Goal: Communication & Community: Share content

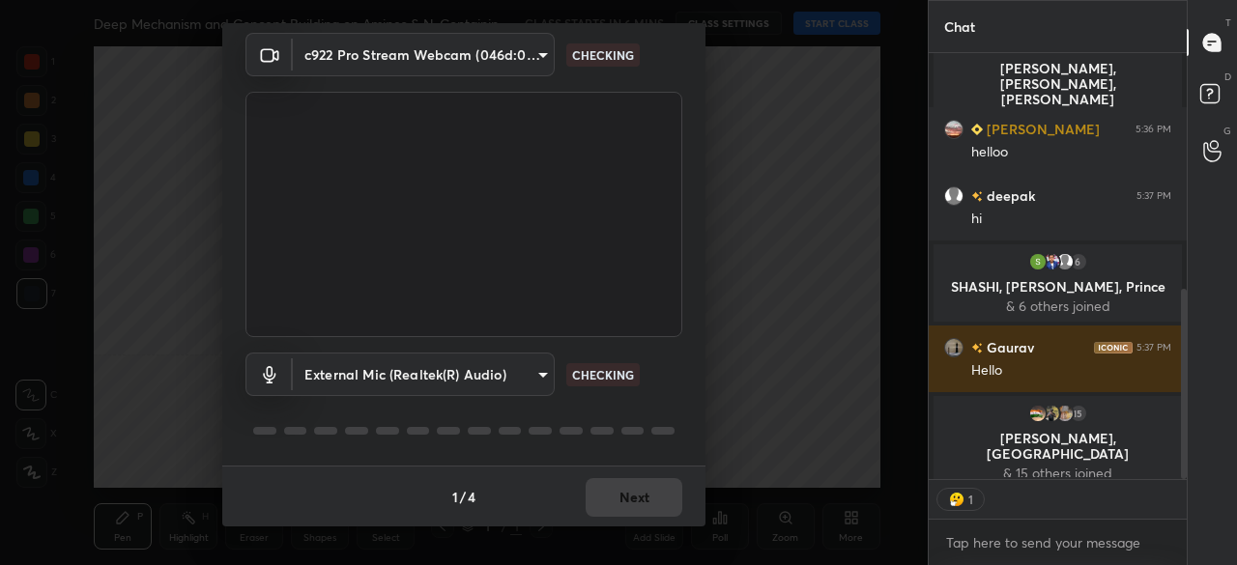
scroll to position [7, 6]
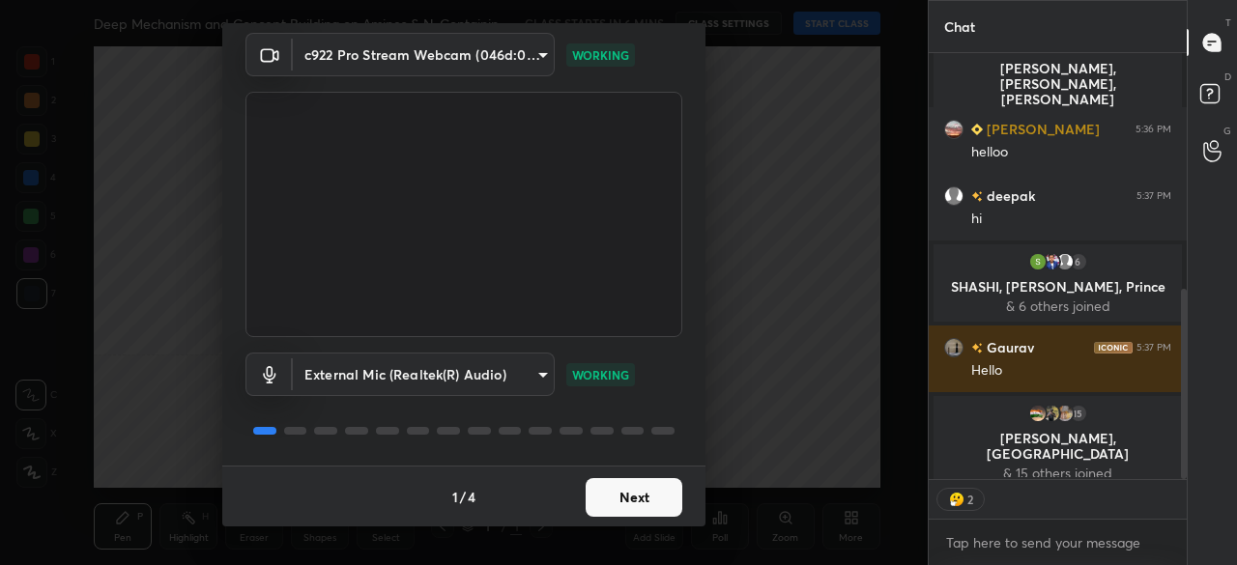
click at [624, 503] on button "Next" at bounding box center [634, 497] width 97 height 39
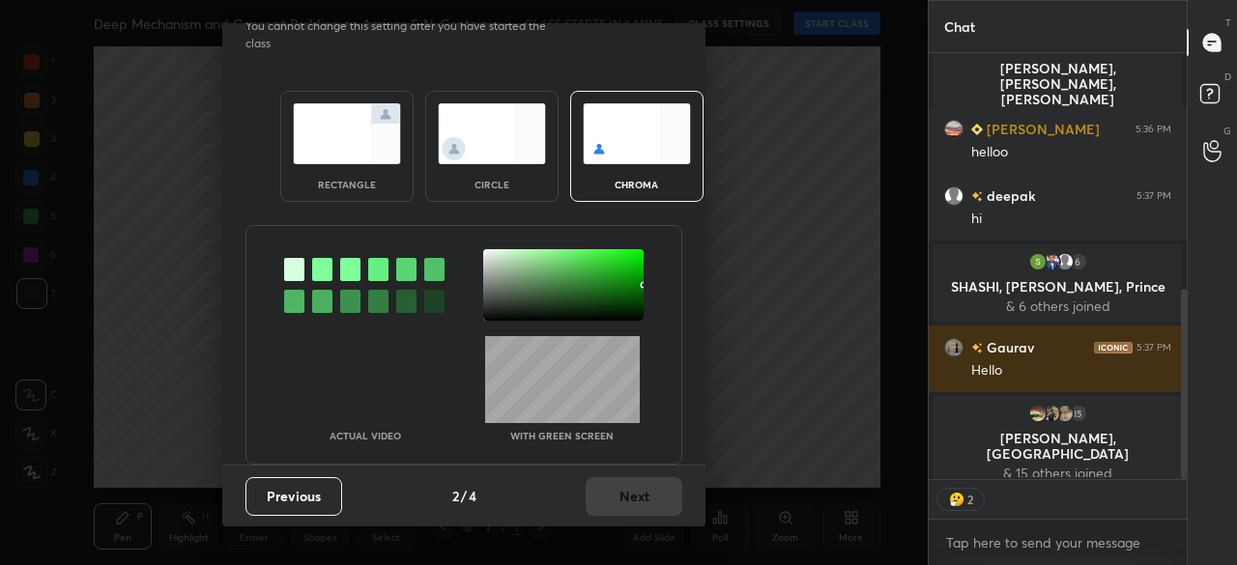
scroll to position [0, 0]
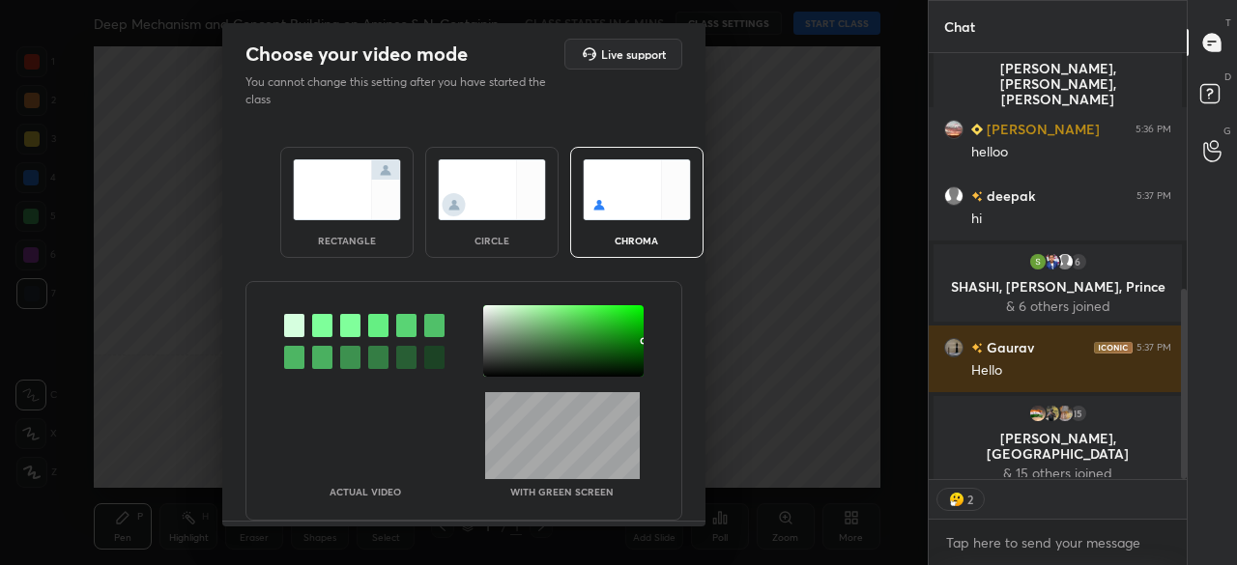
click at [370, 192] on img at bounding box center [347, 189] width 108 height 61
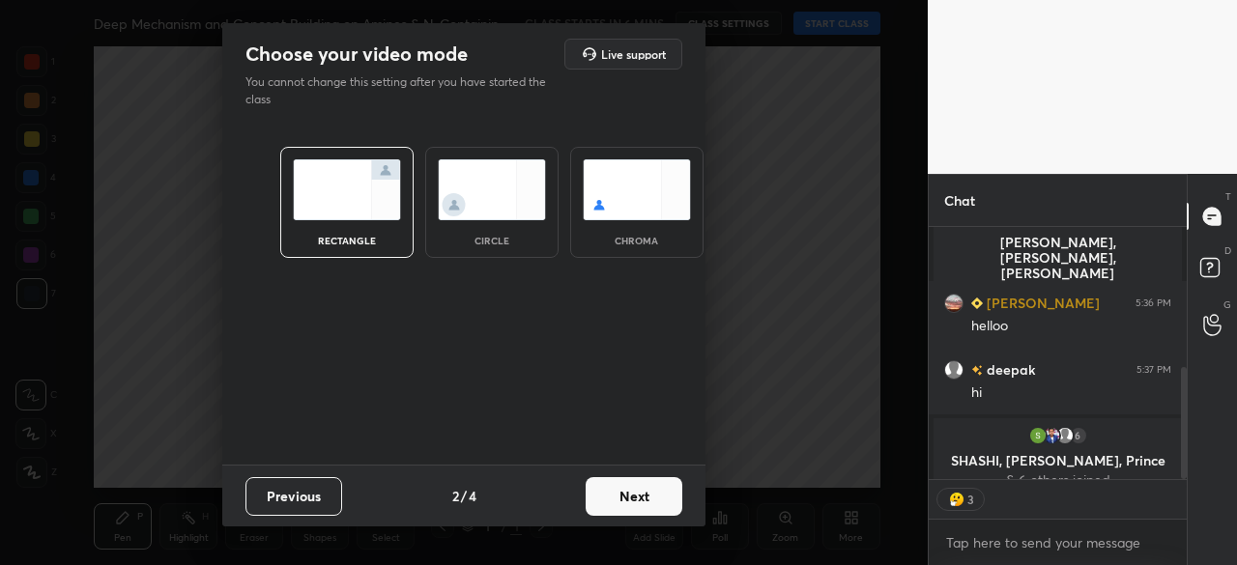
click at [620, 510] on button "Next" at bounding box center [634, 496] width 97 height 39
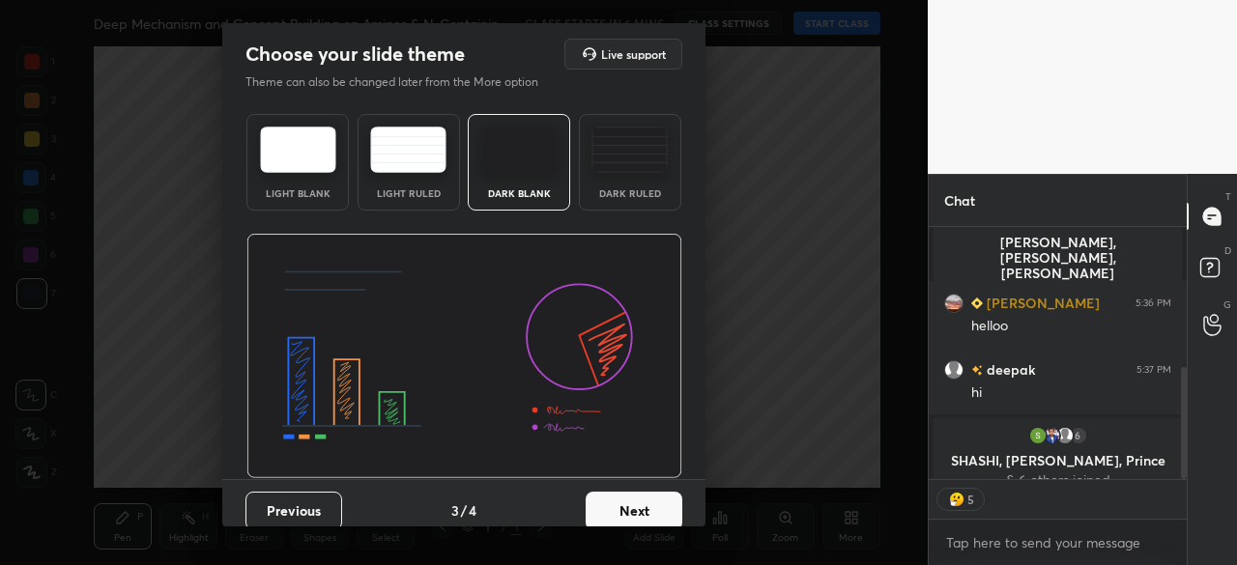
click at [501, 140] on img at bounding box center [519, 150] width 76 height 46
click at [639, 498] on button "Next" at bounding box center [634, 511] width 97 height 39
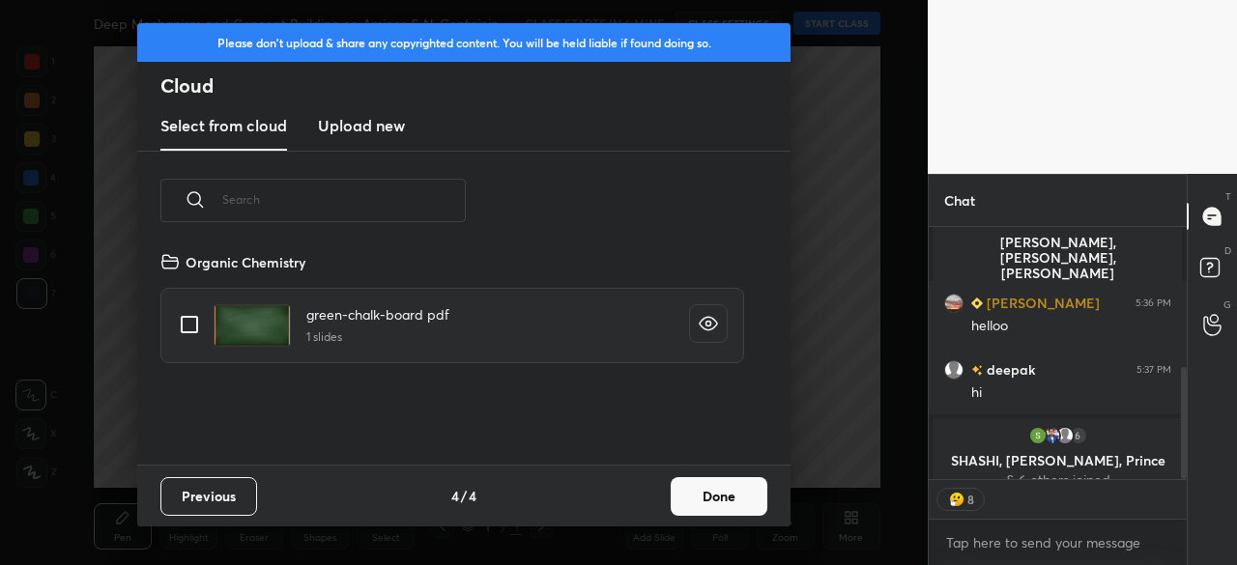
scroll to position [215, 620]
click at [352, 124] on h3 "Upload new" at bounding box center [361, 125] width 87 height 23
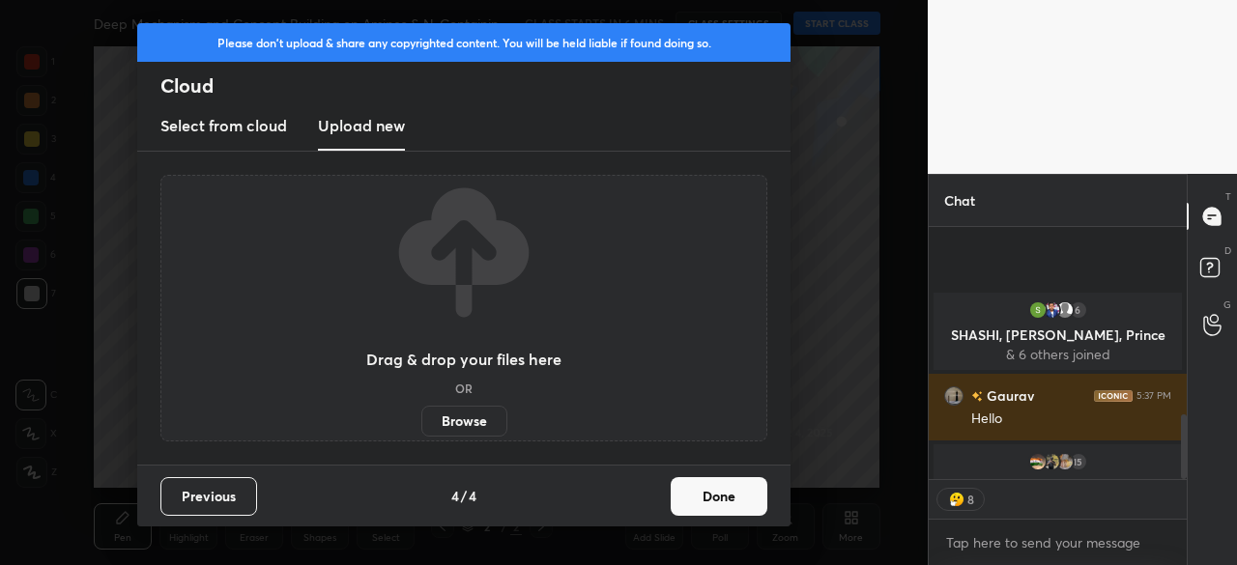
scroll to position [734, 0]
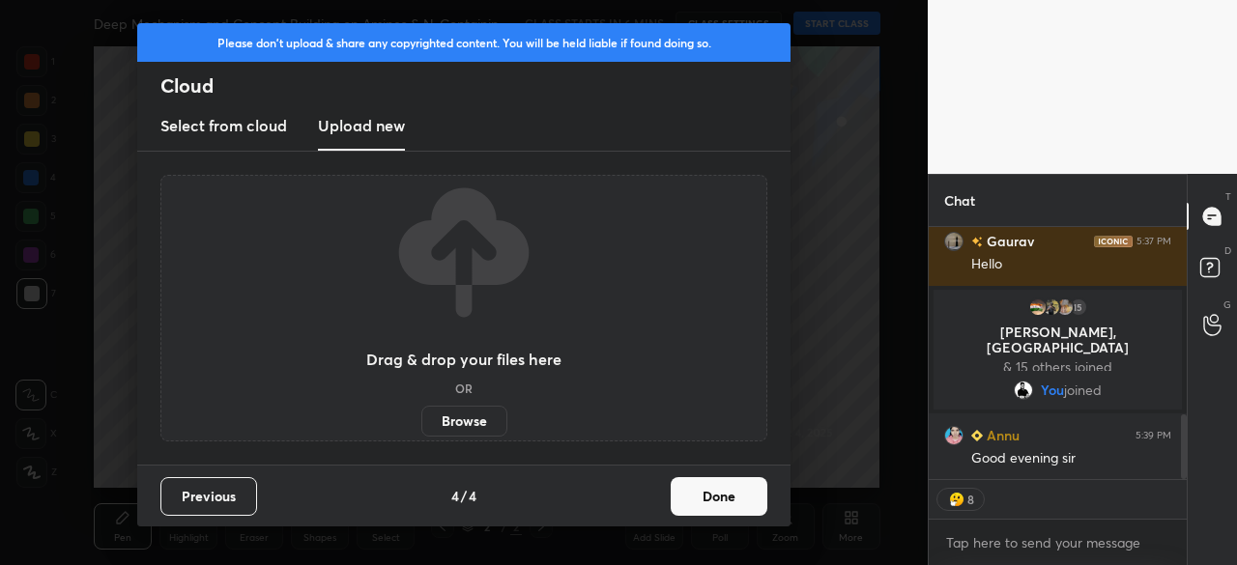
click at [450, 429] on label "Browse" at bounding box center [464, 421] width 86 height 31
click at [421, 429] on input "Browse" at bounding box center [421, 421] width 0 height 31
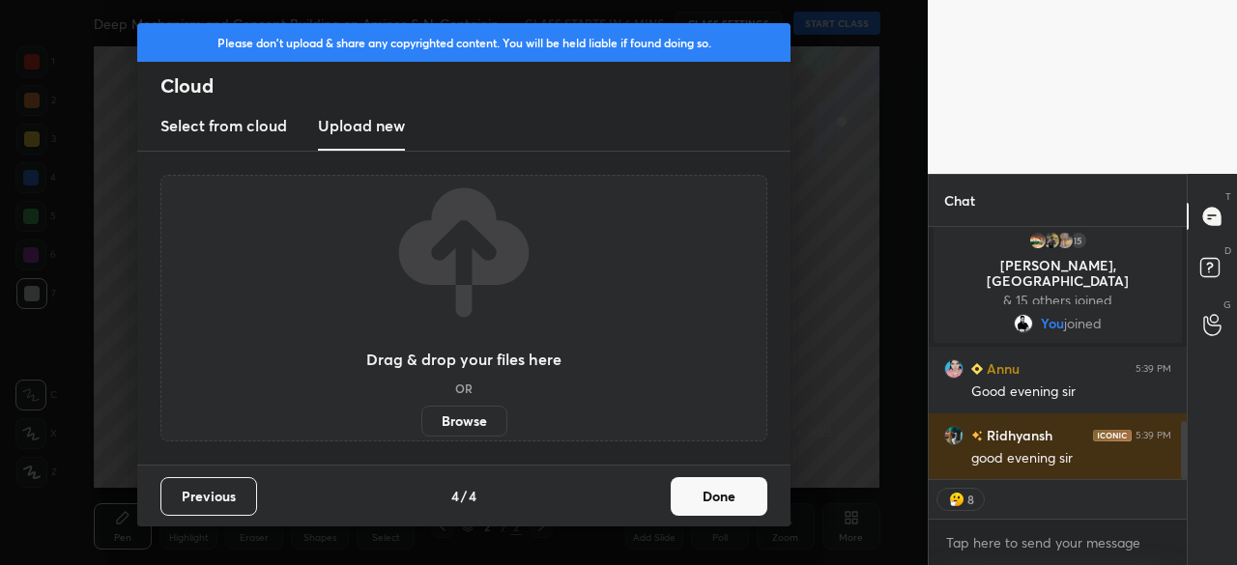
scroll to position [847, 0]
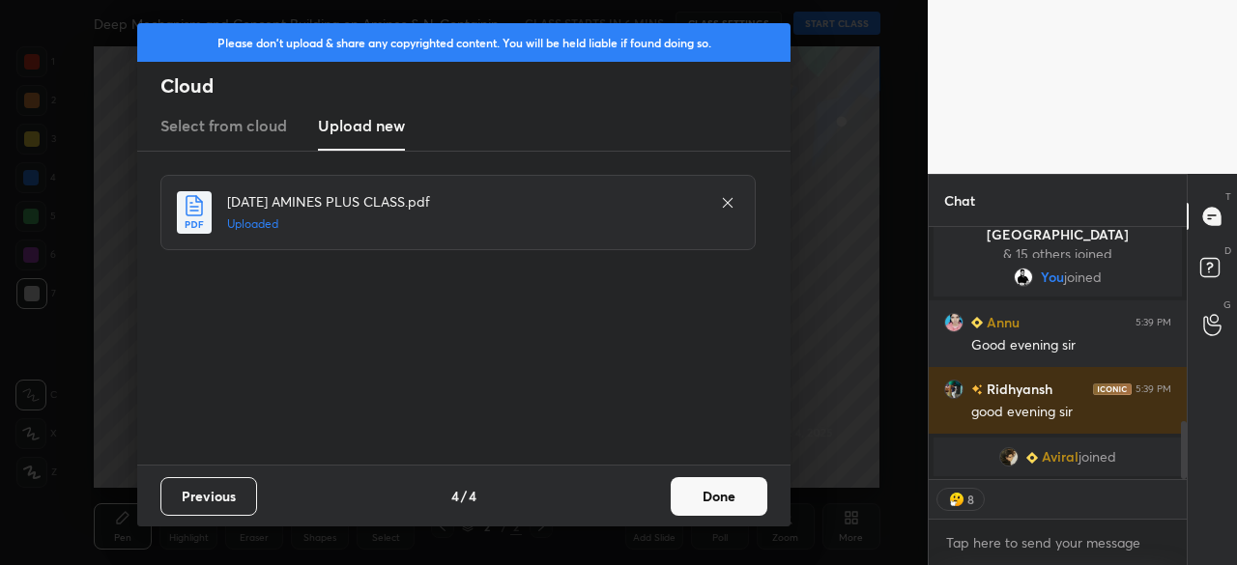
click at [693, 488] on button "Done" at bounding box center [719, 496] width 97 height 39
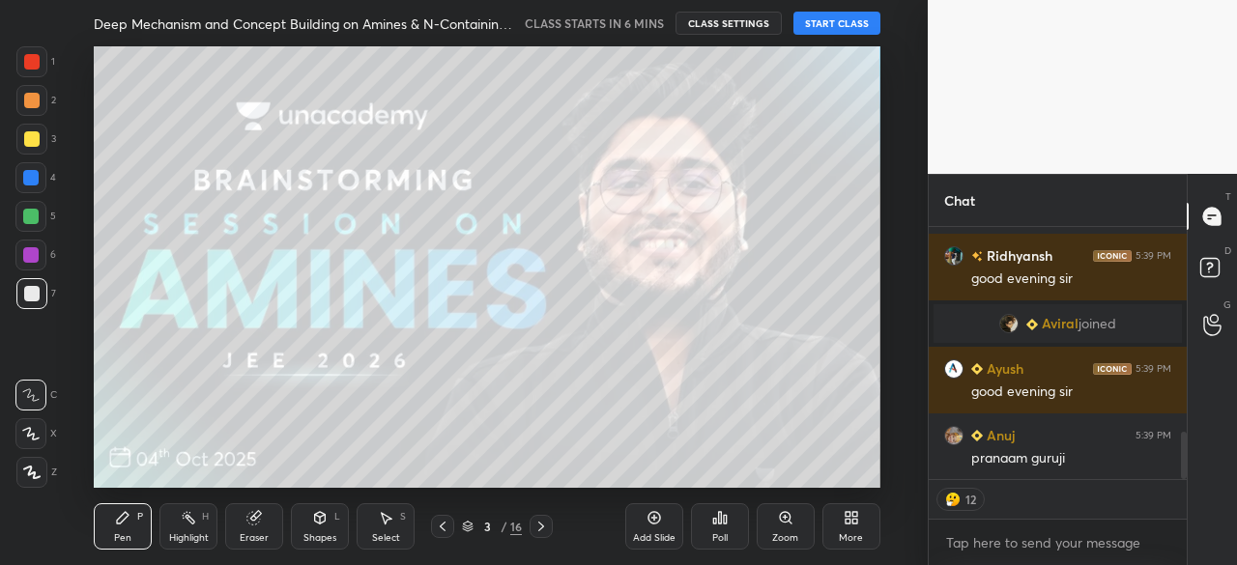
click at [715, 22] on button "CLASS SETTINGS" at bounding box center [728, 23] width 106 height 23
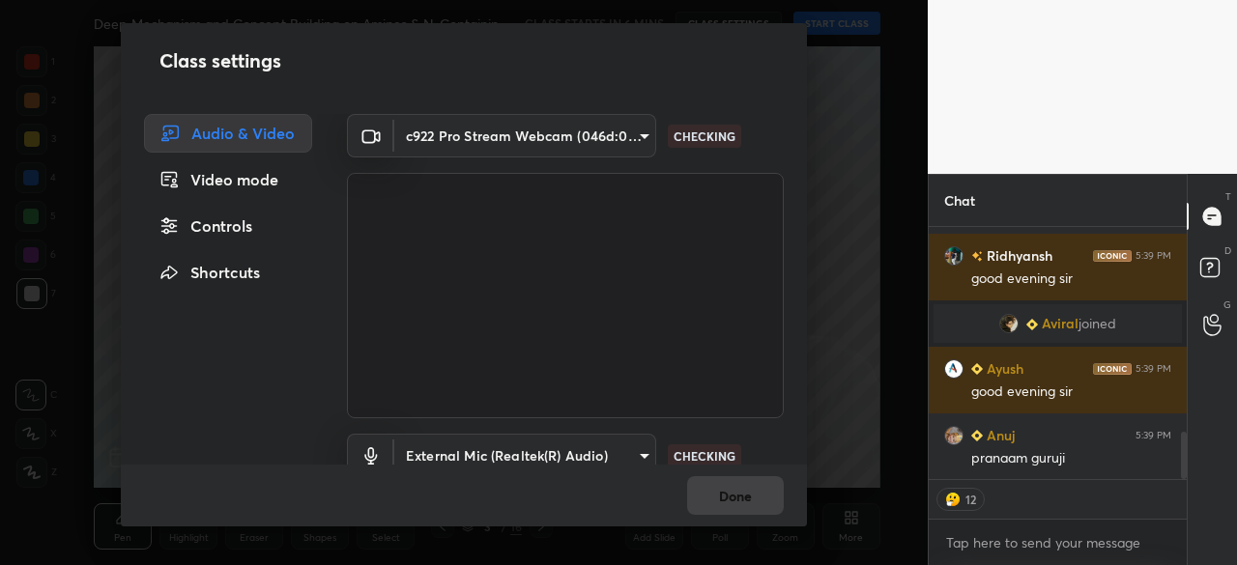
click at [253, 241] on div "Controls" at bounding box center [228, 226] width 168 height 39
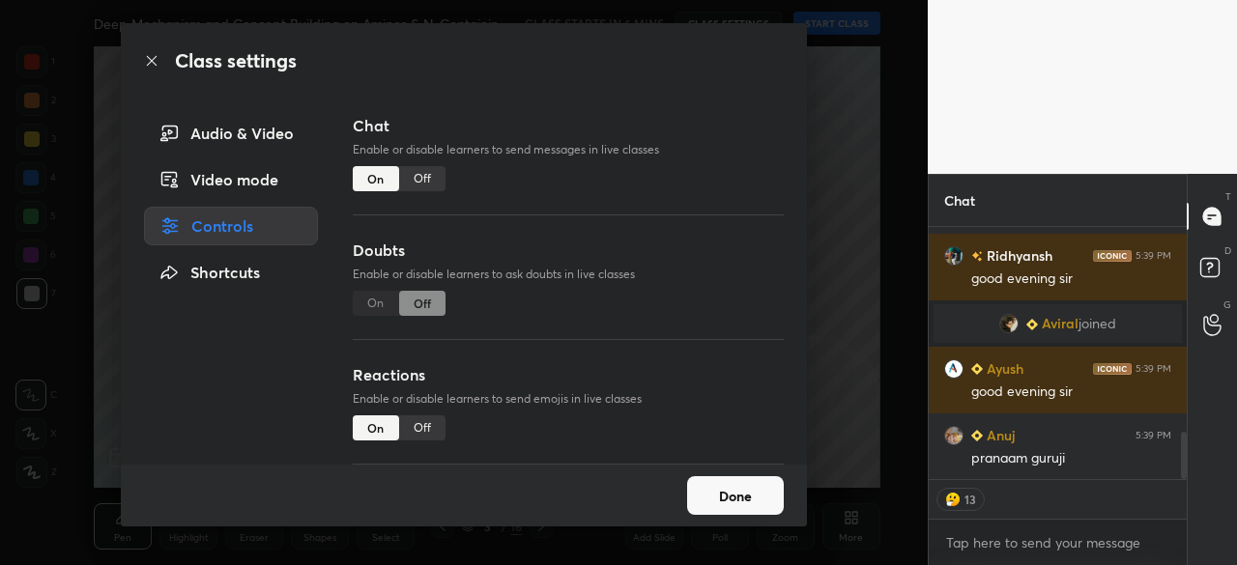
click at [416, 428] on div "Off" at bounding box center [422, 428] width 46 height 25
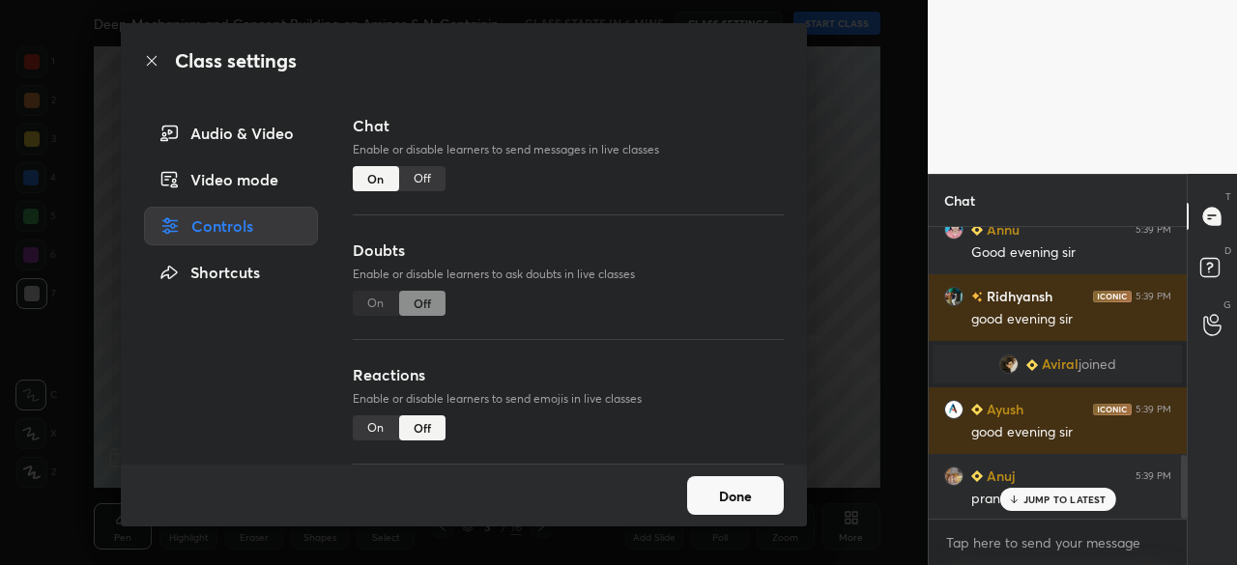
click at [742, 494] on button "Done" at bounding box center [735, 495] width 97 height 39
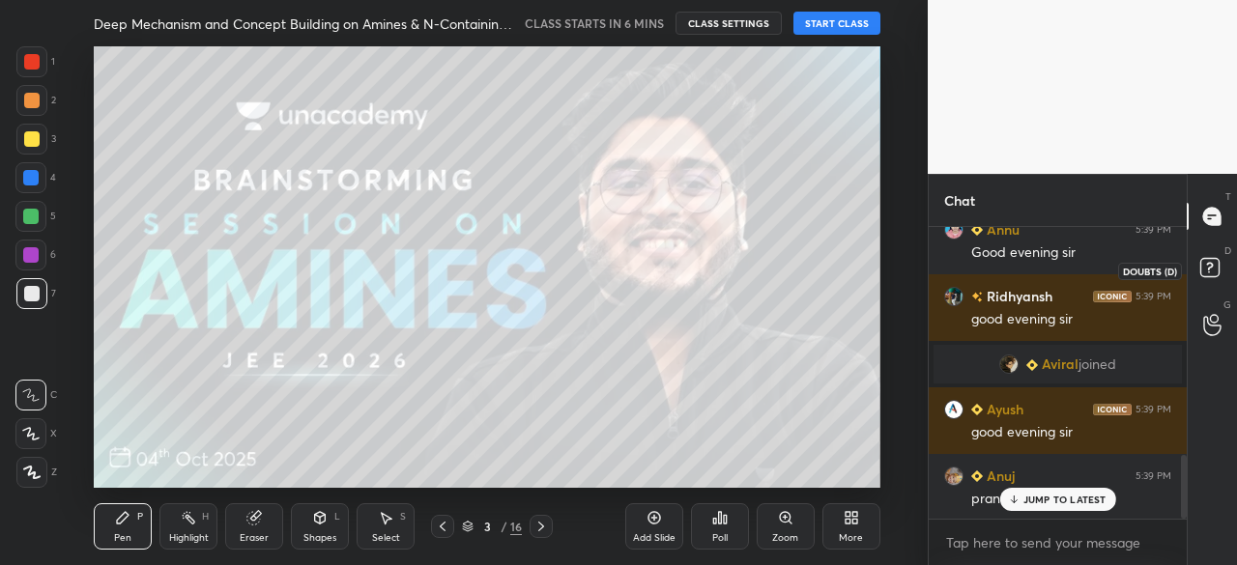
click at [1203, 256] on icon at bounding box center [1212, 270] width 35 height 35
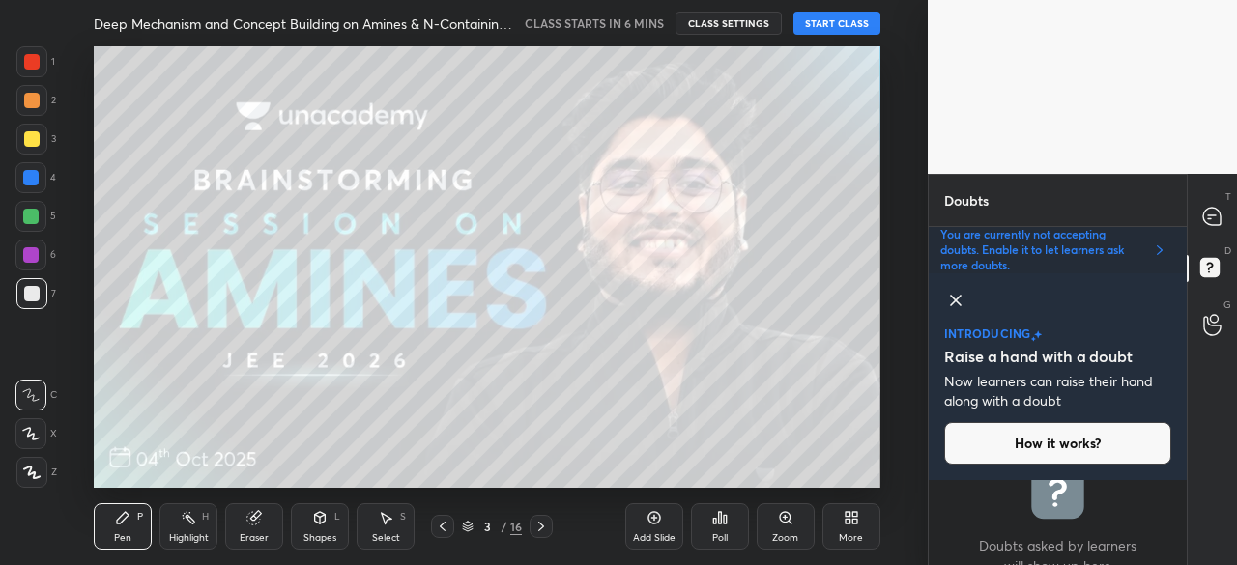
click at [474, 521] on div "3 / 16" at bounding box center [492, 526] width 60 height 17
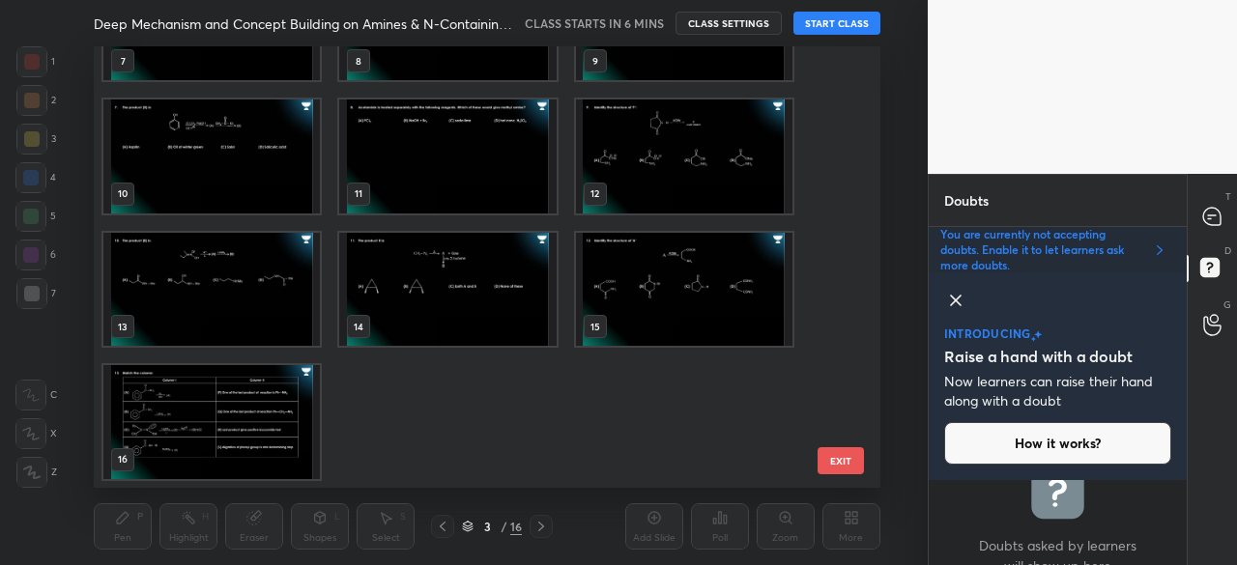
click at [253, 417] on img "grid" at bounding box center [211, 421] width 216 height 113
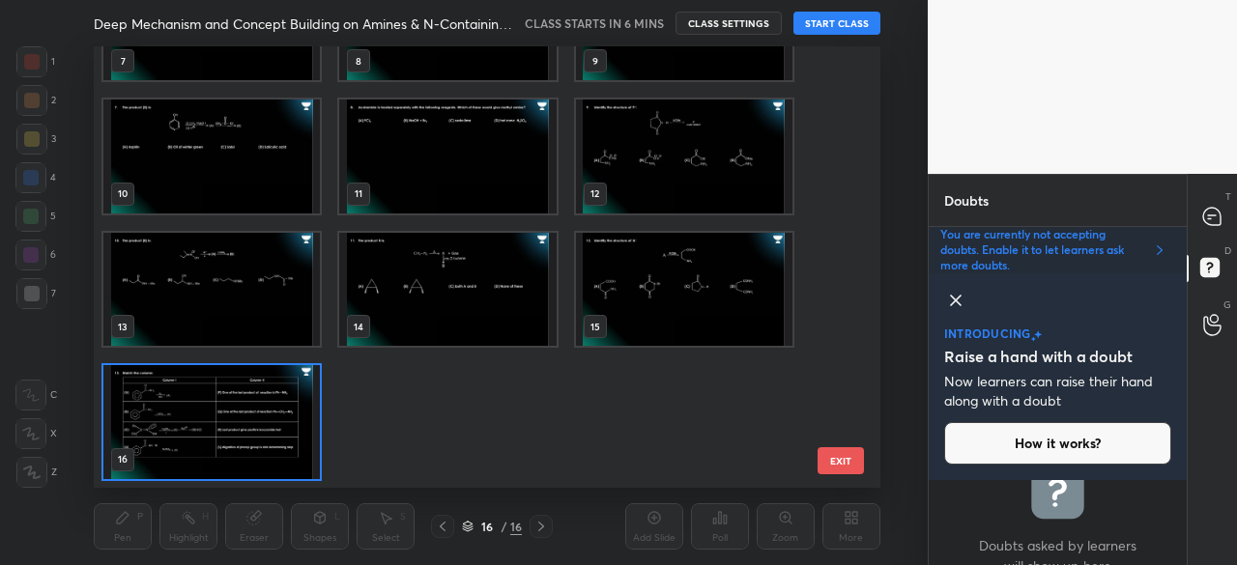
click at [253, 417] on img "grid" at bounding box center [211, 421] width 216 height 113
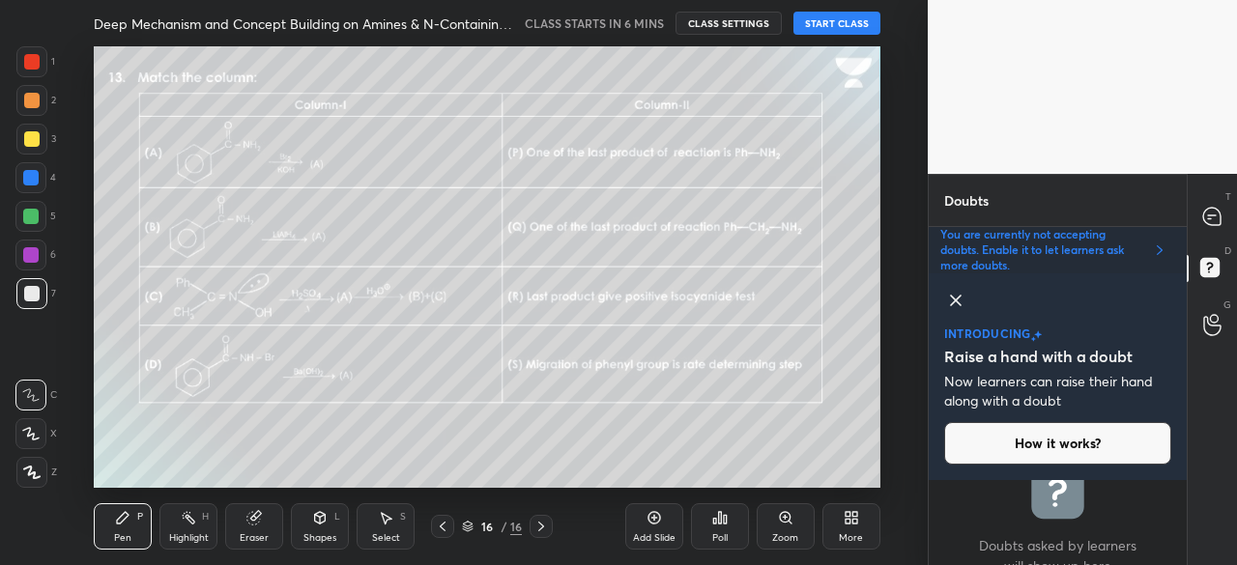
click at [468, 522] on icon at bounding box center [468, 524] width 10 height 5
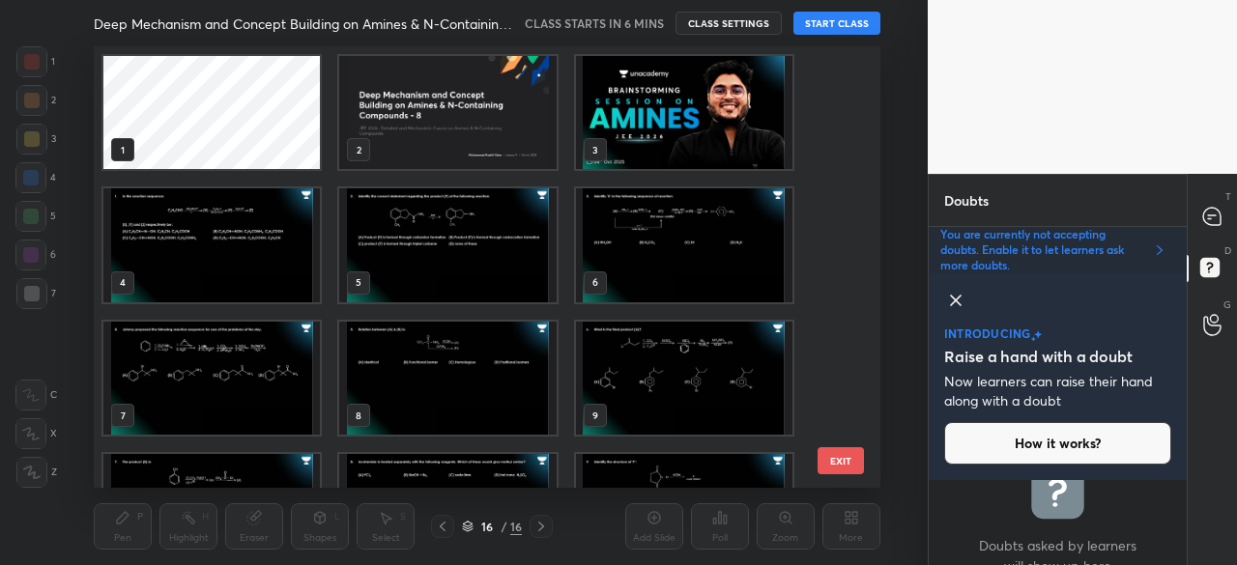
click at [435, 126] on img "grid" at bounding box center [448, 112] width 216 height 113
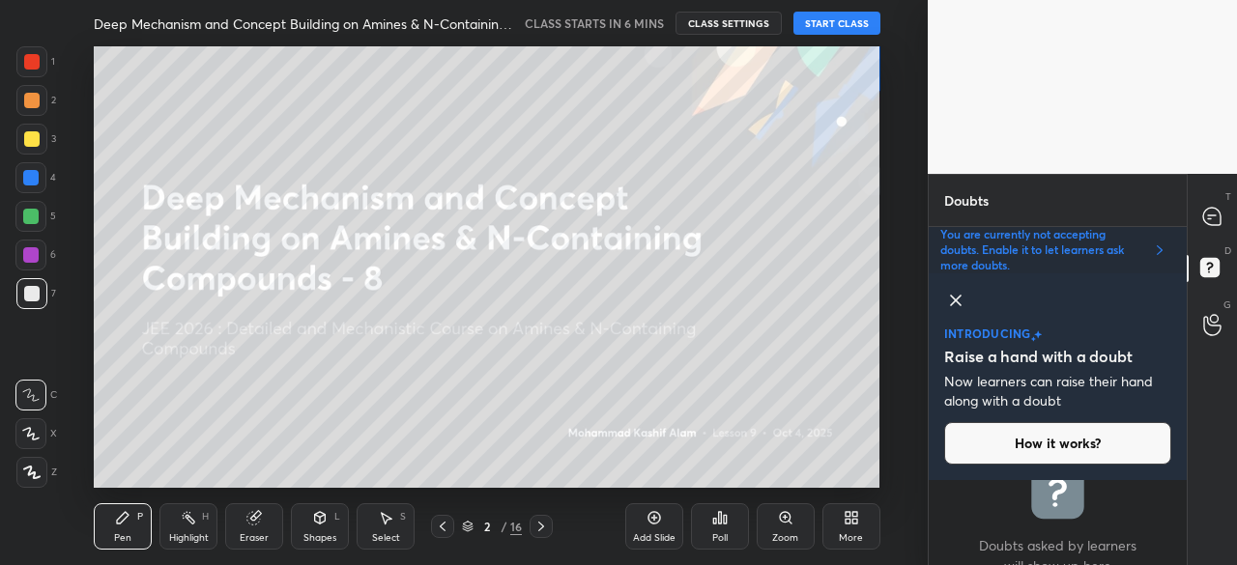
click at [435, 126] on img "grid" at bounding box center [448, 112] width 216 height 113
click at [952, 289] on icon at bounding box center [955, 300] width 23 height 23
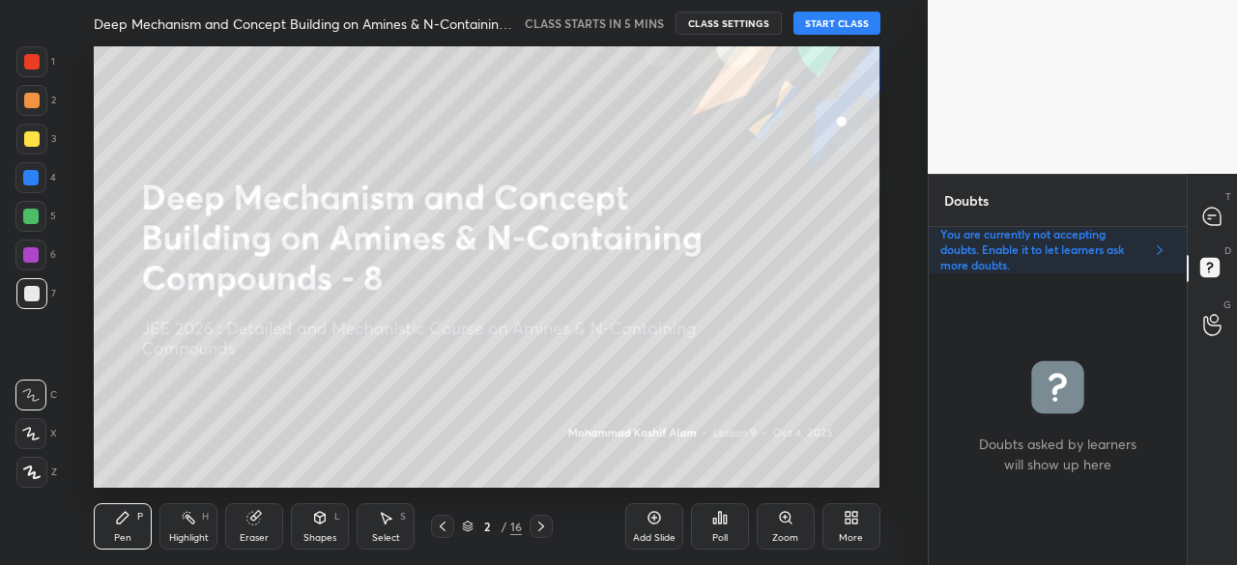
click at [843, 534] on div "More" at bounding box center [851, 538] width 24 height 10
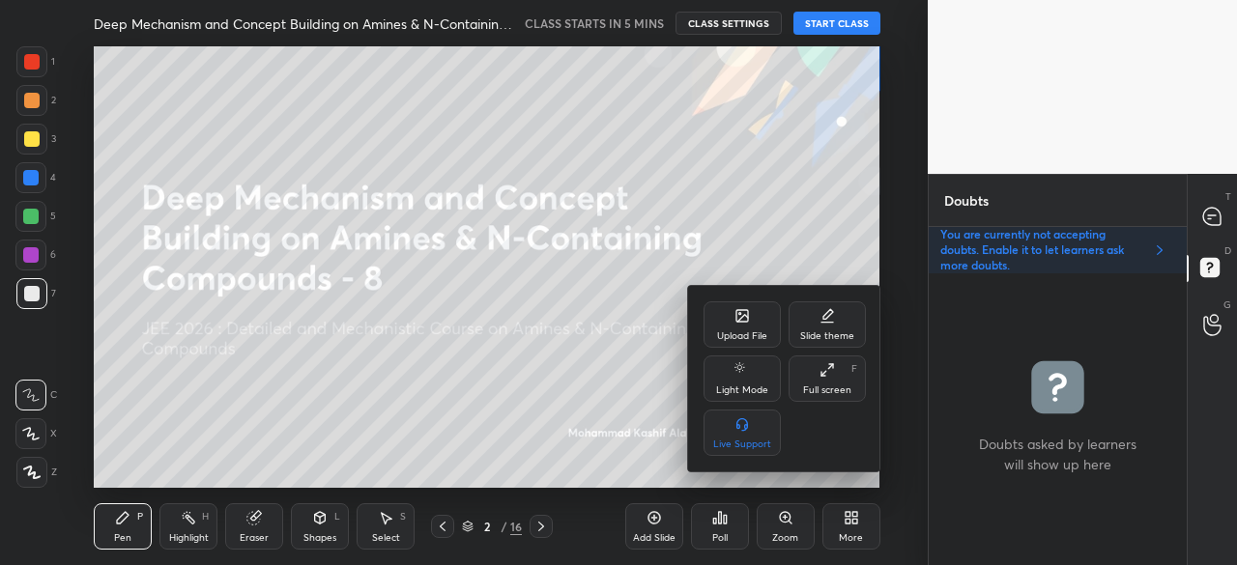
click at [1204, 221] on div at bounding box center [618, 282] width 1237 height 565
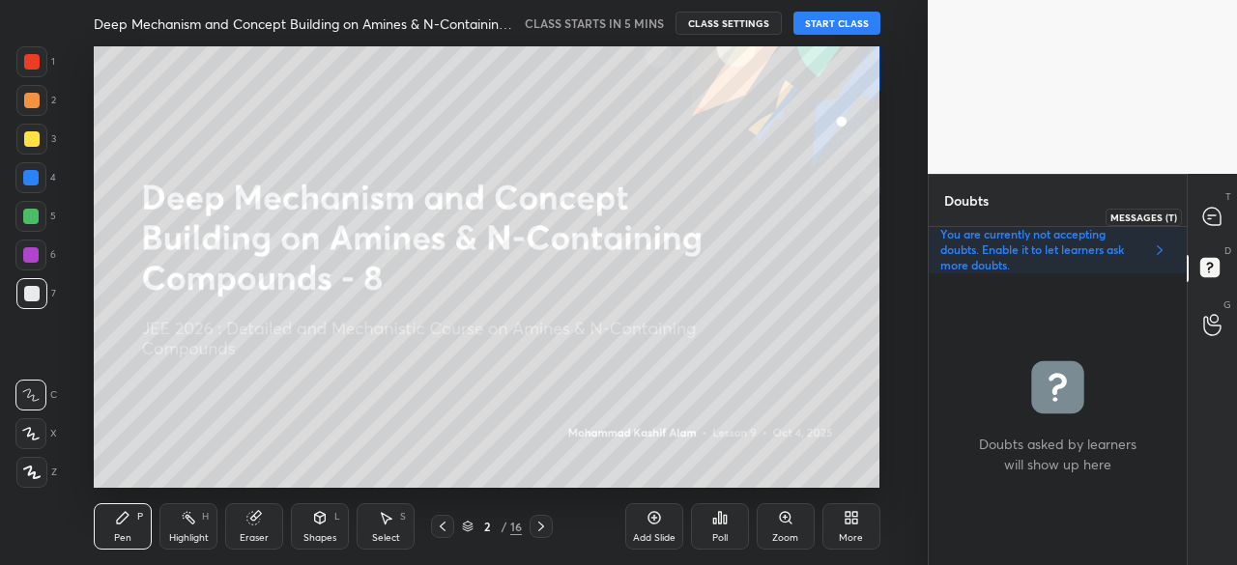
click at [1208, 214] on icon at bounding box center [1211, 216] width 17 height 17
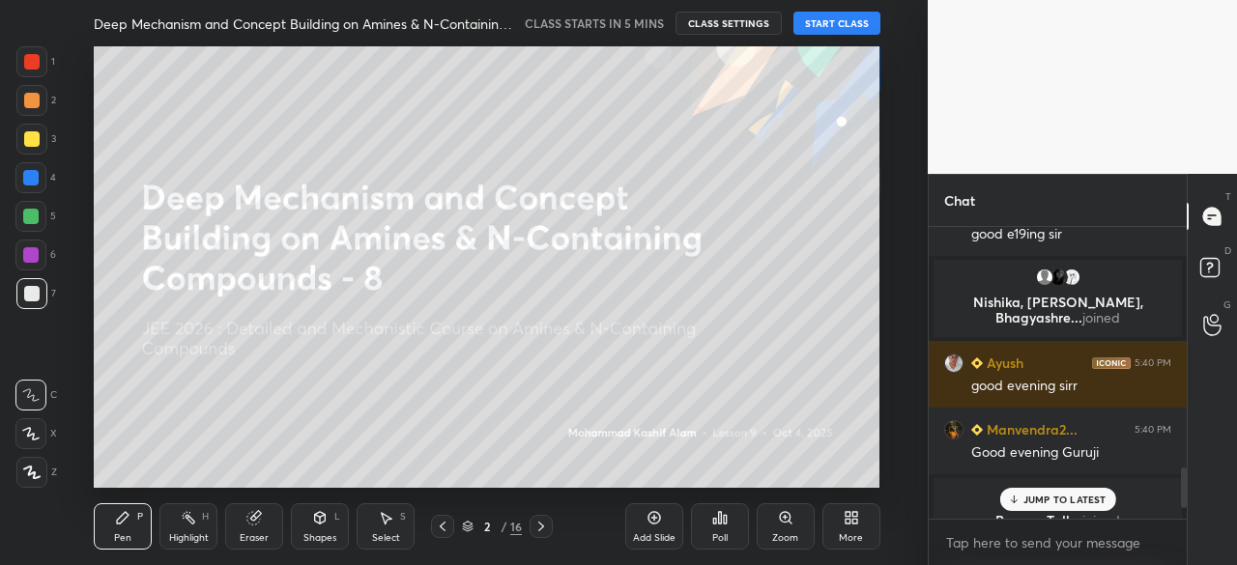
scroll to position [1817, 0]
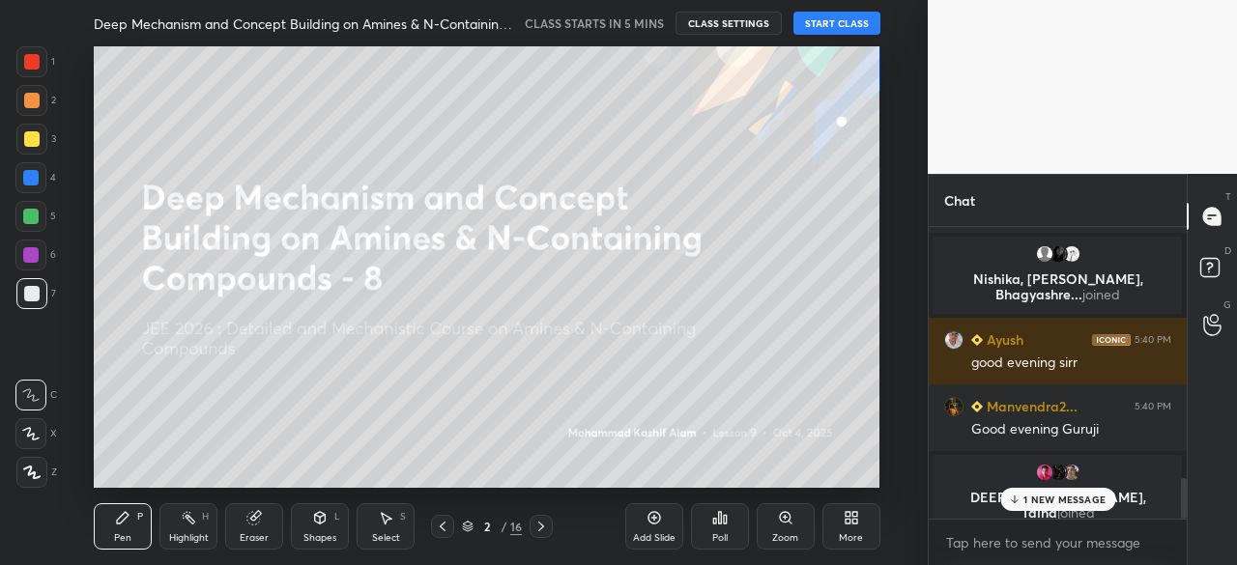
click at [1046, 502] on p "1 NEW MESSAGE" at bounding box center [1064, 500] width 82 height 12
type textarea "x"
click at [1032, 547] on textarea at bounding box center [1057, 543] width 227 height 31
paste textarea "[URL][DOMAIN_NAME]"
type textarea "[URL][DOMAIN_NAME]"
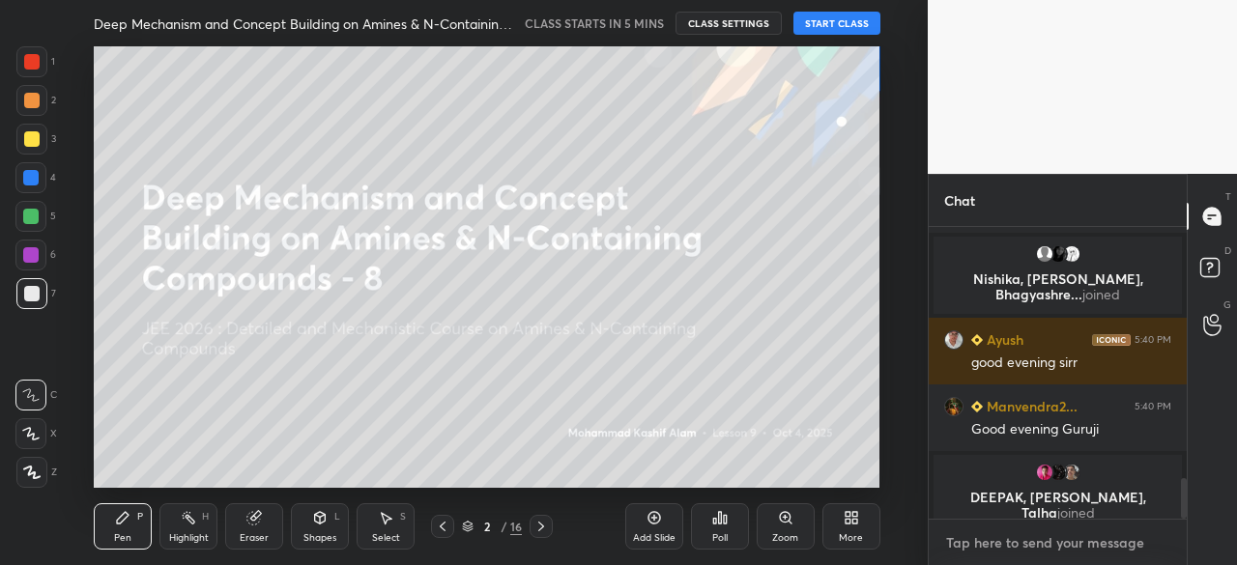
type textarea "x"
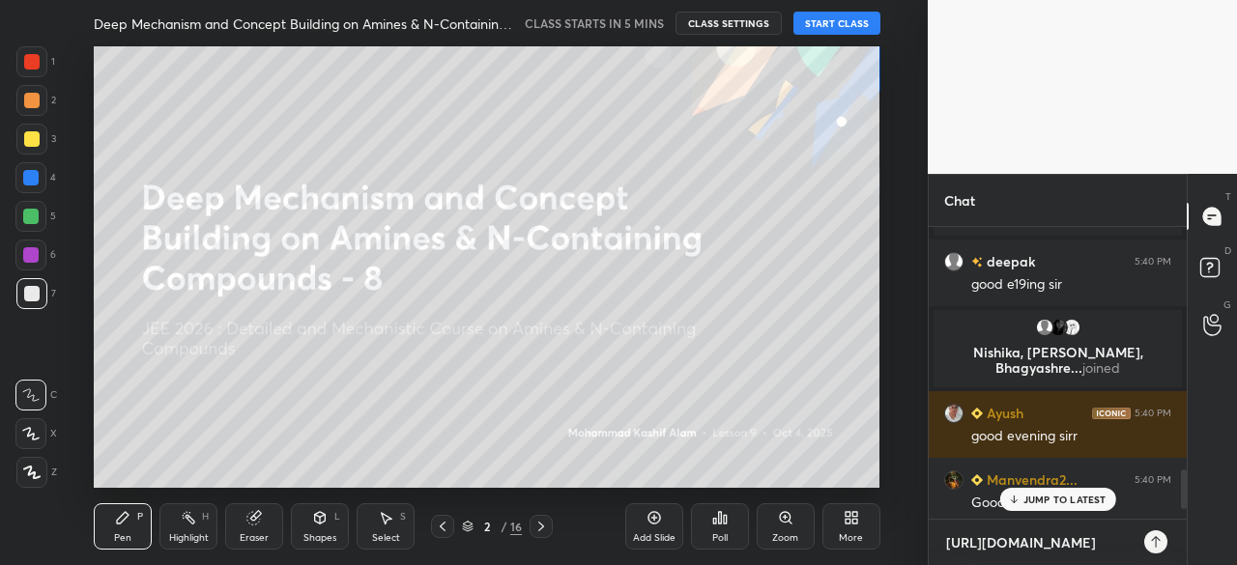
click at [994, 539] on textarea "[URL][DOMAIN_NAME]" at bounding box center [1038, 543] width 188 height 31
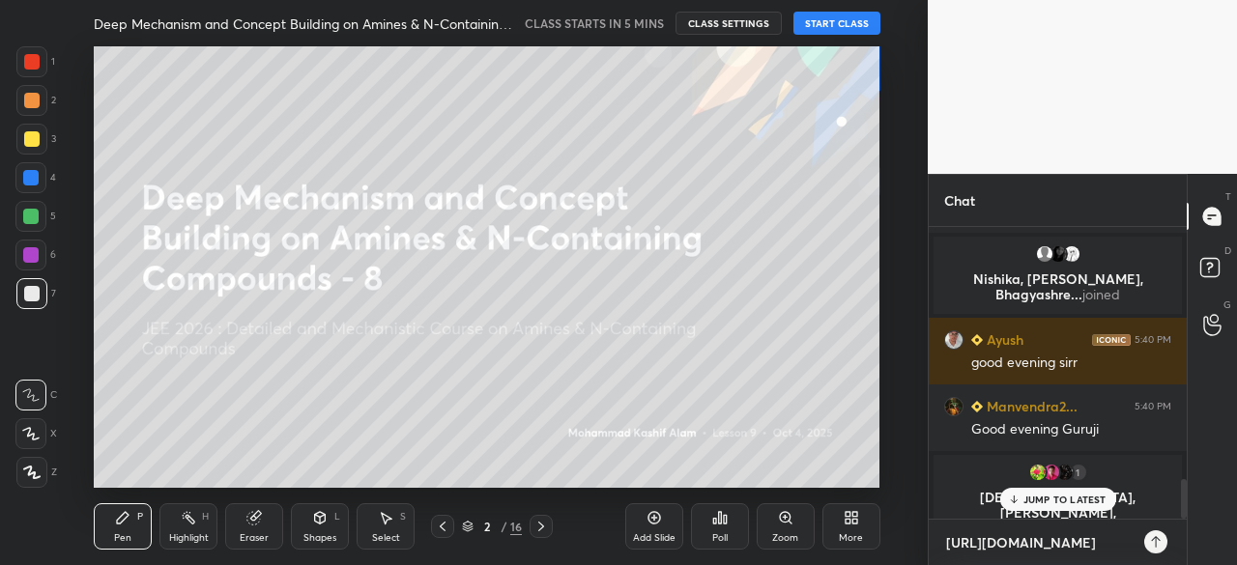
type textarea "[URL][DOMAIN_NAME]"
type textarea "x"
type textarea "[URL][DOMAIN_NAME]"
type textarea "x"
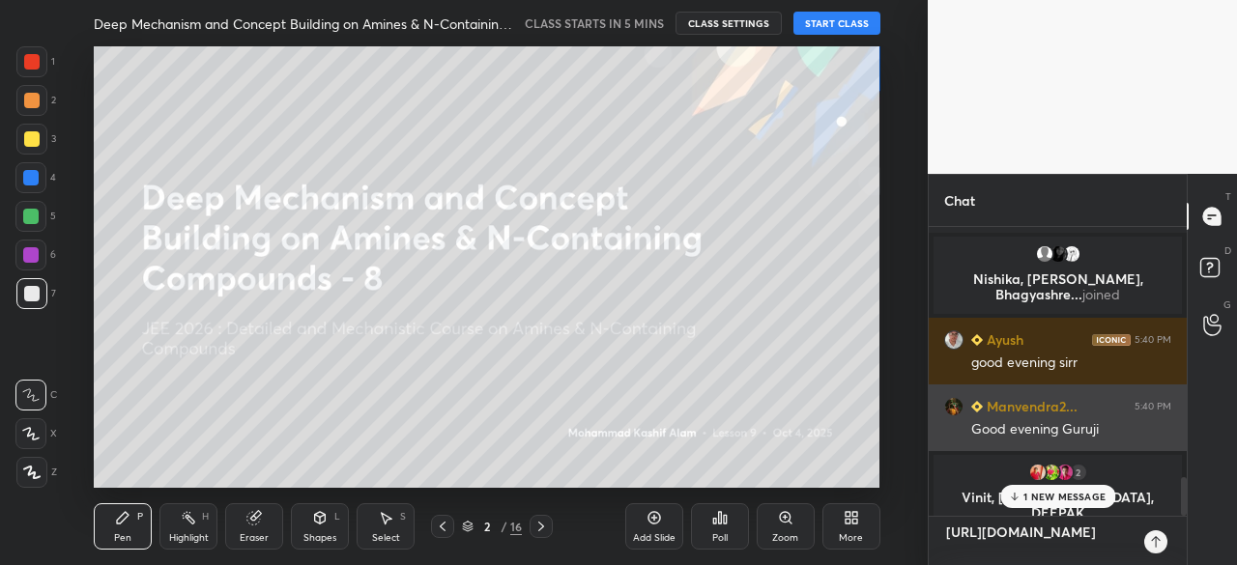
type textarea "[URL][DOMAIN_NAME]"
type textarea "x"
type textarea "[URL][DOMAIN_NAME]"
type textarea "x"
type textarea "[URL][DOMAIN_NAME]"
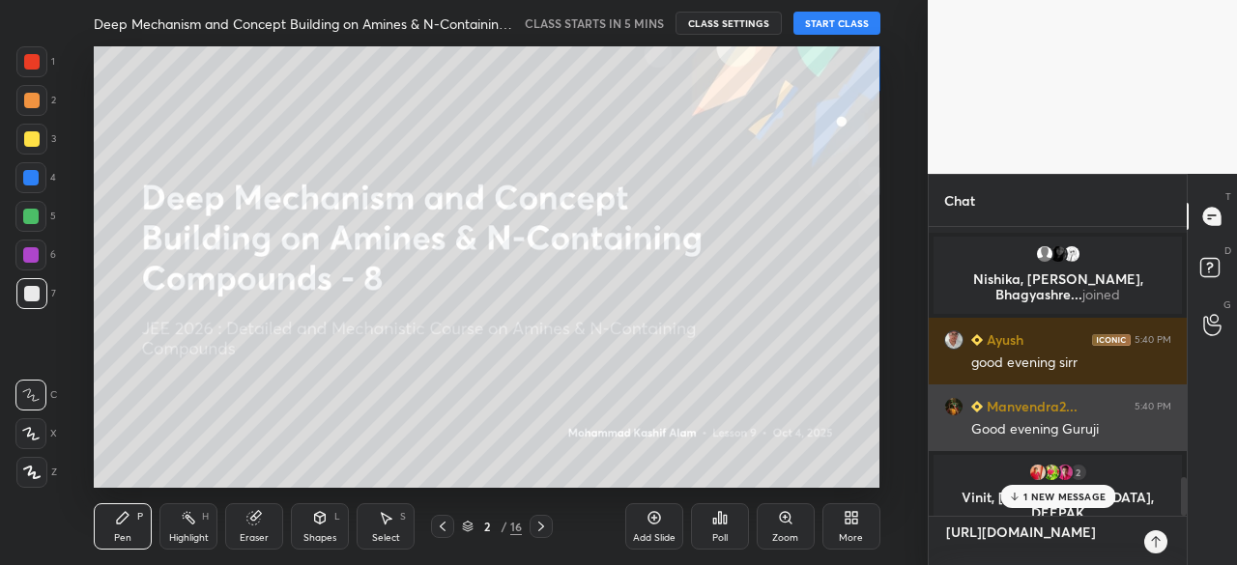
type textarea "x"
type textarea "[URL][DOMAIN_NAME]"
type textarea "x"
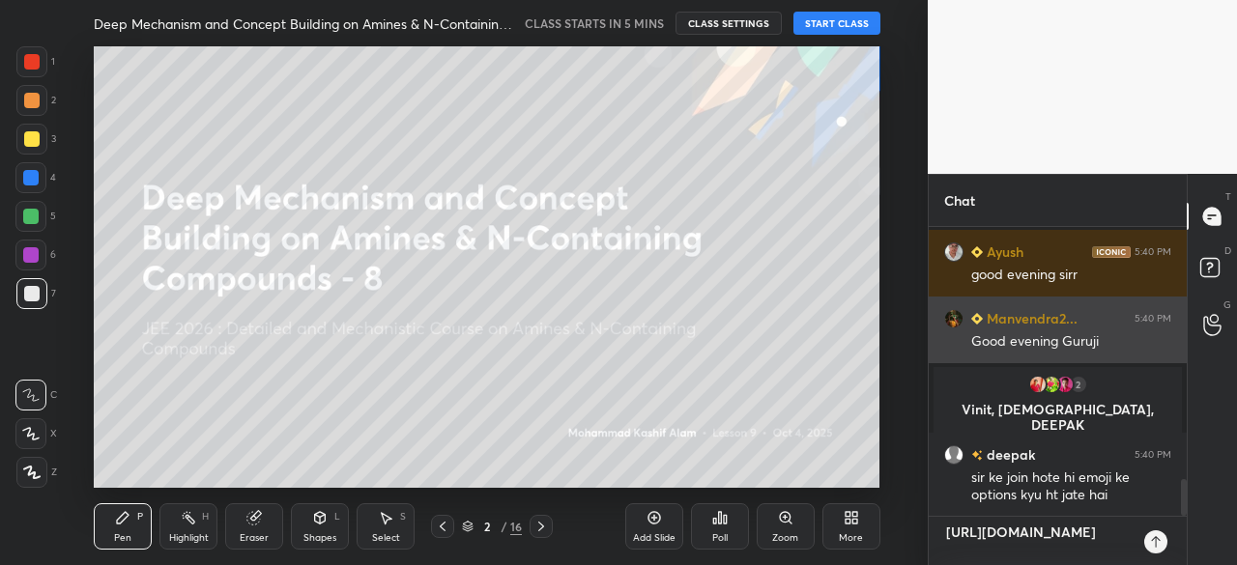
type textarea "[URL][DOMAIN_NAME]"
type textarea "x"
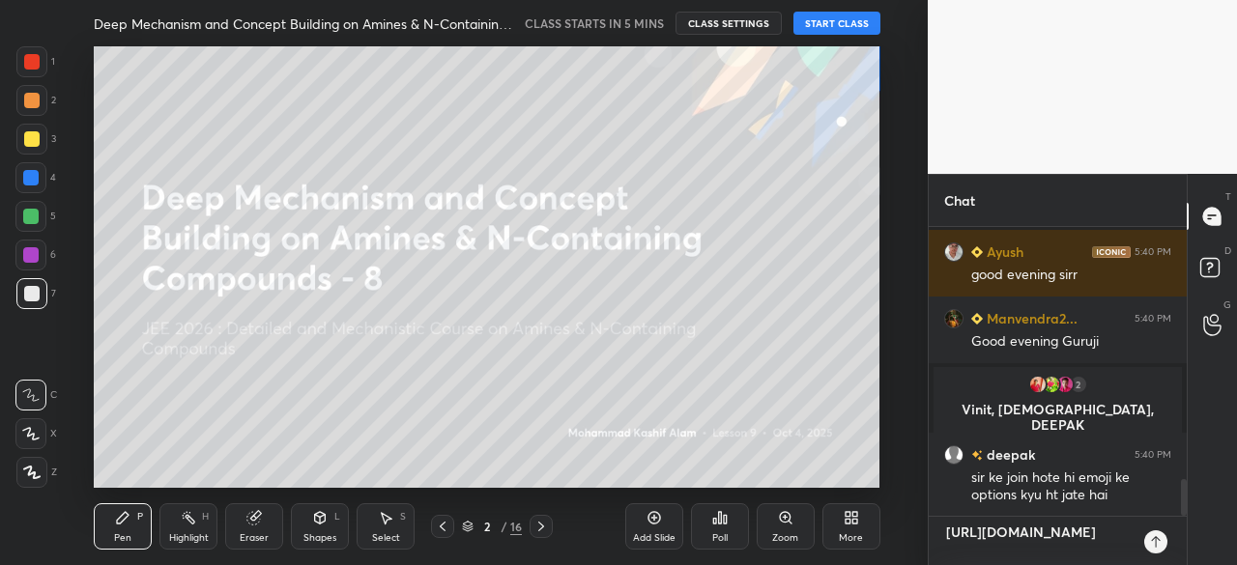
scroll to position [2040, 0]
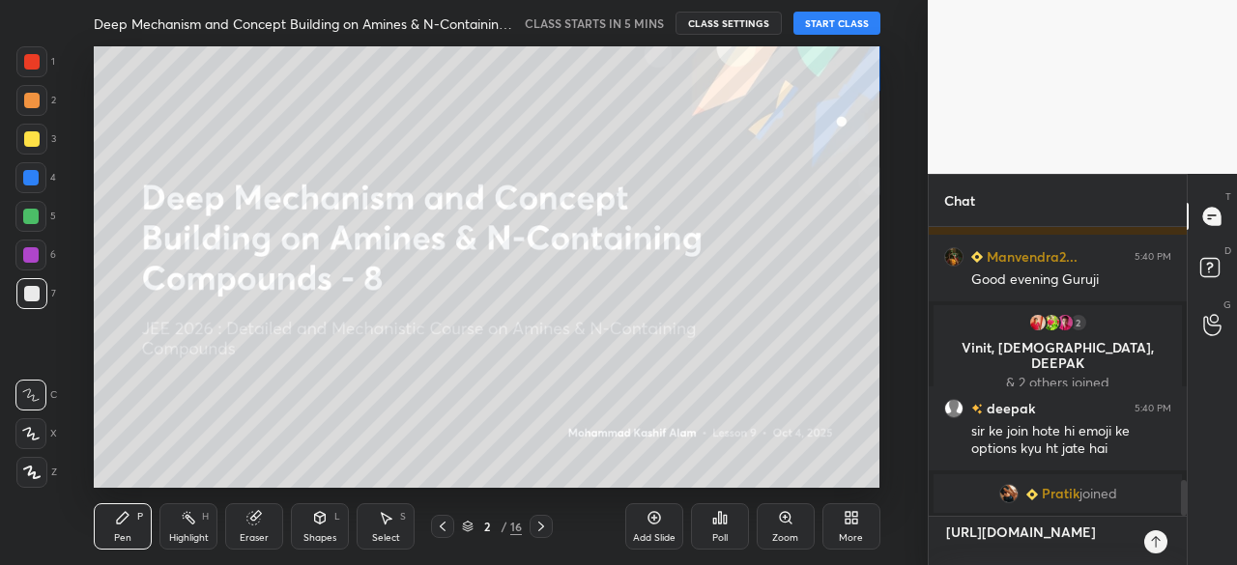
click at [1059, 554] on textarea "[URL][DOMAIN_NAME]" at bounding box center [1038, 541] width 188 height 48
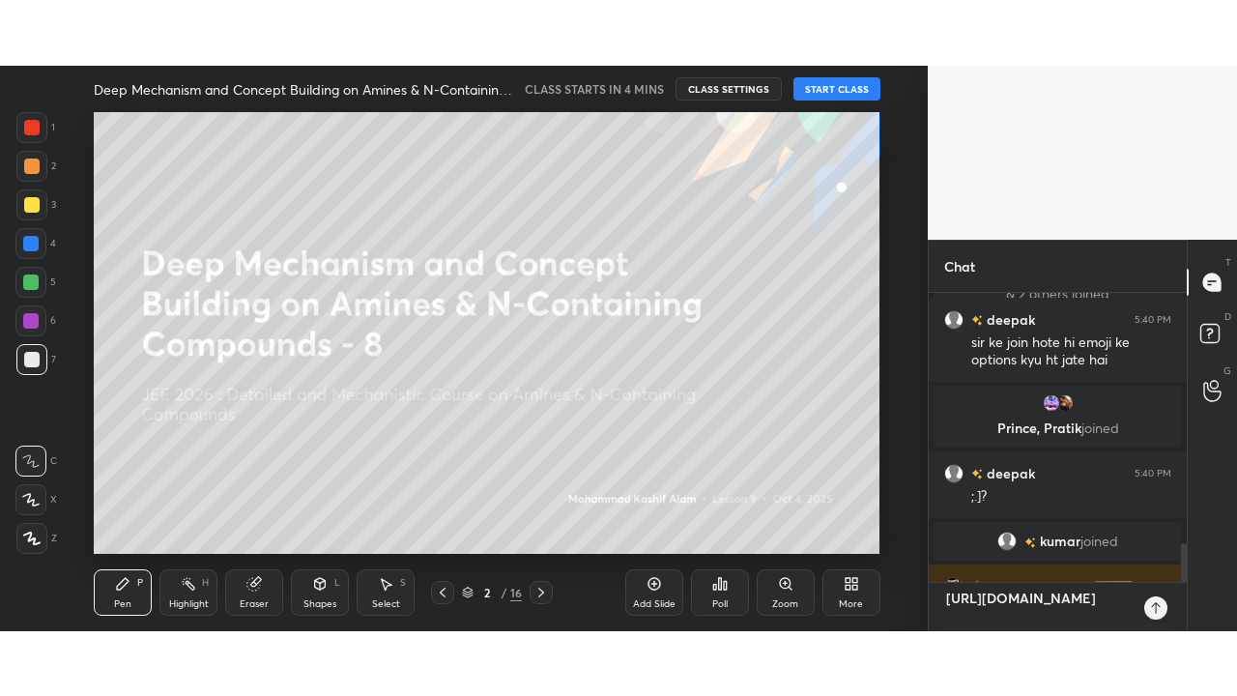
scroll to position [1868, 0]
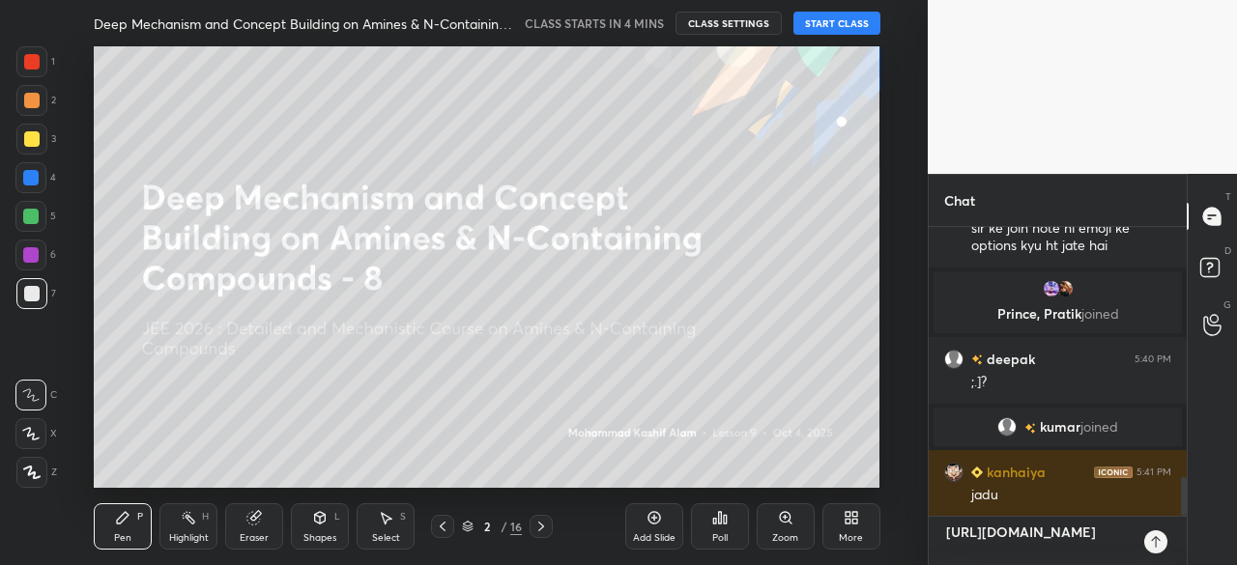
type textarea "[URL][DOMAIN_NAME]"
click at [876, 532] on div "More" at bounding box center [851, 526] width 58 height 46
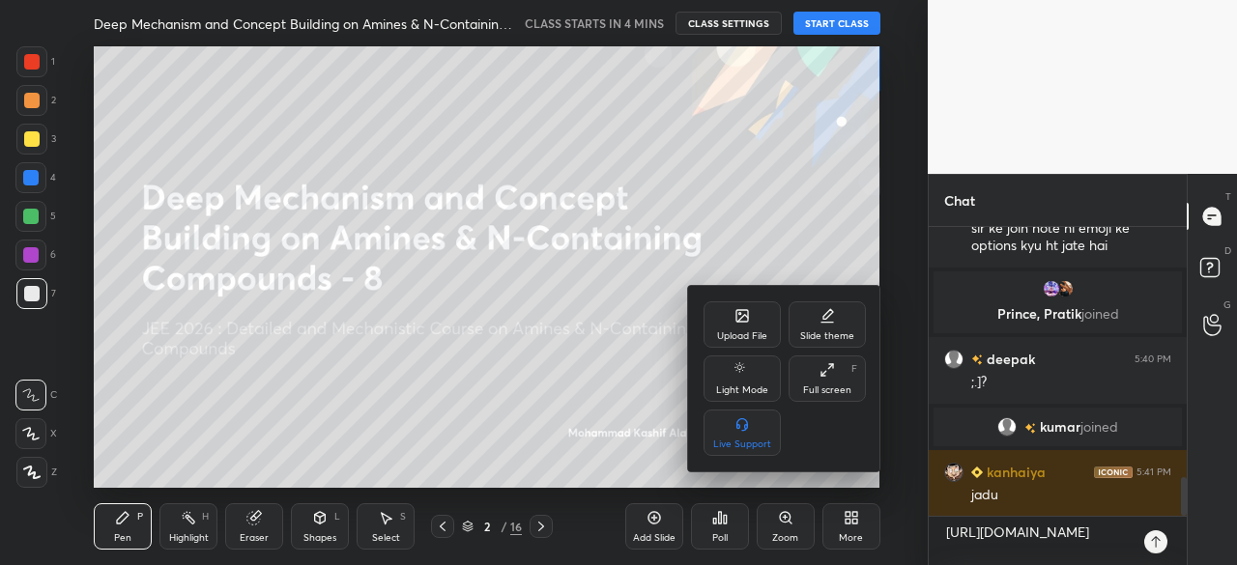
click at [845, 392] on div "Full screen" at bounding box center [827, 391] width 48 height 10
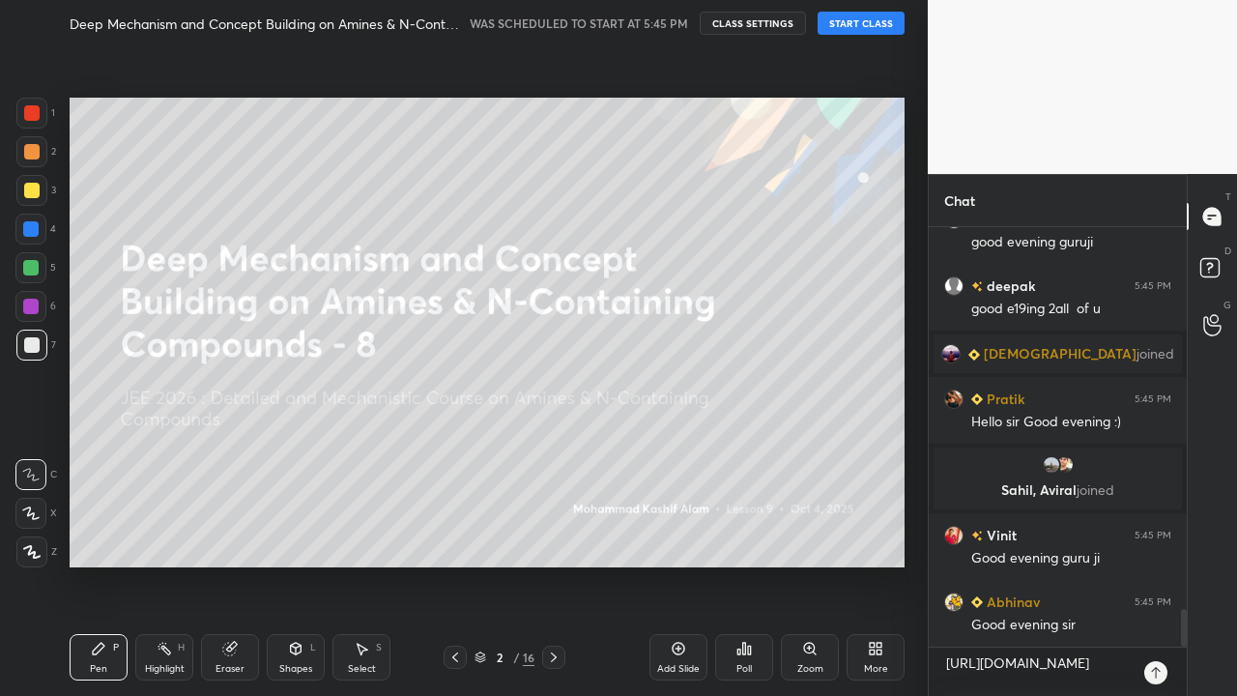
scroll to position [4249, 0]
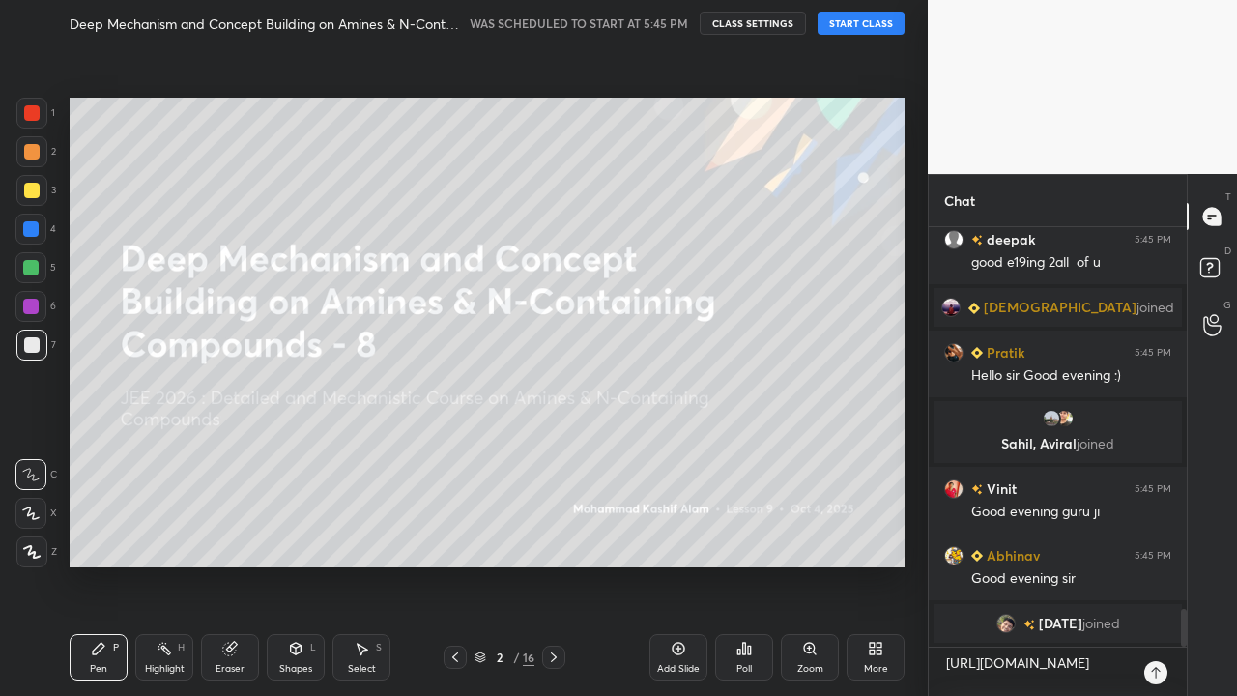
click at [833, 30] on button "START CLASS" at bounding box center [861, 23] width 87 height 23
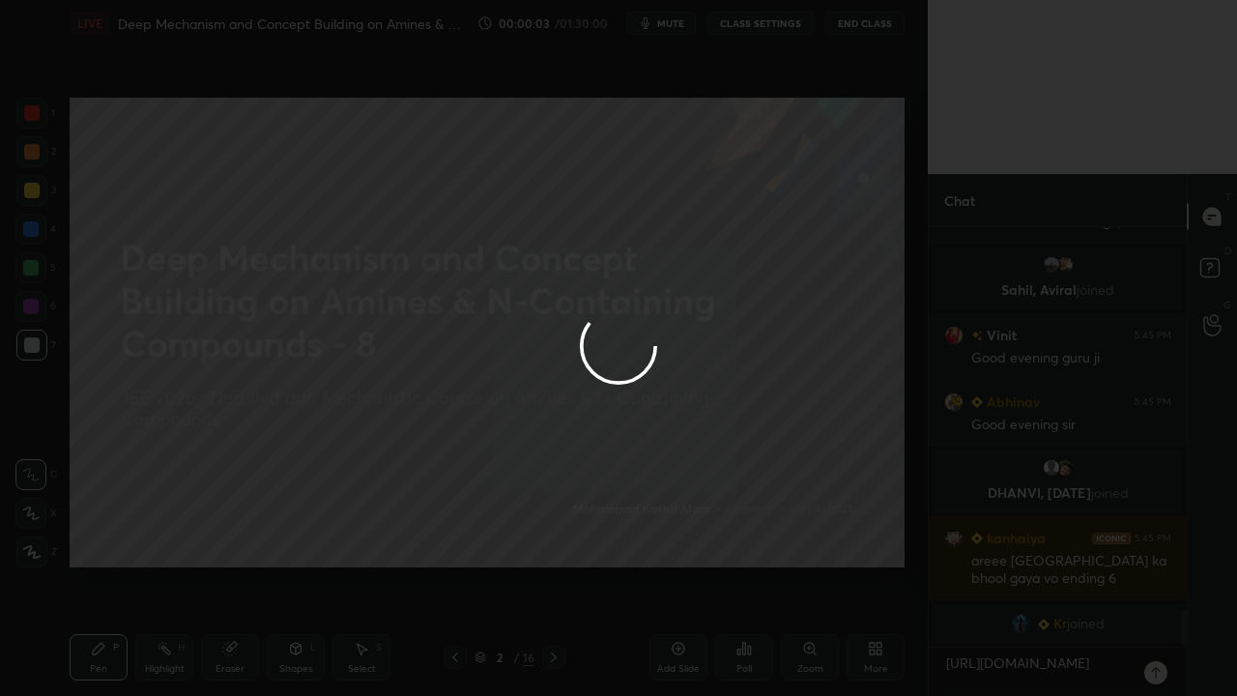
scroll to position [4354, 0]
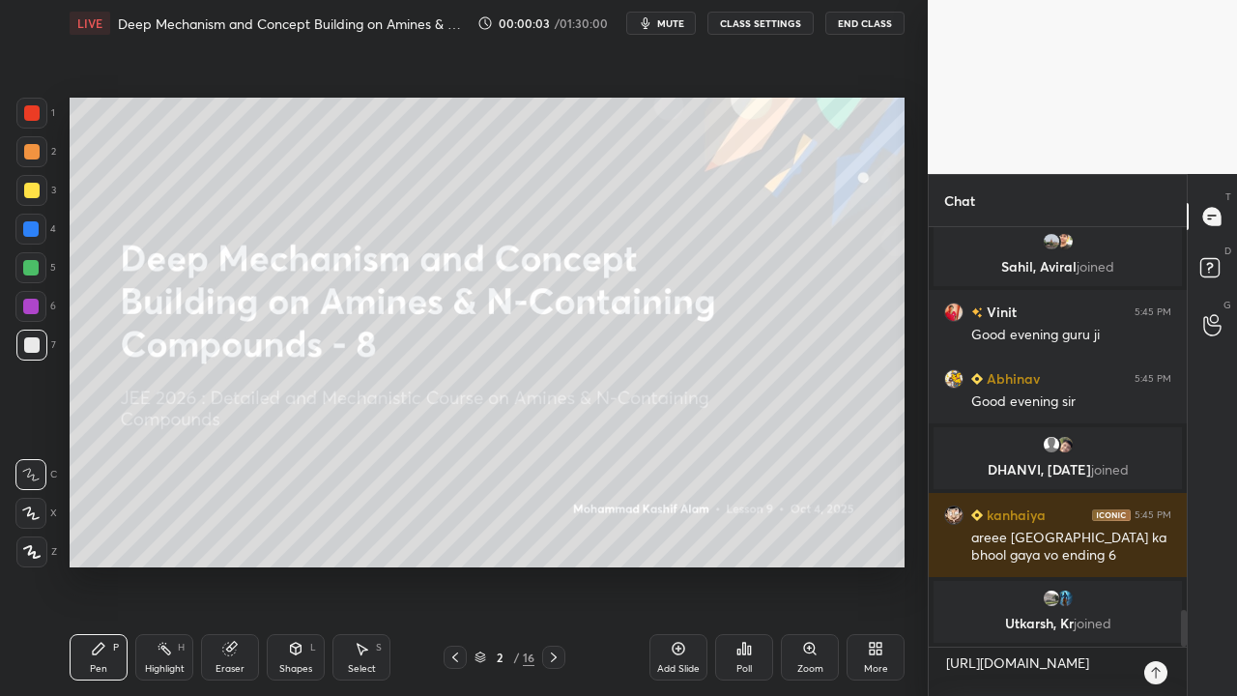
click at [668, 564] on div "Add Slide" at bounding box center [678, 669] width 43 height 10
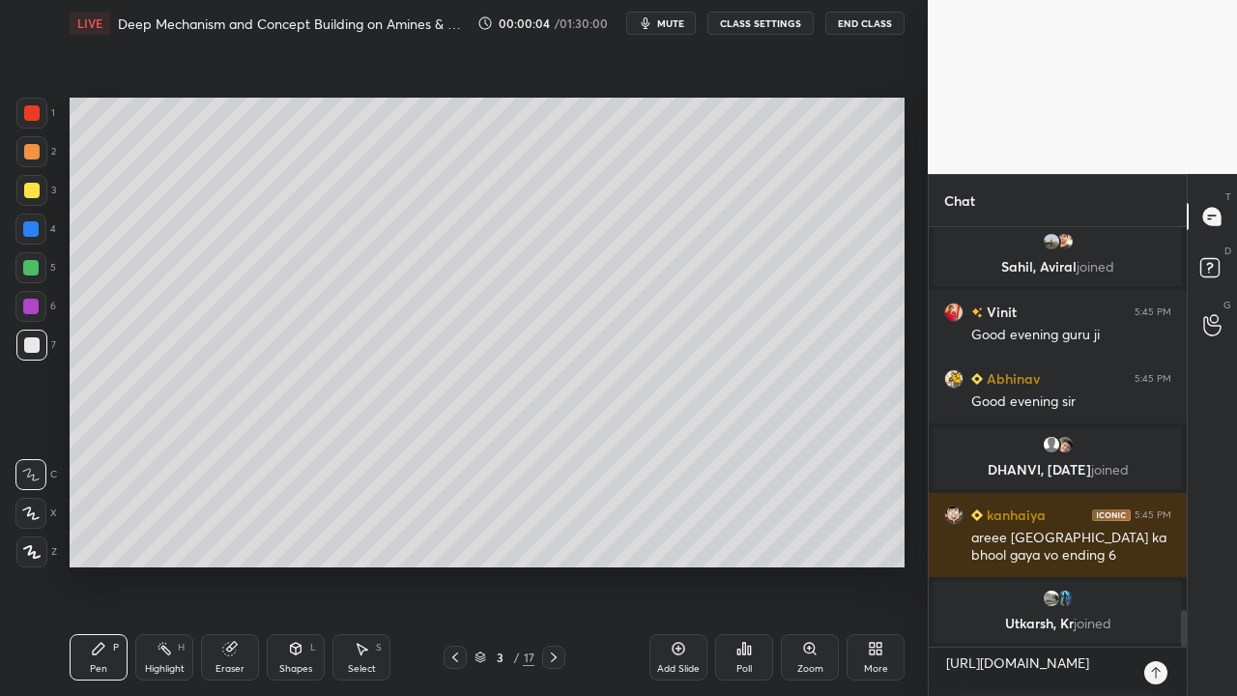
click at [754, 21] on button "CLASS SETTINGS" at bounding box center [760, 23] width 106 height 23
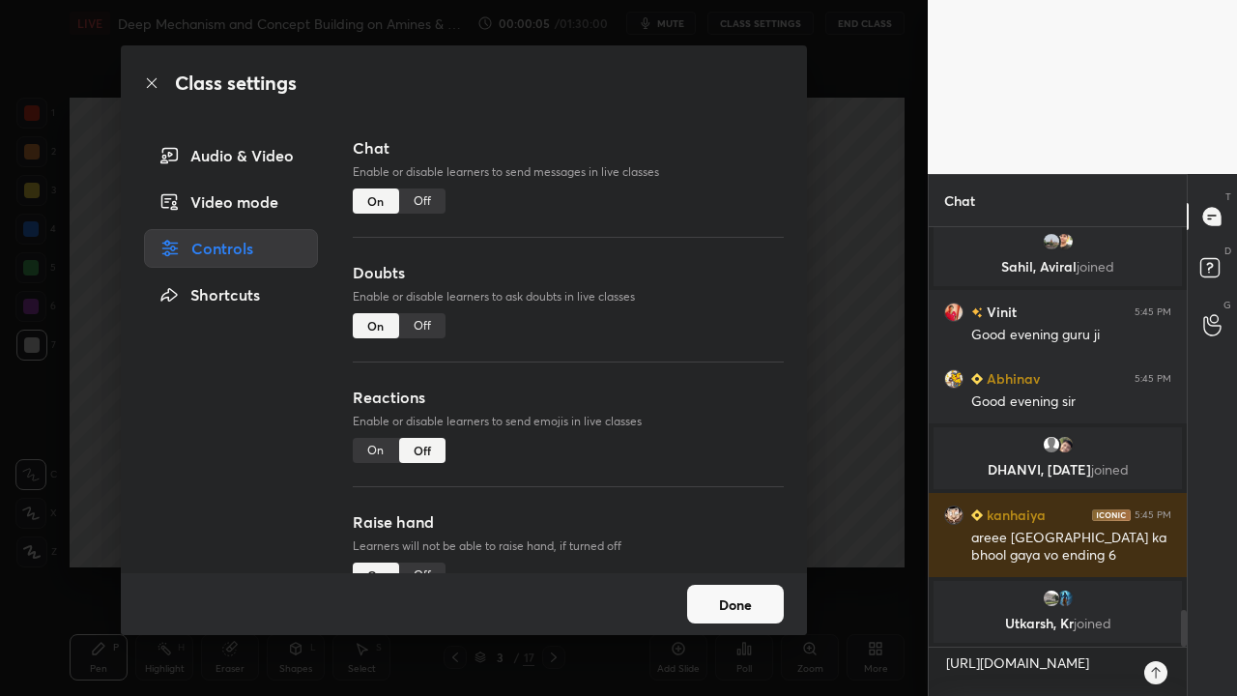
click at [406, 326] on div "Off" at bounding box center [422, 325] width 46 height 25
type textarea "x"
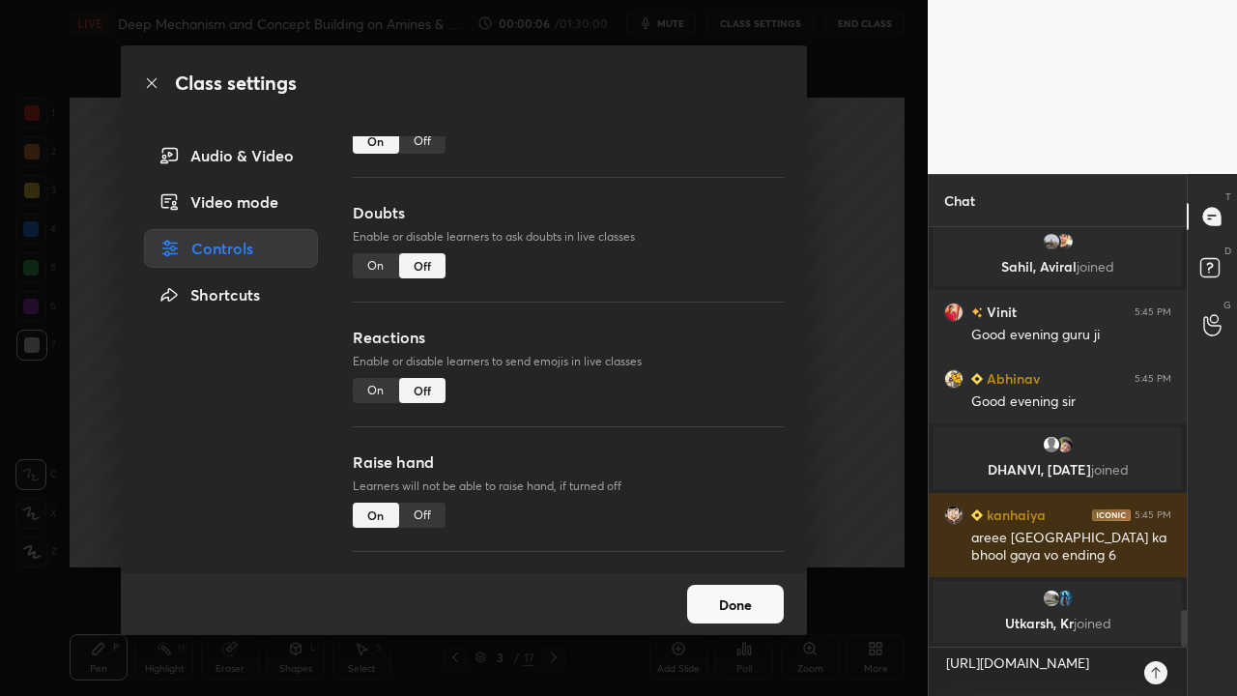
scroll to position [168, 0]
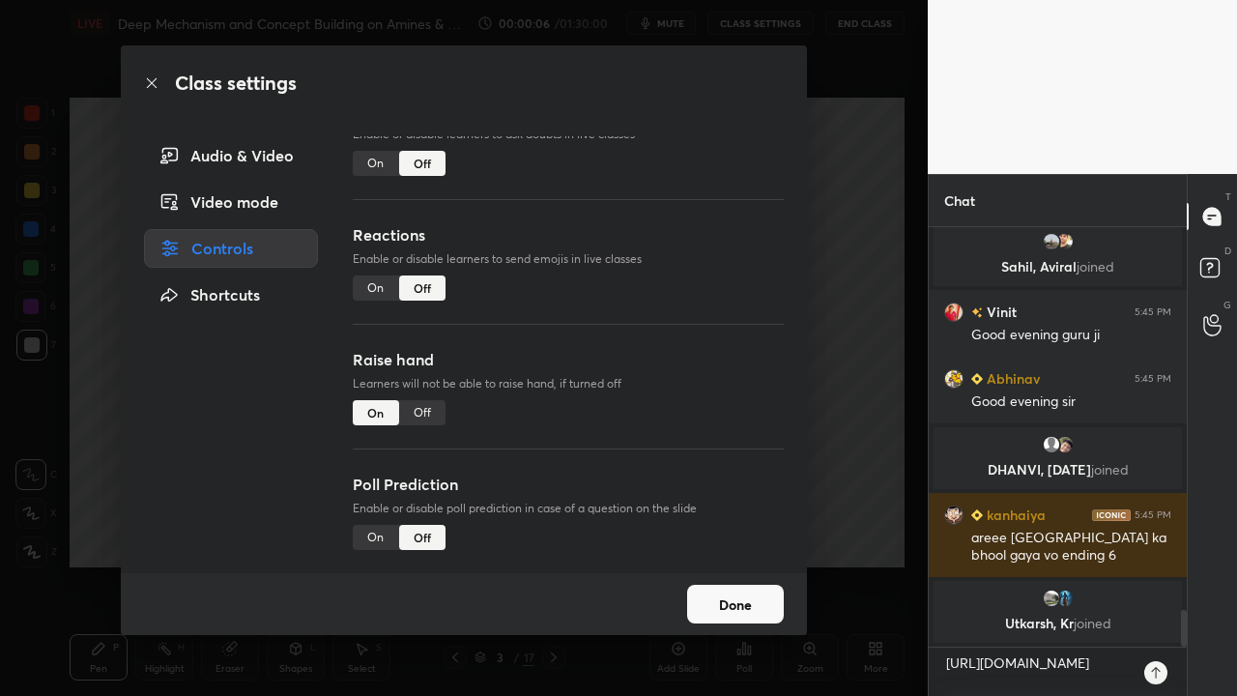
click at [428, 405] on div "Off" at bounding box center [422, 412] width 46 height 25
click at [760, 564] on button "Done" at bounding box center [735, 604] width 97 height 39
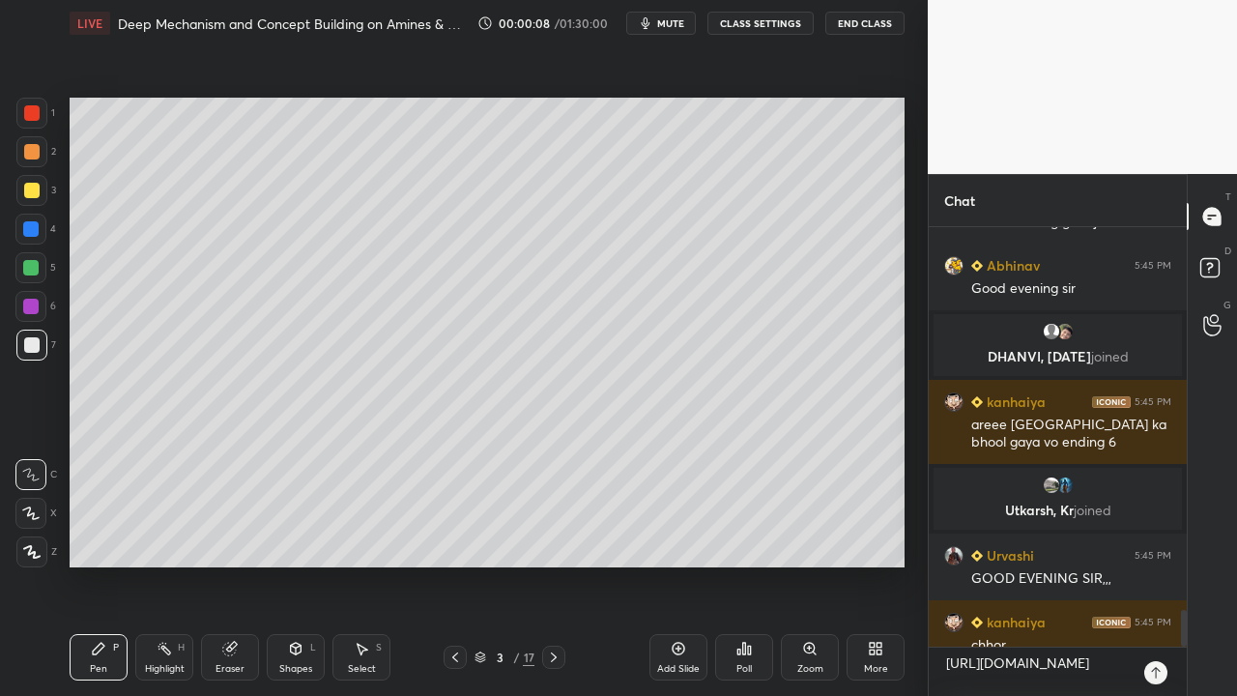
scroll to position [4421, 0]
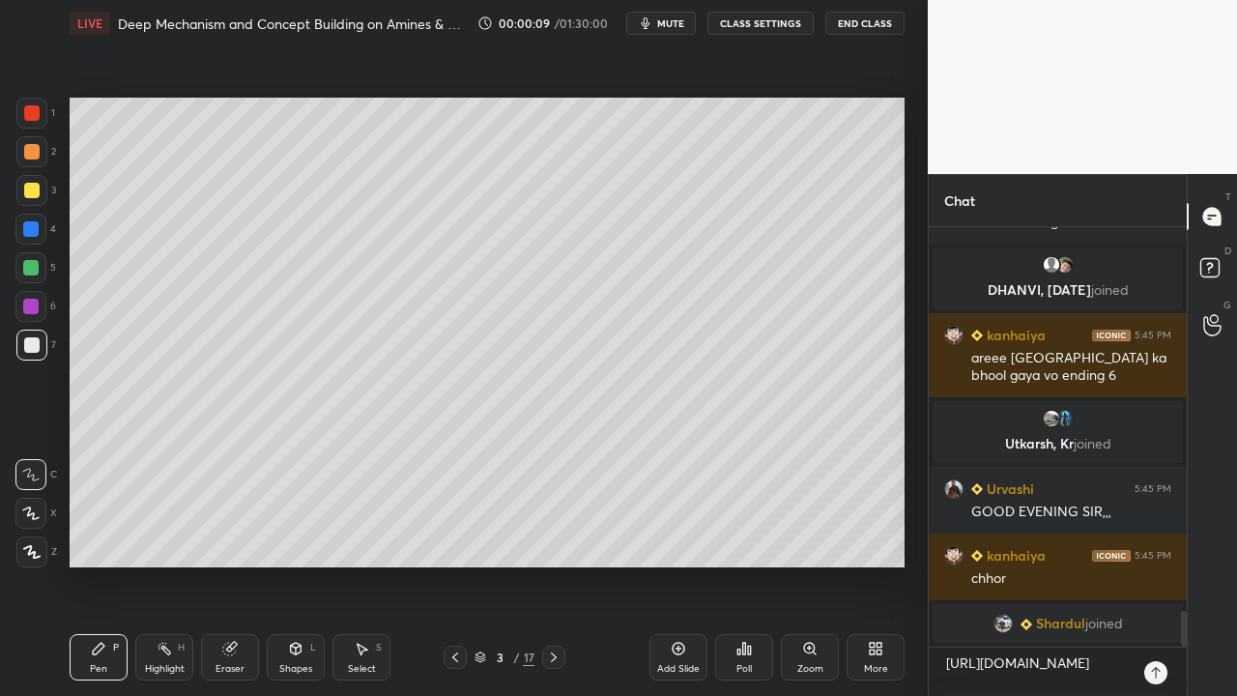
click at [1147, 564] on div at bounding box center [1155, 672] width 23 height 23
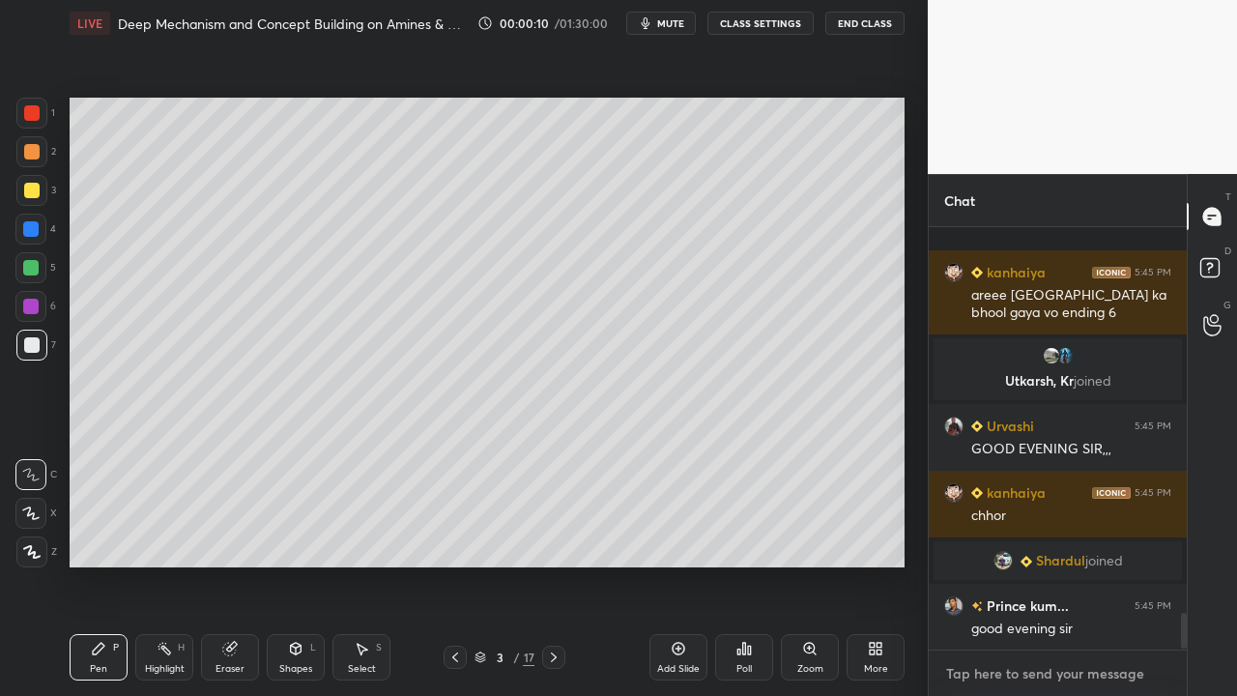
scroll to position [4656, 0]
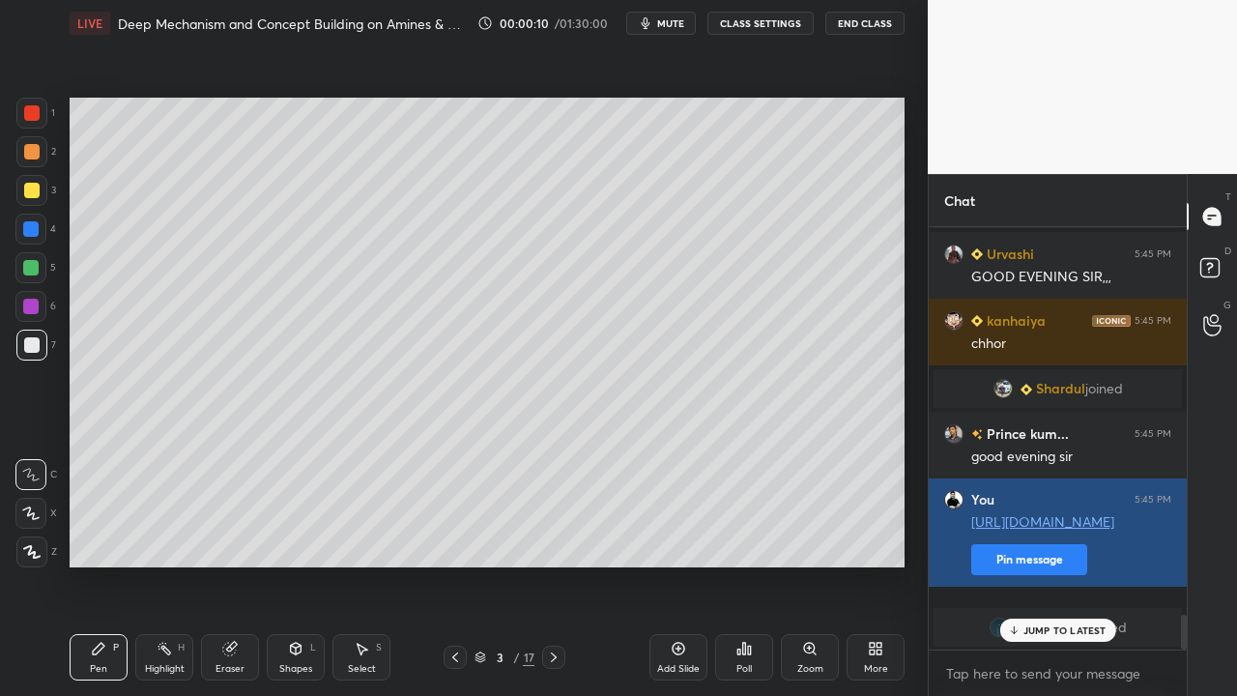
click at [1018, 564] on button "Pin message" at bounding box center [1029, 559] width 116 height 31
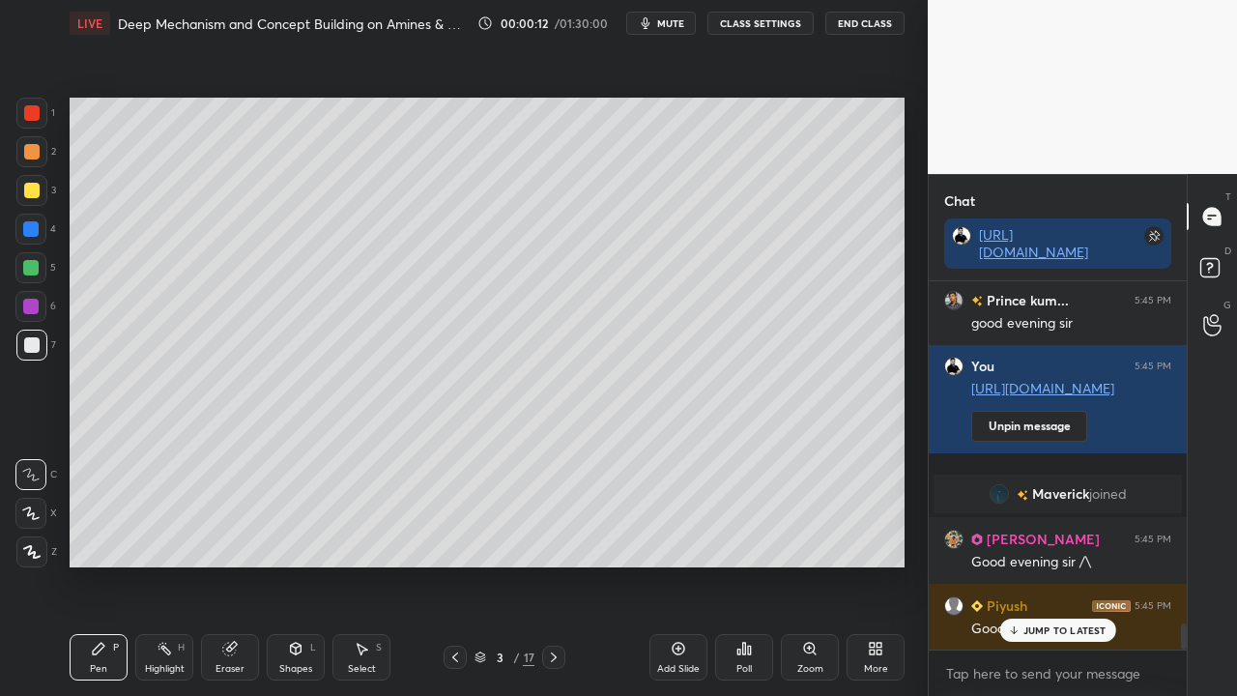
click at [1052, 564] on p "JUMP TO LATEST" at bounding box center [1064, 630] width 83 height 12
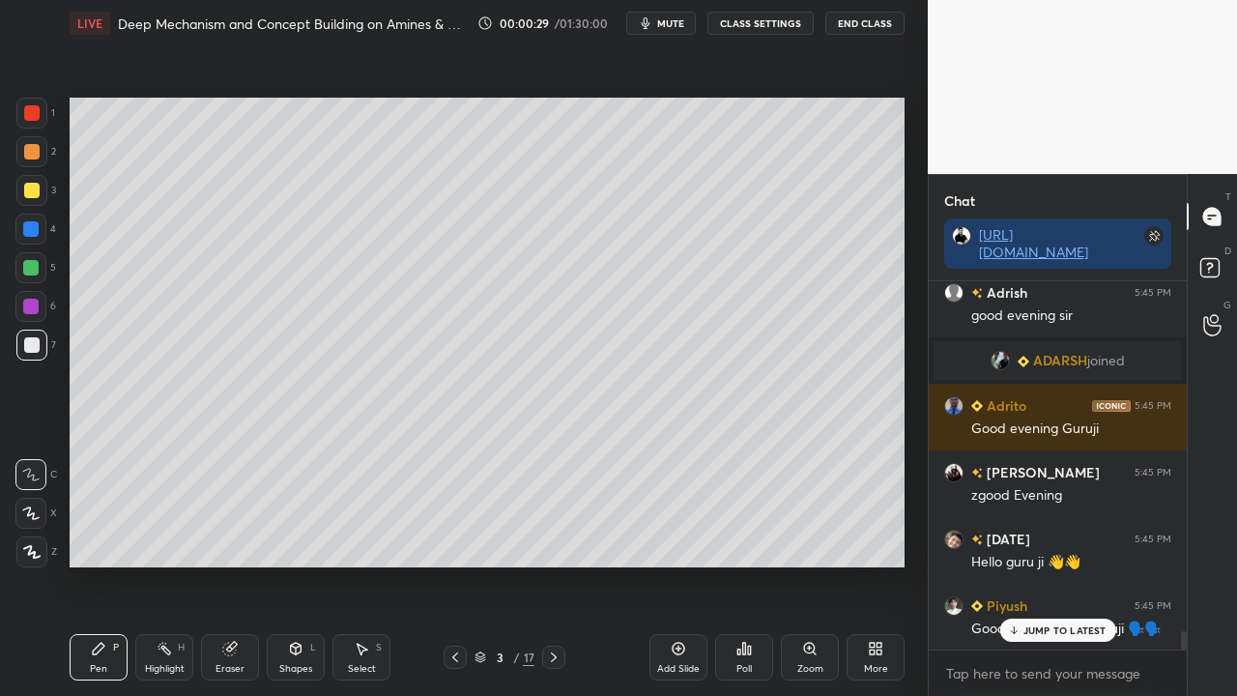
scroll to position [7143, 0]
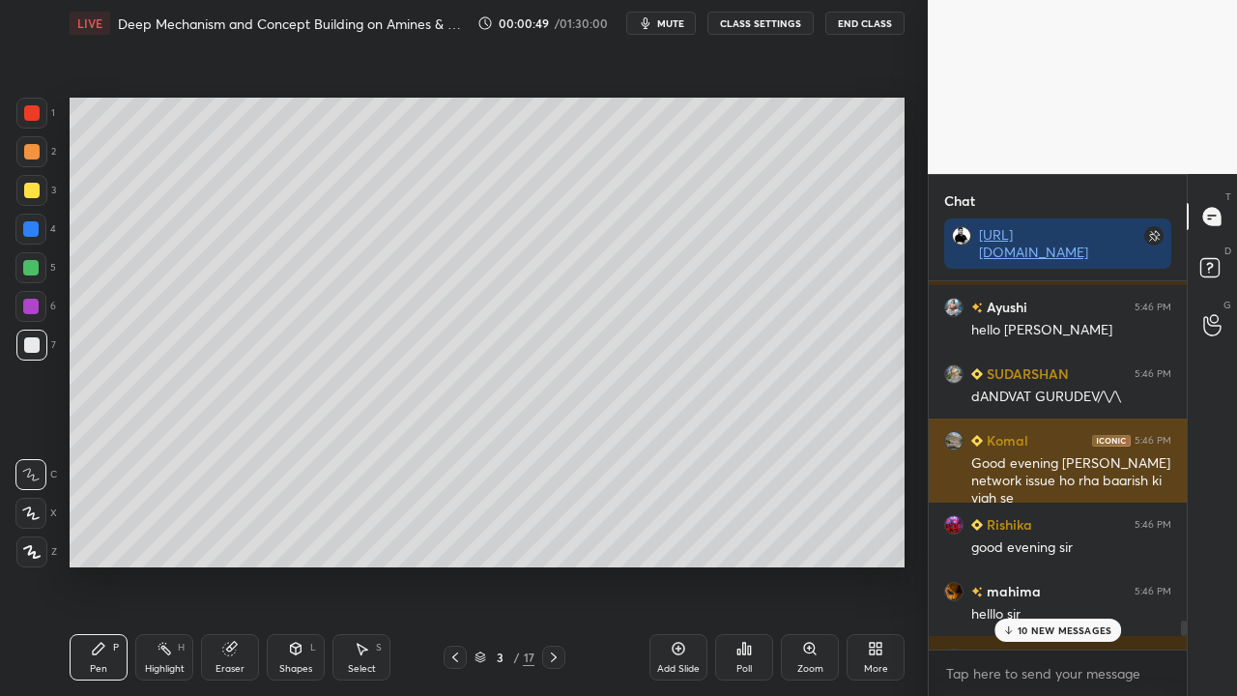
click at [953, 439] on img "grid" at bounding box center [953, 440] width 19 height 19
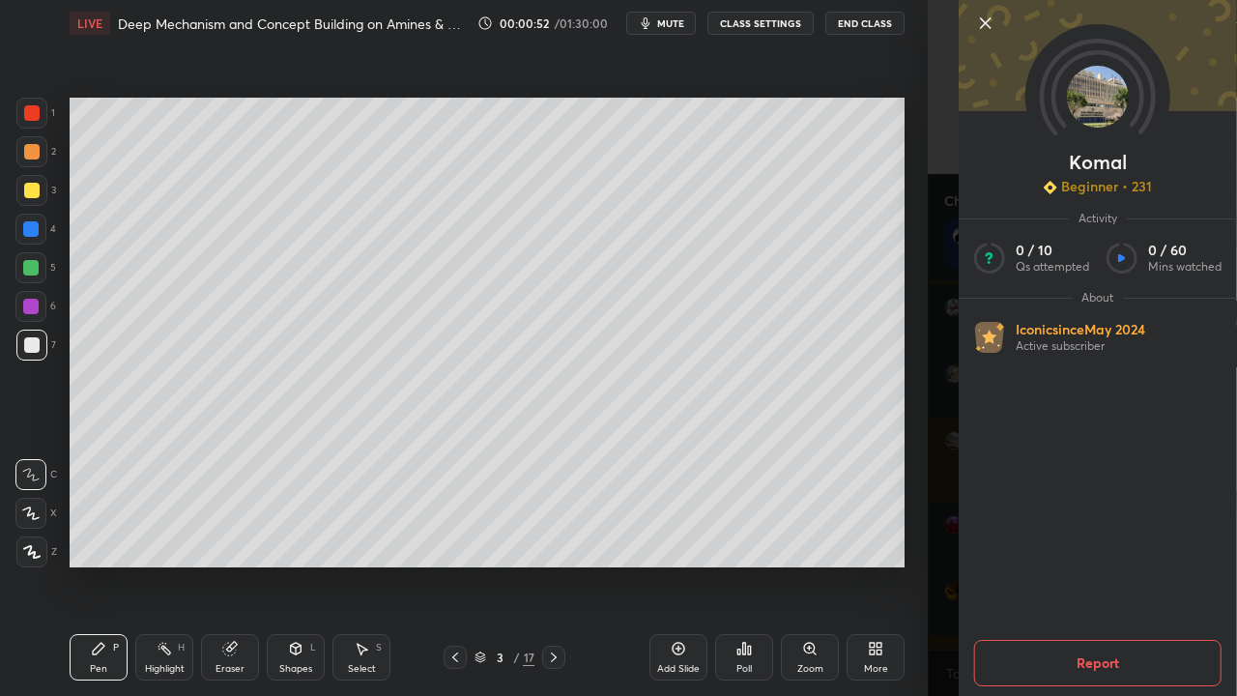
click at [945, 372] on div "[PERSON_NAME] Beginner • 231 Activity 0 / 10 Qs attempted 0 / 60 Mins watched A…" at bounding box center [1082, 348] width 309 height 696
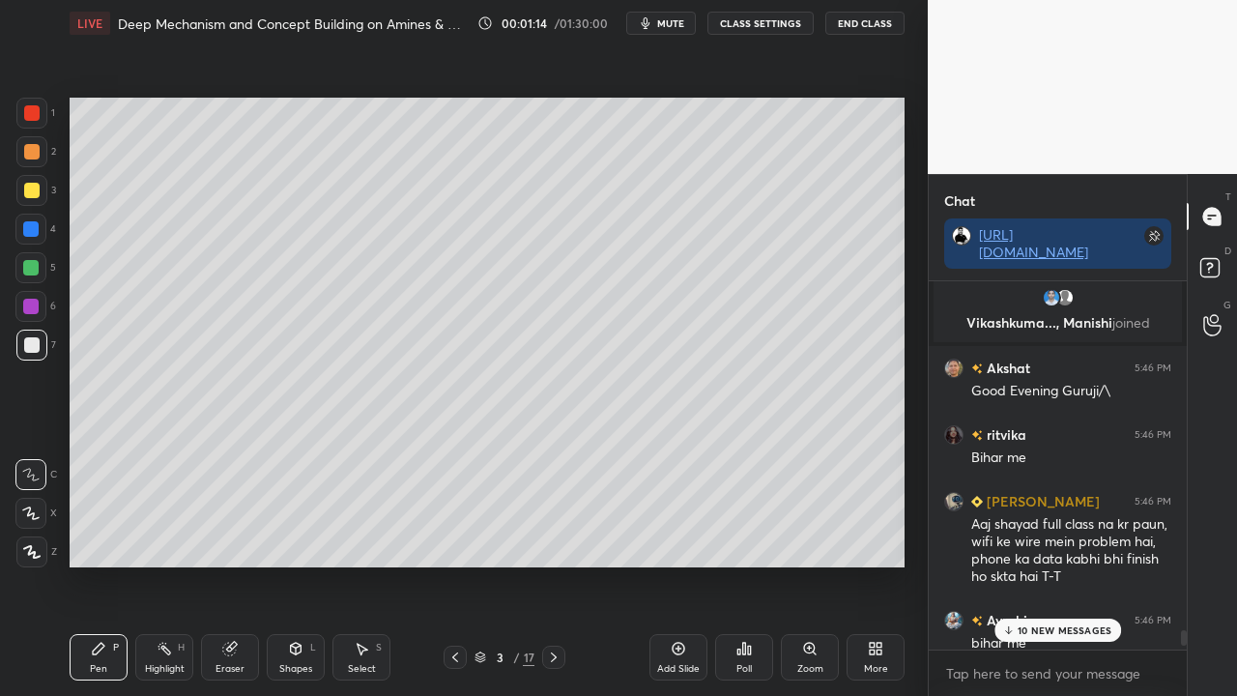
click at [1055, 564] on p "10 NEW MESSAGES" at bounding box center [1065, 630] width 94 height 12
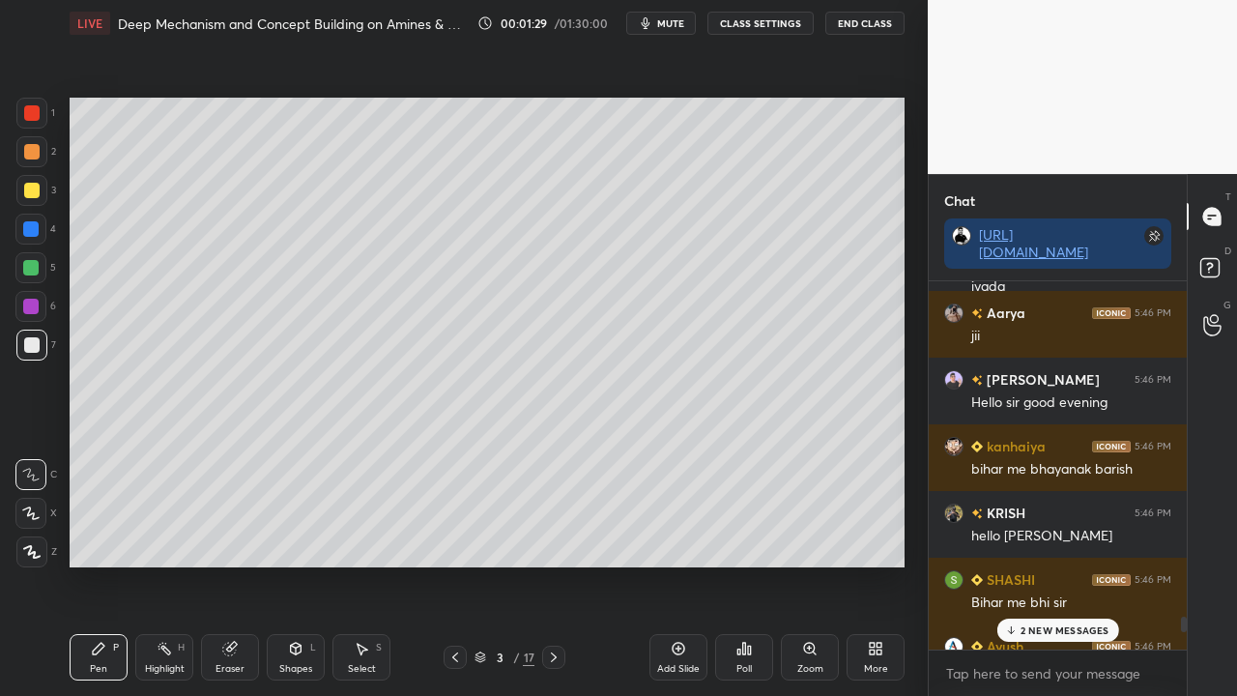
scroll to position [10792, 0]
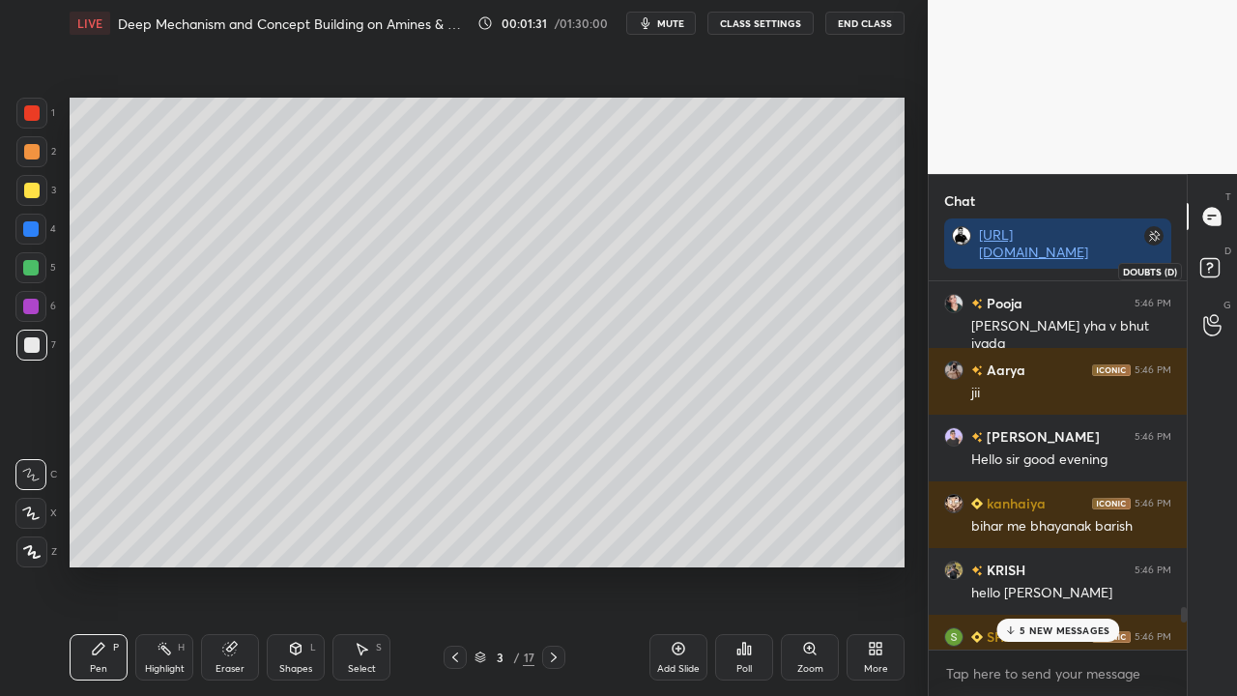
click at [1208, 259] on rect at bounding box center [1209, 268] width 18 height 18
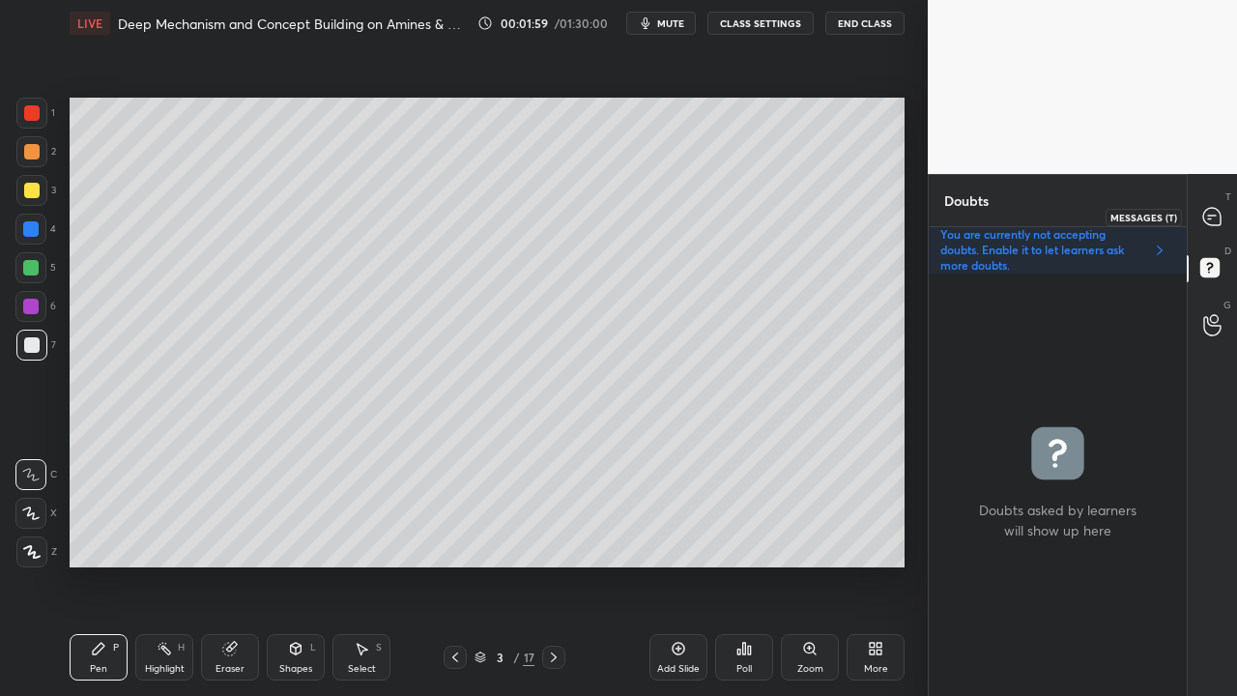
click at [1207, 210] on icon at bounding box center [1211, 216] width 17 height 17
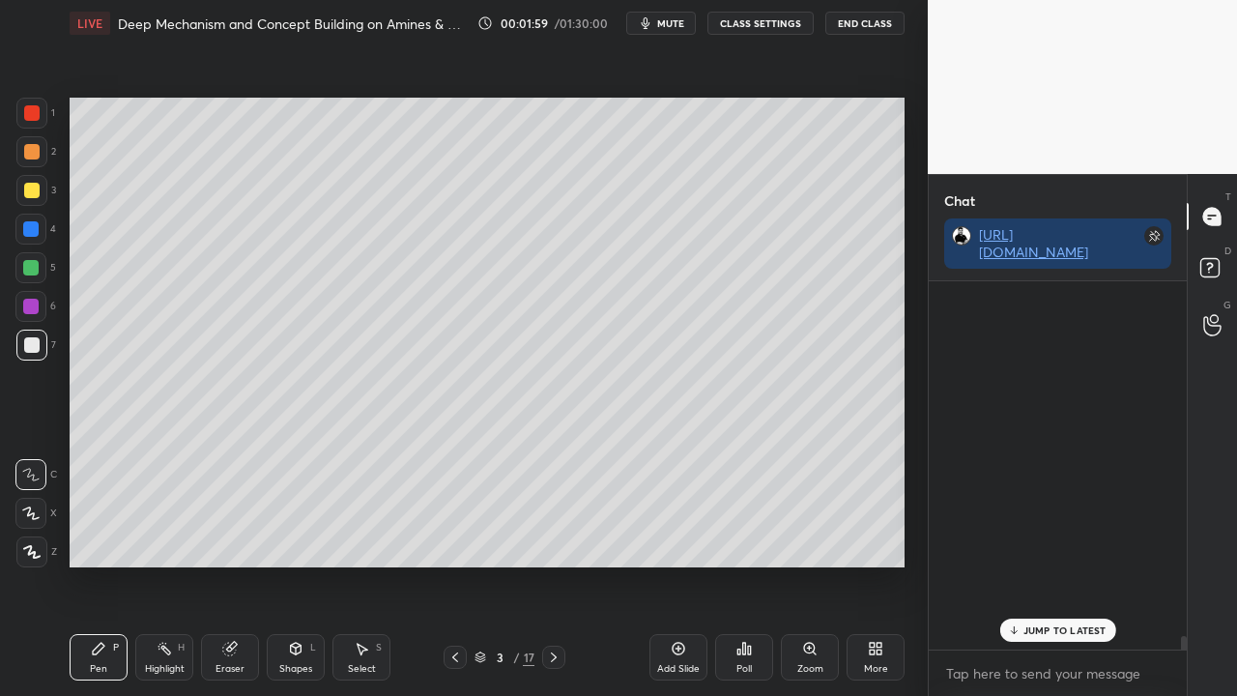
scroll to position [362, 252]
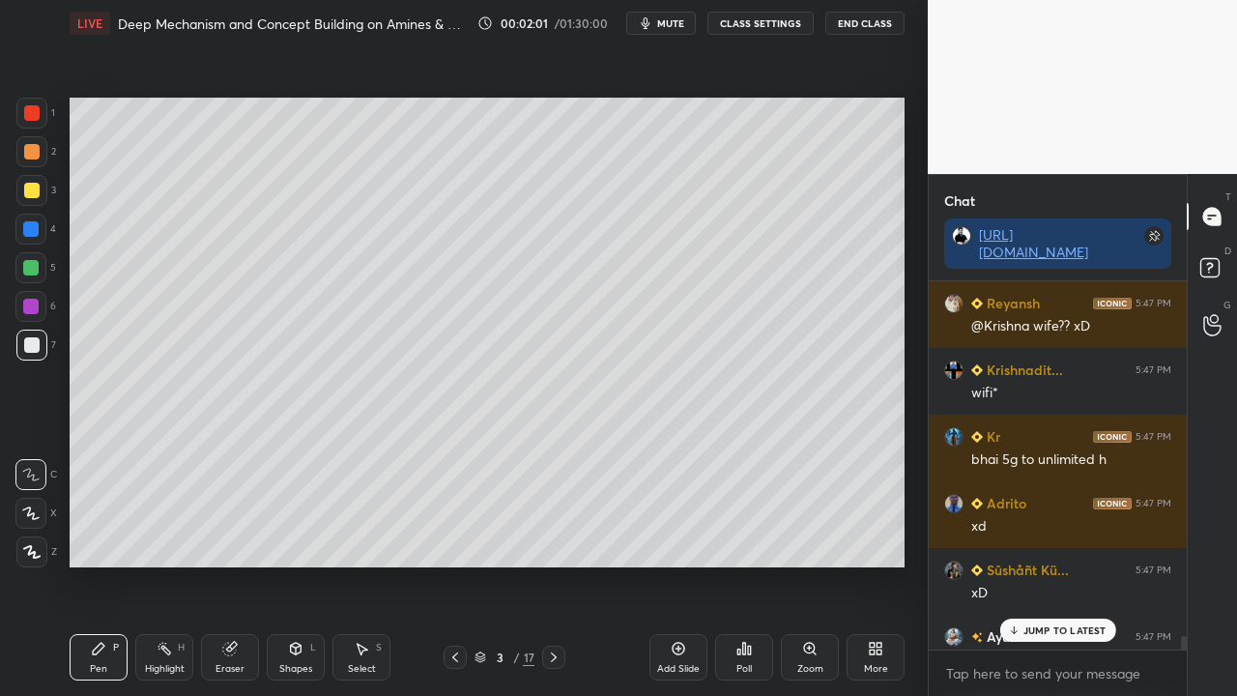
click at [1073, 564] on div "JUMP TO LATEST" at bounding box center [1057, 629] width 116 height 23
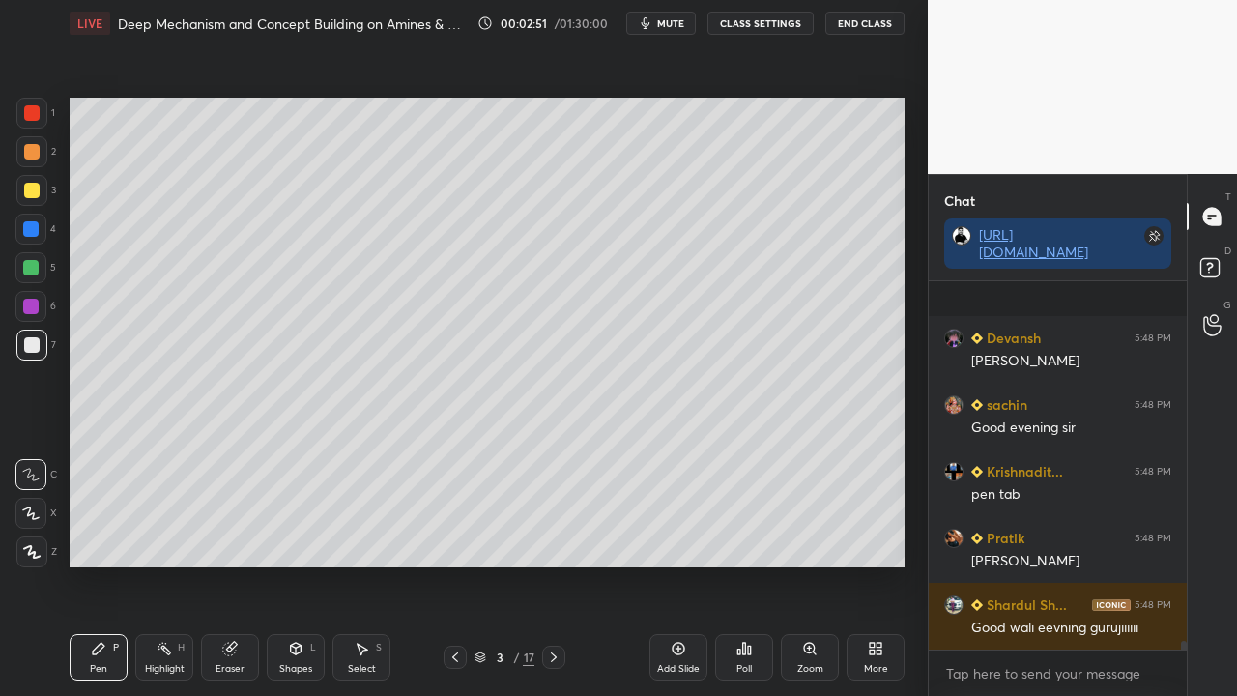
scroll to position [15487, 0]
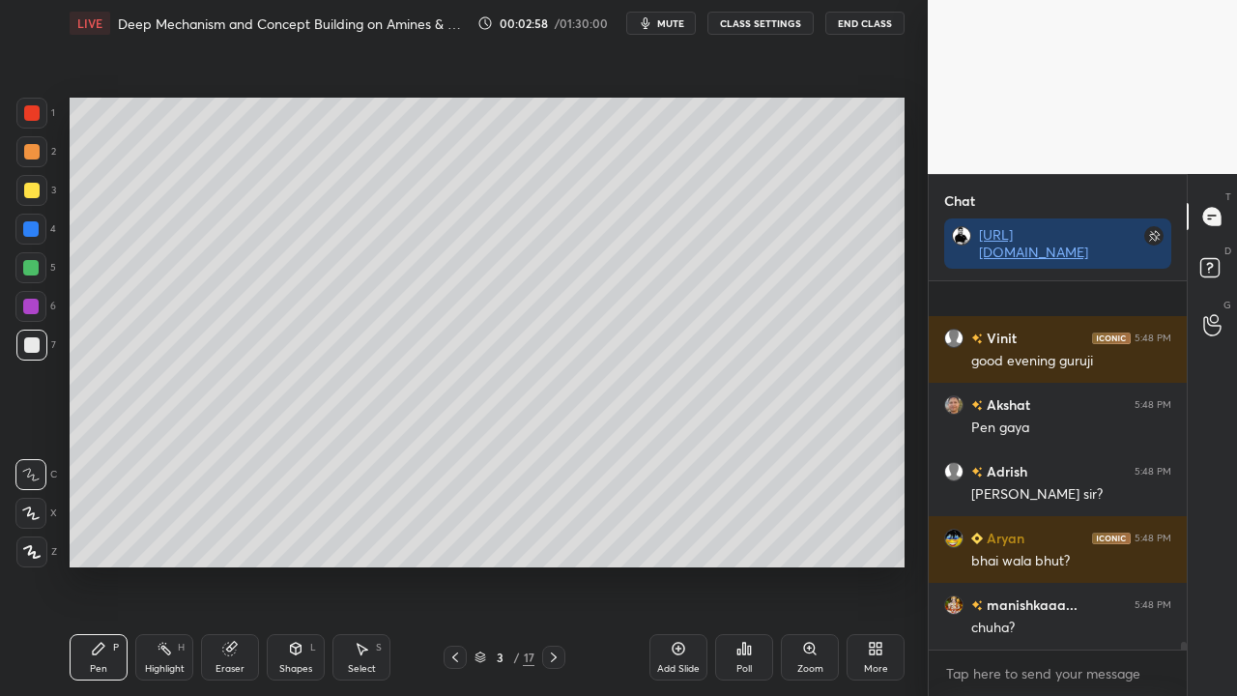
drag, startPoint x: 667, startPoint y: 21, endPoint x: 655, endPoint y: 31, distance: 15.1
click at [665, 25] on span "mute" at bounding box center [670, 23] width 27 height 14
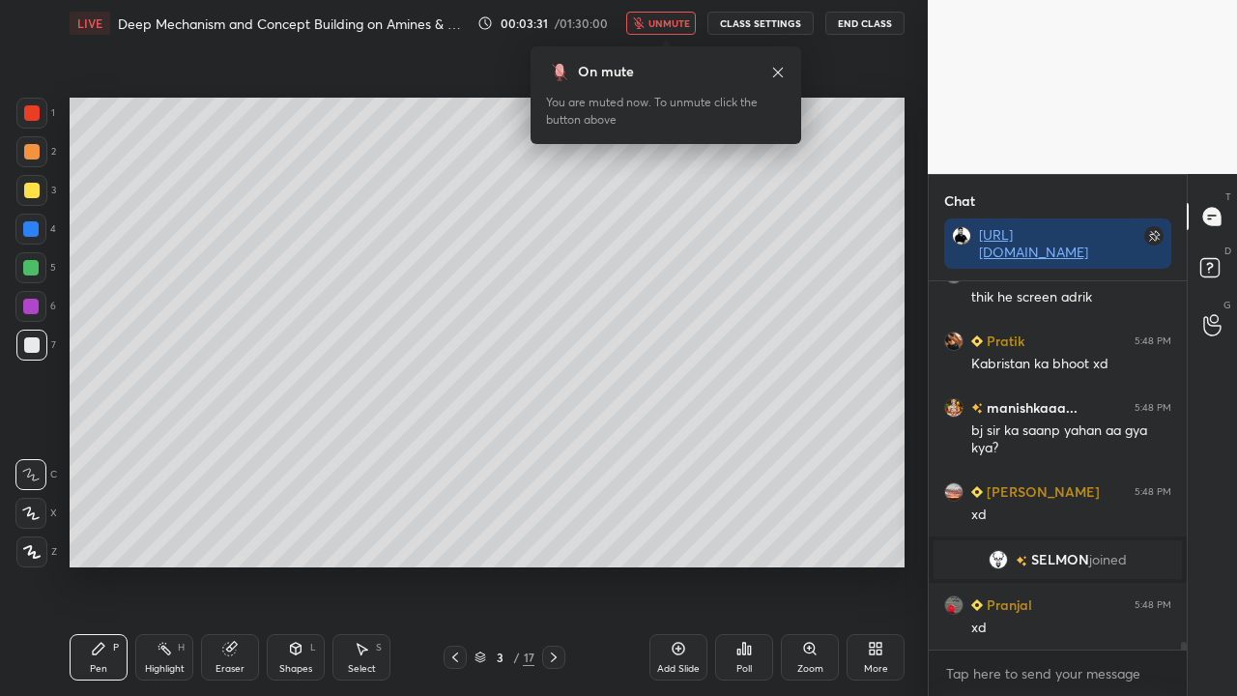
scroll to position [17877, 0]
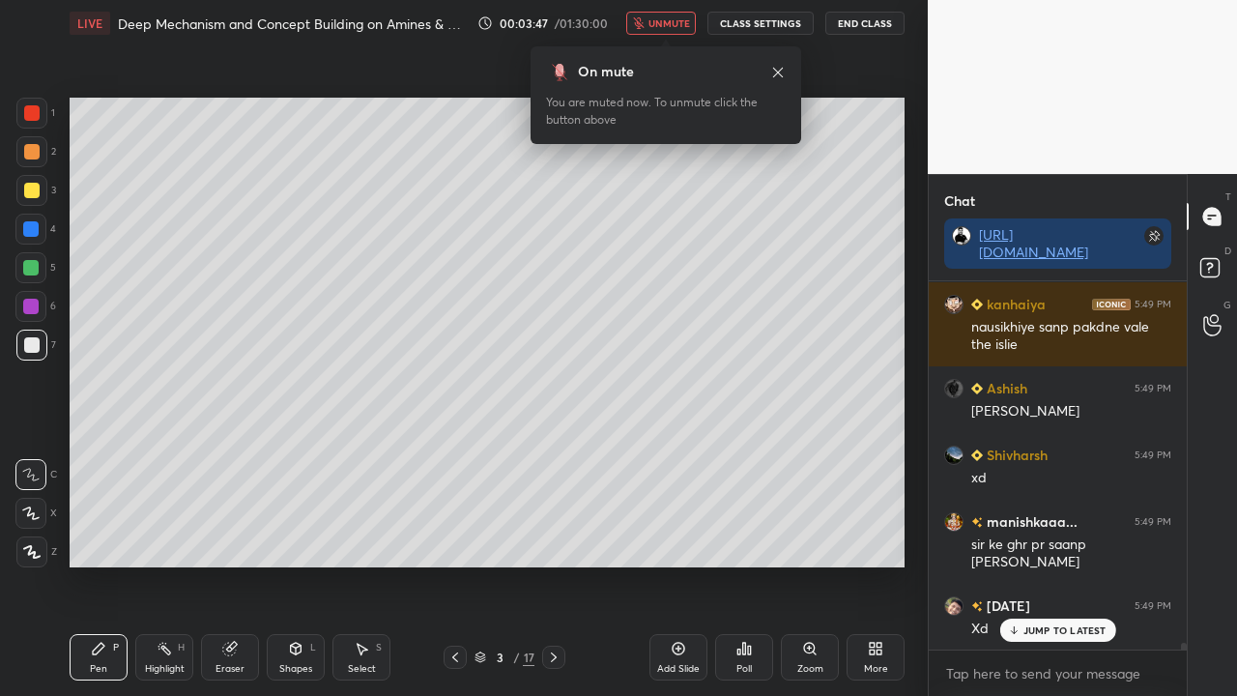
click at [672, 15] on button "unmute" at bounding box center [661, 23] width 70 height 23
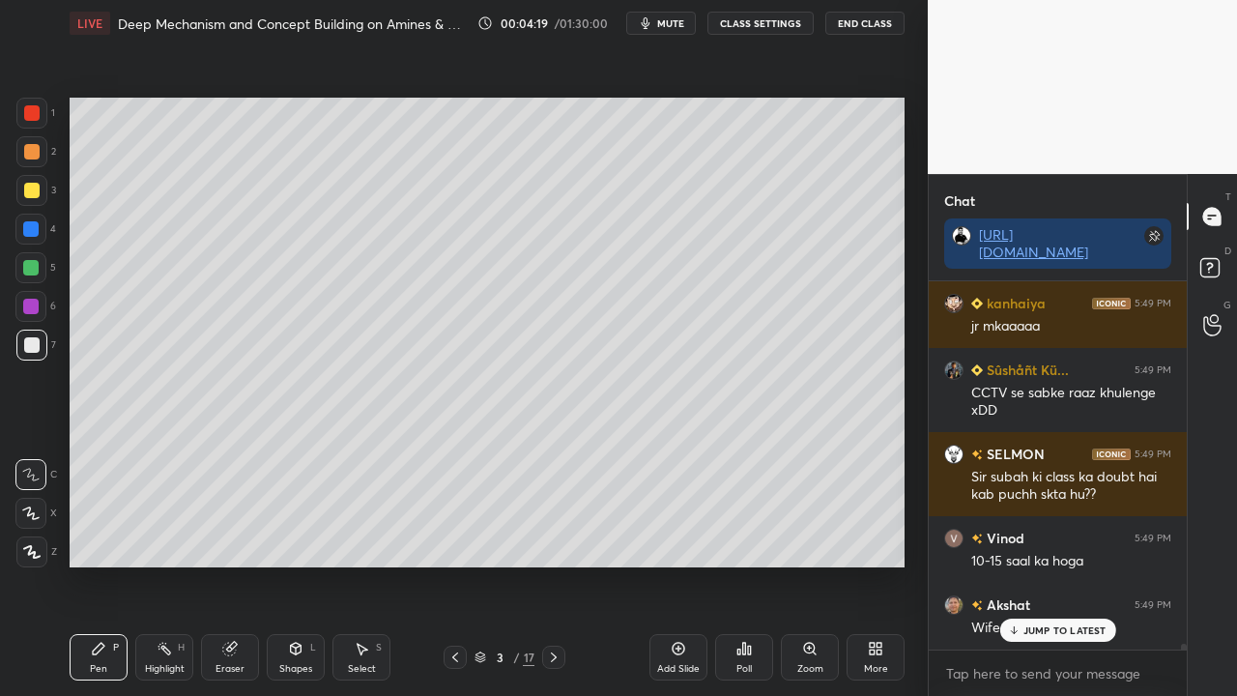
scroll to position [22910, 0]
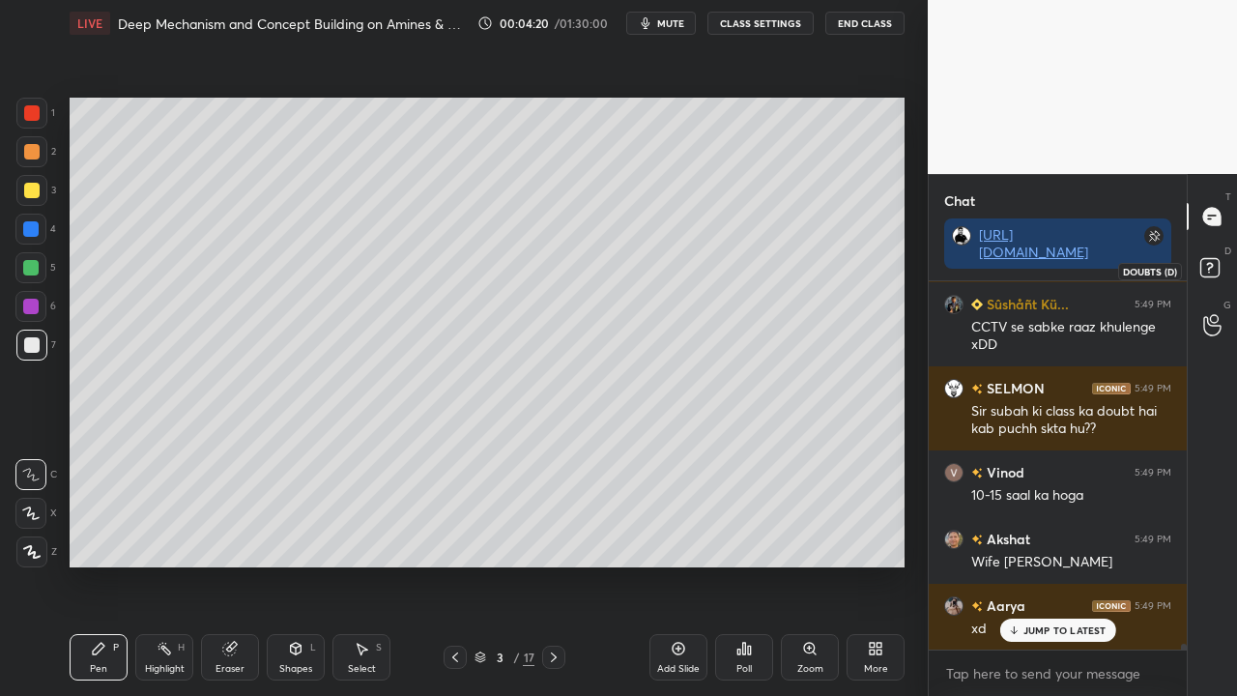
click at [1218, 261] on rect at bounding box center [1209, 268] width 18 height 18
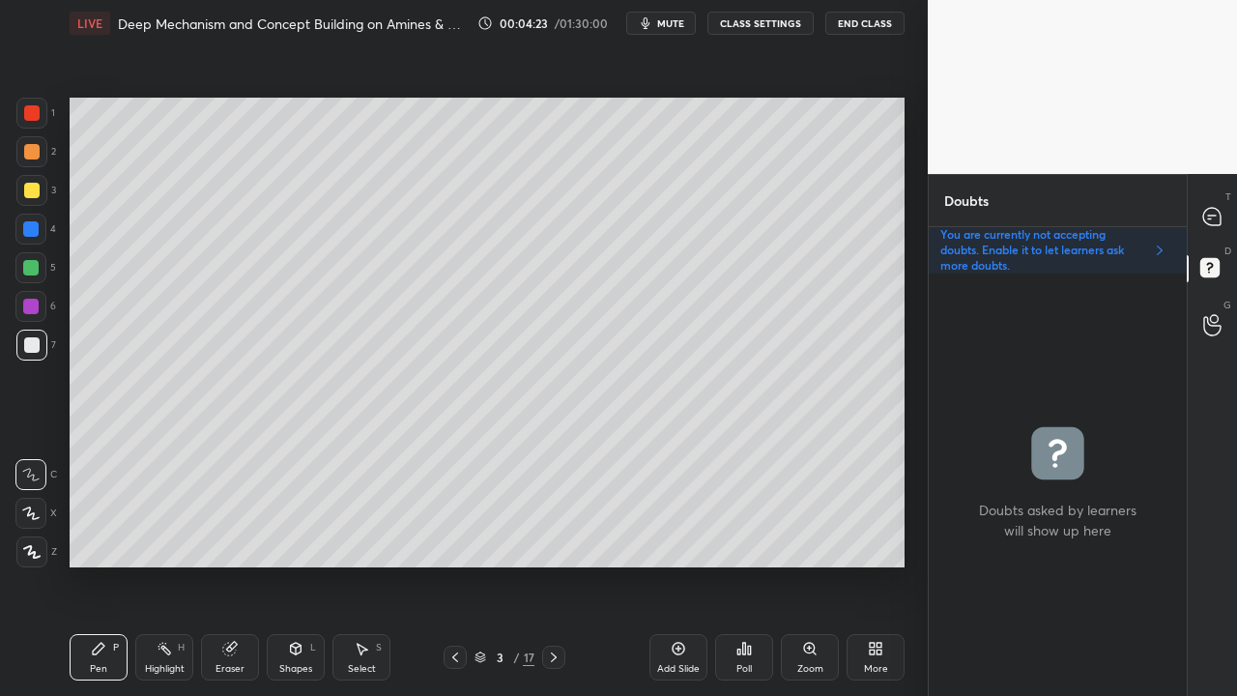
click at [31, 192] on div at bounding box center [31, 190] width 15 height 15
click at [33, 186] on div at bounding box center [31, 190] width 15 height 15
click at [1230, 211] on div at bounding box center [1212, 216] width 39 height 35
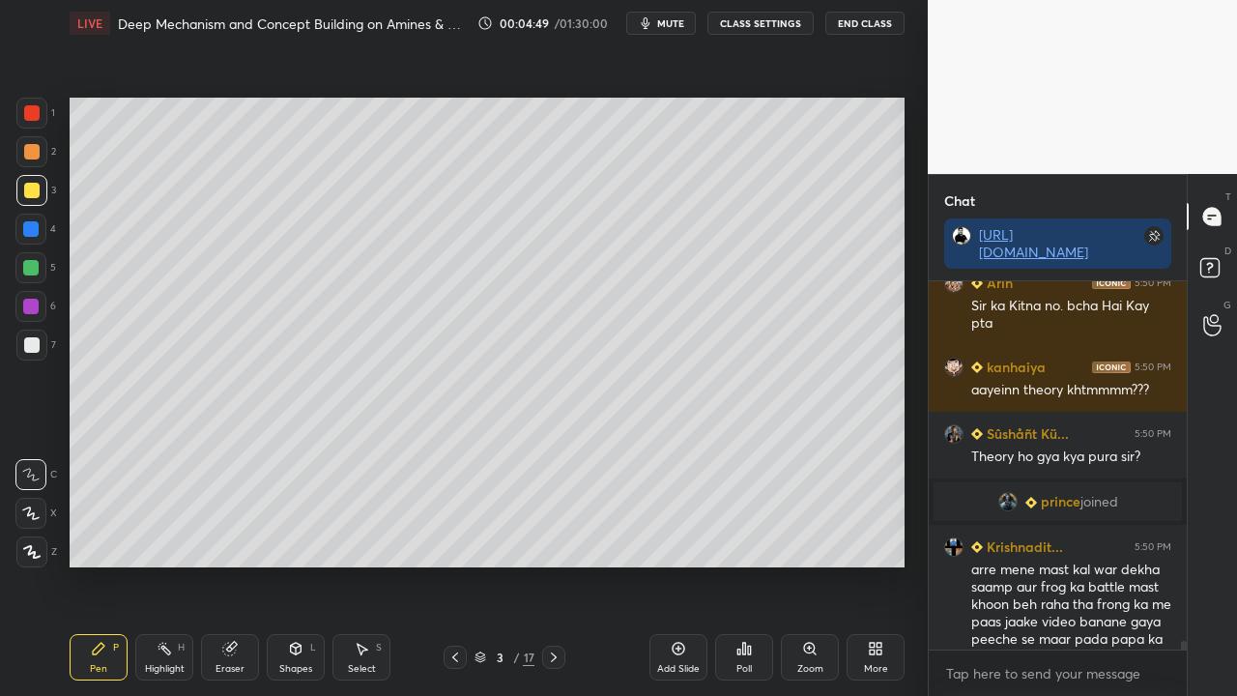
scroll to position [25417, 0]
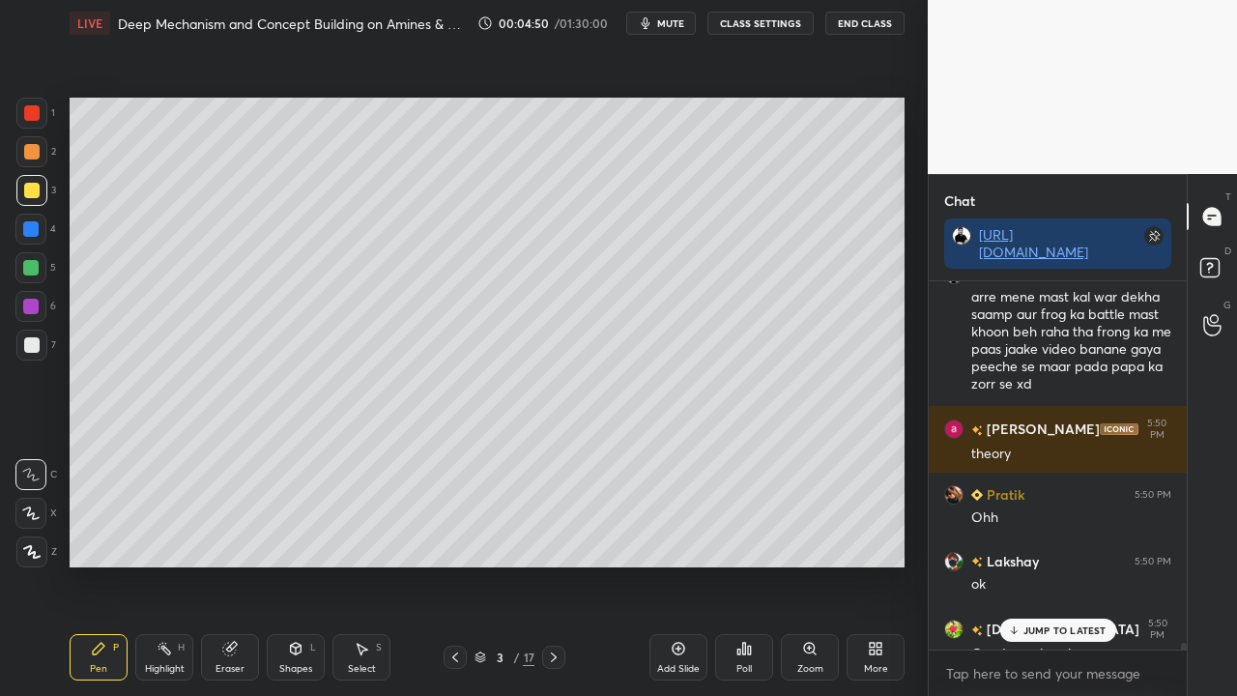
click at [1046, 564] on p "JUMP TO LATEST" at bounding box center [1064, 630] width 83 height 12
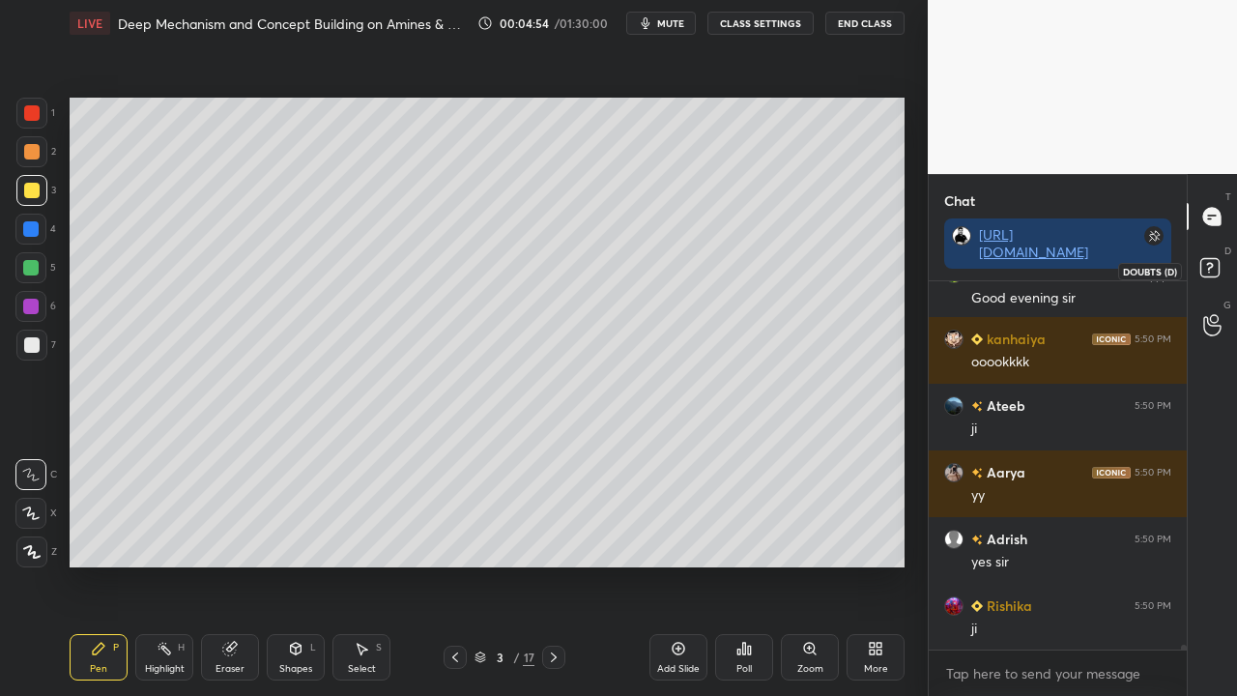
scroll to position [25840, 0]
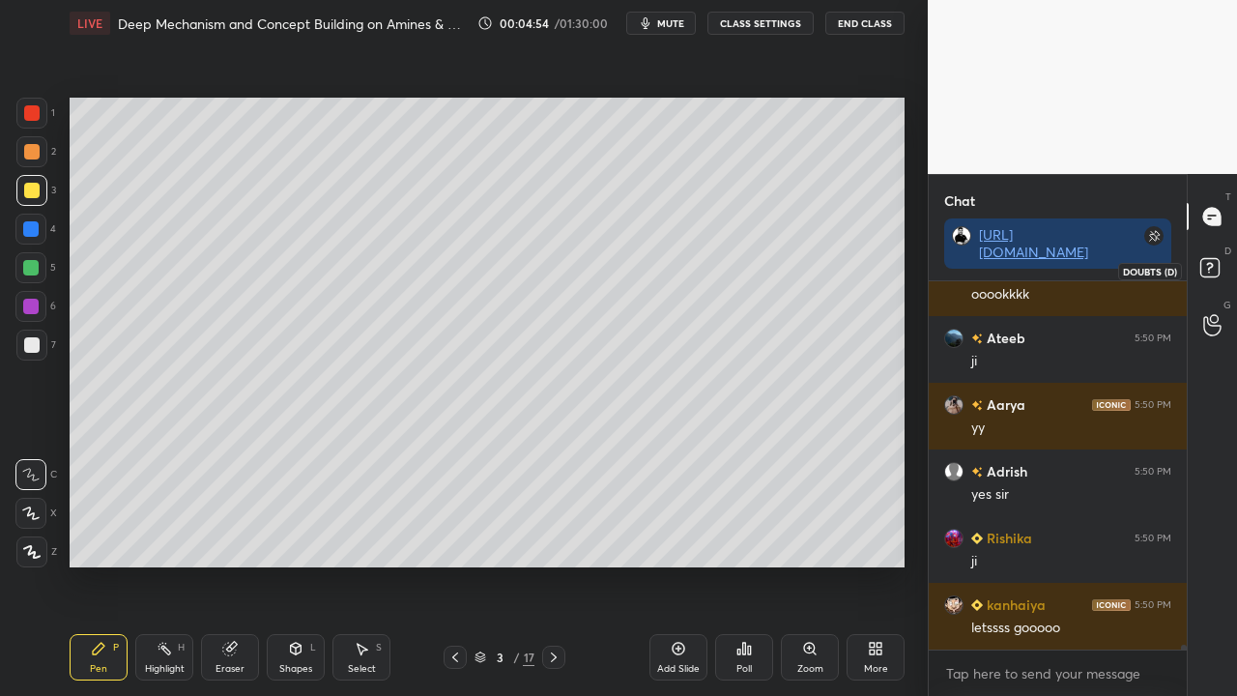
click at [1223, 269] on icon at bounding box center [1212, 270] width 35 height 35
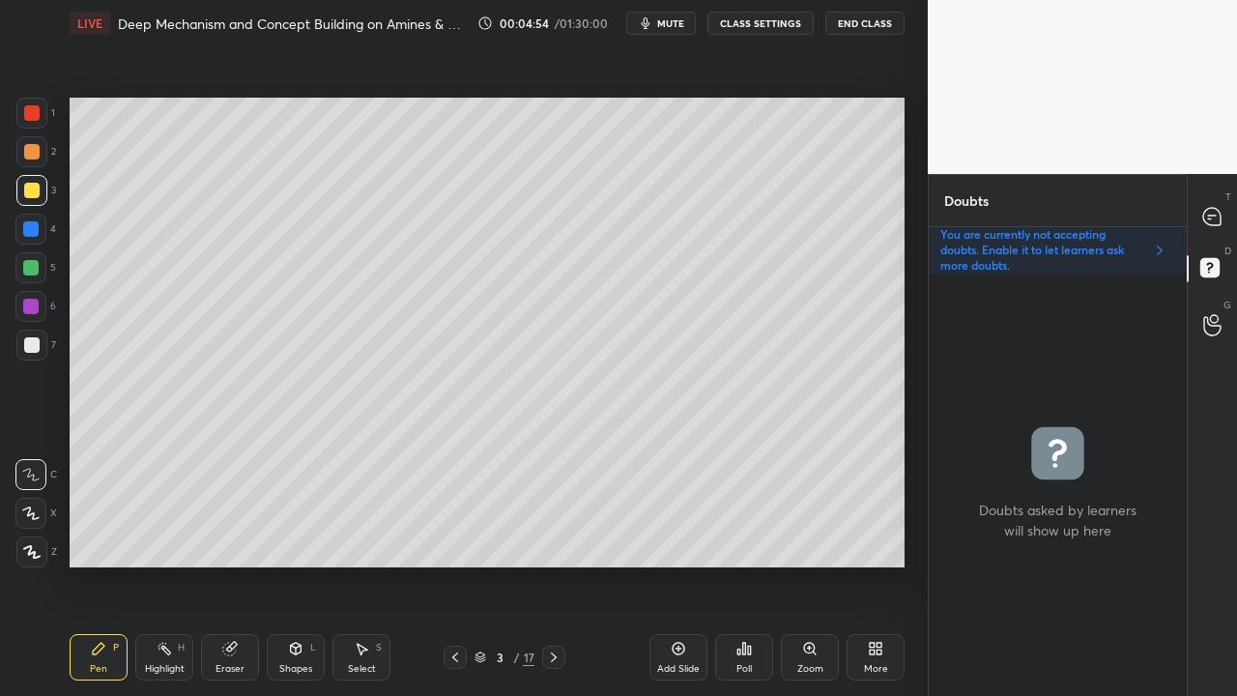
scroll to position [416, 252]
click at [1221, 207] on icon at bounding box center [1212, 217] width 20 height 20
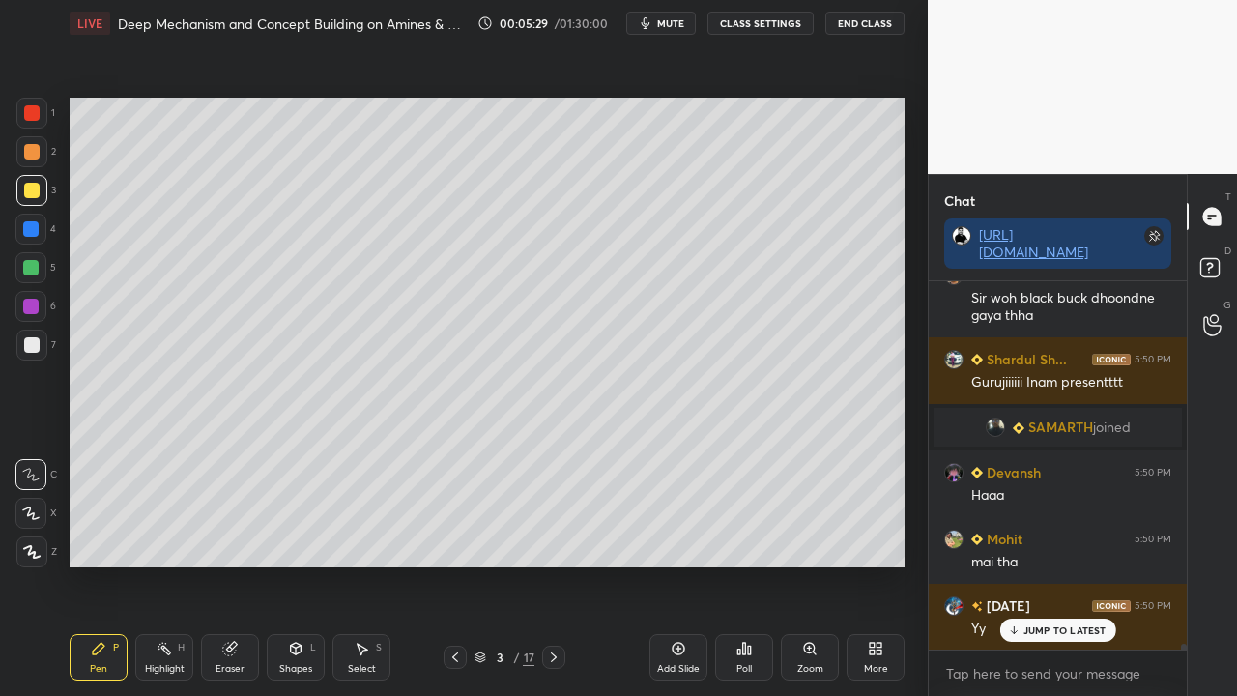
scroll to position [24493, 0]
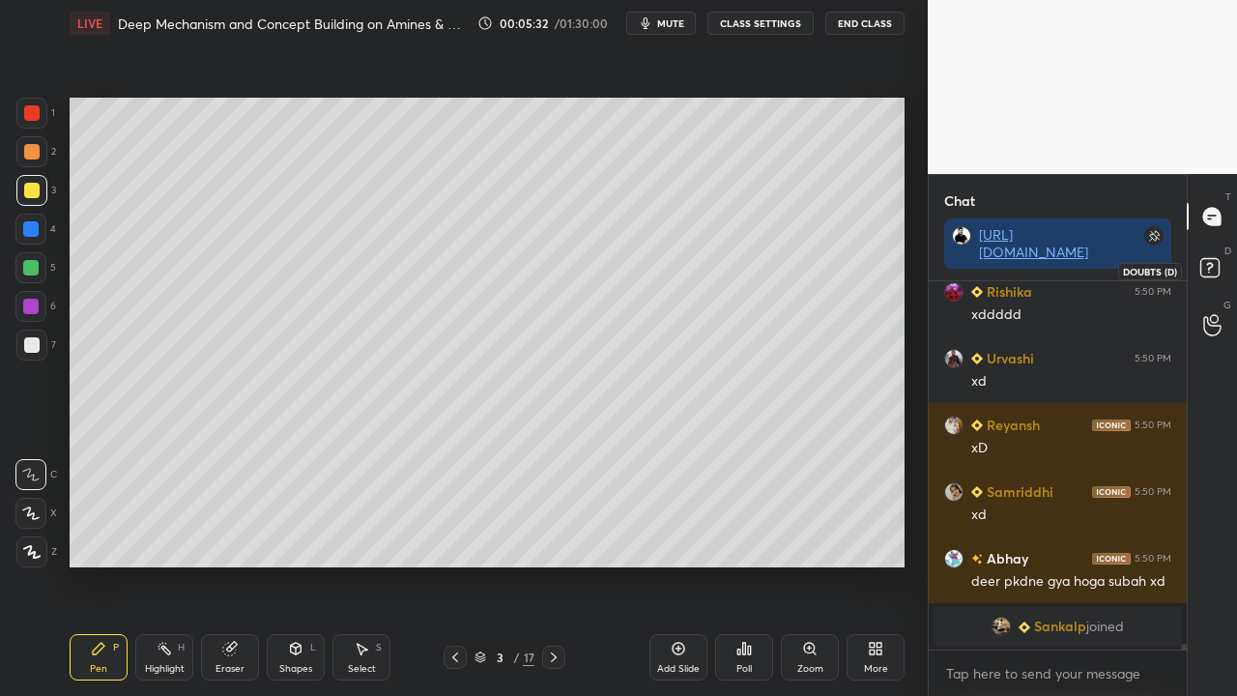
click at [1218, 267] on rect at bounding box center [1209, 268] width 18 height 18
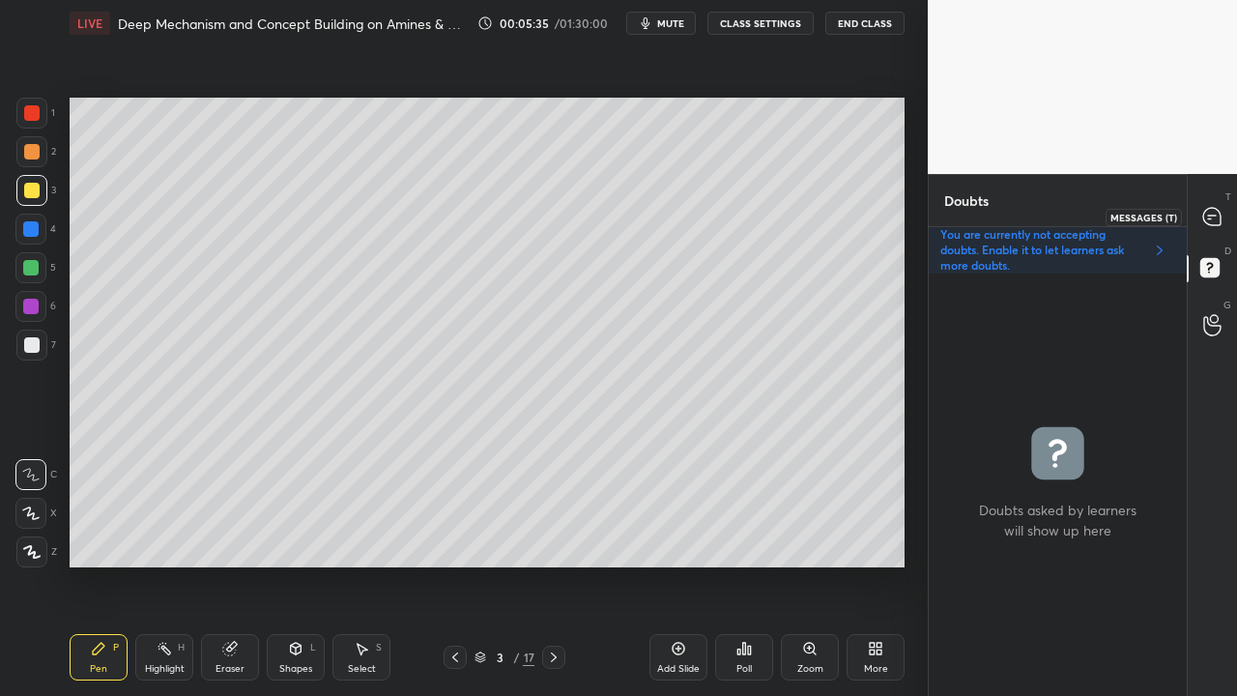
click at [1210, 215] on icon at bounding box center [1212, 215] width 8 height 0
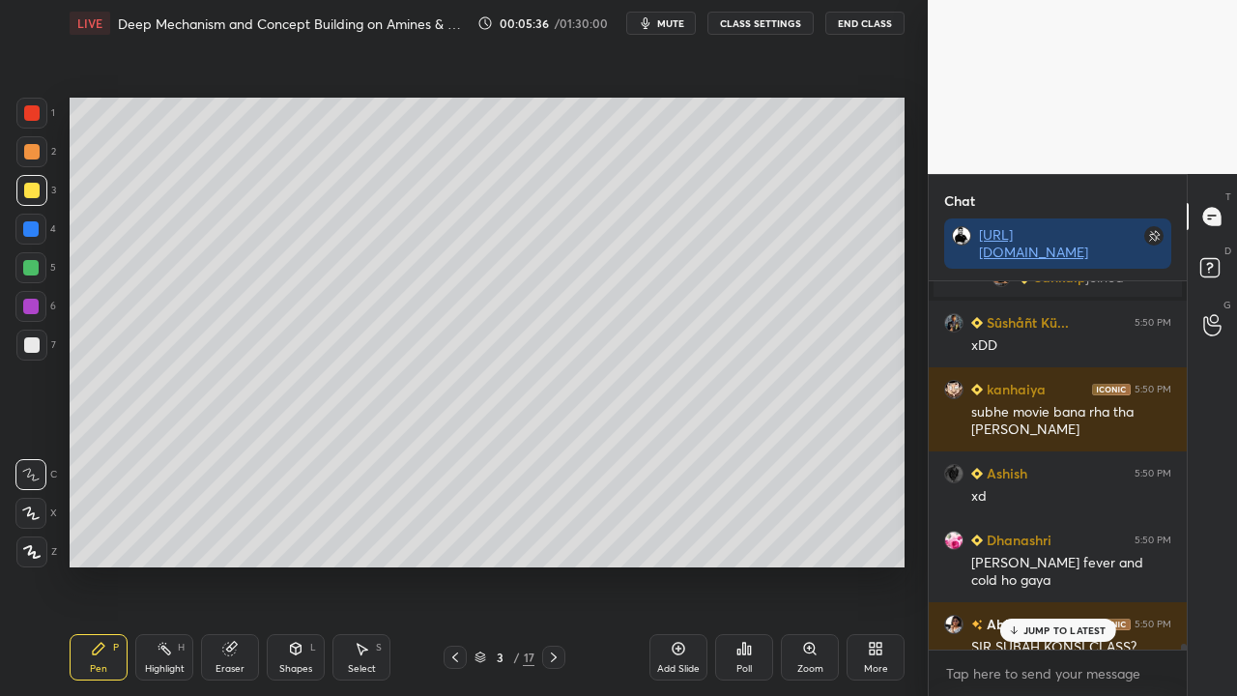
click at [1040, 564] on div "JUMP TO LATEST" at bounding box center [1057, 629] width 116 height 23
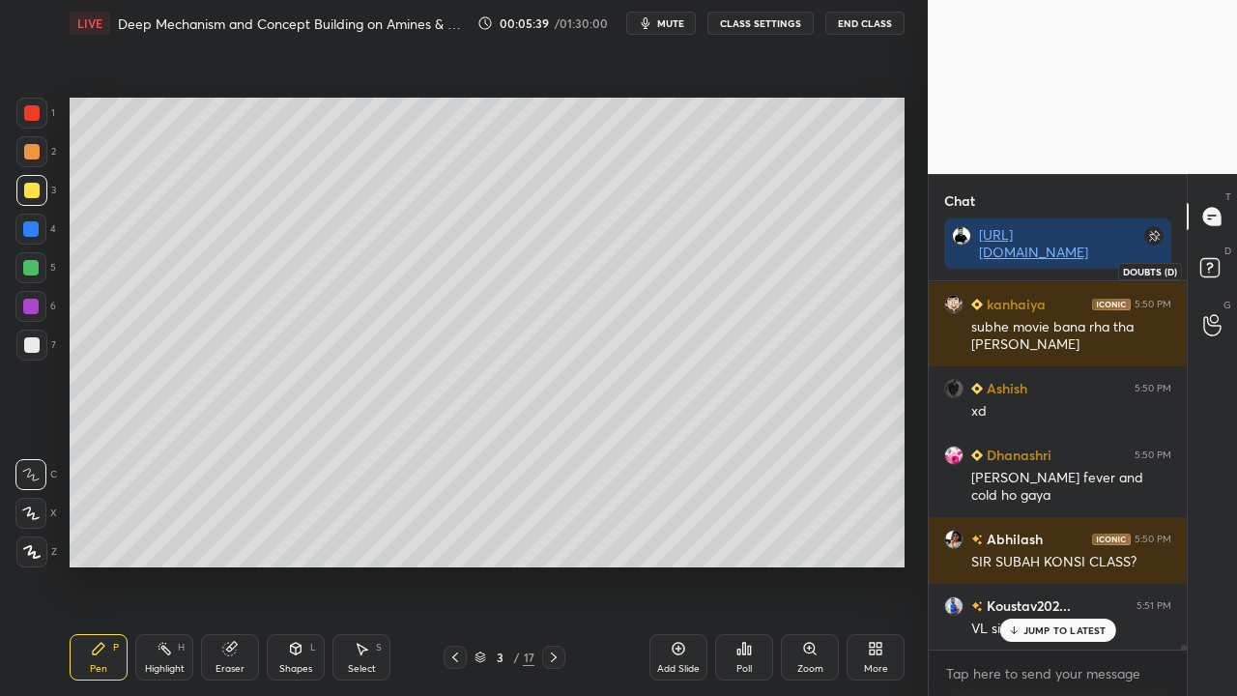
click at [1216, 261] on rect at bounding box center [1209, 268] width 18 height 18
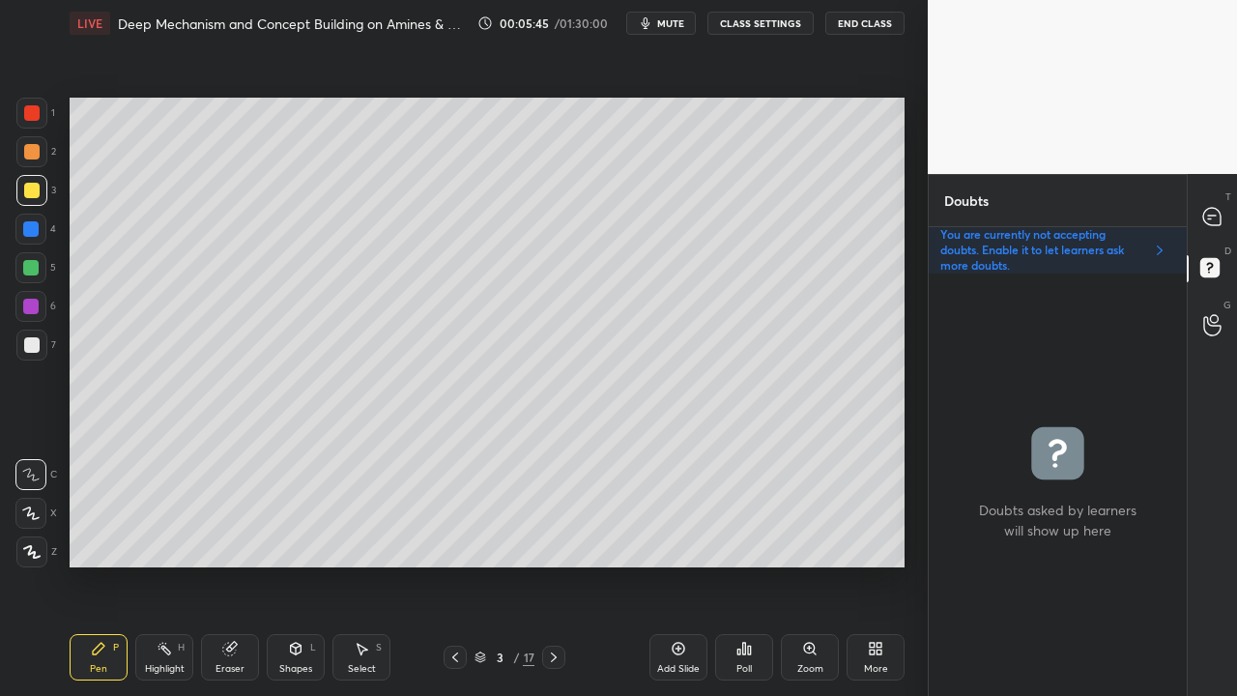
click at [553, 564] on icon at bounding box center [553, 656] width 15 height 15
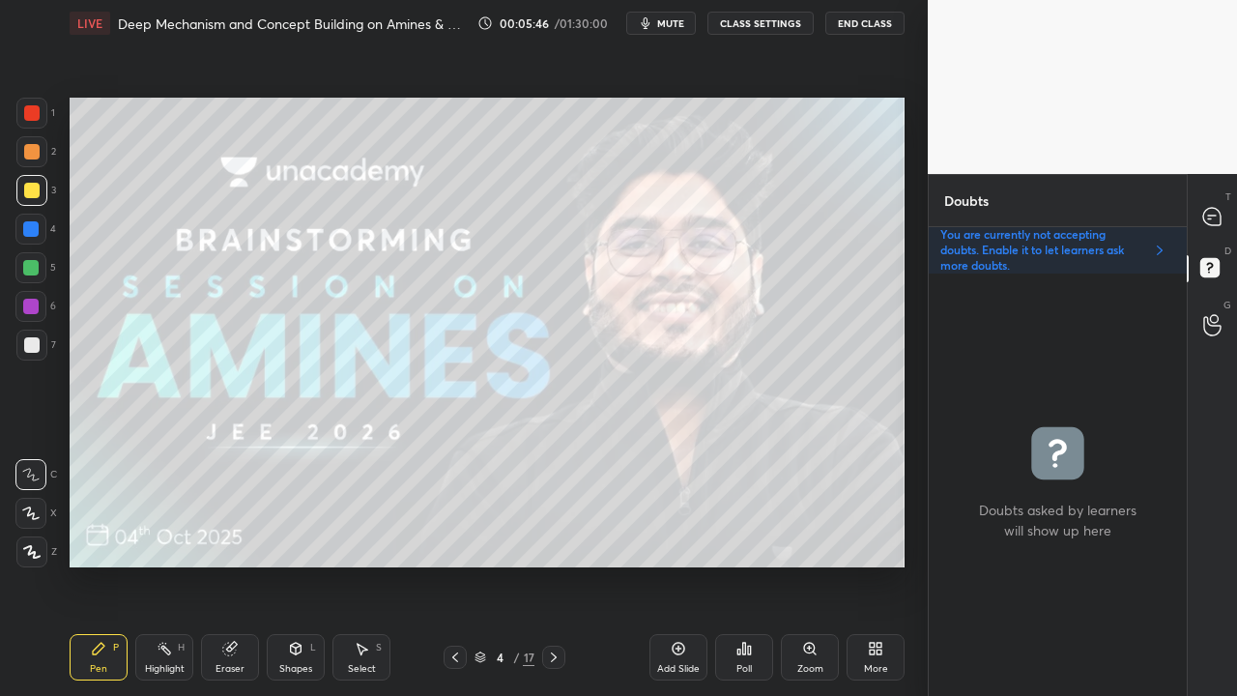
click at [1218, 219] on icon at bounding box center [1211, 216] width 17 height 17
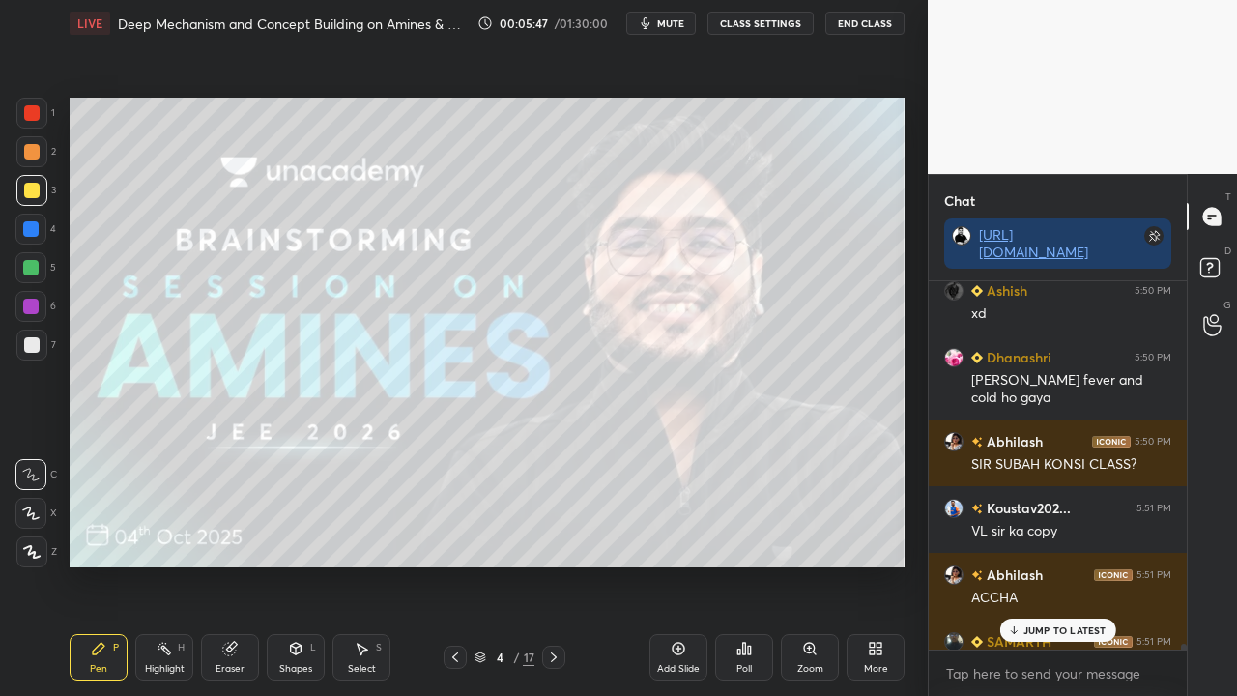
drag, startPoint x: 1046, startPoint y: 633, endPoint x: 980, endPoint y: 646, distance: 66.9
click at [1046, 564] on p "JUMP TO LATEST" at bounding box center [1064, 630] width 83 height 12
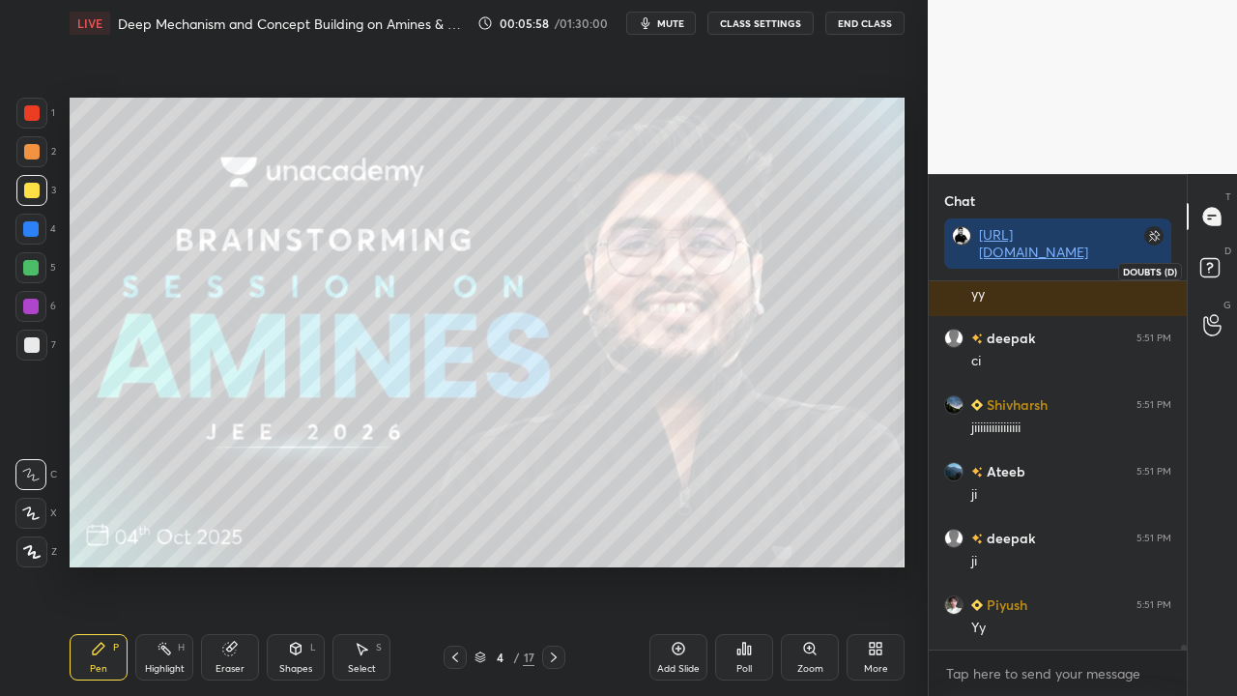
click at [1213, 265] on icon at bounding box center [1212, 270] width 35 height 35
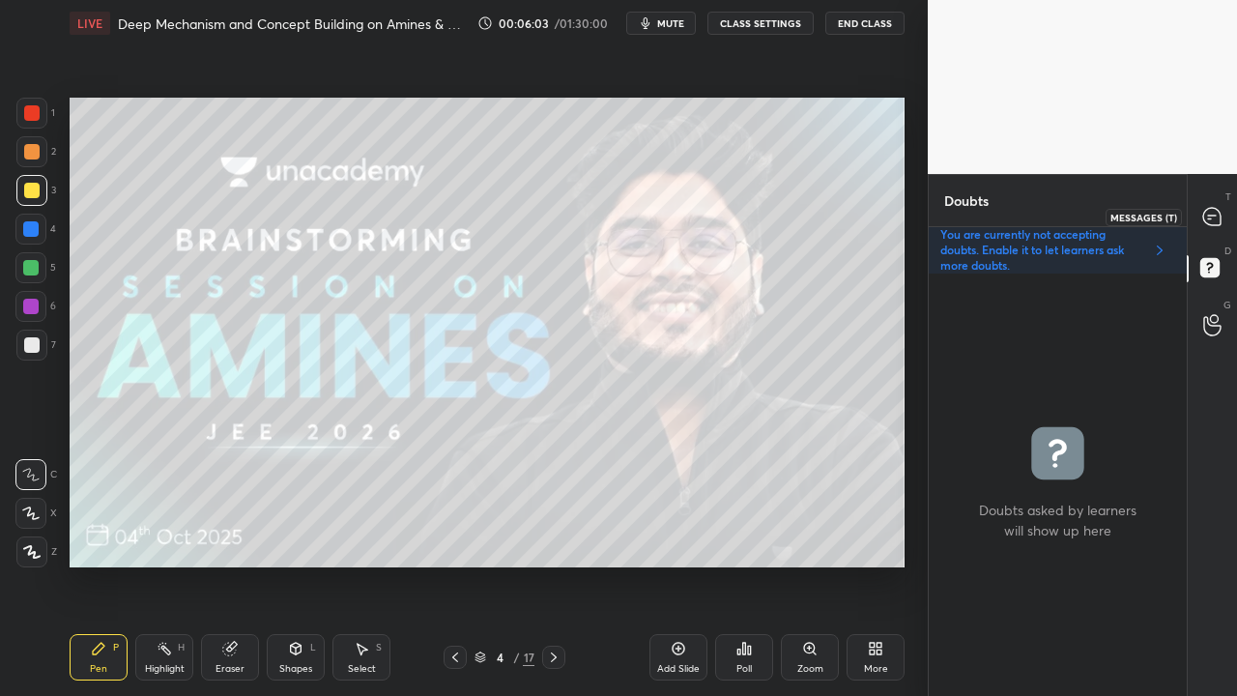
click at [1217, 204] on div at bounding box center [1212, 216] width 39 height 35
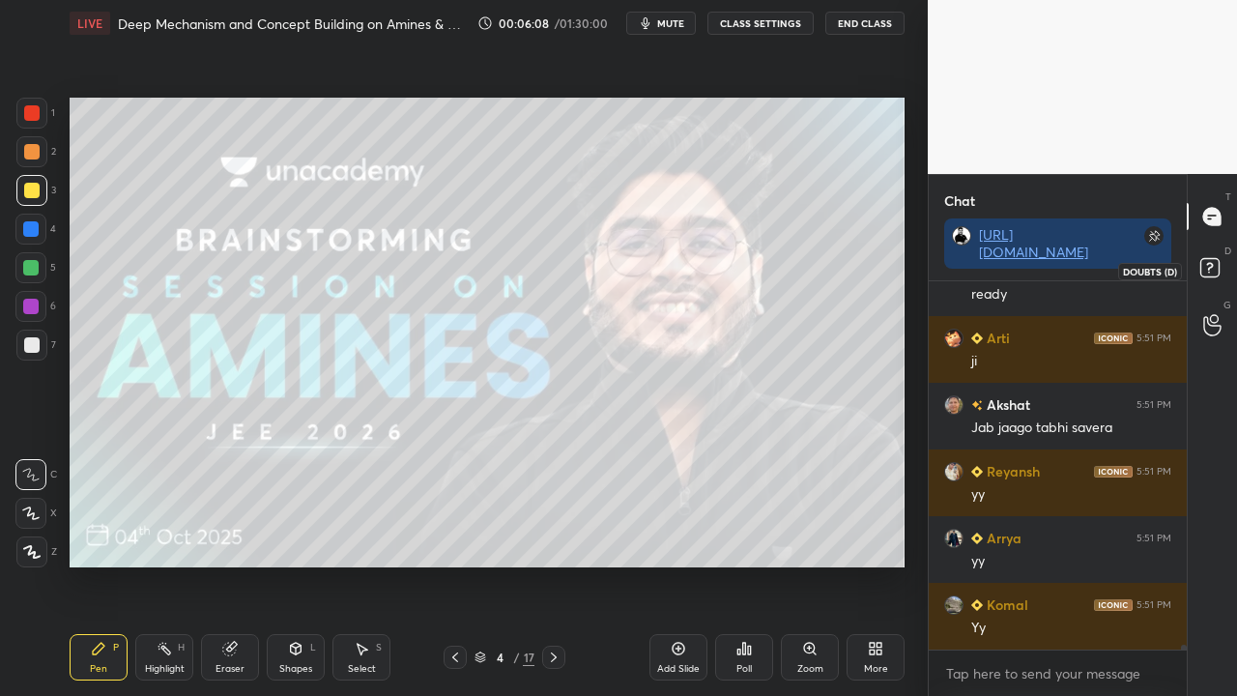
click at [1215, 268] on rect at bounding box center [1209, 268] width 18 height 18
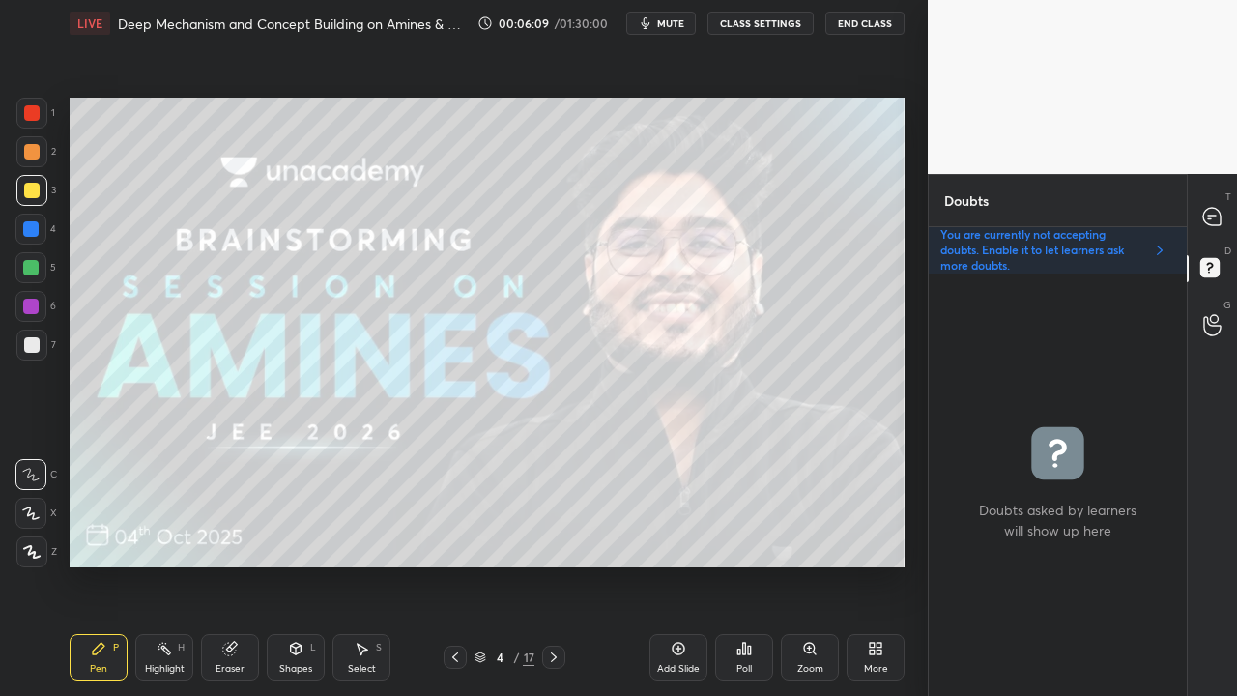
click at [551, 564] on icon at bounding box center [553, 656] width 15 height 15
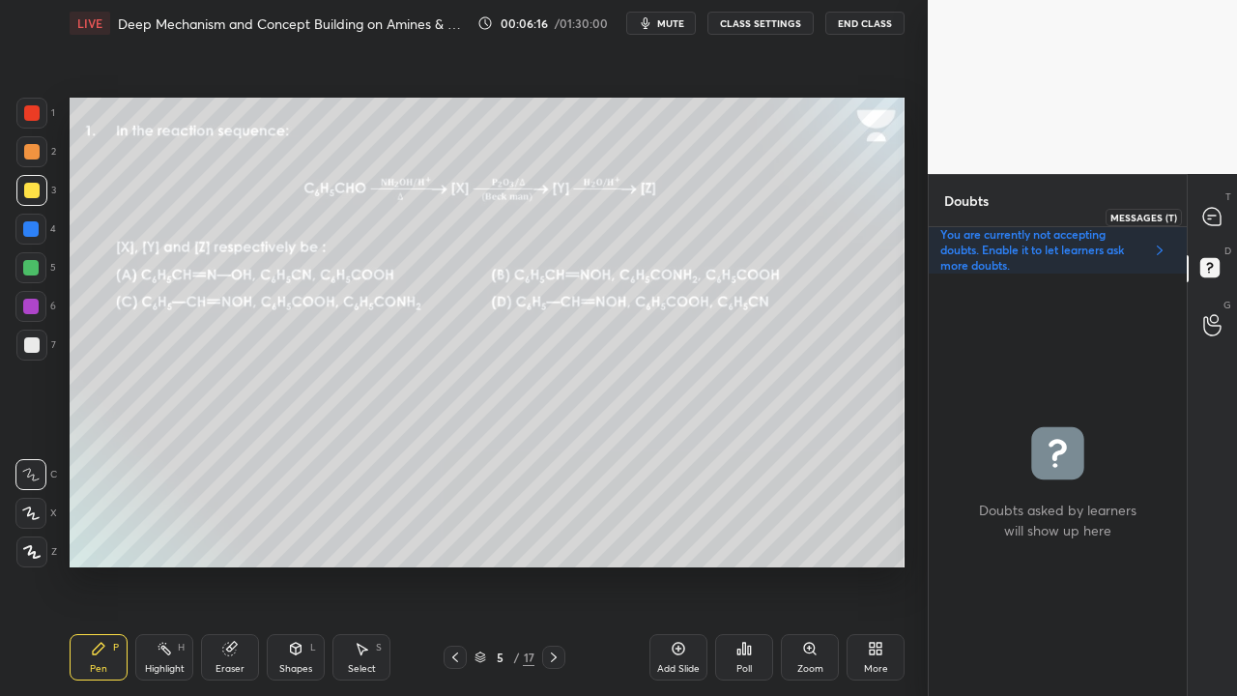
click at [1208, 209] on icon at bounding box center [1211, 216] width 17 height 17
type textarea "x"
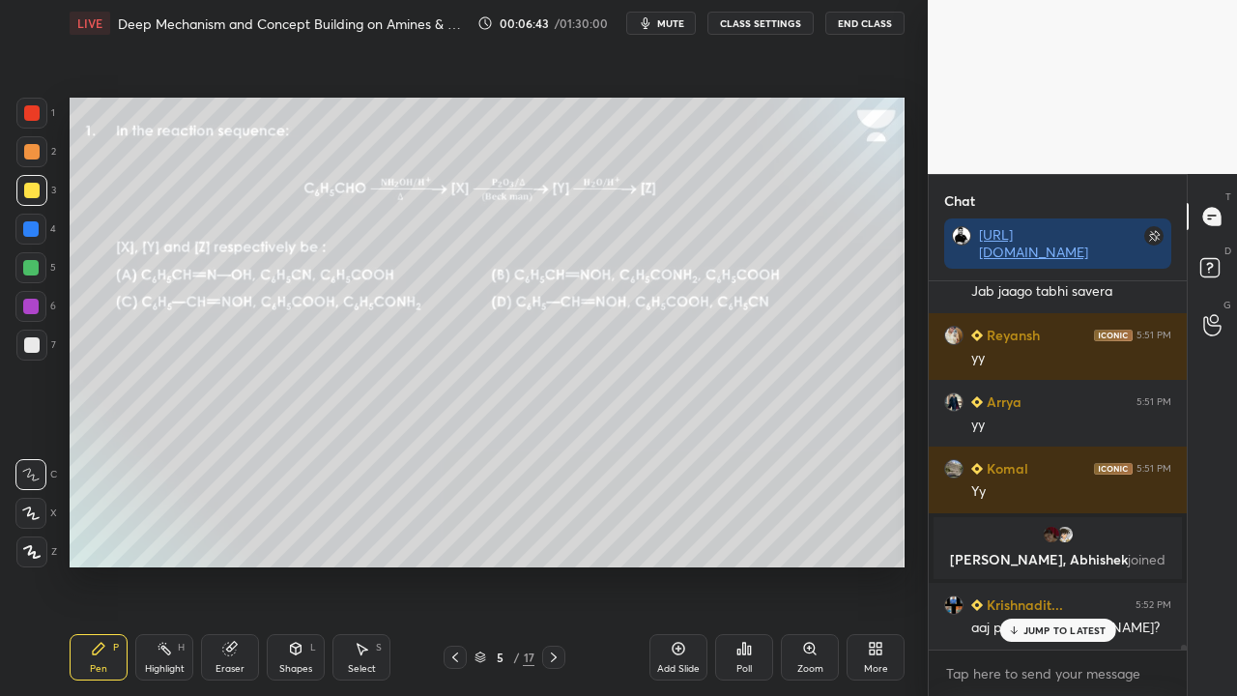
scroll to position [26219, 0]
click at [669, 21] on span "mute" at bounding box center [670, 23] width 27 height 14
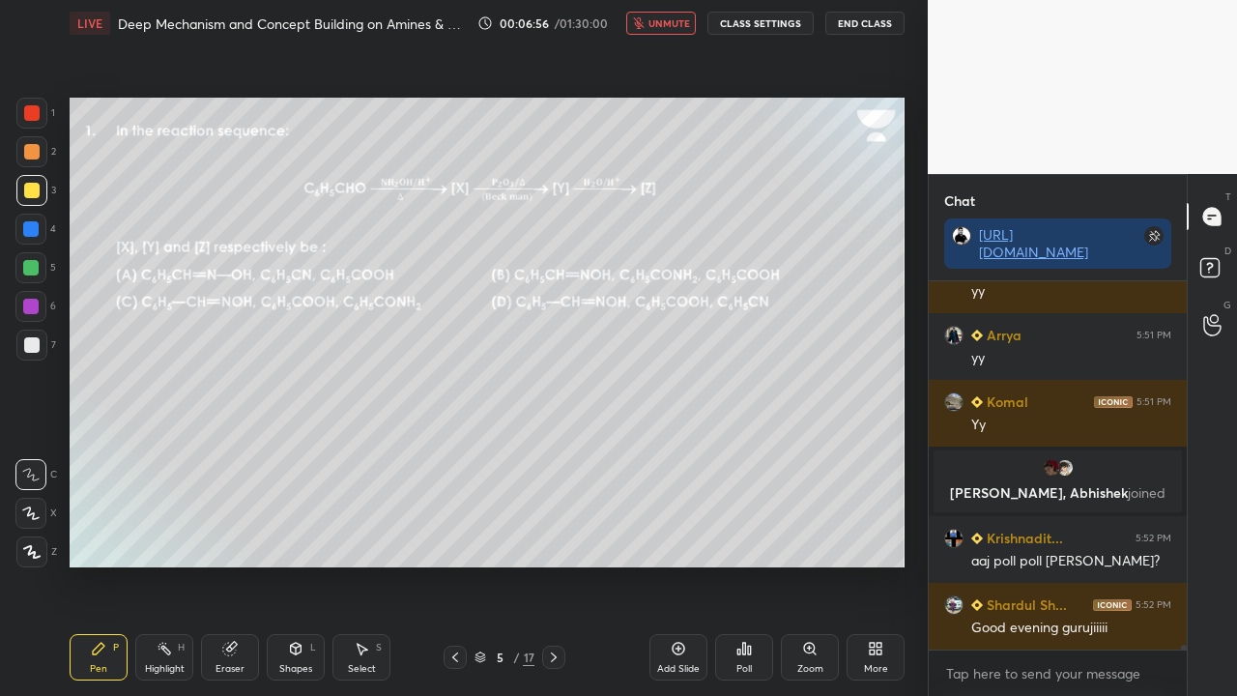
scroll to position [26352, 0]
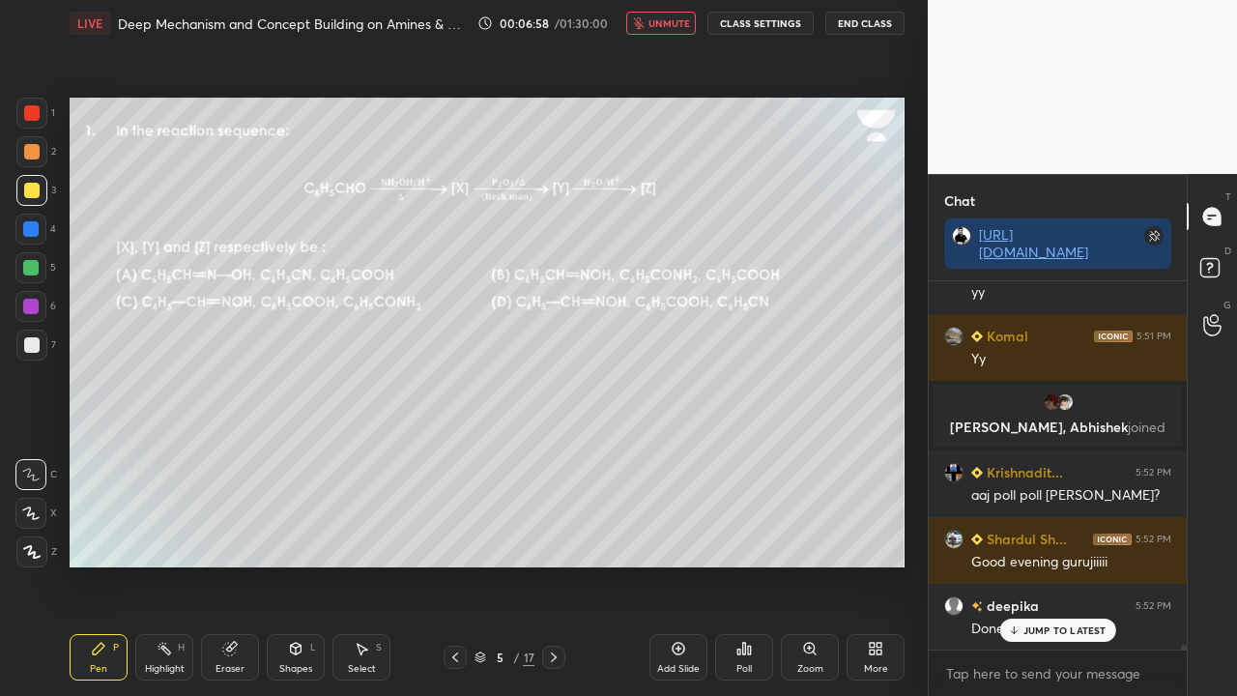
click at [671, 24] on span "unmute" at bounding box center [669, 23] width 42 height 14
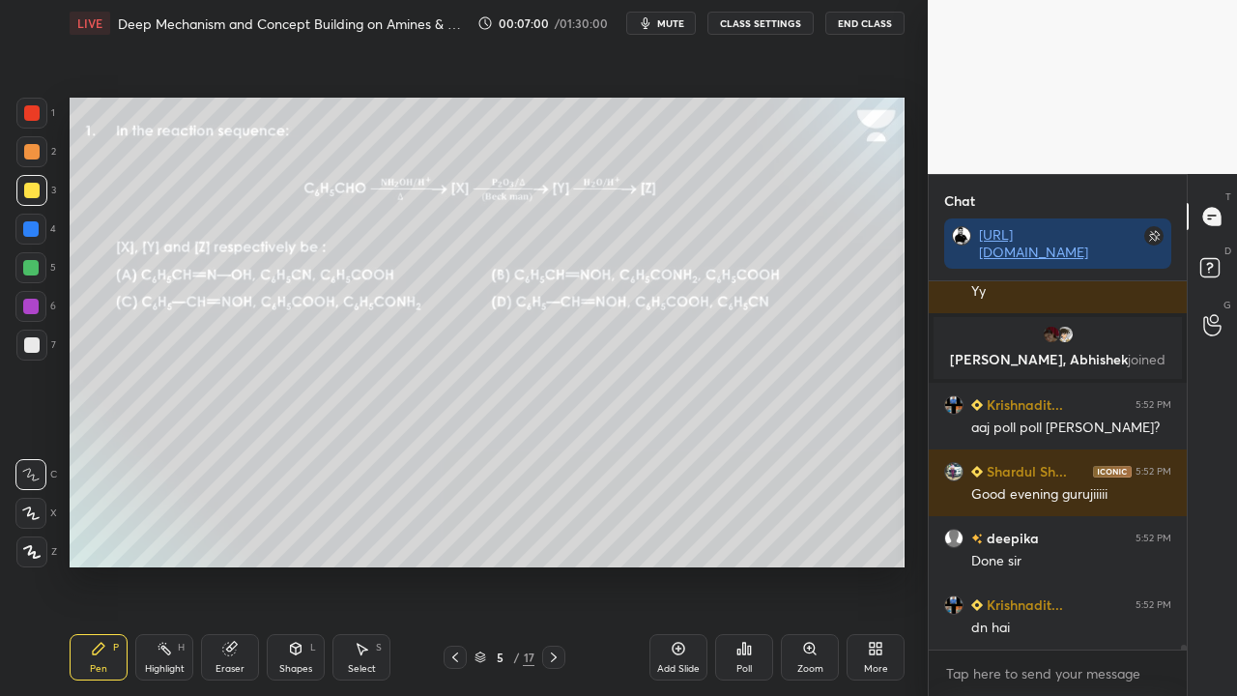
scroll to position [26503, 0]
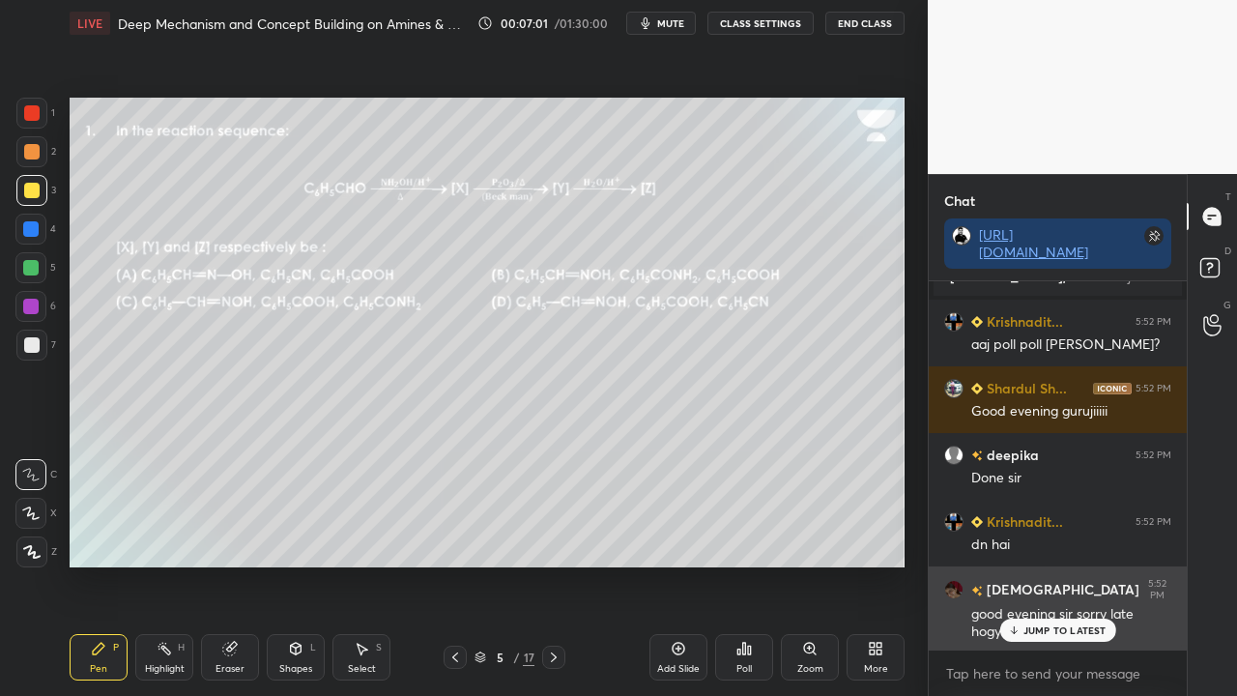
click at [1073, 564] on p "JUMP TO LATEST" at bounding box center [1064, 630] width 83 height 12
click at [999, 564] on h6 "[DEMOGRAPHIC_DATA]" at bounding box center [1061, 590] width 157 height 20
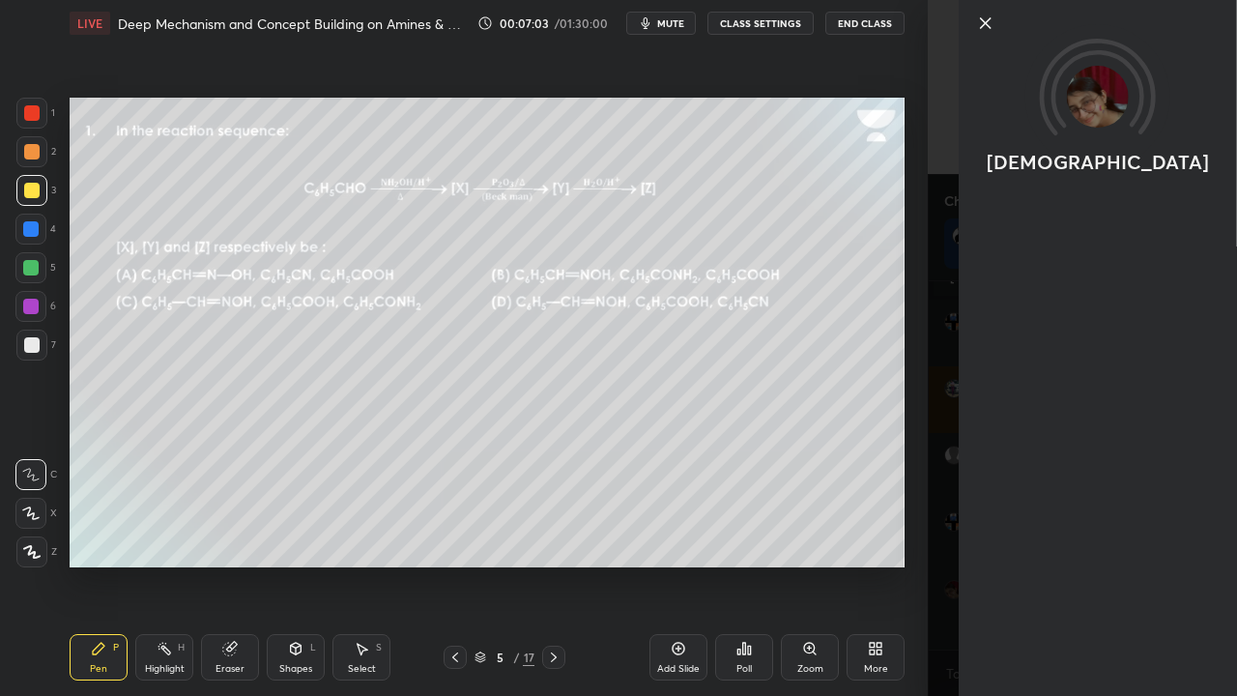
scroll to position [26570, 0]
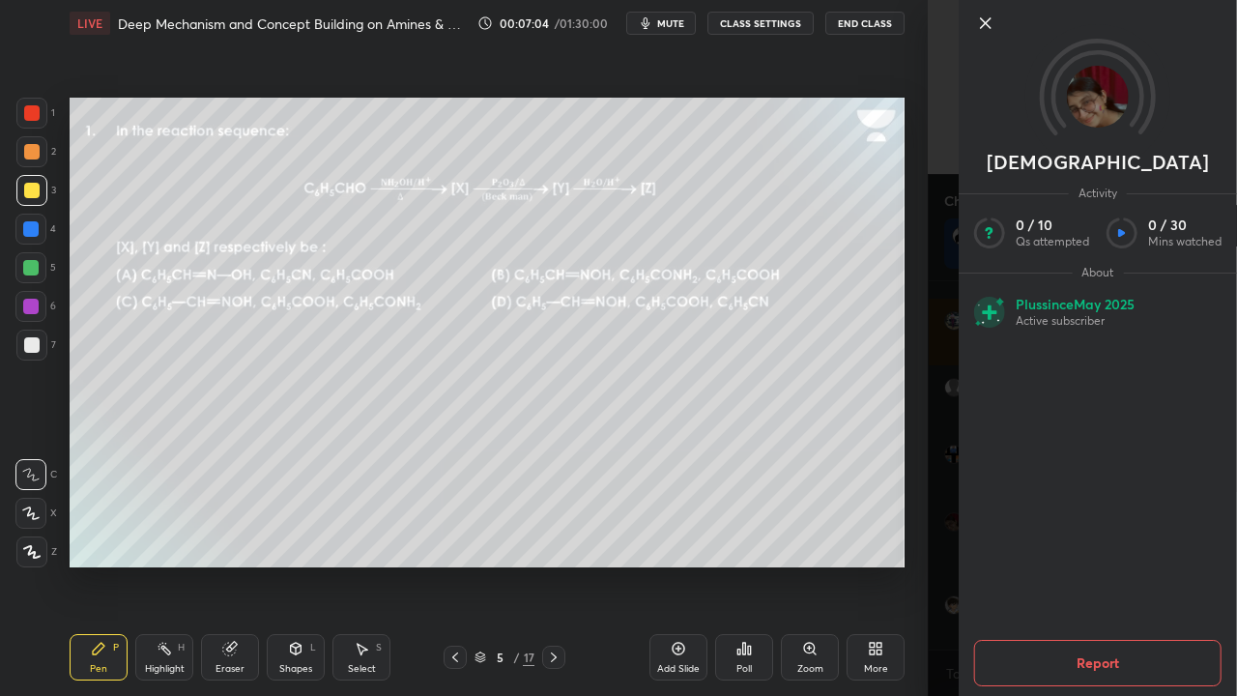
click at [949, 278] on div "[PERSON_NAME] Activity 0 / 10 Qs attempted 0 / 30 Mins watched About Plus since…" at bounding box center [1082, 348] width 309 height 696
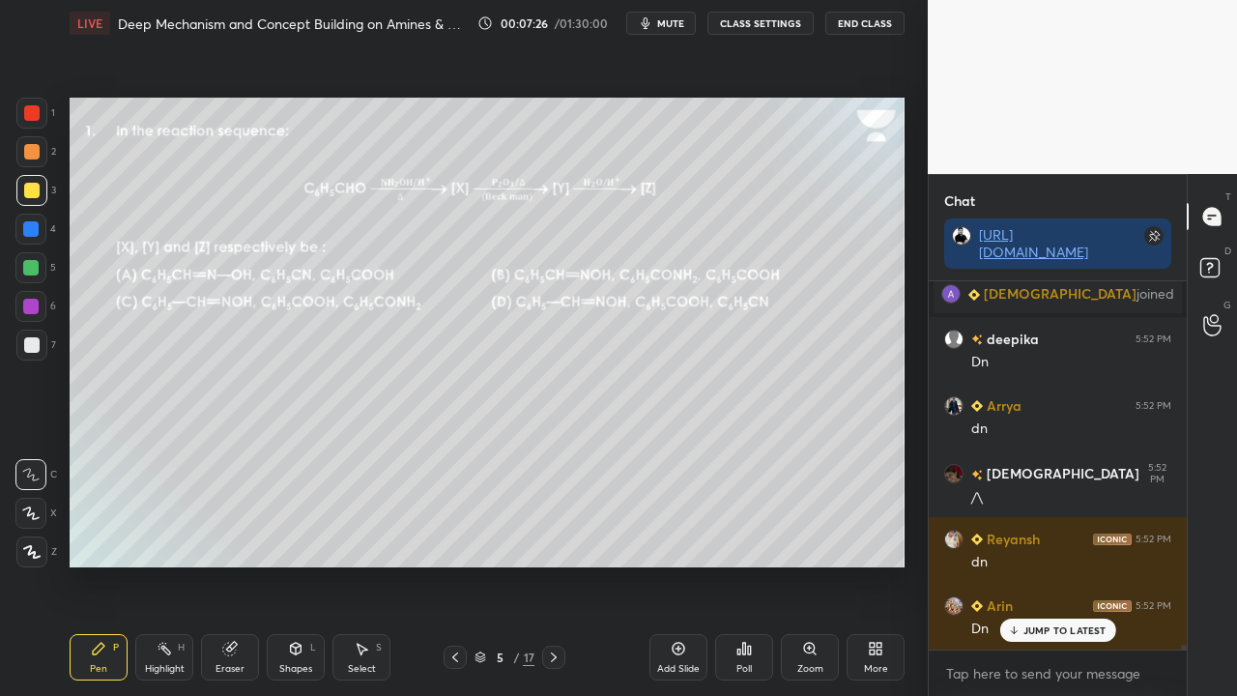
scroll to position [27262, 0]
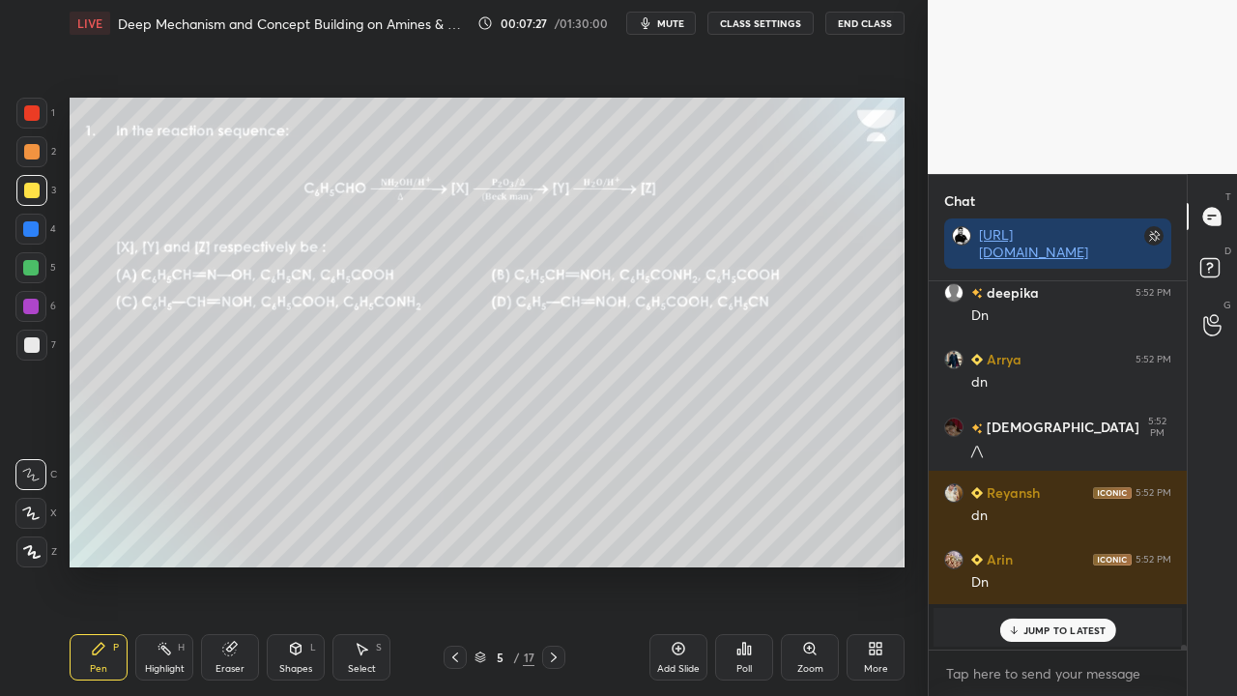
click at [1046, 564] on p "JUMP TO LATEST" at bounding box center [1064, 630] width 83 height 12
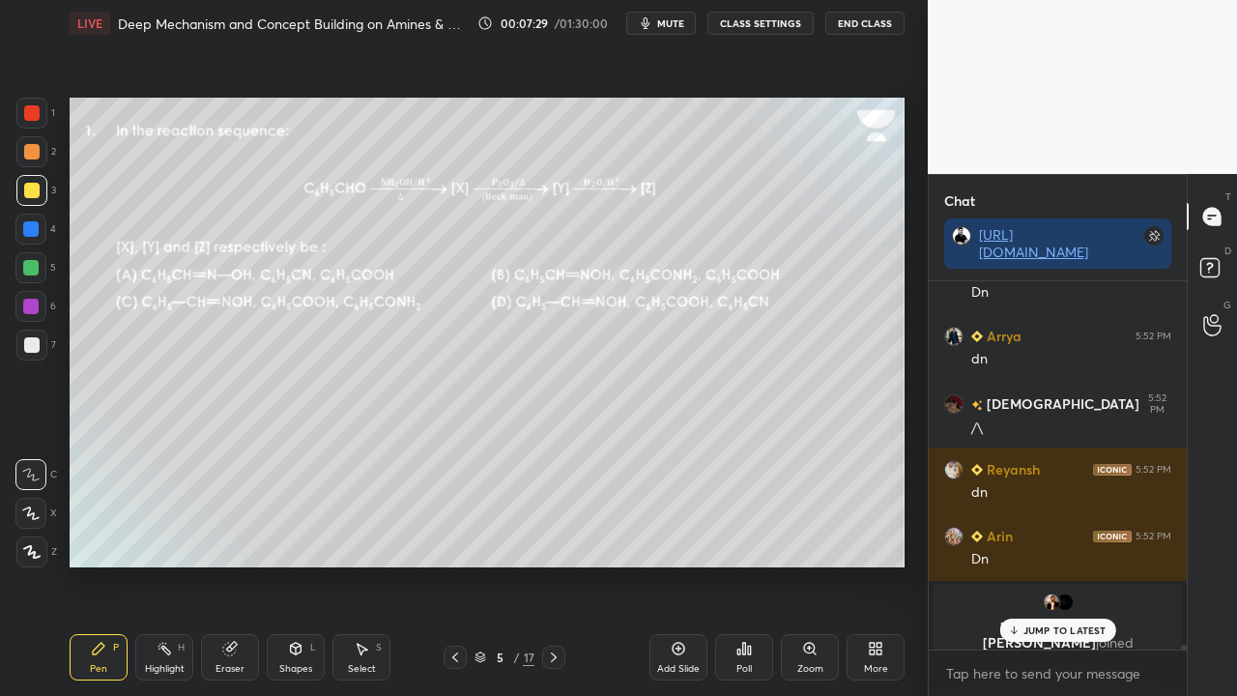
click at [1038, 564] on div "JUMP TO LATEST" at bounding box center [1057, 629] width 116 height 23
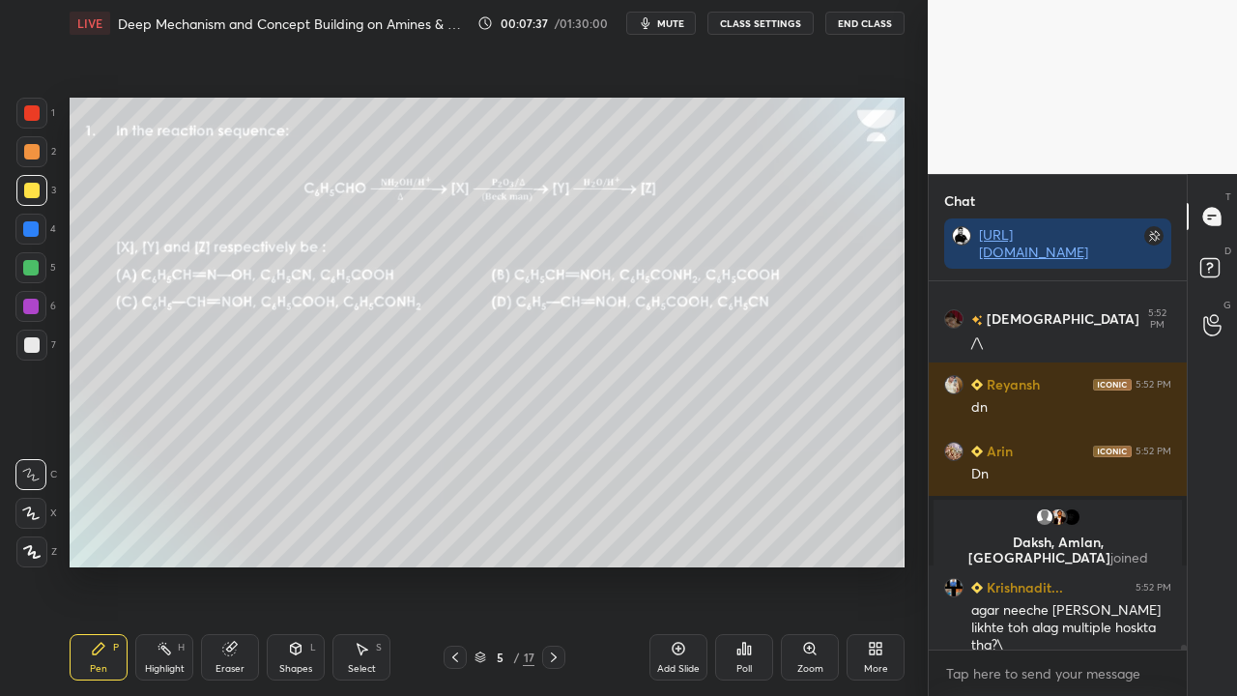
scroll to position [27084, 0]
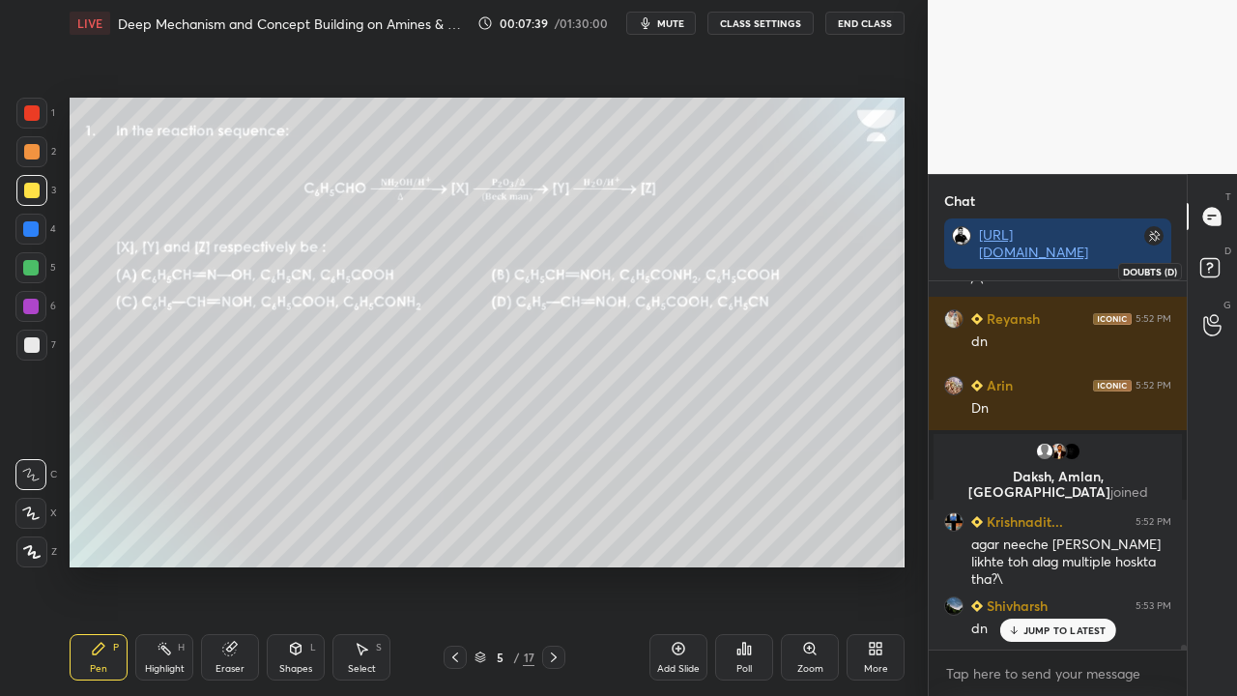
drag, startPoint x: 1220, startPoint y: 271, endPoint x: 1231, endPoint y: 259, distance: 15.7
click at [1220, 271] on icon at bounding box center [1212, 270] width 35 height 35
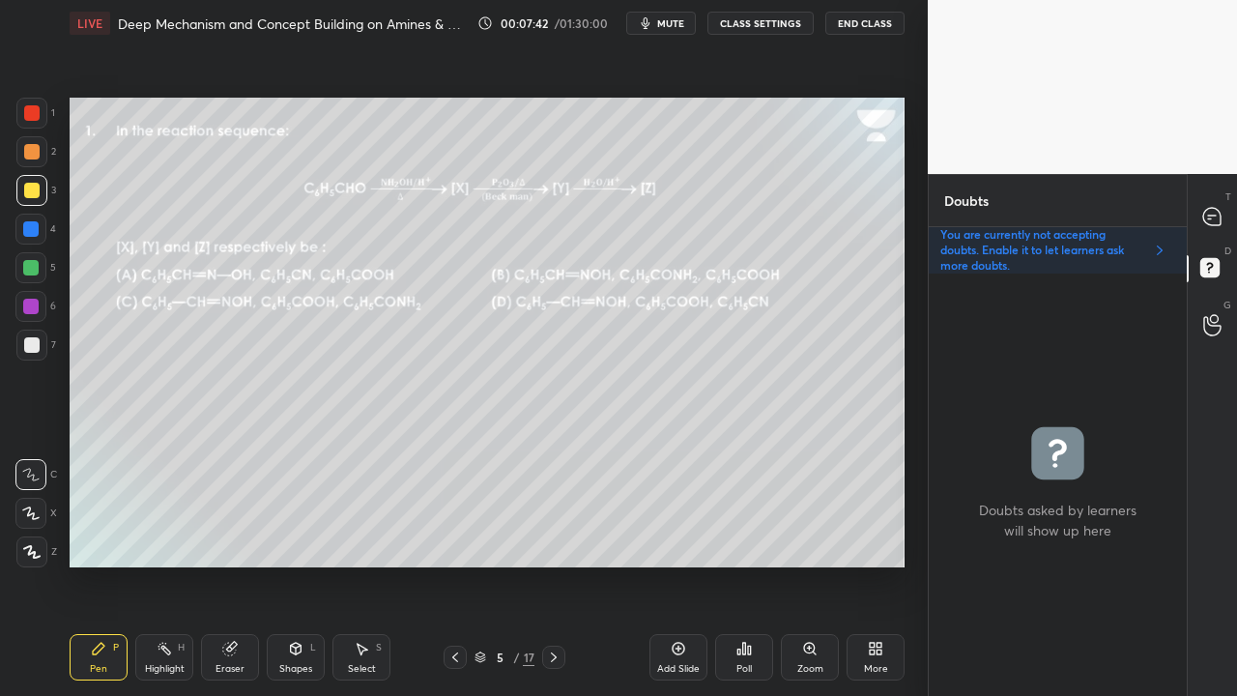
click at [750, 564] on div "Poll" at bounding box center [744, 657] width 58 height 46
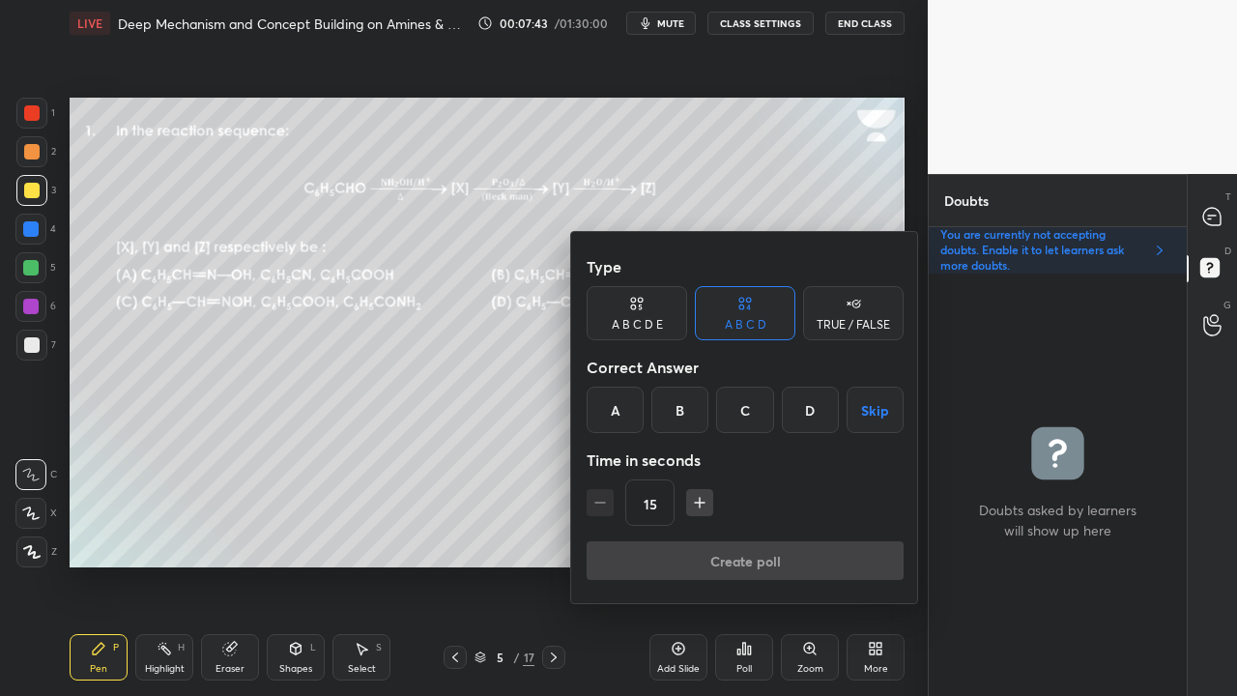
click at [682, 406] on div "B" at bounding box center [679, 410] width 57 height 46
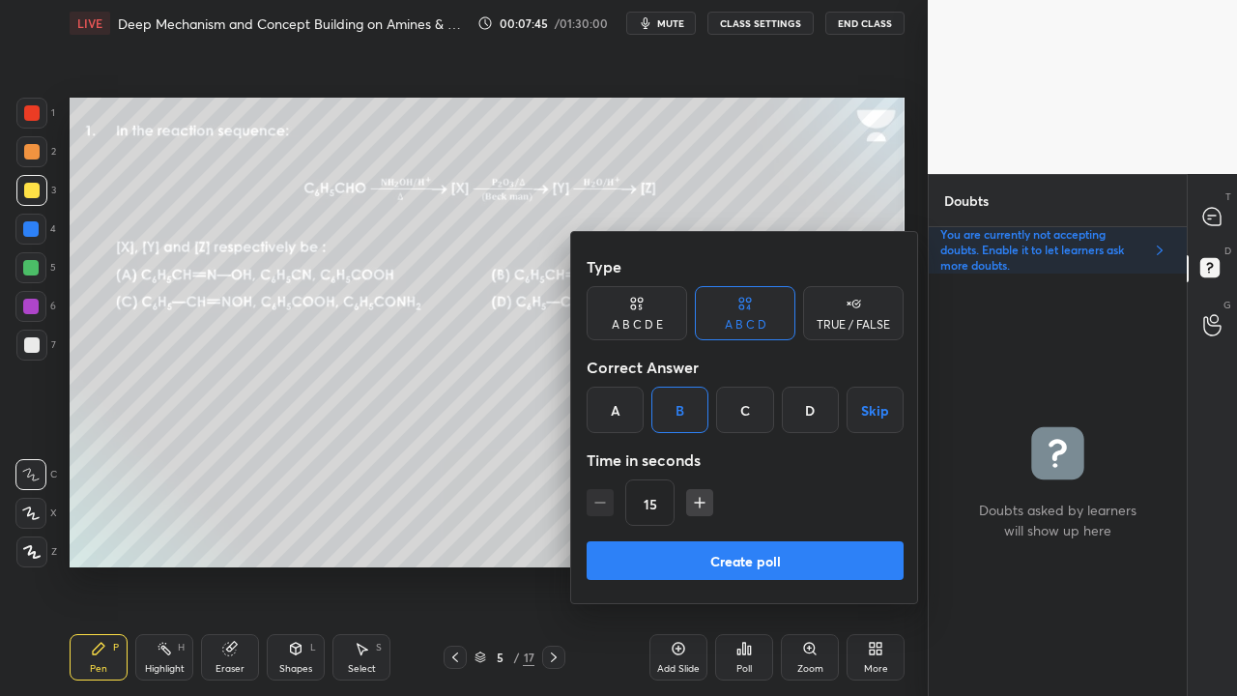
click at [701, 502] on icon "button" at bounding box center [699, 502] width 19 height 19
type input "30"
click at [680, 560] on button "Create poll" at bounding box center [745, 560] width 317 height 39
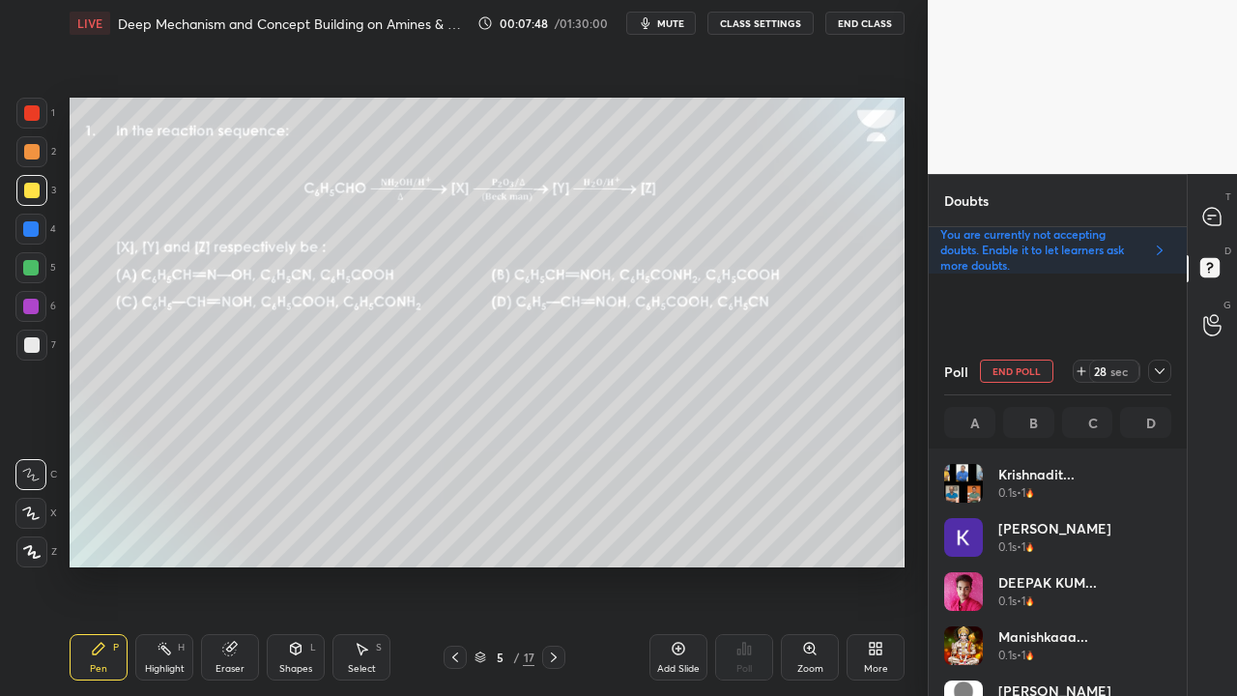
scroll to position [226, 221]
click at [1167, 373] on div at bounding box center [1159, 370] width 23 height 23
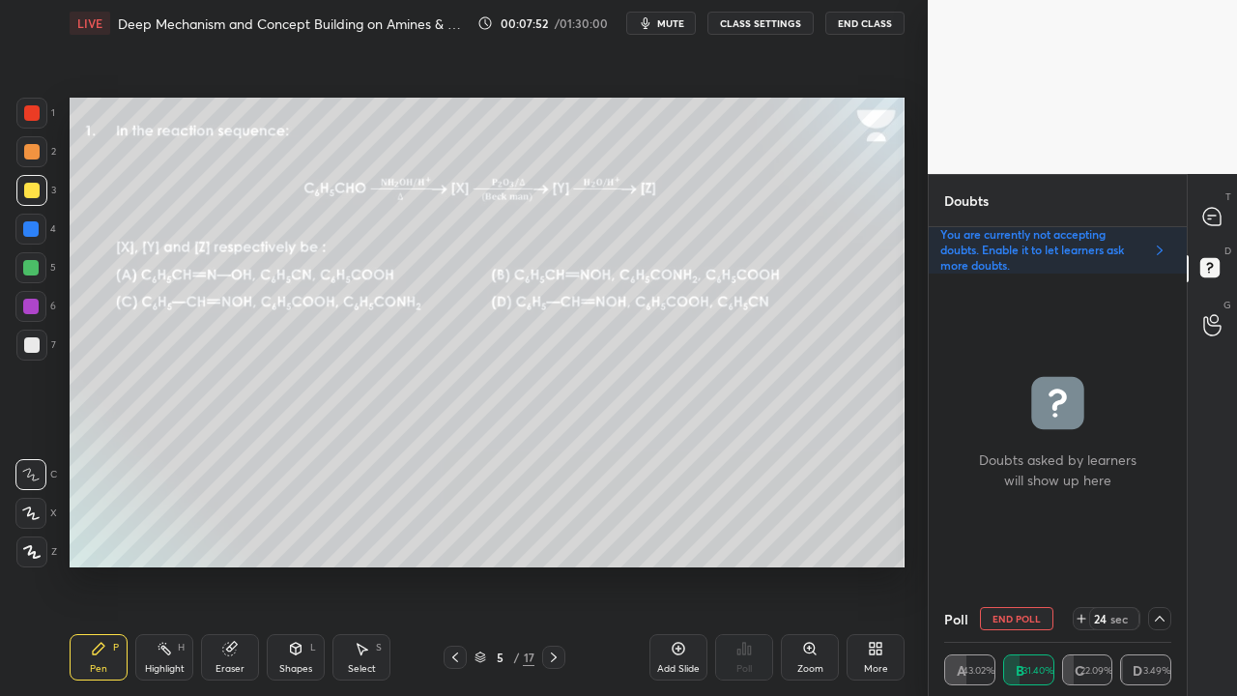
scroll to position [0, 0]
click at [1219, 208] on icon at bounding box center [1212, 217] width 20 height 20
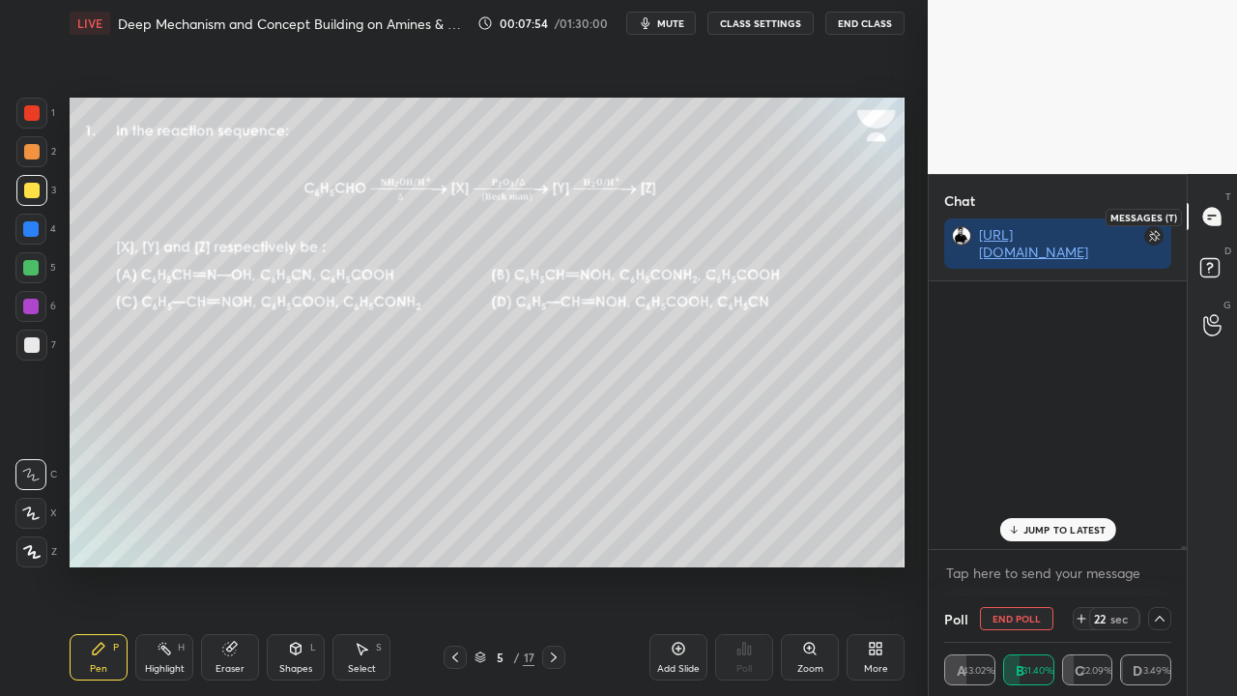
scroll to position [27719, 0]
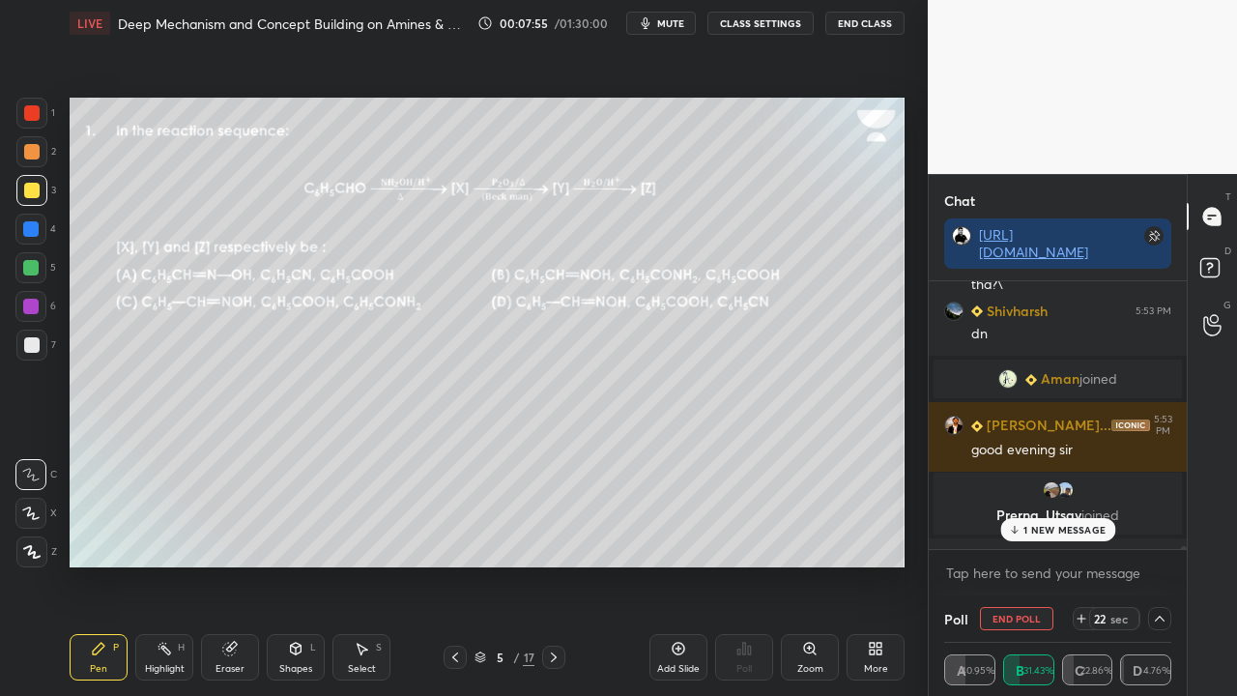
click at [1071, 530] on p "1 NEW MESSAGE" at bounding box center [1064, 530] width 82 height 12
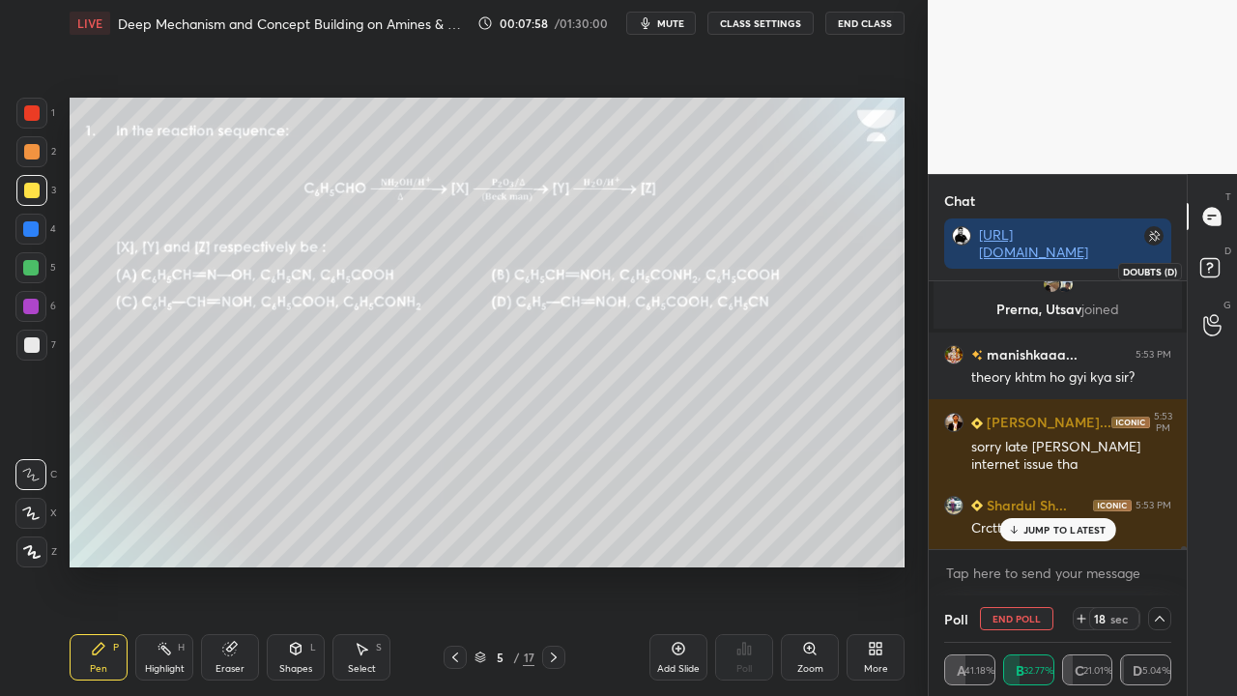
click at [1215, 267] on rect at bounding box center [1209, 268] width 18 height 18
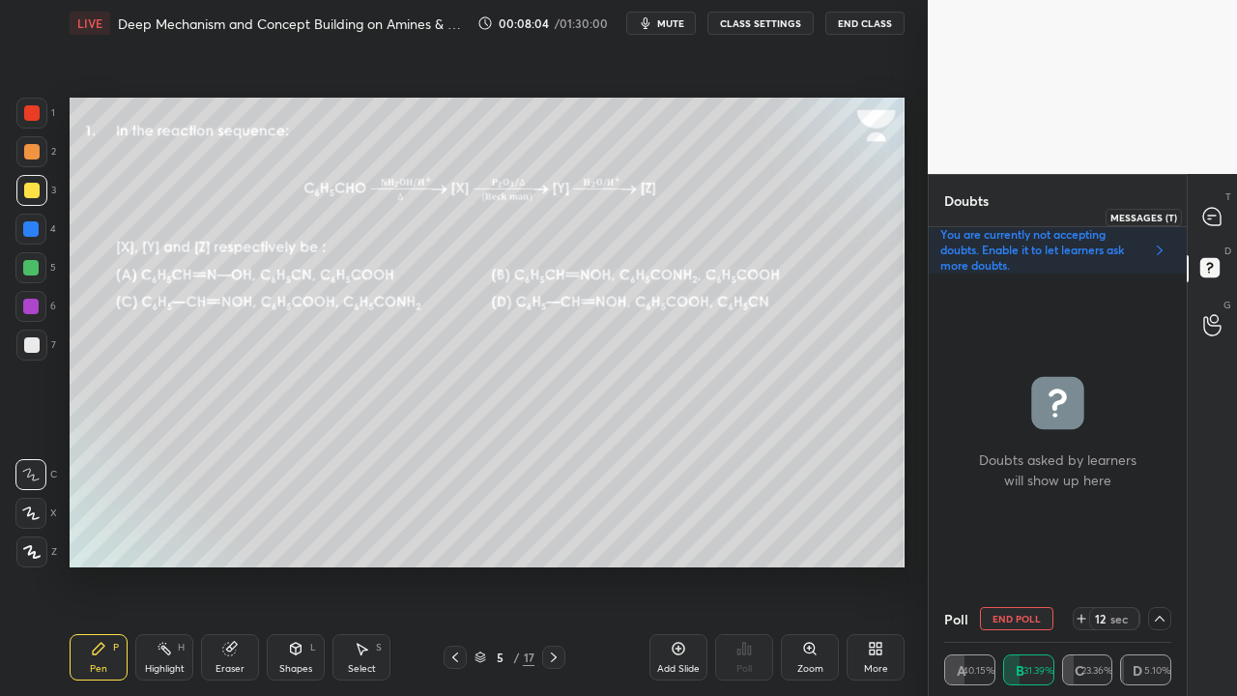
click at [1210, 218] on icon at bounding box center [1209, 218] width 3 height 0
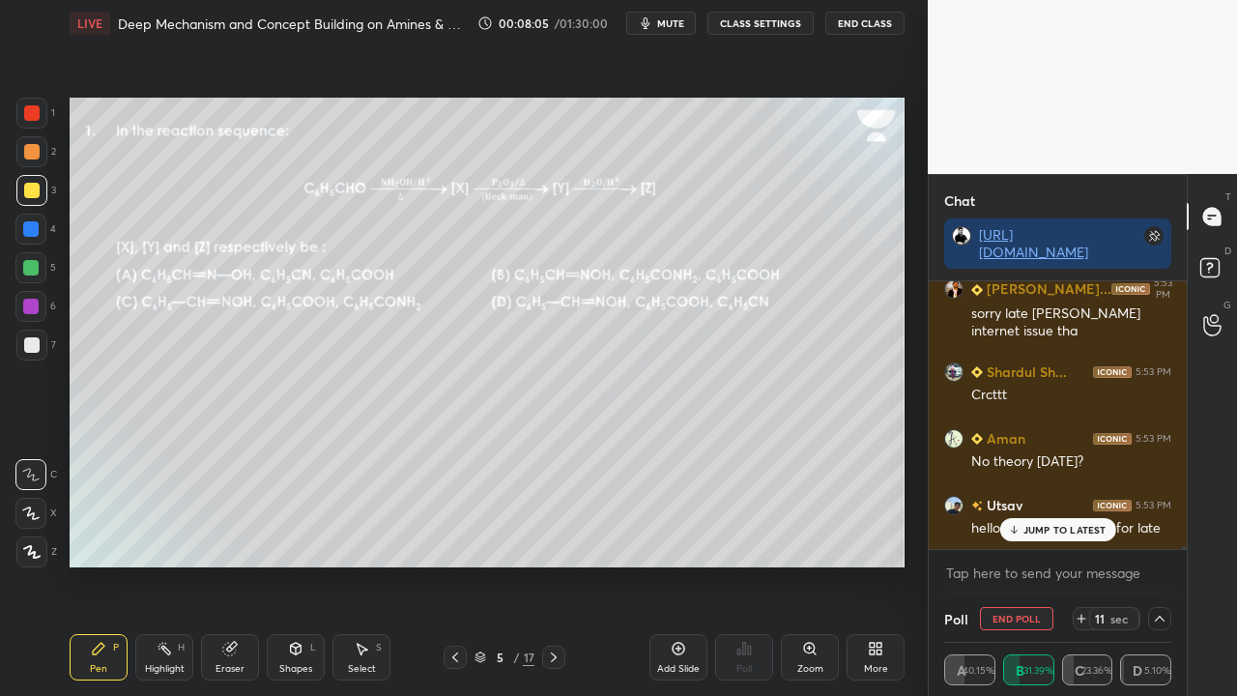
click at [1031, 531] on p "JUMP TO LATEST" at bounding box center [1064, 530] width 83 height 12
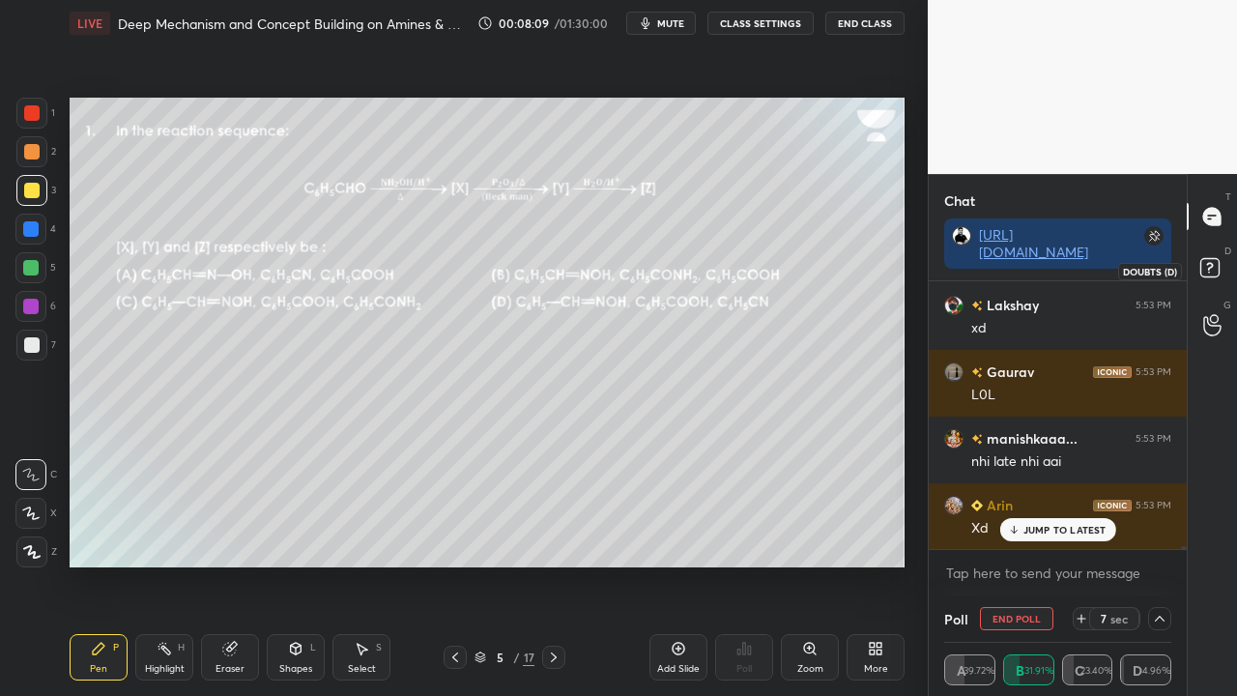
click at [1220, 260] on icon at bounding box center [1212, 270] width 35 height 35
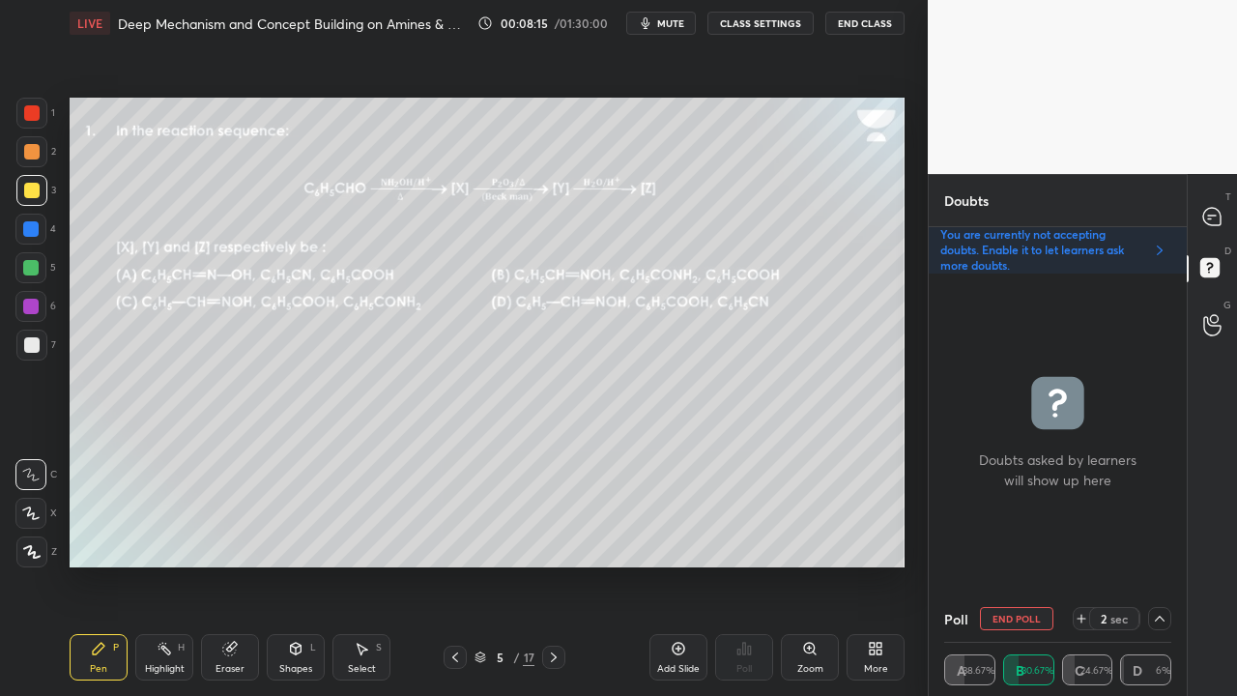
click at [682, 18] on span "mute" at bounding box center [670, 23] width 27 height 14
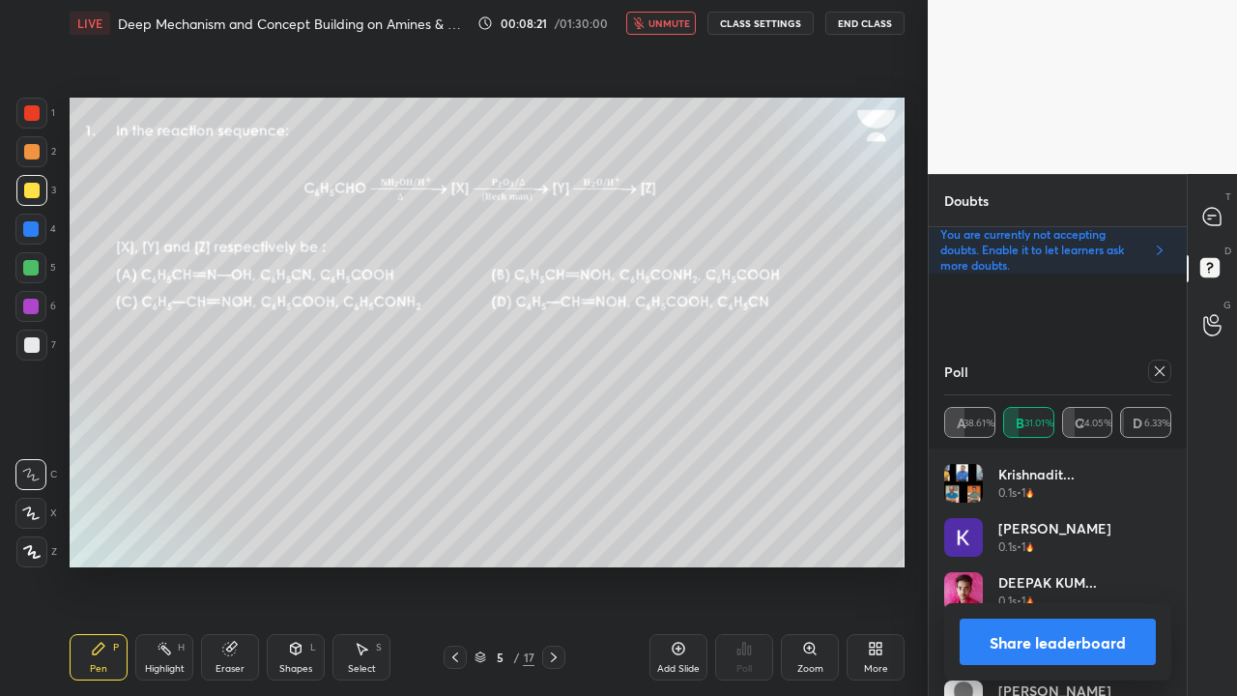
click at [671, 21] on span "unmute" at bounding box center [669, 23] width 42 height 14
click at [1163, 372] on icon at bounding box center [1159, 370] width 15 height 15
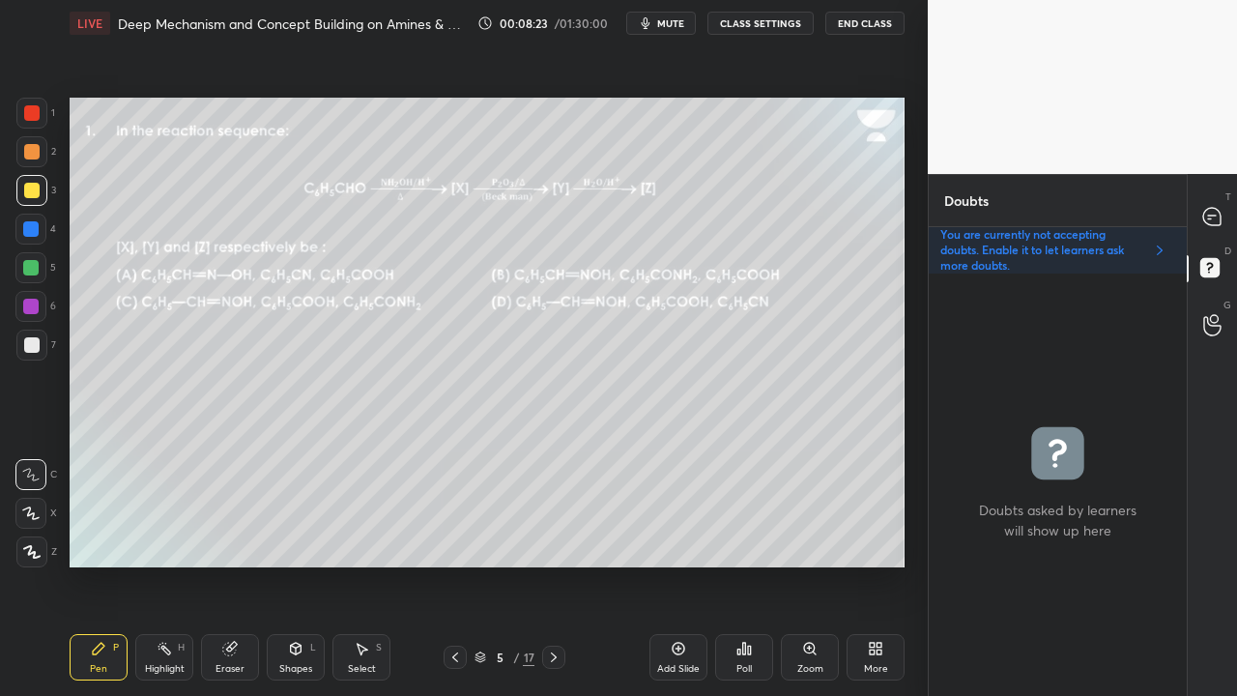
click at [1217, 207] on icon at bounding box center [1212, 217] width 20 height 20
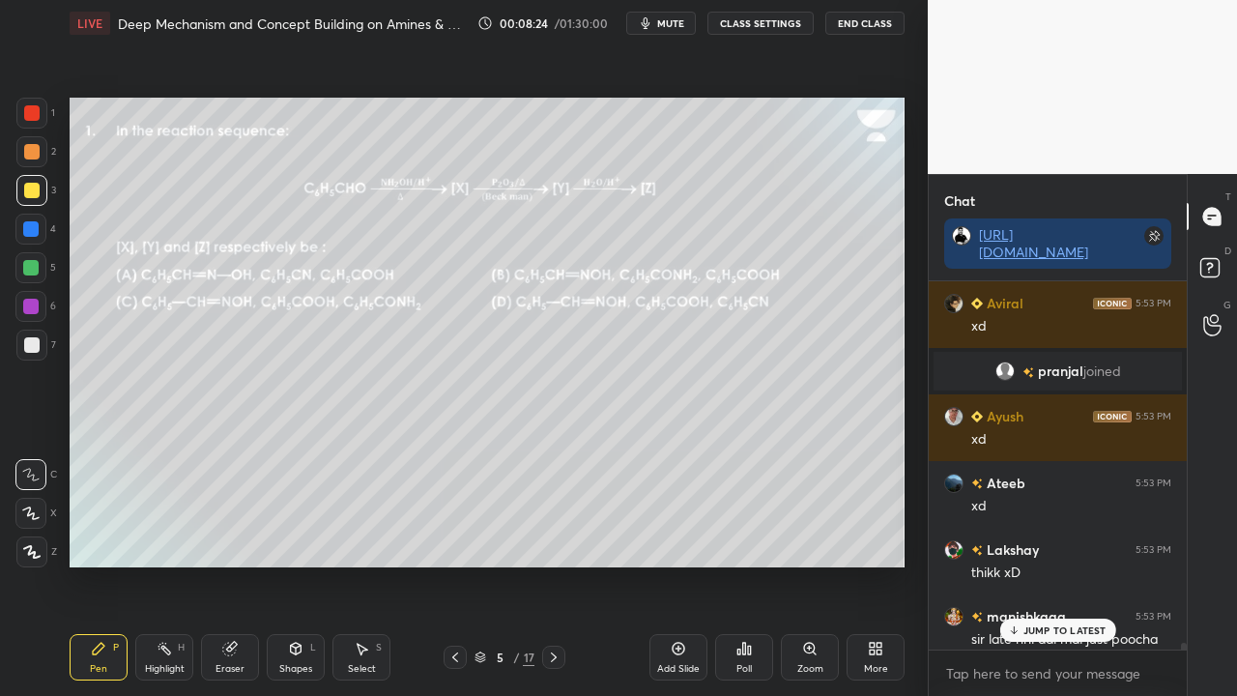
click at [1030, 564] on p "JUMP TO LATEST" at bounding box center [1064, 630] width 83 height 12
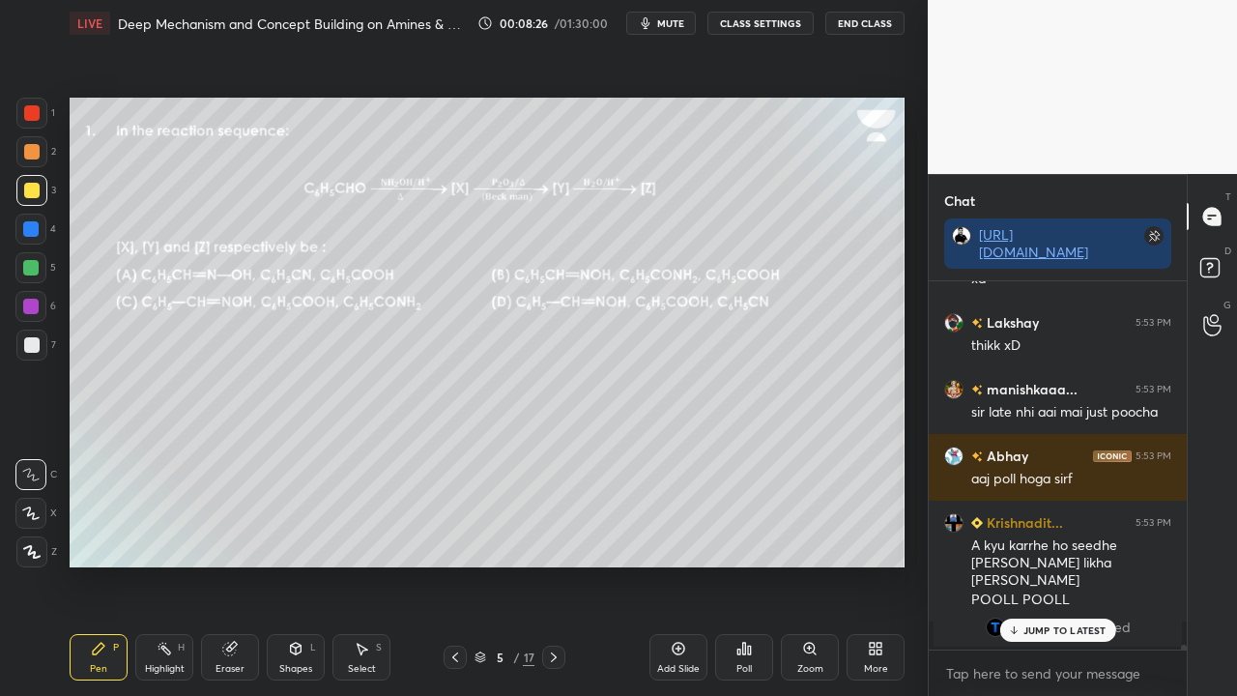
click at [1048, 564] on p "JUMP TO LATEST" at bounding box center [1064, 630] width 83 height 12
click at [1214, 269] on rect at bounding box center [1209, 268] width 18 height 18
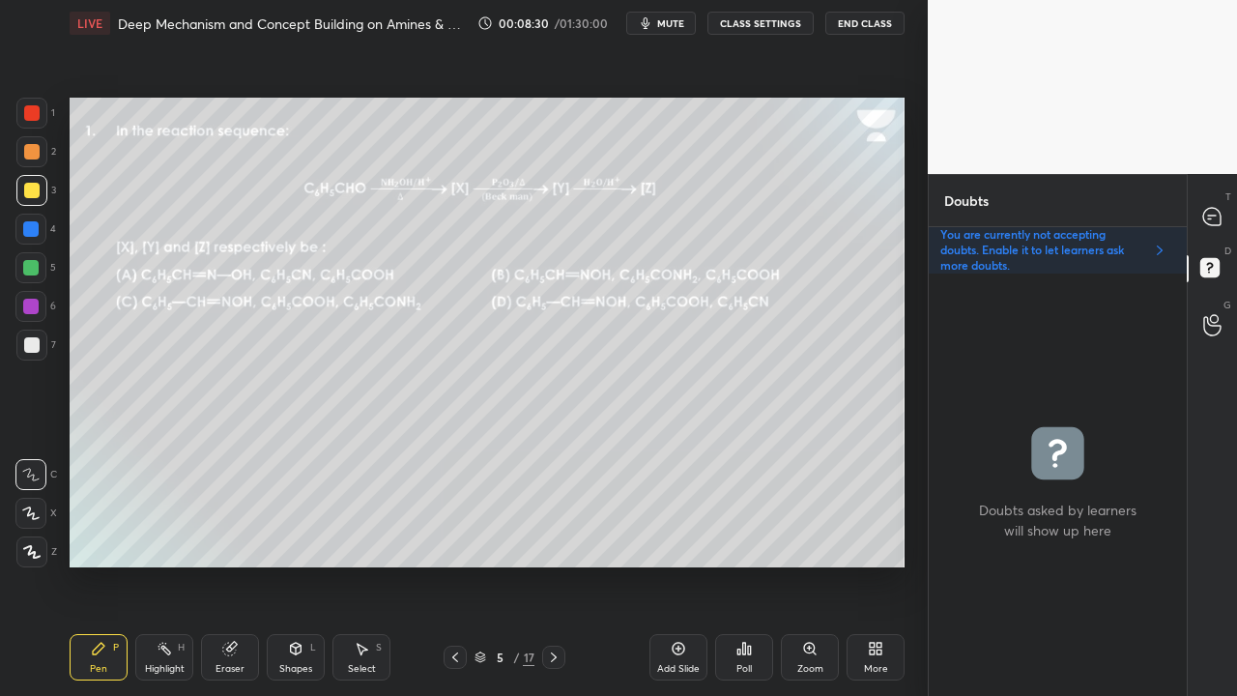
click at [34, 178] on div at bounding box center [31, 190] width 31 height 31
click at [1215, 207] on div at bounding box center [1212, 216] width 39 height 35
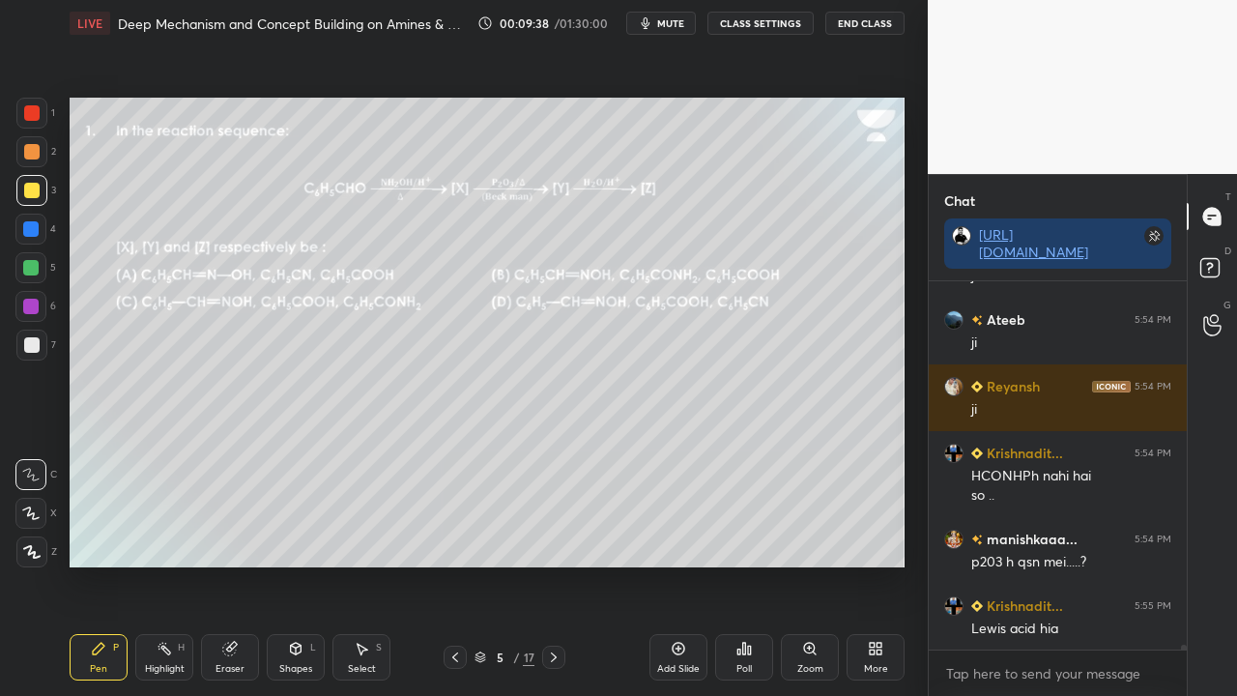
scroll to position [29775, 0]
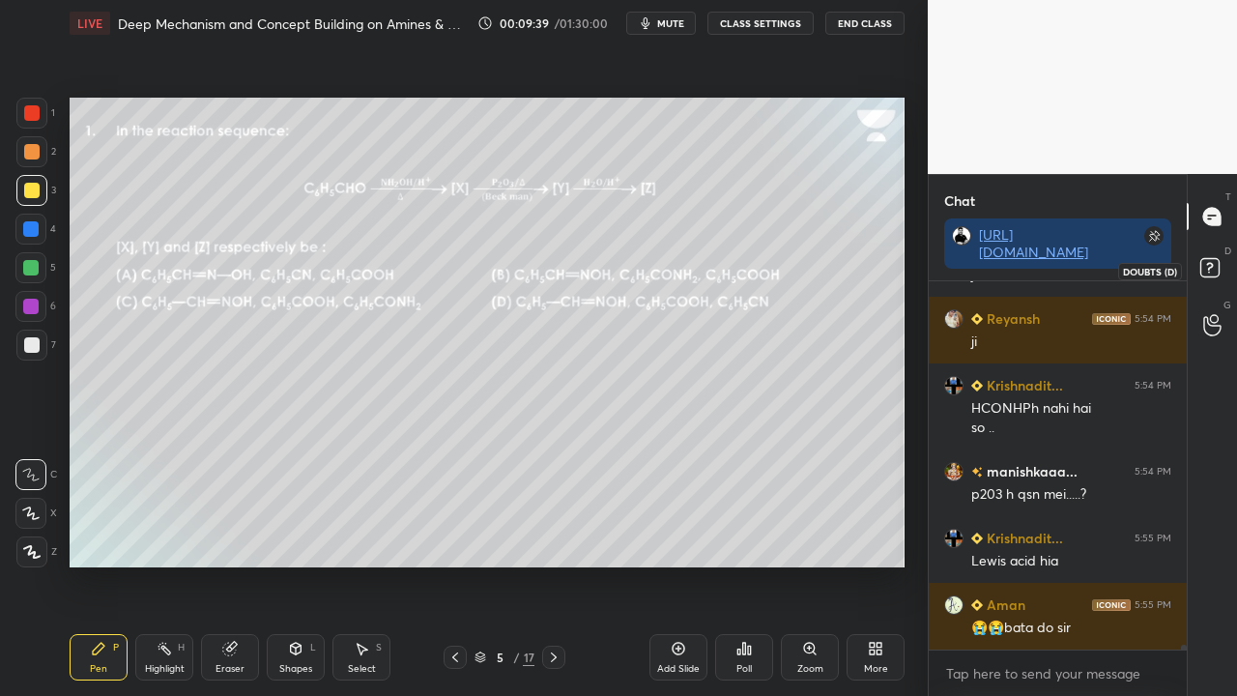
click at [1211, 262] on rect at bounding box center [1209, 268] width 18 height 18
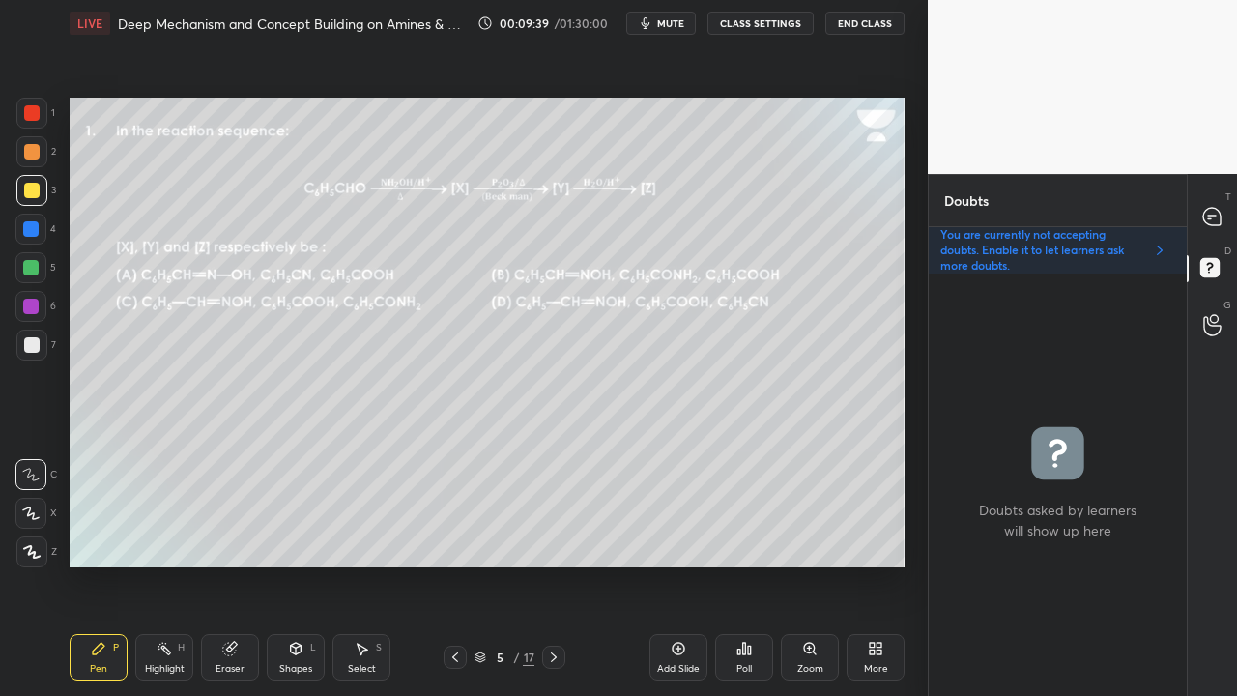
scroll to position [416, 252]
click at [1217, 213] on icon at bounding box center [1211, 216] width 17 height 17
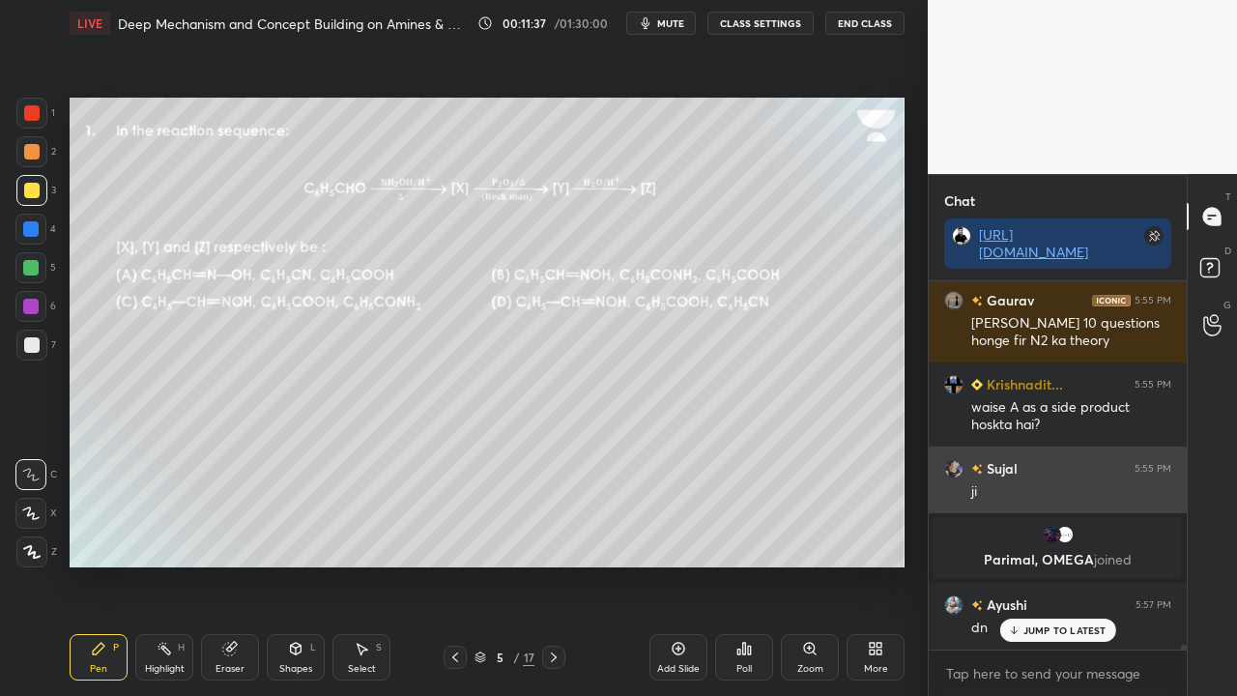
scroll to position [29083, 0]
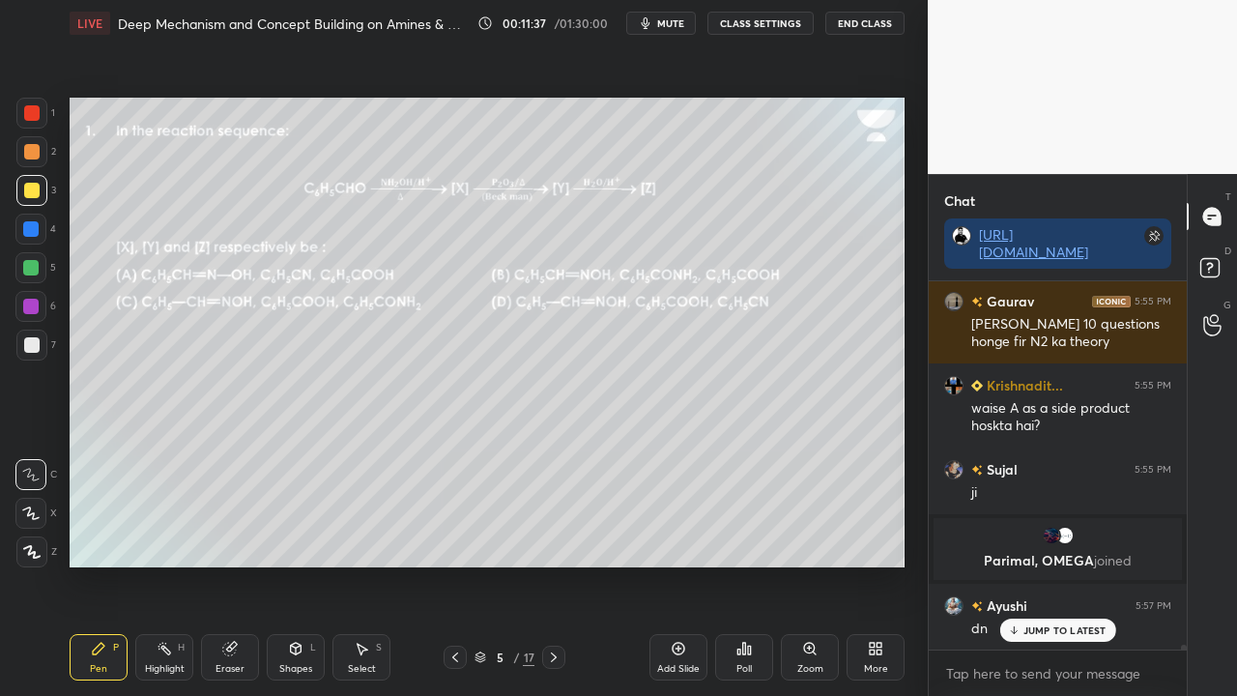
click at [1032, 564] on p "JUMP TO LATEST" at bounding box center [1064, 630] width 83 height 12
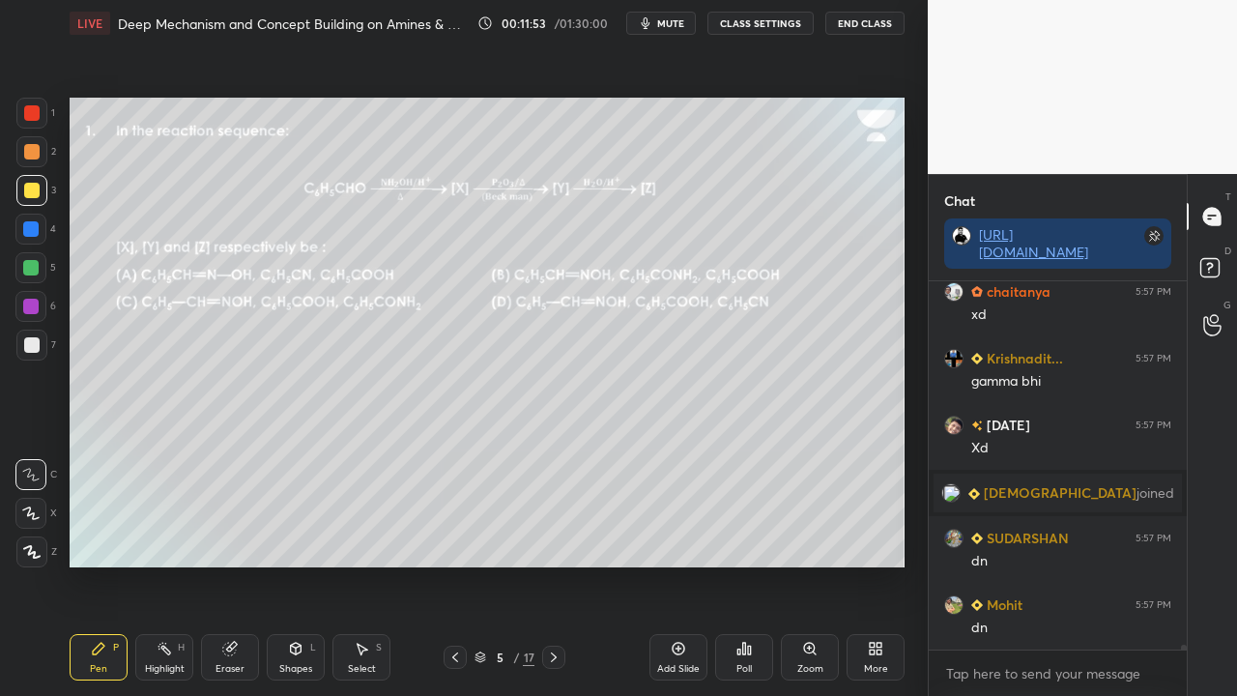
scroll to position [30157, 0]
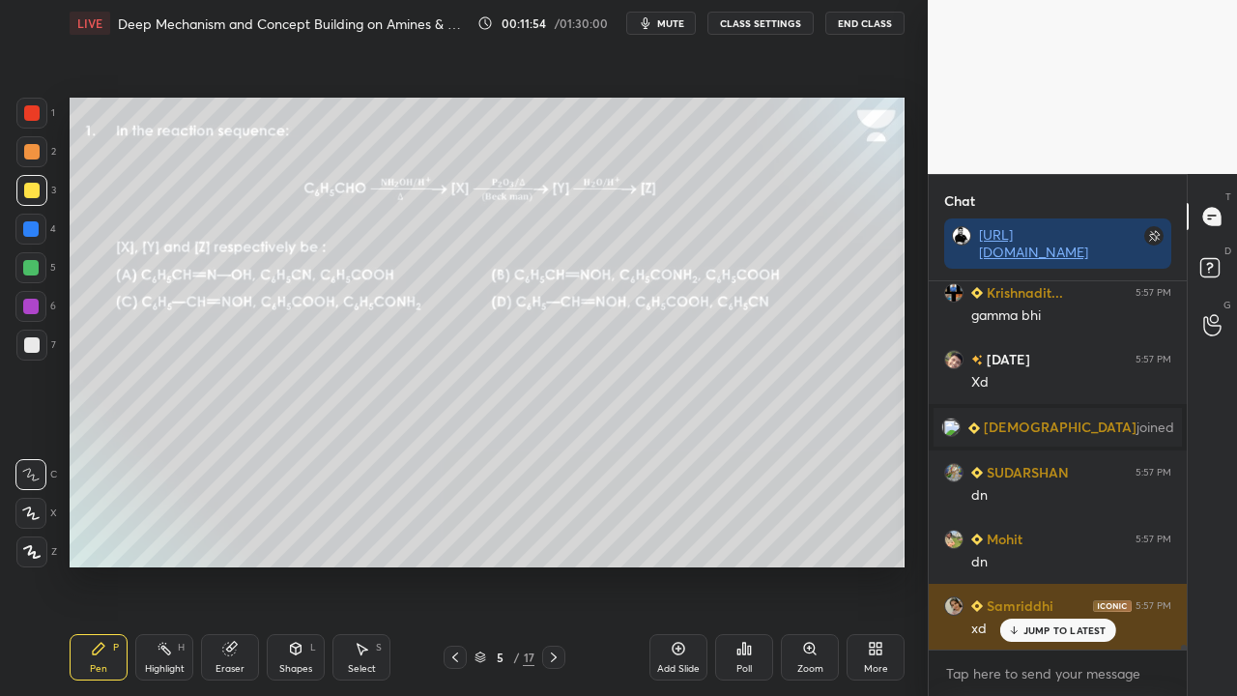
click at [1074, 564] on p "JUMP TO LATEST" at bounding box center [1064, 630] width 83 height 12
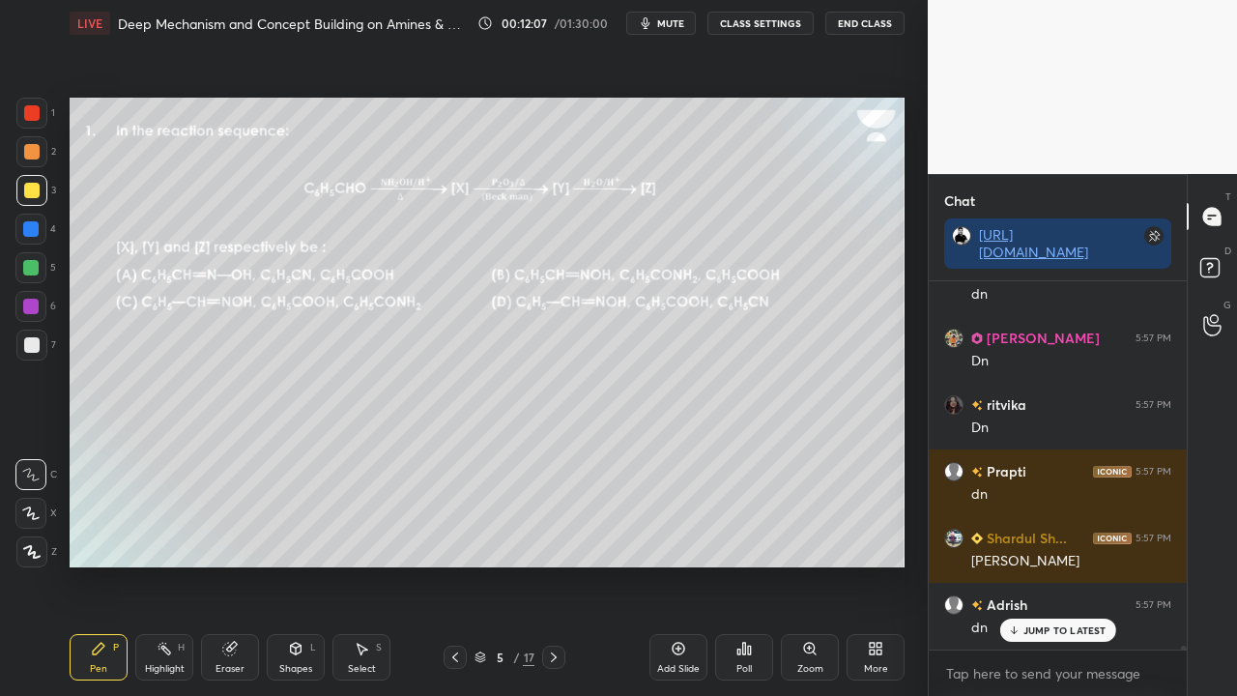
scroll to position [31271, 0]
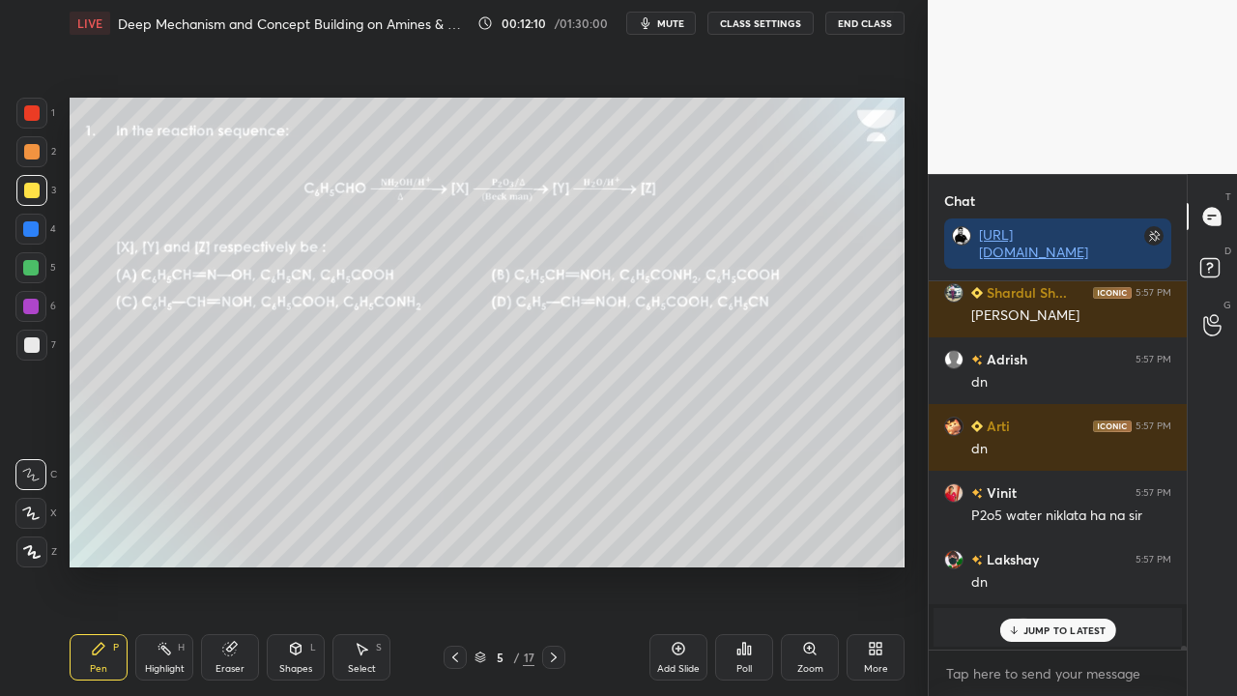
click at [1193, 267] on div at bounding box center [1212, 270] width 39 height 35
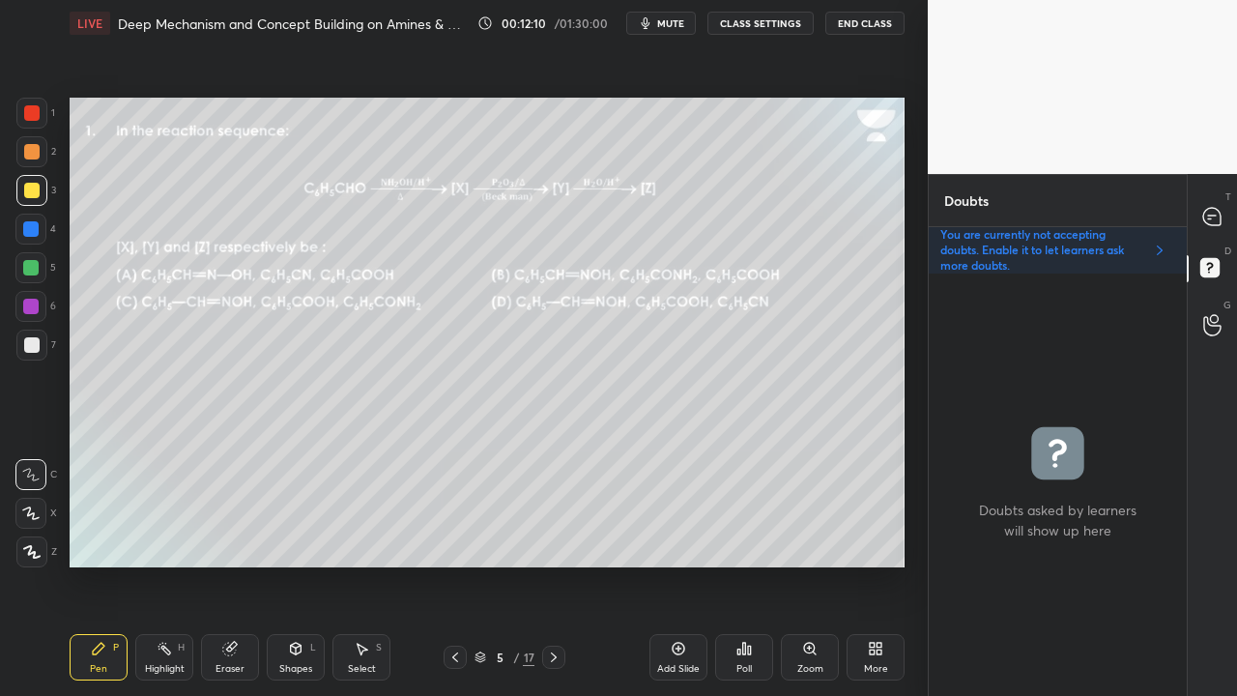
scroll to position [416, 252]
click at [1216, 211] on icon at bounding box center [1211, 216] width 17 height 17
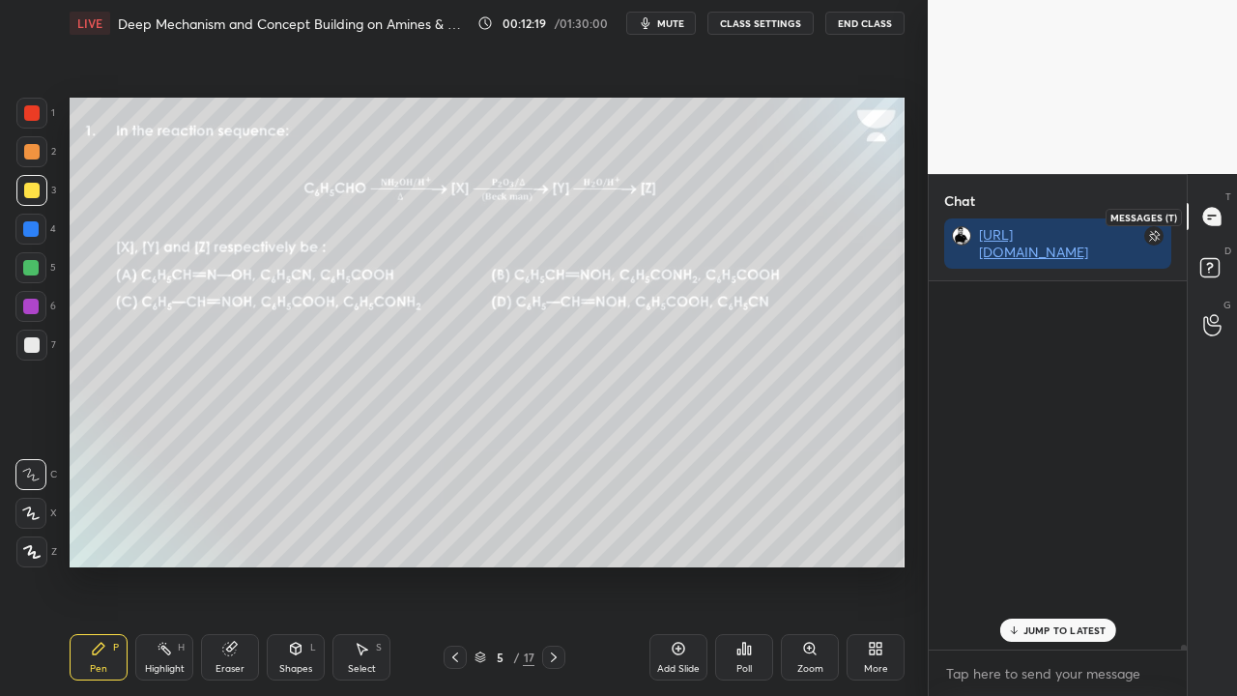
scroll to position [362, 252]
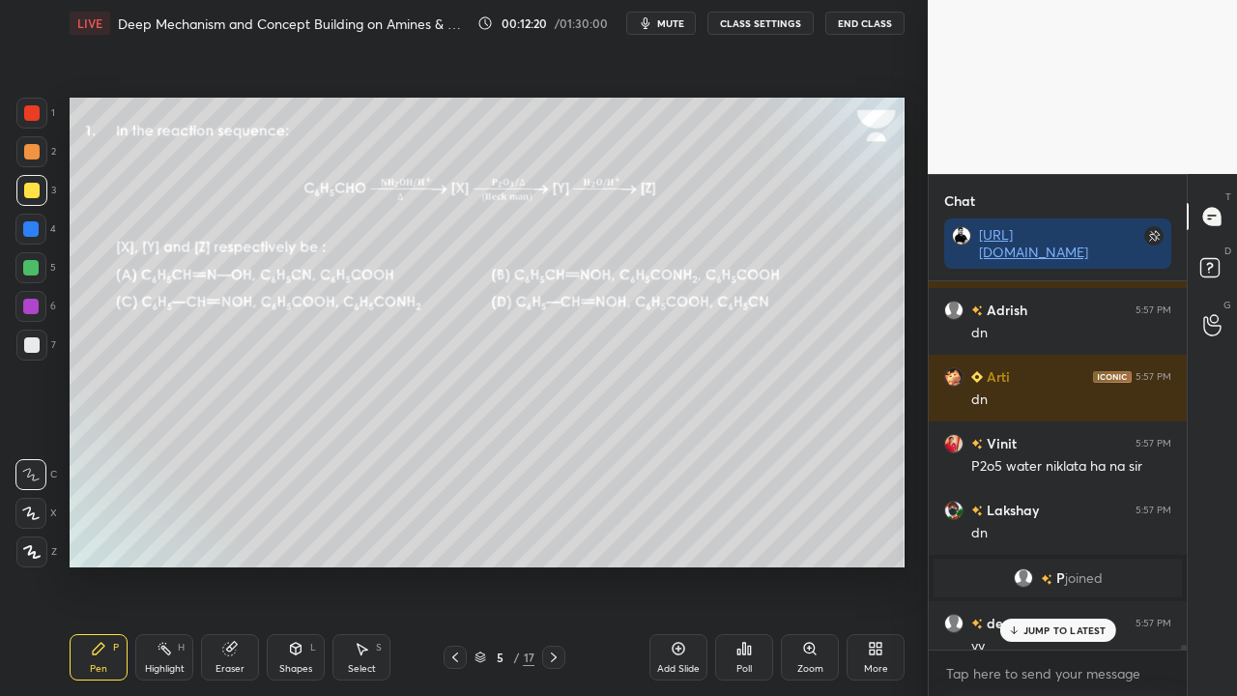
click at [1049, 564] on p "JUMP TO LATEST" at bounding box center [1064, 630] width 83 height 12
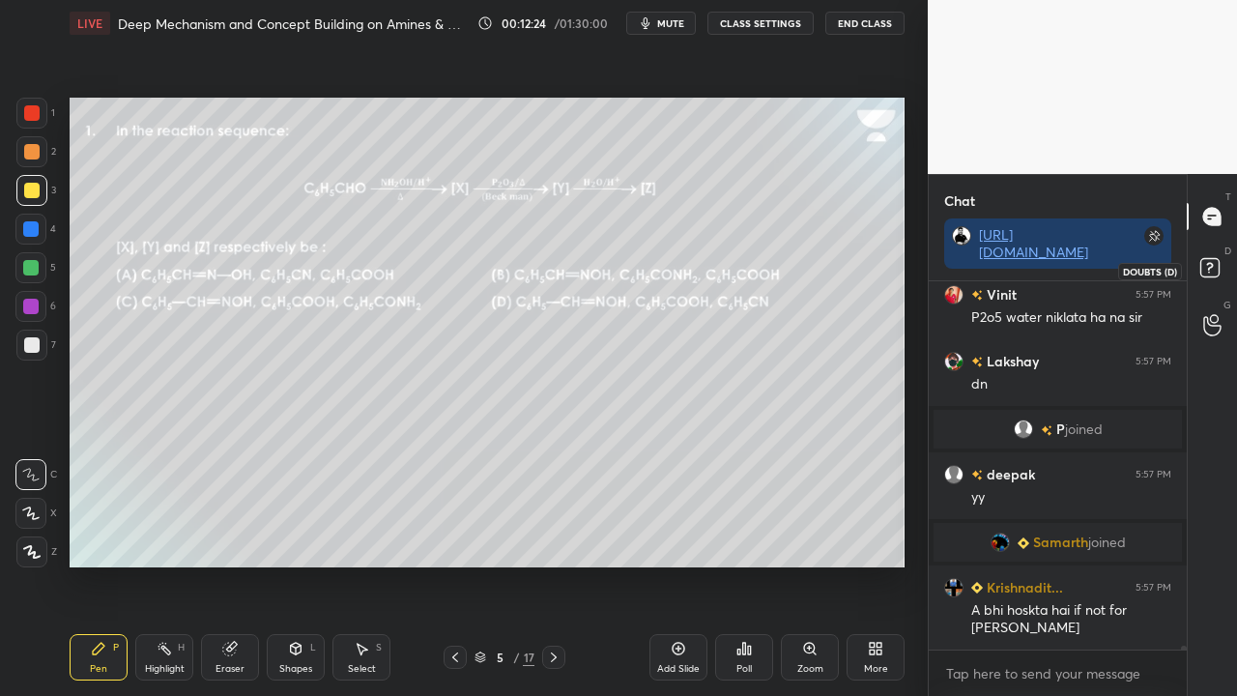
scroll to position [30915, 0]
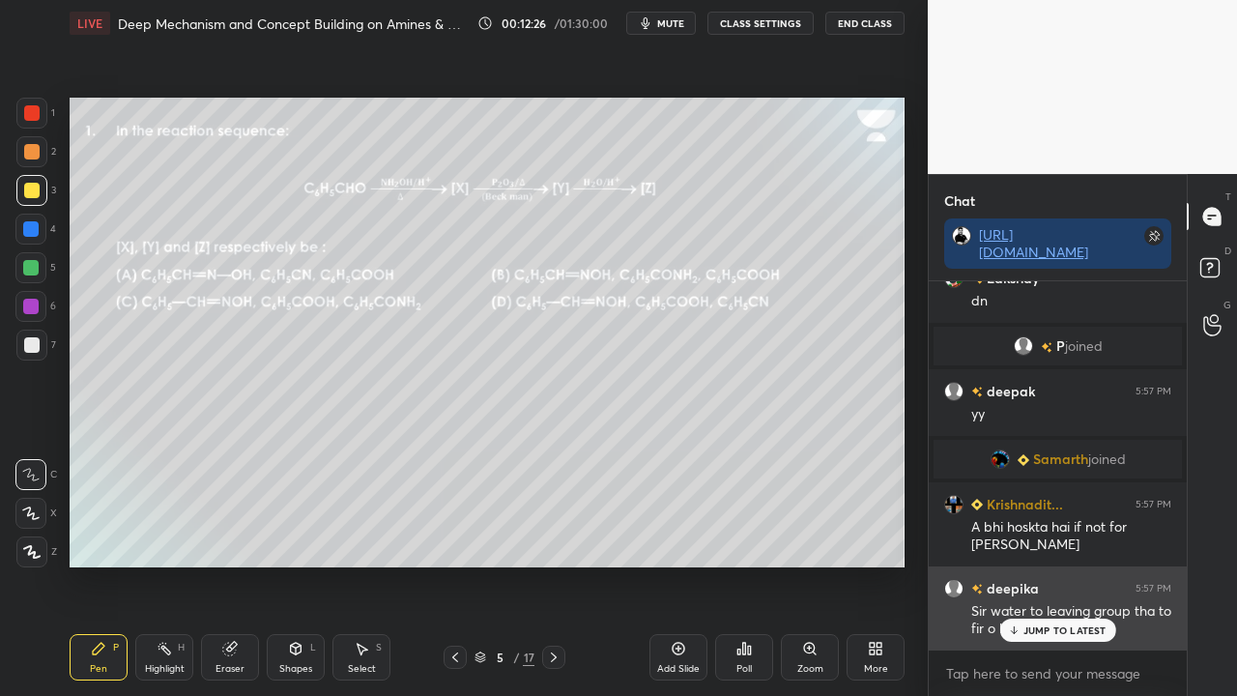
click at [1044, 564] on p "JUMP TO LATEST" at bounding box center [1064, 630] width 83 height 12
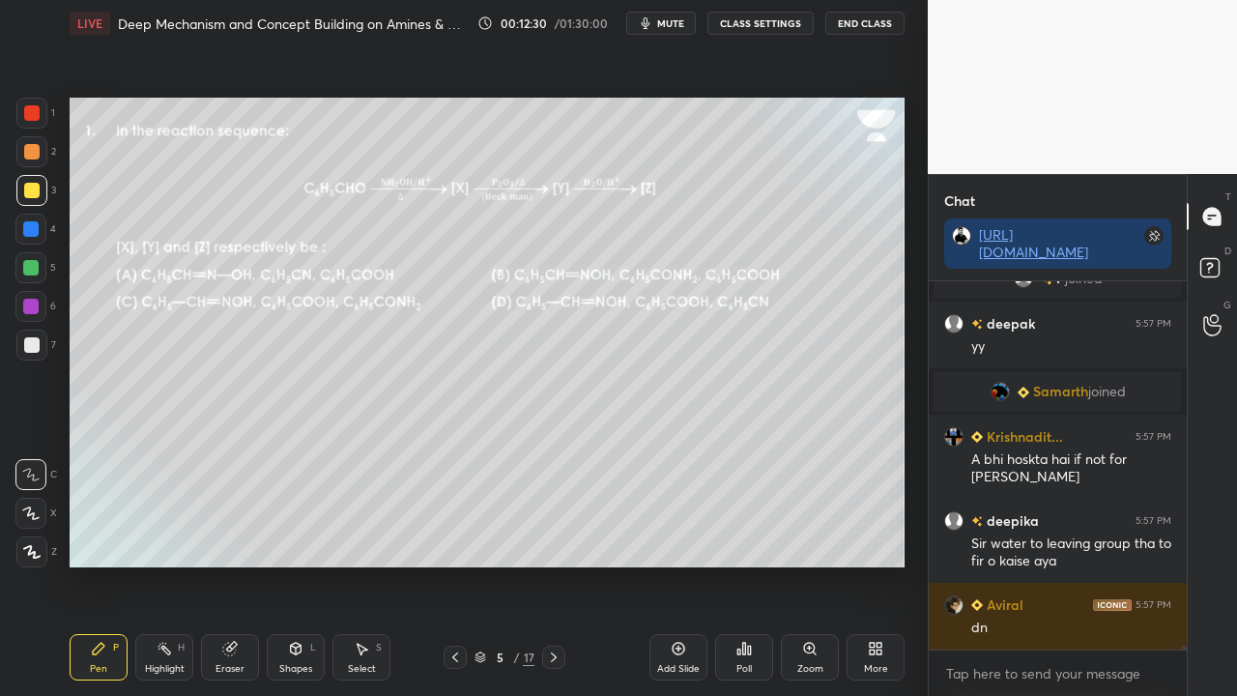
scroll to position [31066, 0]
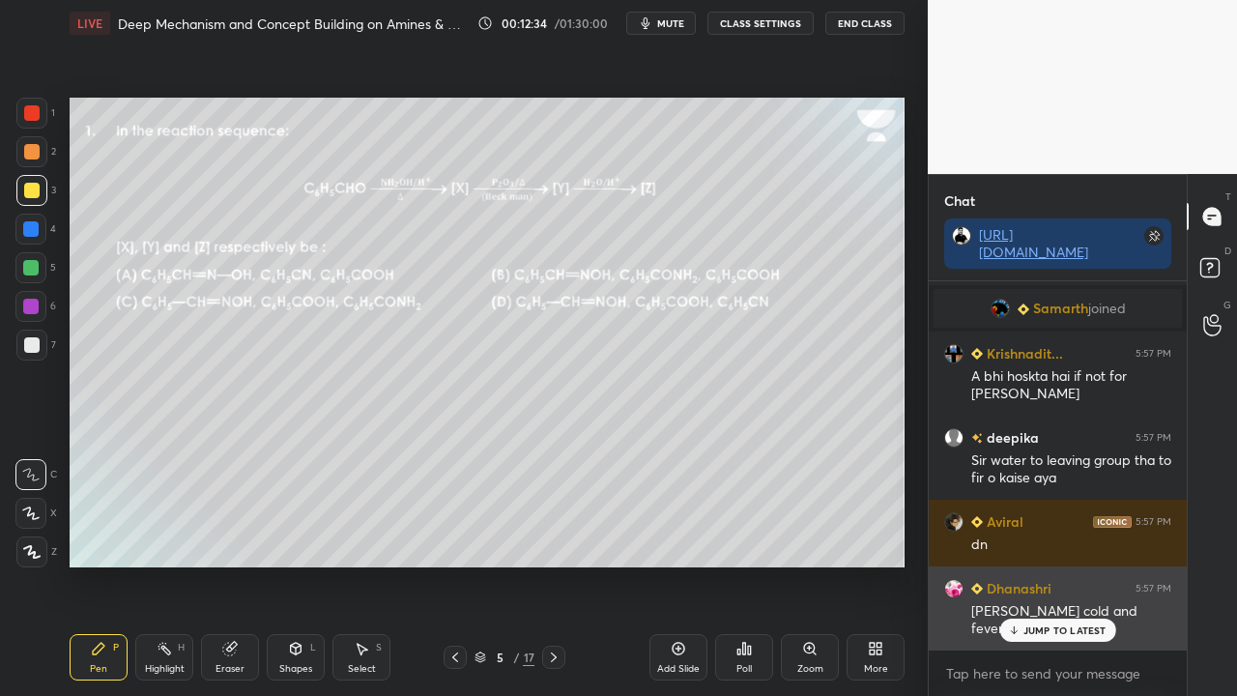
click at [1057, 564] on p "JUMP TO LATEST" at bounding box center [1064, 630] width 83 height 12
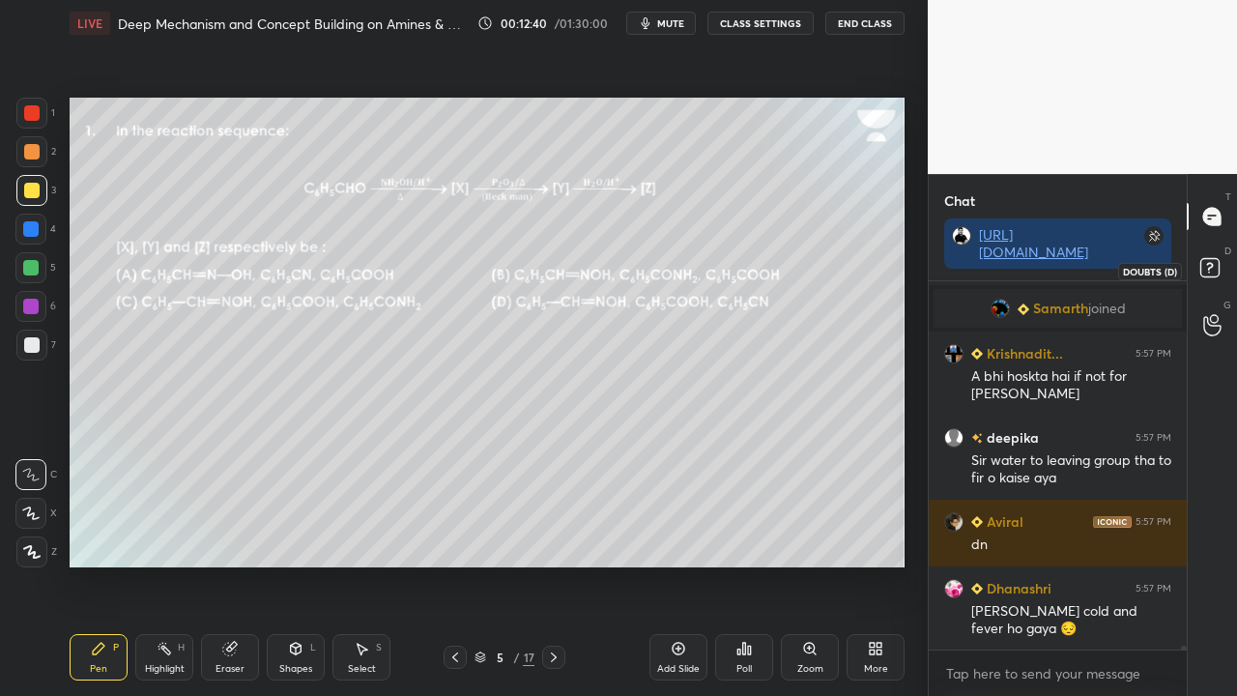
click at [1209, 266] on icon at bounding box center [1212, 270] width 35 height 35
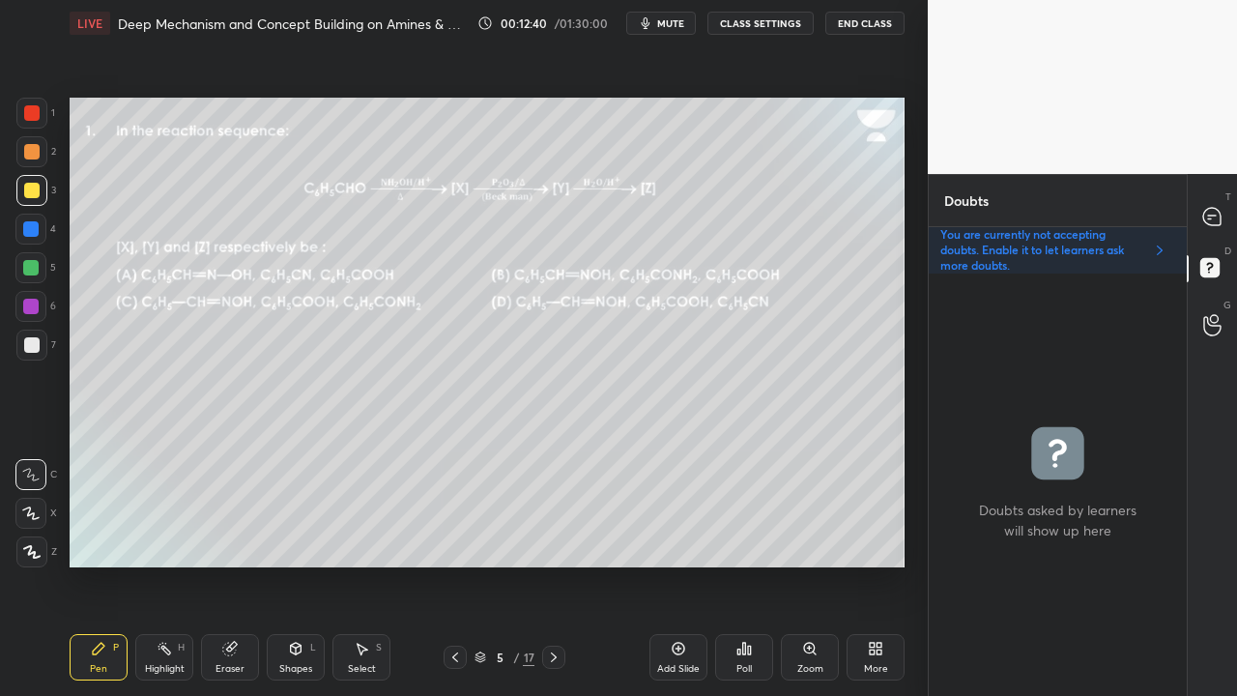
scroll to position [416, 252]
click at [1225, 213] on div at bounding box center [1212, 216] width 39 height 35
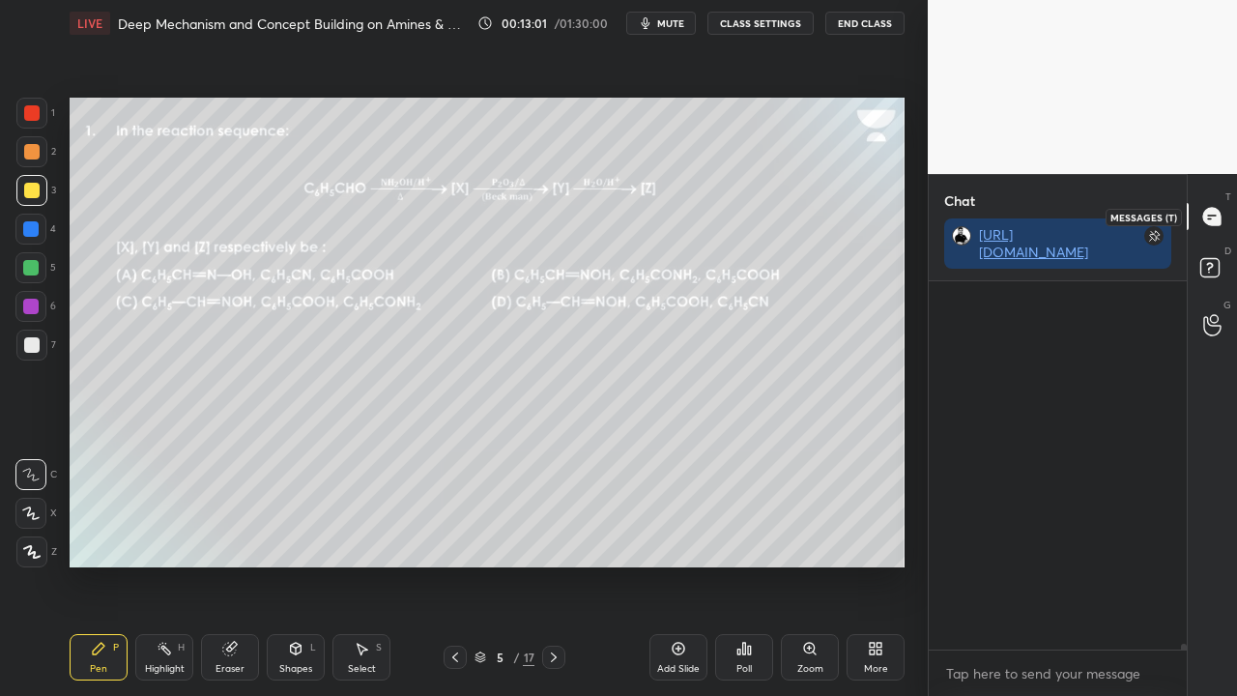
scroll to position [362, 252]
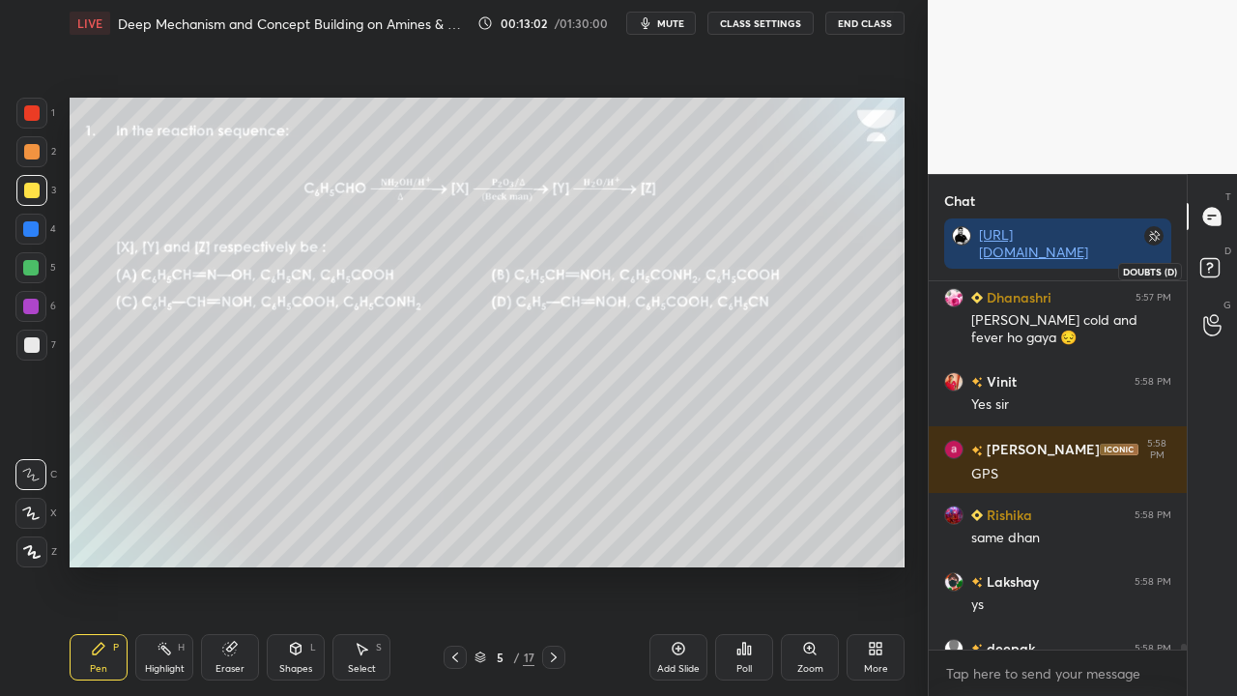
click at [1219, 263] on rect at bounding box center [1209, 268] width 18 height 18
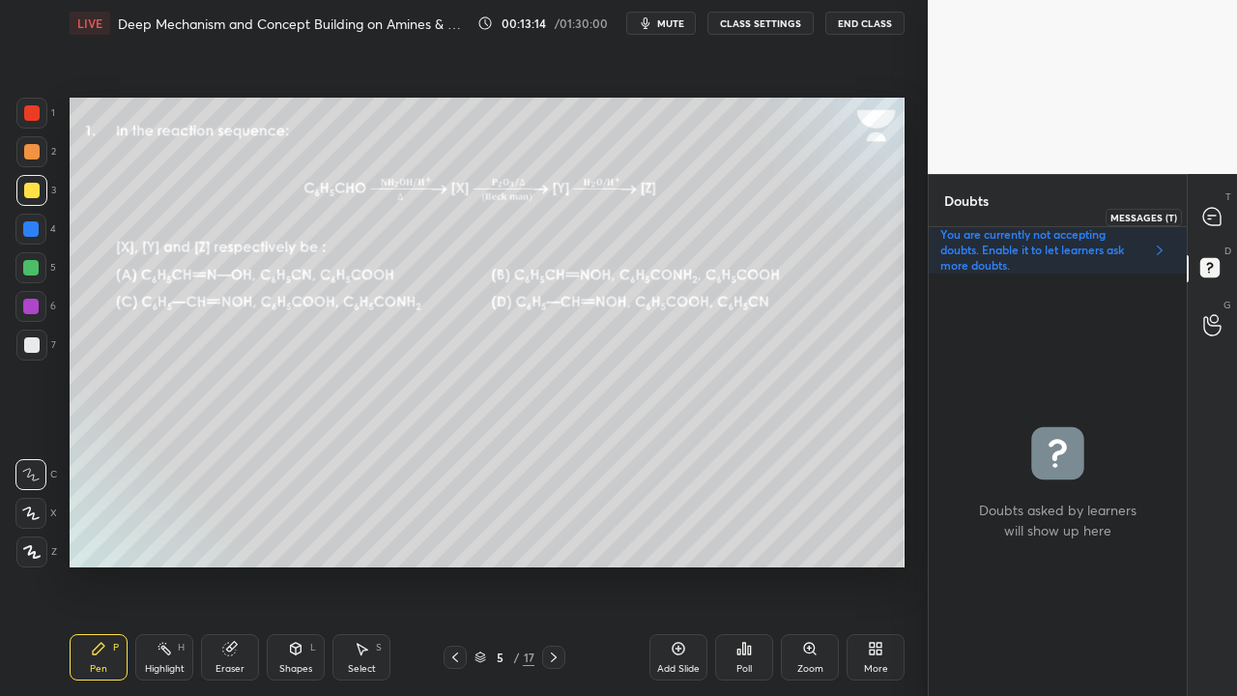
click at [1231, 206] on div at bounding box center [1212, 216] width 39 height 35
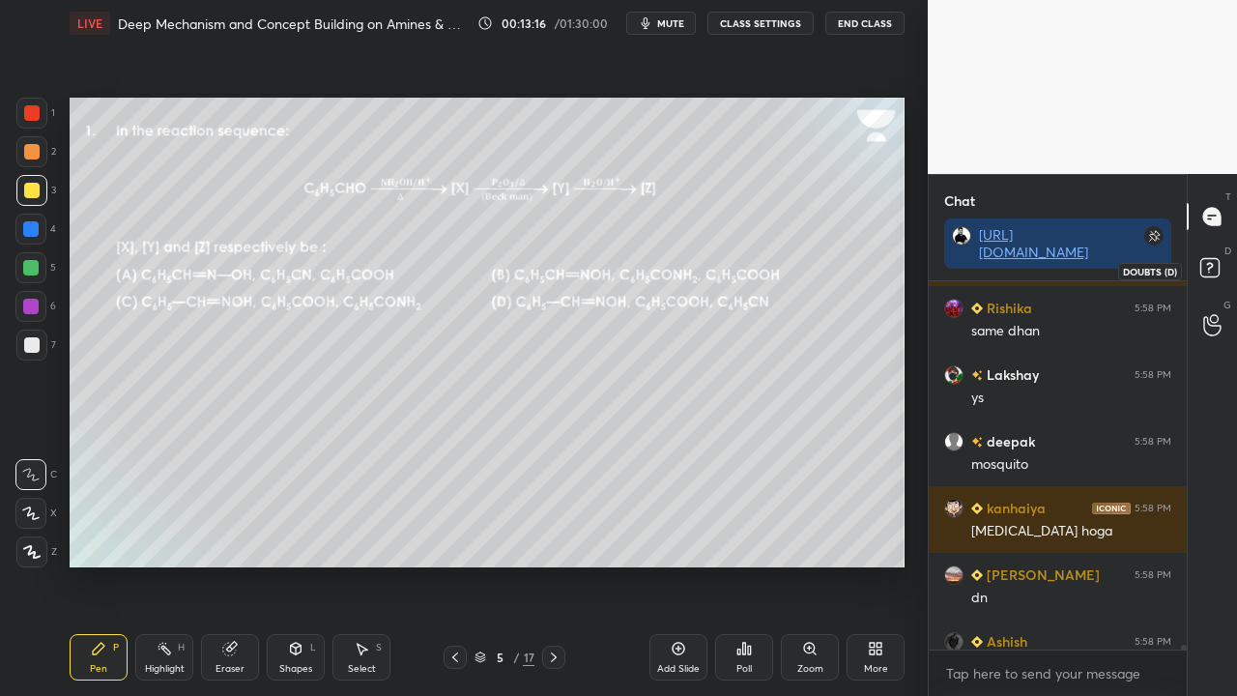
scroll to position [32022, 0]
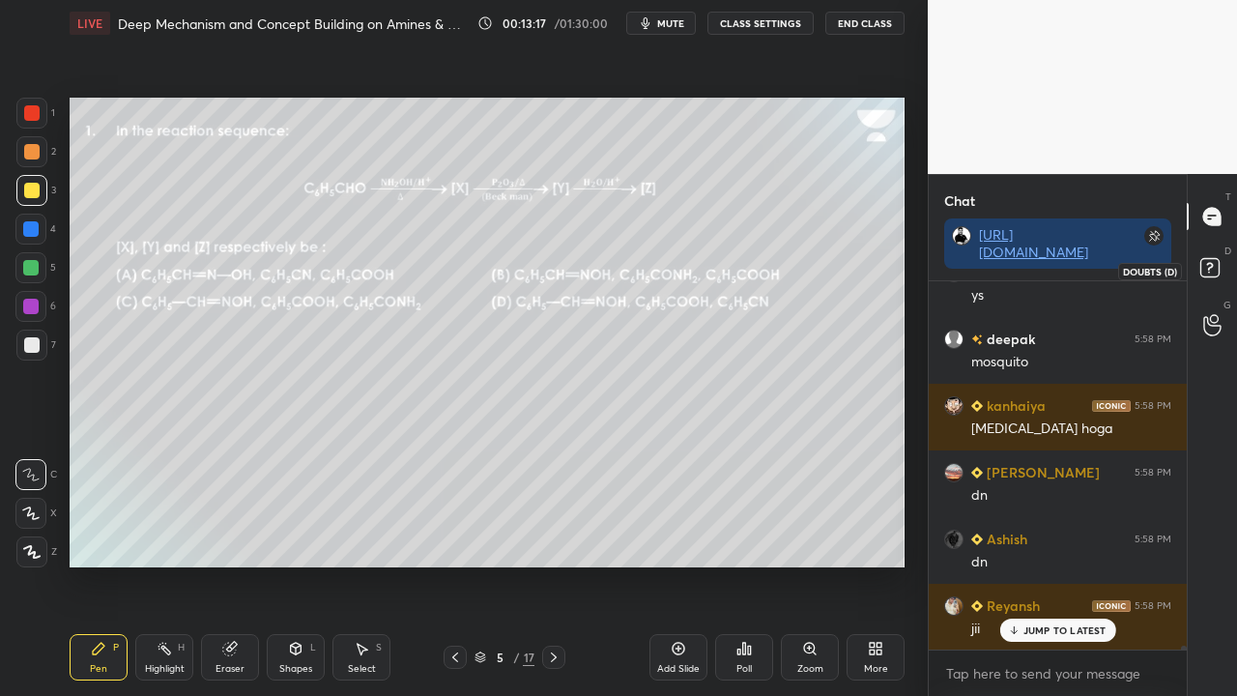
click at [1223, 259] on icon at bounding box center [1212, 270] width 35 height 35
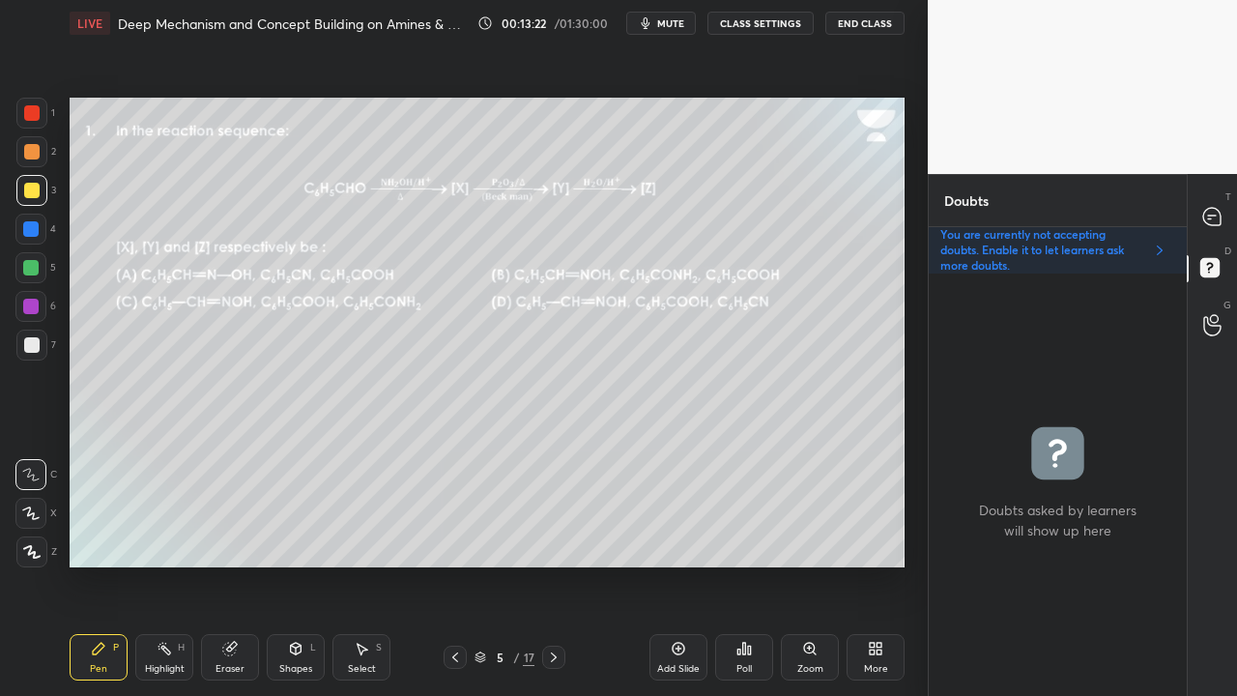
click at [559, 564] on icon at bounding box center [553, 656] width 15 height 15
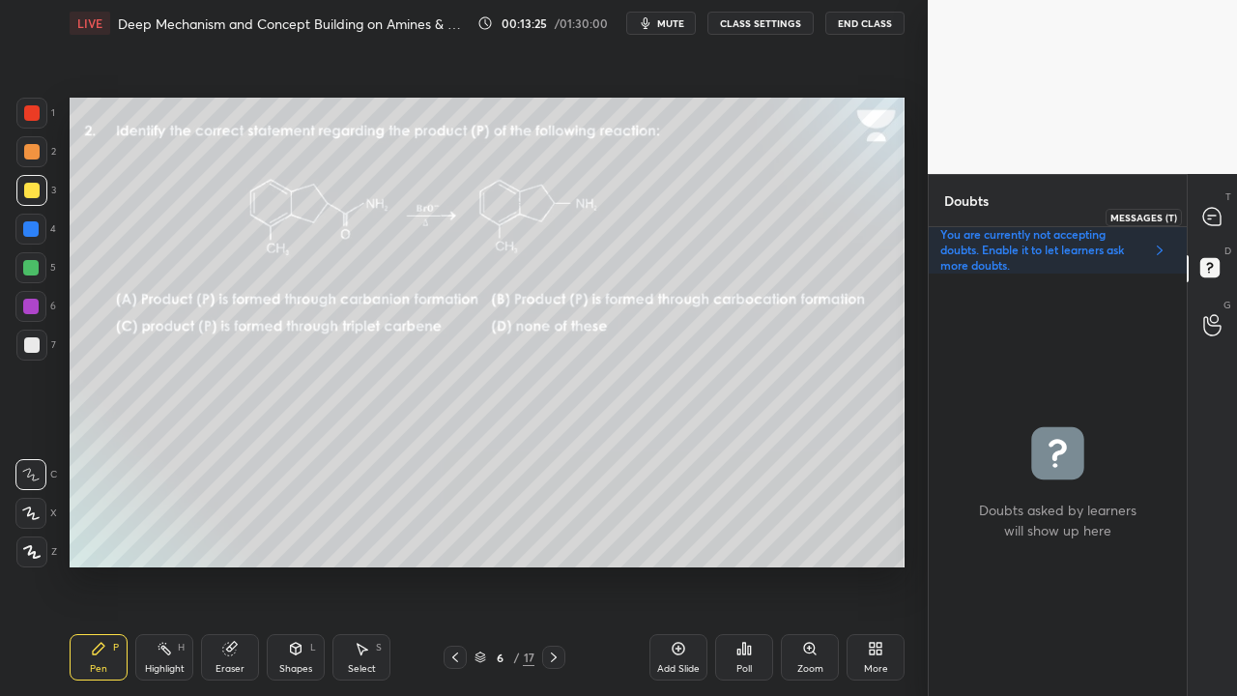
click at [1214, 216] on icon at bounding box center [1211, 216] width 17 height 17
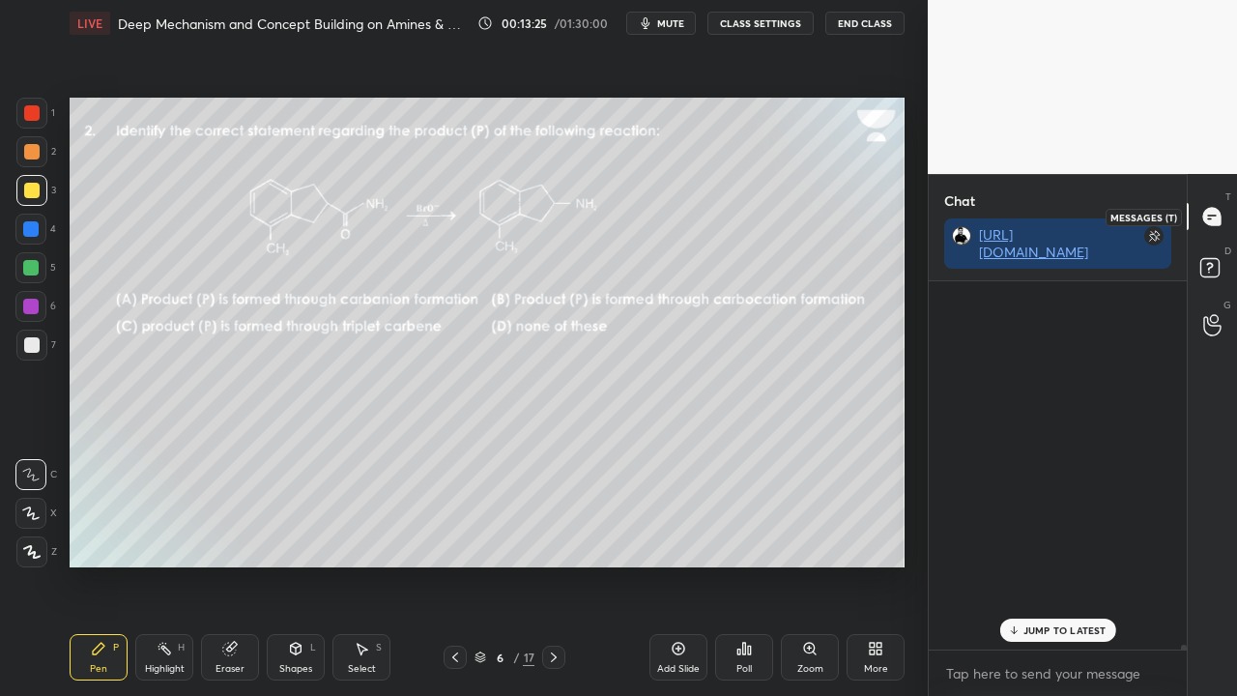
scroll to position [362, 252]
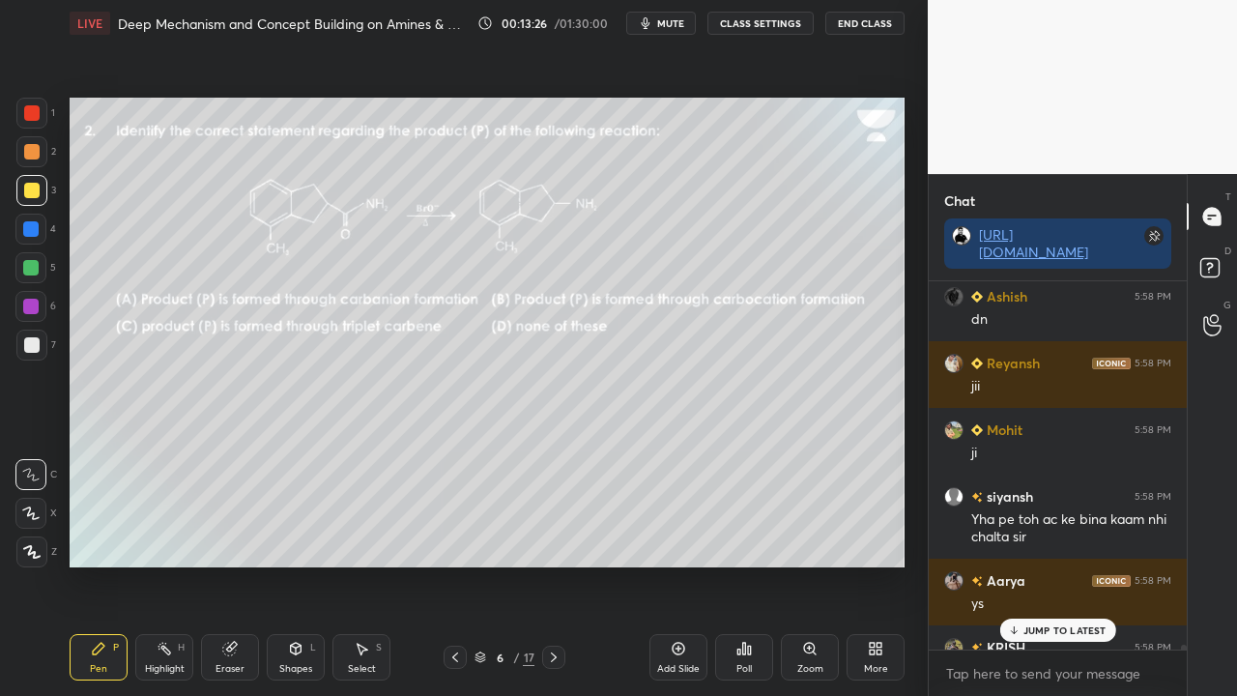
click at [1036, 564] on p "JUMP TO LATEST" at bounding box center [1064, 630] width 83 height 12
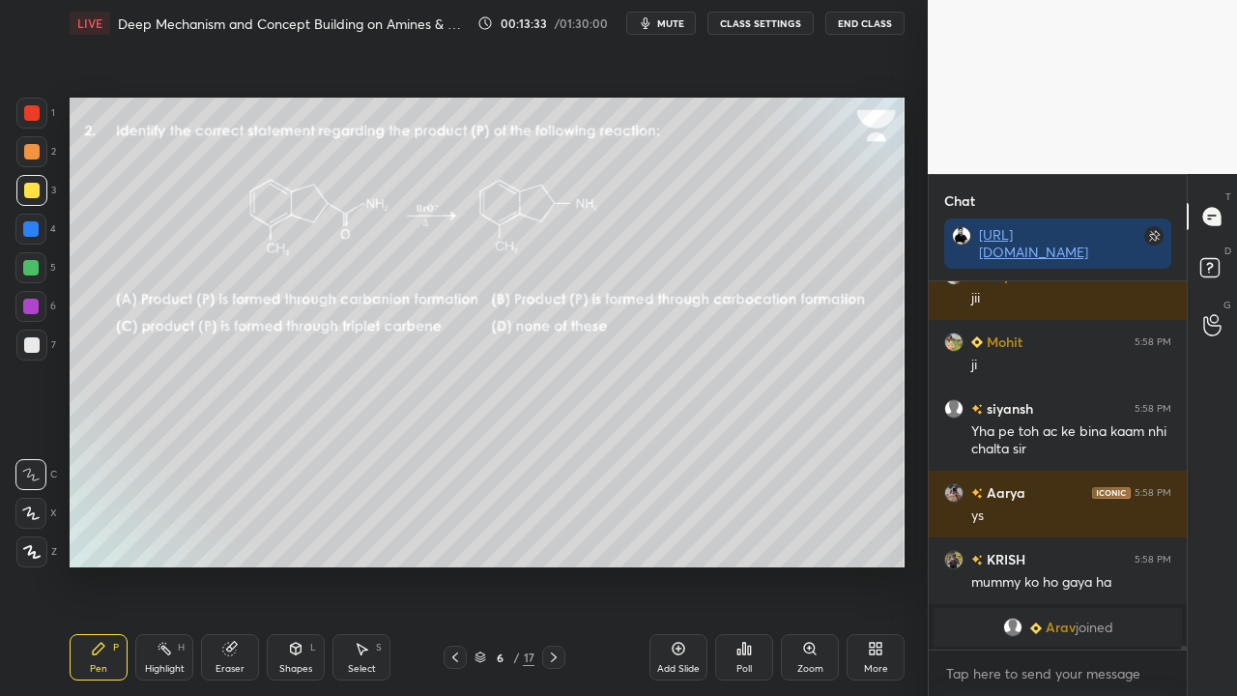
scroll to position [32438, 0]
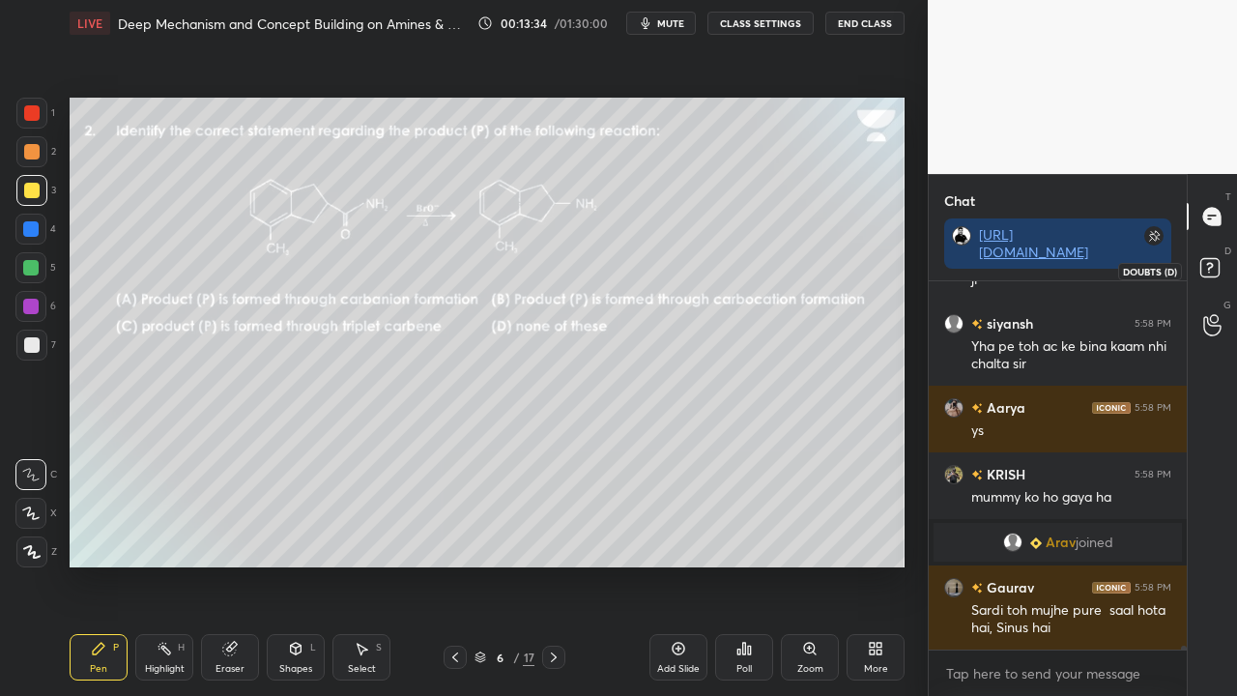
click at [1214, 268] on rect at bounding box center [1209, 268] width 18 height 18
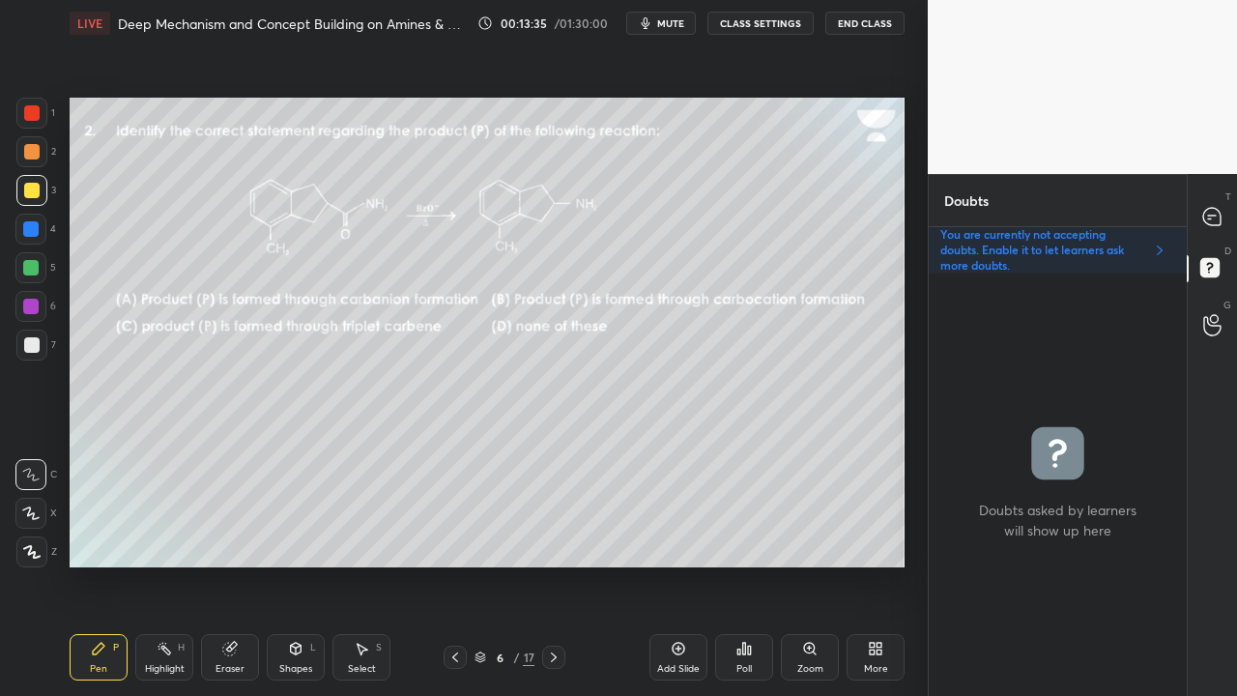
scroll to position [416, 252]
click at [1226, 204] on div at bounding box center [1212, 216] width 39 height 35
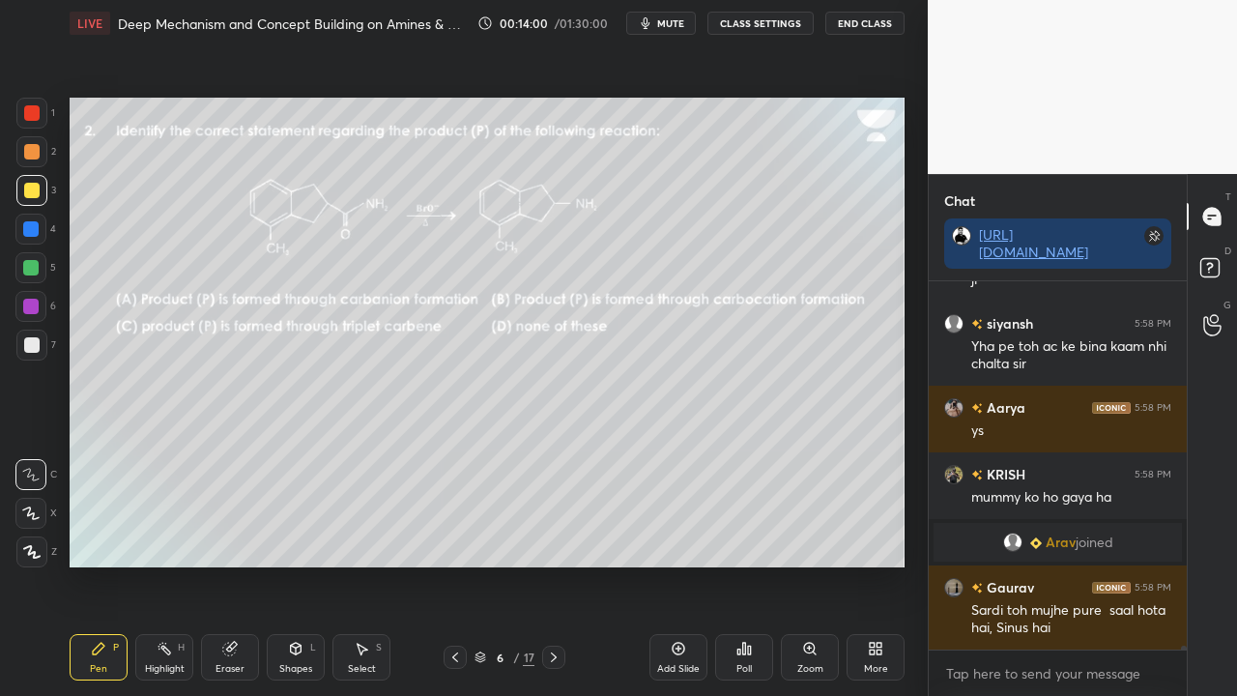
scroll to position [32504, 0]
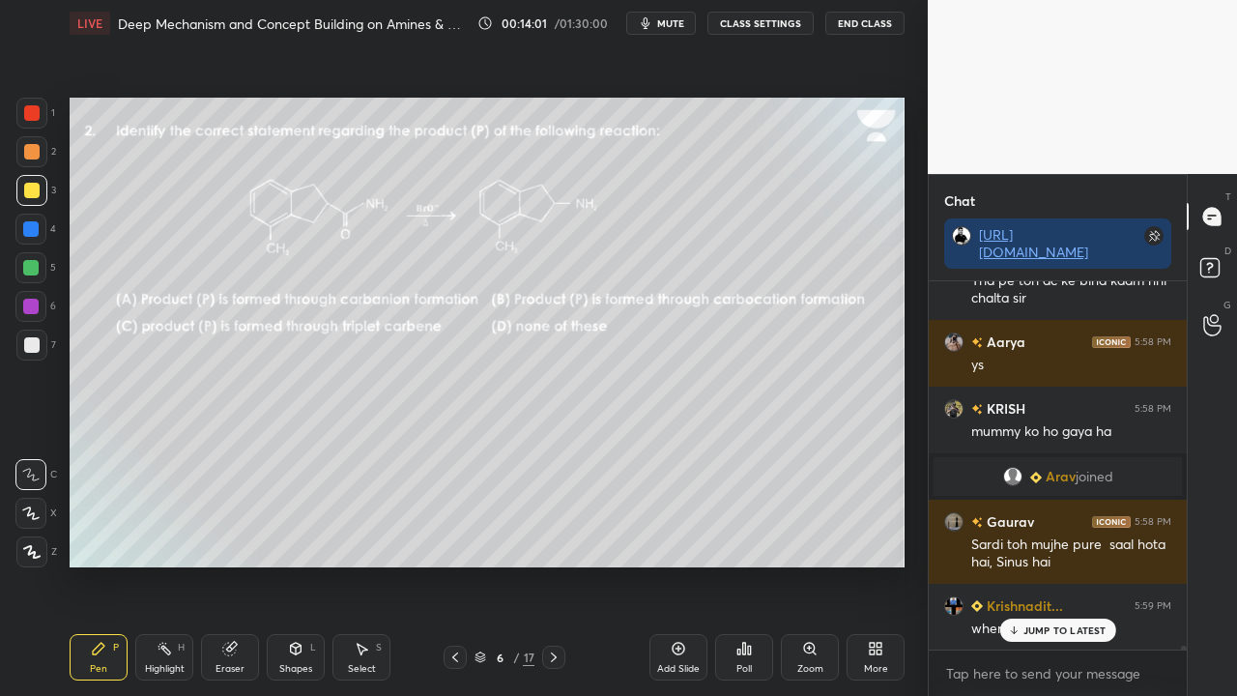
drag, startPoint x: 1059, startPoint y: 624, endPoint x: 995, endPoint y: 659, distance: 72.6
click at [1061, 564] on p "JUMP TO LATEST" at bounding box center [1064, 630] width 83 height 12
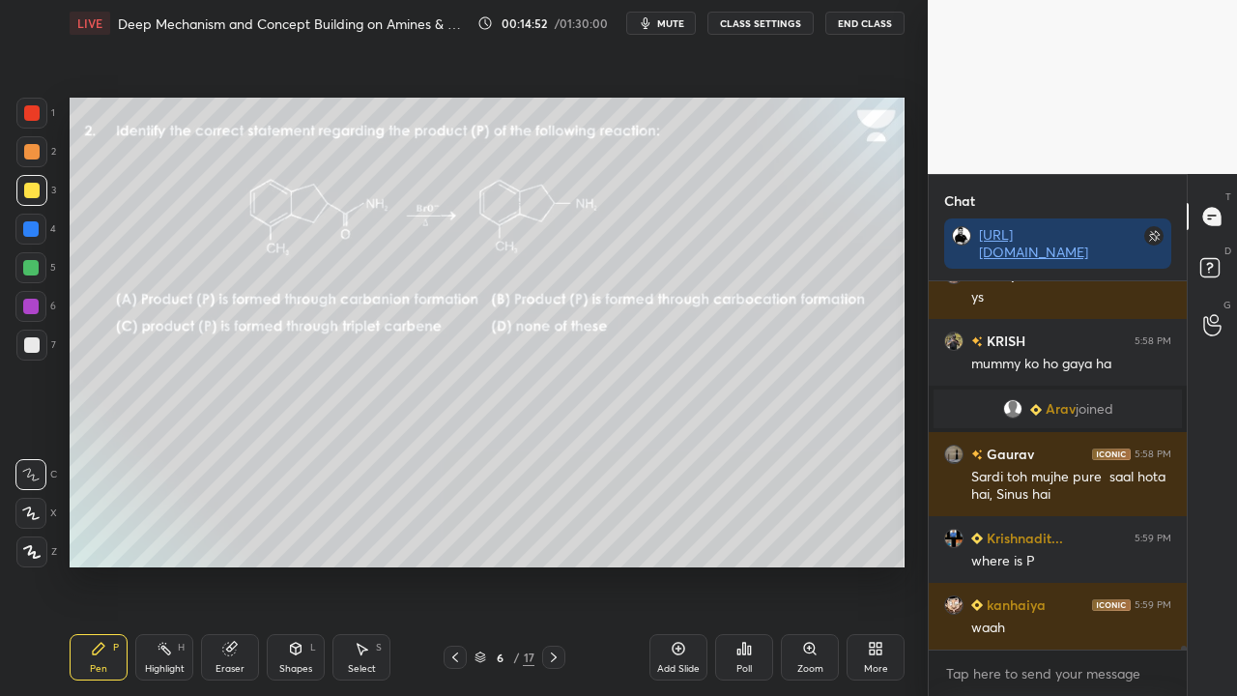
click at [751, 564] on div "Poll" at bounding box center [744, 657] width 58 height 46
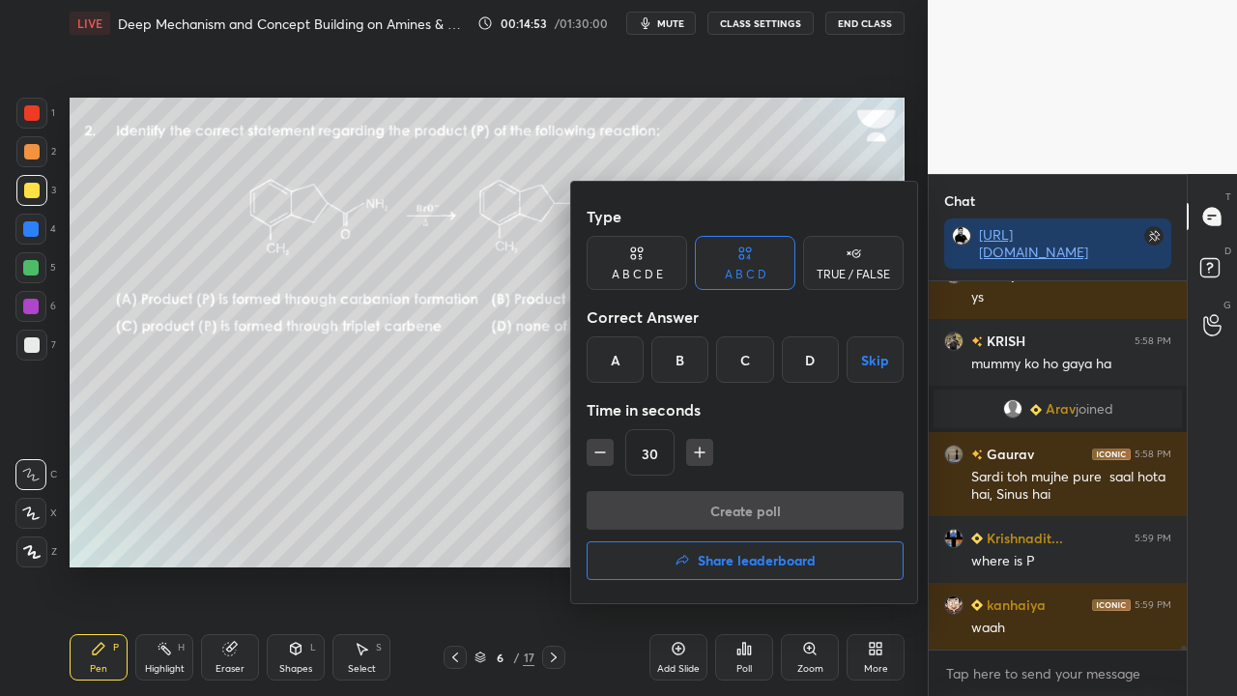
click at [810, 351] on div "D" at bounding box center [810, 359] width 57 height 46
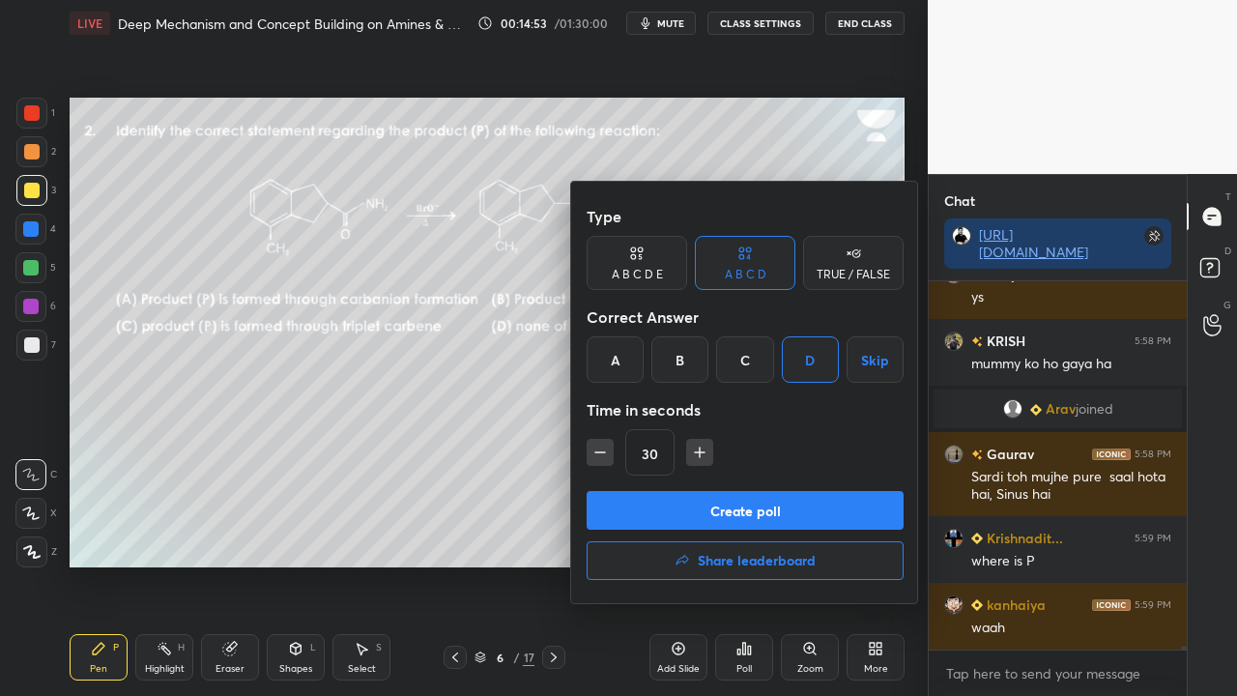
click at [719, 506] on button "Create poll" at bounding box center [745, 510] width 317 height 39
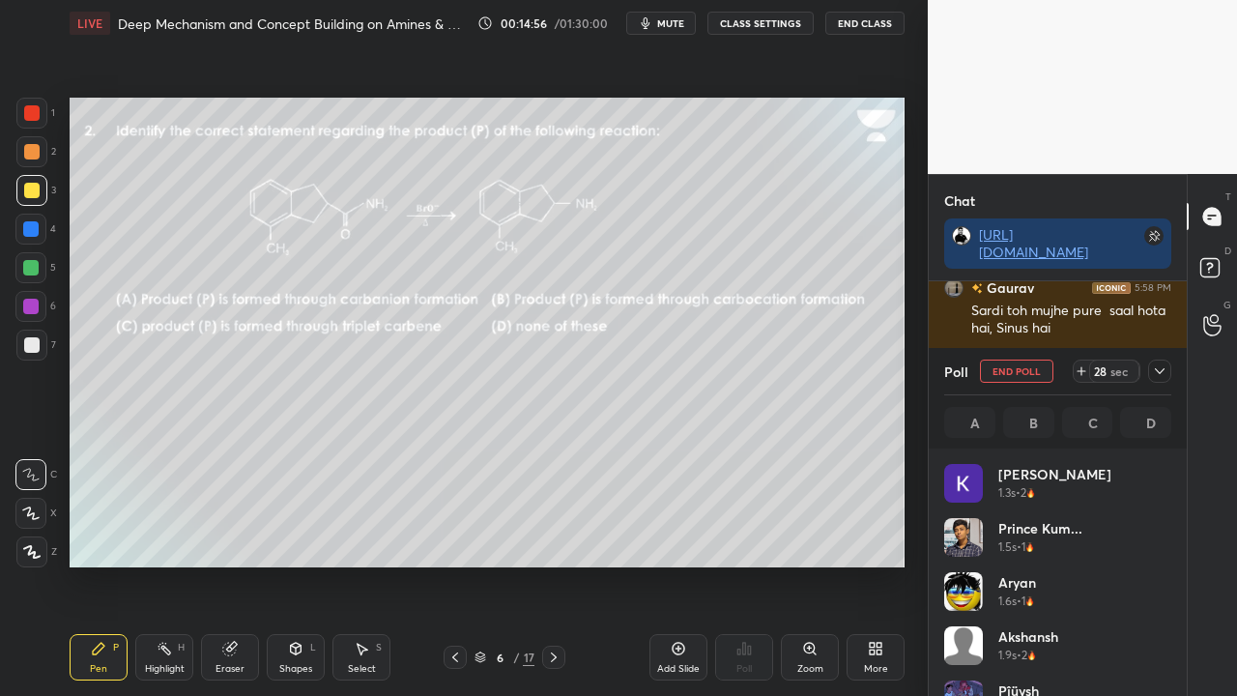
scroll to position [226, 221]
click at [1165, 371] on icon at bounding box center [1159, 370] width 15 height 15
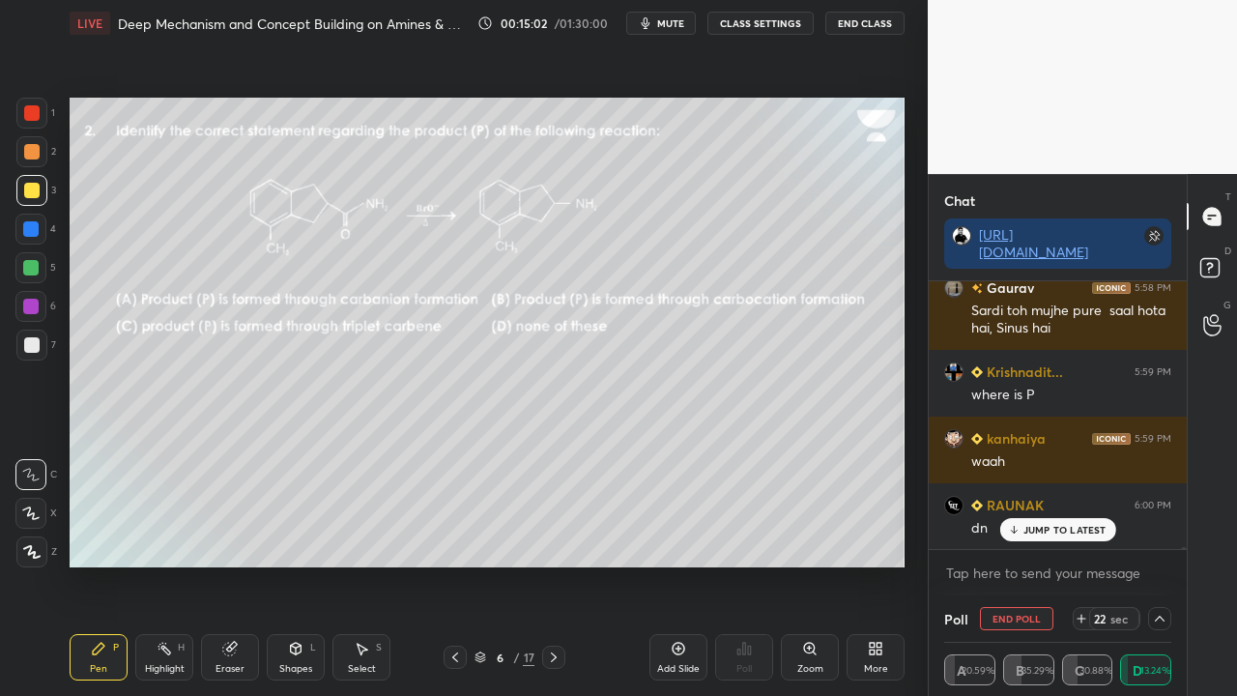
scroll to position [1, 6]
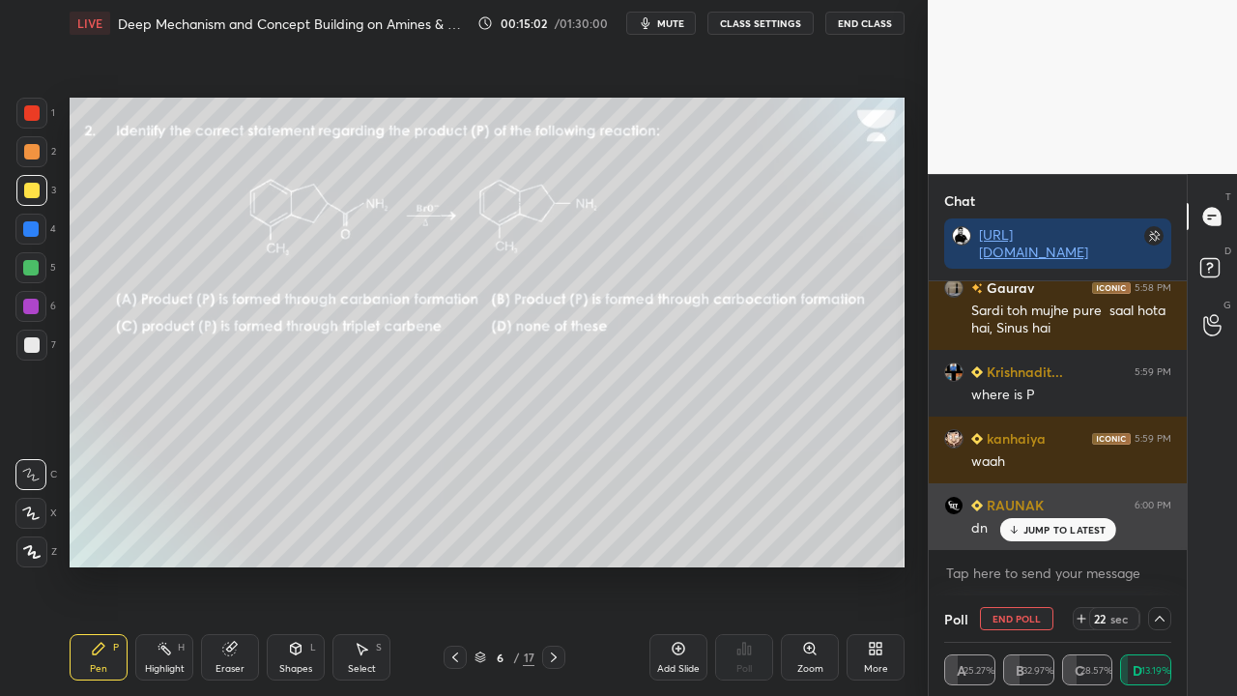
click at [1046, 531] on p "JUMP TO LATEST" at bounding box center [1064, 530] width 83 height 12
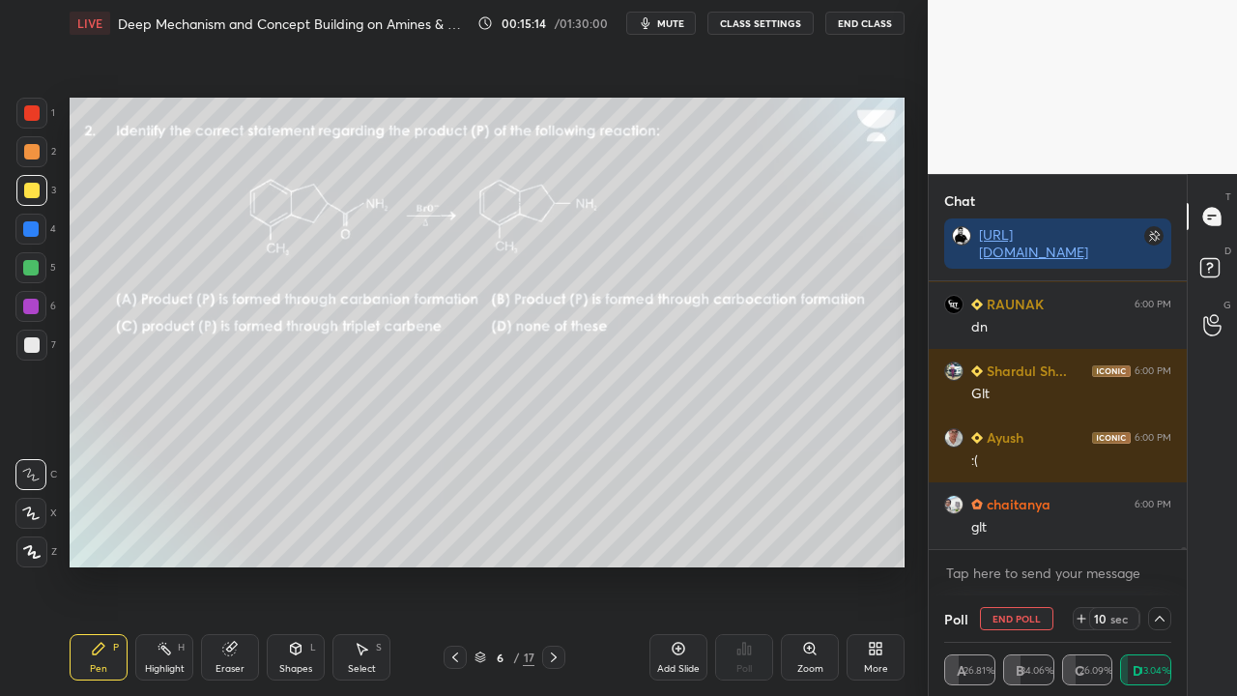
scroll to position [33004, 0]
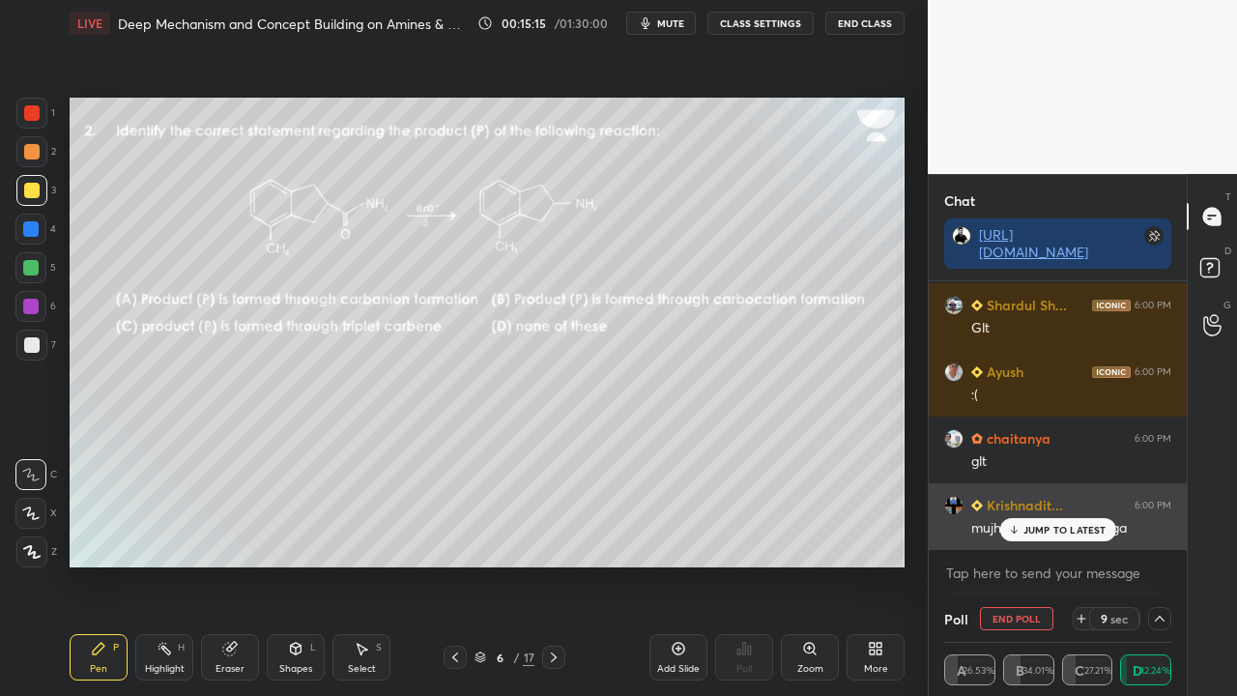
click at [1044, 522] on div "JUMP TO LATEST" at bounding box center [1057, 529] width 116 height 23
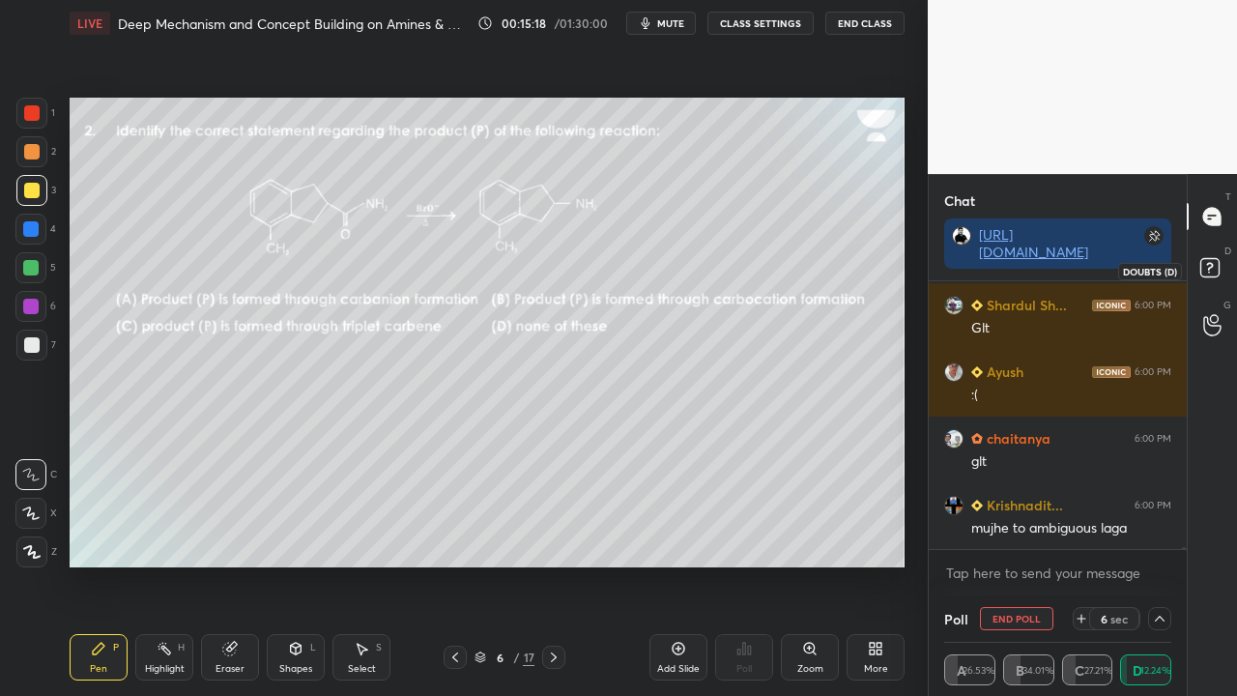
scroll to position [33072, 0]
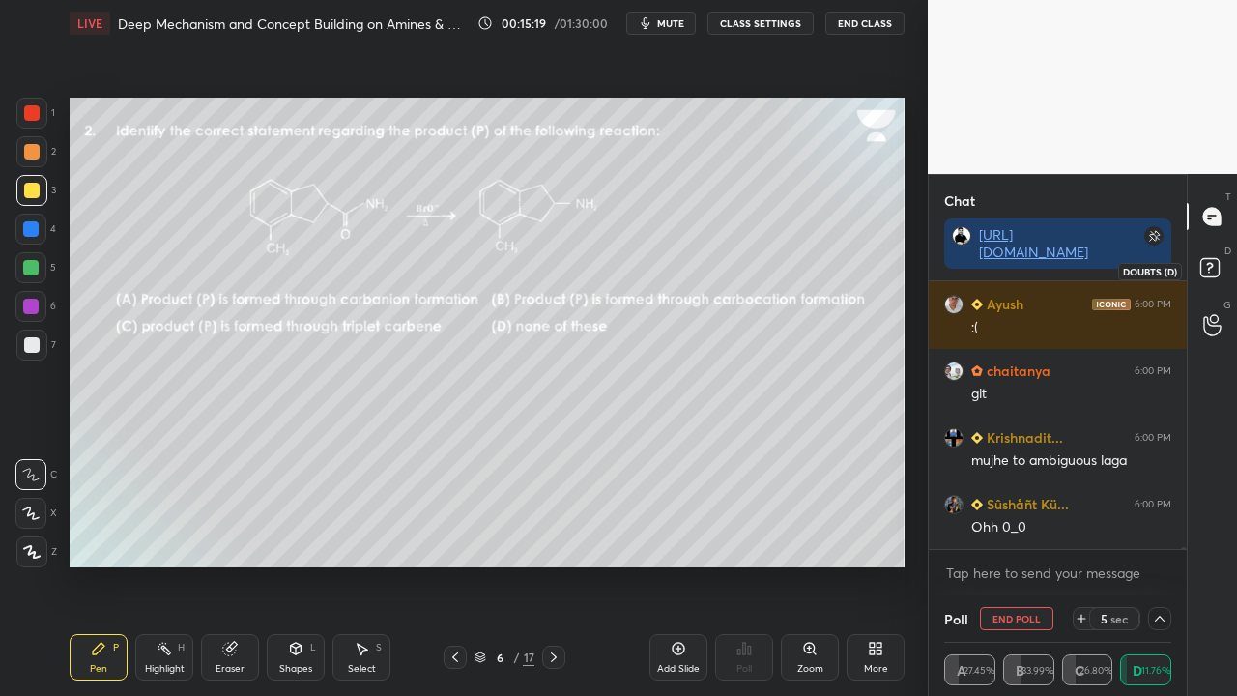
click at [1221, 271] on icon at bounding box center [1212, 270] width 35 height 35
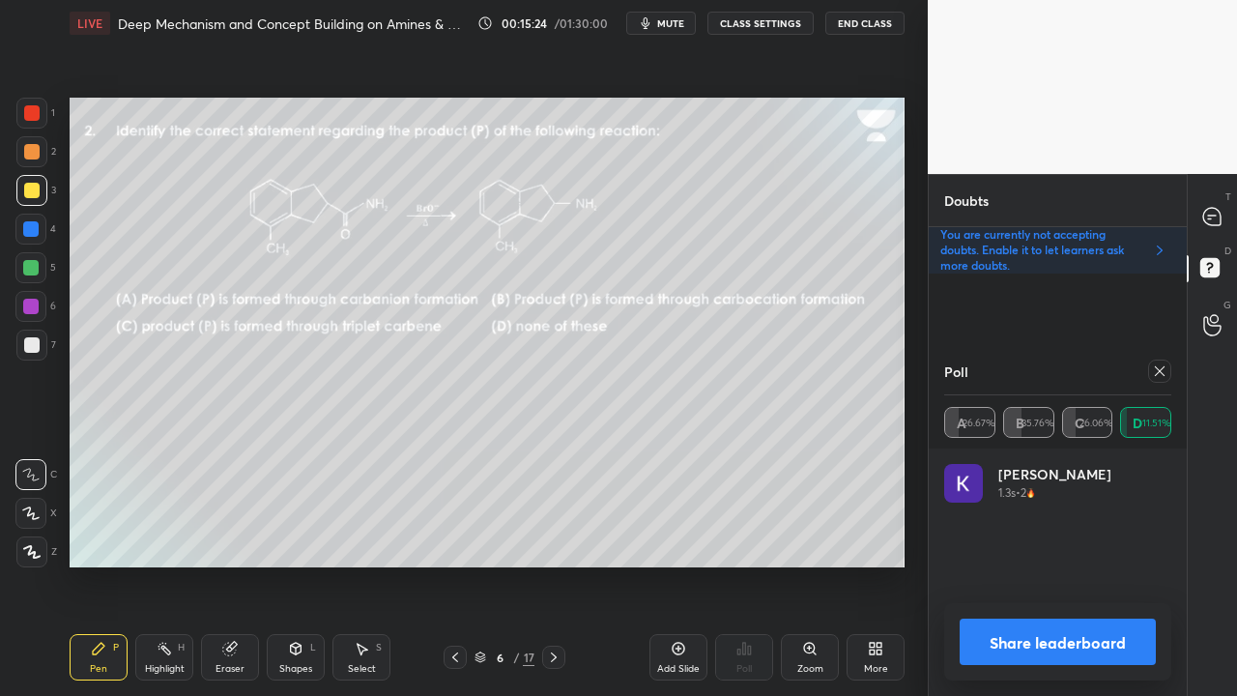
scroll to position [226, 221]
click at [1169, 378] on div at bounding box center [1159, 370] width 23 height 23
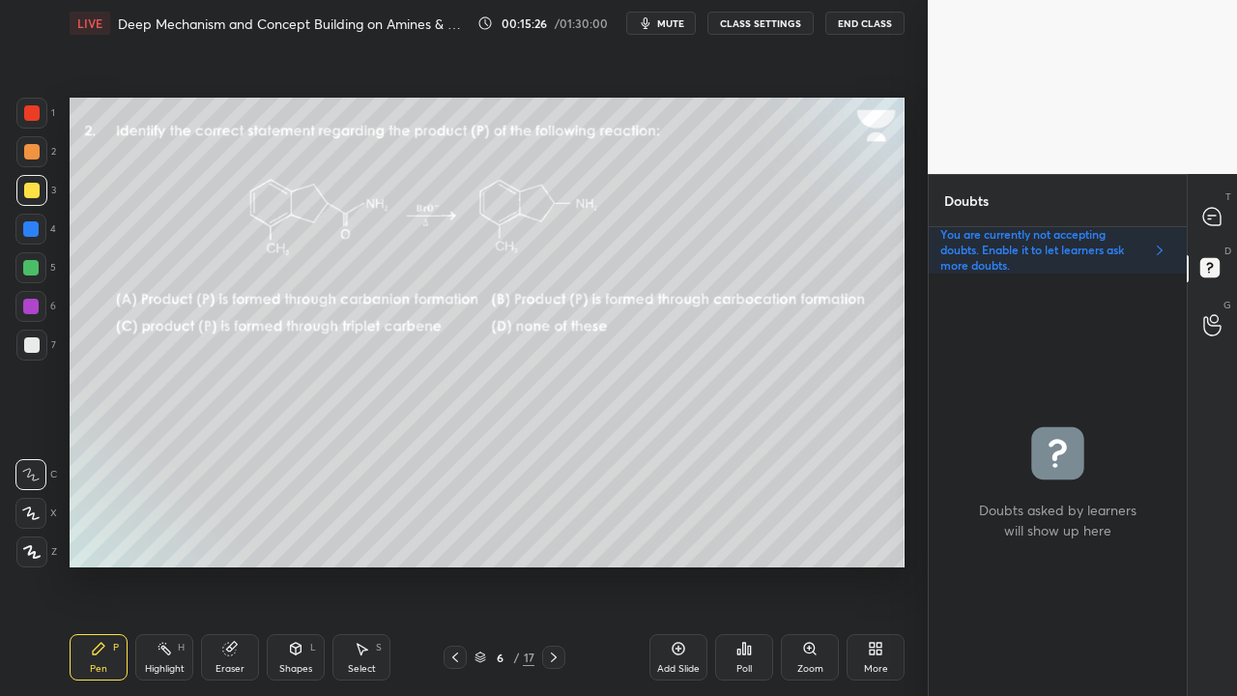
scroll to position [8, 6]
click at [1223, 204] on div at bounding box center [1212, 216] width 39 height 35
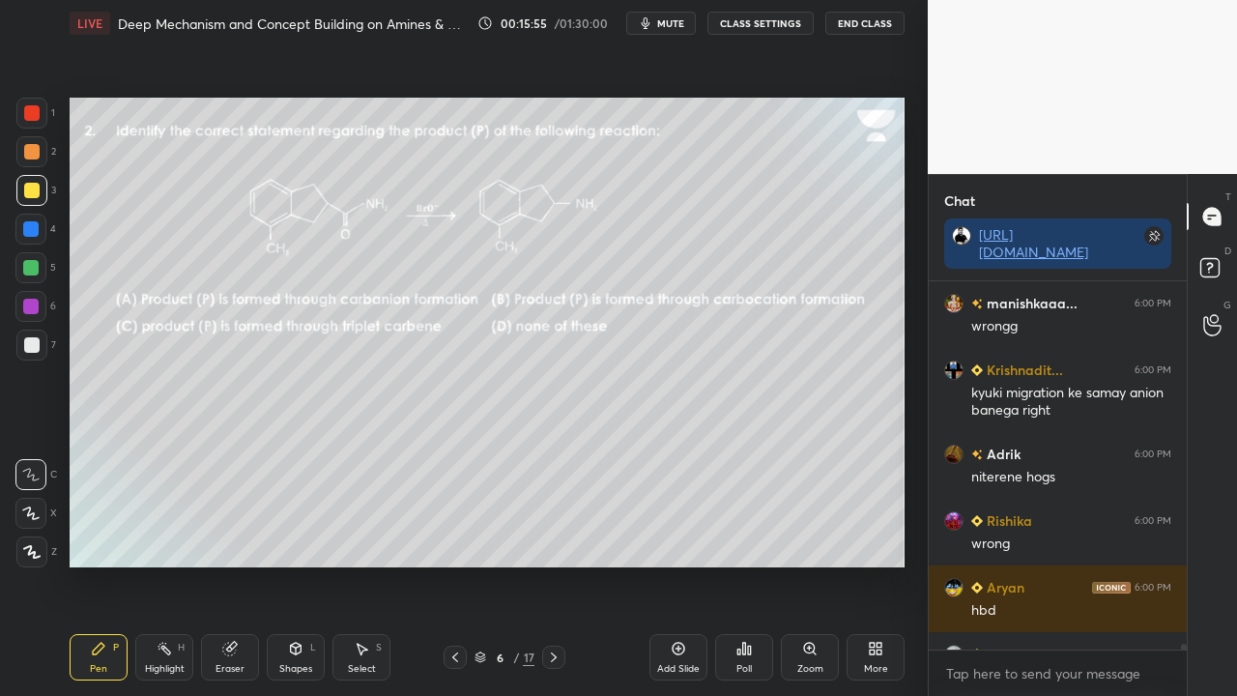
click at [1195, 259] on icon at bounding box center [1212, 270] width 35 height 35
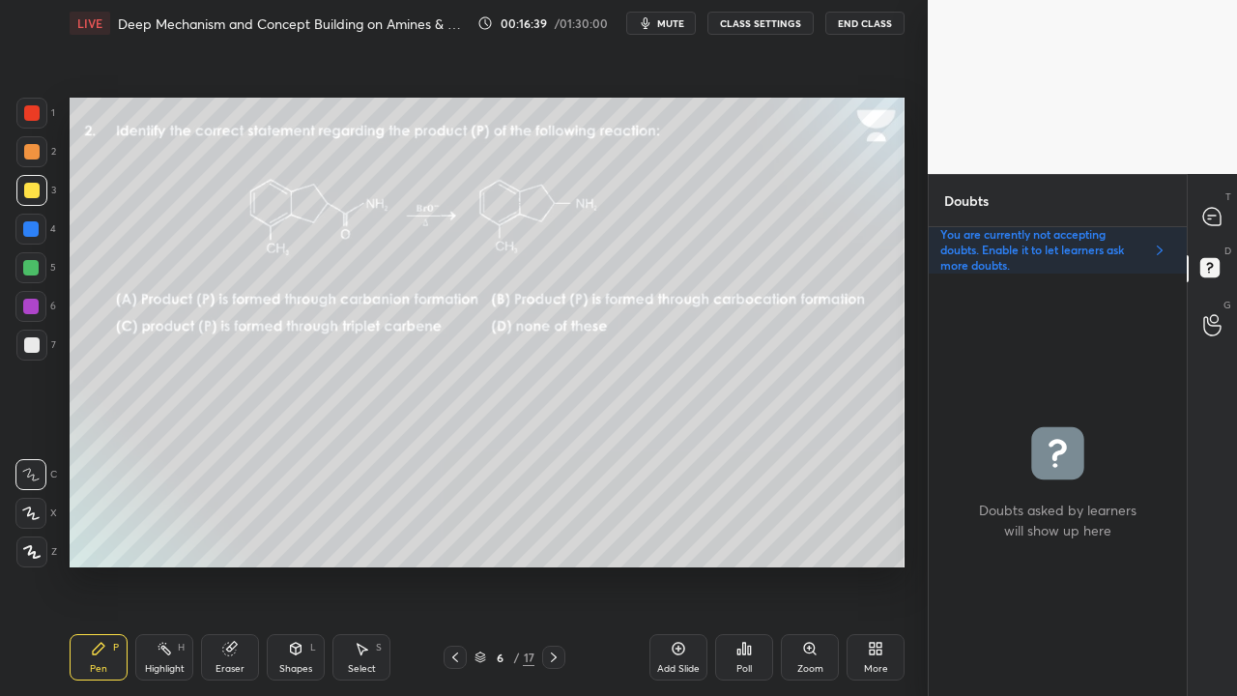
drag, startPoint x: 234, startPoint y: 663, endPoint x: 456, endPoint y: 590, distance: 233.8
click at [239, 564] on div "Eraser" at bounding box center [230, 657] width 58 height 46
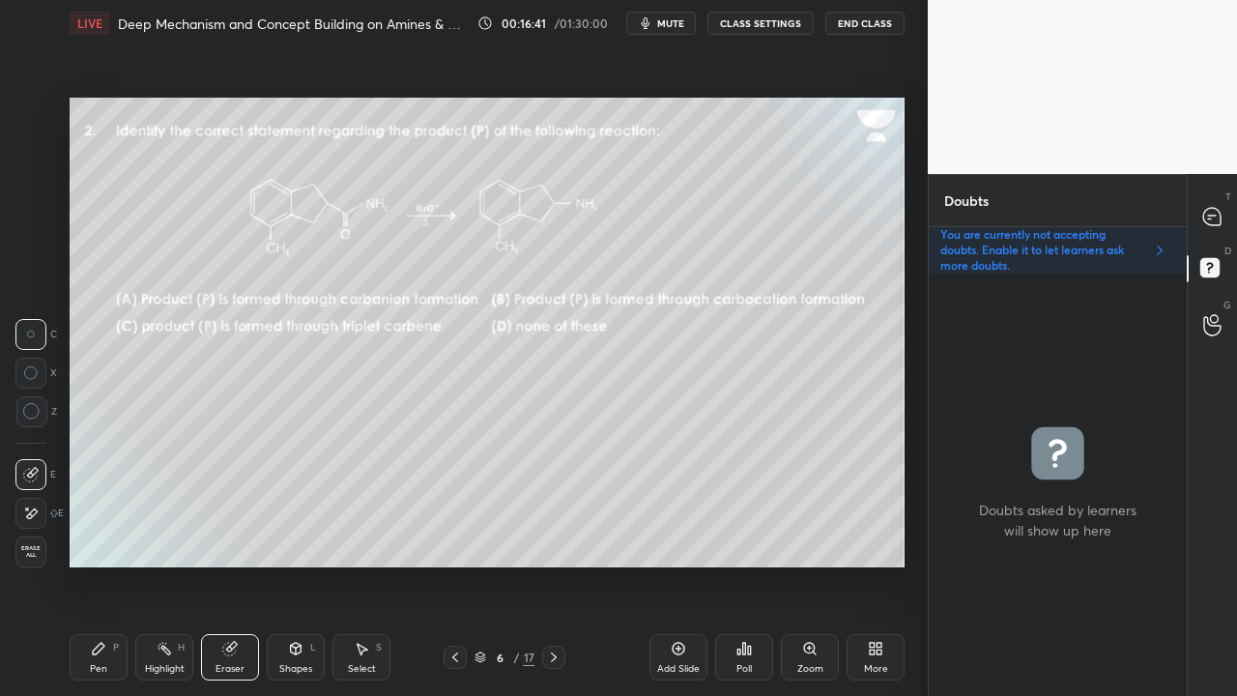
drag, startPoint x: 77, startPoint y: 659, endPoint x: 249, endPoint y: 594, distance: 183.8
click at [86, 564] on div "Pen P" at bounding box center [99, 657] width 58 height 46
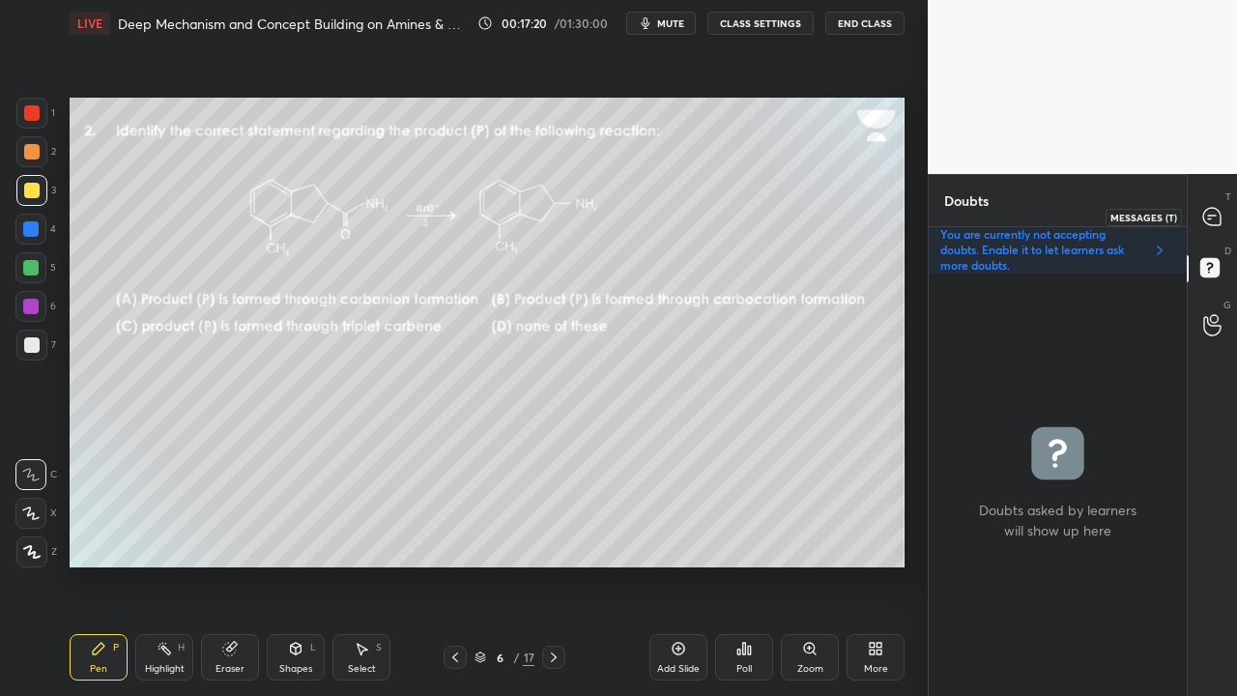
click at [1227, 207] on div at bounding box center [1212, 216] width 39 height 35
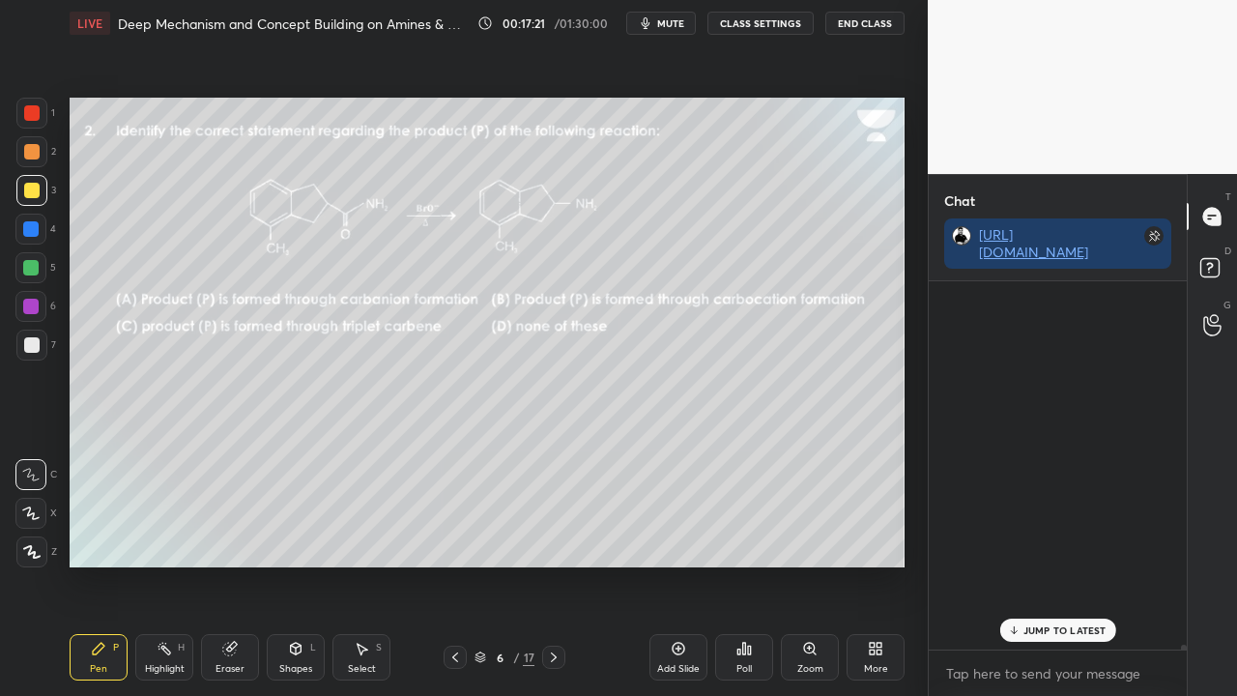
scroll to position [362, 252]
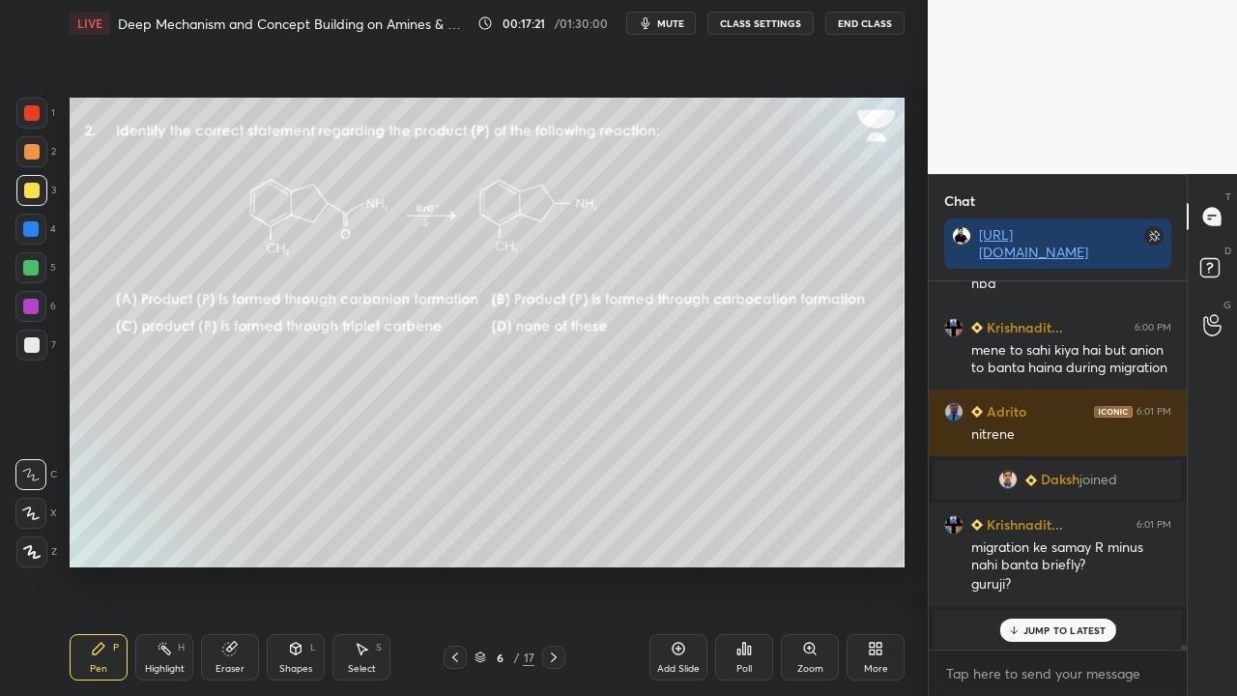
drag, startPoint x: 1038, startPoint y: 645, endPoint x: 1042, endPoint y: 635, distance: 10.4
click at [1042, 564] on div "Aryan 6:00 PM hbd [PERSON_NAME] 6:00 PM hbd Krishnadit... 6:00 PM mene to sahi …" at bounding box center [1058, 465] width 258 height 368
click at [1084, 564] on p "JUMP TO LATEST" at bounding box center [1064, 630] width 83 height 12
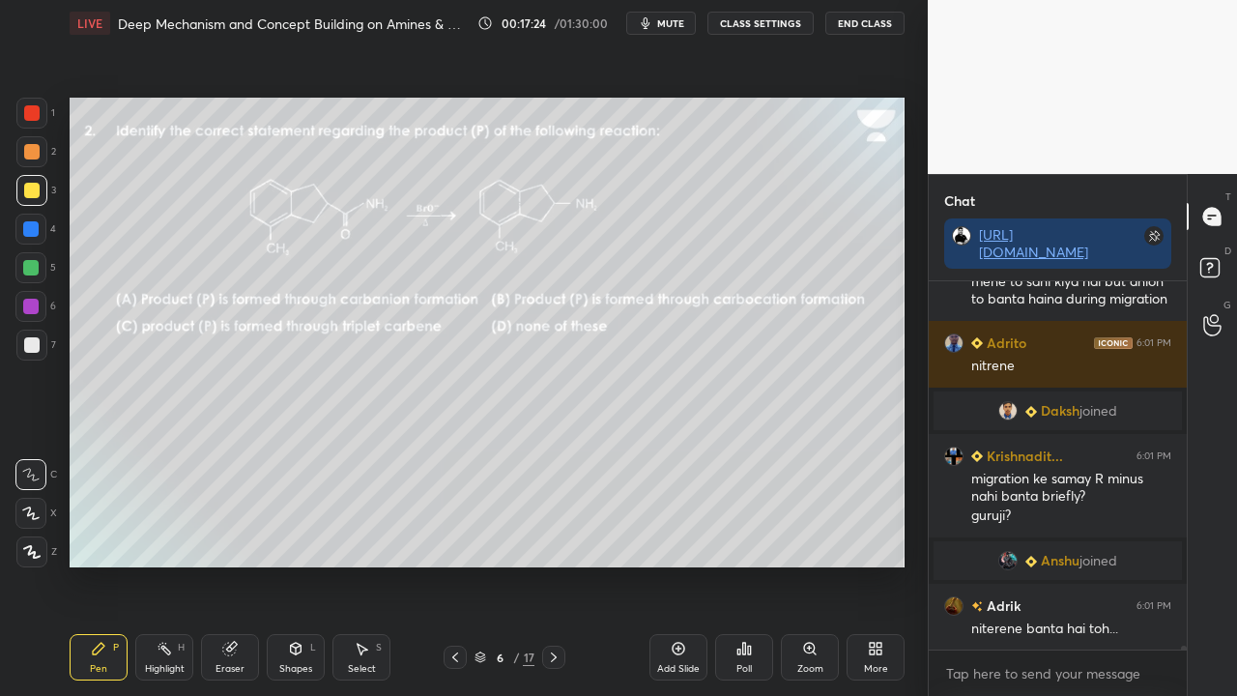
scroll to position [33971, 0]
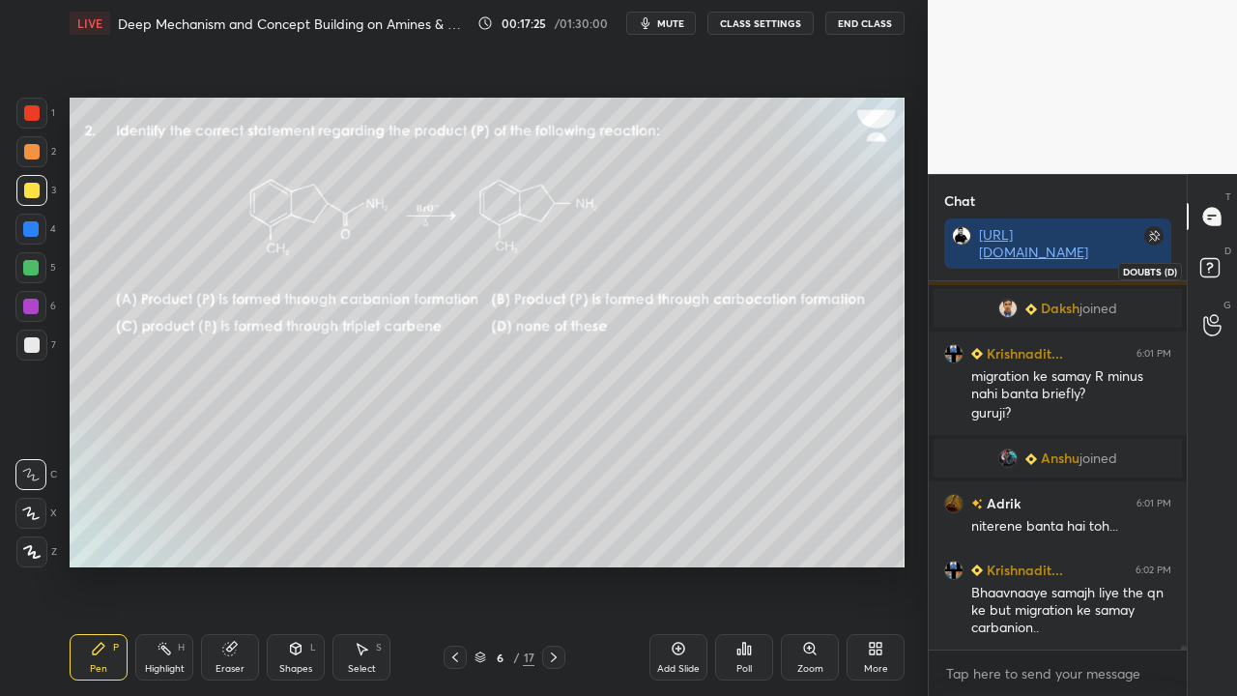
click at [1217, 264] on rect at bounding box center [1209, 268] width 18 height 18
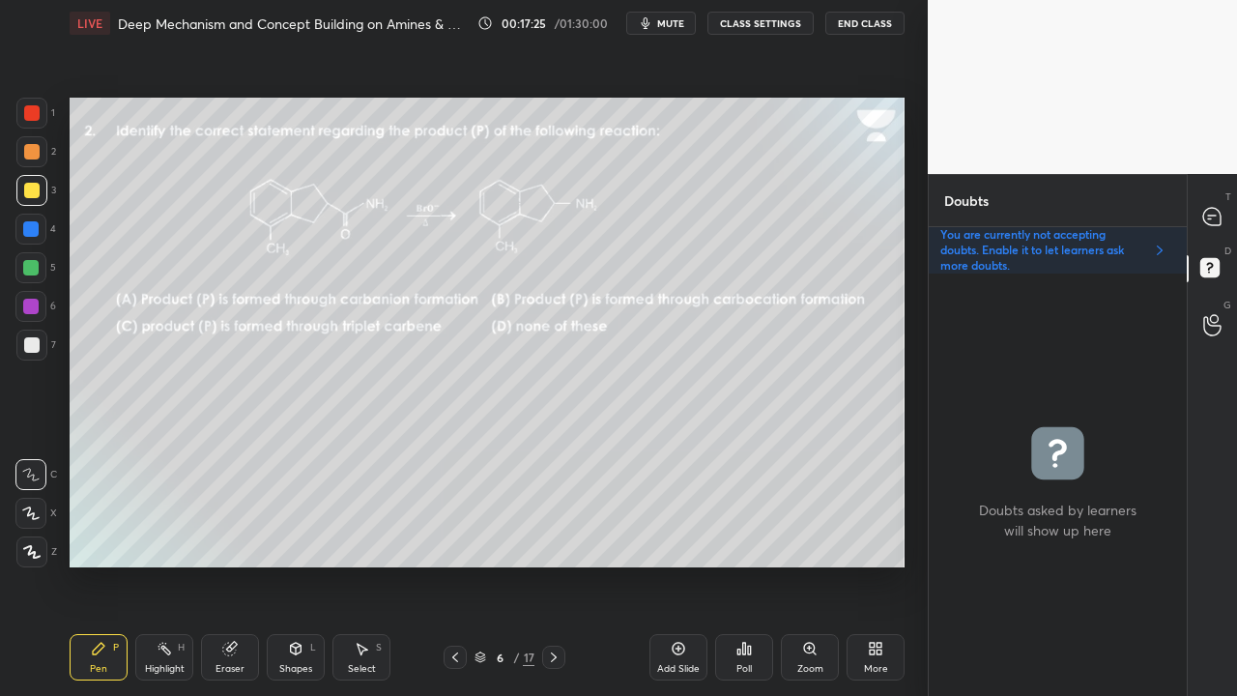
scroll to position [416, 252]
click at [1223, 217] on div at bounding box center [1212, 216] width 39 height 35
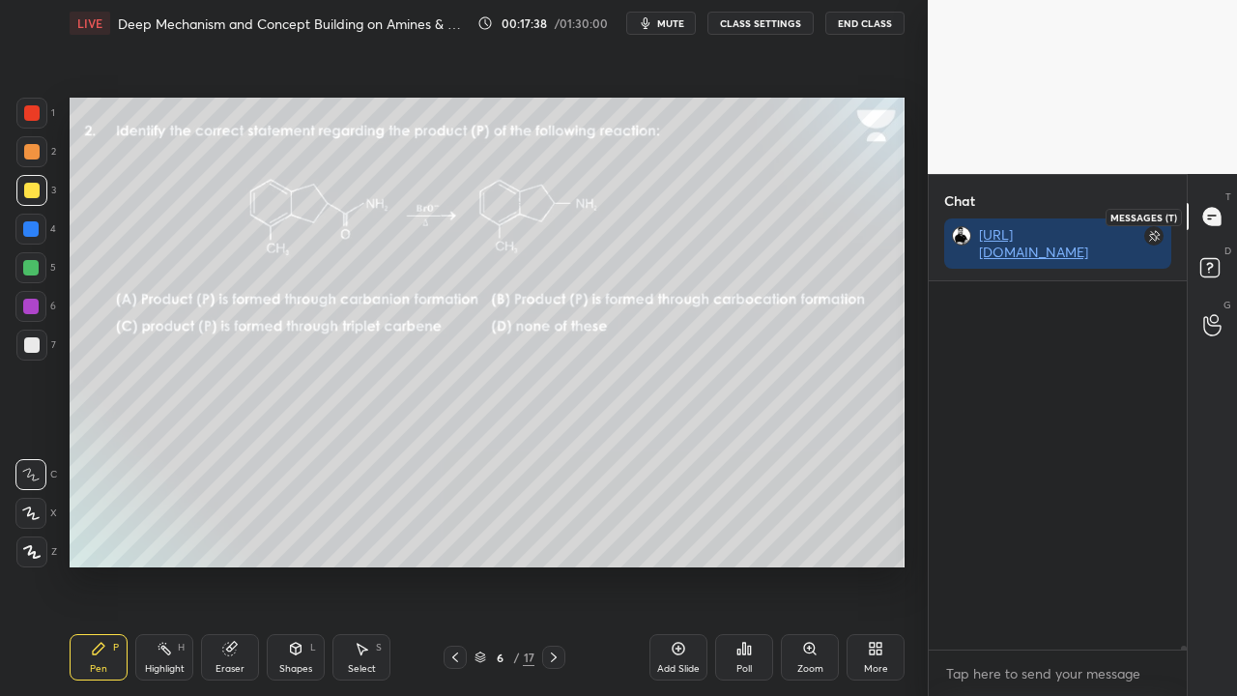
scroll to position [362, 252]
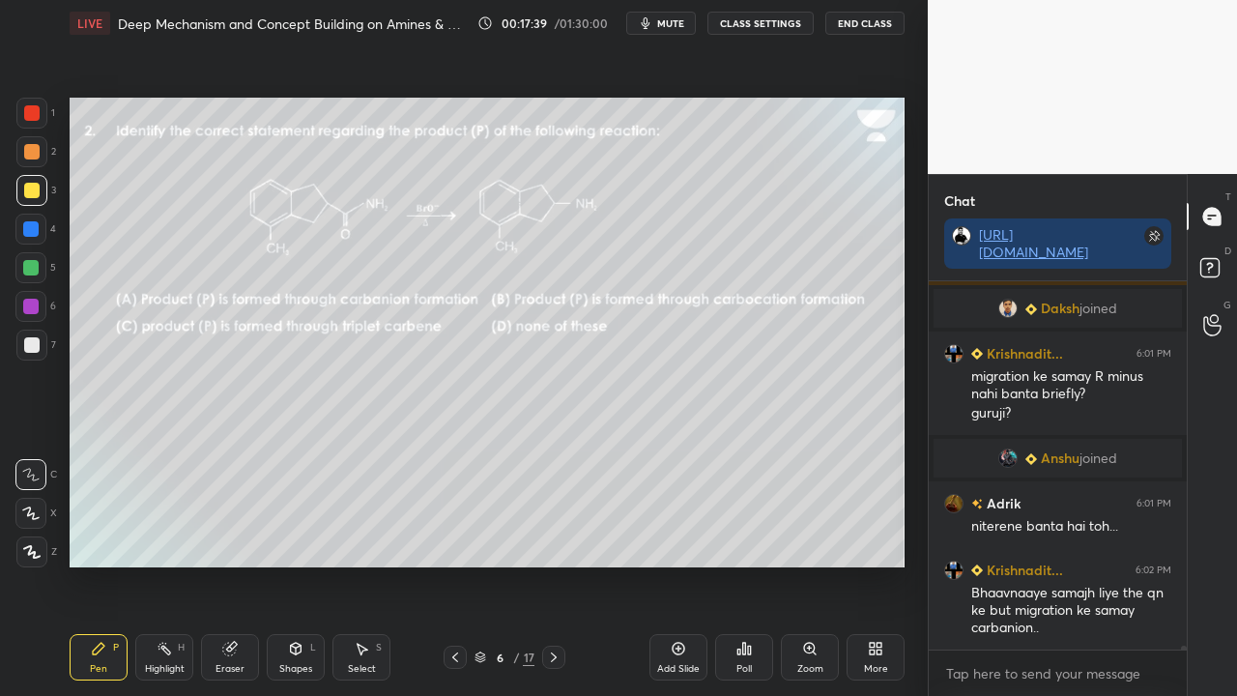
click at [1233, 259] on div "D Doubts (D)" at bounding box center [1212, 271] width 49 height 54
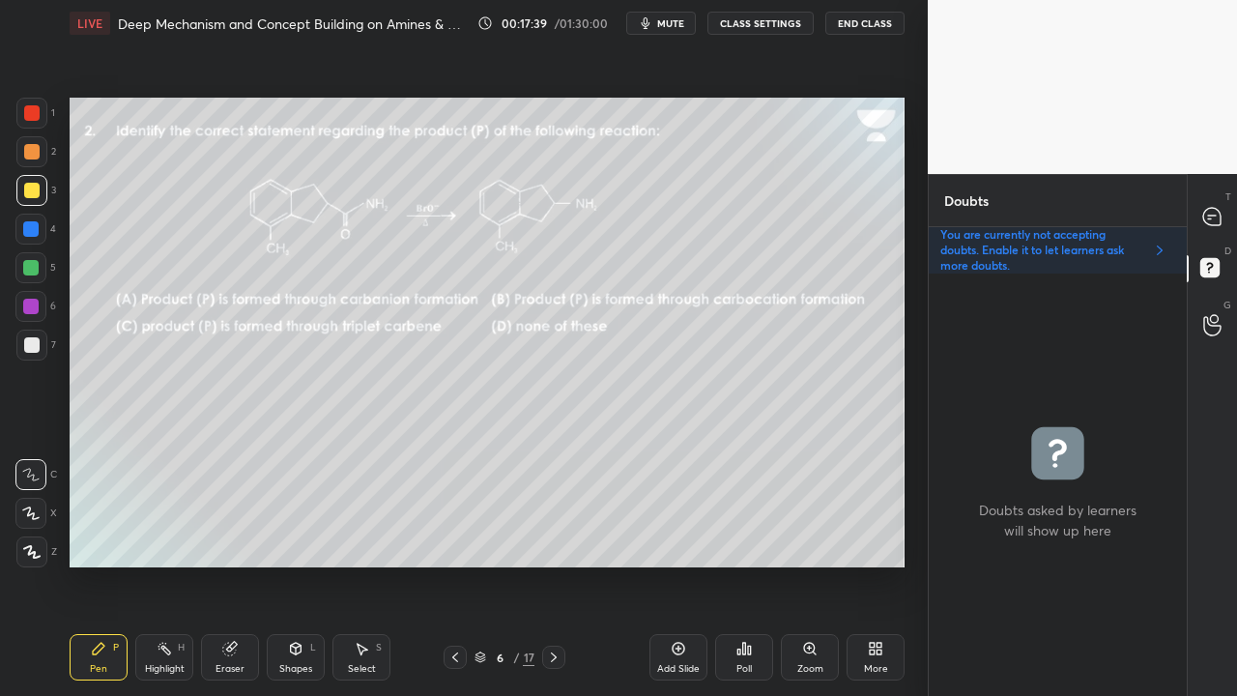
scroll to position [416, 252]
click at [1227, 217] on div at bounding box center [1212, 216] width 39 height 35
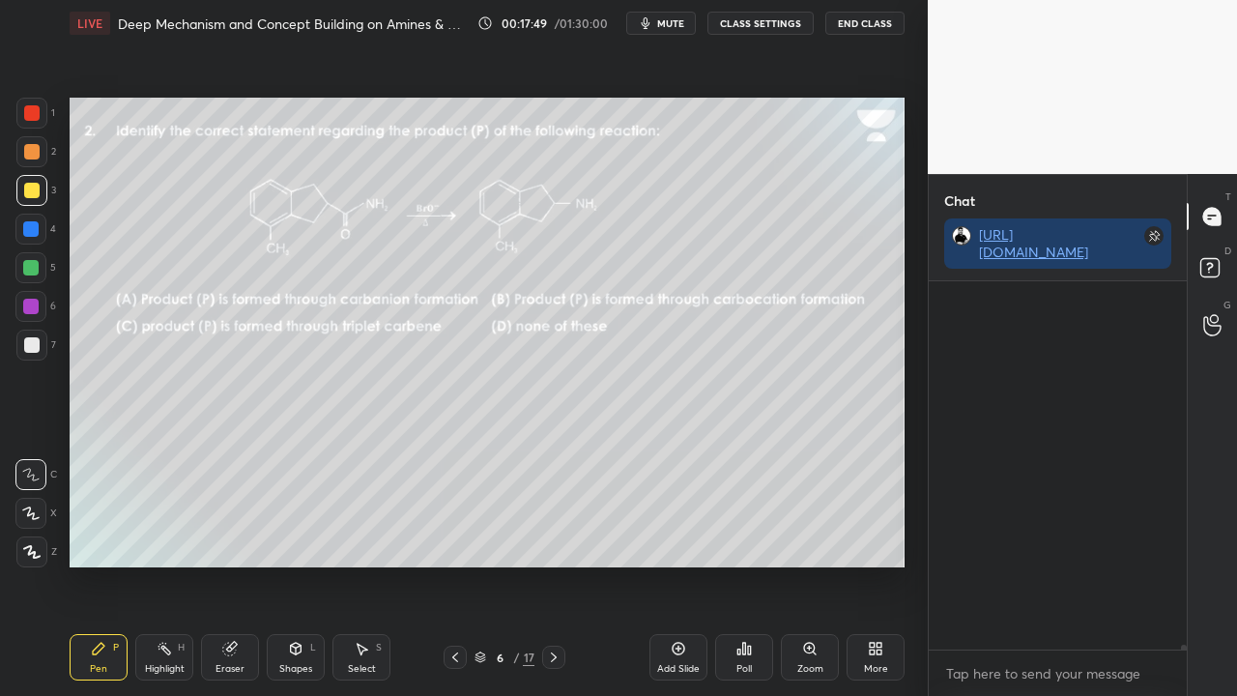
scroll to position [362, 252]
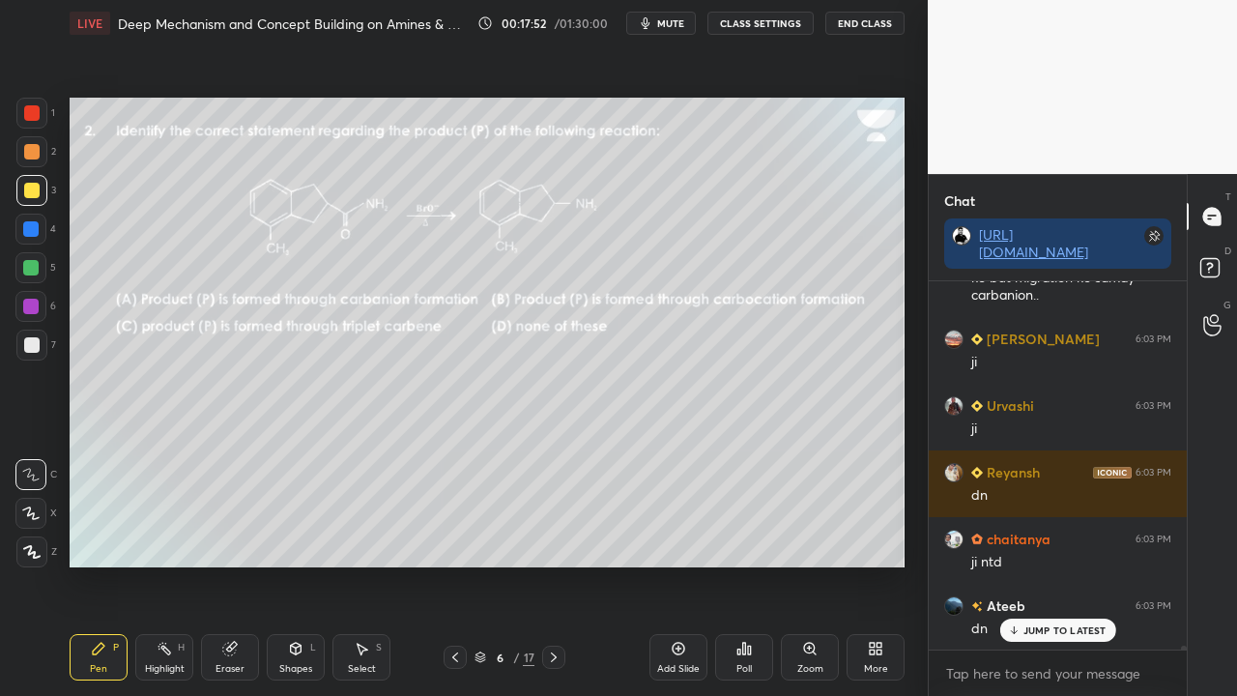
click at [1109, 564] on div "JUMP TO LATEST" at bounding box center [1057, 629] width 116 height 23
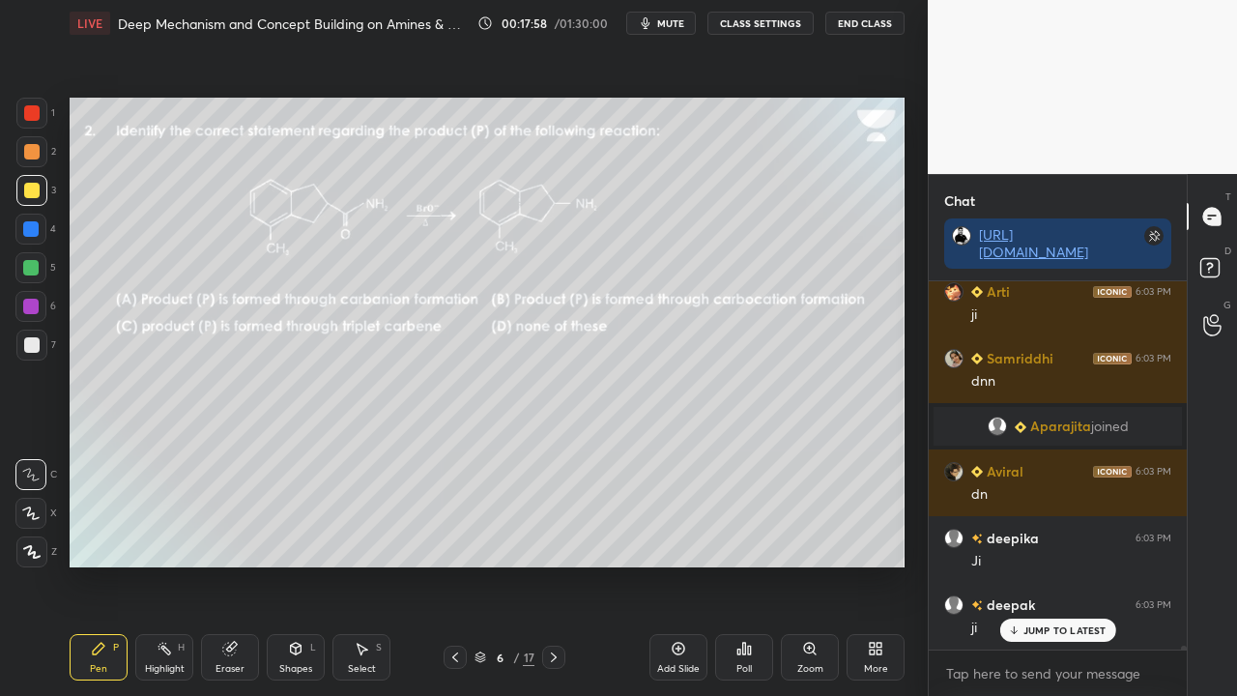
scroll to position [34883, 0]
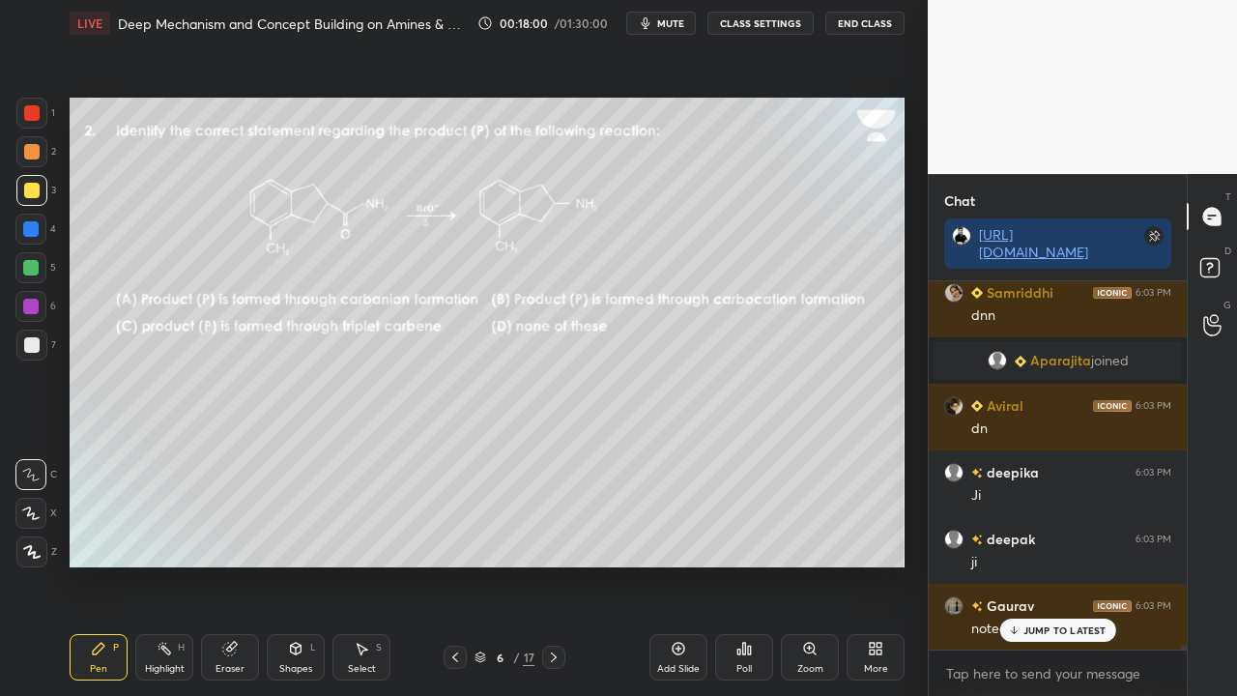
click at [1048, 564] on div "Adrik 6:01 PM niterene [PERSON_NAME] toh... Krishnadit... 6:02 PM Bhaavnaaye sa…" at bounding box center [1058, 465] width 258 height 368
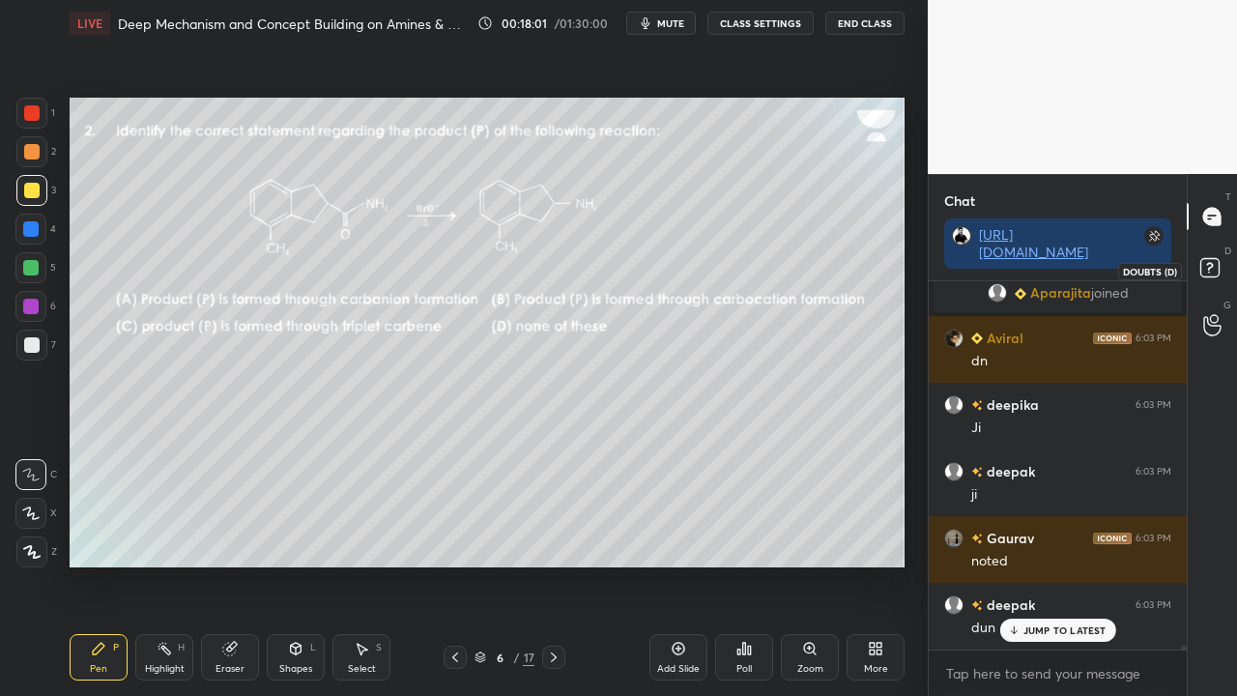
scroll to position [35016, 0]
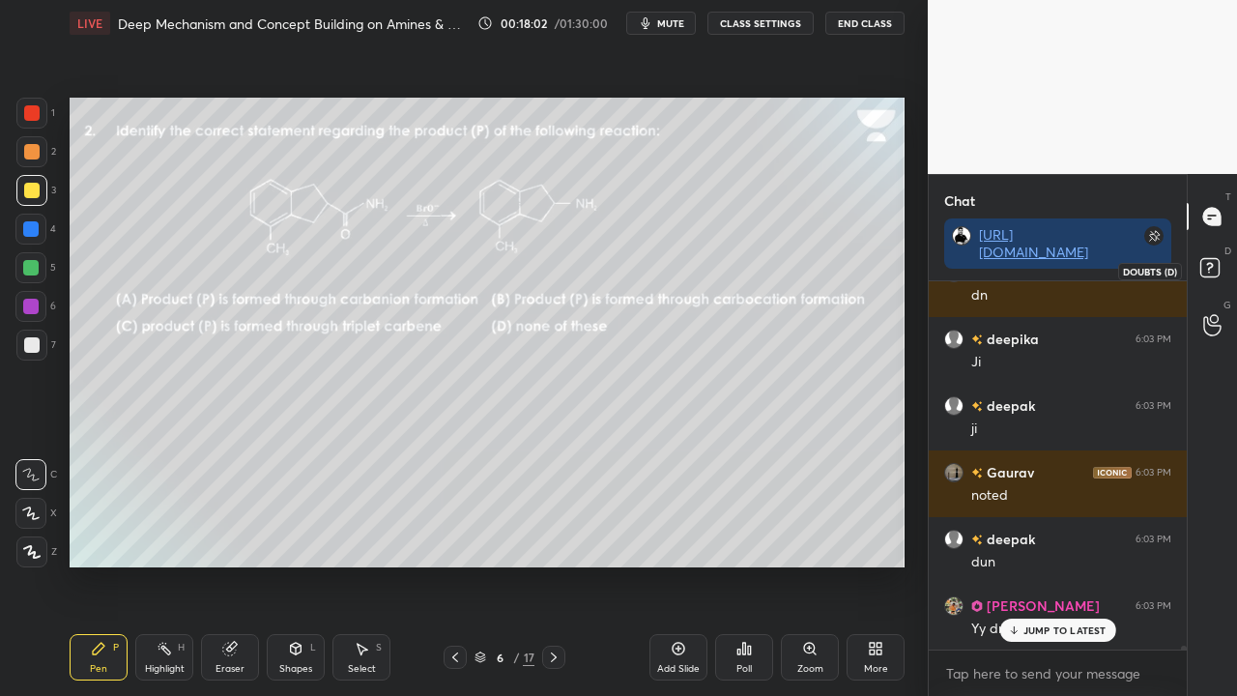
click at [1214, 263] on rect at bounding box center [1209, 268] width 18 height 18
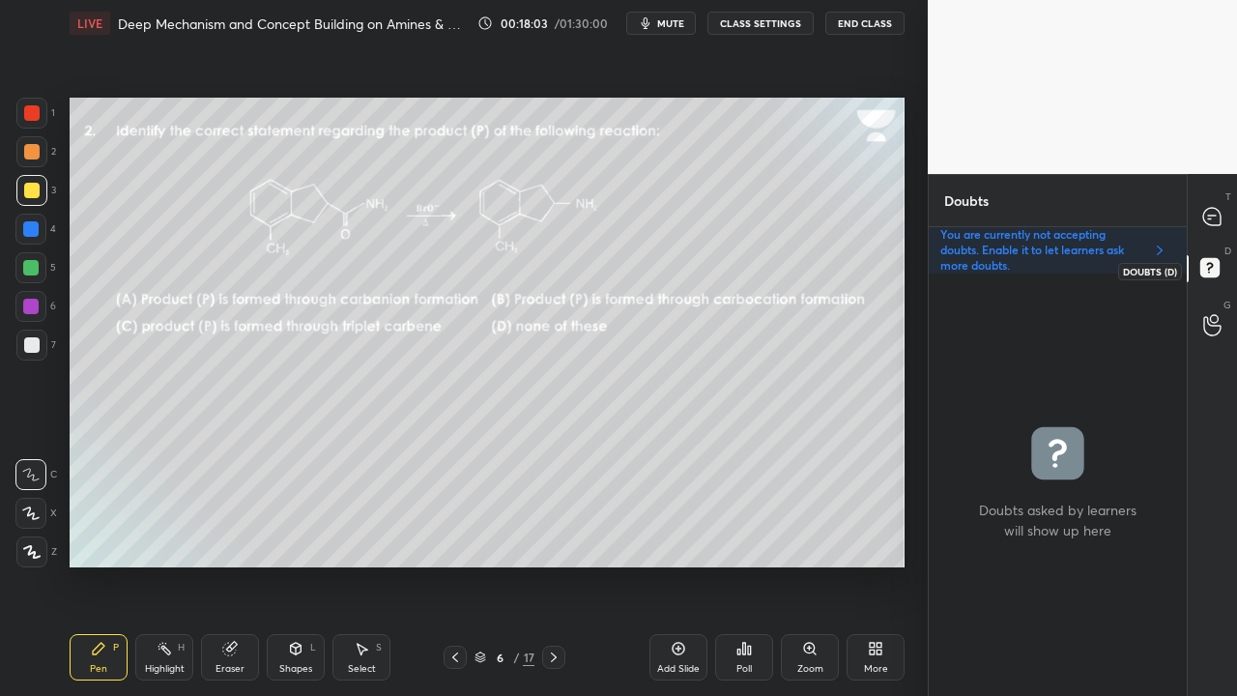
scroll to position [416, 252]
click at [547, 564] on icon at bounding box center [553, 656] width 15 height 15
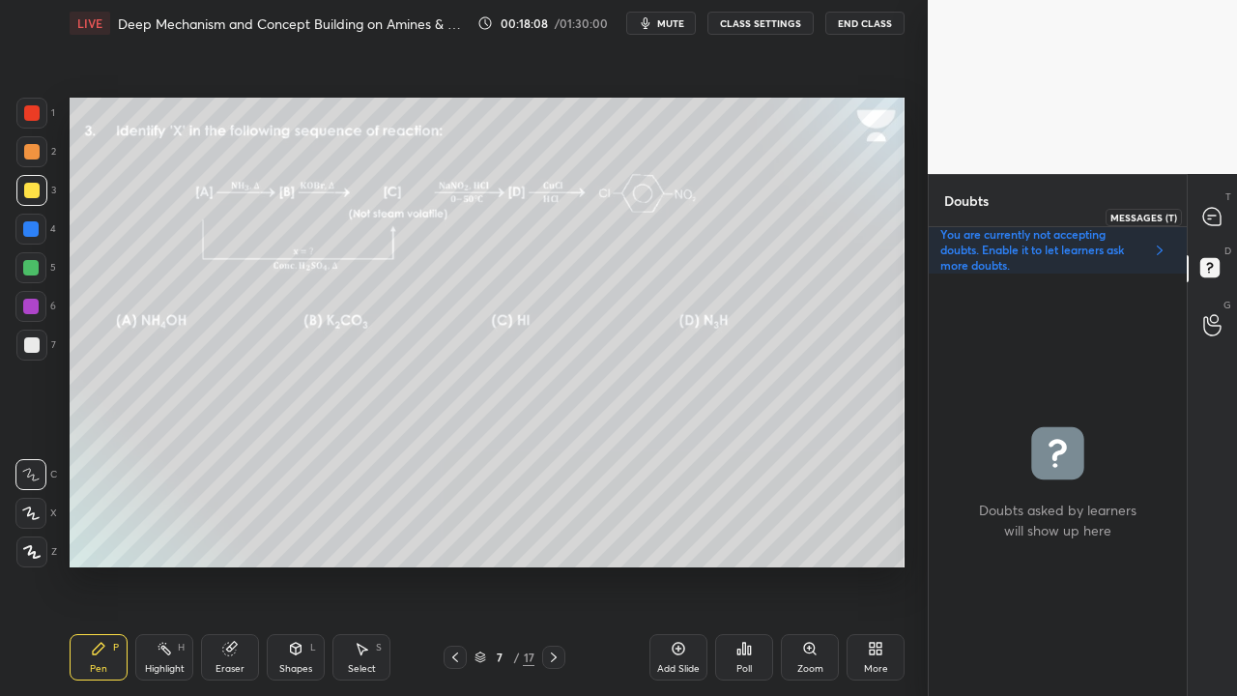
click at [1214, 220] on icon at bounding box center [1211, 216] width 17 height 17
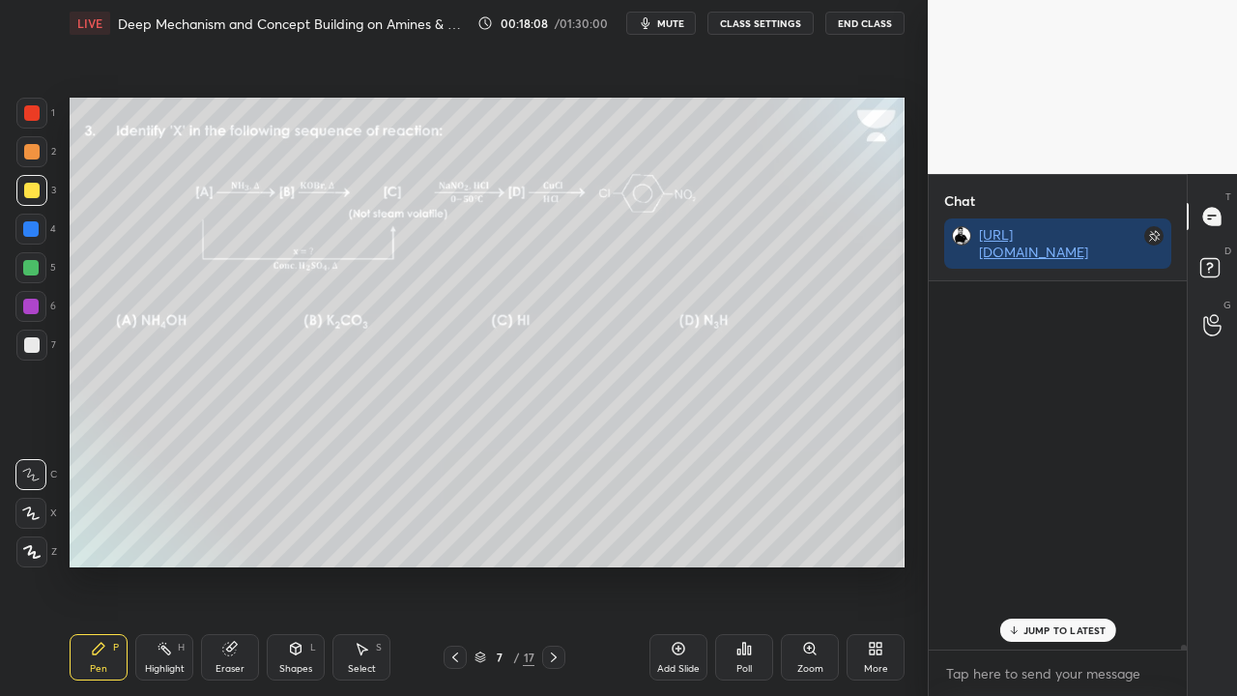
scroll to position [6, 6]
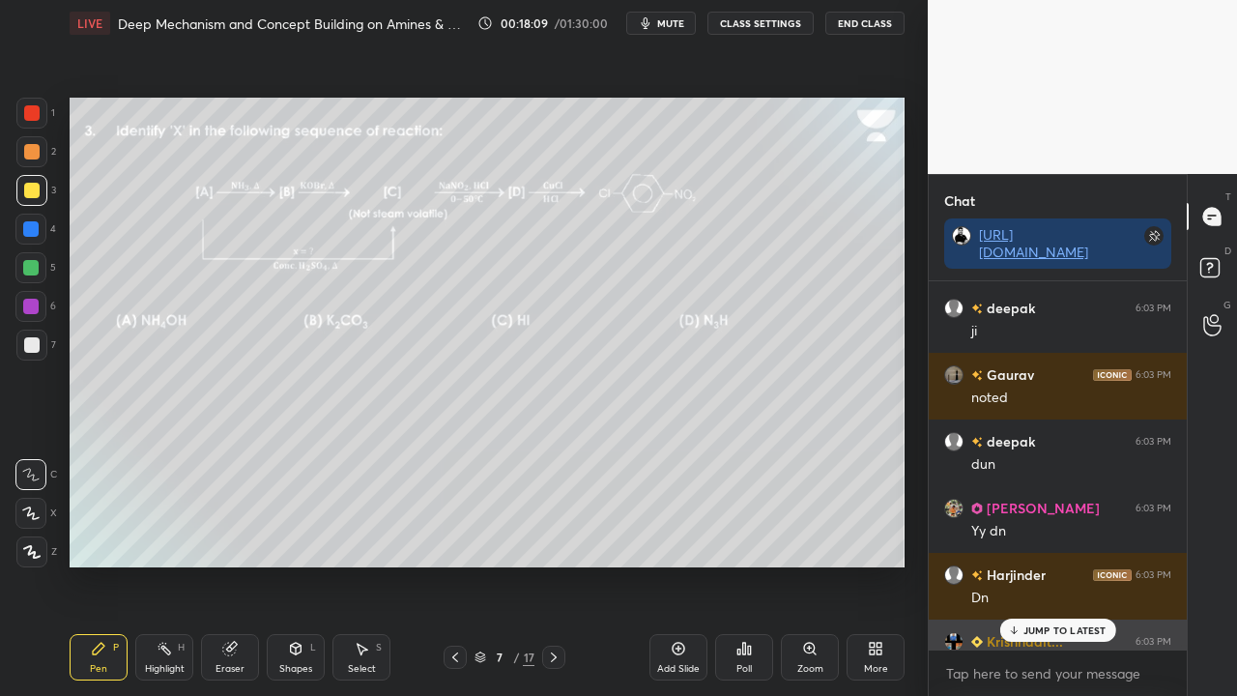
click at [1040, 564] on p "JUMP TO LATEST" at bounding box center [1064, 630] width 83 height 12
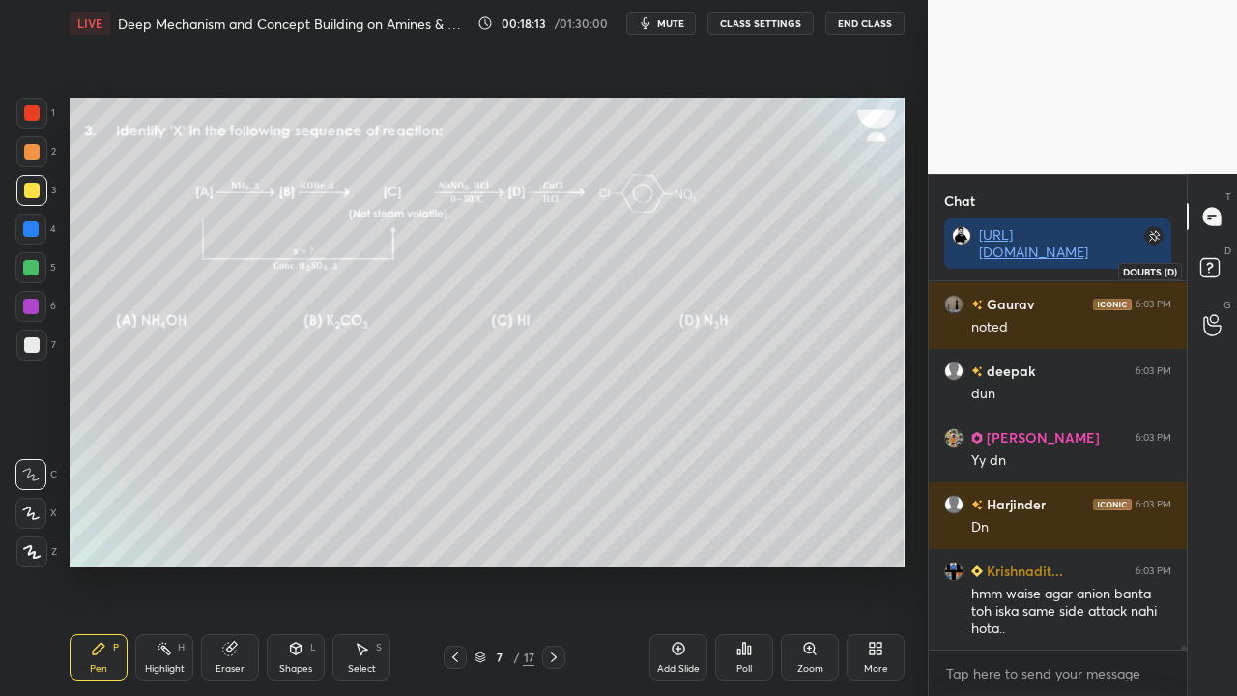
click at [1221, 263] on icon at bounding box center [1212, 270] width 35 height 35
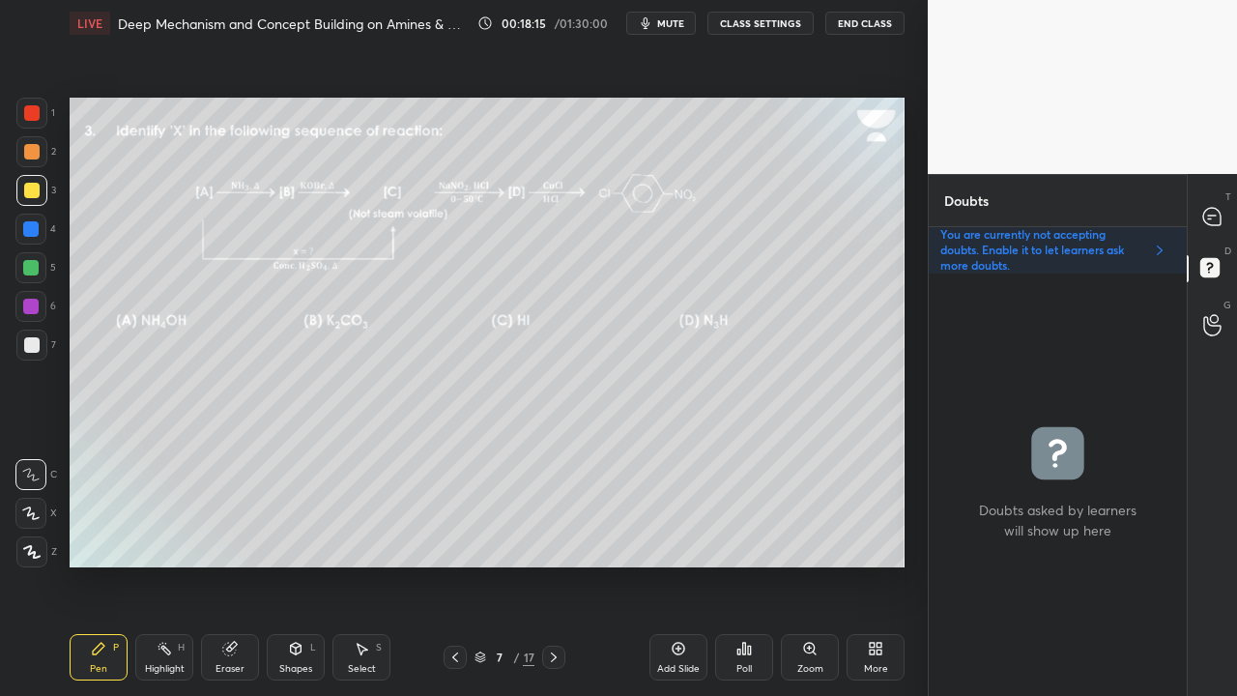
click at [454, 564] on icon at bounding box center [455, 657] width 6 height 10
click at [554, 564] on icon at bounding box center [553, 656] width 15 height 15
click at [1206, 207] on icon at bounding box center [1212, 217] width 20 height 20
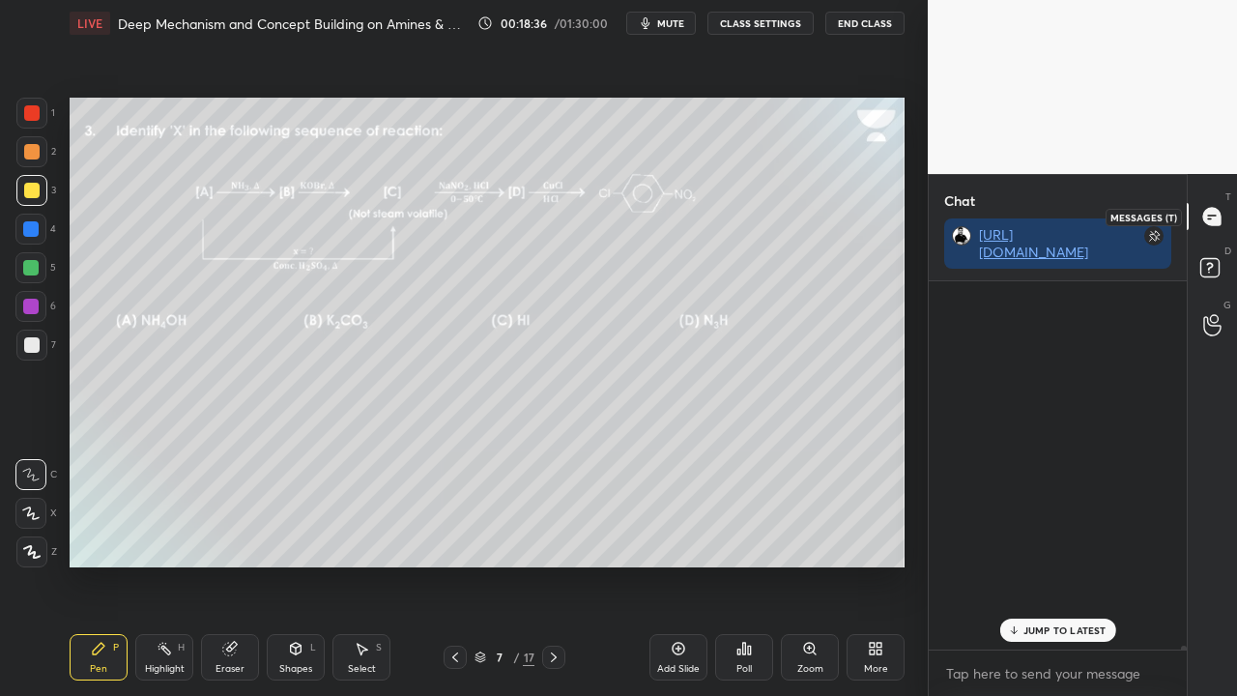
scroll to position [362, 252]
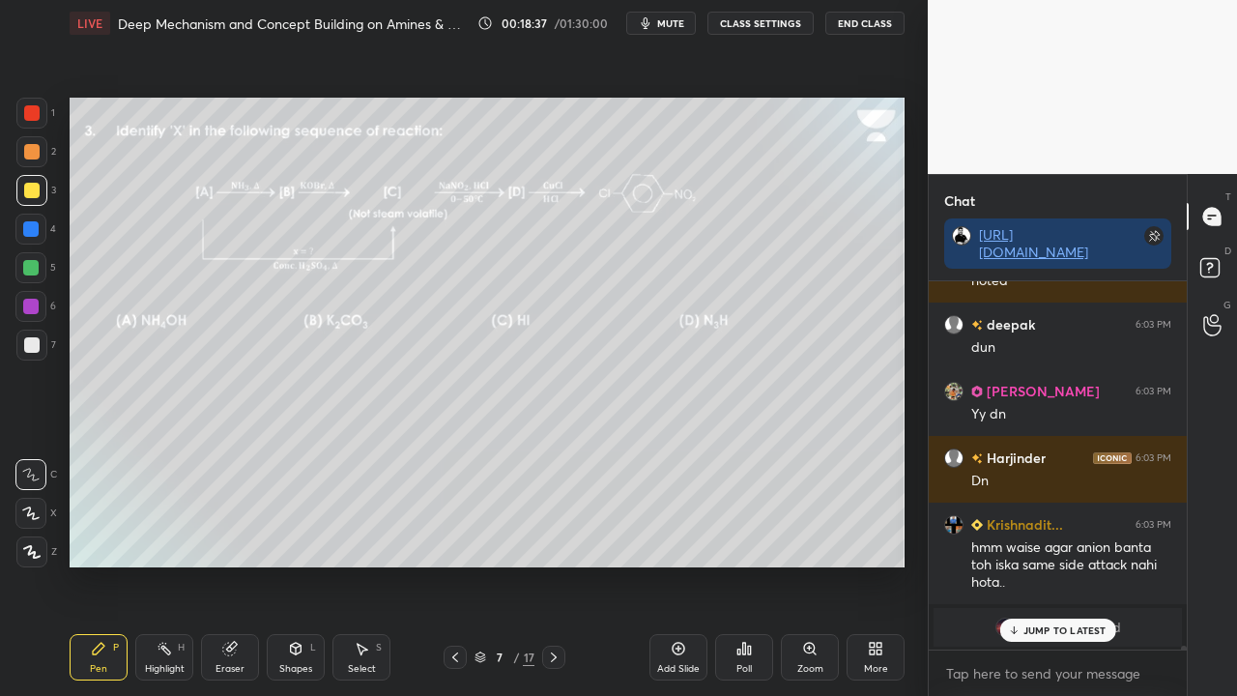
drag, startPoint x: 1035, startPoint y: 622, endPoint x: 1022, endPoint y: 626, distance: 13.1
click at [1036, 564] on div "JUMP TO LATEST" at bounding box center [1057, 629] width 116 height 23
click at [1226, 269] on icon at bounding box center [1212, 270] width 35 height 35
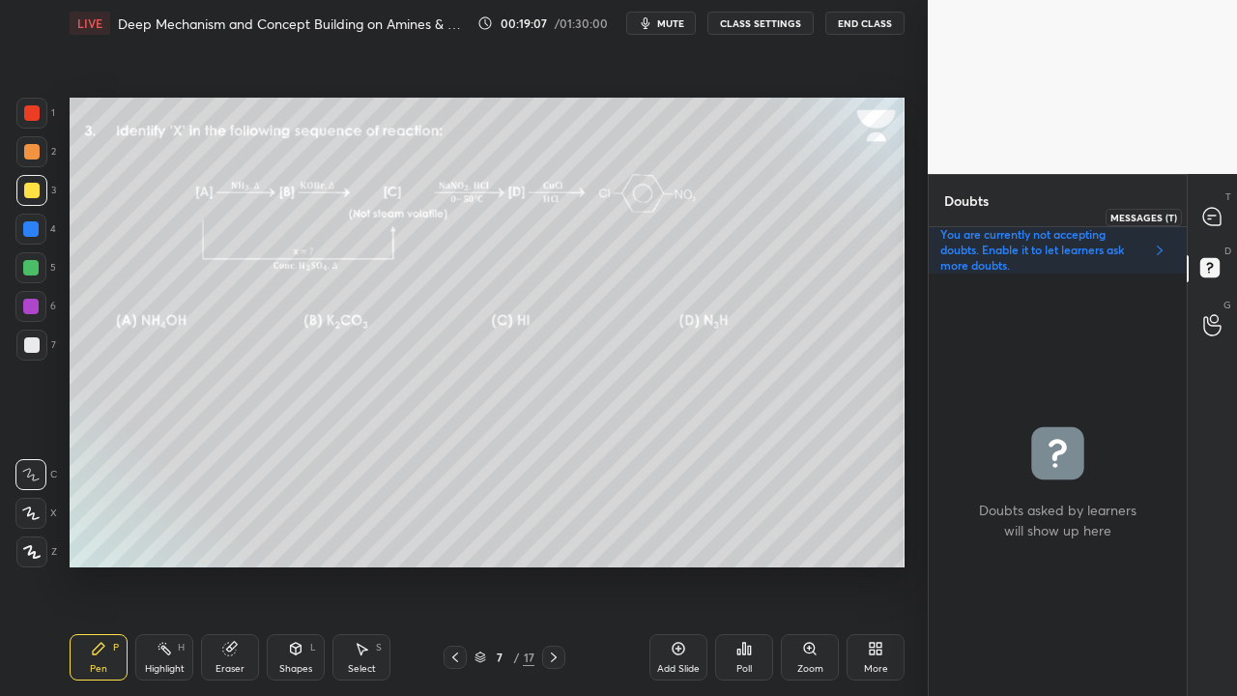
click at [1216, 213] on icon at bounding box center [1211, 216] width 17 height 17
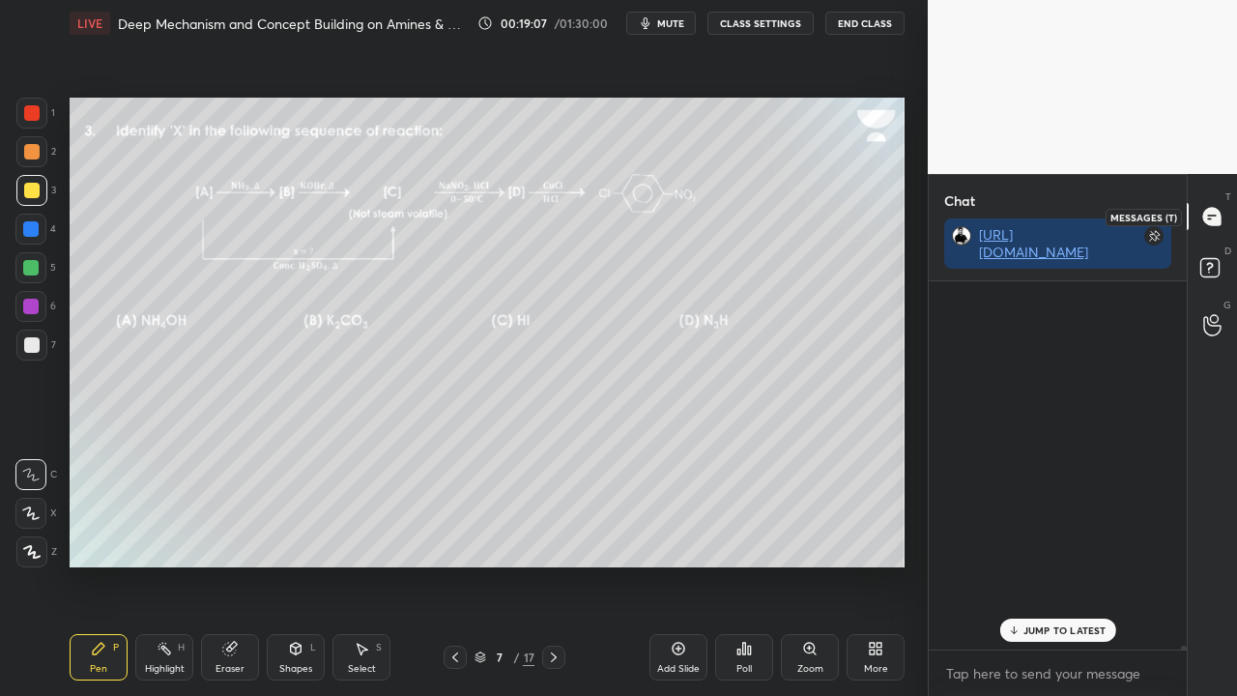
scroll to position [362, 252]
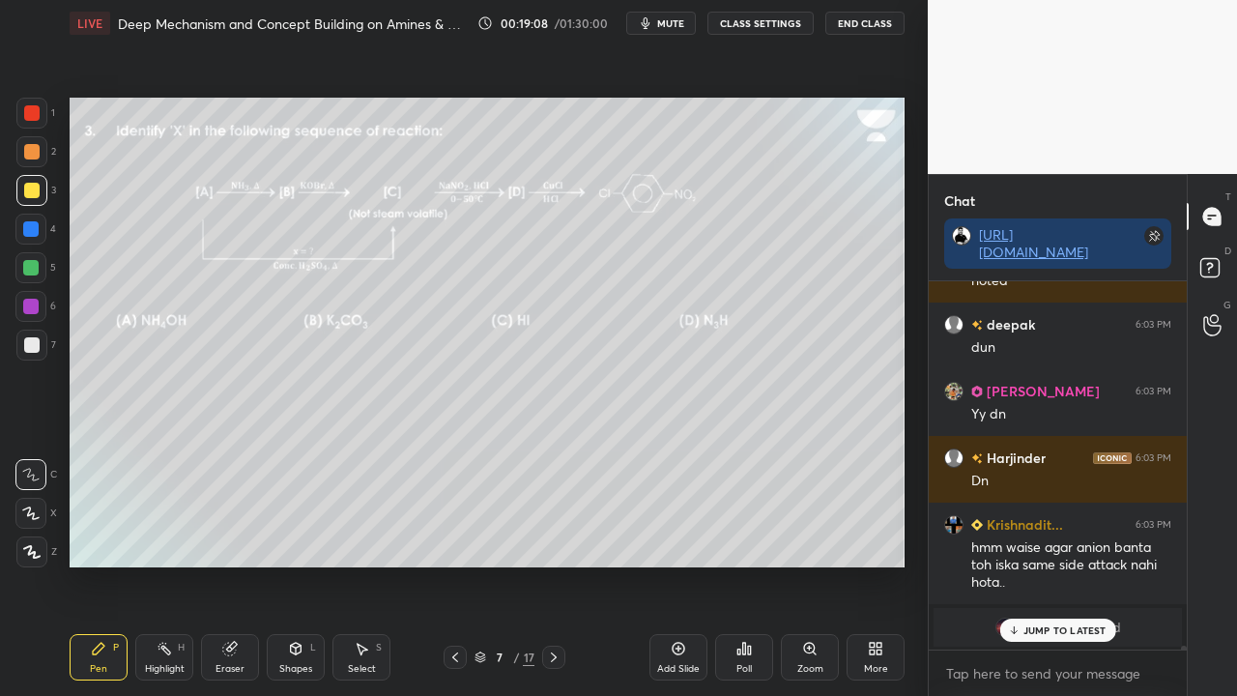
click at [1036, 564] on p "JUMP TO LATEST" at bounding box center [1064, 630] width 83 height 12
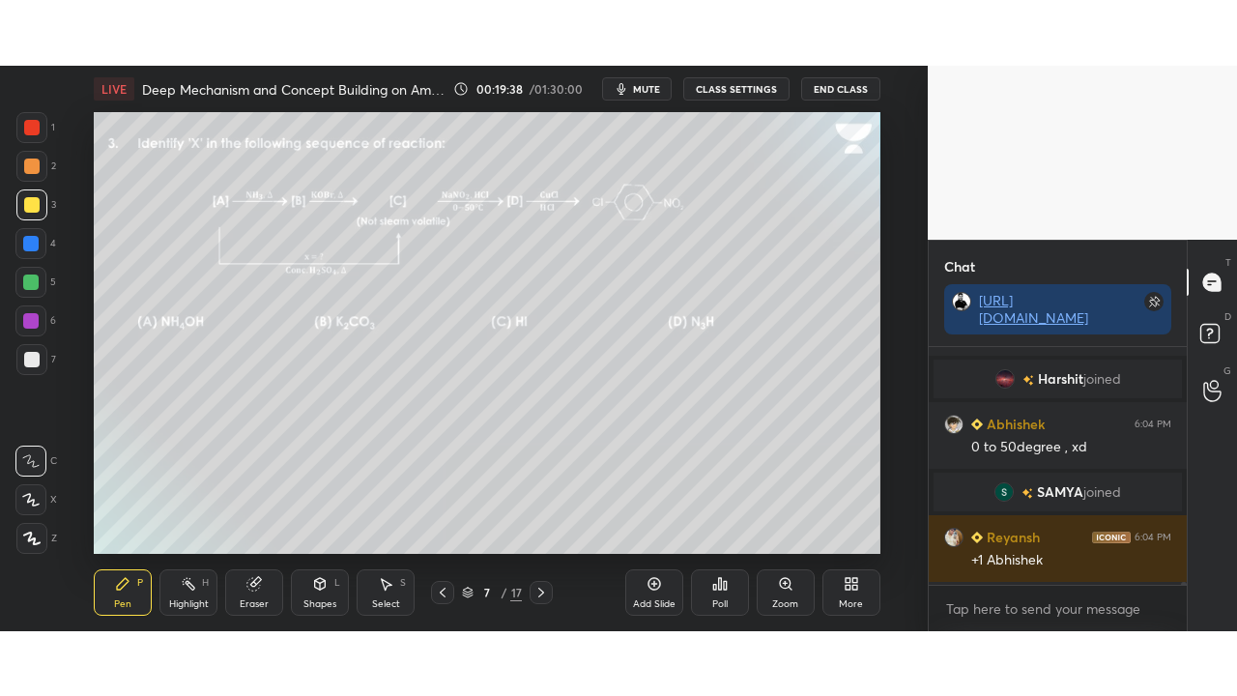
scroll to position [7, 6]
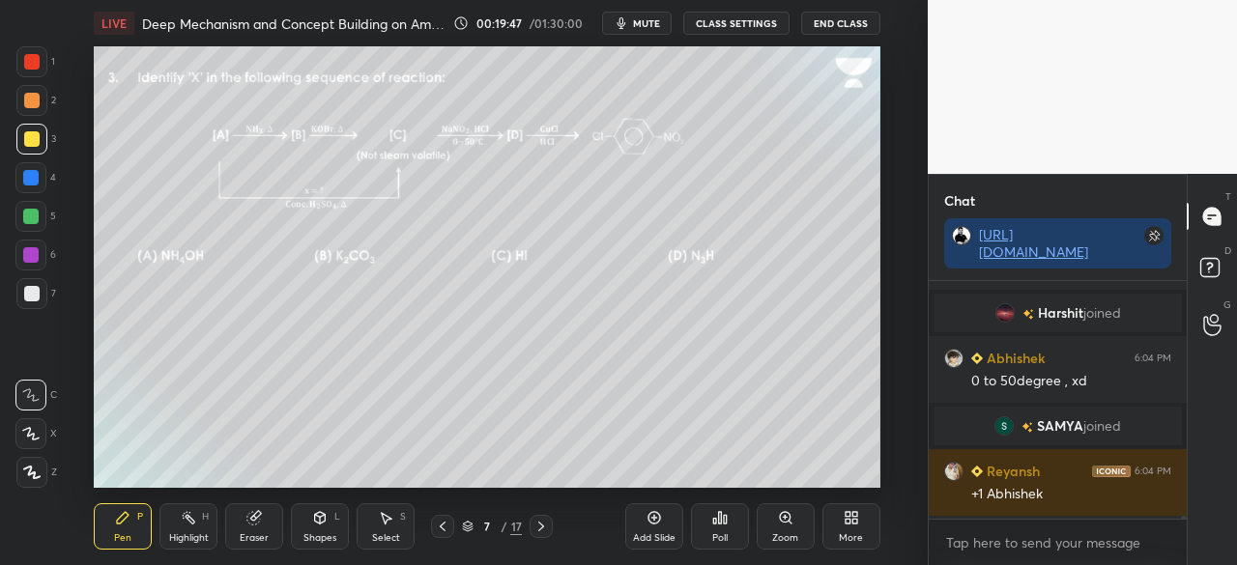
click at [854, 528] on div "More" at bounding box center [851, 526] width 58 height 46
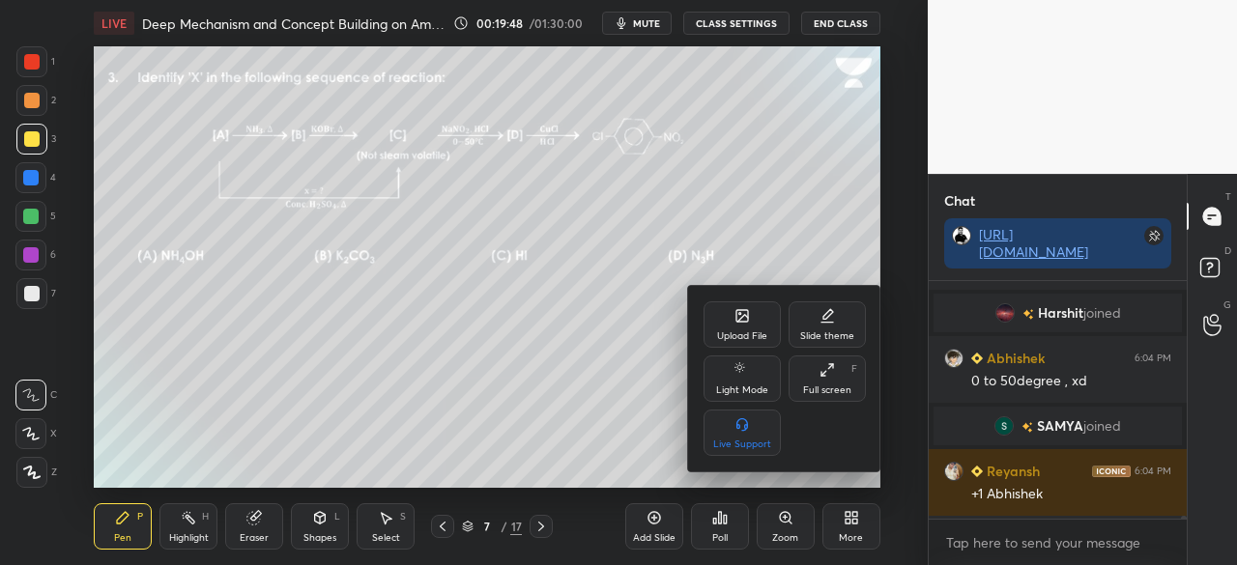
click at [831, 388] on div "Full screen" at bounding box center [827, 391] width 48 height 10
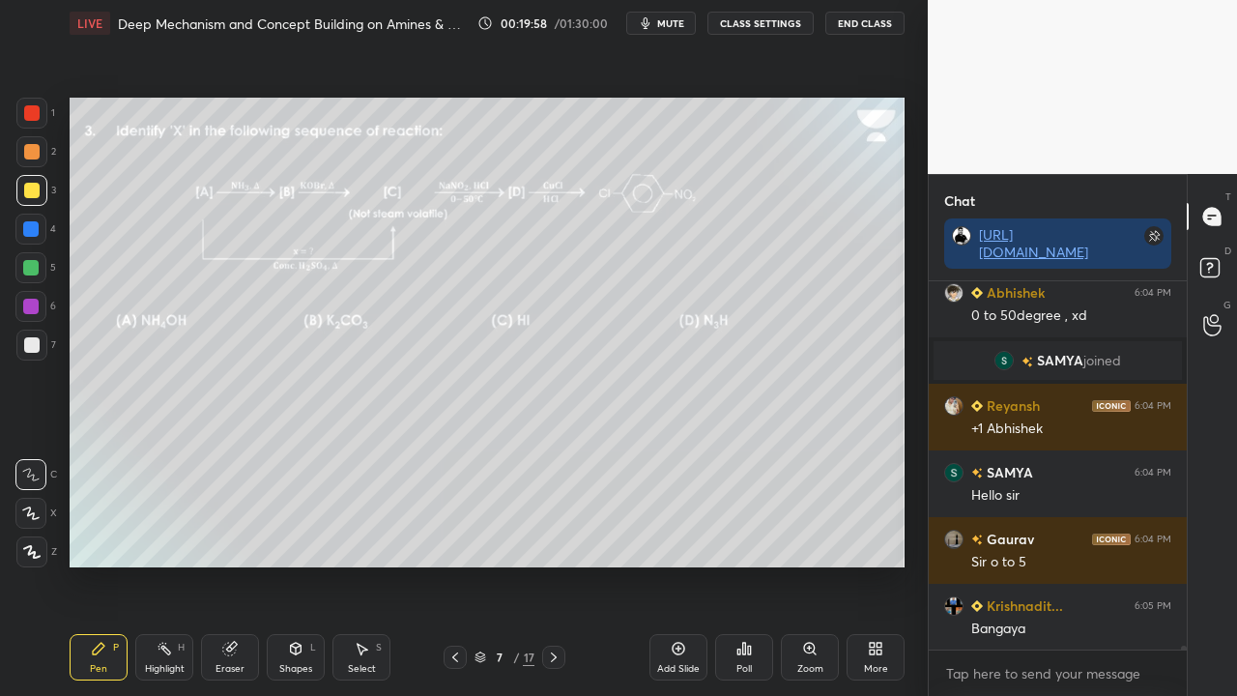
scroll to position [34025, 0]
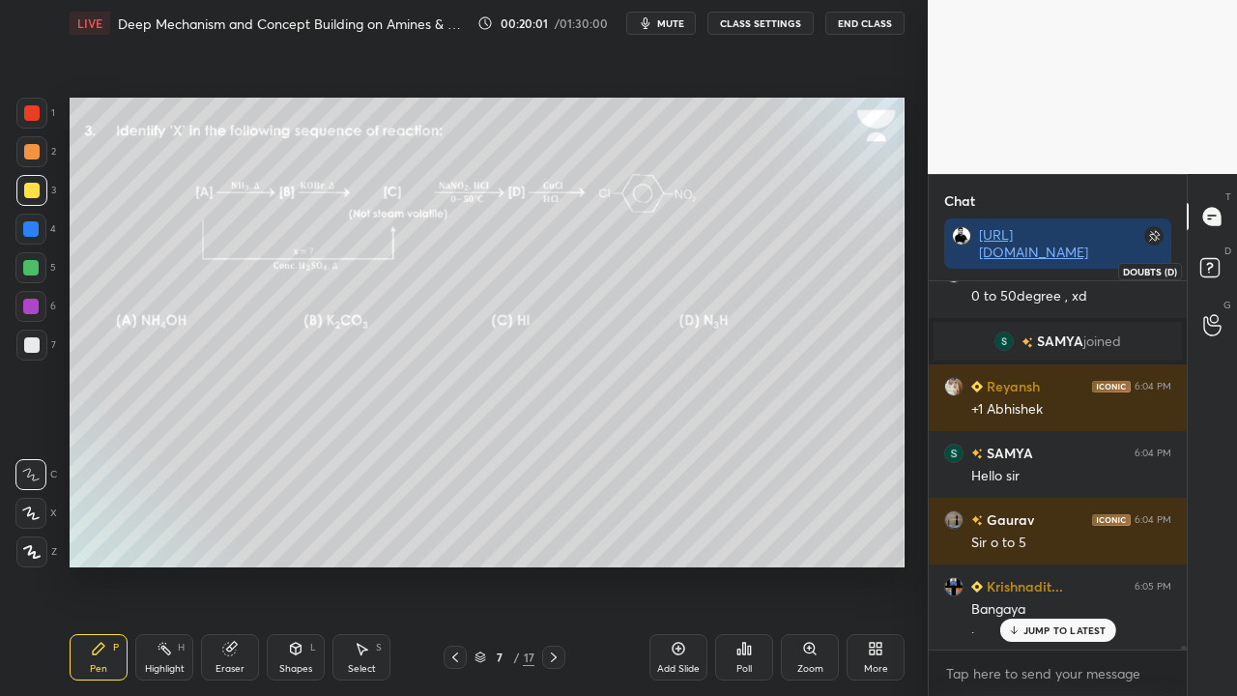
click at [1210, 274] on rect at bounding box center [1209, 268] width 18 height 18
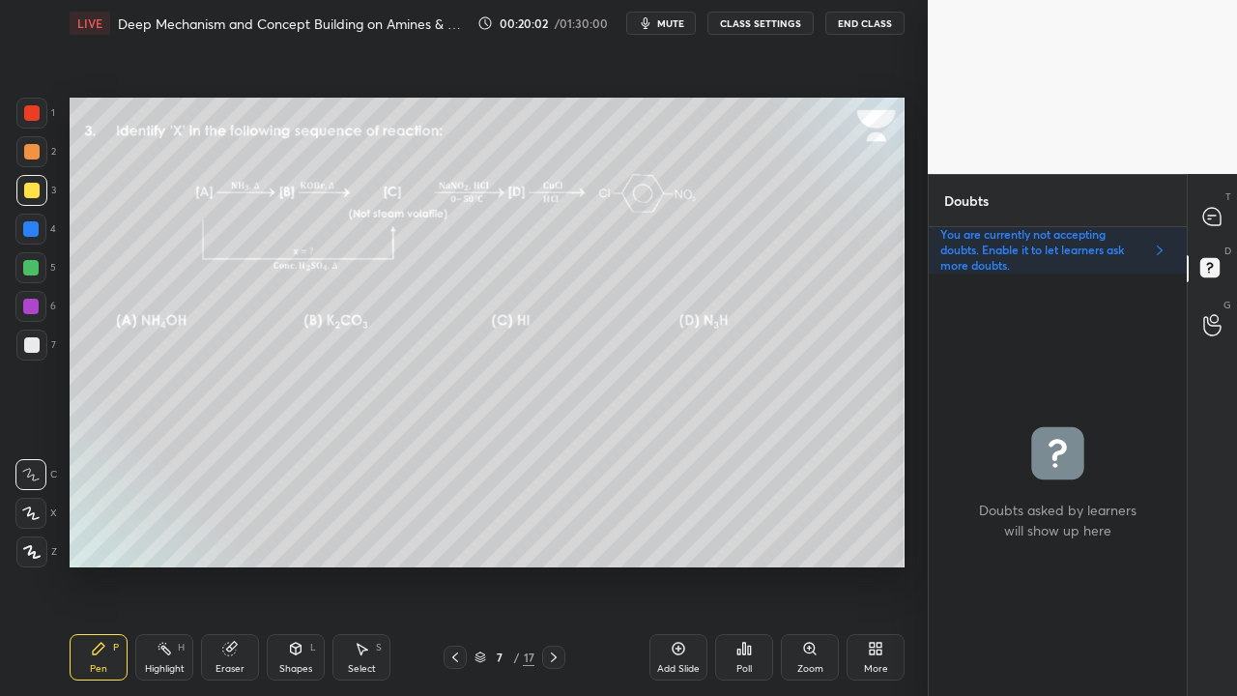
scroll to position [416, 252]
click at [1216, 213] on icon at bounding box center [1211, 216] width 17 height 17
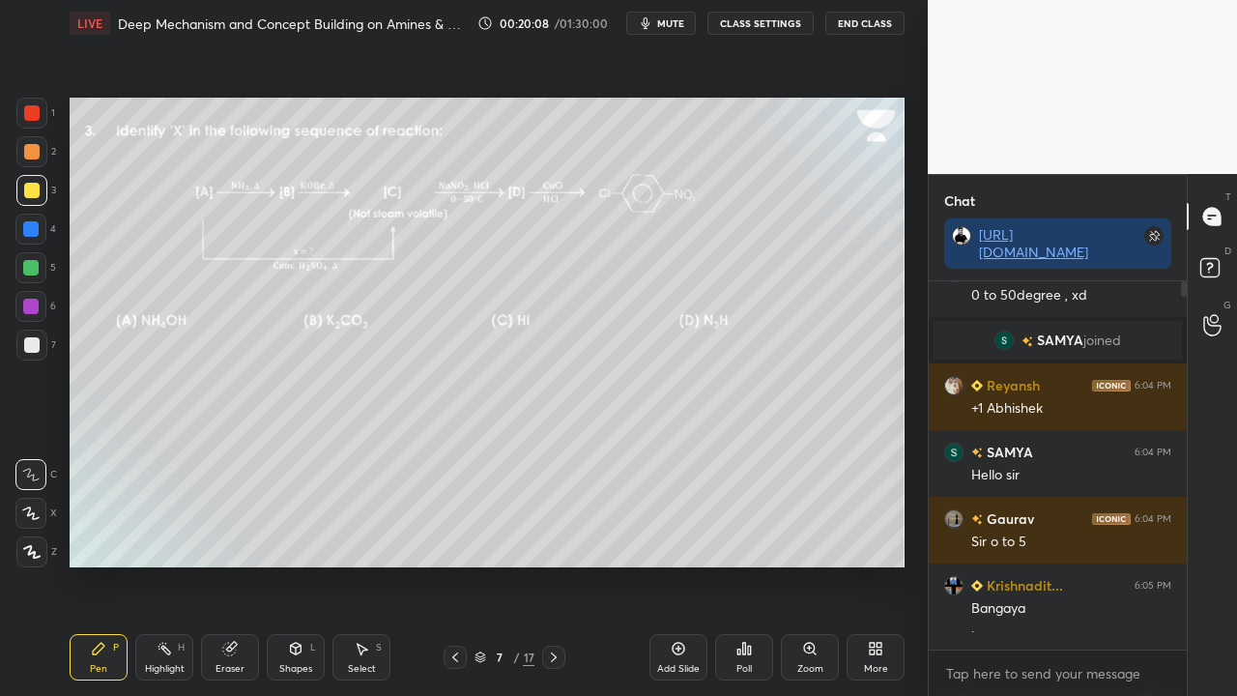
scroll to position [362, 252]
click at [1218, 266] on rect at bounding box center [1209, 268] width 18 height 18
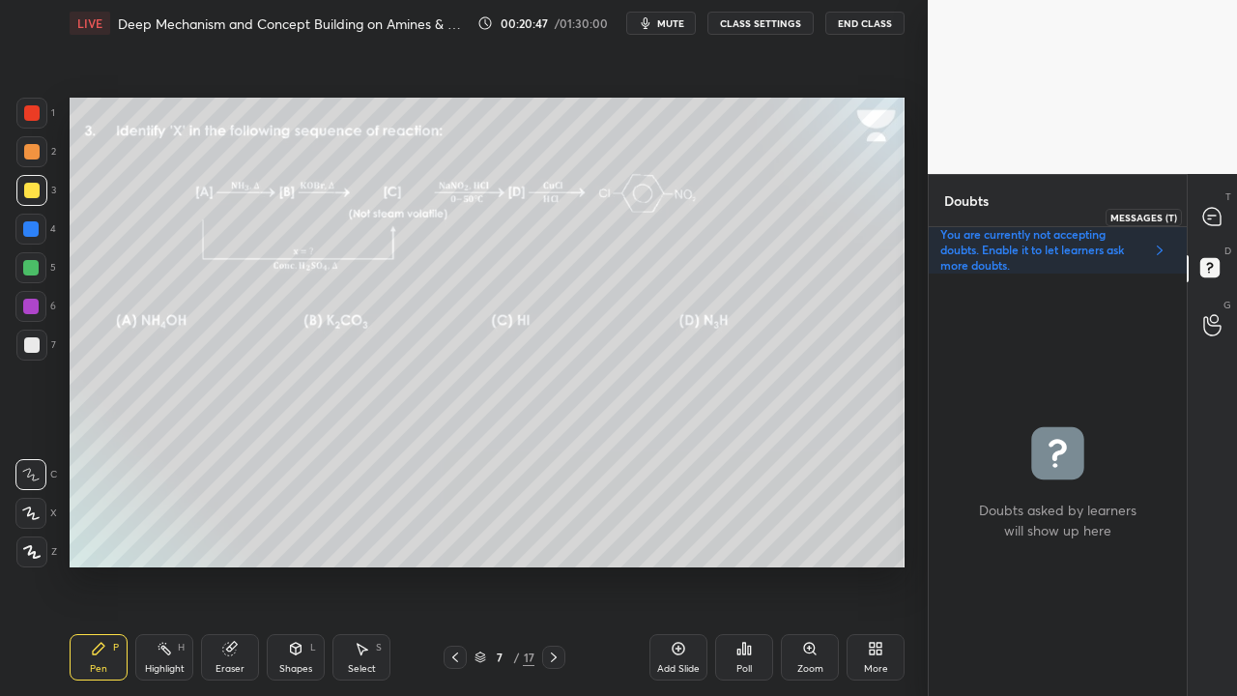
click at [1215, 210] on icon at bounding box center [1211, 216] width 17 height 17
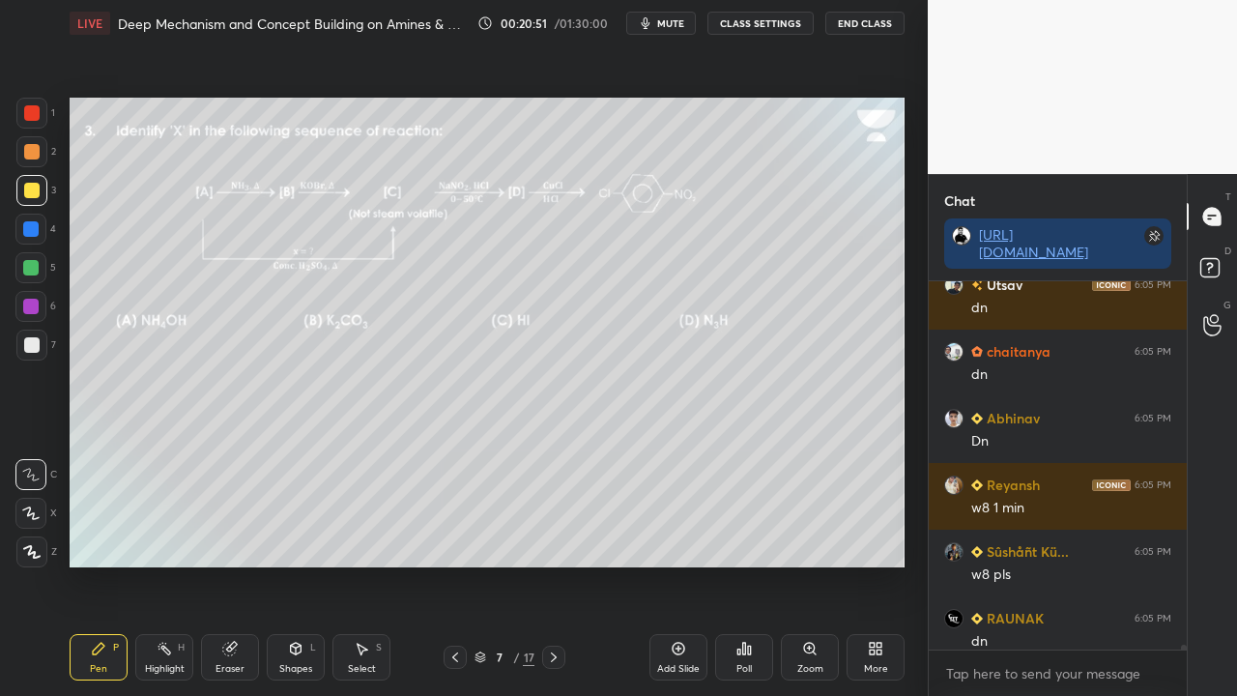
scroll to position [34962, 0]
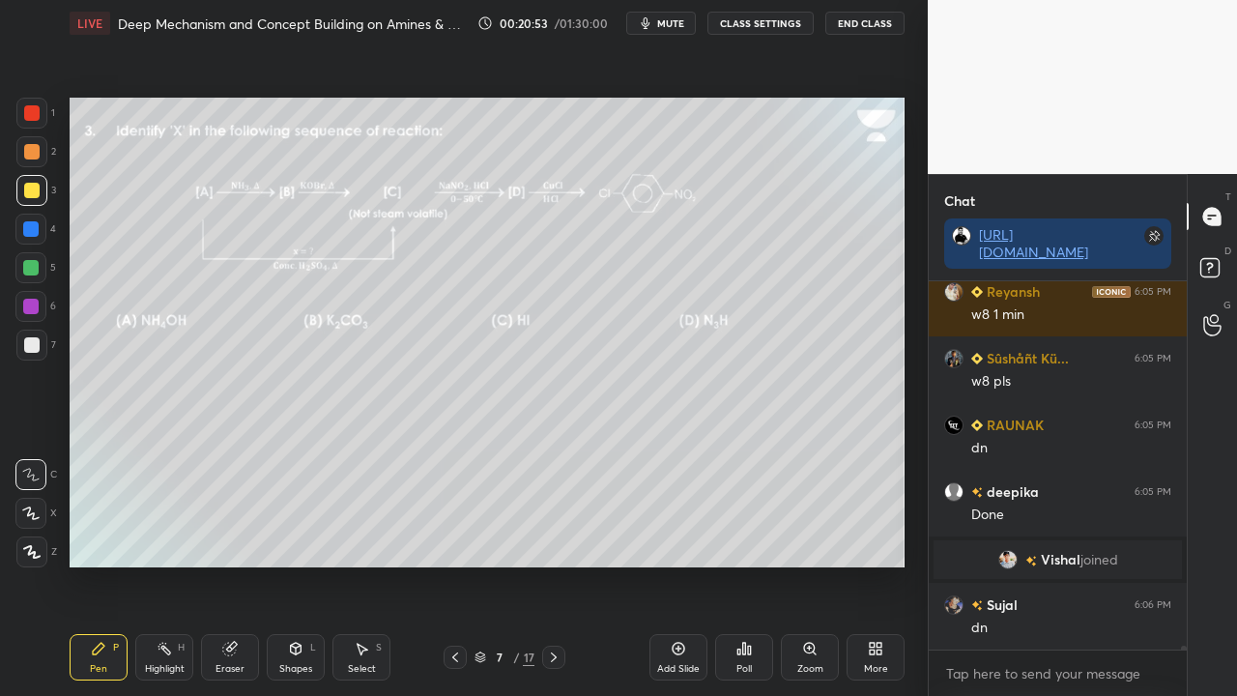
click at [1073, 560] on span "Vishal" at bounding box center [1061, 559] width 40 height 15
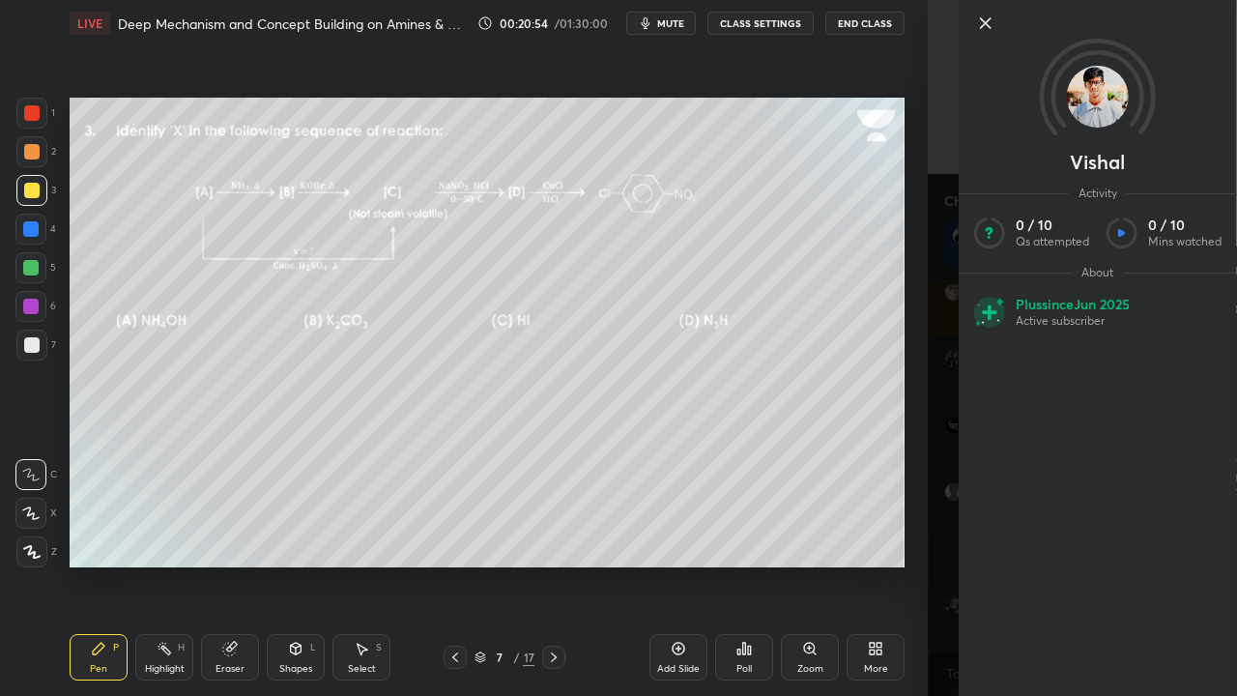
scroll to position [35028, 0]
click at [943, 211] on div "Vishal Activity 0 / 10 Qs attempted 0 / 10 Mins watched About Plus since [DATE]…" at bounding box center [1082, 348] width 309 height 696
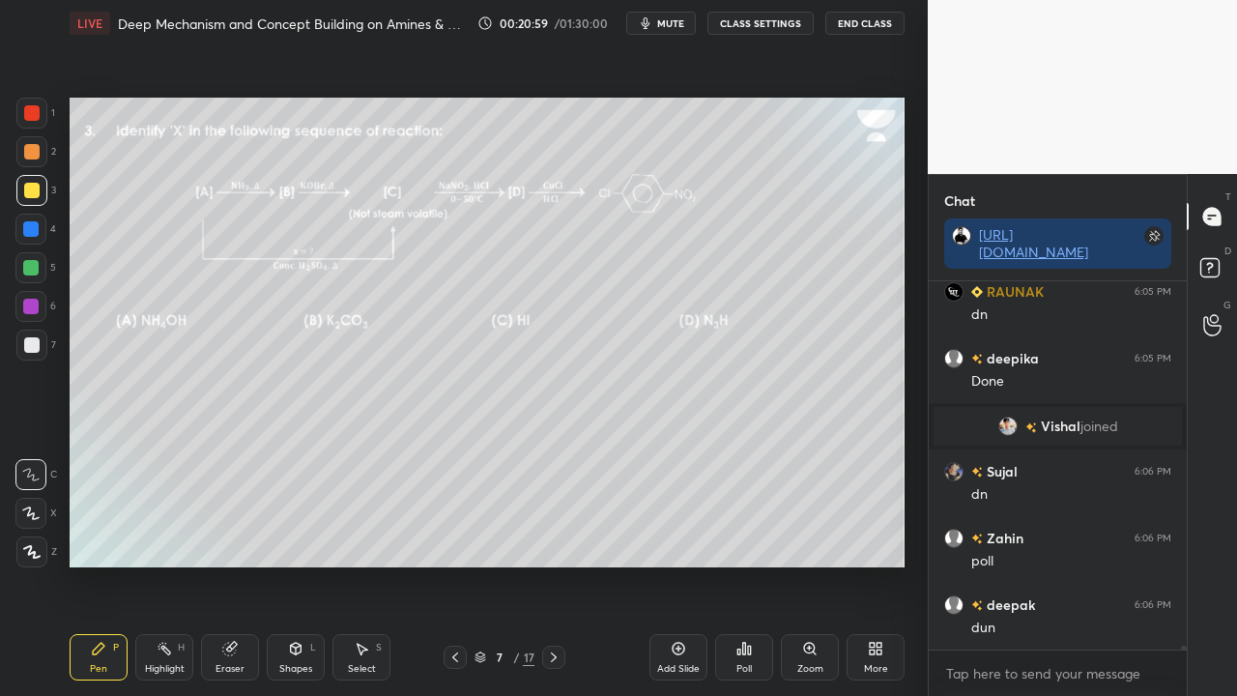
scroll to position [35161, 0]
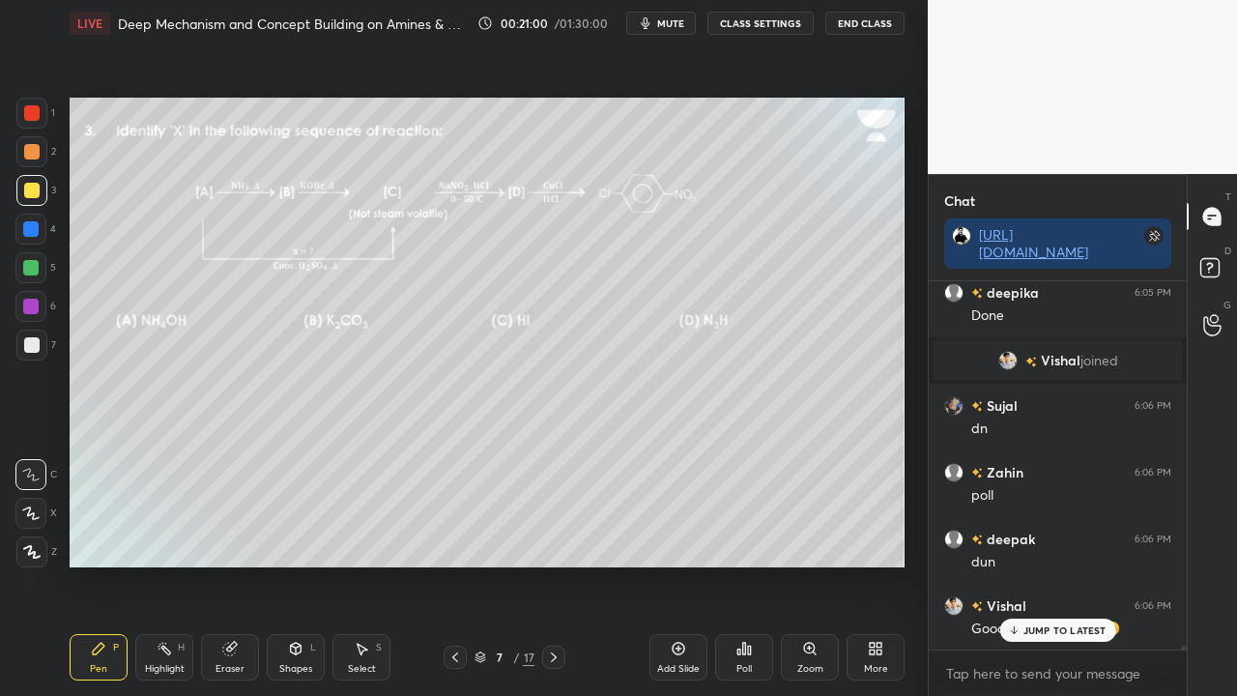
click at [1036, 564] on p "JUMP TO LATEST" at bounding box center [1064, 630] width 83 height 12
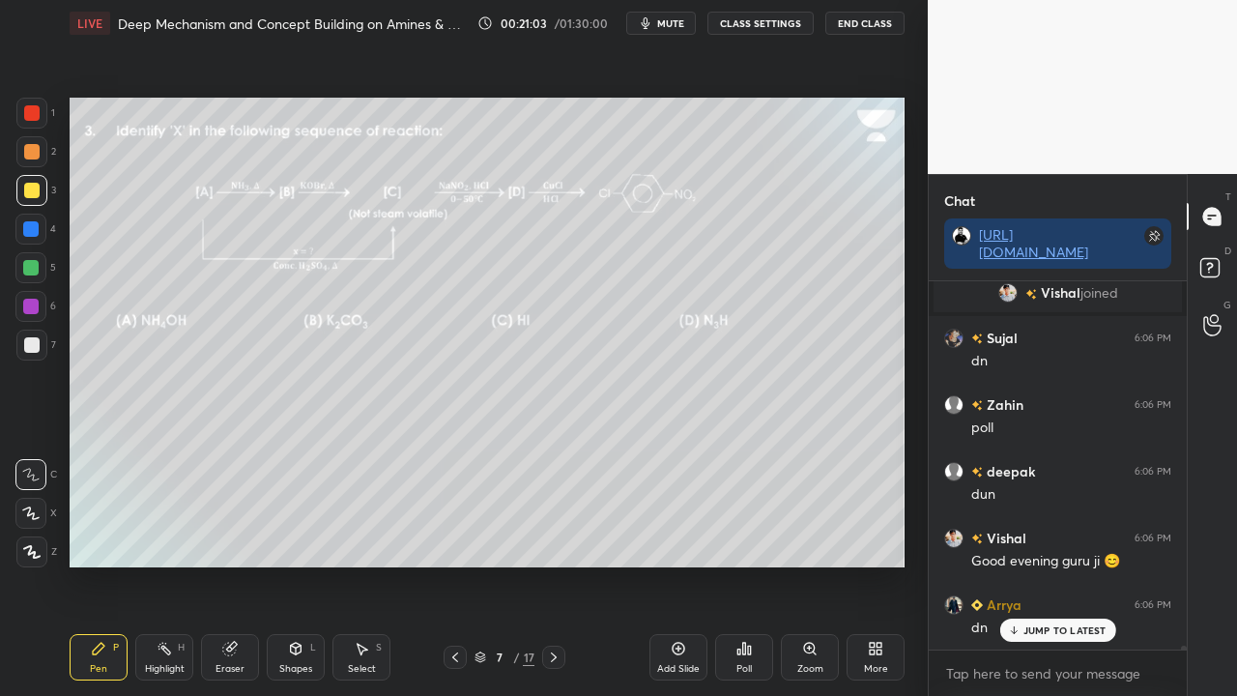
scroll to position [35294, 0]
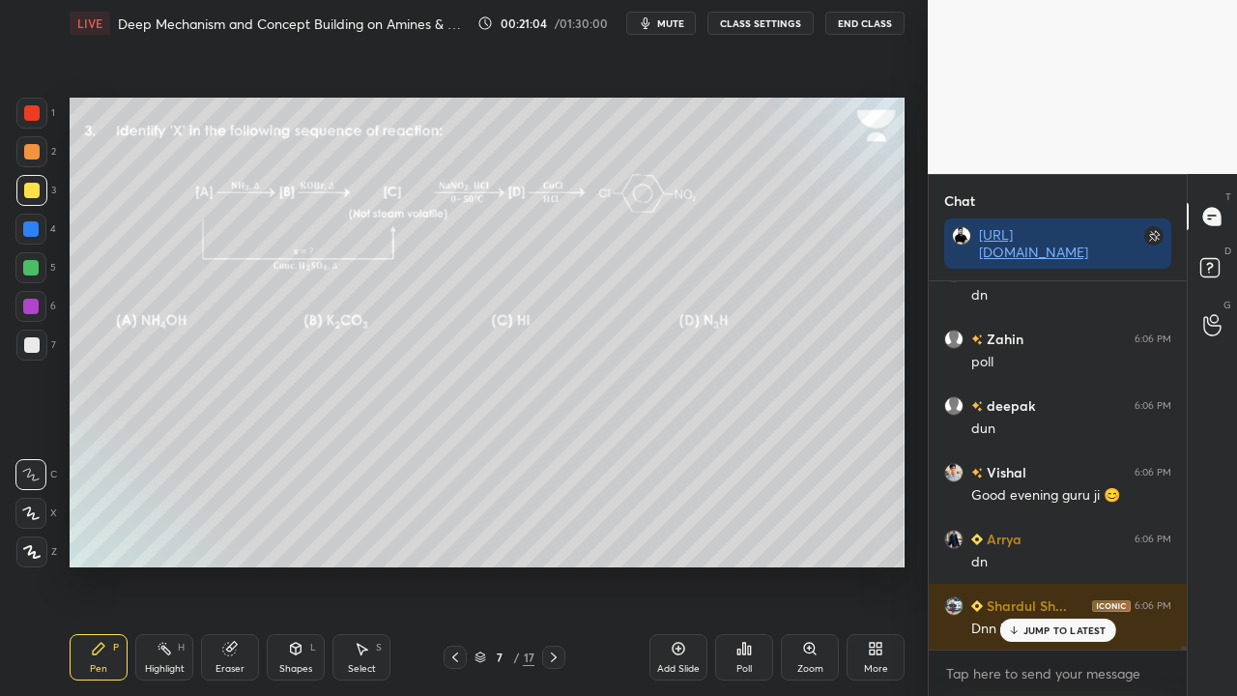
click at [1033, 564] on p "JUMP TO LATEST" at bounding box center [1064, 630] width 83 height 12
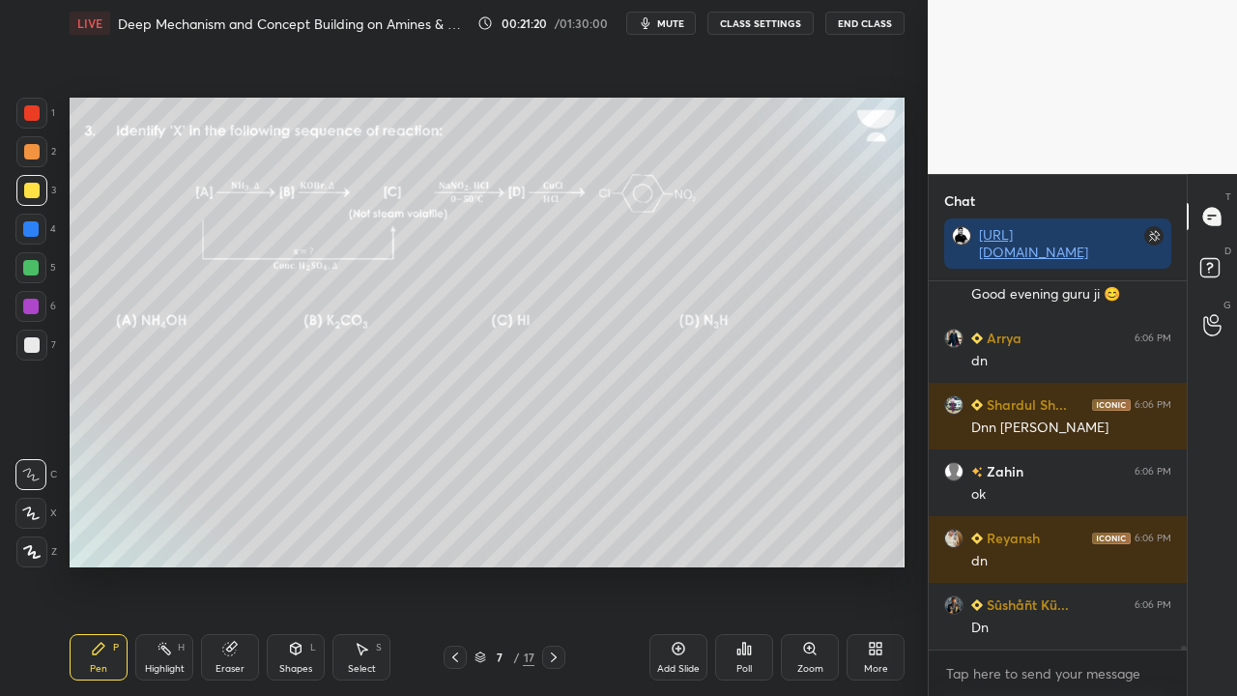
scroll to position [35561, 0]
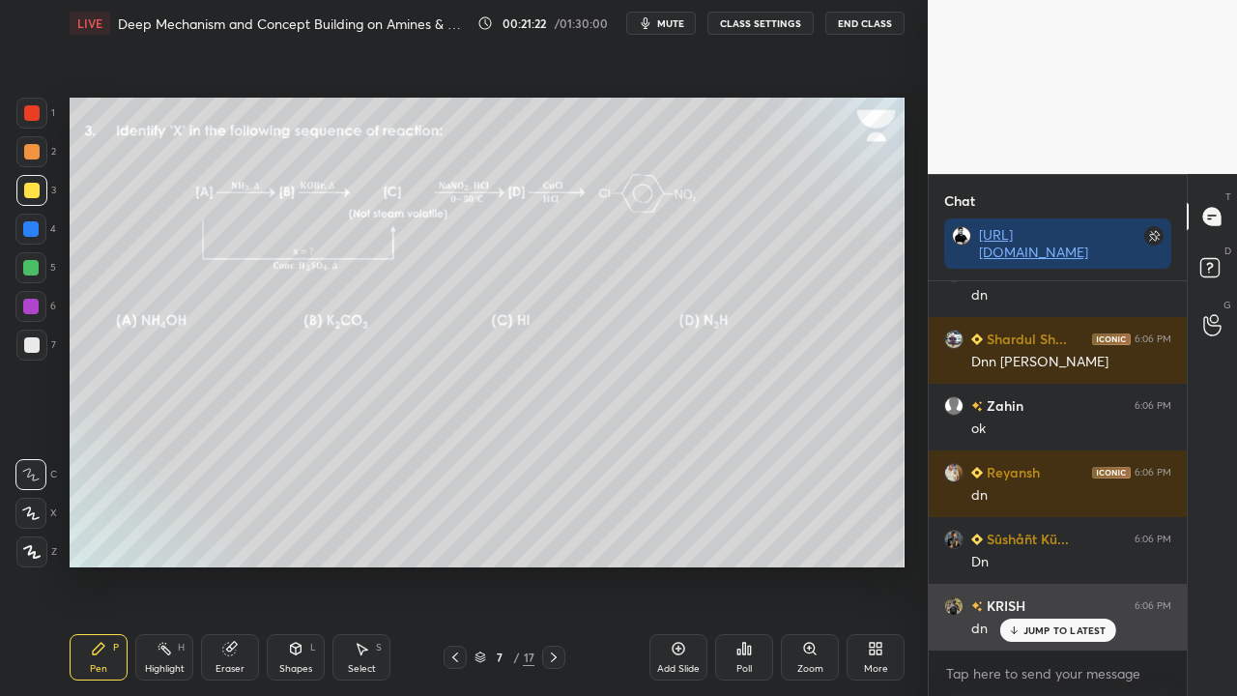
click at [1046, 564] on p "JUMP TO LATEST" at bounding box center [1064, 630] width 83 height 12
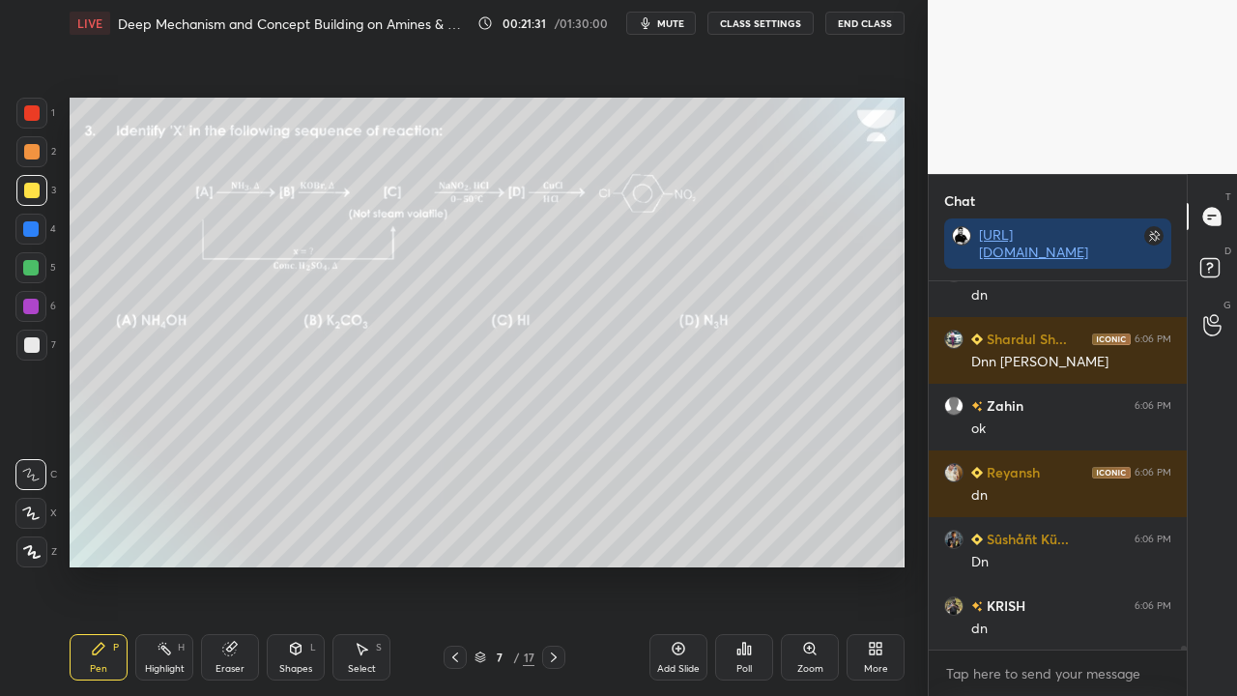
click at [749, 564] on div "Poll" at bounding box center [744, 657] width 58 height 46
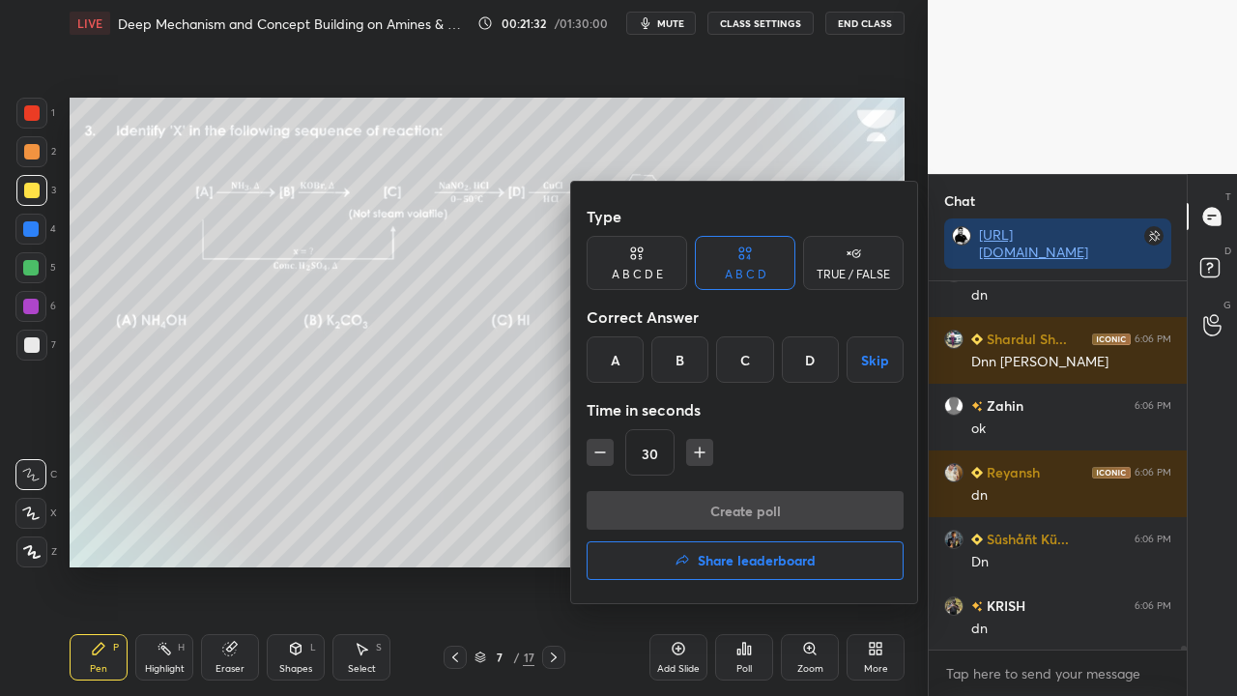
click at [464, 472] on div at bounding box center [618, 348] width 1237 height 696
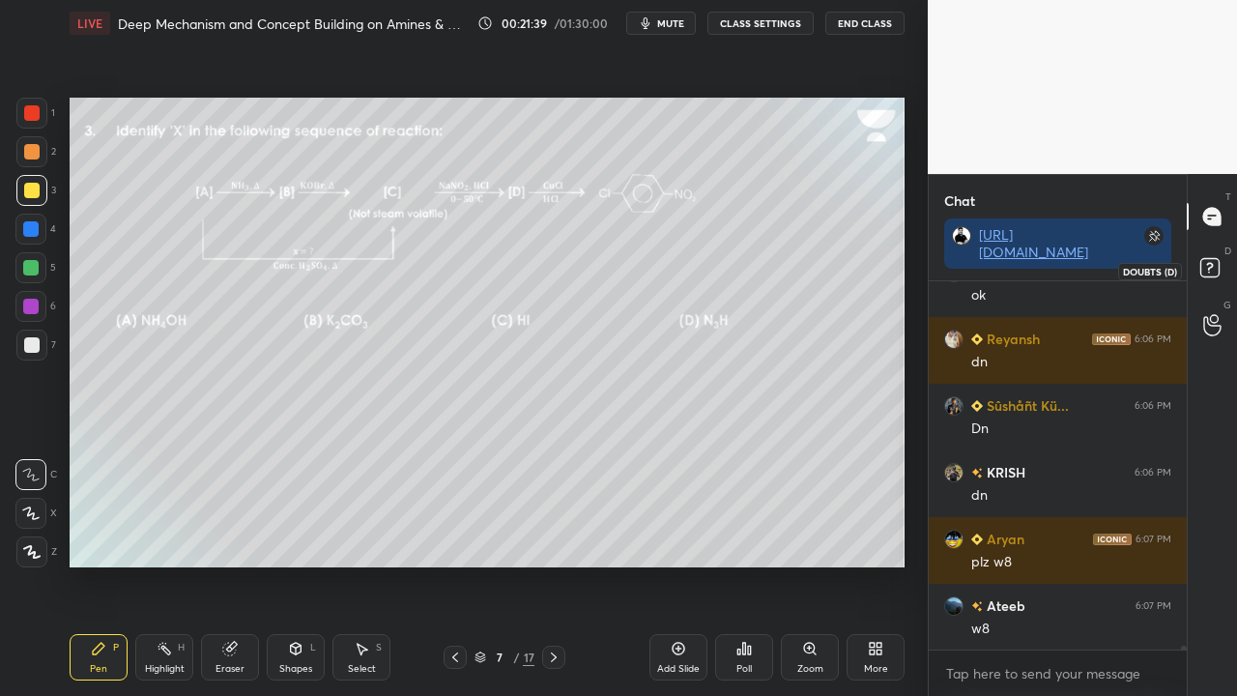
scroll to position [35762, 0]
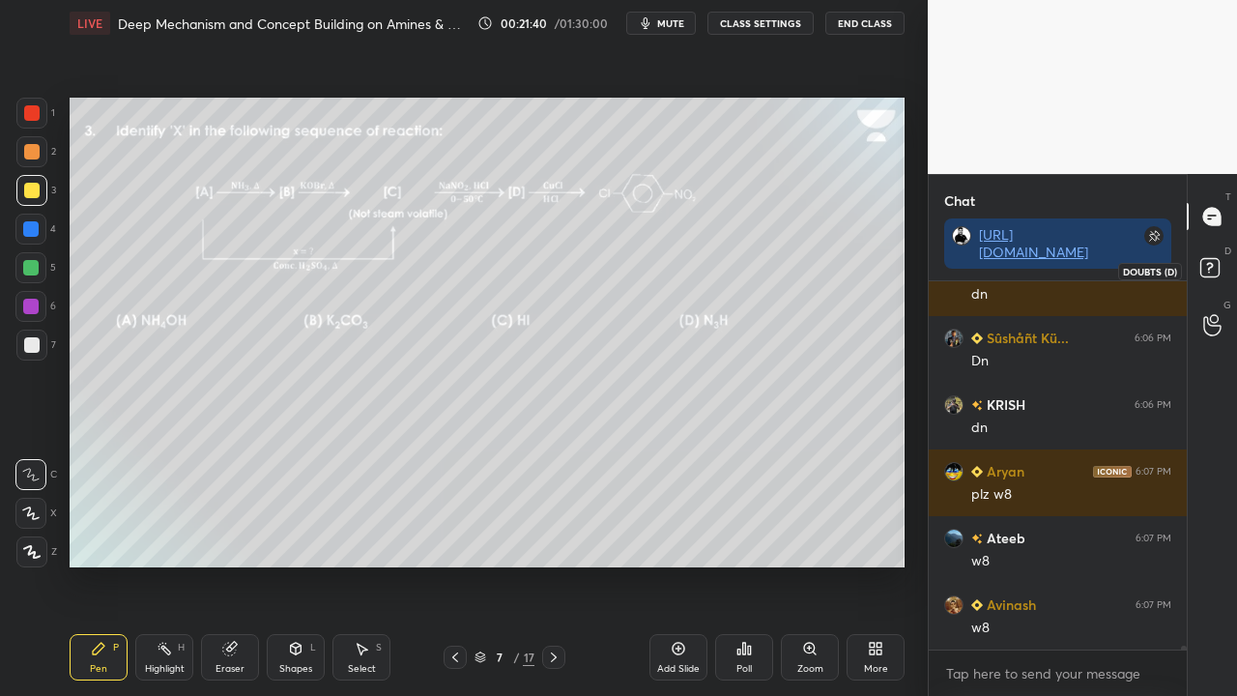
click at [1213, 268] on rect at bounding box center [1209, 268] width 18 height 18
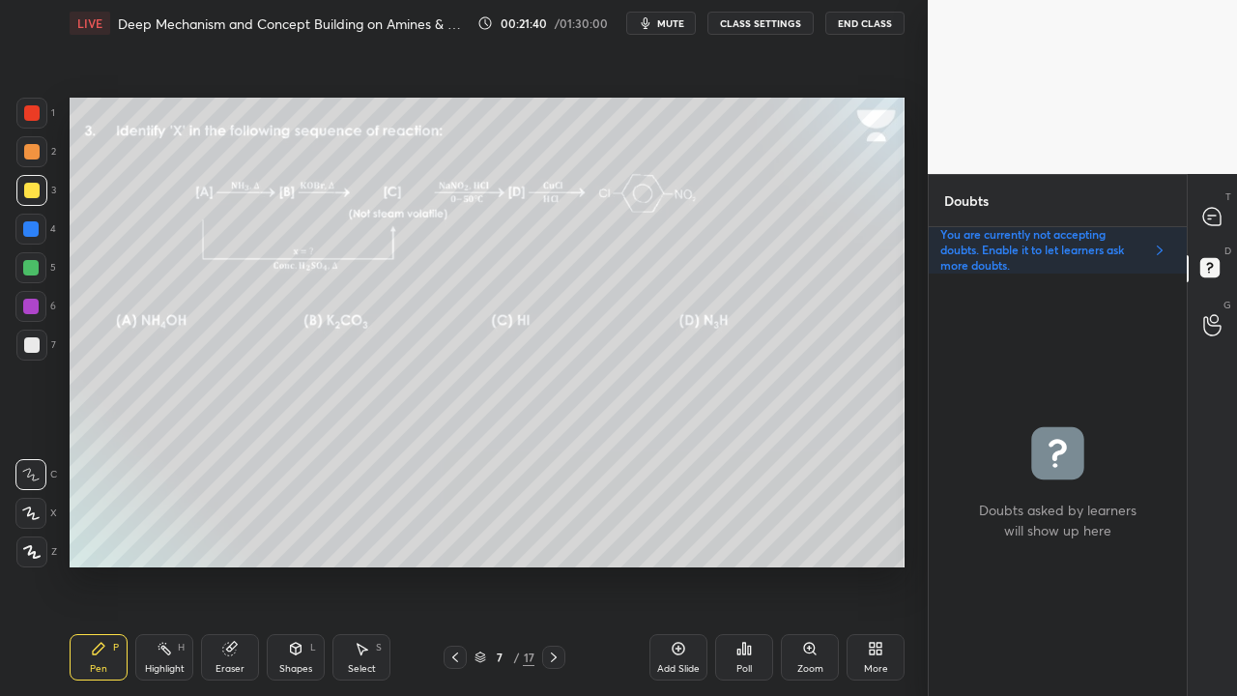
scroll to position [416, 252]
click at [665, 29] on button "mute" at bounding box center [661, 23] width 70 height 23
click at [666, 24] on span "unmute" at bounding box center [669, 23] width 42 height 14
click at [1220, 210] on icon at bounding box center [1212, 217] width 20 height 20
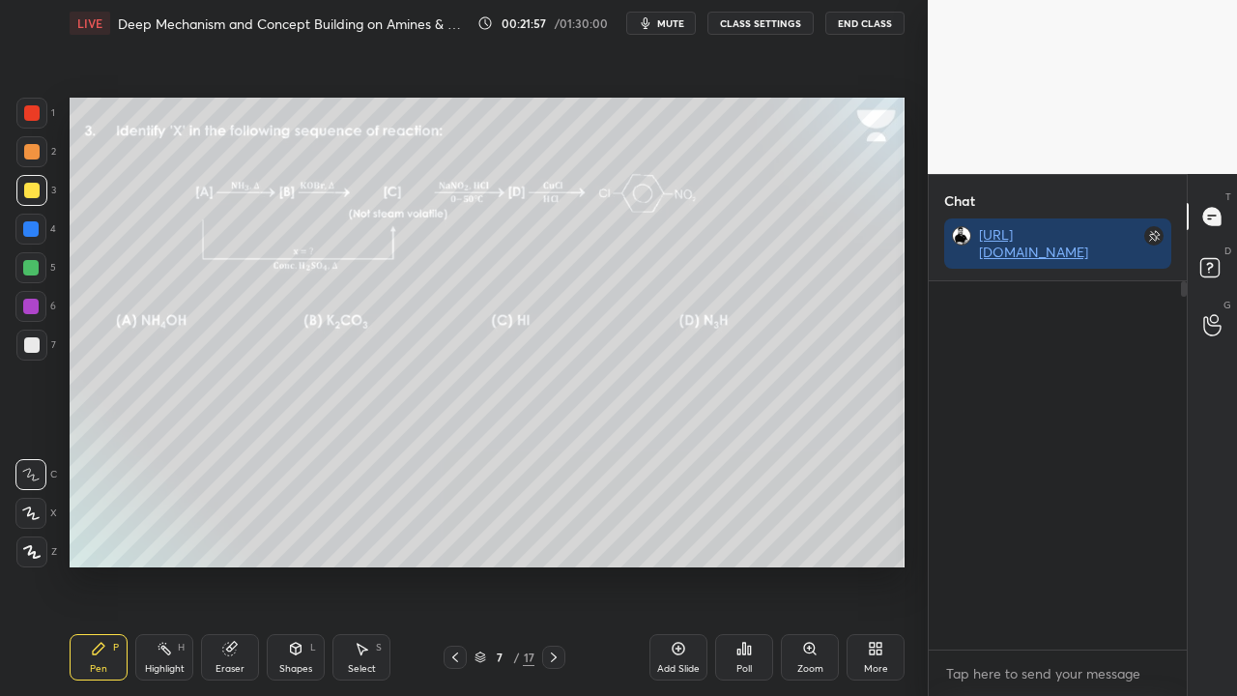
scroll to position [362, 252]
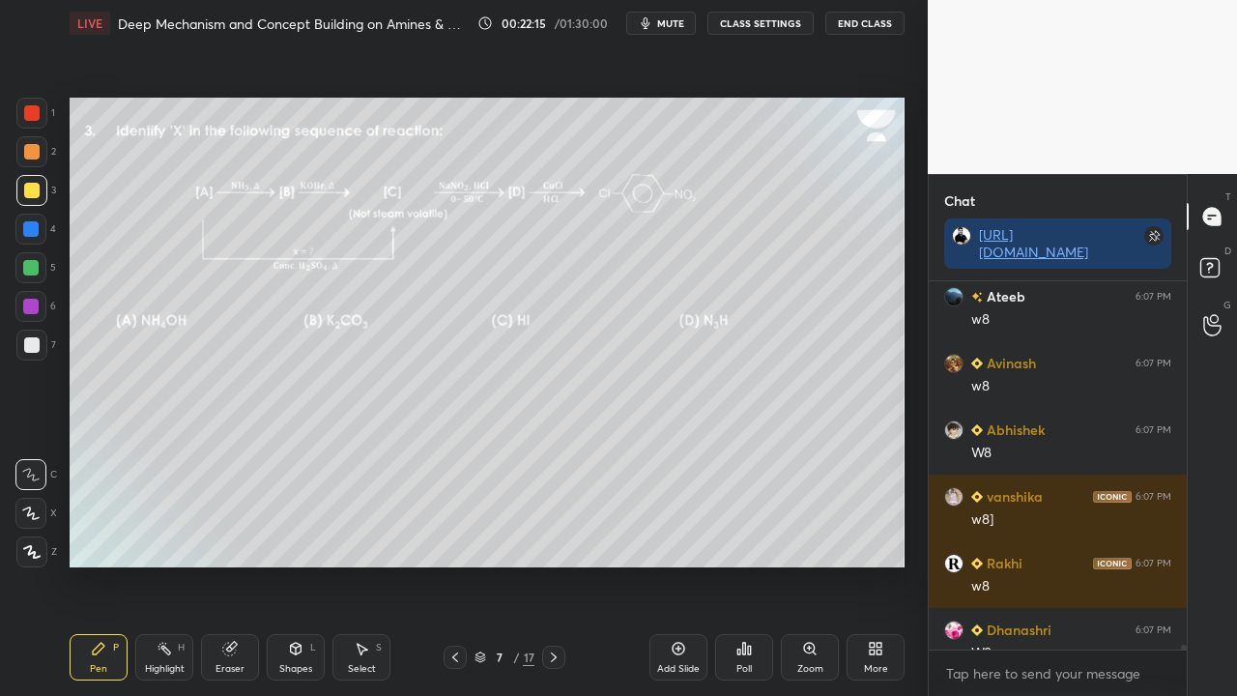
click at [1215, 255] on icon at bounding box center [1212, 270] width 35 height 35
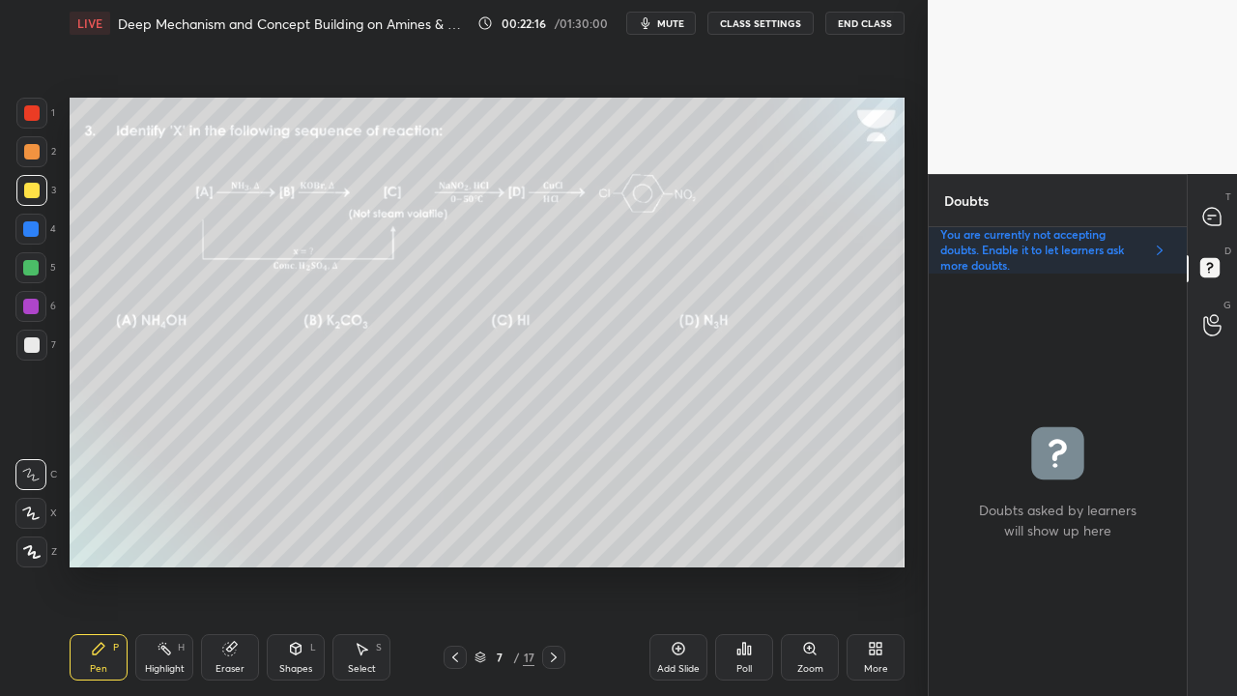
scroll to position [416, 252]
click at [1224, 212] on div at bounding box center [1212, 216] width 39 height 35
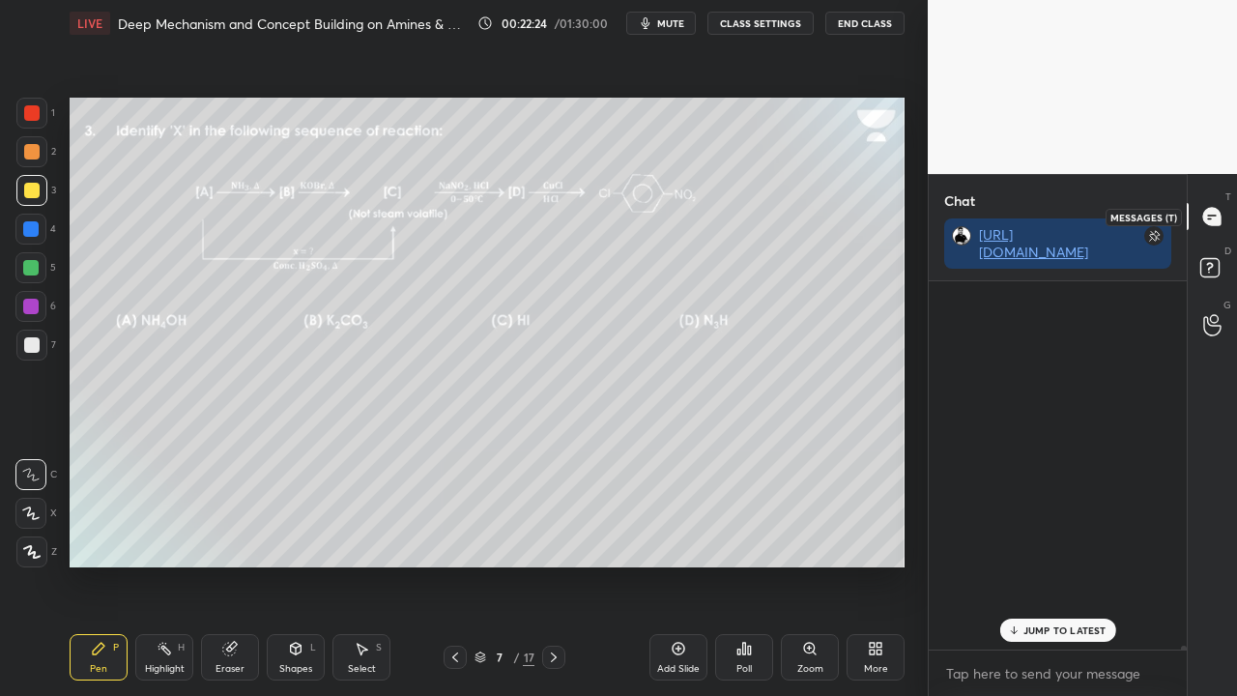
scroll to position [362, 252]
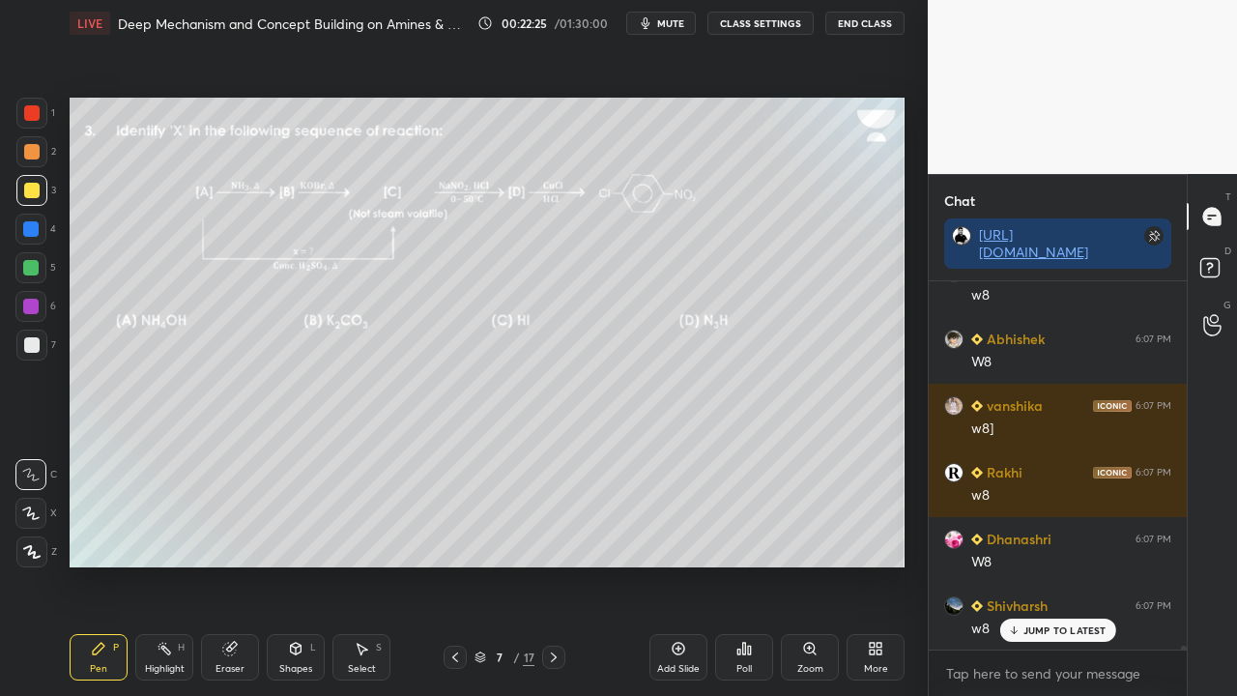
click at [1048, 564] on p "JUMP TO LATEST" at bounding box center [1064, 630] width 83 height 12
drag, startPoint x: 1208, startPoint y: 266, endPoint x: 1158, endPoint y: 273, distance: 50.8
click at [1206, 266] on rect at bounding box center [1209, 268] width 18 height 18
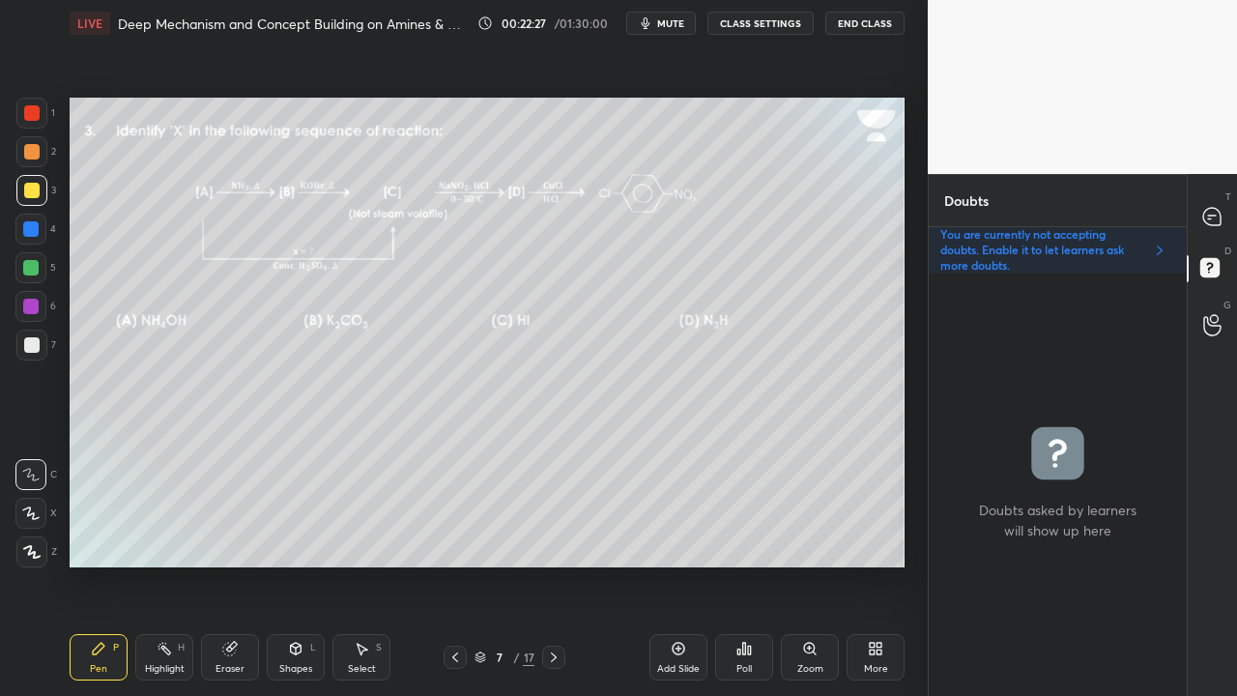
scroll to position [416, 252]
click at [1220, 216] on icon at bounding box center [1211, 216] width 17 height 17
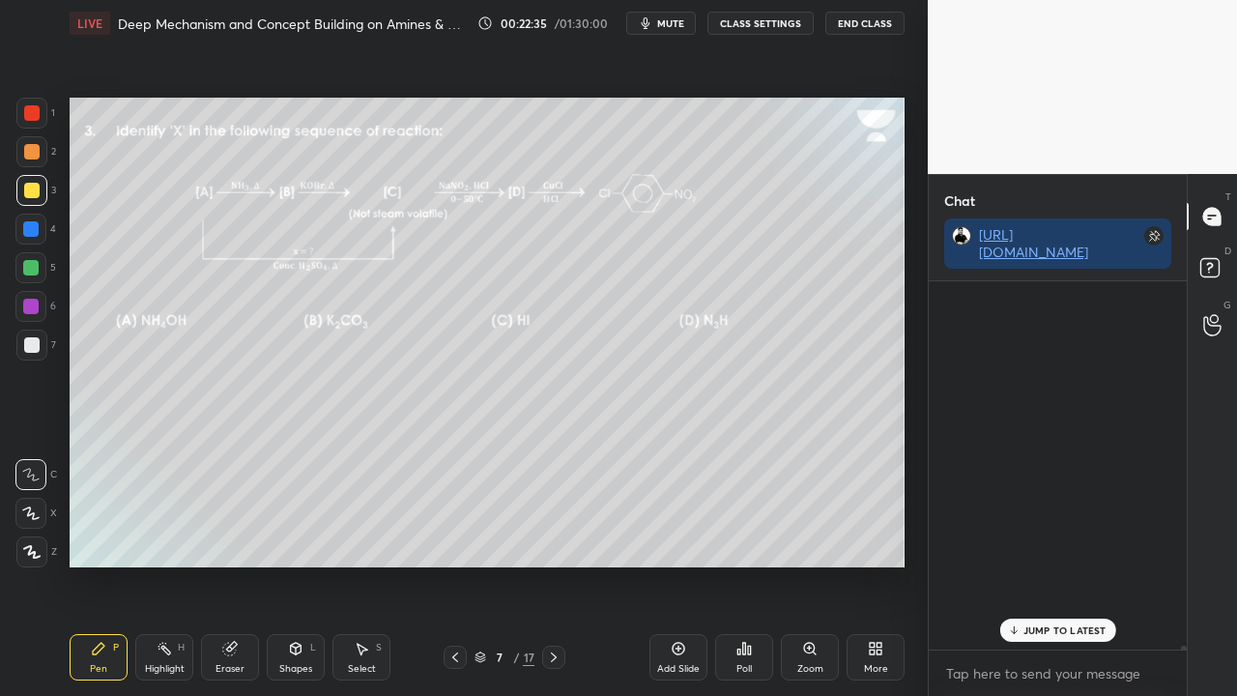
scroll to position [362, 252]
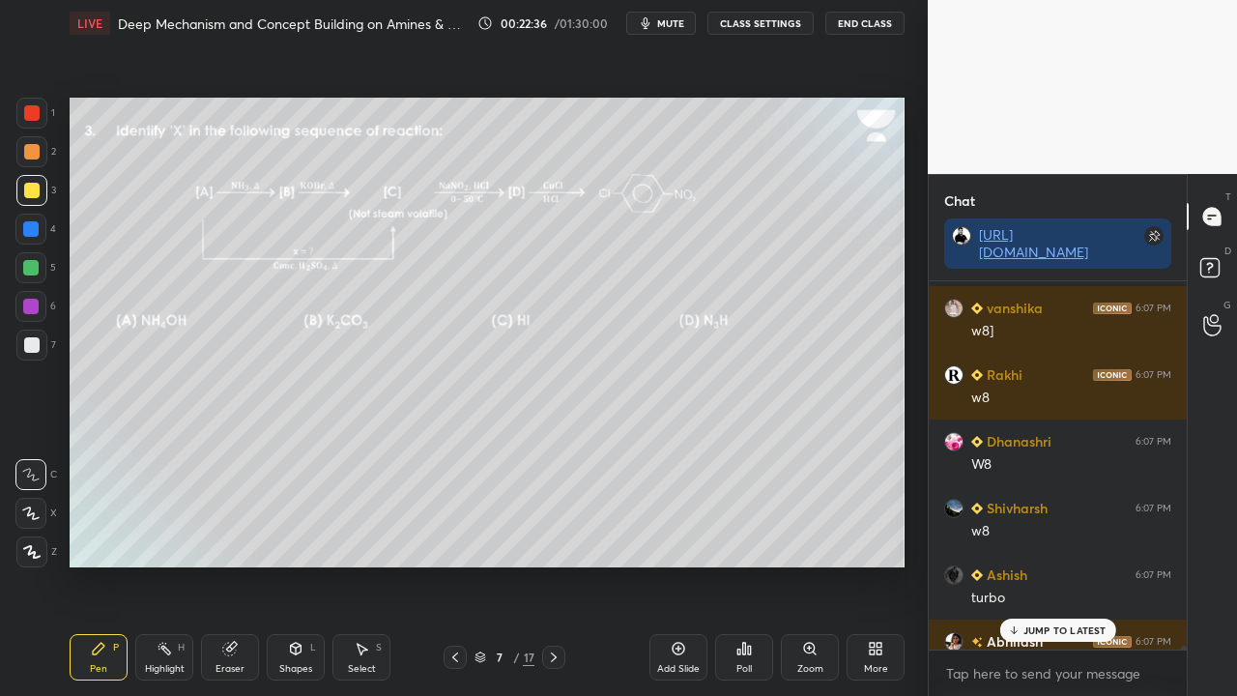
click at [1066, 564] on p "JUMP TO LATEST" at bounding box center [1064, 630] width 83 height 12
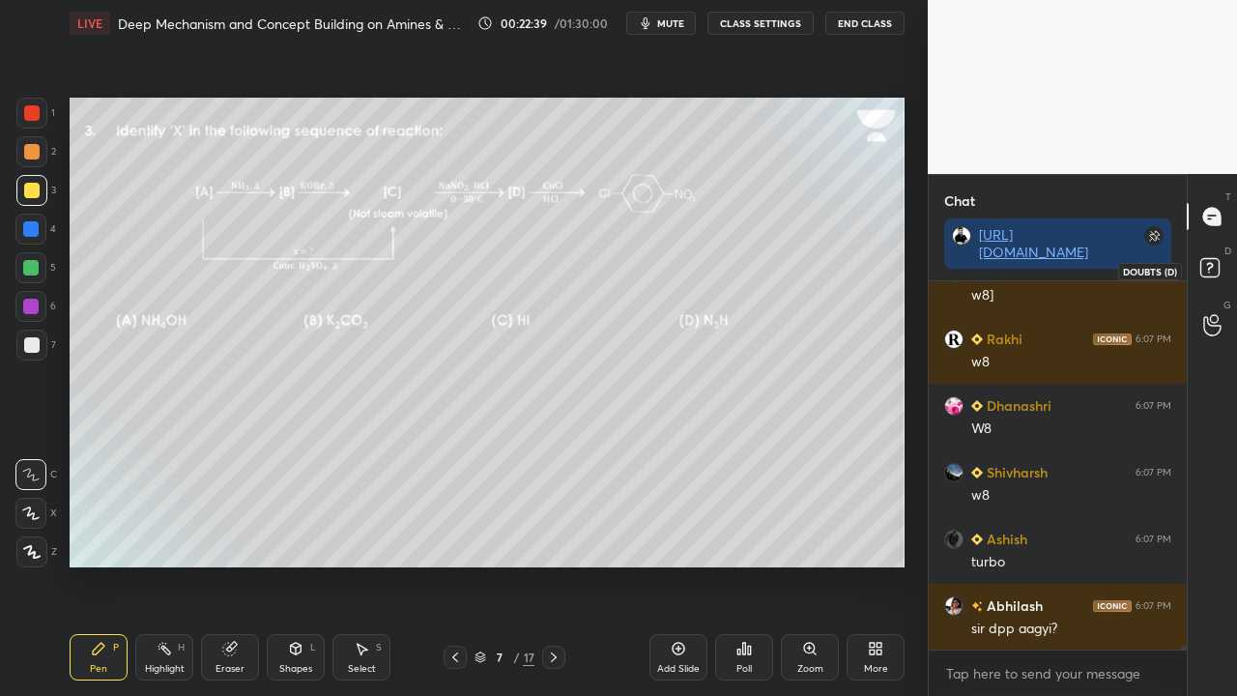
click at [1220, 258] on icon at bounding box center [1212, 270] width 35 height 35
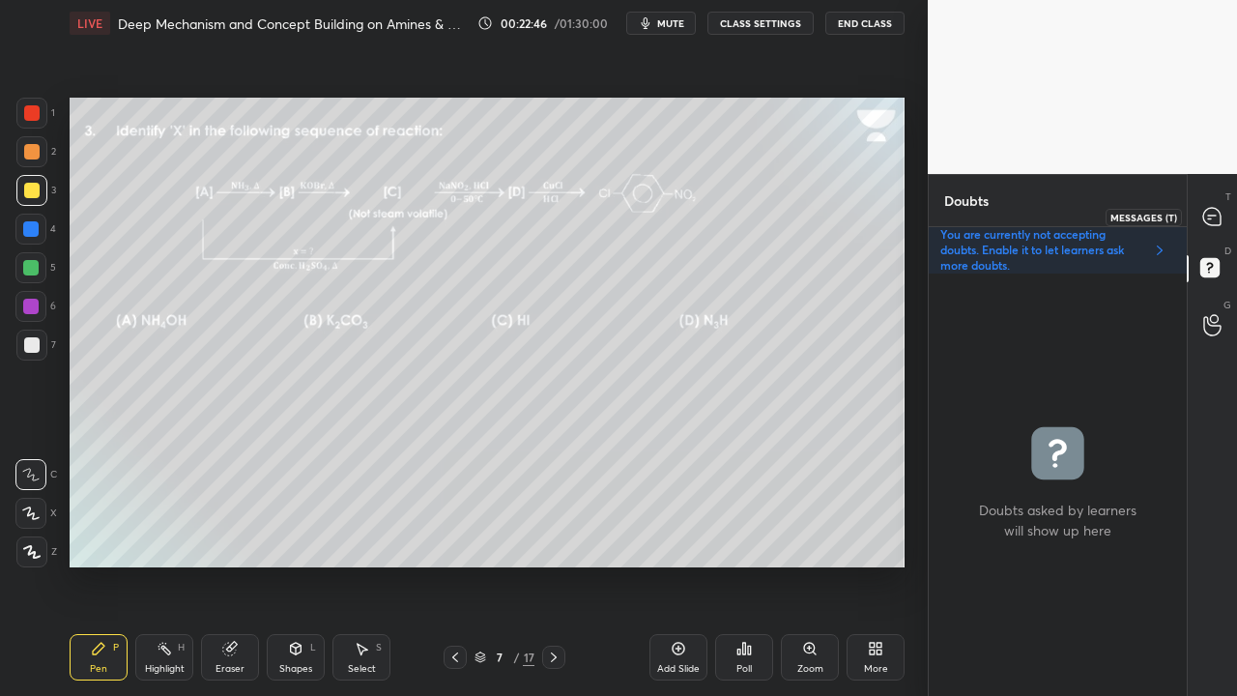
click at [1216, 212] on icon at bounding box center [1211, 216] width 17 height 17
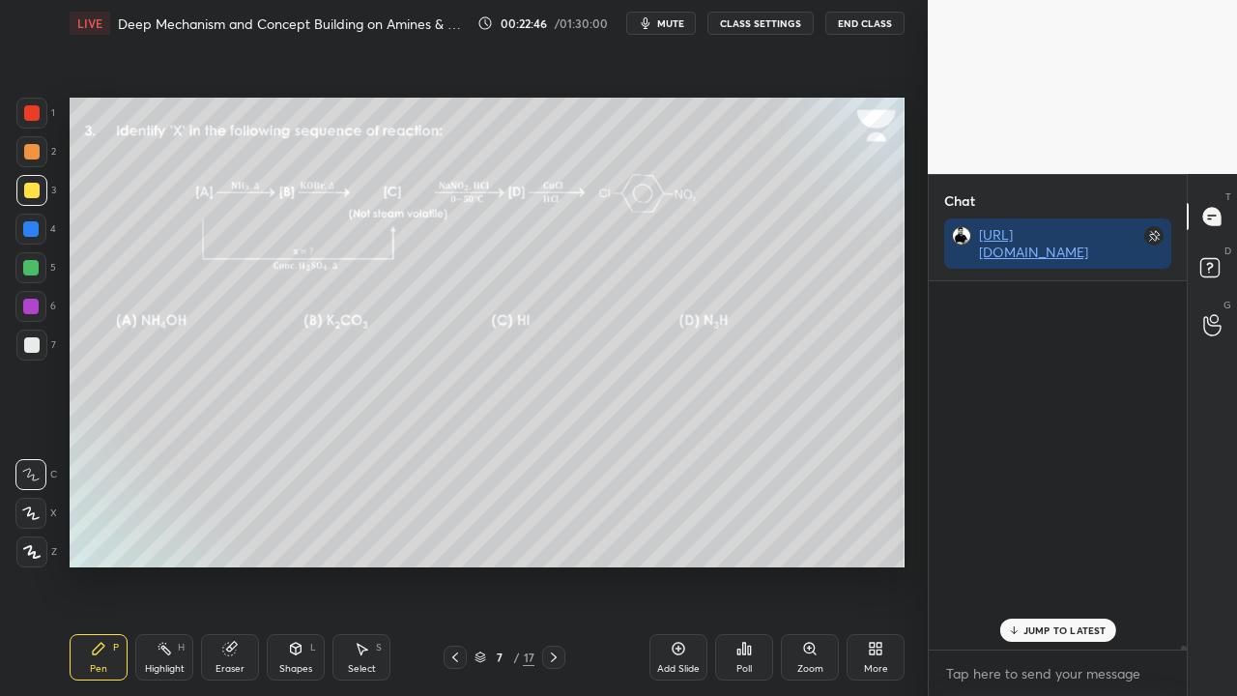
scroll to position [362, 252]
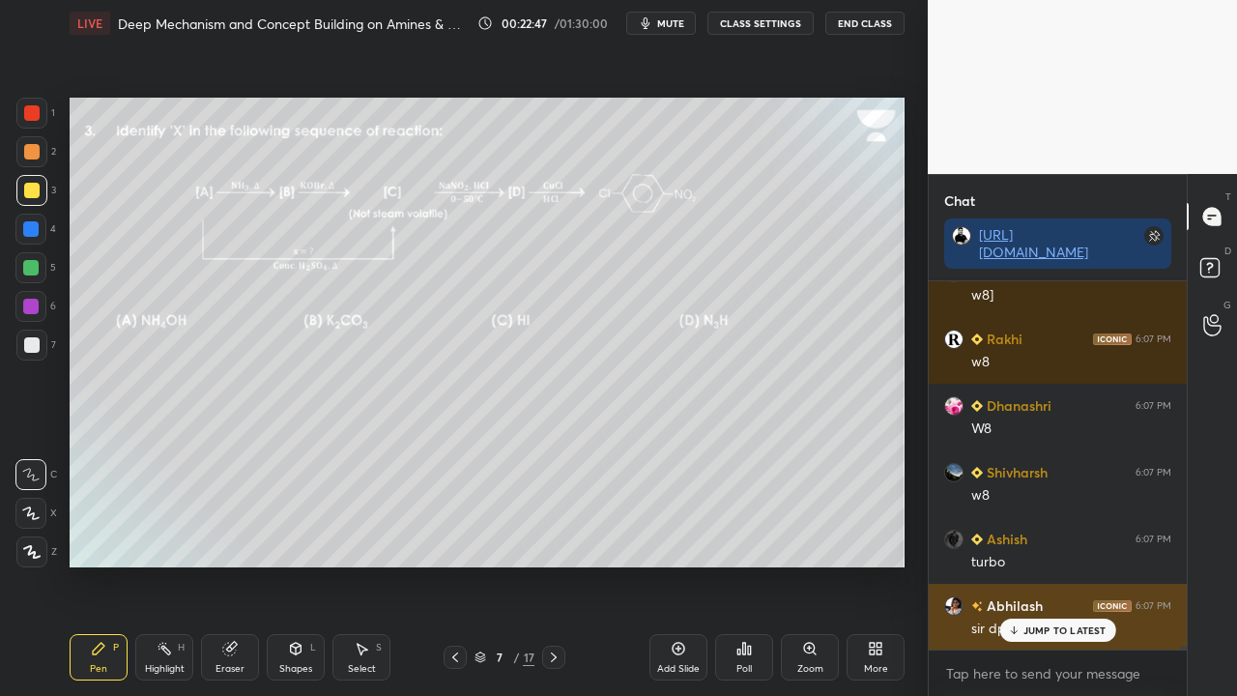
click at [1046, 564] on p "JUMP TO LATEST" at bounding box center [1064, 630] width 83 height 12
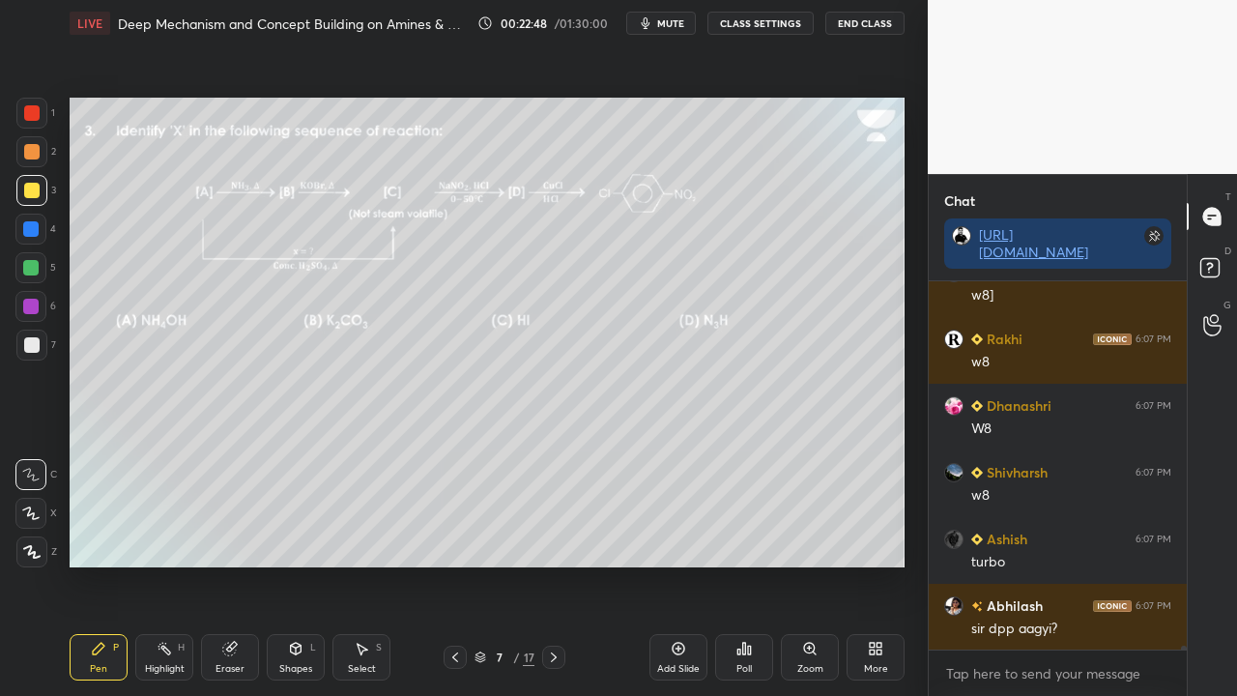
click at [748, 564] on div "Poll" at bounding box center [744, 657] width 58 height 46
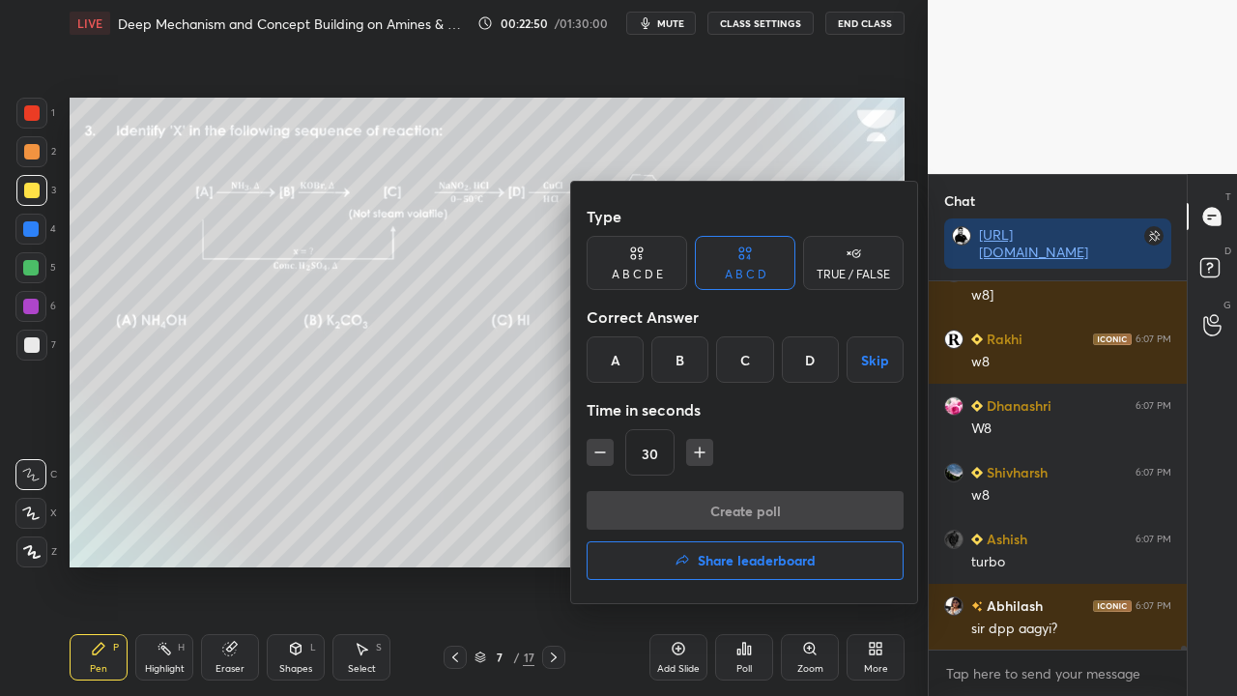
click at [811, 361] on div "D" at bounding box center [810, 359] width 57 height 46
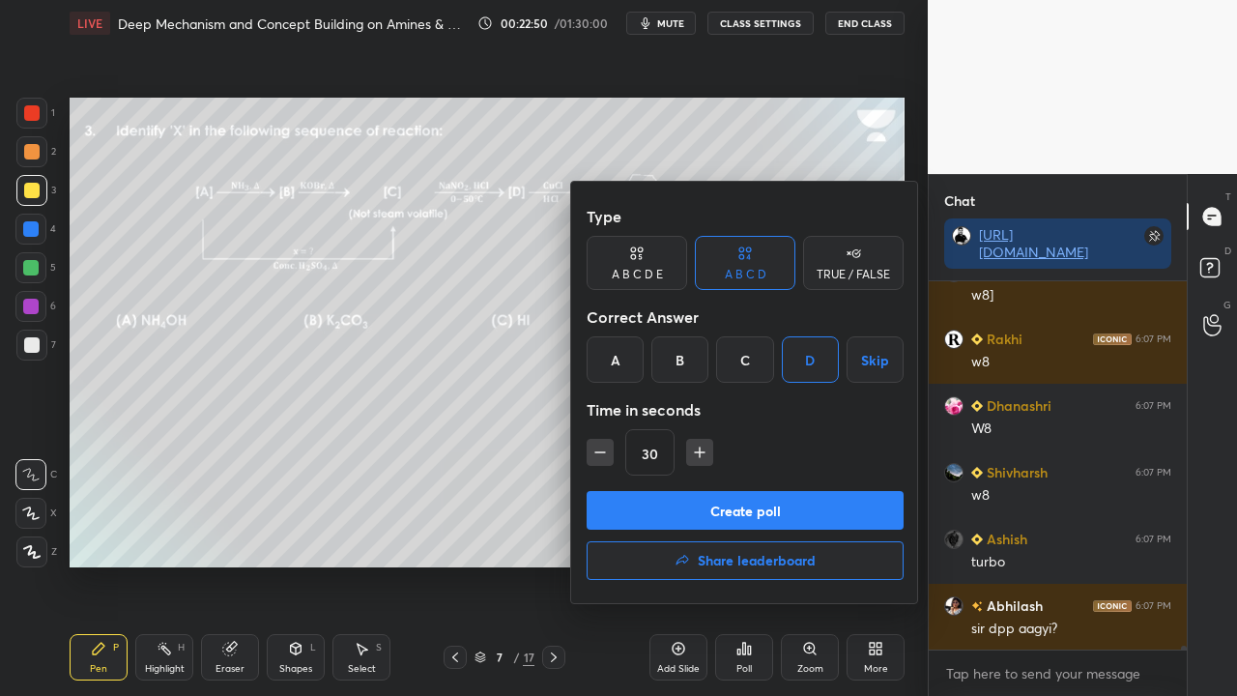
scroll to position [36296, 0]
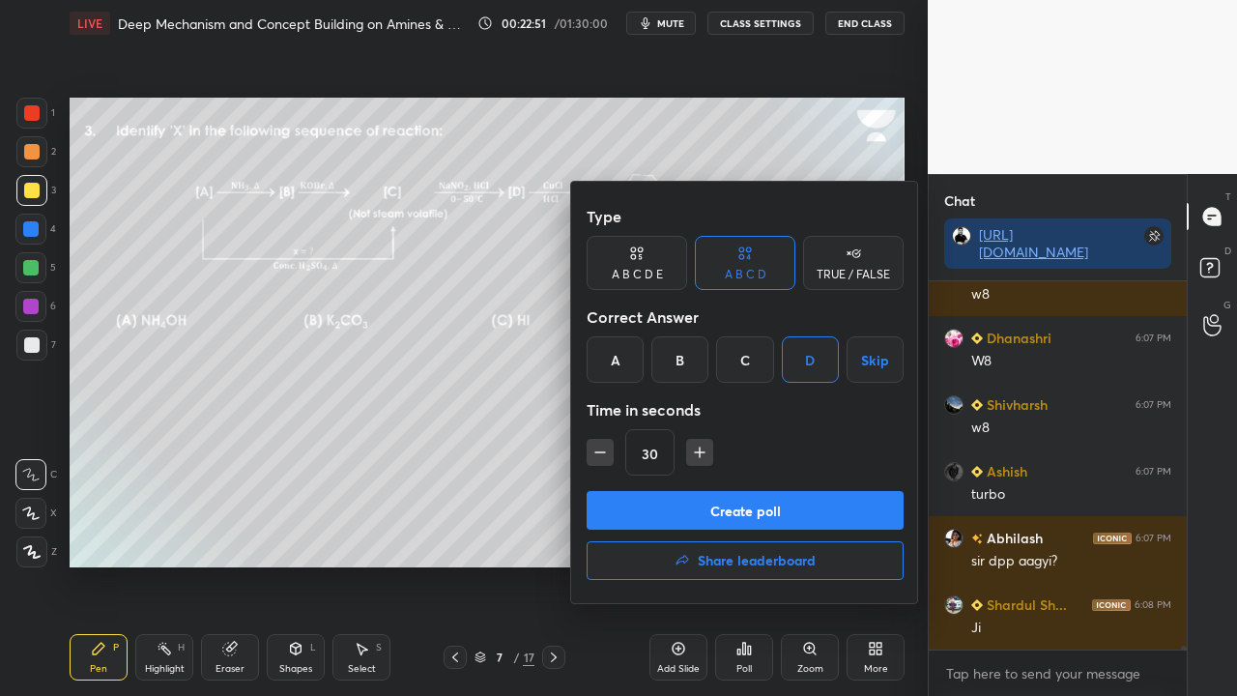
click at [708, 511] on button "Create poll" at bounding box center [745, 510] width 317 height 39
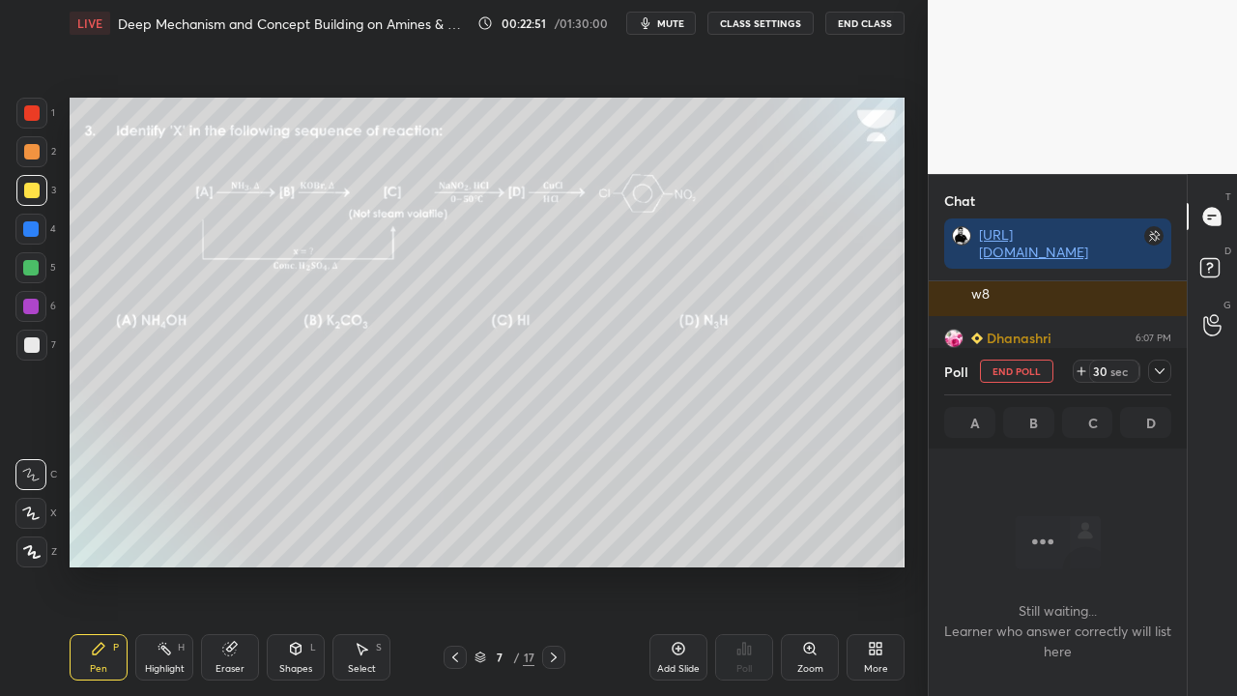
scroll to position [7, 6]
click at [1156, 375] on icon at bounding box center [1159, 370] width 15 height 15
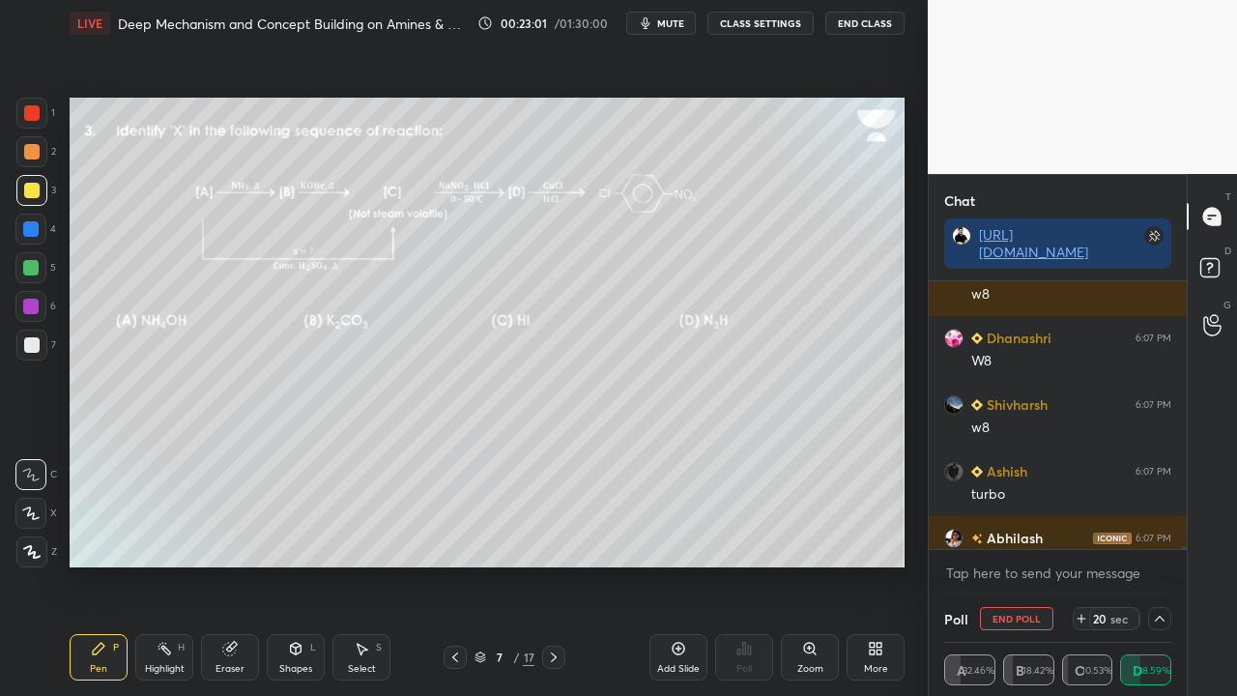
click at [1162, 564] on icon at bounding box center [1159, 618] width 15 height 15
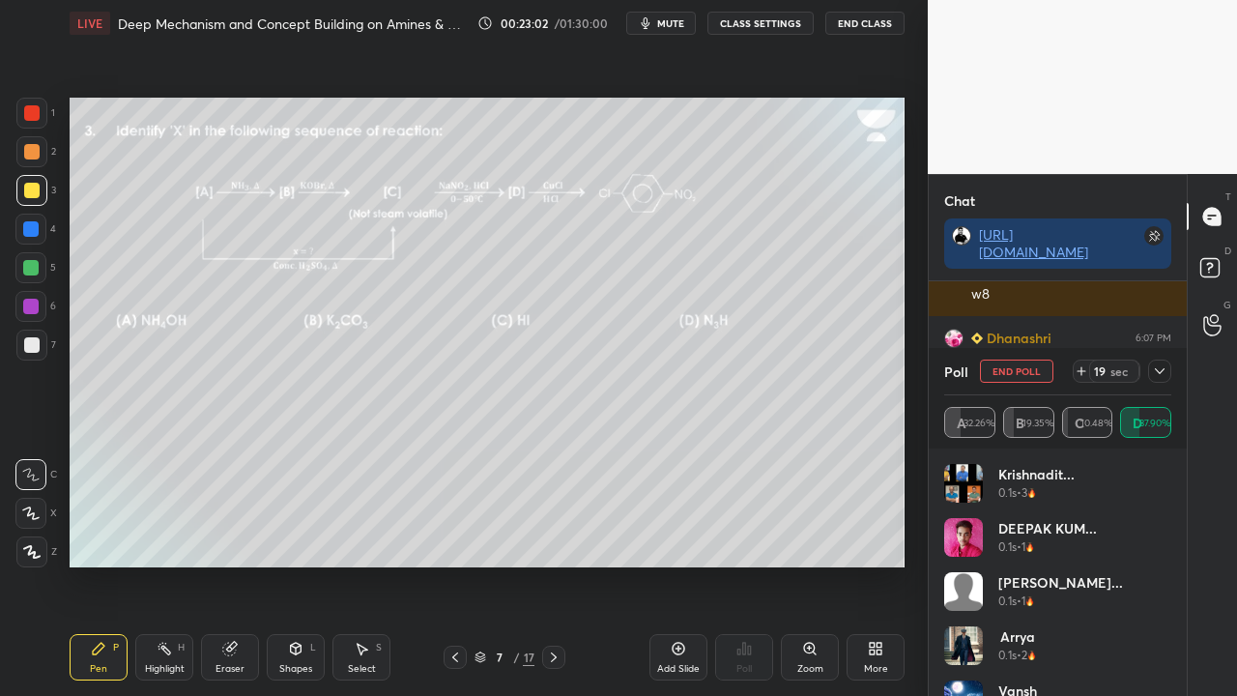
click at [1163, 373] on icon at bounding box center [1159, 370] width 15 height 15
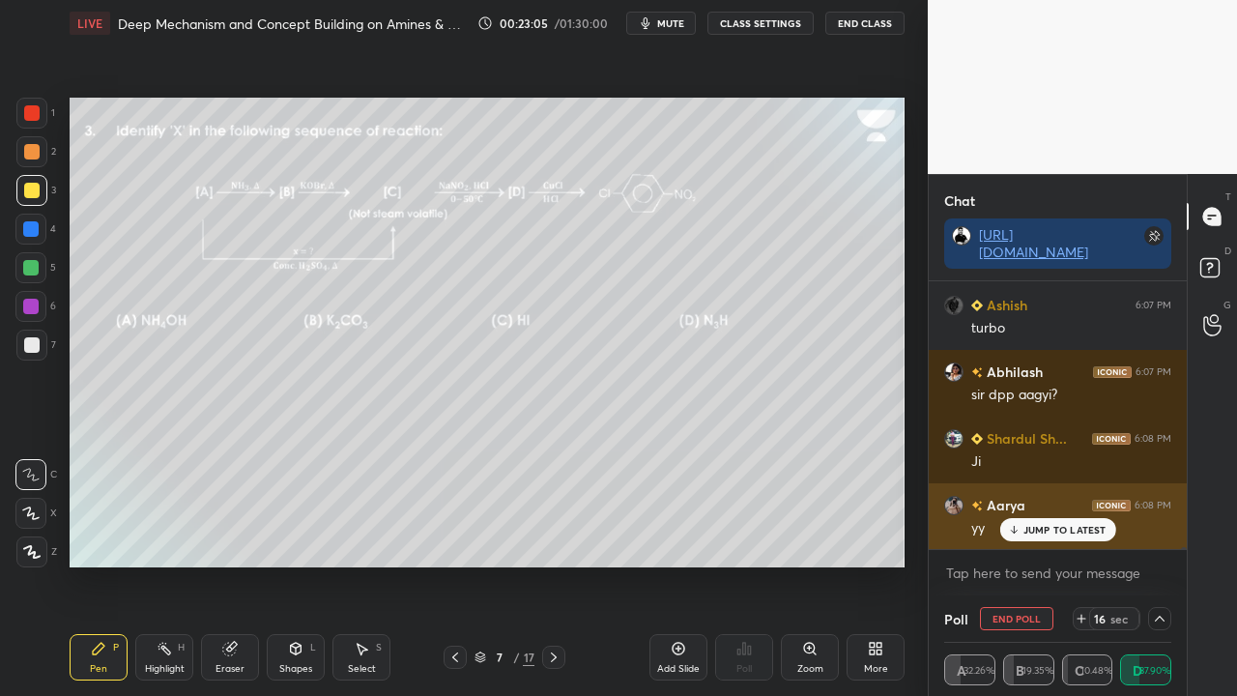
drag, startPoint x: 1047, startPoint y: 527, endPoint x: 991, endPoint y: 548, distance: 59.0
click at [1047, 528] on p "JUMP TO LATEST" at bounding box center [1064, 530] width 83 height 12
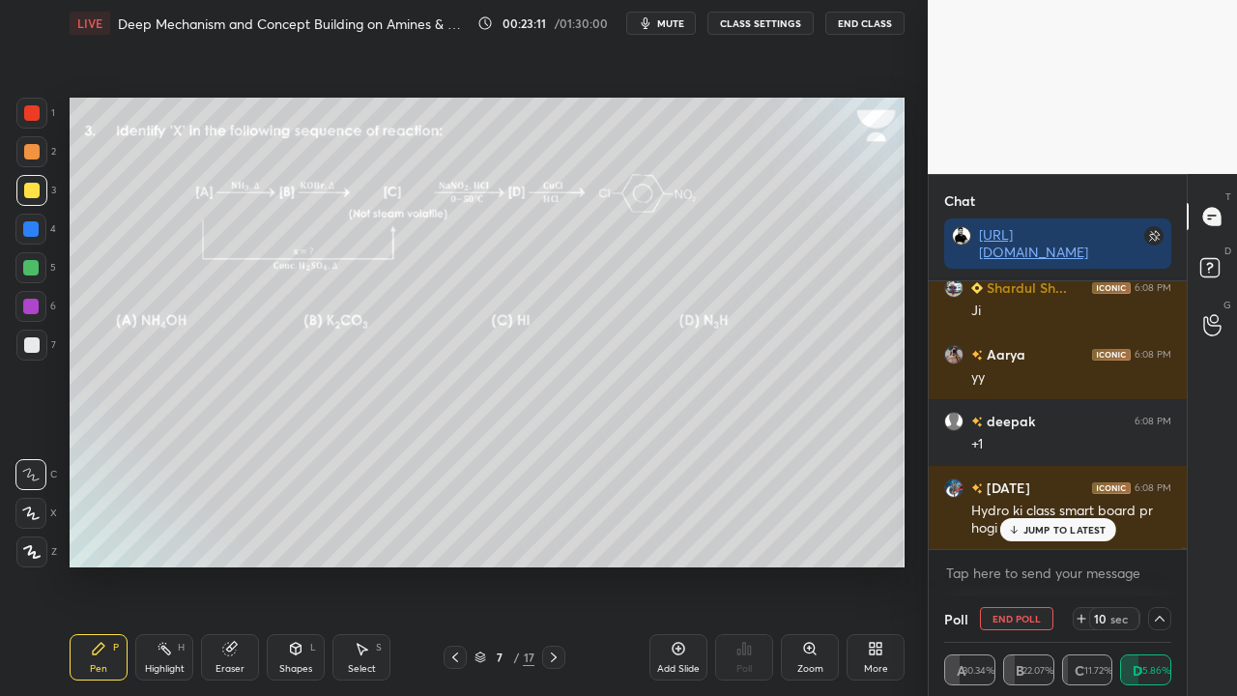
click at [1056, 531] on p "JUMP TO LATEST" at bounding box center [1064, 530] width 83 height 12
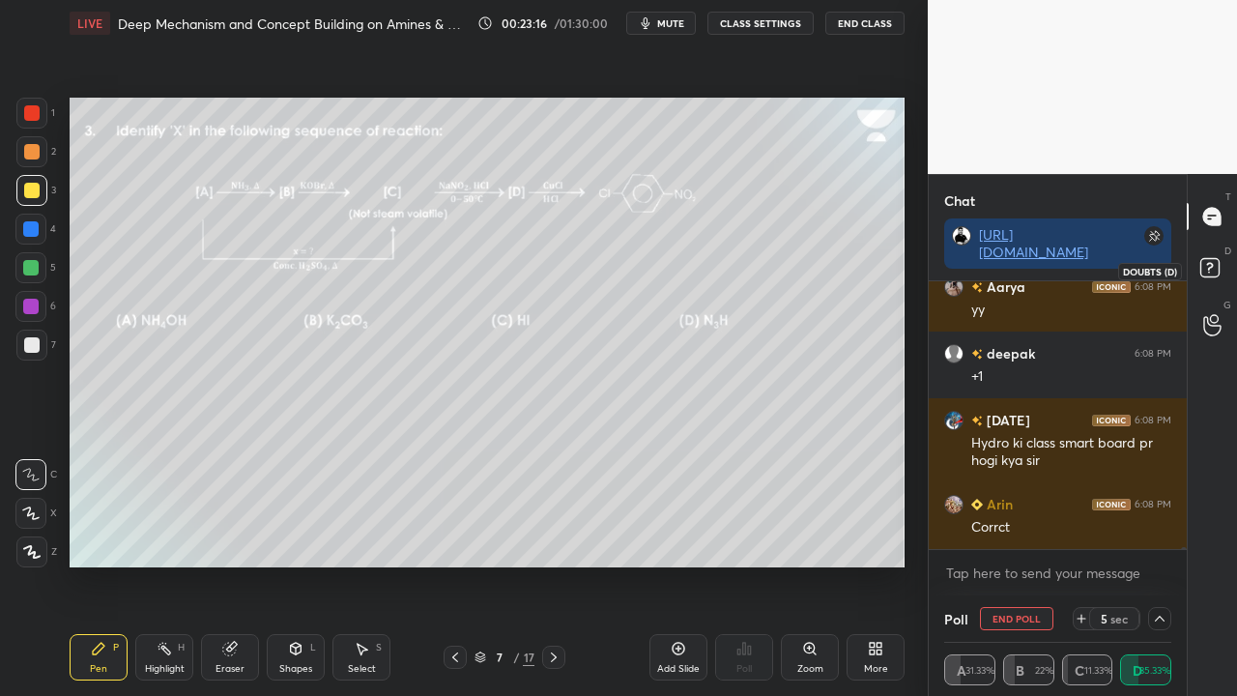
click at [1209, 263] on icon at bounding box center [1209, 267] width 7 height 8
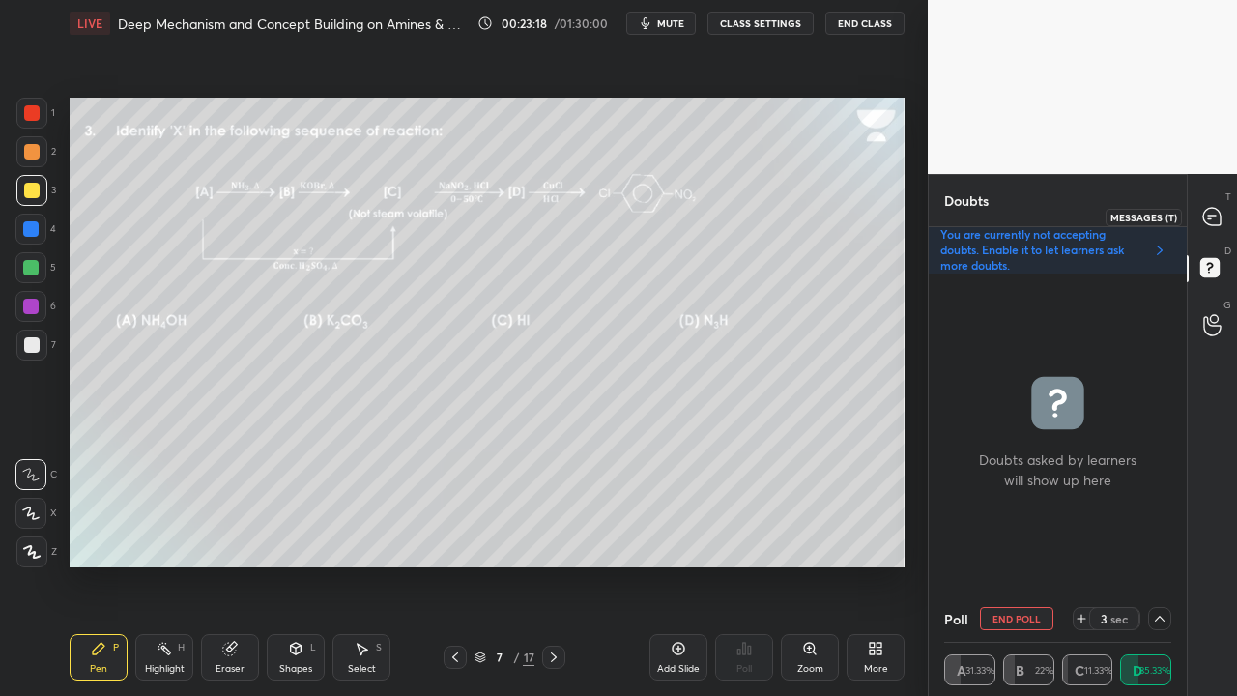
click at [1221, 216] on icon at bounding box center [1212, 217] width 20 height 20
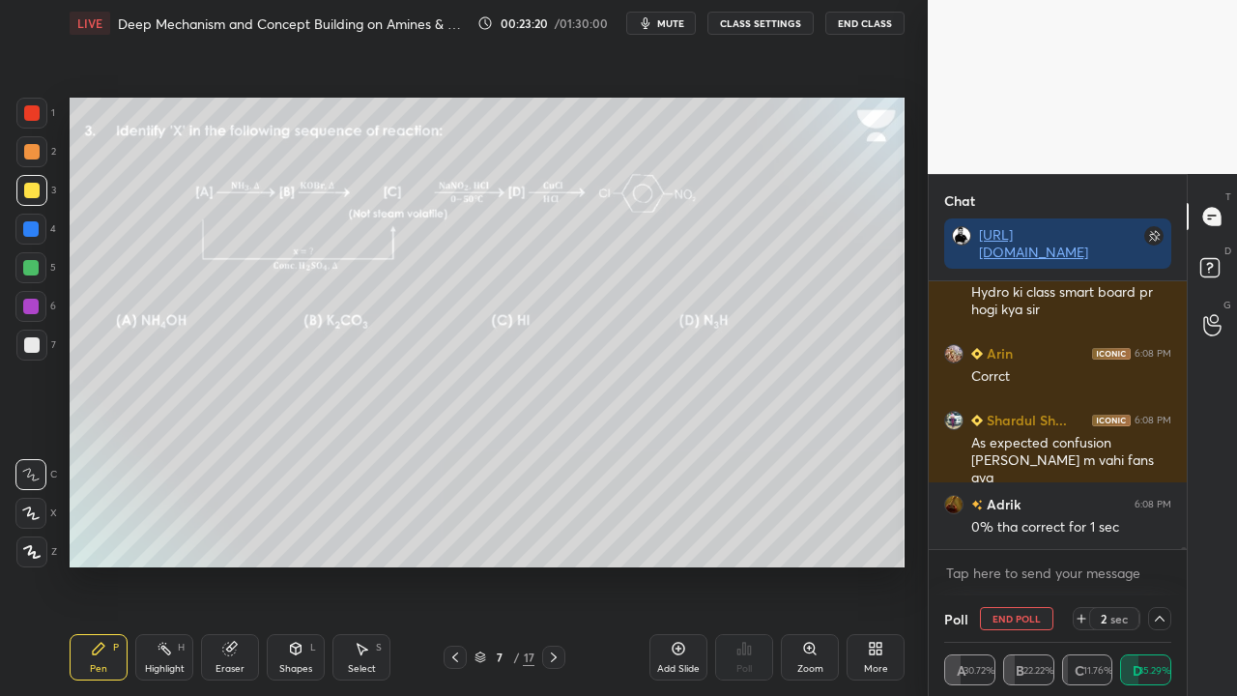
click at [1227, 273] on icon at bounding box center [1212, 270] width 35 height 35
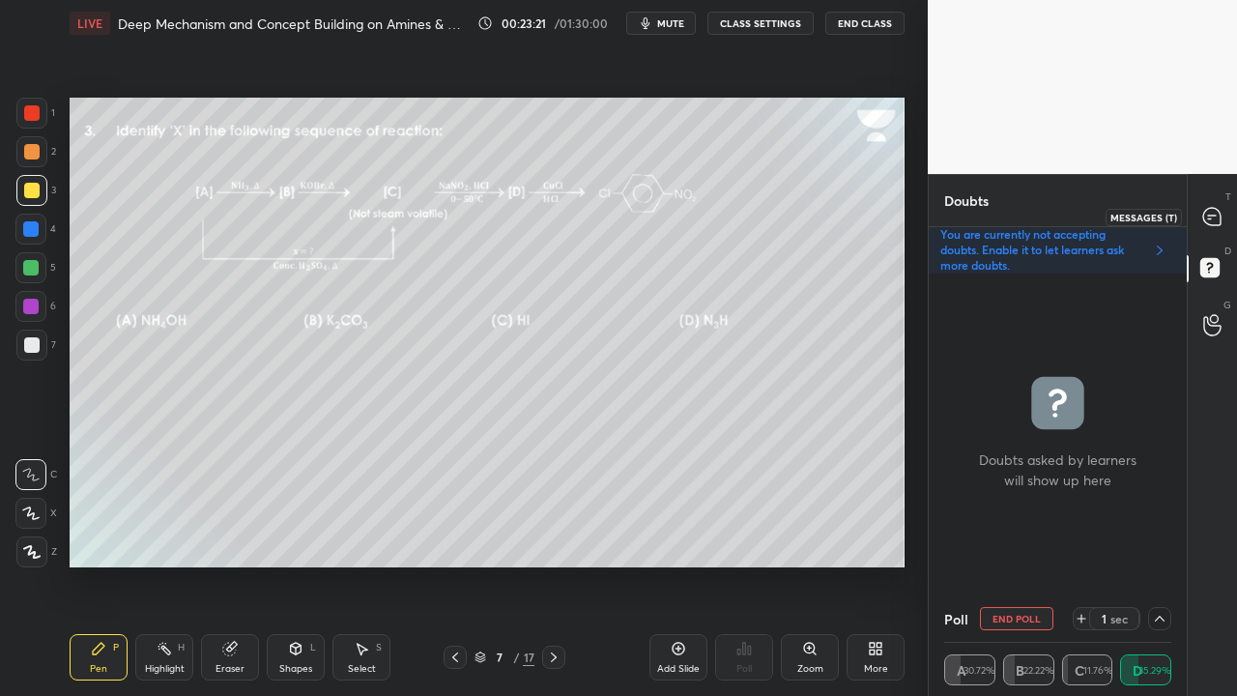
click at [1218, 218] on icon at bounding box center [1211, 216] width 17 height 17
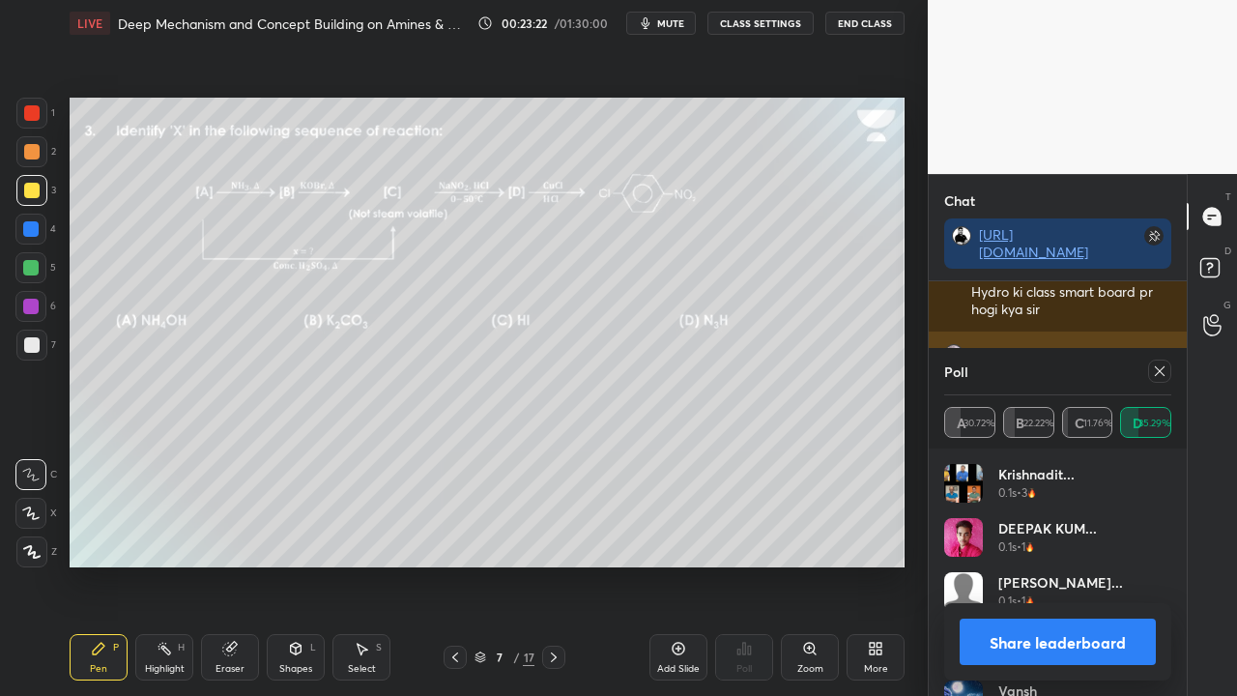
click at [1163, 377] on icon at bounding box center [1159, 370] width 15 height 15
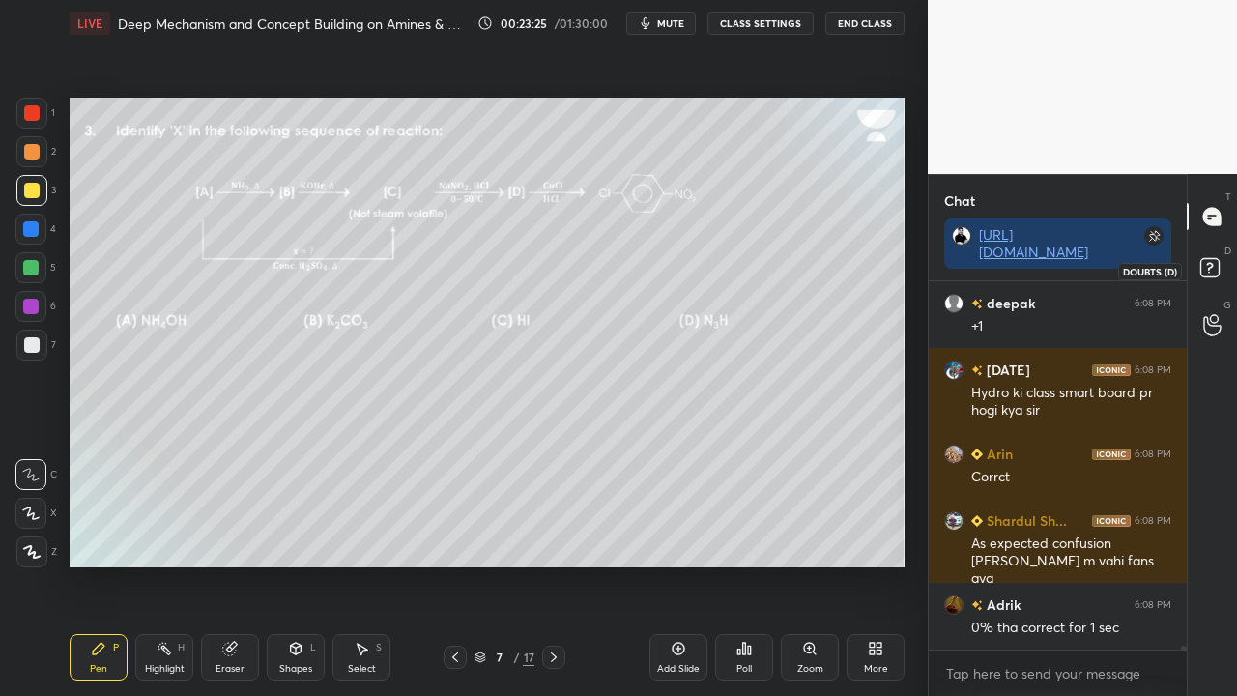
click at [1219, 269] on rect at bounding box center [1209, 268] width 18 height 18
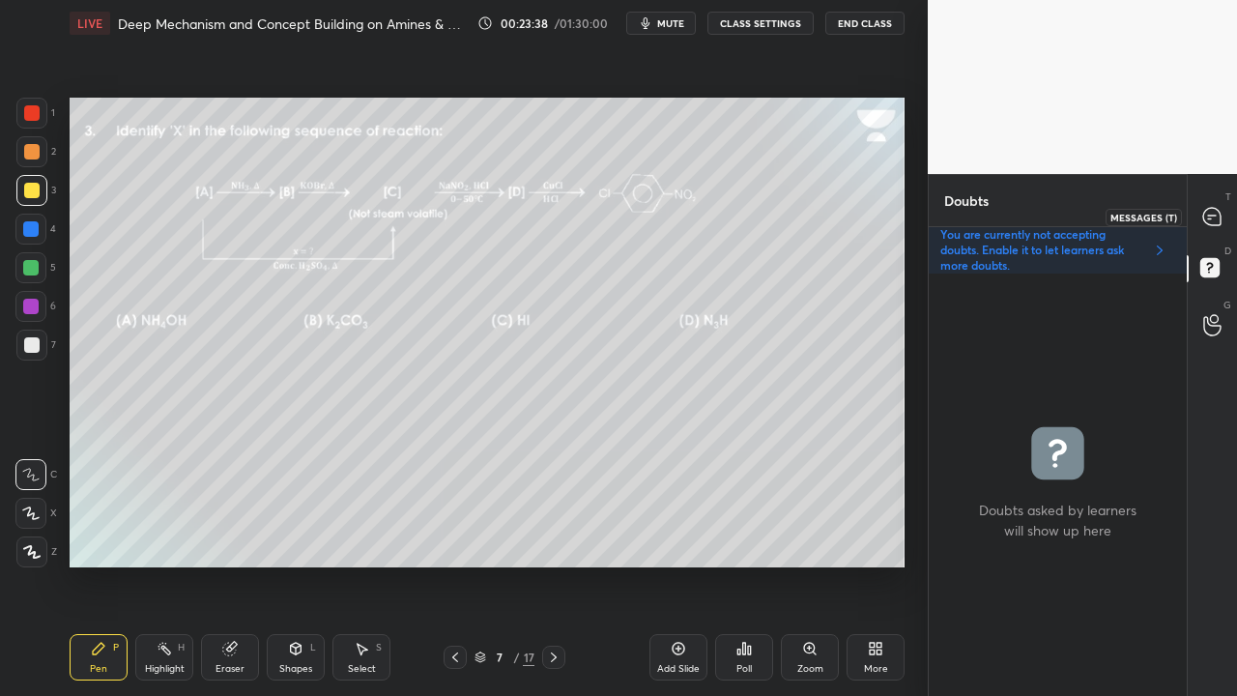
drag, startPoint x: 1223, startPoint y: 211, endPoint x: 1212, endPoint y: 206, distance: 12.6
click at [1220, 212] on div at bounding box center [1212, 216] width 39 height 35
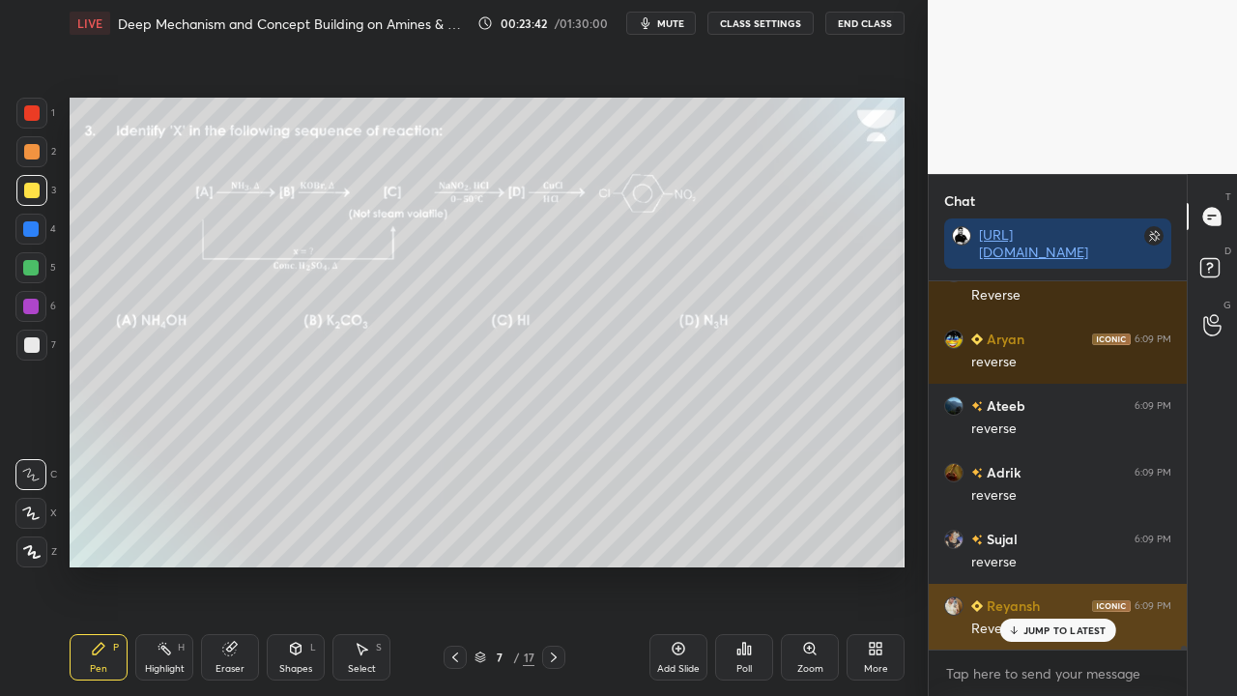
drag, startPoint x: 1040, startPoint y: 632, endPoint x: 984, endPoint y: 646, distance: 57.7
click at [1040, 564] on p "JUMP TO LATEST" at bounding box center [1064, 630] width 83 height 12
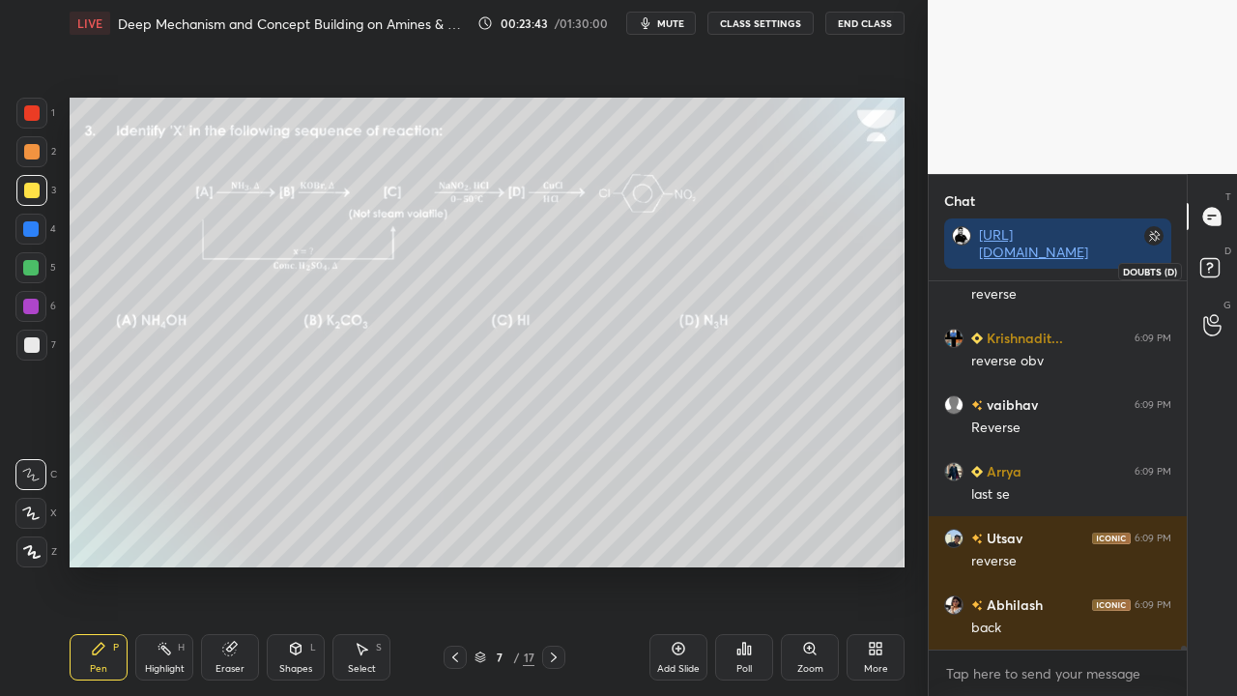
click at [1220, 259] on icon at bounding box center [1212, 270] width 35 height 35
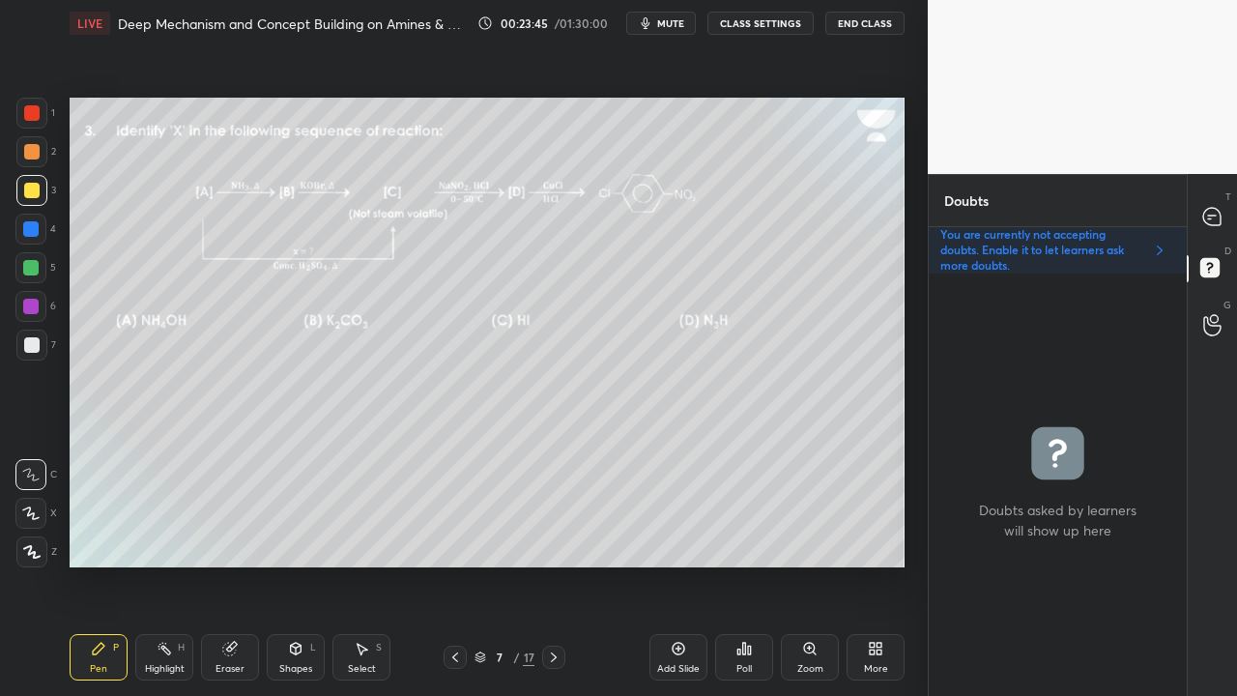
drag, startPoint x: 822, startPoint y: 662, endPoint x: 820, endPoint y: 676, distance: 14.6
click at [823, 564] on div "Zoom" at bounding box center [810, 657] width 58 height 46
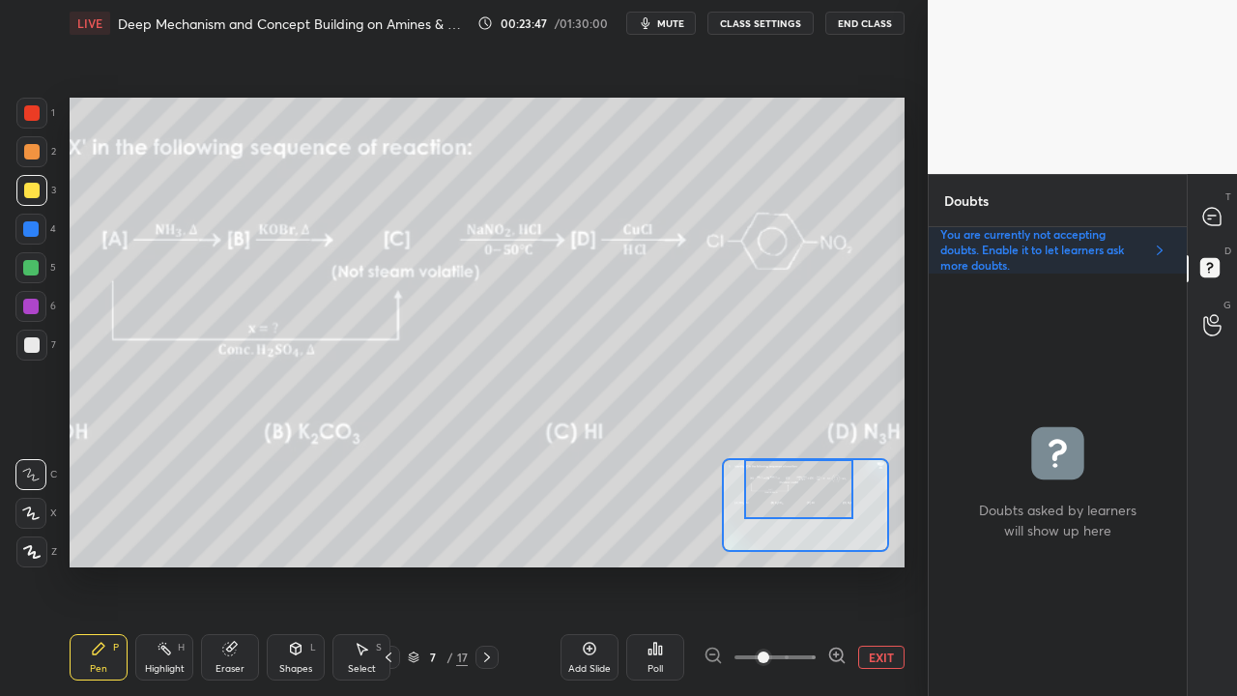
drag, startPoint x: 809, startPoint y: 514, endPoint x: 806, endPoint y: 499, distance: 15.7
click at [806, 499] on div at bounding box center [798, 489] width 109 height 60
click at [1235, 213] on div "T Messages (T)" at bounding box center [1212, 216] width 49 height 54
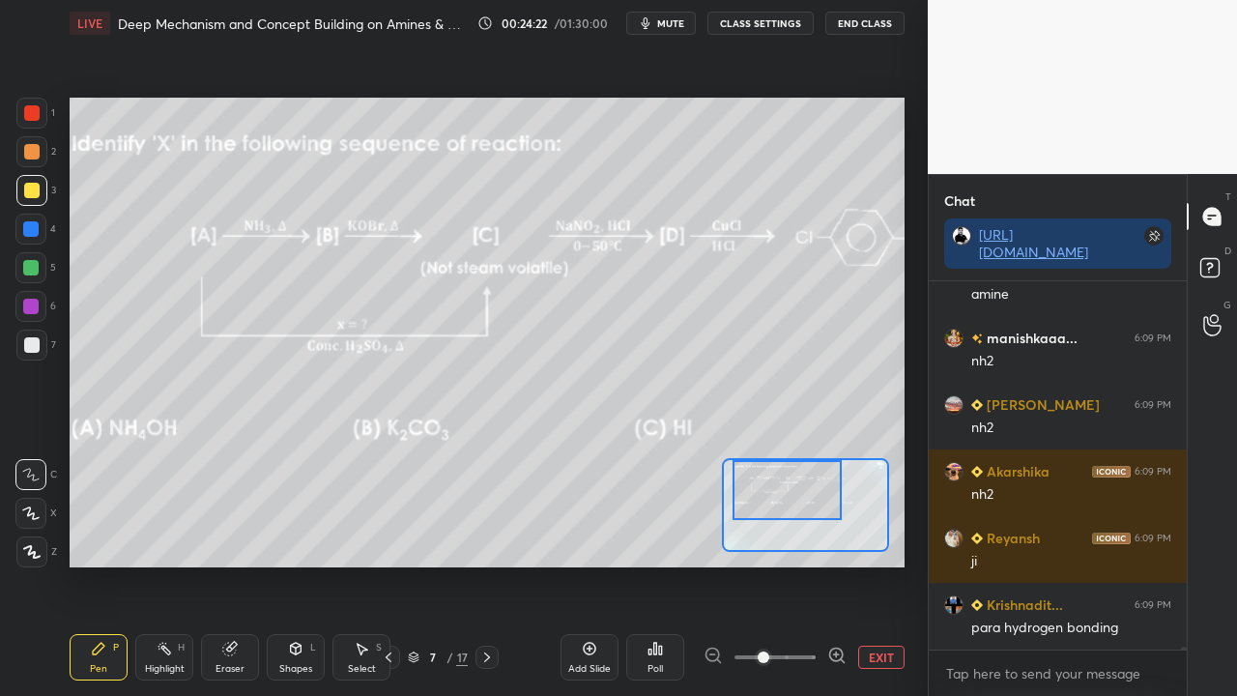
drag, startPoint x: 803, startPoint y: 487, endPoint x: 791, endPoint y: 488, distance: 11.6
click at [791, 488] on div at bounding box center [786, 490] width 109 height 60
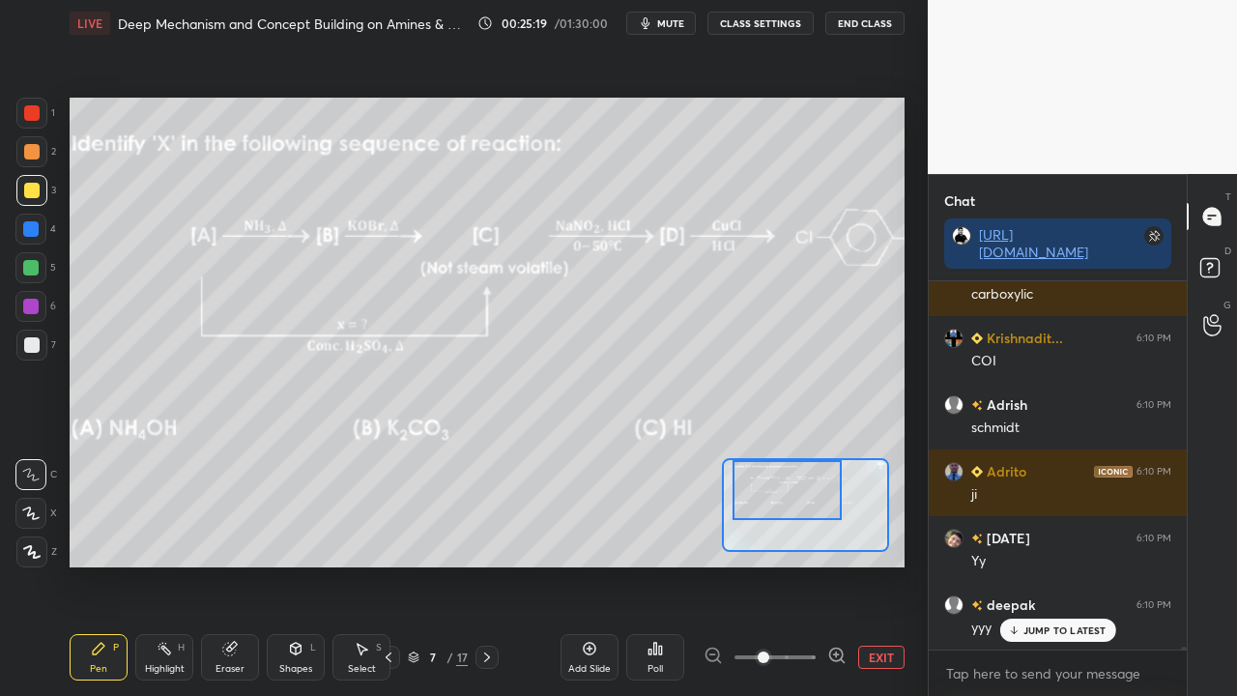
scroll to position [41972, 0]
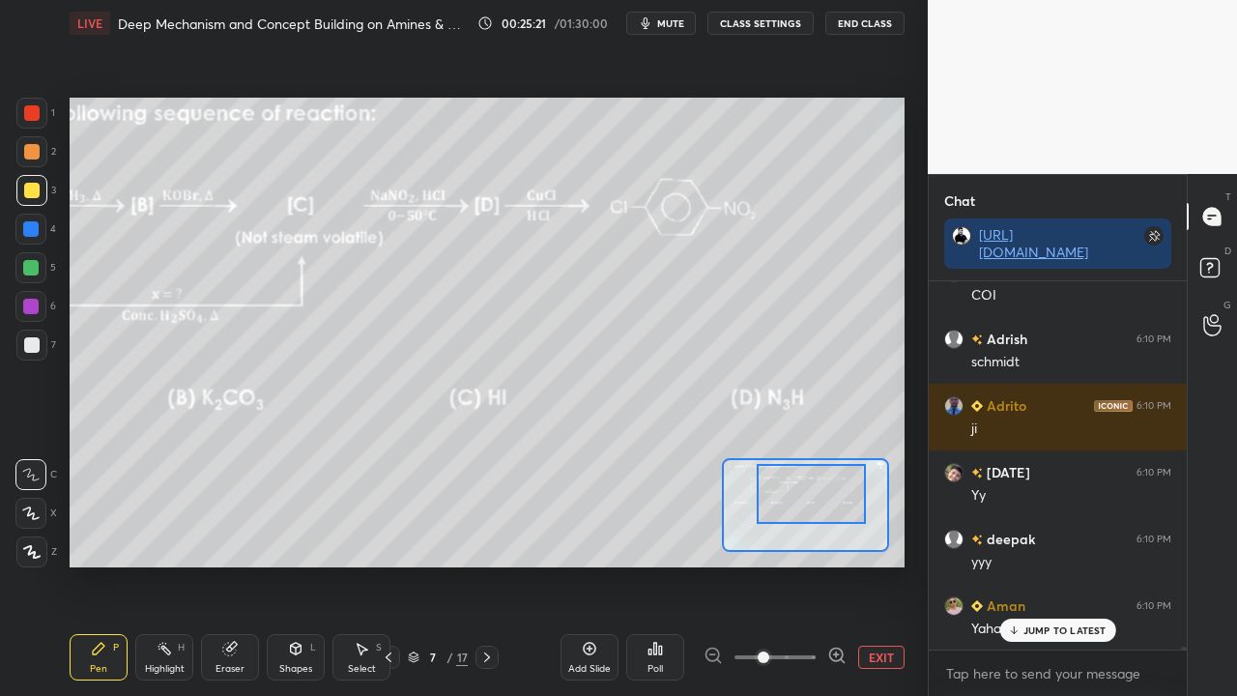
drag, startPoint x: 816, startPoint y: 506, endPoint x: 773, endPoint y: 495, distance: 44.1
click at [823, 506] on div at bounding box center [811, 494] width 109 height 60
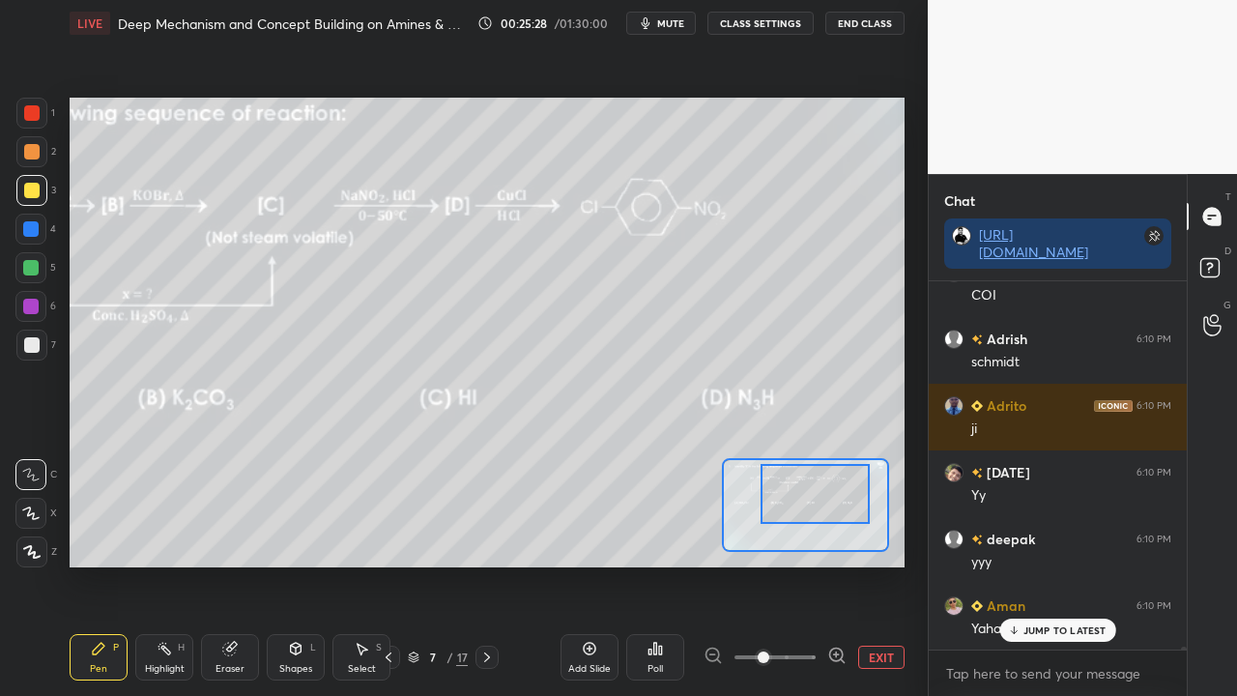
drag, startPoint x: 874, startPoint y: 675, endPoint x: 914, endPoint y: 651, distance: 46.7
click at [874, 564] on div "Add Slide Poll EXIT" at bounding box center [732, 657] width 344 height 108
click at [1046, 564] on p "JUMP TO LATEST" at bounding box center [1064, 630] width 83 height 12
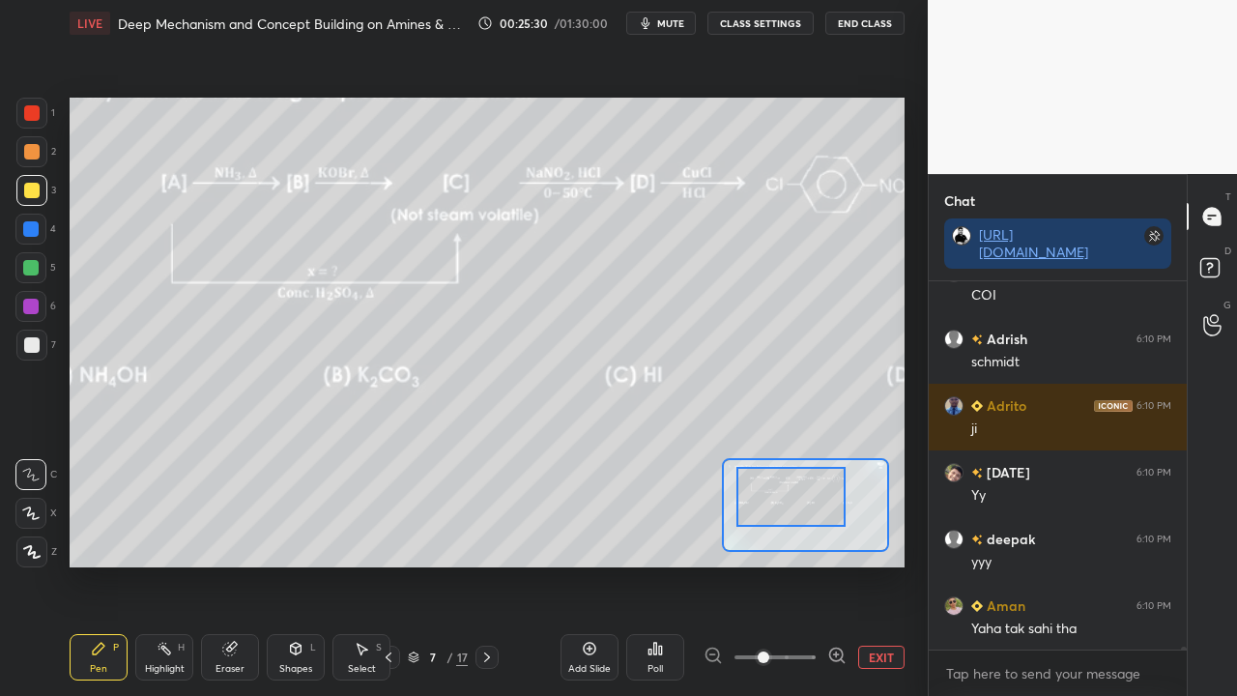
drag, startPoint x: 795, startPoint y: 504, endPoint x: 767, endPoint y: 504, distance: 28.0
click at [769, 505] on div at bounding box center [790, 497] width 109 height 60
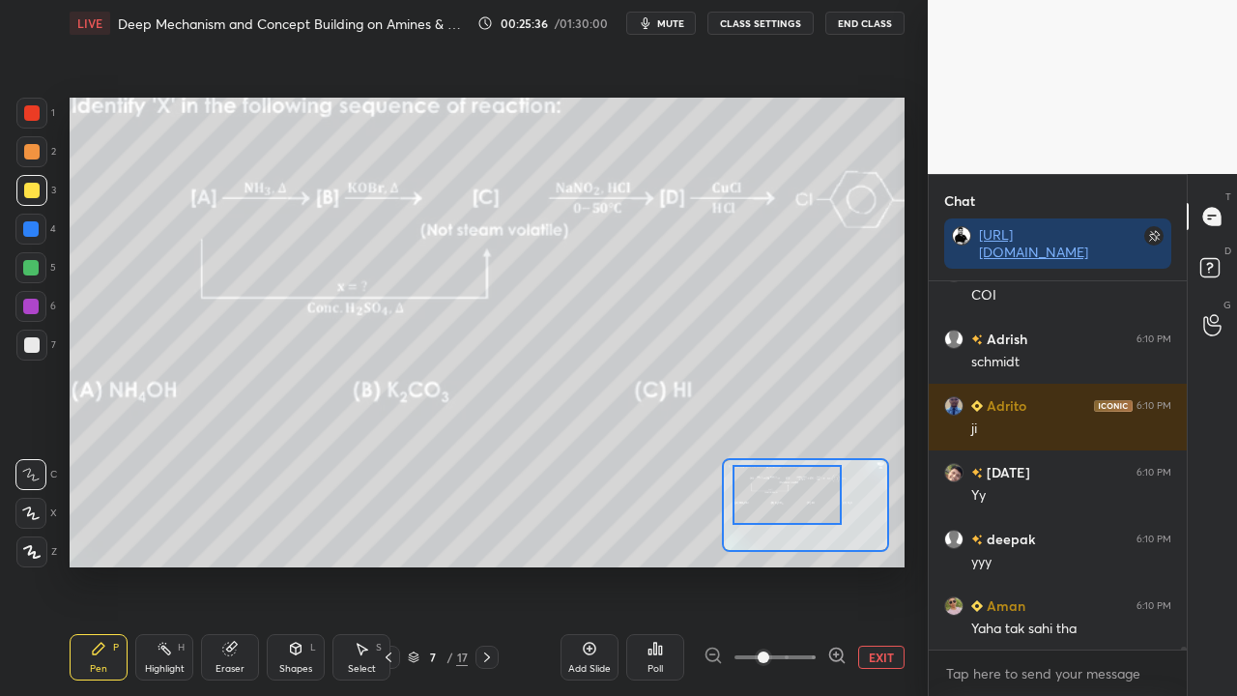
click at [882, 564] on button "EXIT" at bounding box center [881, 657] width 46 height 23
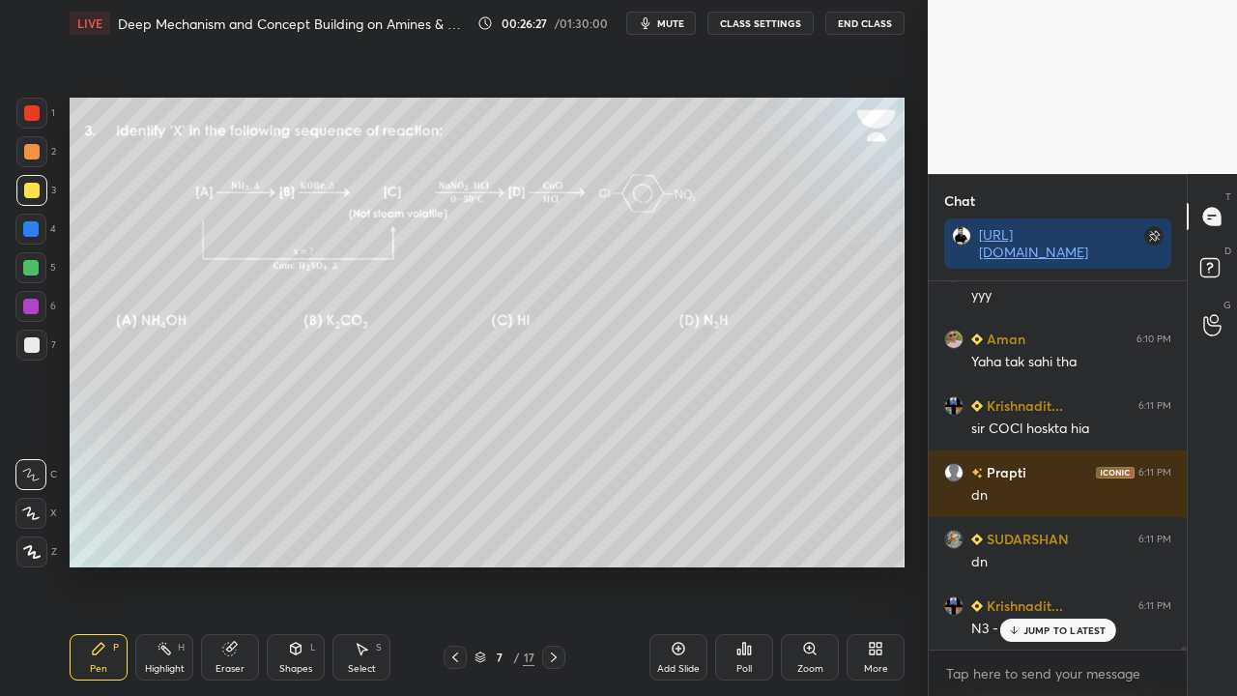
scroll to position [42306, 0]
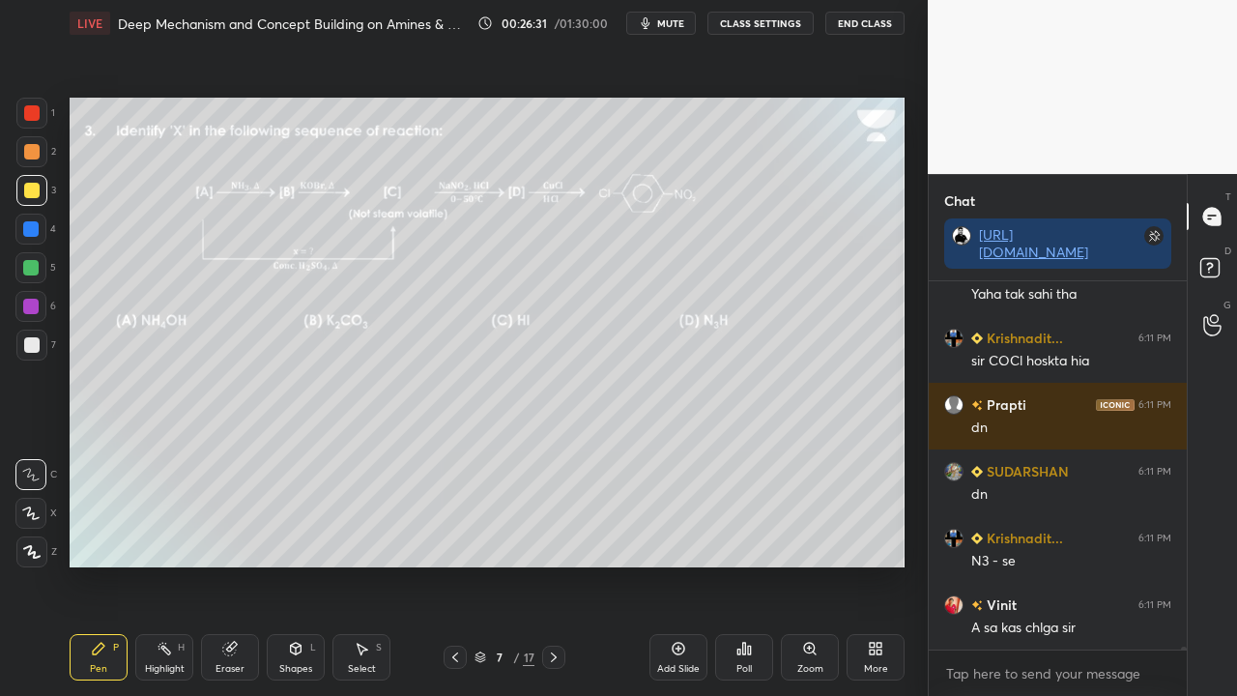
click at [1220, 264] on icon at bounding box center [1212, 270] width 35 height 35
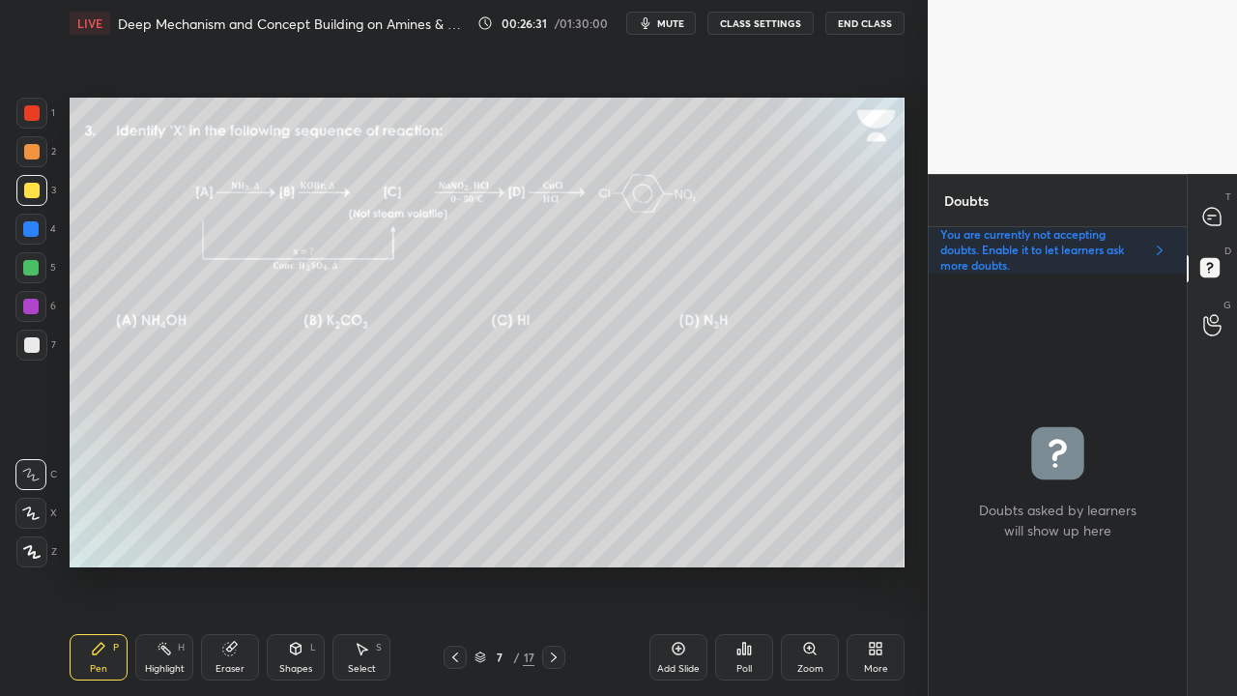
scroll to position [416, 252]
click at [1221, 209] on div at bounding box center [1212, 216] width 39 height 35
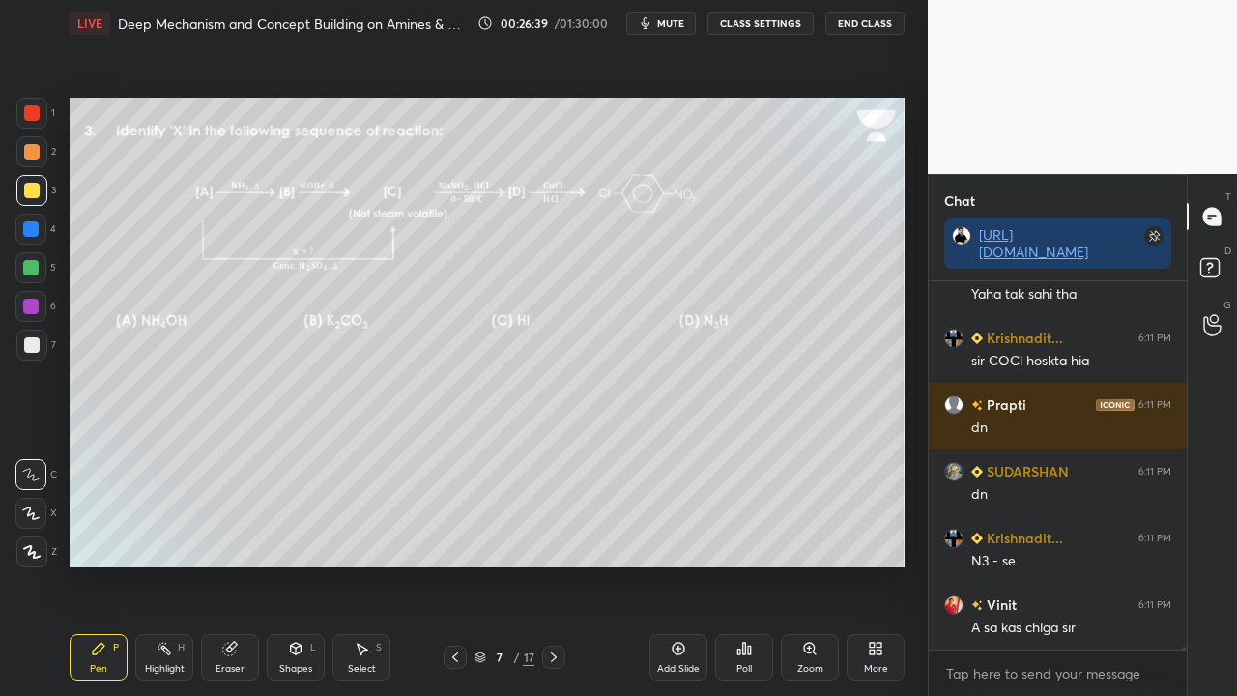
scroll to position [42372, 0]
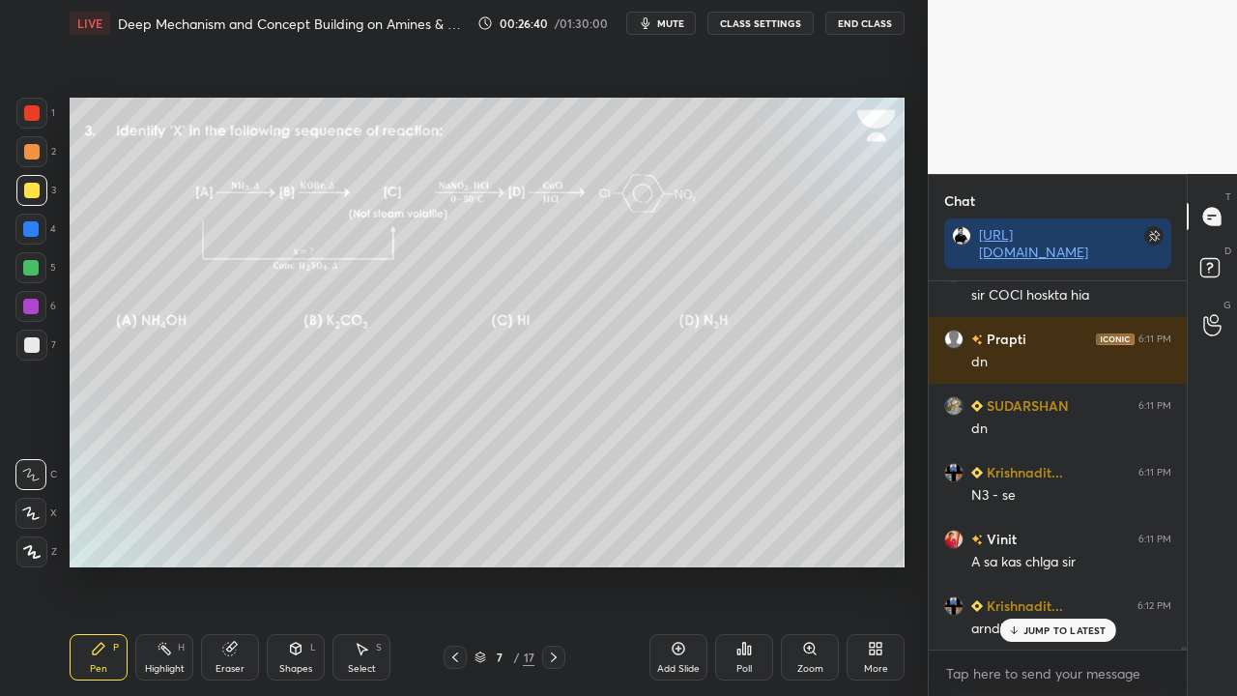
click at [1048, 564] on p "JUMP TO LATEST" at bounding box center [1064, 630] width 83 height 12
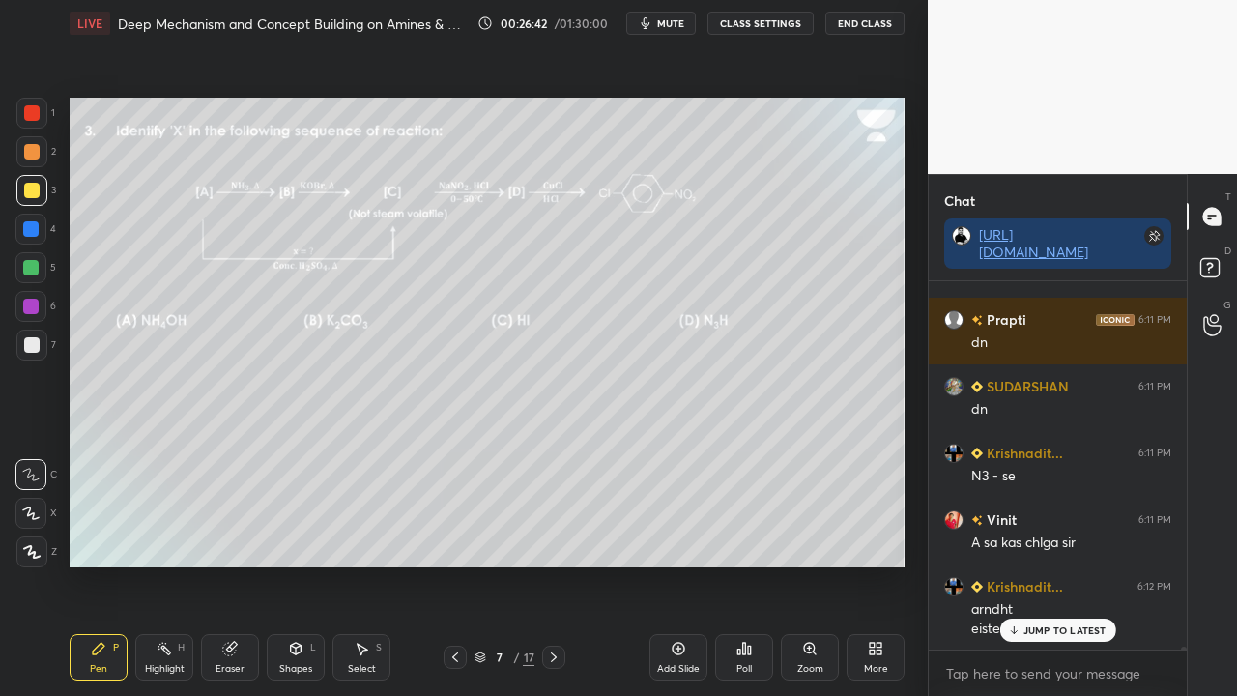
click at [1075, 564] on p "JUMP TO LATEST" at bounding box center [1064, 630] width 83 height 12
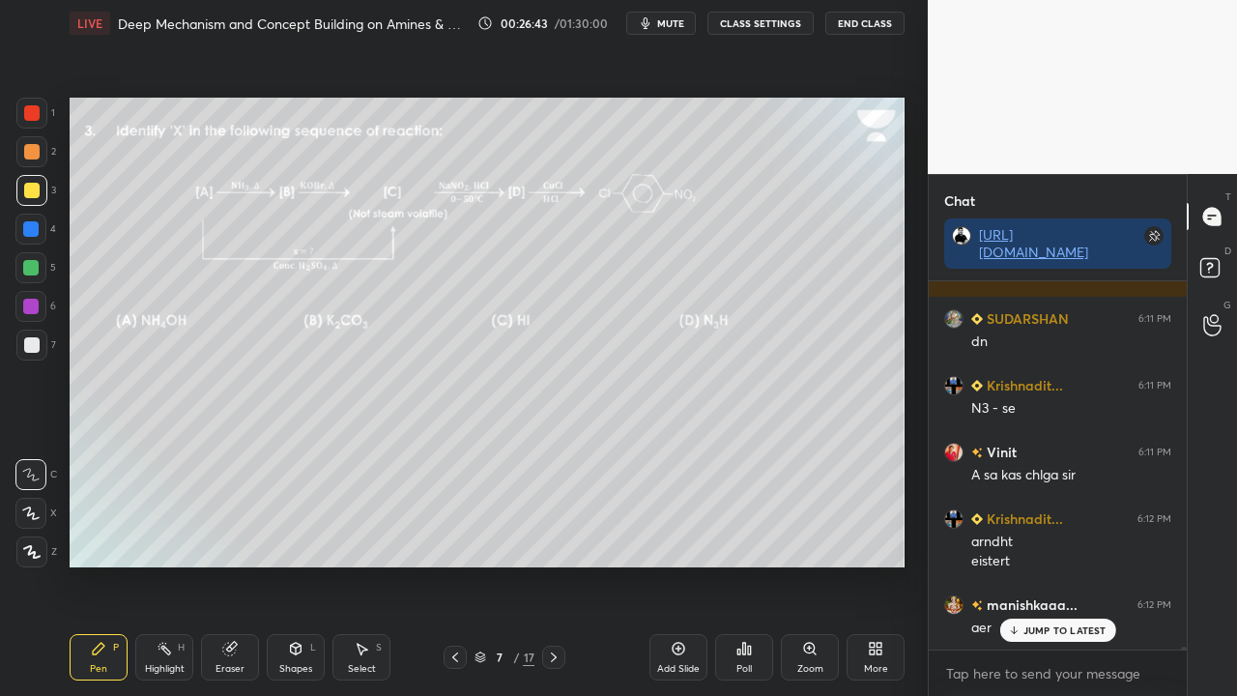
scroll to position [42525, 0]
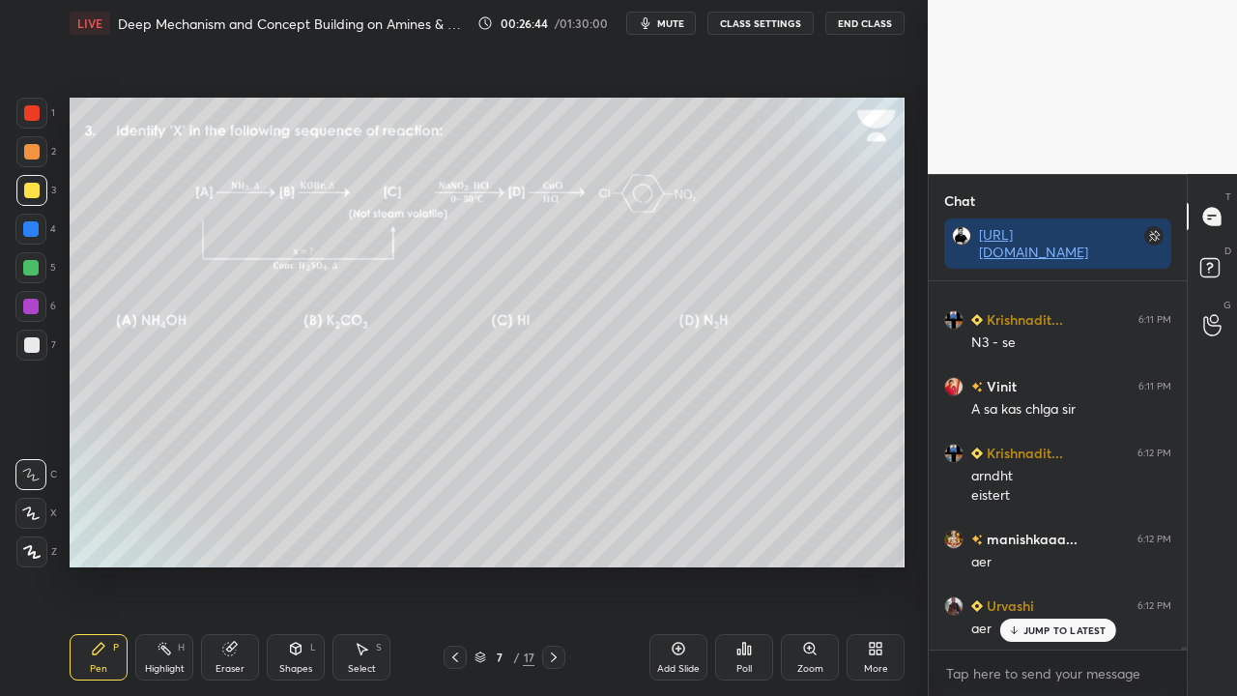
click at [1216, 267] on rect at bounding box center [1209, 268] width 18 height 18
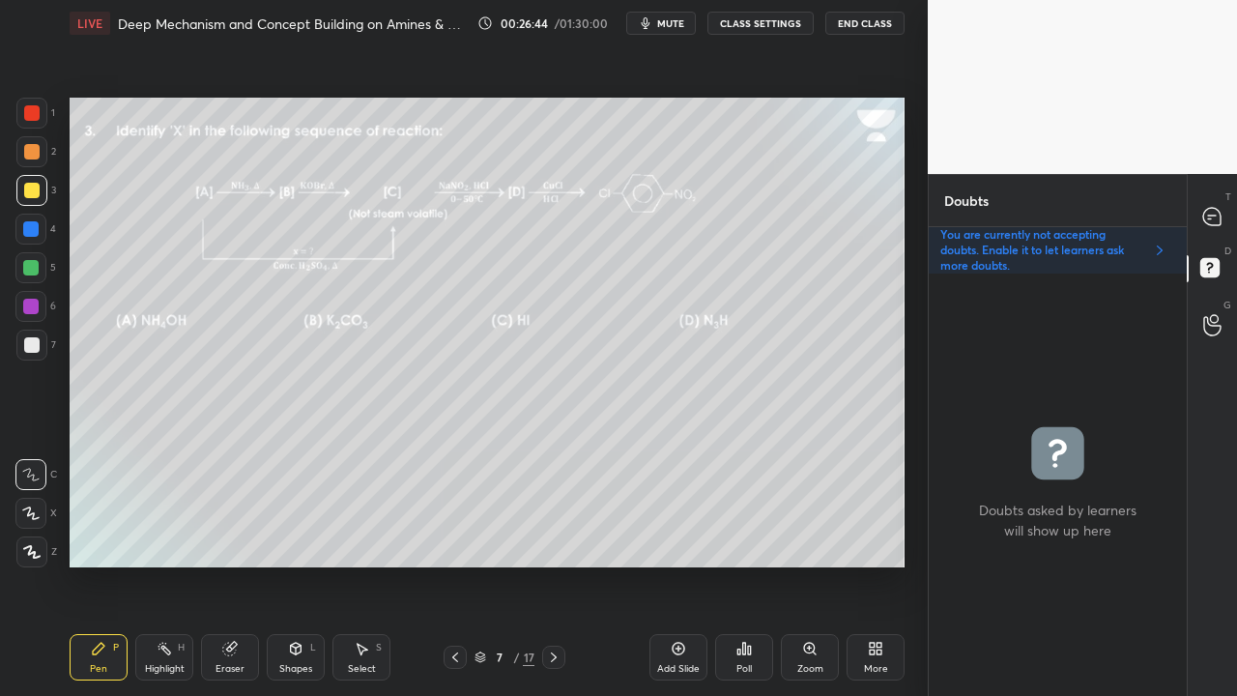
scroll to position [416, 252]
click at [1229, 213] on div at bounding box center [1212, 216] width 39 height 35
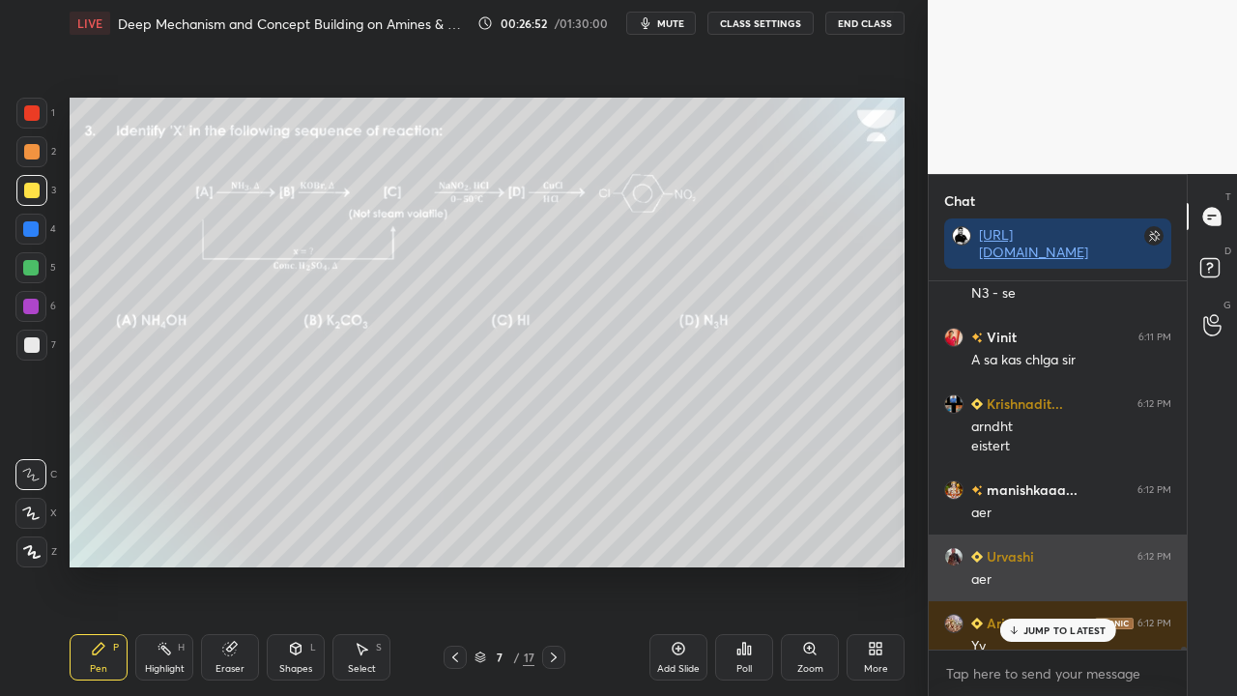
scroll to position [362, 252]
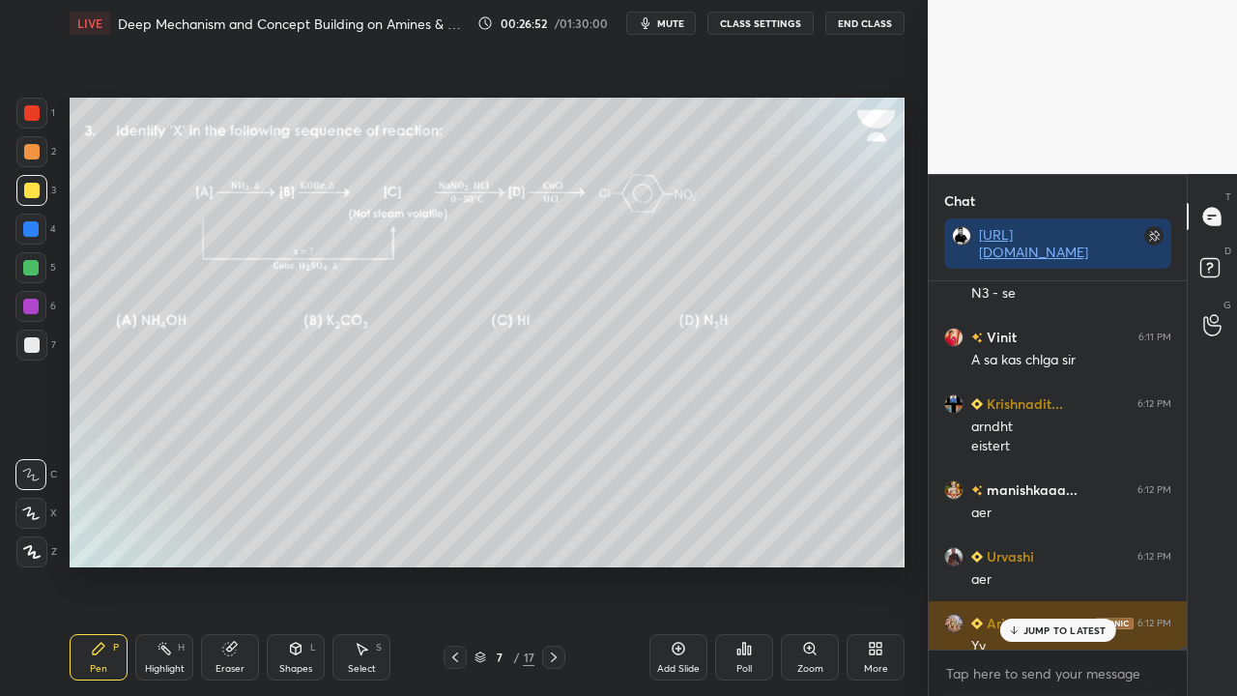
click at [1048, 564] on p "JUMP TO LATEST" at bounding box center [1064, 630] width 83 height 12
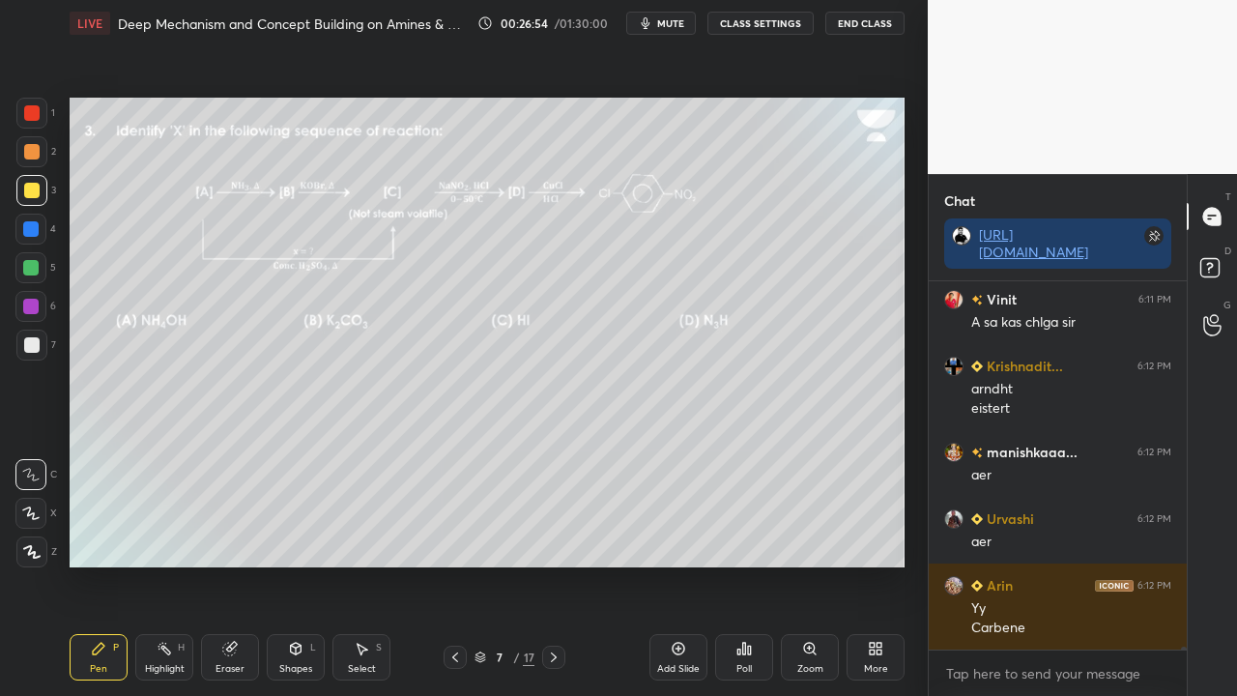
scroll to position [42677, 0]
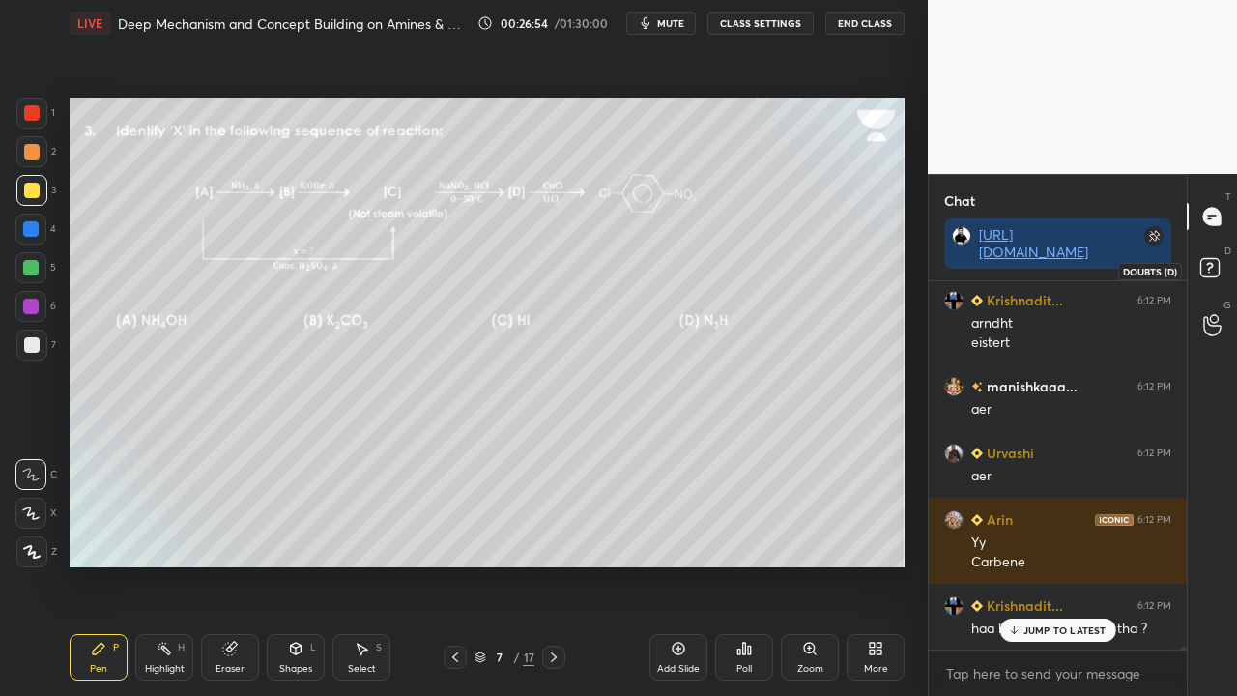
click at [1198, 266] on icon at bounding box center [1212, 270] width 35 height 35
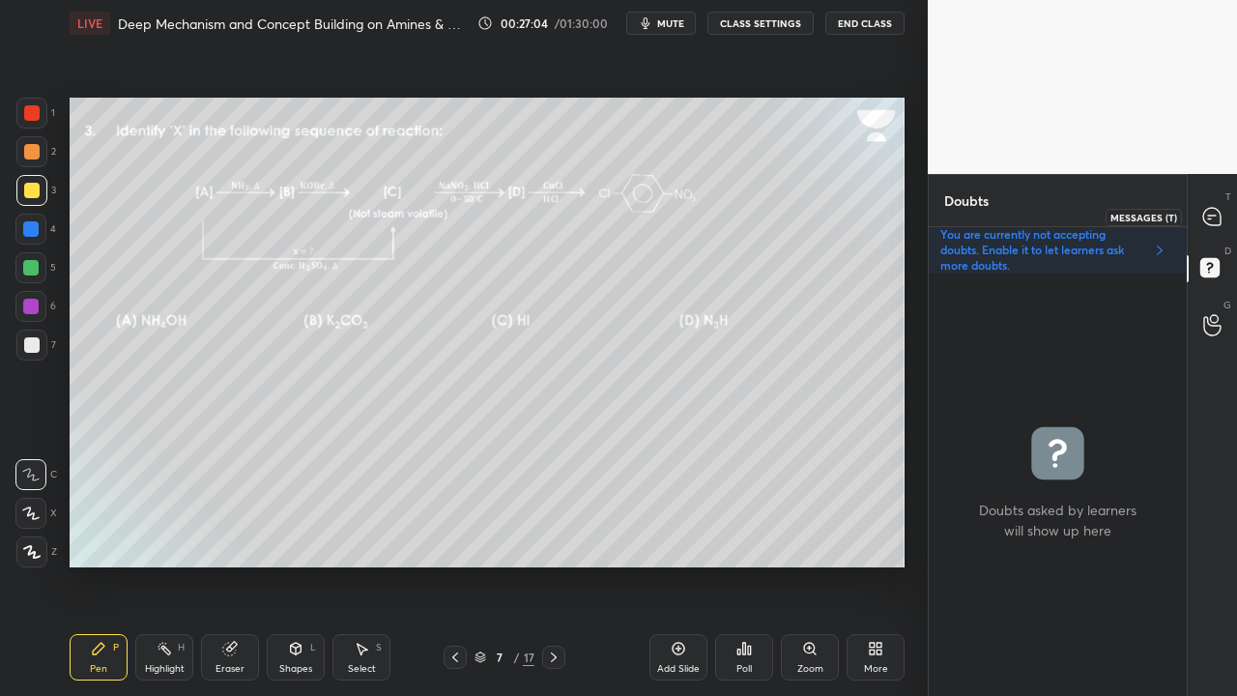
click at [1220, 207] on icon at bounding box center [1212, 217] width 20 height 20
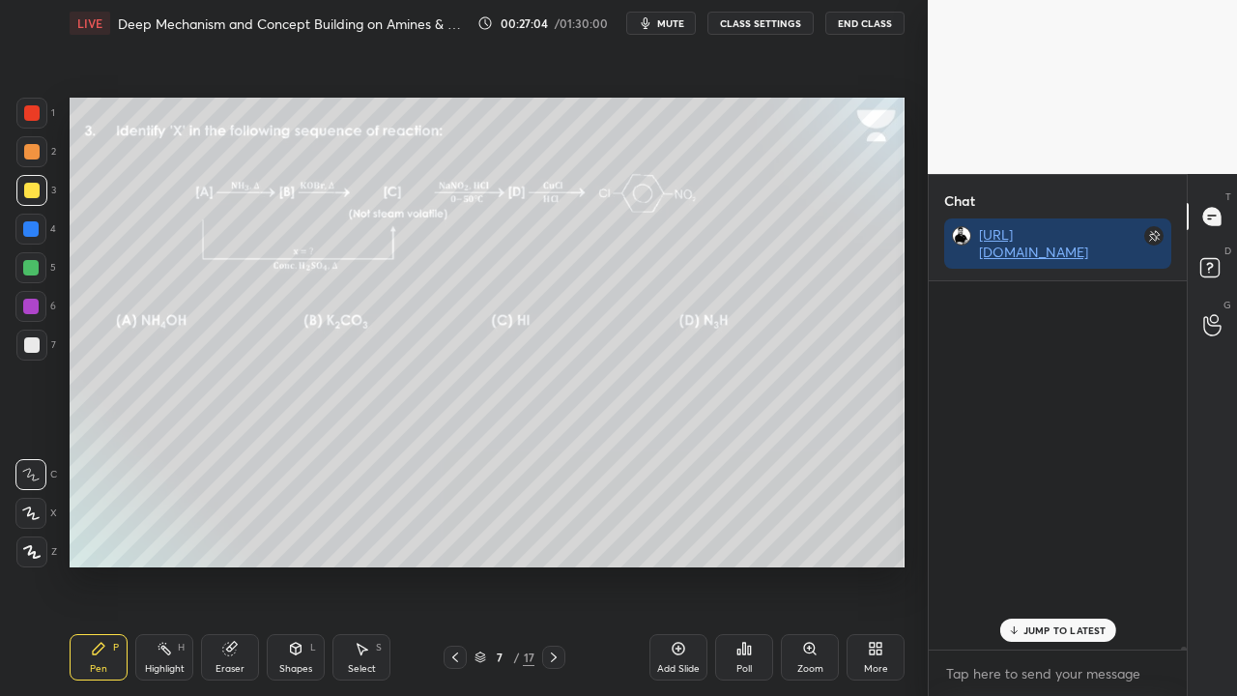
scroll to position [362, 252]
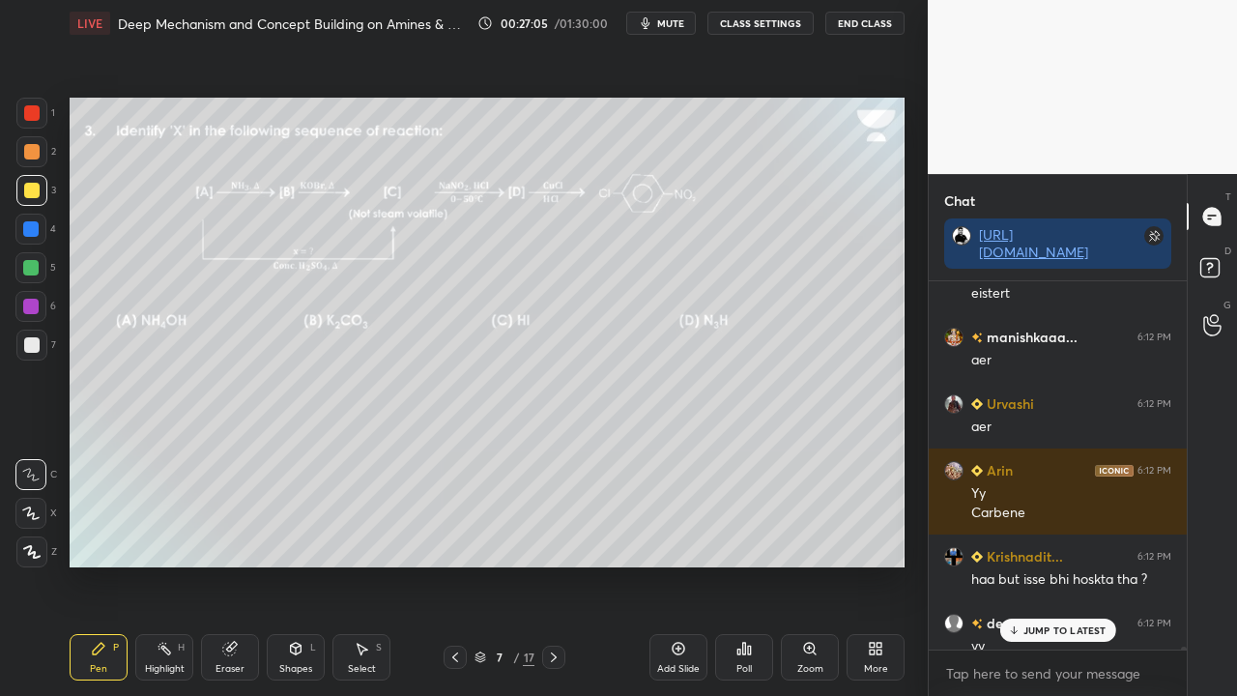
click at [1039, 564] on p "JUMP TO LATEST" at bounding box center [1064, 630] width 83 height 12
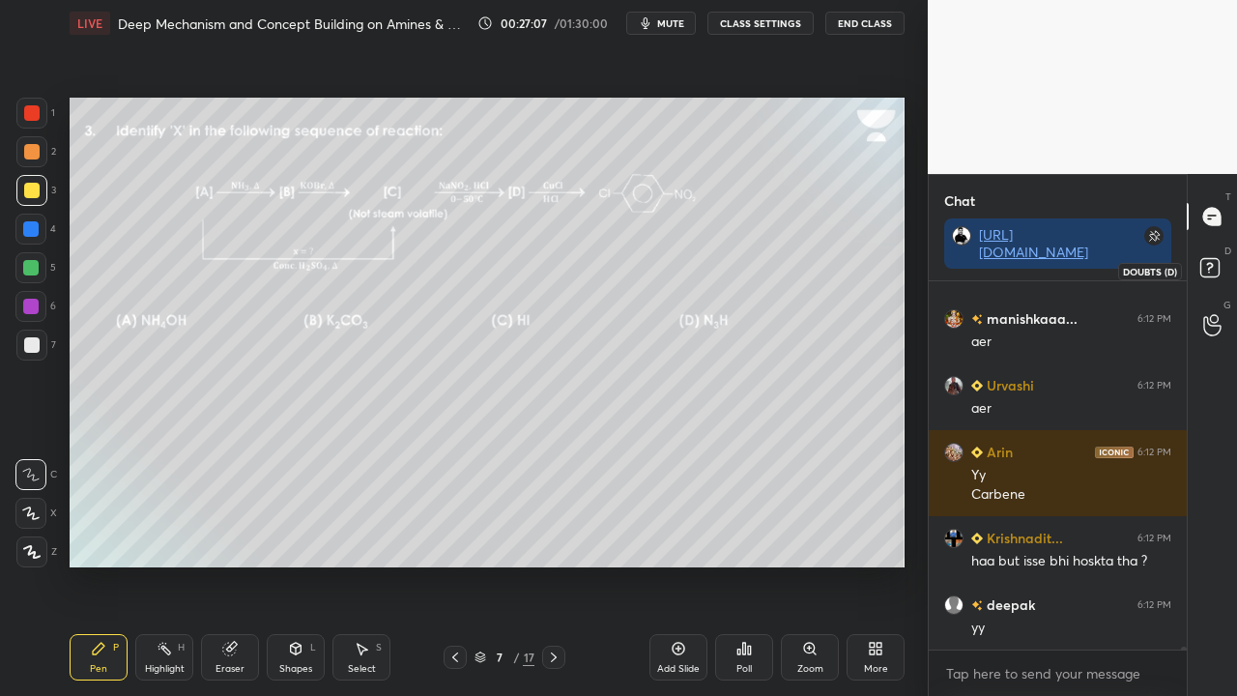
click at [1225, 269] on icon at bounding box center [1212, 270] width 35 height 35
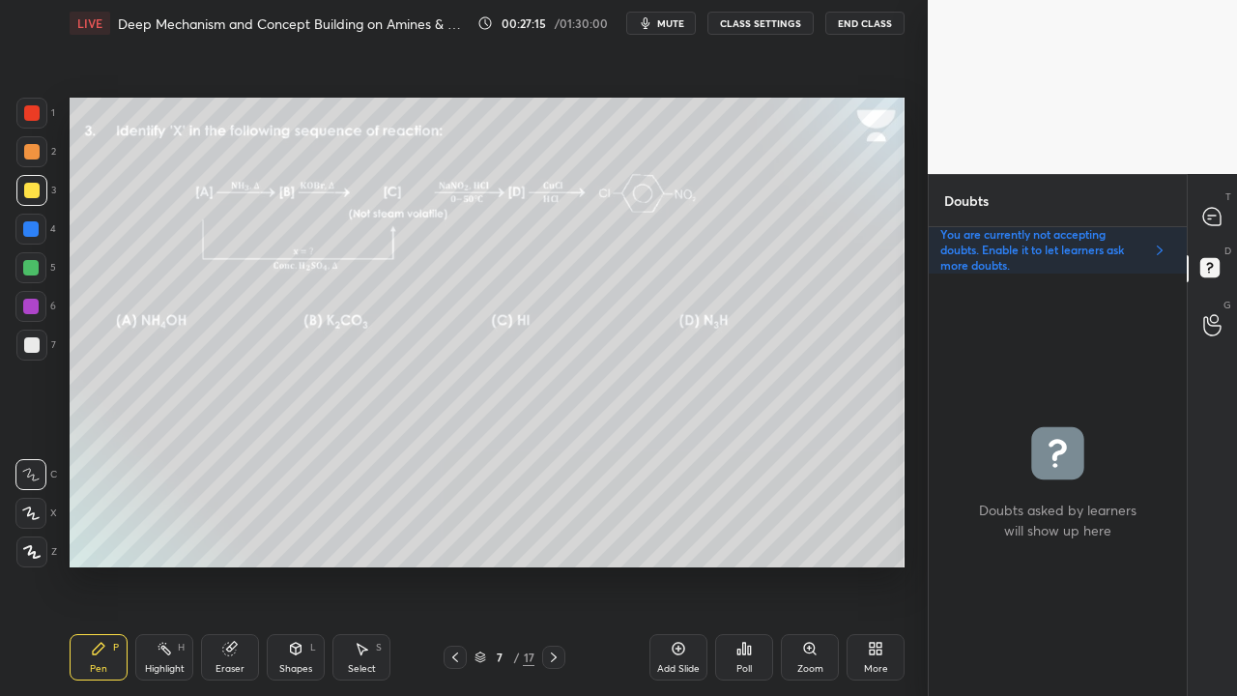
click at [552, 564] on icon at bounding box center [553, 656] width 15 height 15
click at [1194, 211] on div at bounding box center [1212, 216] width 39 height 35
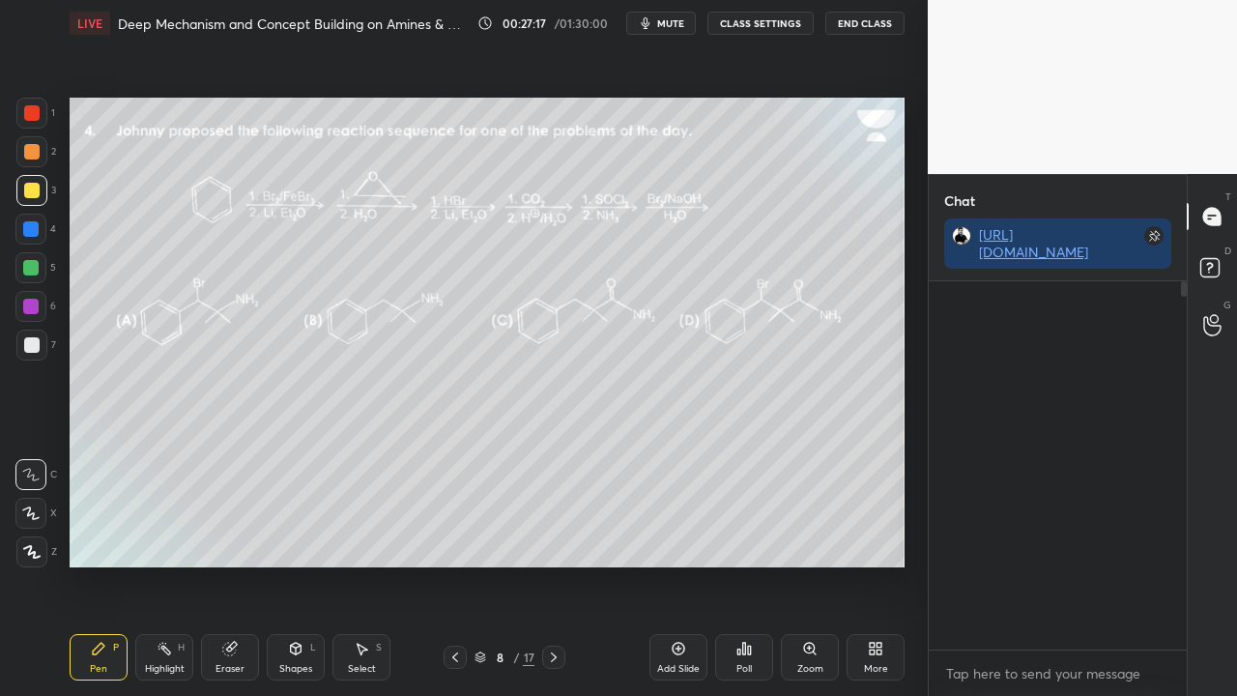
scroll to position [42793, 0]
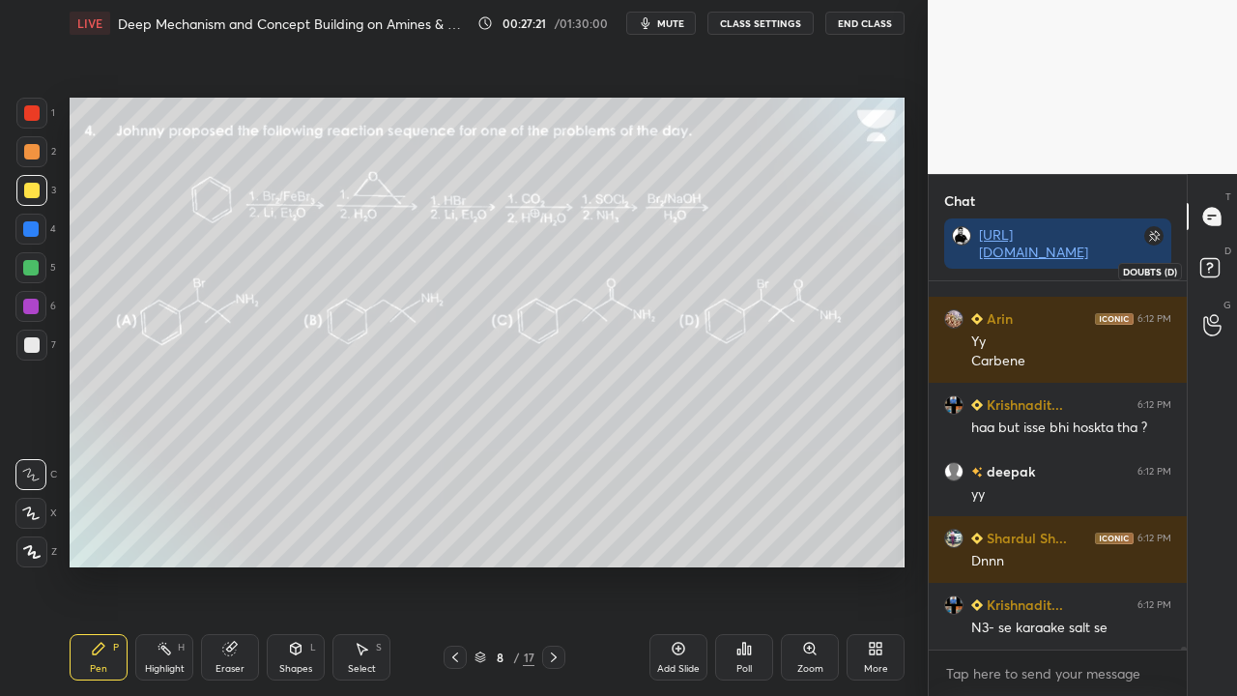
click at [1216, 267] on rect at bounding box center [1209, 268] width 18 height 18
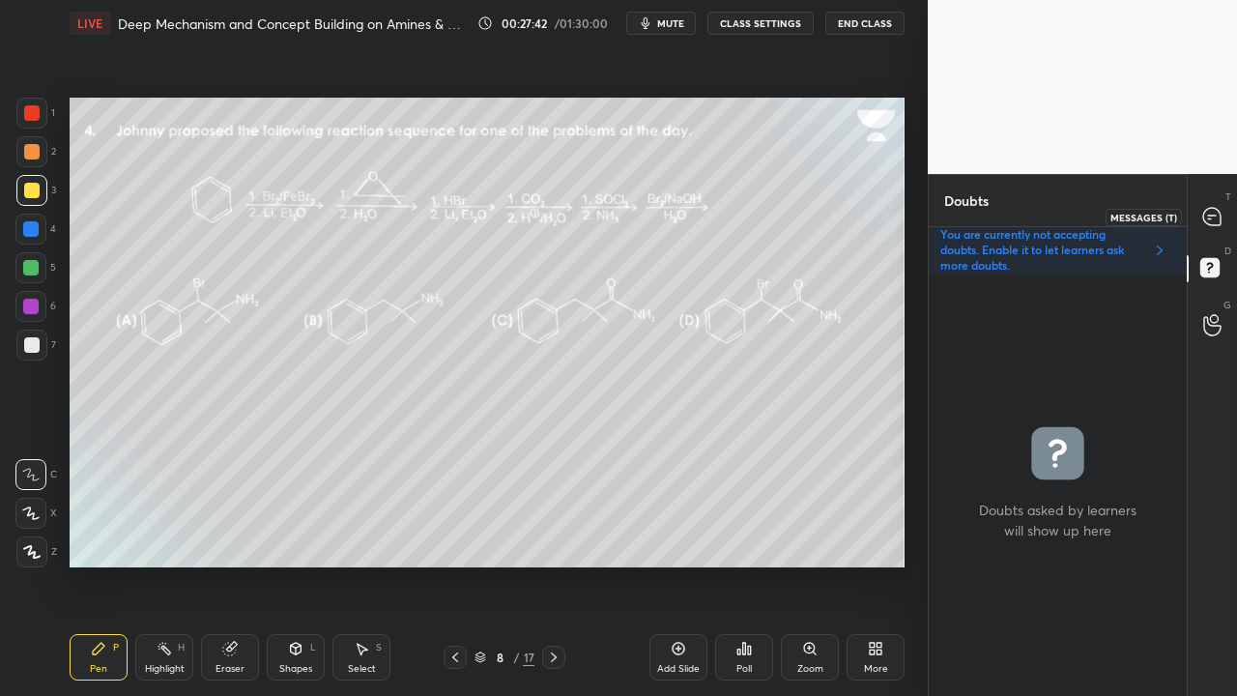
click at [1218, 210] on icon at bounding box center [1211, 216] width 17 height 17
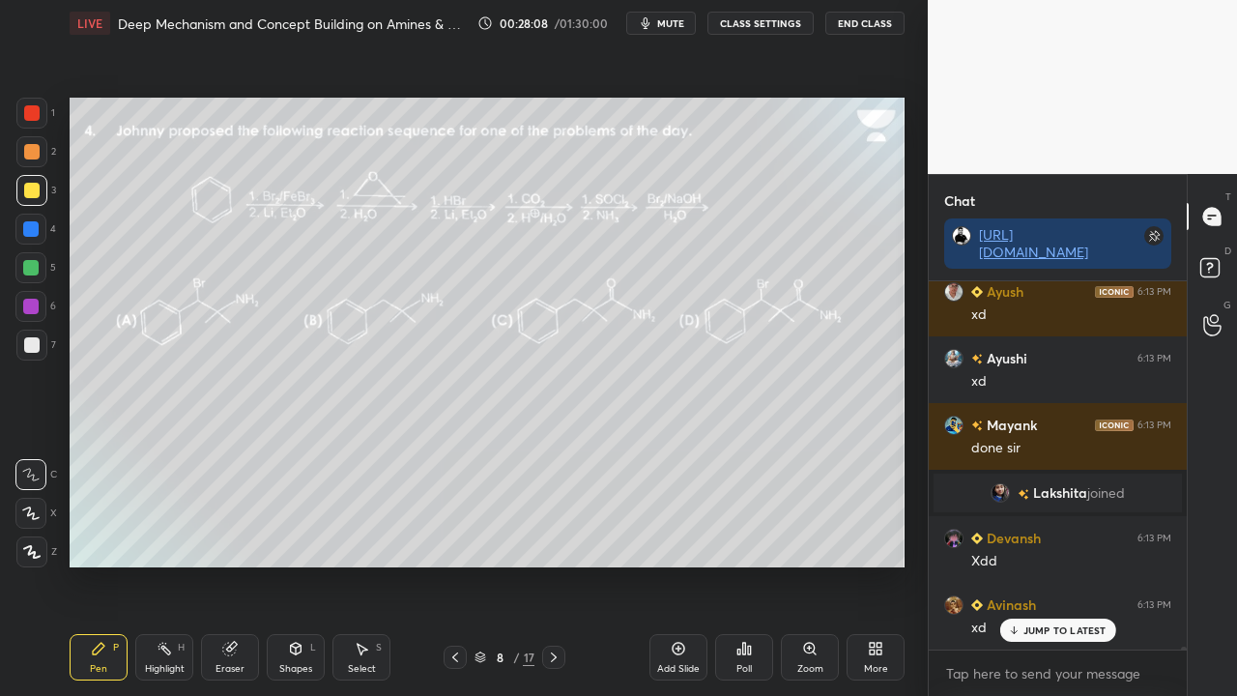
scroll to position [40920, 0]
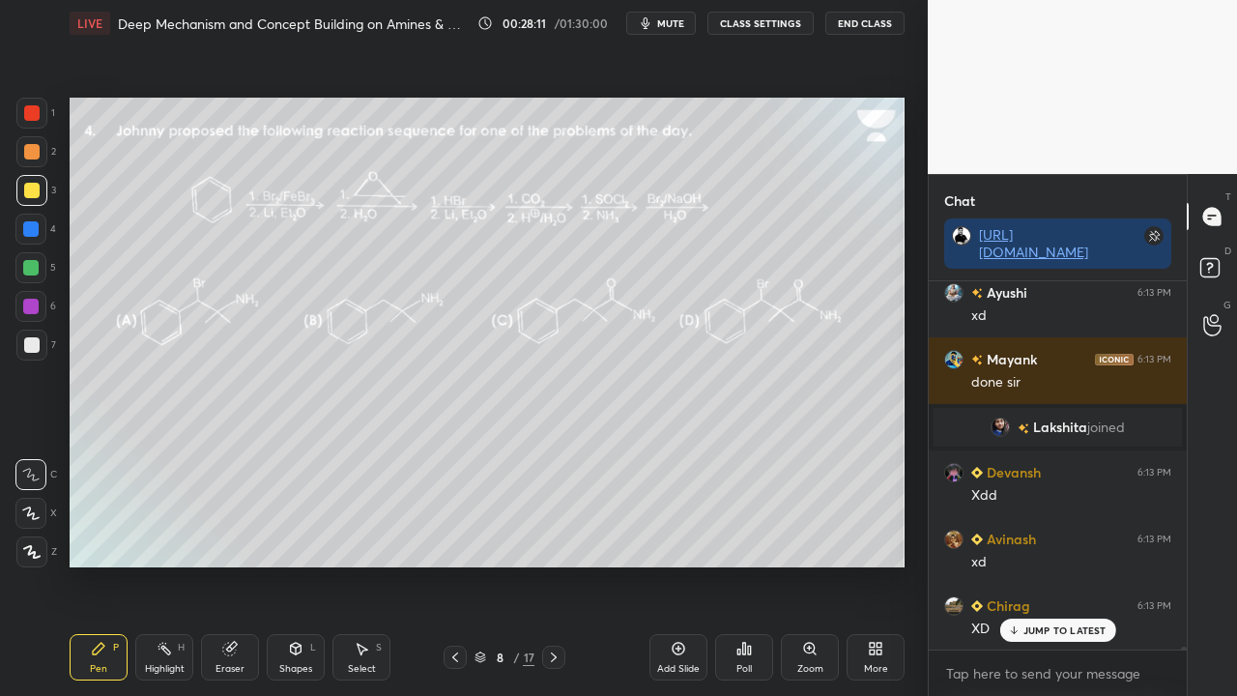
click at [1059, 424] on span "Lakshita" at bounding box center [1060, 426] width 54 height 15
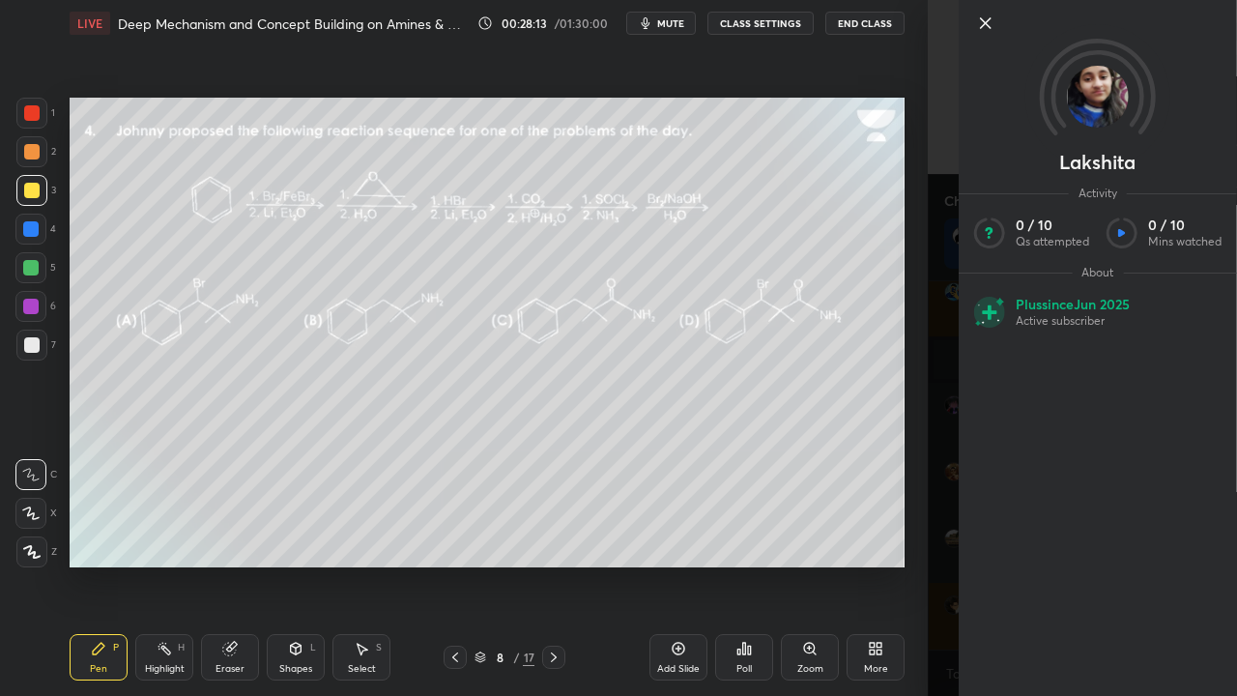
click at [928, 208] on div "[PERSON_NAME] Activity 0 / 10 Qs attempted 0 / 10 Mins watched About Plus since…" at bounding box center [1082, 348] width 309 height 696
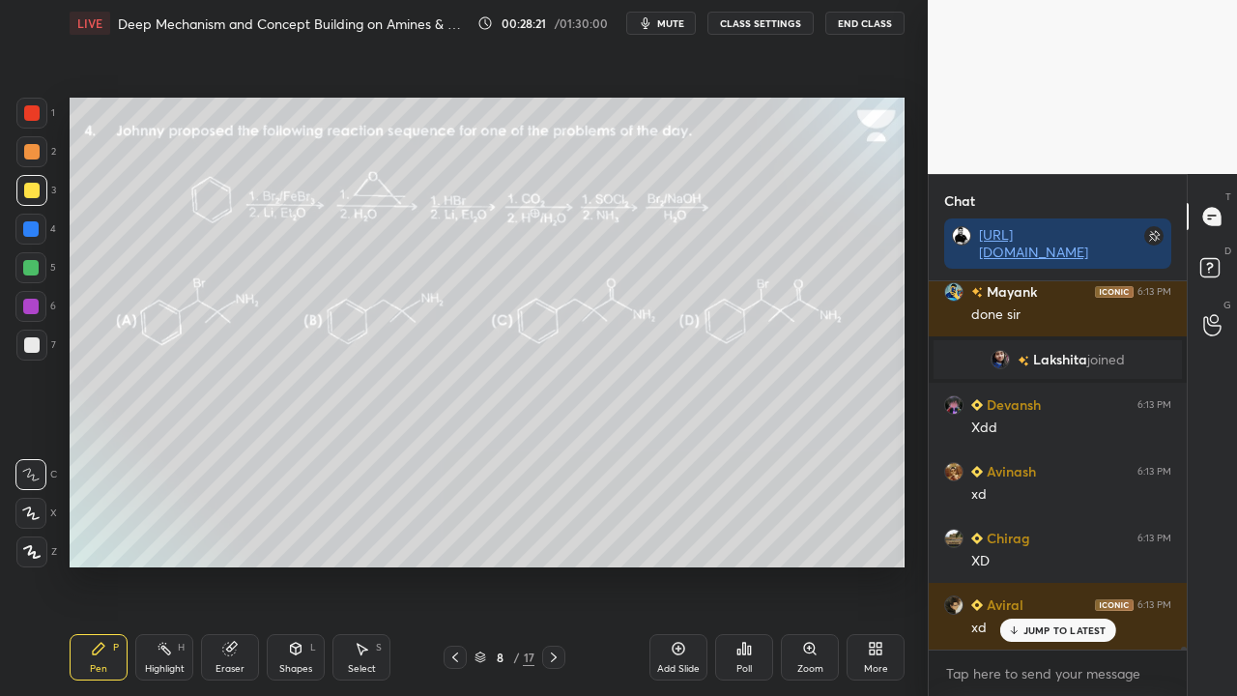
scroll to position [41054, 0]
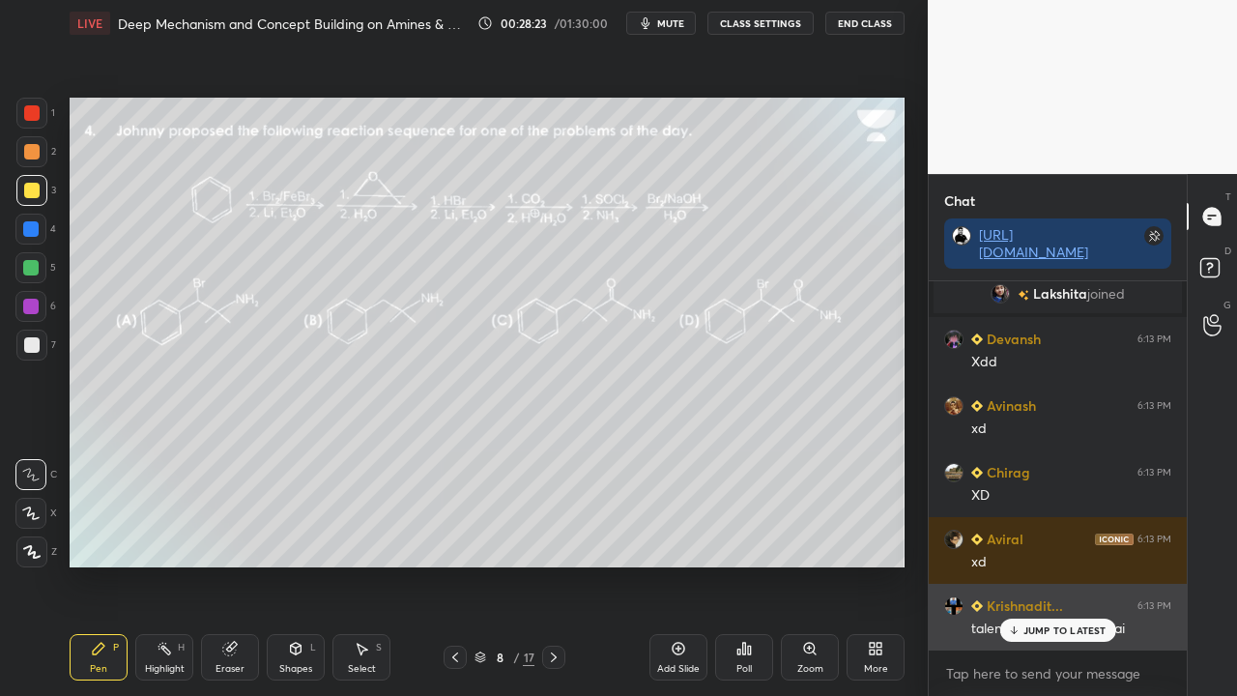
click at [1060, 564] on p "JUMP TO LATEST" at bounding box center [1064, 630] width 83 height 12
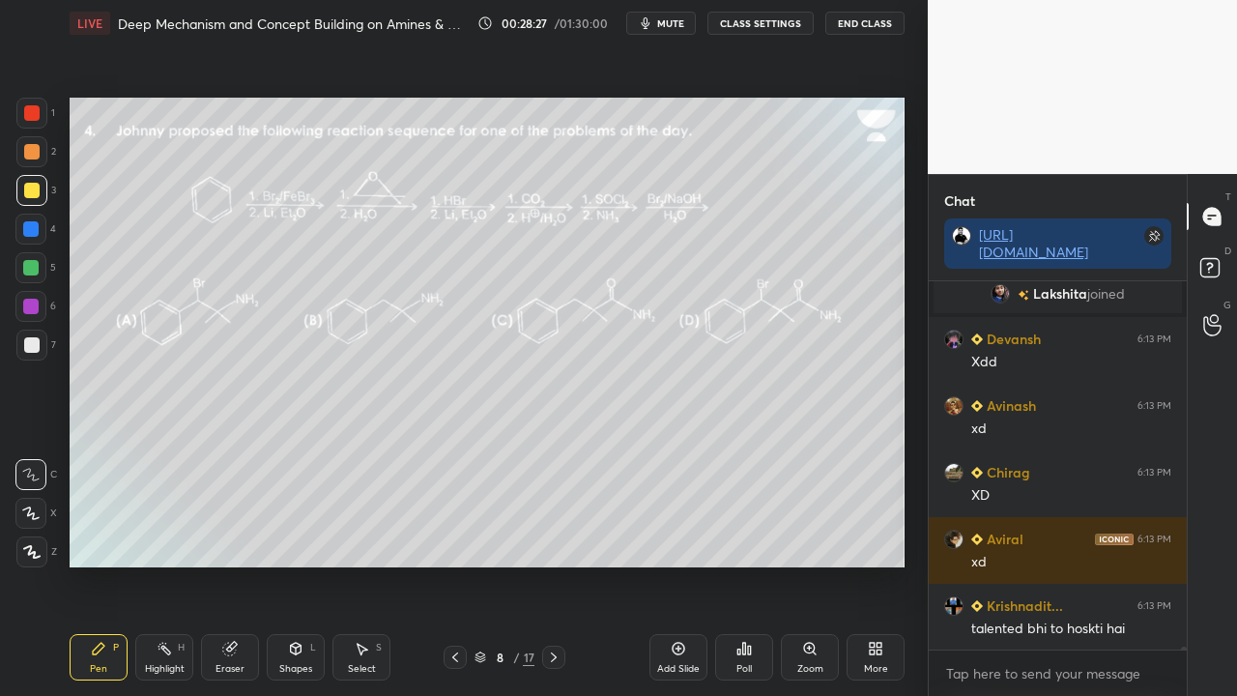
click at [1218, 258] on icon at bounding box center [1212, 270] width 35 height 35
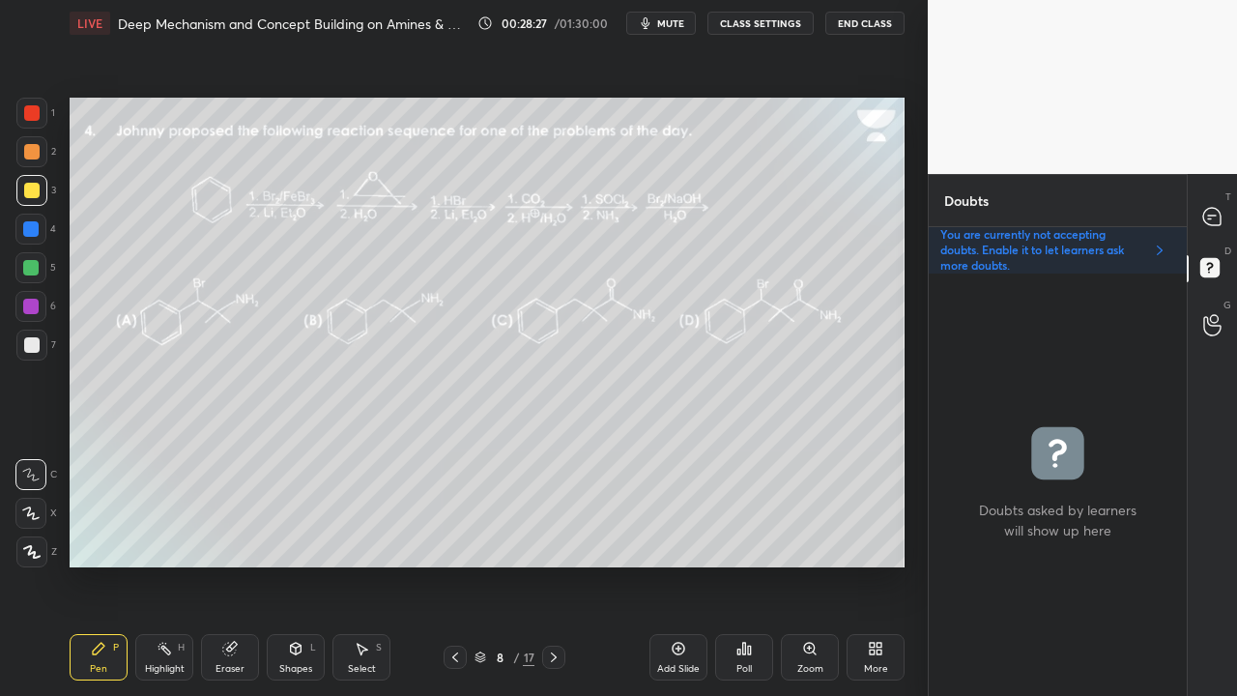
scroll to position [416, 252]
click at [1209, 217] on icon at bounding box center [1212, 217] width 20 height 20
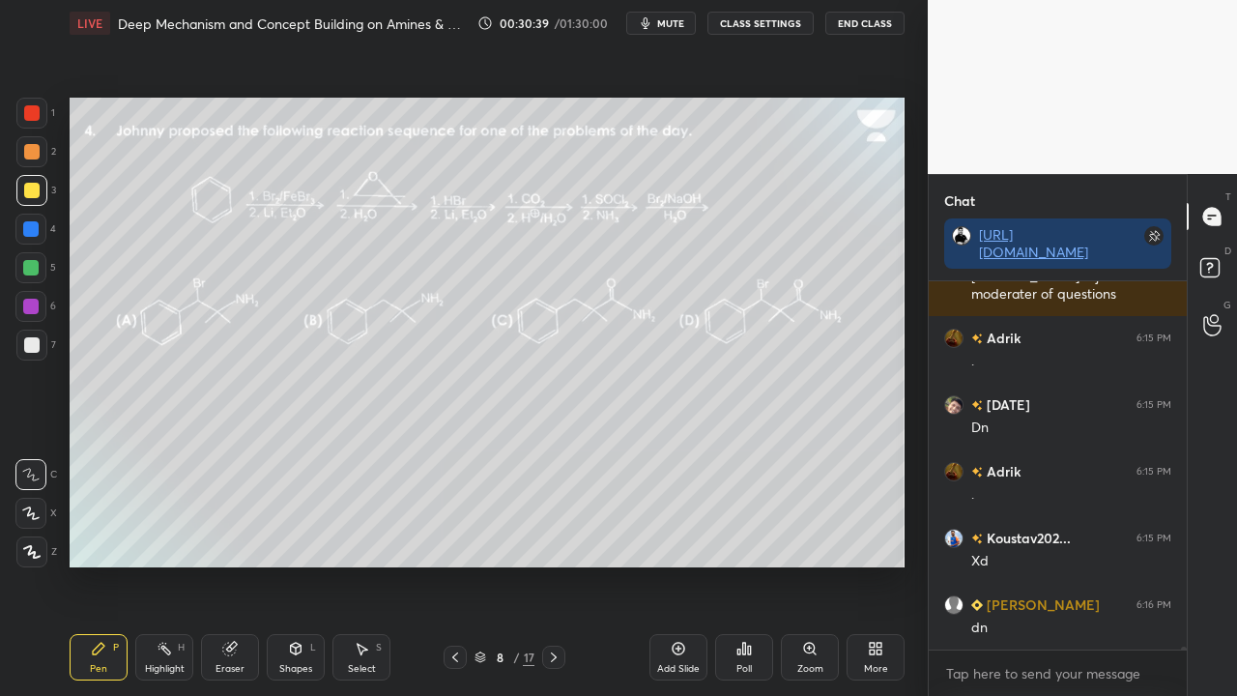
scroll to position [44310, 0]
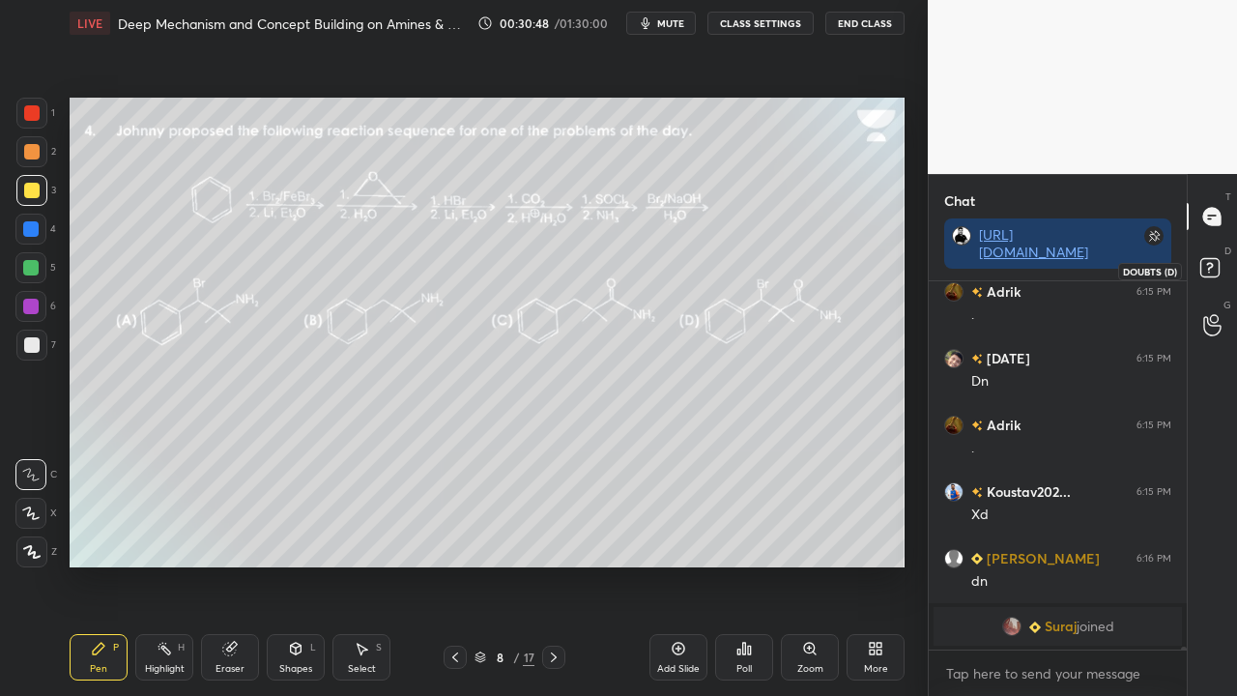
click at [1220, 259] on icon at bounding box center [1212, 270] width 35 height 35
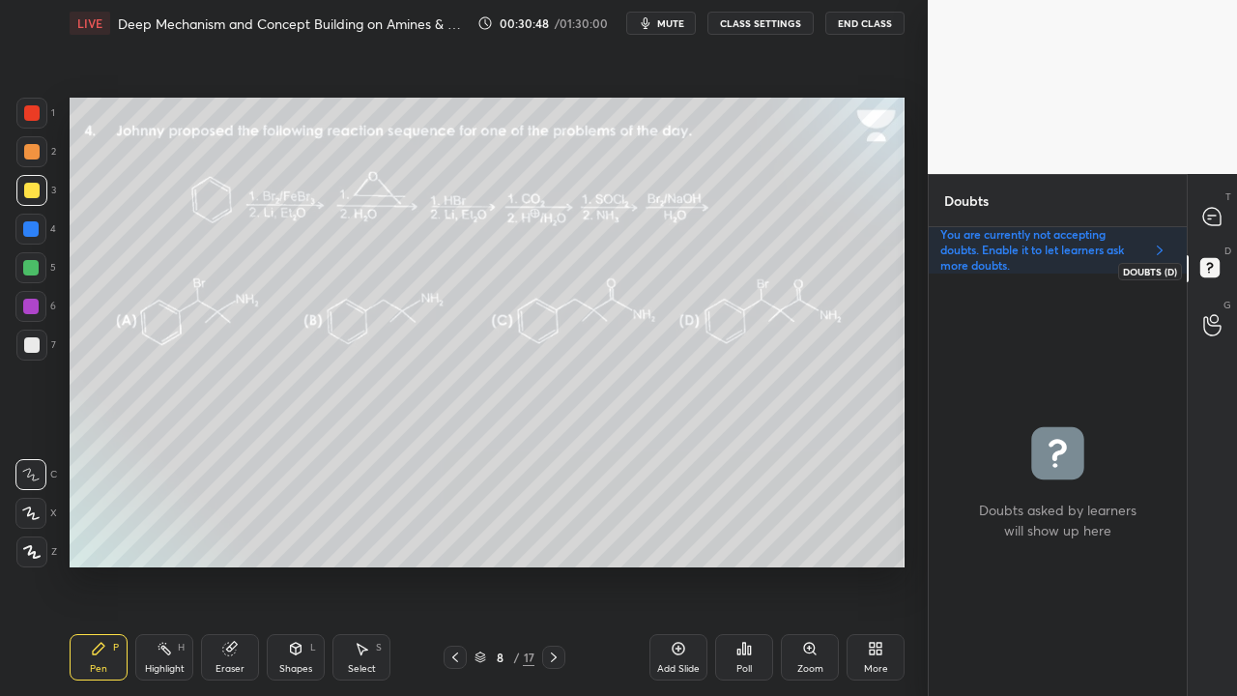
scroll to position [416, 252]
click at [1220, 215] on icon at bounding box center [1211, 216] width 17 height 17
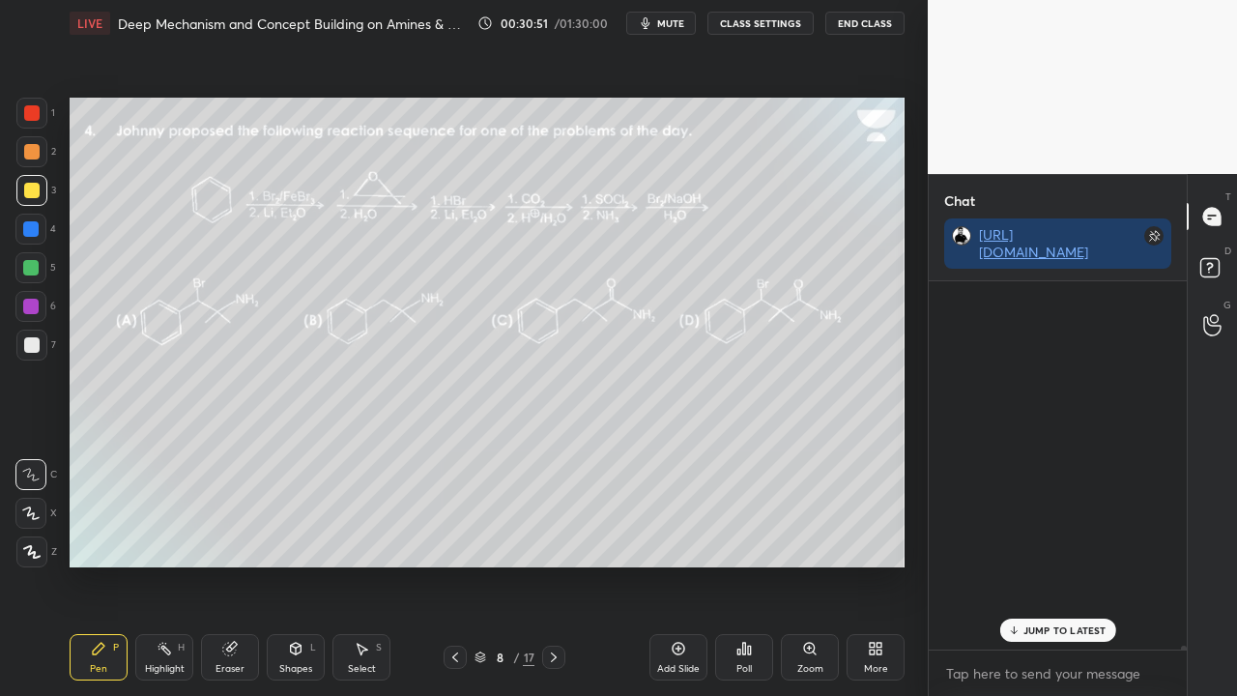
scroll to position [362, 252]
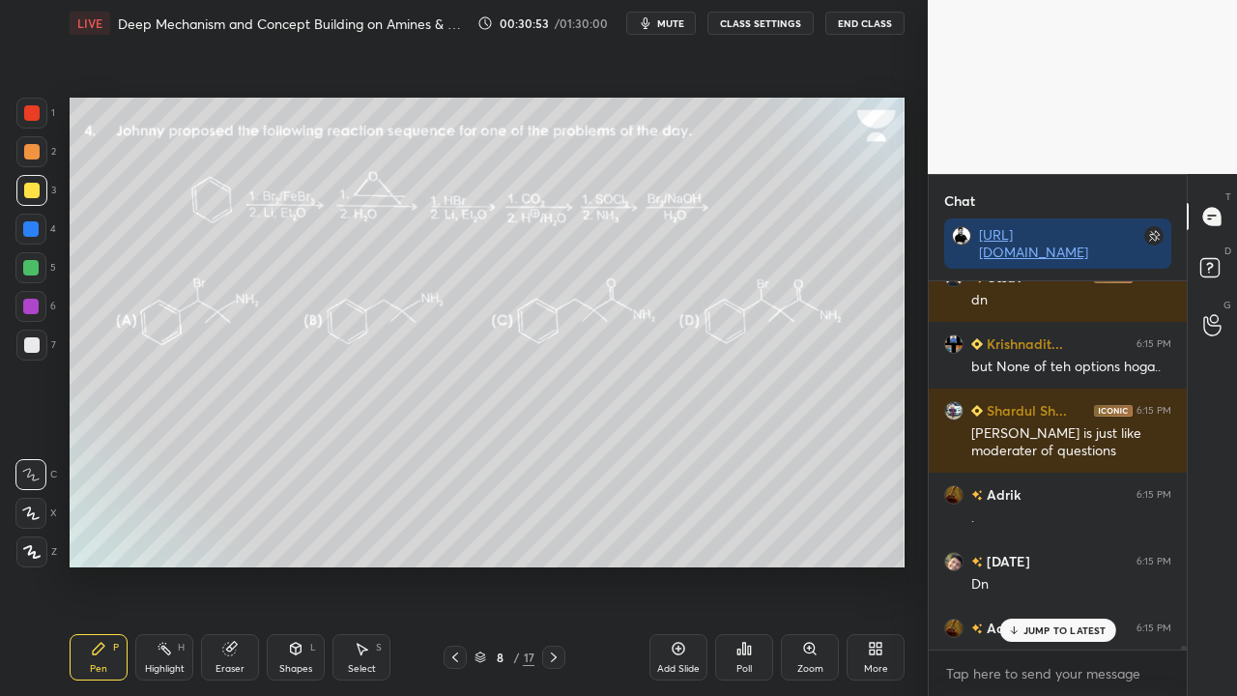
click at [1046, 564] on p "JUMP TO LATEST" at bounding box center [1064, 630] width 83 height 12
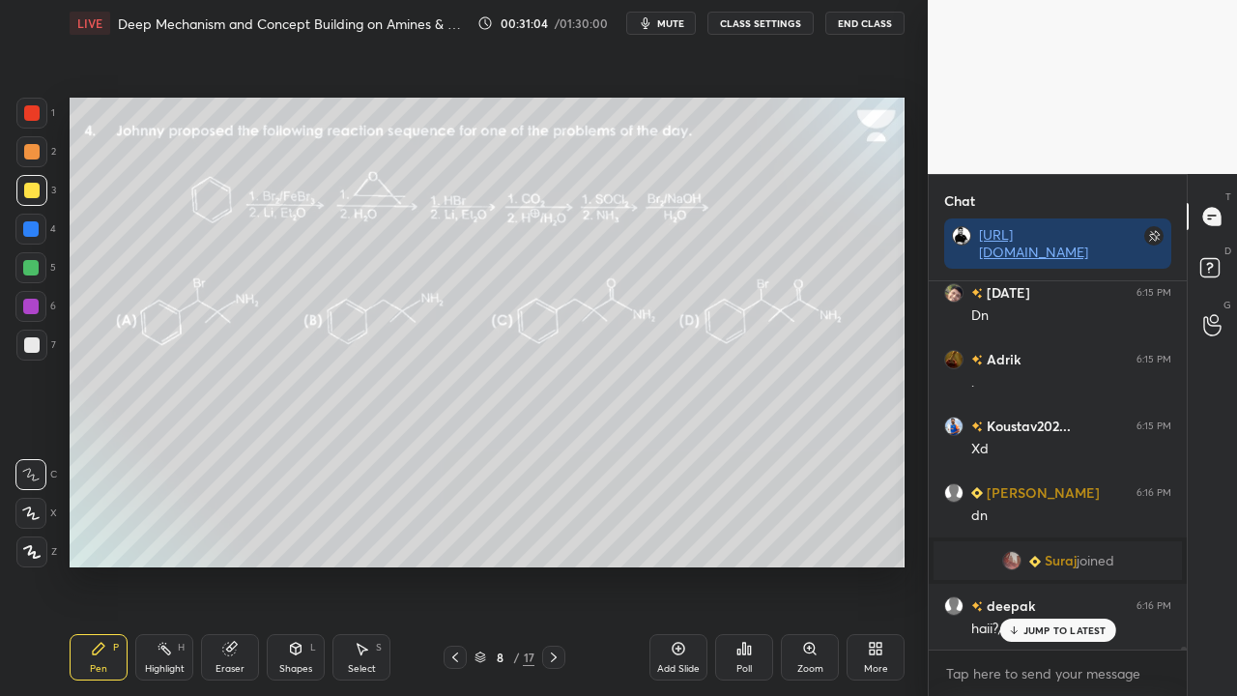
scroll to position [43649, 0]
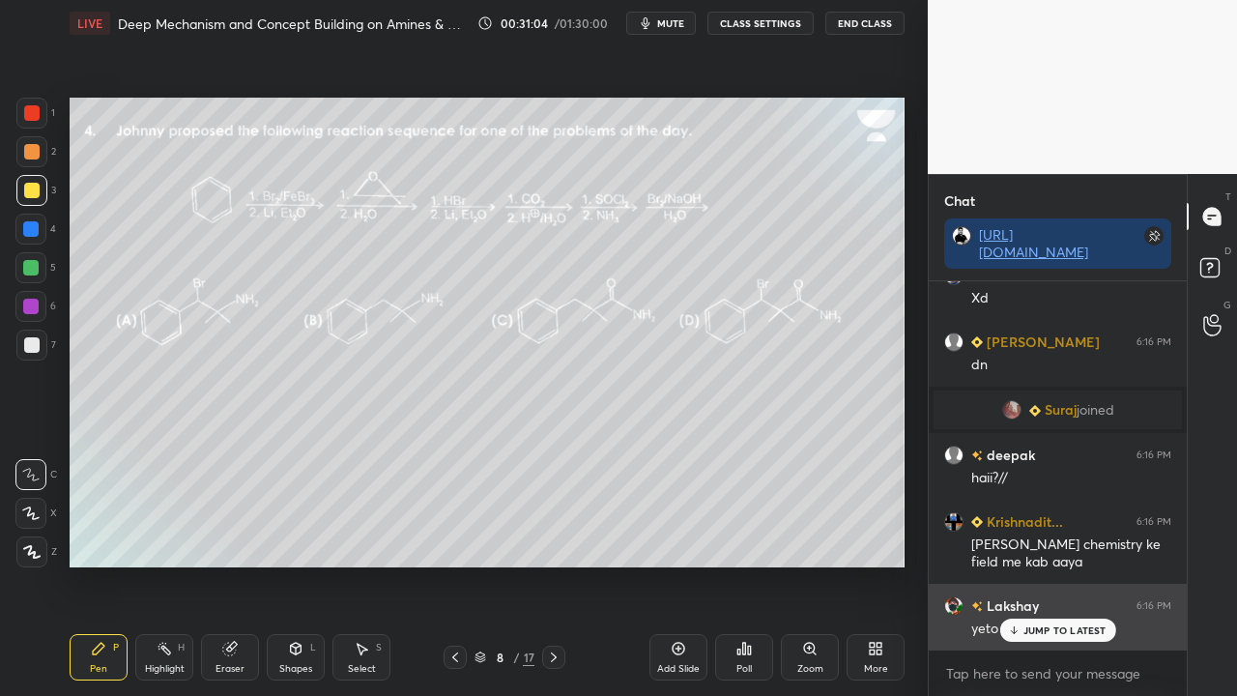
click at [1036, 564] on p "JUMP TO LATEST" at bounding box center [1064, 630] width 83 height 12
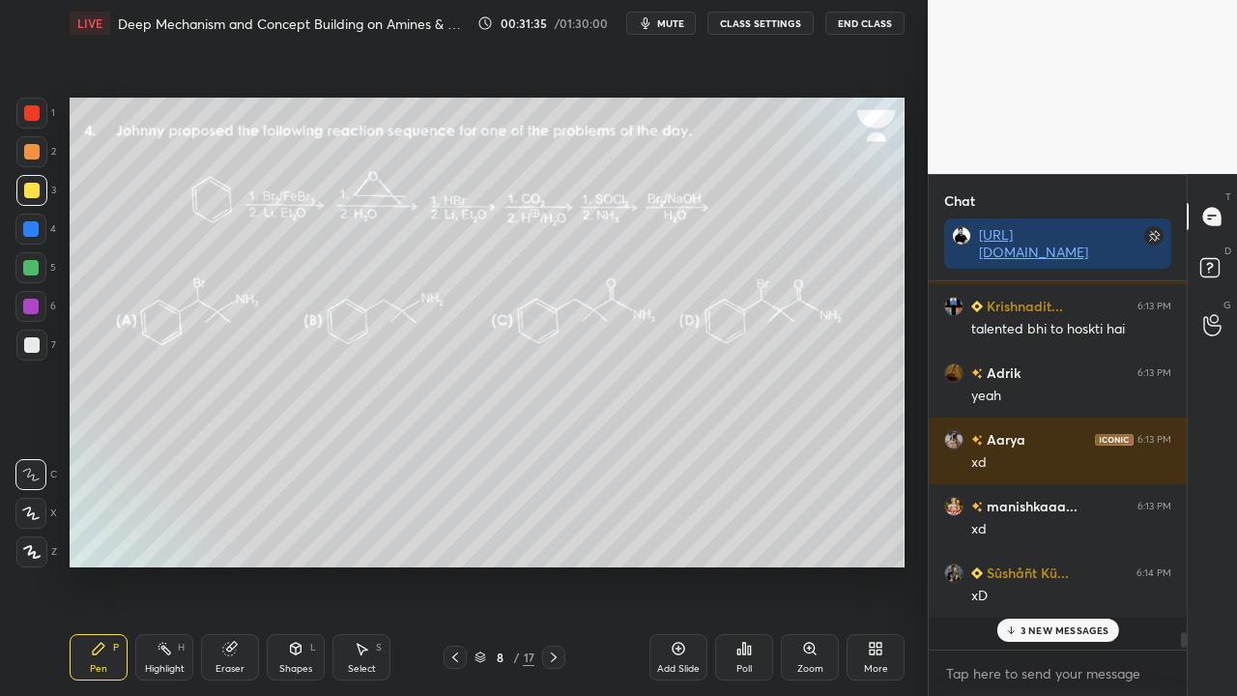
scroll to position [41351, 0]
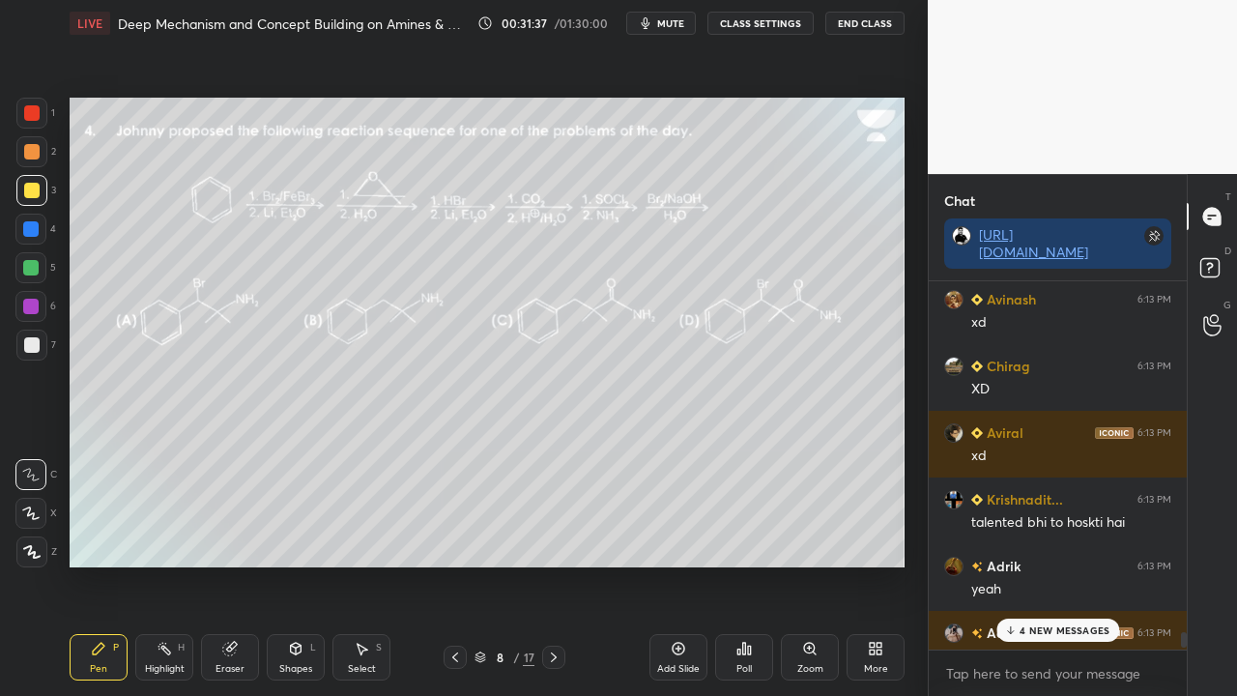
click at [1082, 564] on div "4 NEW MESSAGES" at bounding box center [1057, 629] width 123 height 23
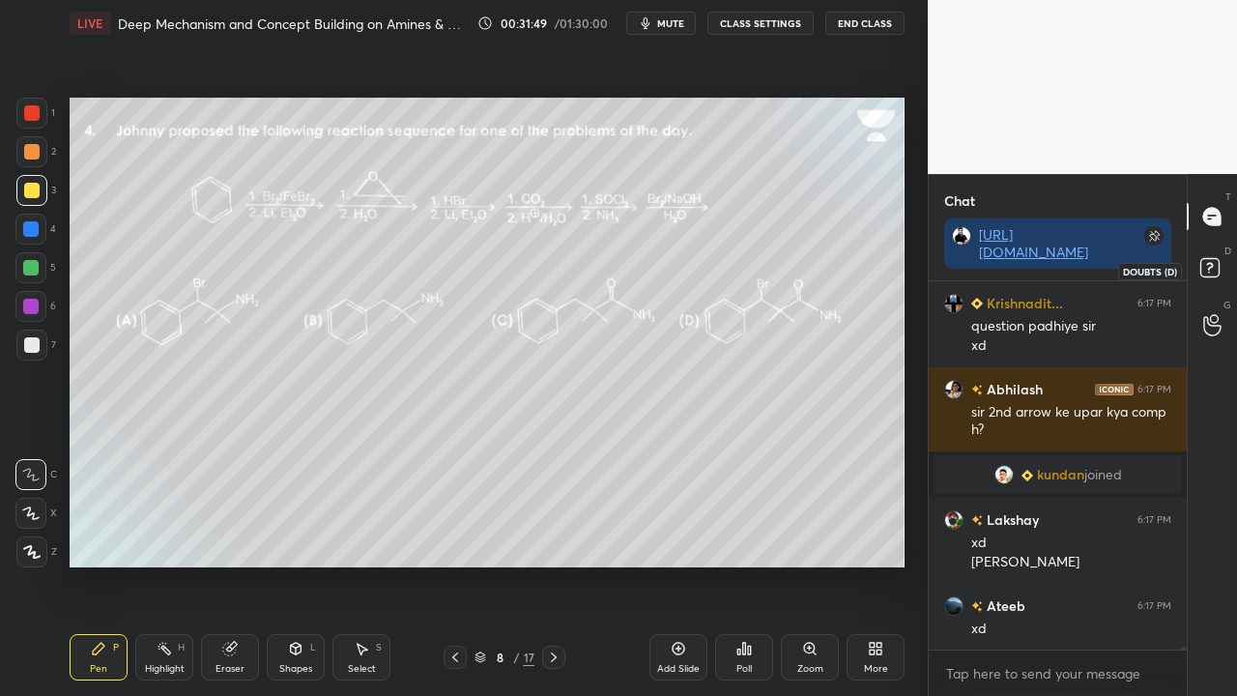
scroll to position [45683, 0]
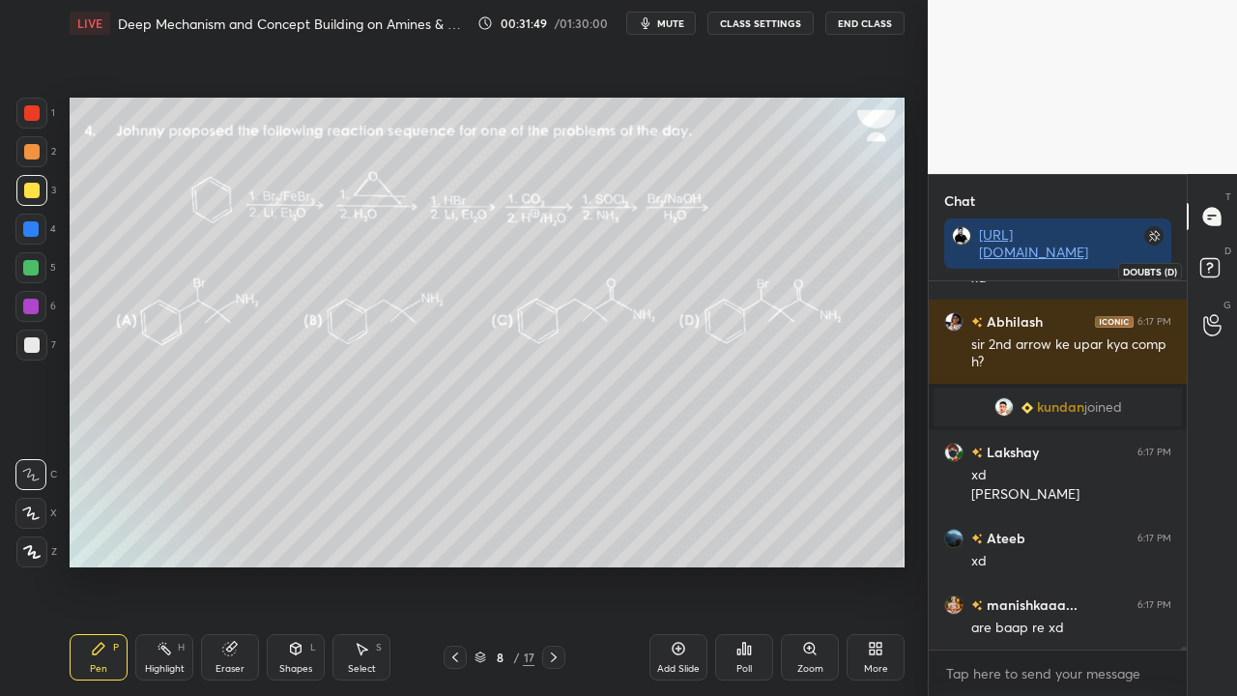
drag, startPoint x: 1220, startPoint y: 263, endPoint x: 1236, endPoint y: 242, distance: 26.9
click at [1221, 265] on icon at bounding box center [1212, 270] width 35 height 35
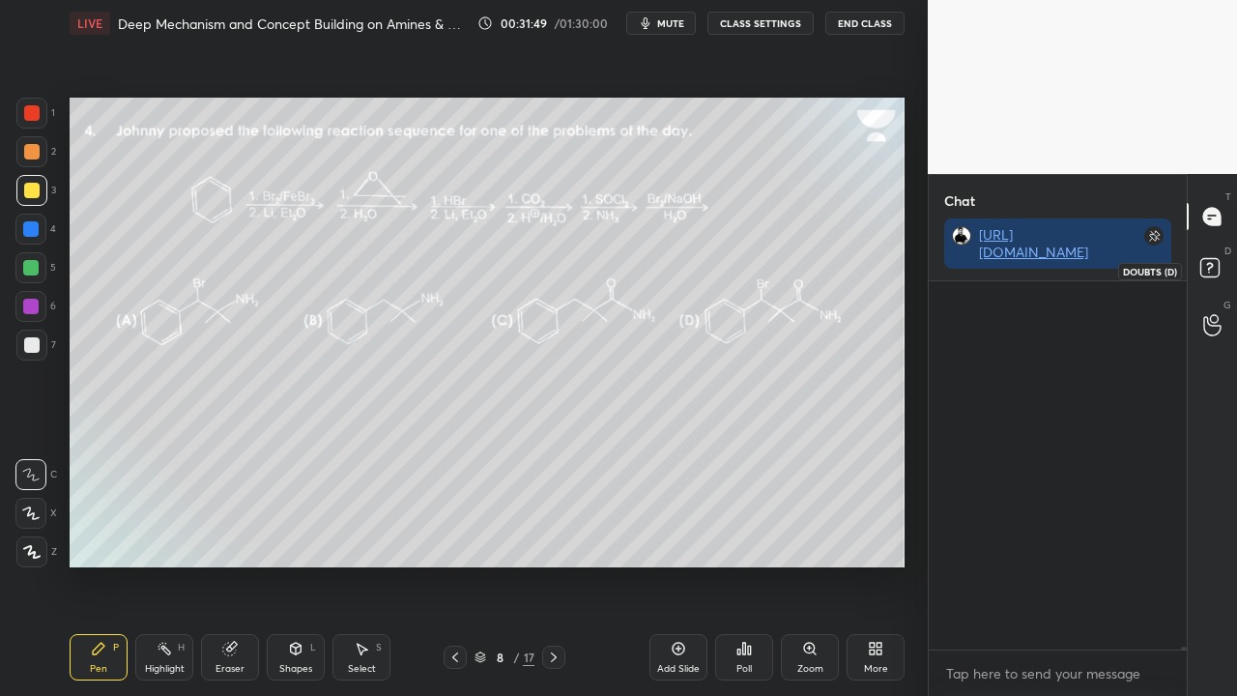
scroll to position [416, 252]
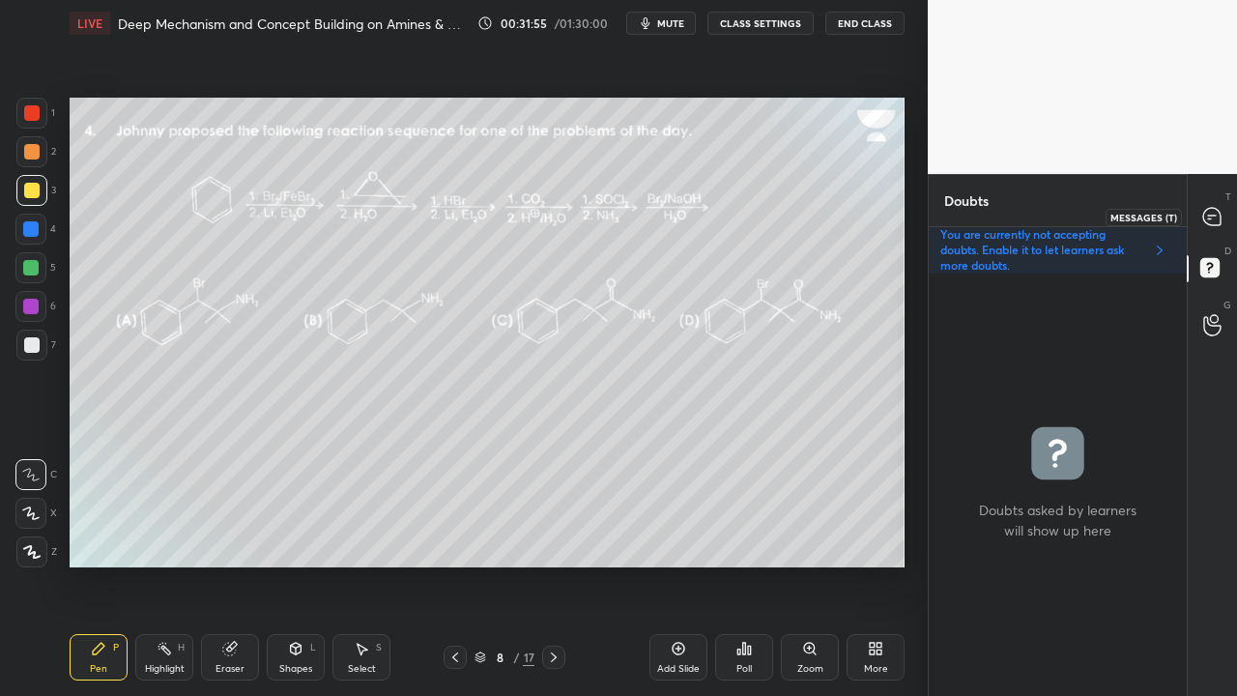
click at [1220, 215] on icon at bounding box center [1211, 216] width 17 height 17
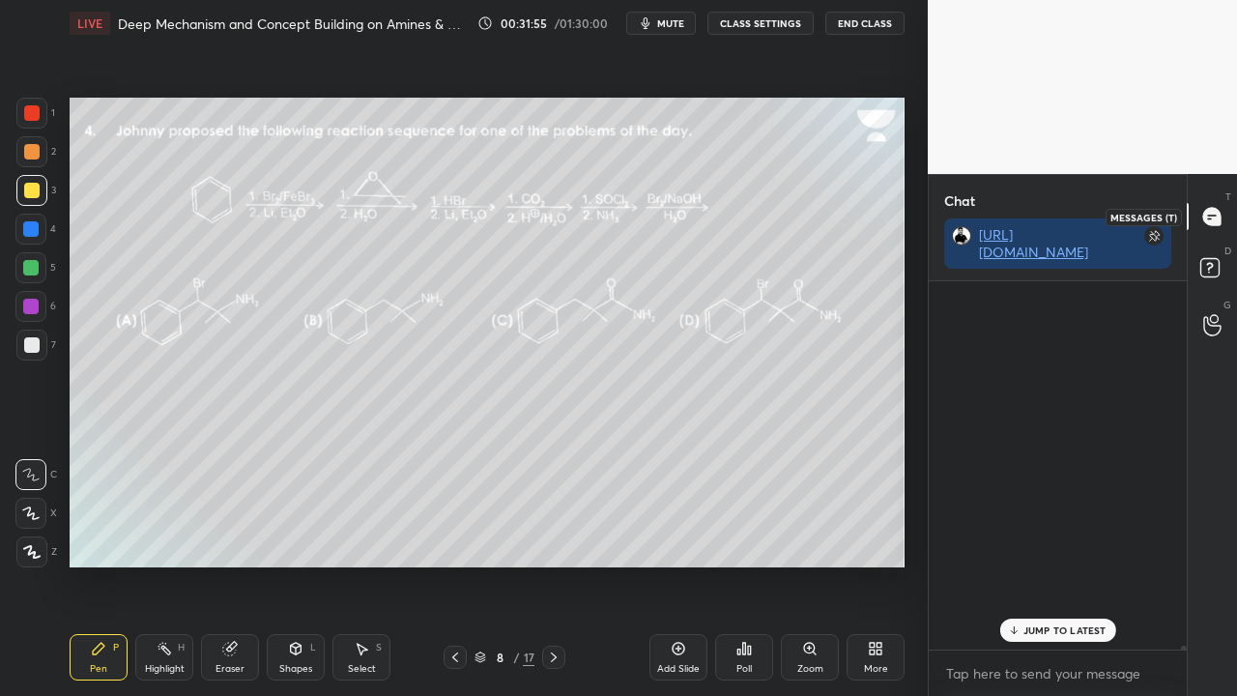
scroll to position [362, 252]
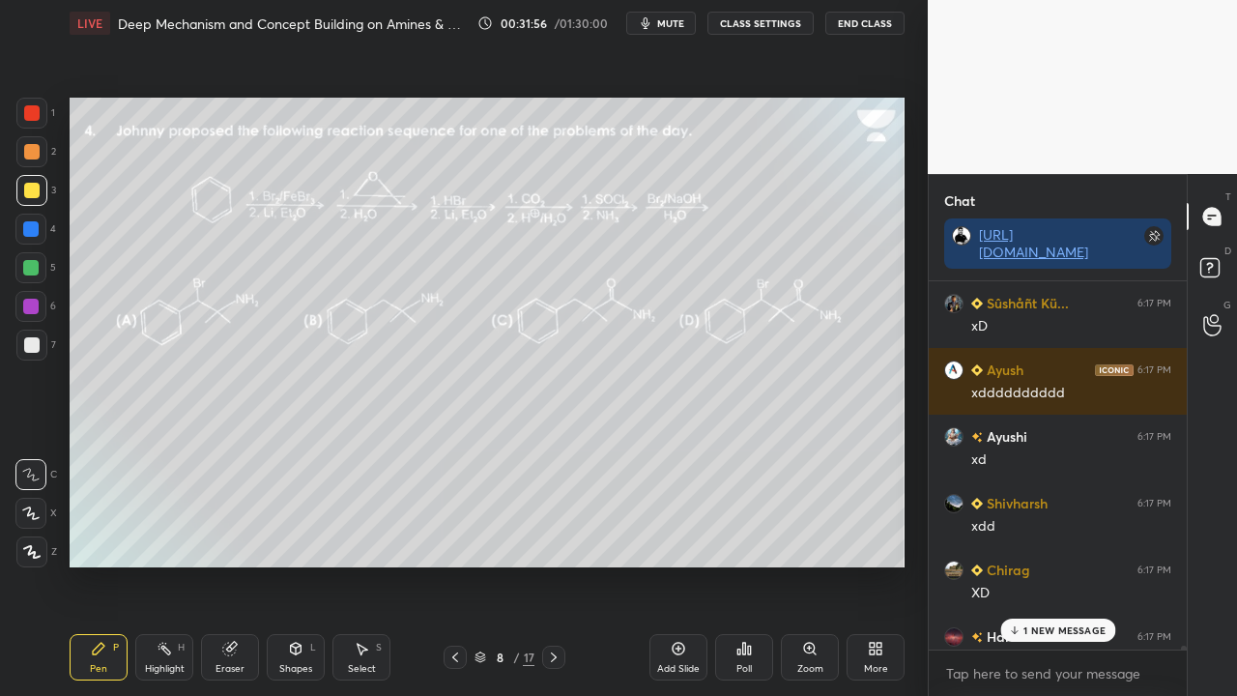
drag, startPoint x: 1051, startPoint y: 628, endPoint x: 1042, endPoint y: 630, distance: 9.9
click at [1053, 564] on p "1 NEW MESSAGE" at bounding box center [1064, 630] width 82 height 12
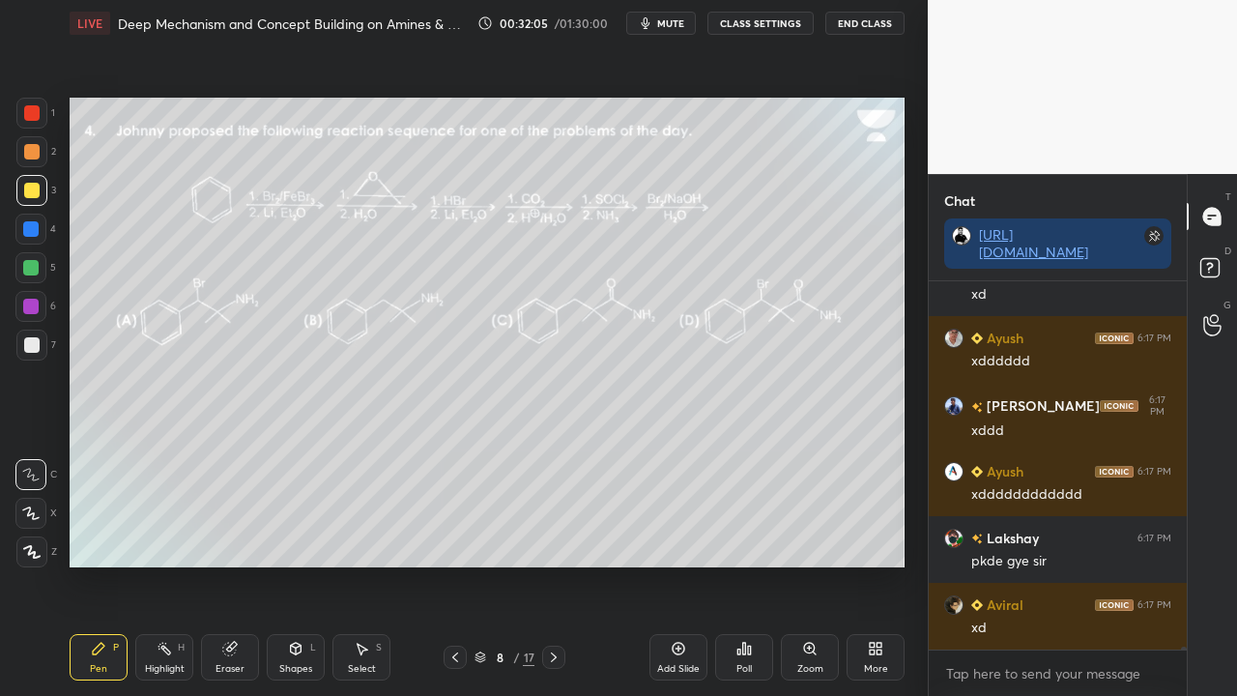
scroll to position [47482, 0]
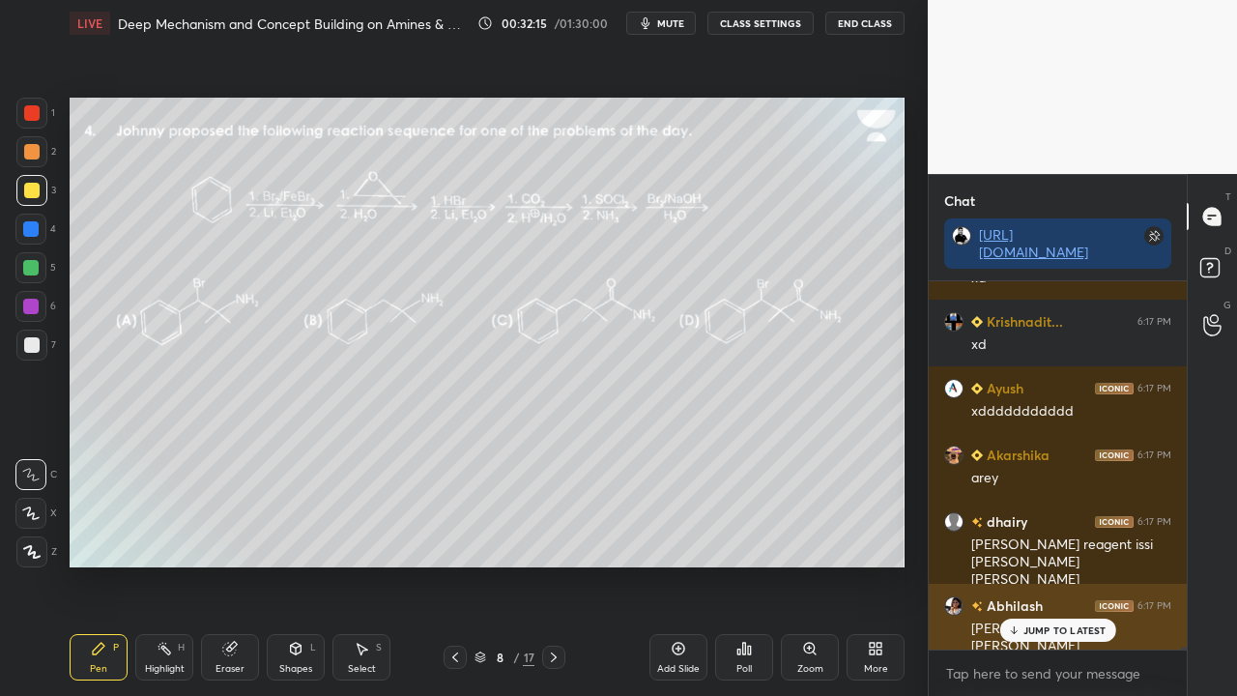
click at [1040, 564] on p "JUMP TO LATEST" at bounding box center [1064, 630] width 83 height 12
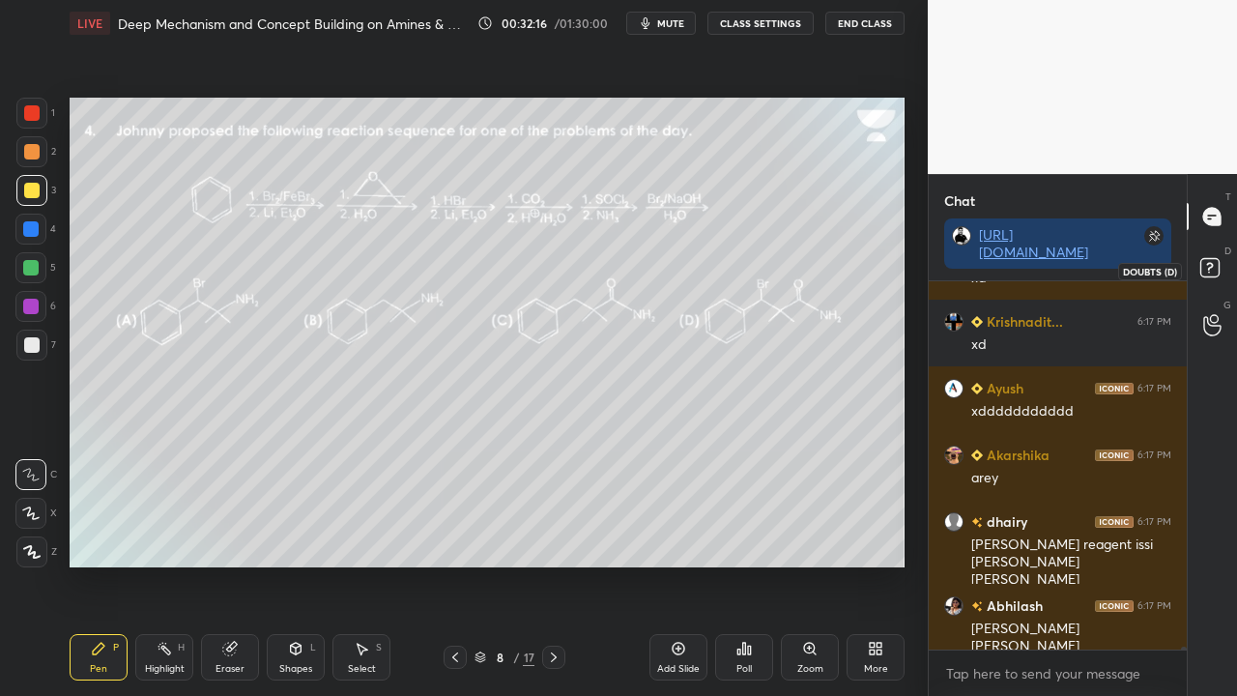
click at [1222, 263] on icon at bounding box center [1212, 270] width 35 height 35
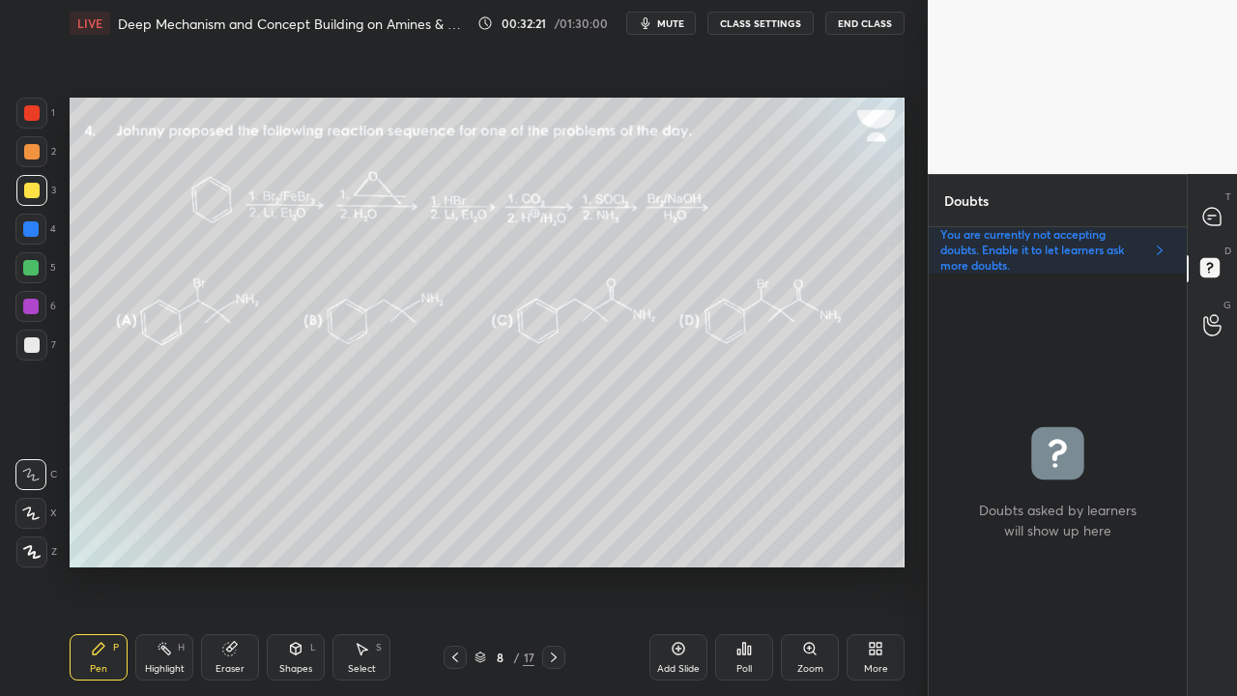
click at [742, 564] on div "Poll" at bounding box center [744, 657] width 58 height 46
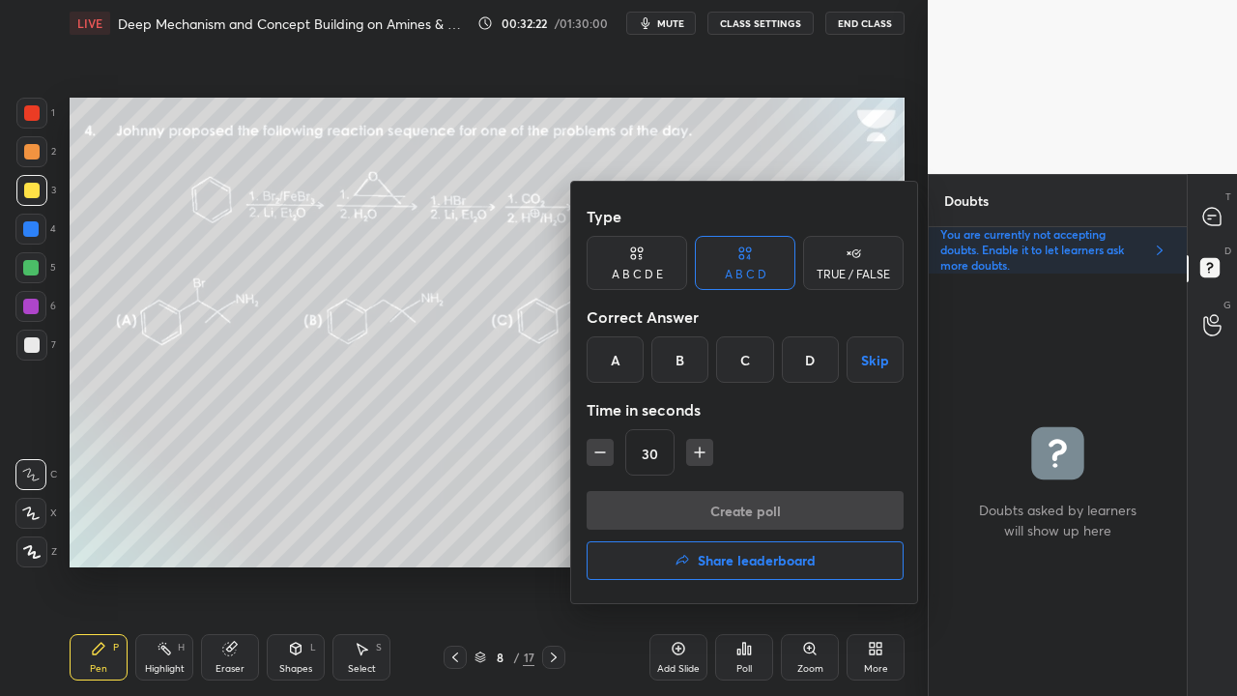
click at [680, 359] on div "B" at bounding box center [679, 359] width 57 height 46
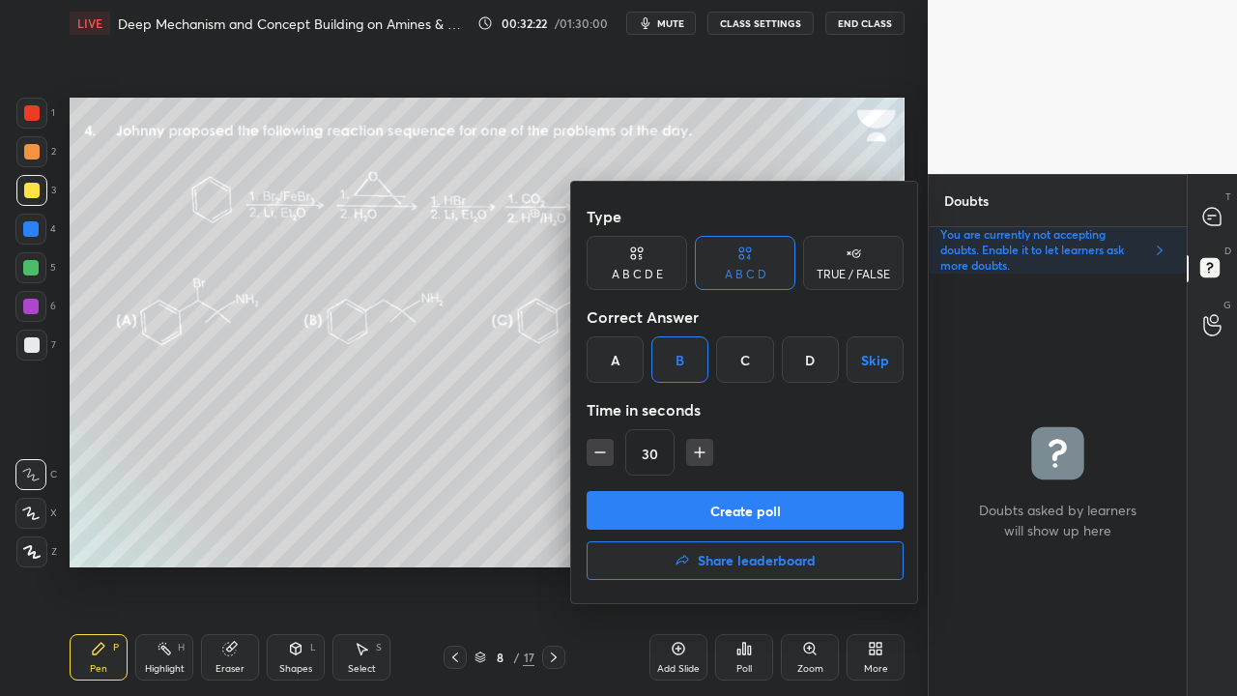
click at [676, 510] on button "Create poll" at bounding box center [745, 510] width 317 height 39
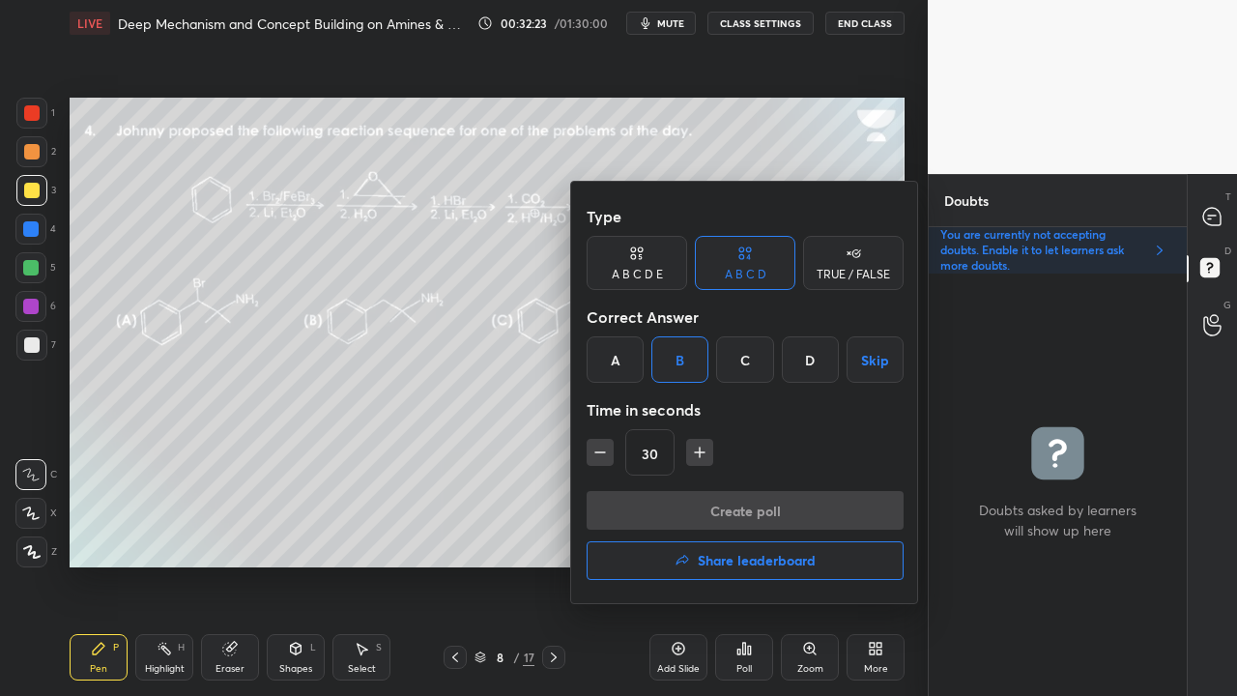
scroll to position [385, 252]
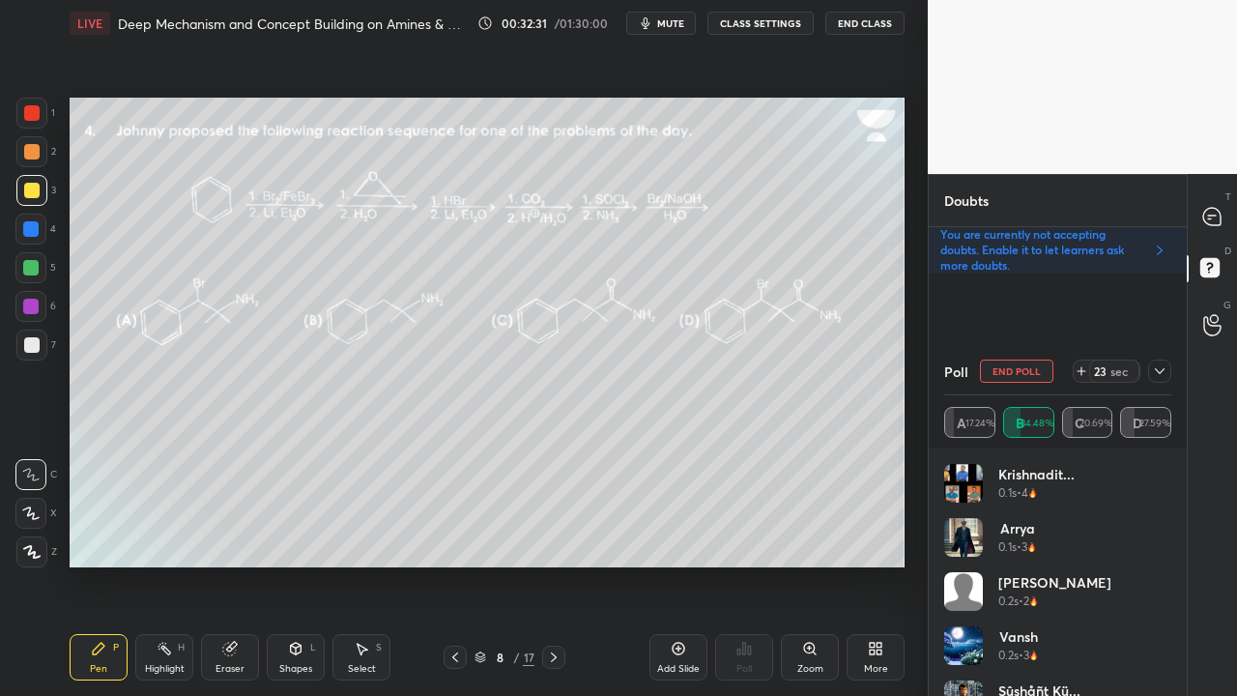
click at [1160, 371] on icon at bounding box center [1159, 370] width 15 height 15
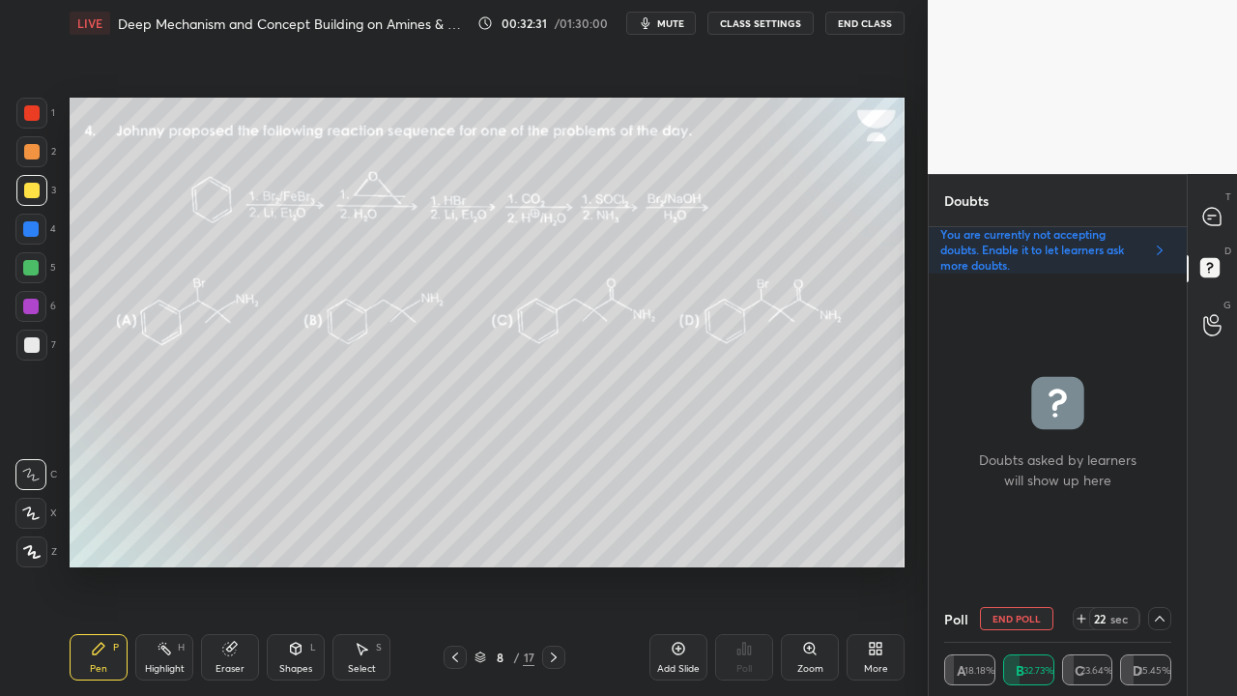
click at [1204, 212] on icon at bounding box center [1211, 216] width 17 height 17
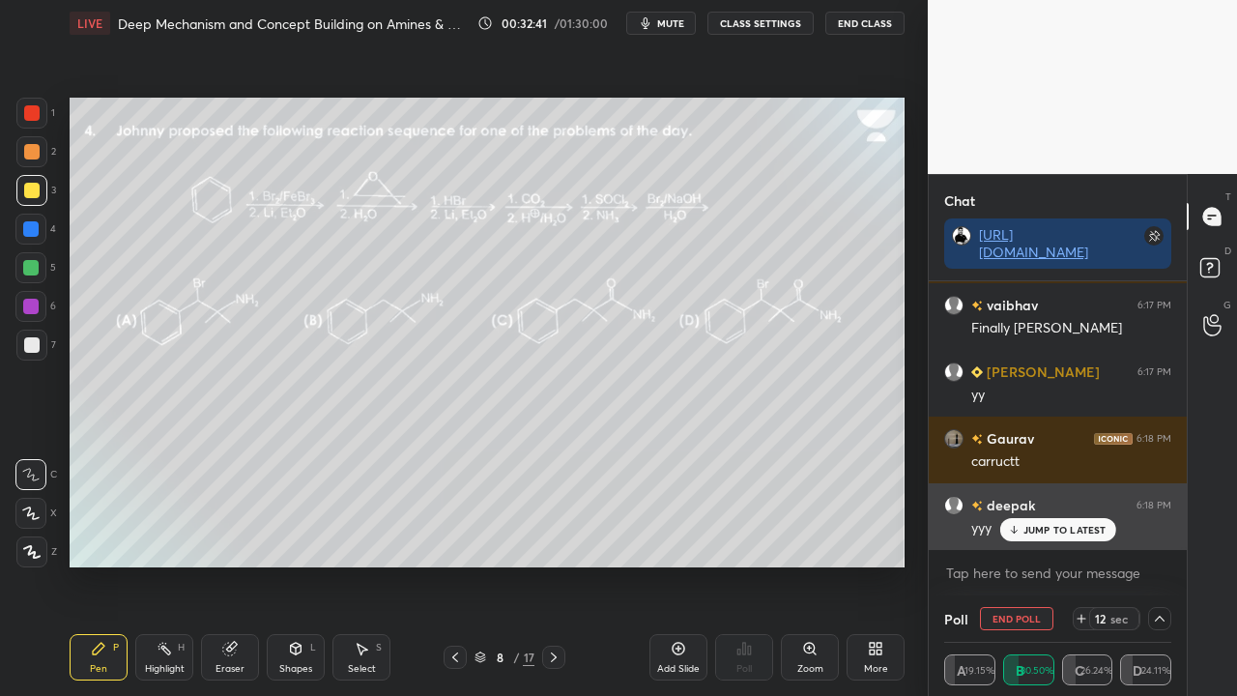
click at [1051, 531] on p "JUMP TO LATEST" at bounding box center [1064, 530] width 83 height 12
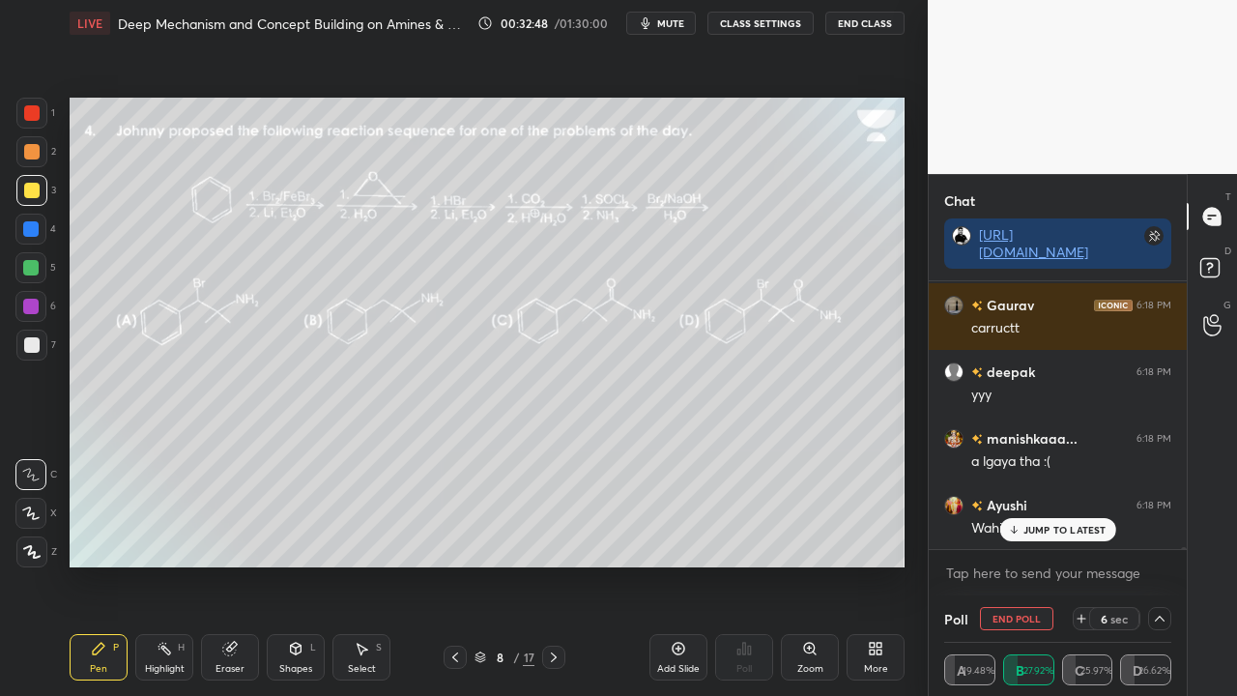
click at [1081, 531] on p "JUMP TO LATEST" at bounding box center [1064, 530] width 83 height 12
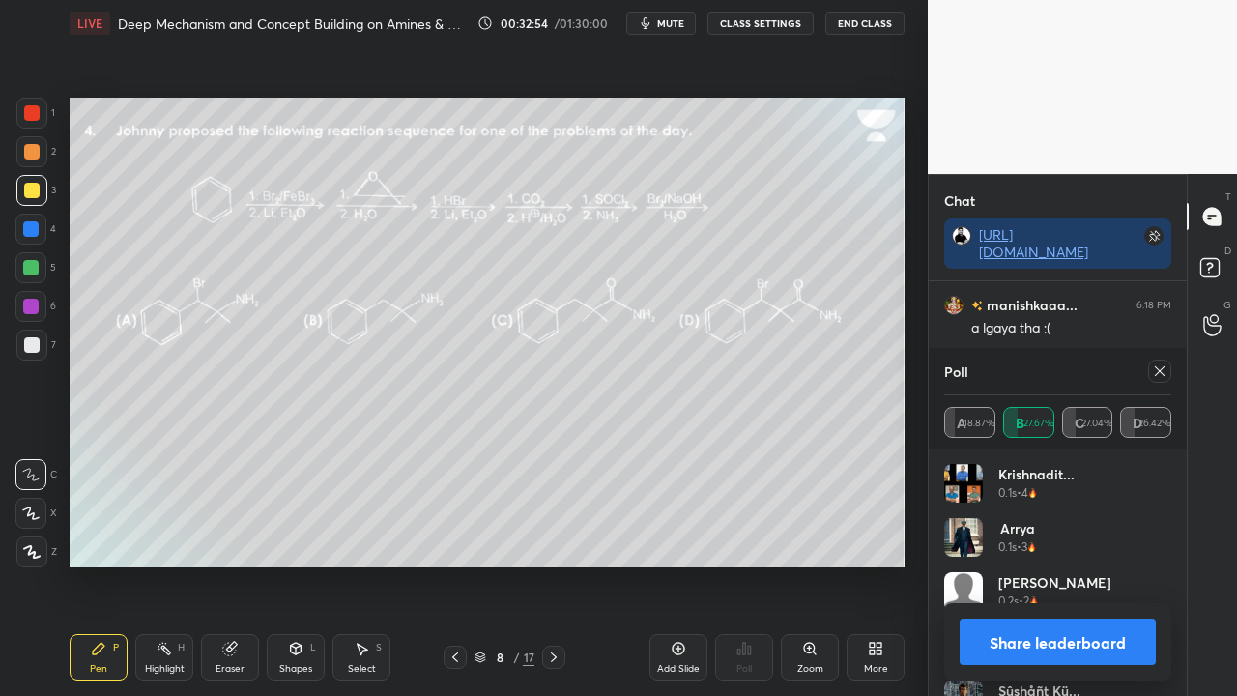
click at [1156, 367] on icon at bounding box center [1159, 370] width 15 height 15
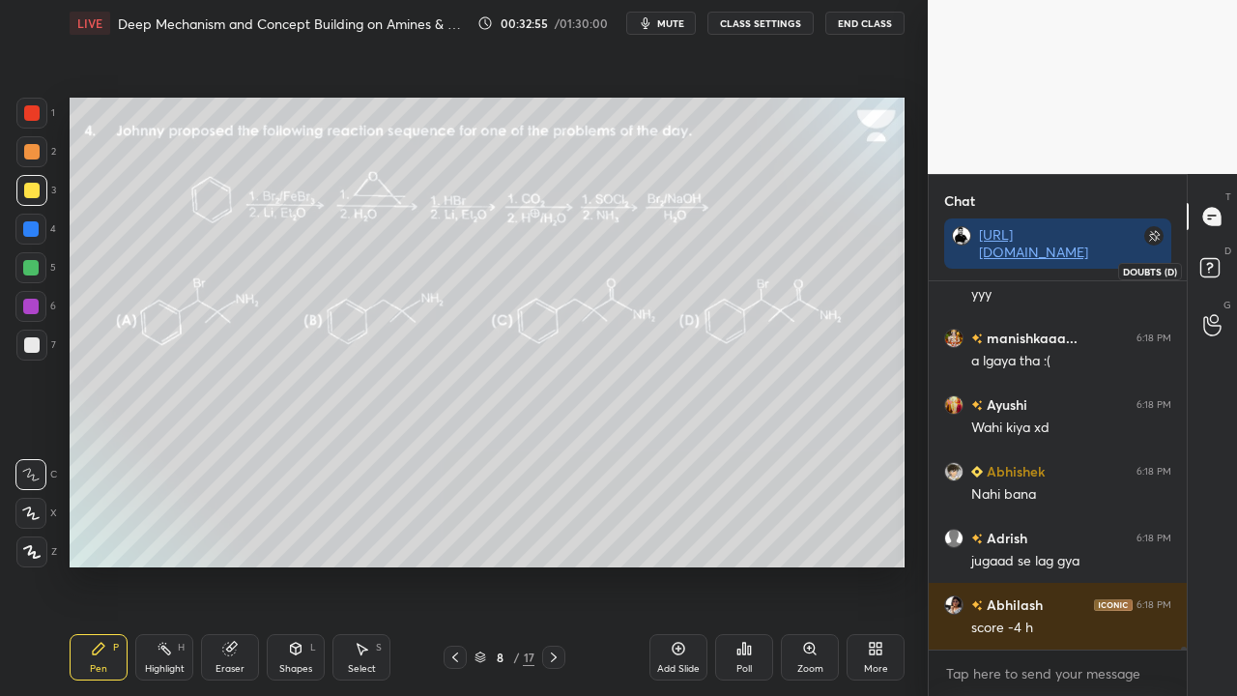
click at [1220, 263] on icon at bounding box center [1212, 270] width 35 height 35
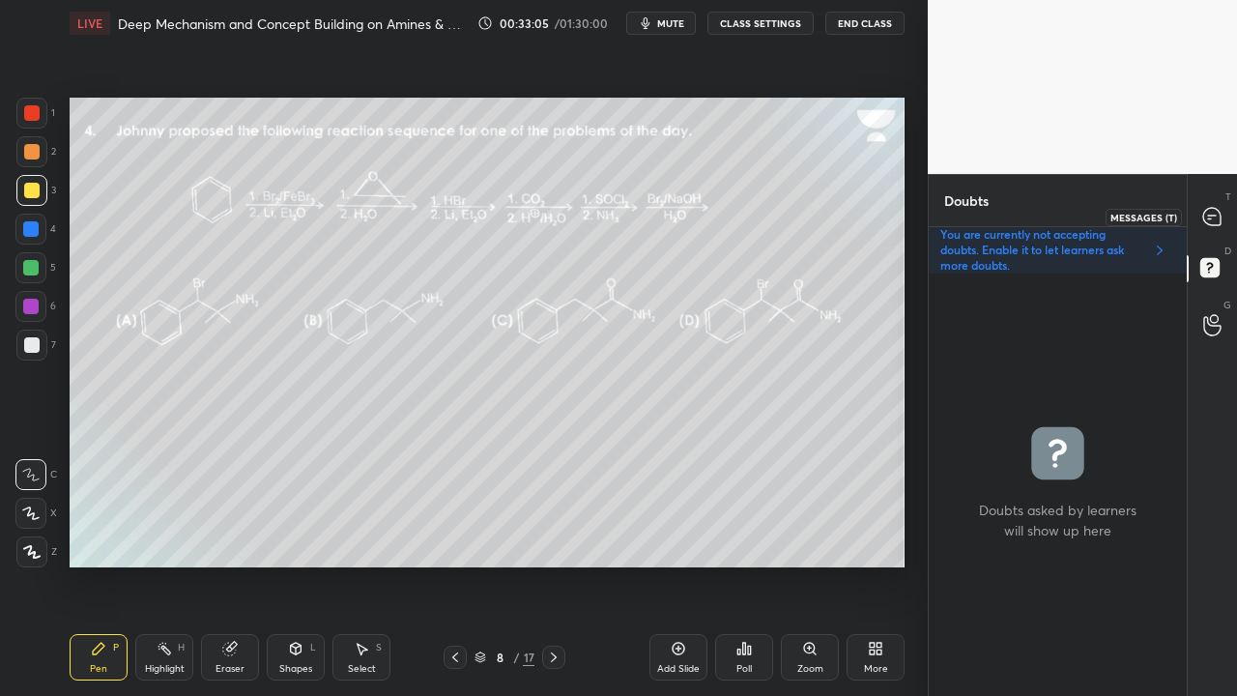
click at [1219, 211] on icon at bounding box center [1212, 217] width 20 height 20
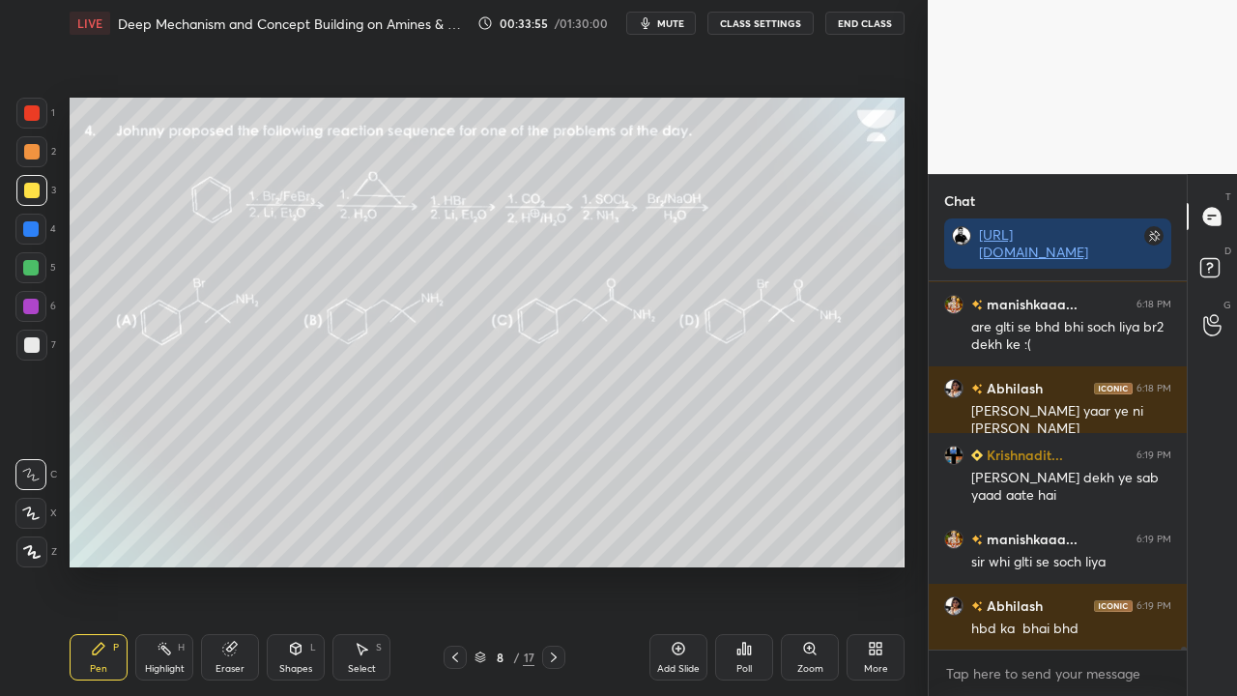
scroll to position [50037, 0]
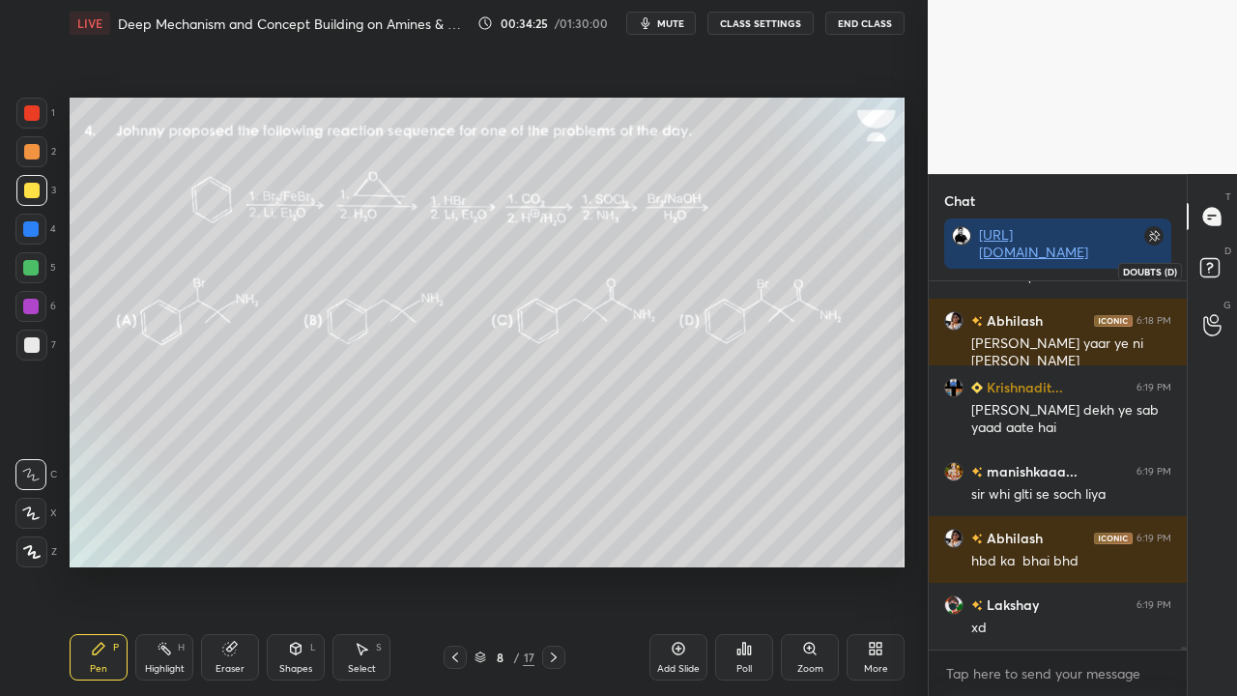
click at [1216, 267] on rect at bounding box center [1209, 268] width 18 height 18
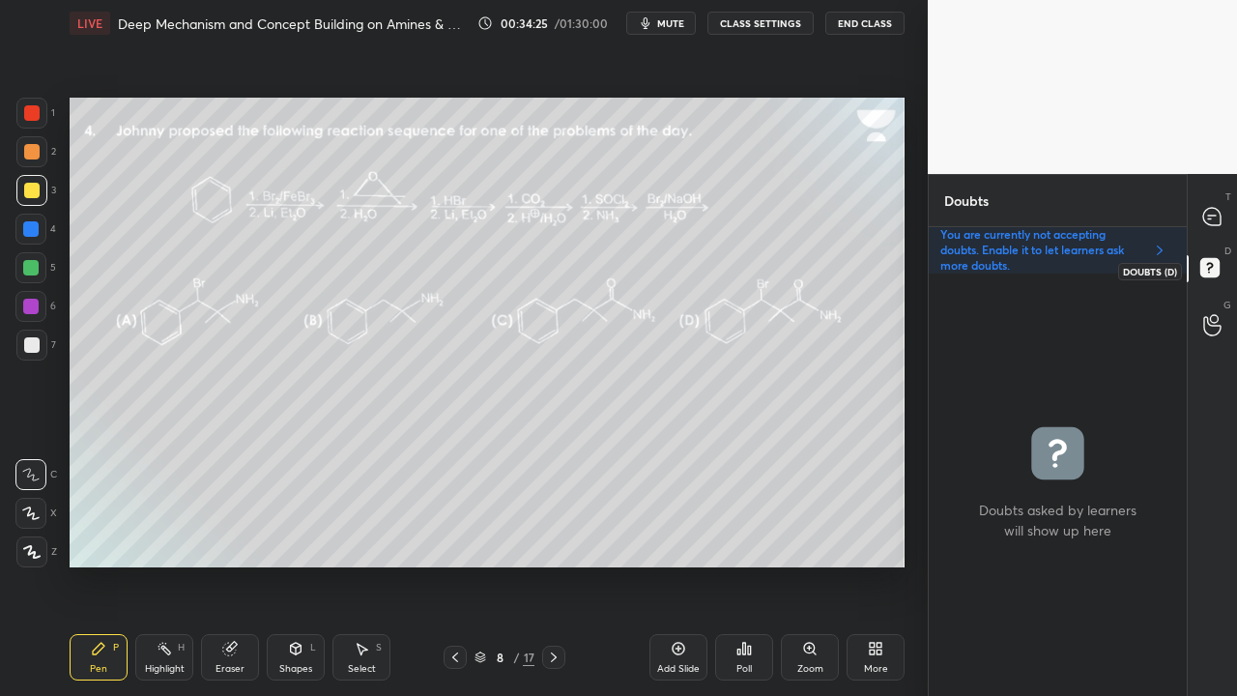
scroll to position [416, 252]
click at [1220, 214] on icon at bounding box center [1211, 216] width 17 height 17
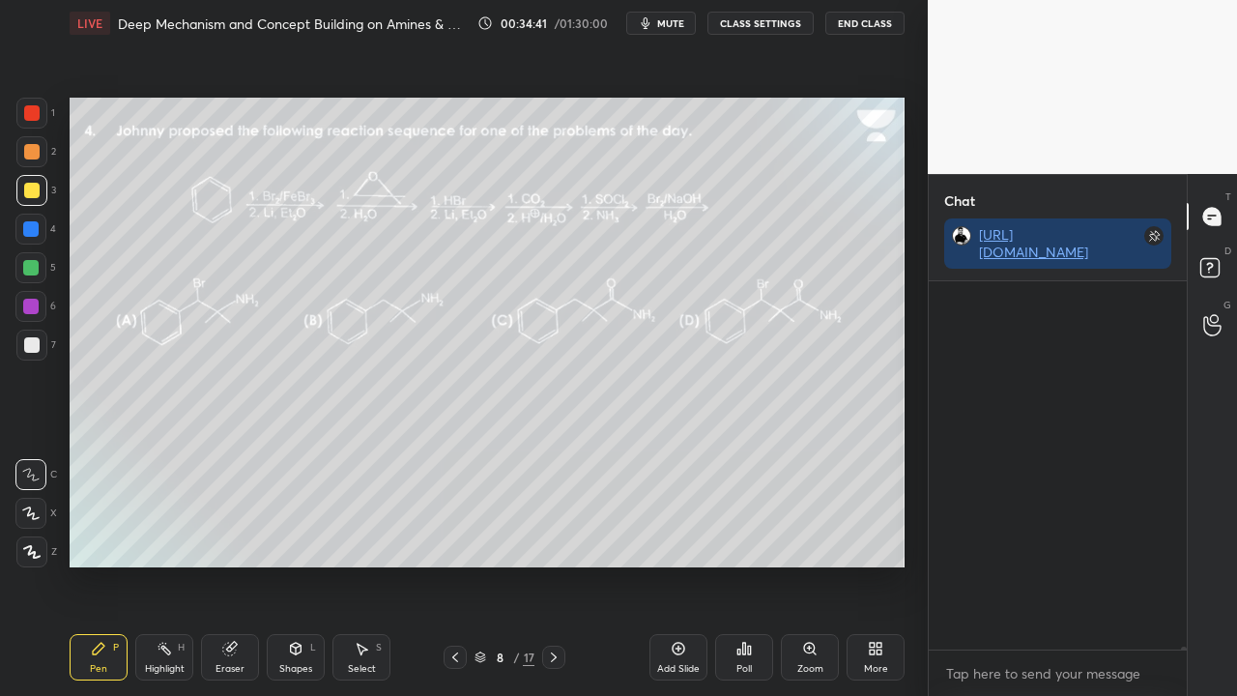
scroll to position [362, 252]
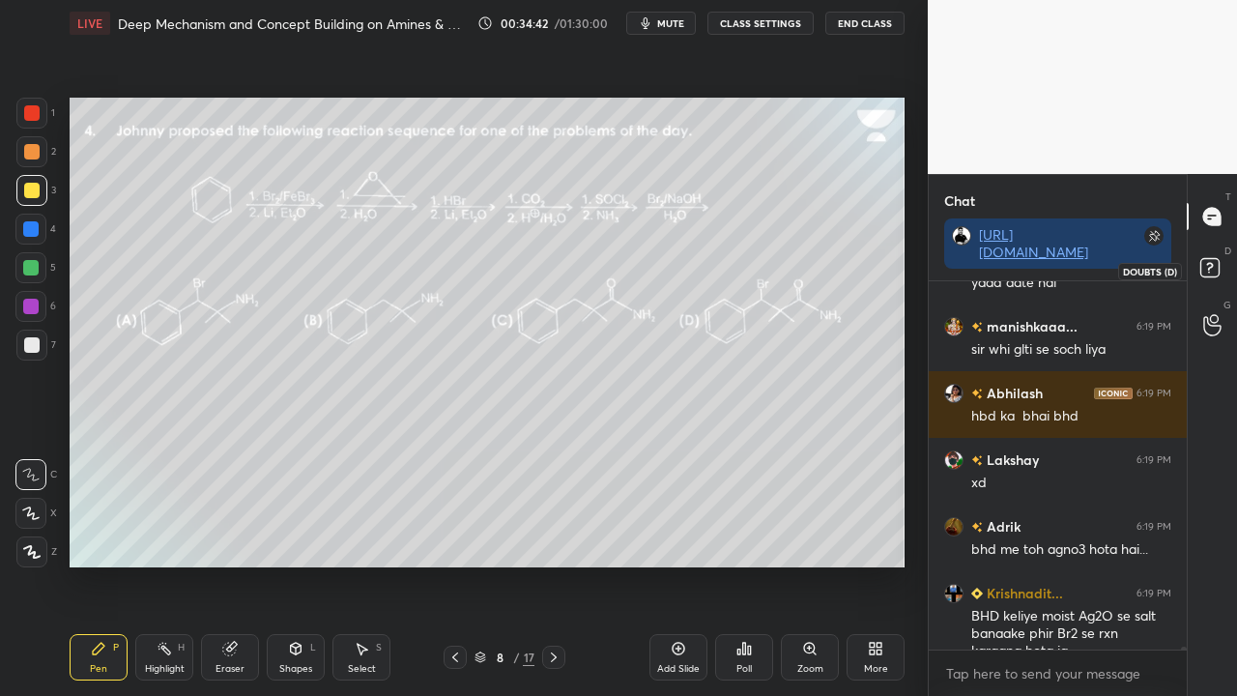
click at [1214, 280] on icon at bounding box center [1212, 270] width 35 height 35
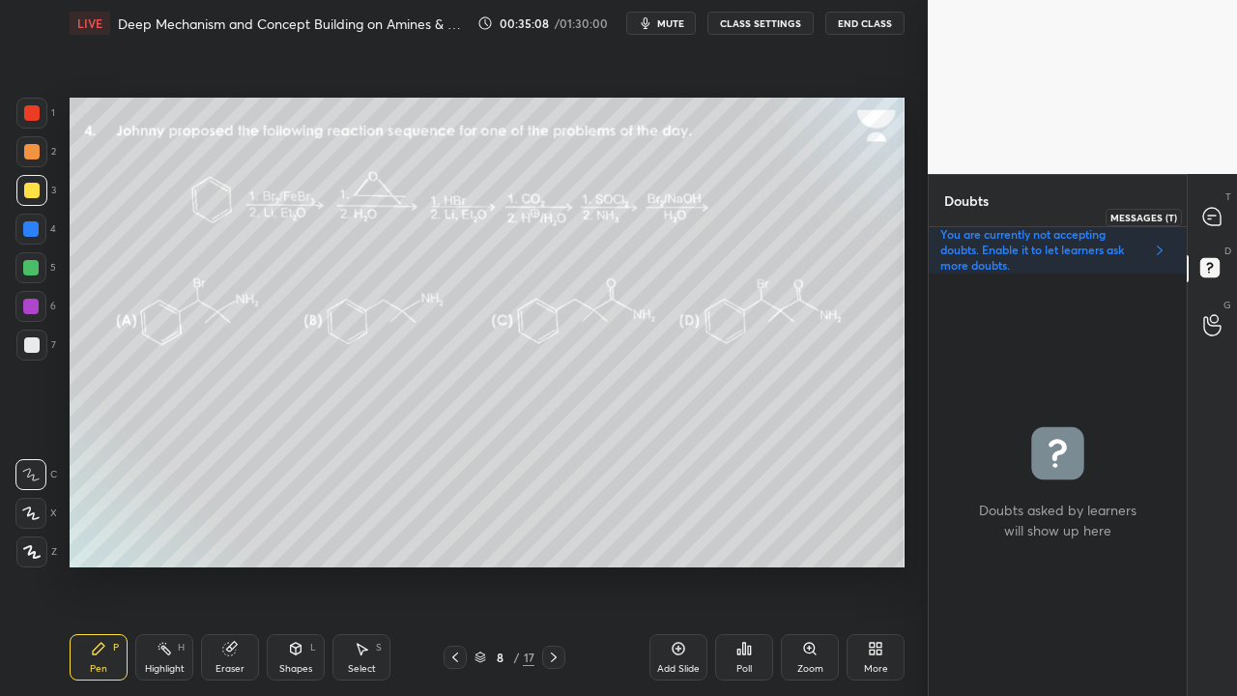
click at [1223, 199] on div "T Messages (T)" at bounding box center [1212, 216] width 49 height 54
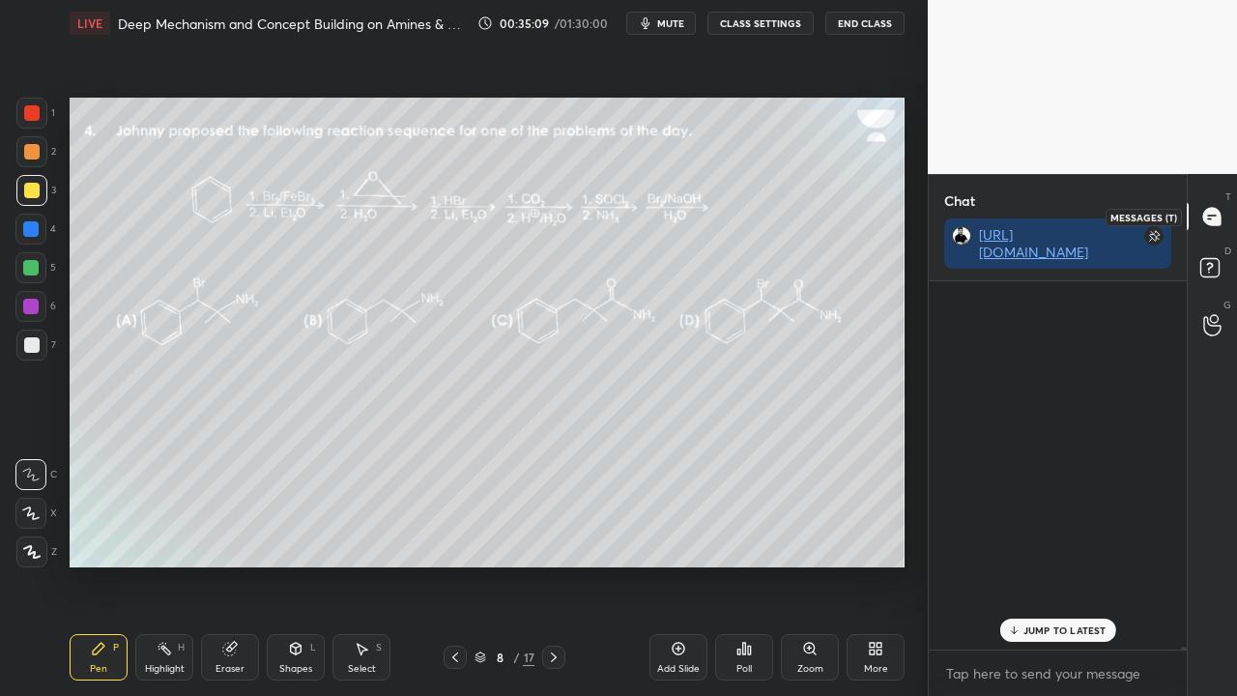
scroll to position [362, 252]
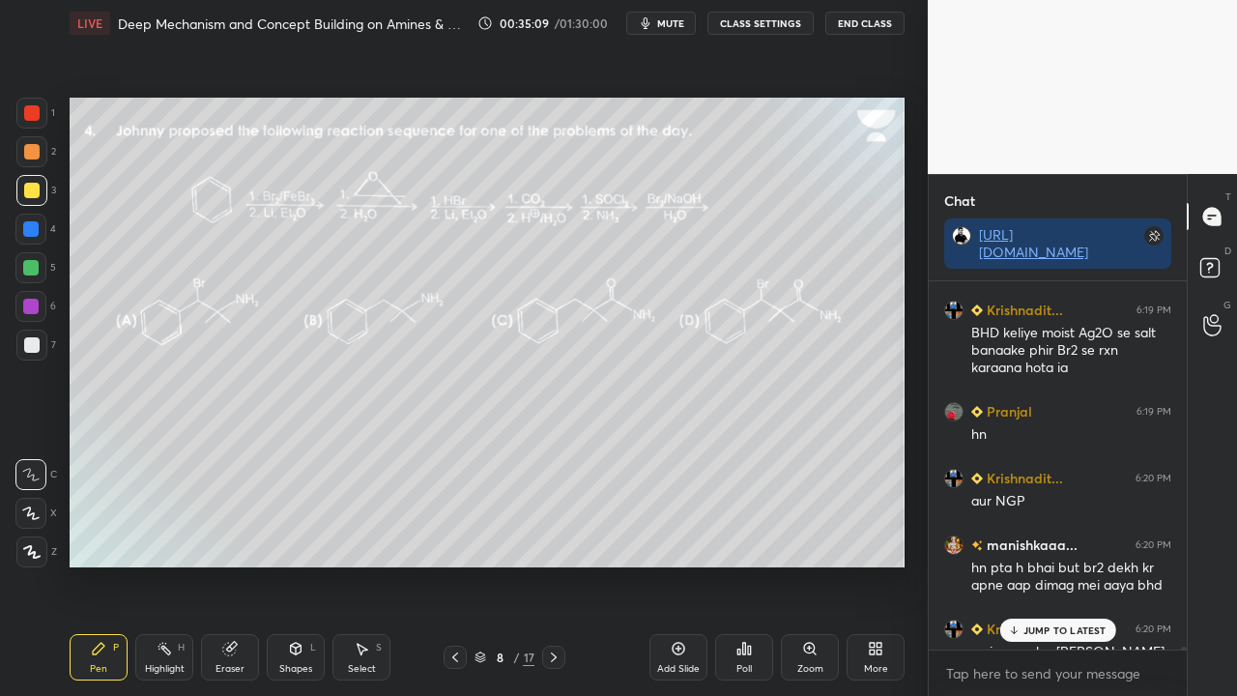
click at [1034, 564] on div "JUMP TO LATEST" at bounding box center [1057, 629] width 116 height 23
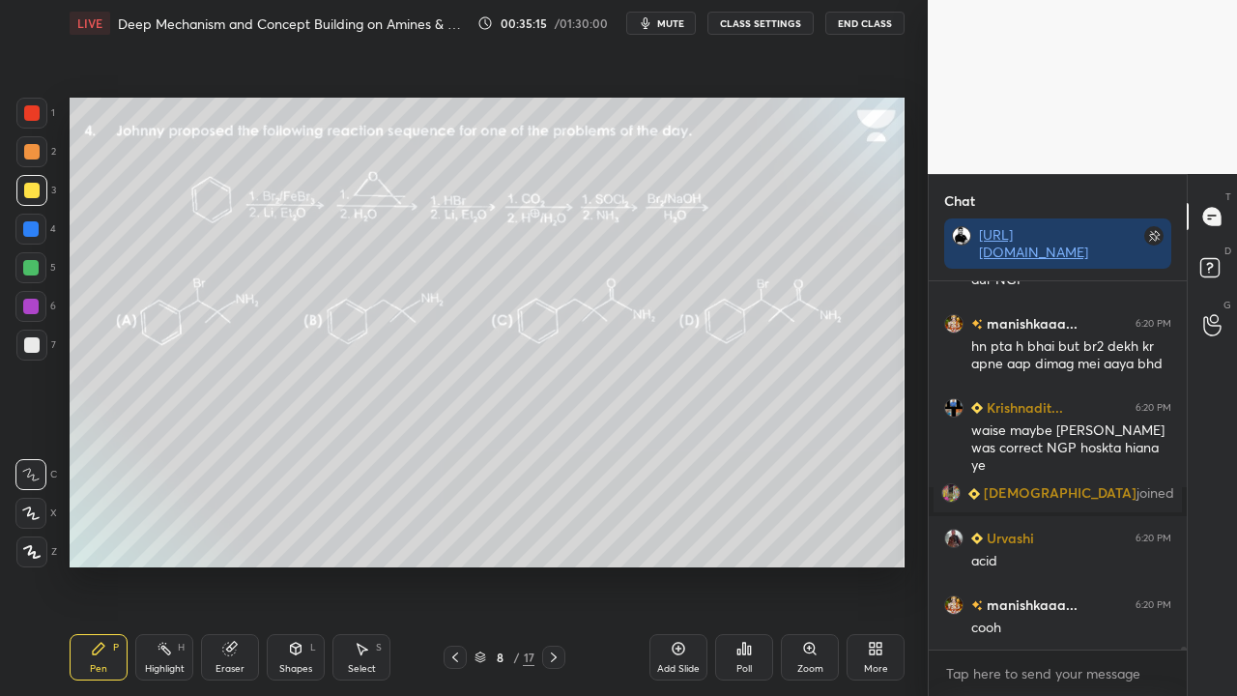
scroll to position [50752, 0]
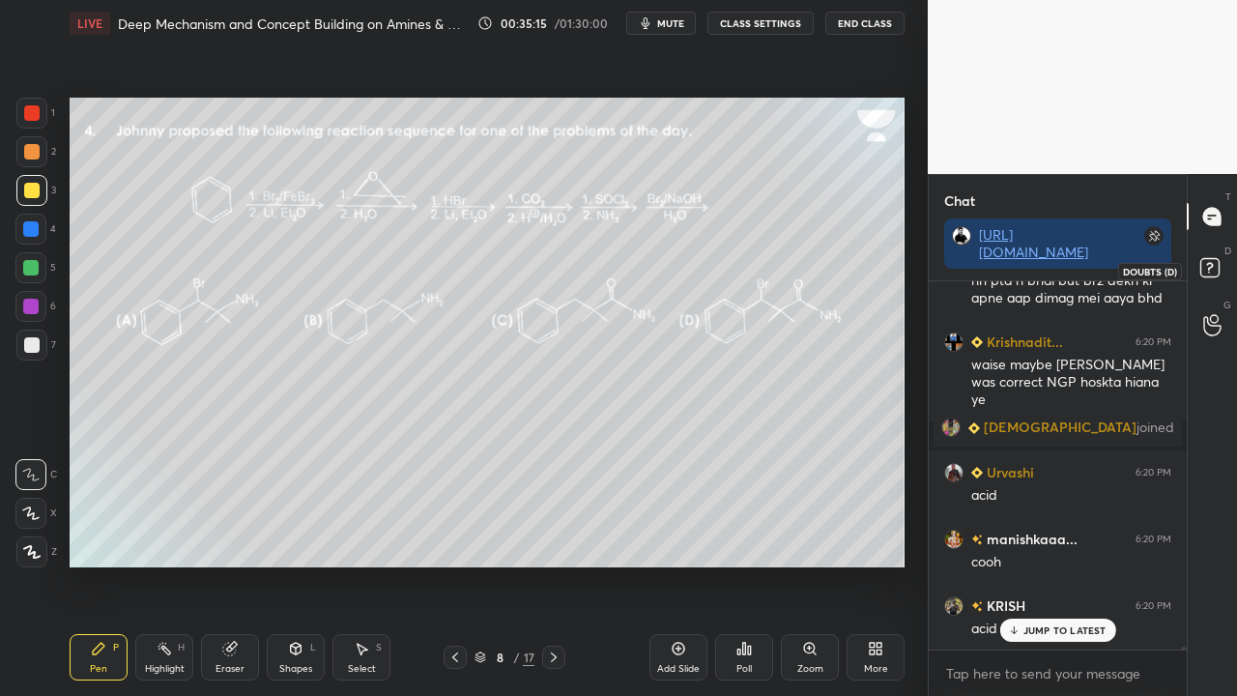
click at [1225, 264] on icon at bounding box center [1212, 270] width 35 height 35
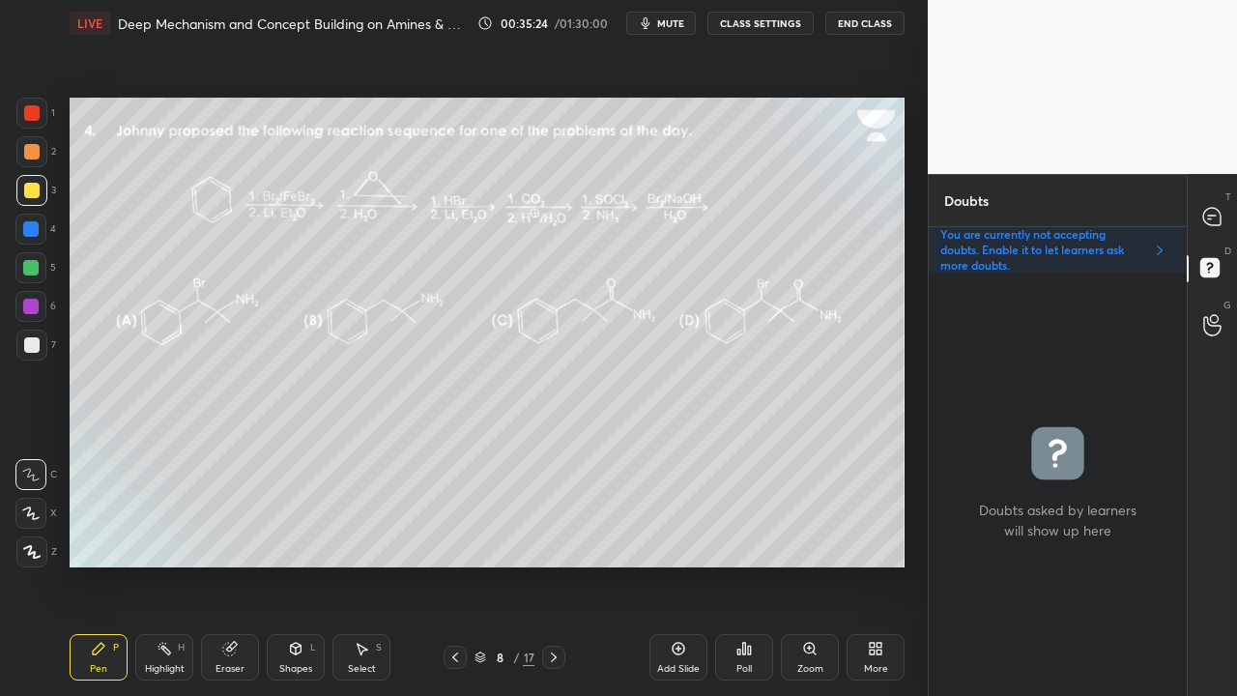
click at [1220, 203] on div at bounding box center [1212, 216] width 39 height 35
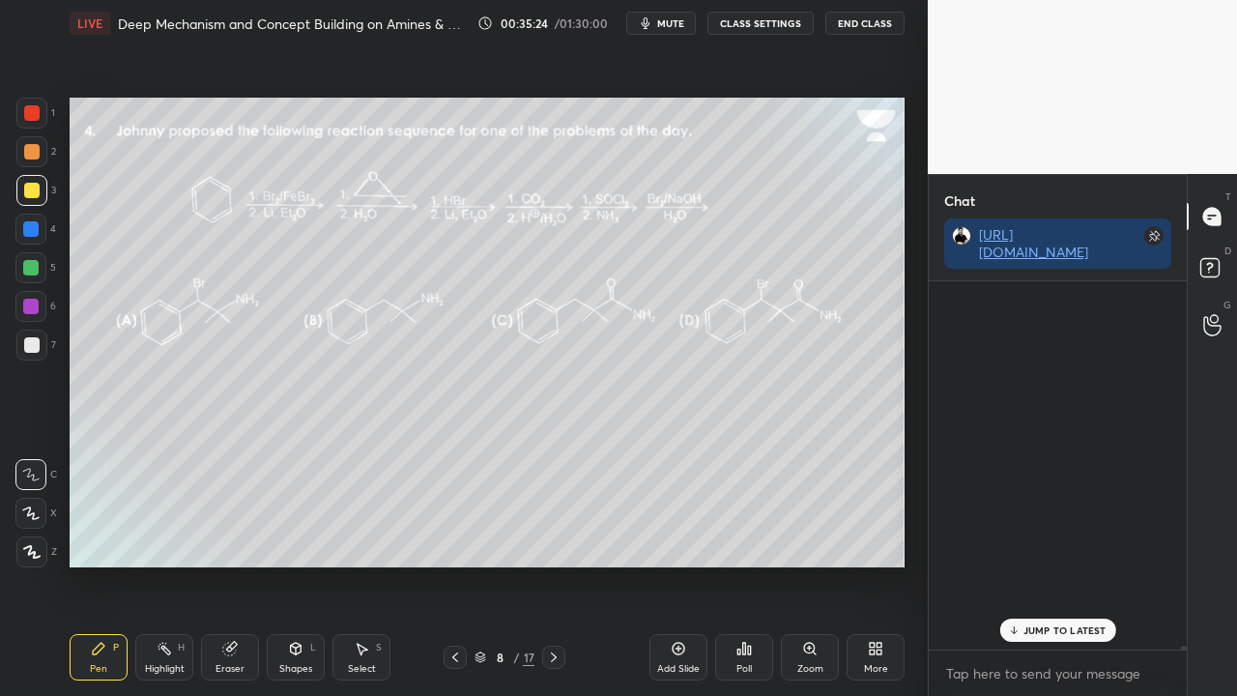
scroll to position [362, 252]
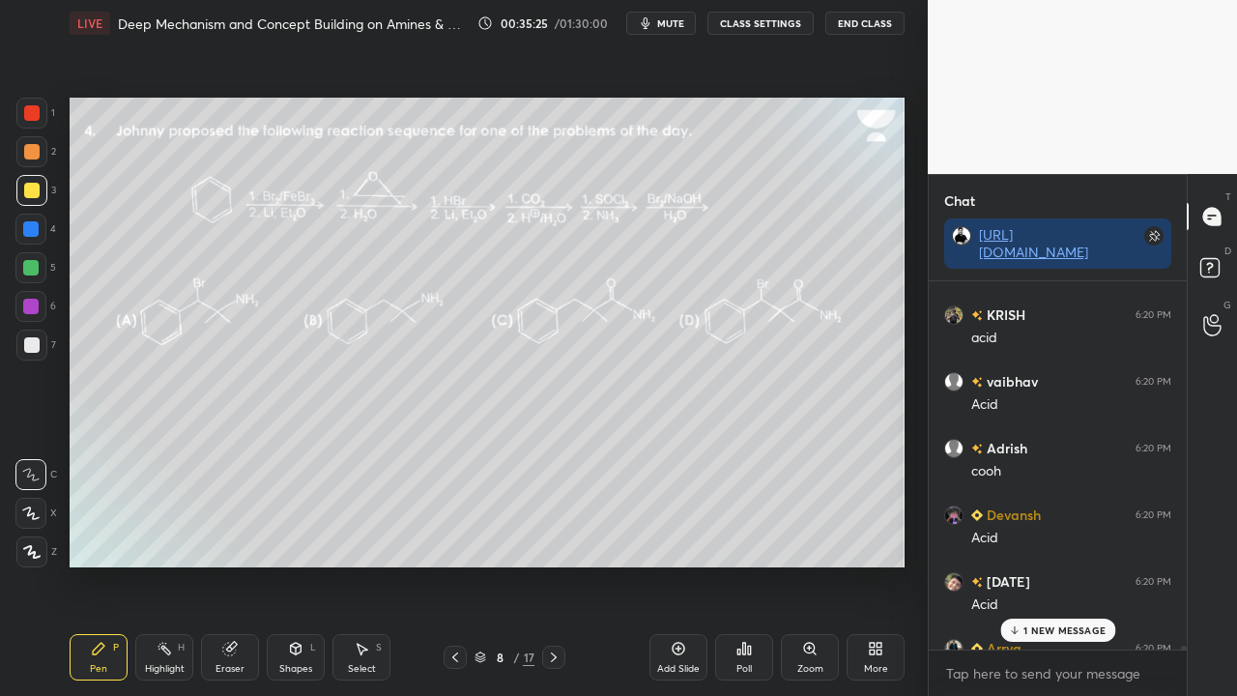
click at [1044, 564] on p "1 NEW MESSAGE" at bounding box center [1064, 630] width 82 height 12
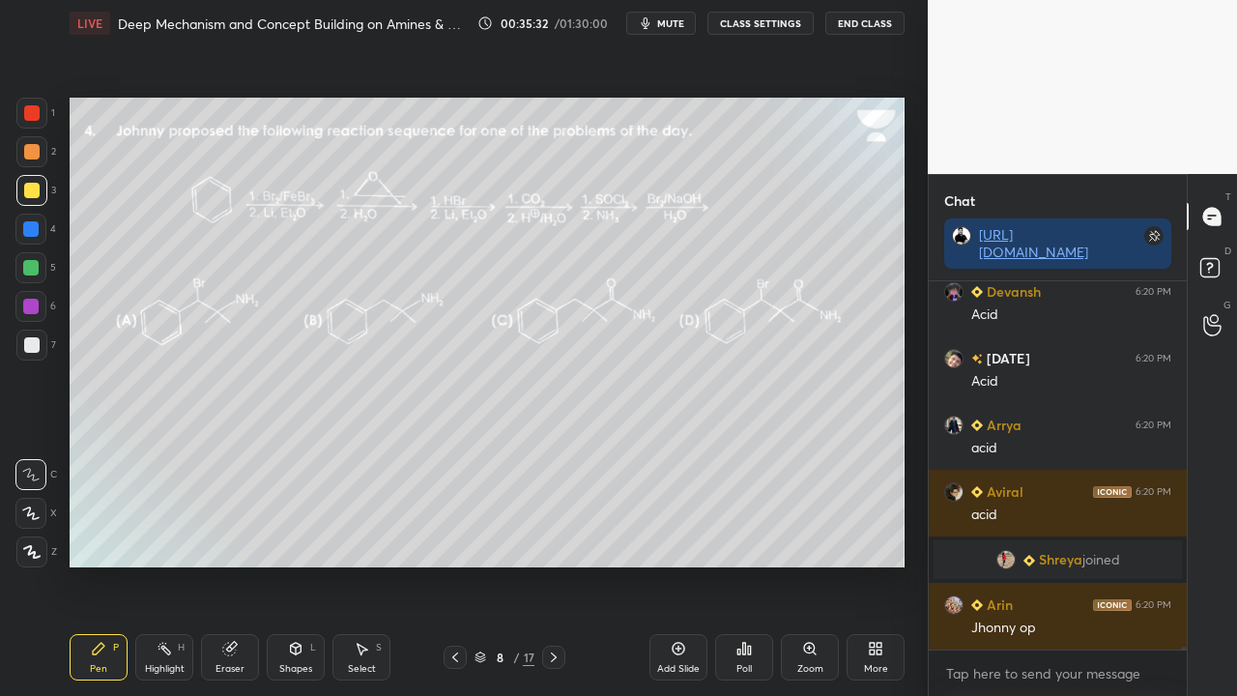
scroll to position [51332, 0]
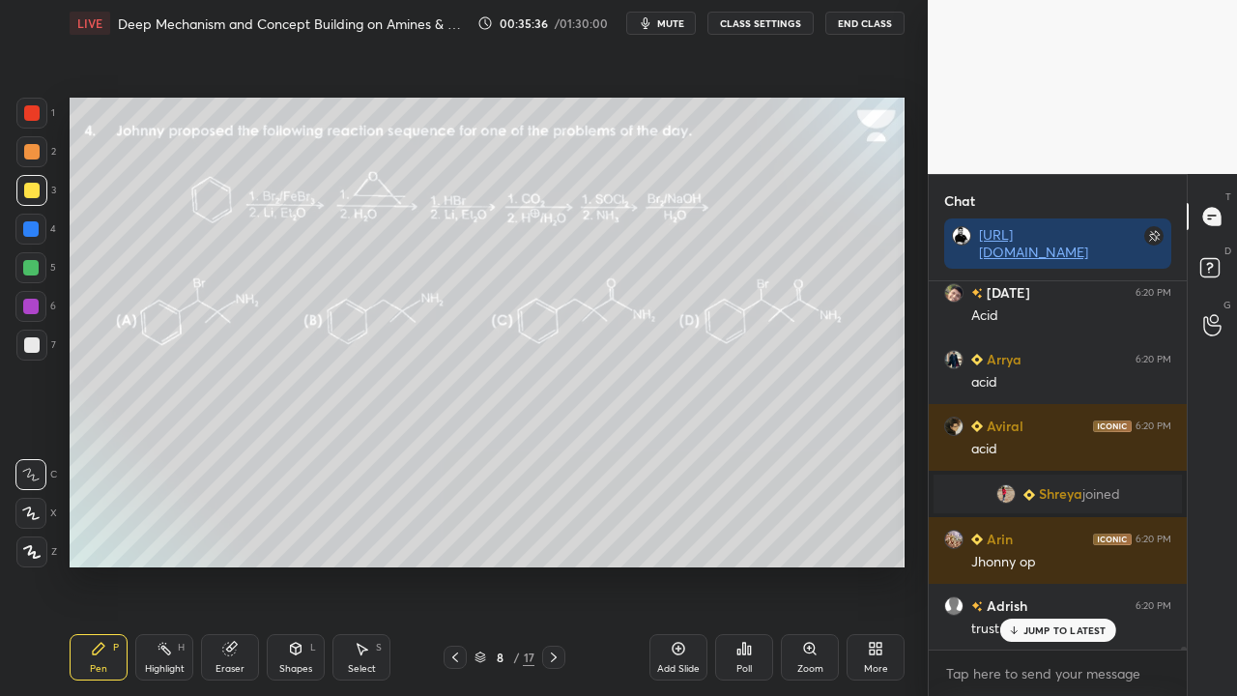
click at [1066, 564] on p "JUMP TO LATEST" at bounding box center [1064, 630] width 83 height 12
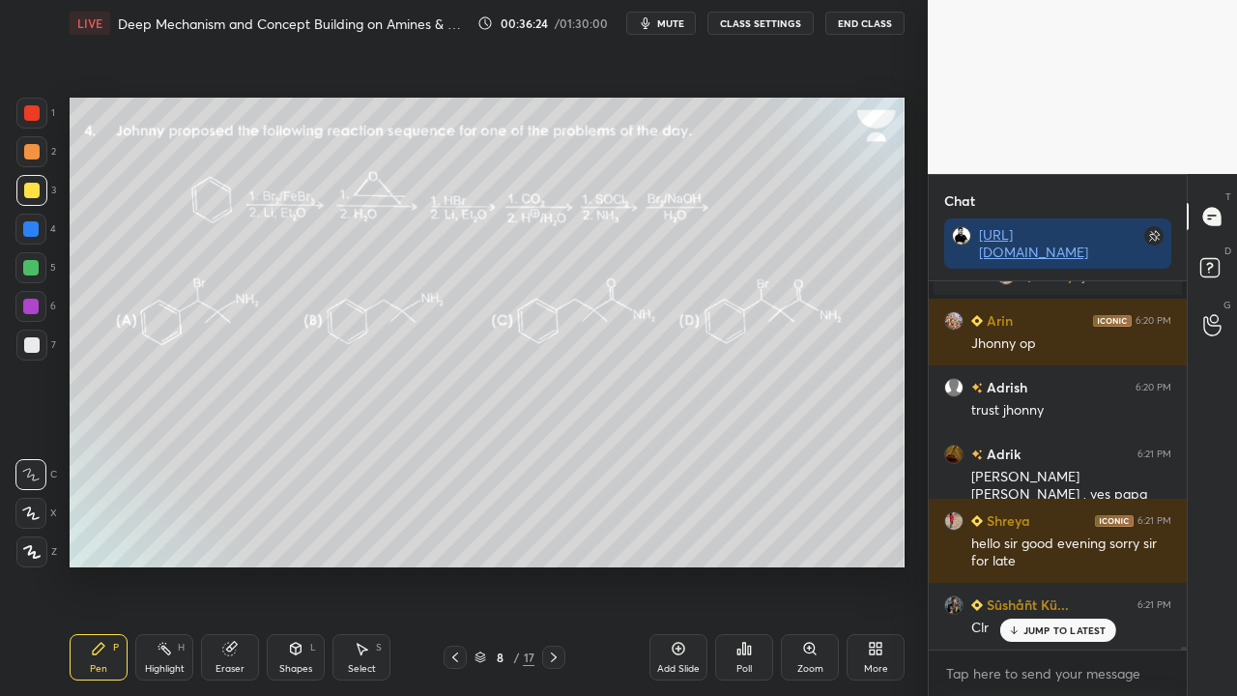
scroll to position [51616, 0]
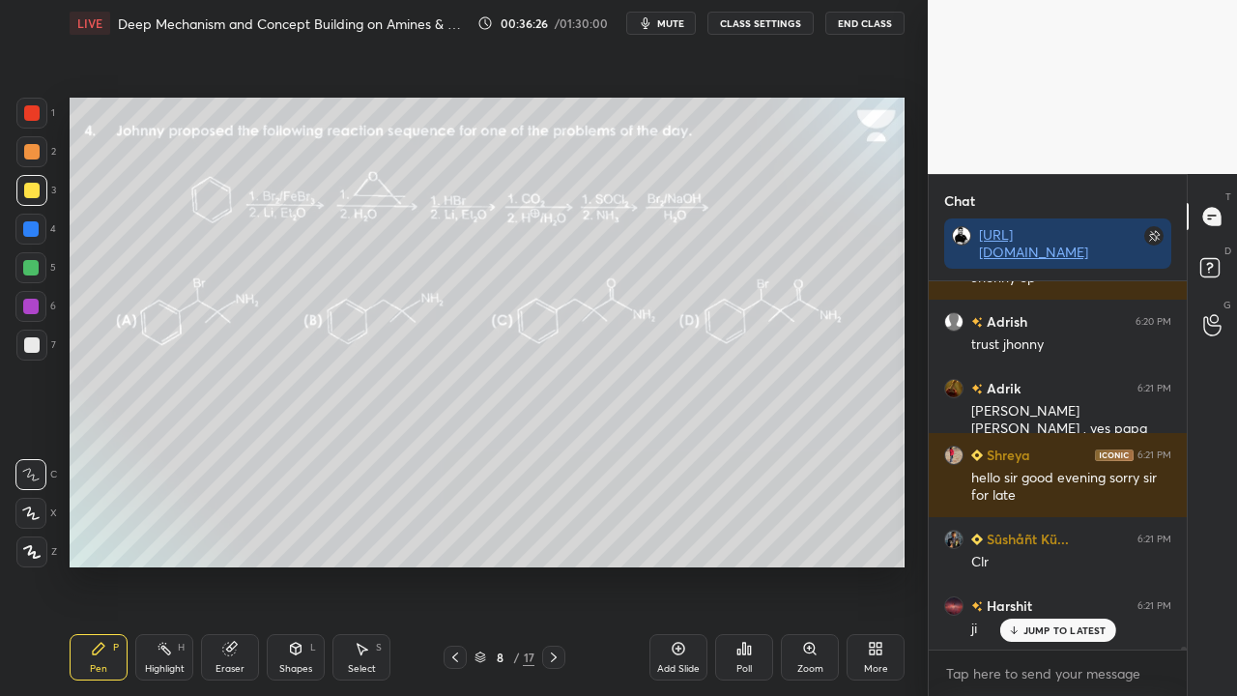
drag, startPoint x: 1053, startPoint y: 631, endPoint x: 964, endPoint y: 668, distance: 96.2
click at [1052, 564] on p "JUMP TO LATEST" at bounding box center [1064, 630] width 83 height 12
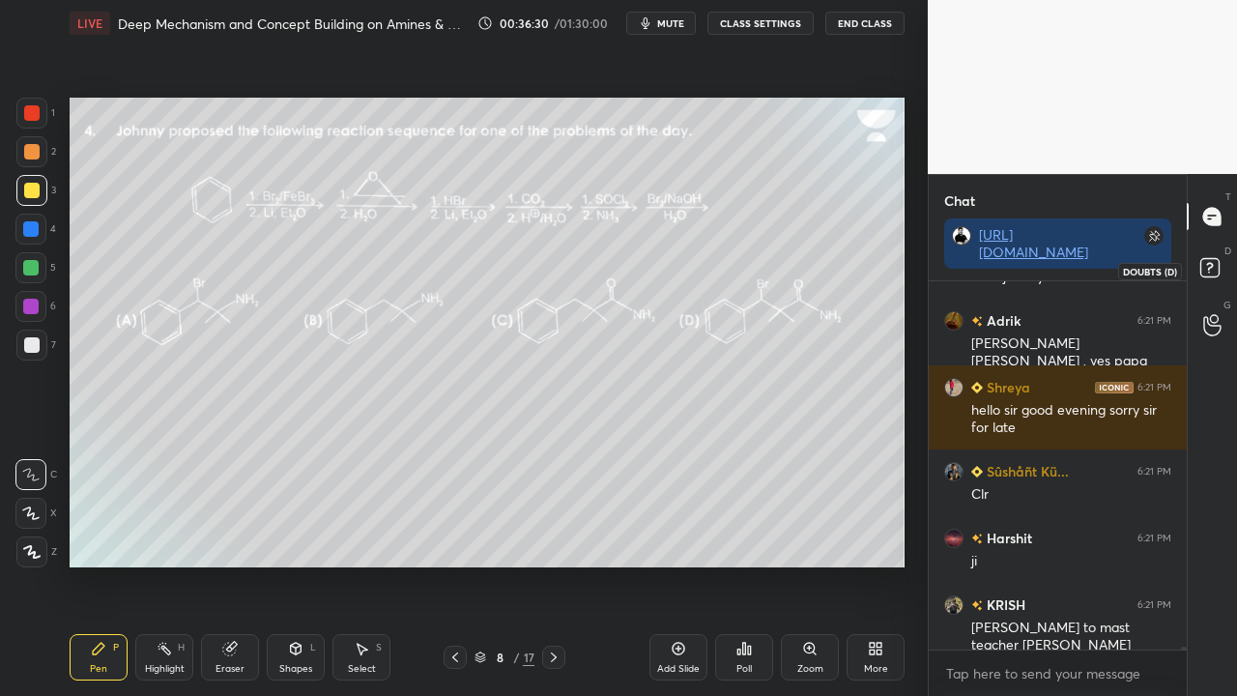
click at [1213, 267] on rect at bounding box center [1209, 268] width 18 height 18
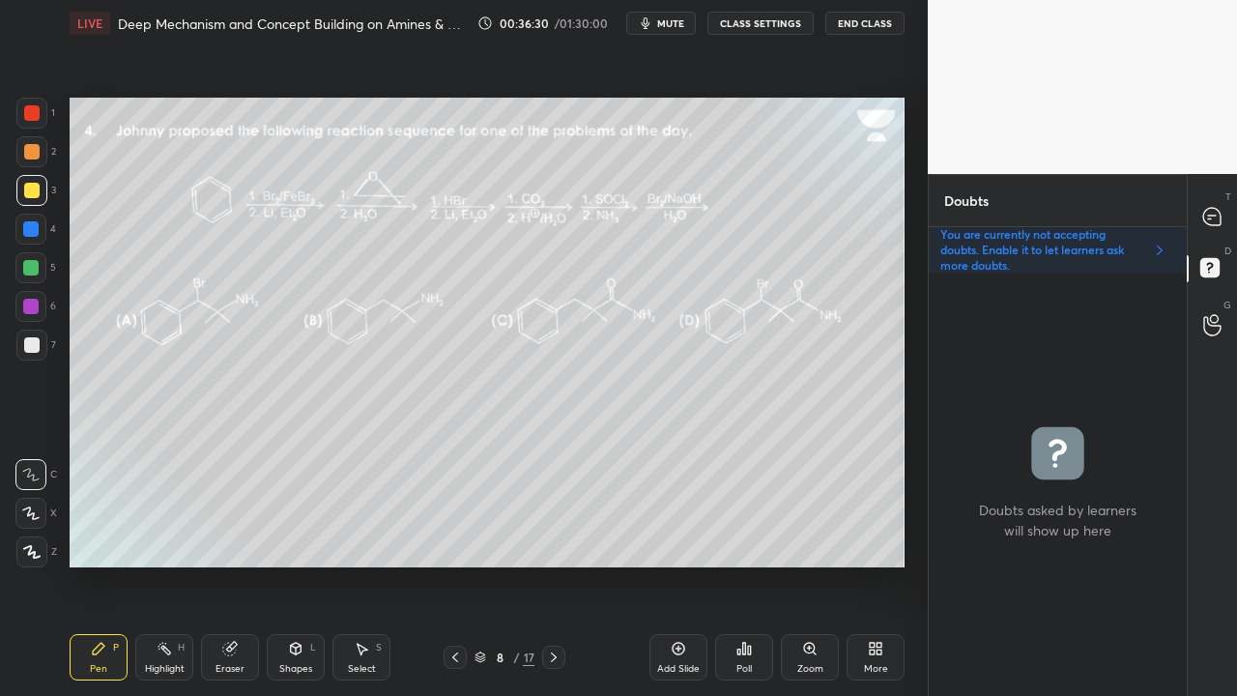
scroll to position [416, 252]
click at [1218, 221] on icon at bounding box center [1211, 216] width 17 height 17
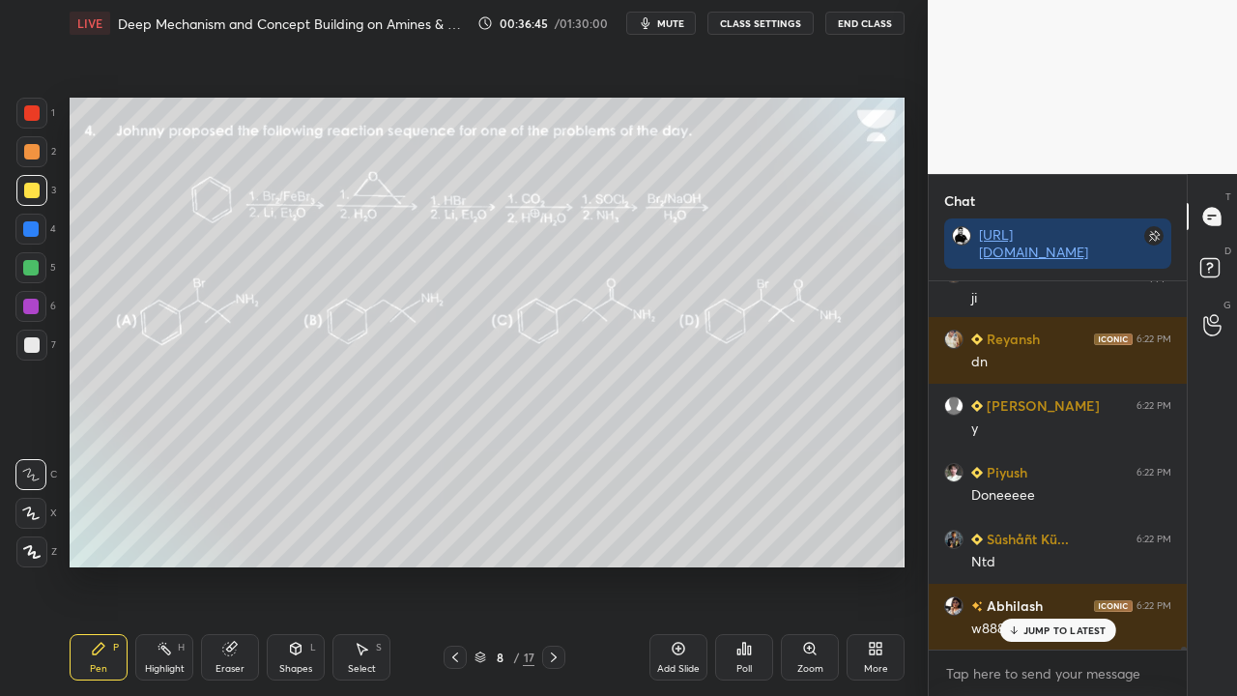
scroll to position [52549, 0]
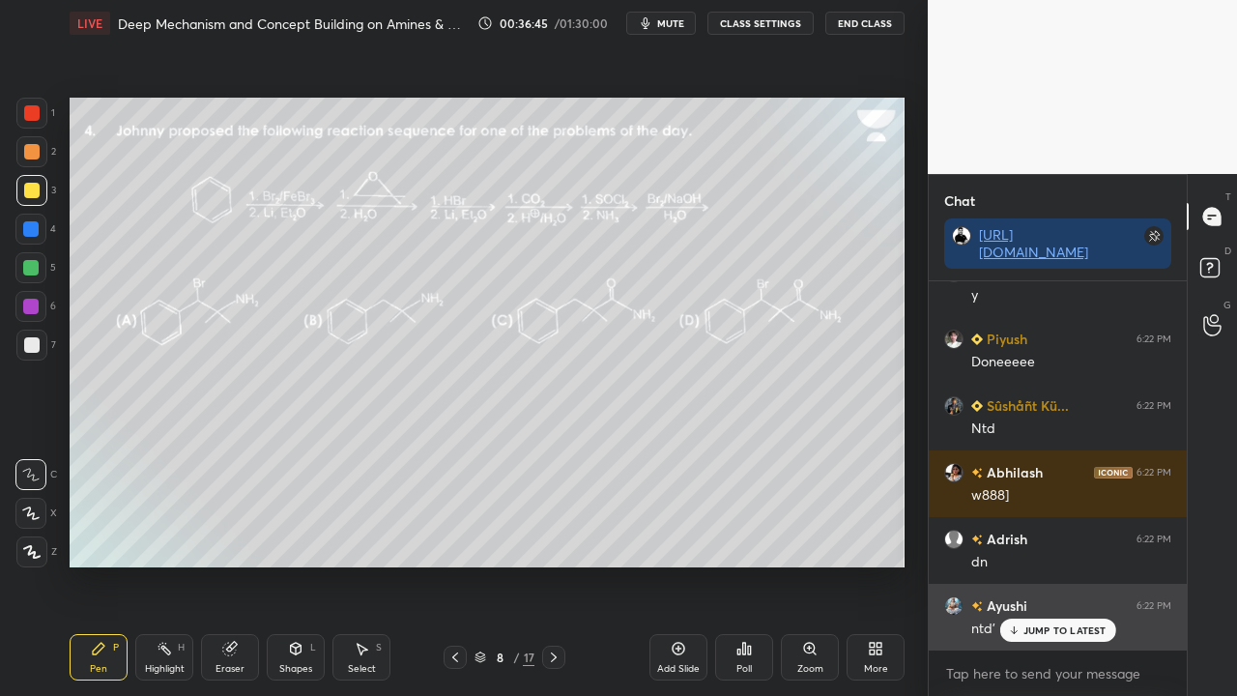
click at [1044, 564] on p "JUMP TO LATEST" at bounding box center [1064, 630] width 83 height 12
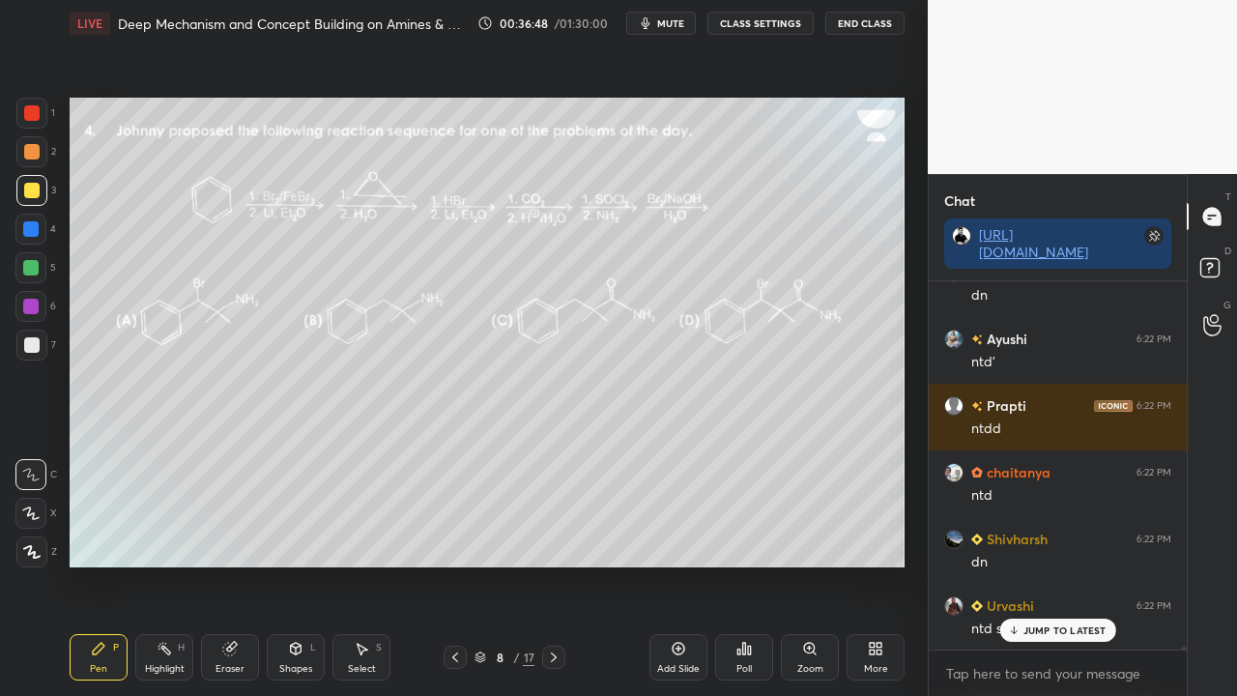
scroll to position [52949, 0]
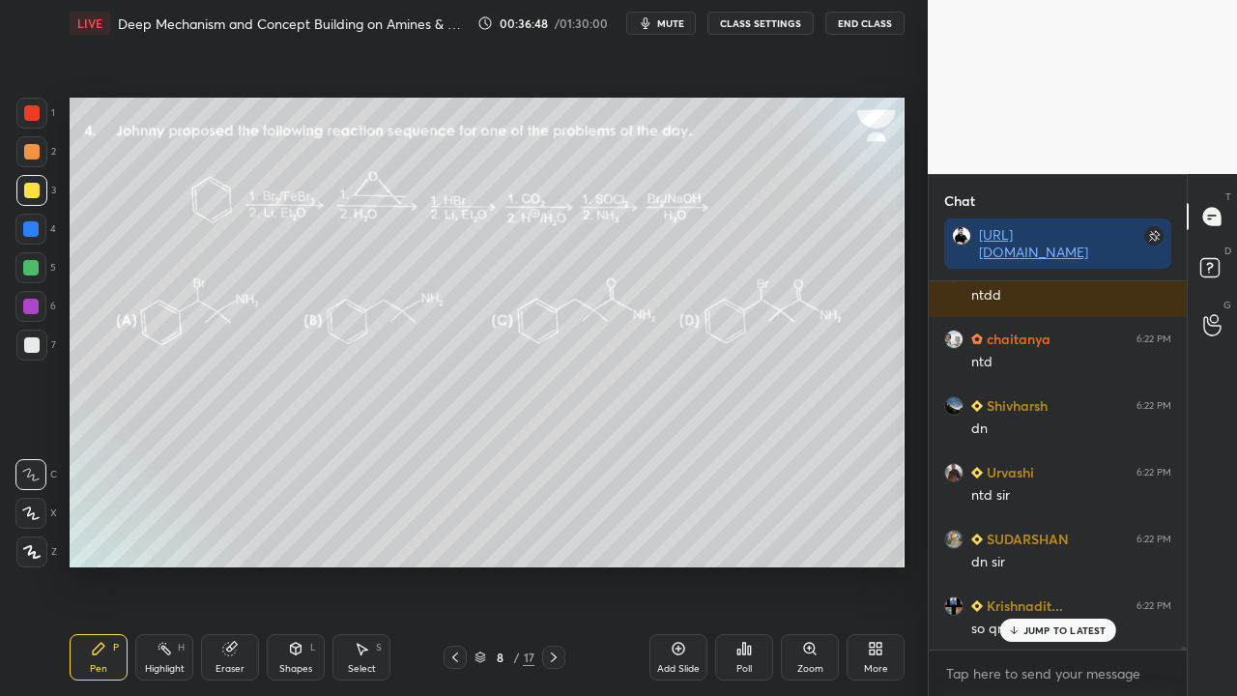
drag, startPoint x: 1030, startPoint y: 629, endPoint x: 834, endPoint y: 680, distance: 202.7
click at [1026, 564] on p "JUMP TO LATEST" at bounding box center [1064, 630] width 83 height 12
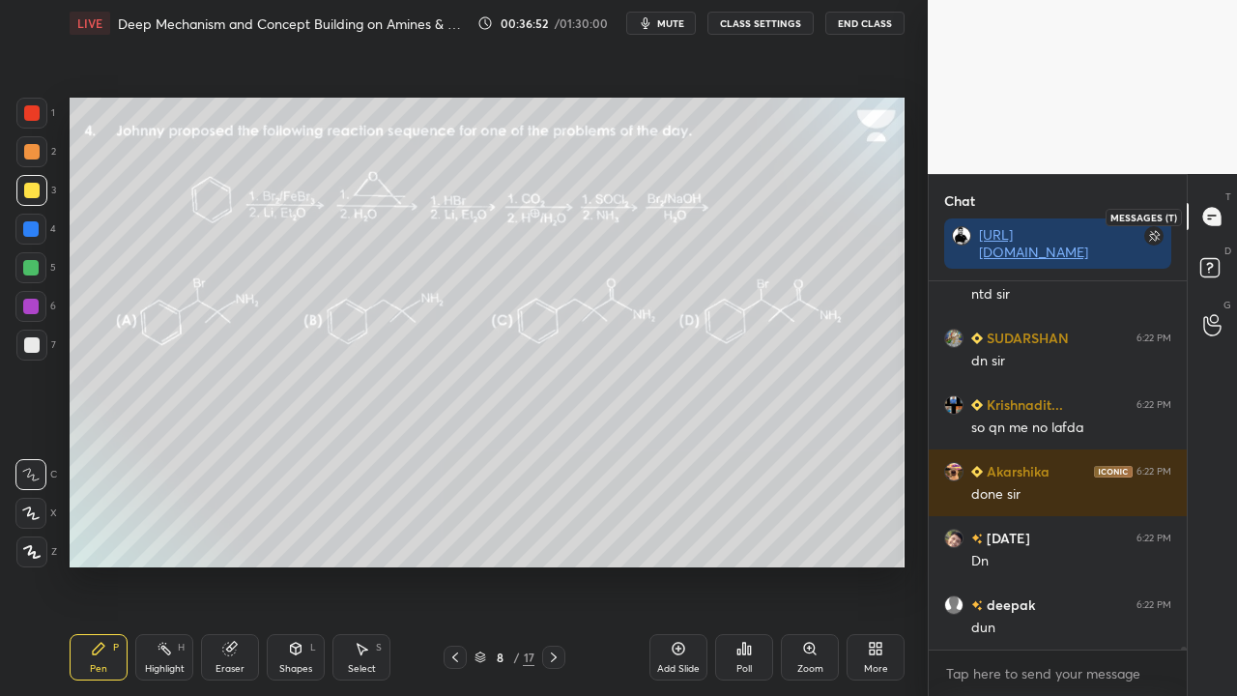
scroll to position [53216, 0]
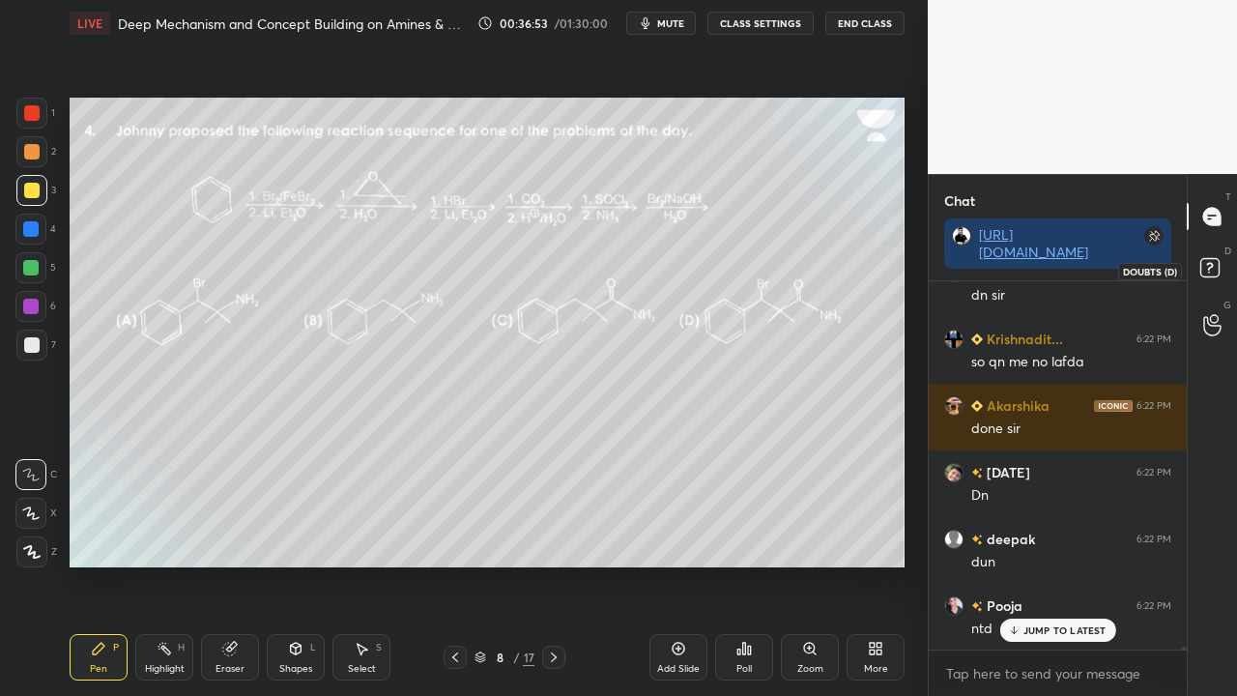
click at [1202, 273] on rect at bounding box center [1209, 268] width 18 height 18
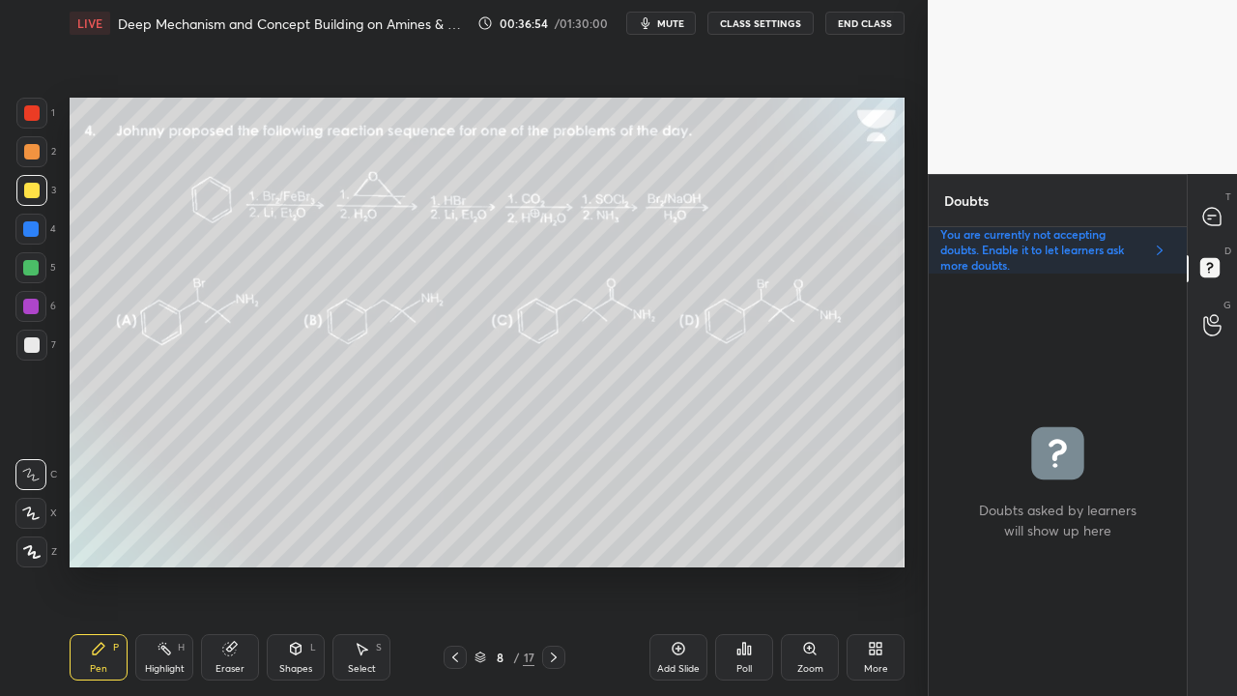
click at [557, 564] on icon at bounding box center [553, 656] width 15 height 15
click at [1217, 211] on icon at bounding box center [1211, 216] width 17 height 17
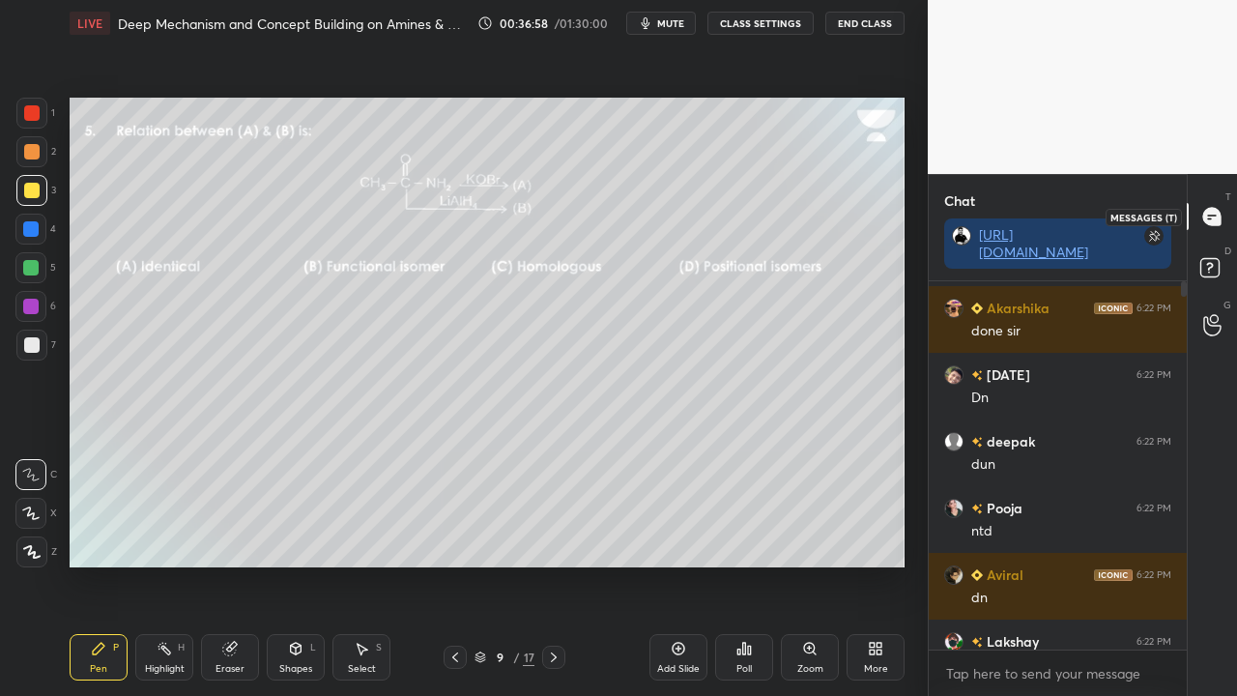
scroll to position [362, 252]
click at [1046, 564] on div "JUMP TO LATEST" at bounding box center [1057, 629] width 116 height 23
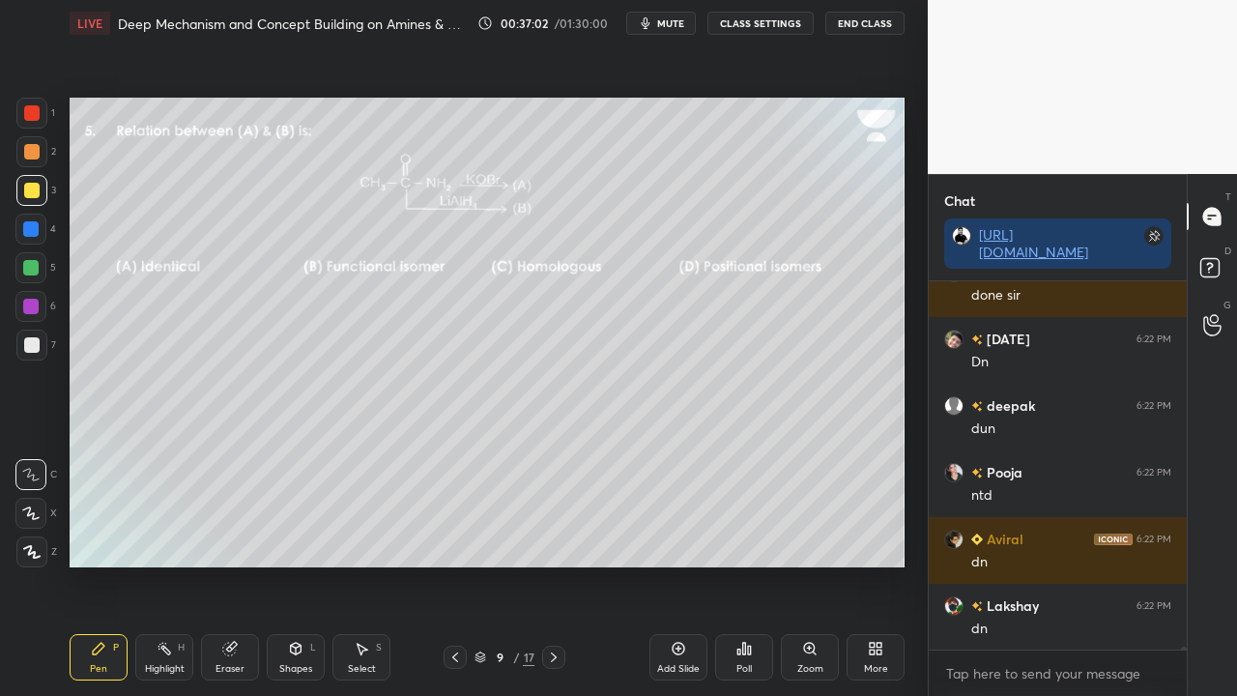
scroll to position [53435, 0]
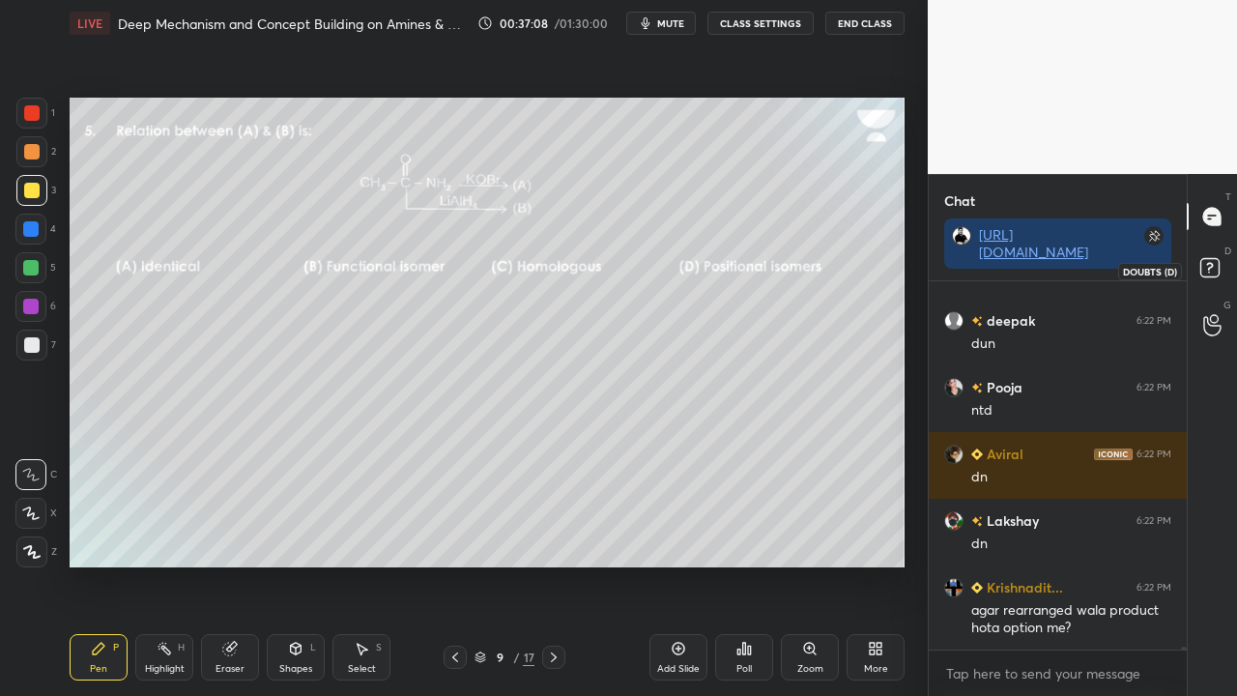
click at [1214, 268] on rect at bounding box center [1209, 268] width 18 height 18
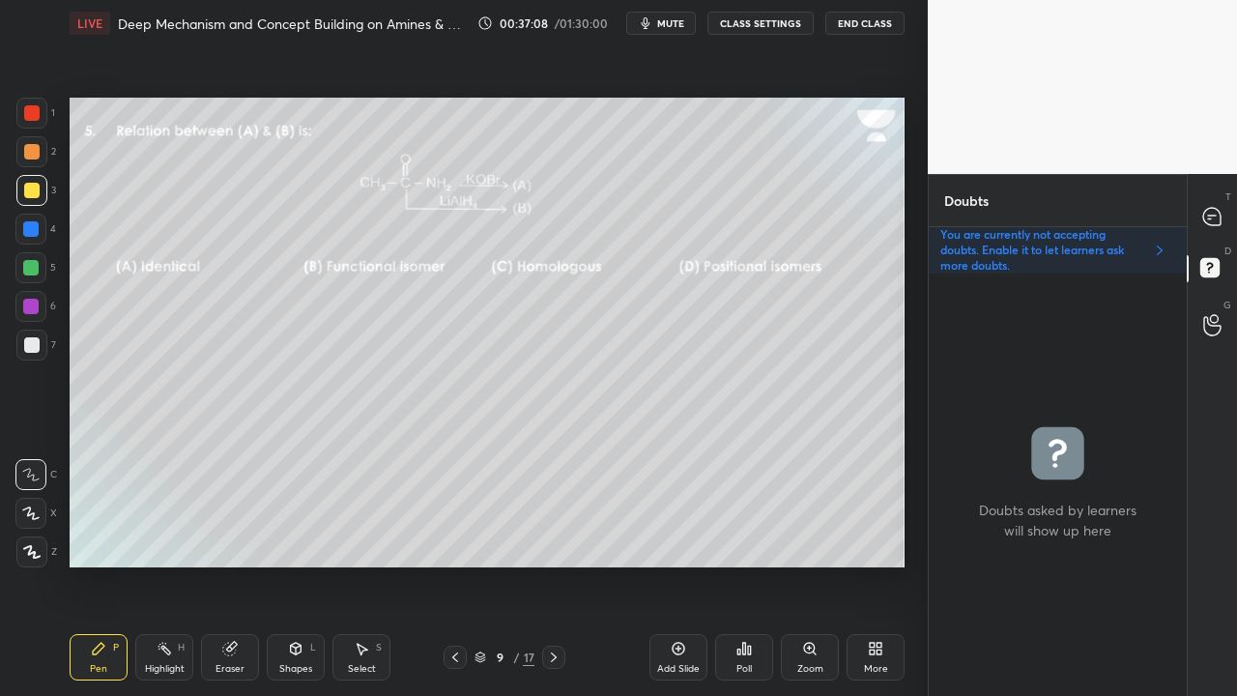
scroll to position [6, 6]
drag, startPoint x: 1229, startPoint y: 215, endPoint x: 1221, endPoint y: 207, distance: 10.9
click at [1227, 213] on div at bounding box center [1212, 216] width 39 height 35
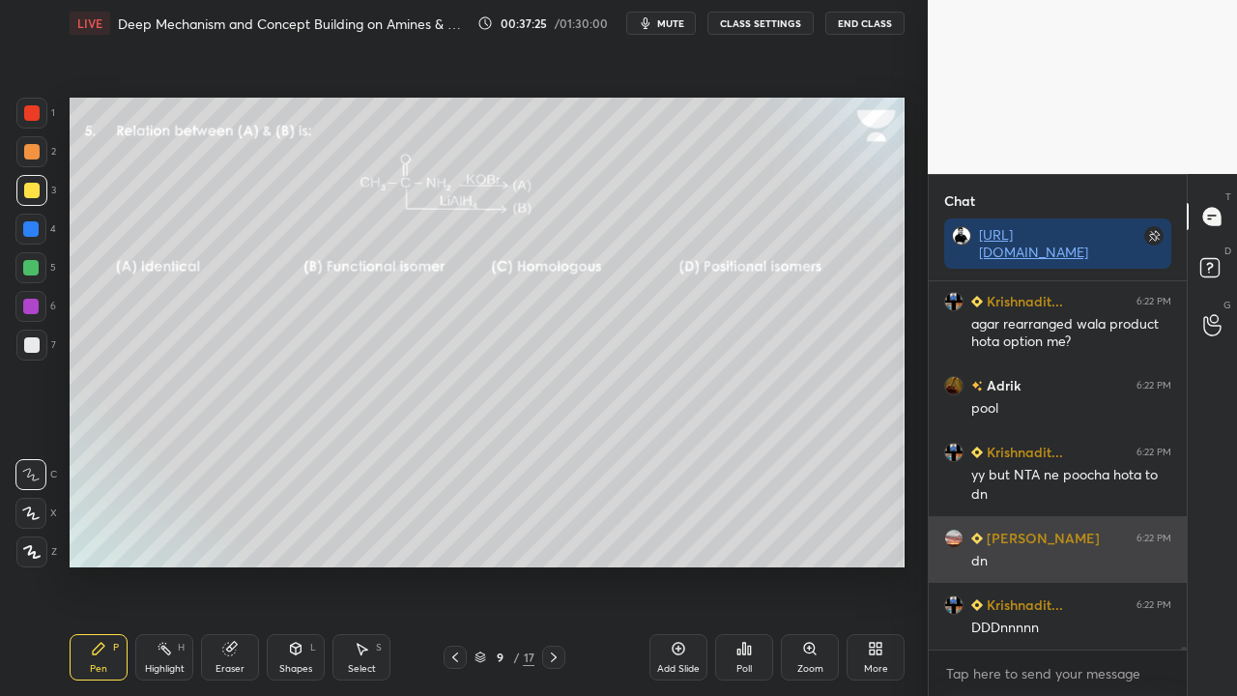
click at [980, 539] on img "grid" at bounding box center [977, 538] width 12 height 12
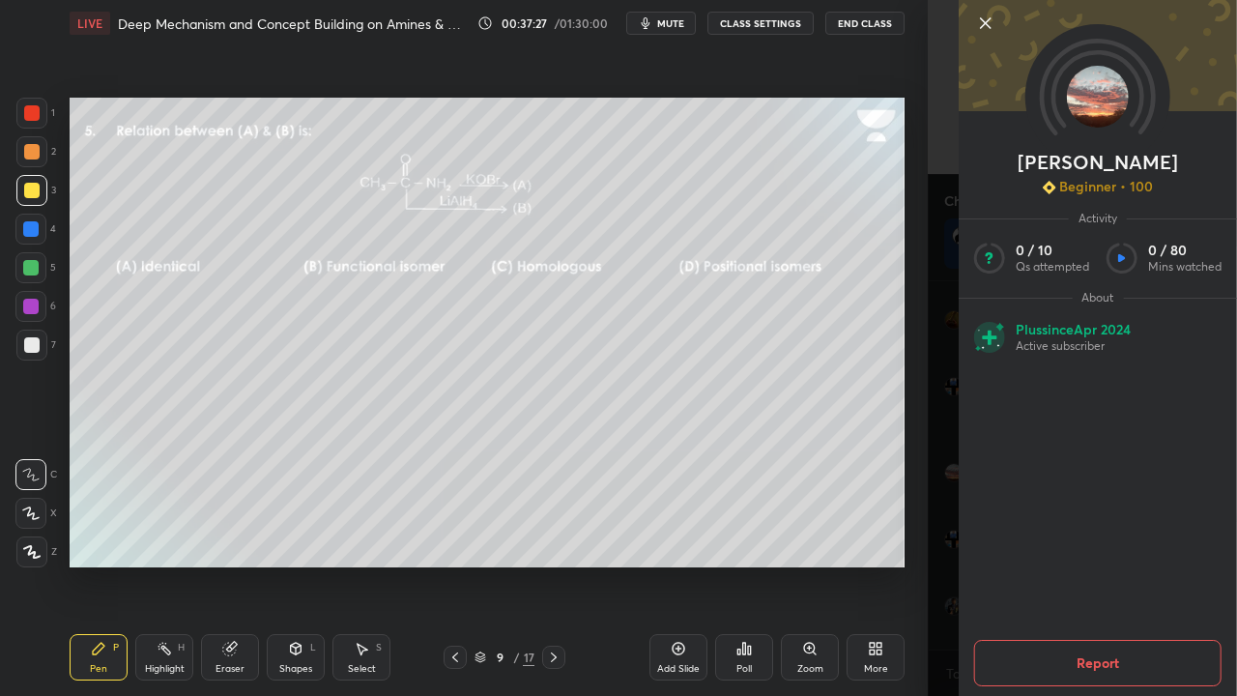
click at [945, 178] on div "[PERSON_NAME] Beginner • 100 Activity 0 / 10 Qs attempted 0 / 80 Mins watched A…" at bounding box center [1082, 348] width 309 height 696
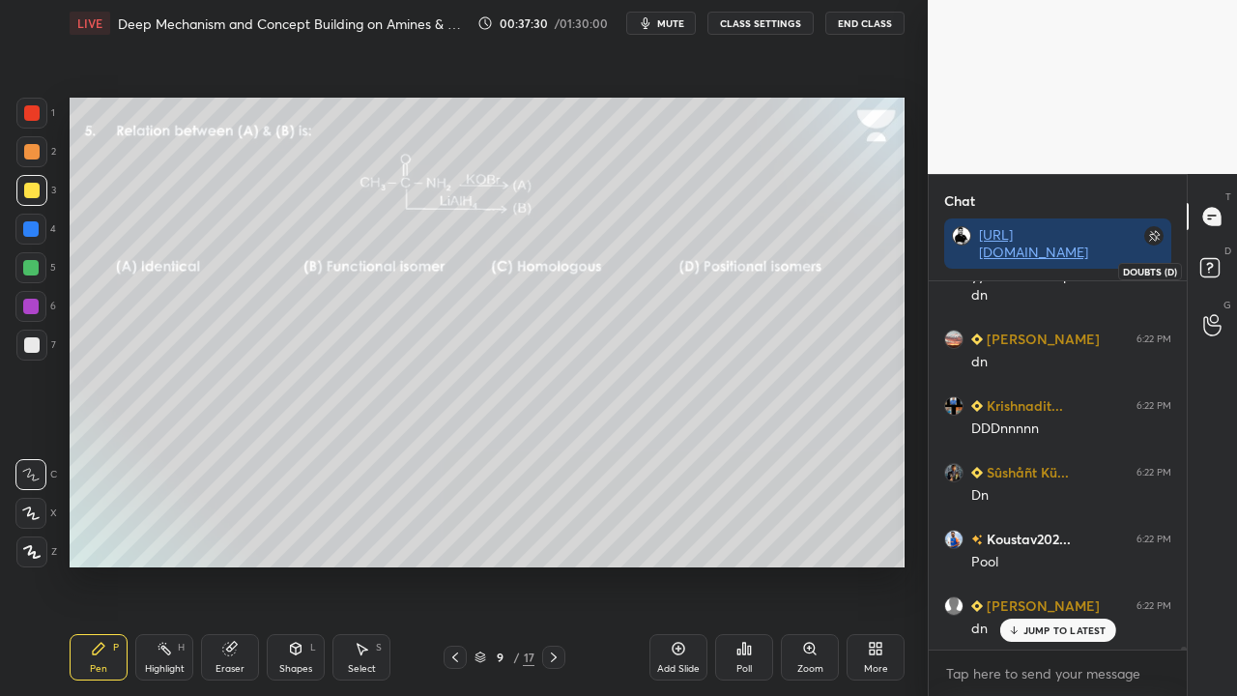
click at [1217, 272] on rect at bounding box center [1209, 268] width 18 height 18
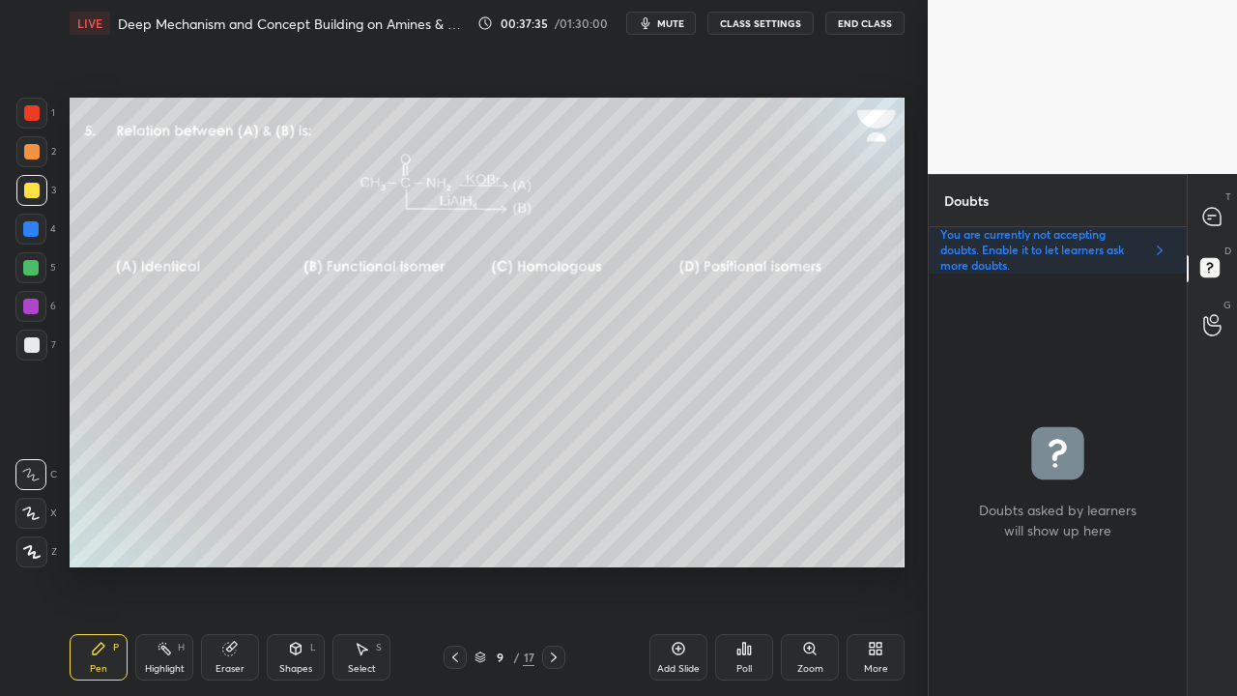
click at [734, 564] on div "Poll" at bounding box center [744, 657] width 58 height 46
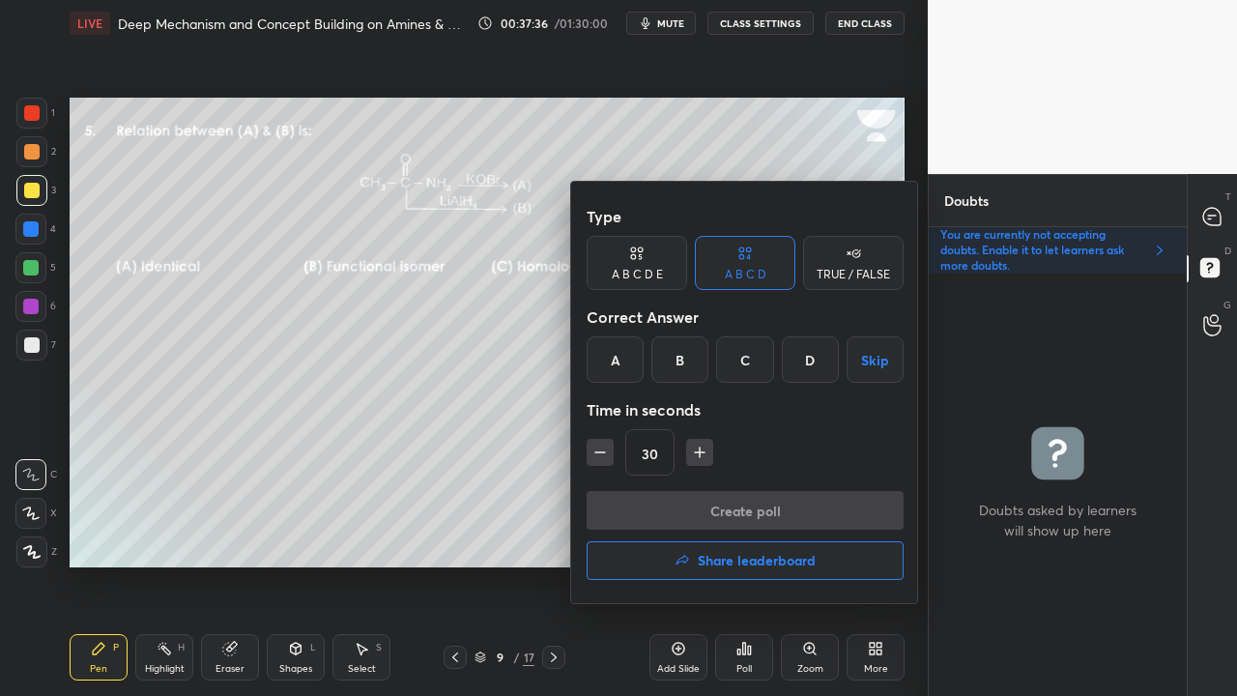
click at [752, 356] on div "C" at bounding box center [744, 359] width 57 height 46
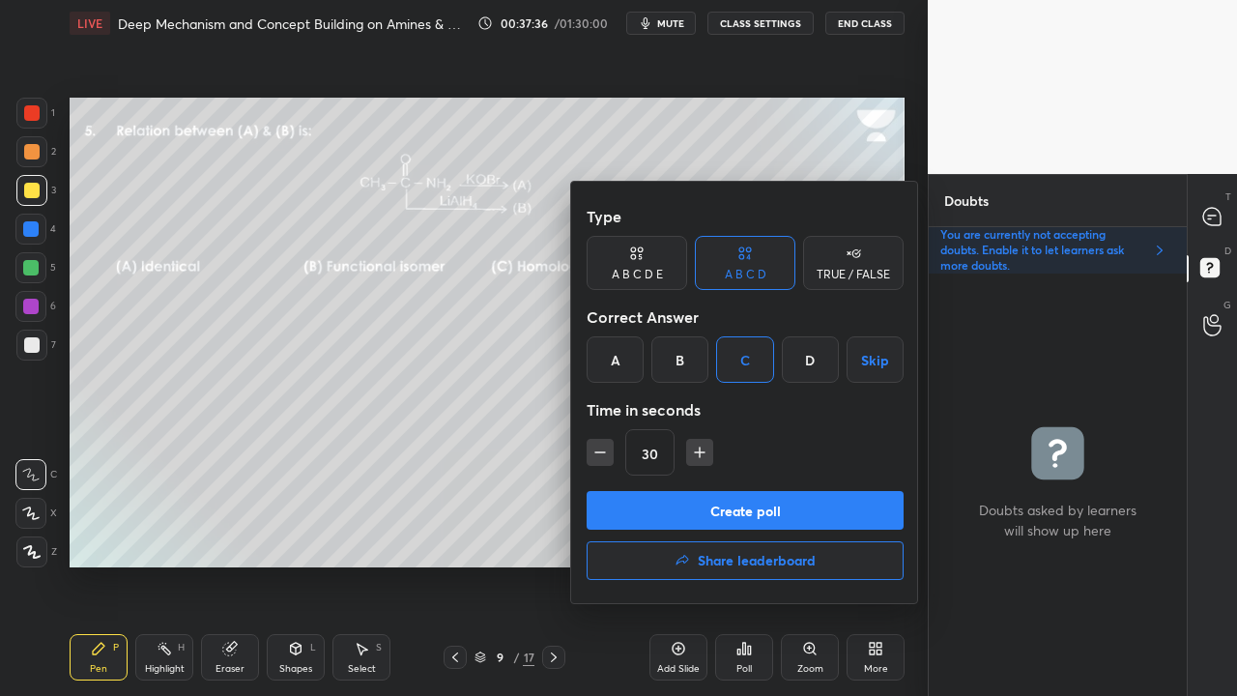
click at [703, 518] on button "Create poll" at bounding box center [745, 510] width 317 height 39
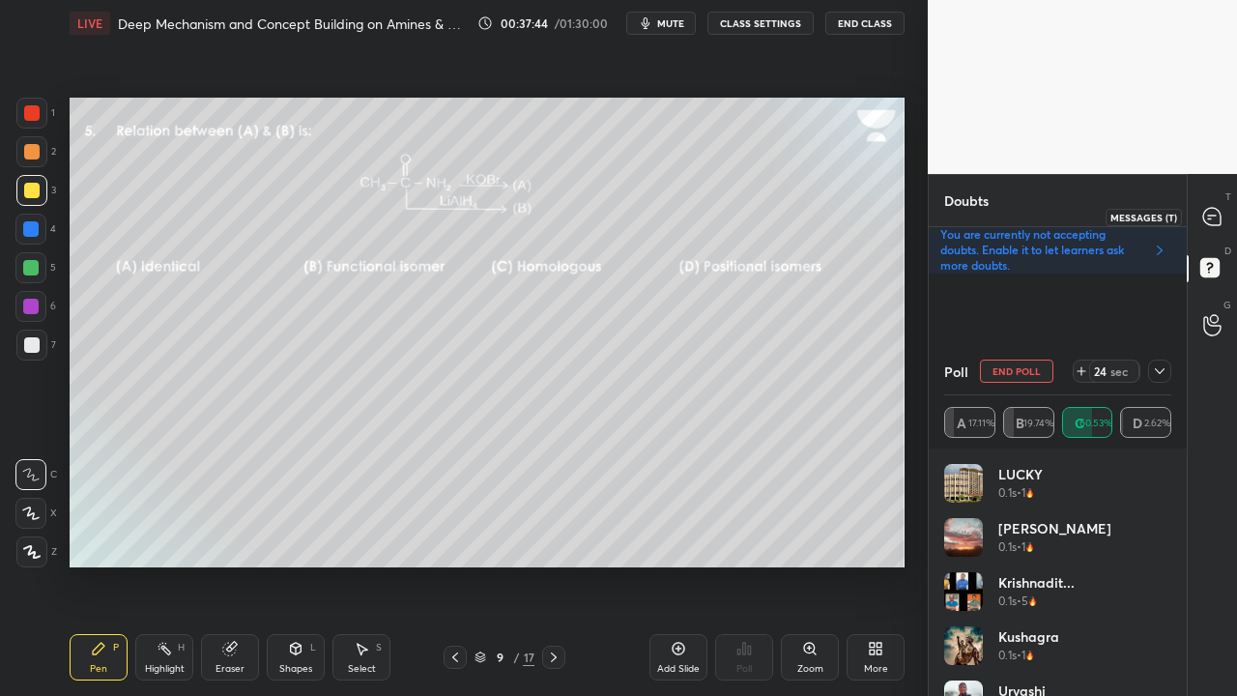
click at [1213, 215] on icon at bounding box center [1212, 217] width 20 height 20
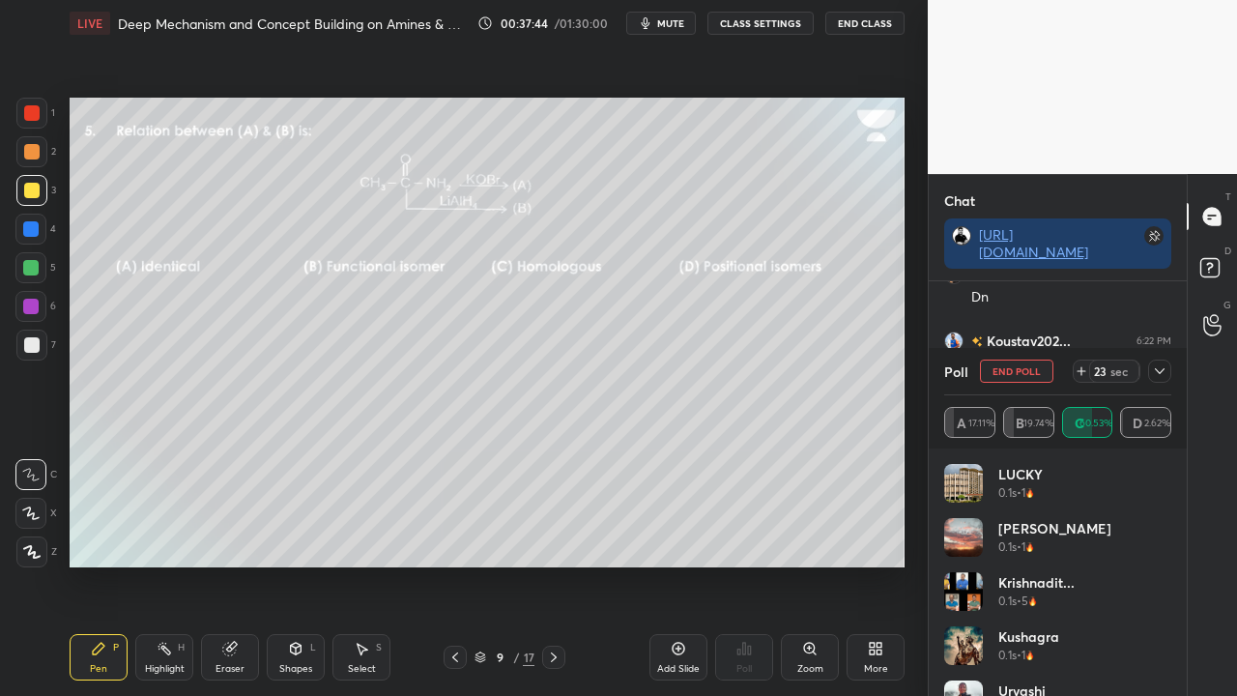
click at [1167, 377] on div at bounding box center [1159, 370] width 23 height 23
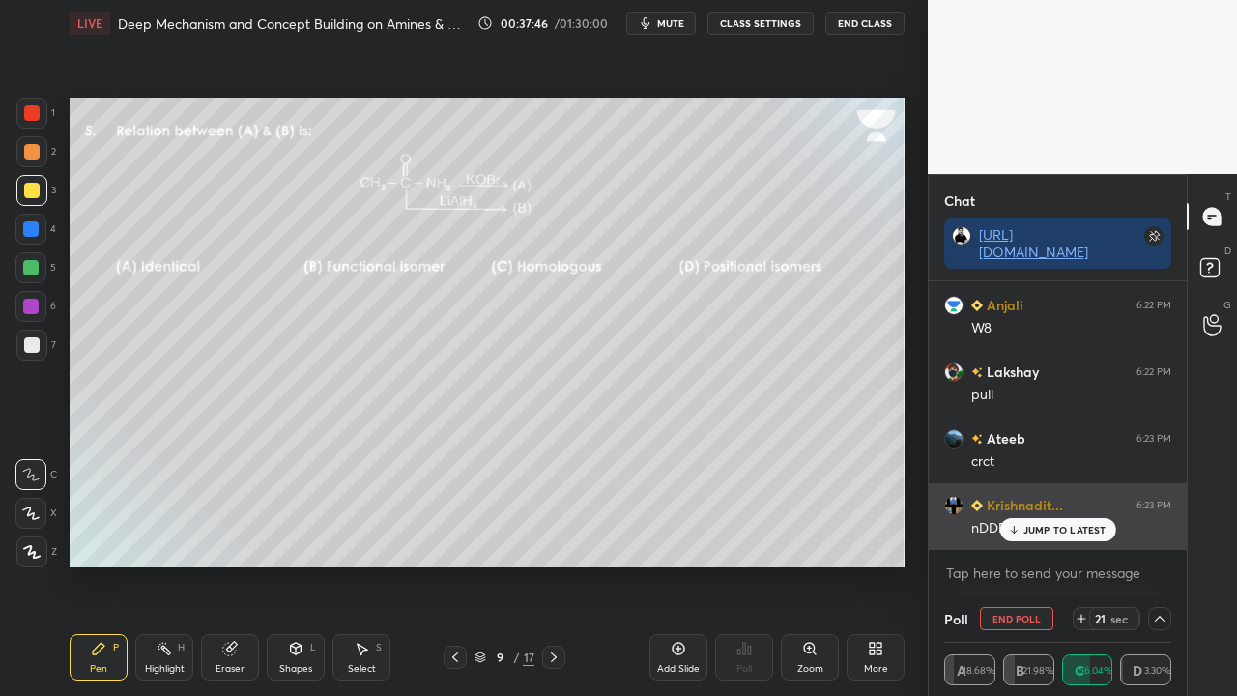
click at [1076, 522] on div "JUMP TO LATEST" at bounding box center [1057, 529] width 116 height 23
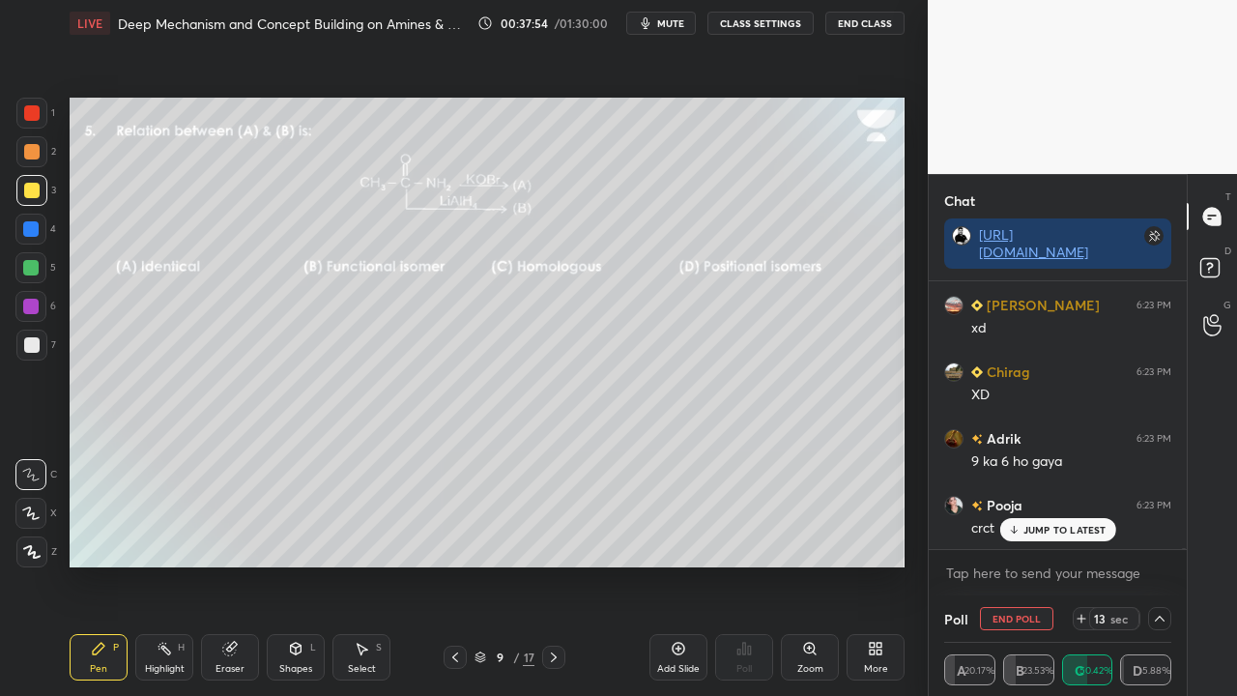
click at [1077, 529] on p "JUMP TO LATEST" at bounding box center [1064, 530] width 83 height 12
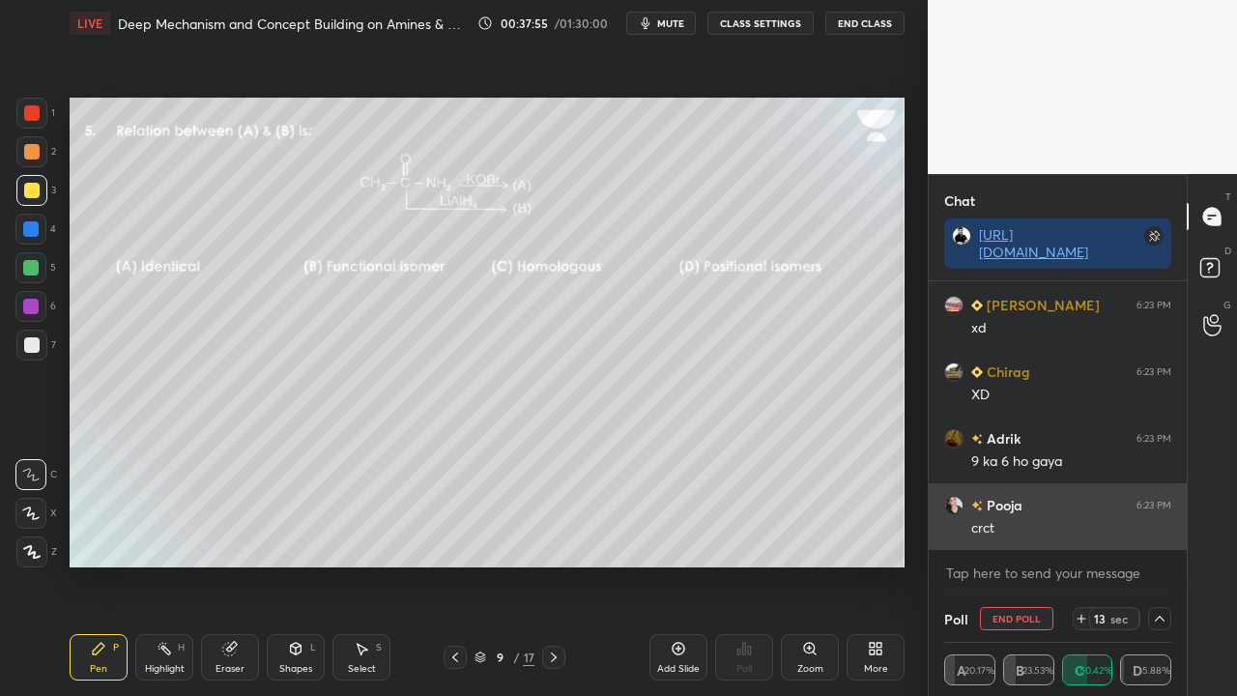
click at [988, 495] on h6 "Pooja" at bounding box center [1003, 505] width 40 height 20
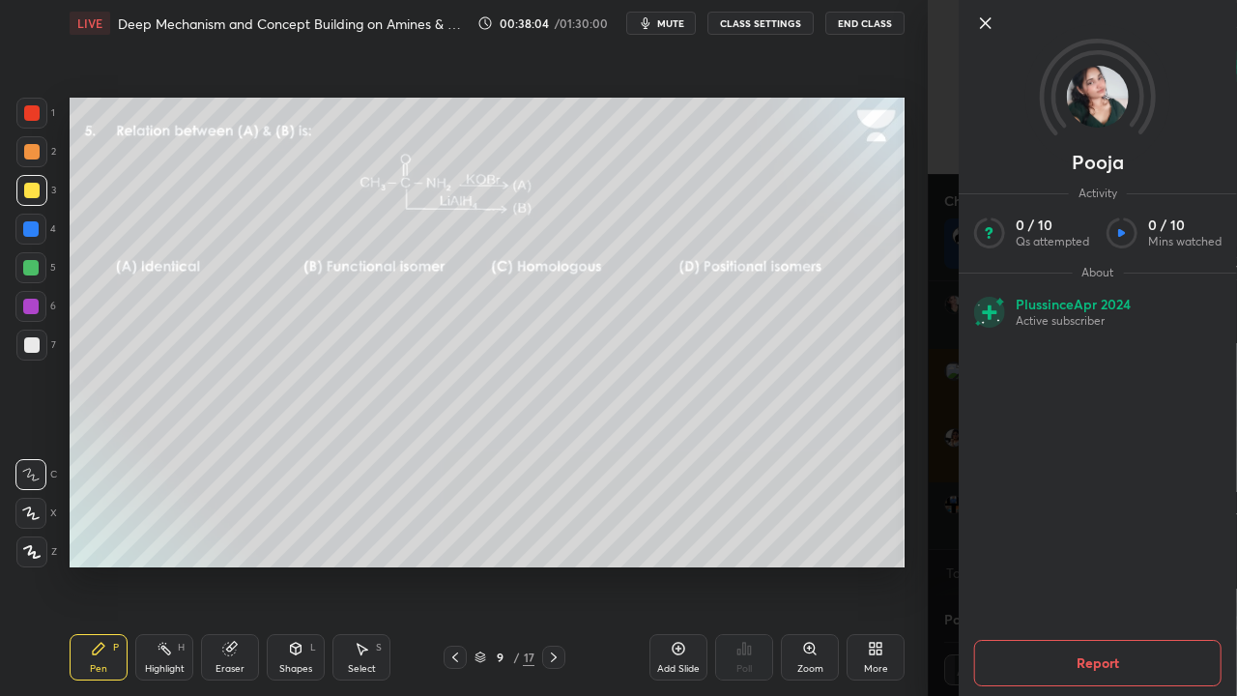
drag, startPoint x: 942, startPoint y: 371, endPoint x: 942, endPoint y: 359, distance: 11.6
click at [942, 369] on div "Pooja Activity 0 / 10 Qs attempted 0 / 10 Mins watched About Plus since [DATE] …" at bounding box center [1082, 348] width 309 height 696
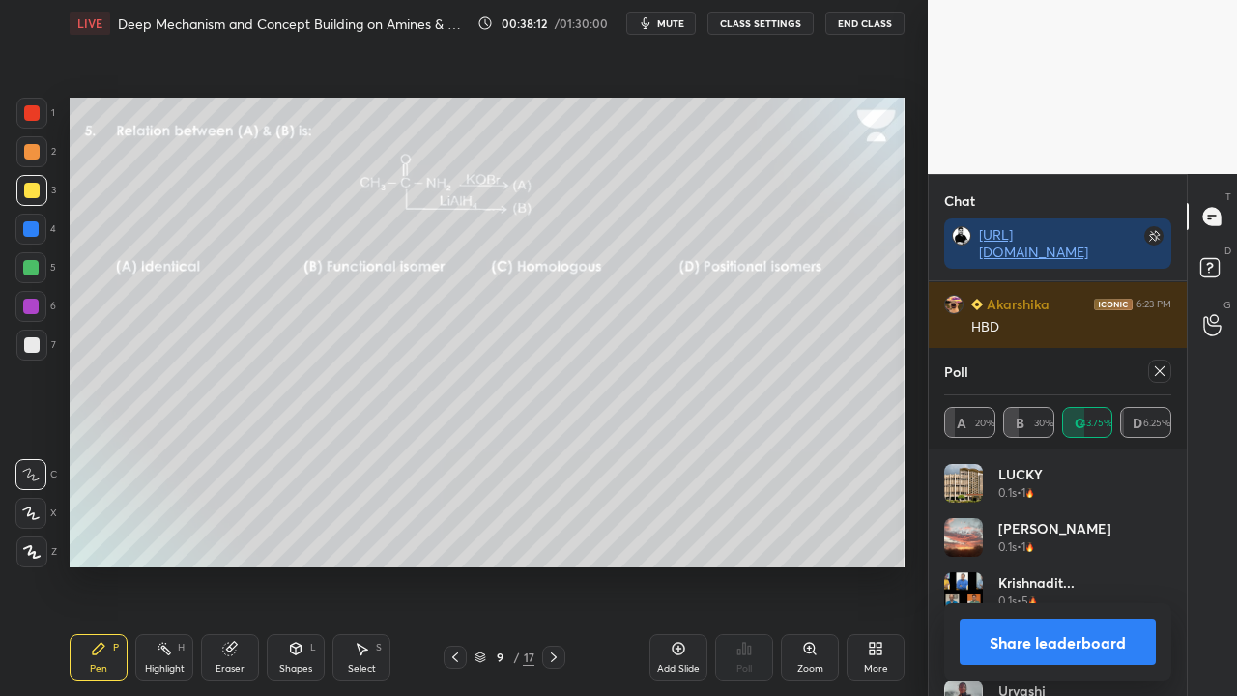
click at [1163, 376] on icon at bounding box center [1159, 370] width 15 height 15
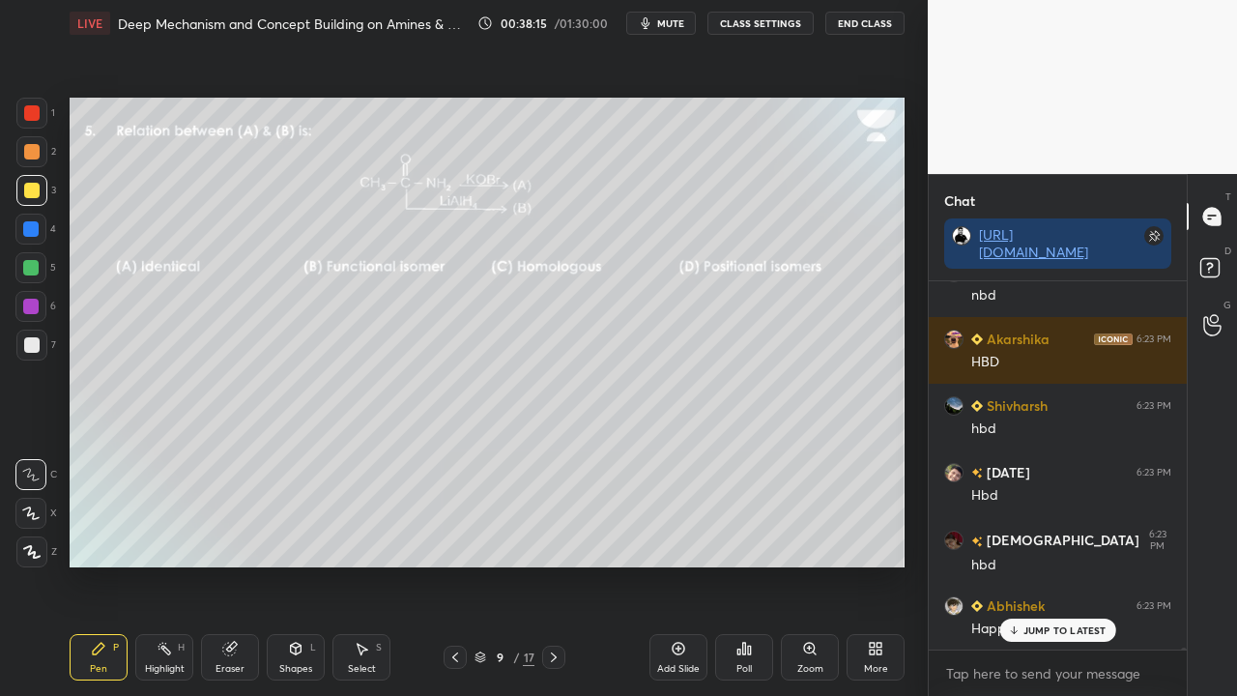
click at [234, 564] on icon at bounding box center [229, 649] width 13 height 13
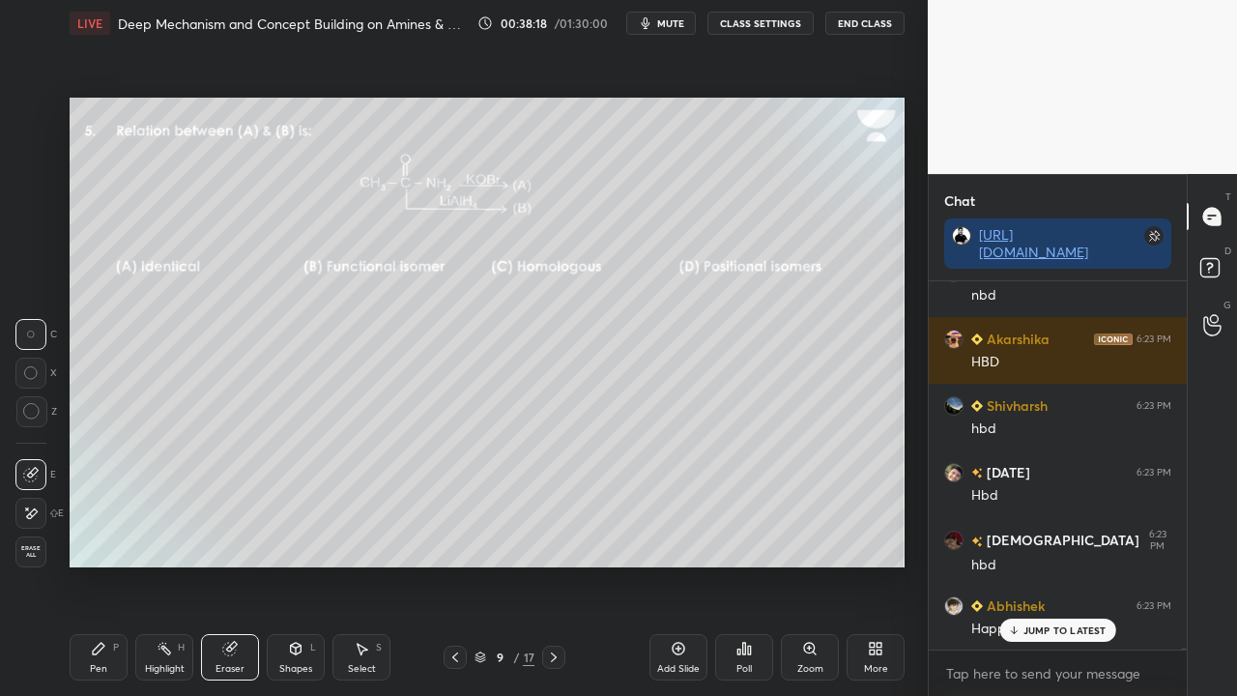
drag, startPoint x: 103, startPoint y: 659, endPoint x: 132, endPoint y: 628, distance: 42.4
click at [112, 564] on div "Pen P" at bounding box center [99, 657] width 58 height 46
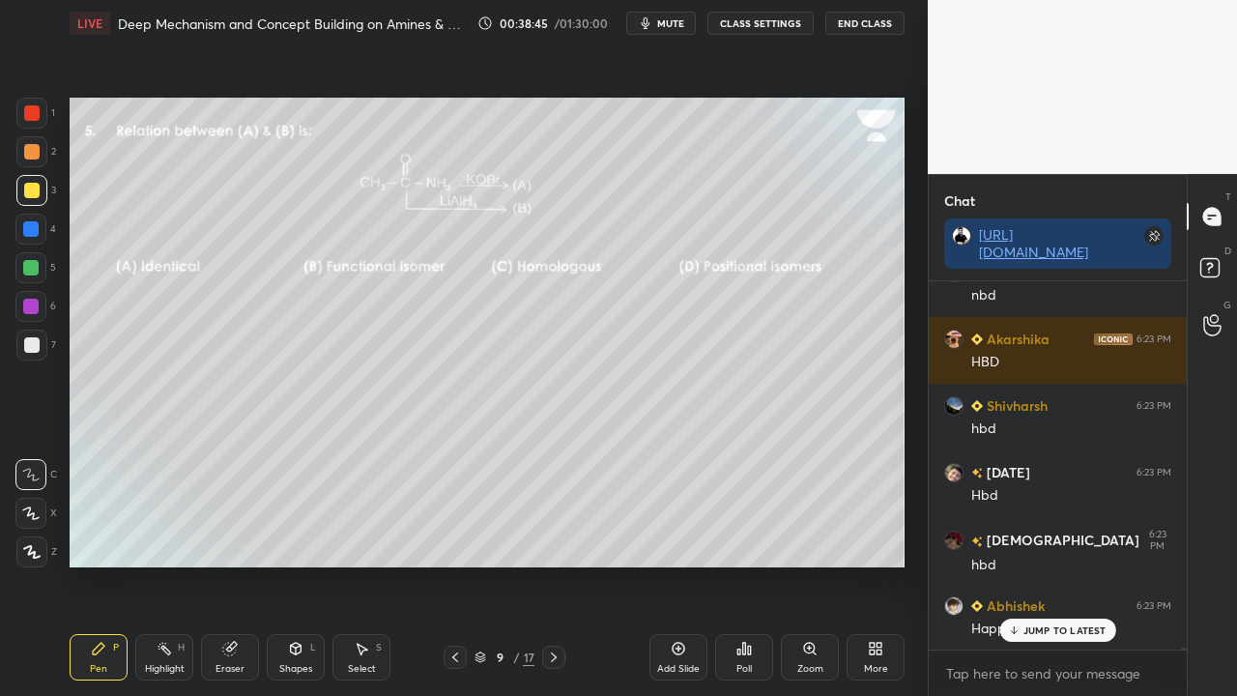
click at [1057, 564] on p "JUMP TO LATEST" at bounding box center [1064, 630] width 83 height 12
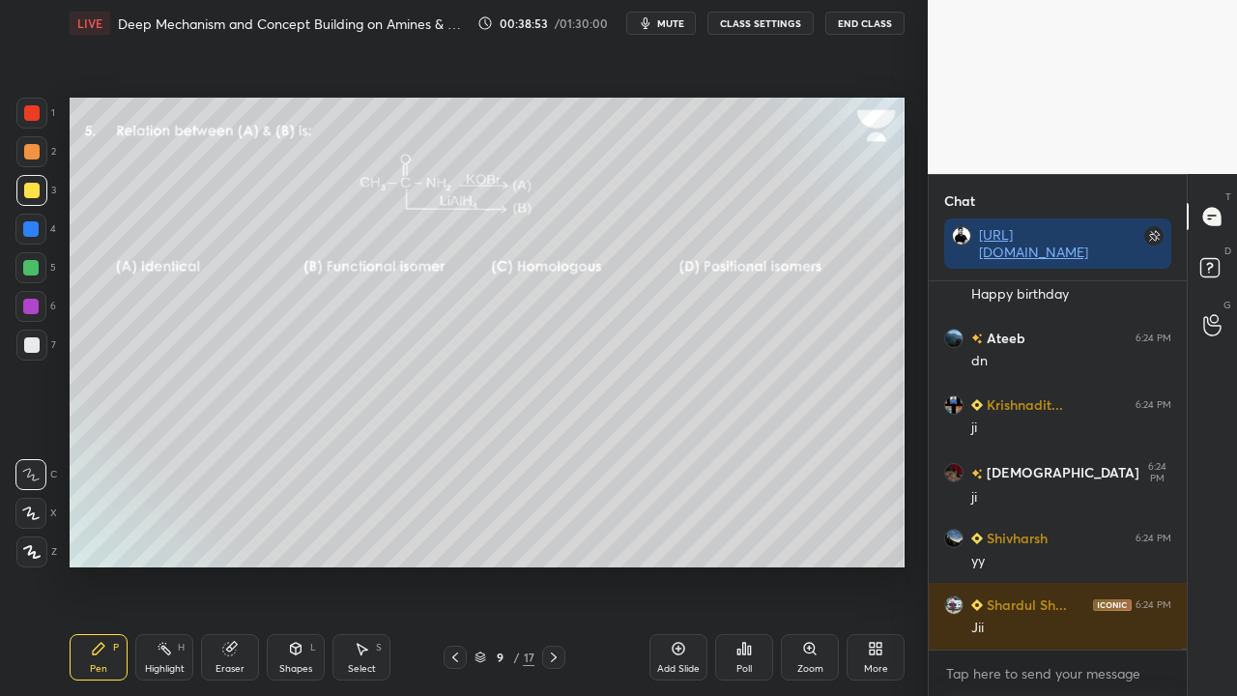
click at [548, 564] on div at bounding box center [553, 657] width 23 height 23
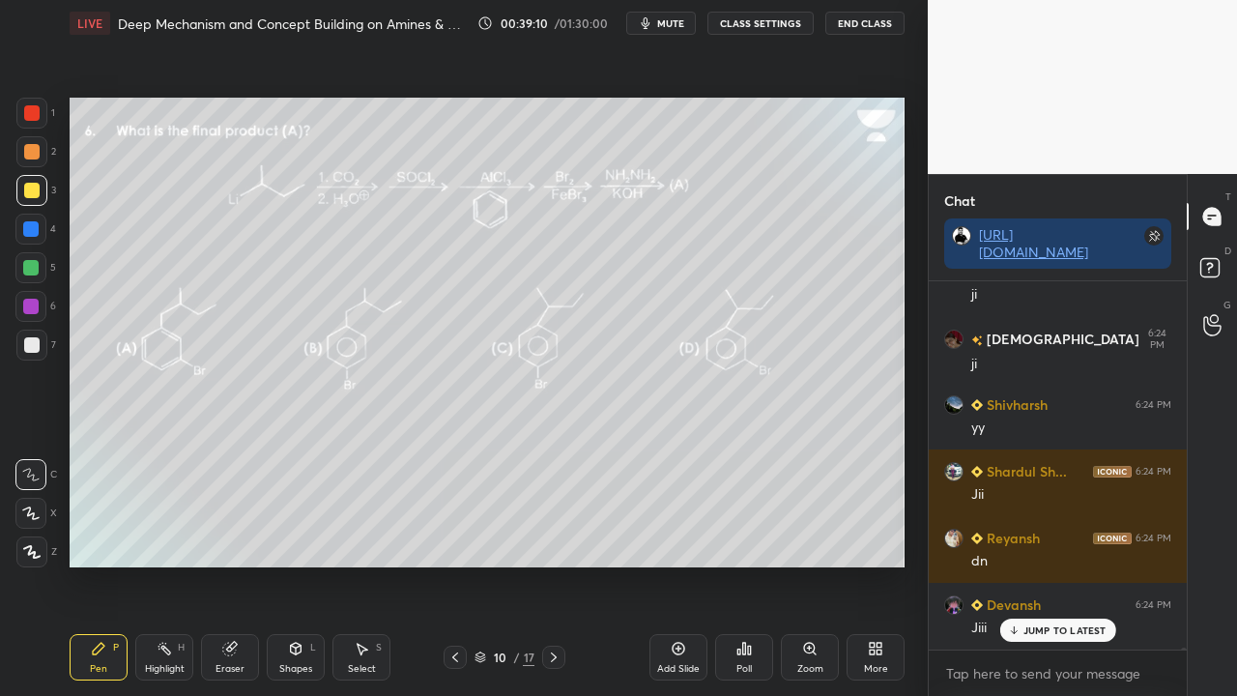
scroll to position [57387, 0]
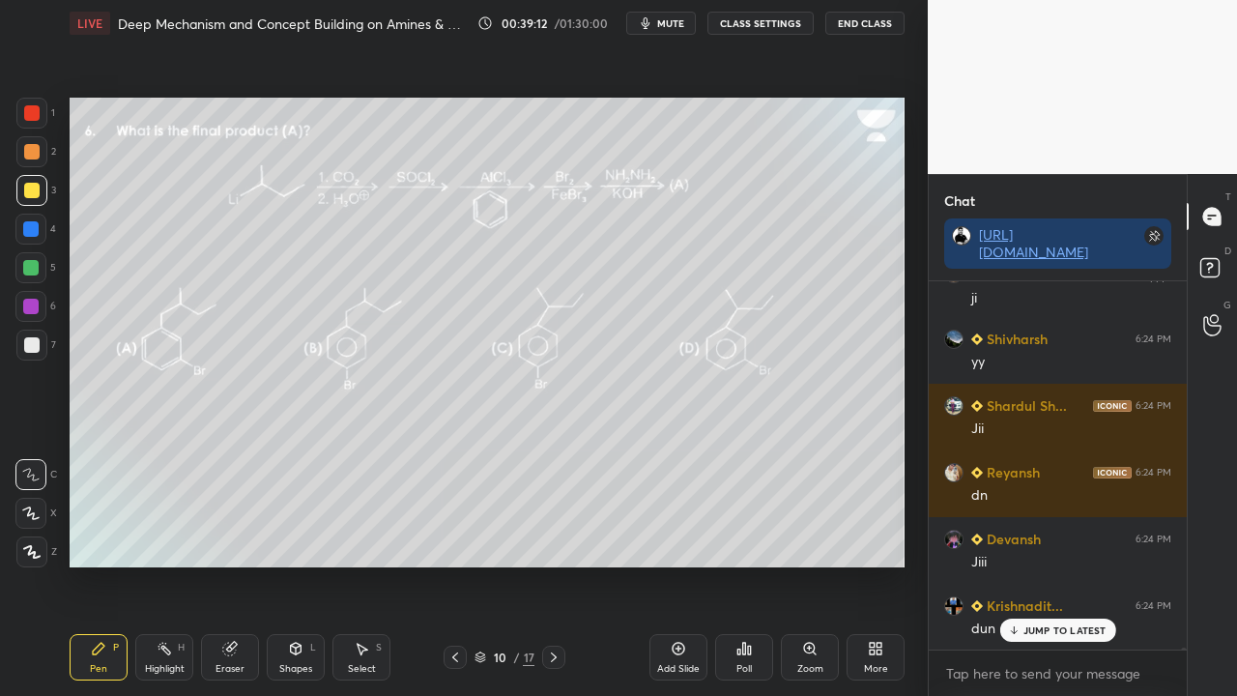
click at [1048, 564] on p "JUMP TO LATEST" at bounding box center [1064, 630] width 83 height 12
click at [1212, 274] on rect at bounding box center [1209, 268] width 18 height 18
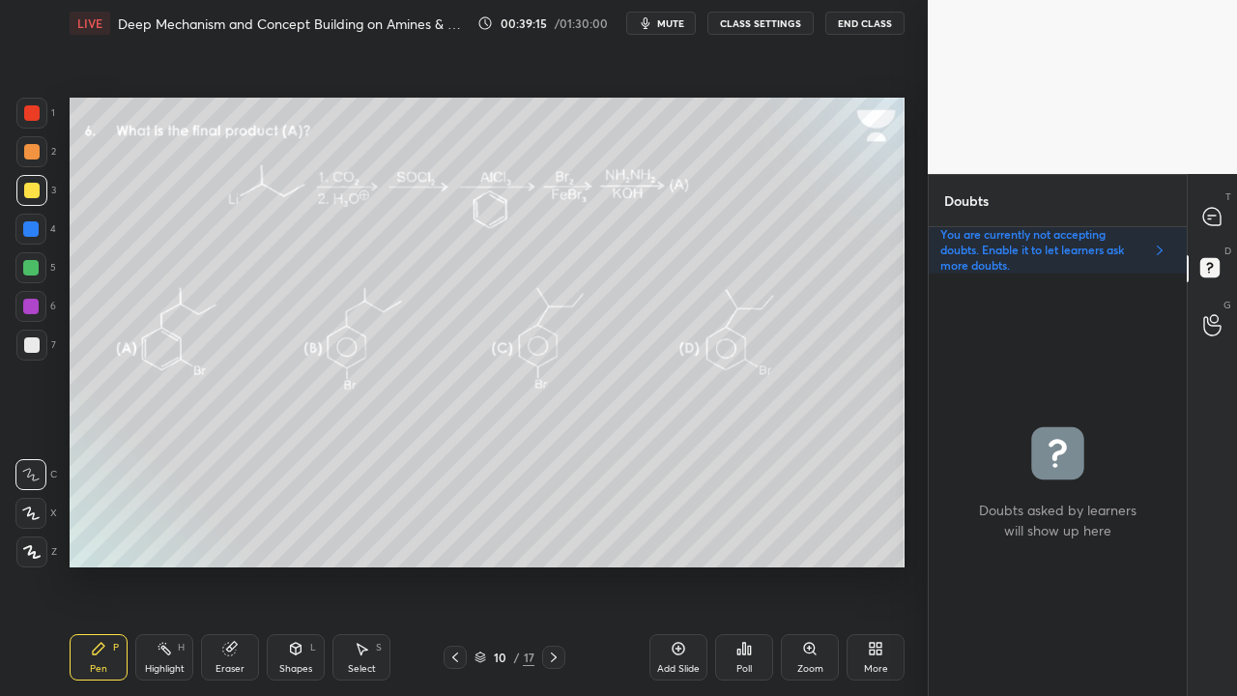
scroll to position [416, 252]
click at [1214, 220] on icon at bounding box center [1211, 216] width 17 height 17
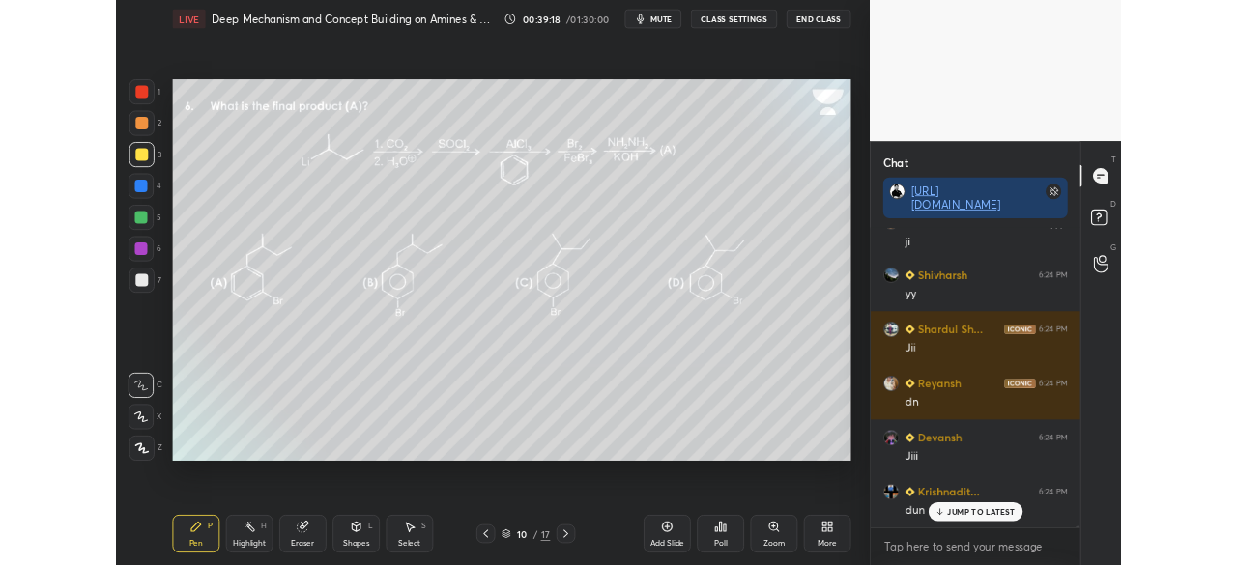
scroll to position [362, 252]
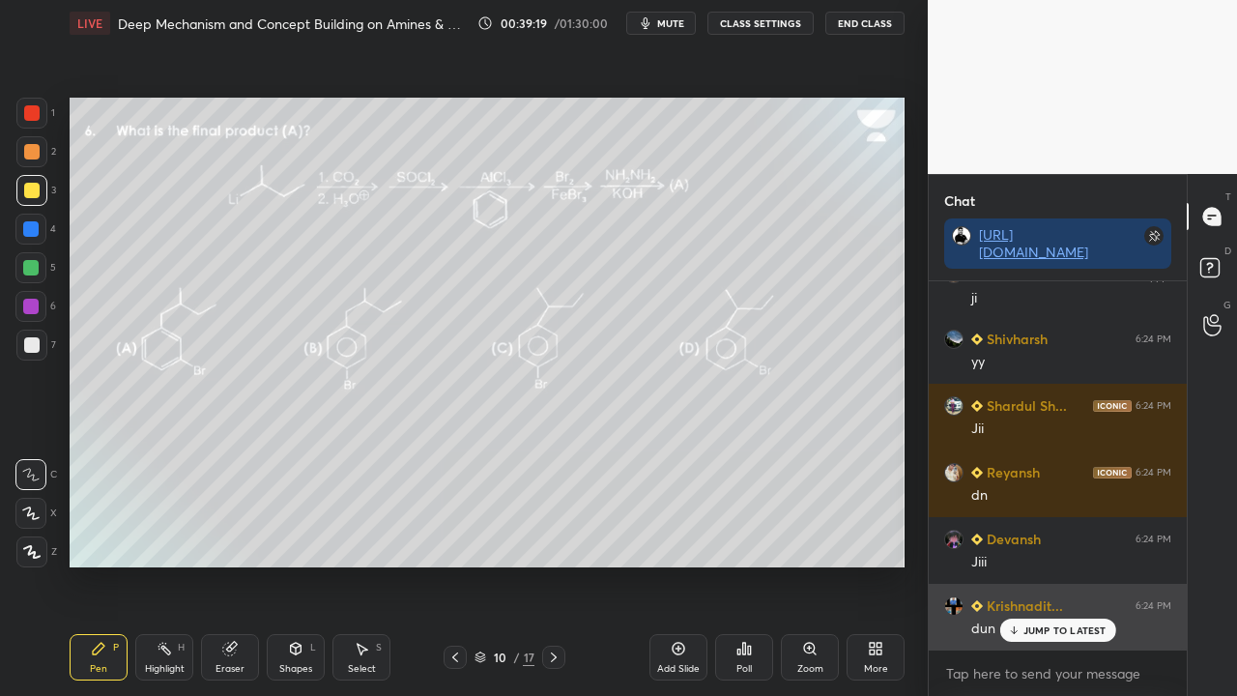
click at [1036, 564] on p "JUMP TO LATEST" at bounding box center [1064, 630] width 83 height 12
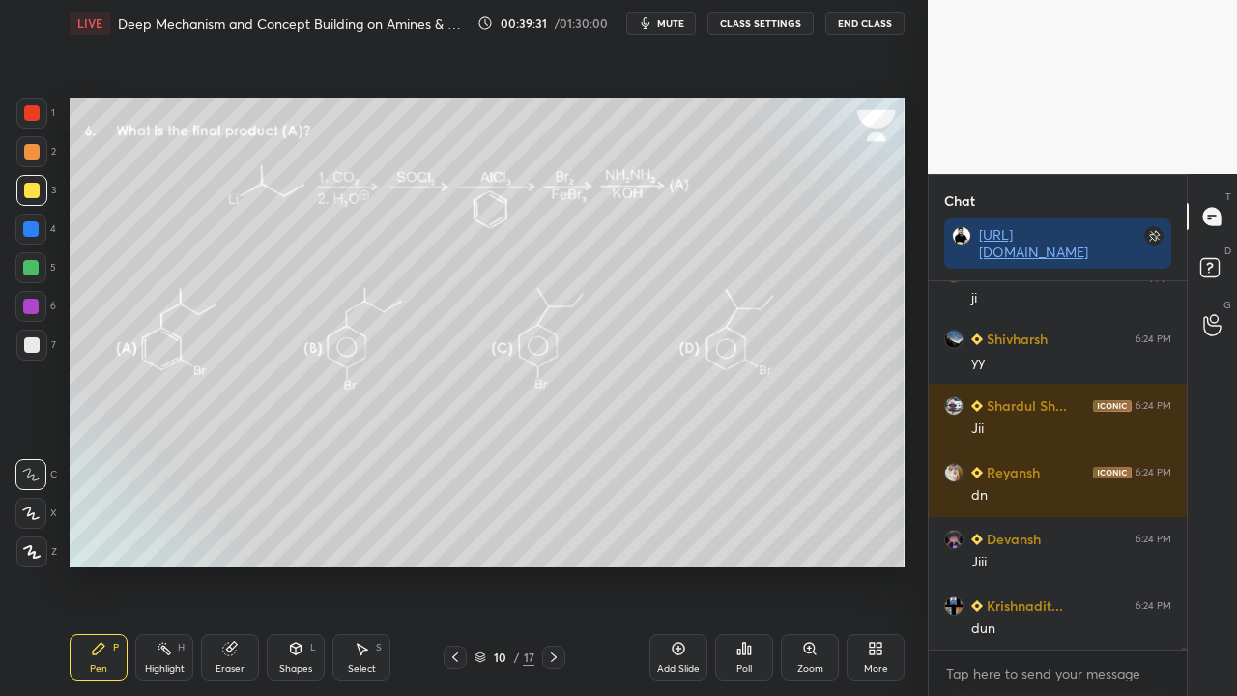
click at [707, 68] on div "Setting up your live class Poll for secs No correct answer Start poll" at bounding box center [487, 332] width 850 height 572
click at [680, 28] on span "mute" at bounding box center [670, 23] width 27 height 14
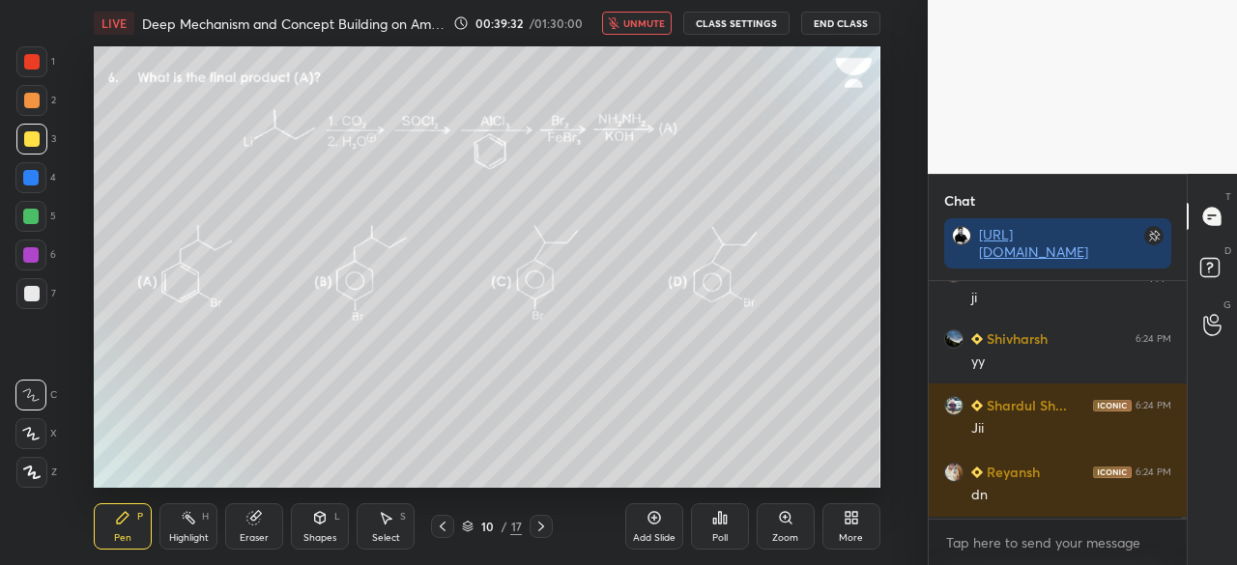
scroll to position [57388, 0]
click at [1064, 495] on p "4 NEW MESSAGES" at bounding box center [1064, 500] width 90 height 12
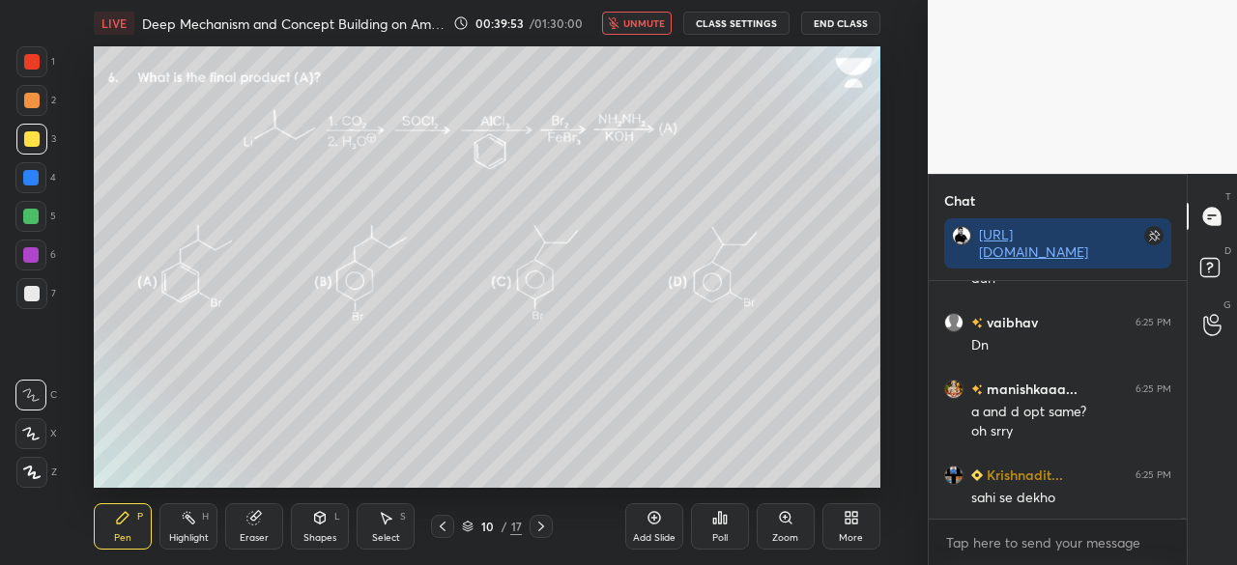
scroll to position [57802, 0]
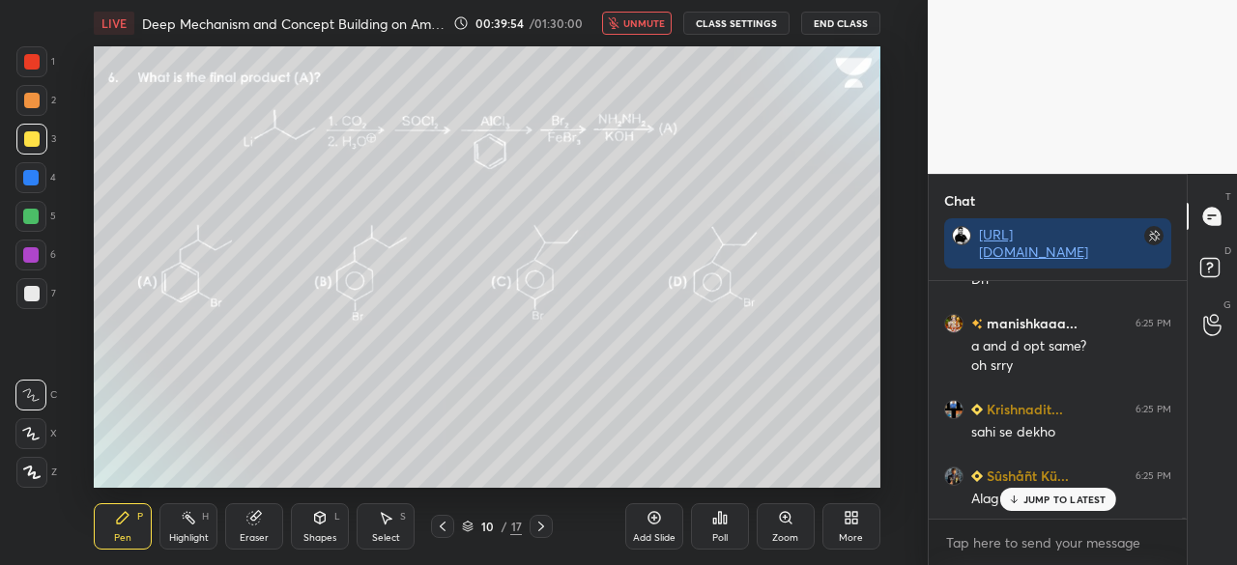
click at [1038, 509] on div "JUMP TO LATEST" at bounding box center [1057, 499] width 116 height 23
click at [644, 17] on span "unmute" at bounding box center [644, 23] width 42 height 14
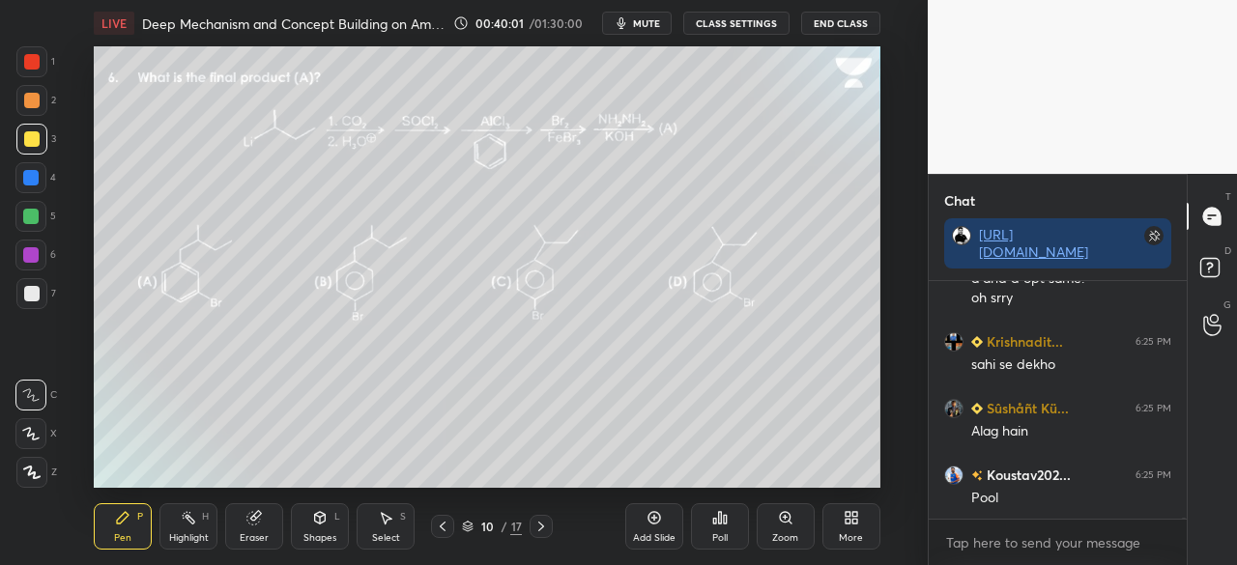
scroll to position [57936, 0]
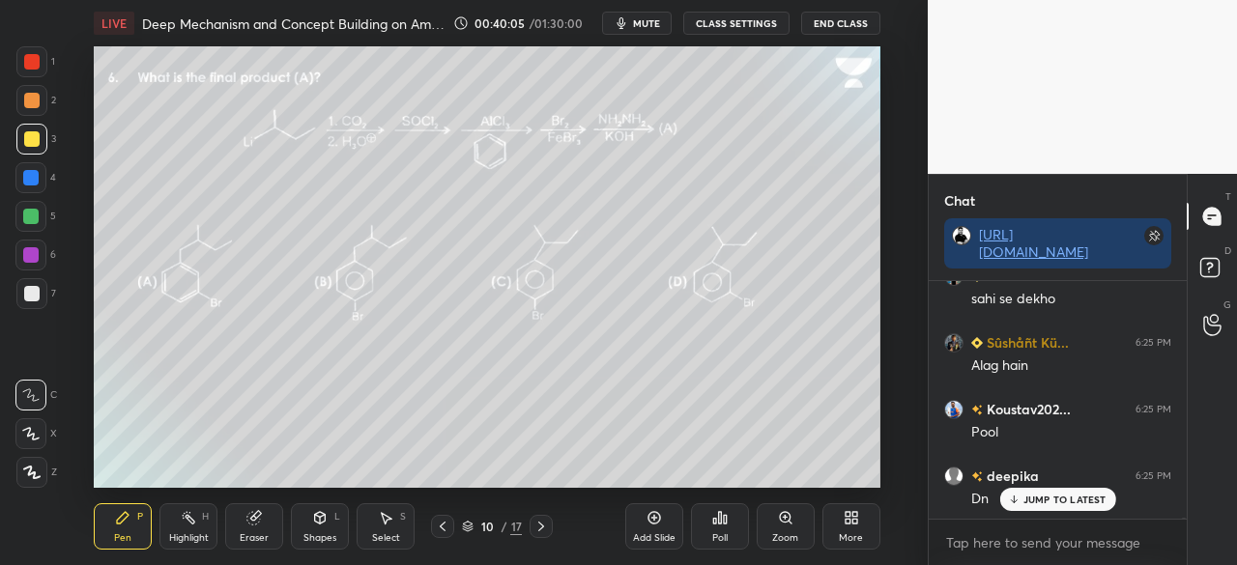
click at [1188, 260] on div "D Doubts (D)" at bounding box center [1212, 271] width 49 height 54
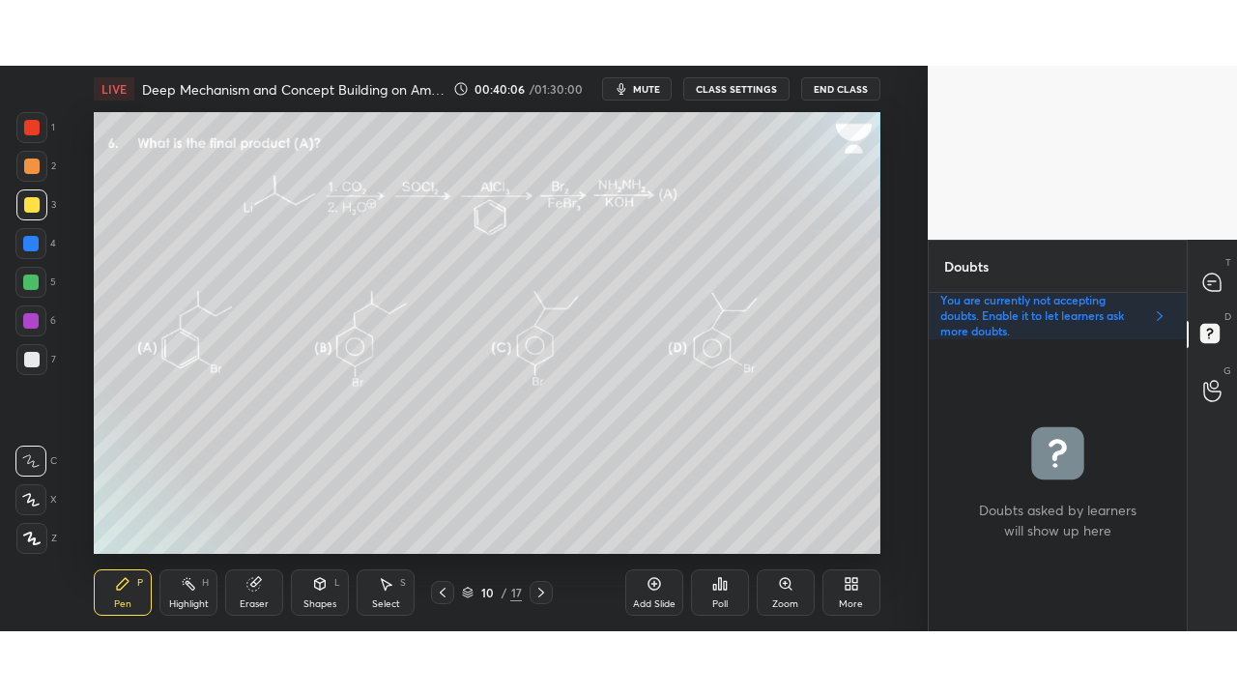
scroll to position [286, 252]
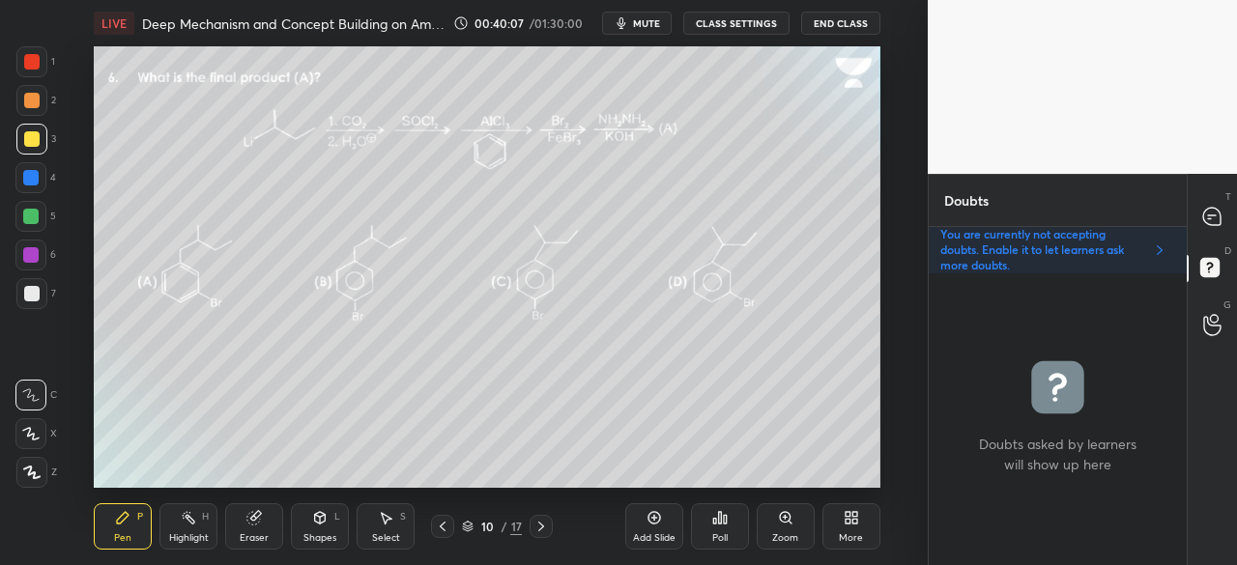
click at [861, 529] on div "More" at bounding box center [851, 526] width 58 height 46
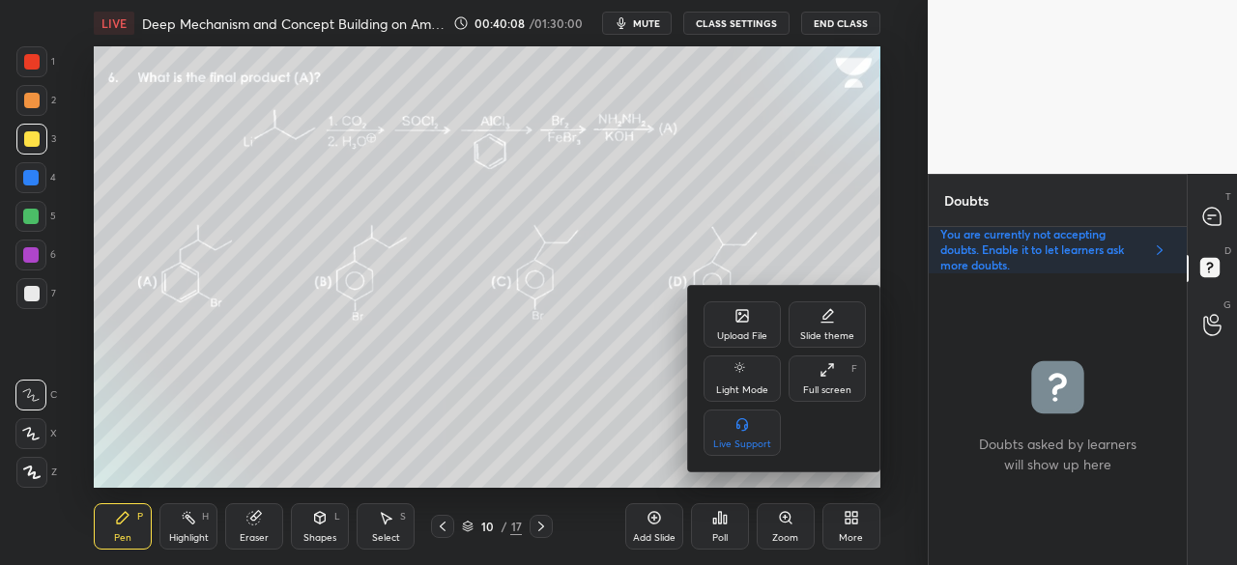
click at [844, 395] on div "Full screen" at bounding box center [827, 391] width 48 height 10
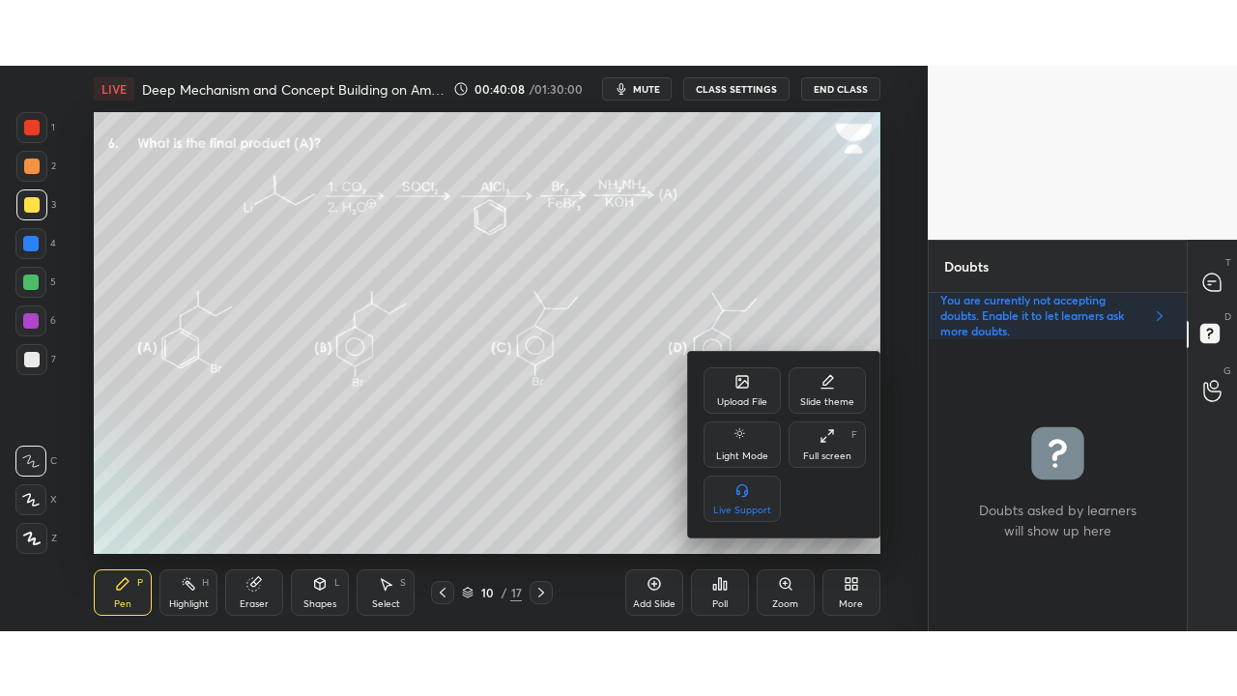
scroll to position [416, 252]
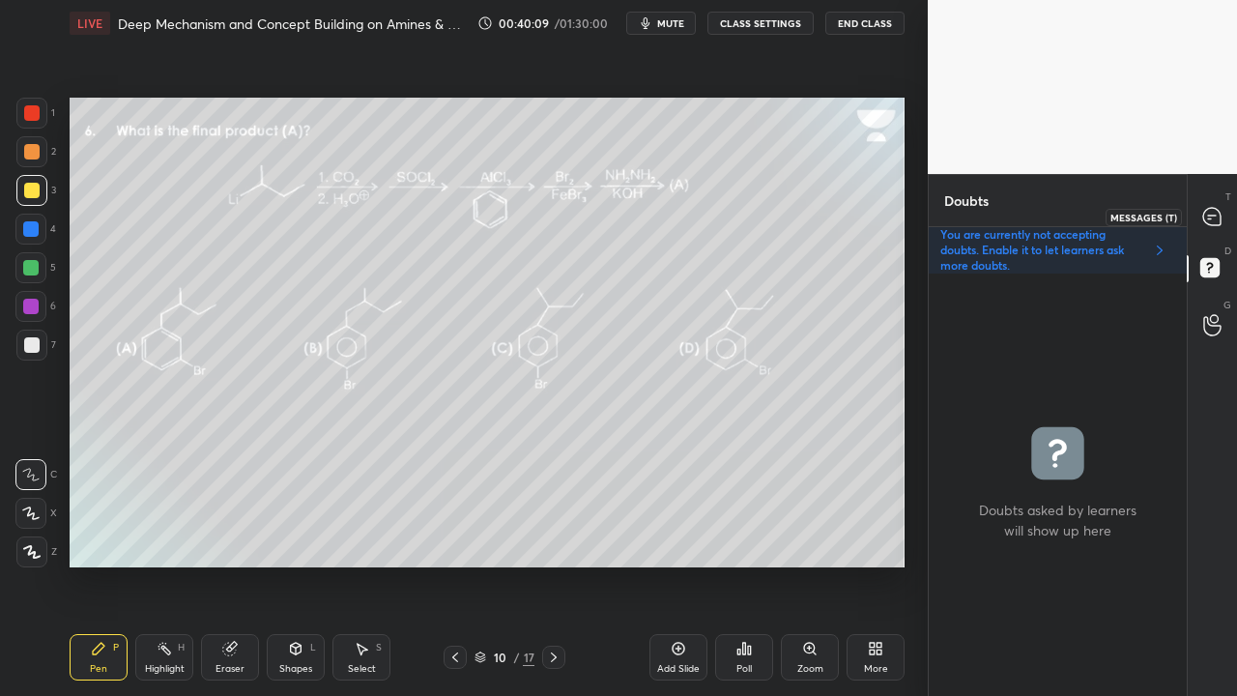
click at [1206, 215] on icon at bounding box center [1211, 216] width 17 height 17
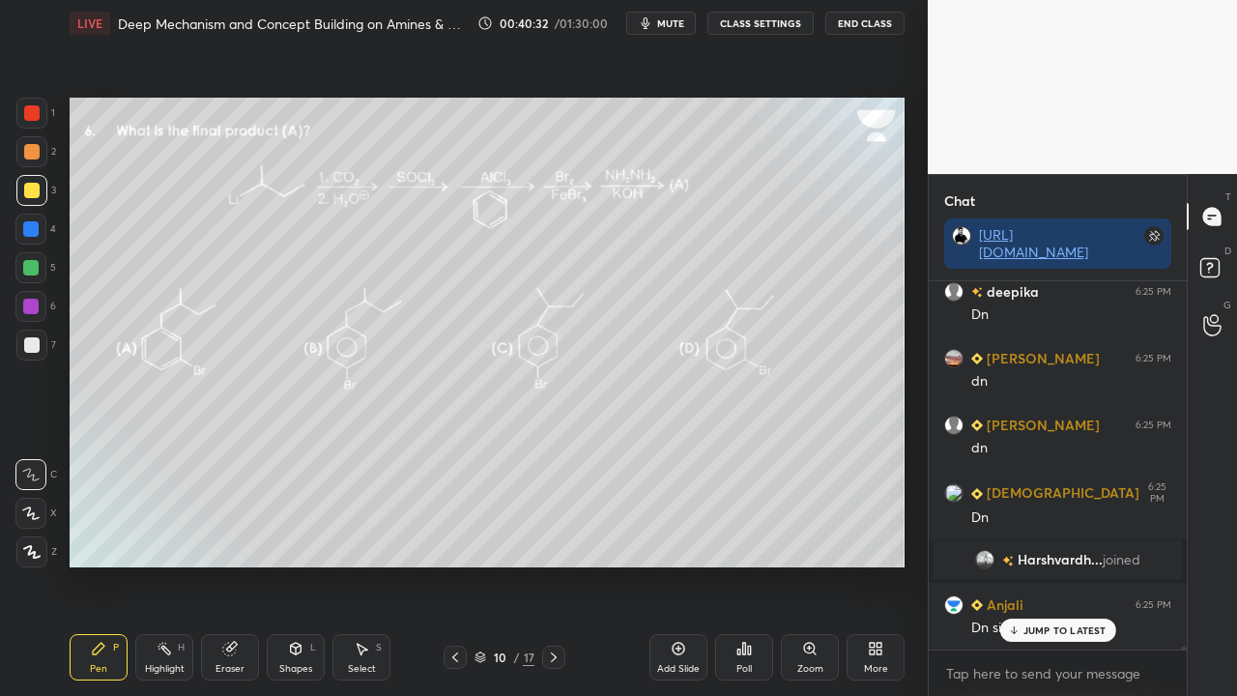
scroll to position [53031, 0]
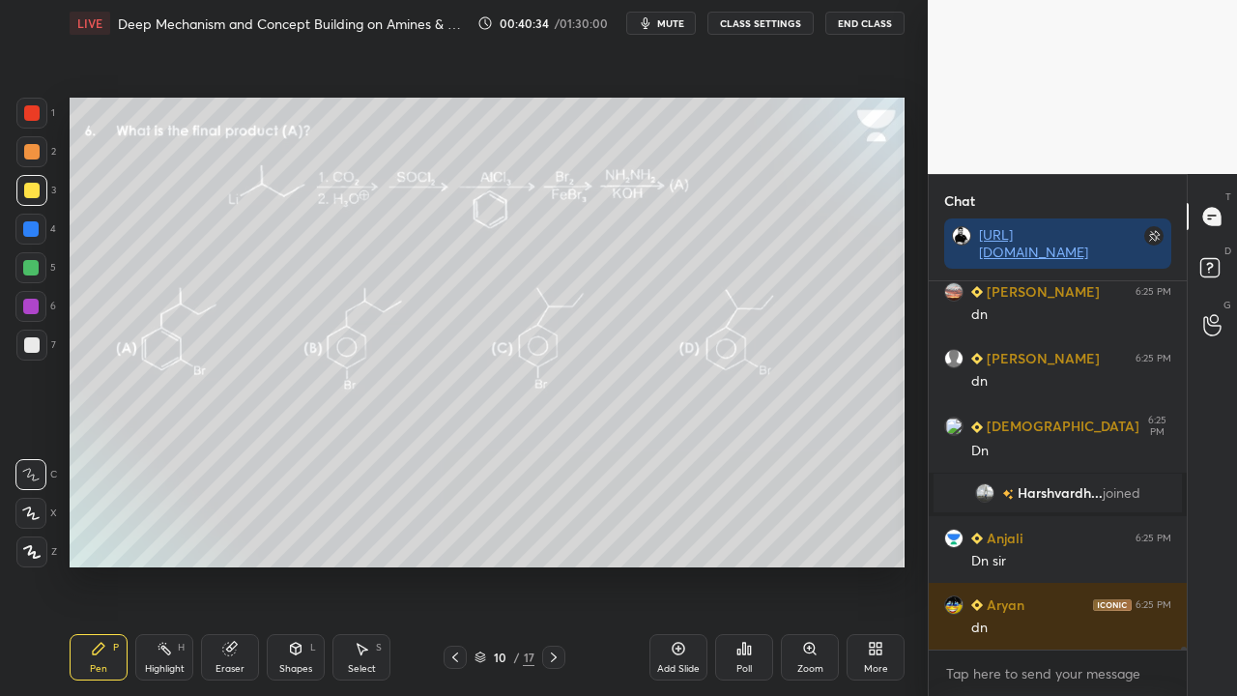
click at [637, 75] on div "Setting up your live class Poll for secs No correct answer Start poll" at bounding box center [487, 332] width 850 height 572
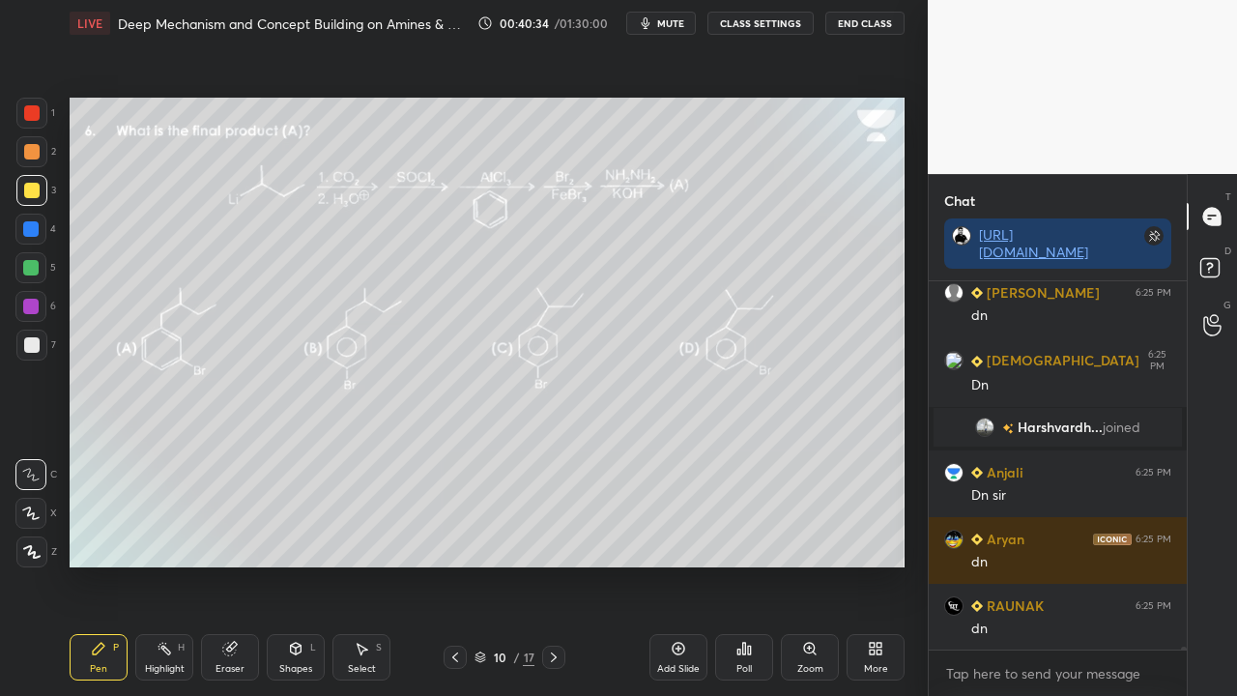
click at [667, 25] on span "mute" at bounding box center [670, 23] width 27 height 14
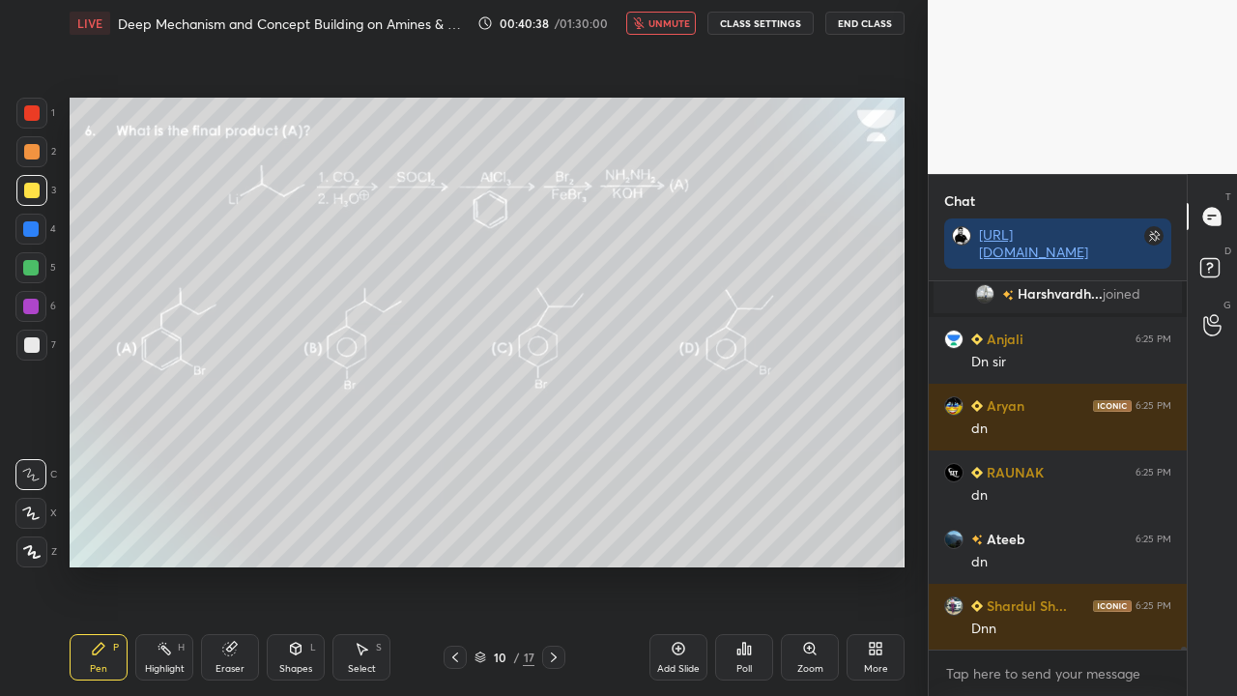
scroll to position [53365, 0]
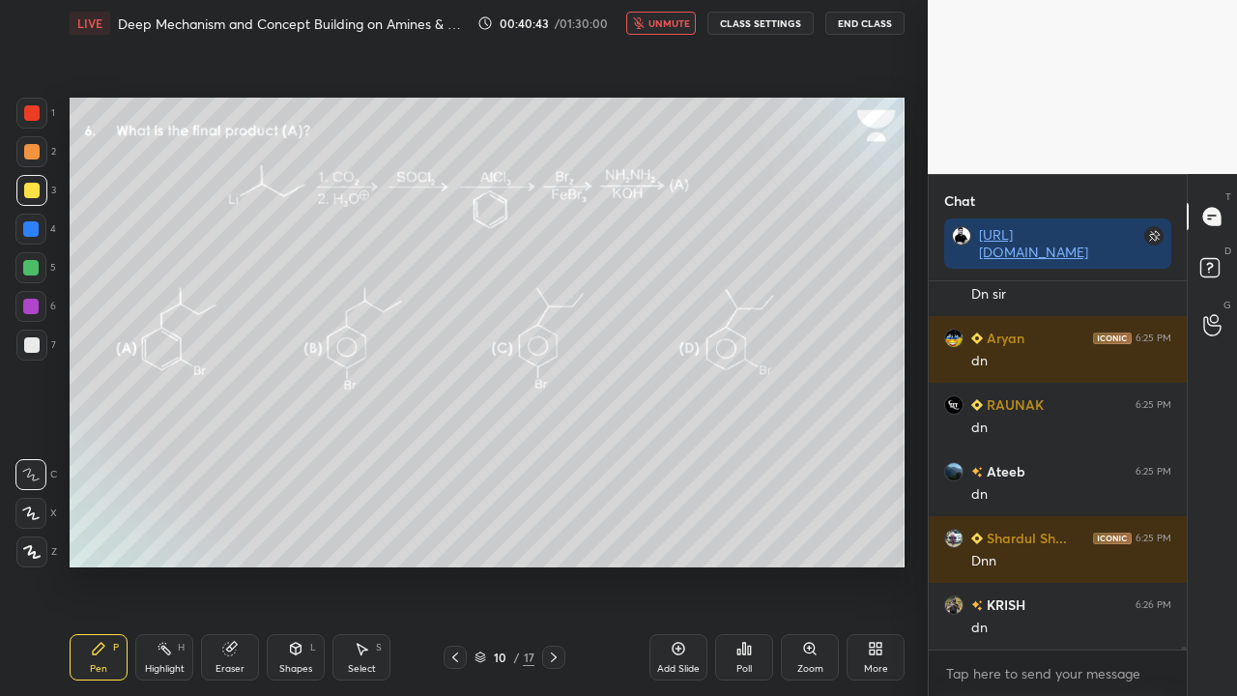
click at [669, 21] on span "unmute" at bounding box center [669, 23] width 42 height 14
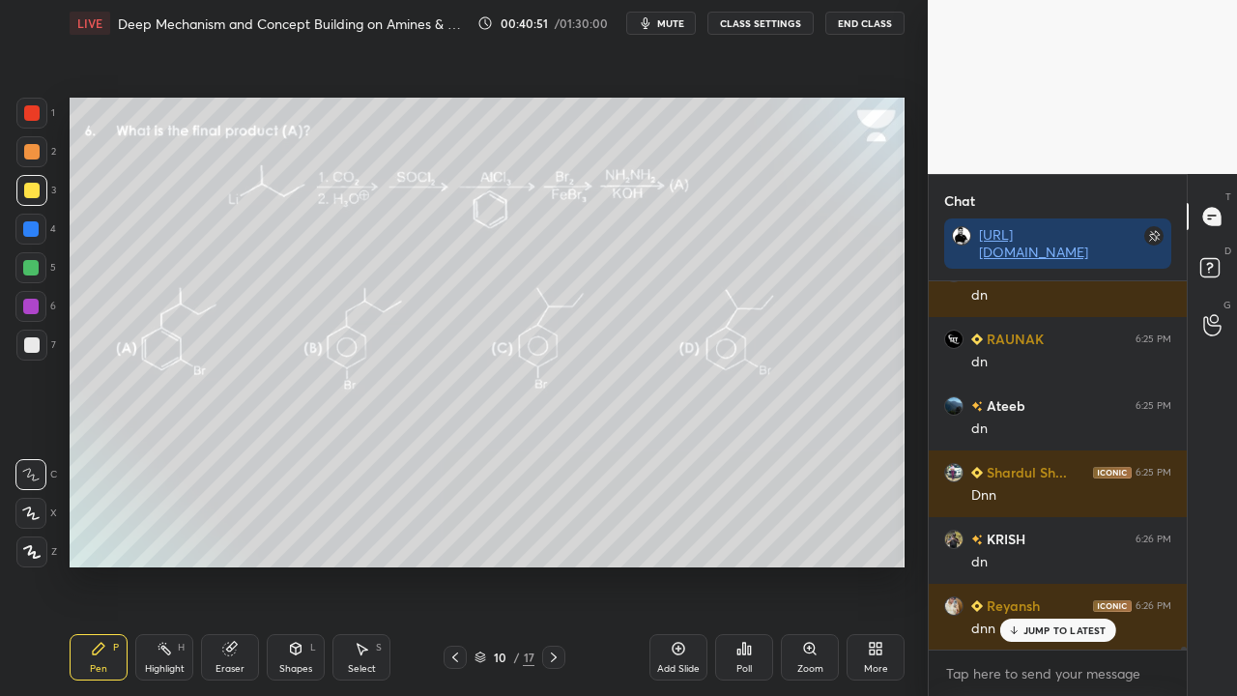
scroll to position [53564, 0]
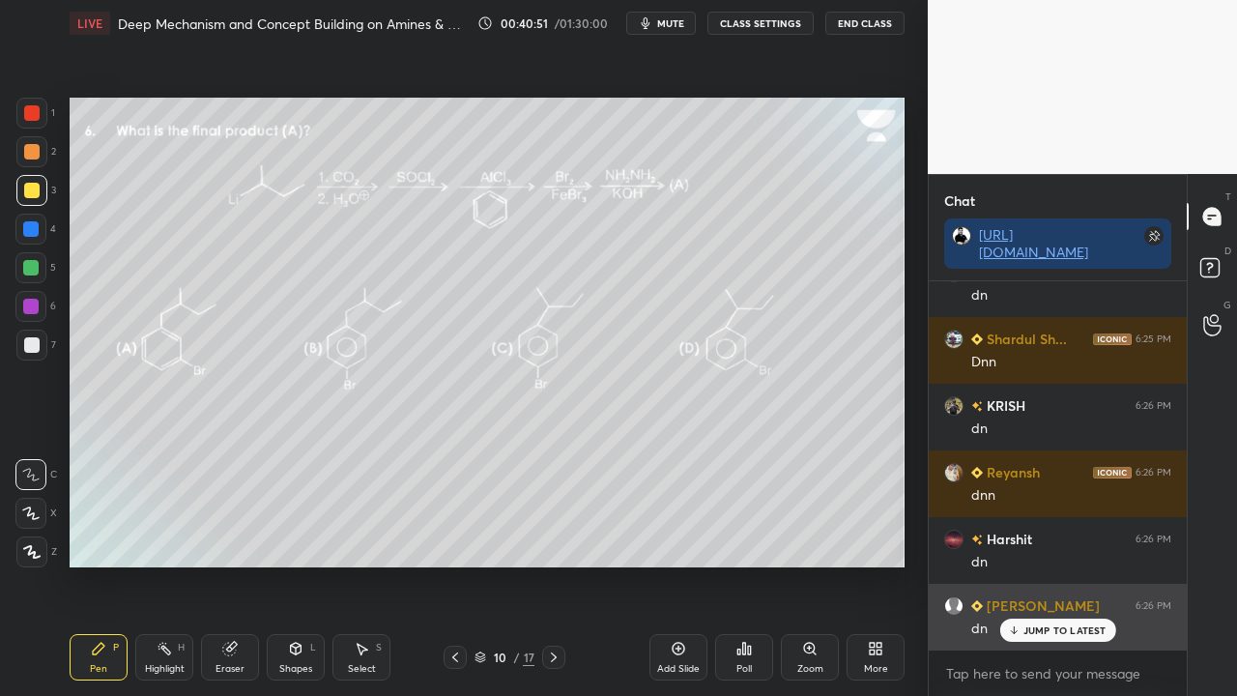
drag, startPoint x: 1066, startPoint y: 630, endPoint x: 1022, endPoint y: 638, distance: 44.2
click at [1065, 564] on p "JUMP TO LATEST" at bounding box center [1064, 630] width 83 height 12
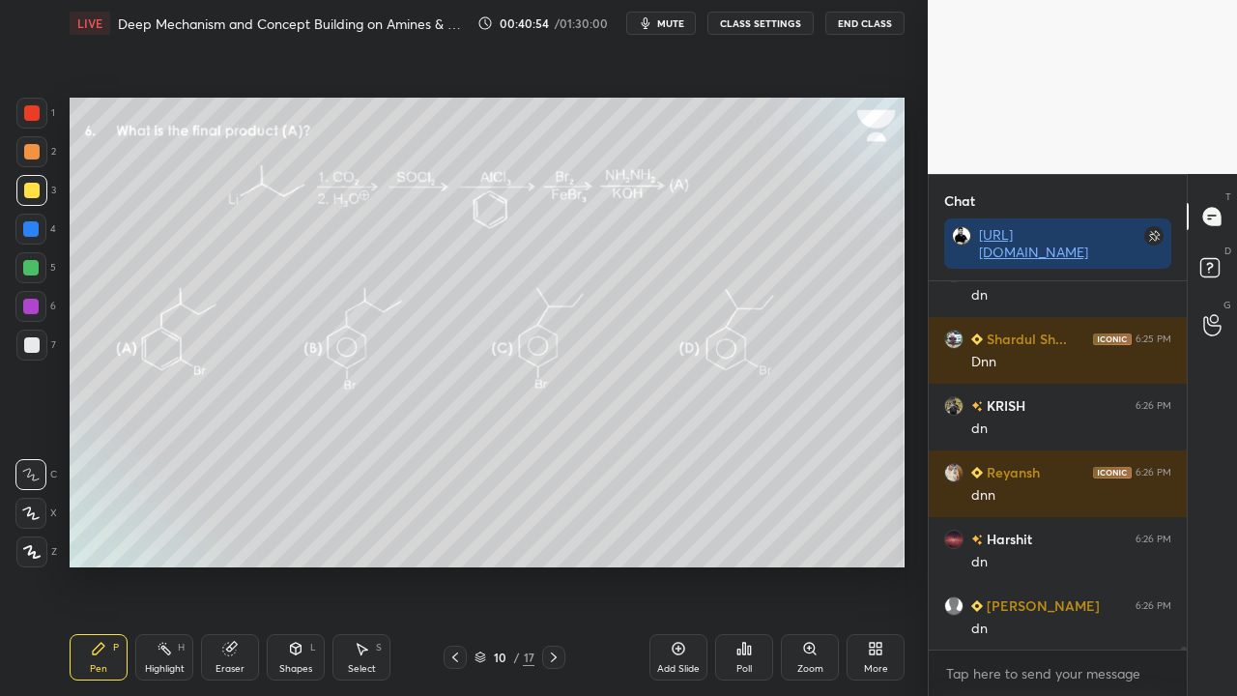
scroll to position [53632, 0]
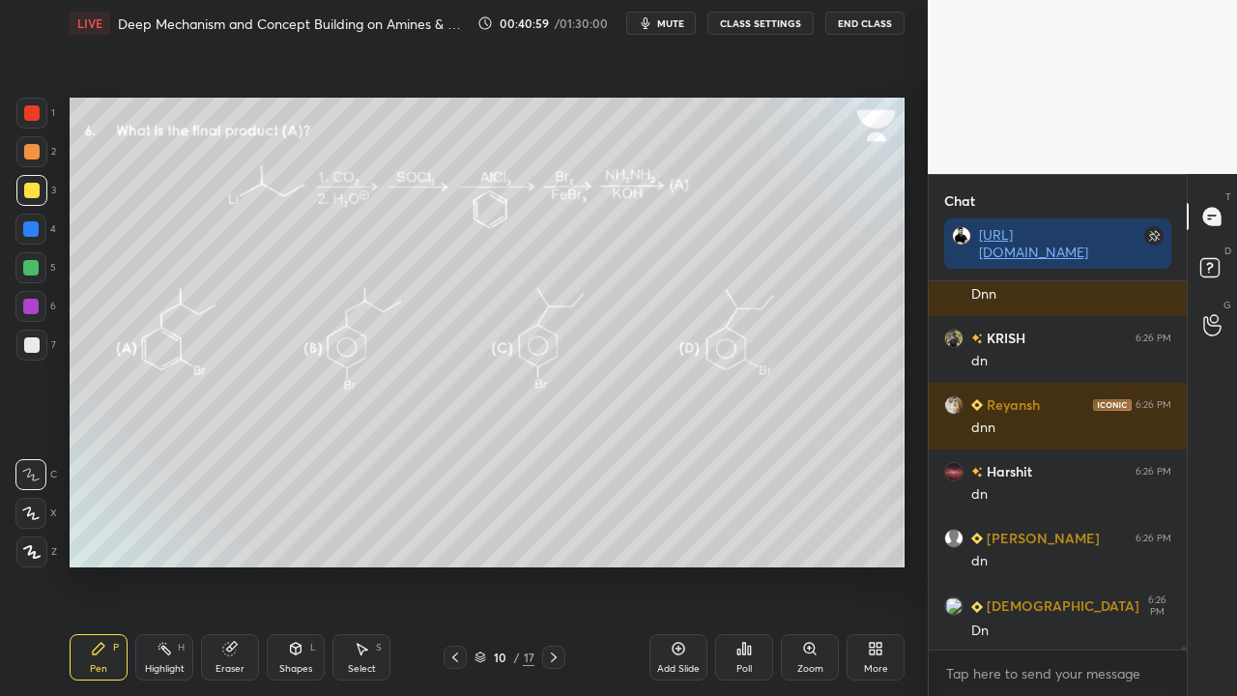
click at [734, 564] on div "Poll" at bounding box center [744, 657] width 58 height 46
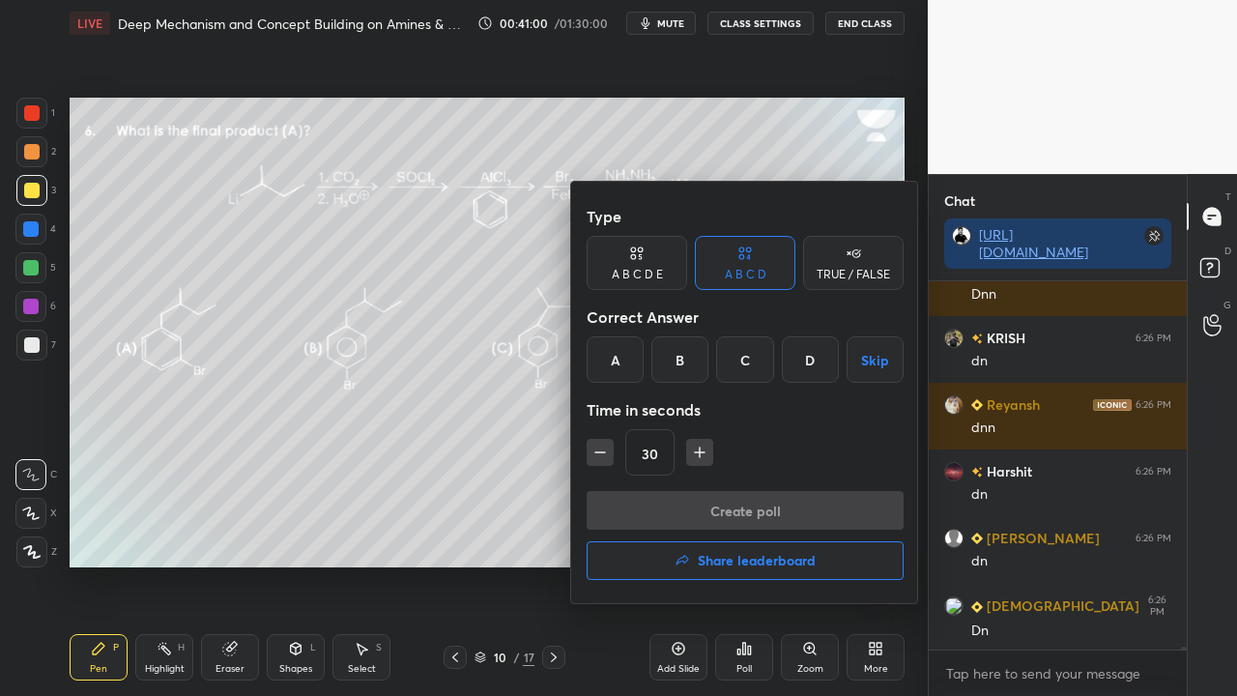
click at [612, 362] on div "A" at bounding box center [615, 359] width 57 height 46
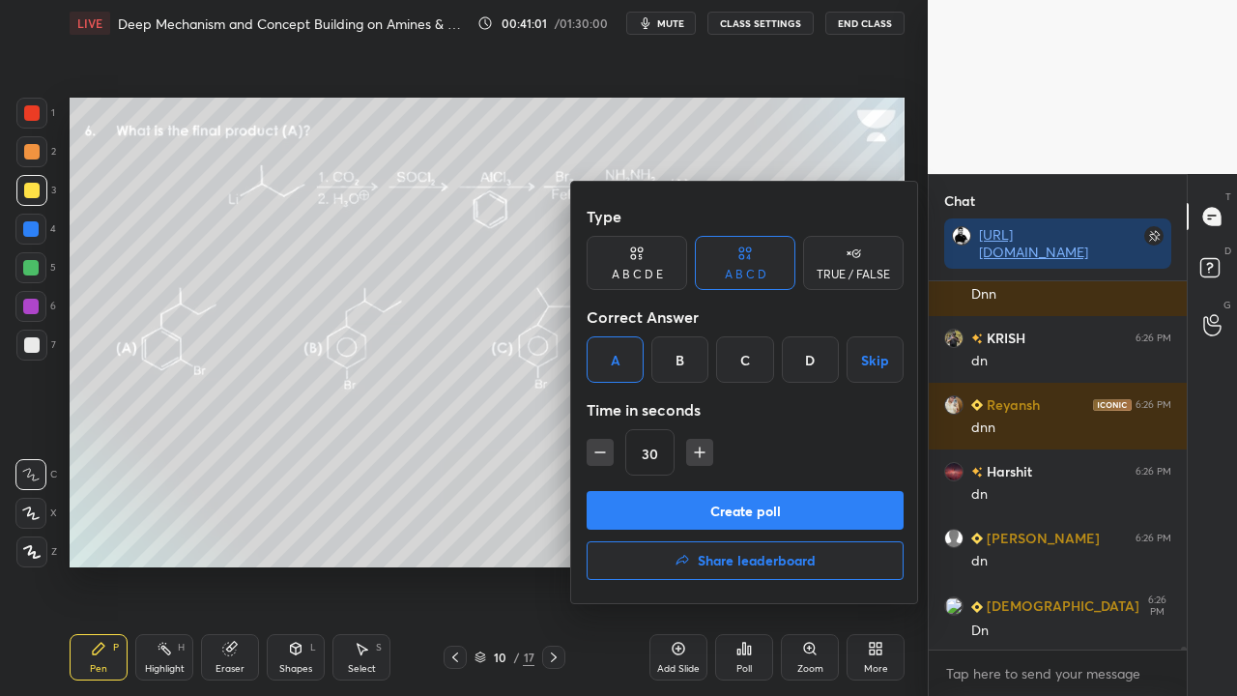
click at [637, 504] on button "Create poll" at bounding box center [745, 510] width 317 height 39
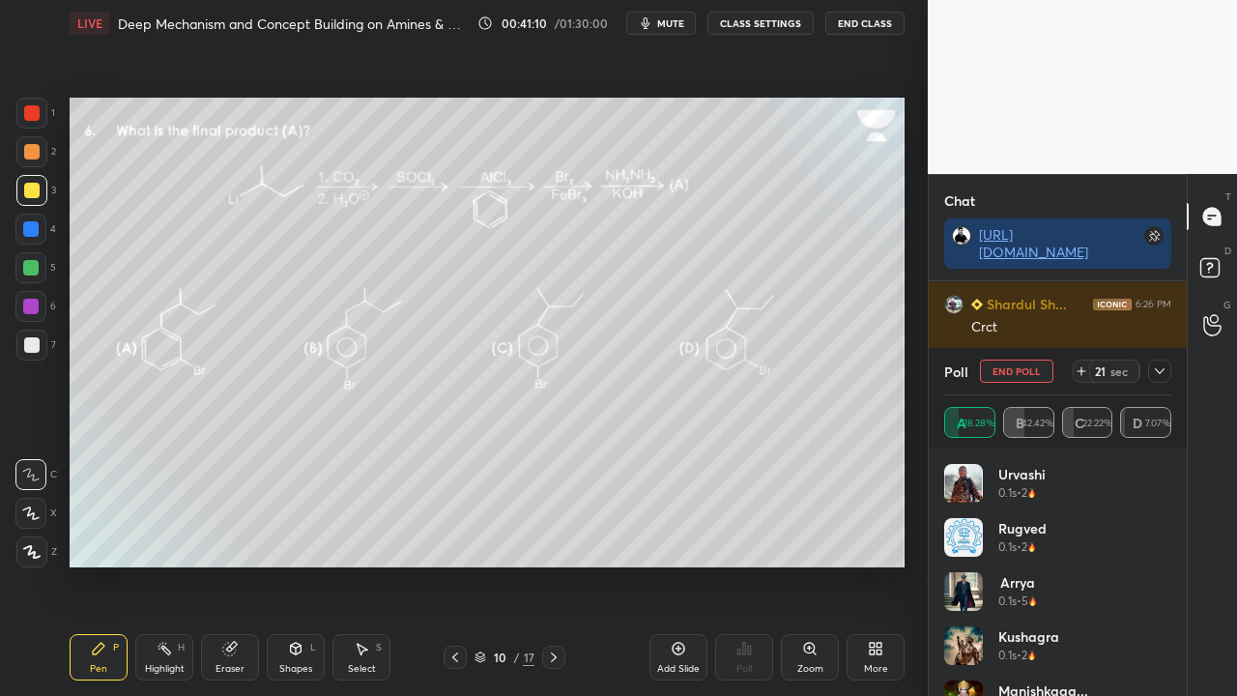
scroll to position [53999, 0]
click at [1163, 370] on icon at bounding box center [1159, 370] width 15 height 15
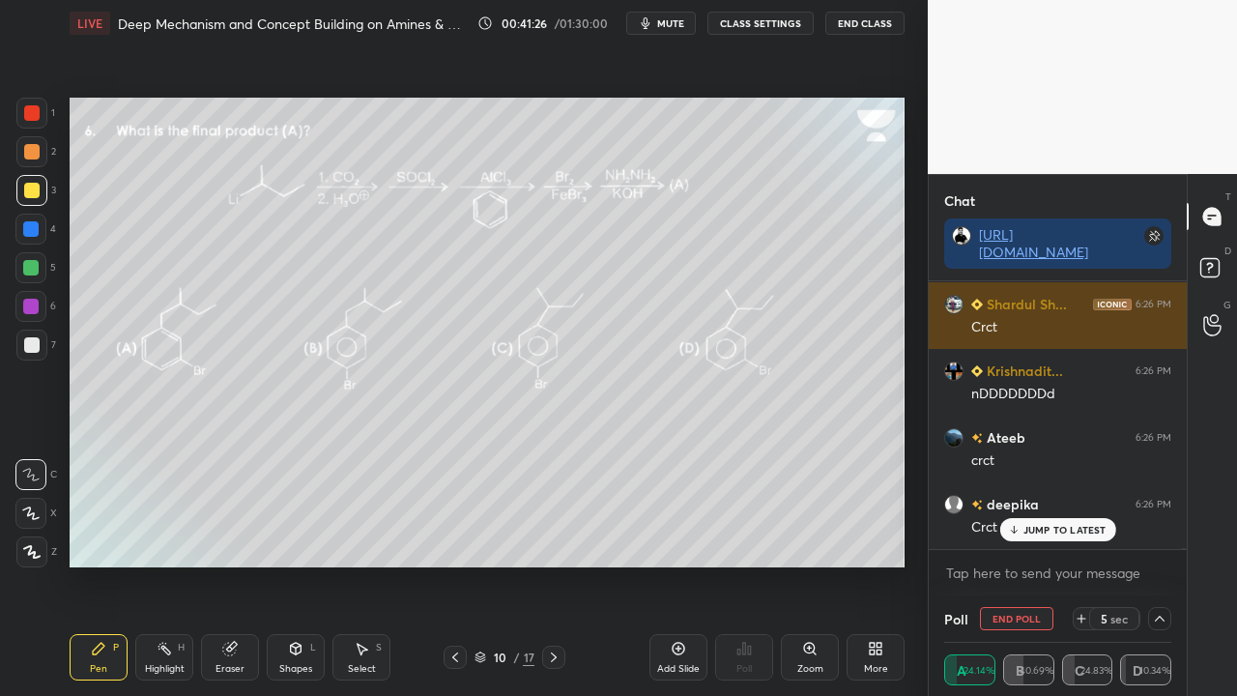
scroll to position [54065, 0]
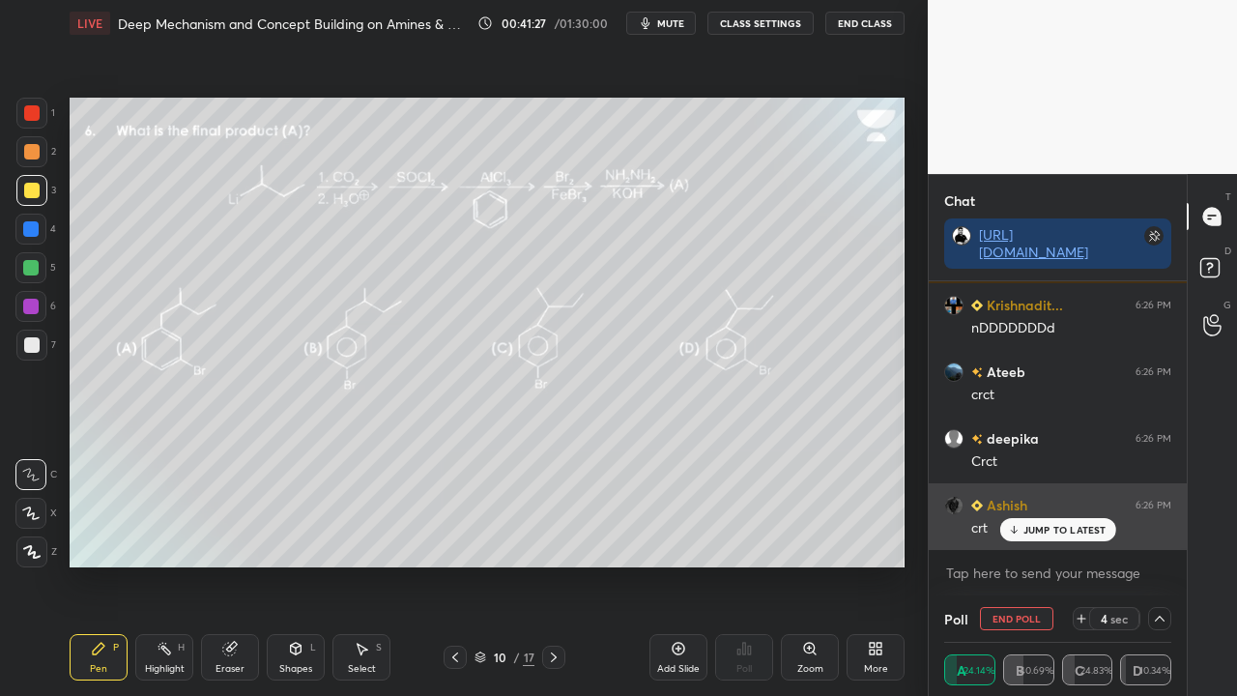
click at [1059, 528] on p "JUMP TO LATEST" at bounding box center [1064, 530] width 83 height 12
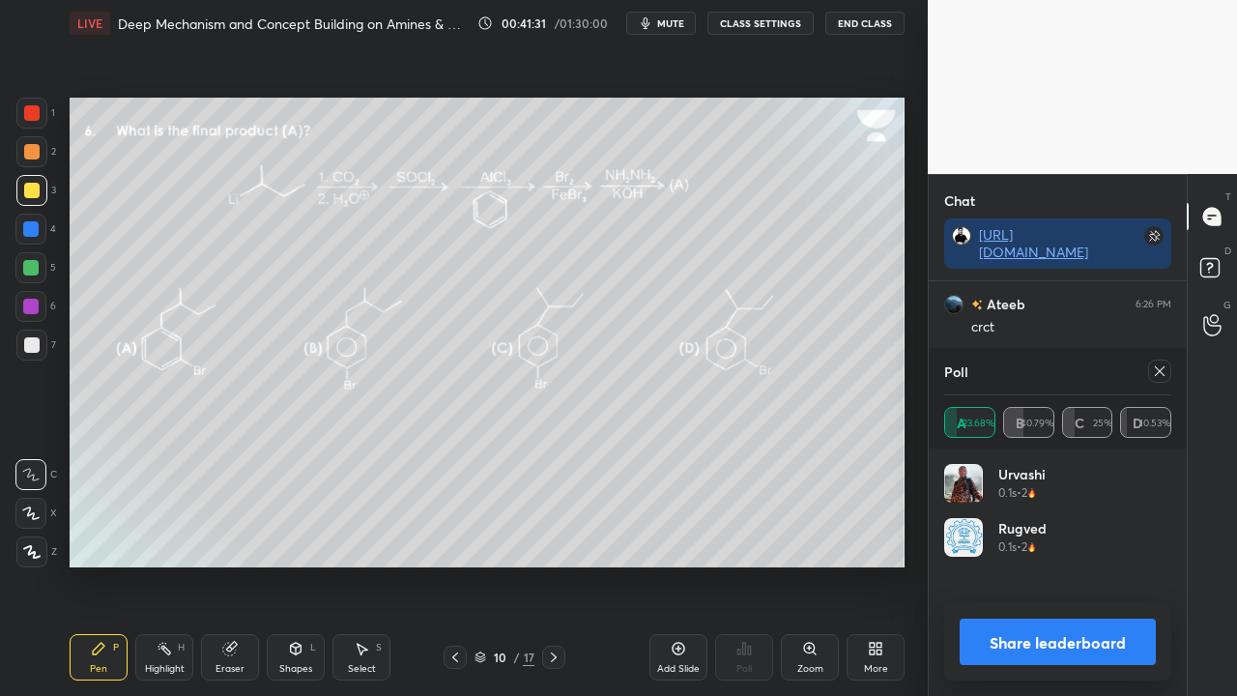
scroll to position [6, 6]
click at [1162, 370] on icon at bounding box center [1159, 370] width 15 height 15
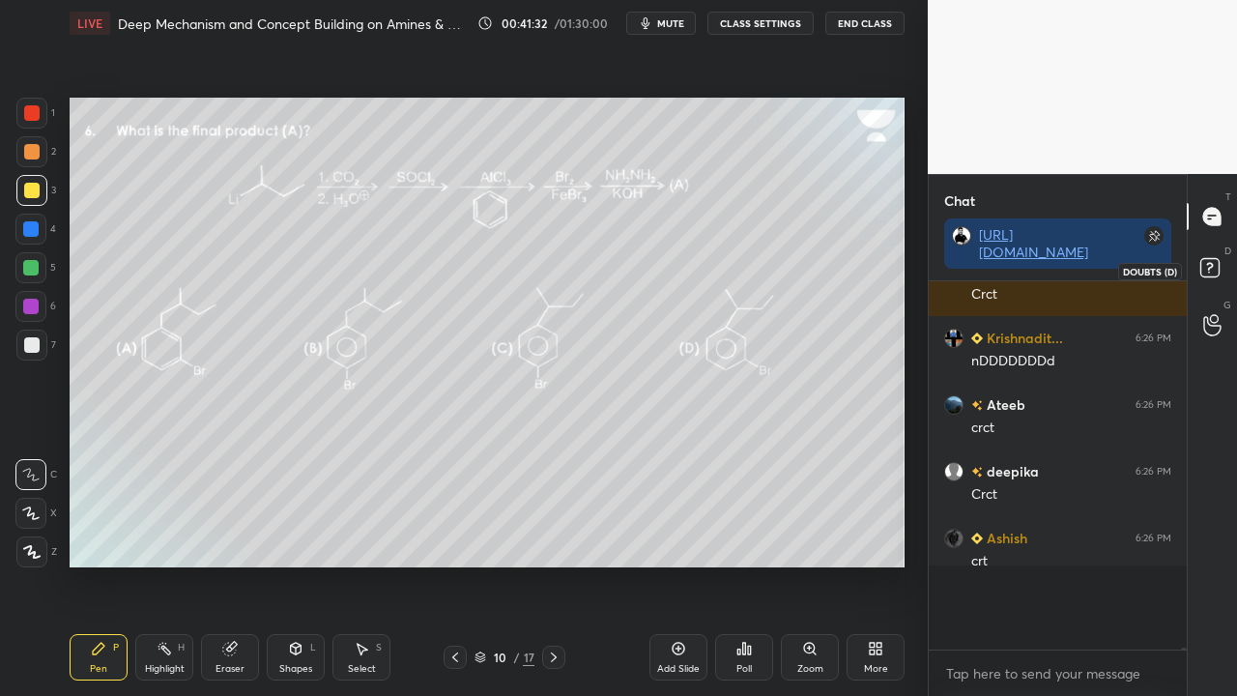
click at [1214, 267] on rect at bounding box center [1209, 268] width 18 height 18
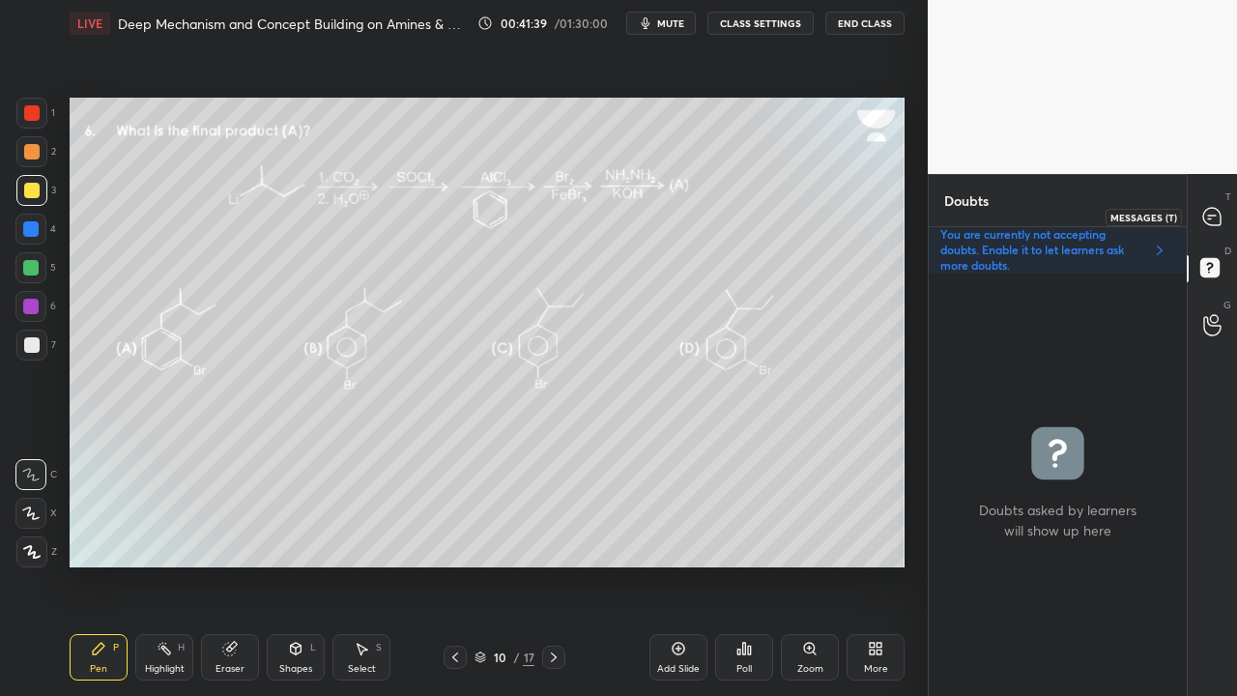
click at [1221, 213] on icon at bounding box center [1212, 217] width 20 height 20
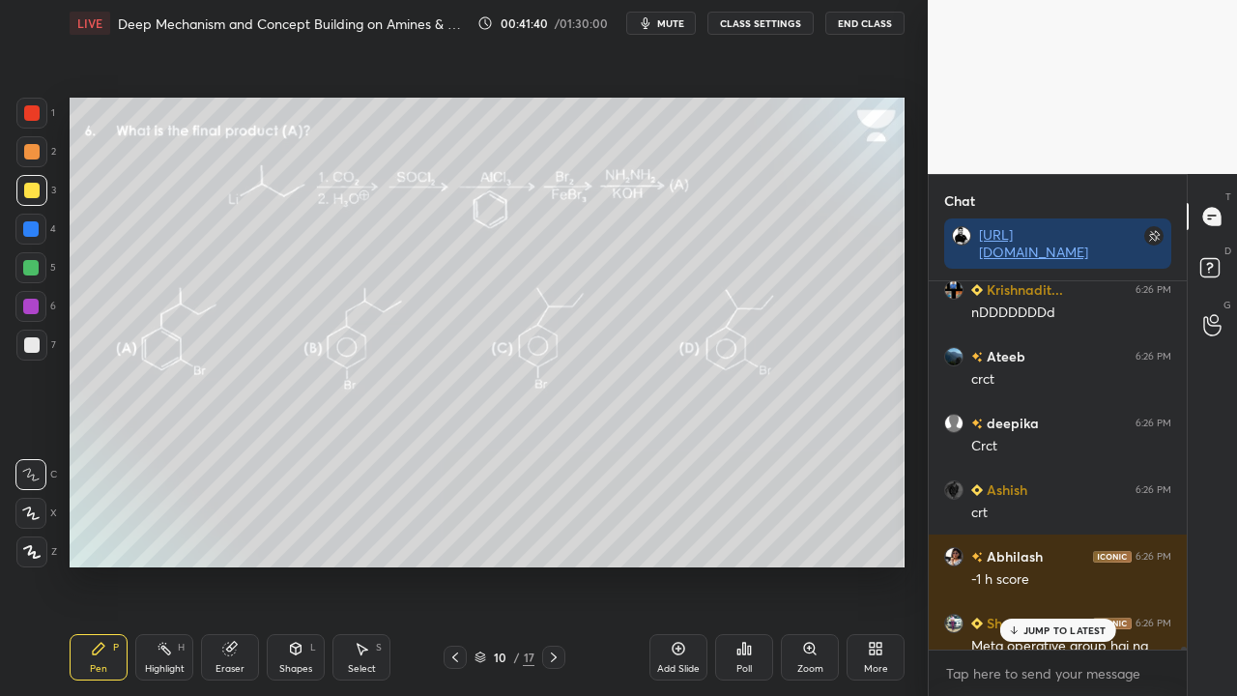
click at [1048, 564] on p "JUMP TO LATEST" at bounding box center [1064, 630] width 83 height 12
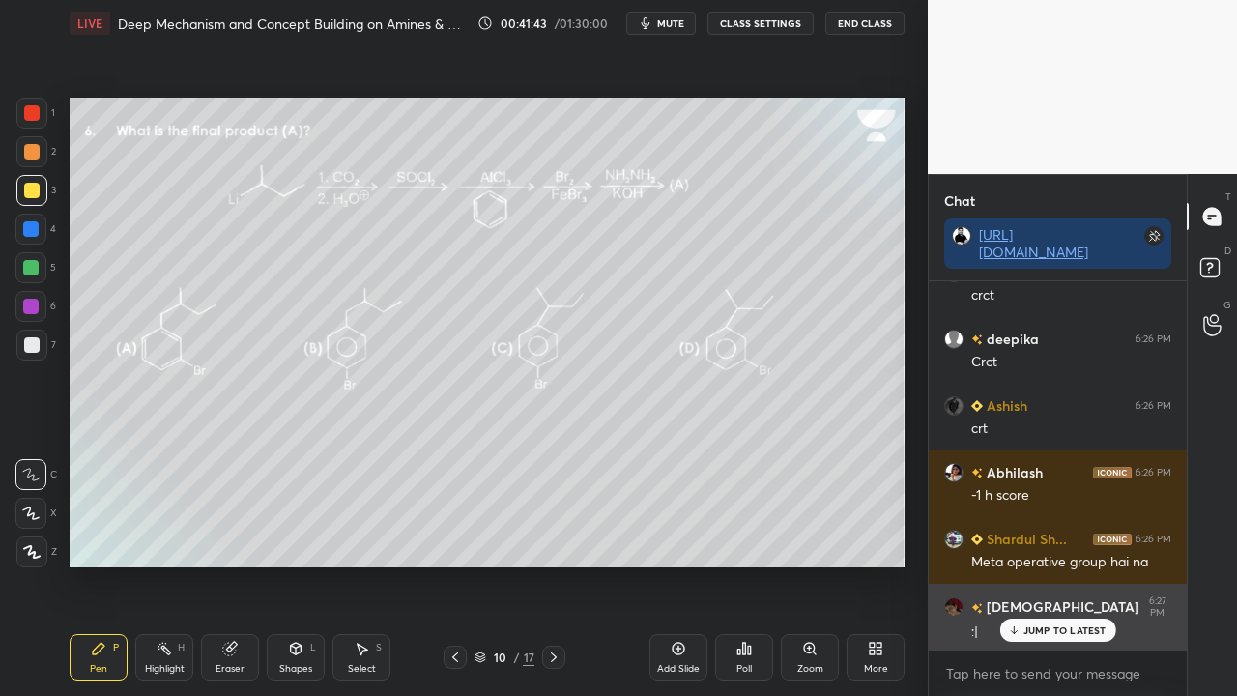
click at [1033, 564] on p "JUMP TO LATEST" at bounding box center [1064, 630] width 83 height 12
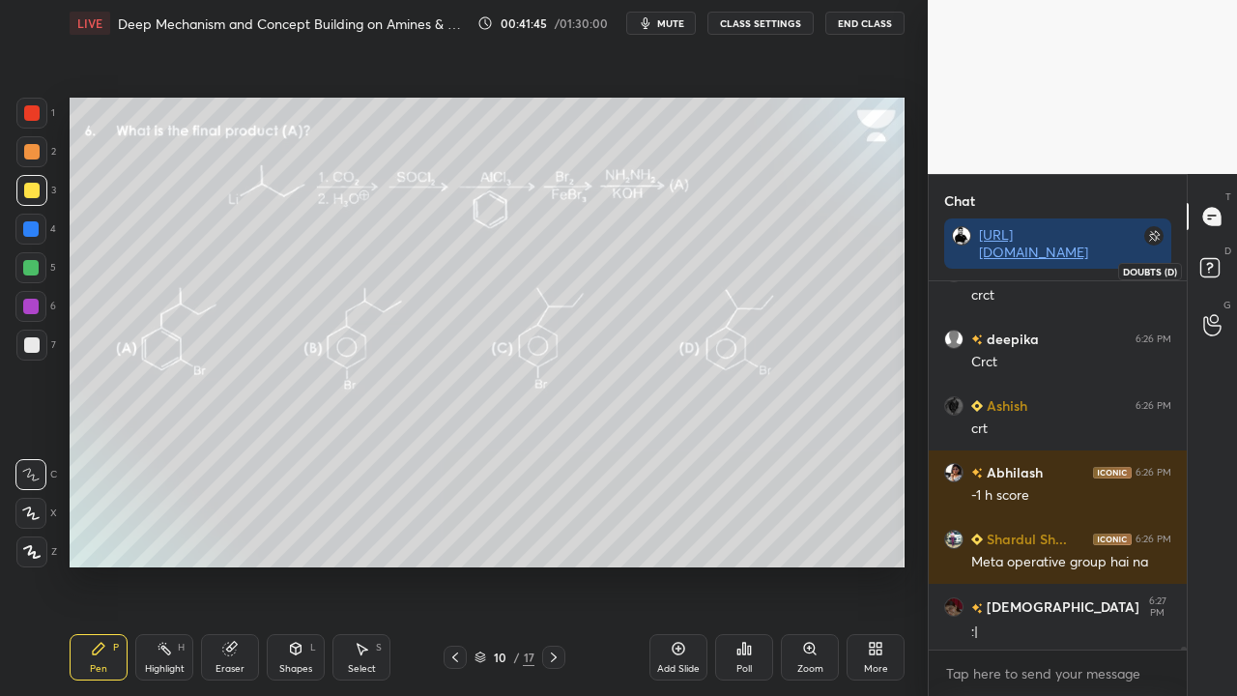
click at [1214, 255] on icon at bounding box center [1212, 270] width 35 height 35
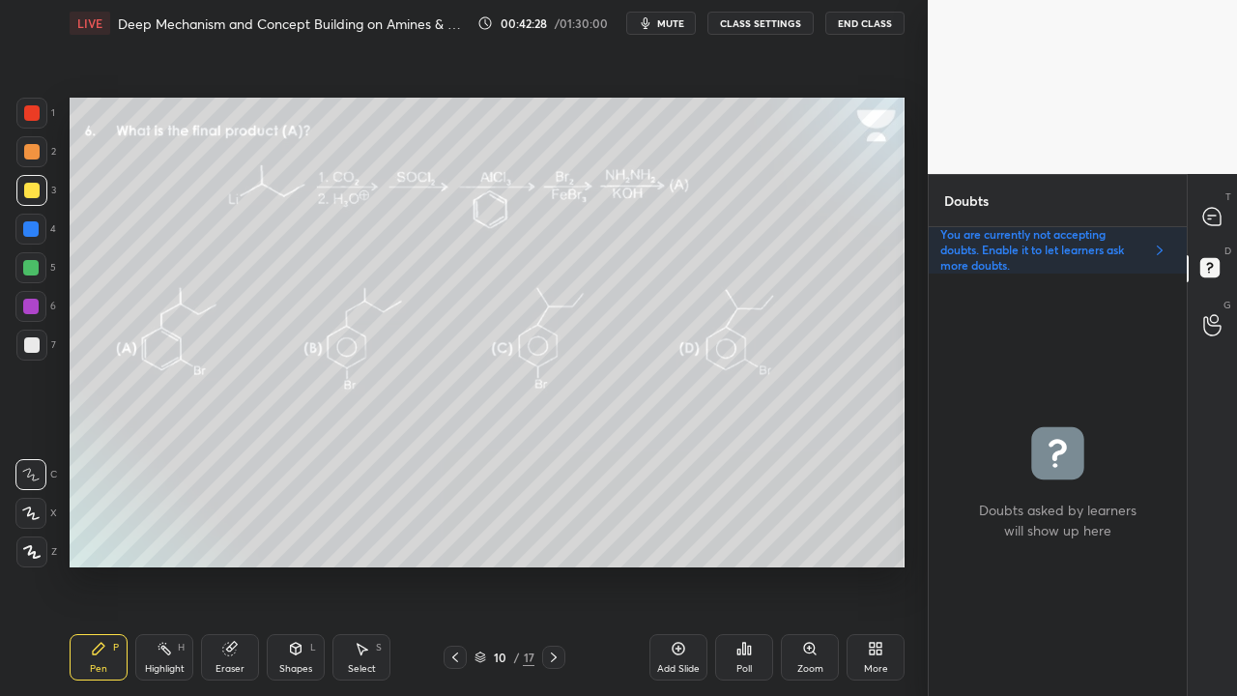
drag, startPoint x: 1211, startPoint y: 215, endPoint x: 1200, endPoint y: 213, distance: 10.8
click at [1210, 215] on icon at bounding box center [1212, 215] width 8 height 0
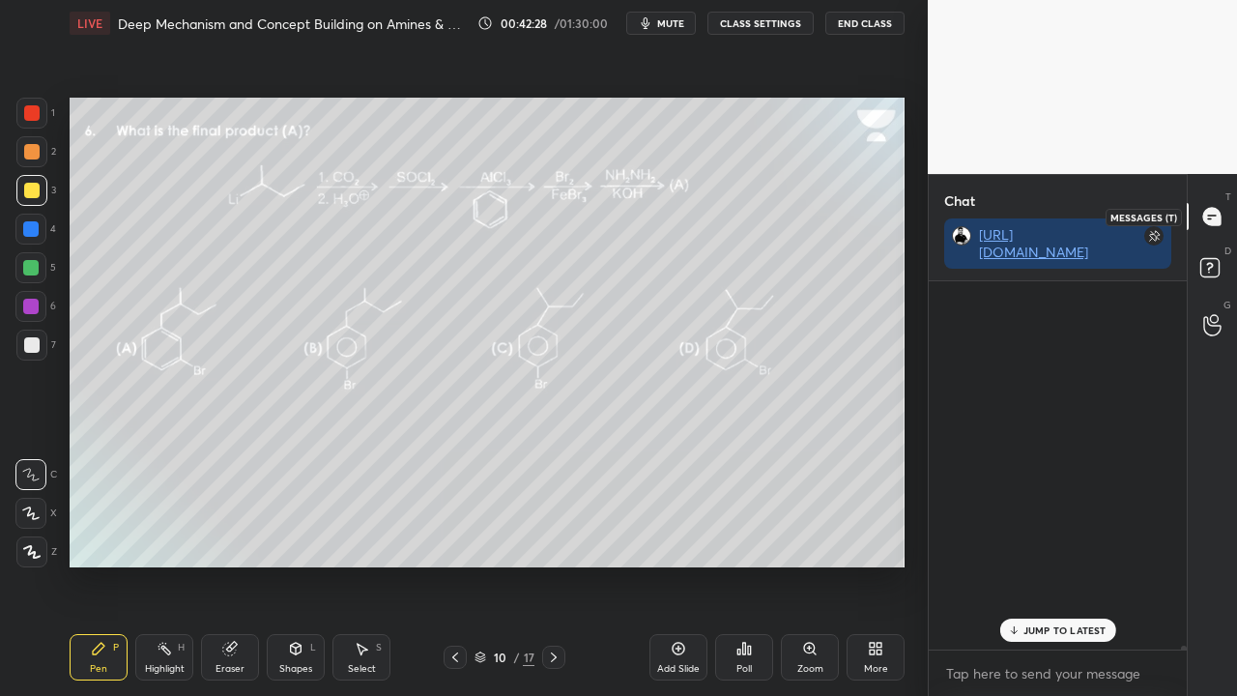
scroll to position [362, 252]
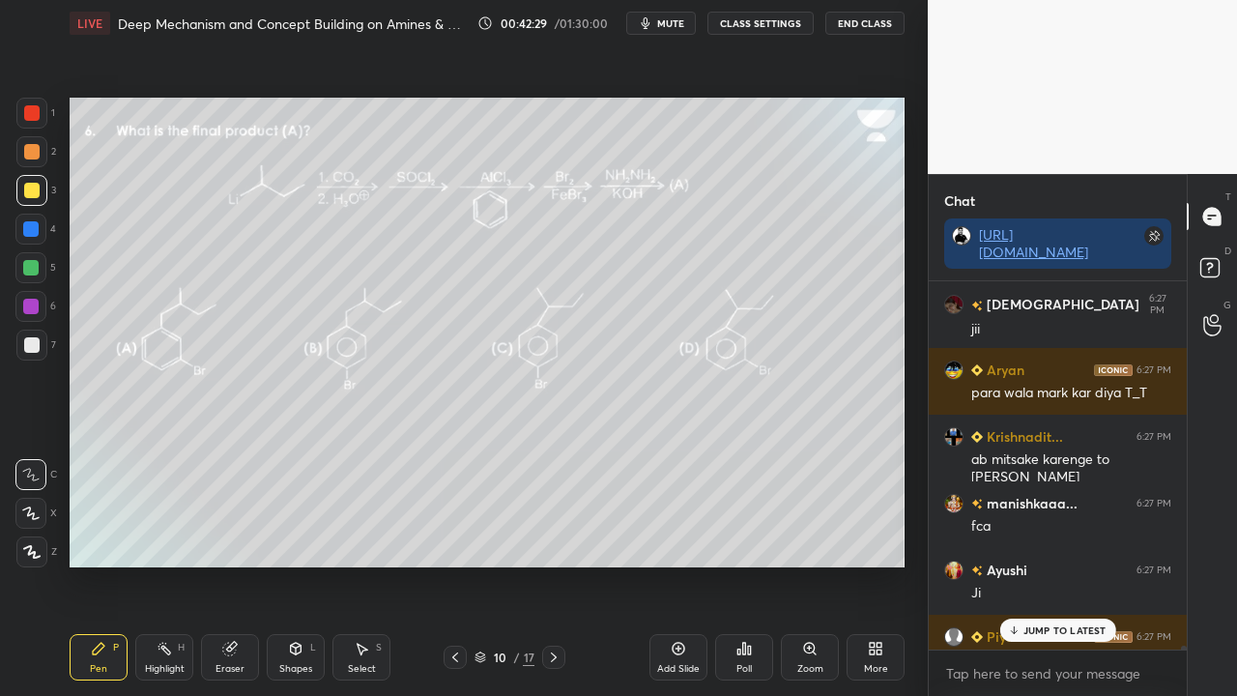
drag, startPoint x: 1043, startPoint y: 625, endPoint x: 993, endPoint y: 640, distance: 51.4
click at [1043, 564] on p "JUMP TO LATEST" at bounding box center [1064, 630] width 83 height 12
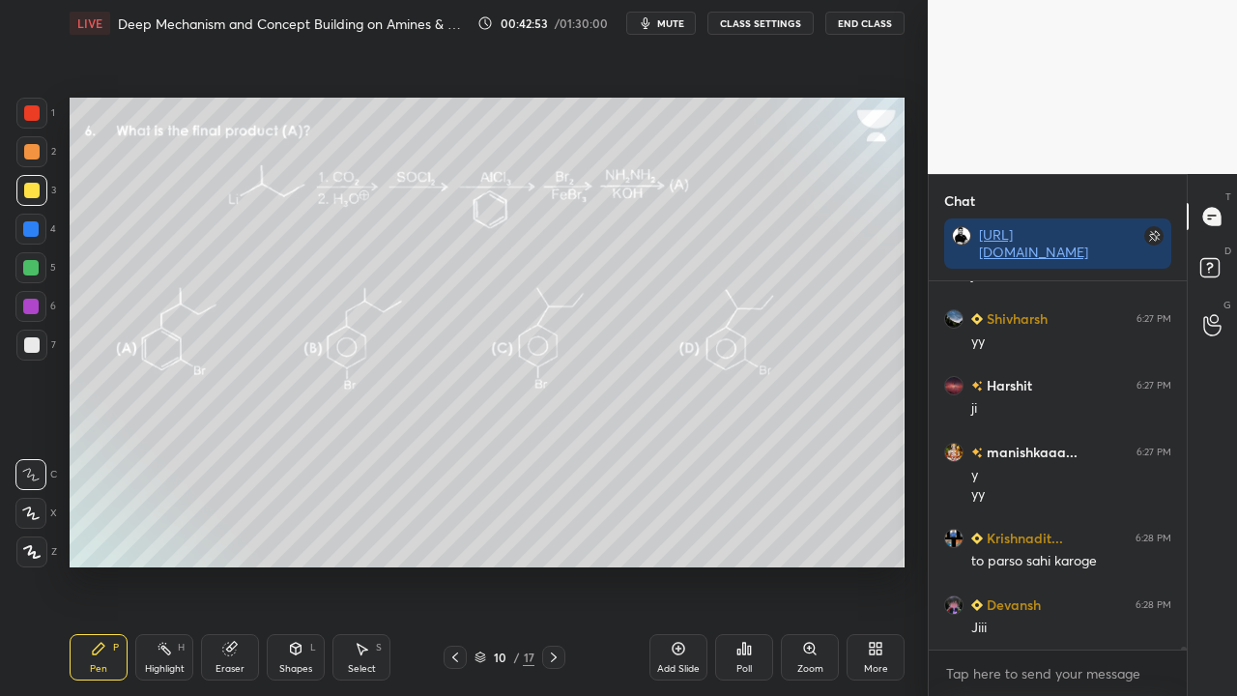
scroll to position [55624, 0]
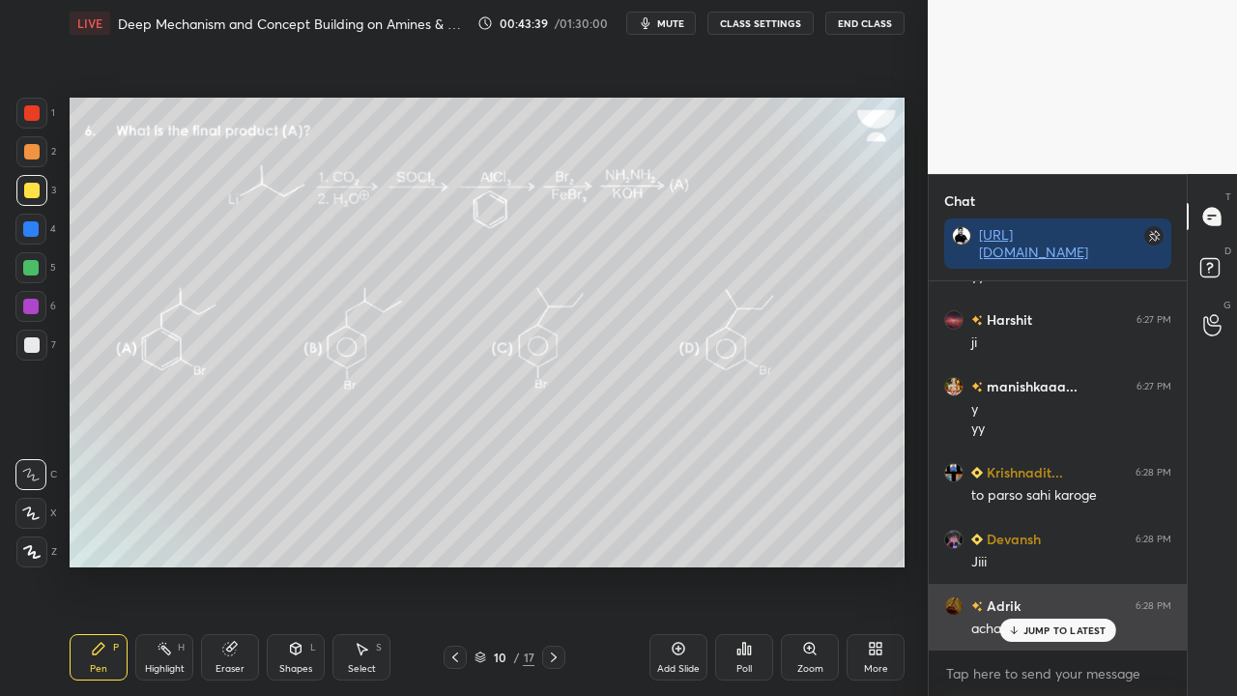
click at [1032, 564] on p "JUMP TO LATEST" at bounding box center [1064, 630] width 83 height 12
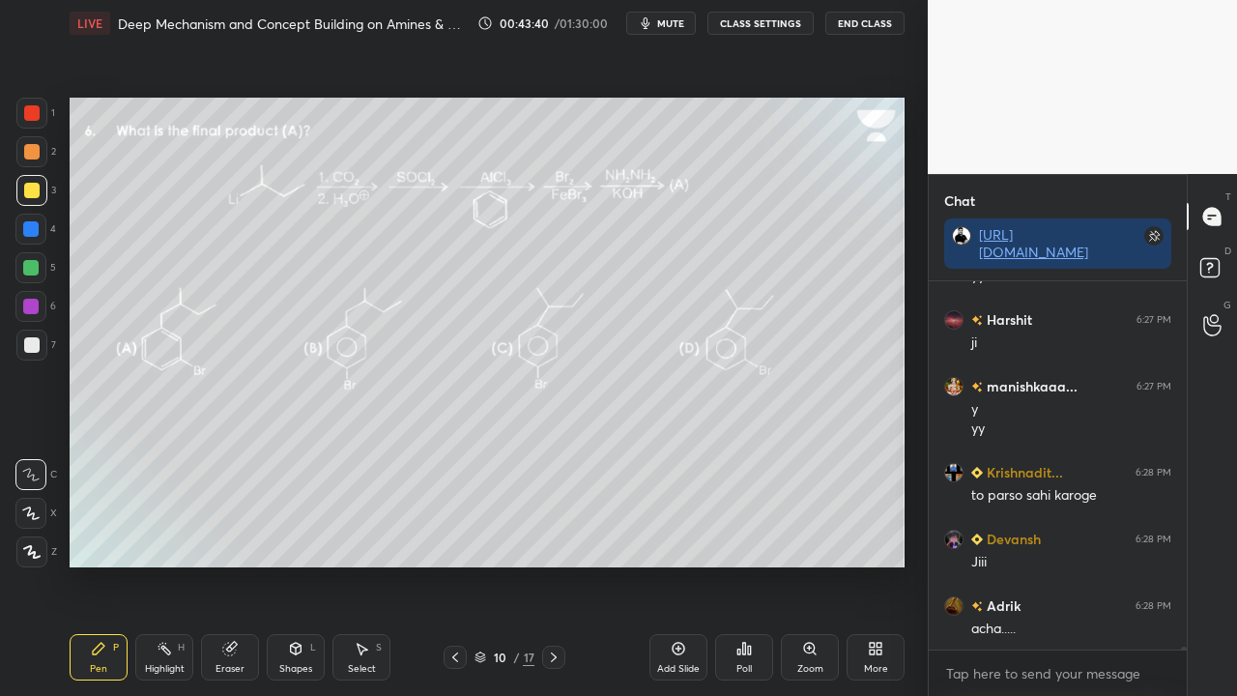
click at [673, 22] on span "mute" at bounding box center [670, 23] width 27 height 14
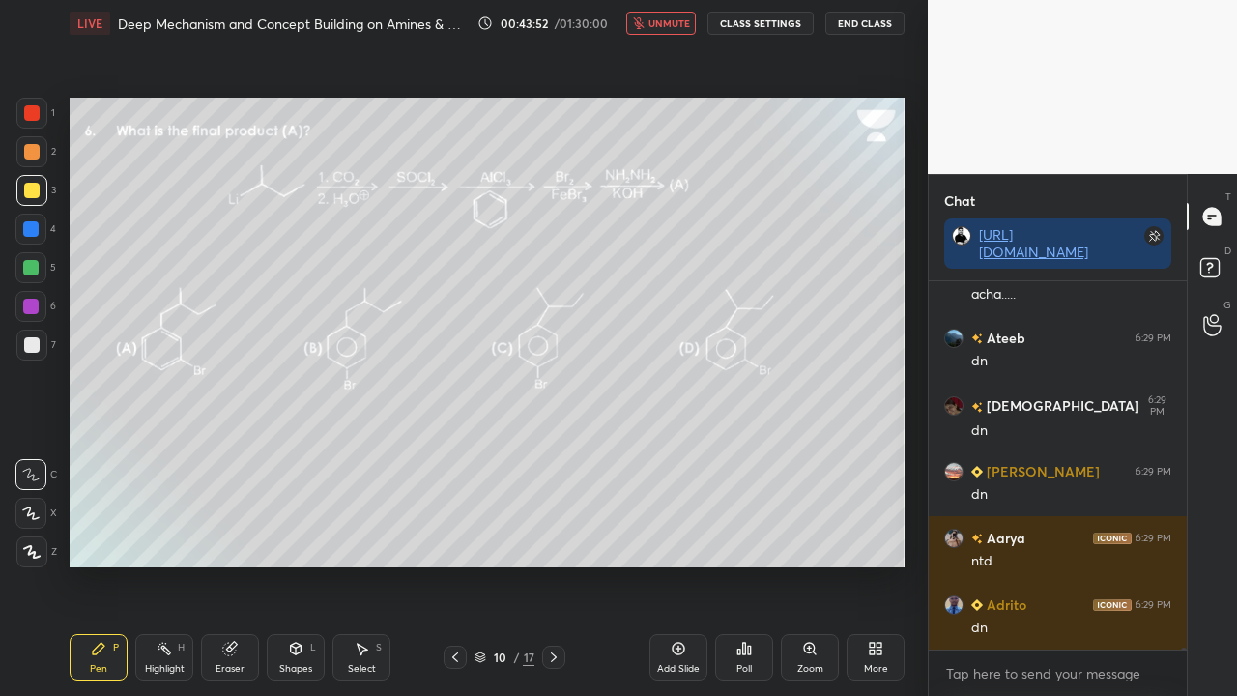
scroll to position [56024, 0]
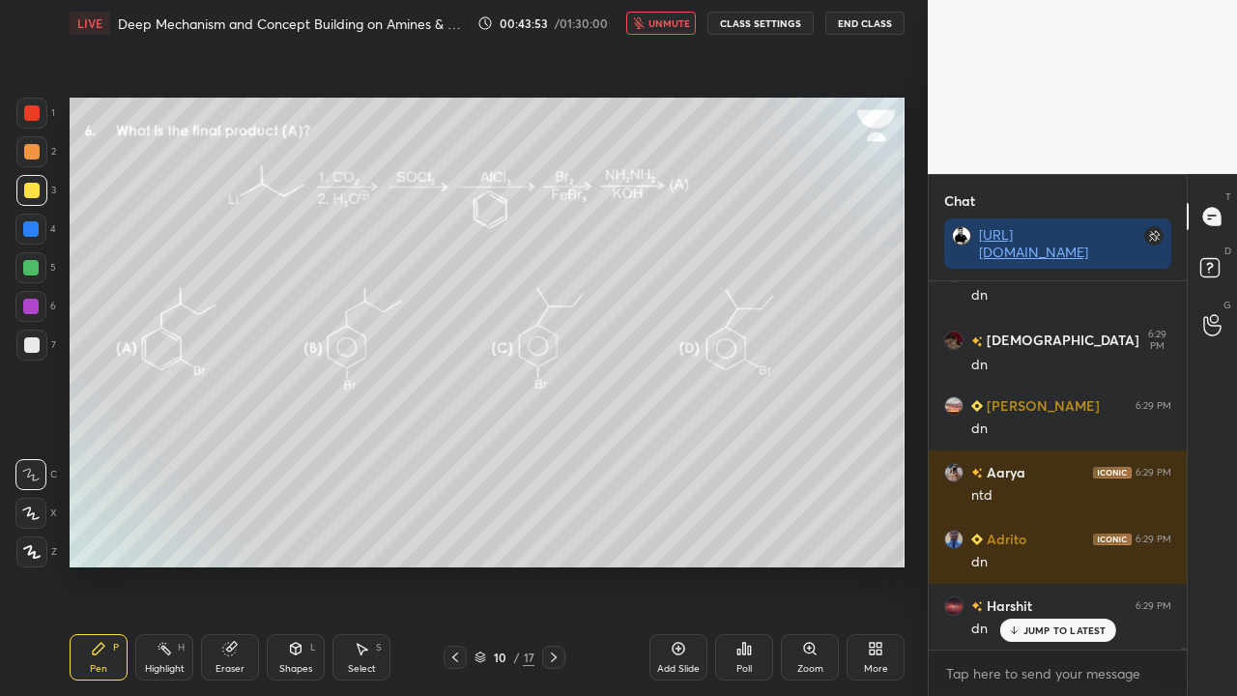
click at [665, 20] on span "unmute" at bounding box center [669, 23] width 42 height 14
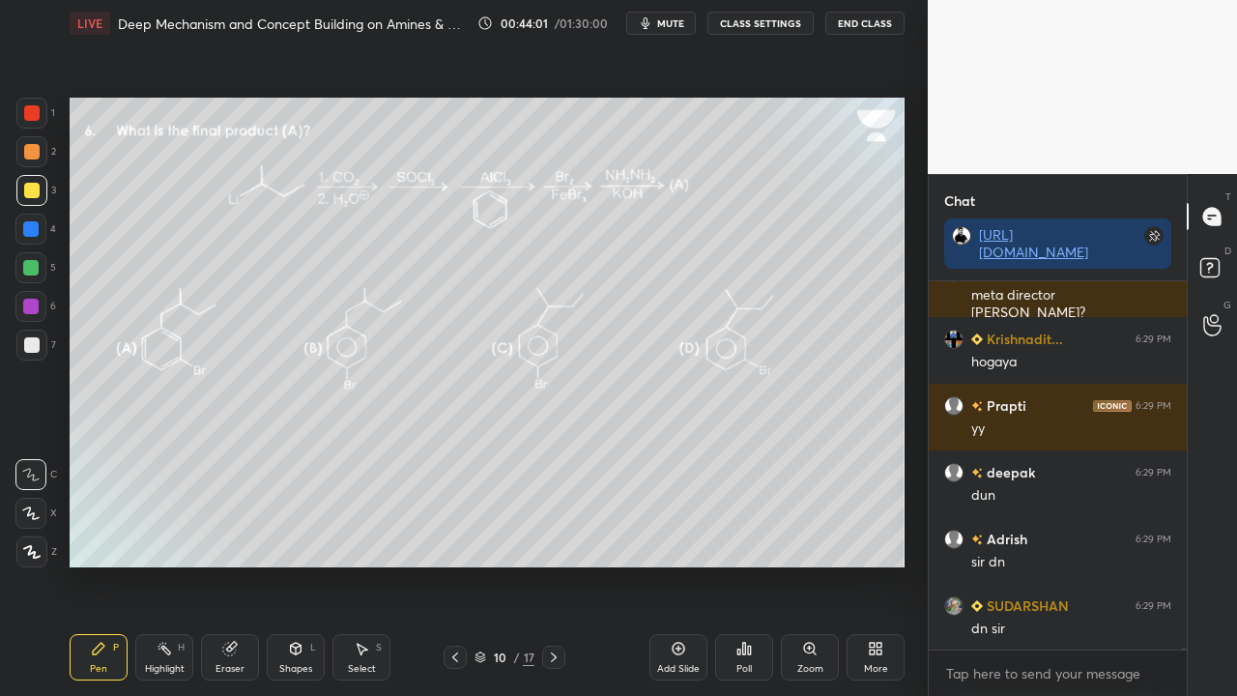
scroll to position [56759, 0]
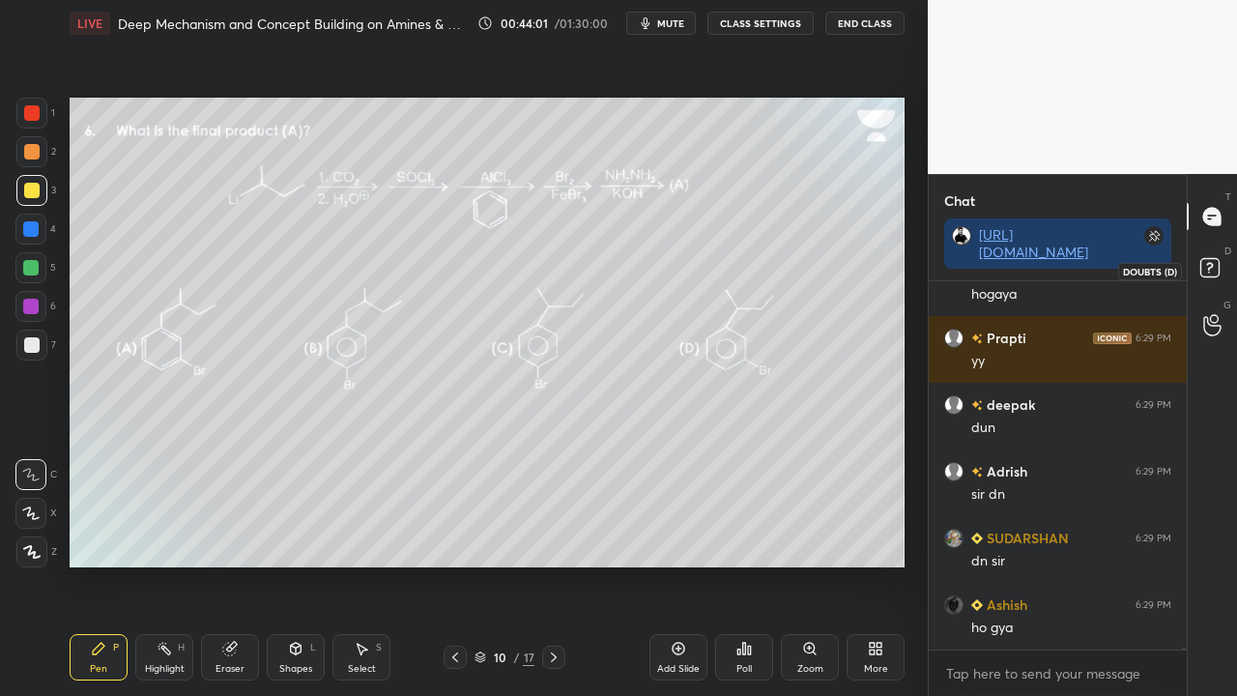
click at [1220, 265] on icon at bounding box center [1212, 270] width 35 height 35
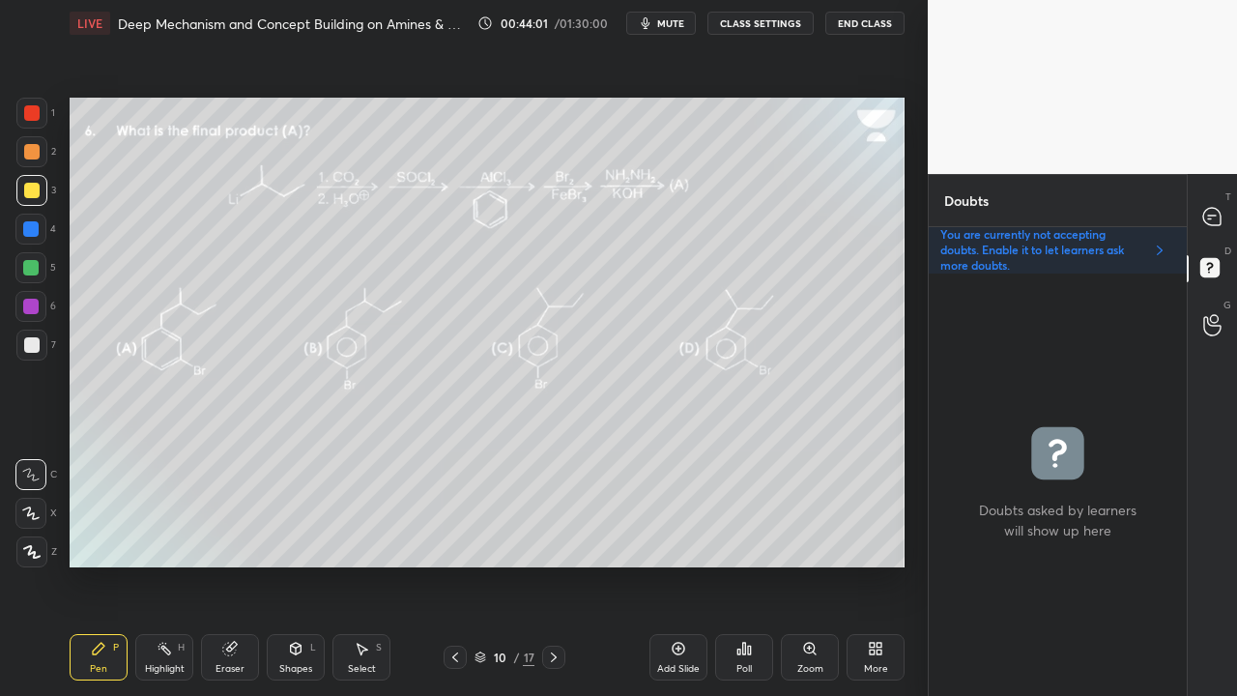
scroll to position [416, 252]
click at [557, 564] on icon at bounding box center [553, 656] width 15 height 15
click at [1211, 215] on icon at bounding box center [1211, 216] width 17 height 17
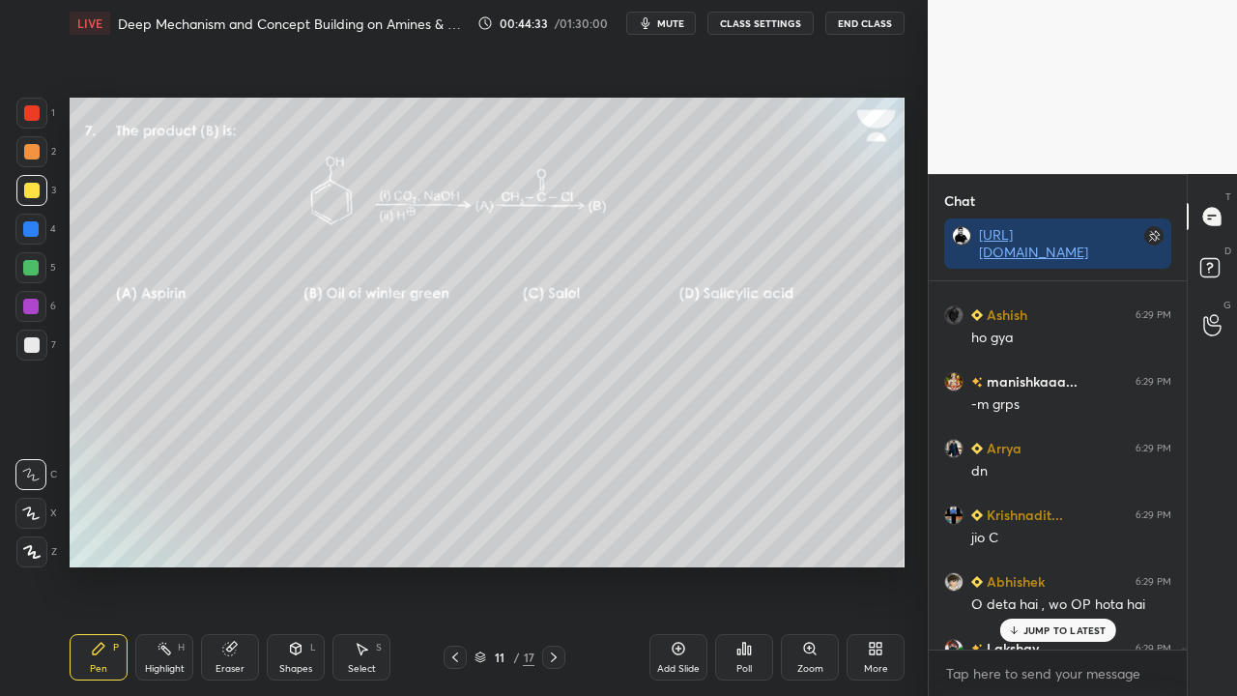
scroll to position [57259, 0]
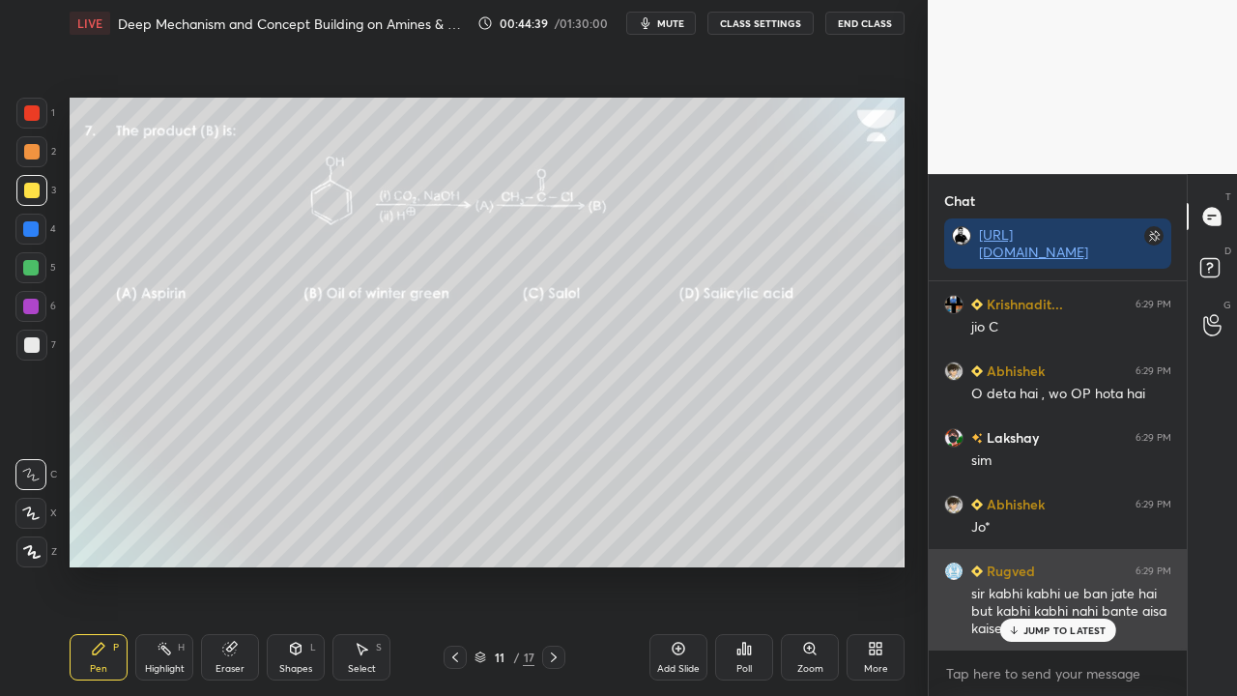
click at [1064, 564] on div "JUMP TO LATEST" at bounding box center [1057, 629] width 116 height 23
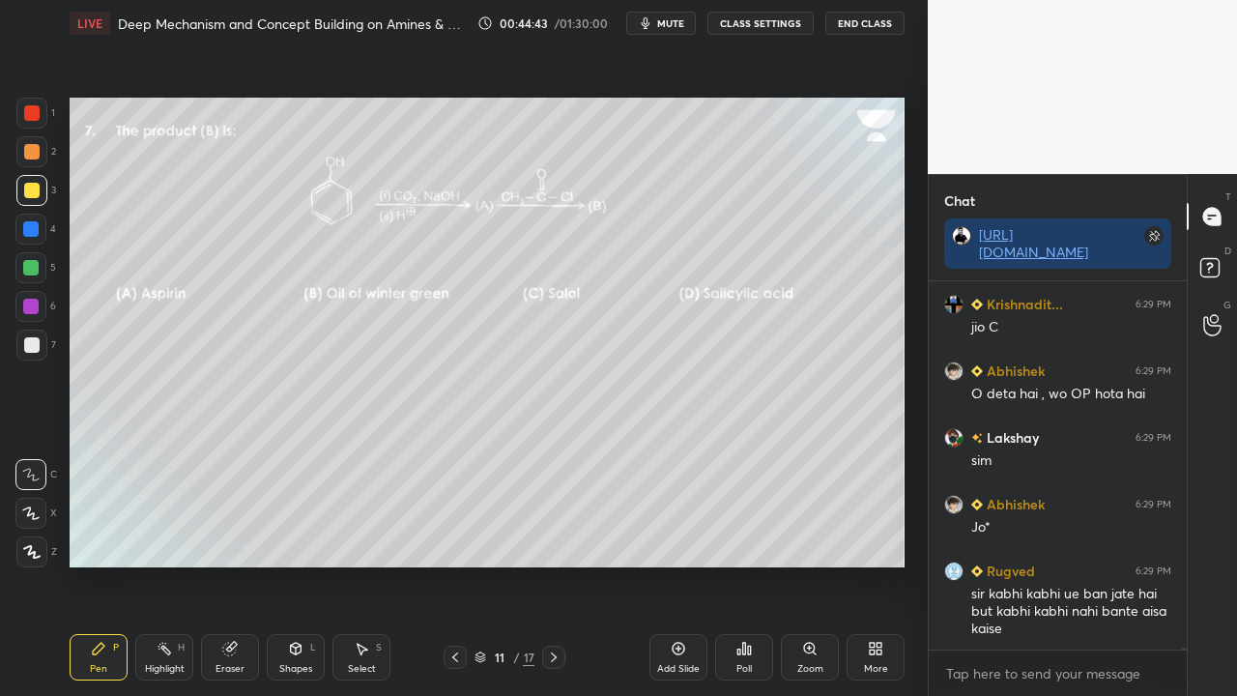
scroll to position [57327, 0]
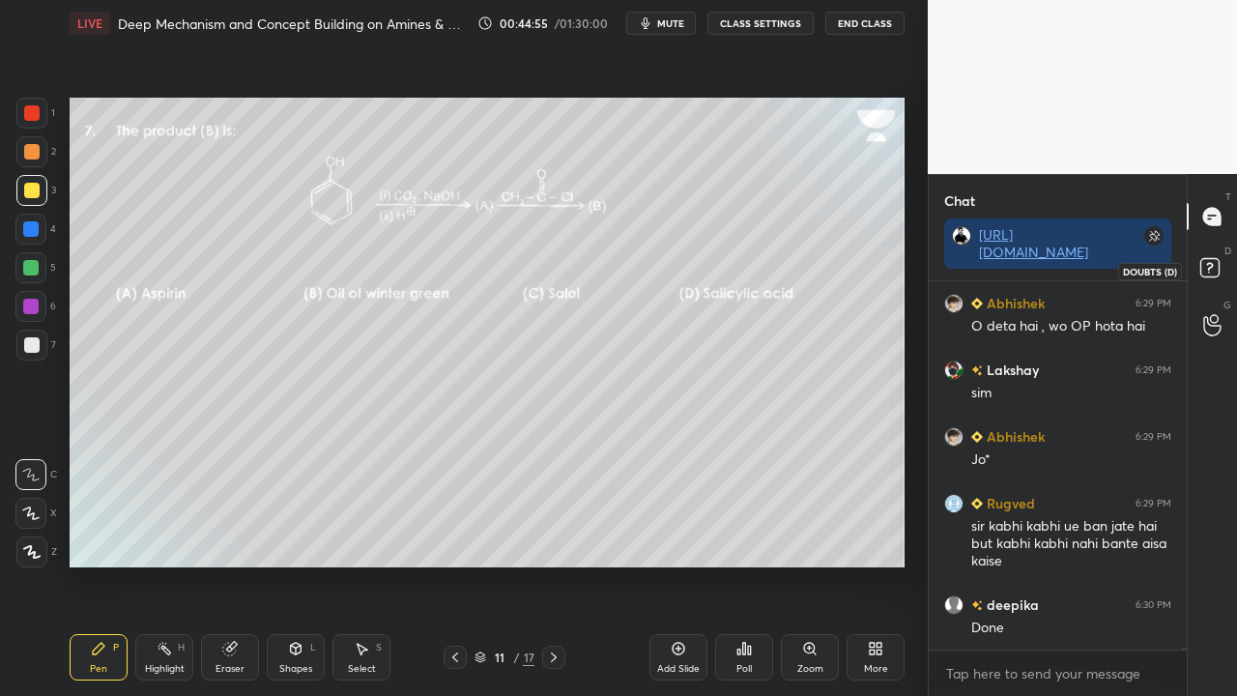
click at [1225, 265] on icon at bounding box center [1212, 270] width 35 height 35
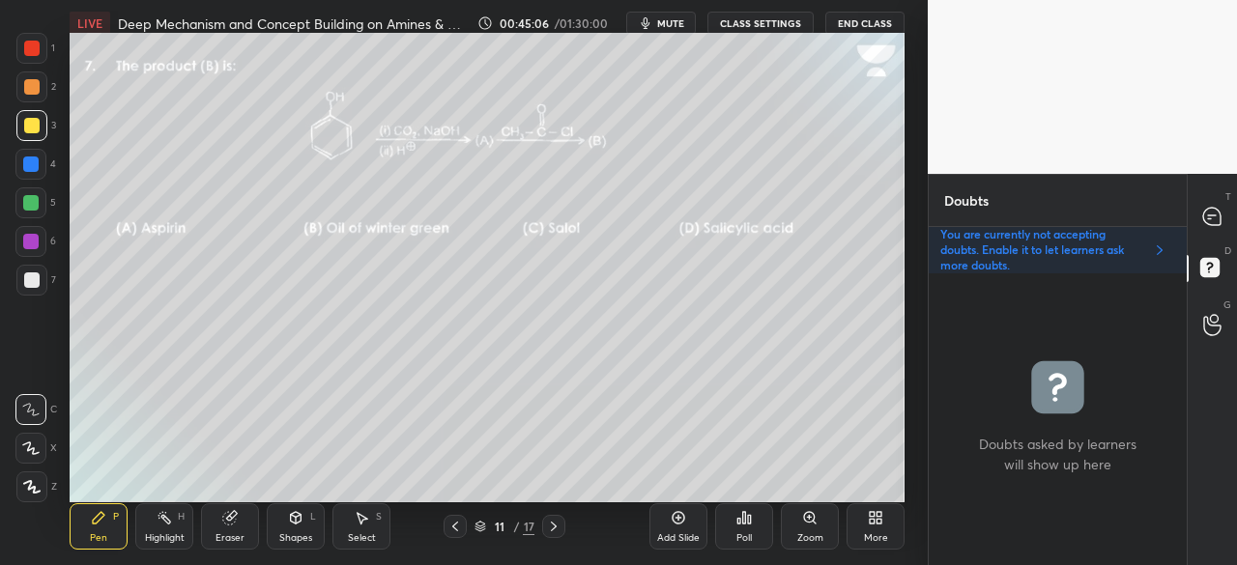
scroll to position [7, 6]
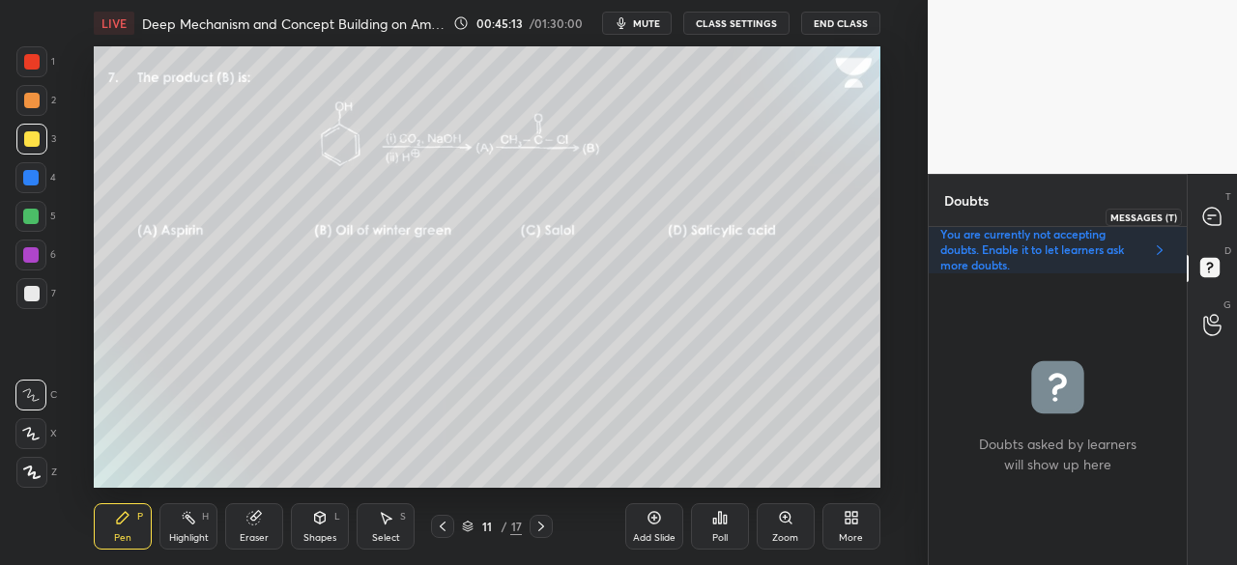
click at [1224, 215] on div at bounding box center [1212, 216] width 39 height 35
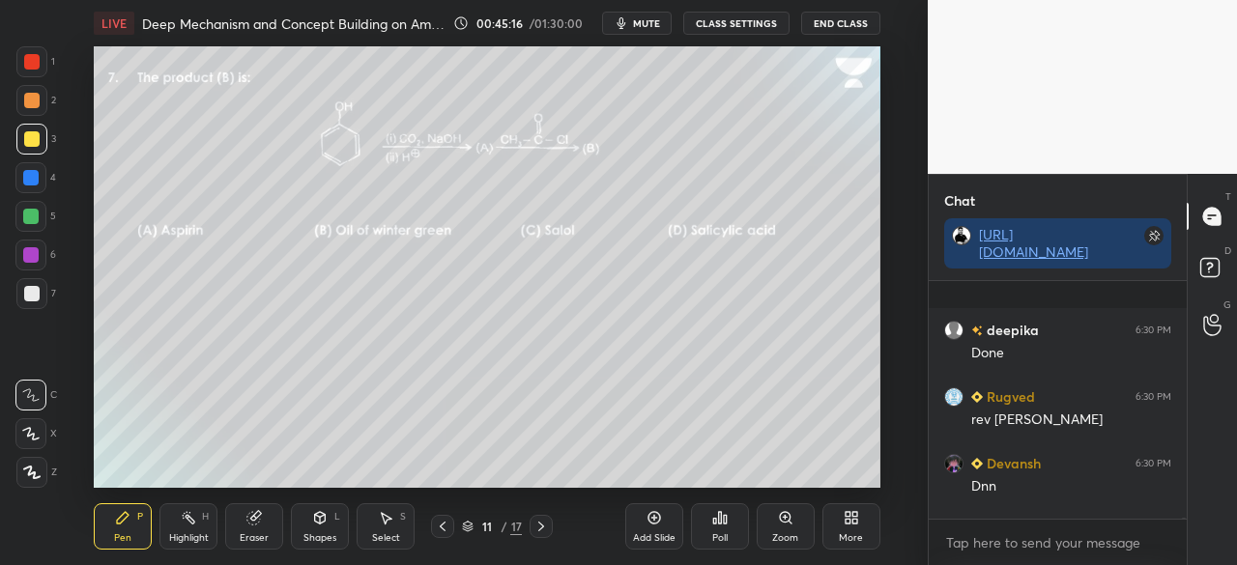
scroll to position [57723, 0]
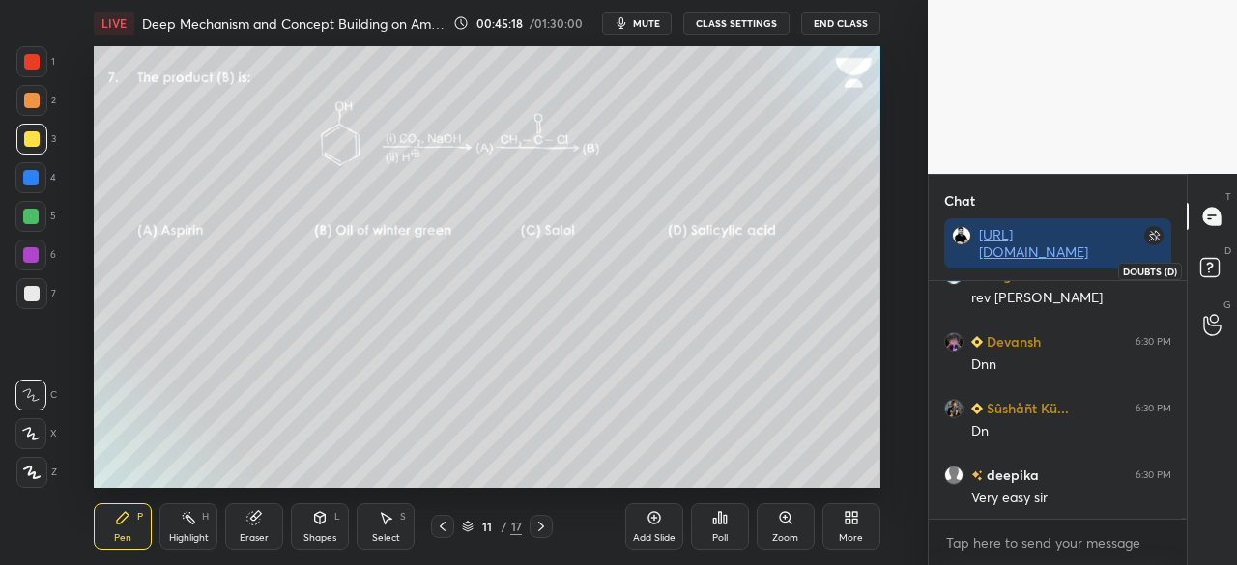
click at [1221, 263] on icon at bounding box center [1212, 270] width 35 height 35
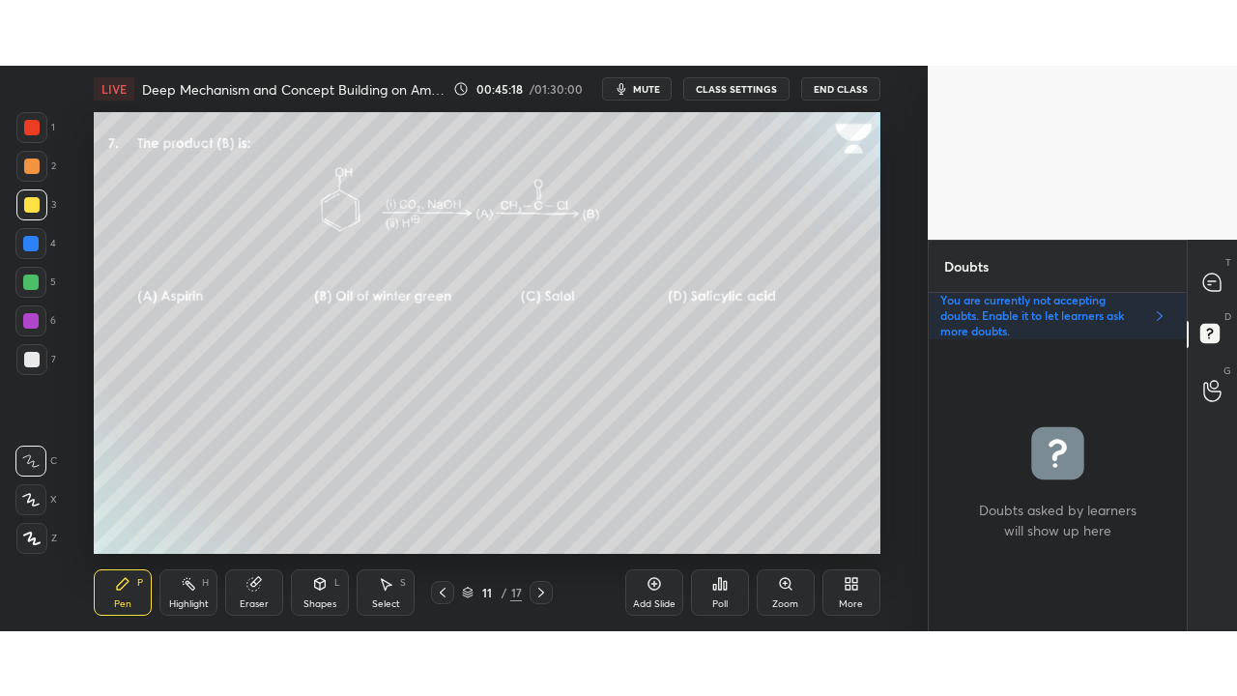
scroll to position [286, 252]
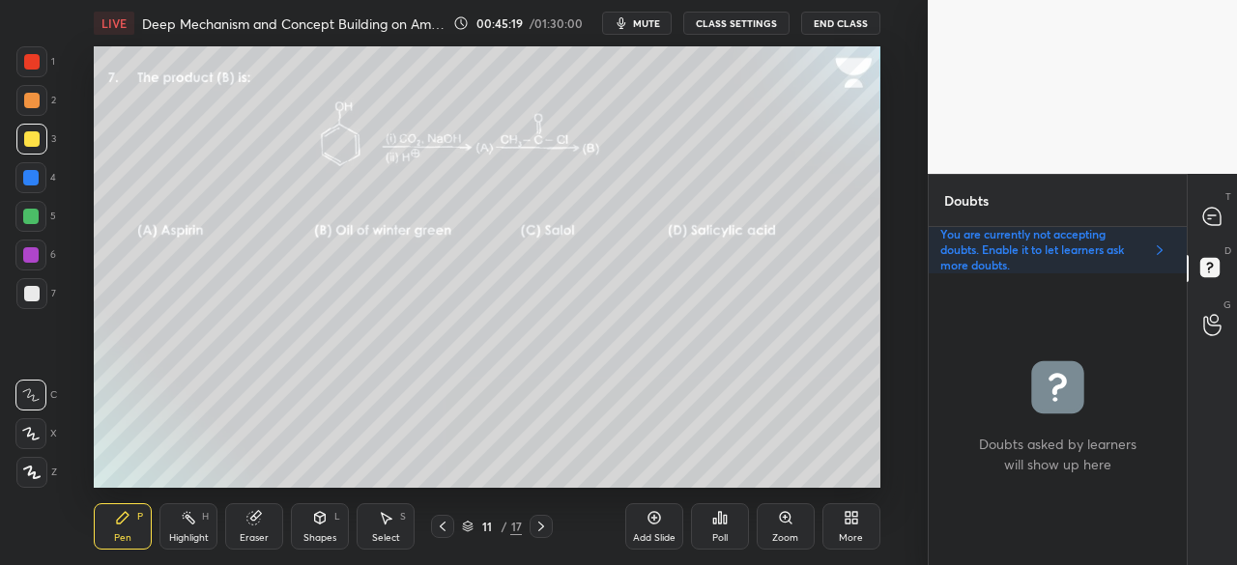
click at [852, 534] on div "More" at bounding box center [851, 538] width 24 height 10
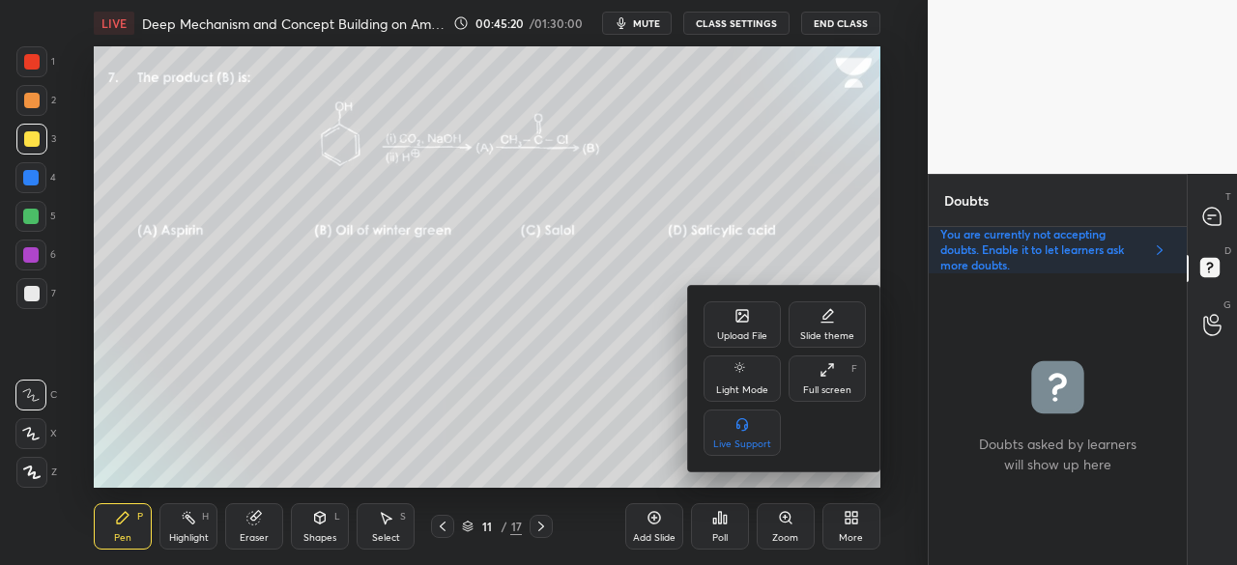
drag, startPoint x: 833, startPoint y: 381, endPoint x: 821, endPoint y: 474, distance: 94.4
click at [833, 383] on div "Full screen F" at bounding box center [827, 379] width 77 height 46
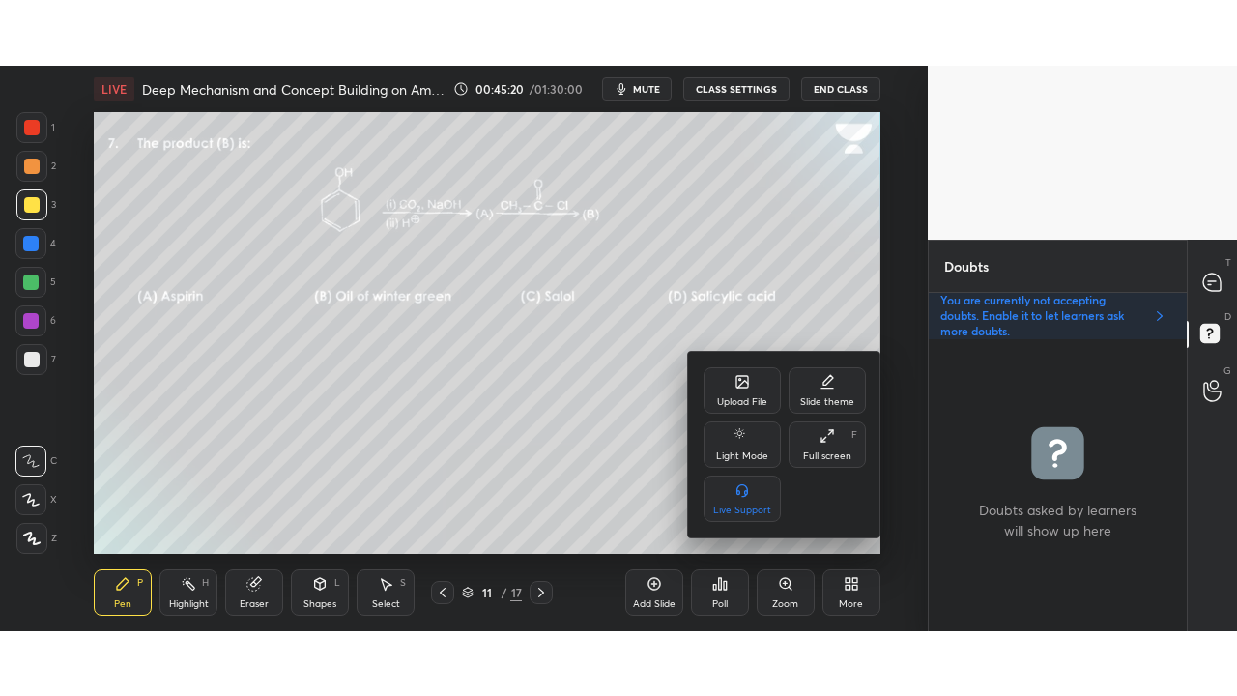
scroll to position [416, 252]
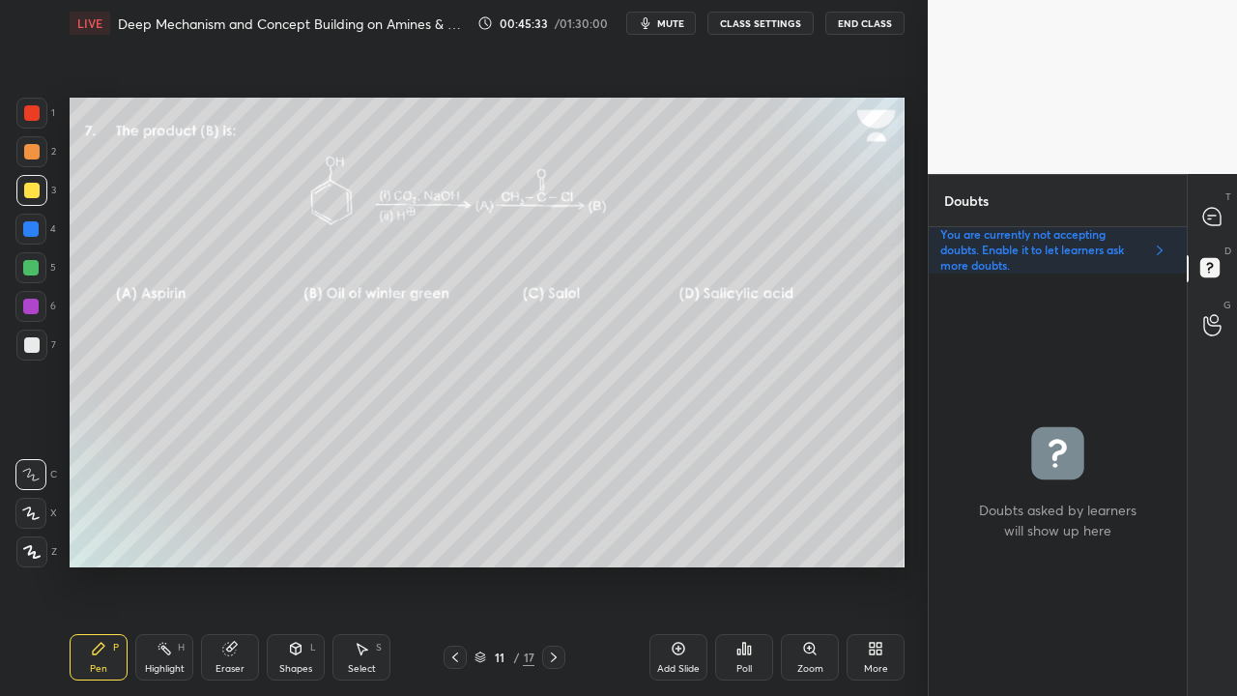
click at [748, 564] on div "Poll" at bounding box center [744, 657] width 58 height 46
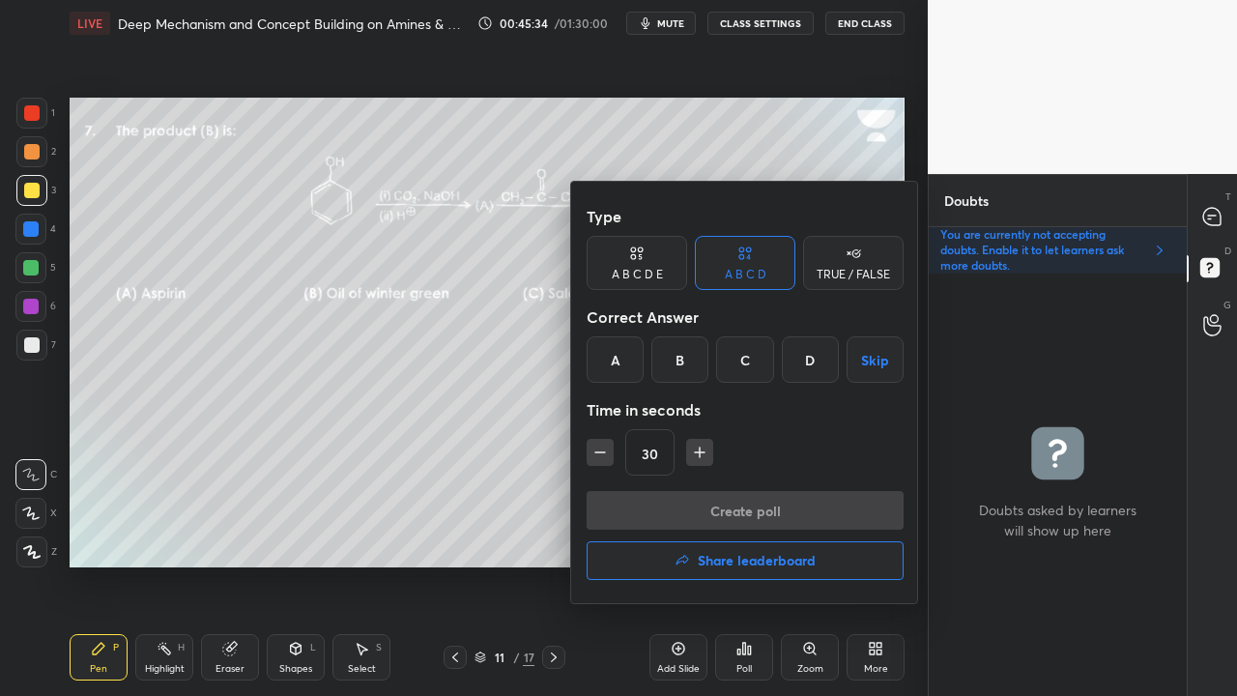
click at [624, 357] on div "A" at bounding box center [615, 359] width 57 height 46
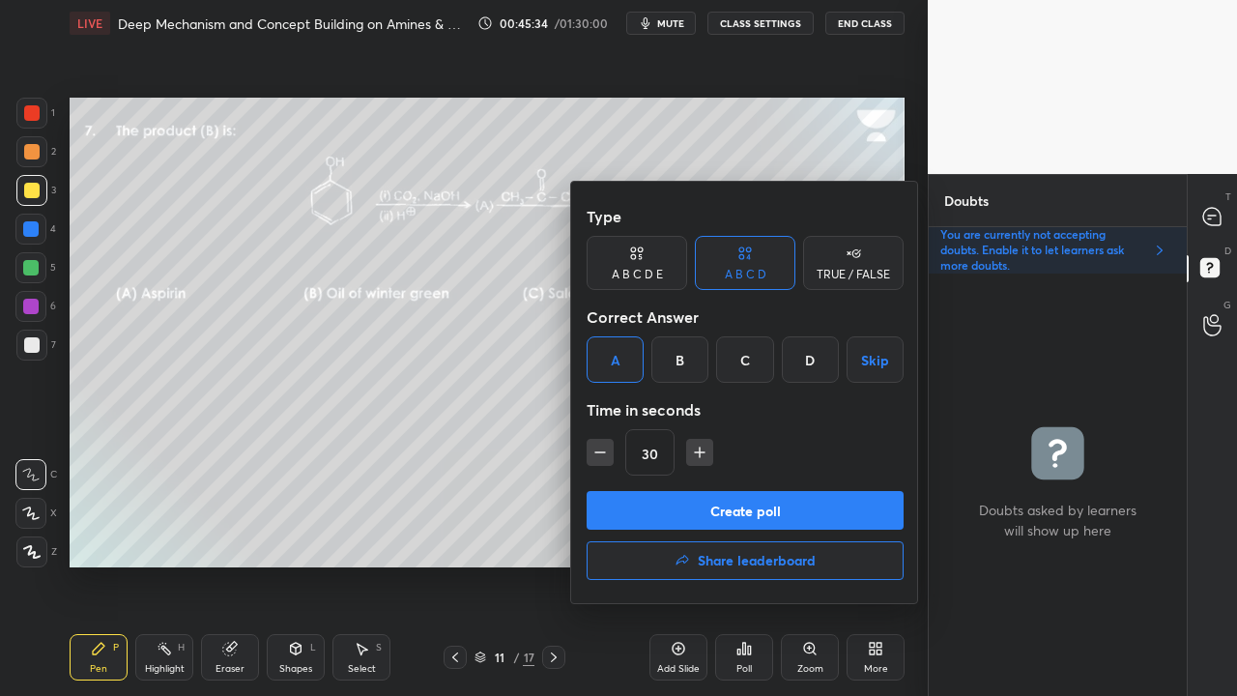
click at [639, 497] on button "Create poll" at bounding box center [745, 510] width 317 height 39
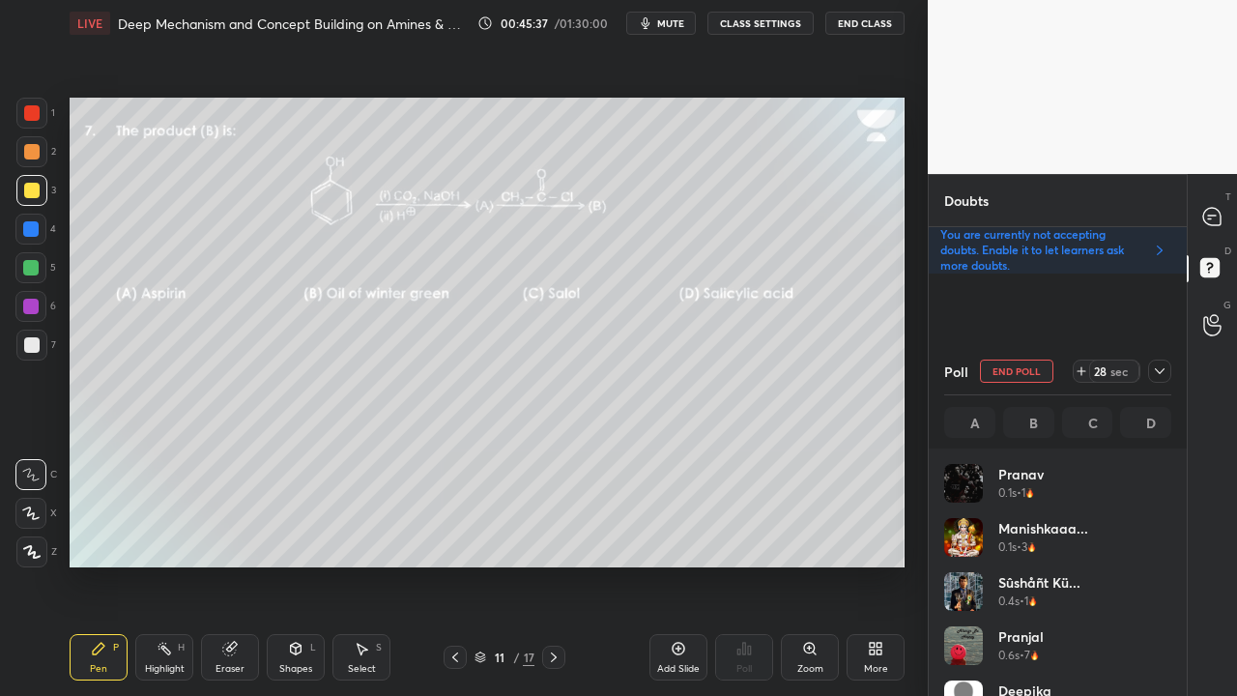
scroll to position [226, 221]
click at [1206, 215] on icon at bounding box center [1211, 216] width 17 height 17
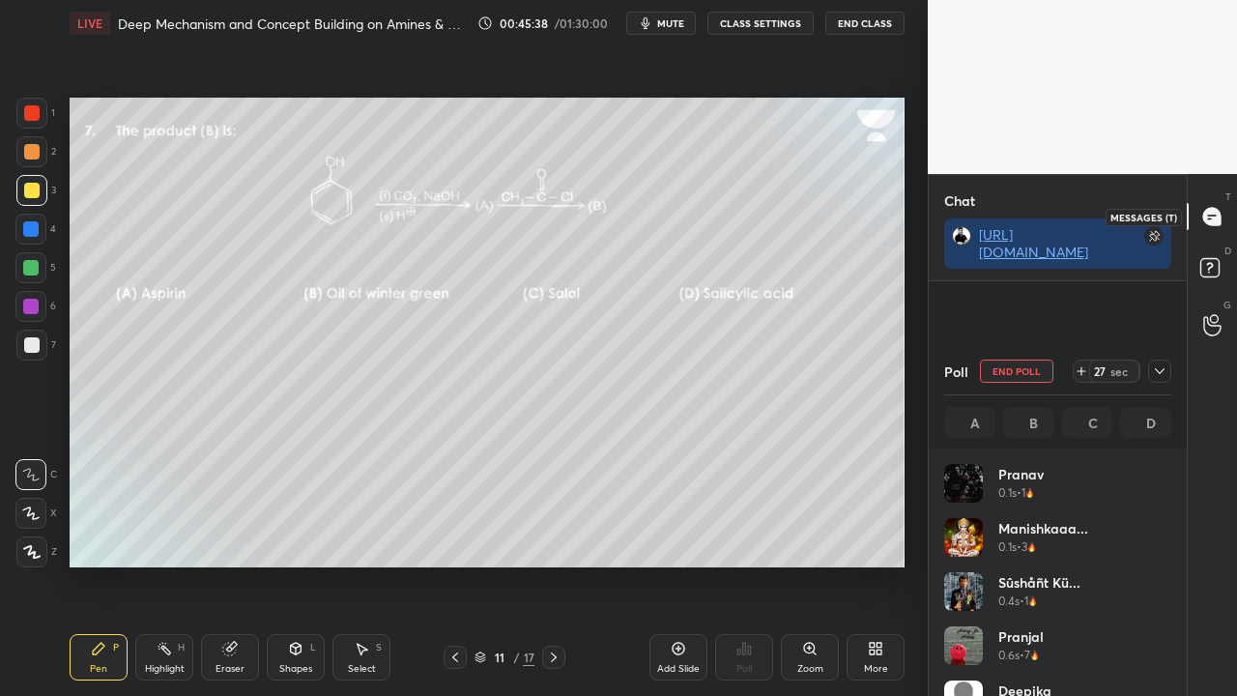
scroll to position [262, 252]
click at [1156, 365] on div at bounding box center [1159, 370] width 23 height 23
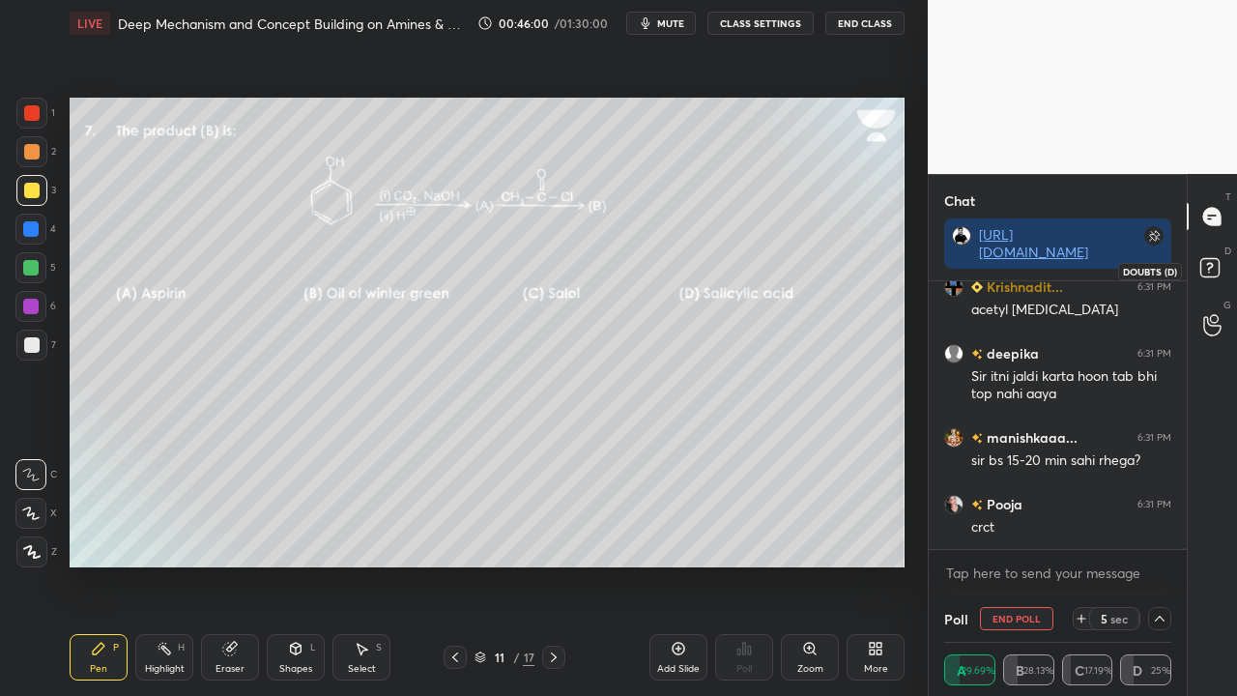
click at [1214, 271] on rect at bounding box center [1209, 268] width 18 height 18
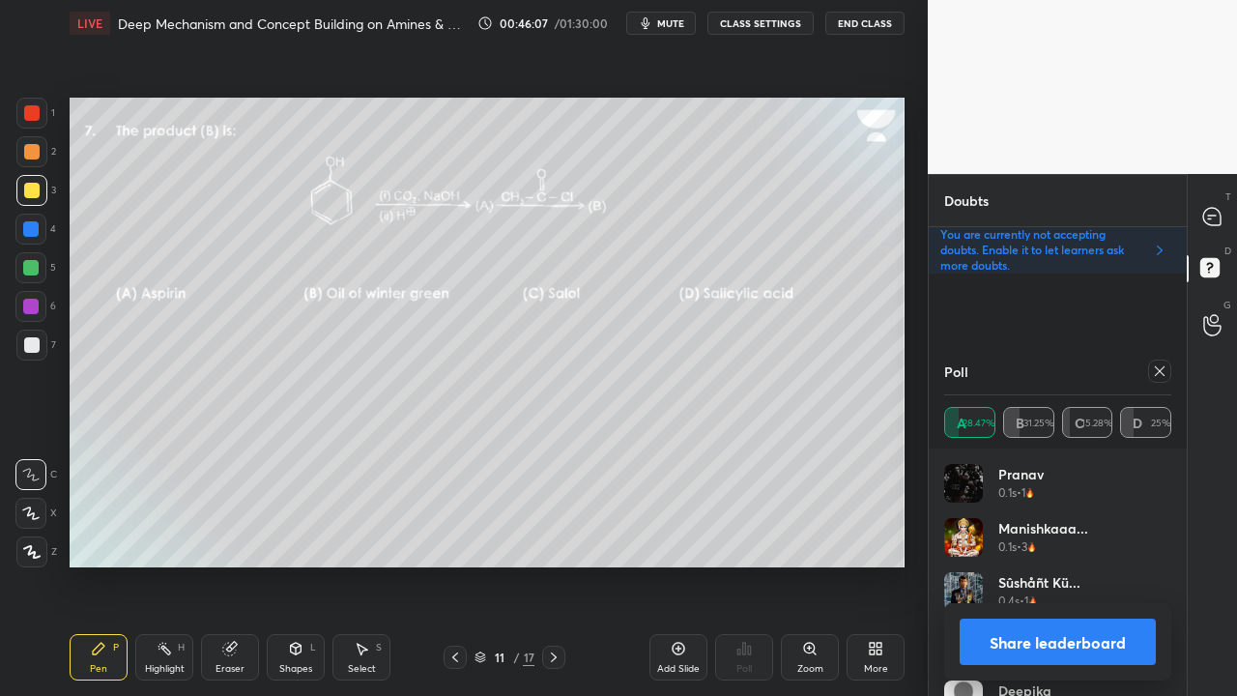
click at [1162, 367] on icon at bounding box center [1159, 370] width 15 height 15
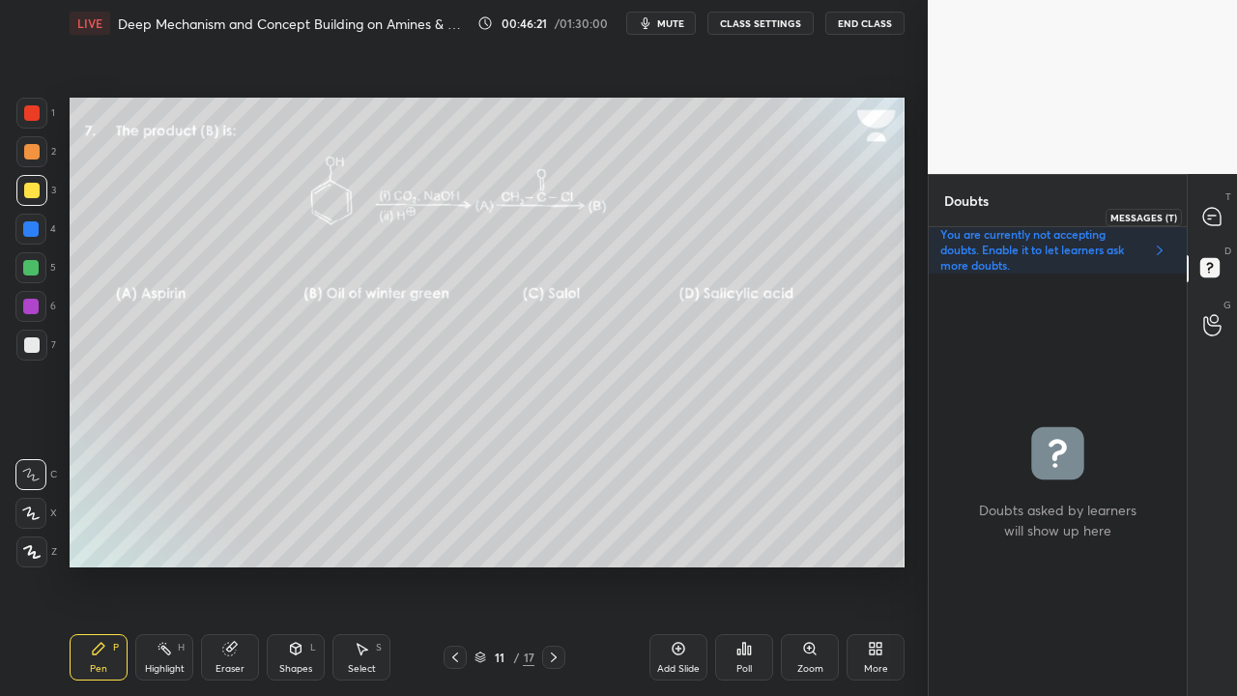
click at [1220, 221] on icon at bounding box center [1211, 216] width 17 height 17
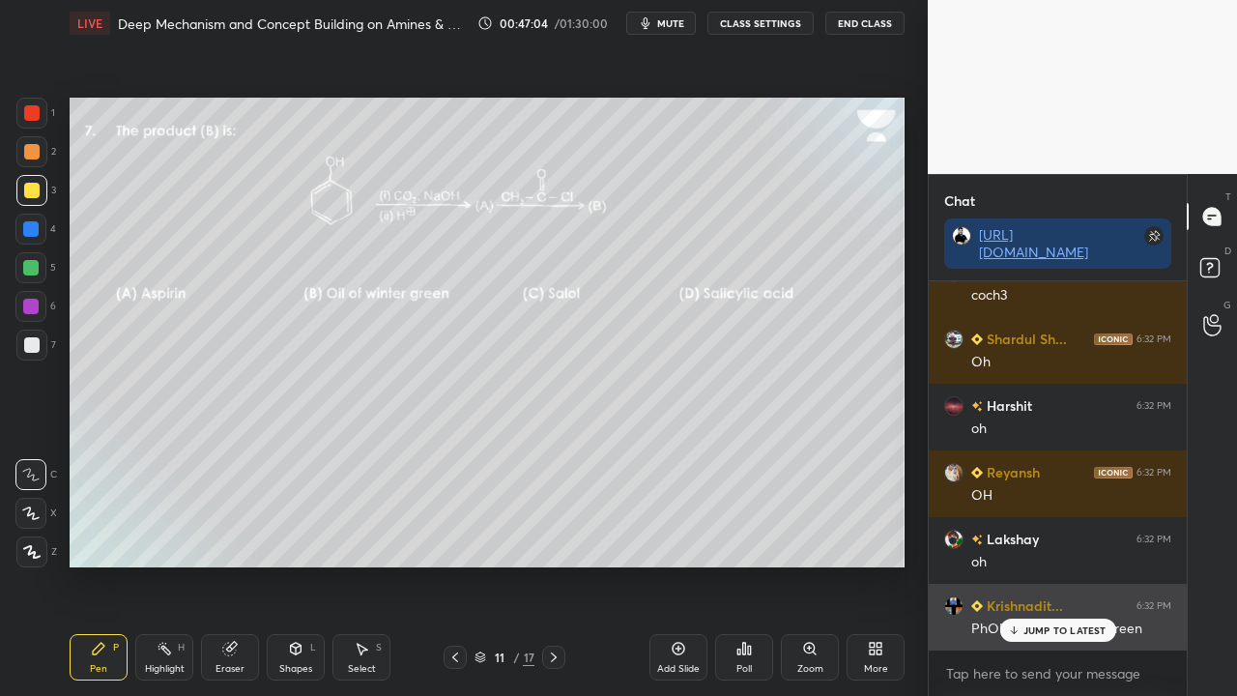
click at [1030, 564] on p "JUMP TO LATEST" at bounding box center [1064, 630] width 83 height 12
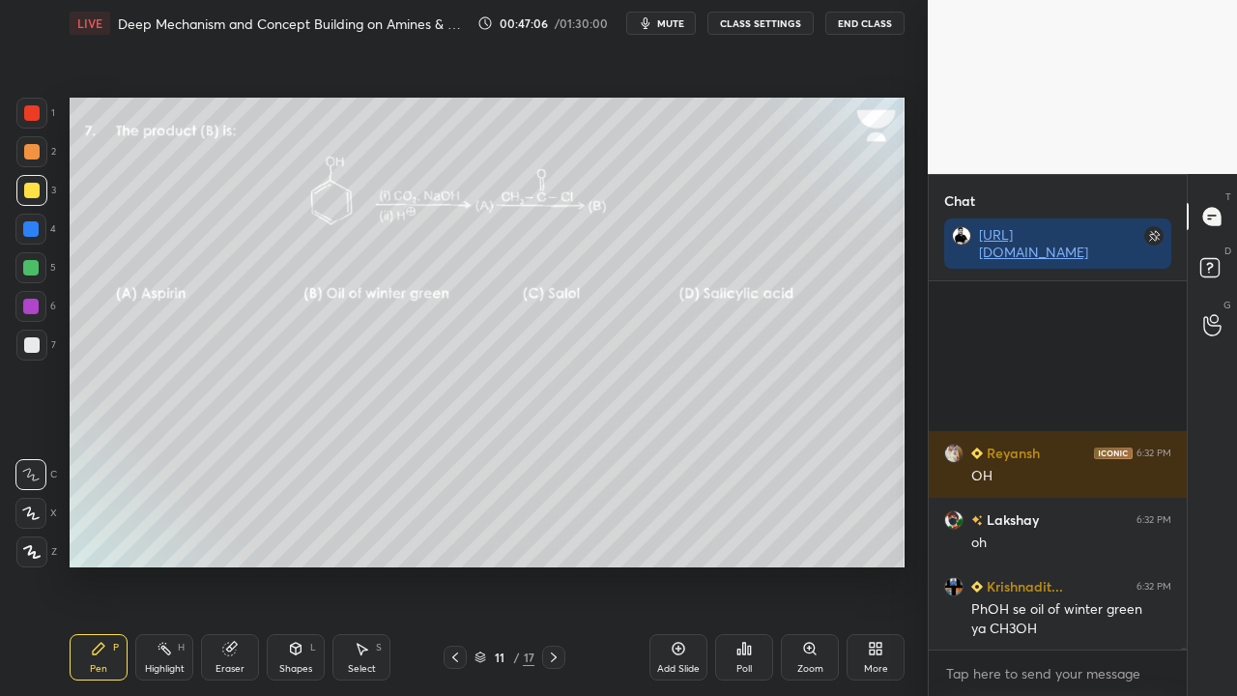
scroll to position [59418, 0]
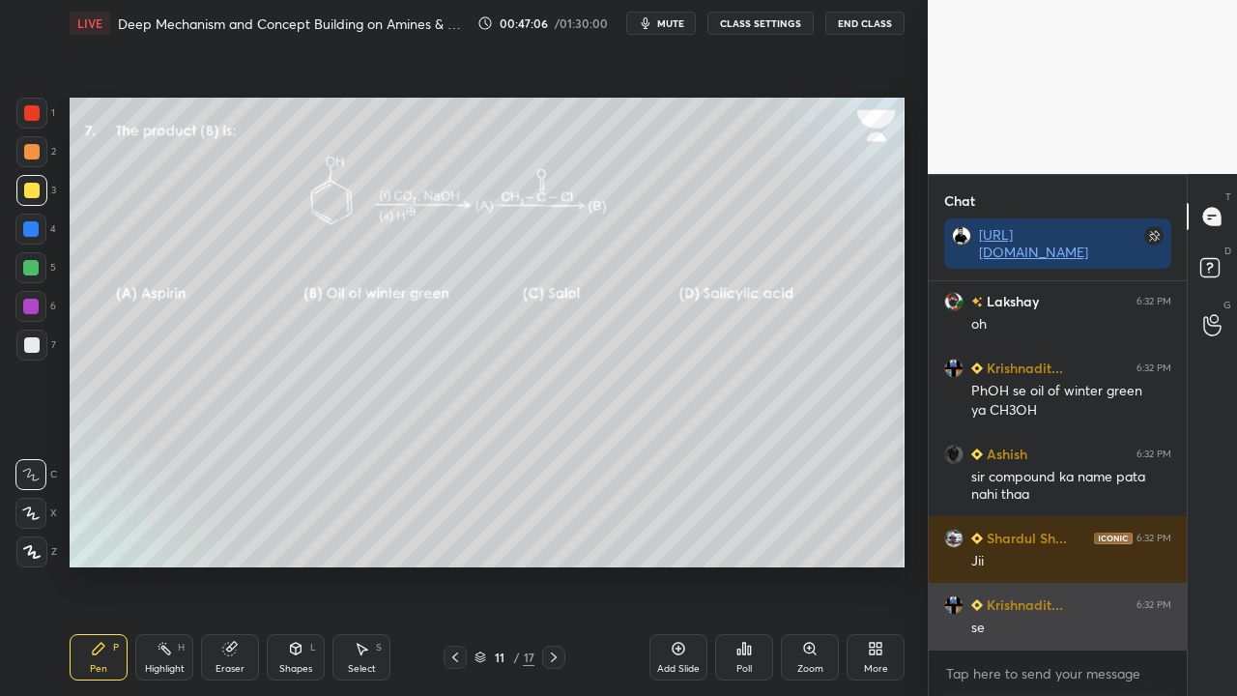
click at [1076, 564] on div "se" at bounding box center [1071, 627] width 200 height 19
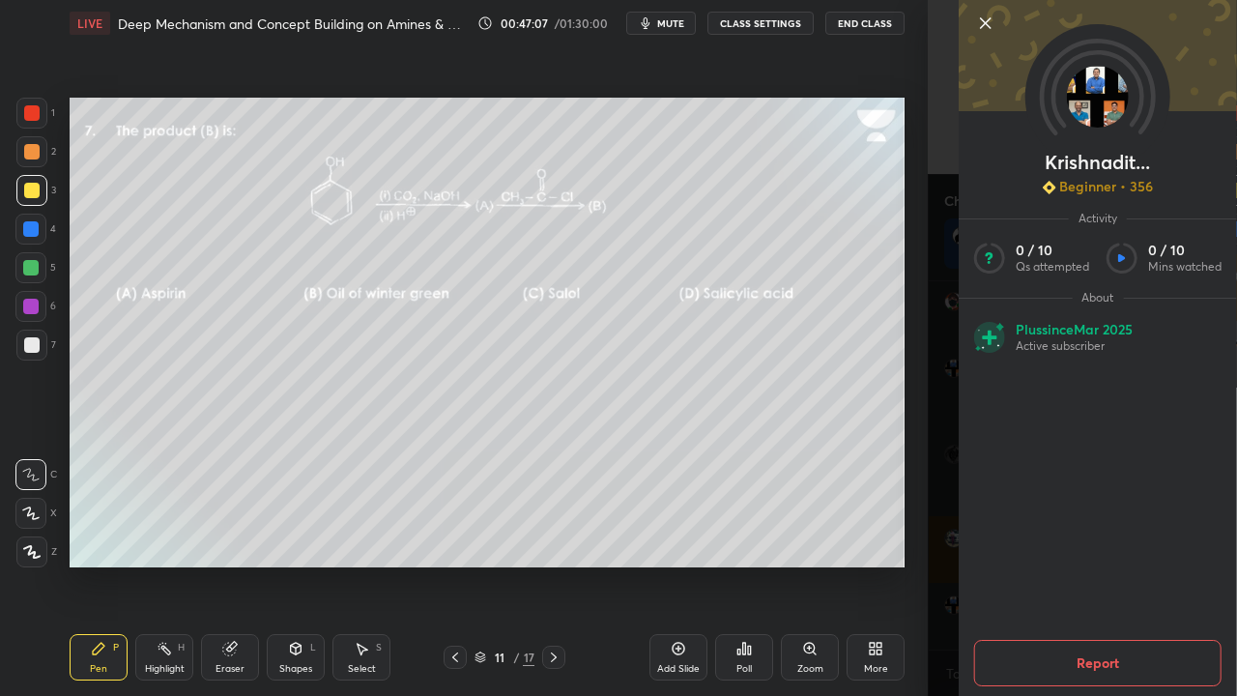
drag, startPoint x: 918, startPoint y: 620, endPoint x: 930, endPoint y: 626, distance: 13.0
click at [923, 564] on div "1 2 3 4 5 6 7 C X Z C X Z E E Erase all H H LIVE Deep Mechanism and Concept Bui…" at bounding box center [464, 348] width 928 height 696
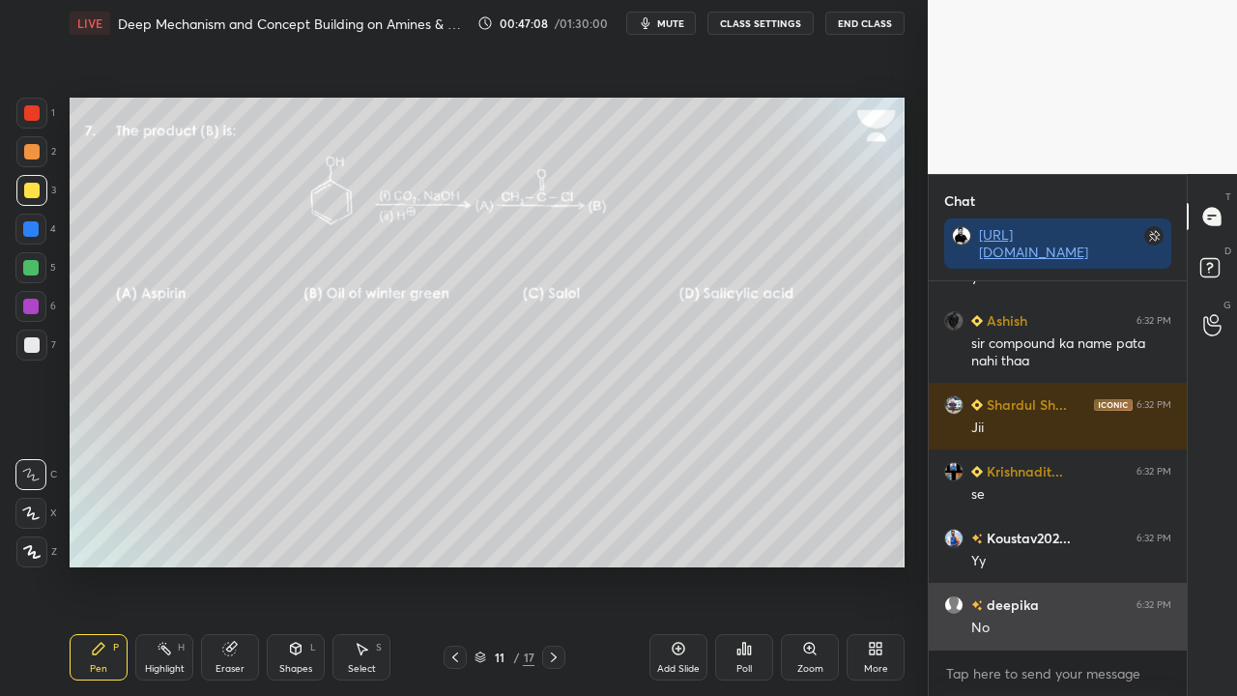
click at [1051, 564] on div "No" at bounding box center [1071, 627] width 200 height 19
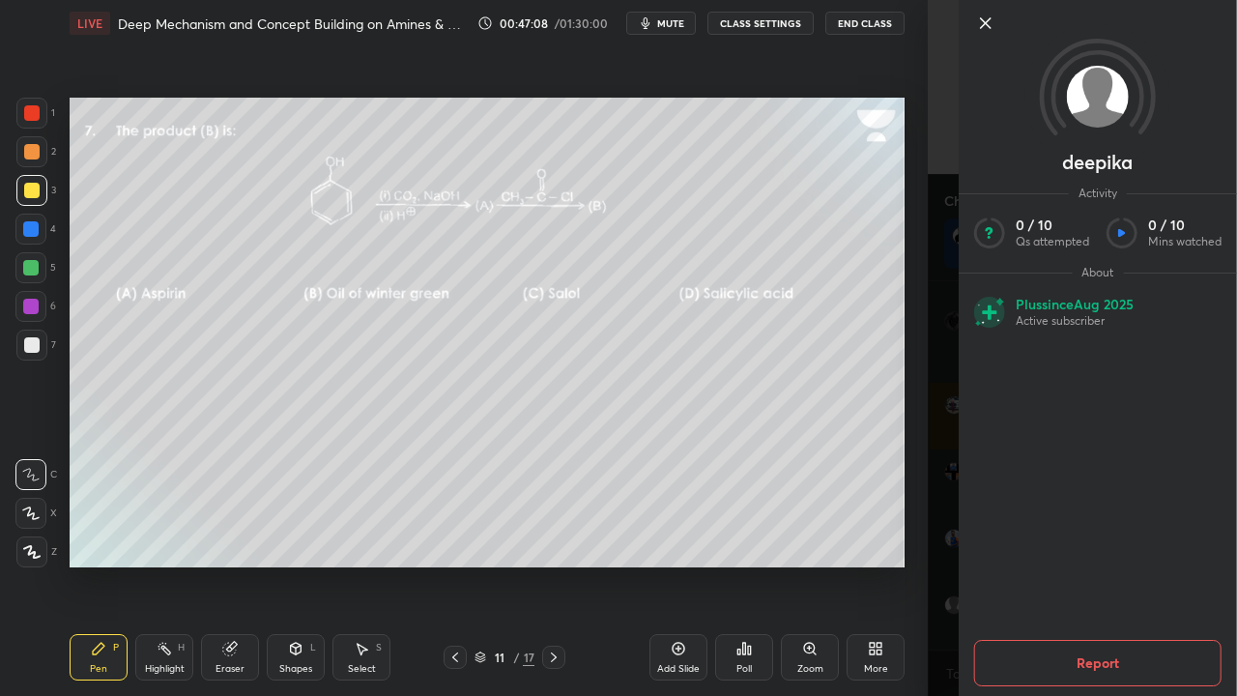
click at [935, 564] on div "deepika Activity 0 / 10 Qs attempted 0 / 10 Mins watched About Plus since [DATE…" at bounding box center [1082, 348] width 309 height 696
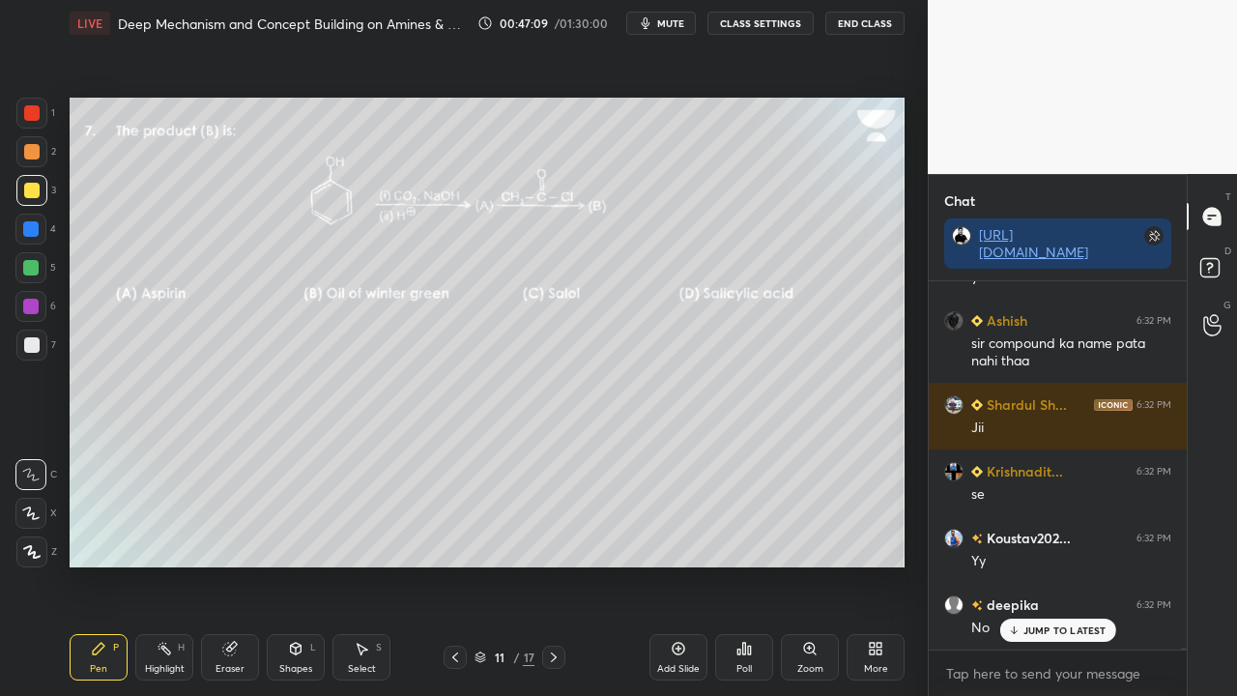
scroll to position [59617, 0]
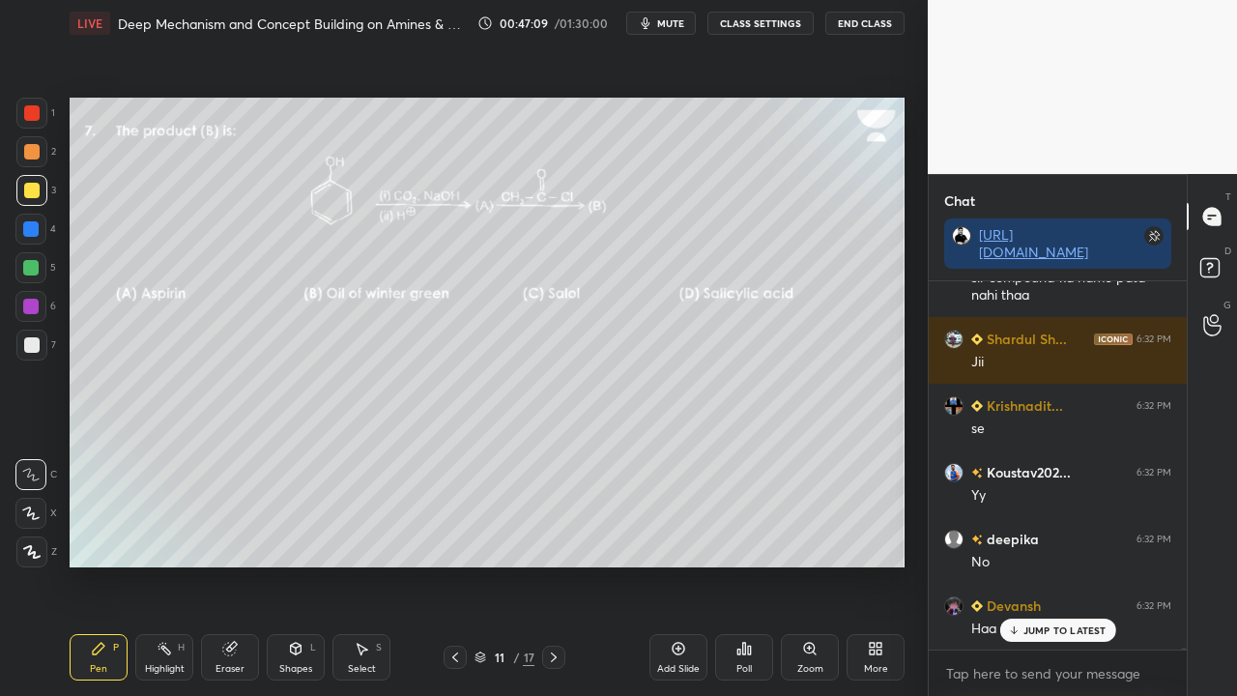
click at [1040, 564] on div "JUMP TO LATEST" at bounding box center [1057, 629] width 116 height 23
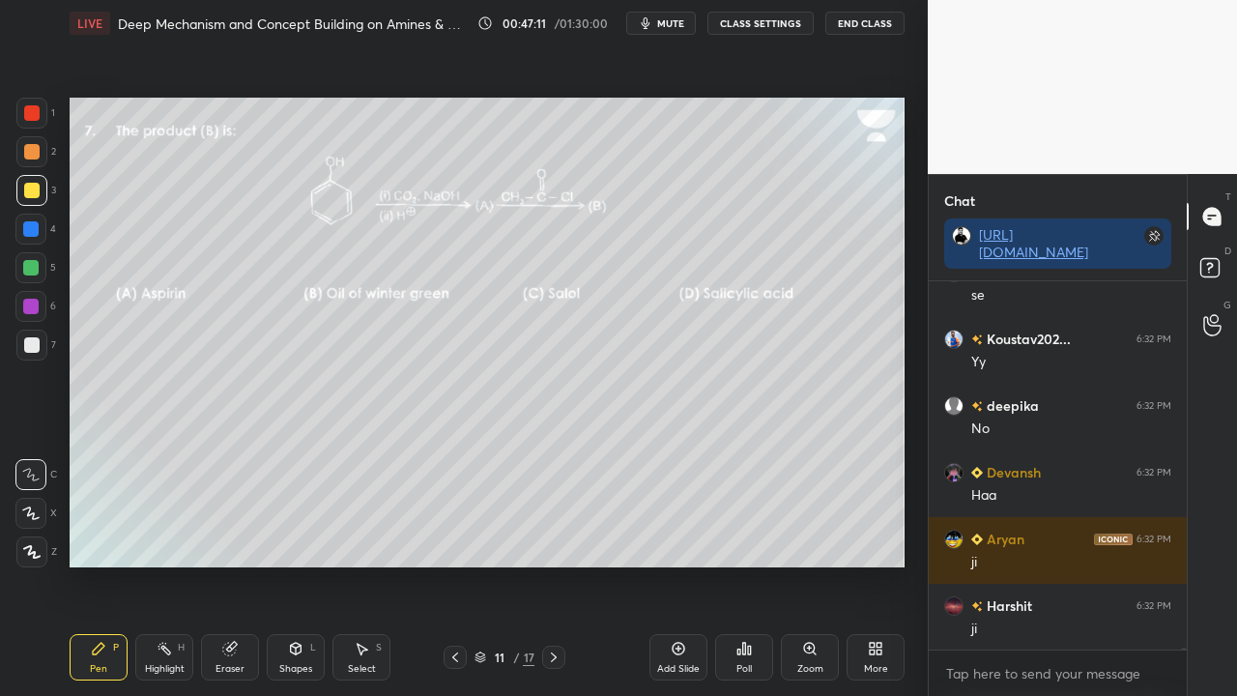
scroll to position [59818, 0]
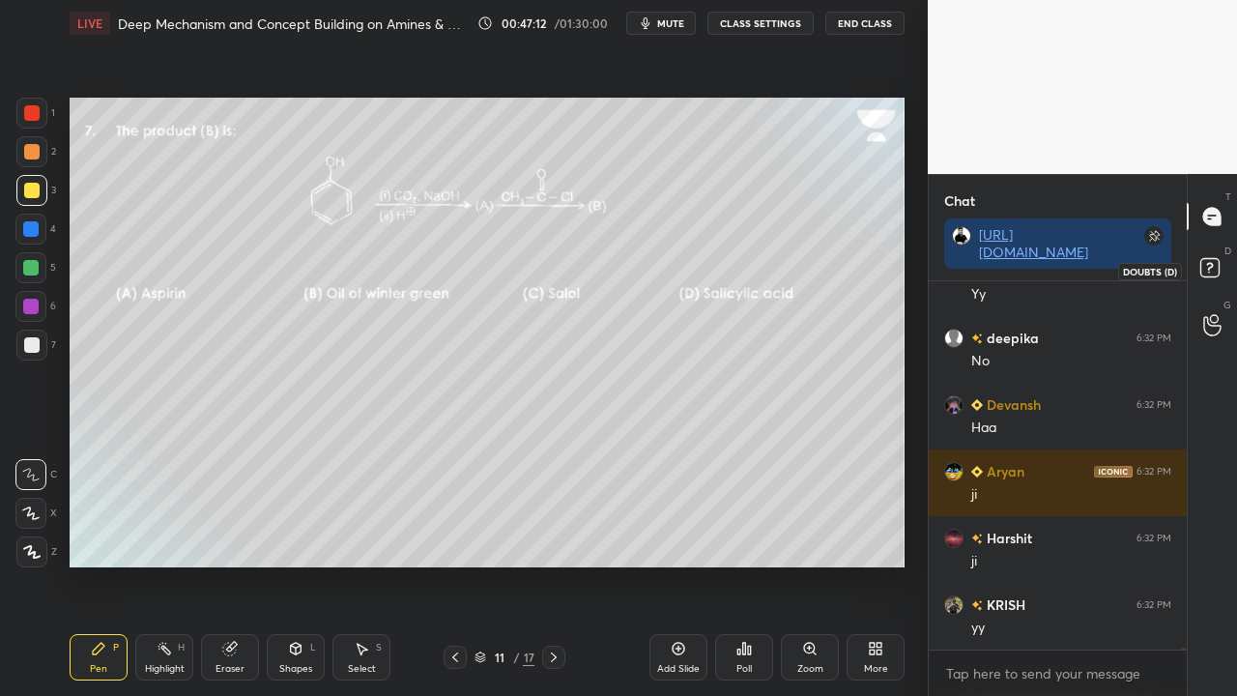
click at [1215, 277] on icon at bounding box center [1212, 270] width 35 height 35
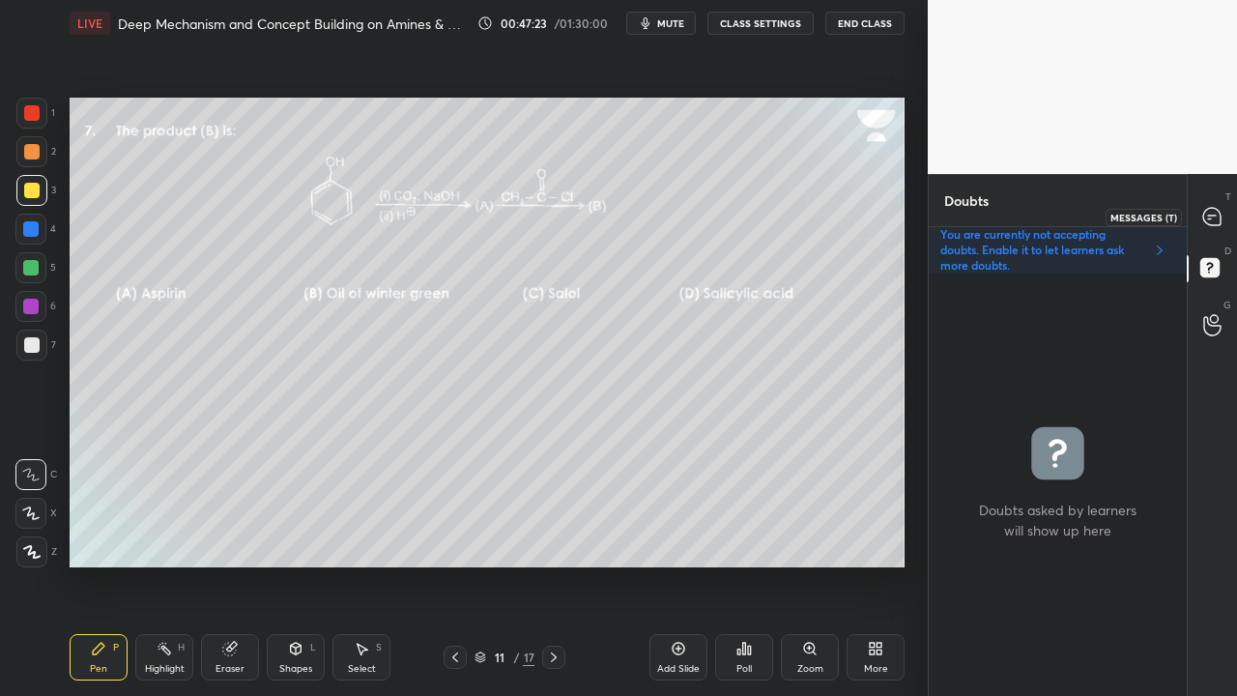
click at [1216, 213] on icon at bounding box center [1211, 216] width 17 height 17
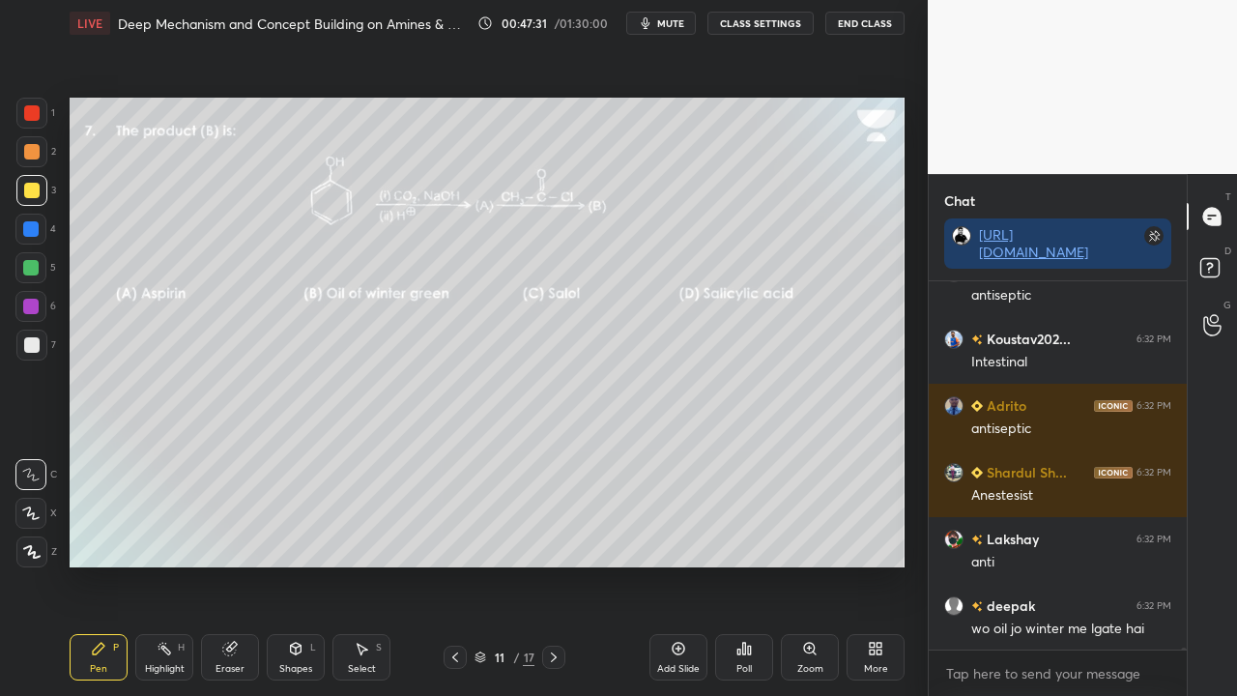
scroll to position [61018, 0]
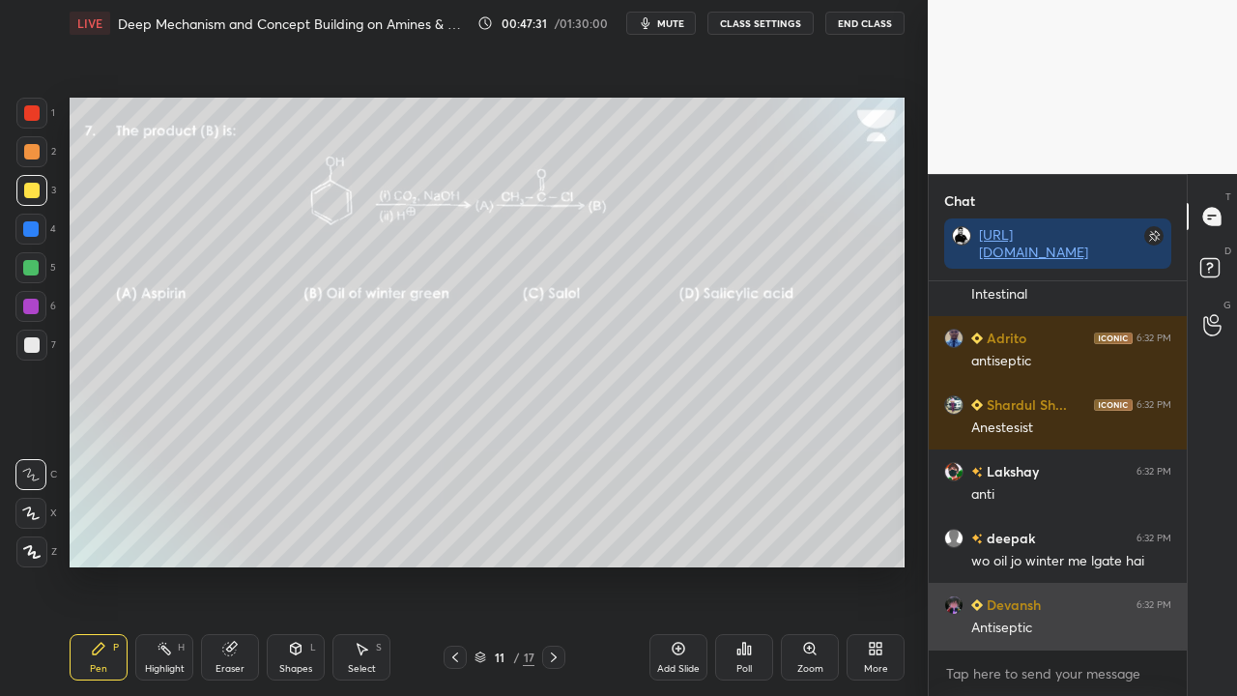
click at [1050, 564] on div "Antiseptic" at bounding box center [1071, 627] width 200 height 19
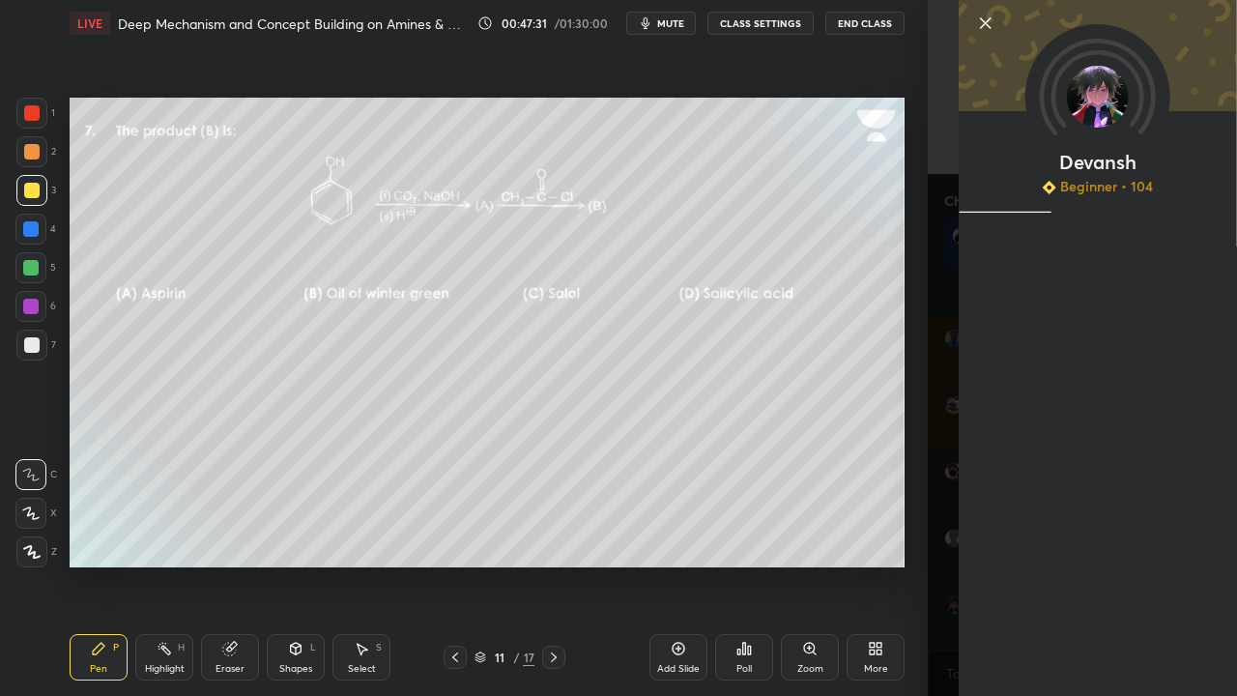
drag, startPoint x: 904, startPoint y: 605, endPoint x: 917, endPoint y: 617, distance: 17.1
click at [913, 564] on div "1 2 3 4 5 6 7 C X Z C X Z E E Erase all H H LIVE Deep Mechanism and Concept Bui…" at bounding box center [464, 348] width 928 height 696
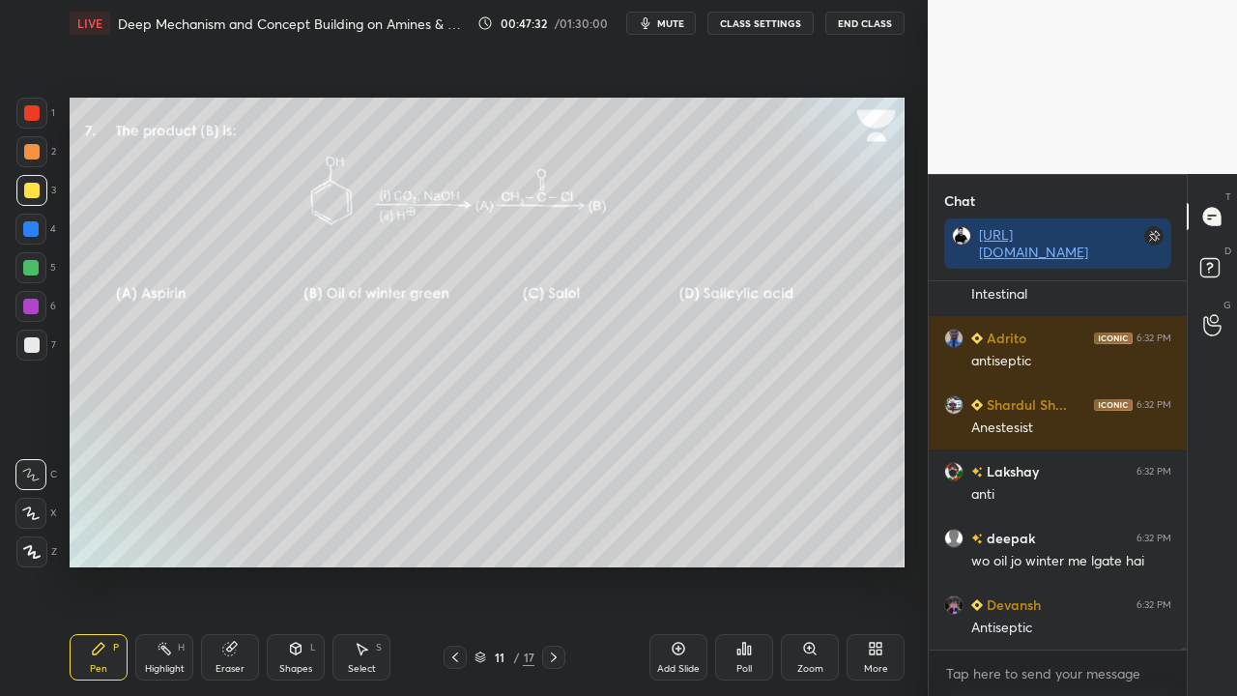
scroll to position [61084, 0]
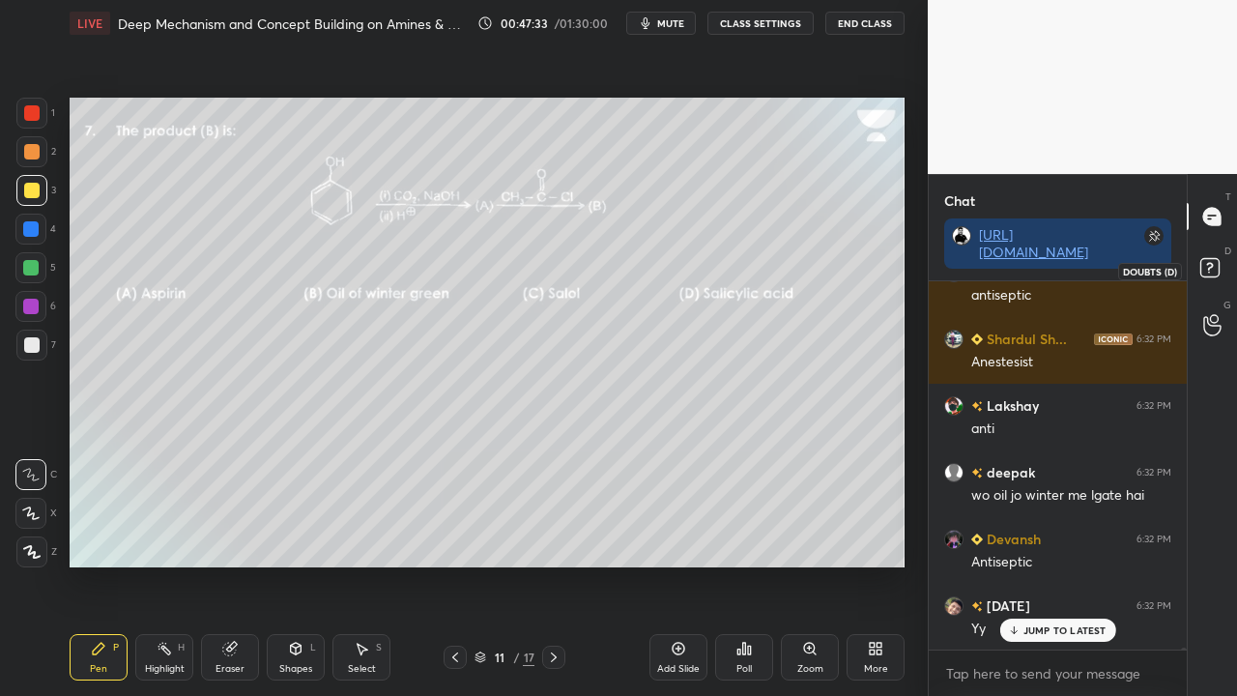
click at [1223, 257] on icon at bounding box center [1212, 270] width 35 height 35
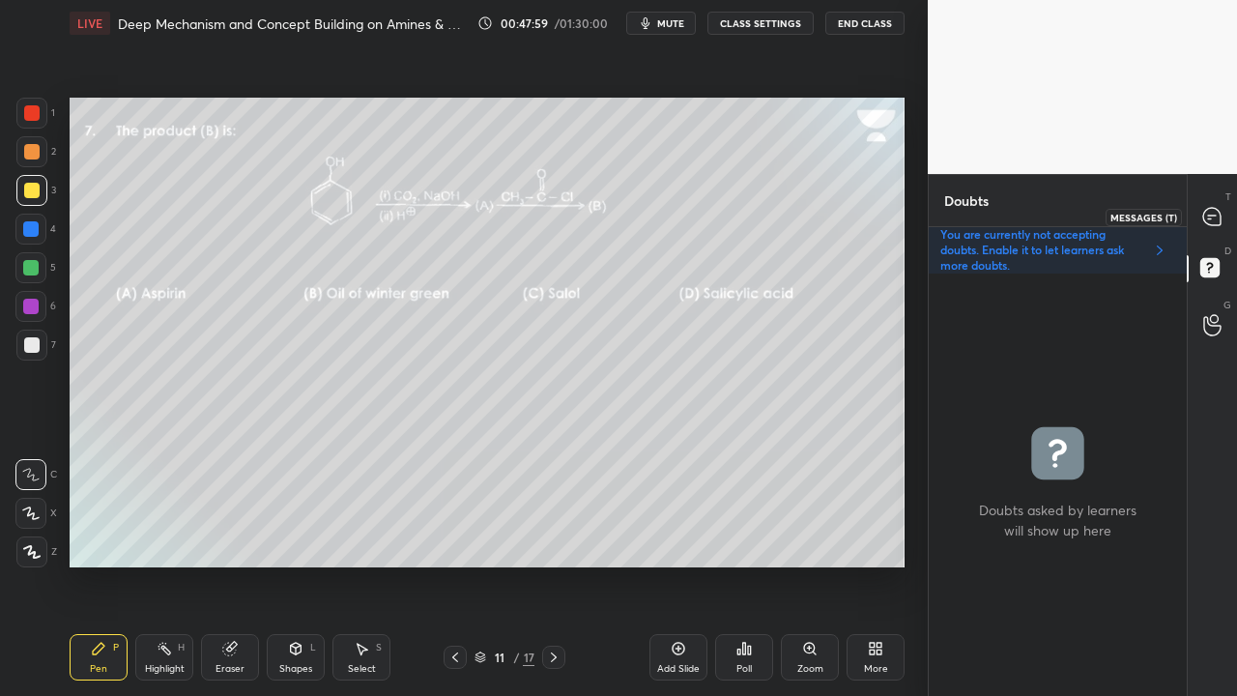
click at [1225, 210] on div at bounding box center [1212, 216] width 39 height 35
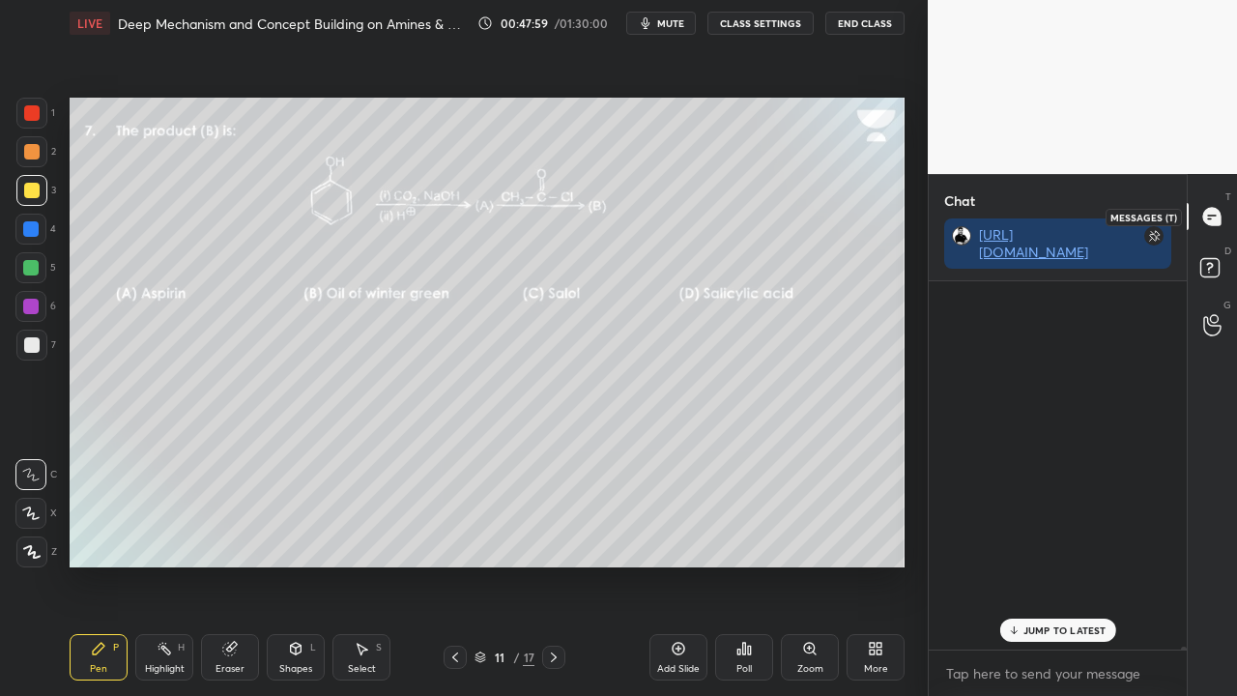
scroll to position [362, 252]
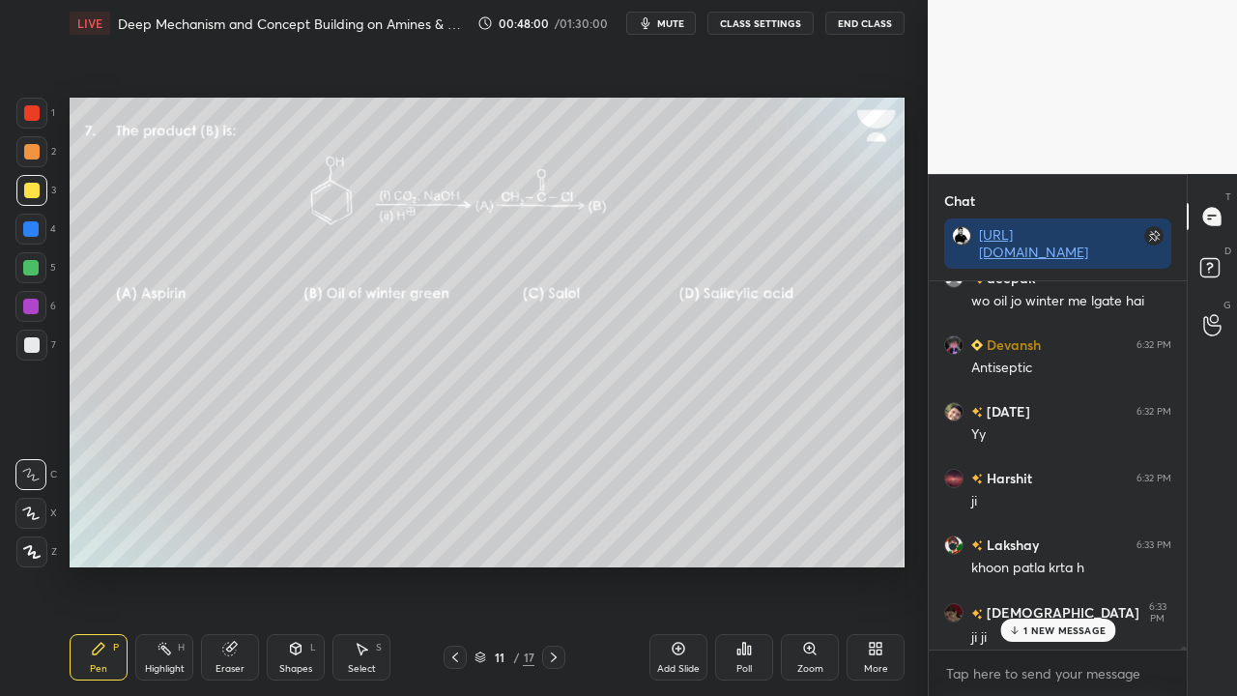
click at [1046, 564] on p "1 NEW MESSAGE" at bounding box center [1064, 630] width 82 height 12
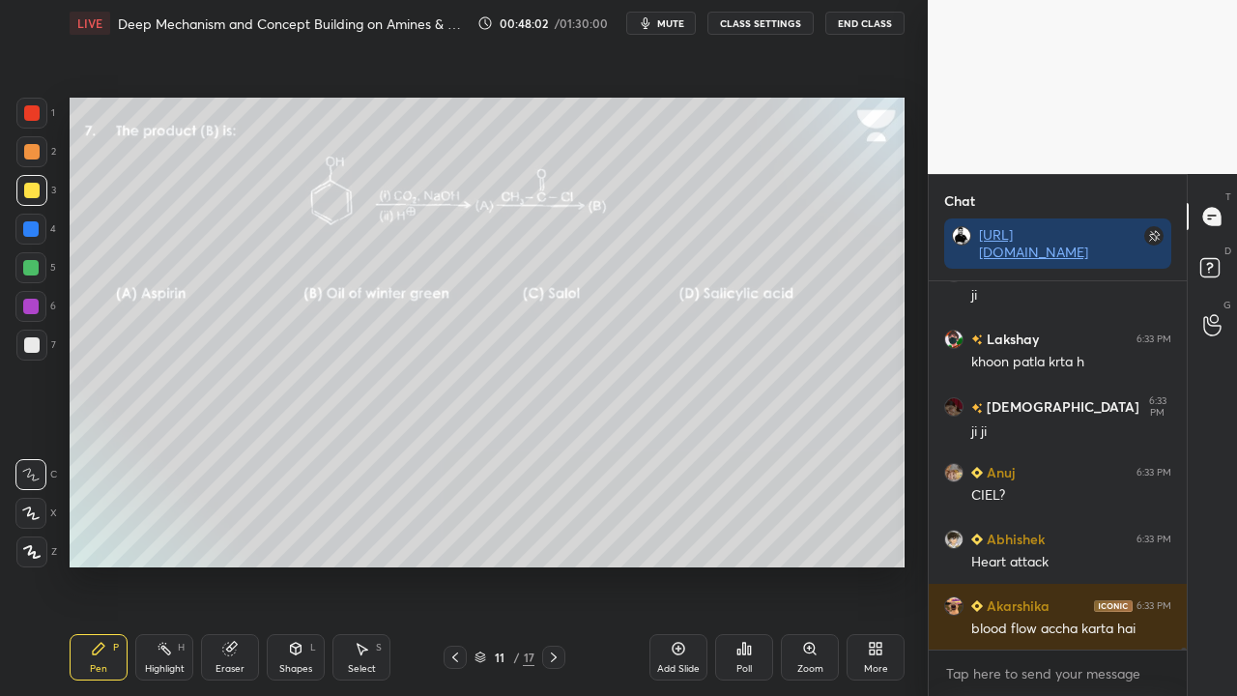
scroll to position [61552, 0]
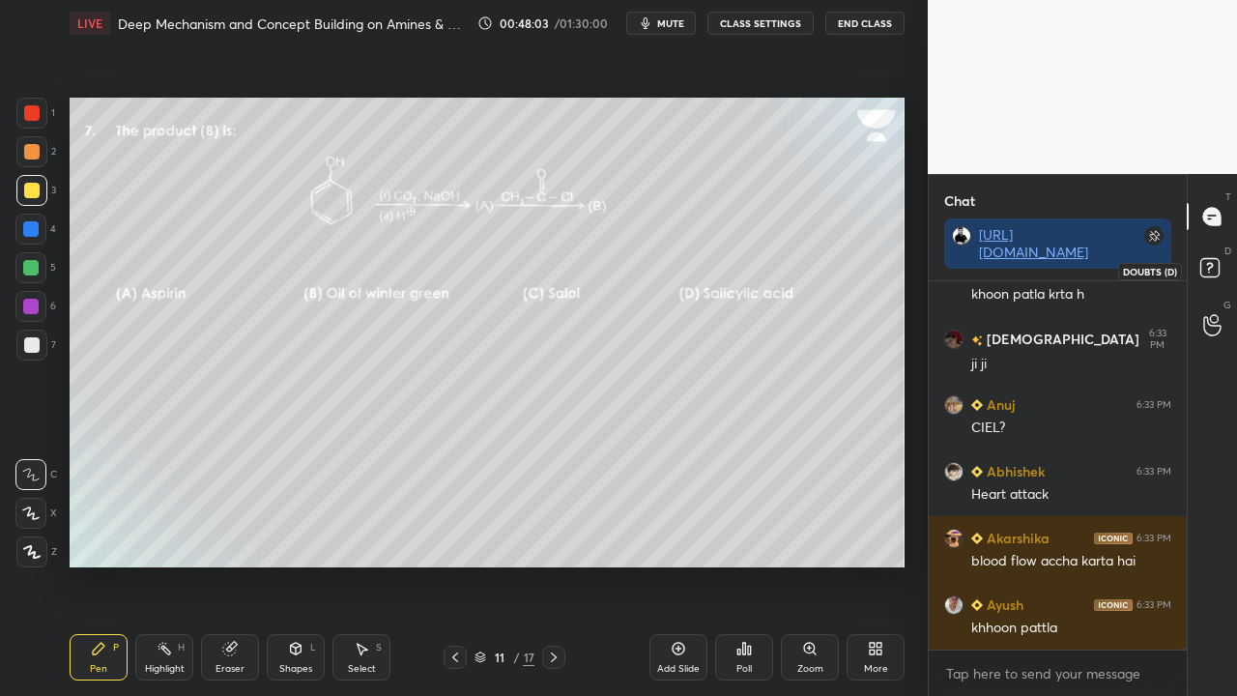
click at [1220, 265] on icon at bounding box center [1212, 270] width 35 height 35
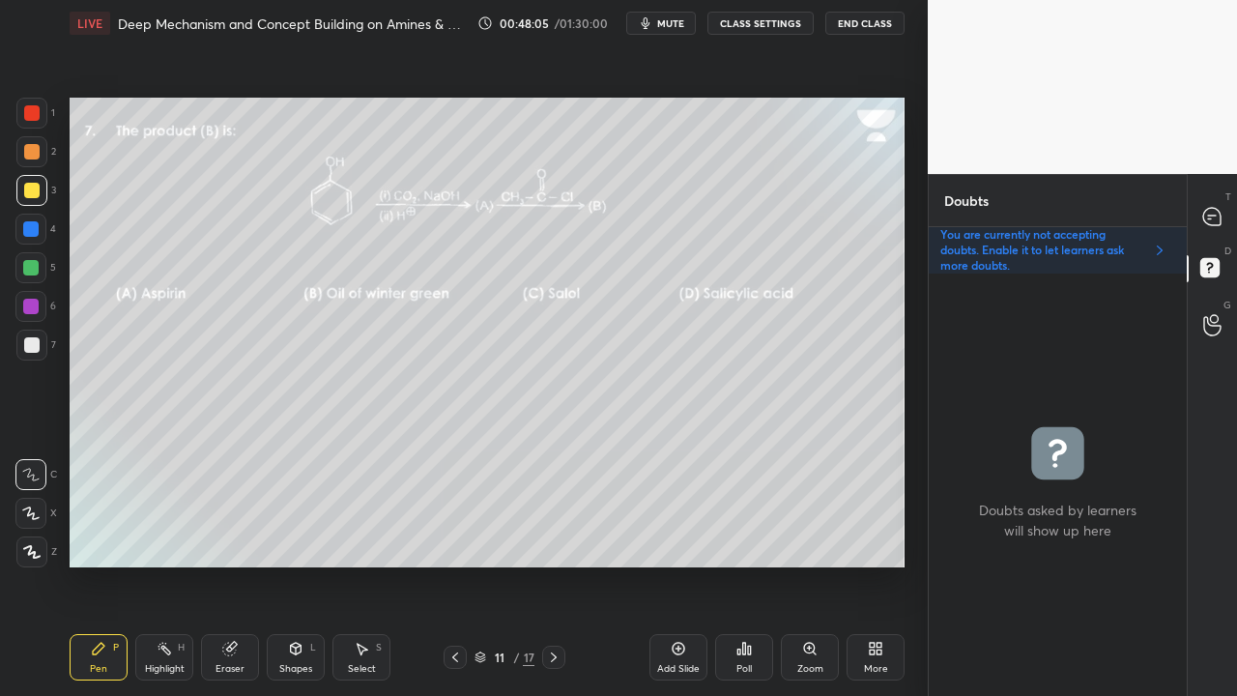
click at [552, 564] on icon at bounding box center [553, 656] width 15 height 15
click at [1218, 215] on icon at bounding box center [1211, 216] width 17 height 17
type textarea "x"
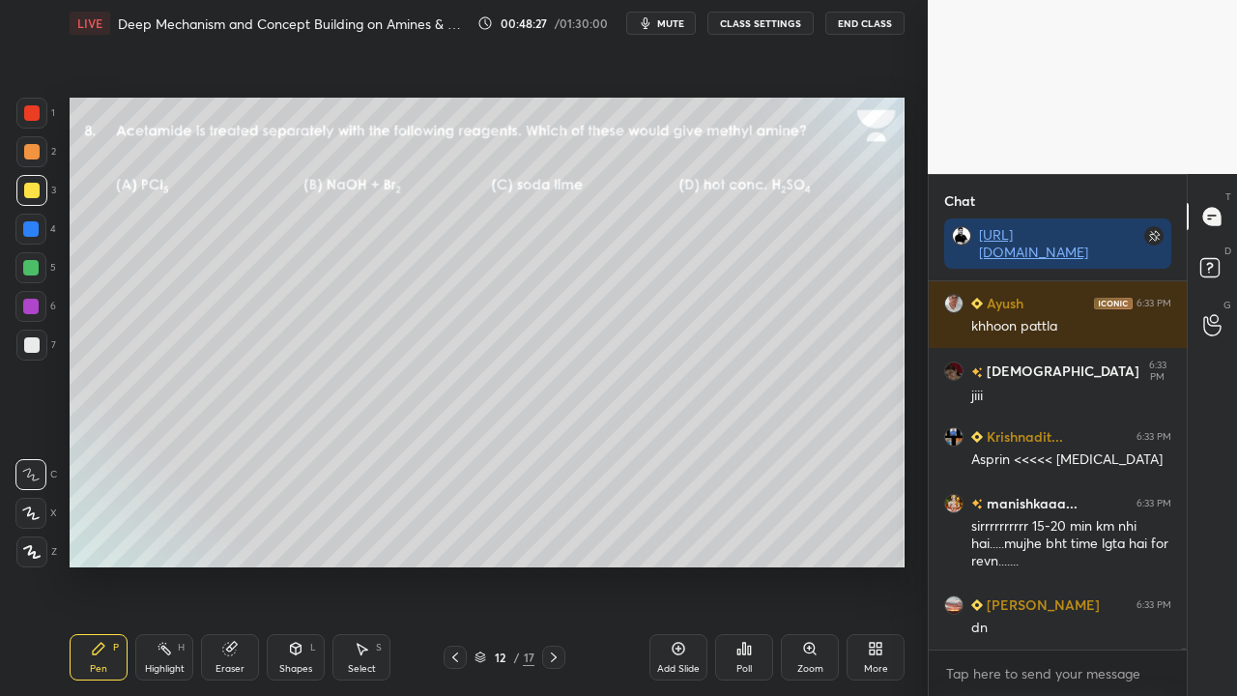
scroll to position [61919, 0]
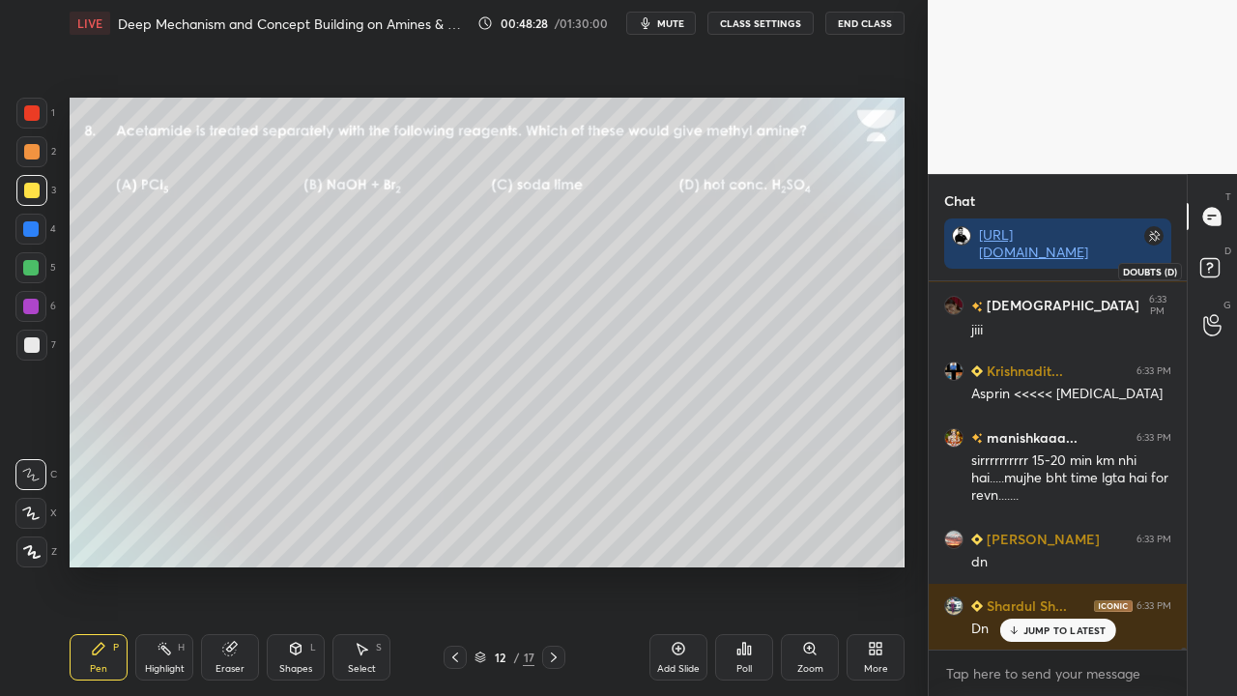
click at [1214, 267] on rect at bounding box center [1209, 268] width 18 height 18
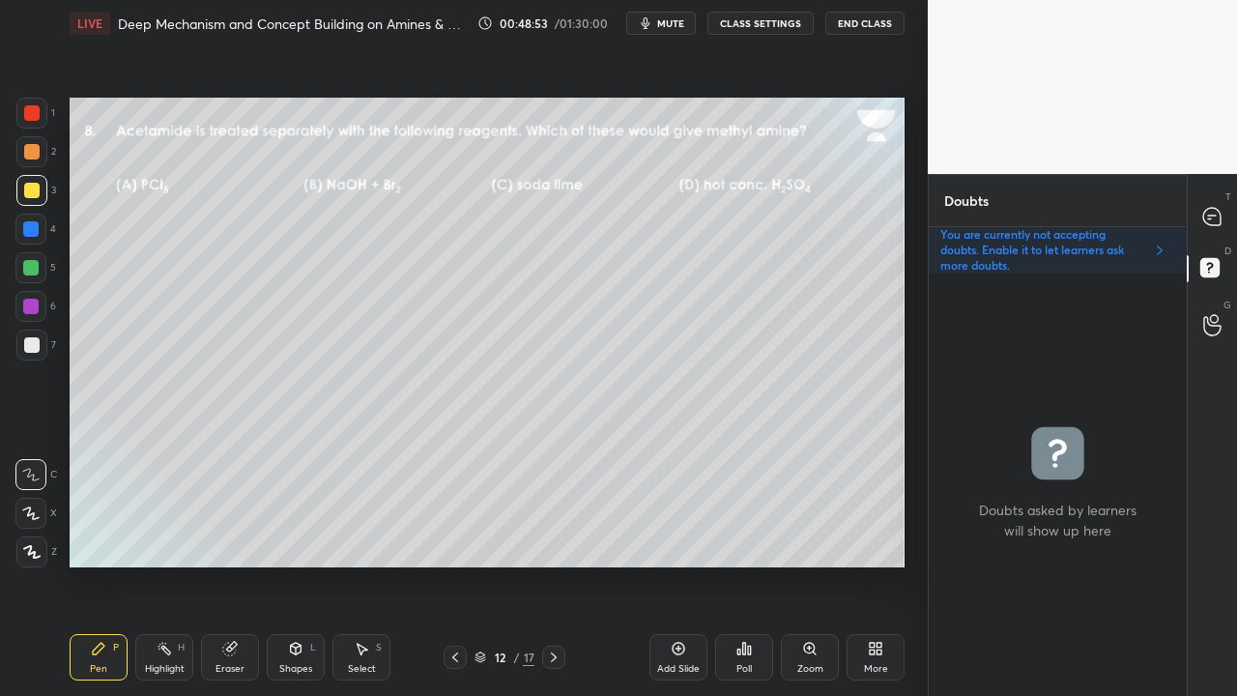
click at [747, 564] on div "Poll" at bounding box center [744, 657] width 58 height 46
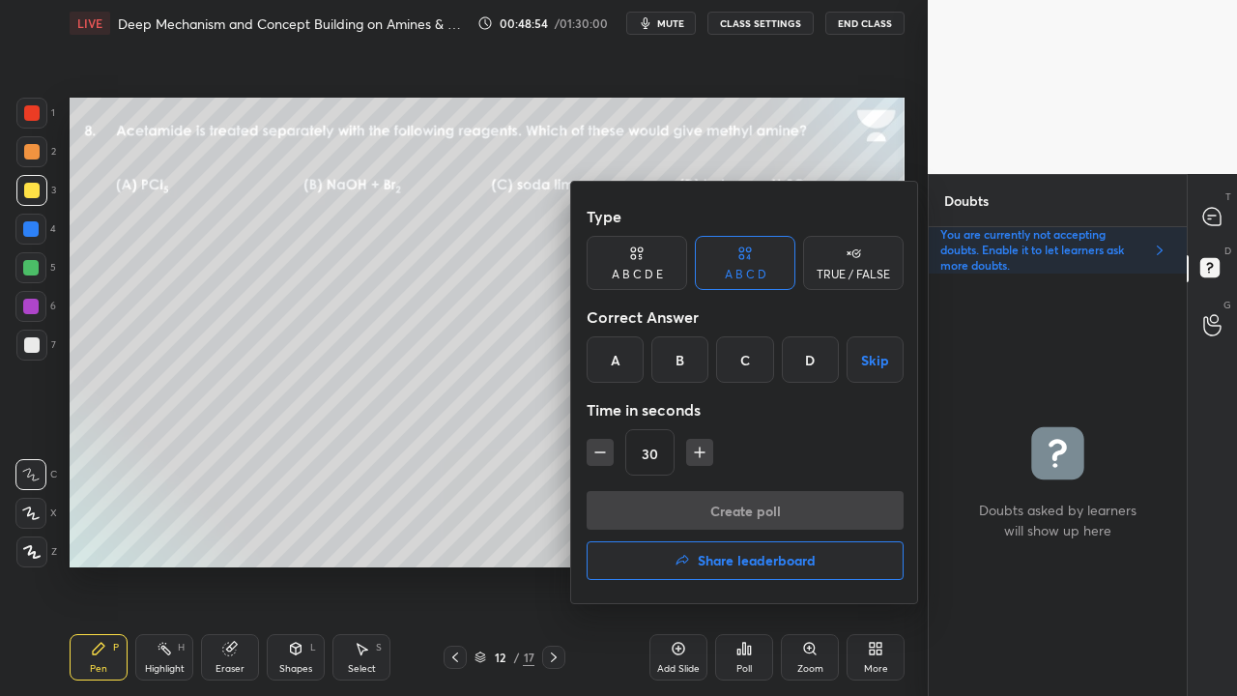
click at [670, 367] on div "B" at bounding box center [679, 359] width 57 height 46
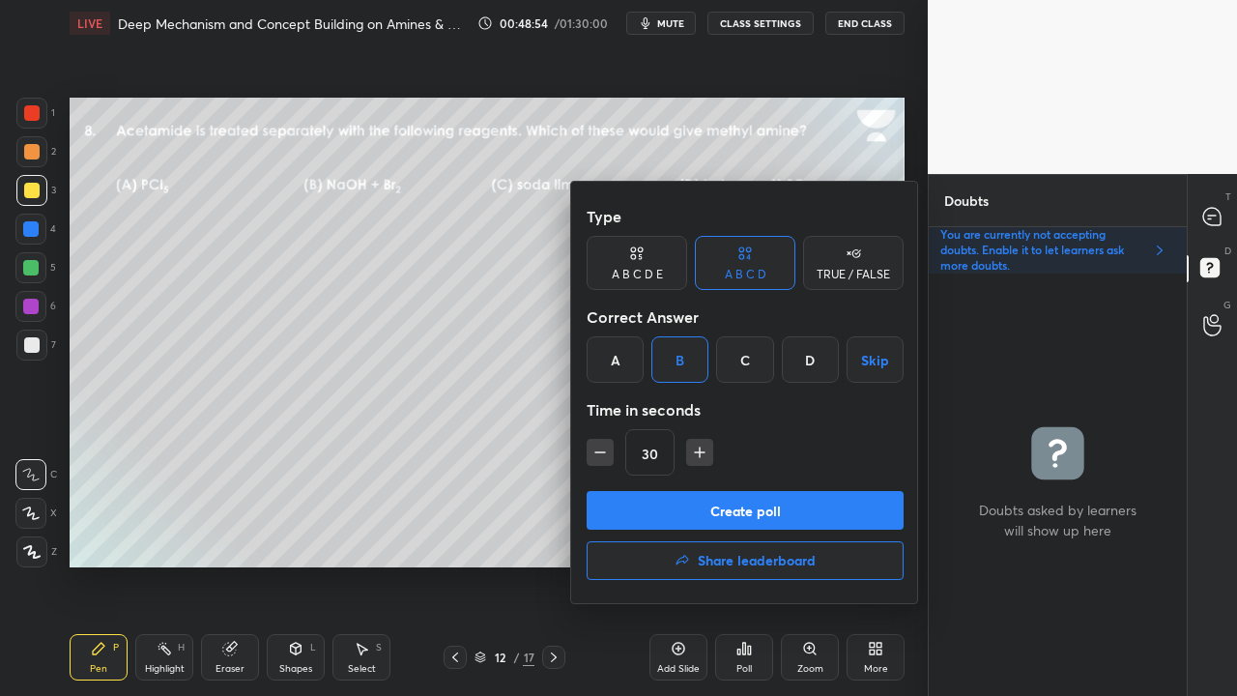
click at [608, 445] on button "button" at bounding box center [600, 452] width 27 height 27
type input "15"
click at [634, 518] on button "Create poll" at bounding box center [745, 510] width 317 height 39
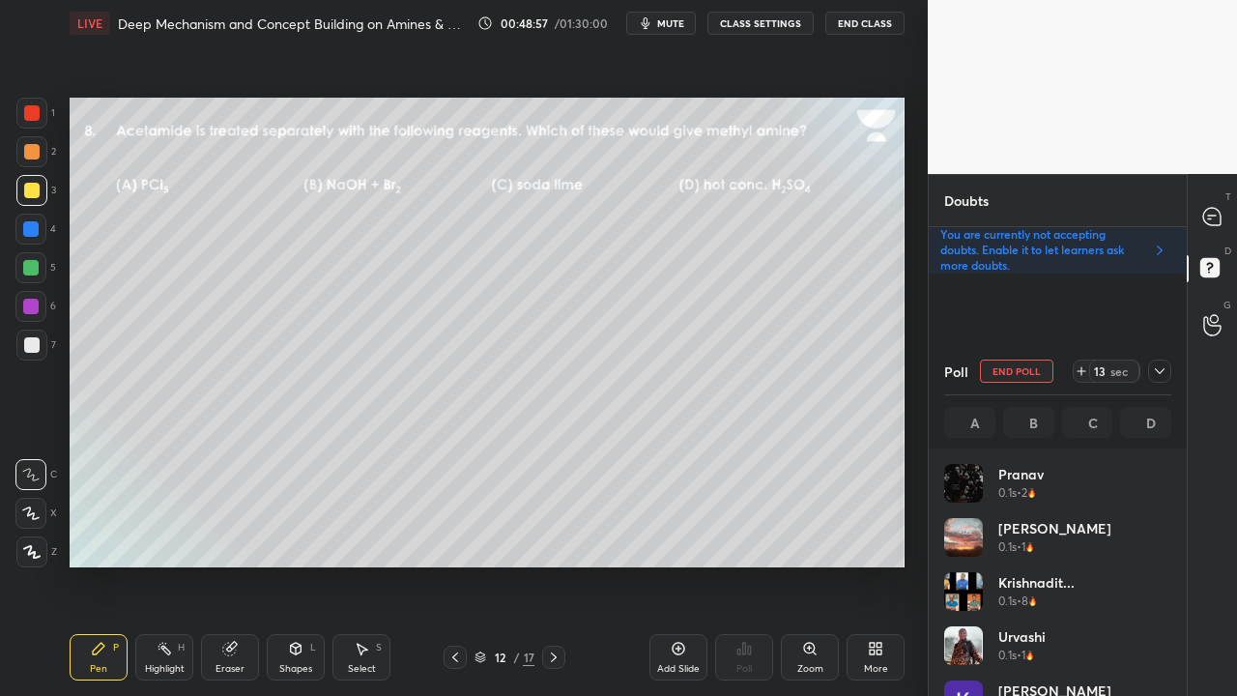
scroll to position [226, 221]
click at [1216, 198] on div "T Messages (T)" at bounding box center [1212, 216] width 49 height 54
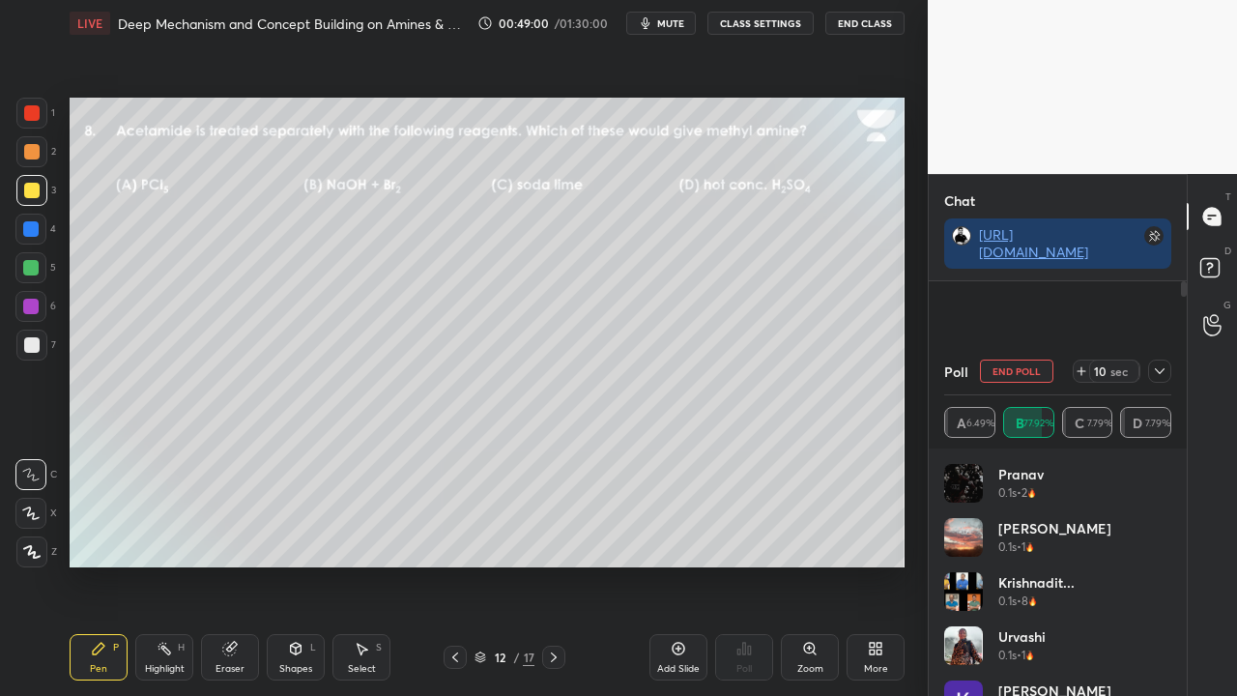
scroll to position [262, 252]
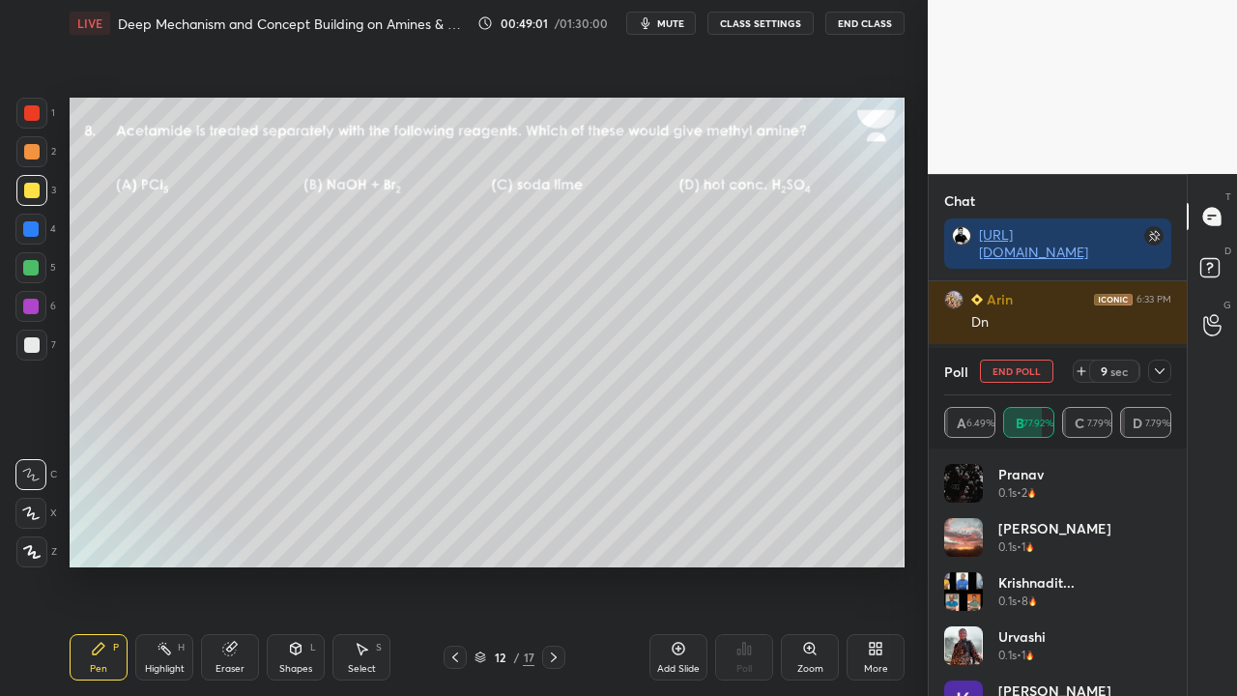
click at [1158, 369] on icon at bounding box center [1159, 370] width 15 height 15
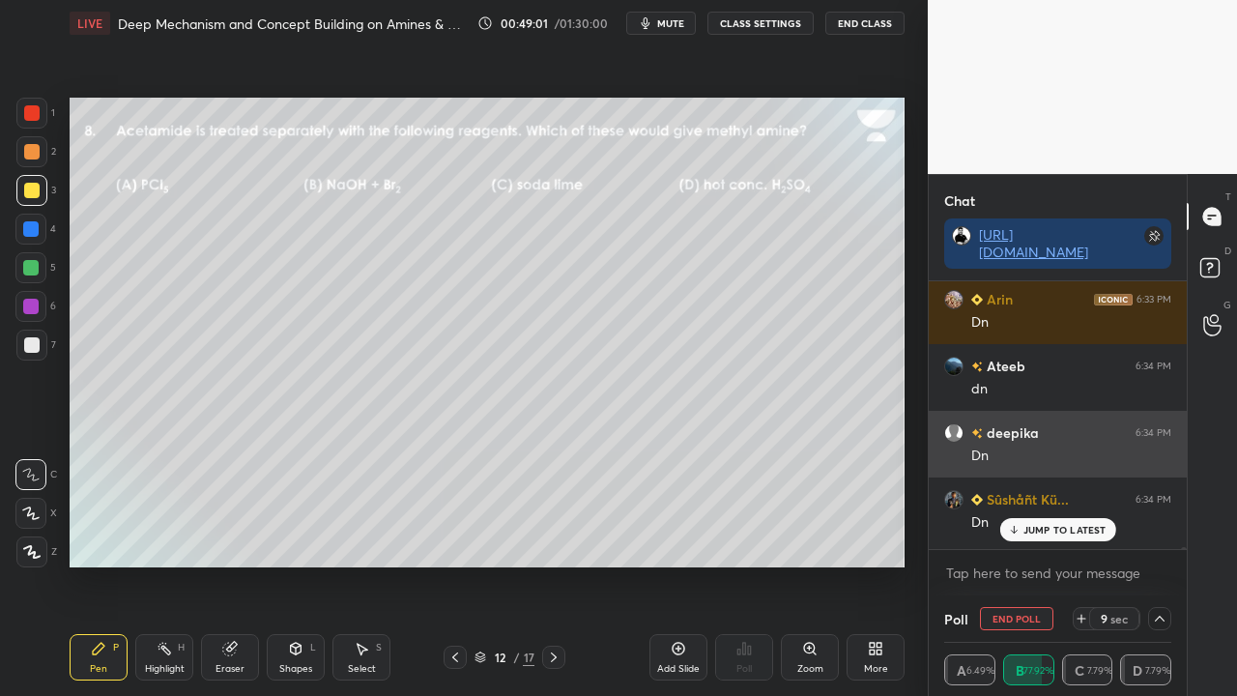
scroll to position [1, 6]
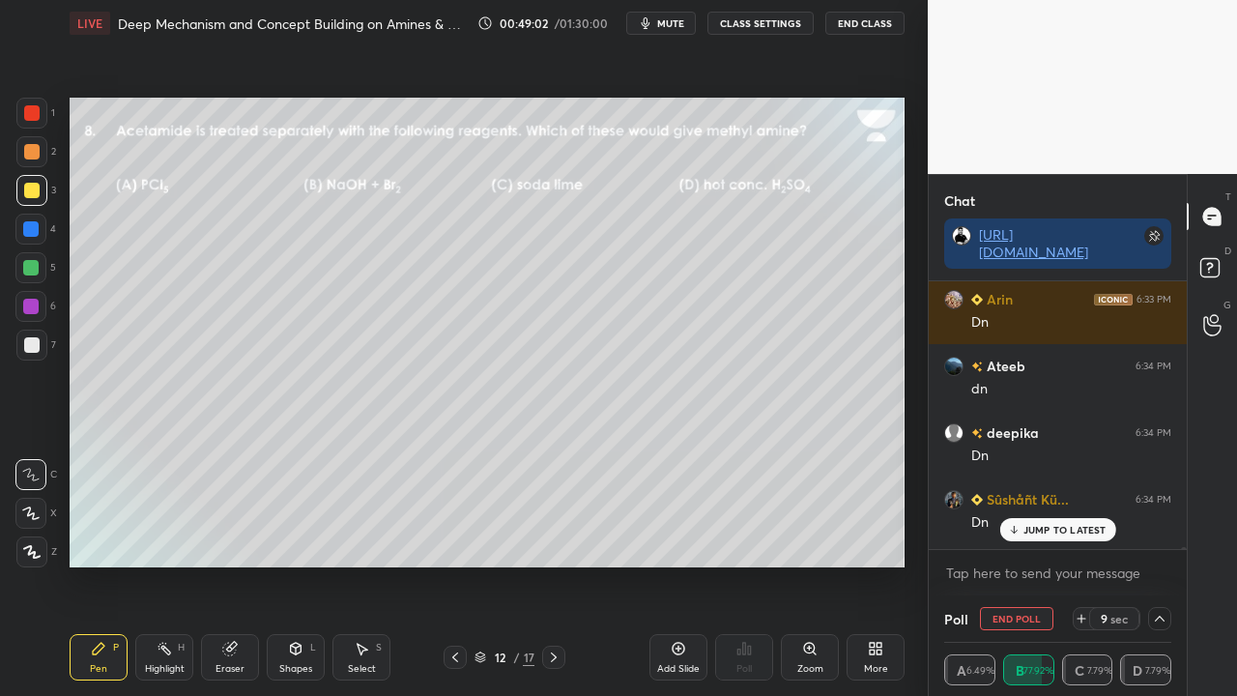
click at [1046, 524] on p "JUMP TO LATEST" at bounding box center [1064, 530] width 83 height 12
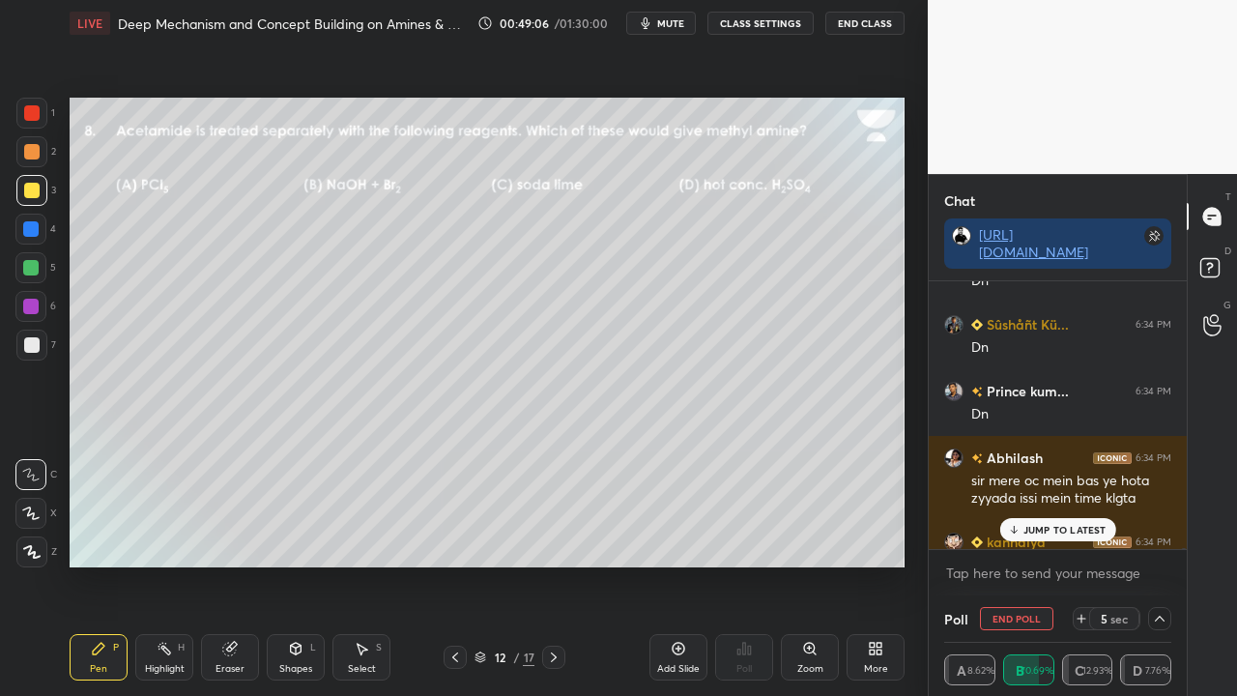
click at [1041, 528] on div "[PERSON_NAME][DEMOGRAPHIC_DATA]:33 PM [PERSON_NAME]... 6:33 PM Asprin <<<<< [ME…" at bounding box center [1058, 415] width 258 height 268
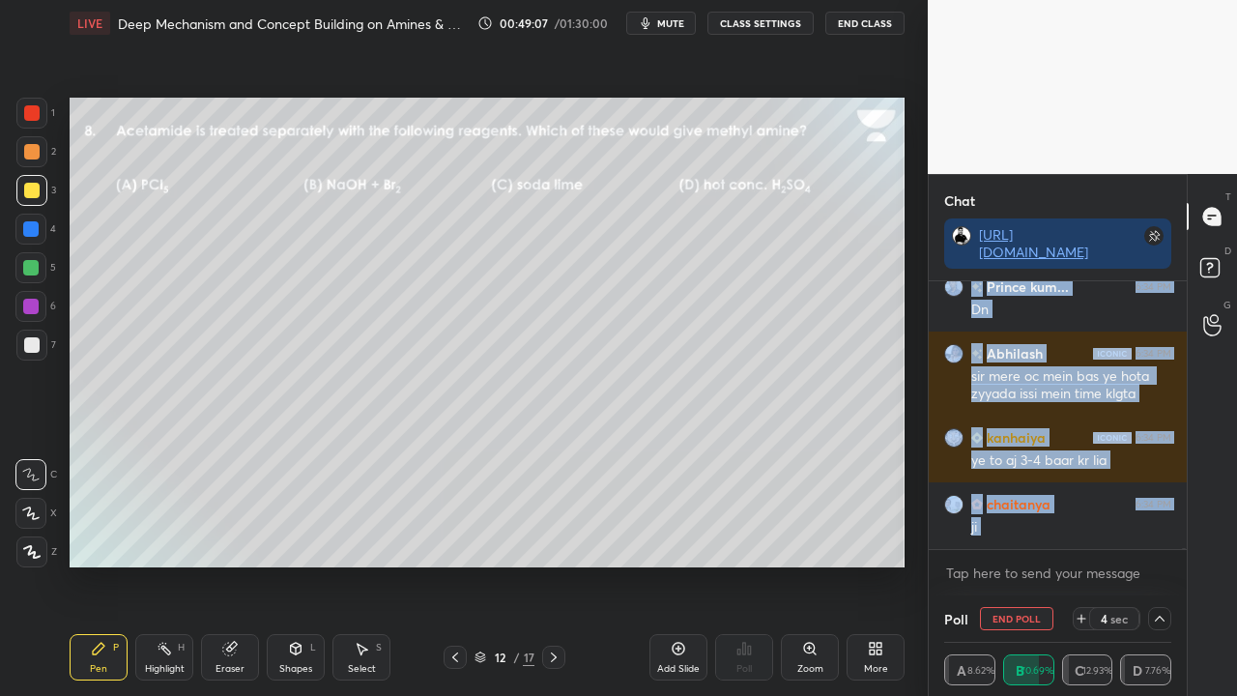
scroll to position [62854, 0]
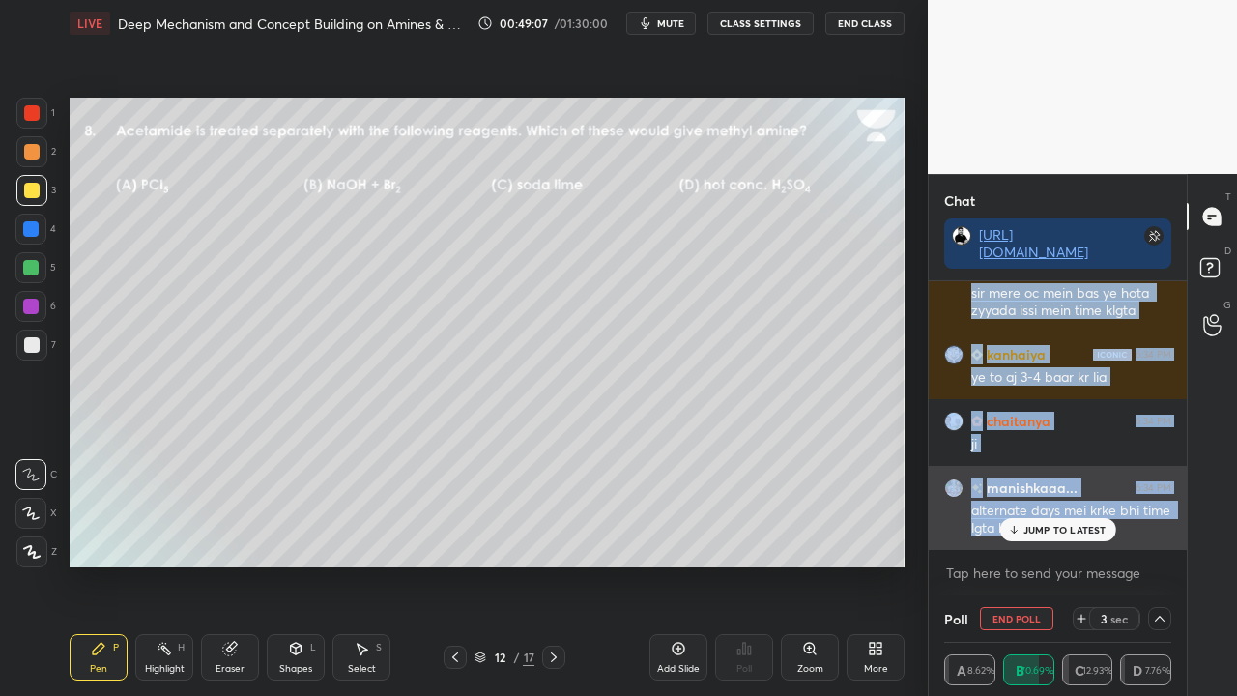
click at [1049, 537] on div "JUMP TO LATEST" at bounding box center [1057, 529] width 116 height 23
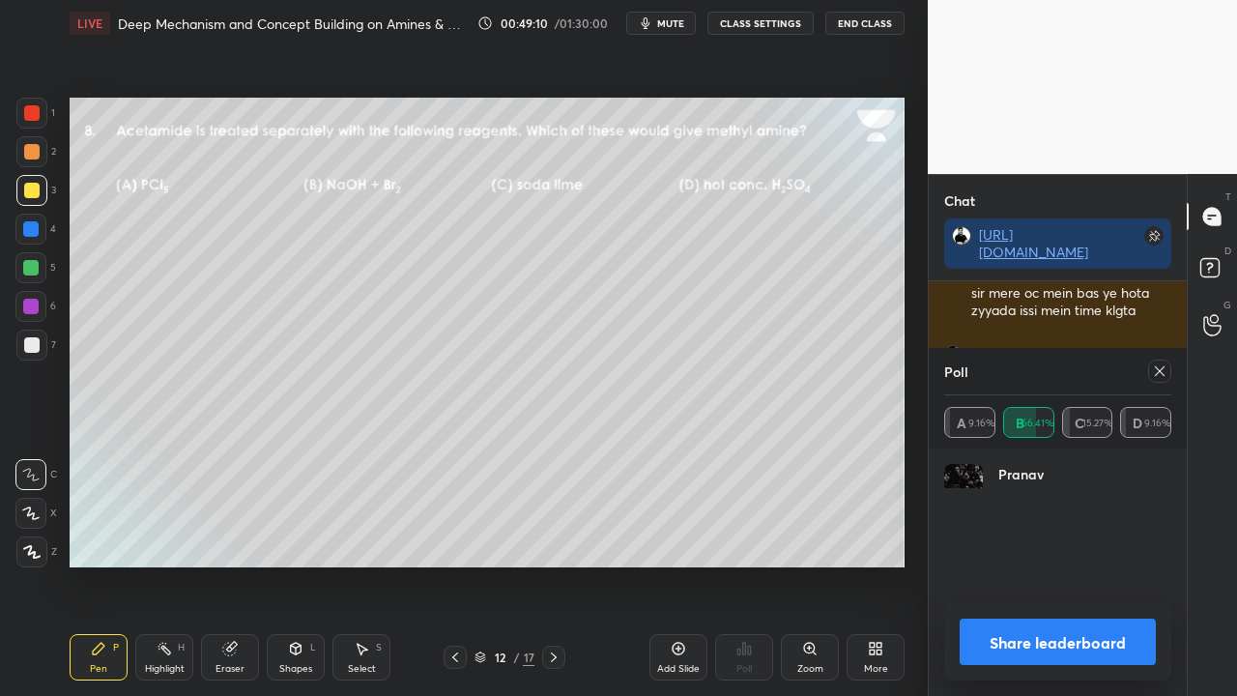
scroll to position [7, 6]
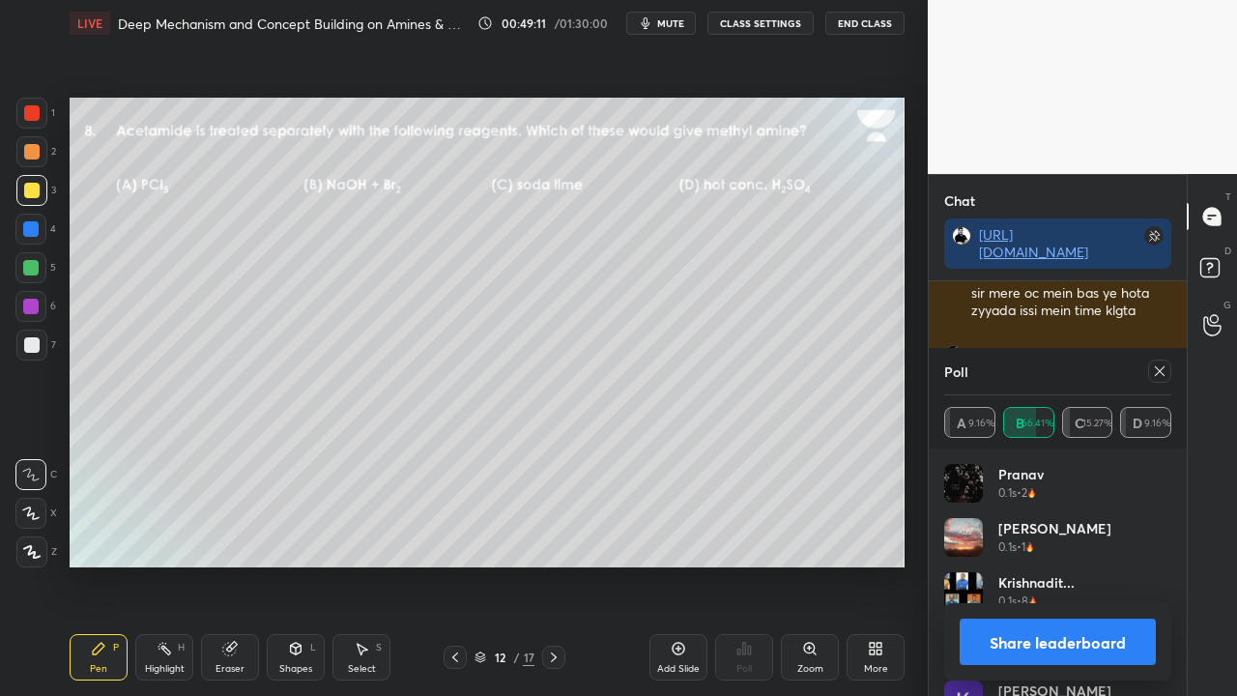
click at [1162, 365] on icon at bounding box center [1159, 370] width 15 height 15
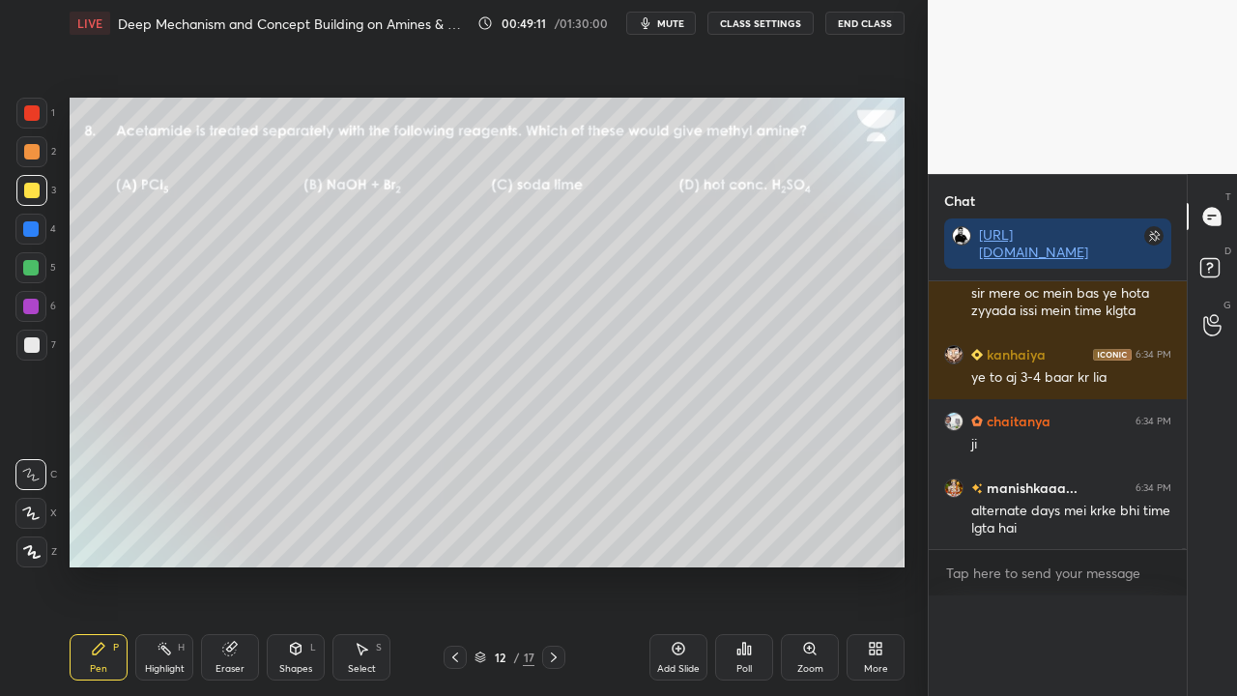
scroll to position [0, 0]
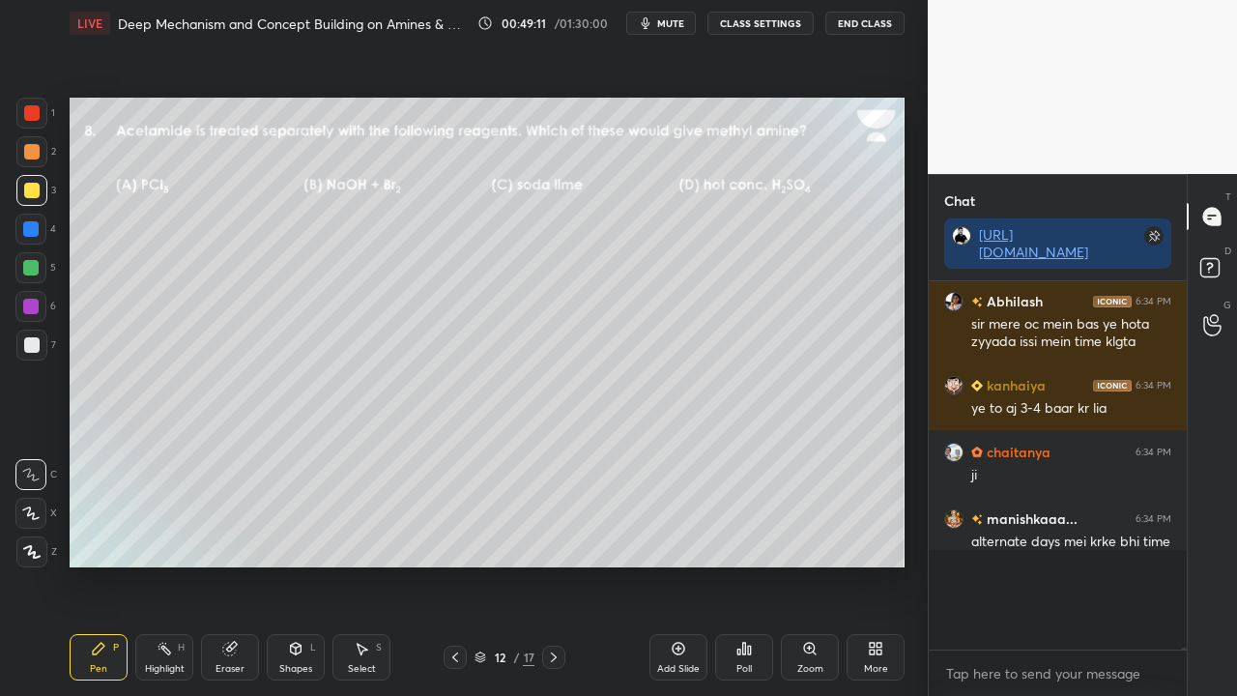
click at [1220, 278] on icon at bounding box center [1212, 270] width 35 height 35
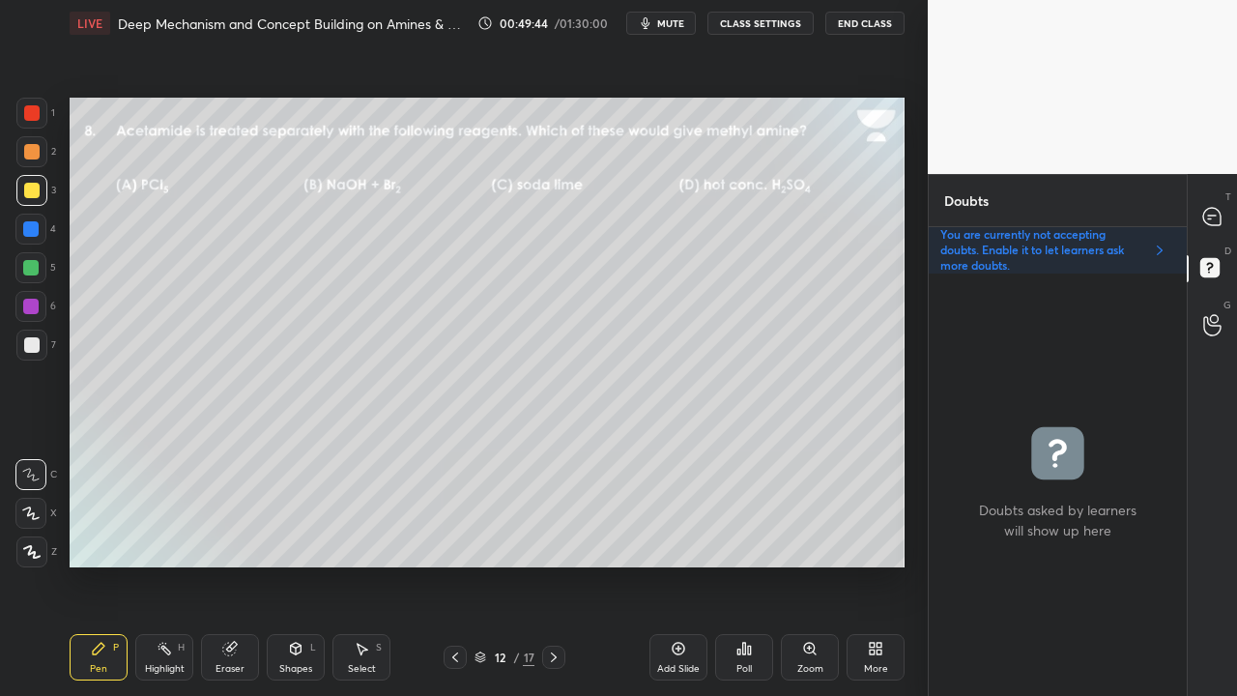
click at [1229, 211] on div "T Messages (T)" at bounding box center [1212, 216] width 49 height 54
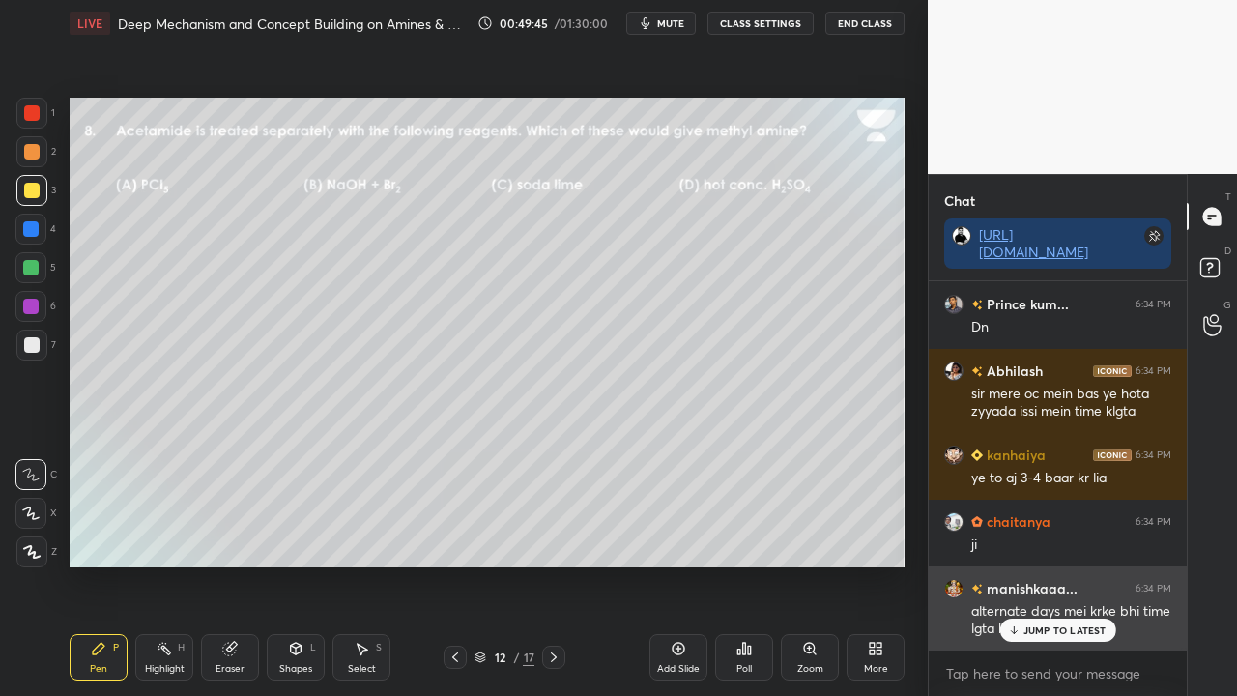
click at [1034, 564] on p "JUMP TO LATEST" at bounding box center [1064, 630] width 83 height 12
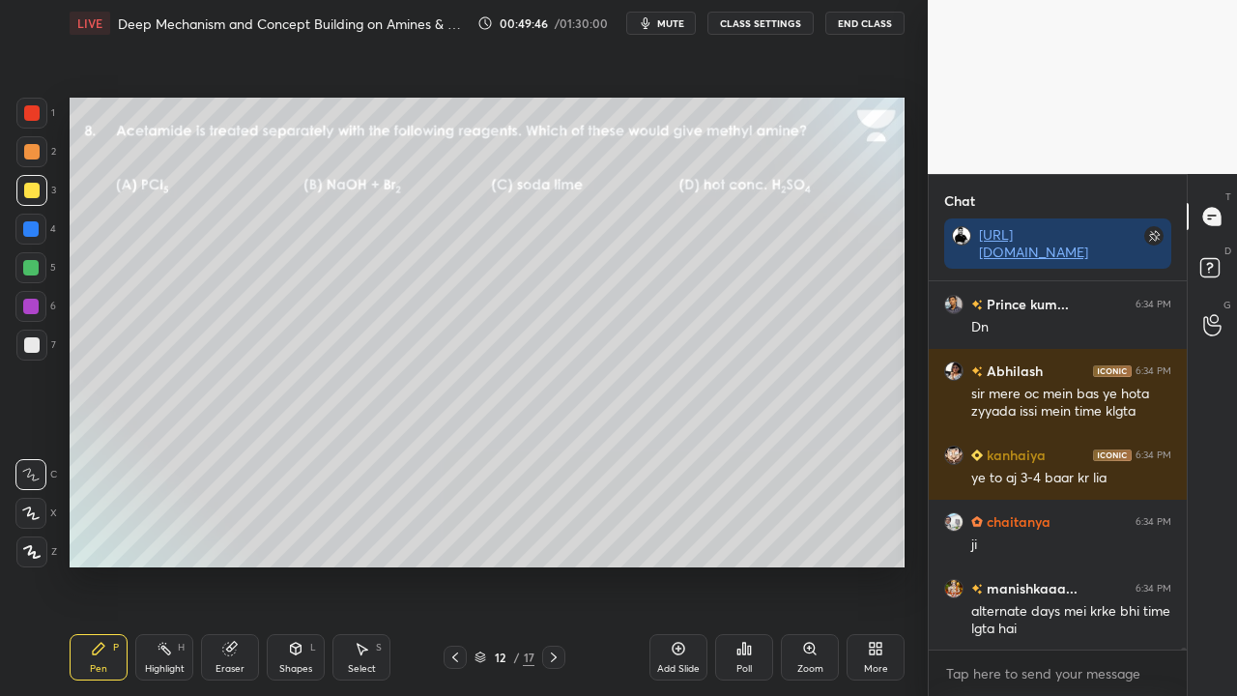
click at [541, 564] on div "12 / 17" at bounding box center [505, 657] width 122 height 23
click at [559, 564] on icon at bounding box center [553, 656] width 15 height 15
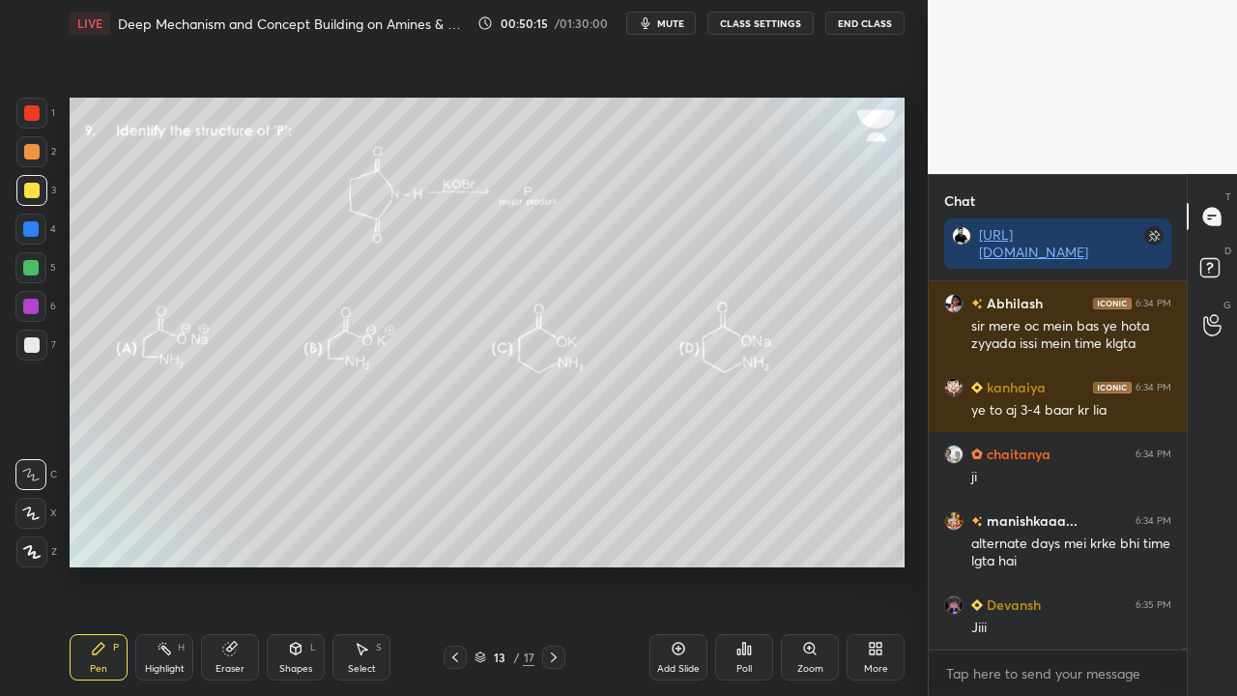
scroll to position [62922, 0]
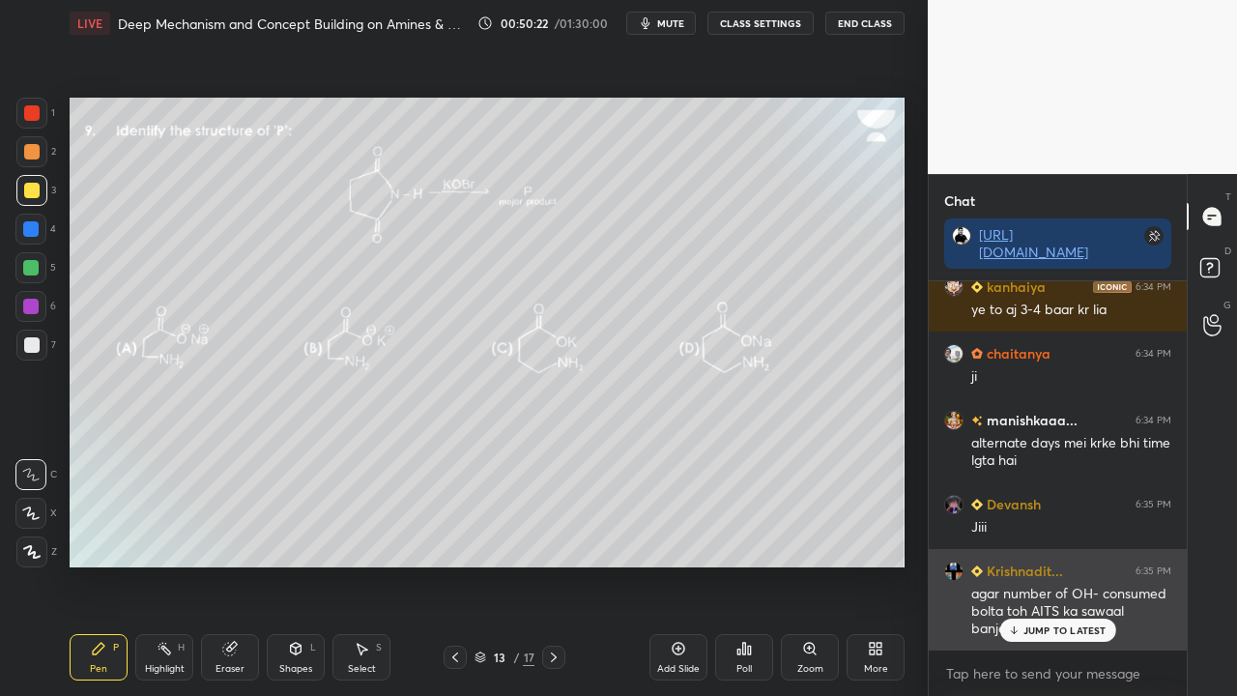
click at [1034, 564] on p "JUMP TO LATEST" at bounding box center [1064, 630] width 83 height 12
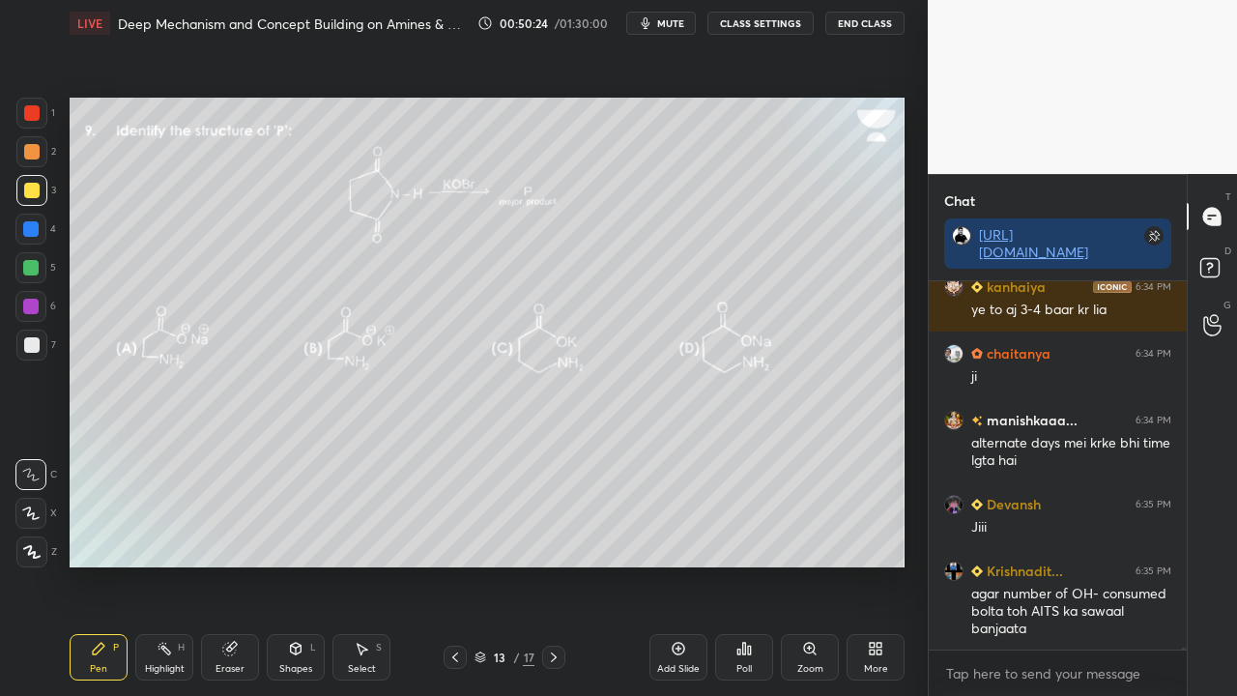
click at [1218, 265] on rect at bounding box center [1209, 268] width 18 height 18
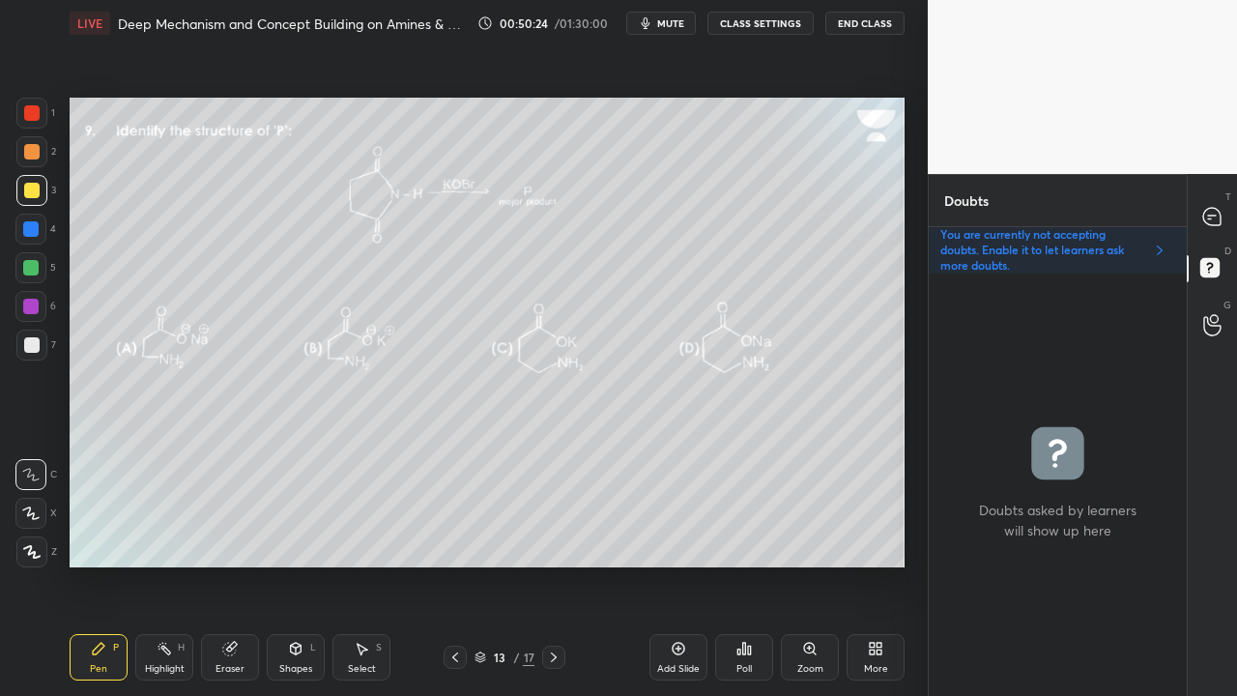
scroll to position [416, 252]
click at [1228, 210] on div at bounding box center [1212, 216] width 39 height 35
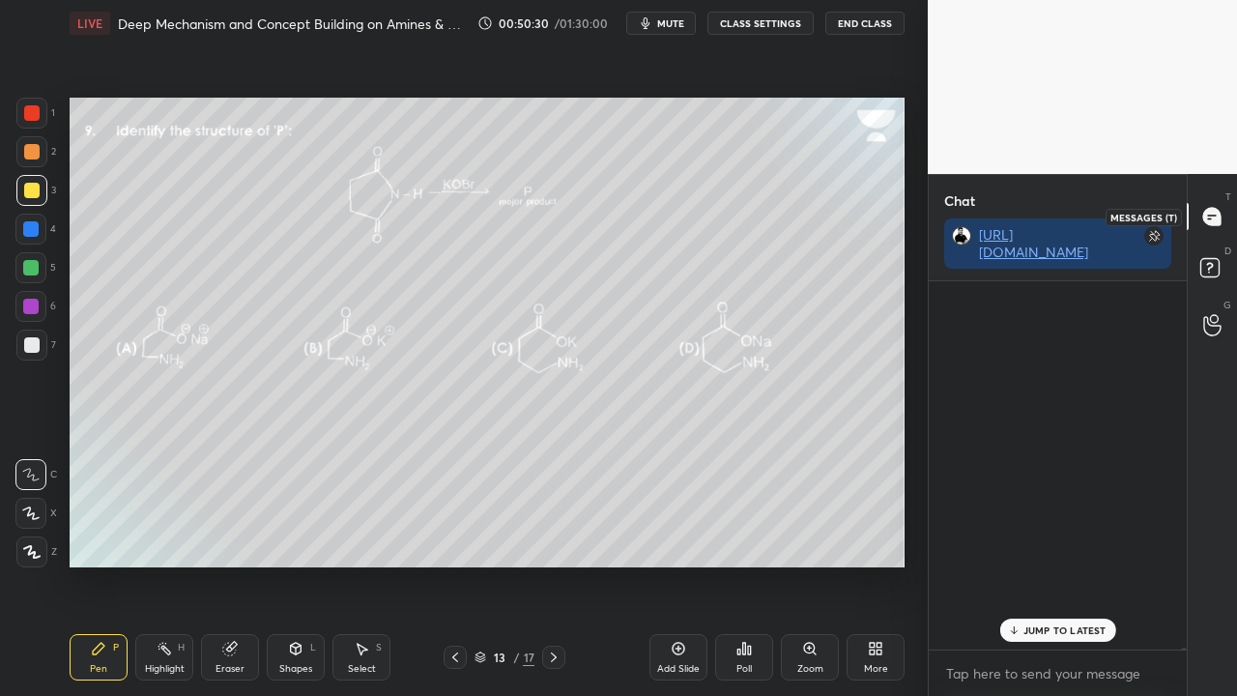
scroll to position [362, 252]
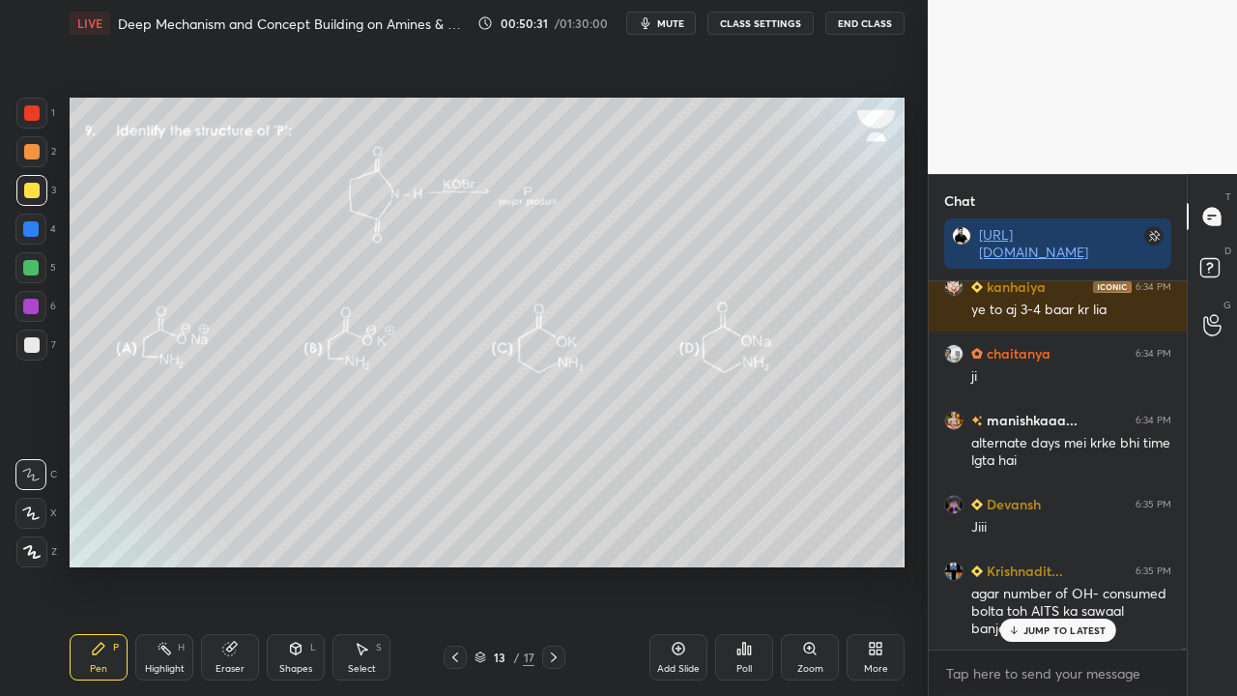
drag, startPoint x: 1032, startPoint y: 634, endPoint x: 998, endPoint y: 650, distance: 37.6
click at [1034, 564] on p "JUMP TO LATEST" at bounding box center [1064, 630] width 83 height 12
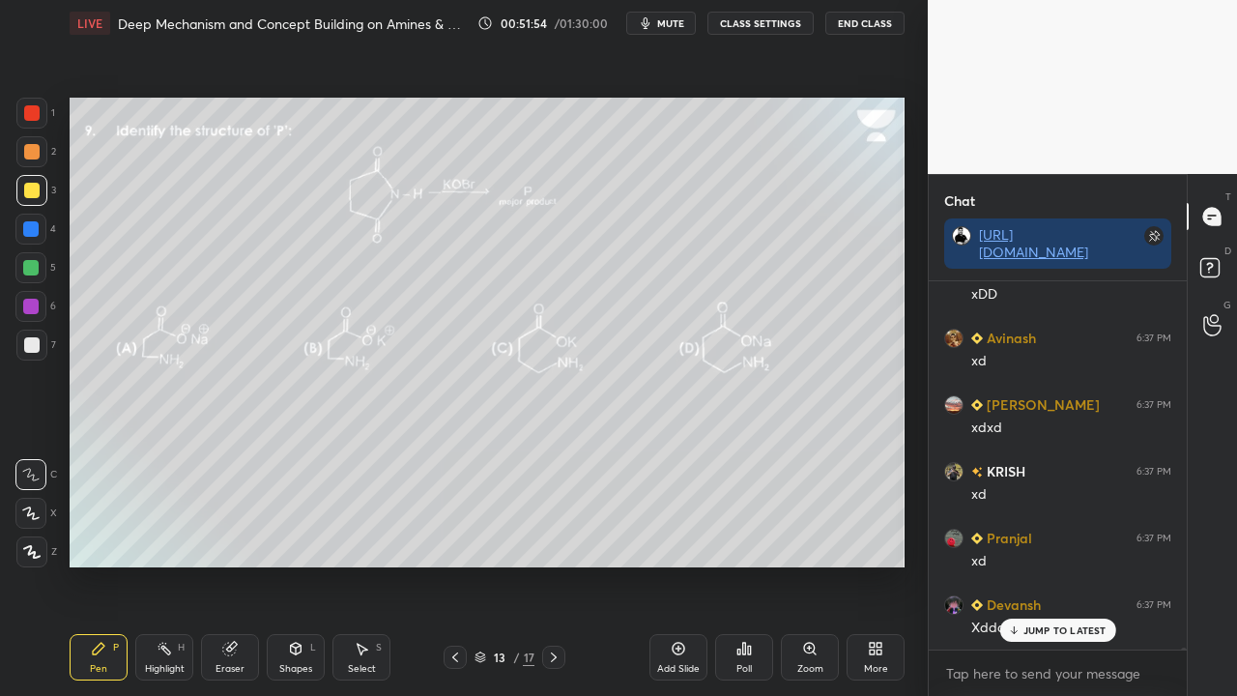
scroll to position [66575, 0]
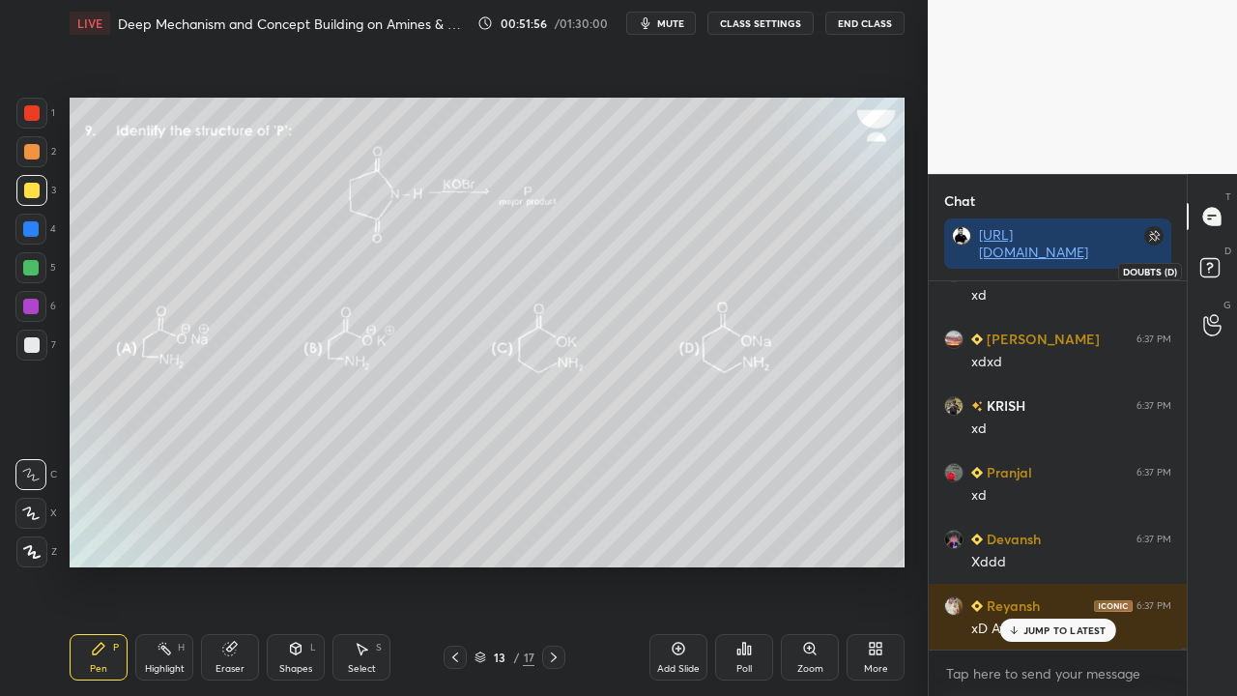
drag, startPoint x: 1214, startPoint y: 265, endPoint x: 1197, endPoint y: 276, distance: 20.1
click at [1211, 271] on rect at bounding box center [1209, 268] width 18 height 18
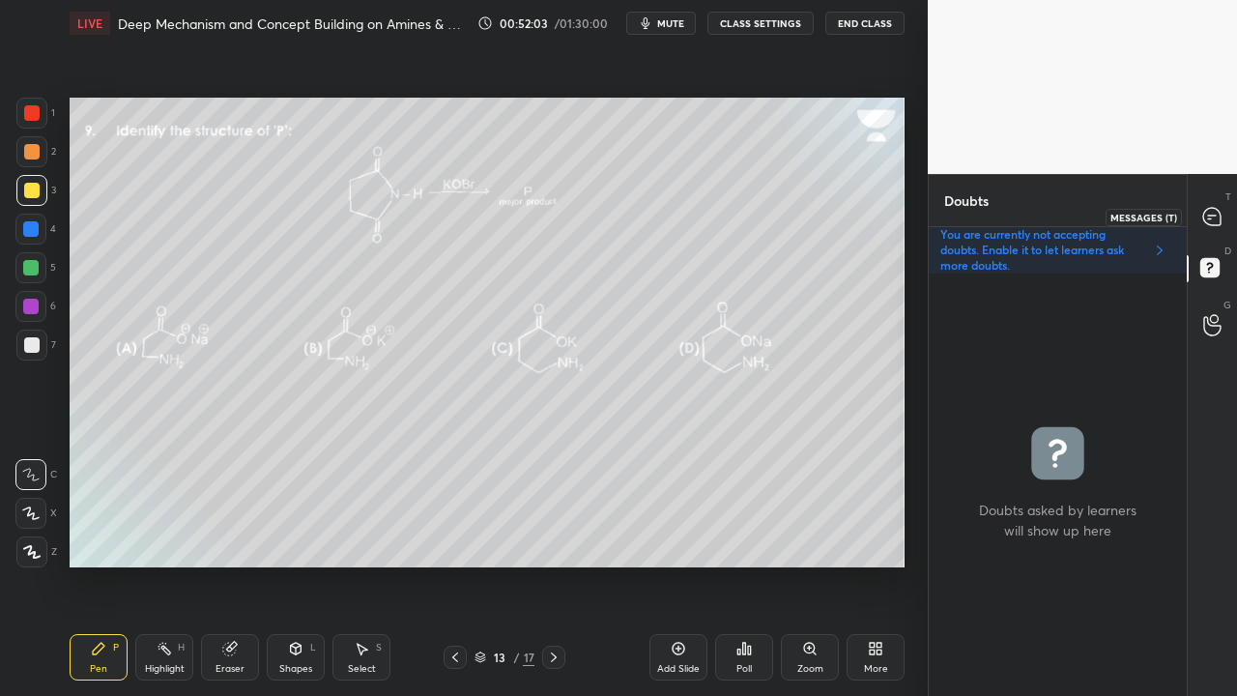
click at [1218, 215] on icon at bounding box center [1211, 216] width 17 height 17
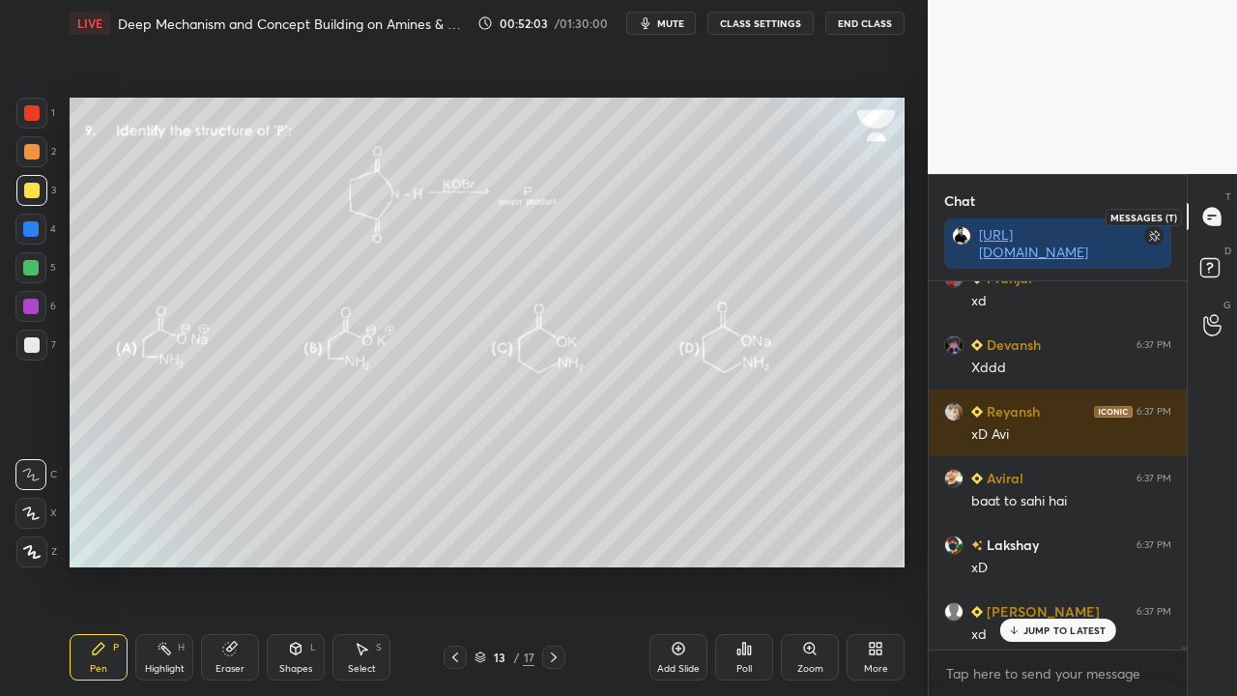
scroll to position [362, 252]
click at [1061, 564] on p "JUMP TO LATEST" at bounding box center [1064, 630] width 83 height 12
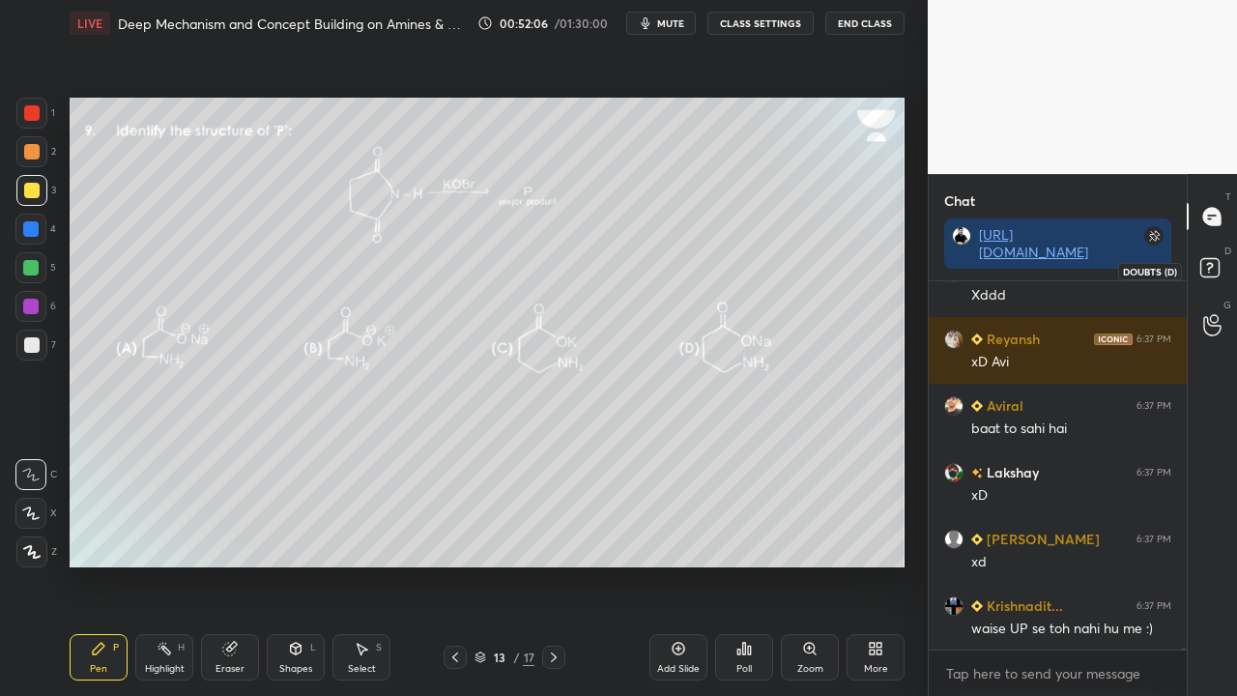
click at [1208, 273] on rect at bounding box center [1209, 268] width 18 height 18
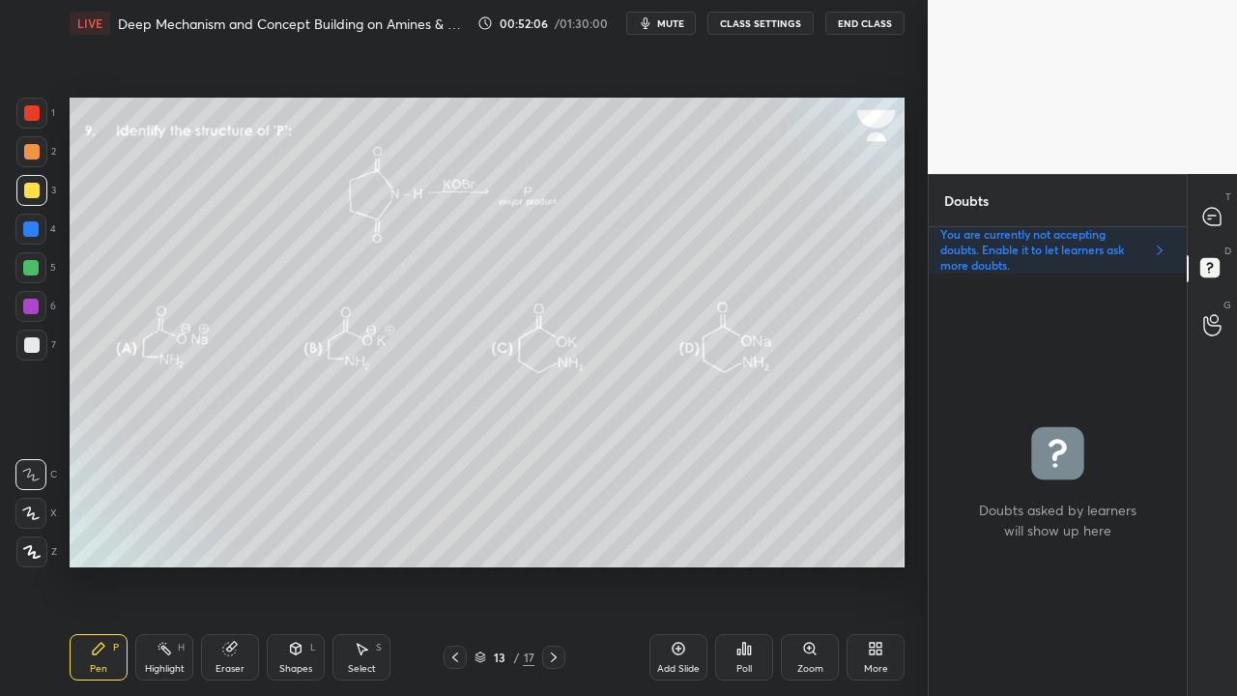
scroll to position [6, 6]
click at [1200, 220] on div at bounding box center [1212, 216] width 39 height 35
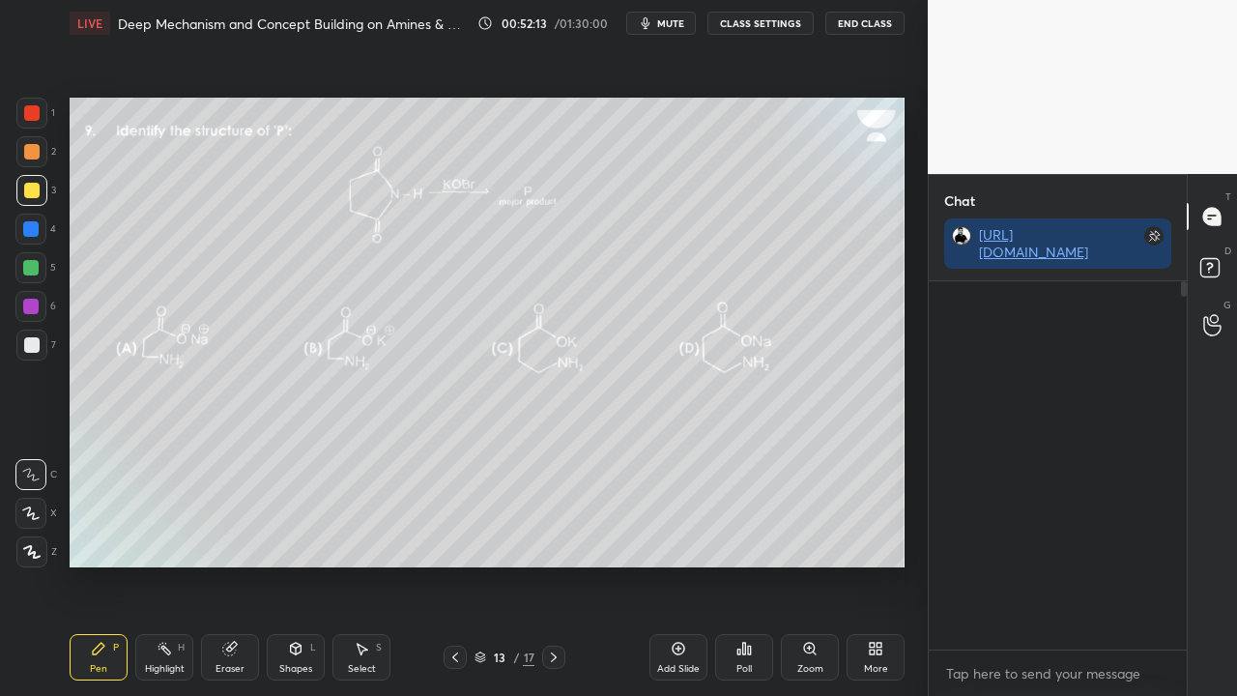
scroll to position [66891, 0]
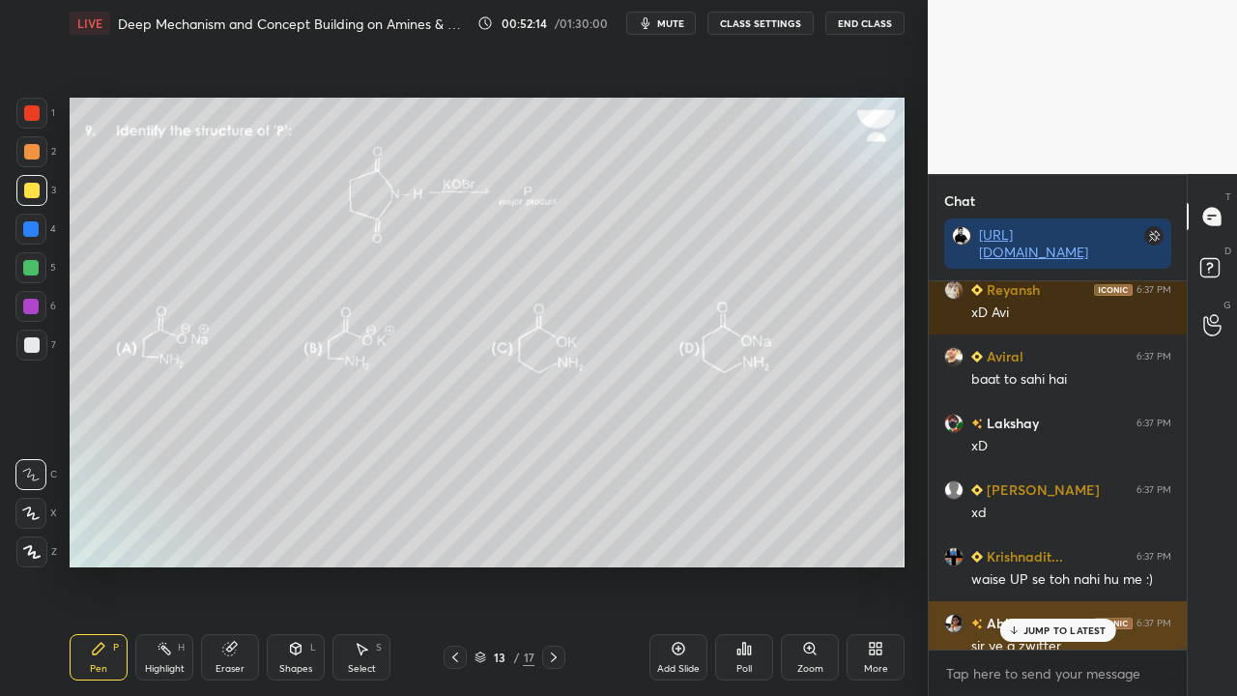
drag, startPoint x: 1029, startPoint y: 628, endPoint x: 997, endPoint y: 644, distance: 35.4
click at [1029, 564] on p "JUMP TO LATEST" at bounding box center [1064, 630] width 83 height 12
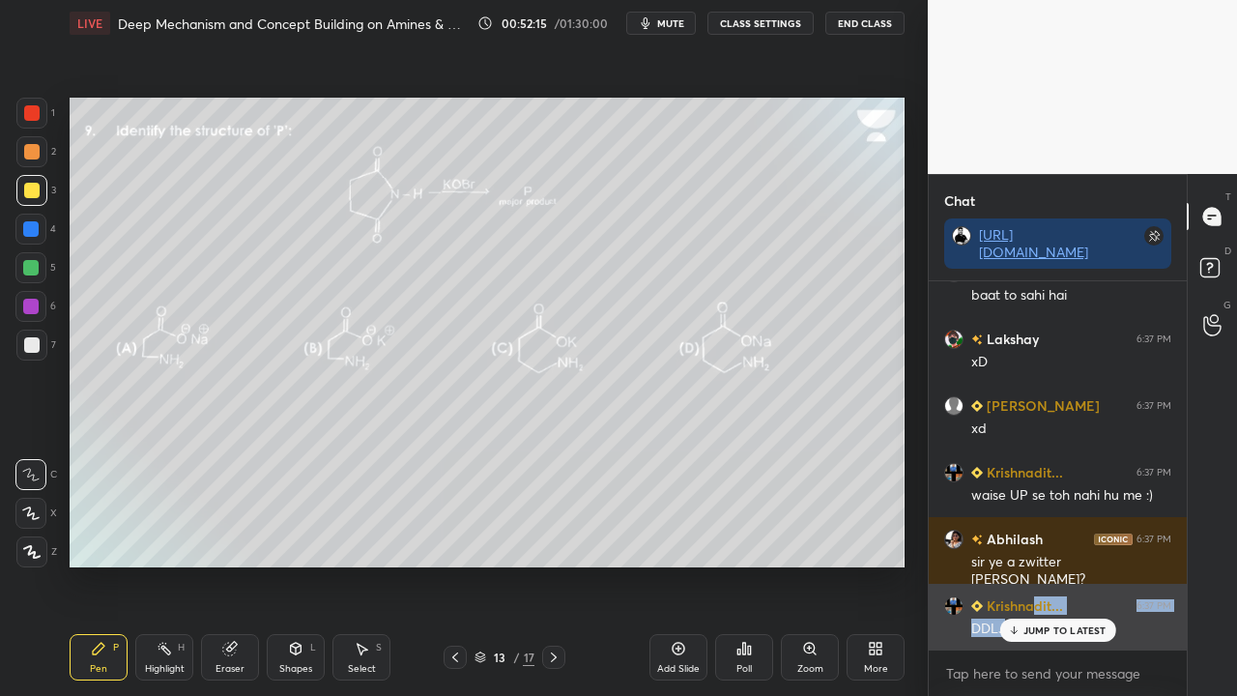
click at [1034, 564] on div "DDLJ" at bounding box center [1071, 627] width 200 height 23
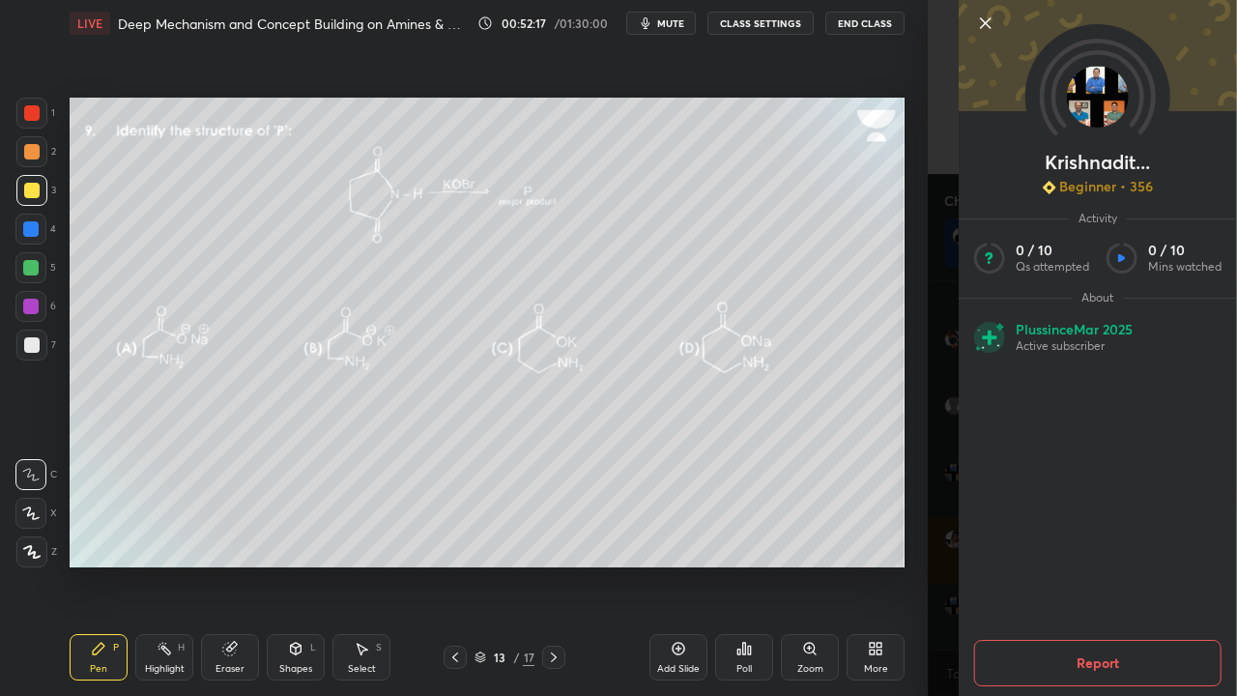
drag, startPoint x: 941, startPoint y: 609, endPoint x: 961, endPoint y: 615, distance: 20.2
click at [943, 564] on div "Krishnadit... Beginner • 356 Activity 0 / 10 Qs attempted 0 / 10 Mins watched A…" at bounding box center [1082, 348] width 309 height 696
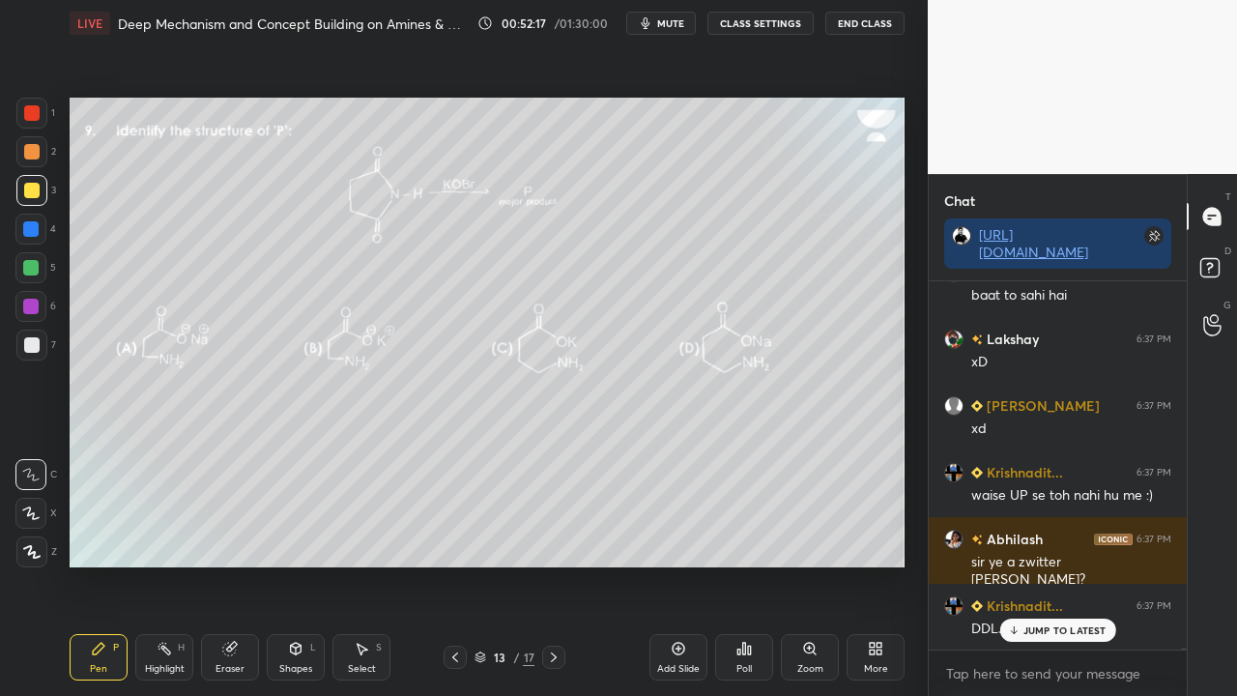
click at [1047, 564] on p "JUMP TO LATEST" at bounding box center [1064, 630] width 83 height 12
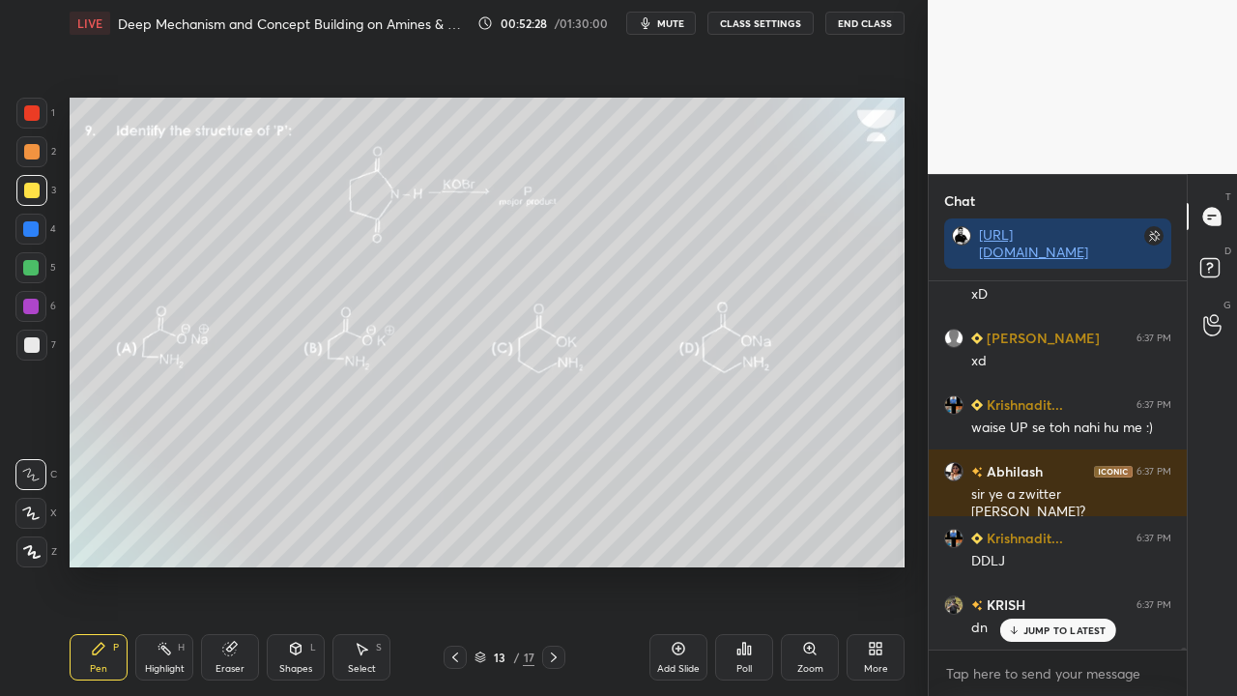
scroll to position [67143, 0]
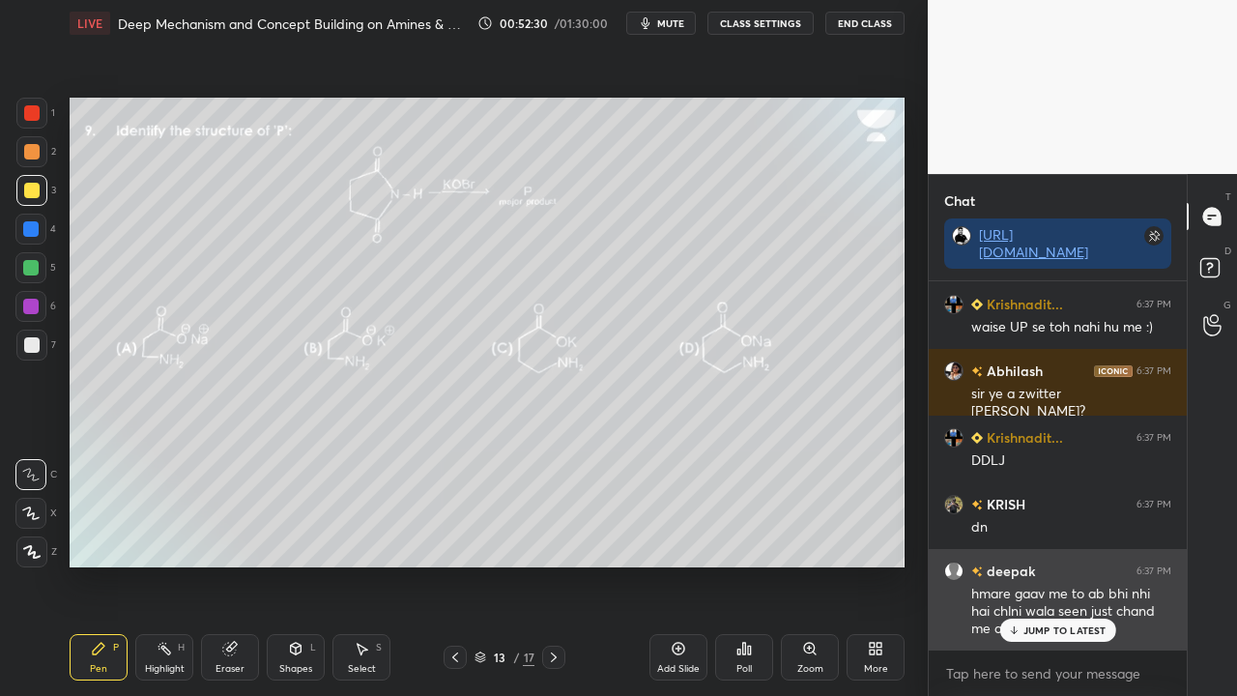
drag, startPoint x: 1046, startPoint y: 624, endPoint x: 1028, endPoint y: 630, distance: 18.3
click at [1044, 564] on p "JUMP TO LATEST" at bounding box center [1064, 630] width 83 height 12
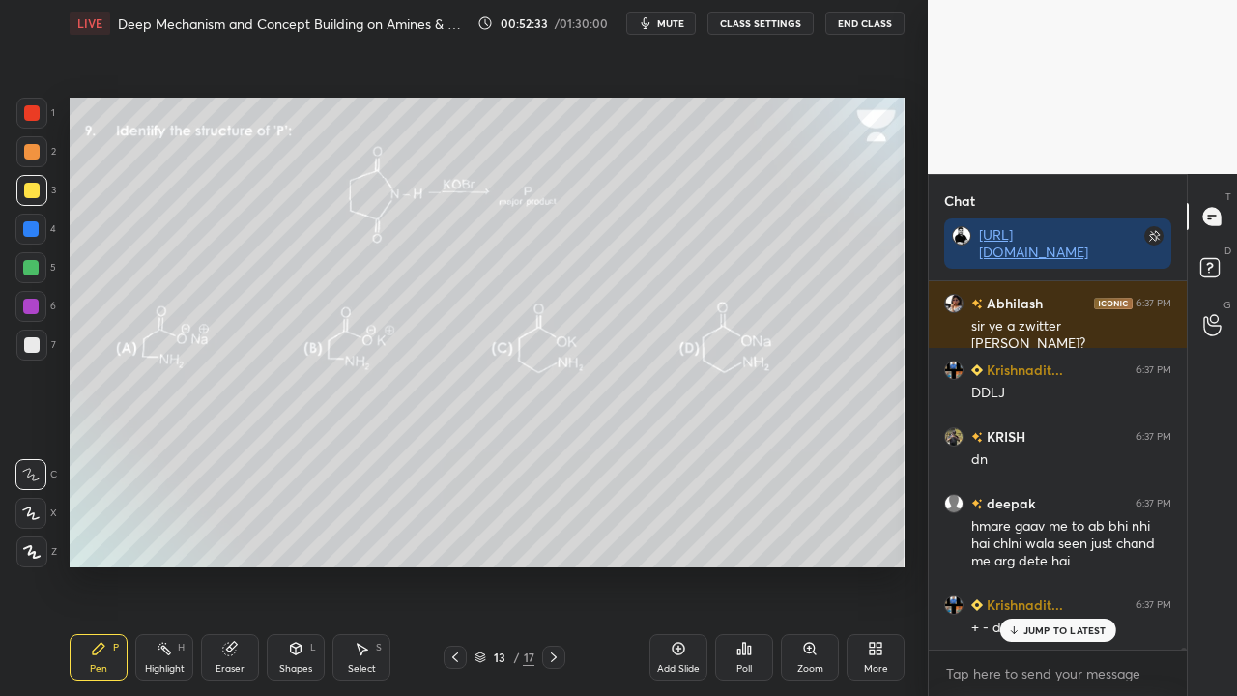
scroll to position [67276, 0]
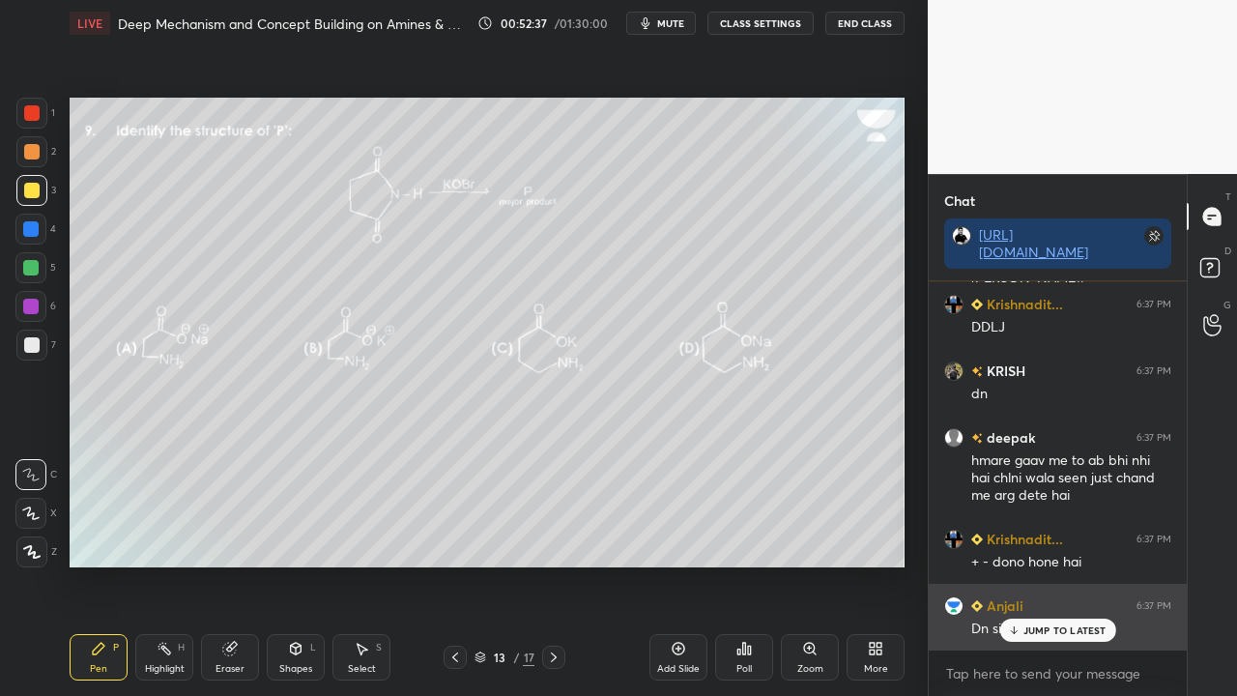
drag, startPoint x: 1031, startPoint y: 629, endPoint x: 970, endPoint y: 644, distance: 62.6
click at [1030, 564] on p "JUMP TO LATEST" at bounding box center [1064, 630] width 83 height 12
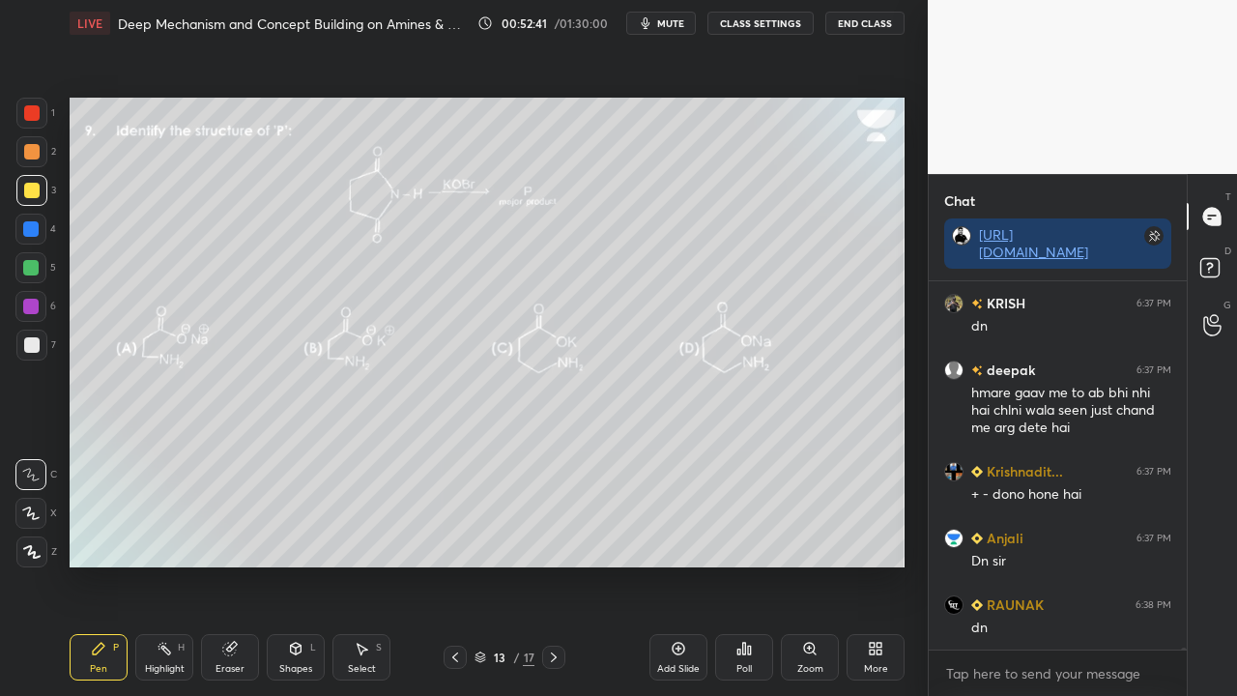
scroll to position [67410, 0]
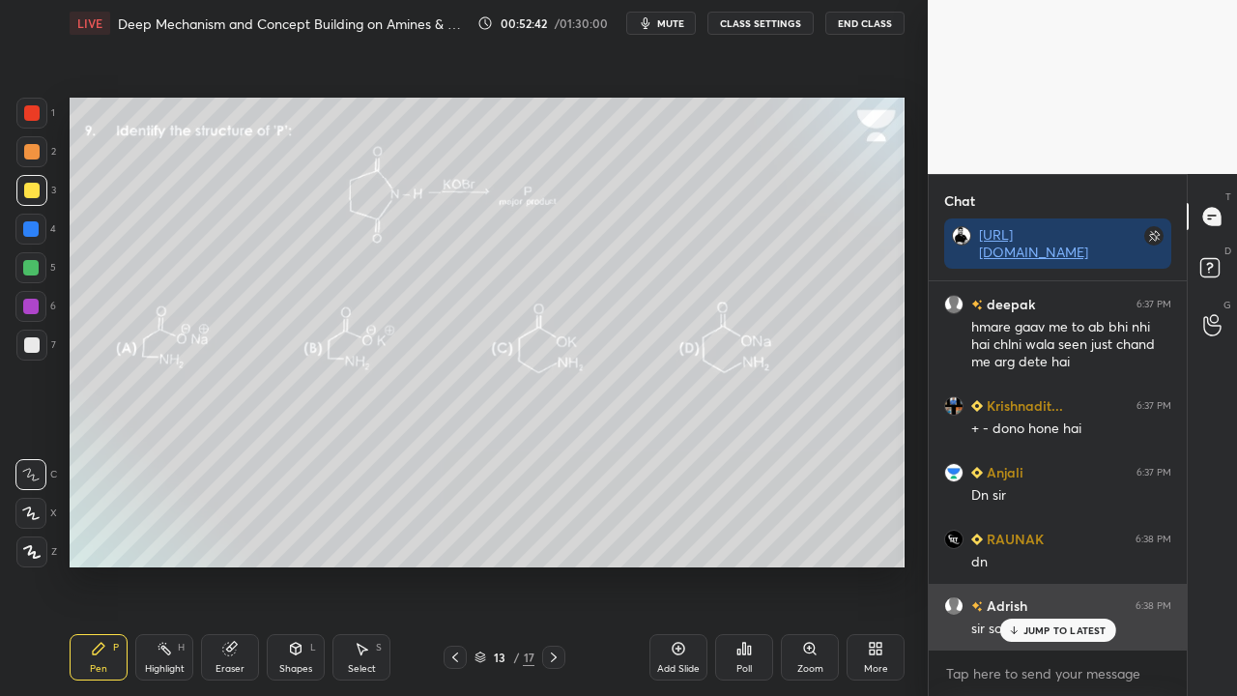
click at [1049, 564] on p "JUMP TO LATEST" at bounding box center [1064, 630] width 83 height 12
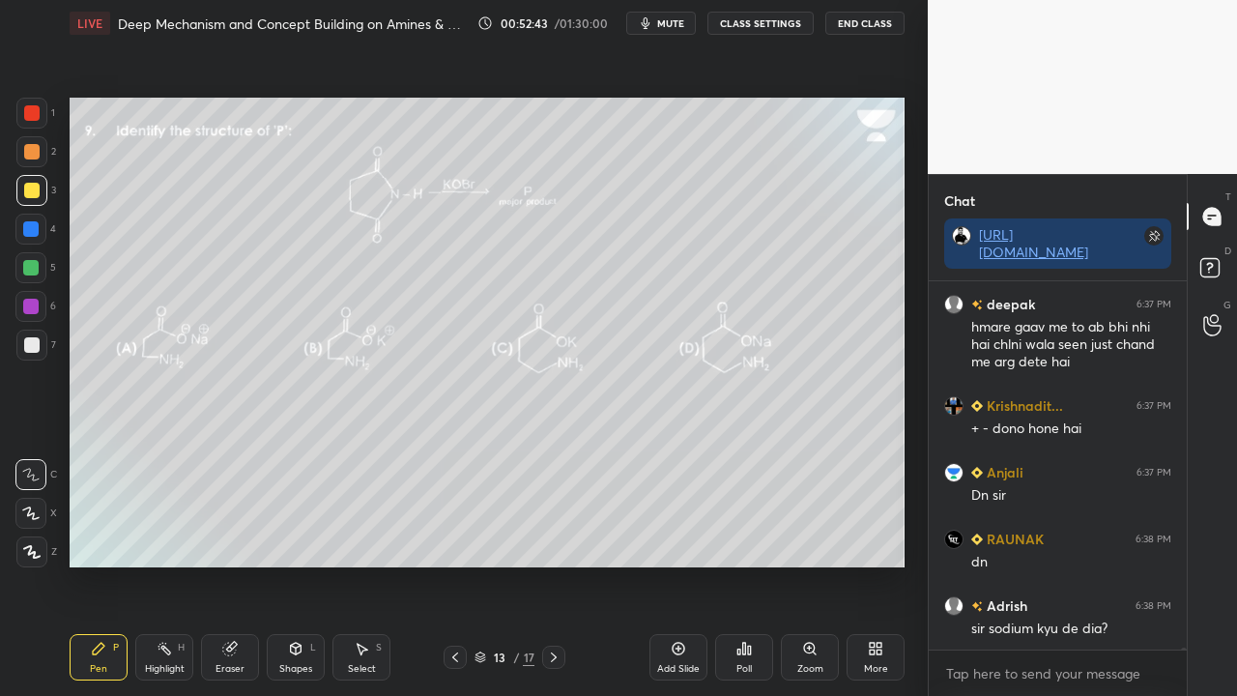
scroll to position [67477, 0]
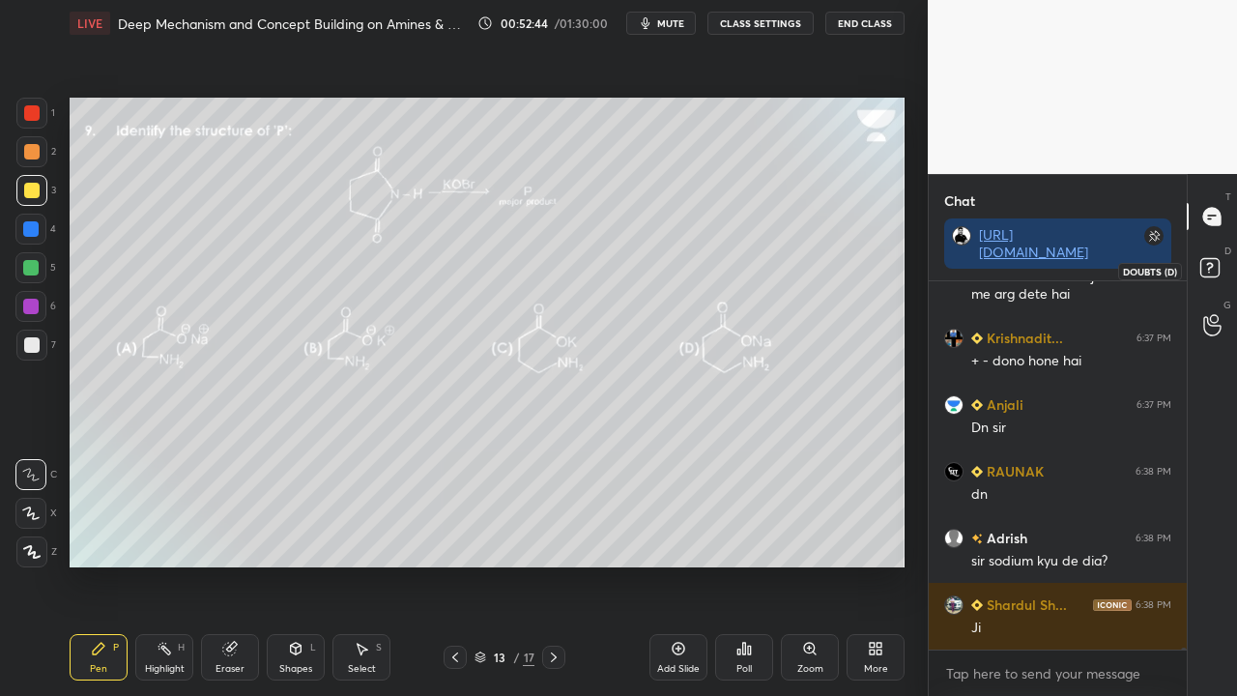
drag, startPoint x: 1215, startPoint y: 265, endPoint x: 1229, endPoint y: 253, distance: 18.6
click at [1215, 267] on rect at bounding box center [1209, 268] width 18 height 18
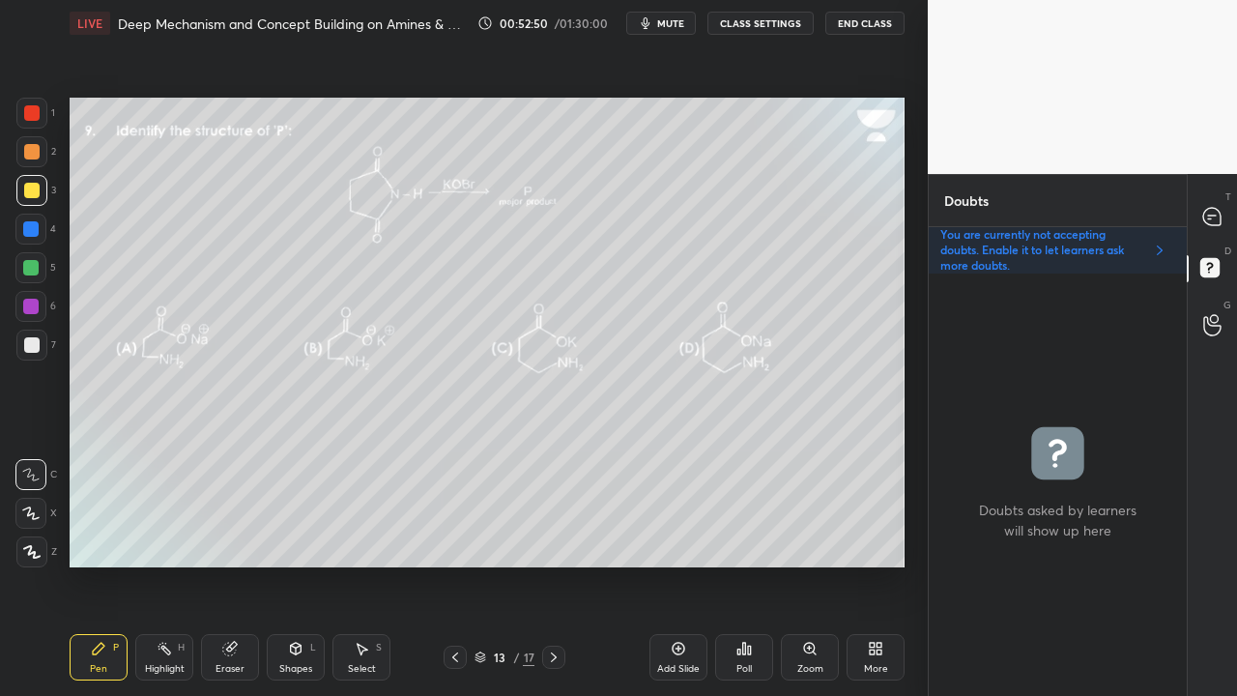
click at [744, 564] on icon at bounding box center [743, 648] width 15 height 15
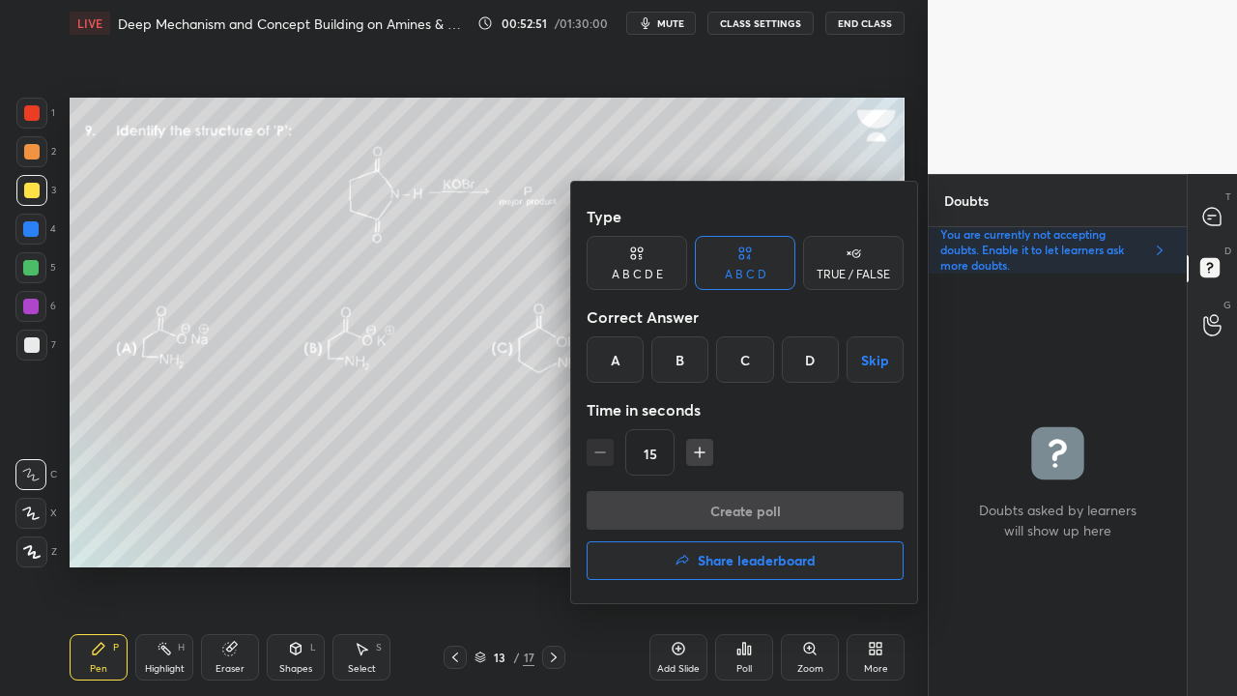
drag, startPoint x: 675, startPoint y: 351, endPoint x: 666, endPoint y: 438, distance: 87.4
click at [676, 356] on div "B" at bounding box center [679, 359] width 57 height 46
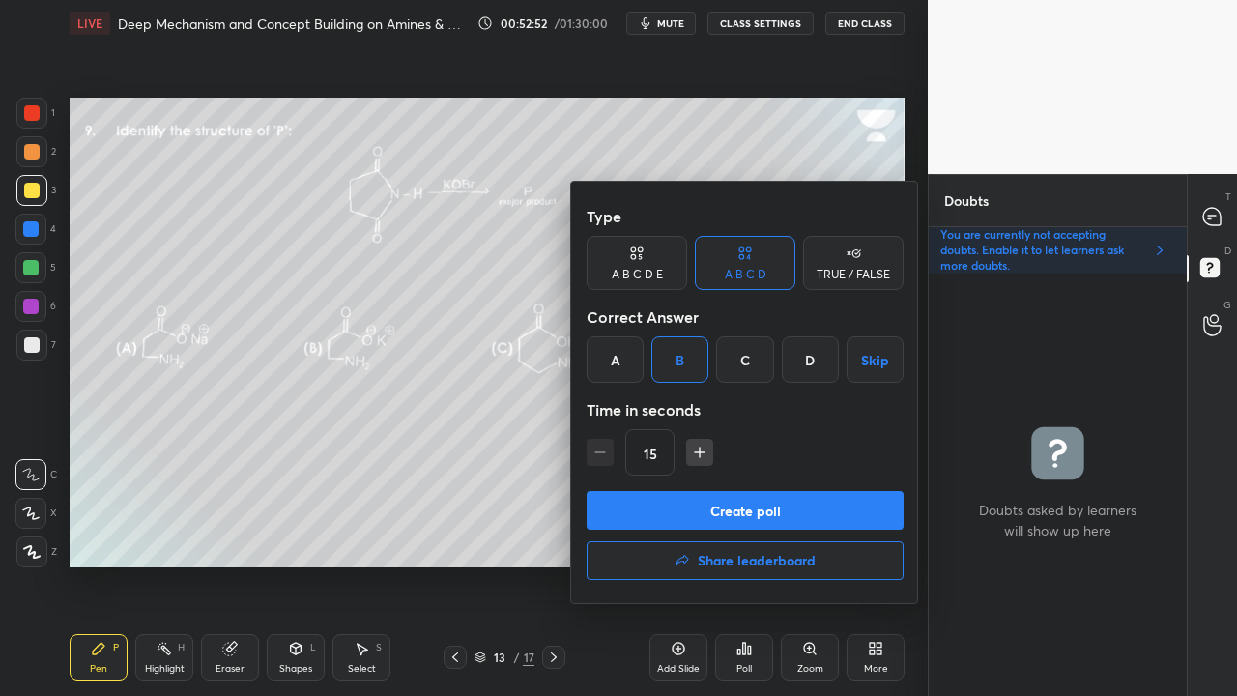
drag, startPoint x: 651, startPoint y: 516, endPoint x: 642, endPoint y: 513, distance: 10.1
click at [650, 514] on button "Create poll" at bounding box center [745, 510] width 317 height 39
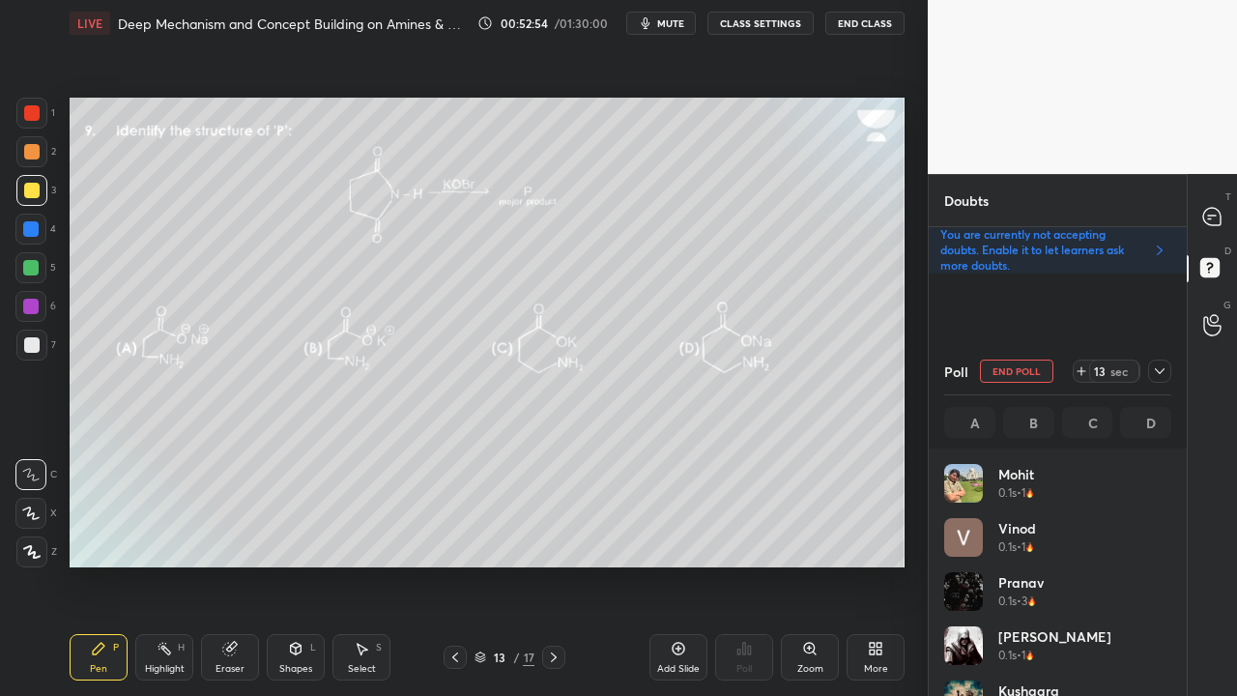
scroll to position [226, 221]
click at [1212, 215] on icon at bounding box center [1212, 217] width 20 height 20
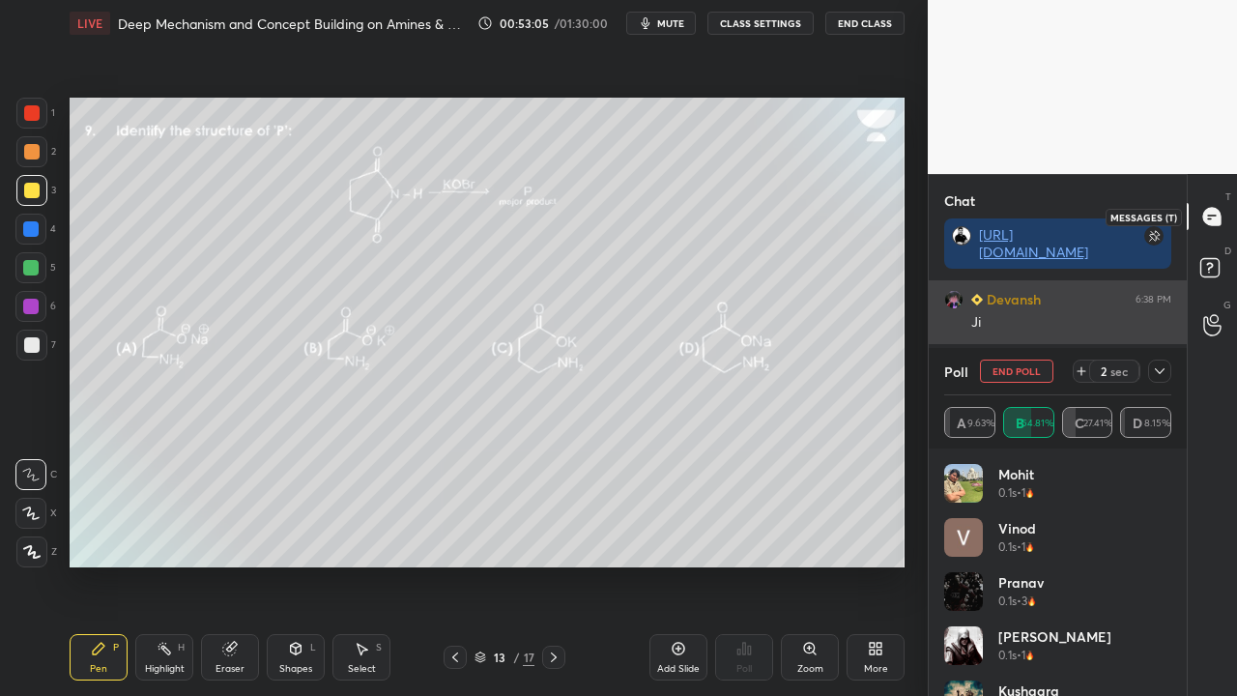
scroll to position [262, 252]
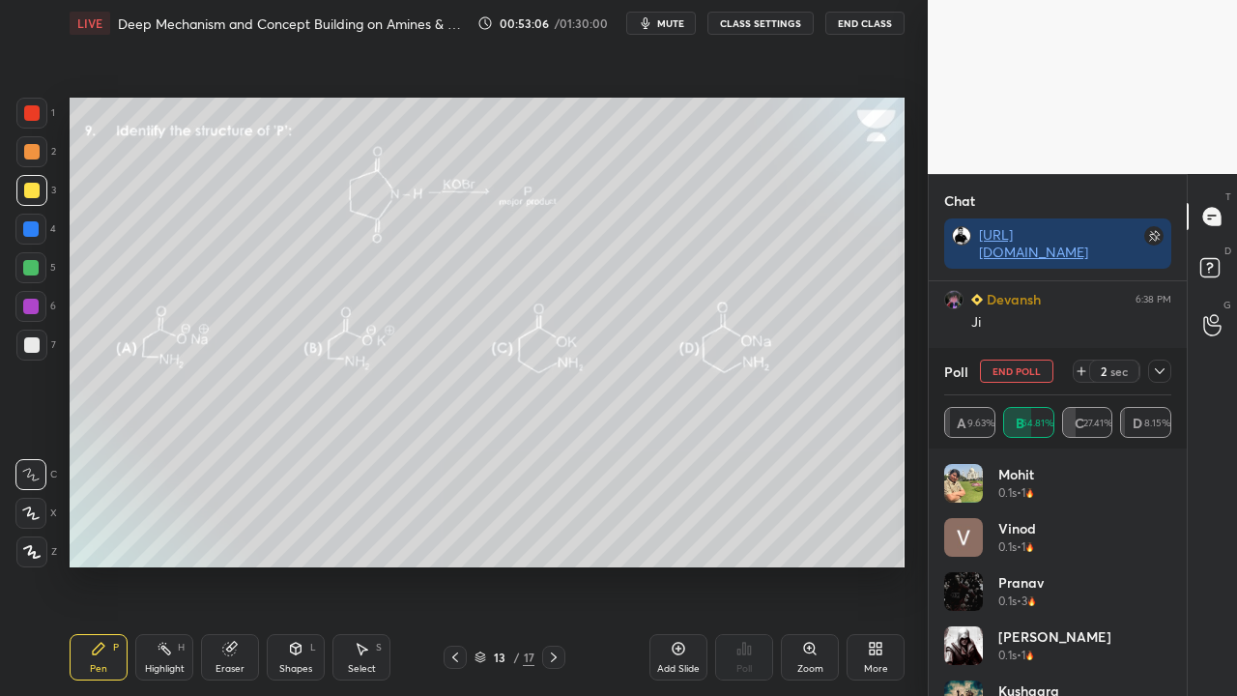
click at [1165, 354] on div "Poll End Poll 2 sec" at bounding box center [1057, 371] width 227 height 46
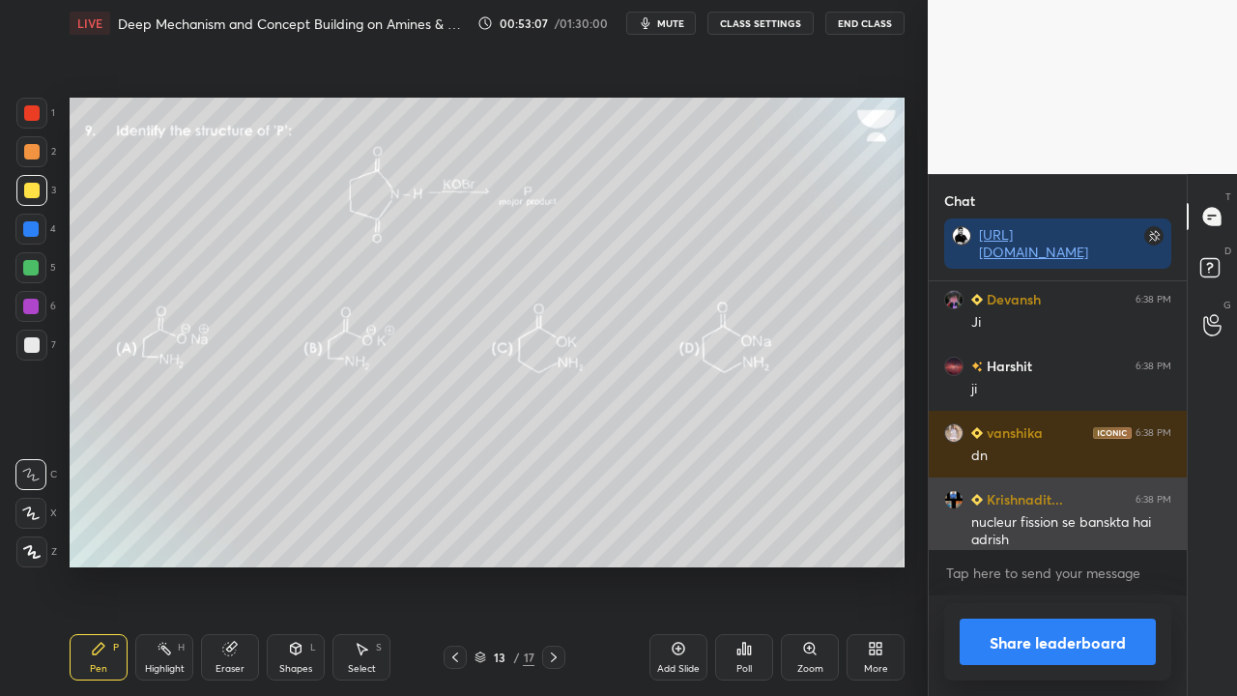
scroll to position [340, 252]
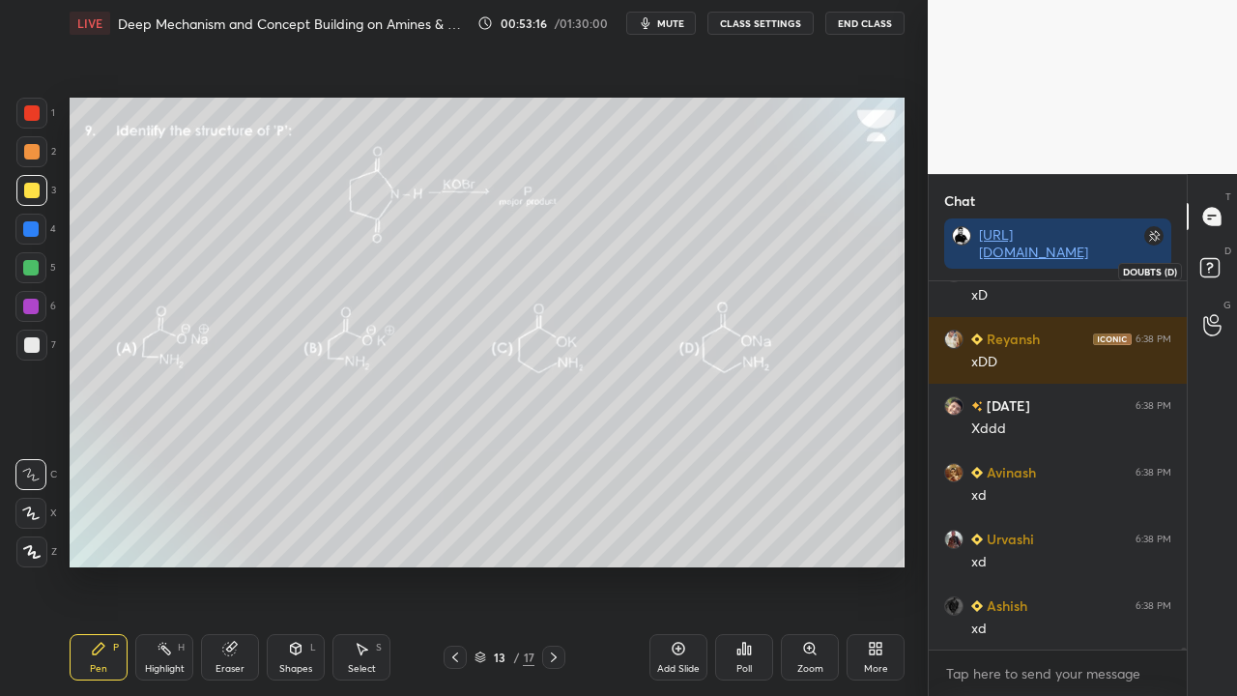
click at [1213, 268] on rect at bounding box center [1209, 268] width 18 height 18
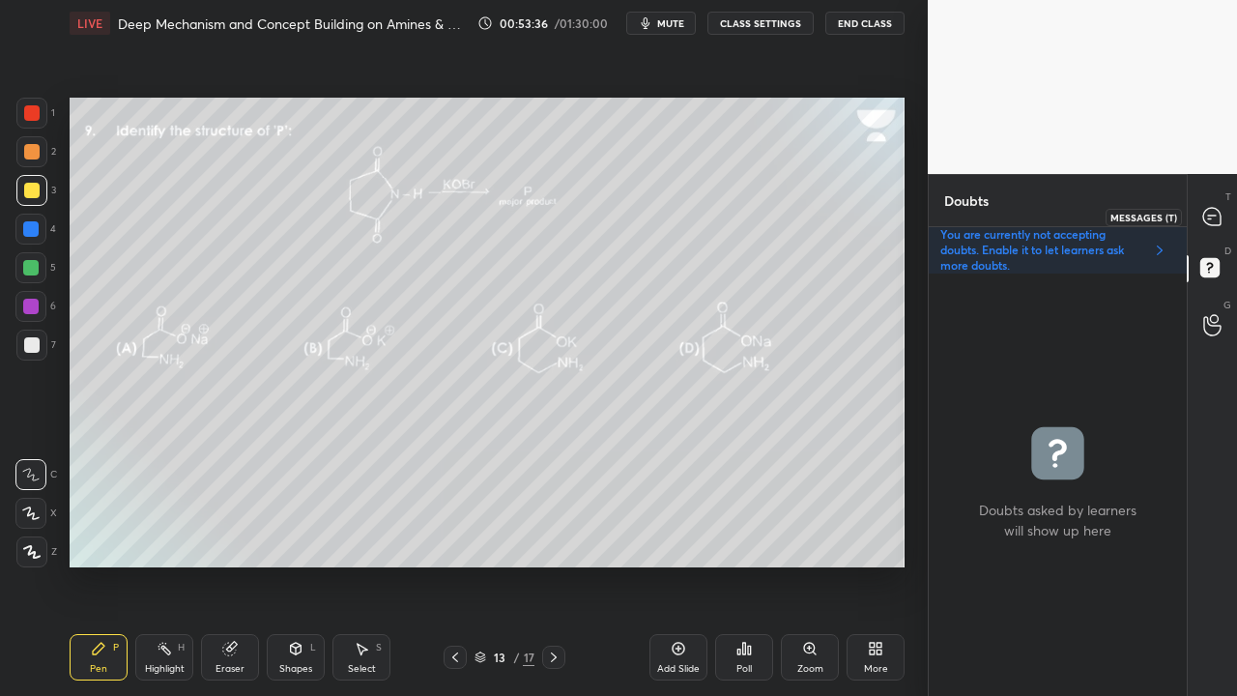
click at [1216, 211] on icon at bounding box center [1211, 216] width 17 height 17
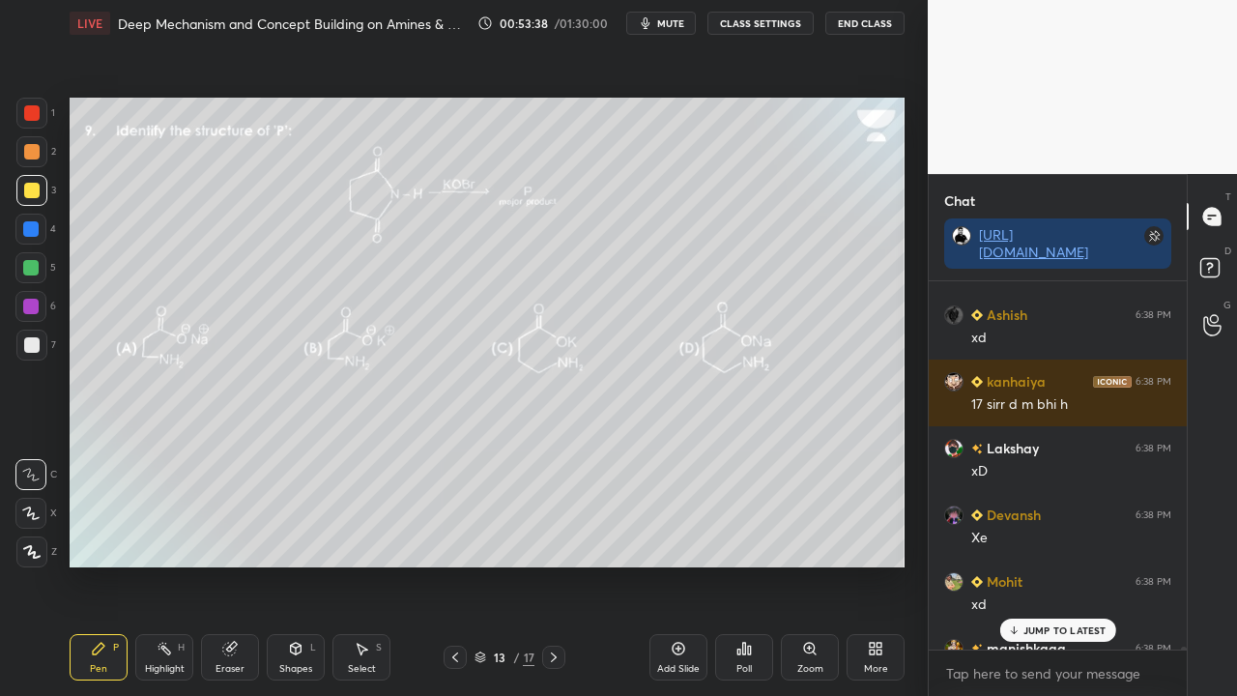
click at [1050, 564] on p "JUMP TO LATEST" at bounding box center [1064, 630] width 83 height 12
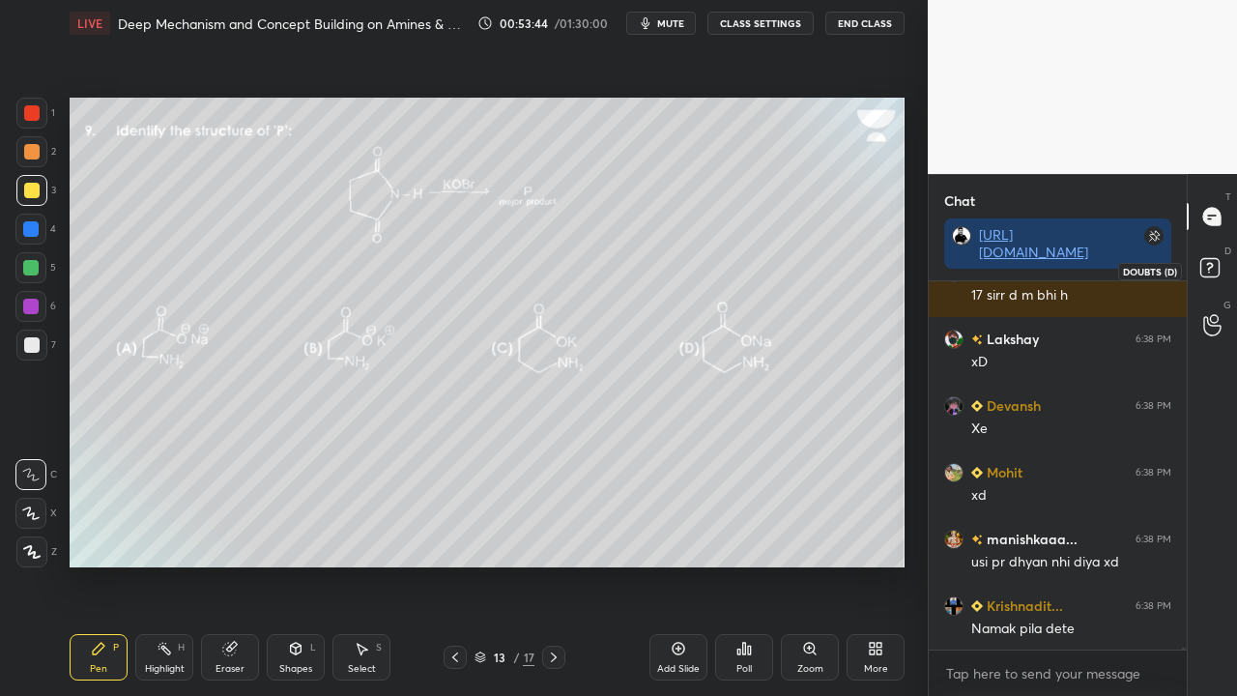
click at [1218, 272] on rect at bounding box center [1209, 268] width 18 height 18
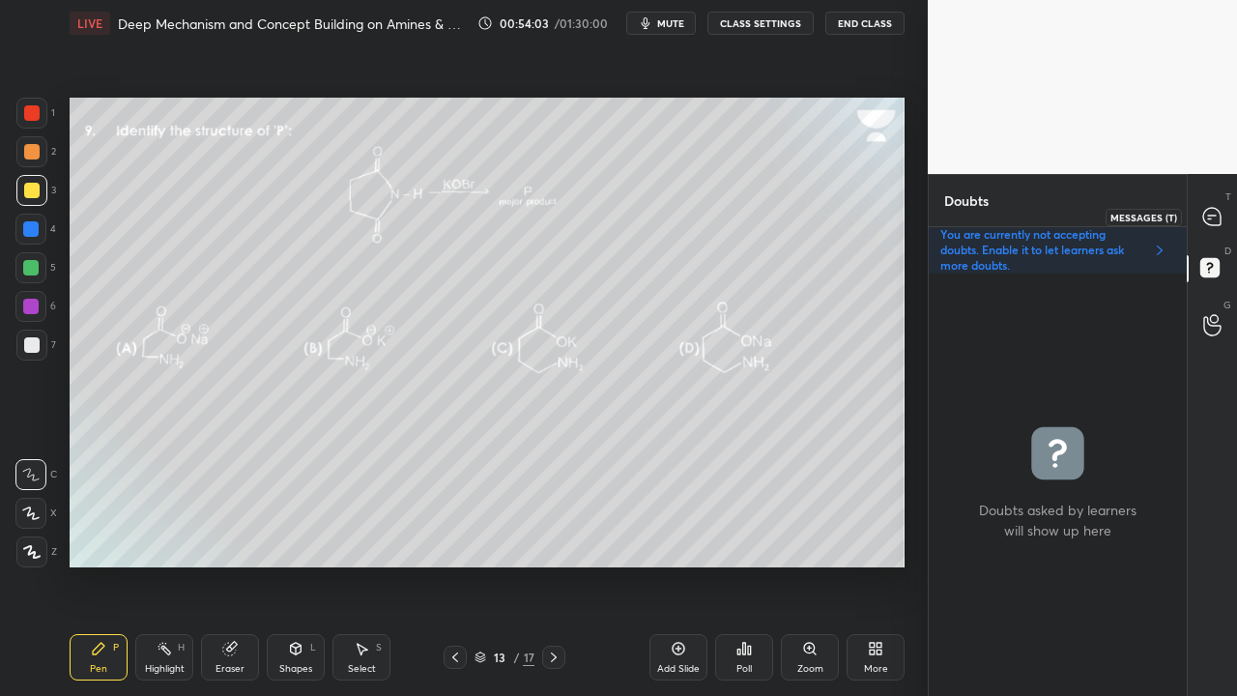
click at [1216, 213] on icon at bounding box center [1211, 216] width 17 height 17
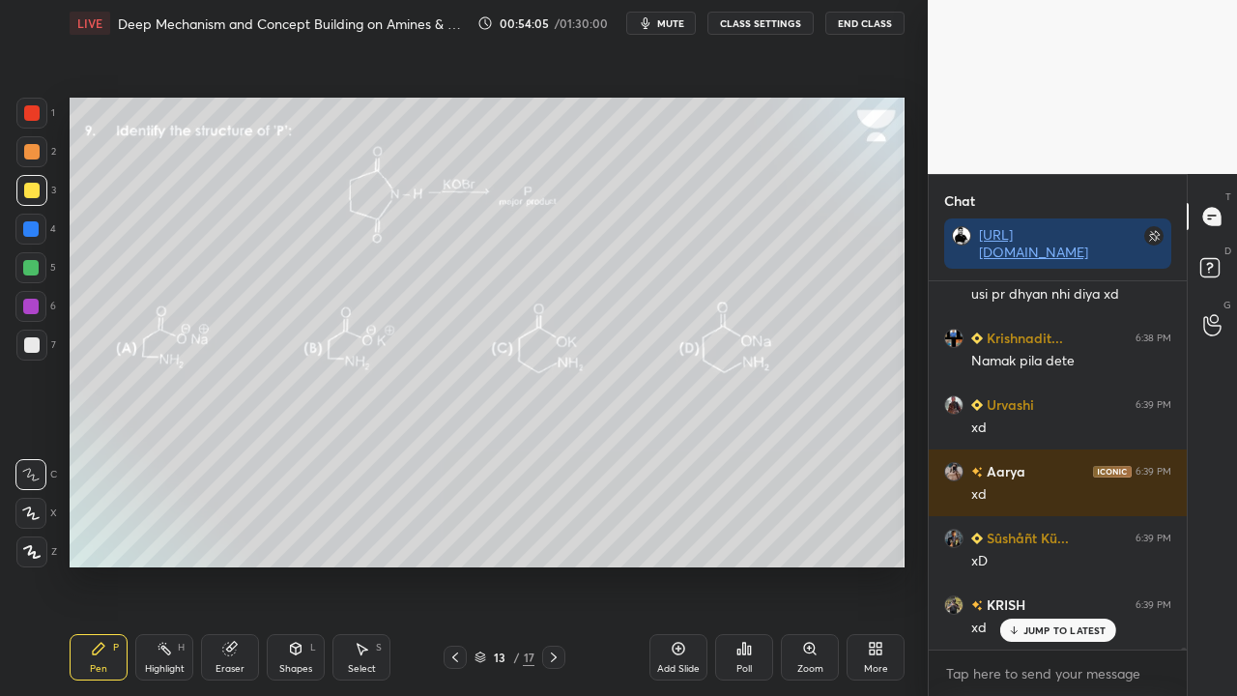
click at [1059, 564] on p "JUMP TO LATEST" at bounding box center [1064, 630] width 83 height 12
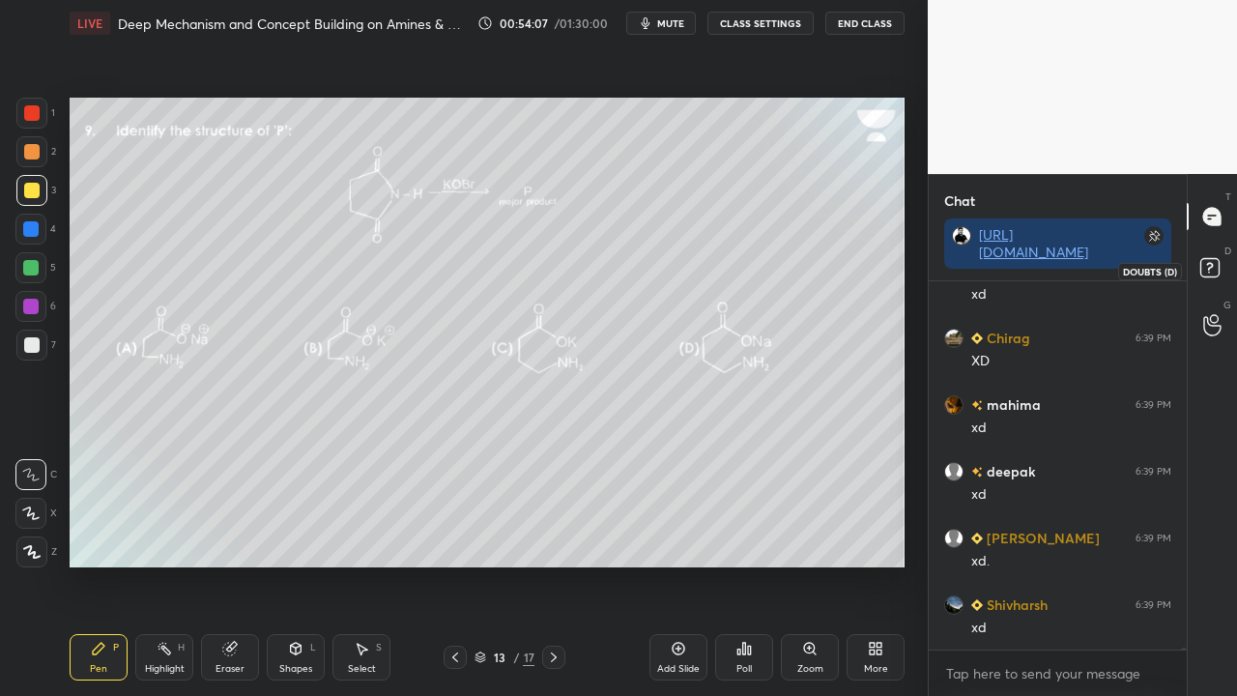
click at [1212, 267] on rect at bounding box center [1209, 268] width 18 height 18
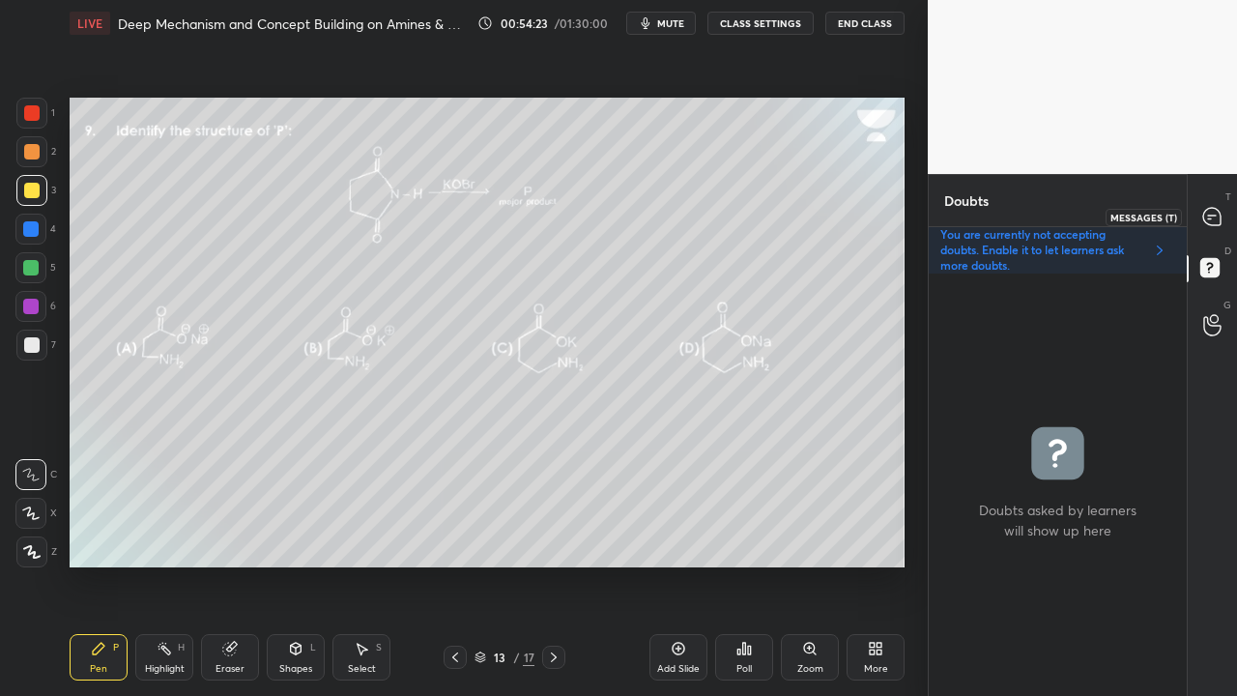
click at [1222, 213] on div at bounding box center [1212, 216] width 39 height 35
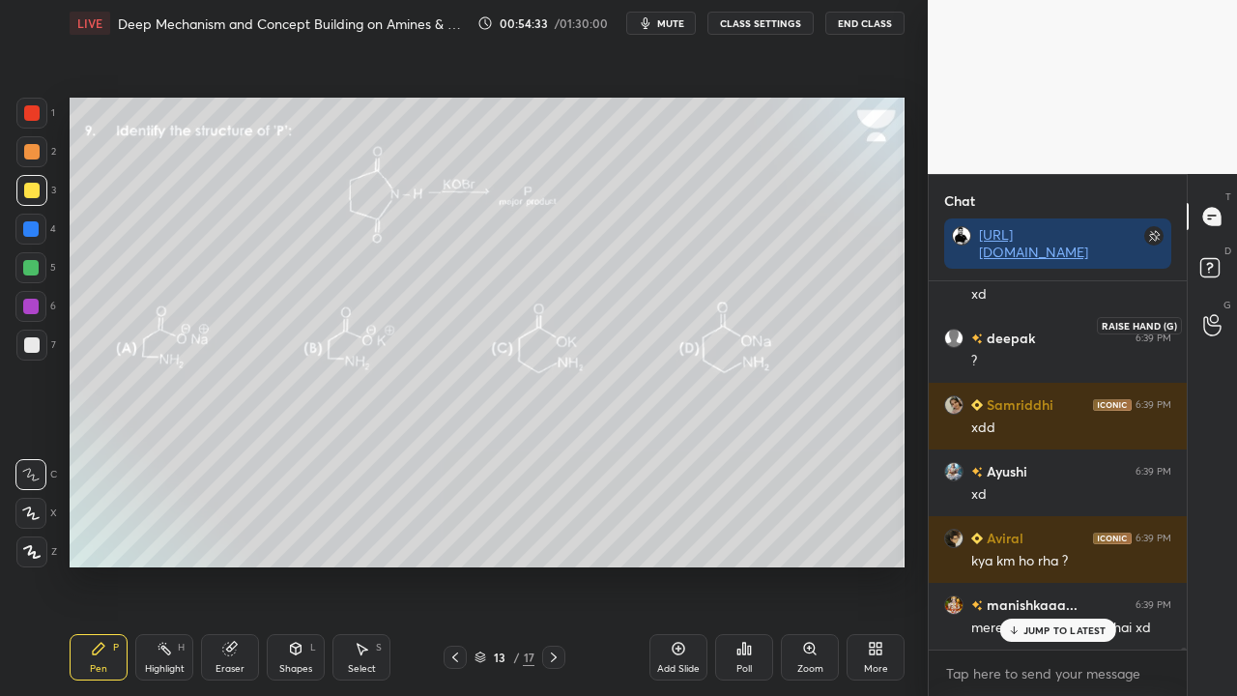
scroll to position [72361, 0]
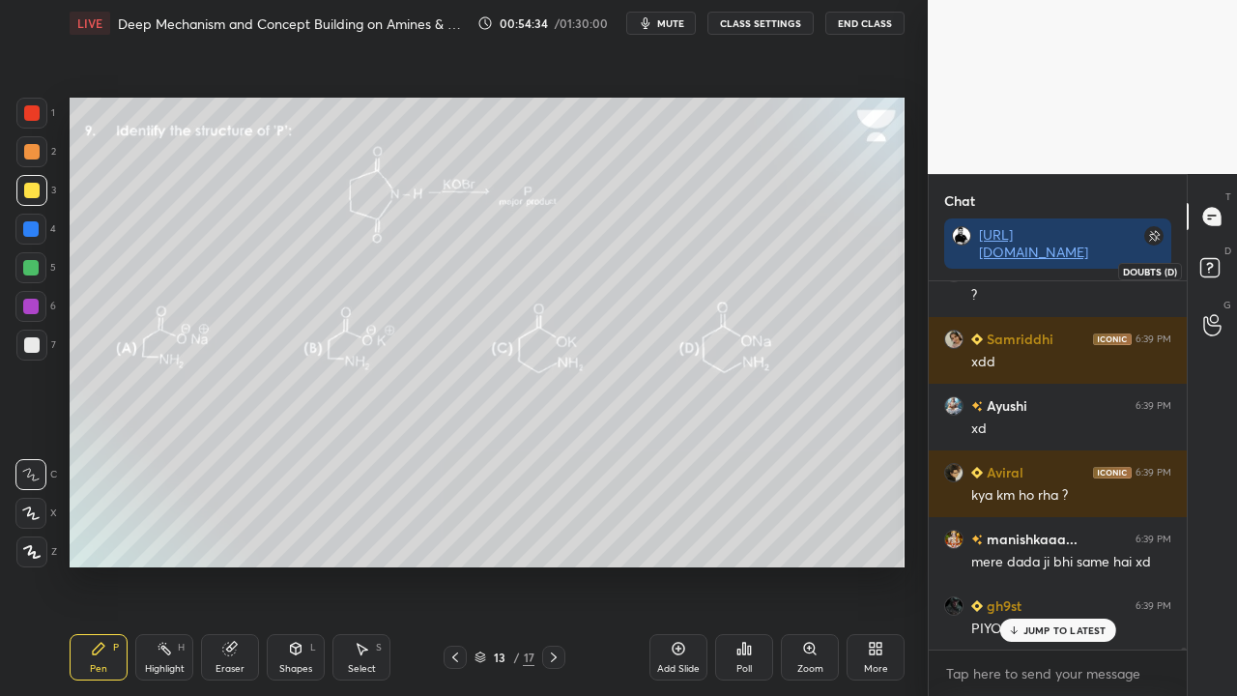
drag, startPoint x: 1215, startPoint y: 265, endPoint x: 925, endPoint y: 483, distance: 363.0
click at [1213, 270] on rect at bounding box center [1209, 268] width 18 height 18
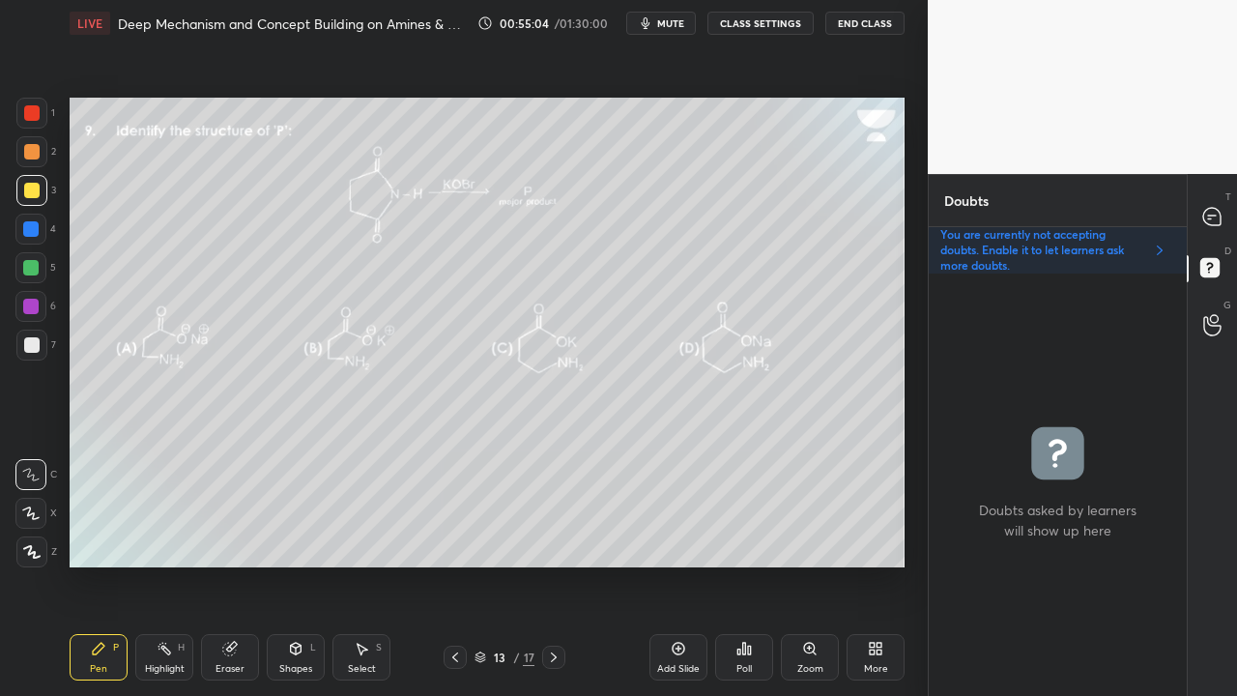
click at [1223, 205] on div at bounding box center [1212, 216] width 39 height 35
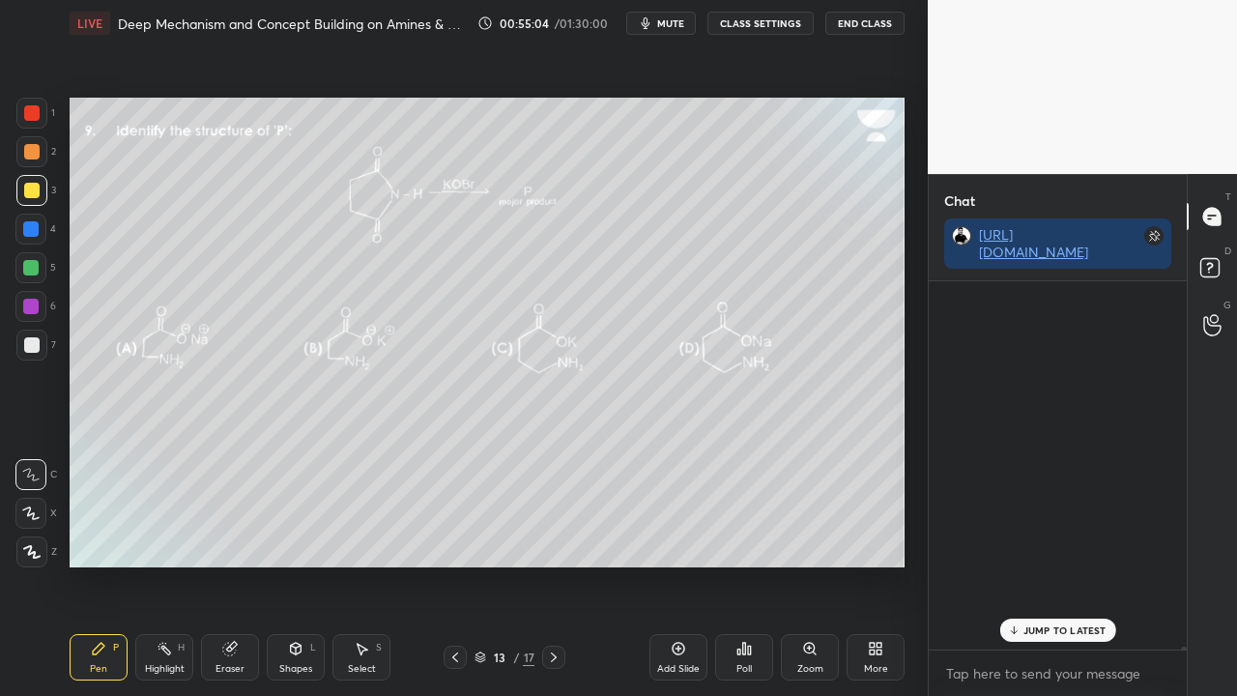
scroll to position [362, 252]
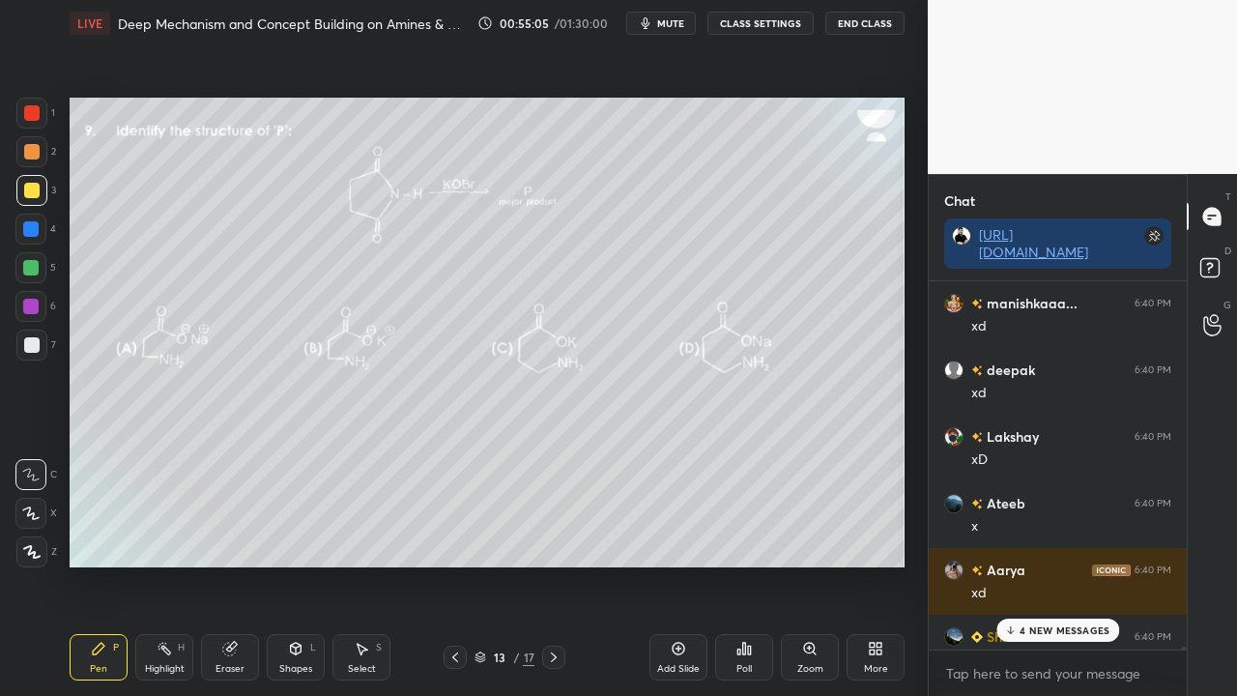
click at [1030, 564] on p "4 NEW MESSAGES" at bounding box center [1064, 630] width 90 height 12
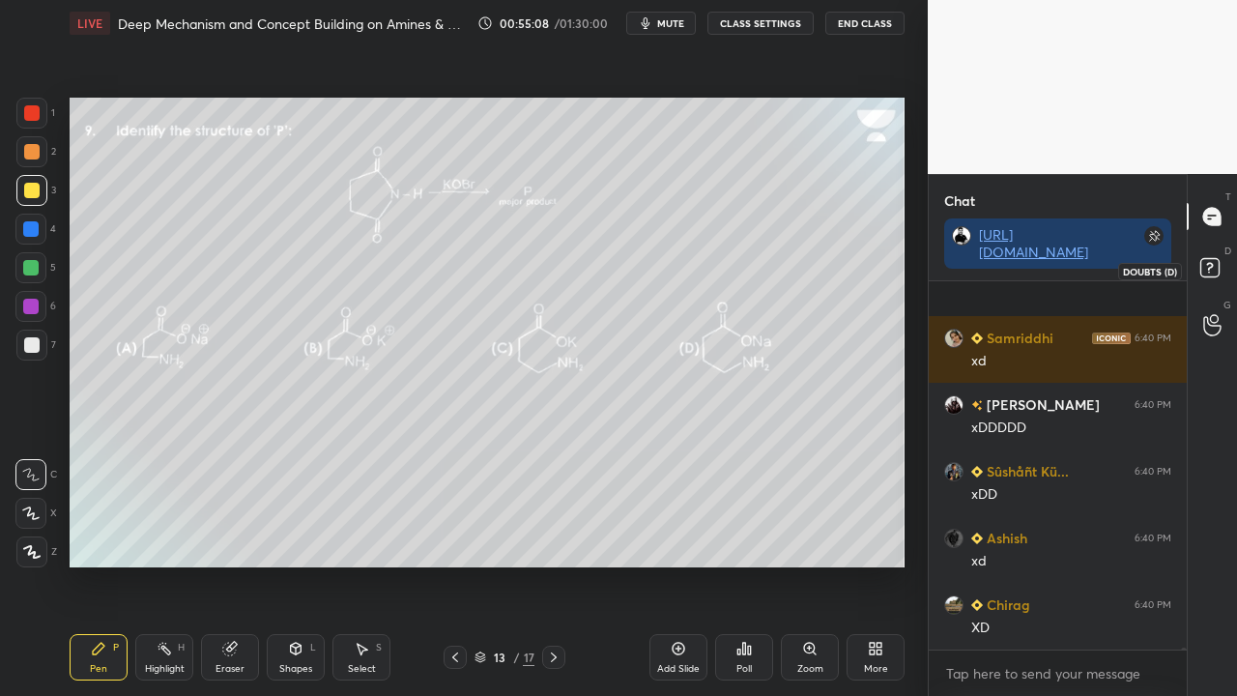
scroll to position [74075, 0]
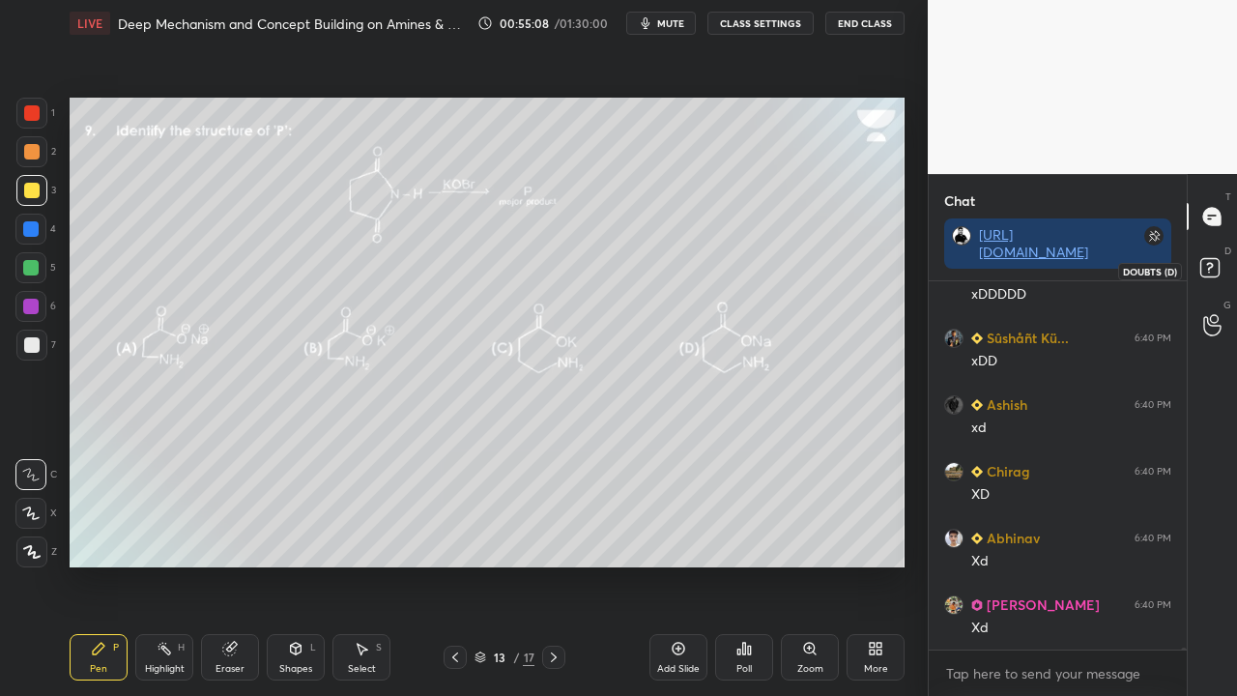
click at [1223, 259] on icon at bounding box center [1212, 270] width 35 height 35
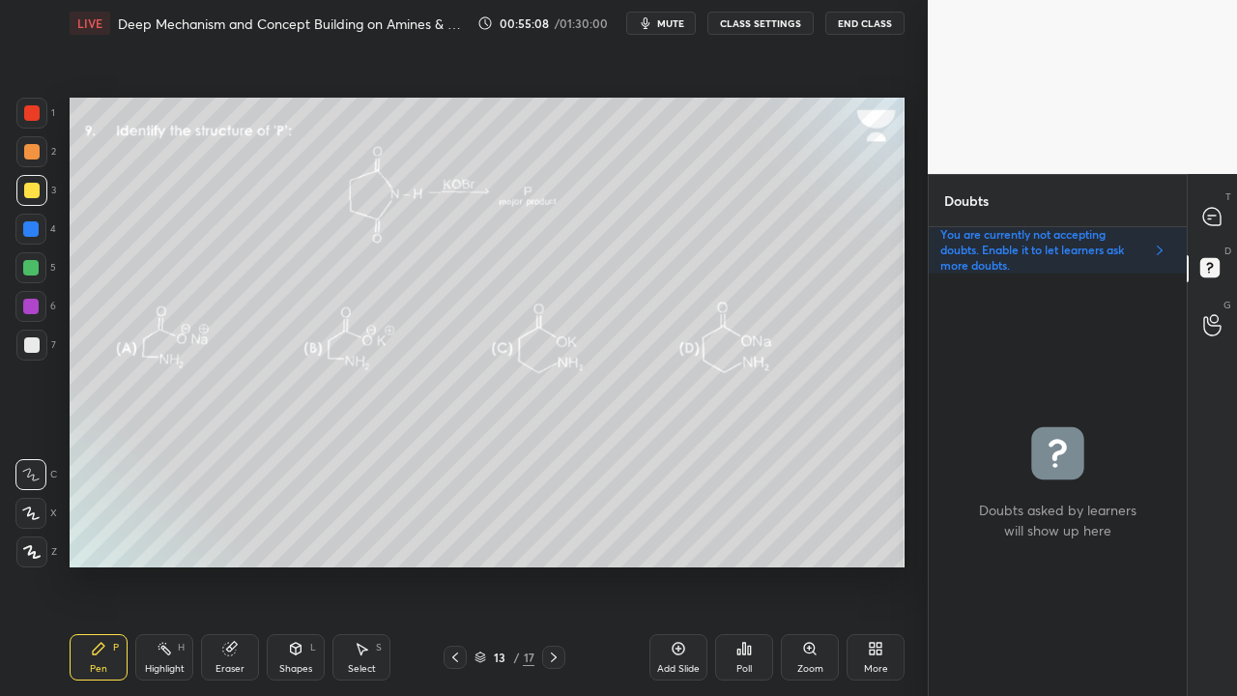
scroll to position [416, 252]
click at [37, 189] on div at bounding box center [31, 190] width 15 height 15
click at [1216, 215] on icon at bounding box center [1211, 216] width 17 height 17
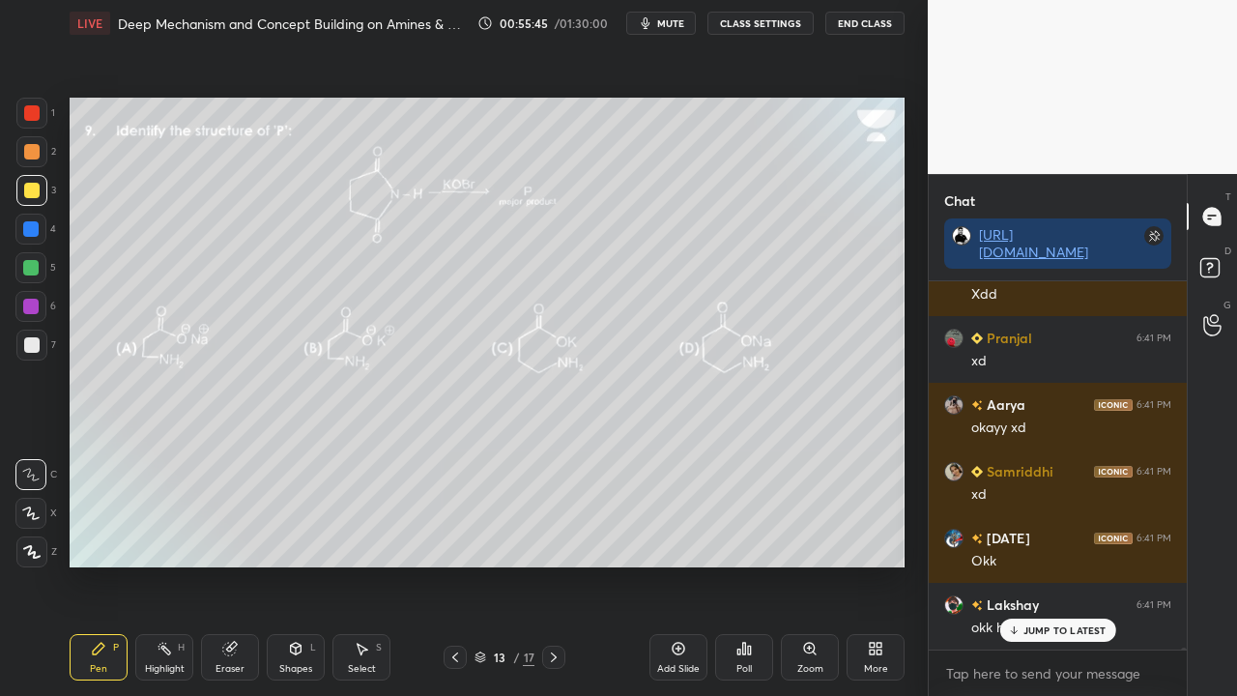
scroll to position [75956, 0]
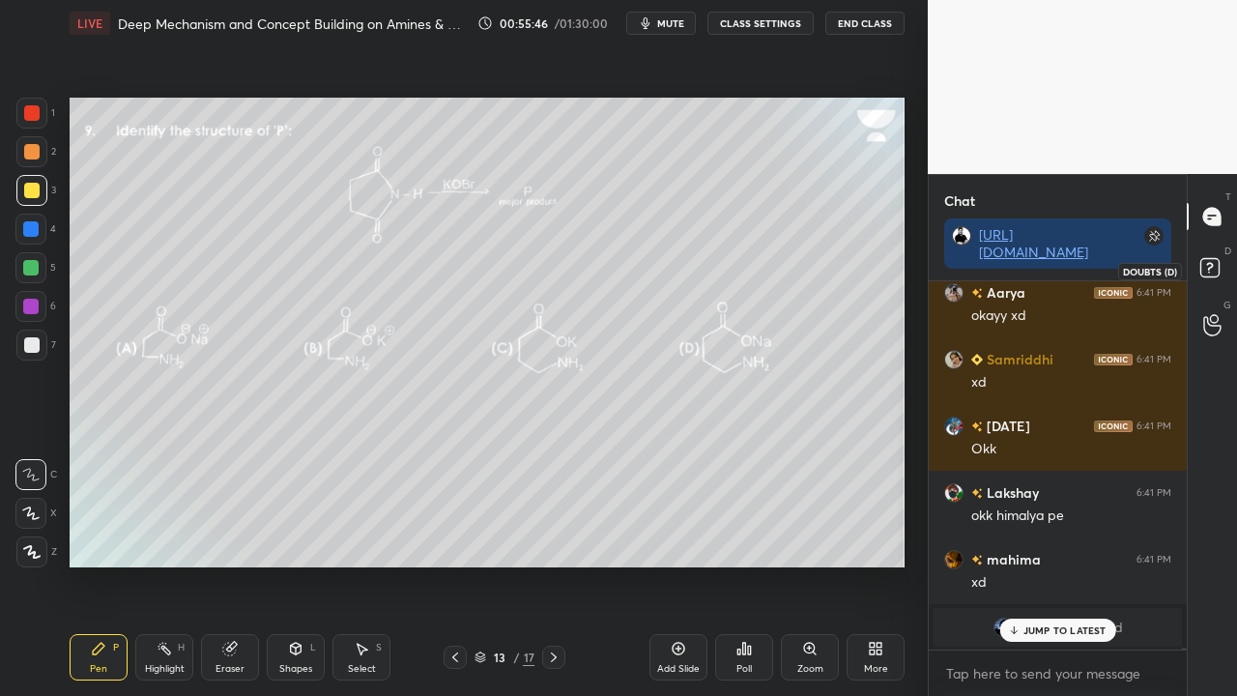
click at [1221, 267] on icon at bounding box center [1212, 270] width 35 height 35
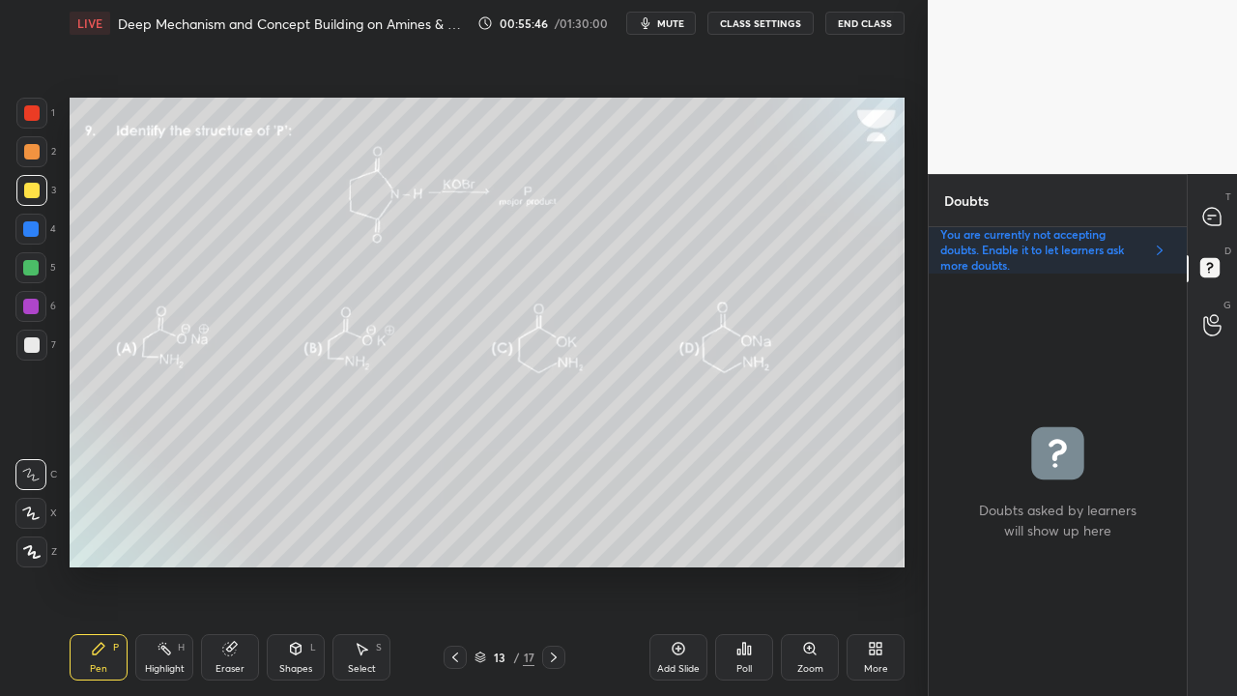
scroll to position [416, 252]
click at [1220, 211] on icon at bounding box center [1212, 217] width 20 height 20
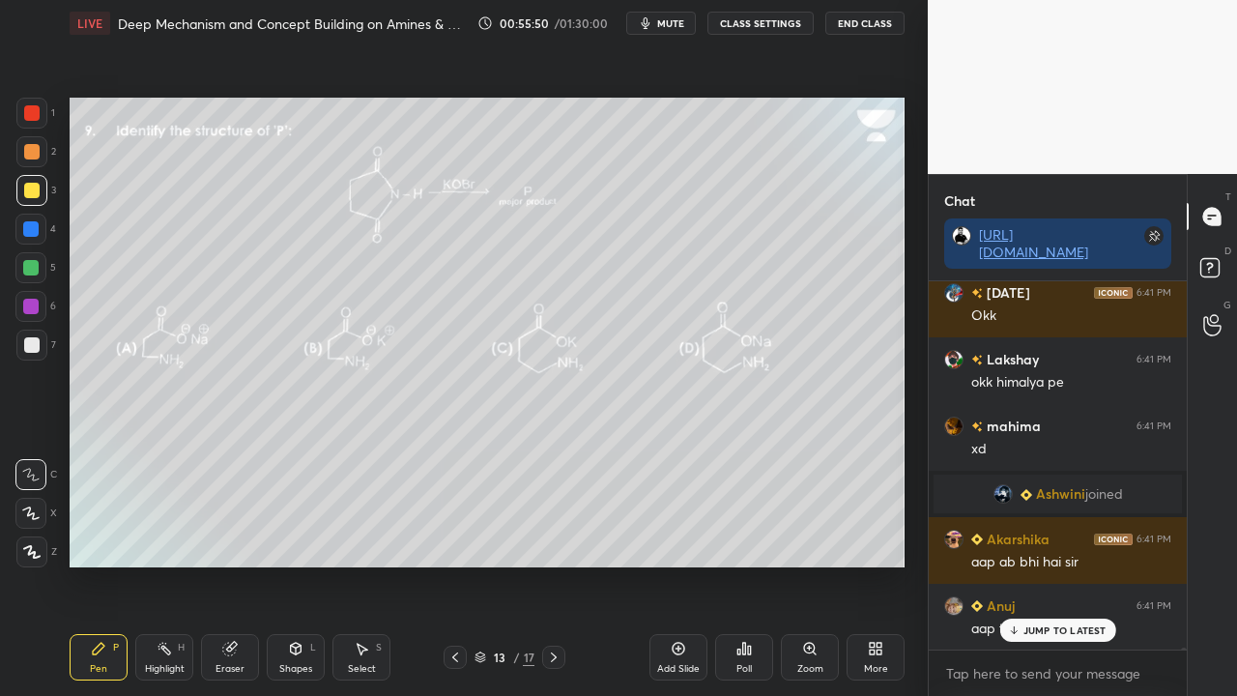
scroll to position [69814, 0]
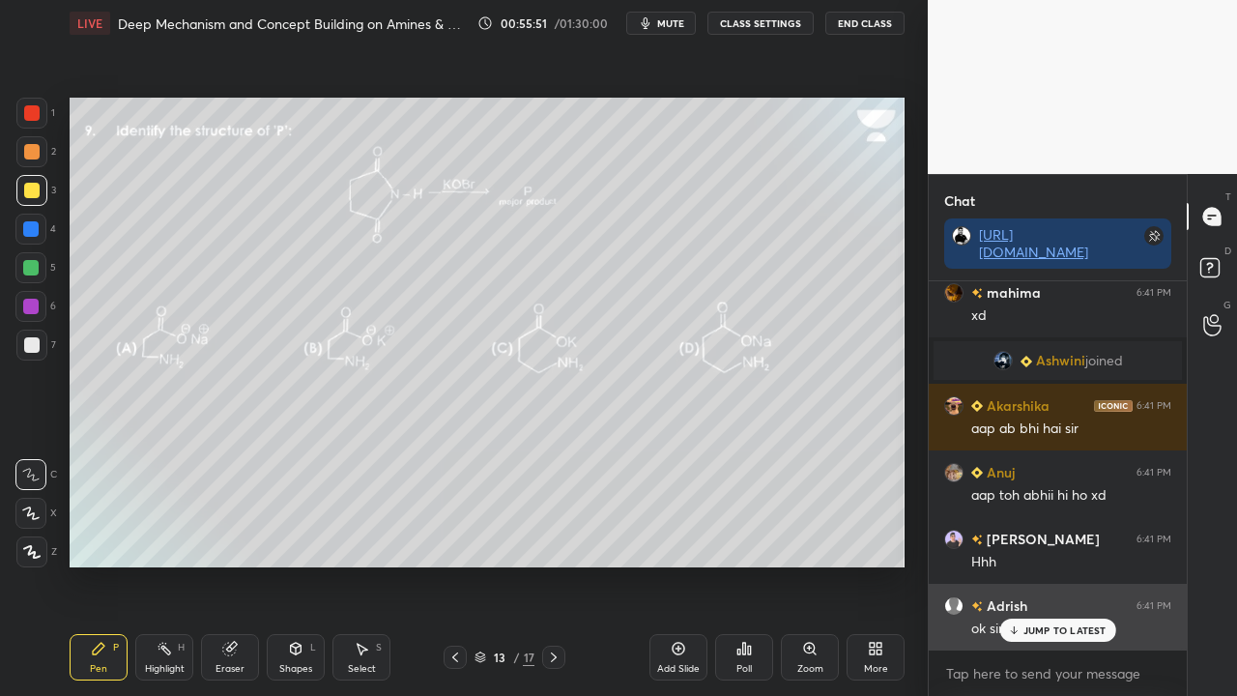
click at [1048, 564] on p "JUMP TO LATEST" at bounding box center [1064, 630] width 83 height 12
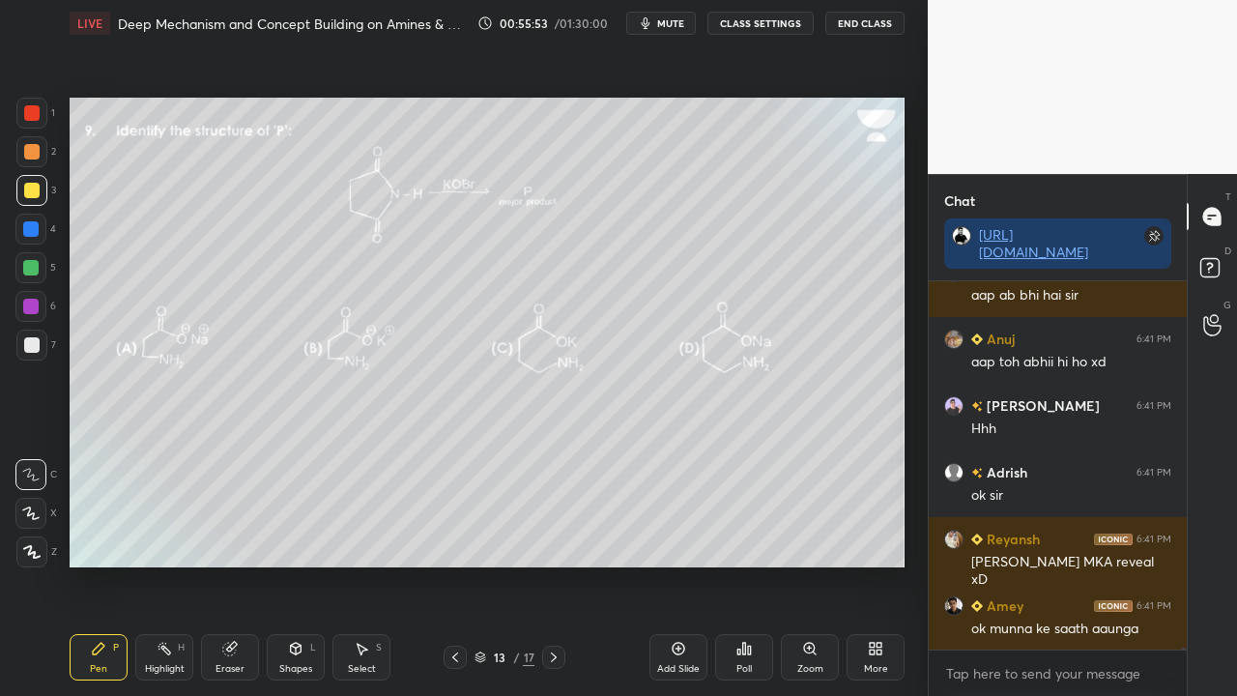
scroll to position [70015, 0]
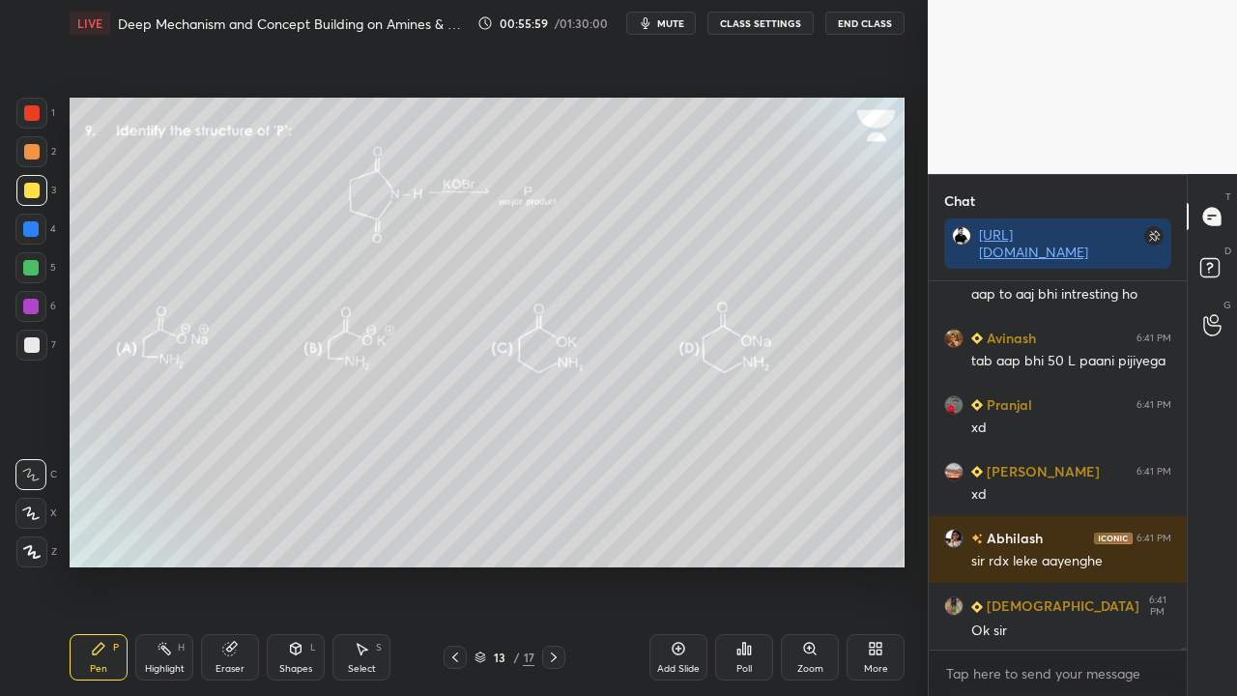
click at [1220, 260] on icon at bounding box center [1212, 270] width 35 height 35
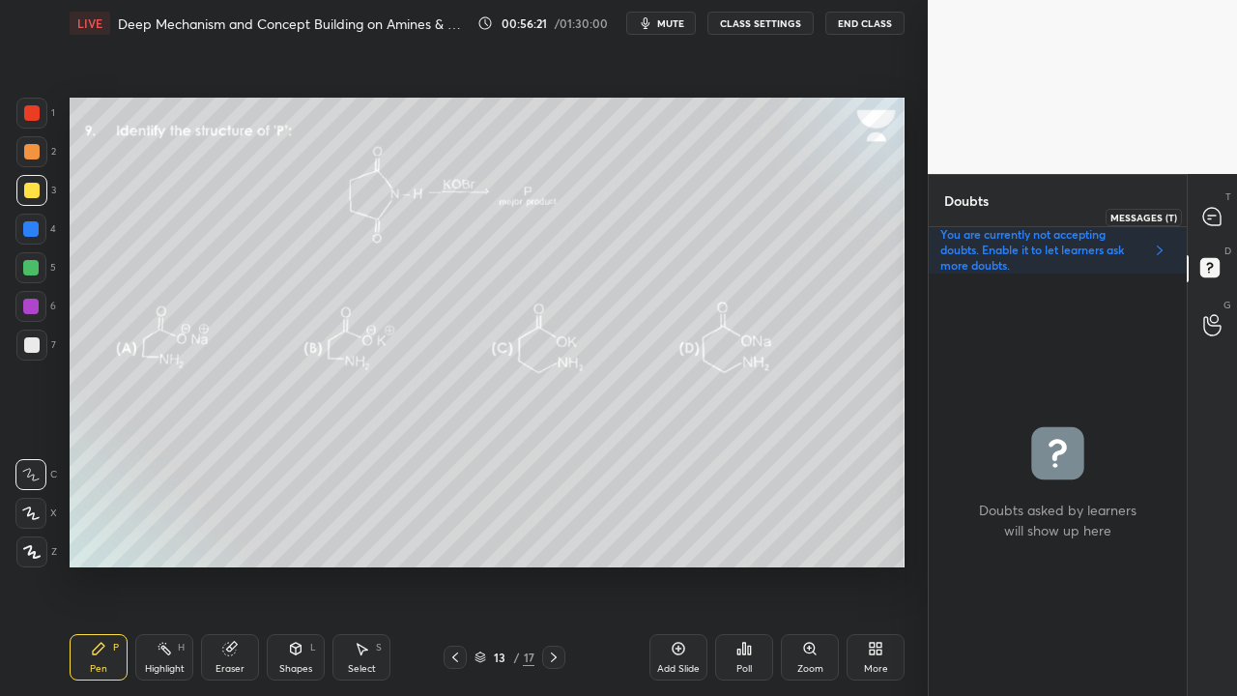
click at [1216, 215] on icon at bounding box center [1212, 217] width 20 height 20
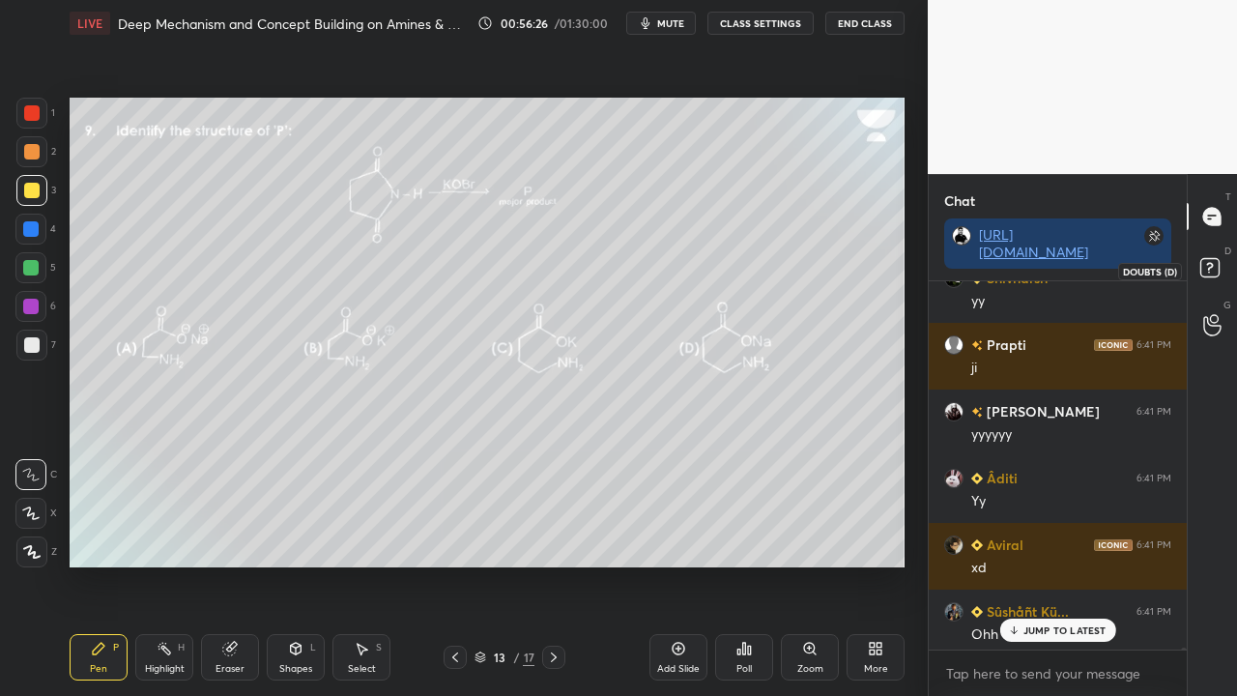
scroll to position [71449, 0]
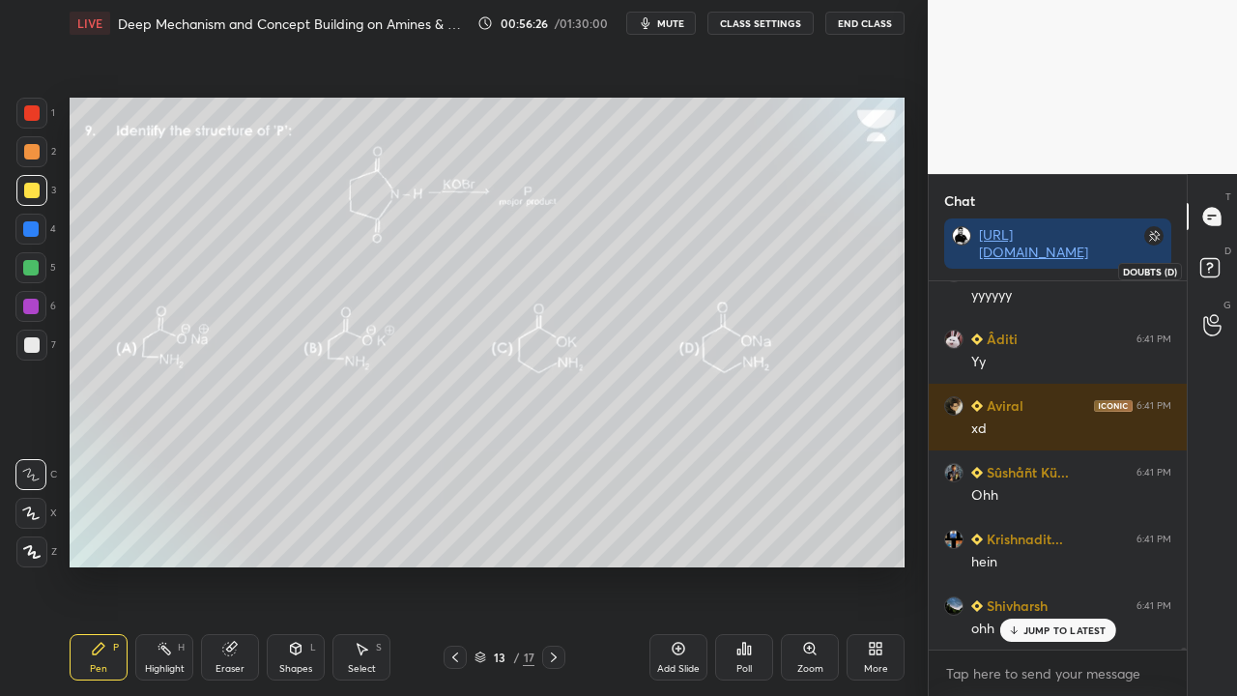
click at [1218, 263] on rect at bounding box center [1209, 268] width 18 height 18
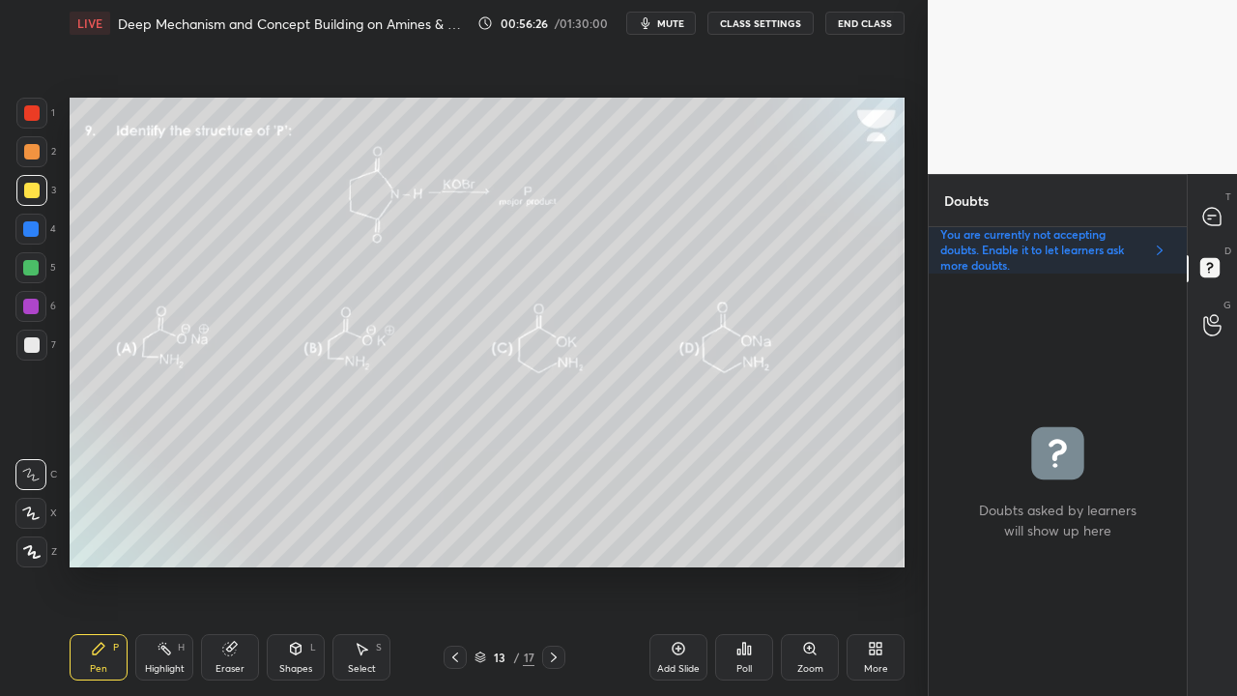
scroll to position [416, 252]
click at [1213, 214] on icon at bounding box center [1211, 216] width 17 height 17
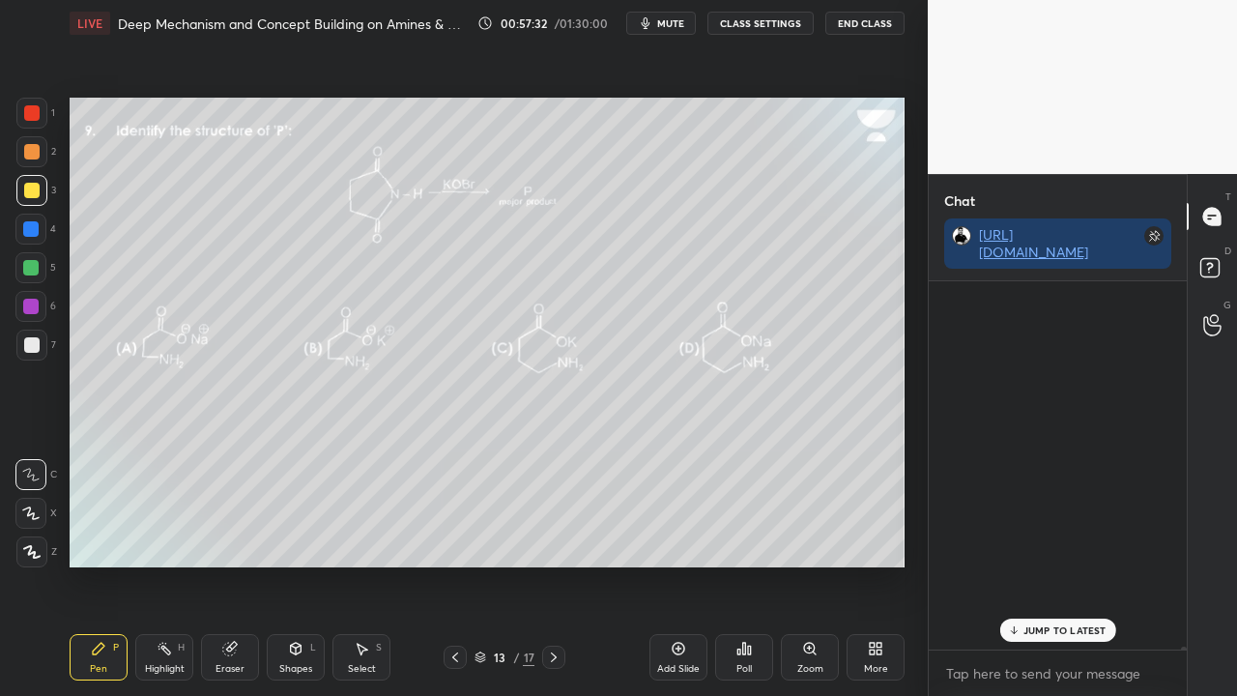
scroll to position [362, 252]
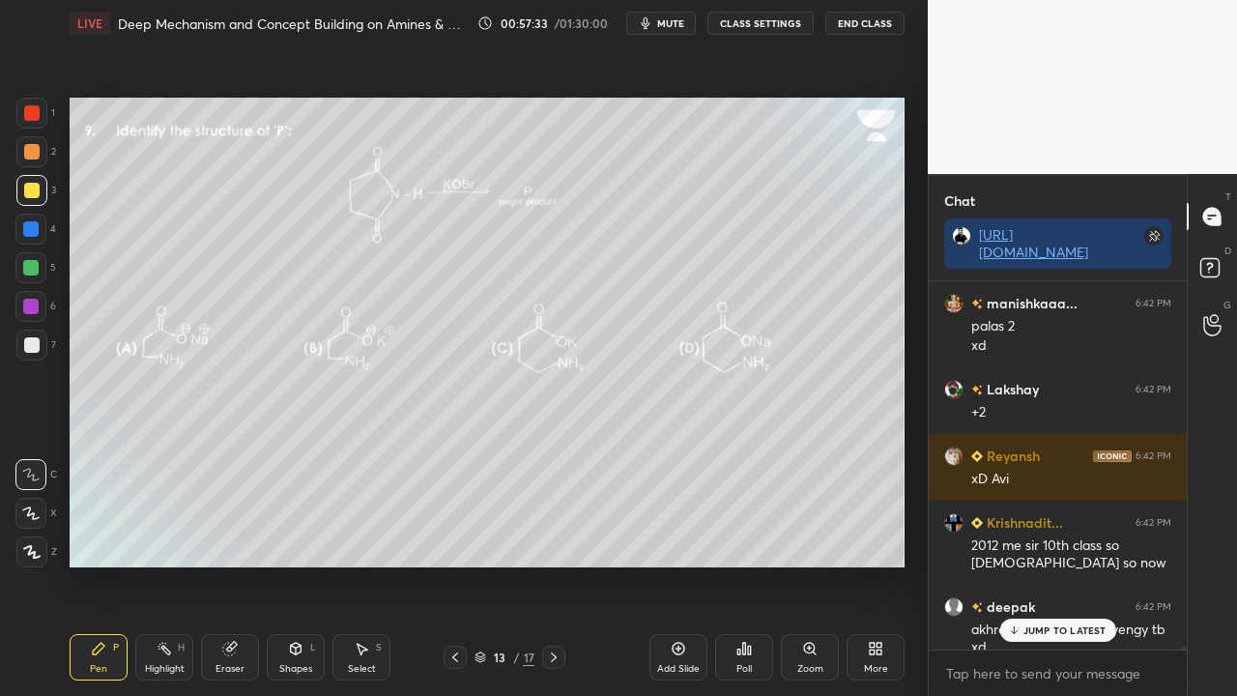
click at [1049, 564] on p "JUMP TO LATEST" at bounding box center [1064, 630] width 83 height 12
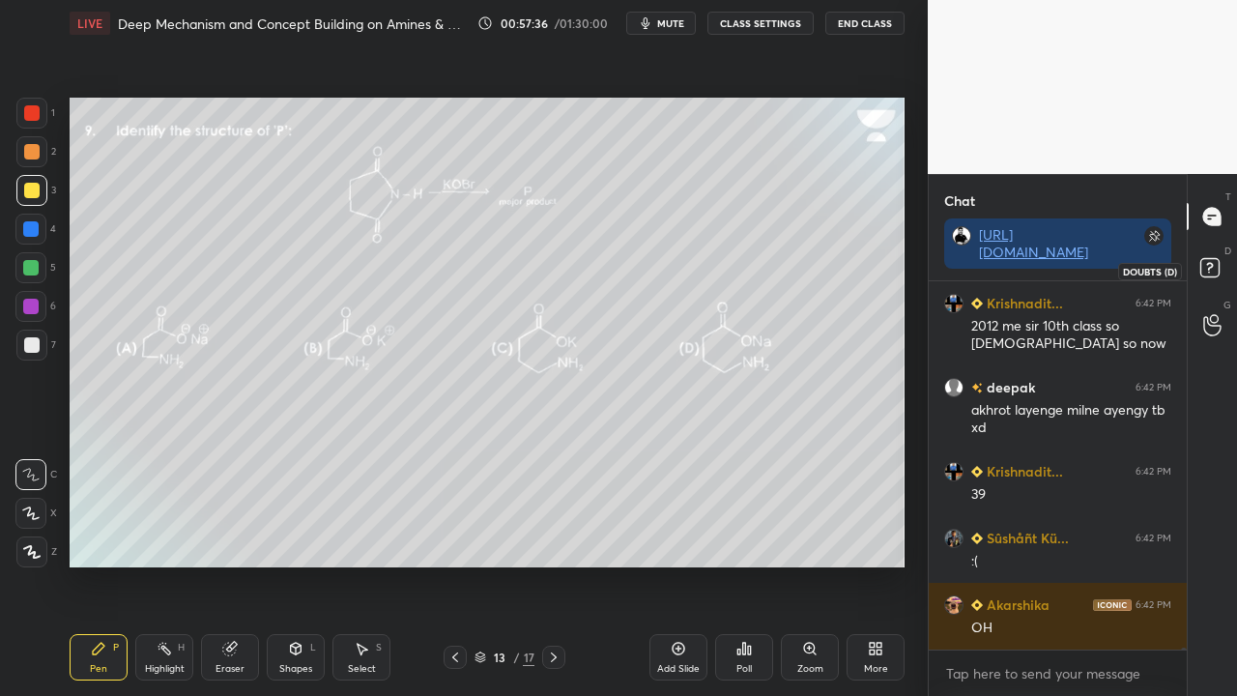
scroll to position [72701, 0]
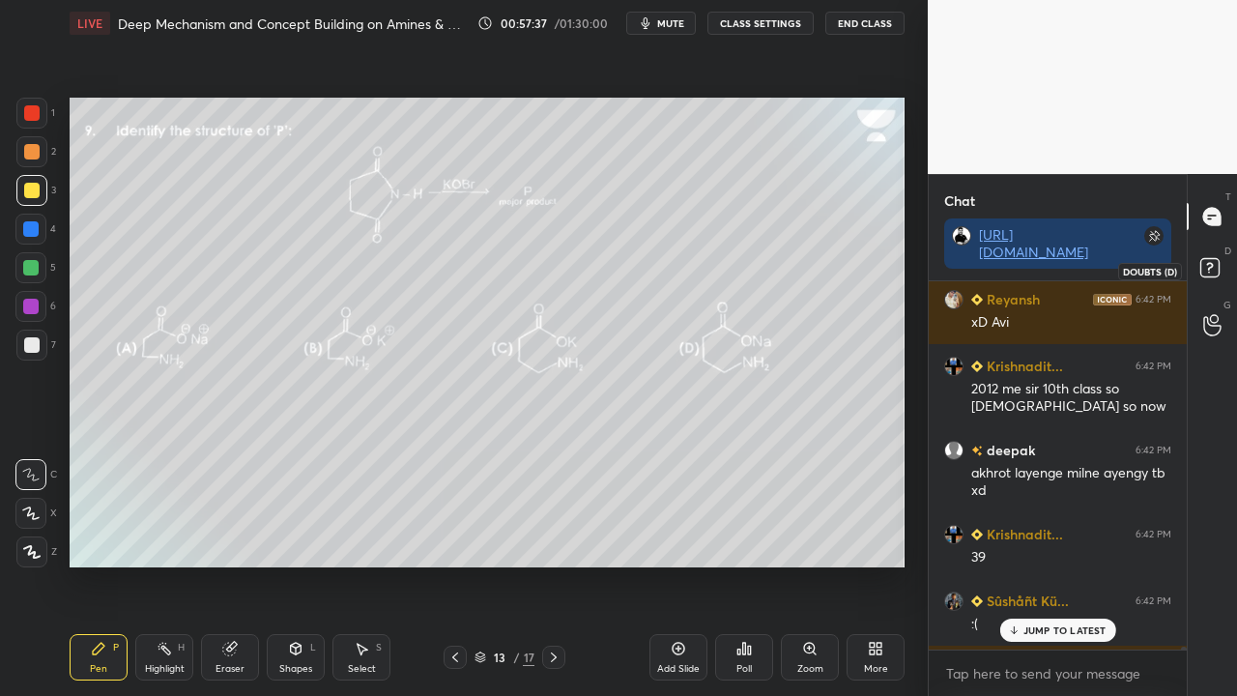
click at [1219, 263] on rect at bounding box center [1209, 268] width 18 height 18
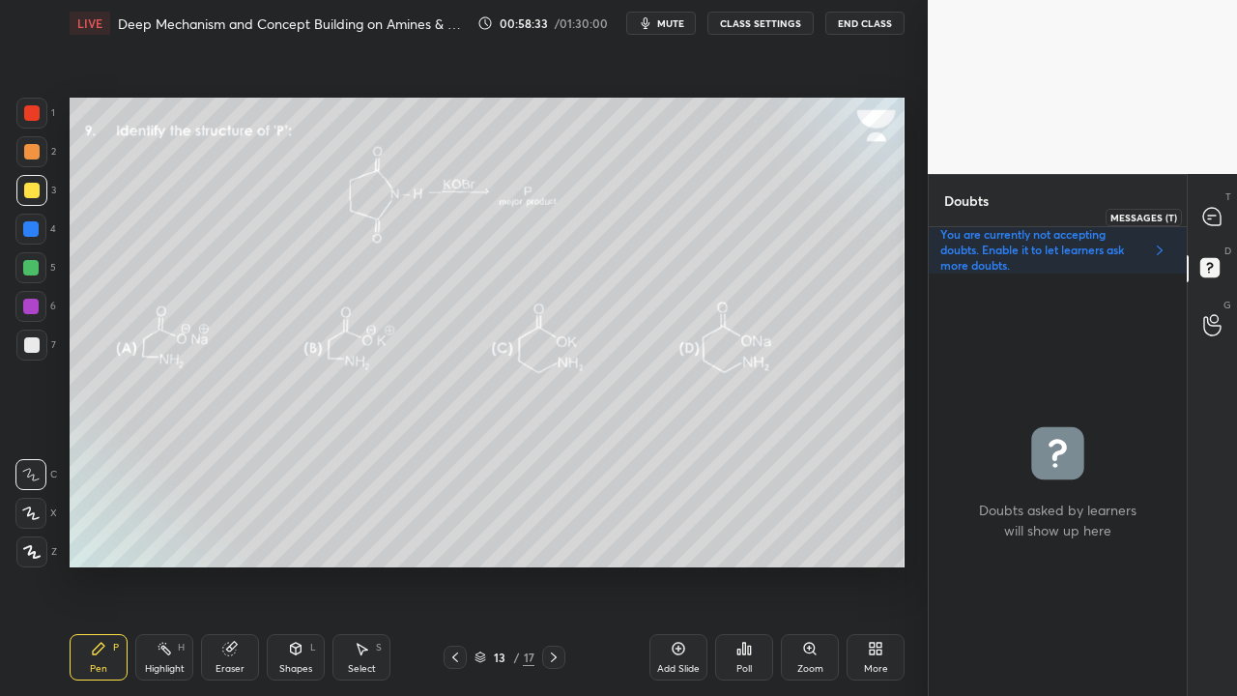
click at [1210, 213] on icon at bounding box center [1211, 216] width 17 height 17
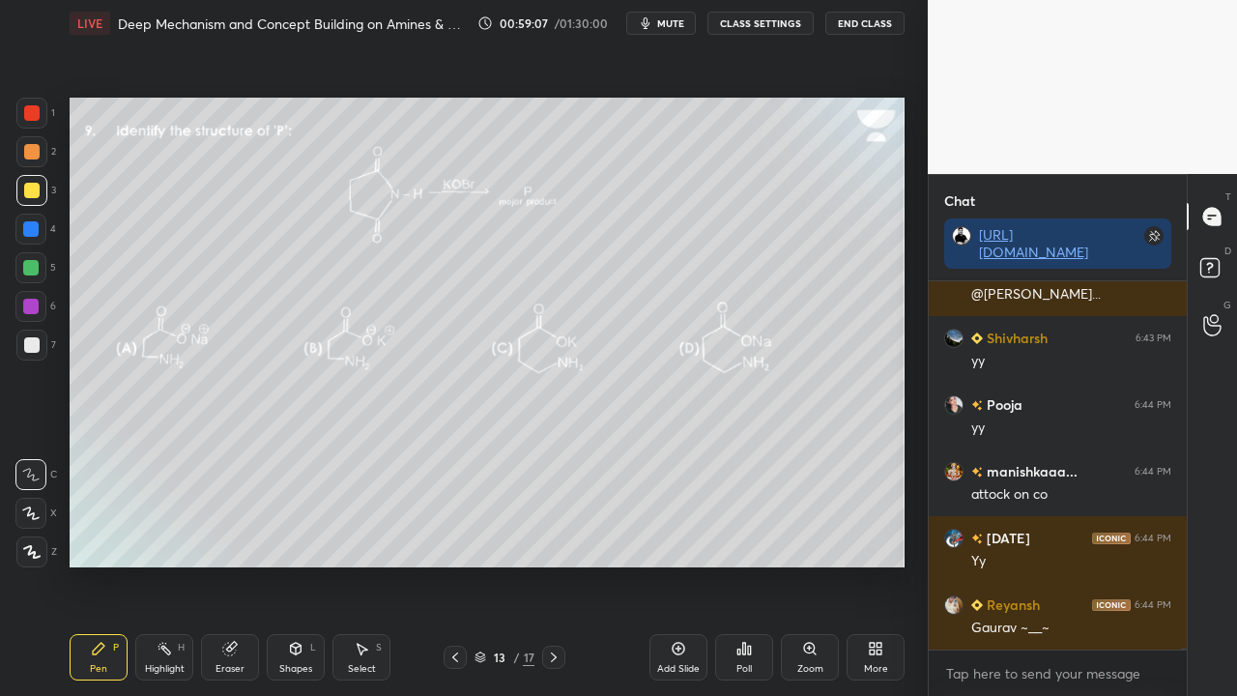
scroll to position [74416, 0]
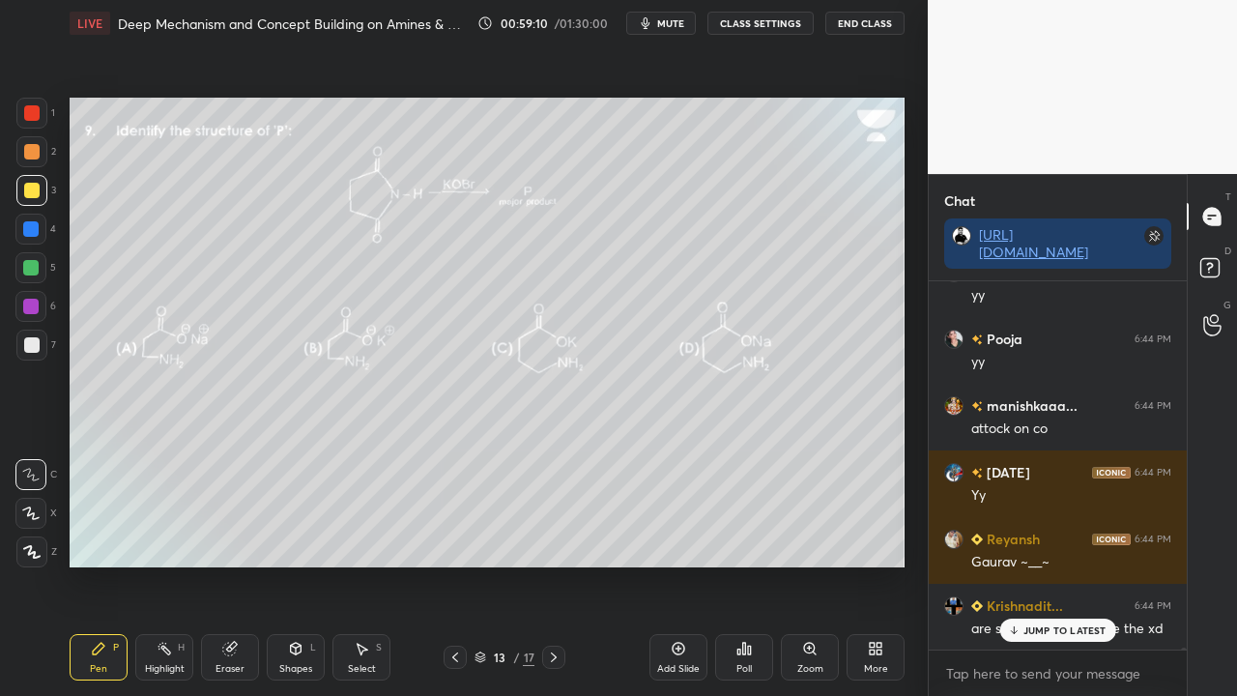
drag, startPoint x: 1028, startPoint y: 632, endPoint x: 978, endPoint y: 650, distance: 53.5
click at [1029, 564] on p "JUMP TO LATEST" at bounding box center [1064, 630] width 83 height 12
drag, startPoint x: 1210, startPoint y: 265, endPoint x: 1214, endPoint y: 255, distance: 10.4
click at [1210, 264] on icon at bounding box center [1212, 270] width 35 height 35
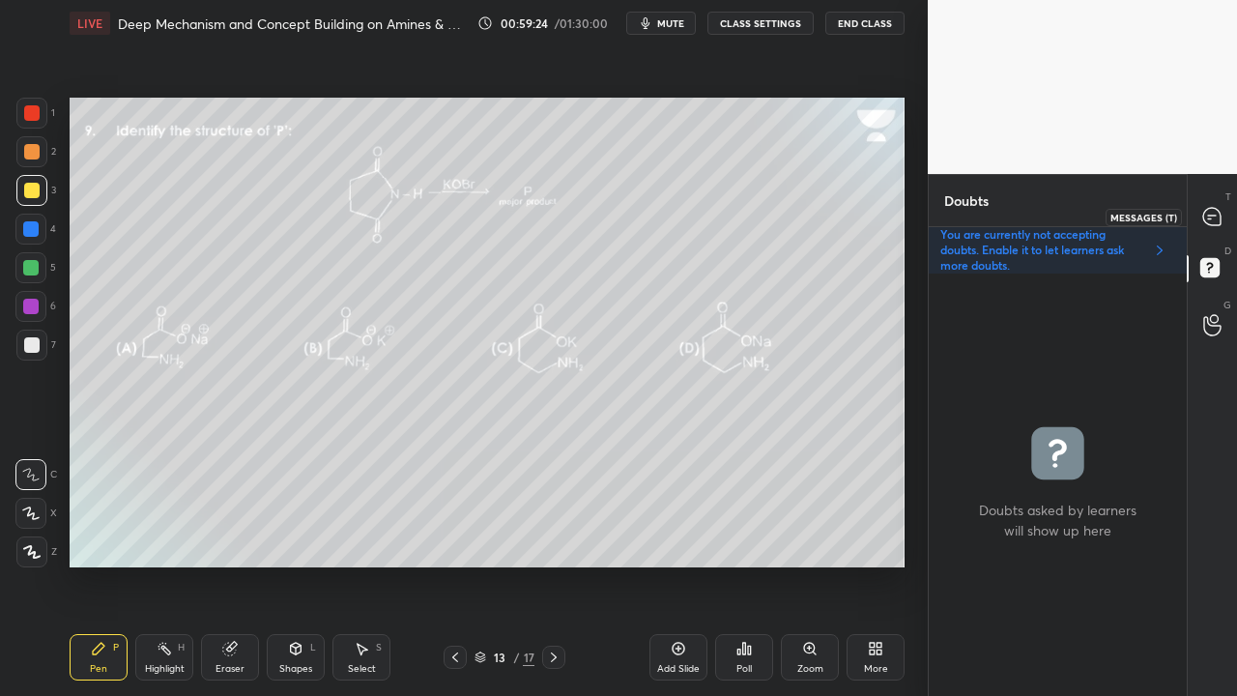
click at [1220, 214] on icon at bounding box center [1212, 217] width 20 height 20
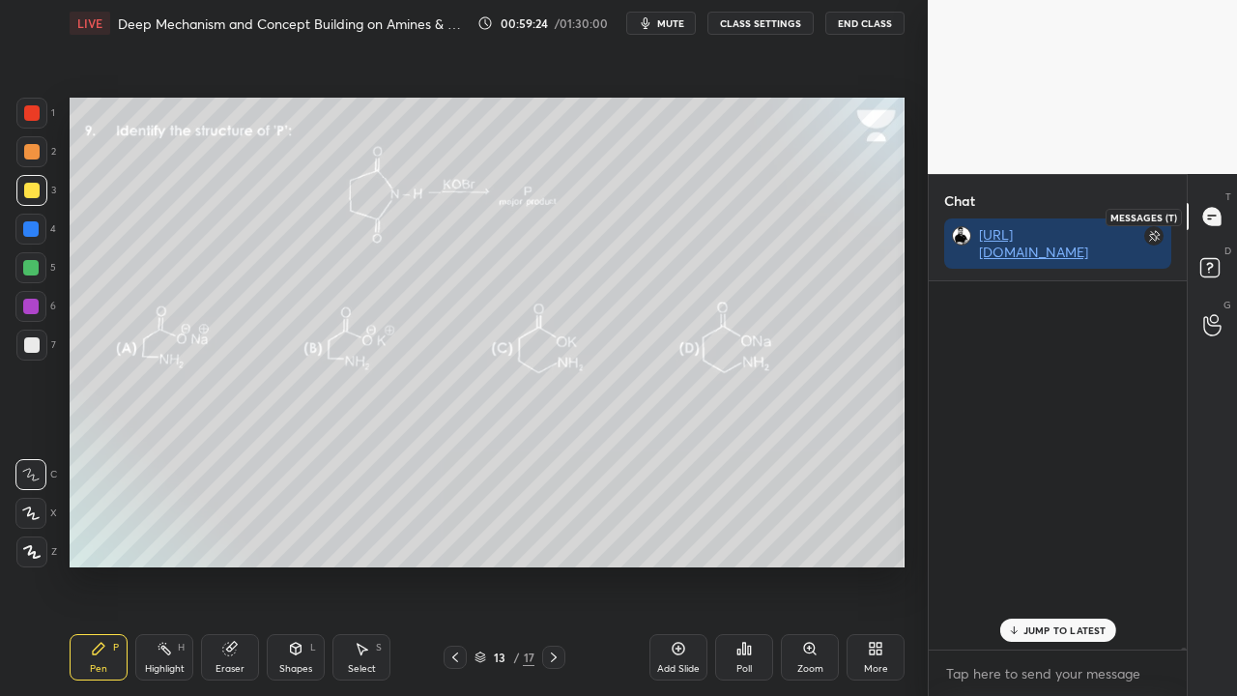
scroll to position [362, 252]
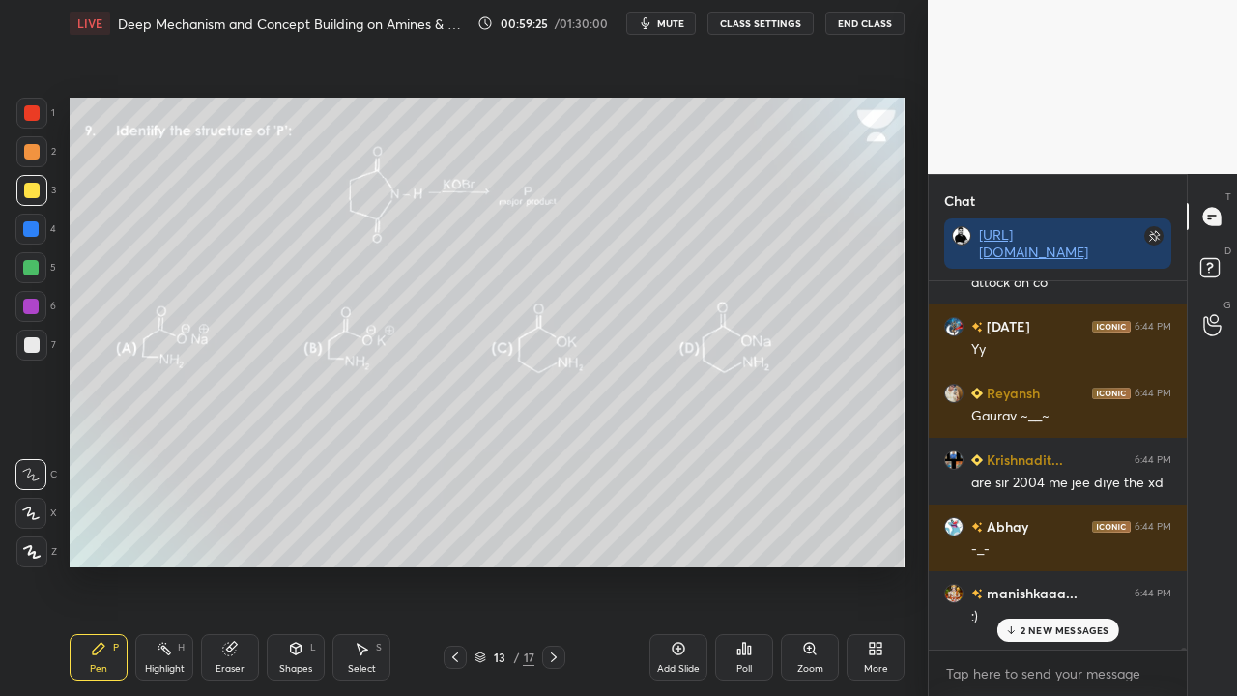
click at [1049, 564] on p "2 NEW MESSAGES" at bounding box center [1064, 630] width 89 height 12
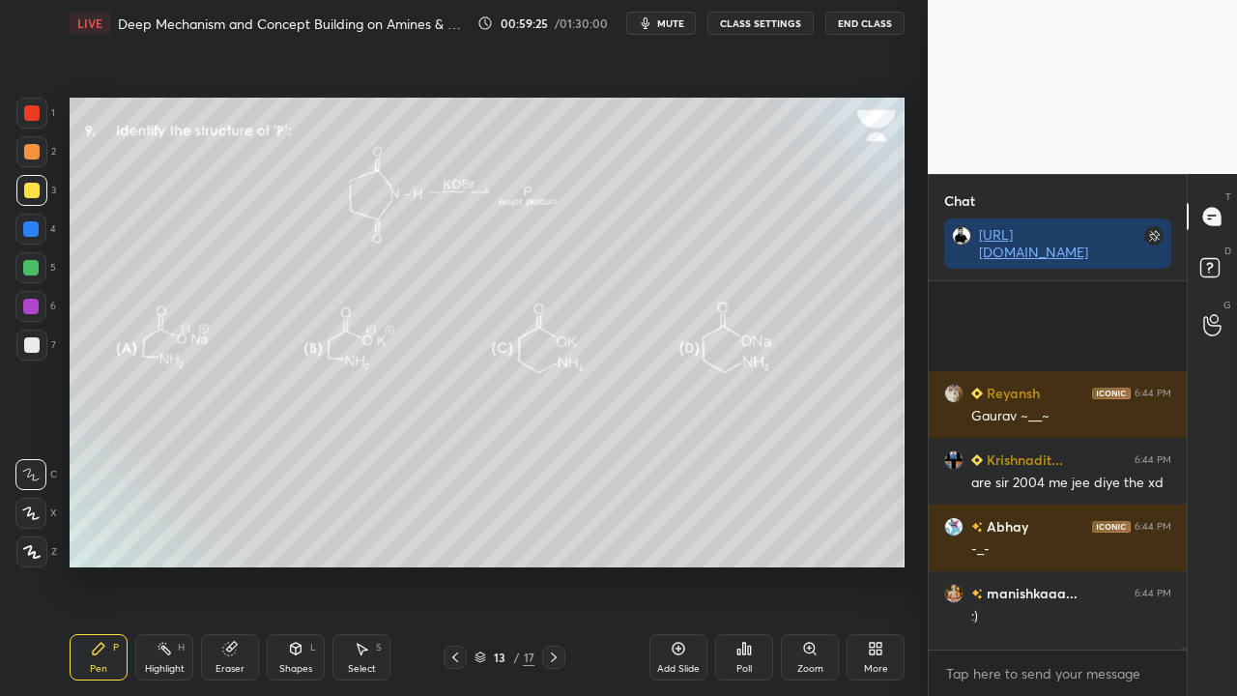
scroll to position [74816, 0]
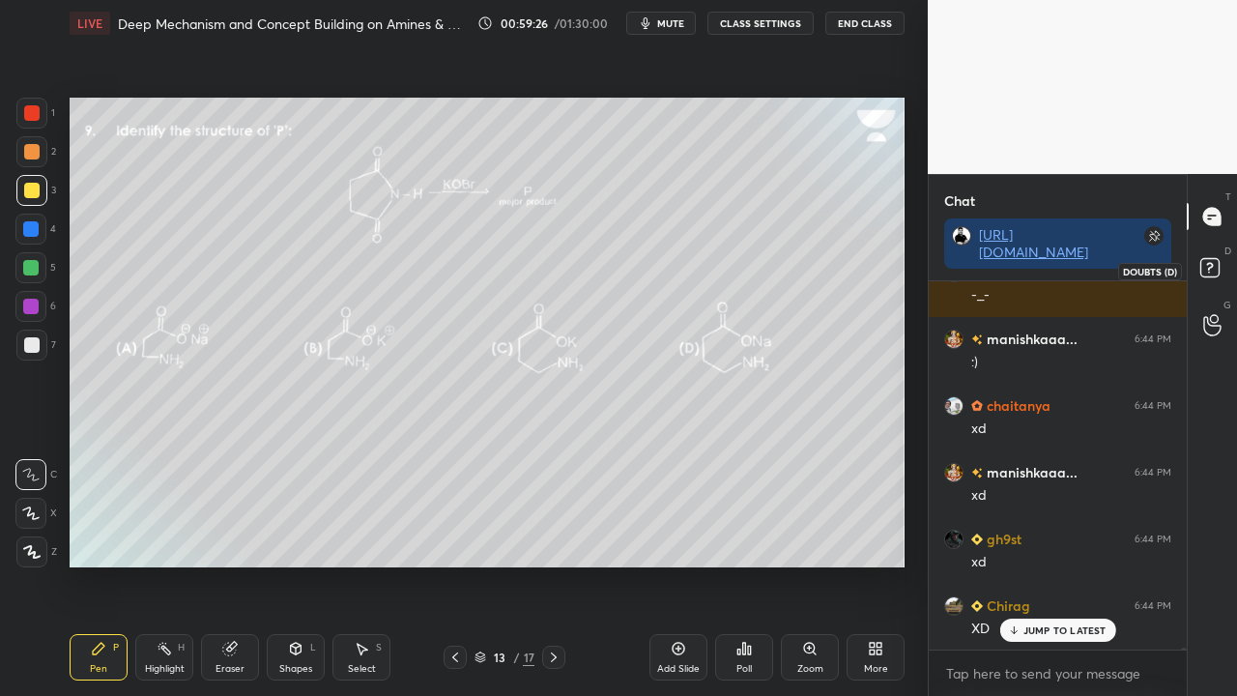
click at [1228, 263] on icon at bounding box center [1212, 270] width 35 height 35
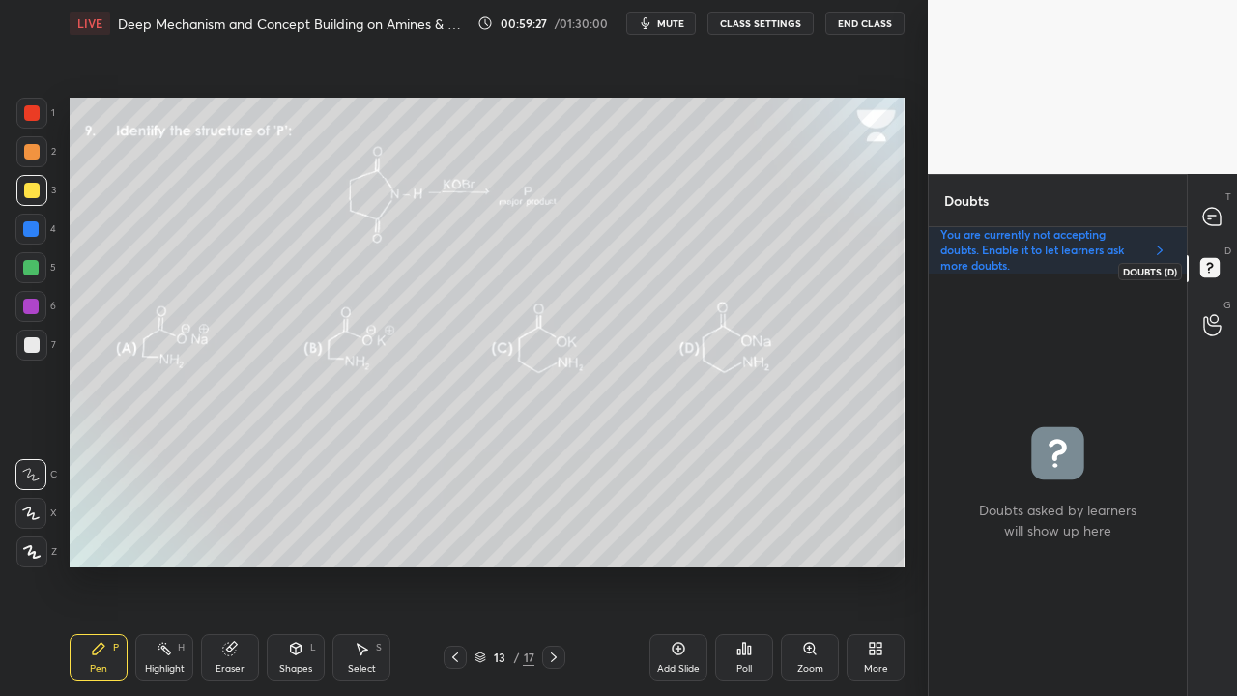
scroll to position [416, 252]
click at [228, 564] on div "Eraser" at bounding box center [229, 669] width 29 height 10
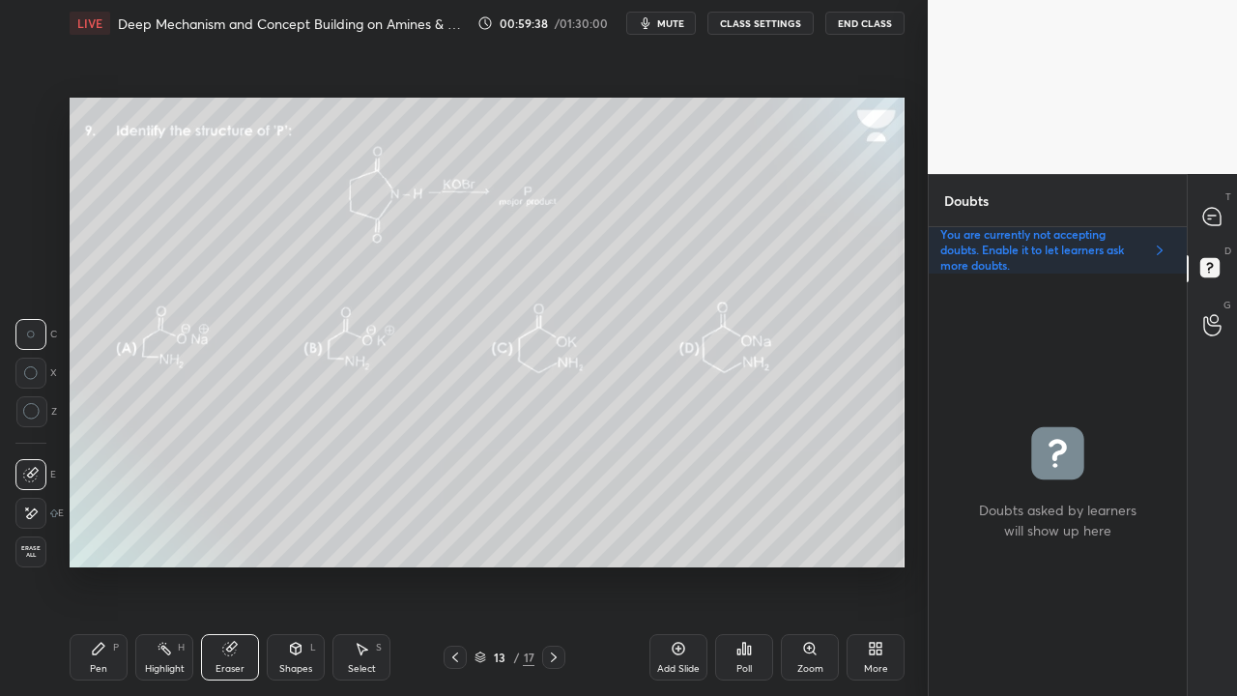
click at [87, 564] on div "Pen P" at bounding box center [99, 657] width 58 height 46
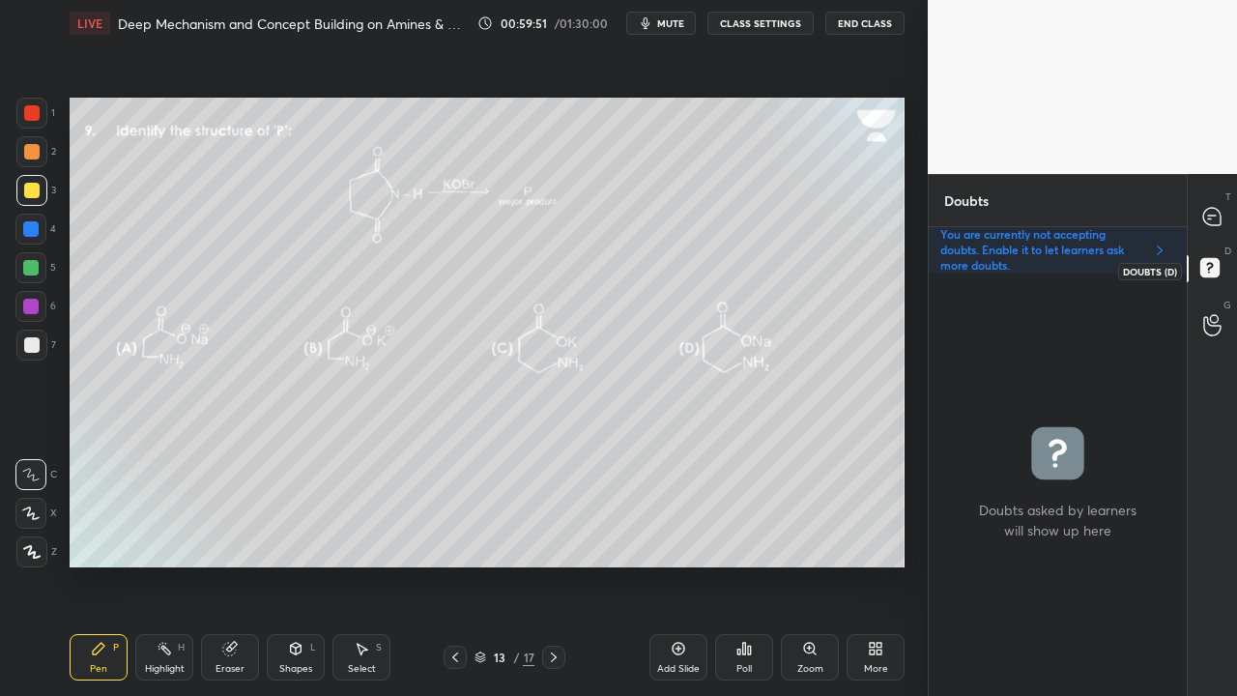
click at [1223, 207] on div at bounding box center [1212, 216] width 39 height 35
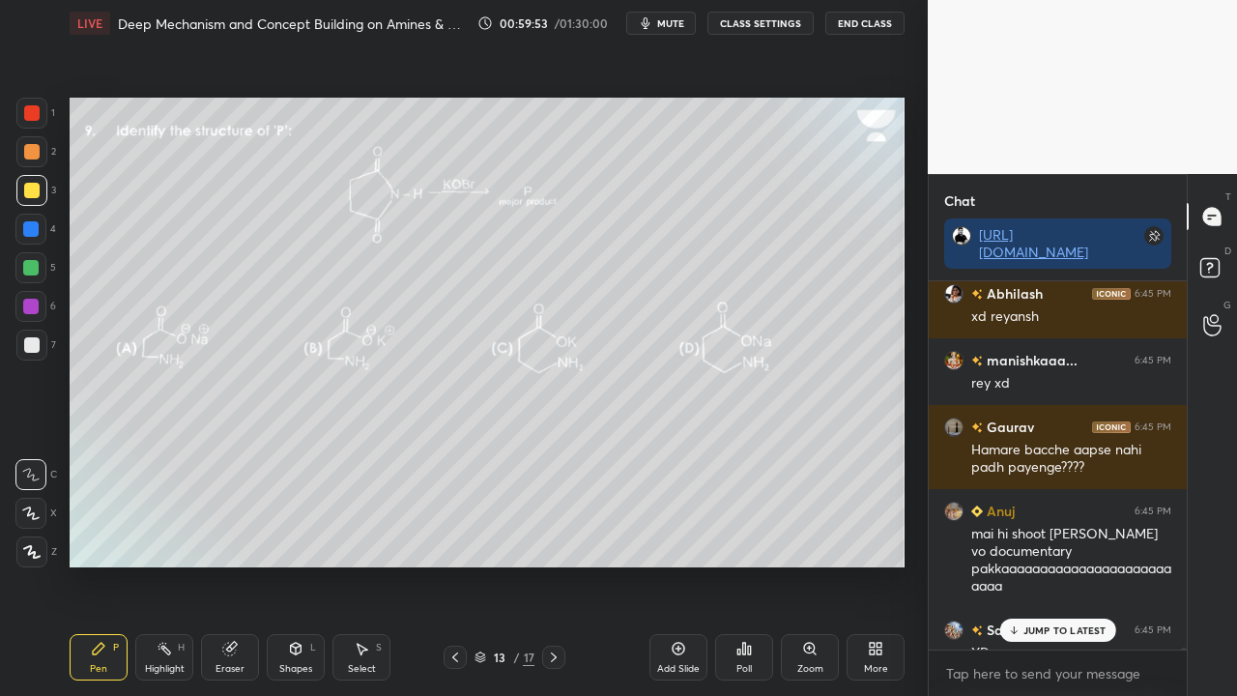
scroll to position [76507, 0]
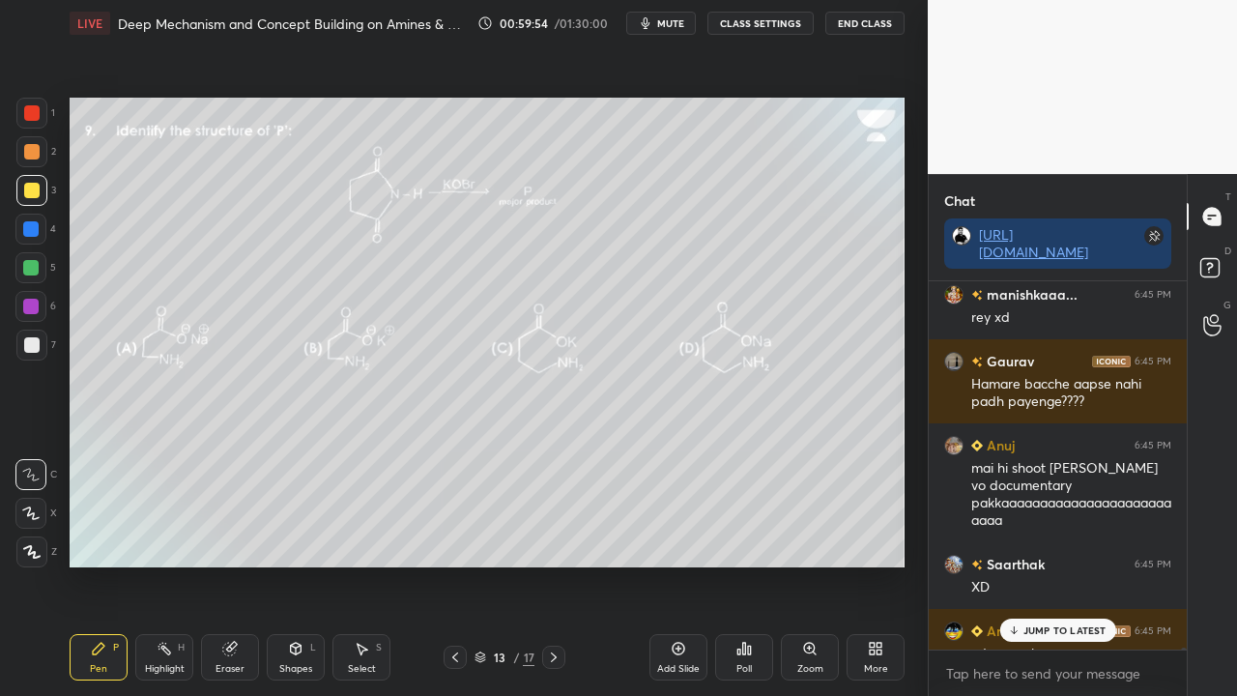
click at [1064, 564] on p "JUMP TO LATEST" at bounding box center [1064, 630] width 83 height 12
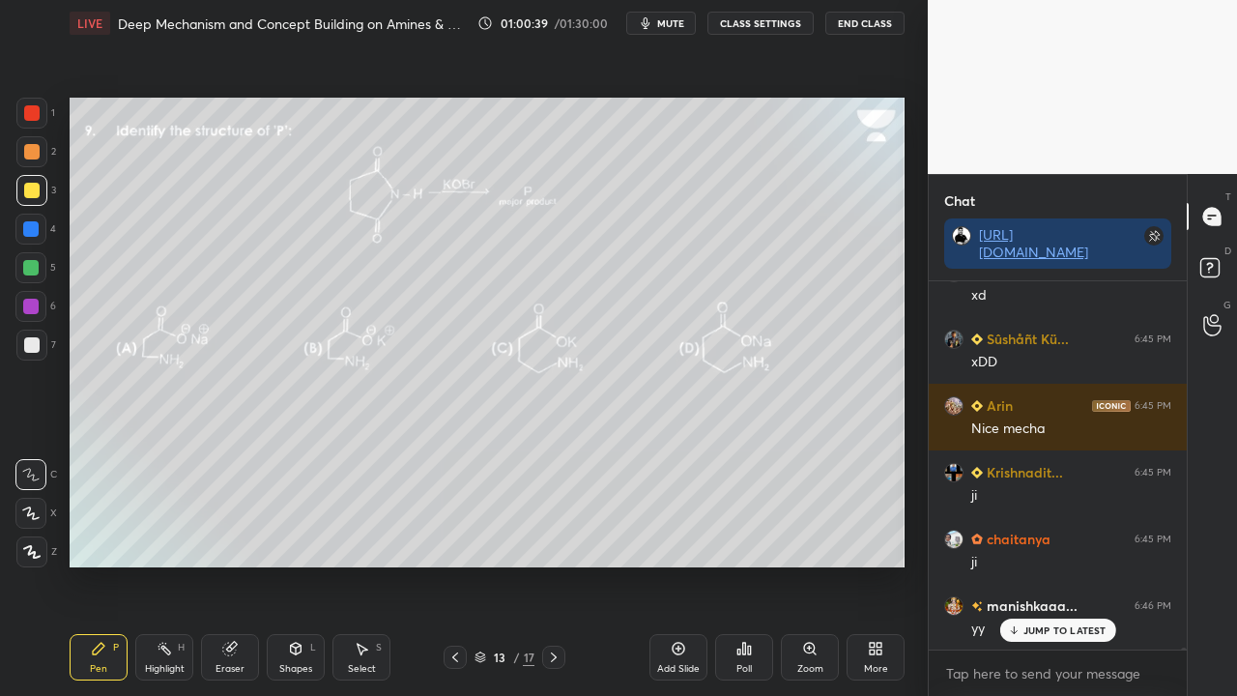
scroll to position [78003, 0]
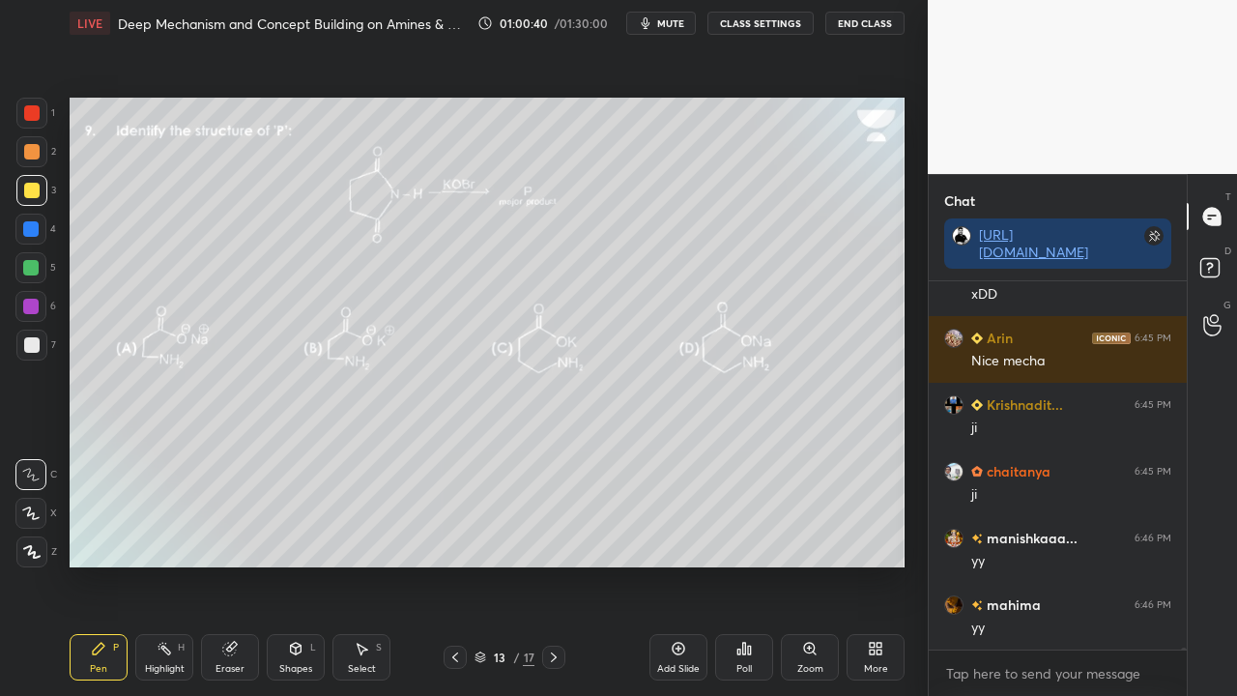
click at [1227, 263] on icon at bounding box center [1212, 270] width 35 height 35
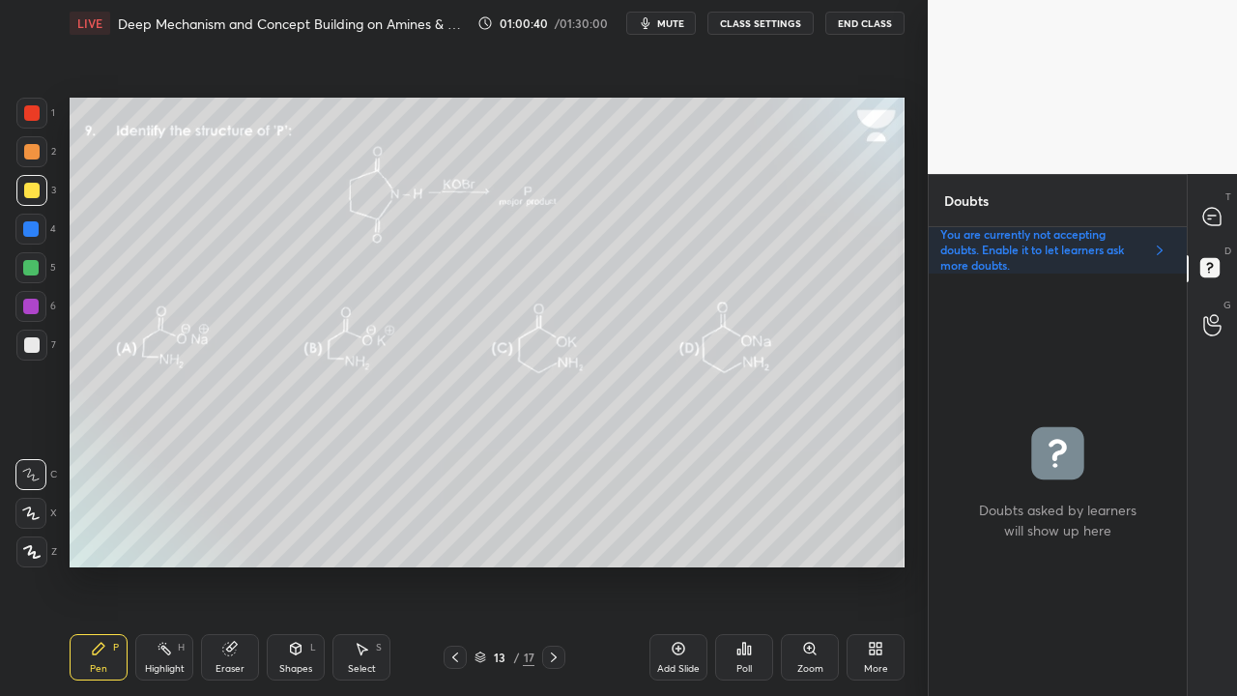
scroll to position [416, 252]
click at [1212, 211] on icon at bounding box center [1211, 216] width 17 height 17
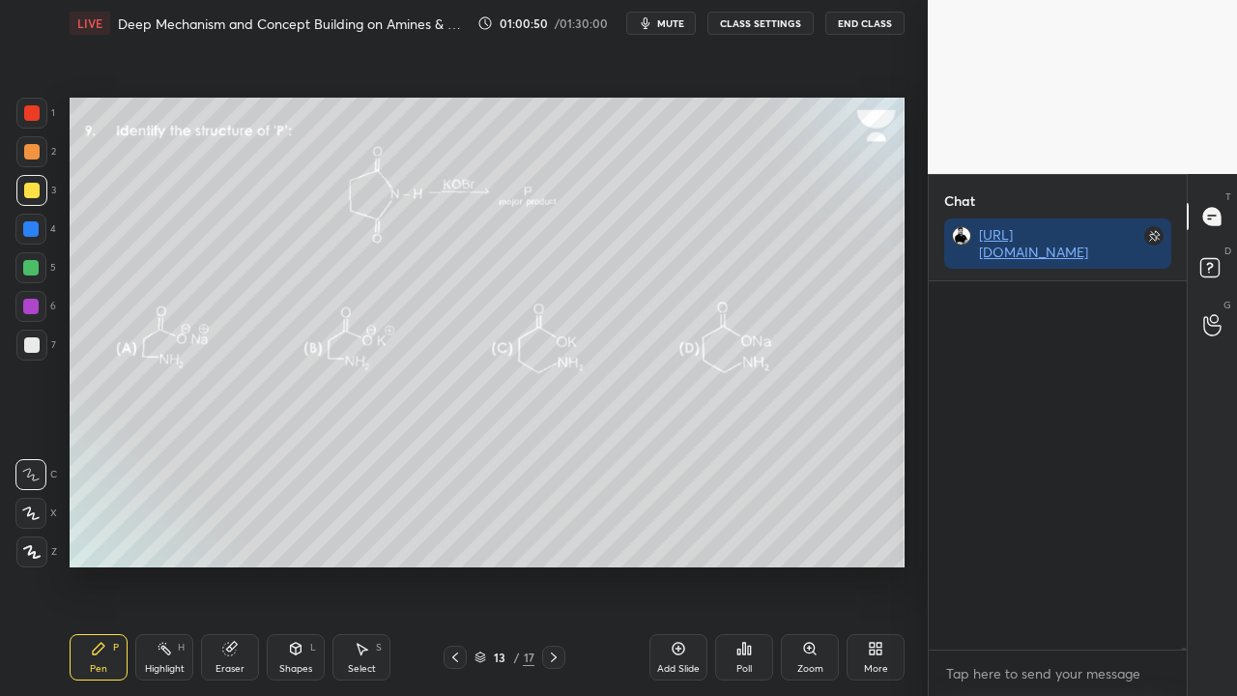
scroll to position [6, 6]
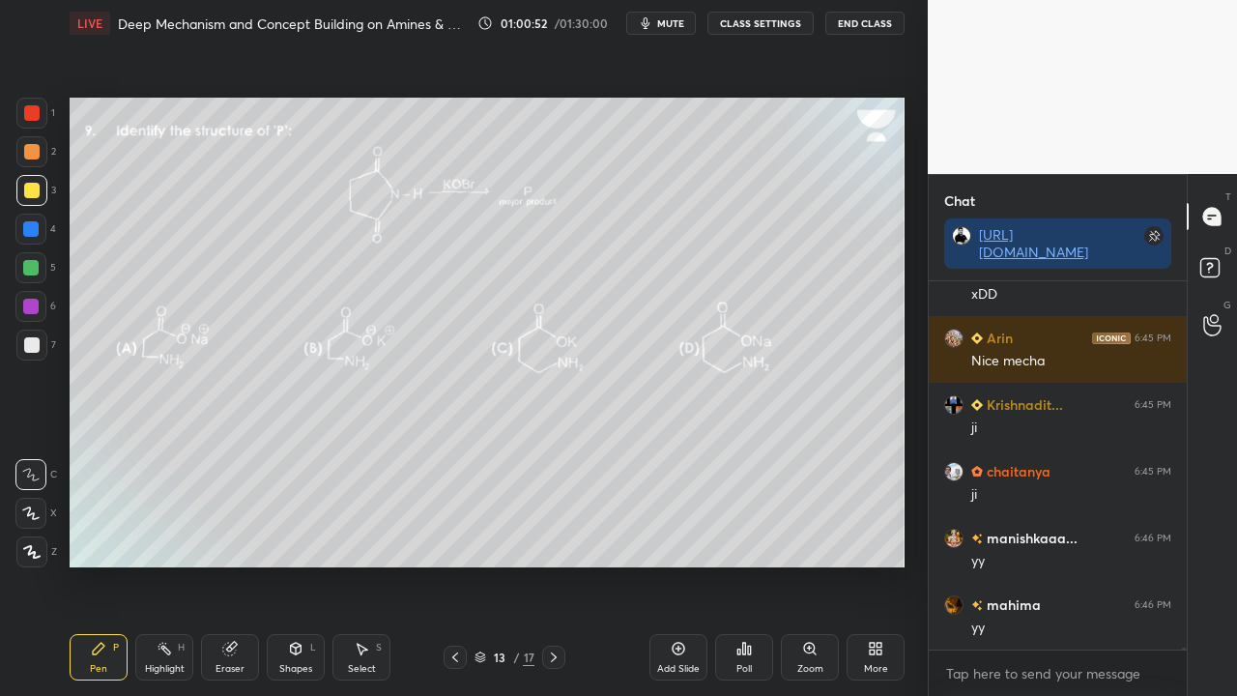
click at [1220, 254] on icon at bounding box center [1212, 270] width 35 height 35
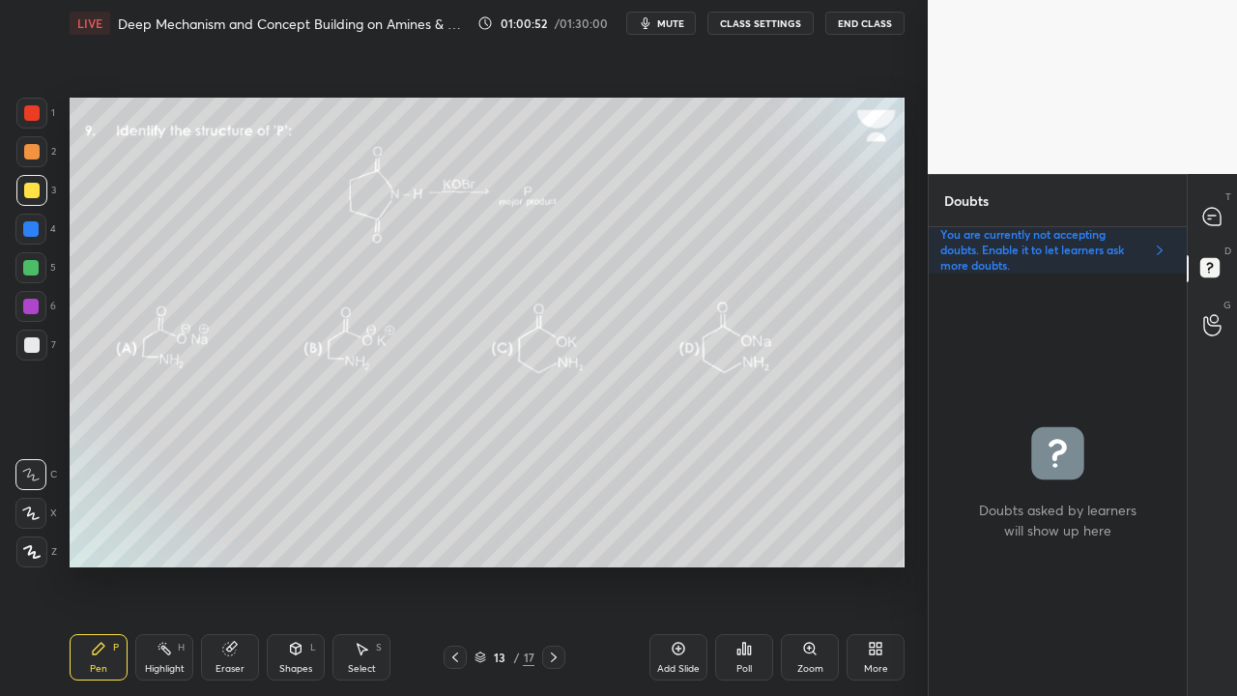
scroll to position [416, 252]
click at [1208, 213] on icon at bounding box center [1211, 216] width 17 height 17
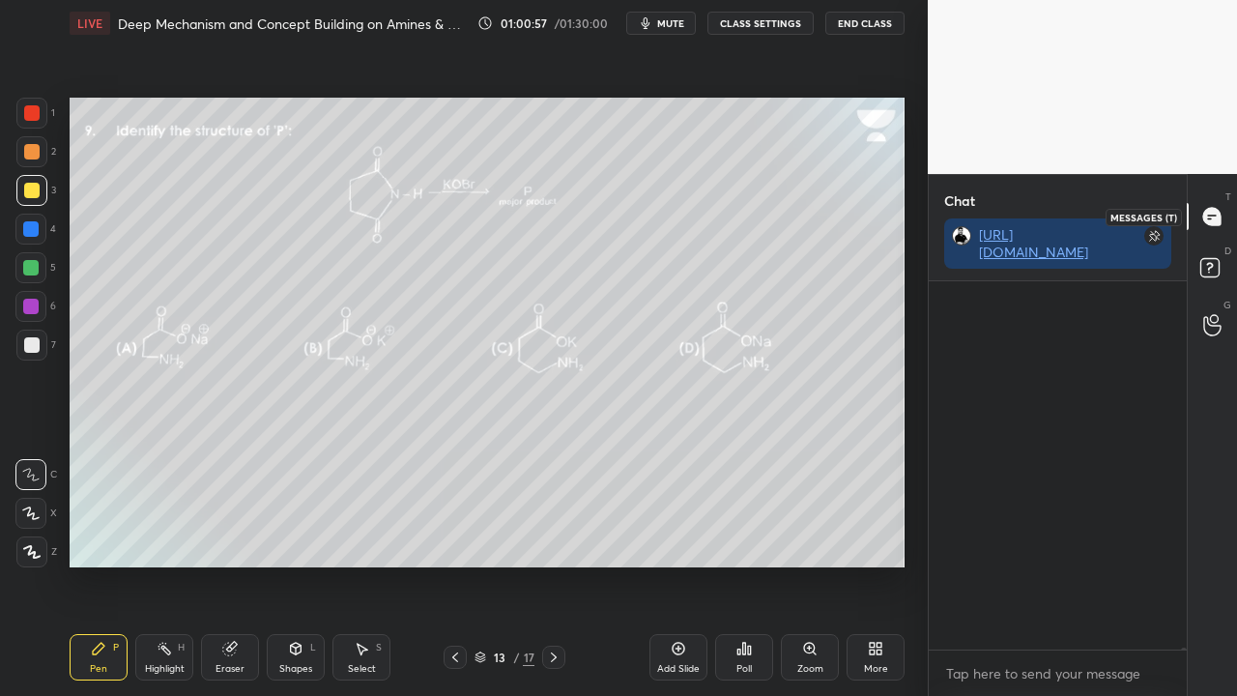
scroll to position [362, 252]
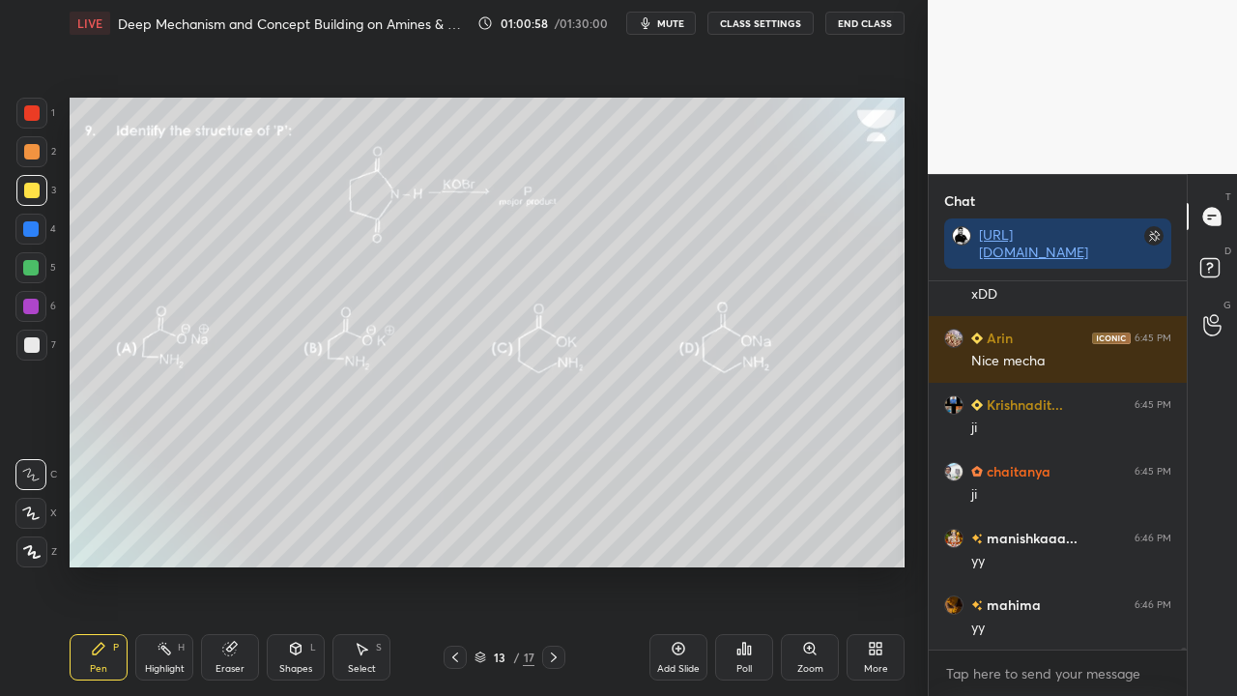
click at [1216, 258] on icon at bounding box center [1212, 270] width 35 height 35
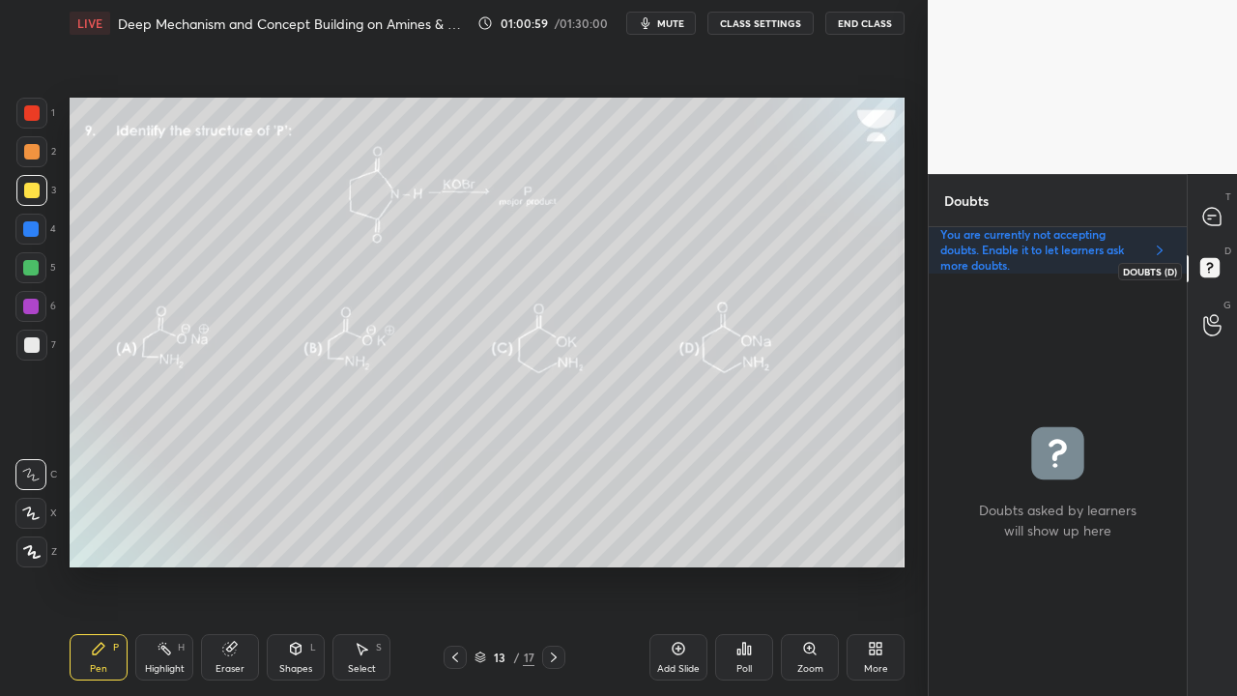
scroll to position [6, 6]
click at [1224, 214] on div at bounding box center [1212, 216] width 39 height 35
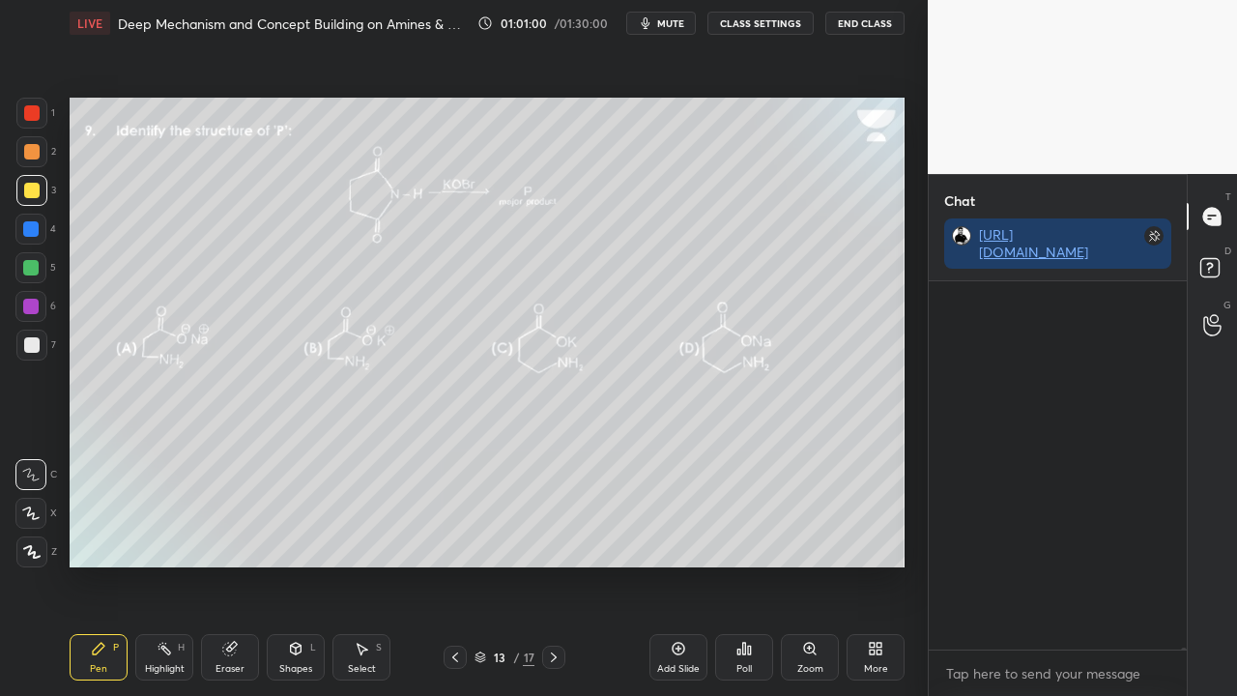
scroll to position [409, 252]
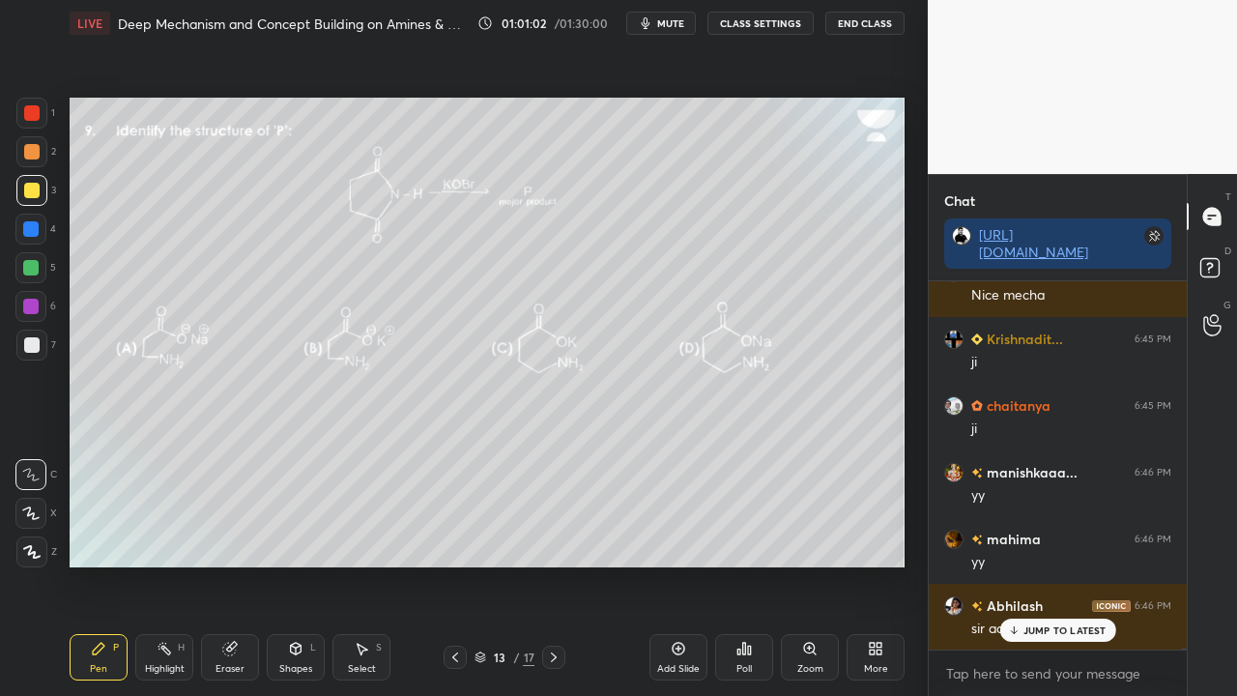
click at [1030, 564] on p "JUMP TO LATEST" at bounding box center [1064, 630] width 83 height 12
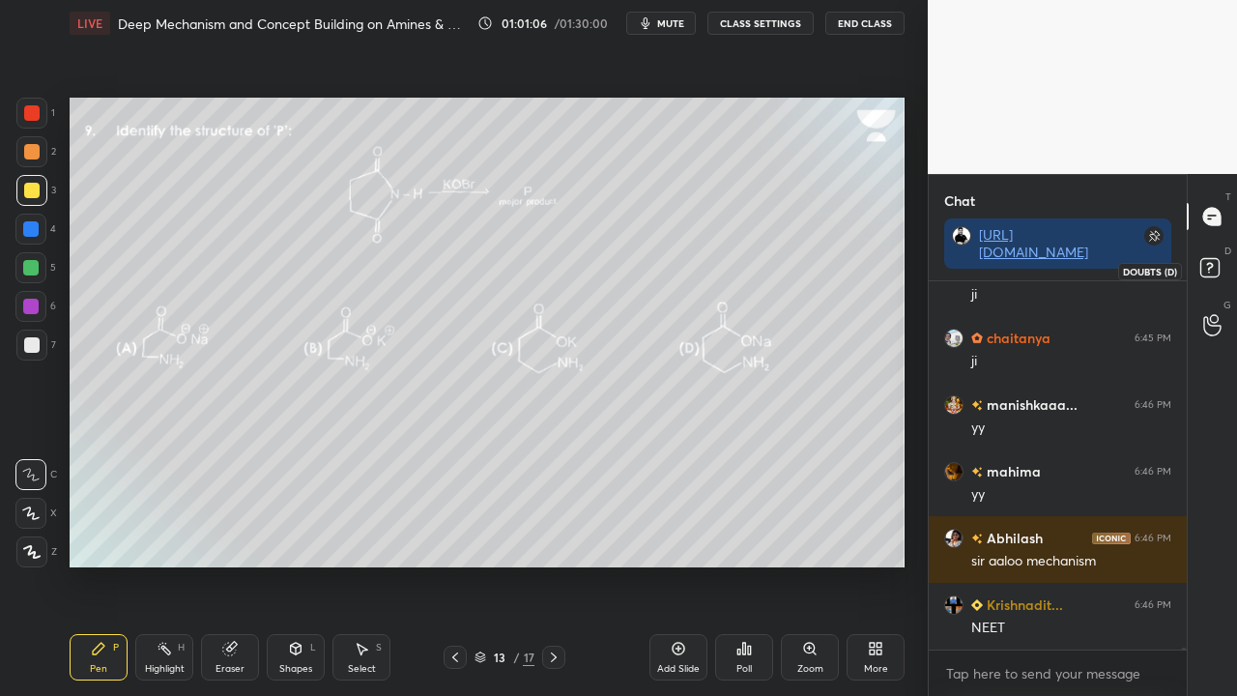
click at [1223, 270] on icon at bounding box center [1212, 270] width 35 height 35
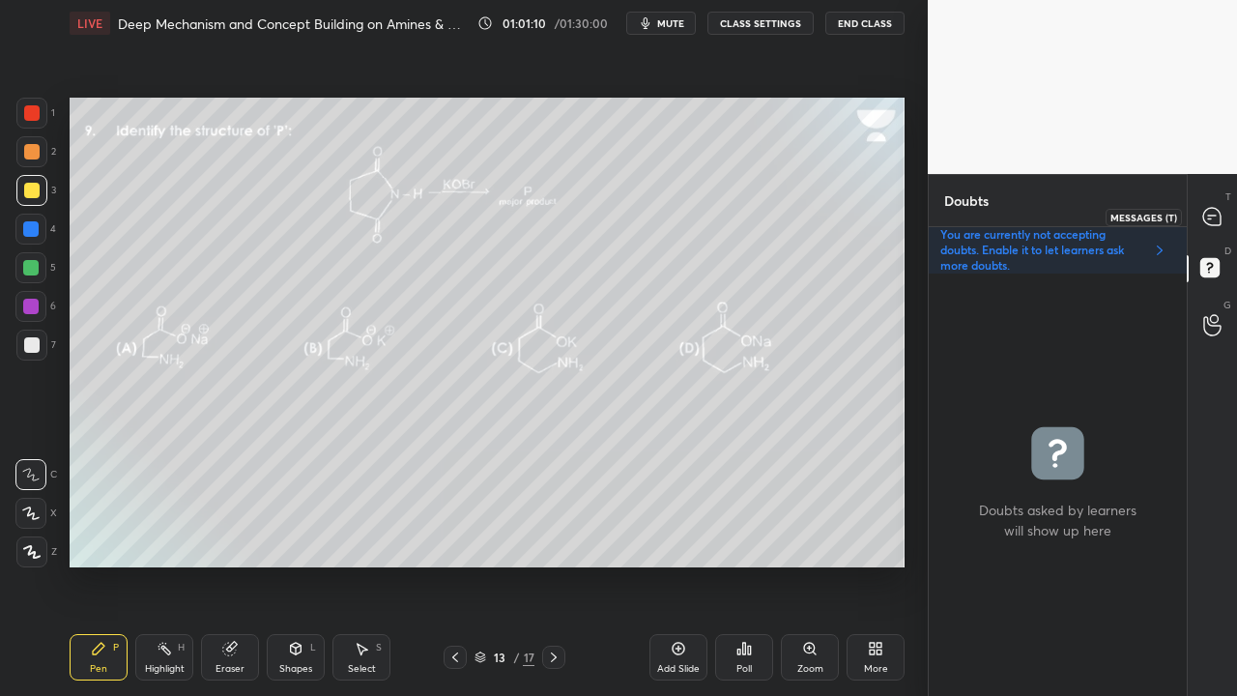
click at [1220, 205] on div at bounding box center [1212, 216] width 39 height 35
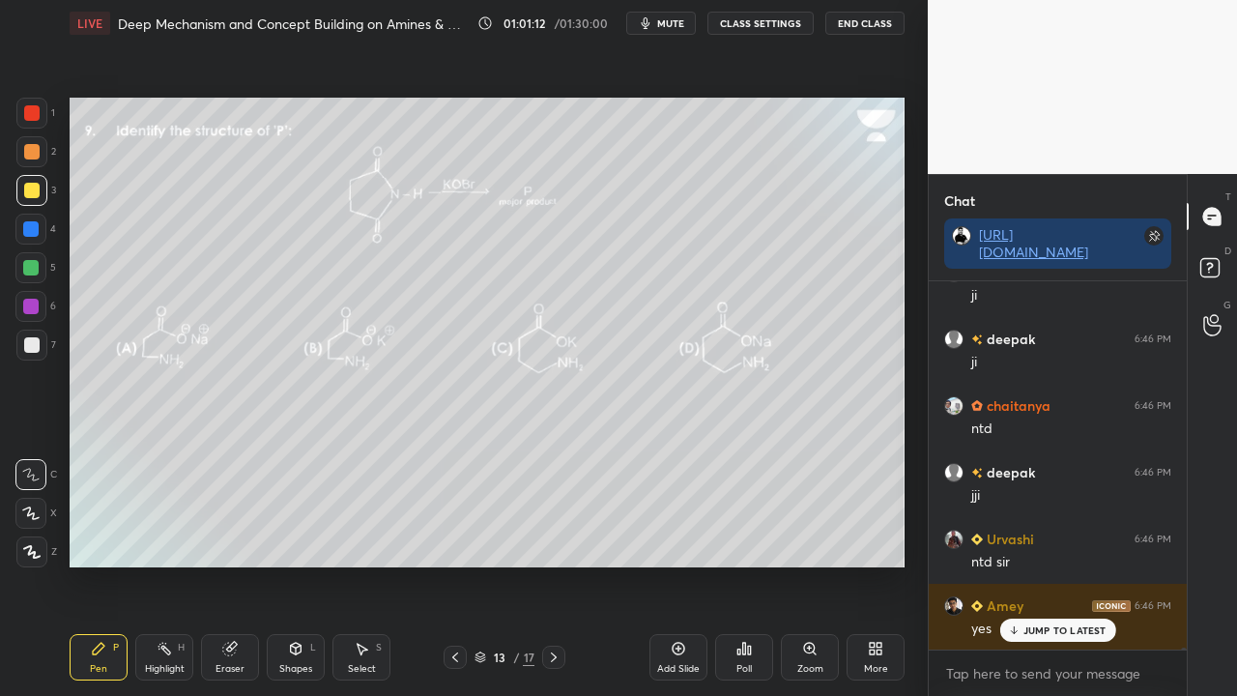
drag, startPoint x: 545, startPoint y: 652, endPoint x: 555, endPoint y: 651, distance: 9.7
click at [549, 564] on icon at bounding box center [553, 656] width 15 height 15
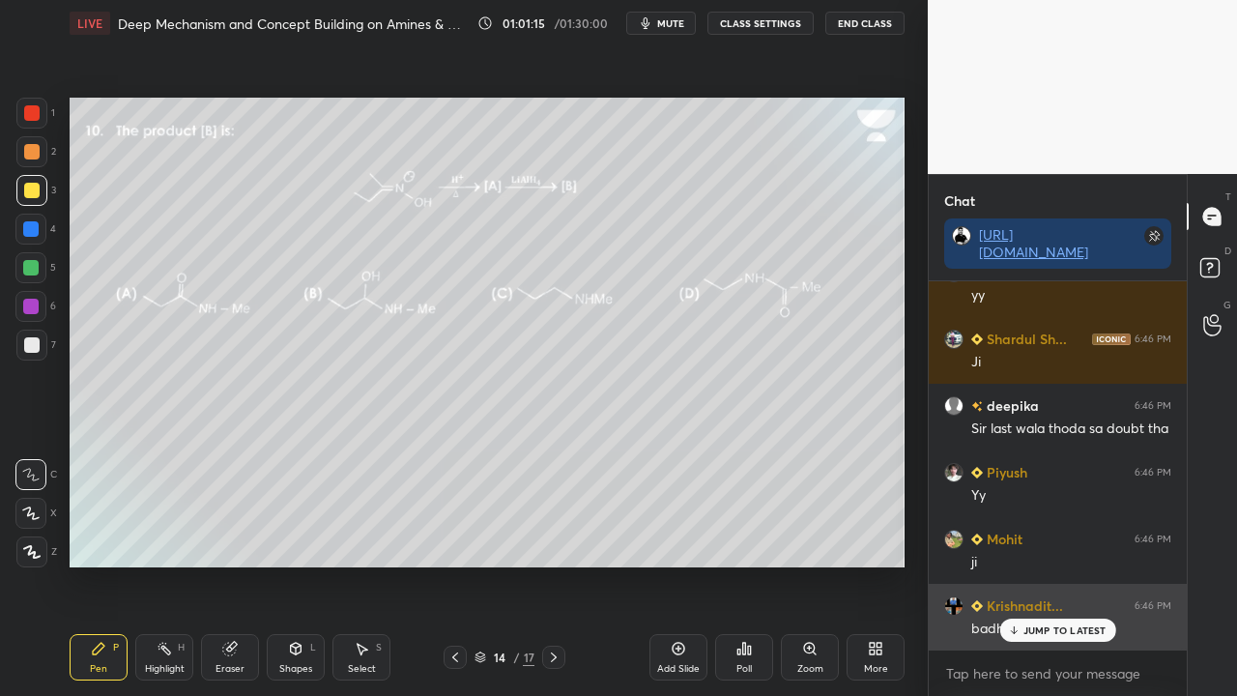
click at [1045, 564] on p "JUMP TO LATEST" at bounding box center [1064, 630] width 83 height 12
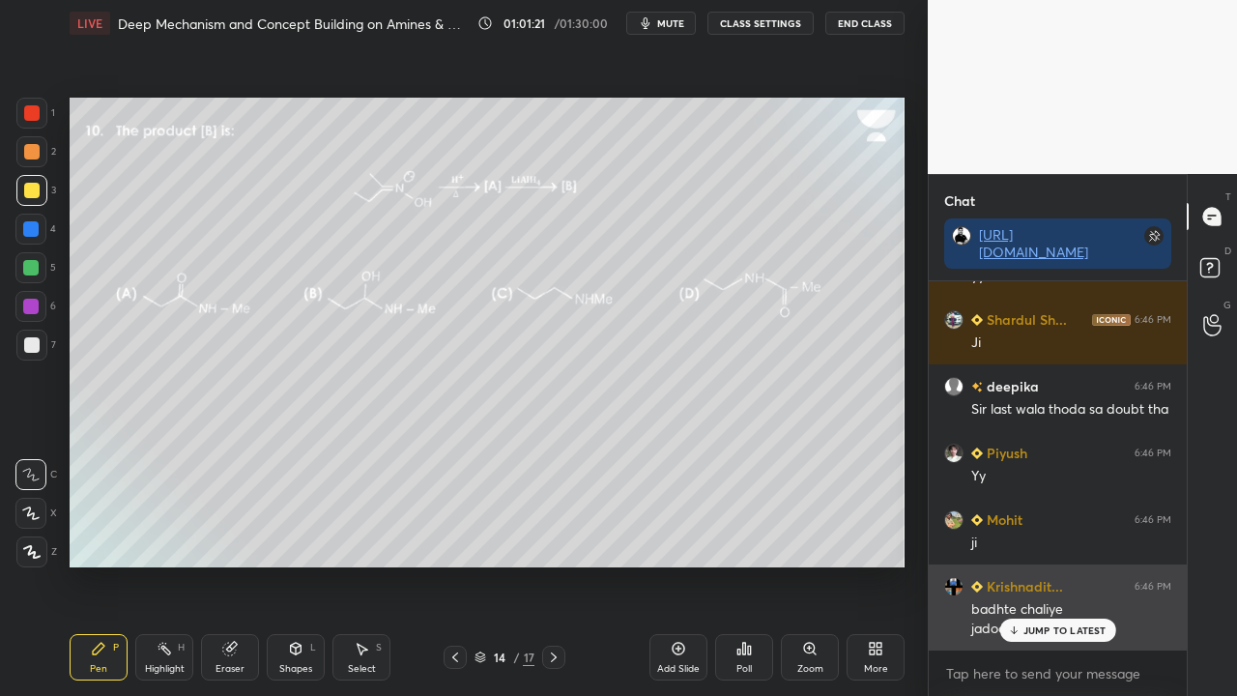
drag, startPoint x: 1041, startPoint y: 632, endPoint x: 1028, endPoint y: 638, distance: 13.8
click at [1041, 564] on p "JUMP TO LATEST" at bounding box center [1064, 630] width 83 height 12
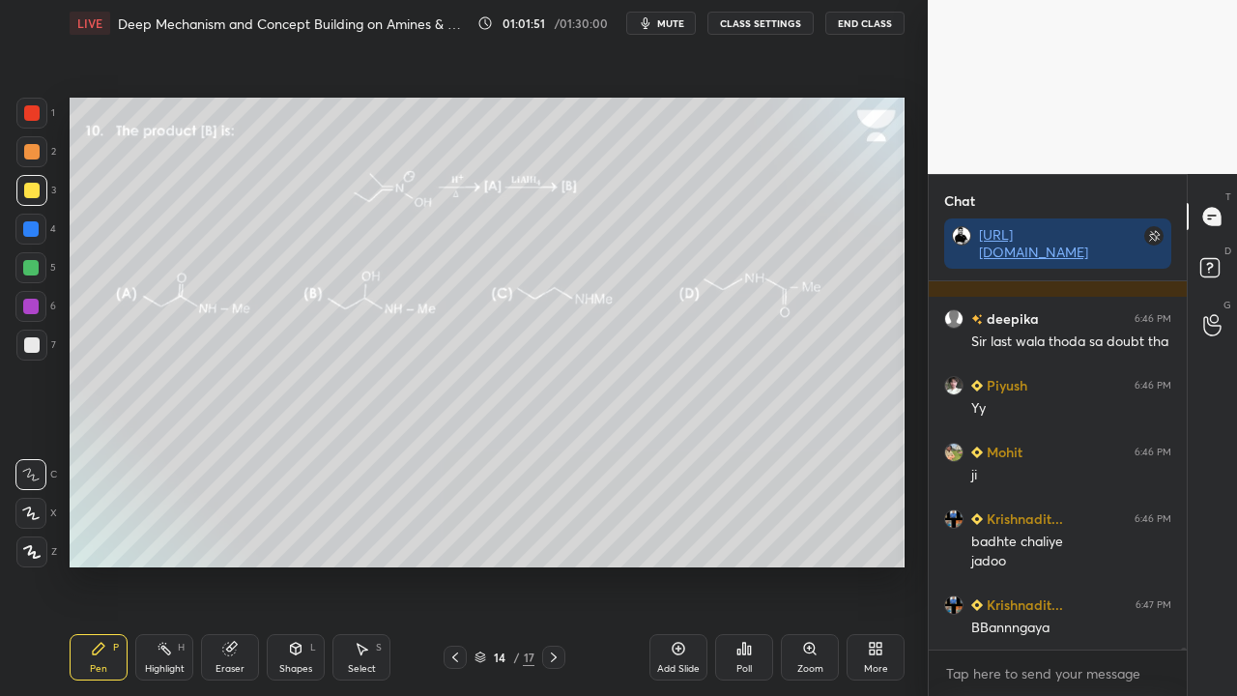
scroll to position [79155, 0]
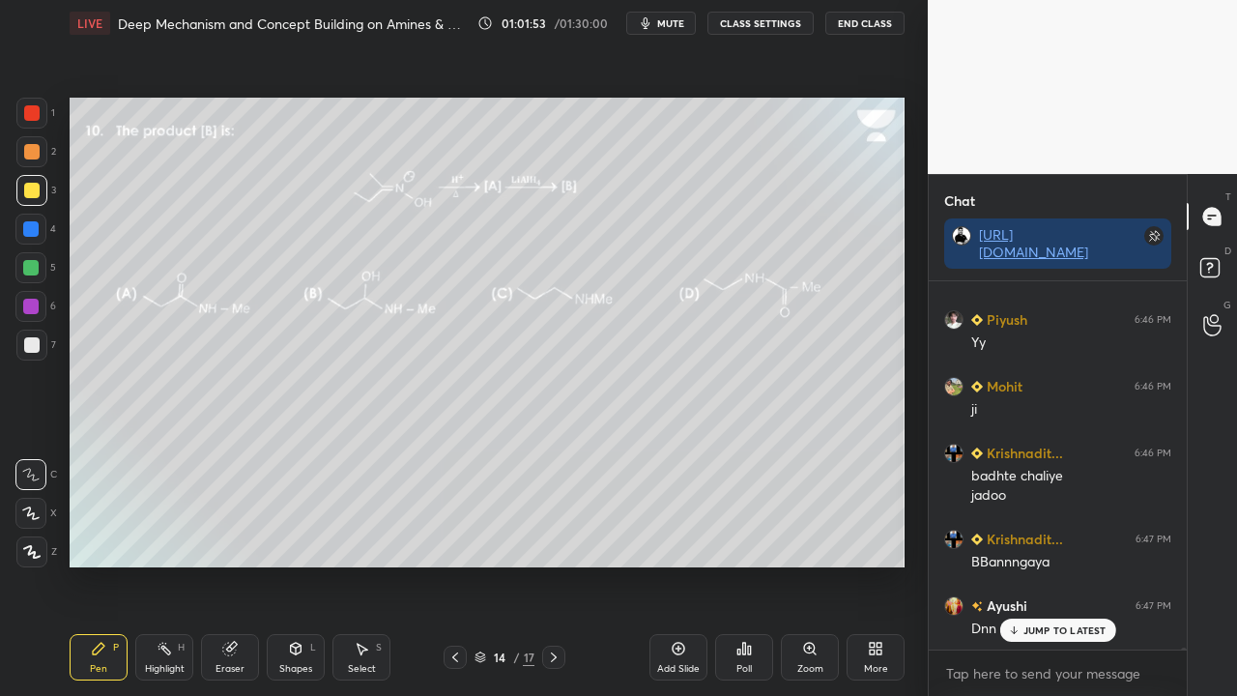
click at [666, 23] on span "mute" at bounding box center [670, 23] width 27 height 14
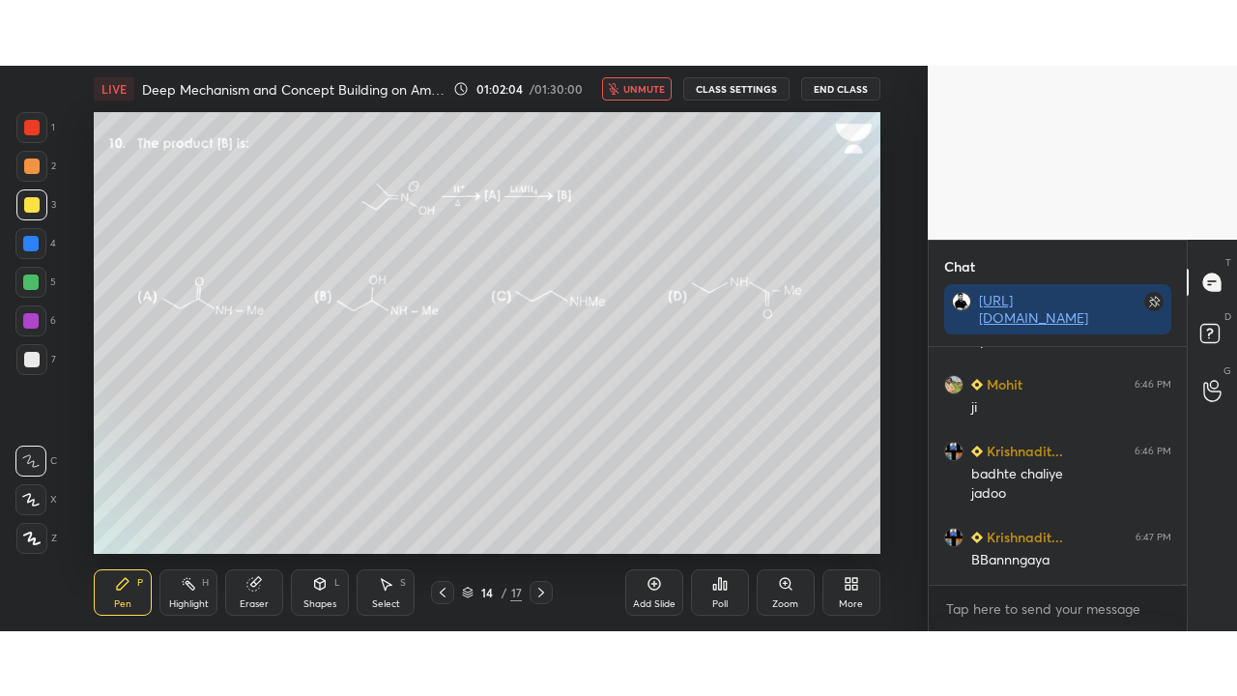
scroll to position [79417, 0]
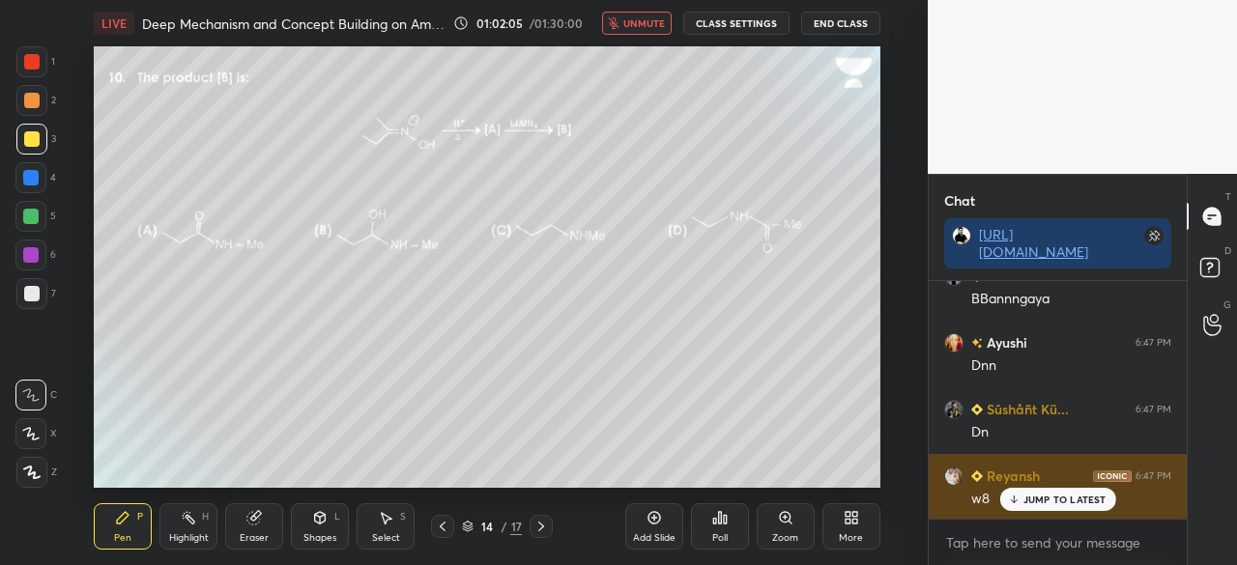
click at [1061, 502] on p "JUMP TO LATEST" at bounding box center [1064, 500] width 83 height 12
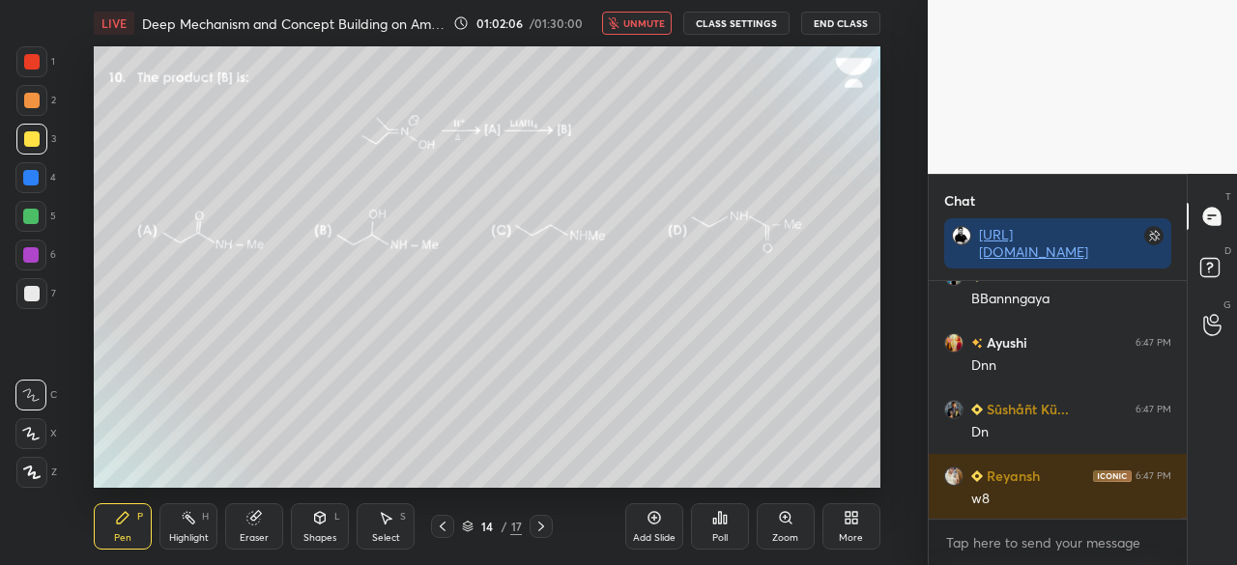
click at [862, 530] on div "More" at bounding box center [851, 526] width 58 height 46
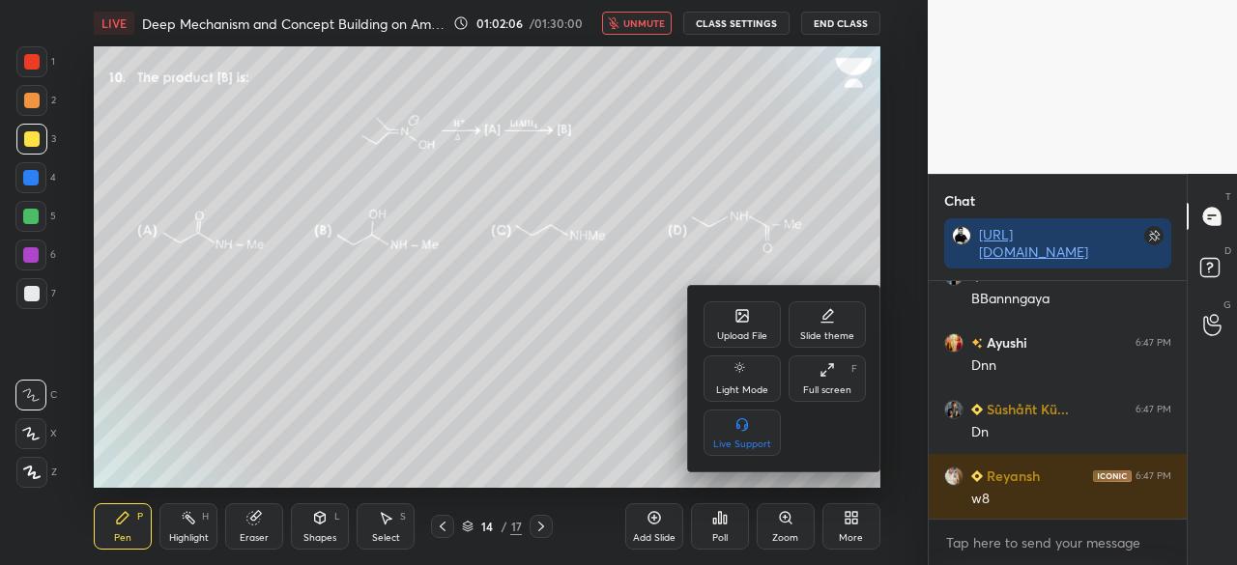
click at [844, 383] on div "Full screen F" at bounding box center [827, 379] width 77 height 46
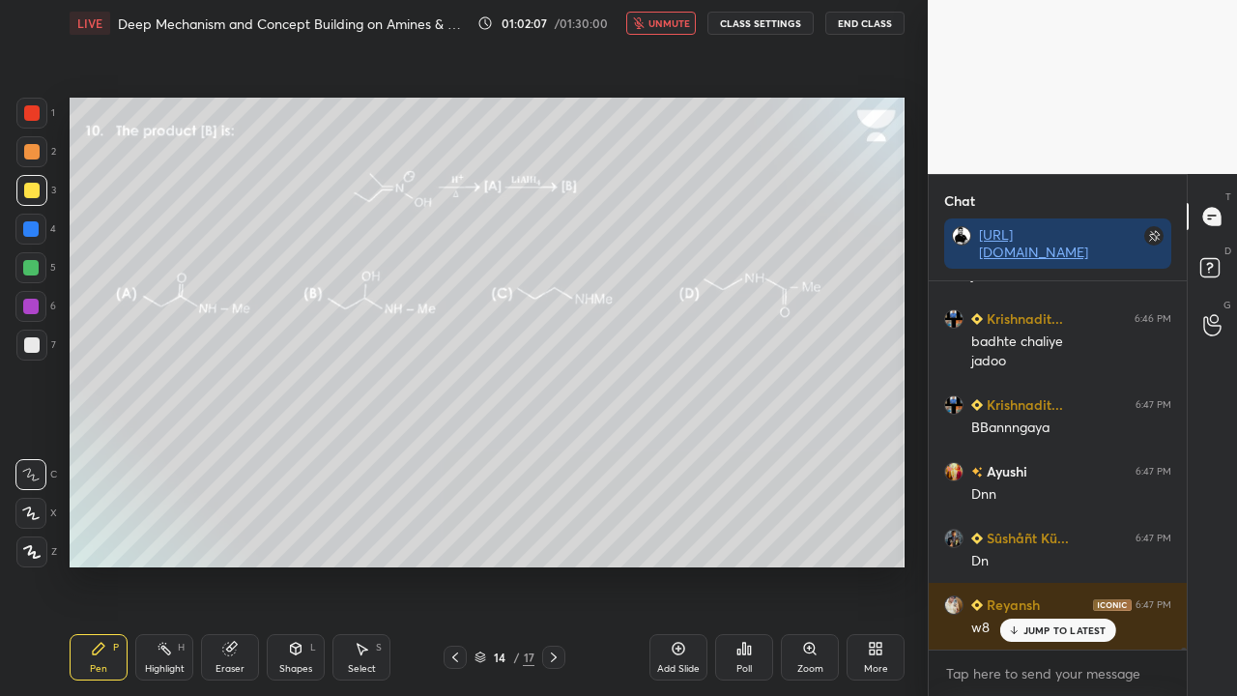
scroll to position [79288, 0]
click at [675, 21] on span "unmute" at bounding box center [669, 23] width 42 height 14
click at [1049, 564] on div "JUMP TO LATEST" at bounding box center [1057, 629] width 116 height 23
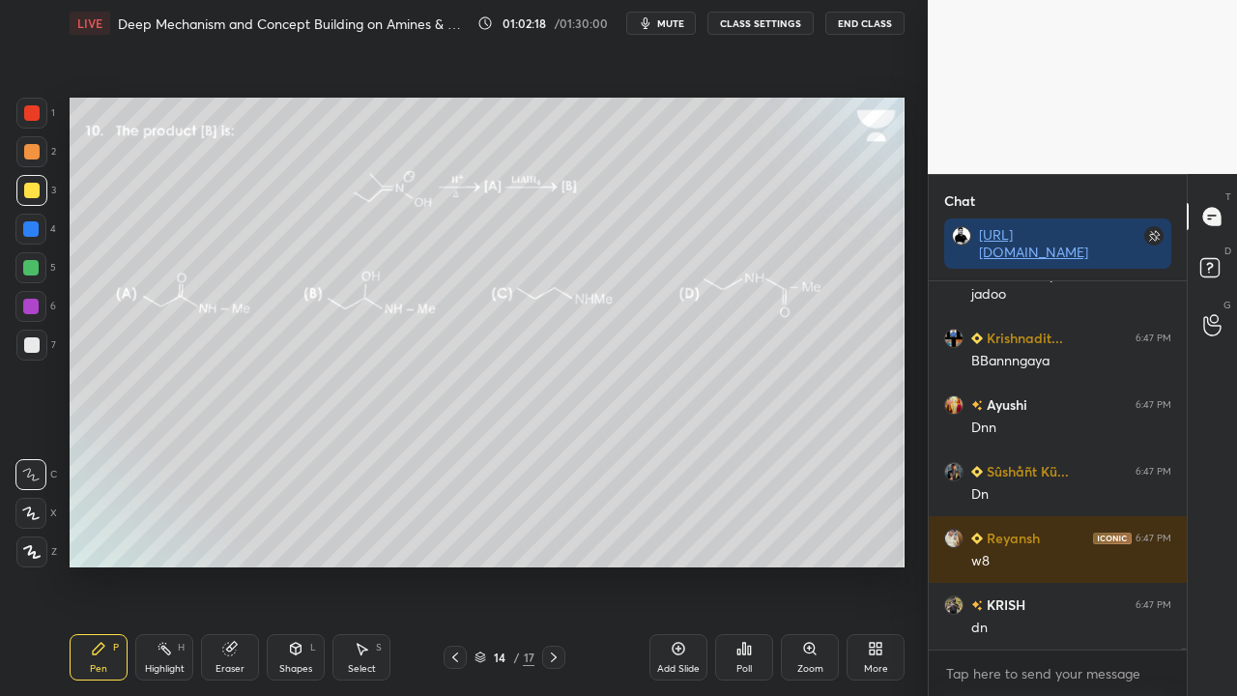
click at [740, 564] on div "Poll" at bounding box center [744, 657] width 58 height 46
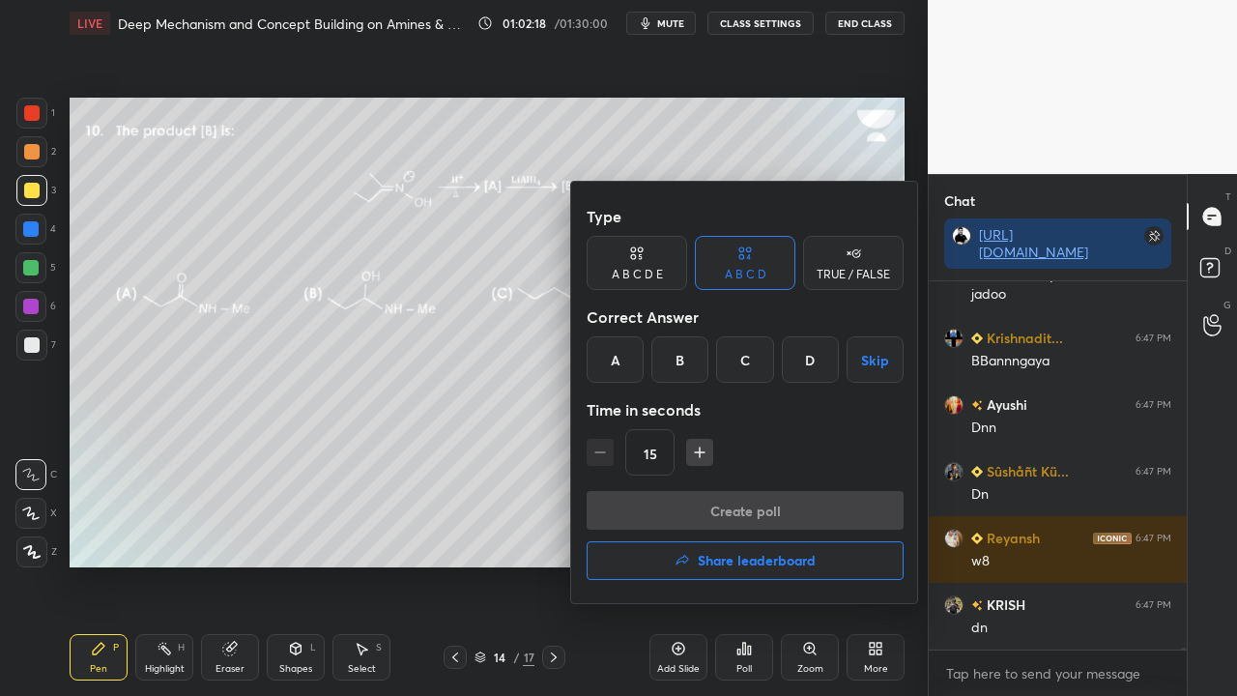
drag, startPoint x: 752, startPoint y: 354, endPoint x: 738, endPoint y: 352, distance: 13.7
click at [752, 356] on div "C" at bounding box center [744, 359] width 57 height 46
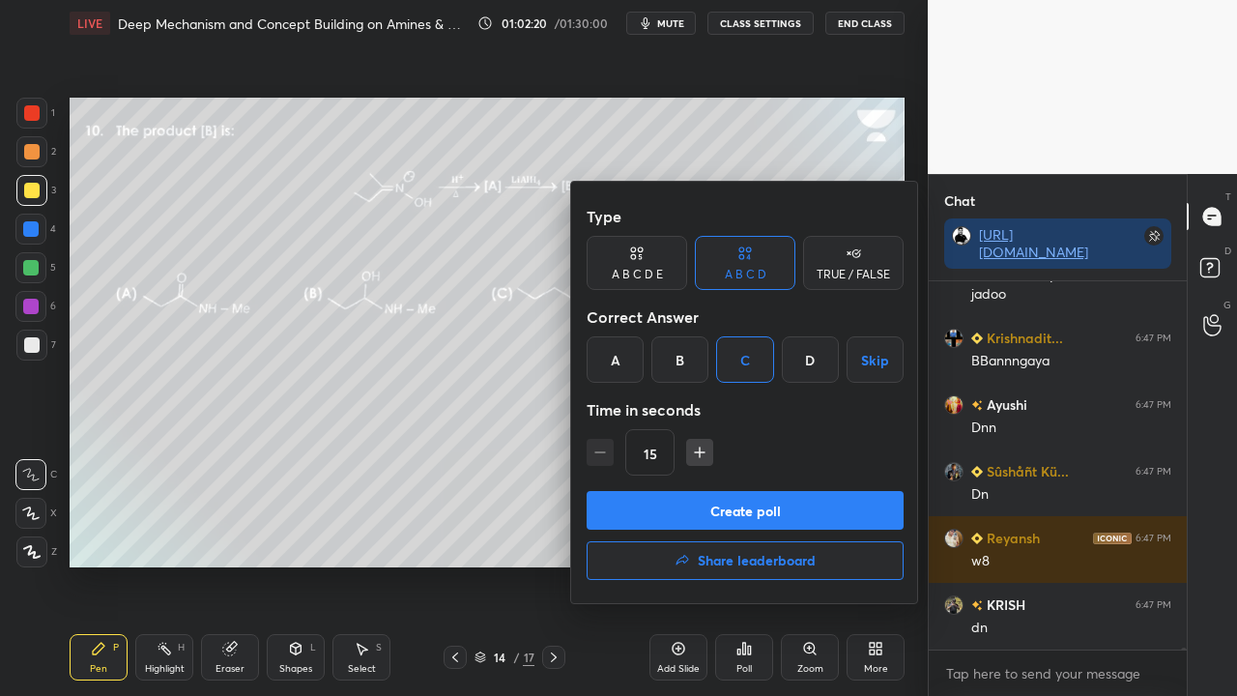
click at [694, 505] on button "Create poll" at bounding box center [745, 510] width 317 height 39
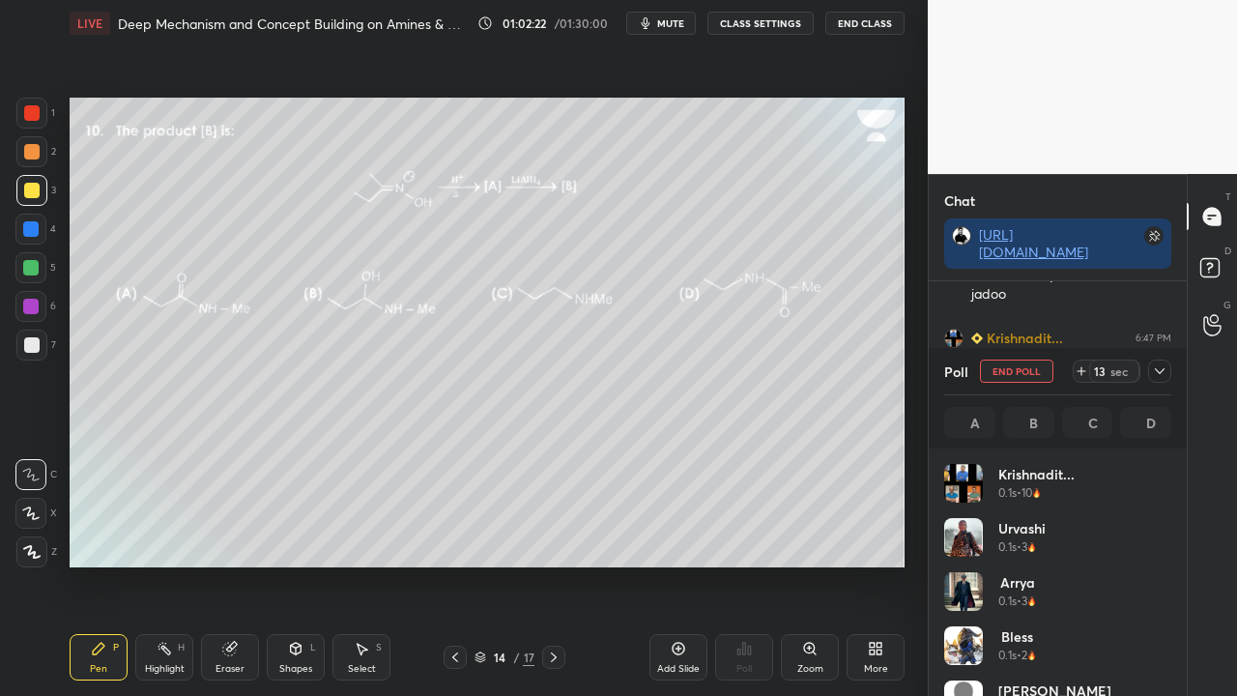
scroll to position [226, 221]
click at [1154, 373] on icon at bounding box center [1159, 370] width 15 height 15
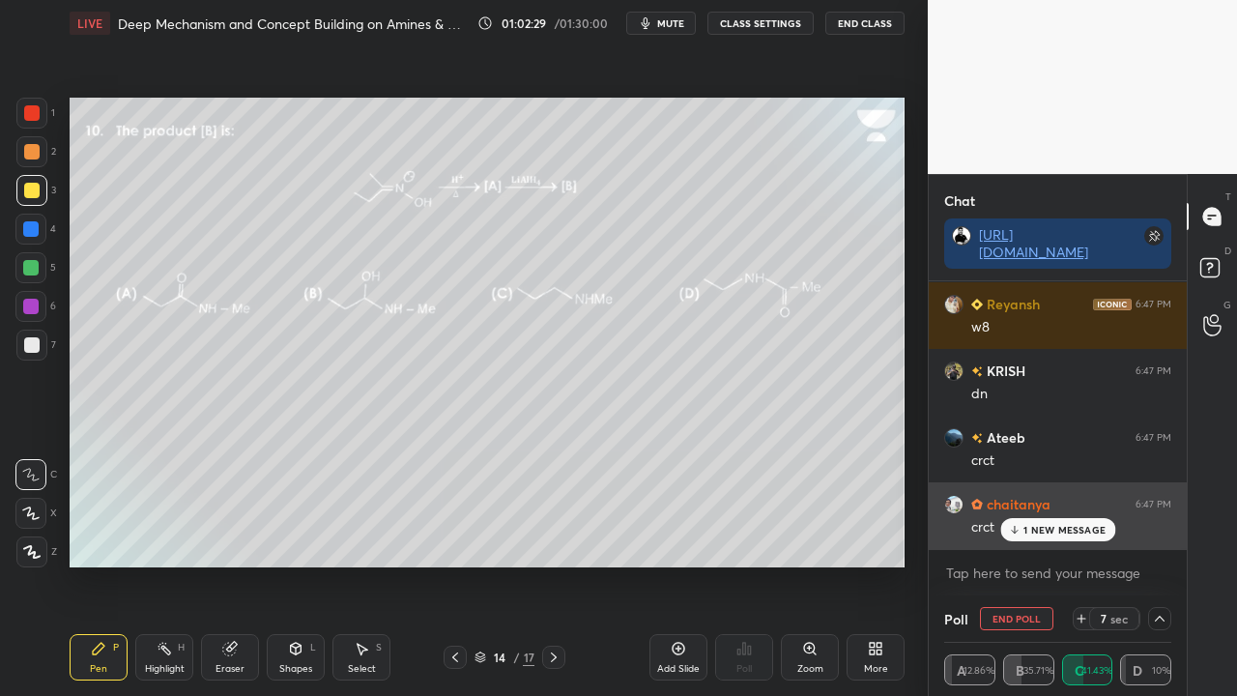
click at [1064, 533] on div "crct" at bounding box center [1071, 527] width 200 height 19
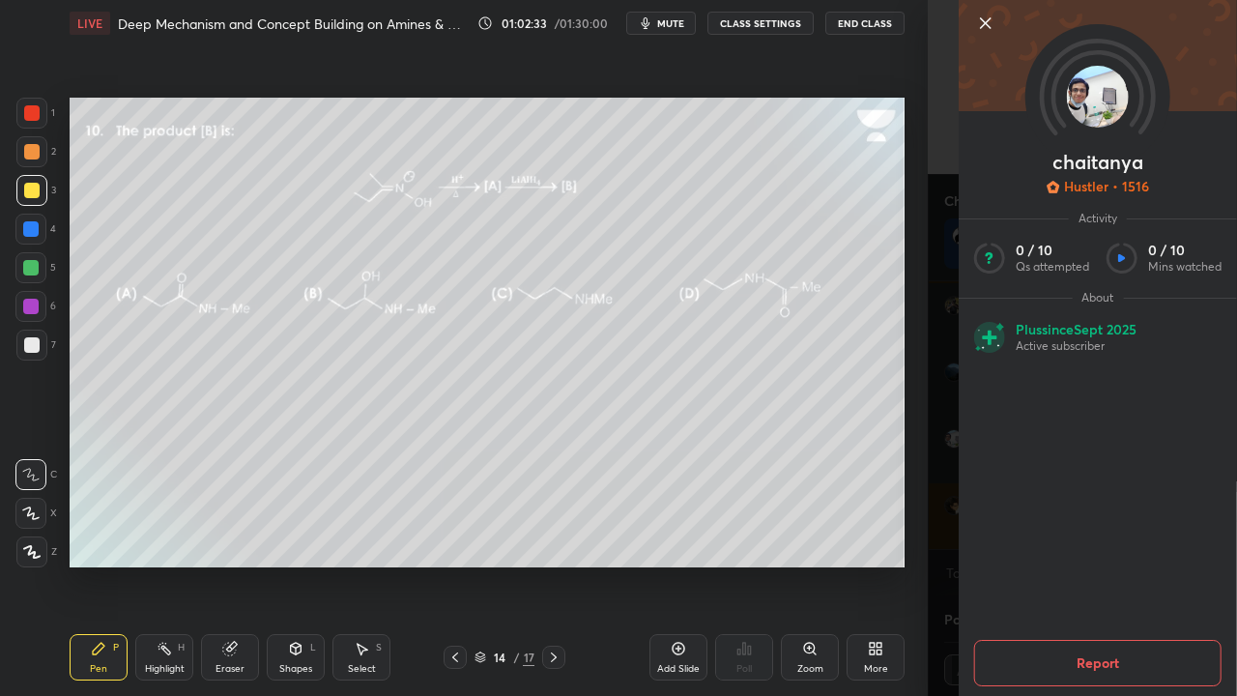
click at [941, 301] on div "[PERSON_NAME] Hustler • 1516 Activity 0 / 10 Qs attempted 0 / 10 Mins watched A…" at bounding box center [1082, 348] width 309 height 696
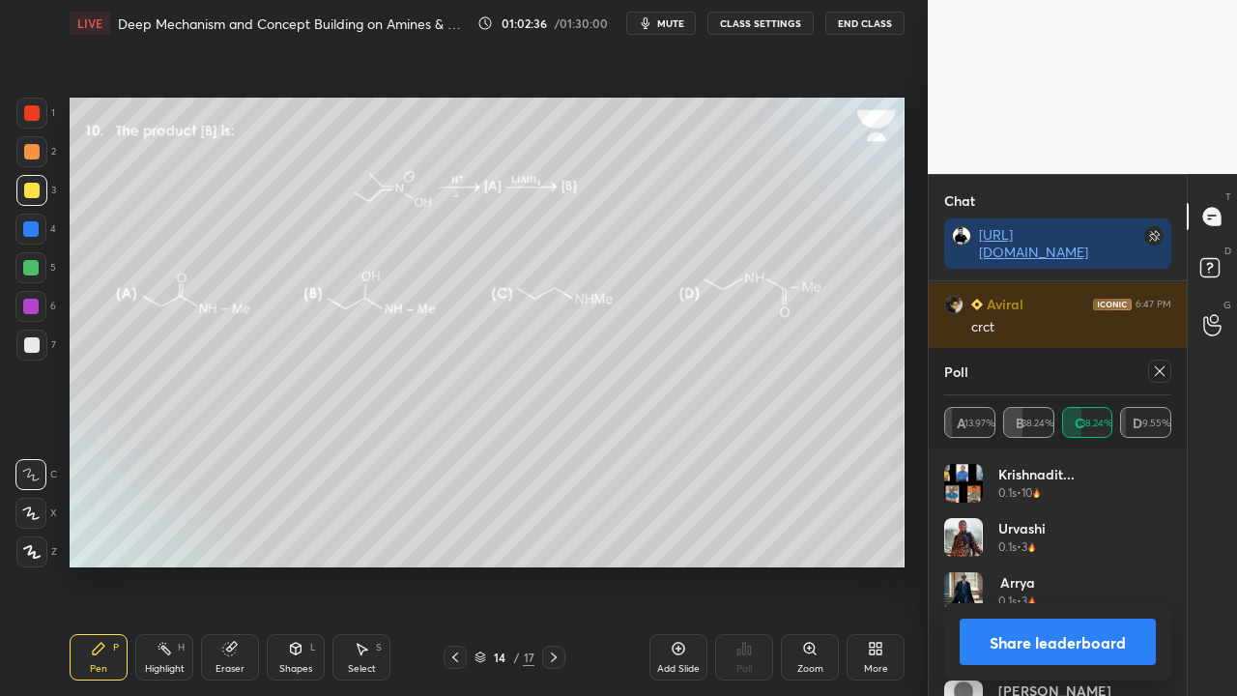
click at [1167, 372] on div at bounding box center [1159, 370] width 23 height 23
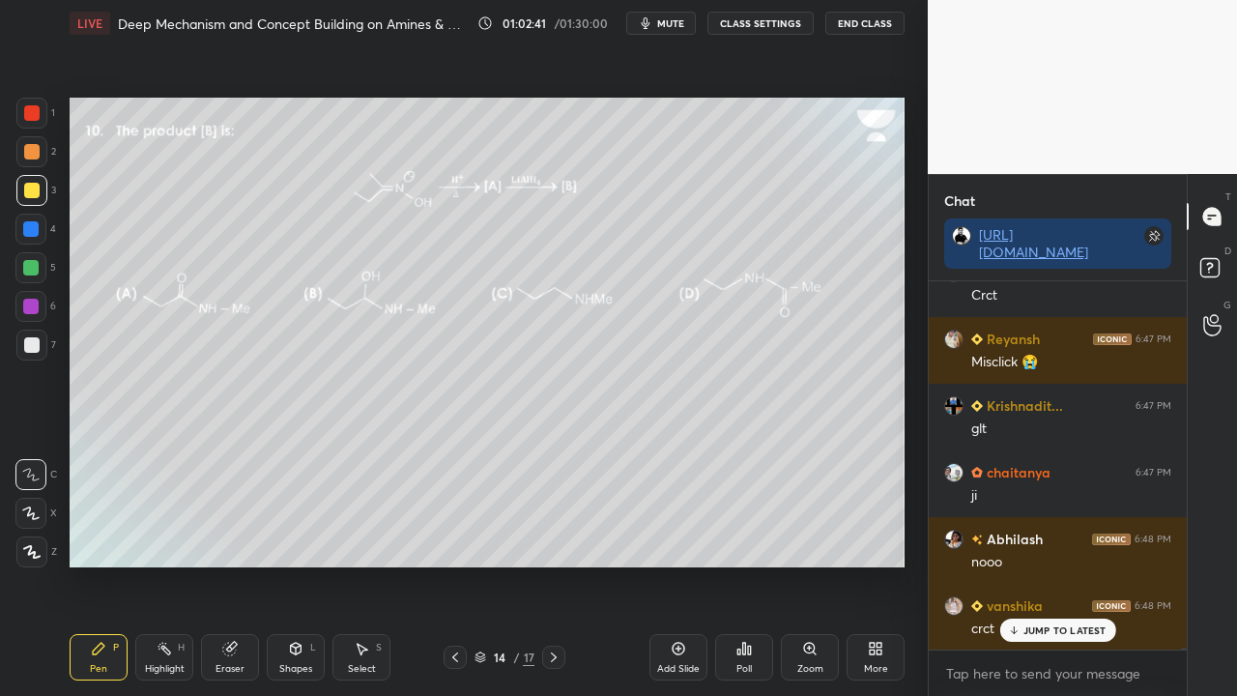
click at [1040, 564] on p "JUMP TO LATEST" at bounding box center [1064, 630] width 83 height 12
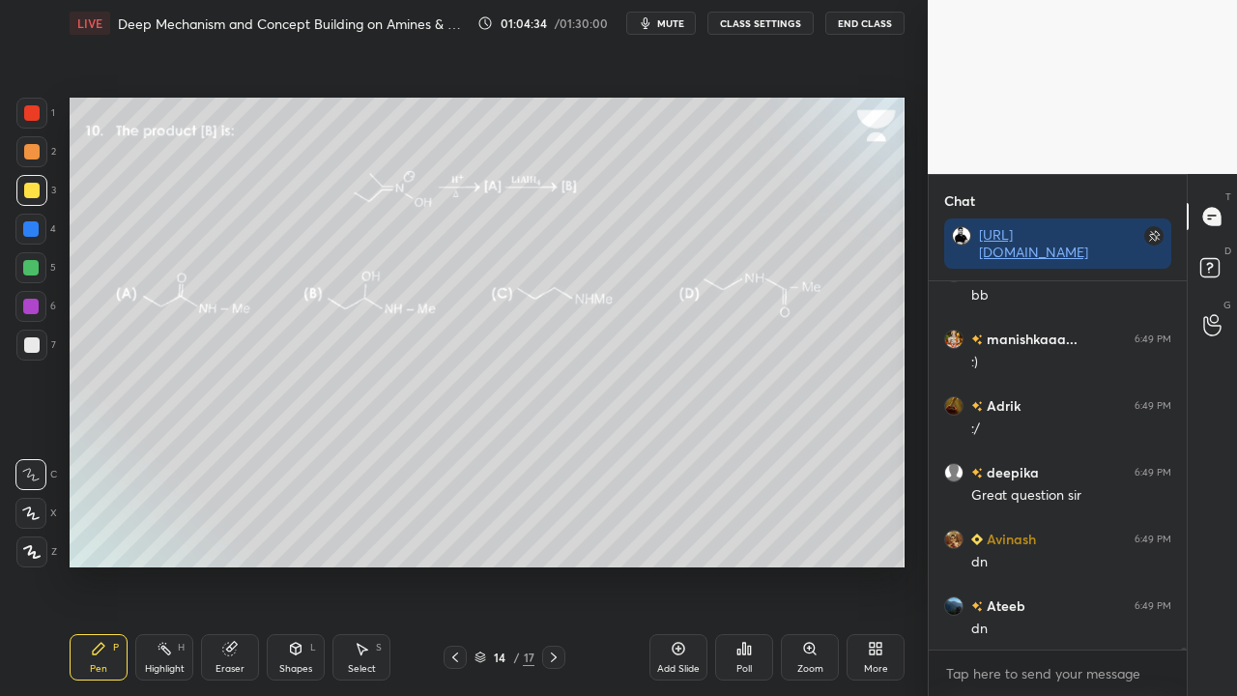
scroll to position [80822, 0]
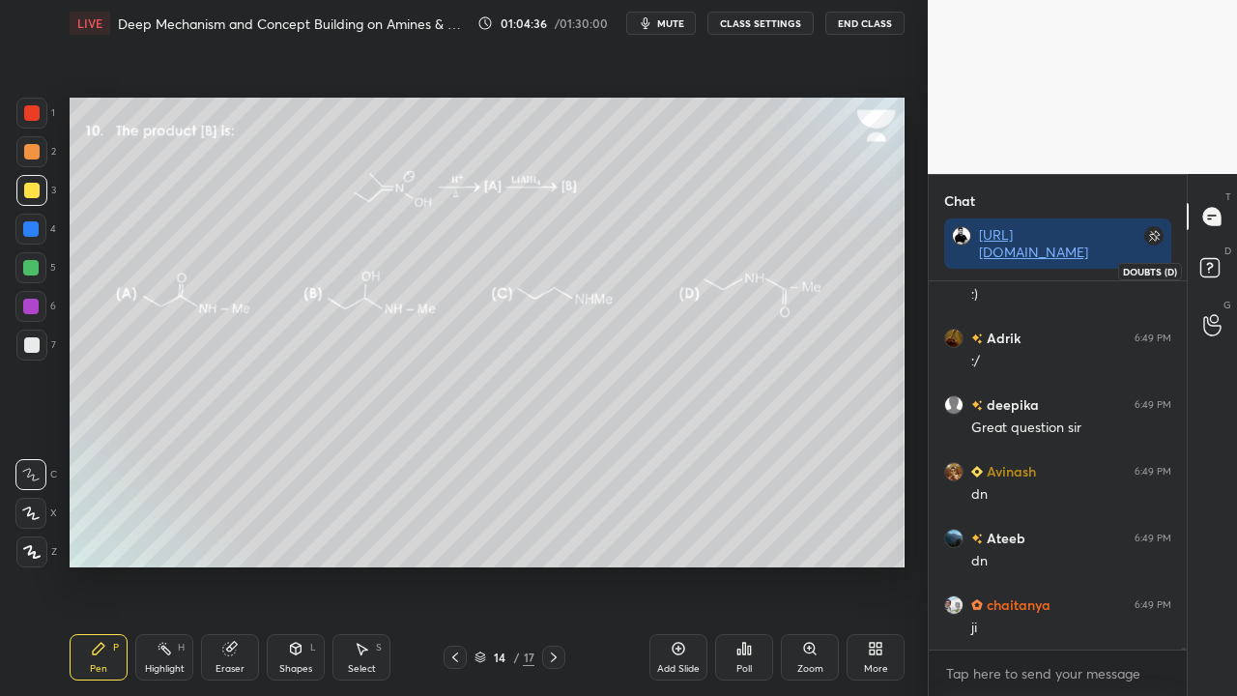
click at [1219, 260] on icon at bounding box center [1212, 270] width 35 height 35
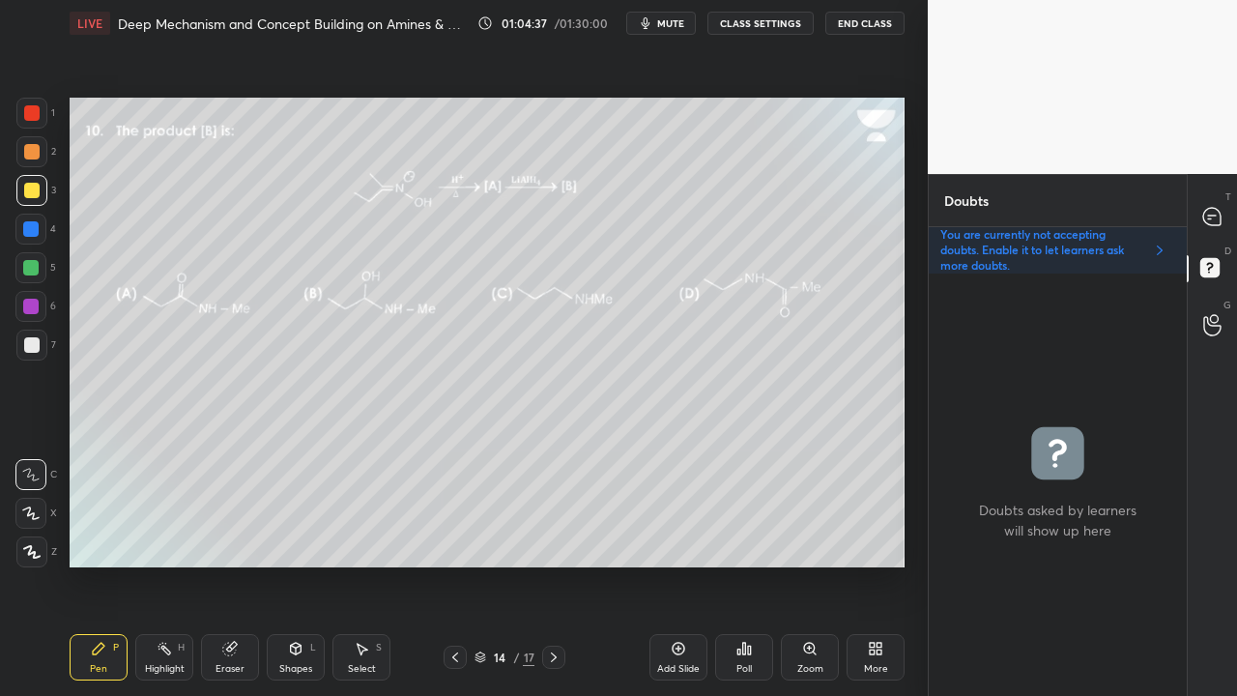
click at [555, 564] on icon at bounding box center [554, 657] width 6 height 10
click at [551, 564] on icon at bounding box center [553, 656] width 15 height 15
click at [553, 564] on icon at bounding box center [553, 656] width 15 height 15
click at [555, 564] on icon at bounding box center [554, 657] width 6 height 10
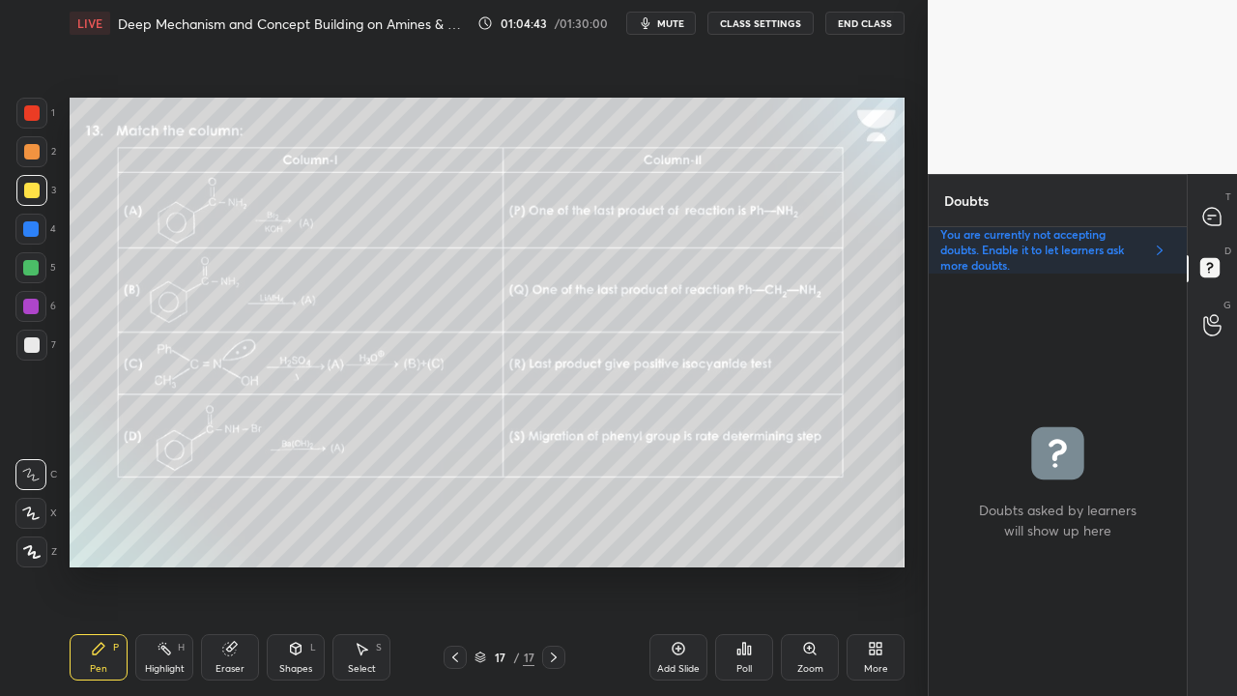
click at [457, 564] on icon at bounding box center [454, 656] width 15 height 15
click at [456, 564] on icon at bounding box center [454, 656] width 15 height 15
click at [1224, 213] on div at bounding box center [1212, 216] width 39 height 35
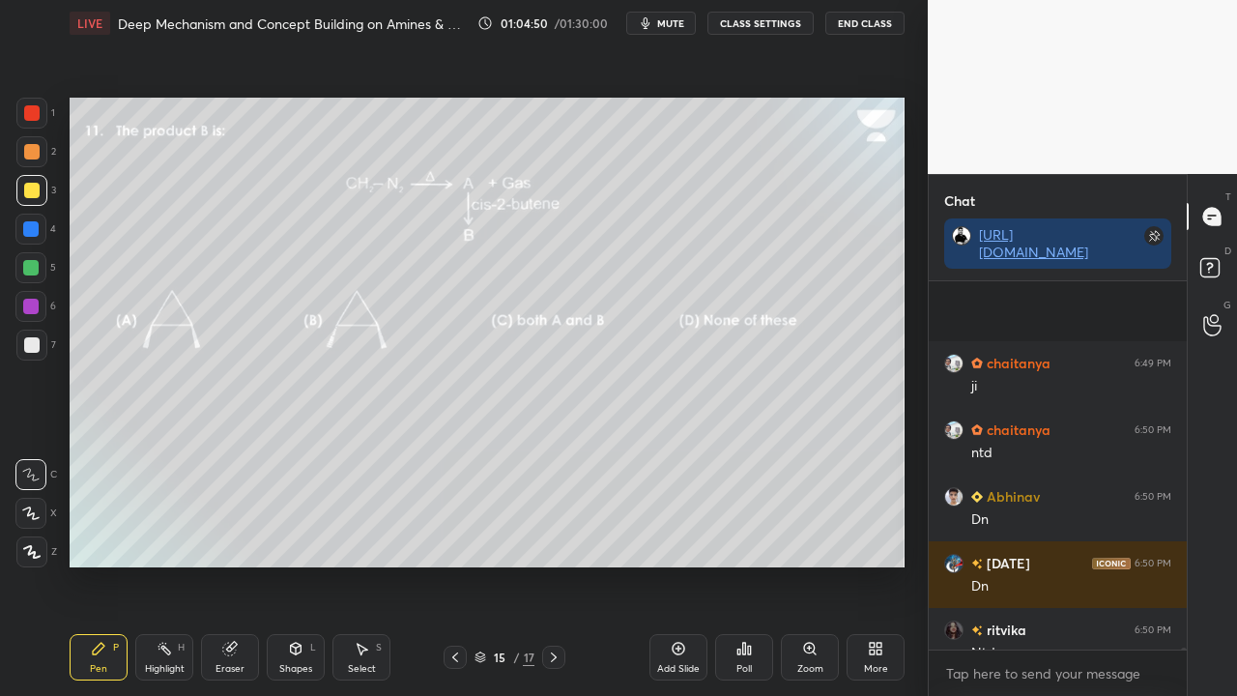
scroll to position [81223, 0]
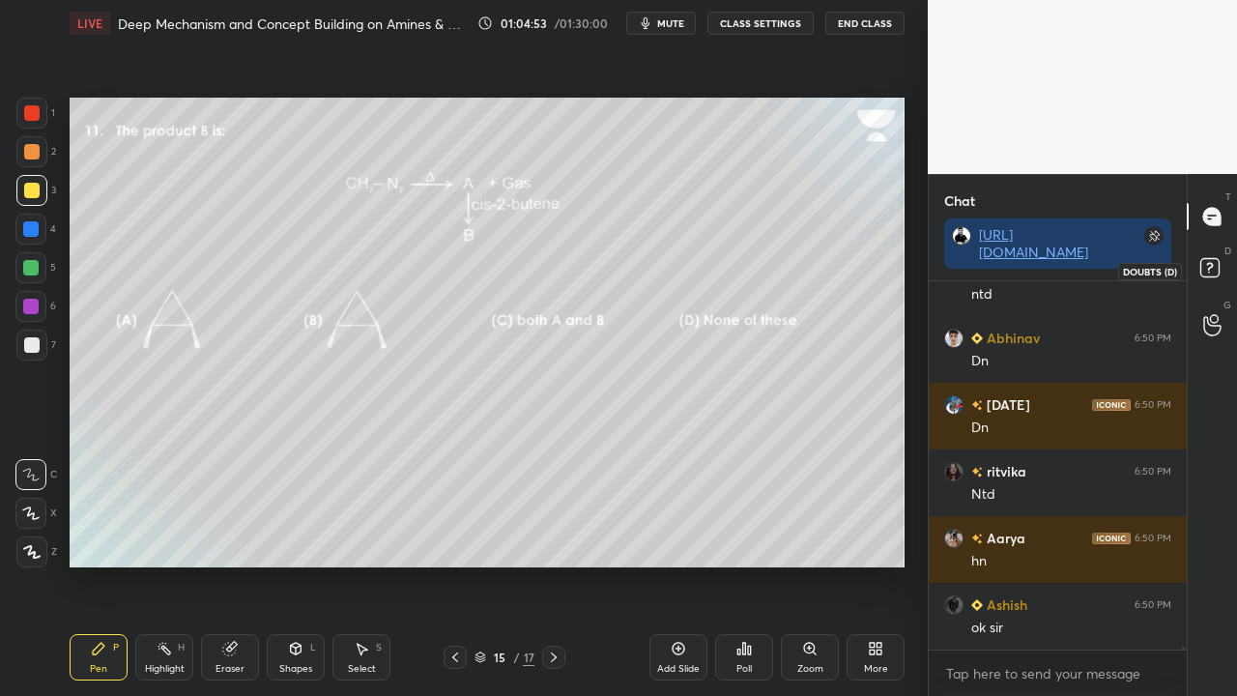
click at [1210, 277] on icon at bounding box center [1212, 270] width 35 height 35
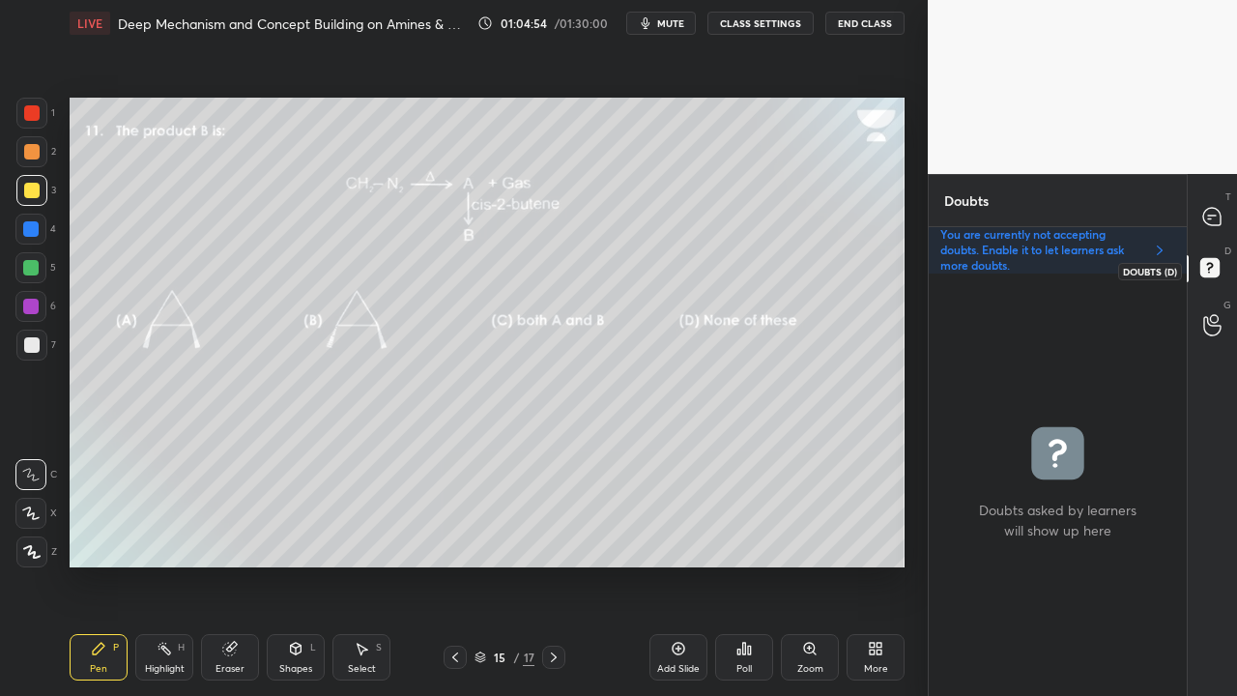
scroll to position [416, 252]
click at [1215, 215] on icon at bounding box center [1211, 216] width 17 height 17
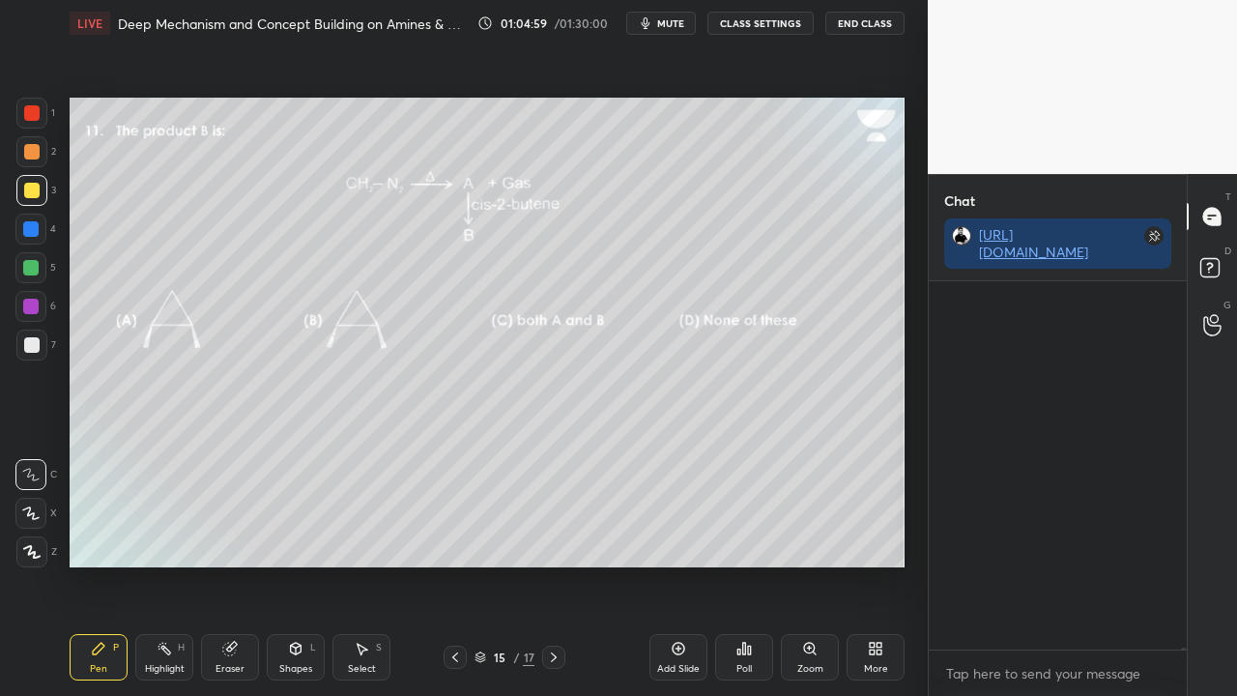
scroll to position [362, 252]
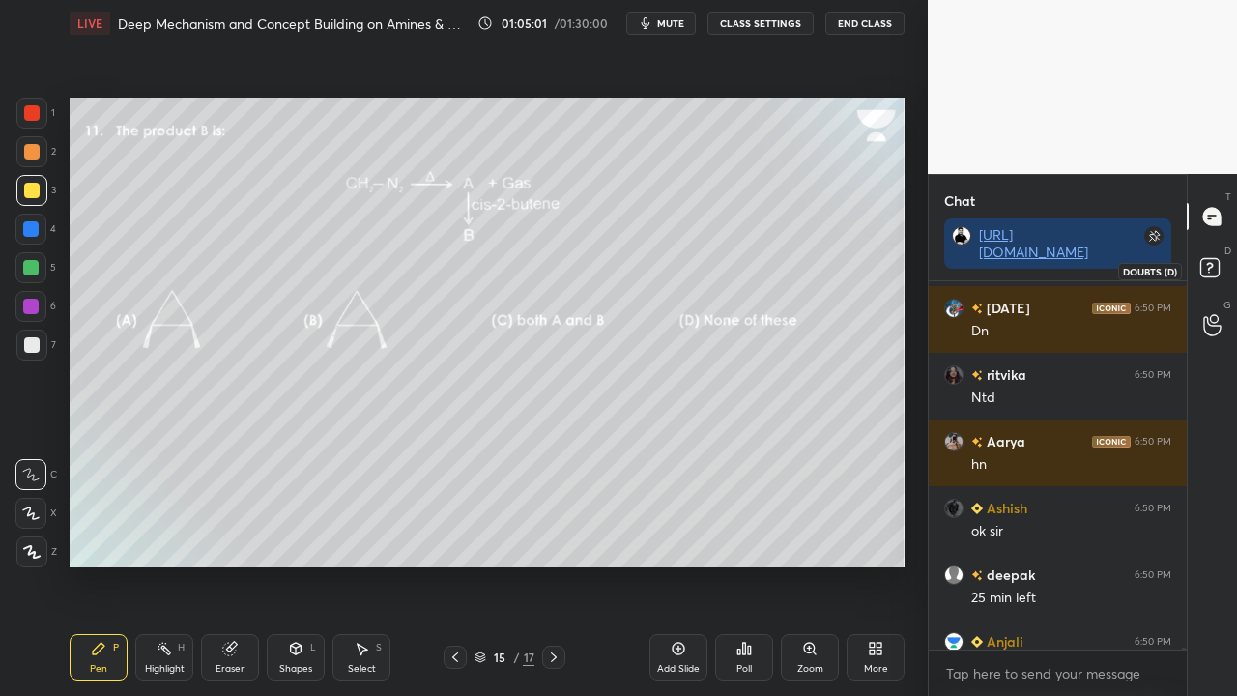
click at [1220, 268] on icon at bounding box center [1212, 270] width 35 height 35
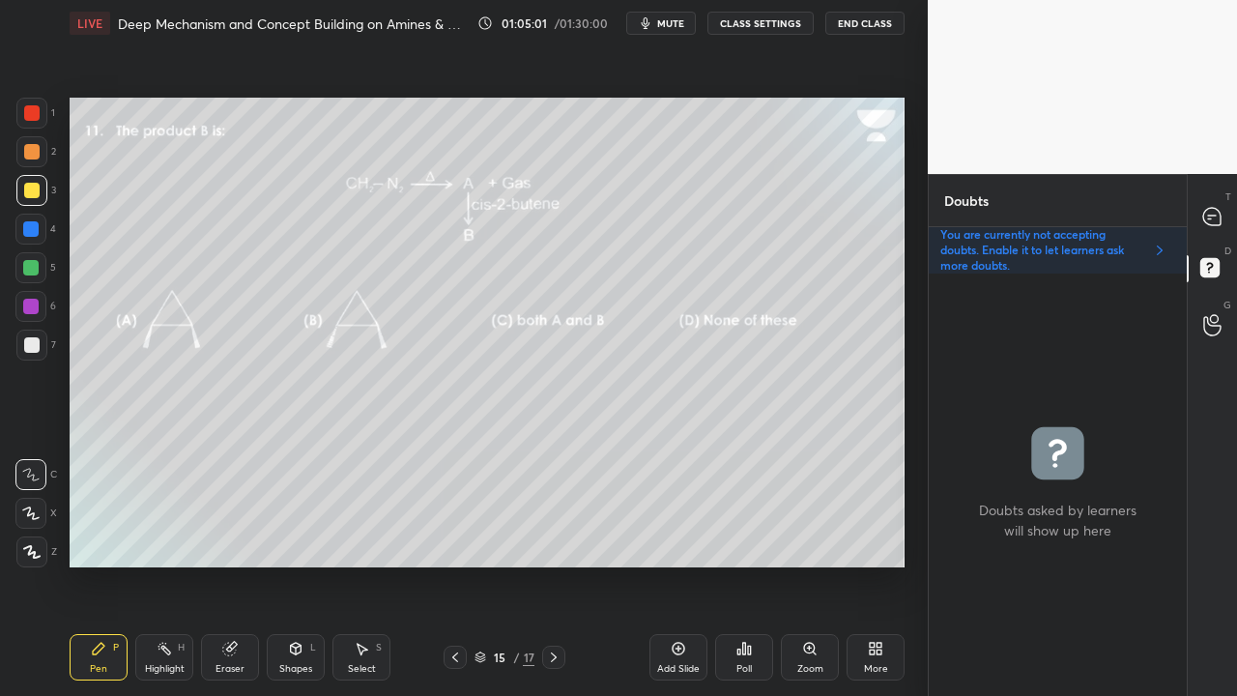
scroll to position [416, 252]
click at [1218, 215] on icon at bounding box center [1211, 216] width 17 height 17
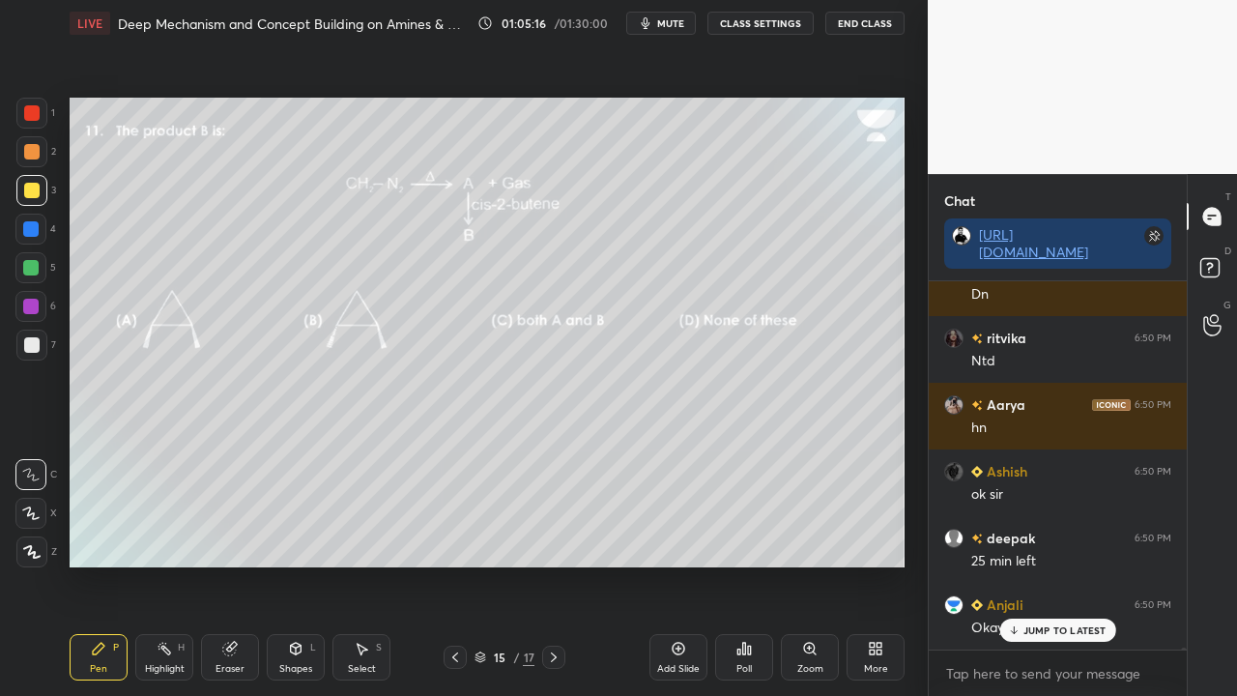
scroll to position [81422, 0]
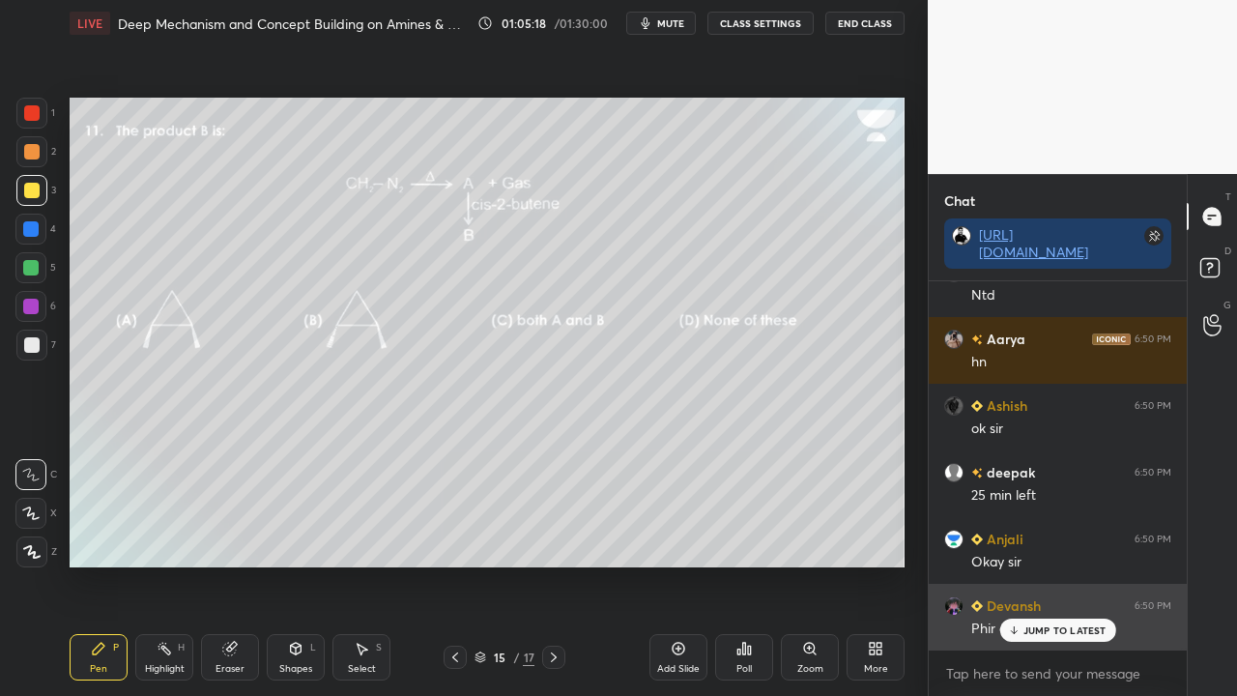
click at [1073, 564] on div "Devansh 6:50 PM Phir chapter khatm??" at bounding box center [1058, 617] width 258 height 67
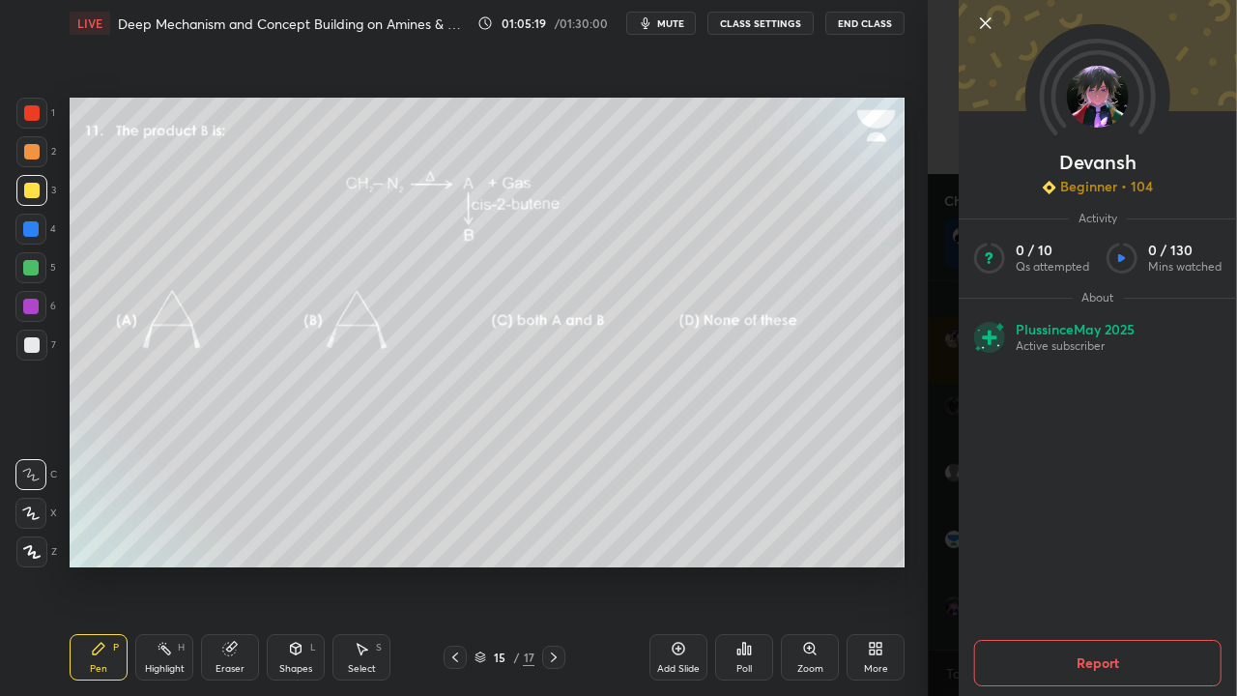
scroll to position [81489, 0]
click at [922, 564] on div "1 2 3 4 5 6 7 C X Z C X Z E E Erase all H H LIVE Deep Mechanism and Concept Bui…" at bounding box center [464, 348] width 928 height 696
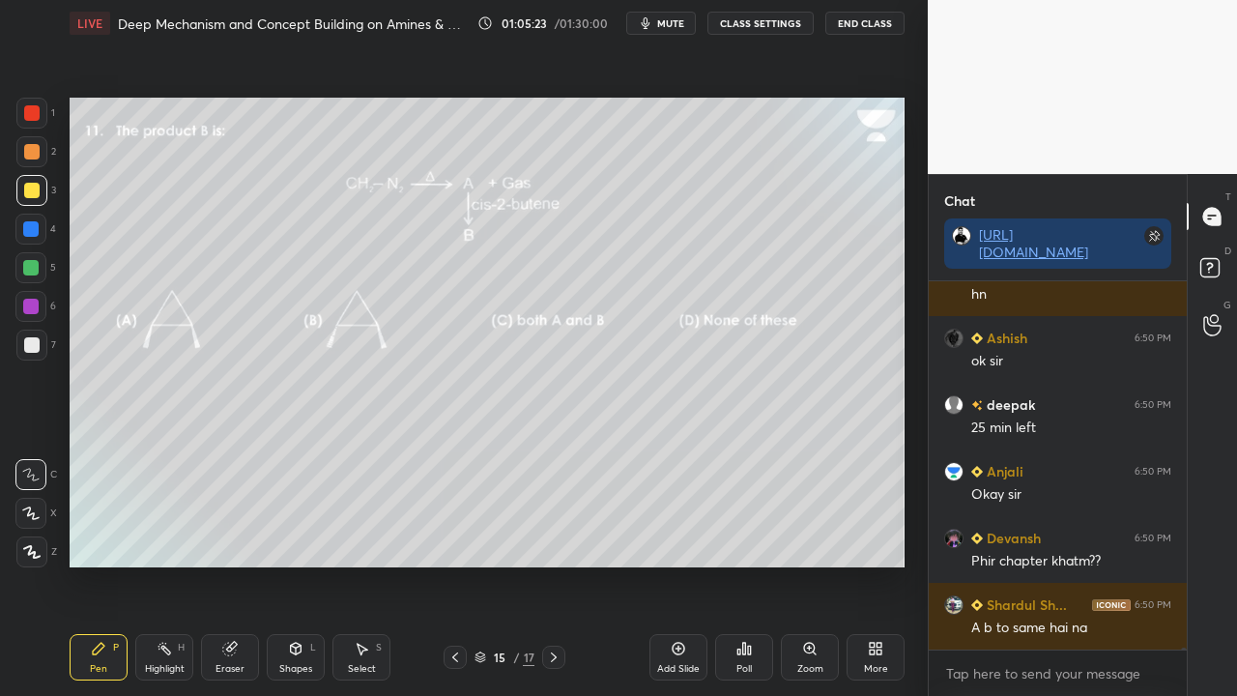
click at [811, 564] on div "Zoom" at bounding box center [810, 657] width 58 height 46
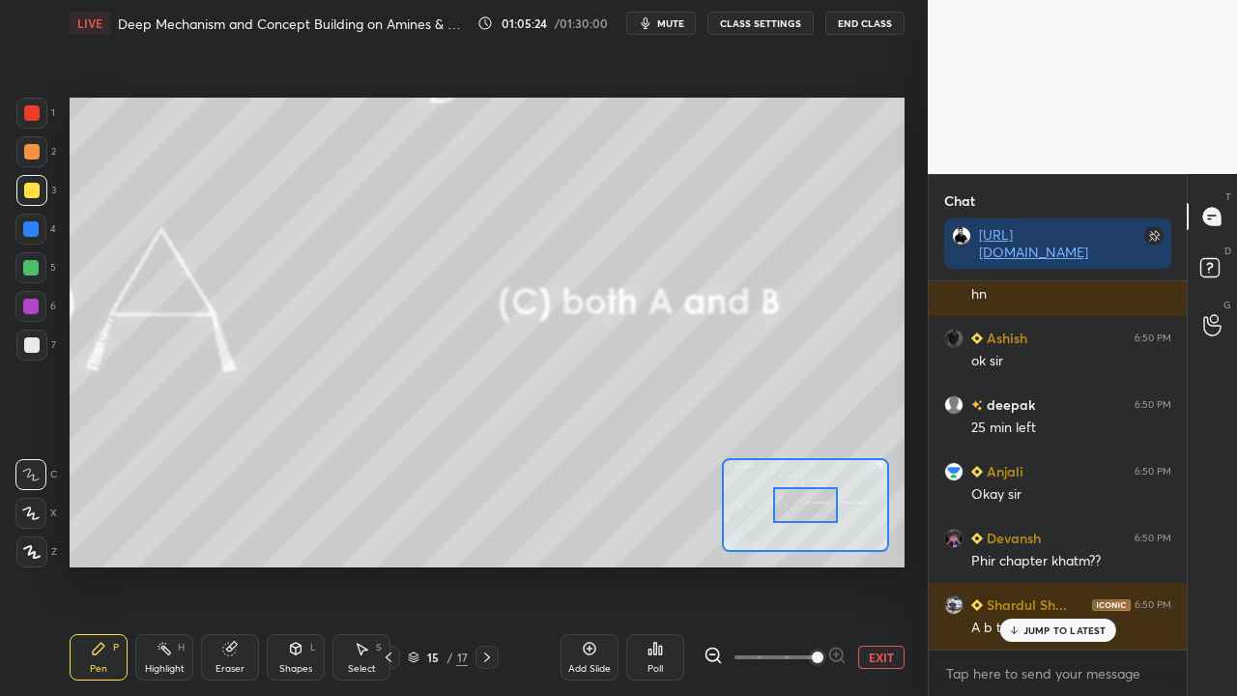
scroll to position [81555, 0]
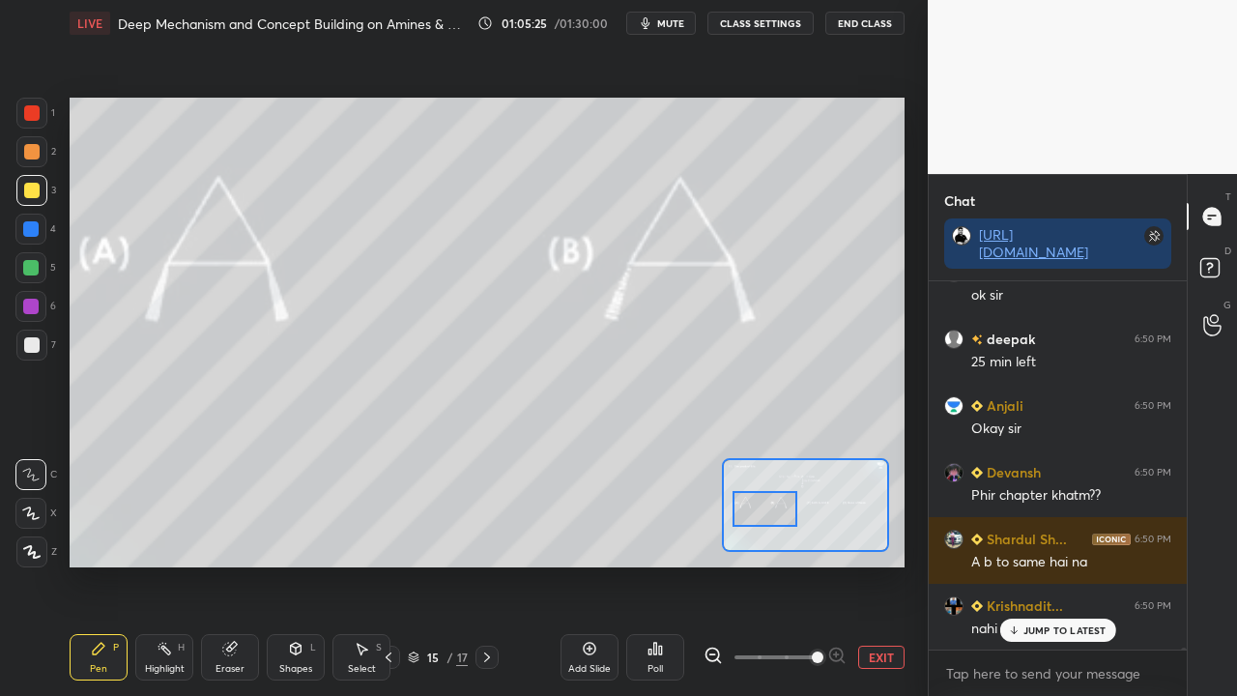
drag, startPoint x: 795, startPoint y: 511, endPoint x: 768, endPoint y: 514, distance: 27.2
click at [769, 517] on div at bounding box center [765, 509] width 66 height 36
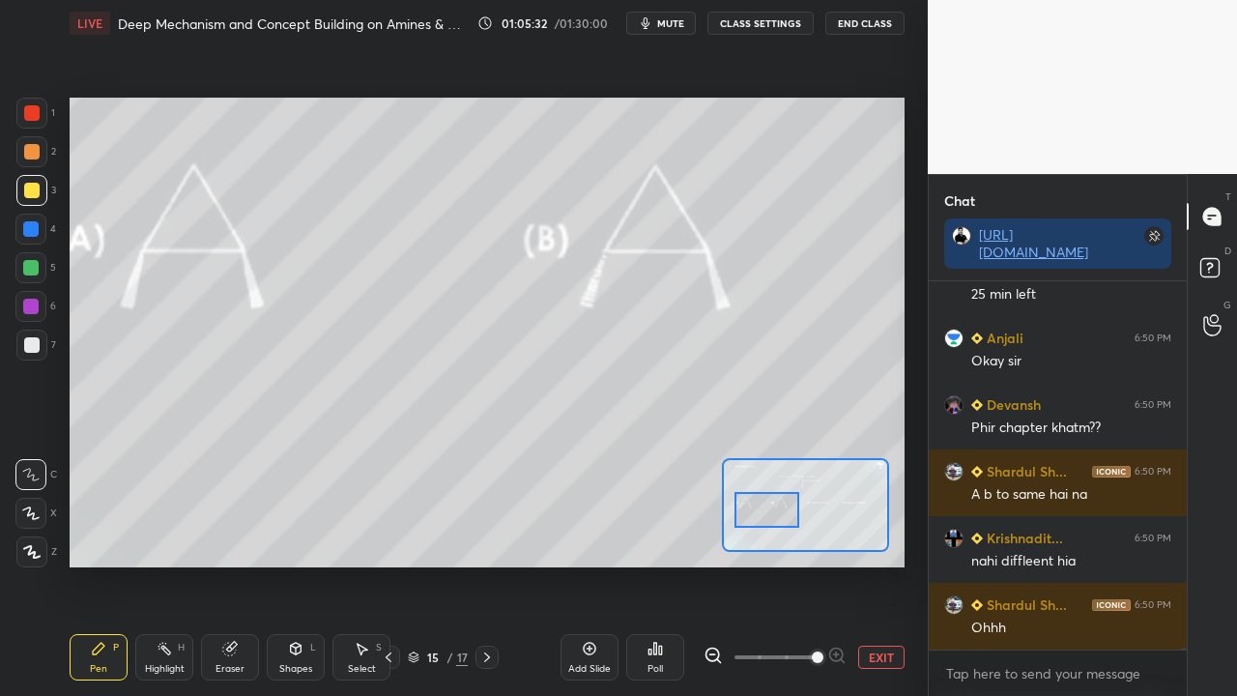
scroll to position [81688, 0]
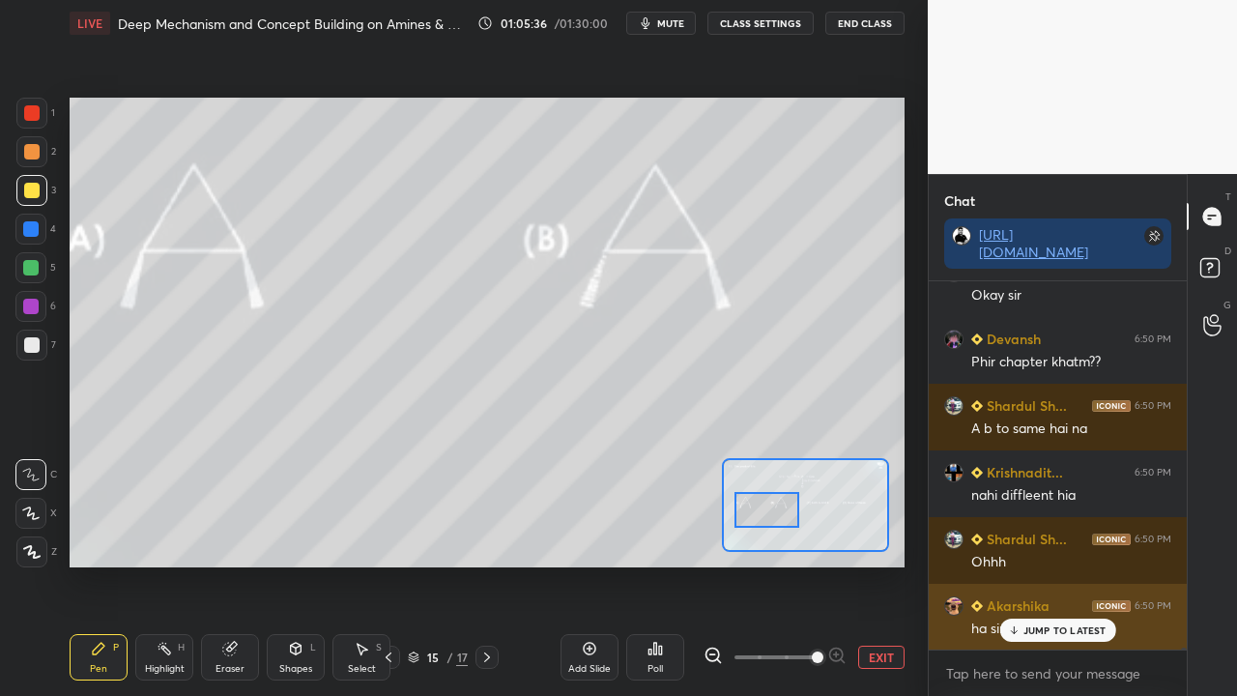
drag, startPoint x: 1027, startPoint y: 633, endPoint x: 1003, endPoint y: 633, distance: 24.2
click at [1024, 564] on p "JUMP TO LATEST" at bounding box center [1064, 630] width 83 height 12
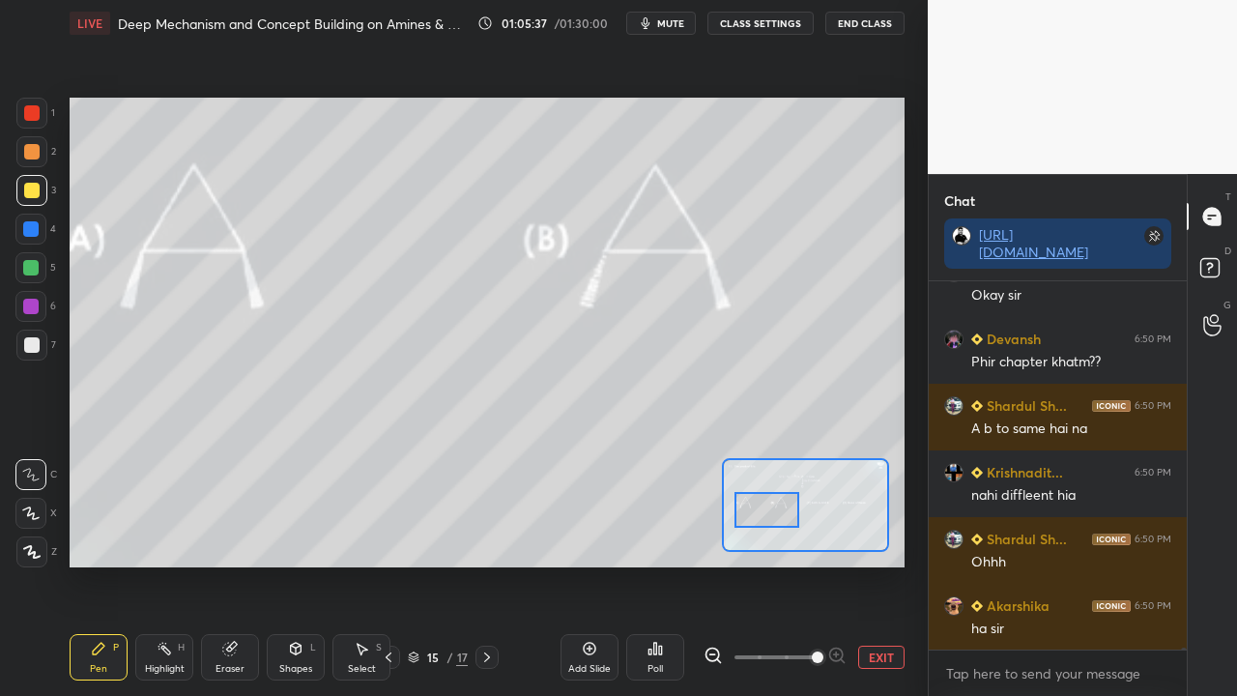
click at [879, 564] on button "EXIT" at bounding box center [881, 657] width 46 height 23
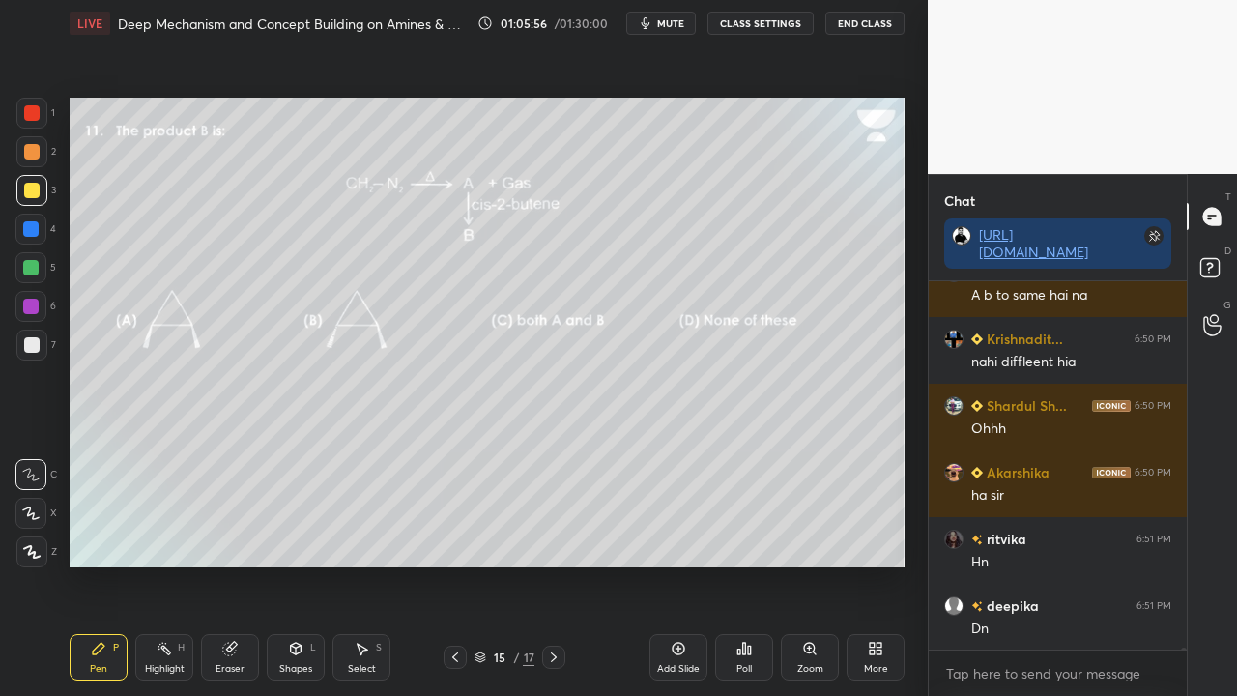
scroll to position [81889, 0]
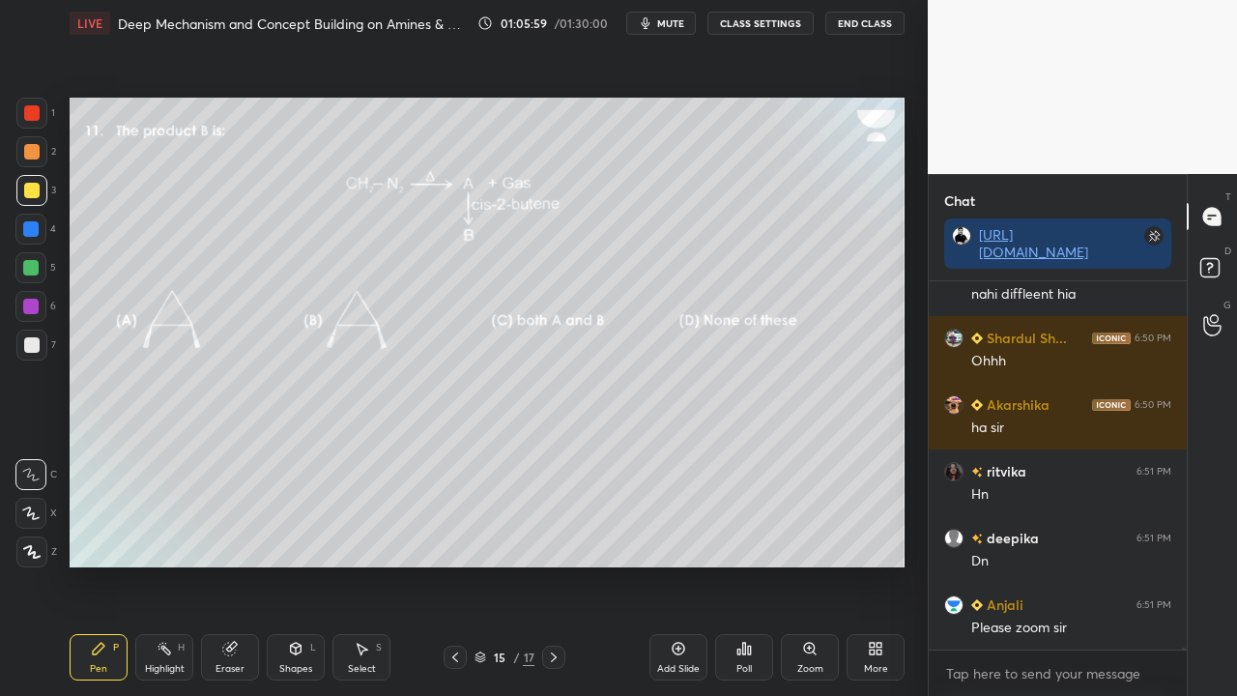
click at [815, 564] on div "Zoom" at bounding box center [810, 657] width 58 height 46
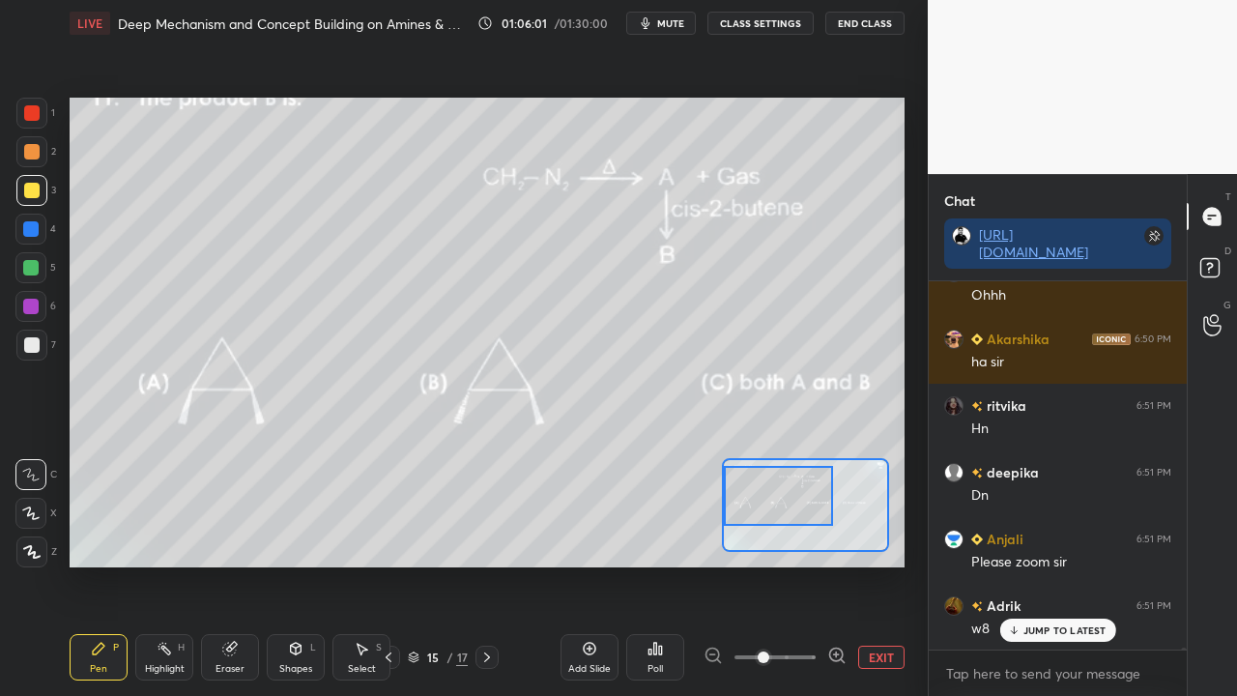
drag, startPoint x: 792, startPoint y: 510, endPoint x: 766, endPoint y: 505, distance: 26.5
click at [767, 503] on div at bounding box center [778, 496] width 109 height 60
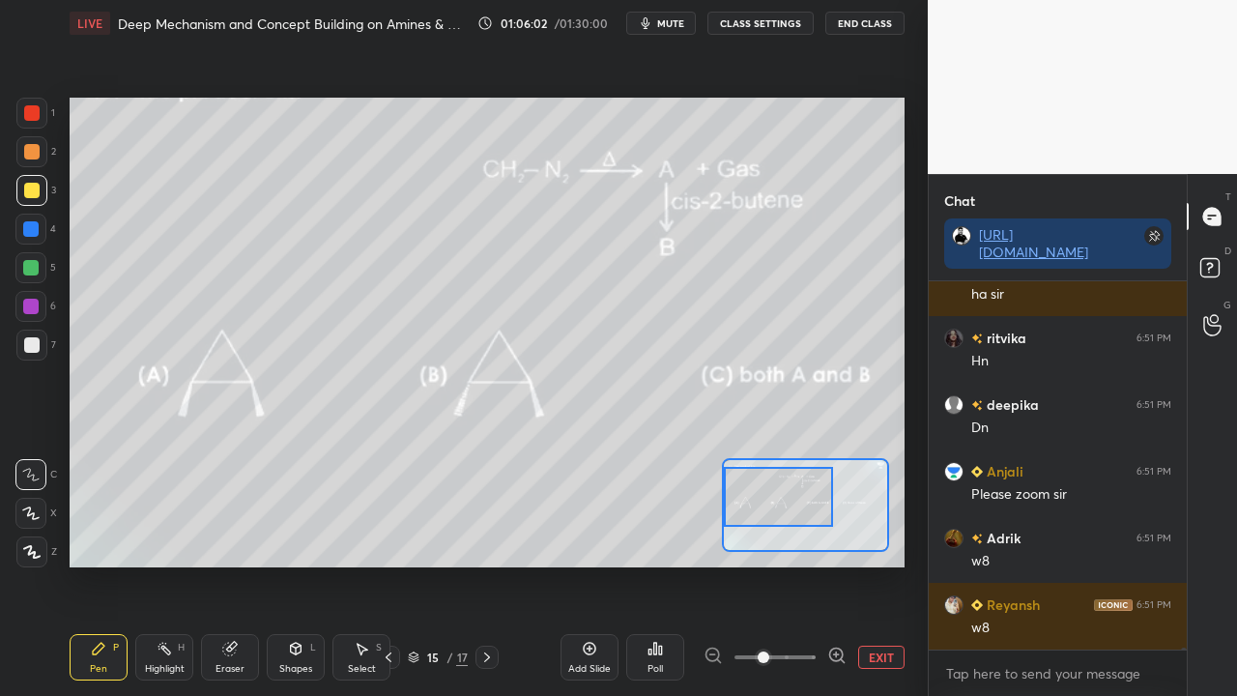
click at [841, 564] on icon at bounding box center [836, 655] width 19 height 19
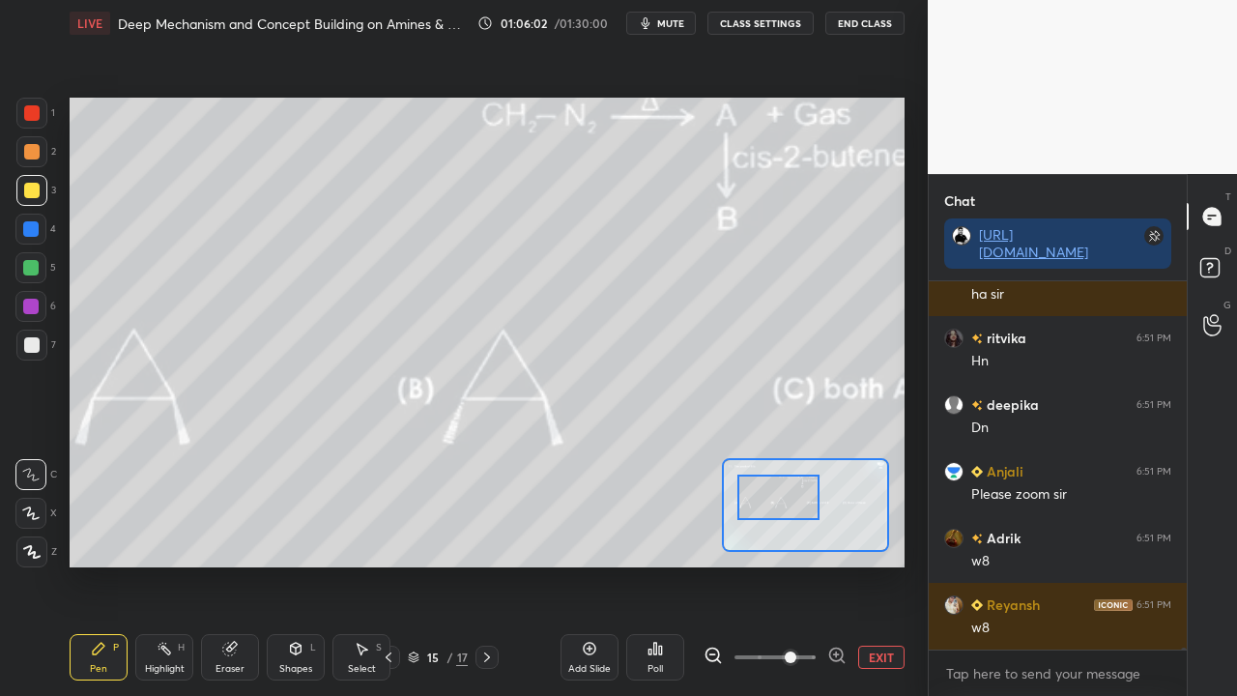
click at [839, 564] on icon at bounding box center [836, 655] width 19 height 19
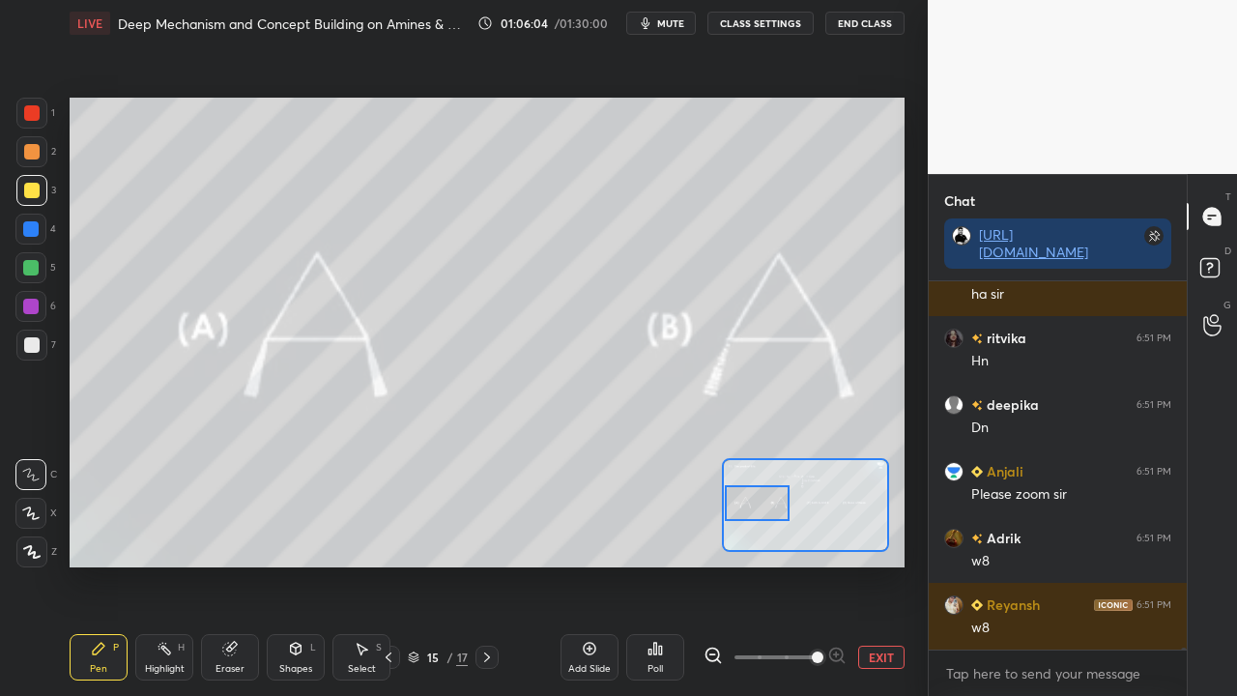
drag, startPoint x: 796, startPoint y: 489, endPoint x: 778, endPoint y: 496, distance: 19.6
click at [781, 497] on div at bounding box center [758, 503] width 66 height 36
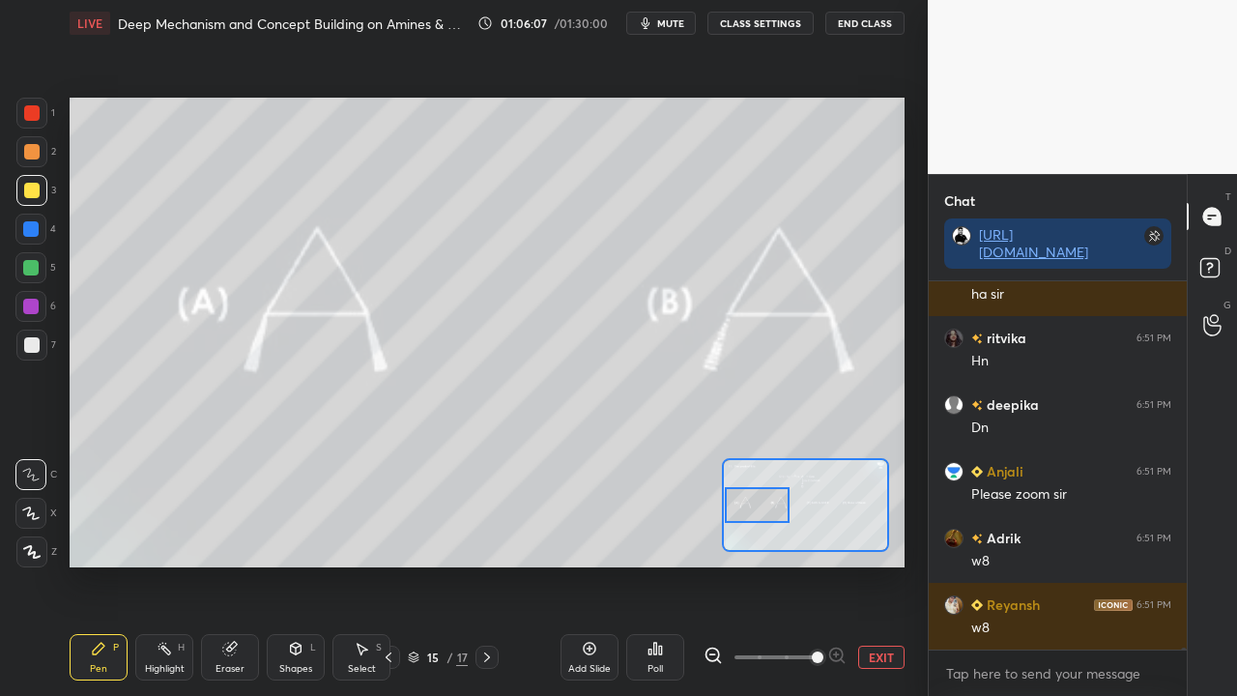
scroll to position [82088, 0]
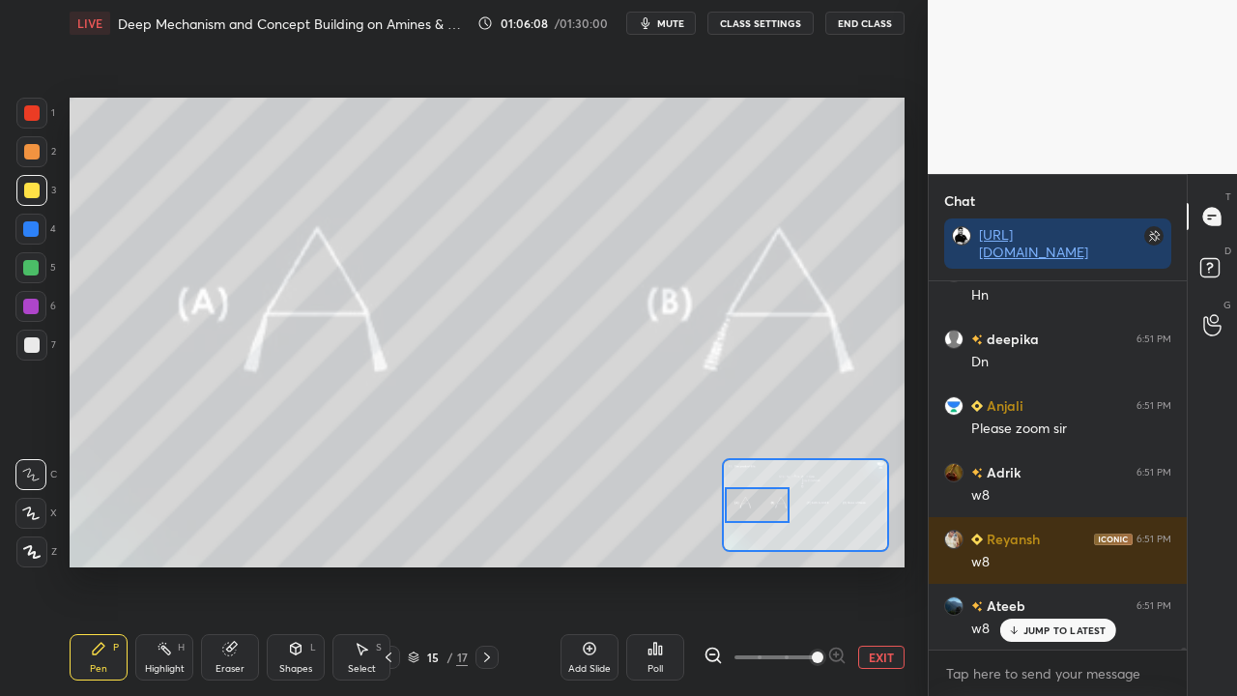
click at [876, 564] on button "EXIT" at bounding box center [881, 657] width 46 height 23
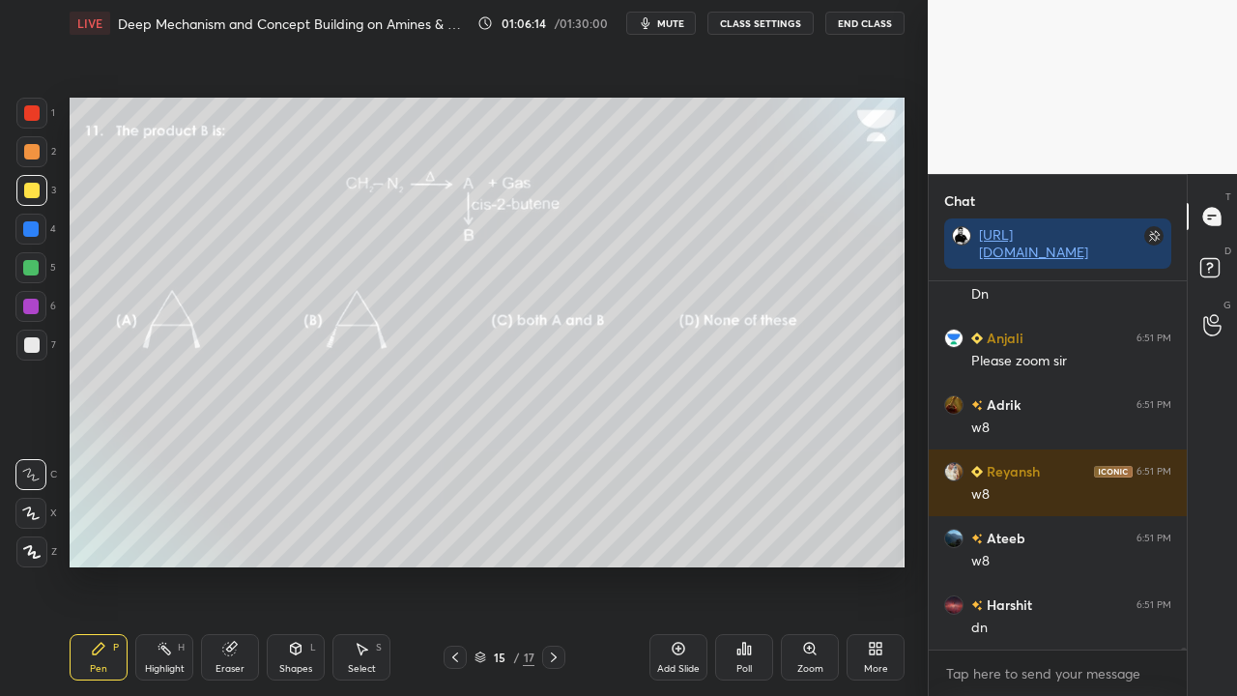
scroll to position [82202, 0]
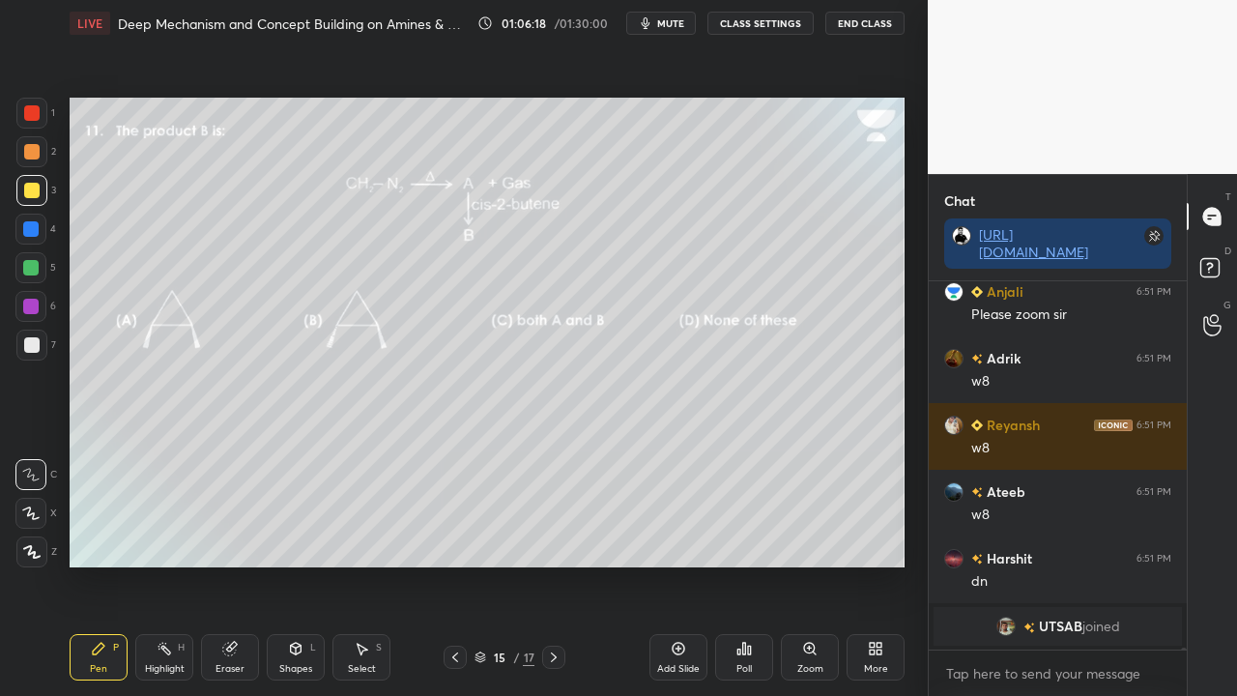
click at [1046, 564] on span "UTSAB" at bounding box center [1060, 625] width 43 height 15
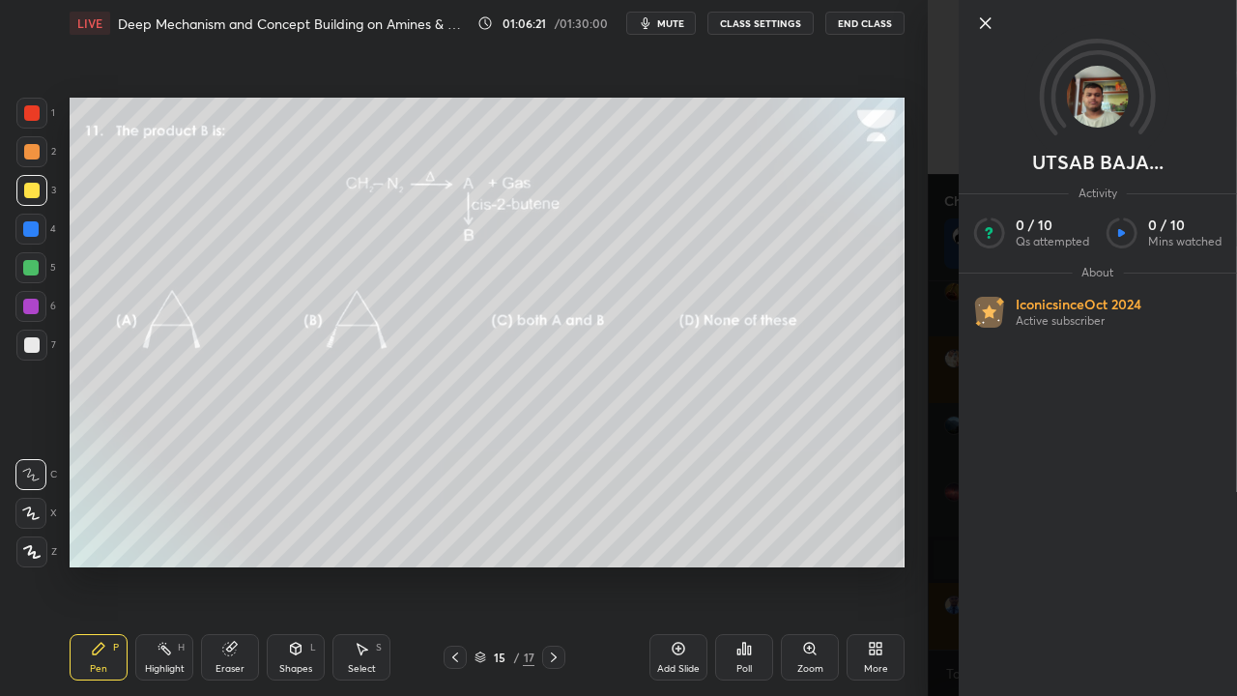
scroll to position [78474, 0]
click at [931, 315] on div "[PERSON_NAME] BAJA... Activity 0 / 10 Qs attempted 0 / 10 Mins watched About Ic…" at bounding box center [1082, 348] width 309 height 696
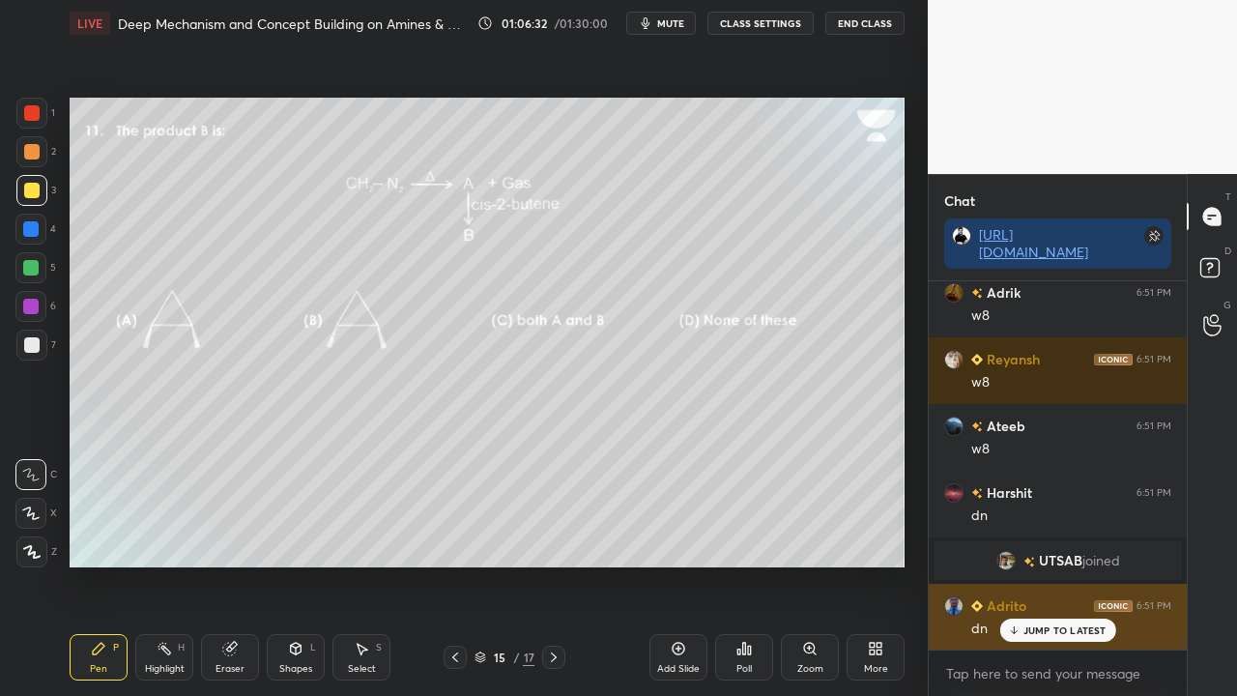
drag, startPoint x: 1035, startPoint y: 632, endPoint x: 964, endPoint y: 646, distance: 72.0
click at [1036, 564] on p "JUMP TO LATEST" at bounding box center [1064, 630] width 83 height 12
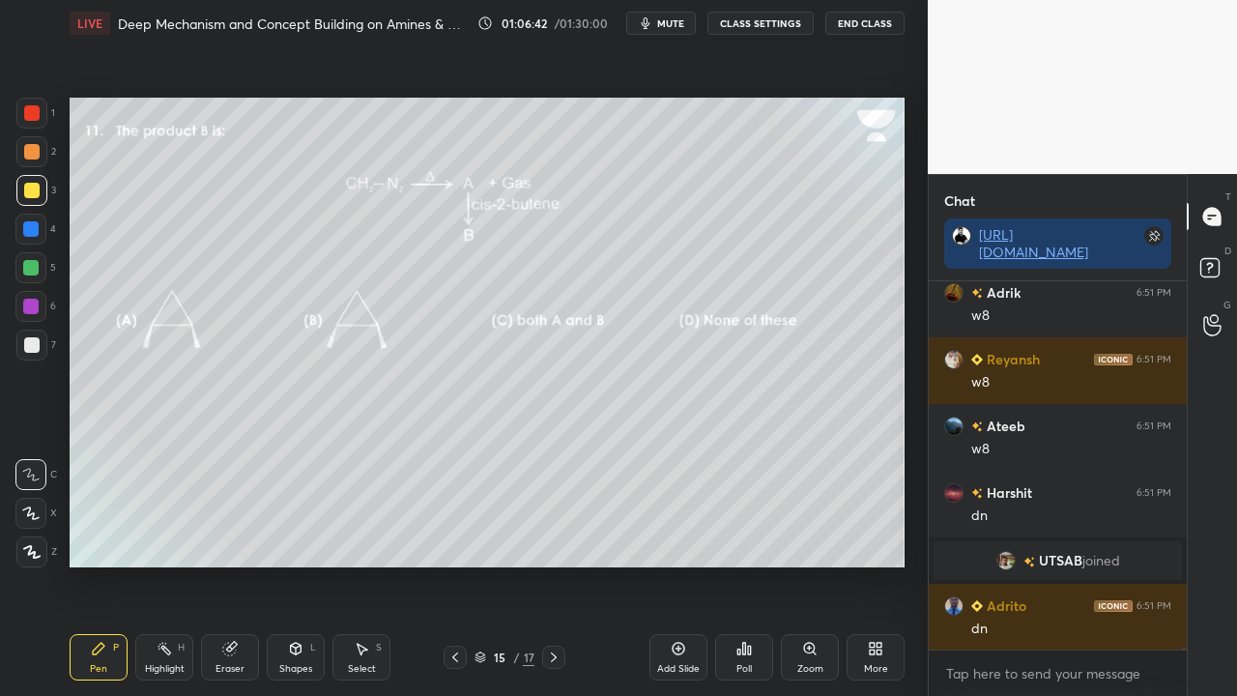
scroll to position [78542, 0]
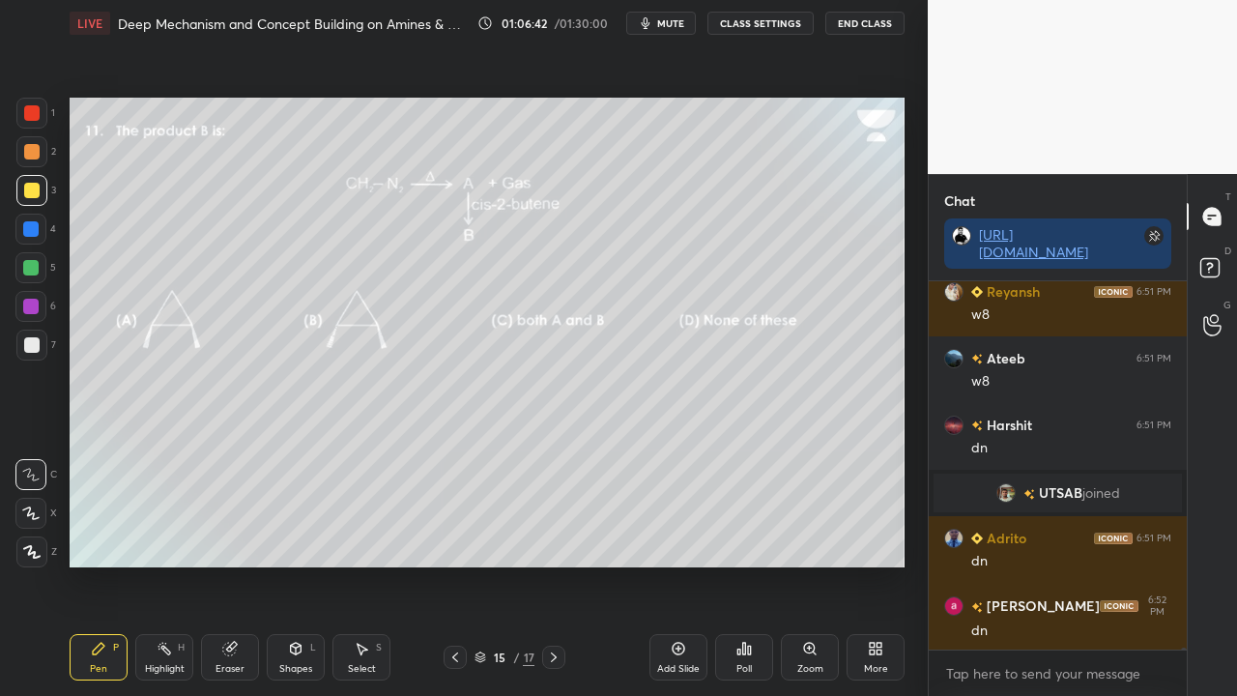
click at [860, 564] on div "More" at bounding box center [876, 657] width 58 height 46
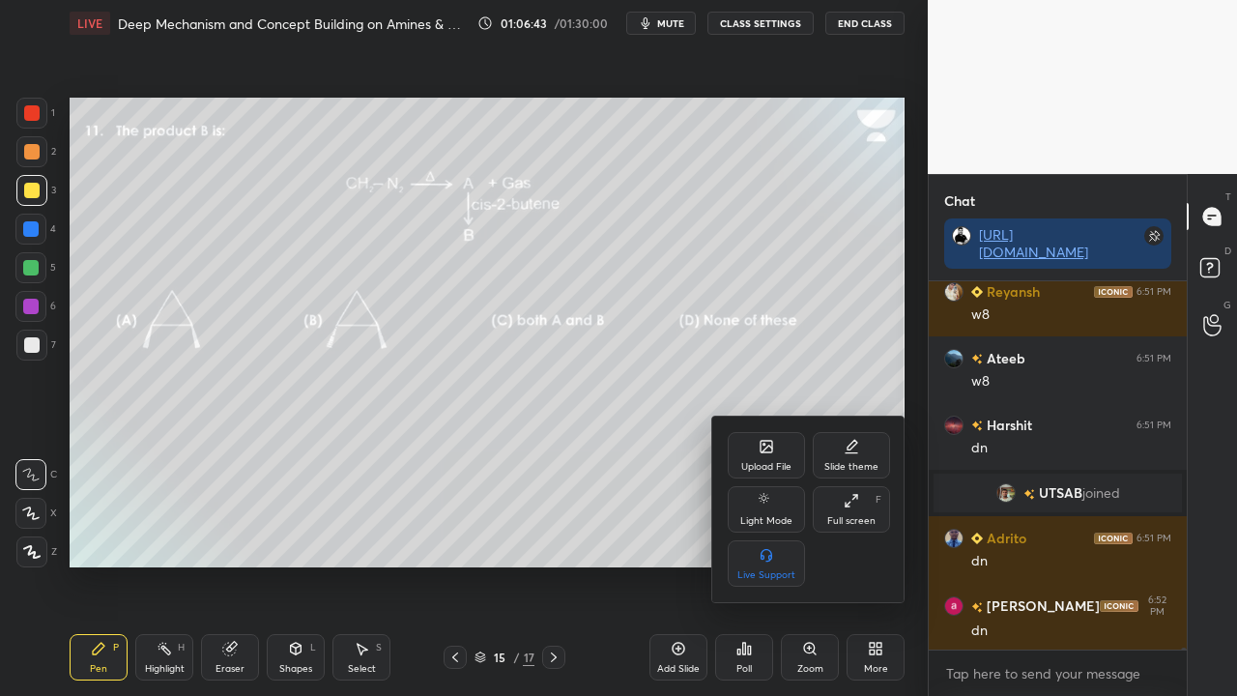
click at [859, 564] on div at bounding box center [618, 348] width 1237 height 696
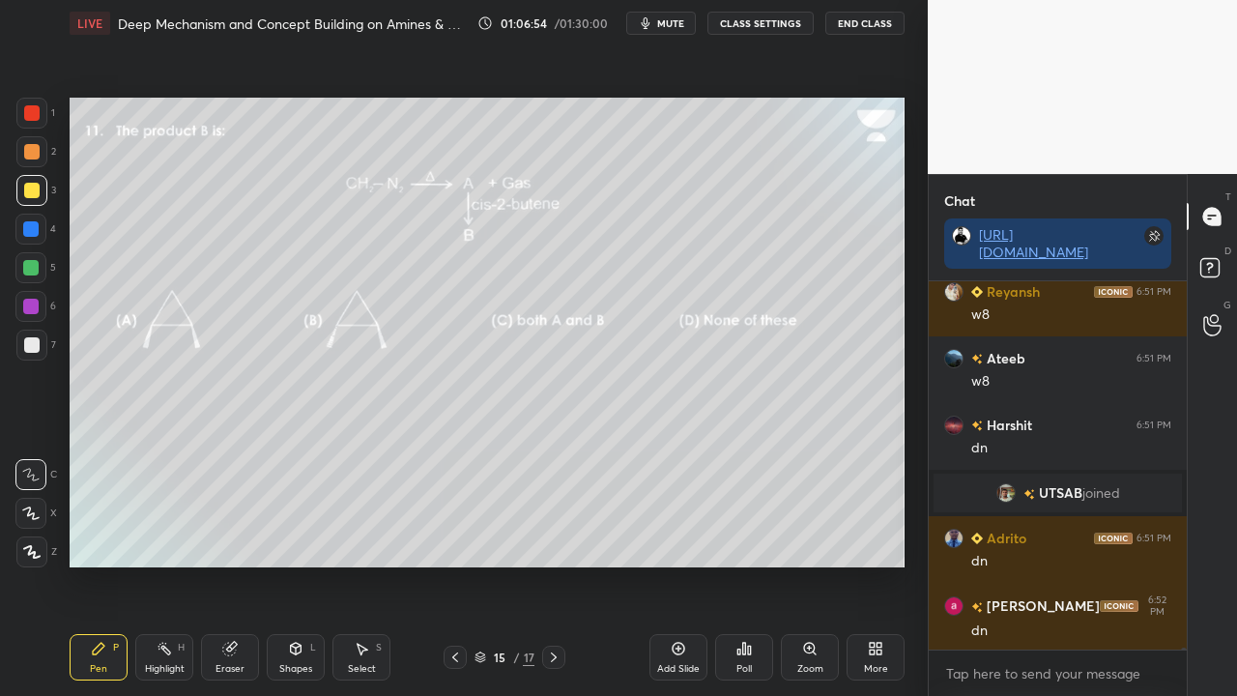
click at [738, 564] on div "Poll" at bounding box center [743, 669] width 15 height 10
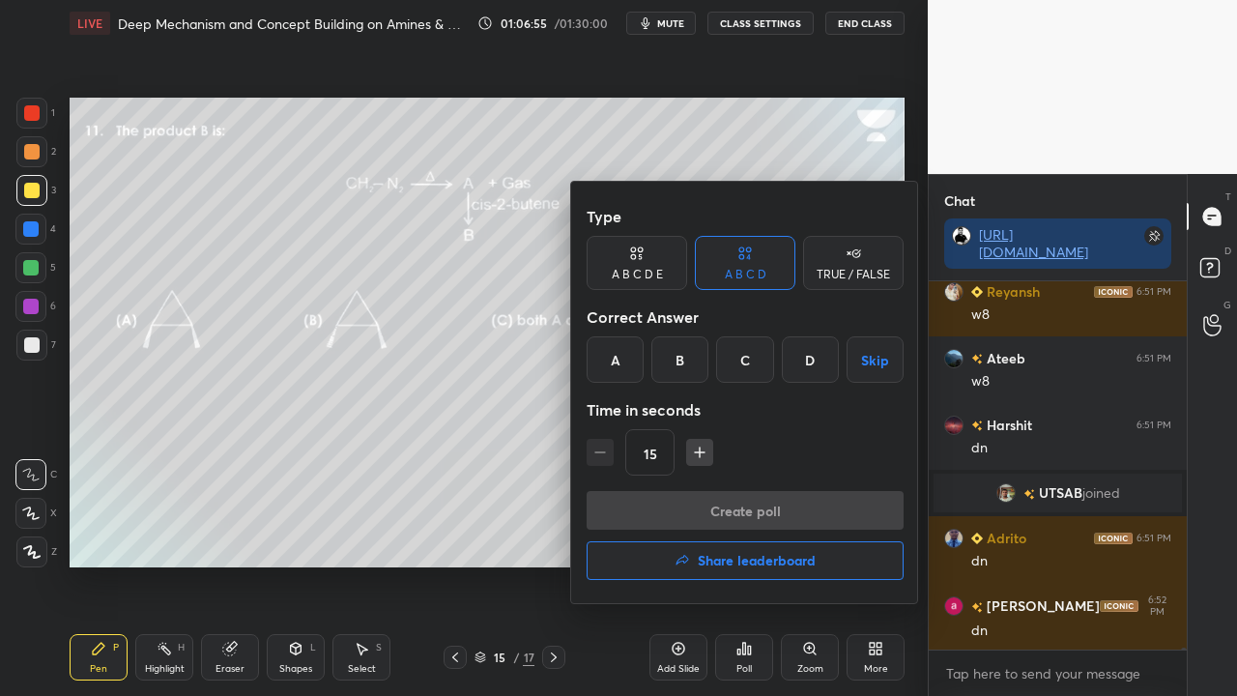
click at [622, 344] on div "A" at bounding box center [615, 359] width 57 height 46
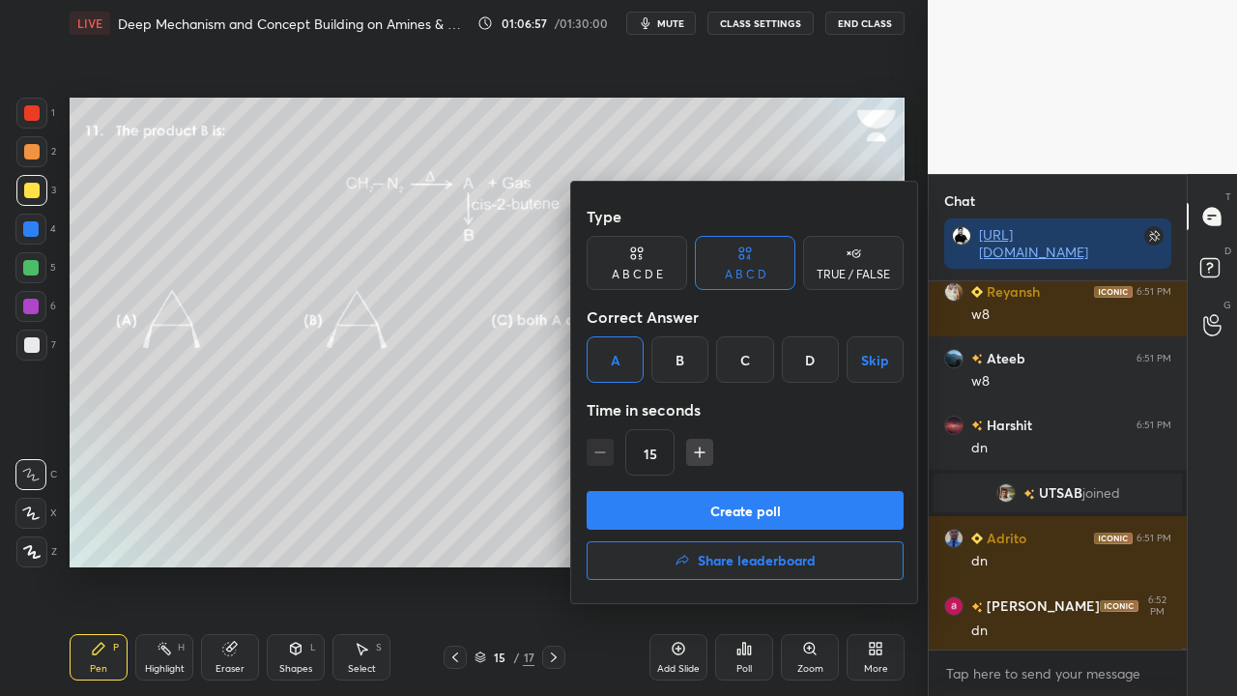
click at [668, 499] on button "Create poll" at bounding box center [745, 510] width 317 height 39
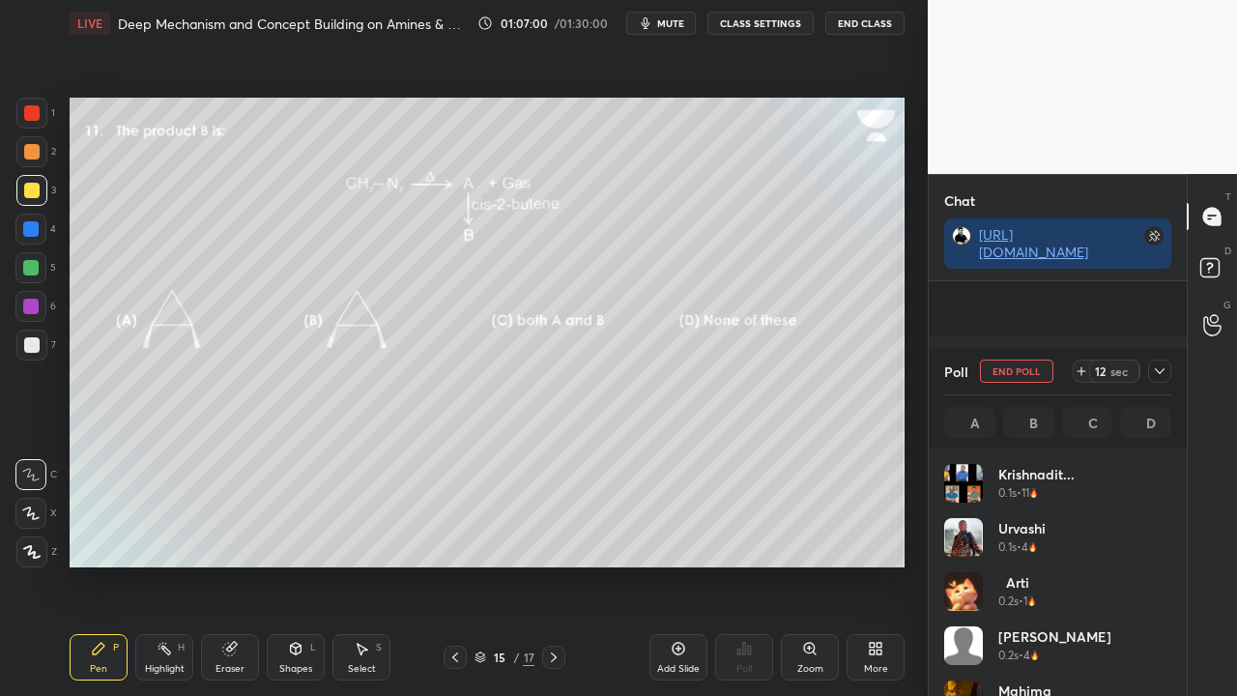
scroll to position [78689, 0]
click at [1150, 373] on div at bounding box center [1159, 370] width 23 height 23
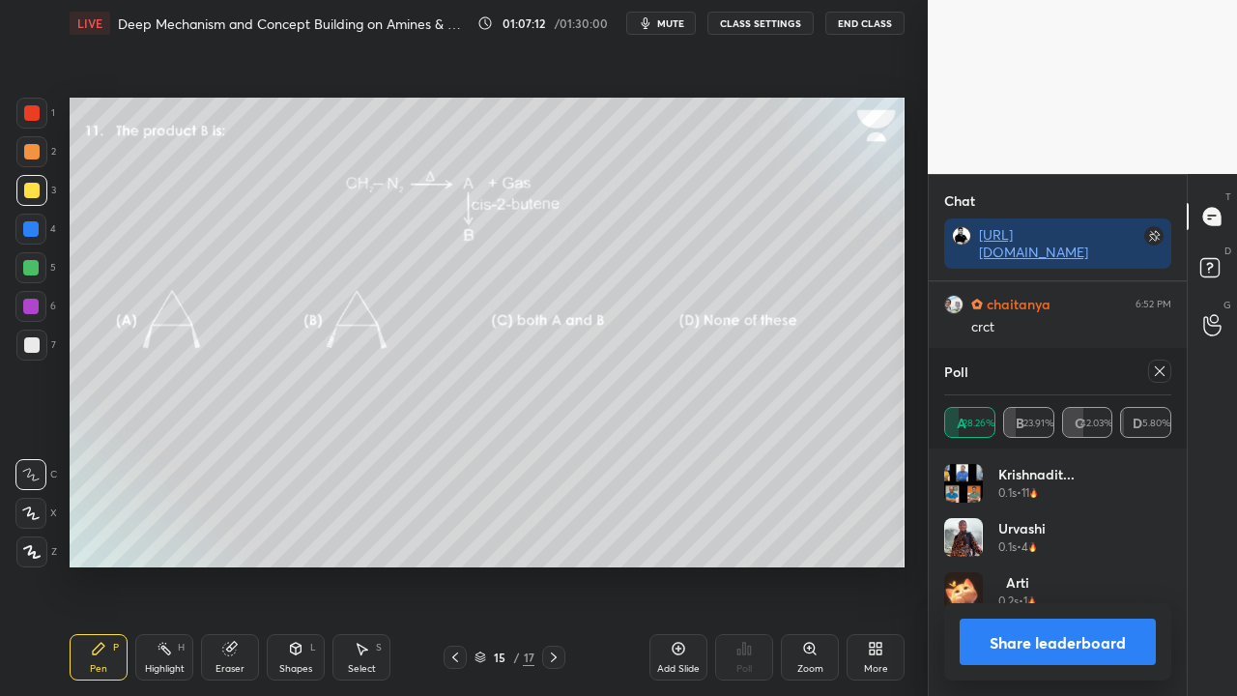
scroll to position [224, 221]
drag, startPoint x: 1169, startPoint y: 372, endPoint x: 1119, endPoint y: 392, distance: 54.2
click at [1167, 372] on div at bounding box center [1159, 370] width 23 height 23
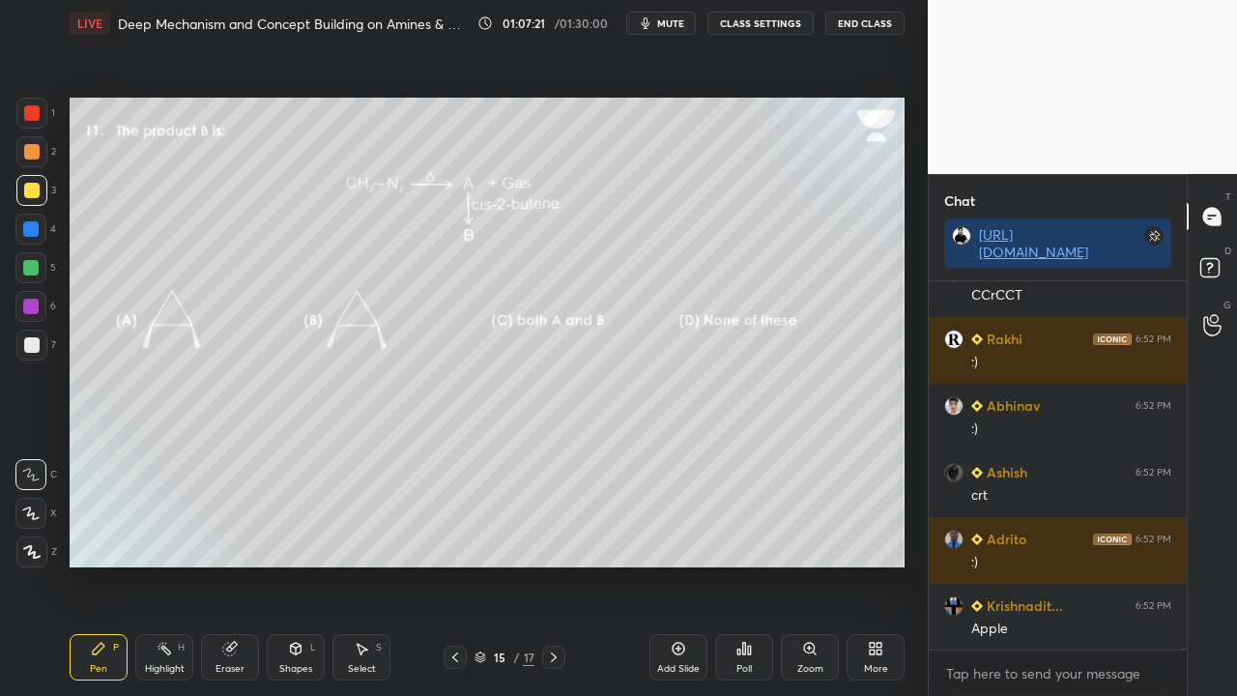
click at [1059, 564] on div "carbene" at bounding box center [1071, 695] width 200 height 19
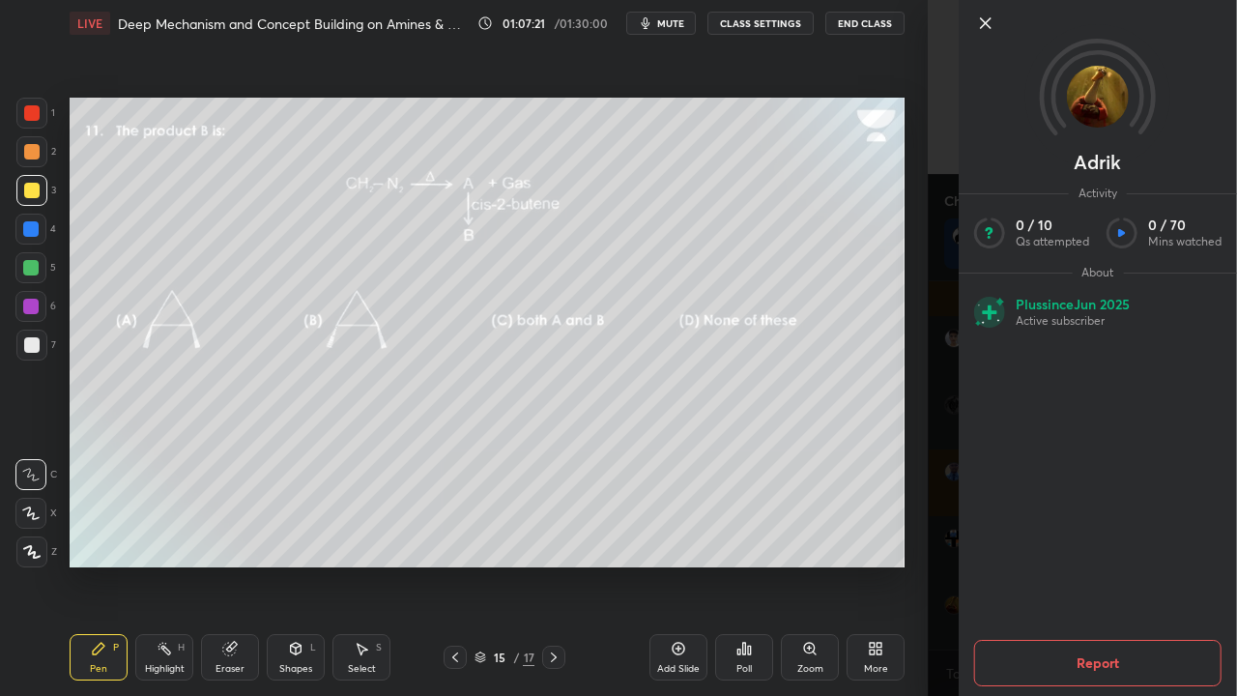
click at [953, 564] on div "Adrik Activity 0 / 10 Qs attempted 0 / 70 Mins watched About Plus since [DATE] …" at bounding box center [1082, 348] width 309 height 696
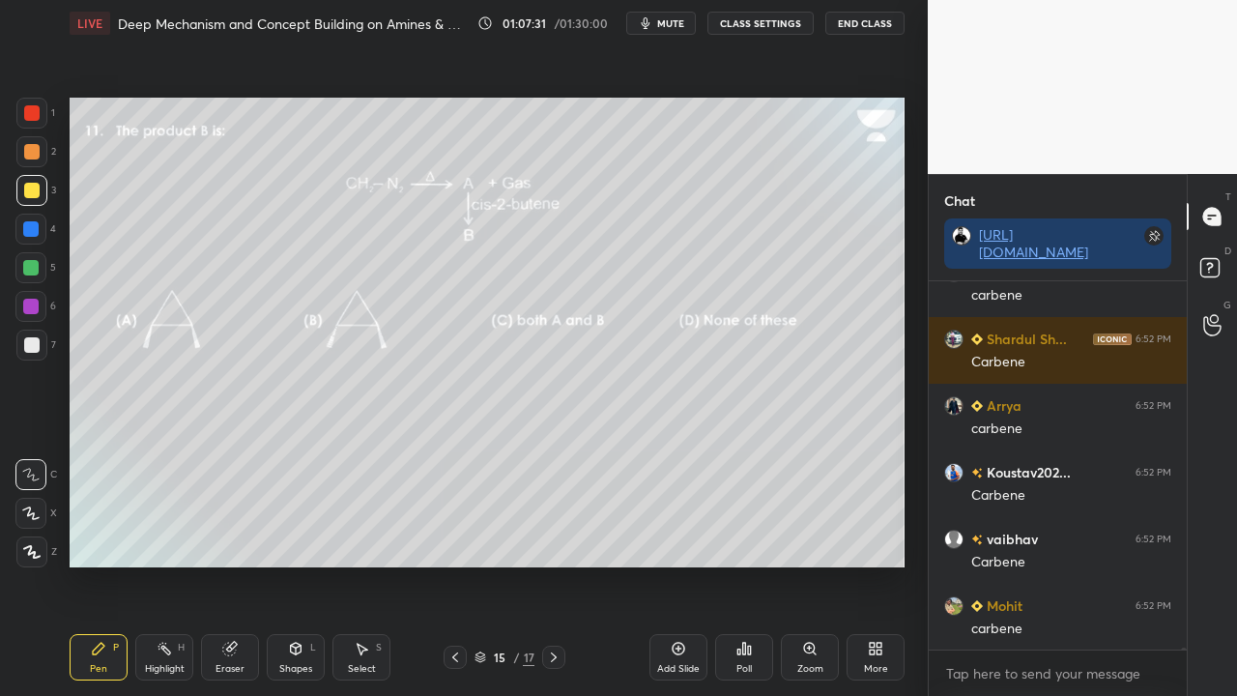
click at [1049, 564] on div "Singlet" at bounding box center [1071, 695] width 200 height 19
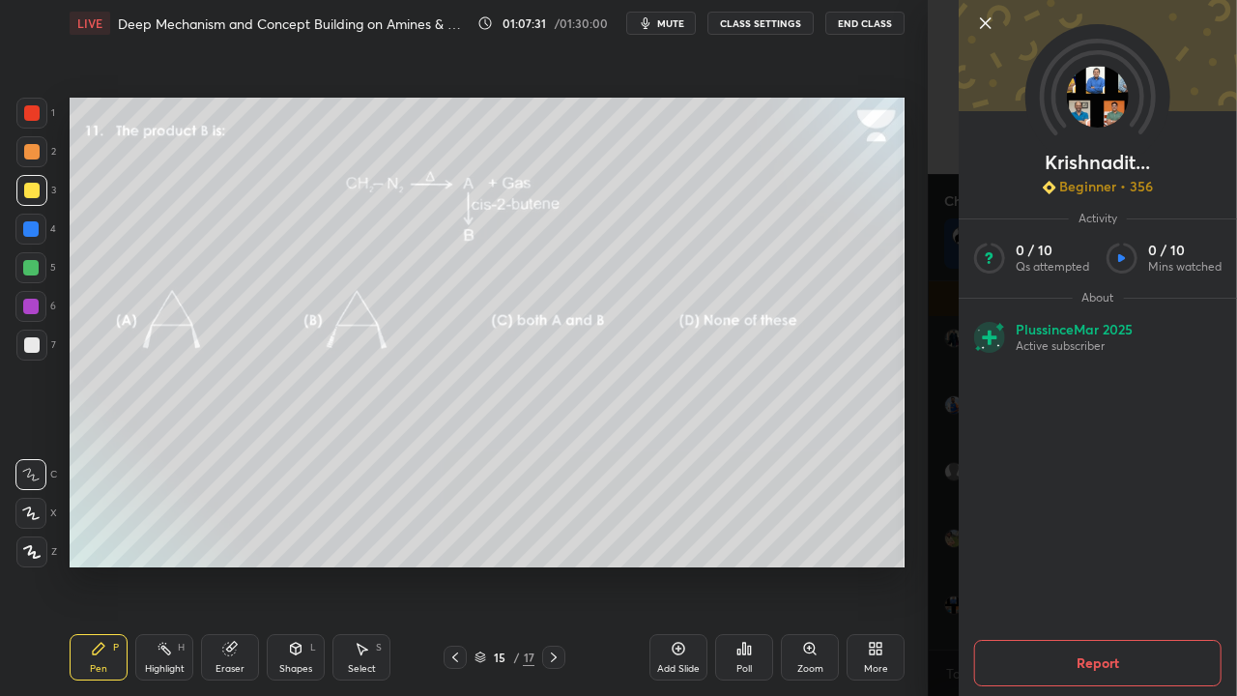
click at [951, 564] on div "Krishnadit... Beginner • 356 Activity 0 / 10 Qs attempted 0 / 10 Mins watched A…" at bounding box center [1082, 348] width 309 height 696
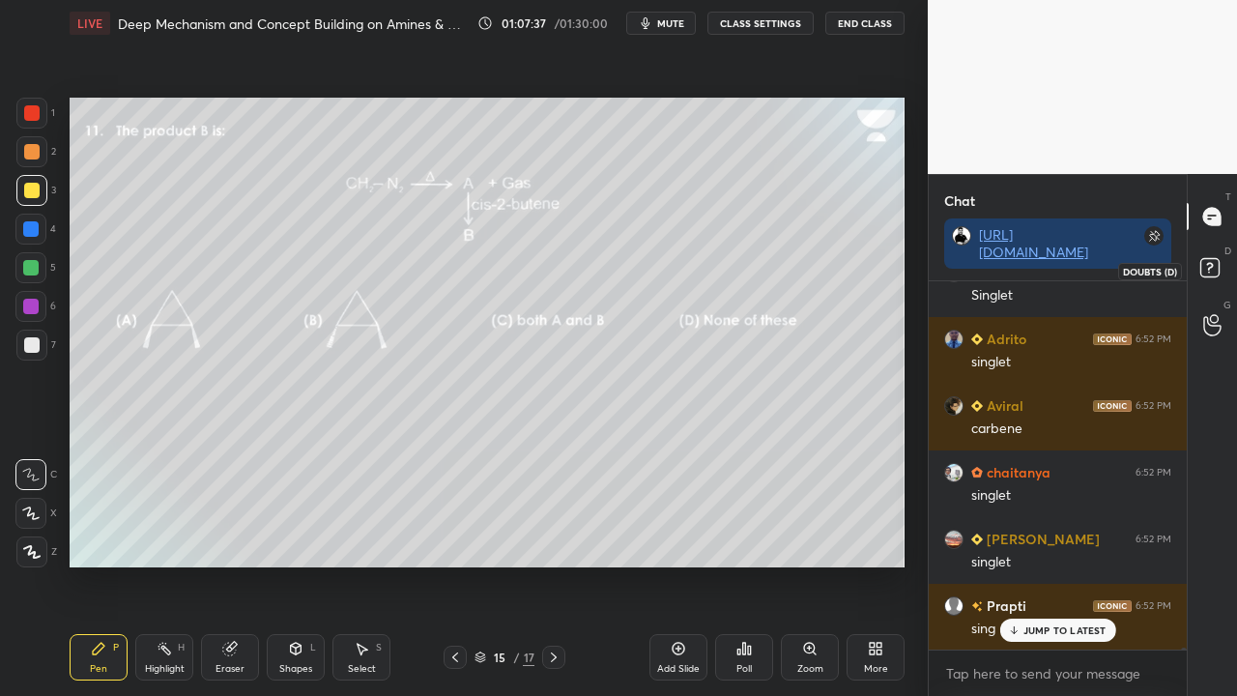
drag, startPoint x: 1216, startPoint y: 255, endPoint x: 1200, endPoint y: 232, distance: 27.9
click at [1216, 257] on icon at bounding box center [1212, 270] width 35 height 35
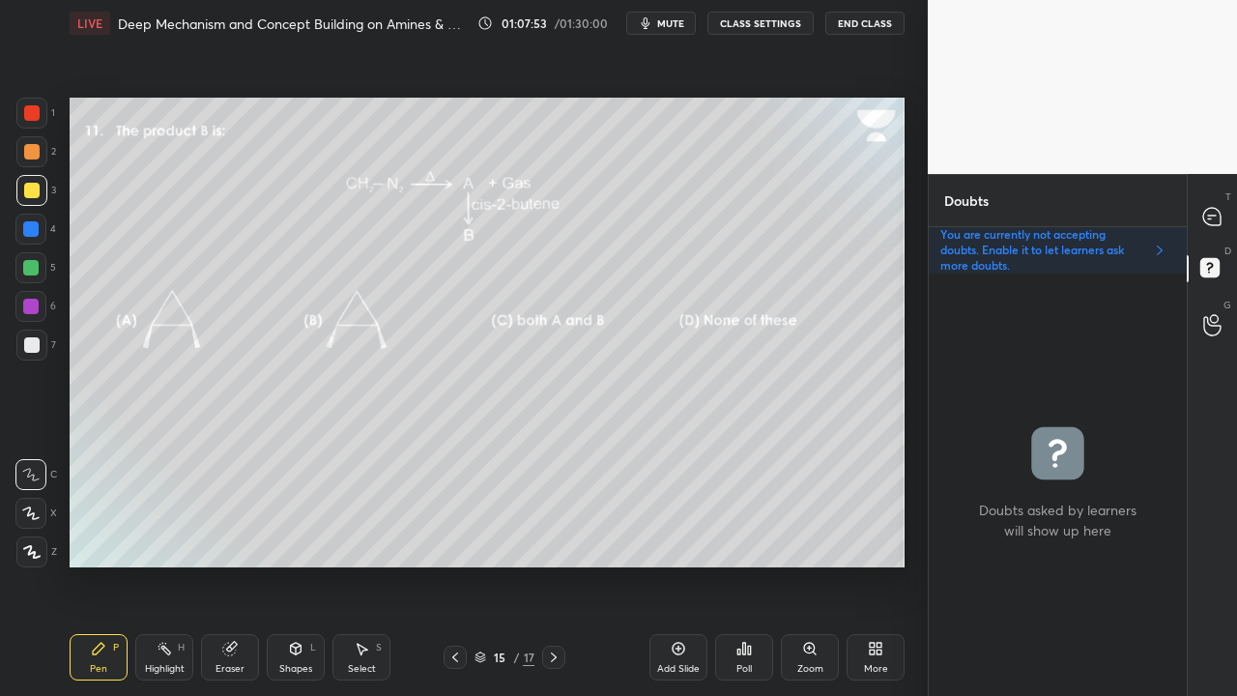
click at [1220, 214] on icon at bounding box center [1211, 216] width 17 height 17
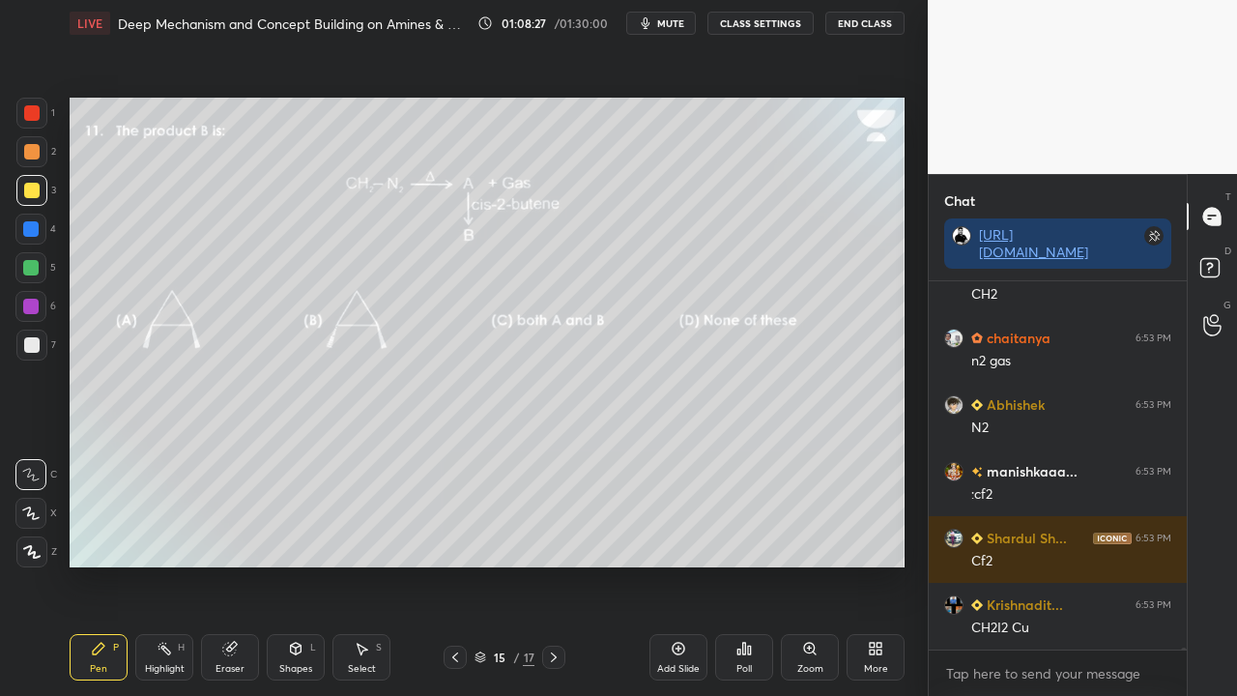
scroll to position [80919, 0]
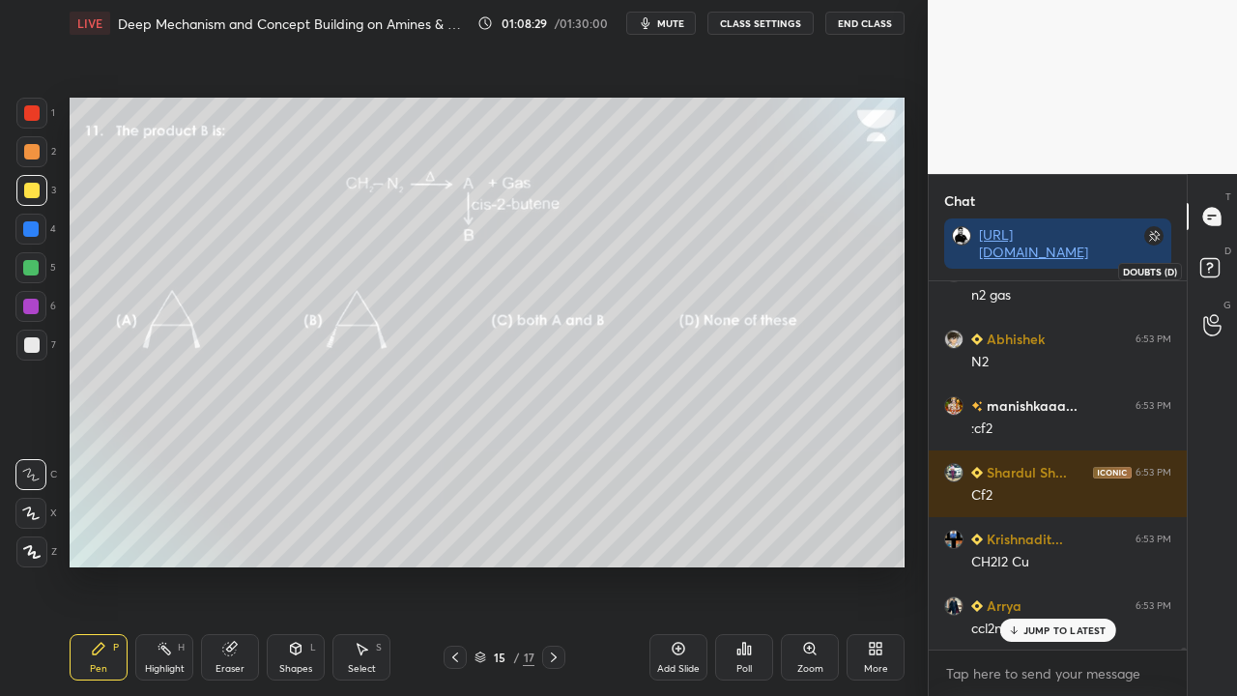
click at [1221, 263] on icon at bounding box center [1212, 270] width 35 height 35
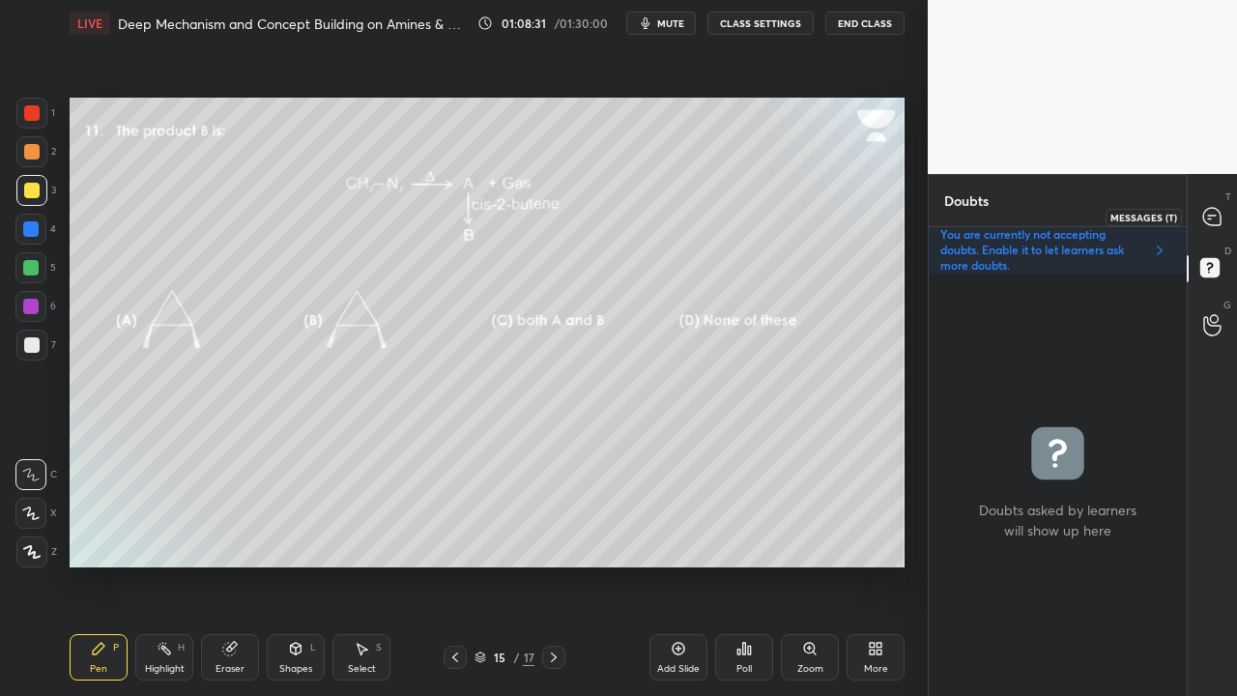
click at [1217, 220] on icon at bounding box center [1211, 216] width 17 height 17
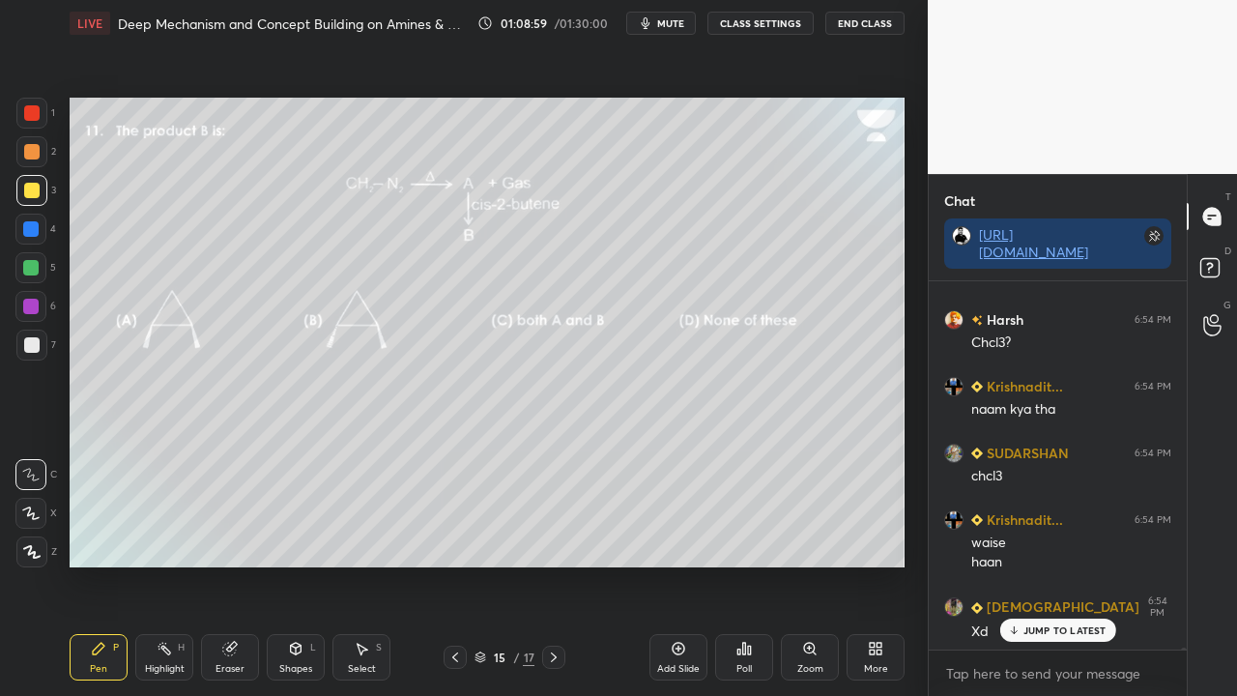
scroll to position [81539, 0]
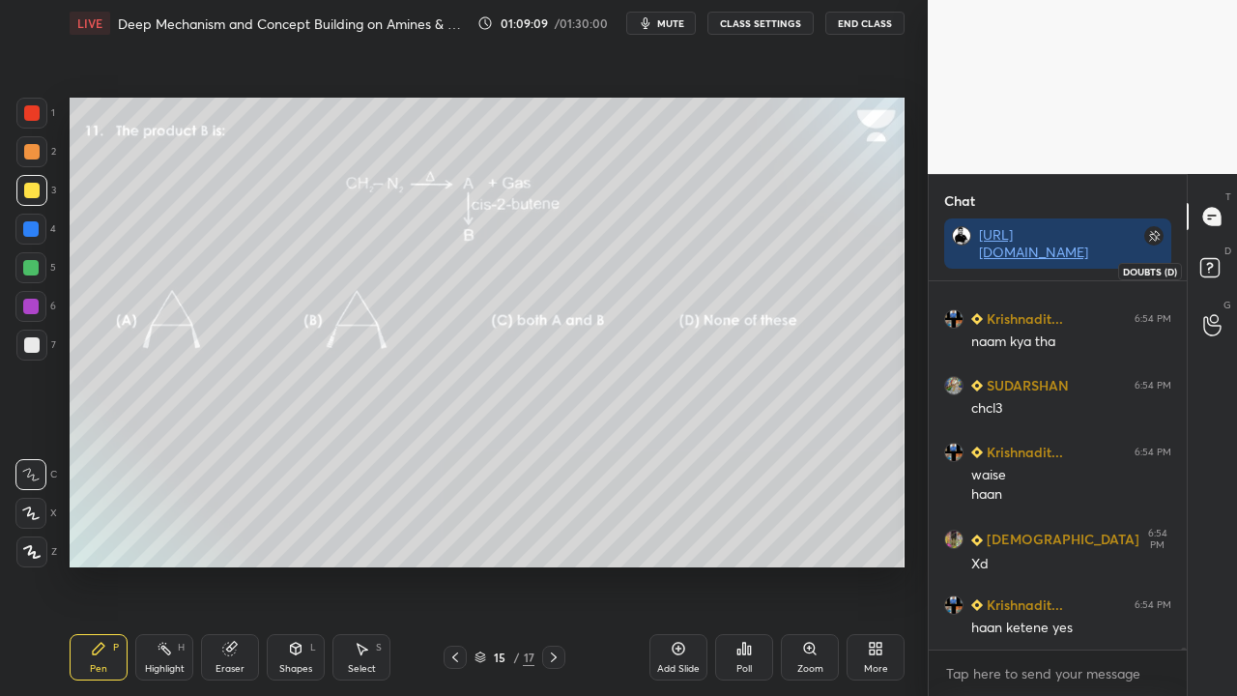
click at [1218, 264] on rect at bounding box center [1209, 268] width 18 height 18
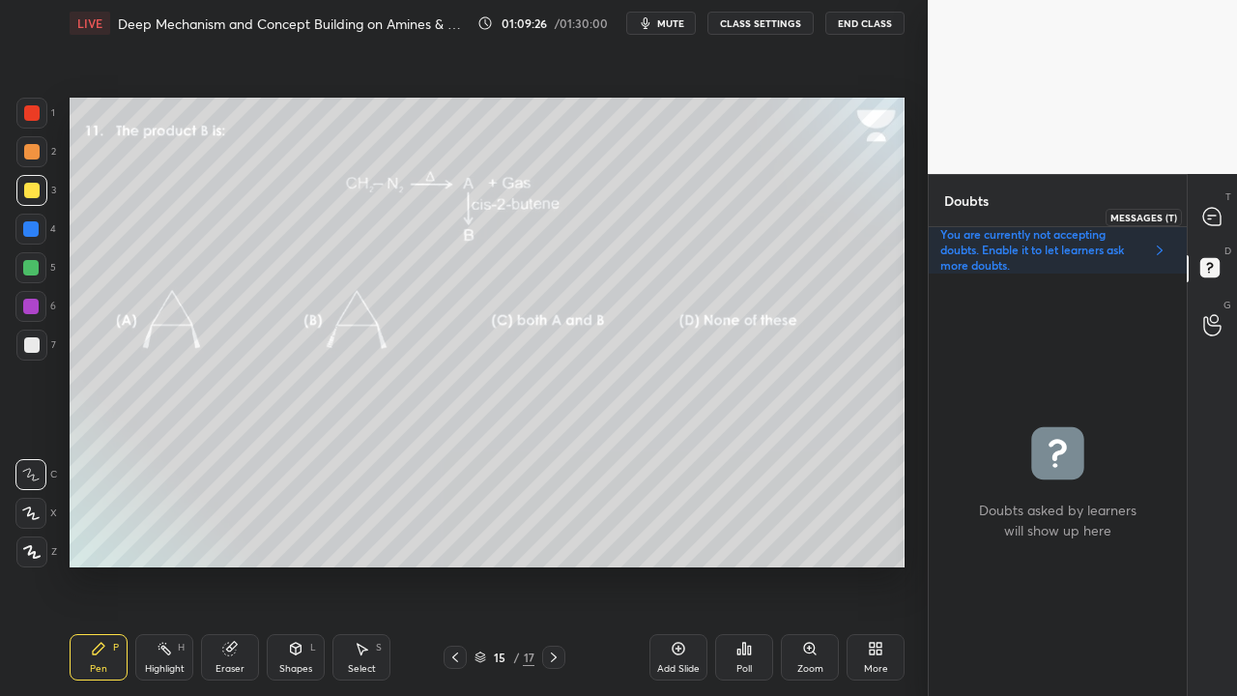
click at [1226, 211] on div at bounding box center [1212, 216] width 39 height 35
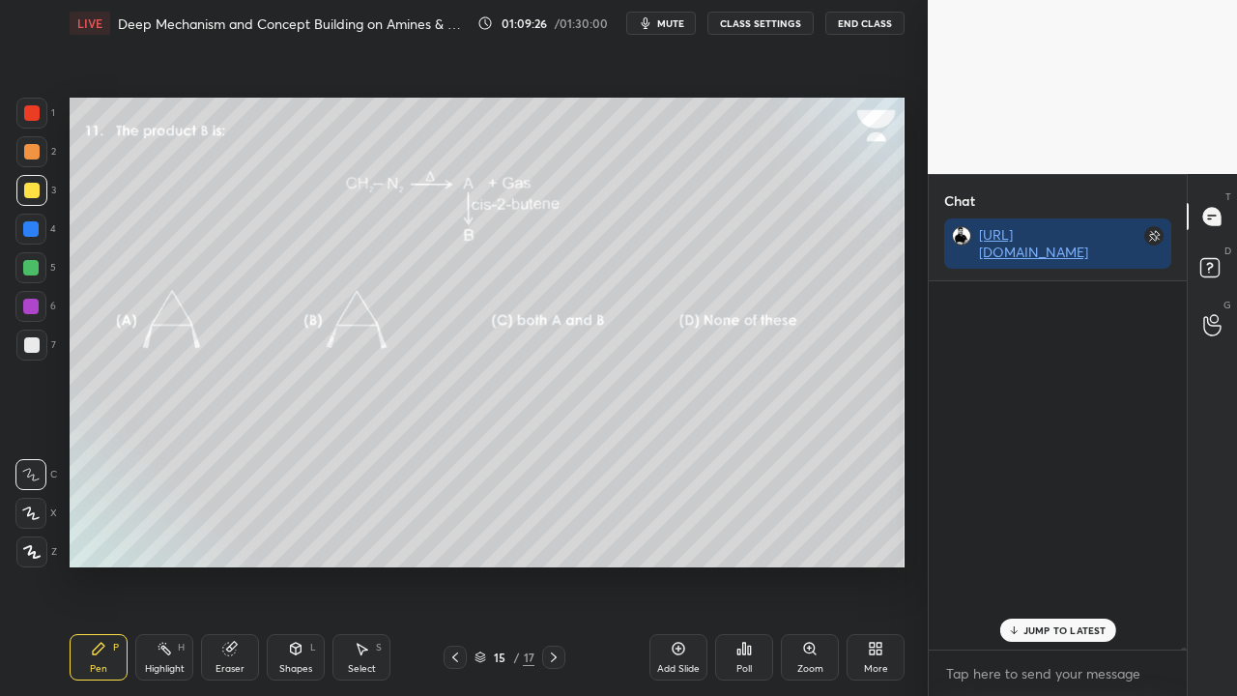
scroll to position [362, 252]
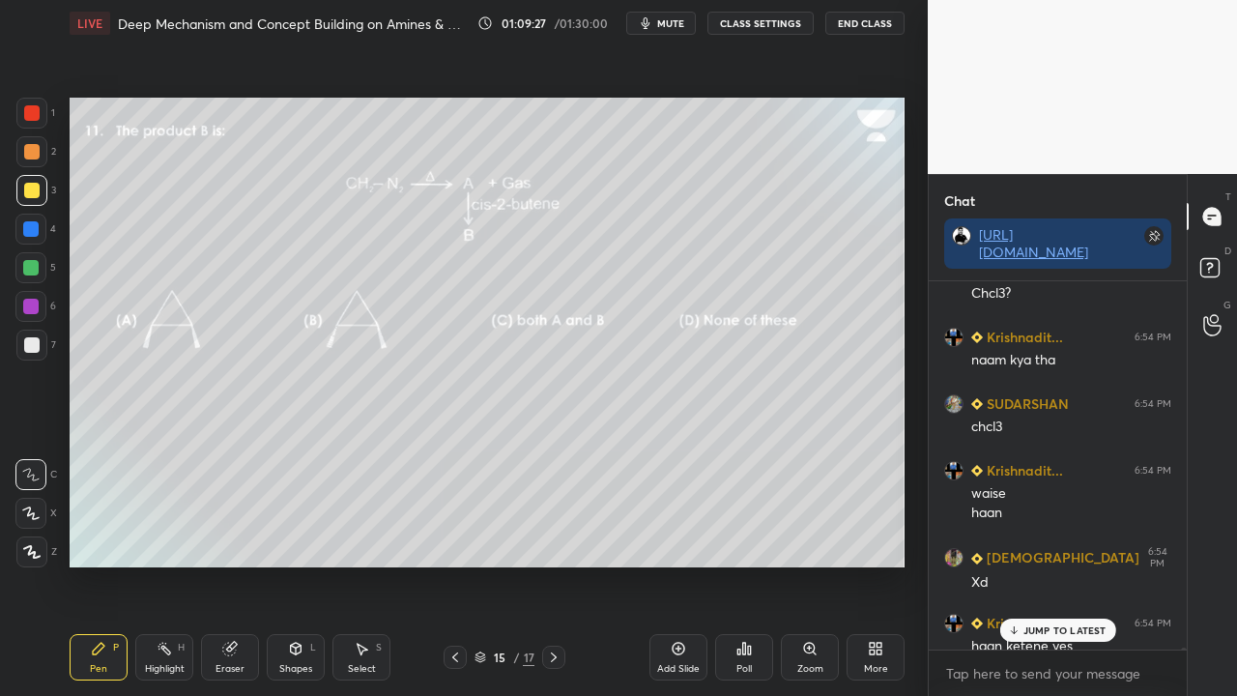
click at [1029, 564] on p "JUMP TO LATEST" at bounding box center [1064, 630] width 83 height 12
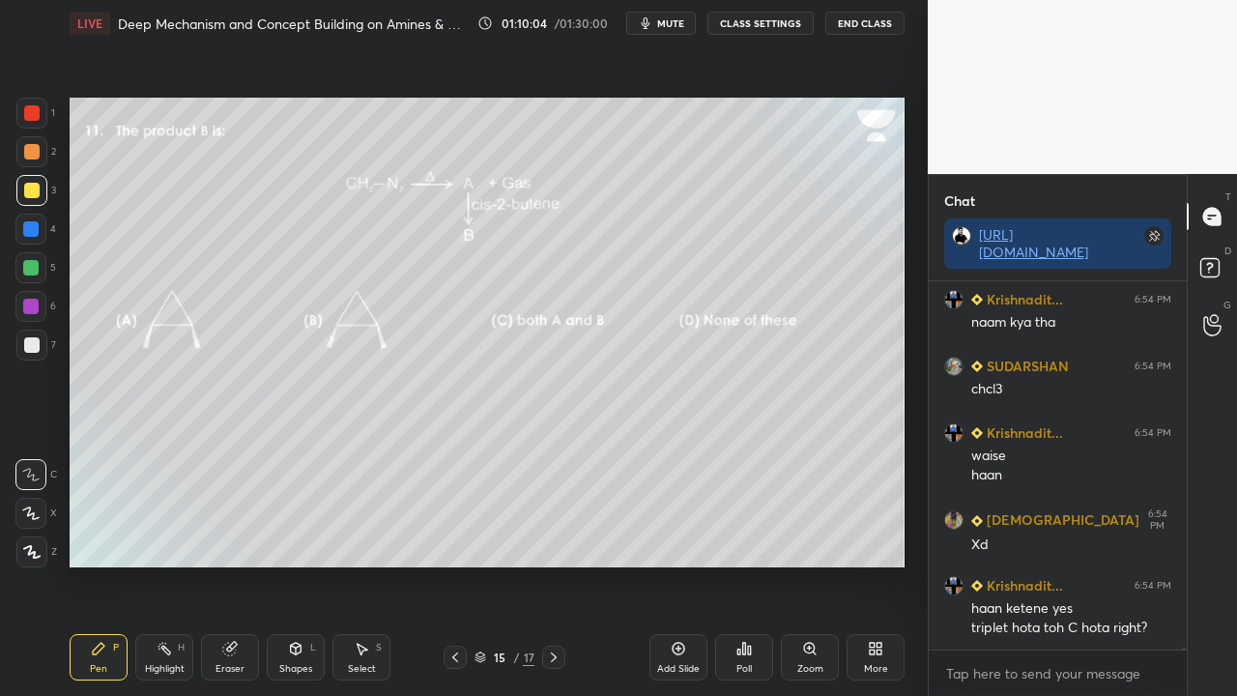
scroll to position [81642, 0]
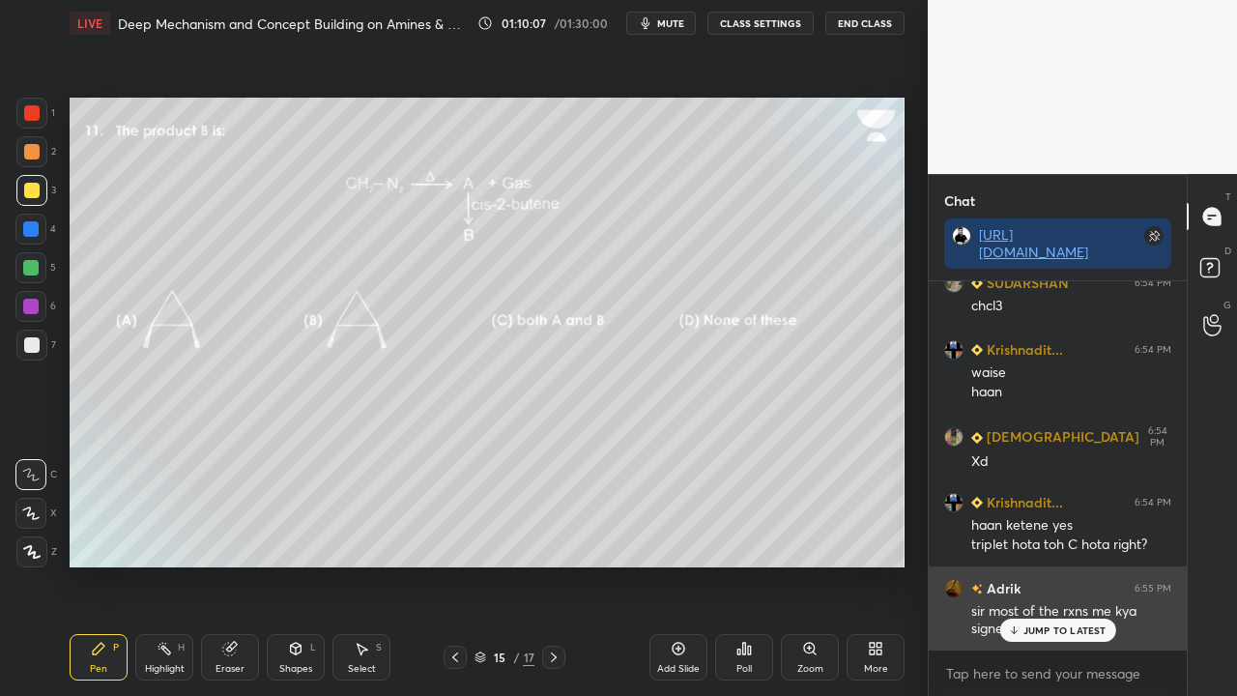
click at [1075, 564] on p "JUMP TO LATEST" at bounding box center [1064, 630] width 83 height 12
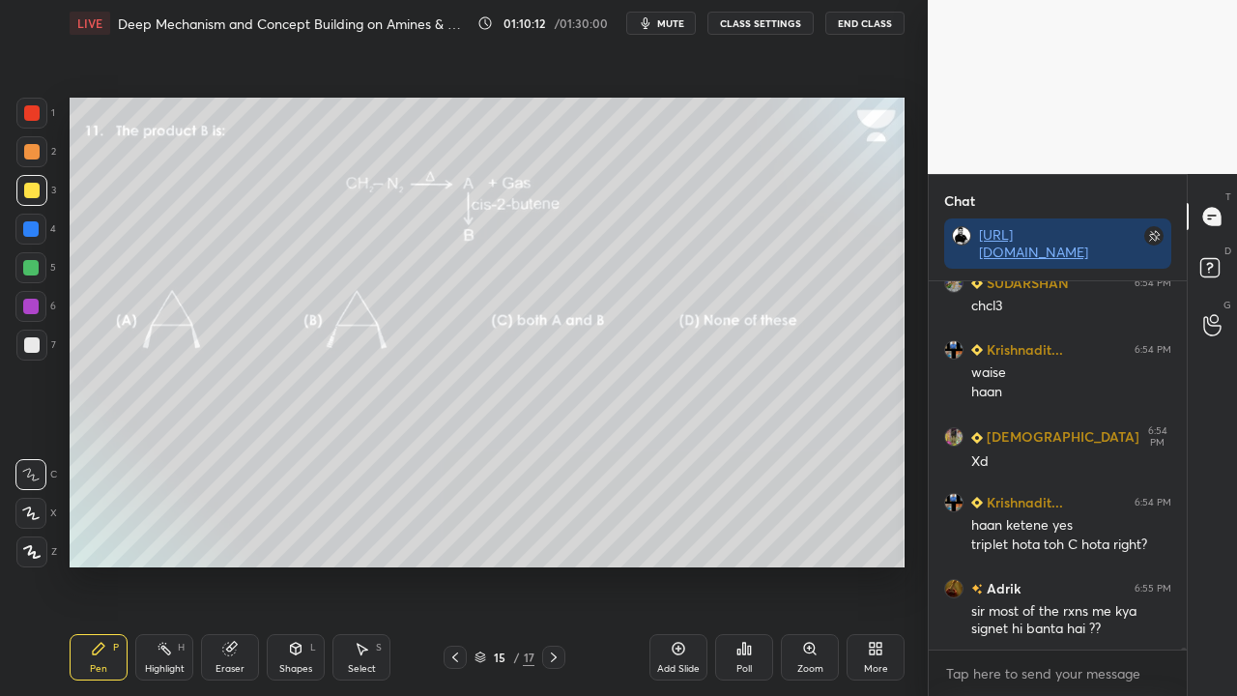
drag, startPoint x: 1221, startPoint y: 261, endPoint x: 1208, endPoint y: 269, distance: 15.6
click at [1220, 261] on icon at bounding box center [1212, 270] width 35 height 35
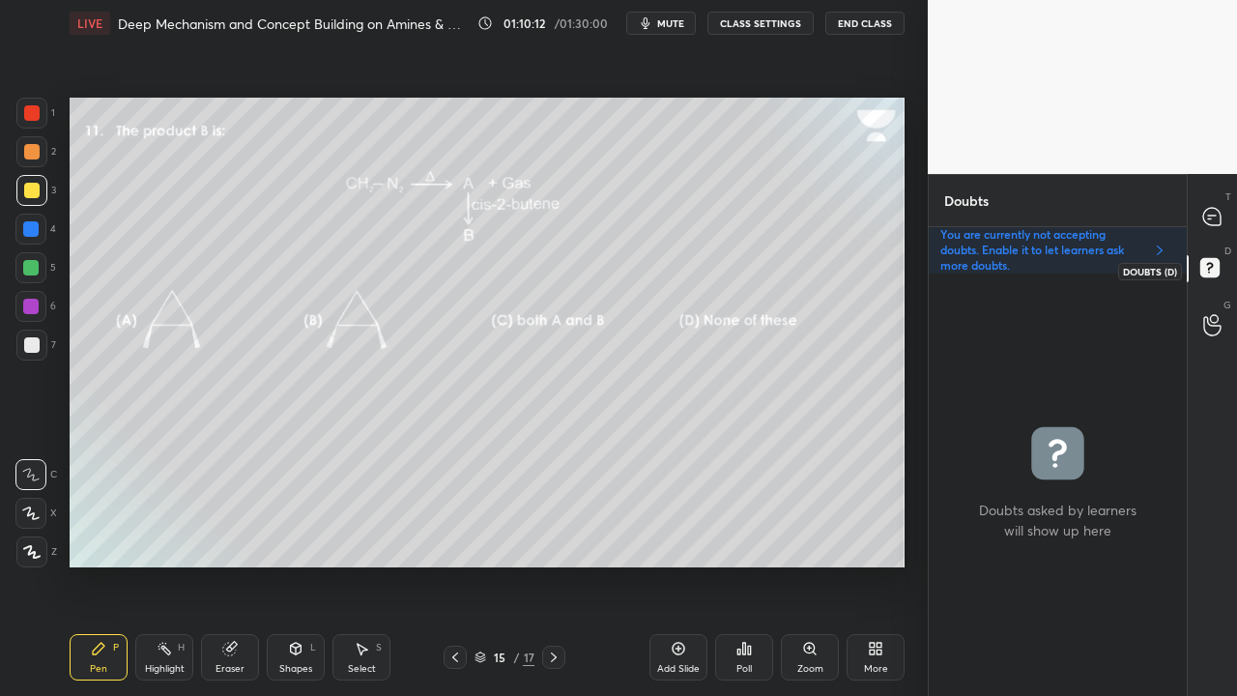
scroll to position [416, 252]
click at [1223, 222] on div at bounding box center [1212, 216] width 39 height 35
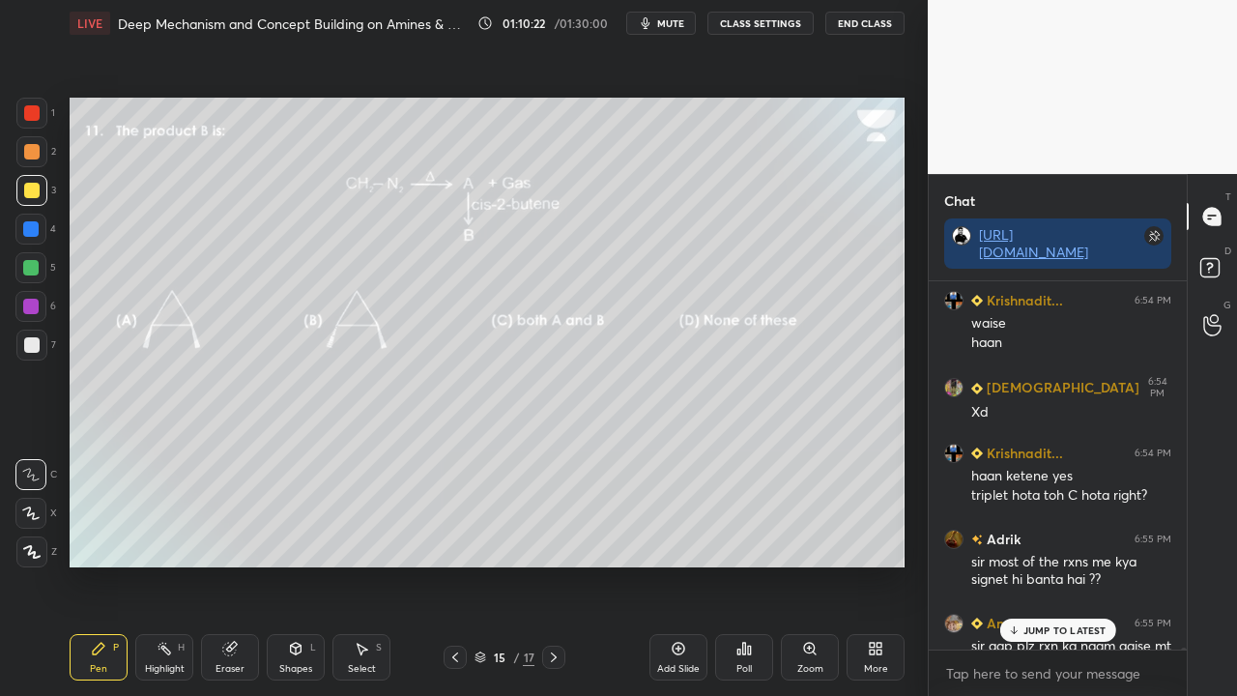
scroll to position [362, 252]
drag, startPoint x: 1055, startPoint y: 630, endPoint x: 1029, endPoint y: 642, distance: 28.6
click at [1055, 564] on p "1 NEW MESSAGE" at bounding box center [1064, 630] width 82 height 12
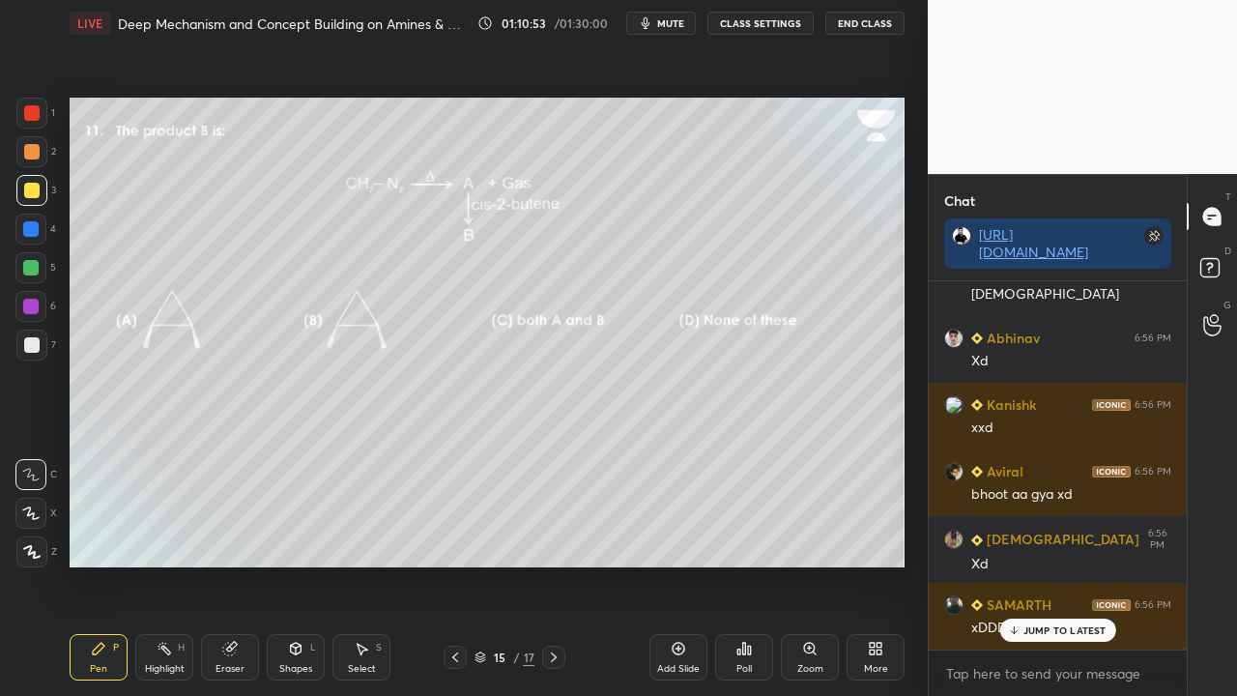
scroll to position [83198, 0]
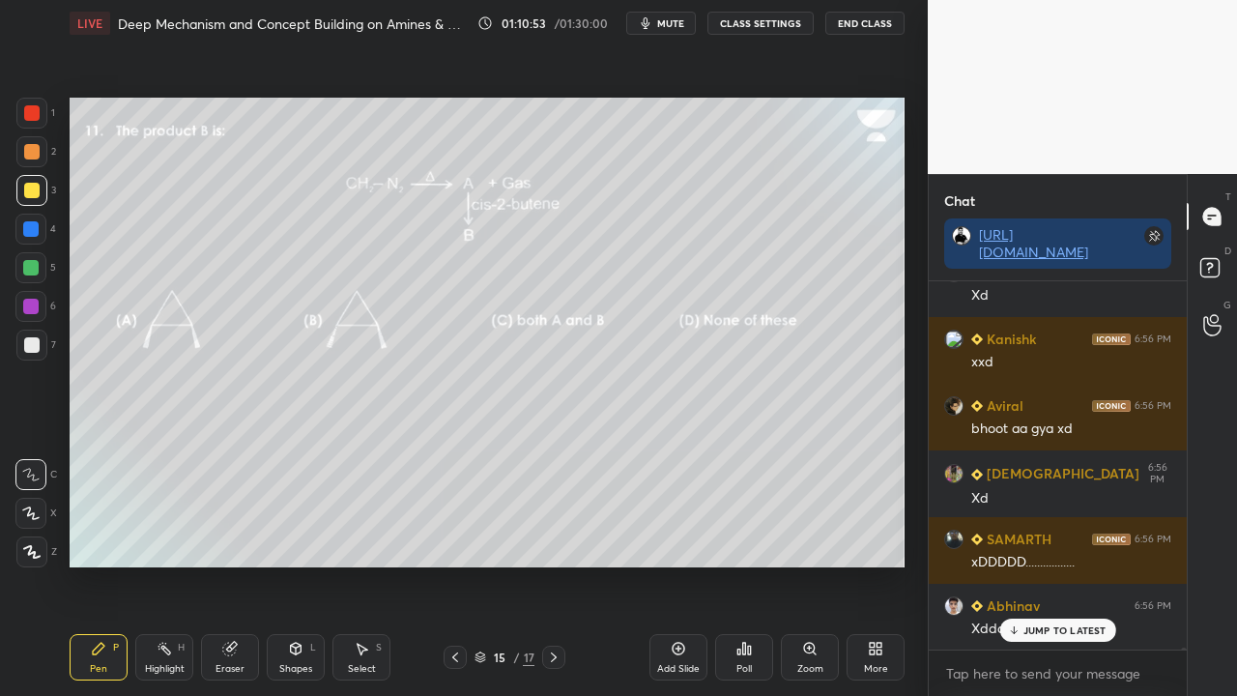
click at [555, 564] on icon at bounding box center [553, 656] width 15 height 15
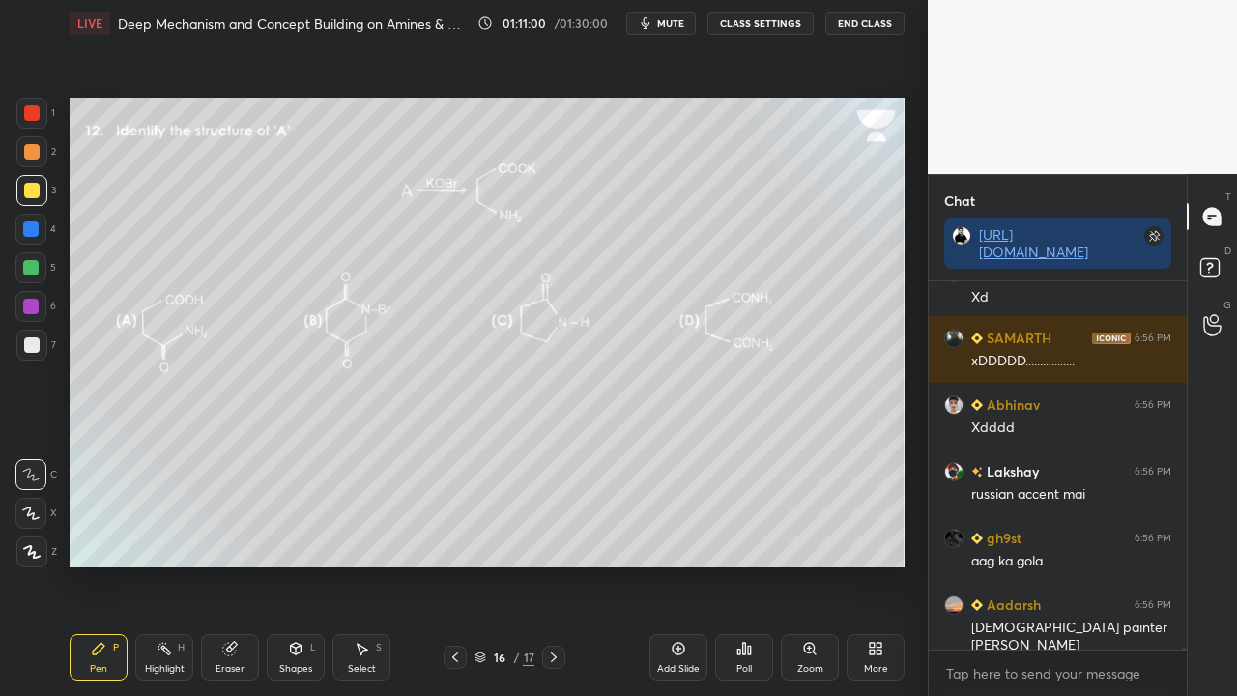
scroll to position [83464, 0]
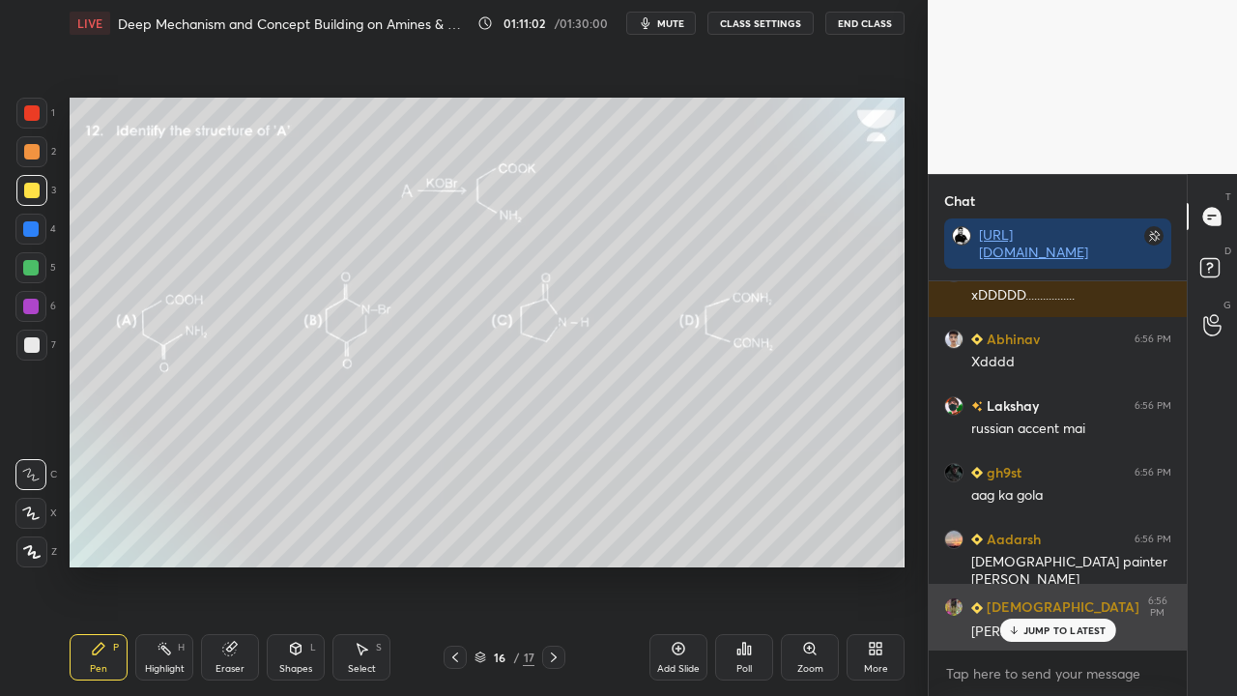
click at [1038, 564] on p "JUMP TO LATEST" at bounding box center [1064, 630] width 83 height 12
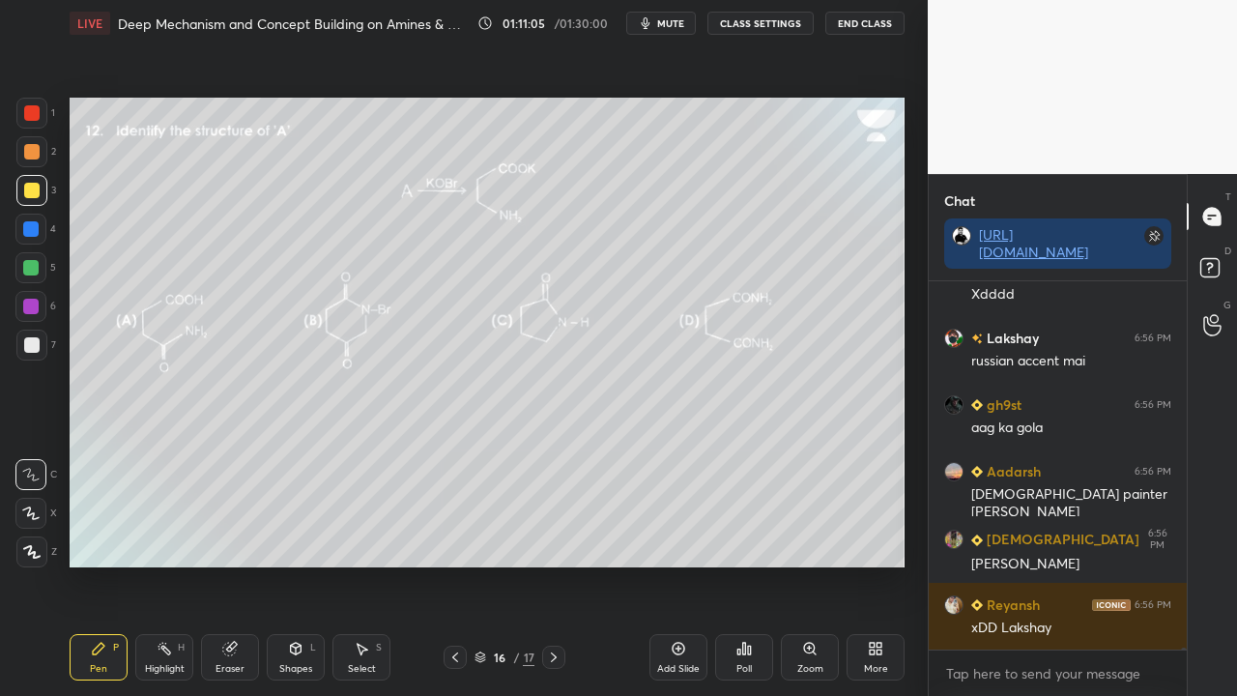
scroll to position [83598, 0]
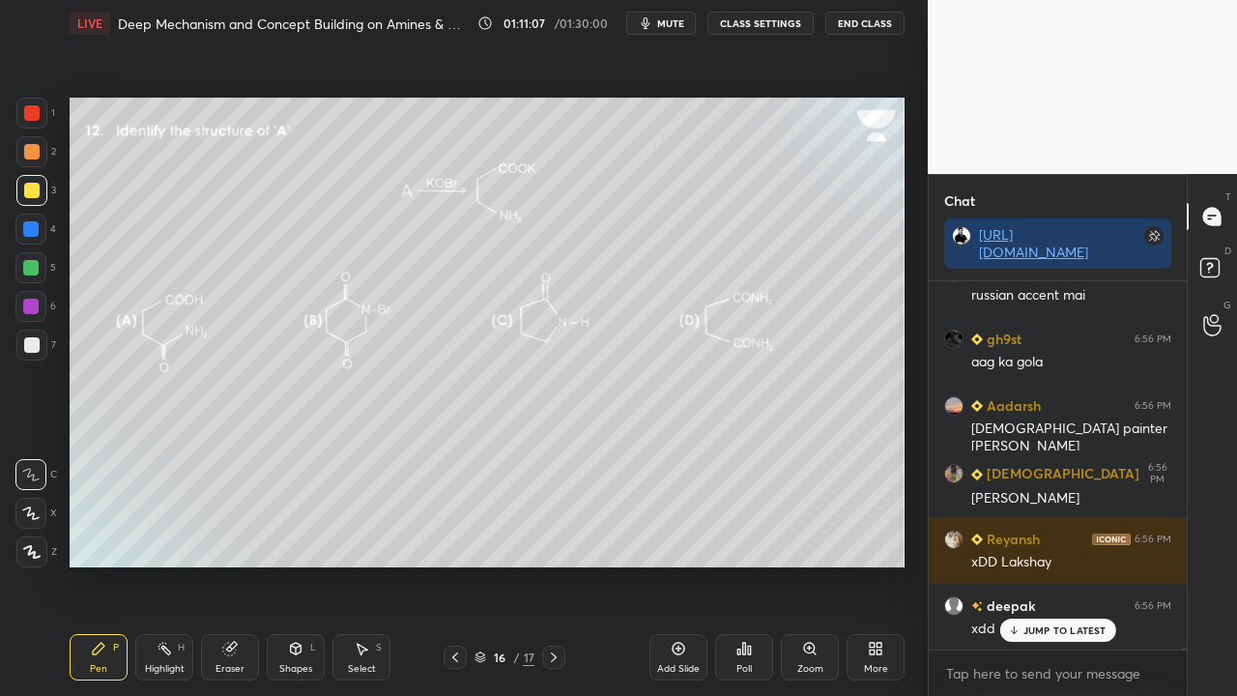
click at [1038, 564] on p "JUMP TO LATEST" at bounding box center [1064, 630] width 83 height 12
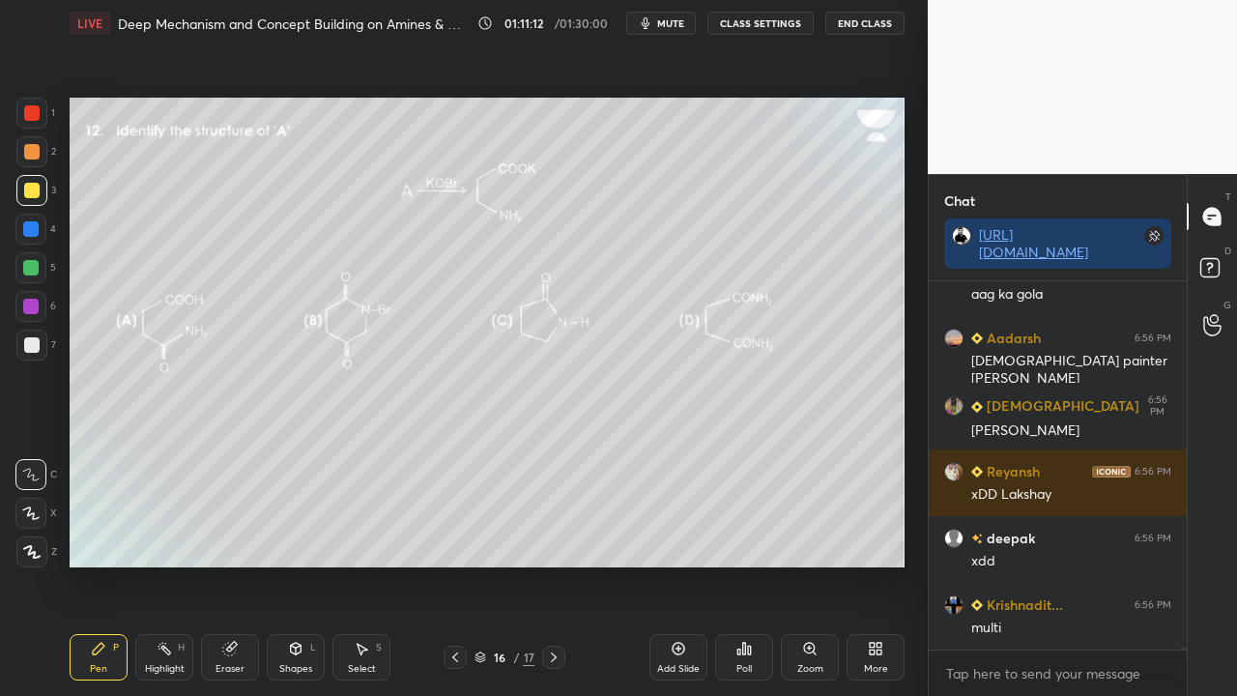
scroll to position [83731, 0]
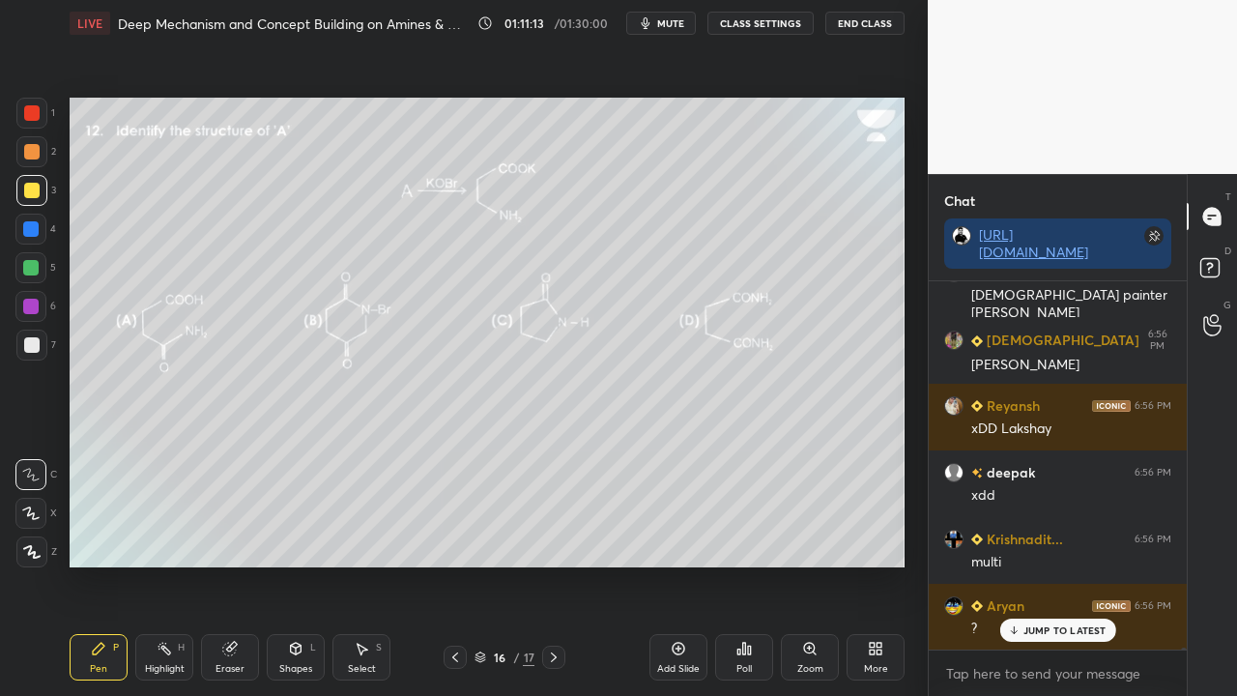
click at [1047, 564] on p "JUMP TO LATEST" at bounding box center [1064, 630] width 83 height 12
click at [1225, 276] on icon at bounding box center [1212, 270] width 35 height 35
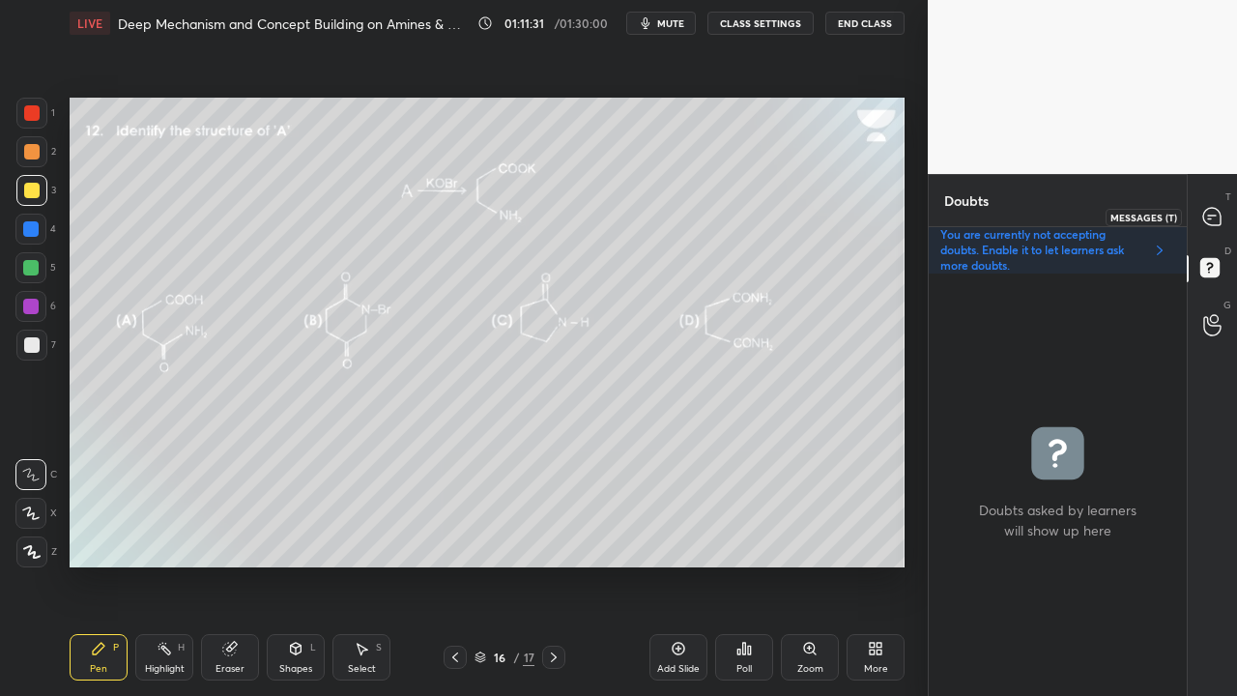
click at [1211, 219] on icon at bounding box center [1212, 217] width 20 height 20
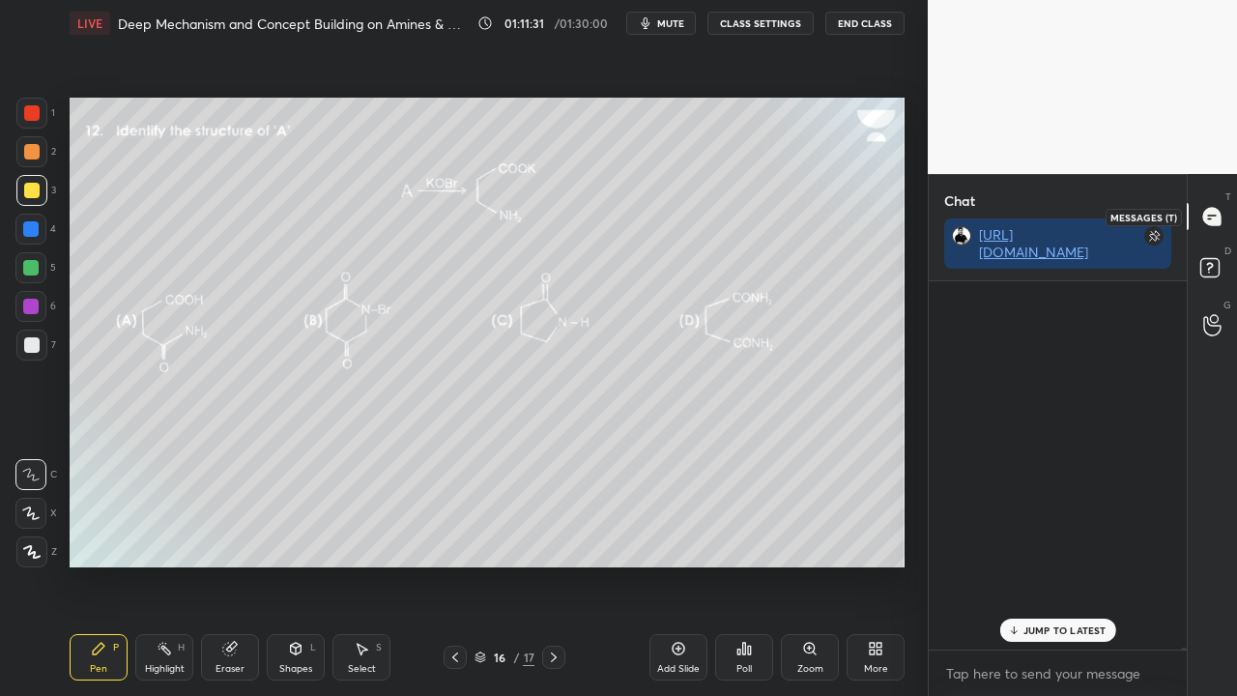
scroll to position [362, 252]
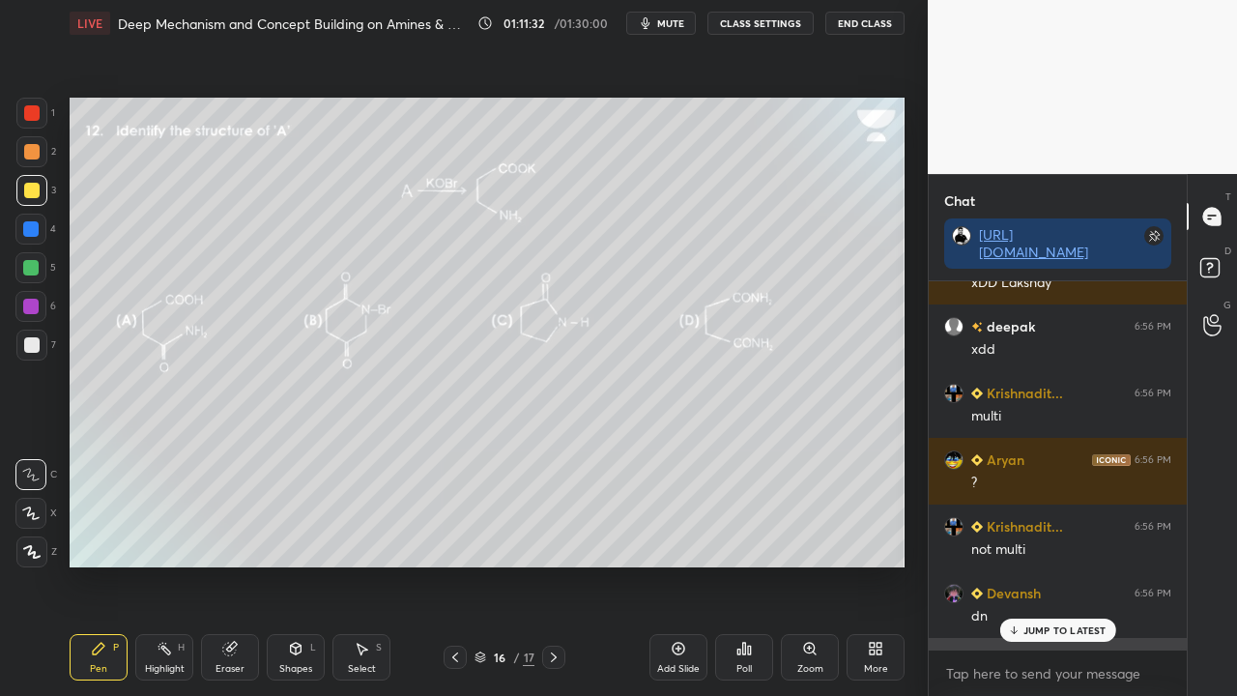
click at [1050, 564] on p "JUMP TO LATEST" at bounding box center [1064, 630] width 83 height 12
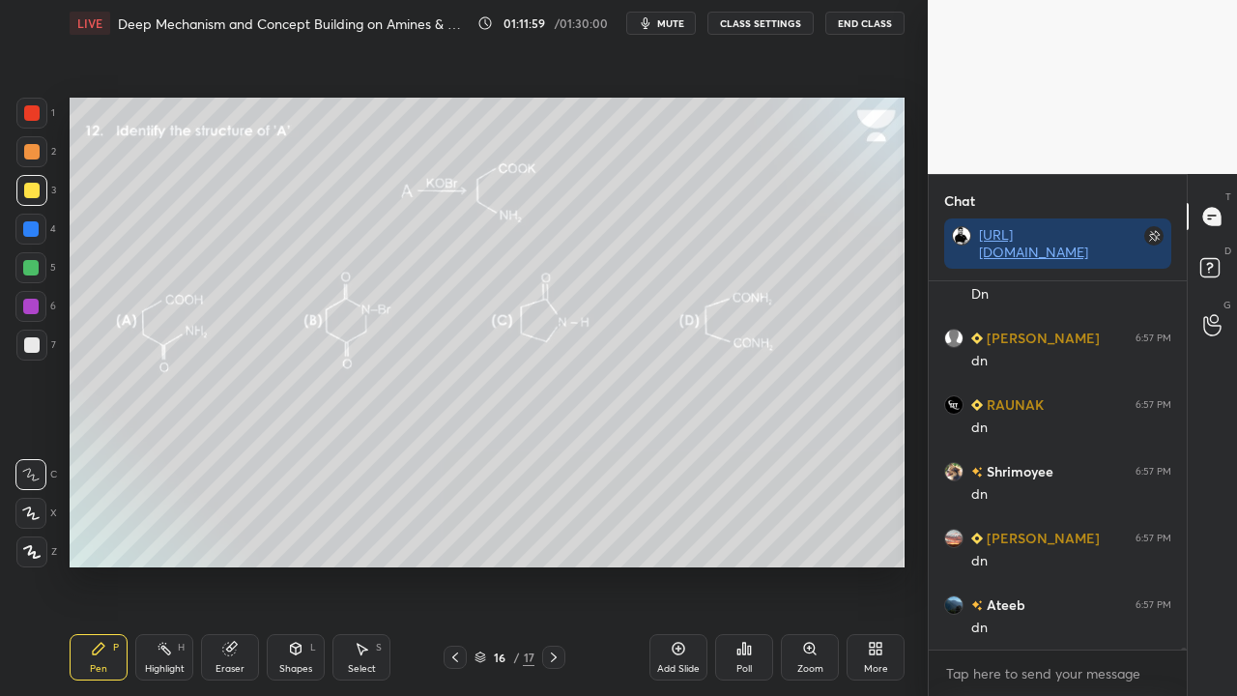
scroll to position [84531, 0]
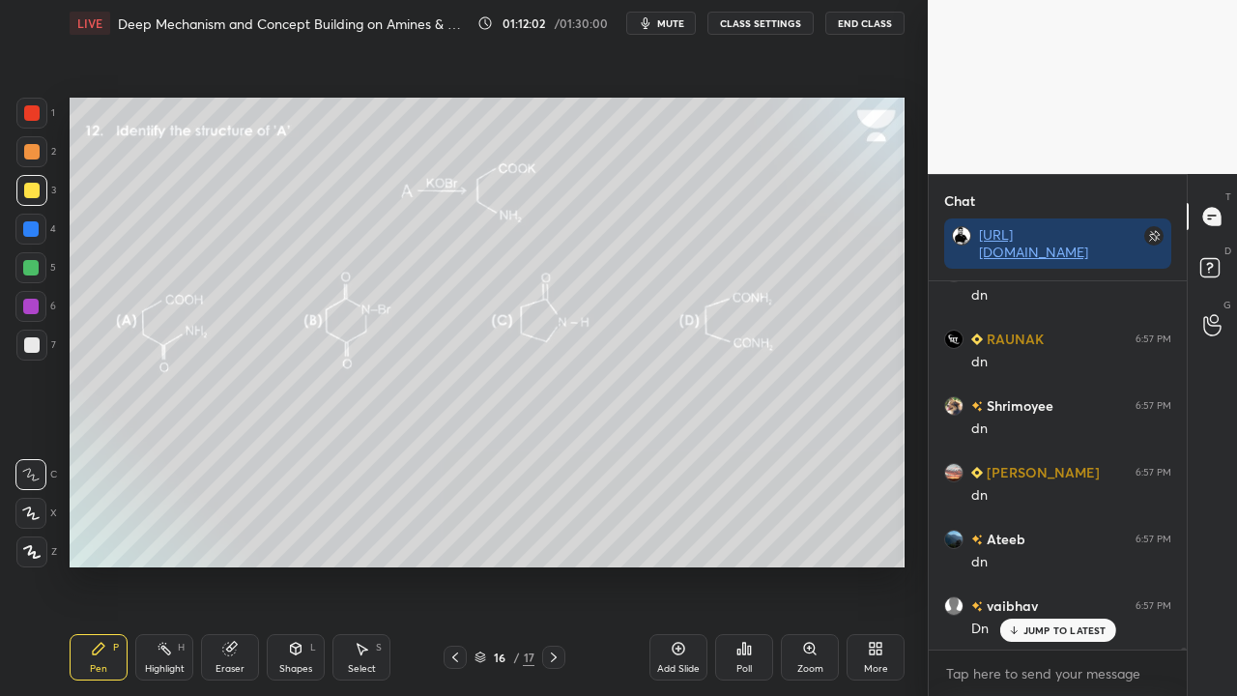
click at [744, 564] on div "Poll" at bounding box center [744, 657] width 58 height 46
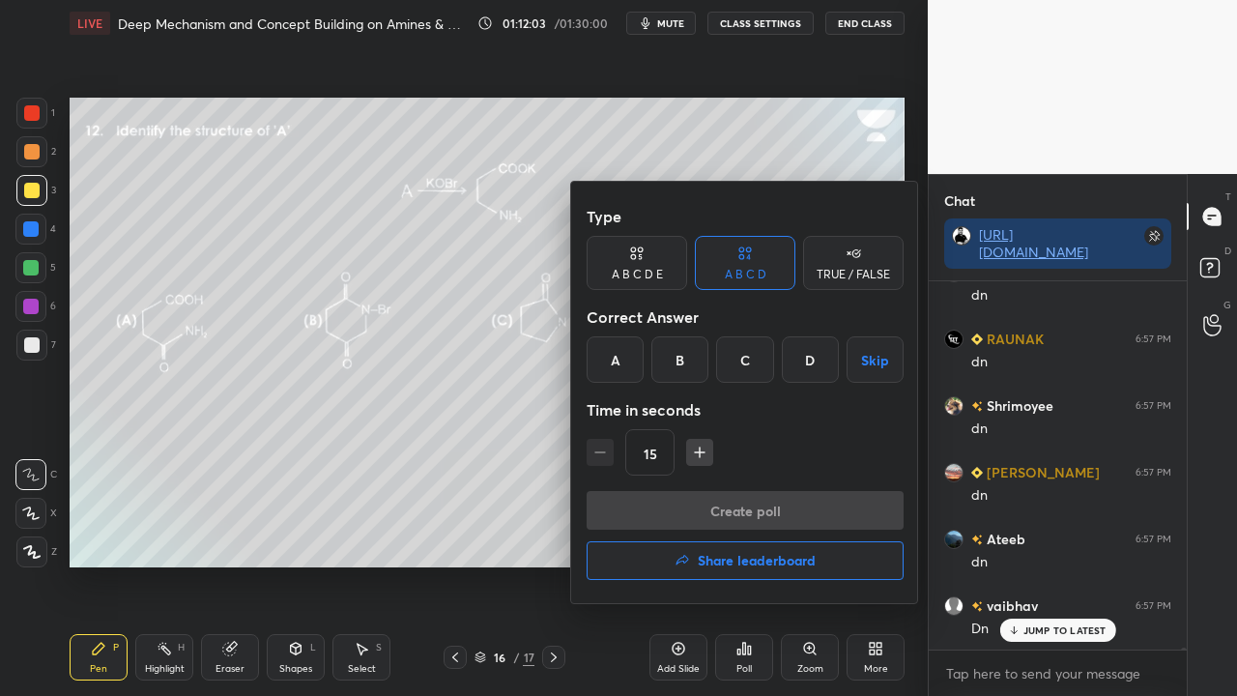
click at [617, 366] on div "A" at bounding box center [615, 359] width 57 height 46
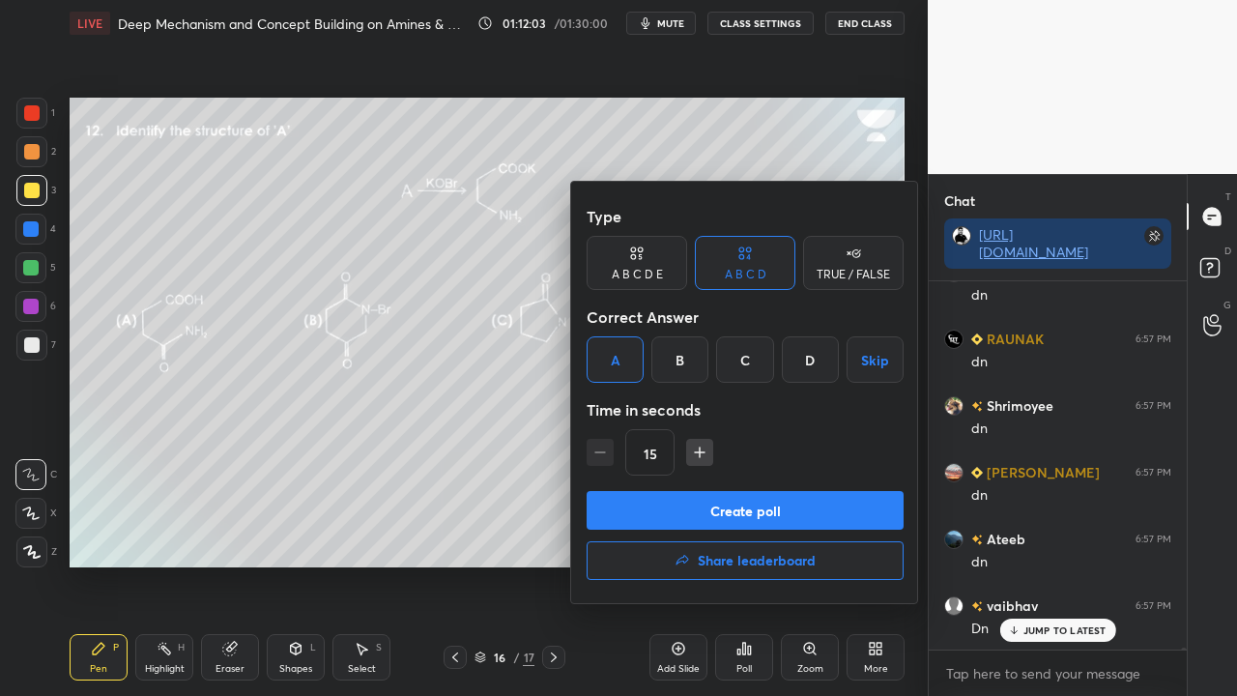
click at [641, 501] on button "Create poll" at bounding box center [745, 510] width 317 height 39
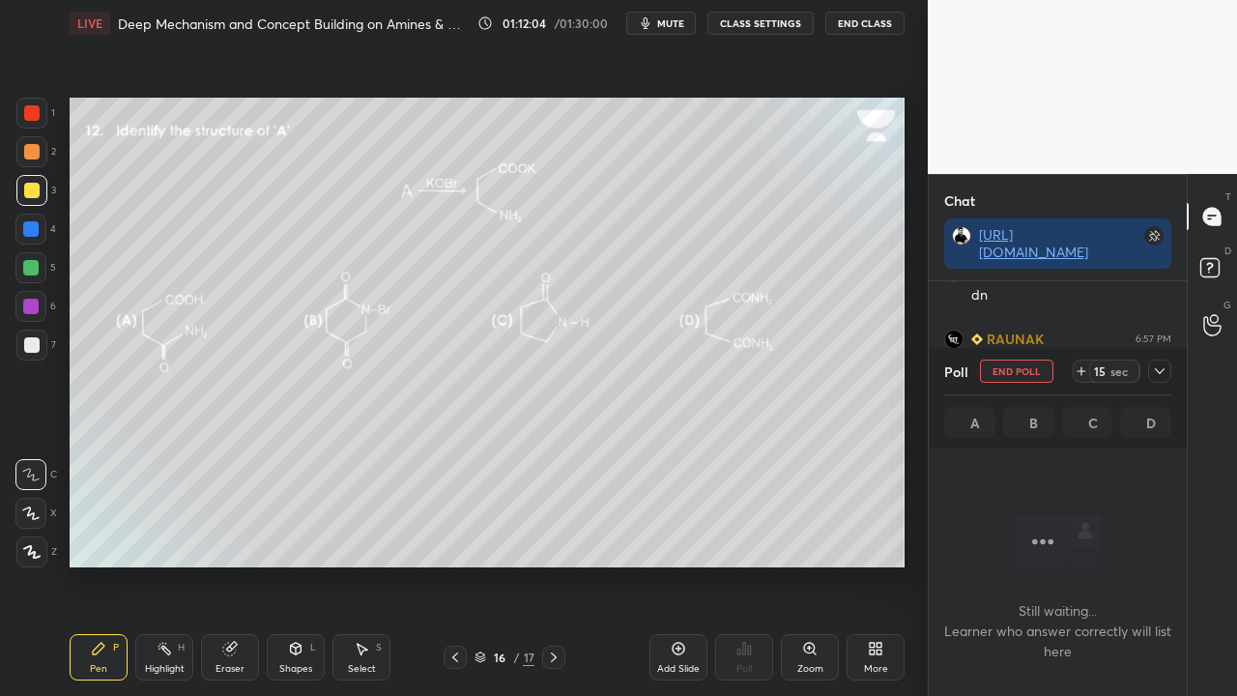
scroll to position [308, 252]
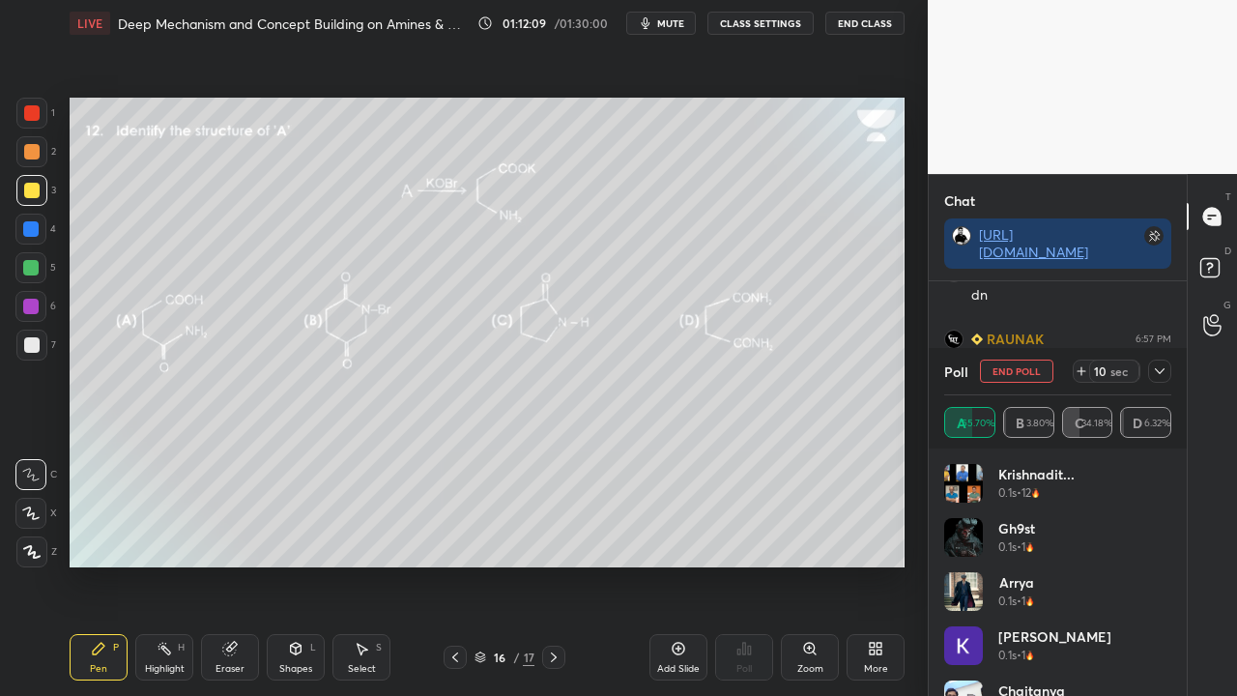
click at [1158, 373] on icon at bounding box center [1159, 370] width 15 height 15
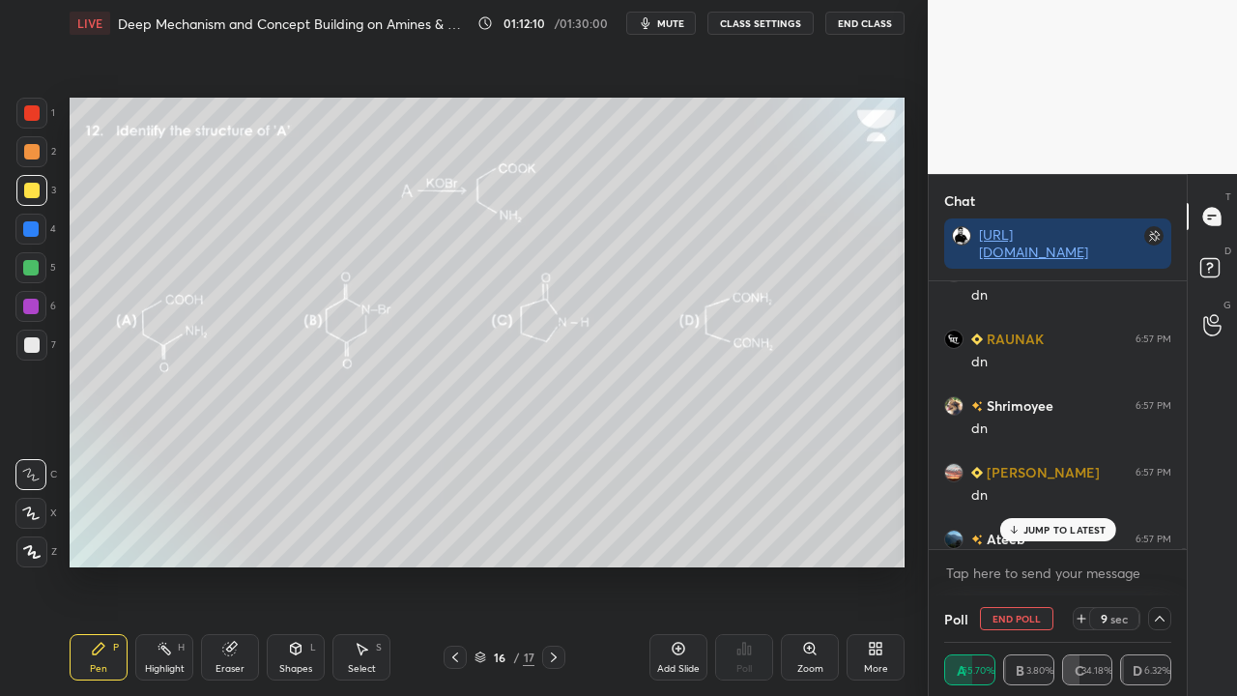
click at [1042, 530] on p "JUMP TO LATEST" at bounding box center [1064, 530] width 83 height 12
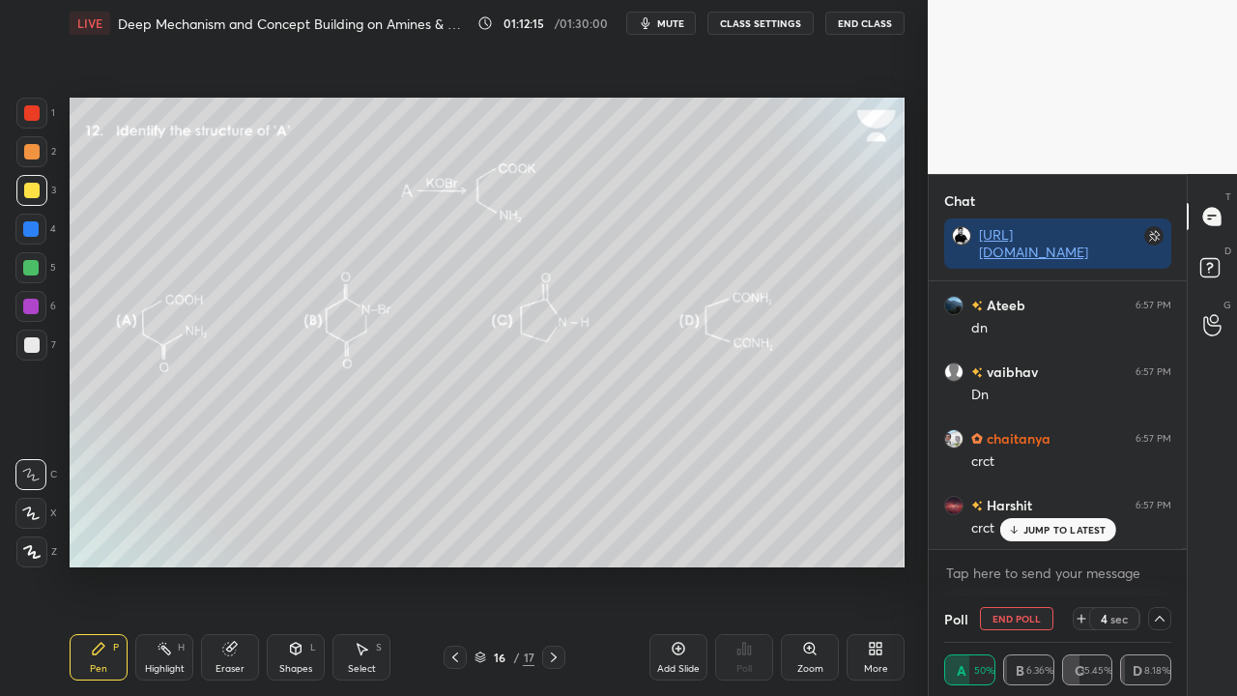
click at [1070, 528] on p "JUMP TO LATEST" at bounding box center [1064, 530] width 83 height 12
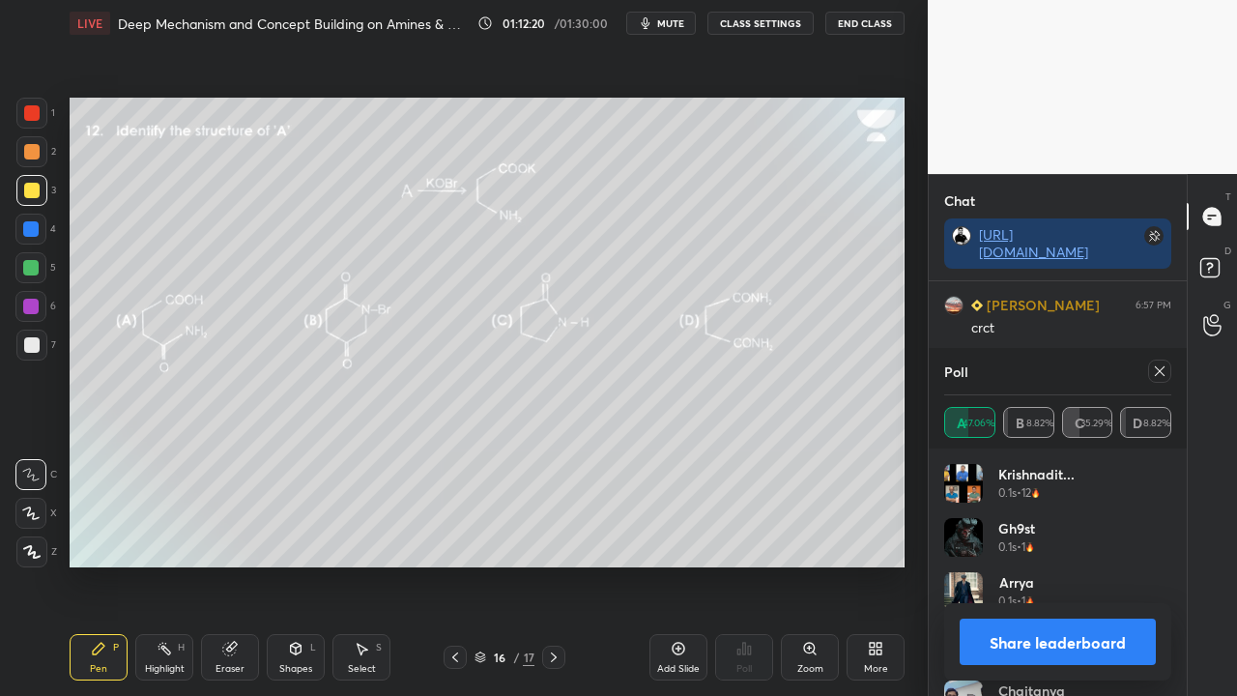
click at [1161, 369] on icon at bounding box center [1159, 370] width 15 height 15
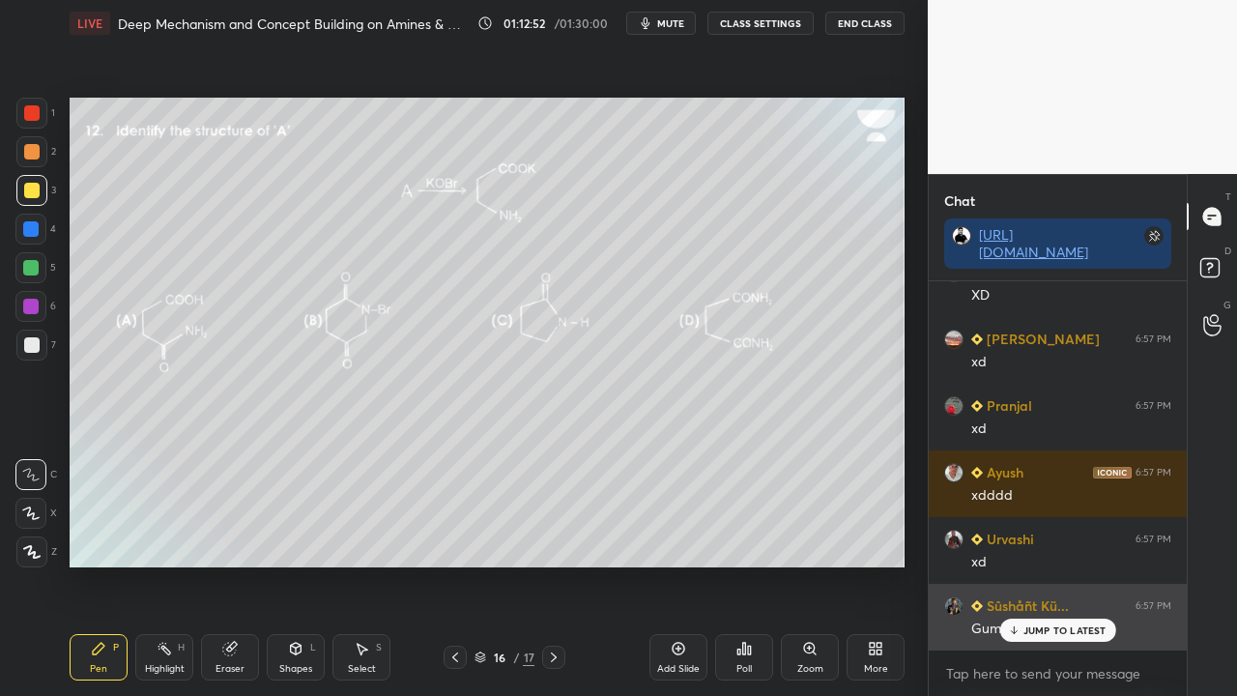
drag, startPoint x: 1035, startPoint y: 630, endPoint x: 999, endPoint y: 583, distance: 59.3
click at [1036, 564] on p "JUMP TO LATEST" at bounding box center [1064, 630] width 83 height 12
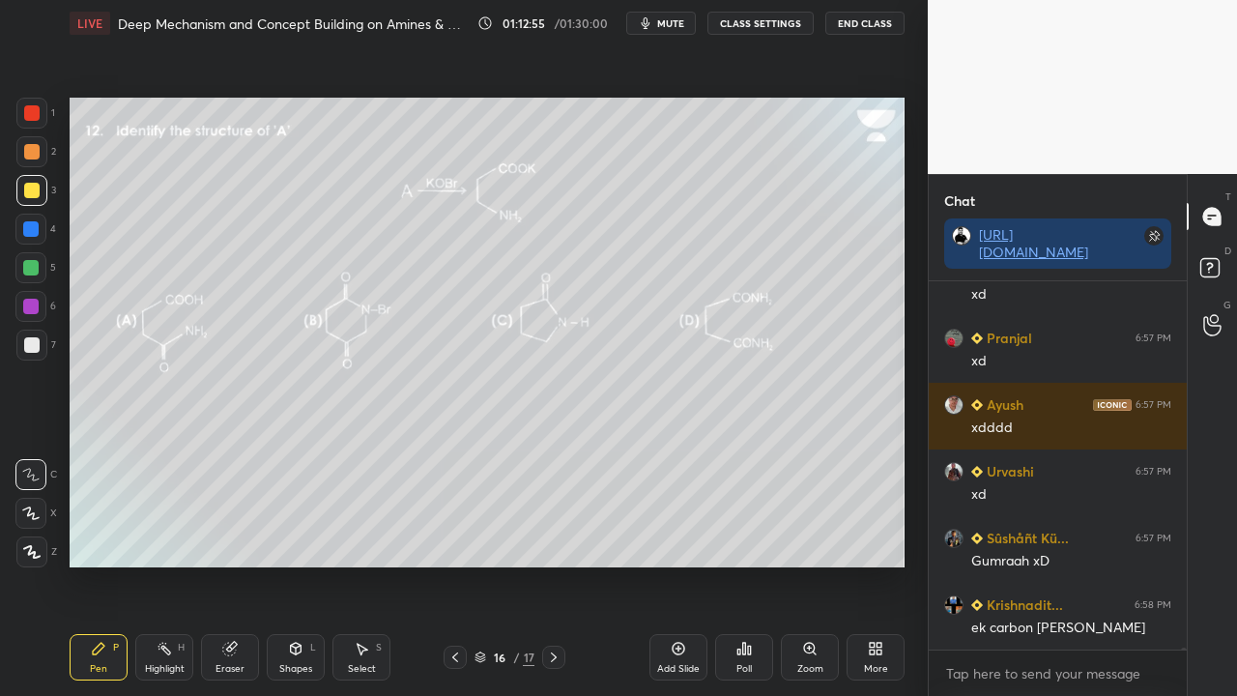
click at [1218, 267] on rect at bounding box center [1209, 268] width 18 height 18
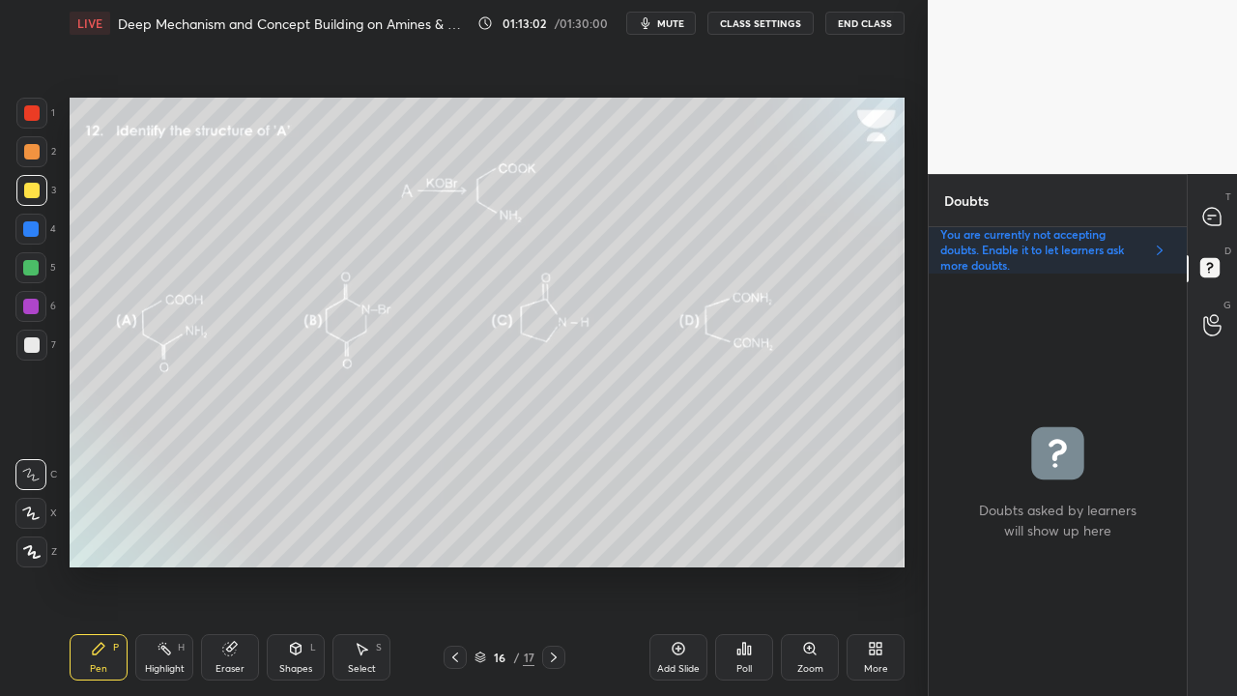
click at [553, 564] on icon at bounding box center [553, 656] width 15 height 15
click at [1220, 195] on div "T Messages (T)" at bounding box center [1212, 216] width 49 height 54
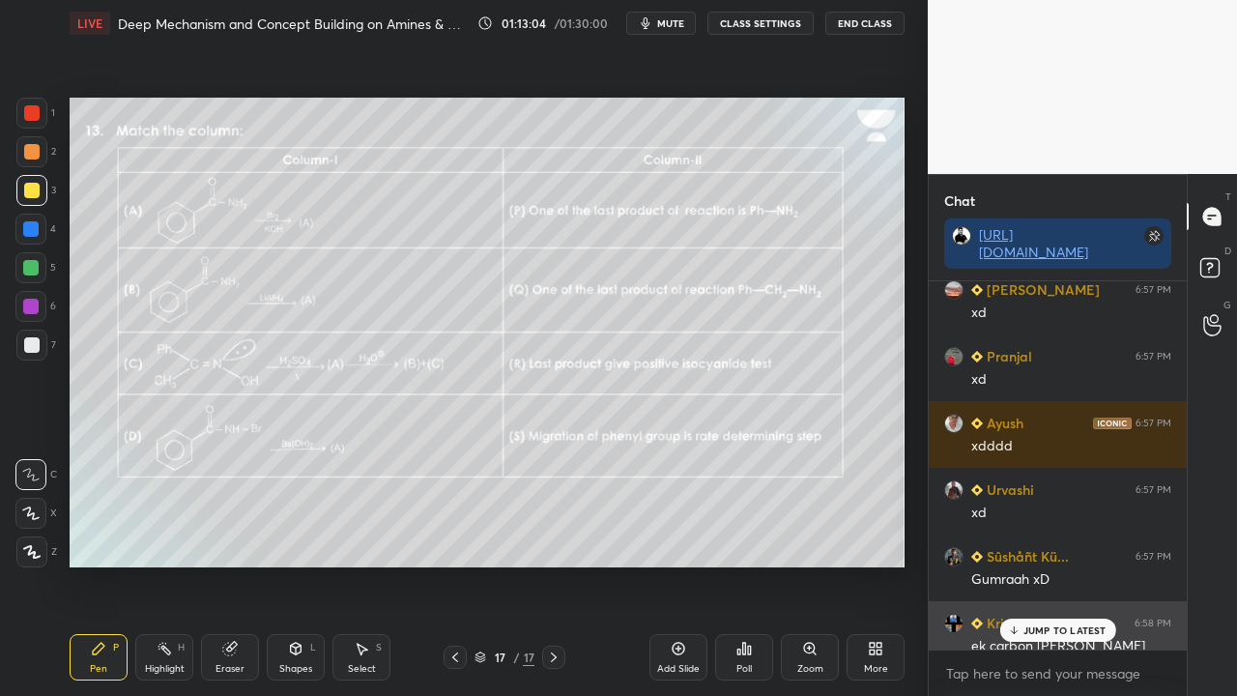
click at [1044, 564] on p "JUMP TO LATEST" at bounding box center [1064, 630] width 83 height 12
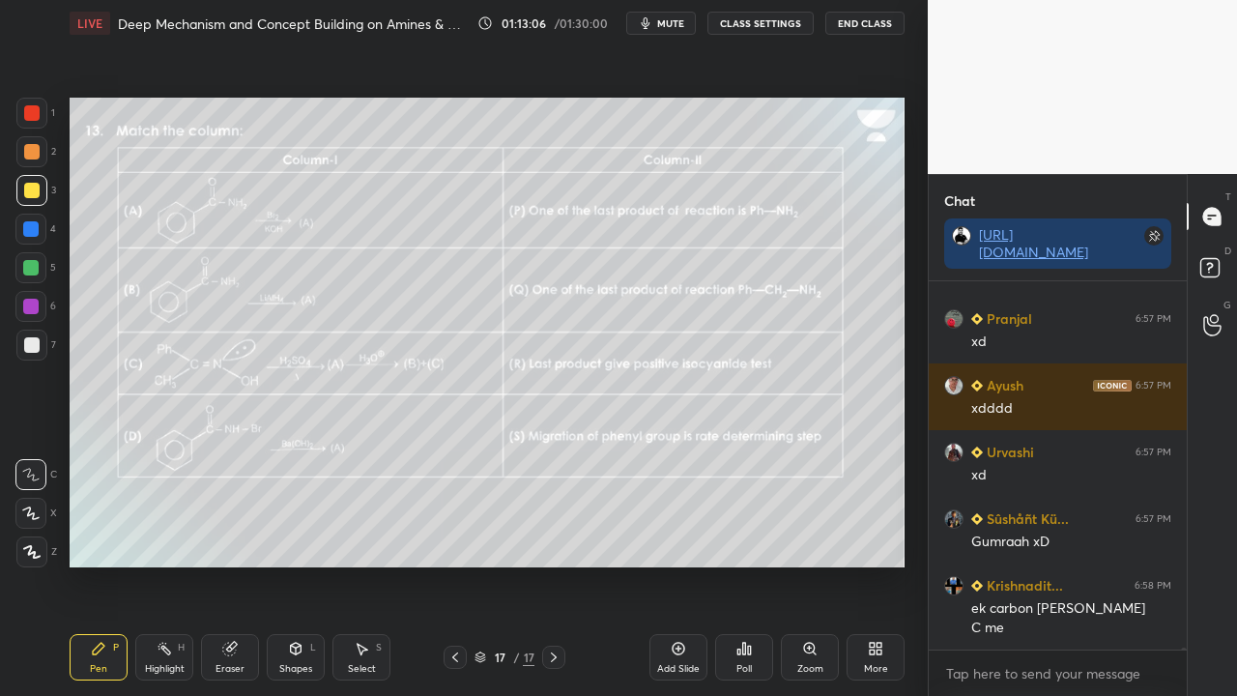
click at [1220, 252] on div "D Doubts (D)" at bounding box center [1212, 271] width 49 height 54
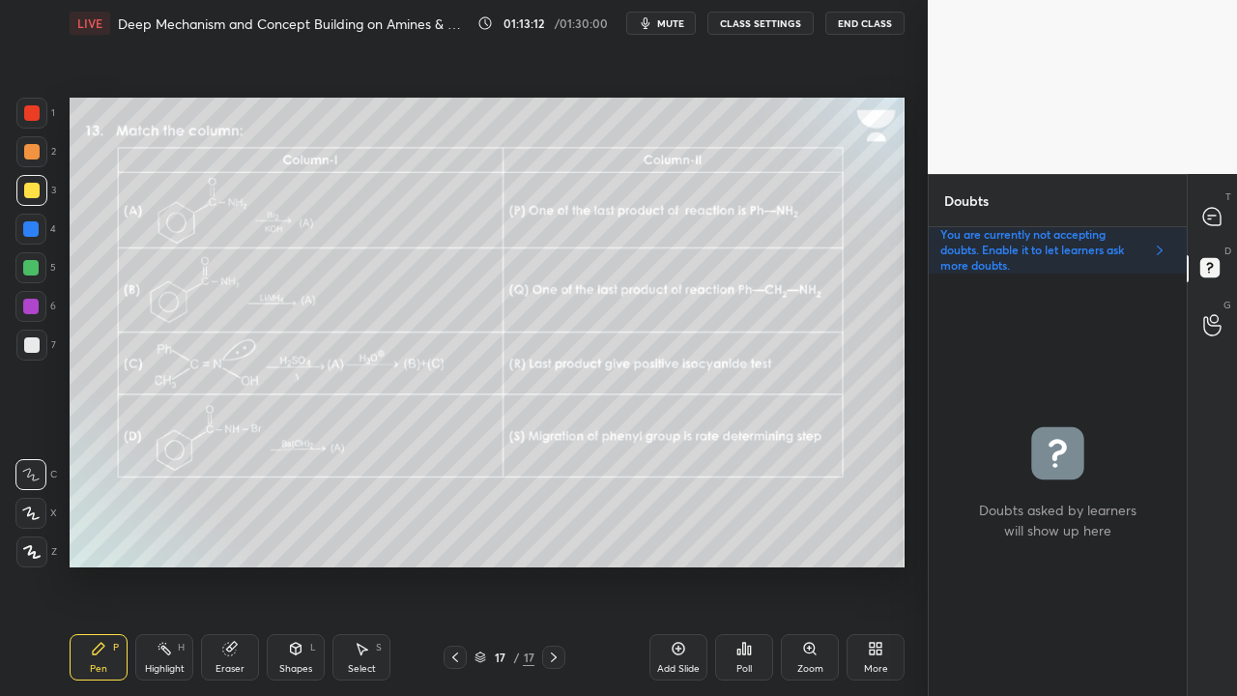
click at [806, 564] on div "Zoom" at bounding box center [810, 657] width 58 height 46
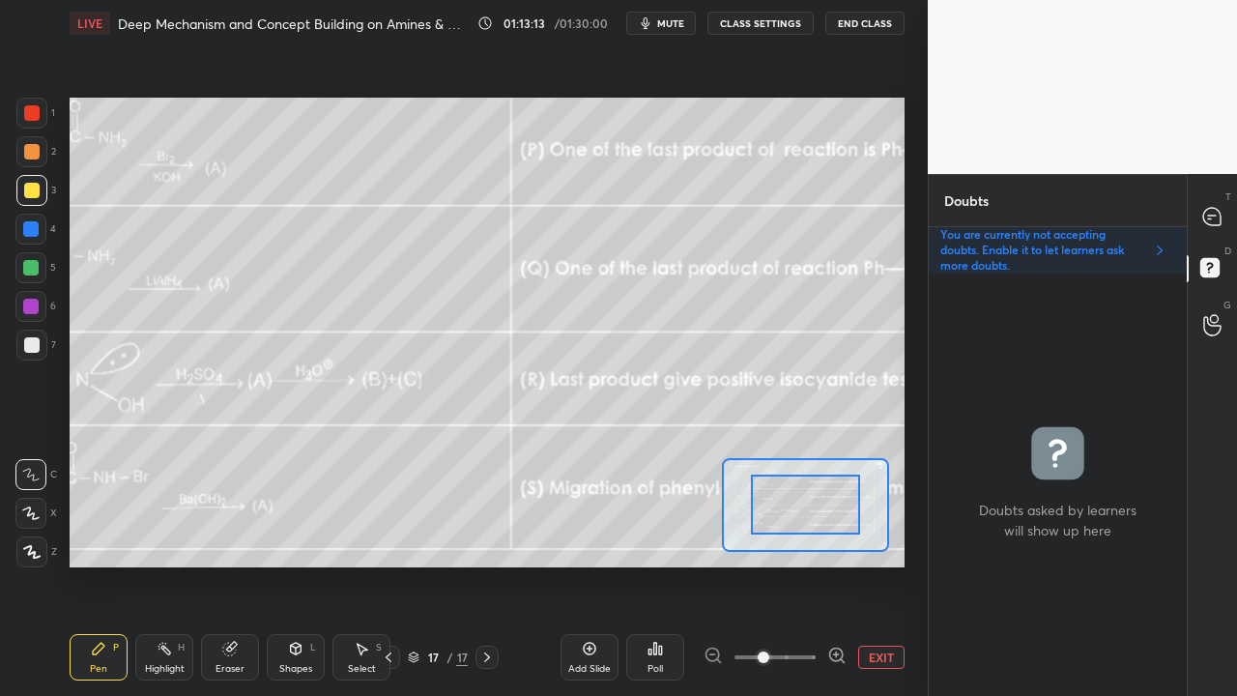
click at [879, 564] on button "EXIT" at bounding box center [881, 657] width 46 height 23
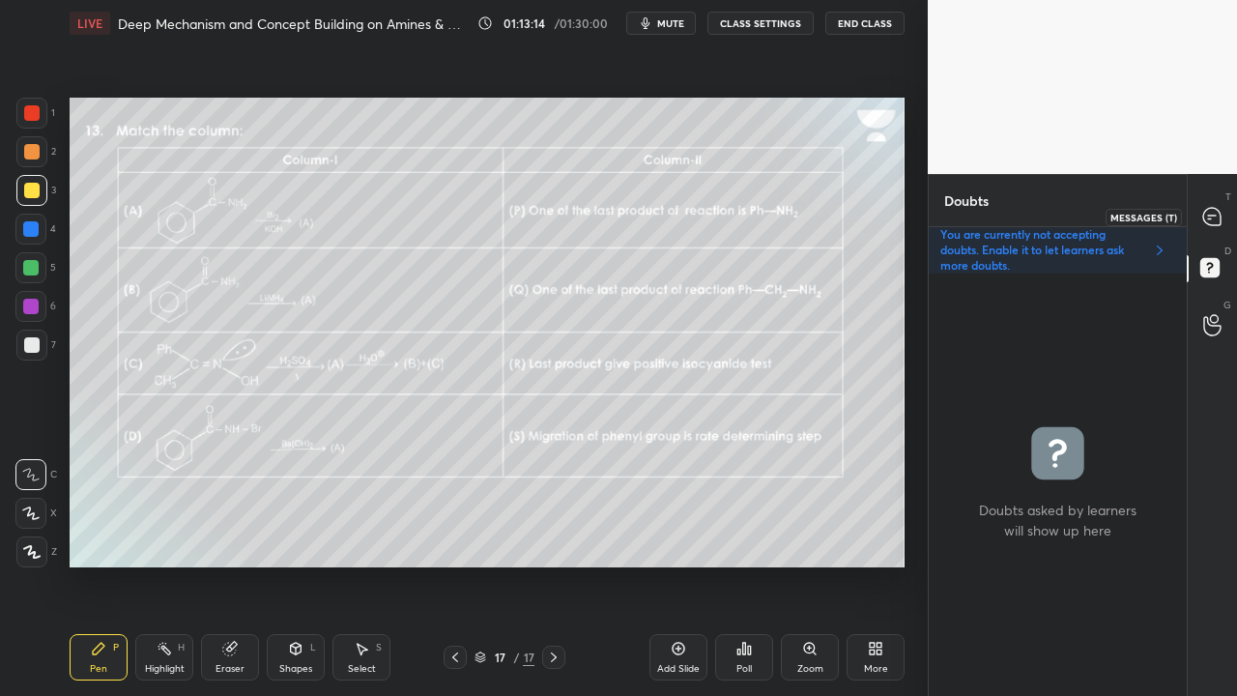
drag, startPoint x: 1225, startPoint y: 214, endPoint x: 1216, endPoint y: 220, distance: 11.8
click at [1221, 220] on div at bounding box center [1212, 216] width 39 height 35
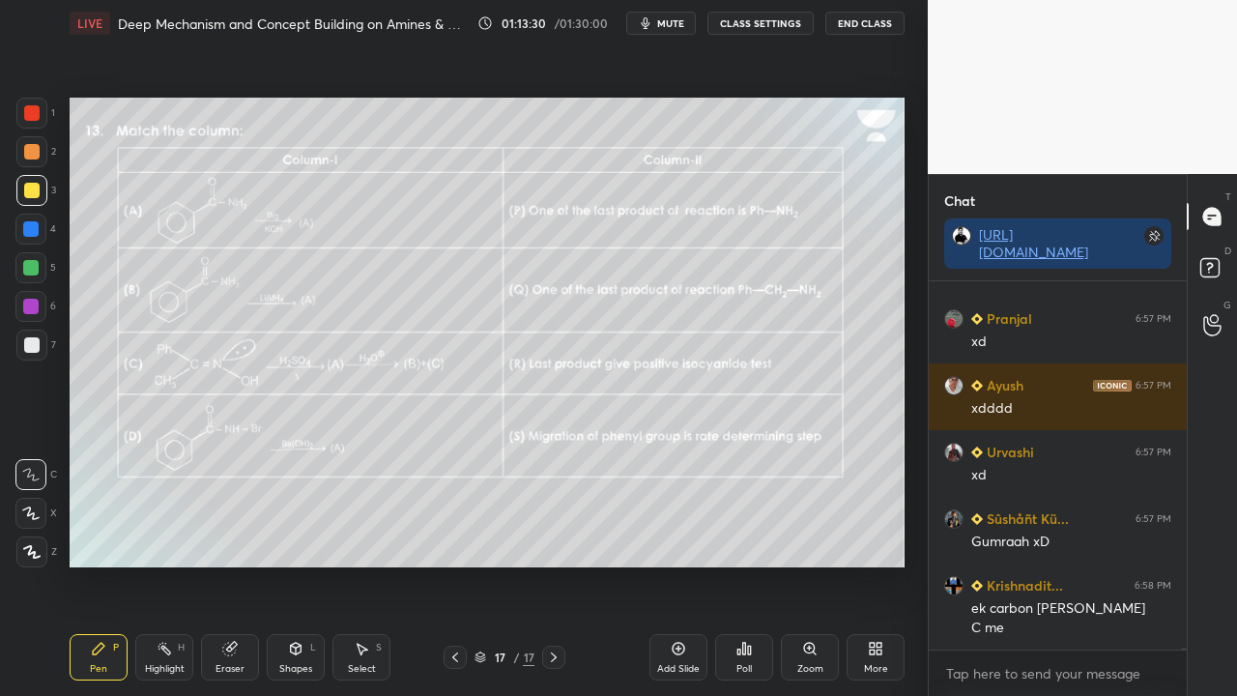
drag, startPoint x: 684, startPoint y: 19, endPoint x: 669, endPoint y: 37, distance: 23.3
click at [684, 21] on span "mute" at bounding box center [670, 23] width 27 height 14
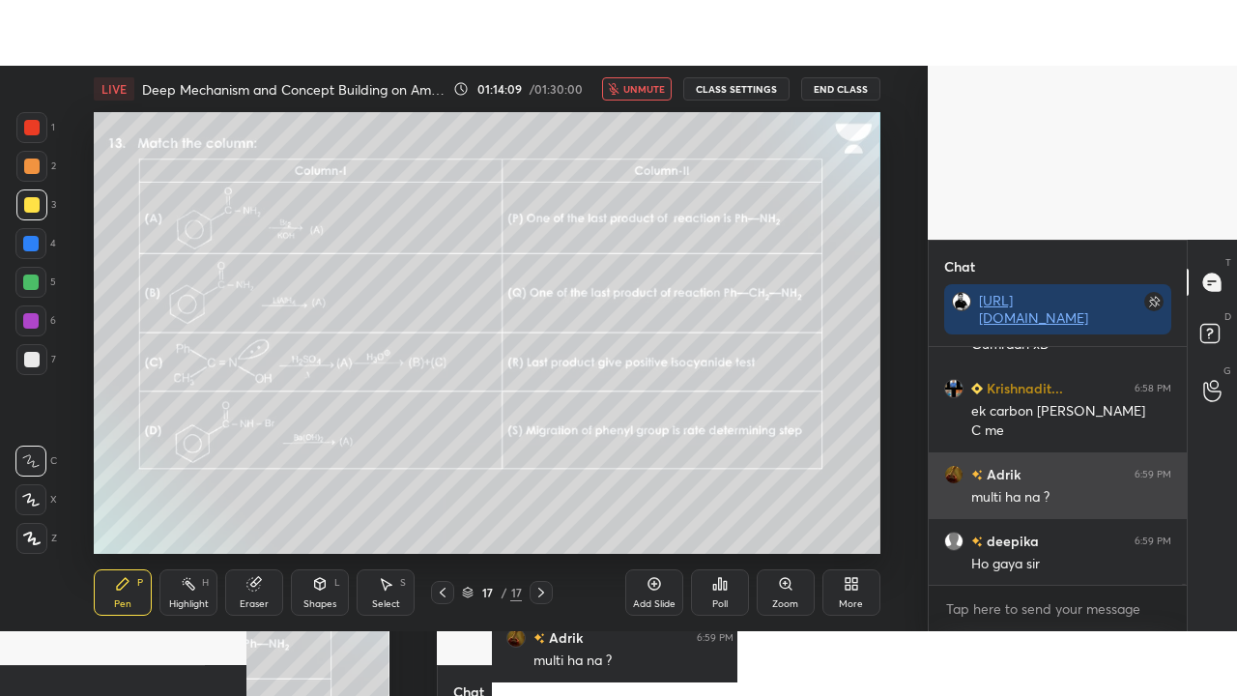
scroll to position [85488, 0]
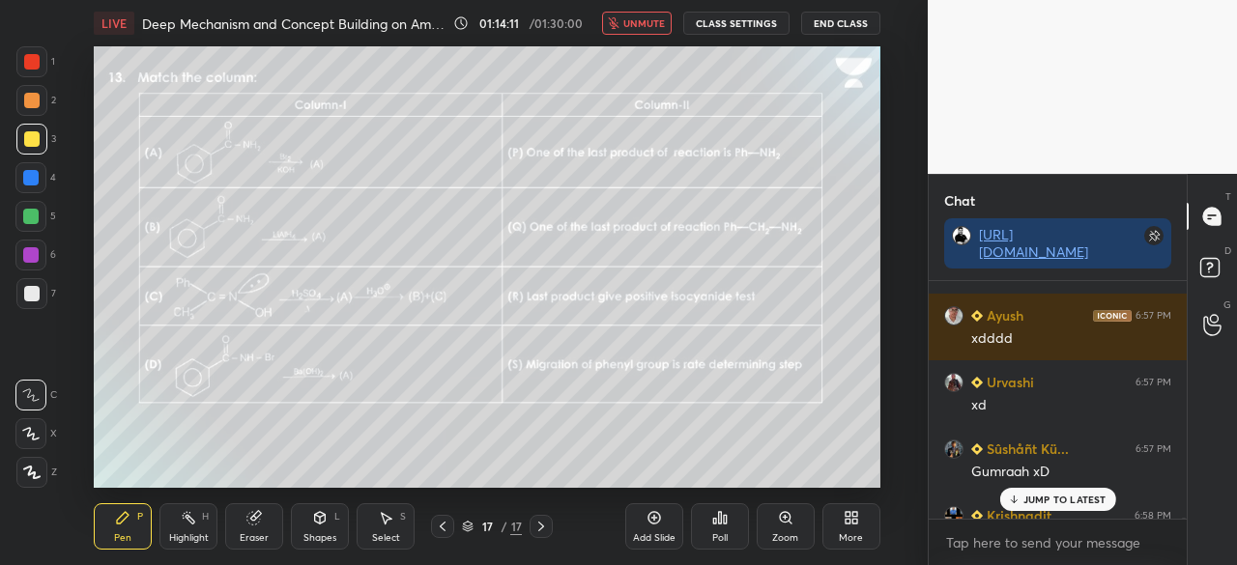
click at [844, 540] on div "More" at bounding box center [851, 538] width 24 height 10
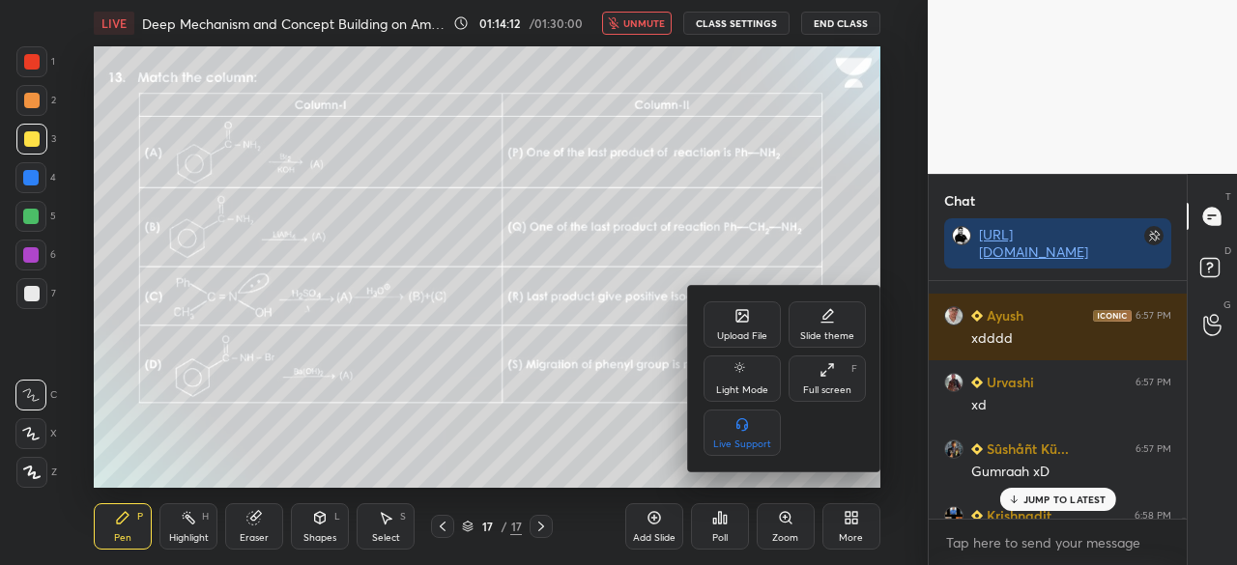
click at [797, 372] on div "Full screen F" at bounding box center [827, 379] width 77 height 46
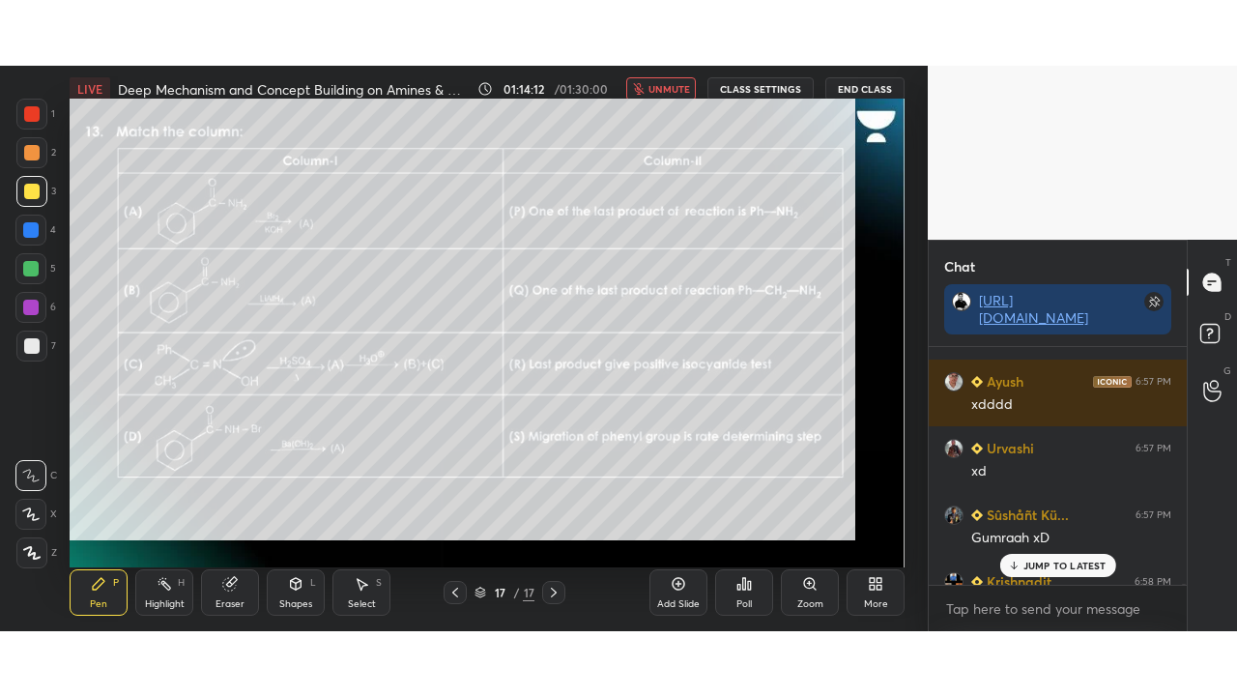
scroll to position [409, 252]
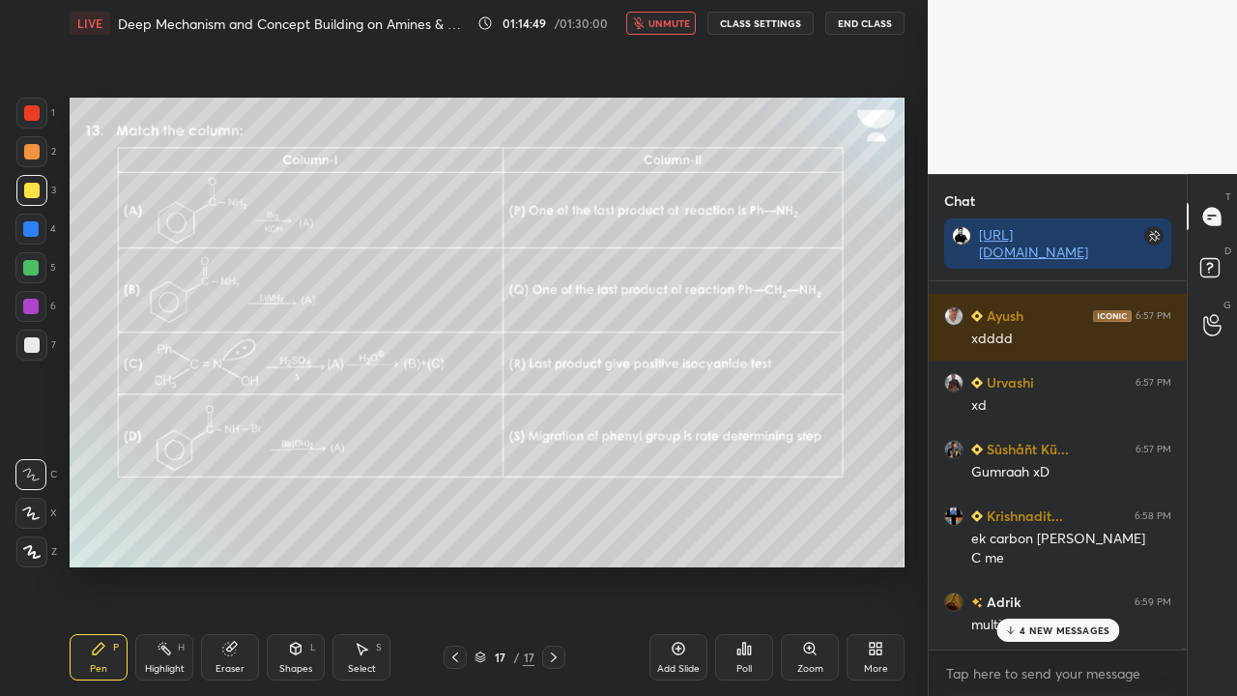
click at [1048, 564] on p "4 NEW MESSAGES" at bounding box center [1064, 630] width 90 height 12
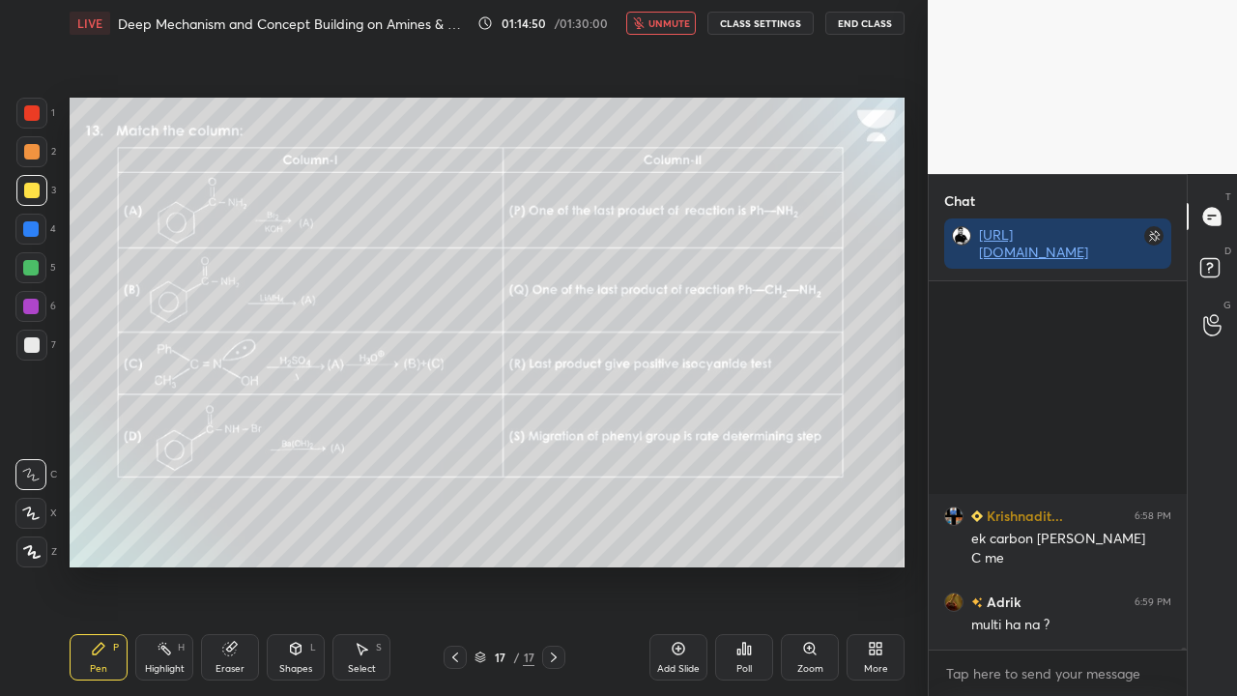
scroll to position [85836, 0]
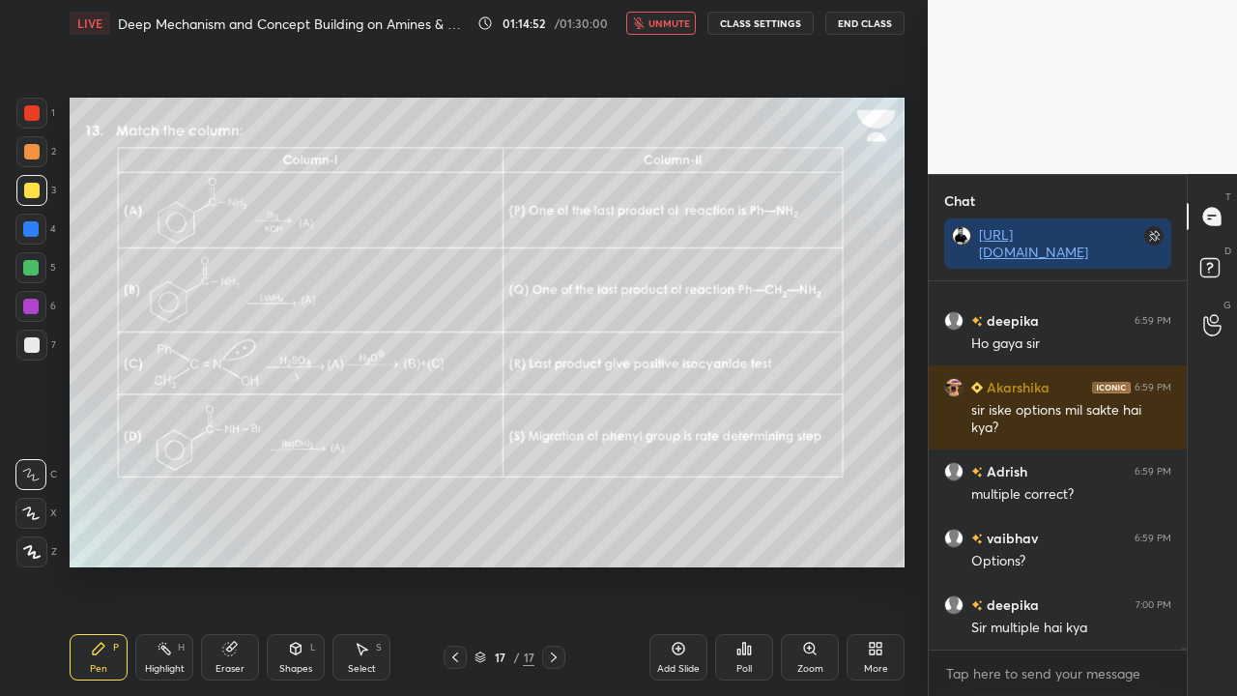
click at [669, 17] on span "unmute" at bounding box center [669, 23] width 42 height 14
click at [684, 22] on span "mute" at bounding box center [670, 23] width 27 height 14
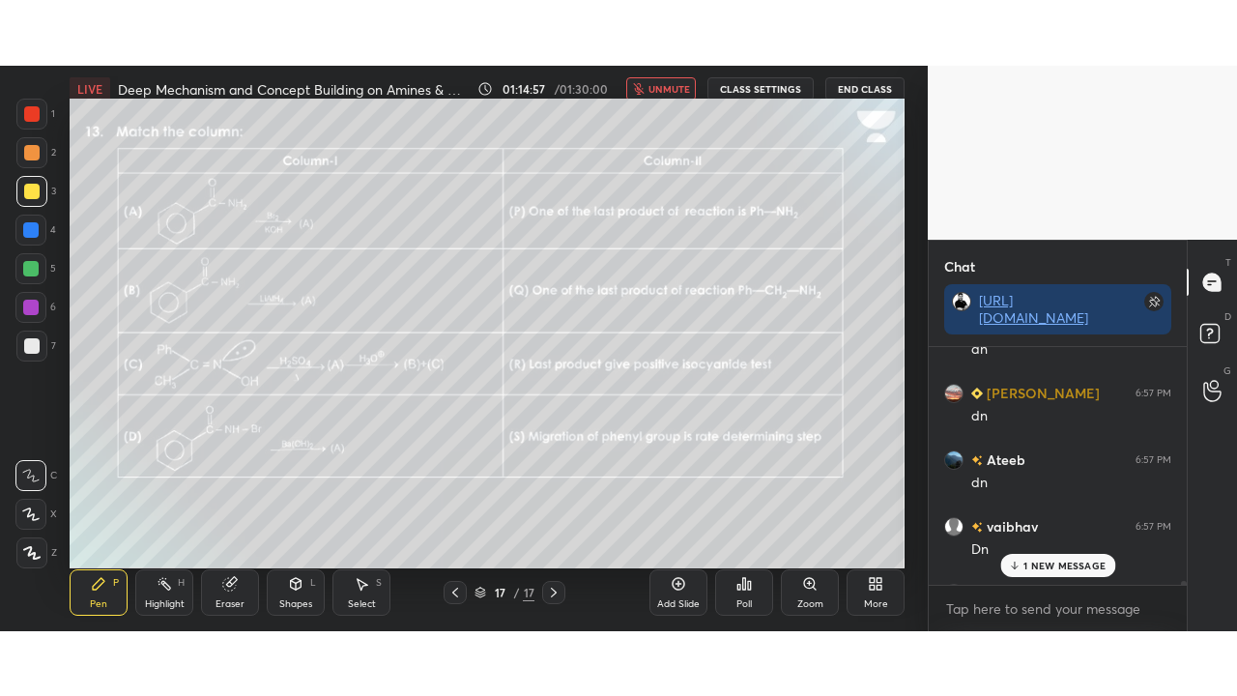
scroll to position [7, 6]
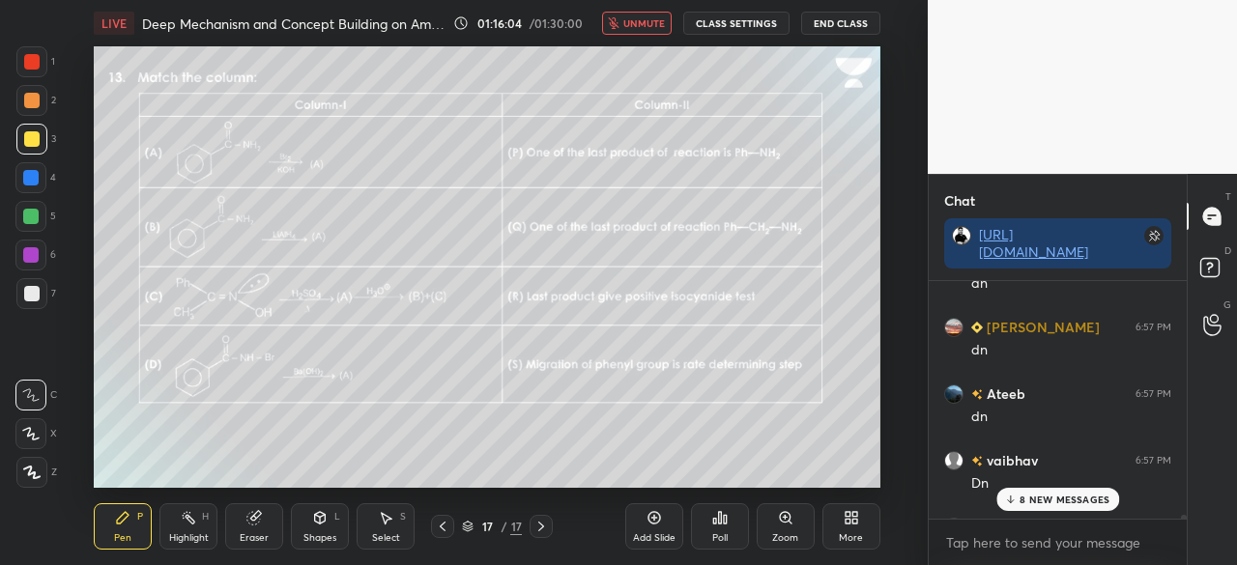
click at [833, 524] on div "More" at bounding box center [851, 526] width 58 height 46
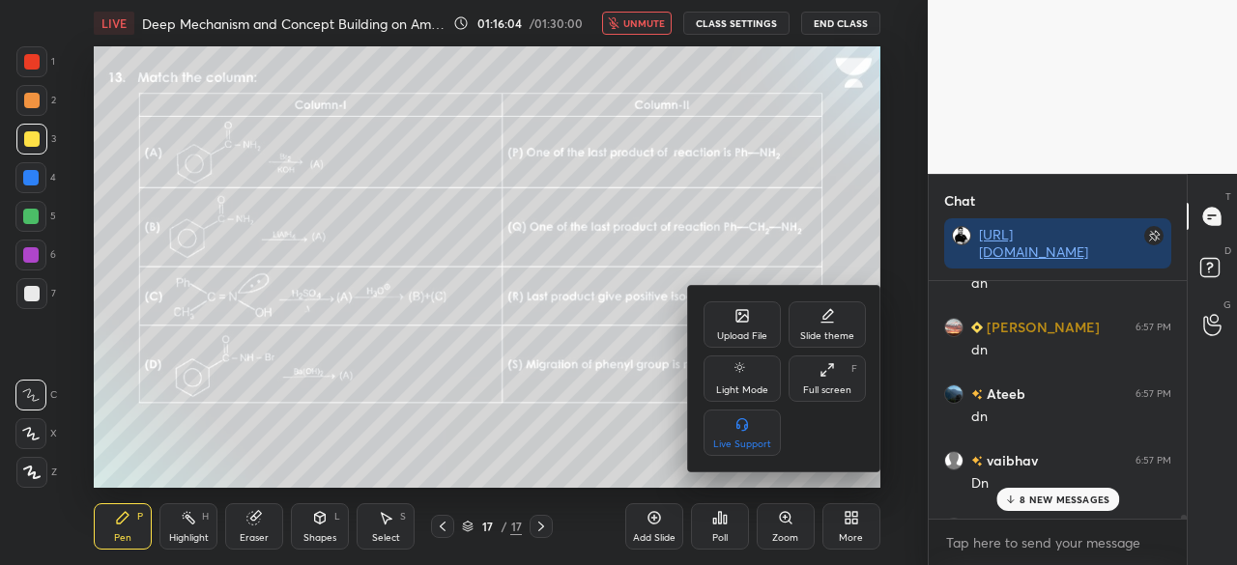
click at [811, 368] on div "Full screen F" at bounding box center [827, 379] width 77 height 46
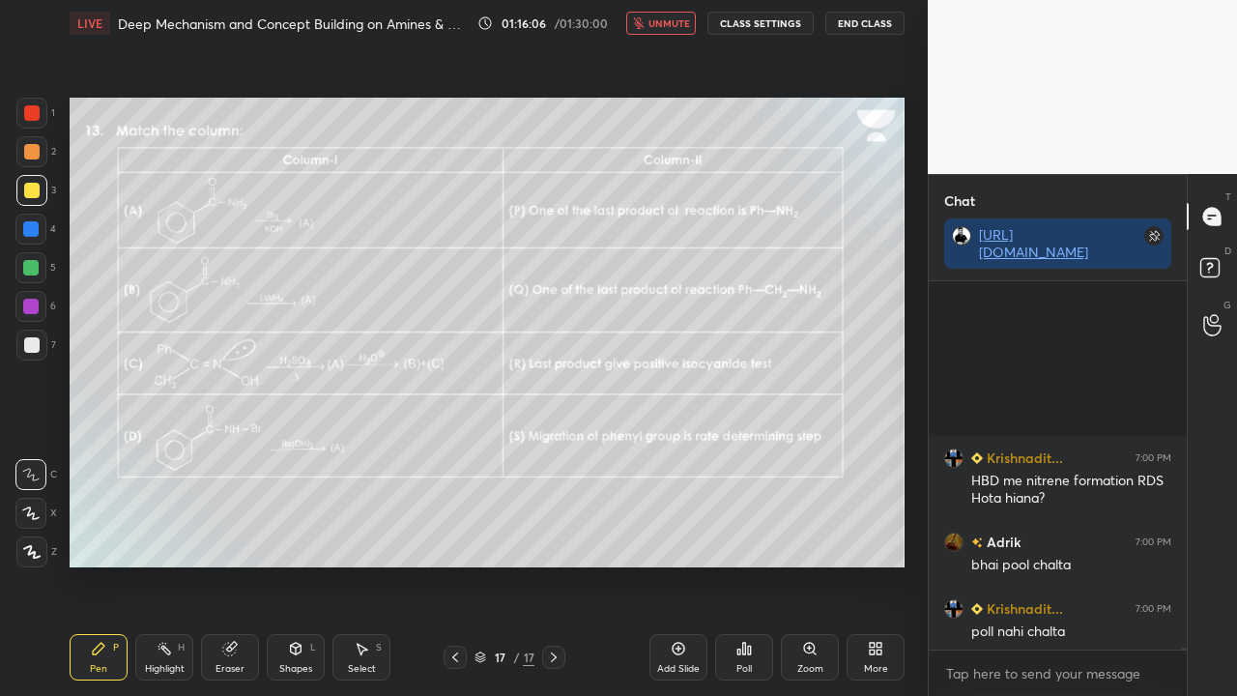
scroll to position [86474, 0]
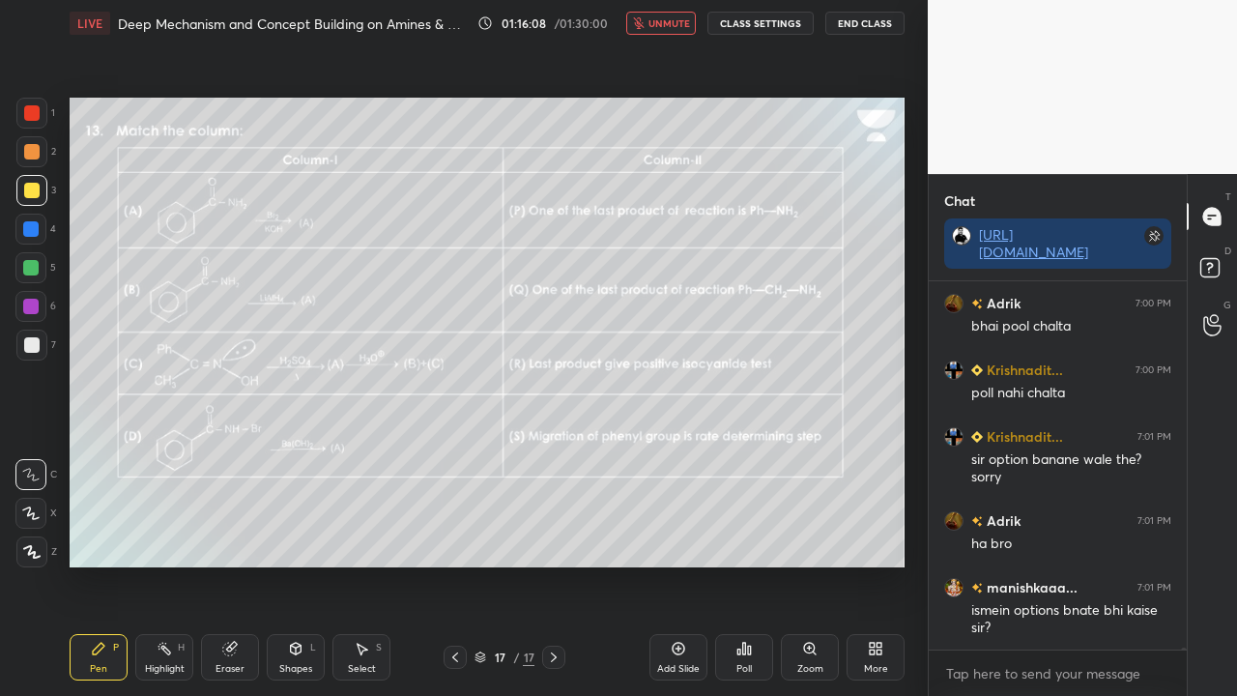
click at [667, 28] on span "unmute" at bounding box center [669, 23] width 42 height 14
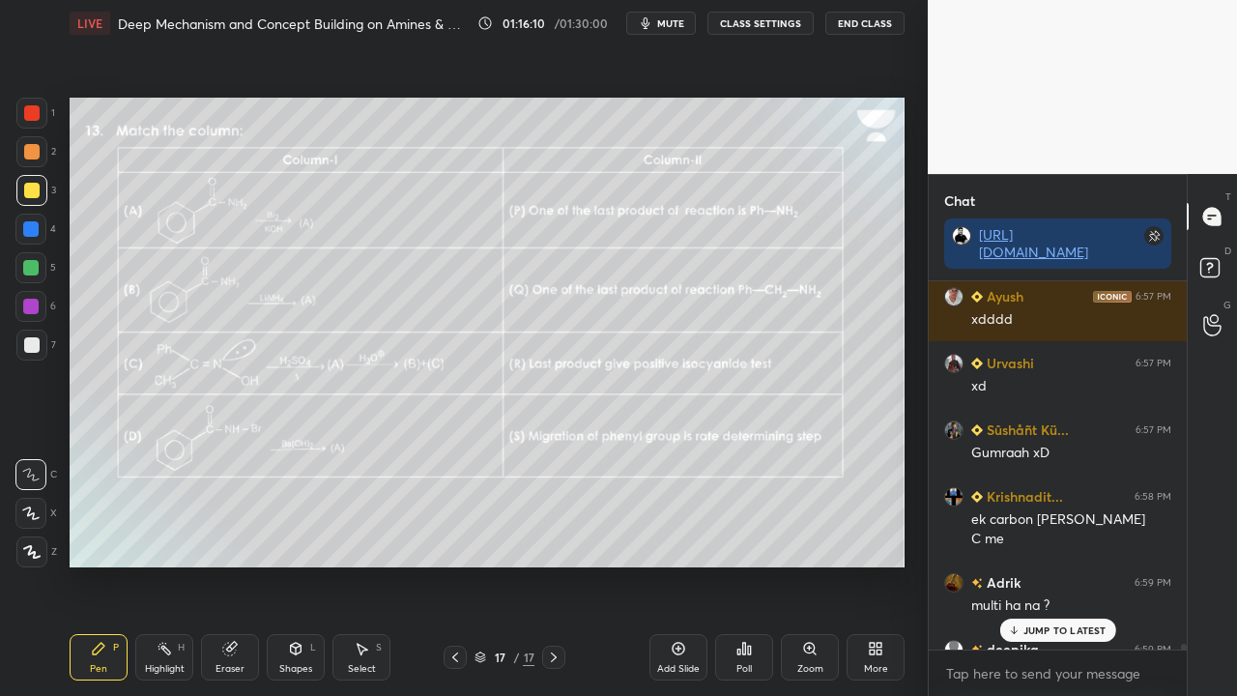
scroll to position [84541, 0]
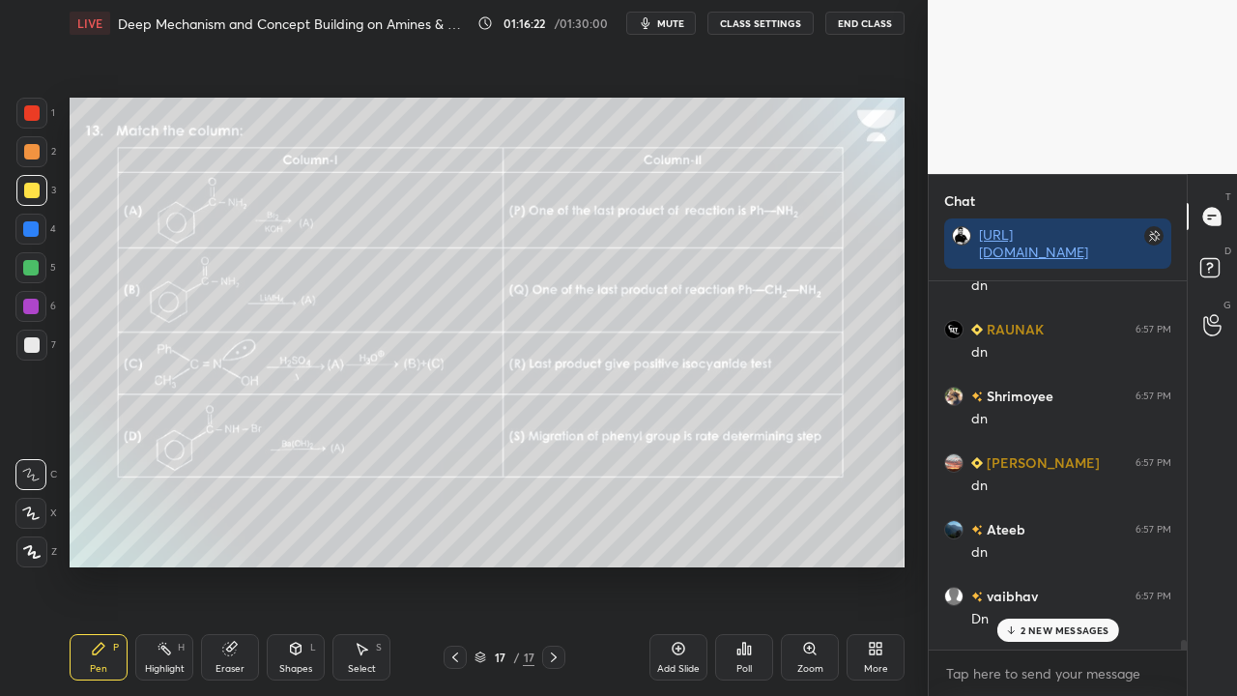
click at [1056, 564] on p "2 NEW MESSAGES" at bounding box center [1064, 630] width 89 height 12
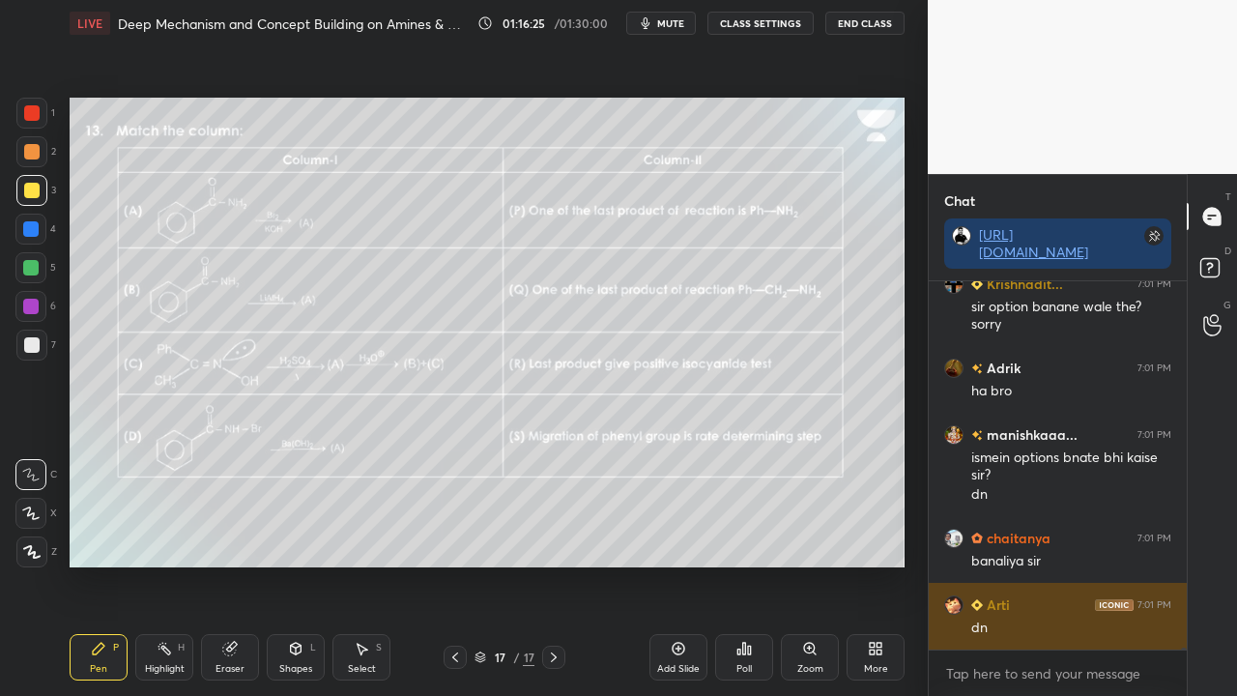
scroll to position [86692, 0]
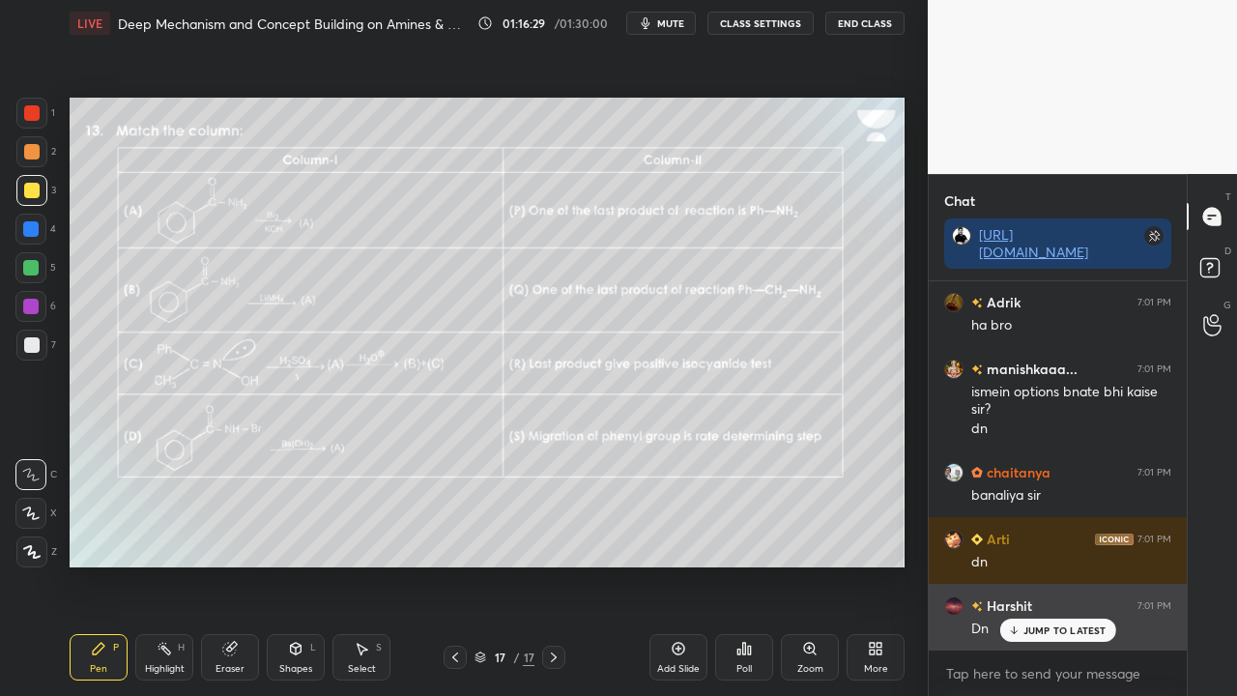
click at [1073, 564] on p "JUMP TO LATEST" at bounding box center [1064, 630] width 83 height 12
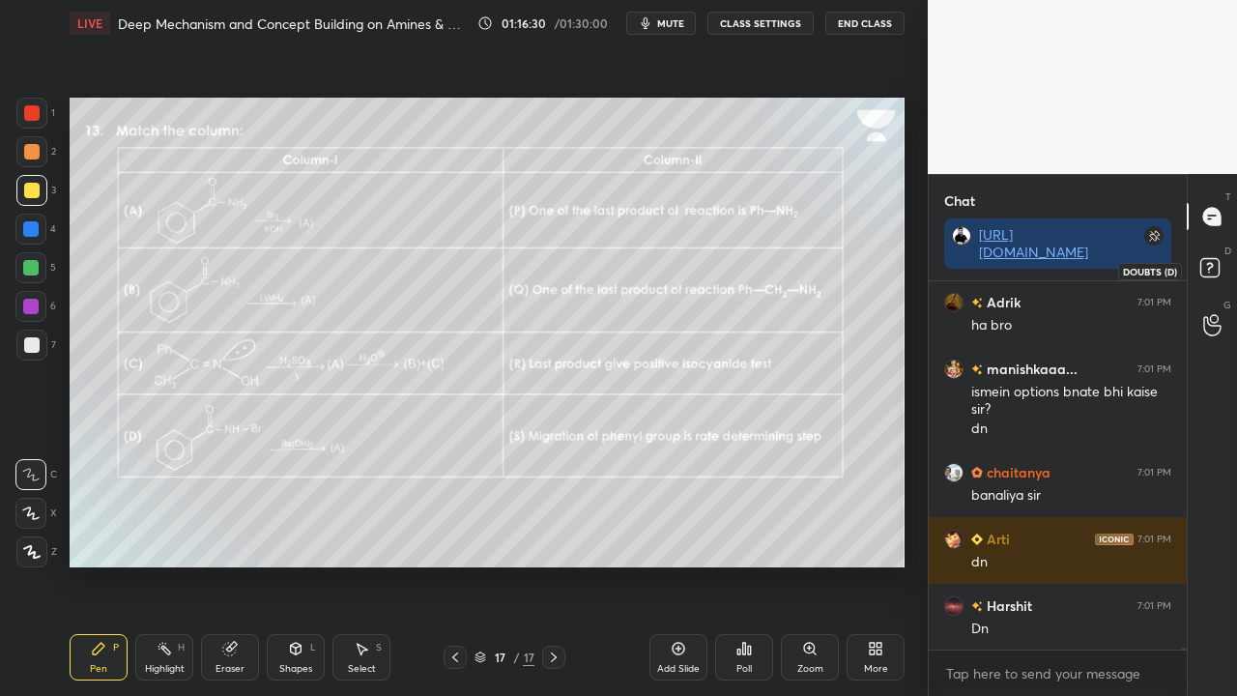
click at [1210, 271] on rect at bounding box center [1209, 268] width 18 height 18
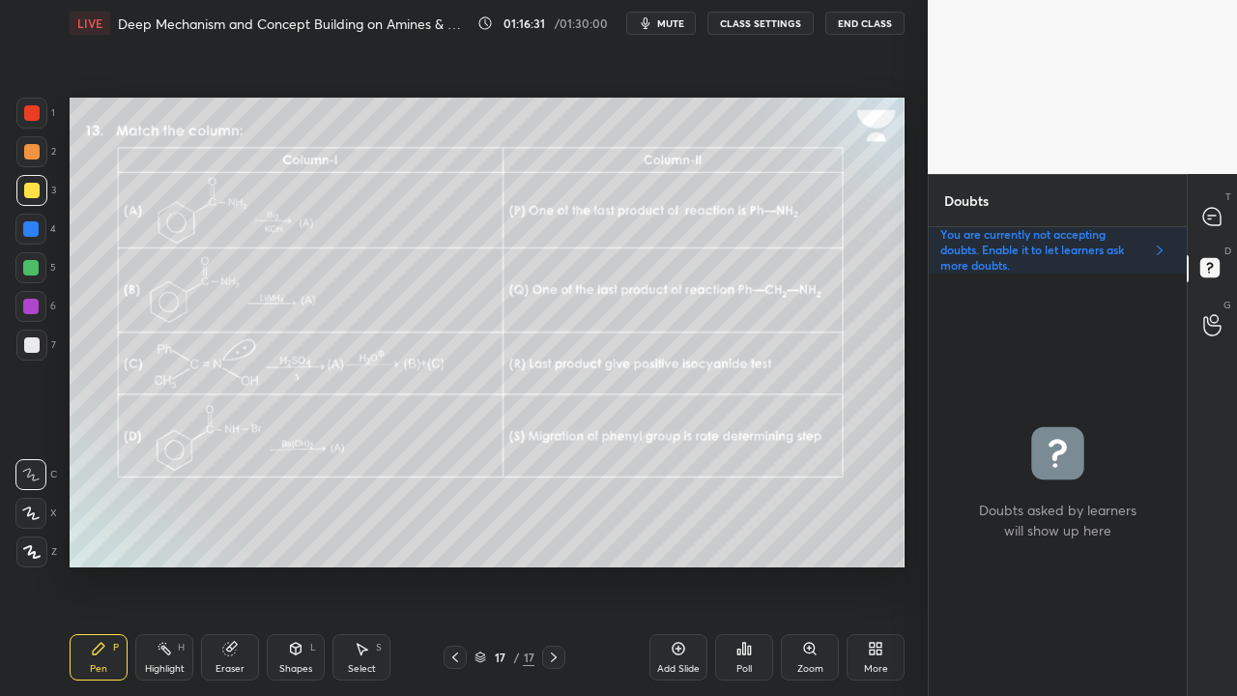
scroll to position [416, 252]
click at [1230, 210] on div at bounding box center [1212, 216] width 39 height 35
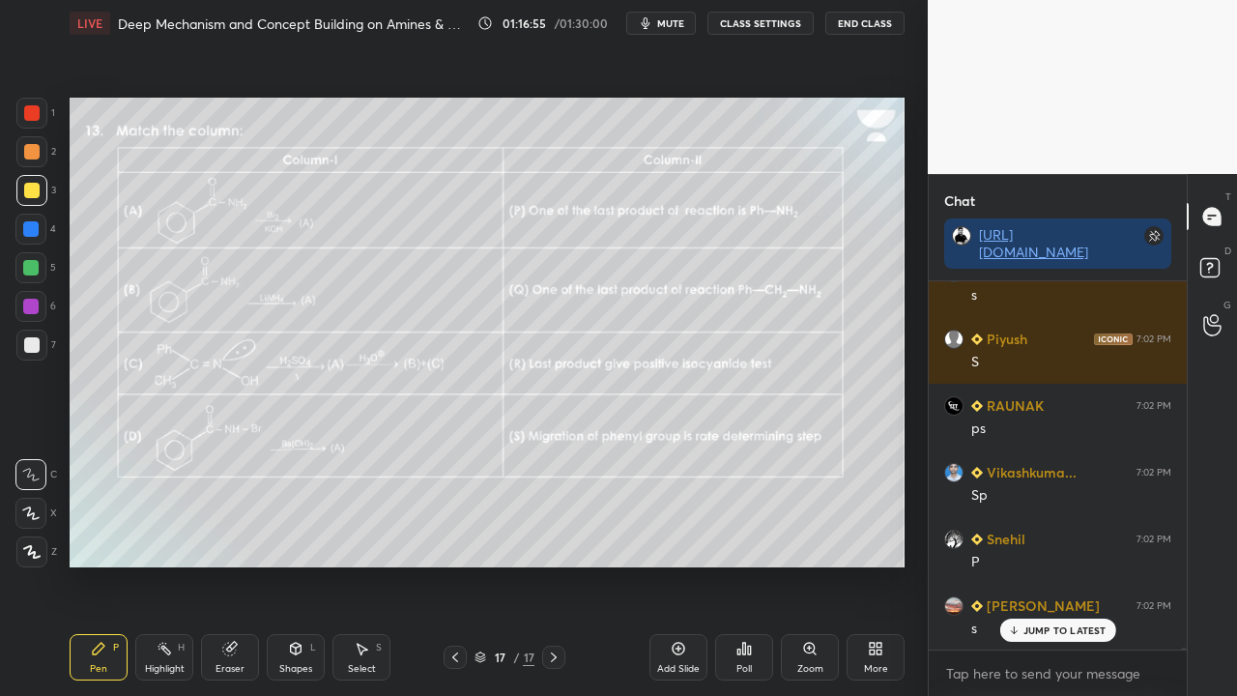
scroll to position [92361, 0]
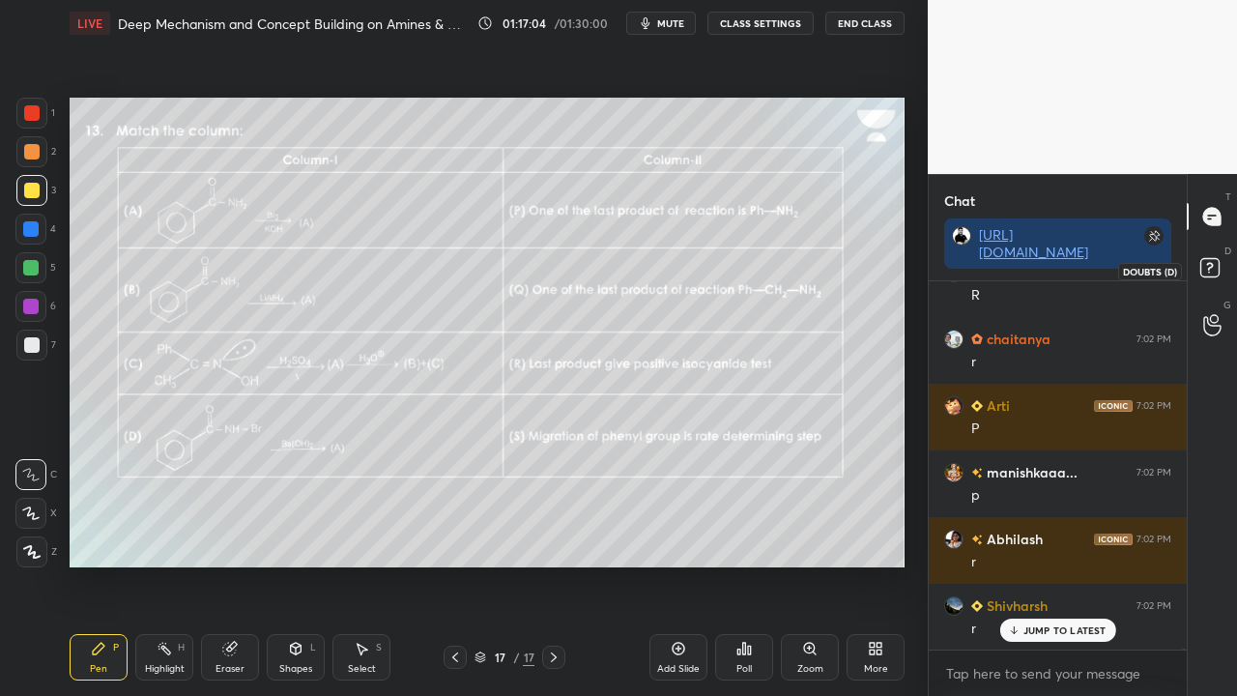
click at [1227, 263] on icon at bounding box center [1212, 270] width 35 height 35
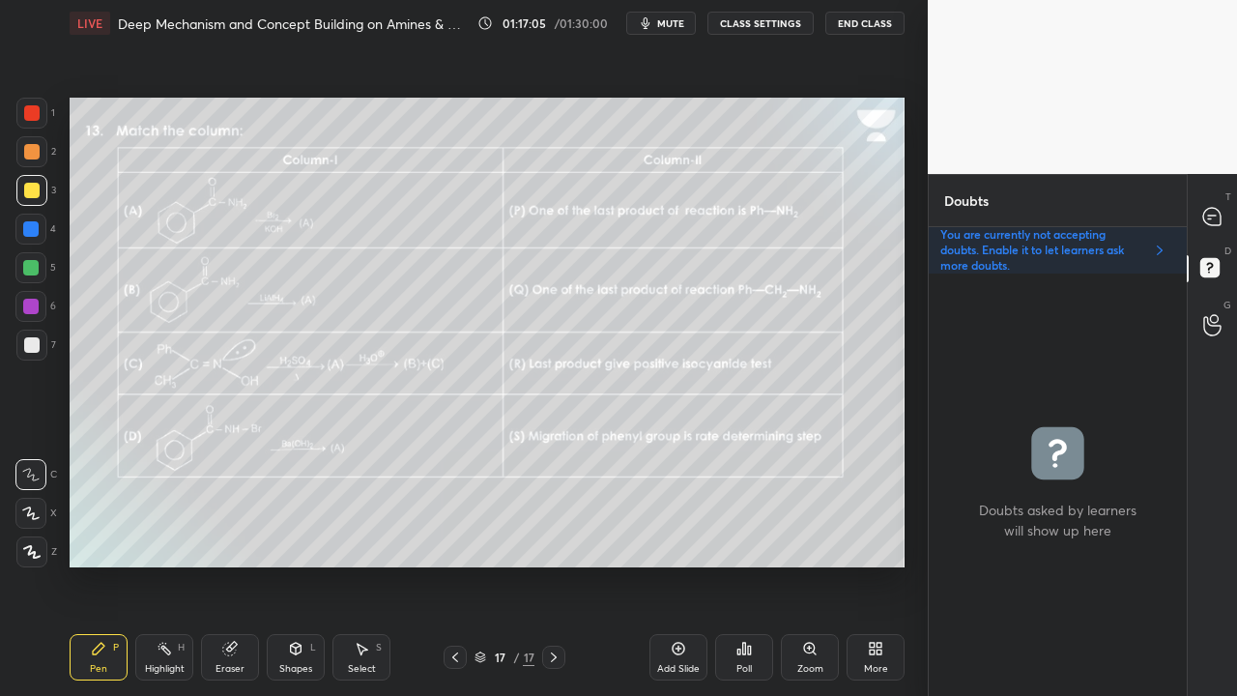
click at [816, 564] on div "Zoom" at bounding box center [810, 669] width 26 height 10
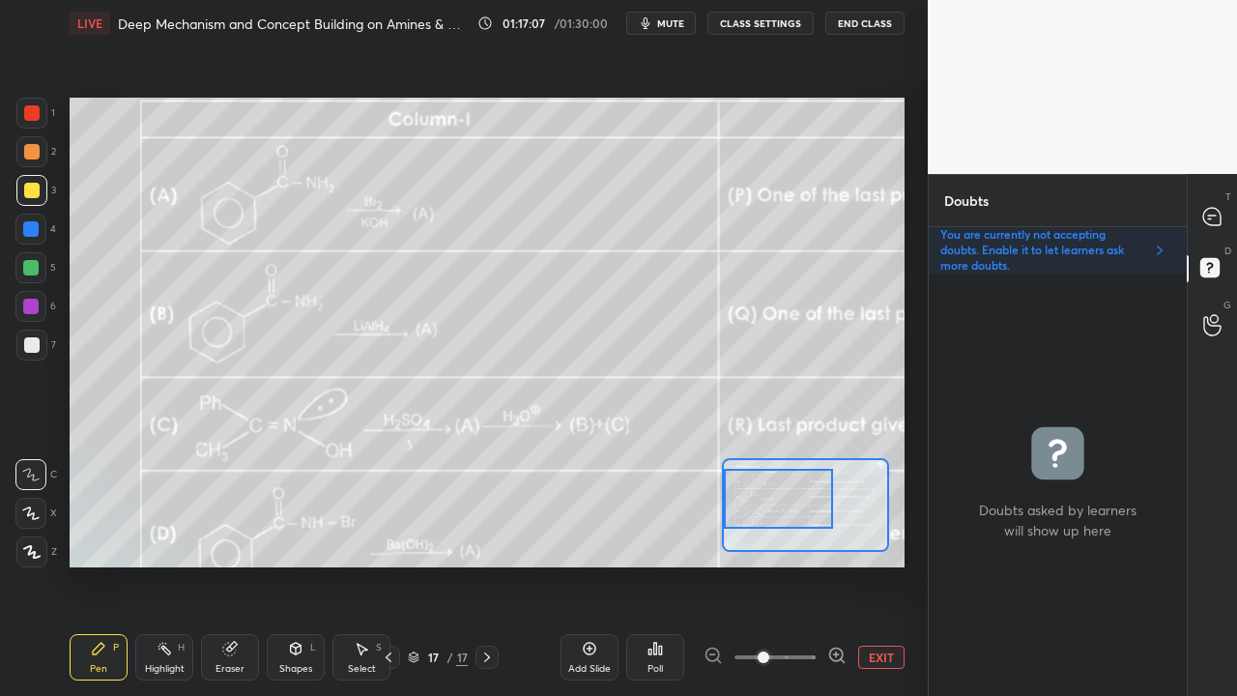
drag, startPoint x: 785, startPoint y: 516, endPoint x: 761, endPoint y: 514, distance: 23.3
click at [763, 518] on div at bounding box center [778, 499] width 109 height 60
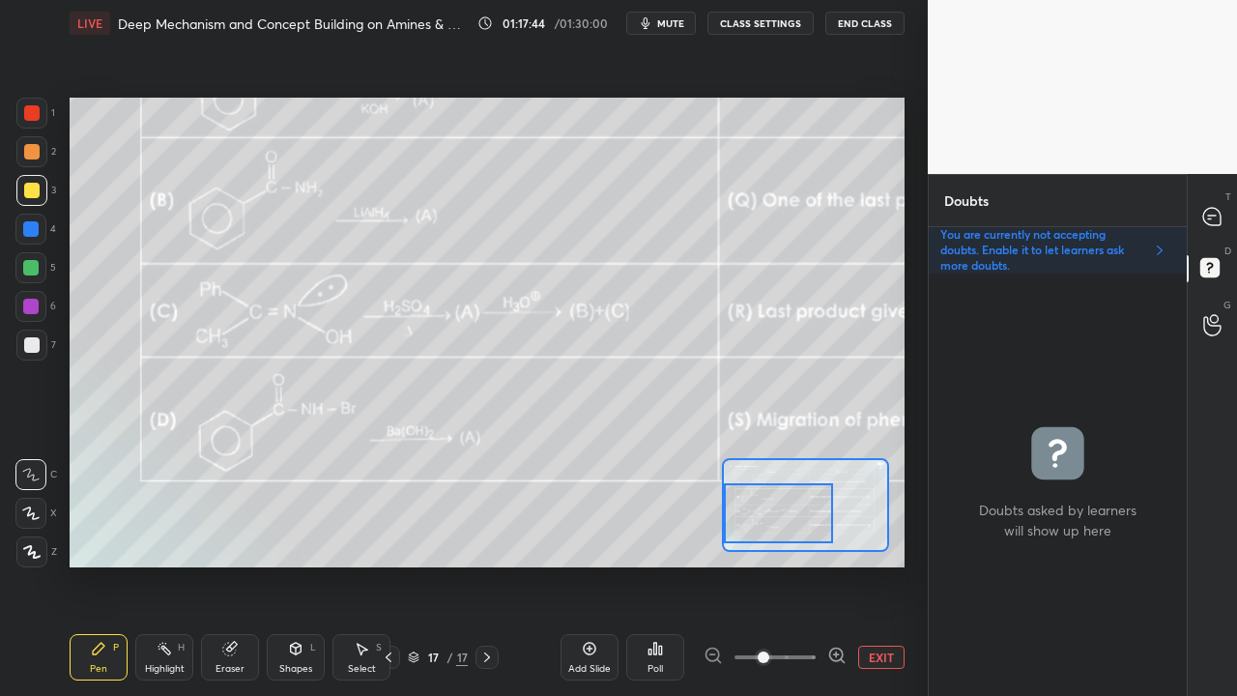
drag, startPoint x: 789, startPoint y: 512, endPoint x: 788, endPoint y: 522, distance: 9.7
click at [788, 522] on div at bounding box center [778, 513] width 109 height 60
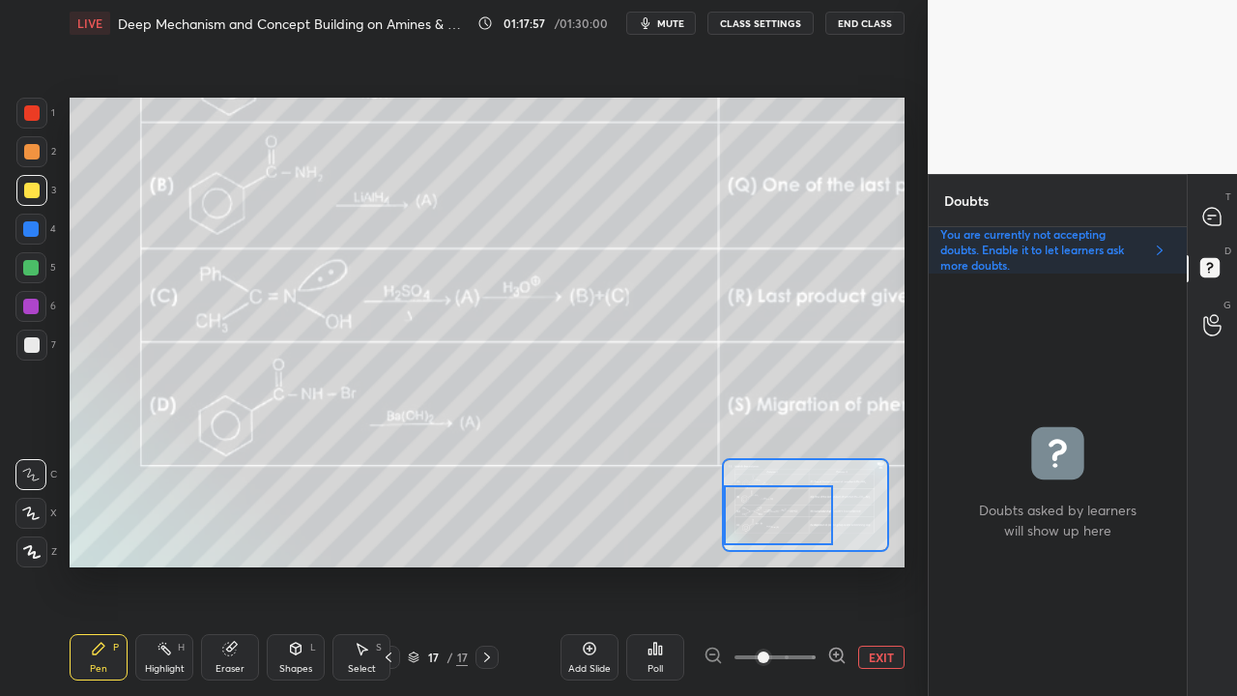
click at [872, 564] on button "EXIT" at bounding box center [881, 657] width 46 height 23
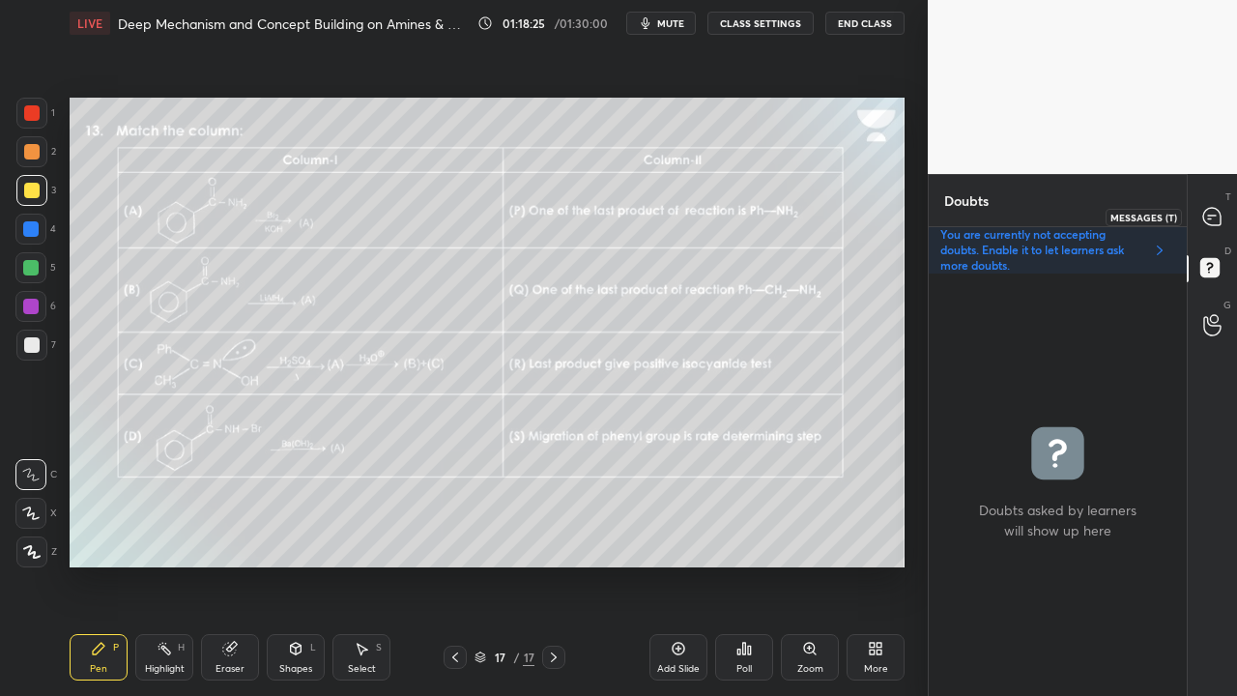
click at [1222, 209] on div at bounding box center [1212, 216] width 39 height 35
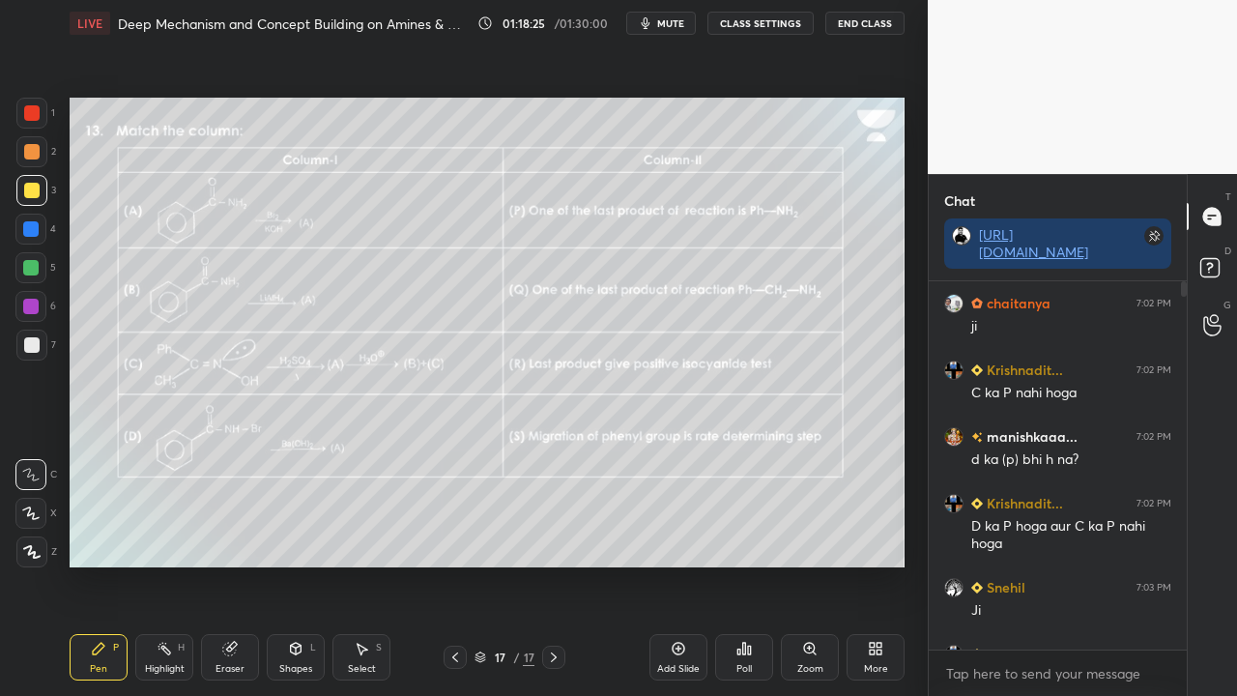
scroll to position [362, 252]
click at [1044, 564] on p "1 NEW MESSAGE" at bounding box center [1064, 630] width 82 height 12
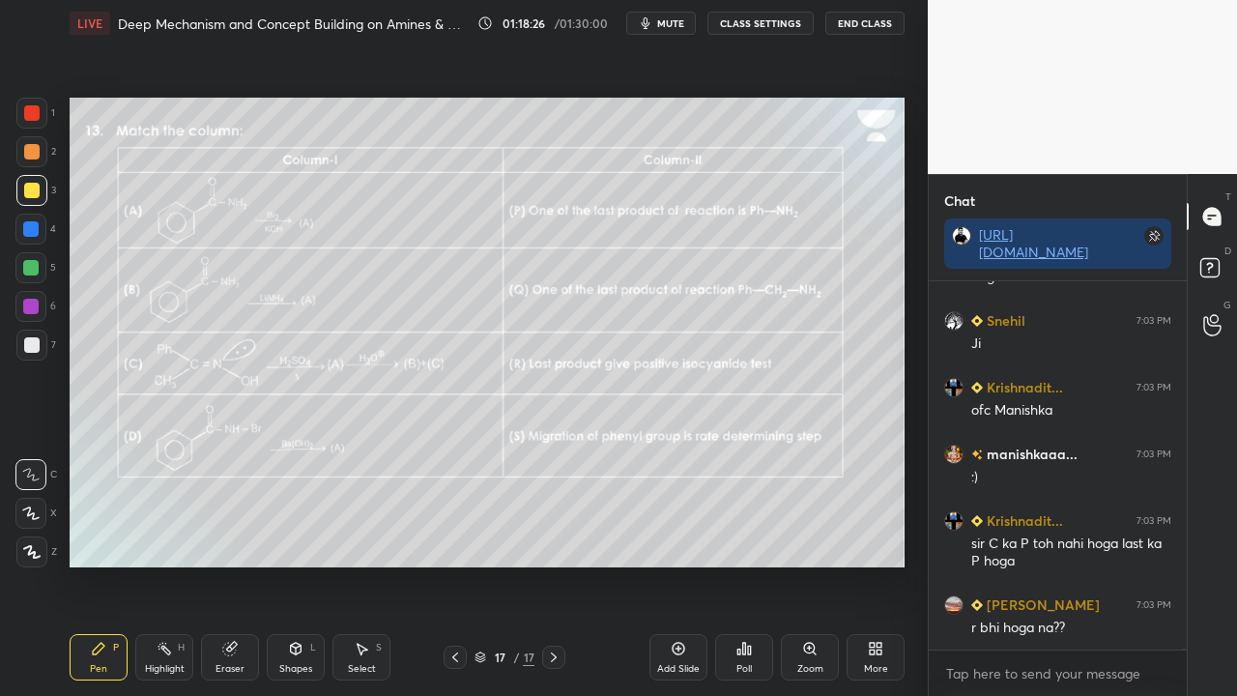
scroll to position [94910, 0]
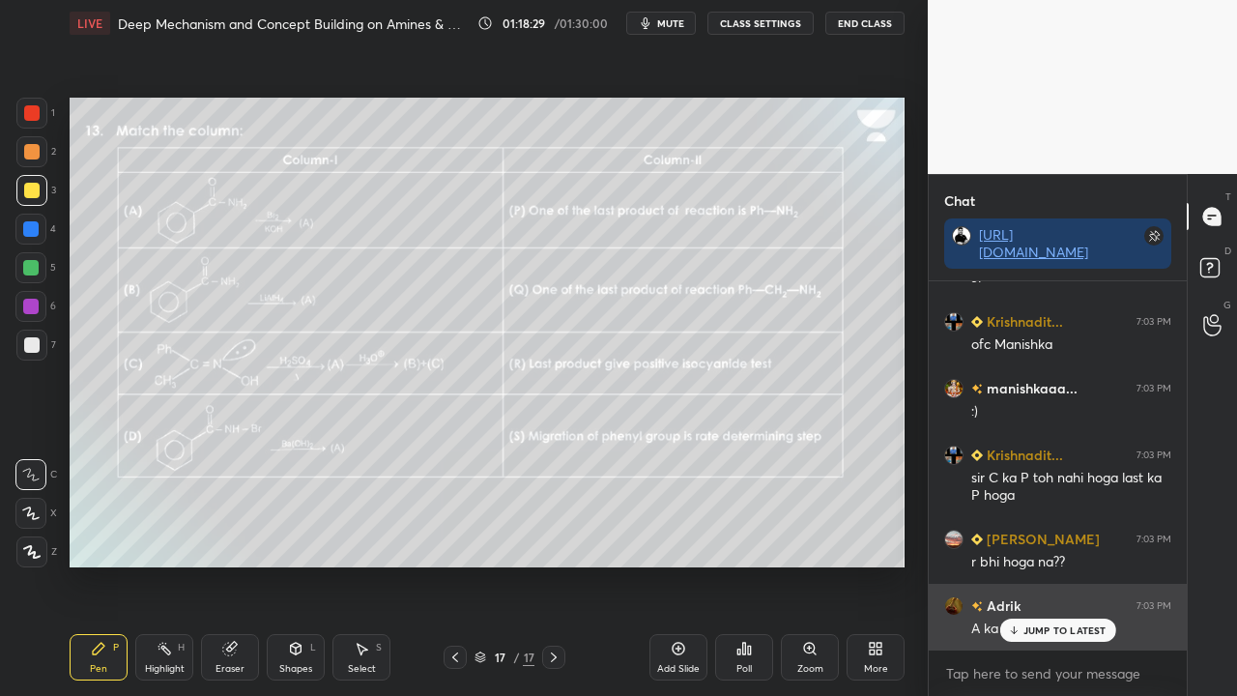
click at [1037, 564] on p "JUMP TO LATEST" at bounding box center [1064, 630] width 83 height 12
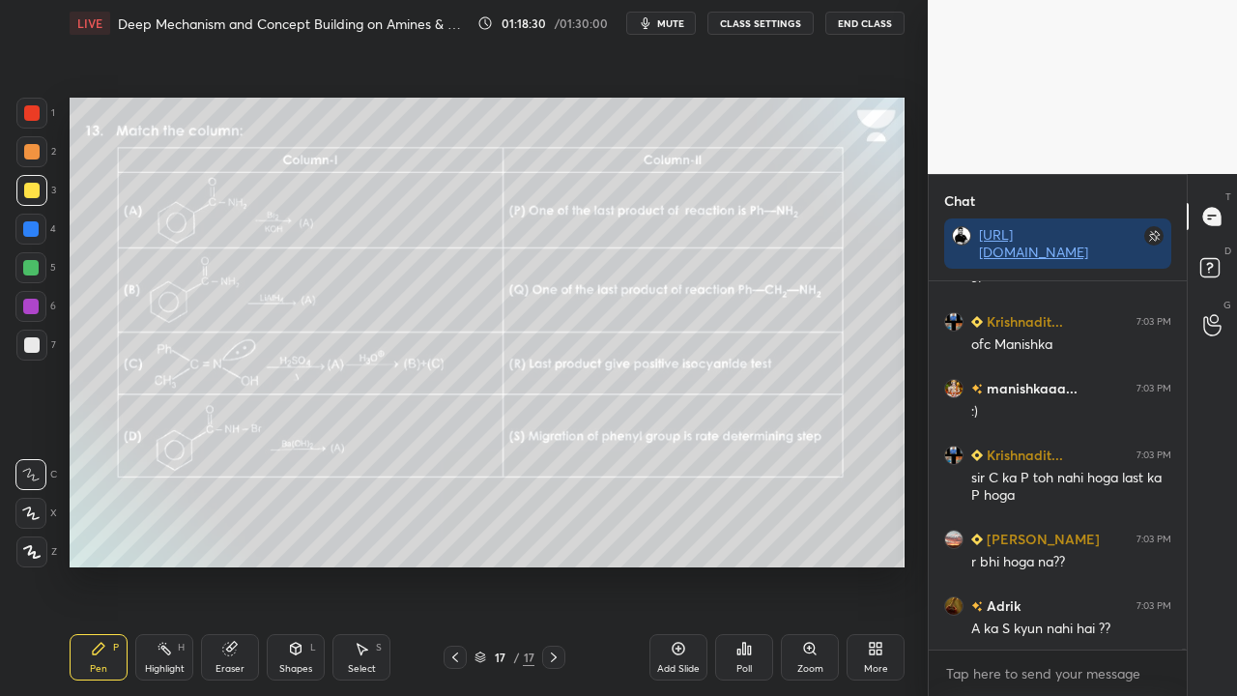
scroll to position [94977, 0]
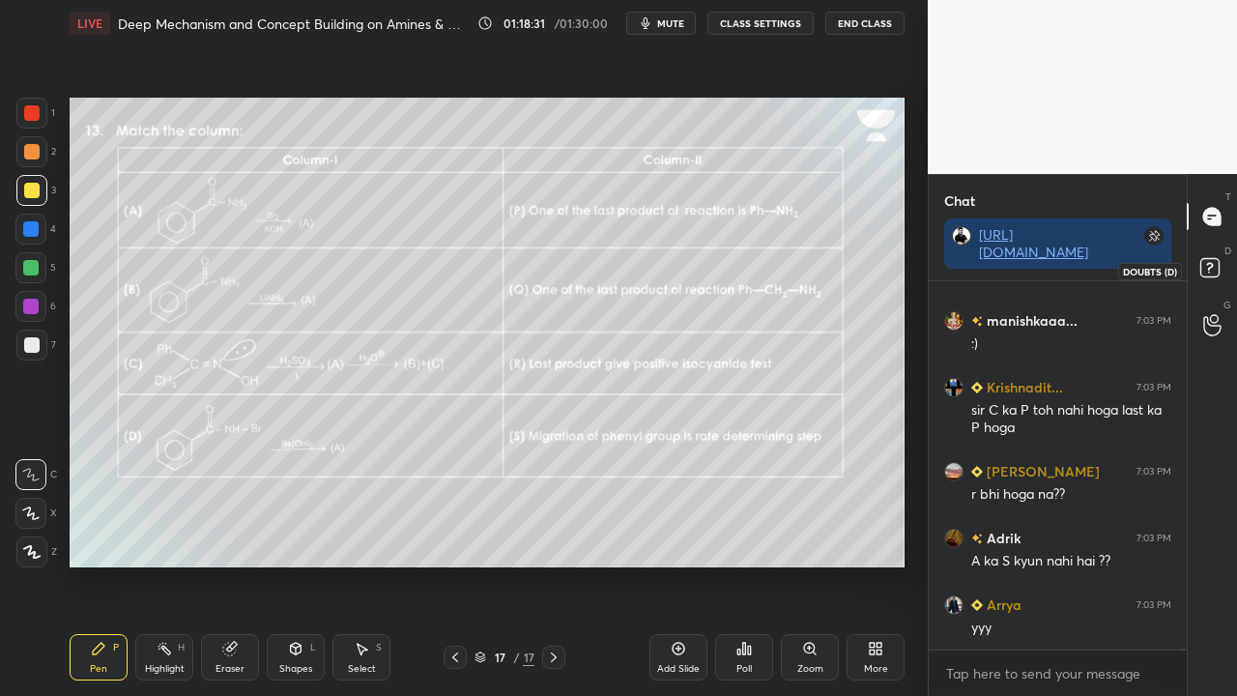
click at [1221, 259] on icon at bounding box center [1212, 270] width 35 height 35
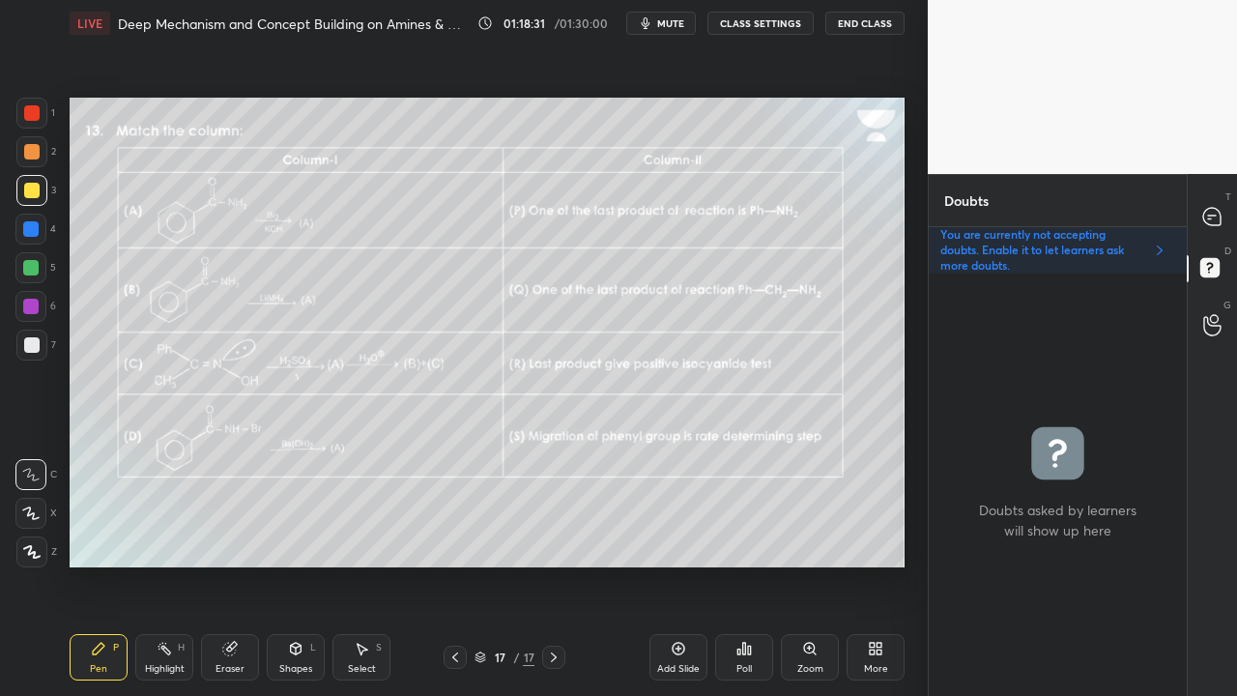
scroll to position [416, 252]
click at [1210, 210] on icon at bounding box center [1212, 217] width 20 height 20
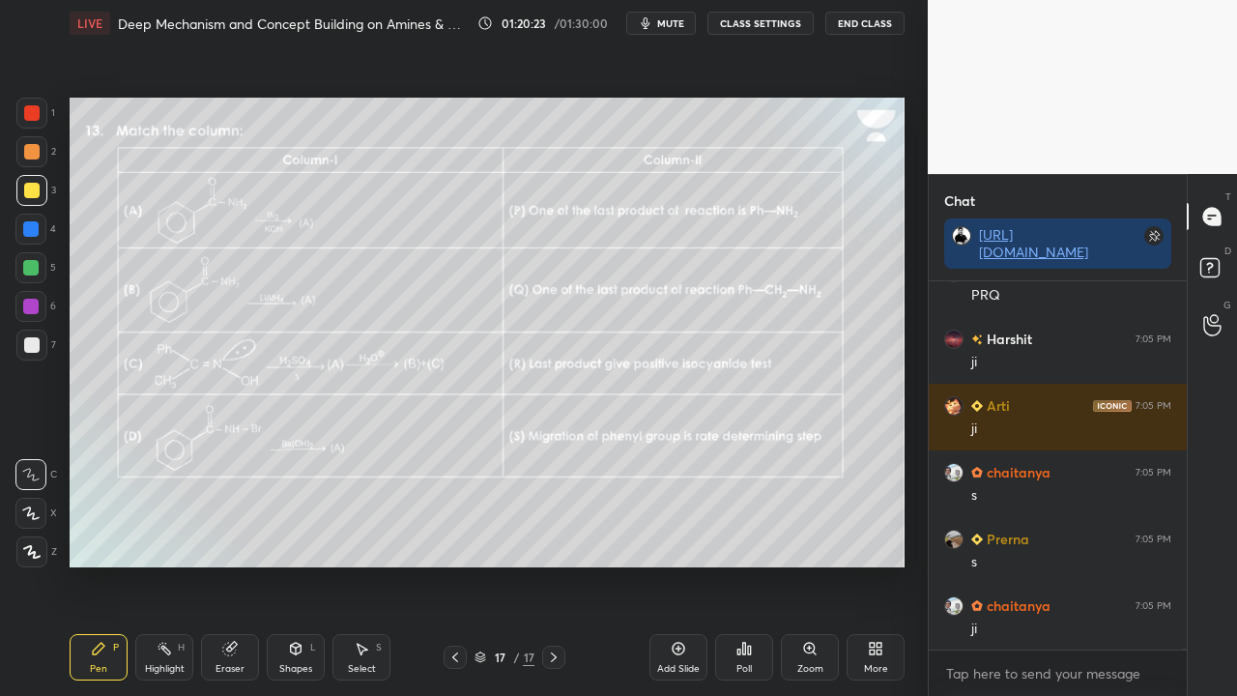
scroll to position [96498, 0]
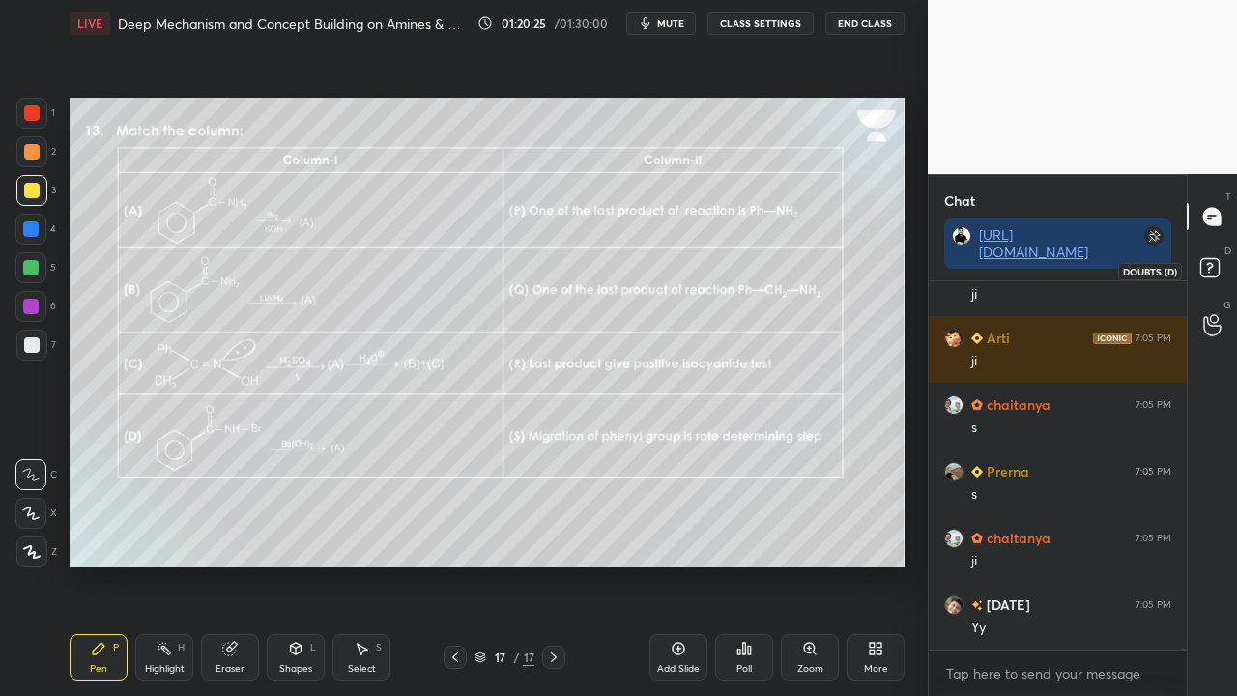
click at [1207, 269] on icon at bounding box center [1212, 270] width 35 height 35
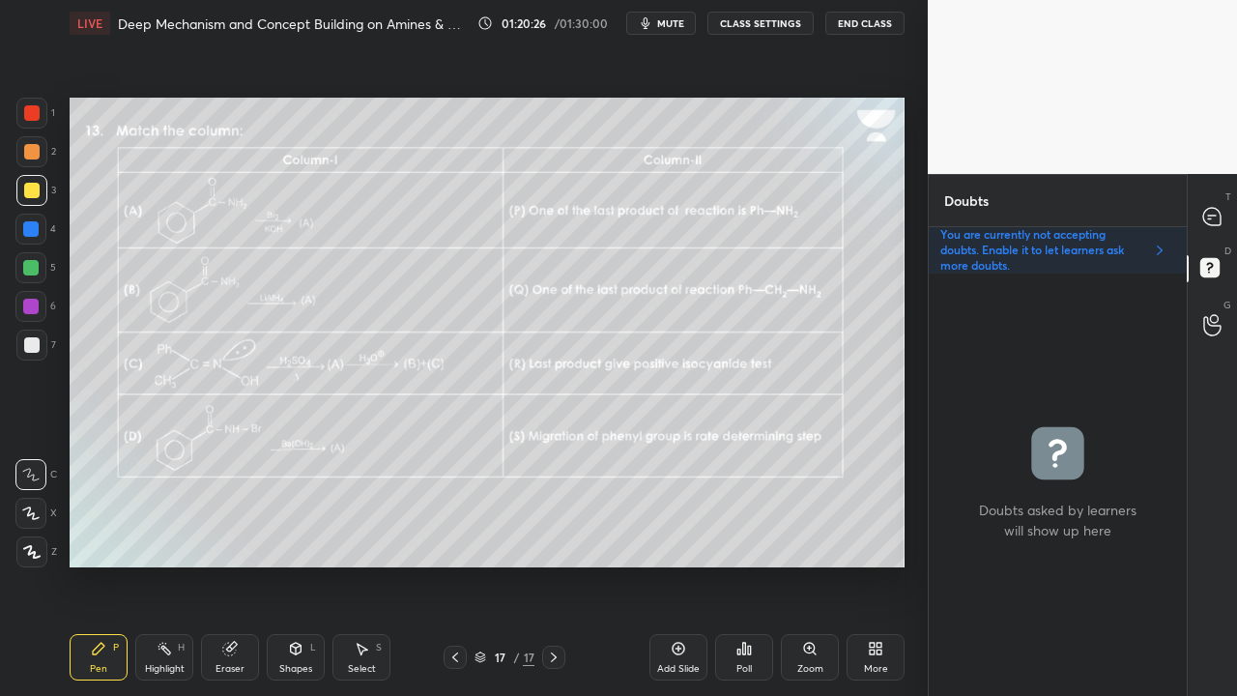
click at [746, 564] on div "Poll" at bounding box center [744, 657] width 58 height 46
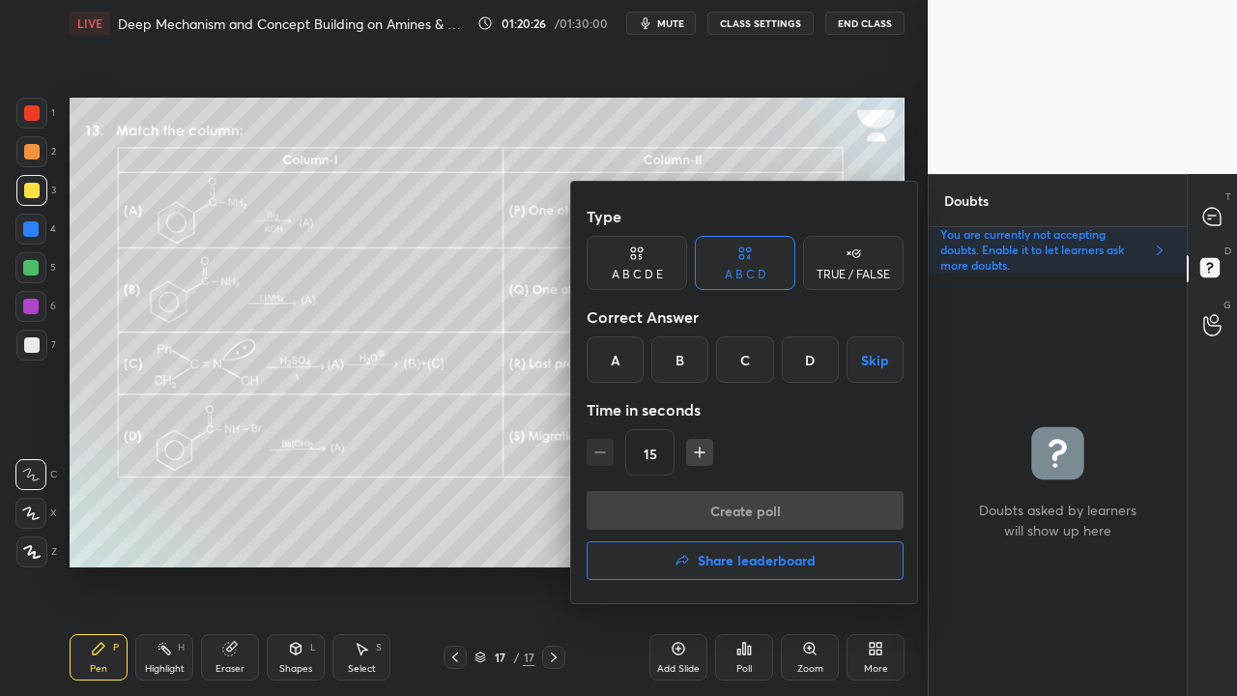
drag, startPoint x: 721, startPoint y: 559, endPoint x: 684, endPoint y: 577, distance: 41.1
click at [723, 559] on h4 "Share leaderboard" at bounding box center [757, 561] width 118 height 14
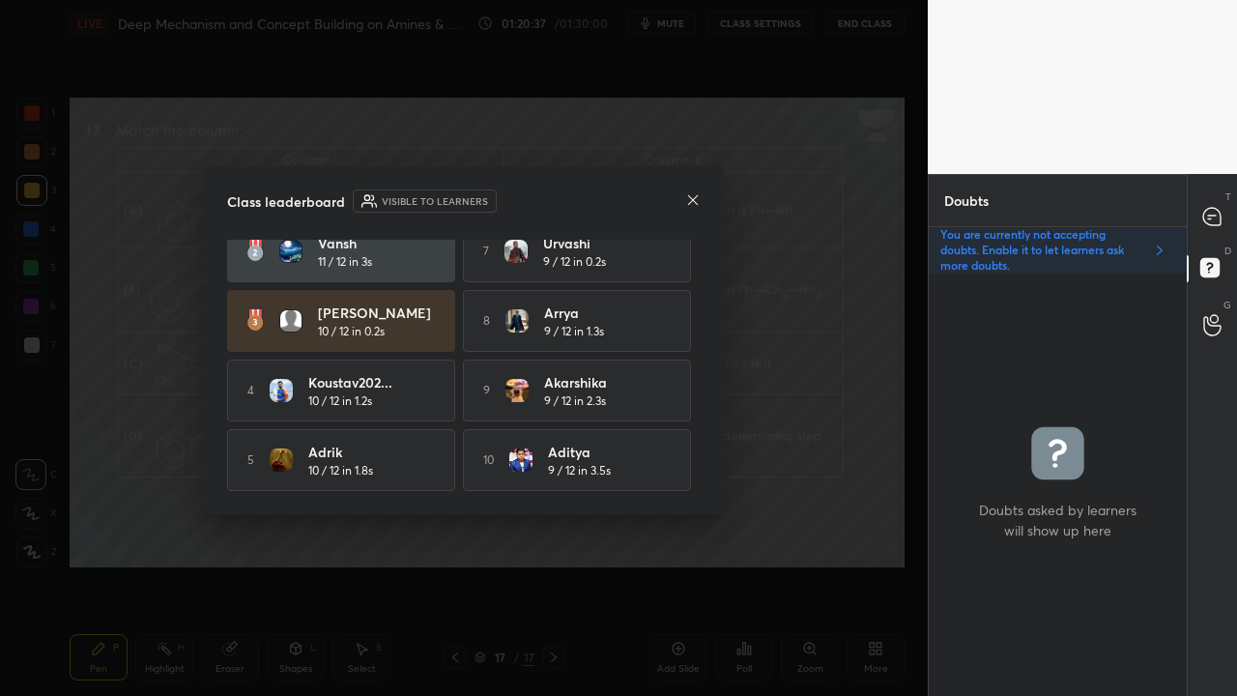
scroll to position [0, 0]
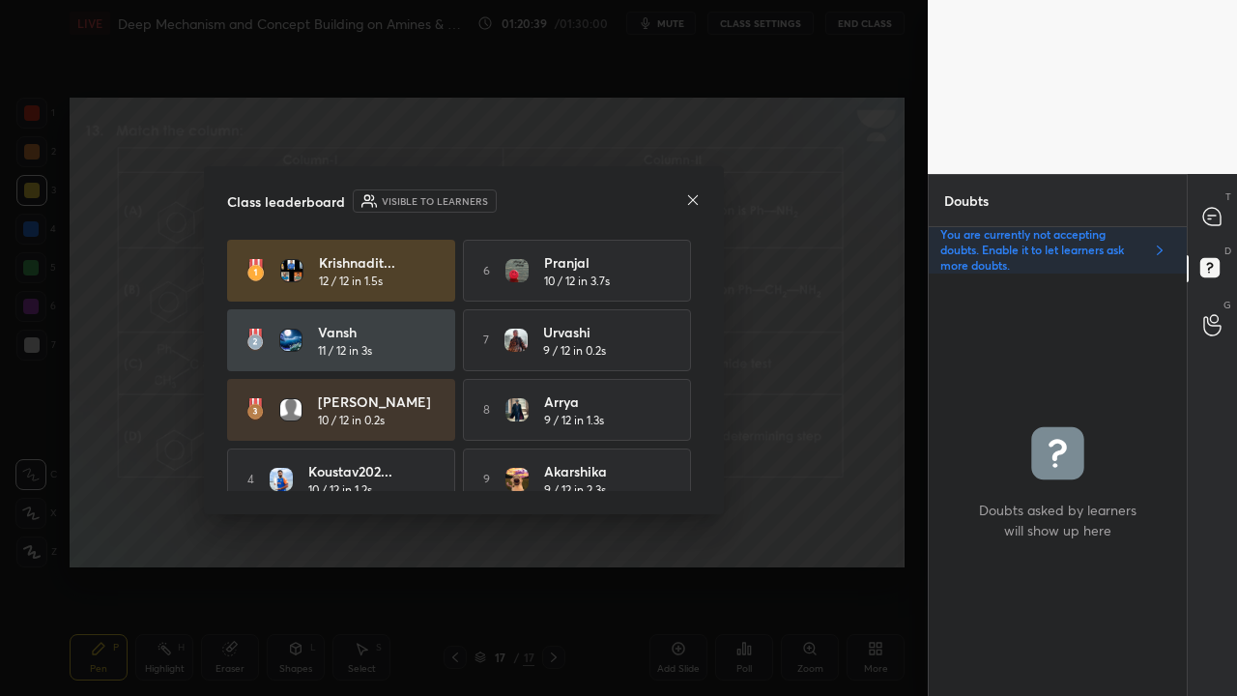
drag, startPoint x: 702, startPoint y: 305, endPoint x: 703, endPoint y: 316, distance: 10.7
click at [704, 319] on div "Class leaderboard Visible to learners Krishnadit... 12 / 12 in 1.5s 6 Pranjal 1…" at bounding box center [464, 340] width 520 height 348
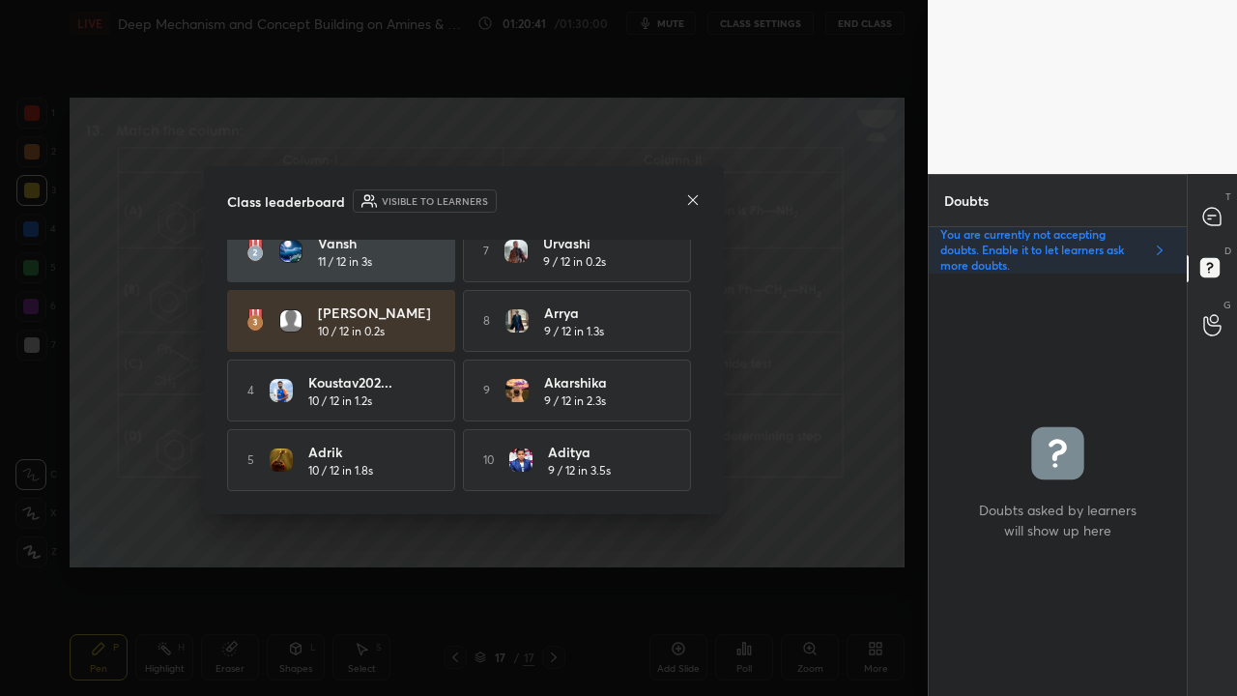
scroll to position [95, 0]
click at [692, 201] on icon at bounding box center [692, 199] width 15 height 15
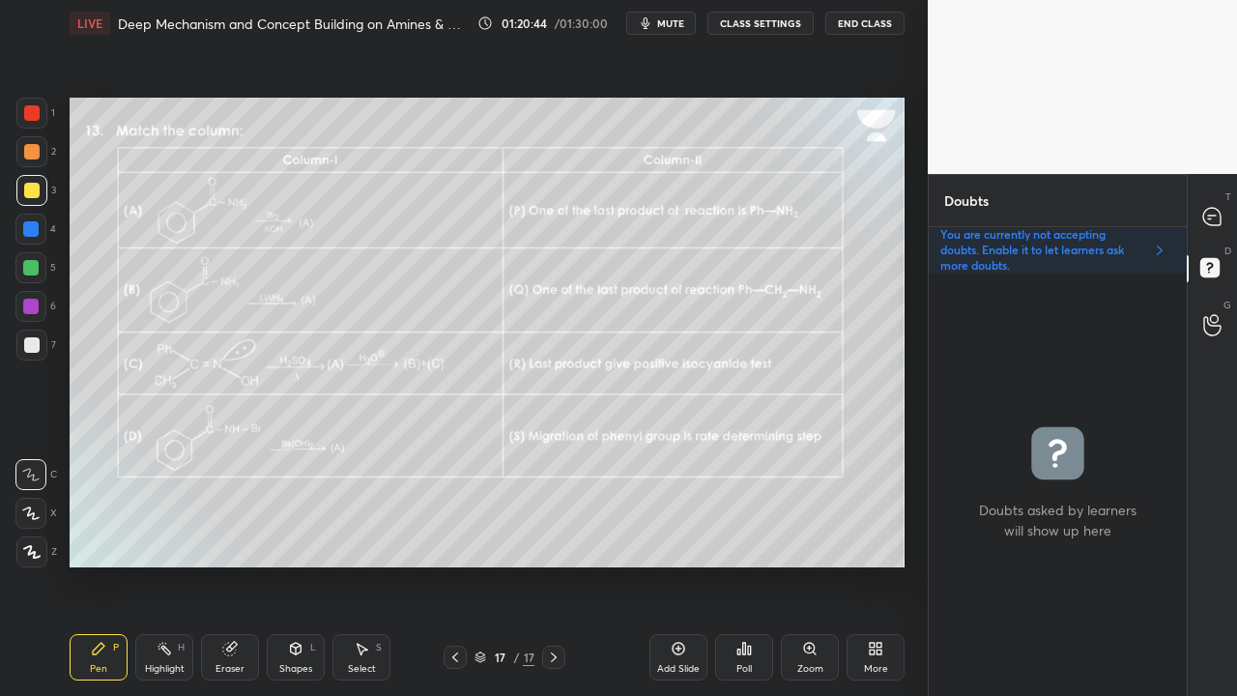
click at [731, 564] on div "Poll" at bounding box center [744, 657] width 58 height 46
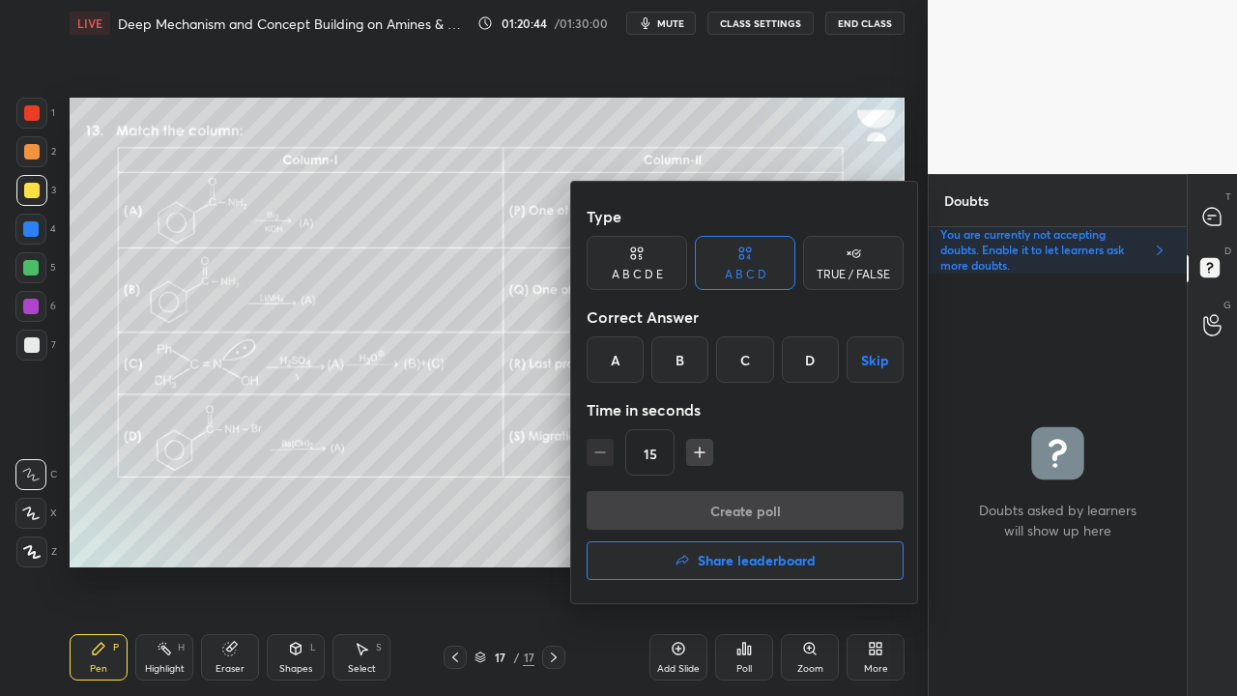
click at [722, 559] on h4 "Share leaderboard" at bounding box center [757, 561] width 118 height 14
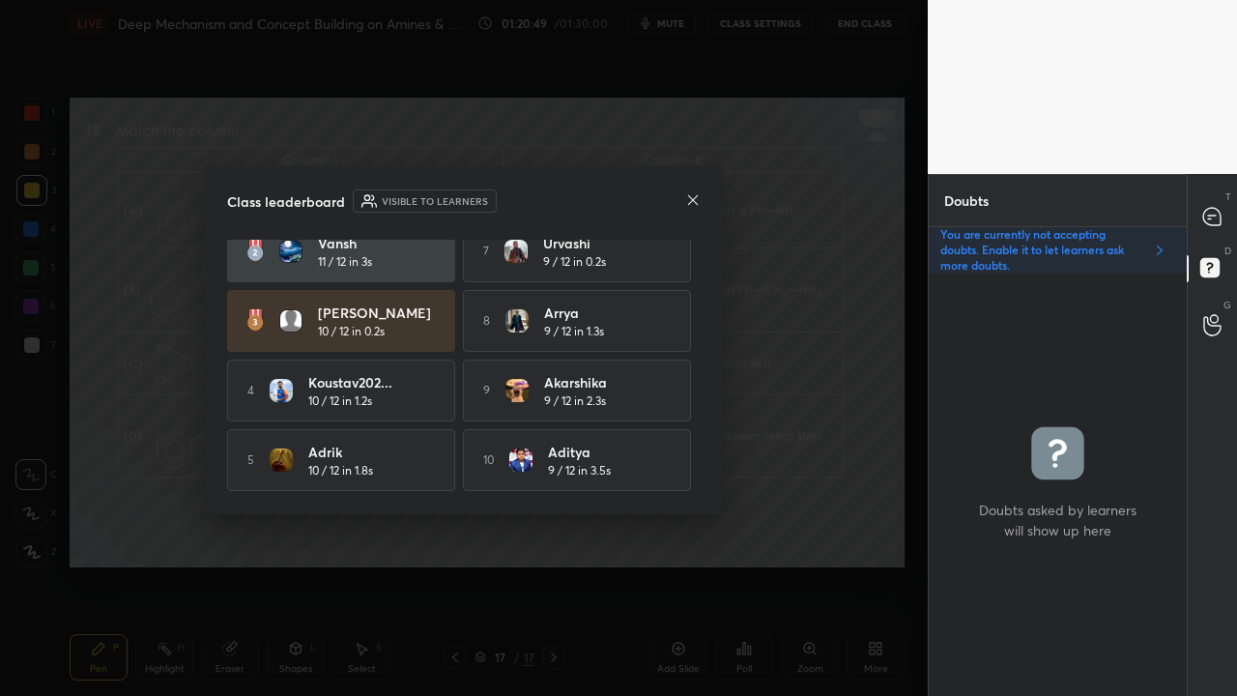
click at [691, 200] on icon at bounding box center [692, 199] width 15 height 15
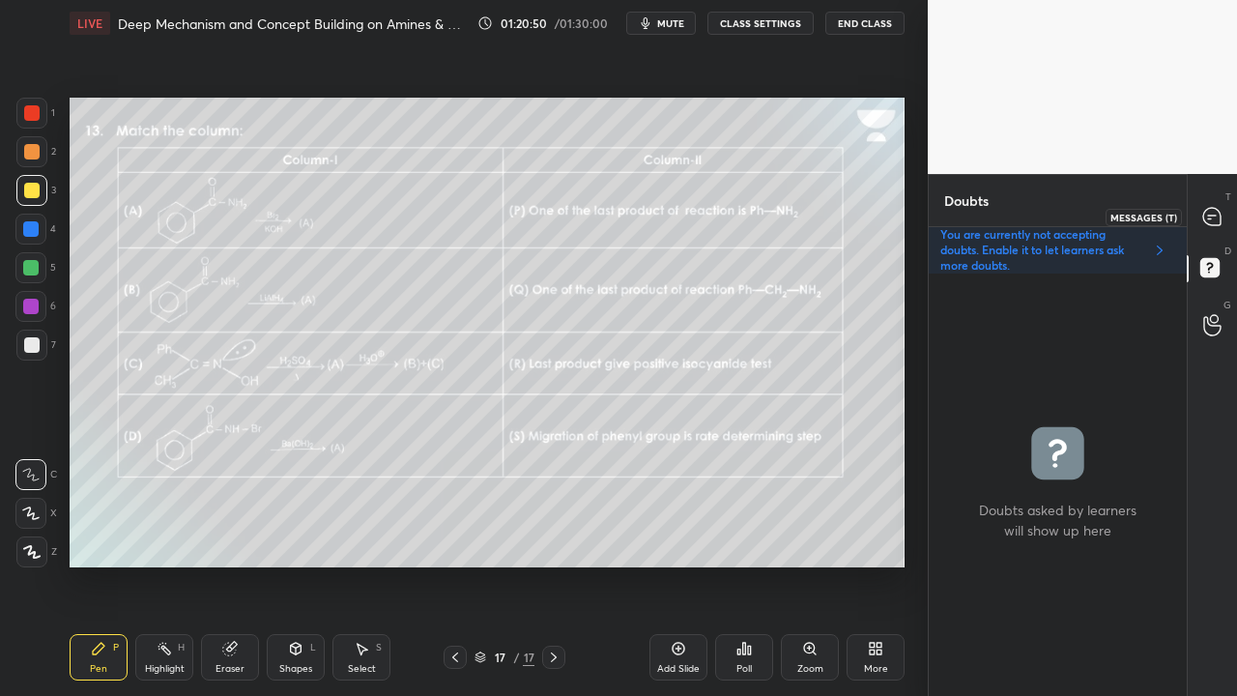
click at [1232, 209] on div "T Messages (T)" at bounding box center [1212, 216] width 49 height 54
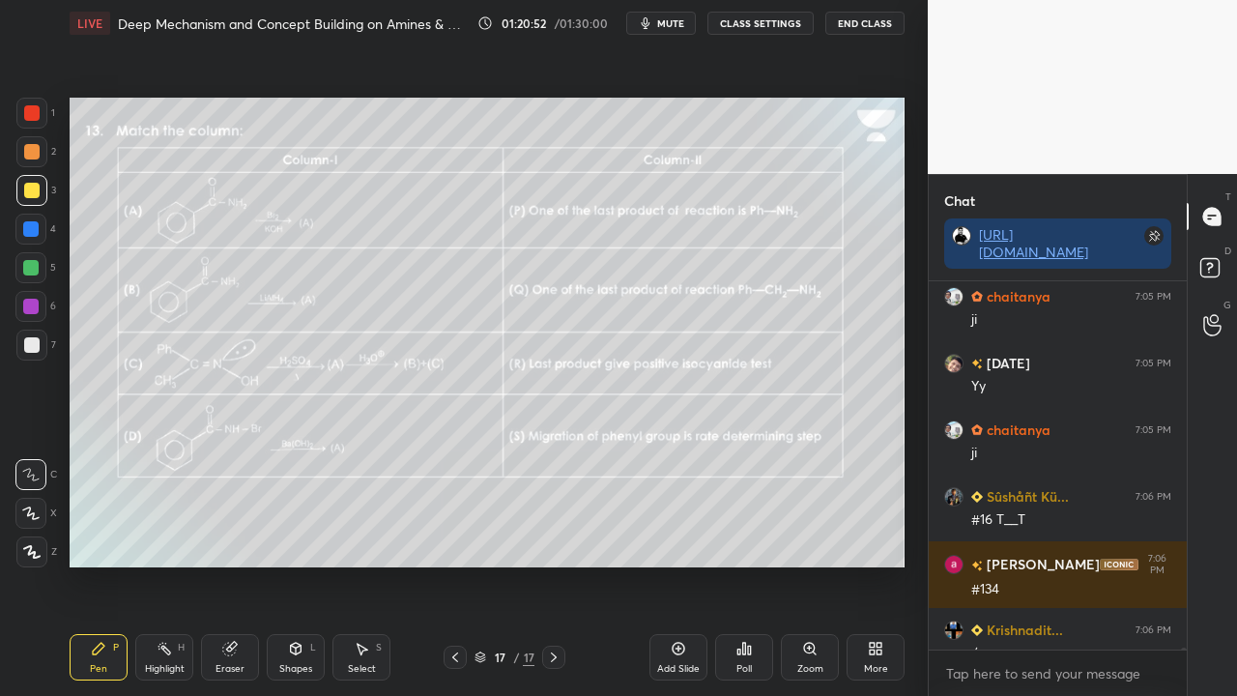
scroll to position [96898, 0]
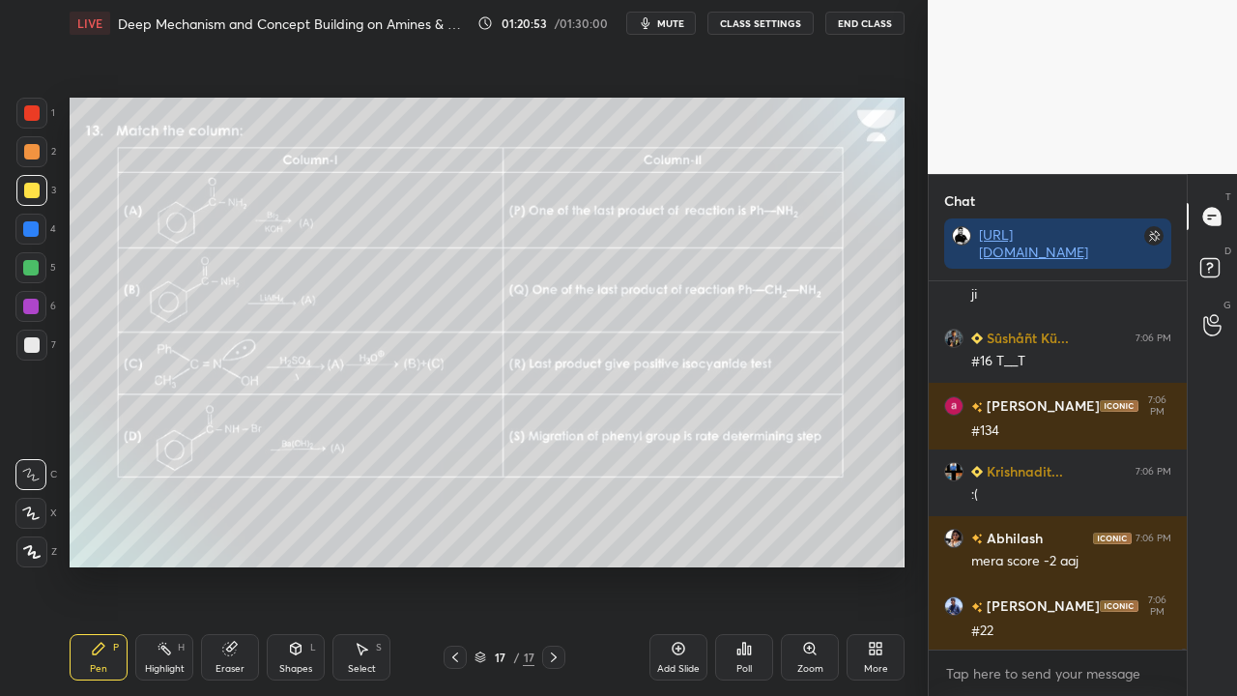
click at [549, 564] on div at bounding box center [553, 657] width 23 height 23
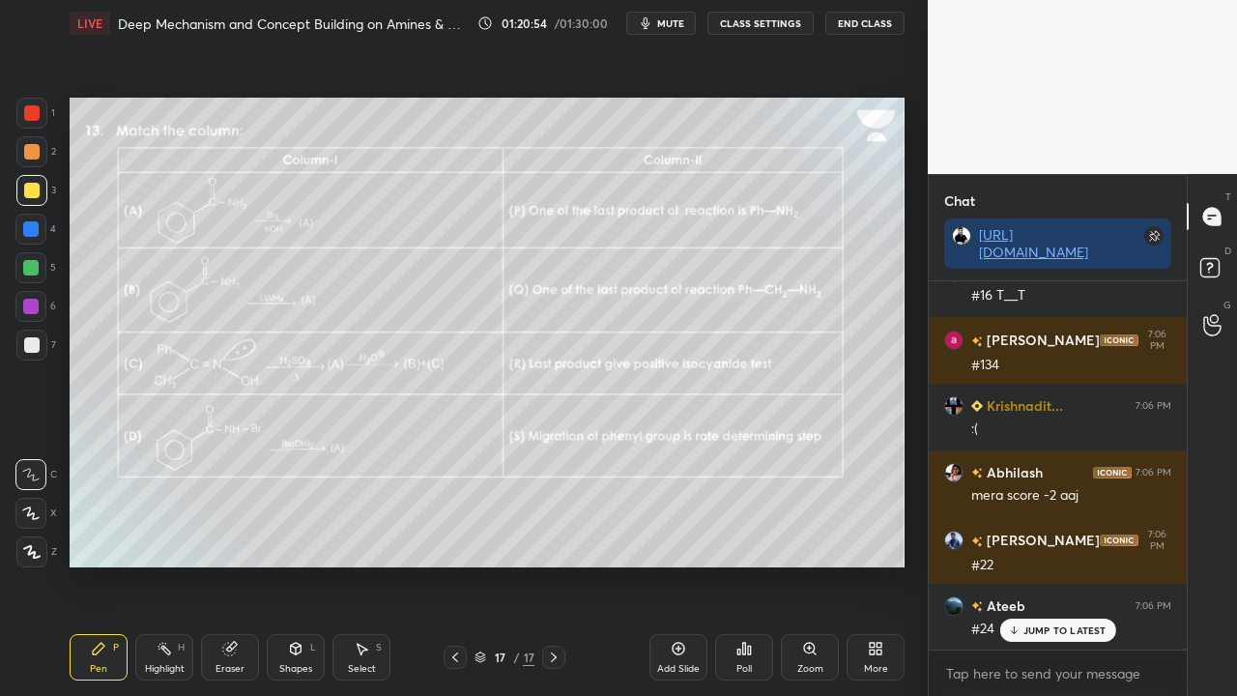
click at [885, 564] on div "More" at bounding box center [876, 657] width 58 height 46
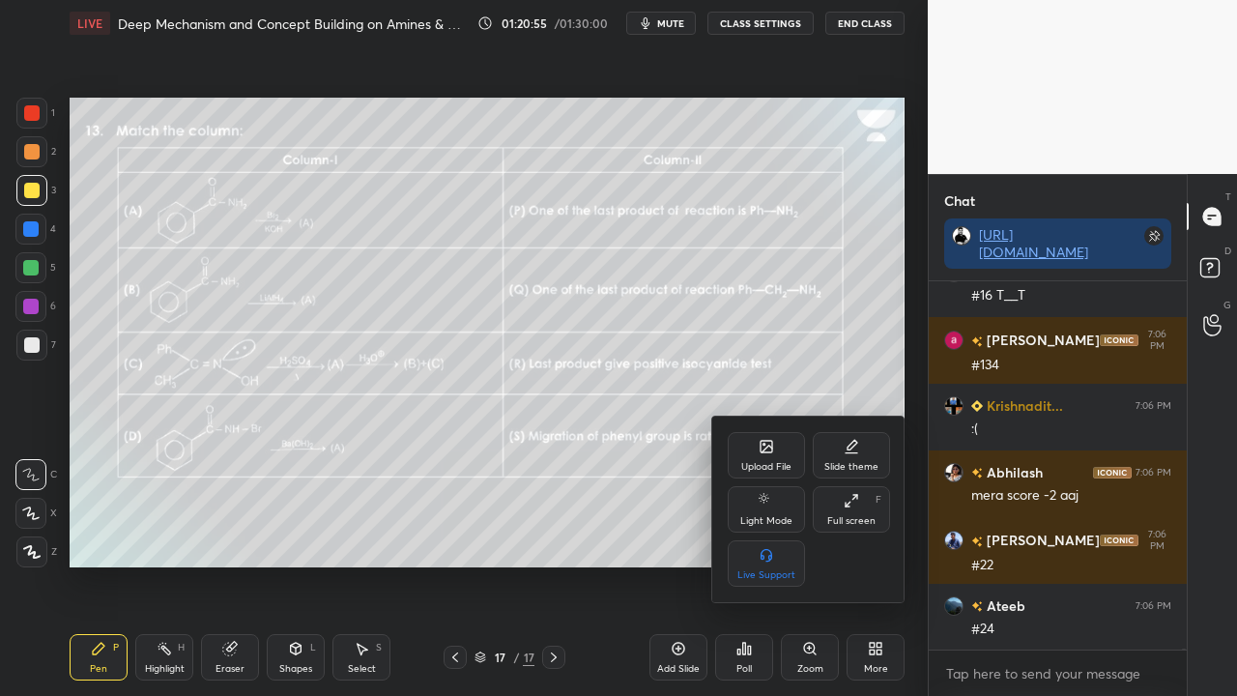
scroll to position [97032, 0]
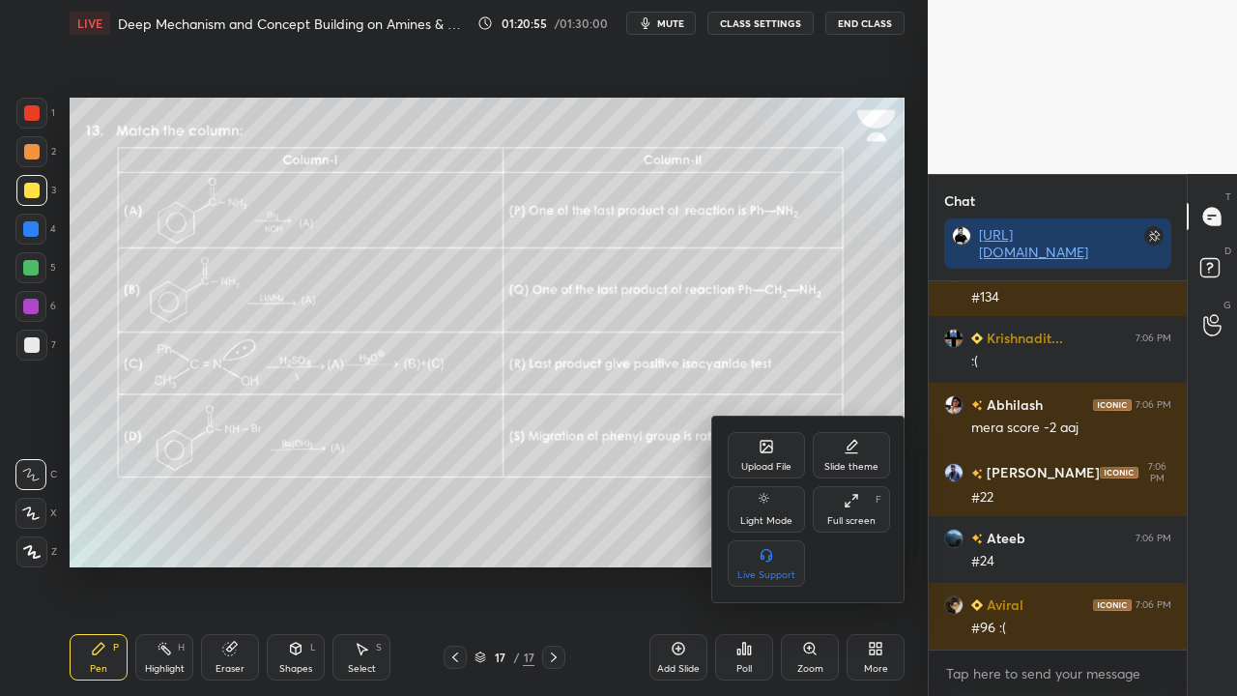
click at [760, 448] on icon at bounding box center [766, 446] width 15 height 15
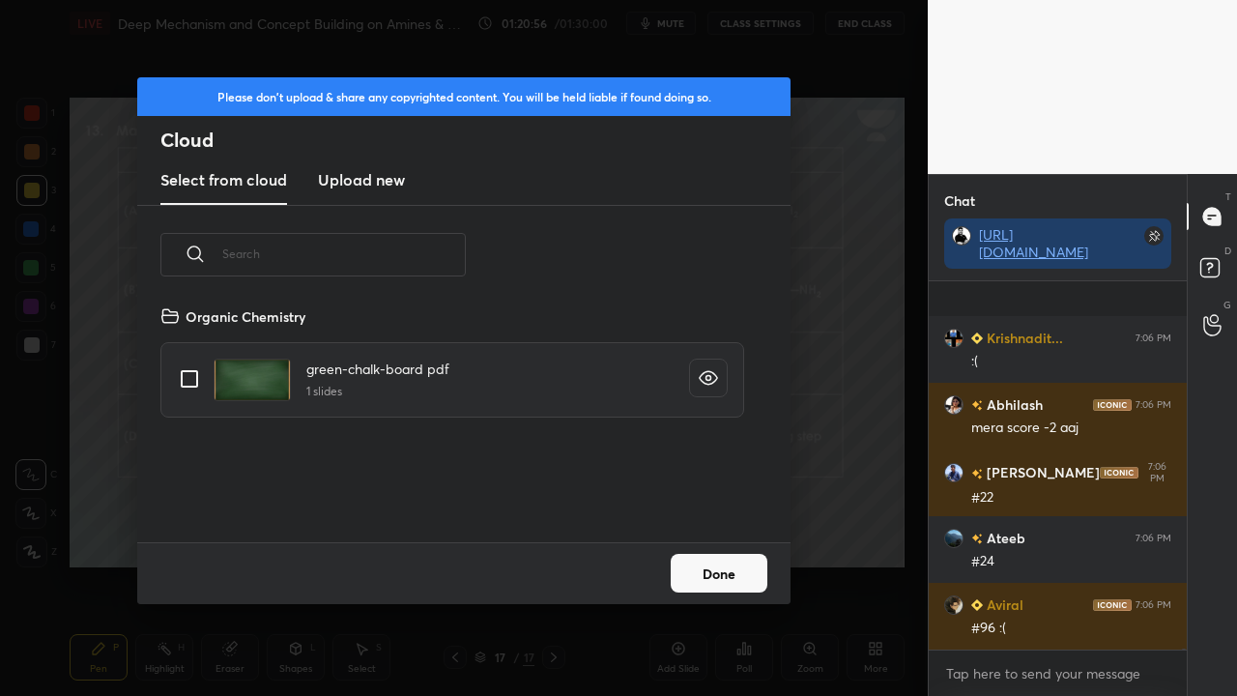
scroll to position [97165, 0]
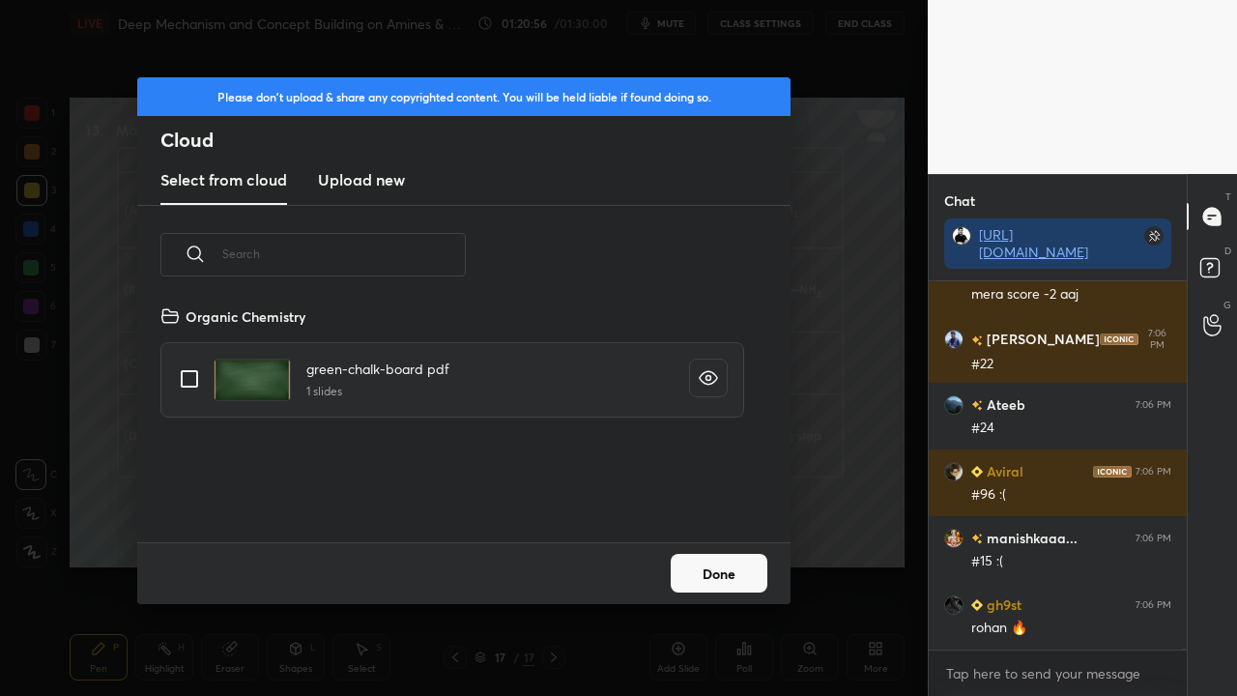
click at [353, 178] on h3 "Upload new" at bounding box center [361, 179] width 87 height 23
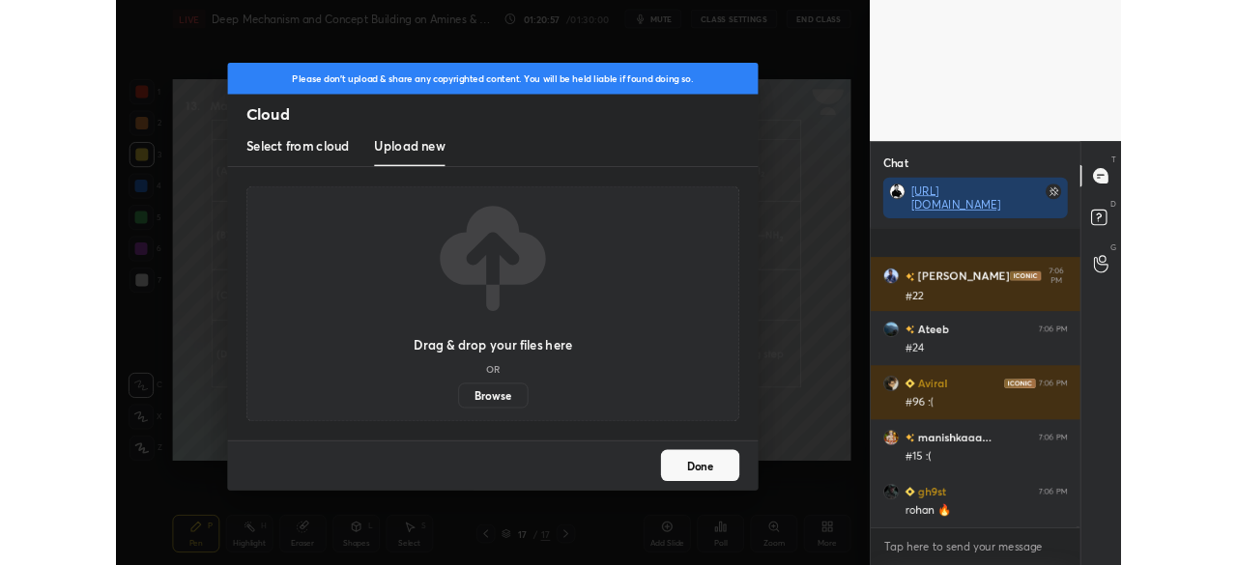
scroll to position [97298, 0]
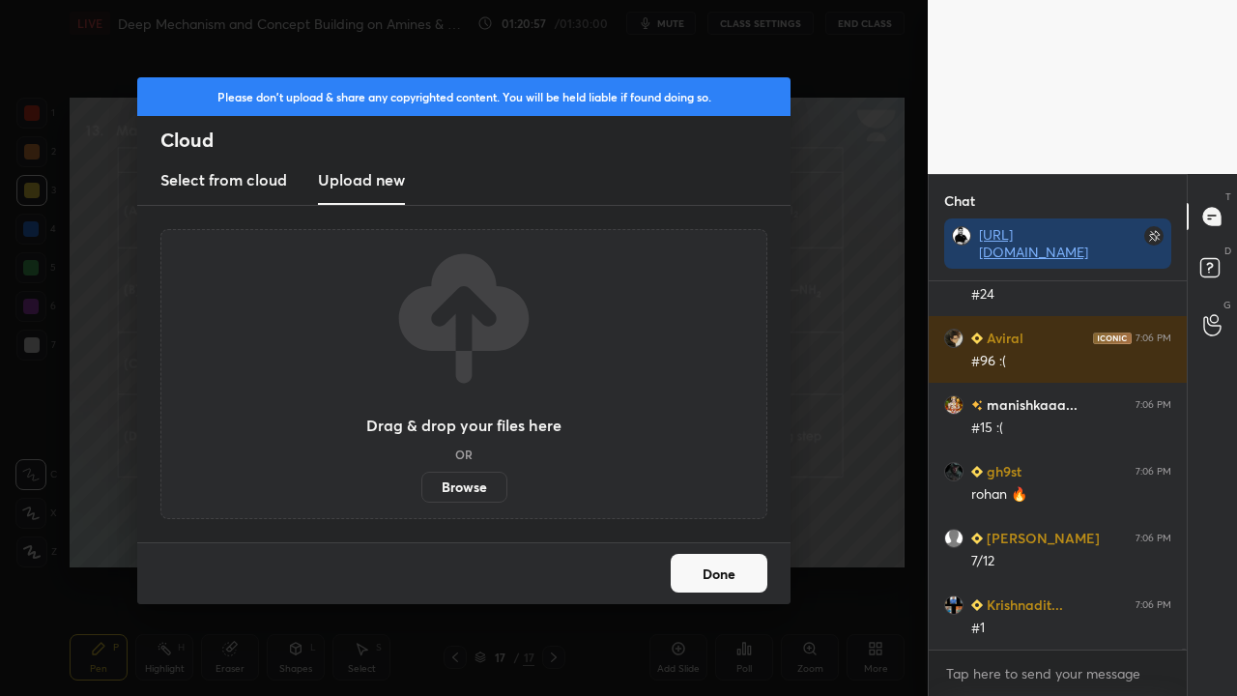
click at [474, 484] on label "Browse" at bounding box center [464, 487] width 86 height 31
click at [421, 484] on input "Browse" at bounding box center [421, 487] width 0 height 31
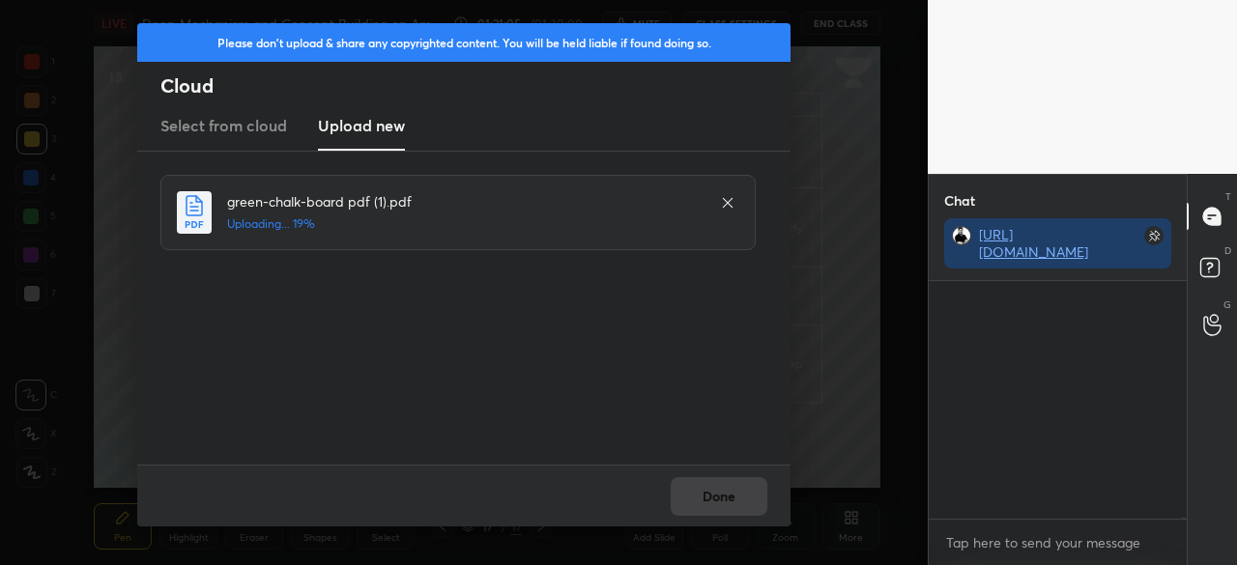
scroll to position [98628, 0]
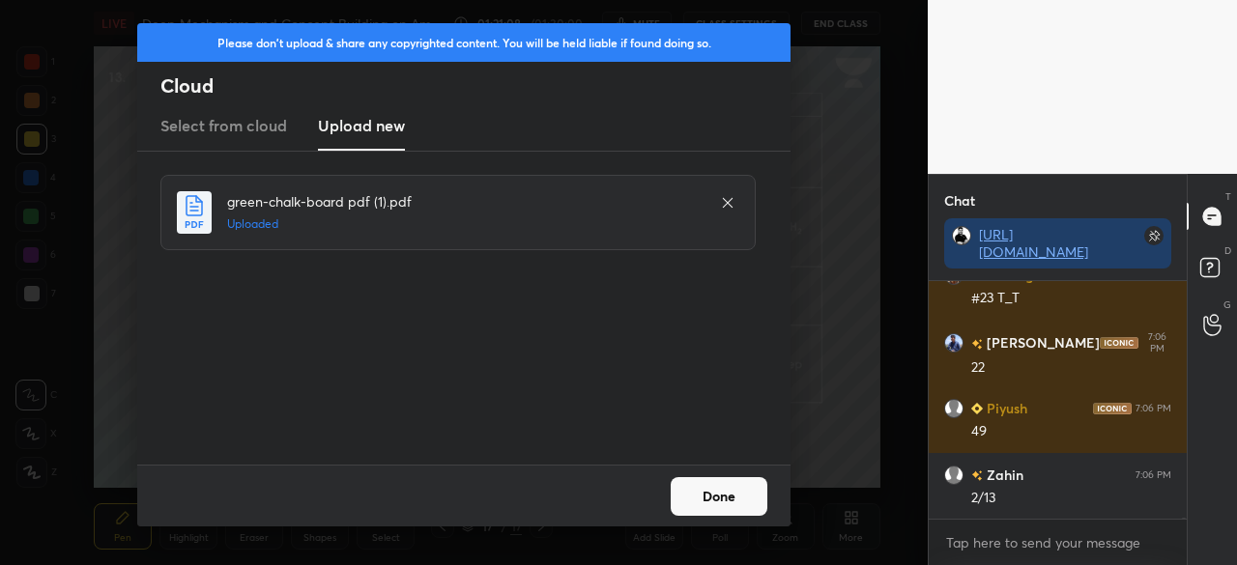
click at [732, 501] on button "Done" at bounding box center [719, 496] width 97 height 39
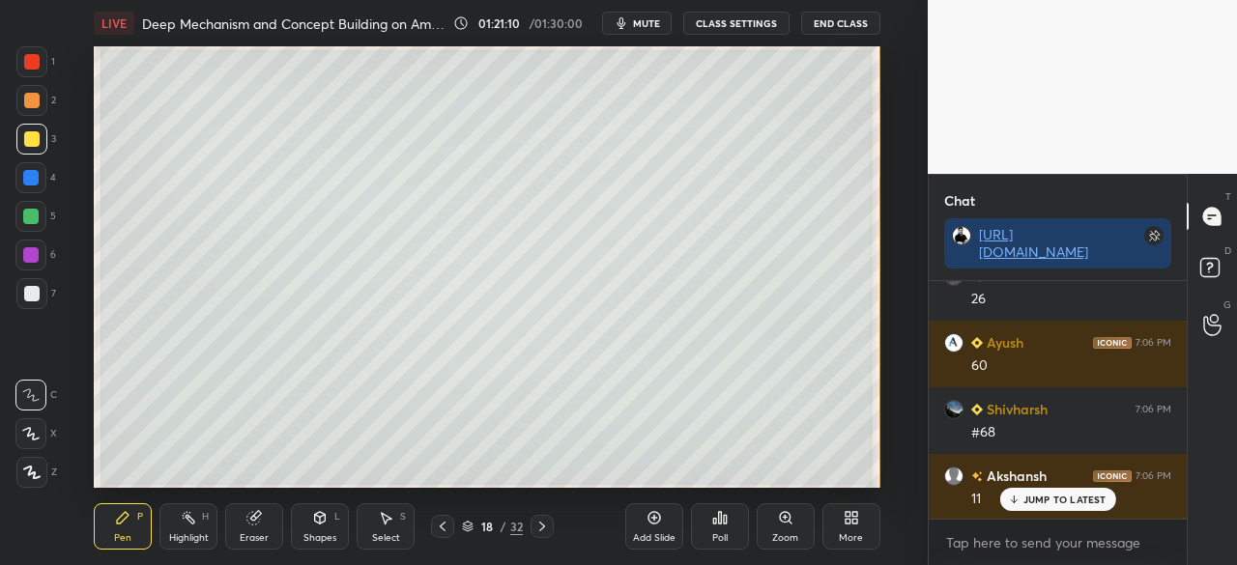
click at [437, 523] on icon at bounding box center [442, 526] width 15 height 15
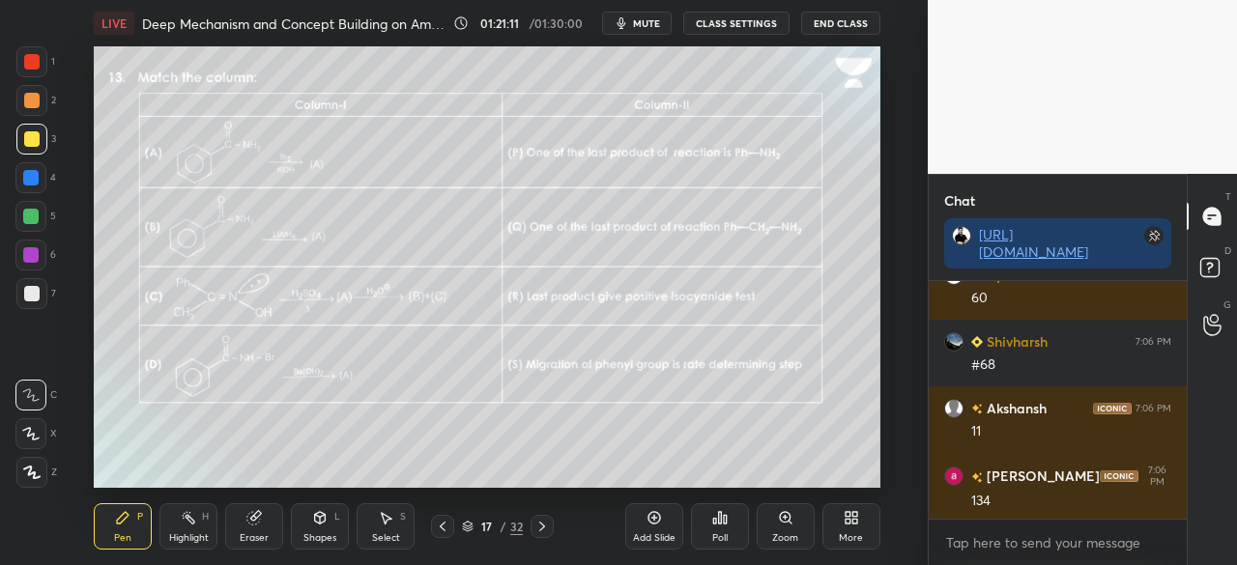
click at [882, 521] on div "LIVE Deep Mechanism and Concept Building on Amines & N-Containing Compounds - 8…" at bounding box center [487, 282] width 850 height 565
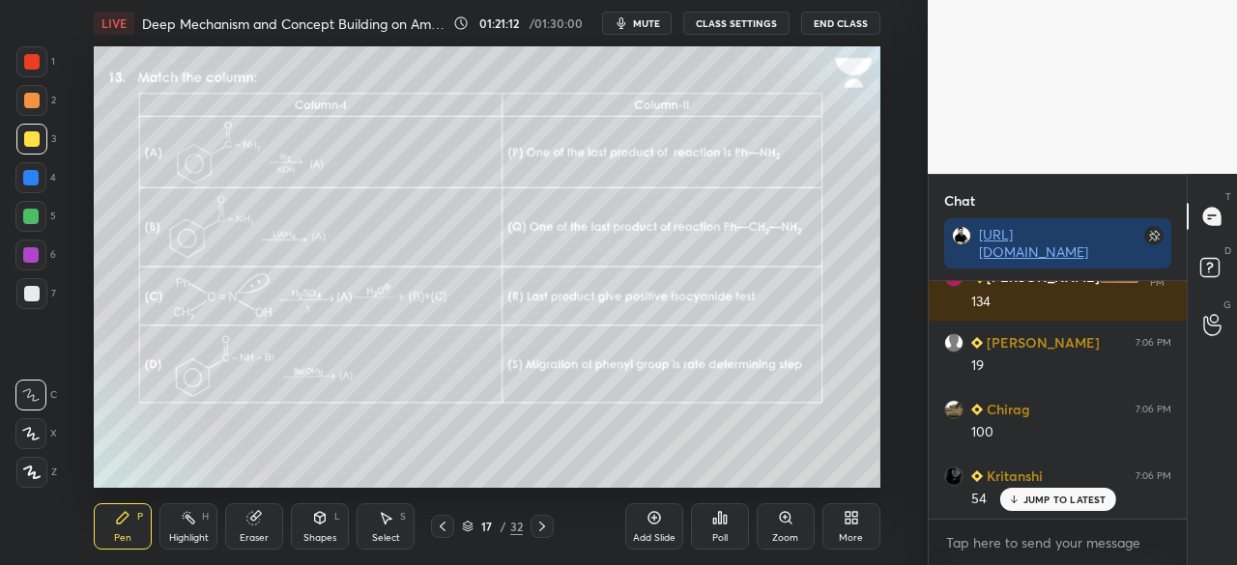
click at [854, 515] on icon at bounding box center [854, 514] width 5 height 5
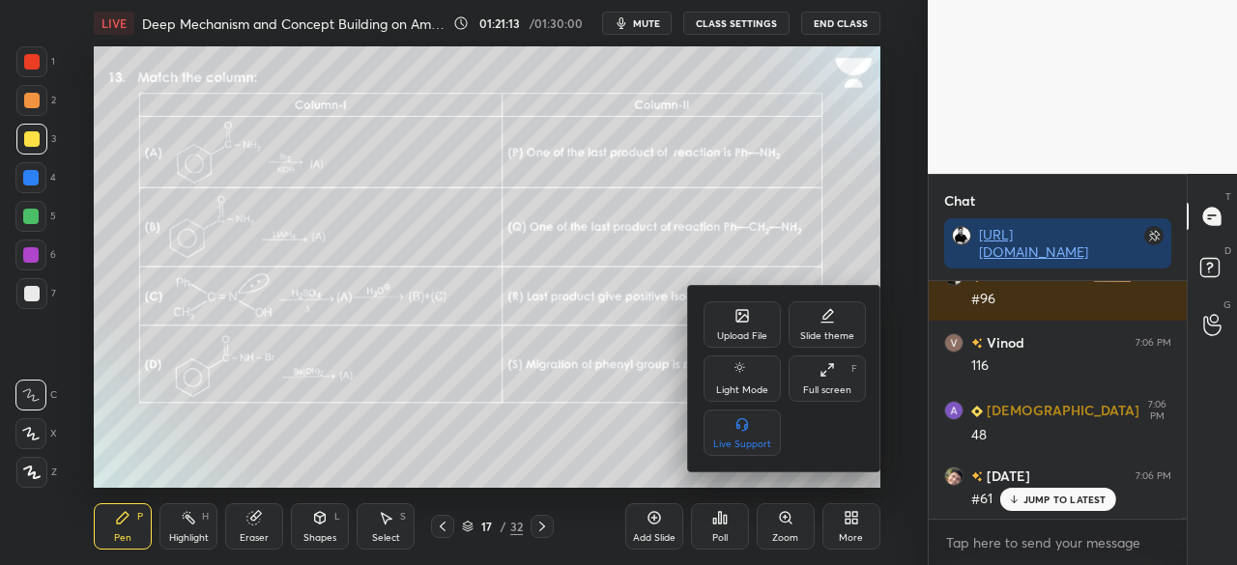
click at [731, 531] on div at bounding box center [618, 282] width 1237 height 565
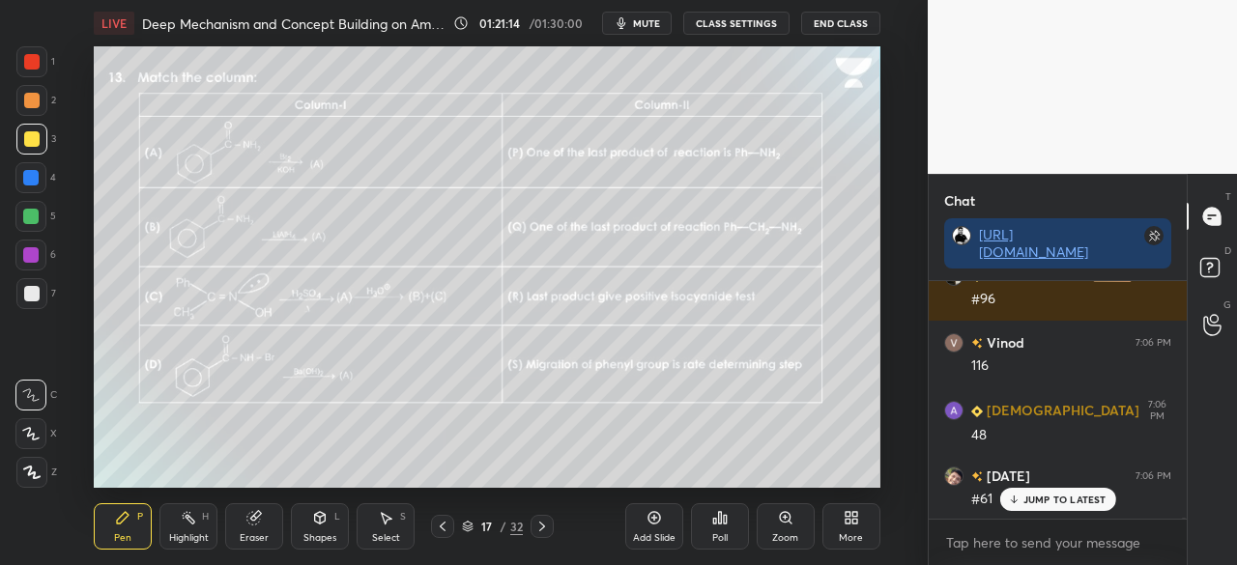
click at [724, 533] on div "Poll" at bounding box center [719, 538] width 15 height 10
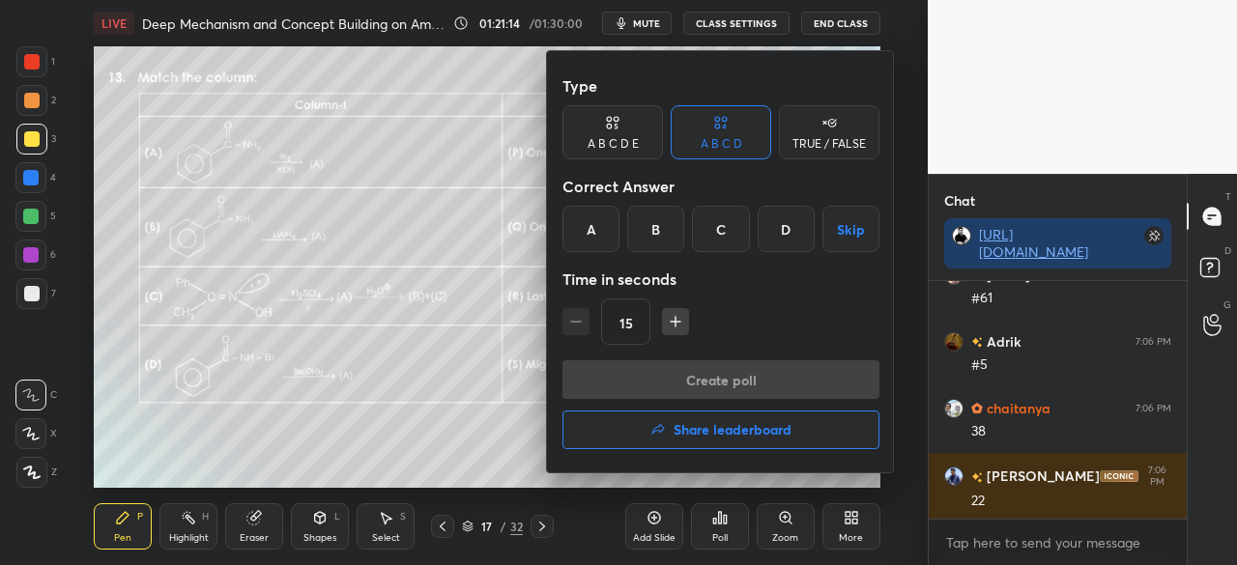
click at [776, 432] on h4 "Share leaderboard" at bounding box center [733, 430] width 118 height 14
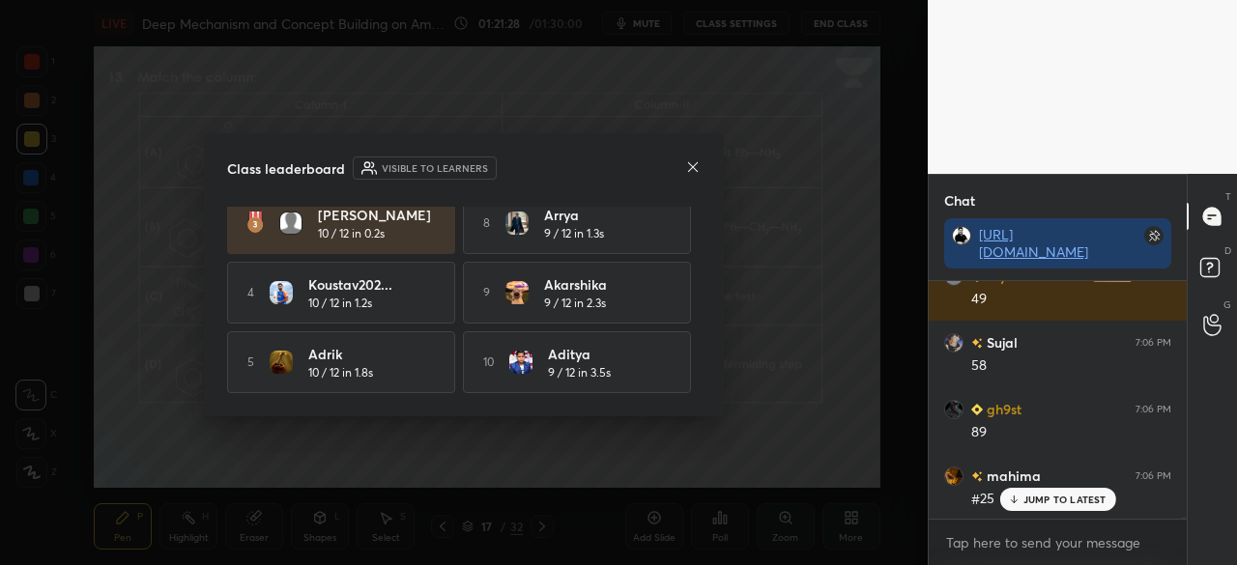
click at [691, 165] on icon at bounding box center [692, 166] width 15 height 15
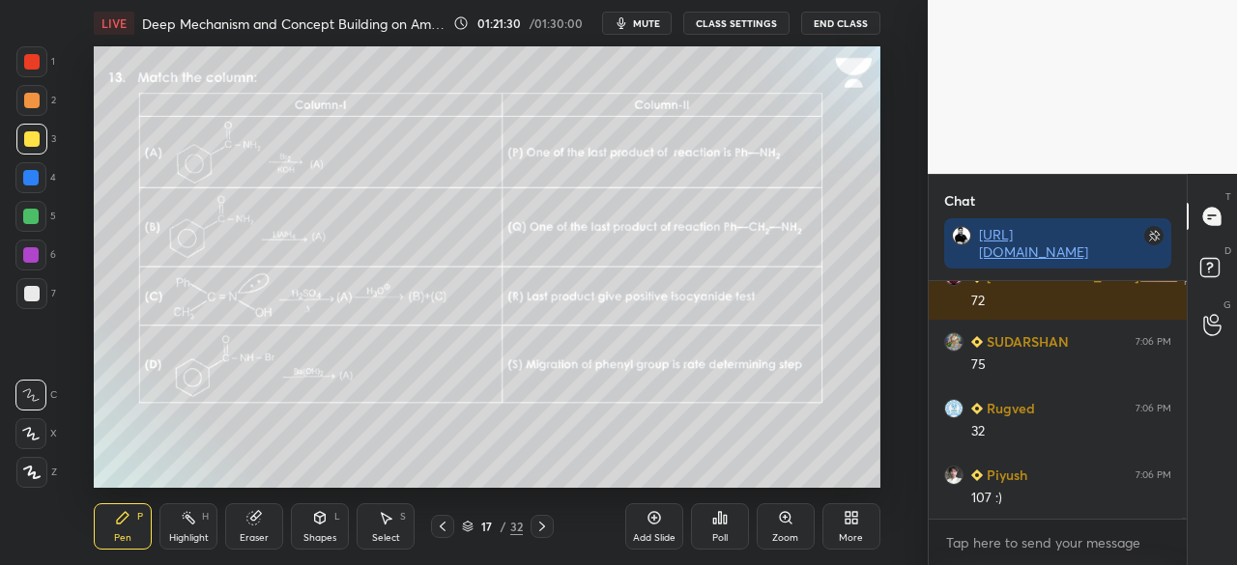
click at [864, 541] on div "More" at bounding box center [851, 526] width 58 height 46
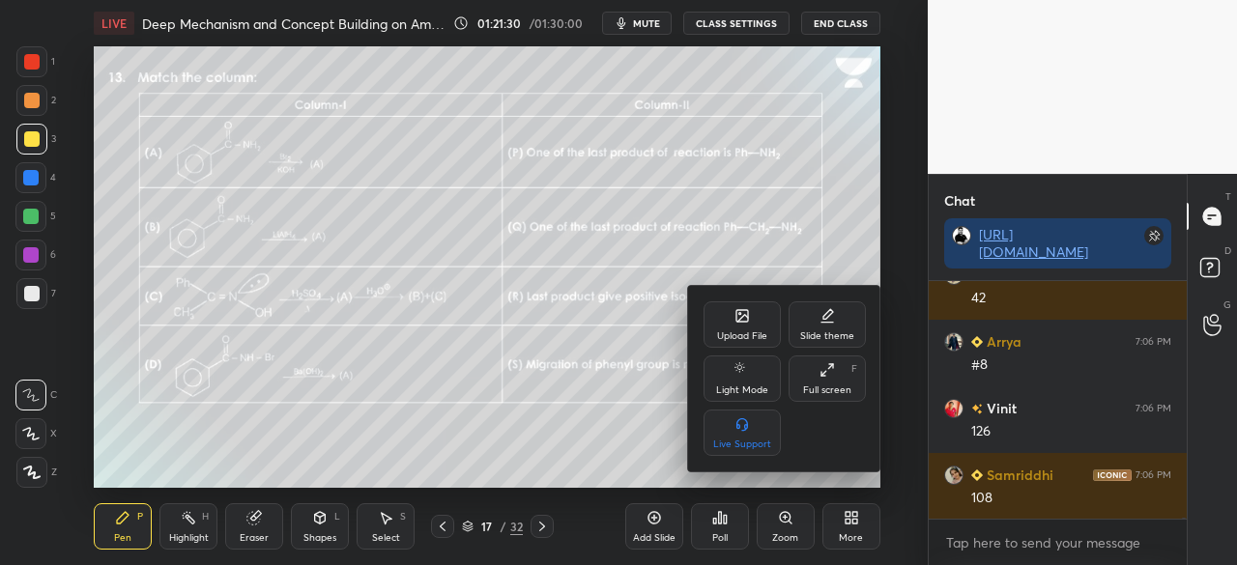
click at [824, 388] on div "Full screen" at bounding box center [827, 391] width 48 height 10
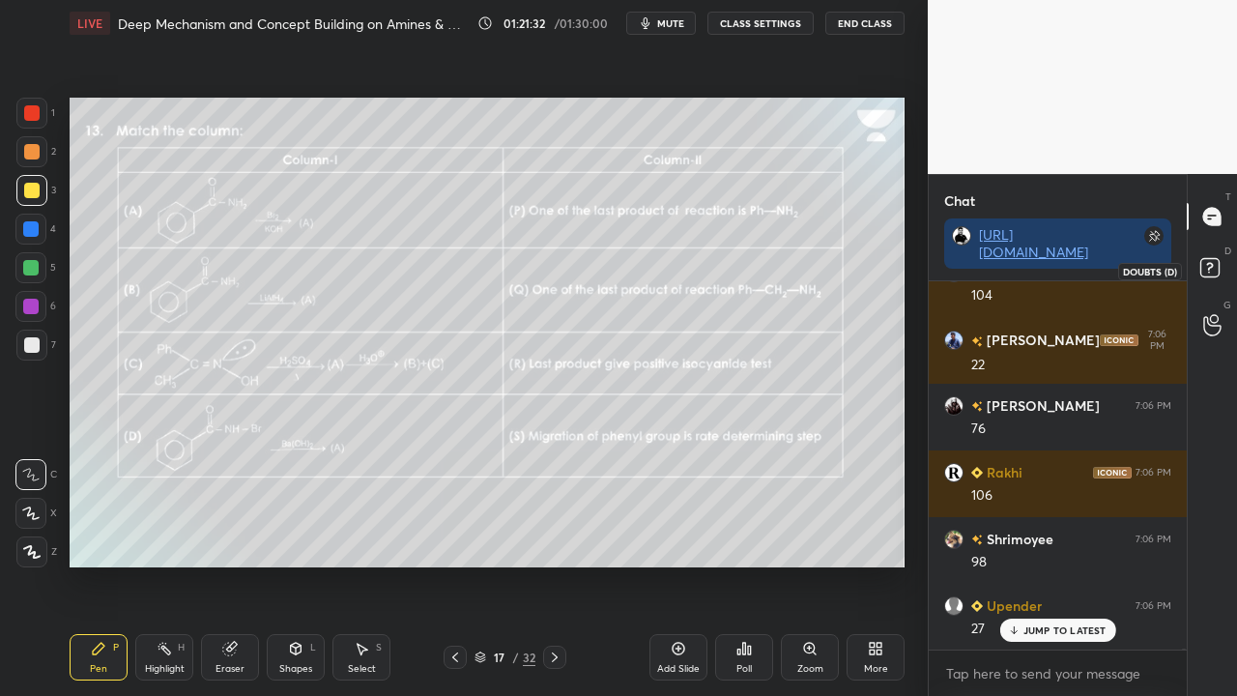
click at [1214, 265] on rect at bounding box center [1209, 268] width 18 height 18
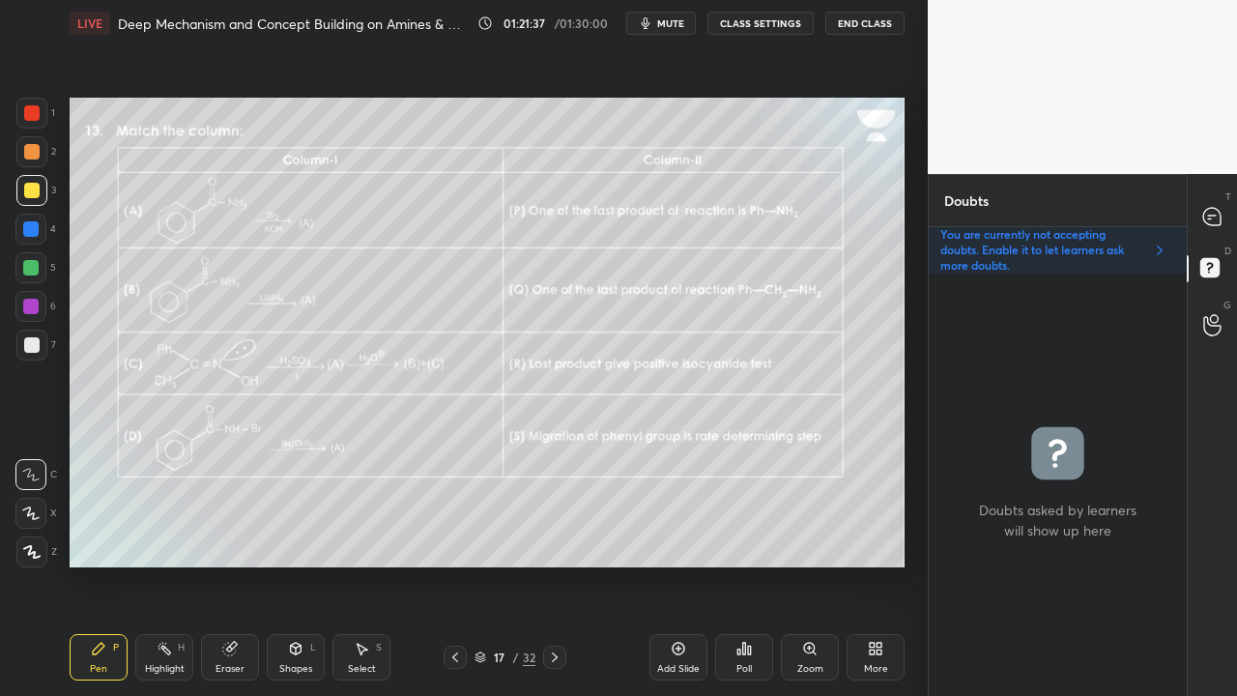
drag, startPoint x: 1220, startPoint y: 189, endPoint x: 1218, endPoint y: 199, distance: 9.9
click at [1220, 199] on div "T Messages (T) D Doubts (D) G Raise Hand (G)" at bounding box center [1212, 435] width 50 height 522
click at [1219, 216] on icon at bounding box center [1211, 216] width 17 height 17
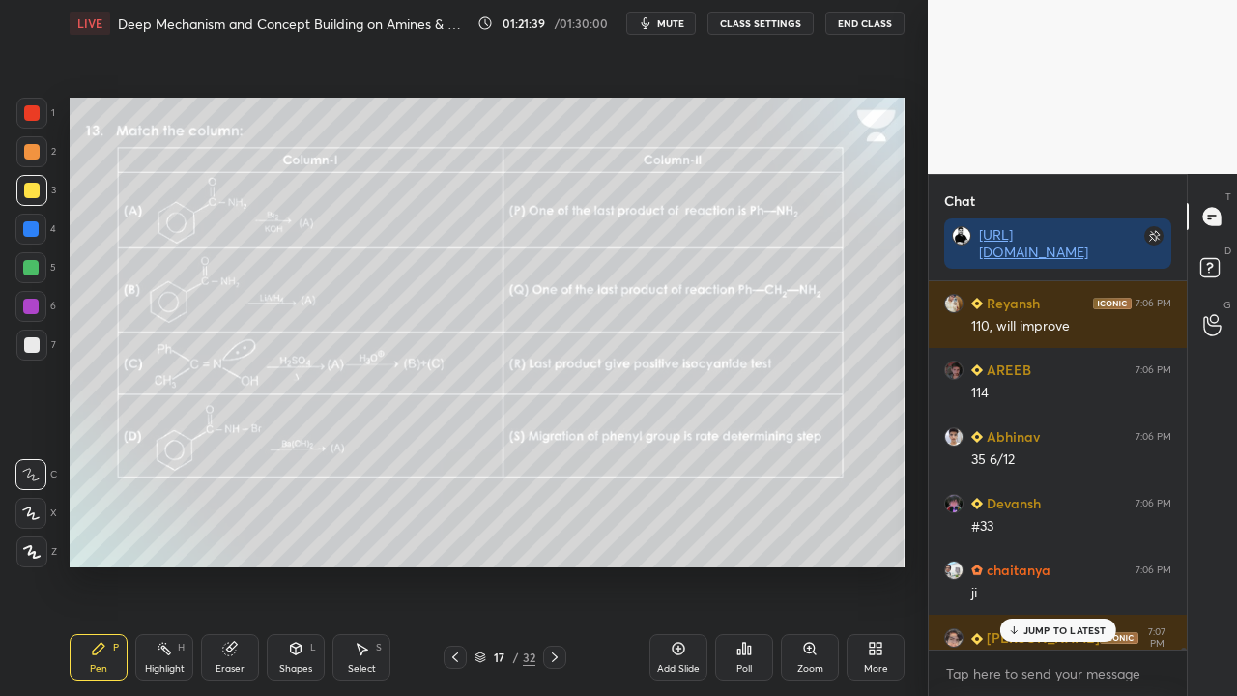
click at [1067, 564] on p "JUMP TO LATEST" at bounding box center [1064, 630] width 83 height 12
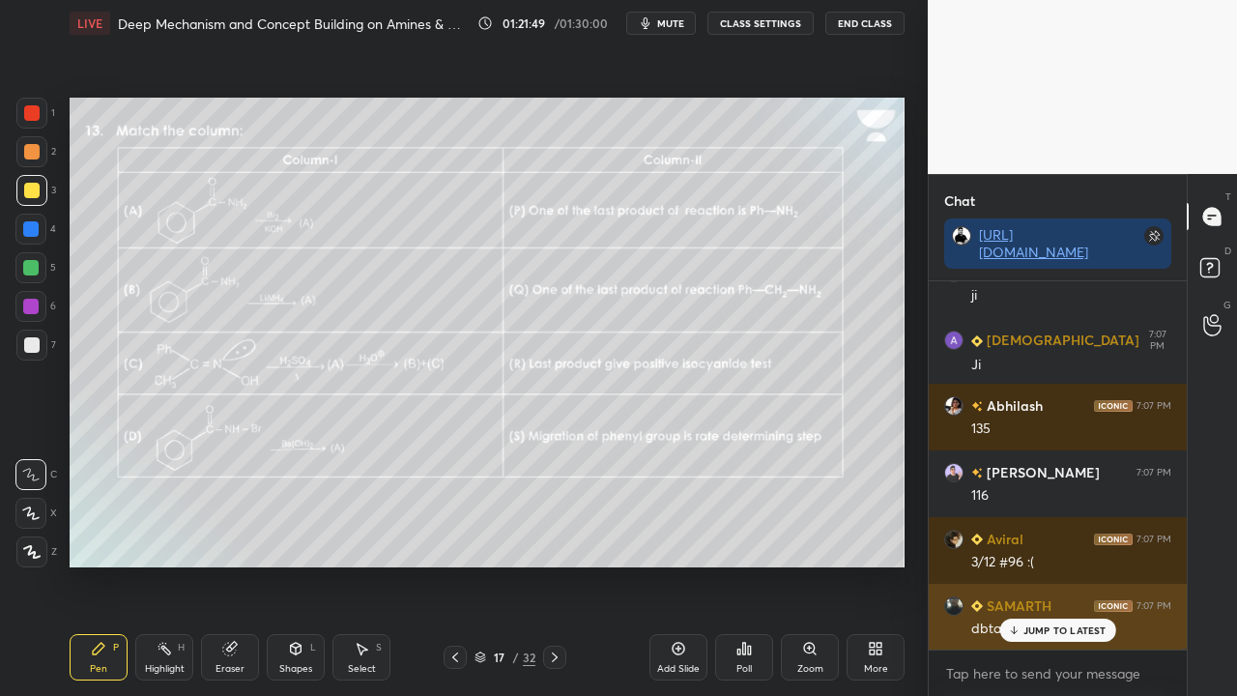
click at [1043, 564] on p "JUMP TO LATEST" at bounding box center [1064, 630] width 83 height 12
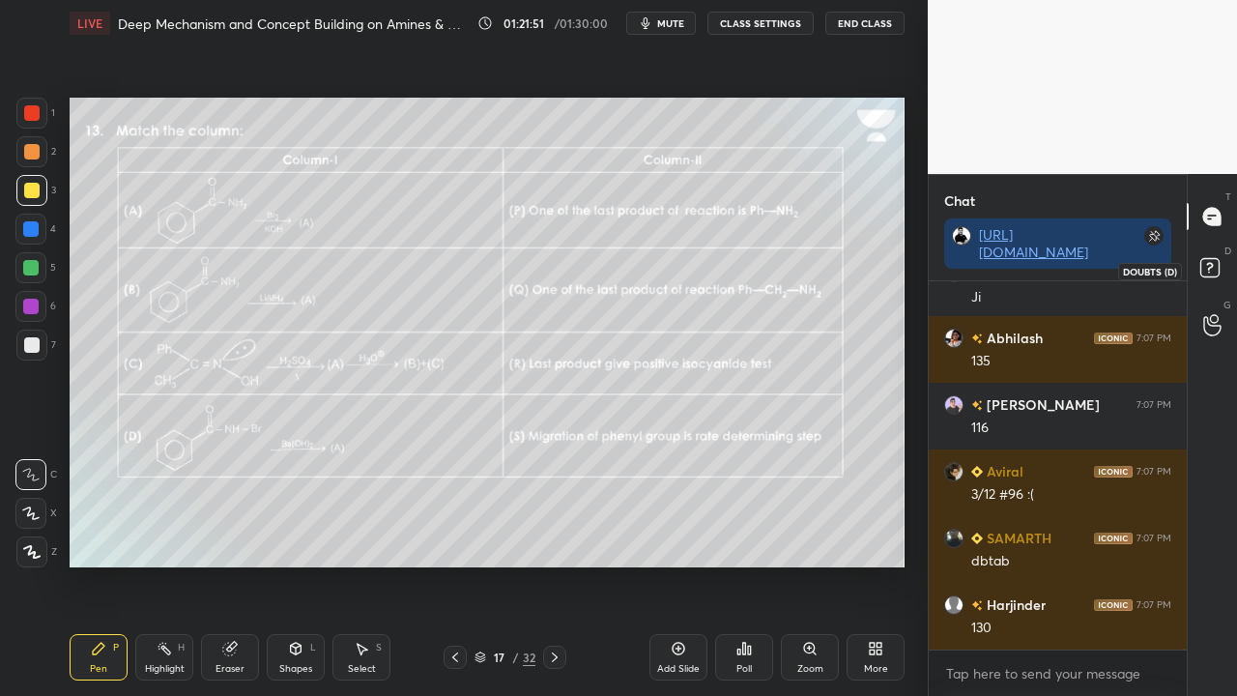
click at [1213, 266] on icon at bounding box center [1212, 270] width 35 height 35
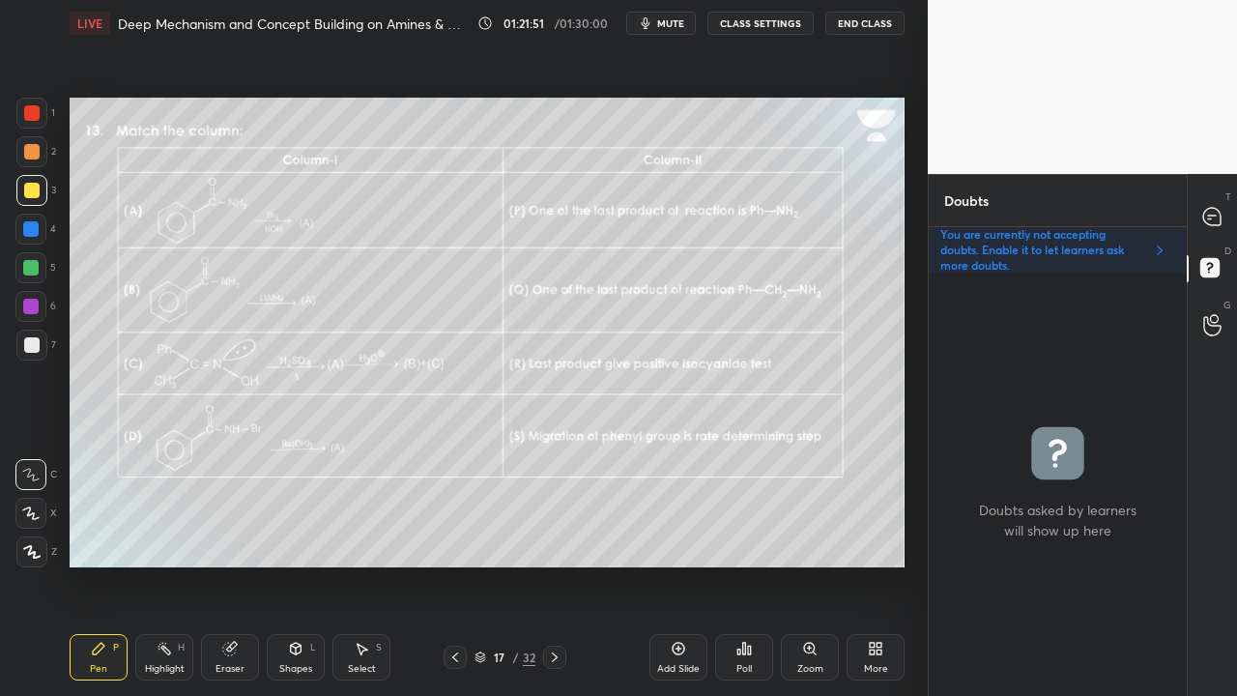
click at [550, 564] on icon at bounding box center [554, 656] width 15 height 15
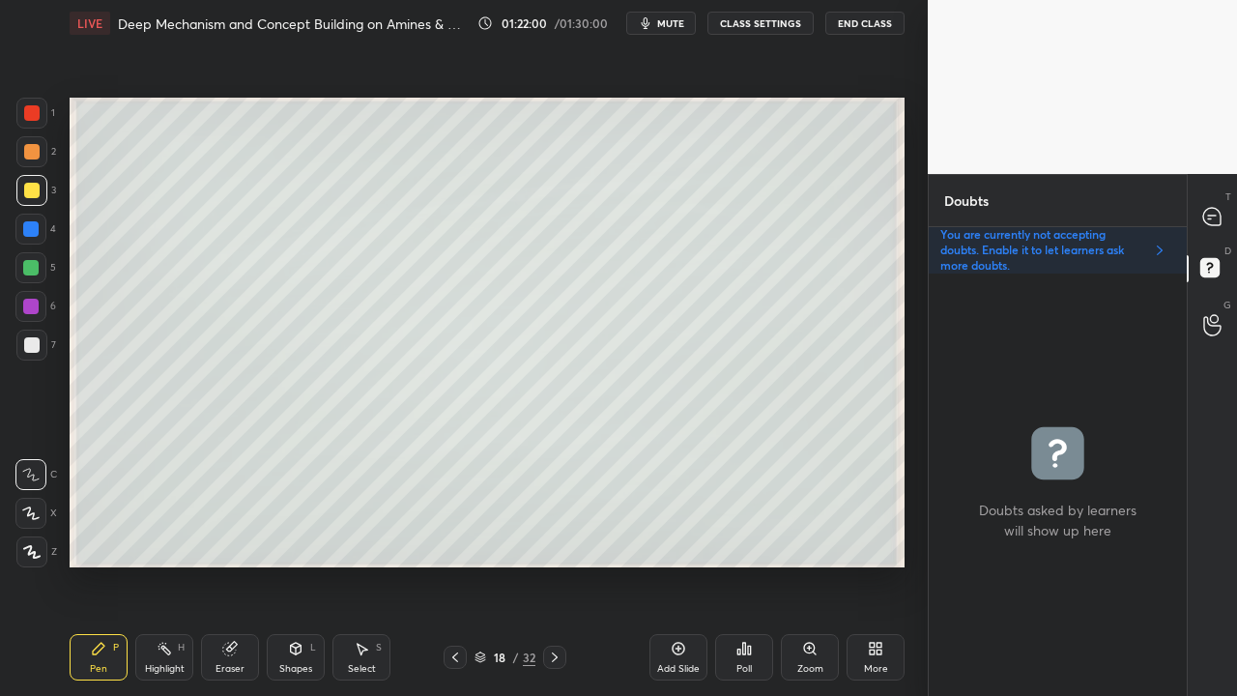
click at [28, 189] on div at bounding box center [31, 190] width 15 height 15
click at [1218, 215] on icon at bounding box center [1211, 216] width 17 height 17
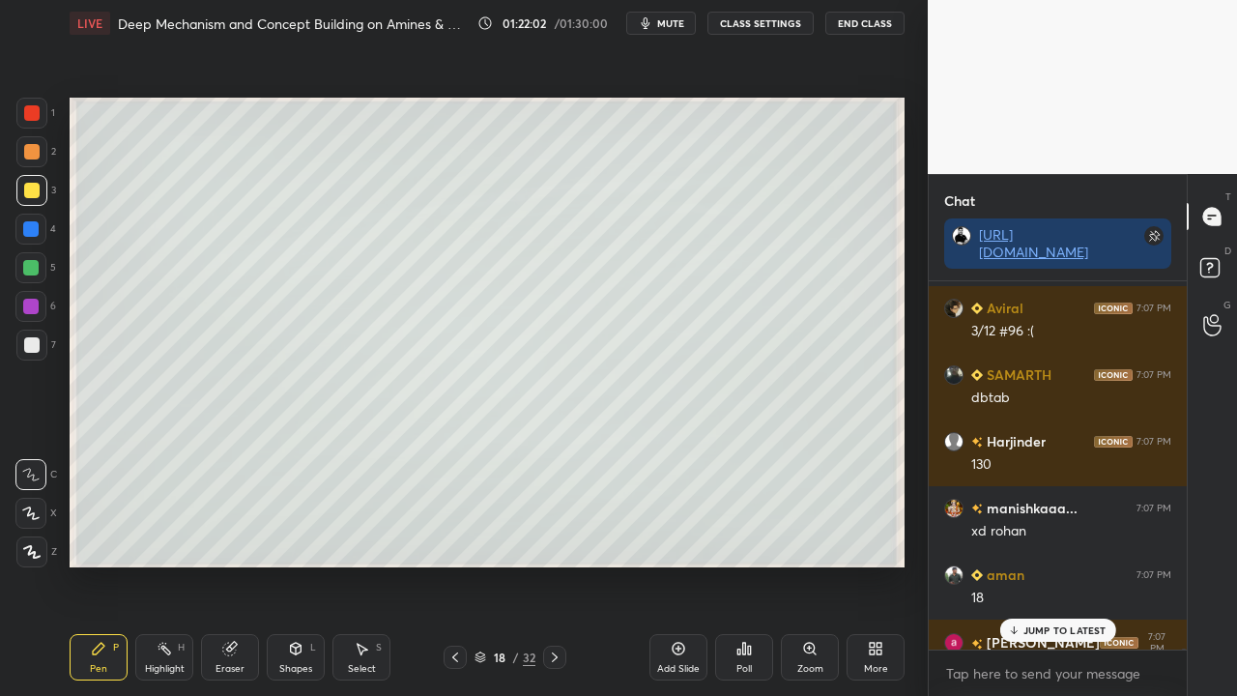
drag, startPoint x: 1071, startPoint y: 620, endPoint x: 1080, endPoint y: 618, distance: 9.9
click at [1075, 564] on div "JUMP TO LATEST" at bounding box center [1057, 629] width 116 height 23
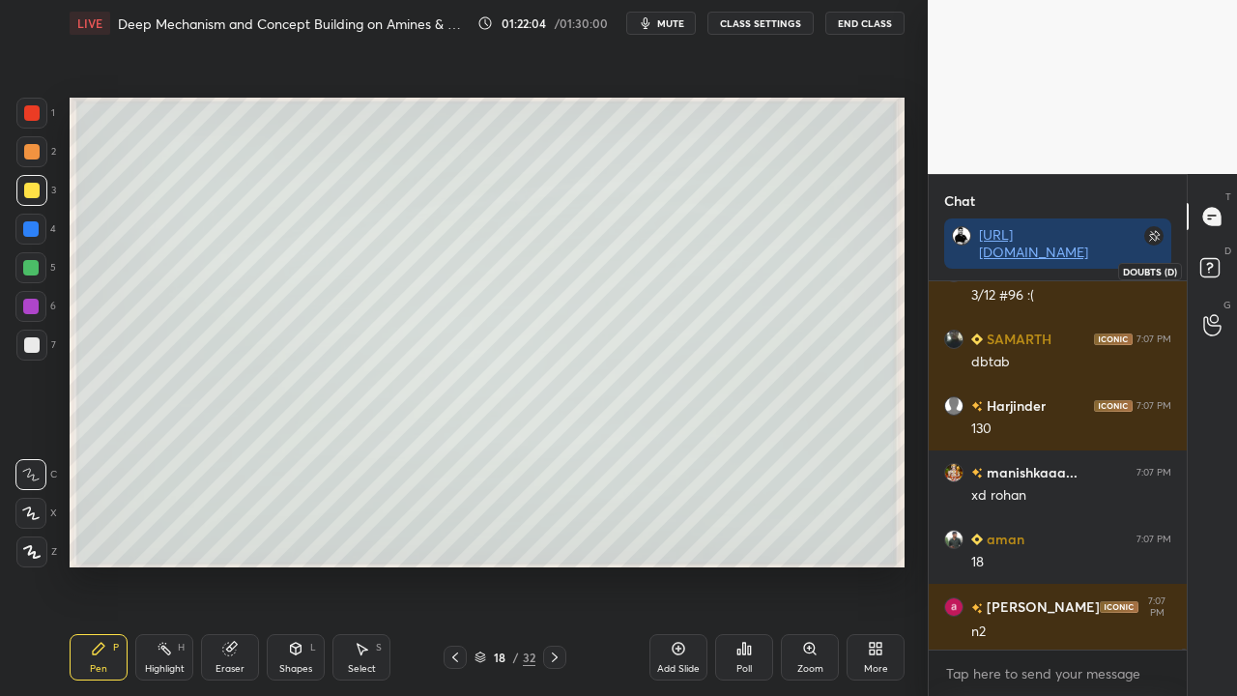
click at [1215, 276] on rect at bounding box center [1209, 268] width 18 height 18
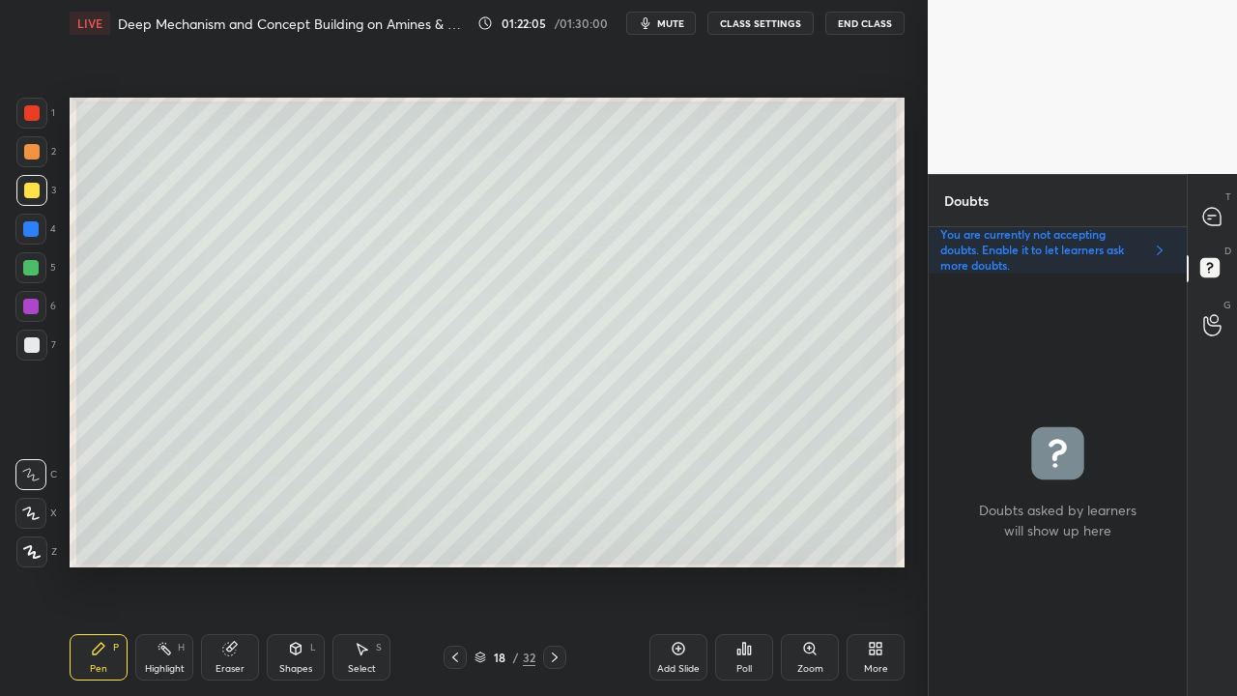
click at [40, 190] on div at bounding box center [31, 190] width 31 height 31
click at [1215, 207] on div at bounding box center [1212, 216] width 39 height 35
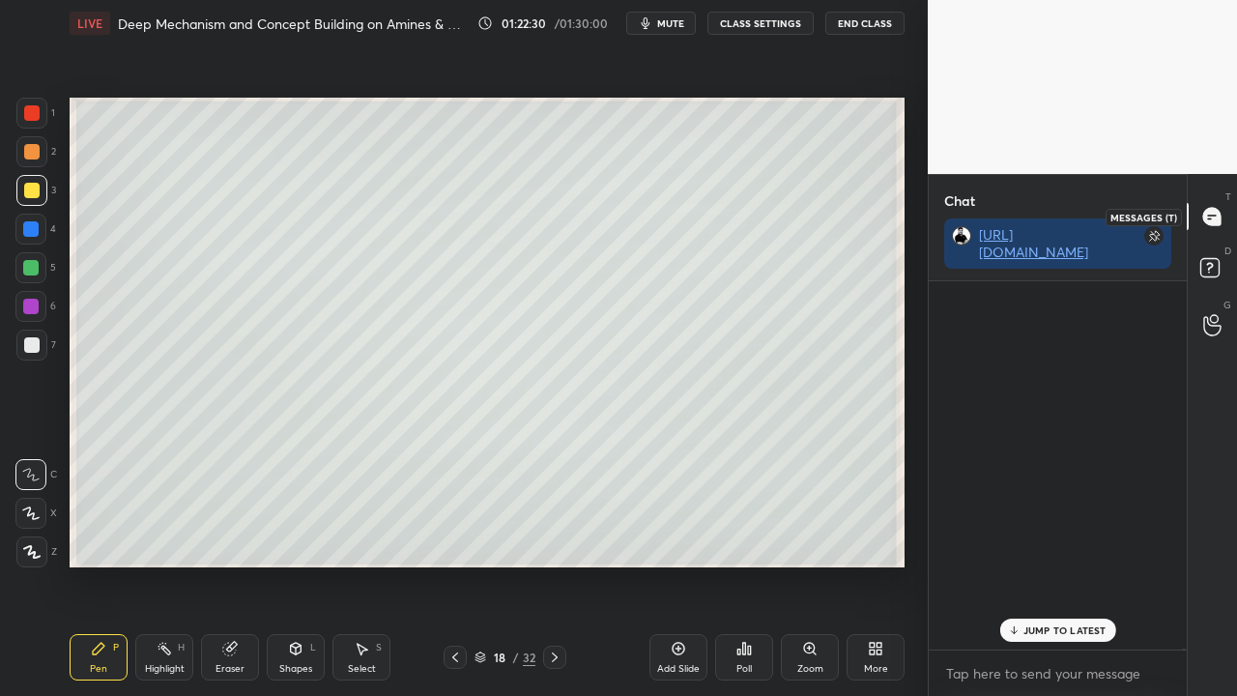
scroll to position [362, 252]
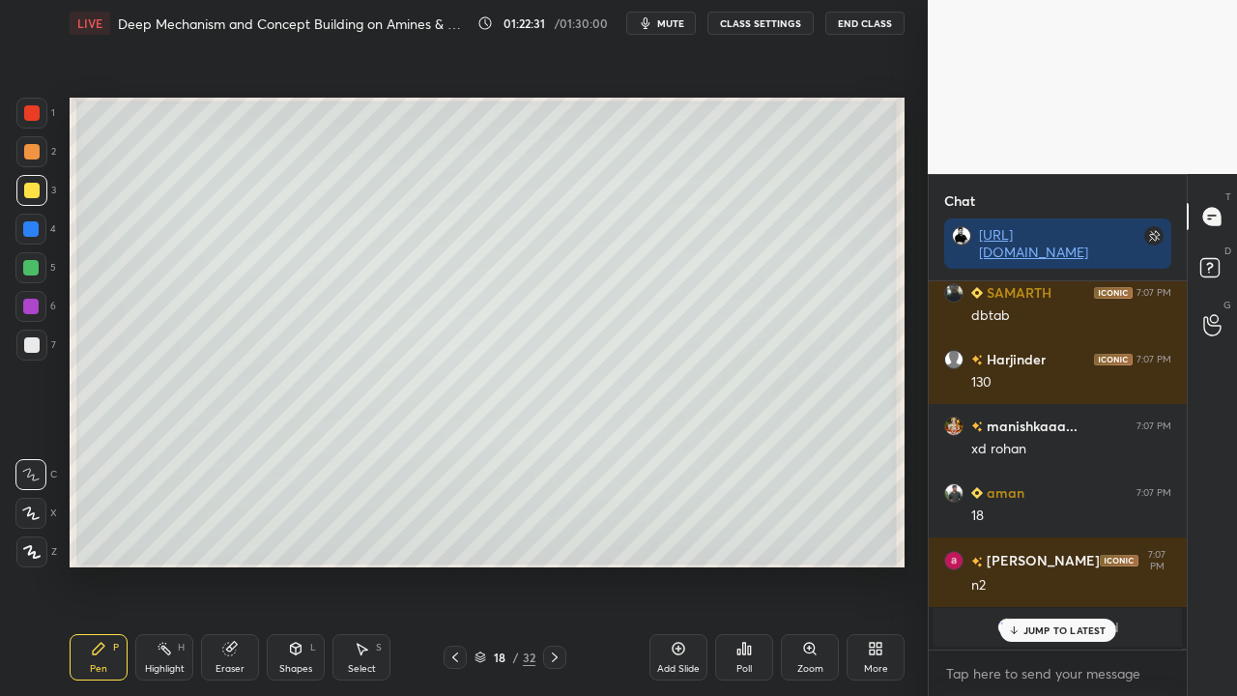
click at [1034, 564] on p "JUMP TO LATEST" at bounding box center [1064, 630] width 83 height 12
click at [1220, 265] on icon at bounding box center [1212, 270] width 35 height 35
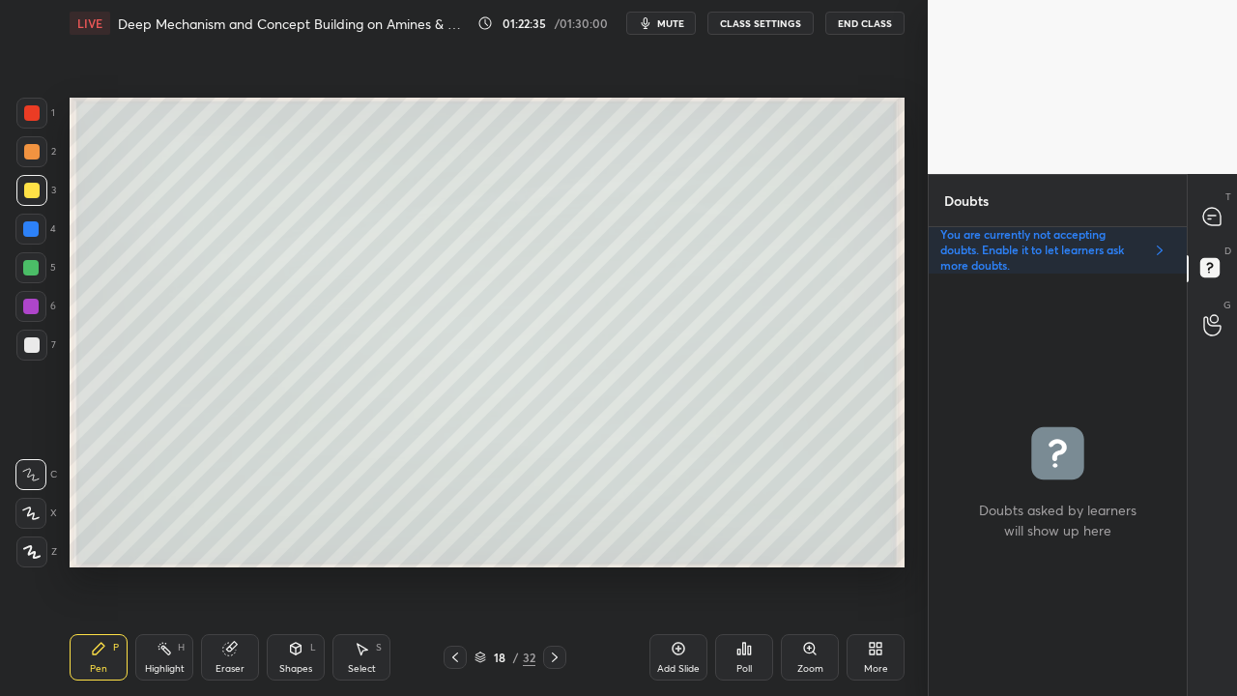
click at [33, 346] on div at bounding box center [31, 344] width 15 height 15
click at [1220, 212] on icon at bounding box center [1212, 217] width 20 height 20
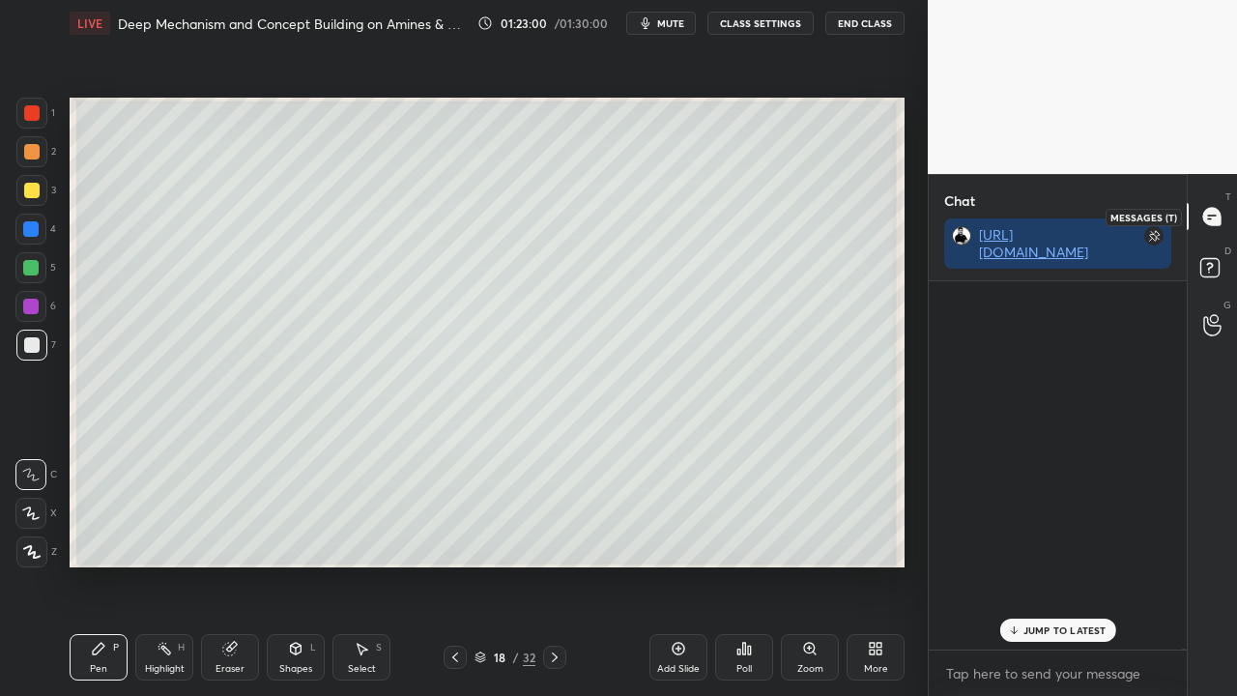
scroll to position [362, 252]
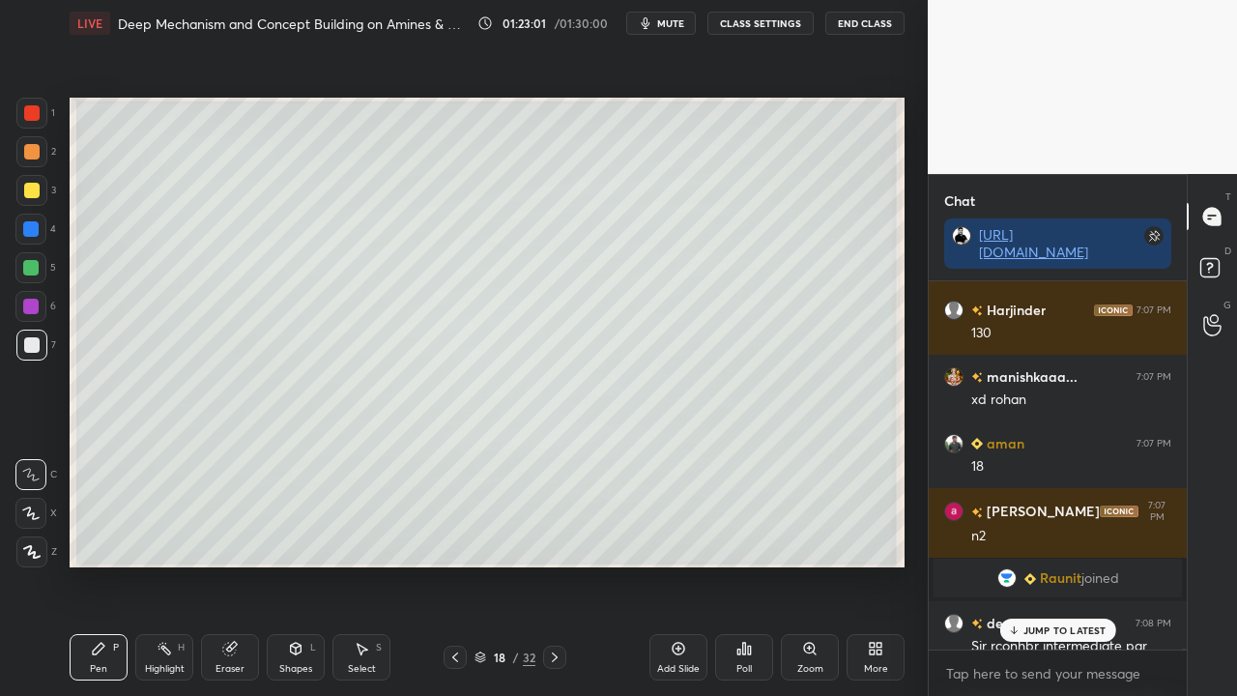
drag, startPoint x: 1034, startPoint y: 633, endPoint x: 1019, endPoint y: 638, distance: 15.3
click at [1032, 564] on p "JUMP TO LATEST" at bounding box center [1064, 630] width 83 height 12
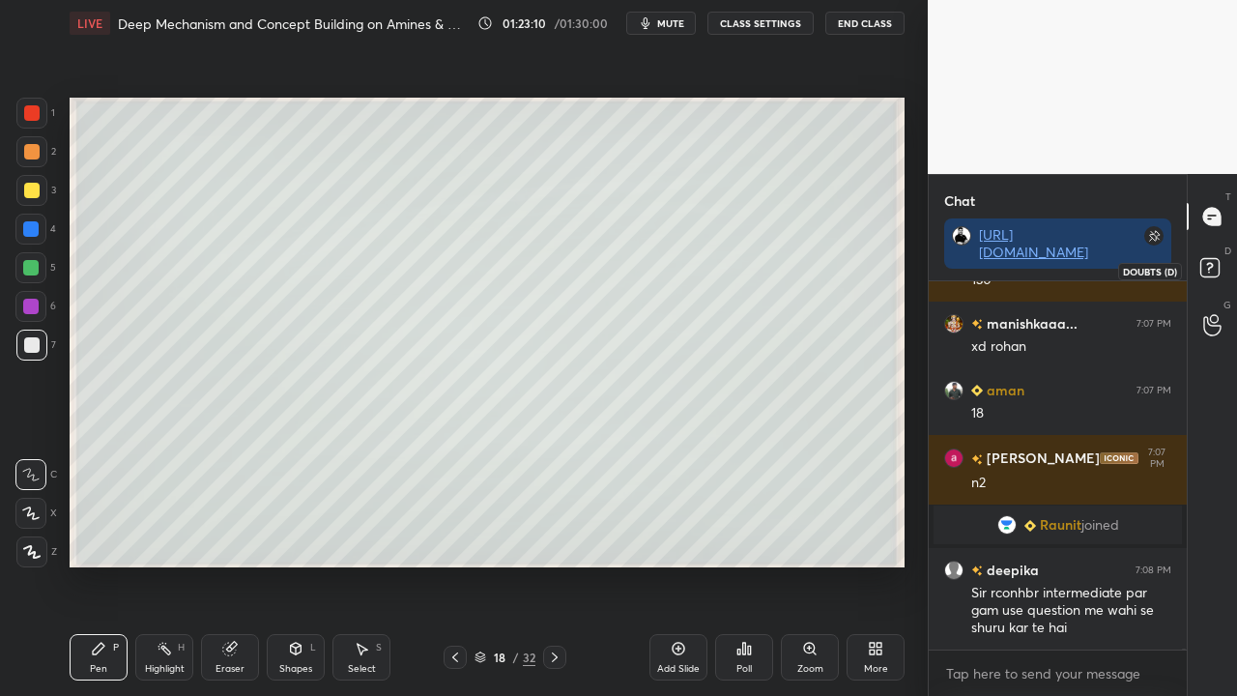
click at [1212, 278] on icon at bounding box center [1212, 270] width 35 height 35
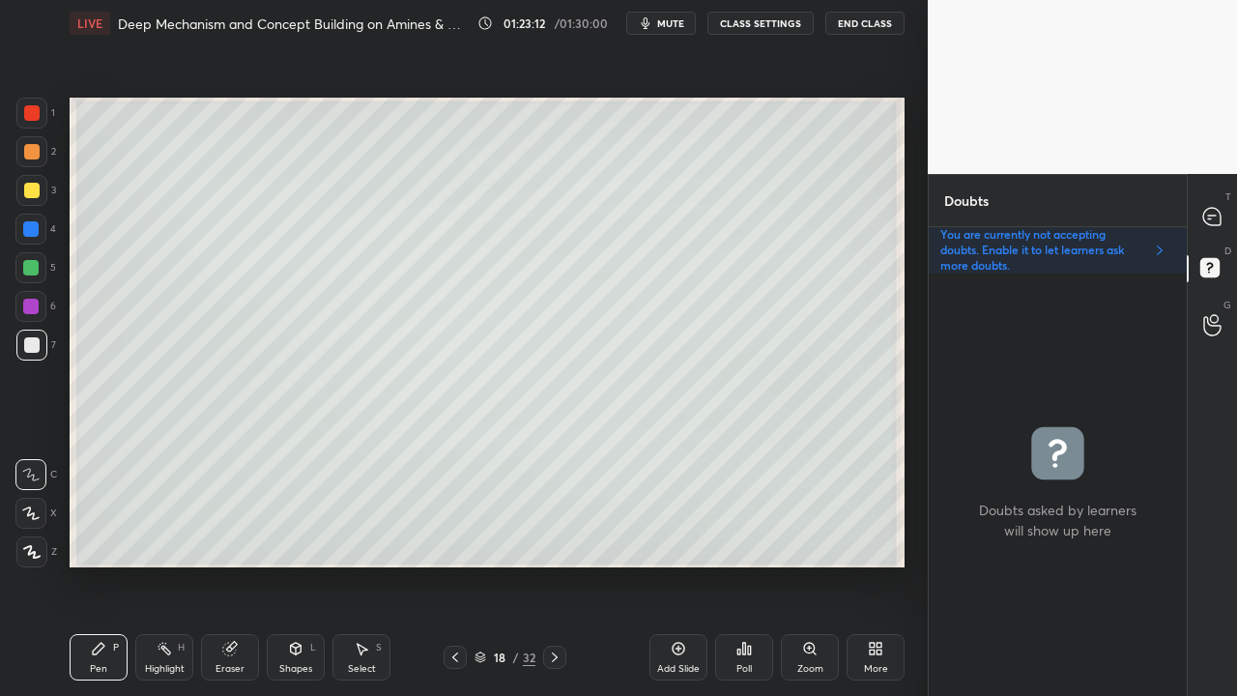
click at [1220, 212] on div at bounding box center [1212, 216] width 39 height 35
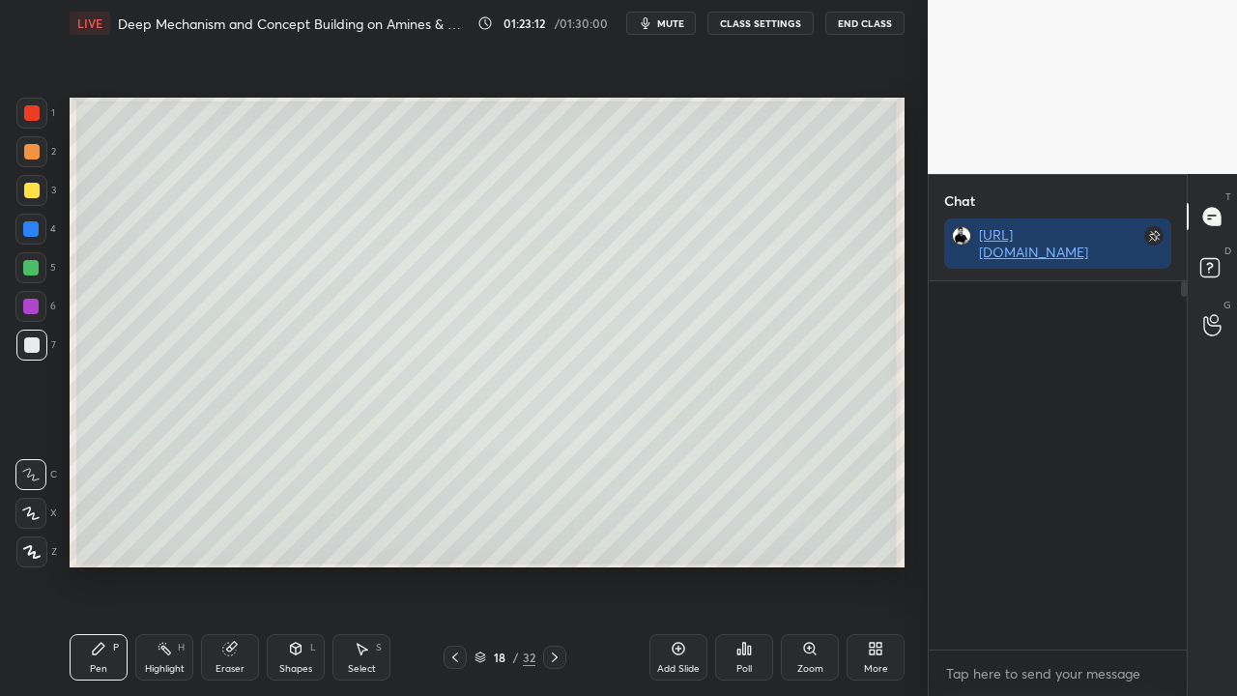
scroll to position [362, 252]
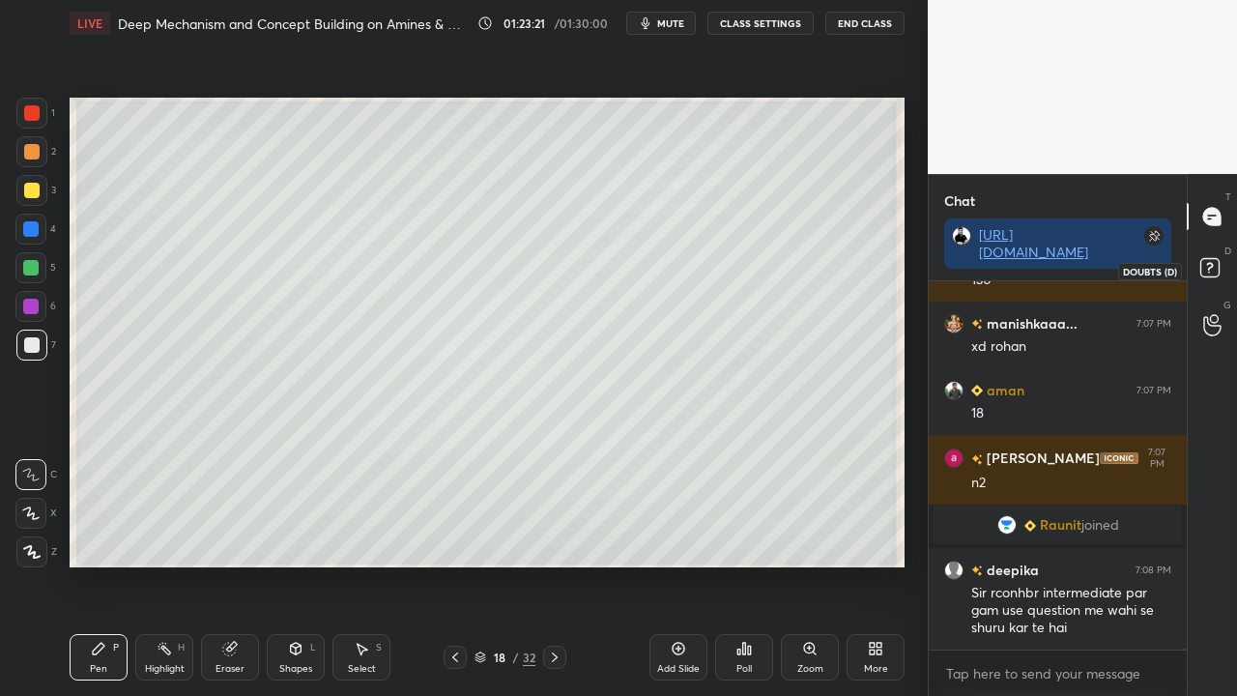
click at [1226, 259] on icon at bounding box center [1212, 270] width 35 height 35
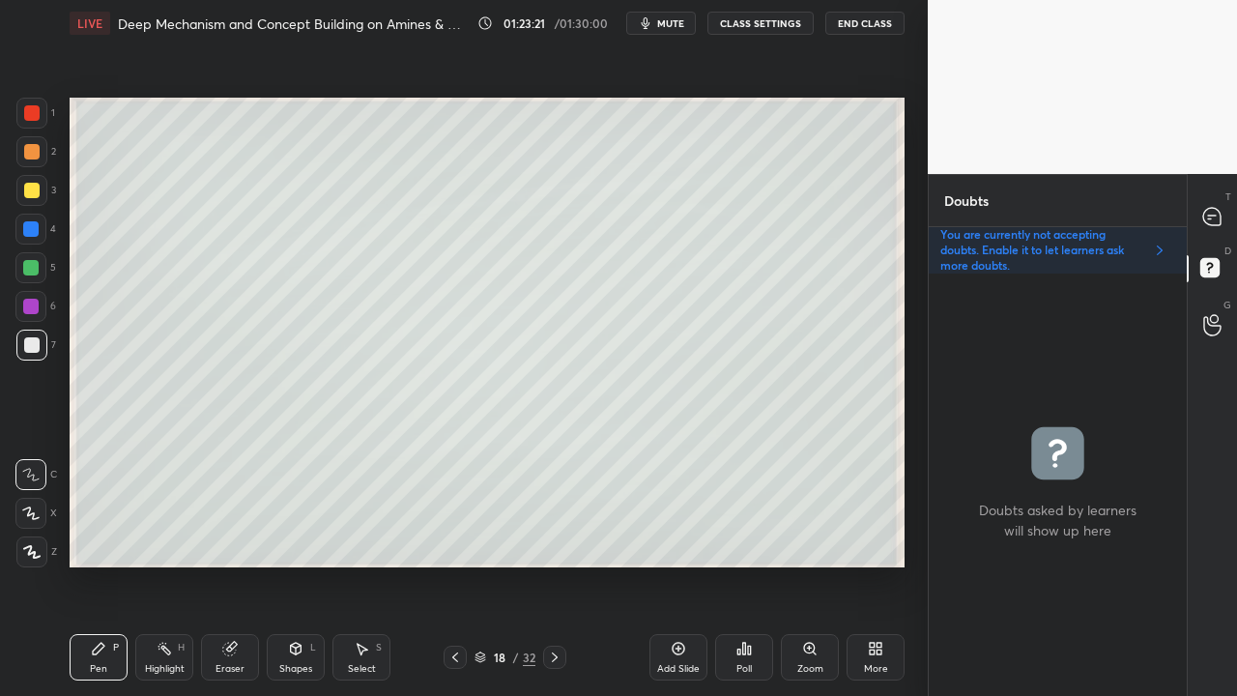
scroll to position [416, 252]
click at [34, 191] on div at bounding box center [31, 190] width 15 height 15
click at [33, 346] on div at bounding box center [31, 344] width 15 height 15
drag, startPoint x: 225, startPoint y: 663, endPoint x: 418, endPoint y: 578, distance: 211.1
click at [242, 564] on div "Eraser" at bounding box center [230, 657] width 58 height 46
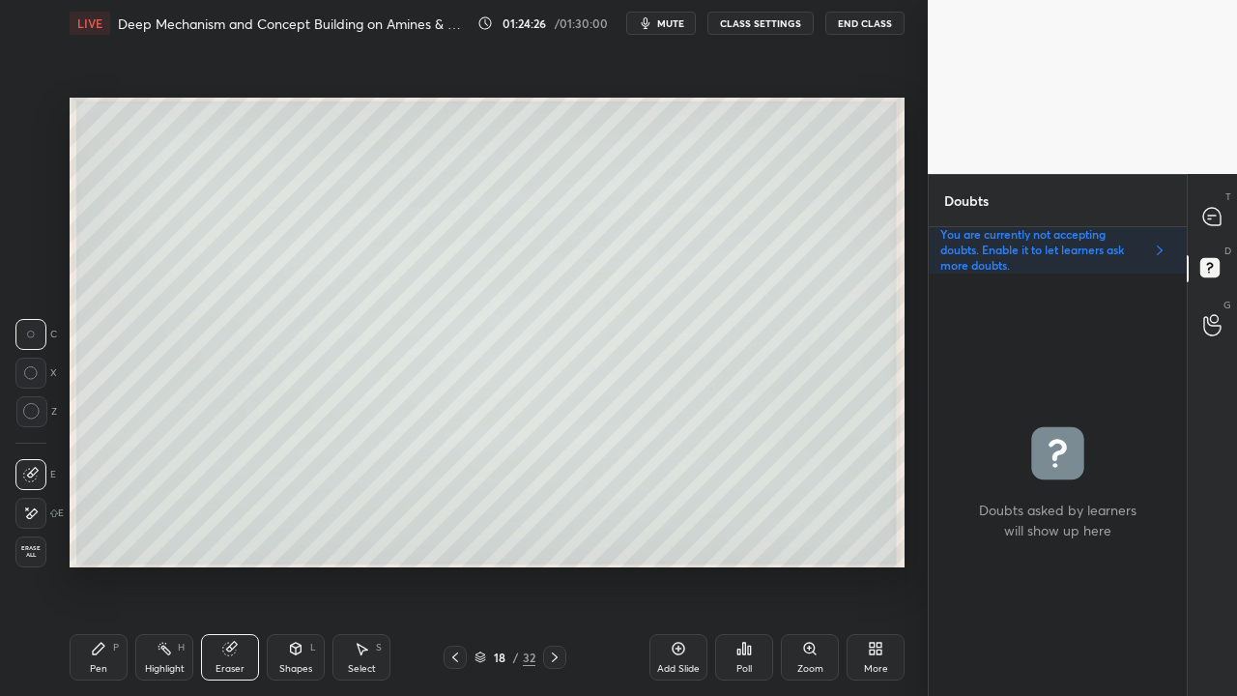
drag, startPoint x: 108, startPoint y: 665, endPoint x: 282, endPoint y: 597, distance: 186.6
click at [113, 564] on div "Pen P" at bounding box center [99, 657] width 58 height 46
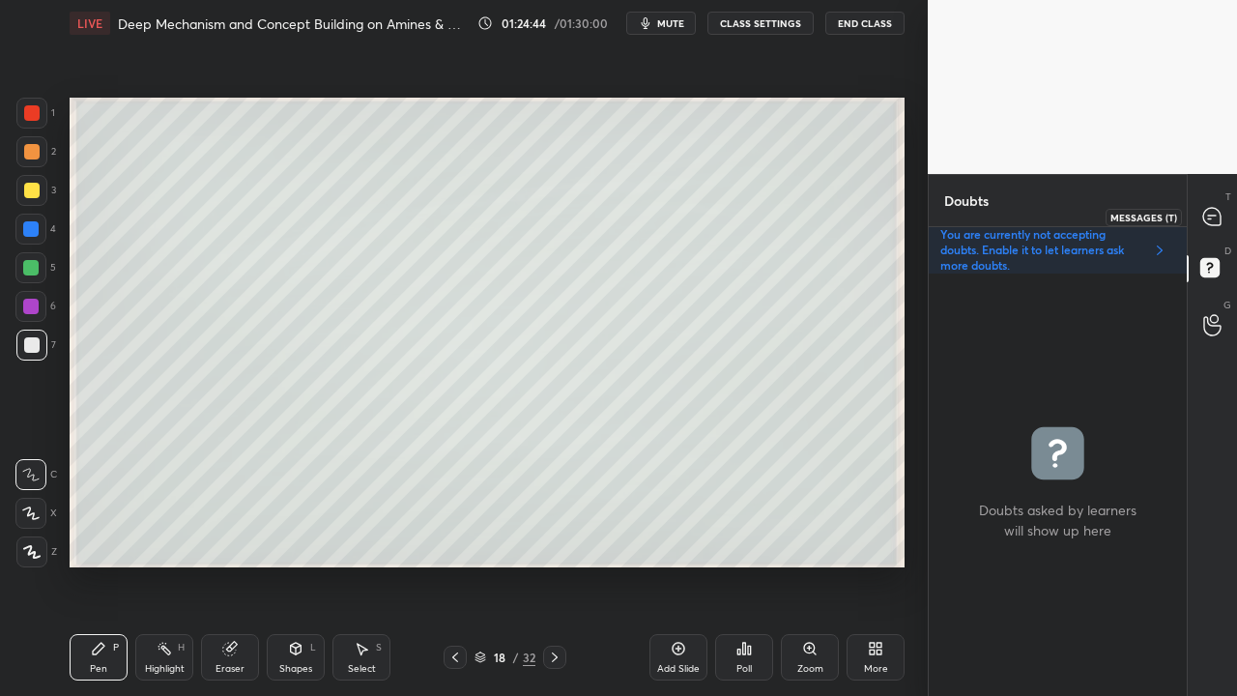
click at [1225, 209] on div at bounding box center [1212, 216] width 39 height 35
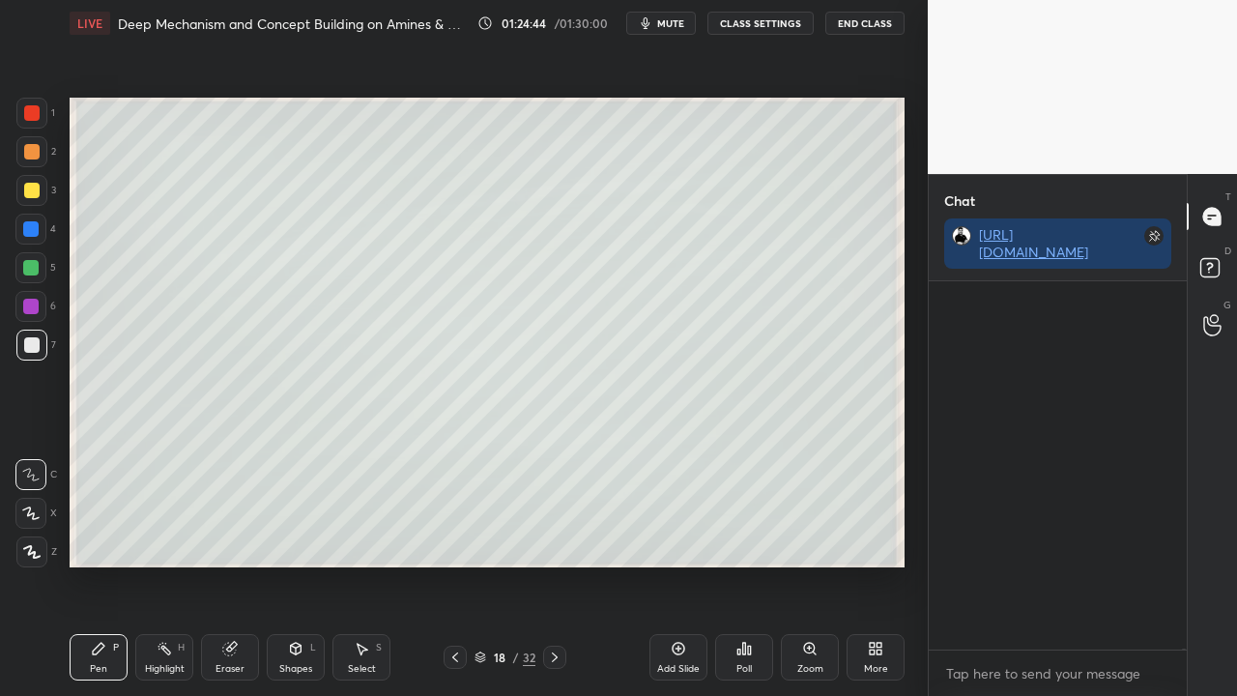
scroll to position [362, 252]
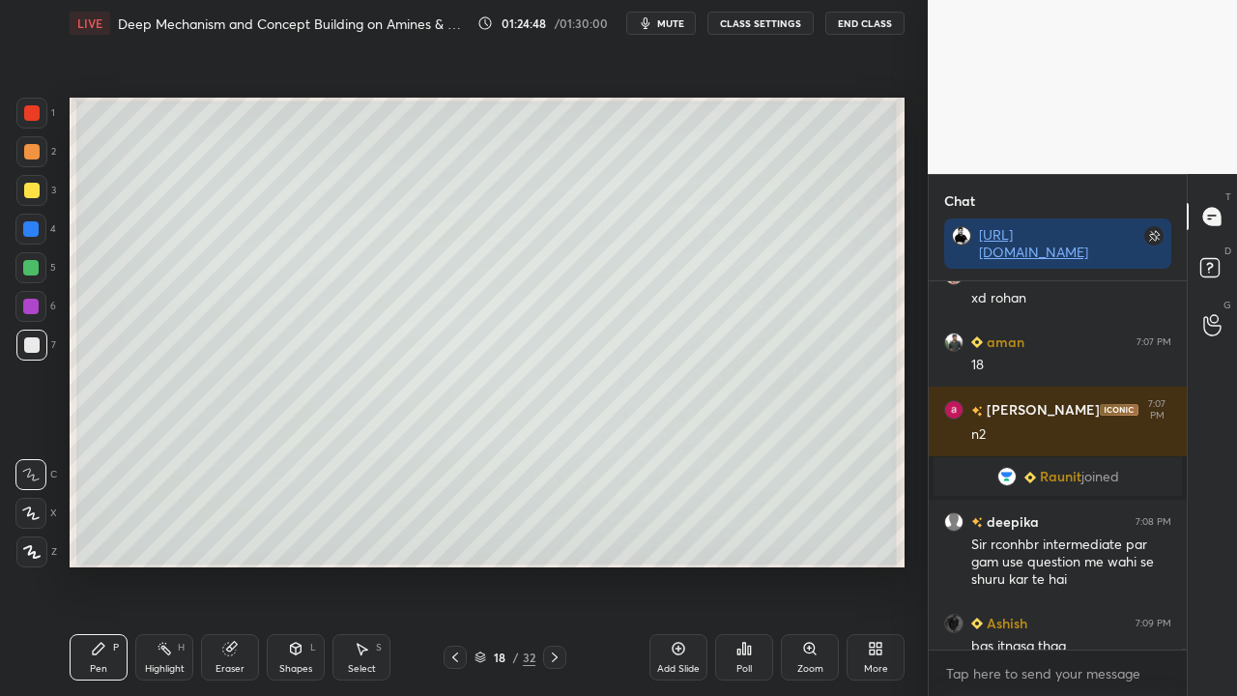
click at [31, 199] on div at bounding box center [31, 190] width 31 height 31
click at [29, 358] on div at bounding box center [31, 345] width 31 height 31
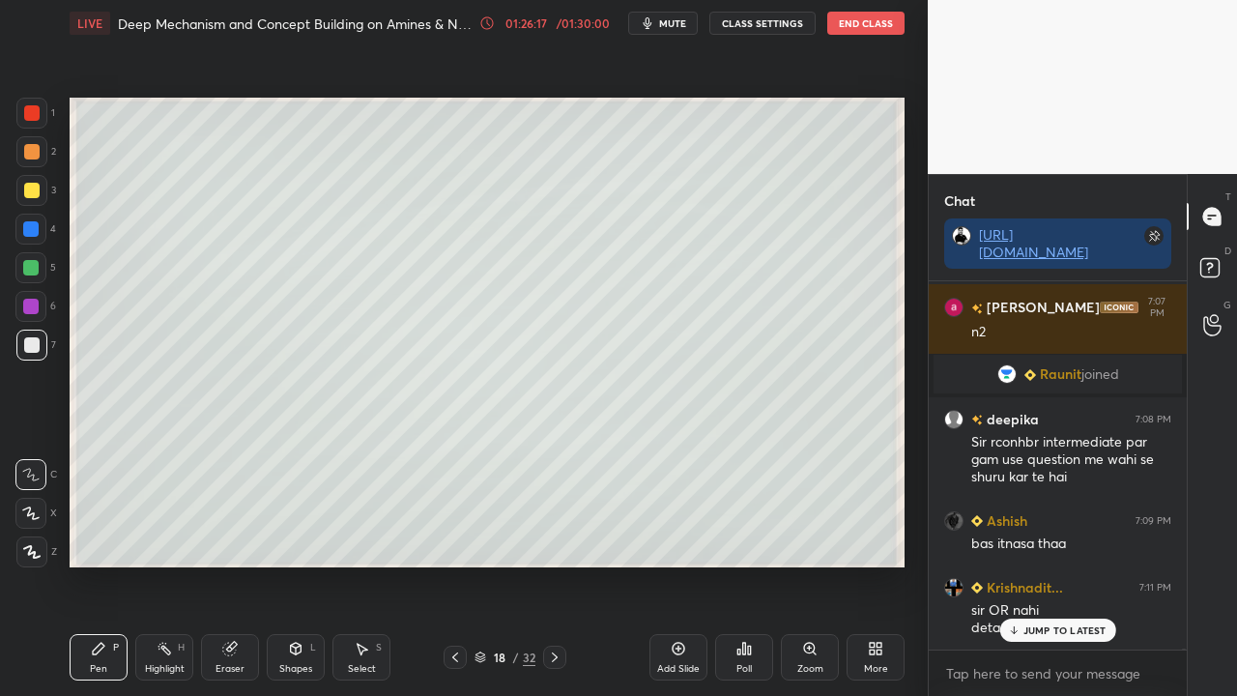
scroll to position [107837, 0]
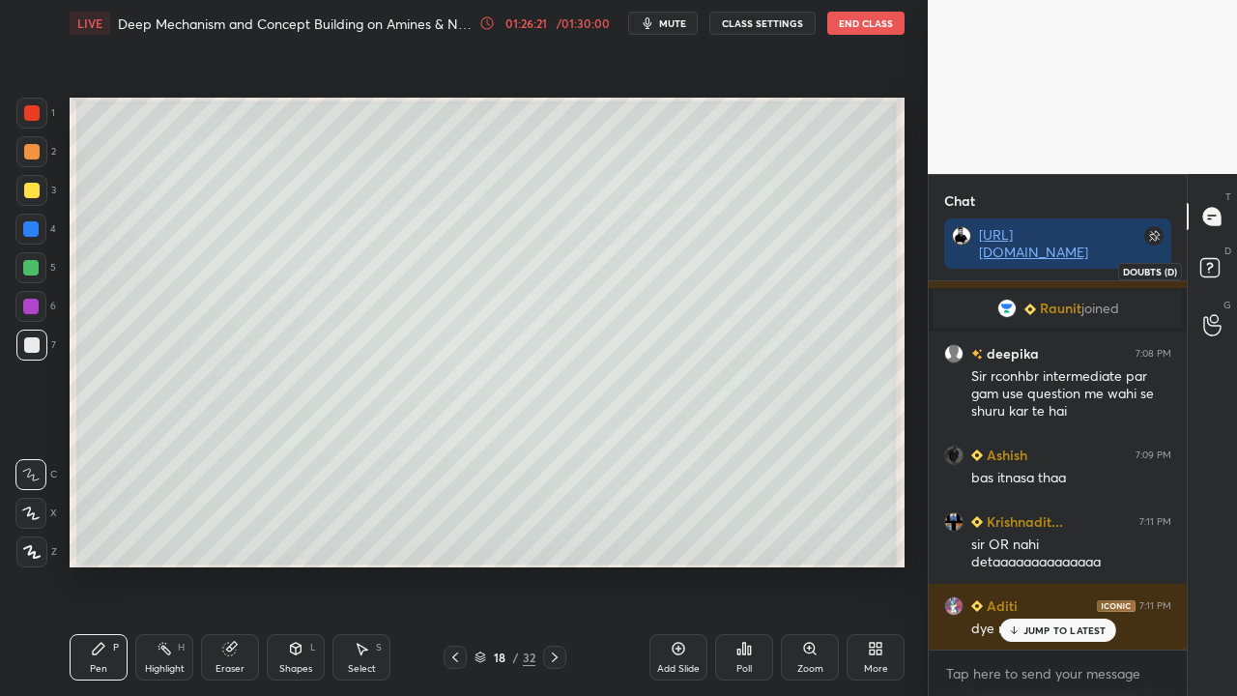
click at [1220, 272] on icon at bounding box center [1212, 270] width 35 height 35
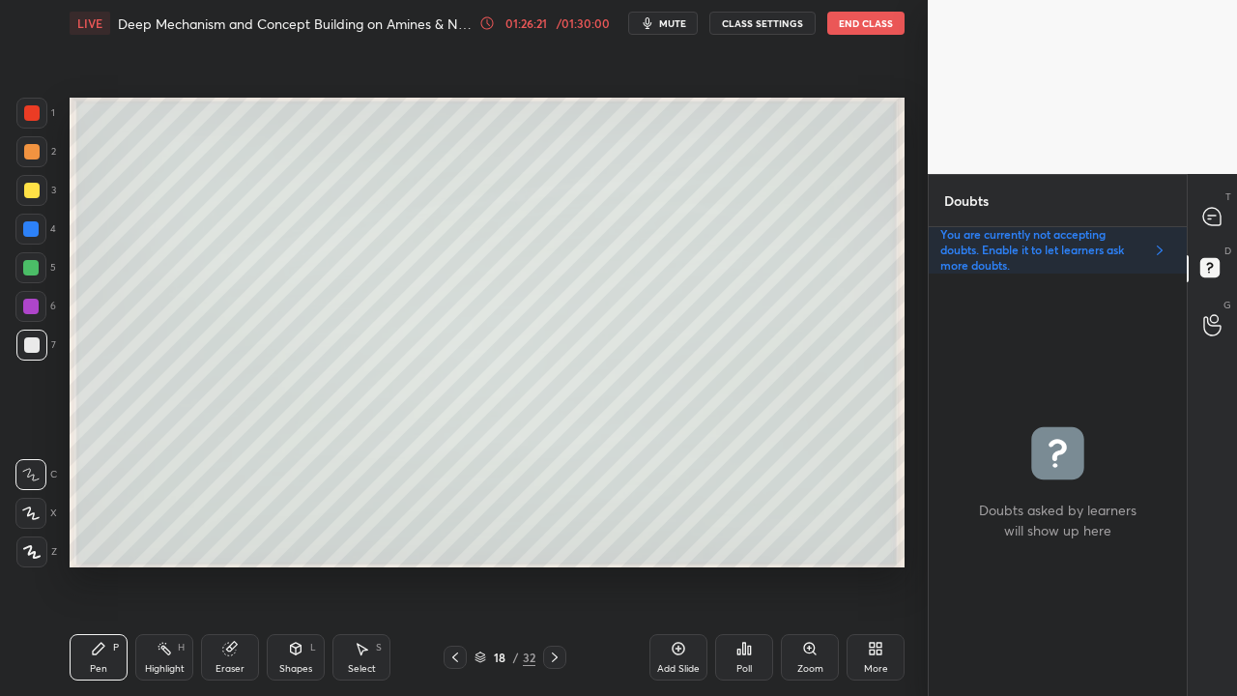
scroll to position [416, 252]
click at [30, 186] on div at bounding box center [31, 190] width 15 height 15
click at [1219, 211] on icon at bounding box center [1212, 217] width 20 height 20
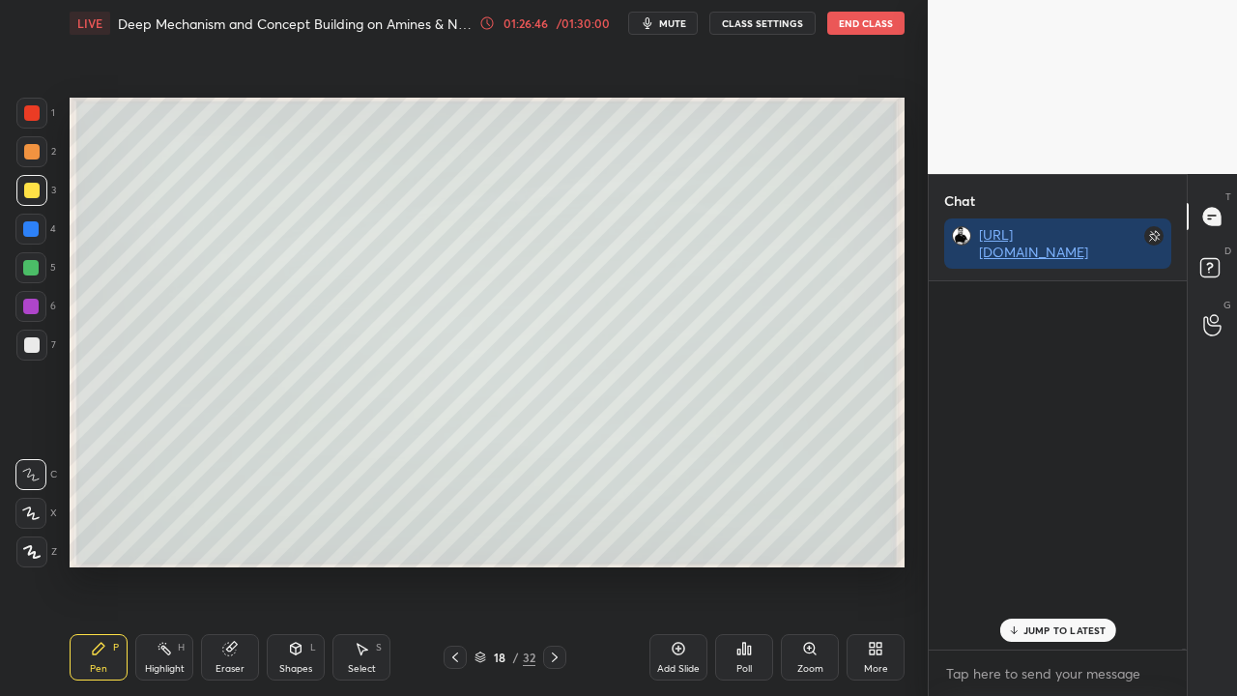
scroll to position [362, 252]
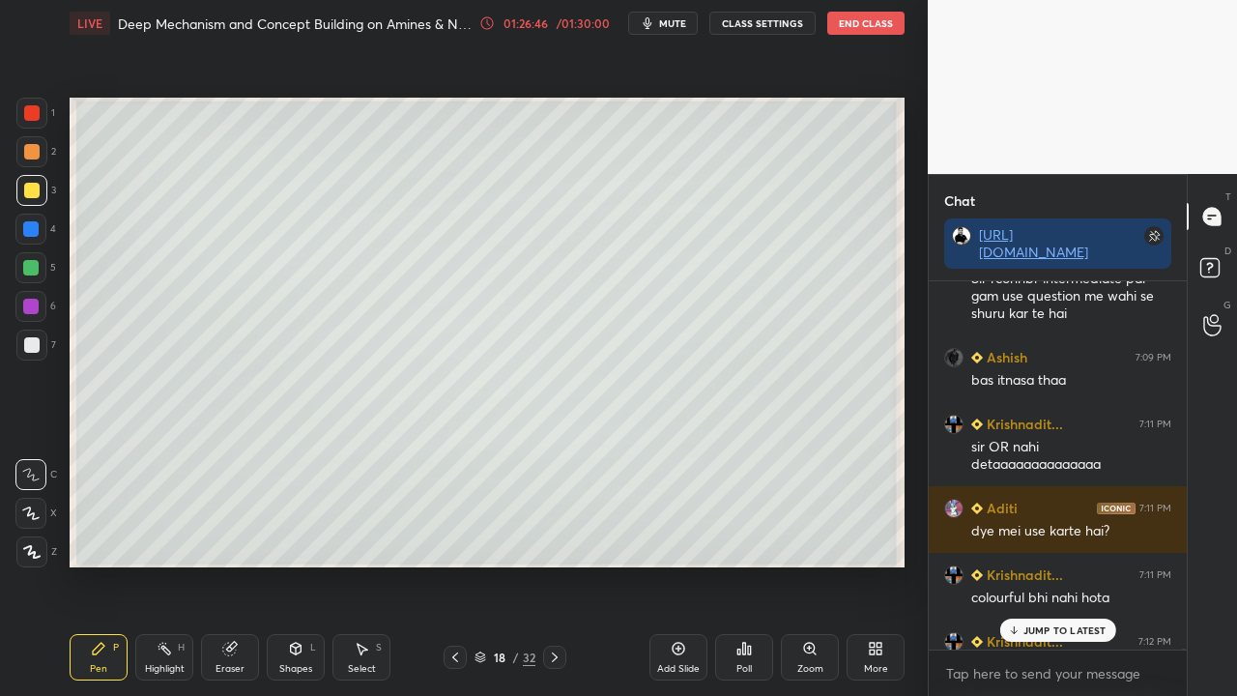
click at [1053, 564] on p "JUMP TO LATEST" at bounding box center [1064, 630] width 83 height 12
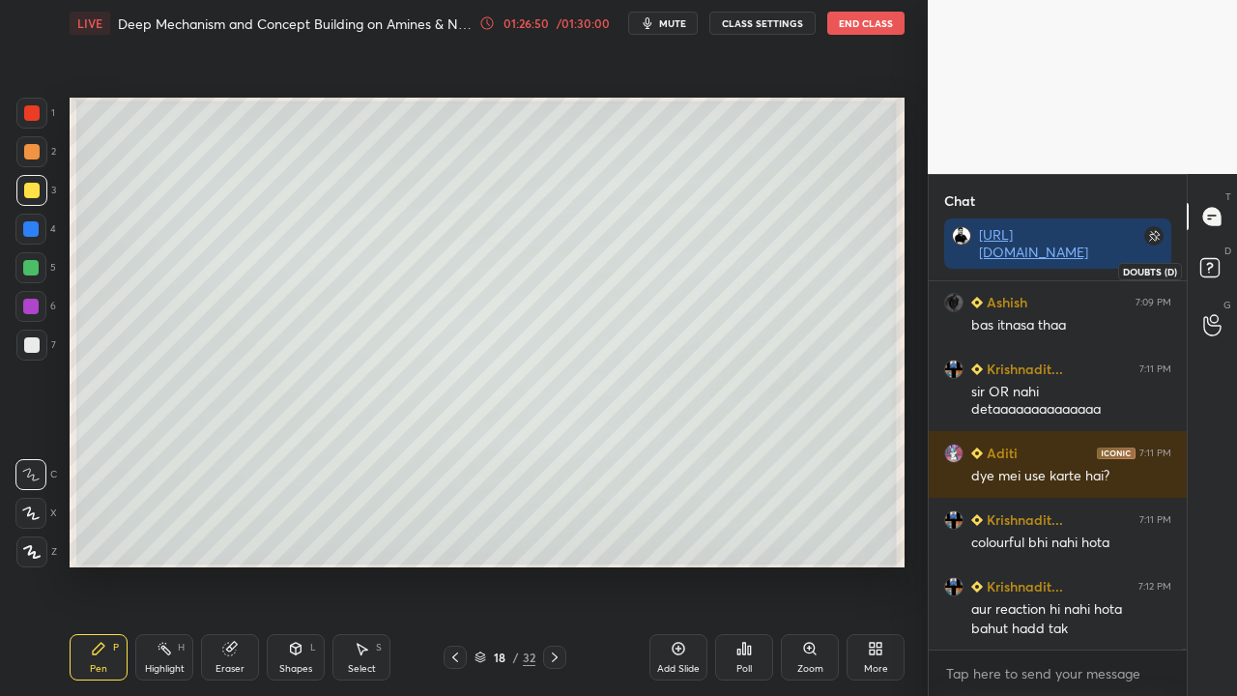
click at [1213, 269] on rect at bounding box center [1209, 268] width 18 height 18
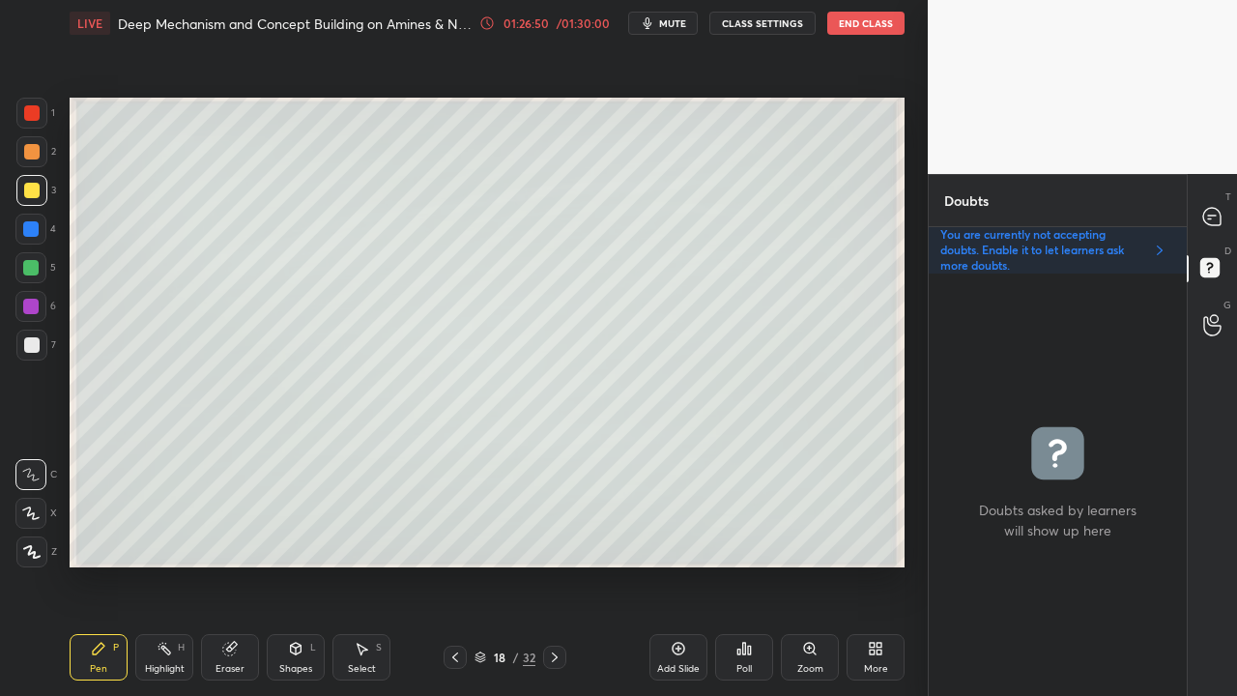
scroll to position [416, 252]
click at [236, 564] on div "Eraser" at bounding box center [229, 669] width 29 height 10
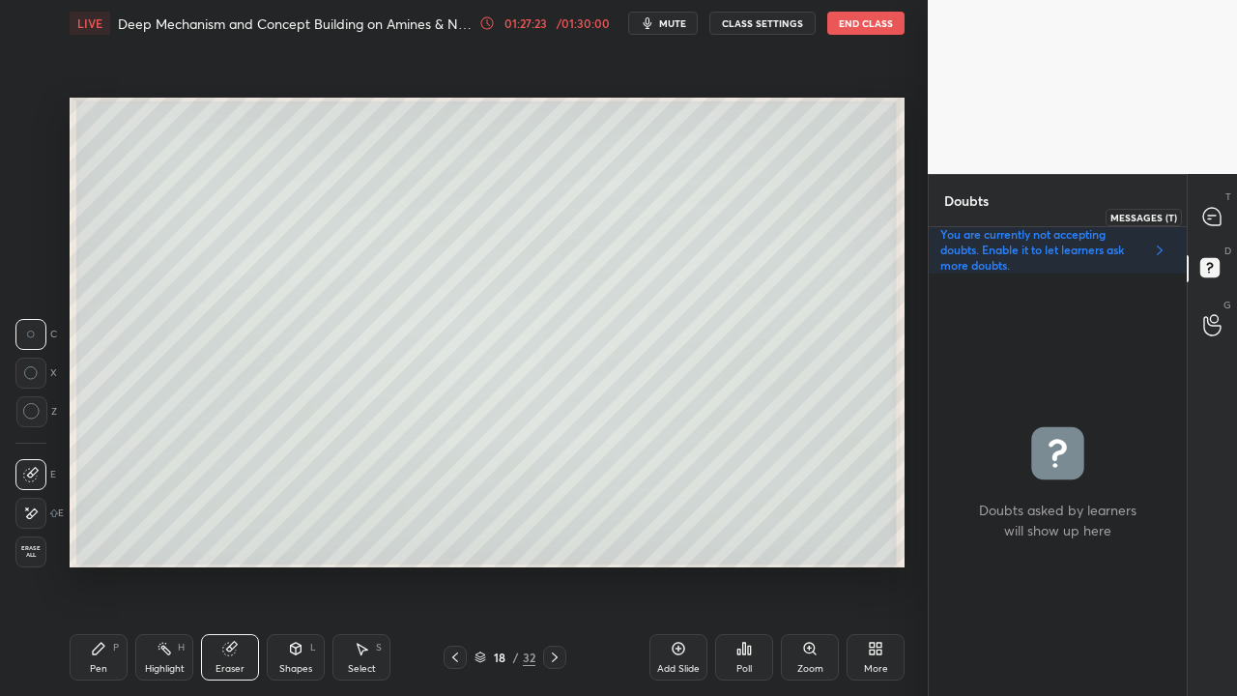
click at [1212, 226] on icon at bounding box center [1212, 217] width 20 height 20
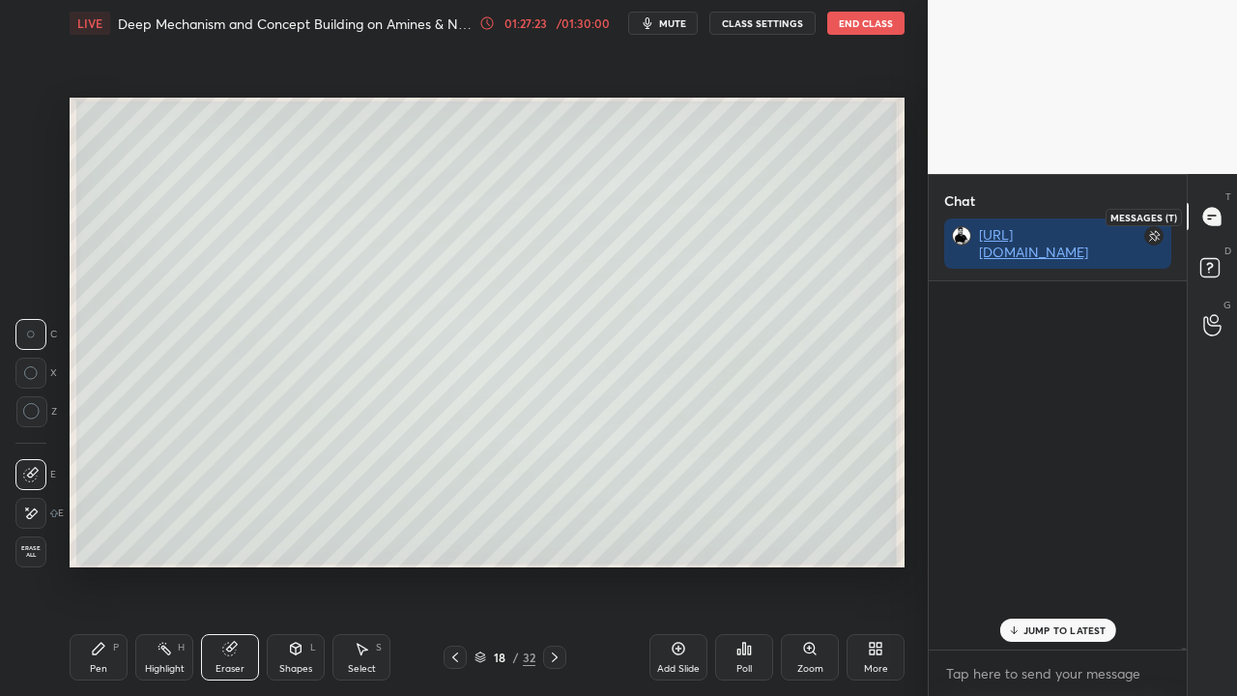
scroll to position [362, 252]
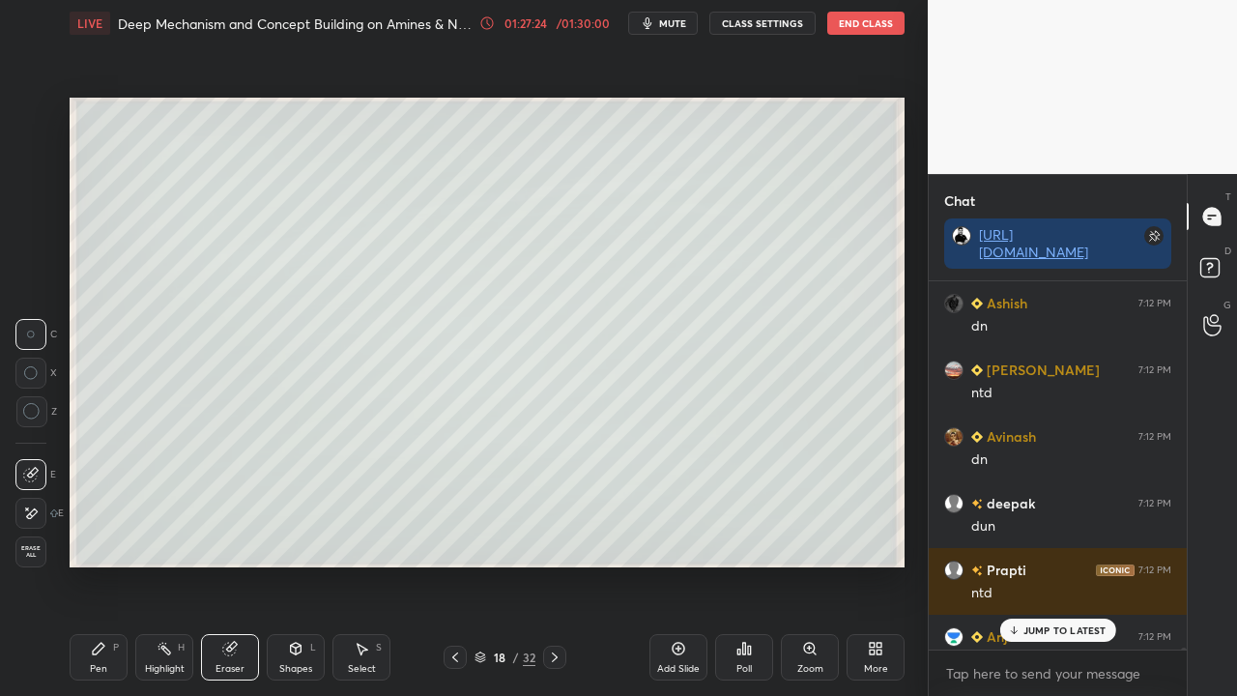
click at [1057, 564] on p "JUMP TO LATEST" at bounding box center [1064, 630] width 83 height 12
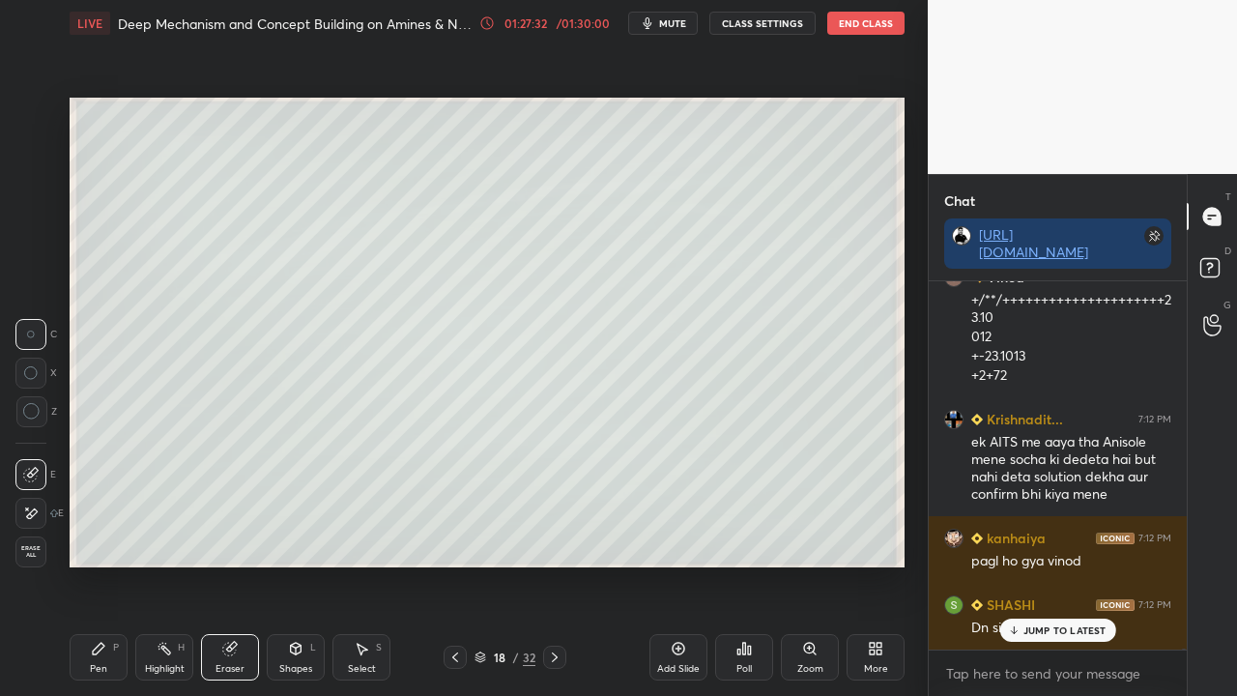
scroll to position [109068, 0]
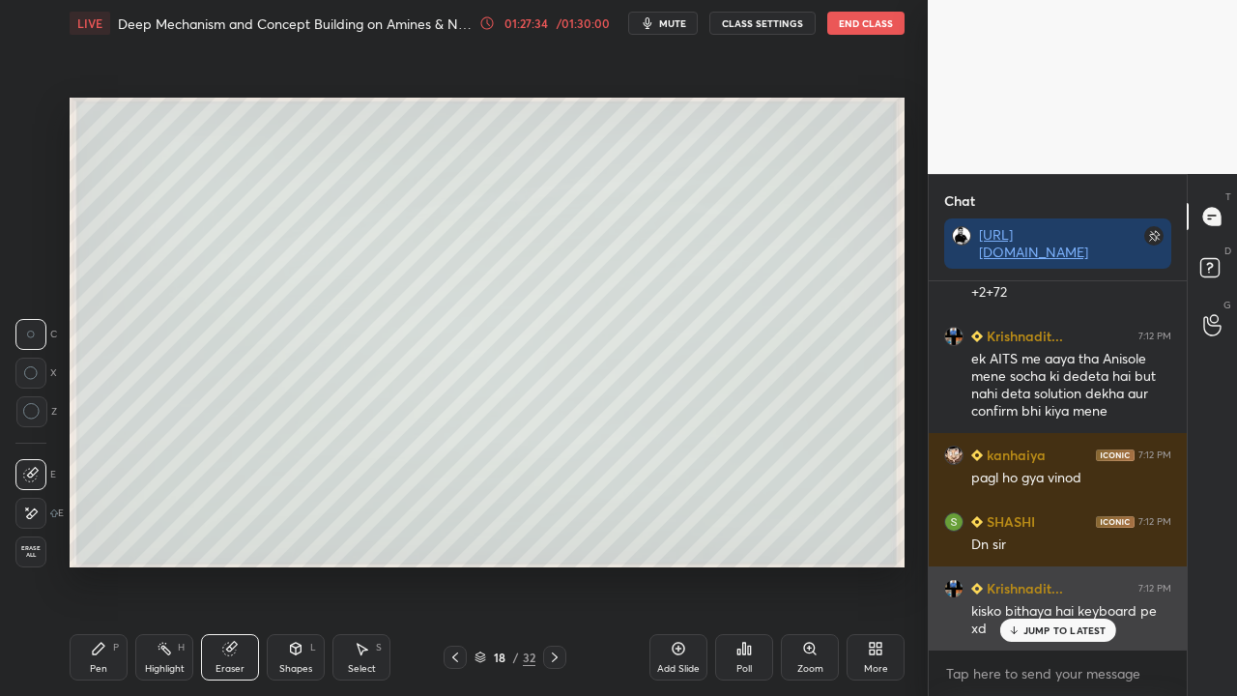
click at [1045, 564] on p "JUMP TO LATEST" at bounding box center [1064, 630] width 83 height 12
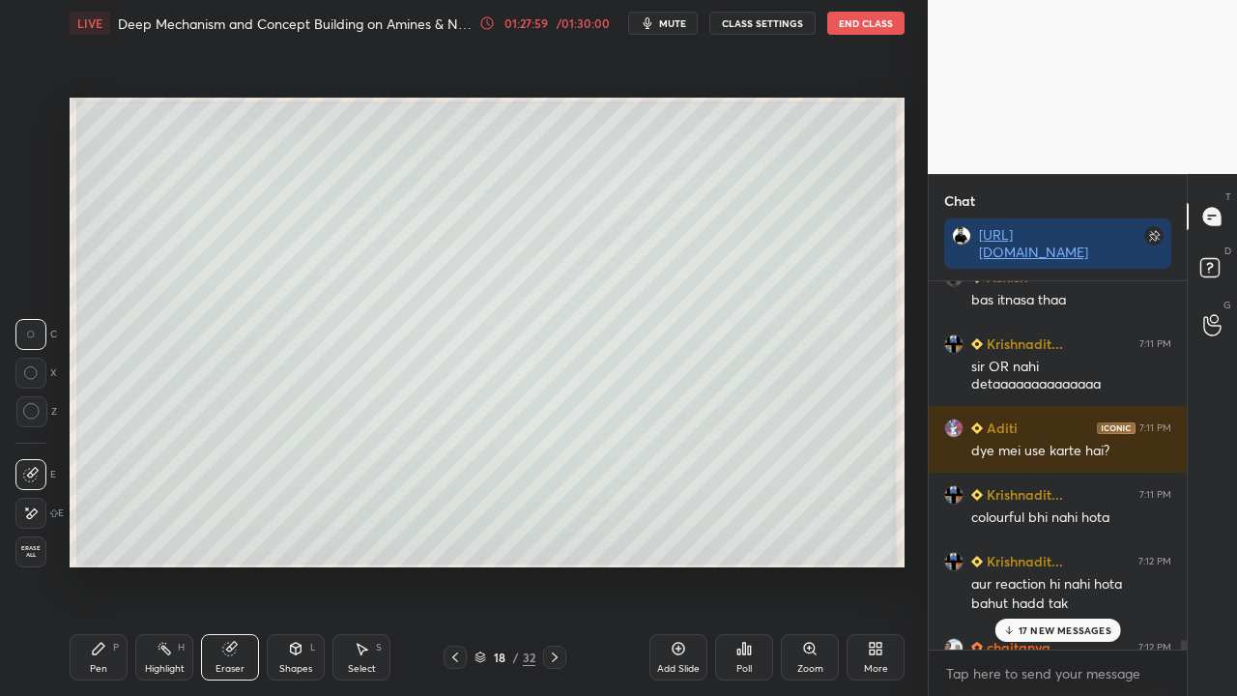
scroll to position [109175, 0]
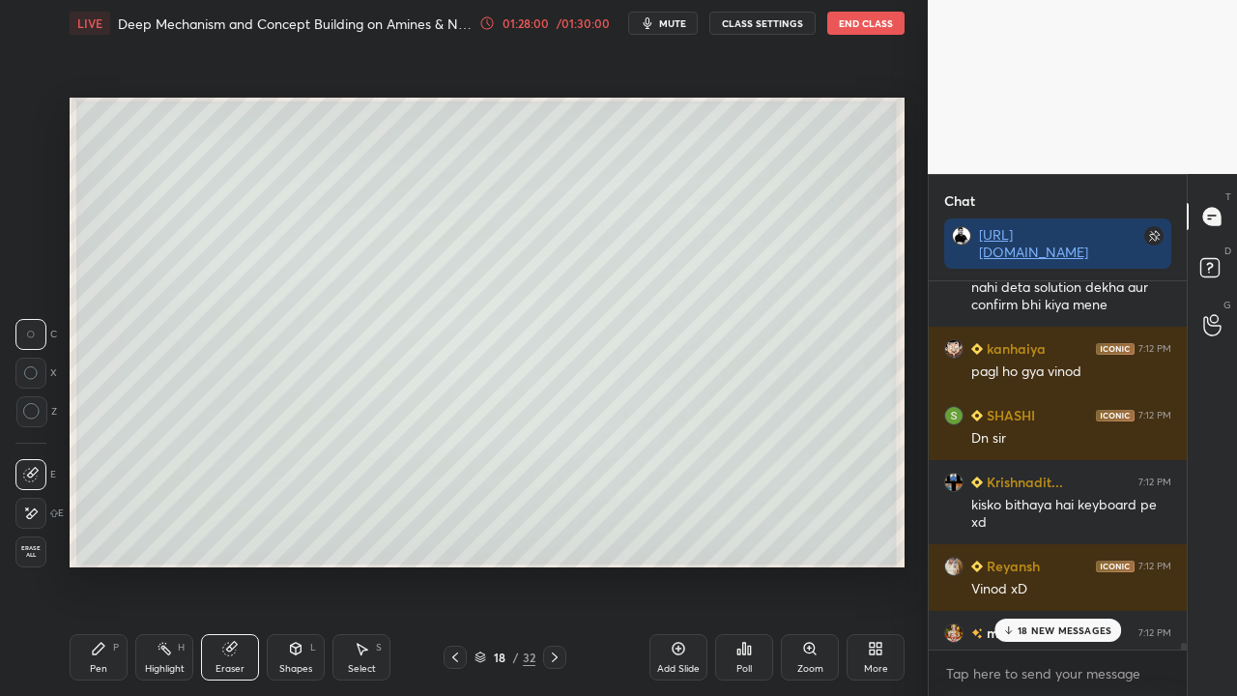
click at [1065, 564] on p "18 NEW MESSAGES" at bounding box center [1065, 630] width 94 height 12
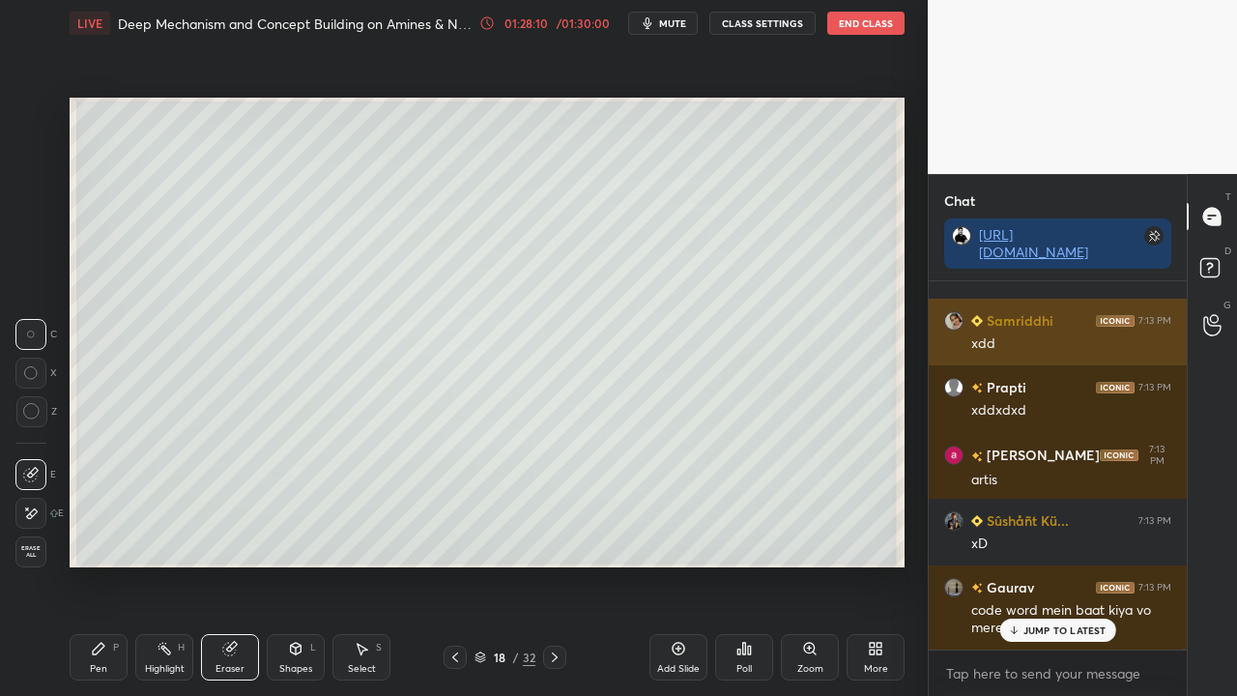
scroll to position [112538, 0]
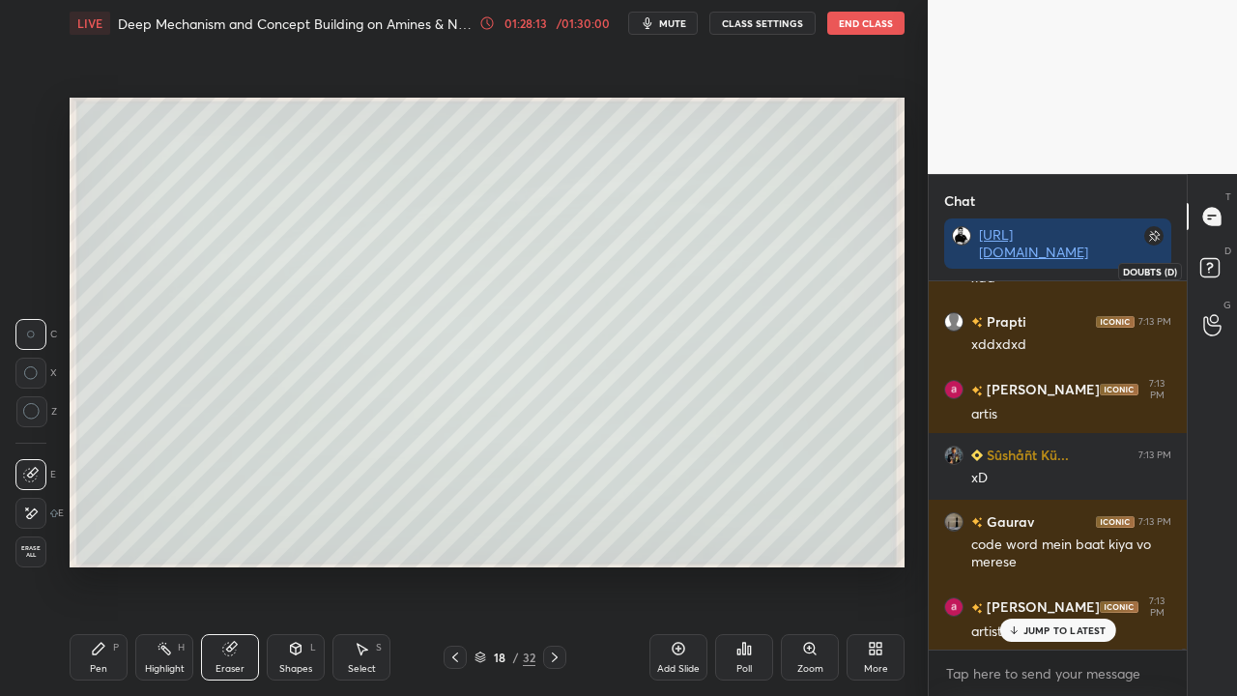
click at [1220, 268] on icon at bounding box center [1212, 270] width 35 height 35
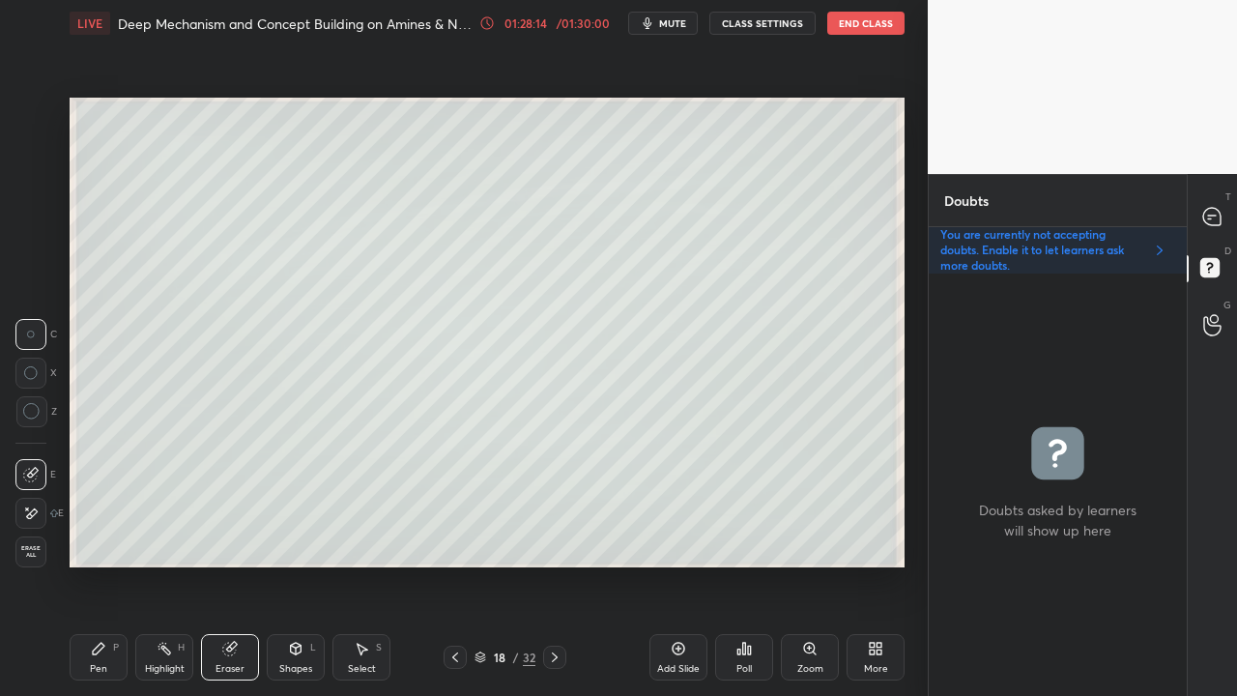
scroll to position [416, 252]
click at [116, 564] on div "Pen P" at bounding box center [99, 657] width 58 height 46
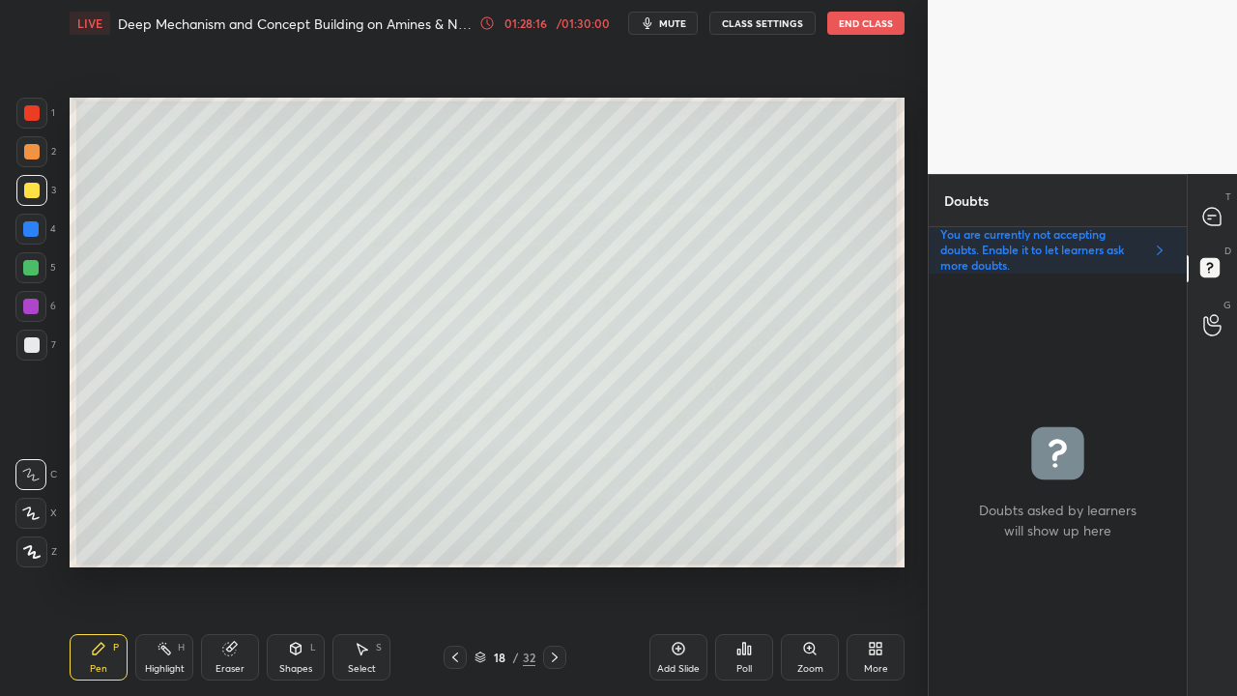
click at [35, 190] on div at bounding box center [31, 190] width 15 height 15
click at [1220, 213] on icon at bounding box center [1212, 217] width 20 height 20
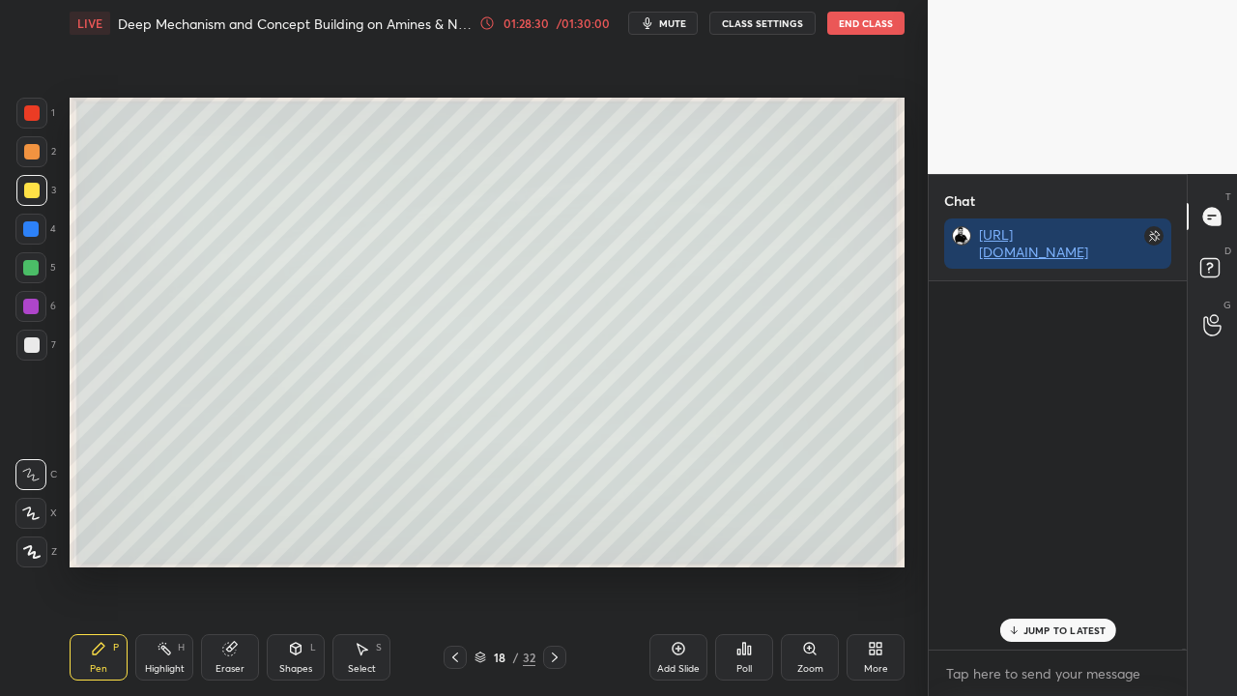
scroll to position [362, 252]
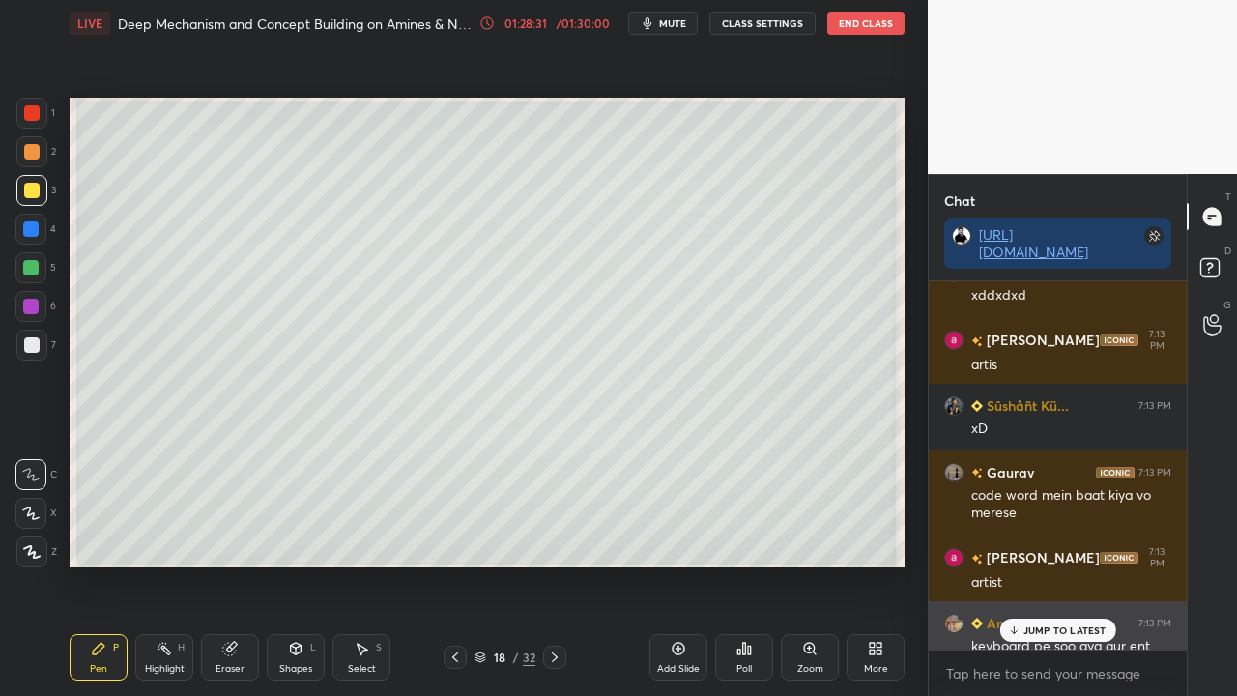
drag, startPoint x: 1061, startPoint y: 623, endPoint x: 1053, endPoint y: 630, distance: 10.3
click at [1061, 564] on div "JUMP TO LATEST" at bounding box center [1057, 629] width 116 height 23
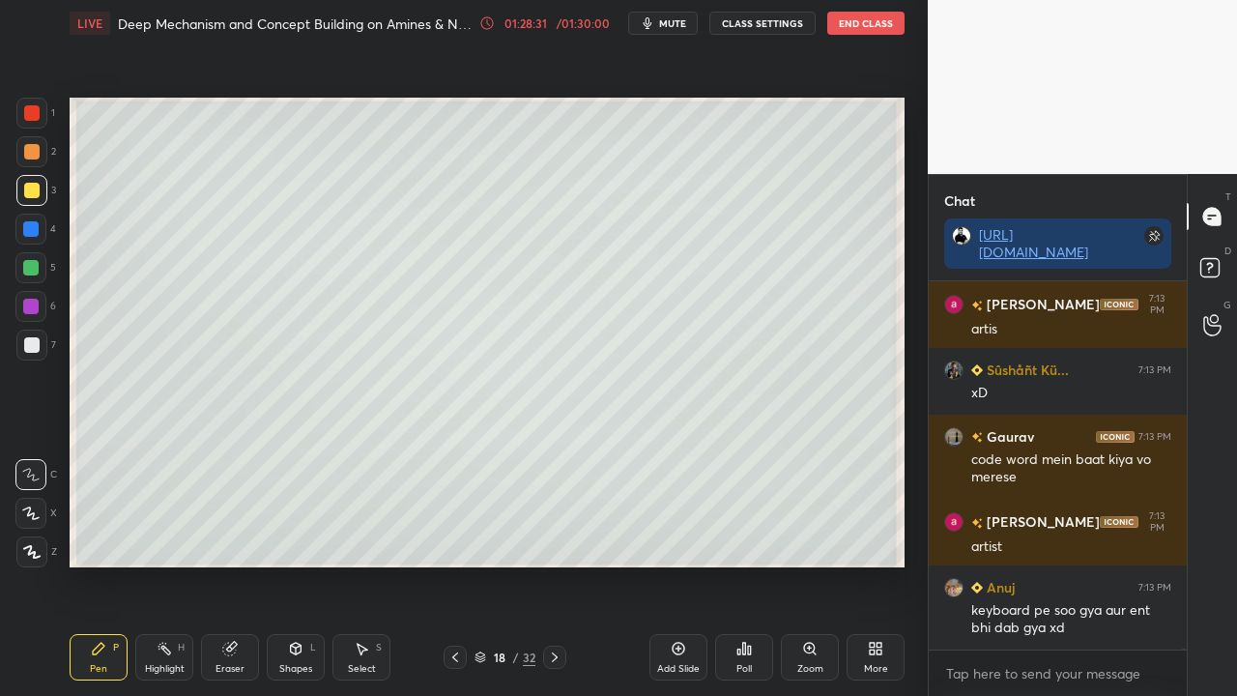
scroll to position [112688, 0]
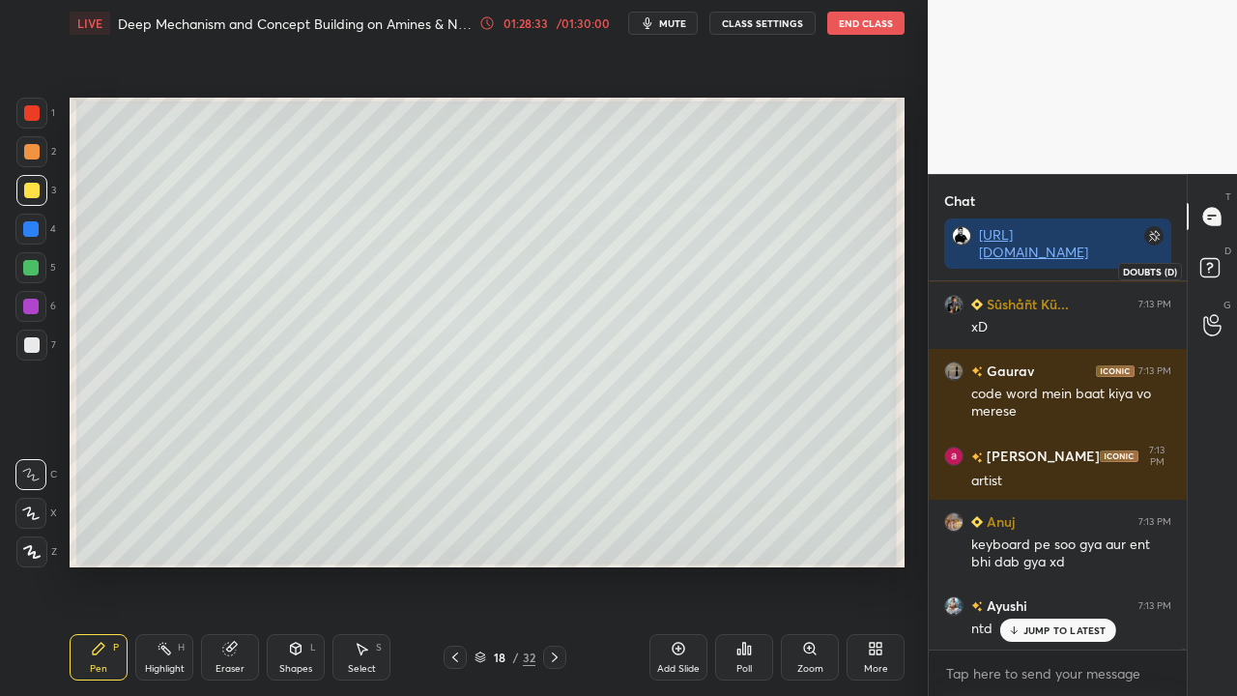
click at [1218, 272] on rect at bounding box center [1209, 268] width 18 height 18
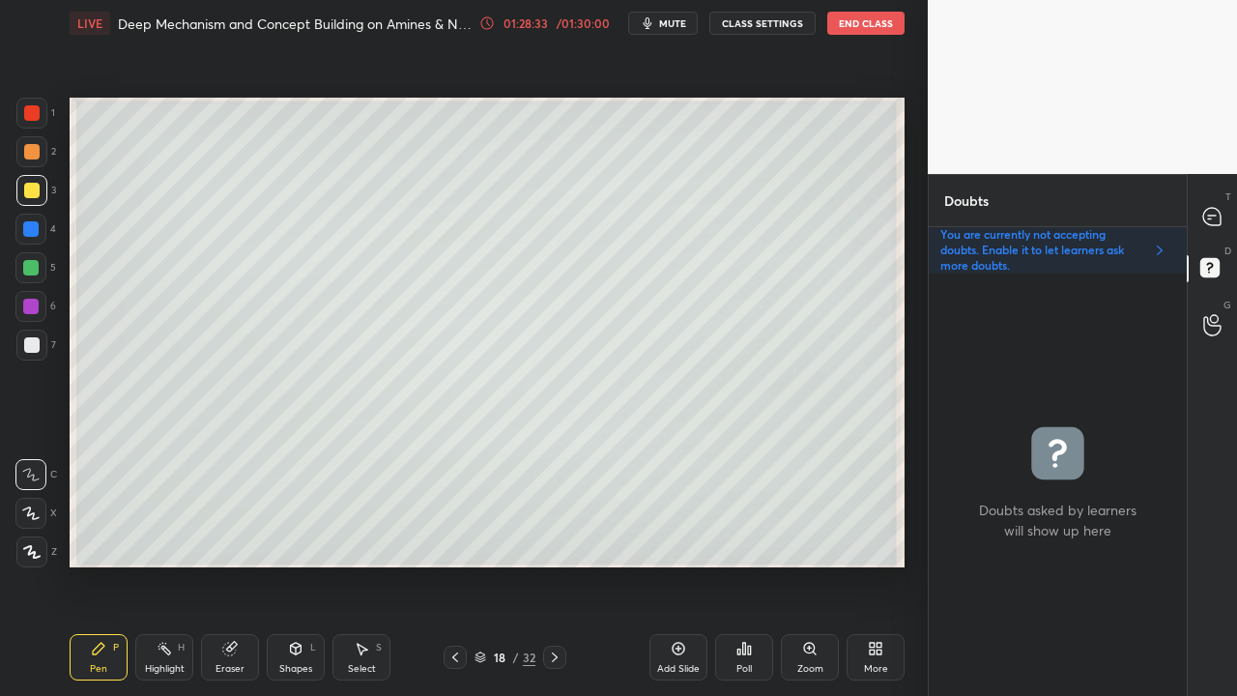
click at [561, 564] on div at bounding box center [554, 657] width 23 height 23
click at [32, 347] on div at bounding box center [31, 344] width 15 height 15
click at [1225, 215] on div at bounding box center [1212, 216] width 39 height 35
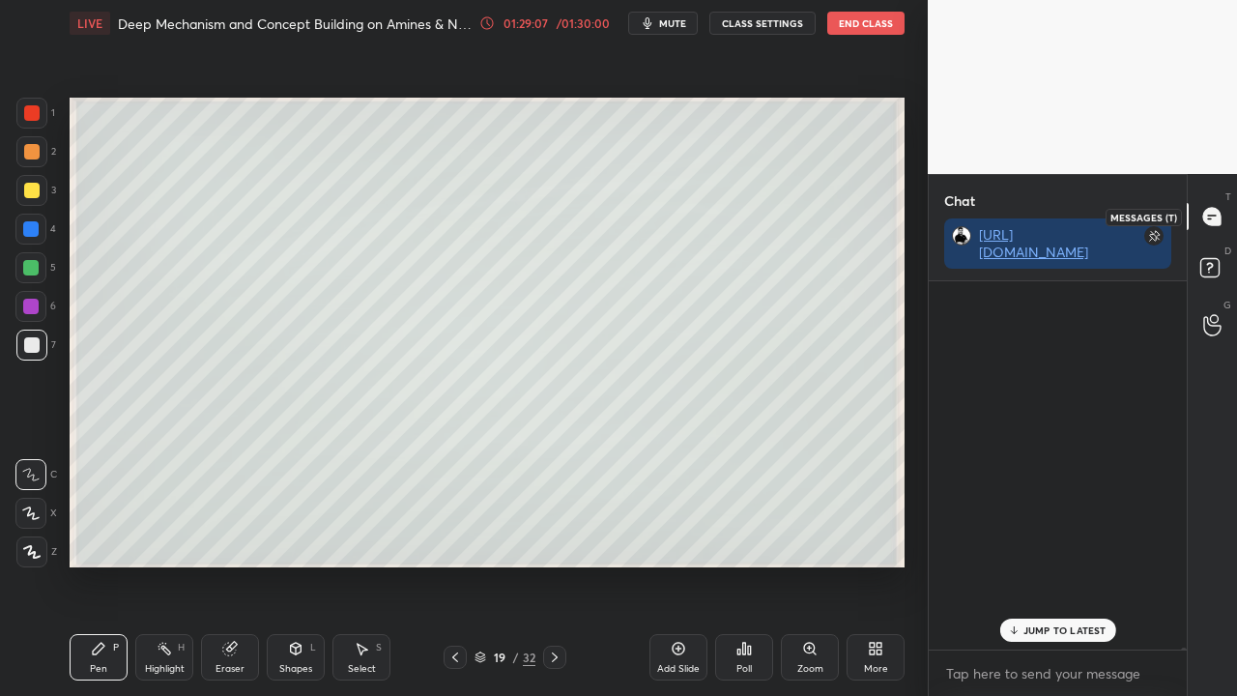
scroll to position [362, 252]
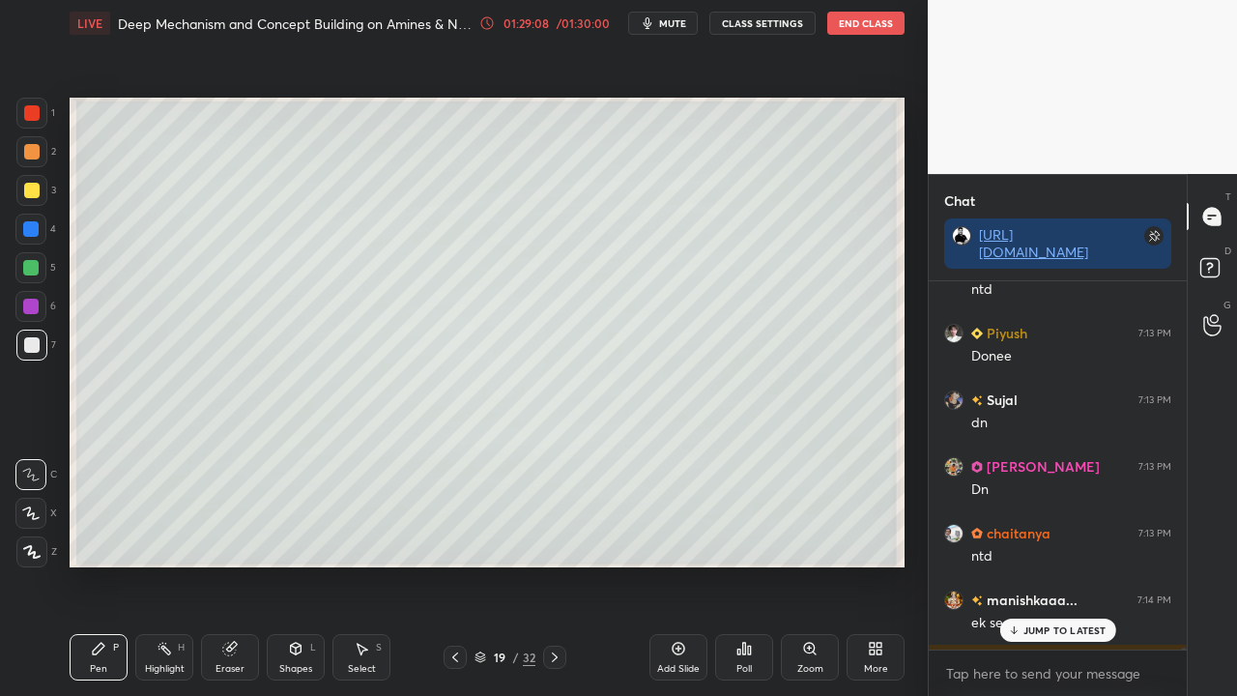
click at [1019, 564] on icon at bounding box center [1013, 630] width 13 height 12
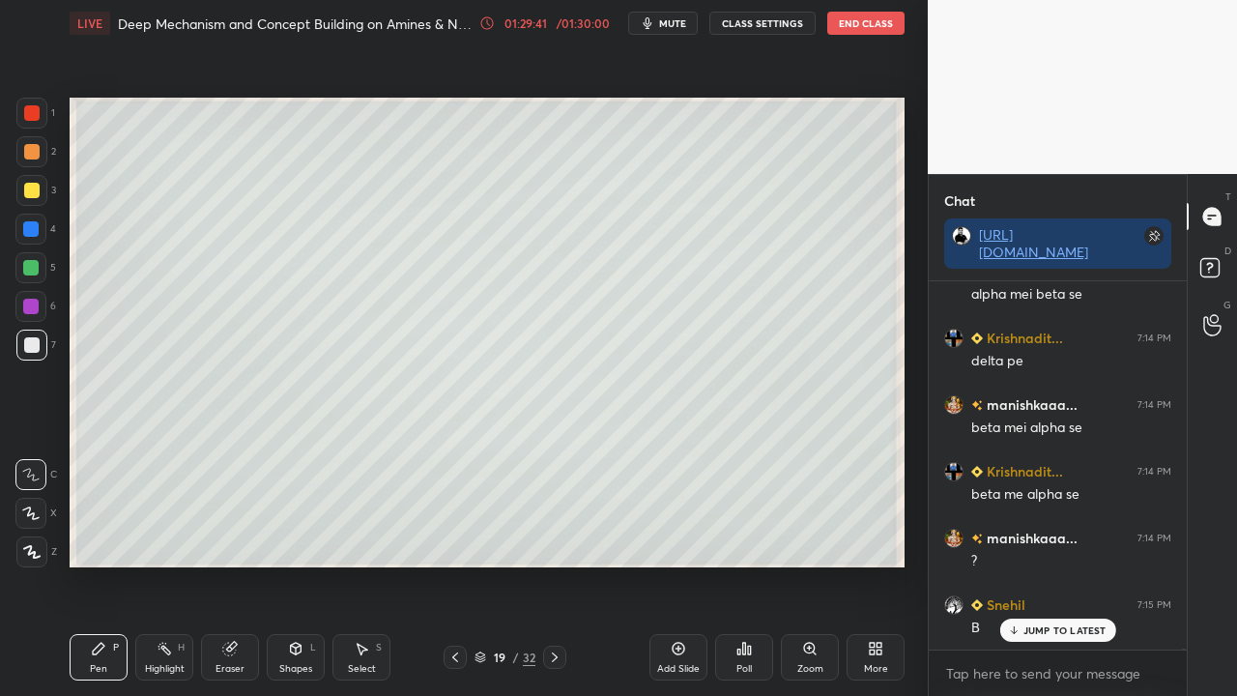
scroll to position [113678, 0]
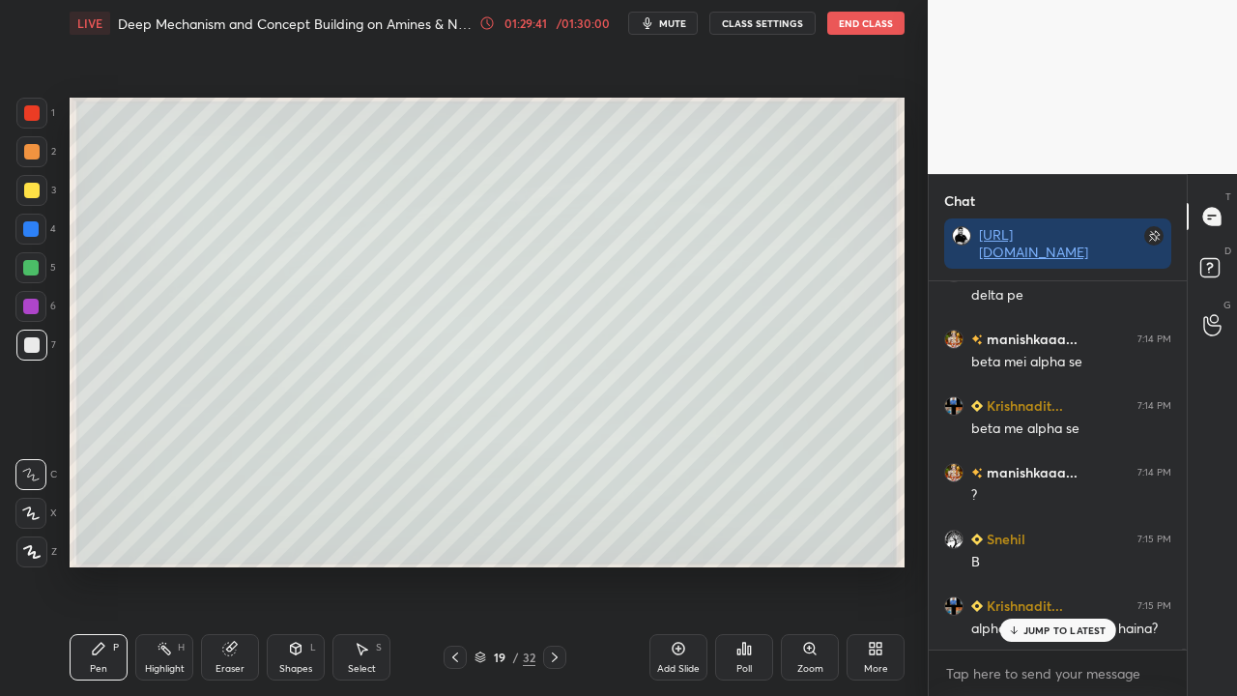
click at [30, 352] on div at bounding box center [31, 344] width 15 height 15
click at [29, 353] on div at bounding box center [31, 345] width 31 height 31
click at [31, 194] on div at bounding box center [31, 190] width 15 height 15
drag, startPoint x: 1048, startPoint y: 631, endPoint x: 887, endPoint y: 621, distance: 160.7
click at [1045, 564] on p "JUMP TO LATEST" at bounding box center [1064, 630] width 83 height 12
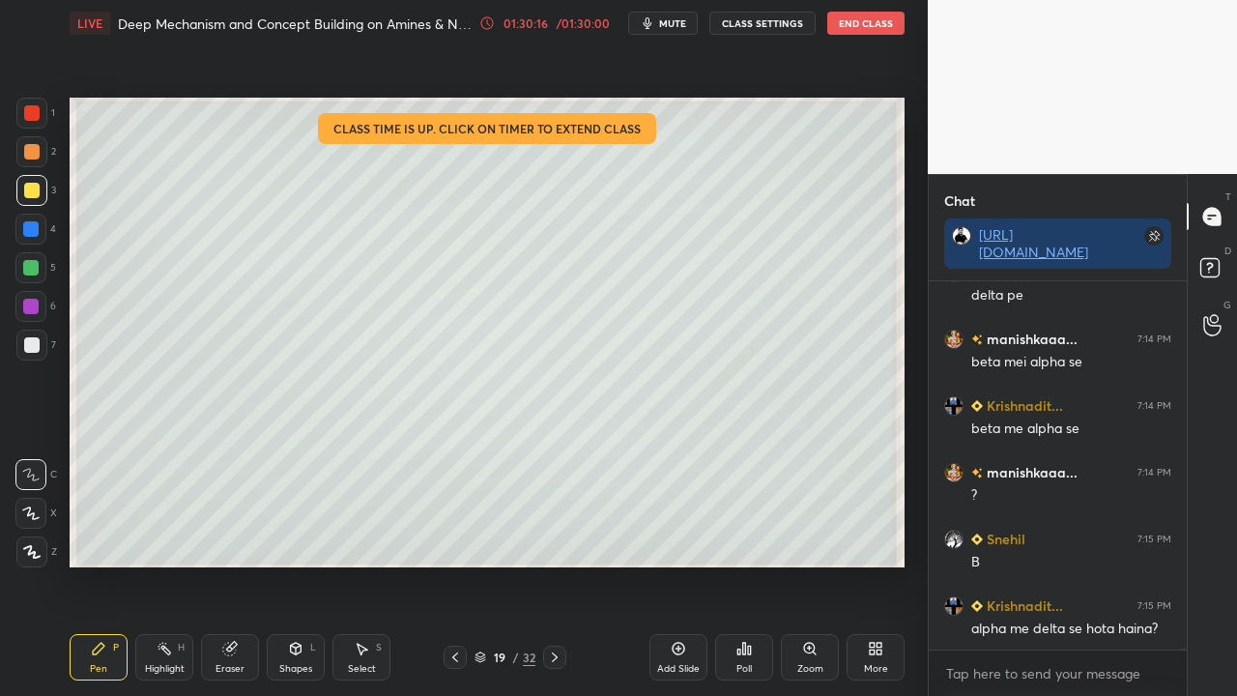
scroll to position [113746, 0]
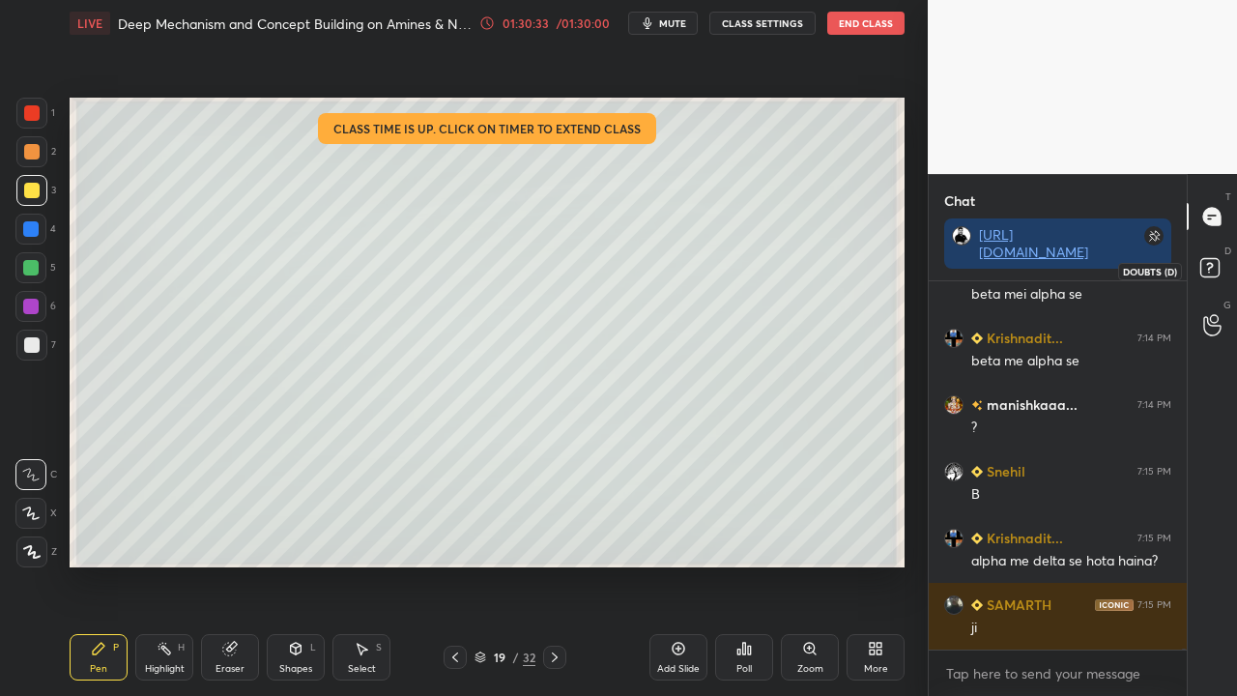
click at [1223, 266] on icon at bounding box center [1212, 270] width 35 height 35
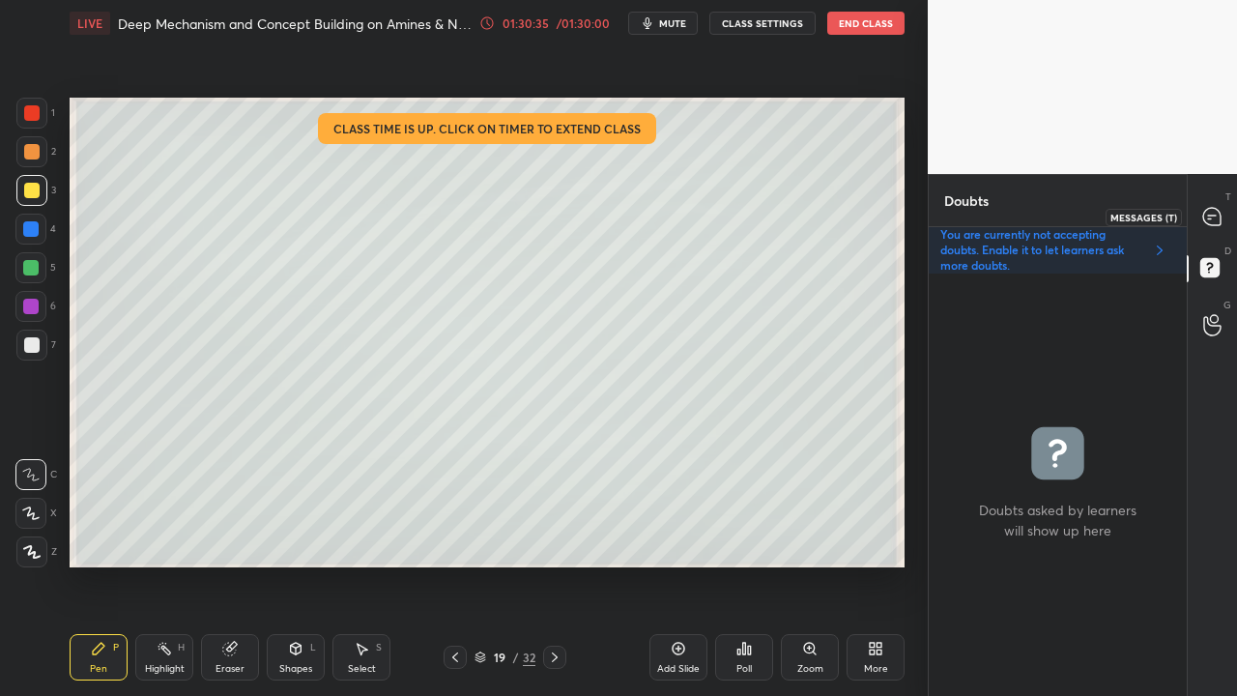
click at [1216, 218] on icon at bounding box center [1211, 216] width 17 height 17
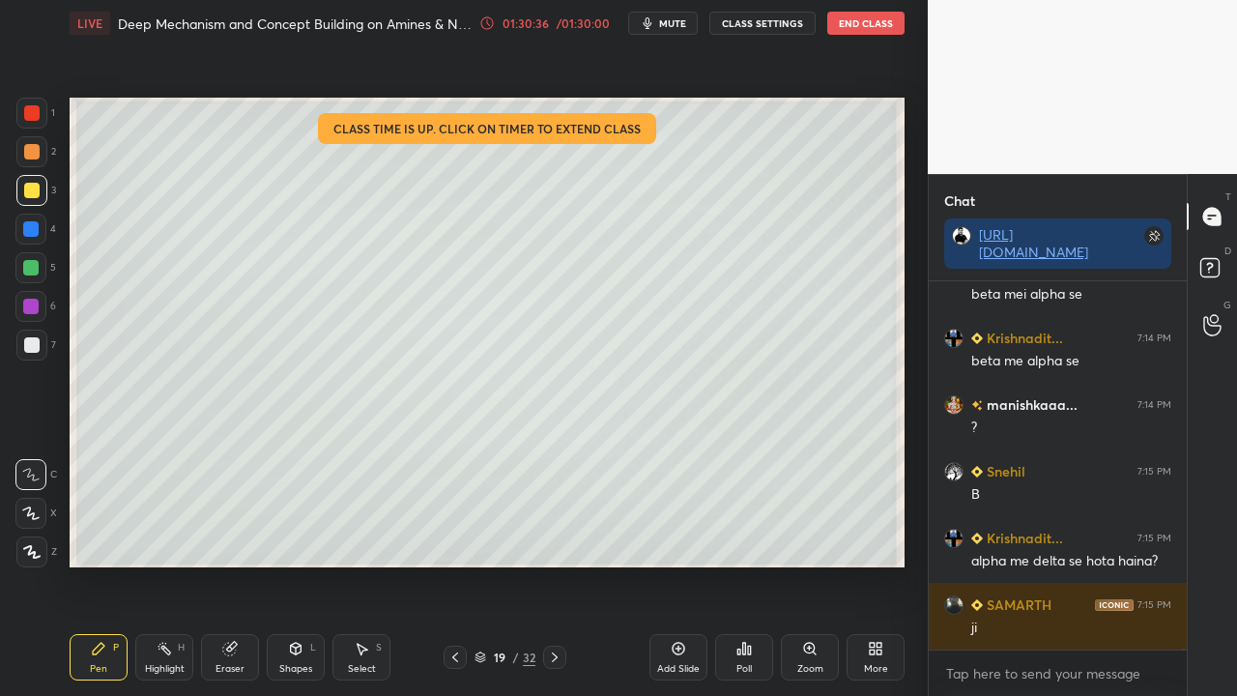
scroll to position [113811, 0]
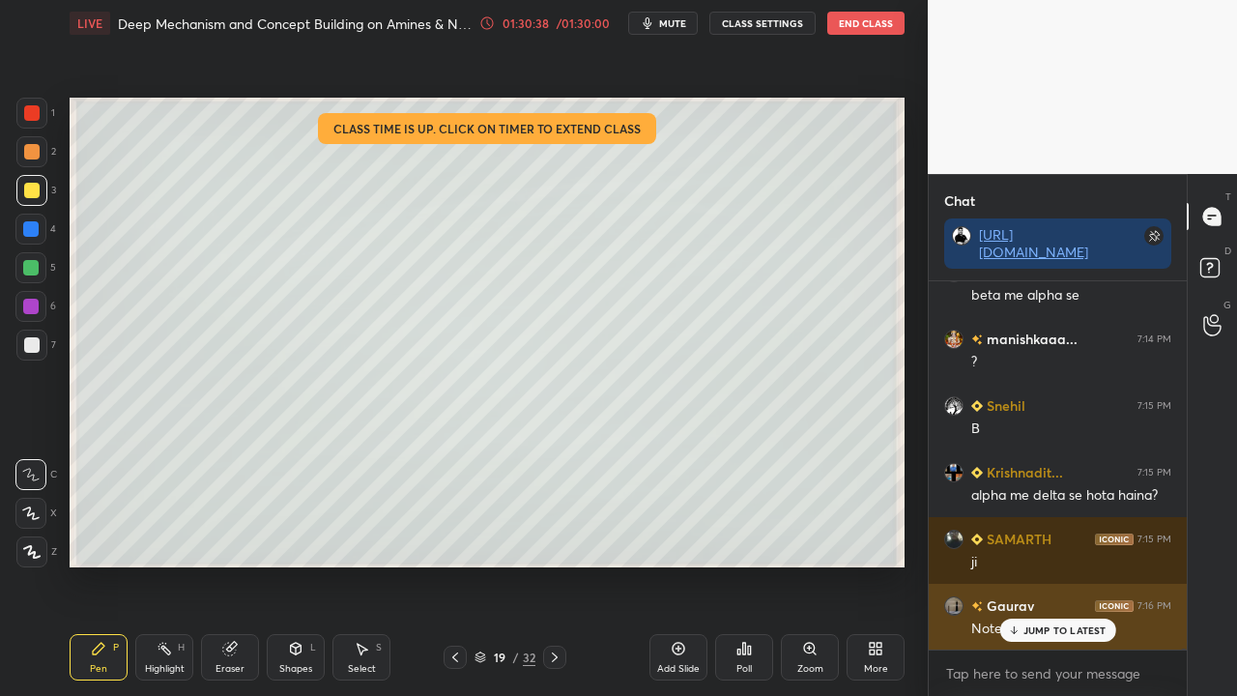
click at [1049, 564] on p "JUMP TO LATEST" at bounding box center [1064, 630] width 83 height 12
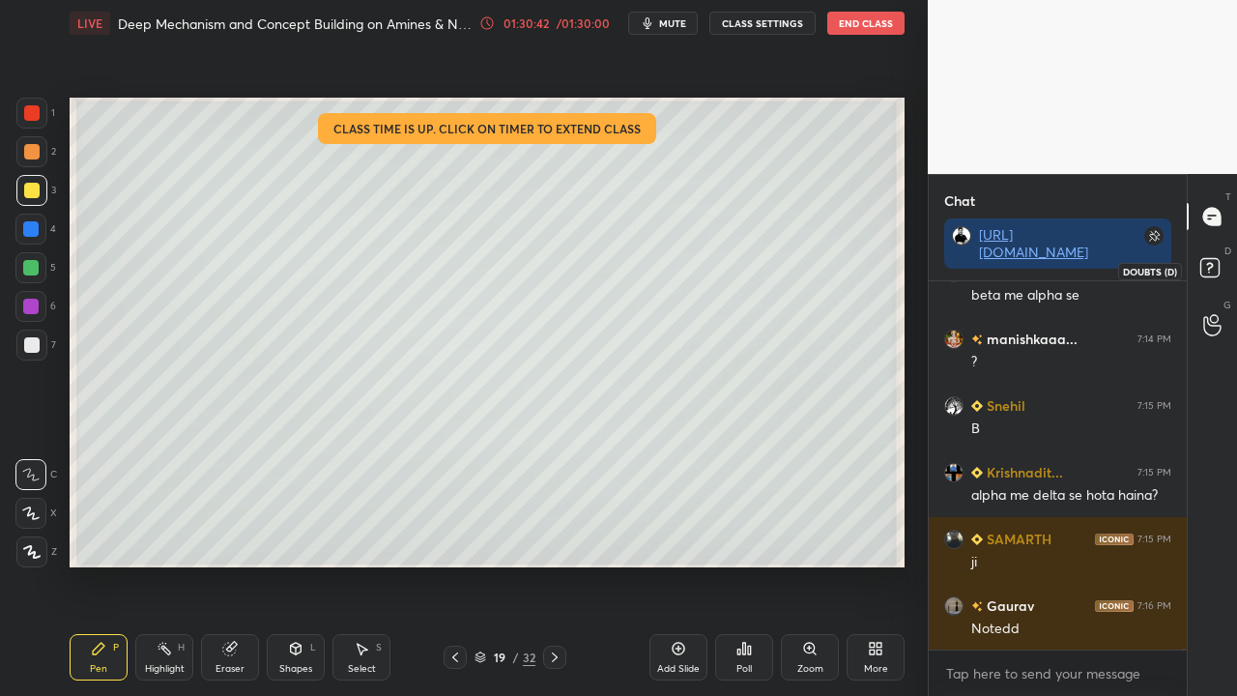
click at [1213, 267] on rect at bounding box center [1209, 268] width 18 height 18
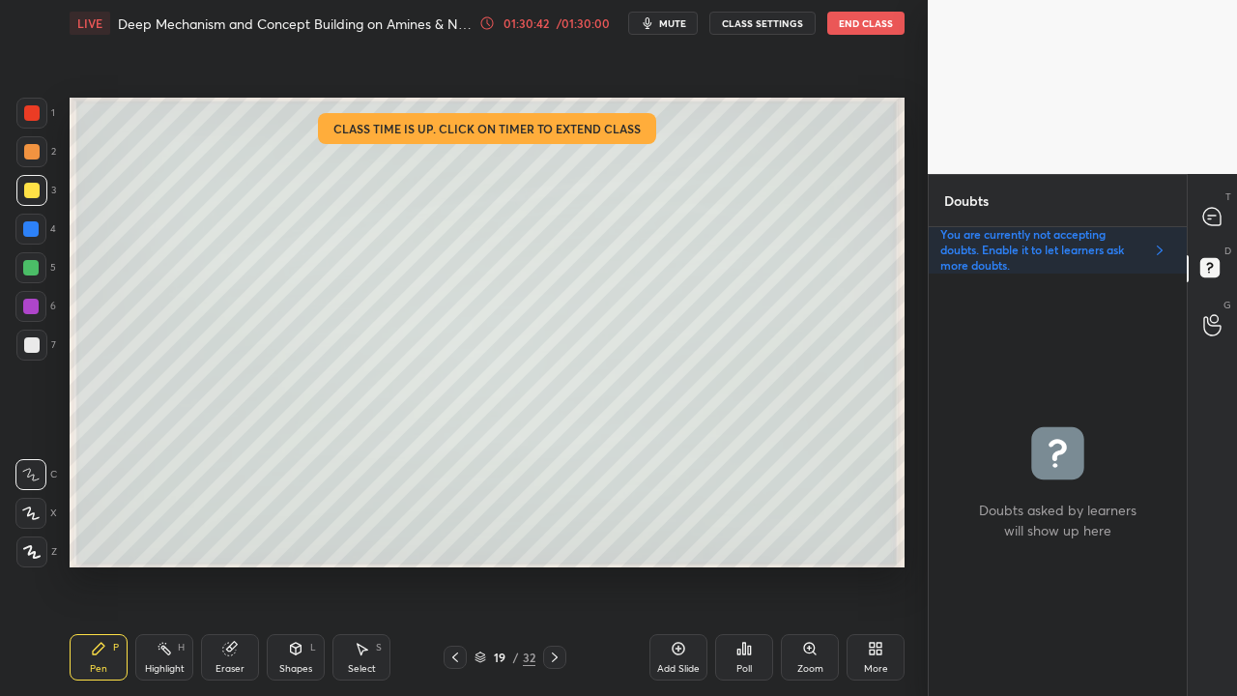
scroll to position [416, 252]
click at [1213, 214] on icon at bounding box center [1211, 216] width 17 height 17
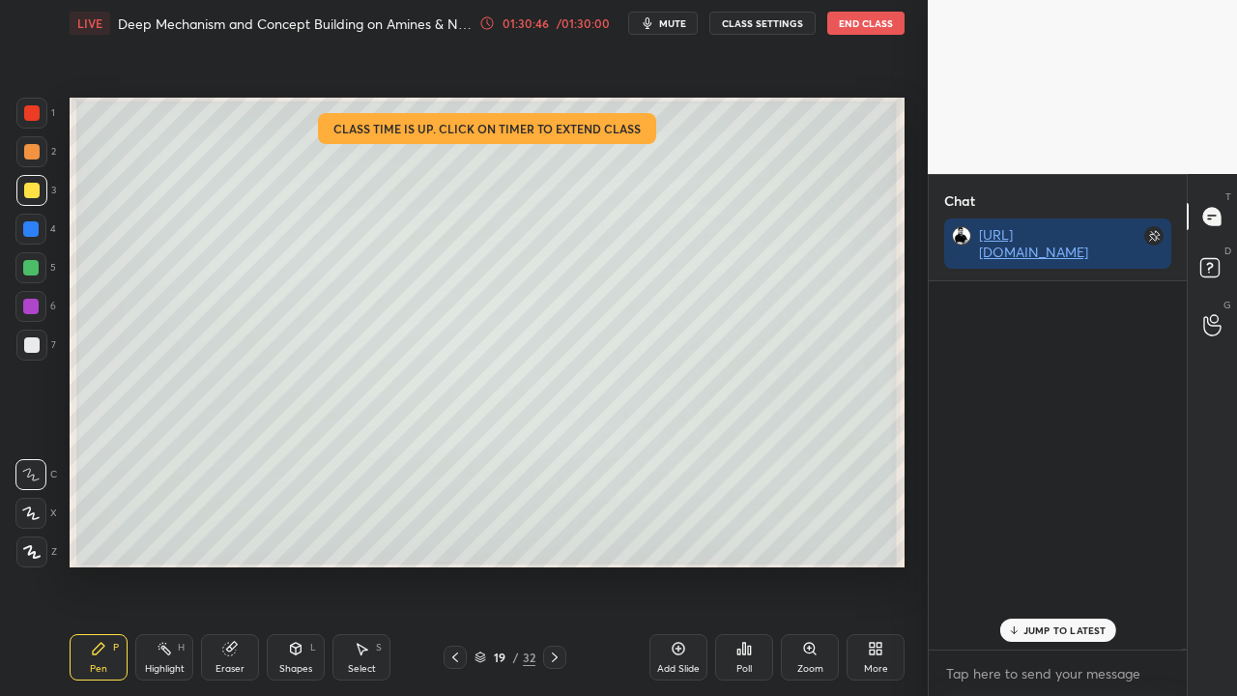
scroll to position [362, 252]
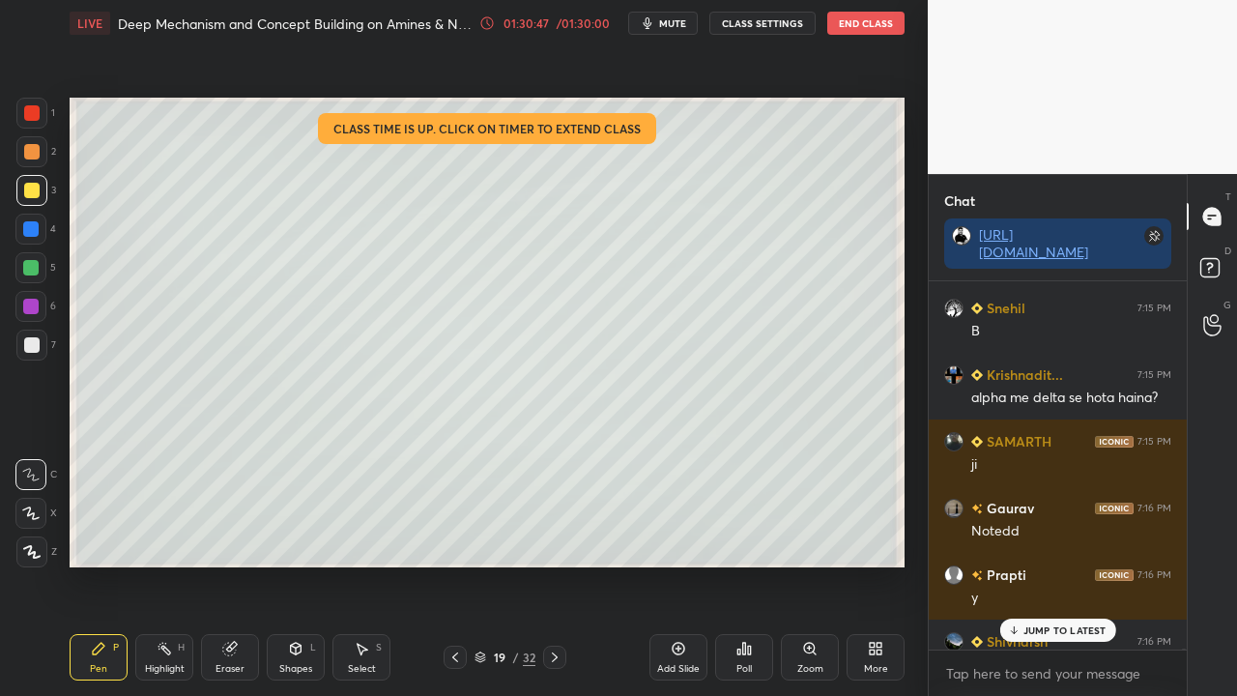
click at [1042, 564] on p "JUMP TO LATEST" at bounding box center [1064, 630] width 83 height 12
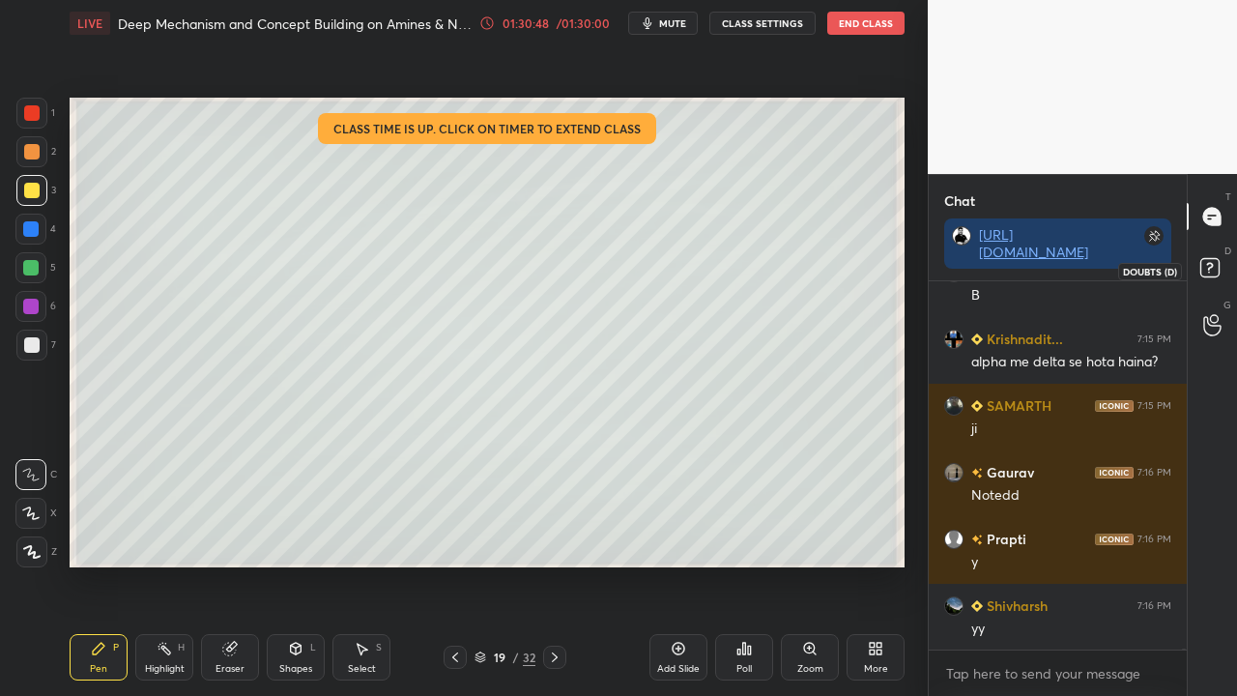
click at [1220, 271] on icon at bounding box center [1212, 270] width 35 height 35
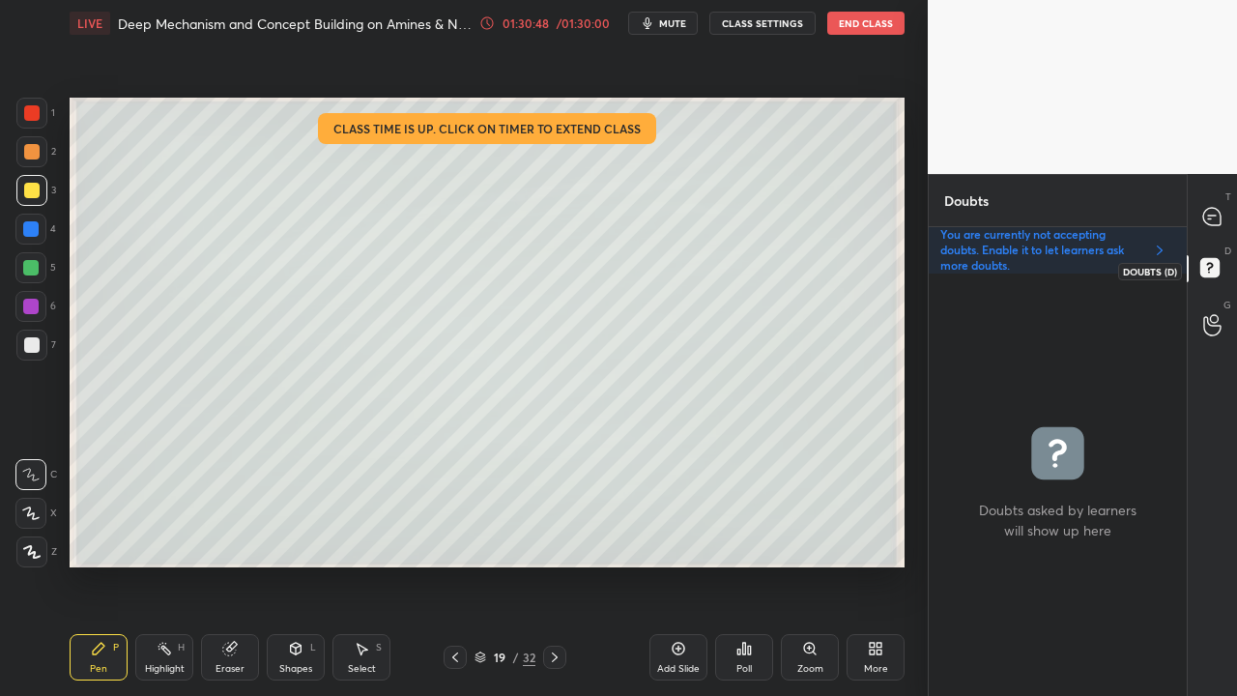
scroll to position [416, 252]
click at [1215, 212] on icon at bounding box center [1211, 216] width 17 height 17
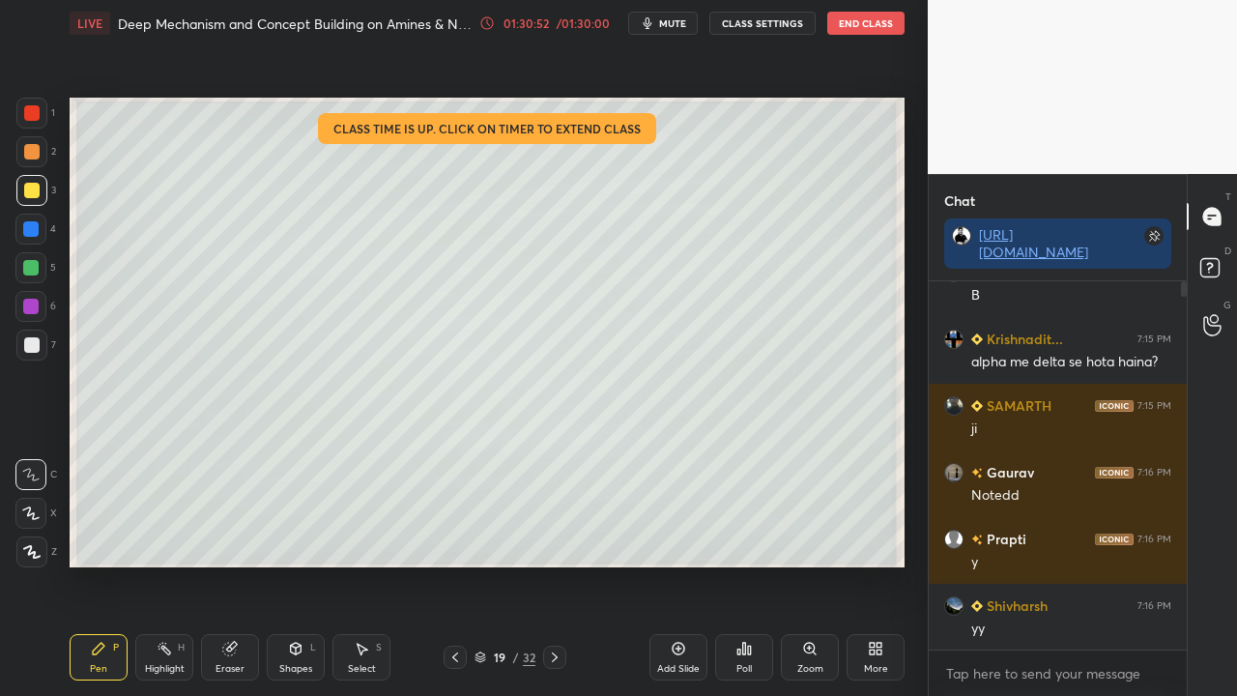
scroll to position [362, 252]
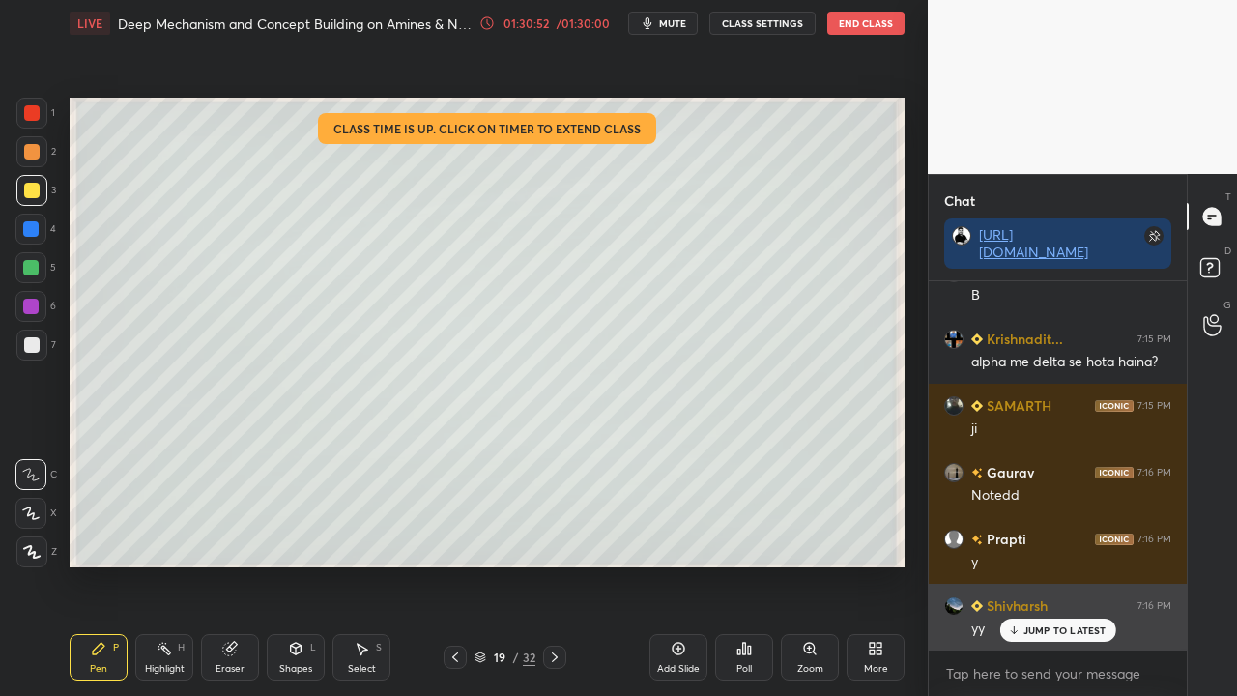
drag, startPoint x: 1030, startPoint y: 626, endPoint x: 1046, endPoint y: 604, distance: 27.1
click at [1031, 564] on p "JUMP TO LATEST" at bounding box center [1064, 630] width 83 height 12
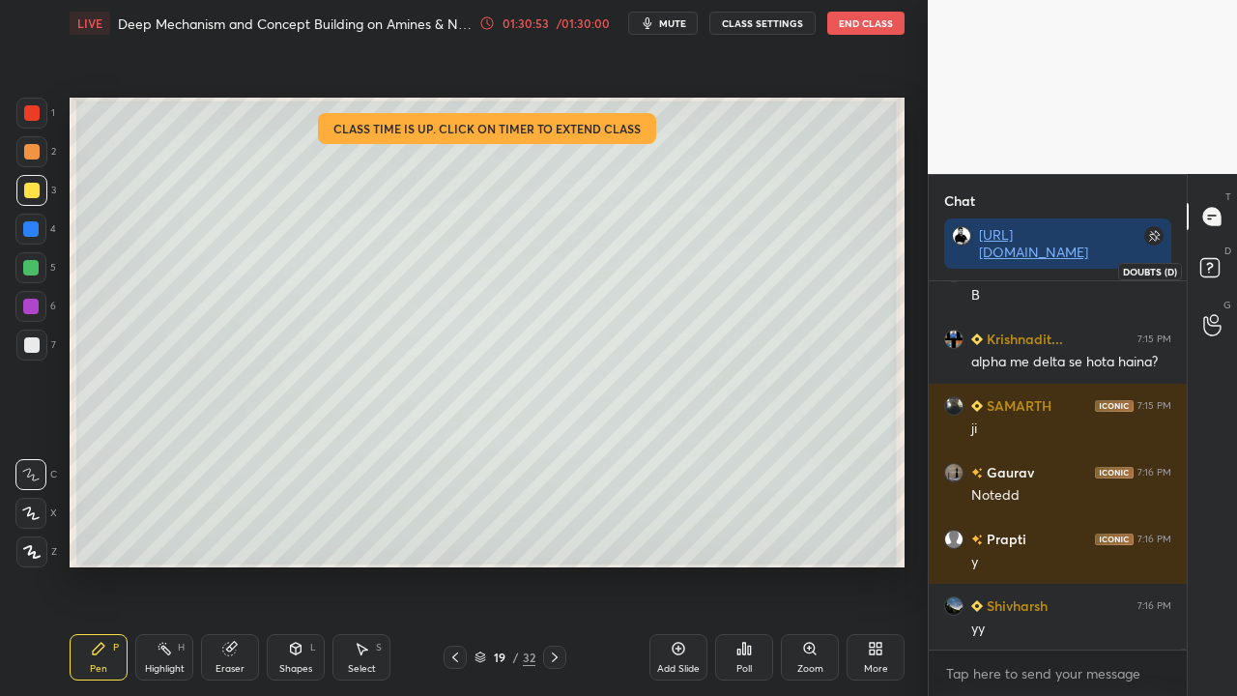
click at [1225, 266] on icon at bounding box center [1212, 270] width 35 height 35
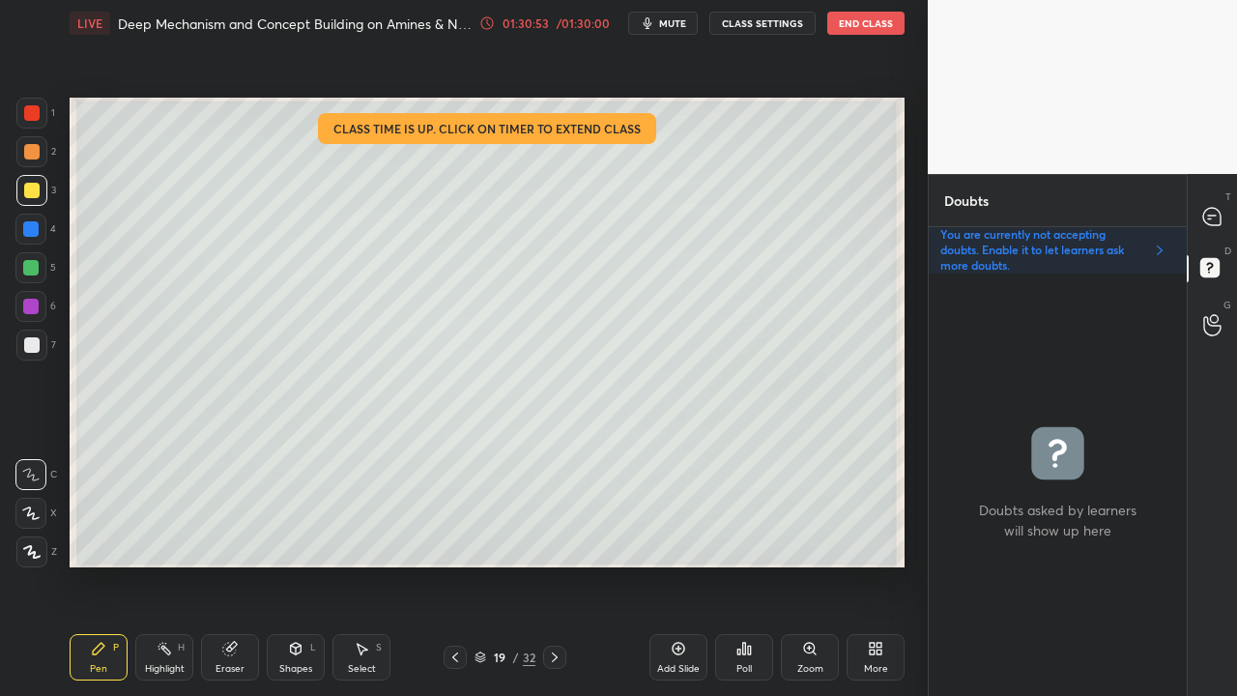
scroll to position [416, 252]
click at [549, 564] on icon at bounding box center [554, 656] width 15 height 15
click at [25, 189] on div at bounding box center [31, 190] width 15 height 15
click at [1223, 218] on div at bounding box center [1212, 216] width 39 height 35
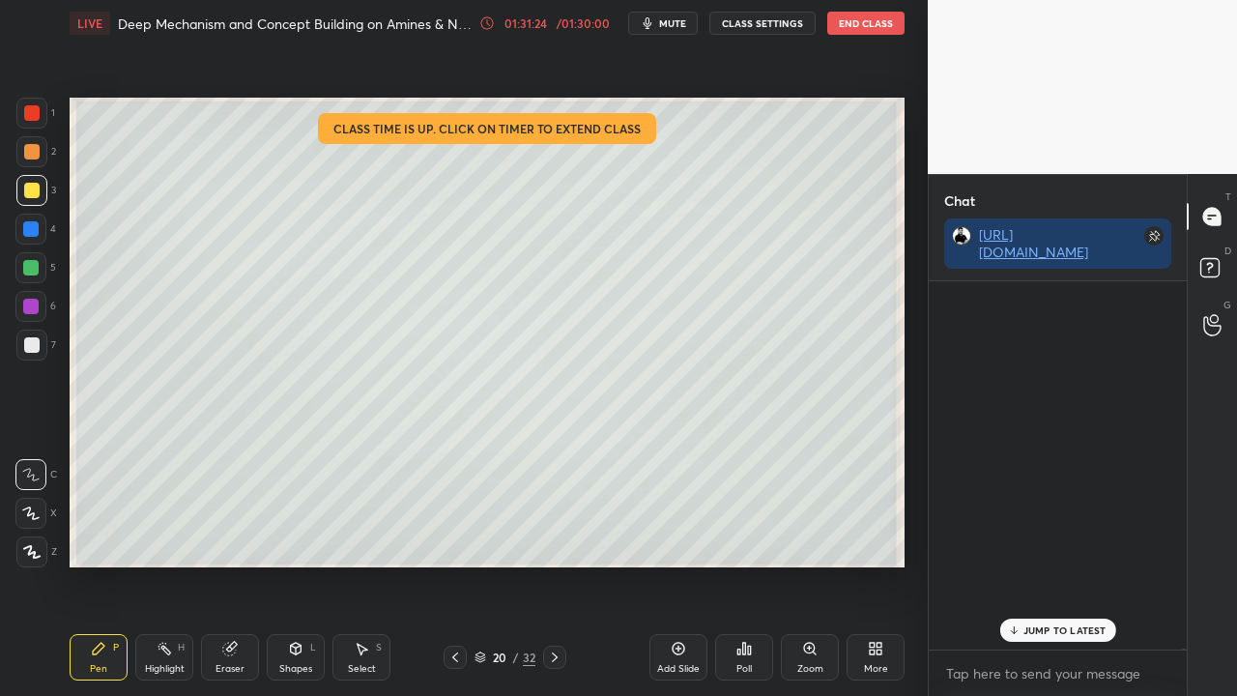
scroll to position [362, 252]
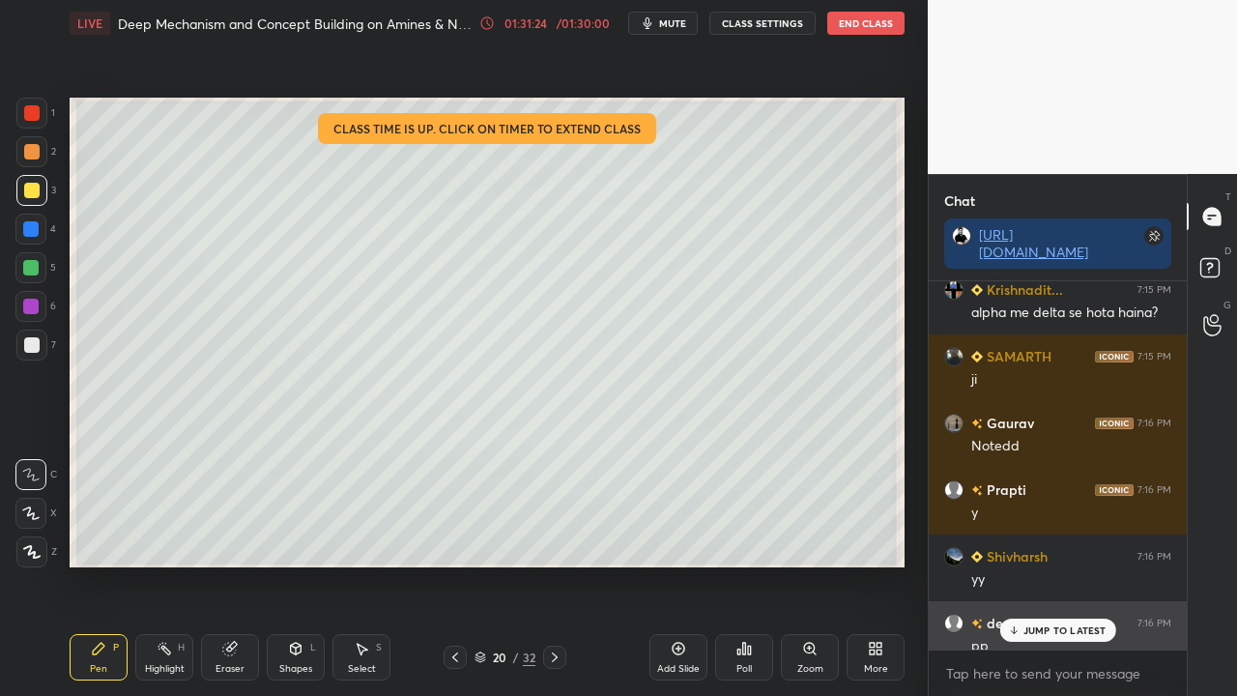
drag, startPoint x: 1031, startPoint y: 629, endPoint x: 1019, endPoint y: 595, distance: 36.1
click at [1032, 564] on p "JUMP TO LATEST" at bounding box center [1064, 630] width 83 height 12
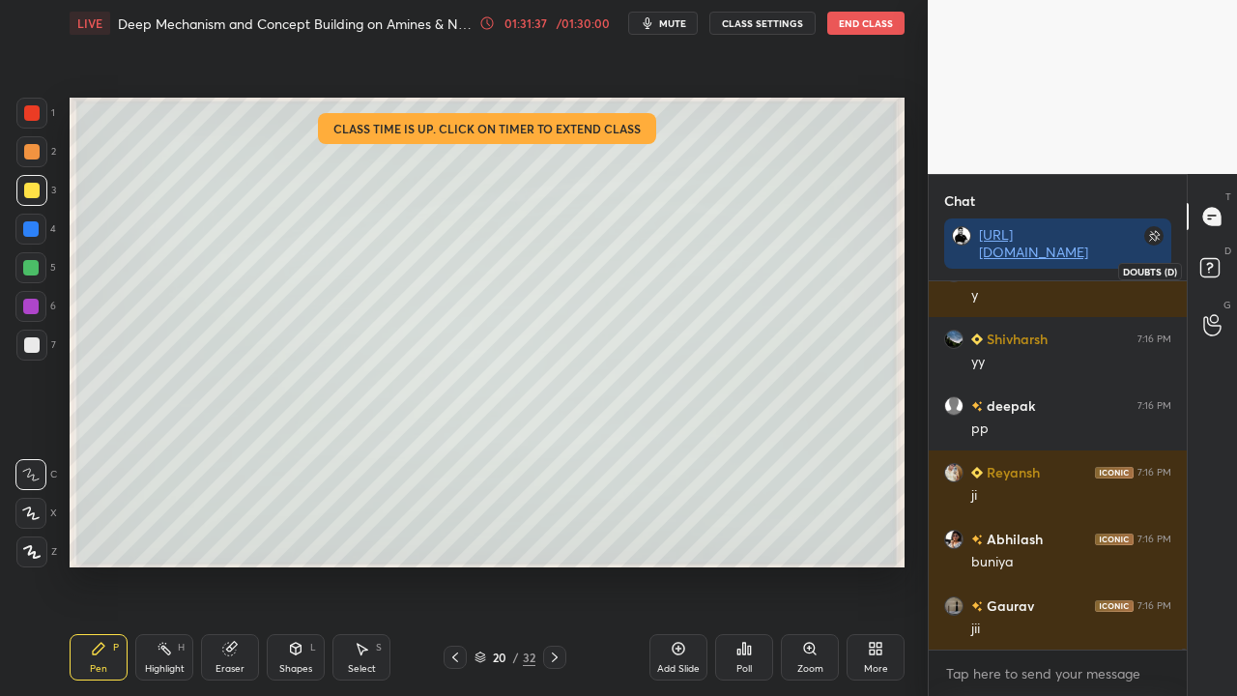
scroll to position [114279, 0]
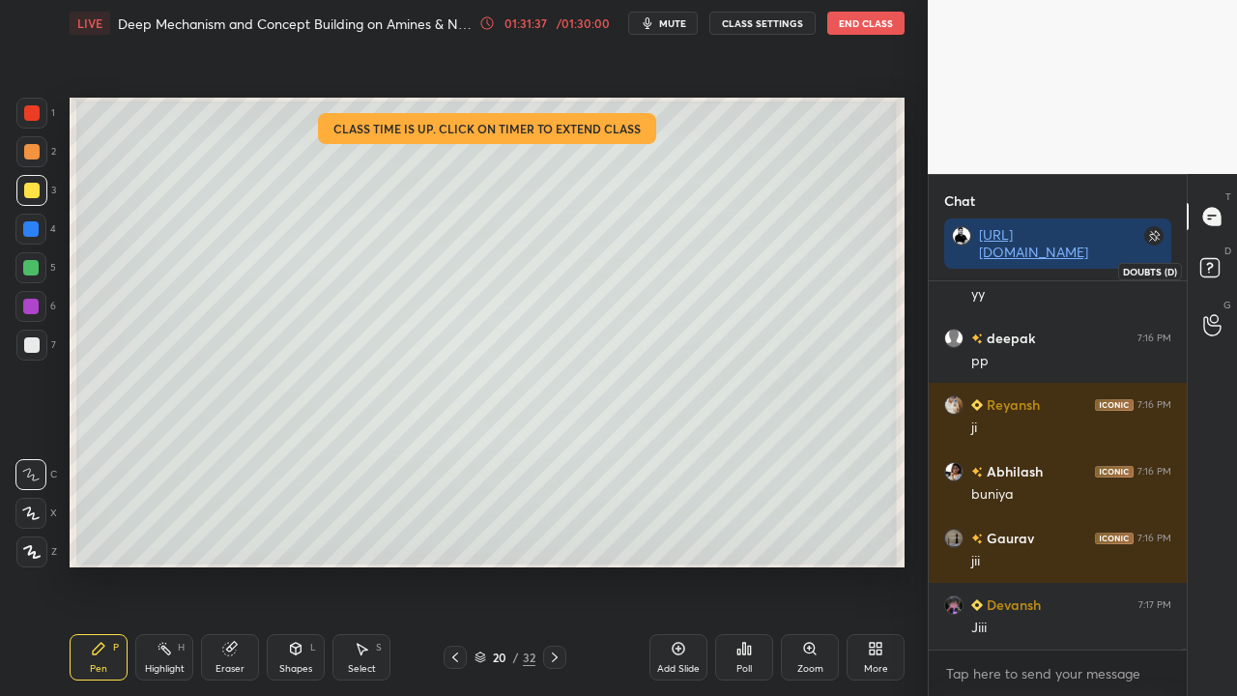
drag, startPoint x: 1201, startPoint y: 267, endPoint x: 1160, endPoint y: 280, distance: 43.7
click at [1201, 267] on rect at bounding box center [1209, 268] width 18 height 18
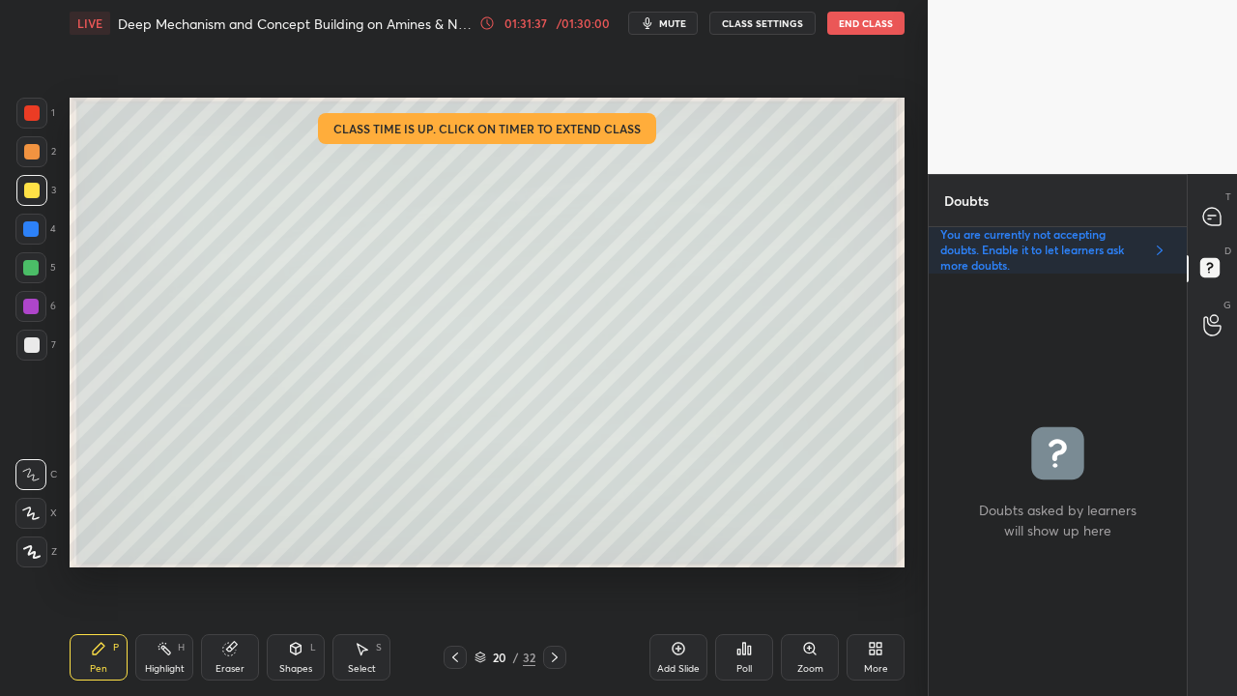
scroll to position [416, 252]
click at [1221, 213] on icon at bounding box center [1212, 217] width 20 height 20
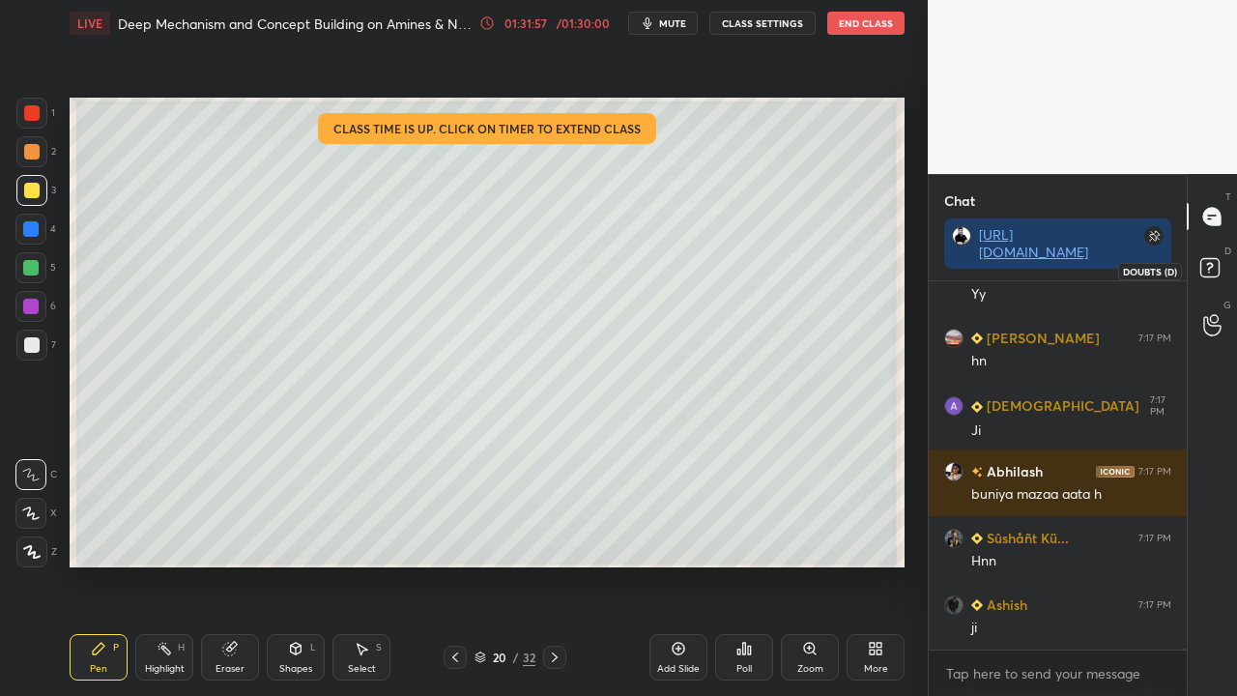
scroll to position [114745, 0]
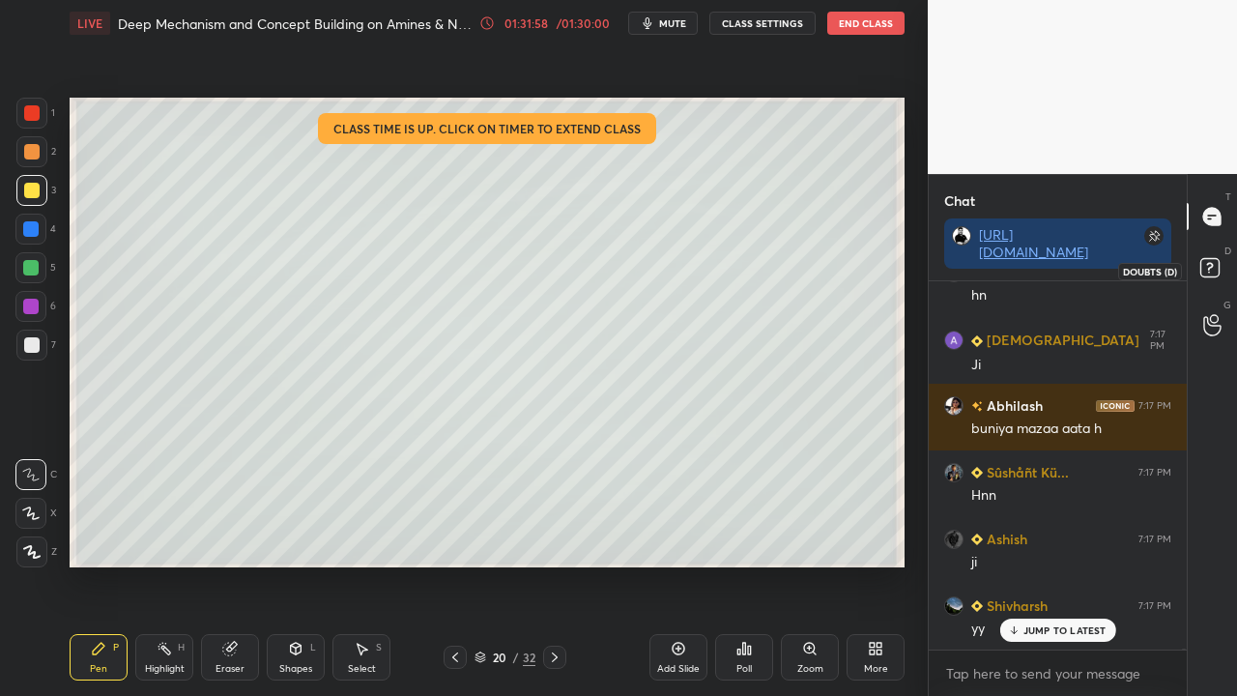
click at [1218, 261] on icon at bounding box center [1212, 270] width 35 height 35
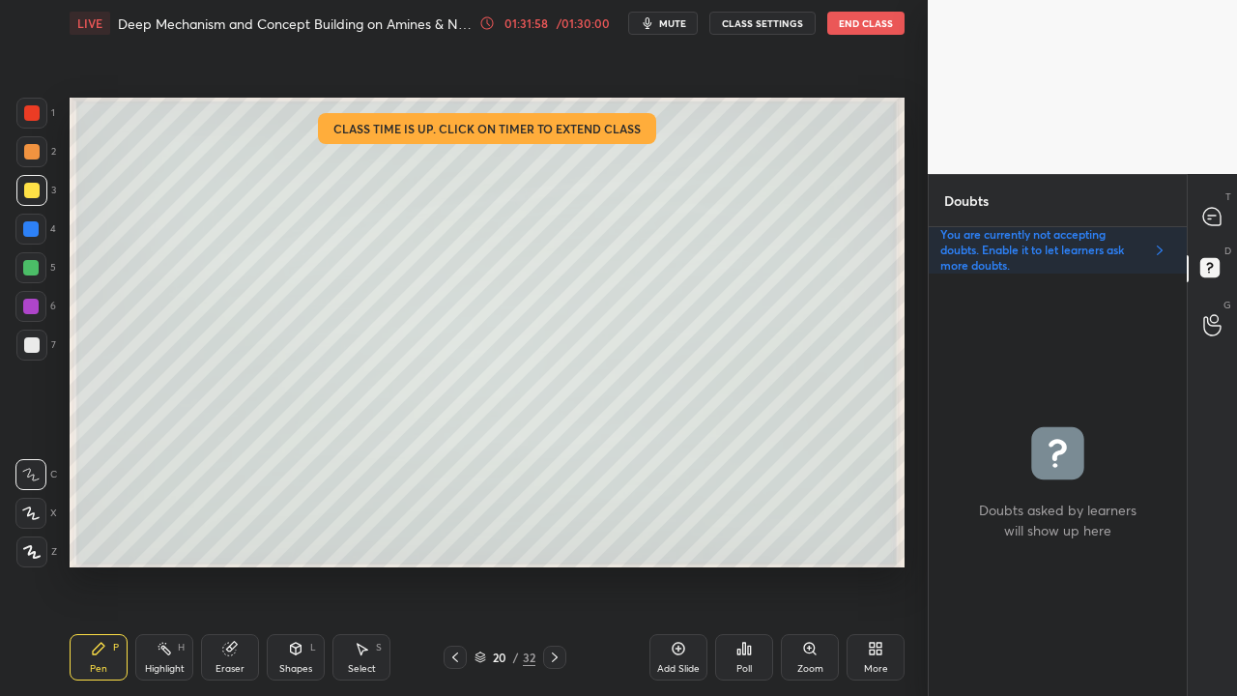
scroll to position [416, 252]
drag, startPoint x: 1210, startPoint y: 213, endPoint x: 1199, endPoint y: 211, distance: 10.8
click at [1210, 214] on icon at bounding box center [1212, 217] width 20 height 20
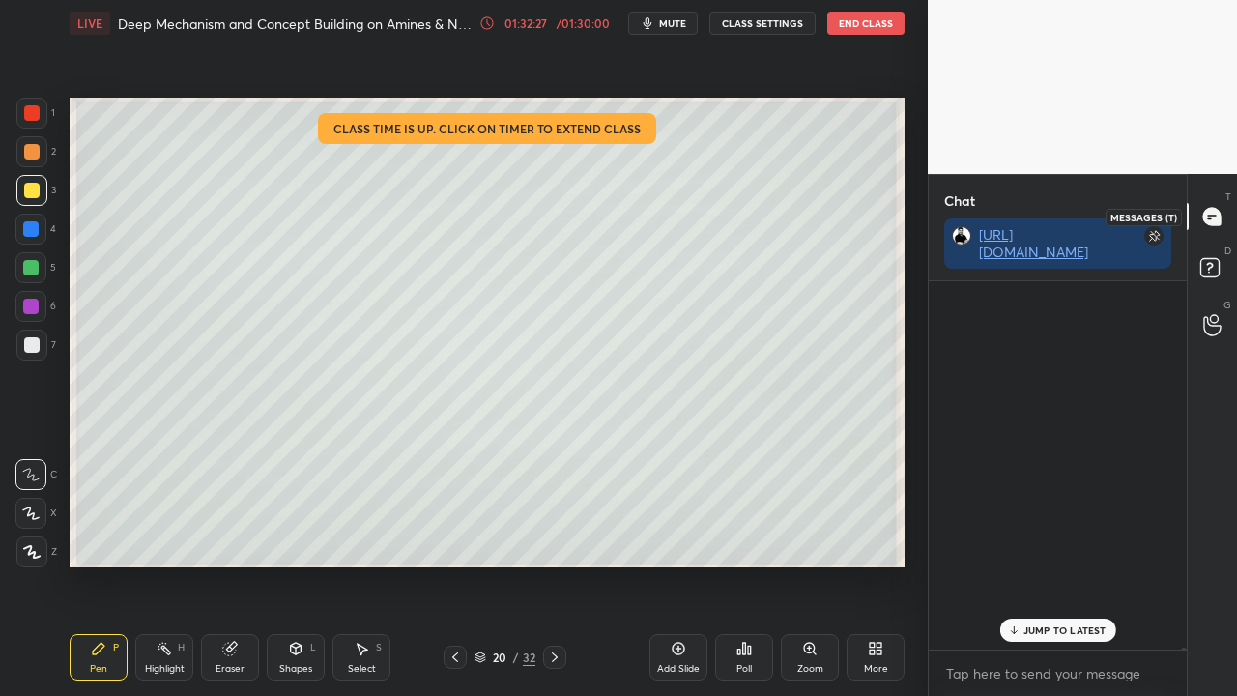
scroll to position [362, 252]
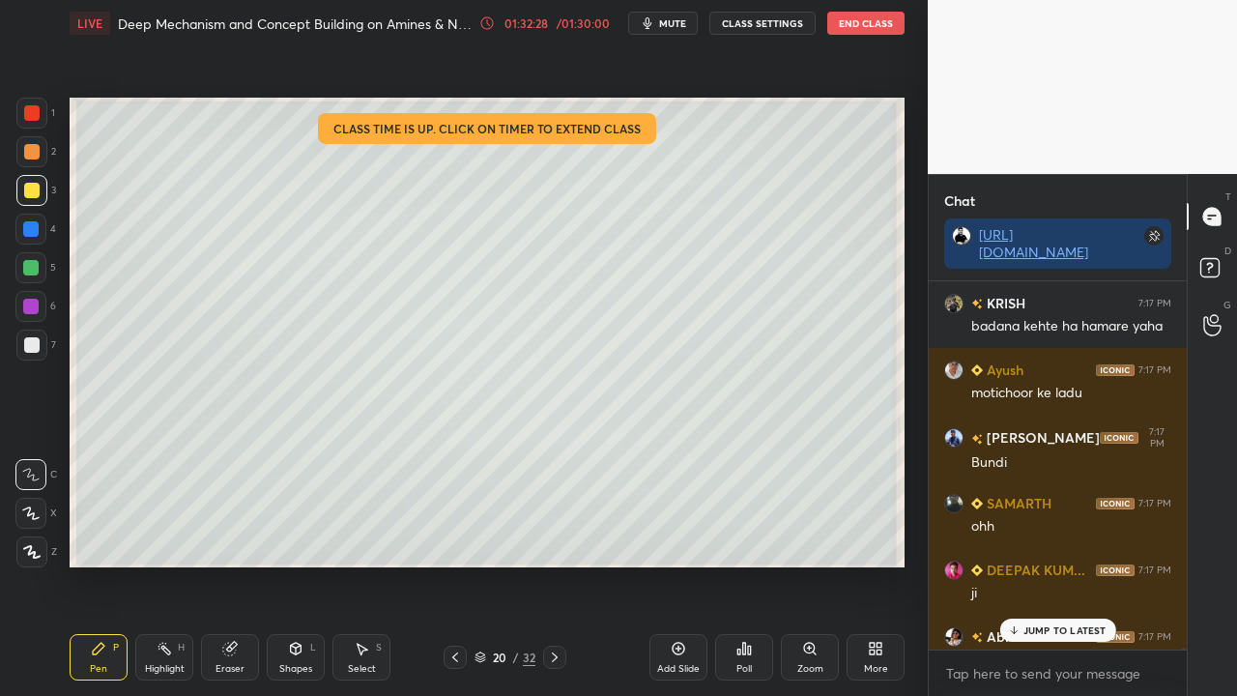
click at [1042, 564] on p "JUMP TO LATEST" at bounding box center [1064, 630] width 83 height 12
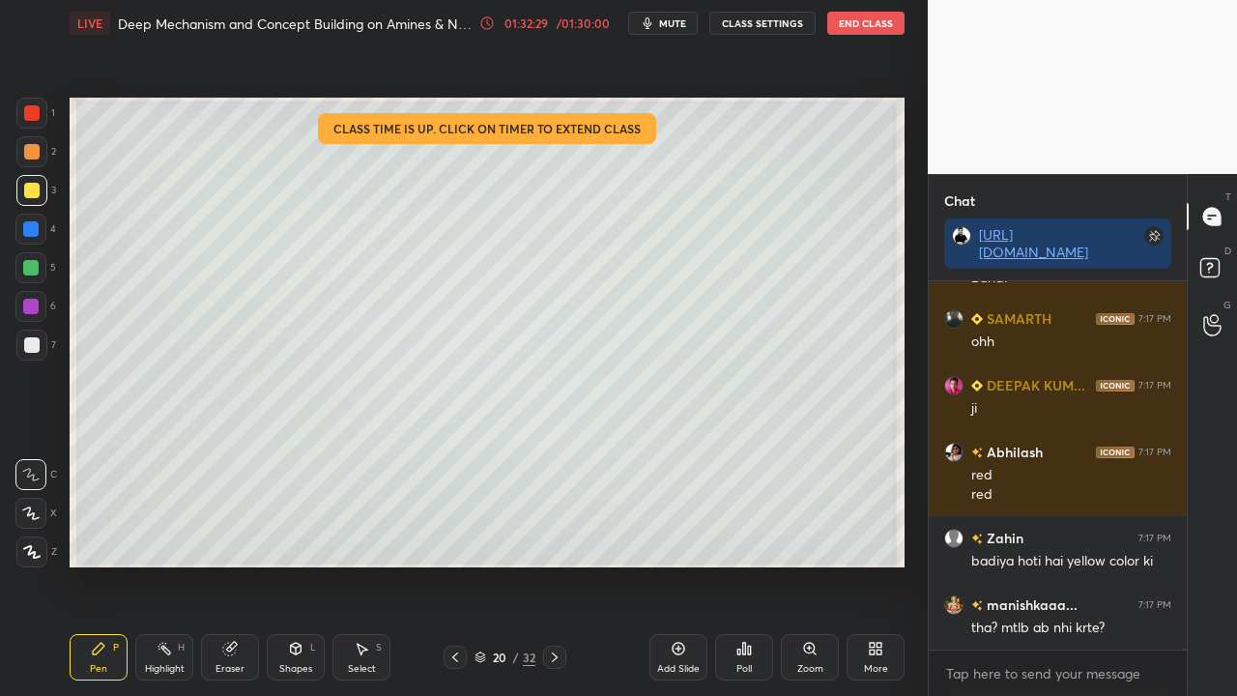
scroll to position [115721, 0]
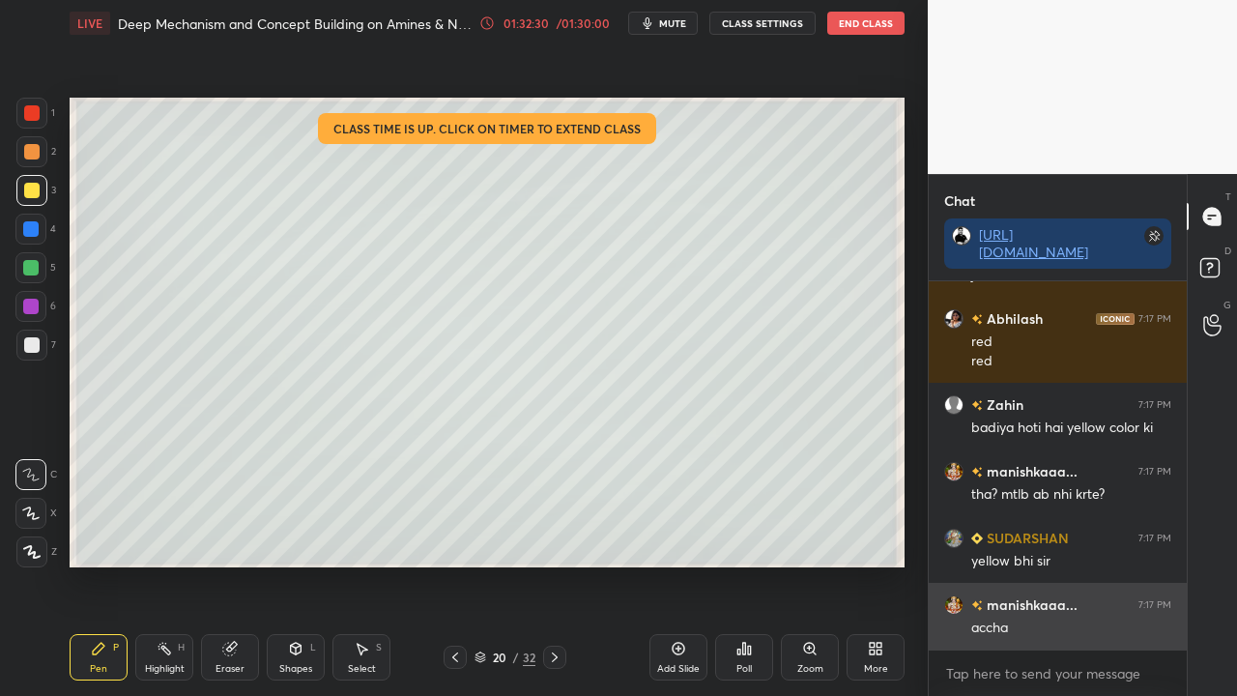
click at [1075, 564] on div "accha" at bounding box center [1071, 627] width 200 height 19
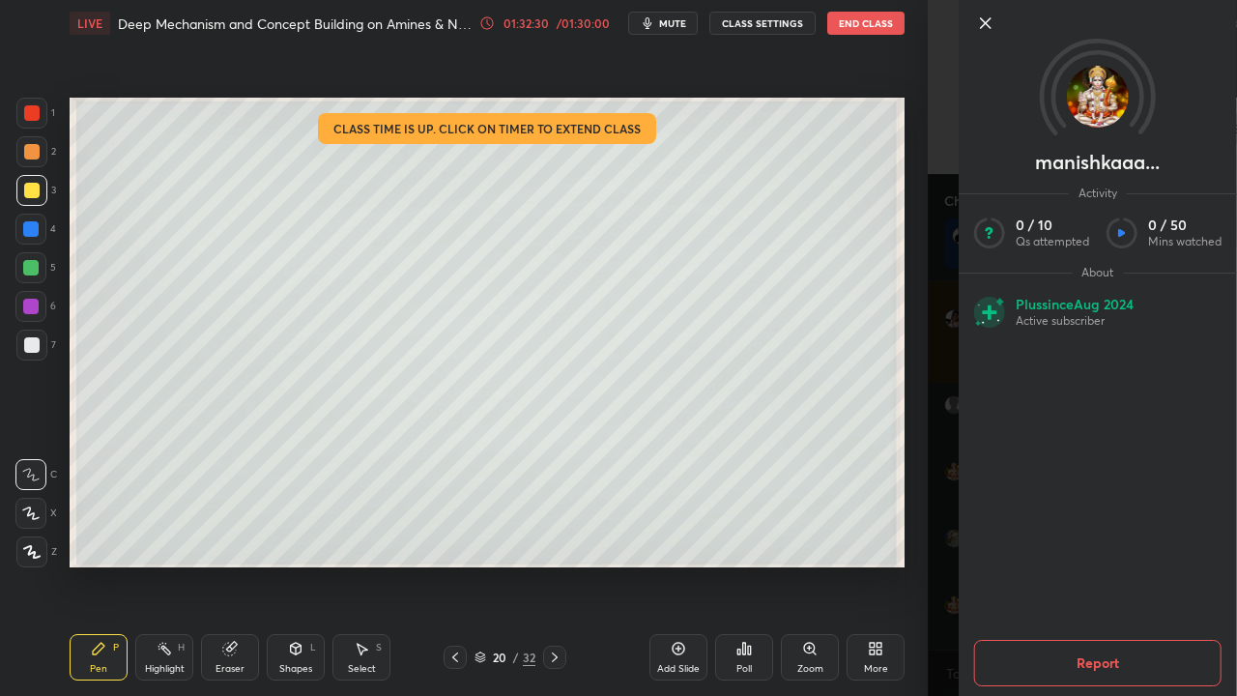
scroll to position [116016, 0]
click at [932, 562] on div "manishkaaa... Activity 0 / 10 Qs attempted 0 / 50 Mins watched About Plus since…" at bounding box center [1082, 348] width 309 height 696
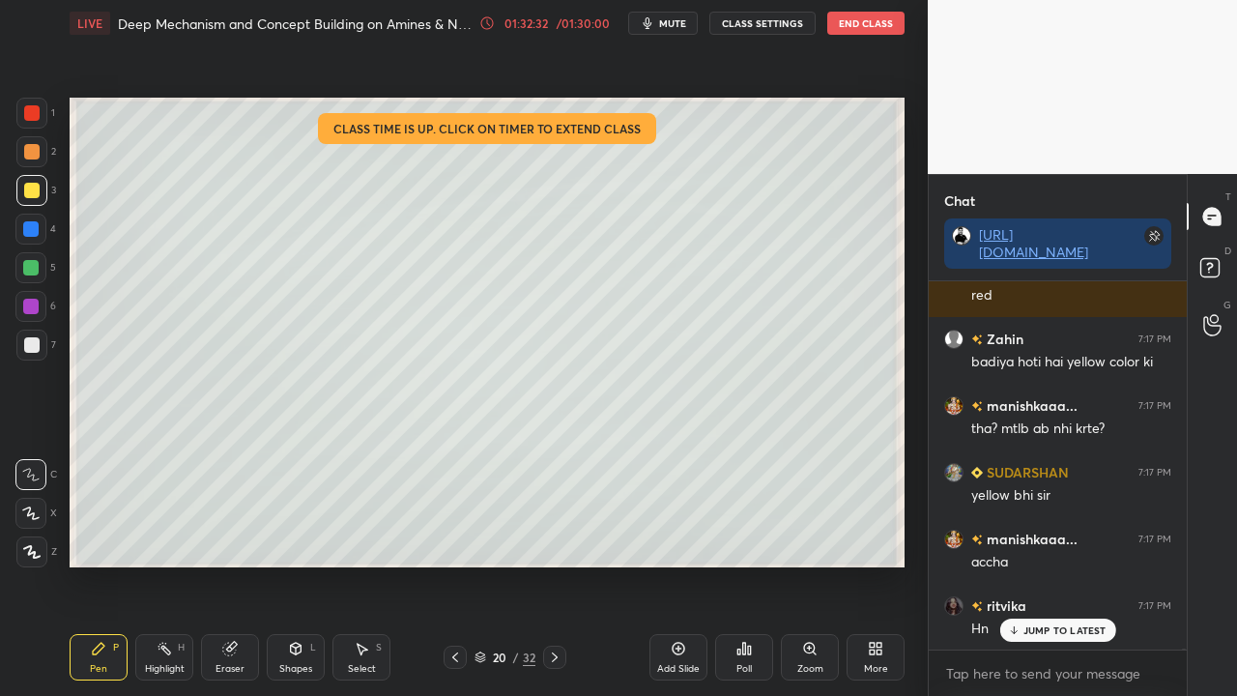
scroll to position [116084, 0]
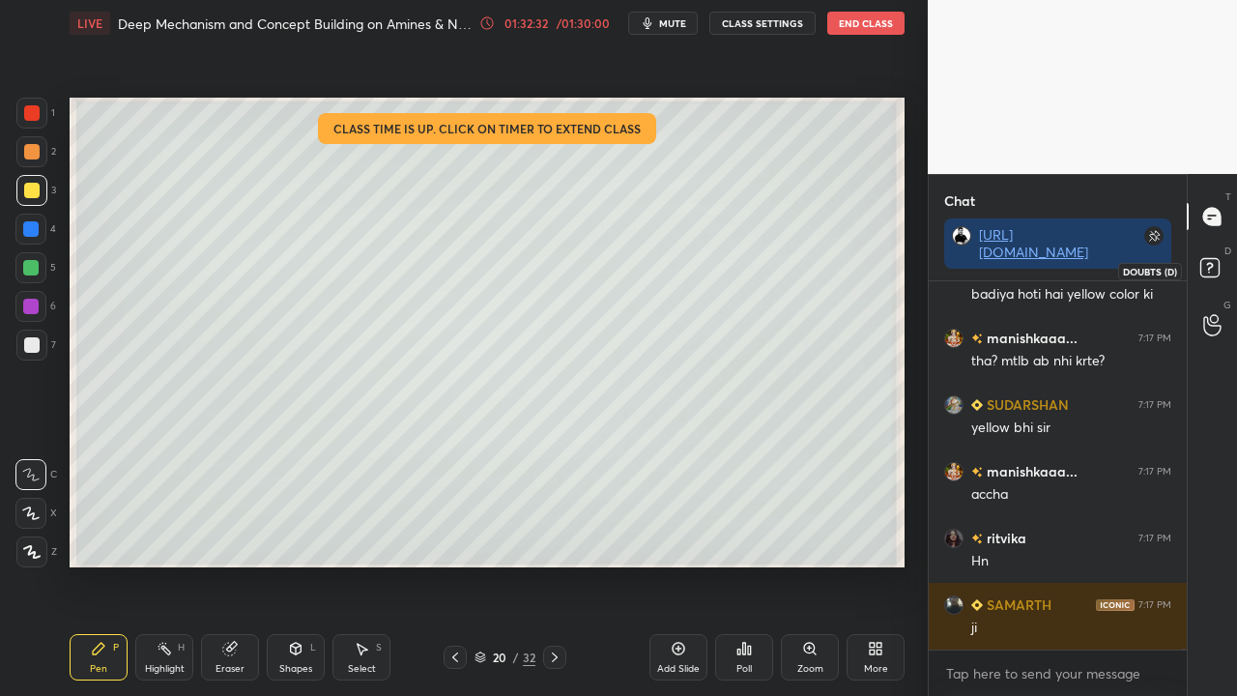
click at [1219, 268] on rect at bounding box center [1209, 268] width 18 height 18
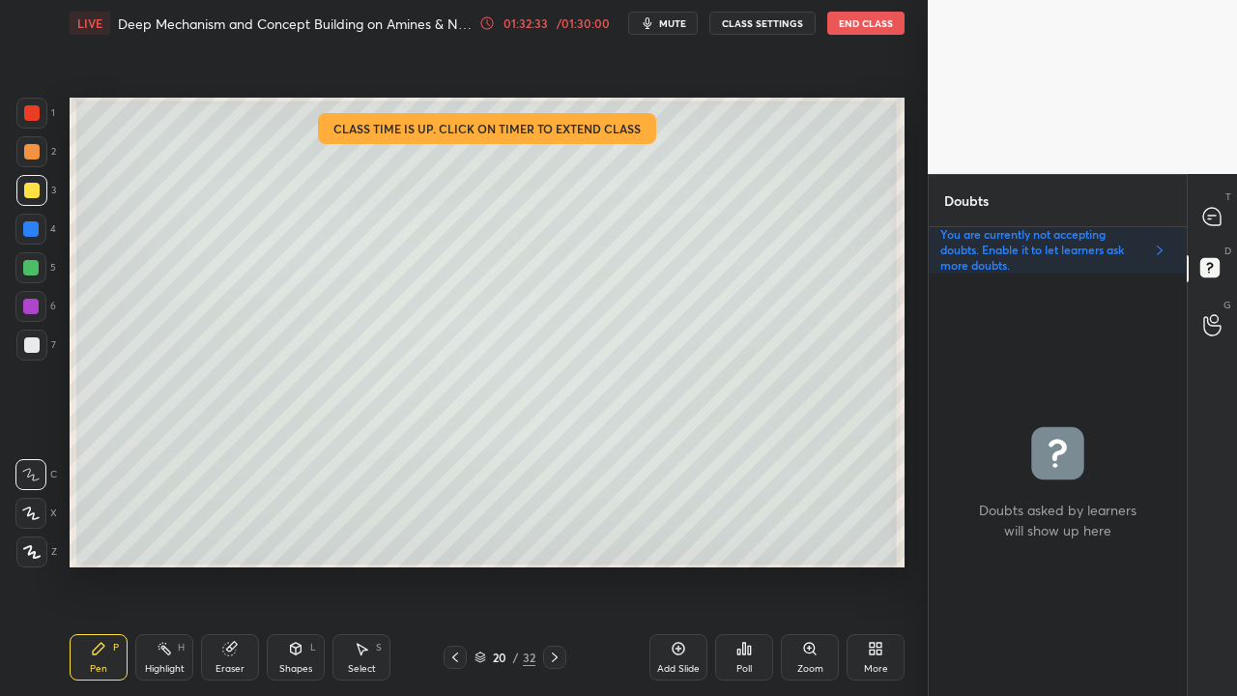
scroll to position [416, 252]
click at [1222, 209] on div at bounding box center [1212, 216] width 39 height 35
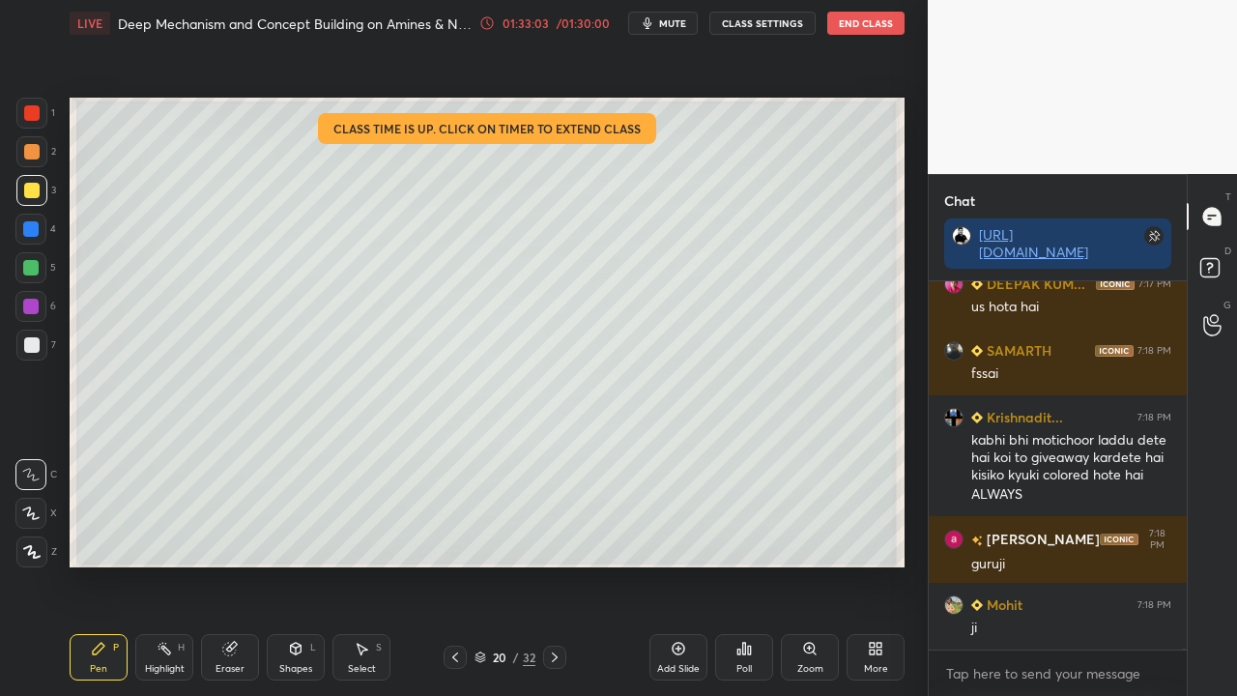
scroll to position [116737, 0]
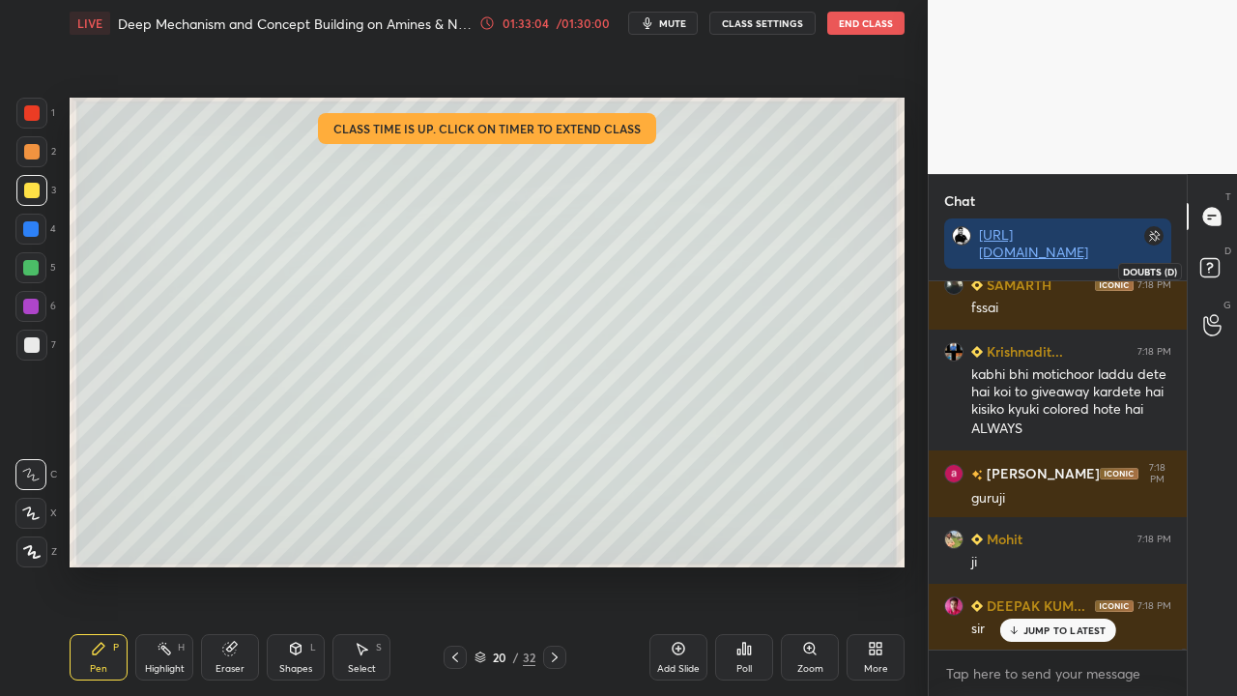
drag, startPoint x: 1216, startPoint y: 267, endPoint x: 1221, endPoint y: 254, distance: 13.8
click at [1216, 268] on rect at bounding box center [1209, 268] width 18 height 18
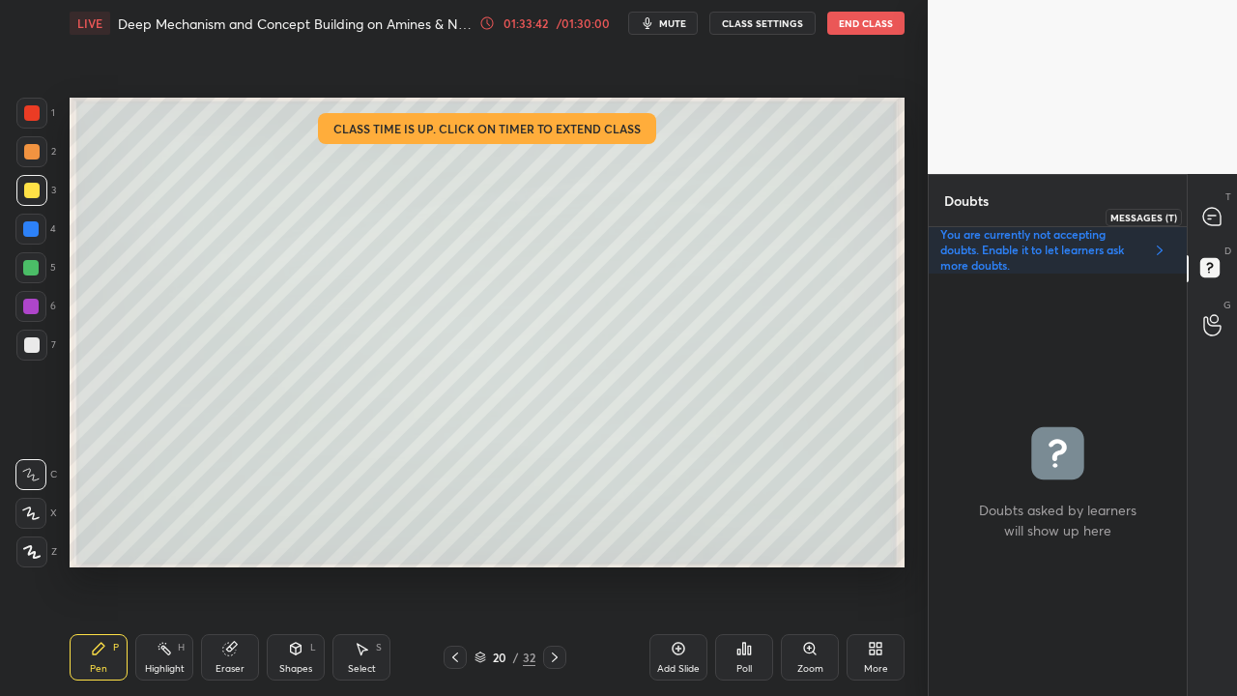
click at [1211, 215] on icon at bounding box center [1211, 216] width 17 height 17
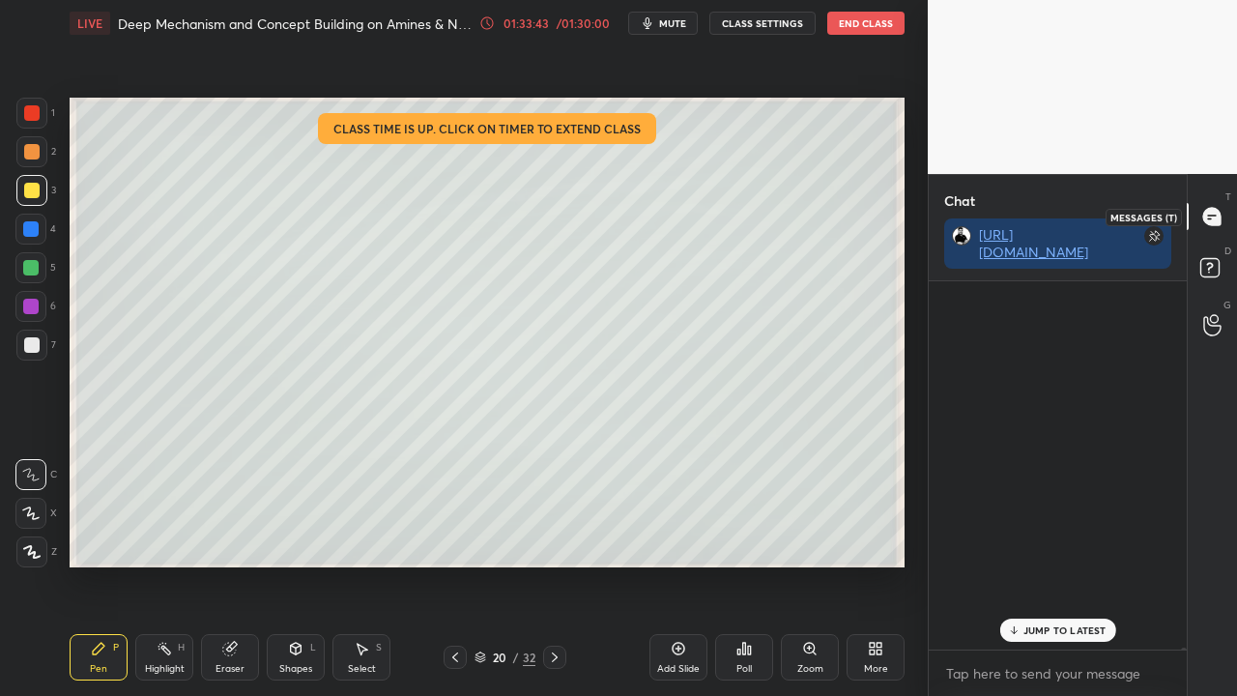
scroll to position [362, 252]
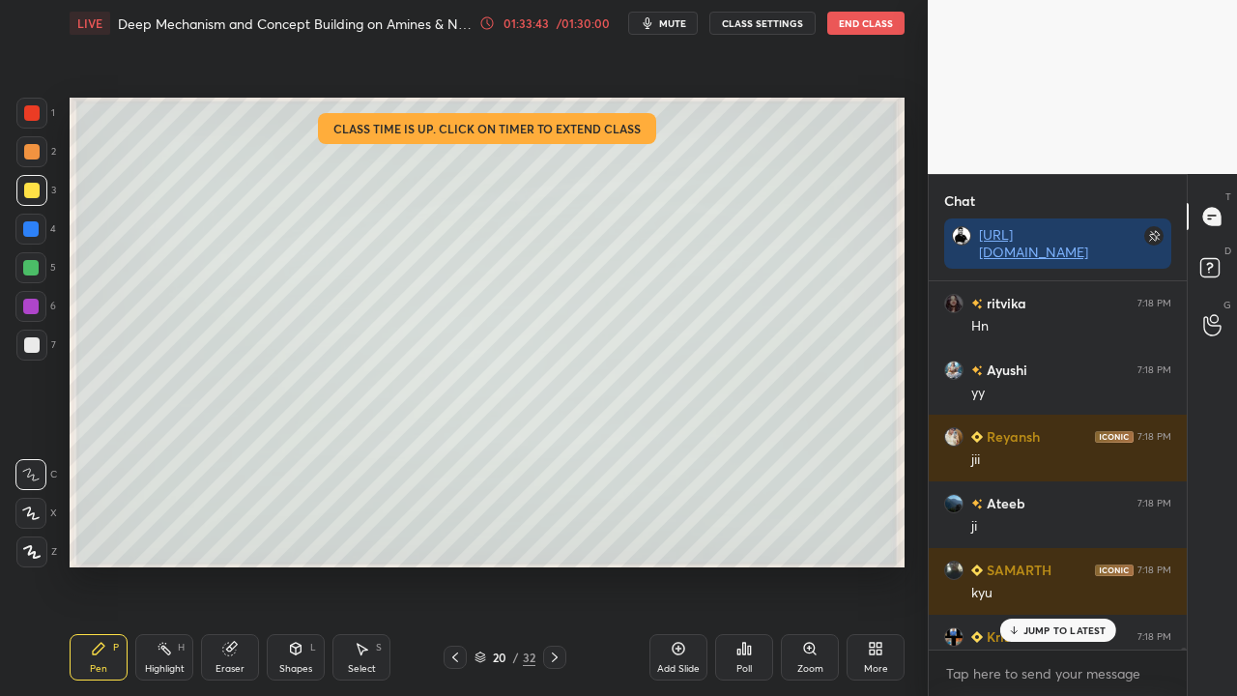
click at [1071, 564] on p "JUMP TO LATEST" at bounding box center [1064, 630] width 83 height 12
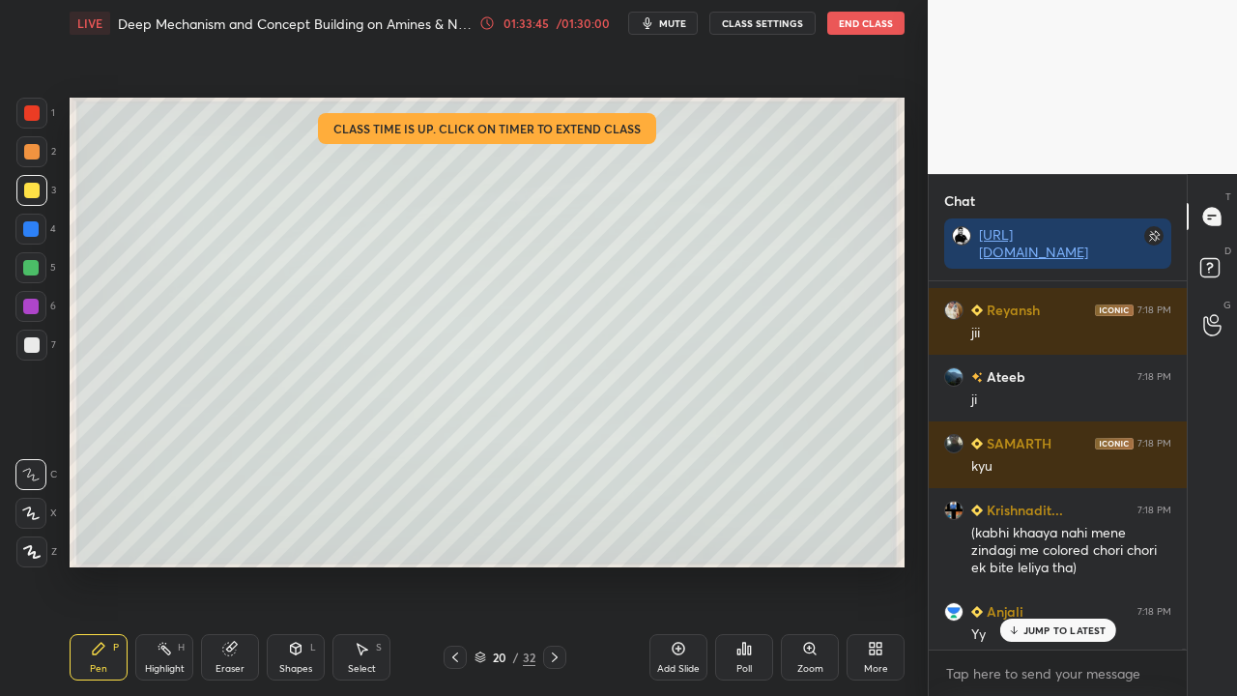
scroll to position [117632, 0]
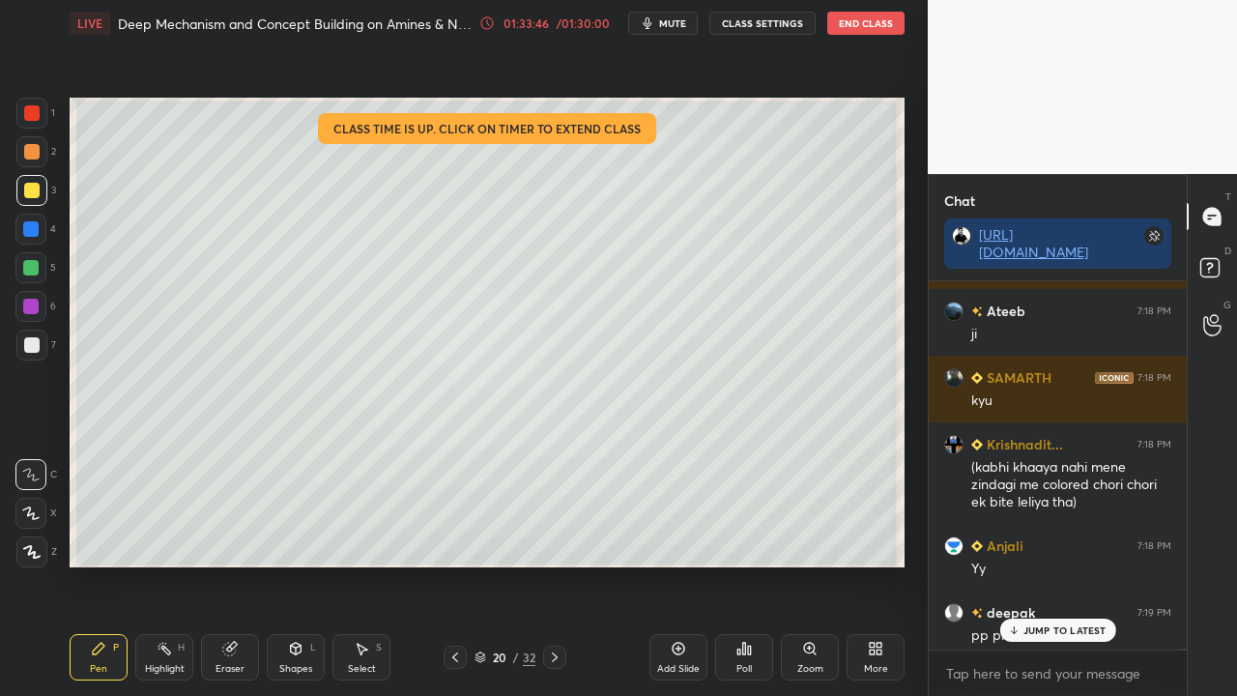
click at [1032, 564] on p "JUMP TO LATEST" at bounding box center [1064, 630] width 83 height 12
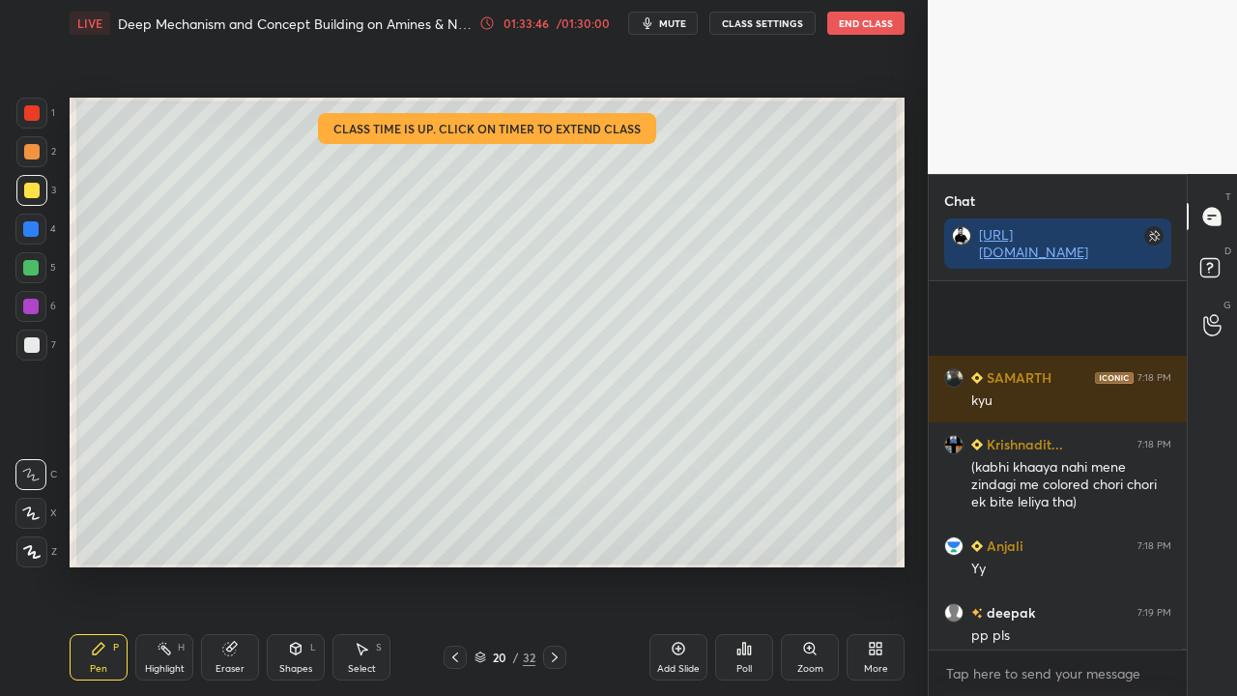
scroll to position [117839, 0]
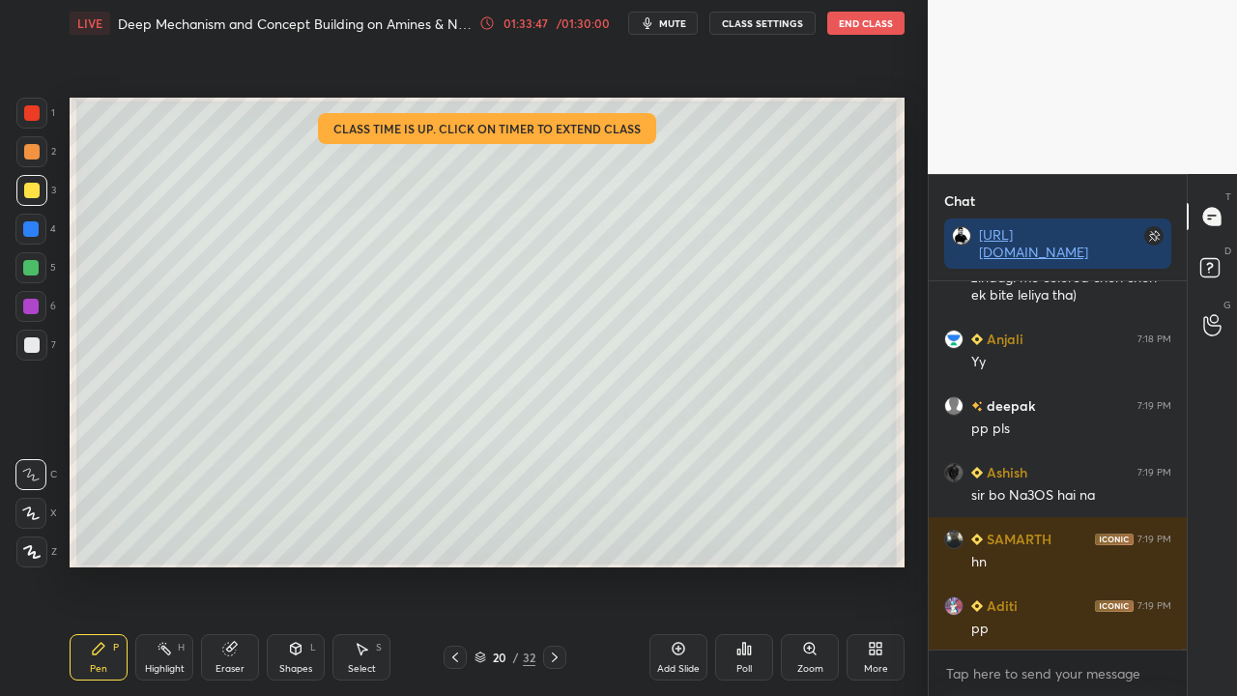
click at [462, 564] on div at bounding box center [455, 657] width 23 height 23
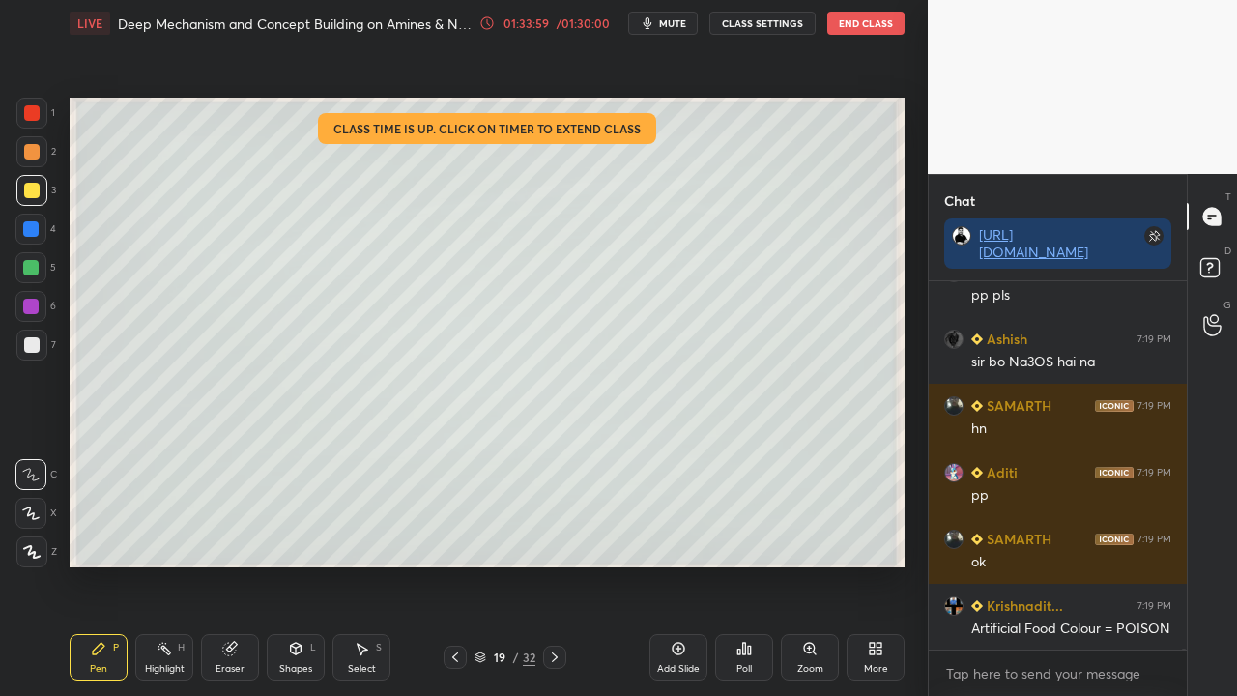
scroll to position [118040, 0]
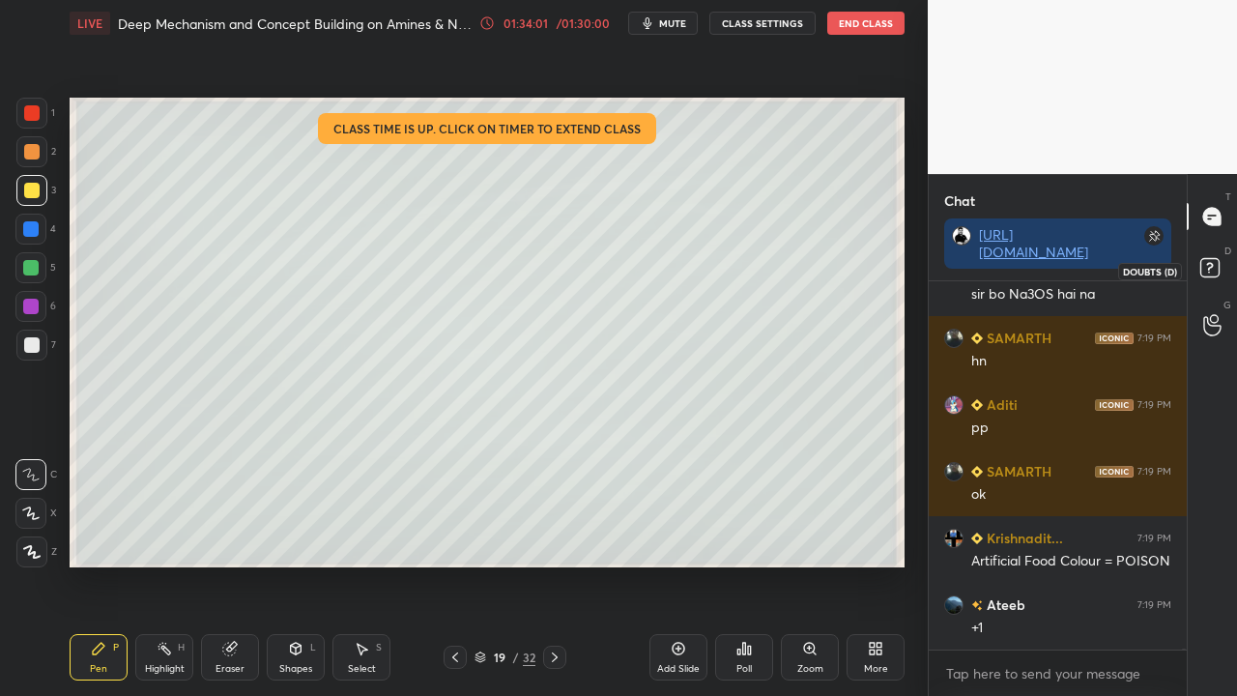
click at [1213, 265] on rect at bounding box center [1209, 268] width 18 height 18
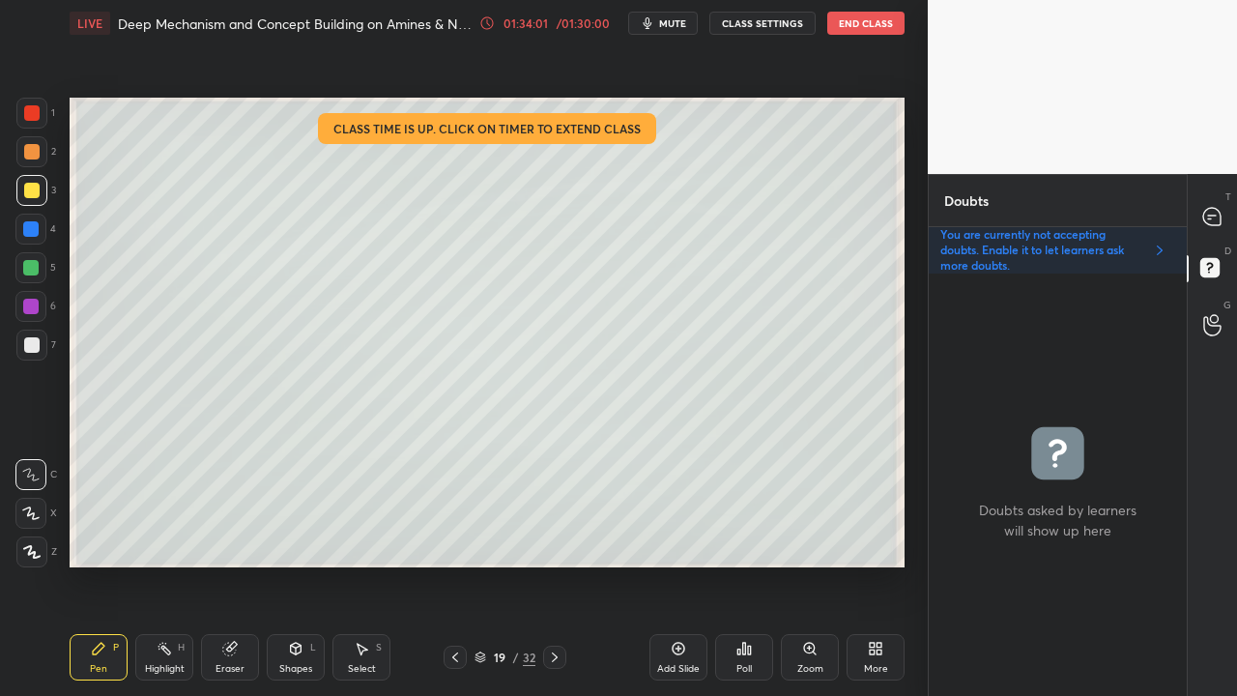
scroll to position [416, 252]
click at [1220, 214] on icon at bounding box center [1211, 216] width 17 height 17
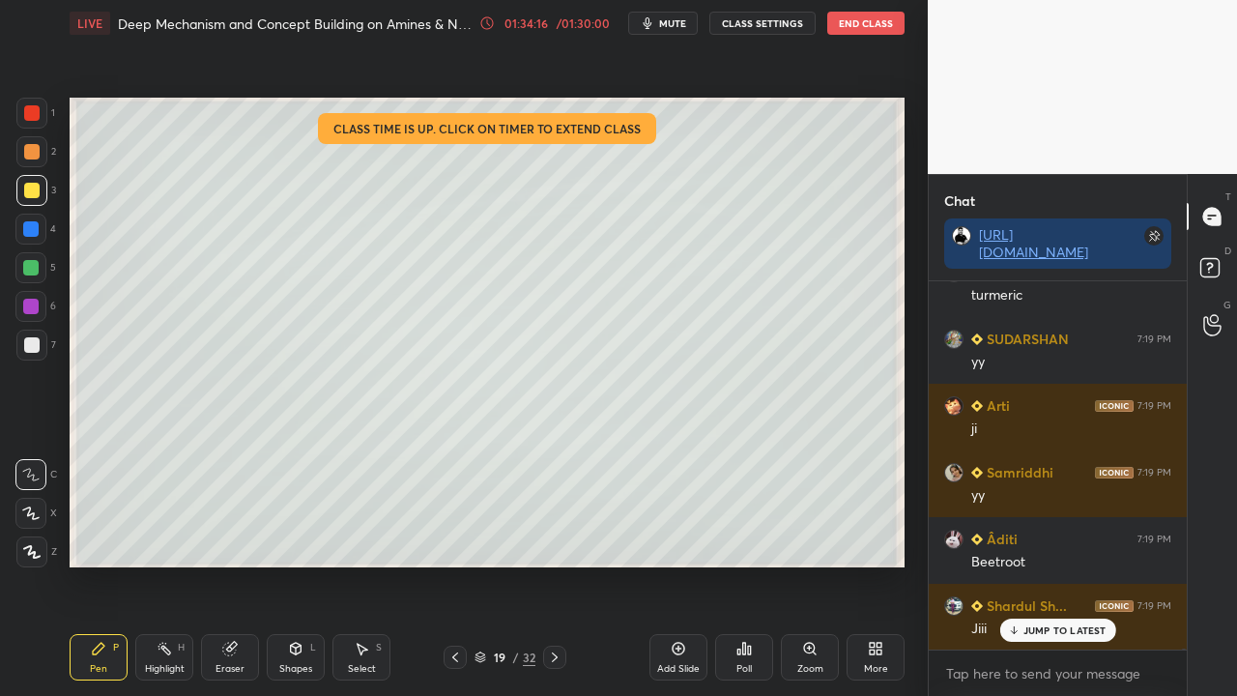
scroll to position [119439, 0]
click at [1210, 264] on icon at bounding box center [1209, 267] width 7 height 8
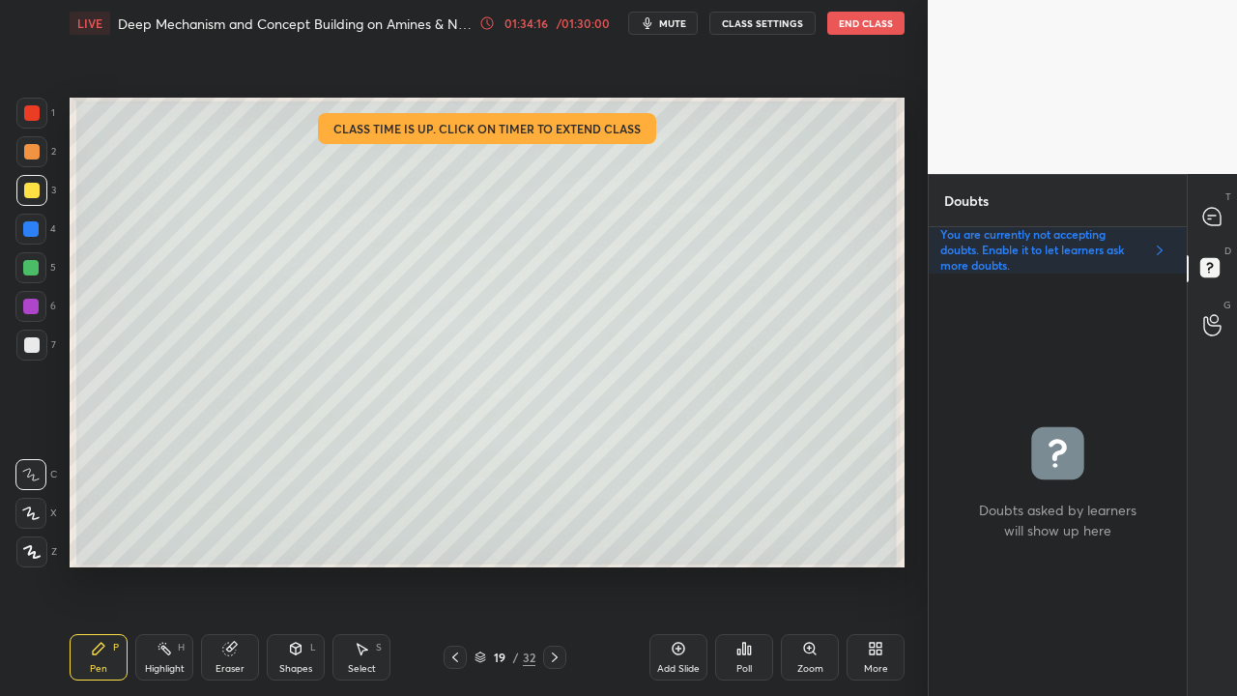
scroll to position [416, 252]
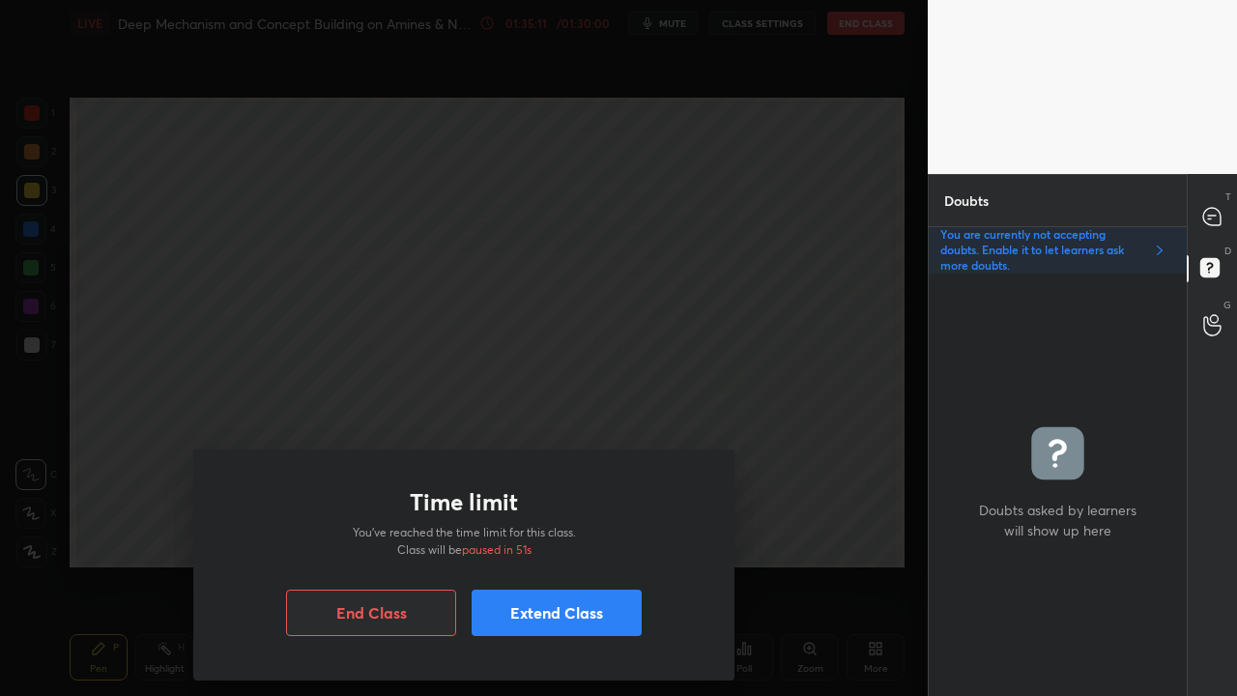
click at [576, 564] on button "Extend Class" at bounding box center [557, 612] width 170 height 46
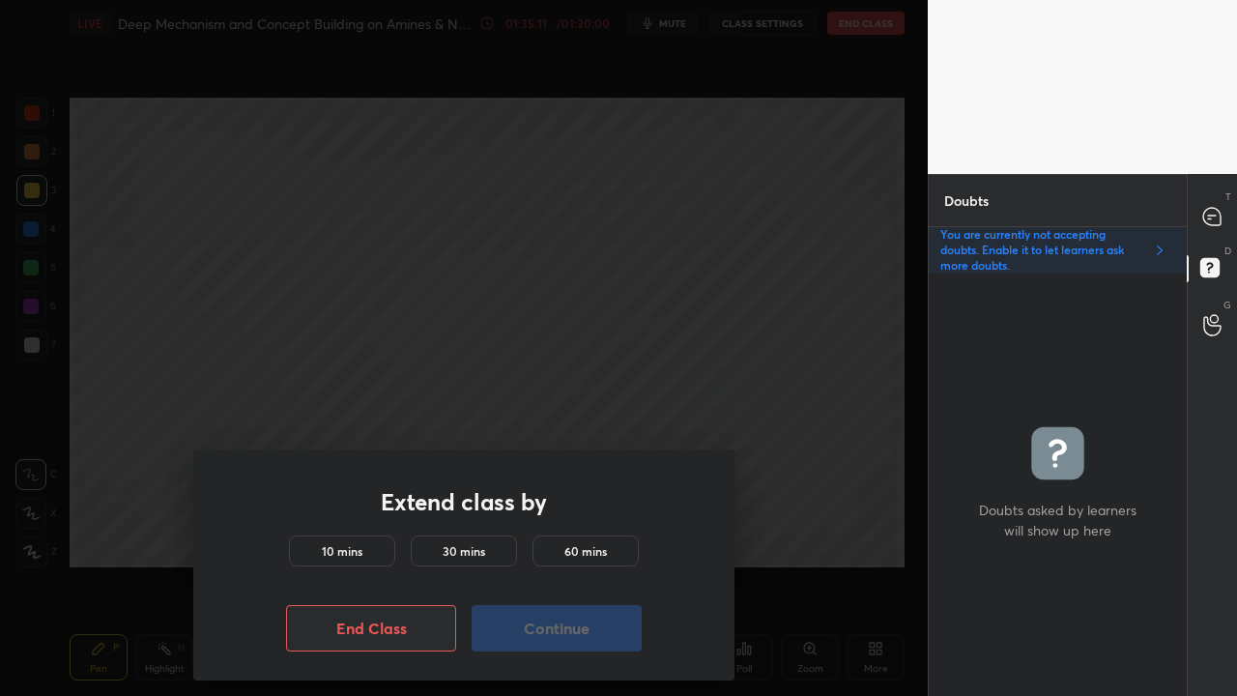
click at [347, 547] on h5 "10 mins" at bounding box center [342, 550] width 41 height 17
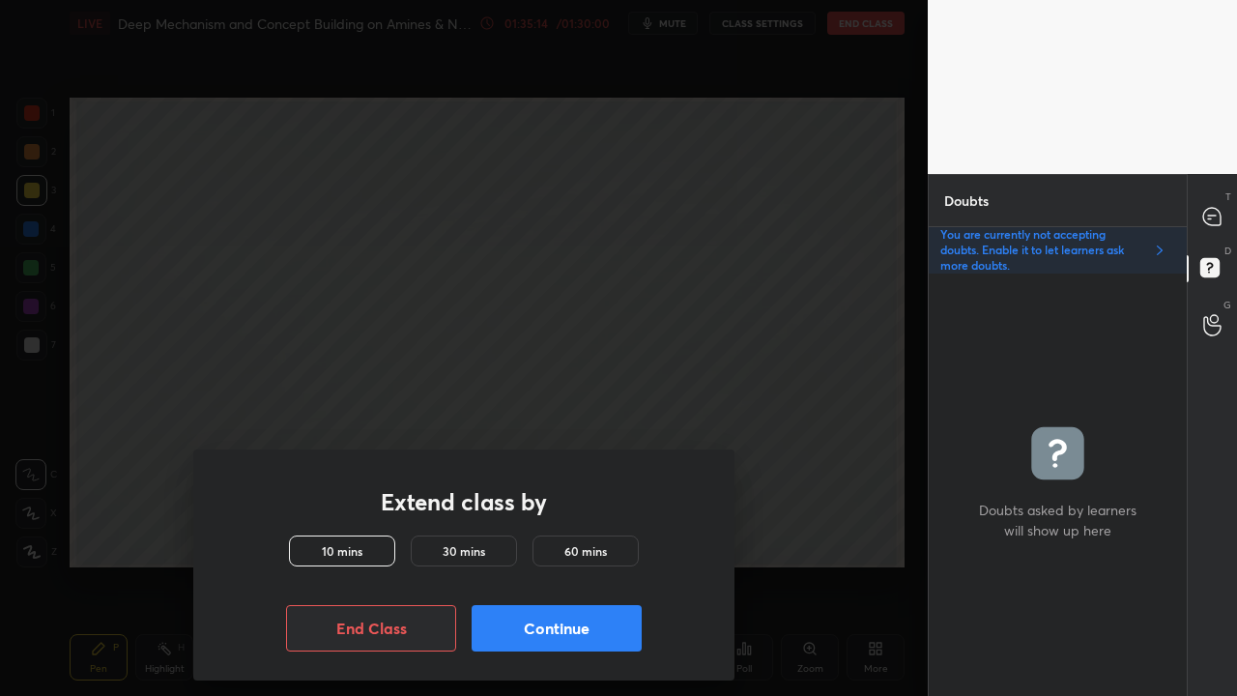
click at [560, 564] on button "Continue" at bounding box center [557, 628] width 170 height 46
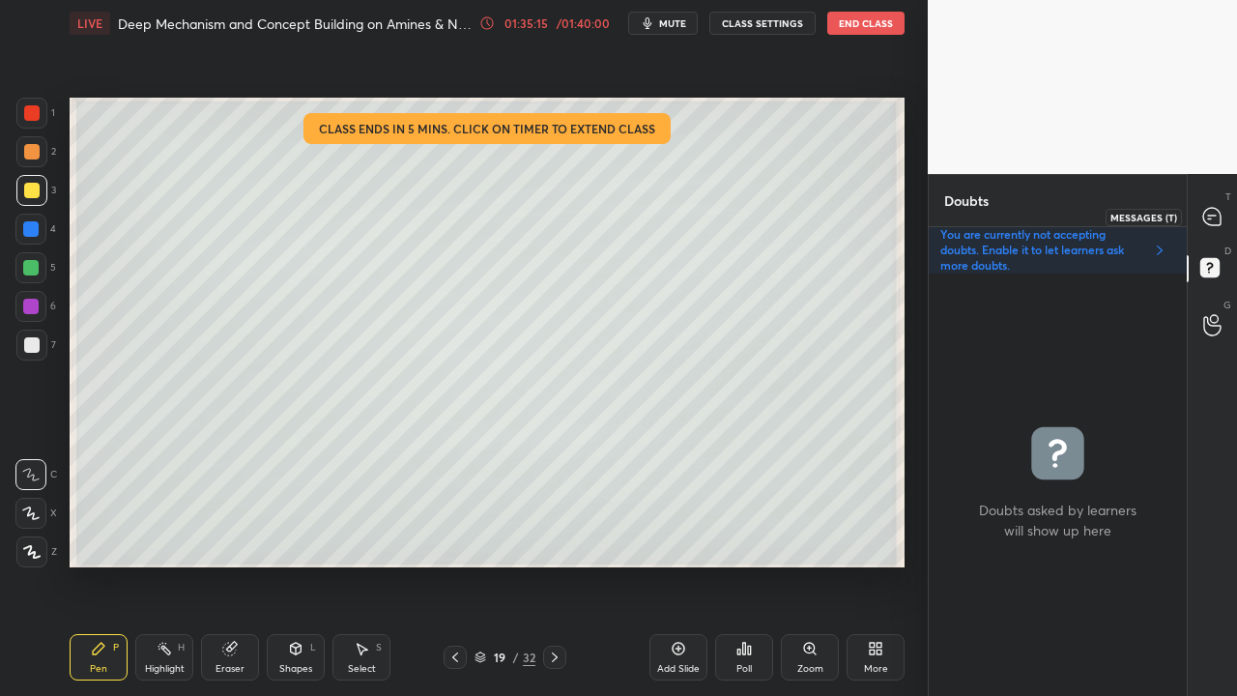
click at [1220, 211] on icon at bounding box center [1212, 217] width 20 height 20
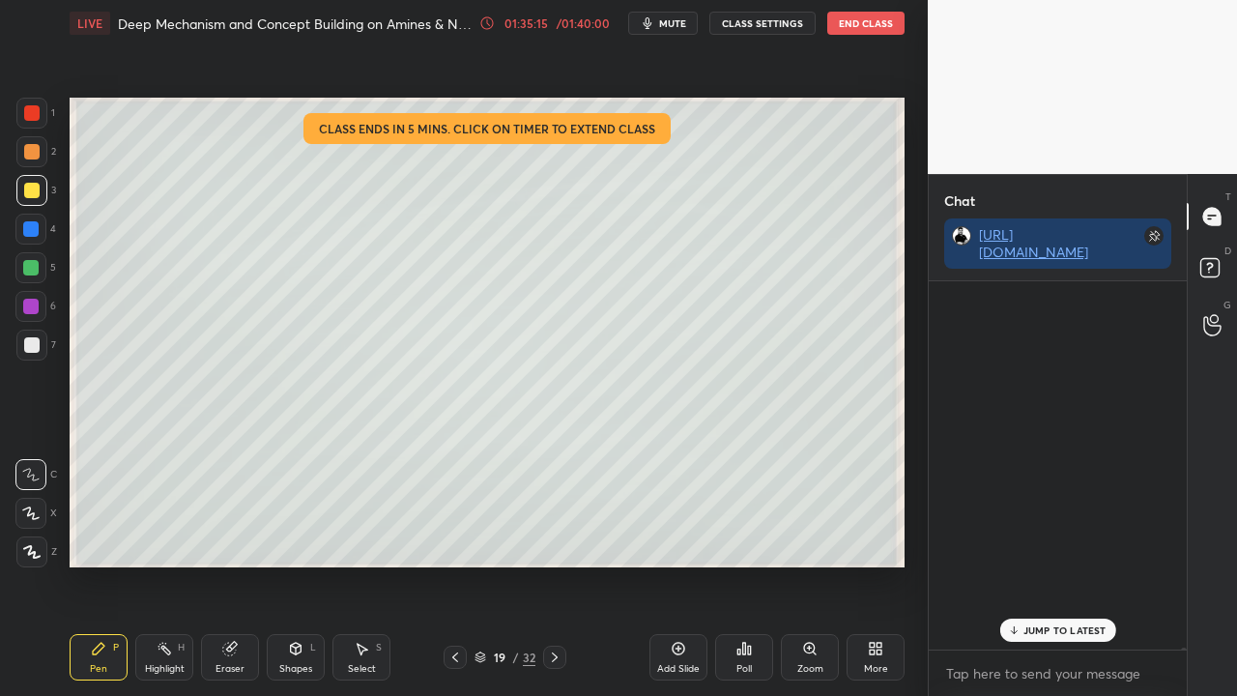
scroll to position [362, 252]
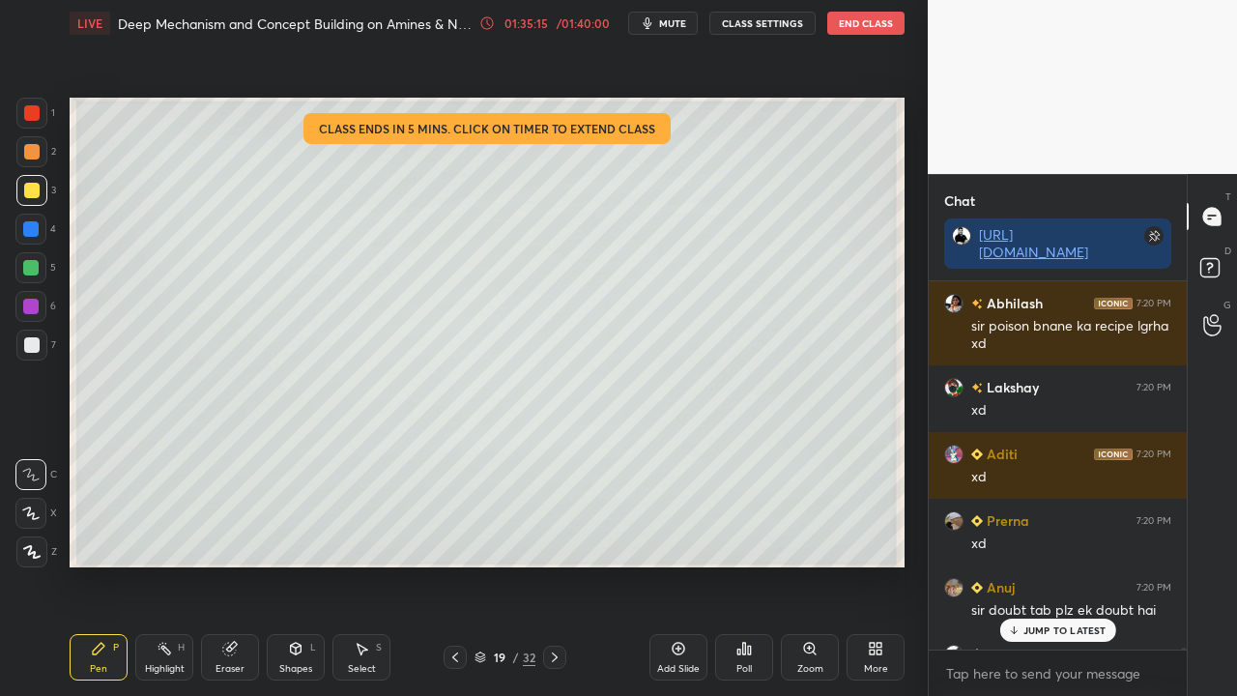
click at [1067, 564] on p "JUMP TO LATEST" at bounding box center [1064, 630] width 83 height 12
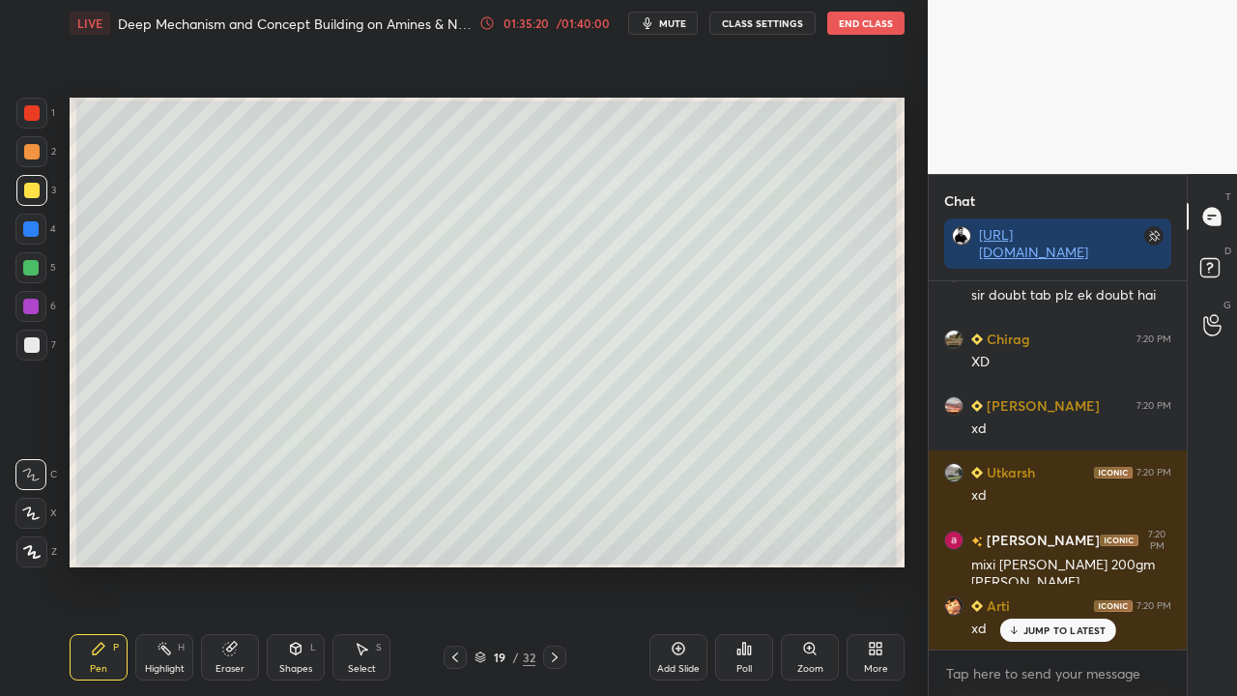
scroll to position [120837, 0]
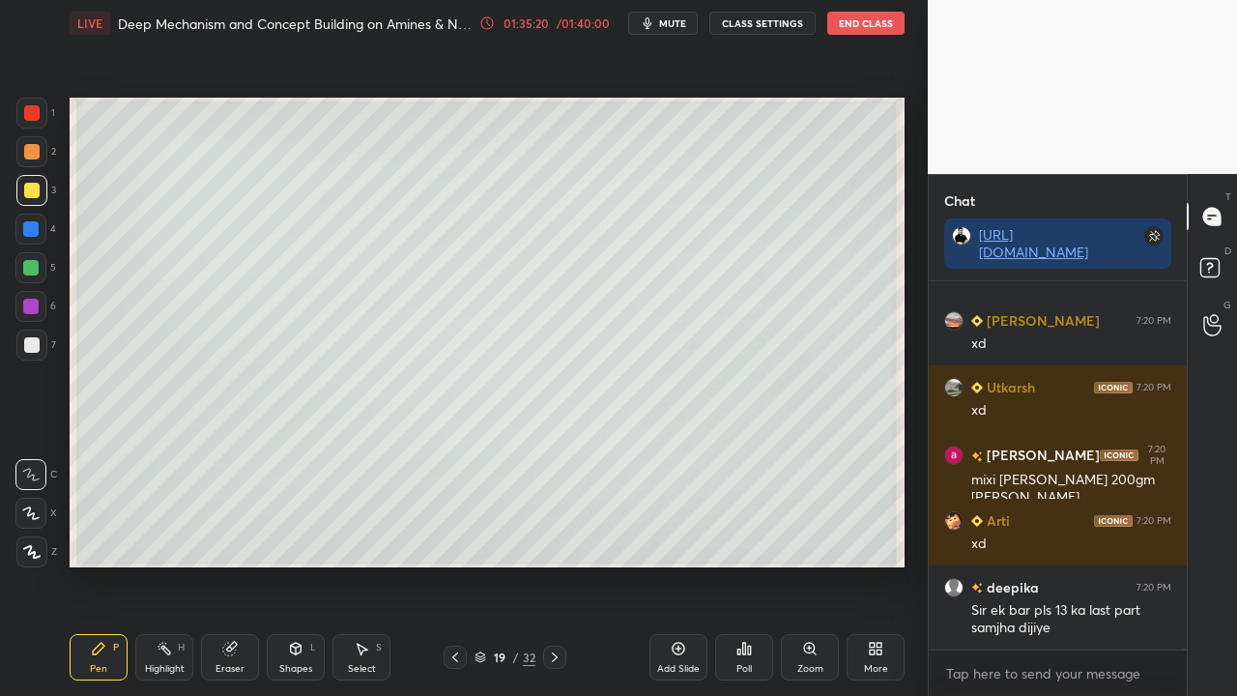
click at [763, 20] on button "CLASS SETTINGS" at bounding box center [762, 23] width 106 height 23
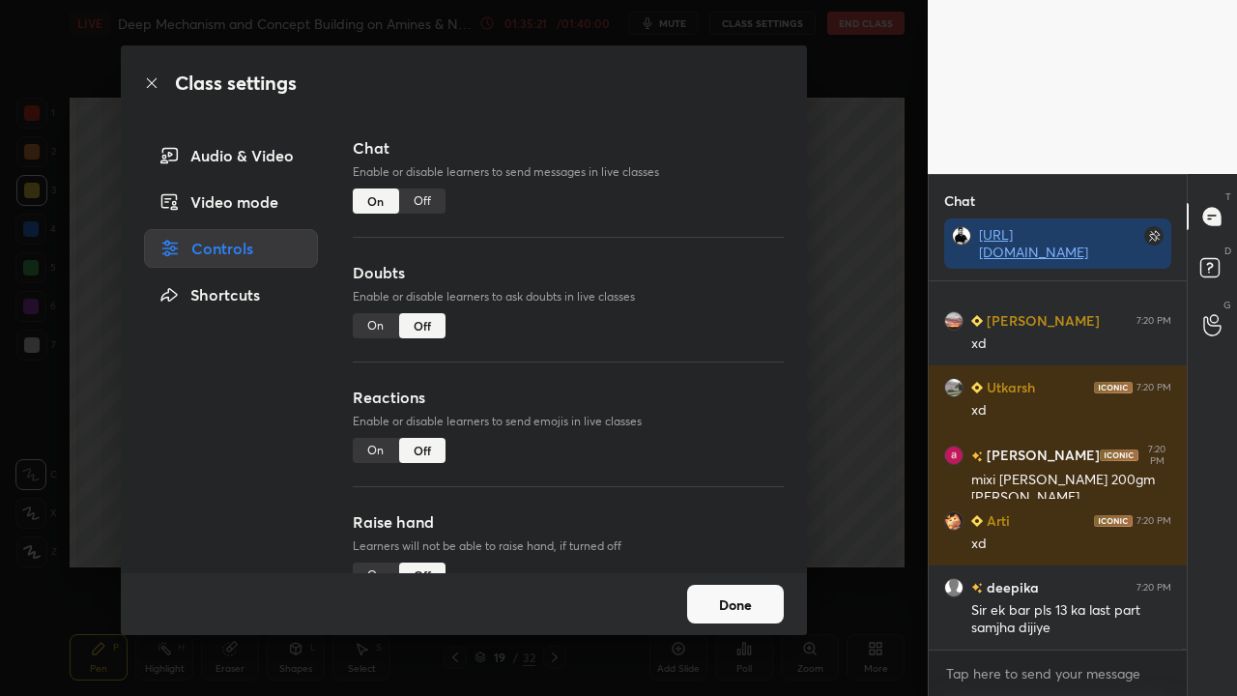
click at [372, 323] on div "On" at bounding box center [376, 325] width 46 height 25
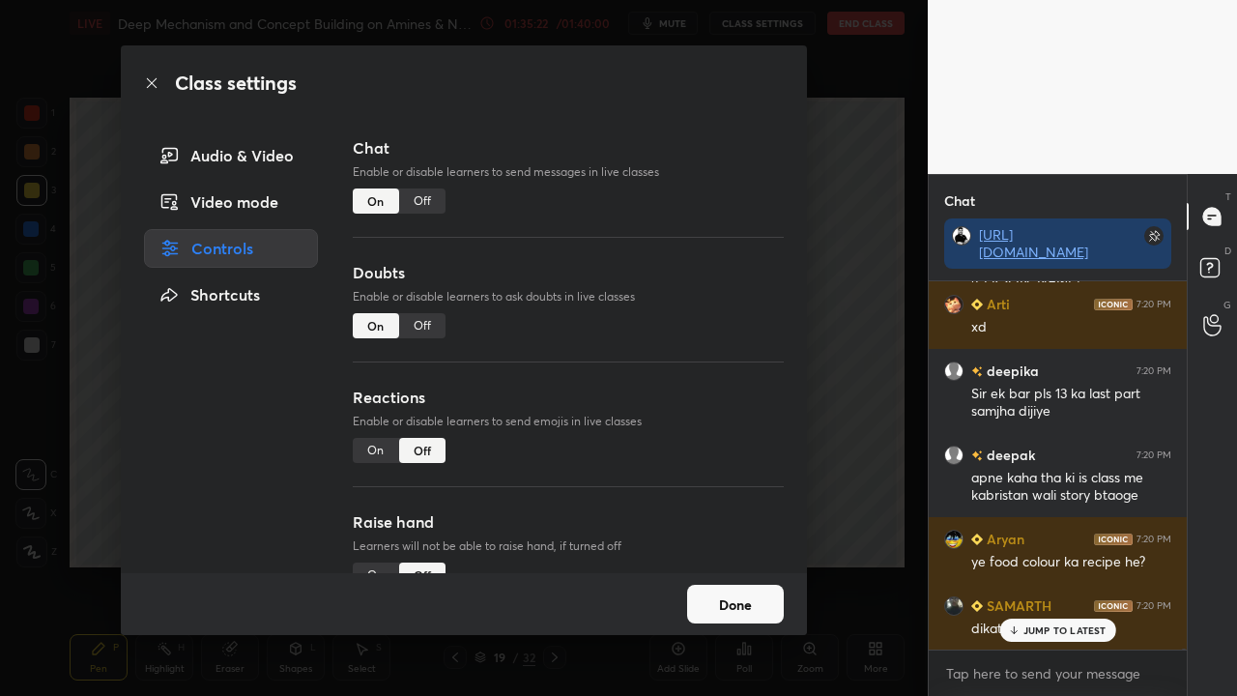
click at [743, 564] on button "Done" at bounding box center [735, 604] width 97 height 39
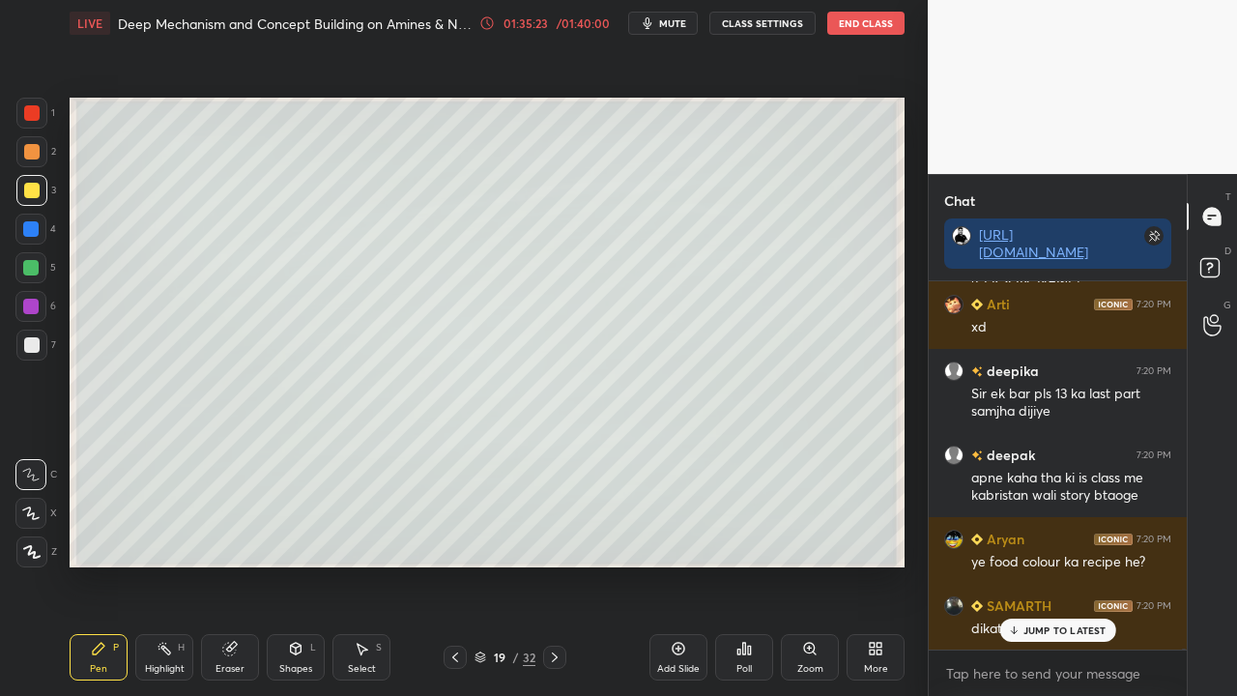
click at [1048, 564] on p "JUMP TO LATEST" at bounding box center [1064, 630] width 83 height 12
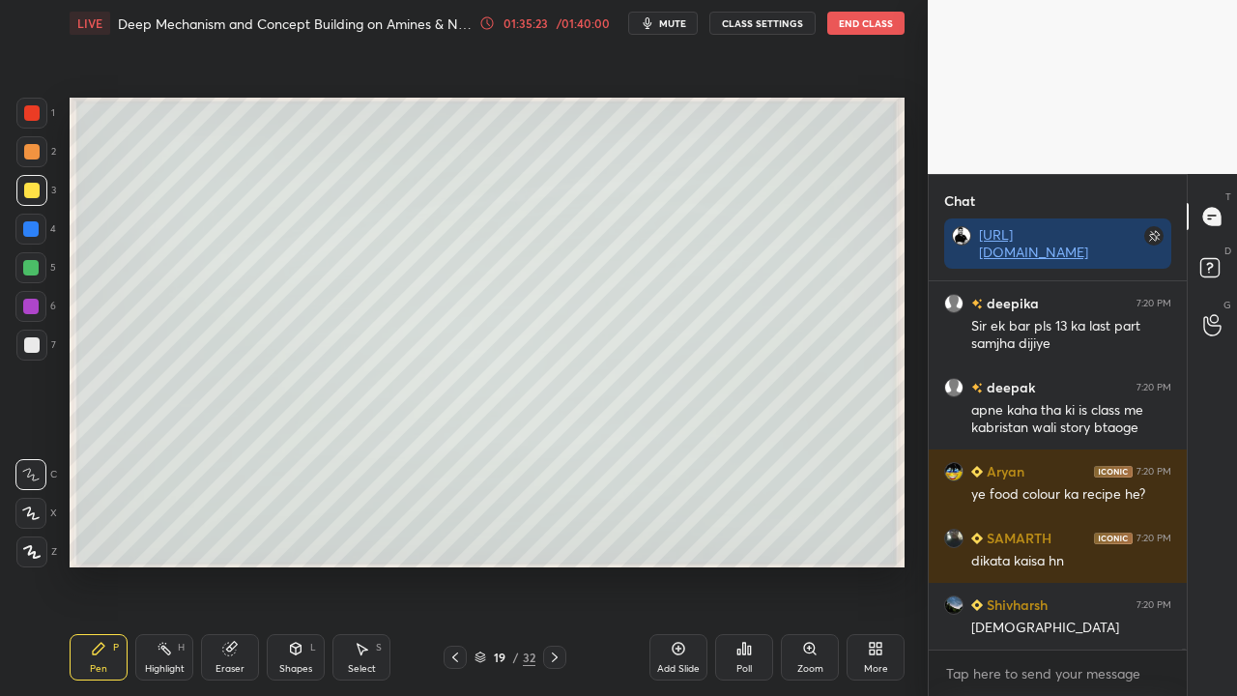
scroll to position [121186, 0]
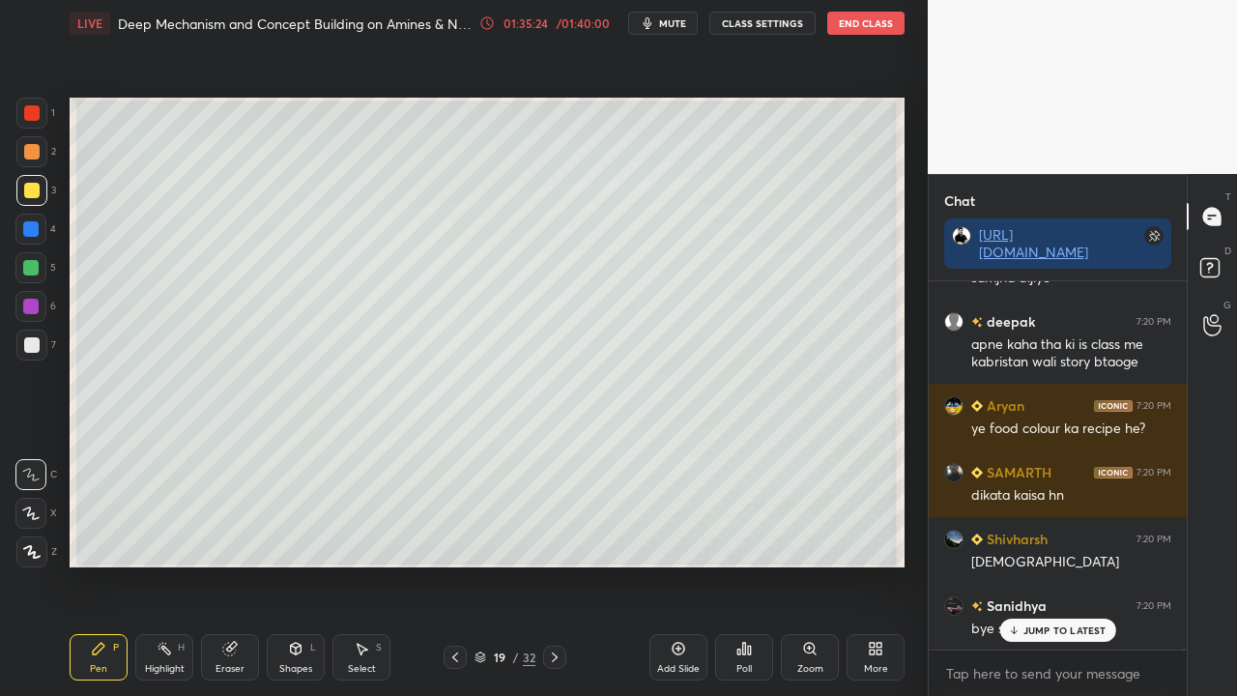
click at [1042, 564] on p "JUMP TO LATEST" at bounding box center [1064, 630] width 83 height 12
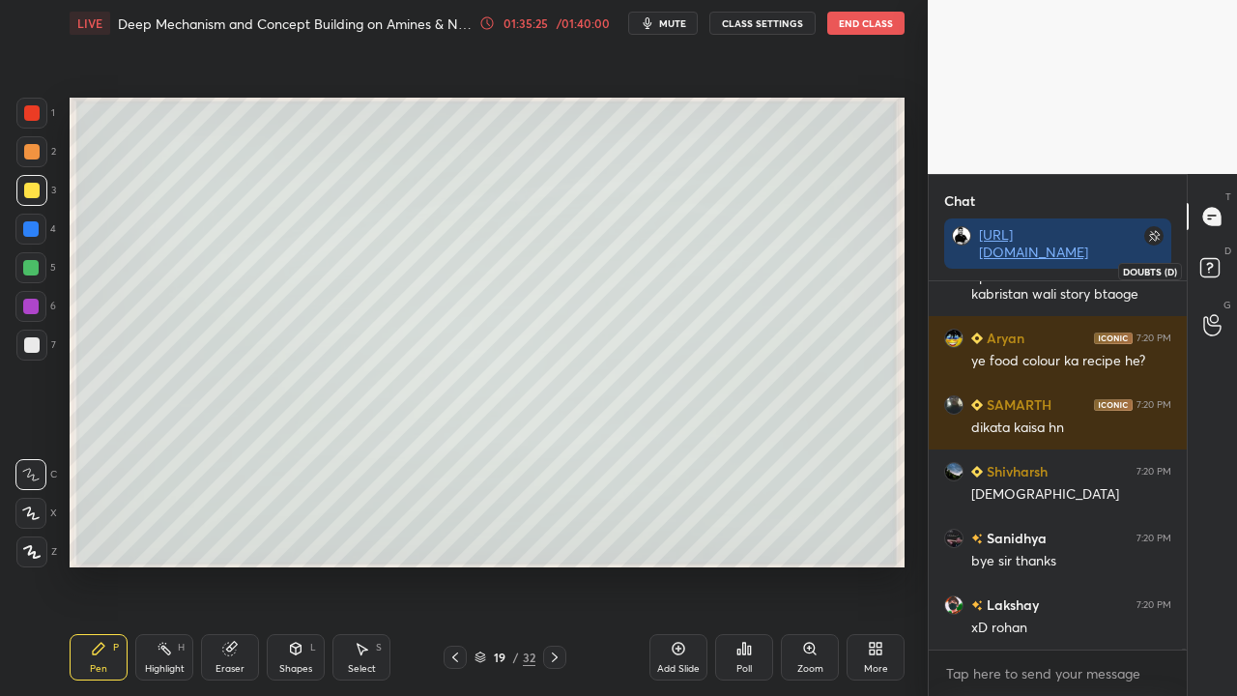
click at [1213, 268] on rect at bounding box center [1209, 268] width 18 height 18
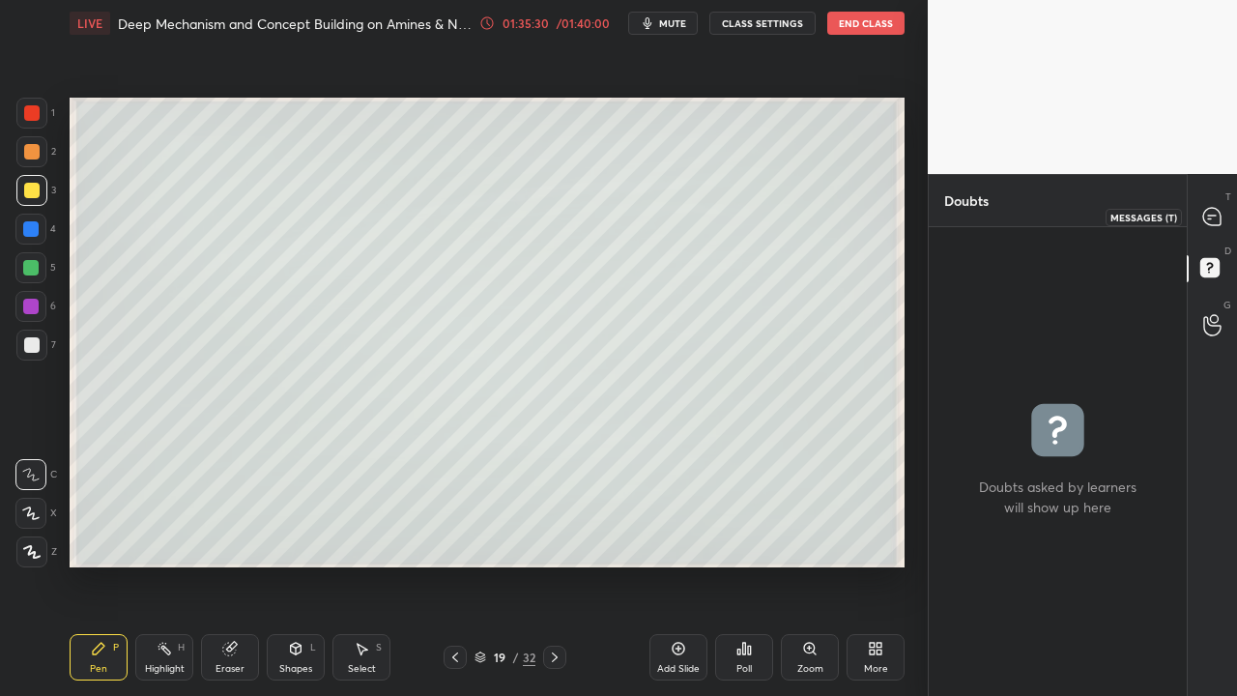
click at [1202, 215] on icon at bounding box center [1212, 217] width 20 height 20
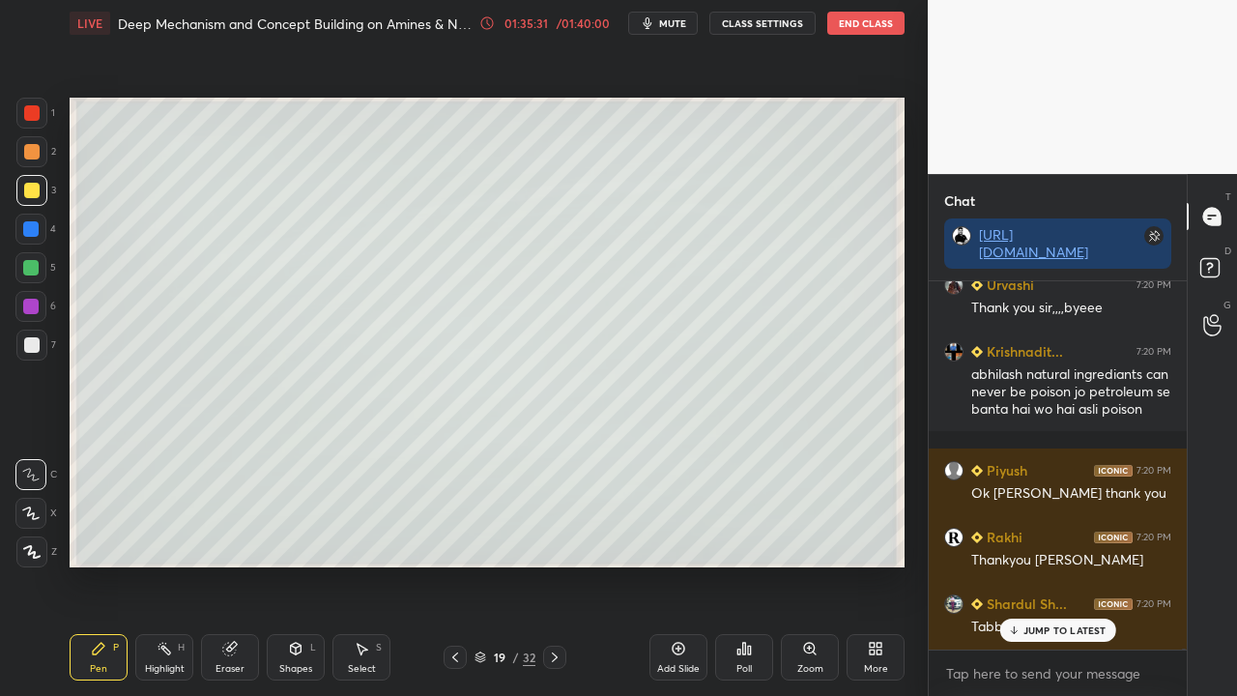
scroll to position [121923, 0]
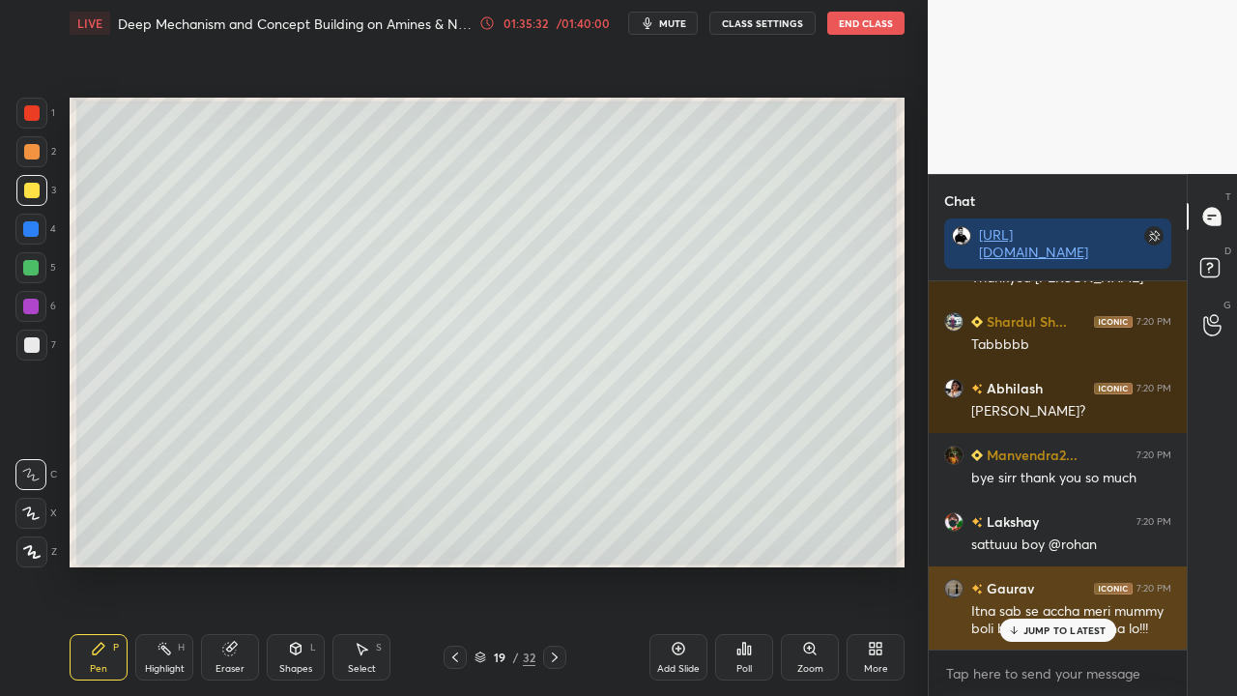
click at [1058, 564] on p "JUMP TO LATEST" at bounding box center [1064, 630] width 83 height 12
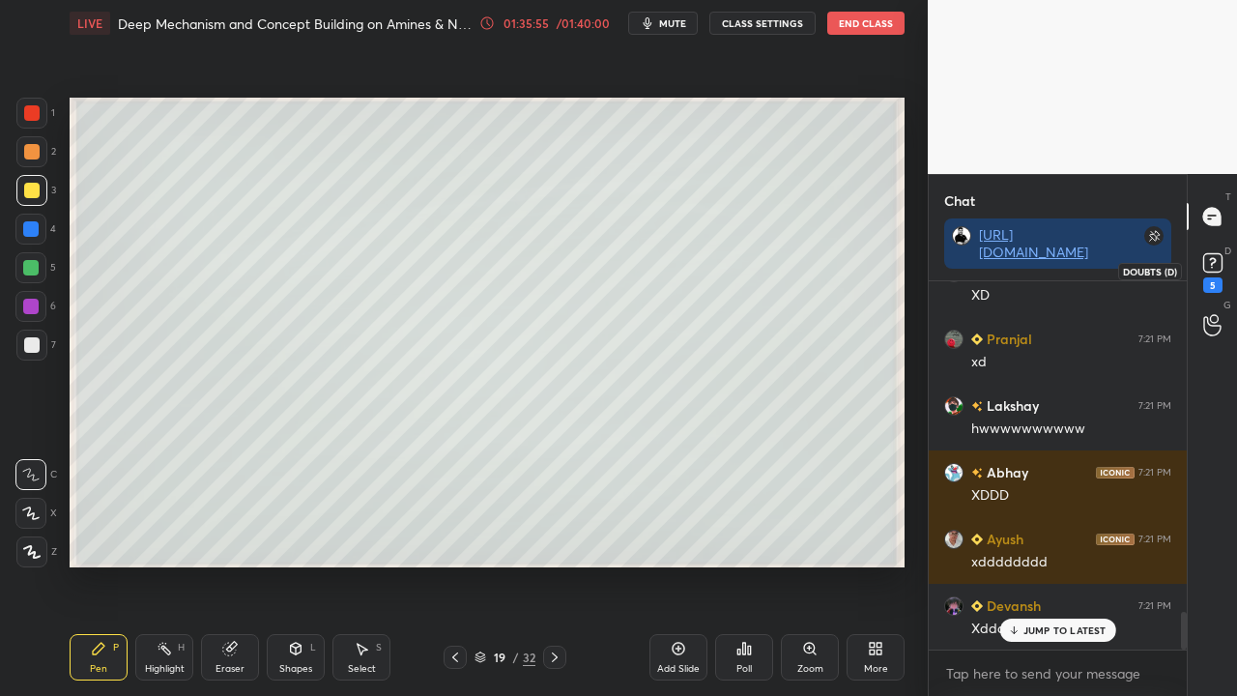
scroll to position [3251, 0]
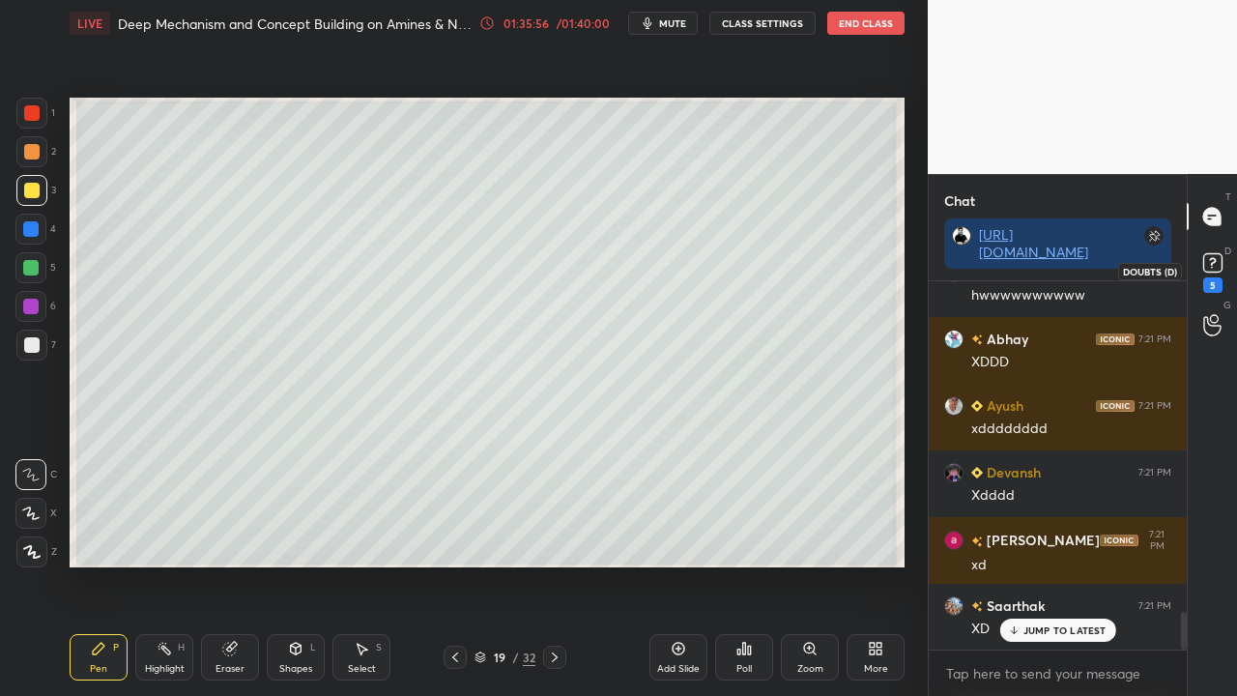
drag, startPoint x: 1210, startPoint y: 265, endPoint x: 1184, endPoint y: 270, distance: 26.5
click at [1210, 266] on rect at bounding box center [1212, 263] width 18 height 18
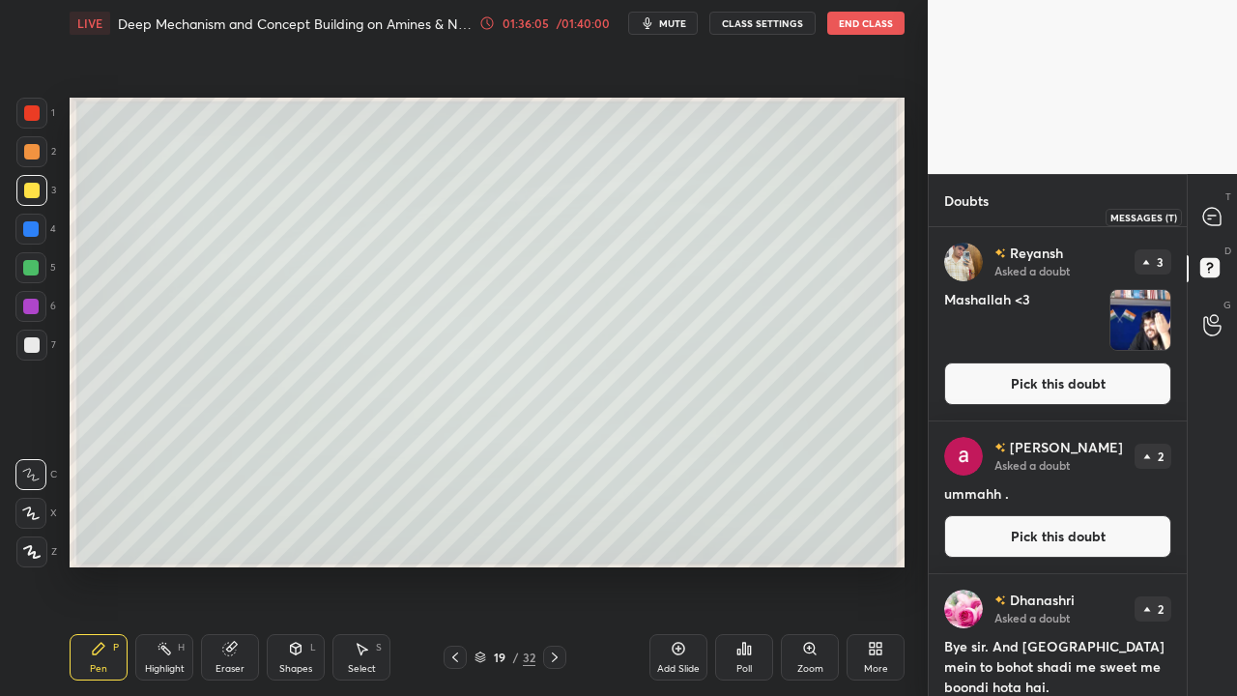
click at [1223, 213] on div at bounding box center [1212, 216] width 39 height 35
type textarea "x"
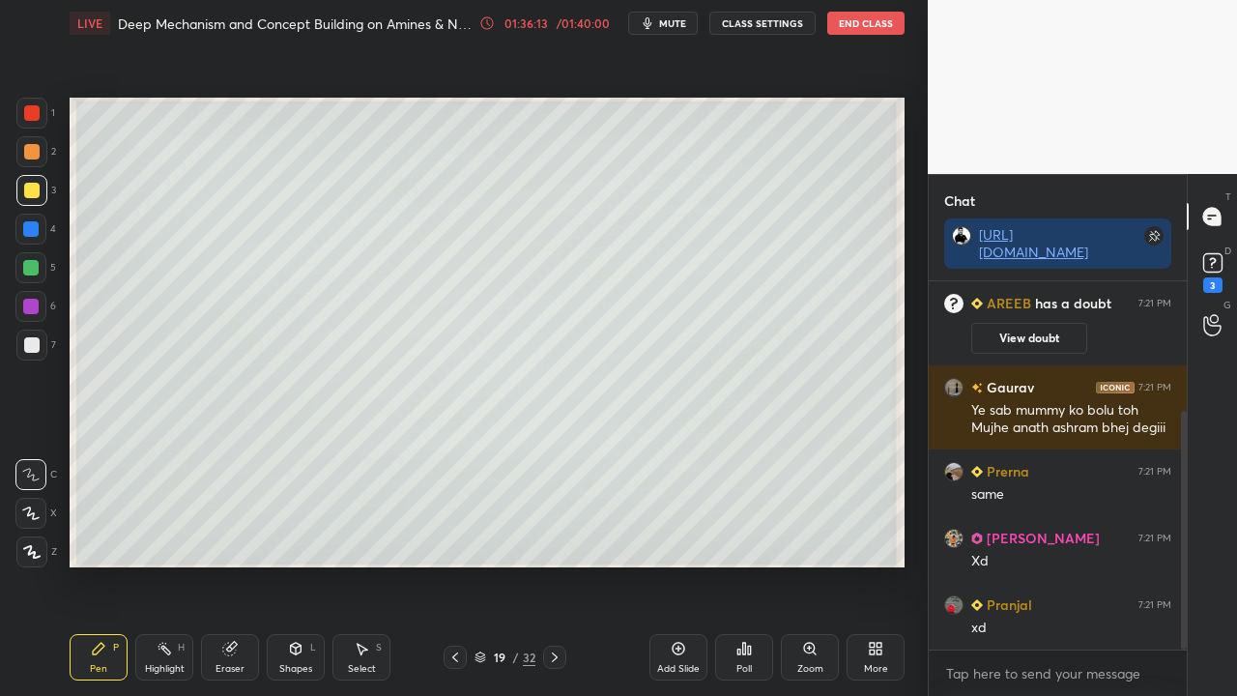
drag, startPoint x: 1183, startPoint y: 449, endPoint x: 1176, endPoint y: 497, distance: 47.8
click at [1181, 486] on div at bounding box center [1184, 530] width 6 height 239
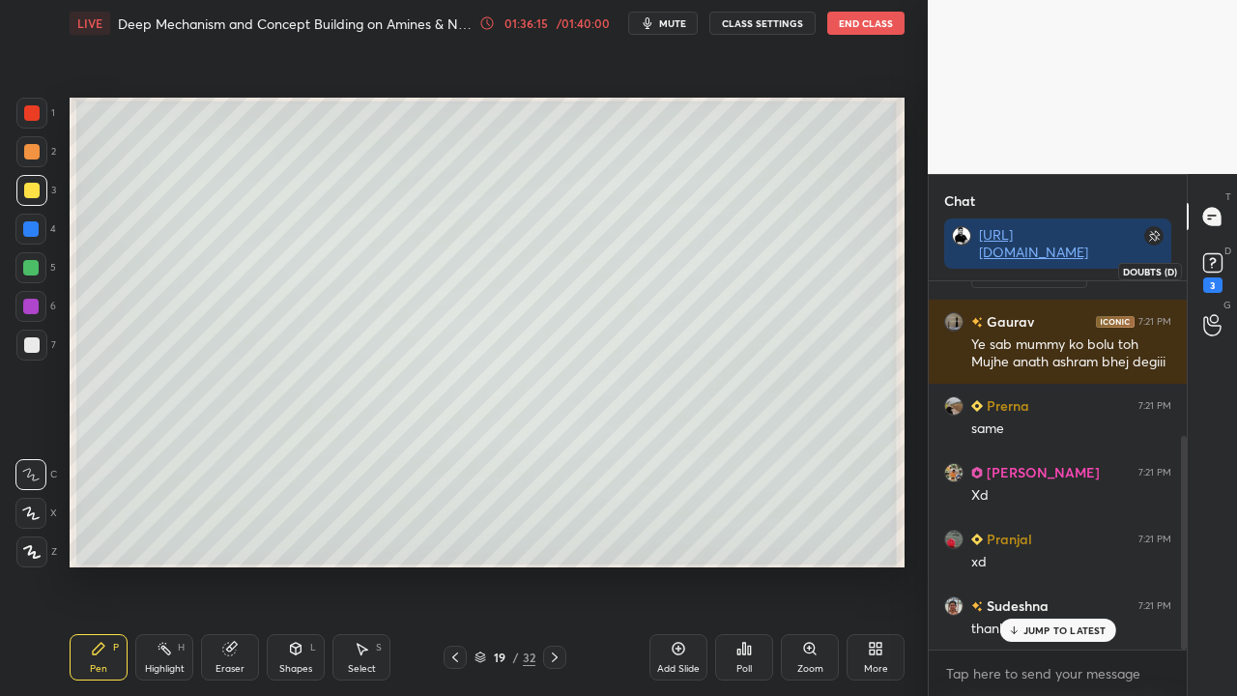
click at [1216, 273] on rect at bounding box center [1212, 263] width 18 height 18
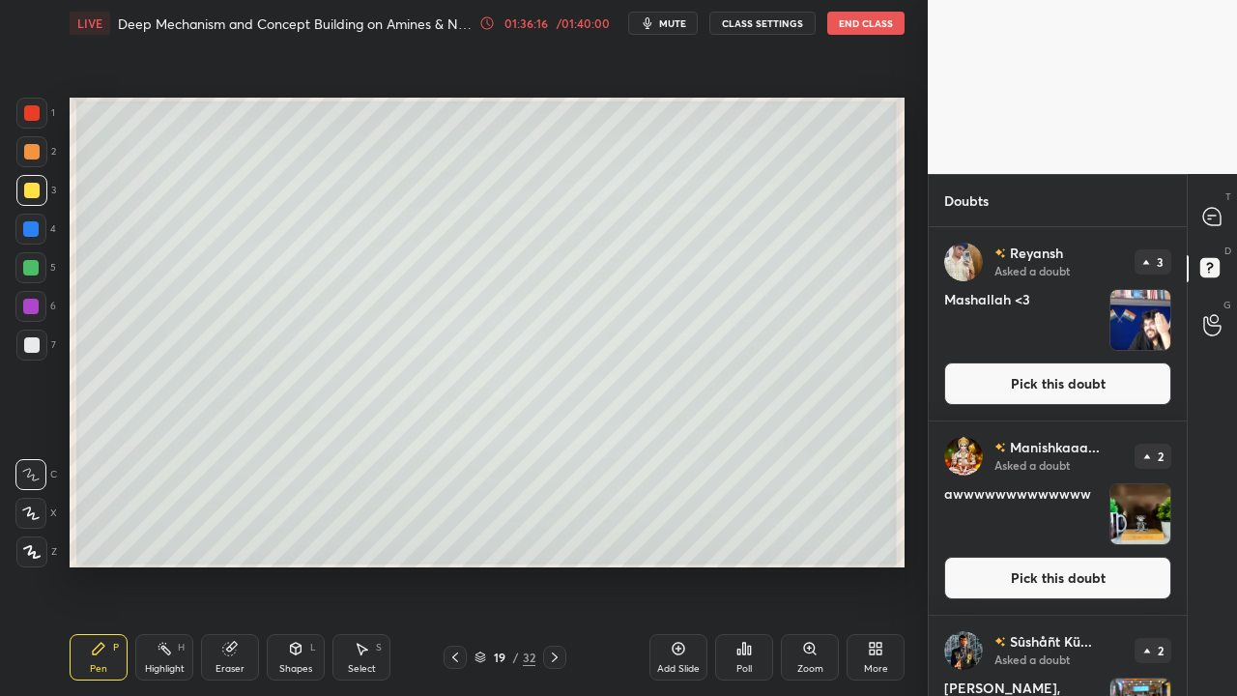
click at [1065, 373] on button "Pick this doubt" at bounding box center [1057, 383] width 227 height 43
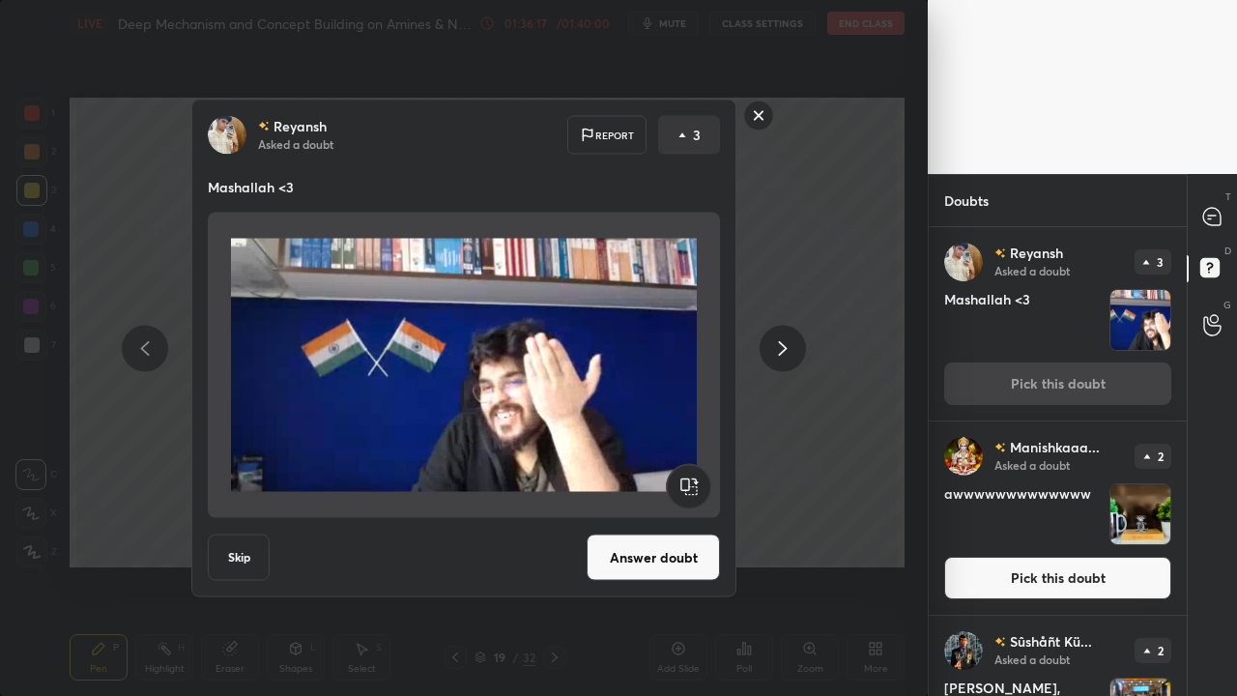
click at [623, 546] on button "Answer doubt" at bounding box center [653, 557] width 133 height 46
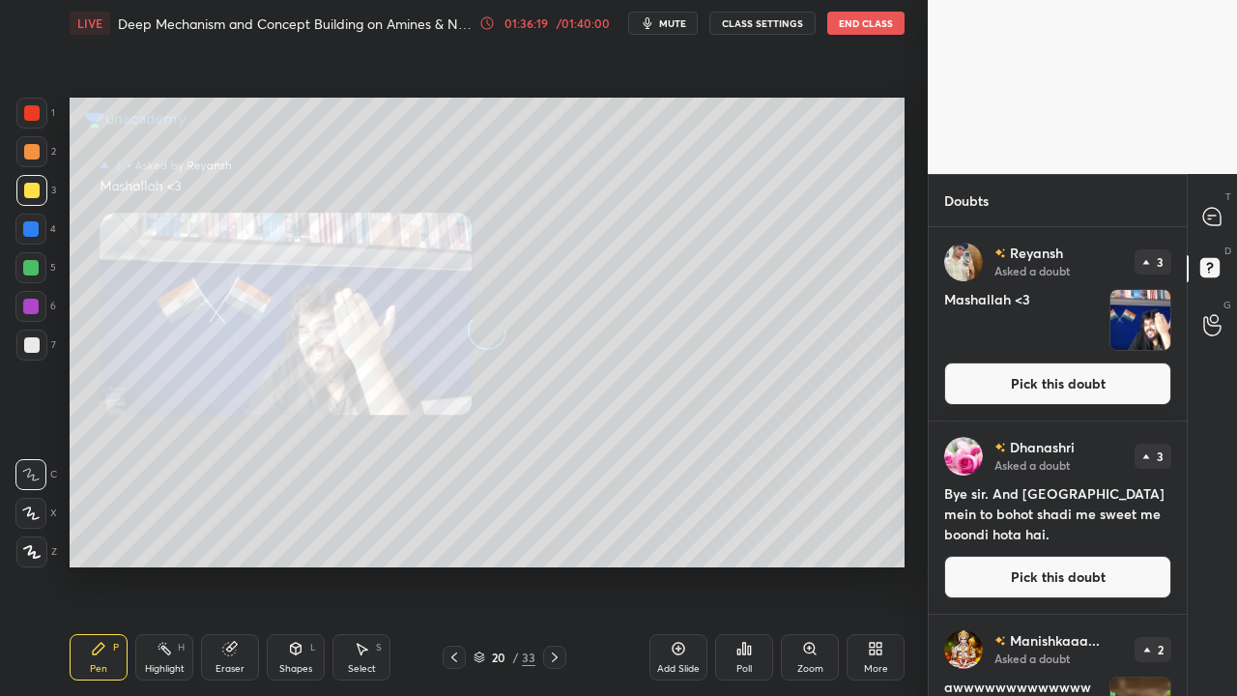
click at [1071, 387] on button "Pick this doubt" at bounding box center [1057, 383] width 227 height 43
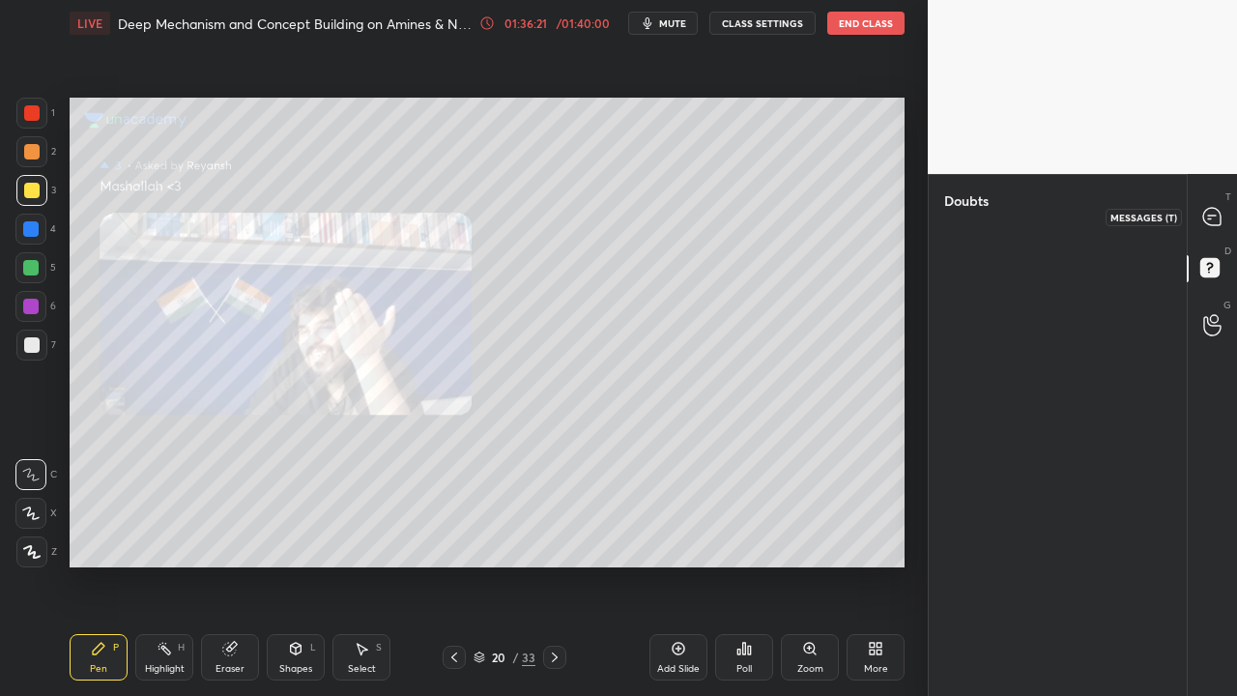
click at [1211, 215] on icon at bounding box center [1212, 217] width 20 height 20
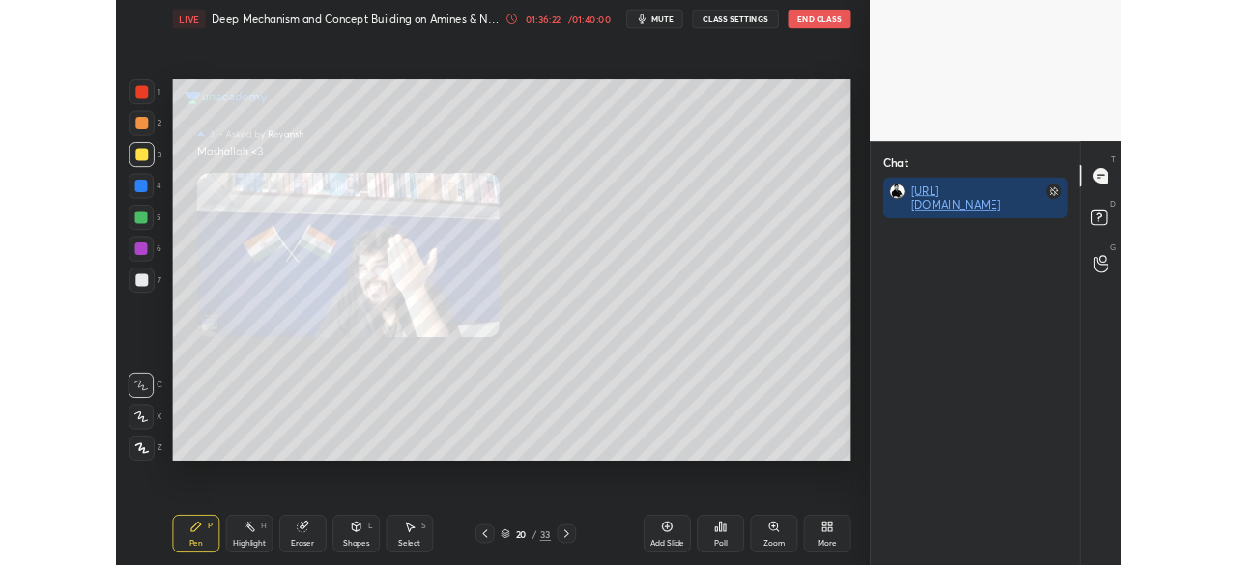
scroll to position [442, 850]
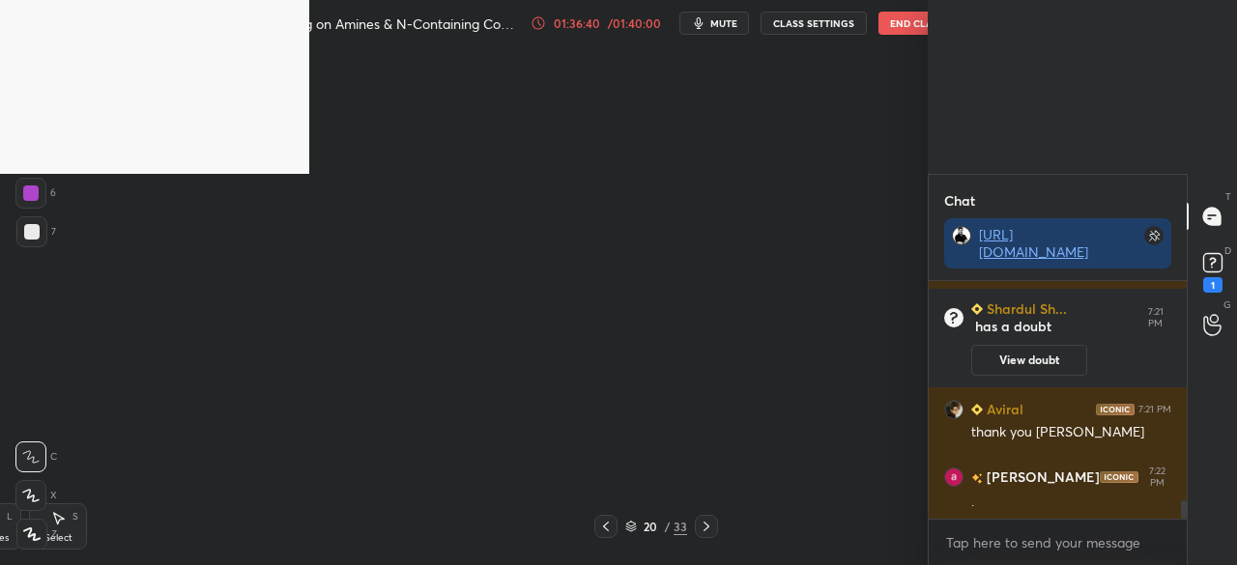
scroll to position [2849, 0]
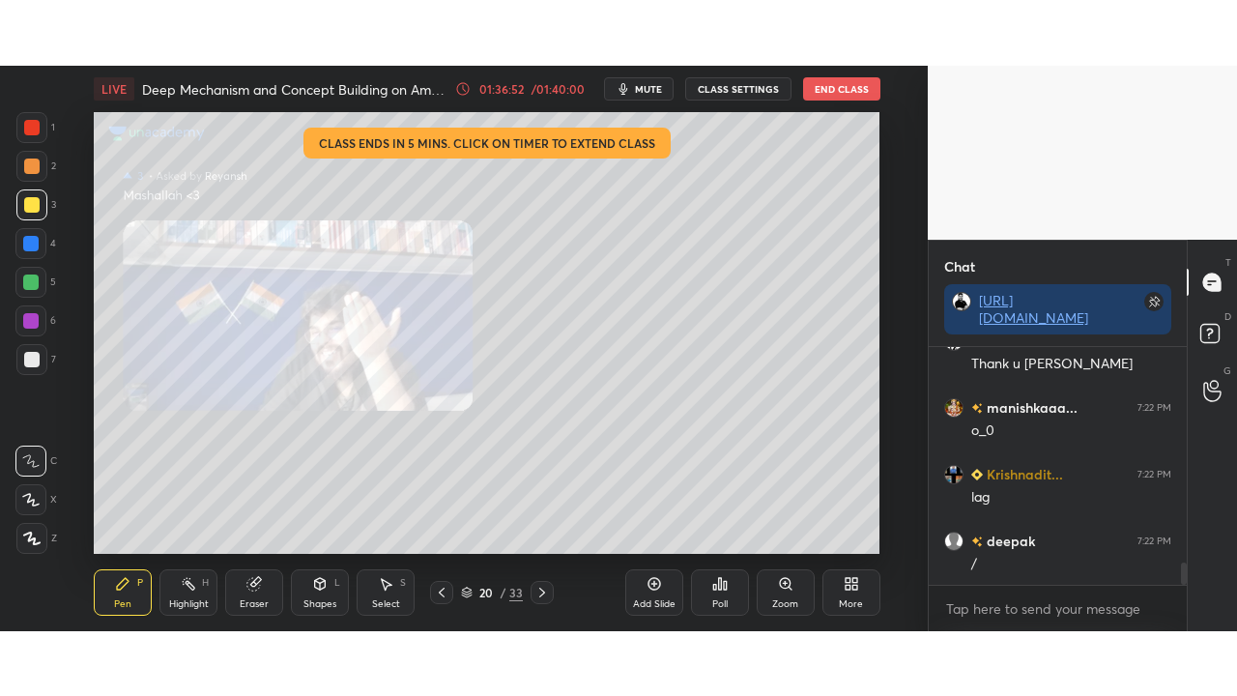
scroll to position [2439, 0]
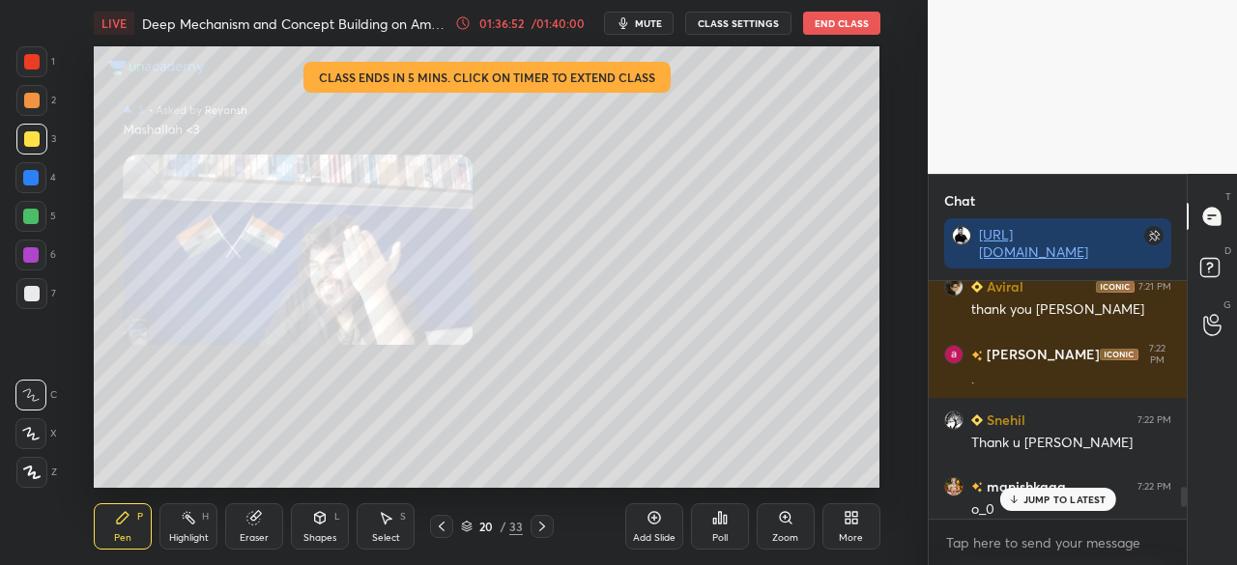
click at [837, 529] on div "More" at bounding box center [851, 526] width 58 height 46
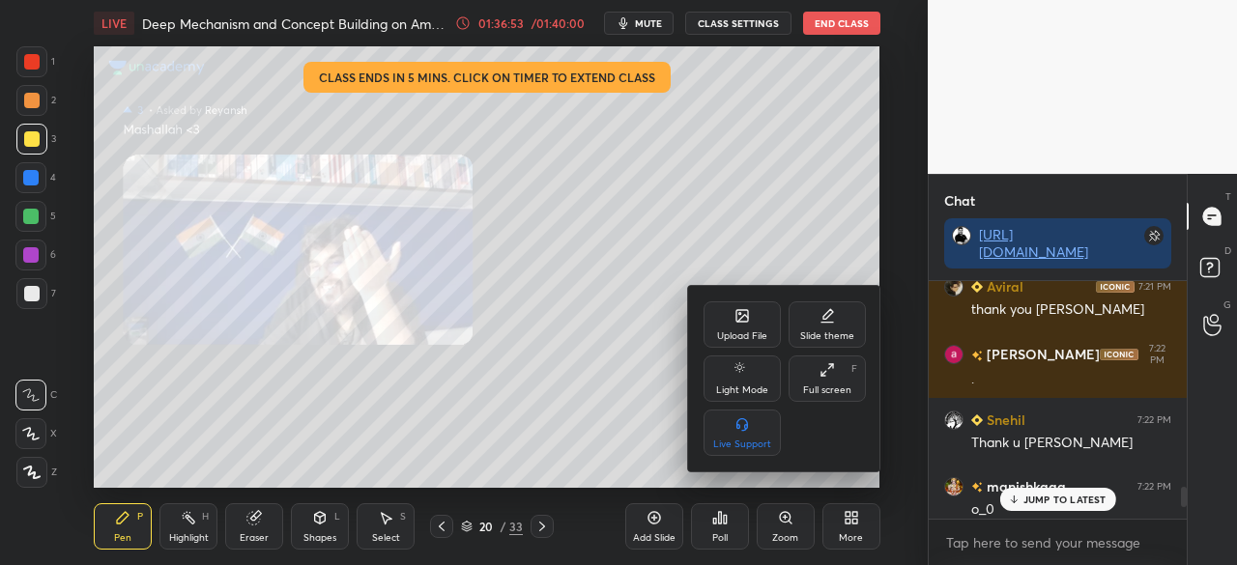
click at [831, 386] on div "Full screen" at bounding box center [827, 391] width 48 height 10
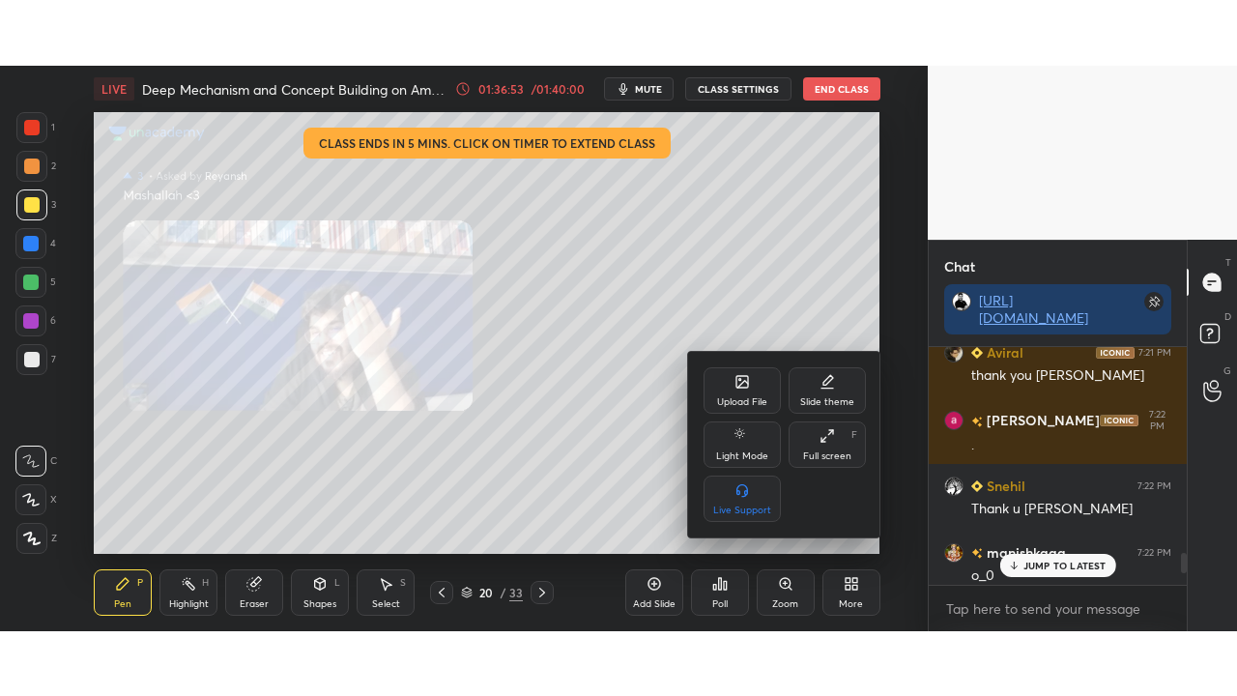
scroll to position [409, 252]
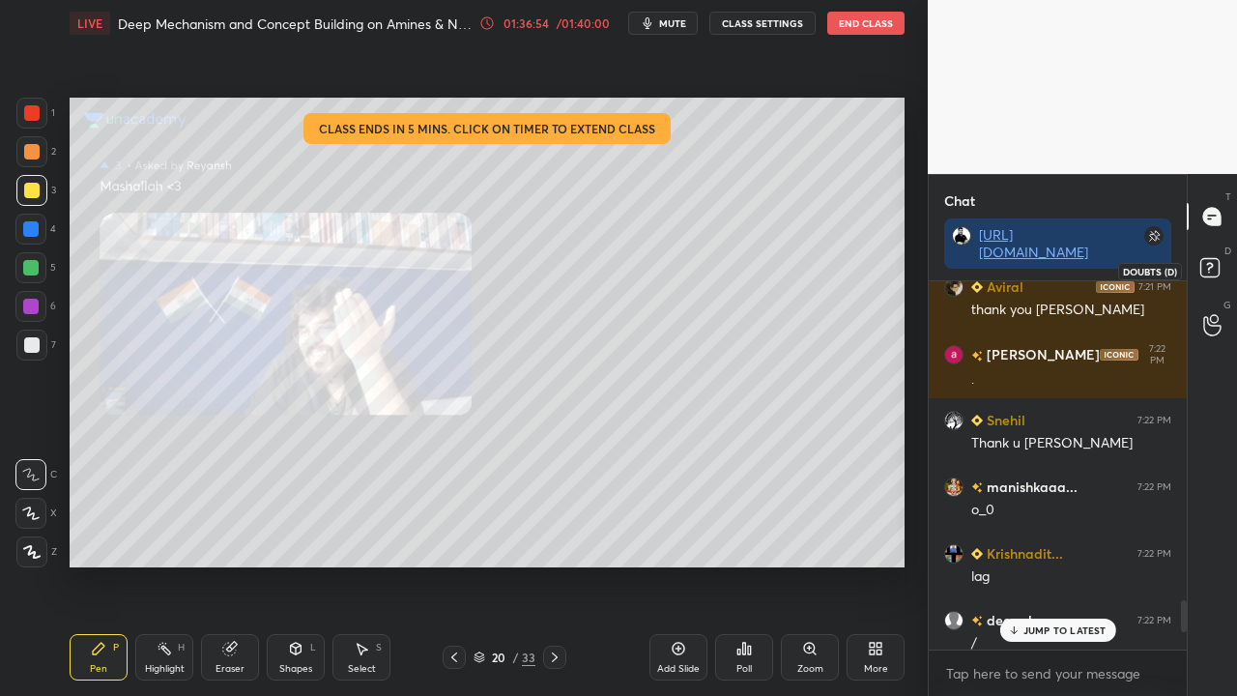
click at [1221, 267] on icon at bounding box center [1212, 270] width 35 height 35
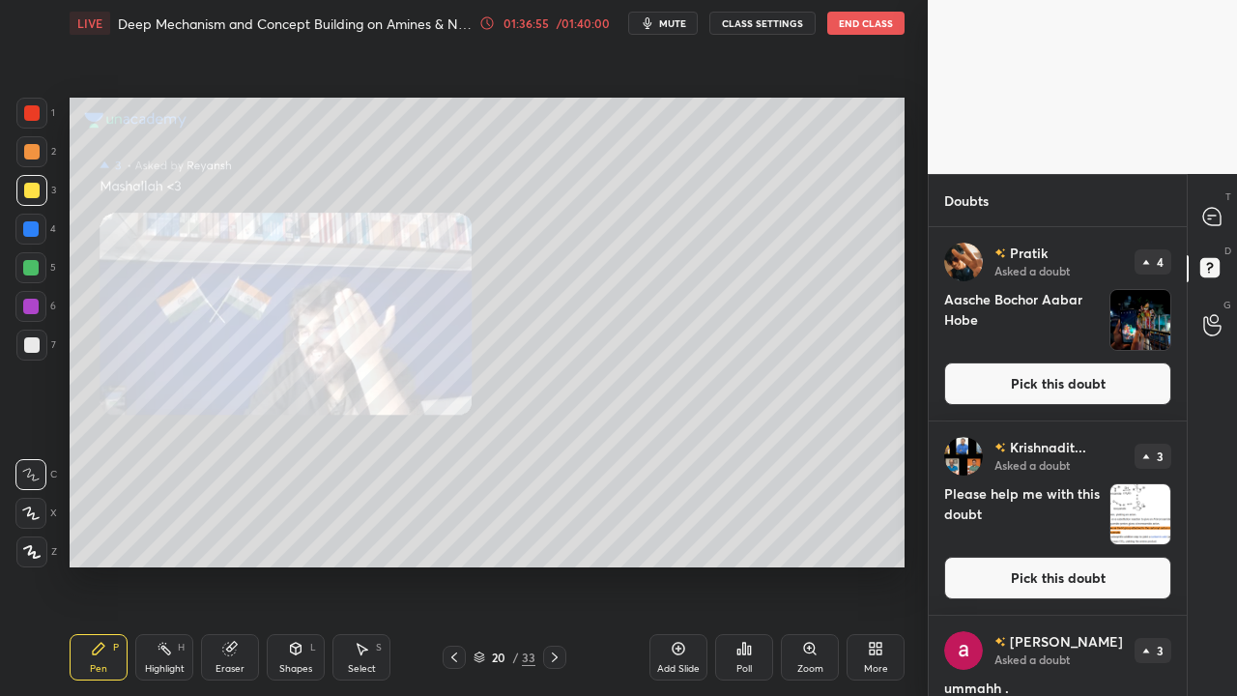
click at [1073, 373] on button "Pick this doubt" at bounding box center [1057, 383] width 227 height 43
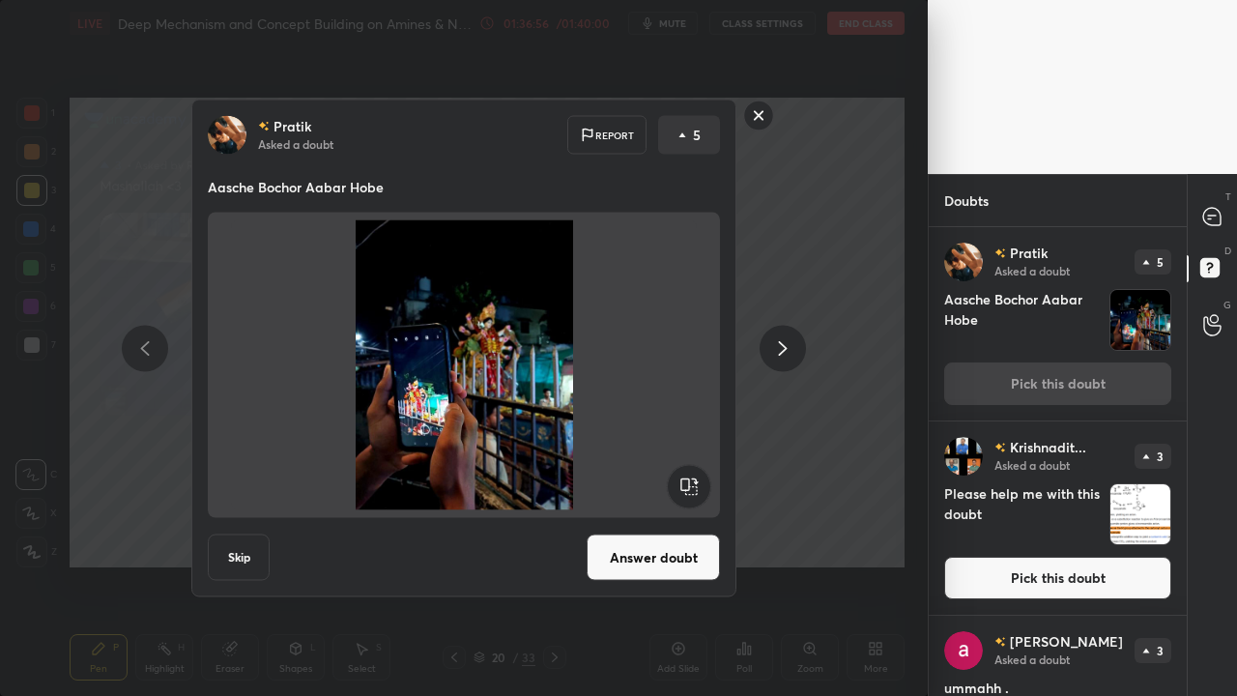
click at [649, 564] on button "Answer doubt" at bounding box center [653, 557] width 133 height 46
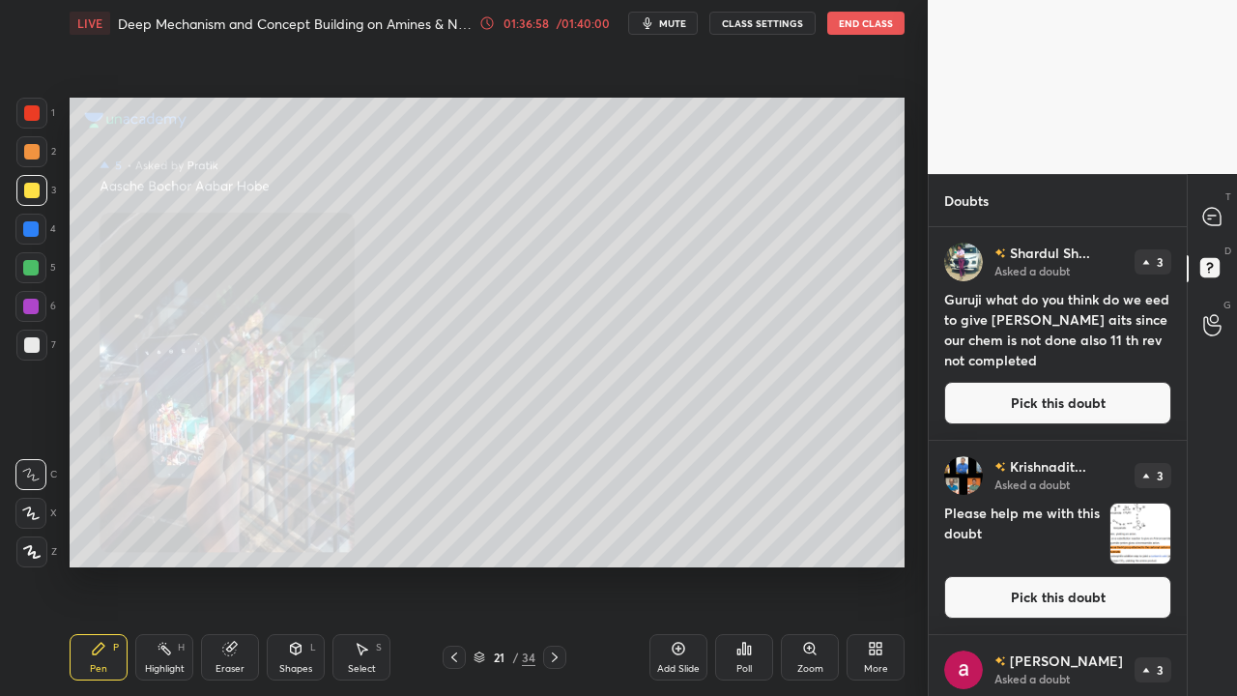
click at [1028, 392] on button "Pick this doubt" at bounding box center [1057, 403] width 227 height 43
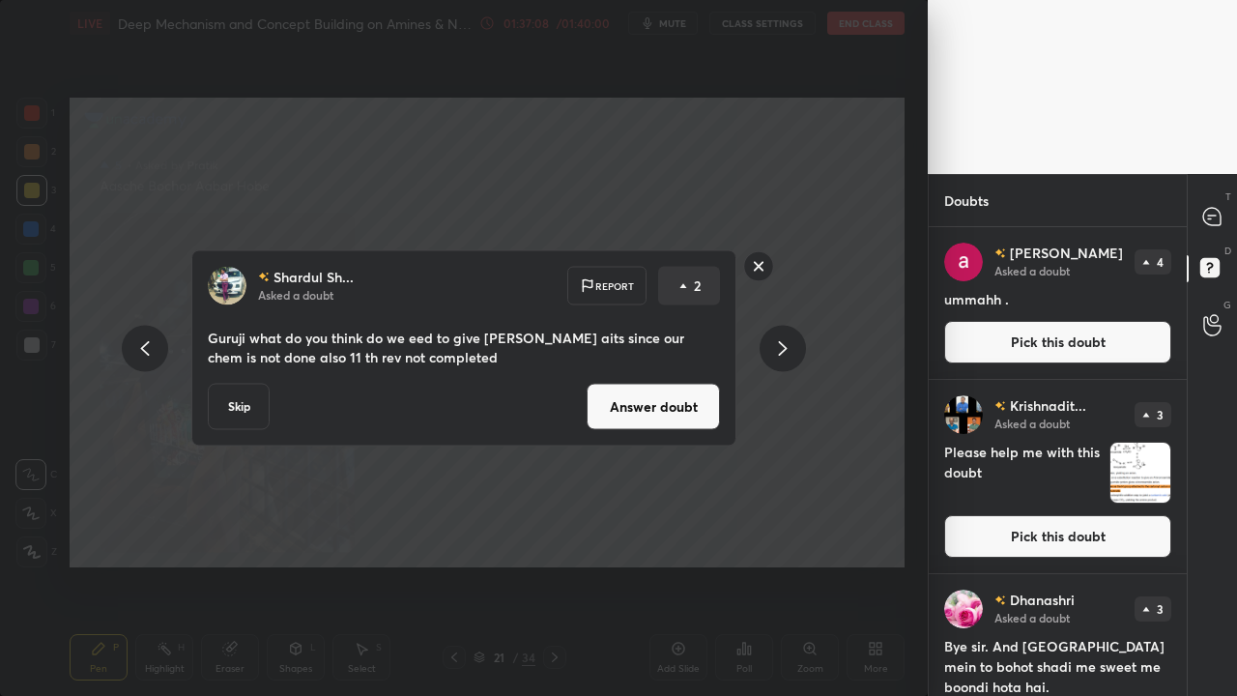
click at [675, 399] on button "Answer doubt" at bounding box center [653, 407] width 133 height 46
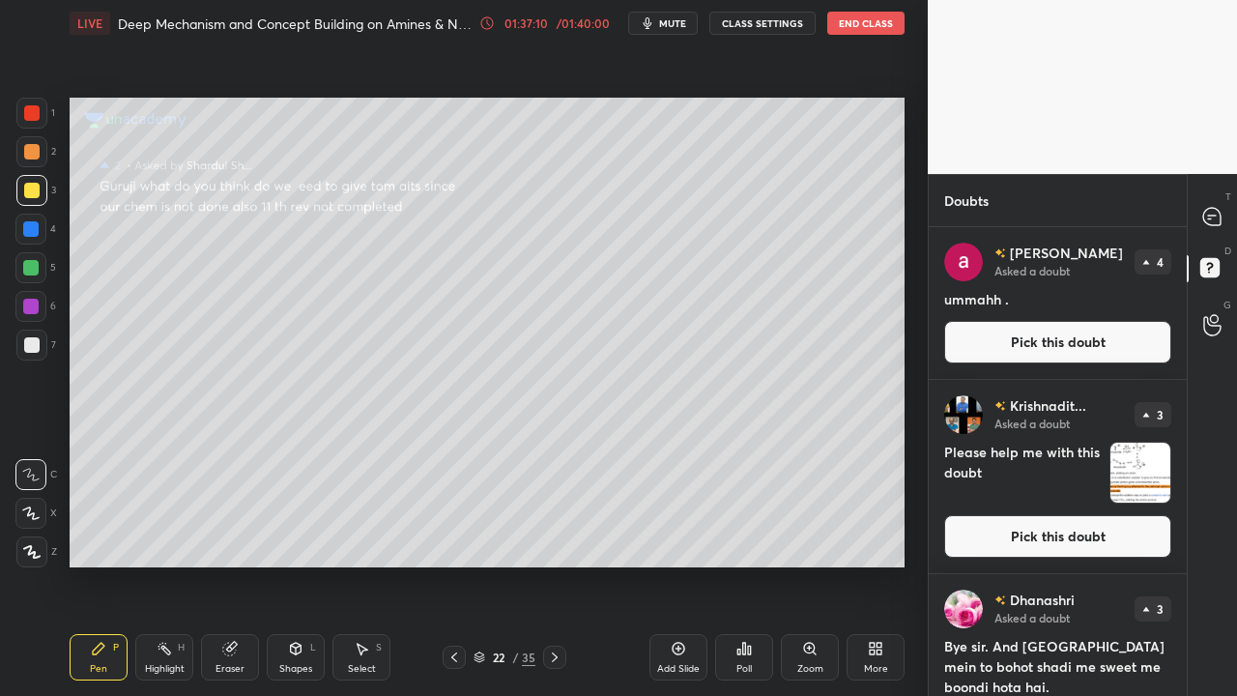
click at [1067, 345] on button "Pick this doubt" at bounding box center [1057, 342] width 227 height 43
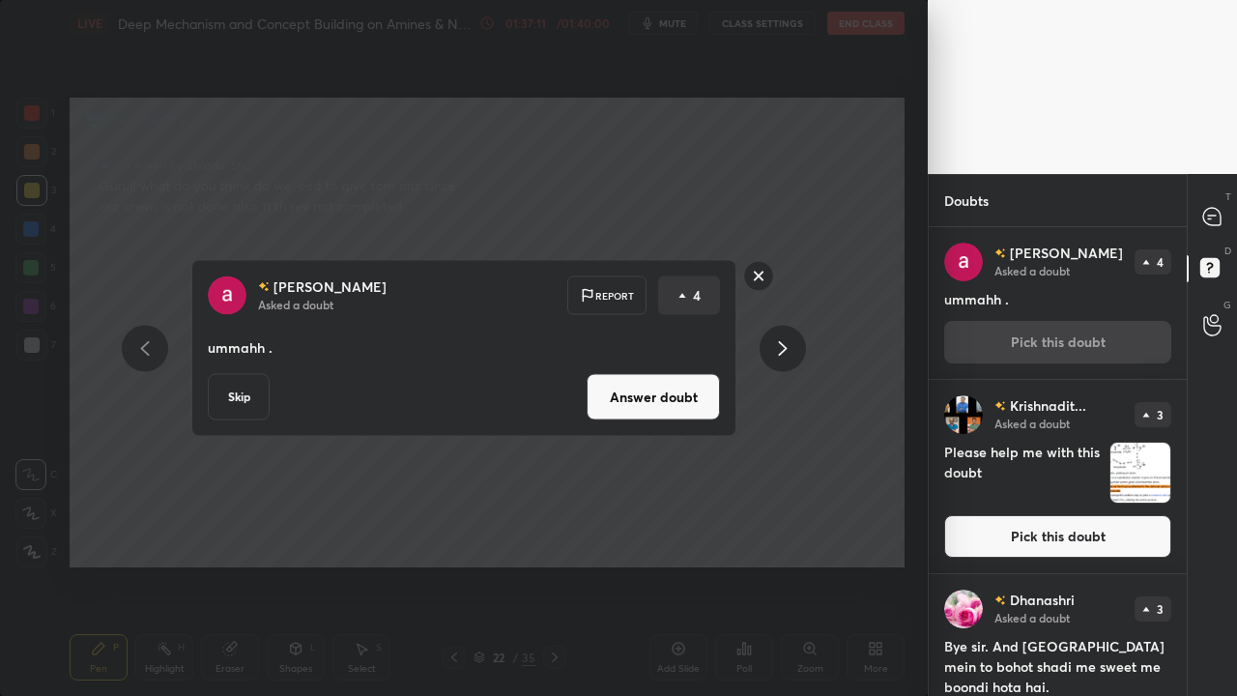
click at [715, 400] on button "Answer doubt" at bounding box center [653, 397] width 133 height 46
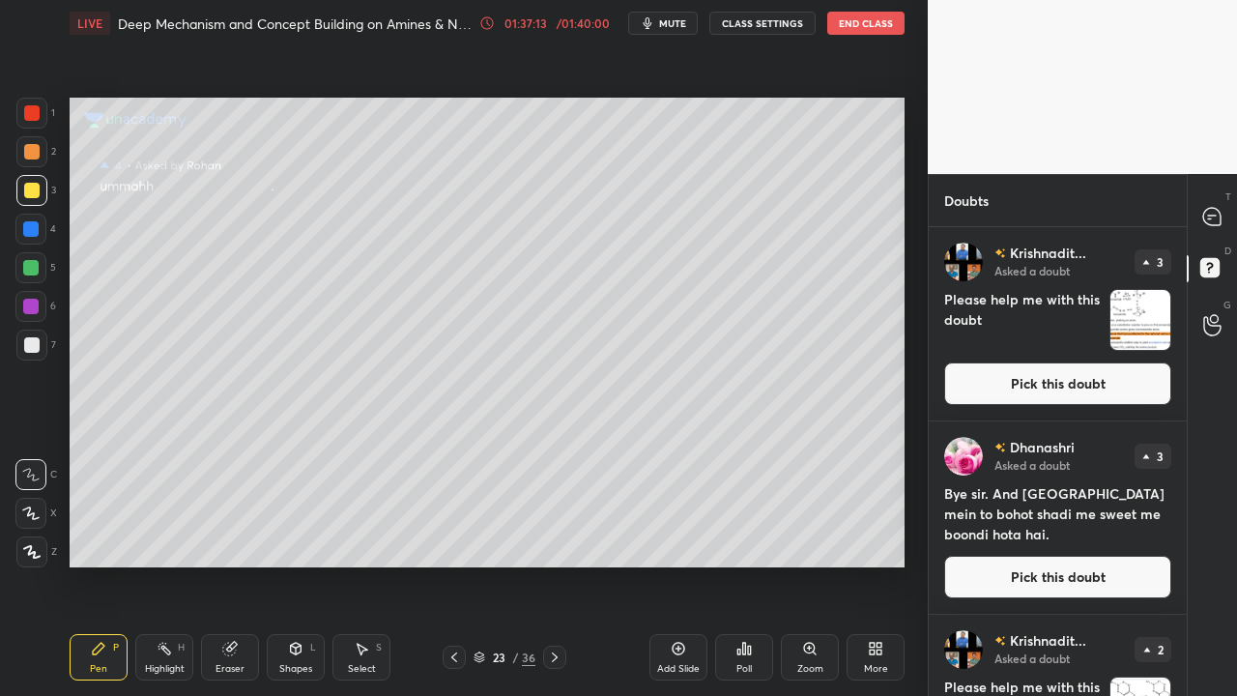
click at [1061, 373] on button "Pick this doubt" at bounding box center [1057, 383] width 227 height 43
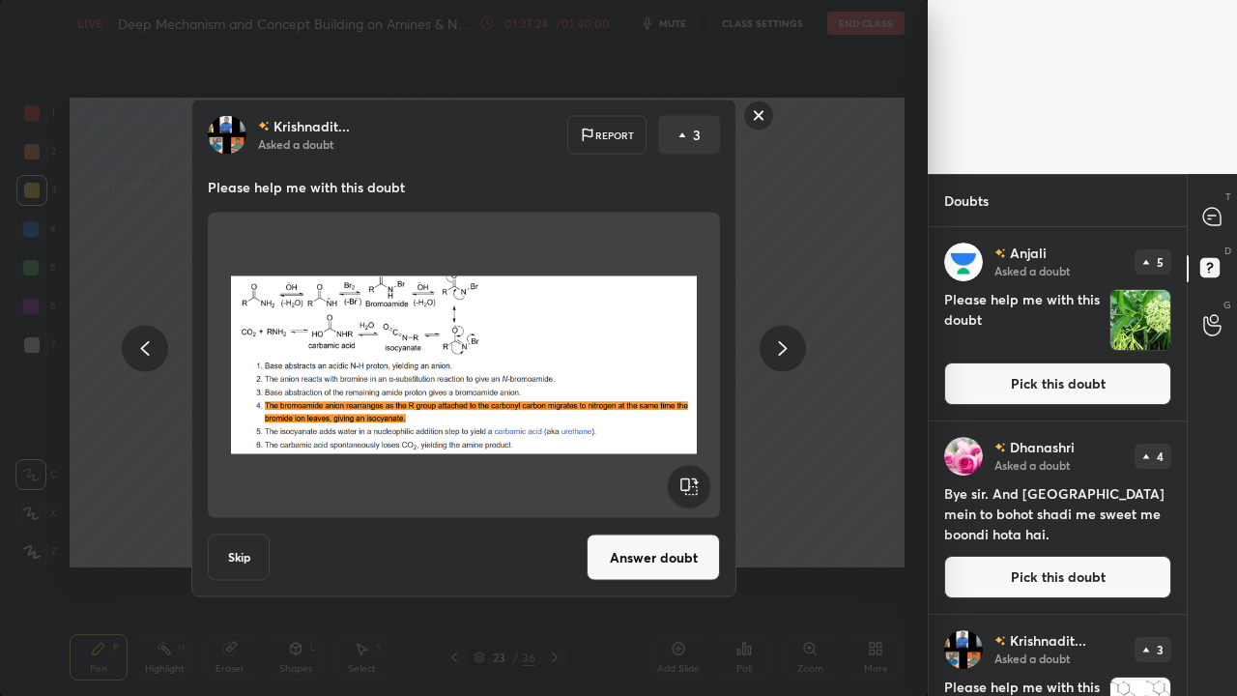
click at [655, 542] on button "Answer doubt" at bounding box center [653, 557] width 133 height 46
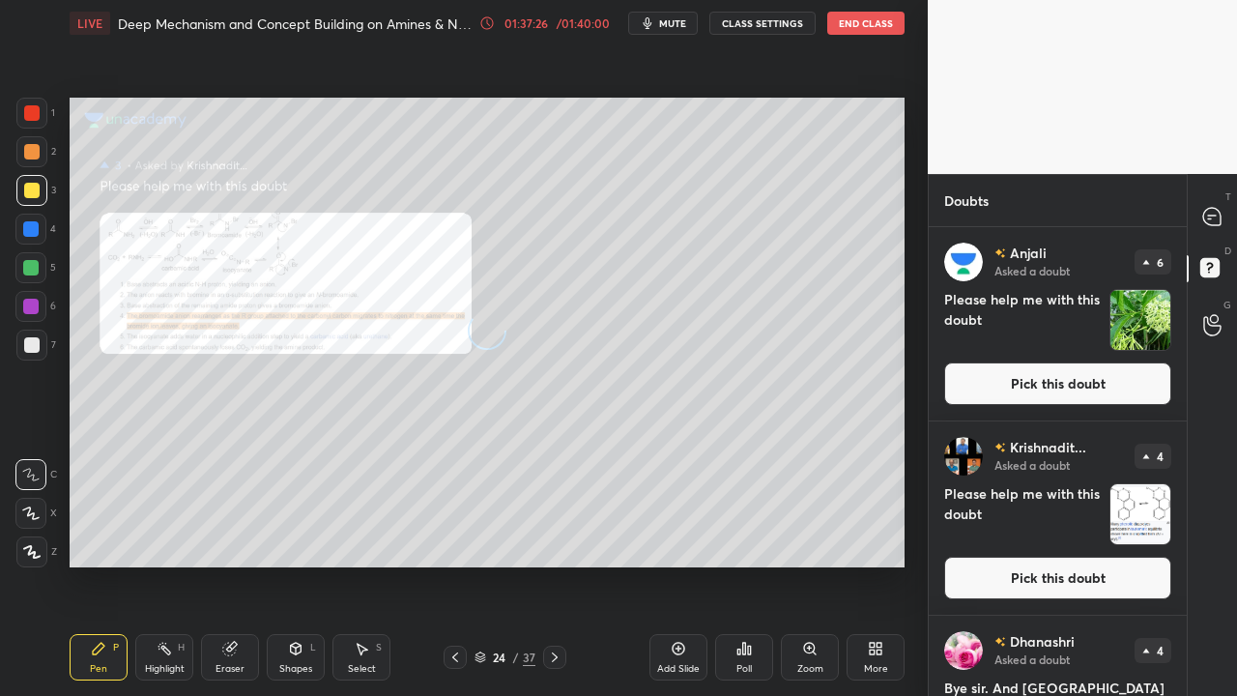
click at [1113, 379] on button "Pick this doubt" at bounding box center [1057, 383] width 227 height 43
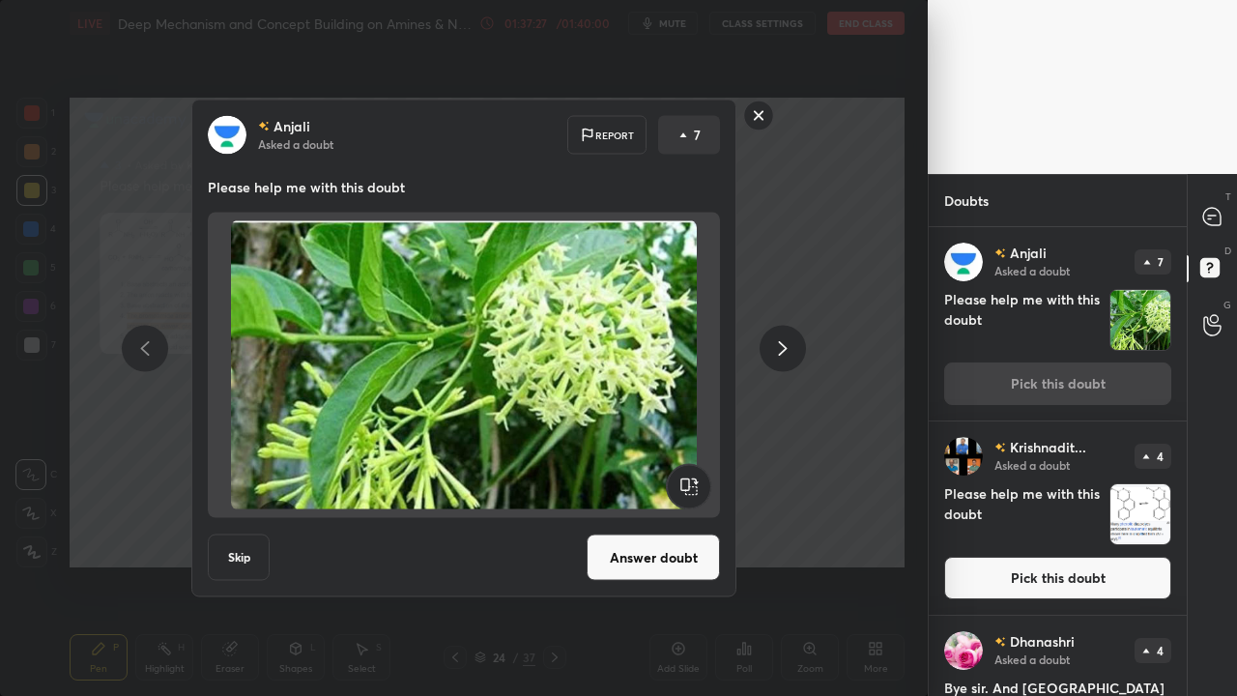
click at [663, 539] on button "Answer doubt" at bounding box center [653, 557] width 133 height 46
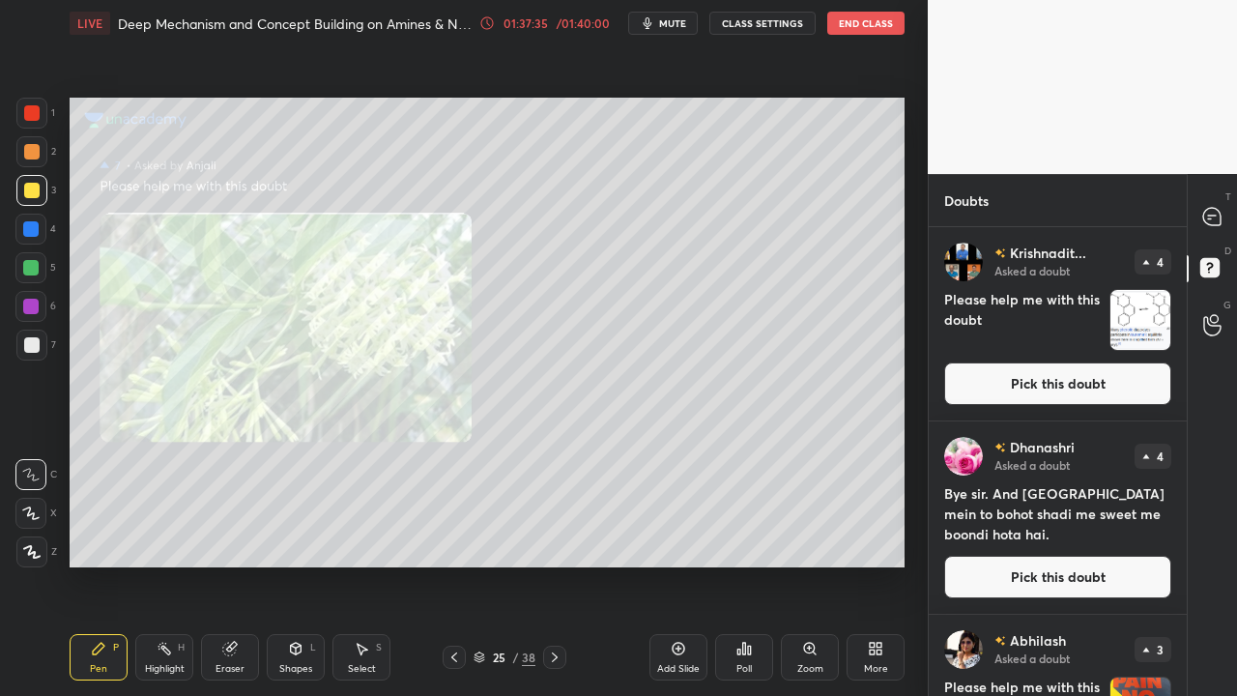
click at [1054, 394] on button "Pick this doubt" at bounding box center [1057, 383] width 227 height 43
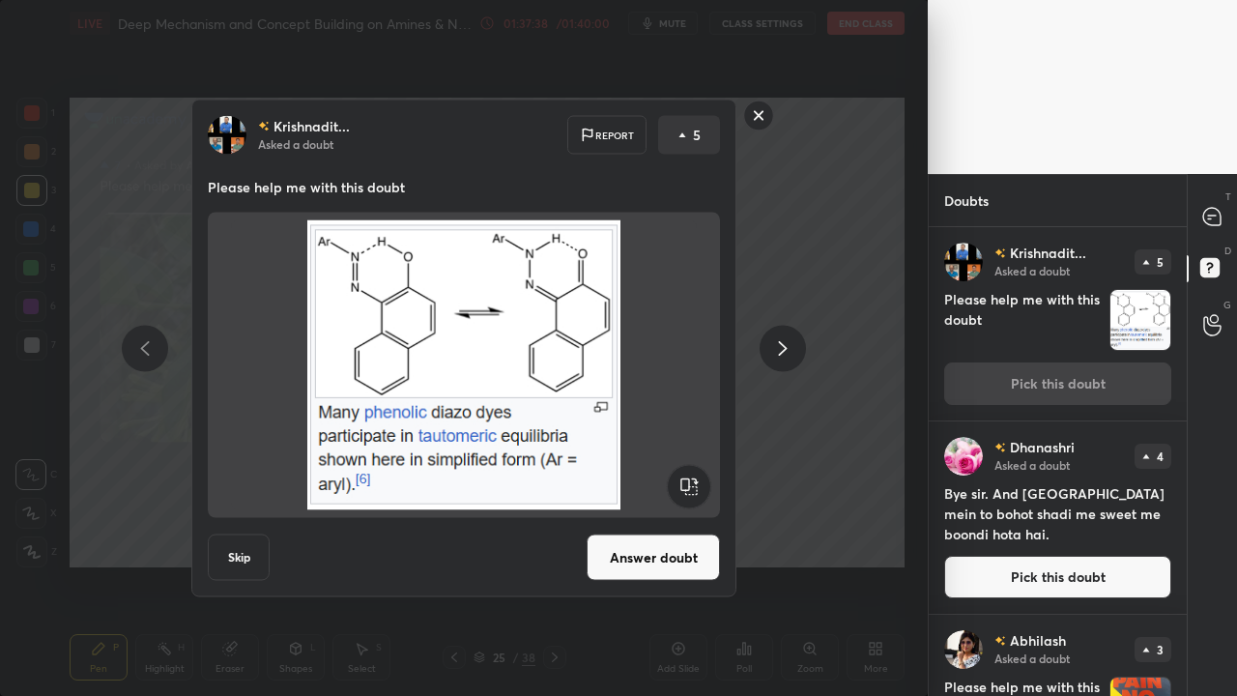
click at [683, 534] on button "Answer doubt" at bounding box center [653, 557] width 133 height 46
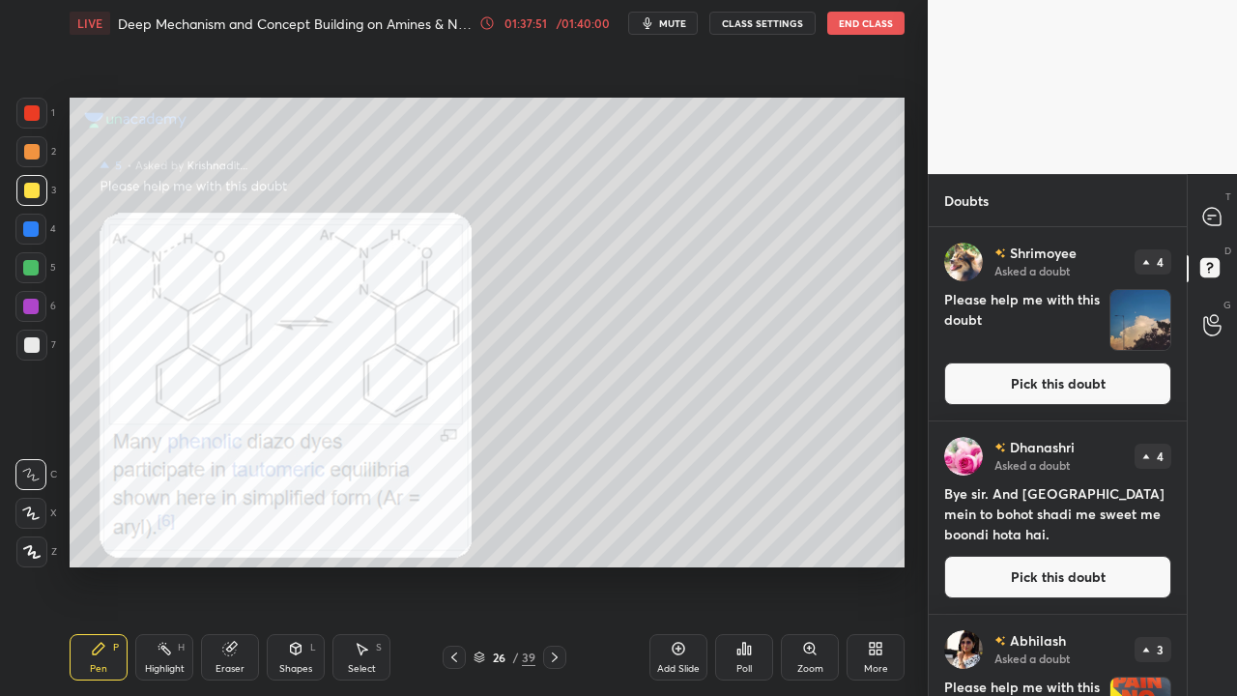
click at [1086, 379] on button "Pick this doubt" at bounding box center [1057, 383] width 227 height 43
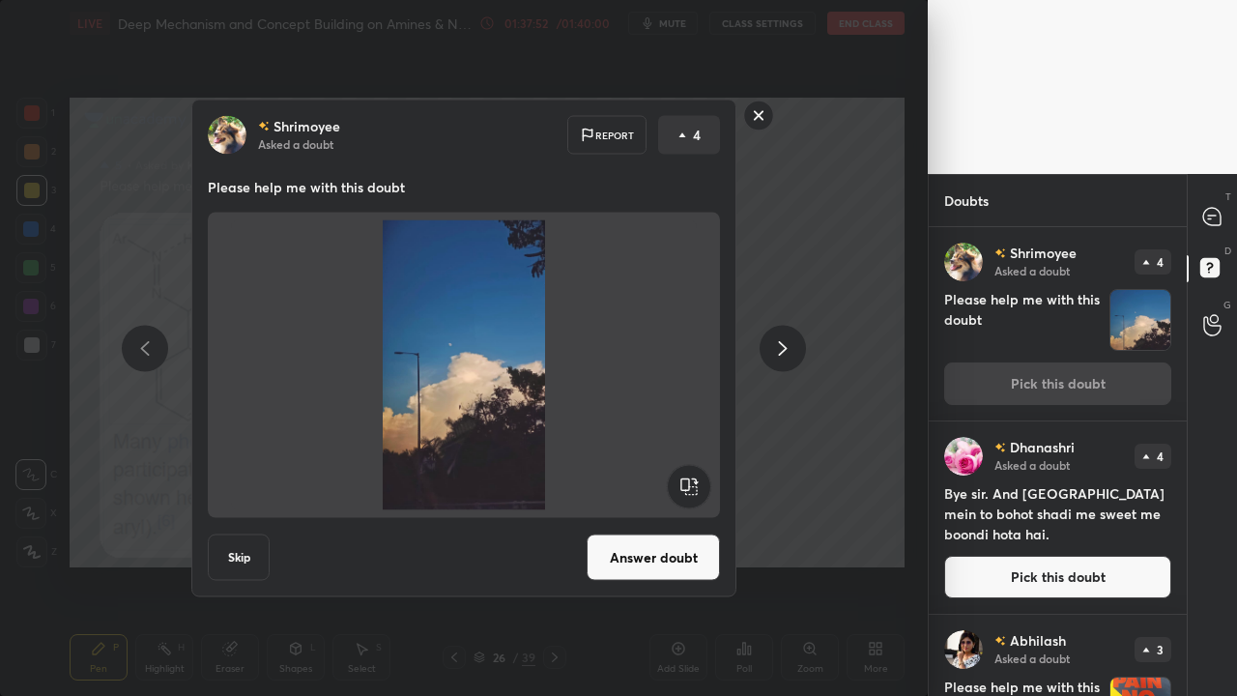
click at [661, 559] on button "Answer doubt" at bounding box center [653, 557] width 133 height 46
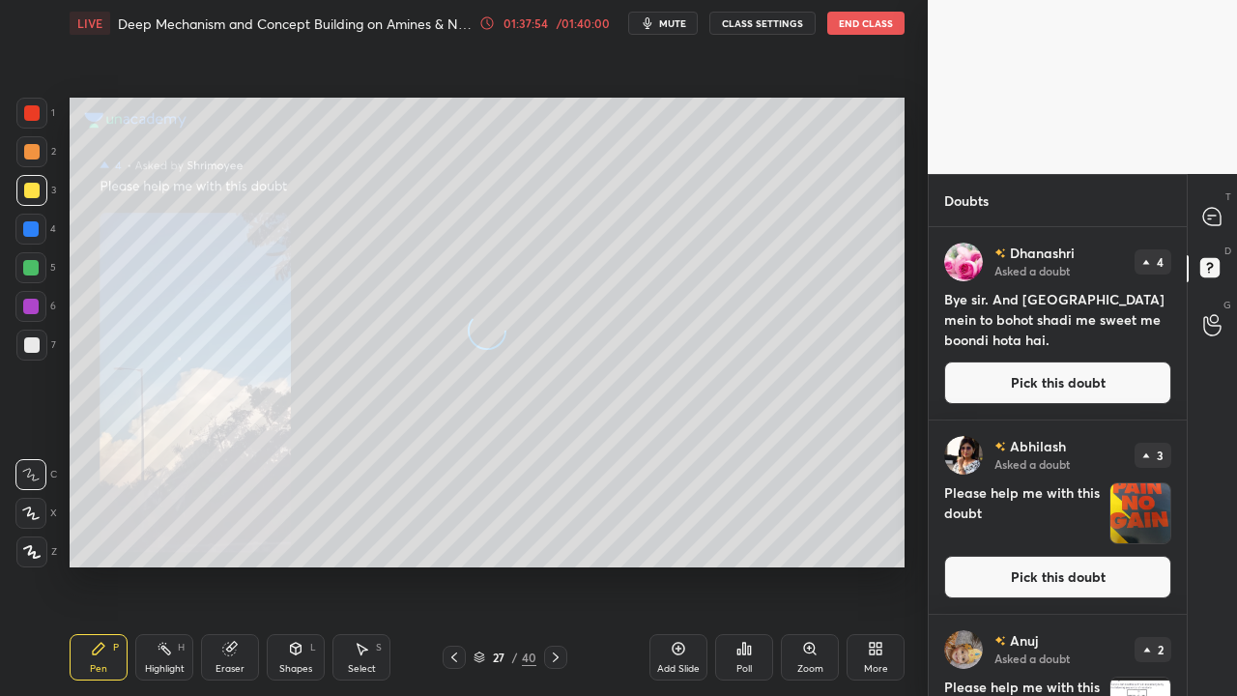
click at [1055, 379] on button "Pick this doubt" at bounding box center [1057, 382] width 227 height 43
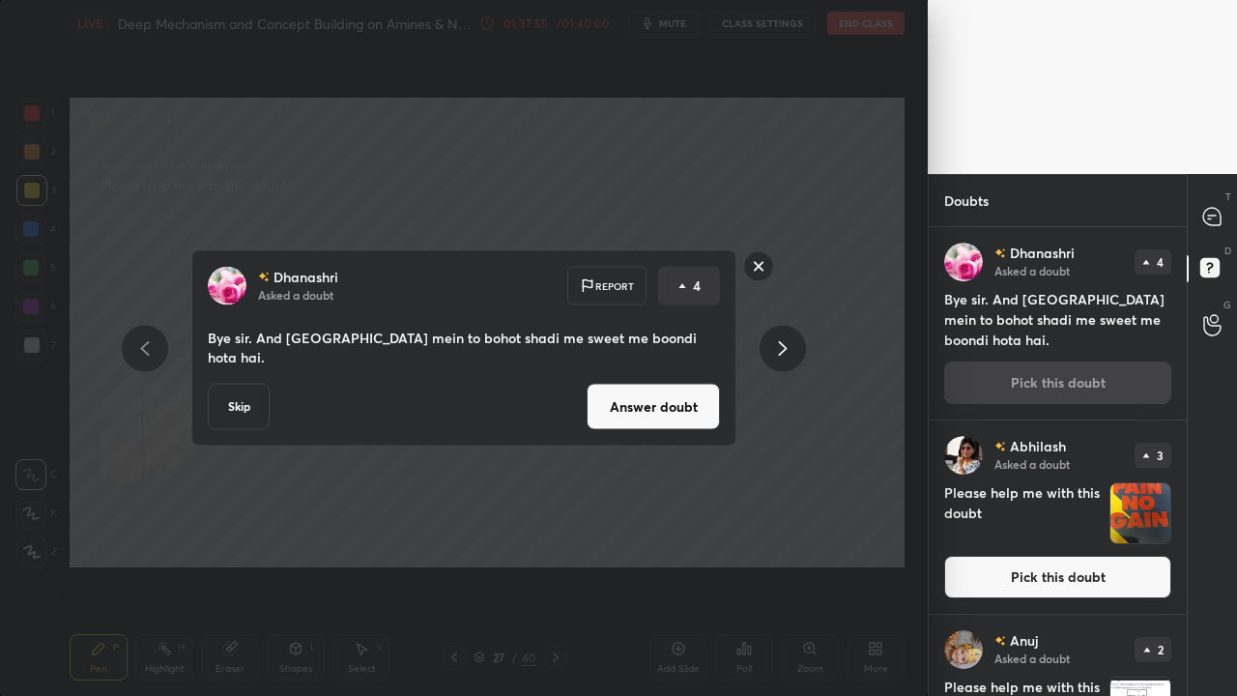
click at [698, 406] on button "Answer doubt" at bounding box center [653, 407] width 133 height 46
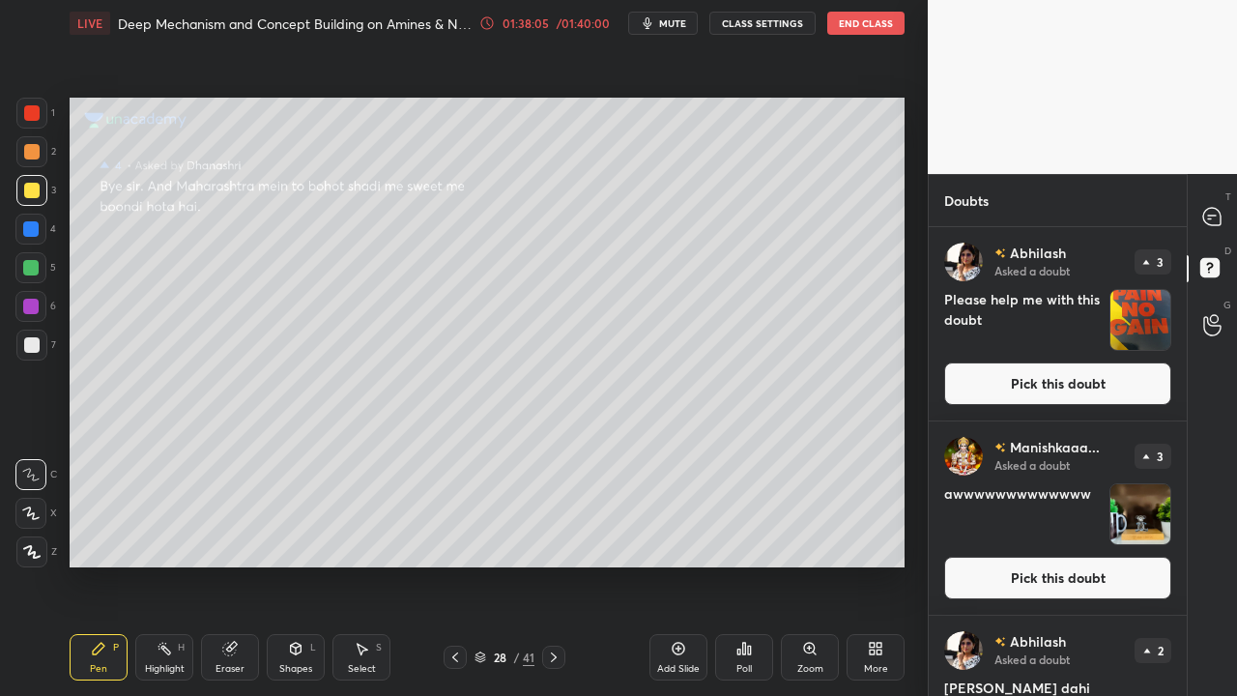
drag, startPoint x: 1026, startPoint y: 380, endPoint x: 1035, endPoint y: 369, distance: 13.7
click at [1026, 381] on button "Pick this doubt" at bounding box center [1057, 383] width 227 height 43
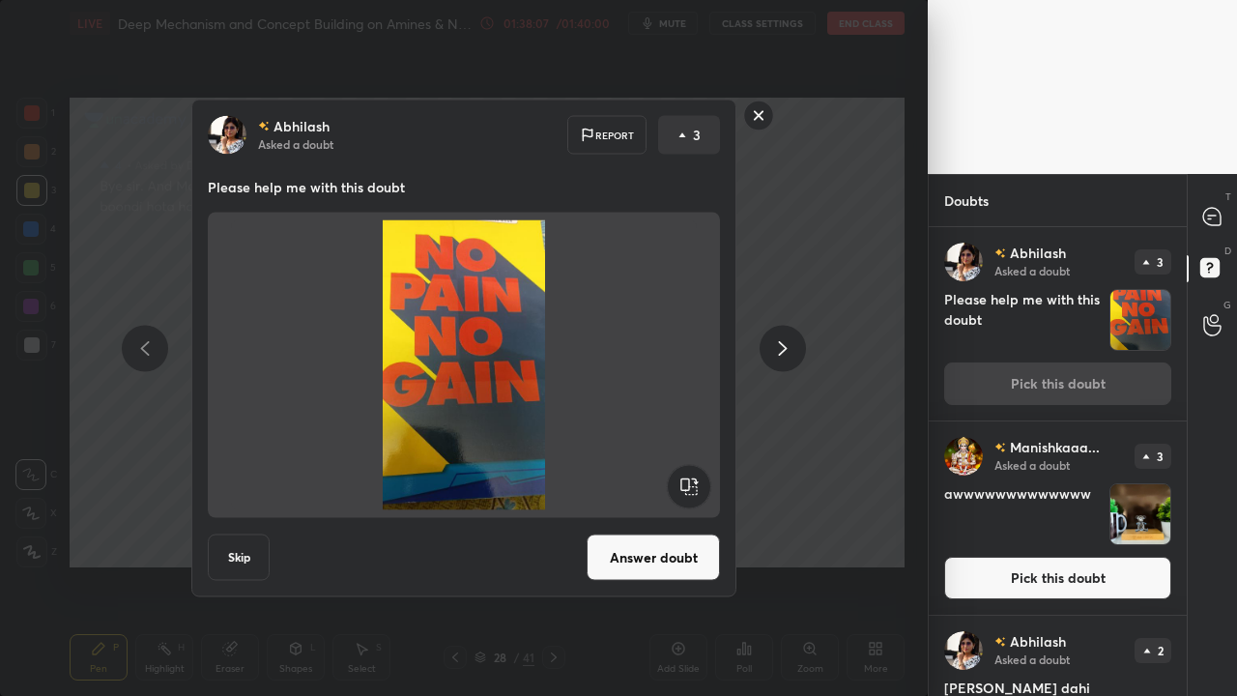
click at [669, 550] on button "Answer doubt" at bounding box center [653, 557] width 133 height 46
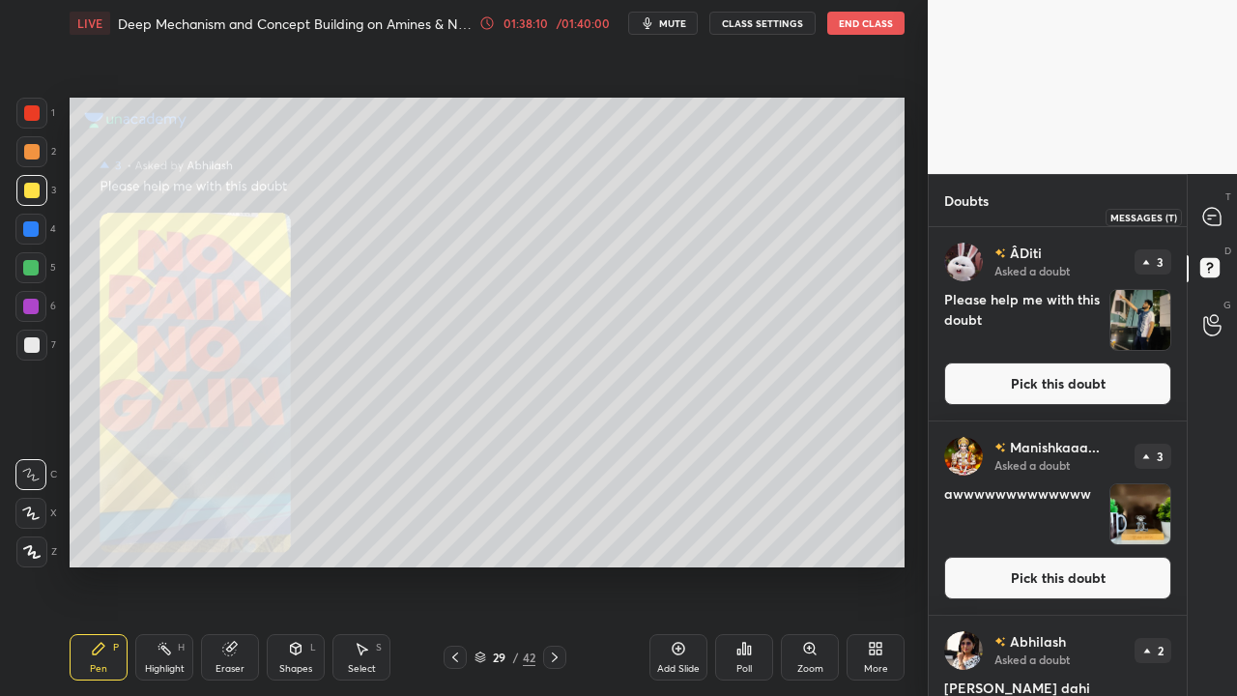
click at [1210, 216] on icon at bounding box center [1211, 216] width 17 height 17
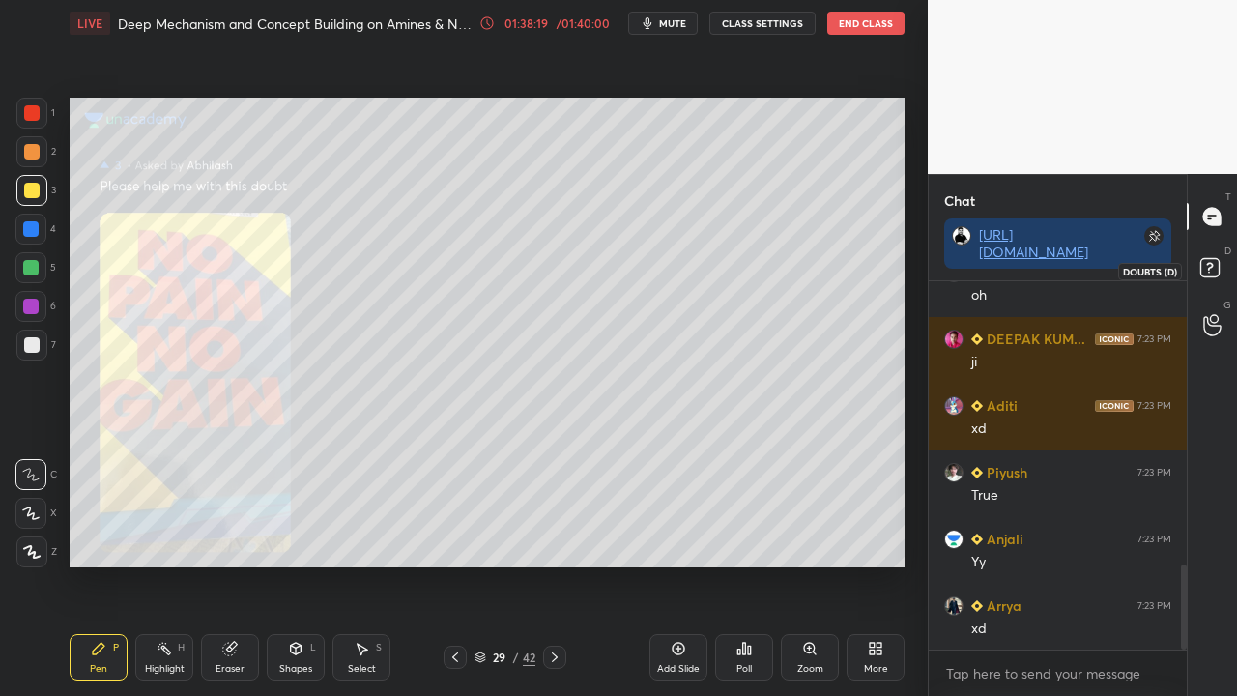
scroll to position [1229, 0]
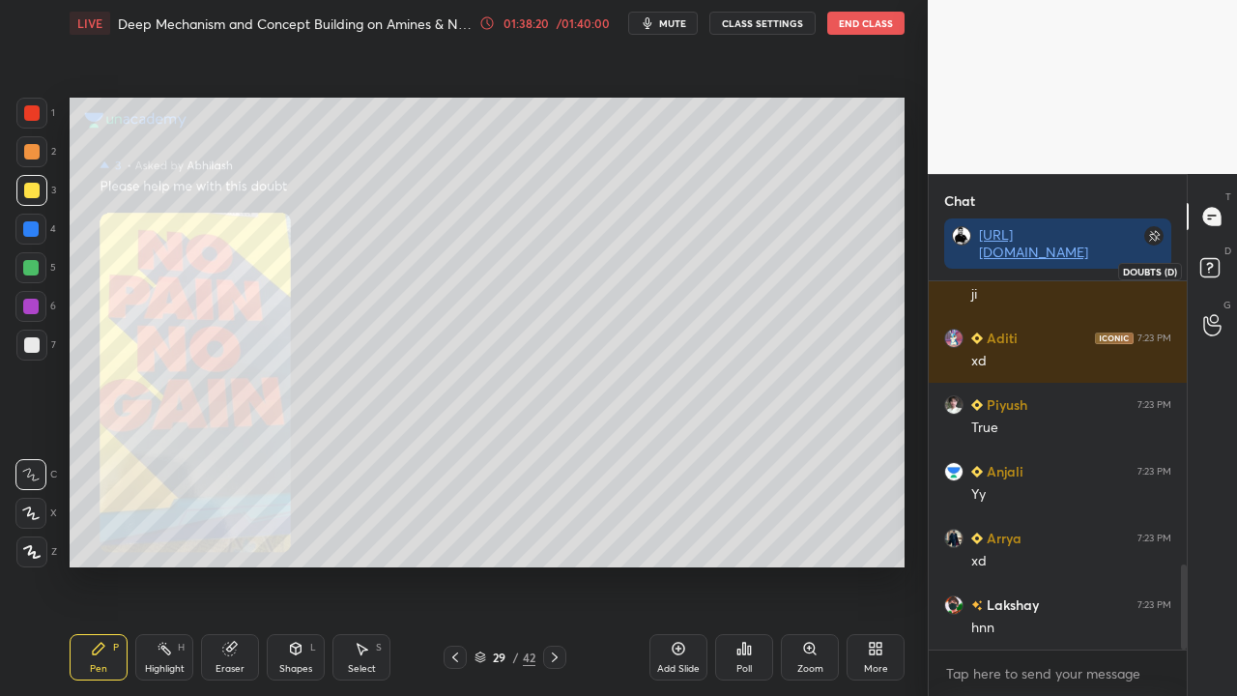
click at [1209, 269] on icon at bounding box center [1212, 270] width 35 height 35
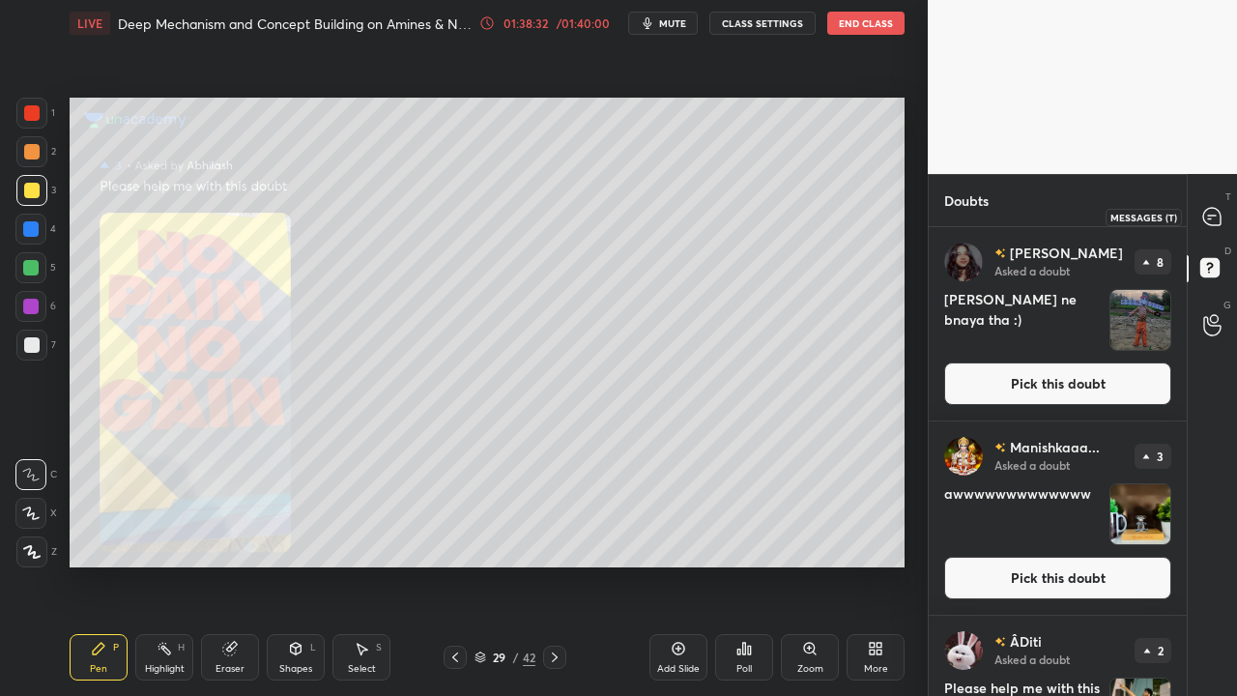
click at [1220, 205] on div at bounding box center [1212, 216] width 39 height 35
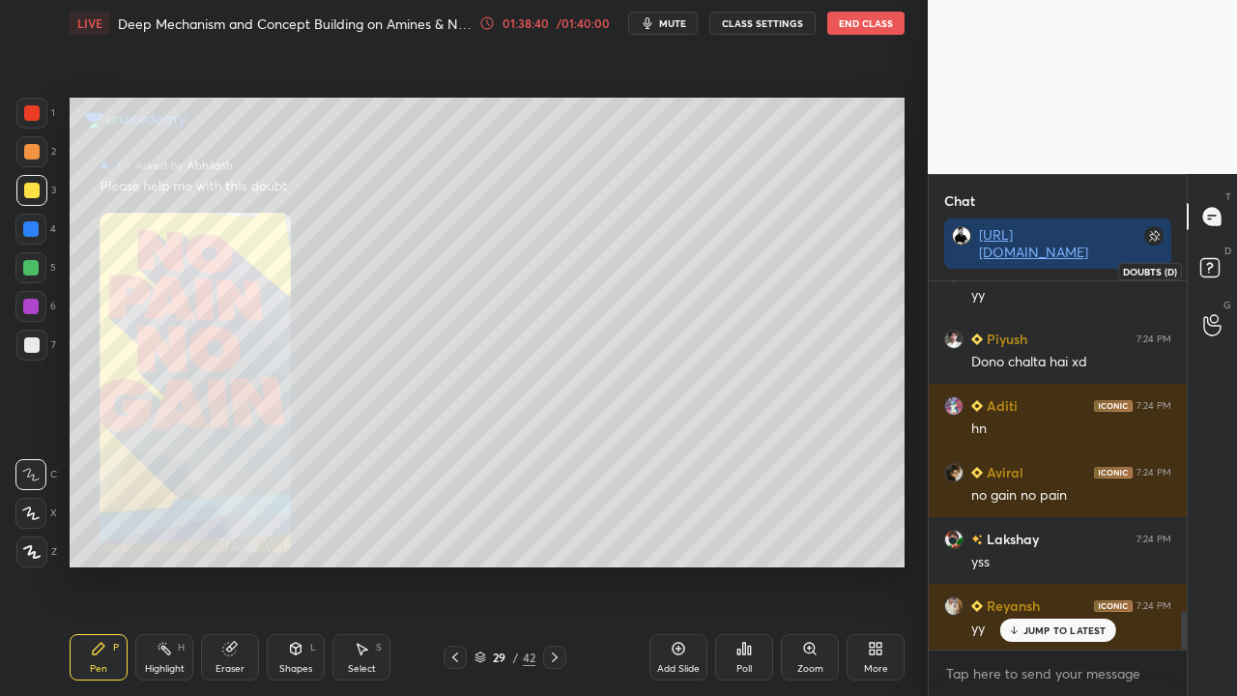
scroll to position [3195, 0]
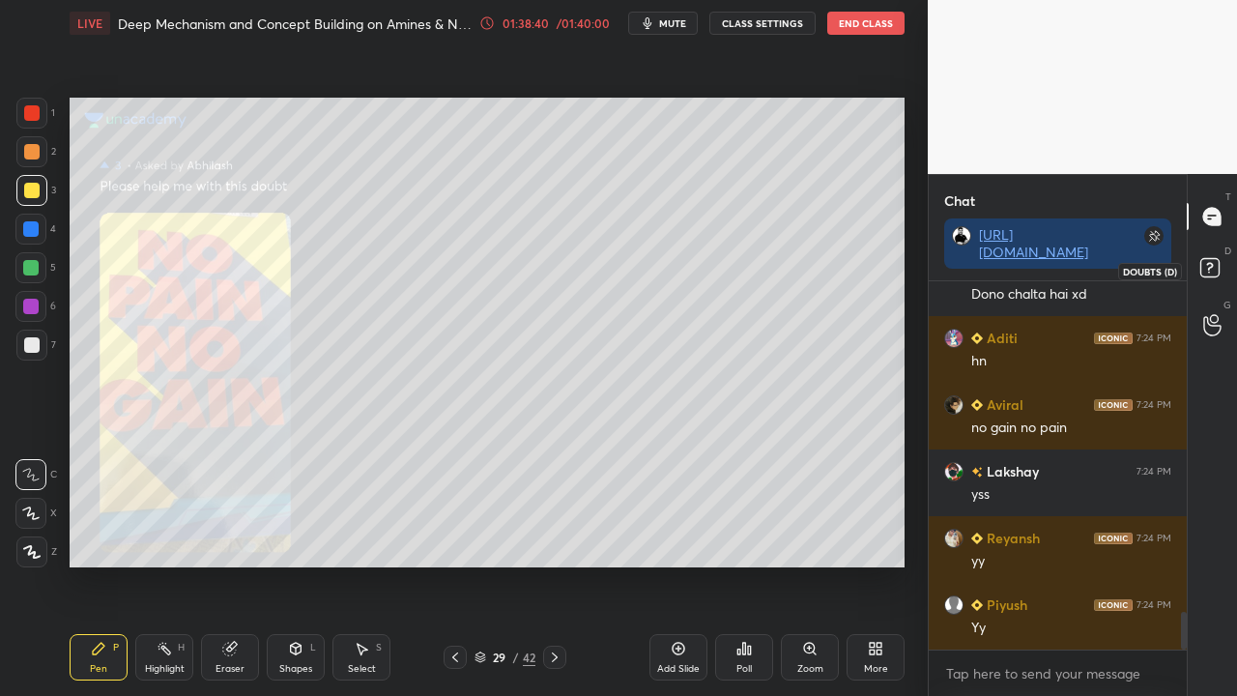
click at [1214, 272] on rect at bounding box center [1209, 268] width 18 height 18
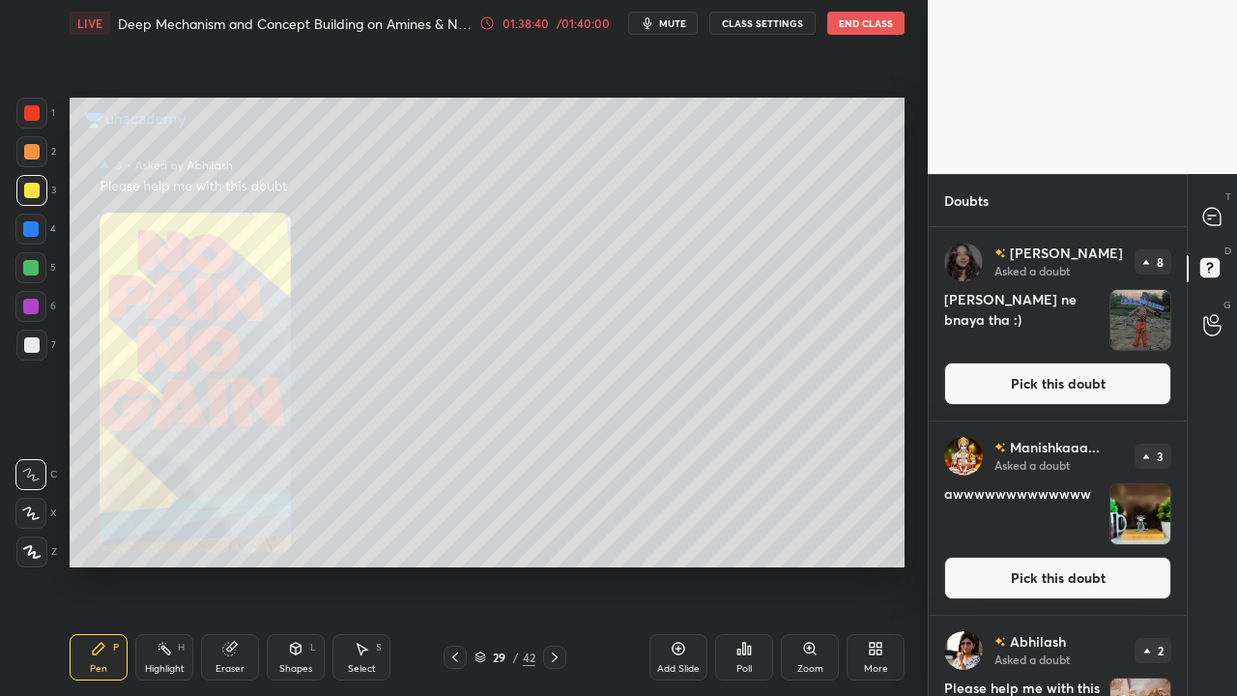
scroll to position [463, 252]
click at [1040, 377] on button "Pick this doubt" at bounding box center [1057, 383] width 227 height 43
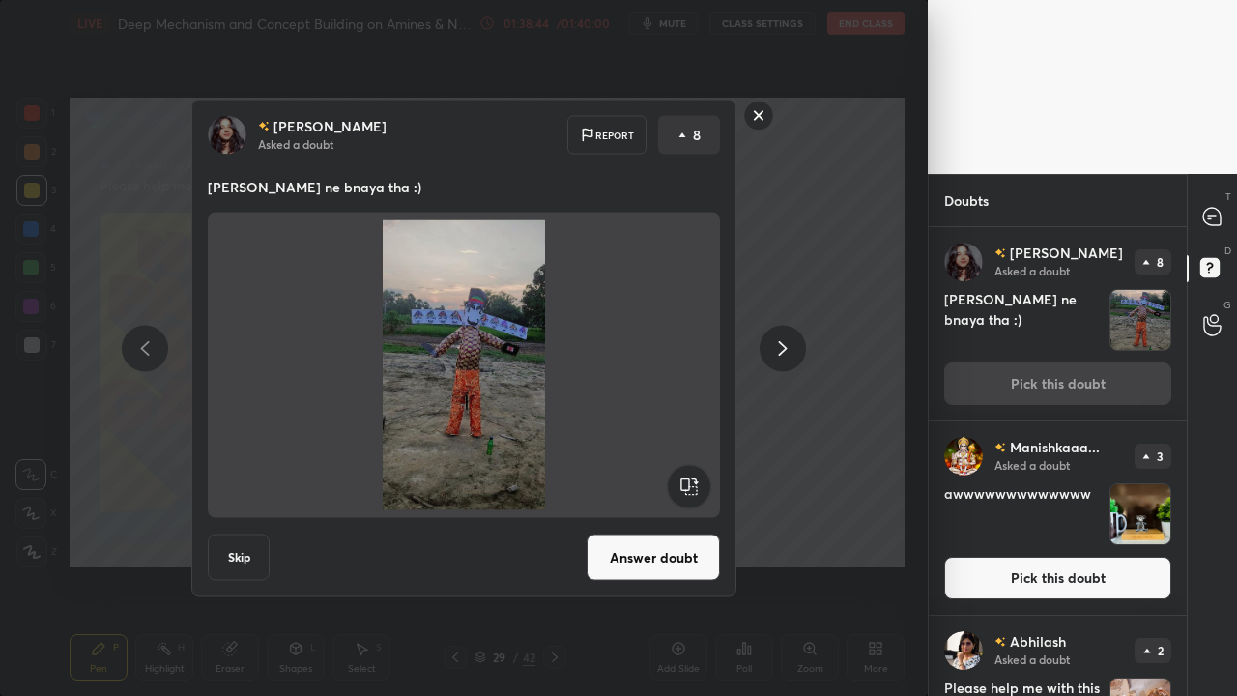
click at [656, 555] on button "Answer doubt" at bounding box center [653, 557] width 133 height 46
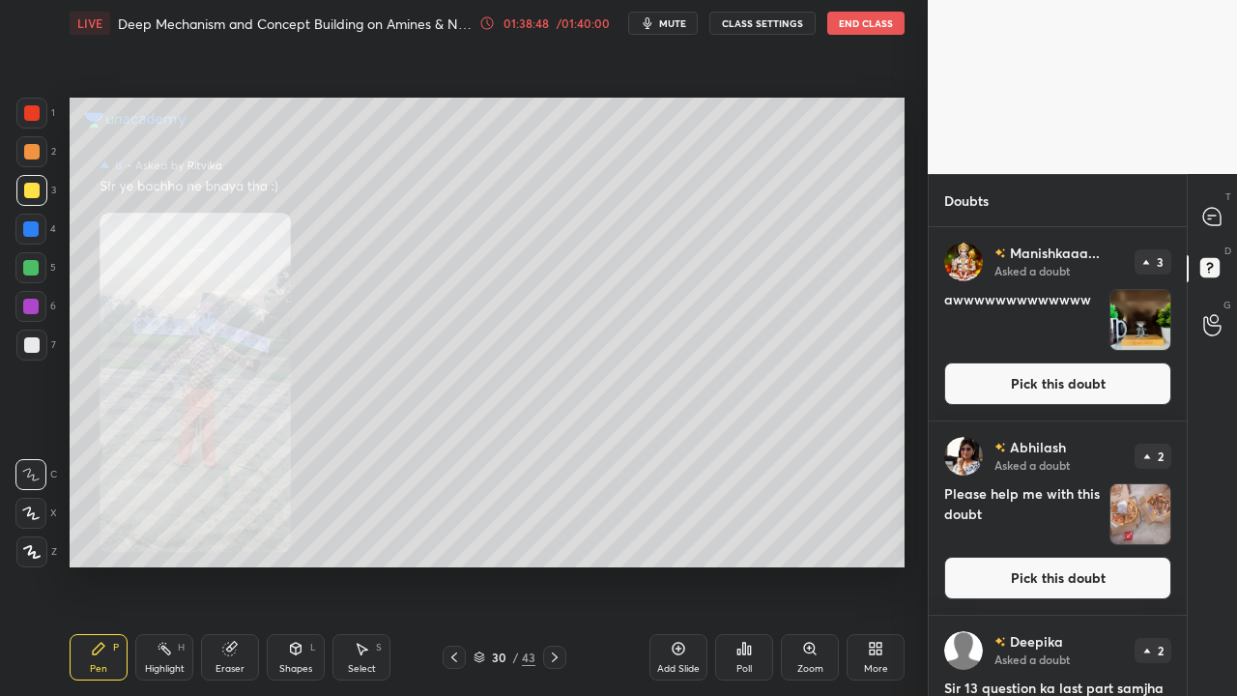
click at [809, 564] on div "Zoom" at bounding box center [810, 657] width 58 height 46
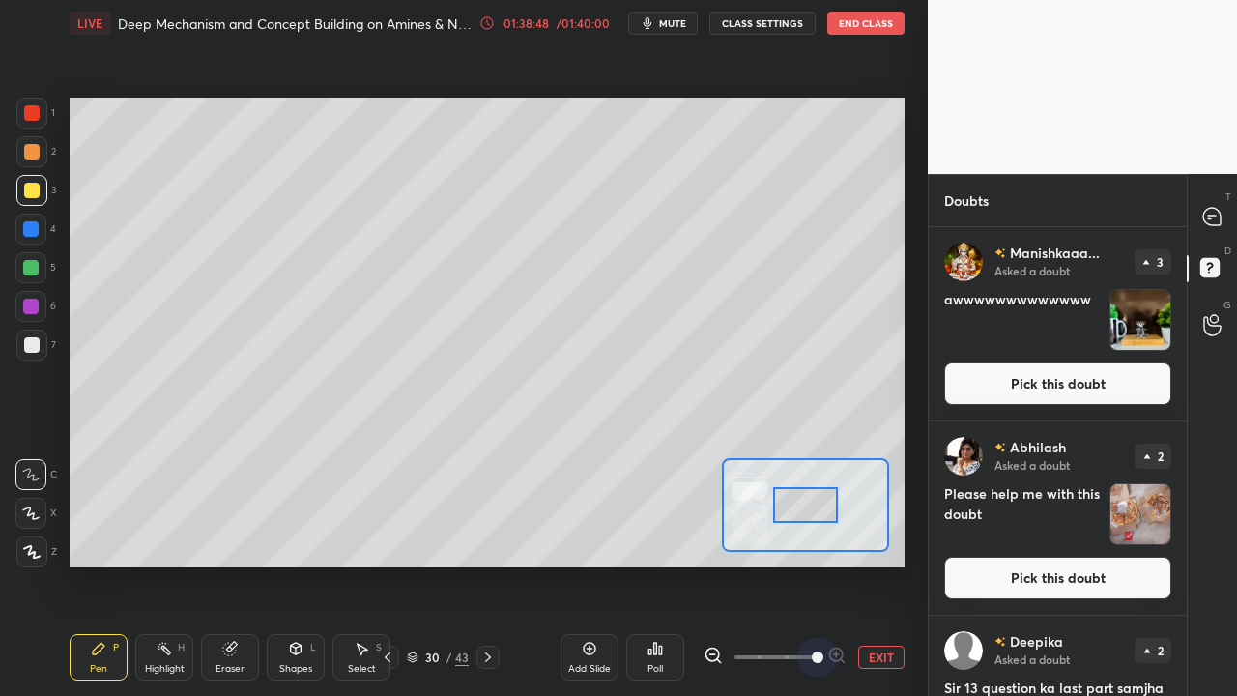
click at [810, 564] on span at bounding box center [774, 657] width 81 height 29
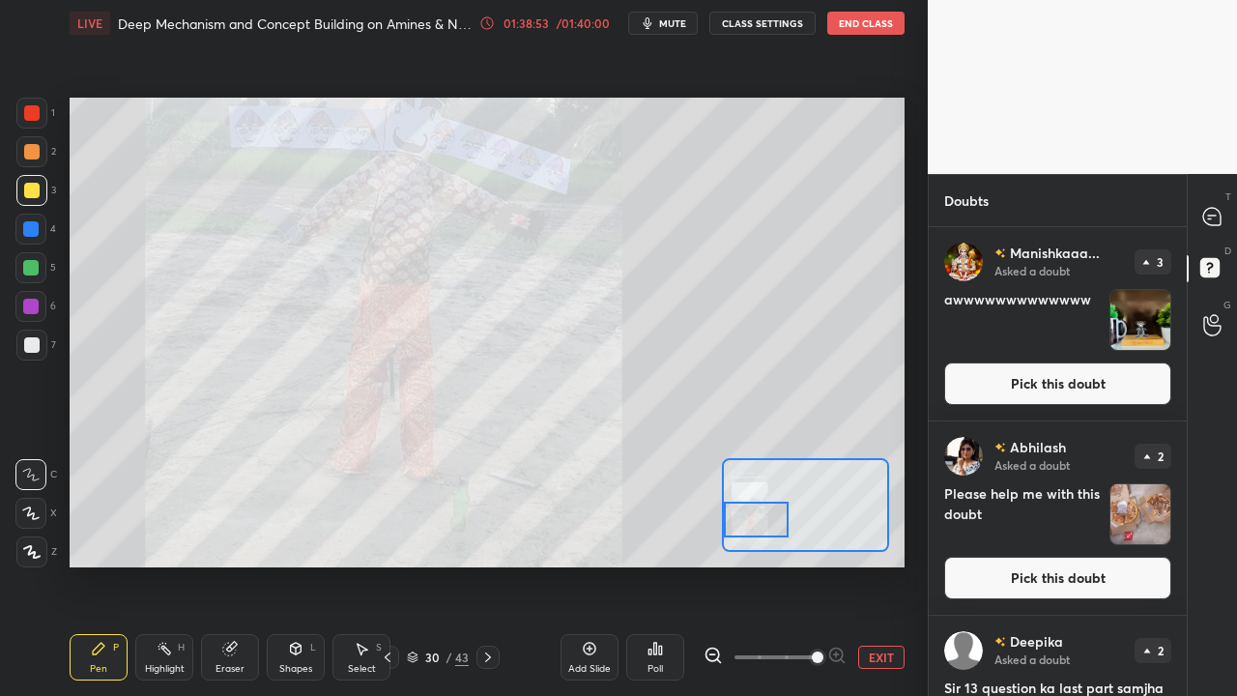
drag, startPoint x: 760, startPoint y: 520, endPoint x: 741, endPoint y: 537, distance: 25.3
click at [747, 533] on div at bounding box center [757, 520] width 66 height 36
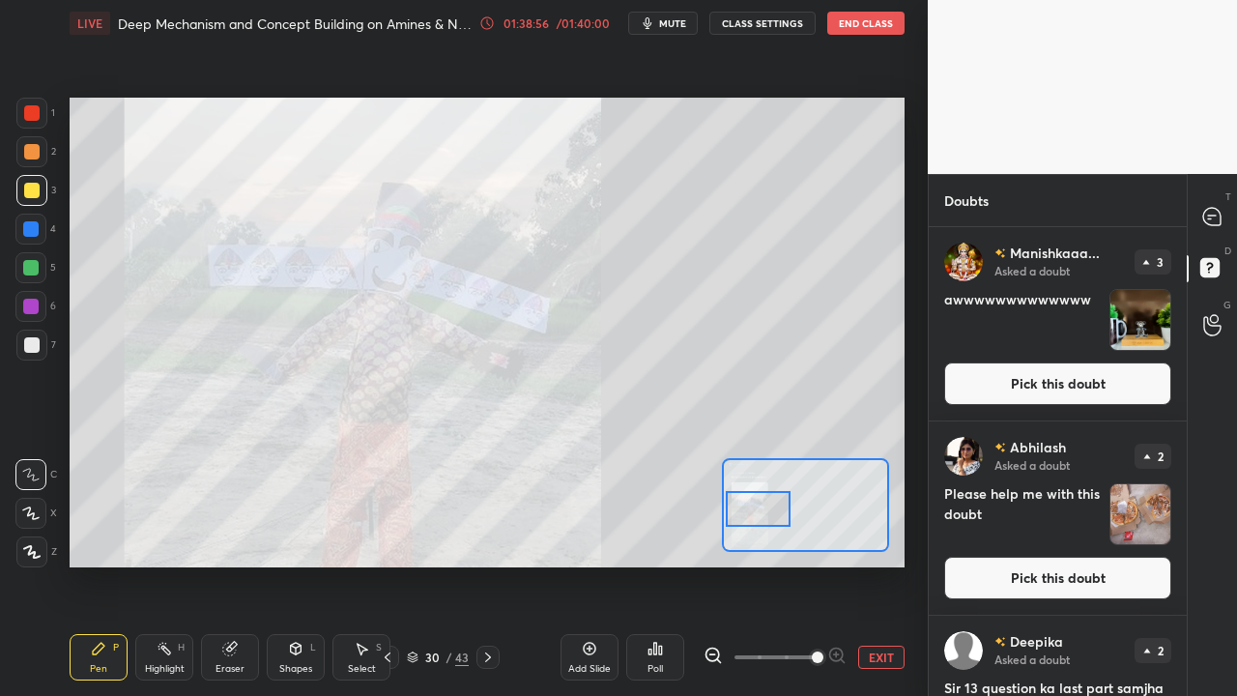
click at [771, 526] on div at bounding box center [759, 509] width 66 height 36
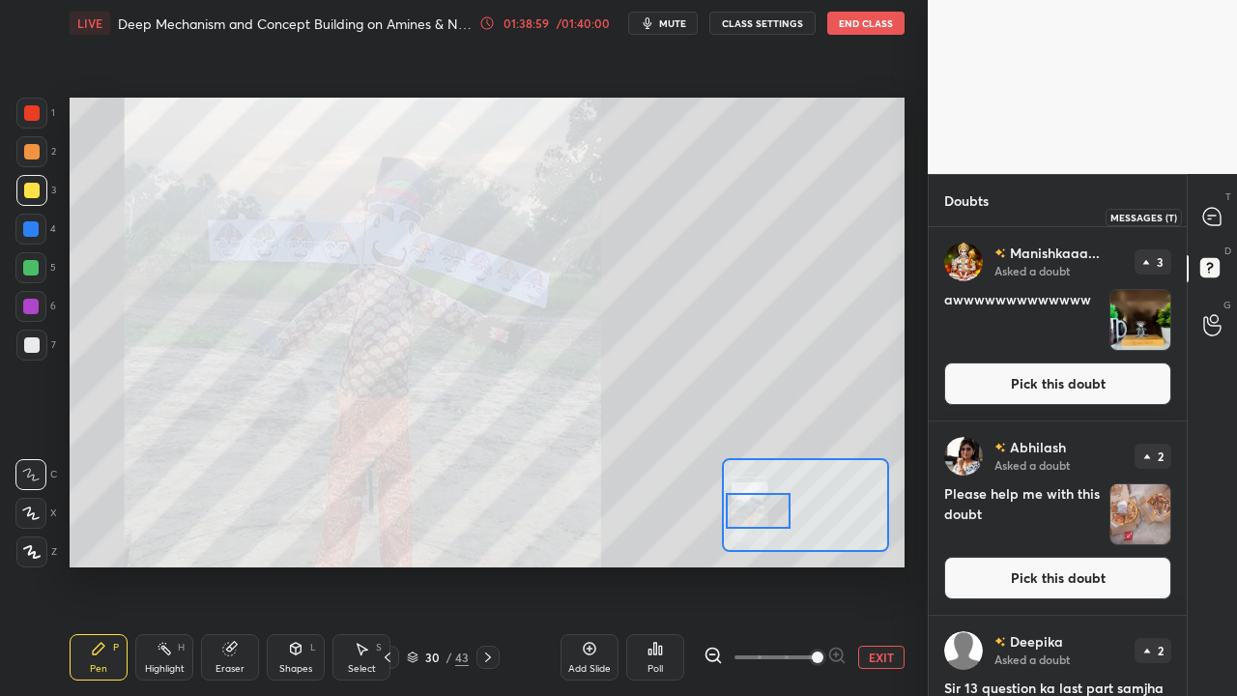
click at [1210, 229] on div at bounding box center [1212, 216] width 39 height 35
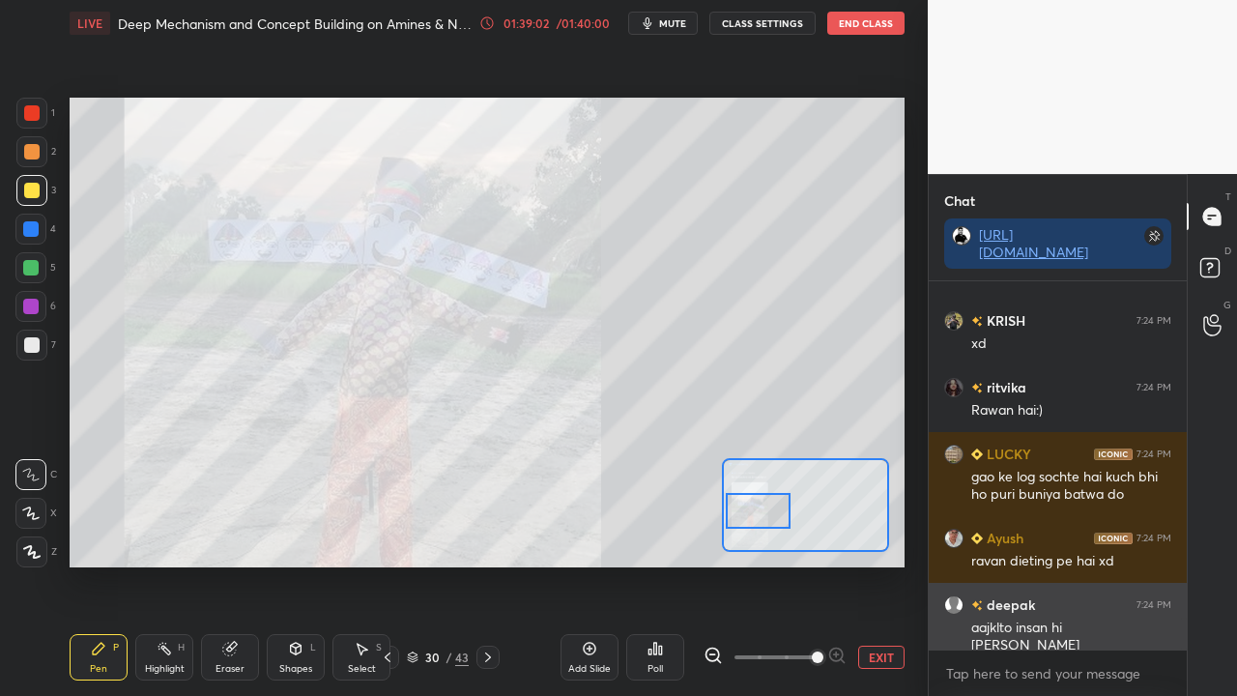
scroll to position [3958, 0]
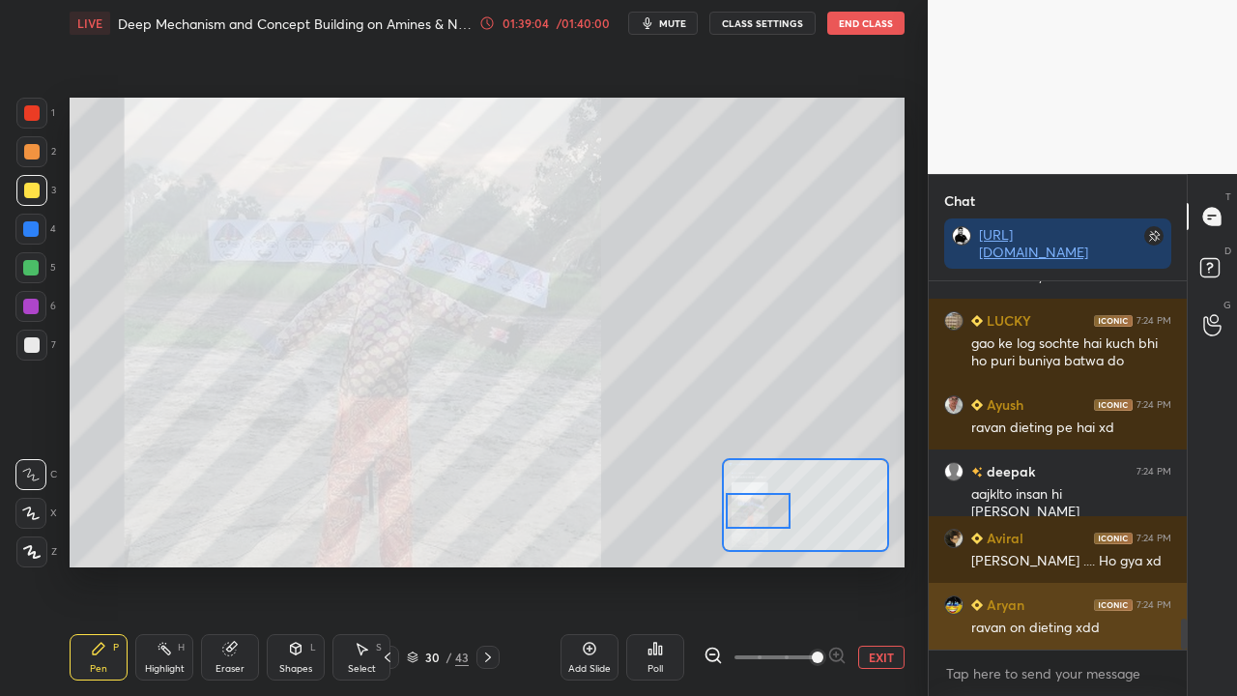
click at [1038, 564] on div "ravan on dieting xdd" at bounding box center [1071, 627] width 200 height 19
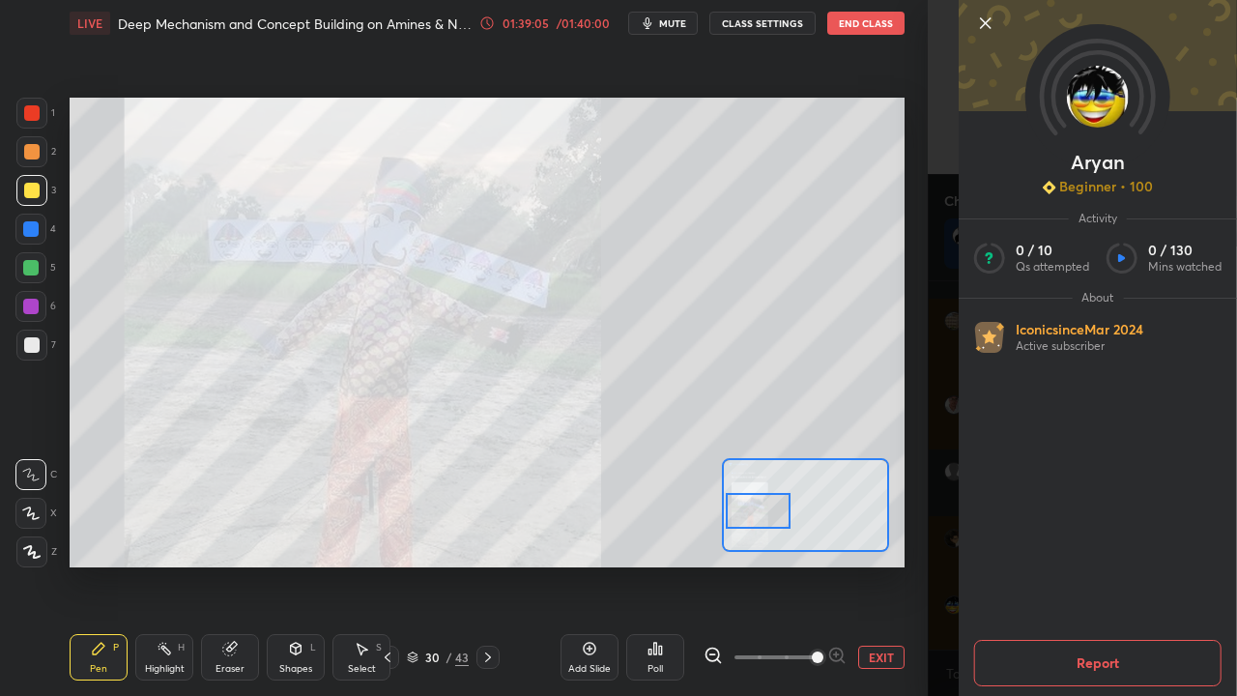
scroll to position [4128, 0]
click at [944, 458] on div "Aryan Beginner • 100 Activity 0 / 10 Qs attempted 0 / 130 Mins watched About Ic…" at bounding box center [1082, 348] width 309 height 696
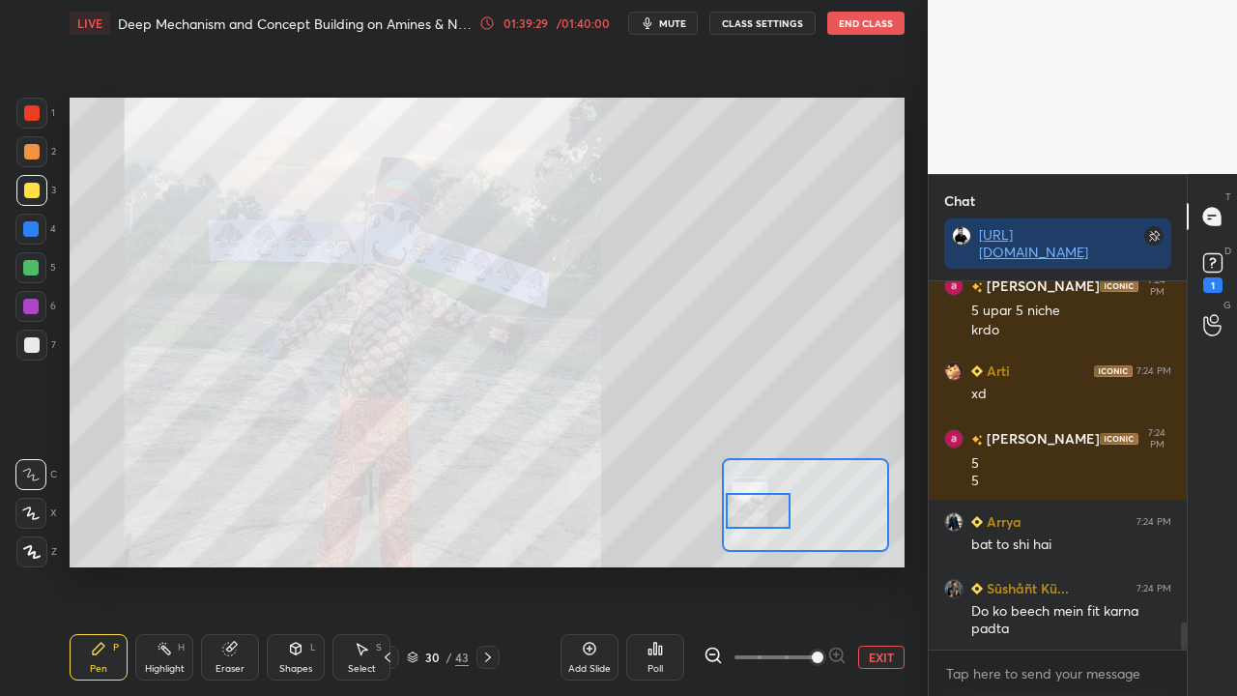
scroll to position [4783, 0]
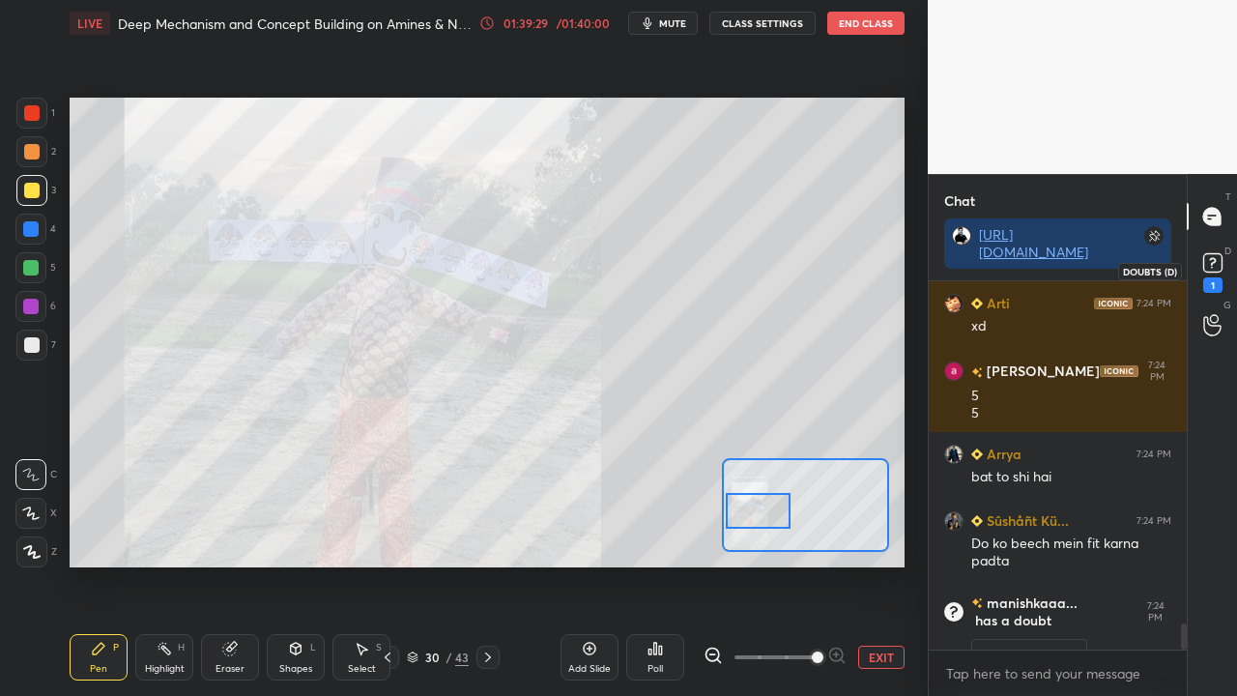
click at [1208, 265] on rect at bounding box center [1212, 263] width 18 height 18
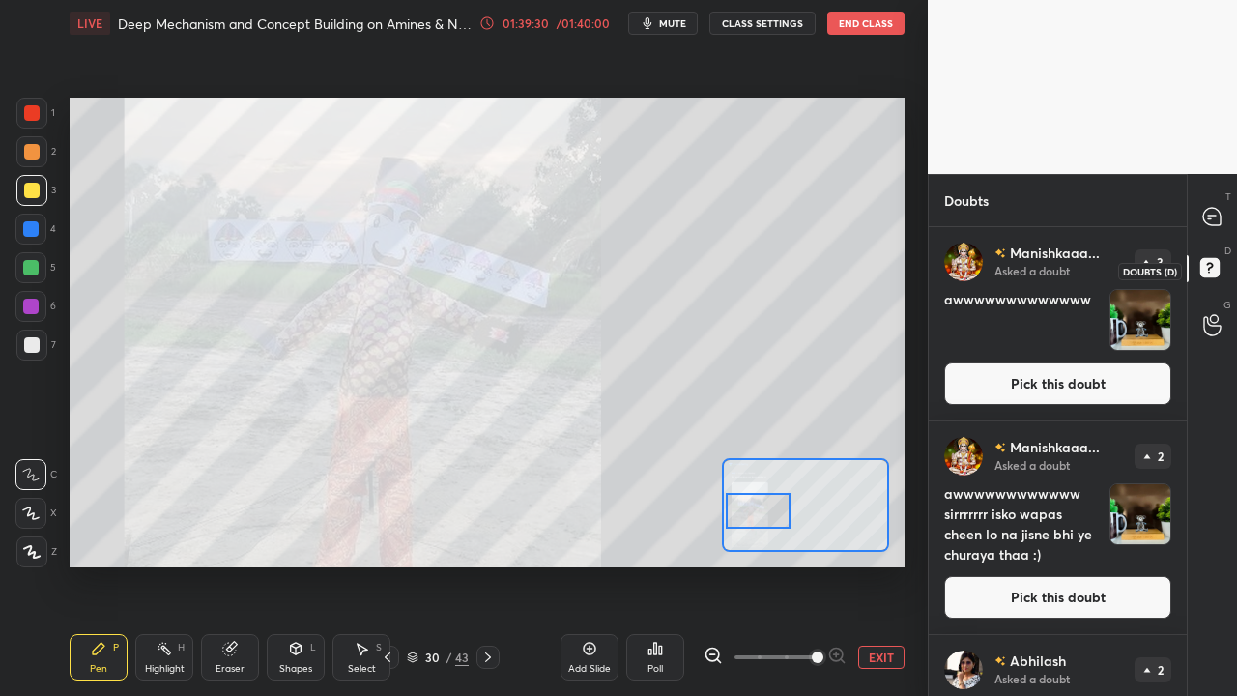
scroll to position [463, 252]
click at [1022, 378] on button "Pick this doubt" at bounding box center [1057, 383] width 227 height 43
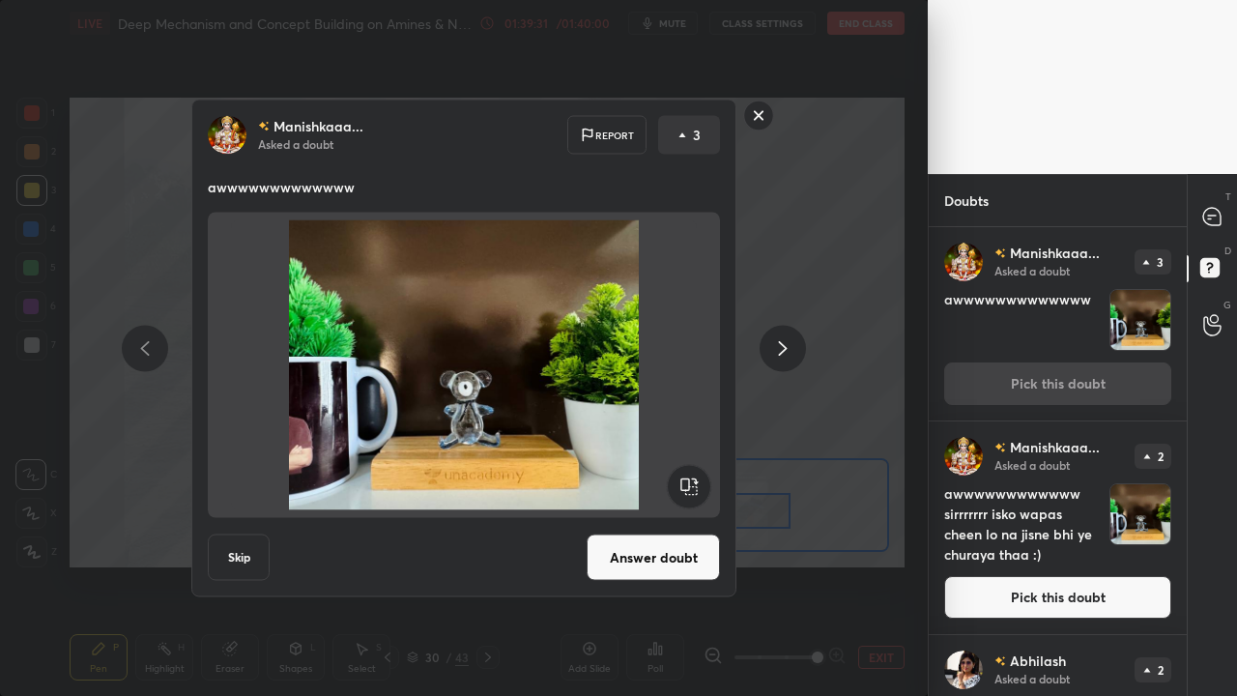
click at [663, 539] on button "Answer doubt" at bounding box center [653, 557] width 133 height 46
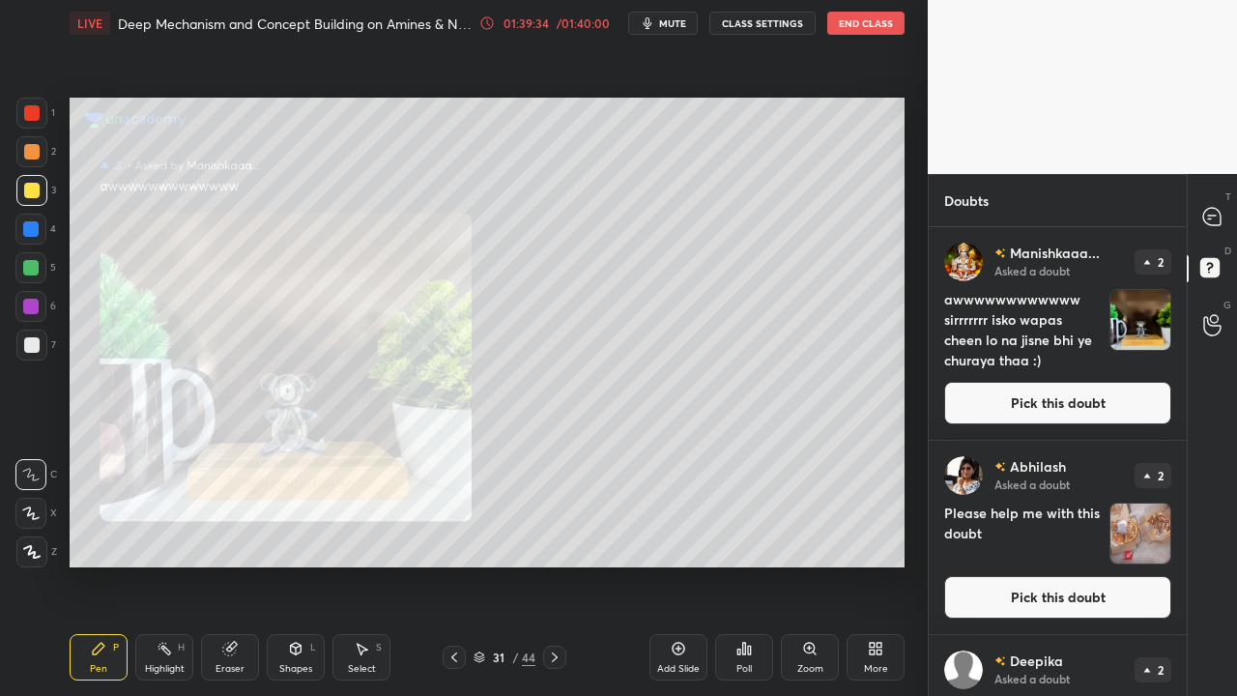
click at [1089, 396] on button "Pick this doubt" at bounding box center [1057, 403] width 227 height 43
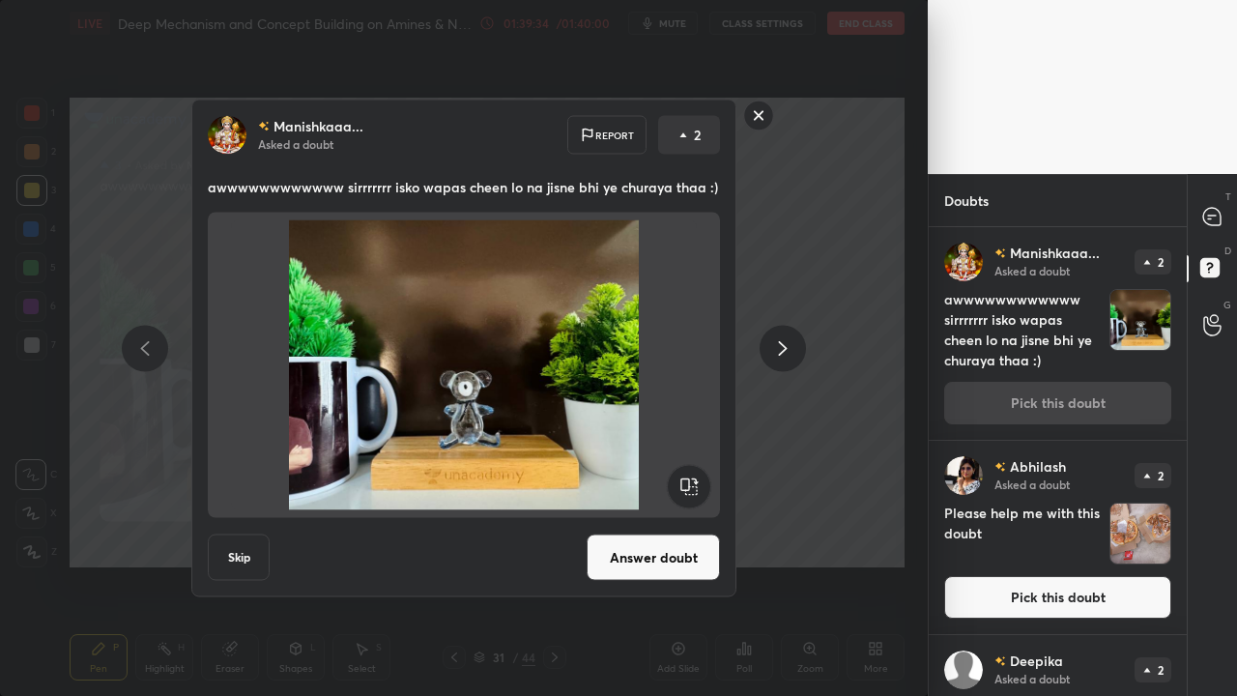
click at [646, 556] on button "Answer doubt" at bounding box center [653, 557] width 133 height 46
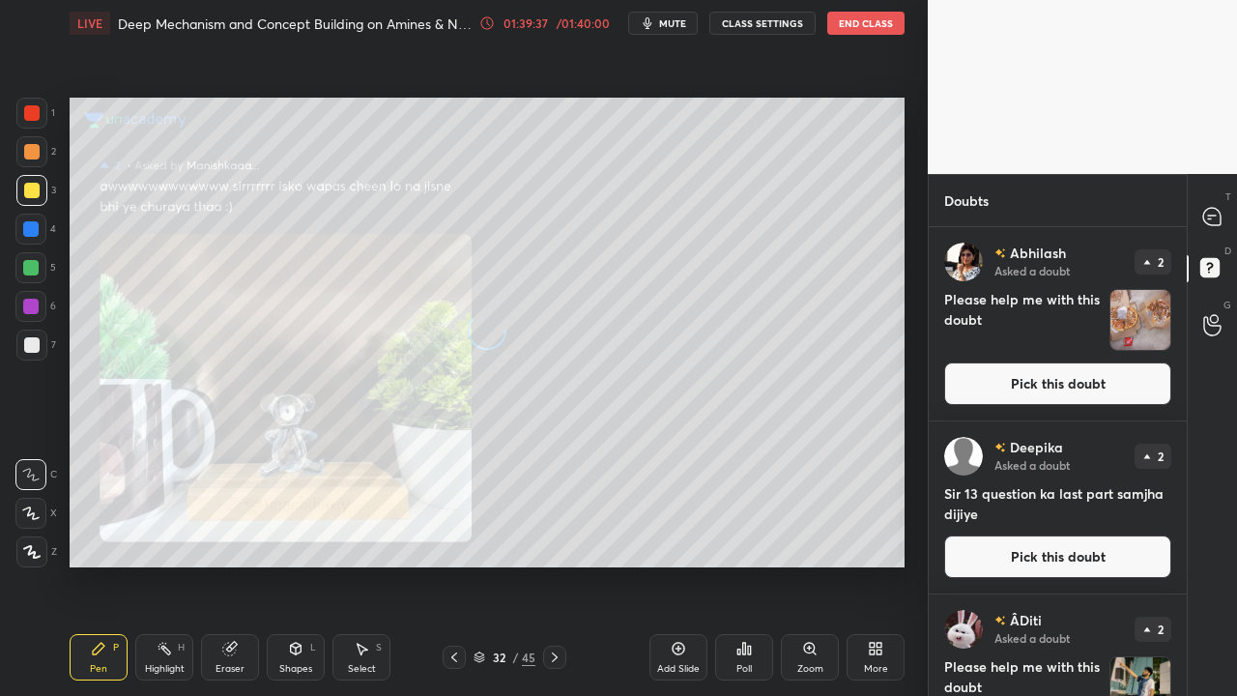
click at [1085, 387] on button "Pick this doubt" at bounding box center [1057, 383] width 227 height 43
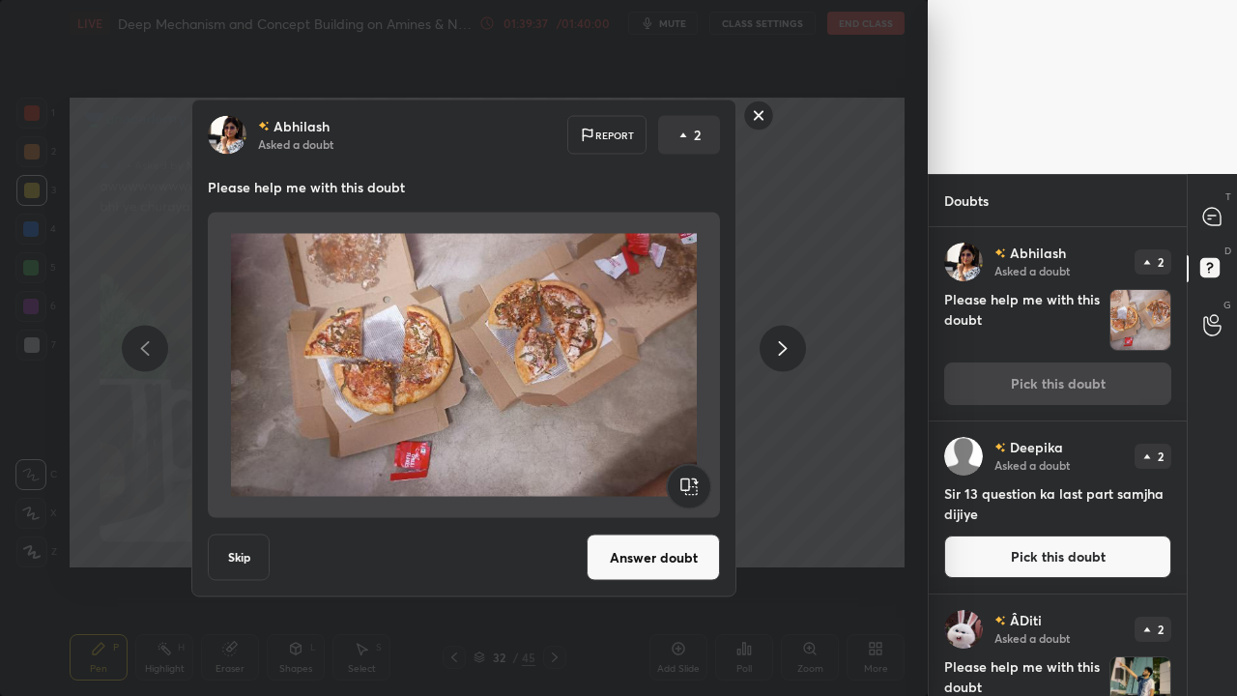
click at [670, 534] on button "Answer doubt" at bounding box center [653, 557] width 133 height 46
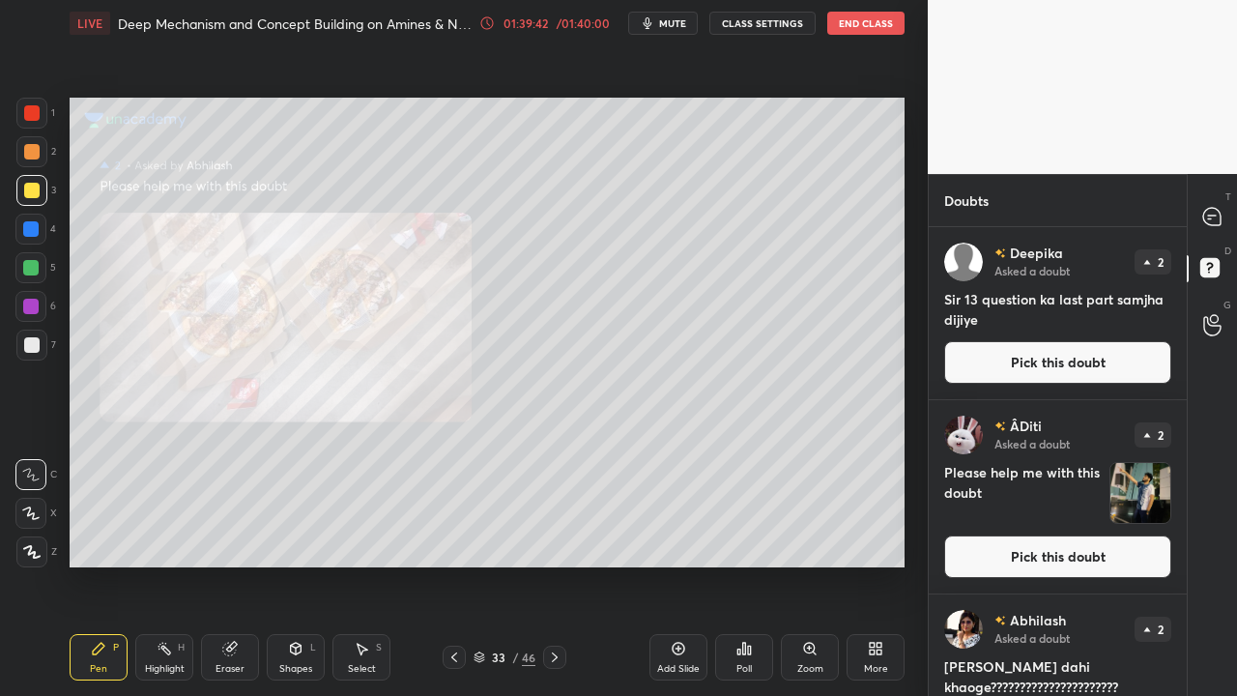
click at [1049, 354] on button "Pick this doubt" at bounding box center [1057, 362] width 227 height 43
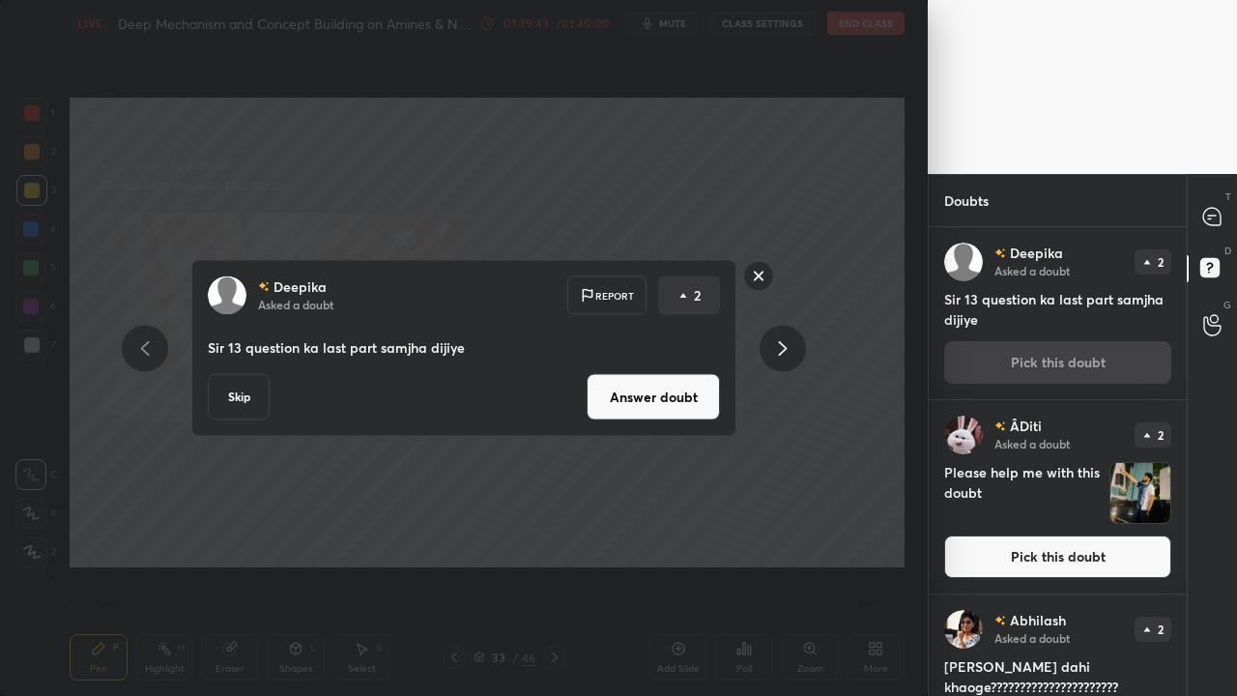
click at [657, 392] on button "Answer doubt" at bounding box center [653, 397] width 133 height 46
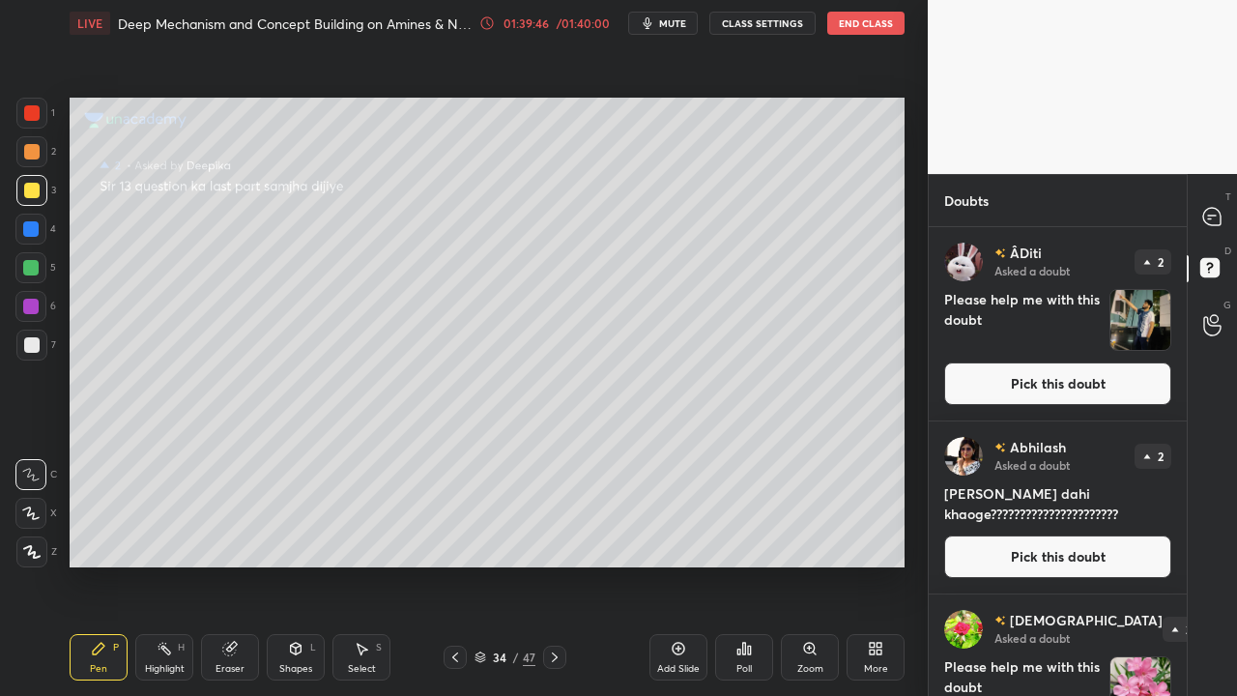
click at [1064, 377] on button "Pick this doubt" at bounding box center [1057, 383] width 227 height 43
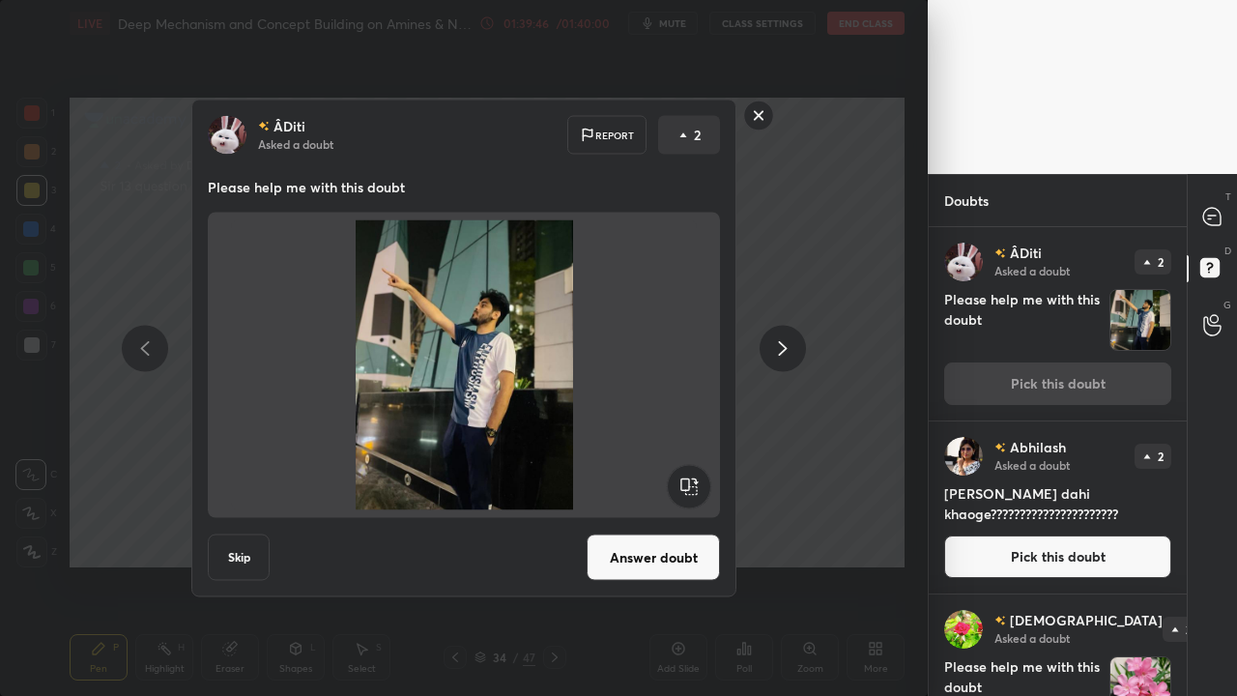
click at [658, 560] on button "Answer doubt" at bounding box center [653, 557] width 133 height 46
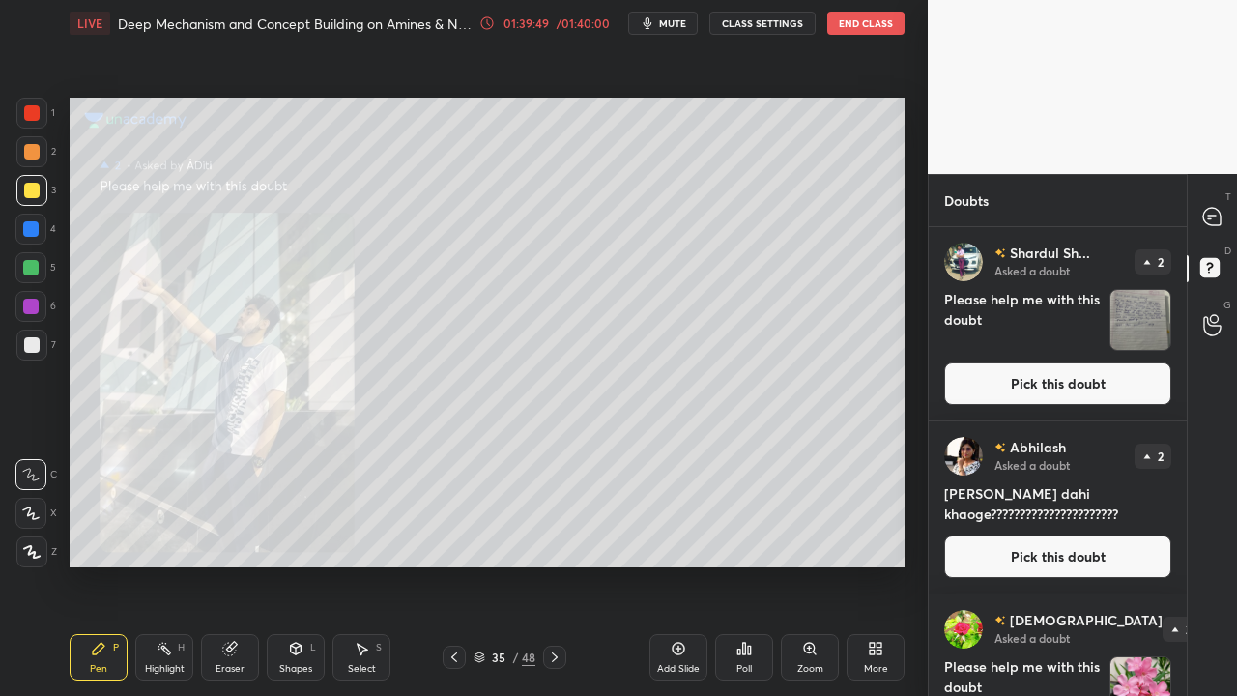
click at [1104, 373] on button "Pick this doubt" at bounding box center [1057, 383] width 227 height 43
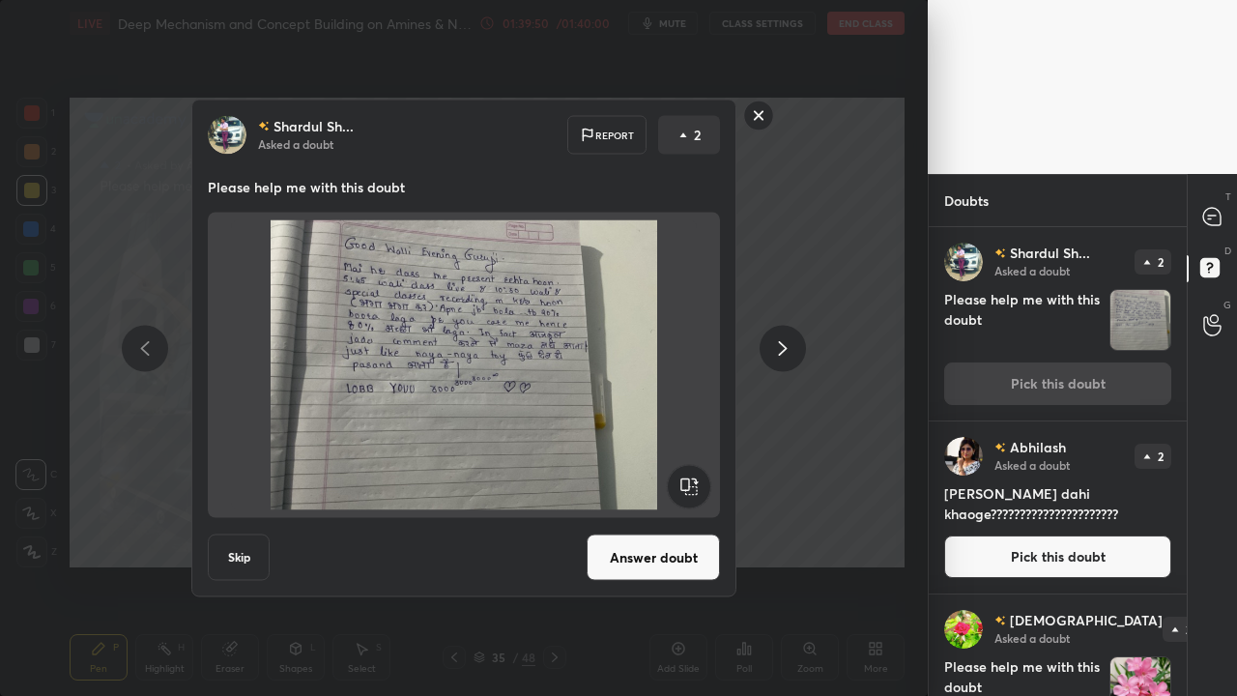
click at [659, 564] on button "Answer doubt" at bounding box center [653, 557] width 133 height 46
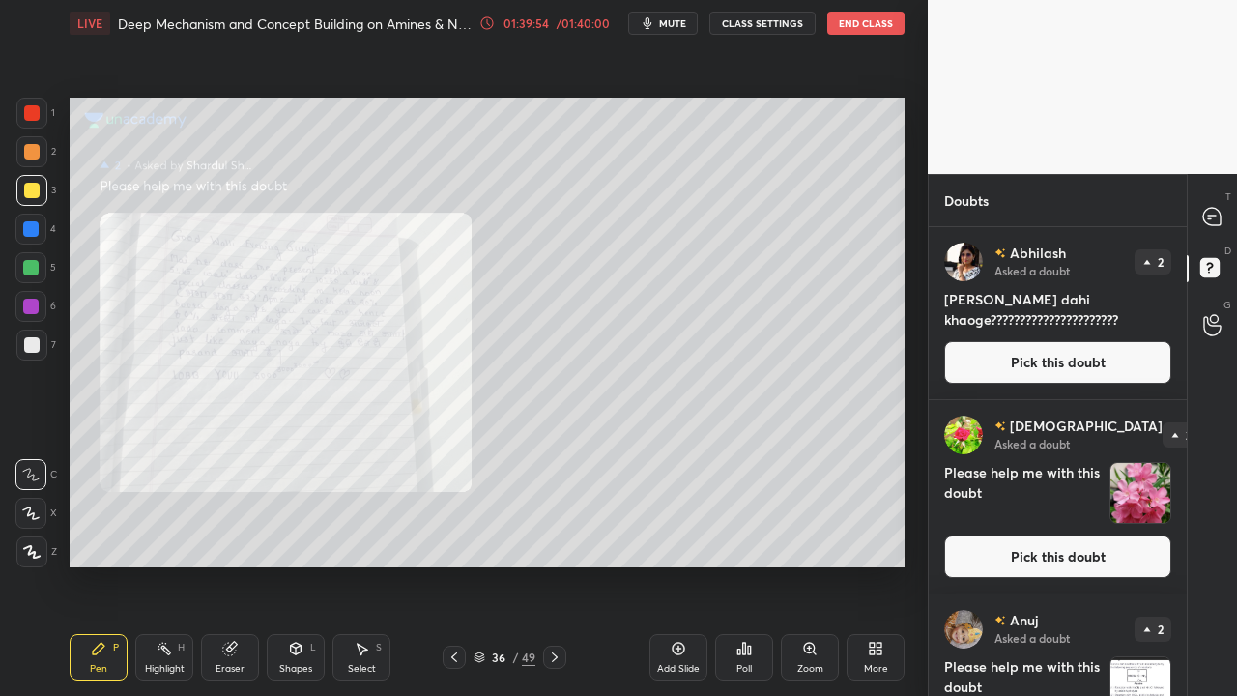
click at [810, 564] on div "Zoom" at bounding box center [810, 657] width 58 height 46
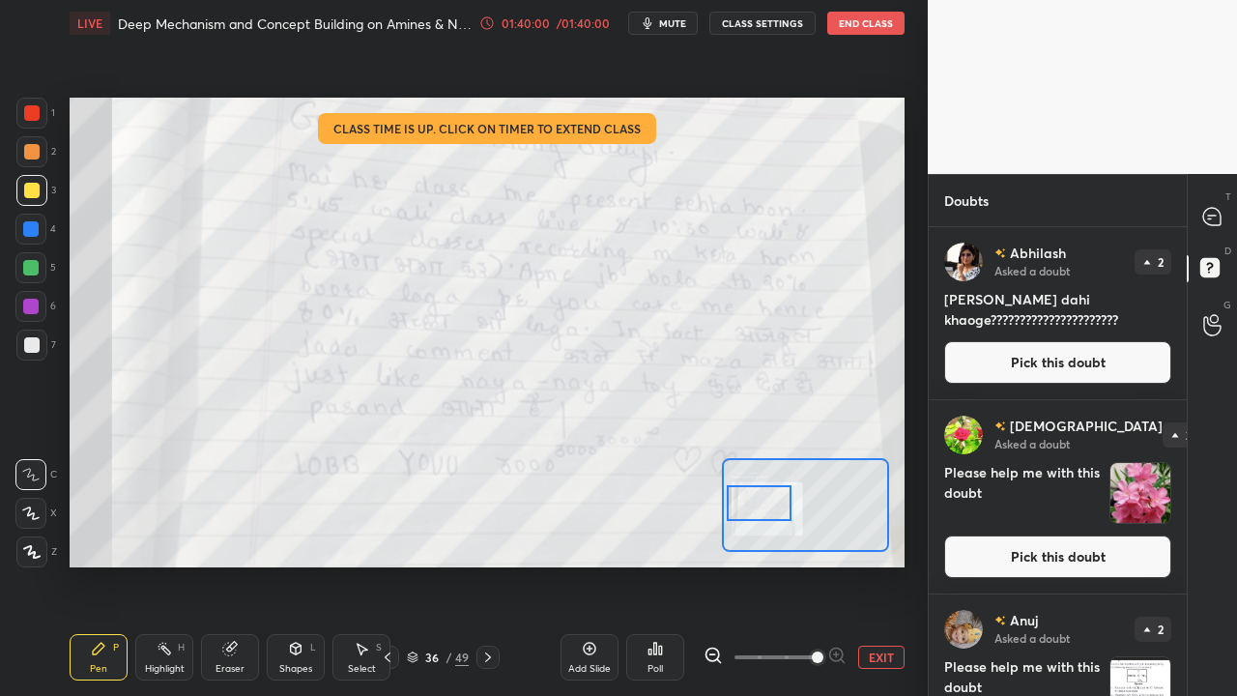
drag, startPoint x: 832, startPoint y: 500, endPoint x: 790, endPoint y: 501, distance: 41.6
click at [791, 499] on div at bounding box center [760, 503] width 66 height 36
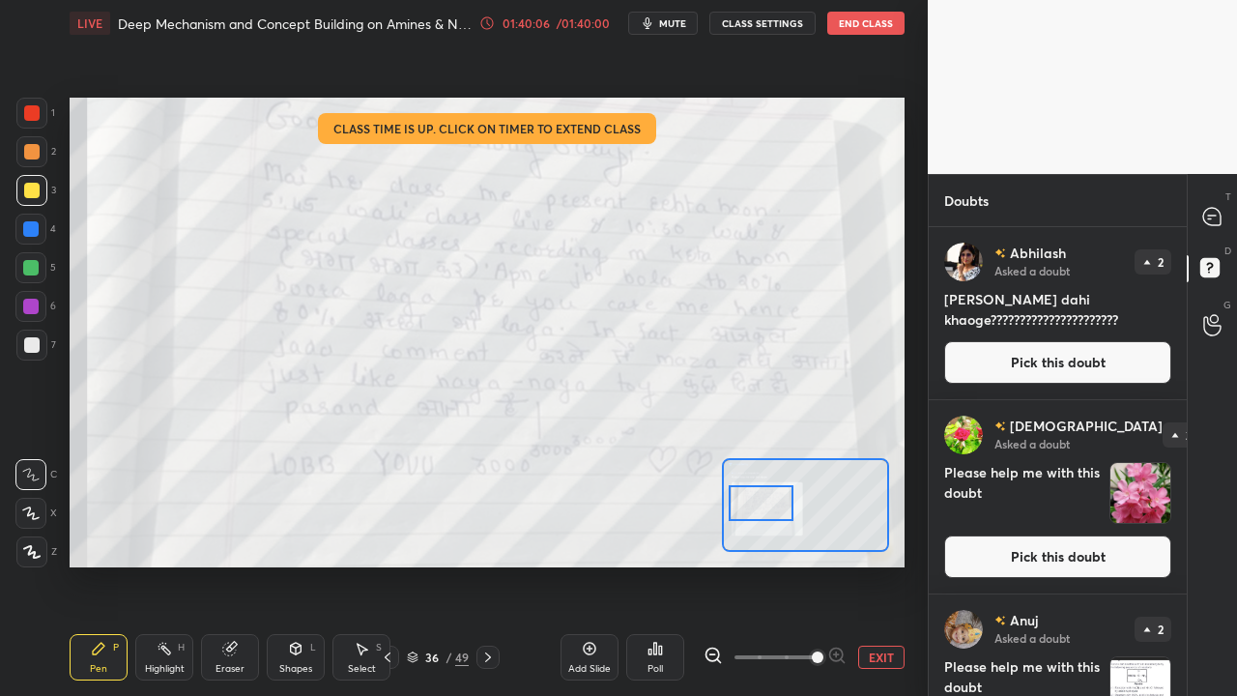
click at [884, 564] on button "EXIT" at bounding box center [881, 657] width 46 height 23
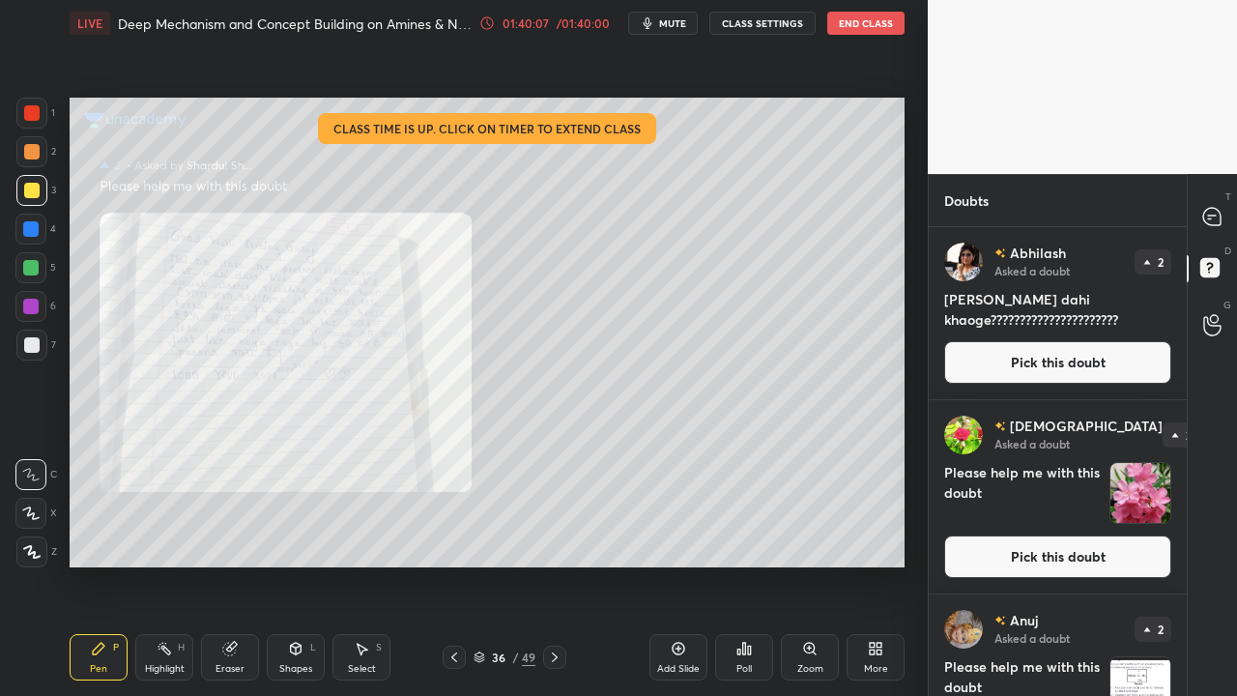
click at [1071, 367] on button "Pick this doubt" at bounding box center [1057, 362] width 227 height 43
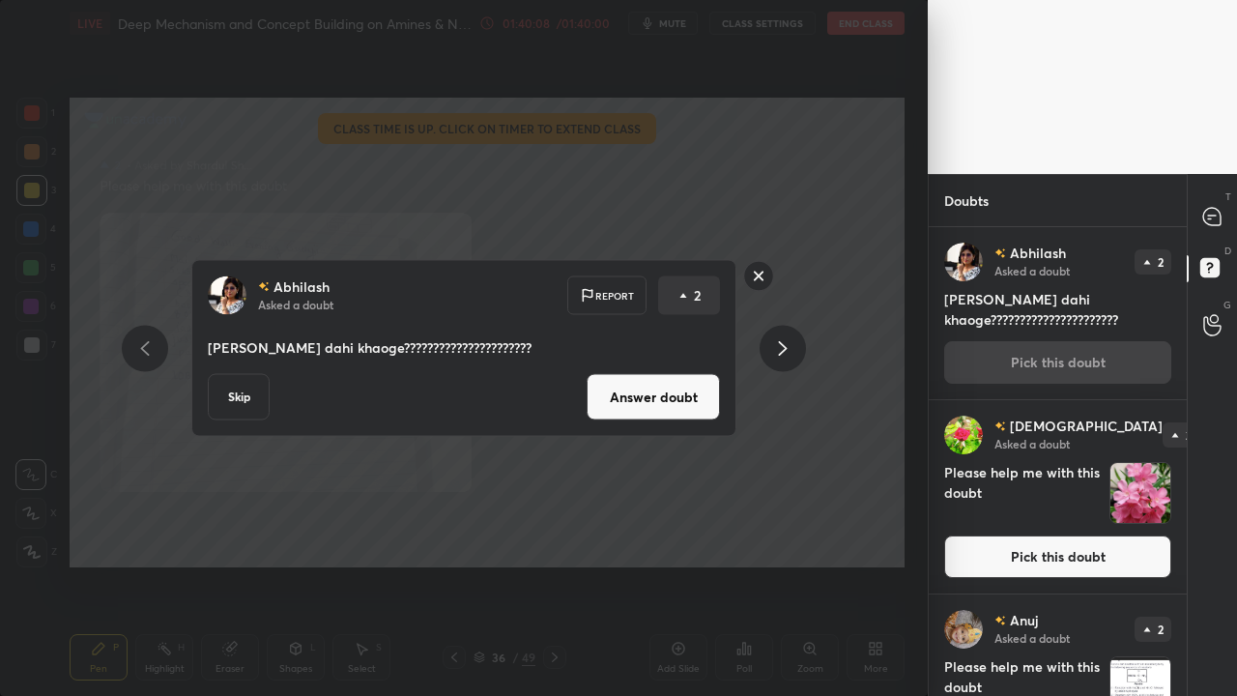
click at [731, 384] on div "Abhilash Asked a doubt Report 2 sir chura dahi khaoge?????????????????????? Ski…" at bounding box center [463, 348] width 545 height 177
click at [719, 401] on button "Answer doubt" at bounding box center [653, 397] width 133 height 46
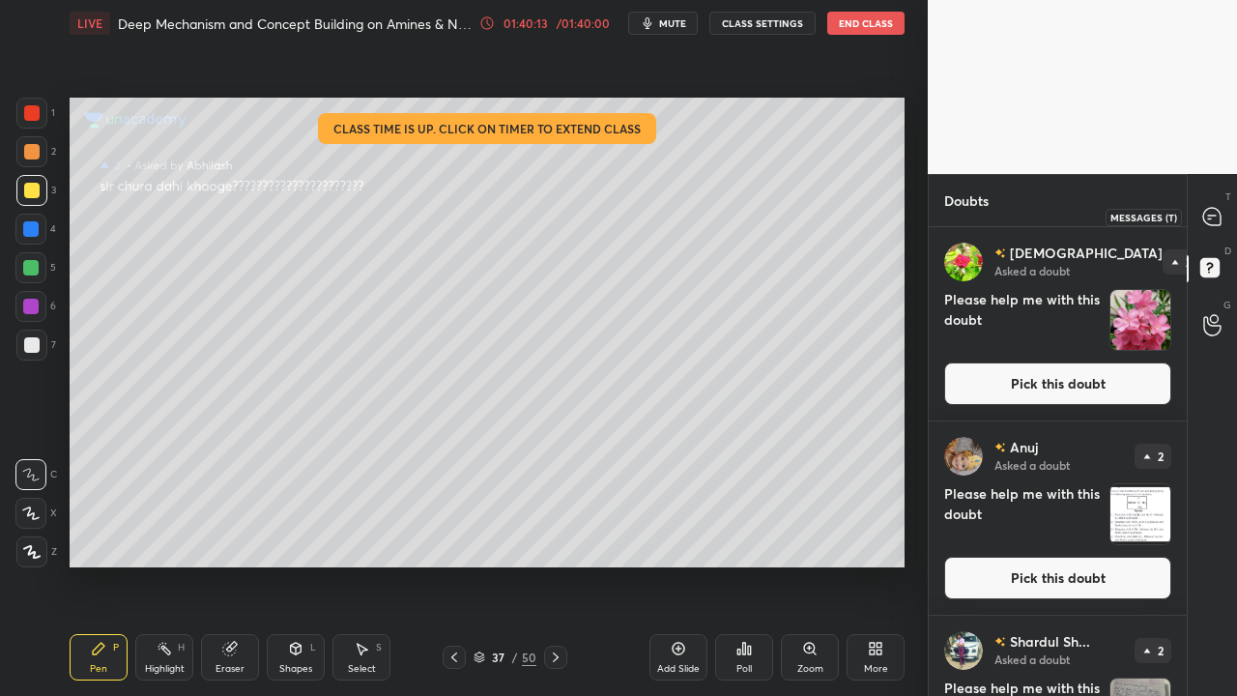
click at [1218, 208] on icon at bounding box center [1212, 217] width 20 height 20
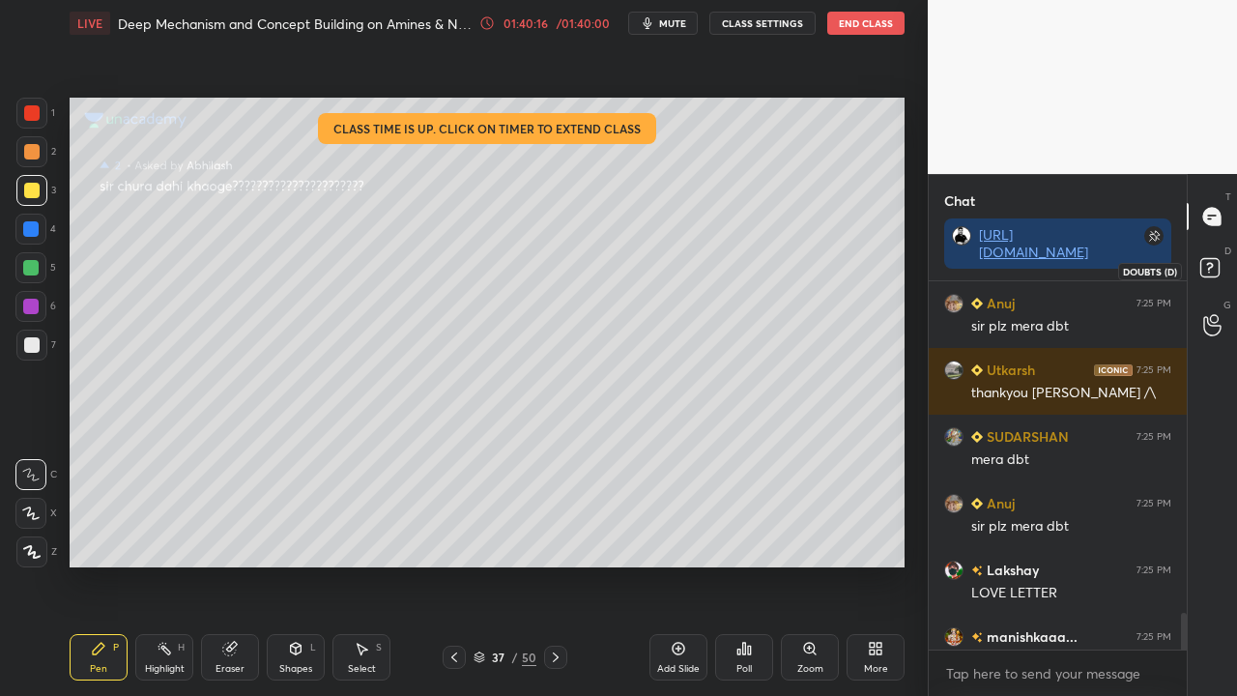
scroll to position [5232, 0]
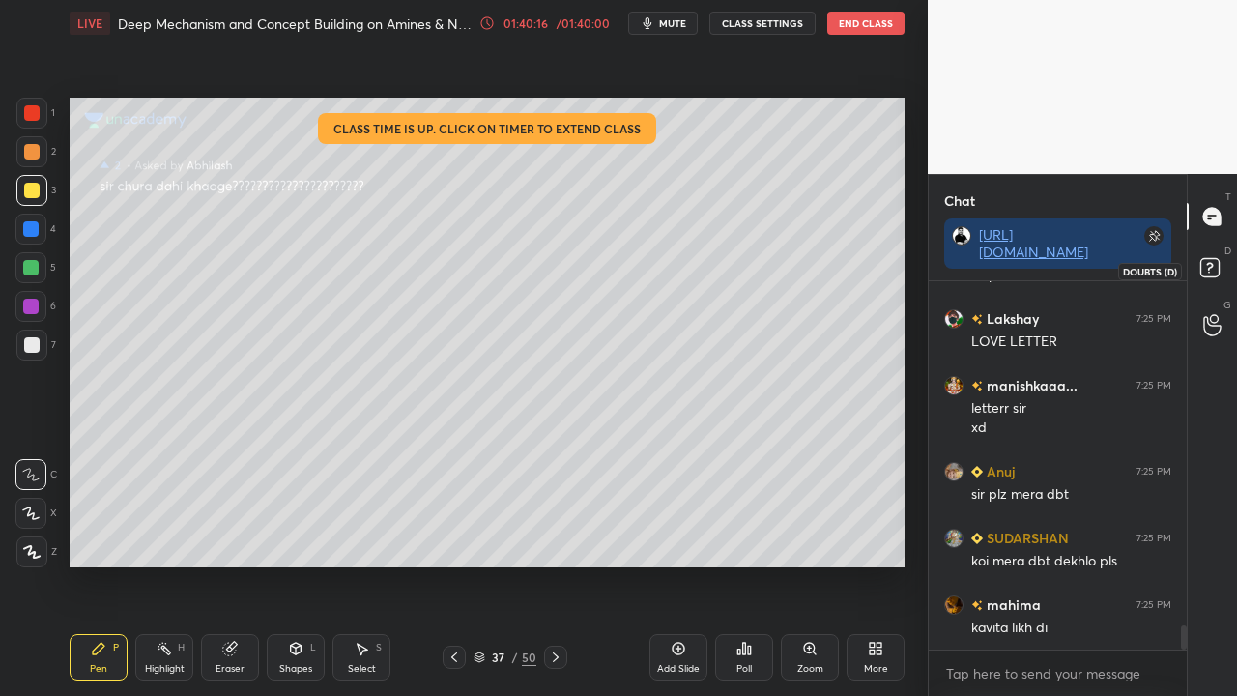
click at [1218, 265] on rect at bounding box center [1209, 268] width 18 height 18
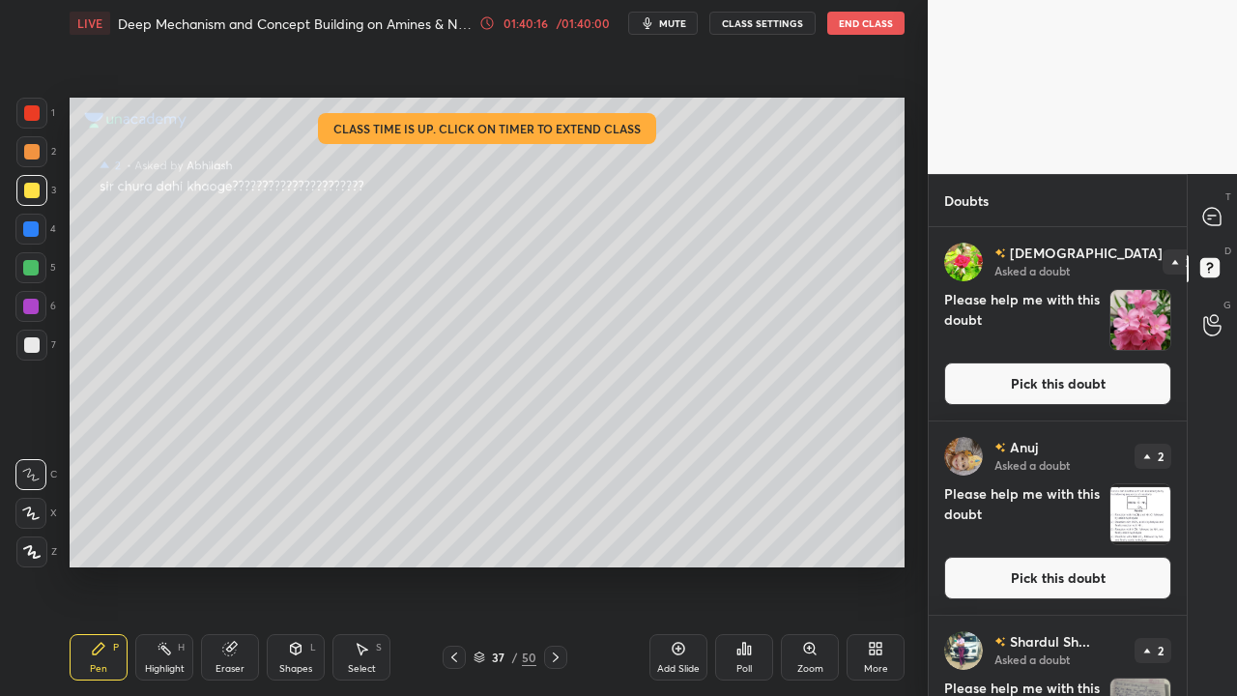
scroll to position [463, 252]
click at [1021, 382] on button "Pick this doubt" at bounding box center [1057, 383] width 227 height 43
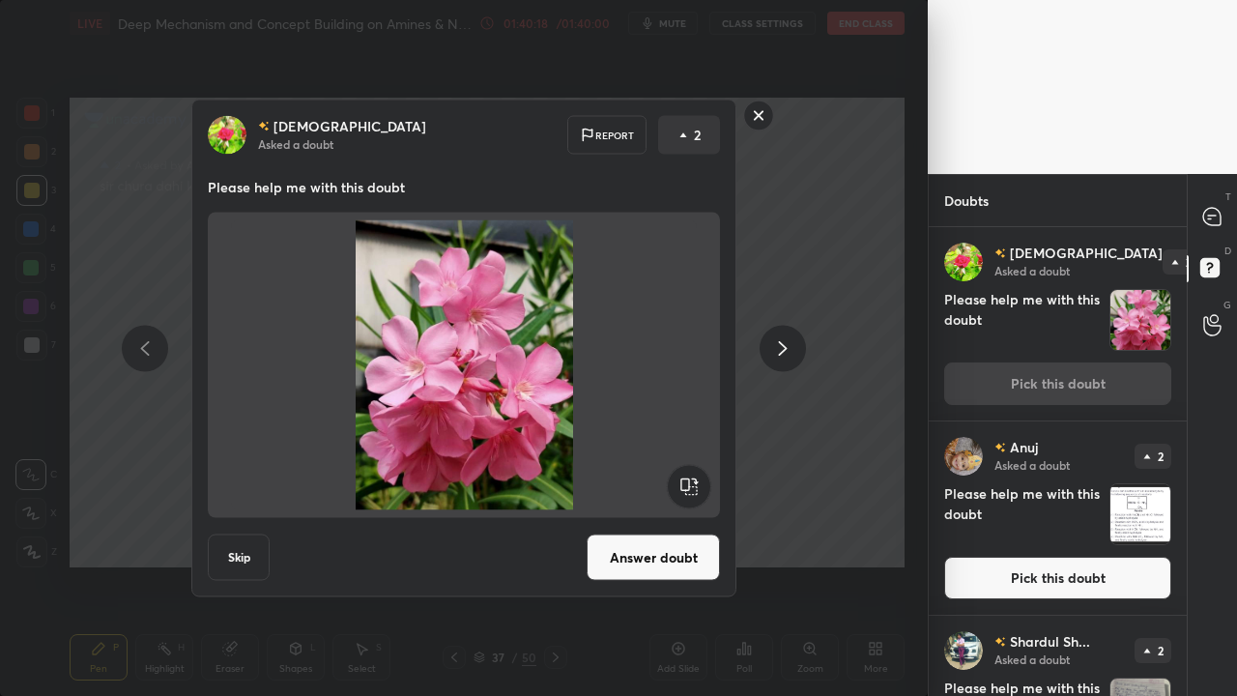
click at [667, 561] on button "Answer doubt" at bounding box center [653, 557] width 133 height 46
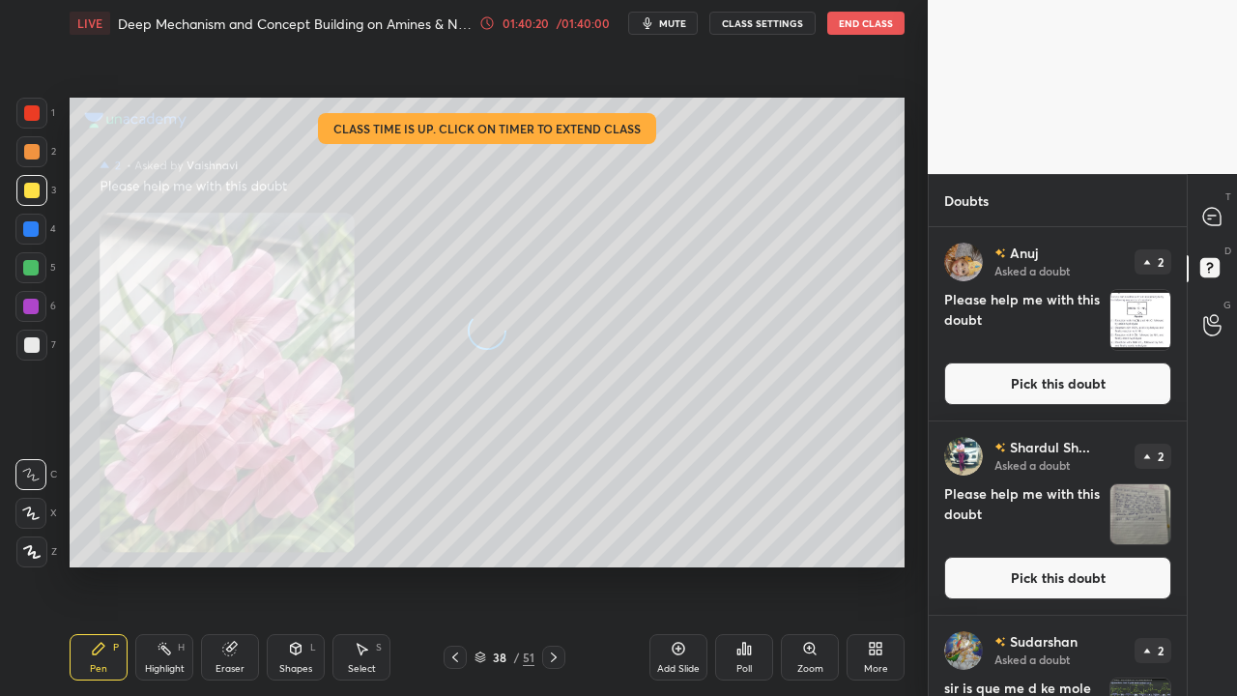
click at [1076, 389] on button "Pick this doubt" at bounding box center [1057, 383] width 227 height 43
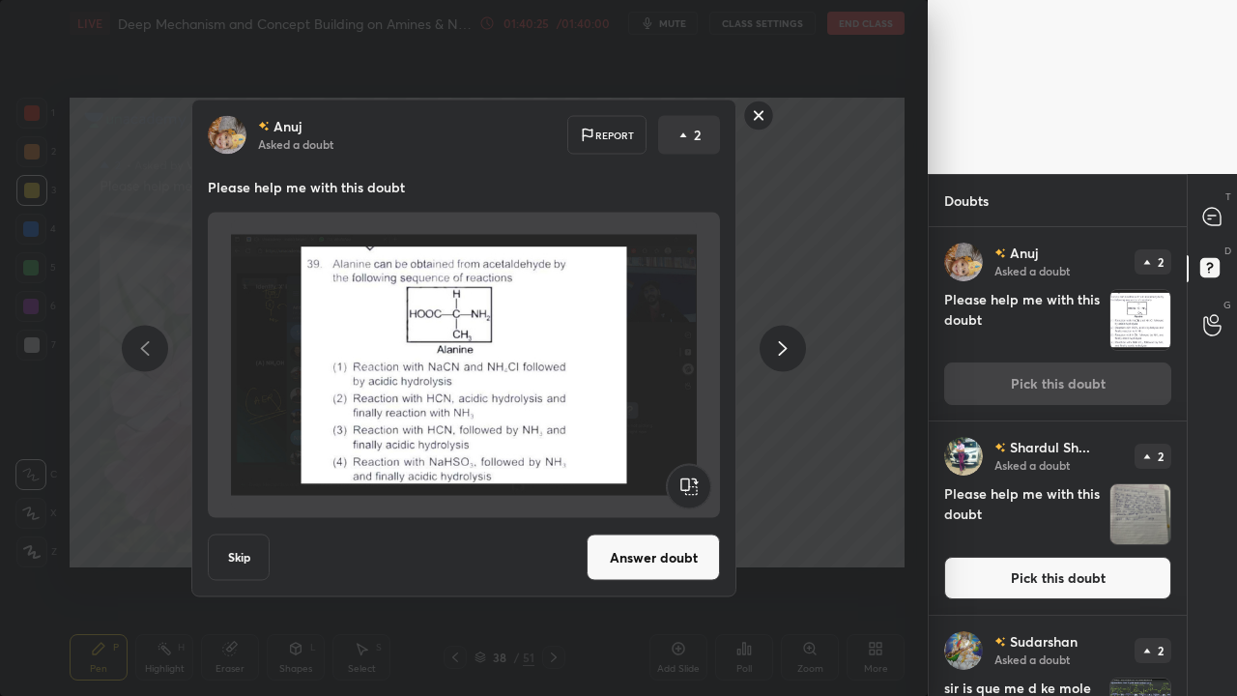
click at [646, 561] on button "Answer doubt" at bounding box center [653, 557] width 133 height 46
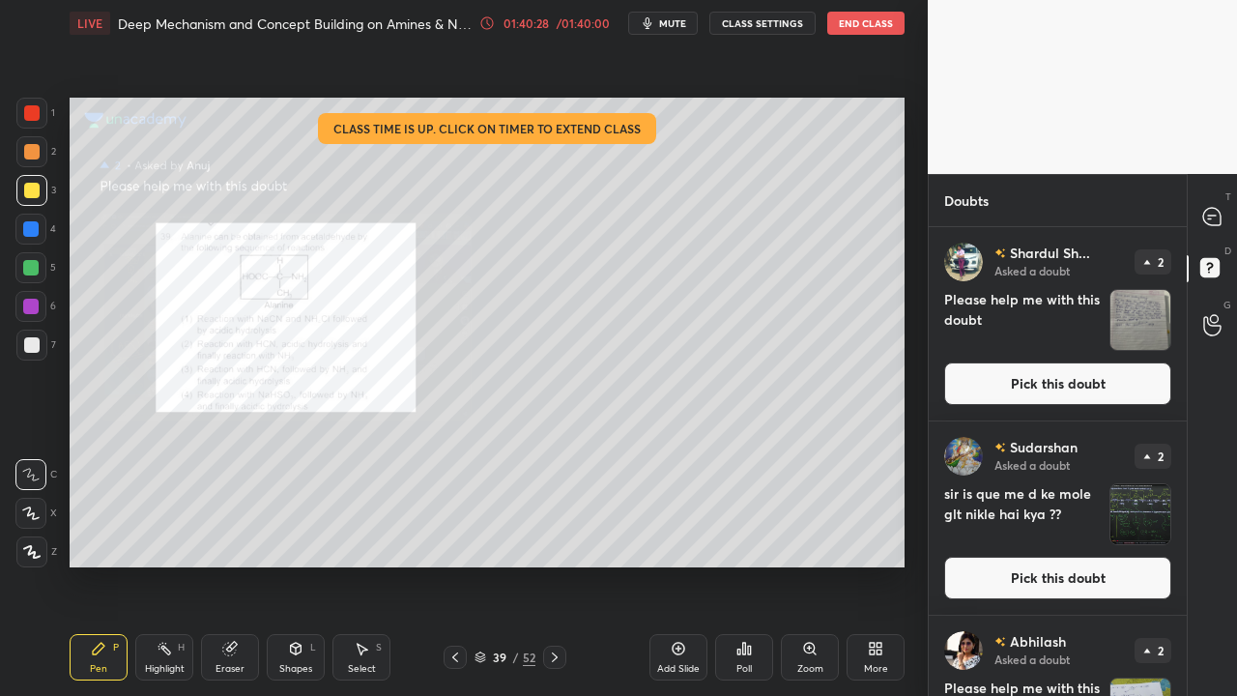
click at [869, 564] on icon at bounding box center [875, 648] width 15 height 15
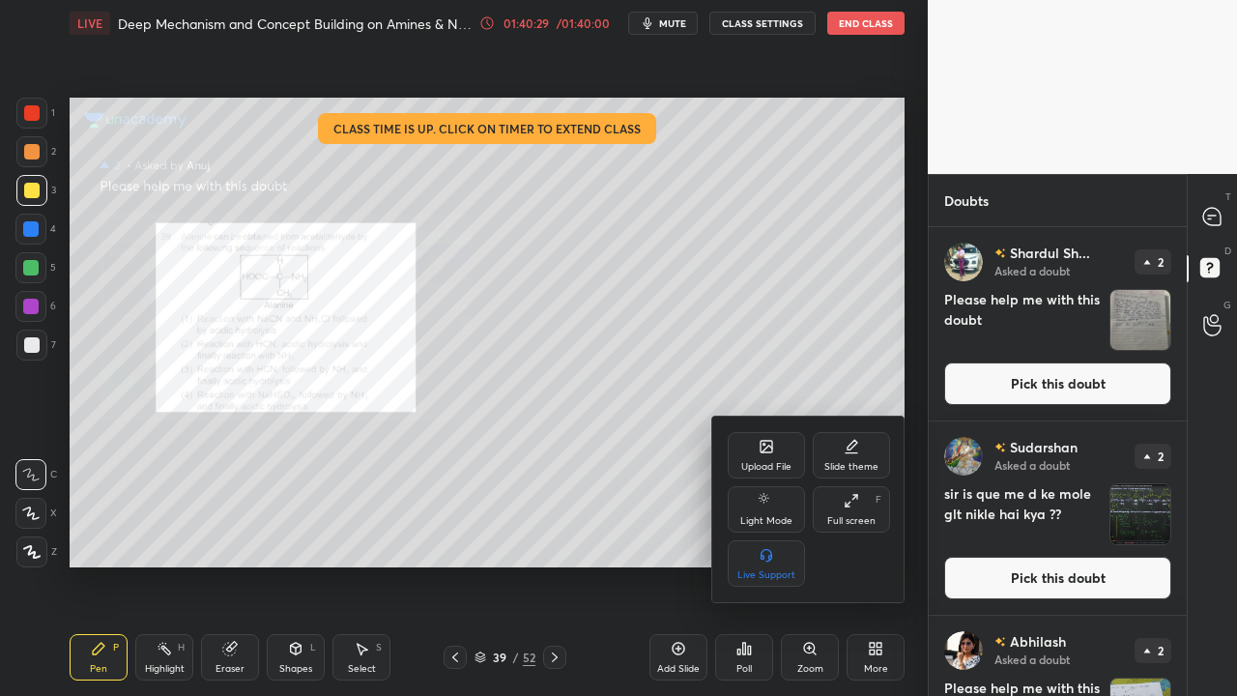
click at [662, 502] on div at bounding box center [618, 348] width 1237 height 696
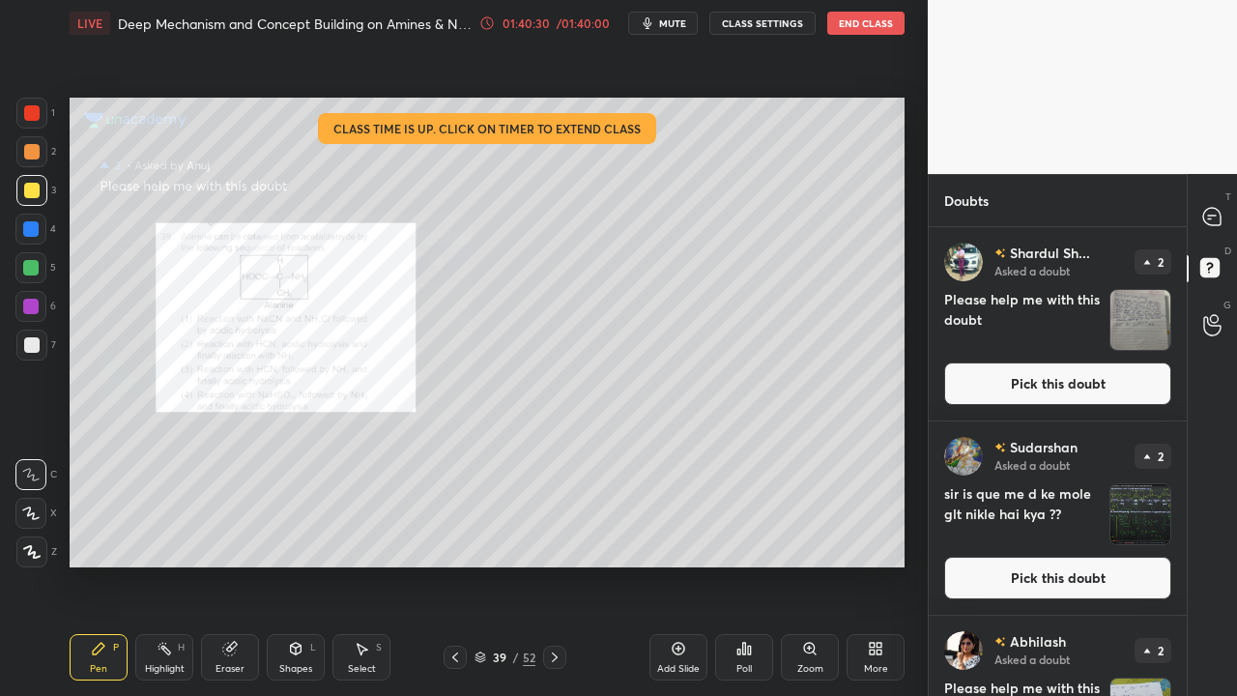
click at [818, 564] on div "Zoom" at bounding box center [810, 657] width 58 height 46
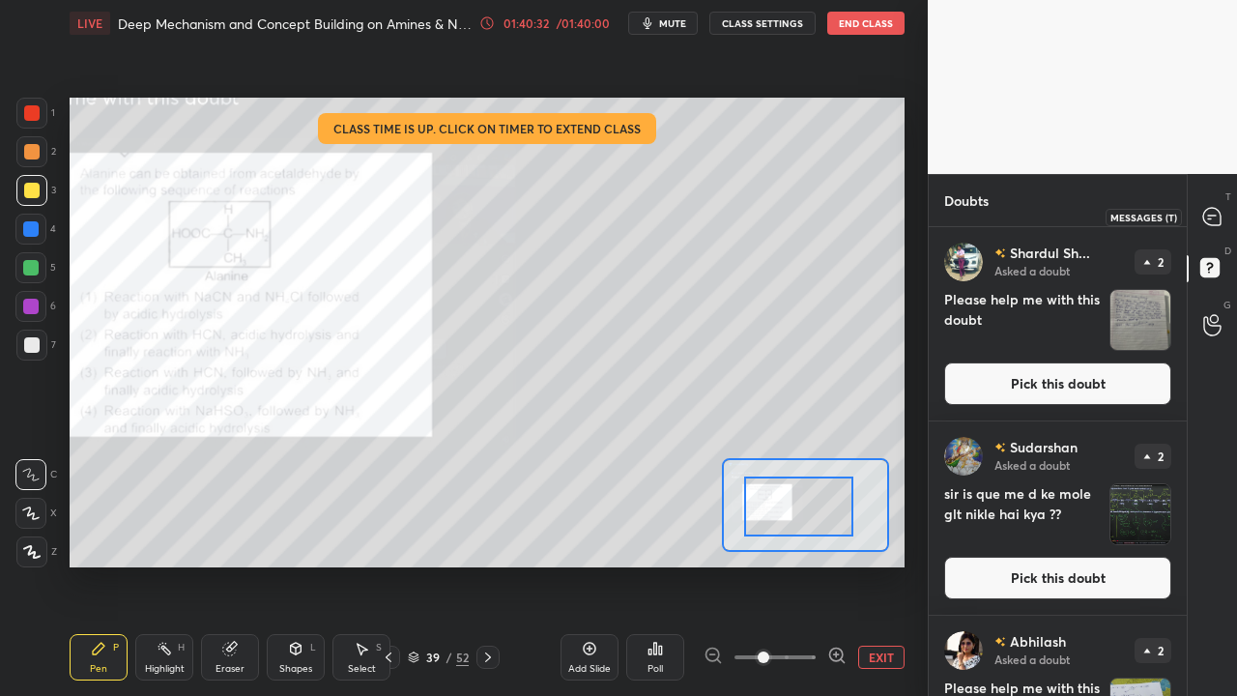
click at [1207, 216] on icon at bounding box center [1212, 217] width 20 height 20
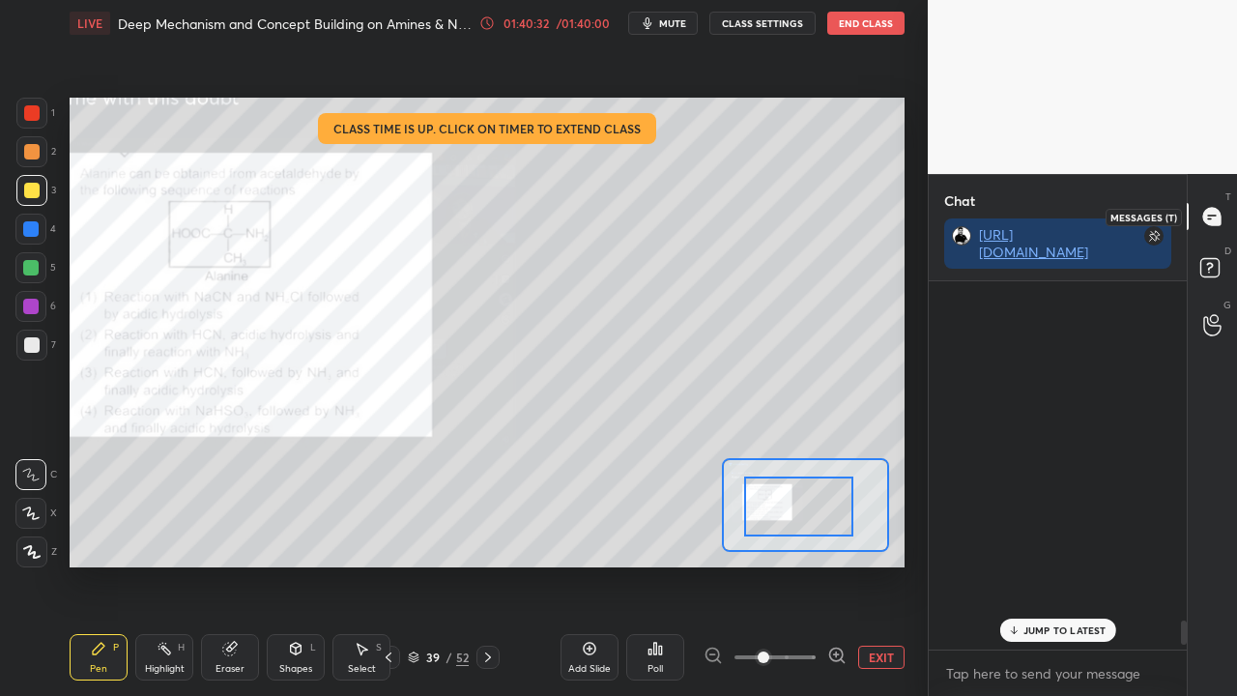
scroll to position [362, 252]
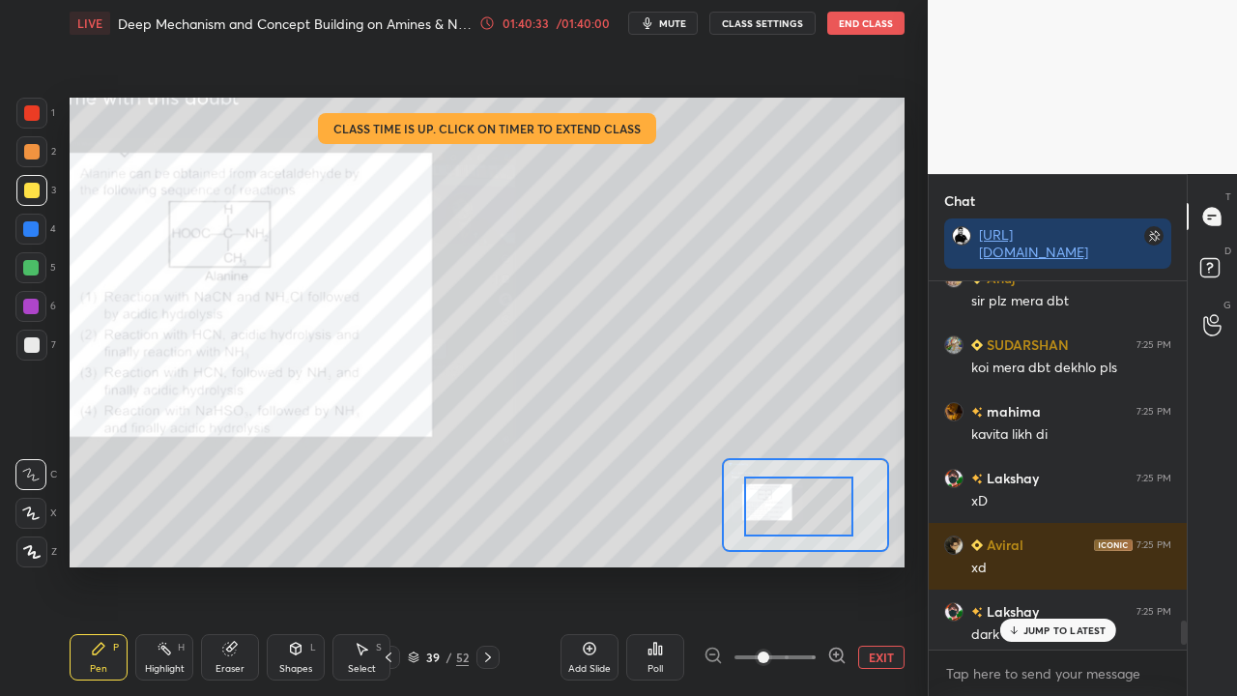
click at [1053, 564] on p "JUMP TO LATEST" at bounding box center [1064, 630] width 83 height 12
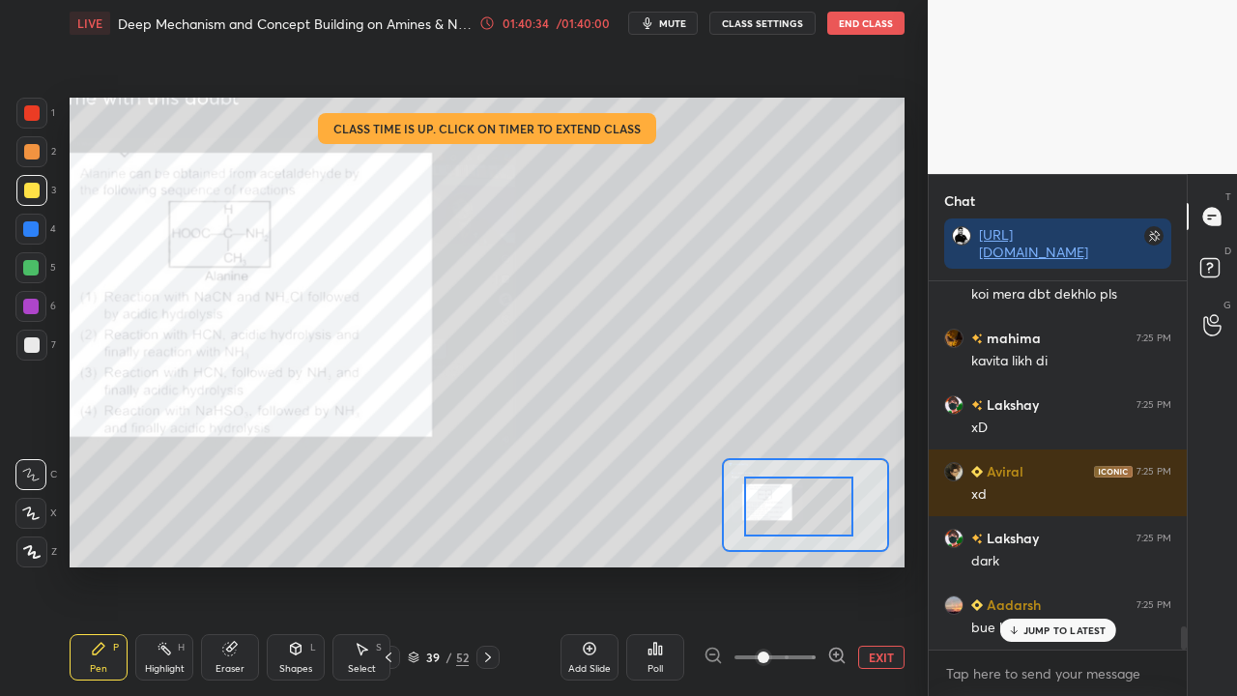
scroll to position [5369, 0]
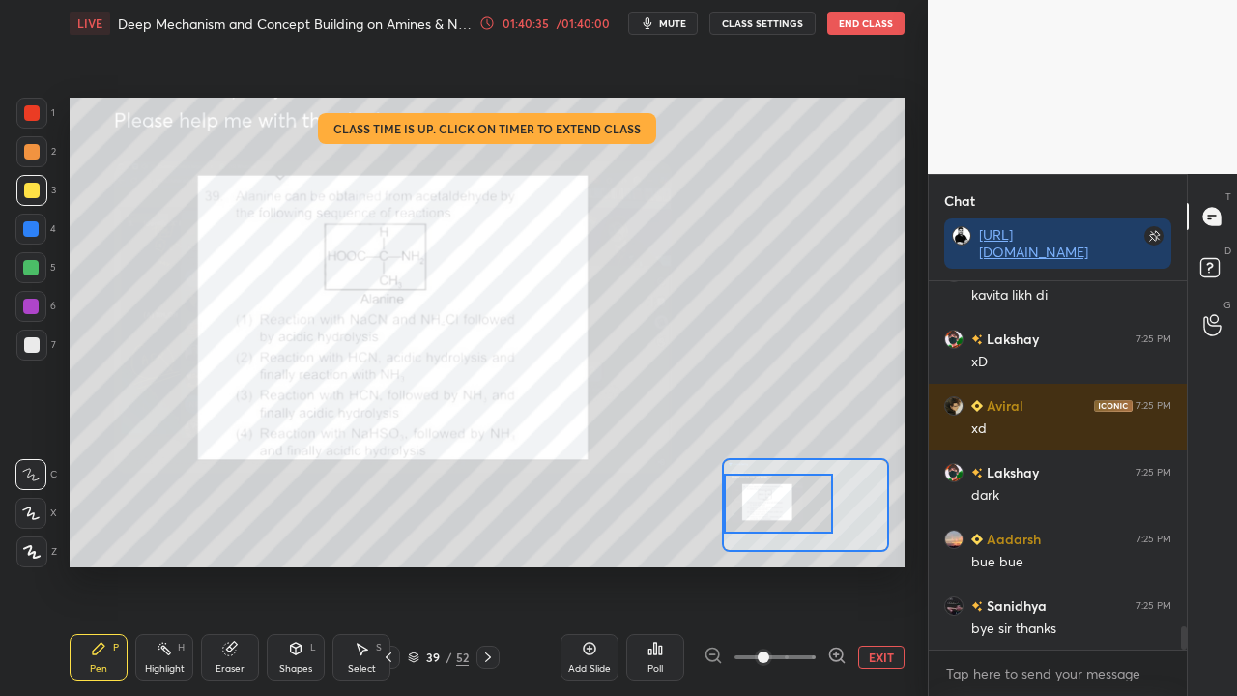
click at [746, 511] on div at bounding box center [778, 504] width 109 height 60
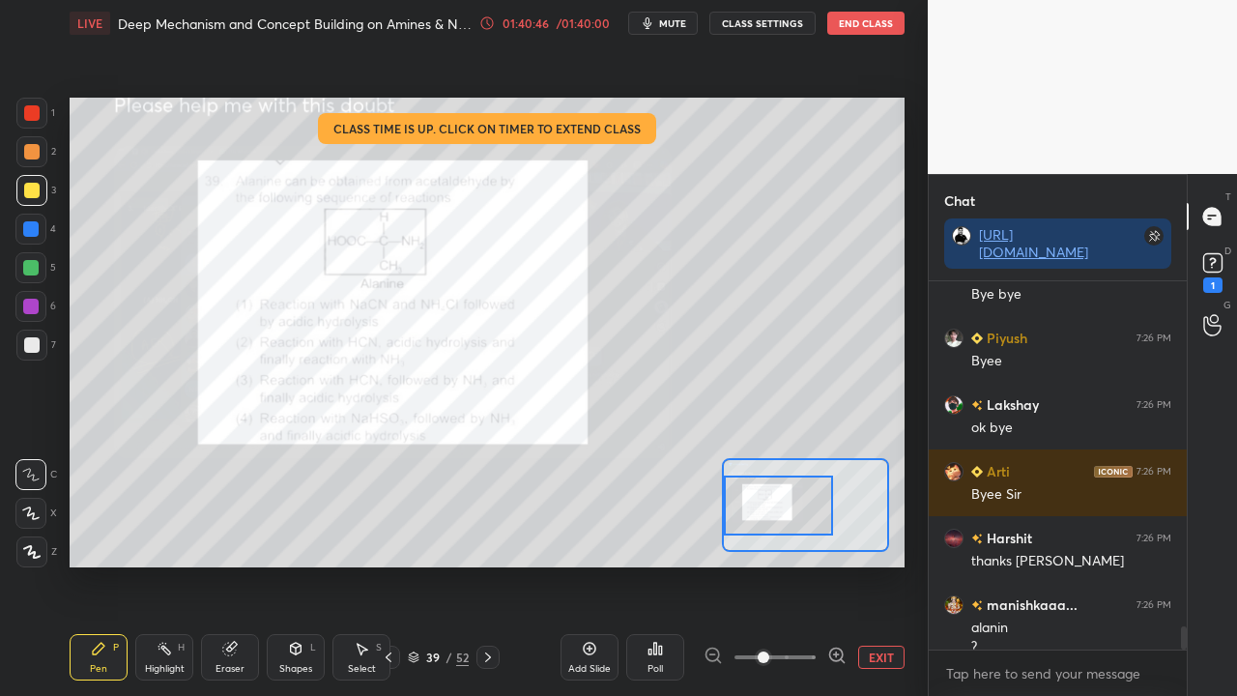
scroll to position [5442, 0]
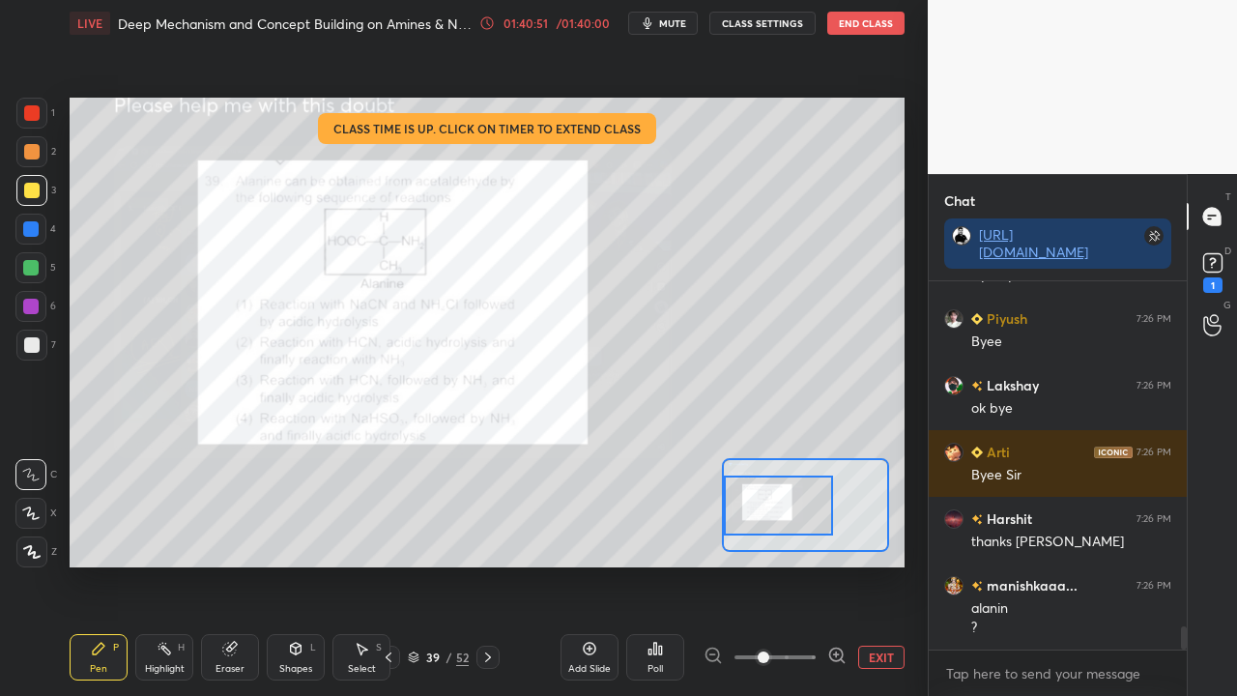
click at [892, 564] on button "EXIT" at bounding box center [881, 657] width 46 height 23
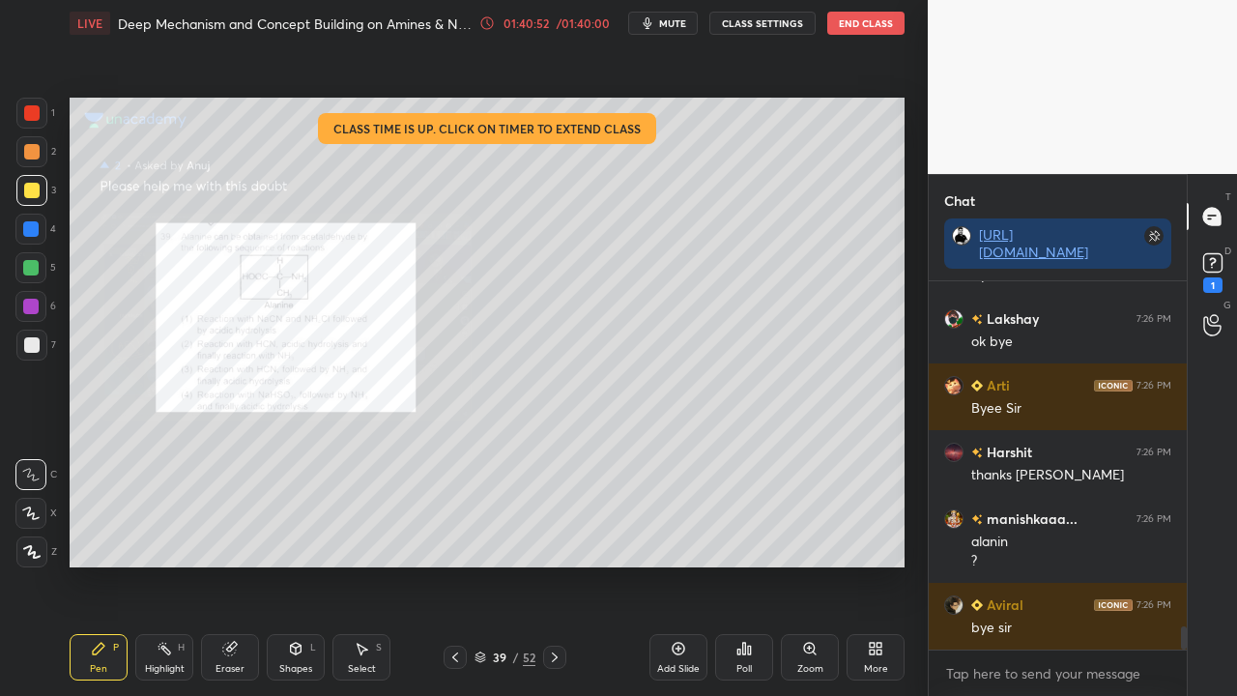
scroll to position [5427, 0]
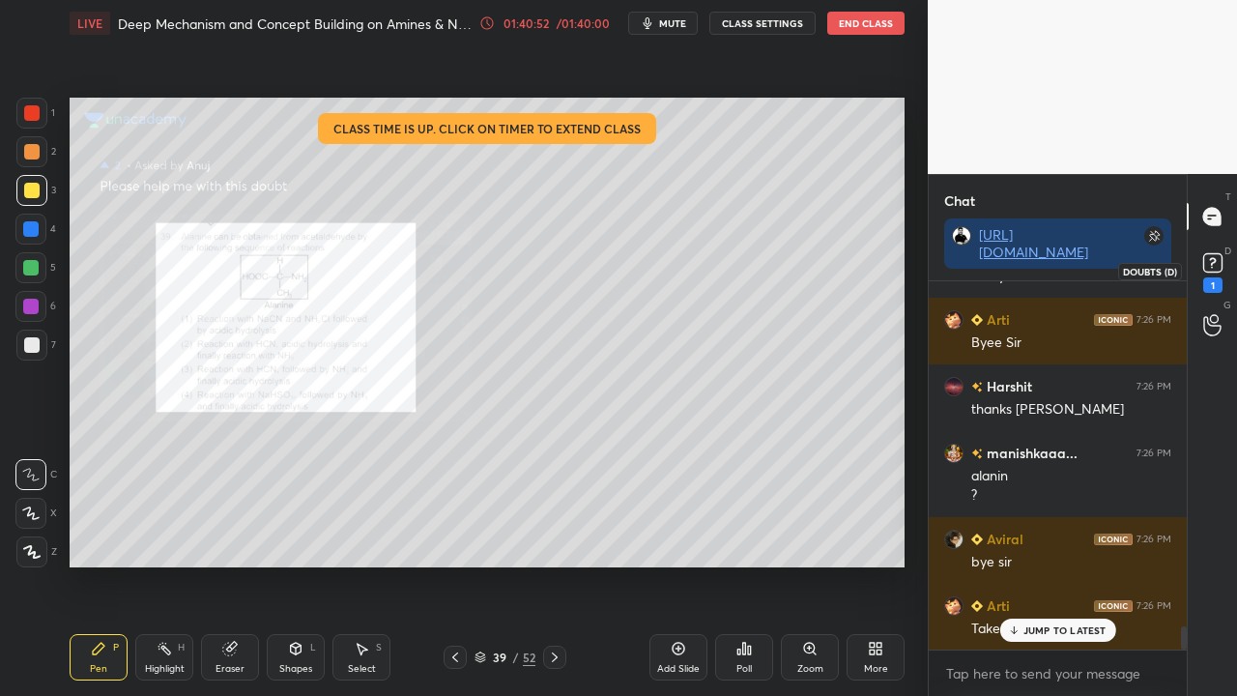
click at [1231, 255] on div "D Doubts (D) 1" at bounding box center [1212, 271] width 49 height 54
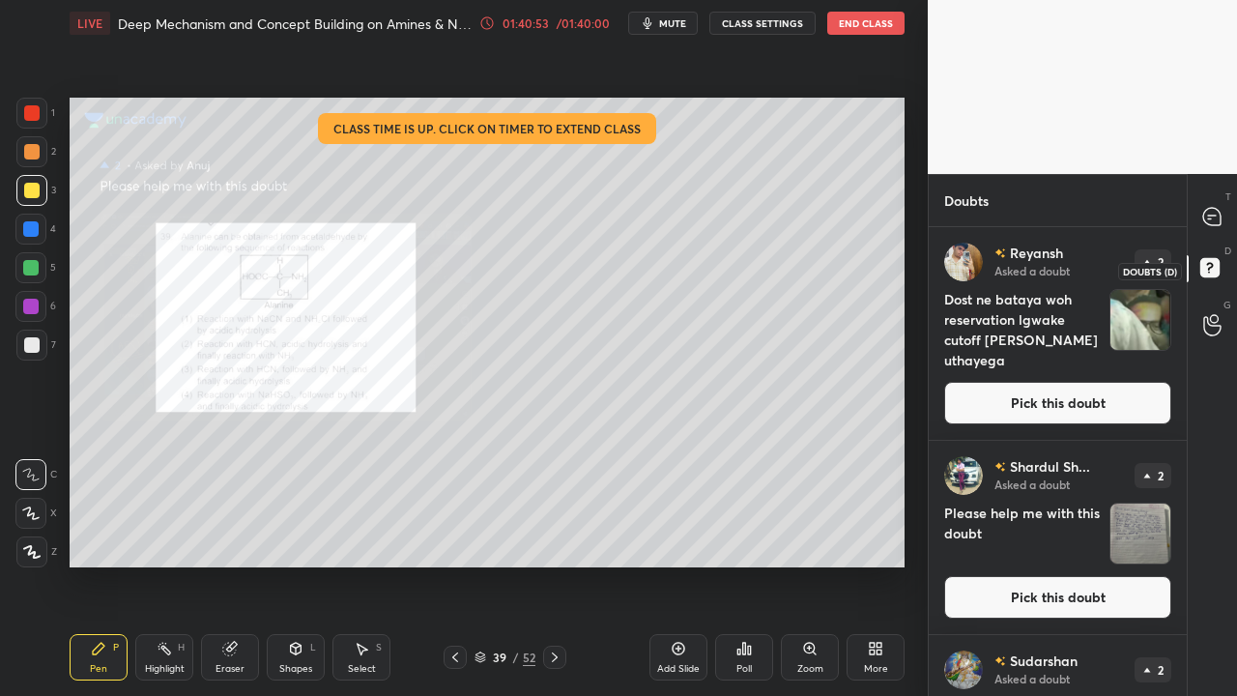
scroll to position [463, 252]
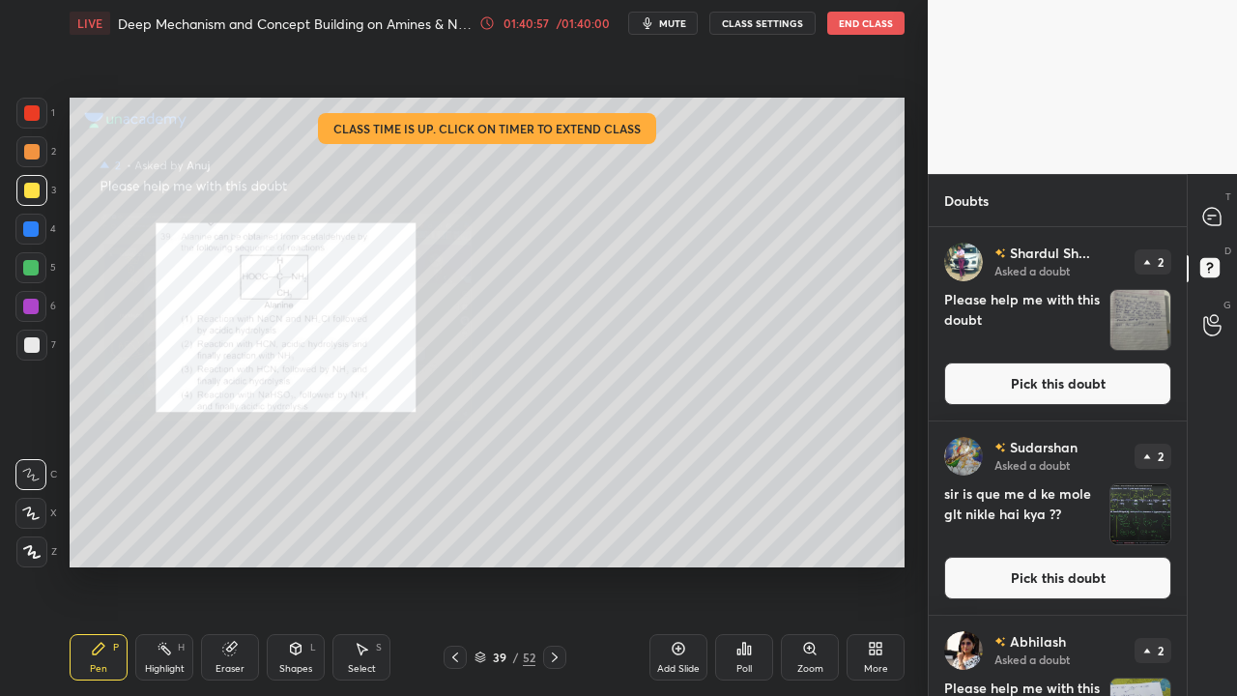
click at [1098, 378] on button "Pick this doubt" at bounding box center [1057, 383] width 227 height 43
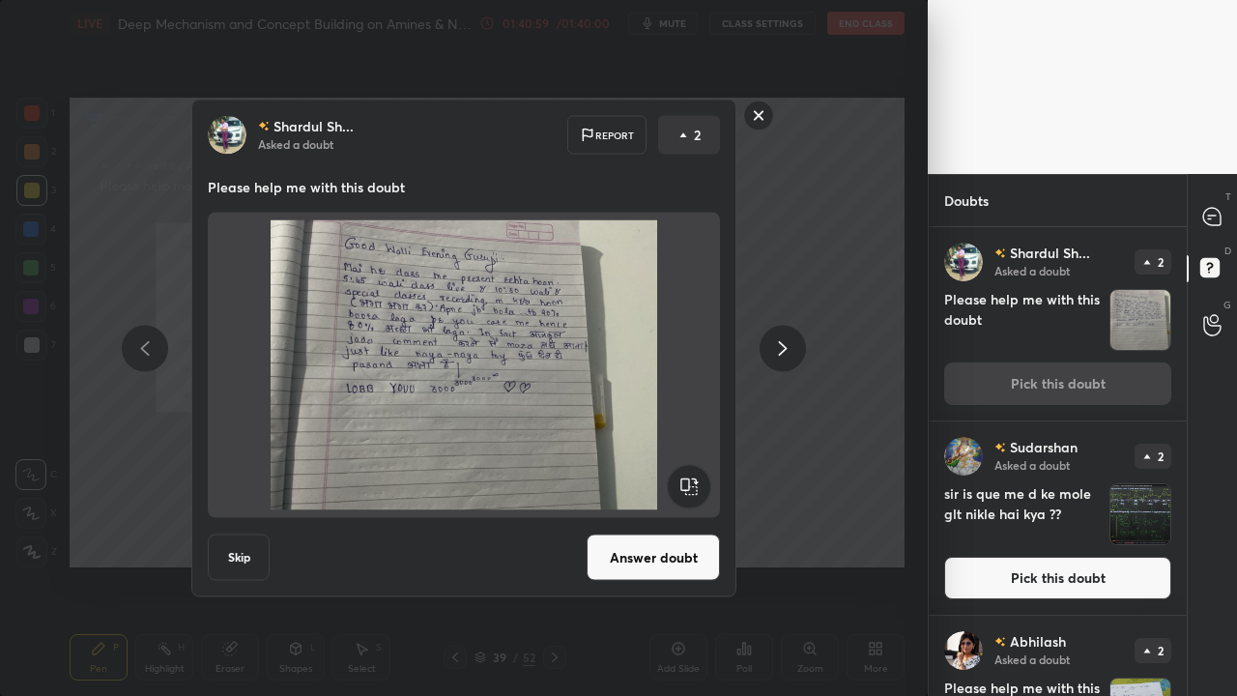
click at [242, 562] on button "Skip" at bounding box center [239, 557] width 62 height 46
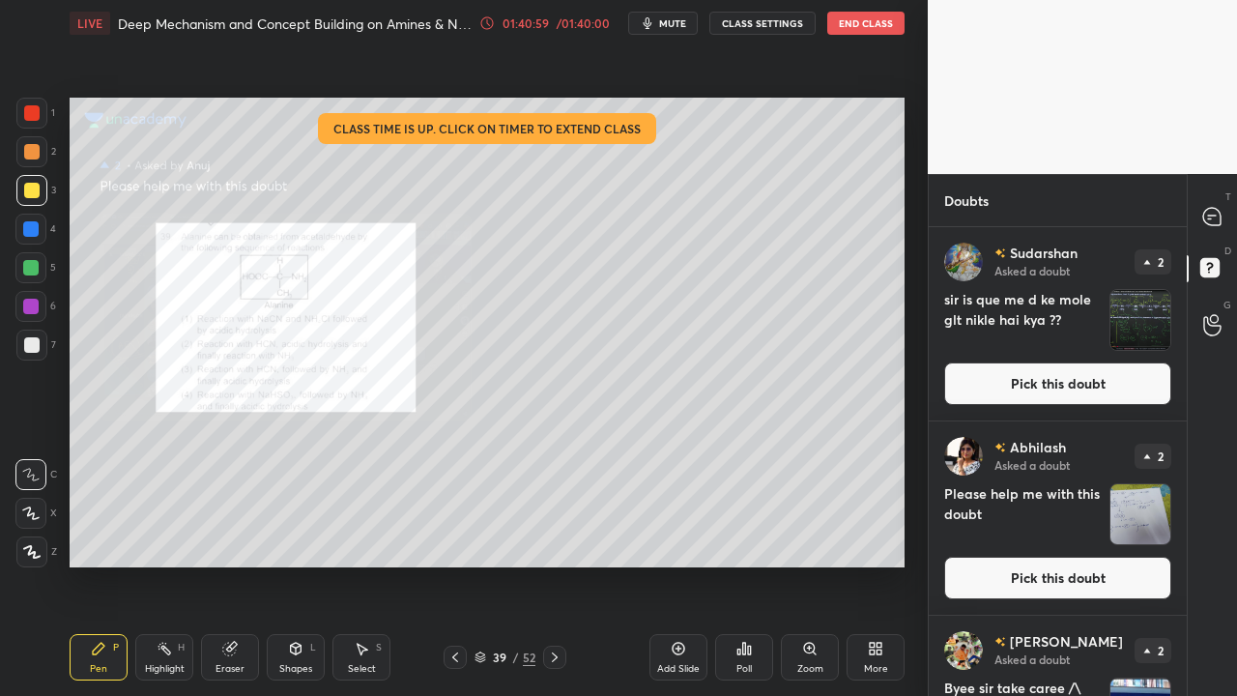
click at [1129, 389] on button "Pick this doubt" at bounding box center [1057, 383] width 227 height 43
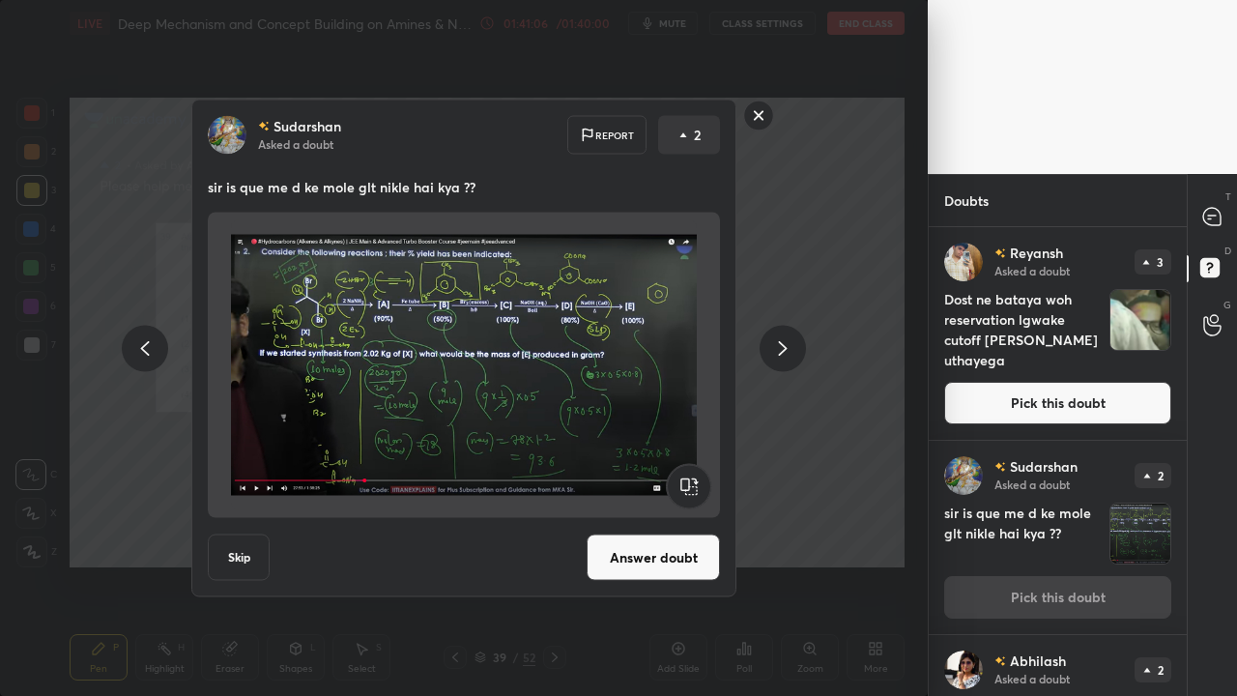
click at [669, 563] on button "Answer doubt" at bounding box center [653, 557] width 133 height 46
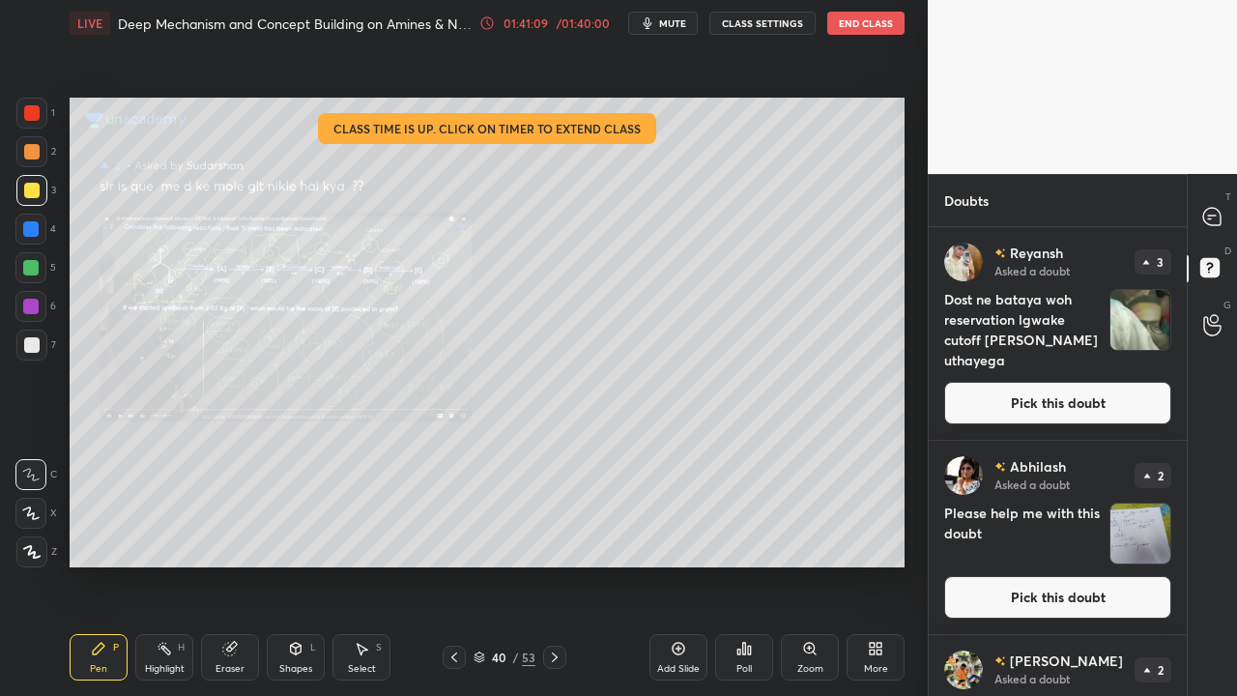
click at [873, 564] on div "More" at bounding box center [876, 657] width 58 height 46
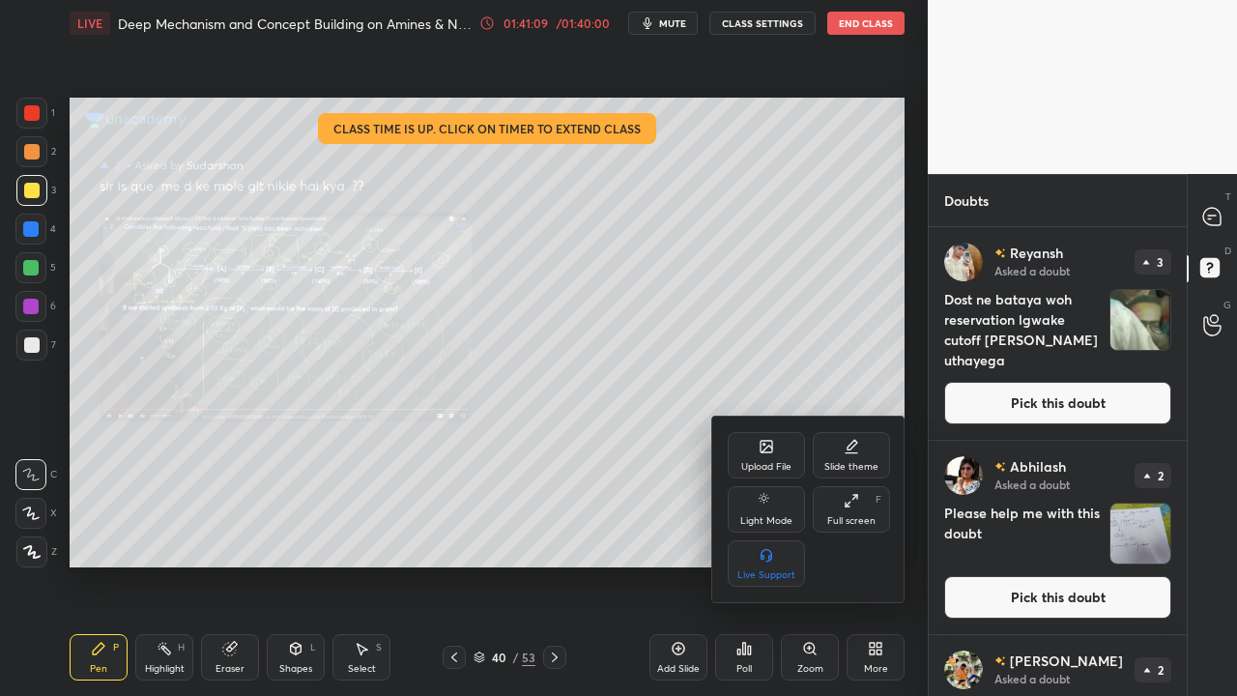
click at [873, 564] on div at bounding box center [618, 348] width 1237 height 696
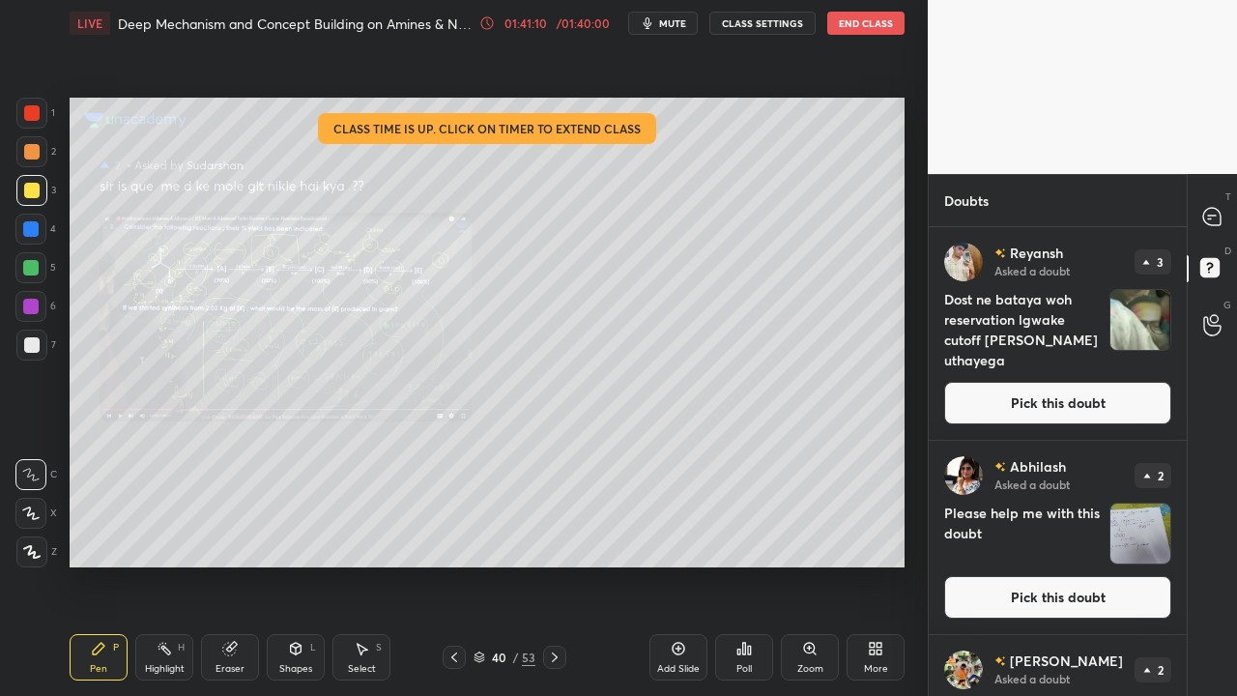
click at [806, 564] on icon at bounding box center [809, 648] width 15 height 15
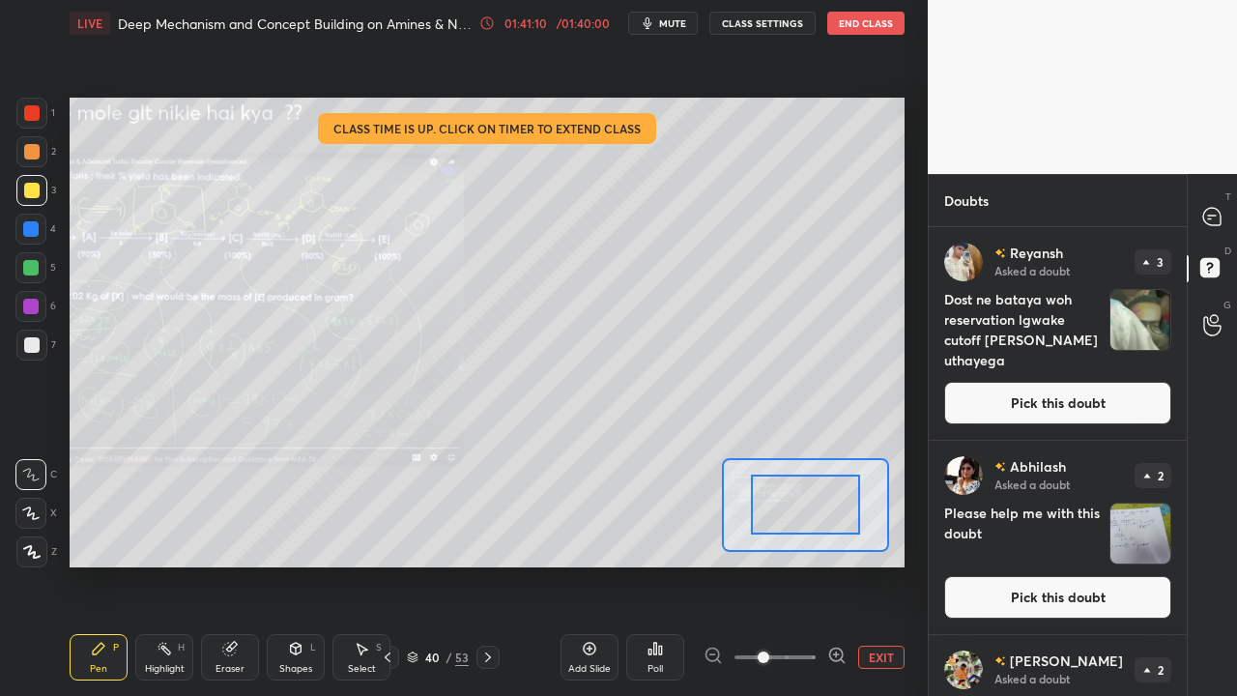
click at [808, 564] on span at bounding box center [774, 657] width 81 height 29
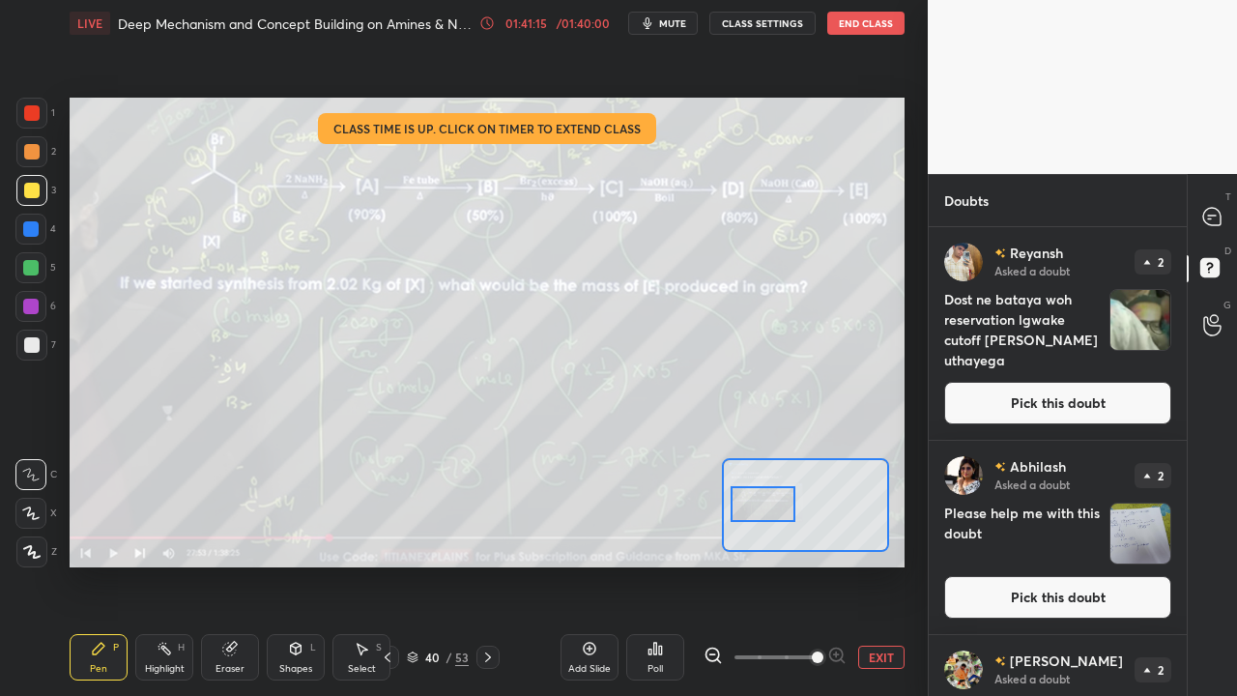
drag, startPoint x: 793, startPoint y: 491, endPoint x: 773, endPoint y: 489, distance: 20.4
click at [775, 493] on div at bounding box center [764, 504] width 66 height 36
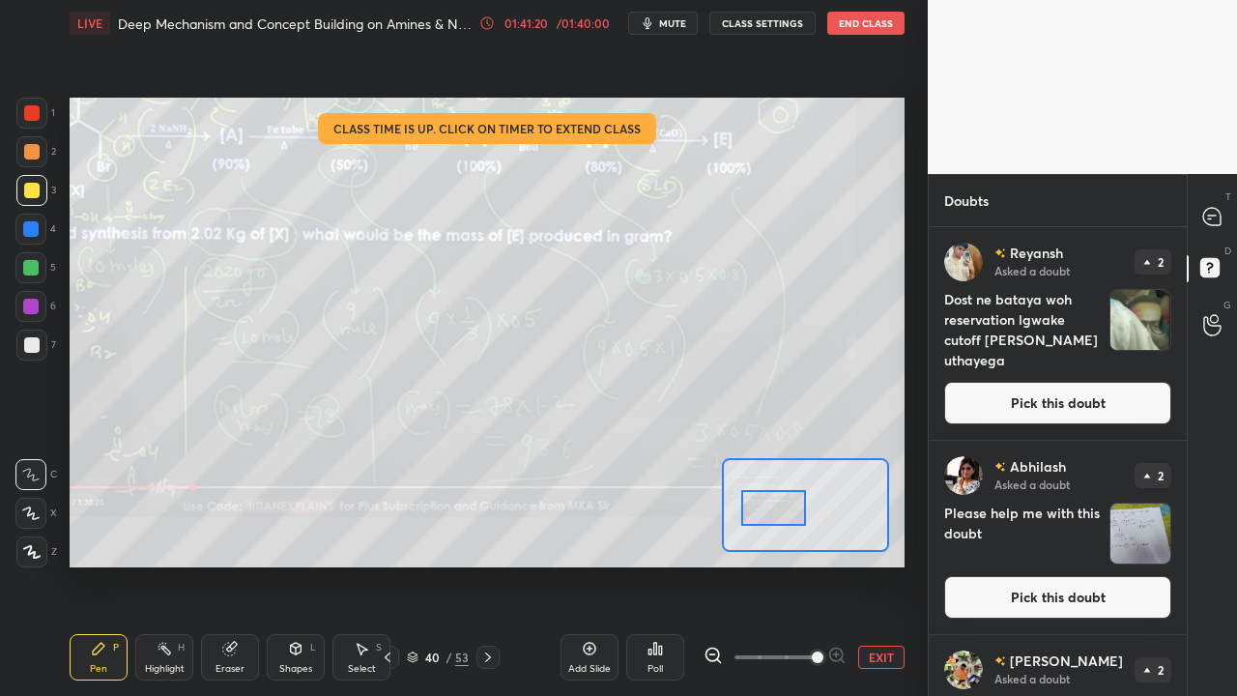
click at [781, 522] on div at bounding box center [774, 508] width 66 height 36
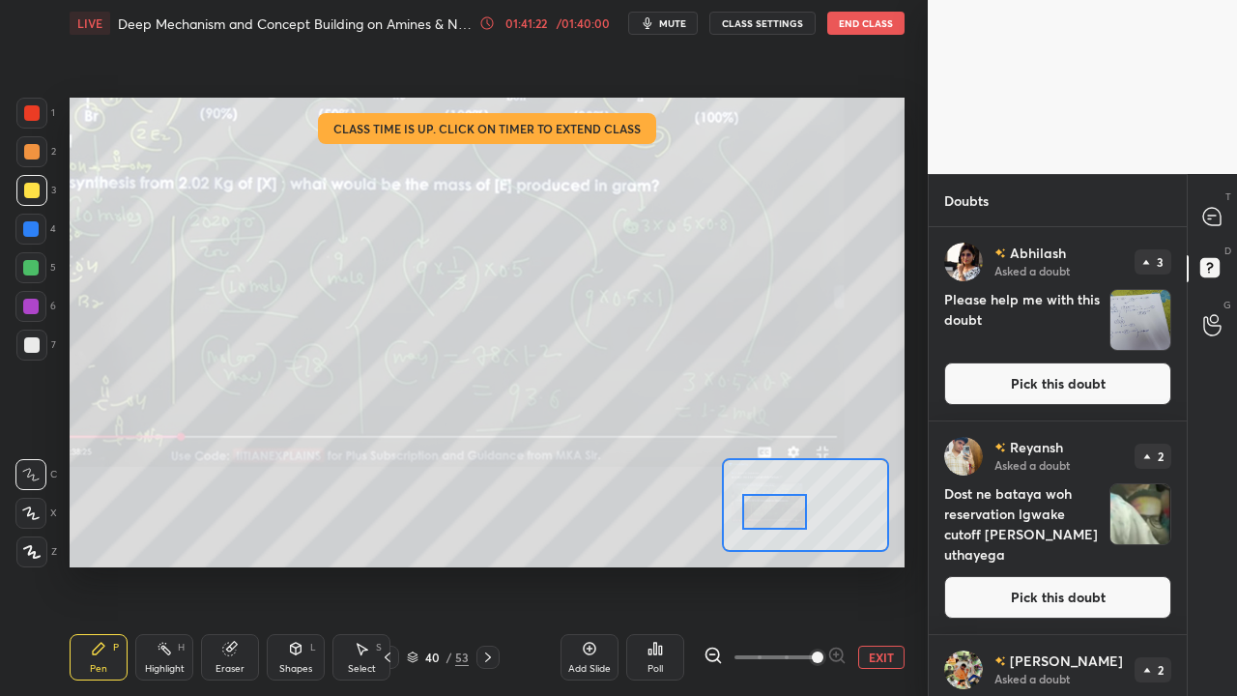
click at [883, 564] on button "EXIT" at bounding box center [881, 657] width 46 height 23
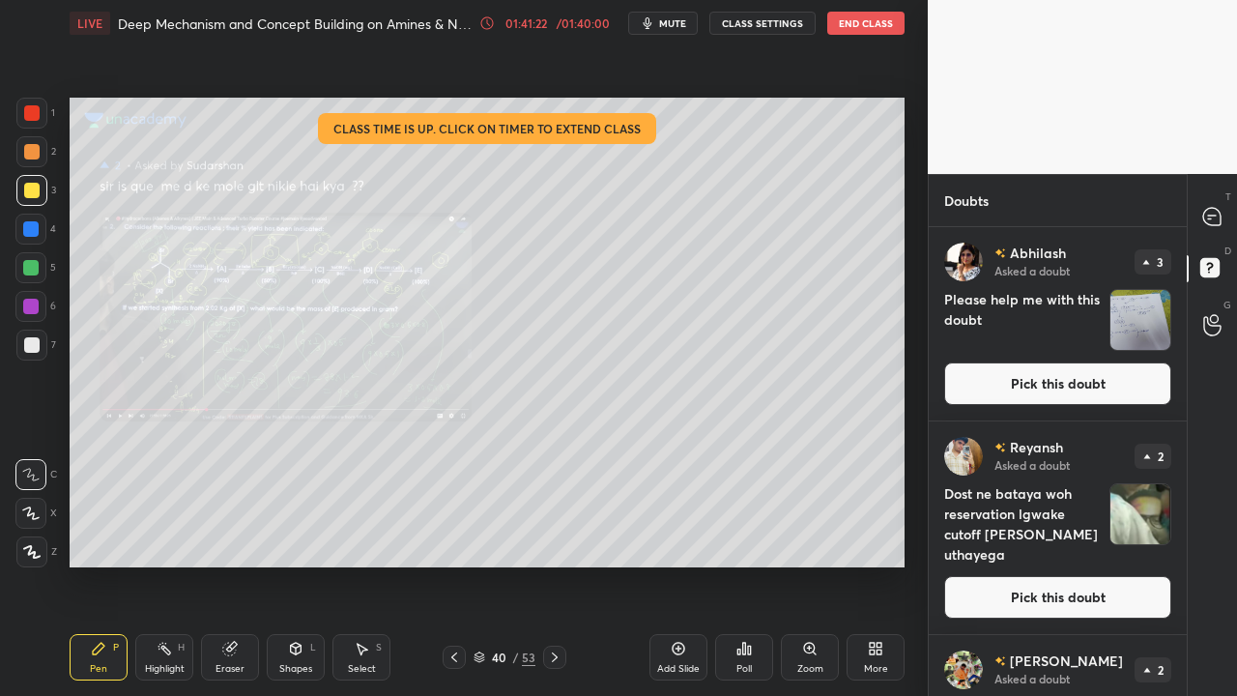
click at [1072, 384] on button "Pick this doubt" at bounding box center [1057, 383] width 227 height 43
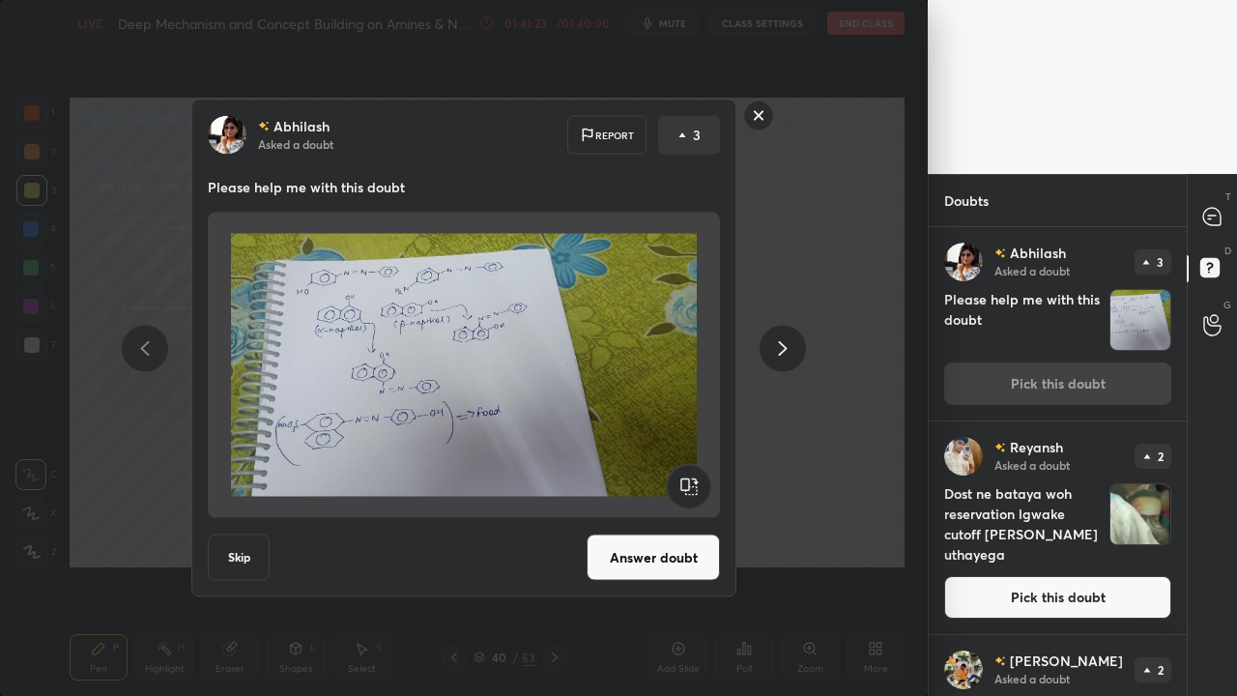
click at [643, 559] on button "Answer doubt" at bounding box center [653, 557] width 133 height 46
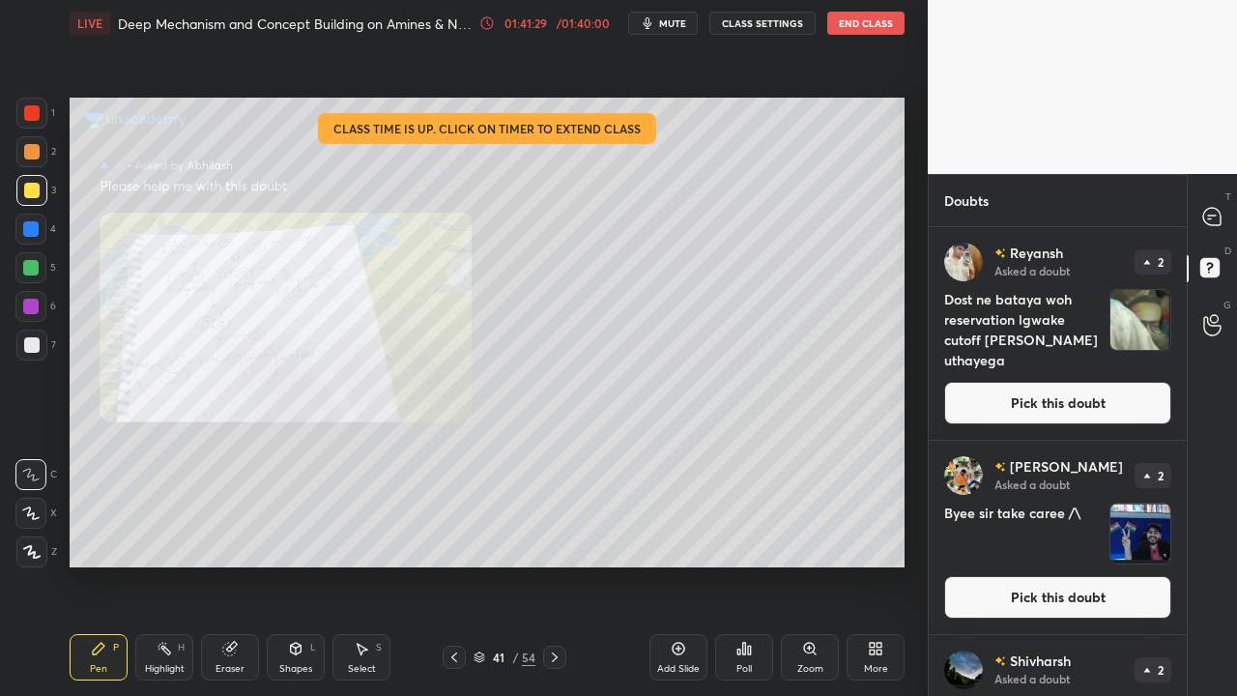
click at [1072, 564] on button "Pick this doubt" at bounding box center [1057, 597] width 227 height 43
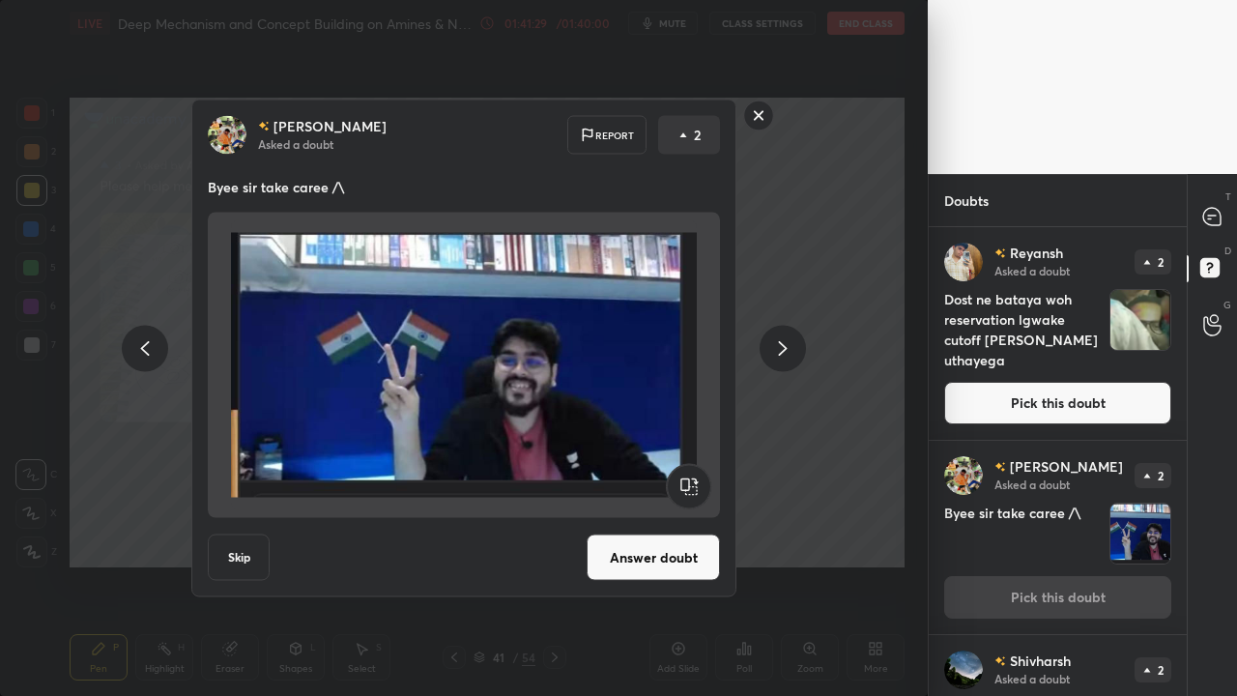
click at [652, 564] on button "Answer doubt" at bounding box center [653, 557] width 133 height 46
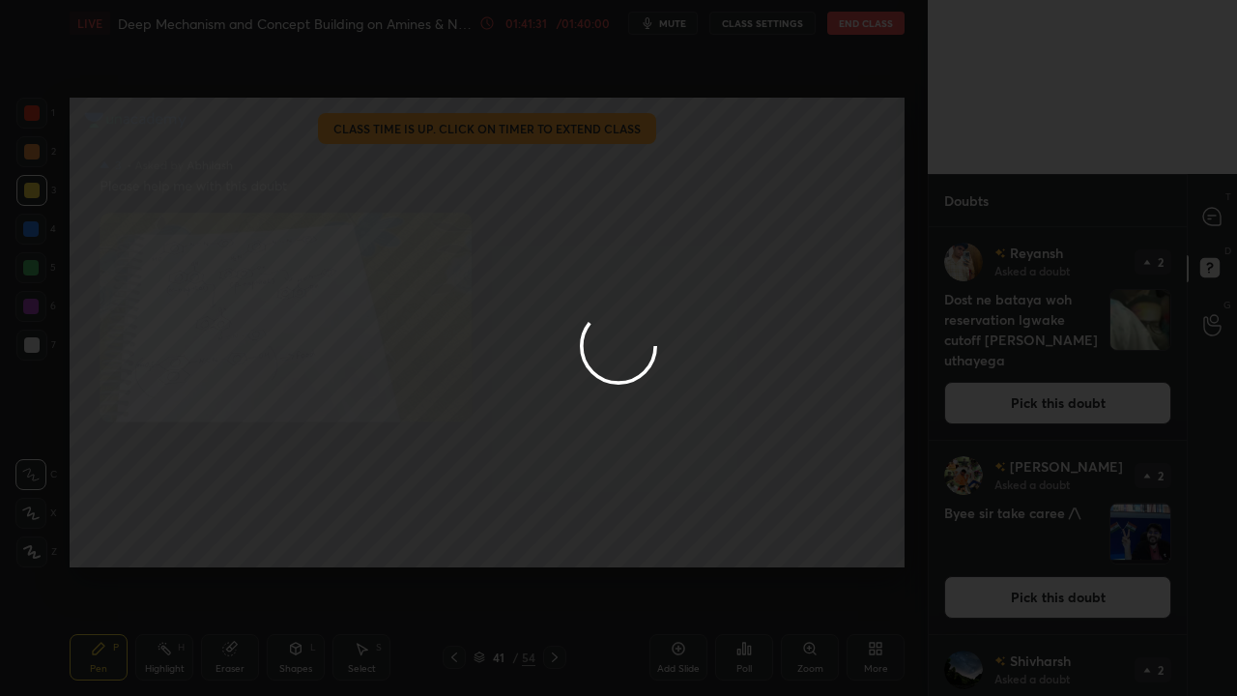
click at [1214, 215] on div at bounding box center [618, 348] width 1237 height 696
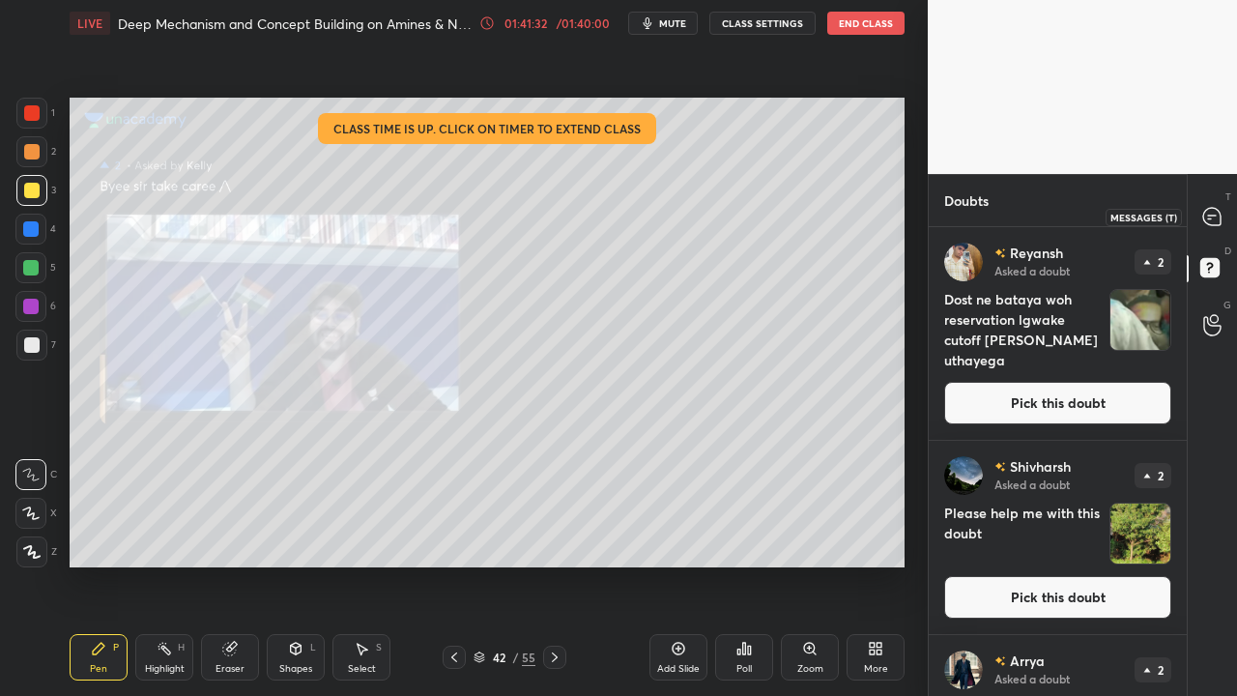
click at [1214, 222] on icon at bounding box center [1211, 216] width 17 height 17
type textarea "x"
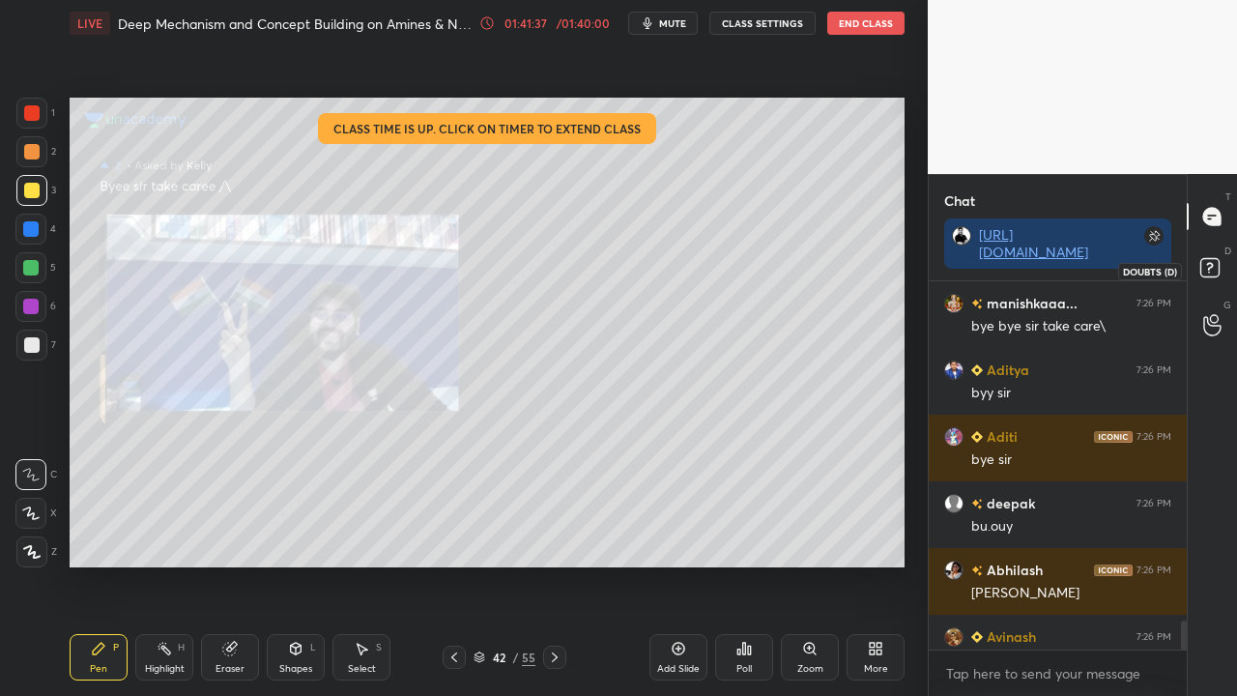
scroll to position [6531, 0]
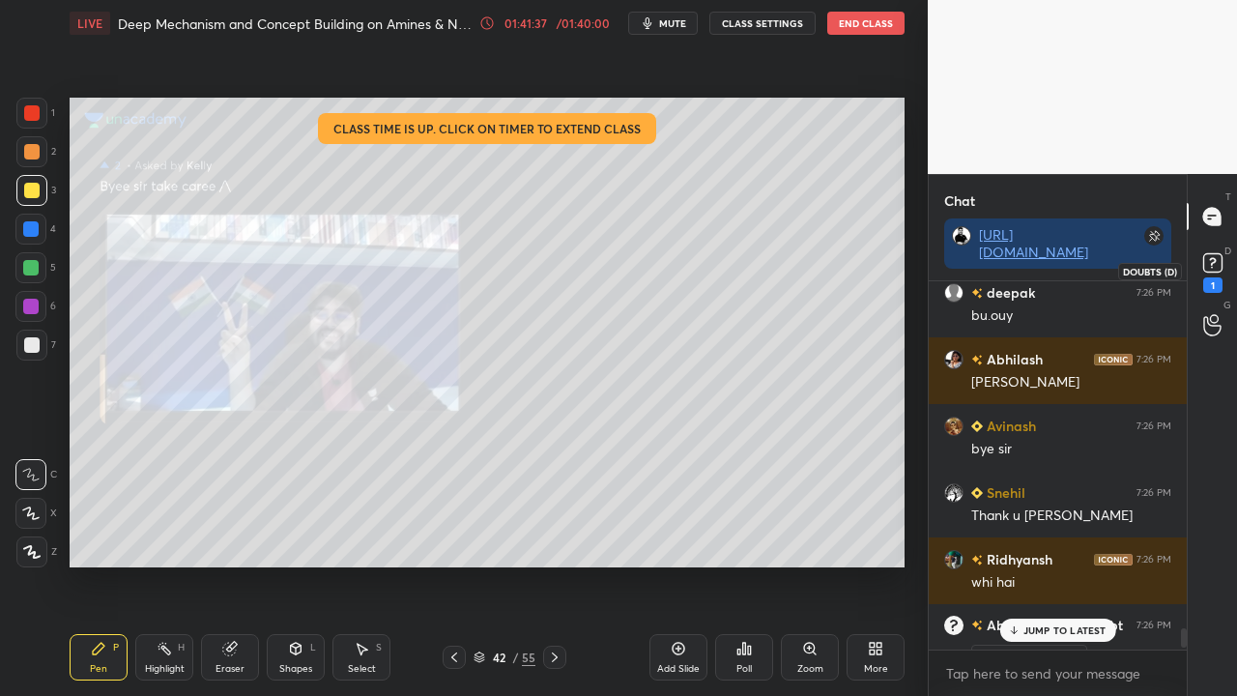
click at [1216, 271] on rect at bounding box center [1212, 263] width 18 height 18
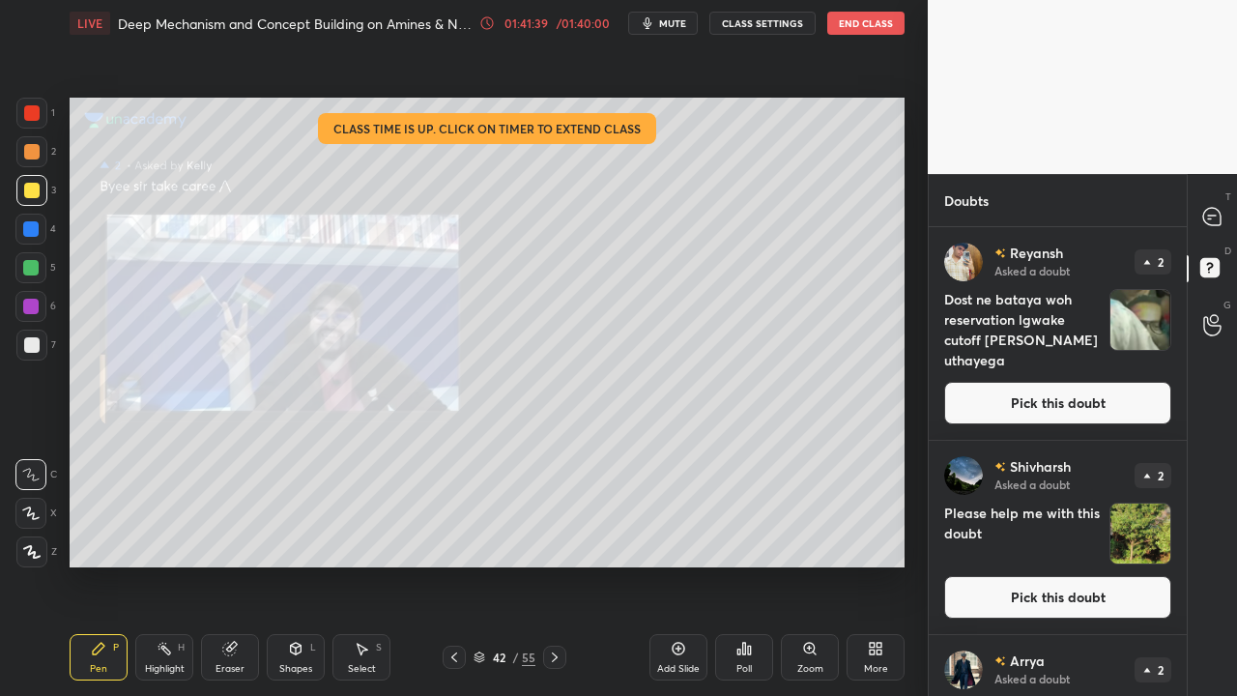
drag, startPoint x: 1072, startPoint y: 419, endPoint x: 1079, endPoint y: 413, distance: 10.3
click at [1072, 418] on button "Pick this doubt" at bounding box center [1057, 403] width 227 height 43
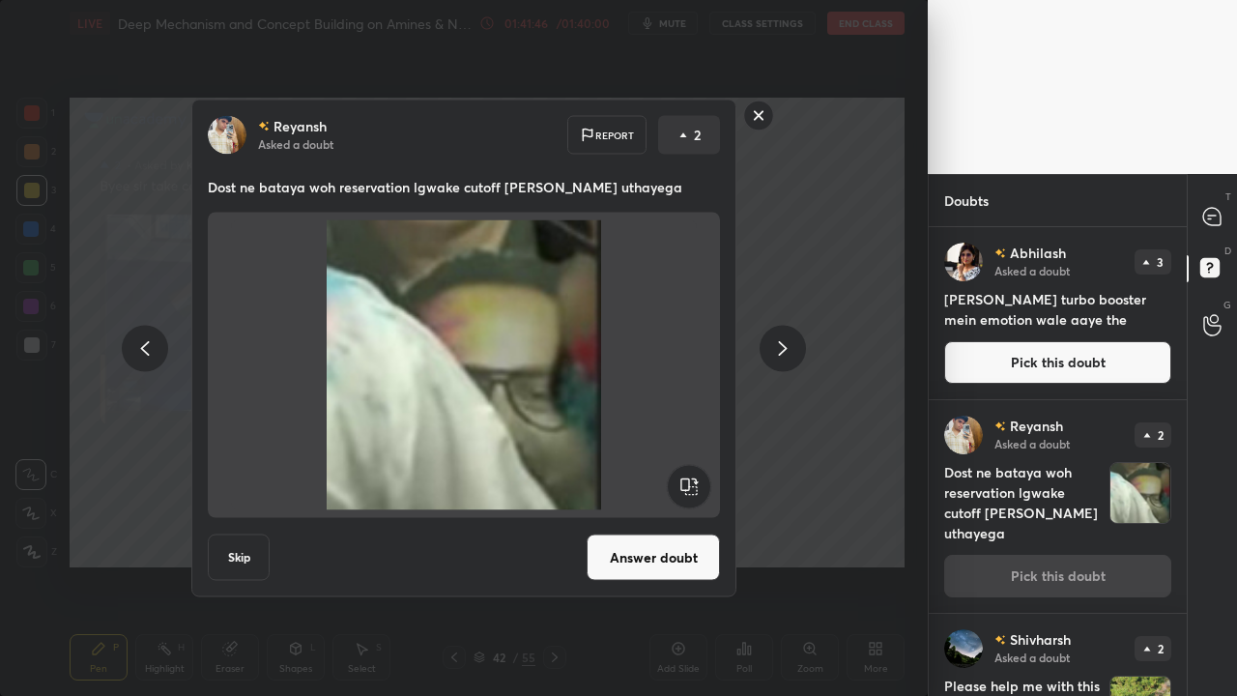
click at [756, 125] on rect at bounding box center [759, 115] width 30 height 30
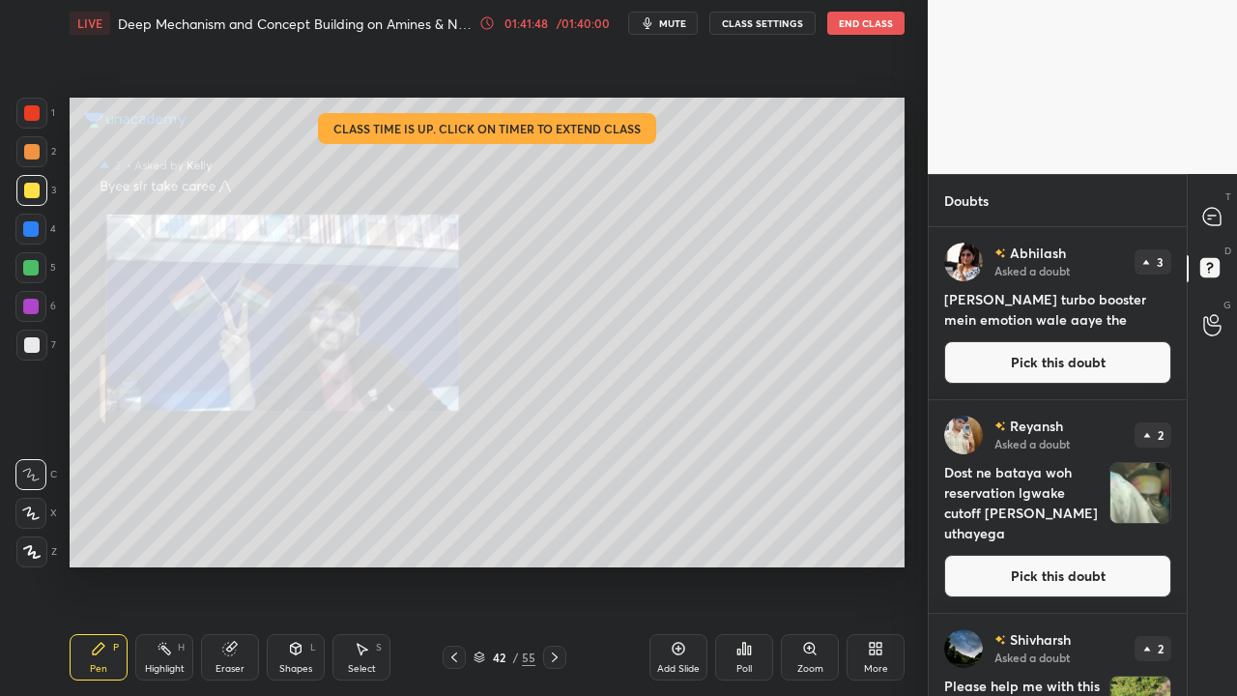
click at [870, 25] on button "End Class" at bounding box center [865, 23] width 77 height 23
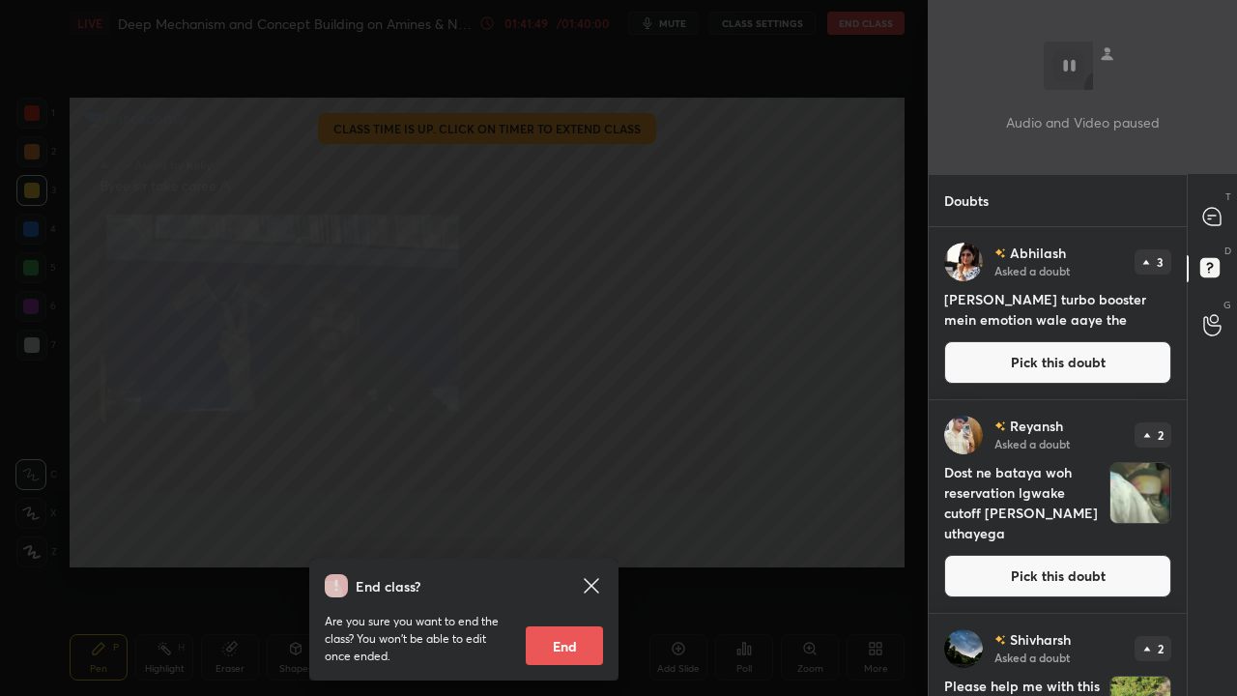
click at [569, 564] on button "End" at bounding box center [564, 645] width 77 height 39
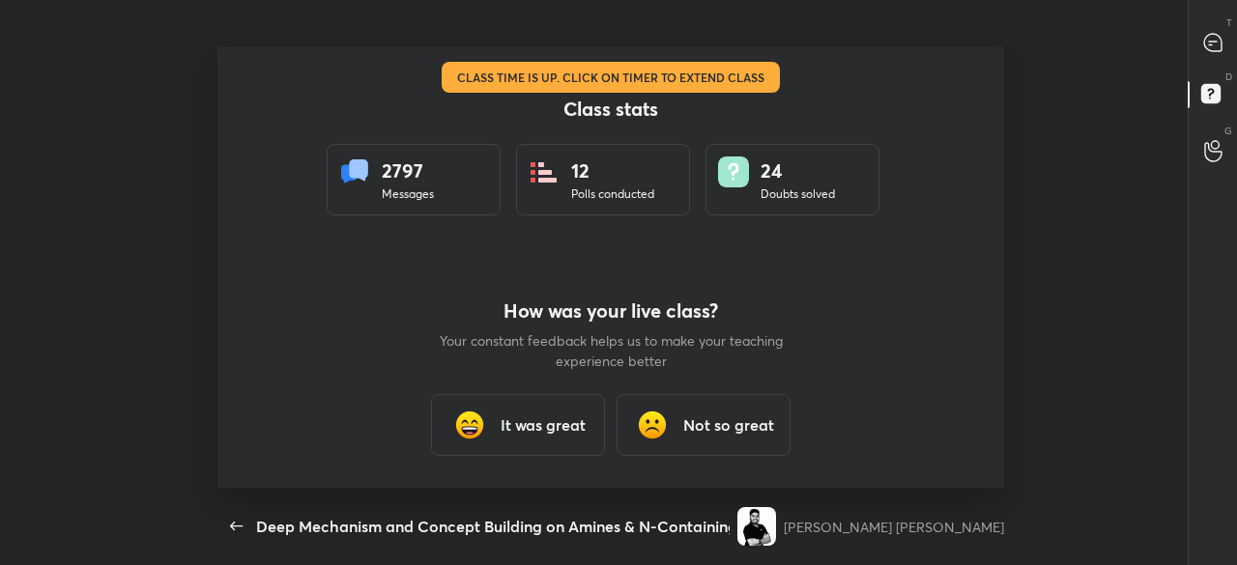
scroll to position [442, 1221]
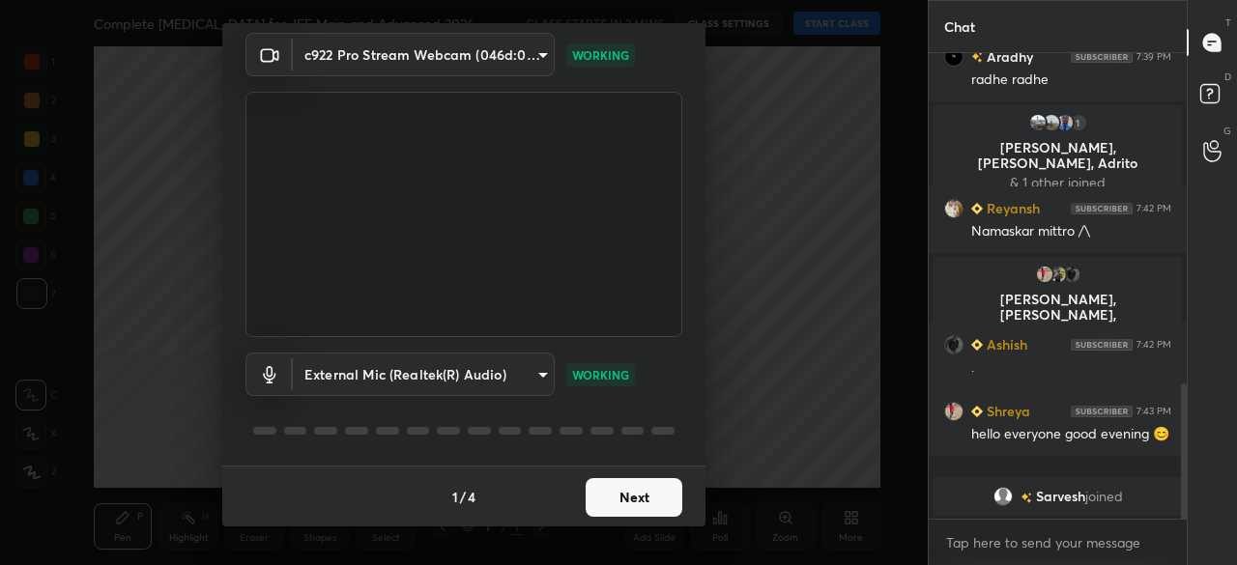
scroll to position [1933, 0]
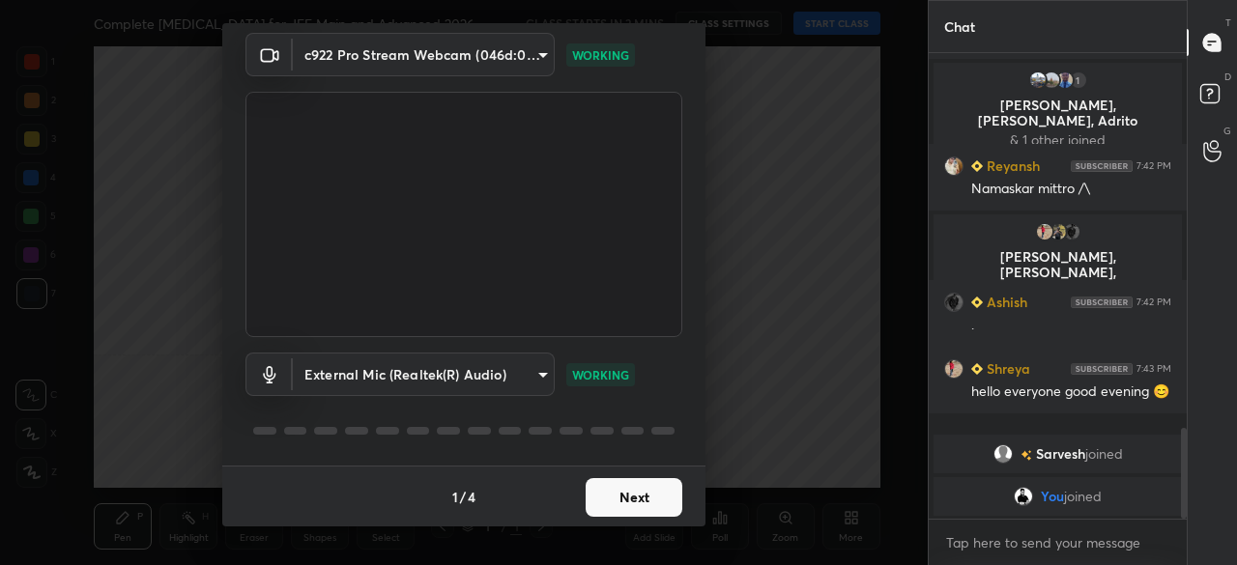
click at [632, 495] on button "Next" at bounding box center [634, 497] width 97 height 39
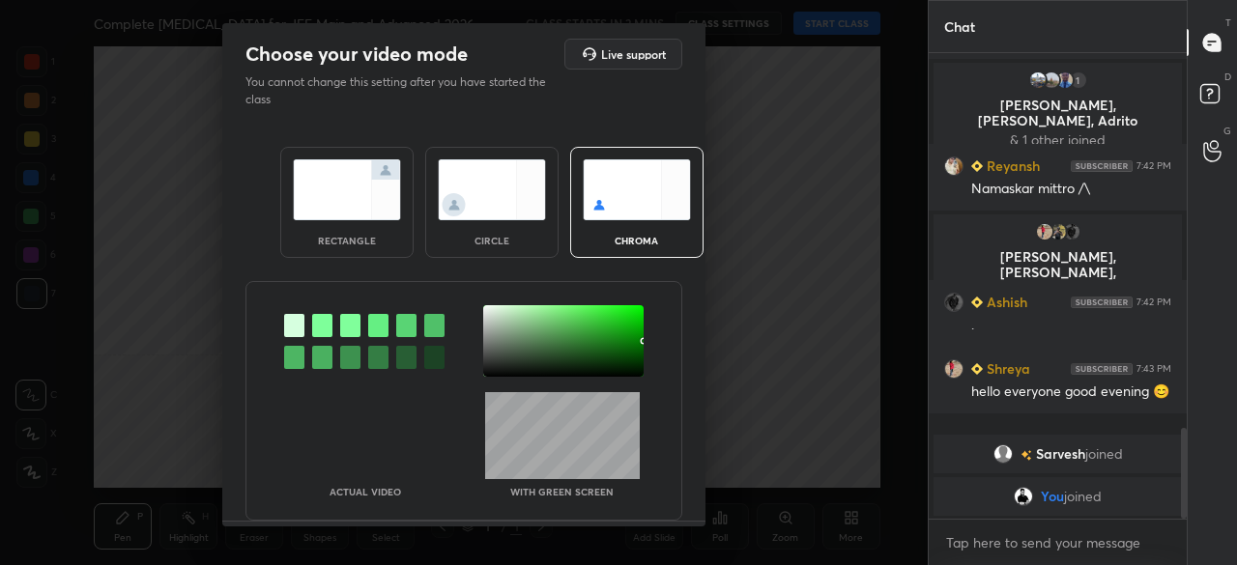
scroll to position [1761, 0]
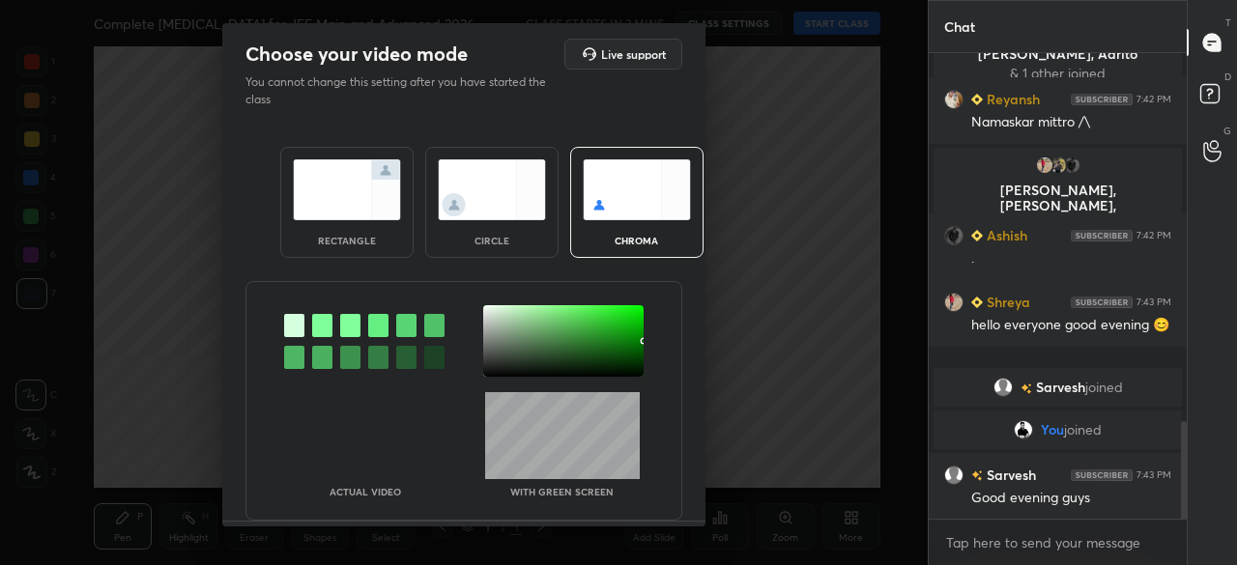
click at [353, 187] on img at bounding box center [347, 189] width 108 height 61
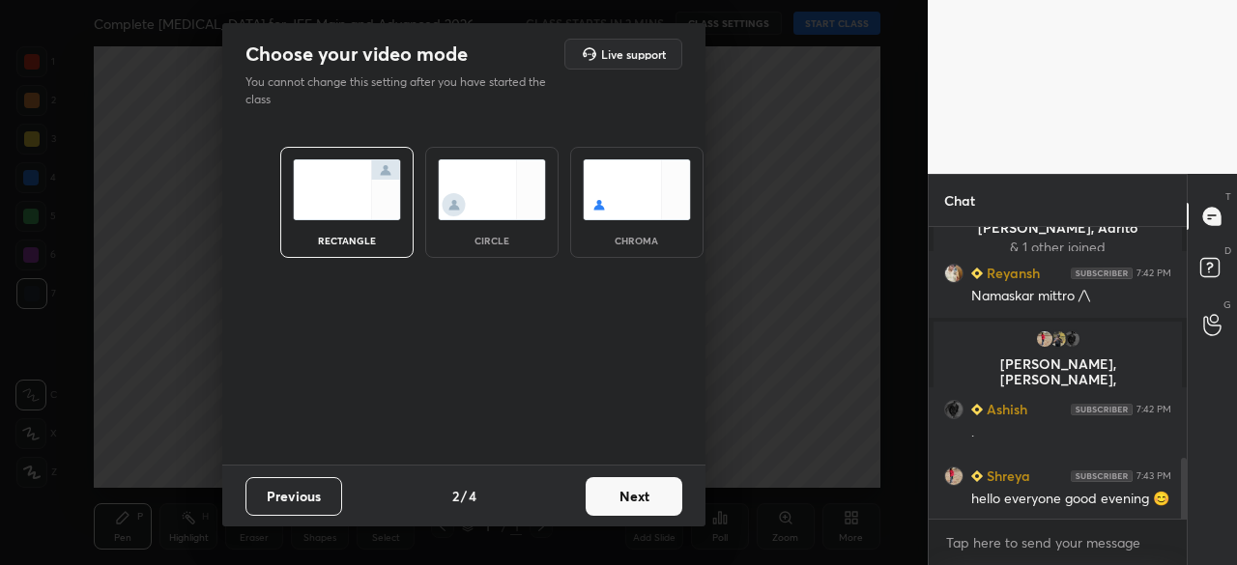
scroll to position [126, 252]
click at [618, 498] on button "Next" at bounding box center [634, 496] width 97 height 39
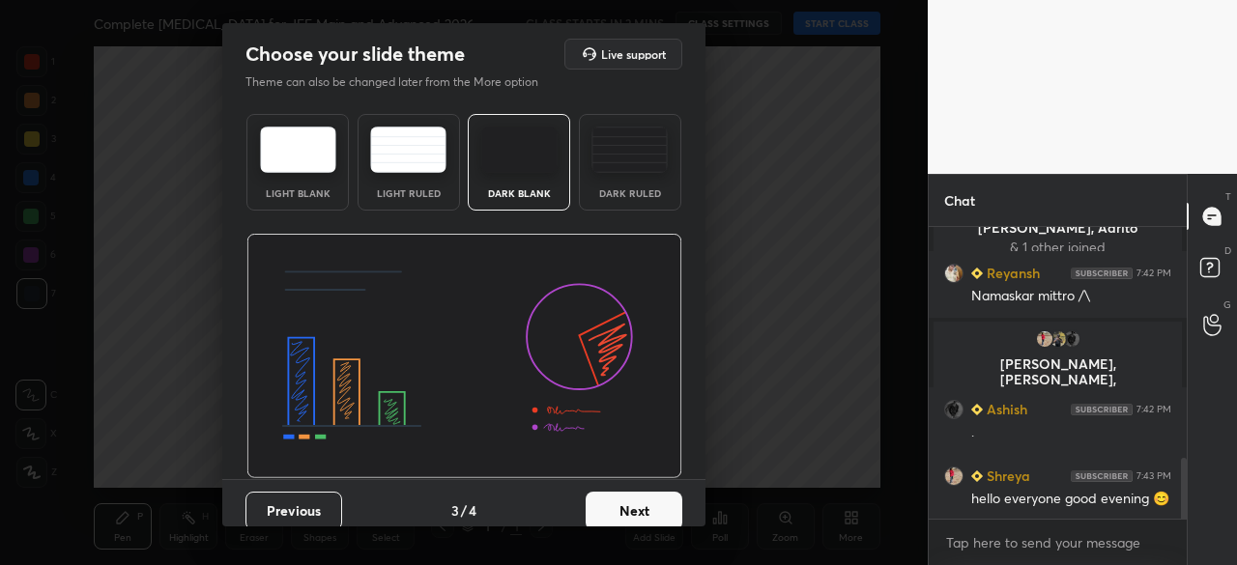
click at [516, 167] on img at bounding box center [519, 150] width 76 height 46
click at [627, 500] on button "Next" at bounding box center [634, 511] width 97 height 39
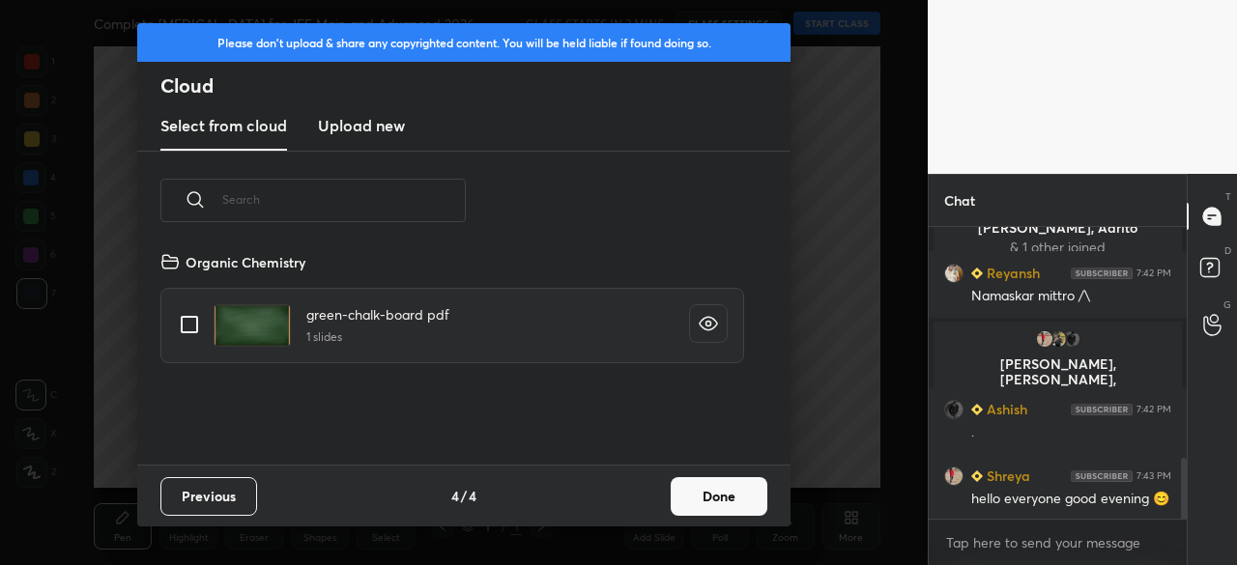
scroll to position [215, 620]
click at [383, 117] on h3 "Upload new" at bounding box center [361, 125] width 87 height 23
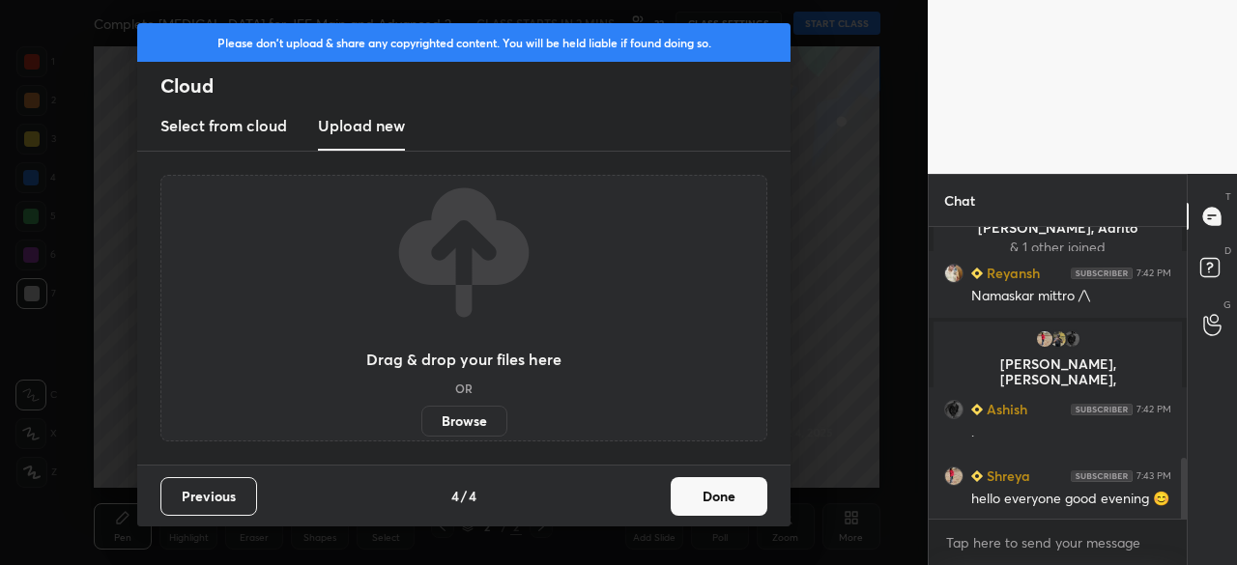
click at [464, 433] on label "Browse" at bounding box center [464, 421] width 86 height 31
click at [421, 433] on input "Browse" at bounding box center [421, 421] width 0 height 31
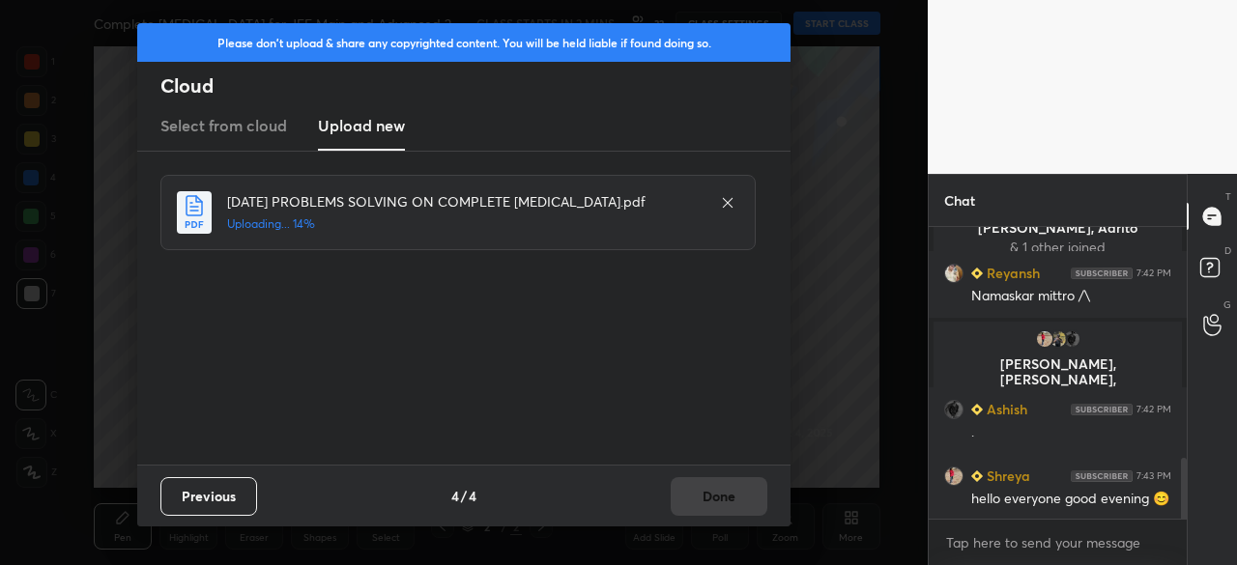
scroll to position [2000, 0]
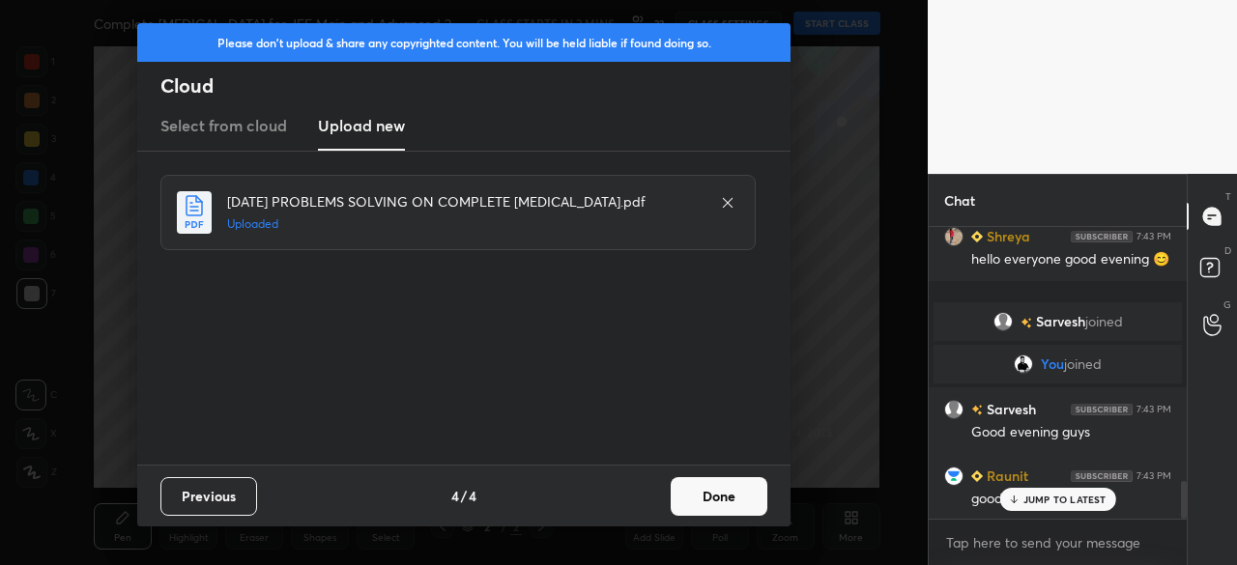
click at [717, 494] on button "Done" at bounding box center [719, 496] width 97 height 39
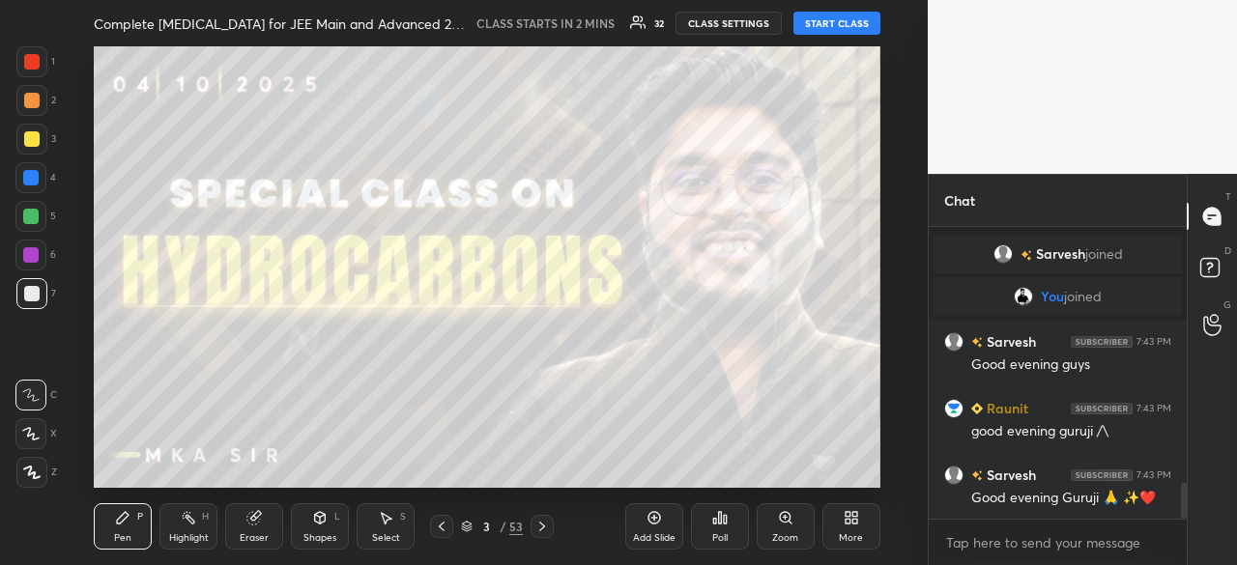
scroll to position [2134, 0]
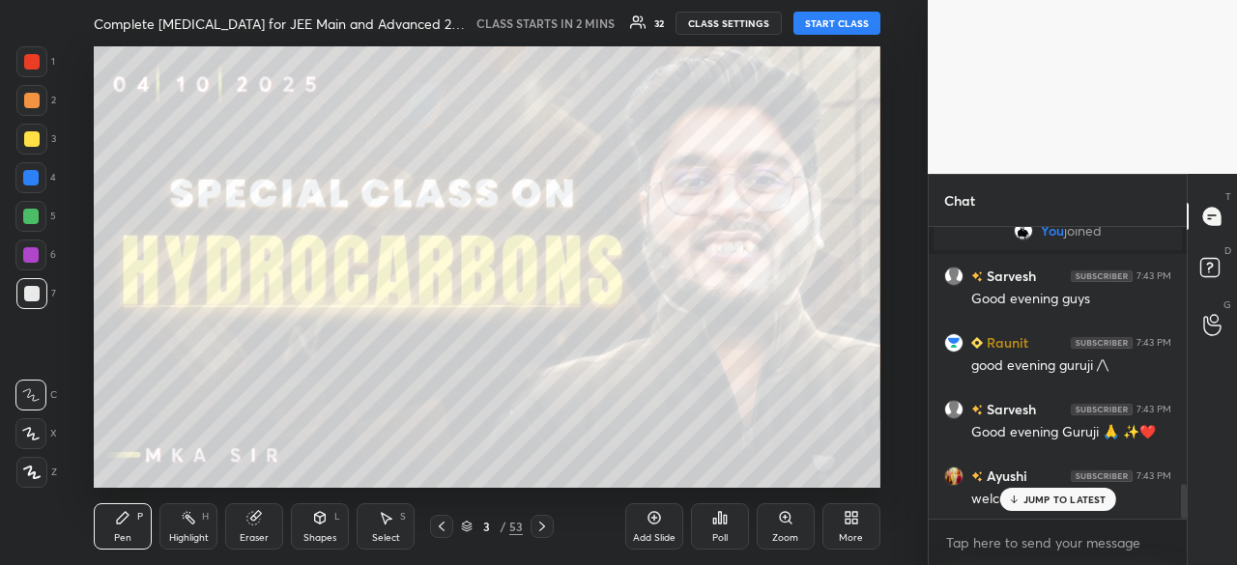
click at [443, 527] on icon at bounding box center [441, 526] width 15 height 15
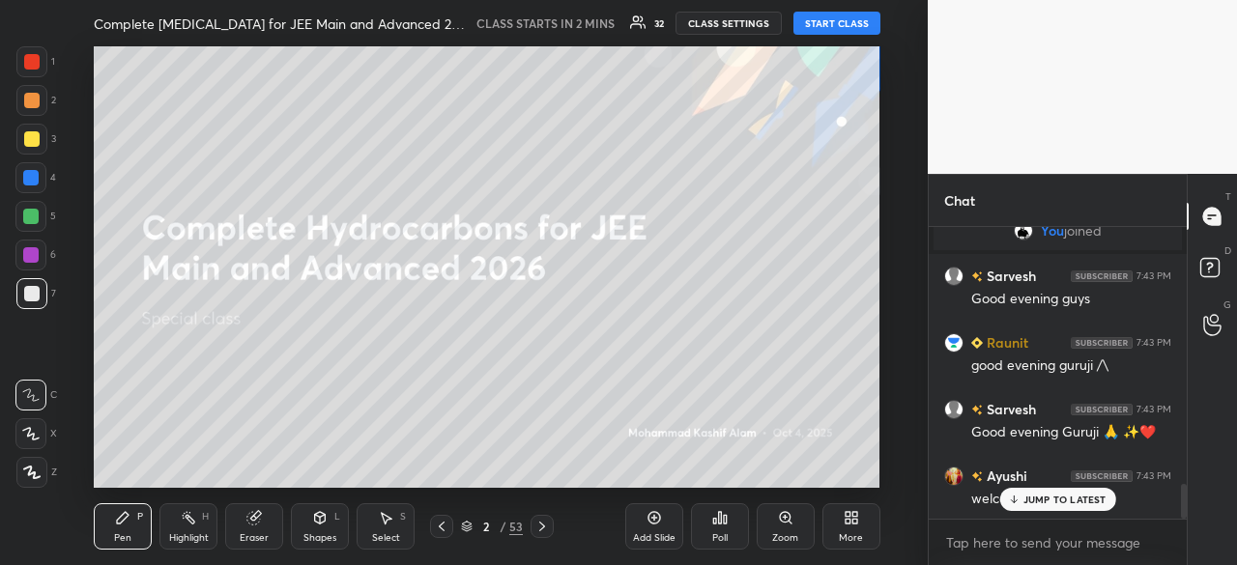
click at [841, 523] on div "More" at bounding box center [851, 526] width 58 height 46
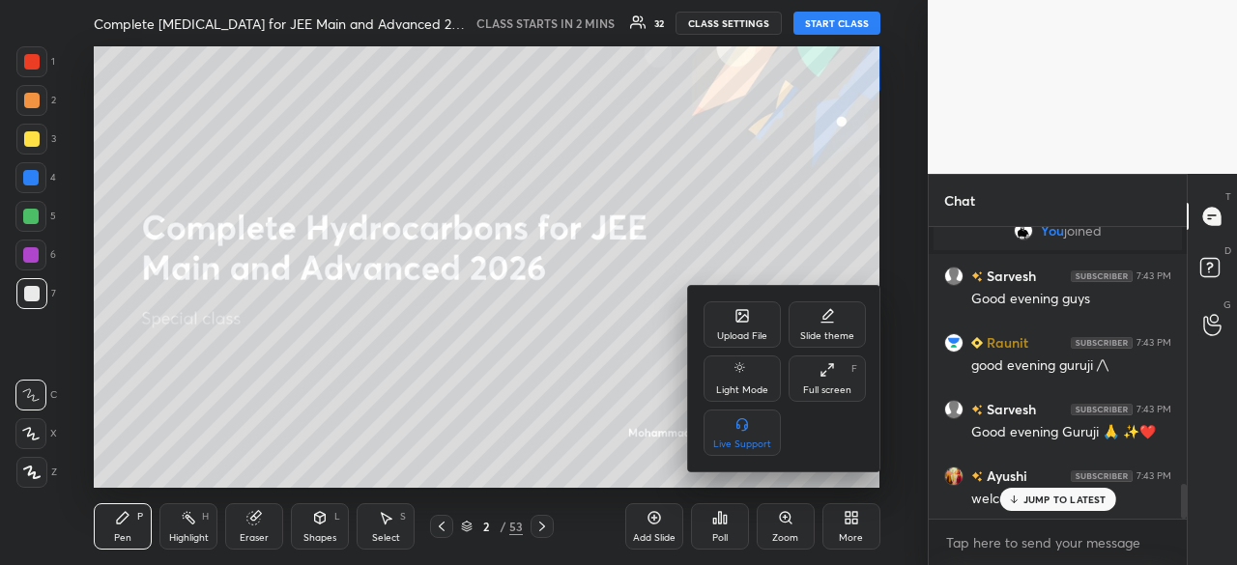
click at [730, 319] on div "Upload File" at bounding box center [741, 324] width 77 height 46
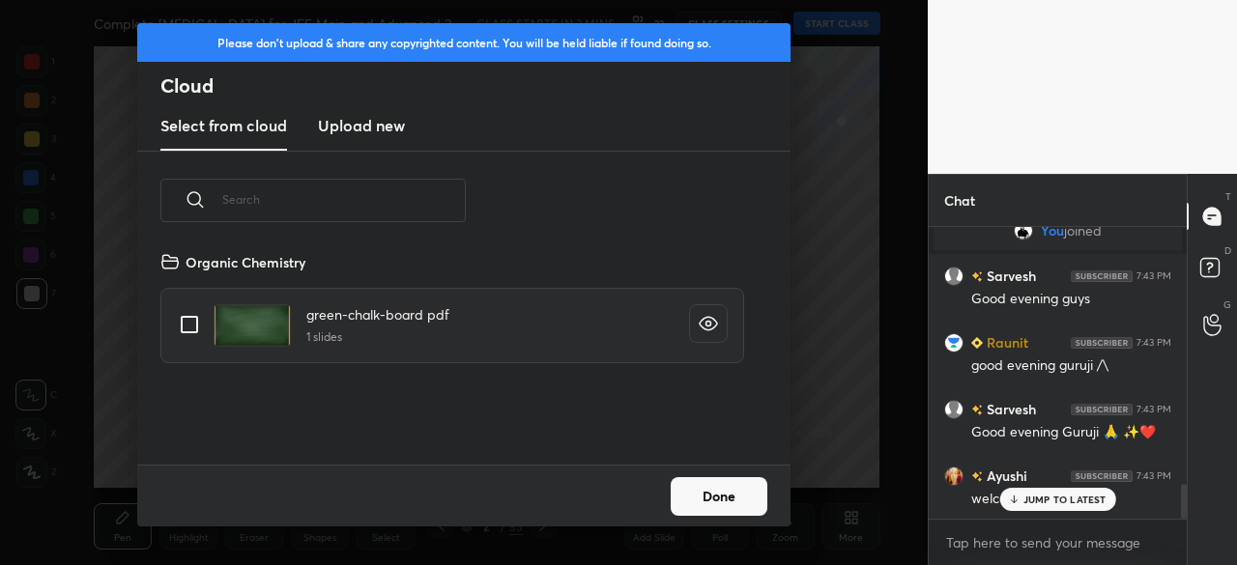
scroll to position [215, 620]
click at [415, 137] on div "Select from cloud Upload new" at bounding box center [463, 126] width 653 height 48
click at [383, 134] on h3 "Upload new" at bounding box center [361, 125] width 87 height 23
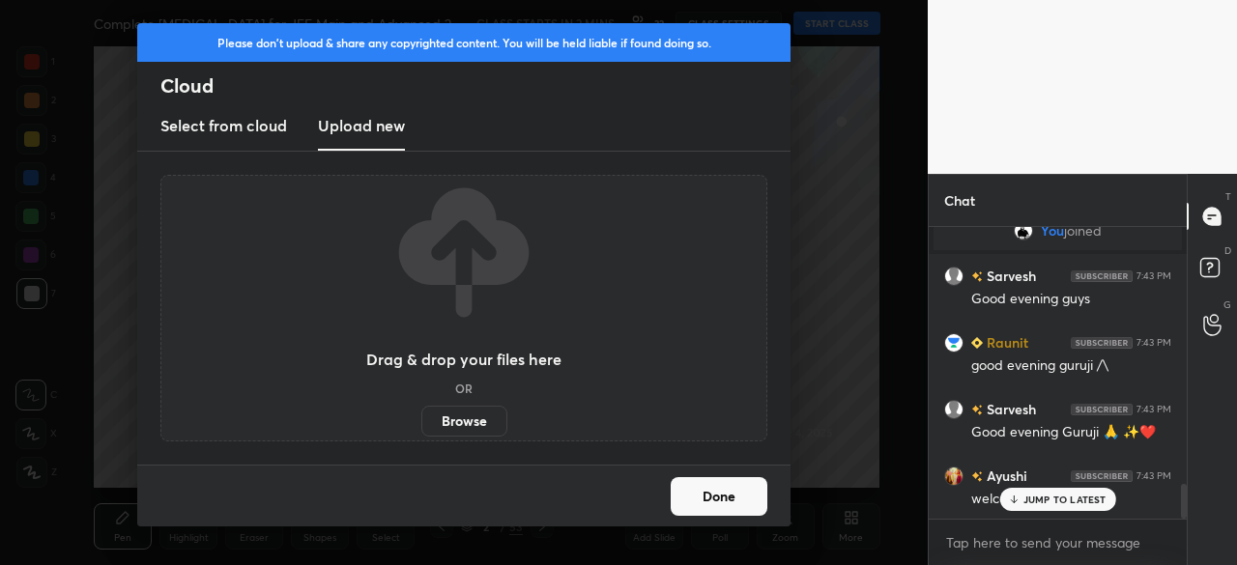
click at [462, 422] on label "Browse" at bounding box center [464, 421] width 86 height 31
click at [421, 422] on input "Browse" at bounding box center [421, 421] width 0 height 31
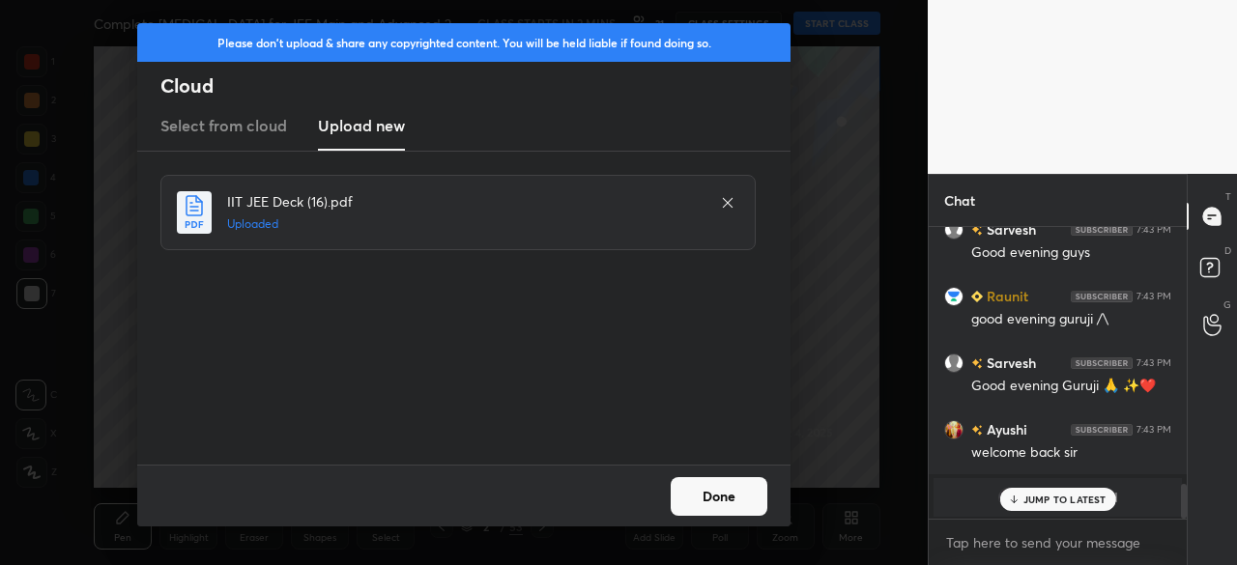
click at [718, 496] on button "Done" at bounding box center [719, 496] width 97 height 39
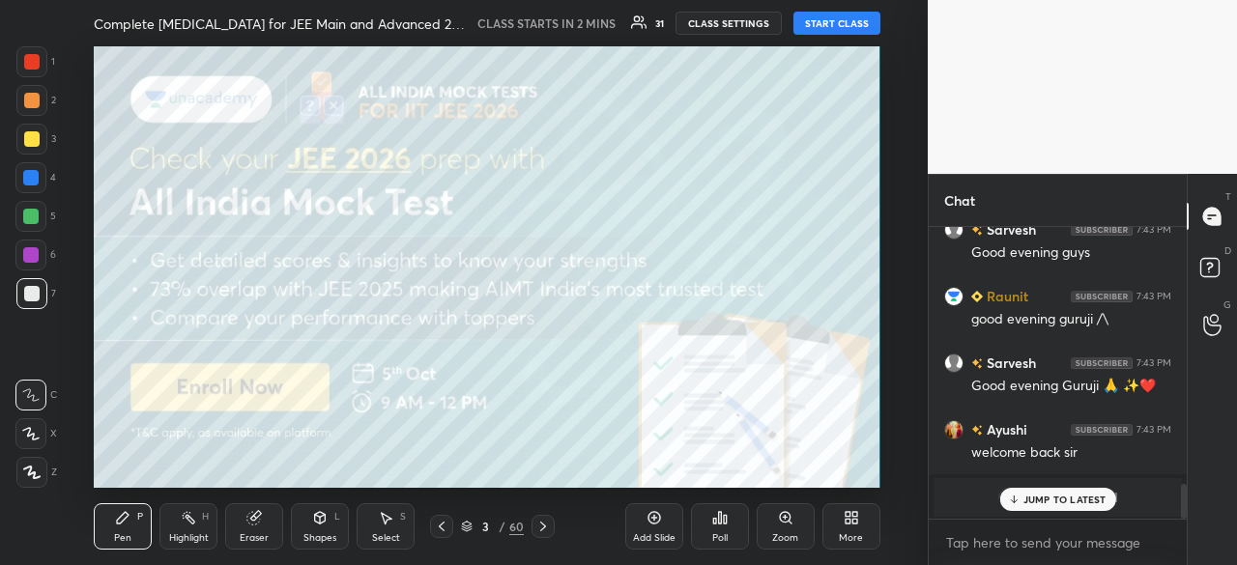
click at [538, 523] on icon at bounding box center [542, 526] width 15 height 15
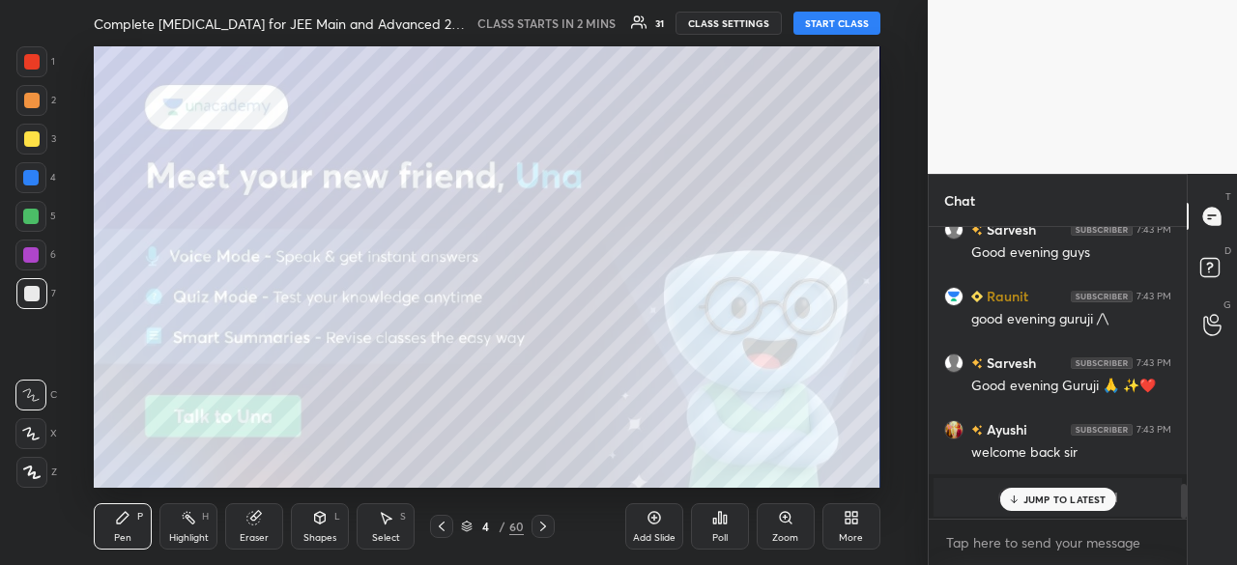
click at [538, 523] on icon at bounding box center [542, 526] width 15 height 15
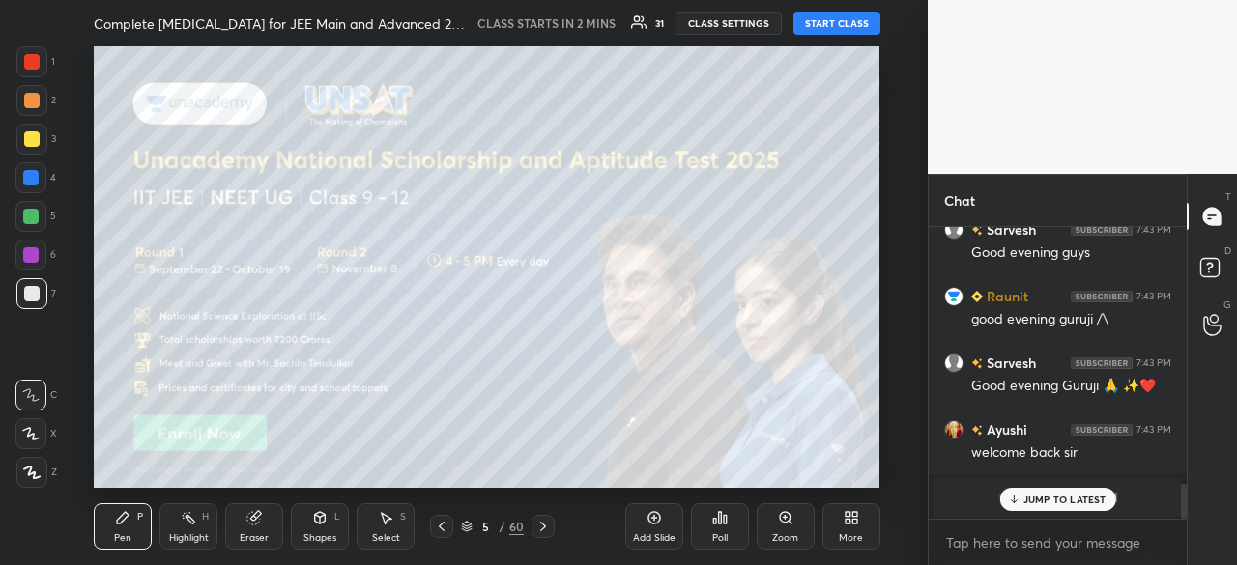
click at [538, 523] on icon at bounding box center [542, 526] width 15 height 15
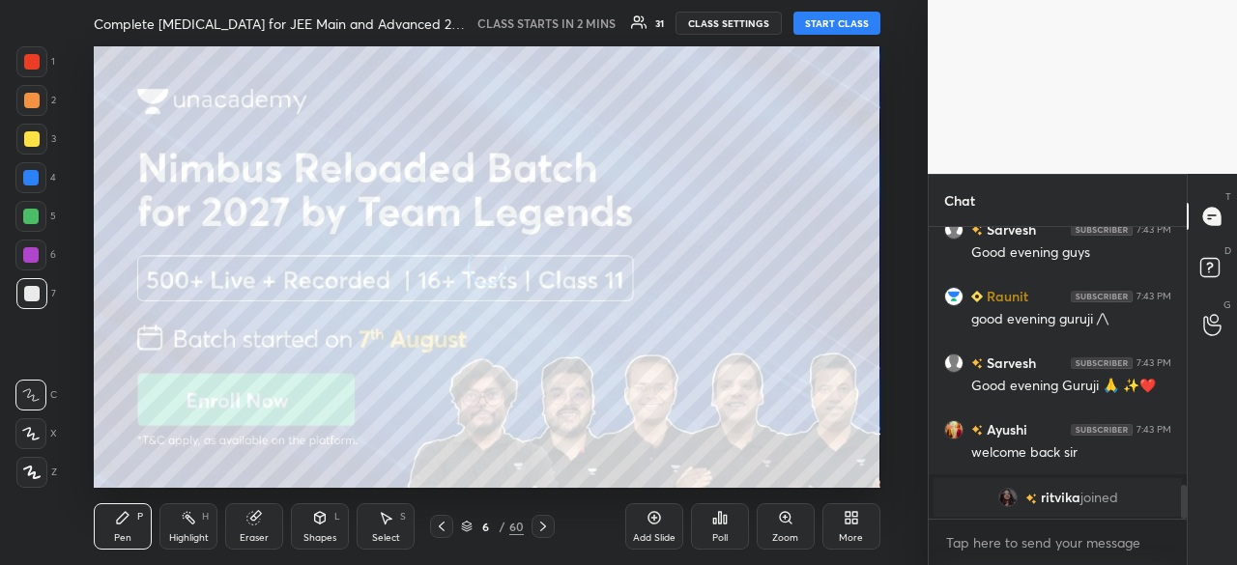
scroll to position [2248, 0]
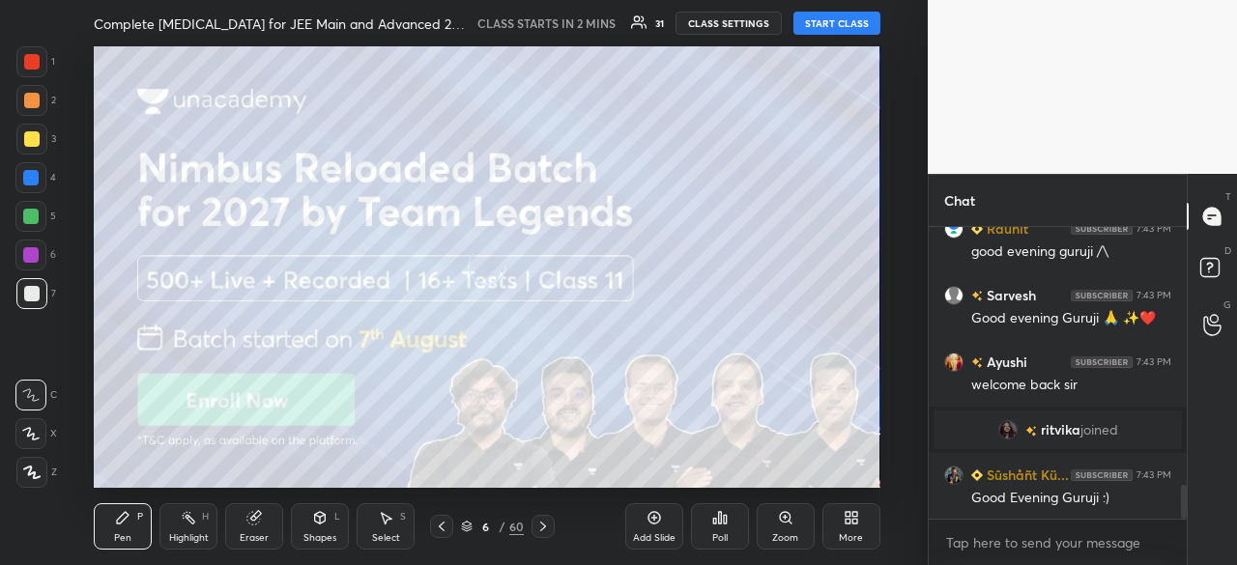
click at [538, 523] on icon at bounding box center [542, 526] width 15 height 15
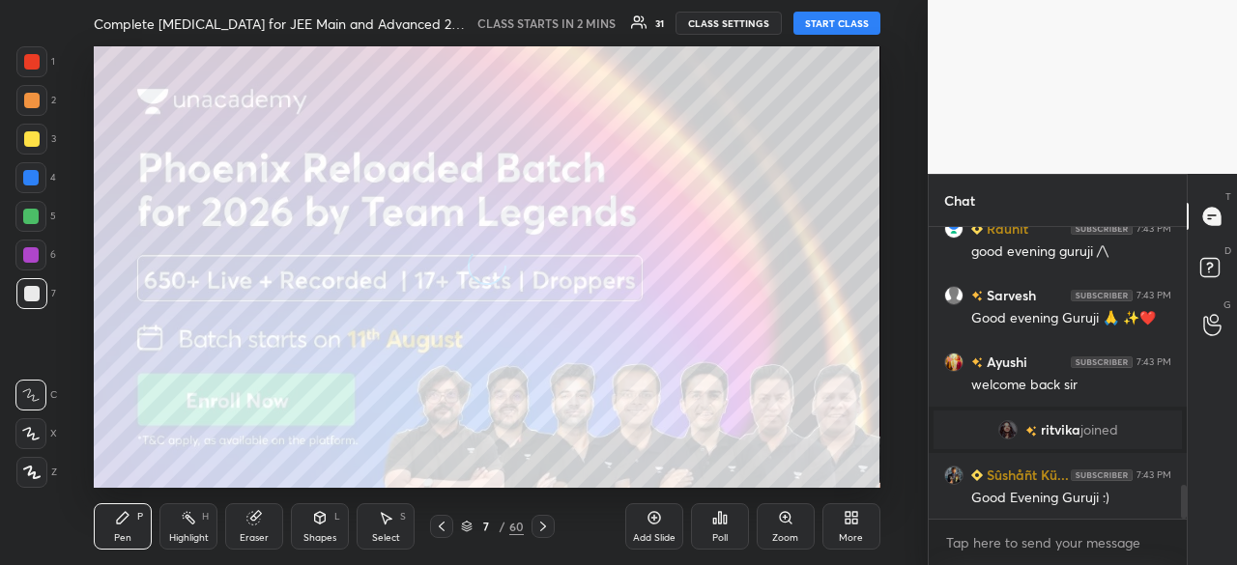
click at [538, 523] on icon at bounding box center [542, 526] width 15 height 15
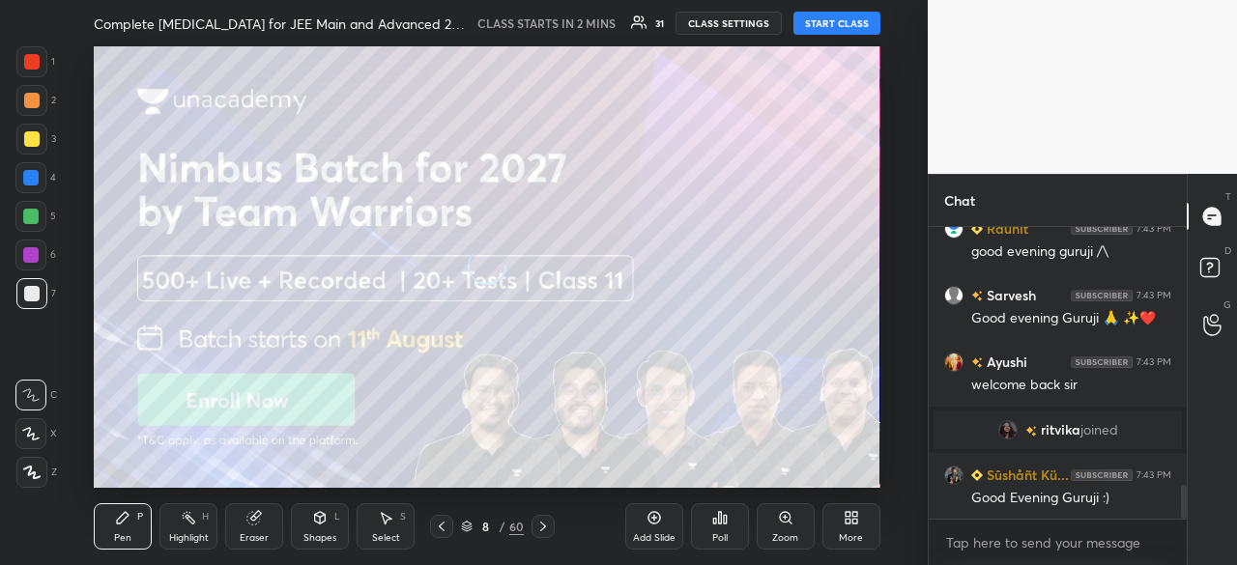
click at [538, 523] on icon at bounding box center [542, 526] width 15 height 15
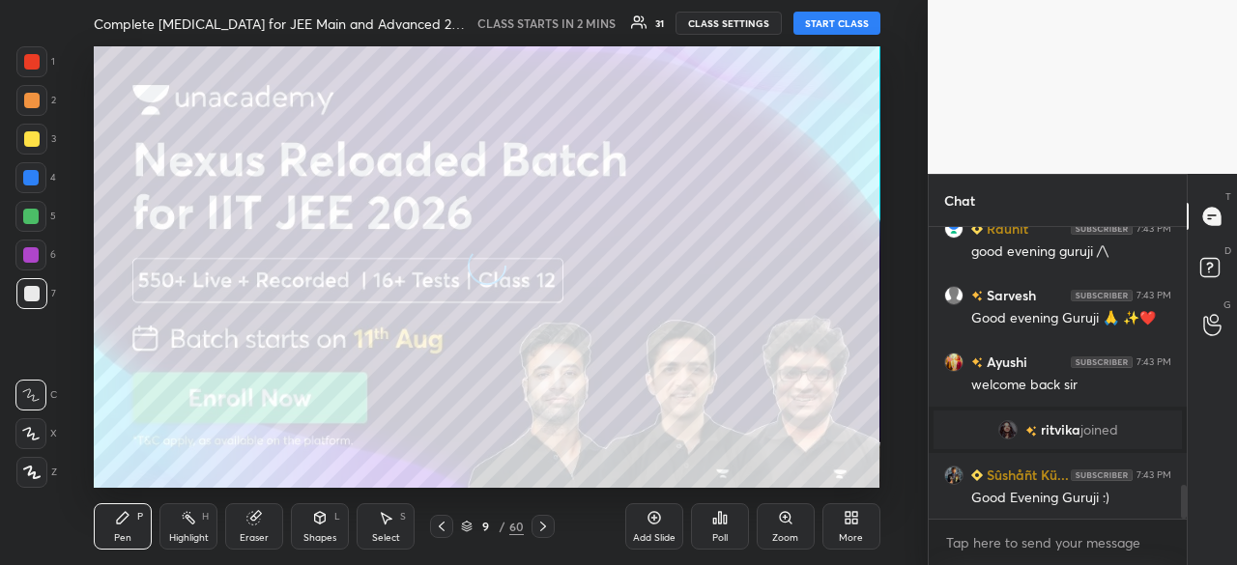
click at [538, 523] on icon at bounding box center [542, 526] width 15 height 15
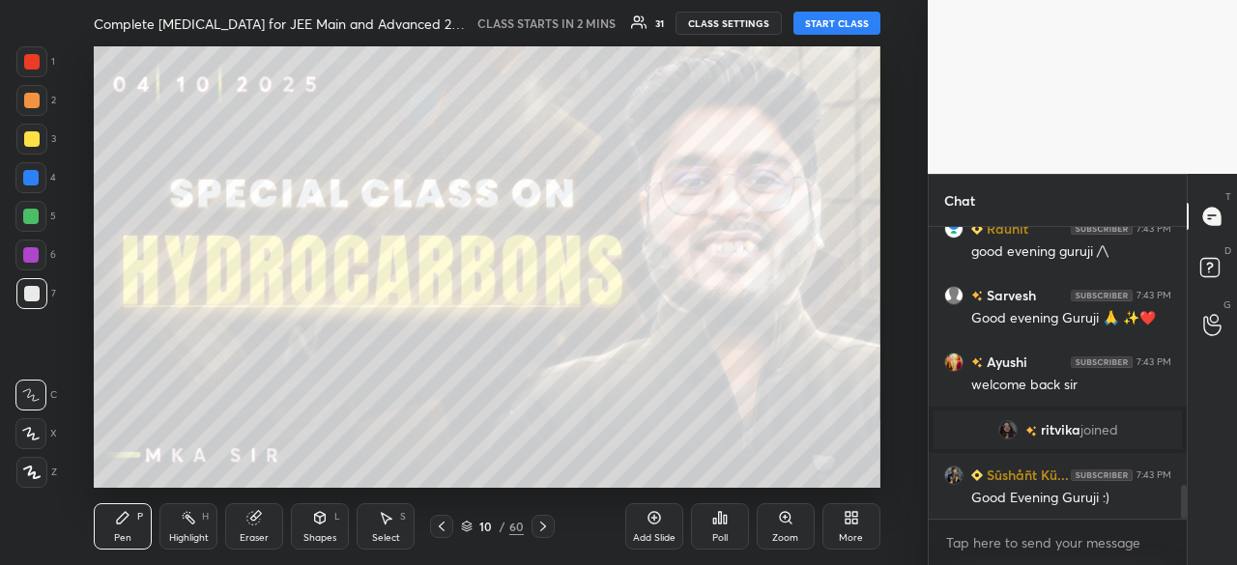
scroll to position [2313, 0]
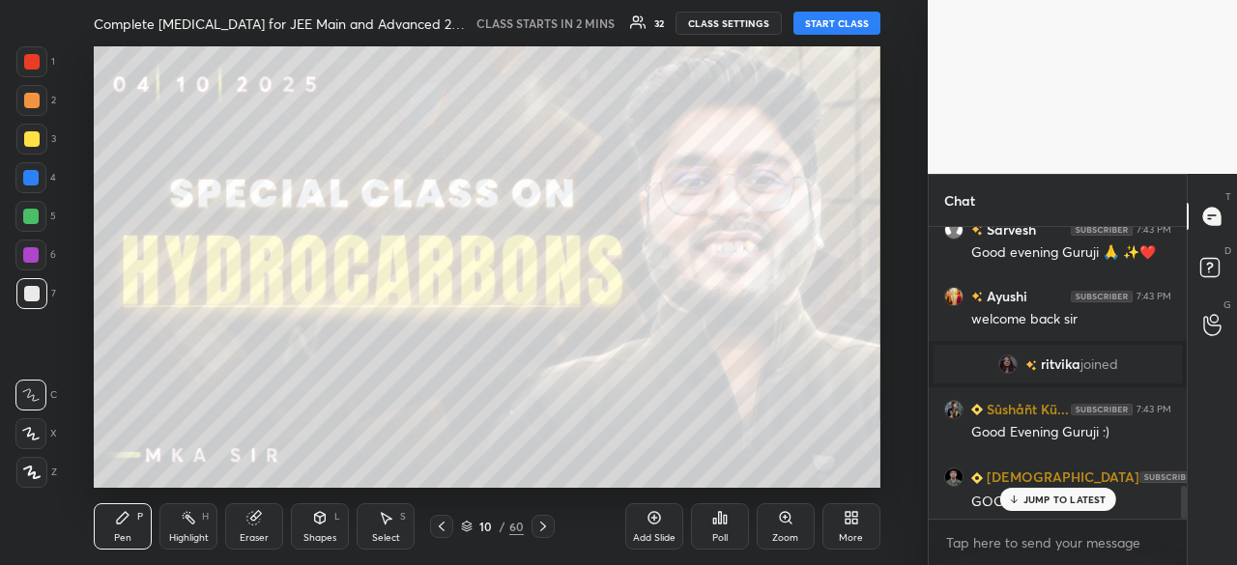
click at [538, 523] on icon at bounding box center [542, 526] width 15 height 15
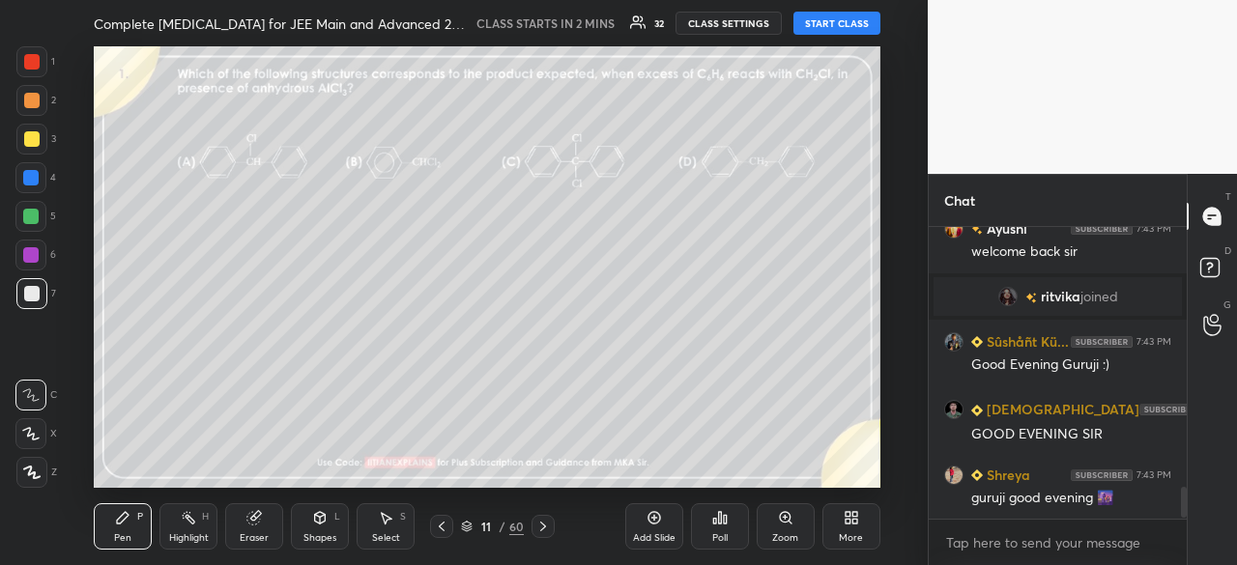
scroll to position [2447, 0]
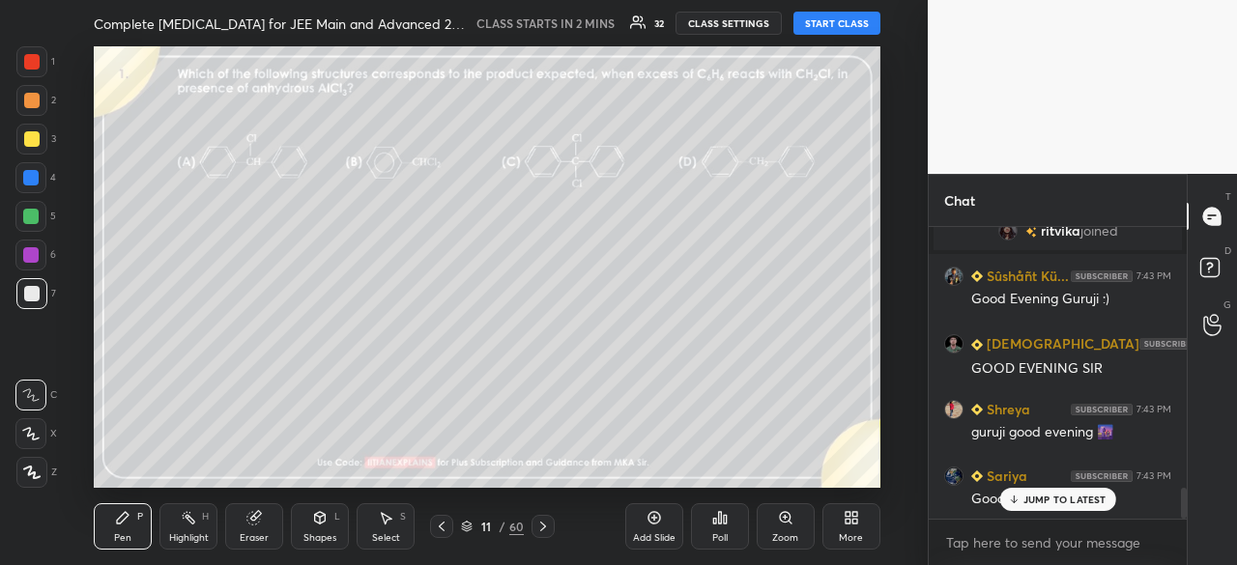
click at [539, 522] on icon at bounding box center [542, 526] width 15 height 15
click at [448, 524] on icon at bounding box center [441, 526] width 15 height 15
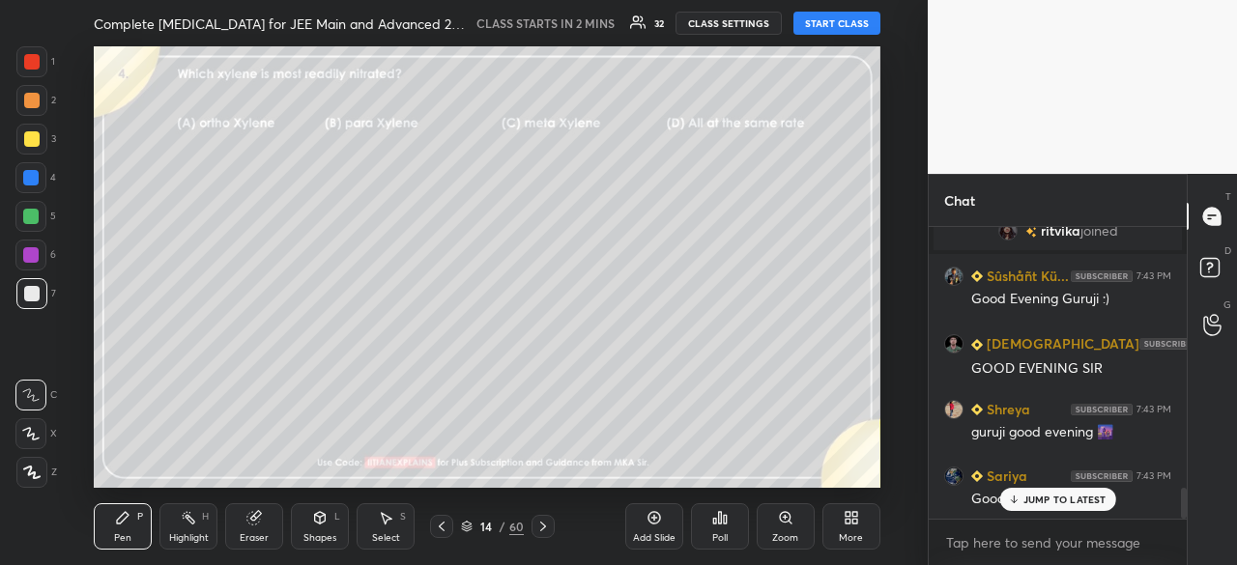
click at [452, 524] on div at bounding box center [441, 526] width 23 height 23
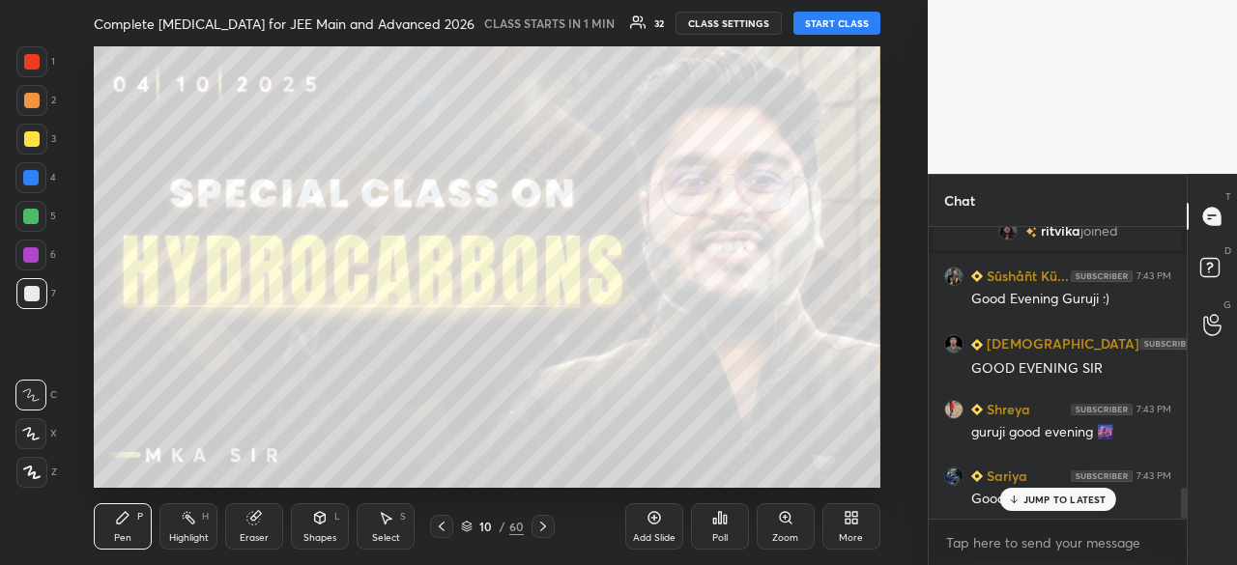
click at [452, 524] on div at bounding box center [441, 526] width 23 height 23
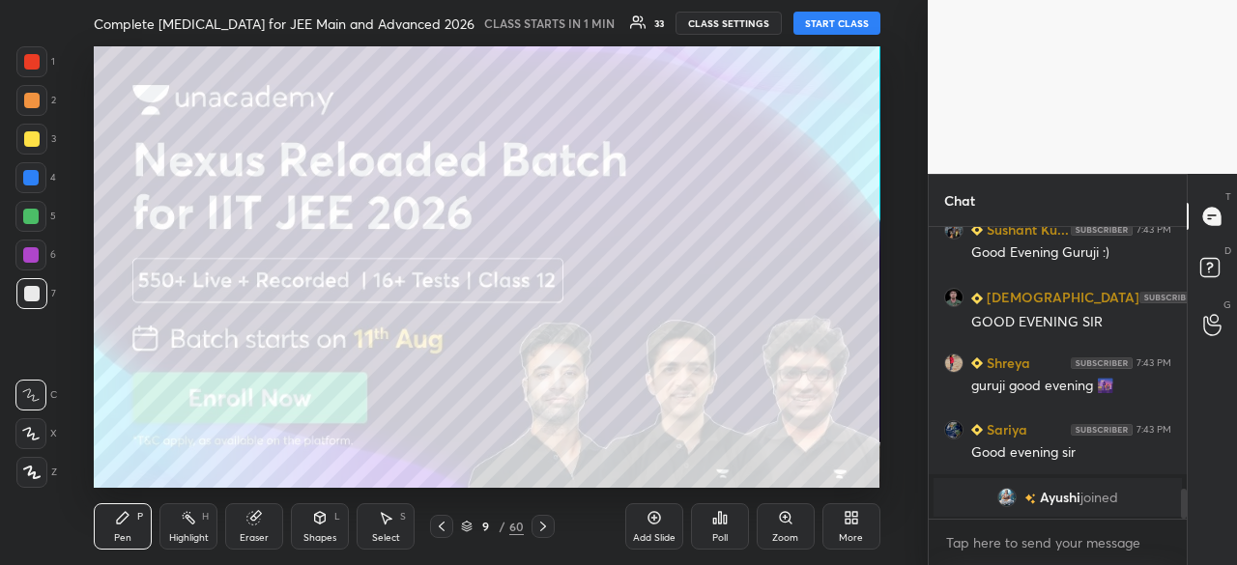
scroll to position [2561, 0]
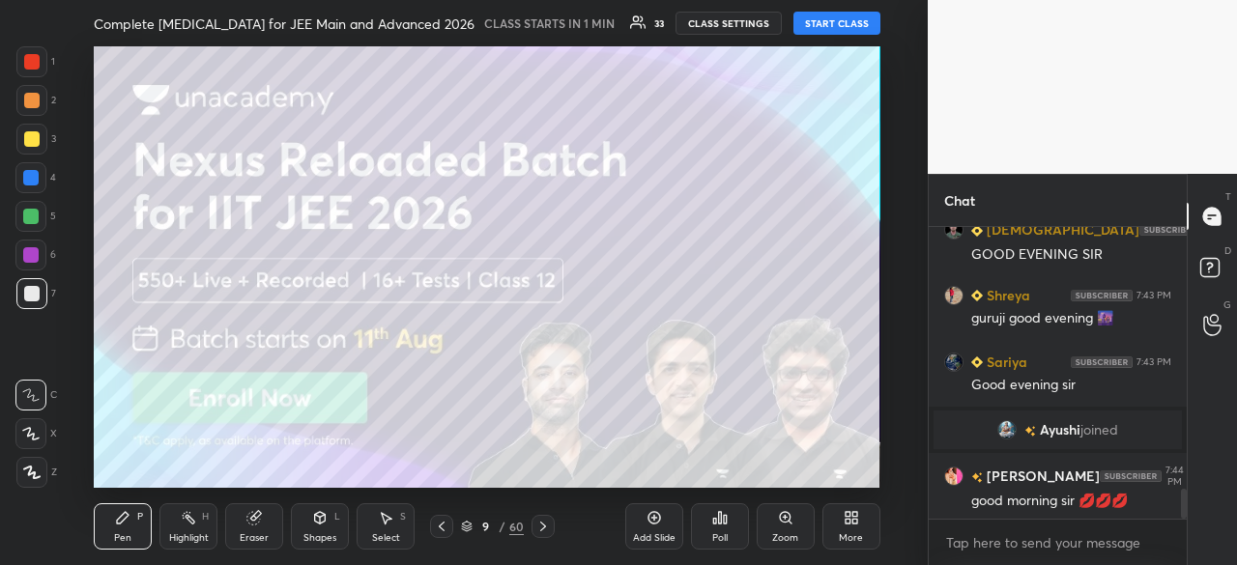
click at [540, 523] on icon at bounding box center [543, 527] width 6 height 10
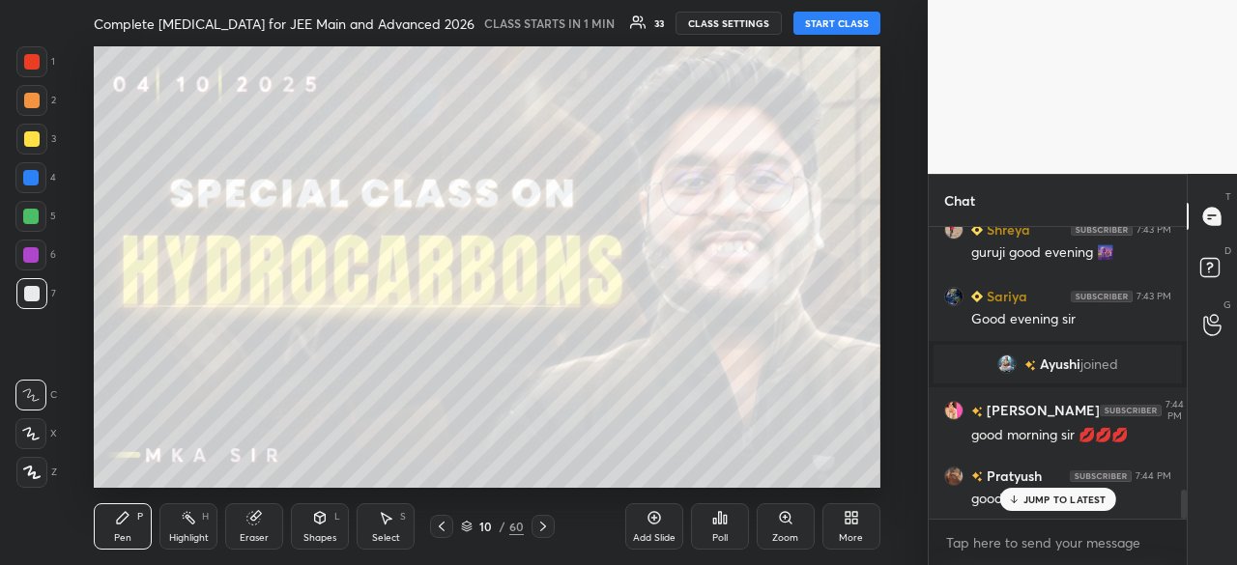
click at [834, 31] on button "START CLASS" at bounding box center [836, 23] width 87 height 23
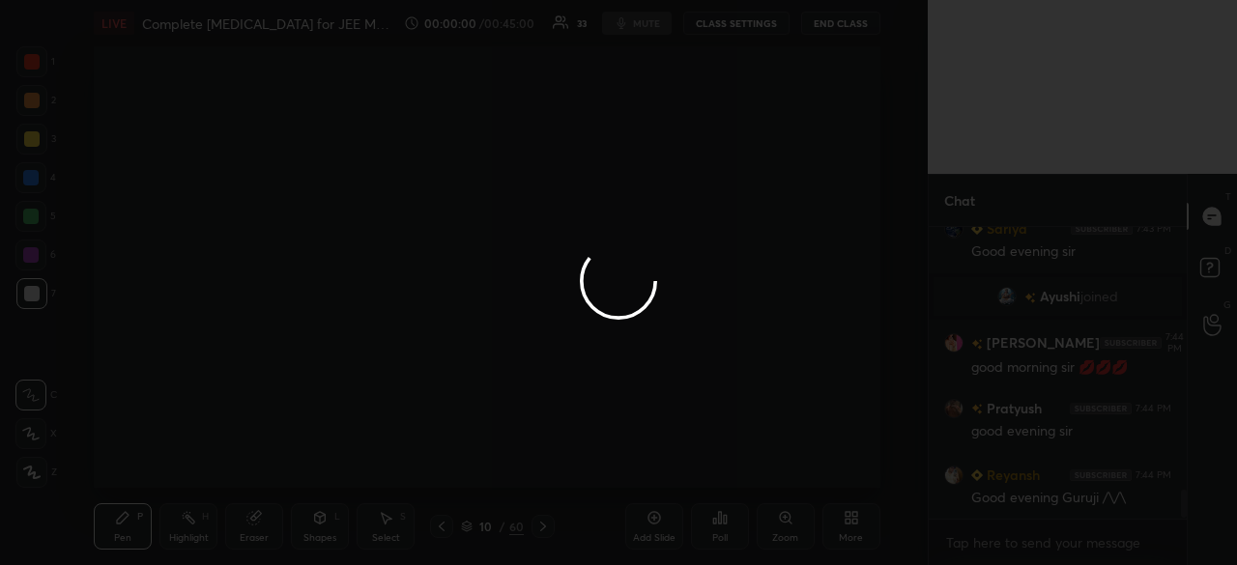
scroll to position [2760, 0]
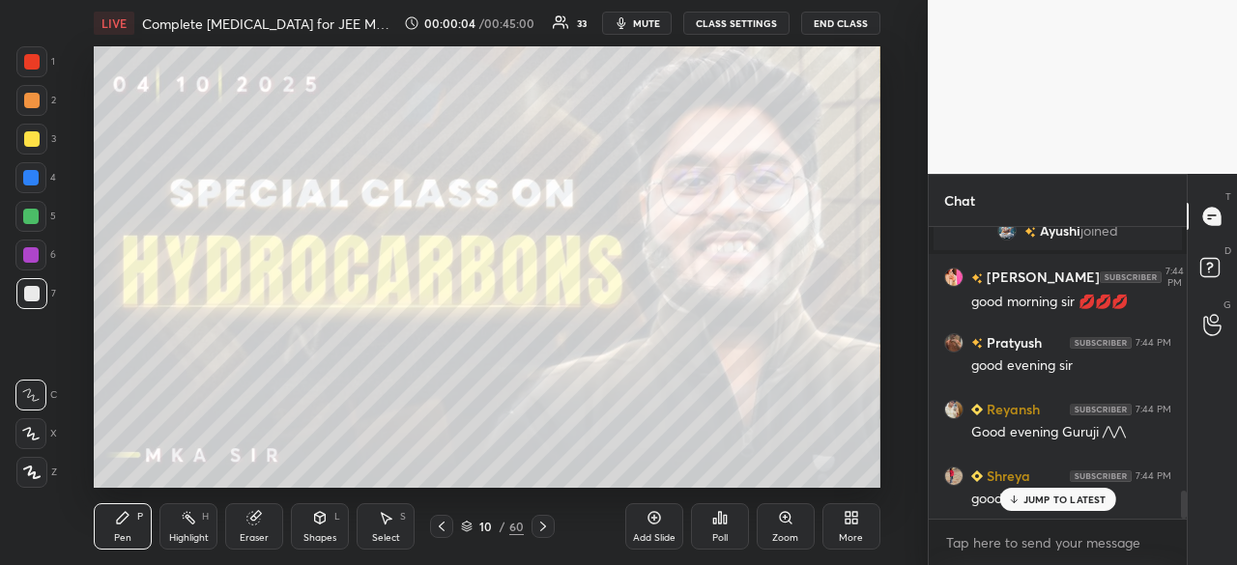
click at [742, 20] on button "CLASS SETTINGS" at bounding box center [736, 23] width 106 height 23
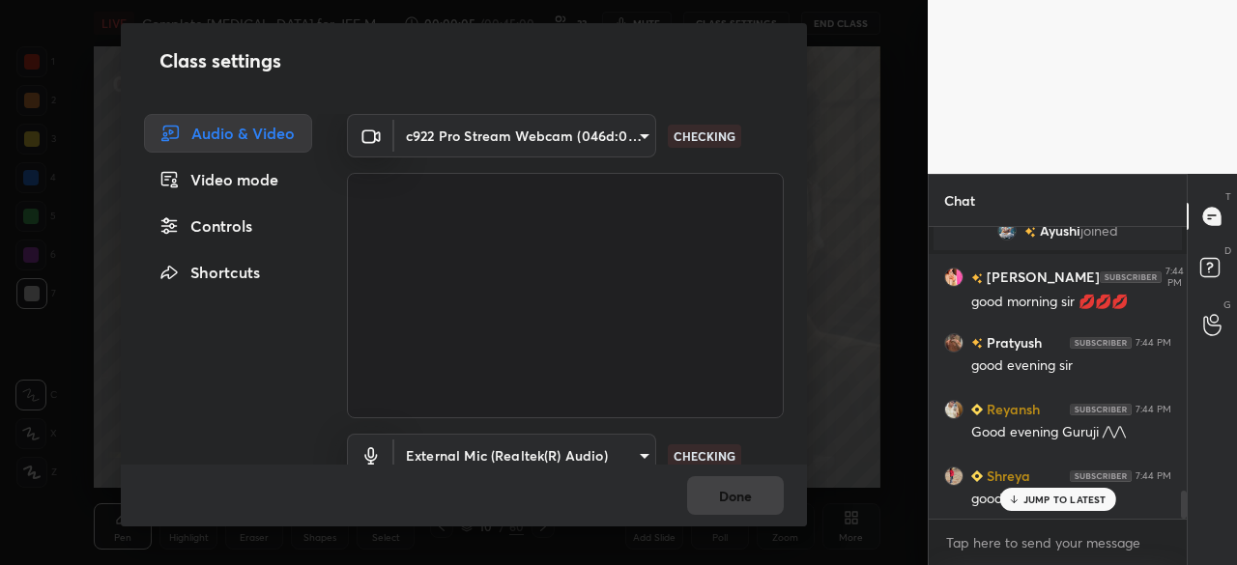
scroll to position [2806, 0]
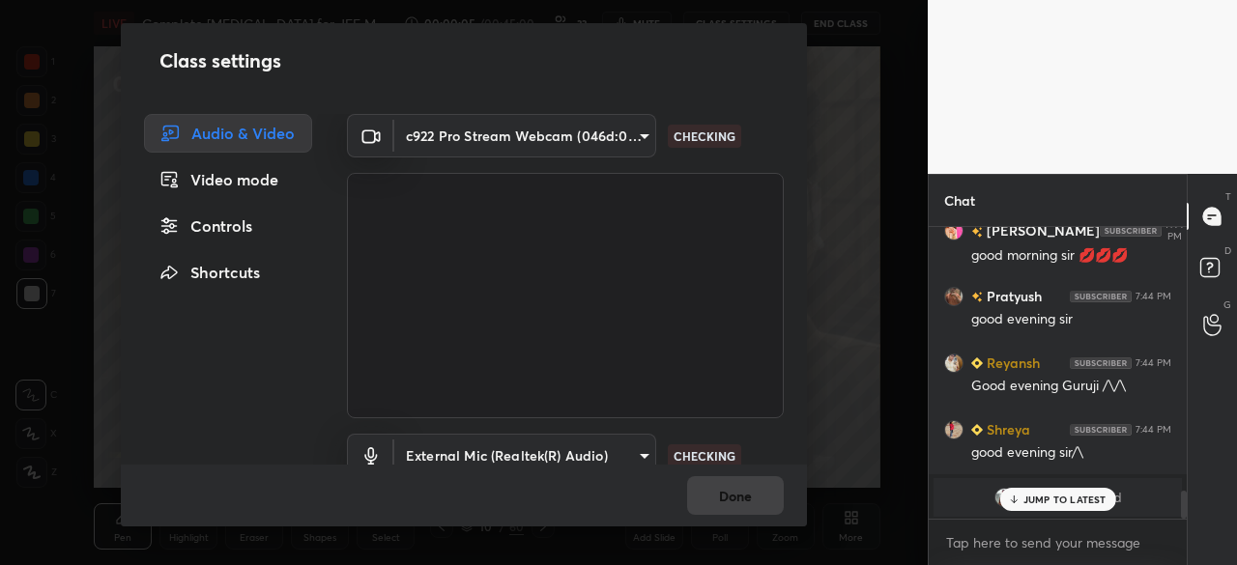
drag, startPoint x: 237, startPoint y: 212, endPoint x: 330, endPoint y: 231, distance: 95.7
click at [238, 212] on div "Controls" at bounding box center [228, 226] width 168 height 39
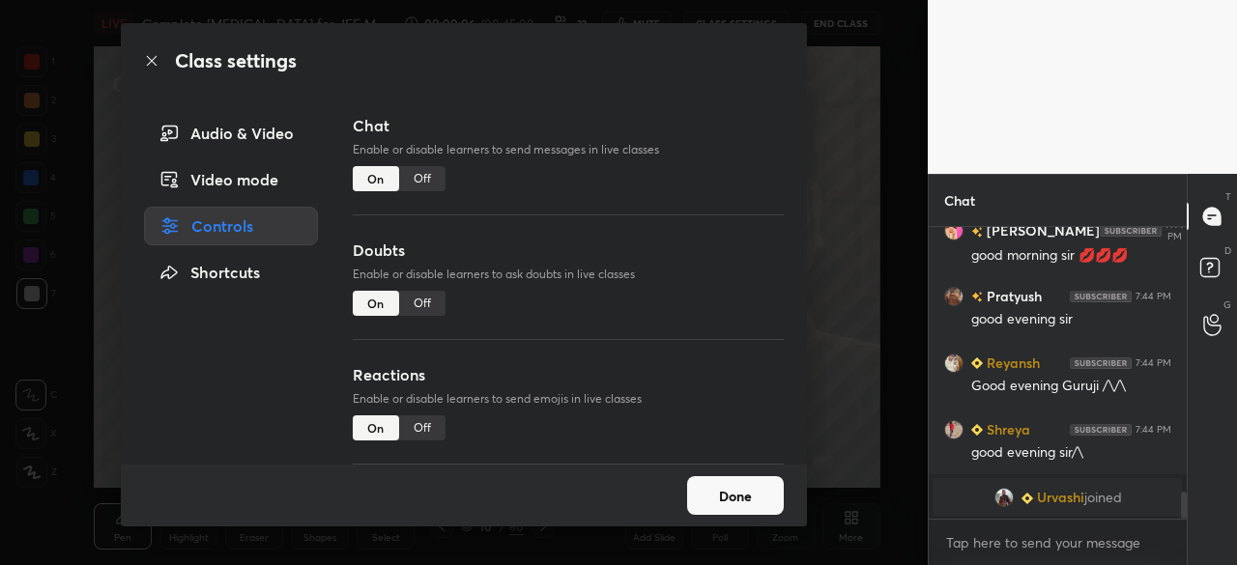
scroll to position [2874, 0]
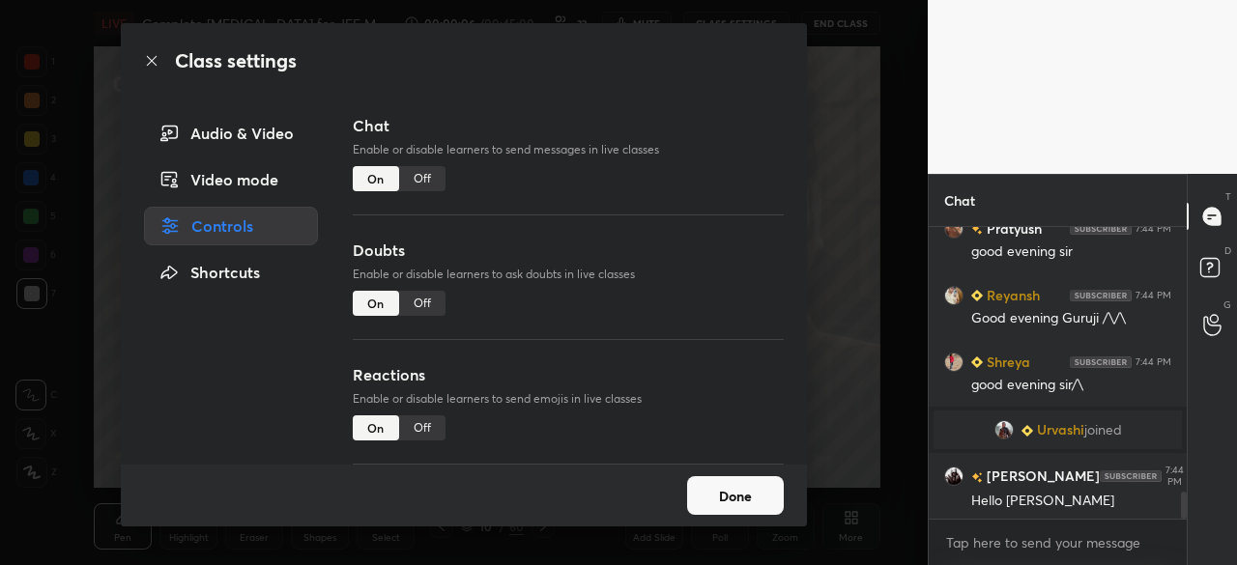
click at [429, 307] on div "Off" at bounding box center [422, 303] width 46 height 25
click at [427, 416] on div "Off" at bounding box center [422, 428] width 46 height 25
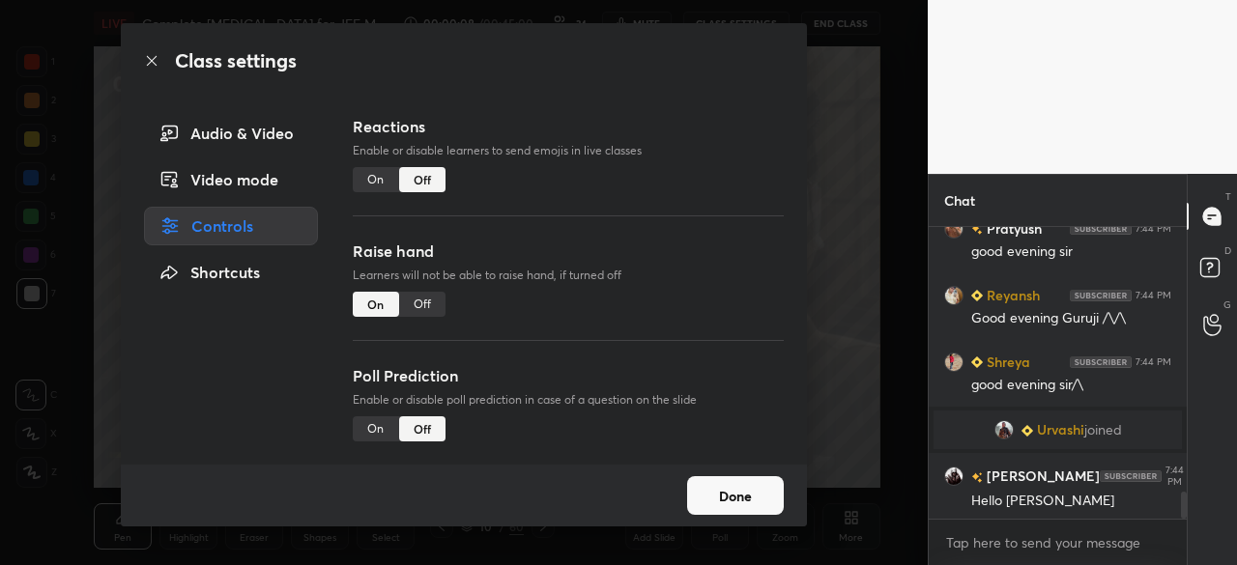
scroll to position [2940, 0]
click at [417, 292] on div "Off" at bounding box center [422, 304] width 46 height 25
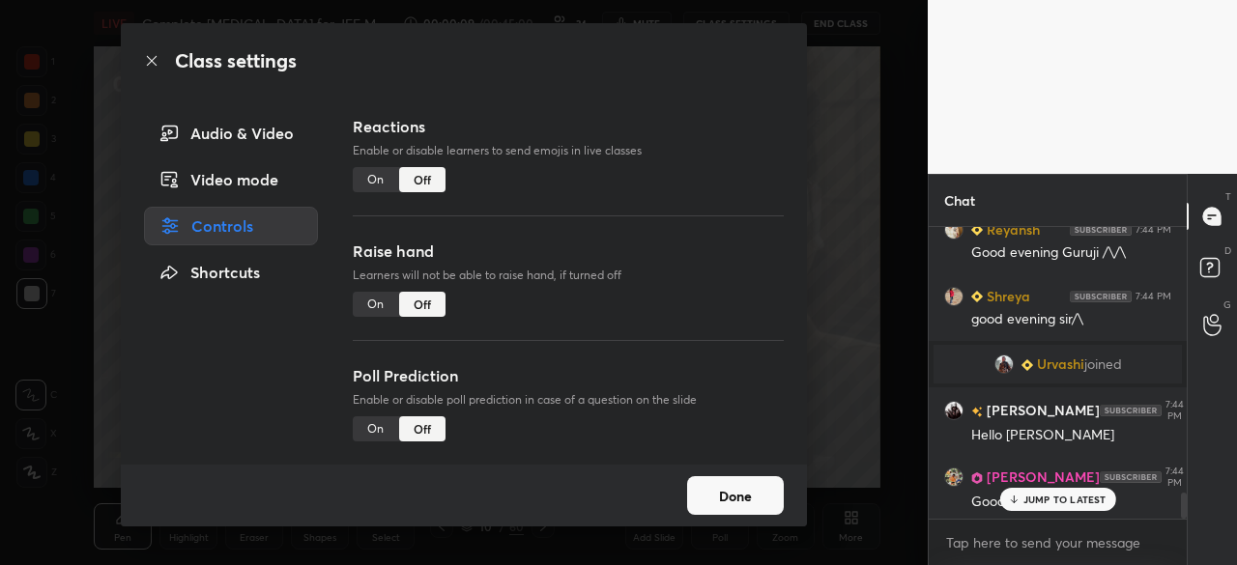
click at [750, 496] on button "Done" at bounding box center [735, 495] width 97 height 39
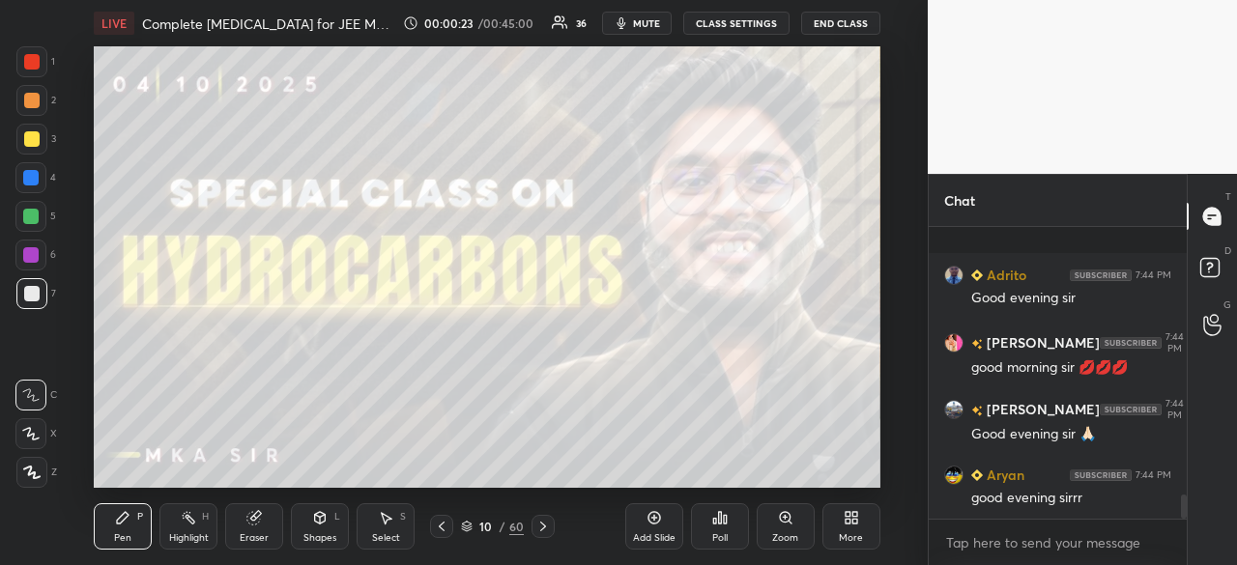
scroll to position [3177, 0]
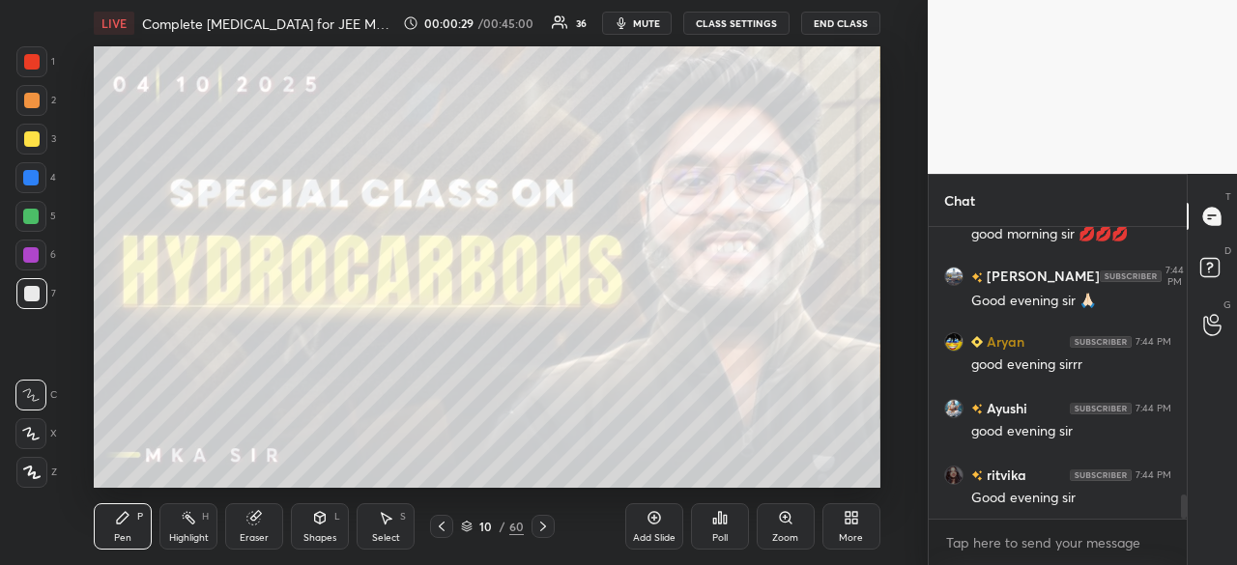
click at [836, 507] on div "More" at bounding box center [851, 526] width 58 height 46
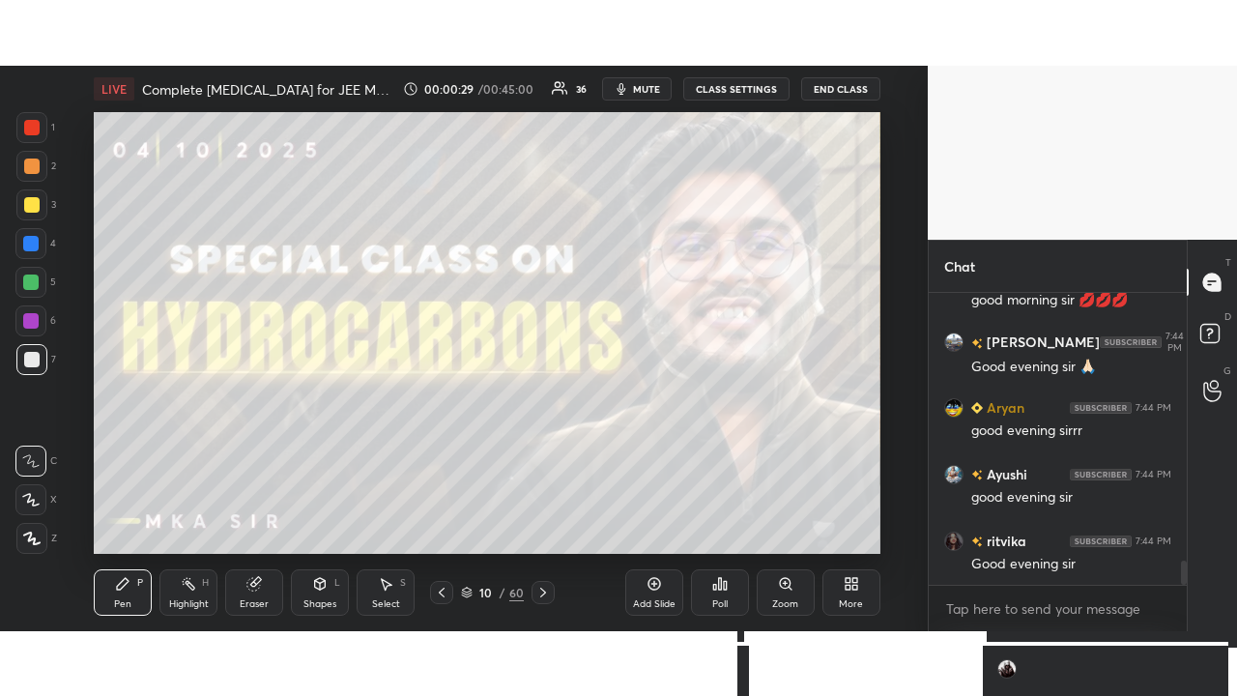
scroll to position [3243, 0]
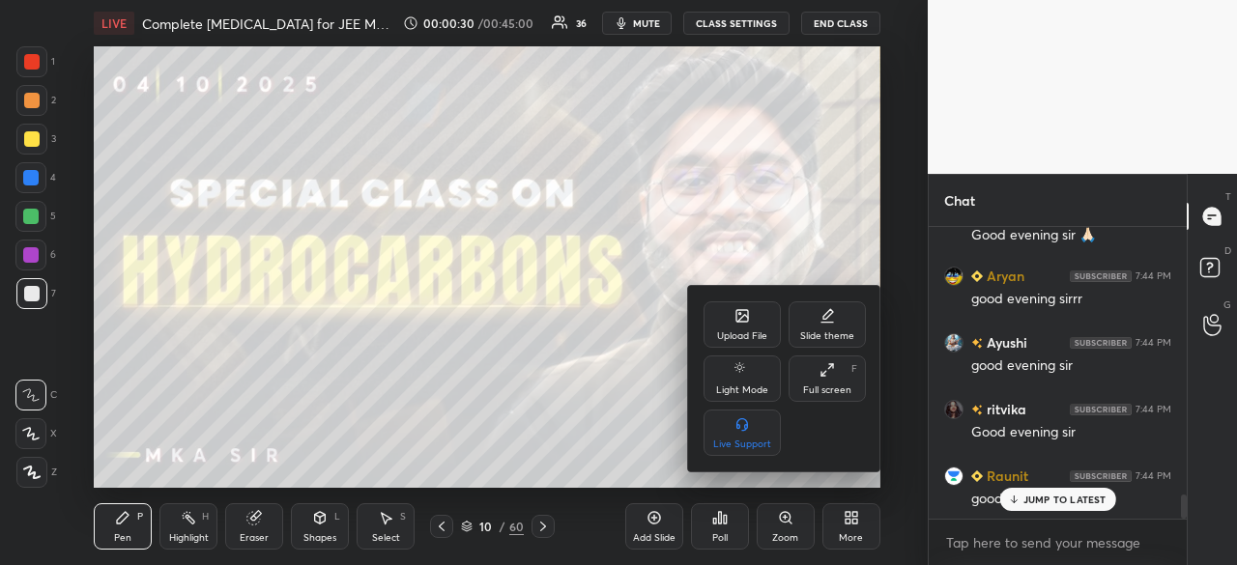
drag, startPoint x: 830, startPoint y: 356, endPoint x: 829, endPoint y: 444, distance: 87.9
click at [830, 357] on div "Full screen F" at bounding box center [827, 379] width 77 height 46
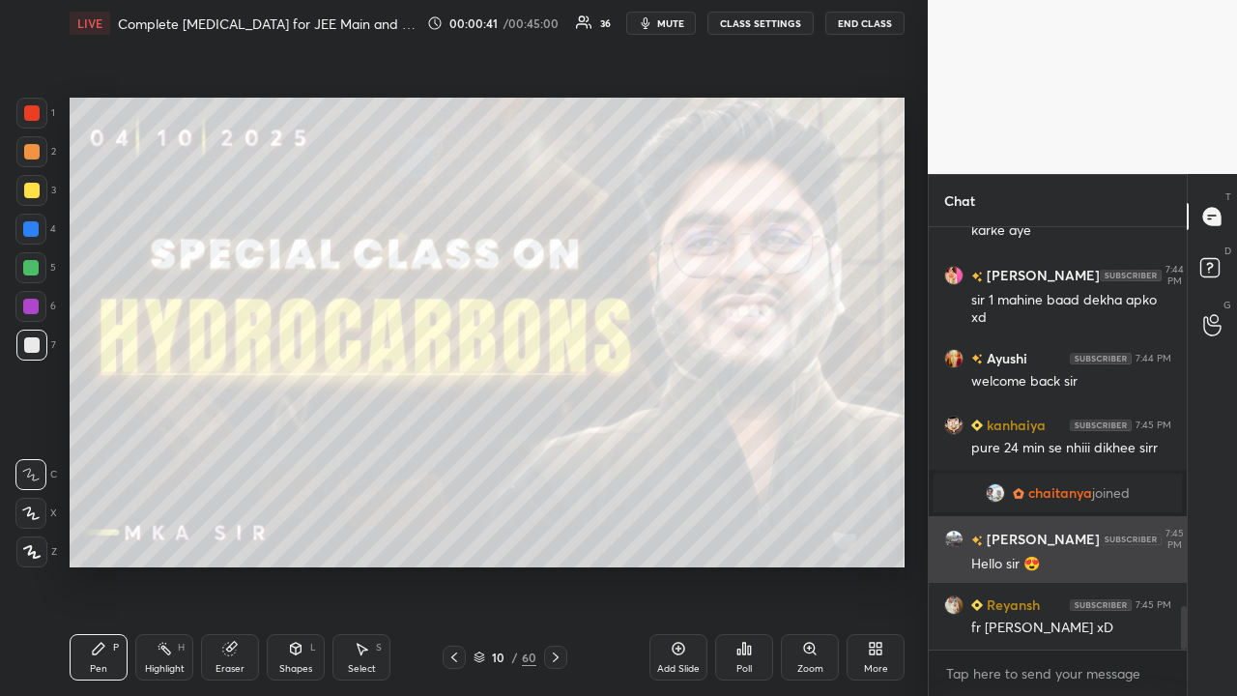
scroll to position [3796, 0]
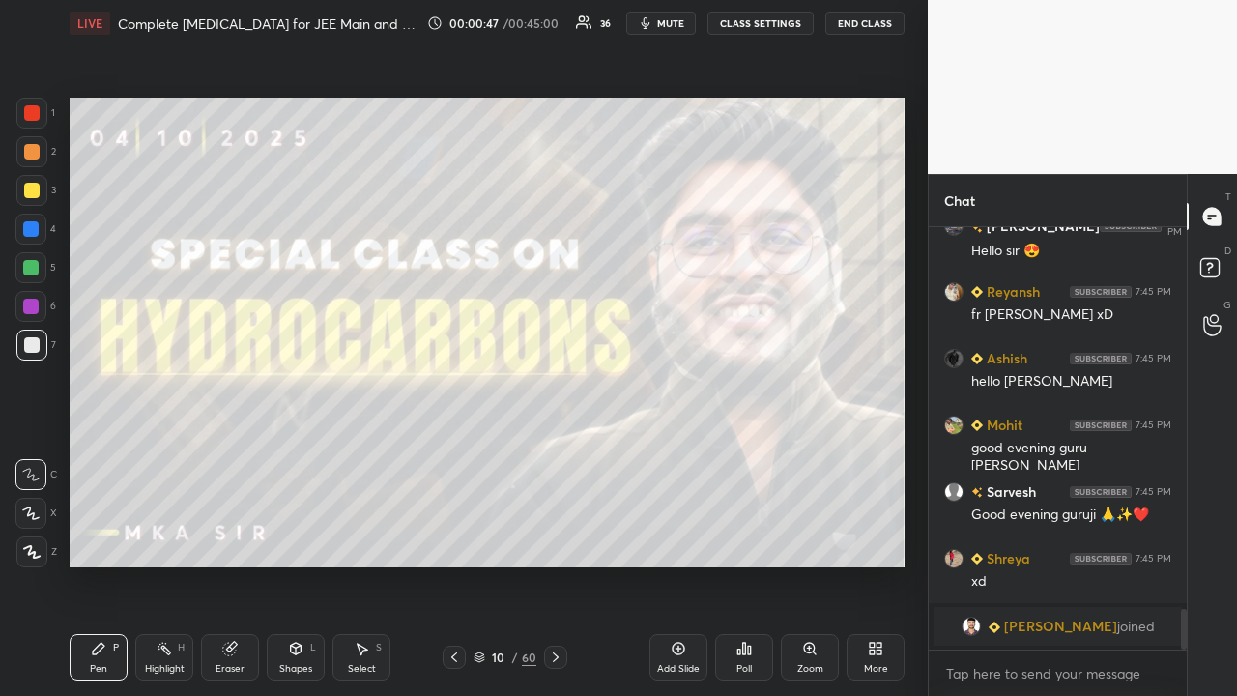
click at [1004, 564] on div "grid" at bounding box center [996, 627] width 15 height 20
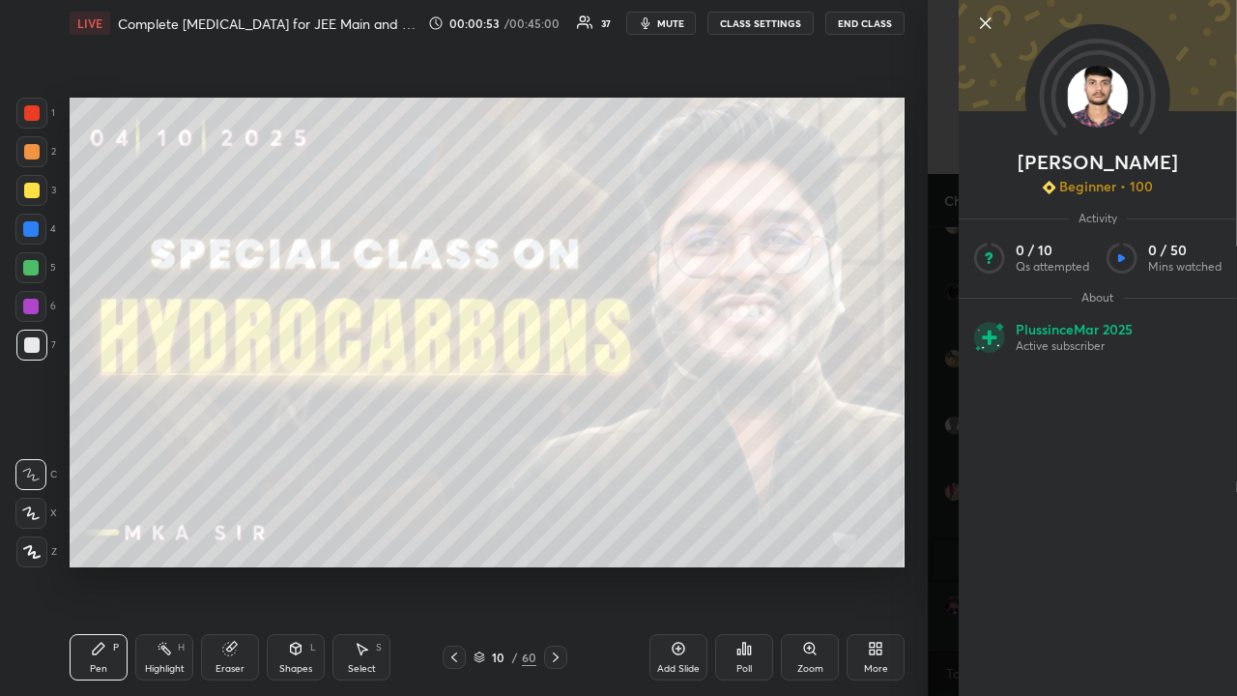
click at [932, 220] on div "Kumar Beginner • 100 Activity 0 / 10 Qs attempted 0 / 50 Mins watched About Plu…" at bounding box center [1082, 348] width 309 height 696
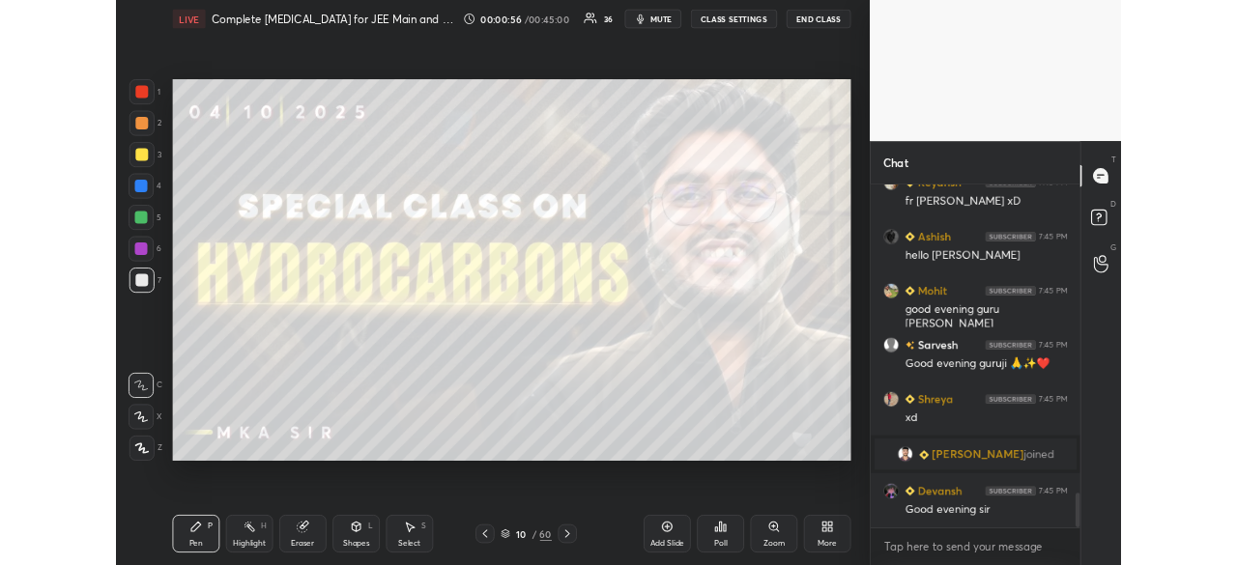
scroll to position [442, 850]
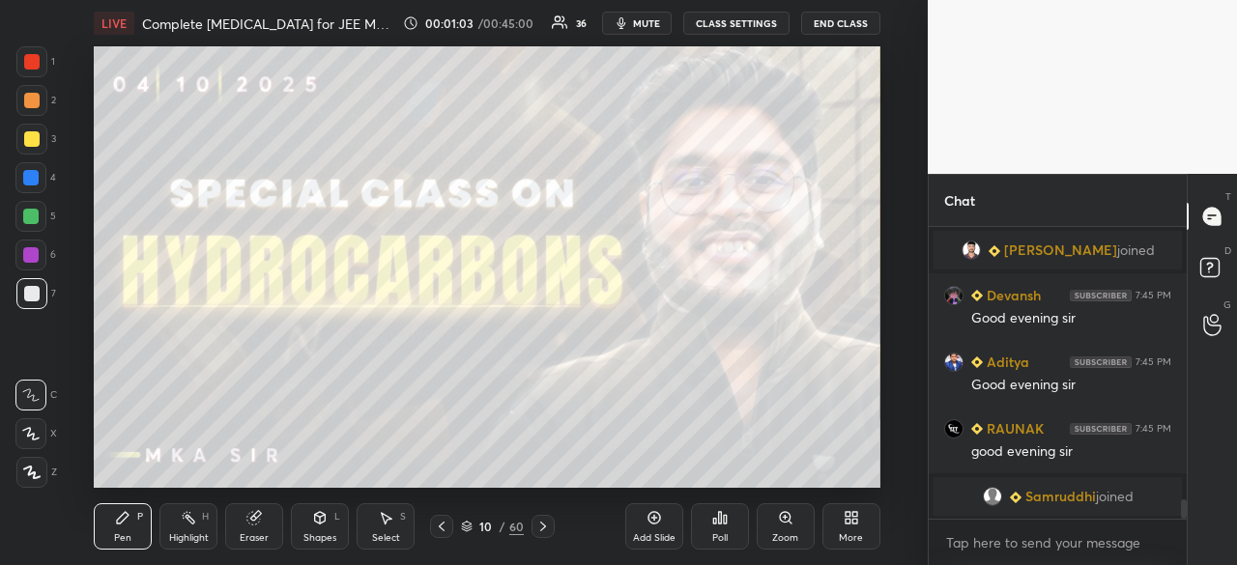
click at [842, 533] on div "More" at bounding box center [851, 538] width 24 height 10
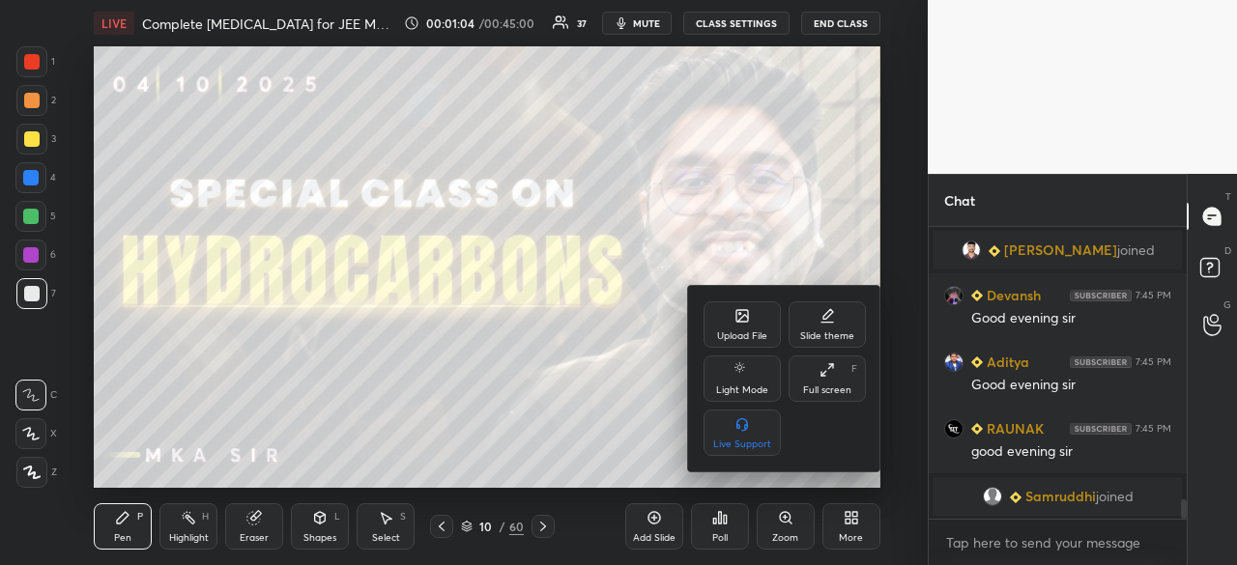
click at [816, 397] on div "Full screen F" at bounding box center [827, 379] width 77 height 46
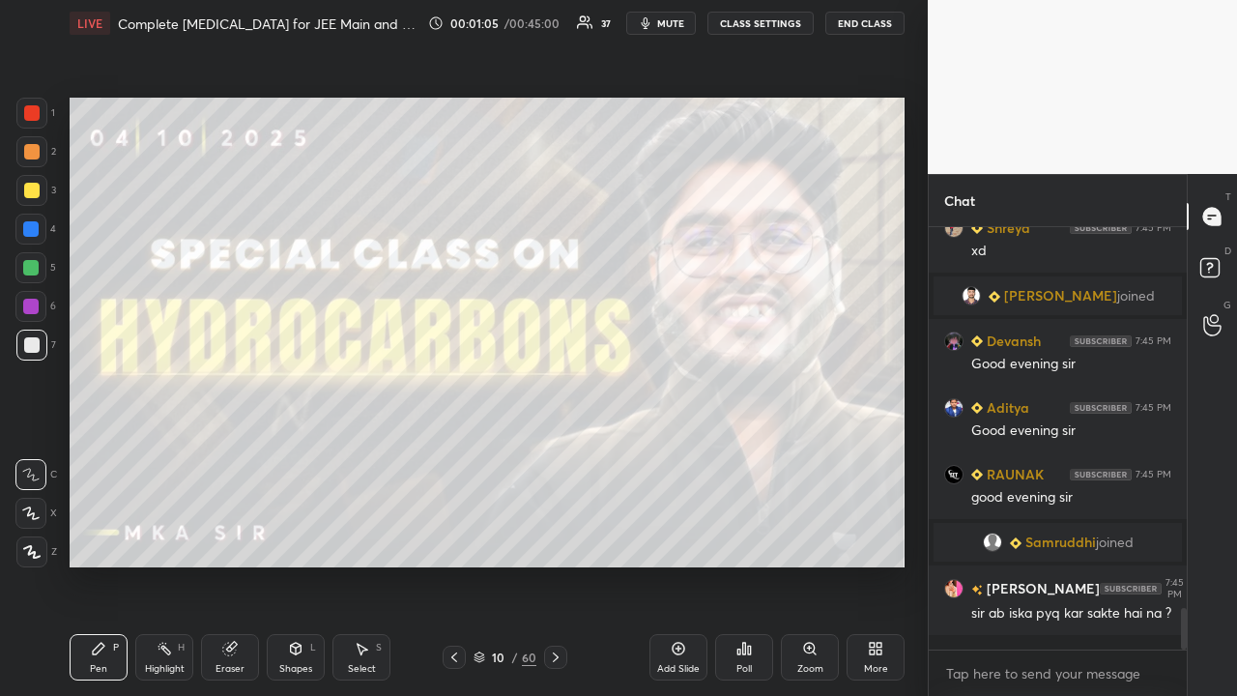
click at [657, 14] on button "mute" at bounding box center [661, 23] width 70 height 23
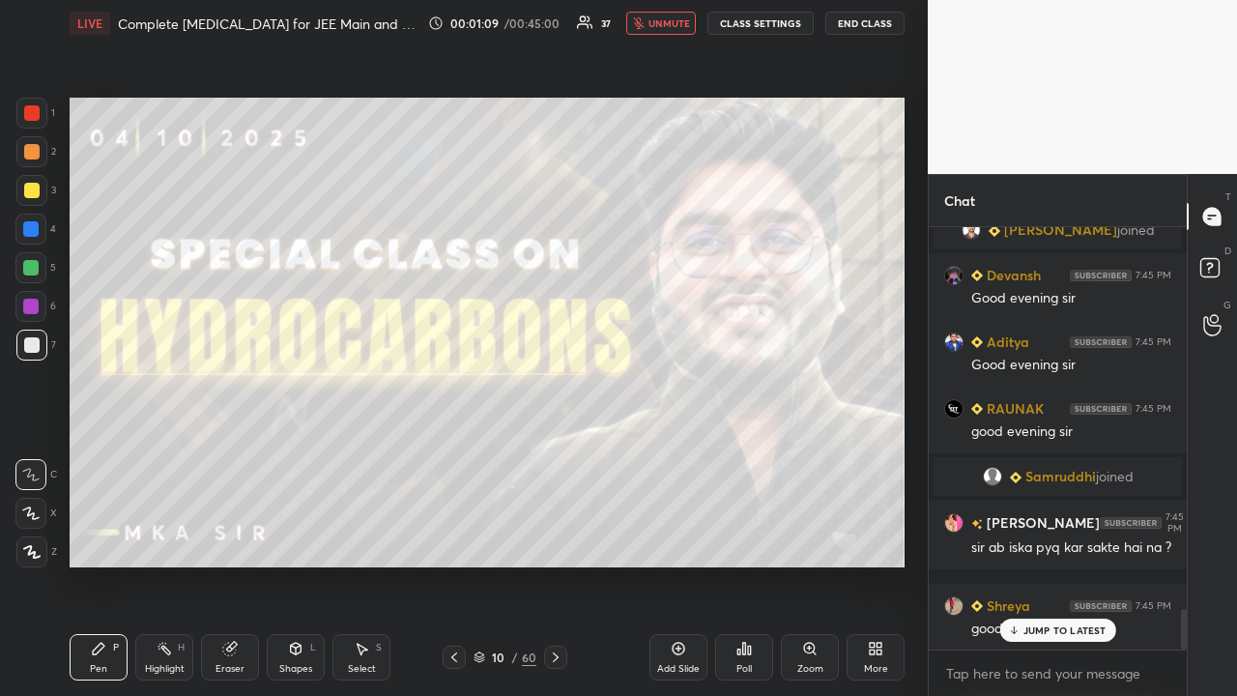
drag, startPoint x: 663, startPoint y: 32, endPoint x: 632, endPoint y: 58, distance: 40.5
click at [663, 28] on button "unmute" at bounding box center [661, 23] width 70 height 23
click at [1050, 564] on p "JUMP TO LATEST" at bounding box center [1064, 630] width 83 height 12
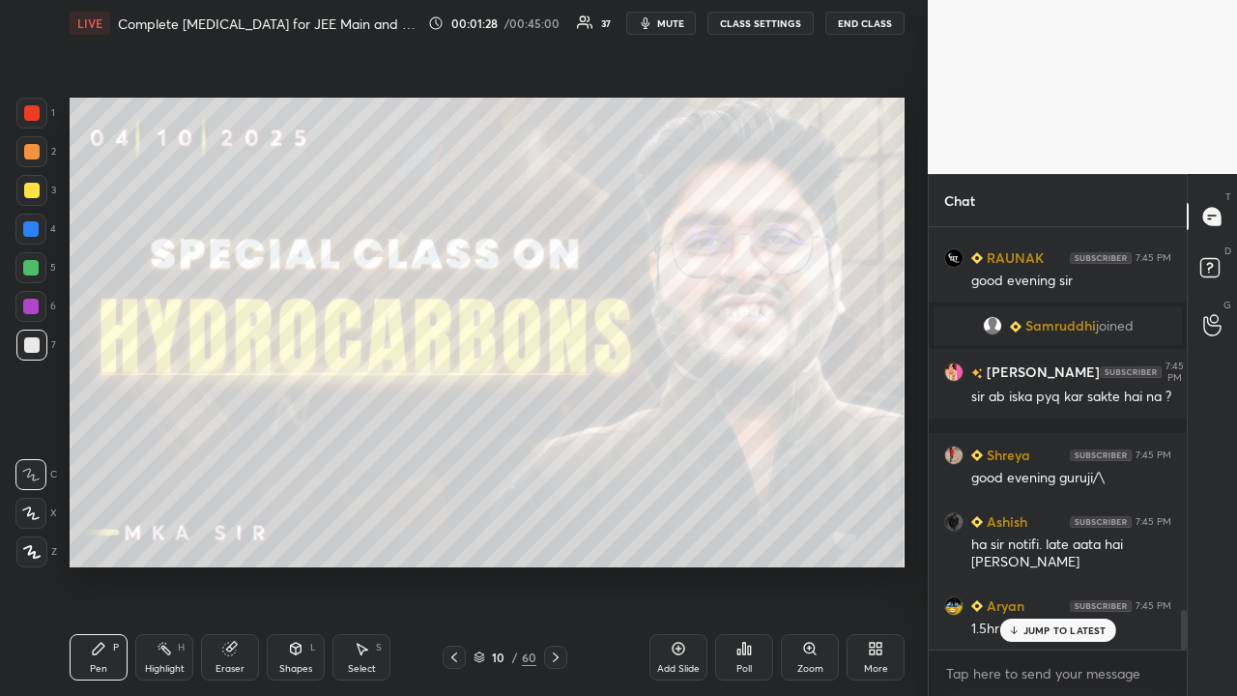
drag, startPoint x: 1056, startPoint y: 629, endPoint x: 965, endPoint y: 652, distance: 93.7
click at [1055, 564] on p "JUMP TO LATEST" at bounding box center [1064, 630] width 83 height 12
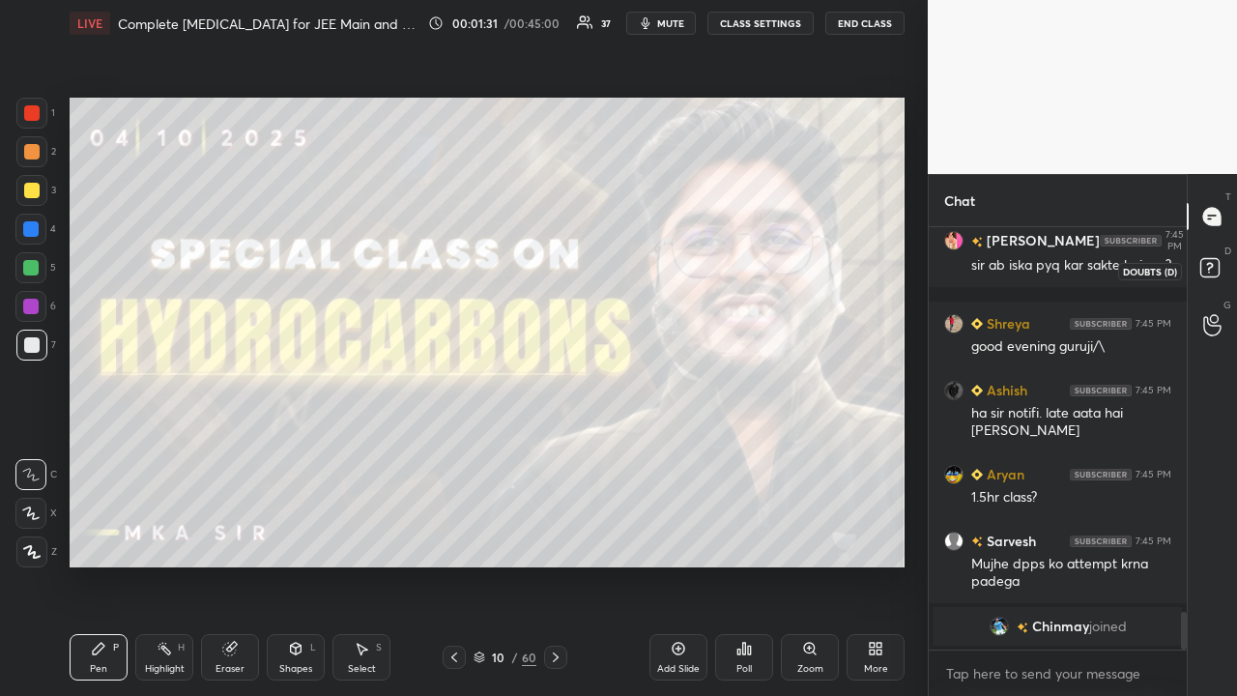
scroll to position [4281, 0]
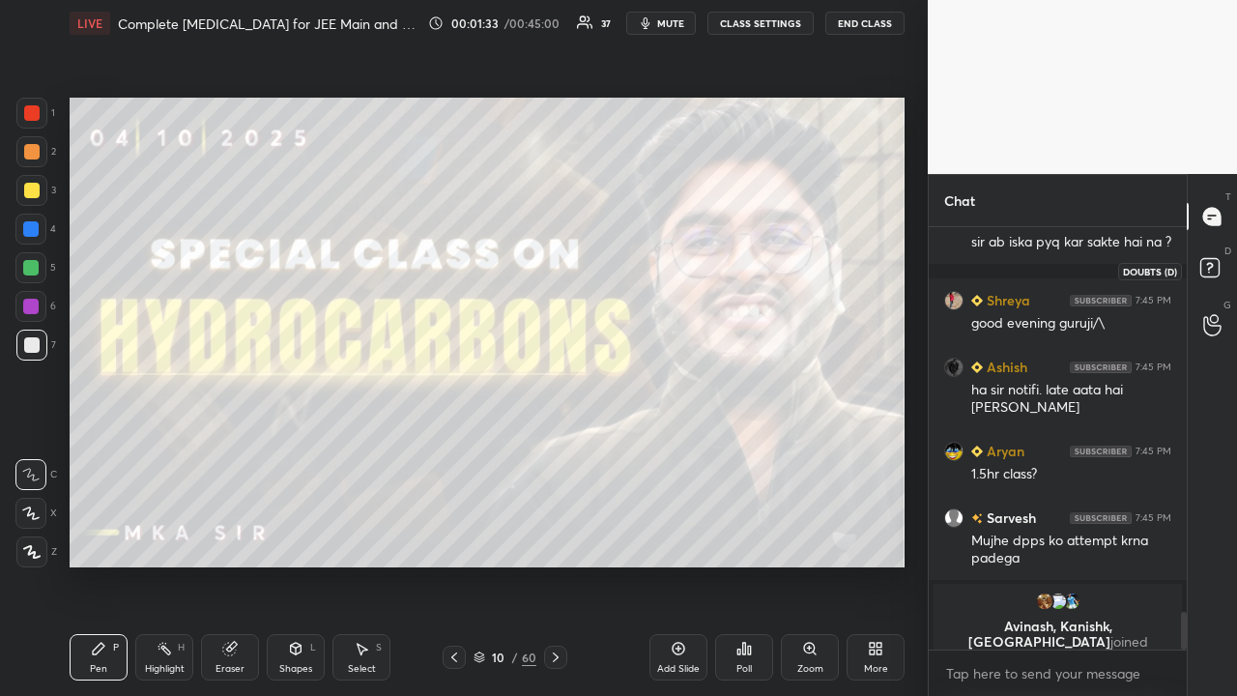
click at [1210, 275] on rect at bounding box center [1209, 268] width 18 height 18
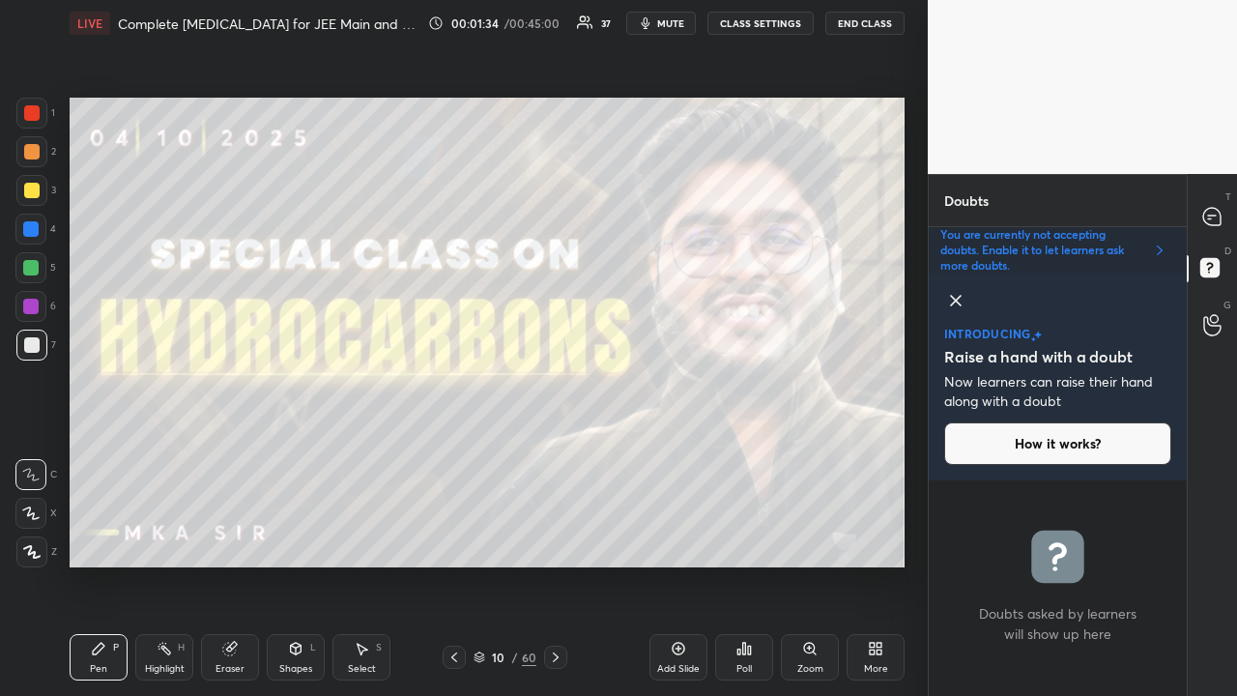
click at [956, 300] on icon at bounding box center [955, 300] width 23 height 23
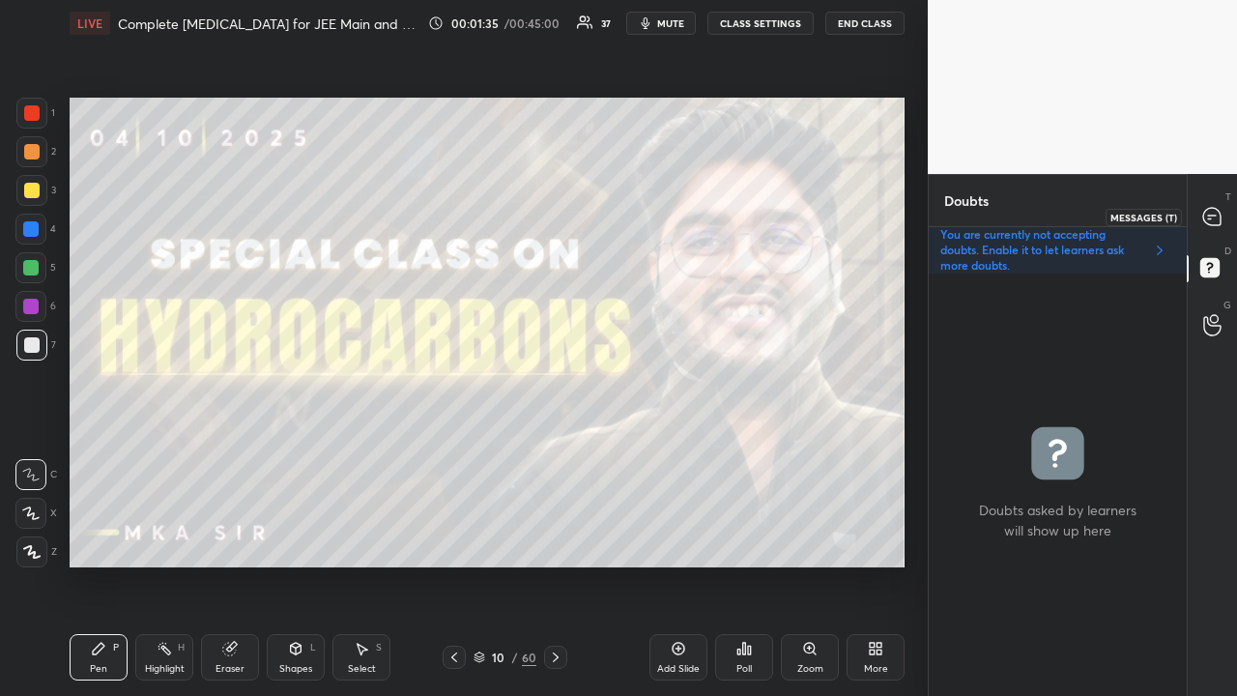
click at [1214, 215] on icon at bounding box center [1212, 215] width 8 height 0
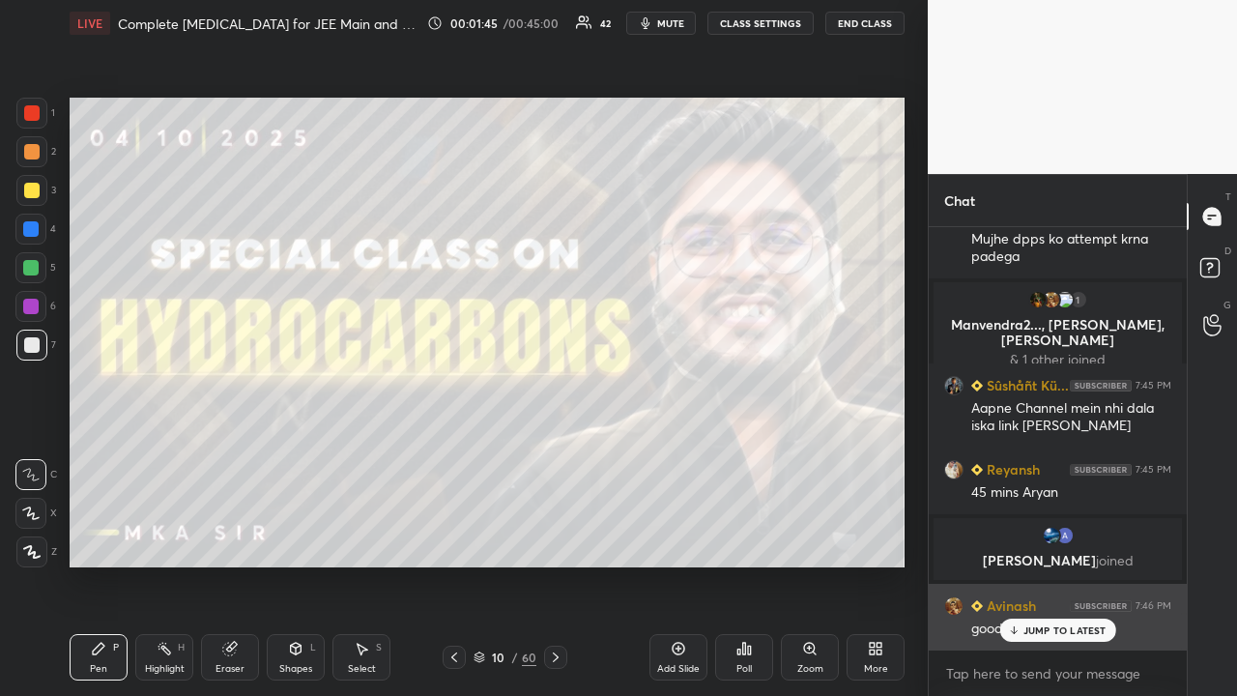
drag, startPoint x: 1057, startPoint y: 627, endPoint x: 1034, endPoint y: 634, distance: 24.2
click at [1059, 564] on p "JUMP TO LATEST" at bounding box center [1064, 630] width 83 height 12
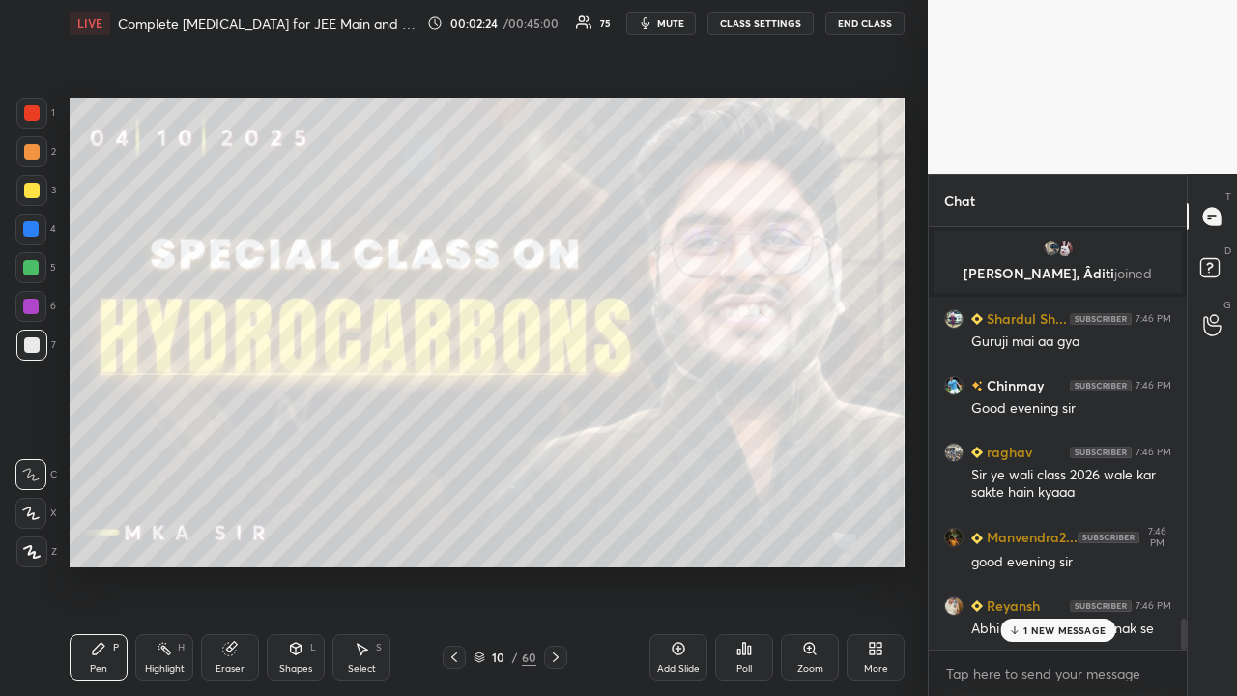
scroll to position [5545, 0]
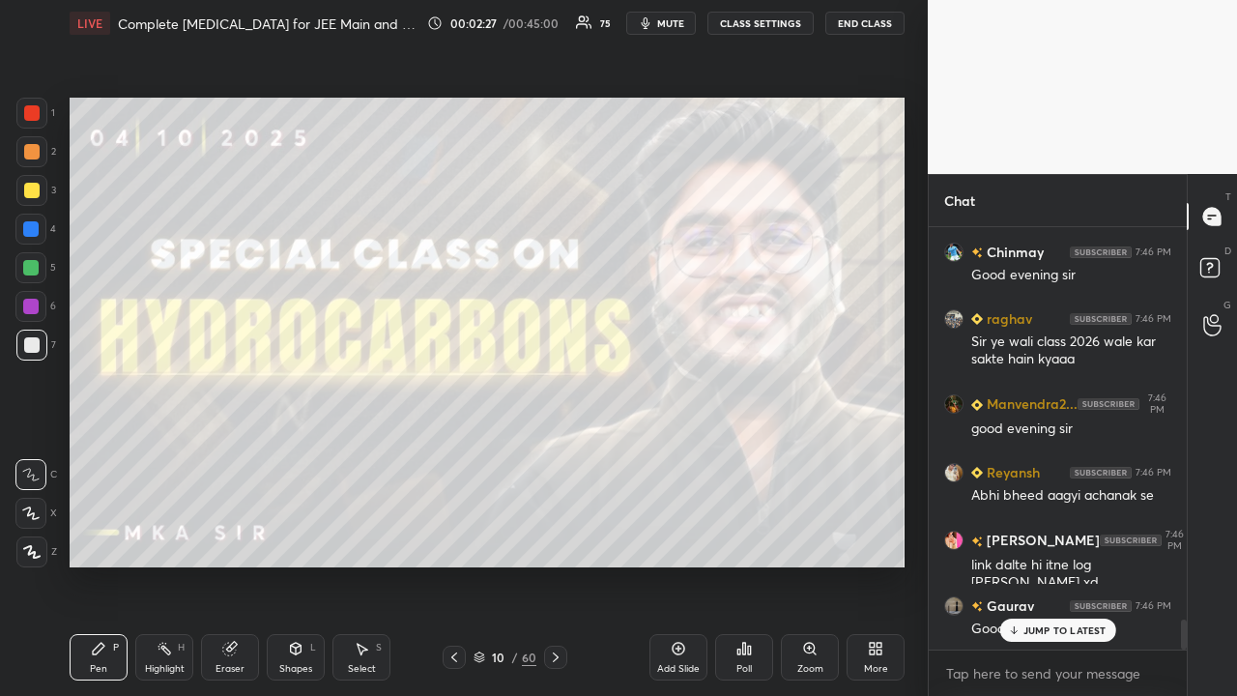
drag, startPoint x: 1051, startPoint y: 636, endPoint x: 1004, endPoint y: 634, distance: 47.4
click at [1050, 564] on p "JUMP TO LATEST" at bounding box center [1064, 630] width 83 height 12
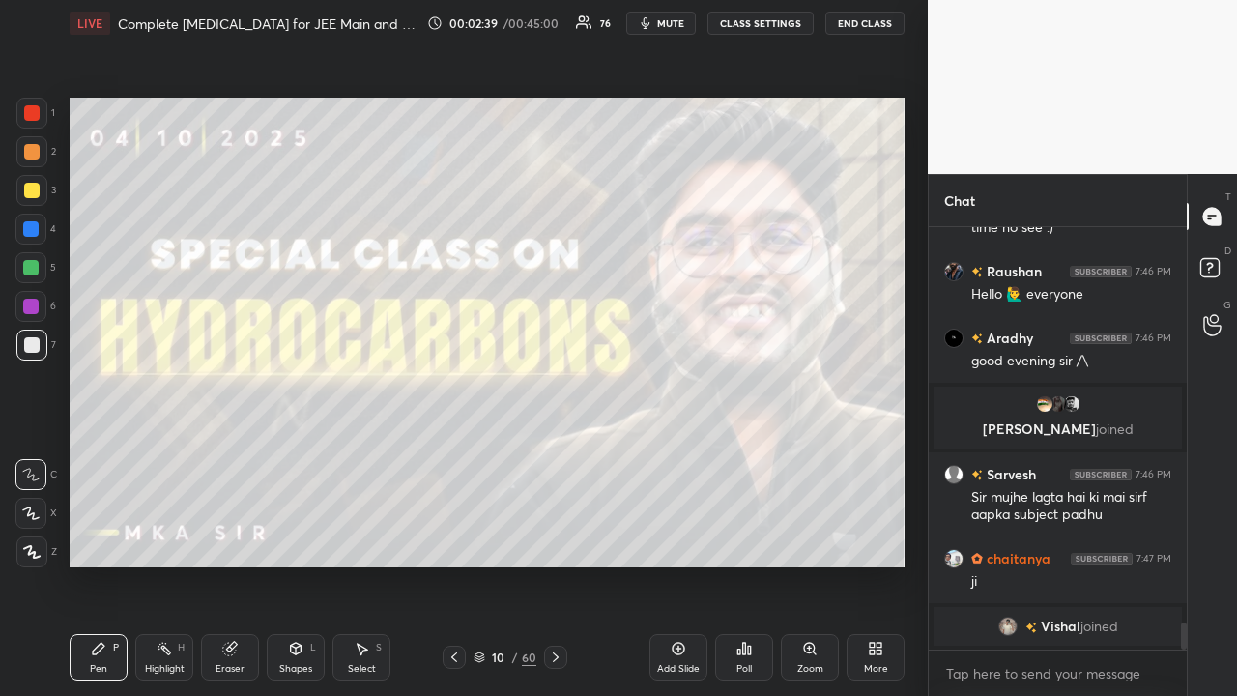
scroll to position [5885, 0]
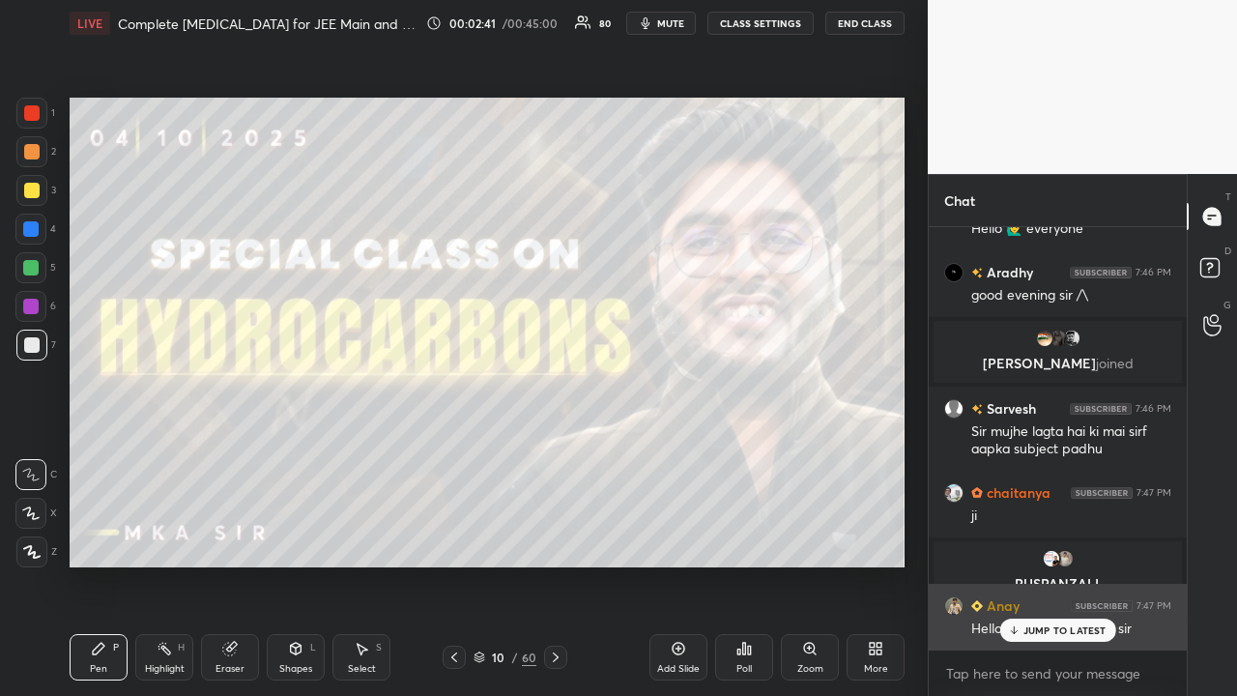
drag, startPoint x: 1063, startPoint y: 626, endPoint x: 1001, endPoint y: 626, distance: 61.8
click at [1062, 564] on p "JUMP TO LATEST" at bounding box center [1064, 630] width 83 height 12
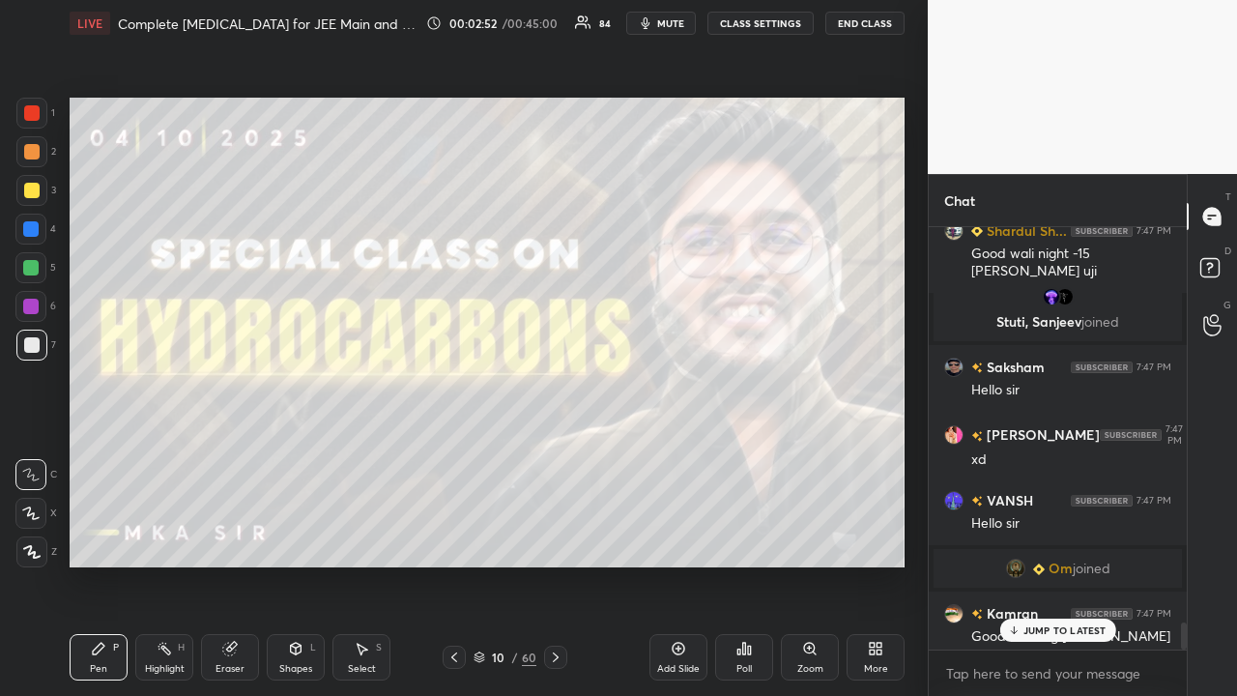
scroll to position [6252, 0]
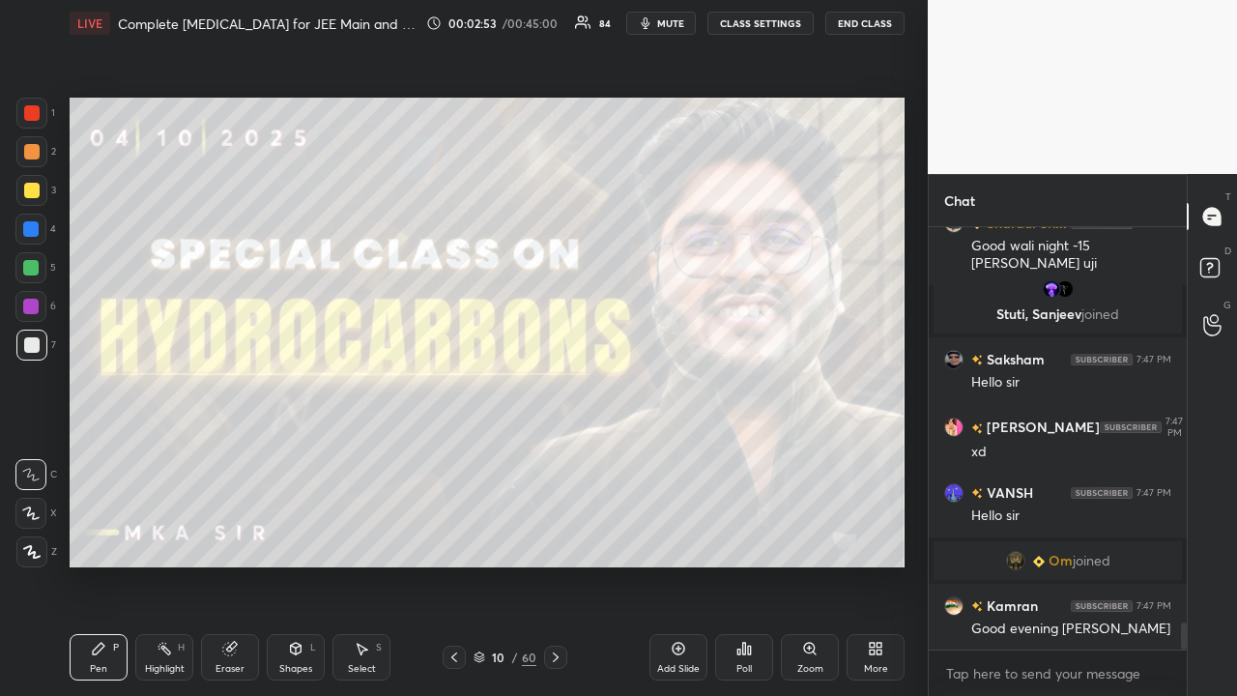
click at [1043, 564] on div "Ek kisss dedo 💋💋💋💋💋💋 sirrrrrrrrr" at bounding box center [1071, 704] width 200 height 37
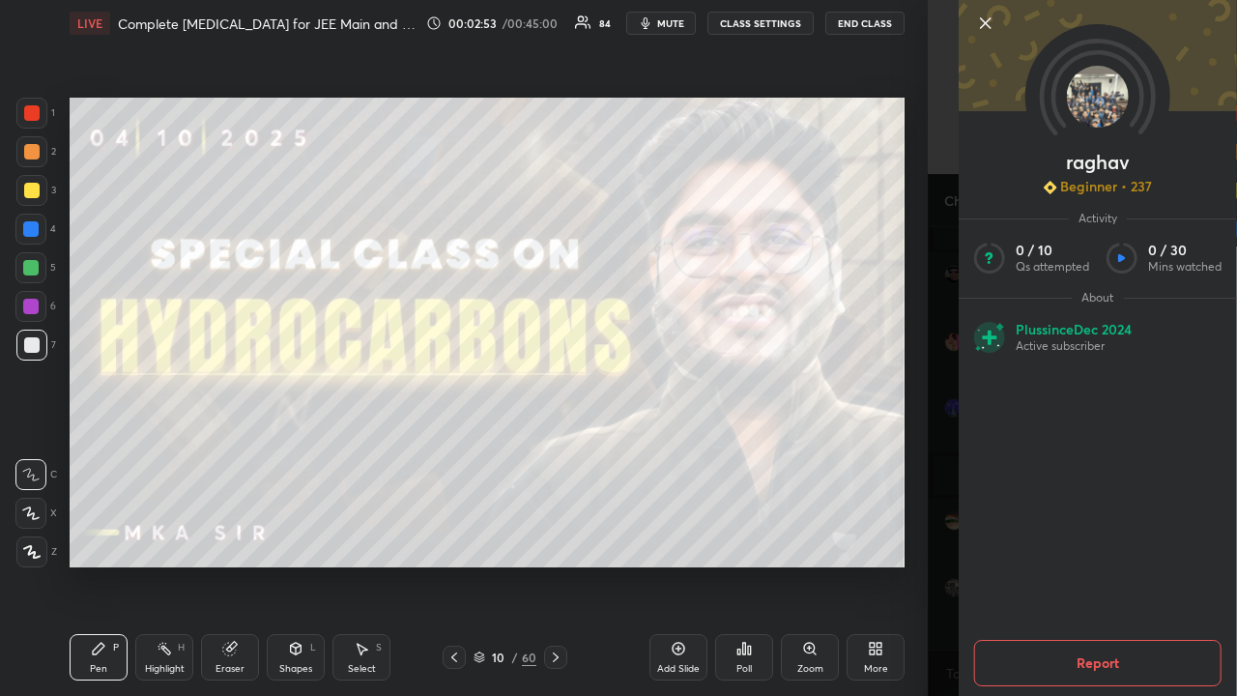
click at [898, 564] on div "Add Slide Poll Zoom More" at bounding box center [776, 657] width 255 height 108
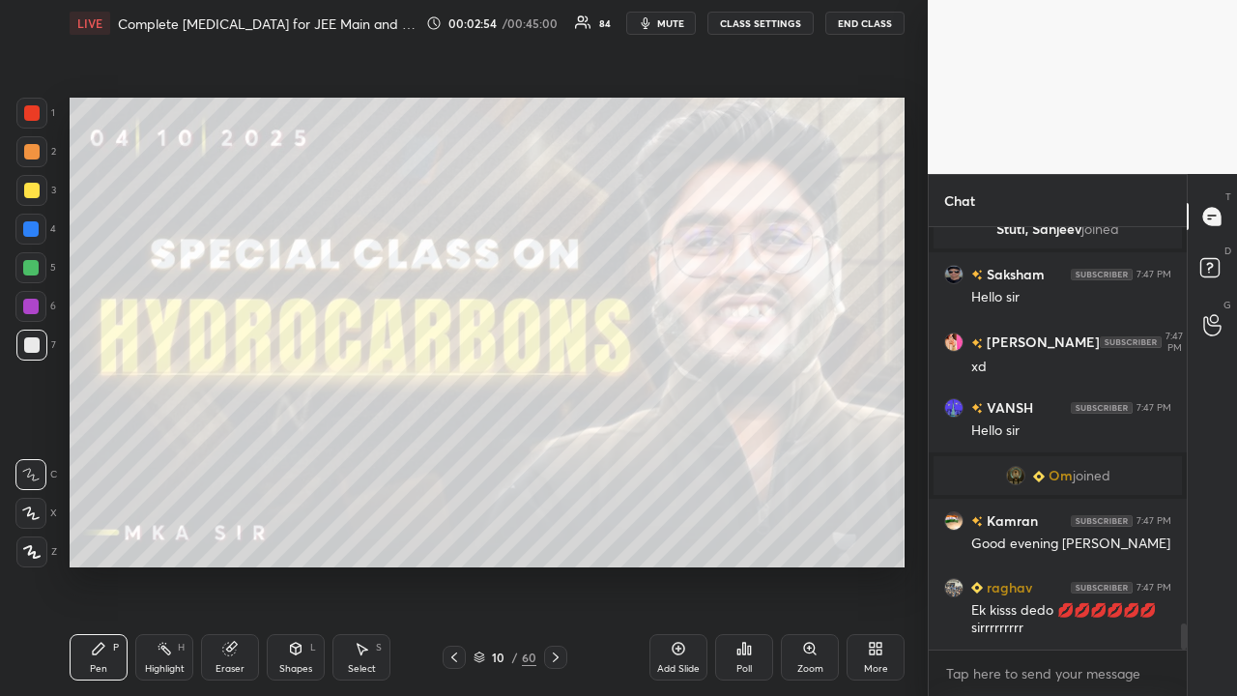
scroll to position [6403, 0]
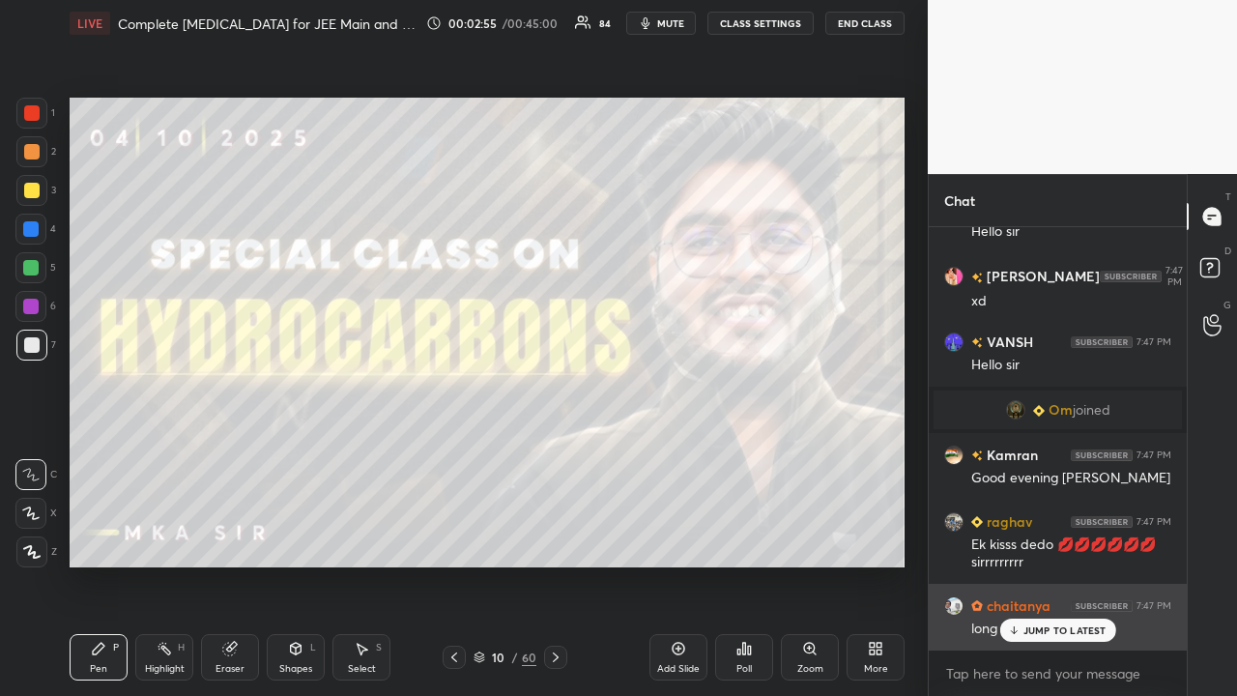
click at [1050, 564] on p "JUMP TO LATEST" at bounding box center [1064, 630] width 83 height 12
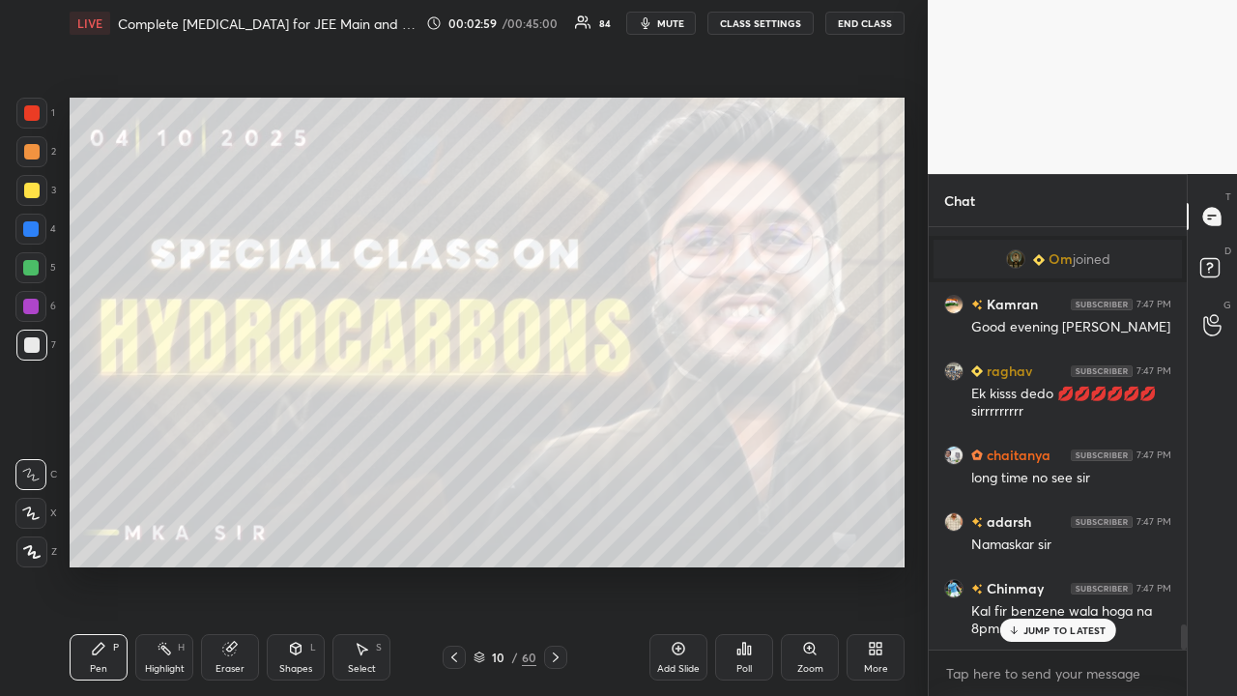
scroll to position [6656, 0]
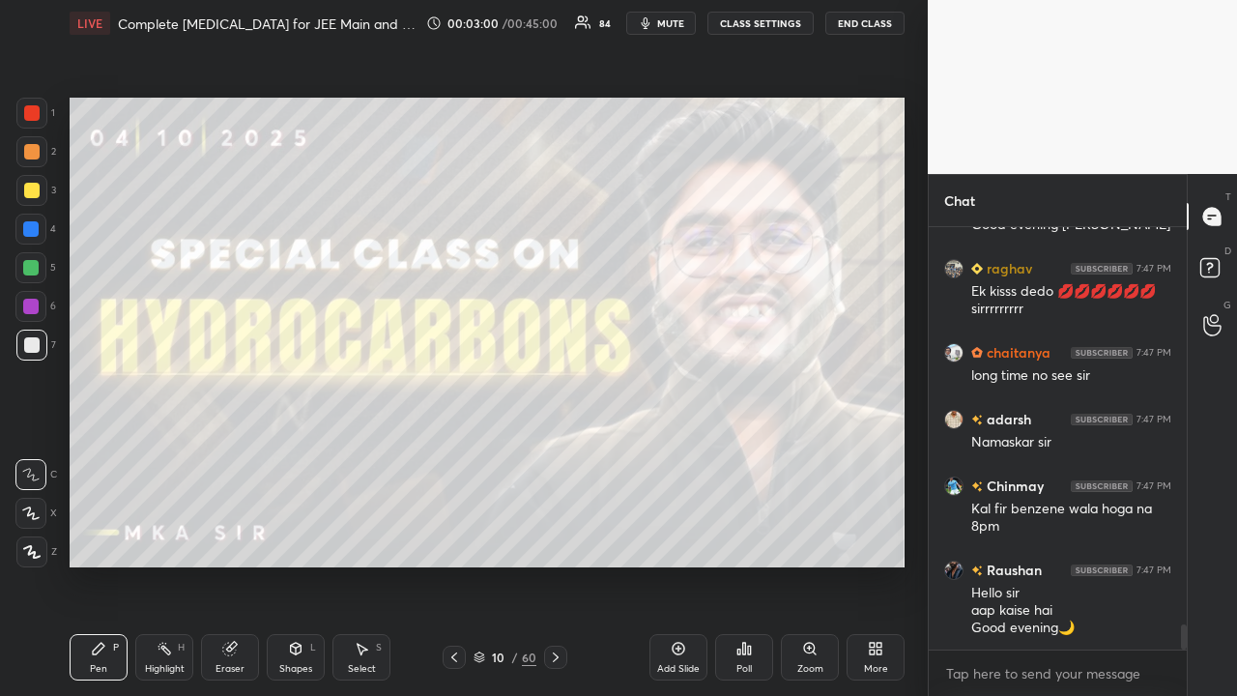
click at [23, 187] on div at bounding box center [31, 190] width 31 height 31
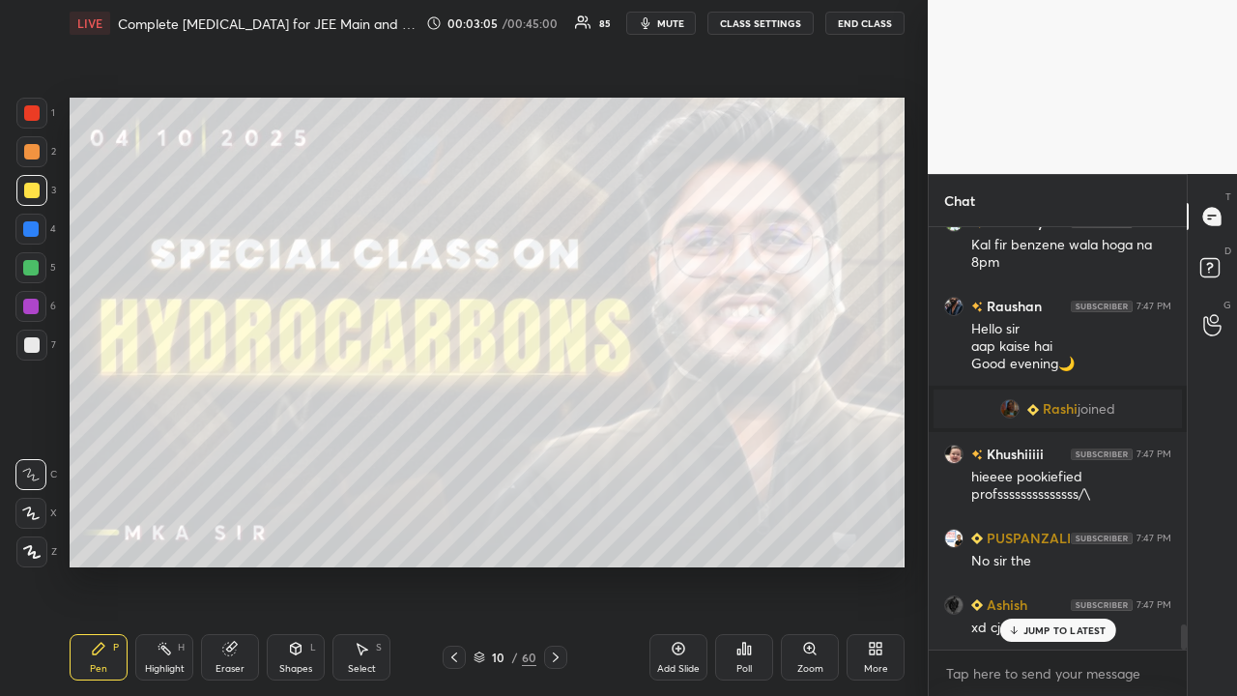
scroll to position [6759, 0]
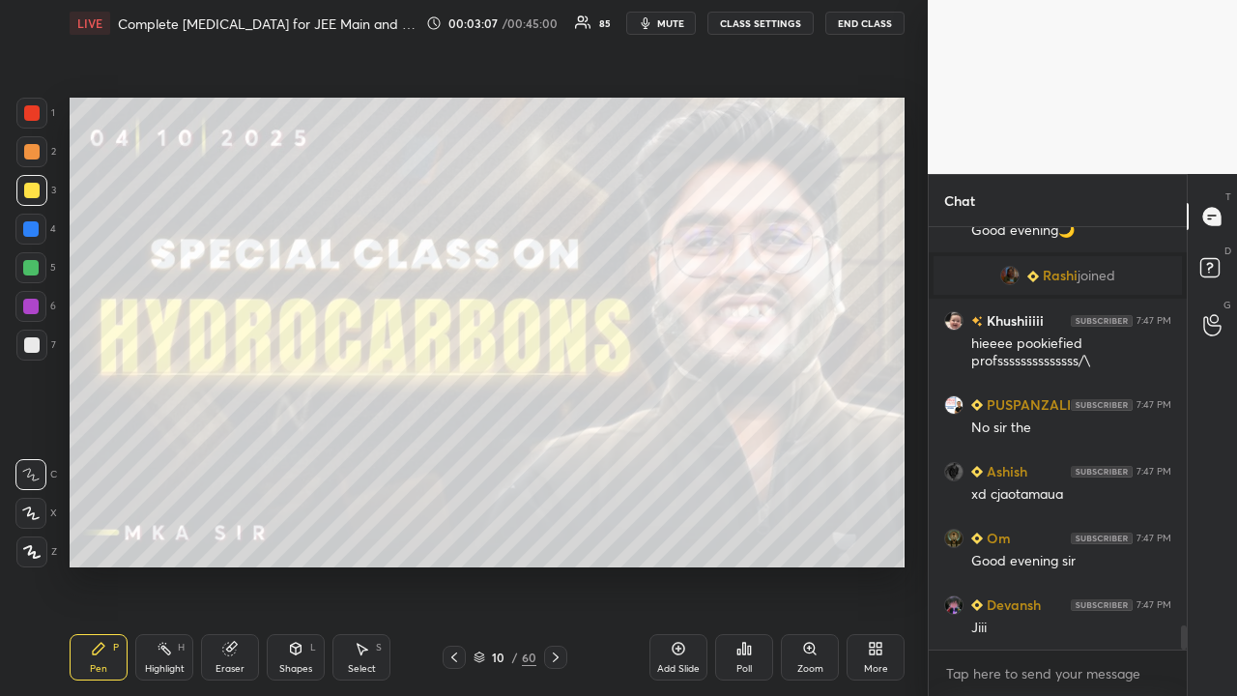
click at [548, 564] on icon at bounding box center [555, 656] width 15 height 15
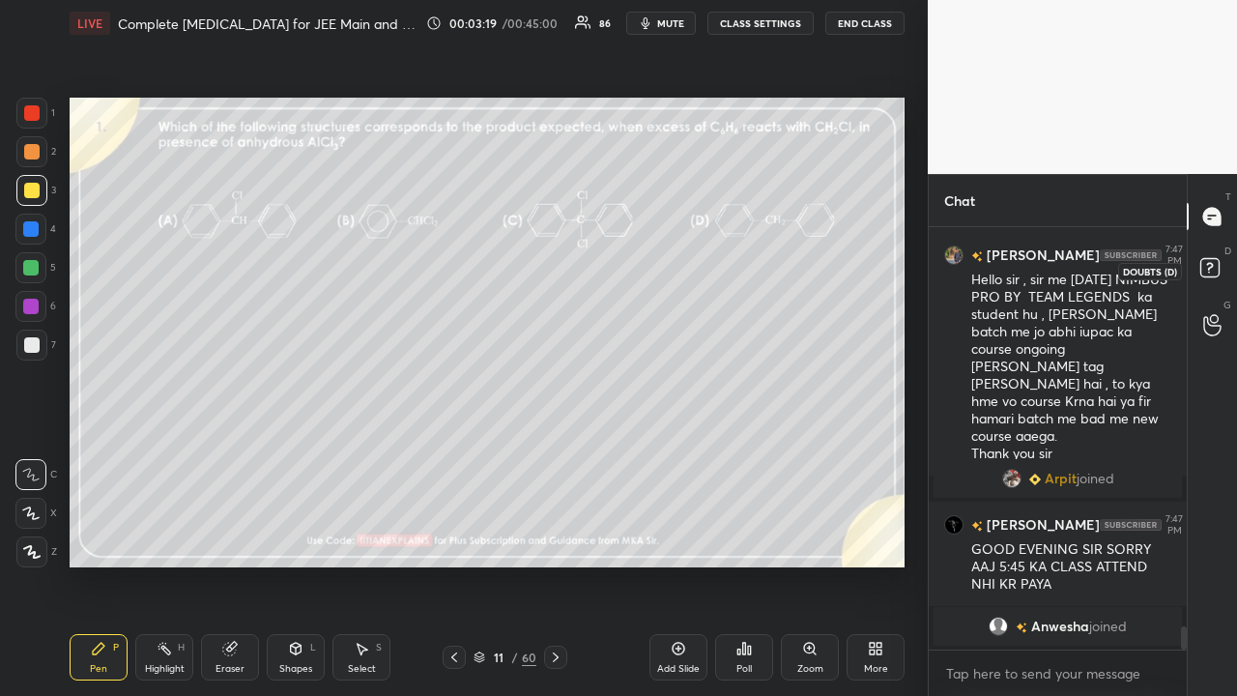
click at [1219, 270] on rect at bounding box center [1209, 268] width 18 height 18
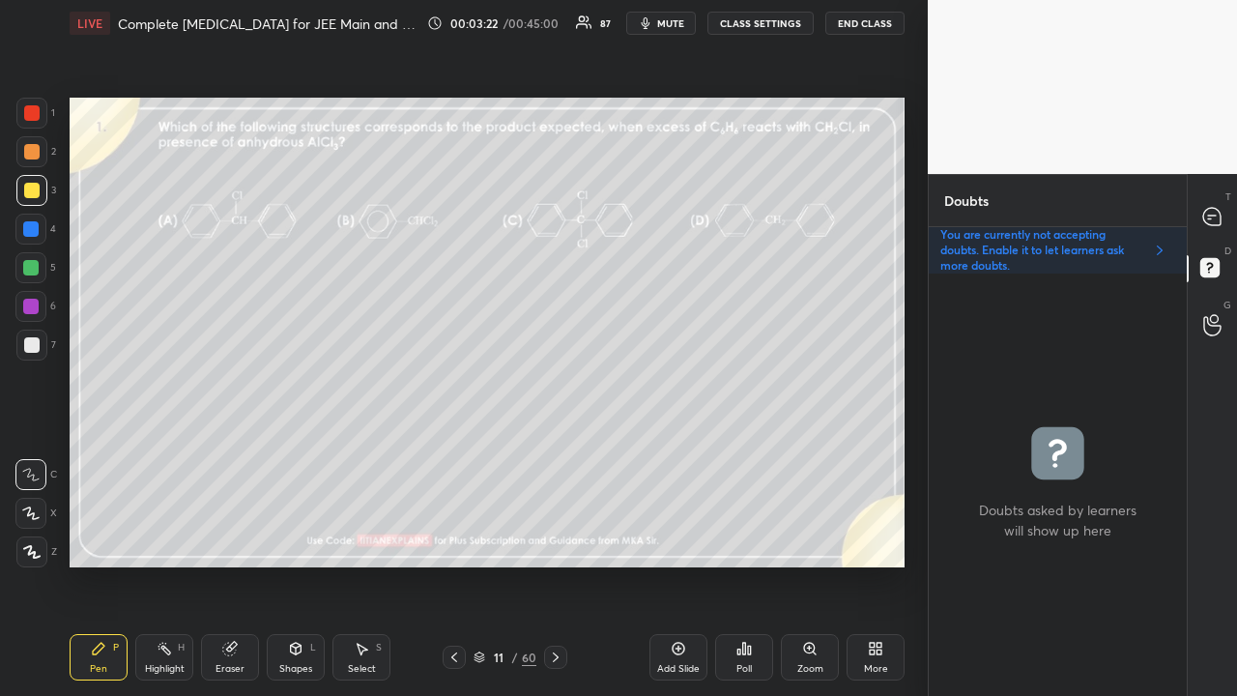
click at [1221, 217] on icon at bounding box center [1212, 217] width 20 height 20
type textarea "x"
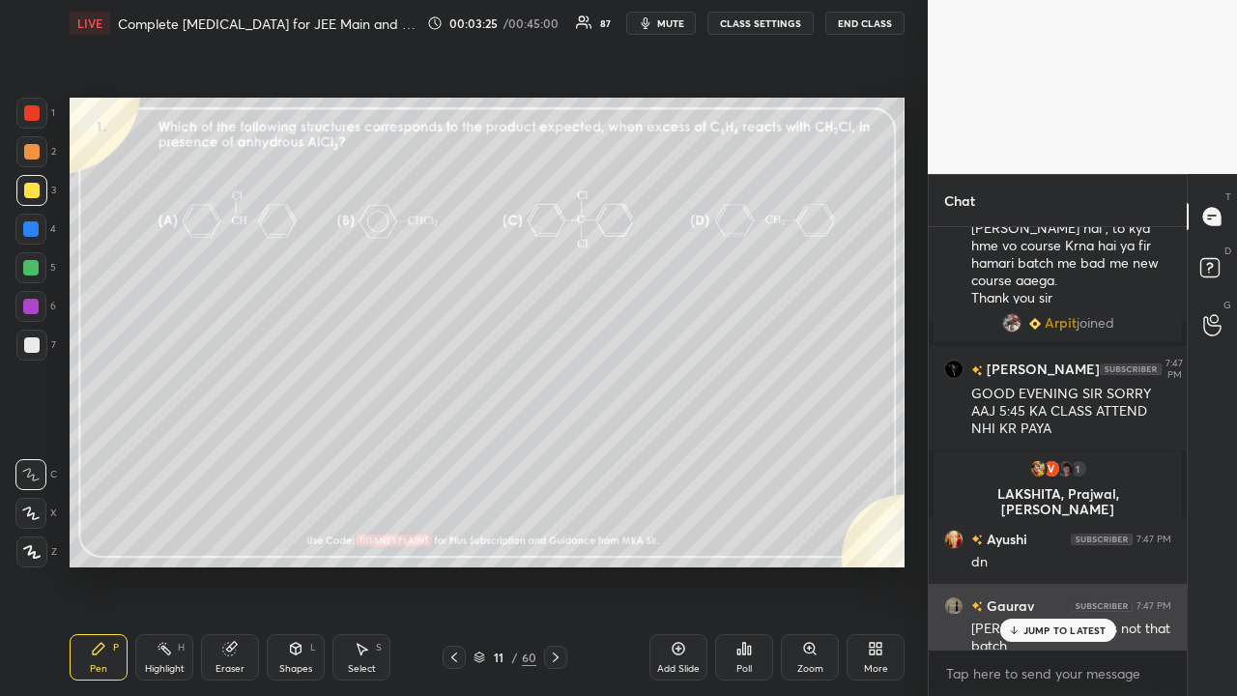
click at [1043, 564] on p "JUMP TO LATEST" at bounding box center [1064, 630] width 83 height 12
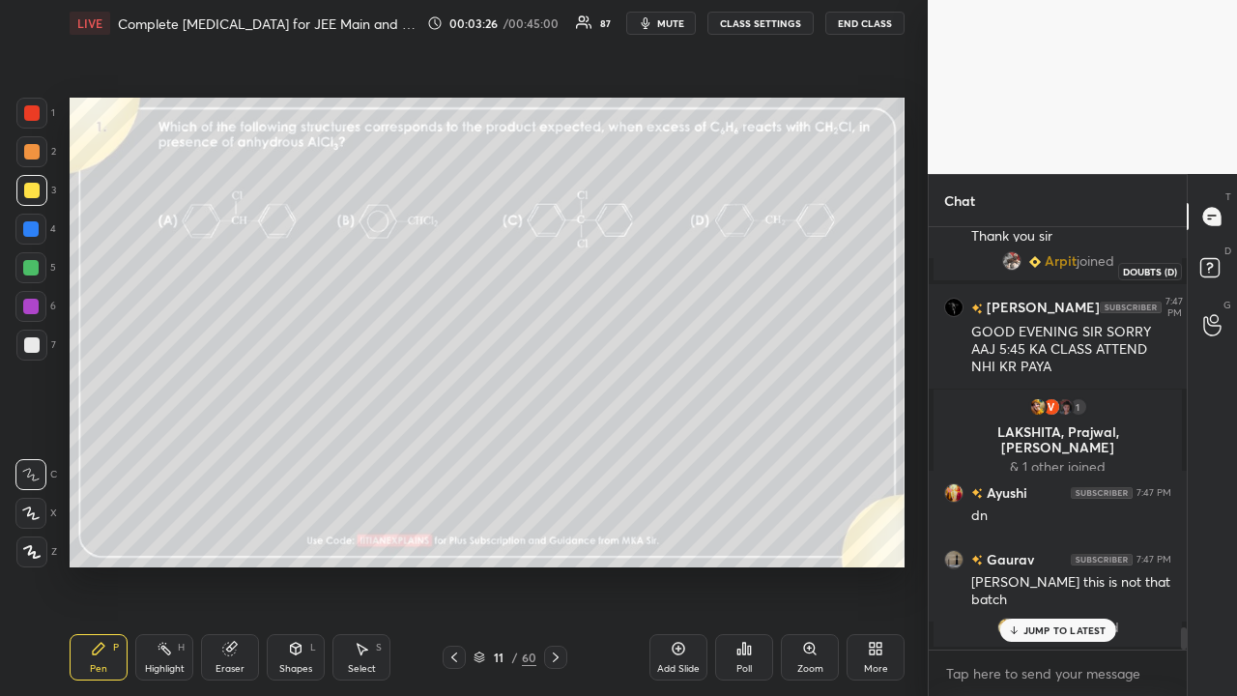
click at [1220, 266] on icon at bounding box center [1212, 270] width 35 height 35
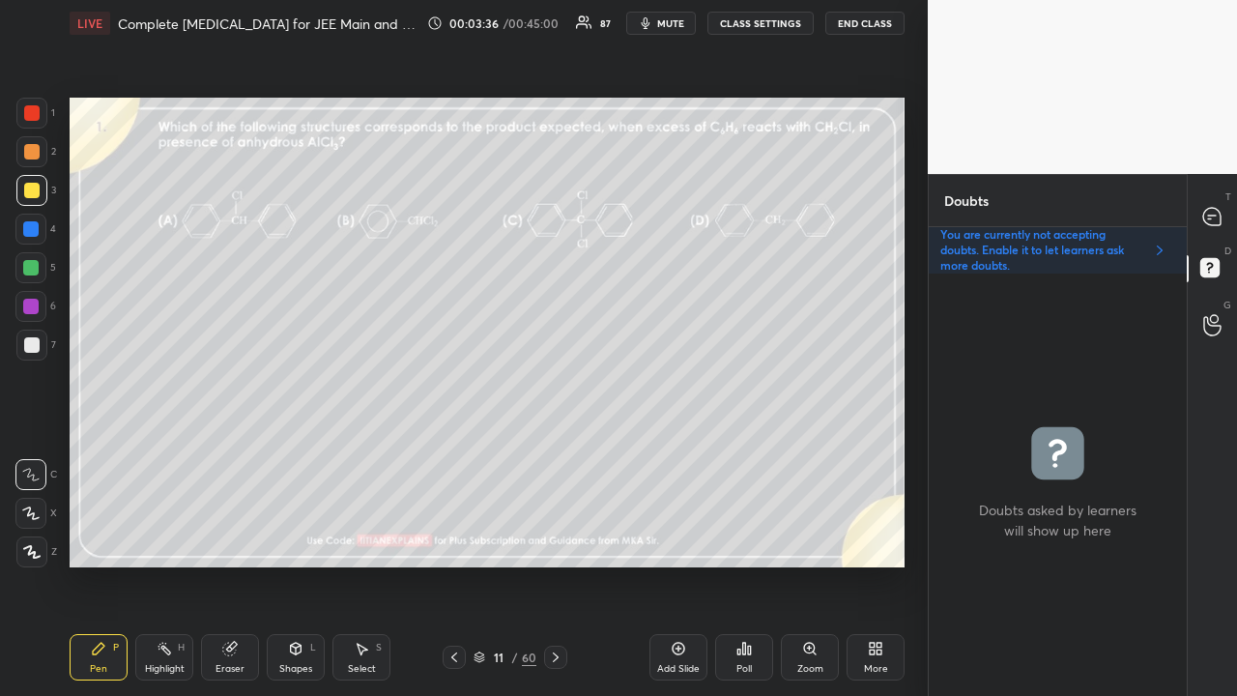
click at [735, 564] on div "Poll" at bounding box center [744, 657] width 58 height 46
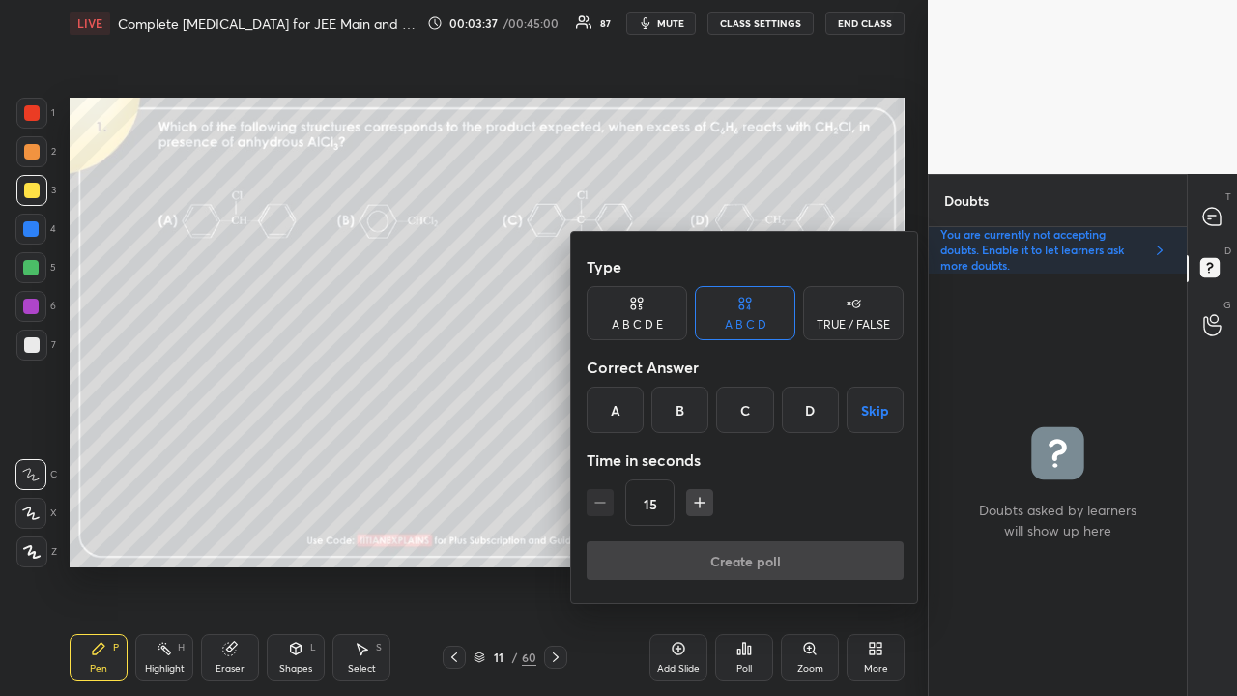
click at [827, 410] on div "D" at bounding box center [810, 410] width 57 height 46
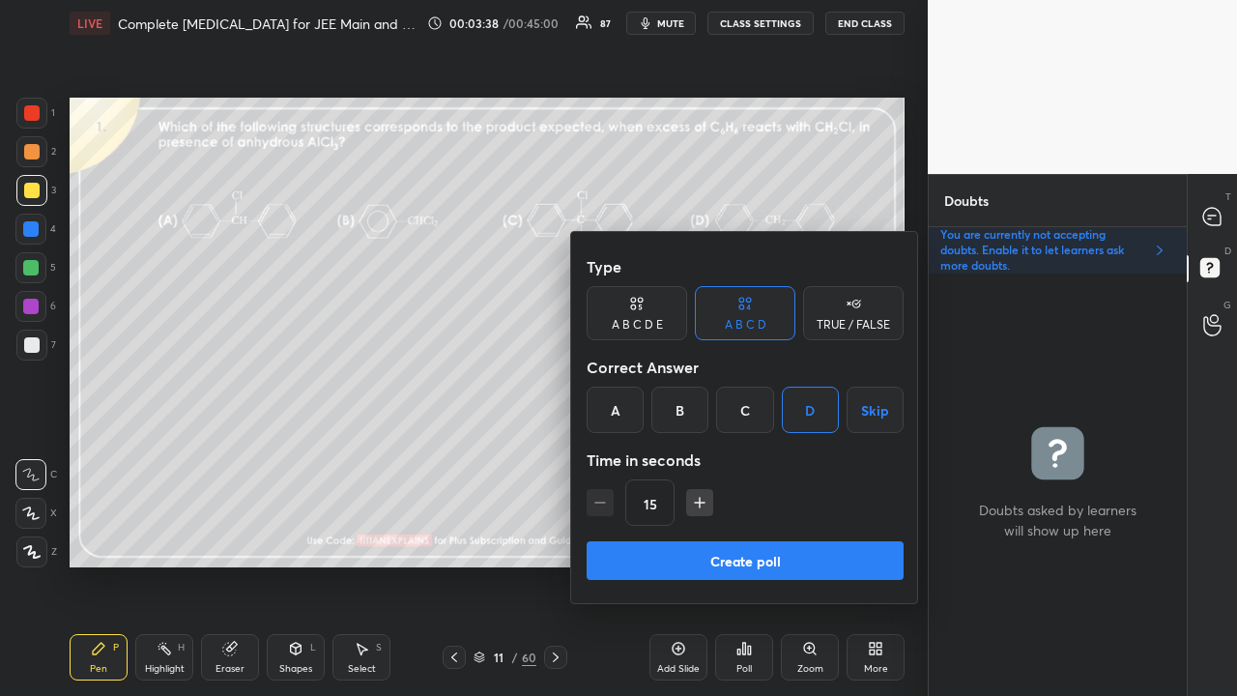
click at [699, 505] on icon "button" at bounding box center [699, 502] width 19 height 19
type input "30"
click at [718, 563] on button "Create poll" at bounding box center [745, 560] width 317 height 39
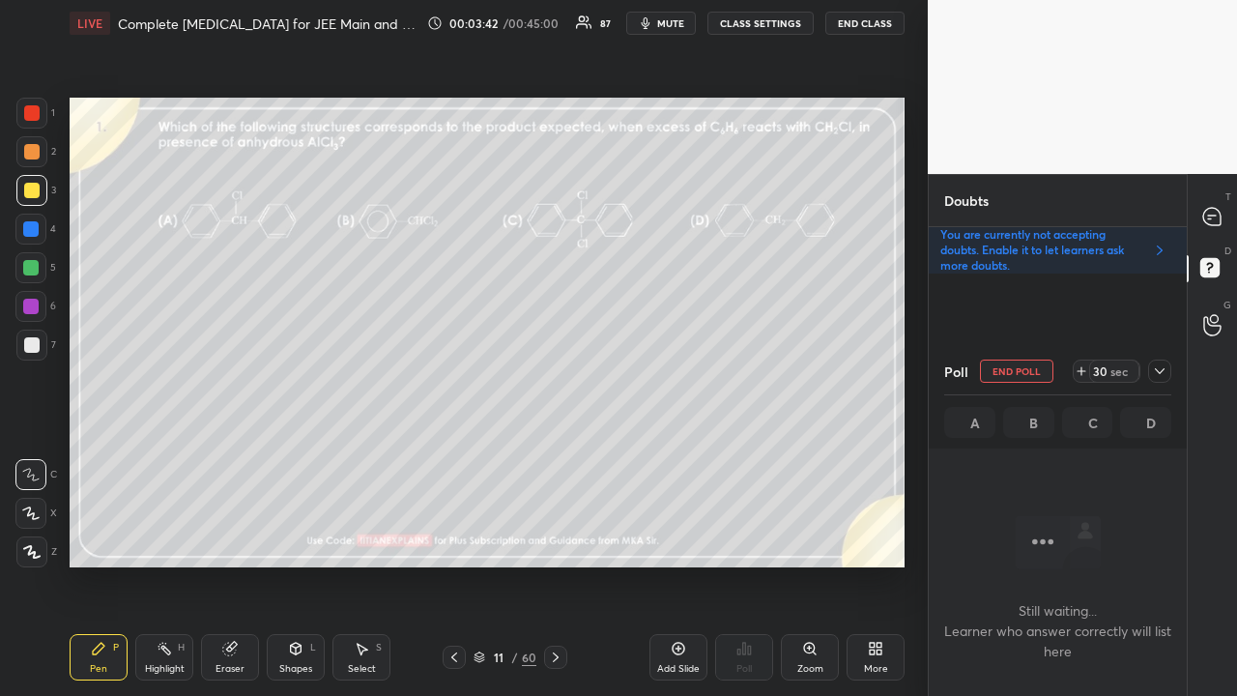
scroll to position [6, 6]
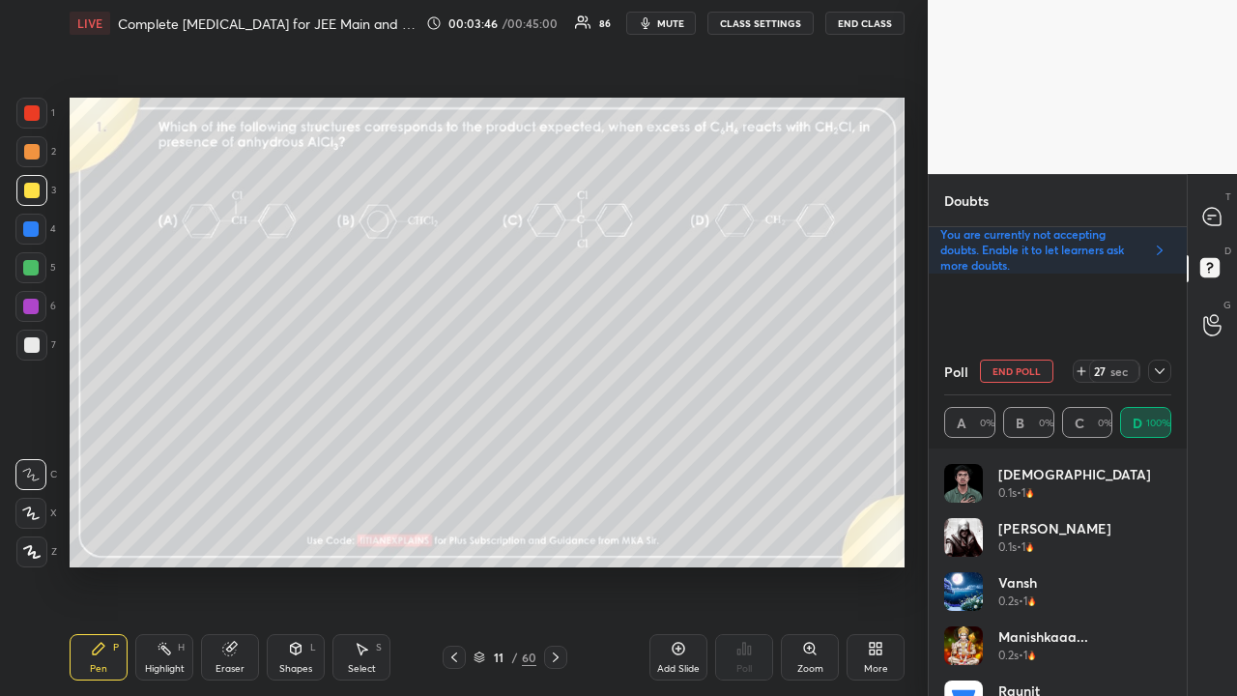
click at [1198, 212] on div at bounding box center [1212, 216] width 39 height 35
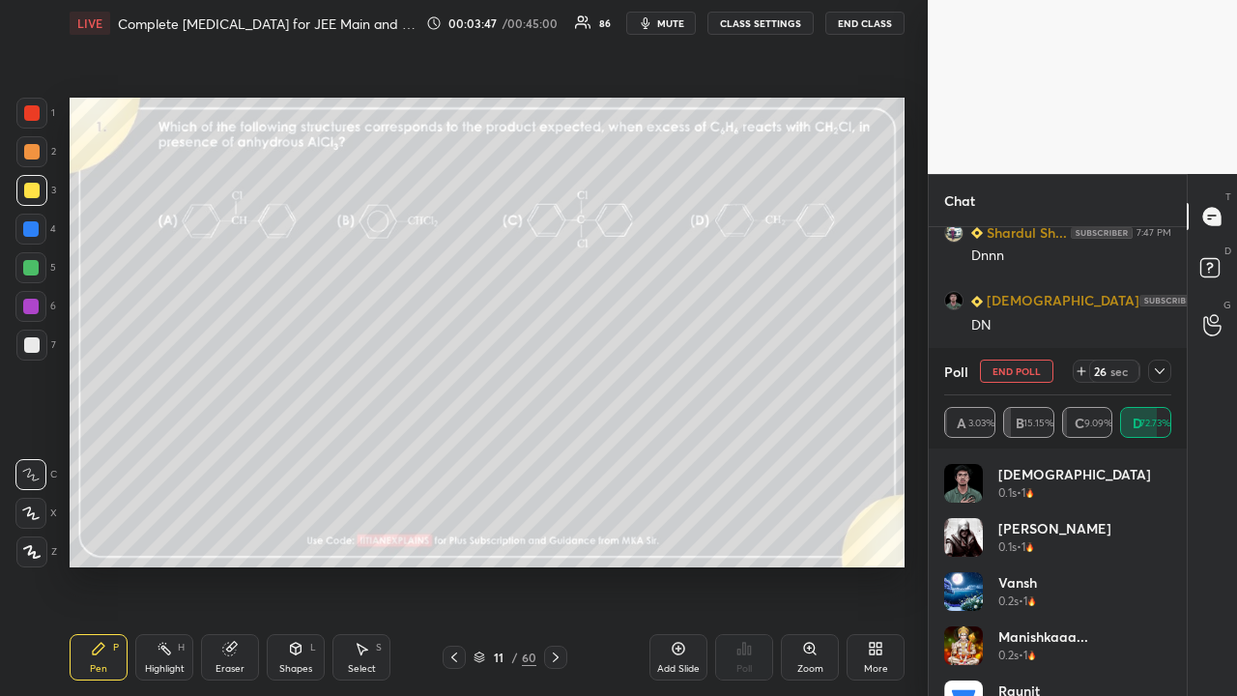
click at [1167, 369] on div at bounding box center [1159, 370] width 23 height 23
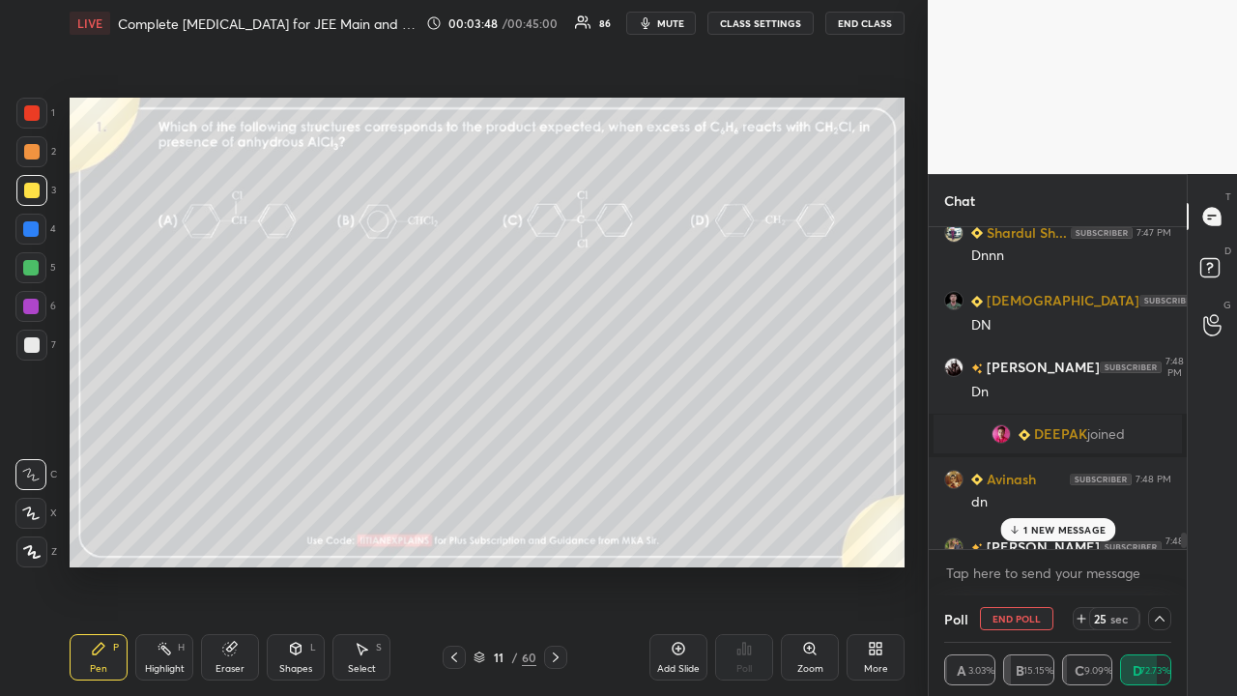
click at [1063, 528] on p "1 NEW MESSAGE" at bounding box center [1064, 530] width 82 height 12
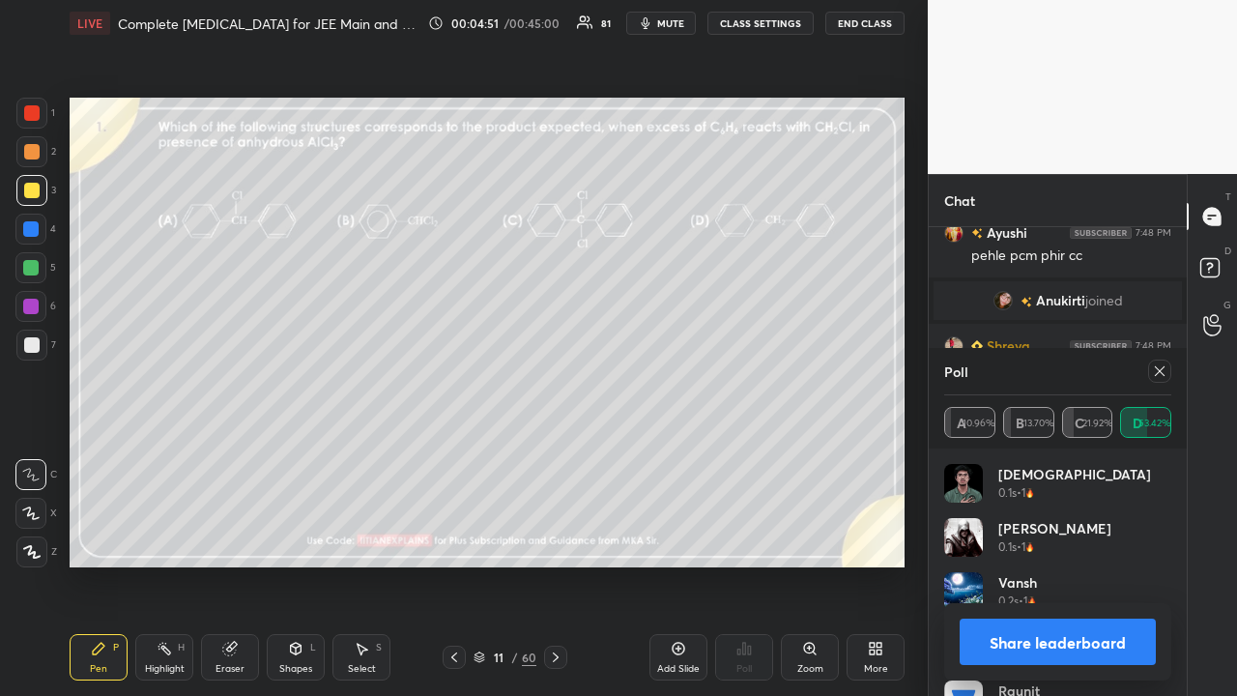
click at [1154, 370] on icon at bounding box center [1159, 370] width 15 height 15
type textarea "x"
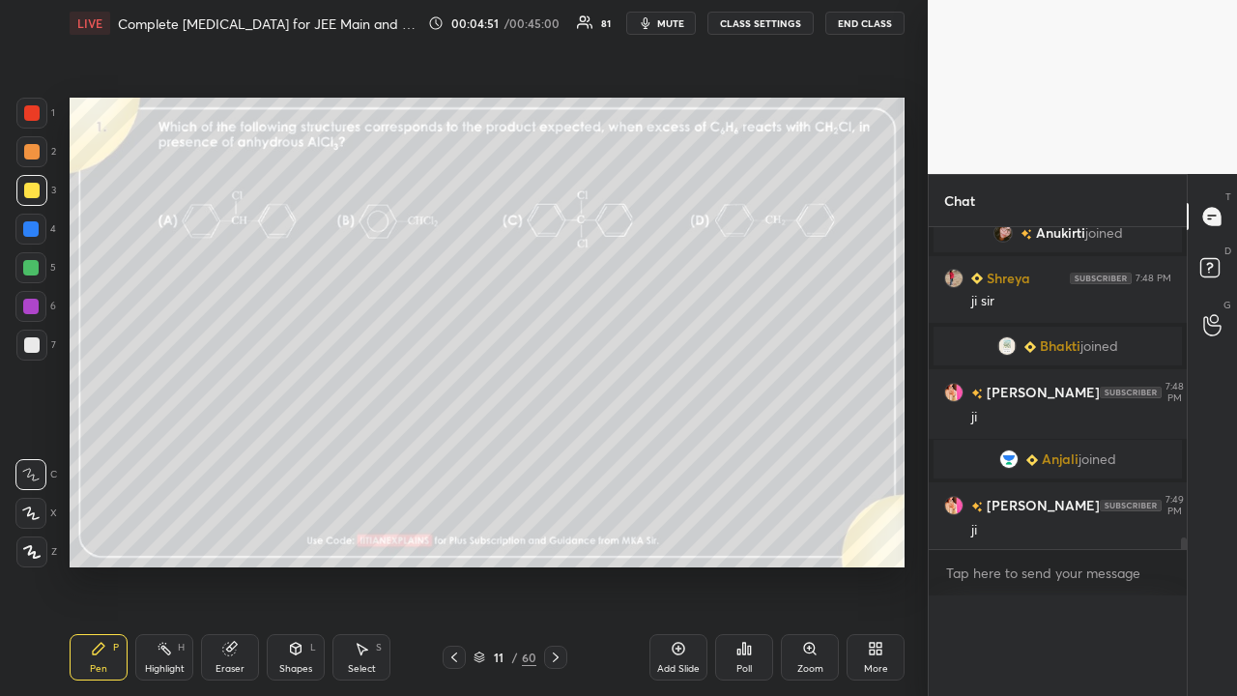
scroll to position [8569, 0]
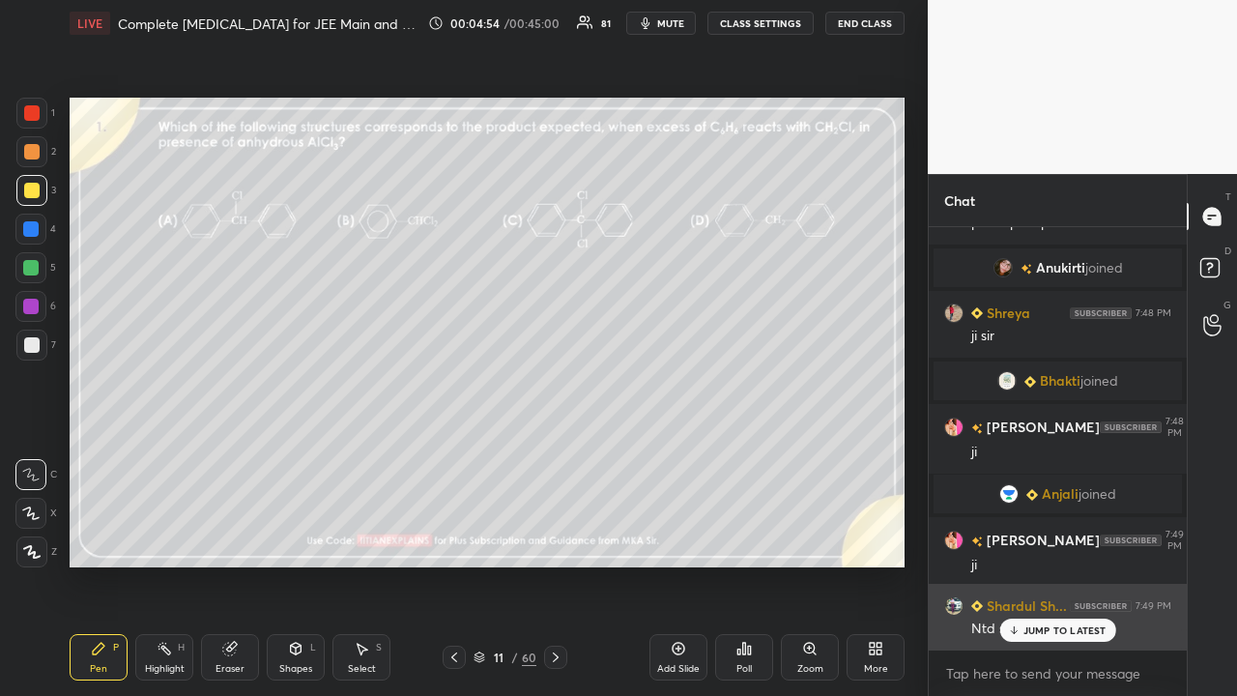
drag, startPoint x: 1071, startPoint y: 628, endPoint x: 1060, endPoint y: 632, distance: 11.3
click at [1071, 564] on p "JUMP TO LATEST" at bounding box center [1064, 630] width 83 height 12
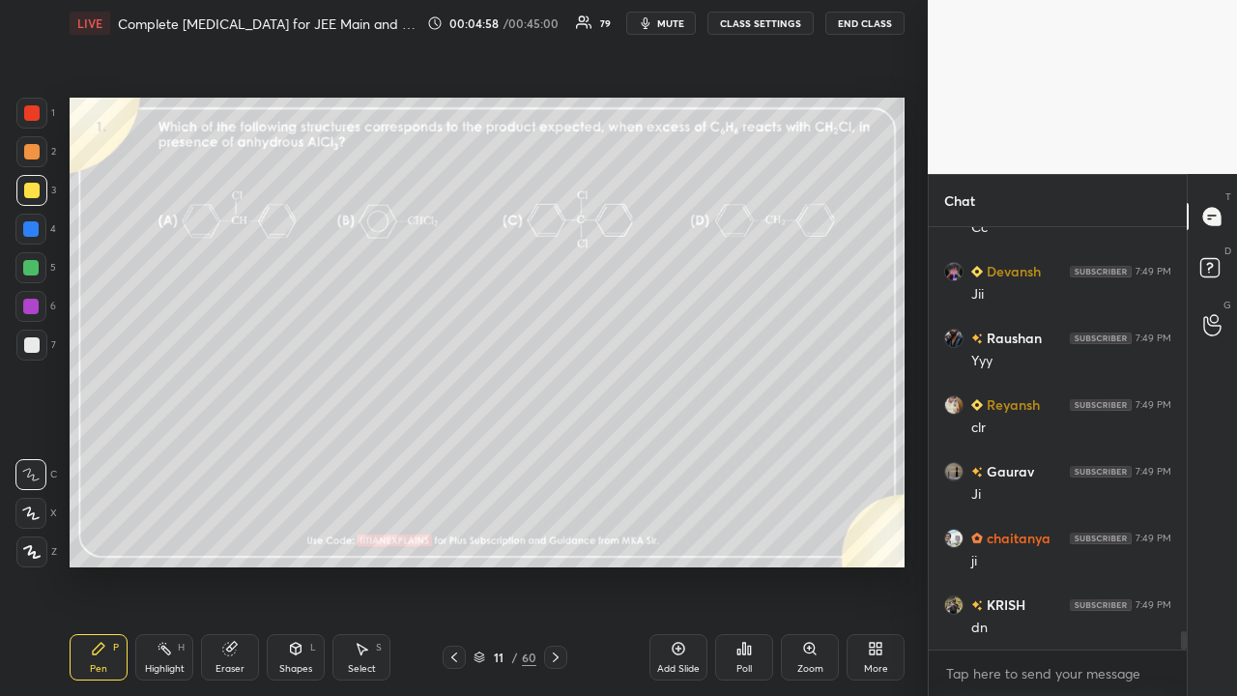
click at [539, 564] on div "11 / 60" at bounding box center [505, 657] width 125 height 23
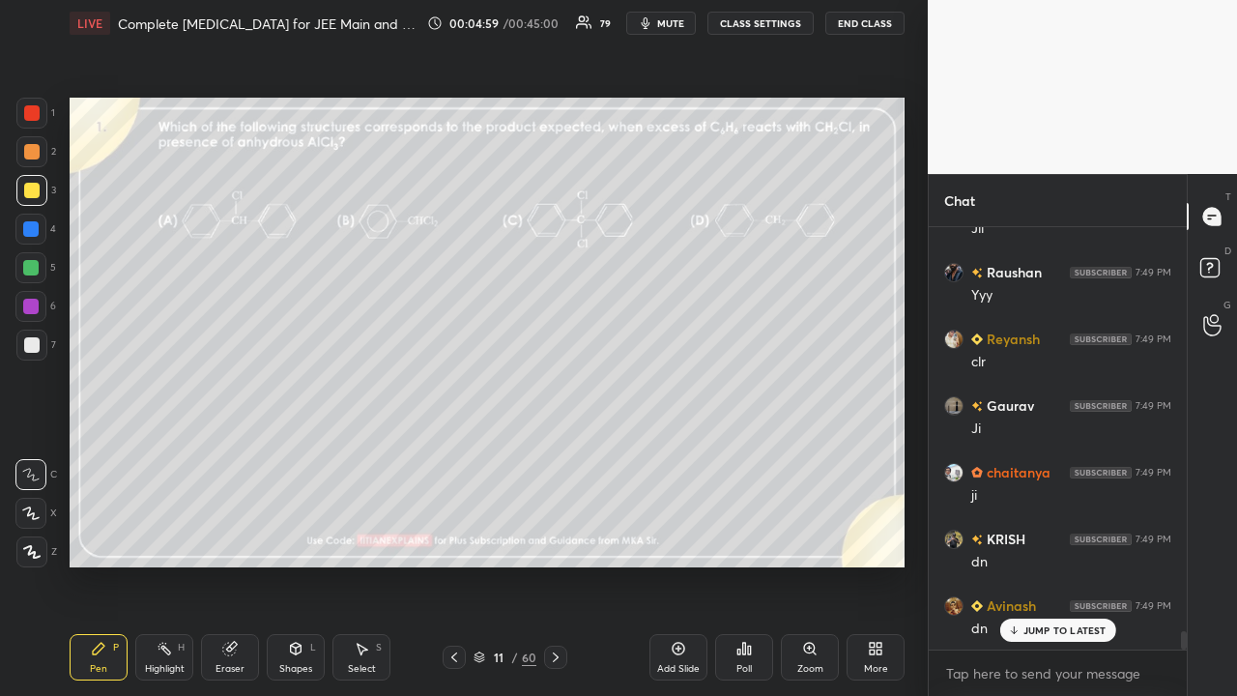
click at [558, 564] on icon at bounding box center [555, 656] width 15 height 15
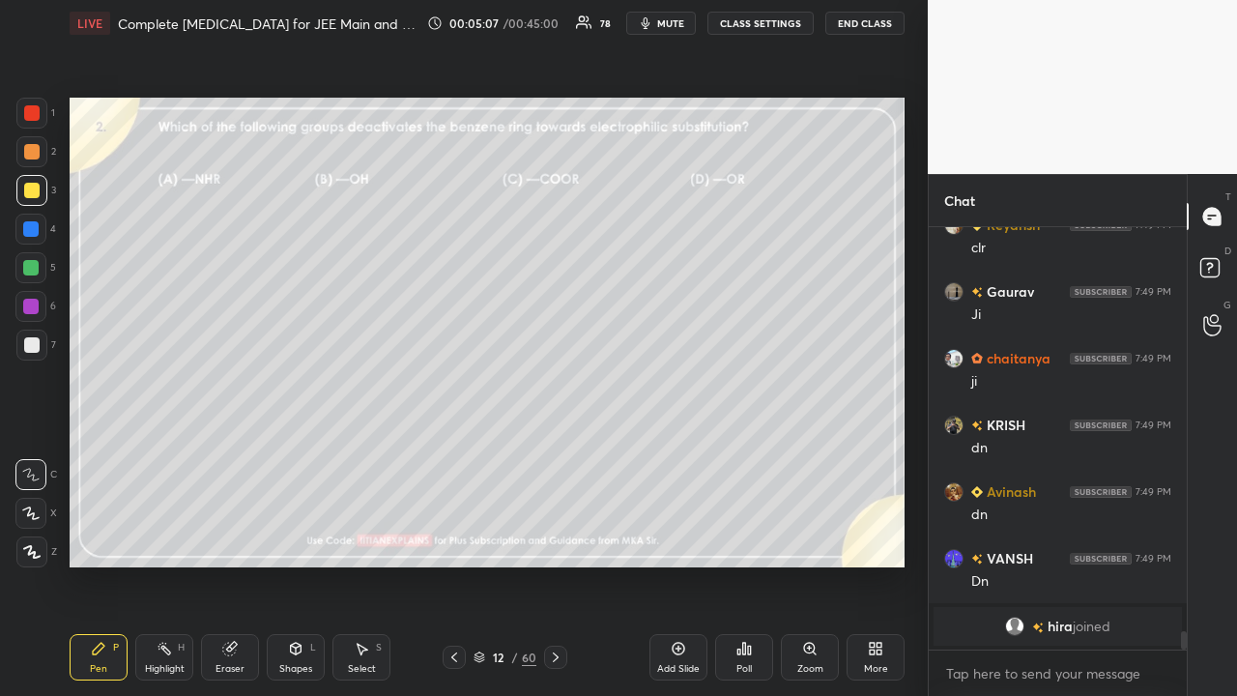
click at [746, 564] on div "Poll" at bounding box center [744, 657] width 58 height 46
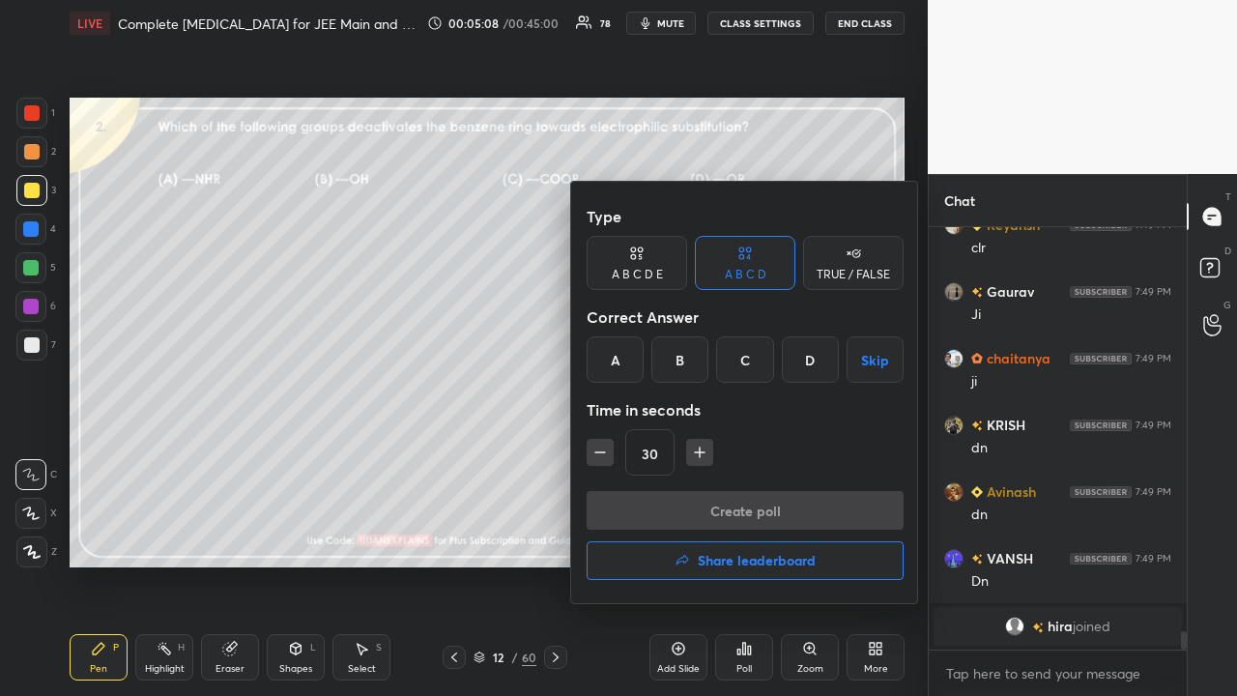
click at [738, 359] on div "C" at bounding box center [744, 359] width 57 height 46
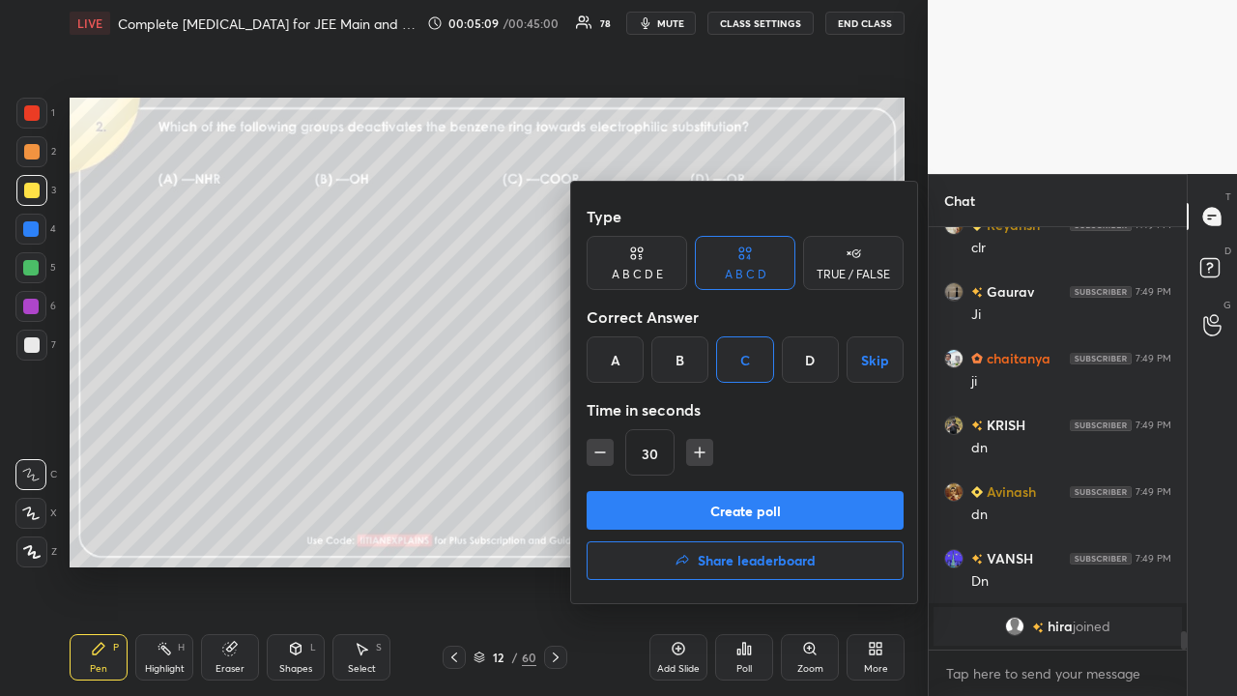
click at [595, 448] on icon "button" at bounding box center [599, 452] width 19 height 19
type input "15"
click at [708, 501] on button "Create poll" at bounding box center [745, 510] width 317 height 39
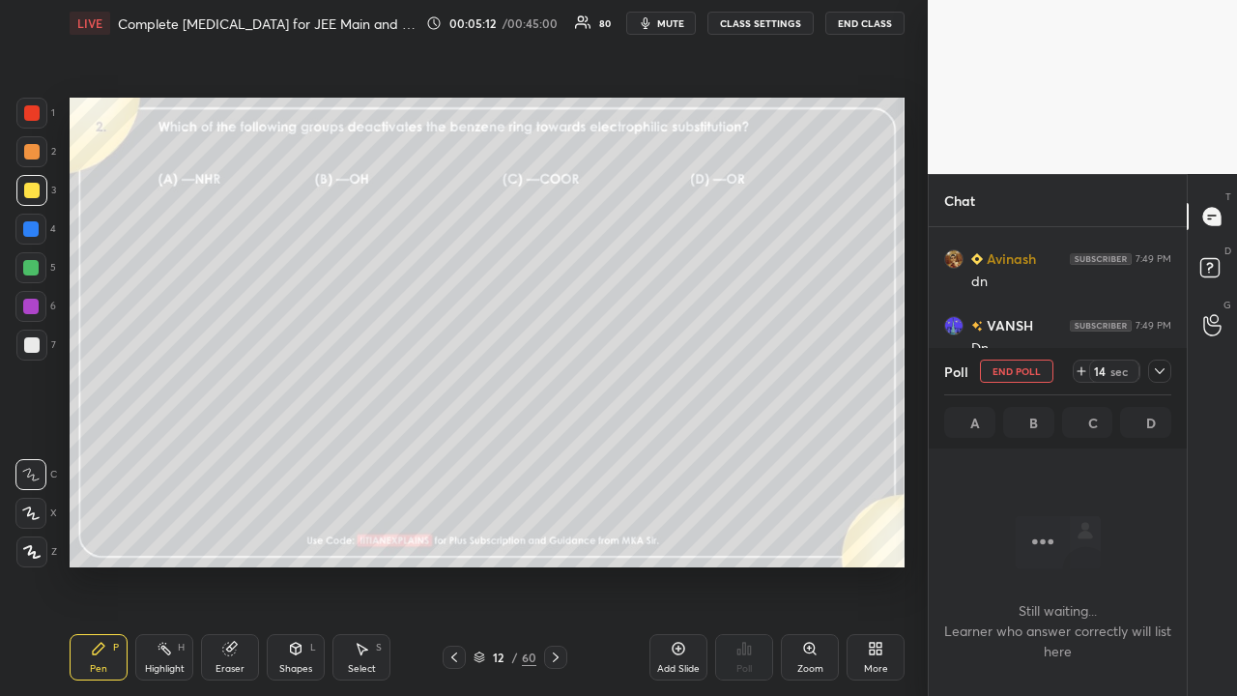
click at [1160, 364] on icon at bounding box center [1159, 370] width 15 height 15
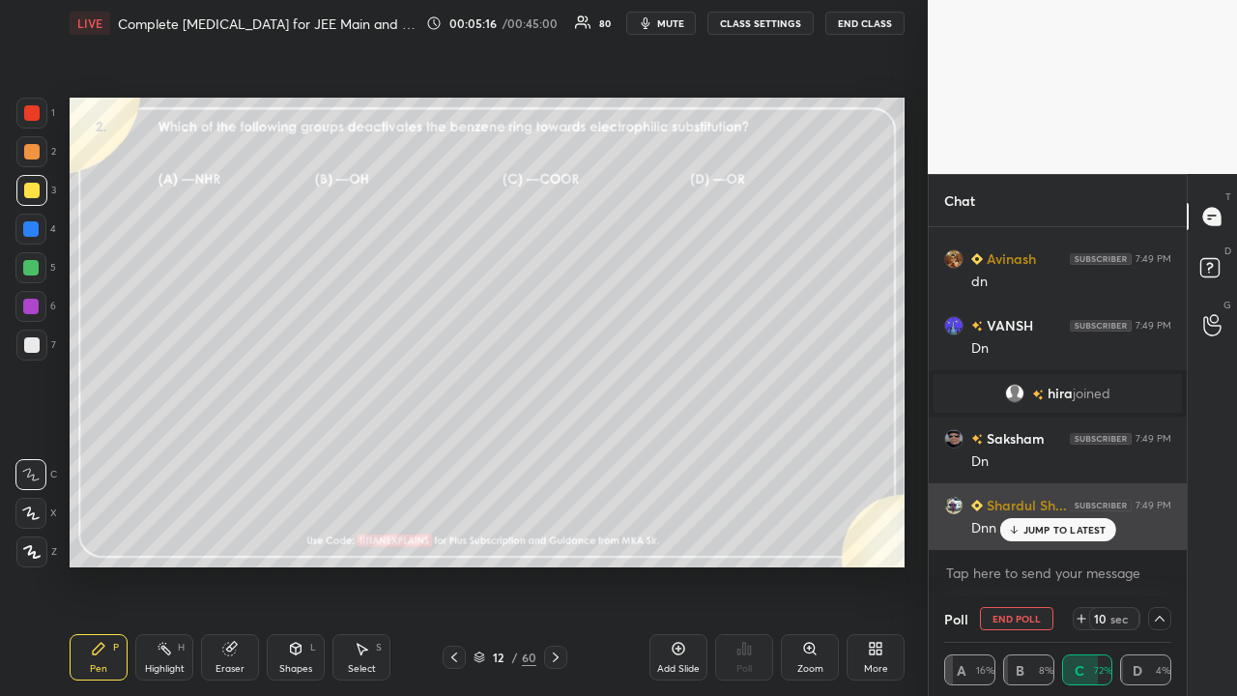
click at [1081, 532] on p "JUMP TO LATEST" at bounding box center [1064, 530] width 83 height 12
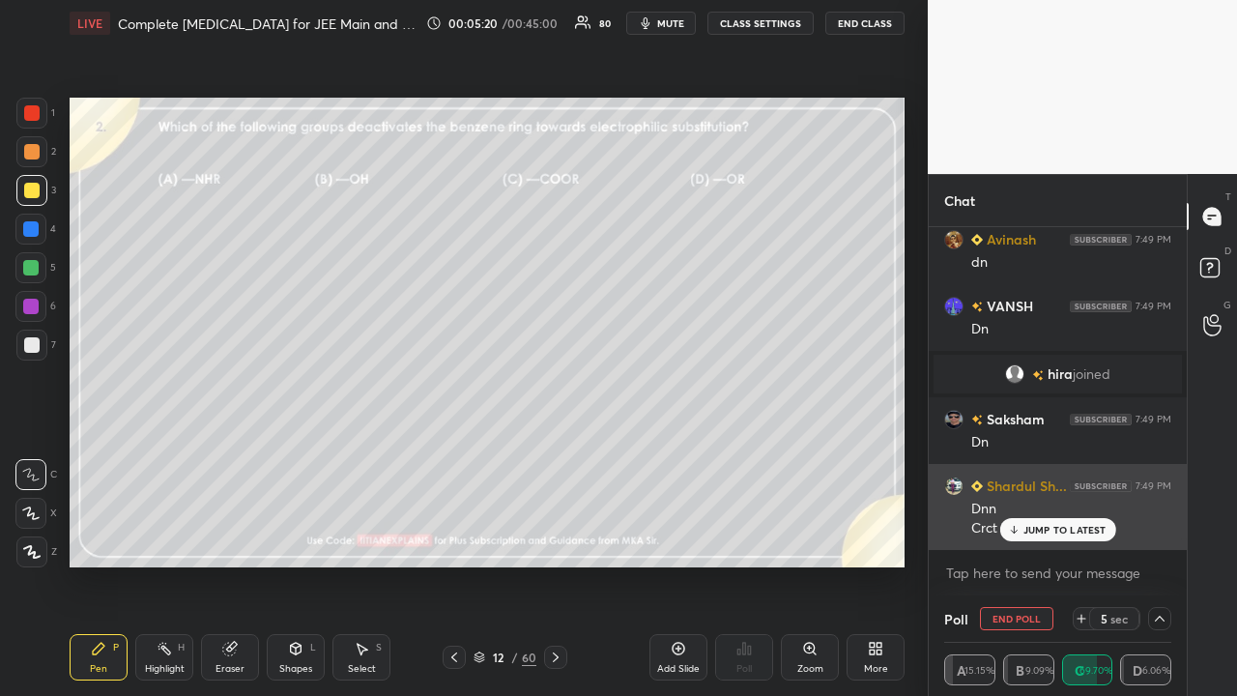
click at [1064, 533] on p "JUMP TO LATEST" at bounding box center [1064, 530] width 83 height 12
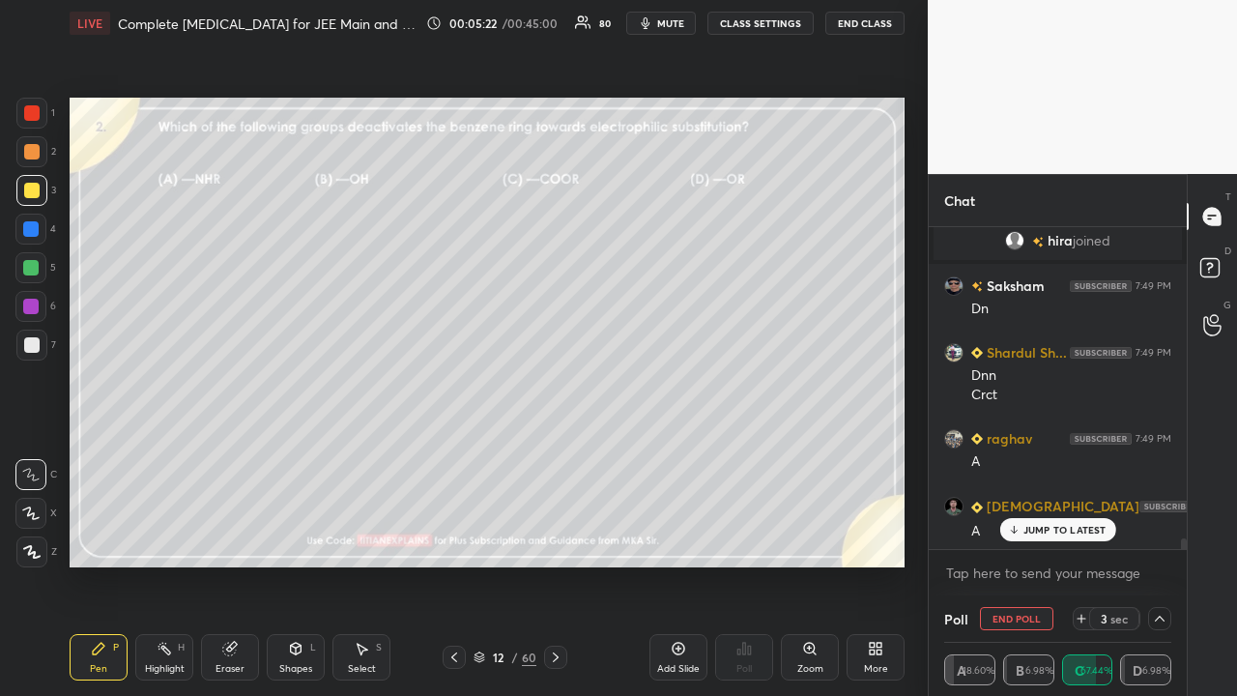
click at [682, 29] on span "mute" at bounding box center [670, 23] width 27 height 14
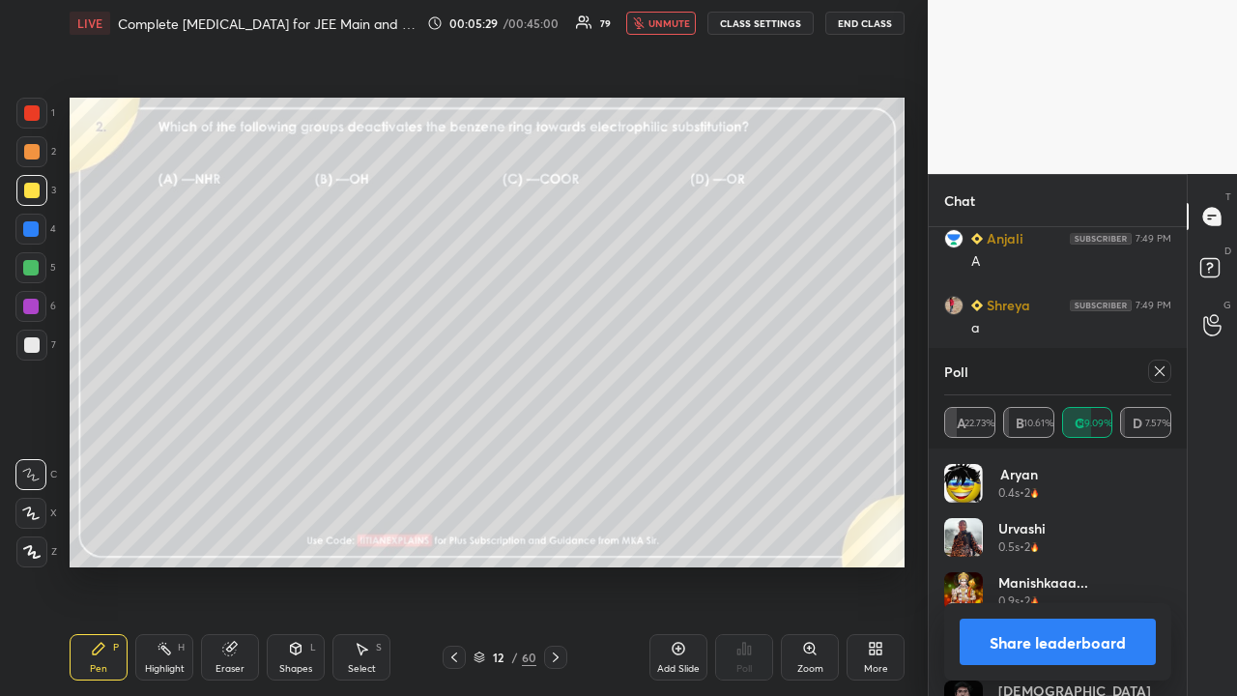
drag, startPoint x: 1154, startPoint y: 377, endPoint x: 1108, endPoint y: 305, distance: 84.7
click at [1154, 378] on icon at bounding box center [1159, 370] width 15 height 15
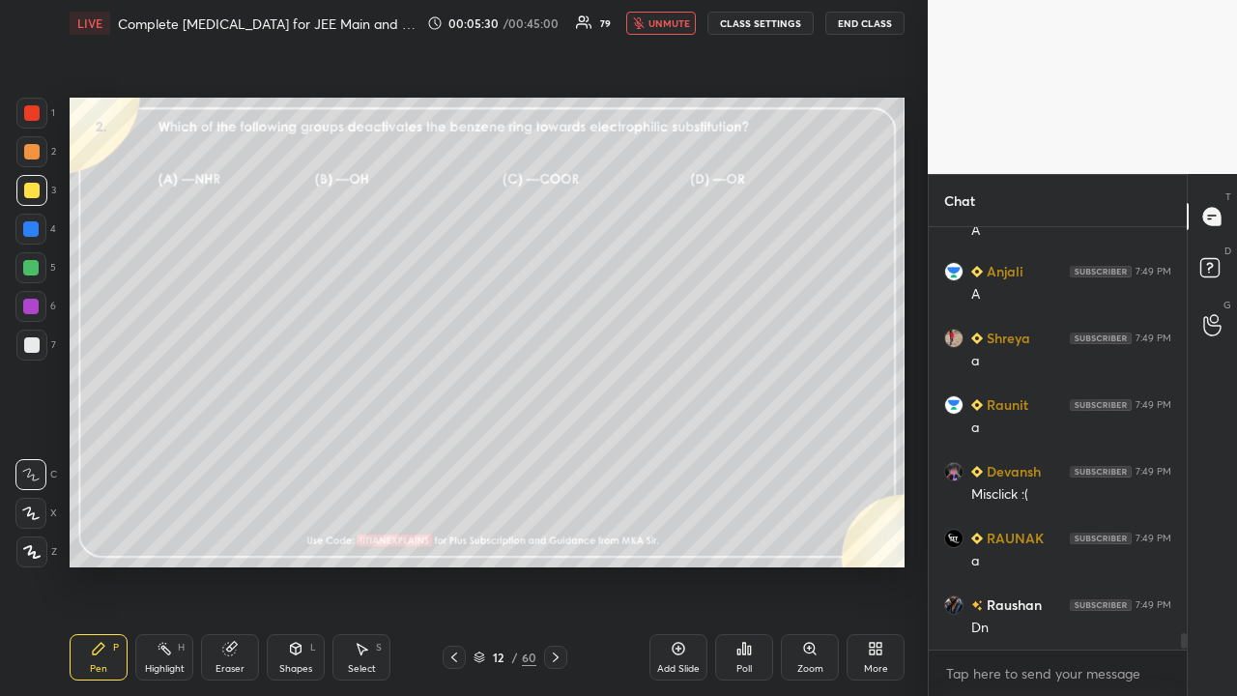
click at [673, 24] on span "unmute" at bounding box center [669, 23] width 42 height 14
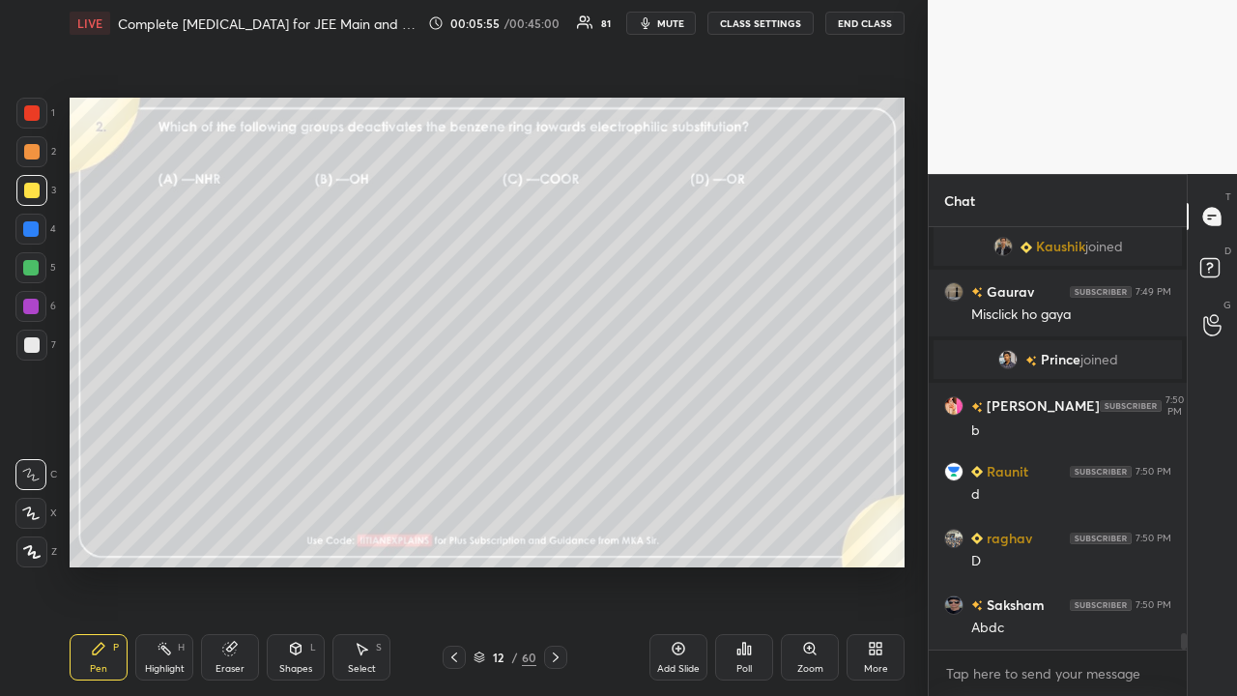
click at [549, 564] on div at bounding box center [555, 657] width 23 height 23
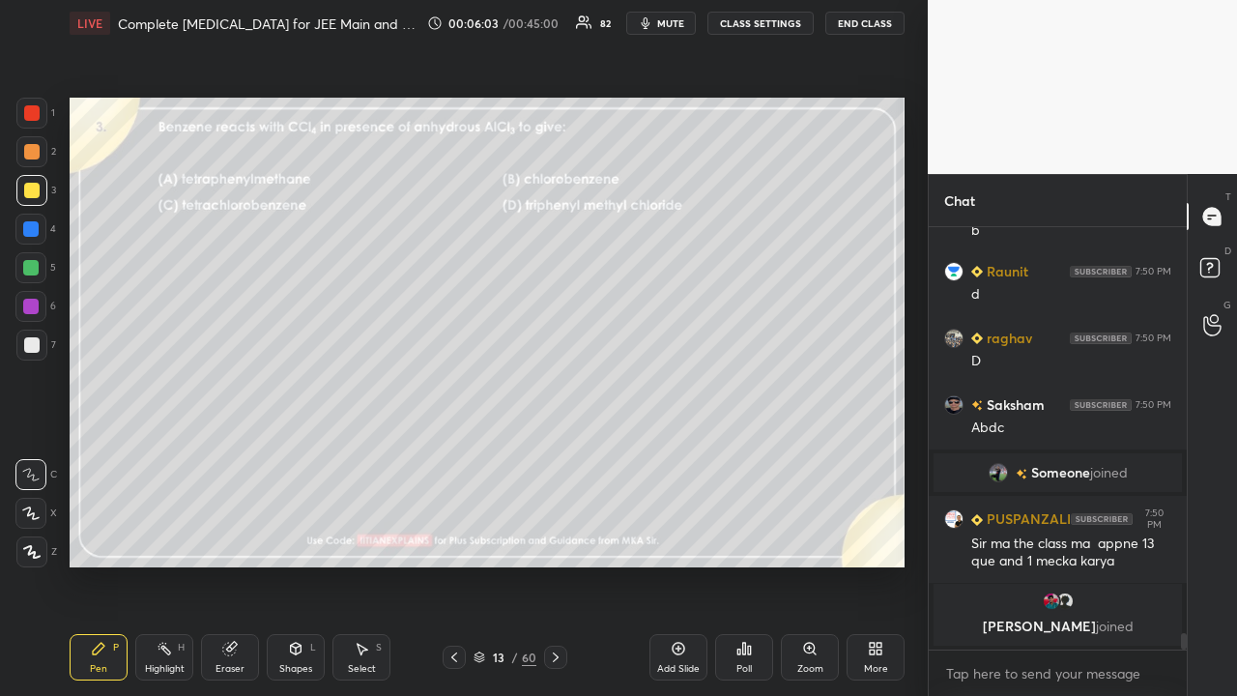
click at [1046, 461] on div "Someone joined" at bounding box center [1057, 472] width 248 height 39
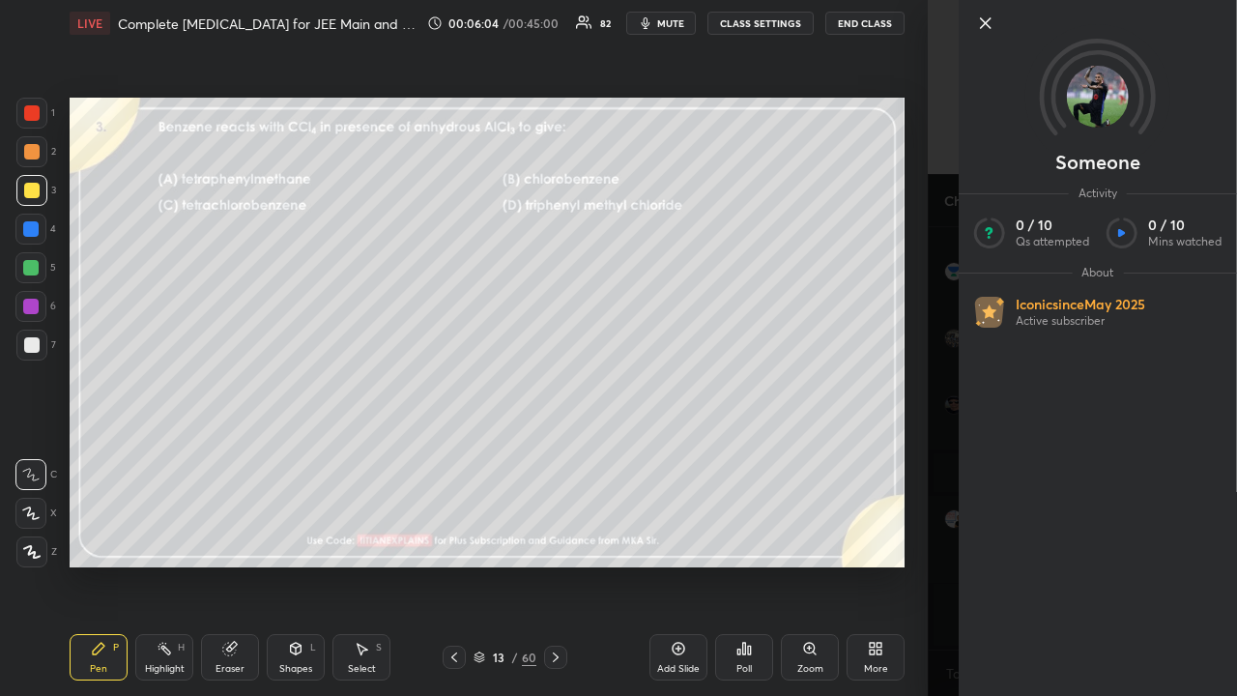
click at [943, 322] on div "Someone Activity 0 / 10 Qs attempted 0 / 10 Mins watched About Iconic since May…" at bounding box center [1082, 348] width 309 height 696
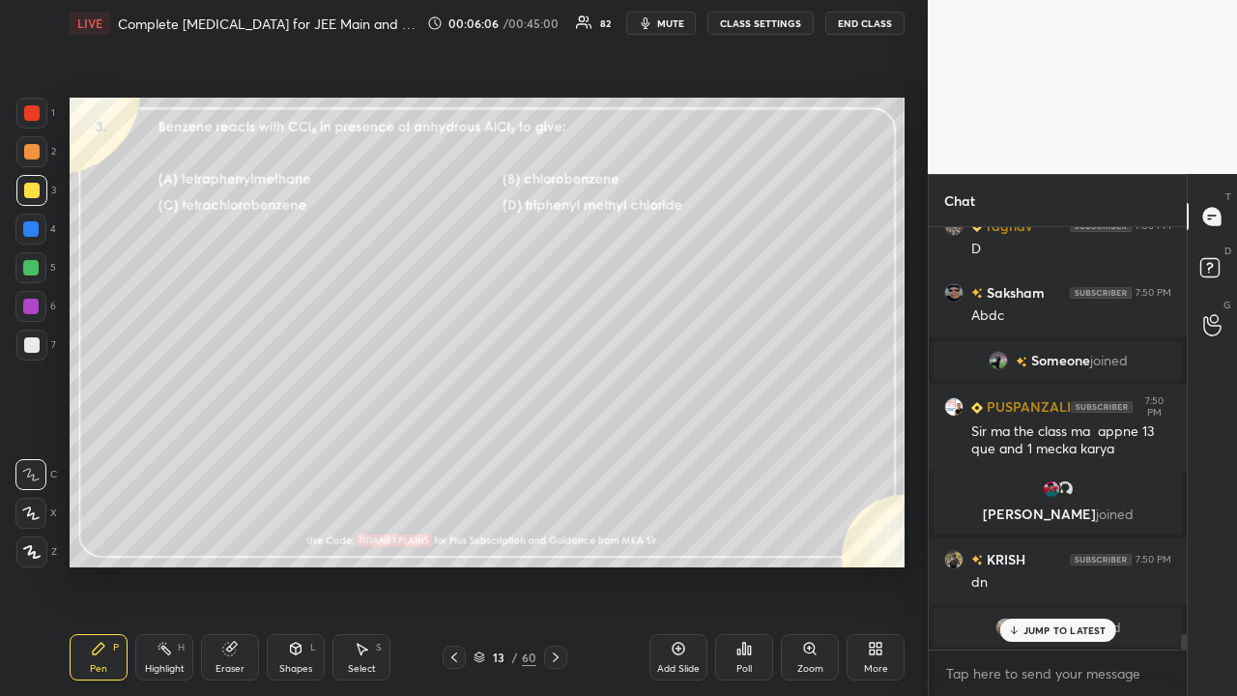
click at [1056, 564] on p "JUMP TO LATEST" at bounding box center [1064, 630] width 83 height 12
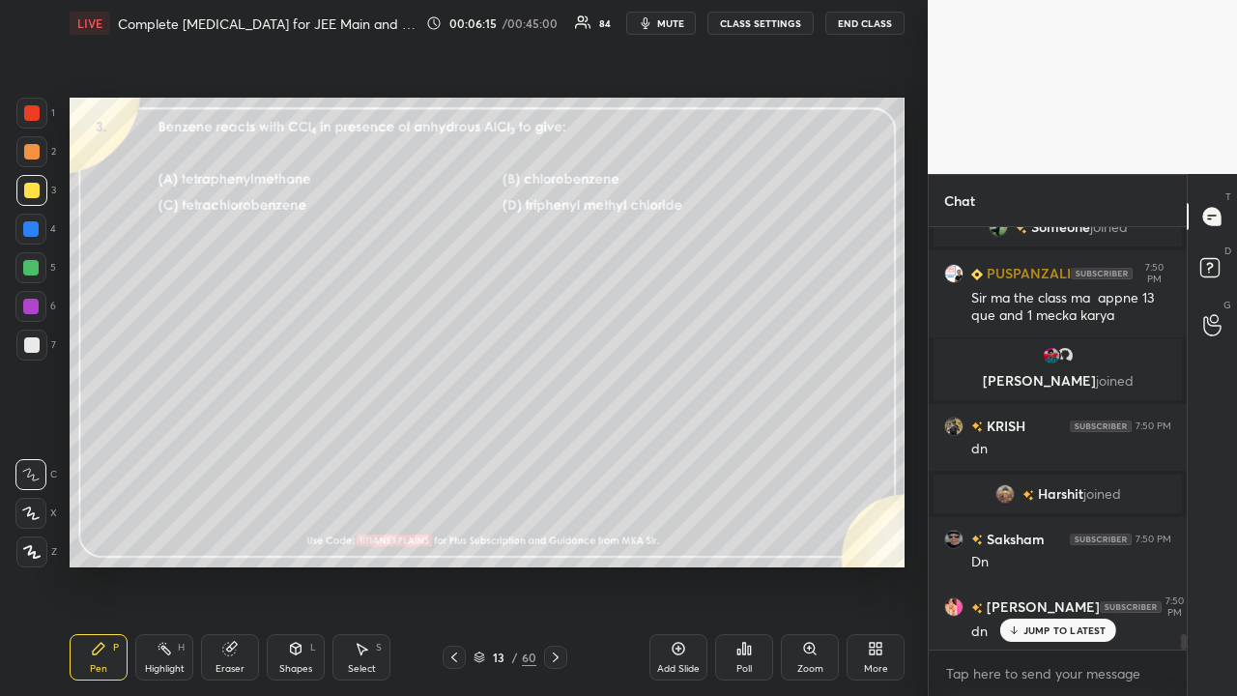
drag, startPoint x: 675, startPoint y: 23, endPoint x: 665, endPoint y: 55, distance: 33.6
click at [675, 26] on span "mute" at bounding box center [670, 23] width 27 height 14
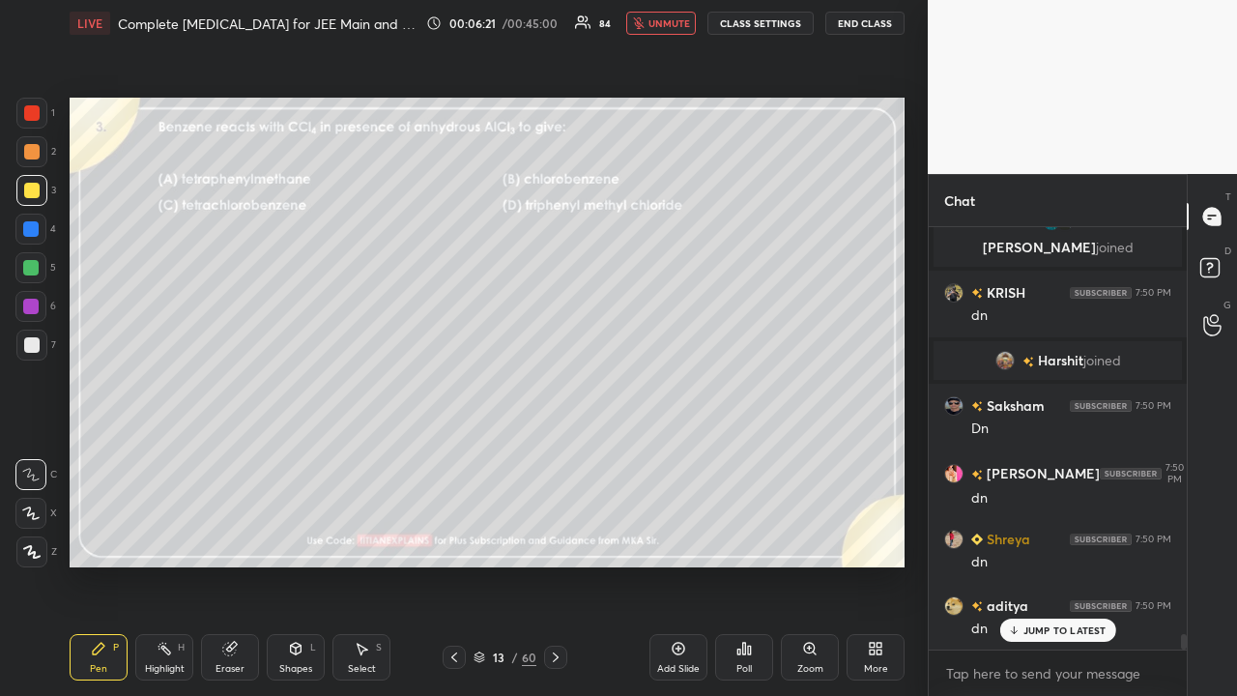
click at [665, 25] on span "unmute" at bounding box center [669, 23] width 42 height 14
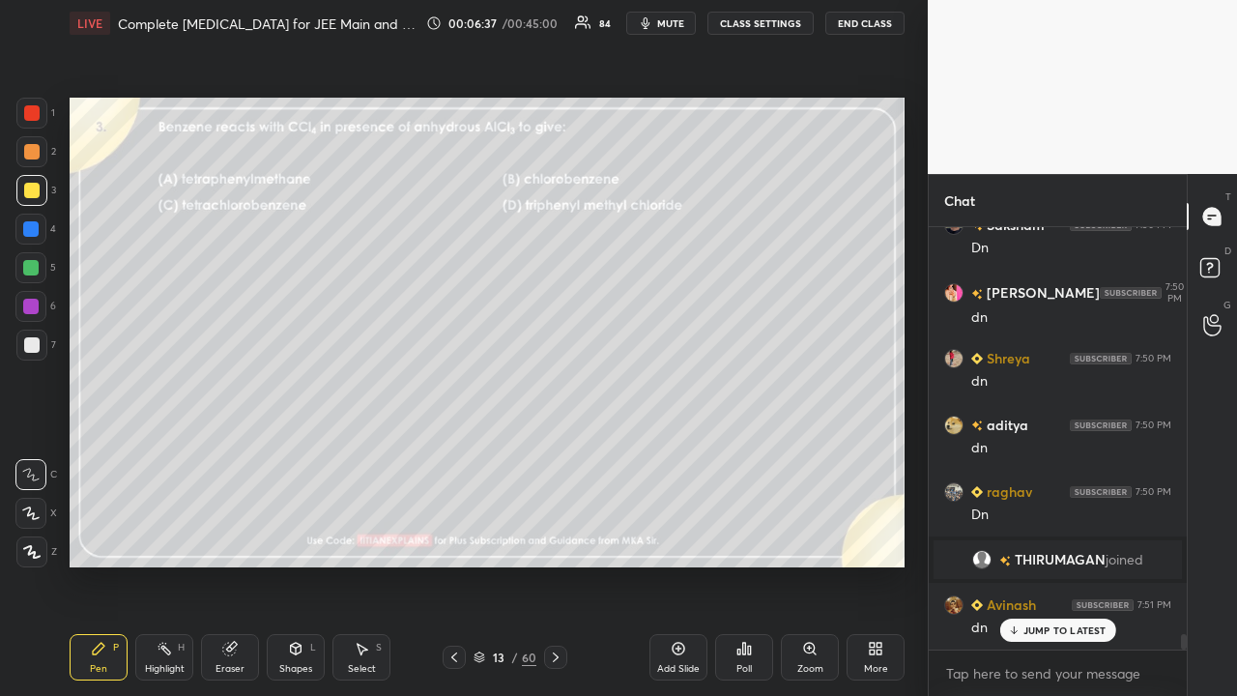
scroll to position [11169, 0]
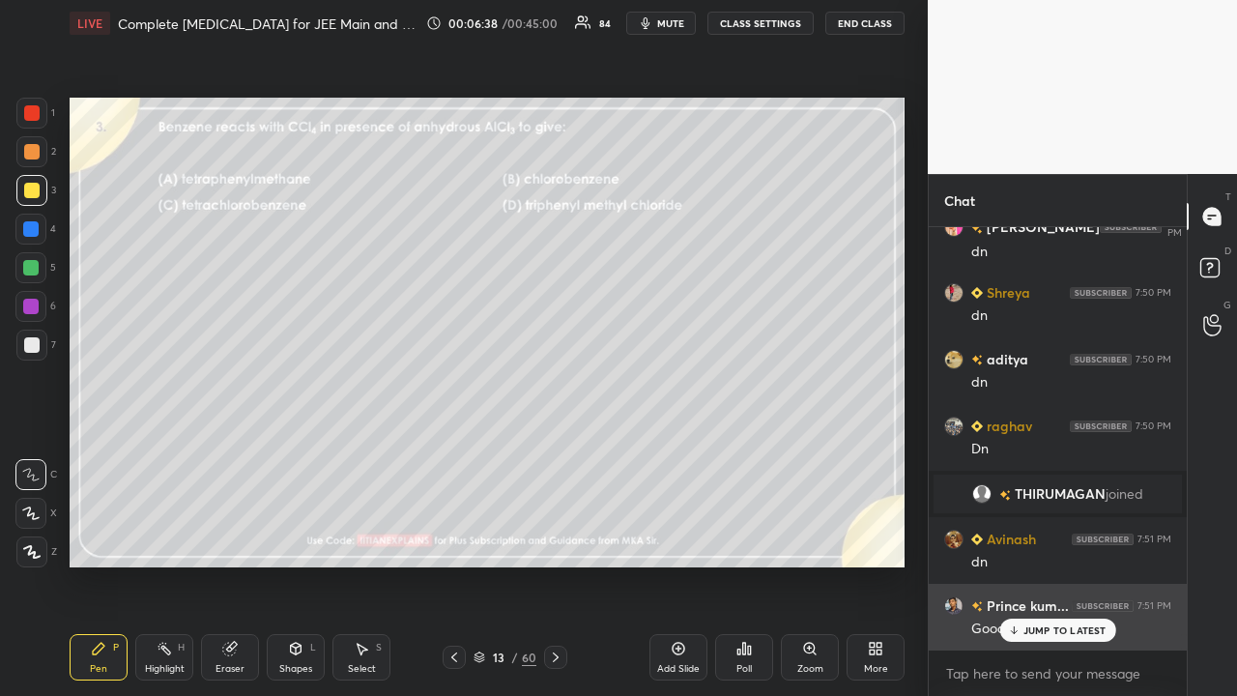
click at [1071, 564] on p "JUMP TO LATEST" at bounding box center [1064, 630] width 83 height 12
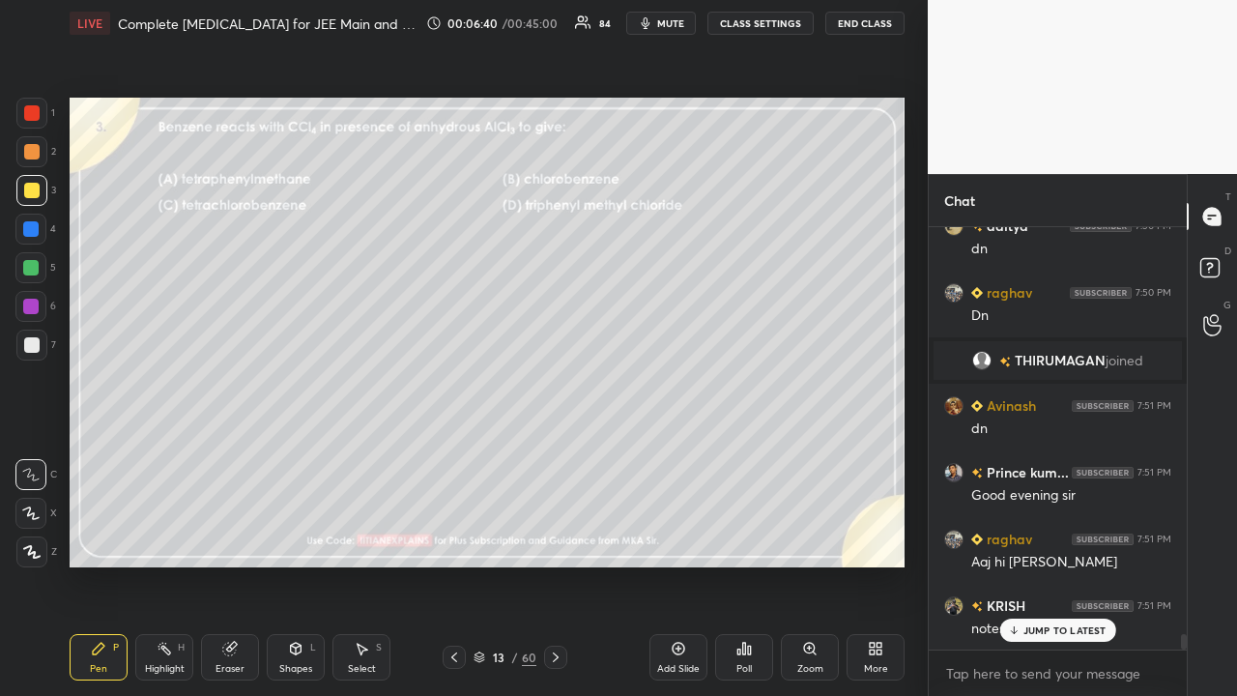
scroll to position [11349, 0]
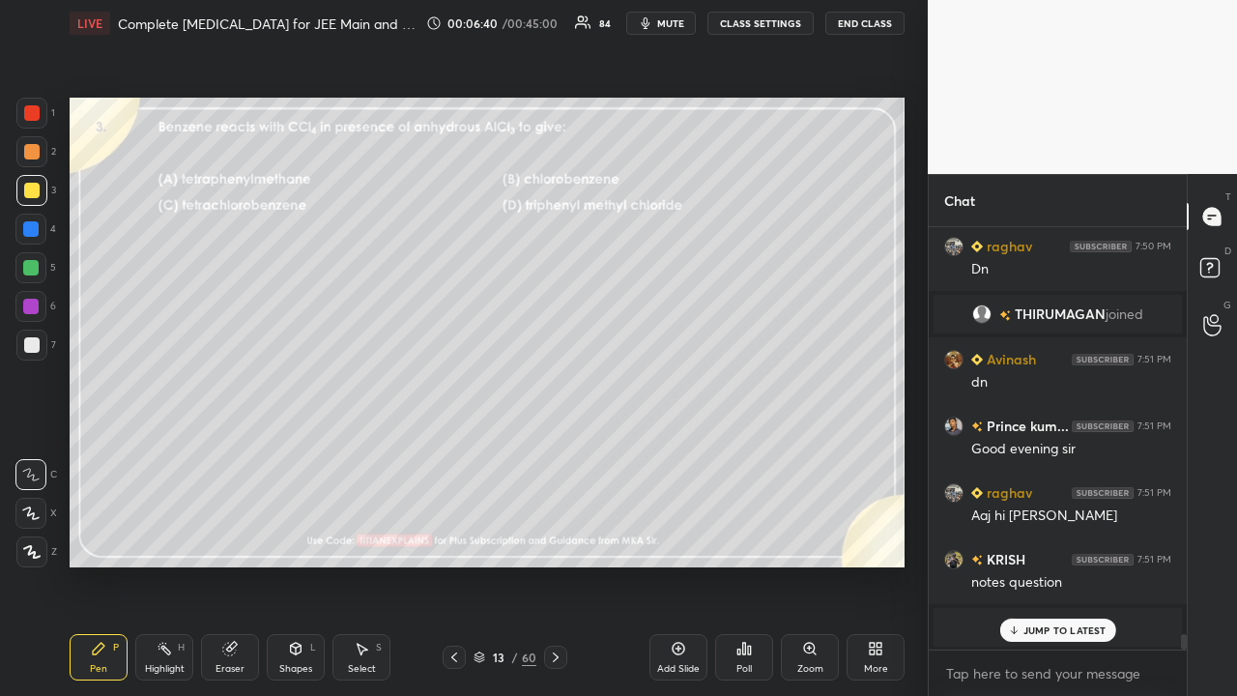
click at [1049, 564] on p "JUMP TO LATEST" at bounding box center [1064, 630] width 83 height 12
click at [764, 564] on div "Poll" at bounding box center [744, 657] width 58 height 46
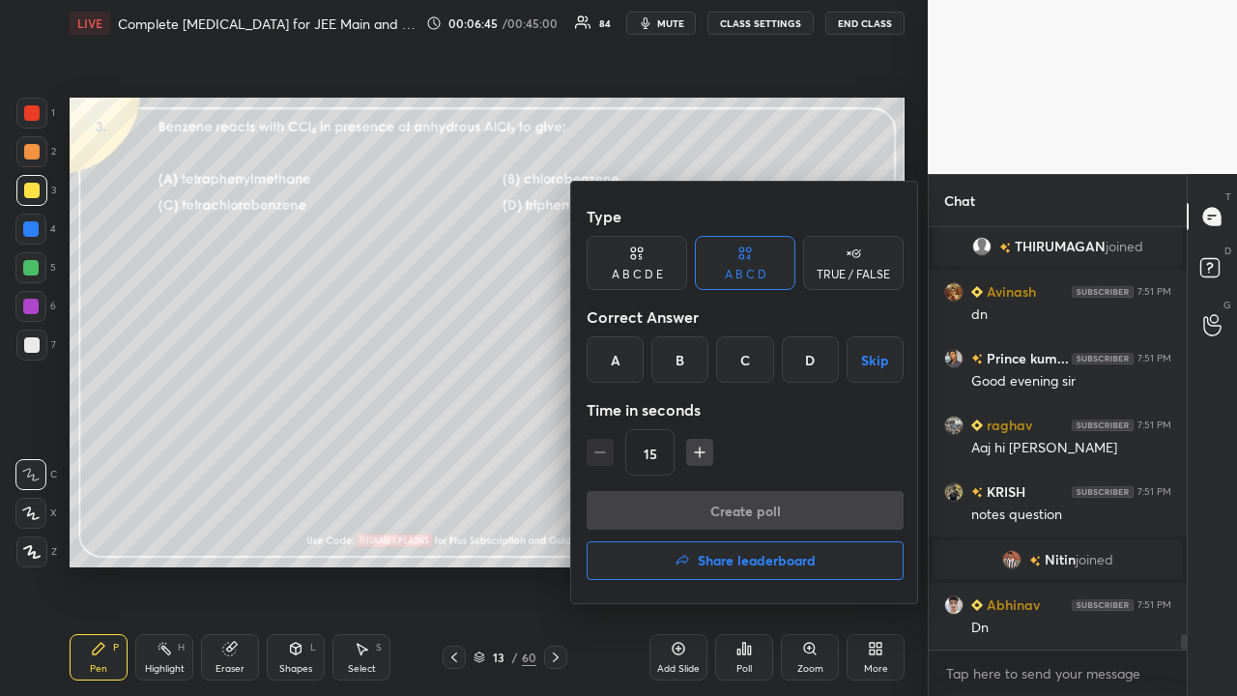
click at [802, 356] on div "D" at bounding box center [810, 359] width 57 height 46
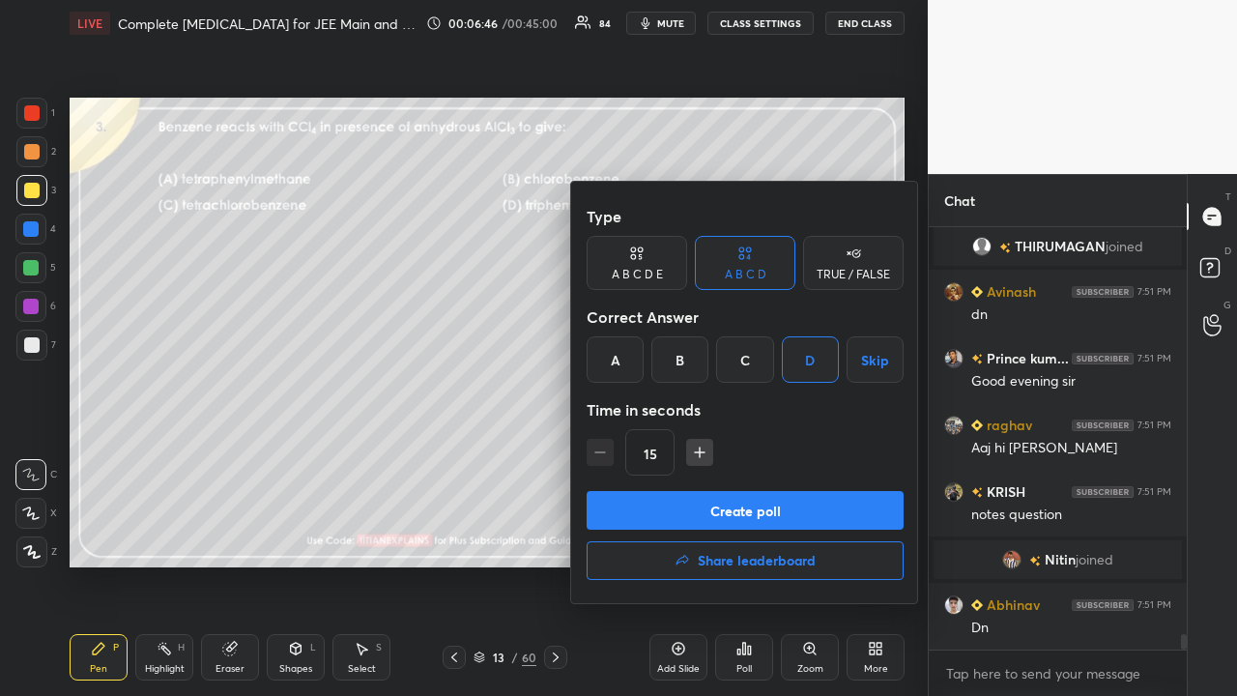
drag, startPoint x: 732, startPoint y: 500, endPoint x: 700, endPoint y: 517, distance: 37.2
click at [730, 505] on button "Create poll" at bounding box center [745, 510] width 317 height 39
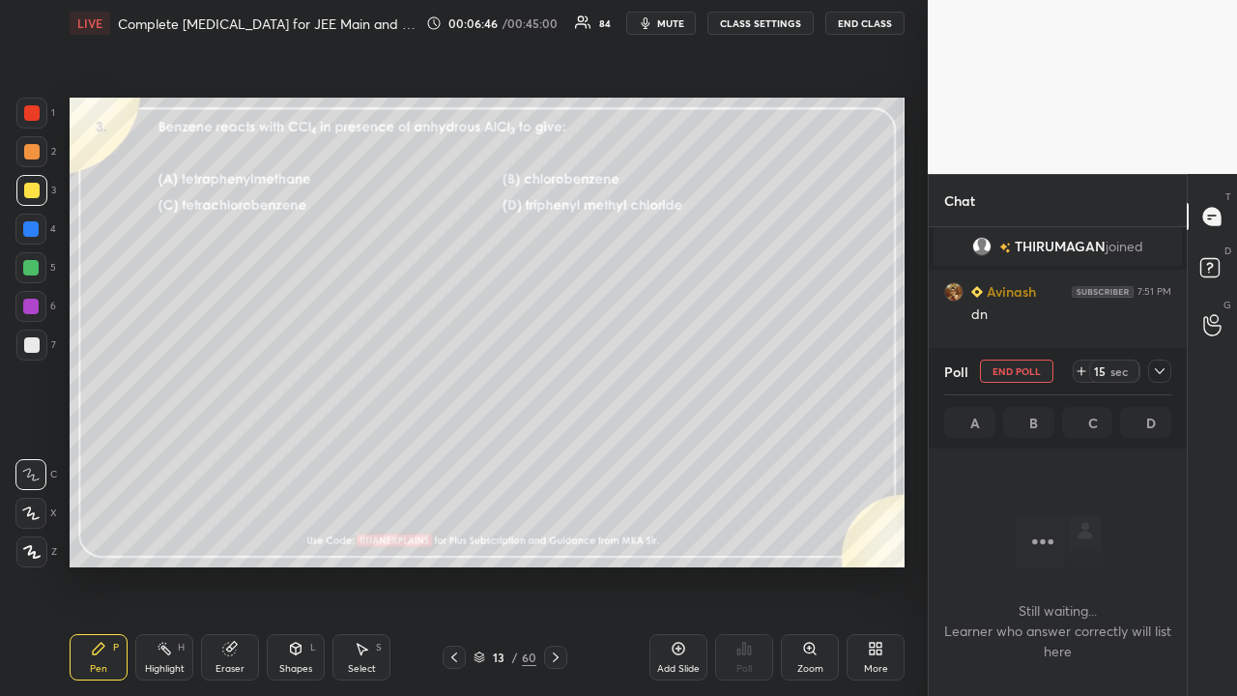
scroll to position [316, 252]
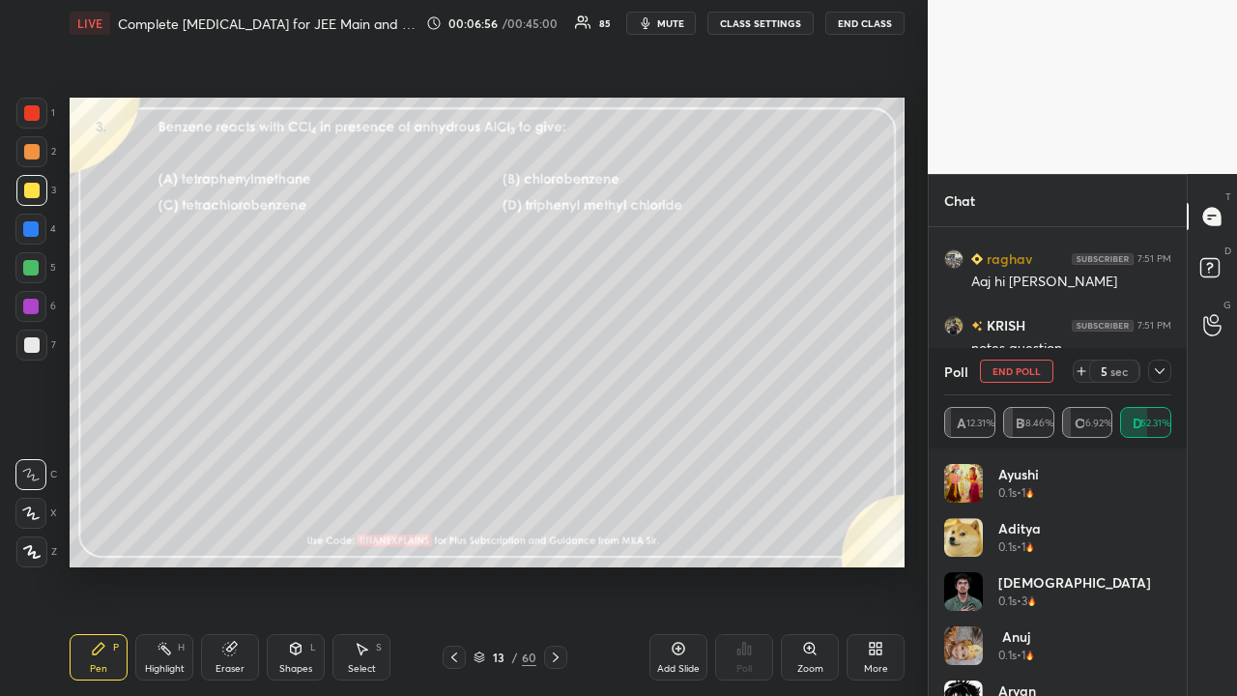
click at [1162, 364] on div at bounding box center [1159, 370] width 23 height 23
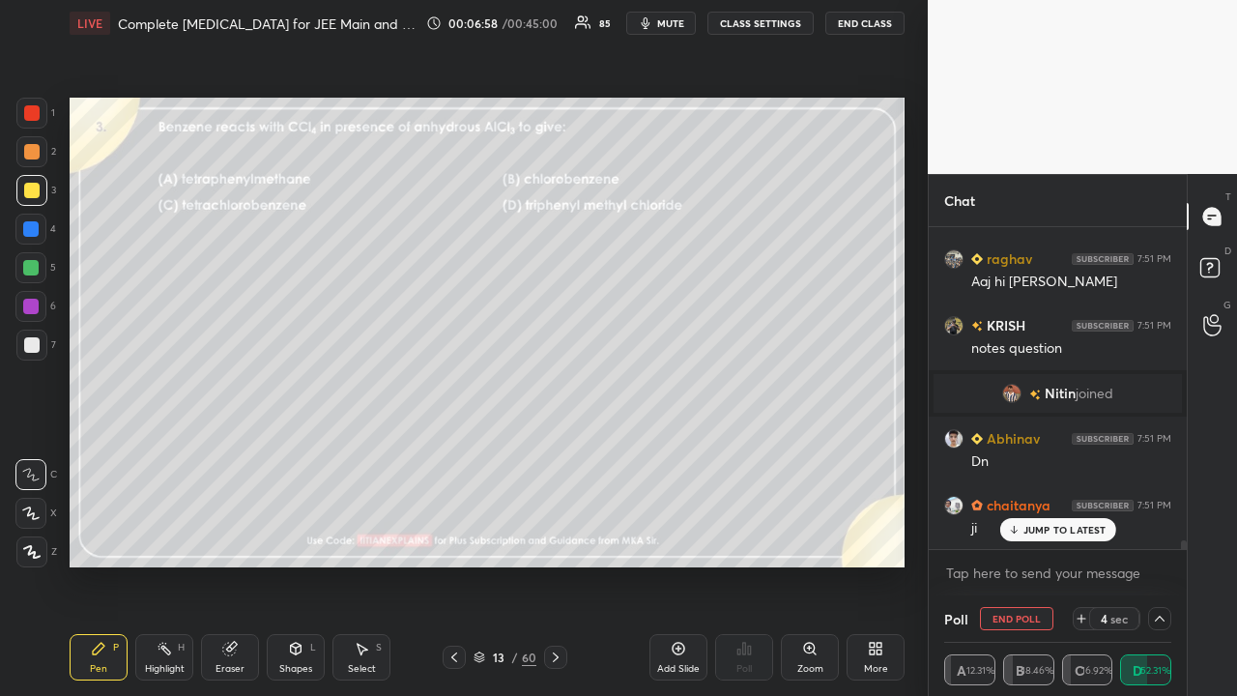
click at [1039, 533] on p "JUMP TO LATEST" at bounding box center [1064, 530] width 83 height 12
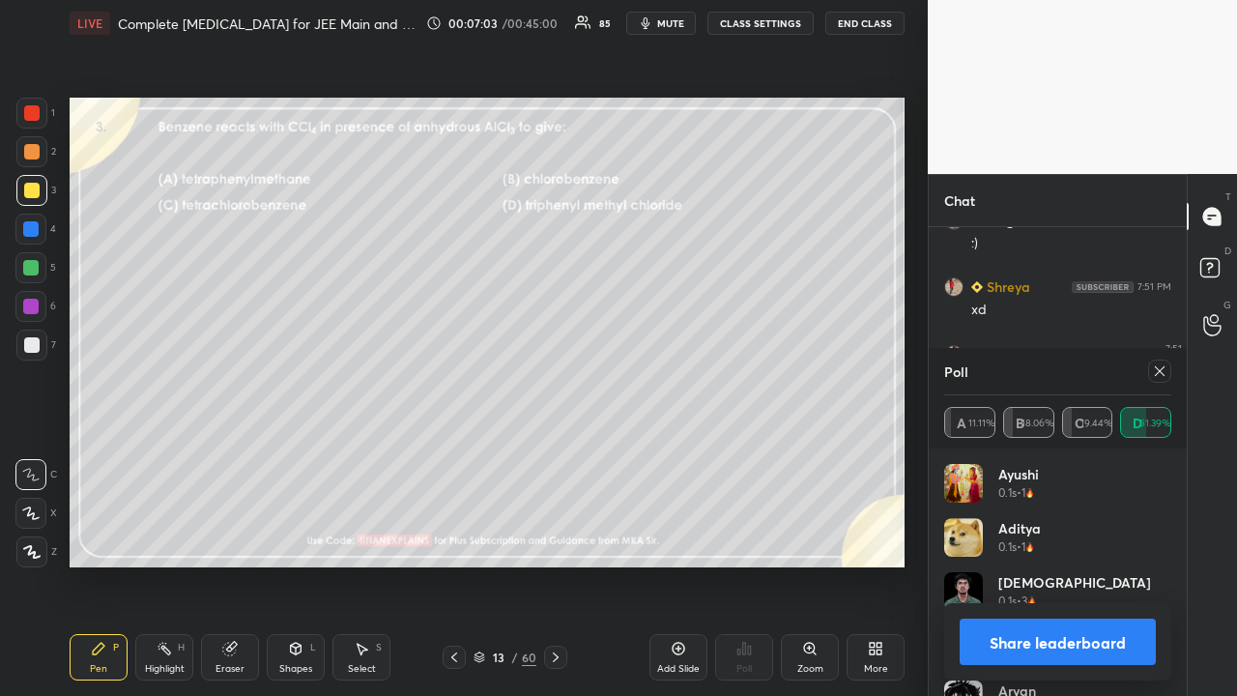
click at [1160, 371] on icon at bounding box center [1160, 371] width 10 height 10
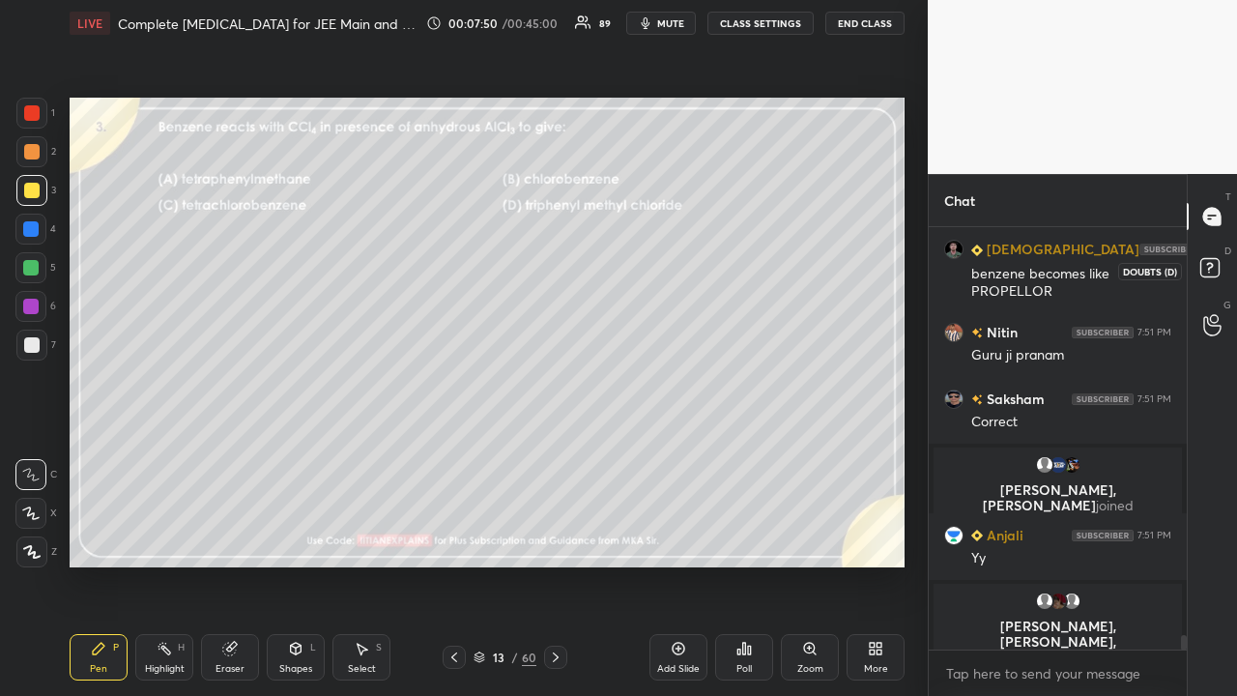
click at [1223, 263] on icon at bounding box center [1212, 270] width 35 height 35
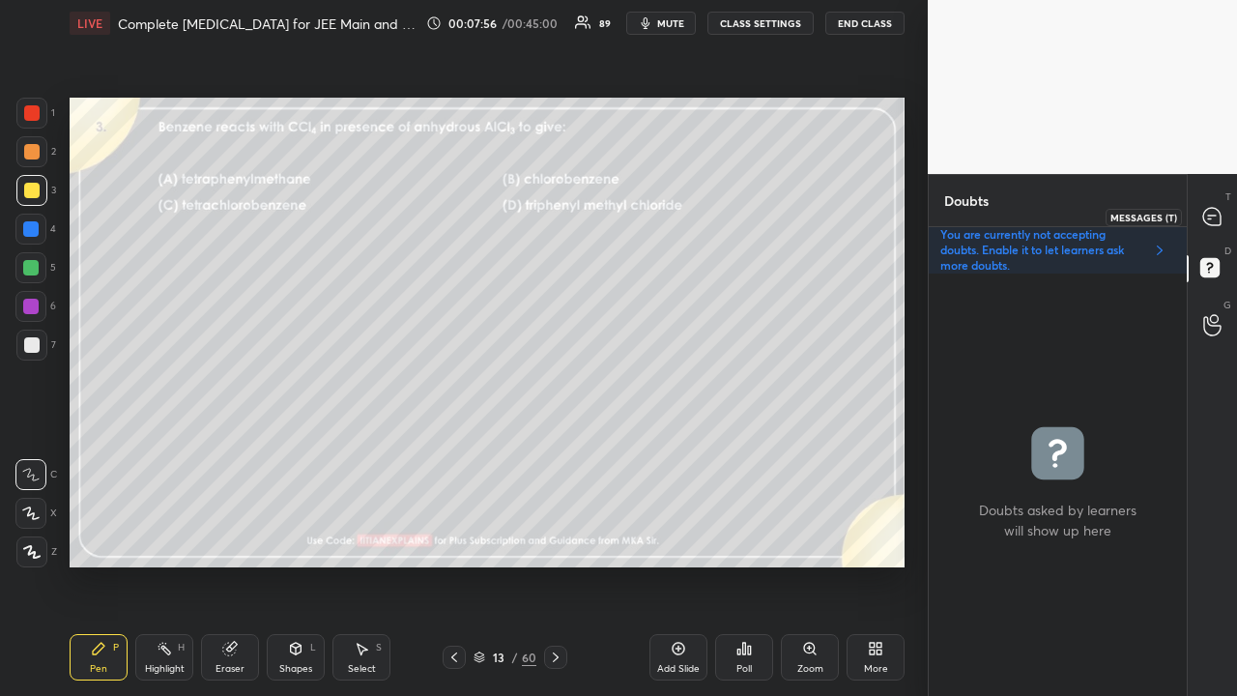
click at [1214, 208] on icon at bounding box center [1211, 216] width 17 height 17
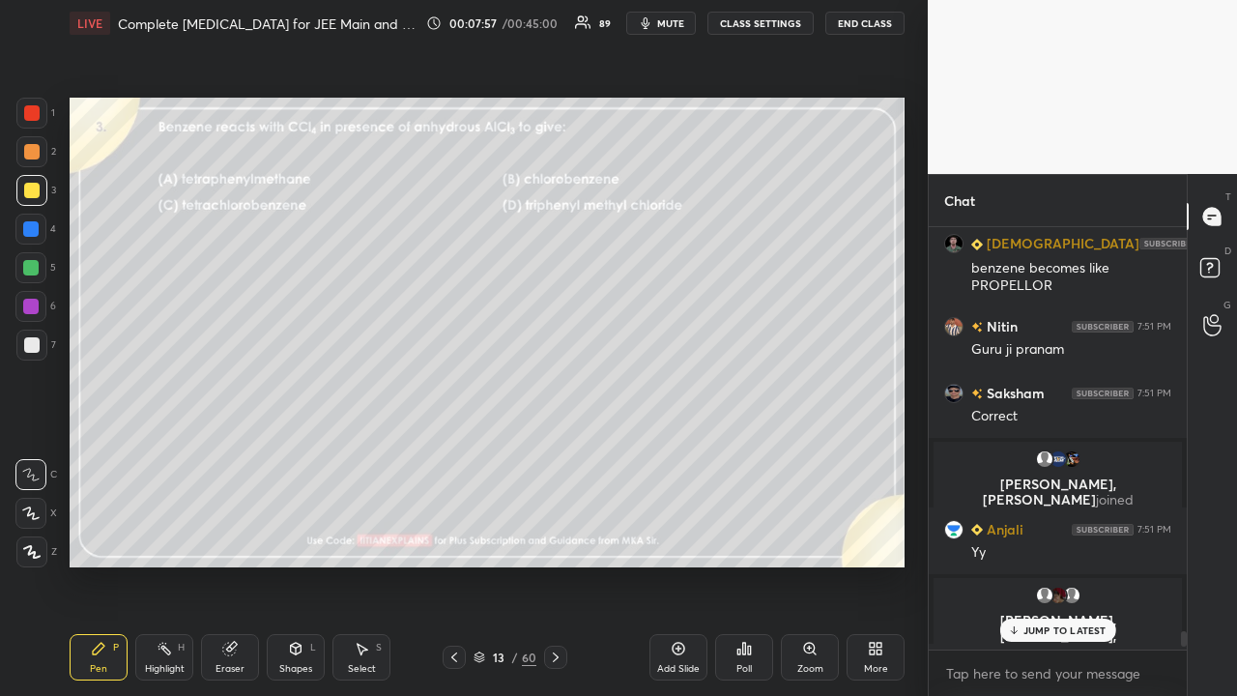
click at [1034, 564] on p "JUMP TO LATEST" at bounding box center [1064, 630] width 83 height 12
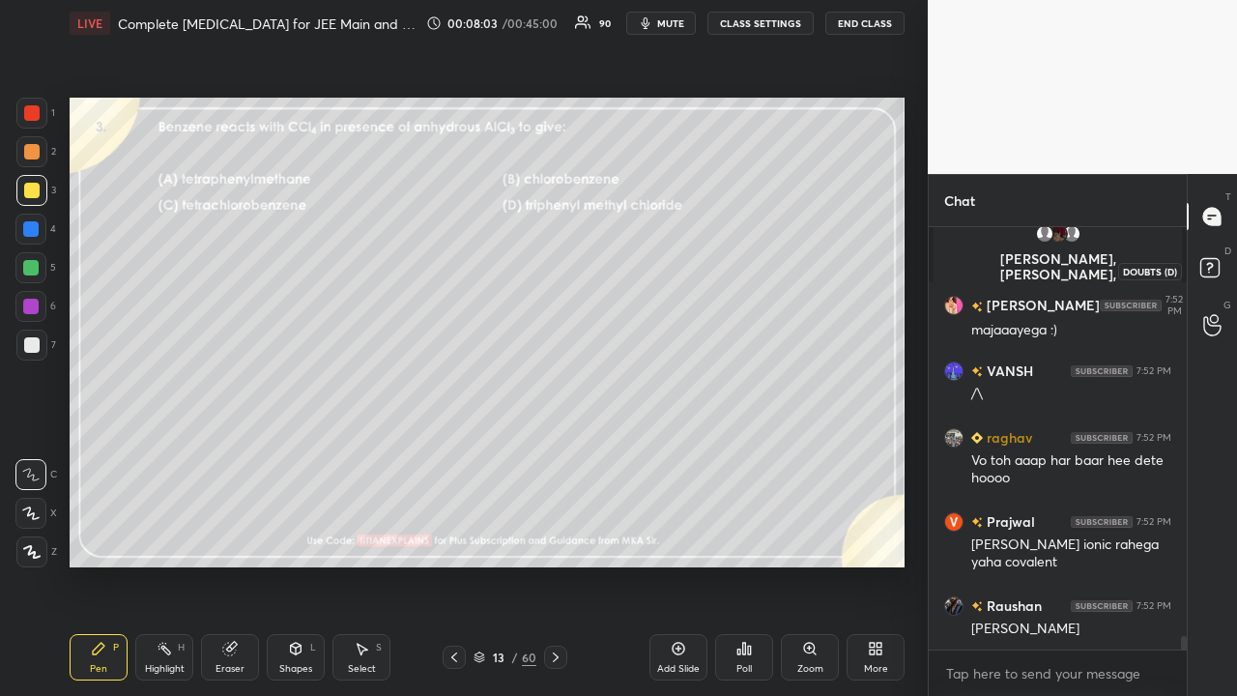
scroll to position [12655, 0]
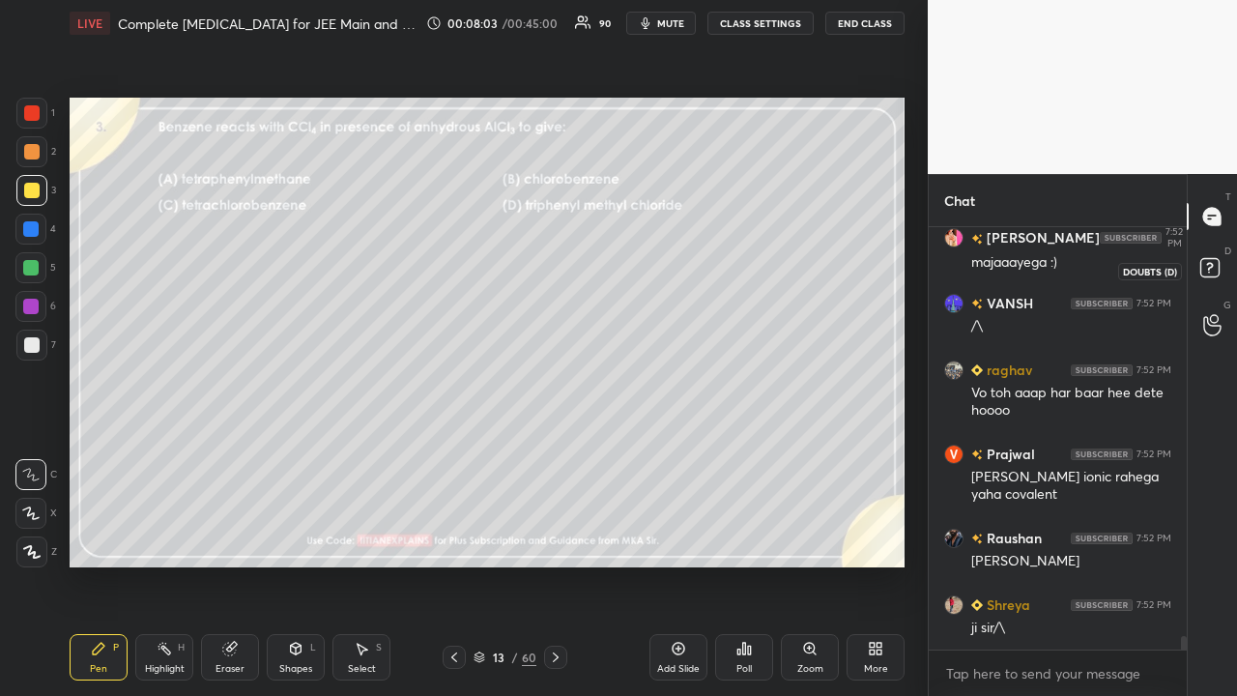
click at [1211, 275] on rect at bounding box center [1209, 268] width 18 height 18
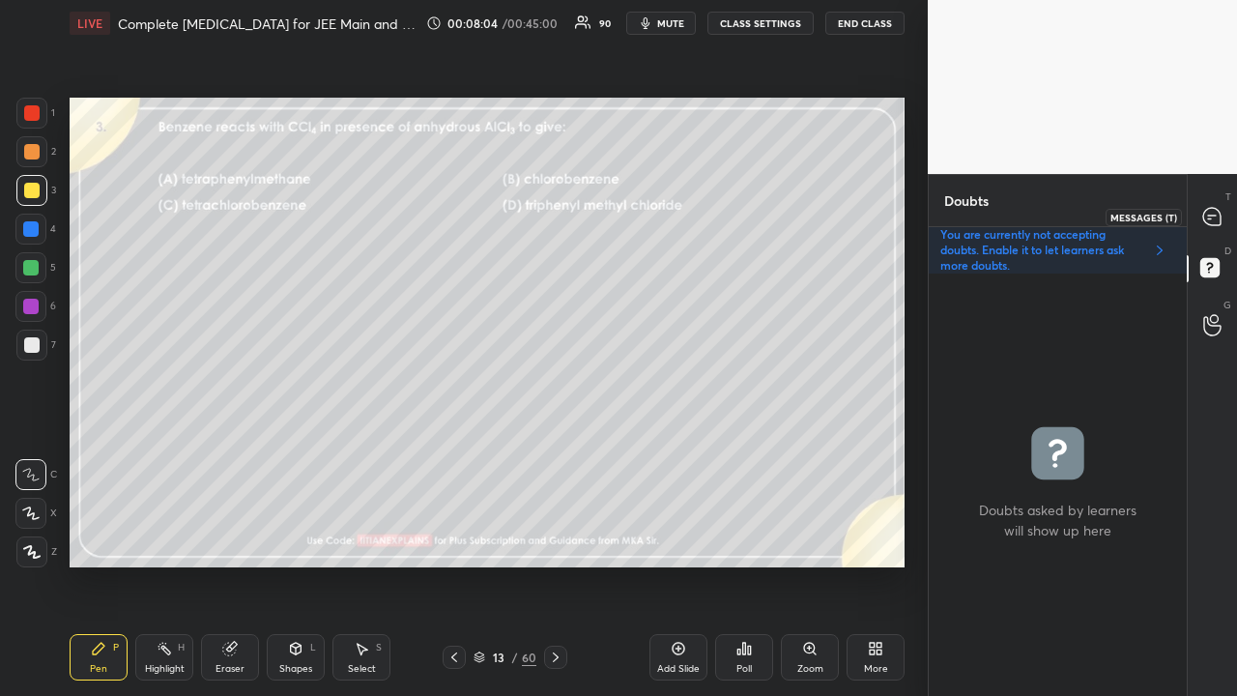
click at [1220, 216] on icon at bounding box center [1211, 216] width 17 height 17
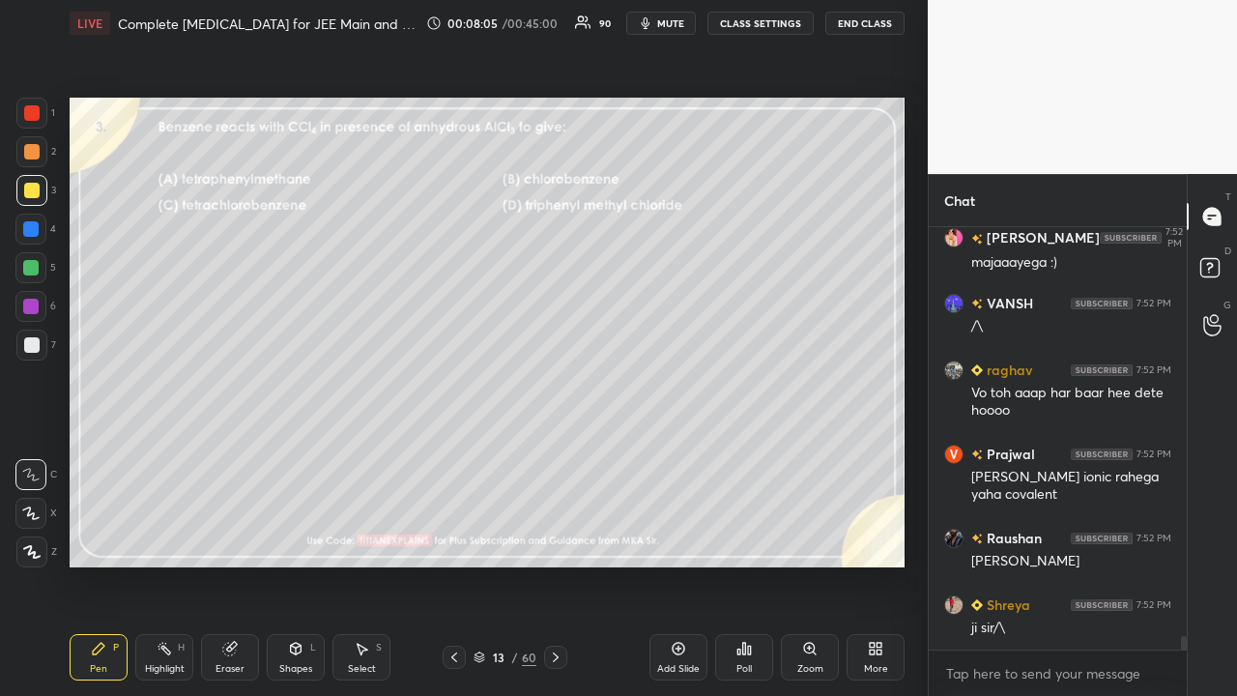
scroll to position [12721, 0]
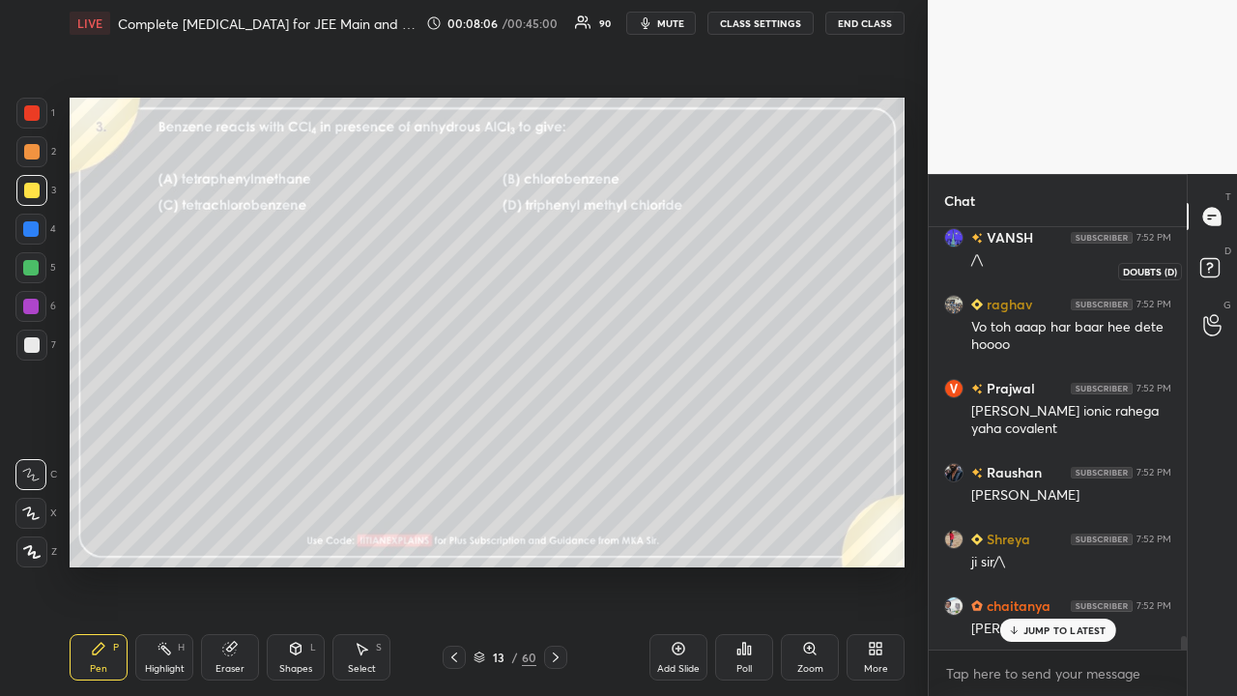
drag, startPoint x: 1223, startPoint y: 273, endPoint x: 1208, endPoint y: 273, distance: 15.5
click at [1223, 272] on icon at bounding box center [1212, 270] width 35 height 35
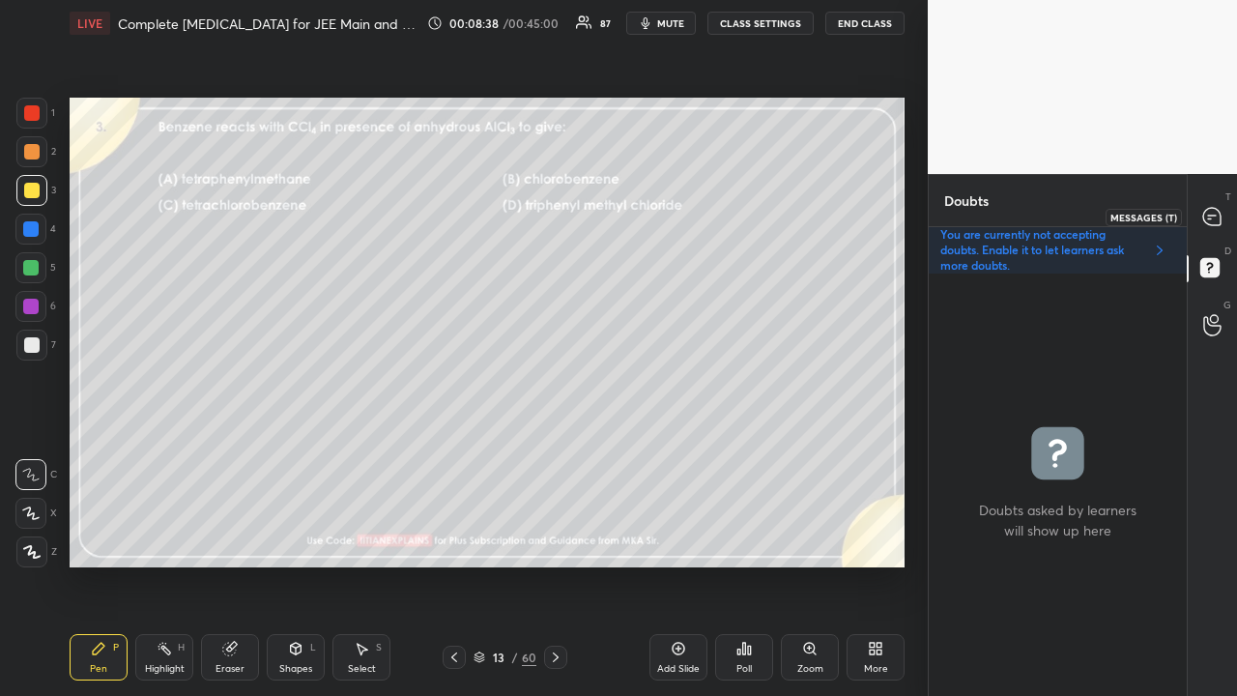
click at [1223, 214] on div at bounding box center [1212, 216] width 39 height 35
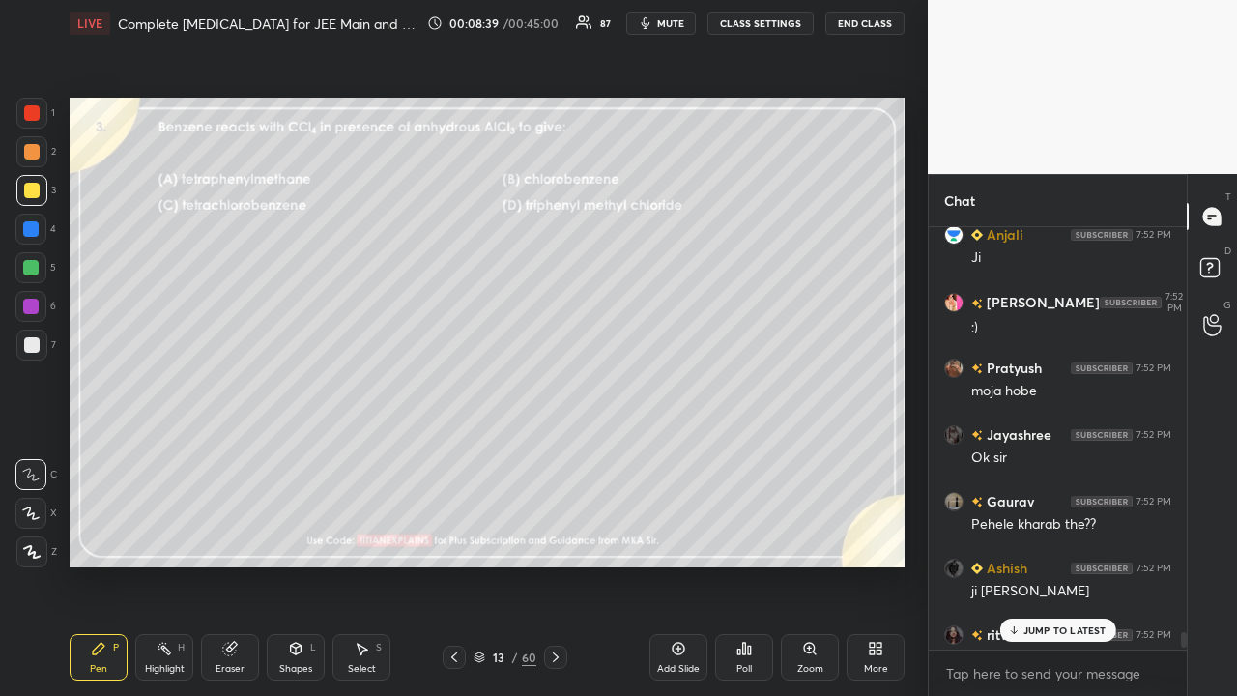
drag, startPoint x: 1065, startPoint y: 631, endPoint x: 1044, endPoint y: 644, distance: 24.7
click at [1066, 564] on p "JUMP TO LATEST" at bounding box center [1064, 630] width 83 height 12
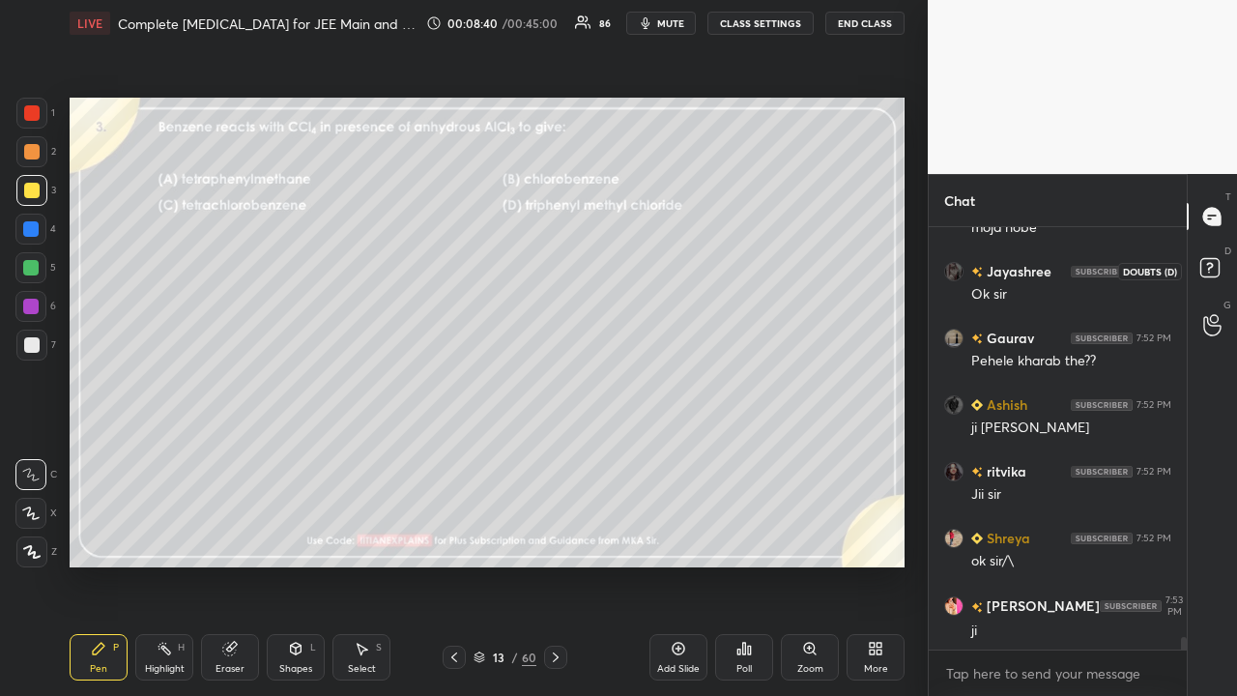
click at [1220, 269] on icon at bounding box center [1212, 270] width 35 height 35
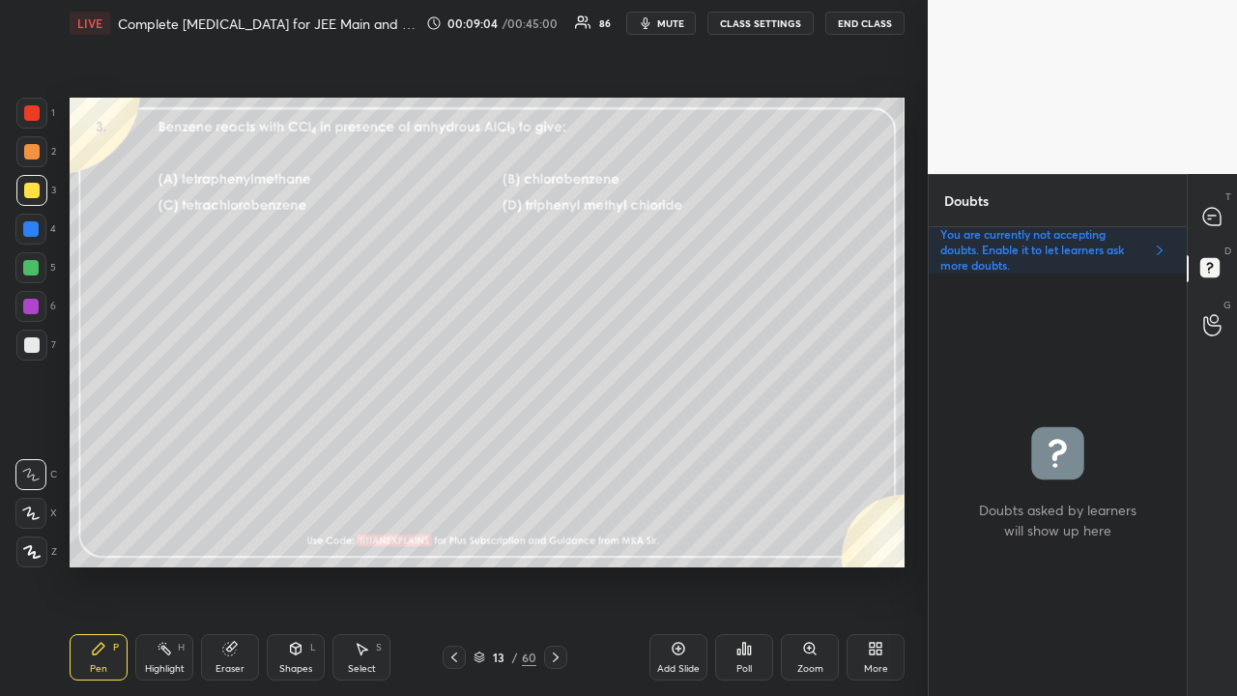
click at [1229, 215] on div at bounding box center [1212, 216] width 39 height 35
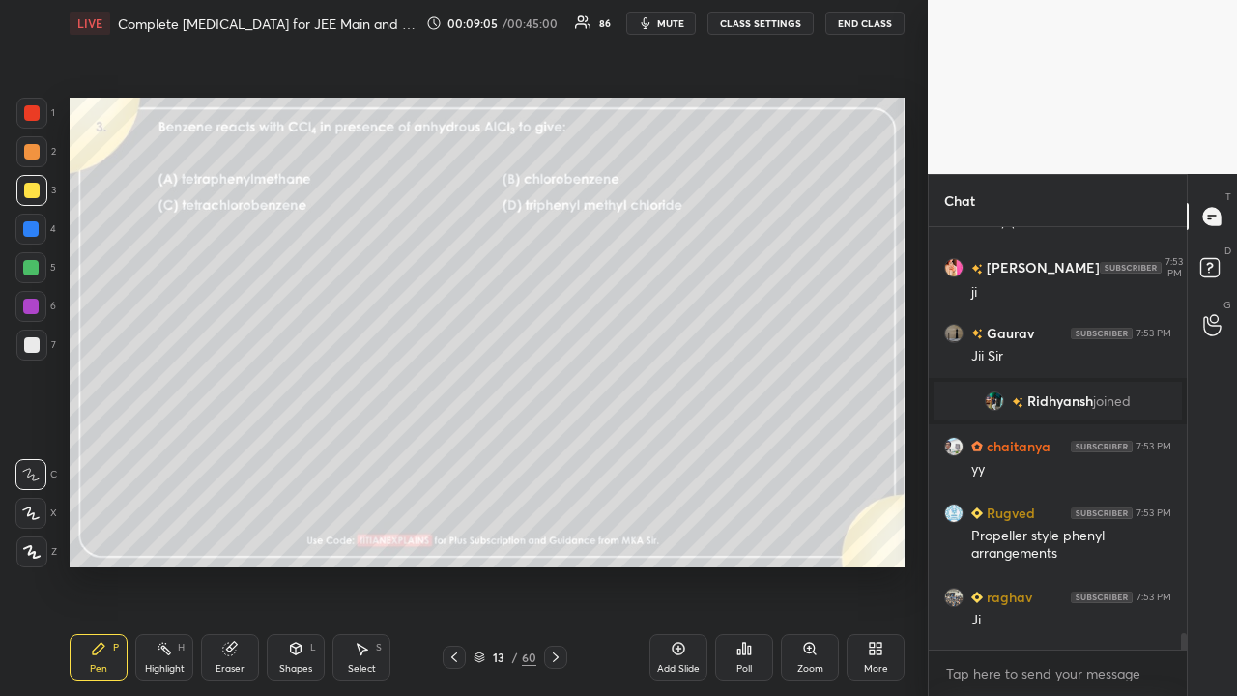
scroll to position [13964, 0]
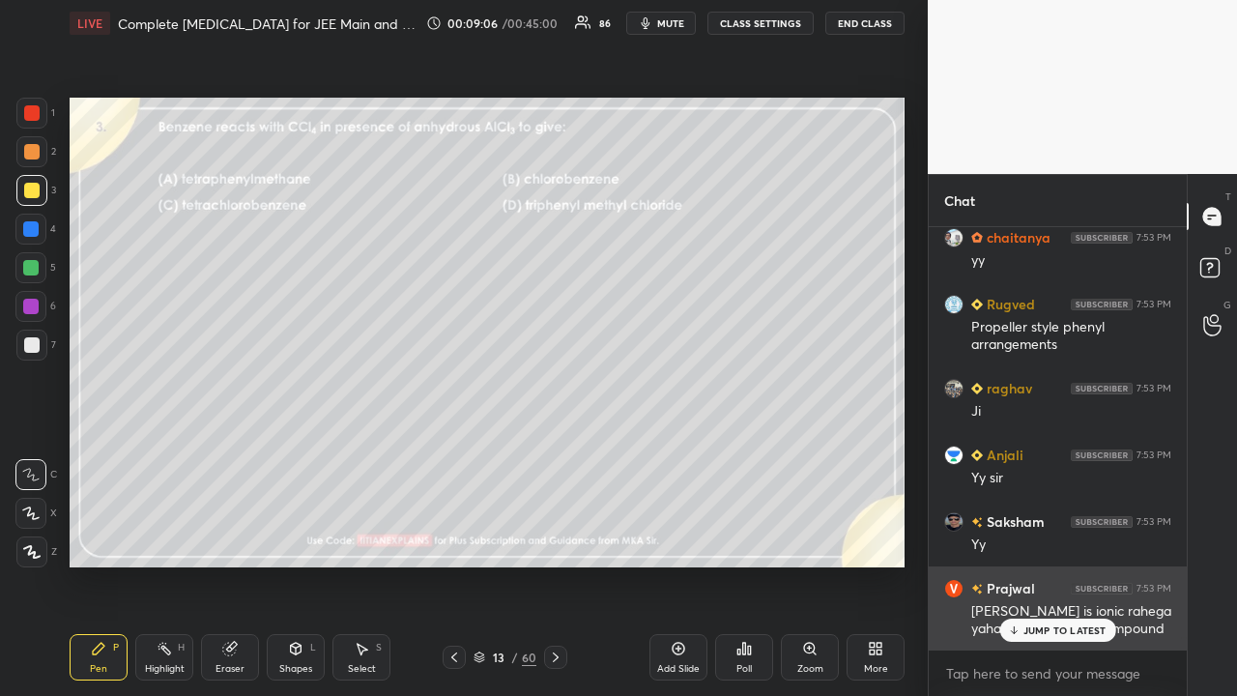
click at [1061, 564] on p "JUMP TO LATEST" at bounding box center [1064, 630] width 83 height 12
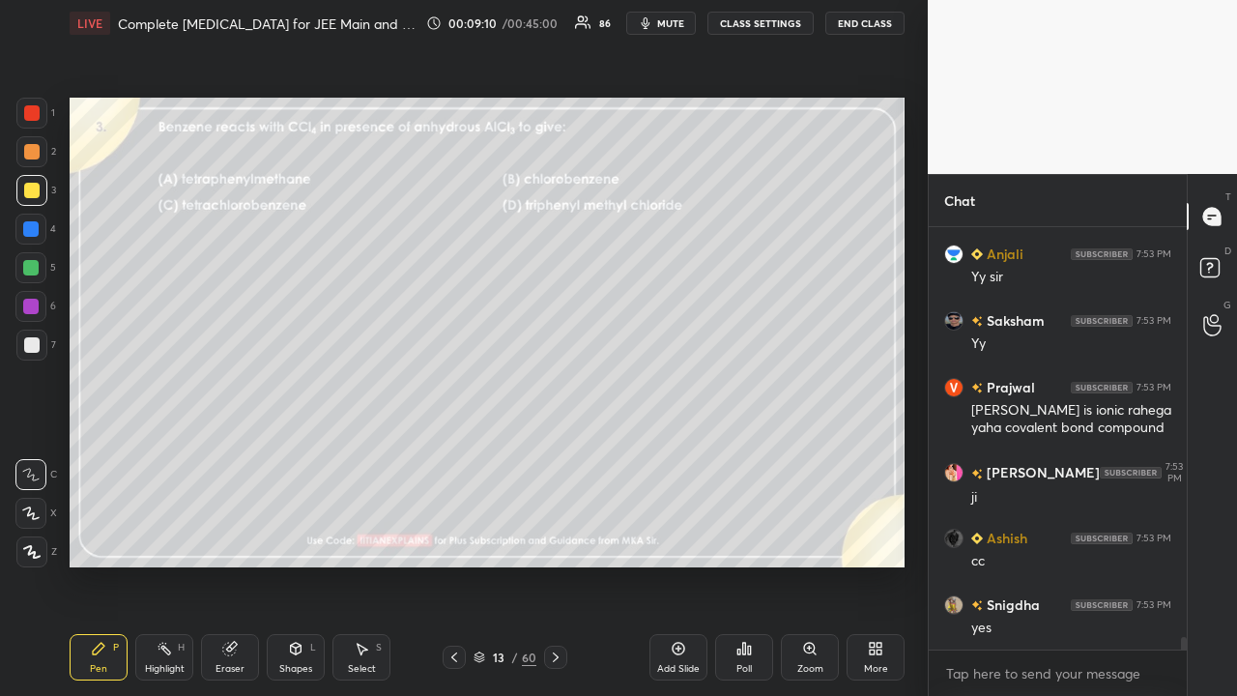
scroll to position [14230, 0]
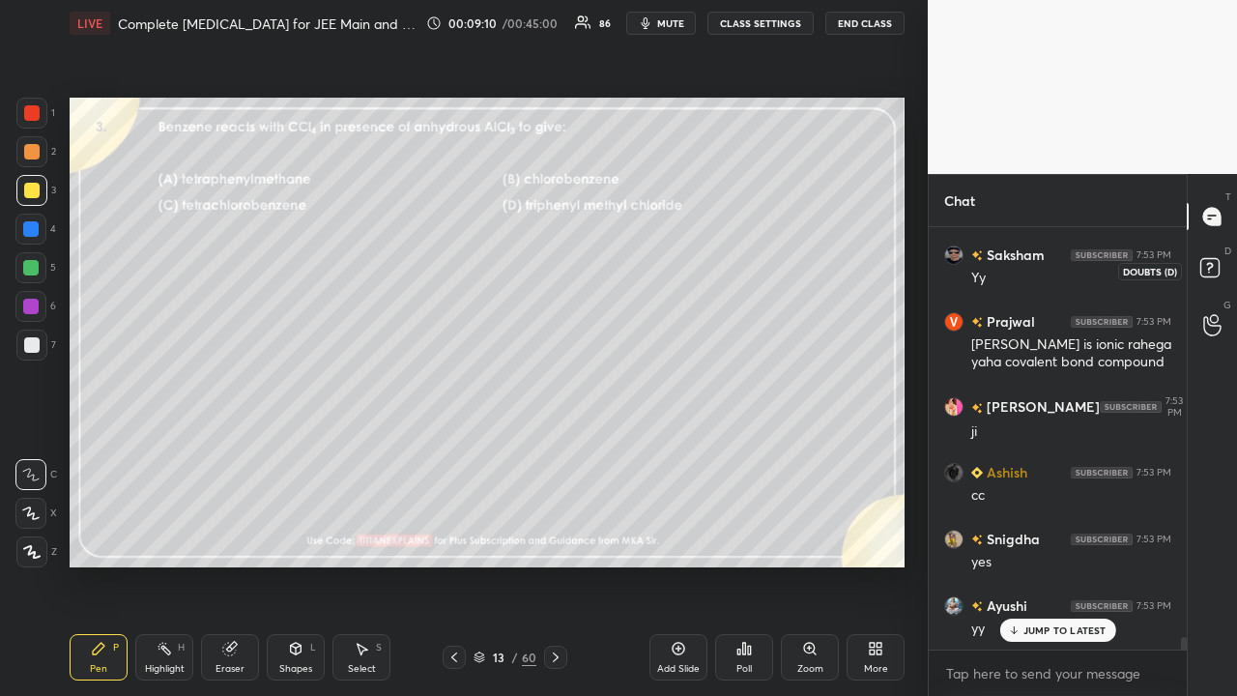
click at [1221, 269] on icon at bounding box center [1212, 270] width 35 height 35
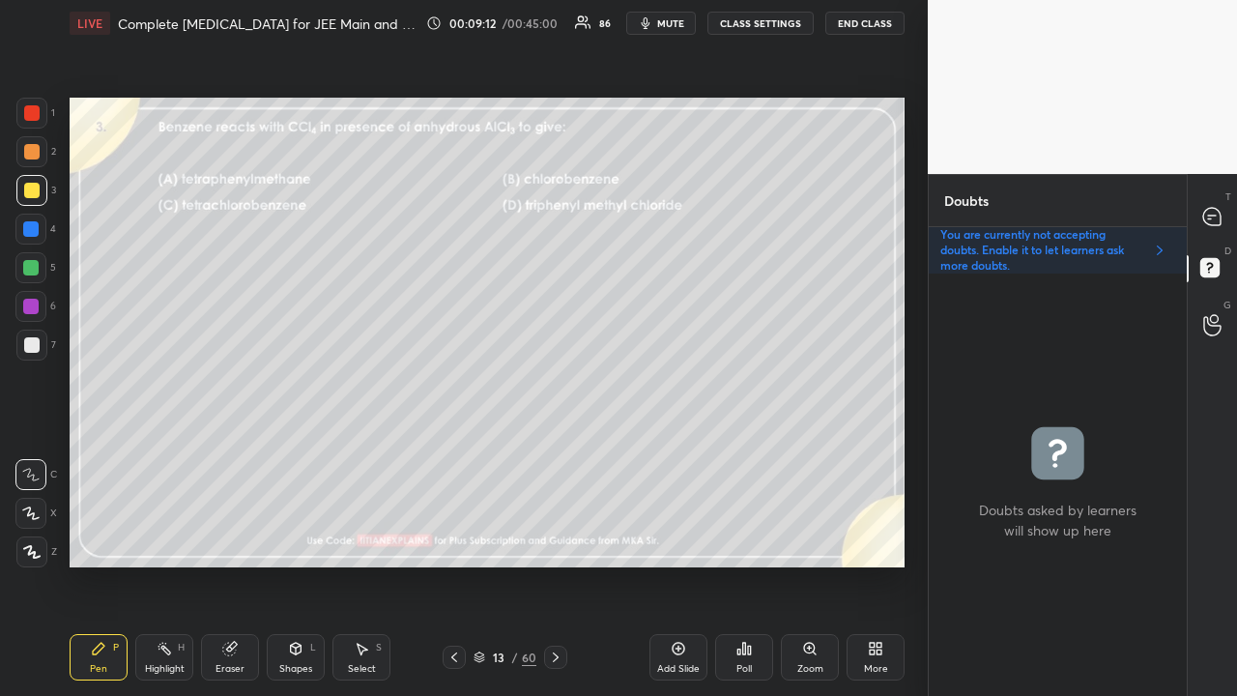
click at [559, 564] on icon at bounding box center [555, 656] width 15 height 15
click at [1218, 202] on div at bounding box center [1212, 216] width 39 height 35
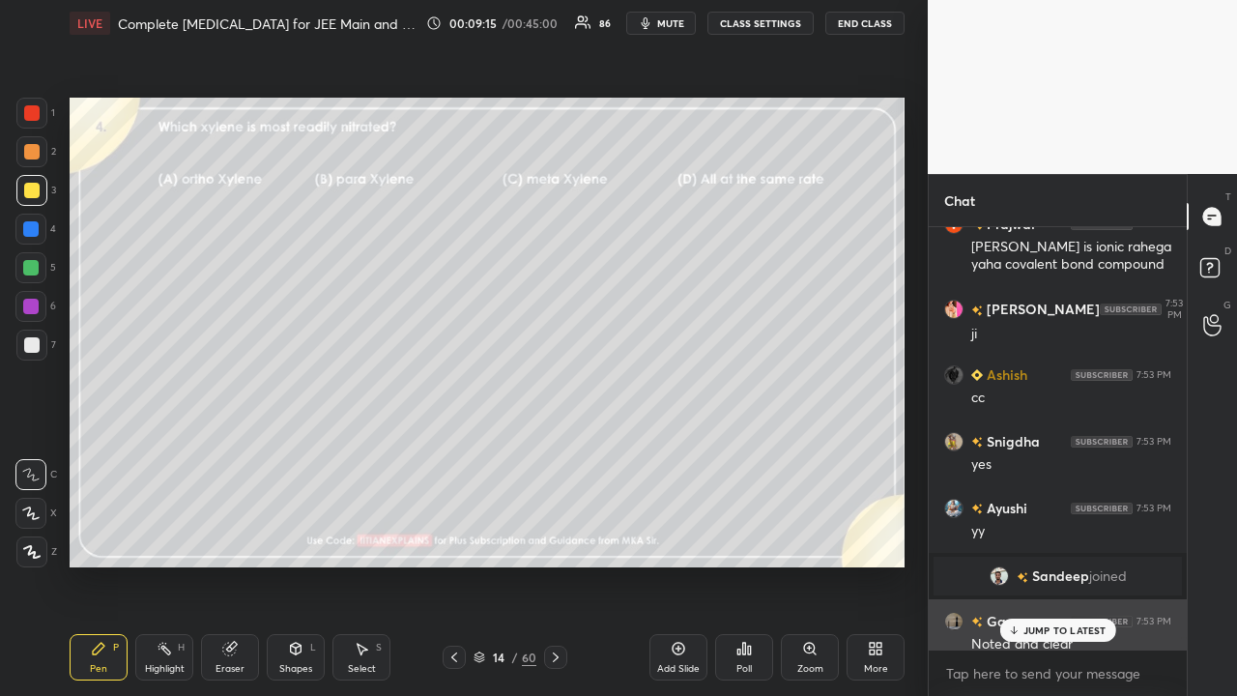
click at [1040, 564] on div "Gaurav 7:53 PM" at bounding box center [1057, 621] width 227 height 20
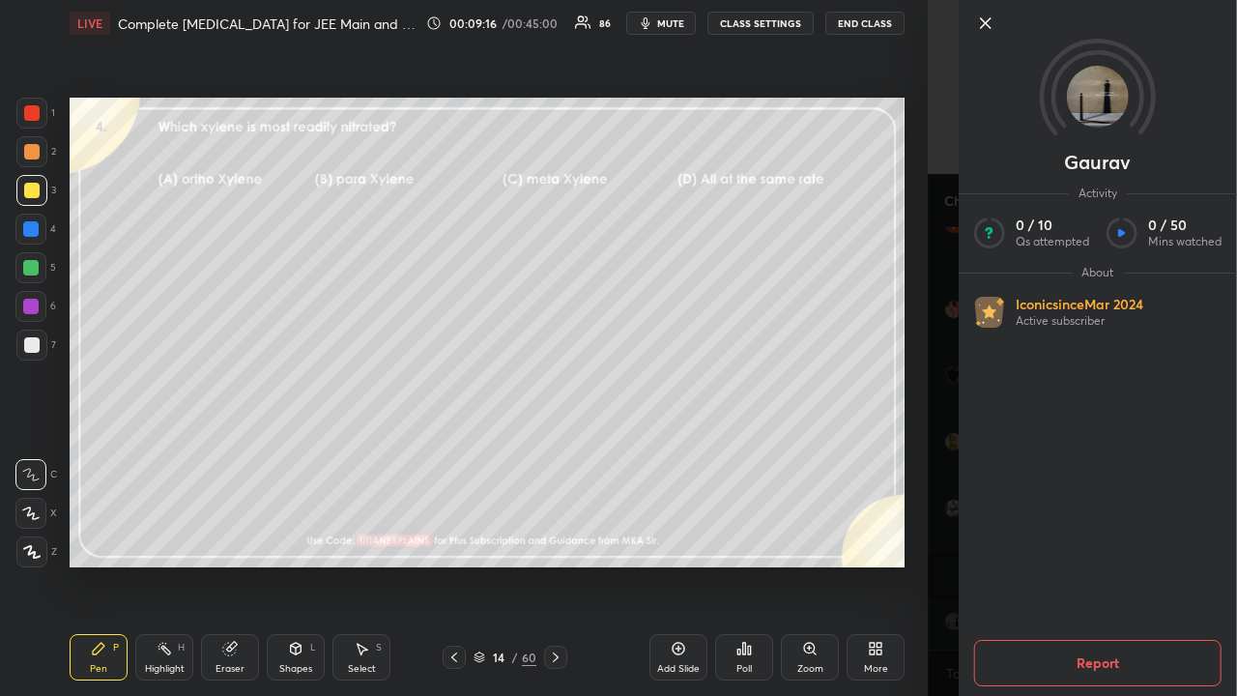
drag, startPoint x: 883, startPoint y: 613, endPoint x: 901, endPoint y: 613, distance: 17.4
click at [887, 564] on div "Add Slide Poll Zoom More" at bounding box center [776, 657] width 255 height 108
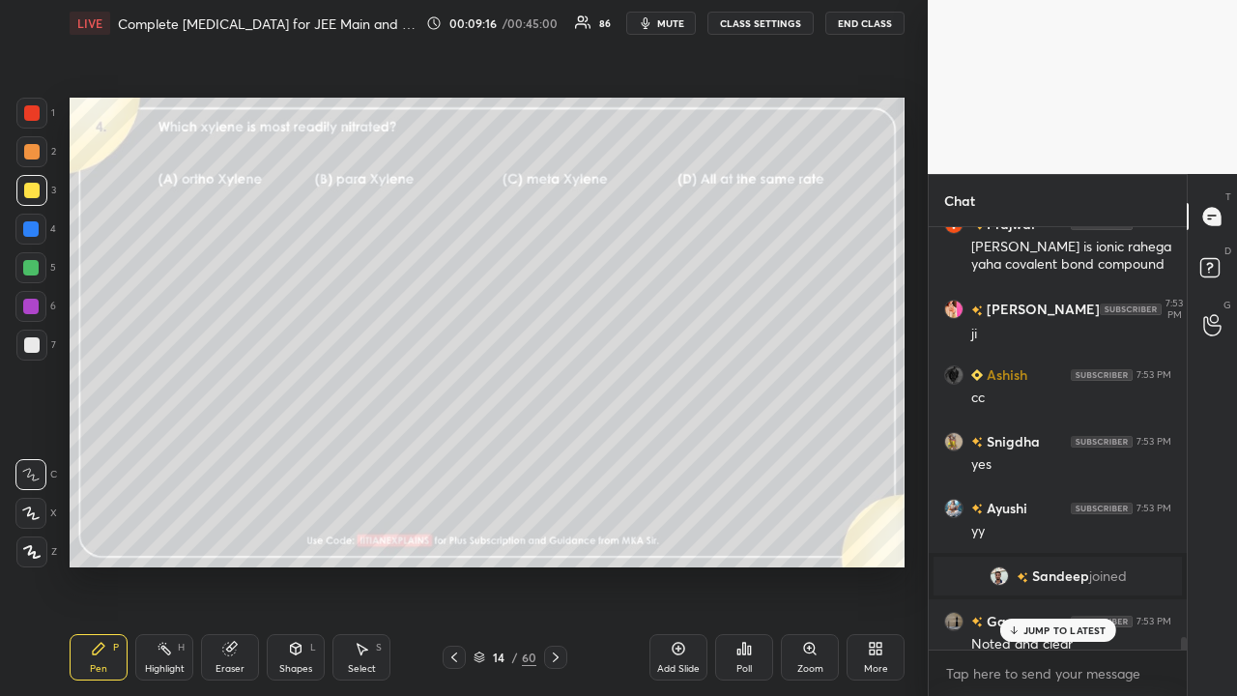
click at [1058, 564] on span "Sandeep" at bounding box center [1060, 575] width 57 height 15
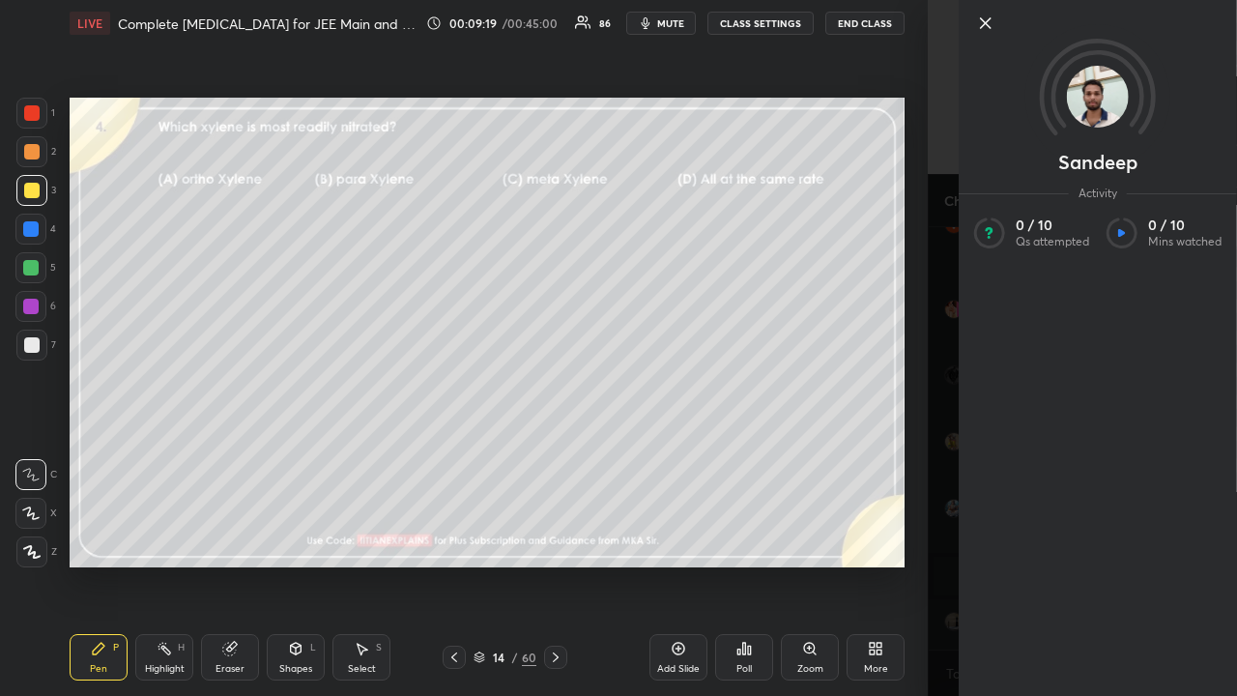
click at [941, 429] on div "Sandeep Activity 0 / 10 Qs attempted 0 / 10 Mins watched" at bounding box center [1082, 348] width 309 height 696
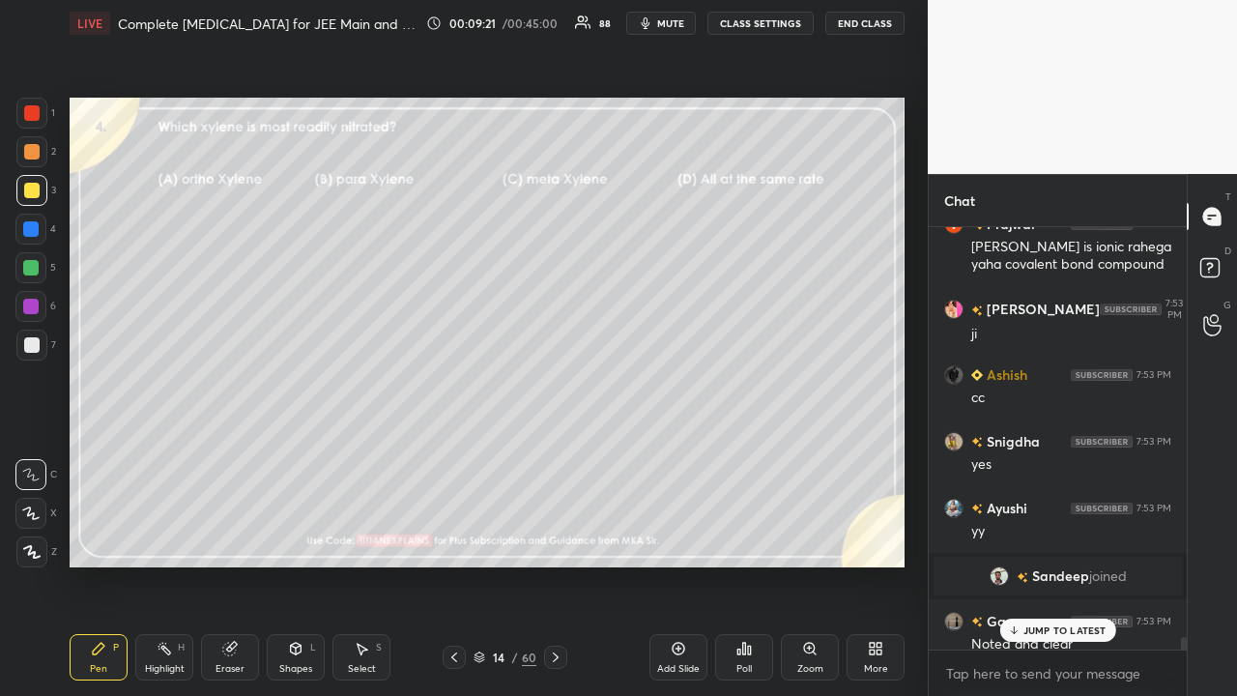
scroll to position [14410, 0]
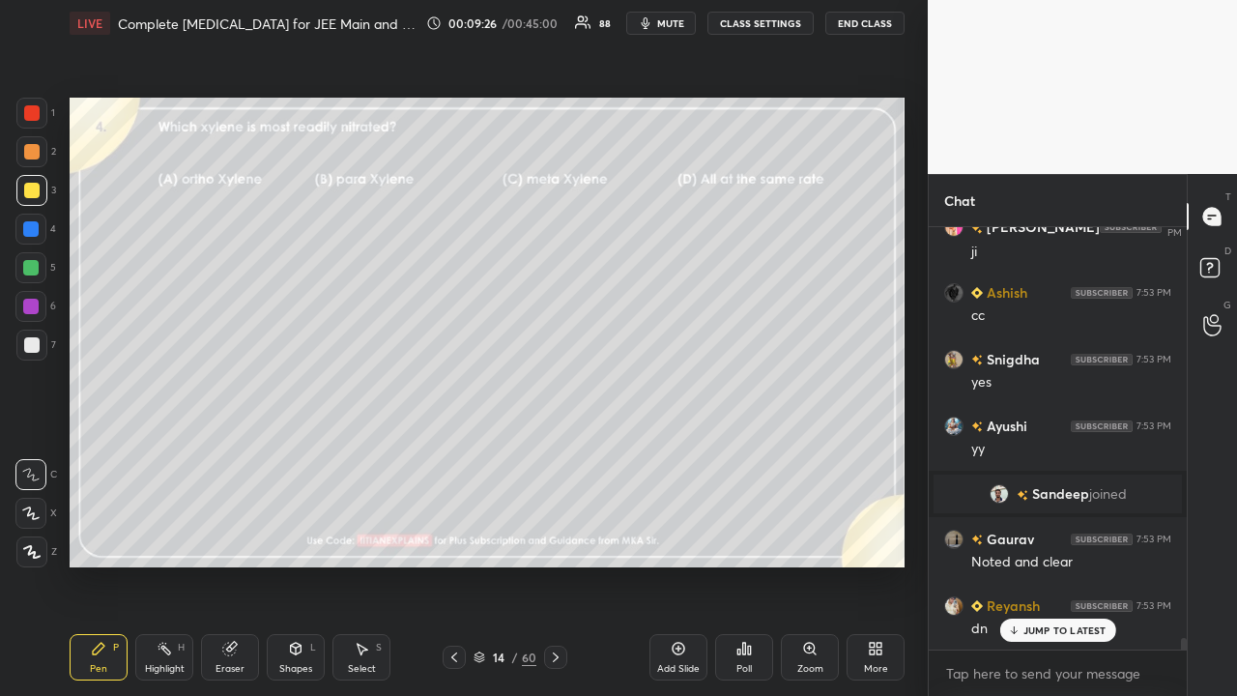
click at [452, 564] on div "Pen P Highlight H Eraser Shapes L Select S 14 / 60 Add Slide Poll Zoom More" at bounding box center [487, 656] width 835 height 77
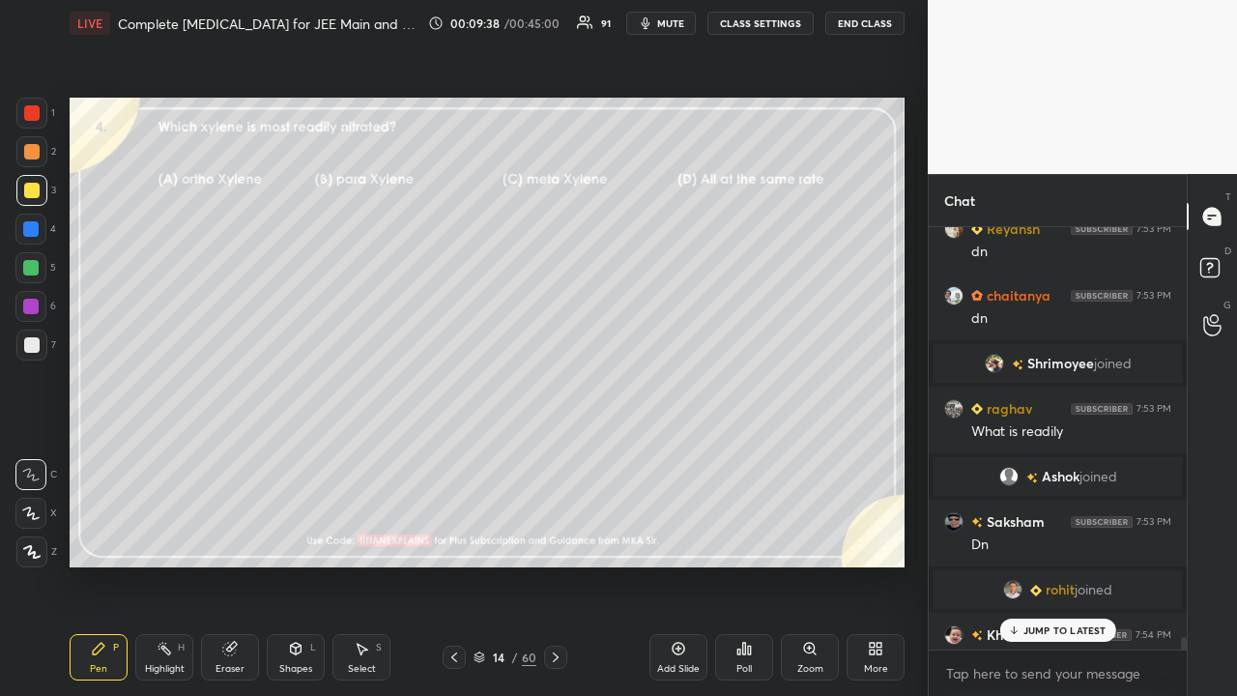
scroll to position [13811, 0]
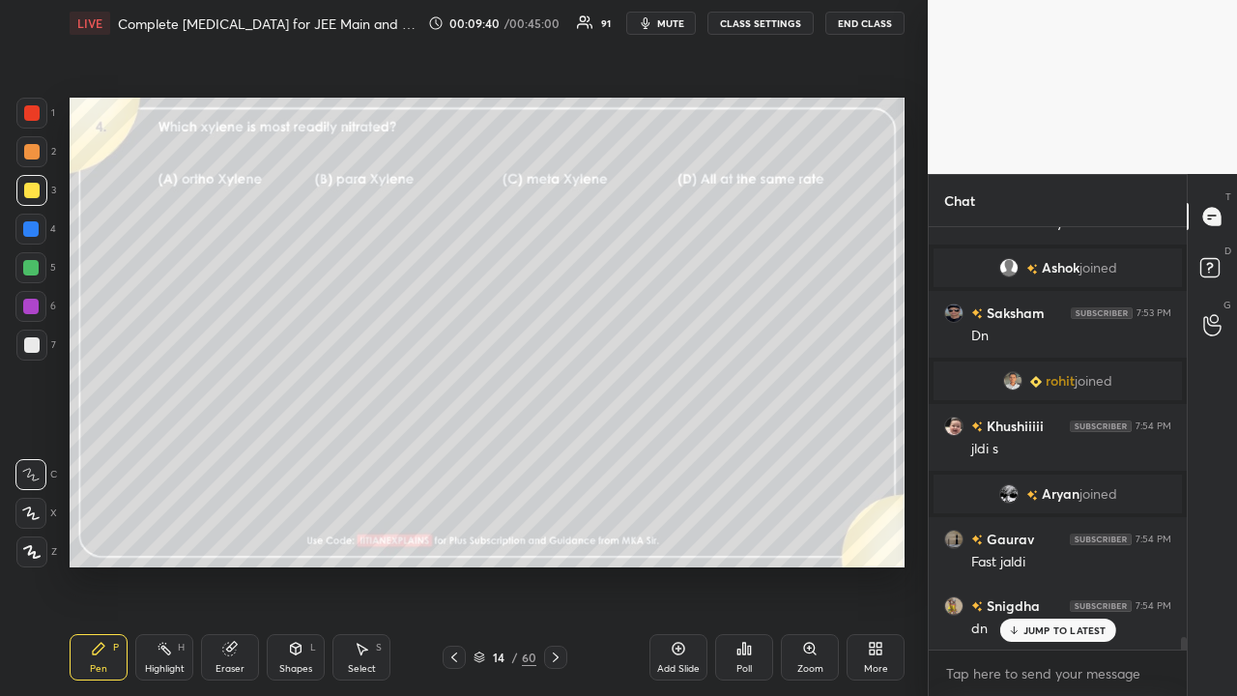
click at [1075, 377] on span "joined" at bounding box center [1094, 380] width 38 height 15
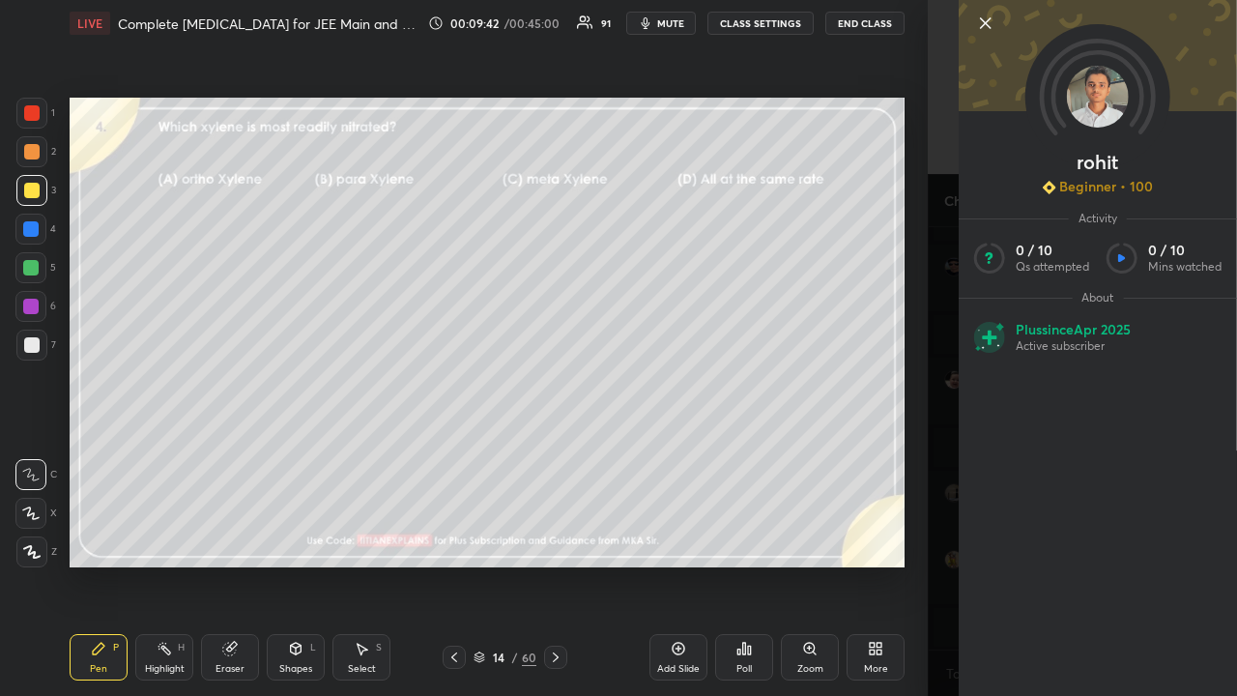
scroll to position [14105, 0]
click at [937, 209] on div "rohit Beginner • 100 Activity 0 / 10 Qs attempted 0 / 10 Mins watched About Plu…" at bounding box center [1082, 348] width 309 height 696
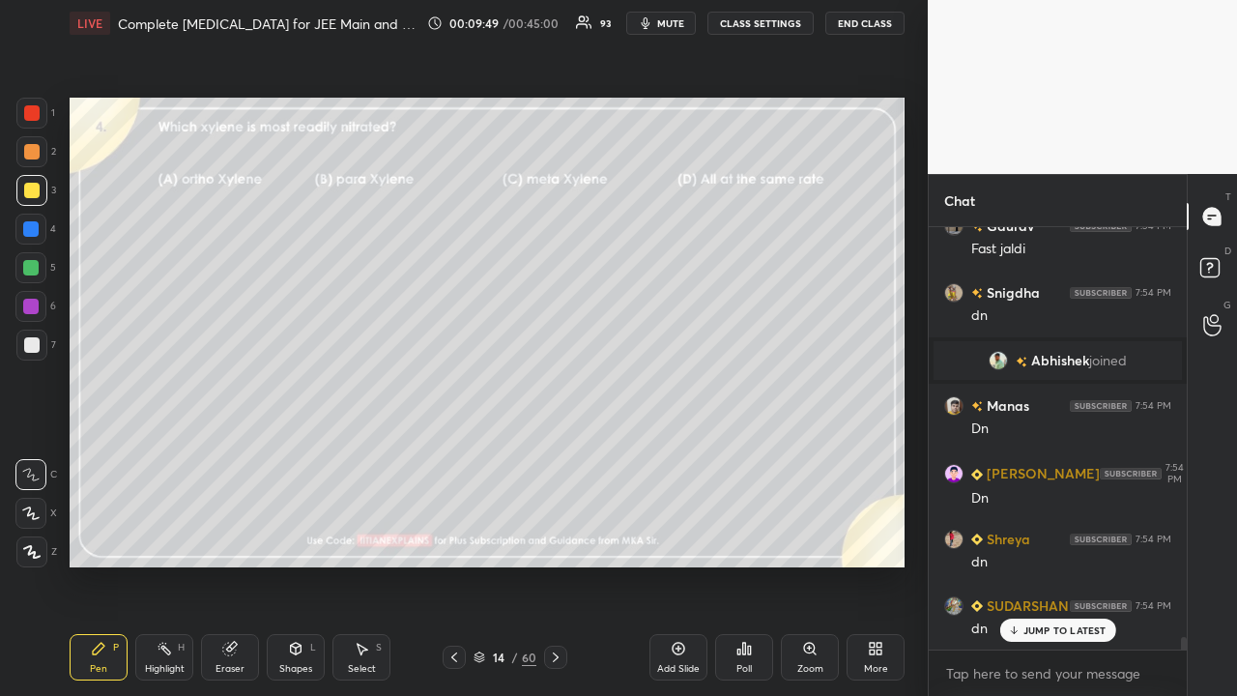
scroll to position [14350, 0]
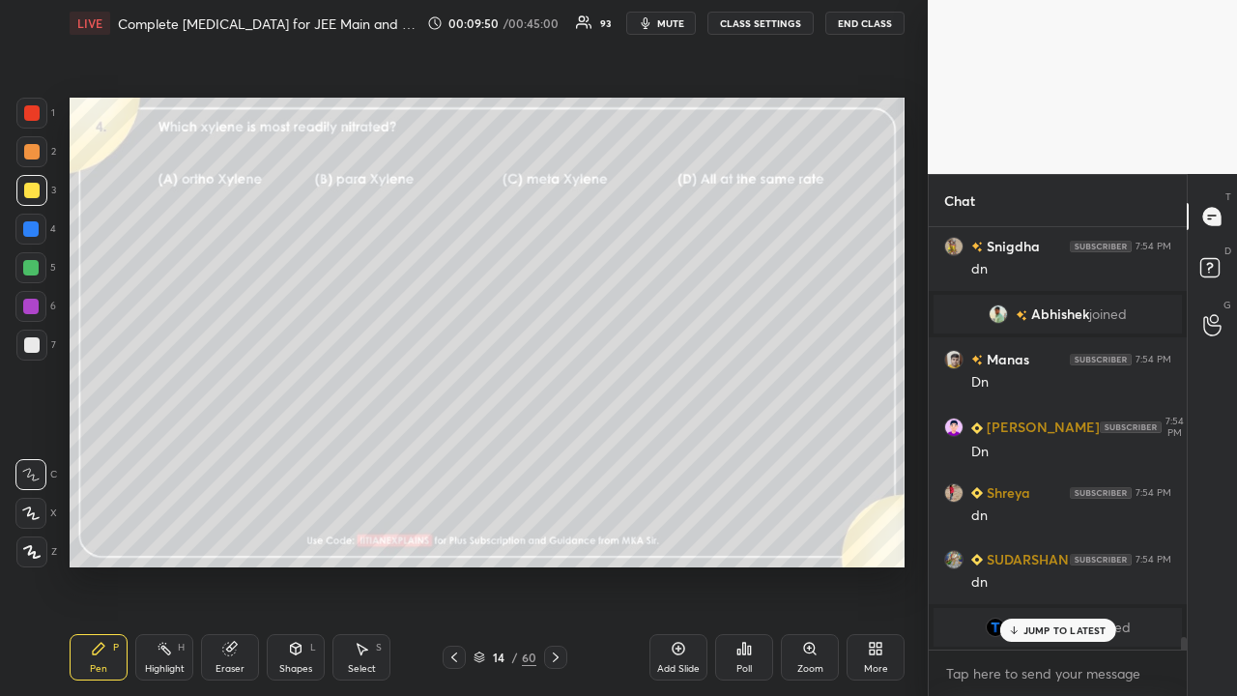
click at [740, 564] on div "Poll" at bounding box center [743, 669] width 15 height 10
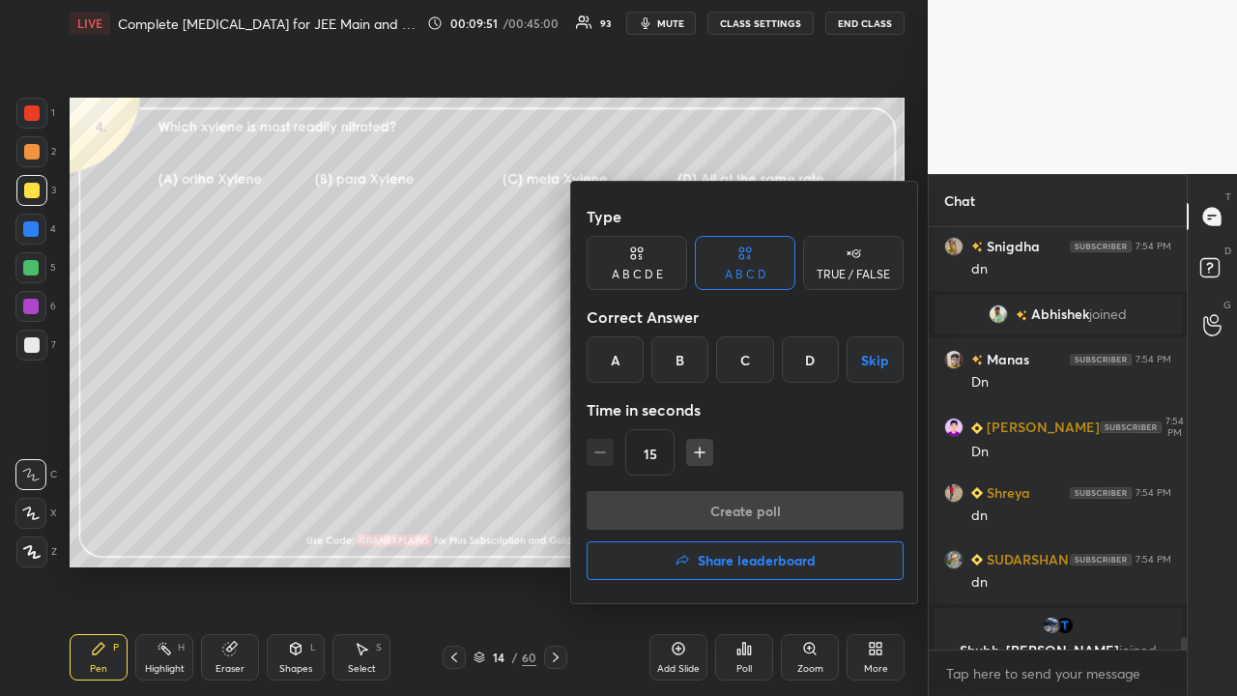
click at [741, 360] on div "C" at bounding box center [744, 359] width 57 height 46
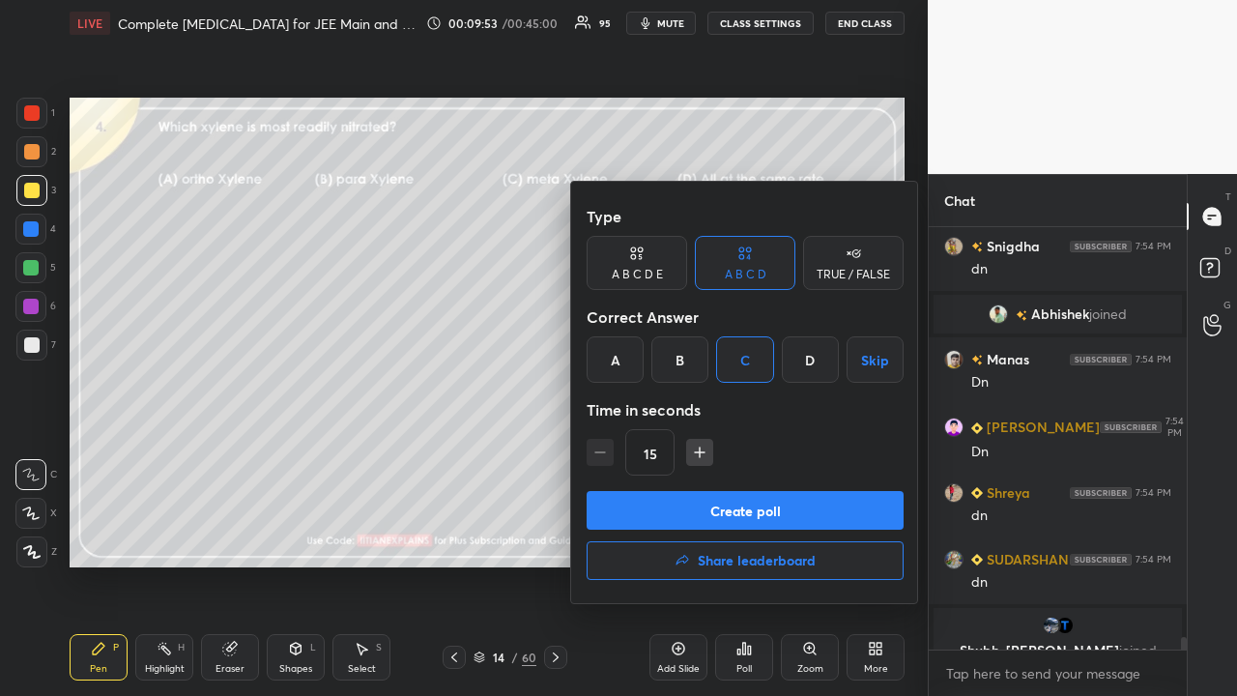
click at [700, 511] on button "Create poll" at bounding box center [745, 510] width 317 height 39
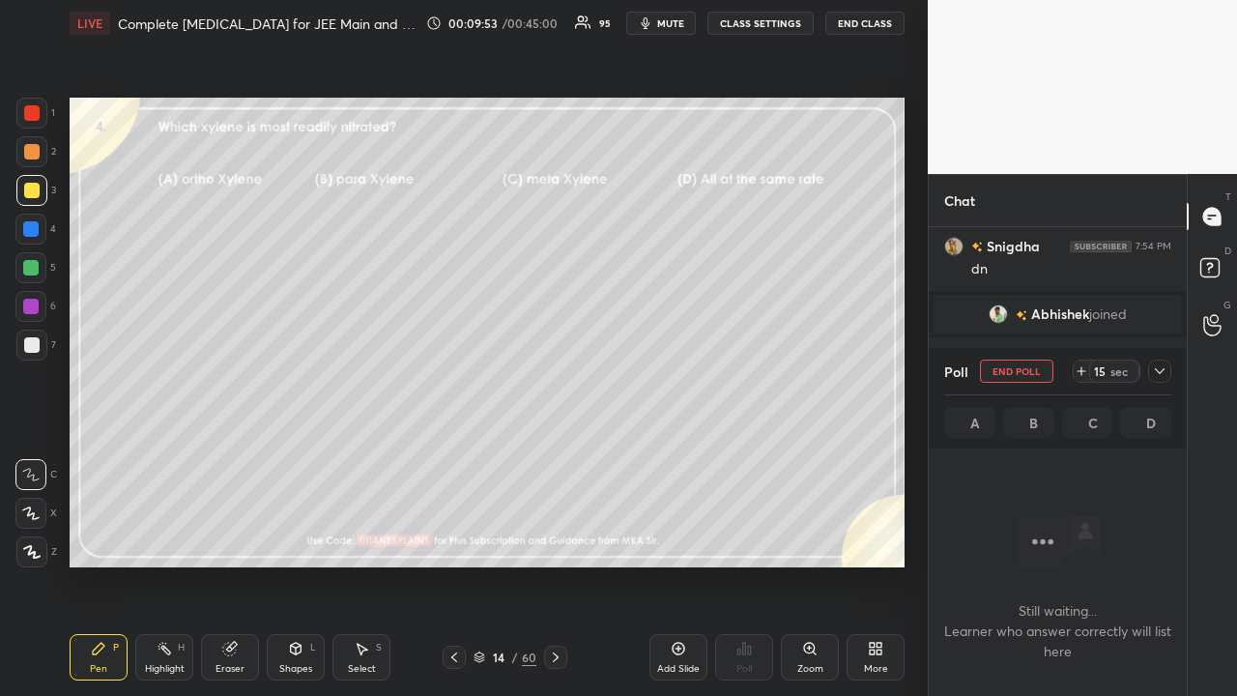
scroll to position [422, 252]
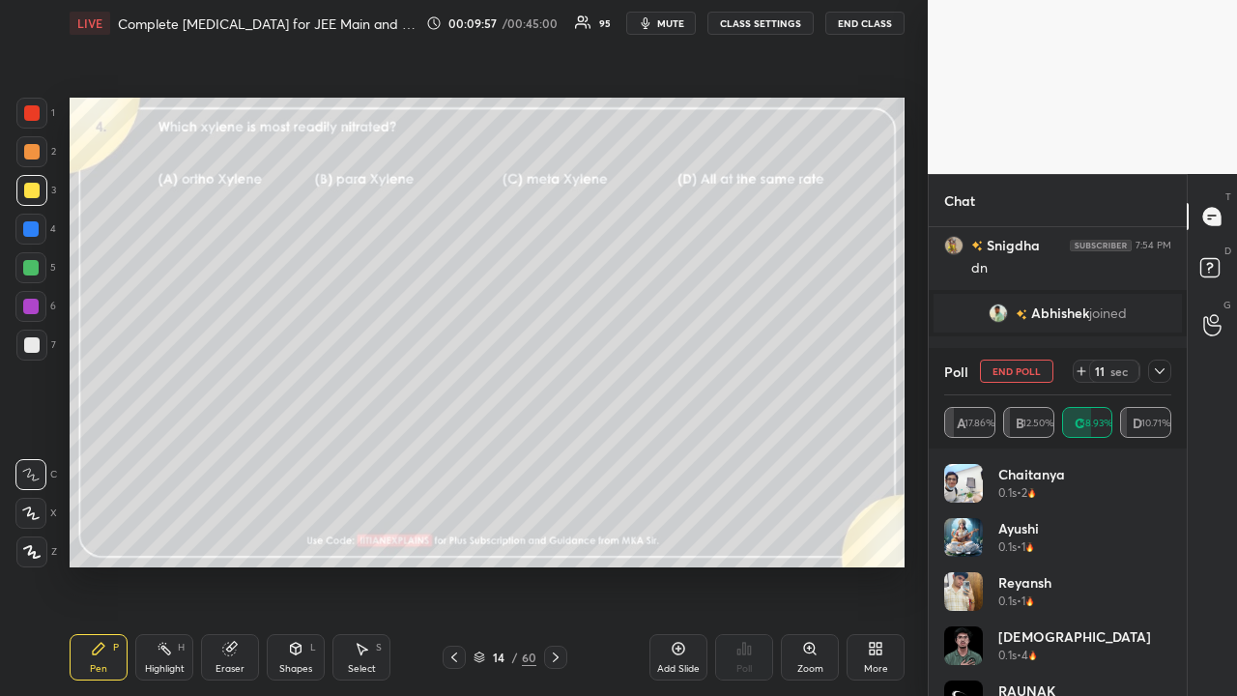
click at [1165, 373] on div at bounding box center [1159, 370] width 23 height 23
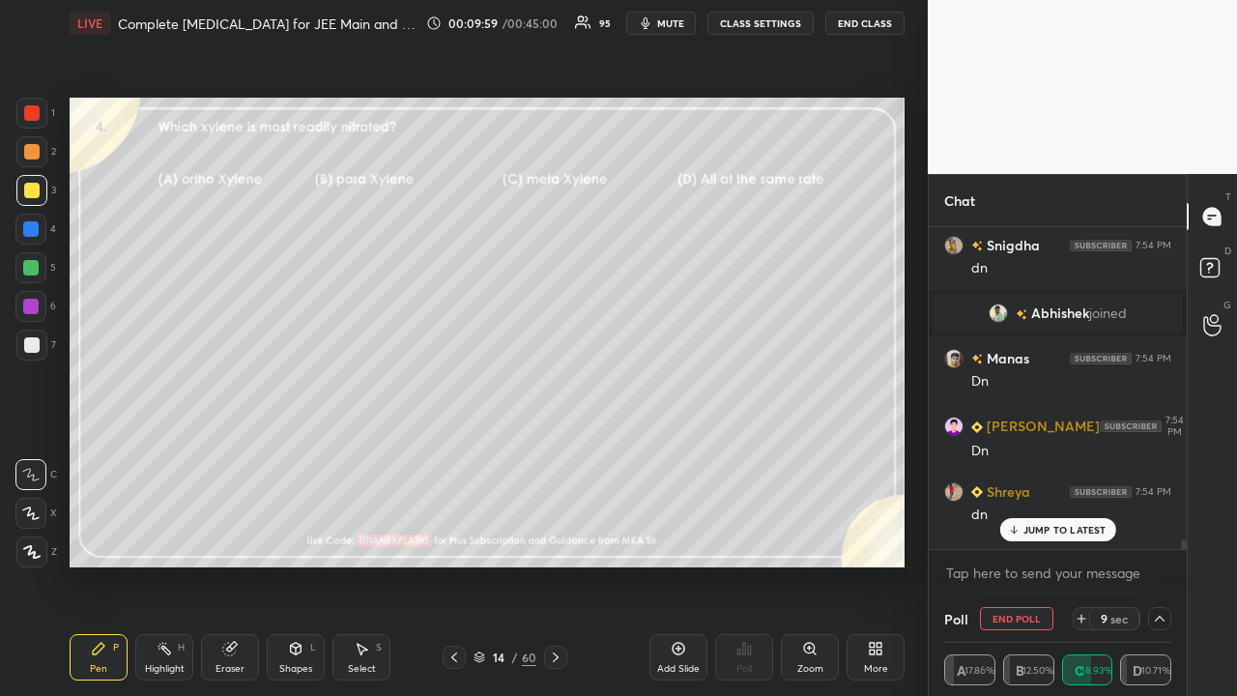
click at [1055, 527] on p "JUMP TO LATEST" at bounding box center [1064, 530] width 83 height 12
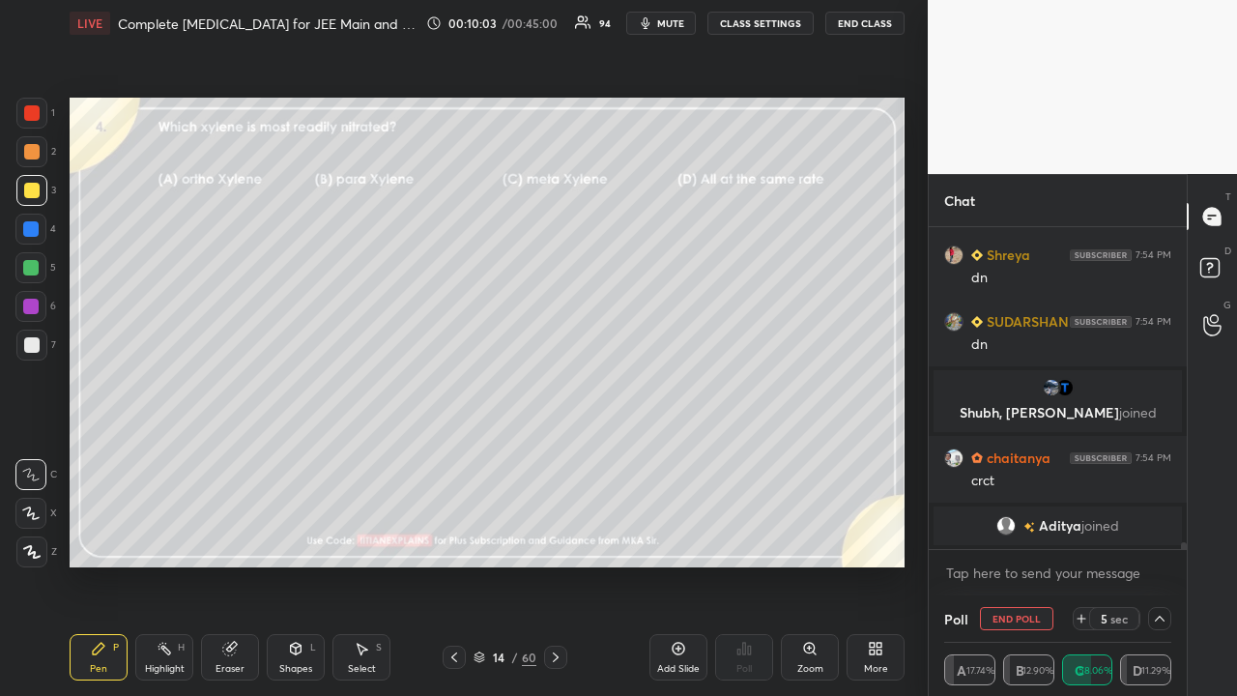
click at [675, 24] on span "mute" at bounding box center [670, 23] width 27 height 14
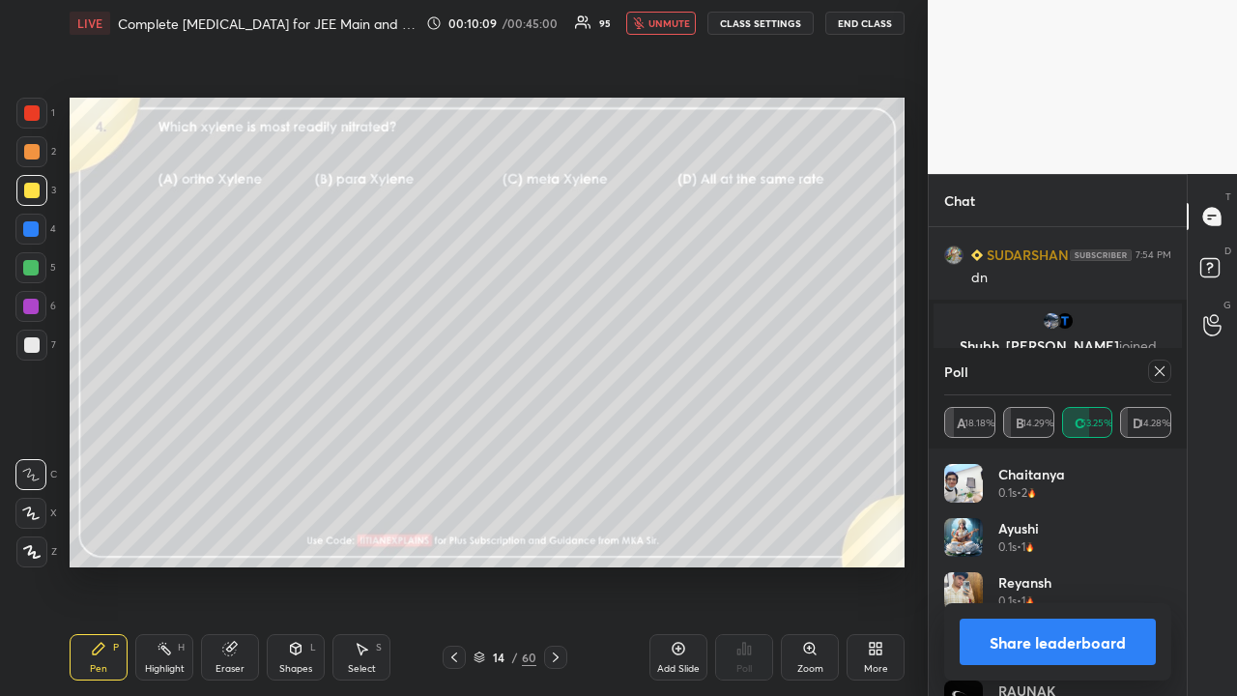
click at [680, 16] on button "unmute" at bounding box center [661, 23] width 70 height 23
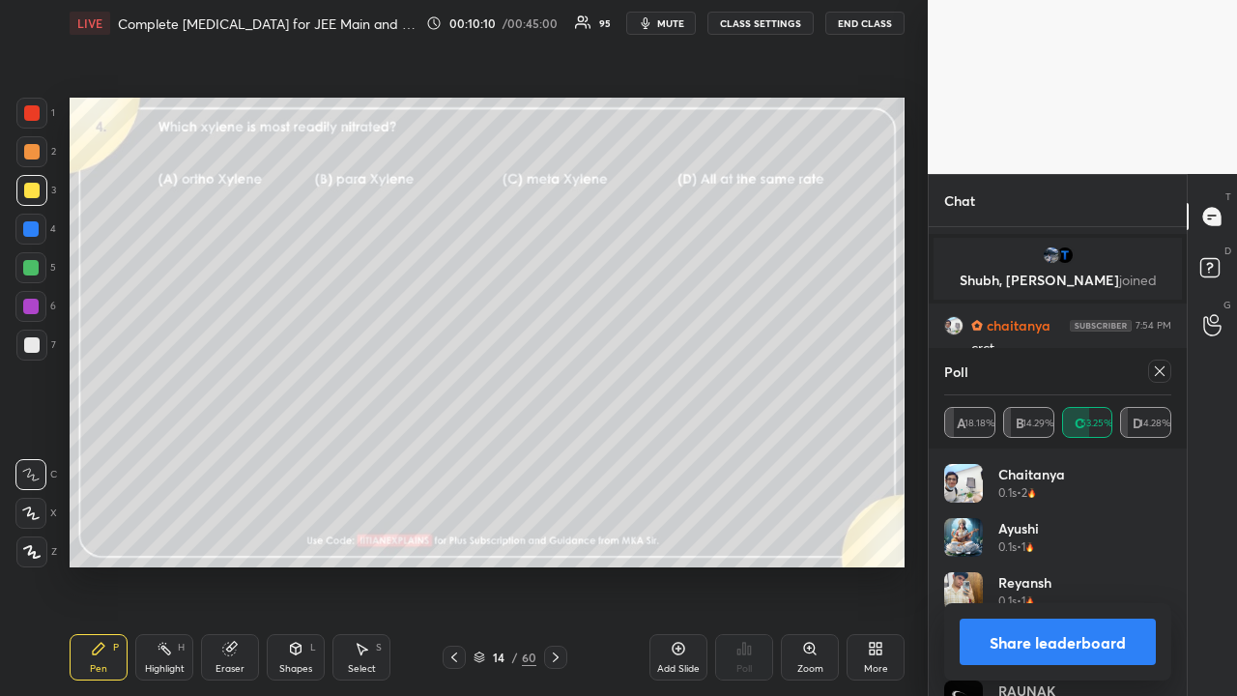
click at [1165, 377] on icon at bounding box center [1159, 370] width 15 height 15
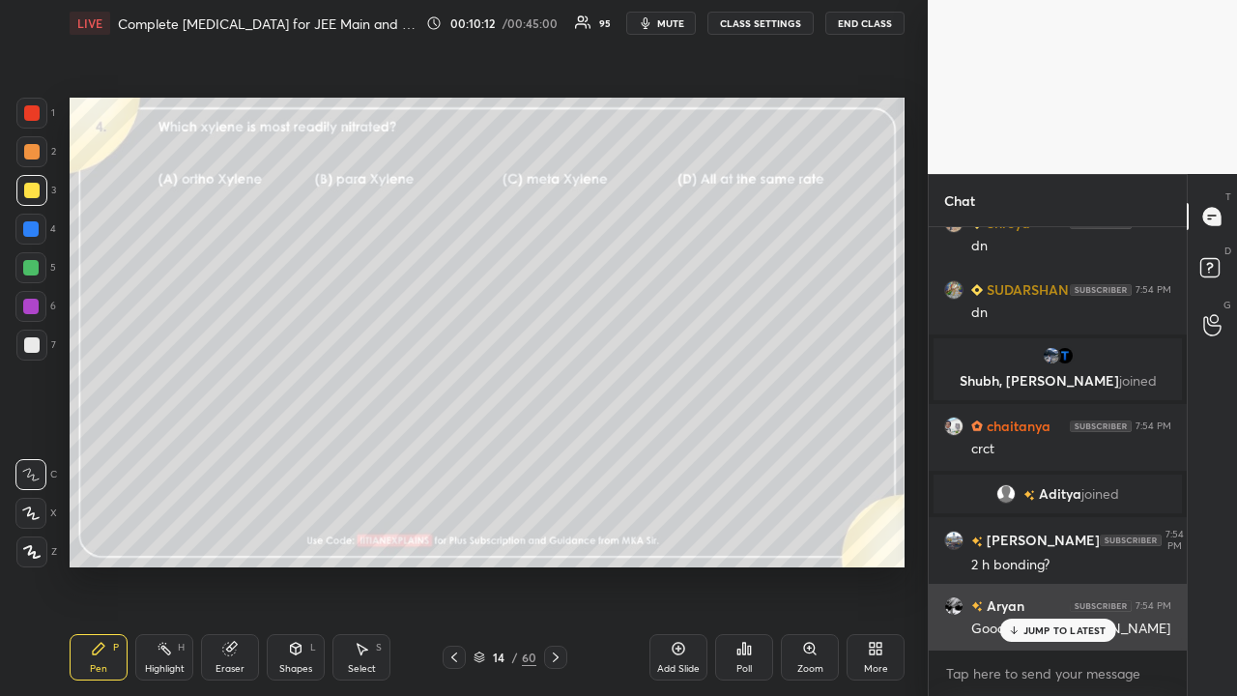
click at [1057, 564] on p "JUMP TO LATEST" at bounding box center [1064, 630] width 83 height 12
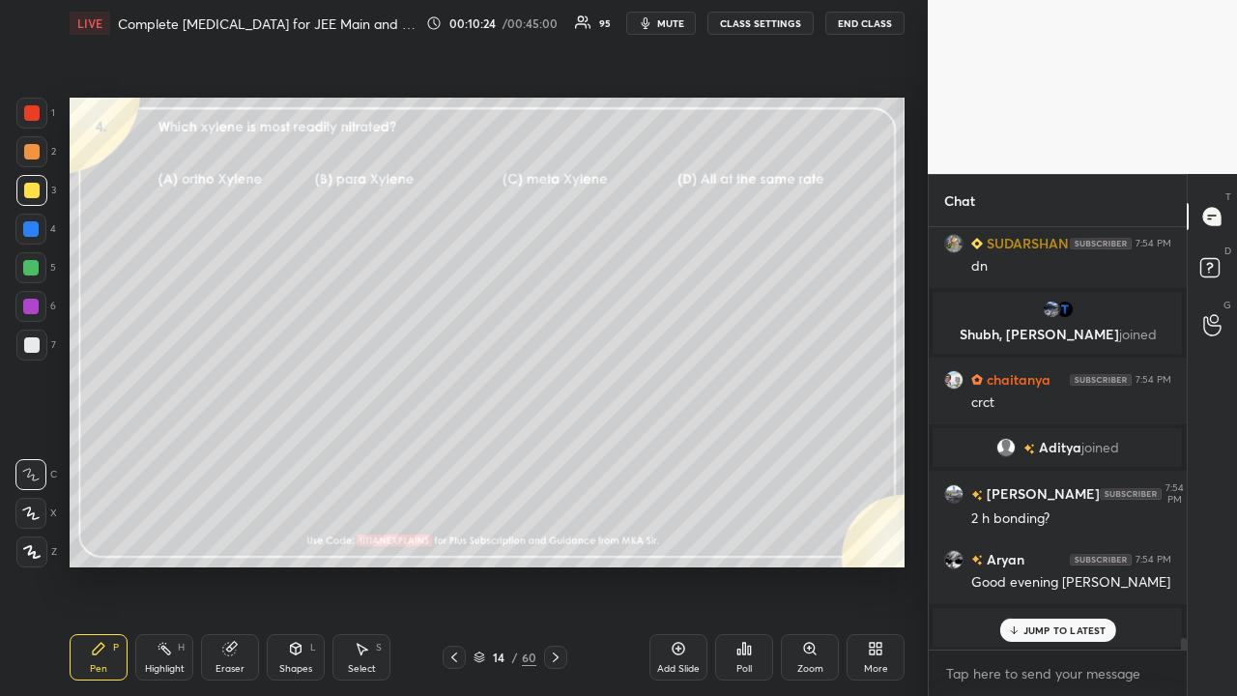
click at [33, 348] on div at bounding box center [31, 344] width 15 height 15
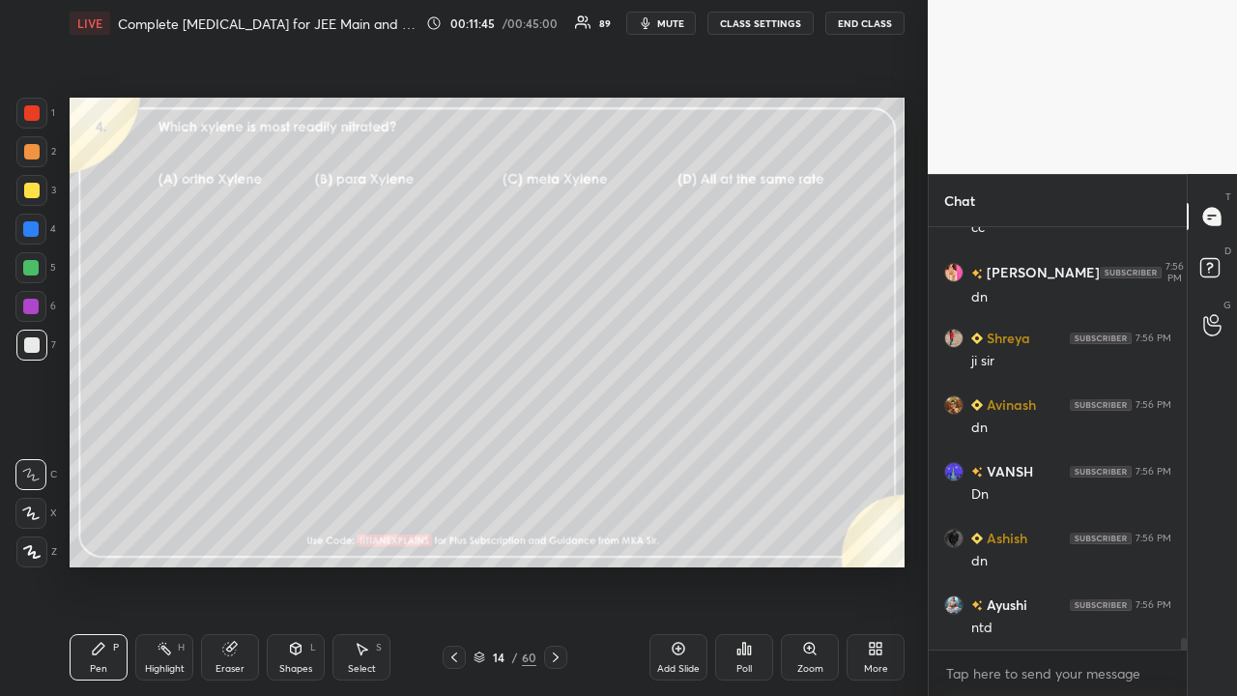
scroll to position [15543, 0]
click at [558, 564] on icon at bounding box center [555, 656] width 15 height 15
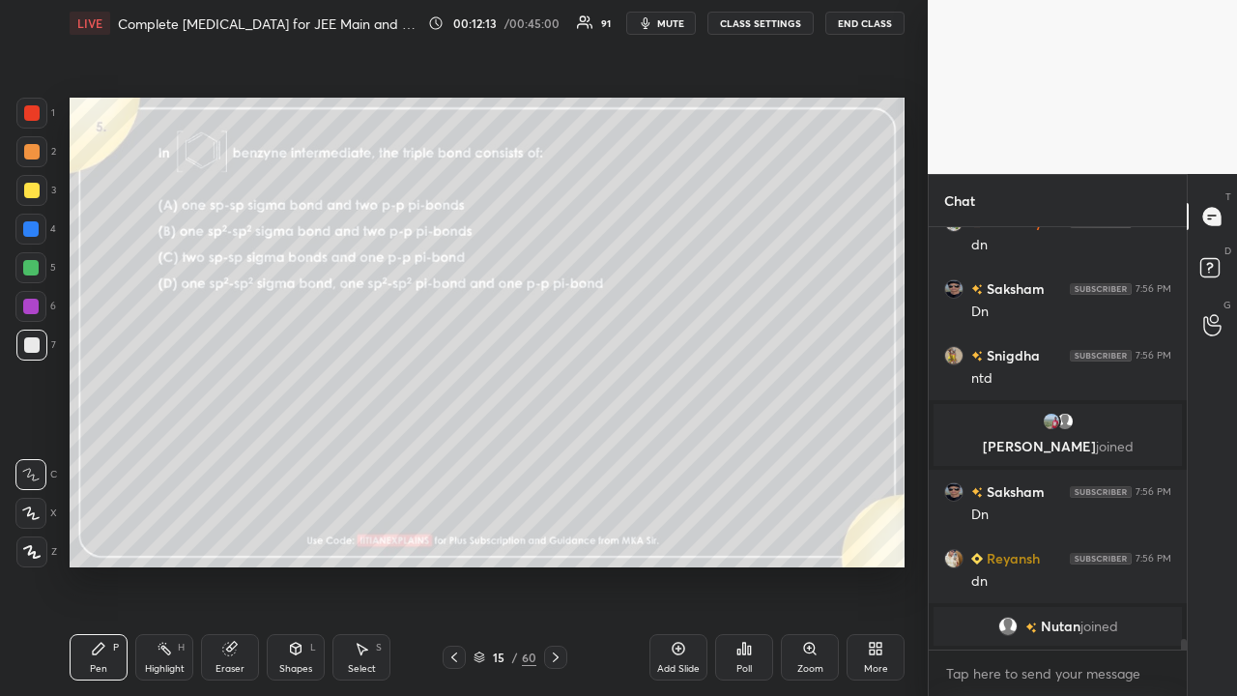
scroll to position [15688, 0]
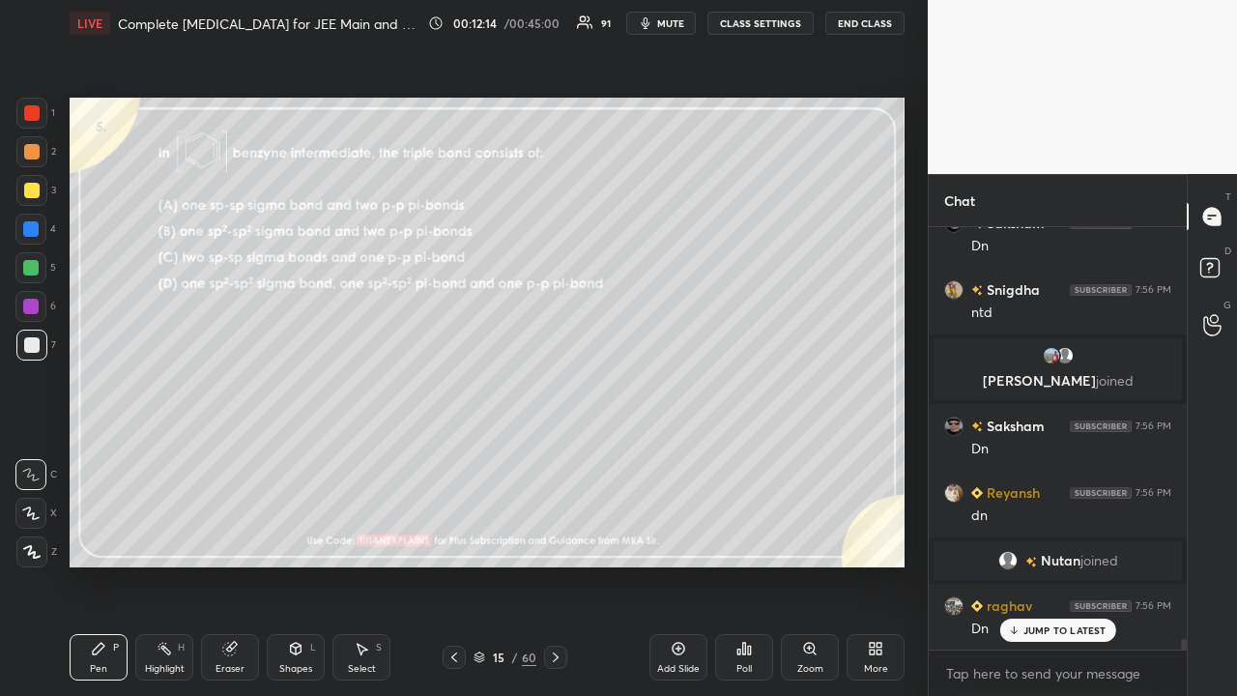
click at [1063, 564] on div "Aarya joined Reyansh 7:56 PM cc Prince Raj 7:56 PM dn Shreya 7:56 PM ji sir Avi…" at bounding box center [1058, 438] width 258 height 422
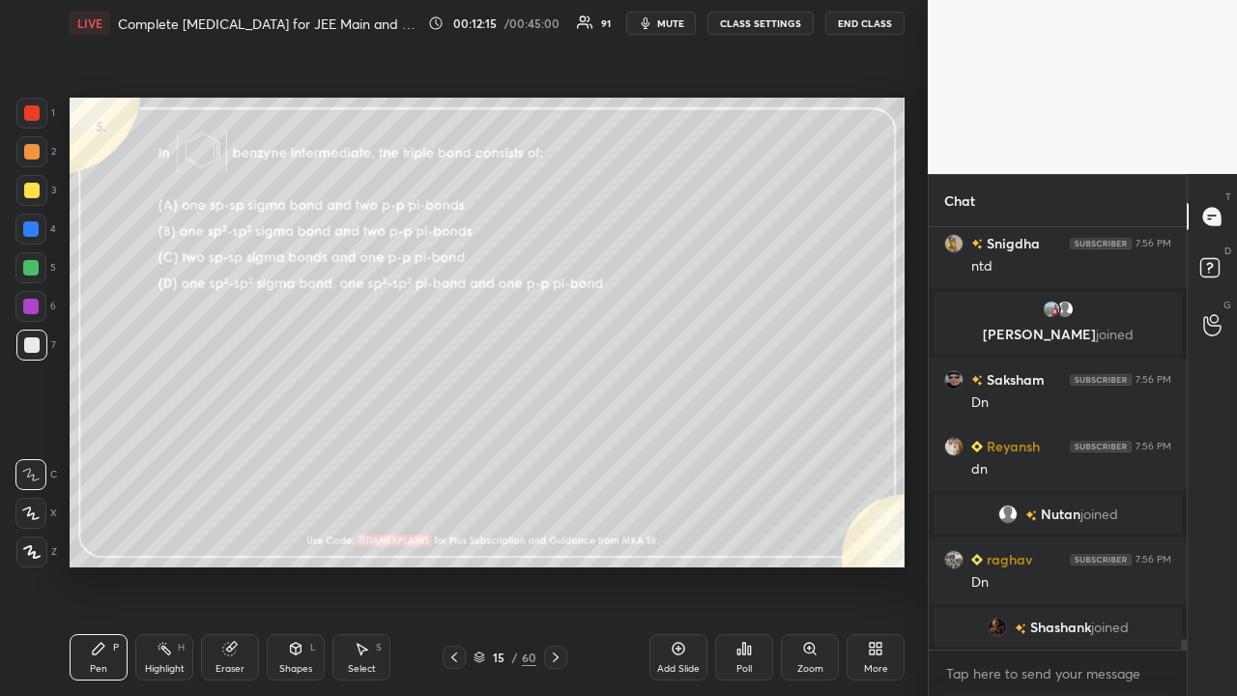
scroll to position [15802, 0]
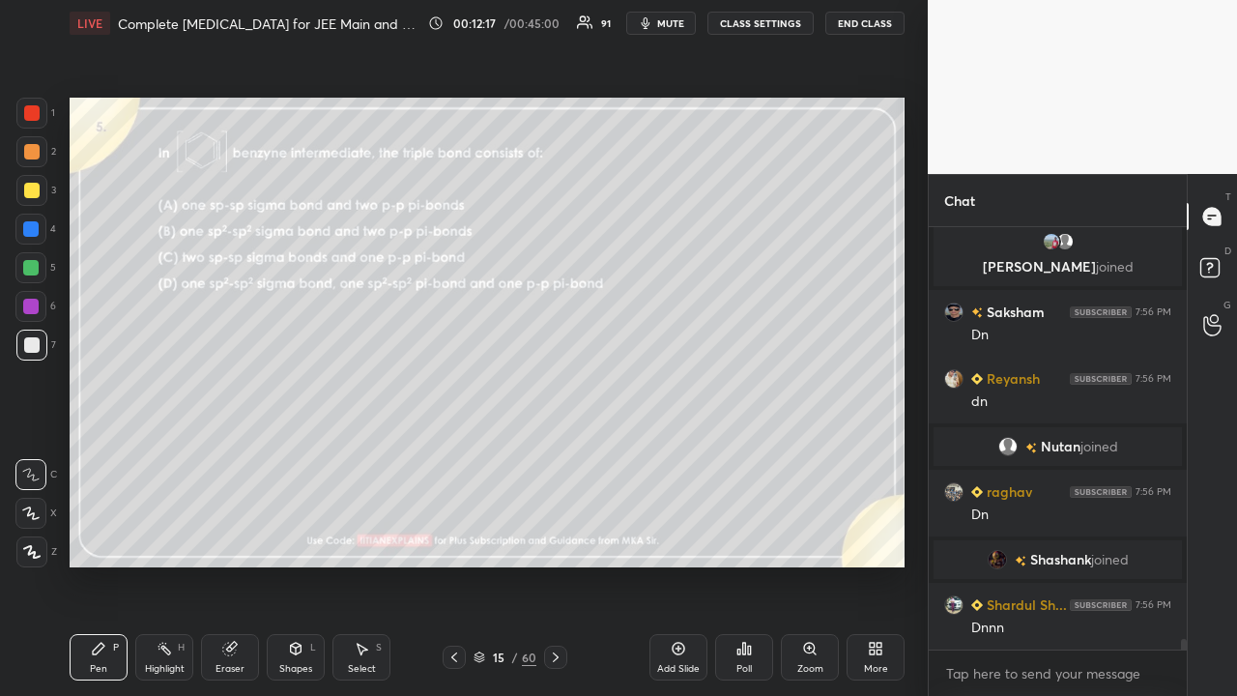
click at [743, 564] on icon at bounding box center [743, 648] width 15 height 15
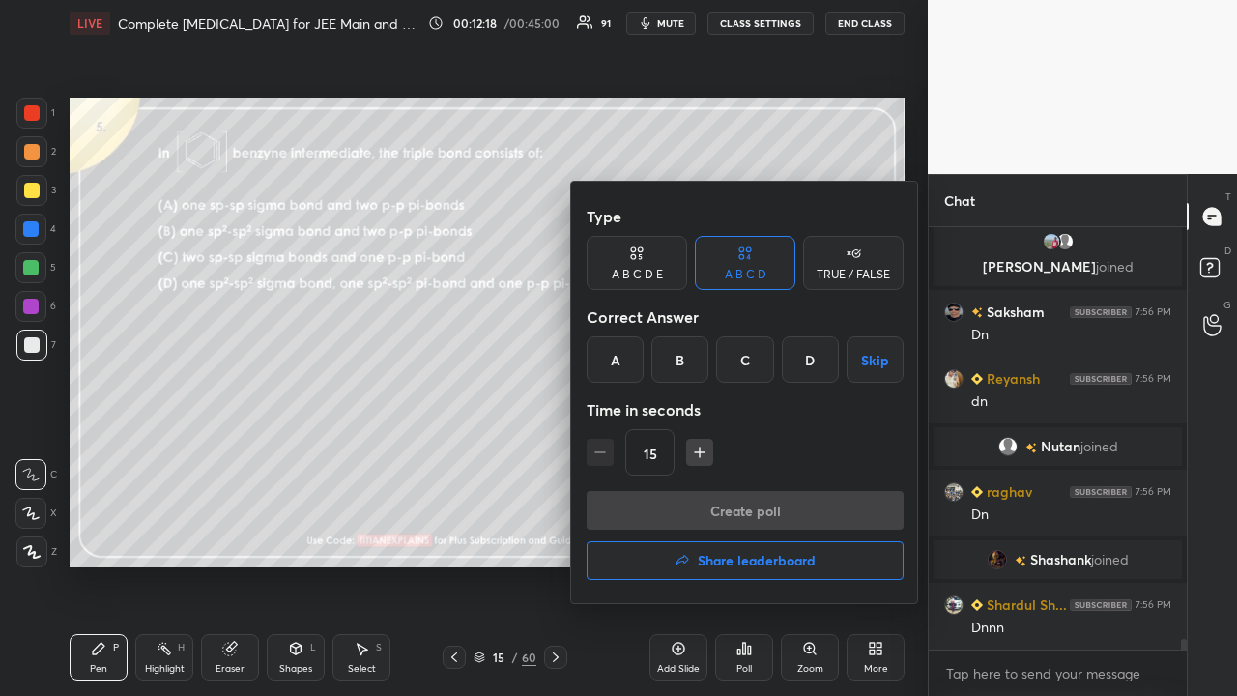
click at [814, 356] on div "D" at bounding box center [810, 359] width 57 height 46
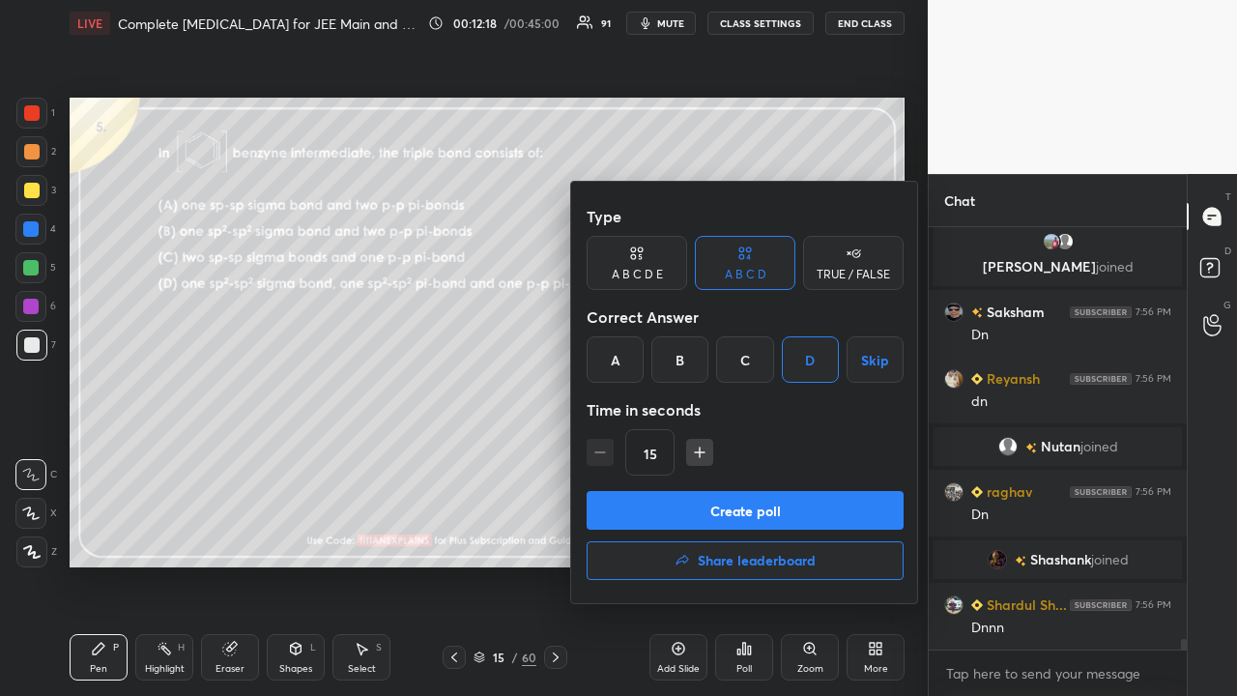
click at [740, 508] on button "Create poll" at bounding box center [745, 510] width 317 height 39
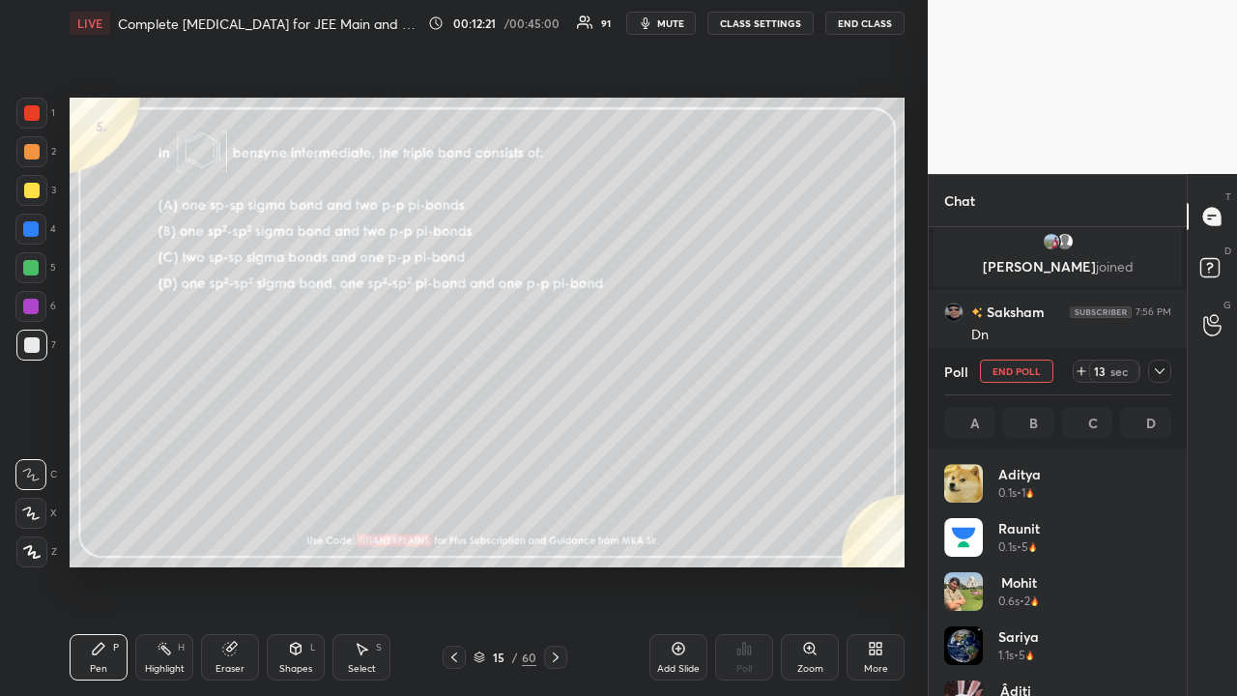
scroll to position [226, 221]
click at [1158, 375] on icon at bounding box center [1159, 370] width 15 height 15
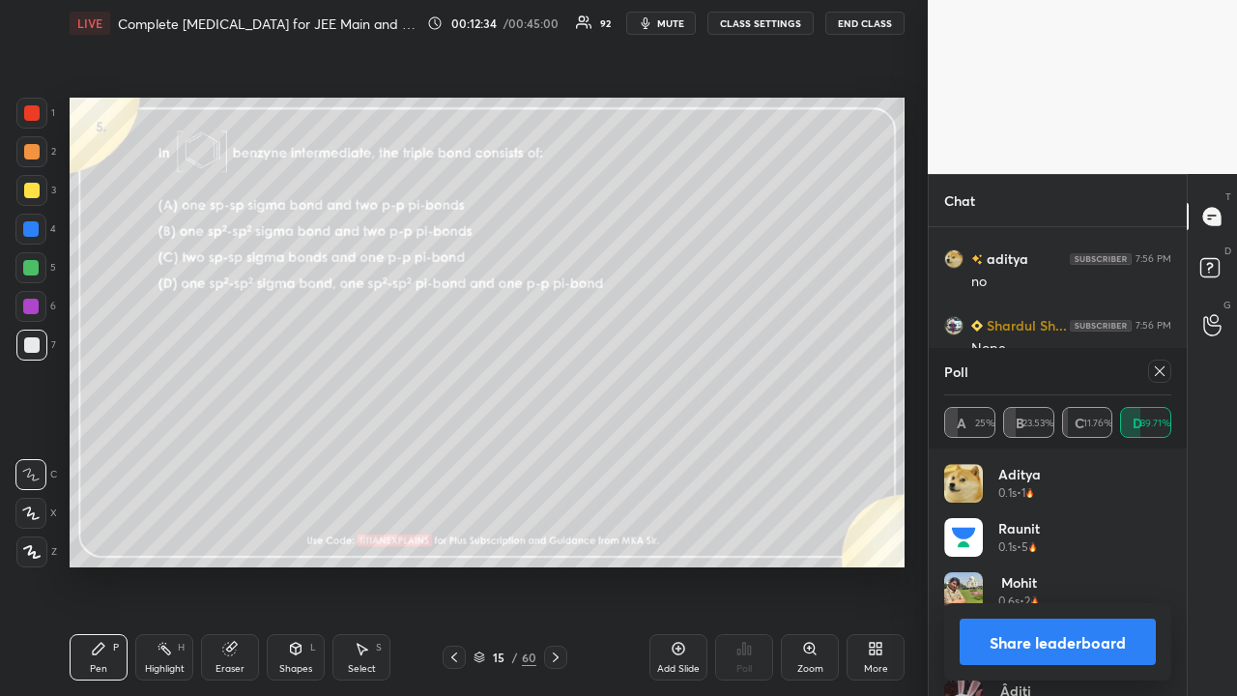
click at [1158, 383] on div "Poll" at bounding box center [1057, 371] width 227 height 46
click at [1165, 375] on icon at bounding box center [1159, 370] width 15 height 15
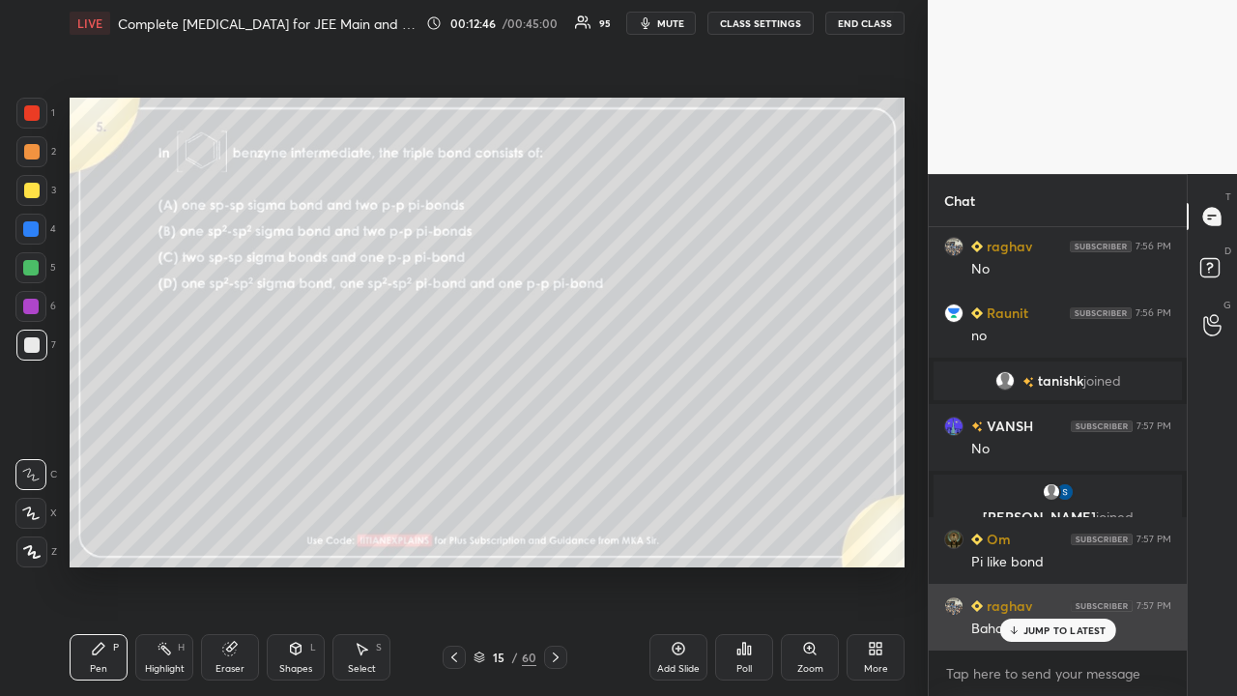
click at [1051, 564] on p "JUMP TO LATEST" at bounding box center [1064, 630] width 83 height 12
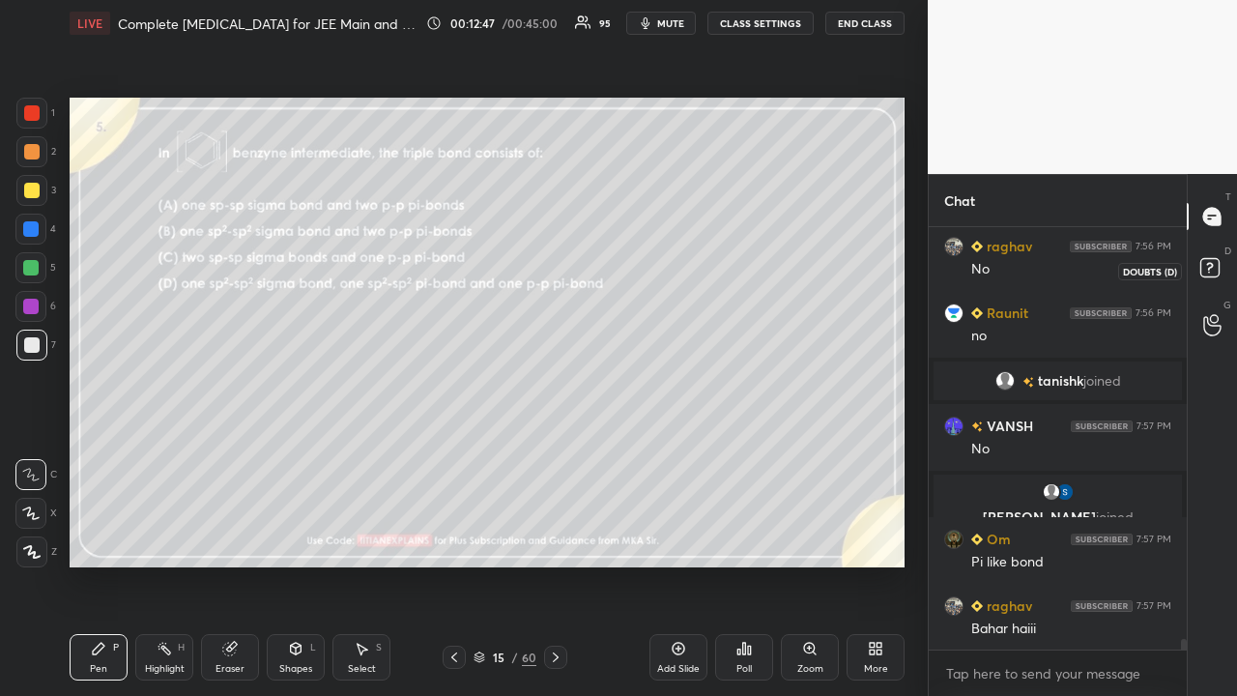
click at [1227, 260] on icon at bounding box center [1212, 270] width 35 height 35
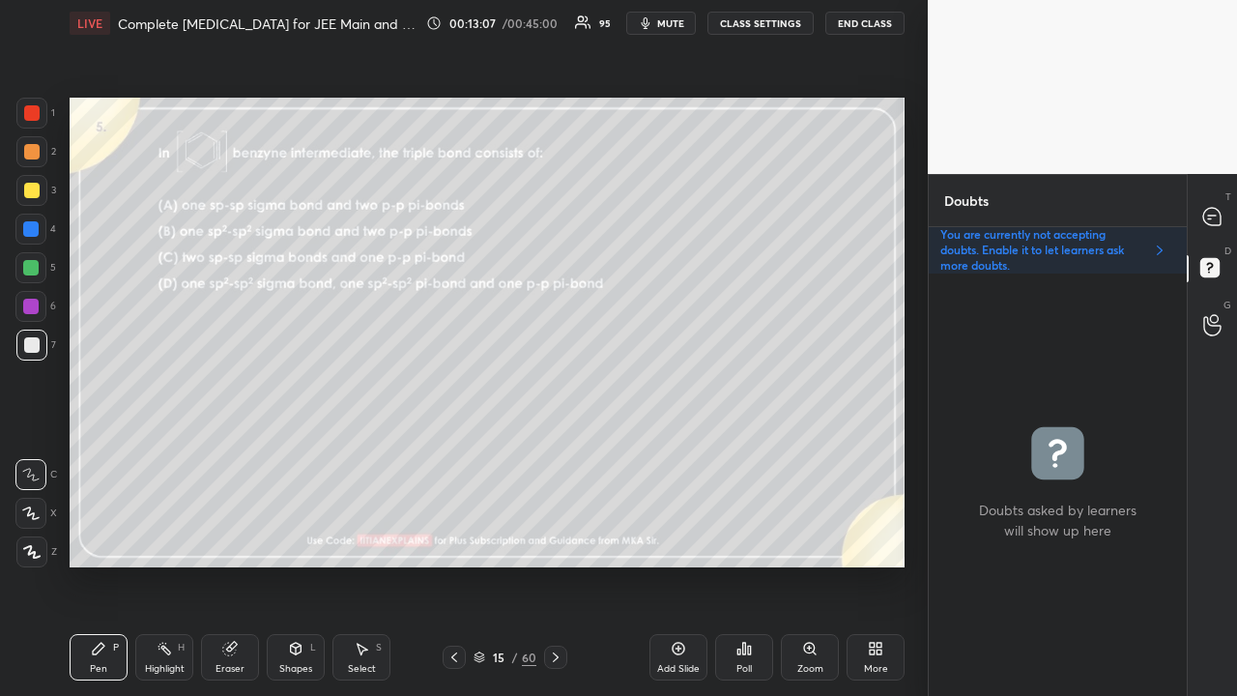
click at [1217, 203] on div at bounding box center [1212, 216] width 39 height 35
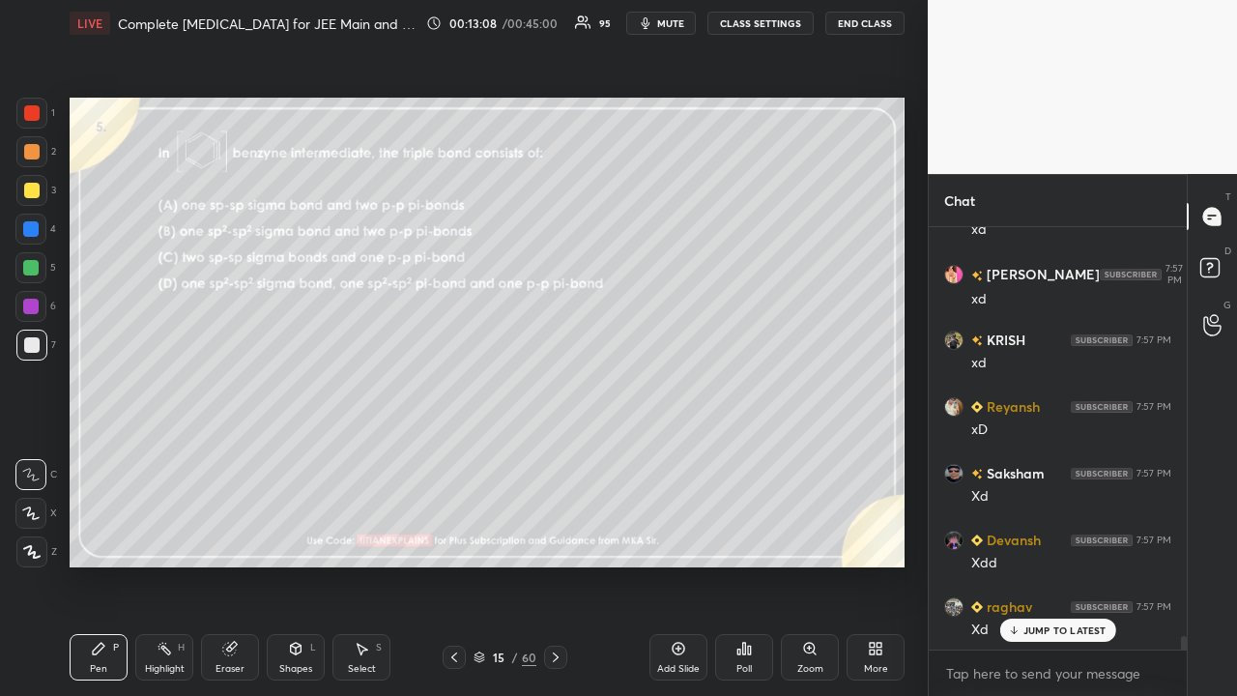
drag, startPoint x: 1032, startPoint y: 626, endPoint x: 967, endPoint y: 557, distance: 95.0
click at [1032, 564] on p "JUMP TO LATEST" at bounding box center [1064, 630] width 83 height 12
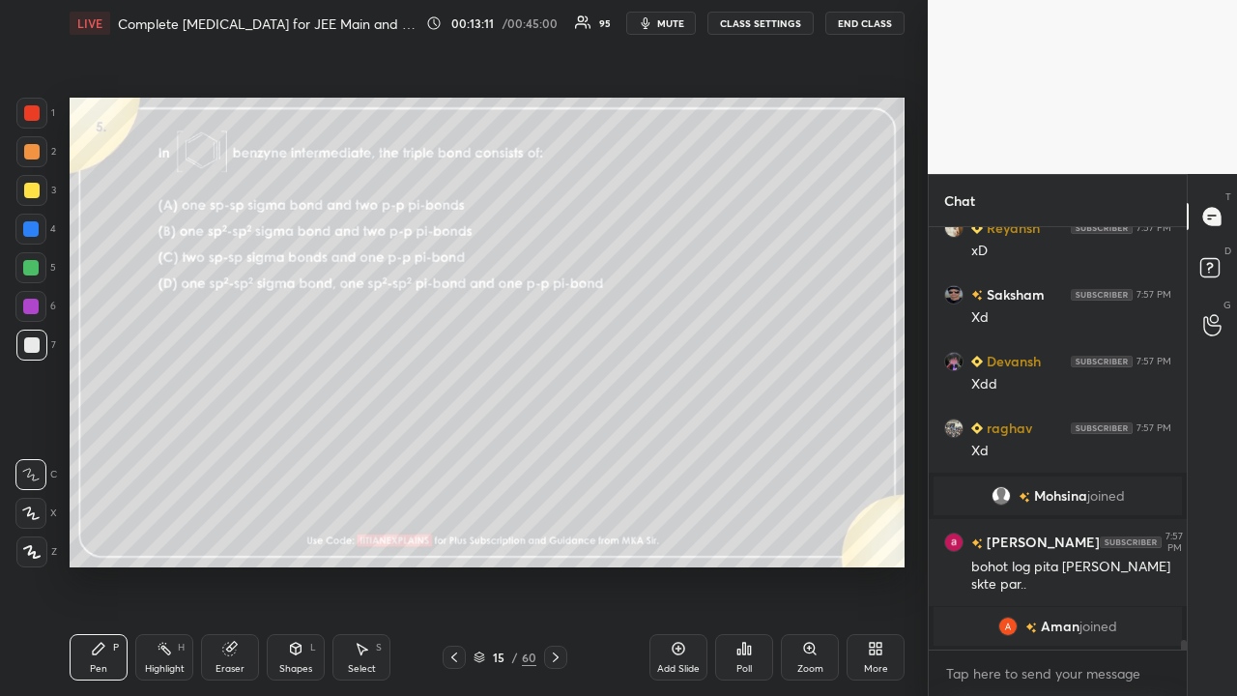
click at [35, 189] on div at bounding box center [31, 190] width 15 height 15
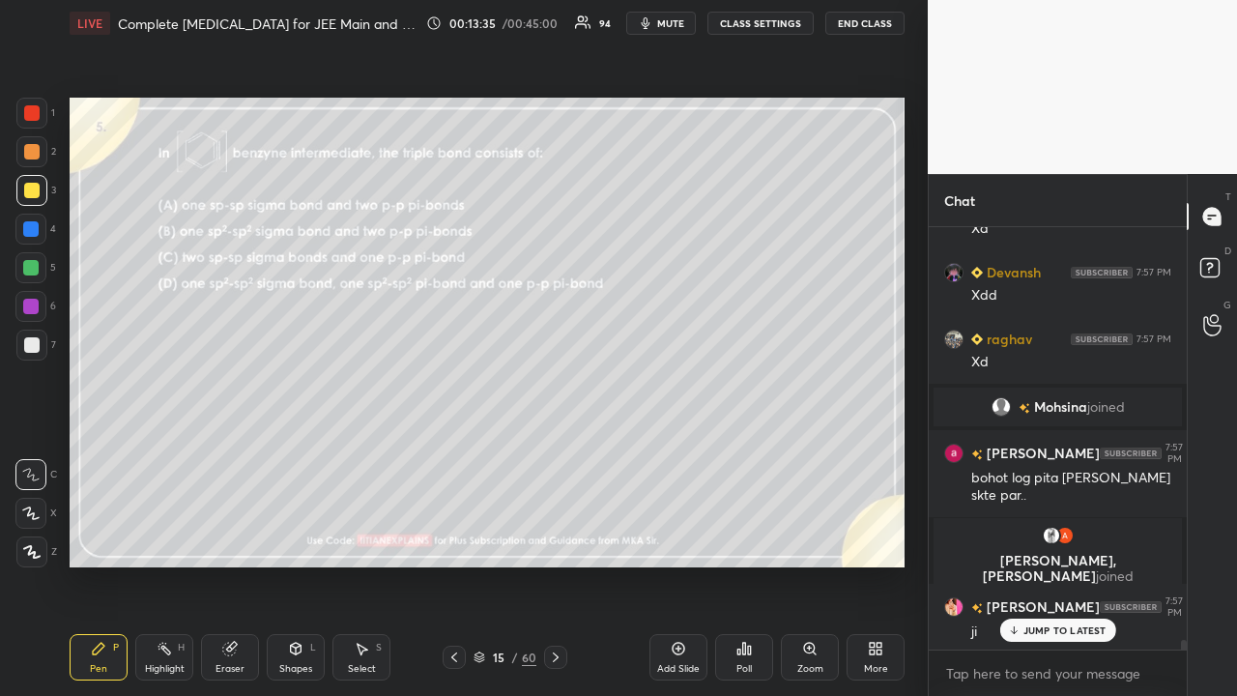
click at [553, 564] on icon at bounding box center [555, 656] width 15 height 15
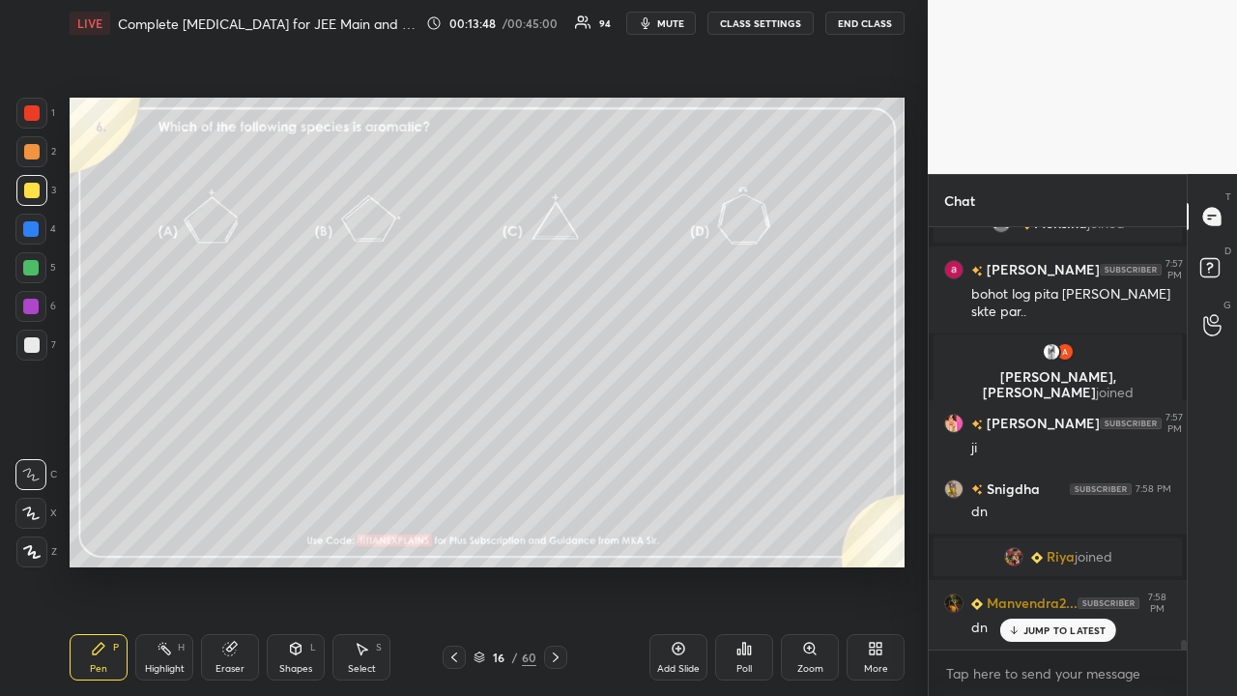
scroll to position [17448, 0]
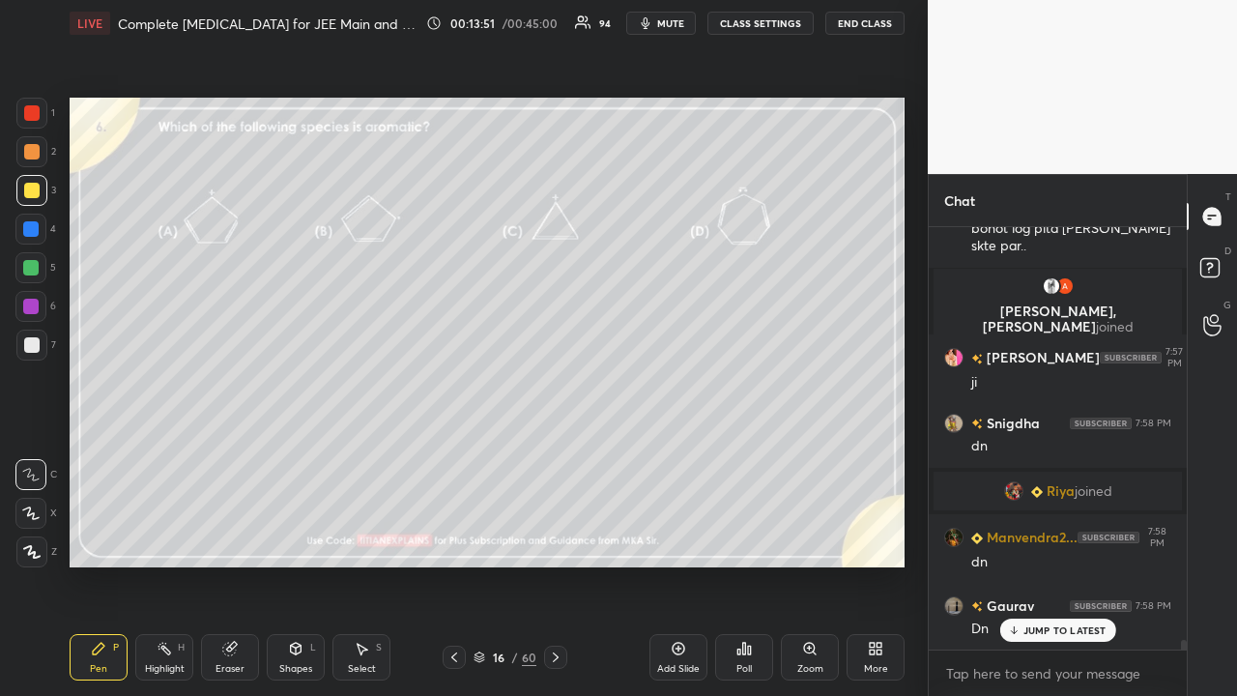
click at [1040, 564] on p "JUMP TO LATEST" at bounding box center [1064, 630] width 83 height 12
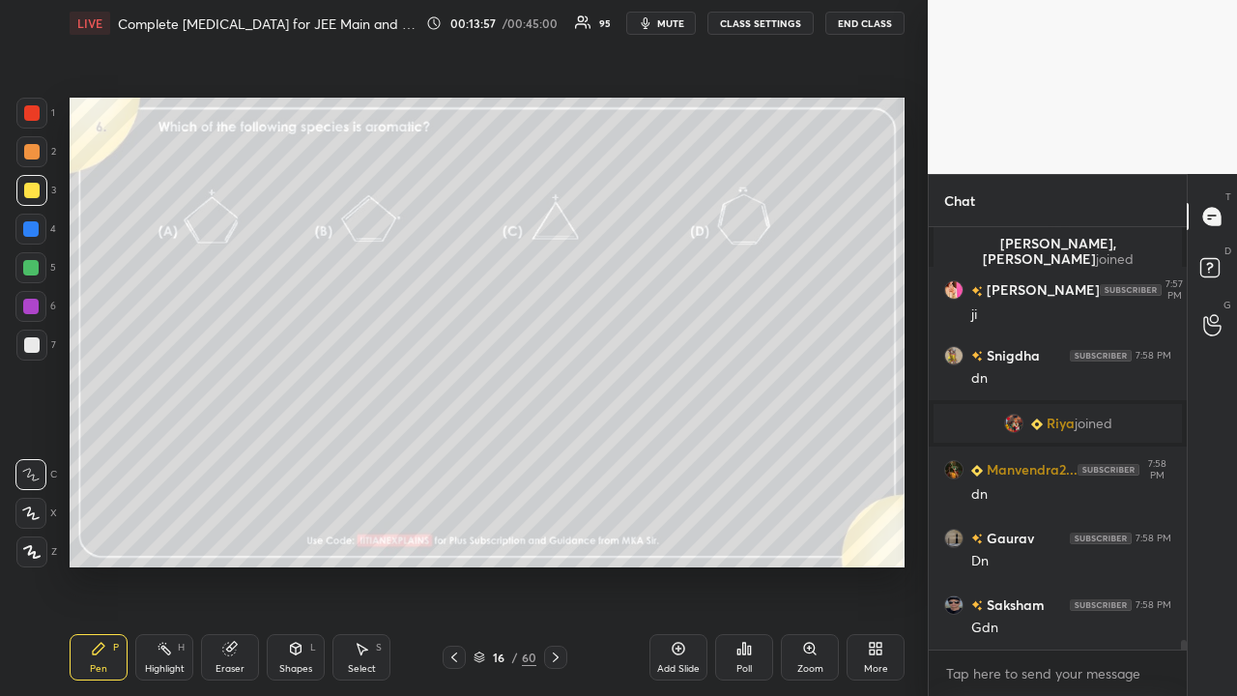
click at [750, 564] on div "Poll" at bounding box center [744, 657] width 58 height 46
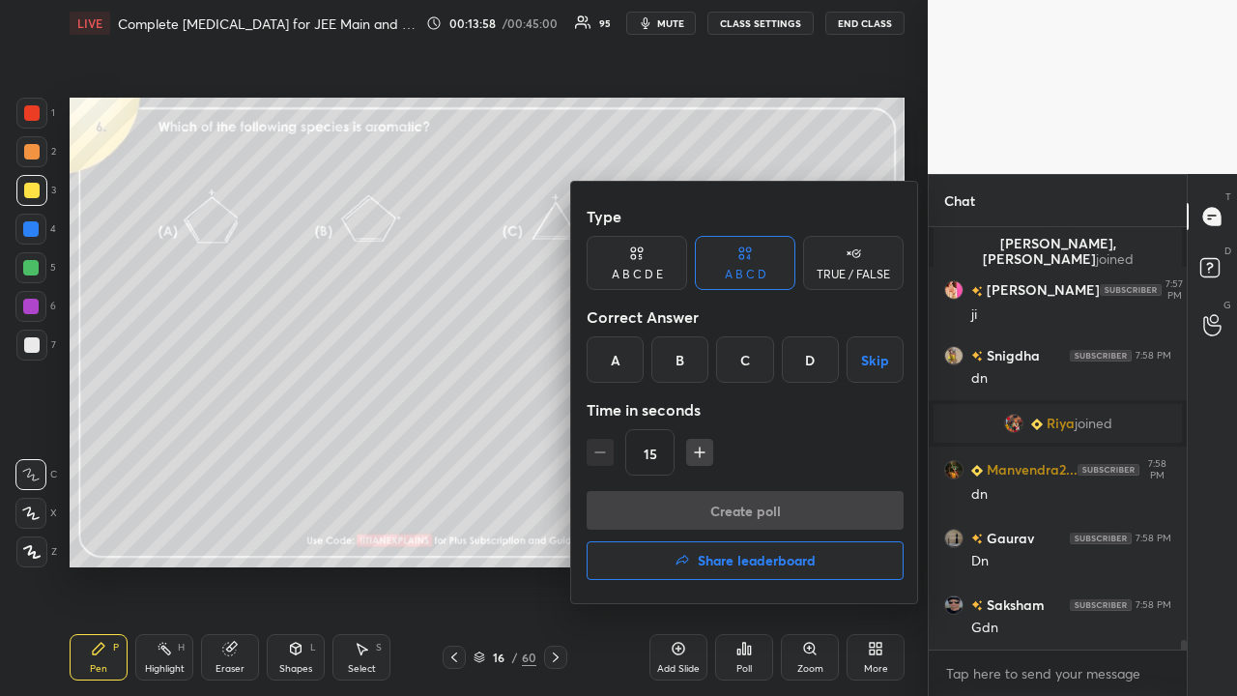
click at [728, 347] on div "C" at bounding box center [744, 359] width 57 height 46
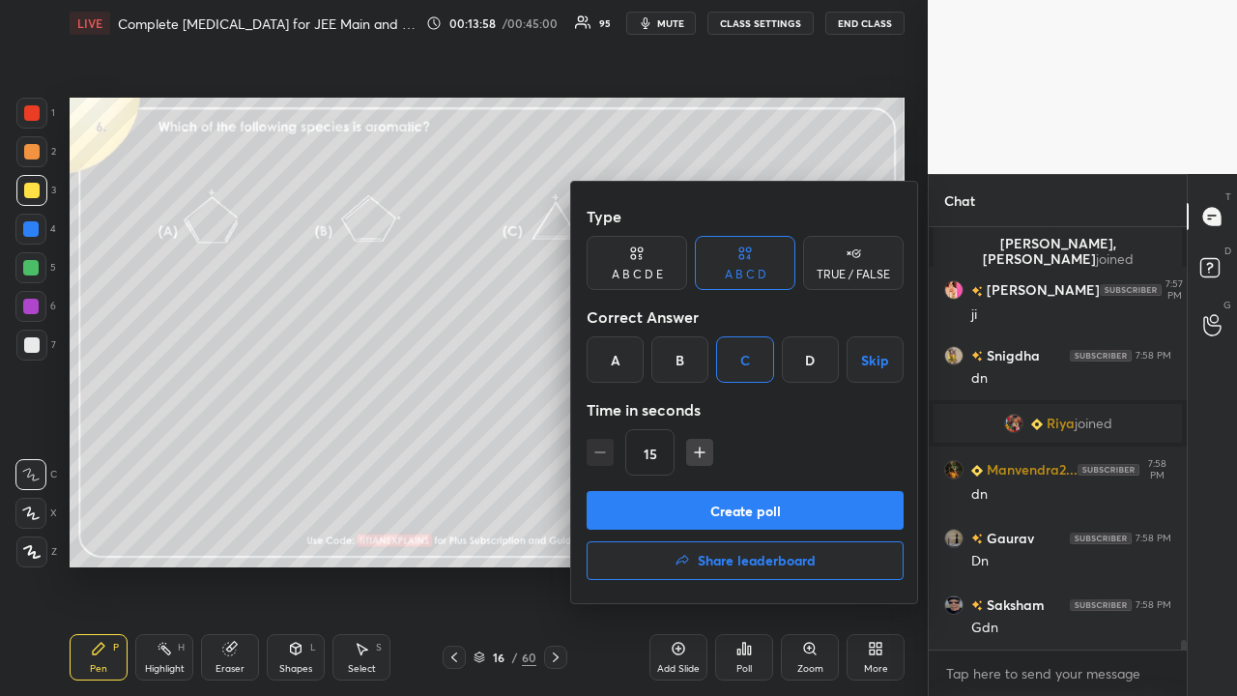
click at [690, 513] on button "Create poll" at bounding box center [745, 510] width 317 height 39
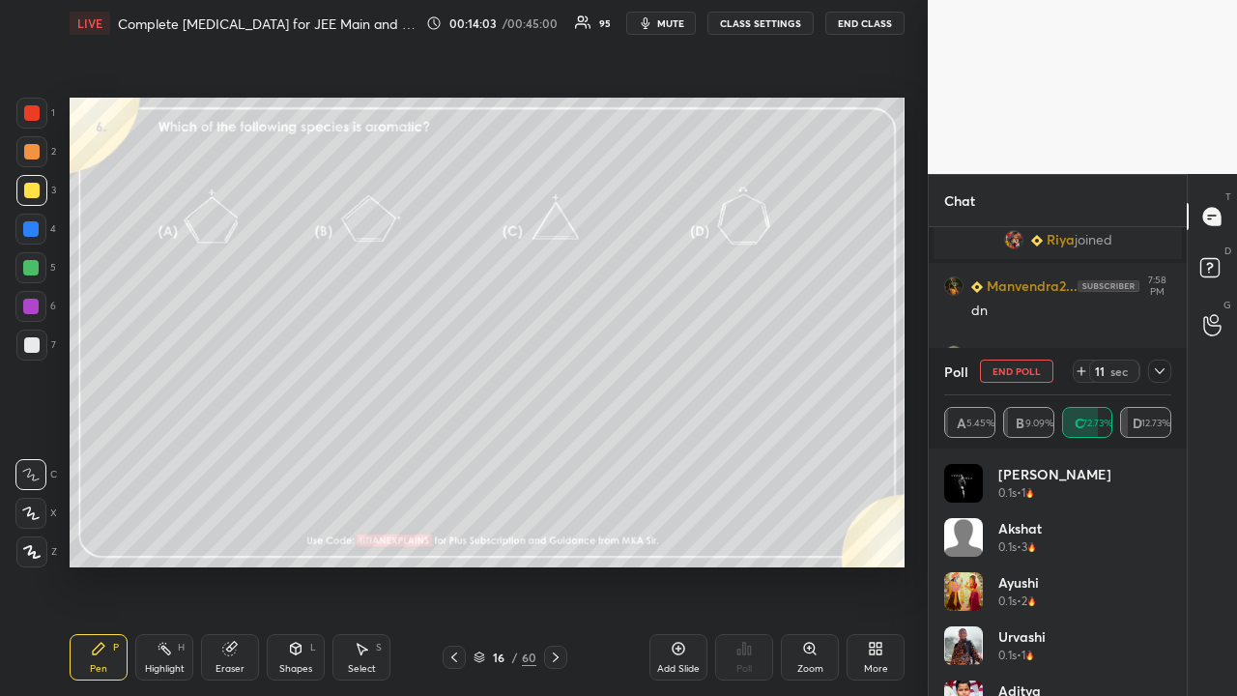
scroll to position [17767, 0]
click at [1172, 367] on div "Poll End Poll 11 sec A 5.45% B 9.09% C 72.73% D 12.73%" at bounding box center [1058, 398] width 258 height 100
click at [1164, 372] on icon at bounding box center [1159, 370] width 15 height 15
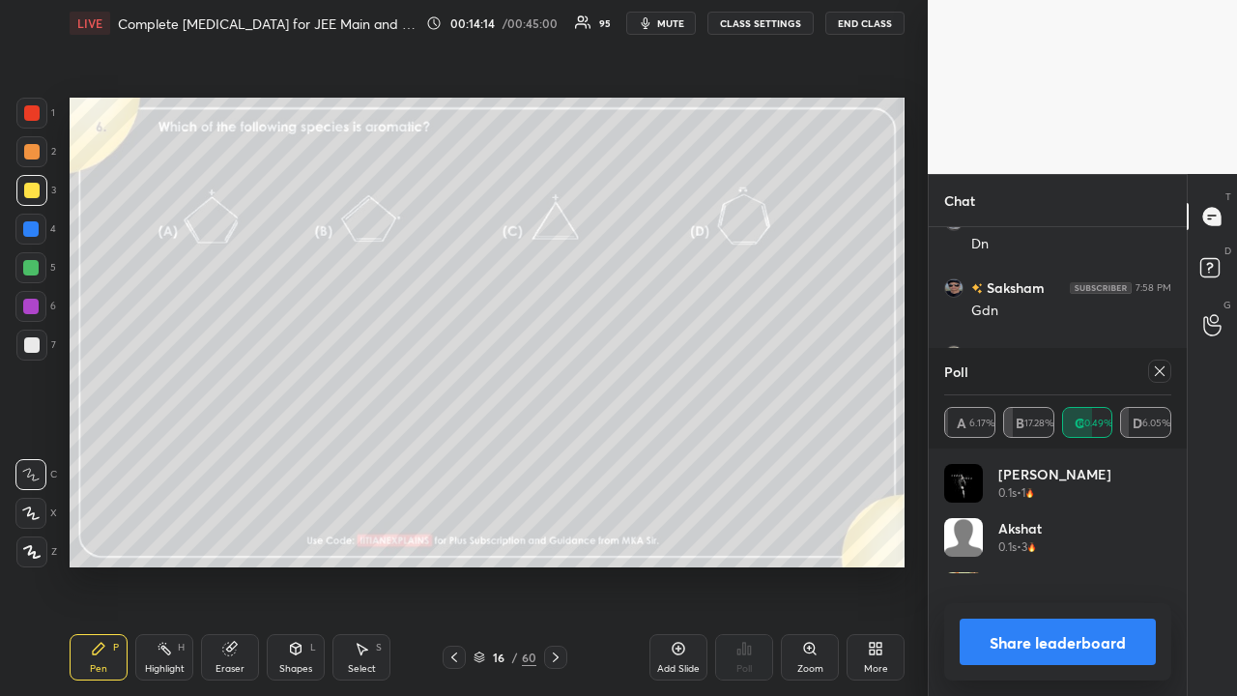
scroll to position [226, 221]
click at [1162, 369] on icon at bounding box center [1160, 371] width 10 height 10
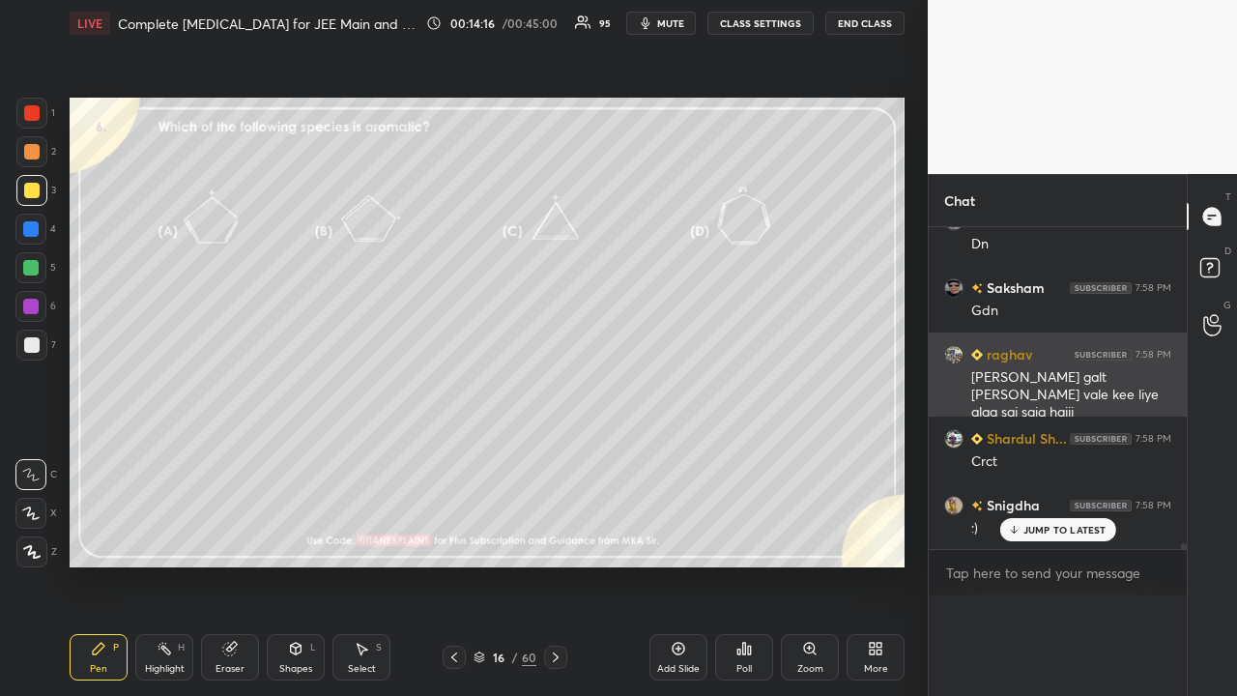
scroll to position [0, 0]
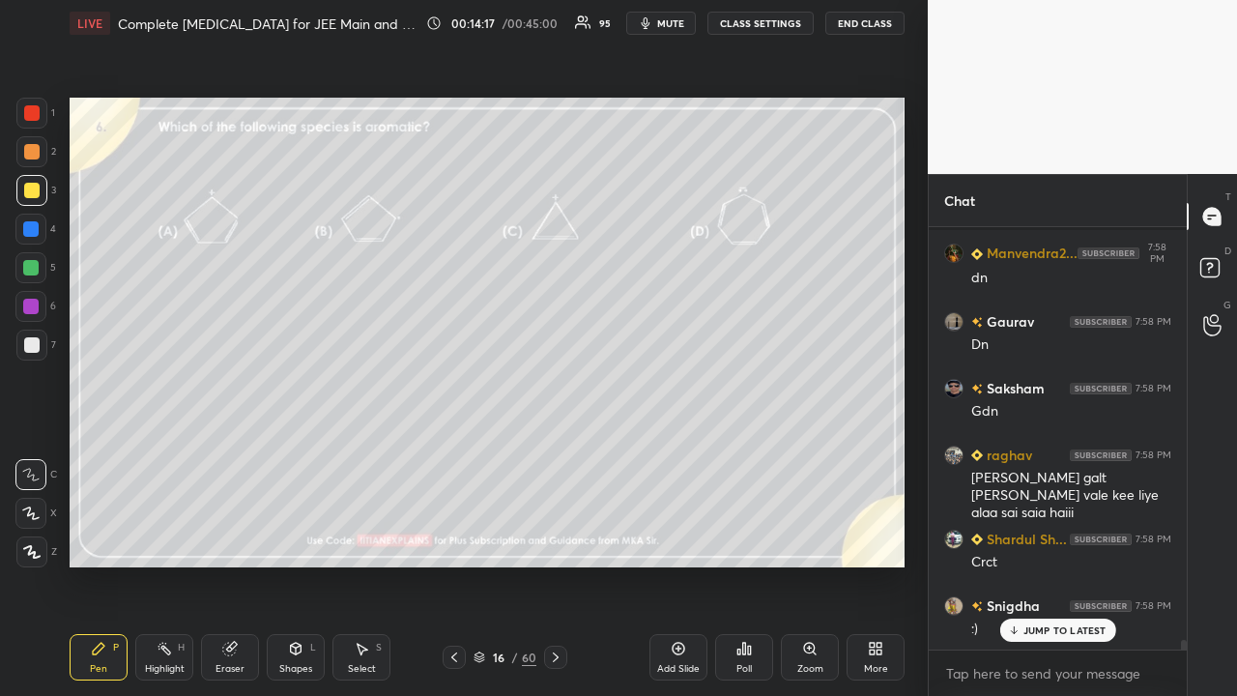
click at [678, 23] on span "mute" at bounding box center [670, 23] width 27 height 14
click at [671, 18] on span "unmute" at bounding box center [669, 23] width 42 height 14
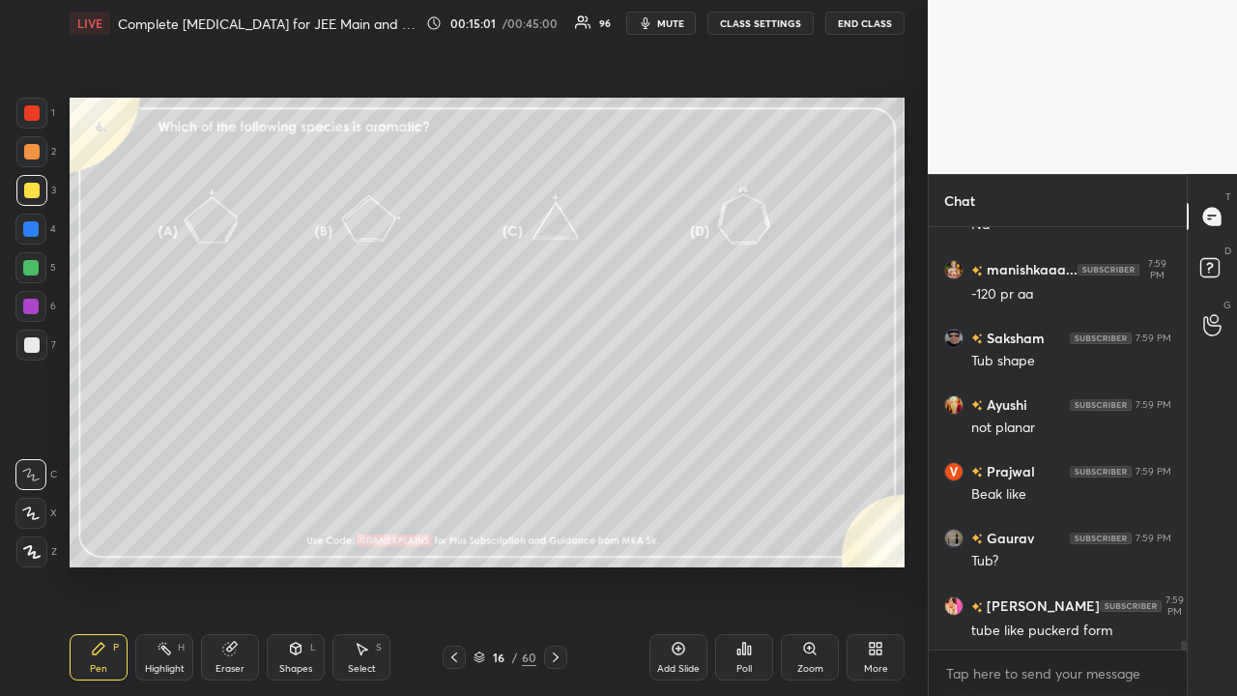
drag, startPoint x: 282, startPoint y: 659, endPoint x: 300, endPoint y: 647, distance: 20.9
click at [284, 564] on div "Shapes L" at bounding box center [296, 657] width 58 height 46
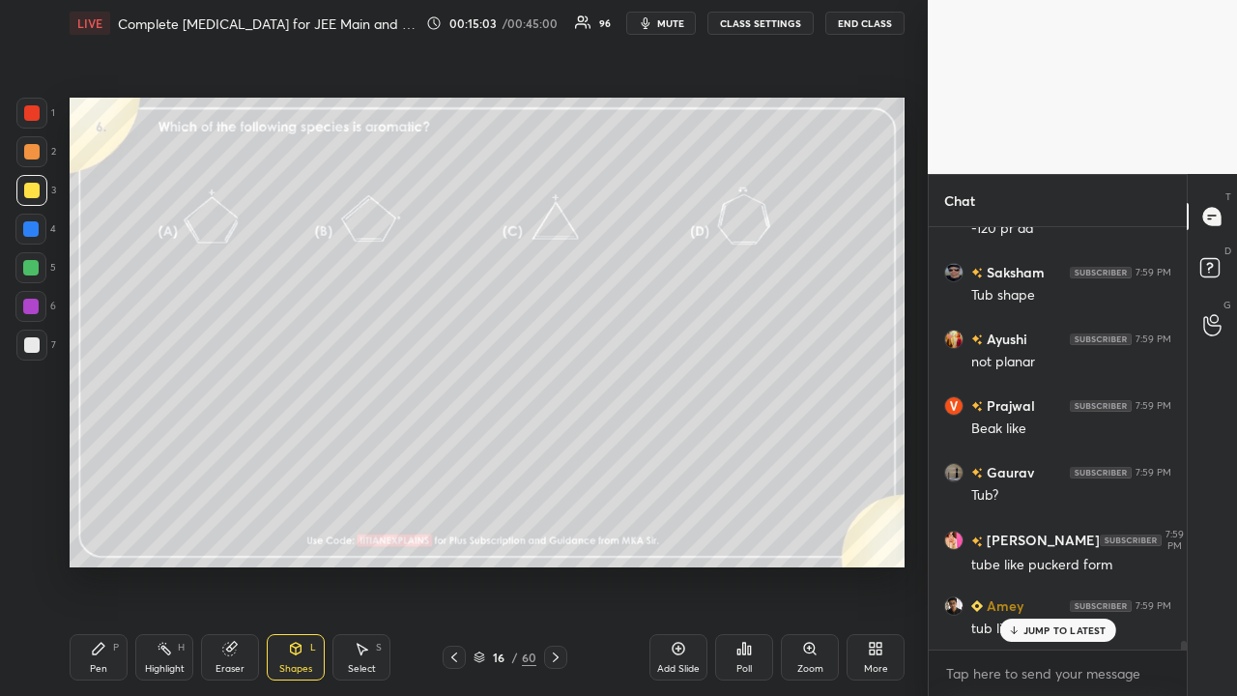
click at [109, 564] on div "Pen P" at bounding box center [99, 657] width 58 height 46
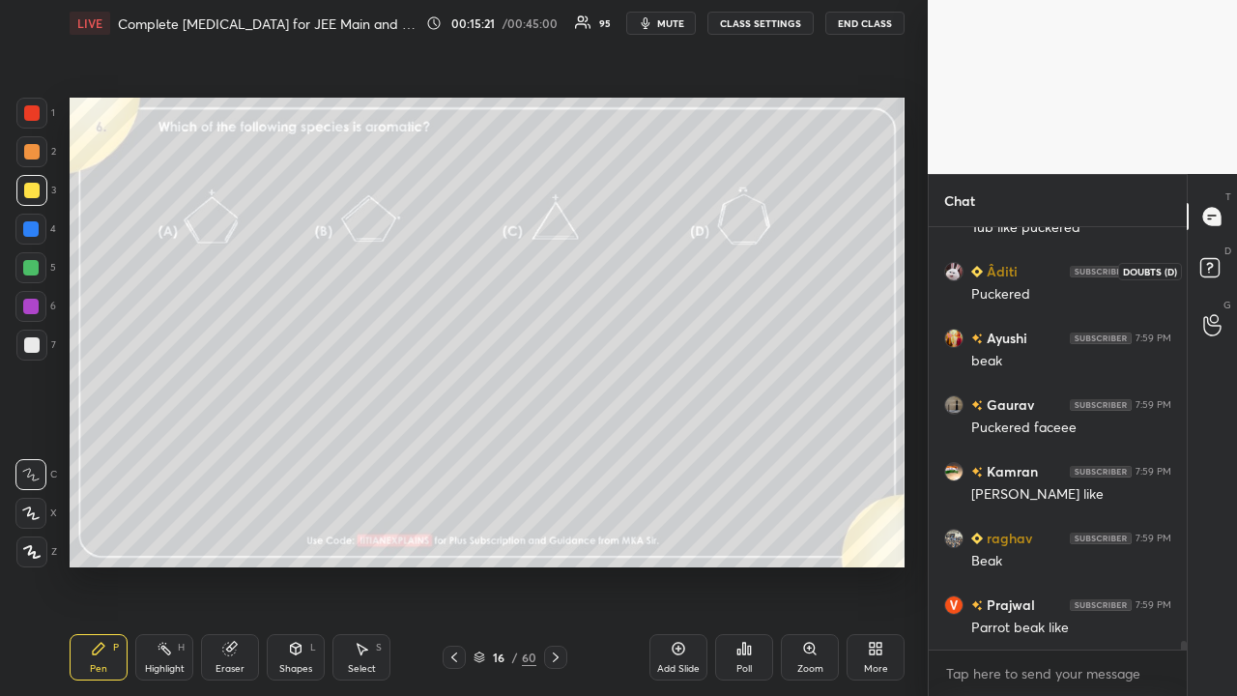
click at [1216, 273] on rect at bounding box center [1209, 268] width 18 height 18
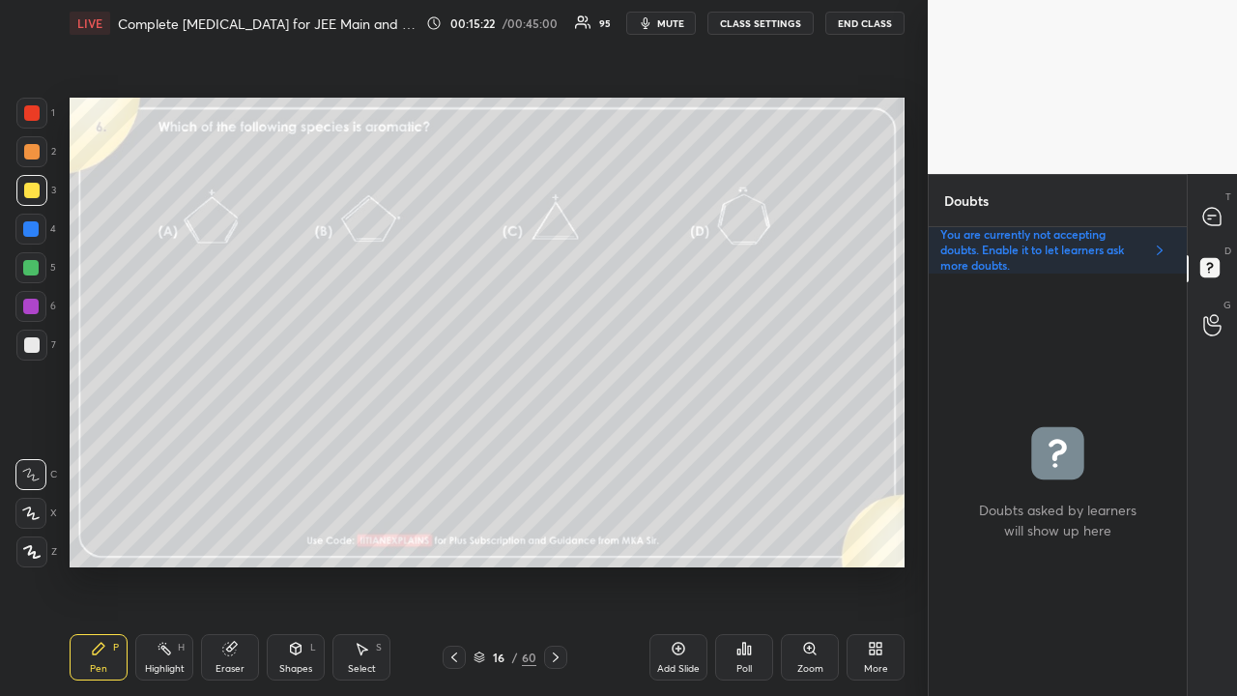
scroll to position [6, 6]
click at [1228, 221] on div at bounding box center [1212, 216] width 39 height 35
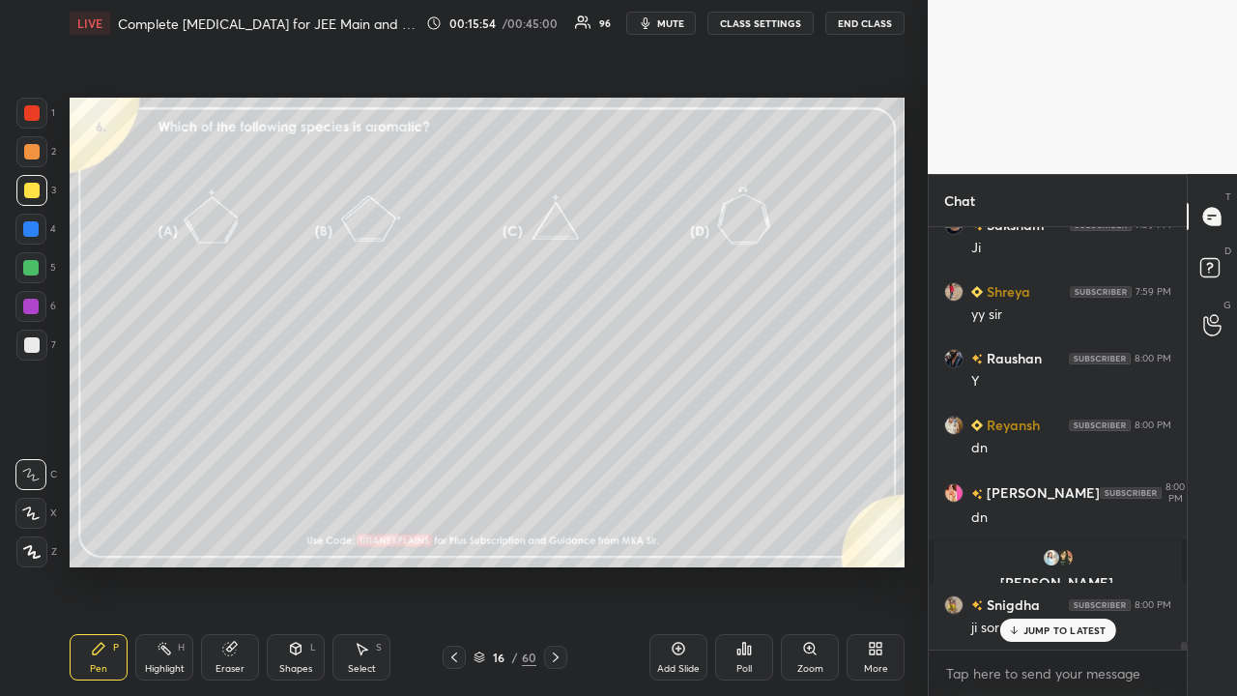
scroll to position [21515, 0]
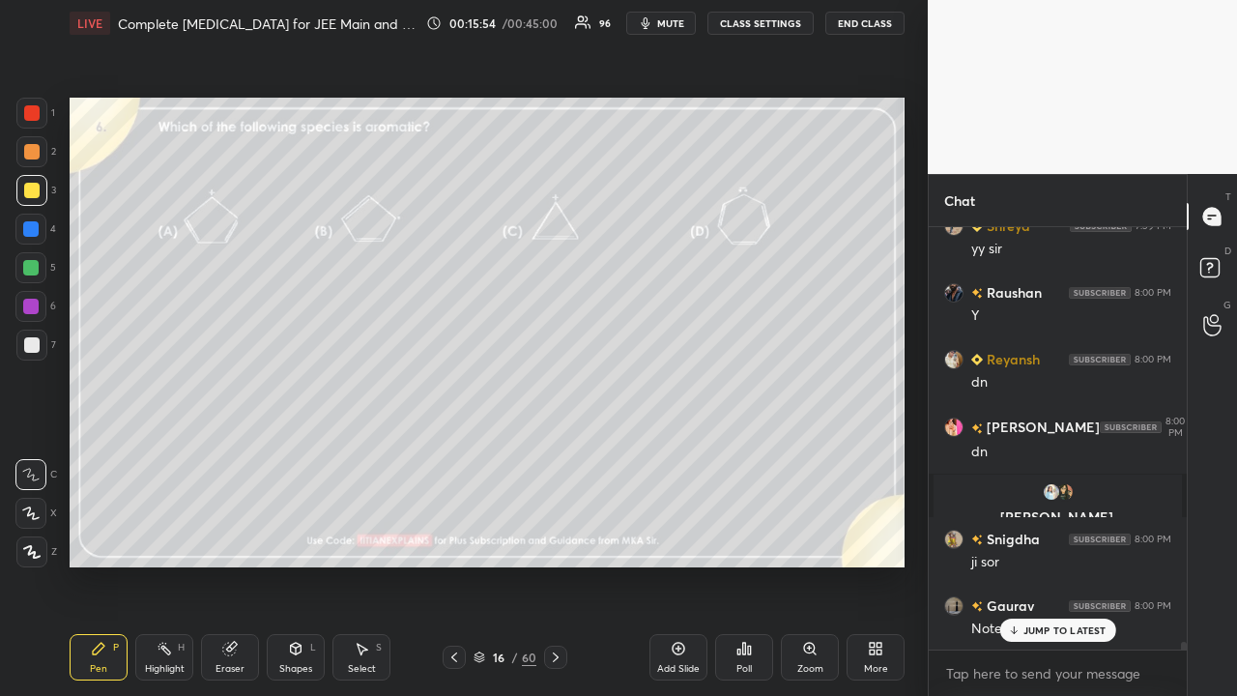
click at [552, 564] on icon at bounding box center [555, 656] width 15 height 15
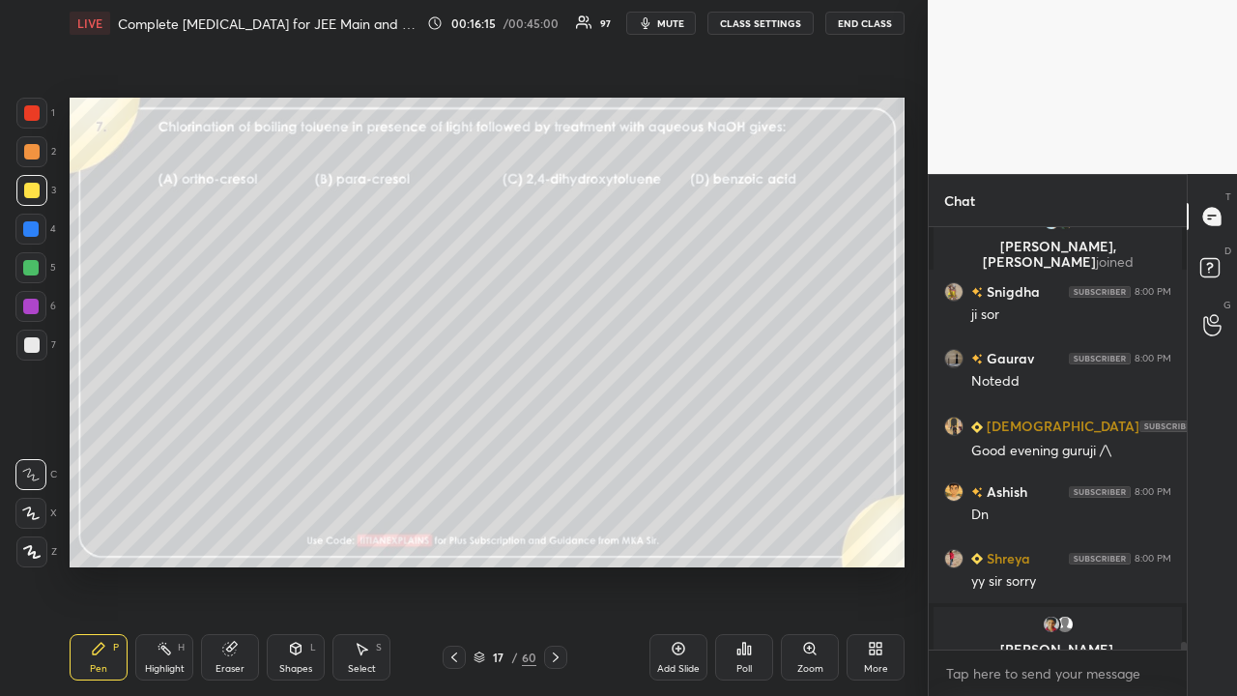
scroll to position [21808, 0]
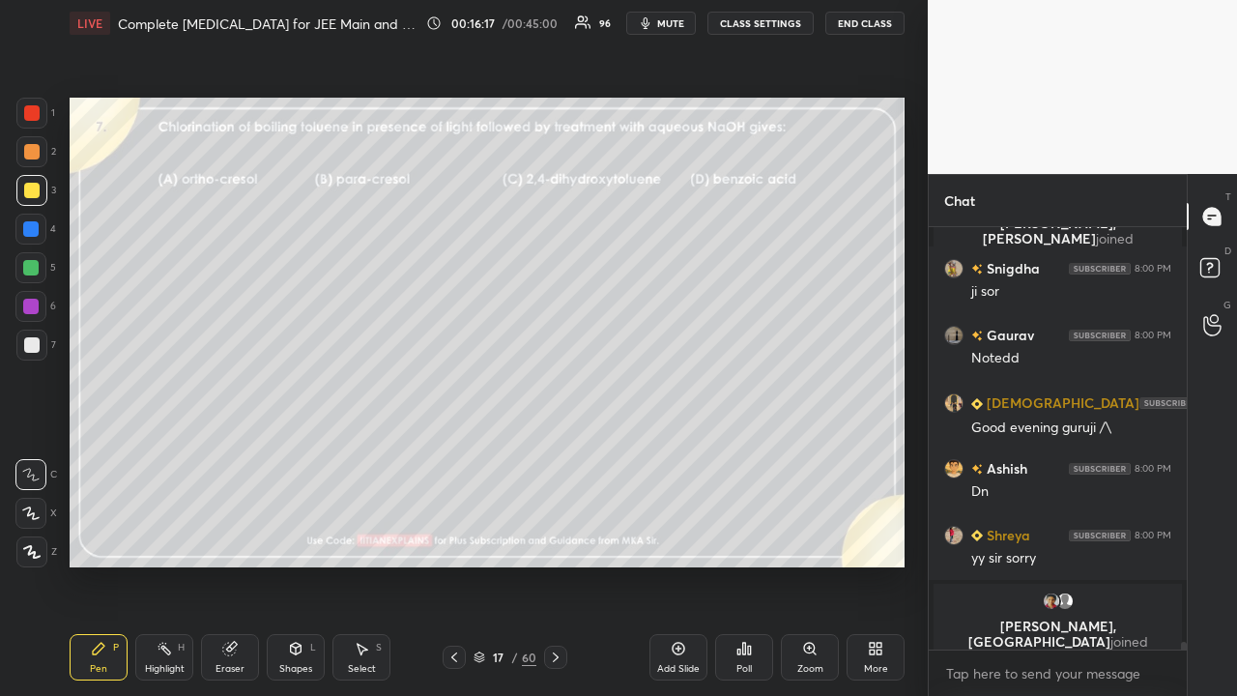
click at [733, 564] on div "Poll" at bounding box center [744, 657] width 58 height 46
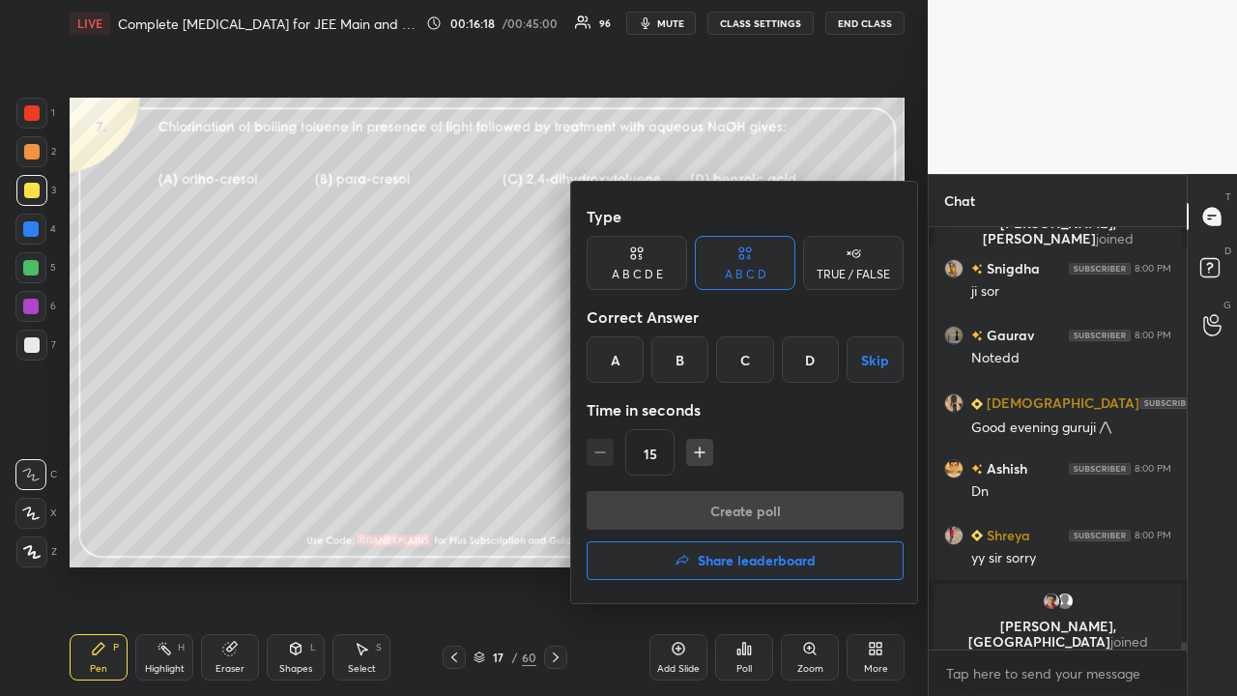
click at [796, 361] on div "D" at bounding box center [810, 359] width 57 height 46
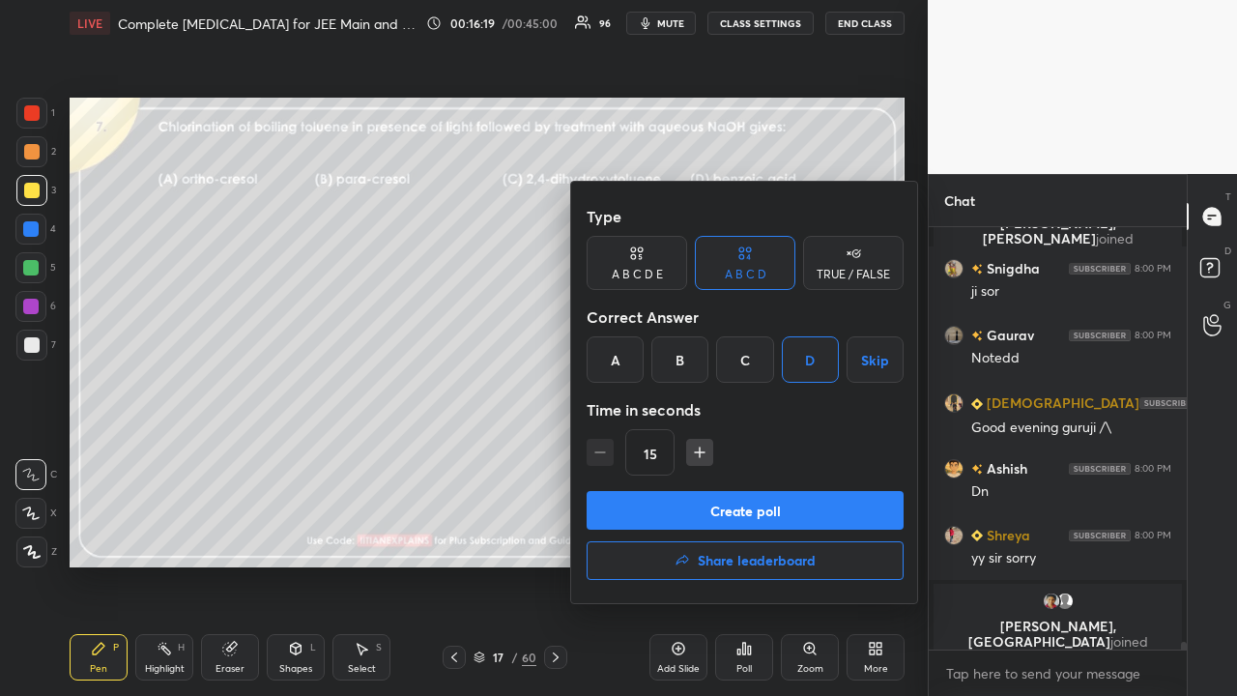
click at [740, 501] on button "Create poll" at bounding box center [745, 510] width 317 height 39
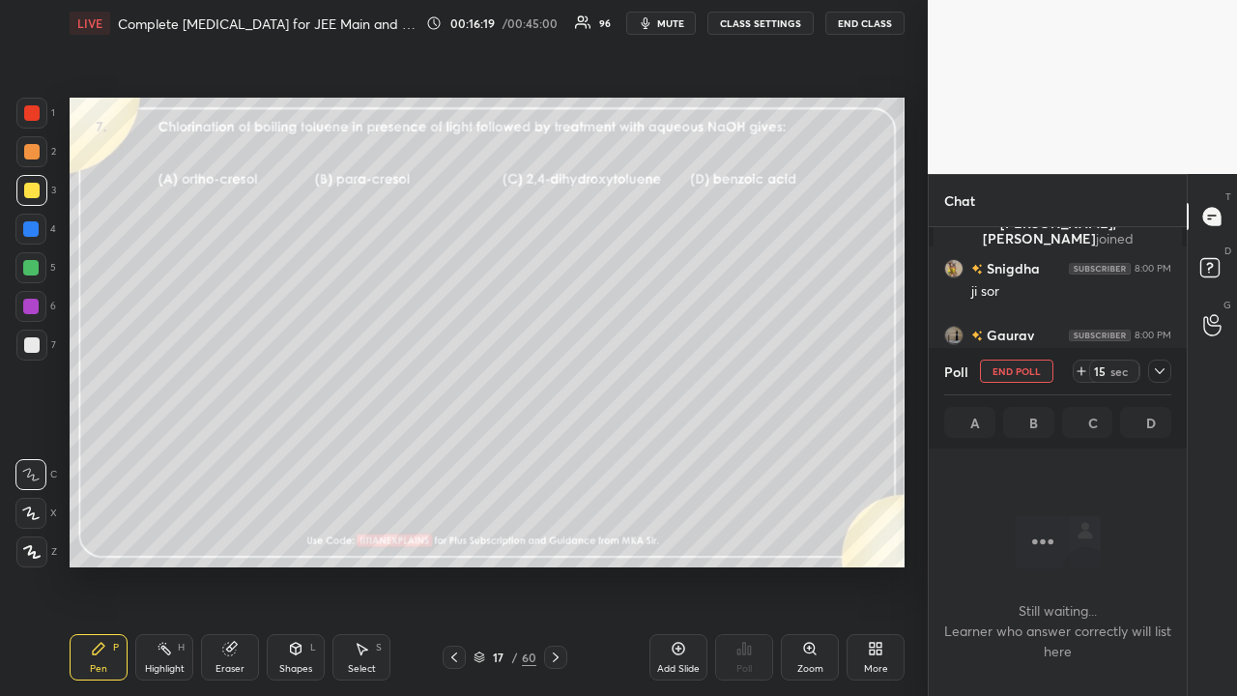
scroll to position [6, 6]
click at [1175, 374] on div "Poll End Poll 14 sec A B C D" at bounding box center [1058, 398] width 258 height 100
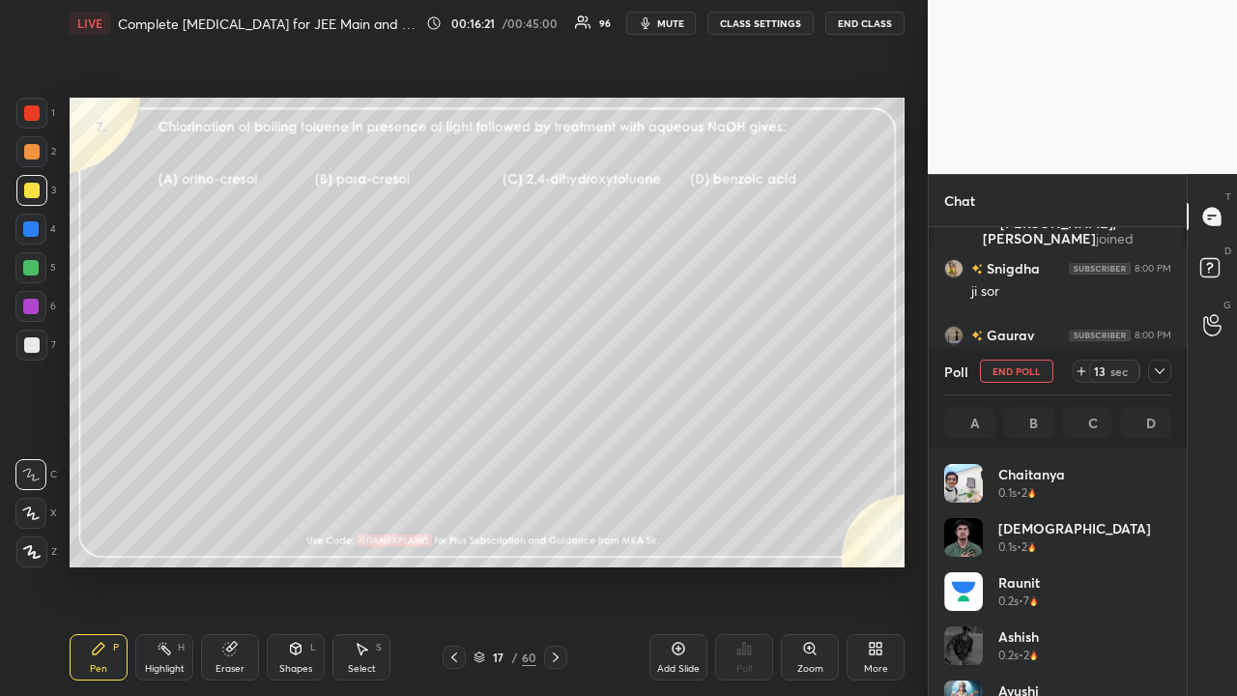
click at [1162, 367] on icon at bounding box center [1159, 370] width 15 height 15
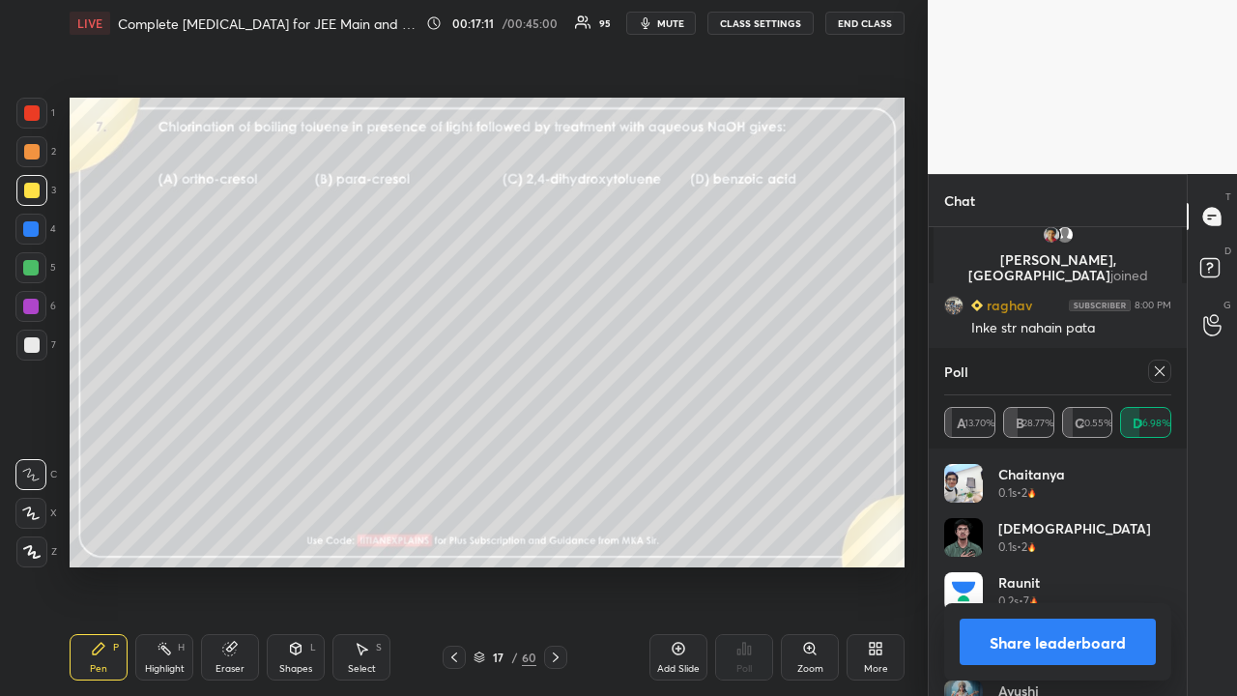
scroll to position [21250, 0]
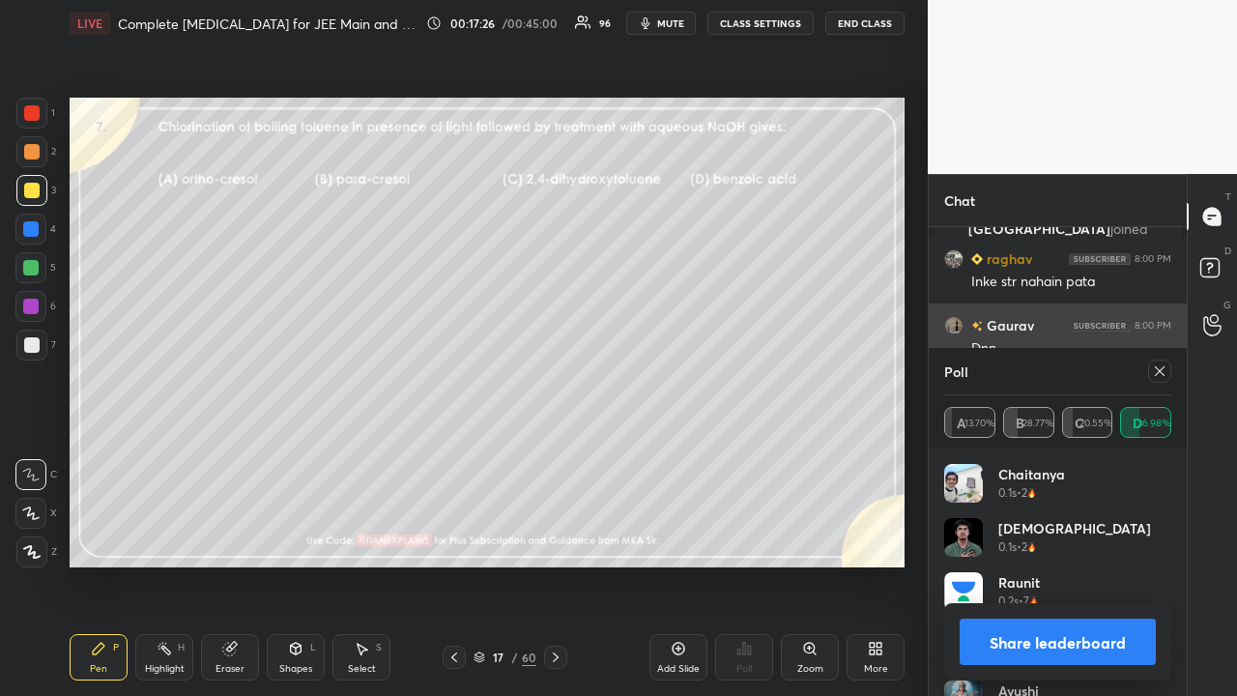
click at [1164, 365] on icon at bounding box center [1159, 370] width 15 height 15
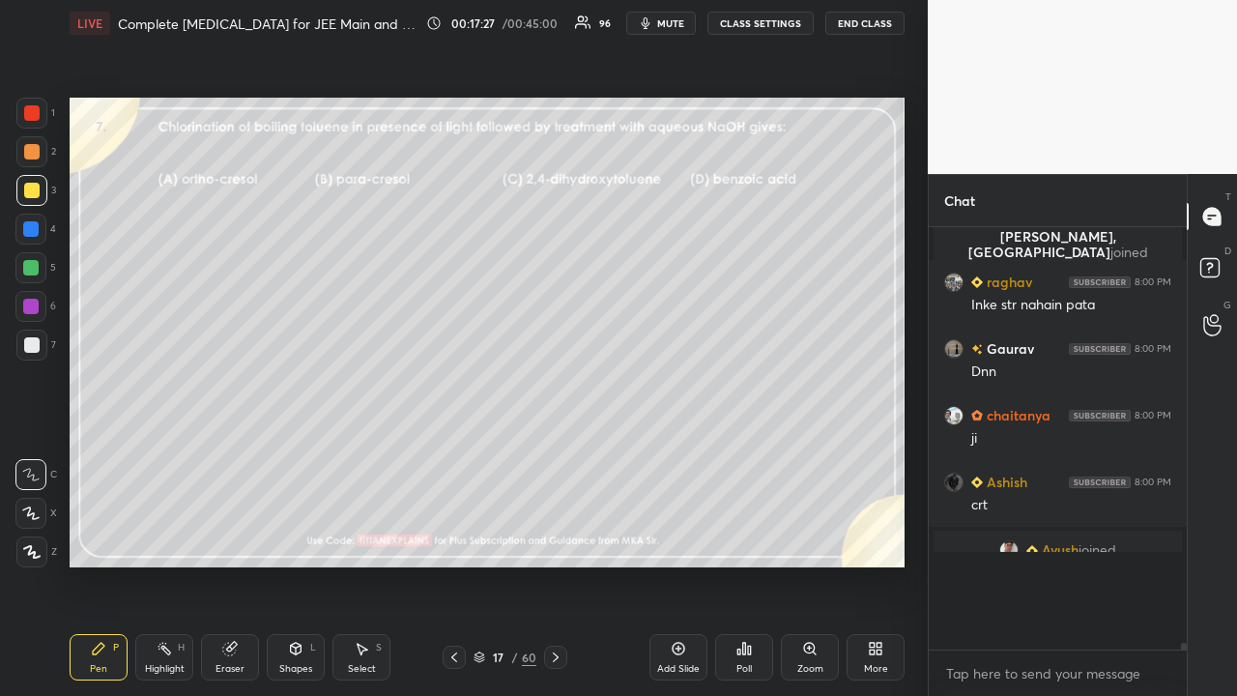
scroll to position [21165, 0]
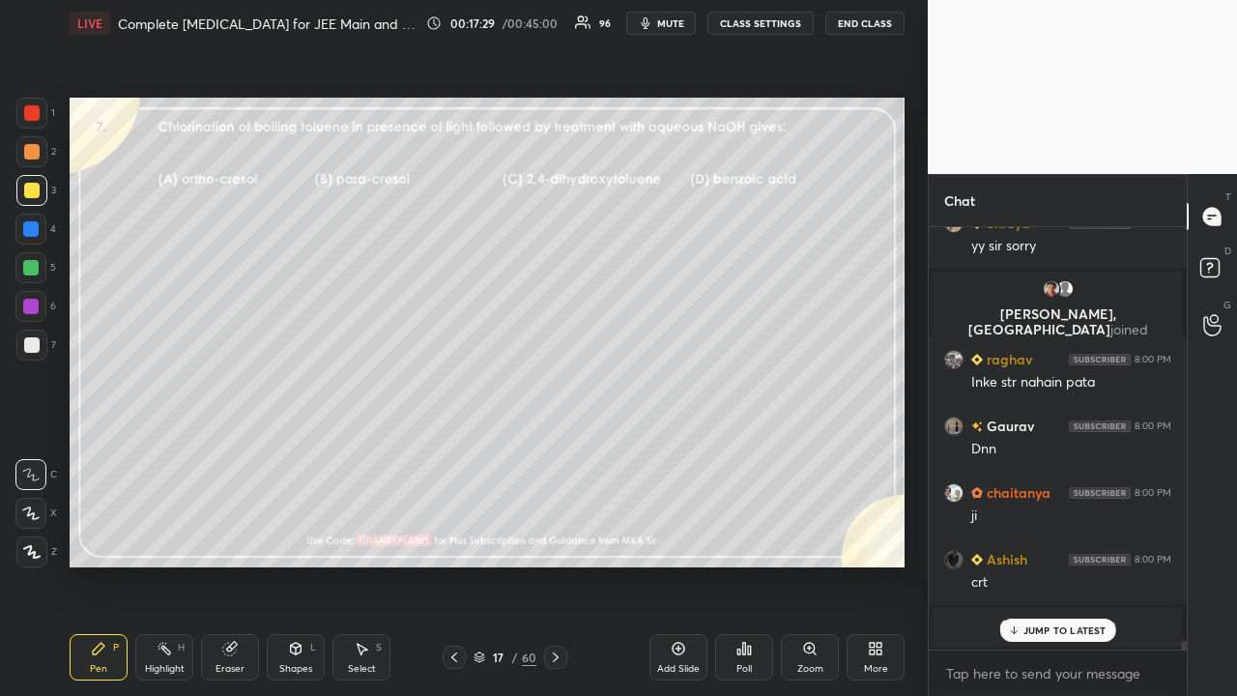
click at [1042, 564] on p "JUMP TO LATEST" at bounding box center [1064, 630] width 83 height 12
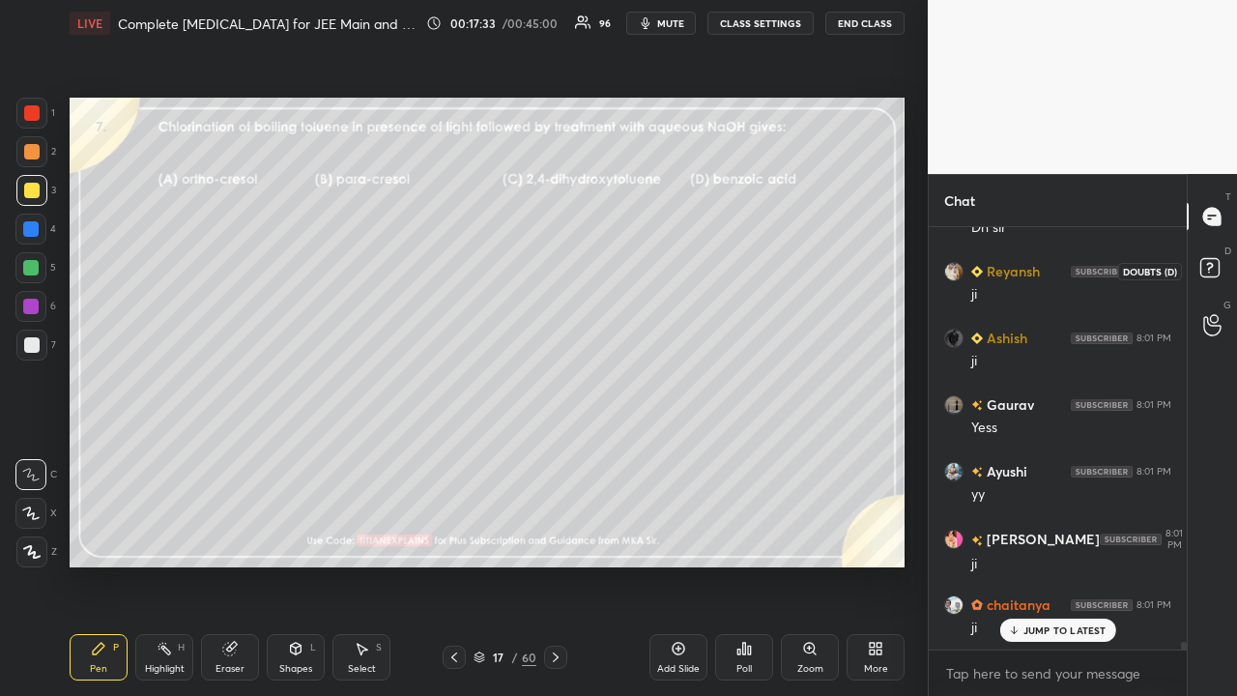
scroll to position [21683, 0]
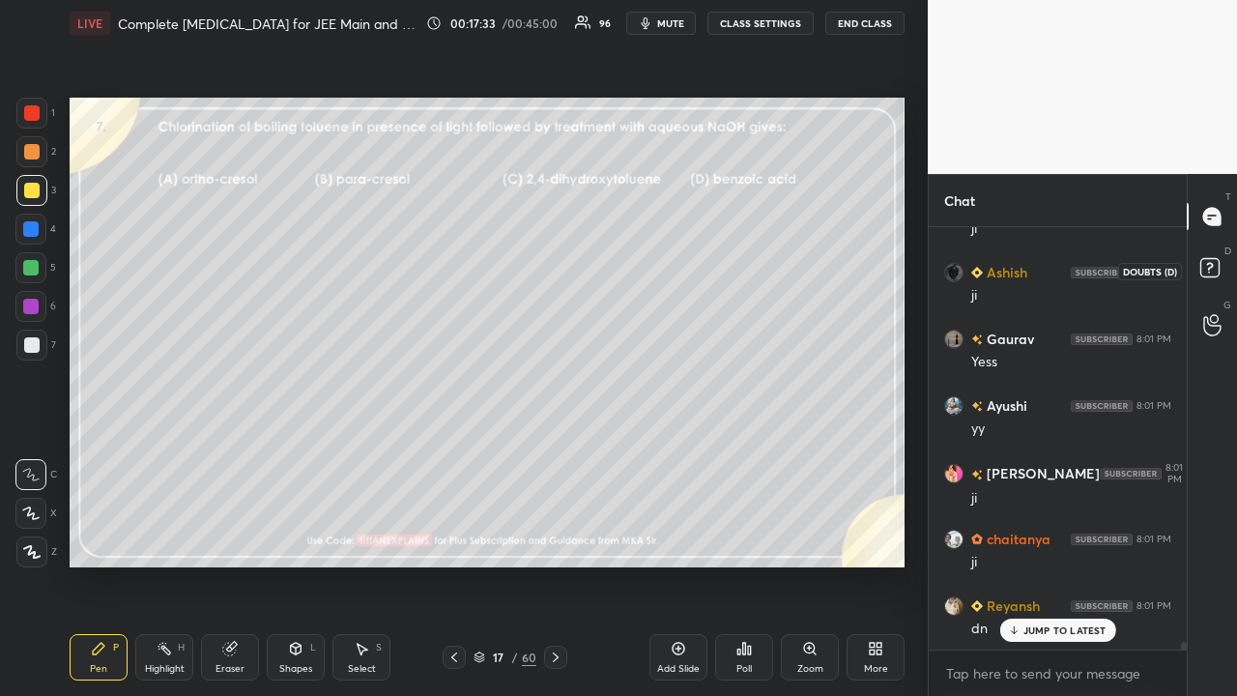
click at [1217, 262] on rect at bounding box center [1209, 268] width 18 height 18
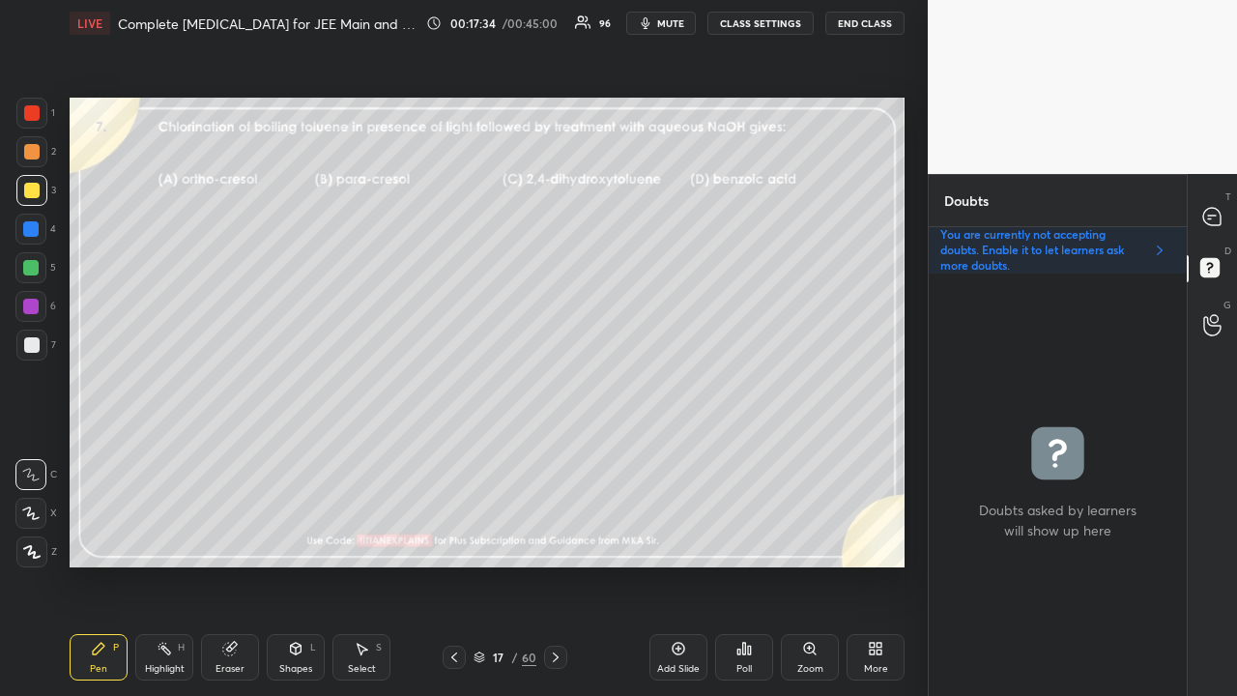
scroll to position [6, 6]
click at [553, 564] on icon at bounding box center [555, 656] width 15 height 15
click at [1225, 205] on div at bounding box center [1212, 216] width 39 height 35
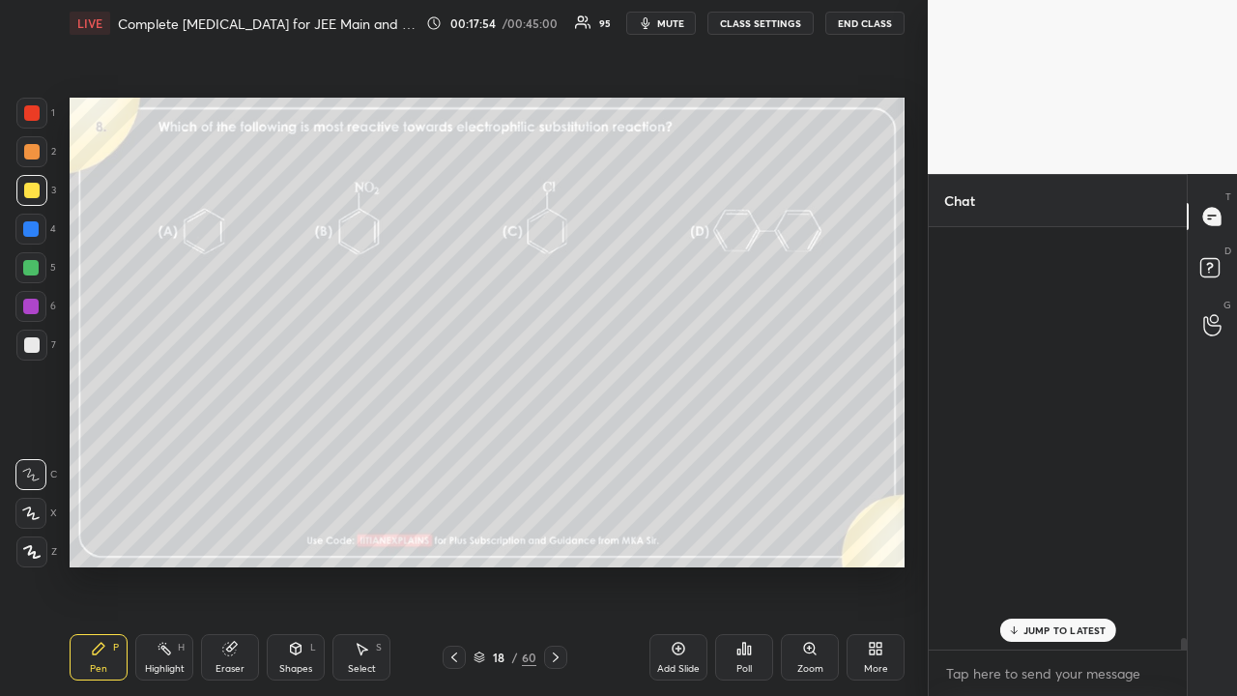
scroll to position [416, 252]
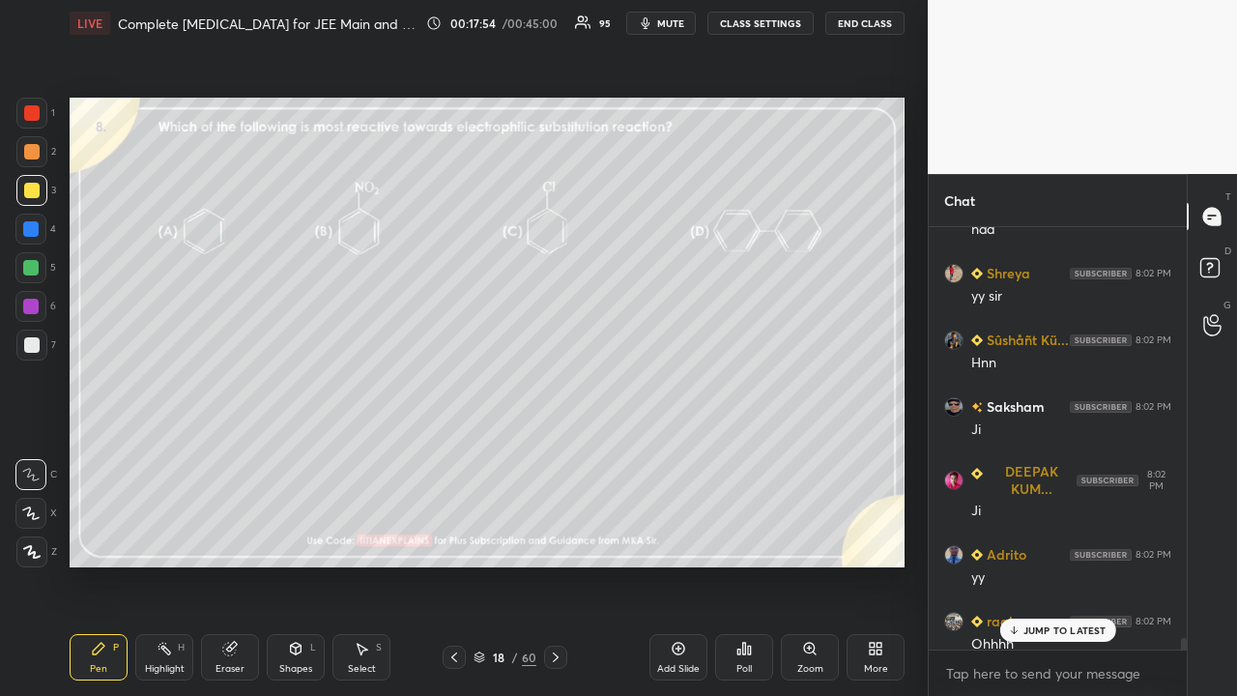
click at [1045, 564] on p "JUMP TO LATEST" at bounding box center [1064, 630] width 83 height 12
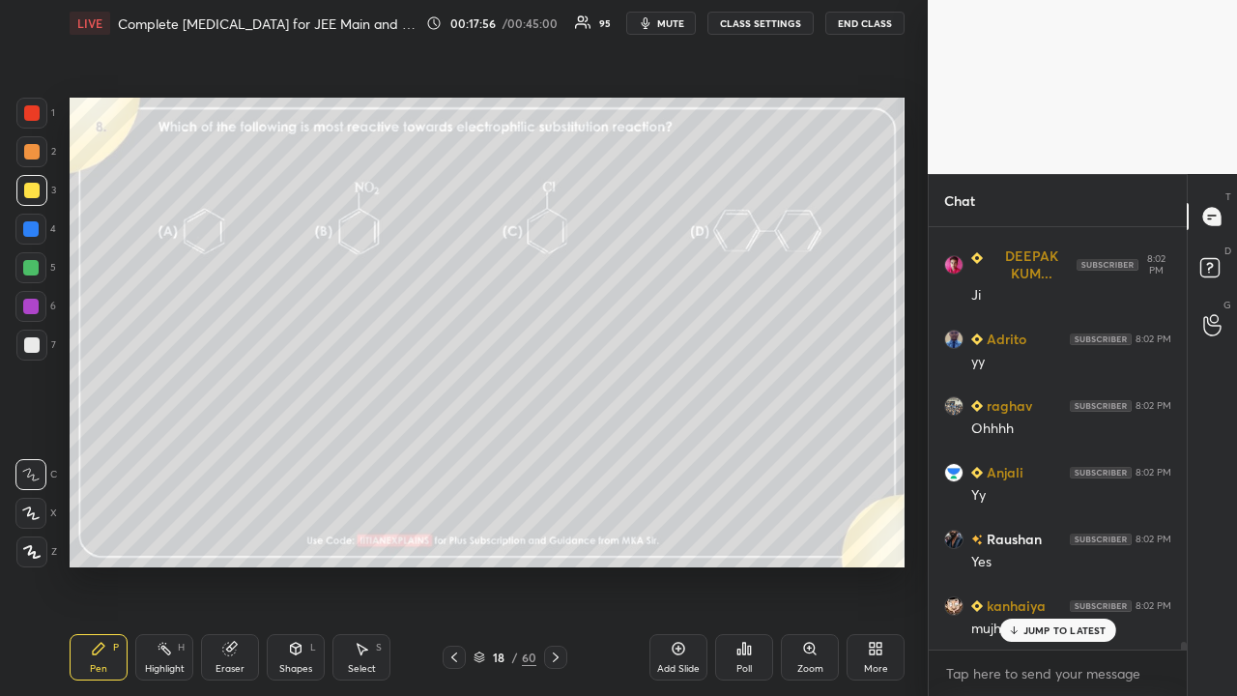
click at [1070, 564] on p "JUMP TO LATEST" at bounding box center [1064, 630] width 83 height 12
click at [1224, 258] on icon at bounding box center [1212, 270] width 35 height 35
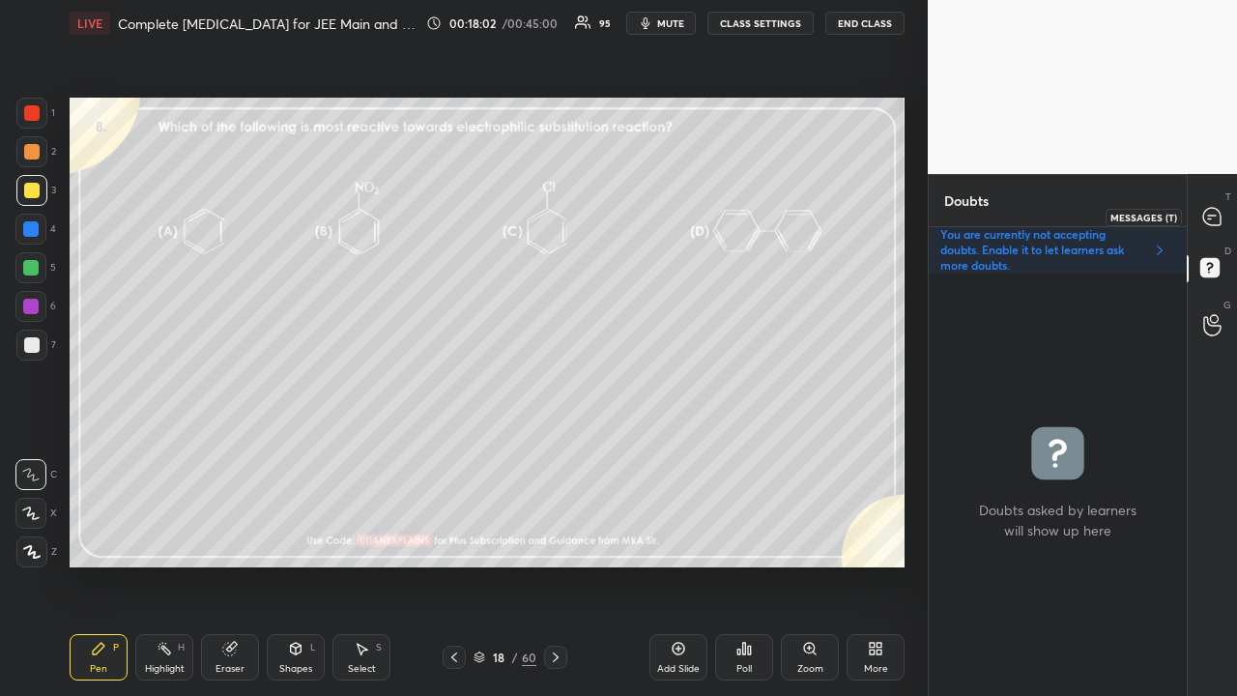
click at [1220, 211] on div at bounding box center [1212, 216] width 39 height 35
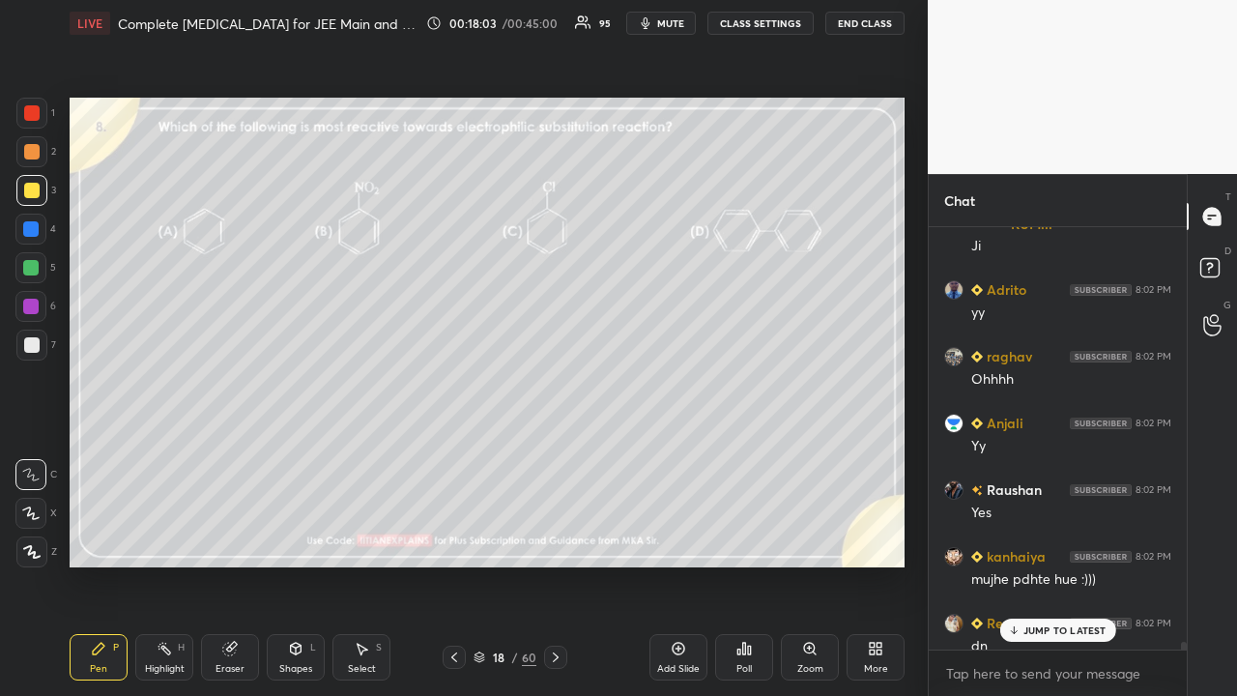
click at [1049, 564] on div "JUMP TO LATEST" at bounding box center [1057, 629] width 116 height 23
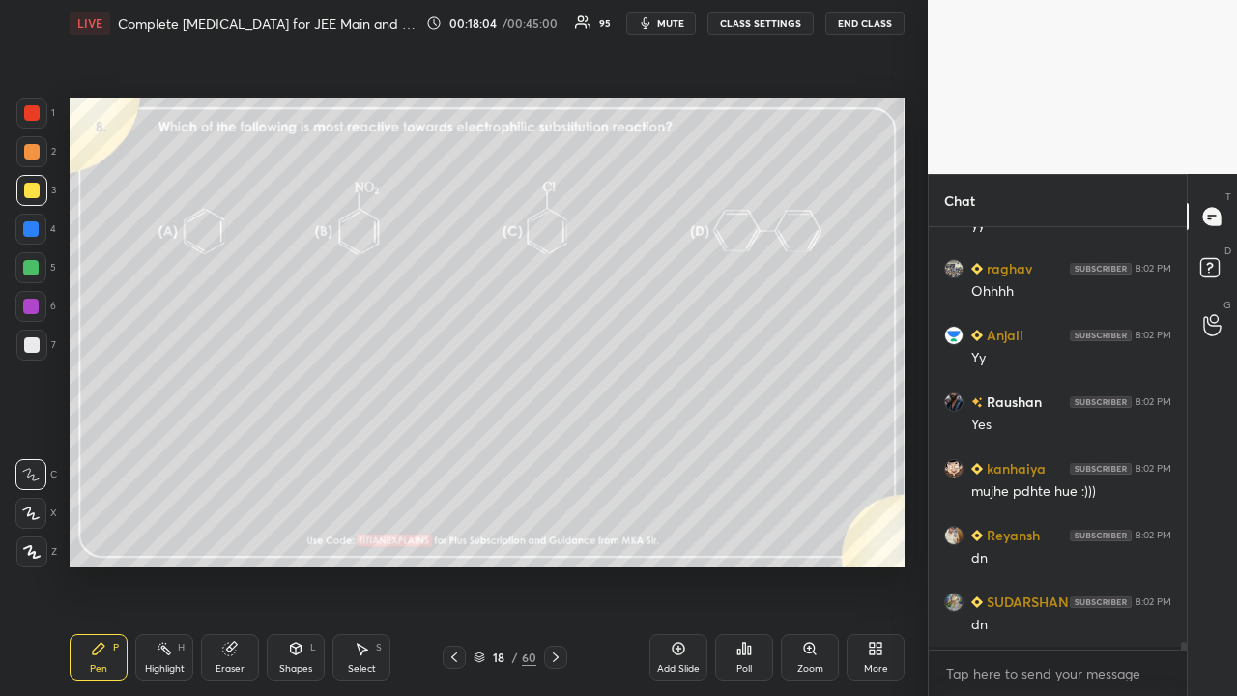
click at [742, 564] on div "Poll" at bounding box center [744, 657] width 58 height 46
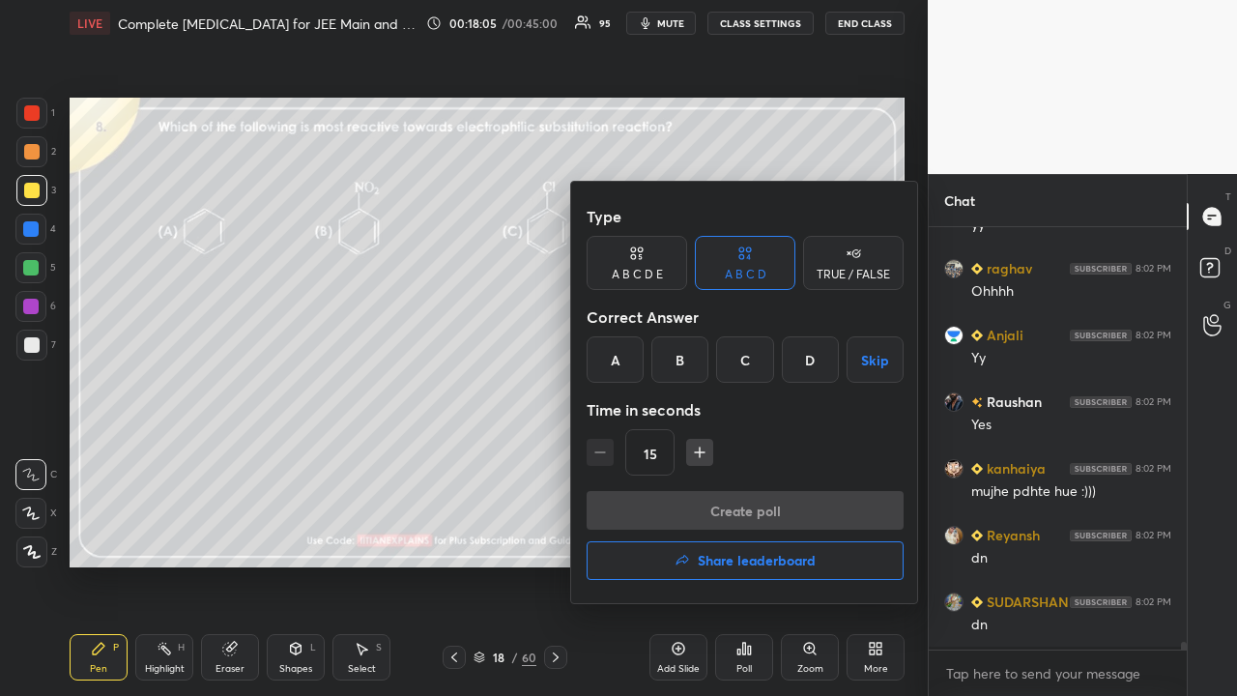
click at [811, 371] on div "D" at bounding box center [810, 359] width 57 height 46
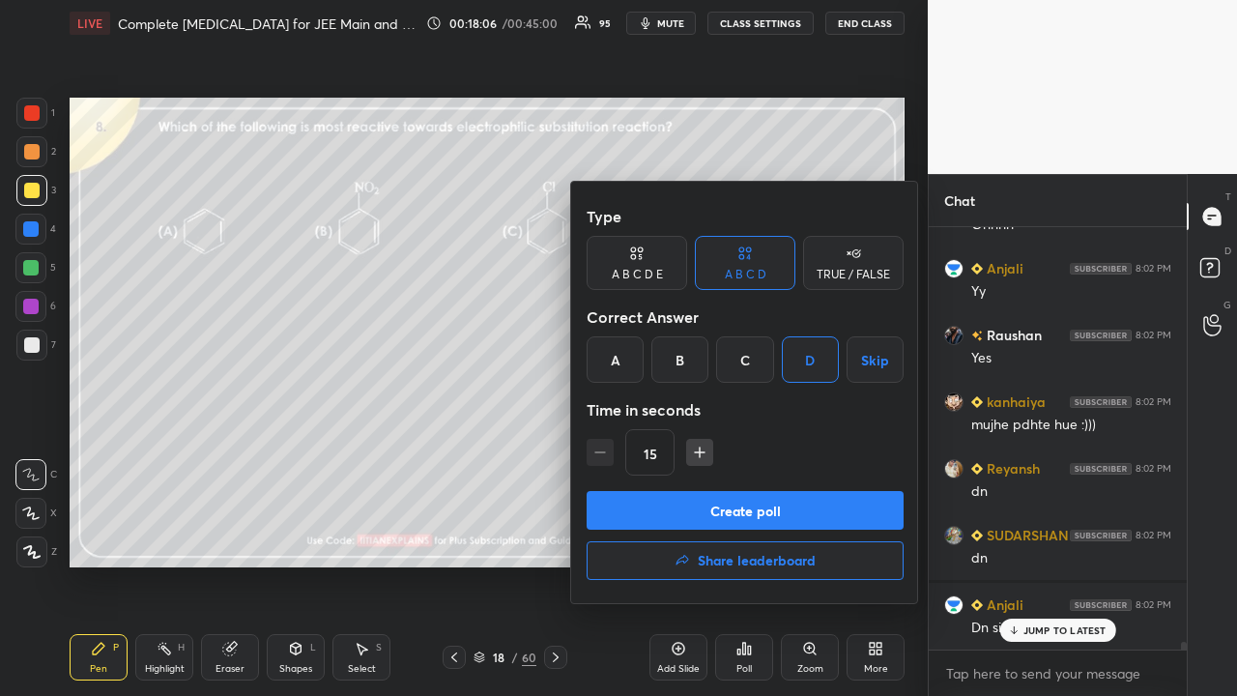
click at [707, 503] on button "Create poll" at bounding box center [745, 510] width 317 height 39
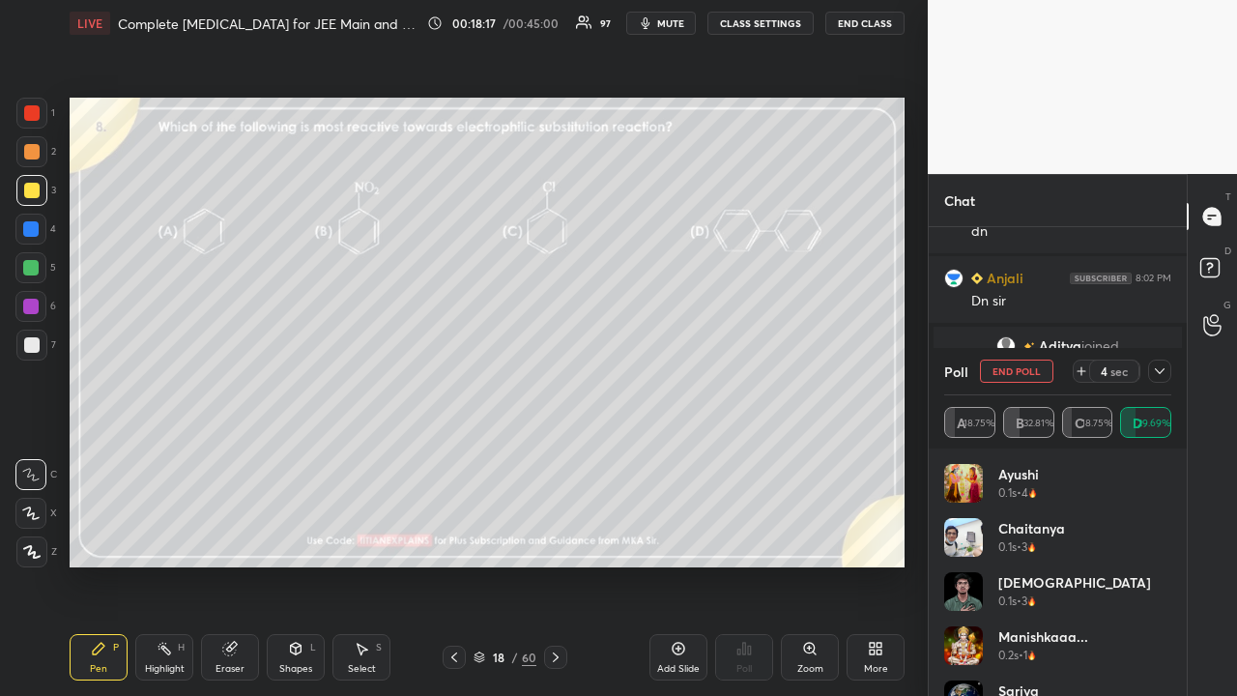
click at [1167, 373] on div at bounding box center [1159, 370] width 23 height 23
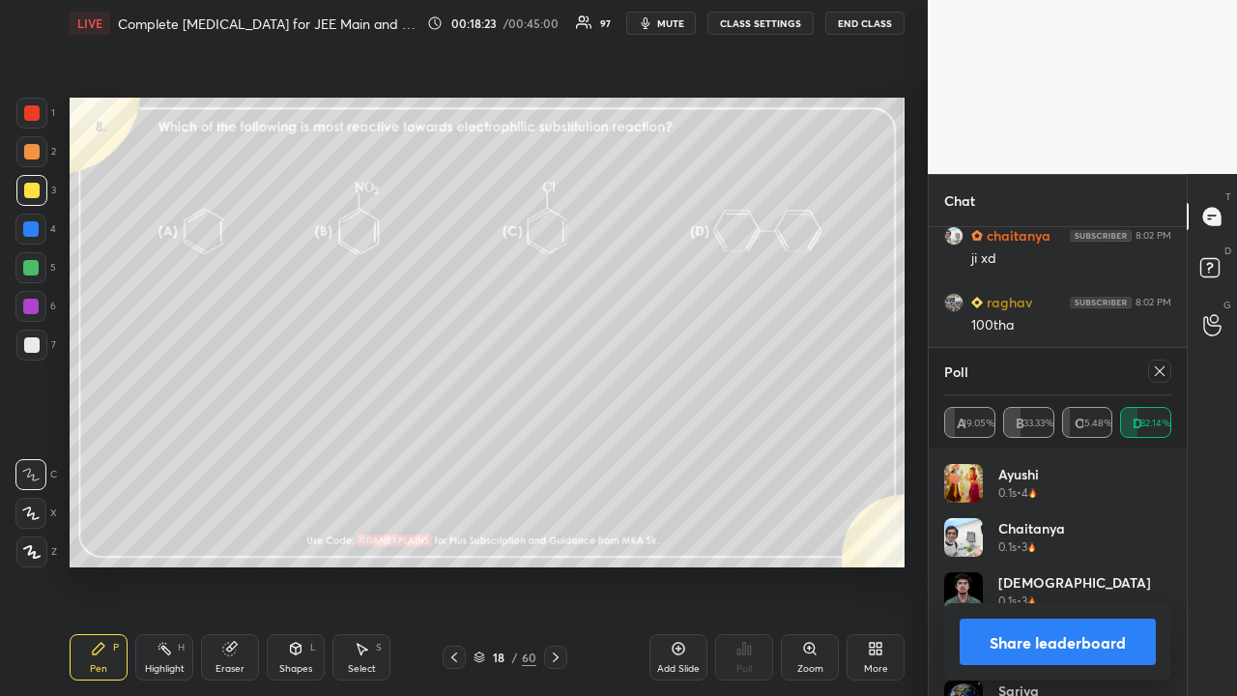
drag, startPoint x: 1162, startPoint y: 369, endPoint x: 1061, endPoint y: 414, distance: 109.9
click at [1162, 369] on icon at bounding box center [1159, 370] width 15 height 15
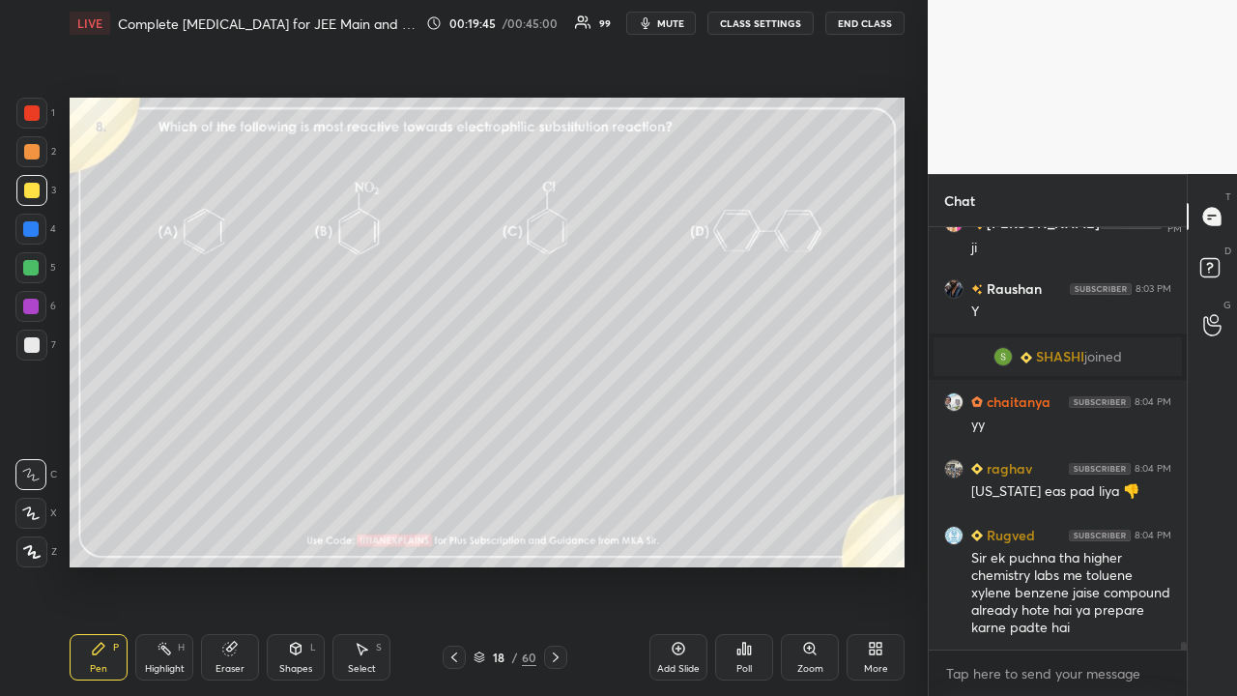
scroll to position [23644, 0]
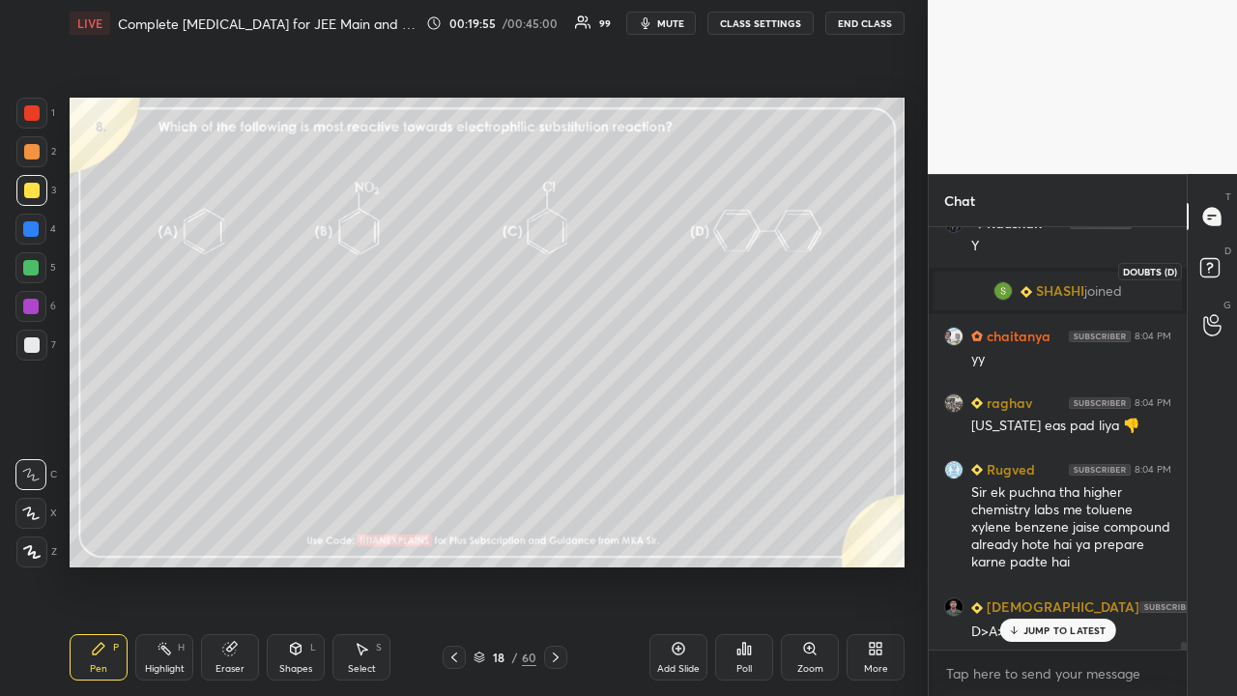
click at [1212, 266] on icon at bounding box center [1209, 267] width 7 height 8
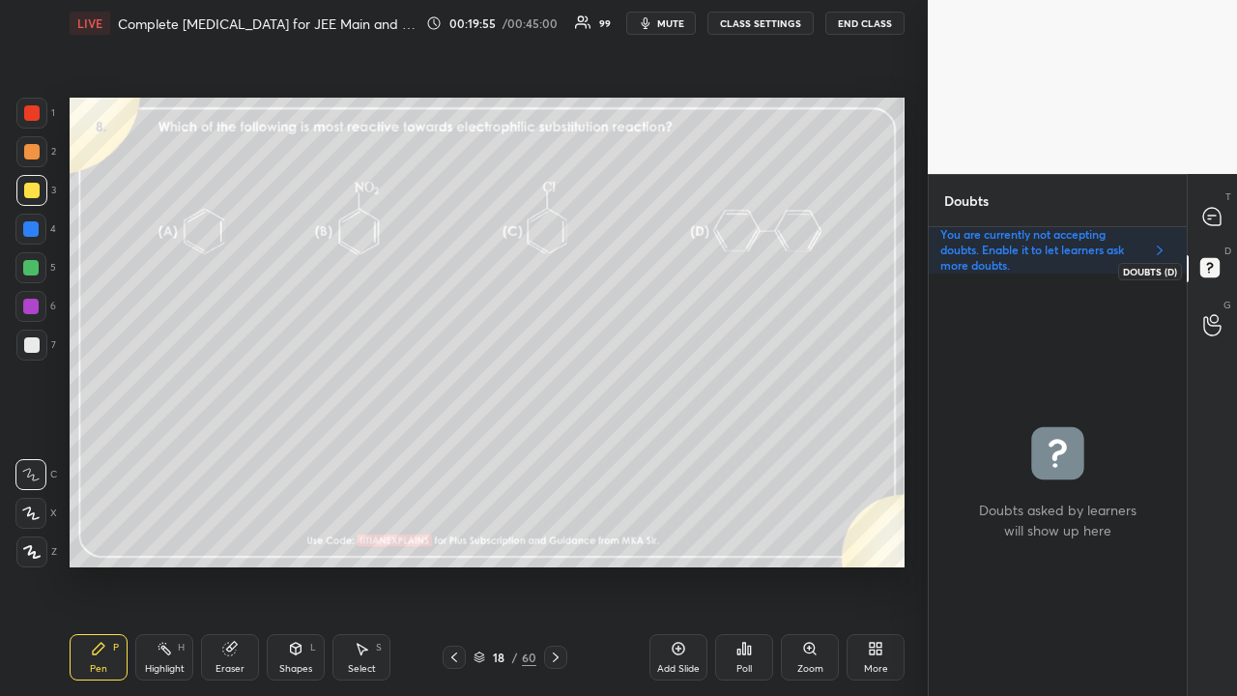
scroll to position [6, 6]
click at [1010, 148] on video at bounding box center [1082, 87] width 309 height 174
click at [1208, 209] on icon at bounding box center [1211, 216] width 17 height 17
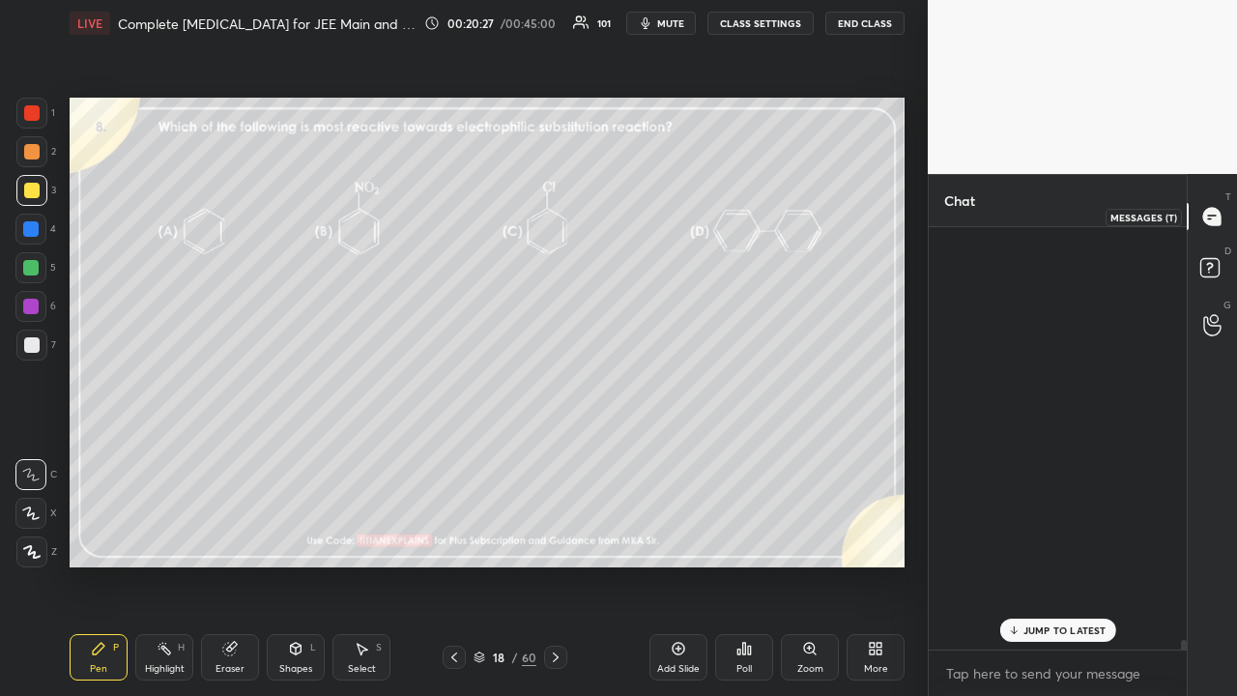
scroll to position [416, 252]
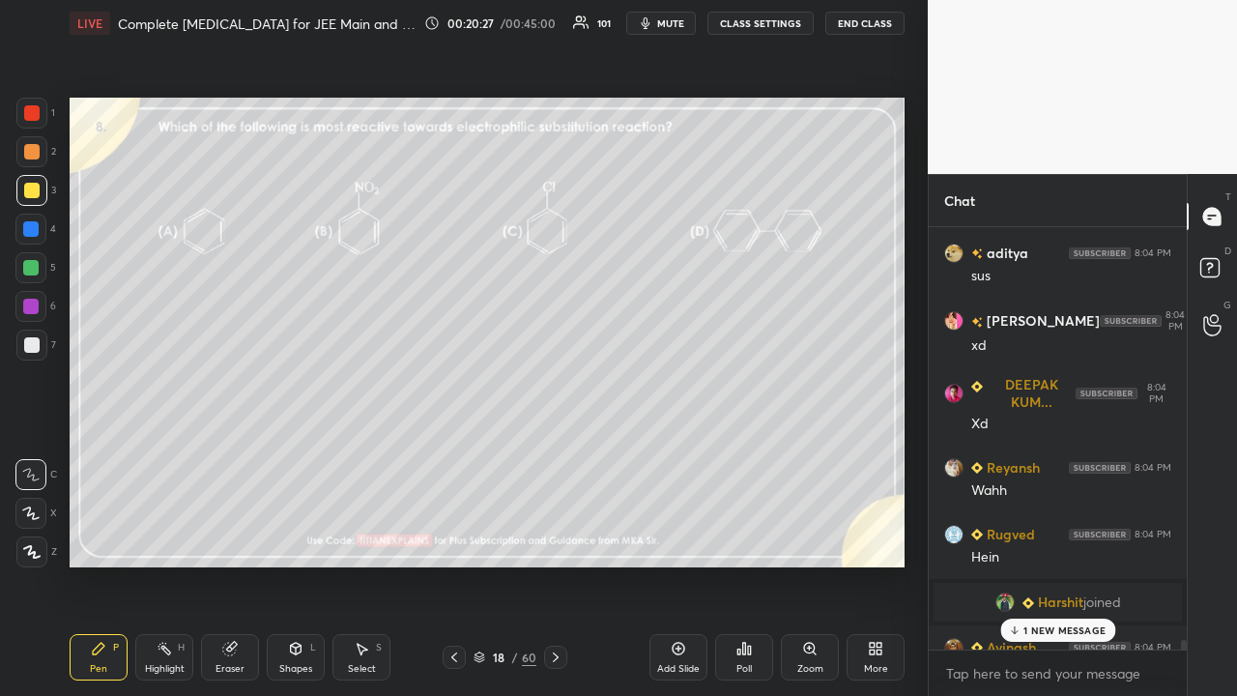
click at [1071, 564] on p "1 NEW MESSAGE" at bounding box center [1064, 630] width 82 height 12
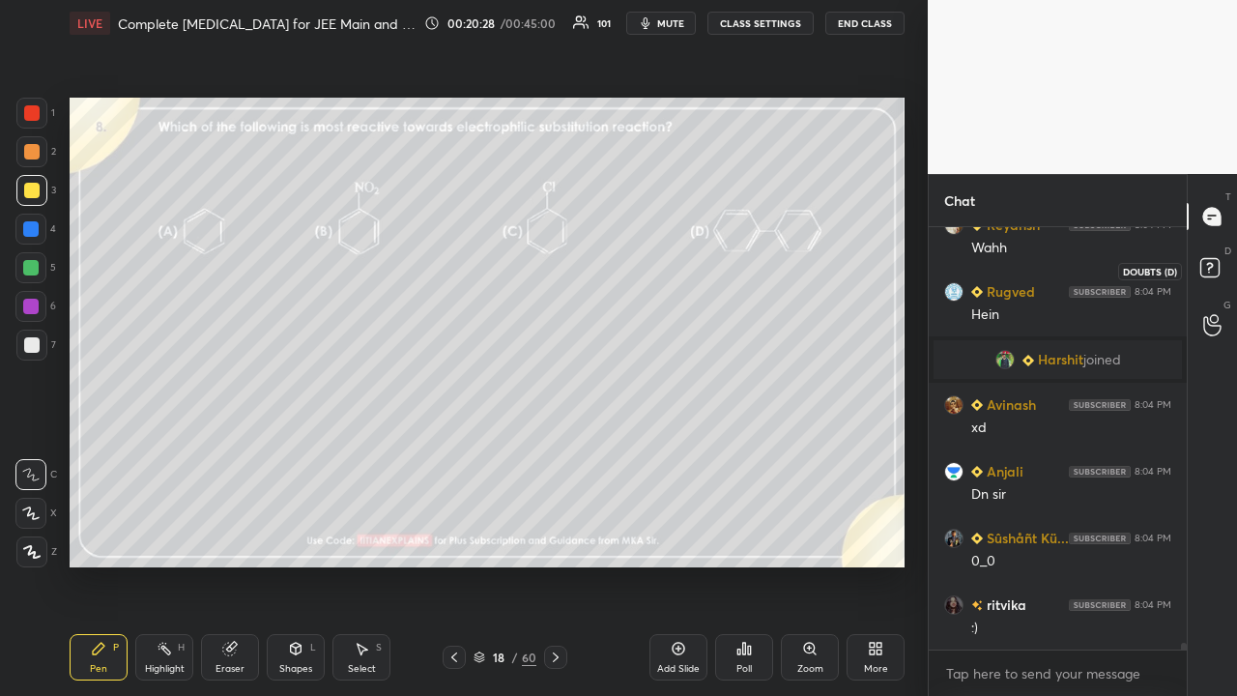
scroll to position [24993, 0]
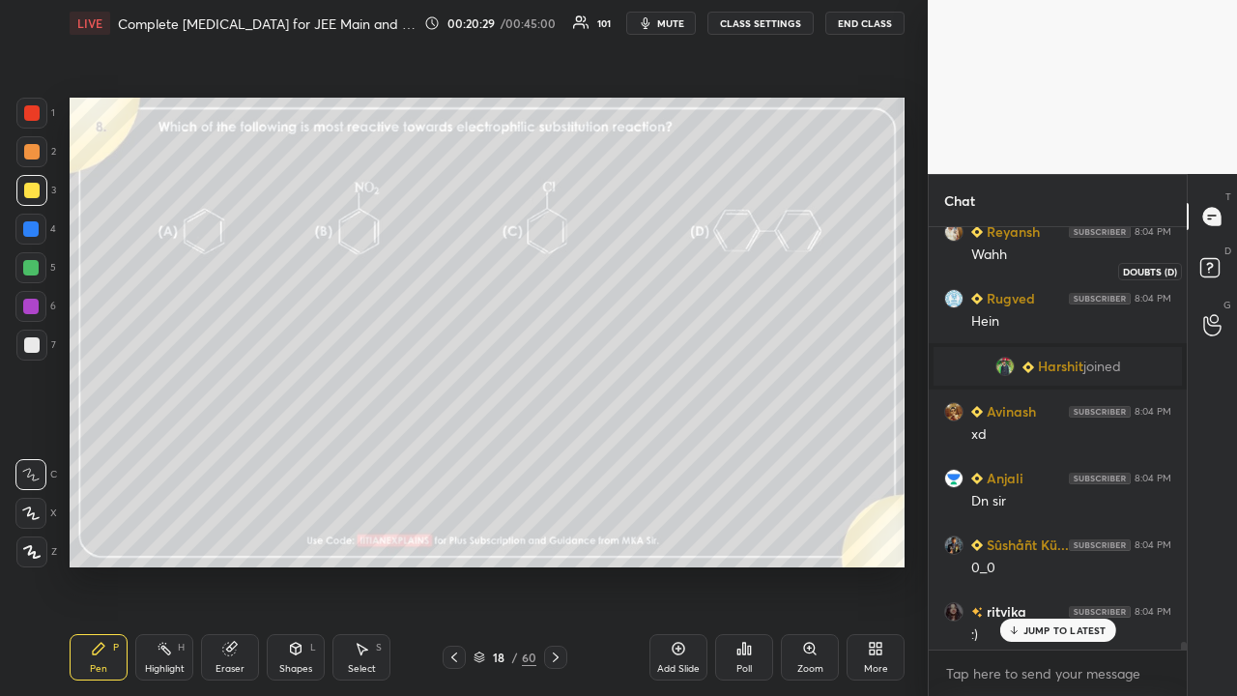
click at [1222, 274] on icon at bounding box center [1212, 270] width 35 height 35
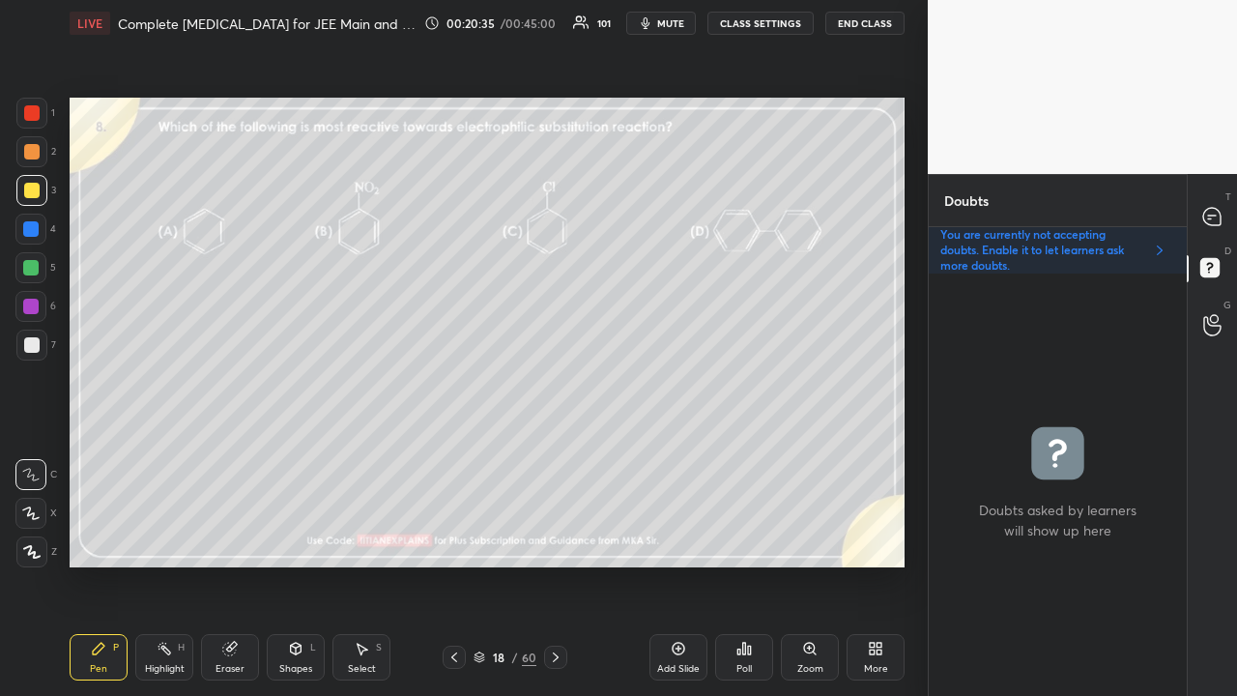
click at [547, 564] on div "Pen P Highlight H Eraser Shapes L Select S 18 / 60 Add Slide Poll Zoom More" at bounding box center [487, 656] width 835 height 77
click at [557, 564] on icon at bounding box center [555, 656] width 15 height 15
click at [1202, 213] on icon at bounding box center [1212, 217] width 20 height 20
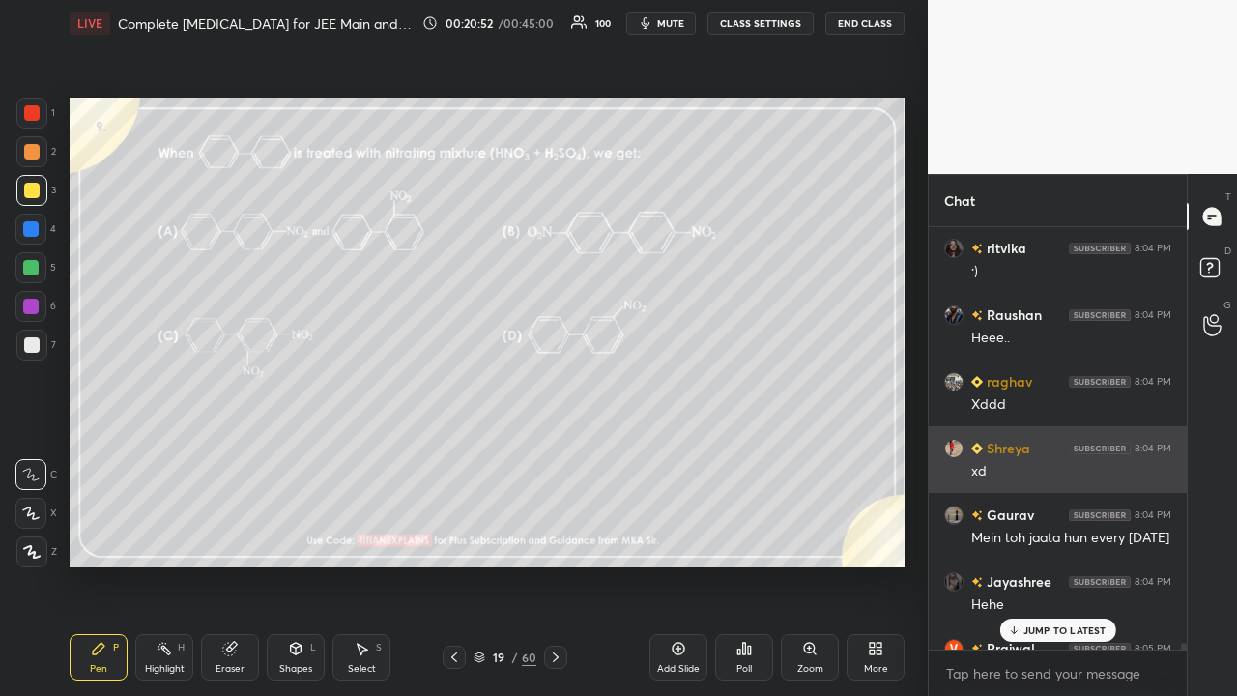
scroll to position [25550, 0]
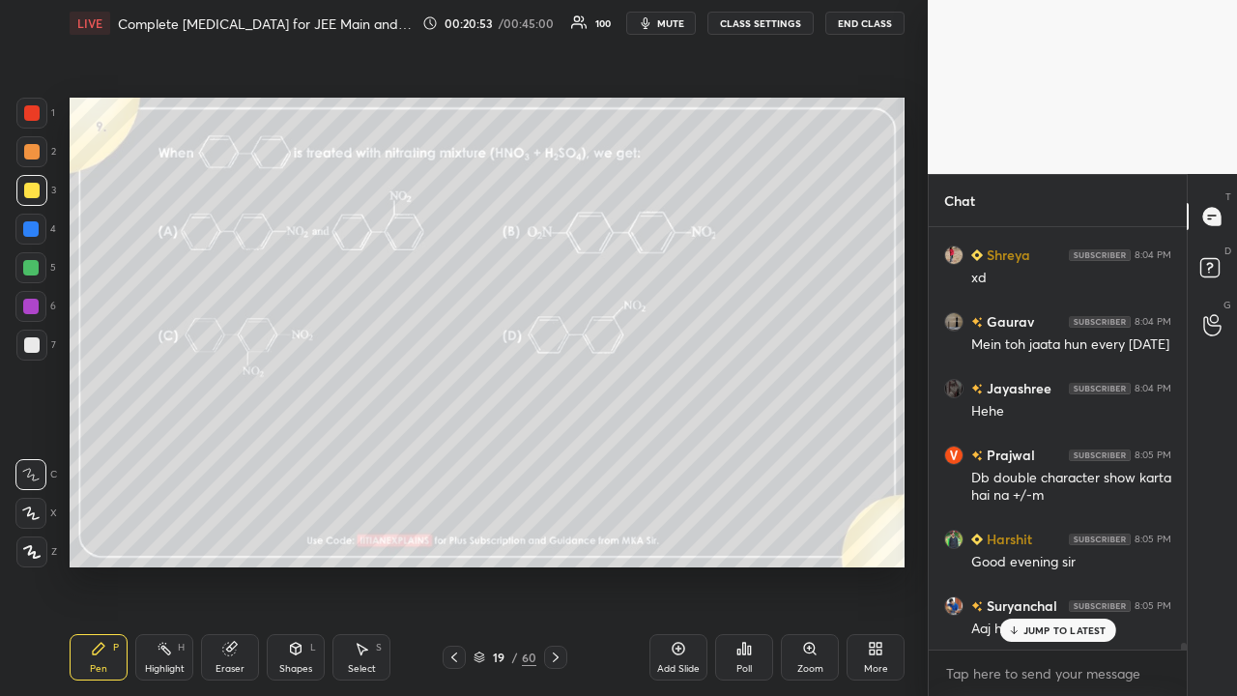
click at [1061, 564] on p "JUMP TO LATEST" at bounding box center [1064, 630] width 83 height 12
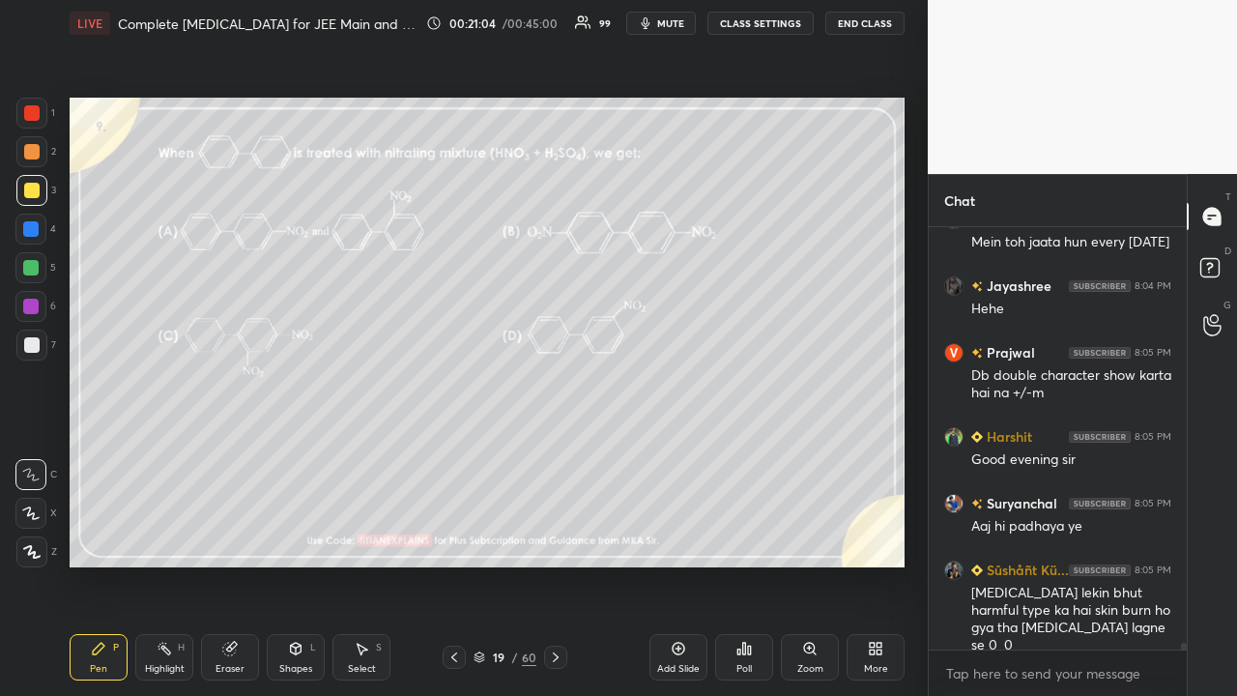
scroll to position [25718, 0]
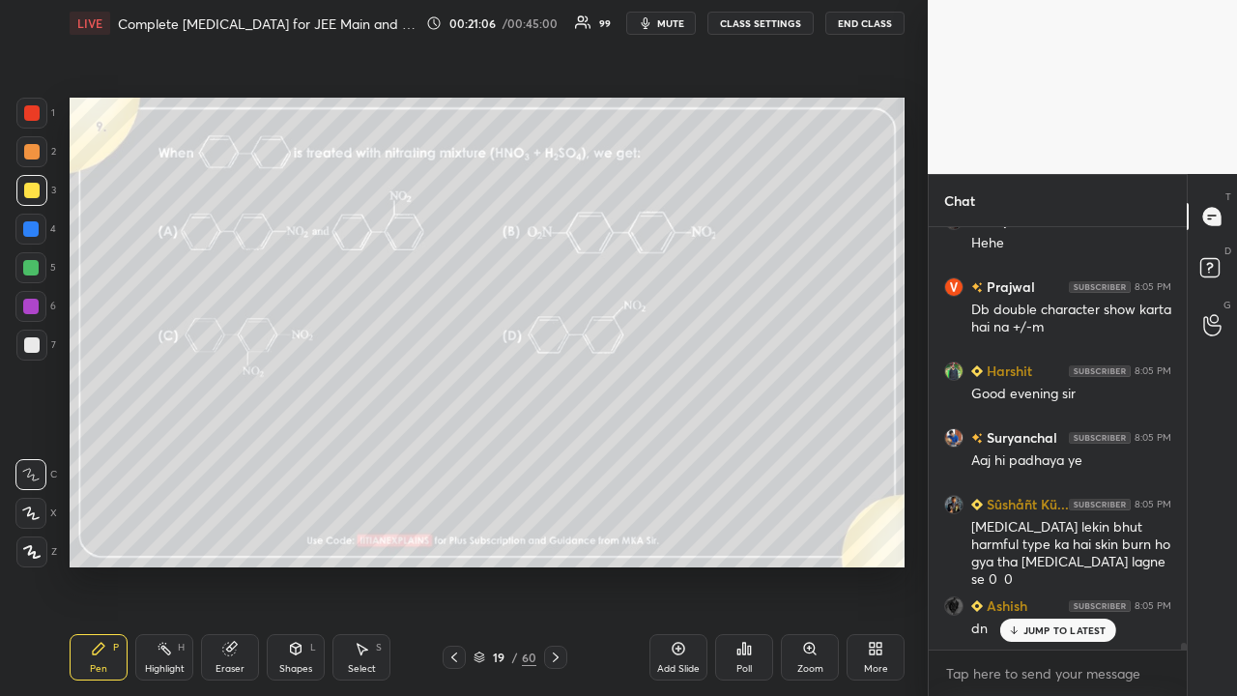
click at [1049, 564] on div "JUMP TO LATEST" at bounding box center [1057, 629] width 116 height 23
click at [1210, 271] on rect at bounding box center [1209, 268] width 18 height 18
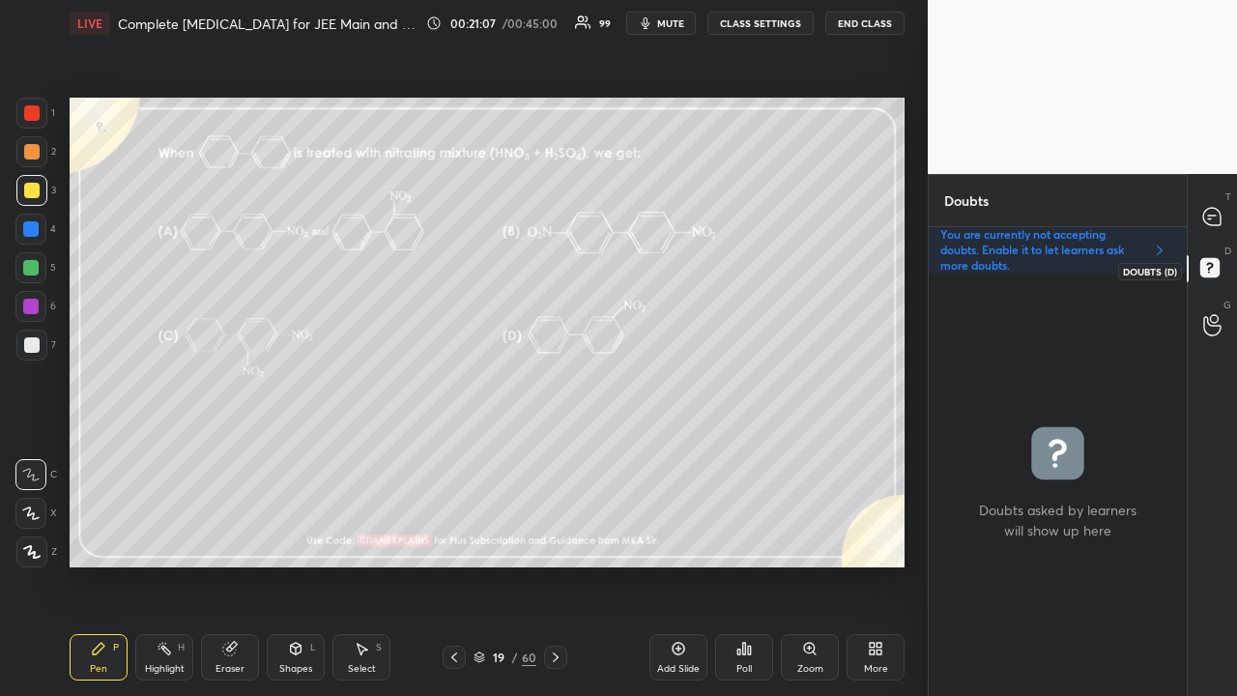
scroll to position [416, 252]
click at [1212, 217] on icon at bounding box center [1211, 216] width 17 height 17
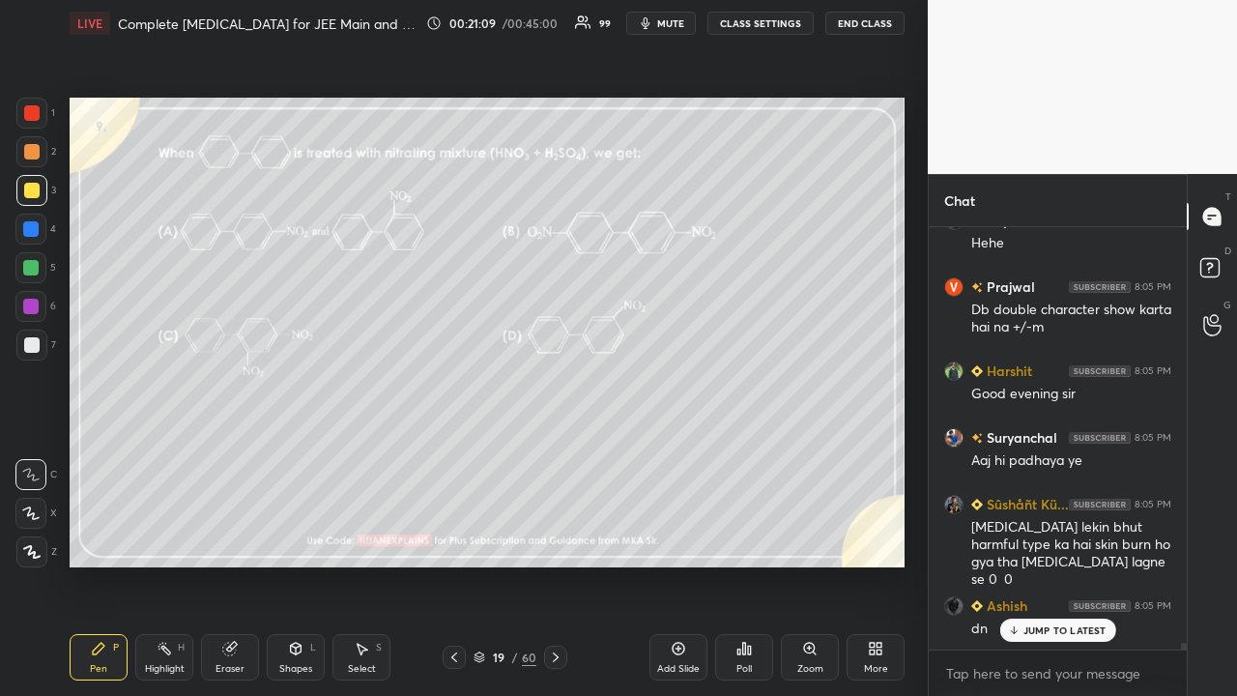
click at [1044, 564] on div "Rugved 8:04 PM Hein Harshit joined Avinash 8:04 PM xd Anjali 8:04 PM Dn sir Sûs…" at bounding box center [1058, 438] width 258 height 422
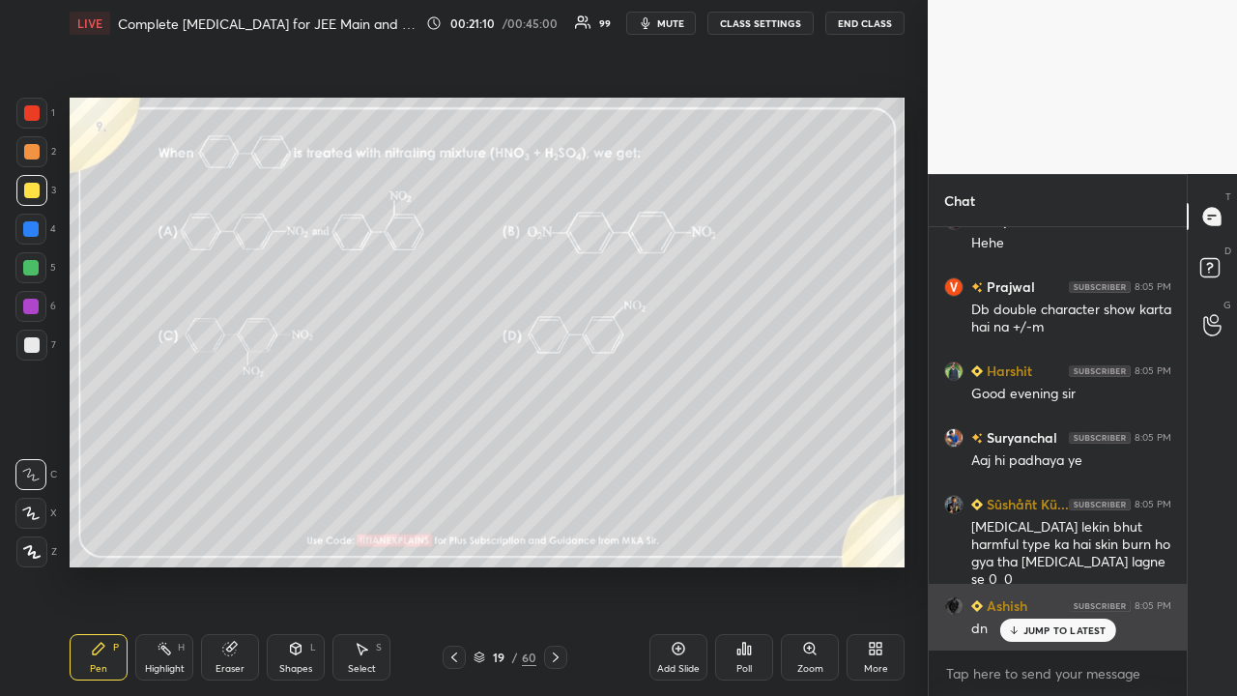
drag, startPoint x: 1077, startPoint y: 626, endPoint x: 1051, endPoint y: 635, distance: 27.5
click at [1076, 564] on p "JUMP TO LATEST" at bounding box center [1064, 630] width 83 height 12
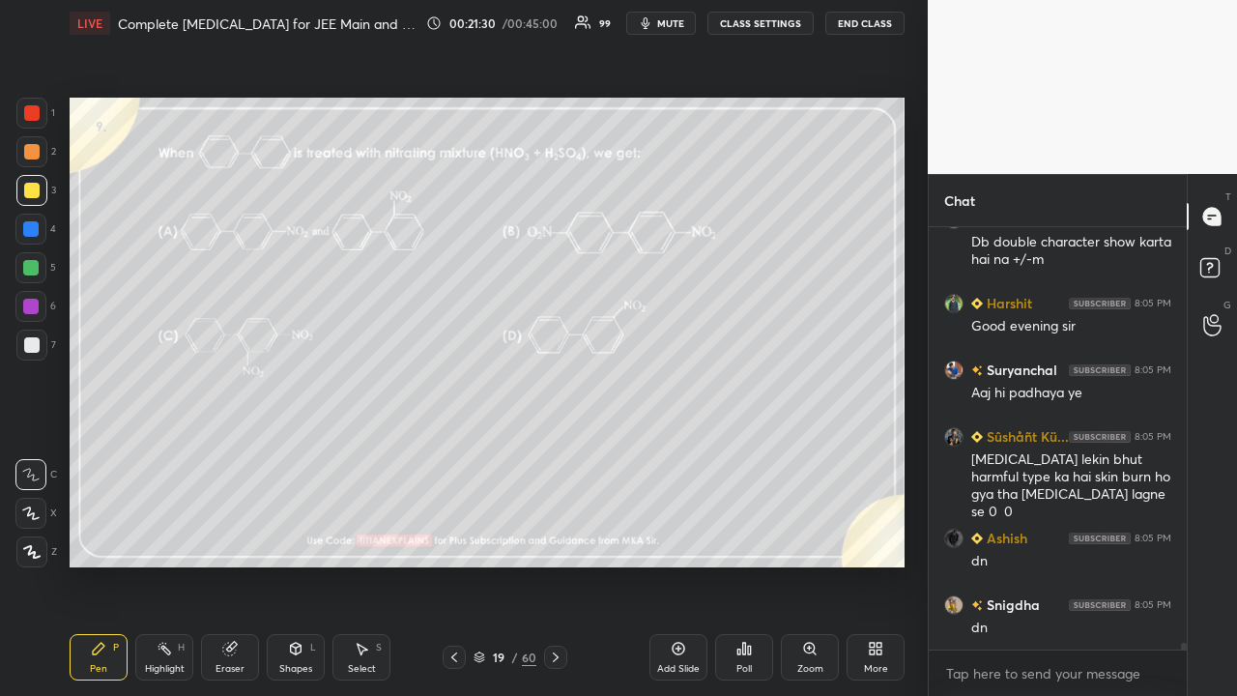
scroll to position [25832, 0]
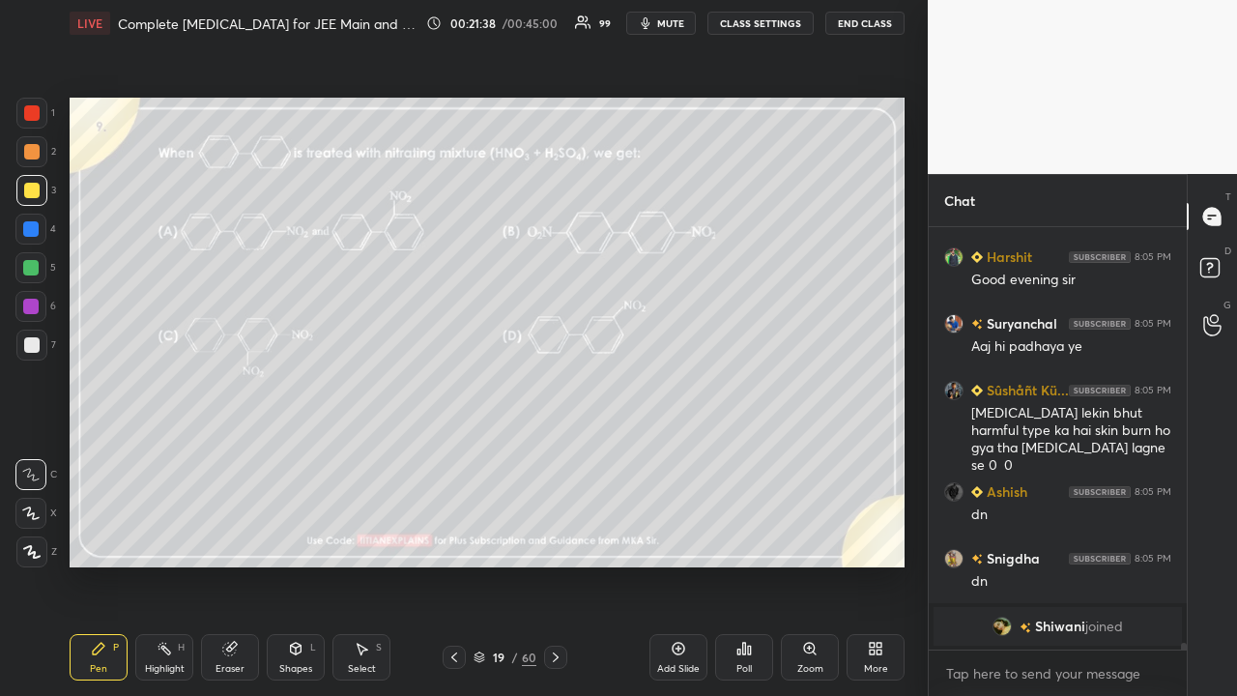
click at [749, 564] on div "Poll" at bounding box center [744, 657] width 58 height 46
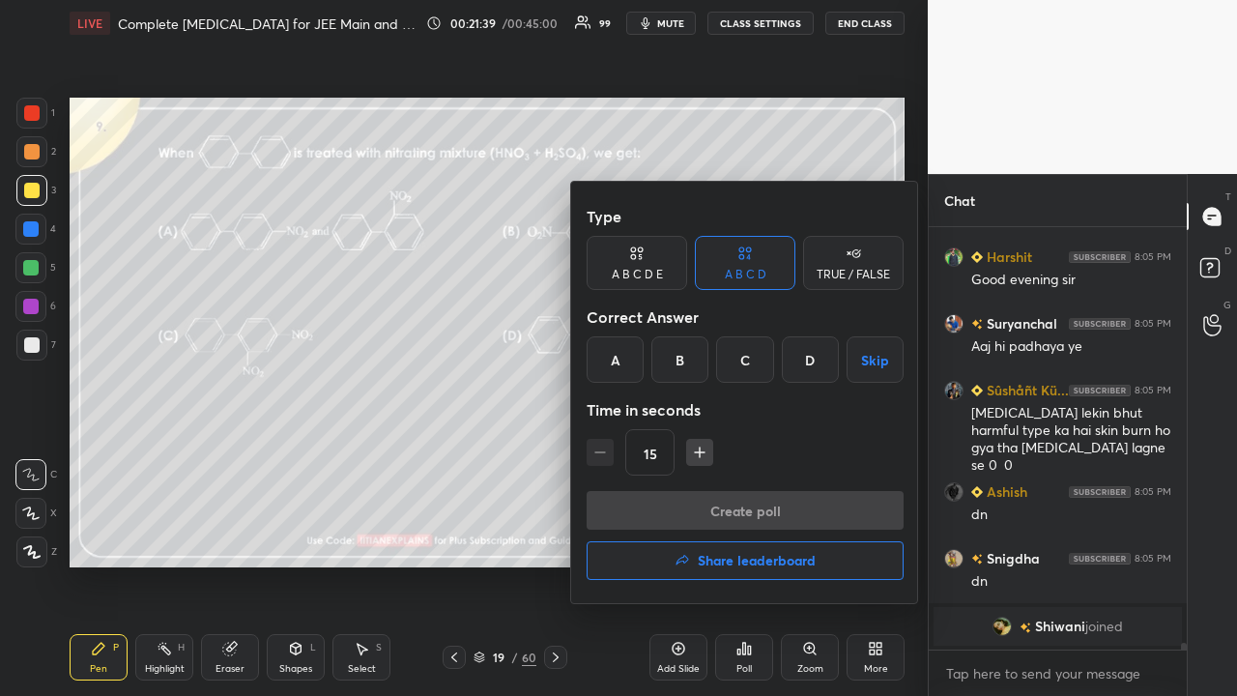
click at [617, 347] on div "A" at bounding box center [615, 359] width 57 height 46
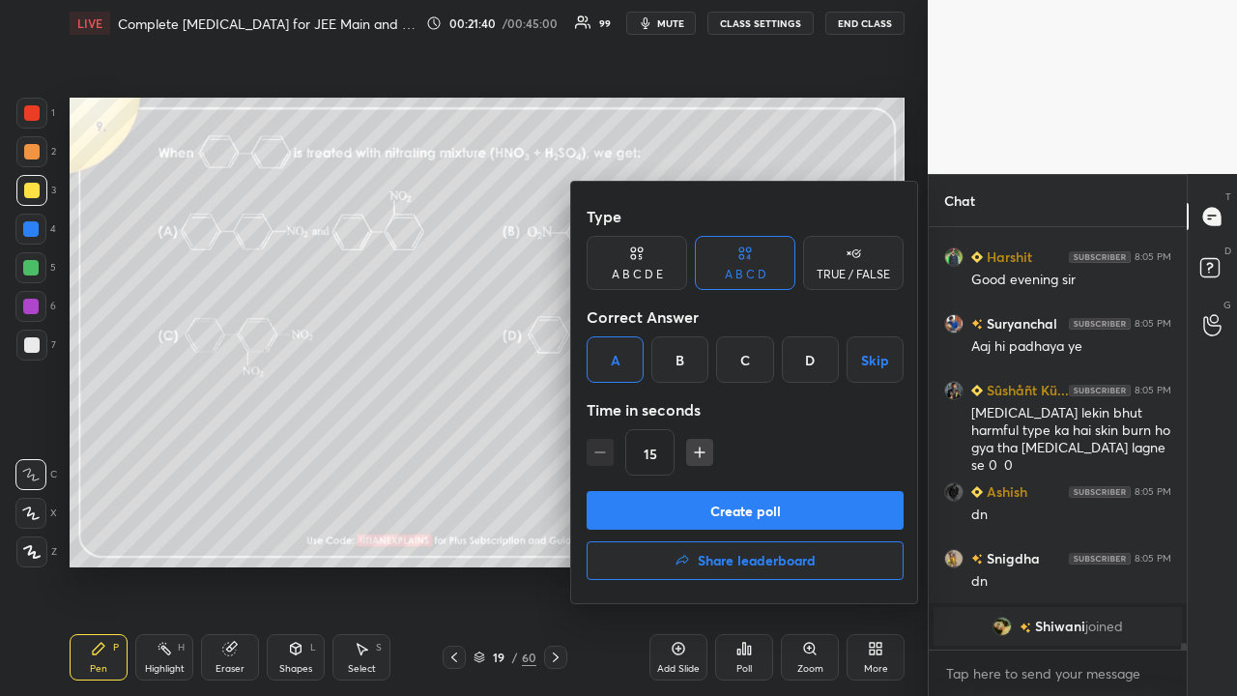
click at [653, 501] on button "Create poll" at bounding box center [745, 510] width 317 height 39
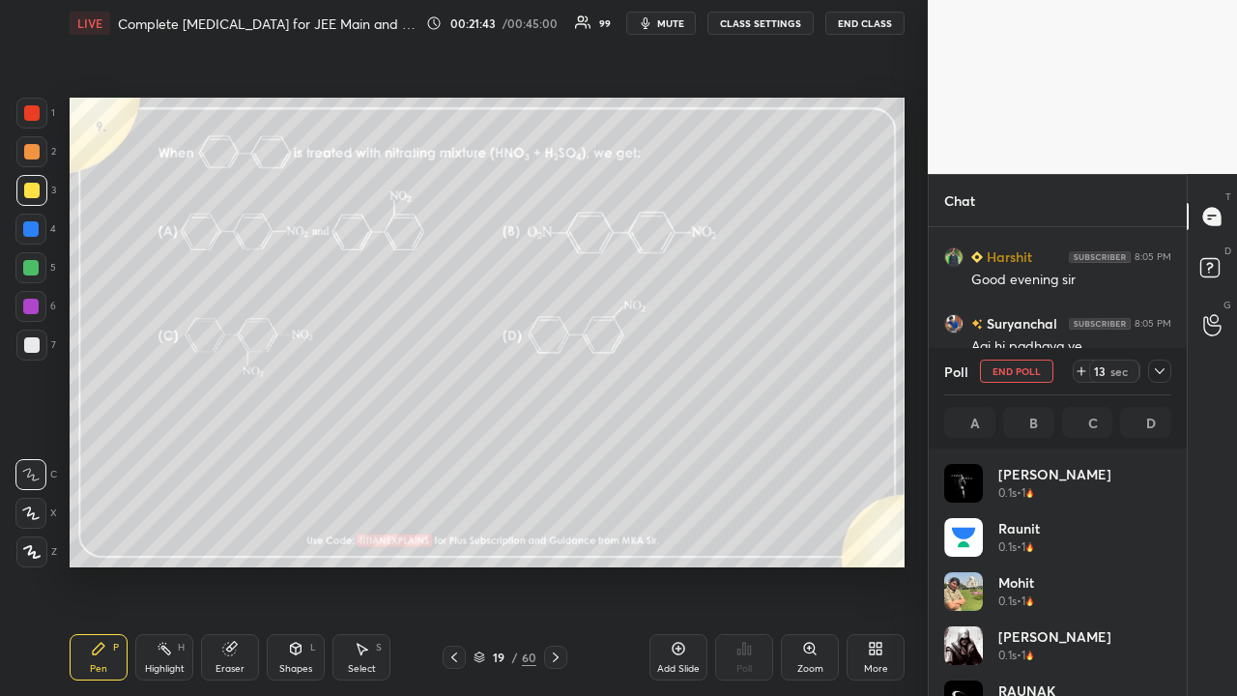
scroll to position [226, 221]
click at [1157, 374] on icon at bounding box center [1159, 370] width 15 height 15
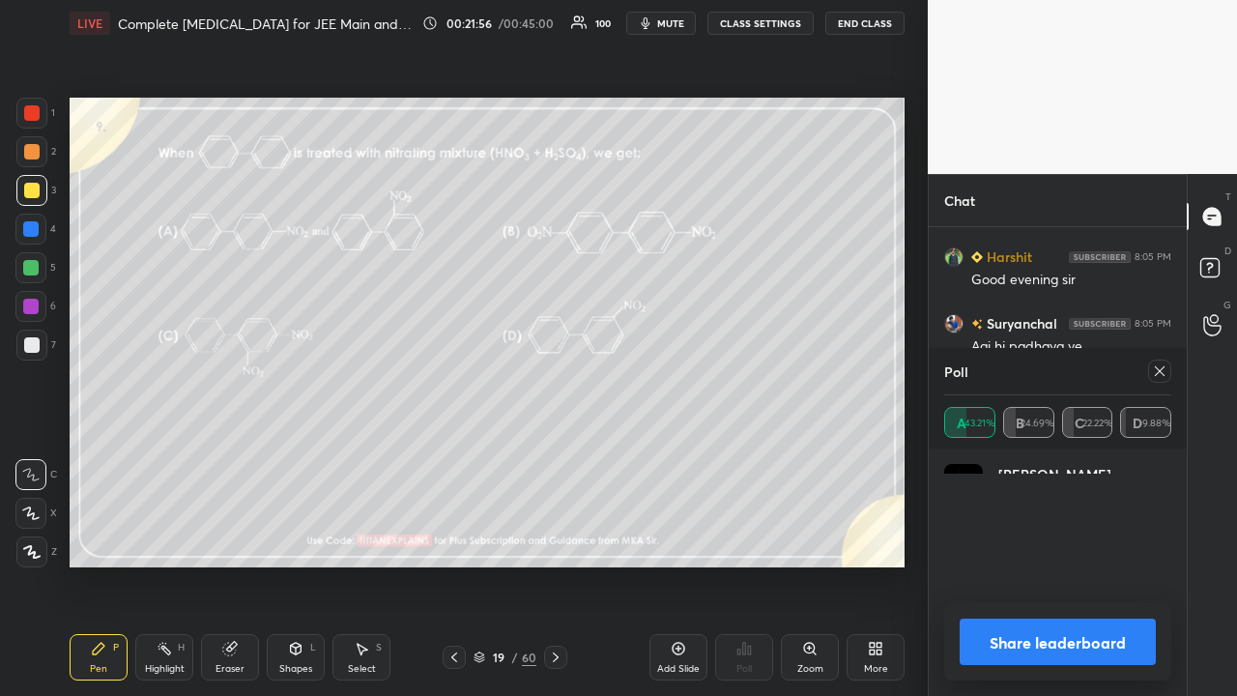
scroll to position [7, 6]
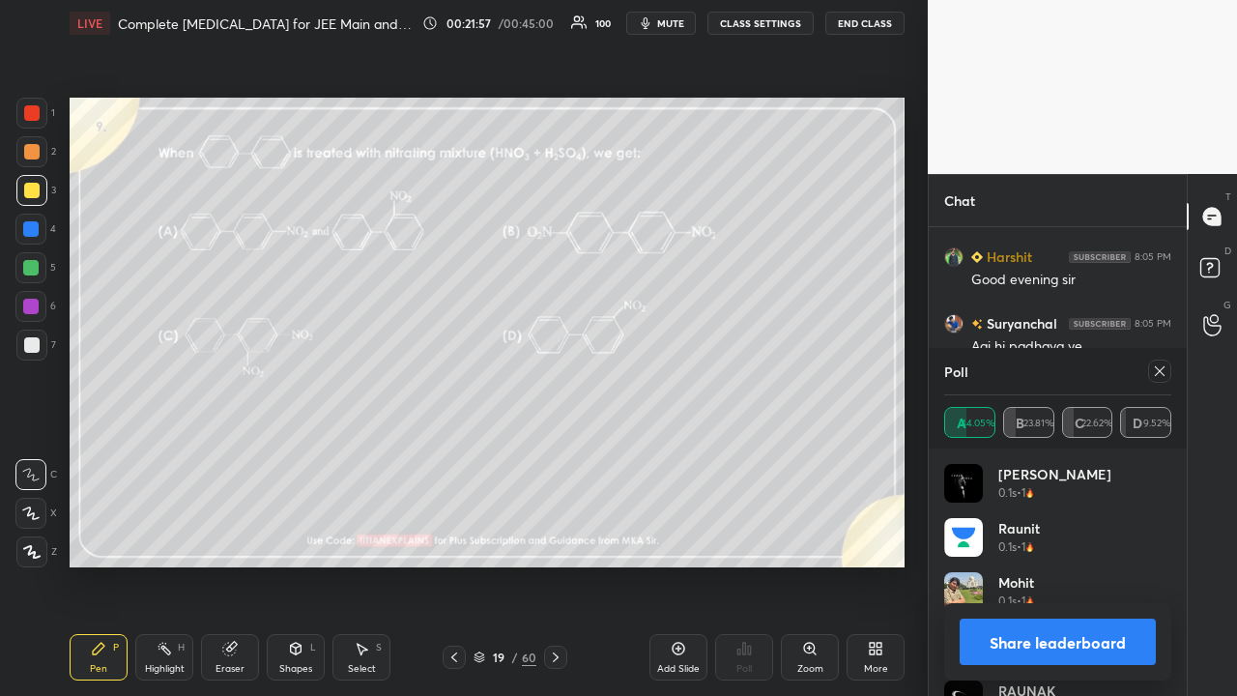
click at [1160, 373] on icon at bounding box center [1159, 370] width 15 height 15
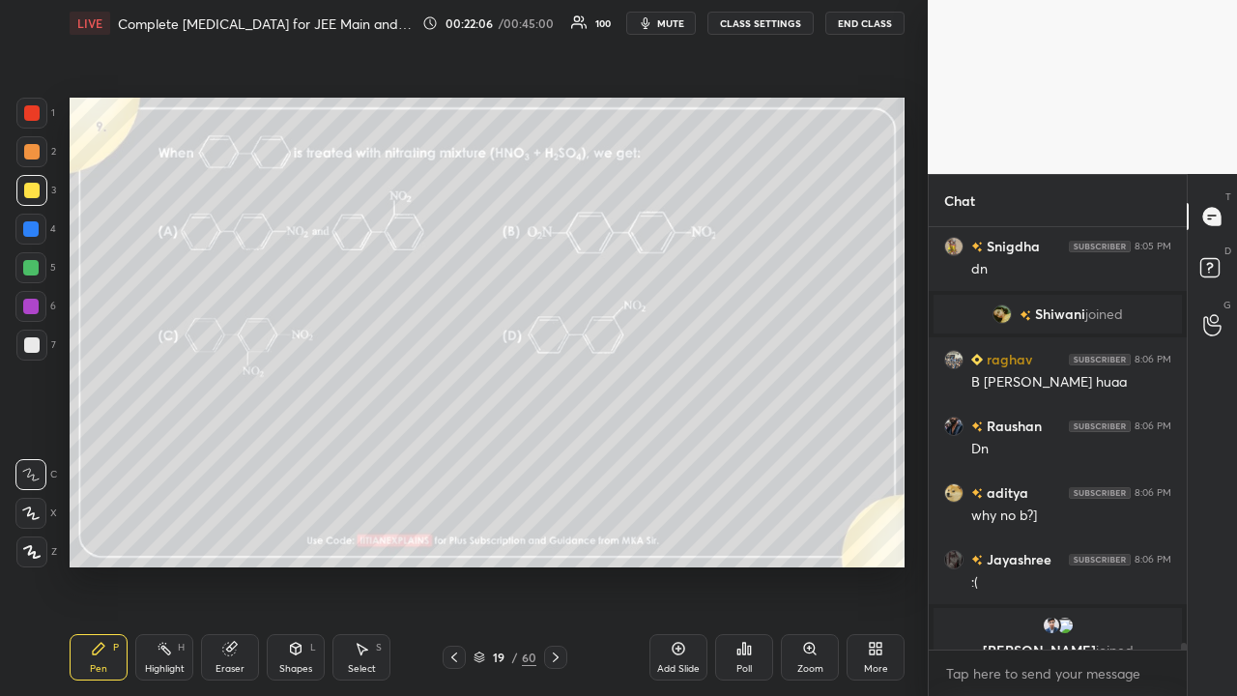
drag, startPoint x: 1065, startPoint y: 636, endPoint x: 1063, endPoint y: 626, distance: 9.9
click at [1067, 564] on div "Raghav, Parth joined" at bounding box center [1057, 639] width 248 height 62
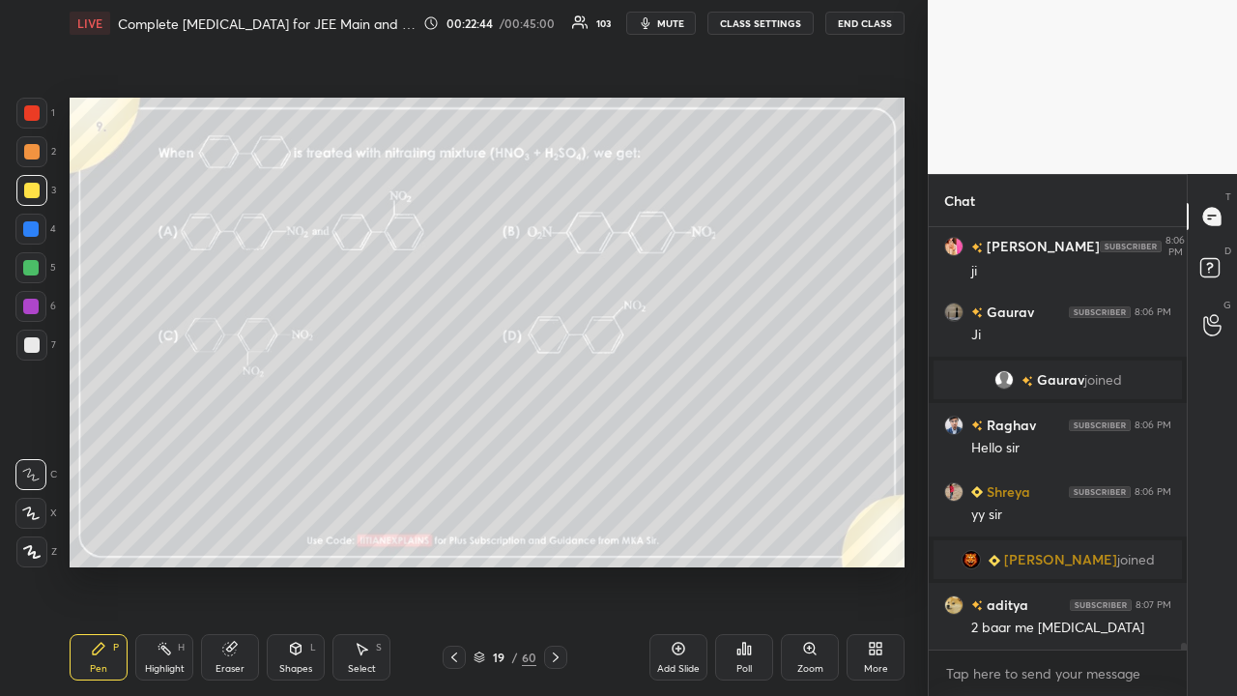
click at [1221, 263] on icon at bounding box center [1212, 270] width 35 height 35
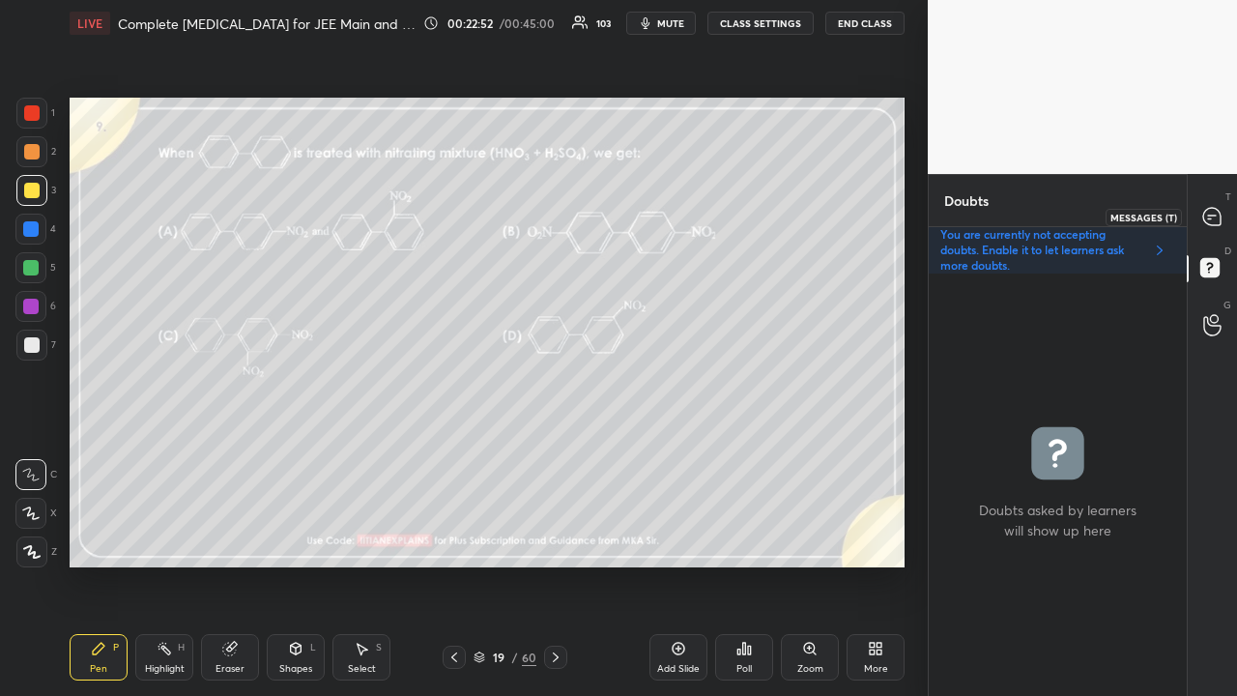
click at [1222, 217] on div at bounding box center [1212, 216] width 39 height 35
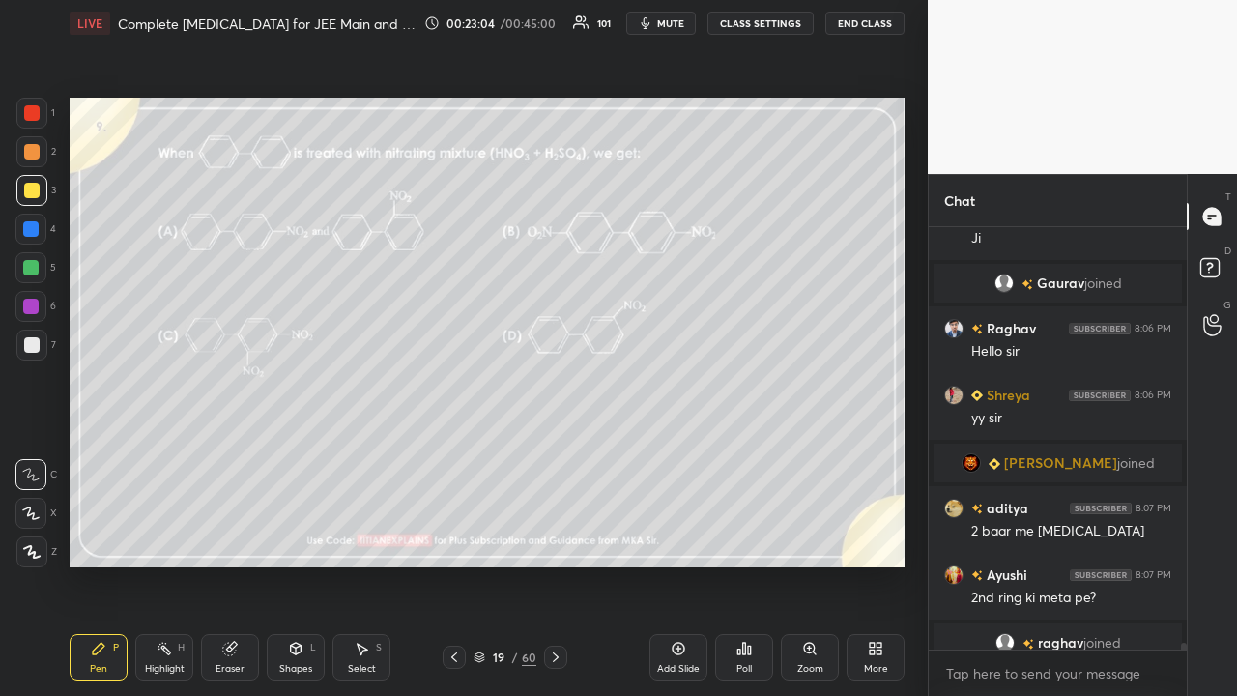
click at [27, 344] on div at bounding box center [31, 344] width 15 height 15
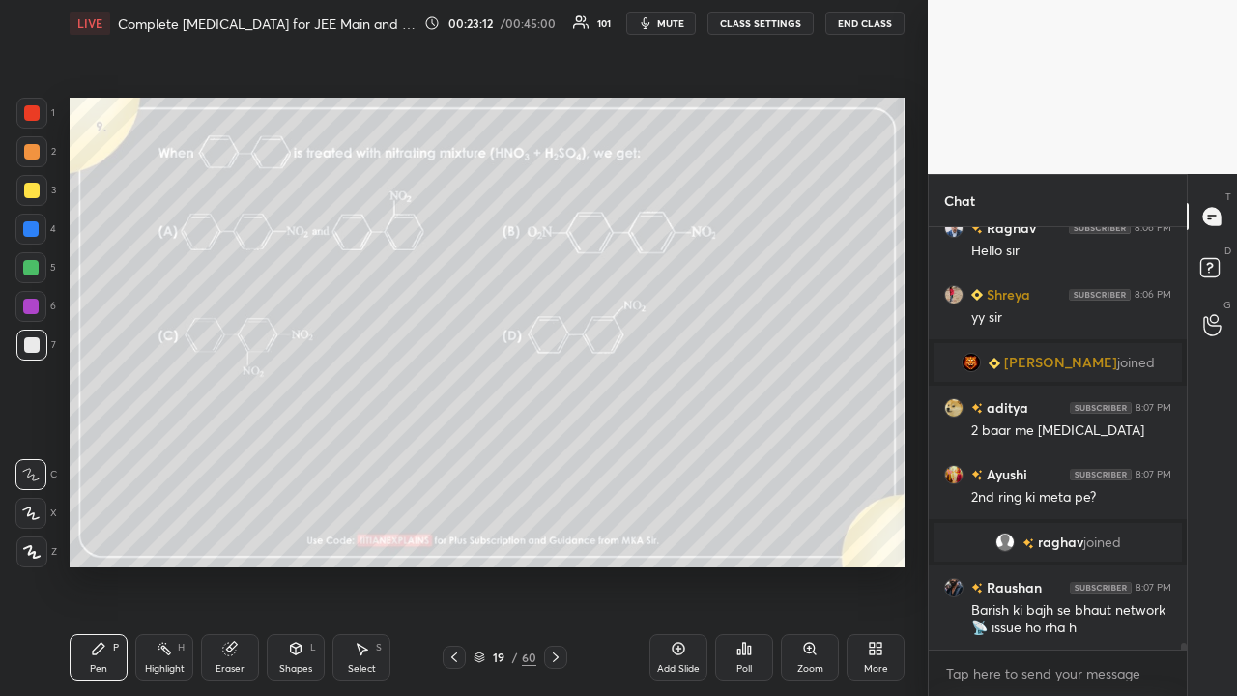
scroll to position [26072, 0]
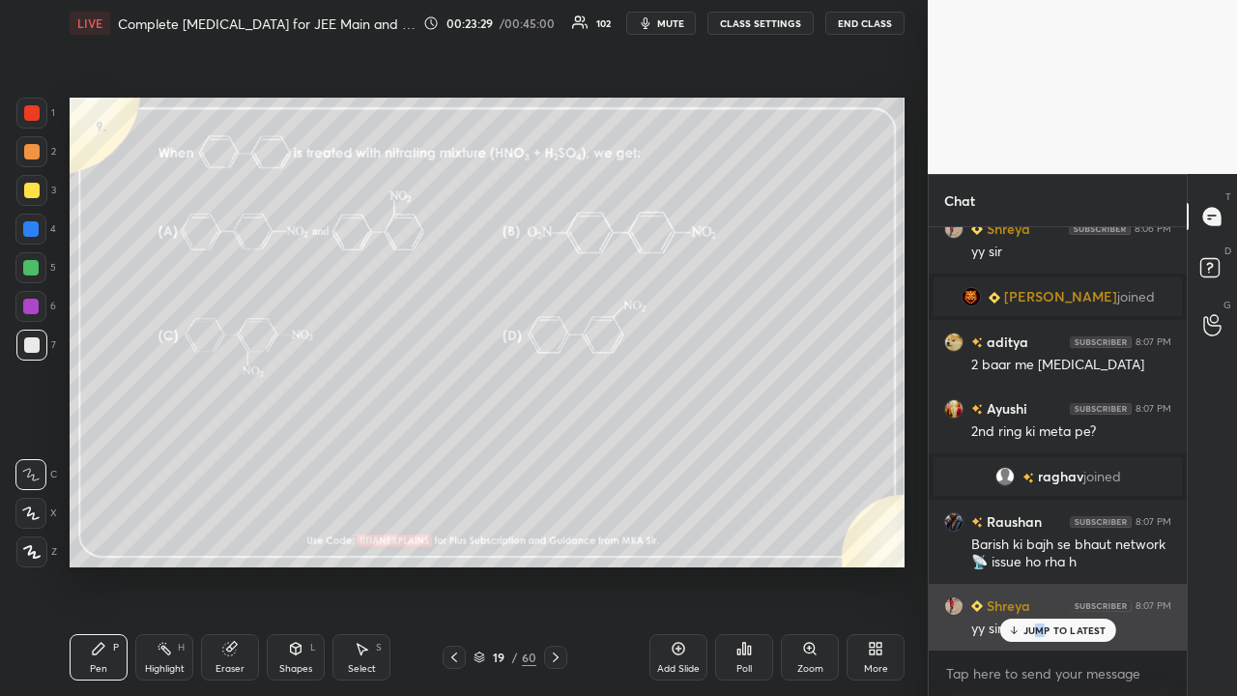
drag, startPoint x: 1040, startPoint y: 638, endPoint x: 1020, endPoint y: 632, distance: 20.2
click at [1042, 564] on div "JUMP TO LATEST" at bounding box center [1057, 629] width 116 height 23
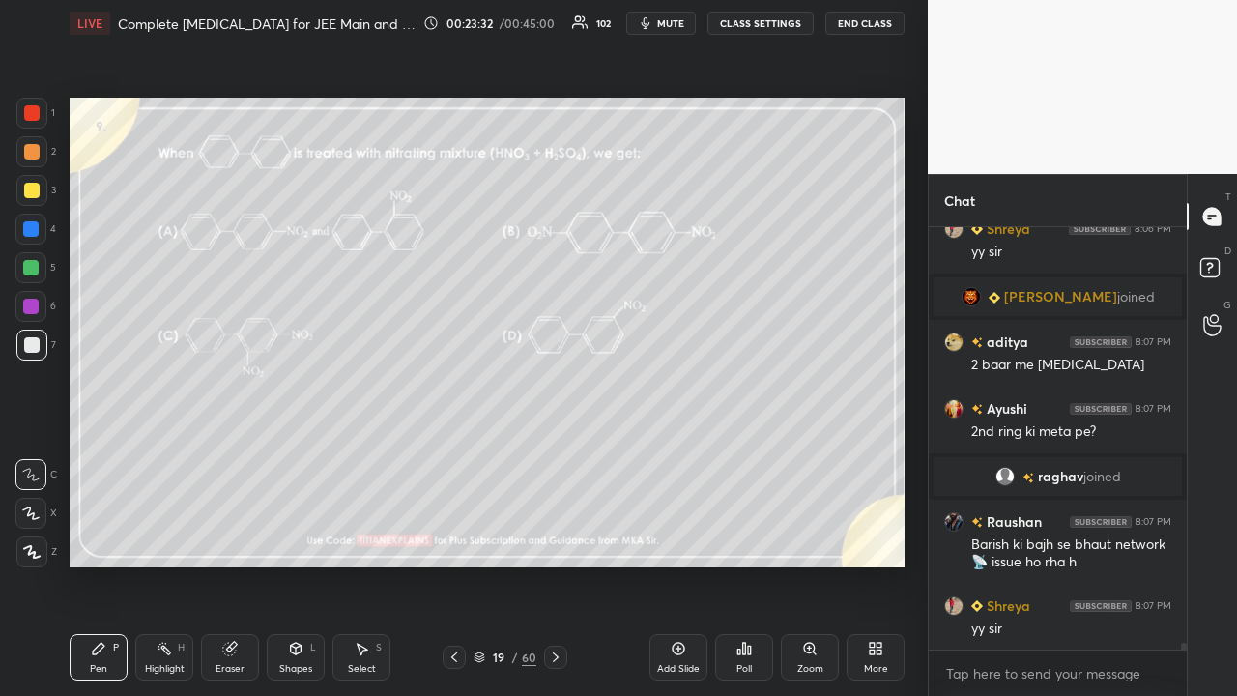
click at [33, 269] on div at bounding box center [30, 267] width 15 height 15
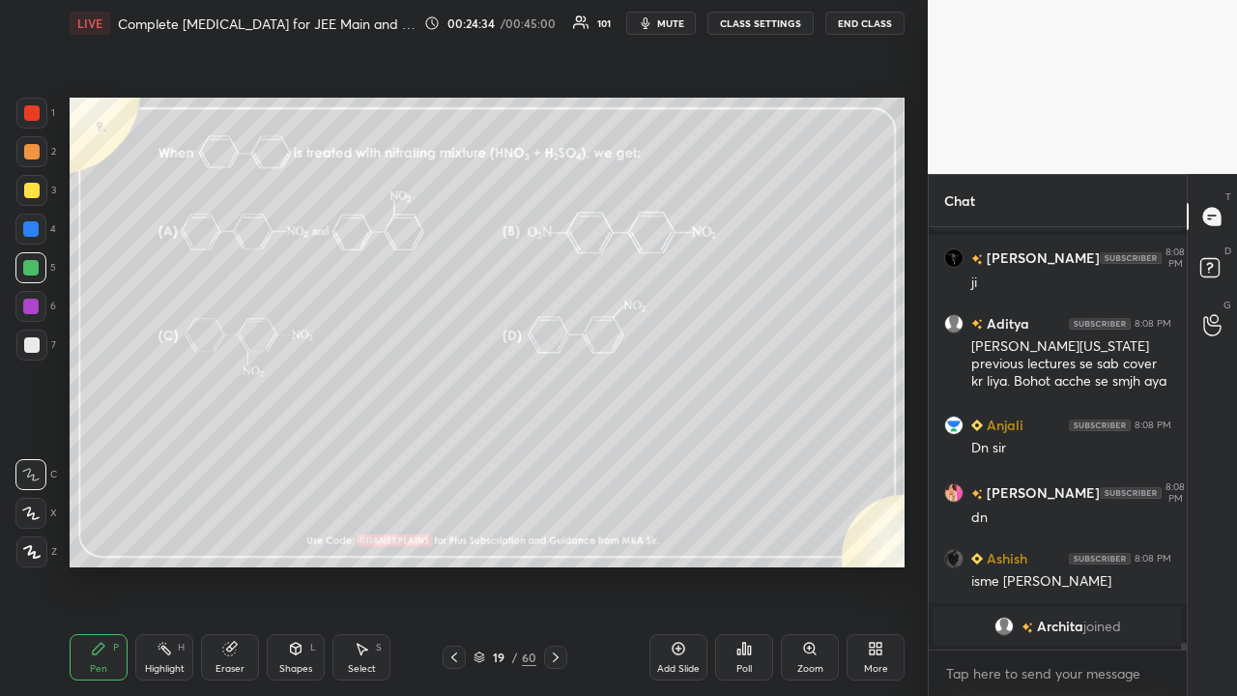
scroll to position [26306, 0]
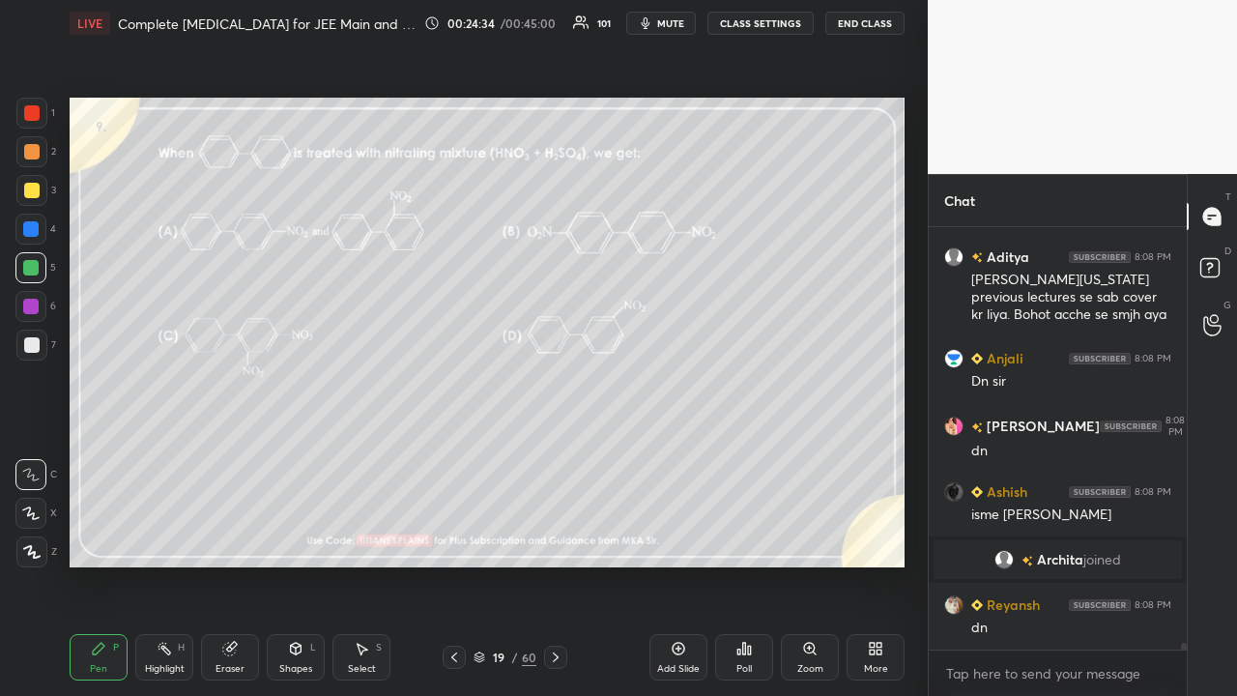
click at [557, 564] on icon at bounding box center [556, 657] width 6 height 10
click at [680, 18] on span "mute" at bounding box center [670, 23] width 27 height 14
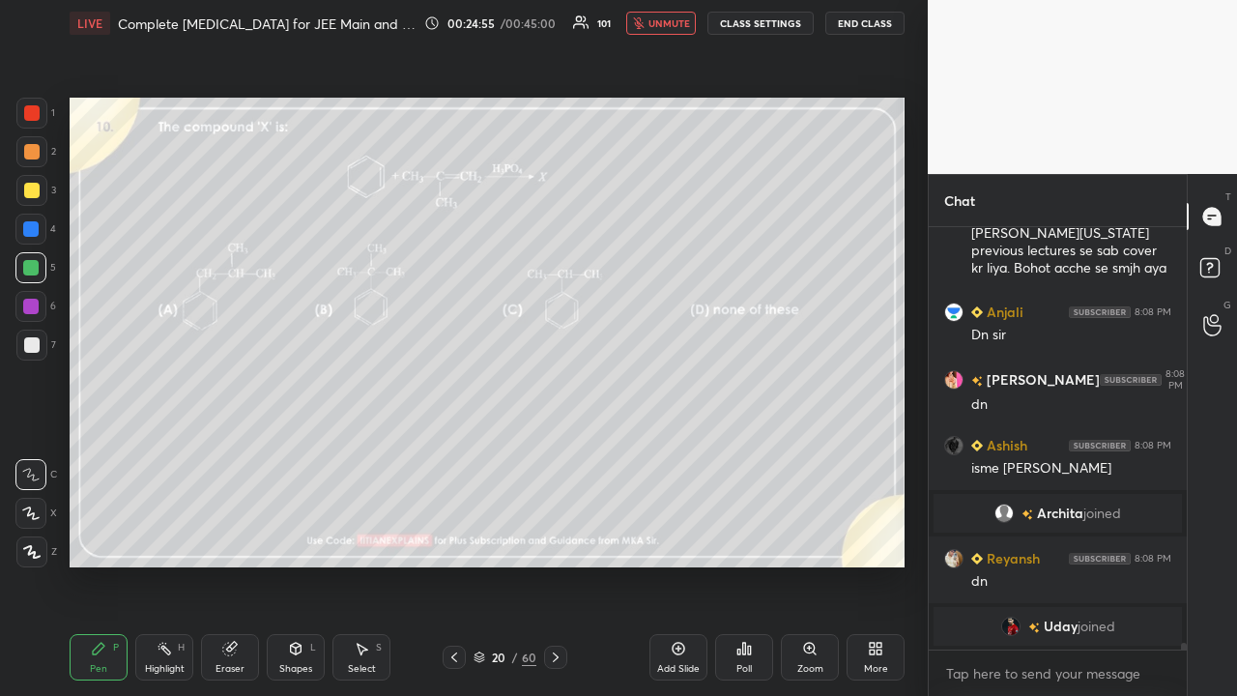
click at [682, 20] on span "unmute" at bounding box center [669, 23] width 42 height 14
click at [741, 564] on div "Poll" at bounding box center [743, 669] width 15 height 10
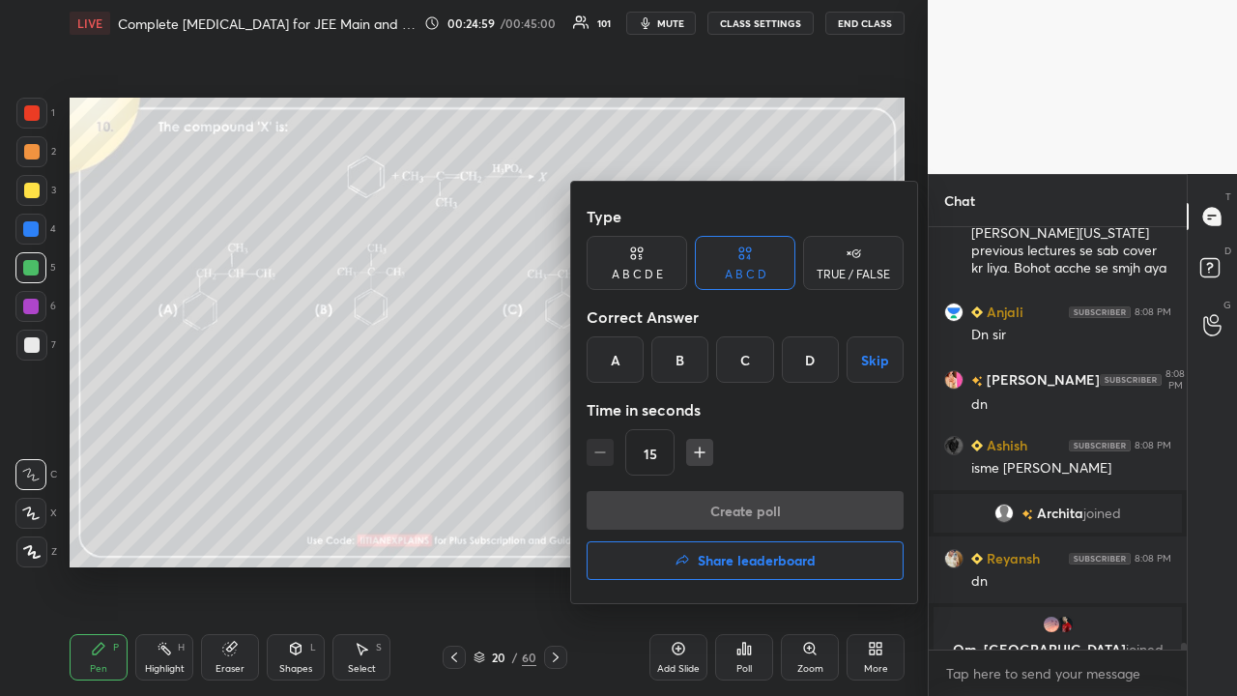
scroll to position [26375, 0]
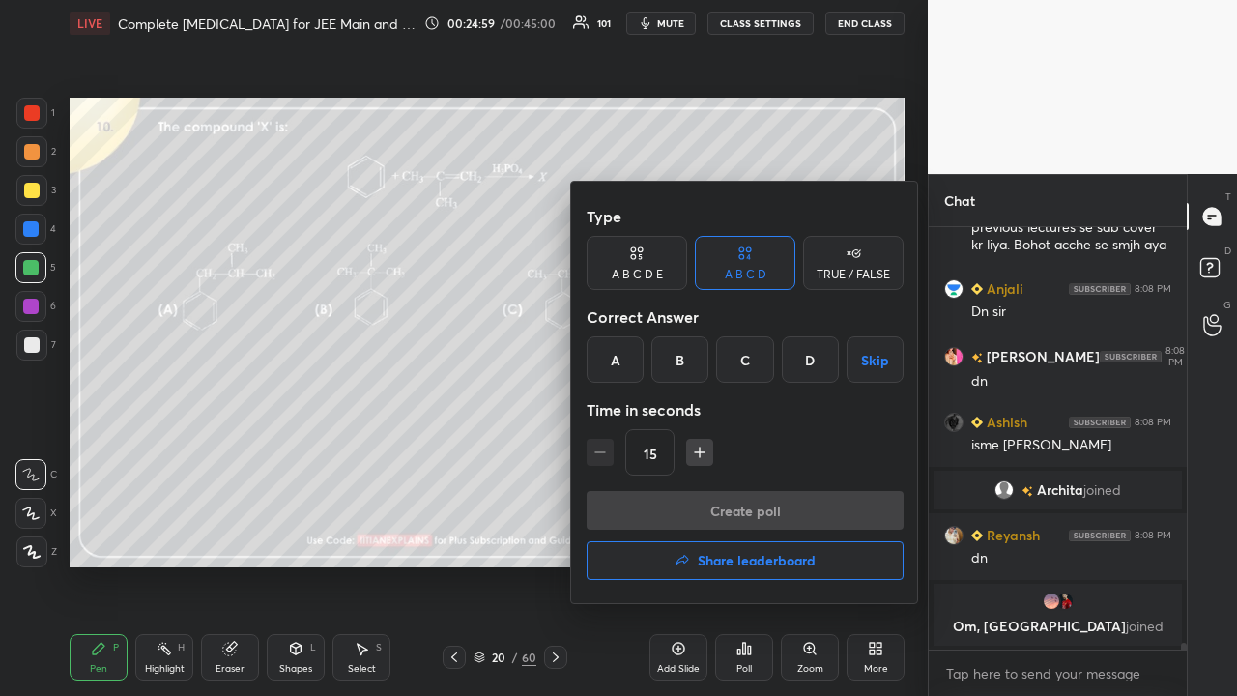
click at [677, 357] on div "B" at bounding box center [679, 359] width 57 height 46
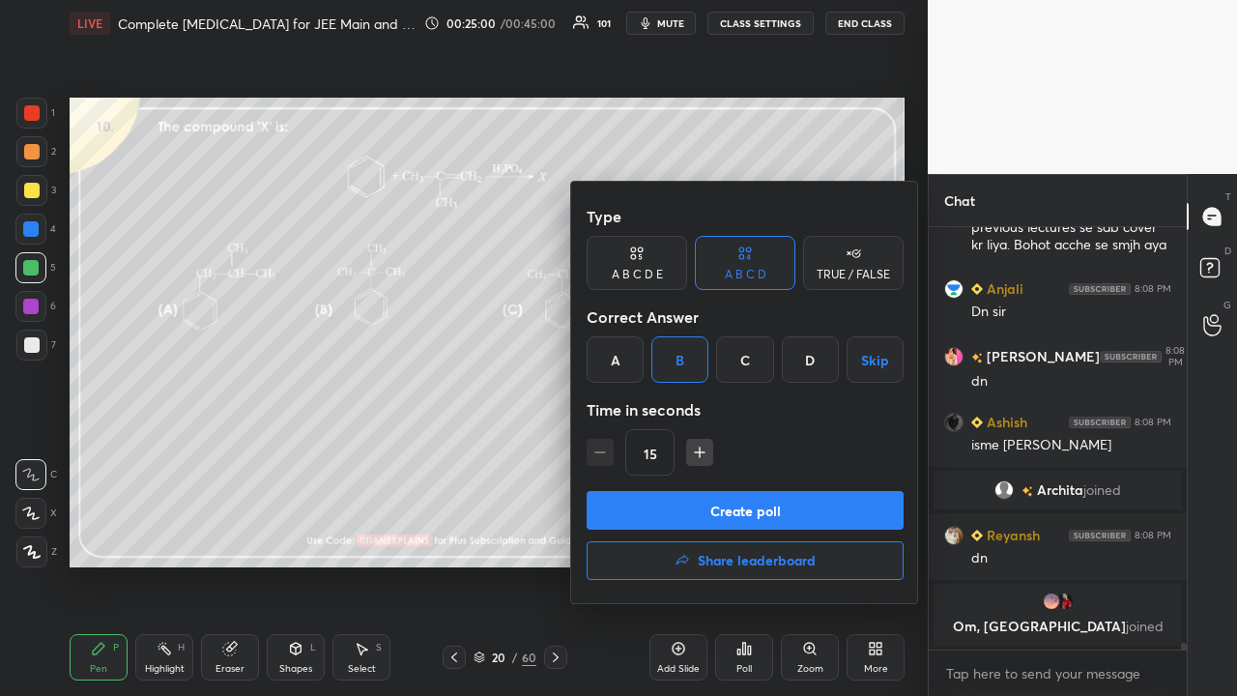
click at [673, 504] on button "Create poll" at bounding box center [745, 510] width 317 height 39
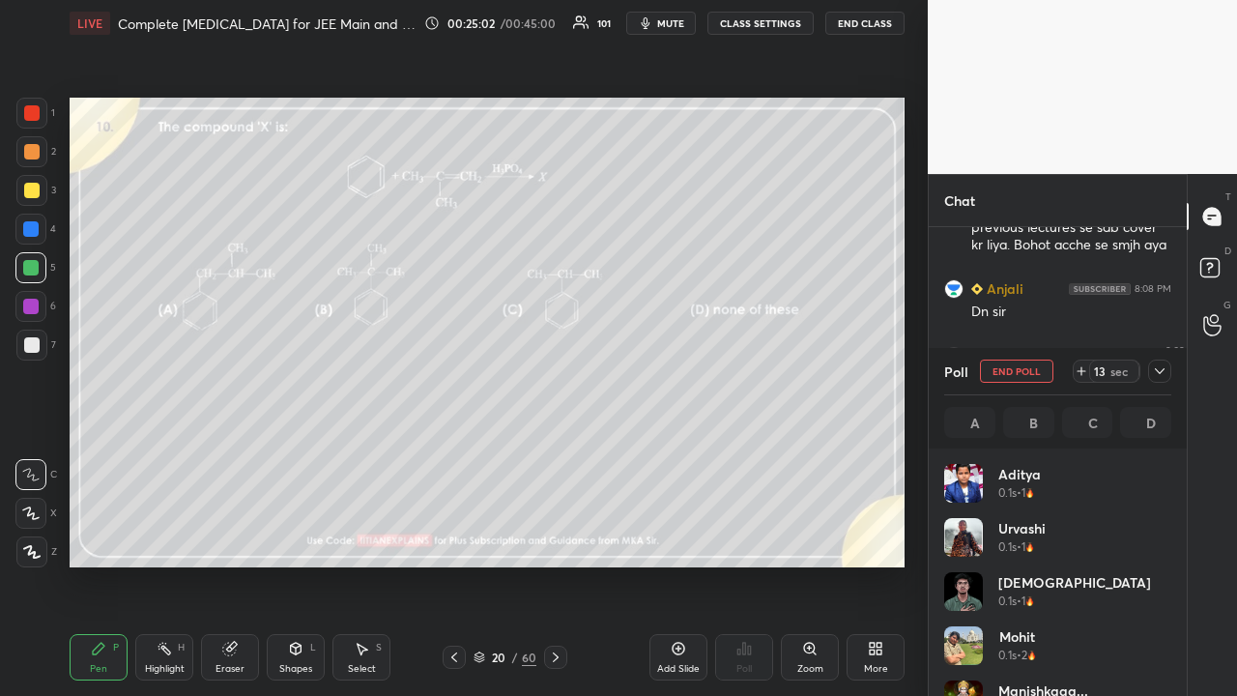
scroll to position [226, 221]
click at [1165, 369] on icon at bounding box center [1159, 370] width 15 height 15
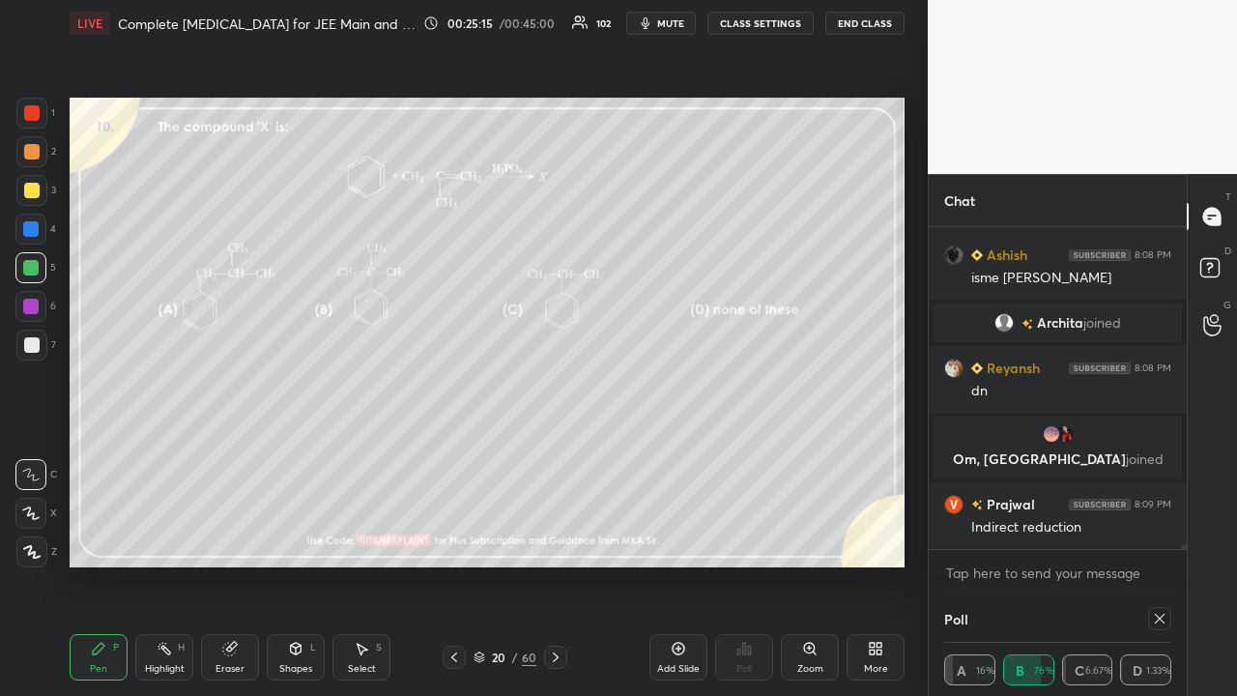
scroll to position [6, 6]
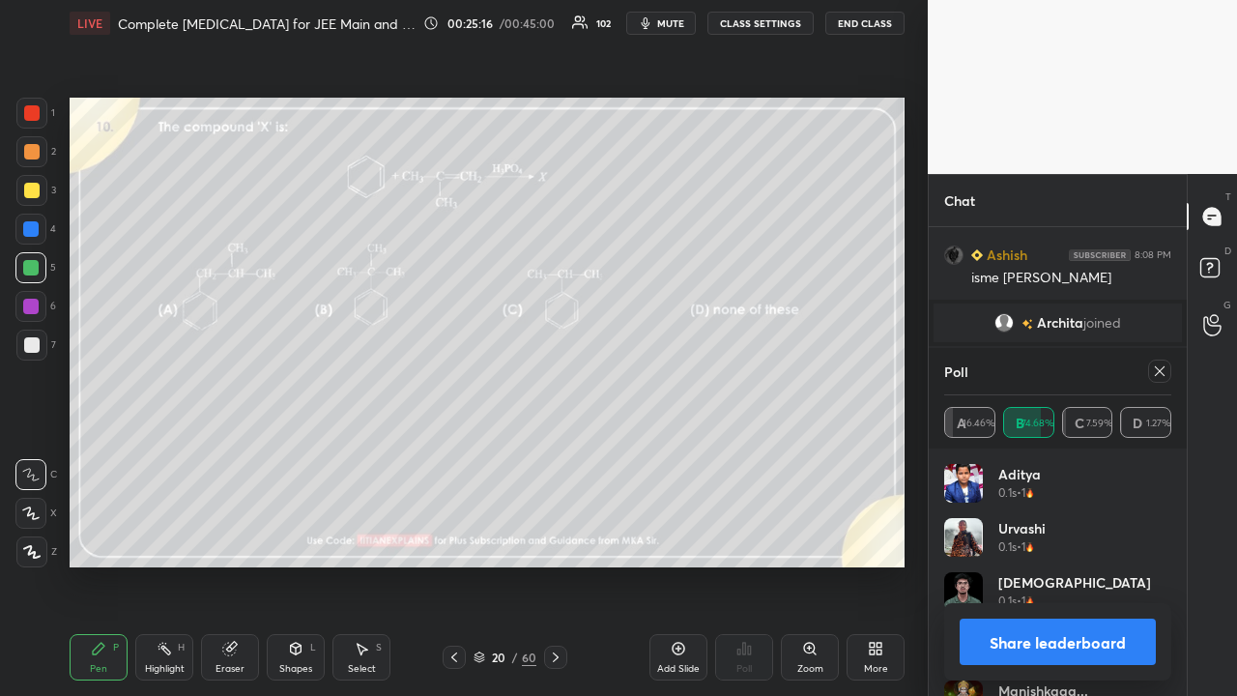
click at [1164, 373] on icon at bounding box center [1159, 370] width 15 height 15
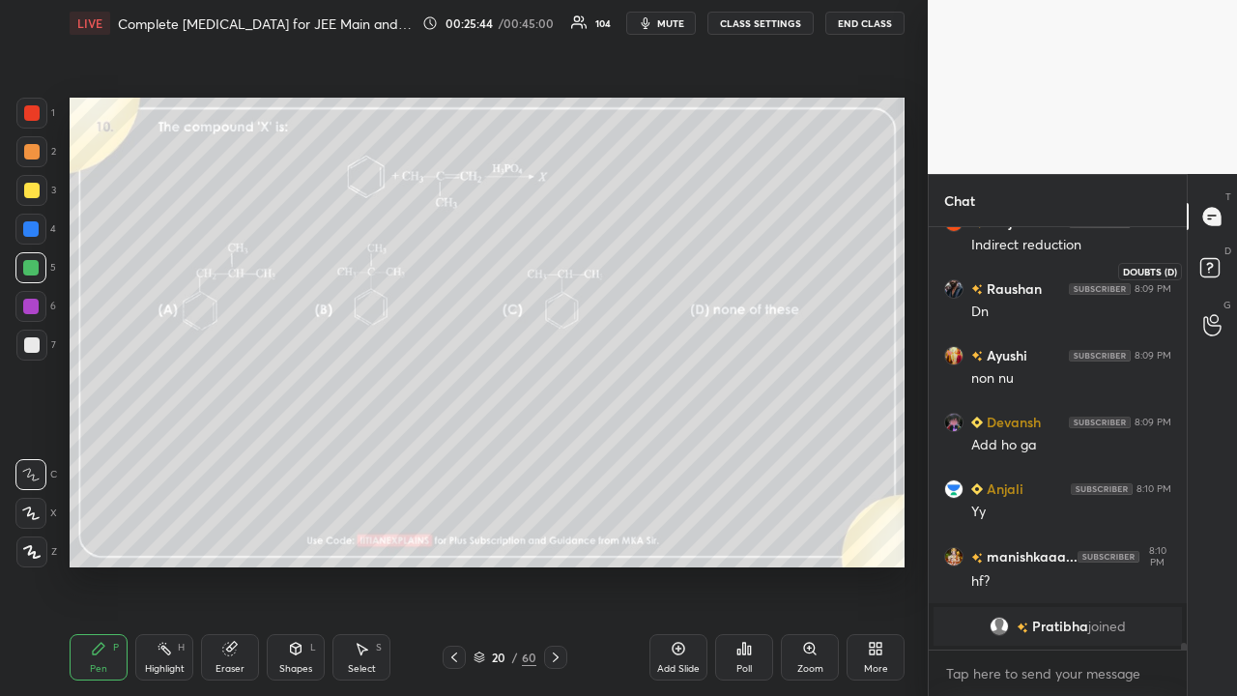
click at [1221, 269] on icon at bounding box center [1212, 270] width 35 height 35
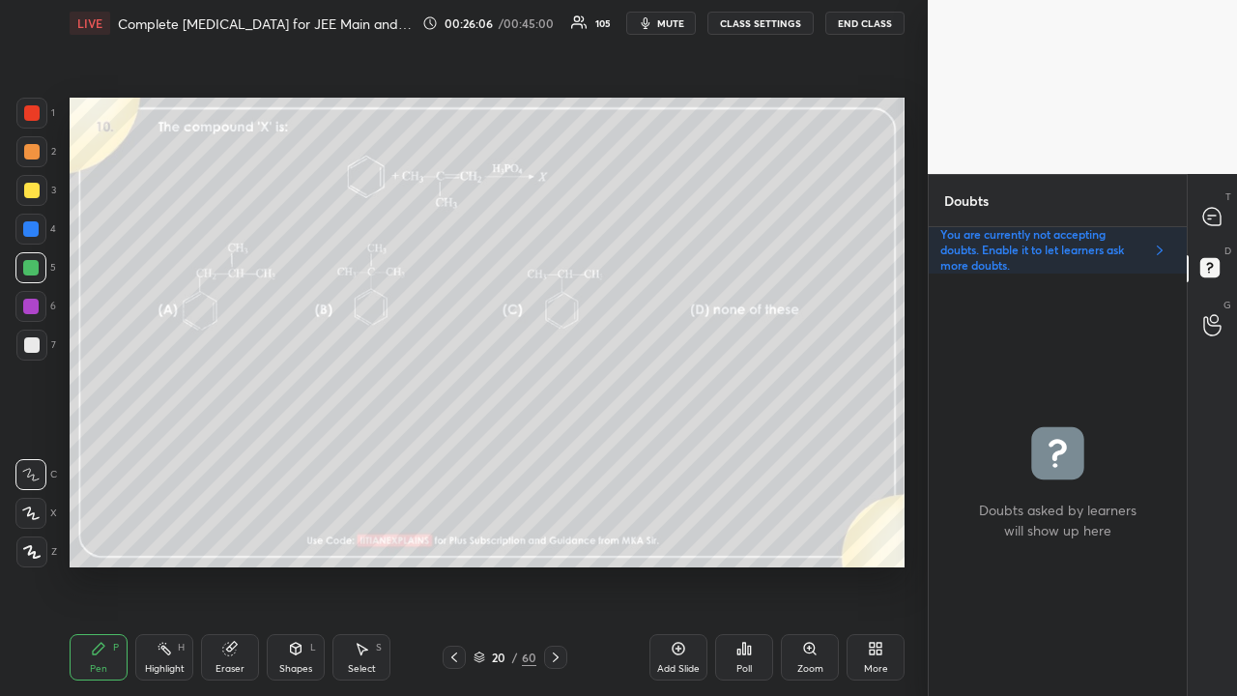
click at [1219, 217] on icon at bounding box center [1211, 216] width 17 height 17
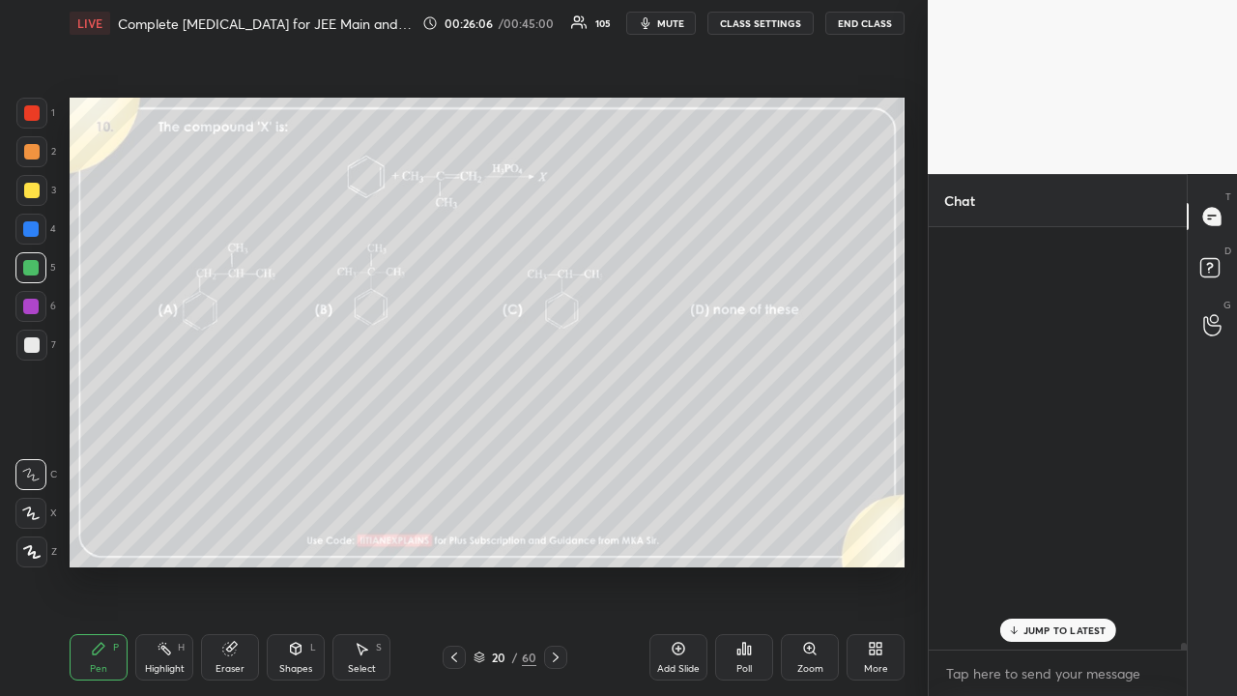
scroll to position [463, 252]
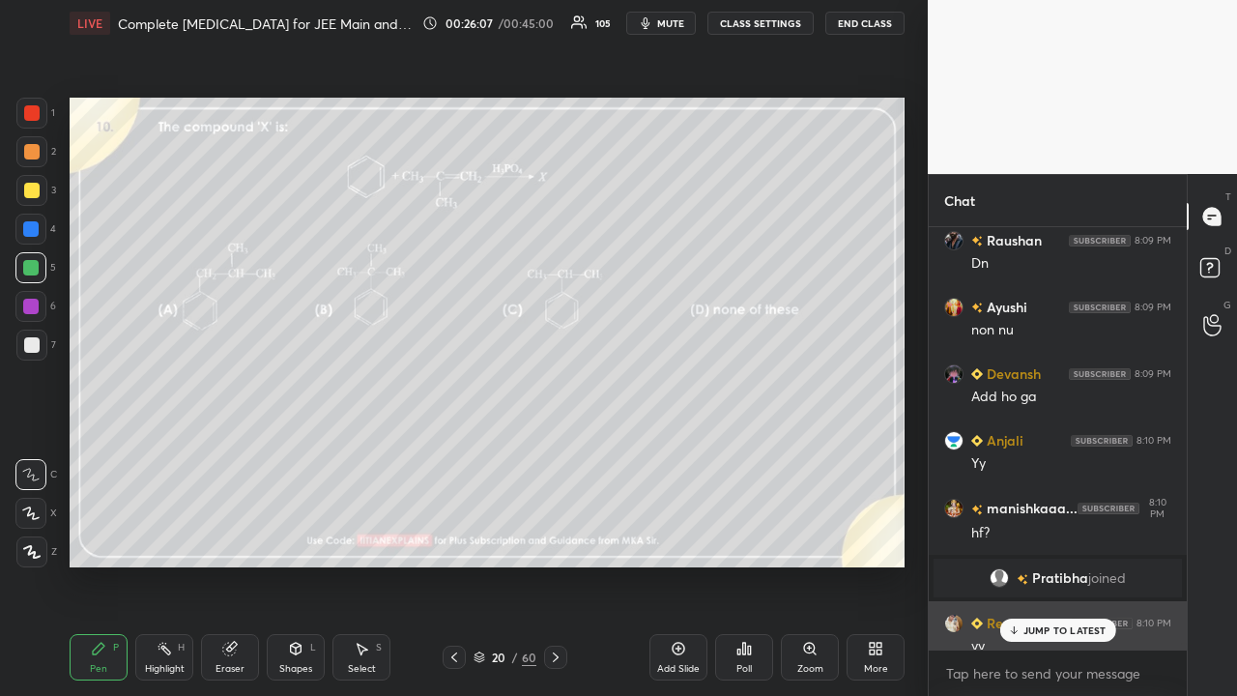
click at [1034, 564] on p "JUMP TO LATEST" at bounding box center [1064, 630] width 83 height 12
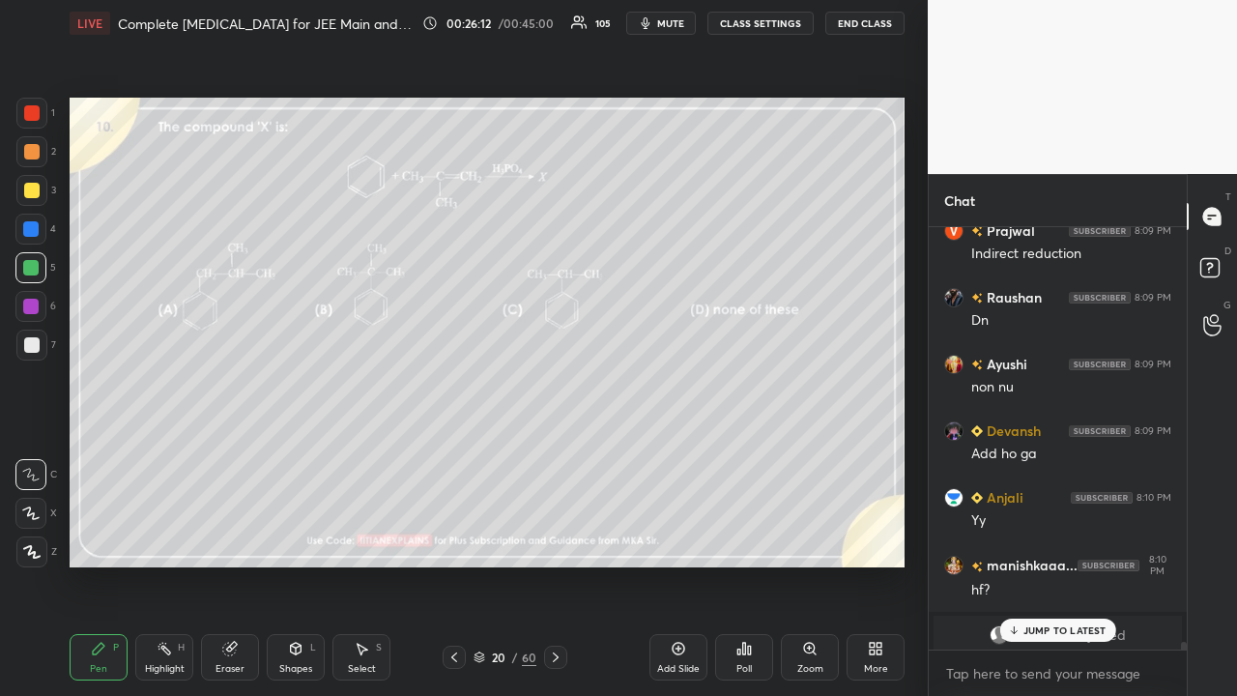
click at [1063, 564] on p "JUMP TO LATEST" at bounding box center [1064, 630] width 83 height 12
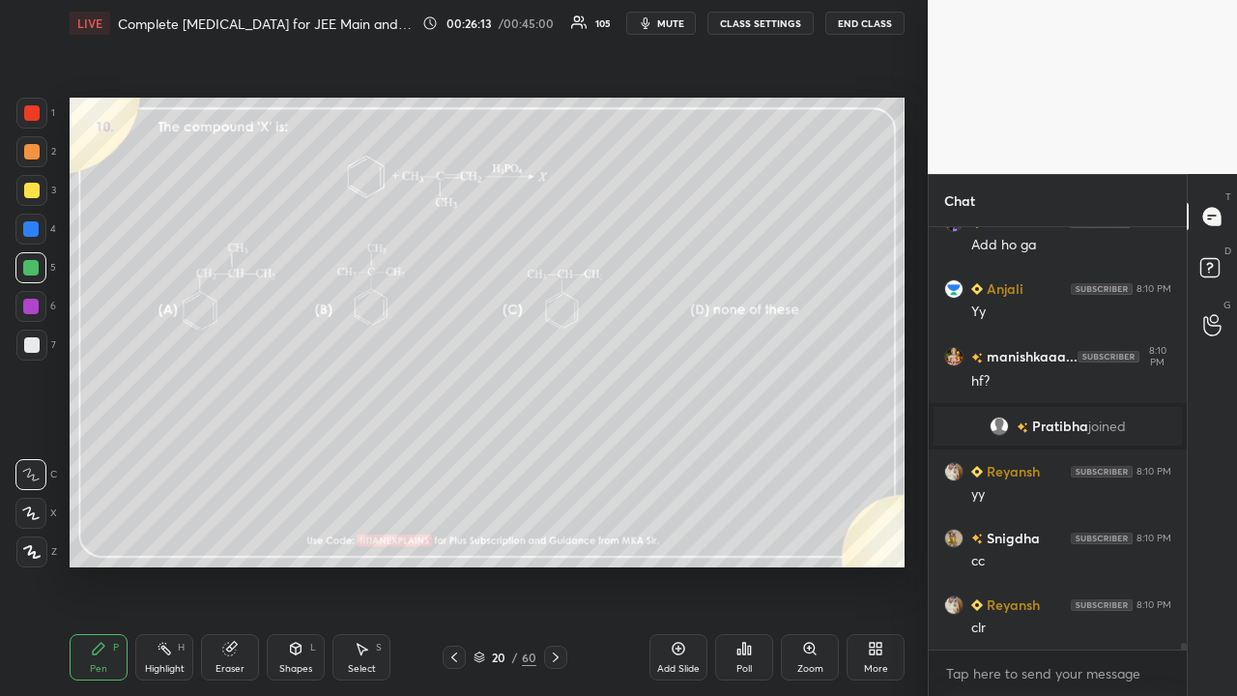
click at [553, 564] on icon at bounding box center [555, 656] width 15 height 15
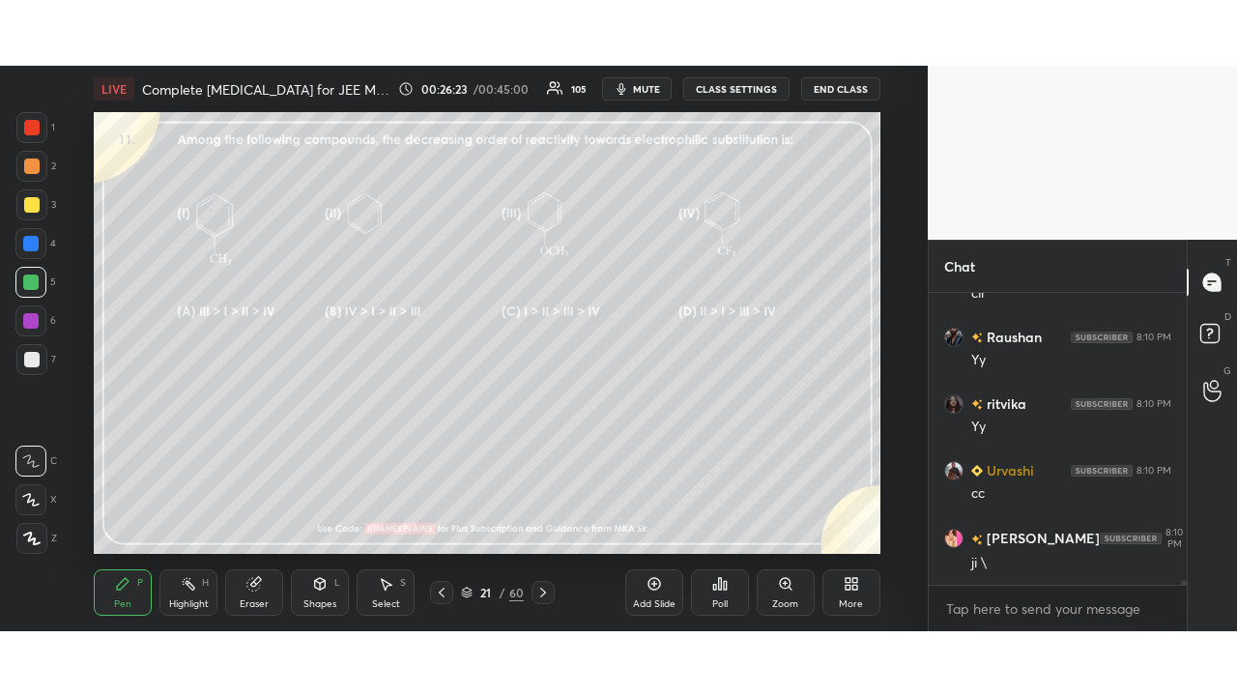
scroll to position [7, 6]
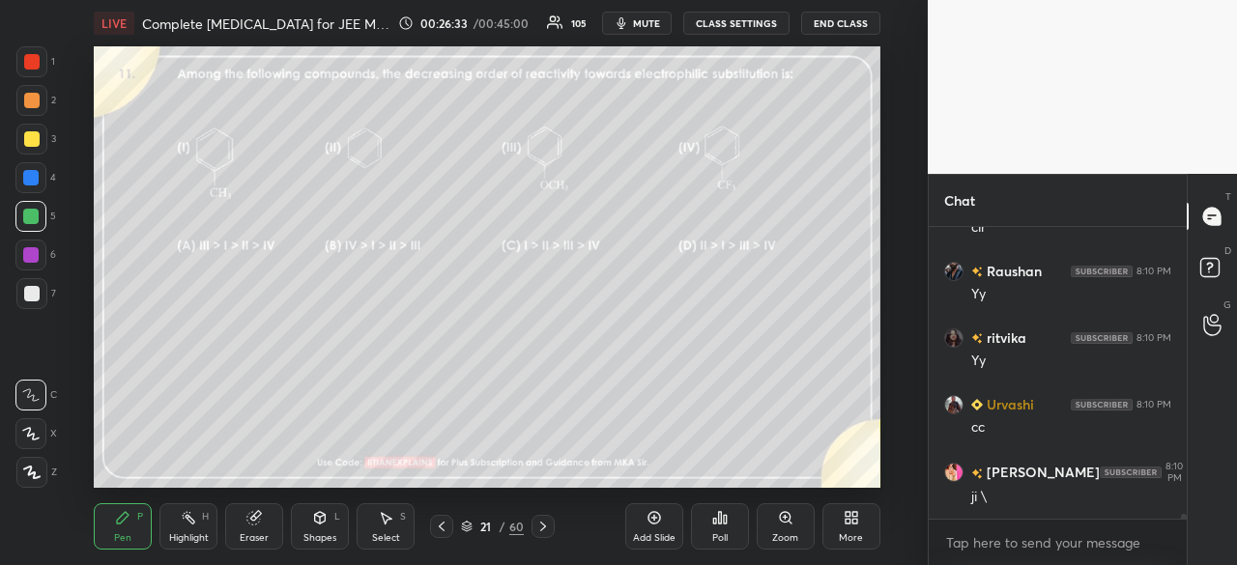
click at [860, 531] on div "More" at bounding box center [851, 526] width 58 height 46
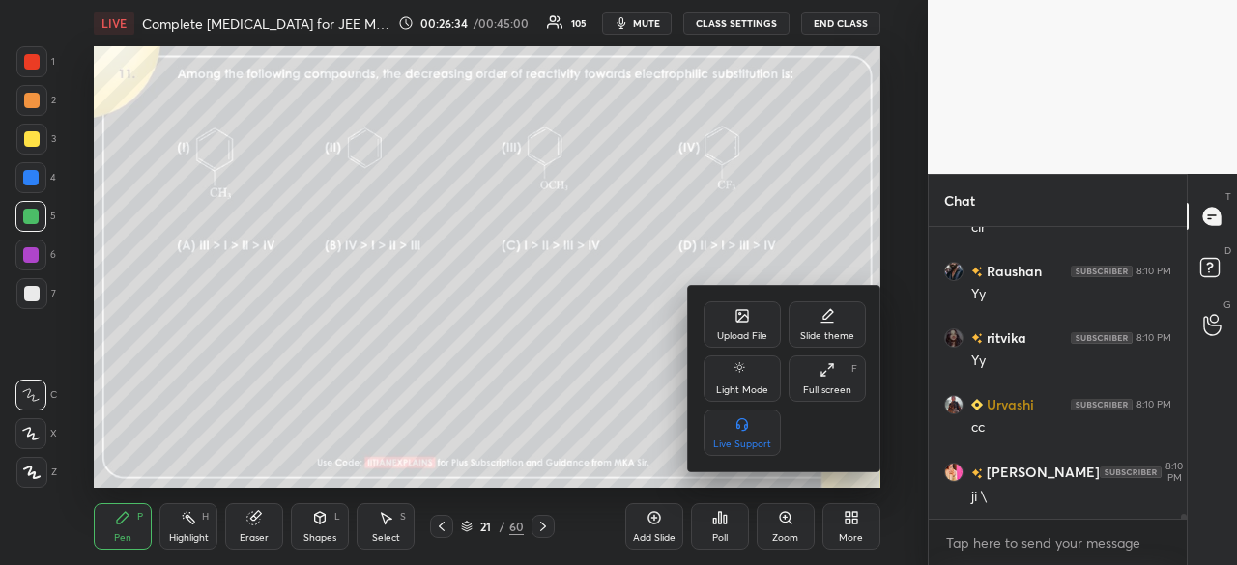
click at [835, 386] on div "Full screen F" at bounding box center [827, 379] width 77 height 46
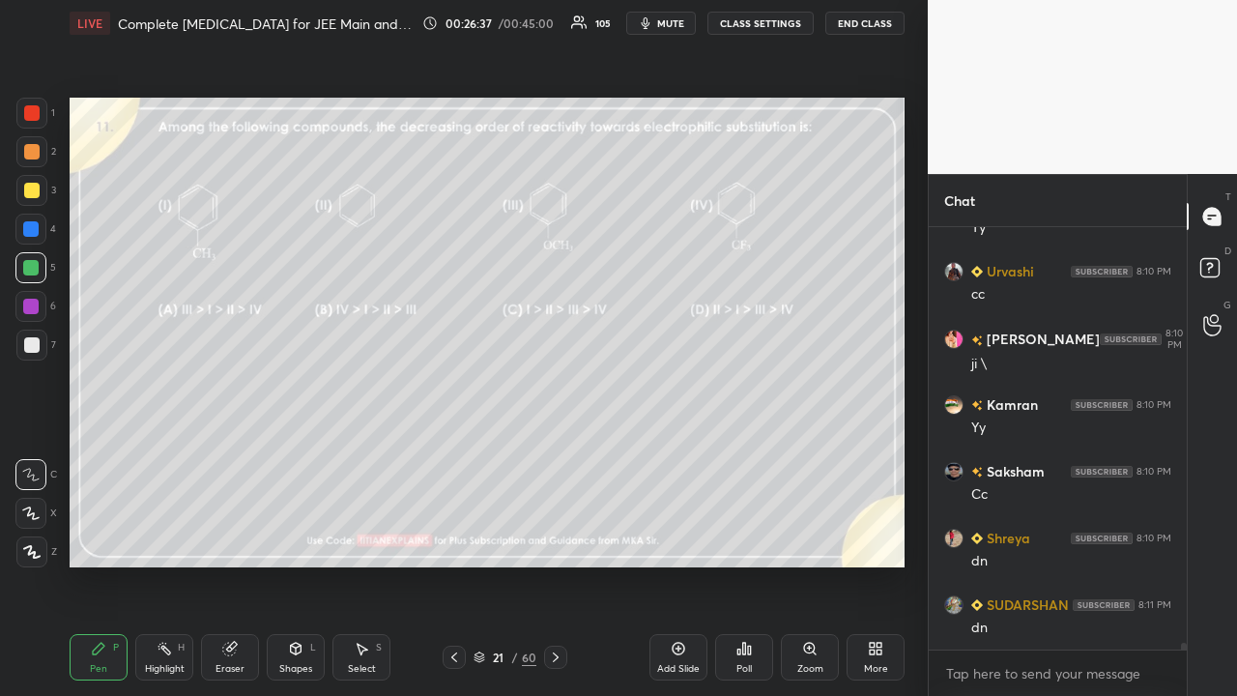
scroll to position [27751, 0]
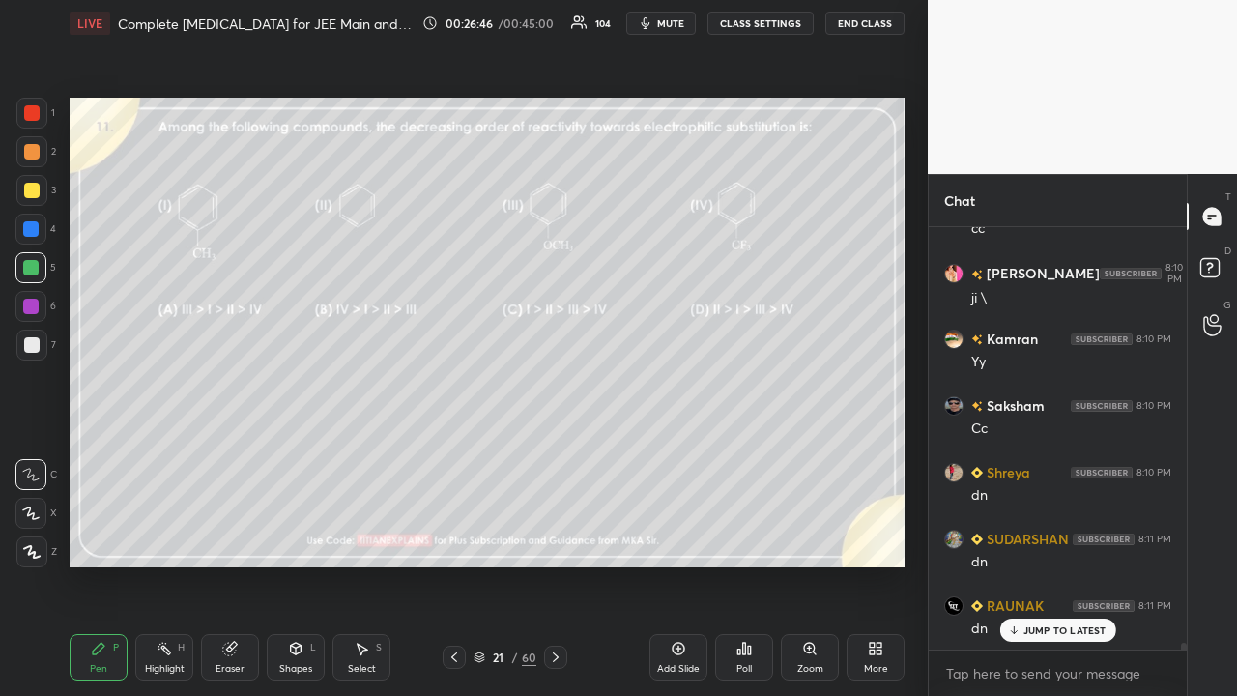
click at [741, 564] on div "Poll" at bounding box center [744, 657] width 58 height 46
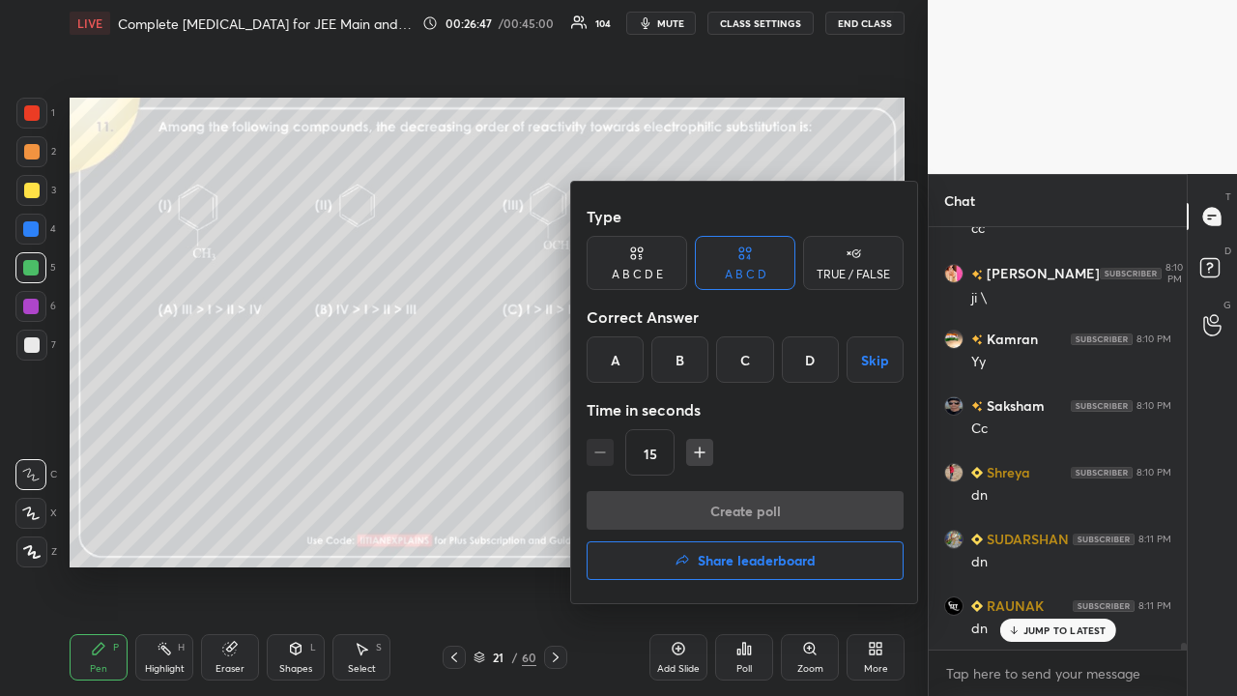
click at [611, 365] on div "A" at bounding box center [615, 359] width 57 height 46
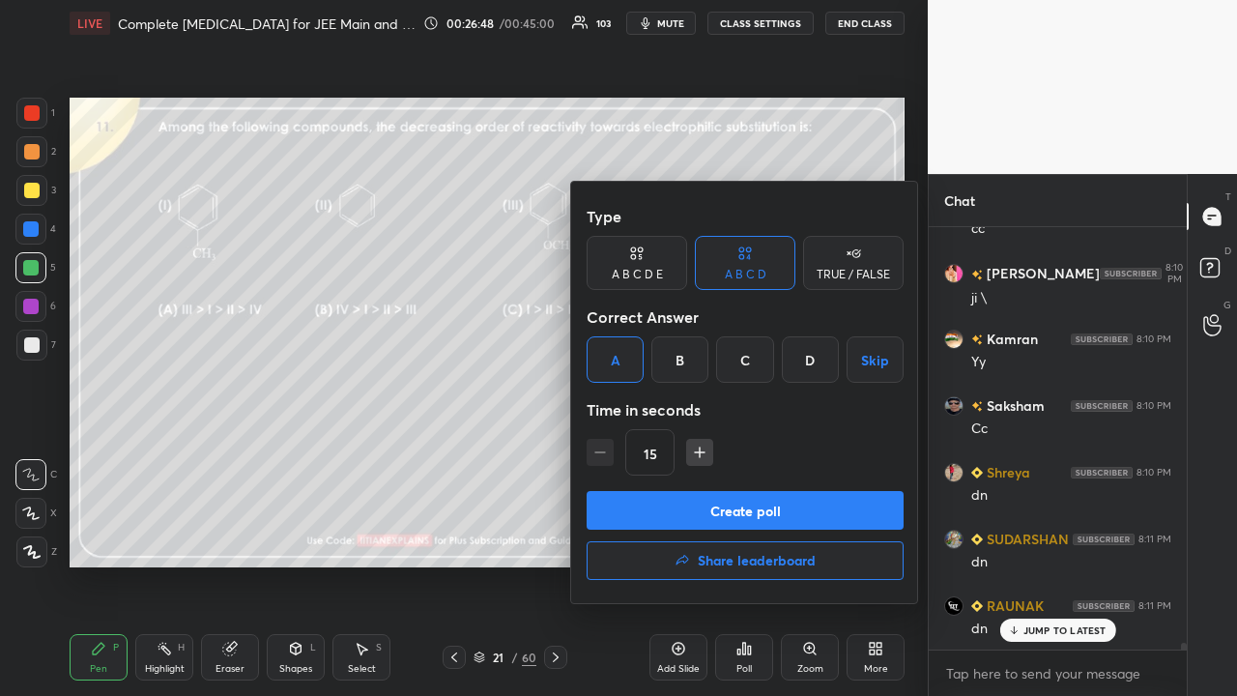
click at [633, 512] on button "Create poll" at bounding box center [745, 510] width 317 height 39
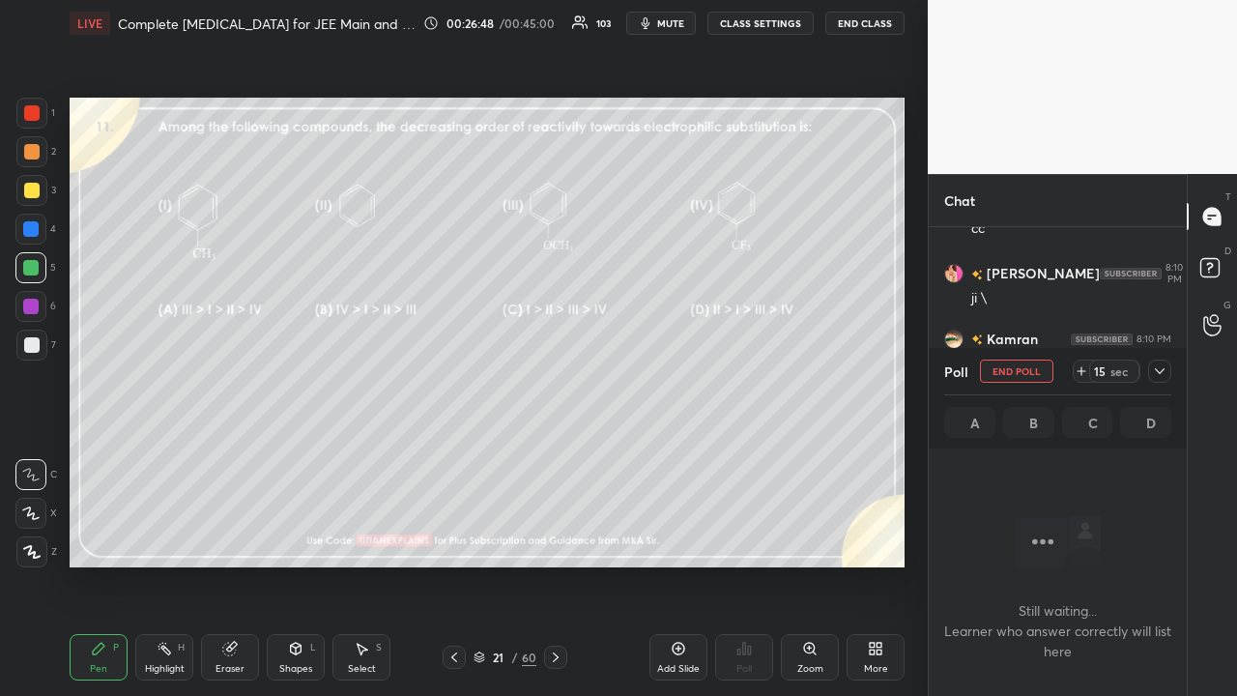
scroll to position [7, 6]
click at [1161, 372] on icon at bounding box center [1159, 370] width 15 height 15
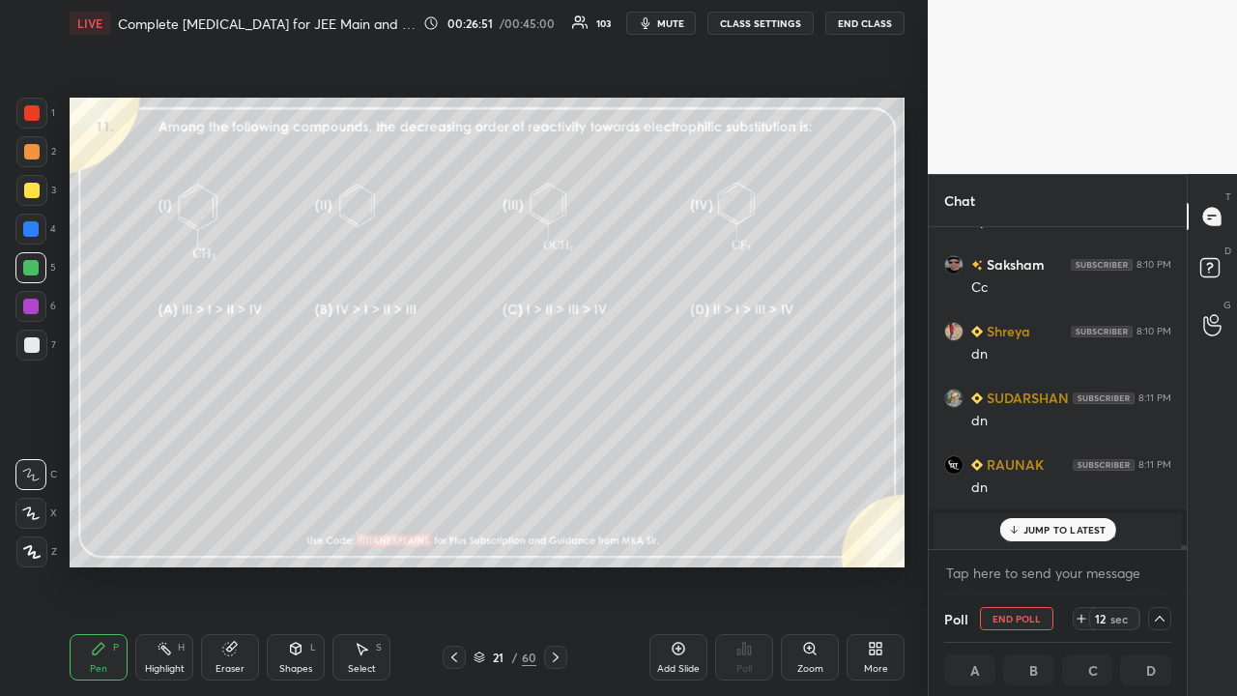
click at [1090, 541] on div "Anjali 8:10 PM Yy manishkaaa... 8:10 PM hf? Pratibha joined Reyansh 8:10 PM yy …" at bounding box center [1058, 388] width 258 height 322
click at [1103, 526] on p "JUMP TO LATEST" at bounding box center [1064, 530] width 83 height 12
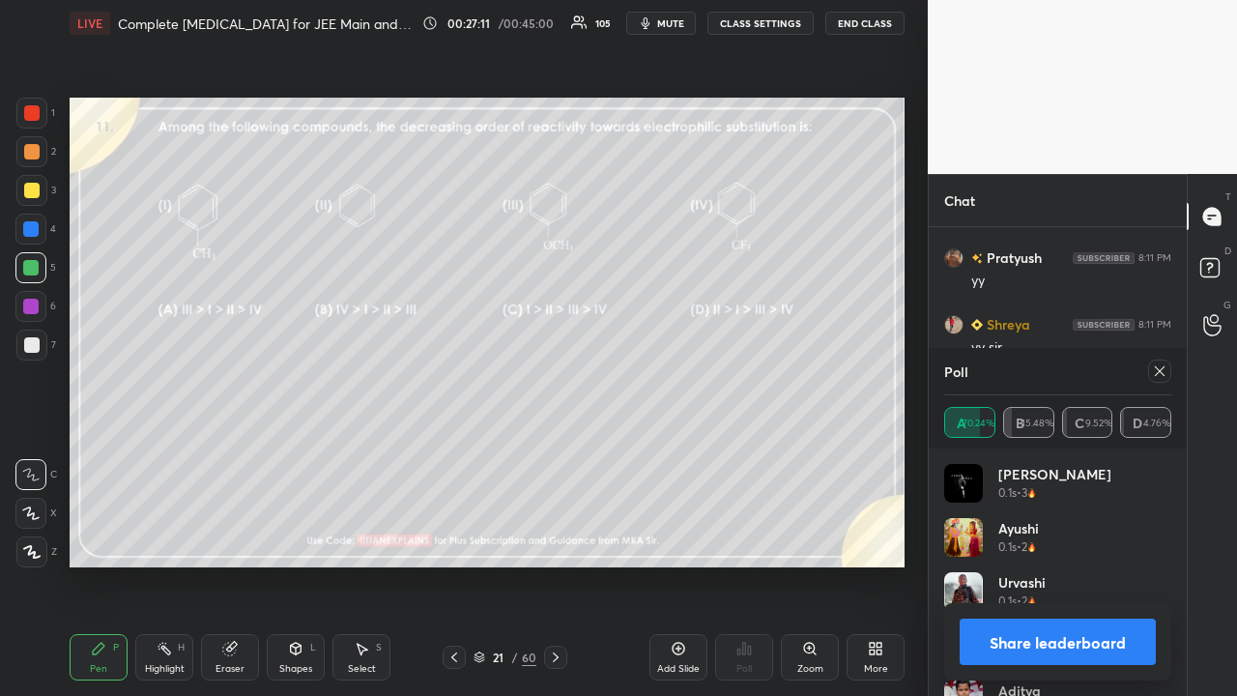
click at [1157, 372] on icon at bounding box center [1159, 370] width 15 height 15
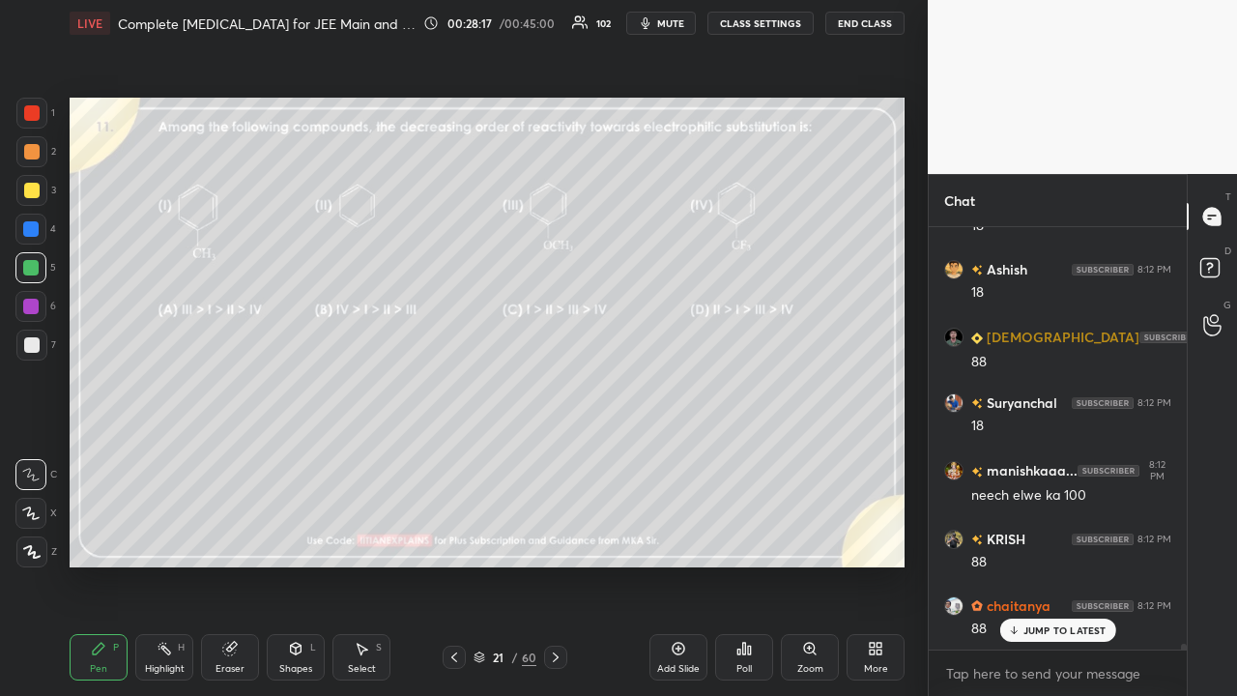
scroll to position [32254, 0]
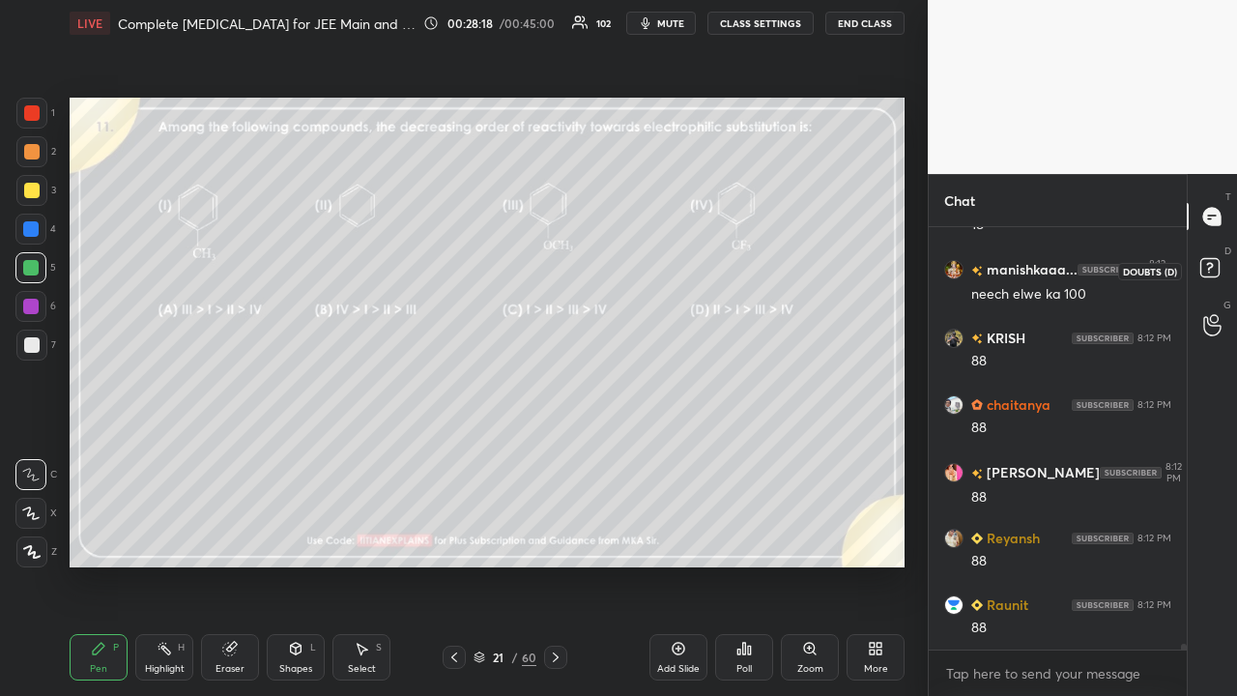
click at [1230, 265] on div at bounding box center [1212, 270] width 39 height 35
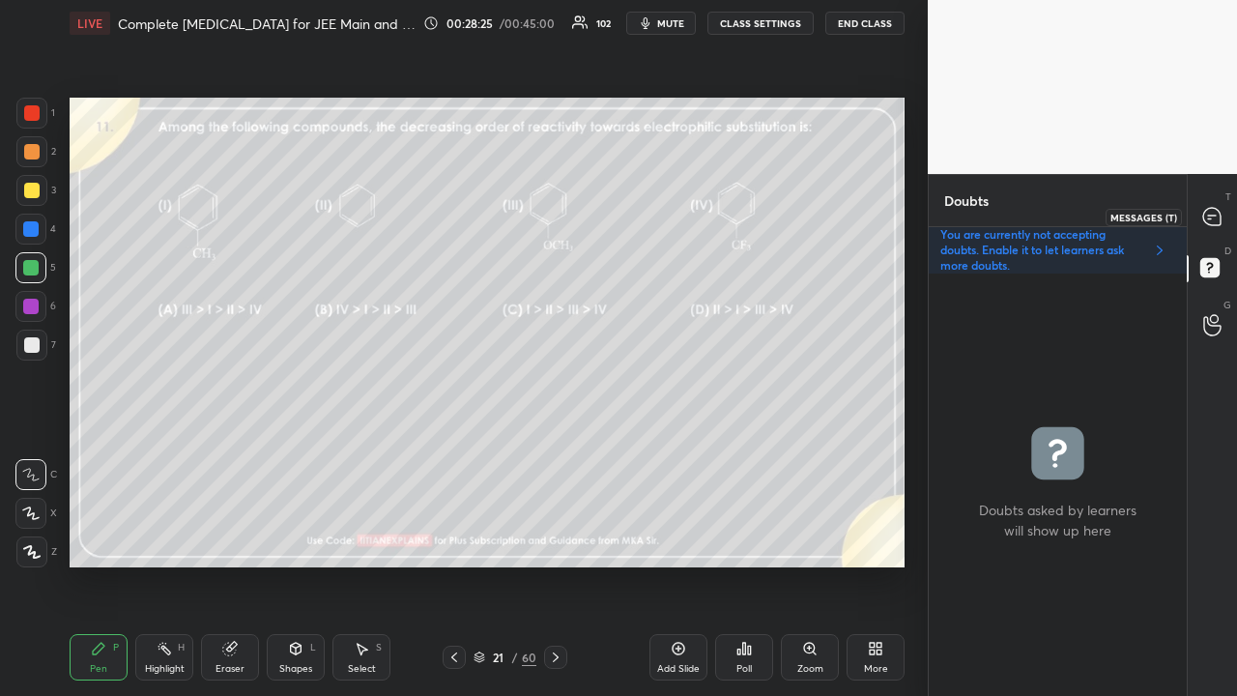
click at [1223, 213] on div at bounding box center [1212, 216] width 39 height 35
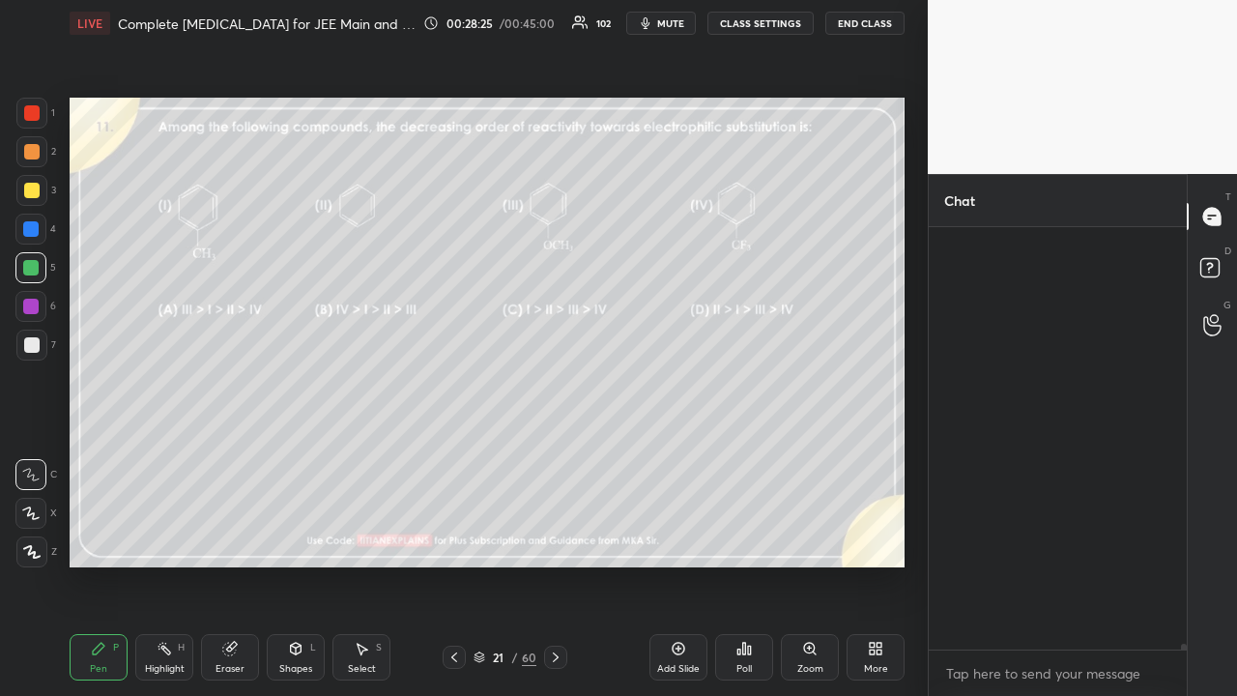
scroll to position [416, 252]
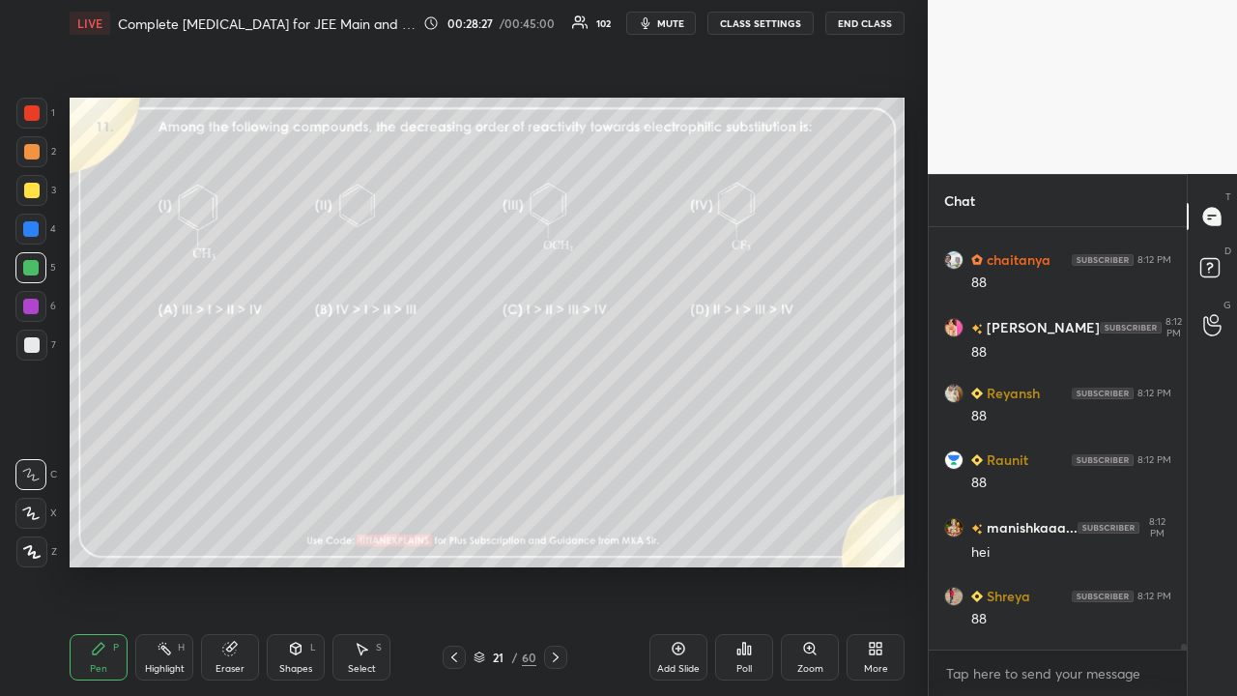
click at [1213, 274] on rect at bounding box center [1209, 268] width 18 height 18
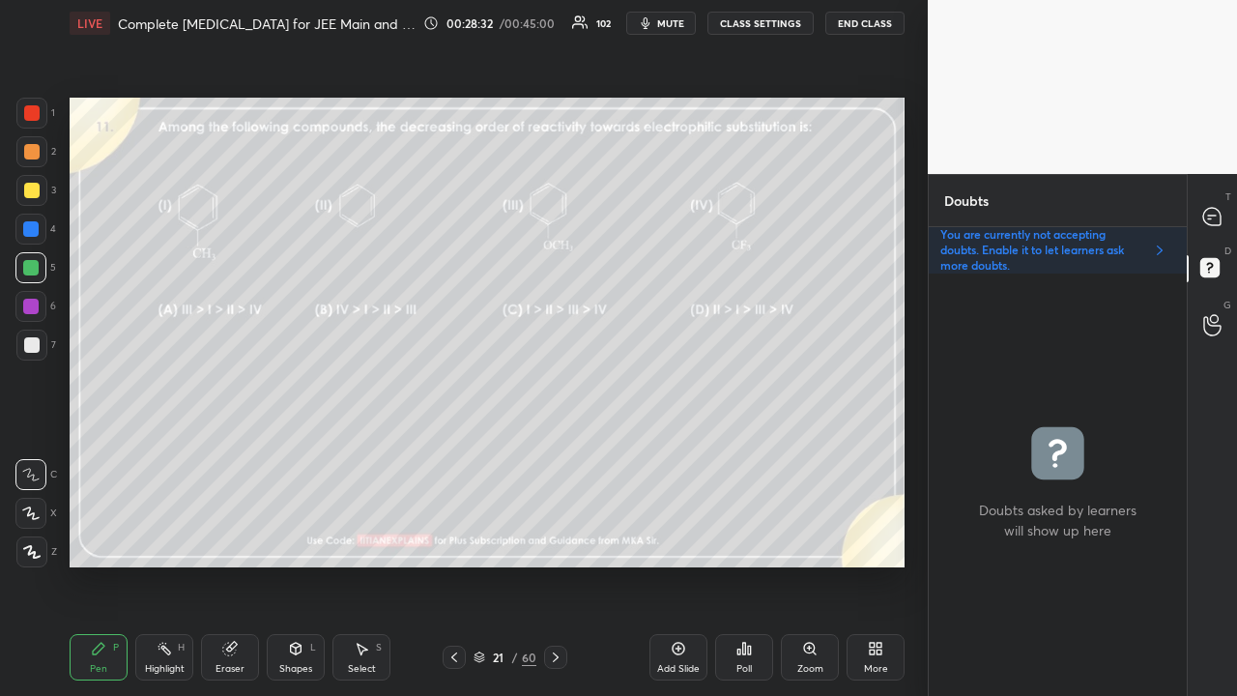
click at [27, 344] on div at bounding box center [31, 344] width 15 height 15
click at [1221, 211] on icon at bounding box center [1212, 217] width 20 height 20
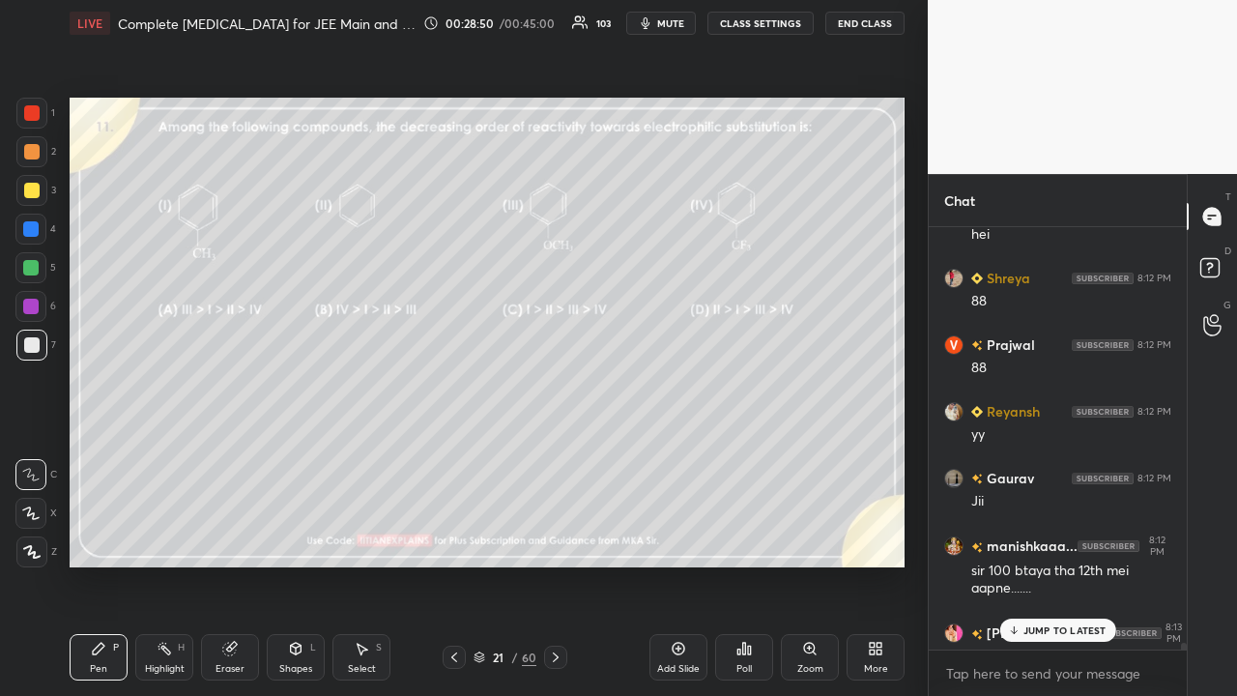
click at [1044, 564] on p "JUMP TO LATEST" at bounding box center [1064, 630] width 83 height 12
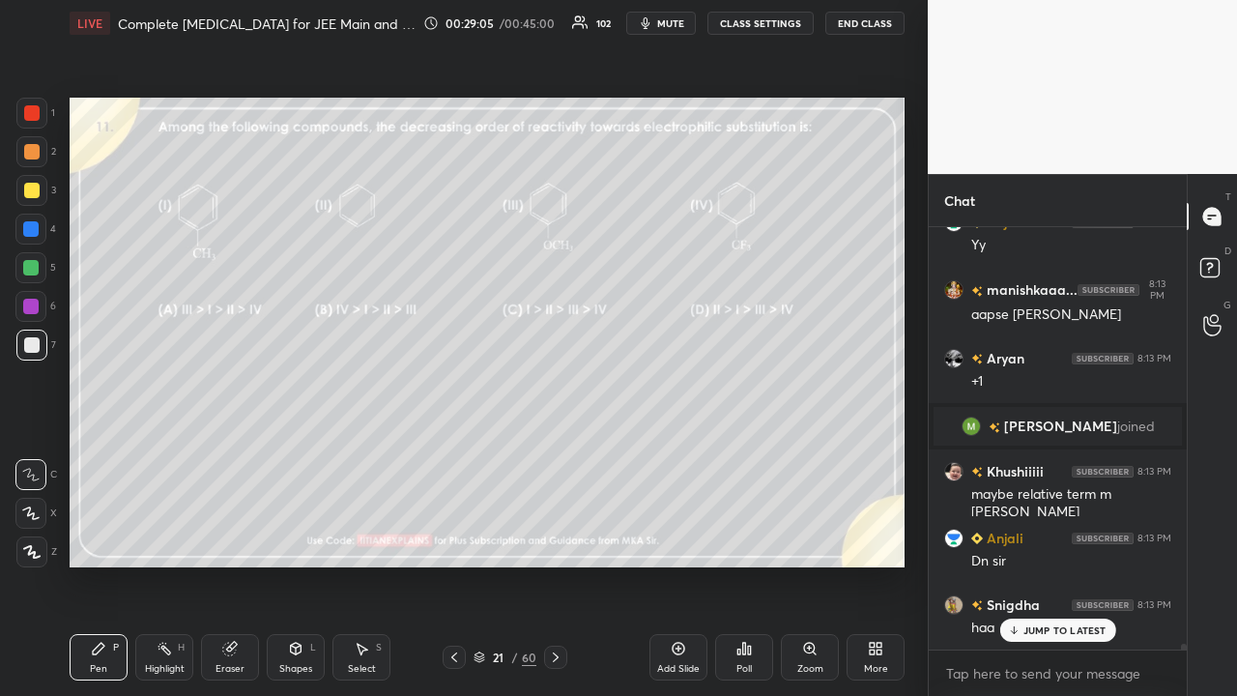
scroll to position [31365, 0]
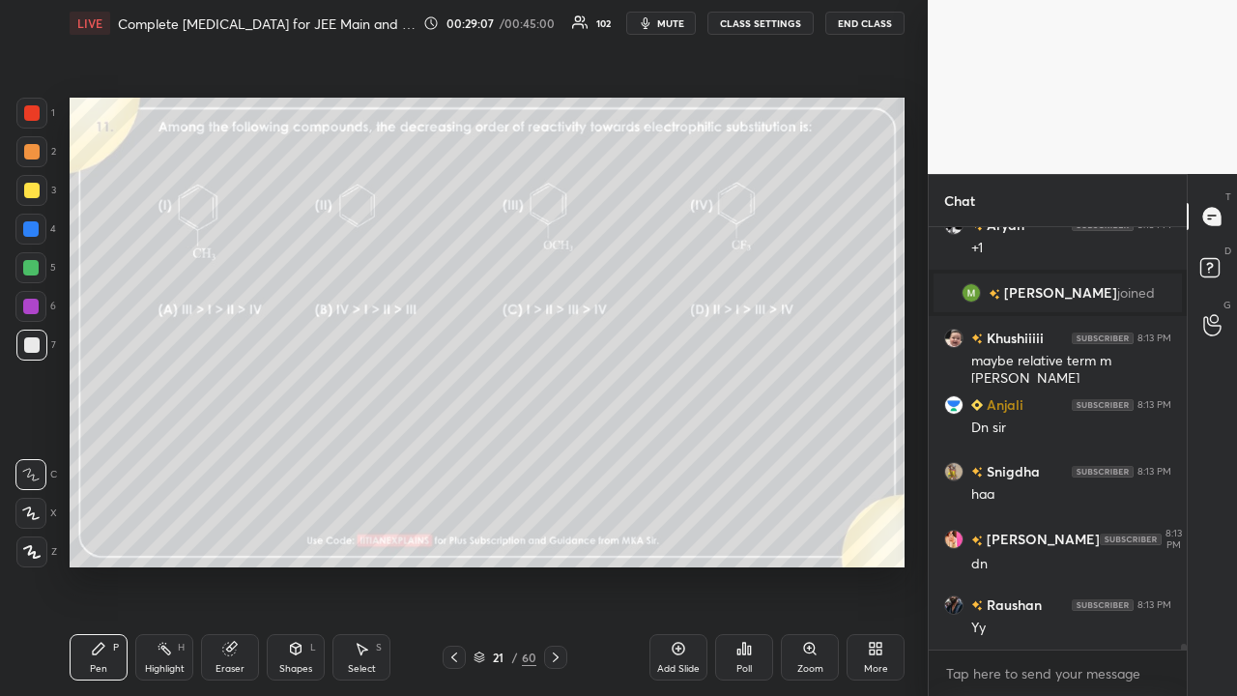
click at [559, 564] on icon at bounding box center [555, 656] width 15 height 15
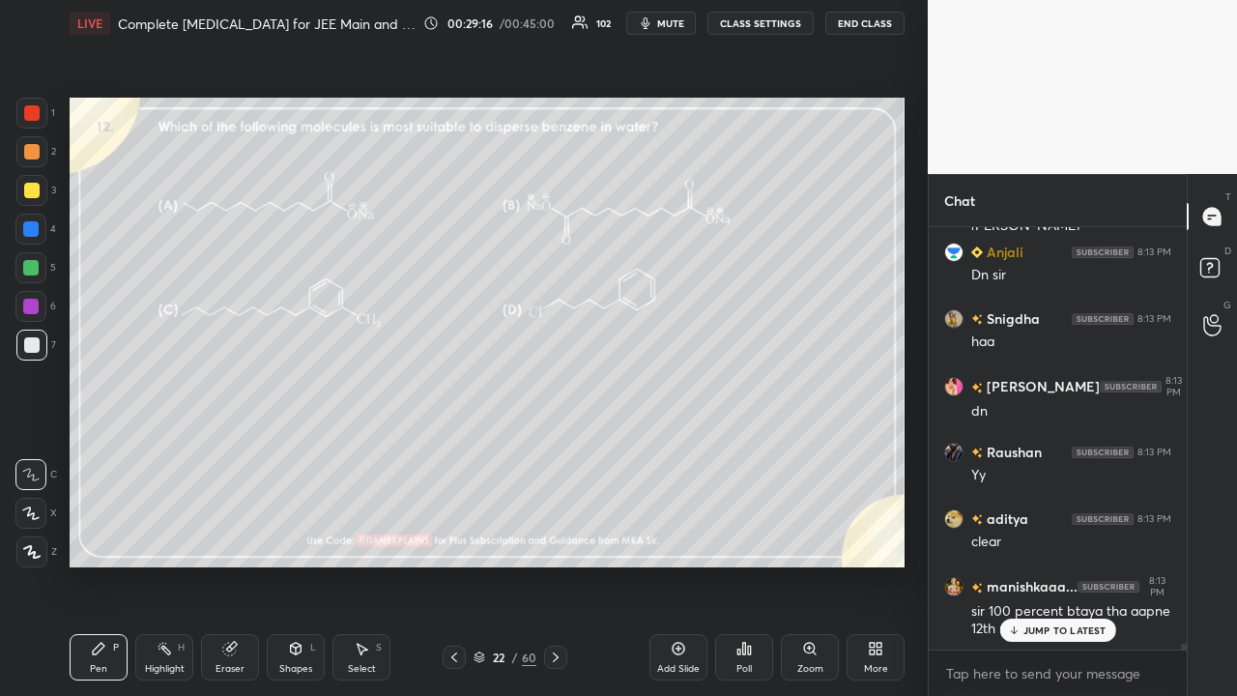
scroll to position [31632, 0]
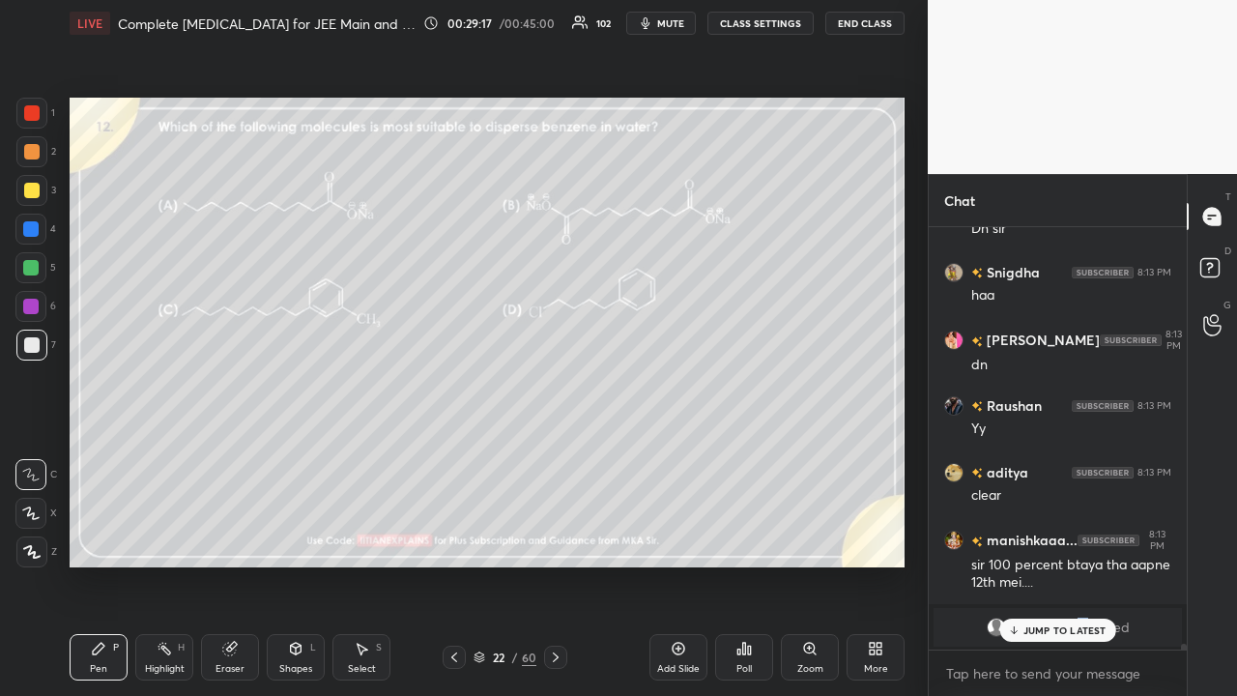
click at [1080, 564] on div "VARSHINI joined" at bounding box center [1057, 627] width 248 height 39
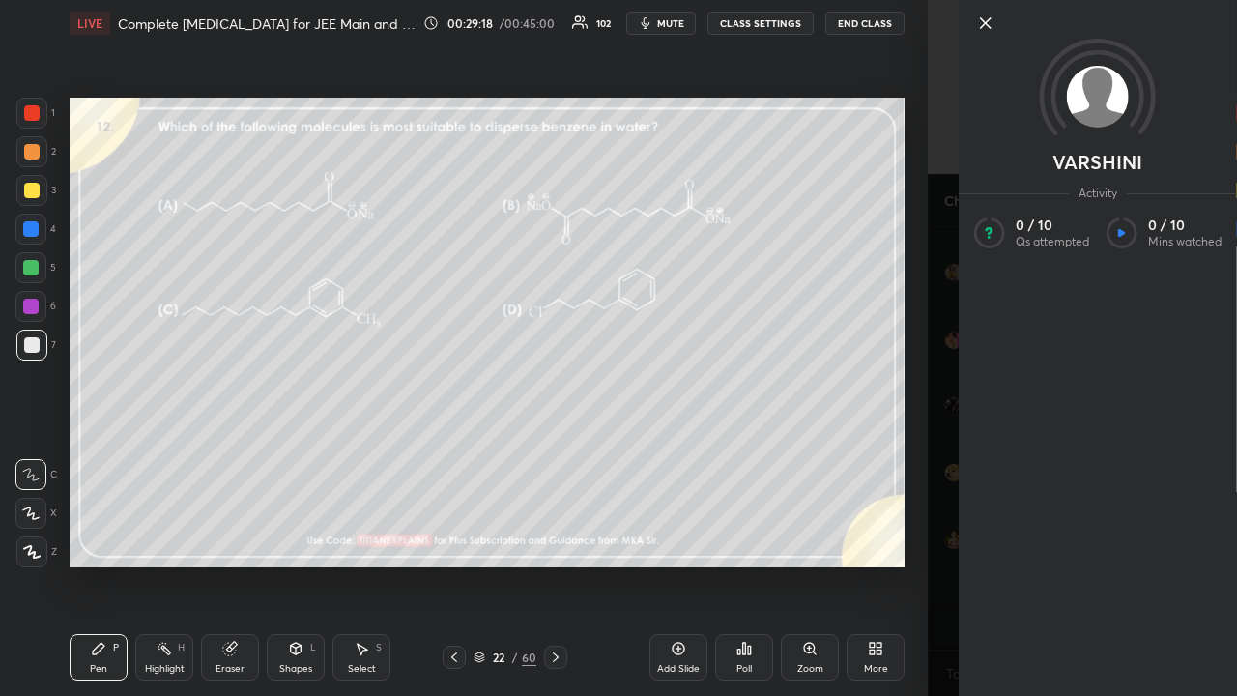
click at [928, 564] on body "1 2 3 4 5 6 7 C X Z C X Z E E Erase all H H LIVE Complete Hydrocarbons for JEE …" at bounding box center [618, 348] width 1237 height 696
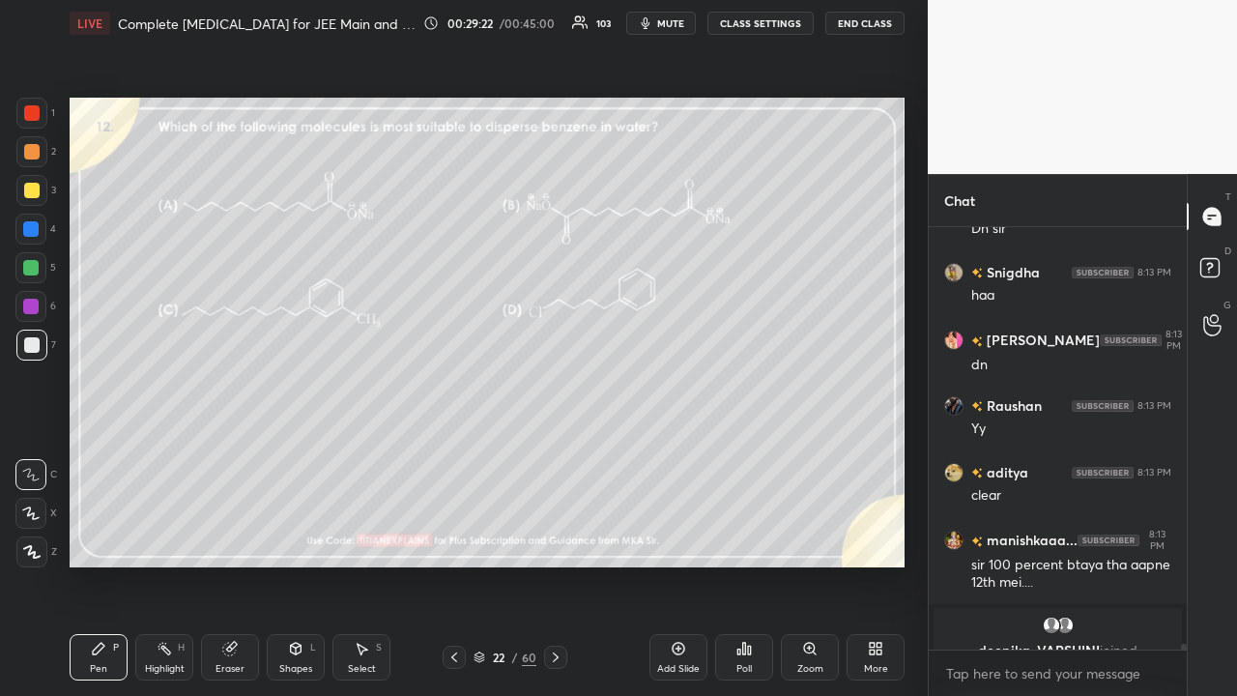
click at [1207, 264] on icon at bounding box center [1209, 267] width 7 height 8
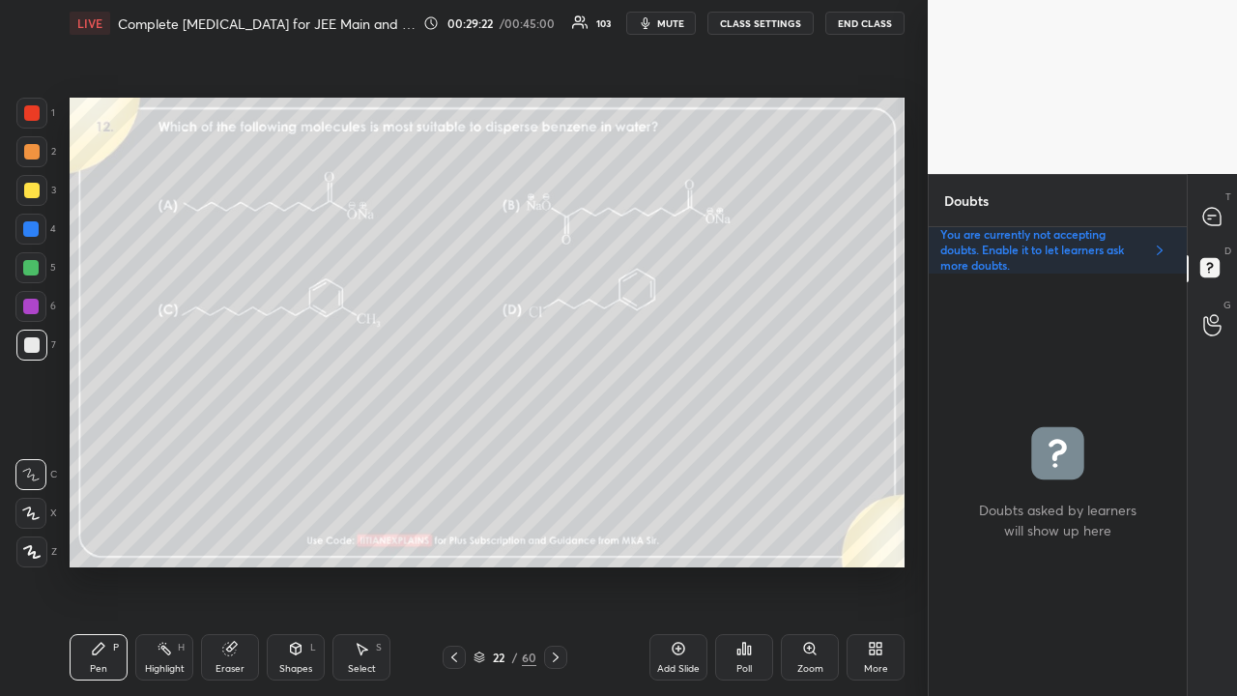
scroll to position [416, 252]
click at [1122, 320] on div "grid" at bounding box center [1058, 484] width 258 height 422
click at [1211, 211] on icon at bounding box center [1211, 216] width 17 height 17
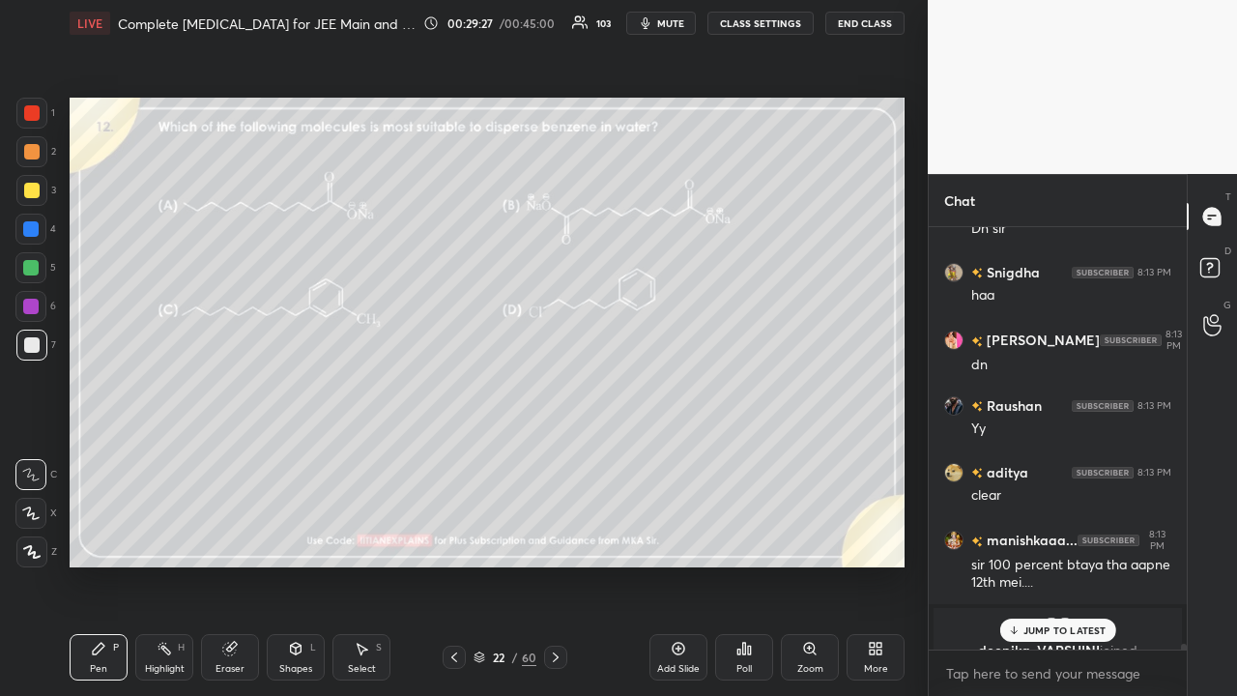
click at [1037, 564] on p "JUMP TO LATEST" at bounding box center [1064, 630] width 83 height 12
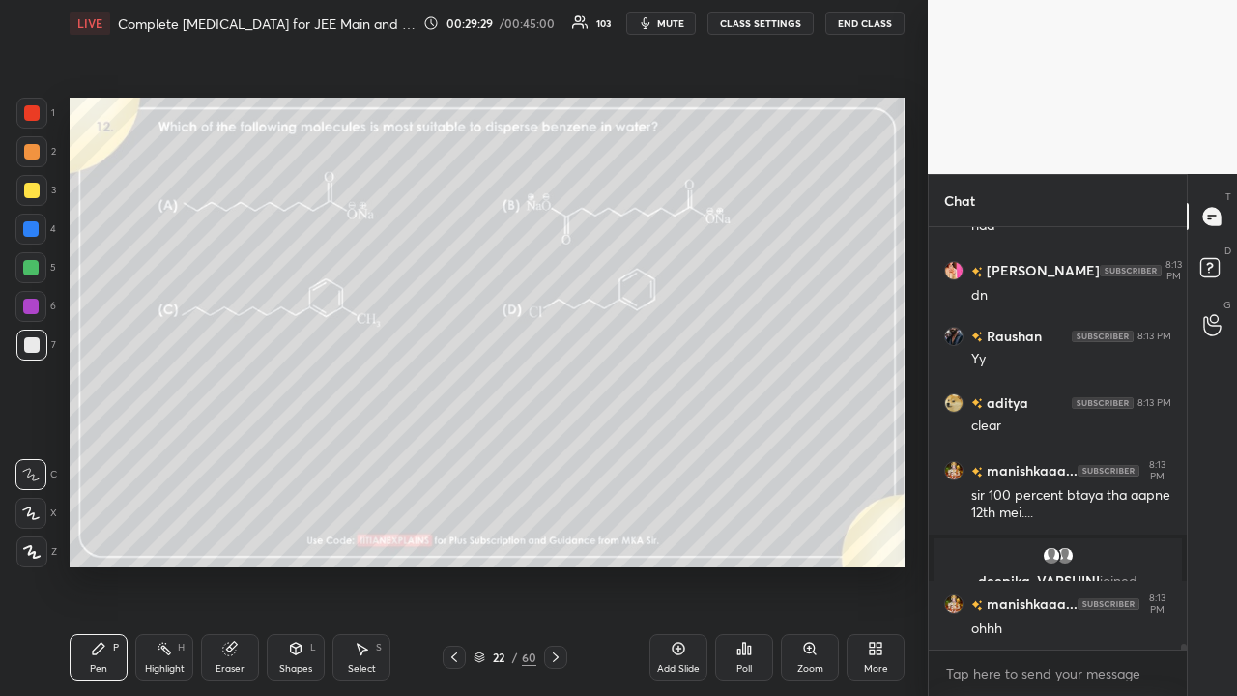
scroll to position [32084, 0]
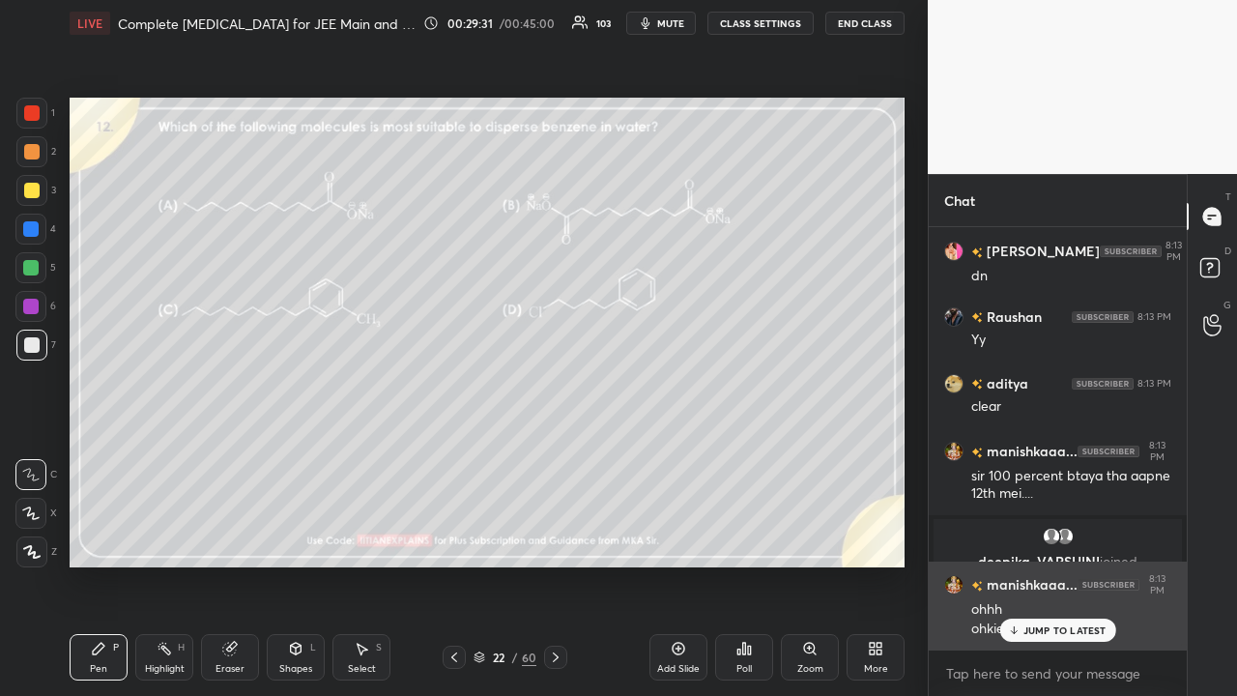
click at [1048, 564] on p "JUMP TO LATEST" at bounding box center [1064, 630] width 83 height 12
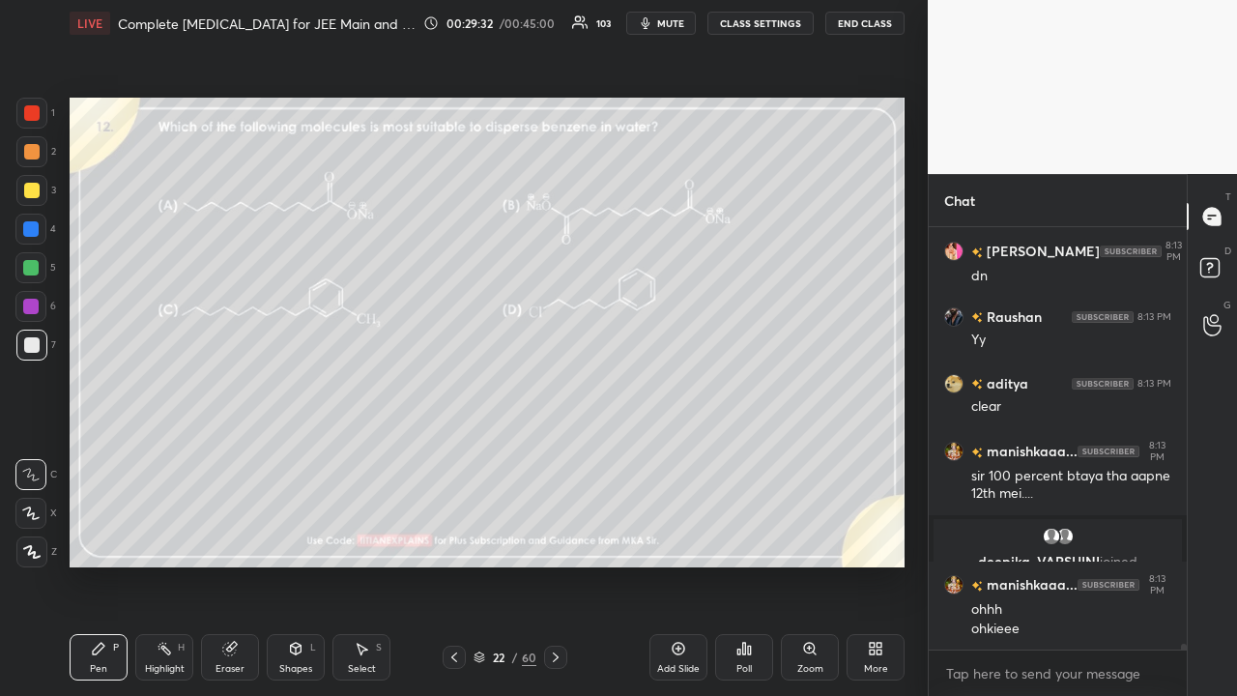
click at [1225, 269] on icon at bounding box center [1212, 270] width 35 height 35
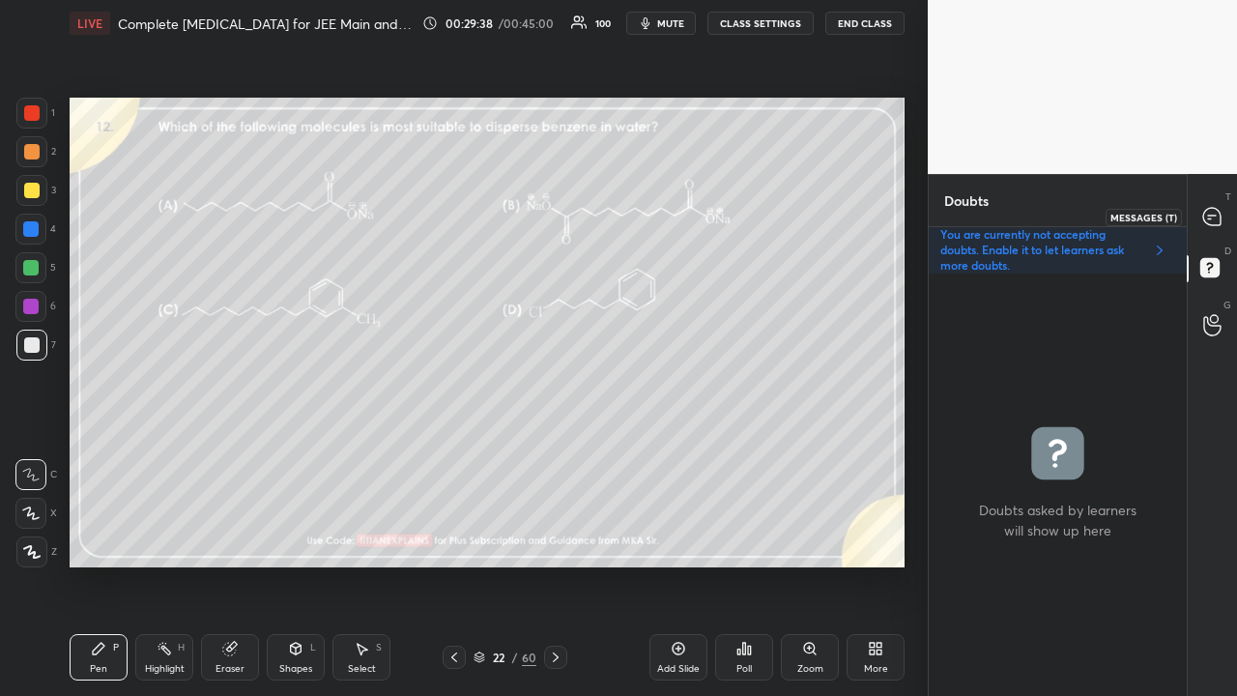
click at [1205, 224] on icon at bounding box center [1212, 217] width 20 height 20
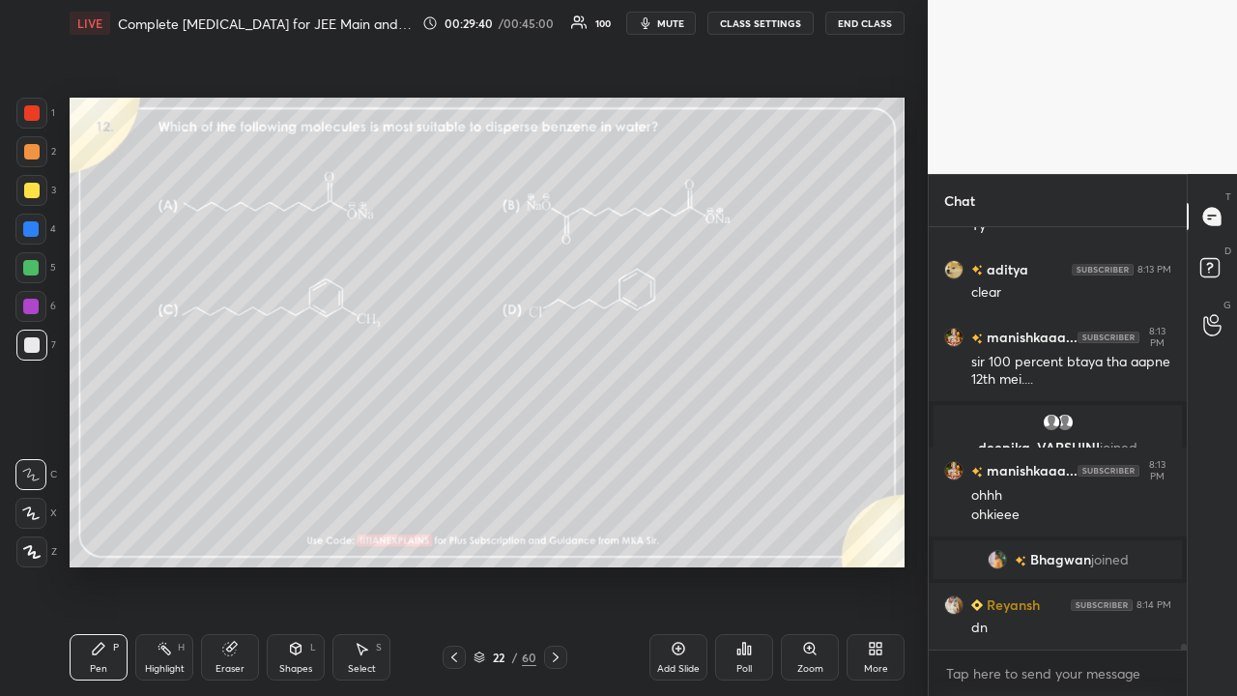
click at [1053, 559] on span "Bhagwan" at bounding box center [1060, 559] width 61 height 15
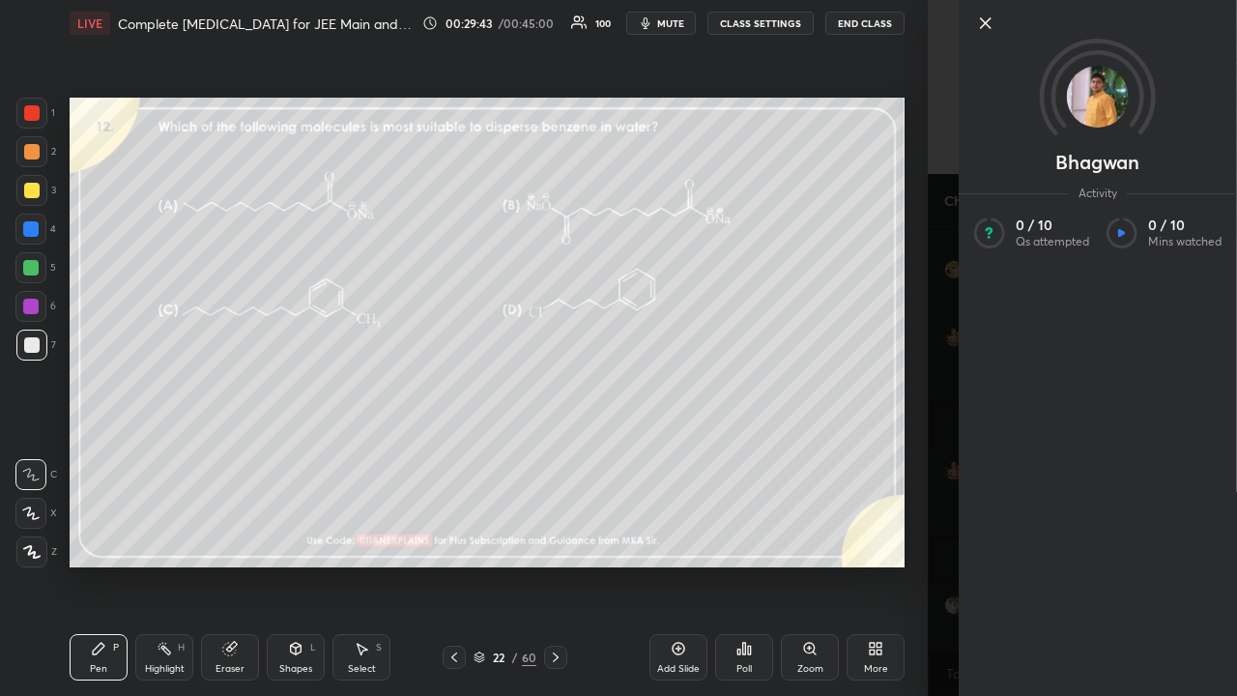
click at [933, 301] on div "Bhagwan Activity 0 / 10 Qs attempted 0 / 10 Mins watched" at bounding box center [1082, 348] width 309 height 696
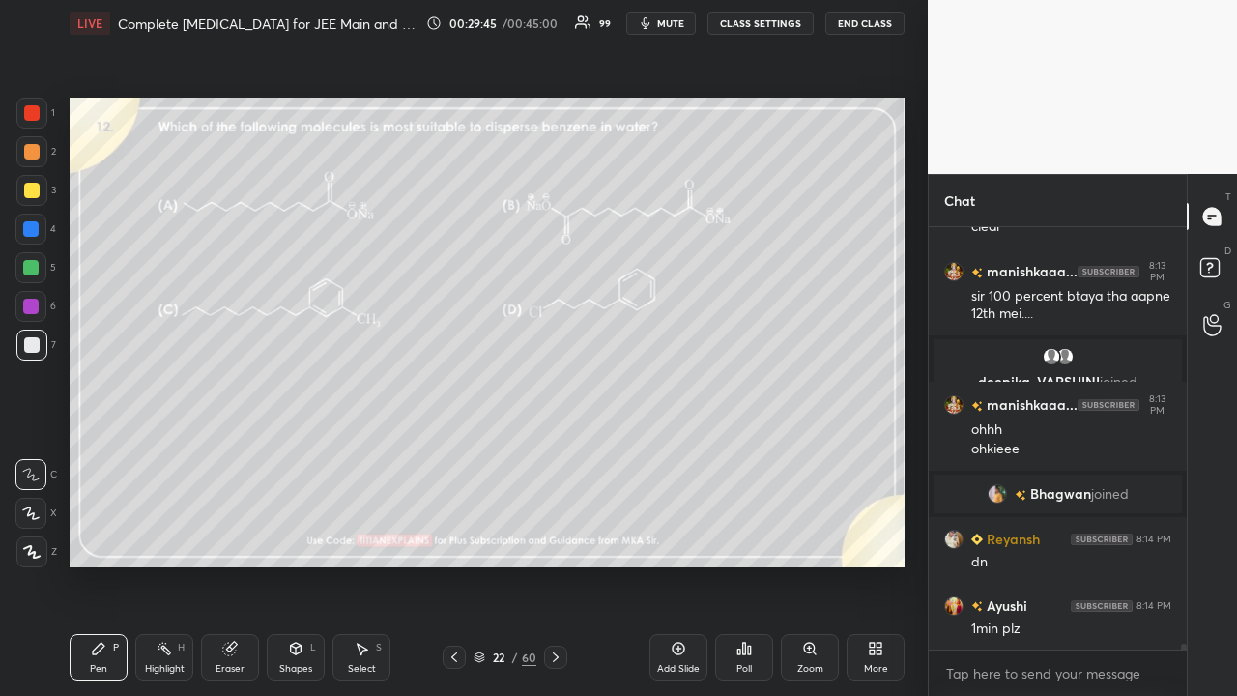
scroll to position [32332, 0]
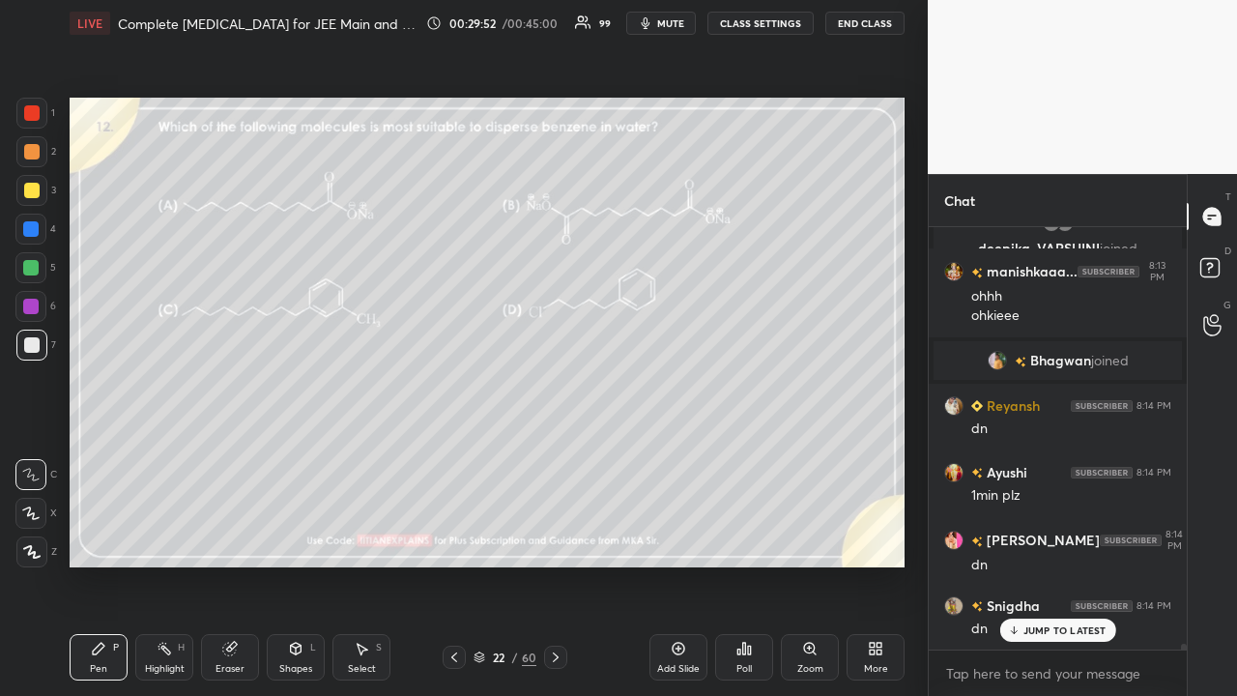
click at [1040, 564] on p "JUMP TO LATEST" at bounding box center [1064, 630] width 83 height 12
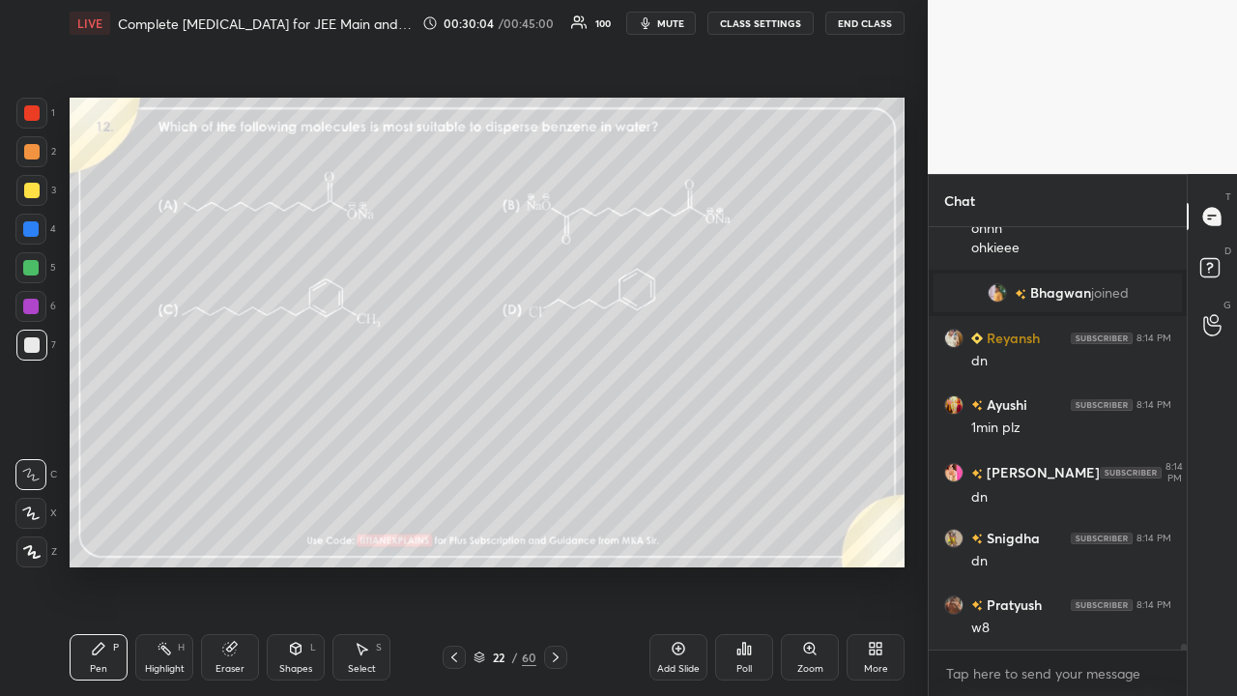
click at [740, 564] on div "Poll" at bounding box center [743, 669] width 15 height 10
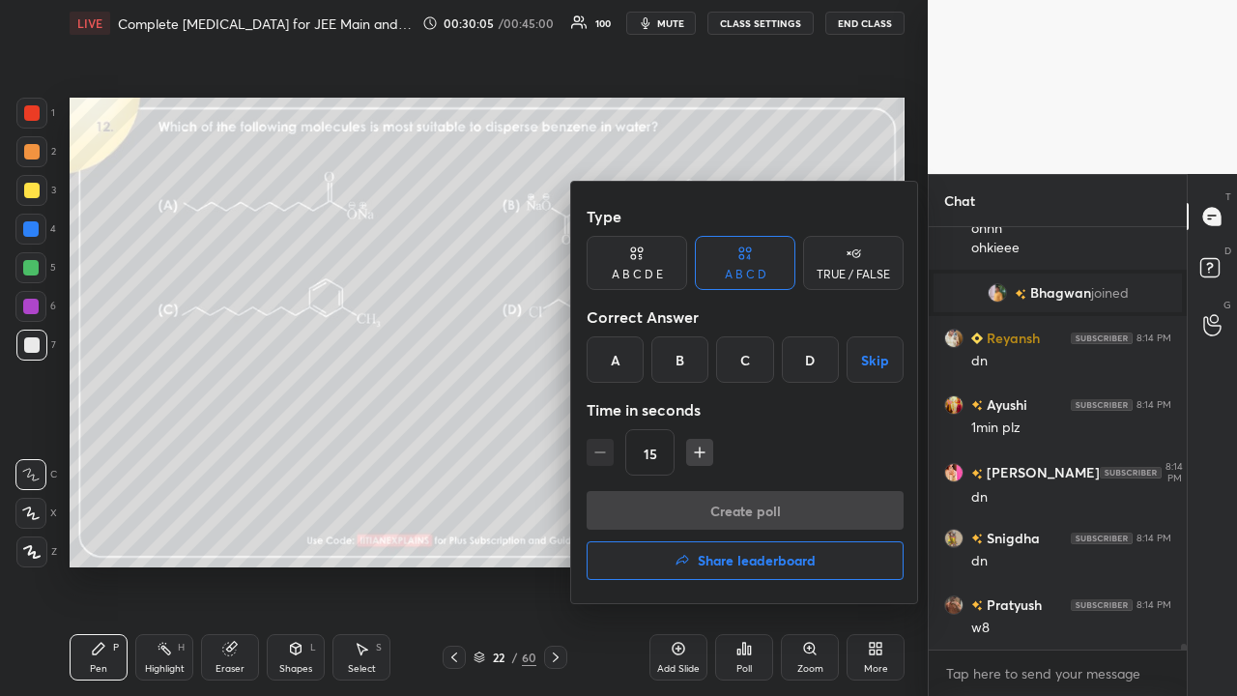
click at [747, 365] on div "C" at bounding box center [744, 359] width 57 height 46
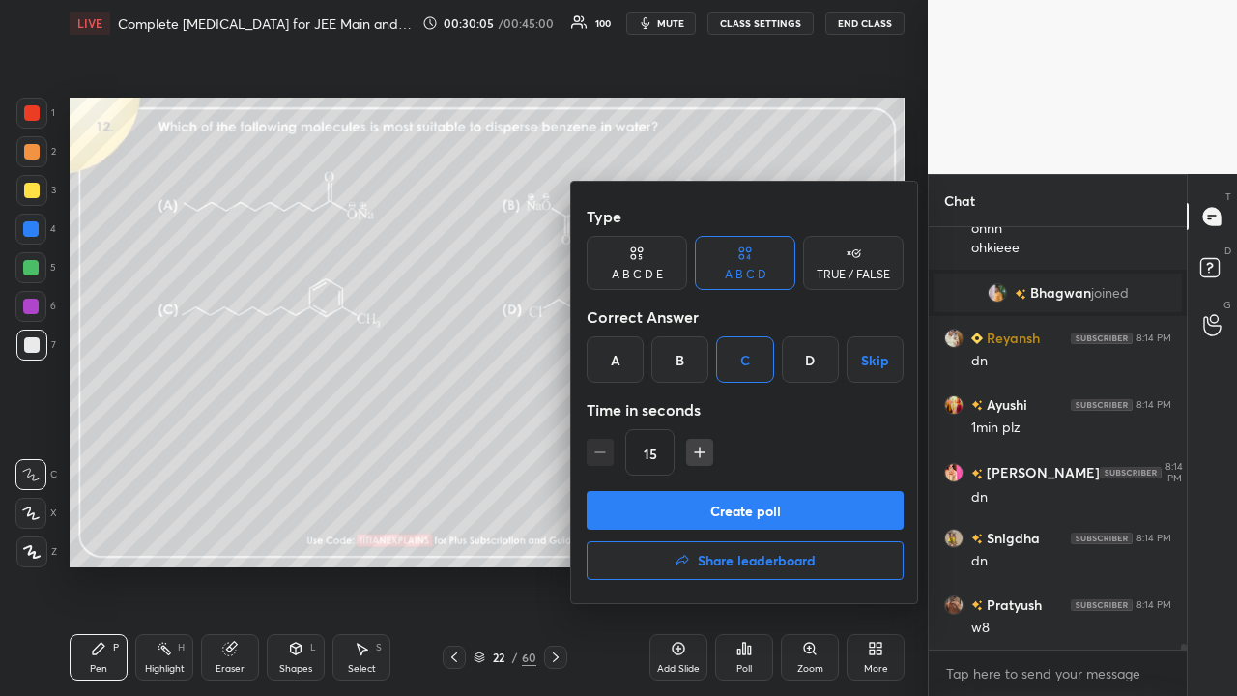
click at [702, 507] on button "Create poll" at bounding box center [745, 510] width 317 height 39
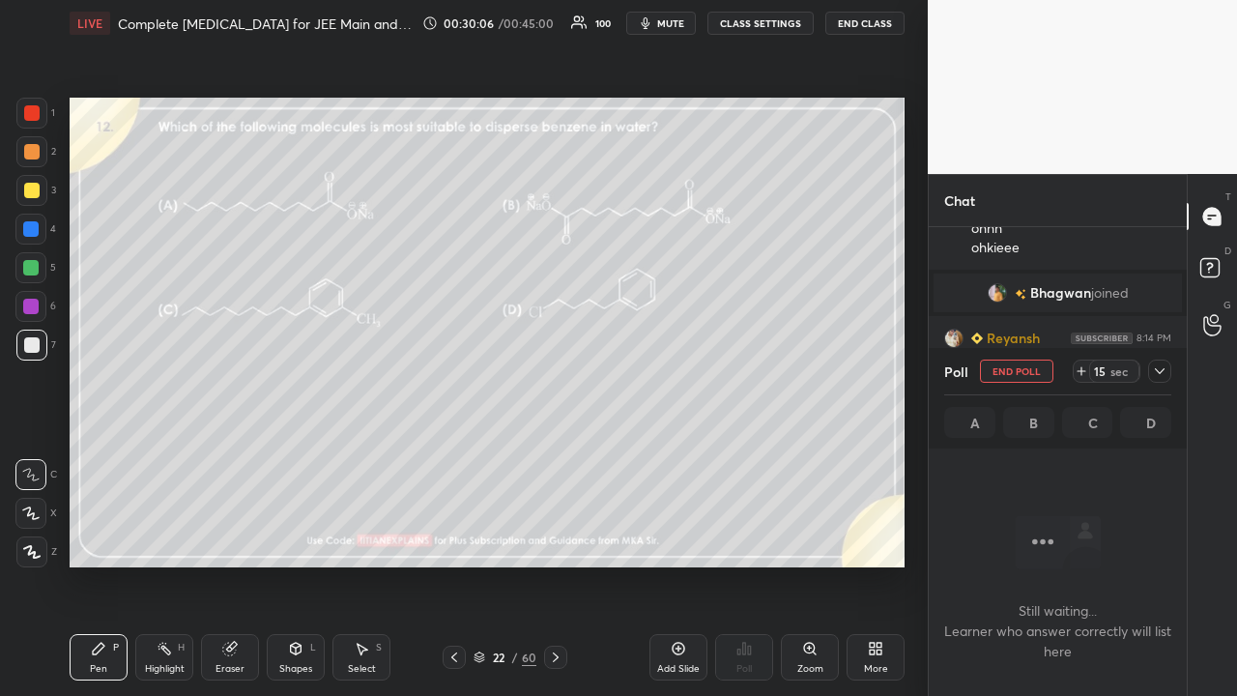
scroll to position [362, 252]
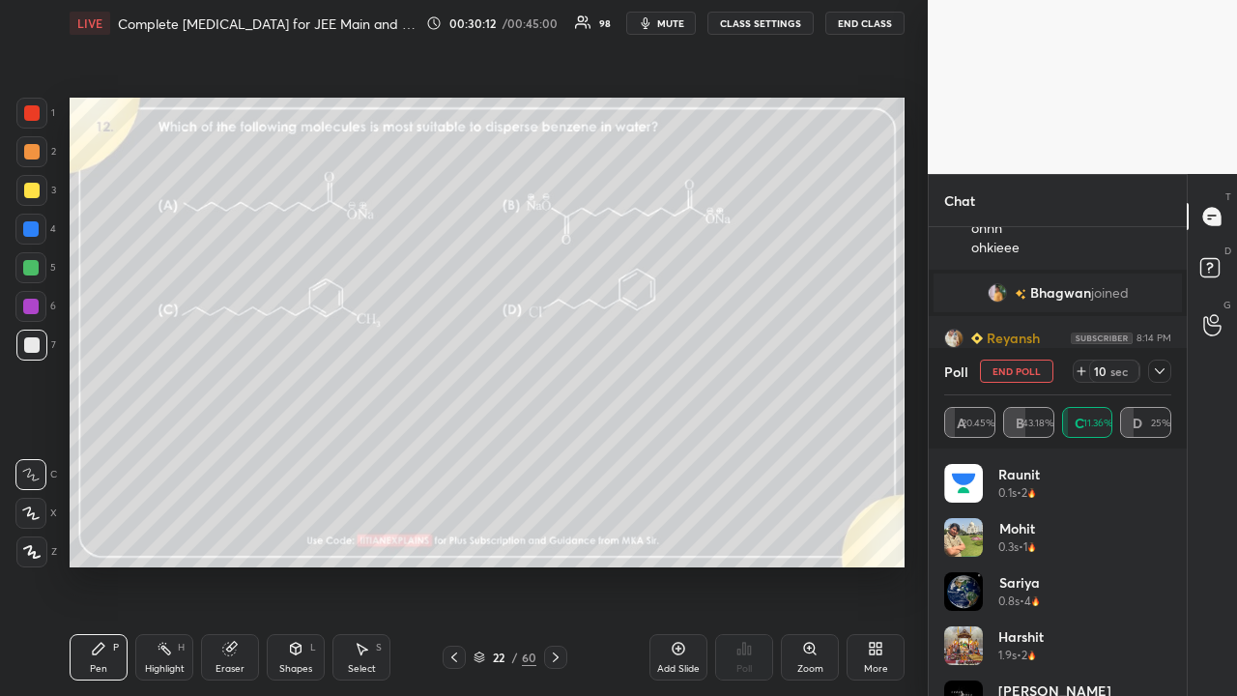
click at [1154, 375] on icon at bounding box center [1159, 370] width 15 height 15
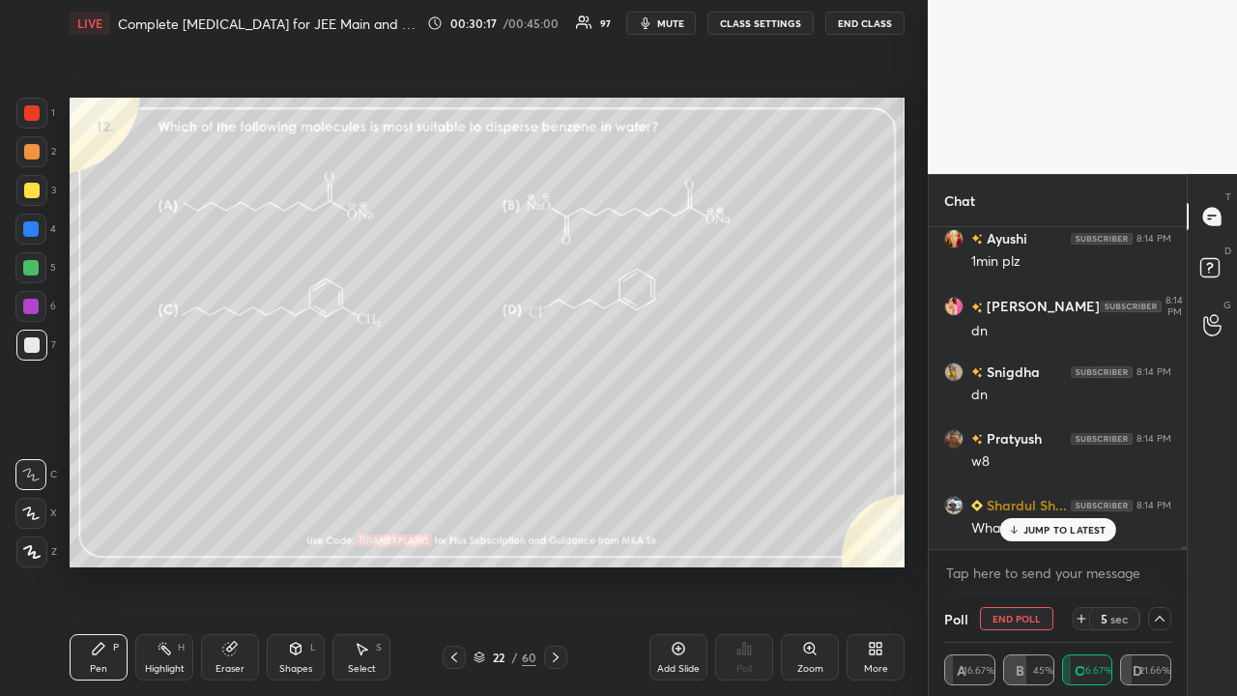
click at [1050, 529] on div "Anjali 8:13 PM Dn sir Snigdha 8:13 PM haa Prince Raj 8:13 PM dn Raushan 8:13 PM…" at bounding box center [1058, 388] width 258 height 322
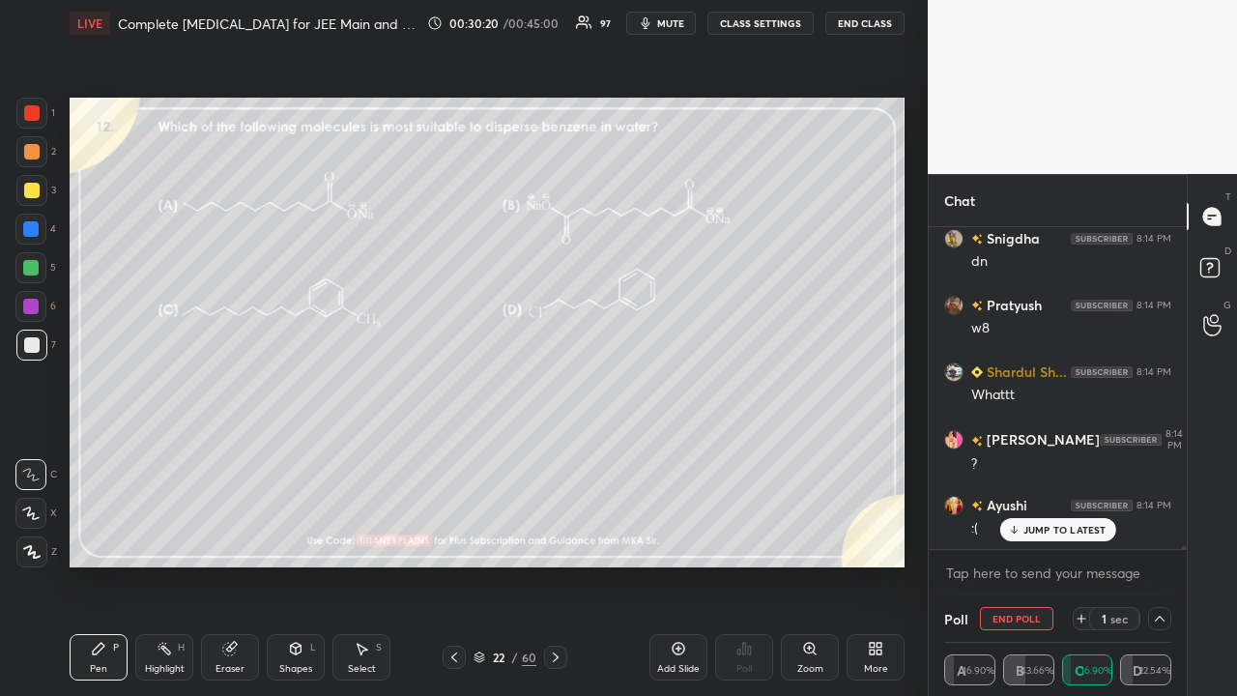
click at [1052, 535] on p "JUMP TO LATEST" at bounding box center [1064, 530] width 83 height 12
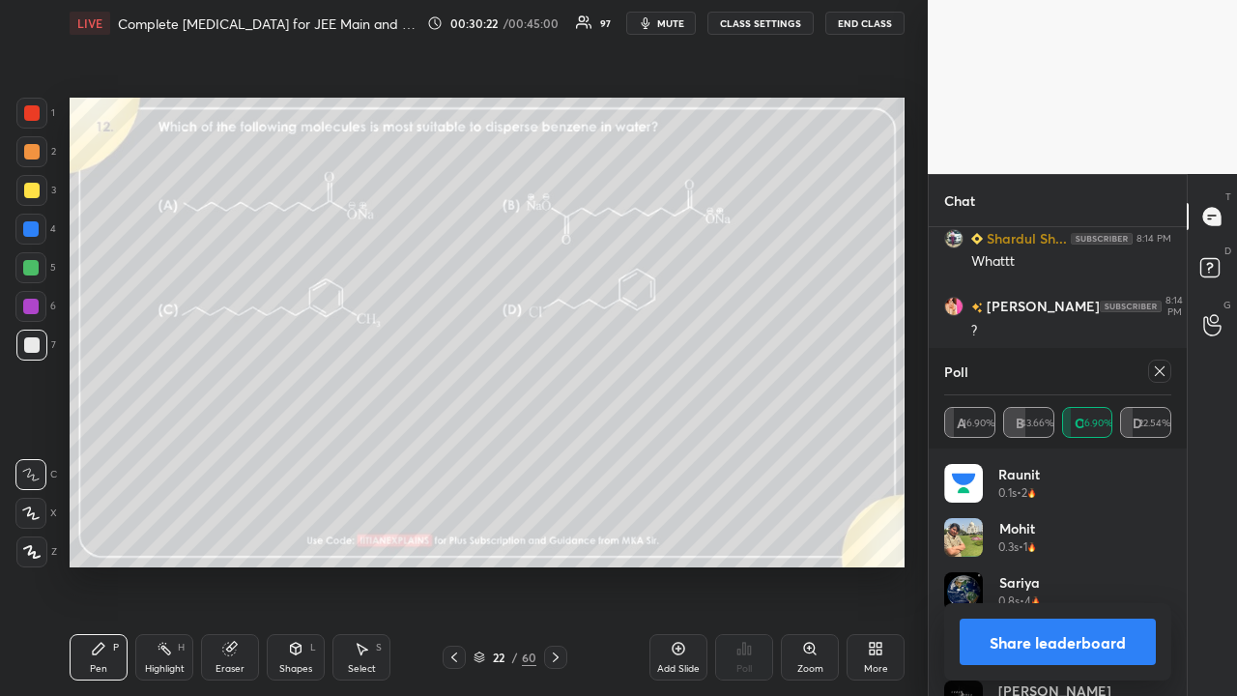
drag, startPoint x: 1163, startPoint y: 373, endPoint x: 1163, endPoint y: 358, distance: 15.5
click at [1164, 374] on icon at bounding box center [1159, 370] width 15 height 15
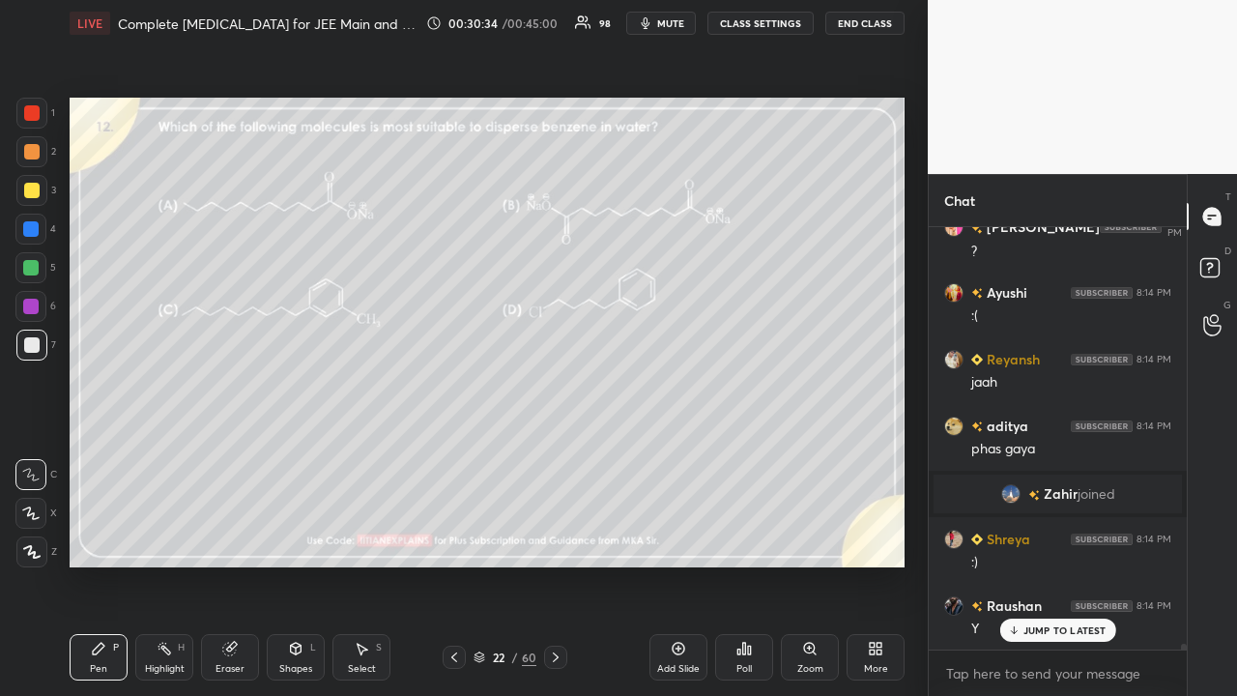
click at [29, 187] on div at bounding box center [31, 190] width 15 height 15
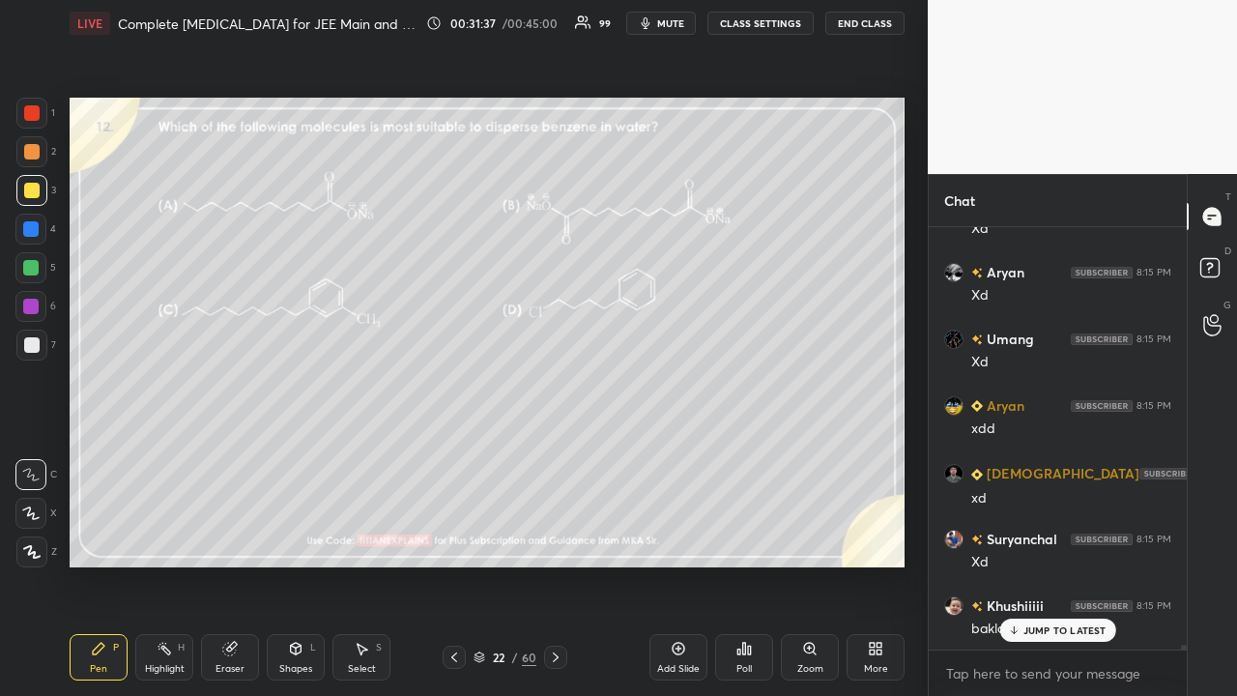
scroll to position [33286, 0]
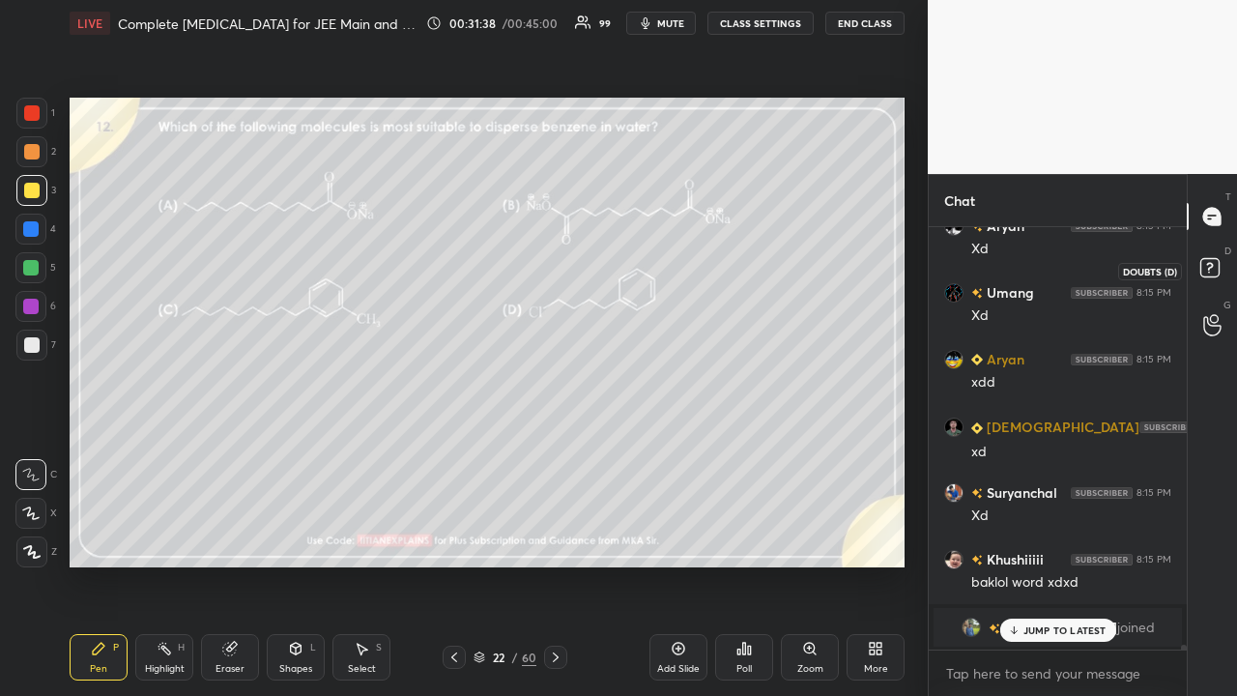
click at [1217, 266] on rect at bounding box center [1209, 268] width 18 height 18
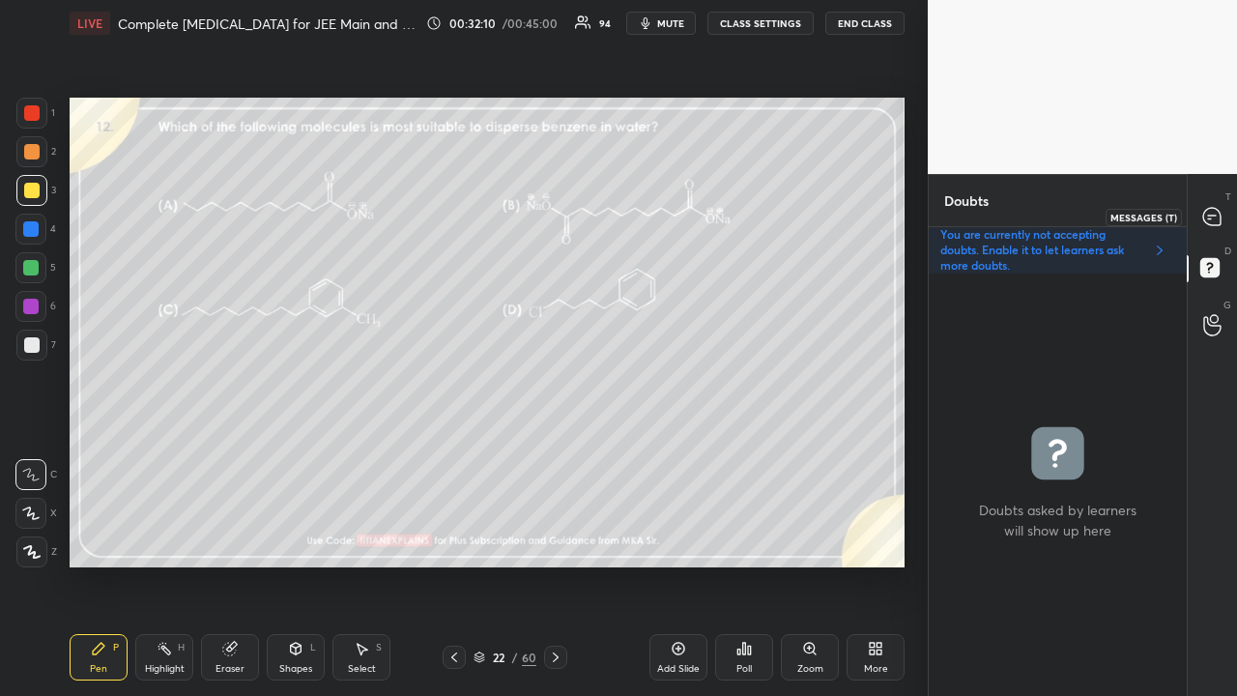
click at [1212, 223] on icon at bounding box center [1211, 216] width 17 height 17
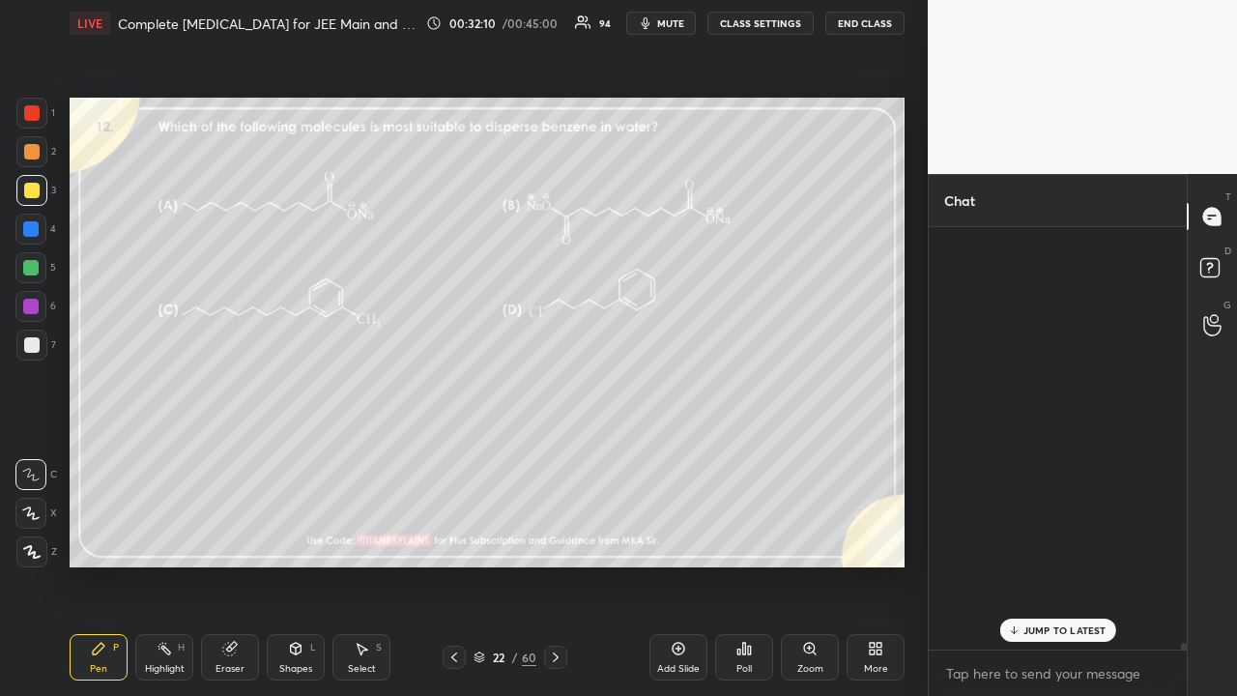
scroll to position [416, 252]
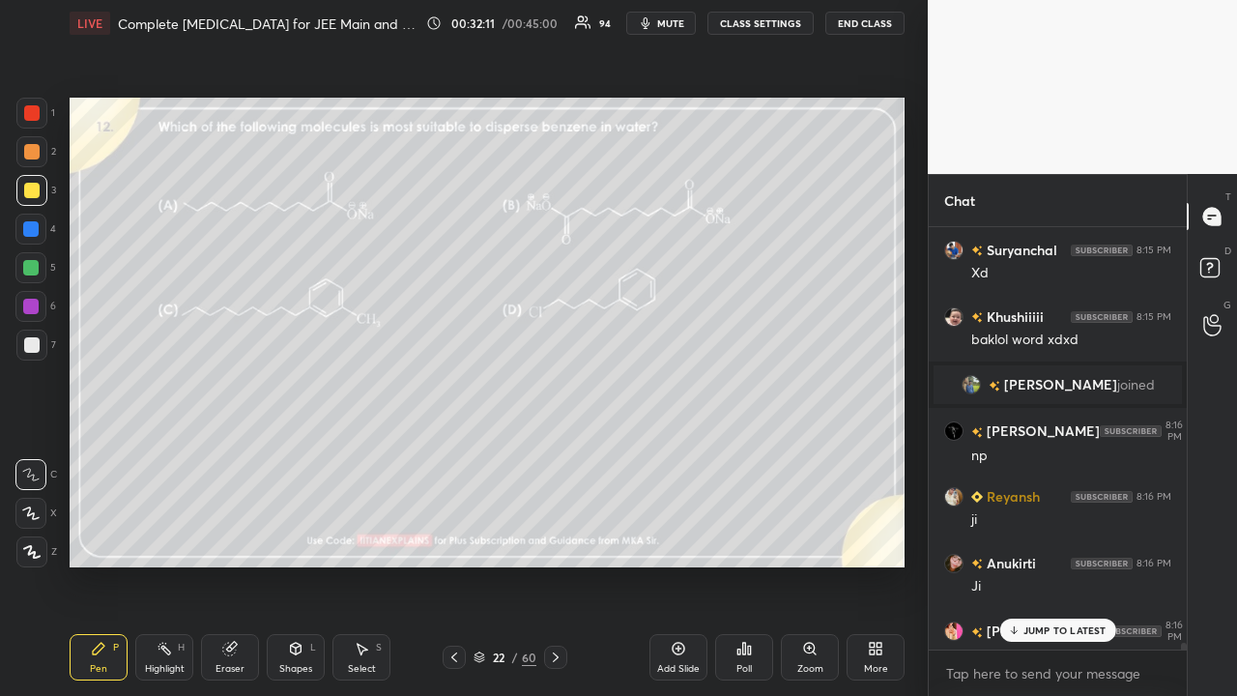
click at [1024, 564] on p "JUMP TO LATEST" at bounding box center [1064, 630] width 83 height 12
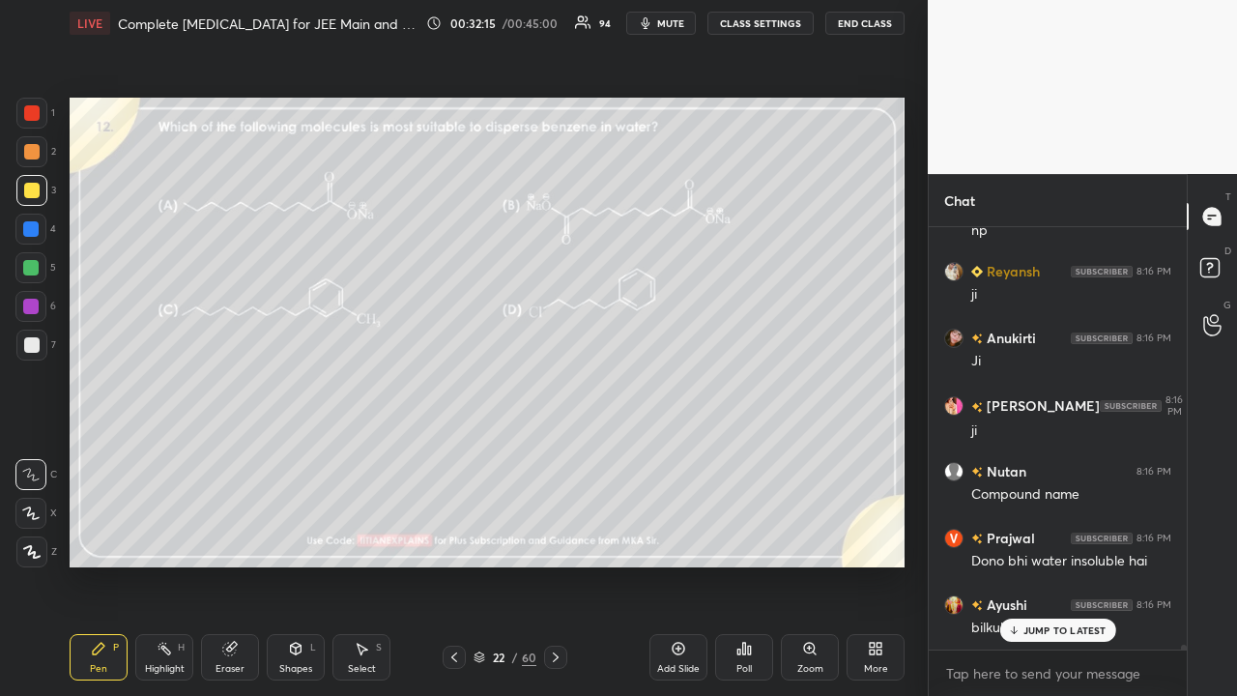
scroll to position [34183, 0]
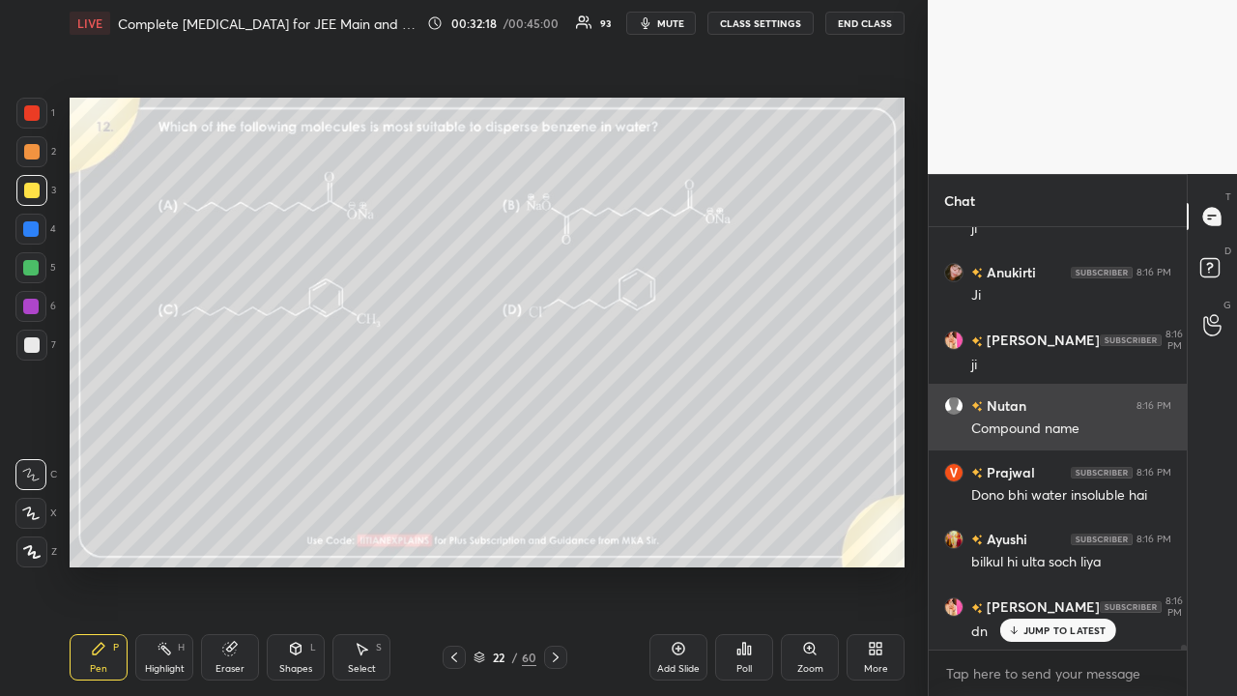
click at [967, 403] on div "grid" at bounding box center [957, 405] width 27 height 19
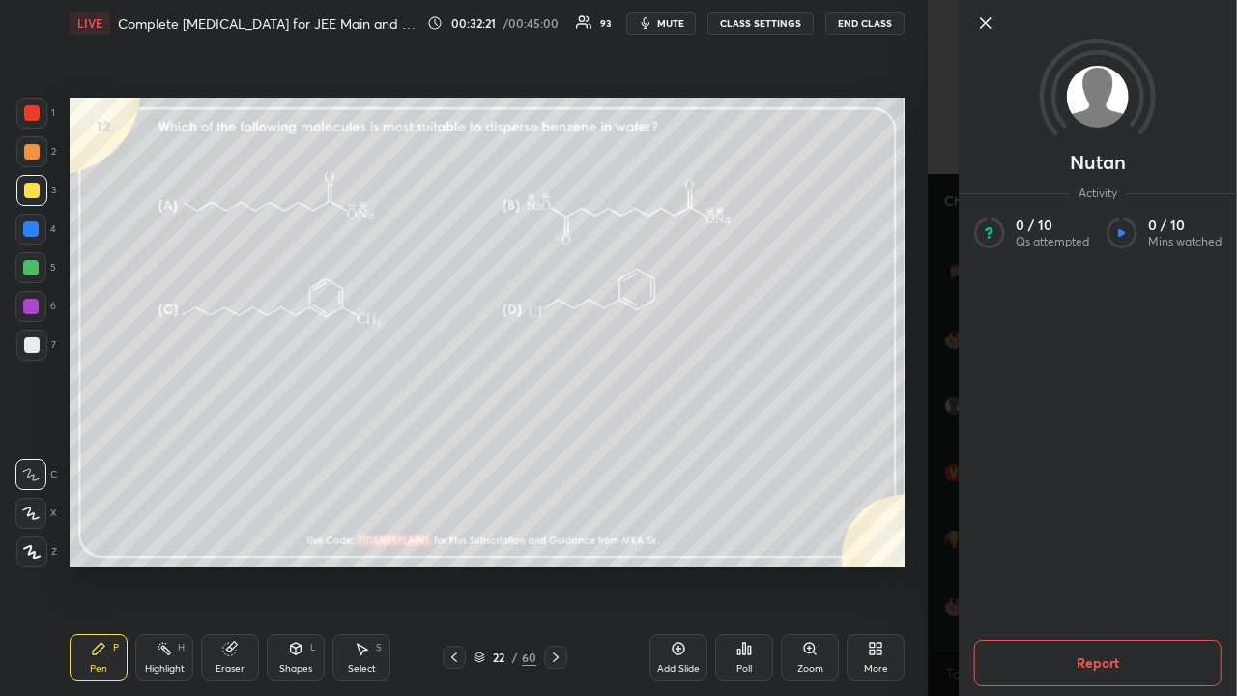
click at [937, 298] on div "Nutan Activity 0 / 10 Qs attempted 0 / 10 Mins watched Report" at bounding box center [1082, 348] width 309 height 696
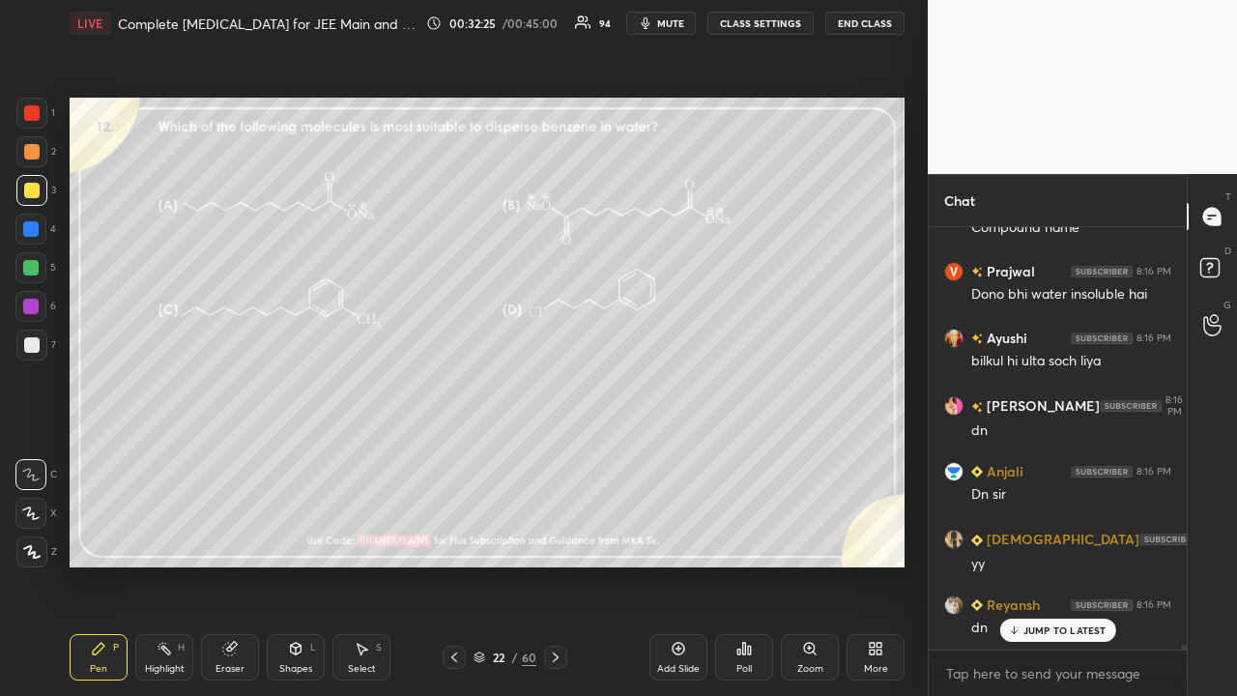
scroll to position [34450, 0]
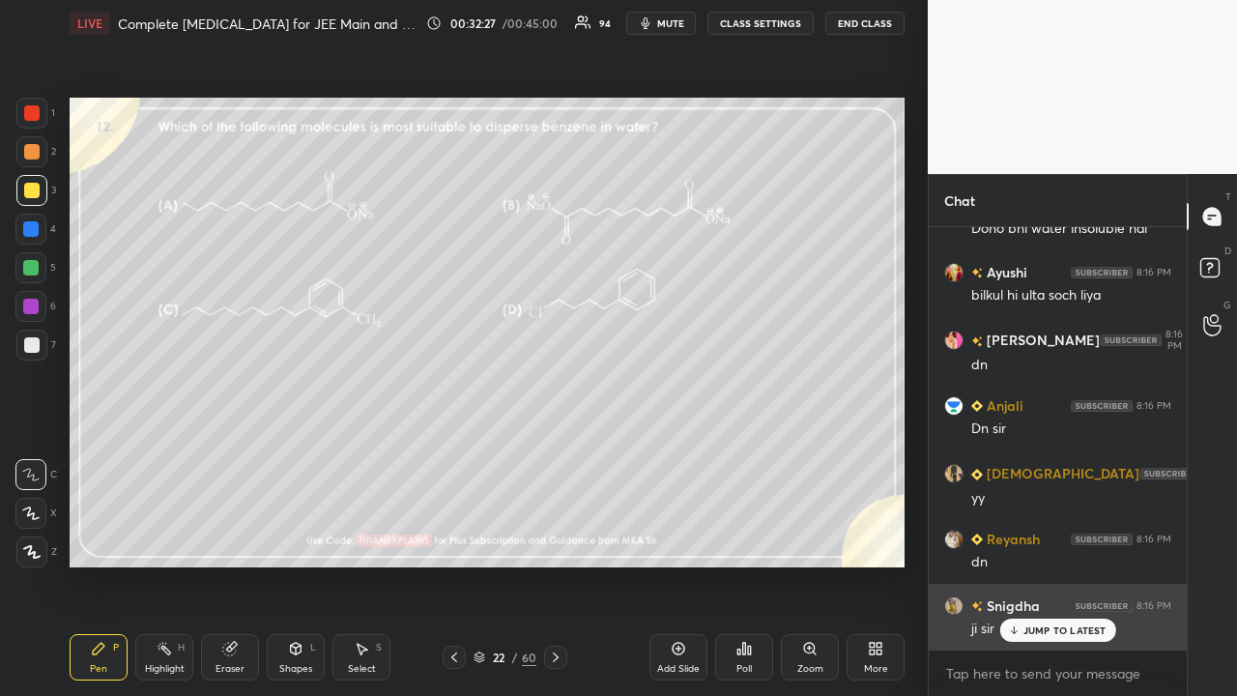
click at [1029, 564] on p "JUMP TO LATEST" at bounding box center [1064, 630] width 83 height 12
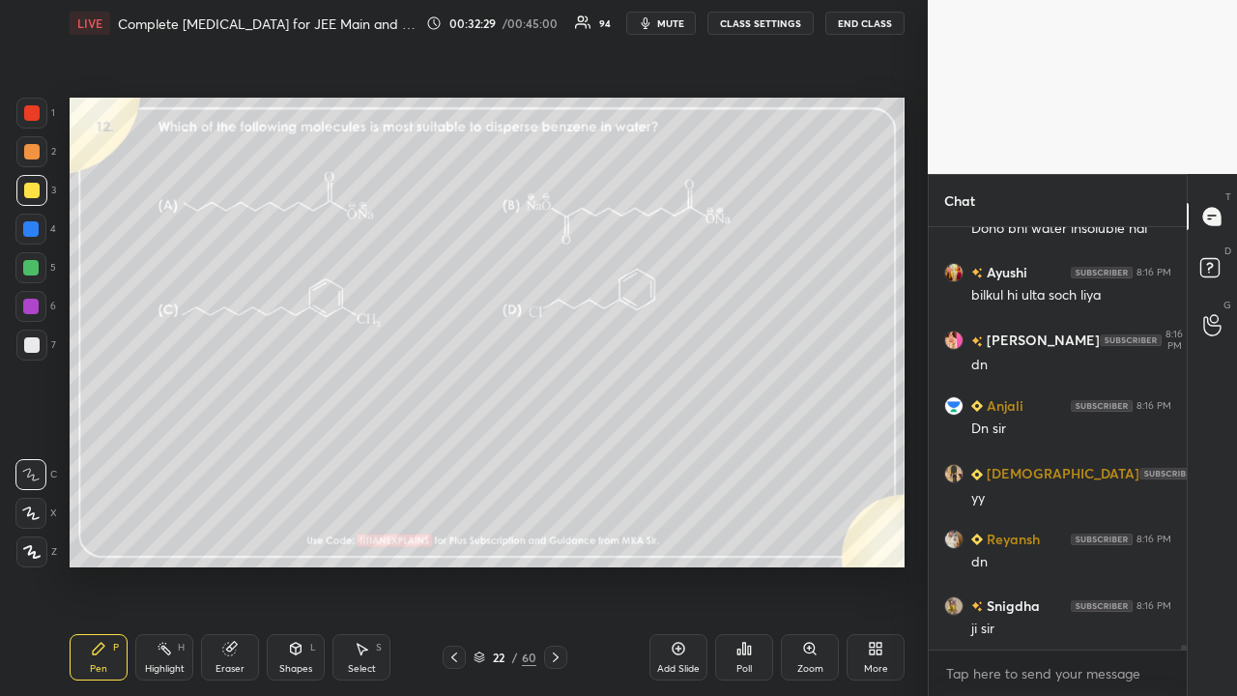
click at [551, 564] on icon at bounding box center [555, 656] width 15 height 15
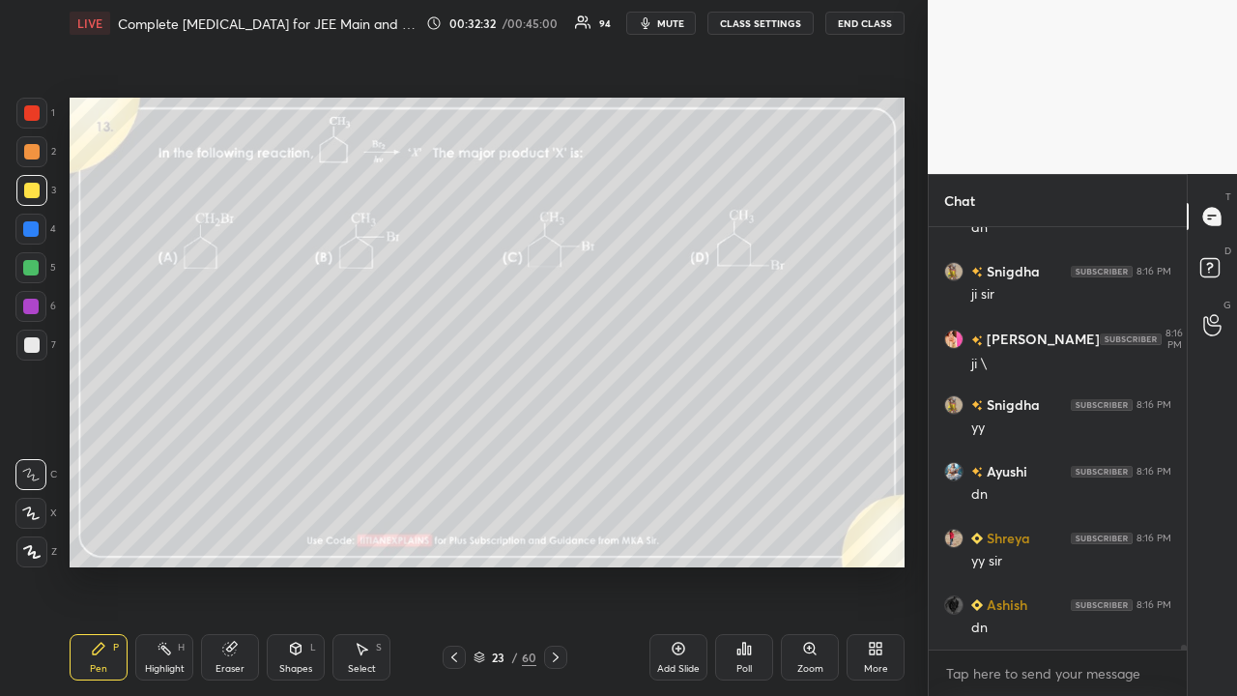
scroll to position [34867, 0]
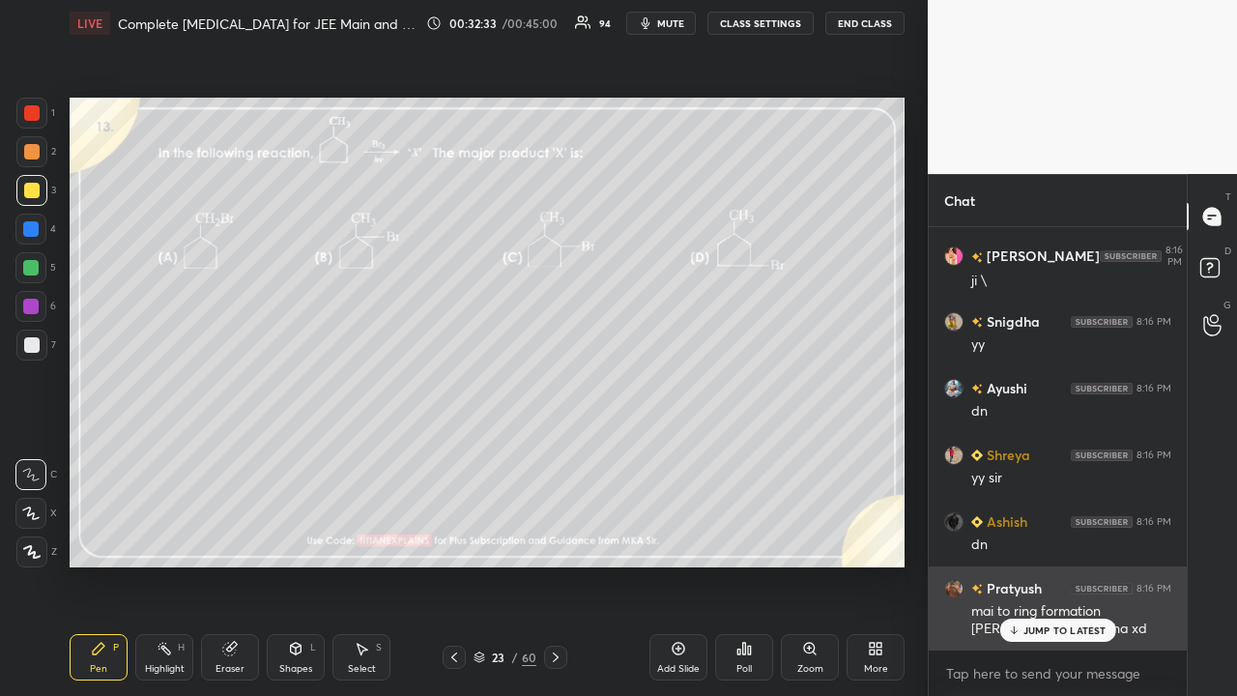
drag, startPoint x: 1039, startPoint y: 631, endPoint x: 977, endPoint y: 648, distance: 64.2
click at [1040, 564] on p "JUMP TO LATEST" at bounding box center [1064, 630] width 83 height 12
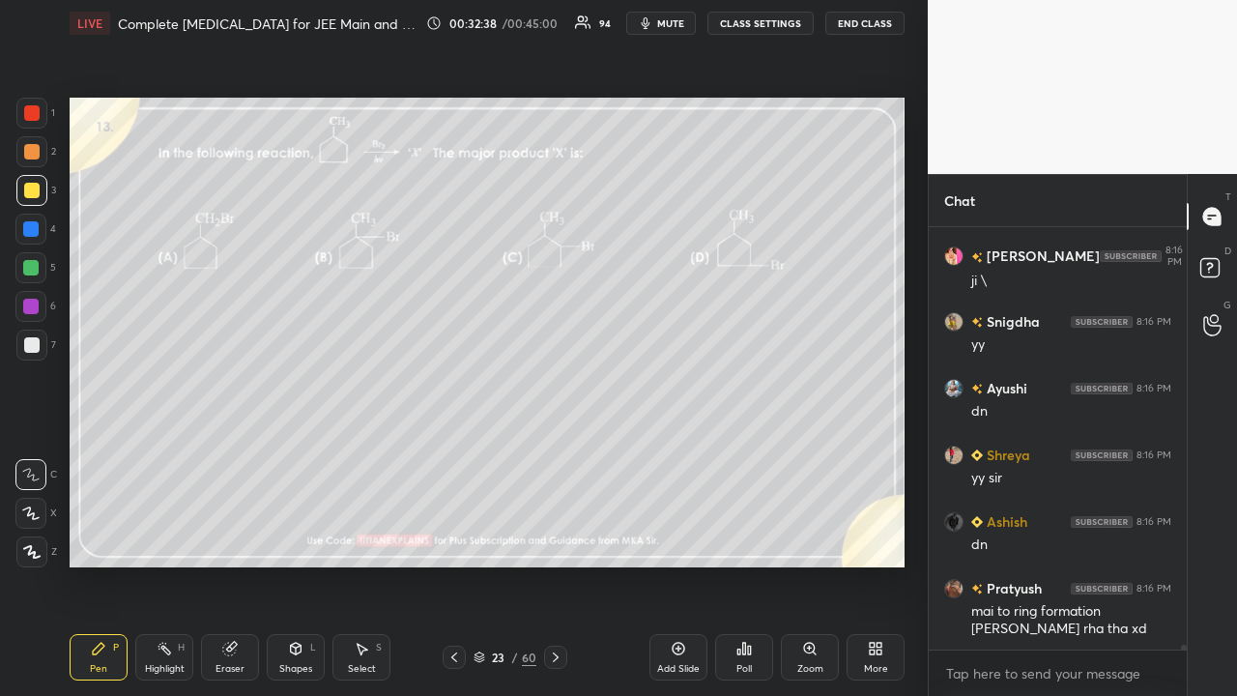
click at [738, 564] on div "Poll" at bounding box center [743, 669] width 15 height 10
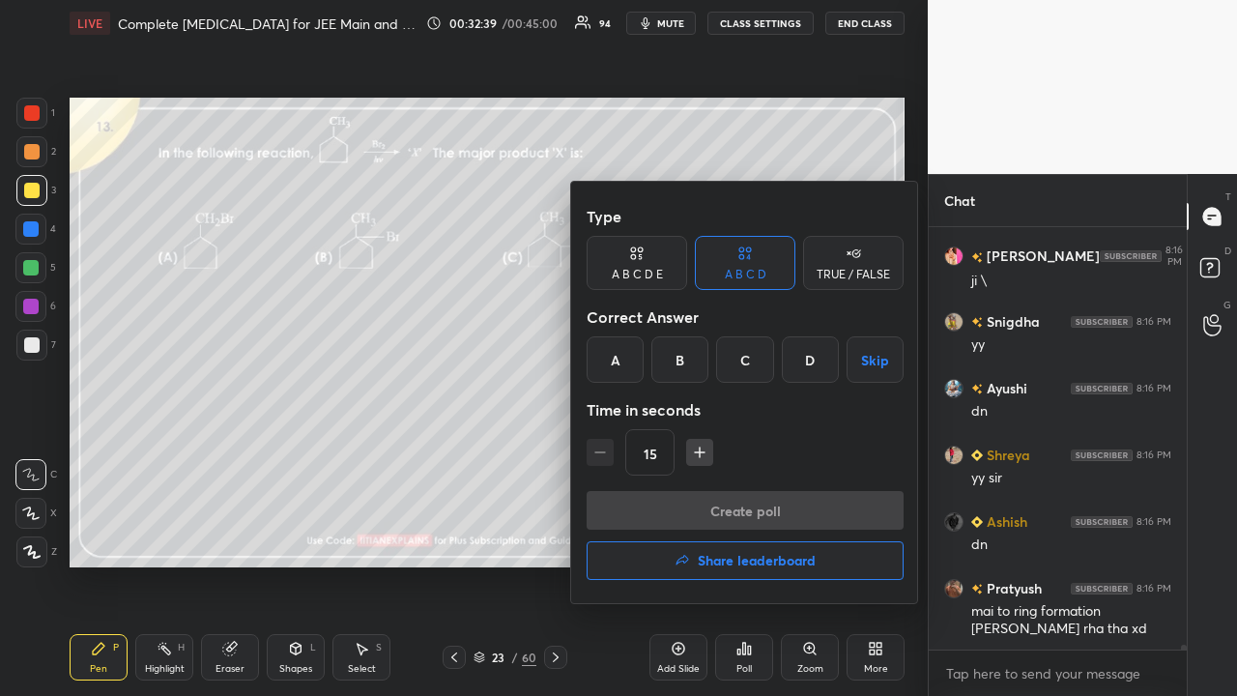
click at [682, 364] on div "B" at bounding box center [679, 359] width 57 height 46
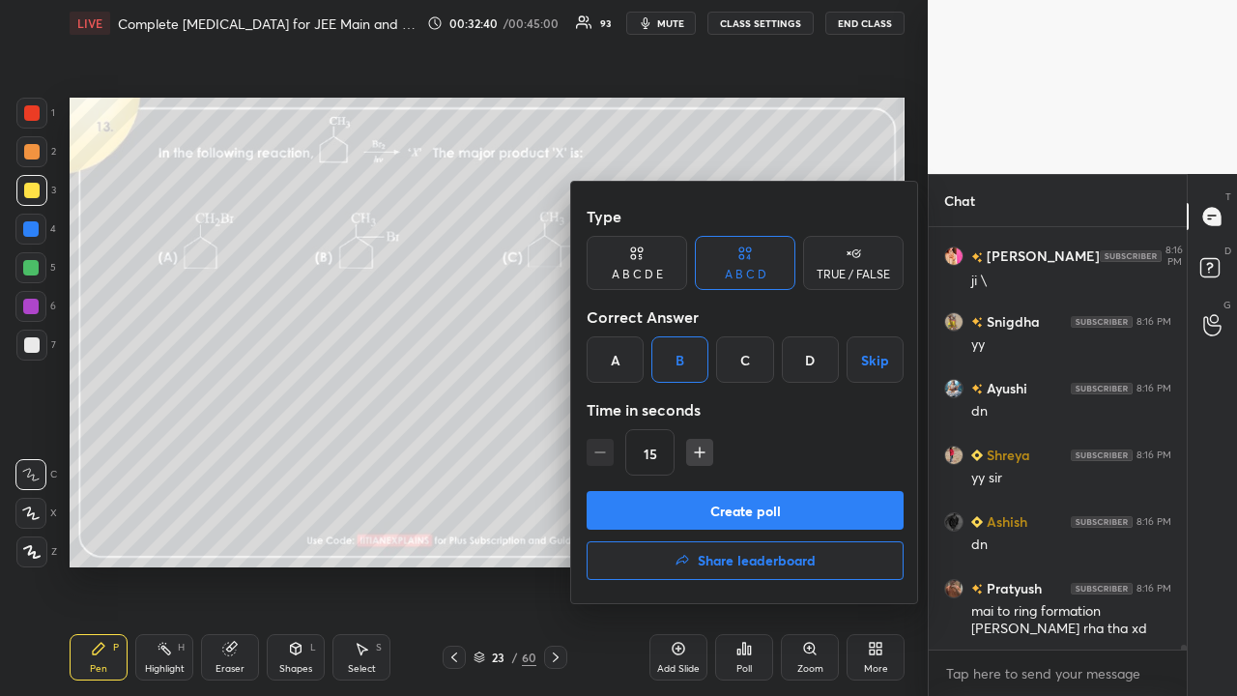
click at [667, 505] on button "Create poll" at bounding box center [745, 510] width 317 height 39
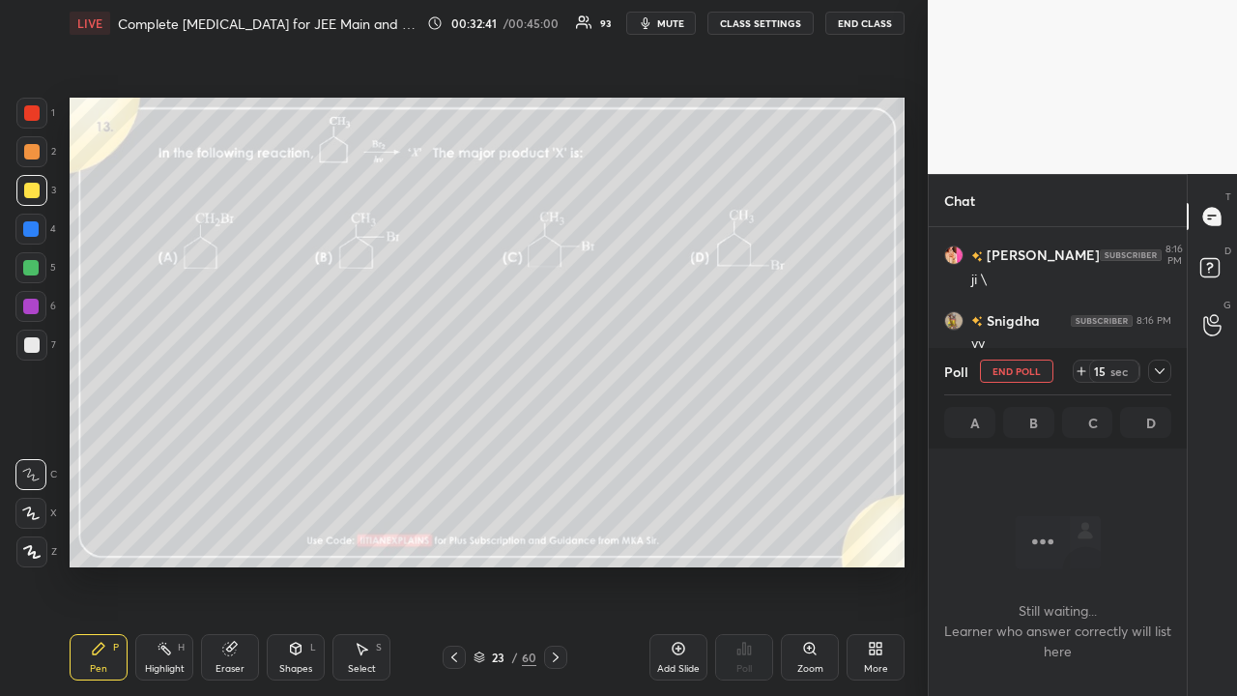
scroll to position [362, 252]
click at [1160, 373] on icon at bounding box center [1160, 371] width 10 height 6
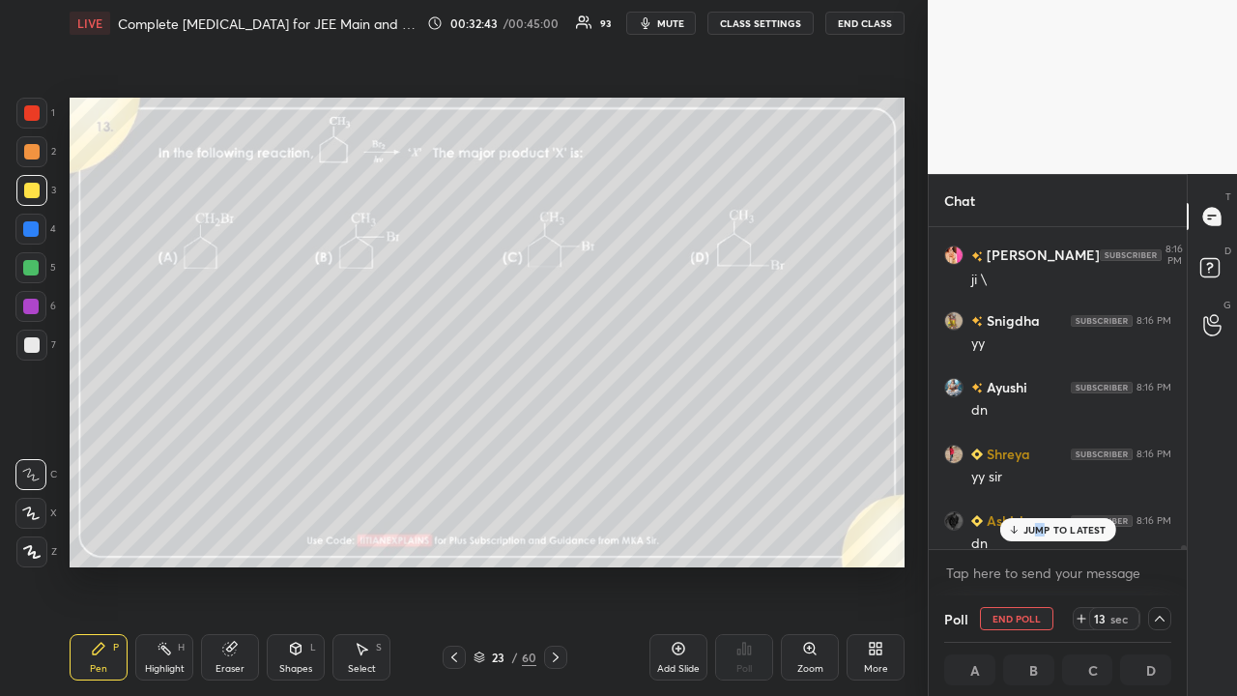
scroll to position [1, 6]
click at [1055, 533] on p "JUMP TO LATEST" at bounding box center [1064, 530] width 83 height 12
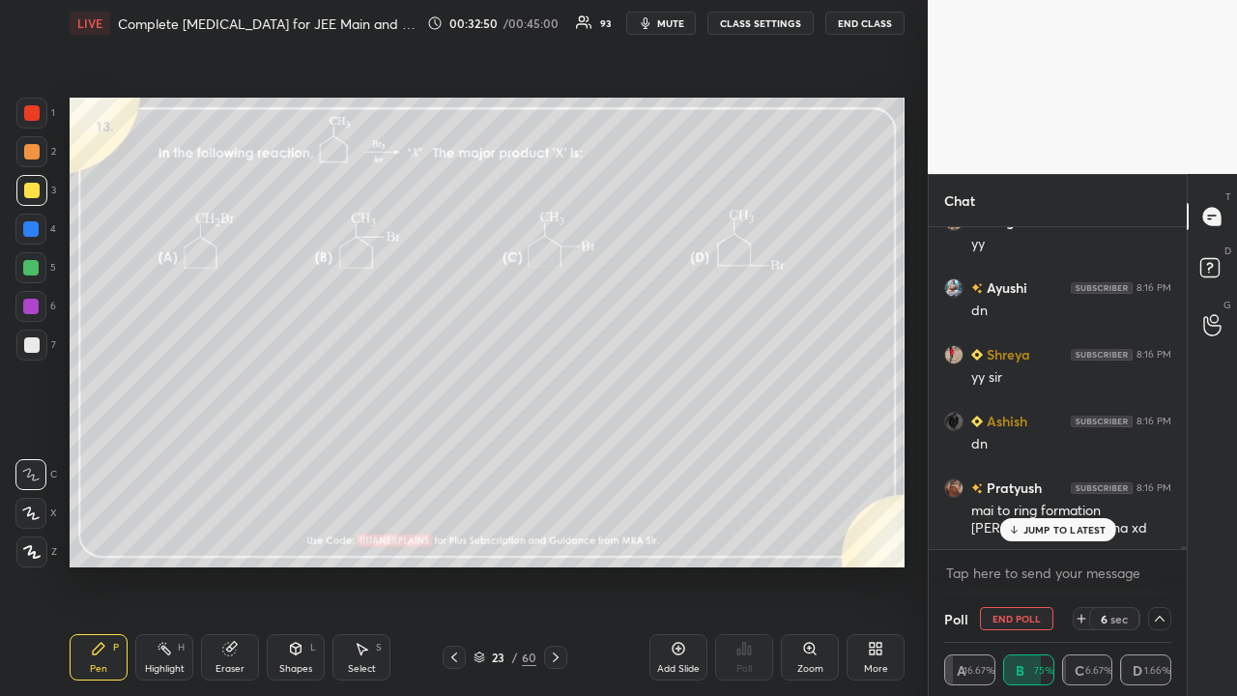
scroll to position [35037, 0]
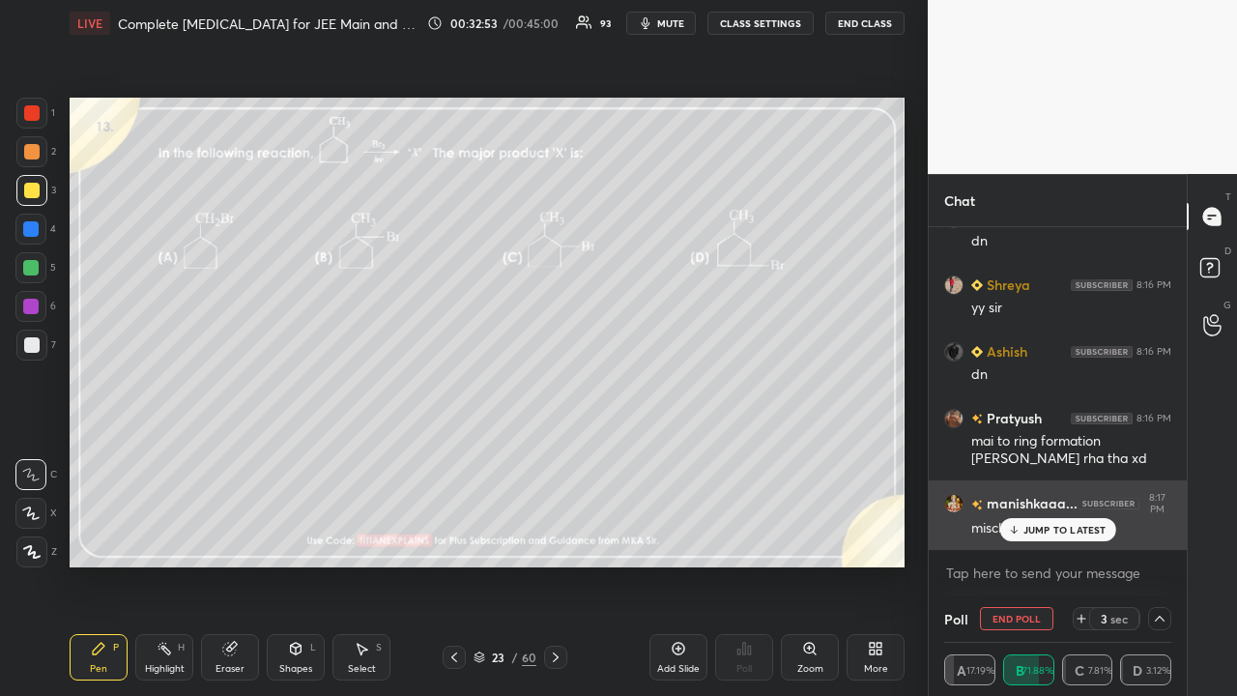
drag, startPoint x: 1062, startPoint y: 531, endPoint x: 1048, endPoint y: 538, distance: 16.4
click at [1061, 533] on p "JUMP TO LATEST" at bounding box center [1064, 530] width 83 height 12
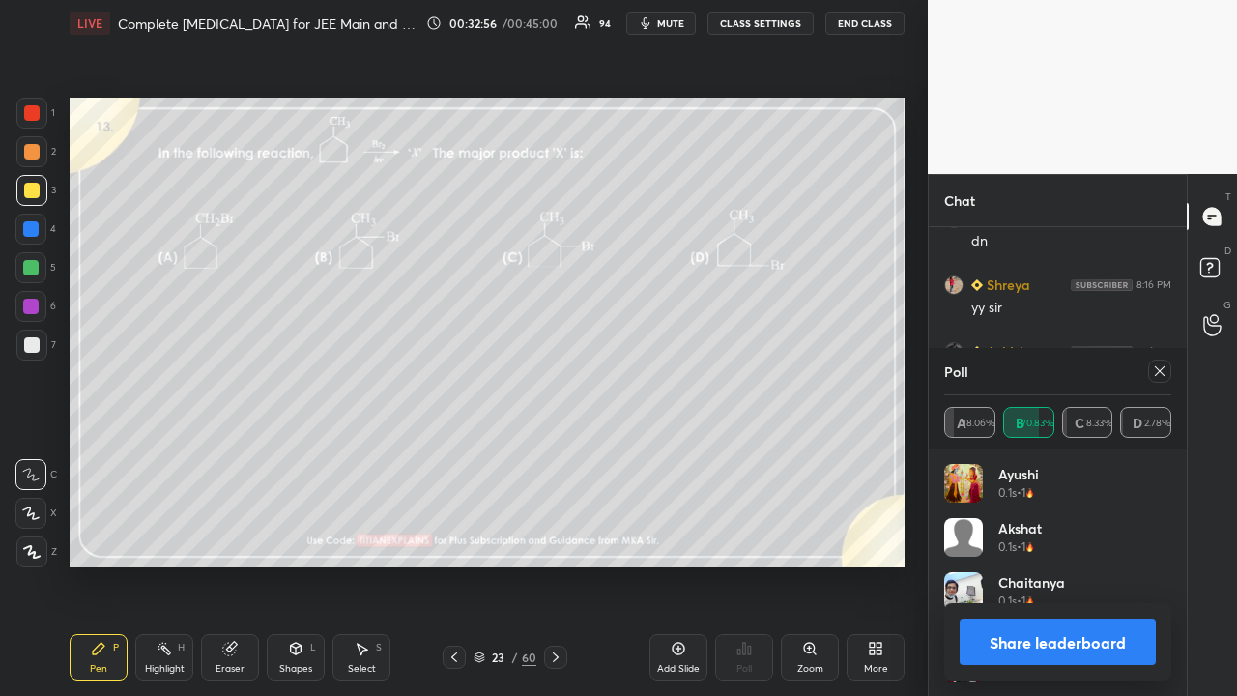
scroll to position [6, 6]
click at [1163, 375] on icon at bounding box center [1159, 370] width 15 height 15
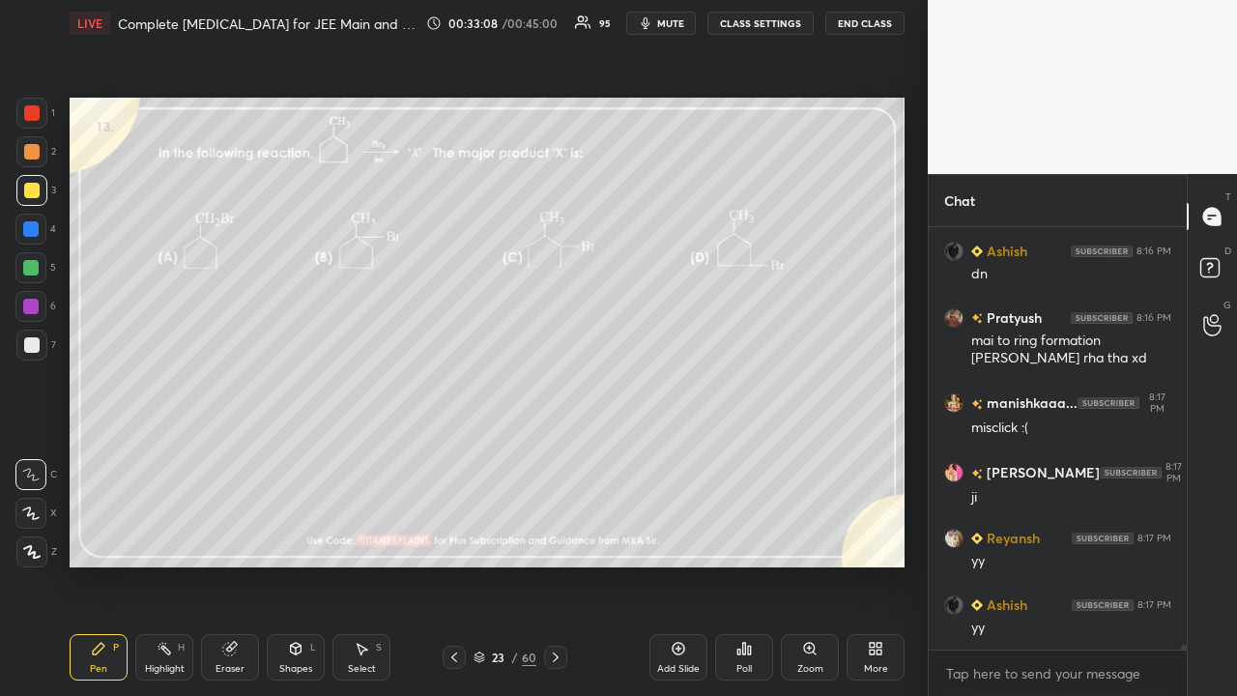
click at [563, 564] on div at bounding box center [555, 657] width 23 height 23
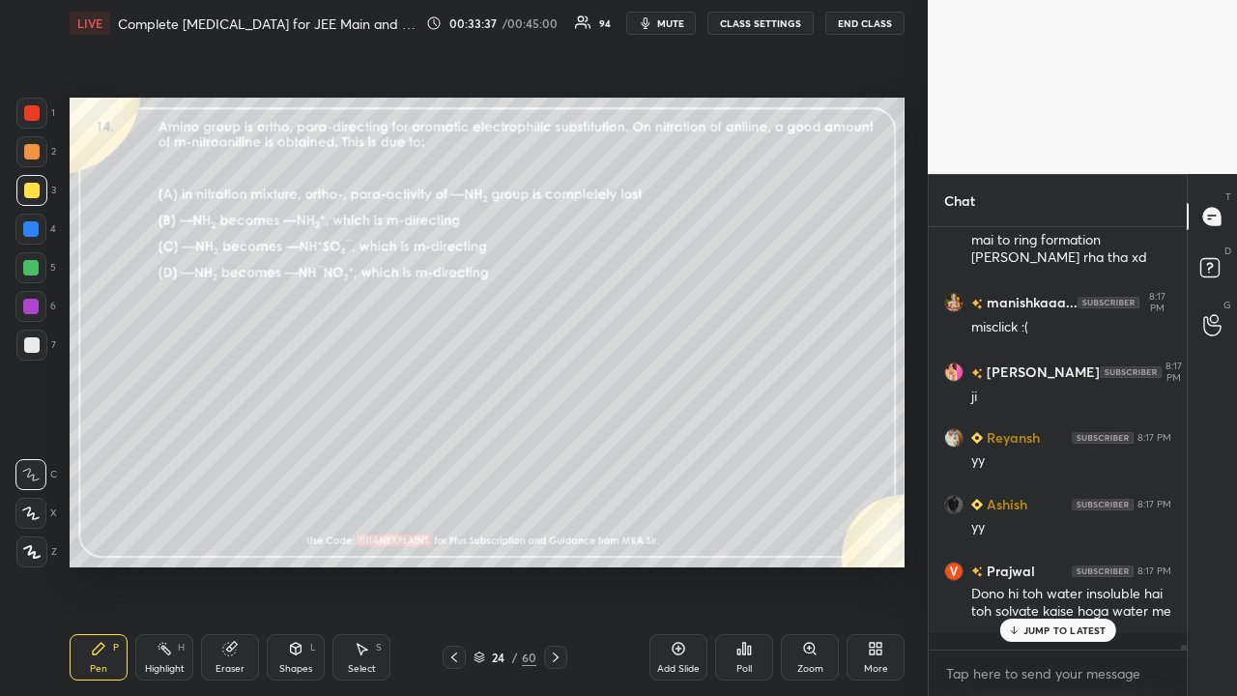
click at [443, 564] on div at bounding box center [454, 657] width 23 height 23
click at [441, 564] on div "23 / 60" at bounding box center [504, 657] width 290 height 23
click at [446, 564] on icon at bounding box center [453, 656] width 15 height 15
click at [1219, 260] on icon at bounding box center [1212, 270] width 35 height 35
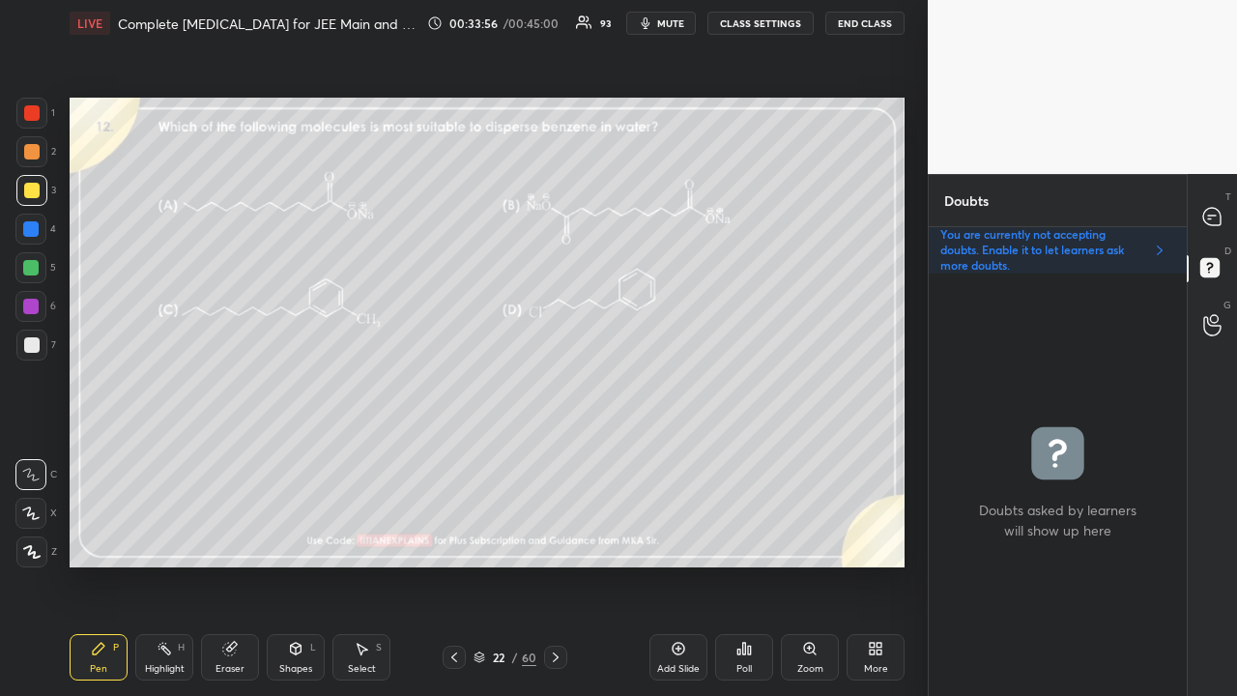
click at [1220, 205] on div at bounding box center [1212, 216] width 39 height 35
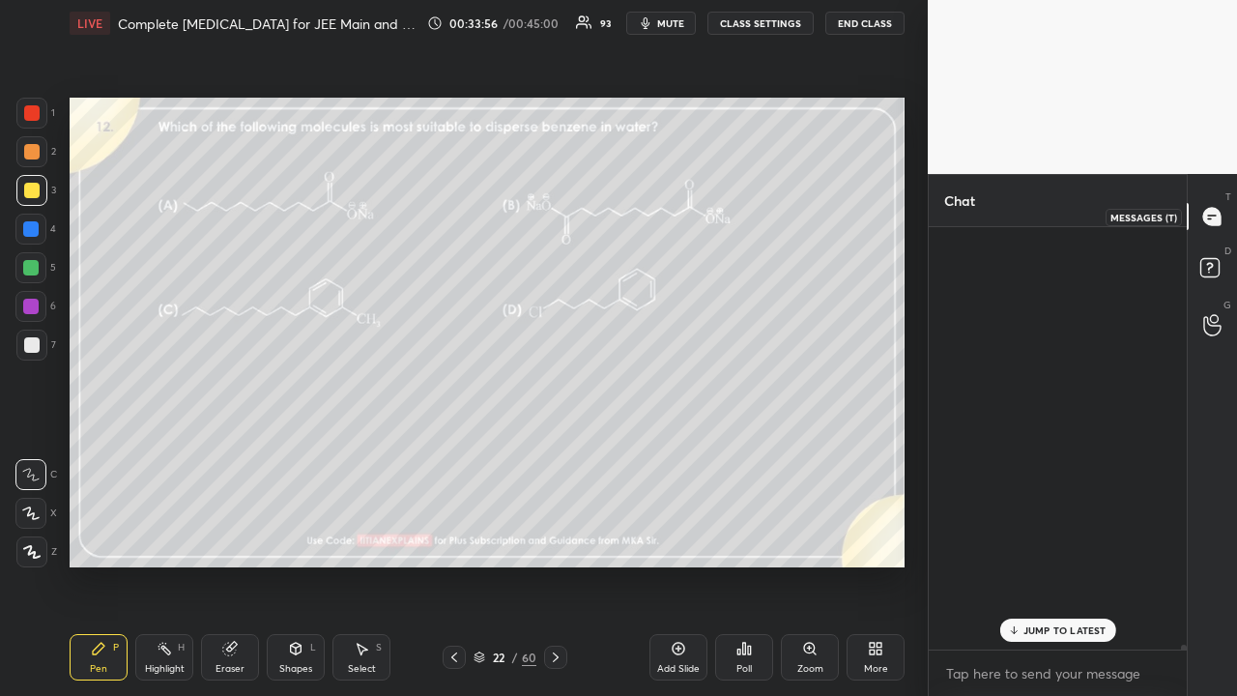
scroll to position [416, 252]
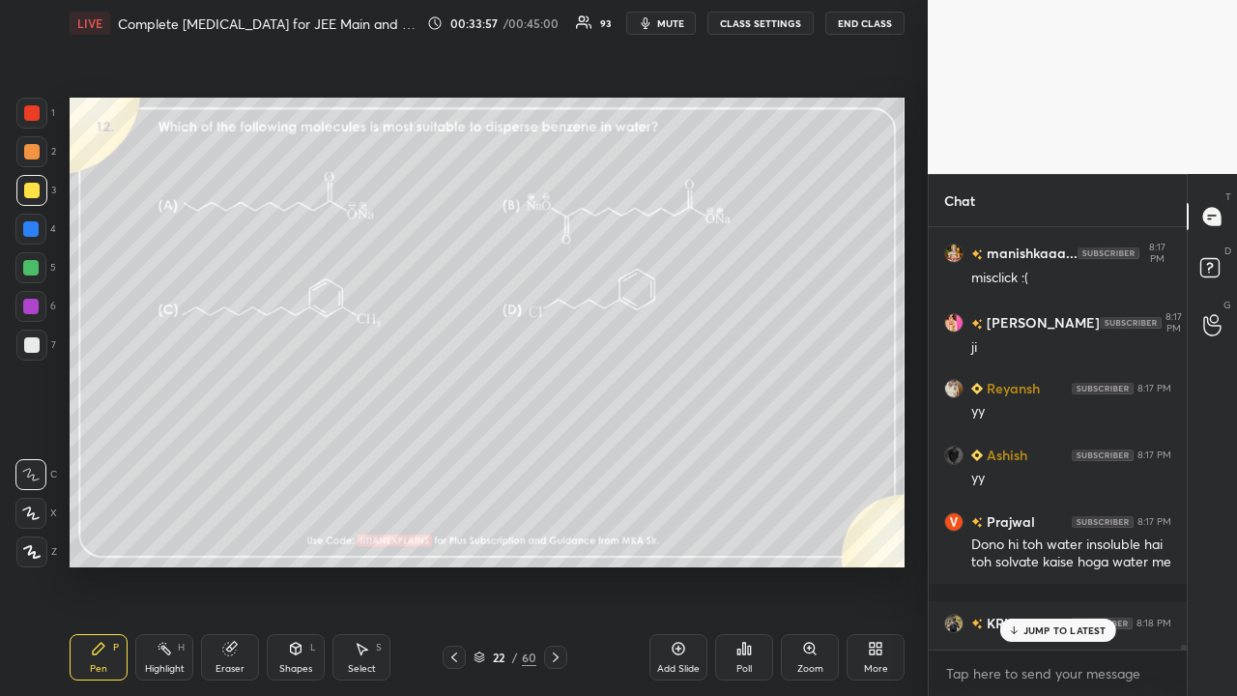
click at [1042, 564] on p "JUMP TO LATEST" at bounding box center [1064, 630] width 83 height 12
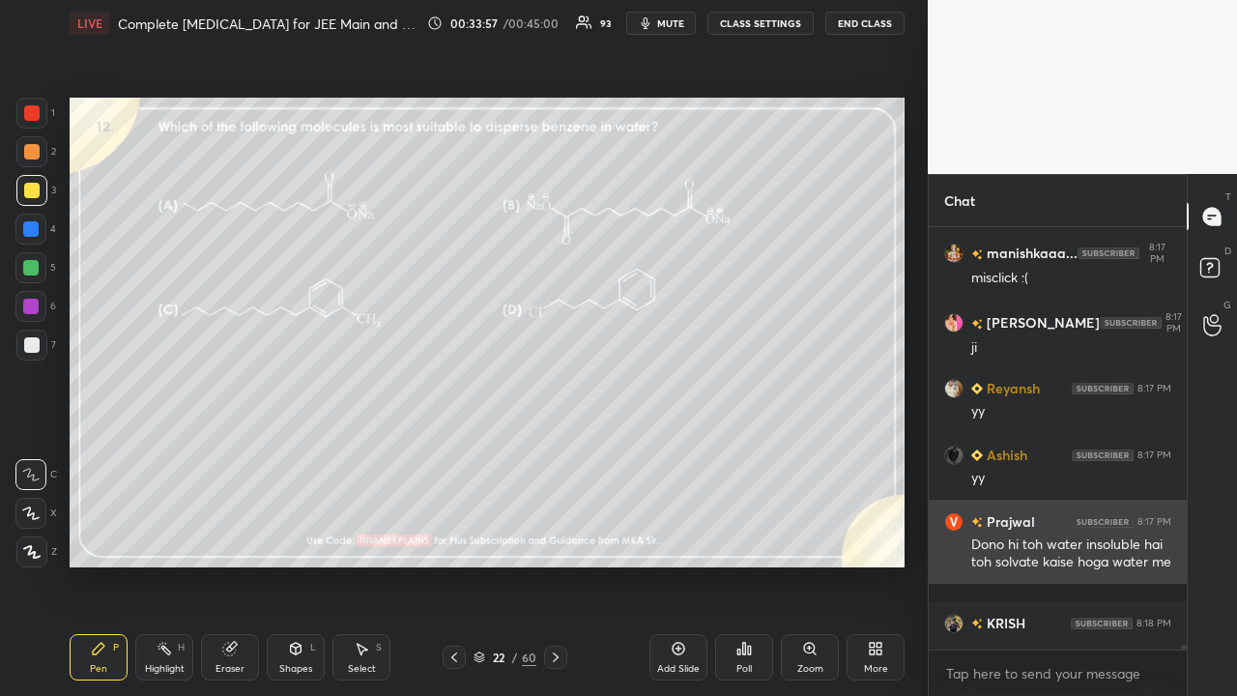
scroll to position [35306, 0]
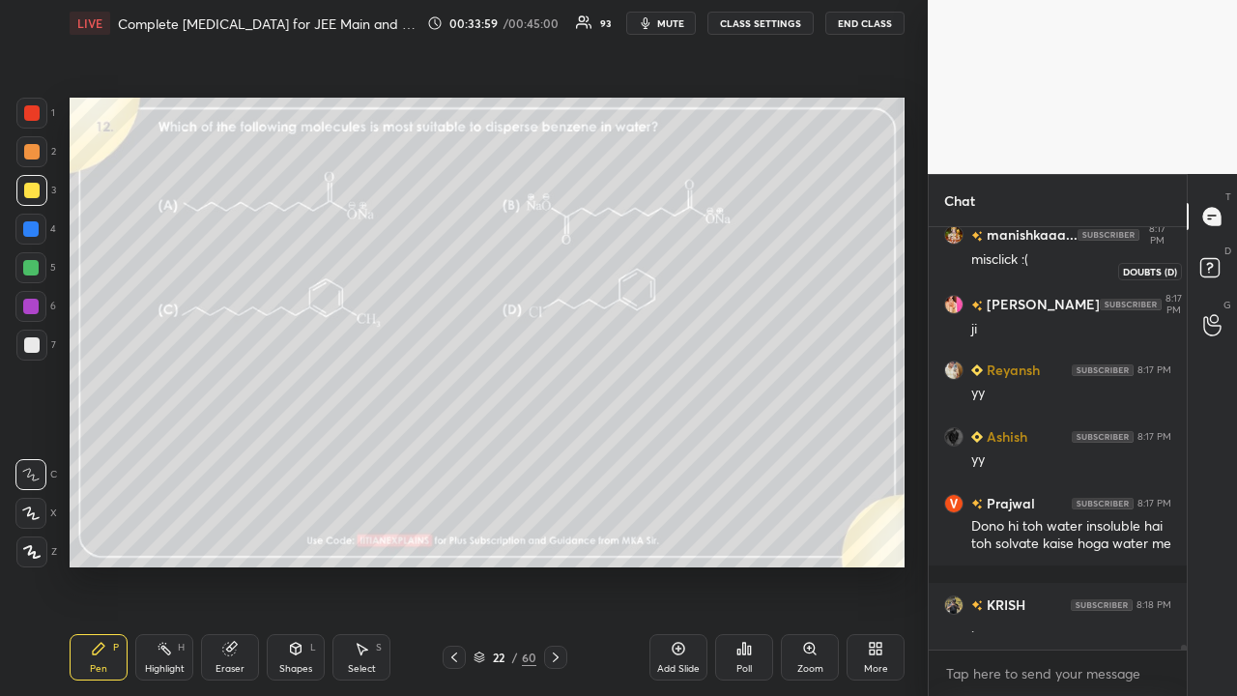
click at [1220, 270] on icon at bounding box center [1212, 270] width 35 height 35
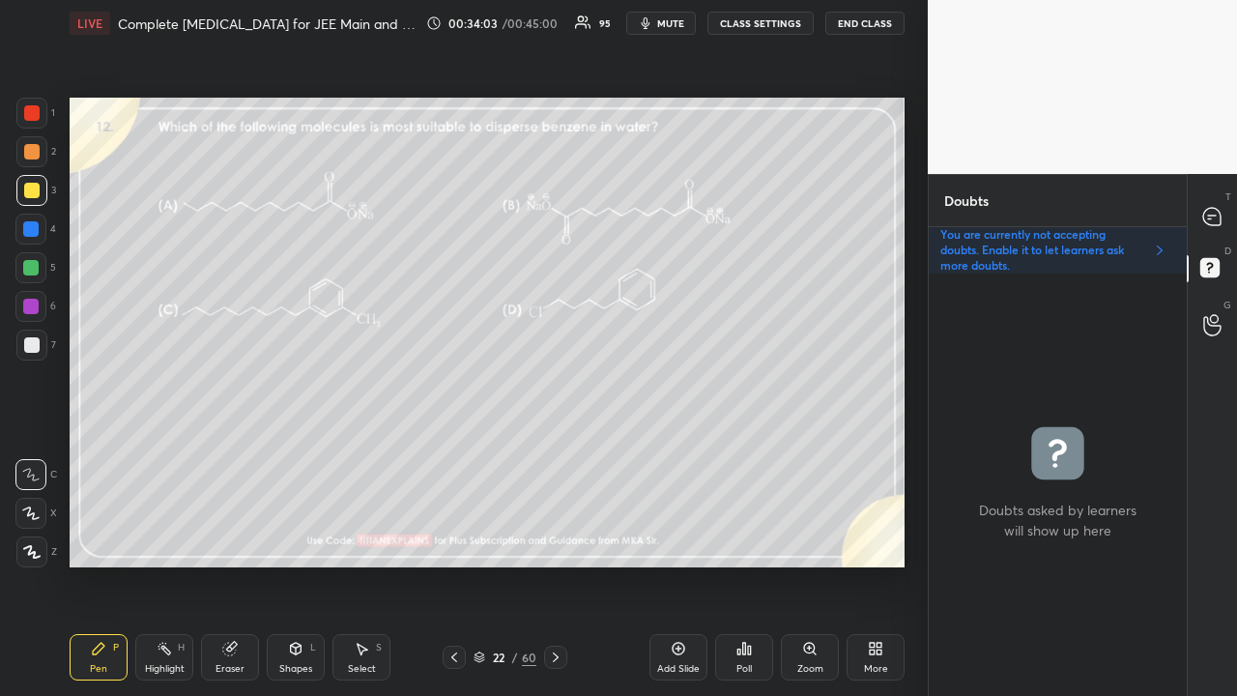
click at [551, 564] on icon at bounding box center [555, 656] width 15 height 15
click at [550, 564] on icon at bounding box center [555, 656] width 15 height 15
click at [1231, 211] on div "T Messages (T)" at bounding box center [1212, 216] width 49 height 54
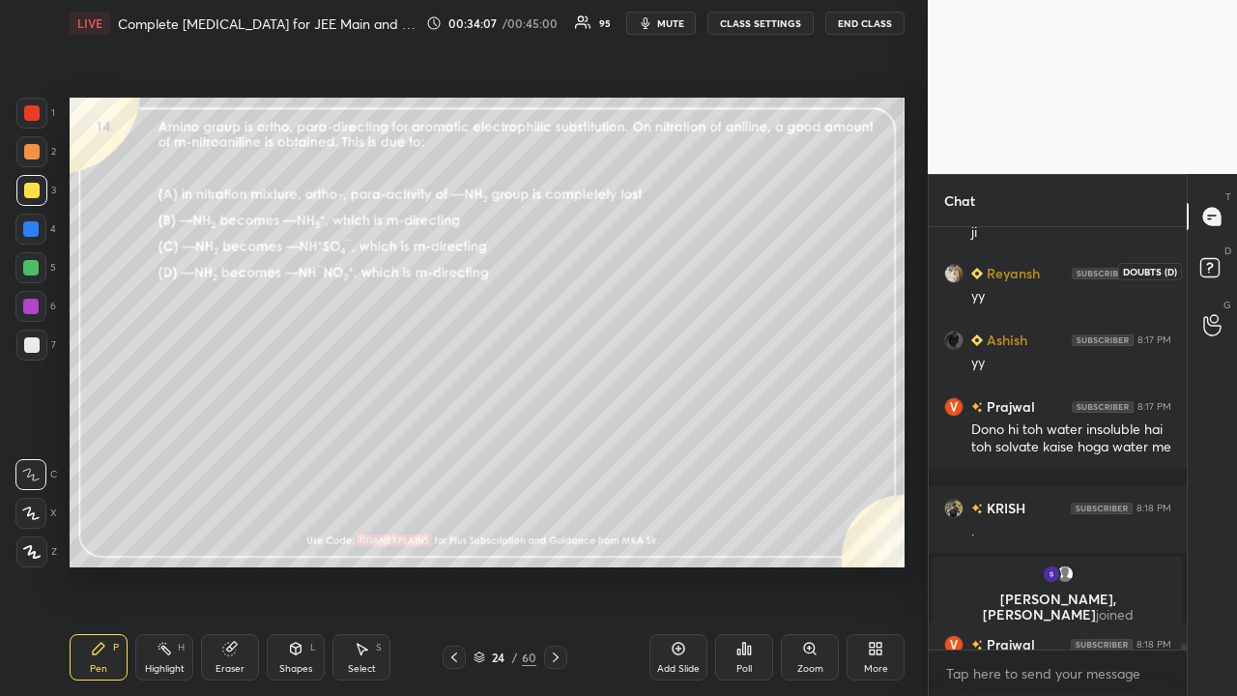
click at [1228, 263] on icon at bounding box center [1212, 270] width 35 height 35
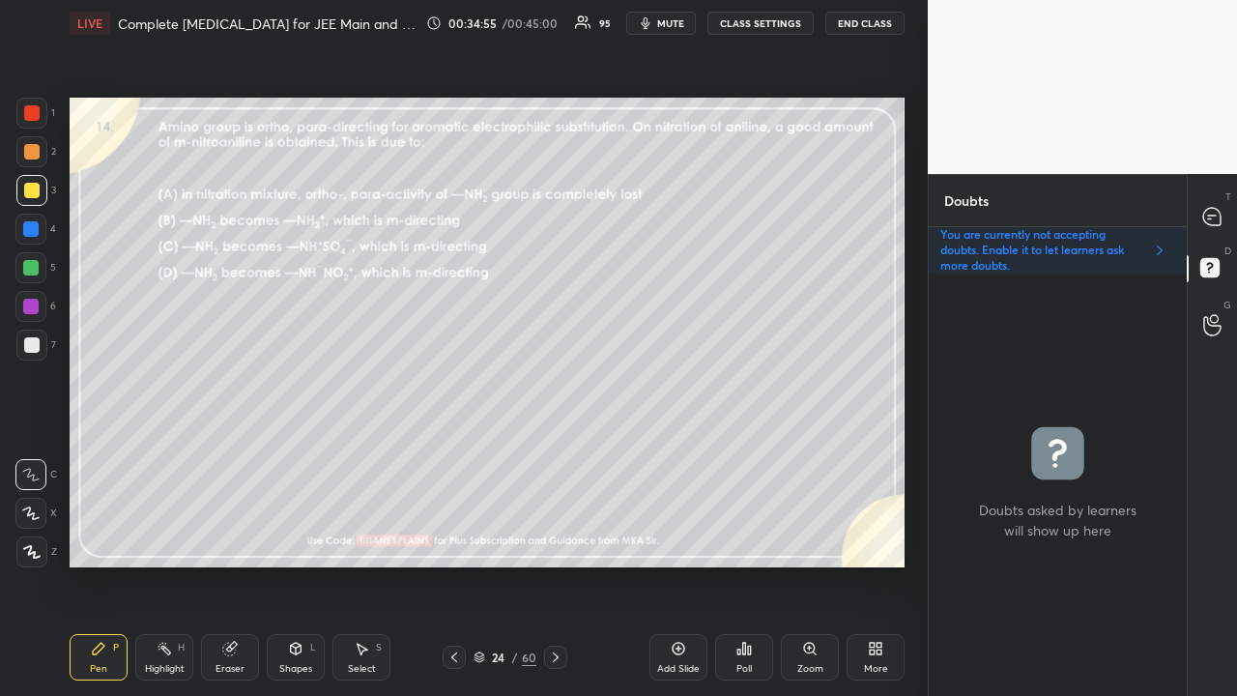
click at [735, 564] on div "Poll" at bounding box center [744, 657] width 58 height 46
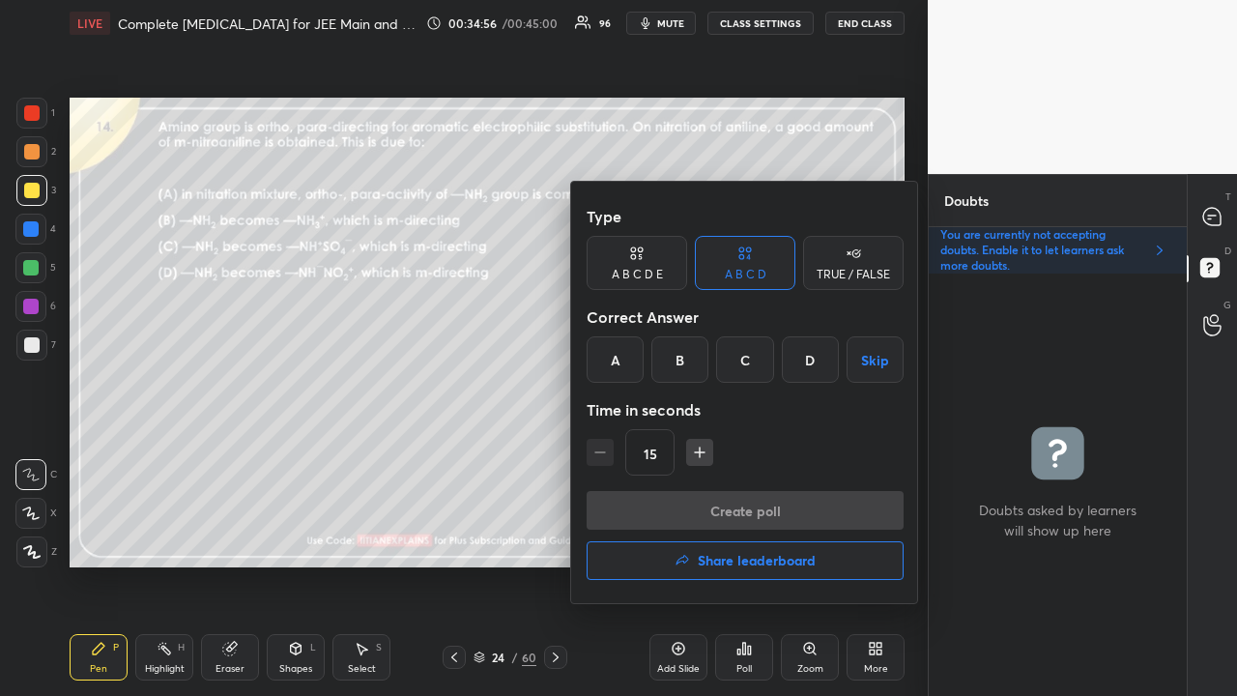
click at [675, 359] on div "B" at bounding box center [679, 359] width 57 height 46
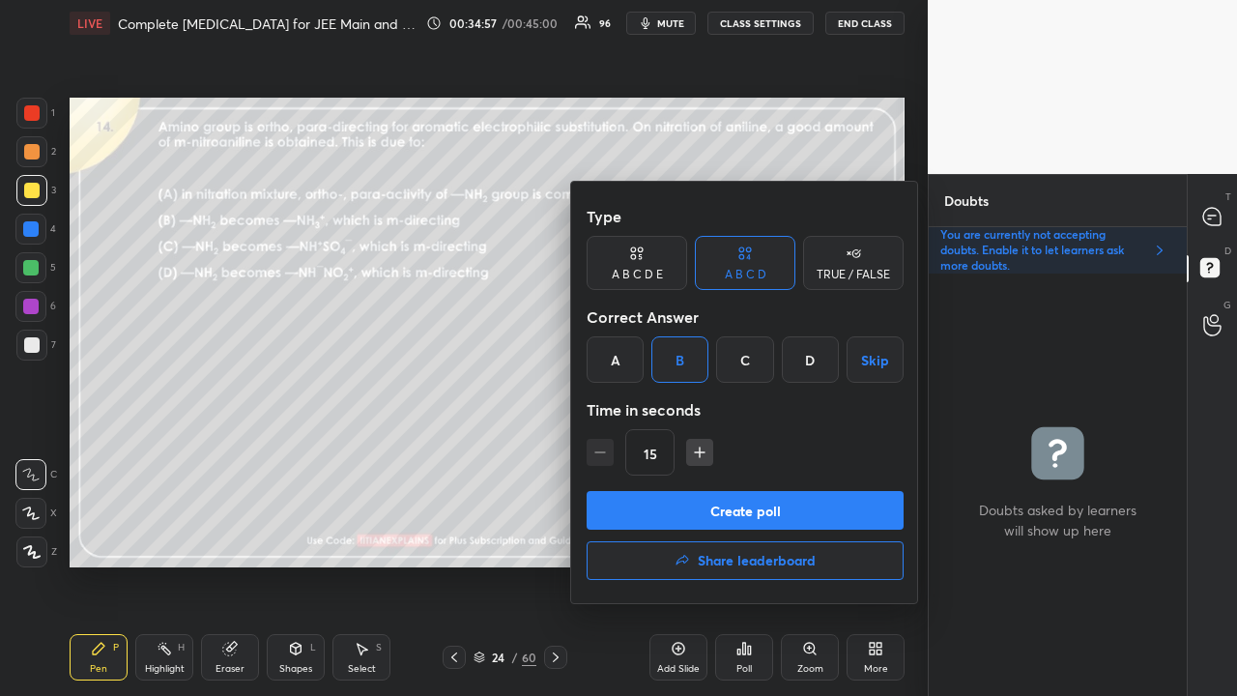
click at [661, 510] on button "Create poll" at bounding box center [745, 510] width 317 height 39
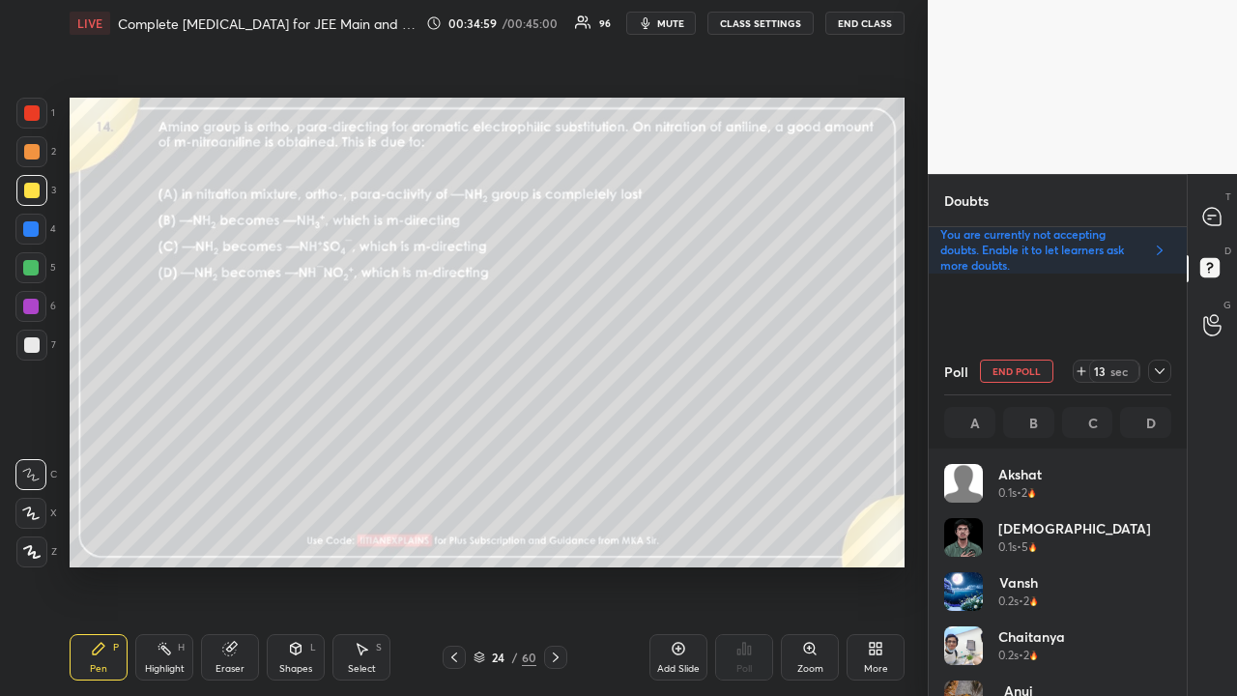
scroll to position [226, 221]
click at [1159, 368] on icon at bounding box center [1159, 370] width 15 height 15
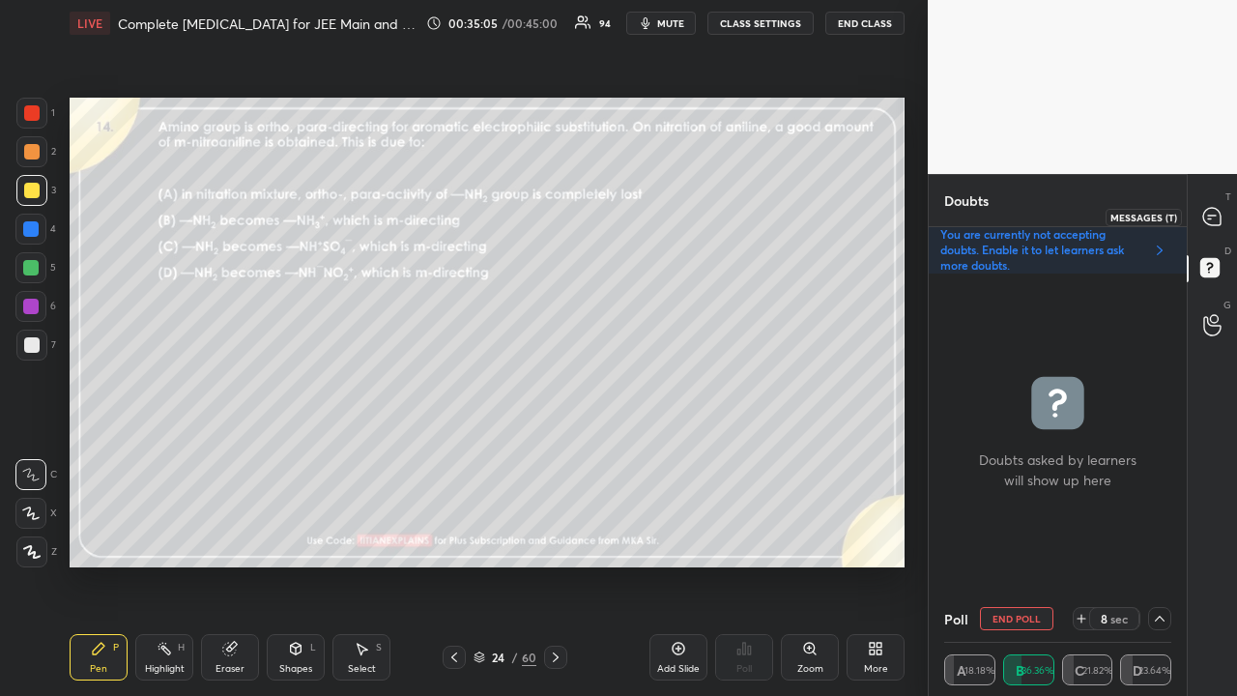
scroll to position [1, 6]
click at [1216, 207] on icon at bounding box center [1212, 217] width 20 height 20
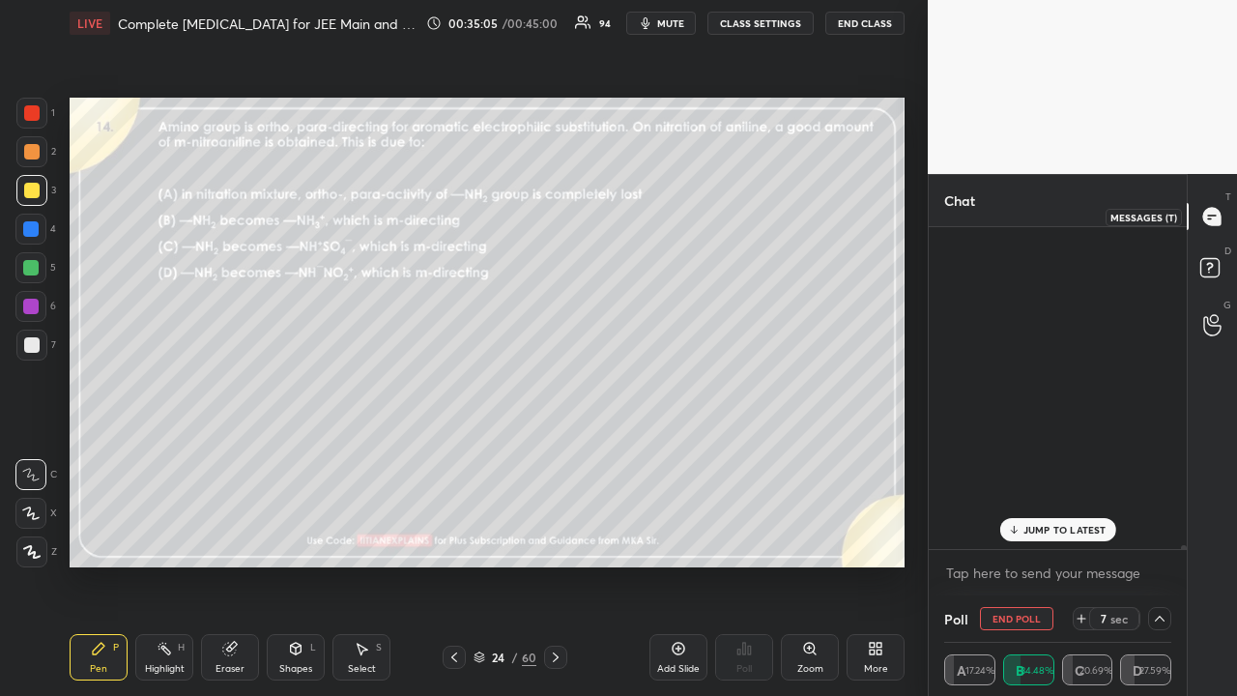
scroll to position [316, 252]
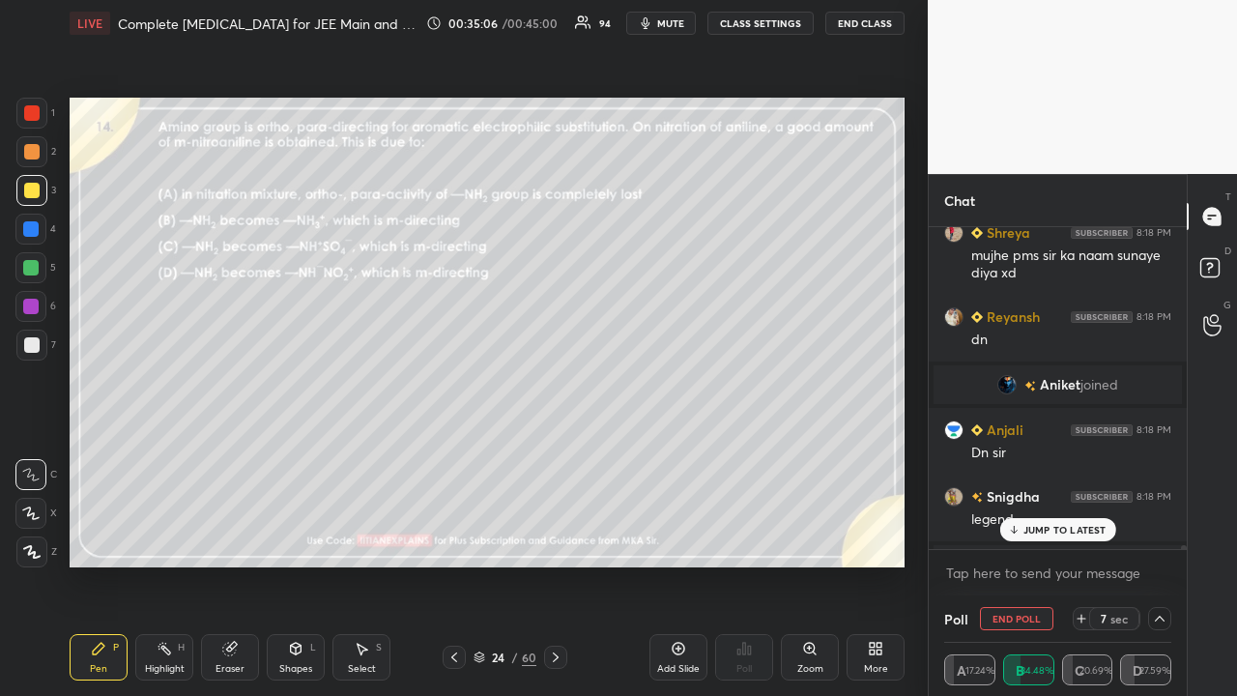
click at [1064, 533] on p "JUMP TO LATEST" at bounding box center [1064, 530] width 83 height 12
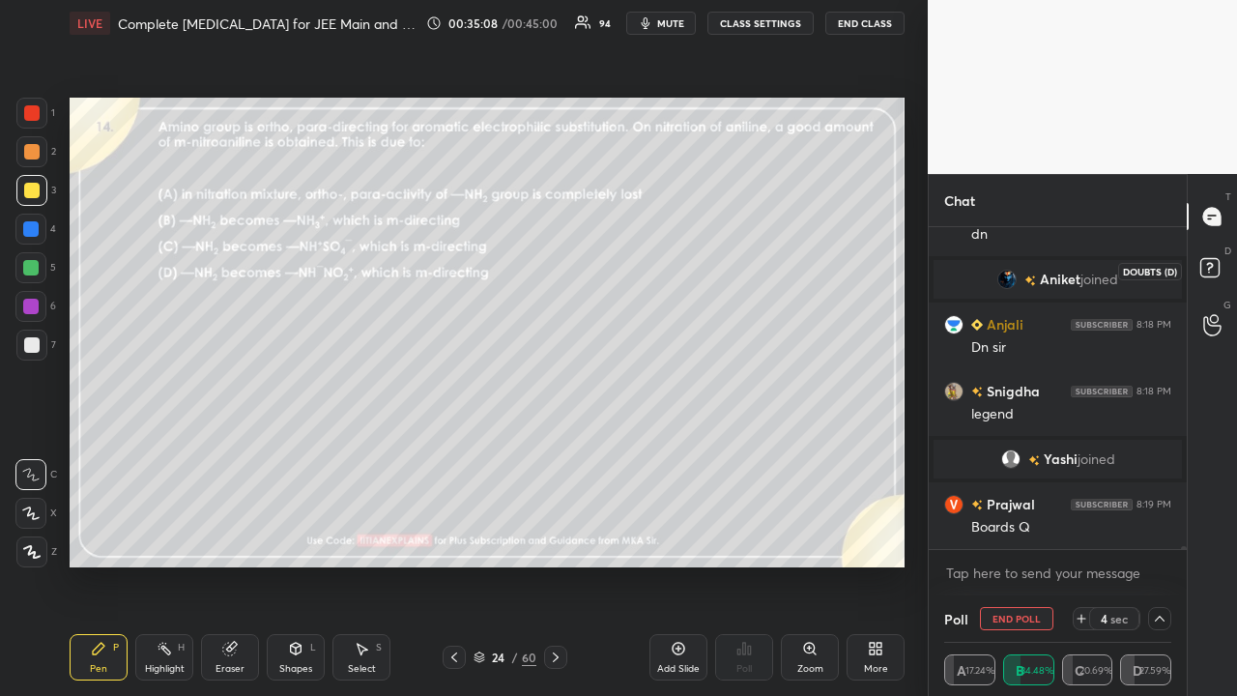
drag, startPoint x: 1216, startPoint y: 265, endPoint x: 1190, endPoint y: 273, distance: 27.2
click at [1218, 265] on rect at bounding box center [1209, 268] width 18 height 18
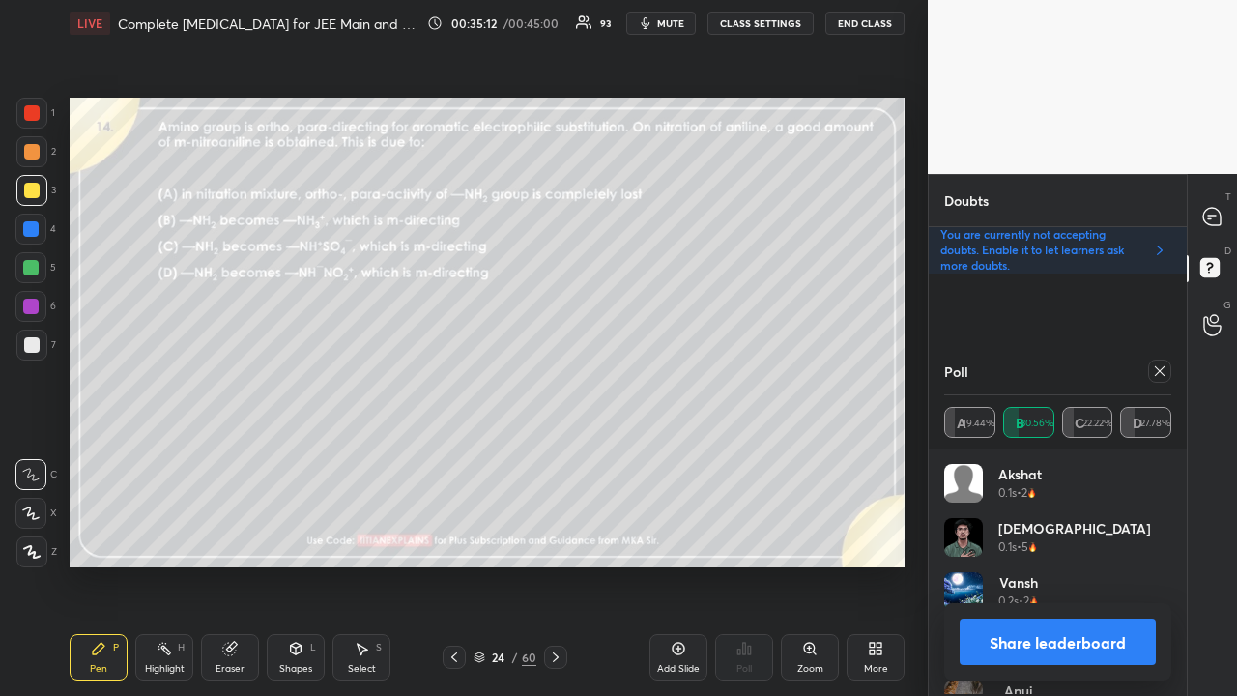
scroll to position [7, 6]
click at [1157, 373] on icon at bounding box center [1160, 371] width 10 height 10
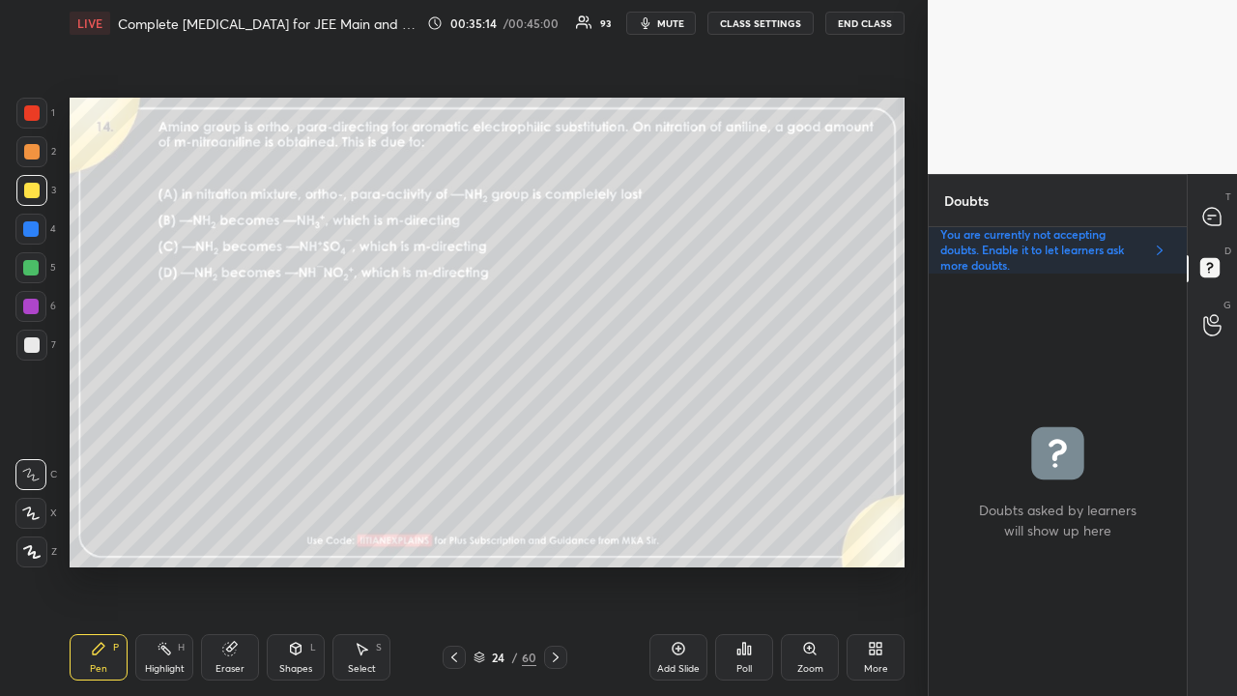
scroll to position [416, 252]
click at [1214, 209] on icon at bounding box center [1212, 217] width 20 height 20
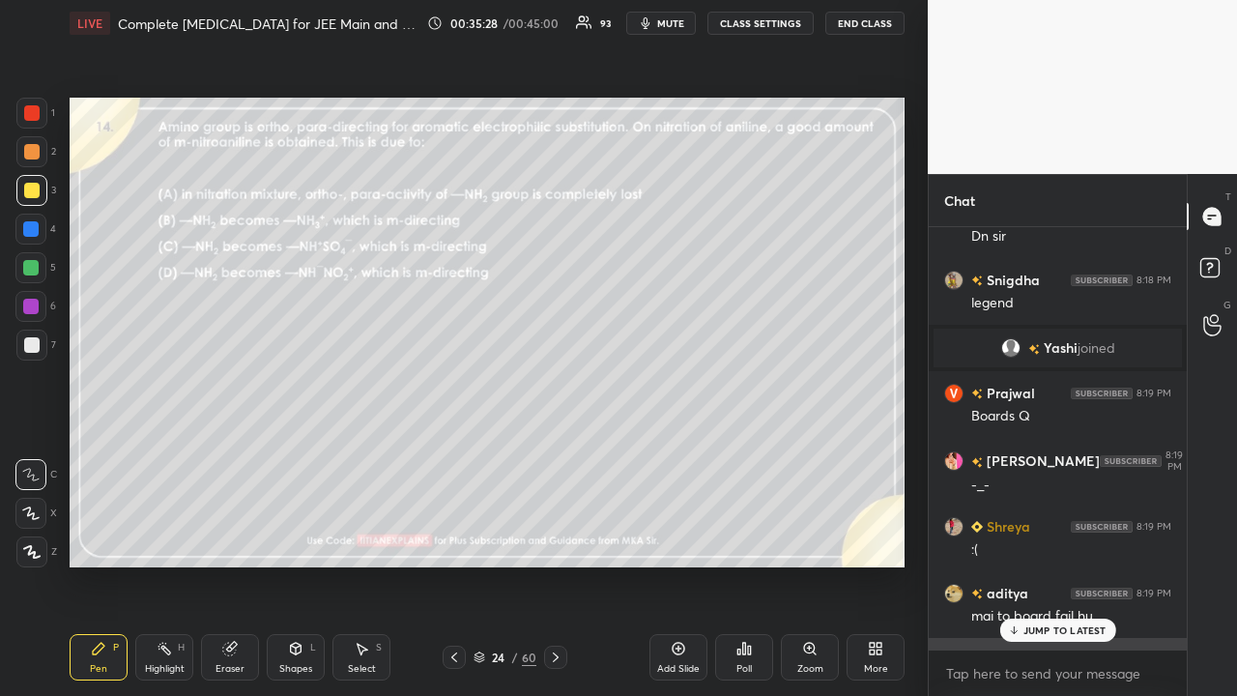
drag, startPoint x: 1019, startPoint y: 630, endPoint x: 1002, endPoint y: 630, distance: 16.4
click at [1019, 564] on icon at bounding box center [1013, 630] width 13 height 12
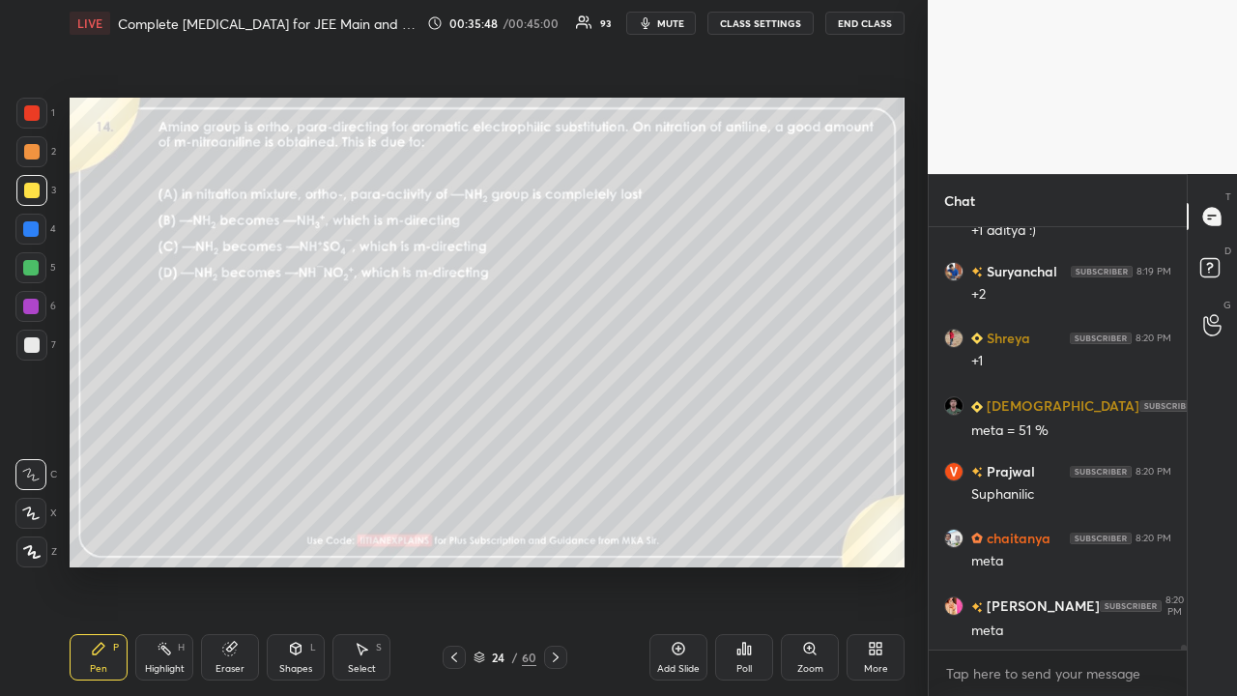
click at [241, 564] on div "Eraser" at bounding box center [230, 657] width 58 height 46
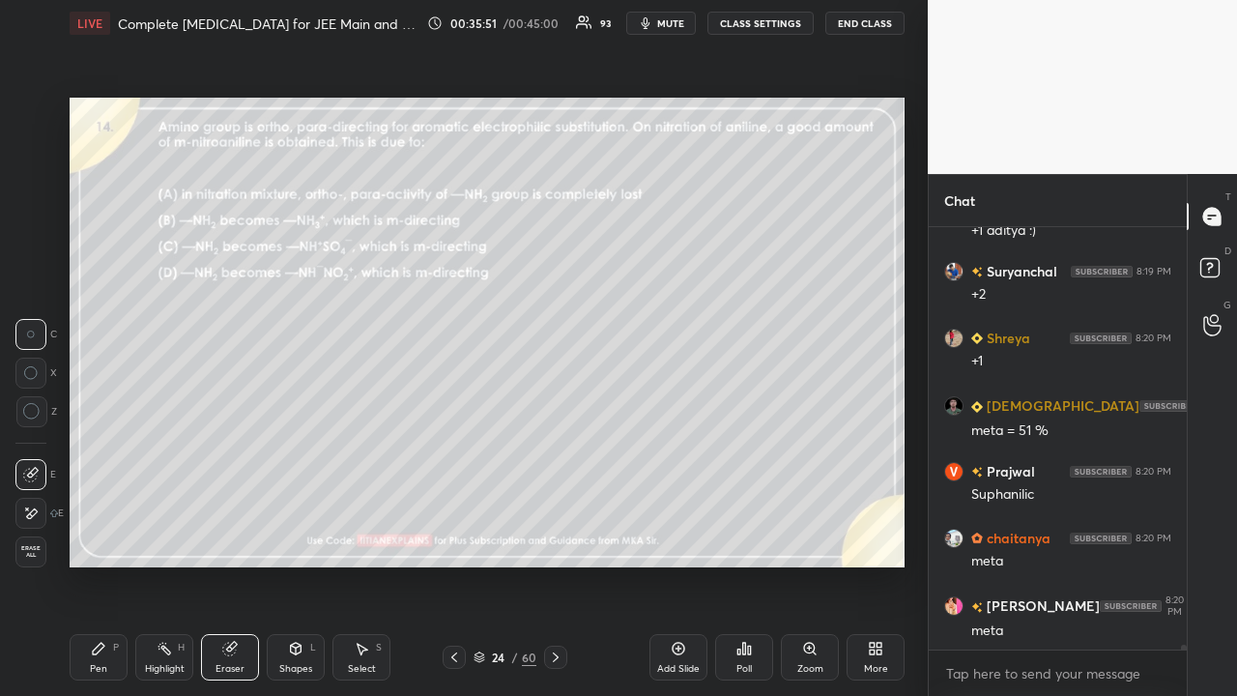
click at [111, 564] on div "Pen P" at bounding box center [99, 657] width 58 height 46
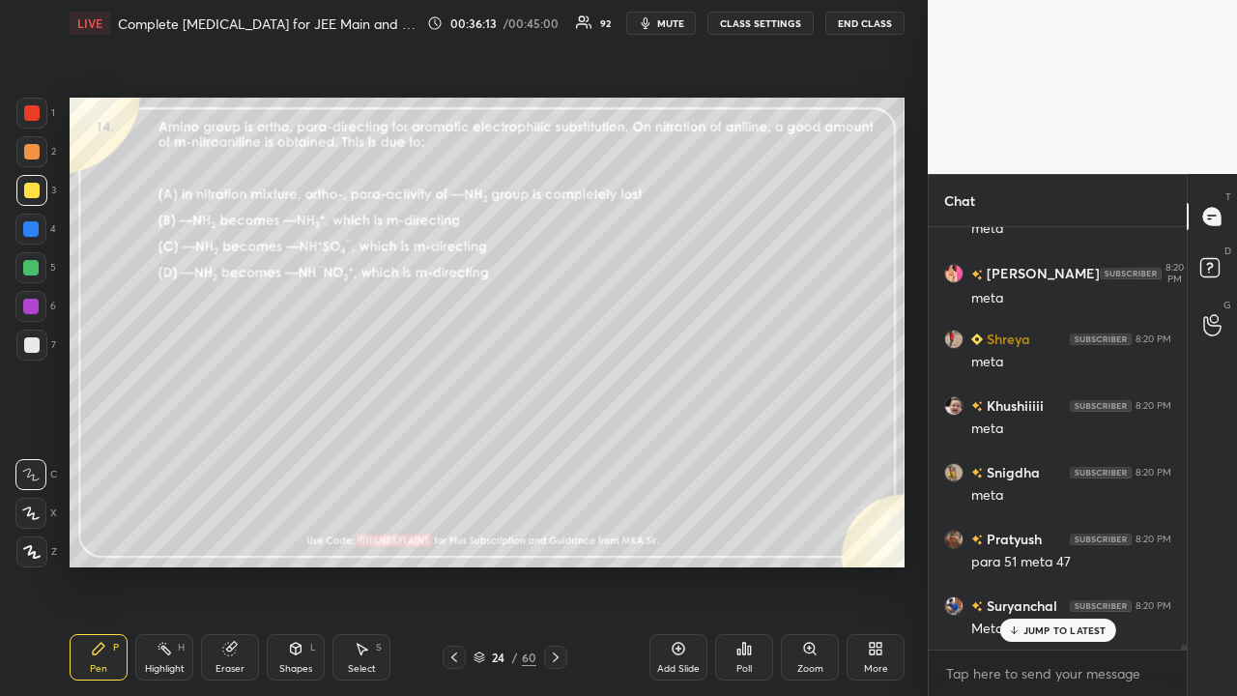
click at [1040, 564] on p "JUMP TO LATEST" at bounding box center [1064, 630] width 83 height 12
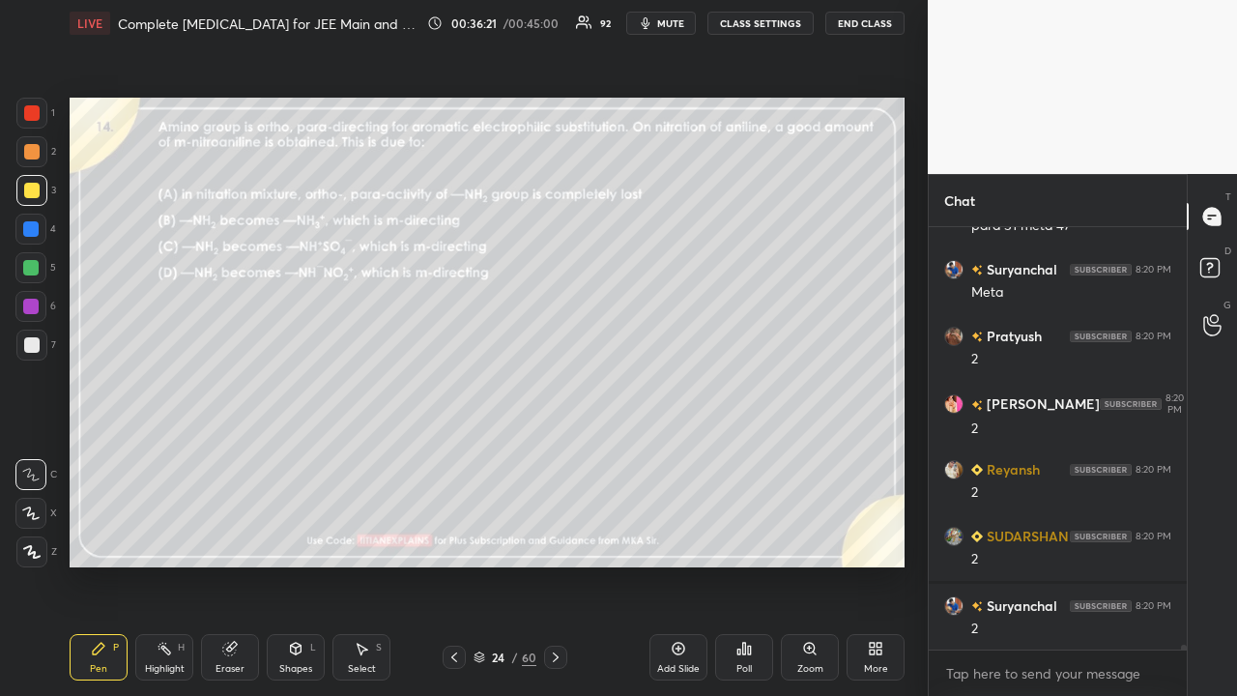
scroll to position [37289, 0]
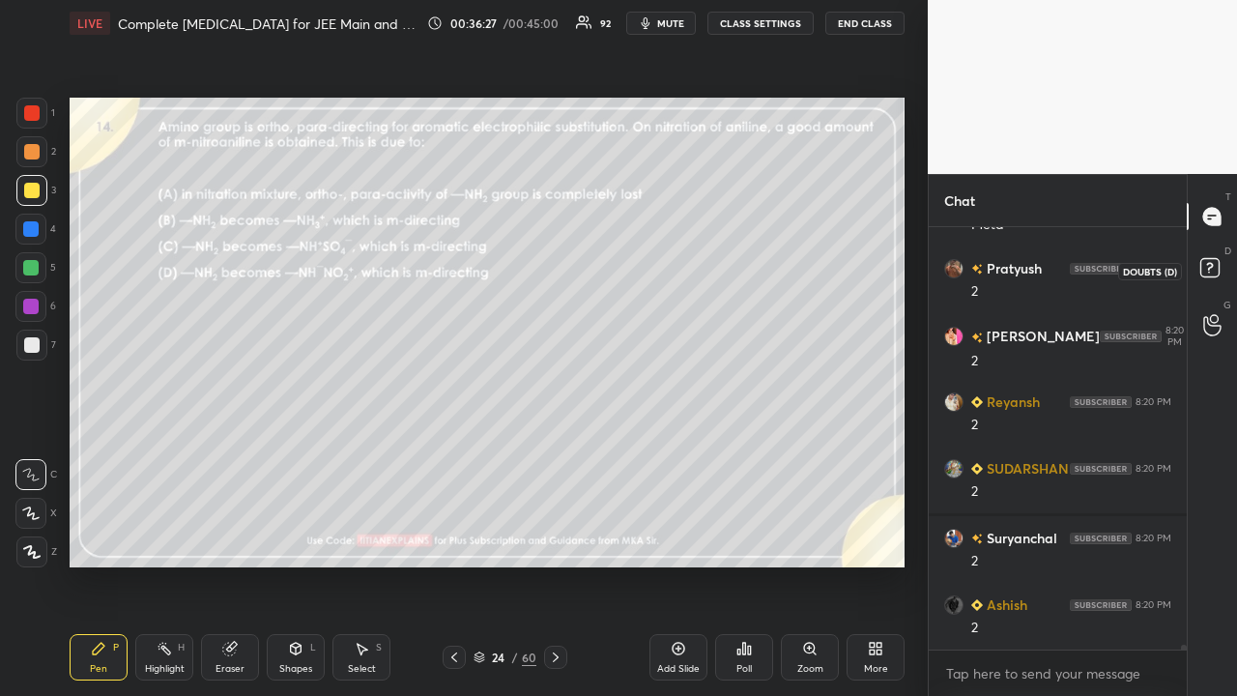
click at [1220, 269] on icon at bounding box center [1212, 270] width 35 height 35
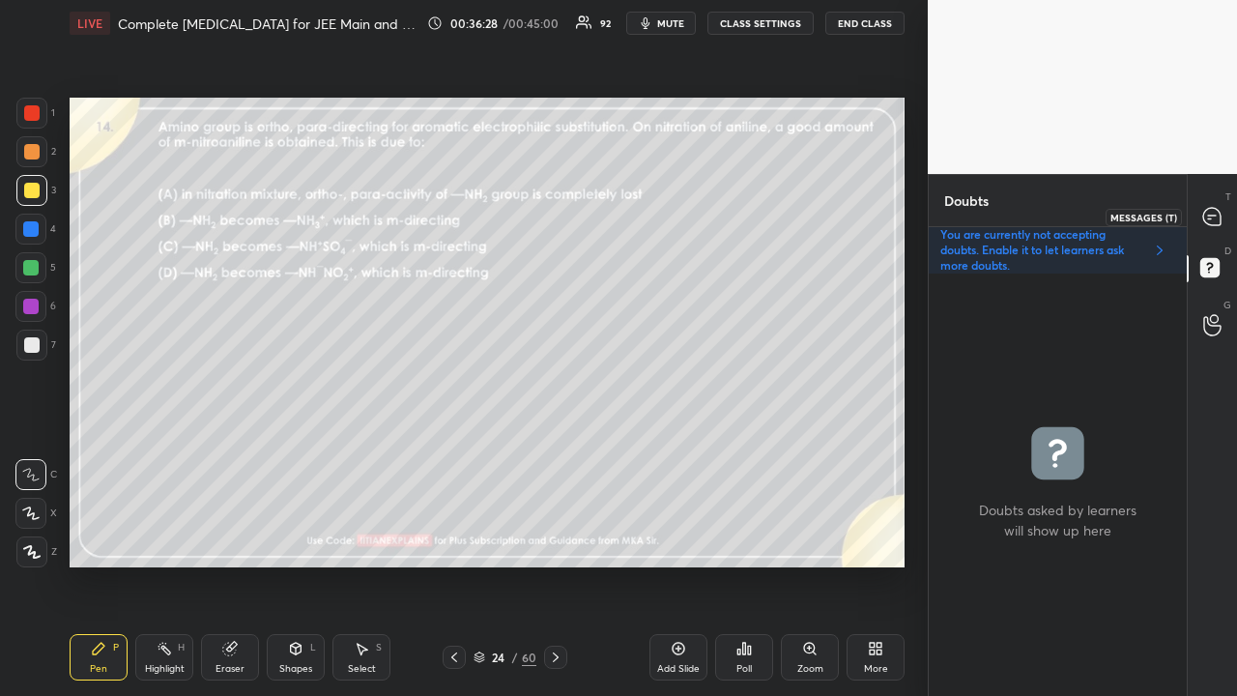
click at [1216, 216] on icon at bounding box center [1211, 216] width 17 height 17
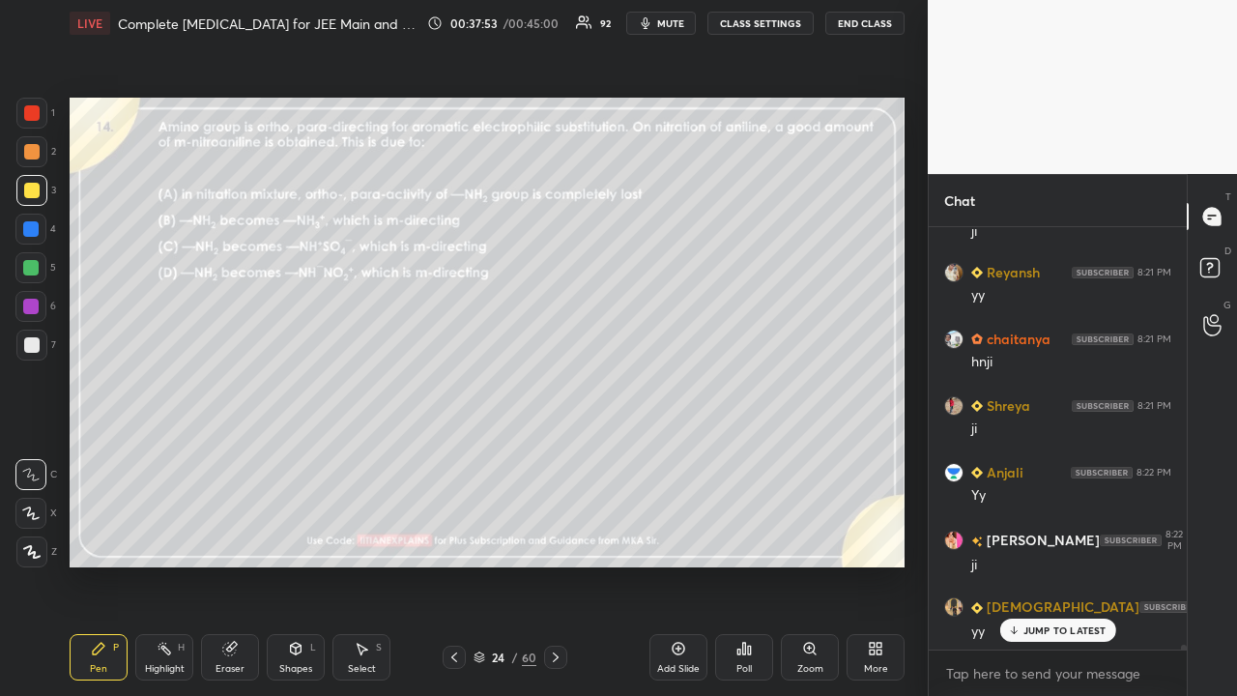
scroll to position [38155, 0]
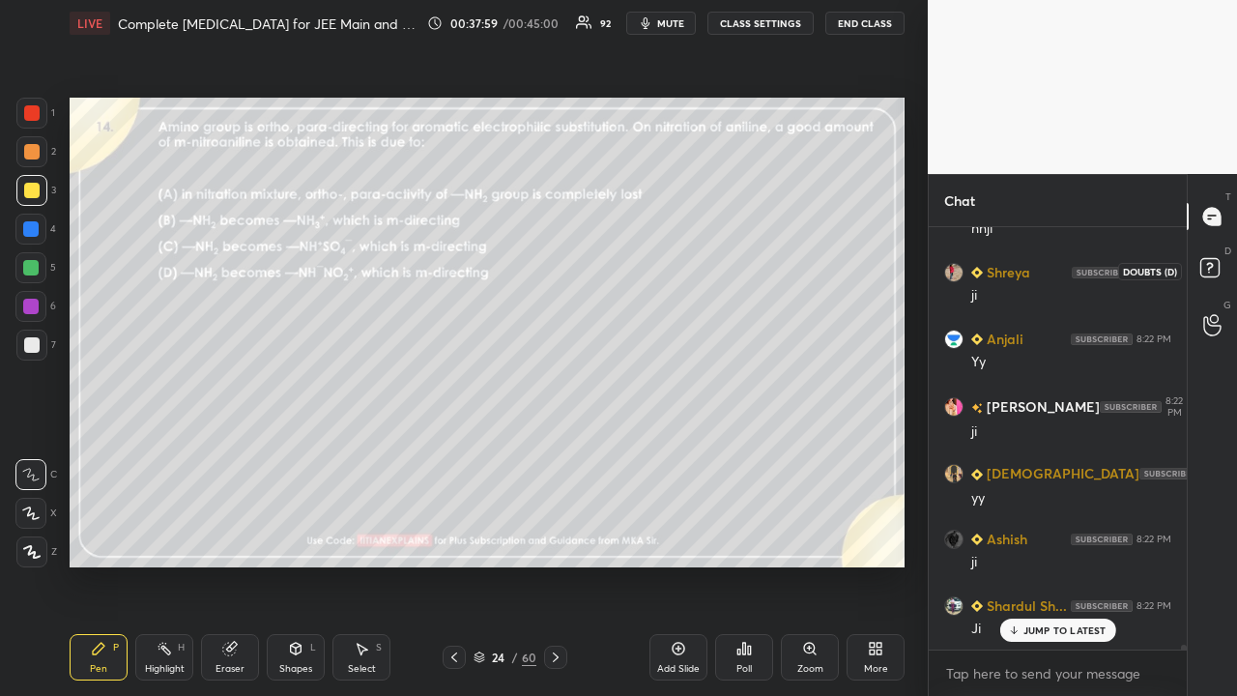
click at [1210, 271] on rect at bounding box center [1209, 268] width 18 height 18
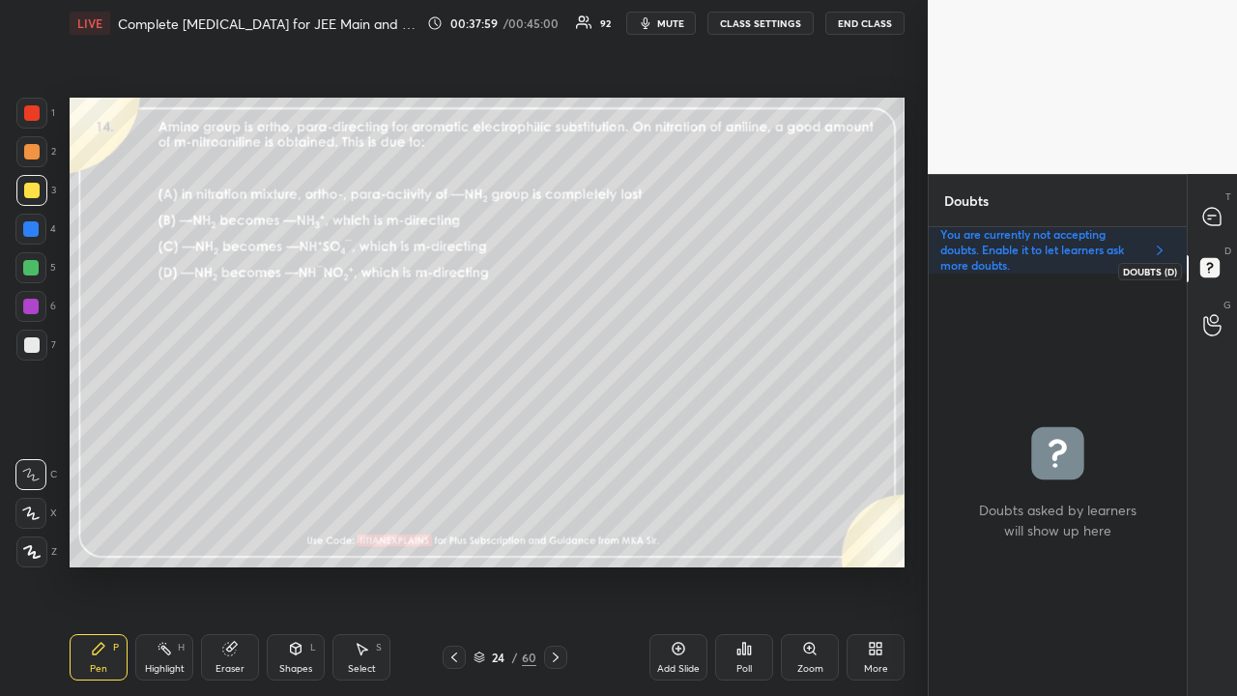
scroll to position [416, 252]
click at [1221, 211] on icon at bounding box center [1212, 217] width 20 height 20
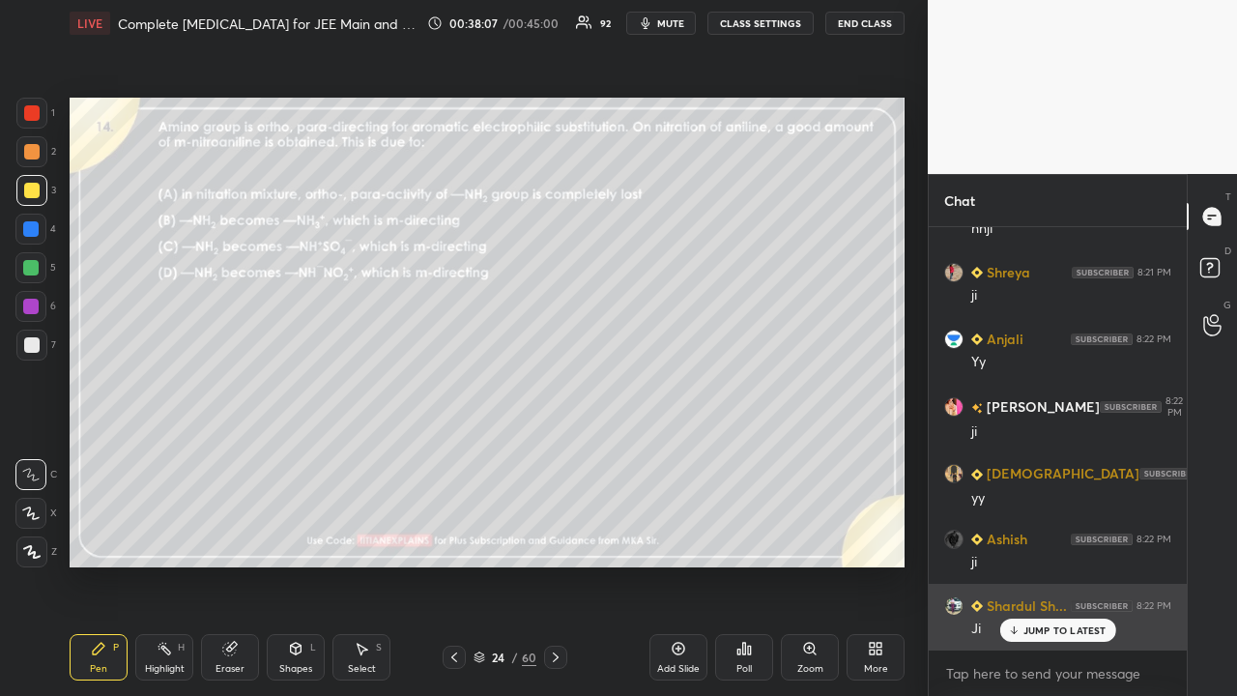
click at [1055, 564] on p "JUMP TO LATEST" at bounding box center [1064, 630] width 83 height 12
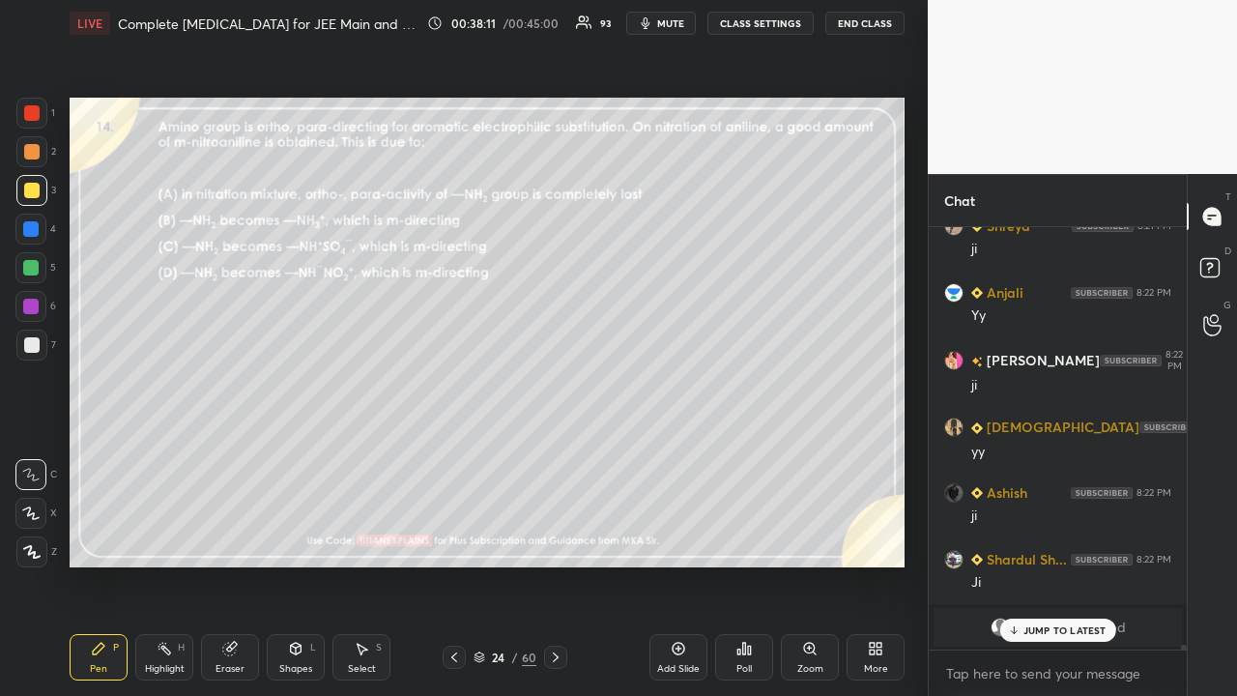
scroll to position [36466, 0]
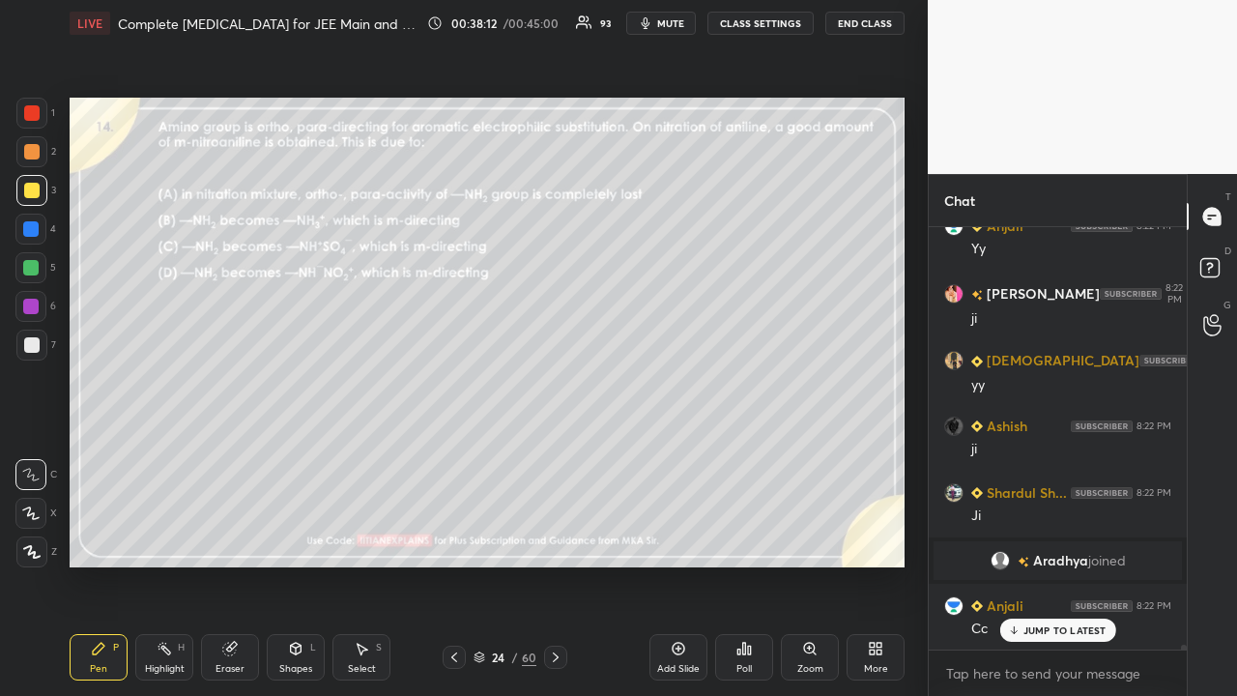
click at [552, 564] on icon at bounding box center [555, 656] width 15 height 15
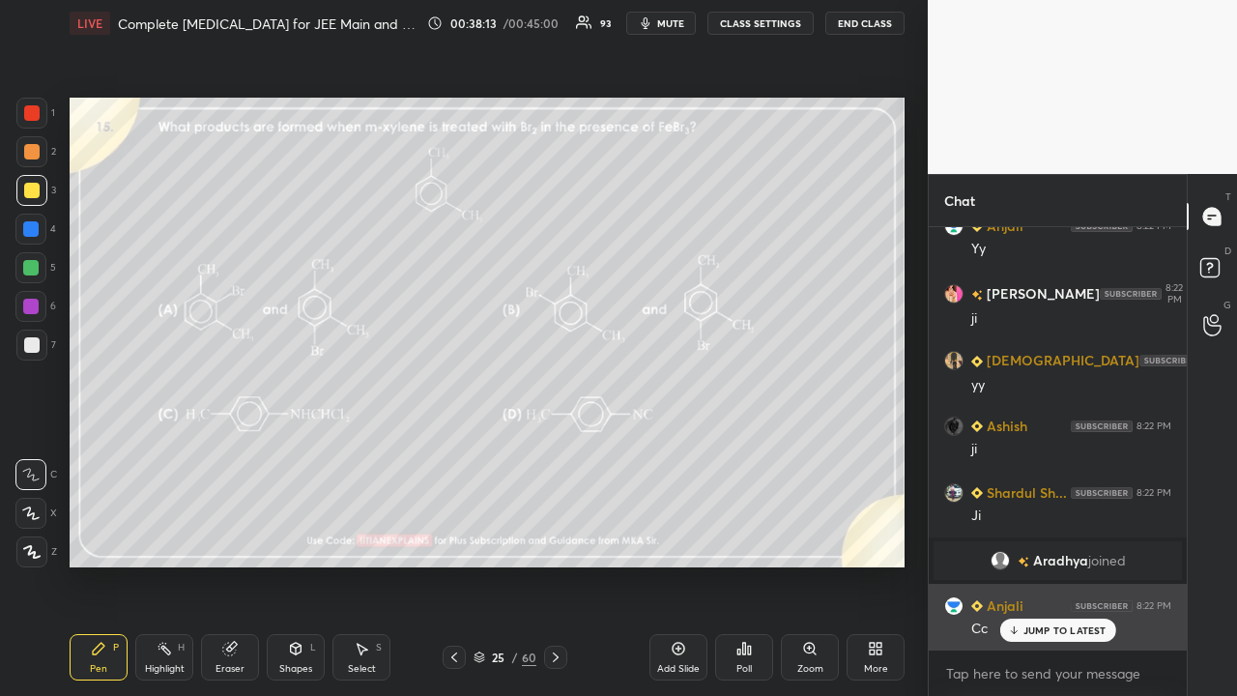
click at [1085, 564] on div "JUMP TO LATEST" at bounding box center [1057, 629] width 116 height 23
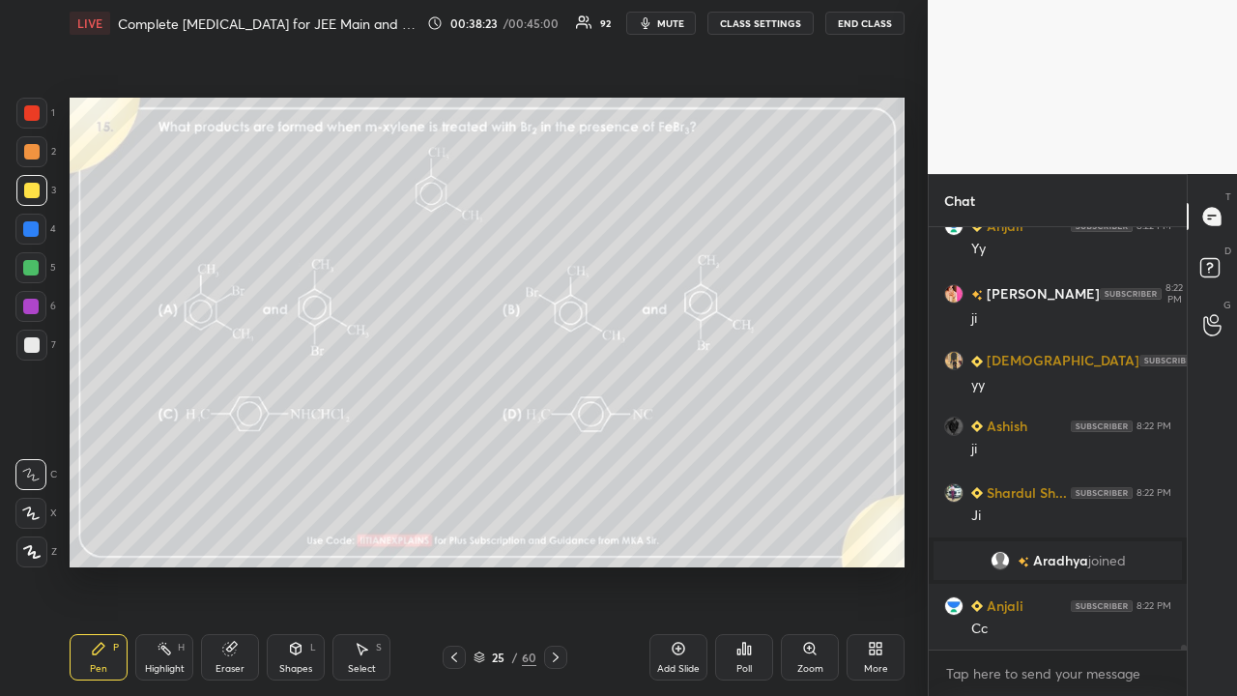
click at [750, 564] on div "Poll" at bounding box center [744, 657] width 58 height 46
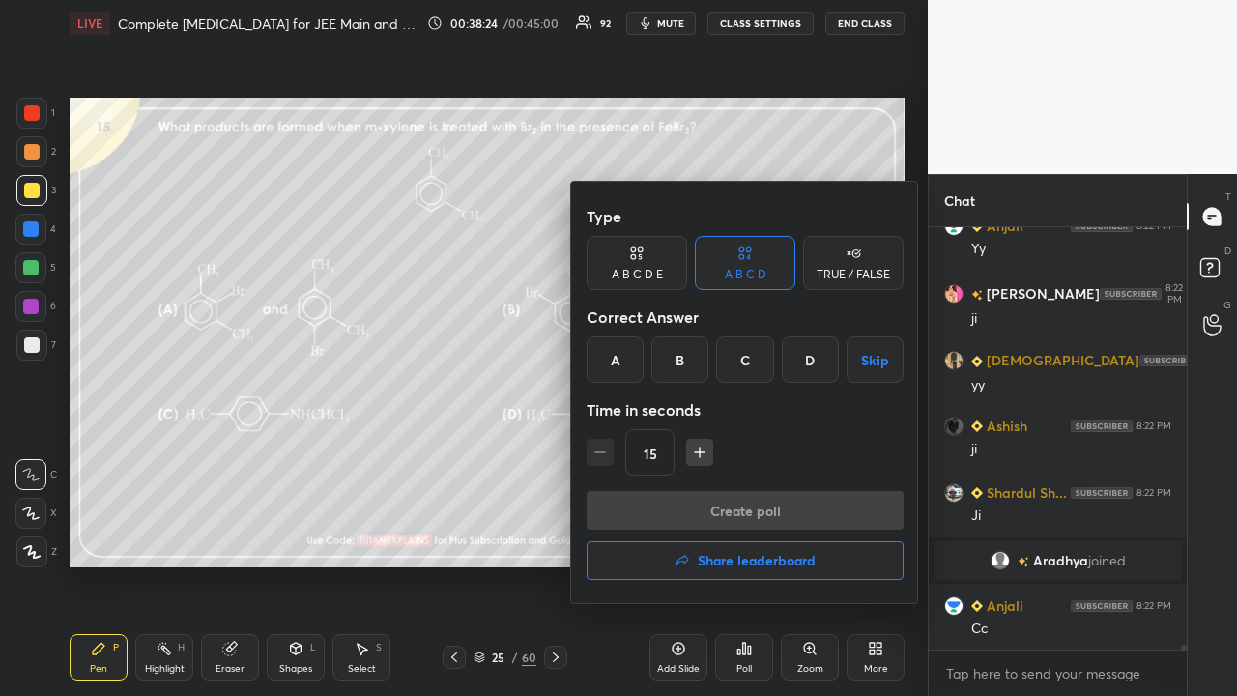
click at [674, 357] on div "B" at bounding box center [679, 359] width 57 height 46
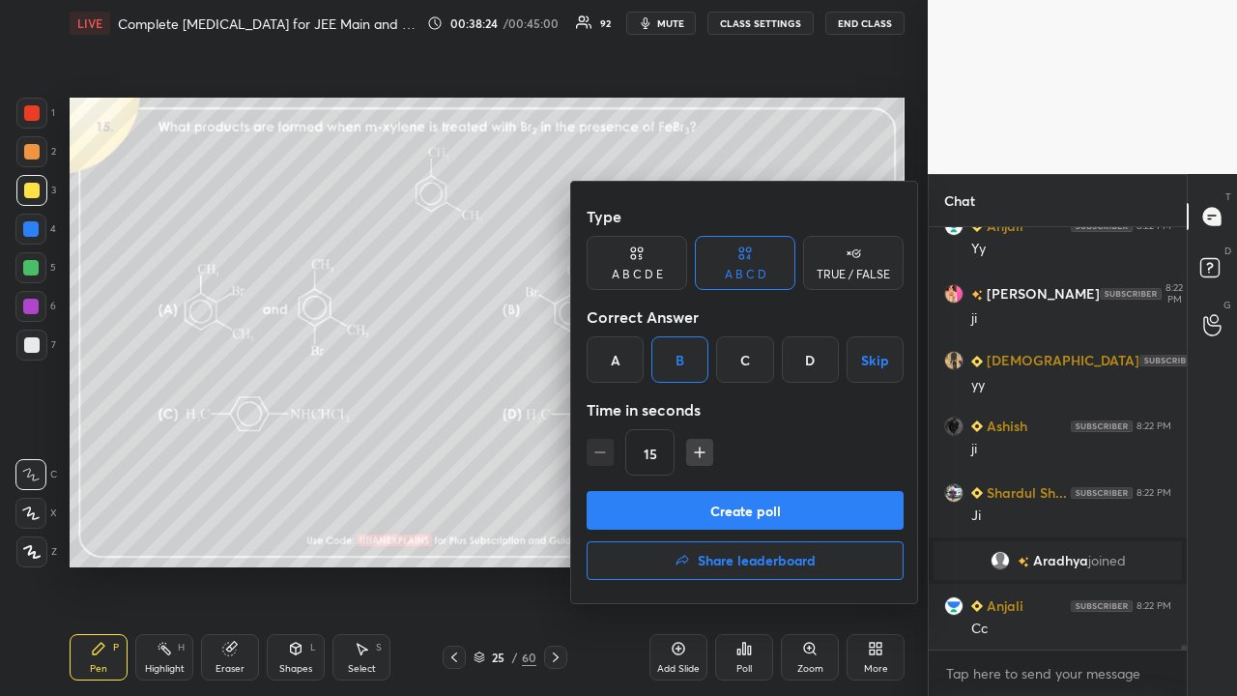
click at [656, 507] on button "Create poll" at bounding box center [745, 510] width 317 height 39
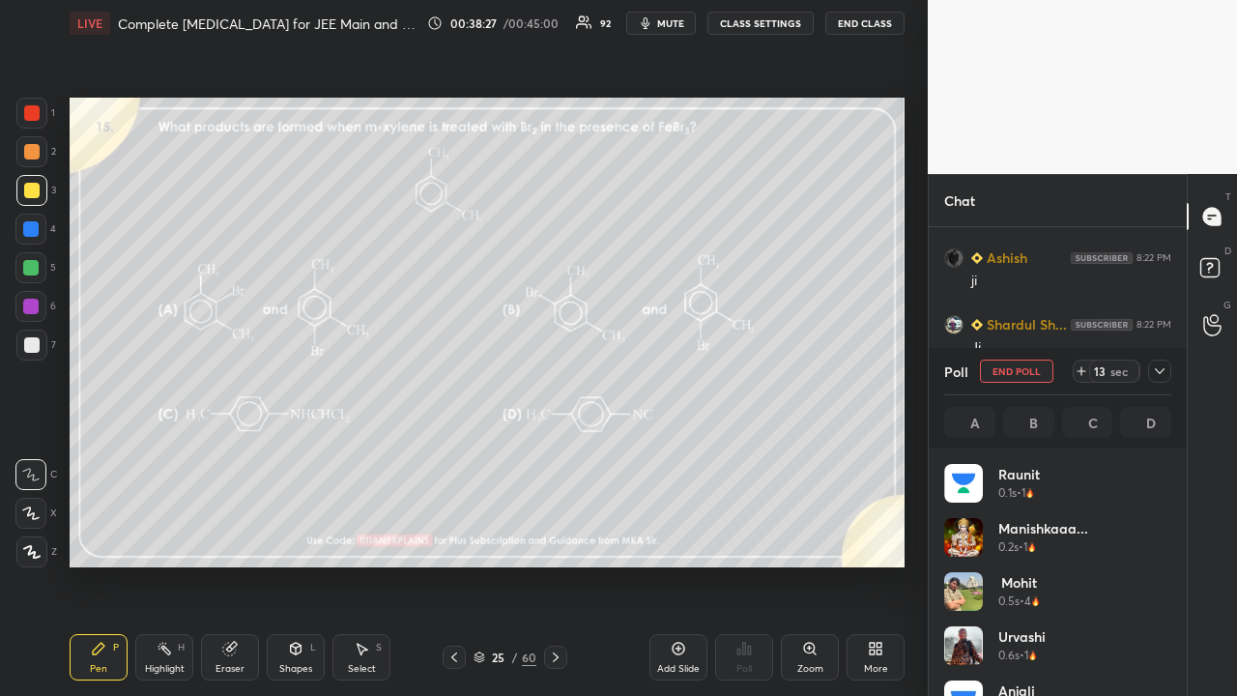
scroll to position [226, 221]
click at [1163, 369] on icon at bounding box center [1159, 370] width 15 height 15
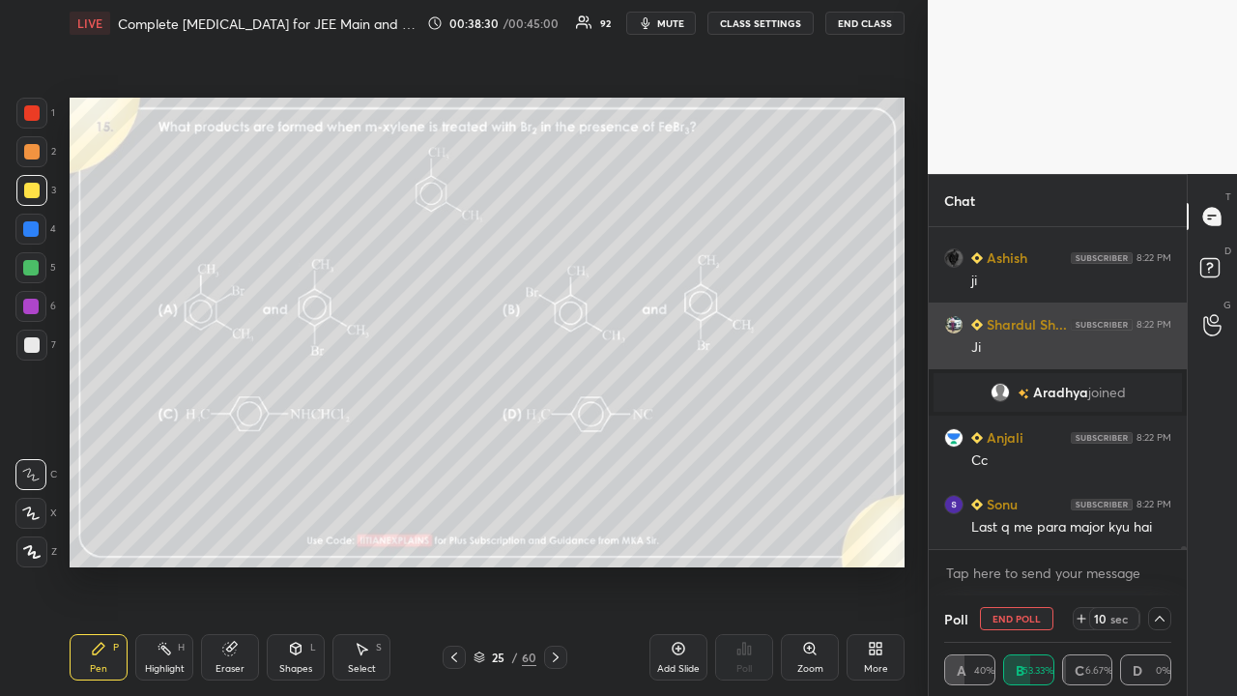
scroll to position [7, 6]
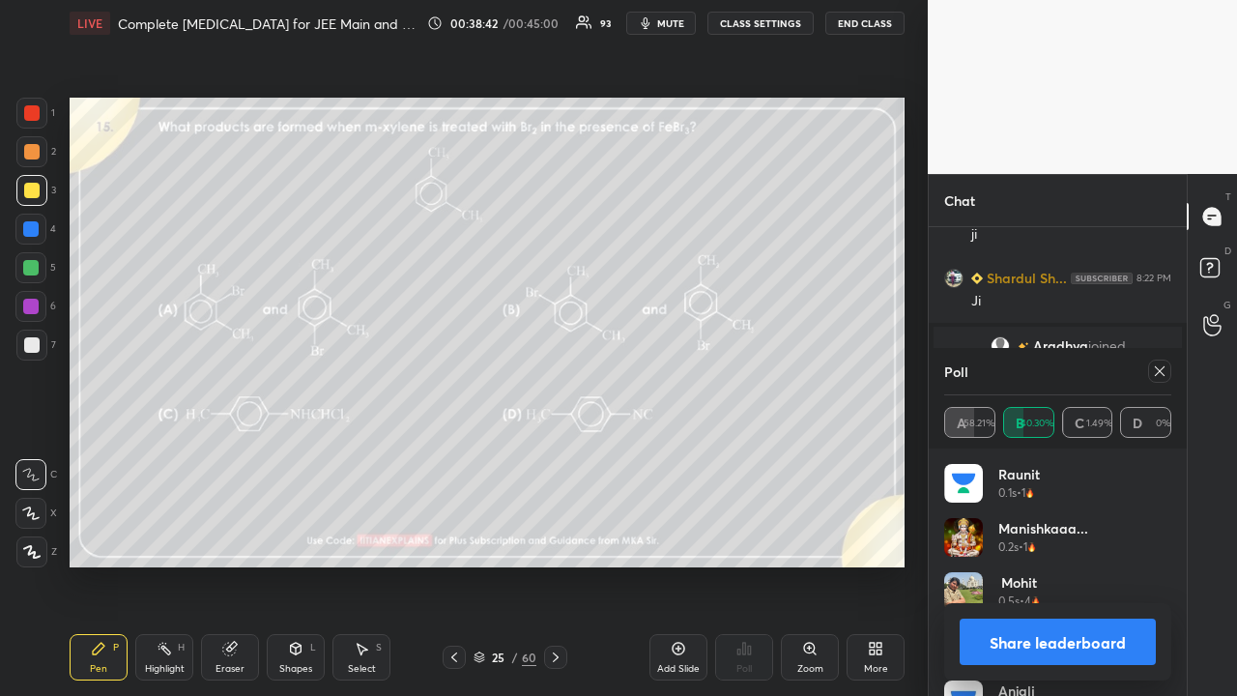
click at [1154, 381] on div at bounding box center [1159, 370] width 23 height 23
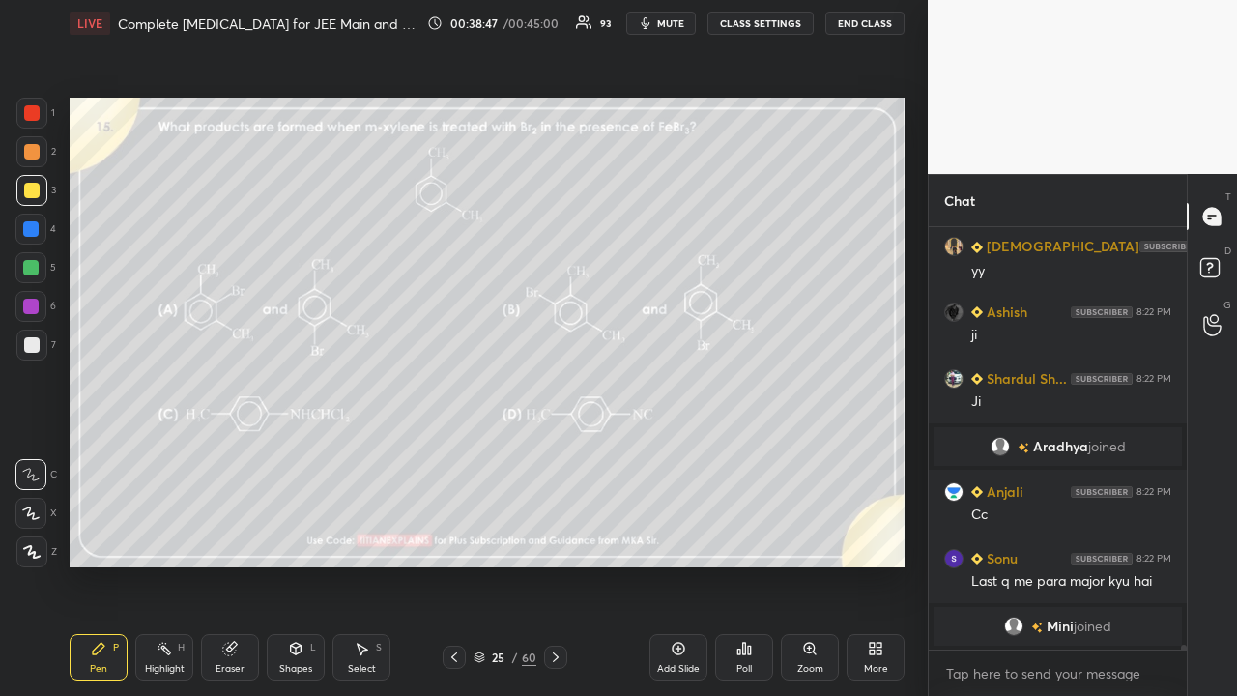
click at [464, 564] on div at bounding box center [454, 657] width 23 height 23
click at [551, 564] on icon at bounding box center [555, 656] width 15 height 15
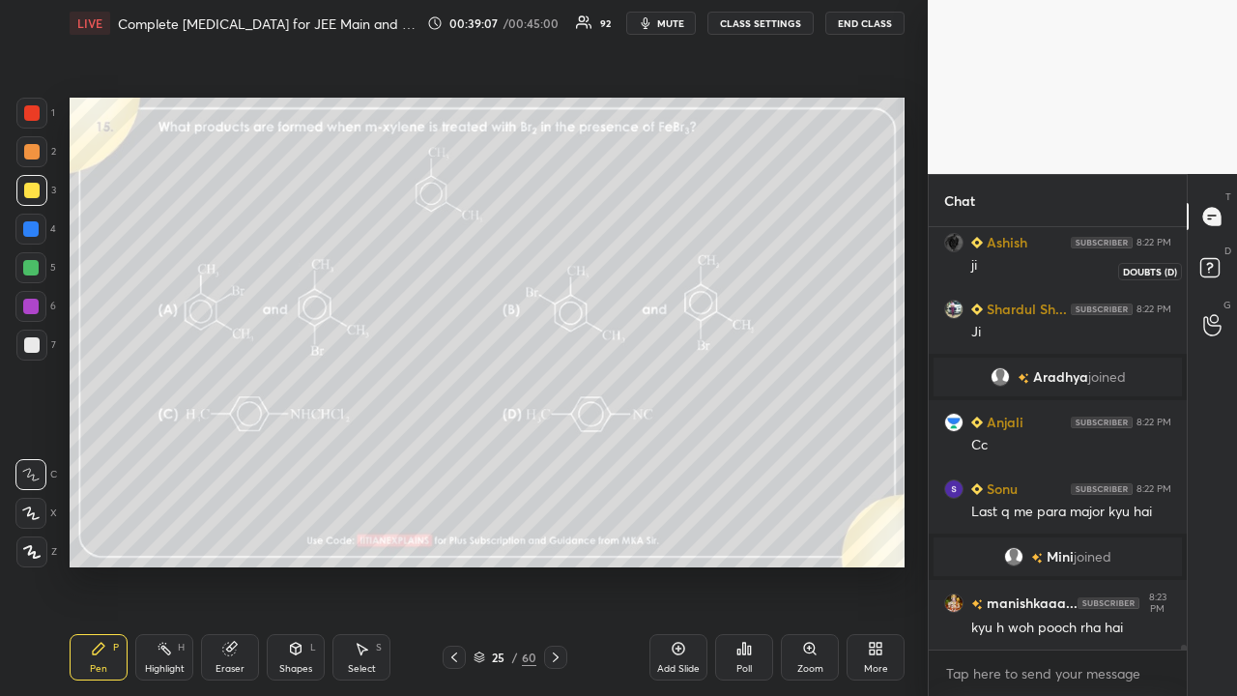
click at [1221, 266] on icon at bounding box center [1212, 270] width 35 height 35
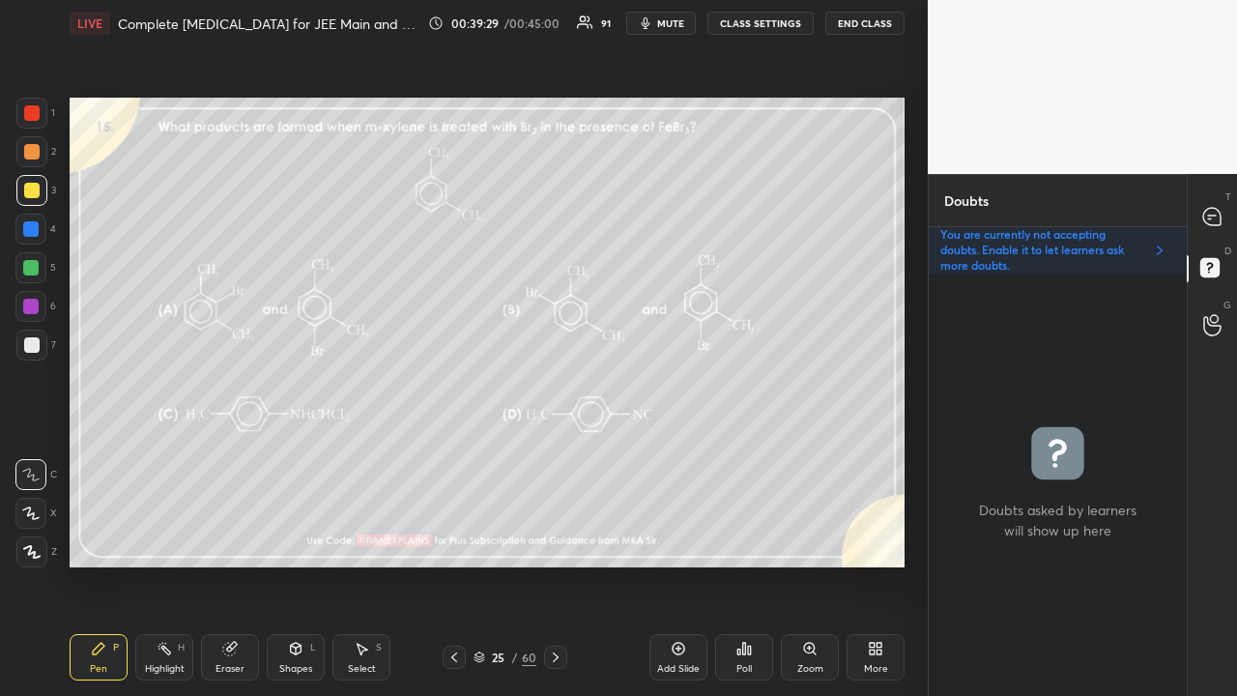
click at [1224, 211] on div at bounding box center [1212, 216] width 39 height 35
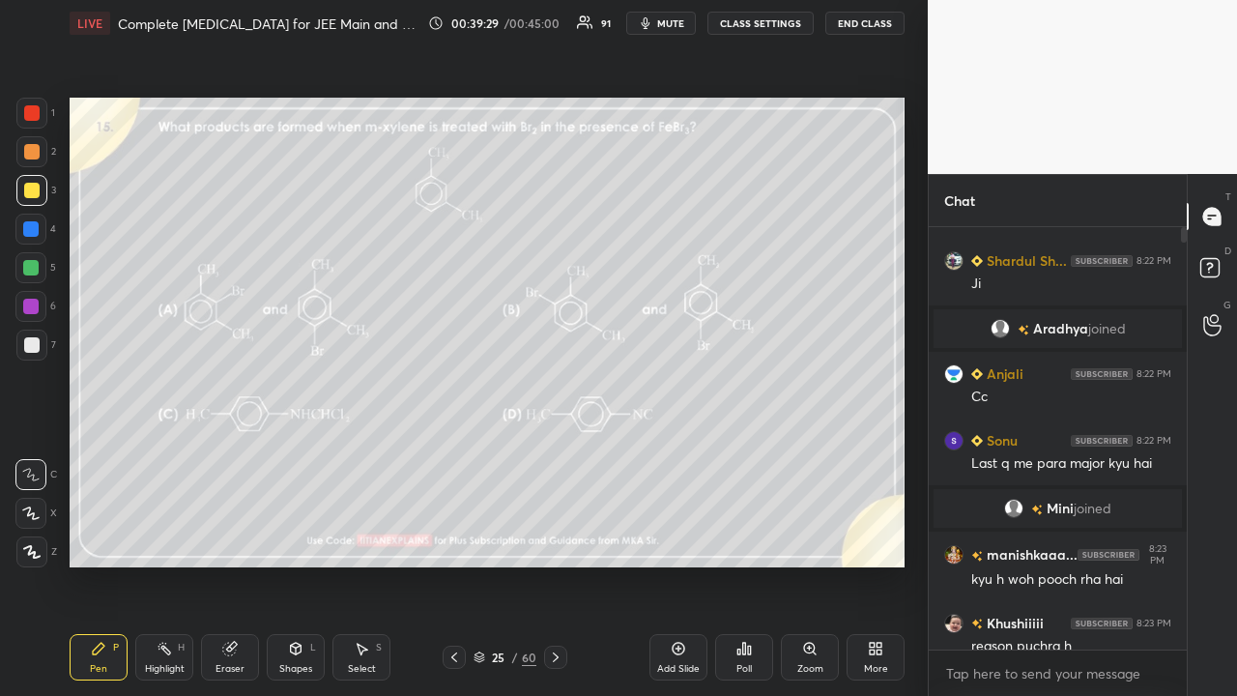
scroll to position [416, 252]
click at [1210, 270] on icon at bounding box center [1212, 270] width 35 height 35
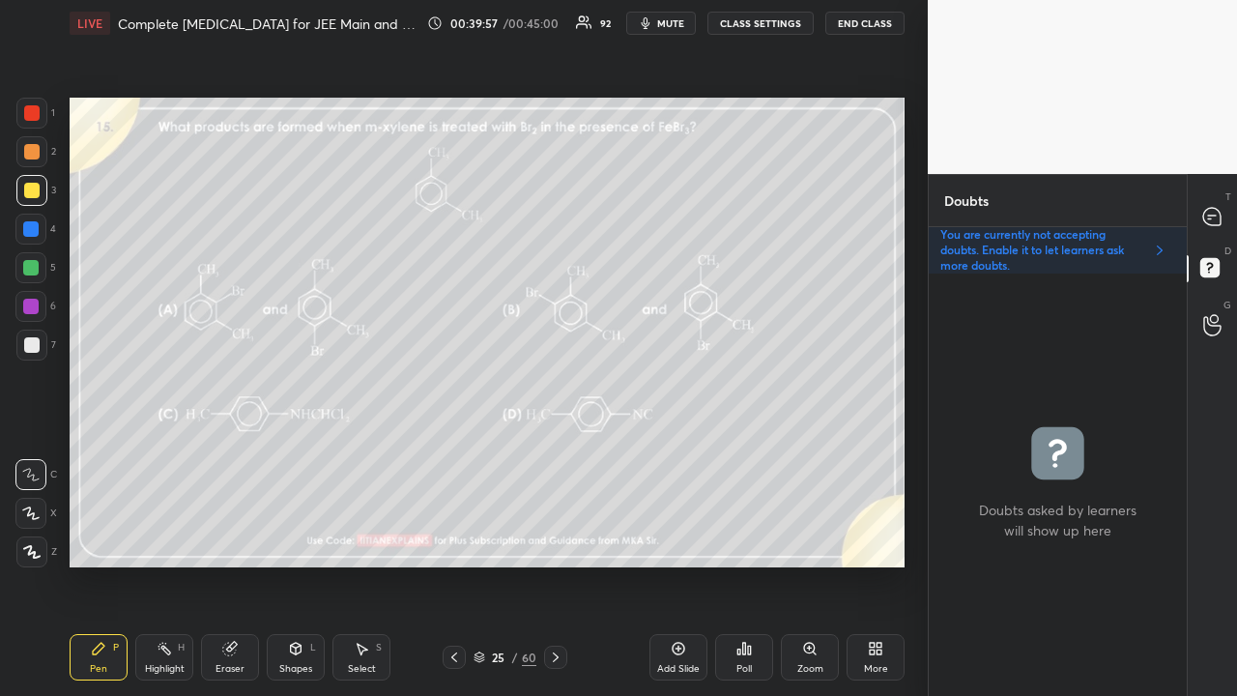
click at [238, 564] on div "Eraser" at bounding box center [230, 657] width 58 height 46
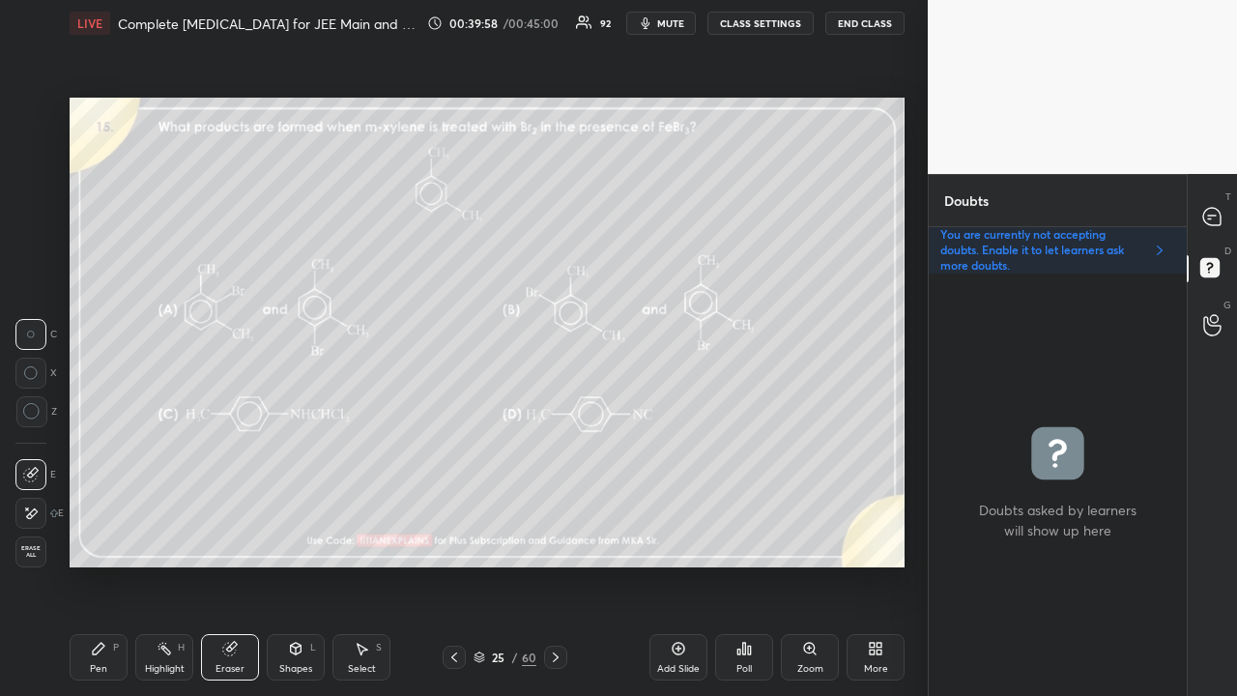
click at [43, 549] on span "Erase all" at bounding box center [30, 552] width 29 height 14
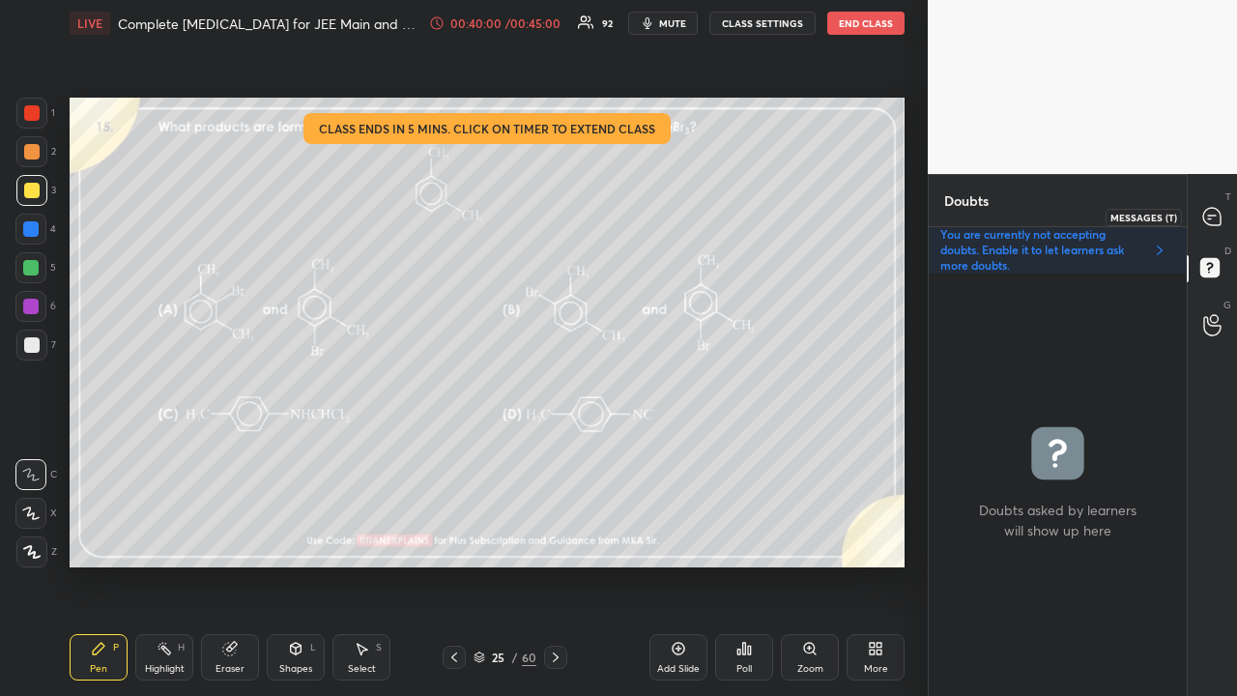
click at [1217, 220] on icon at bounding box center [1211, 216] width 17 height 17
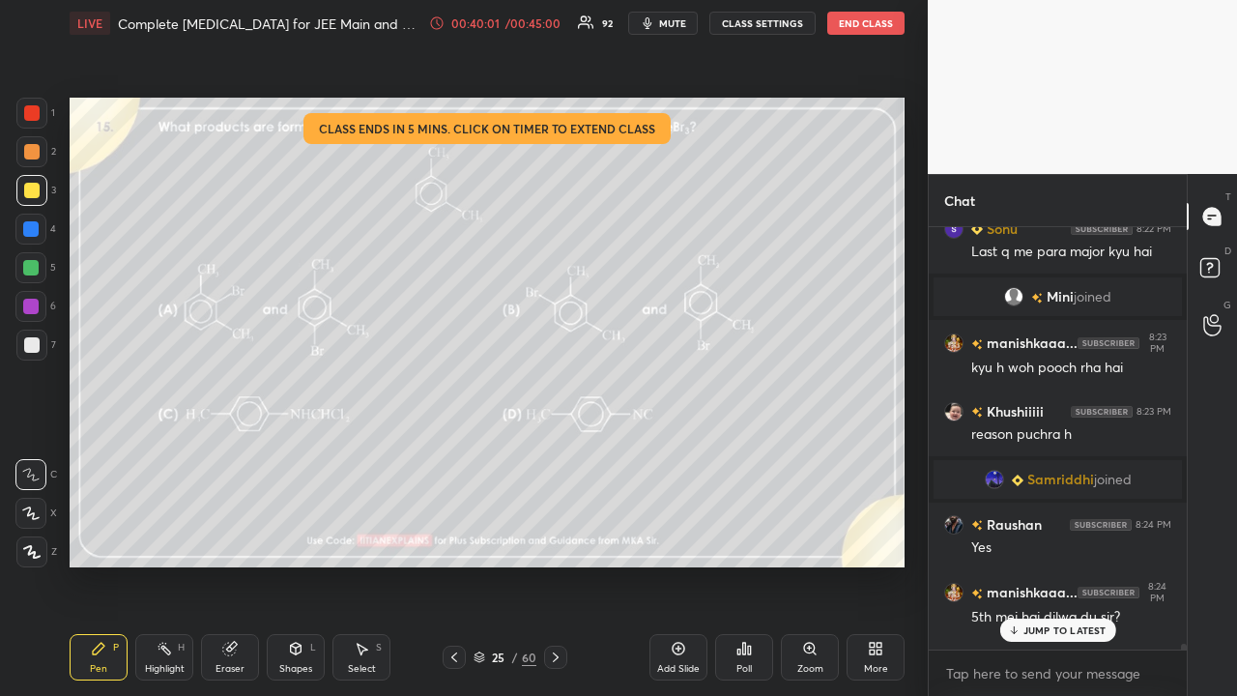
click at [1054, 564] on p "JUMP TO LATEST" at bounding box center [1064, 630] width 83 height 12
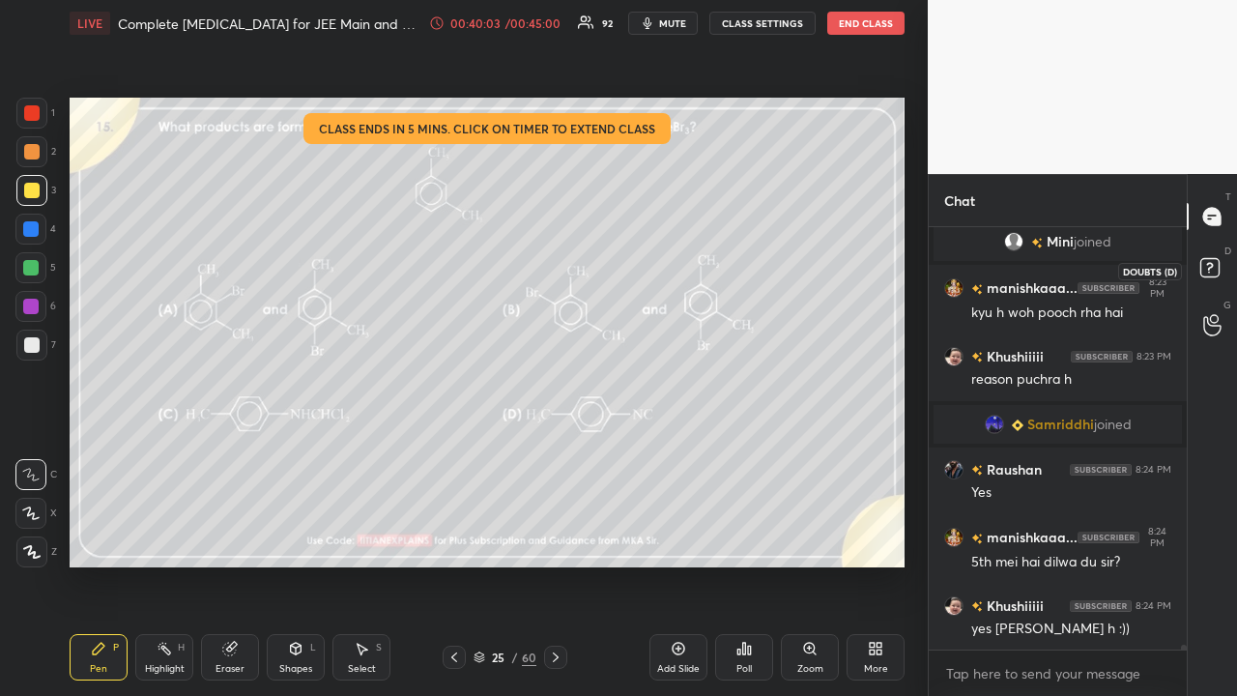
click at [1218, 271] on rect at bounding box center [1209, 268] width 18 height 18
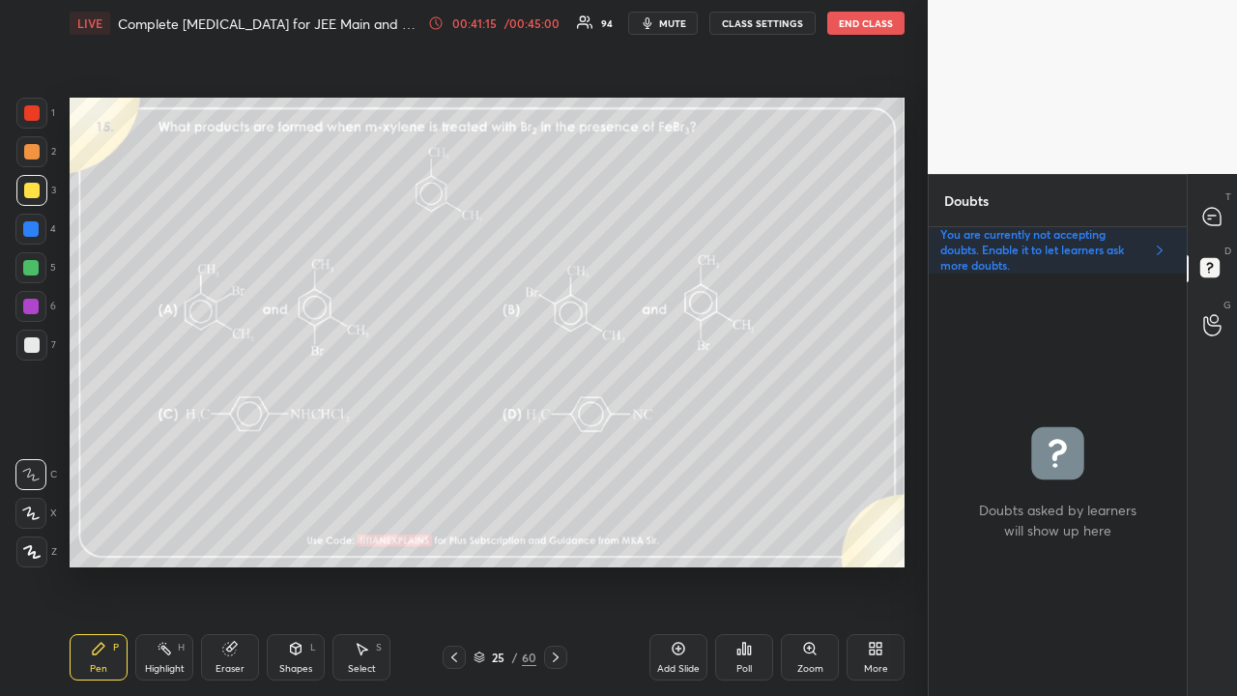
click at [43, 175] on div "3" at bounding box center [36, 190] width 40 height 31
click at [1235, 215] on div "T Messages (T)" at bounding box center [1212, 216] width 49 height 54
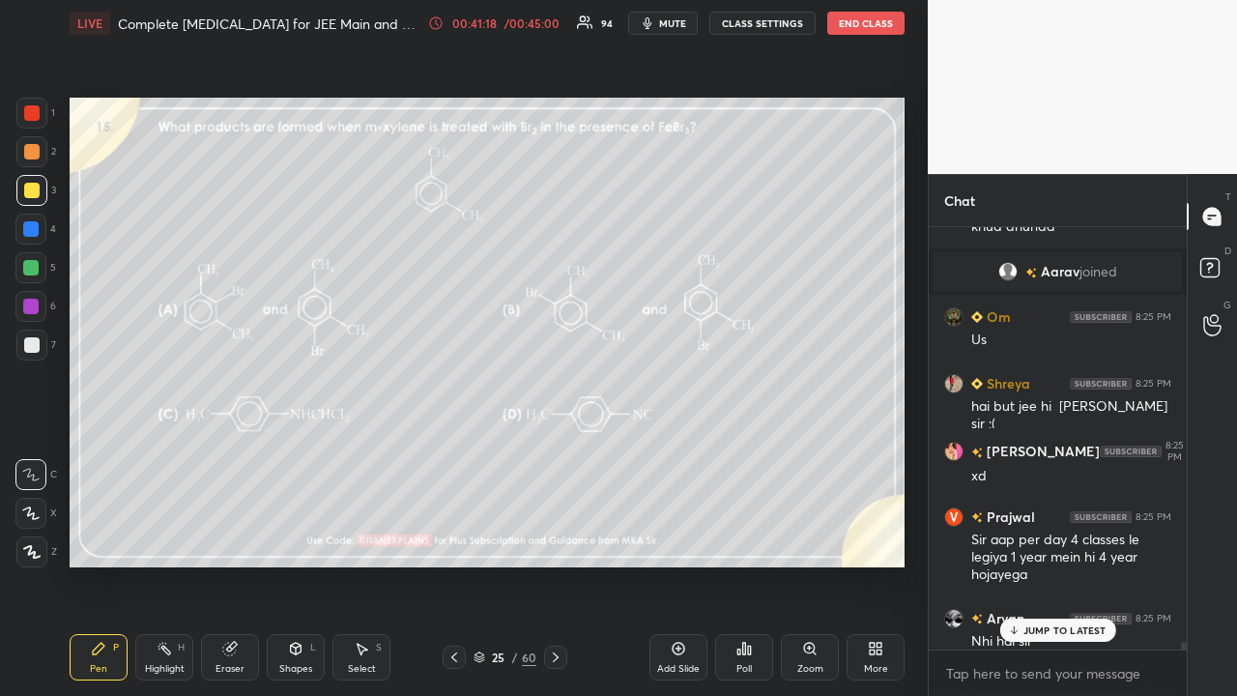
click at [1040, 564] on div "JUMP TO LATEST" at bounding box center [1057, 629] width 116 height 23
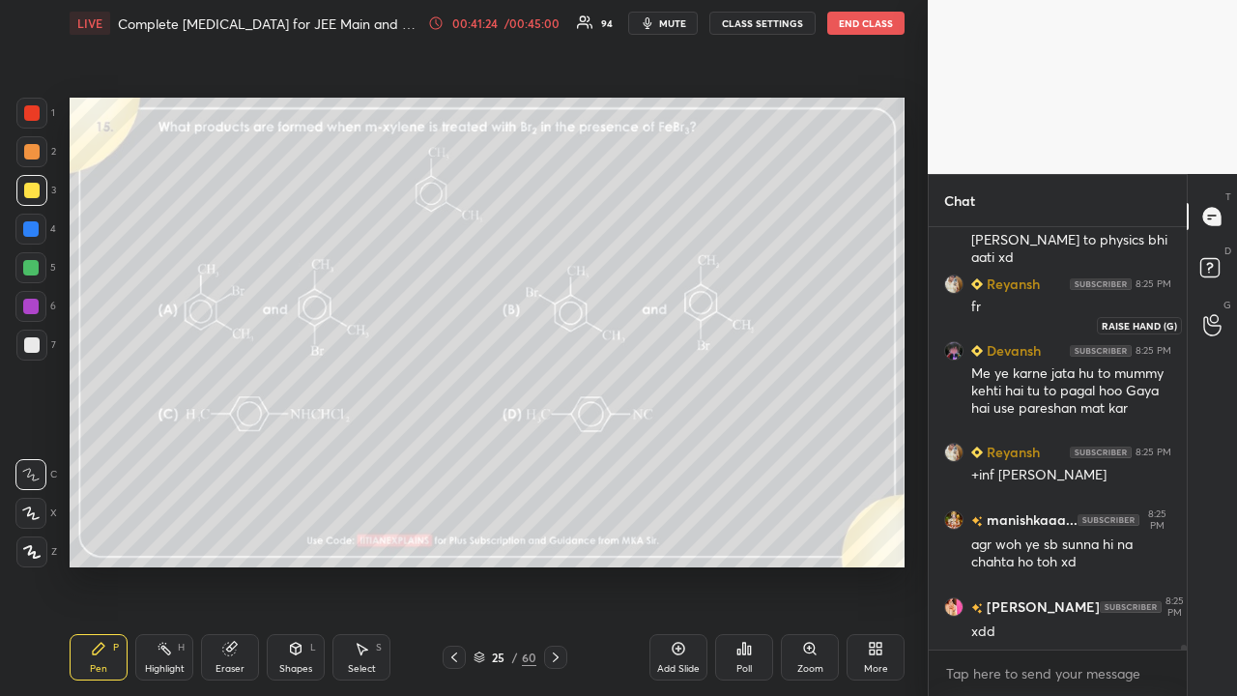
scroll to position [38468, 0]
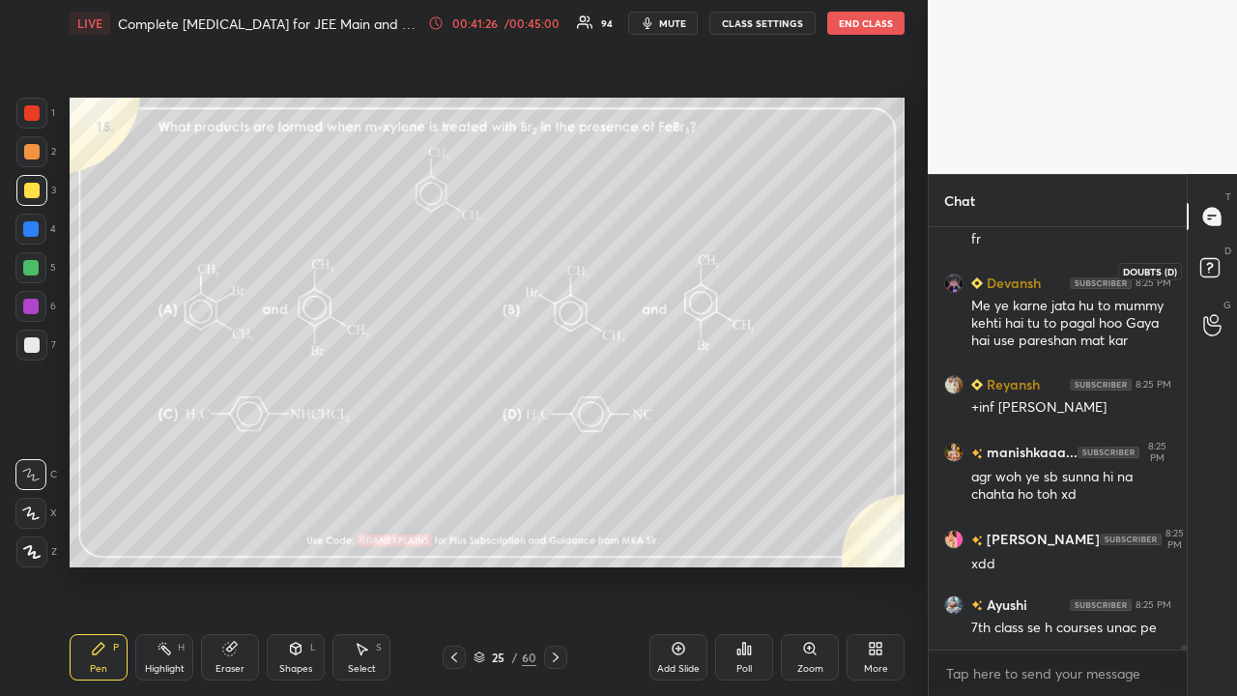
click at [1227, 265] on icon at bounding box center [1212, 270] width 35 height 35
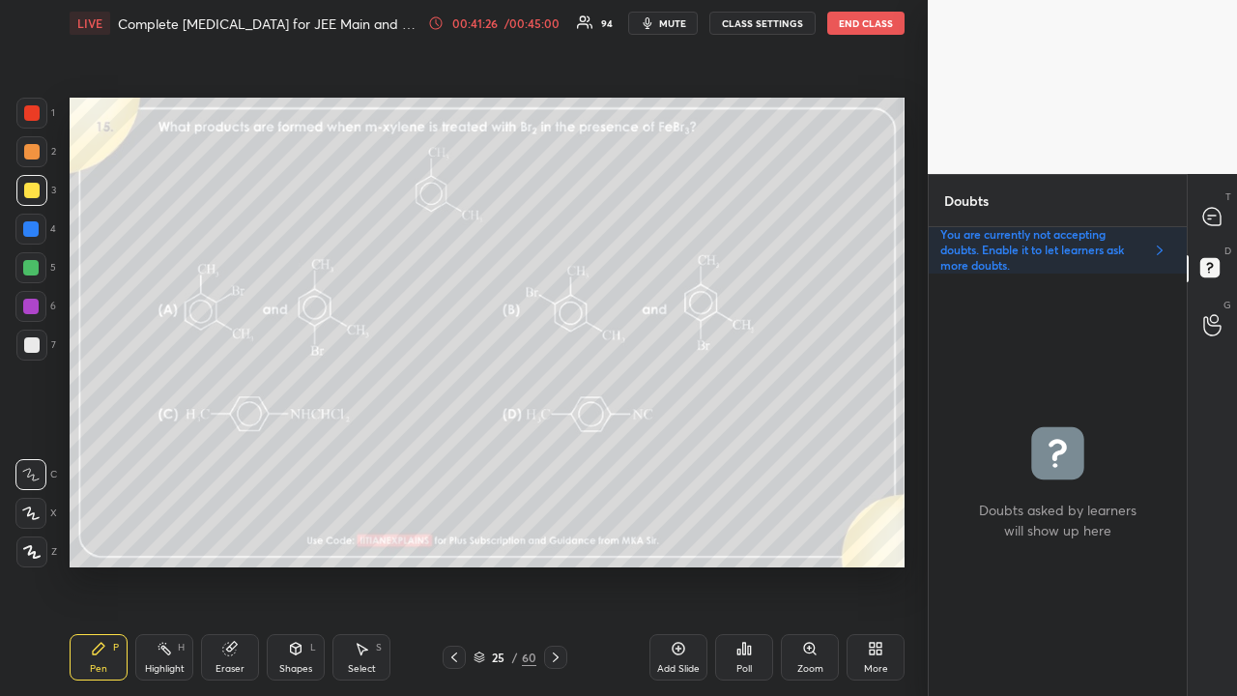
scroll to position [416, 252]
click at [1212, 220] on icon at bounding box center [1211, 216] width 17 height 17
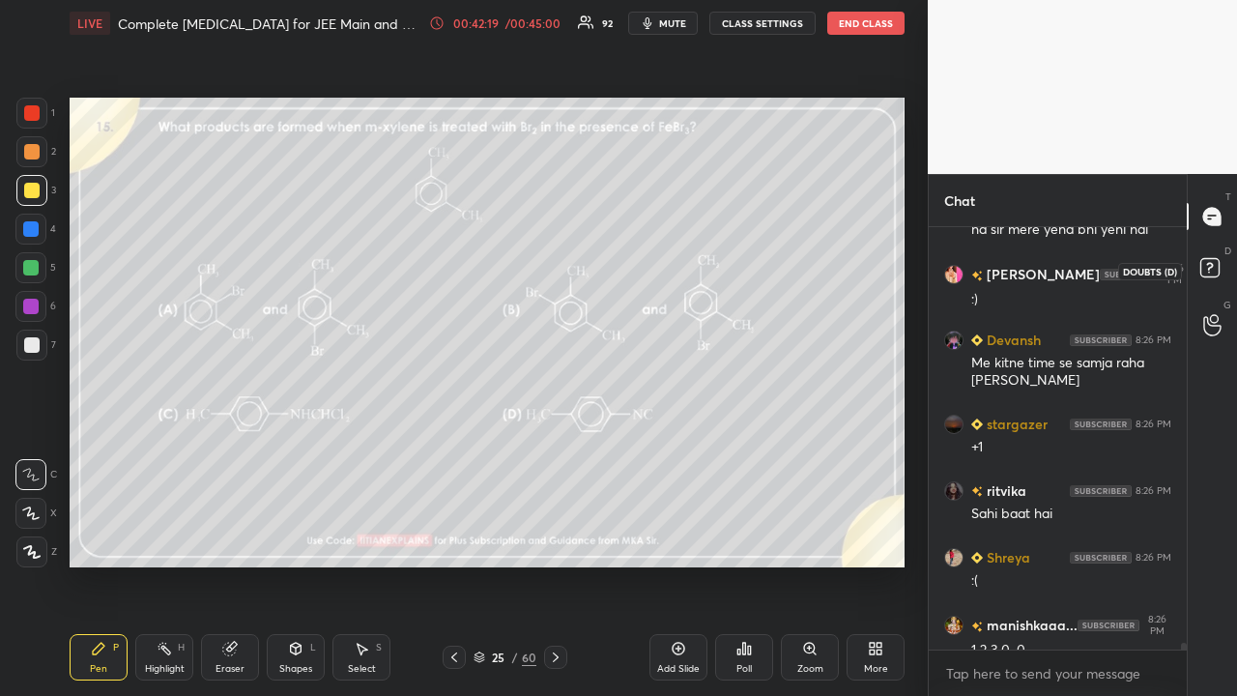
click at [1215, 267] on rect at bounding box center [1209, 268] width 18 height 18
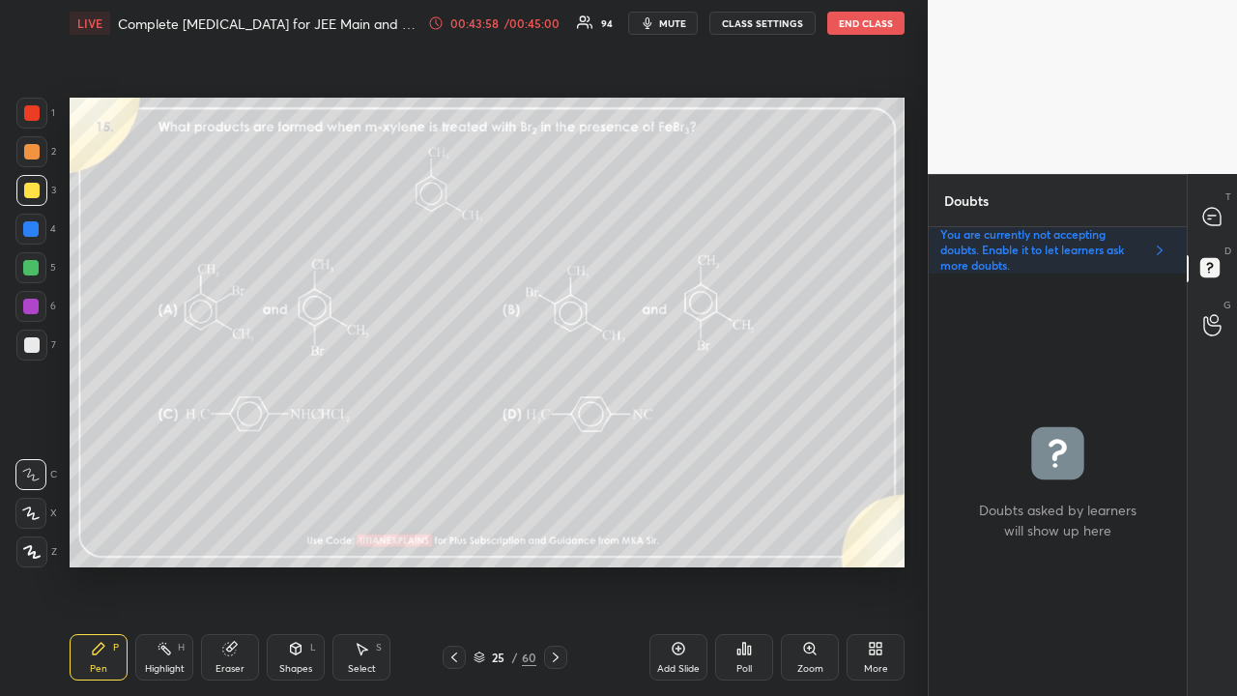
click at [1215, 209] on icon at bounding box center [1212, 217] width 20 height 20
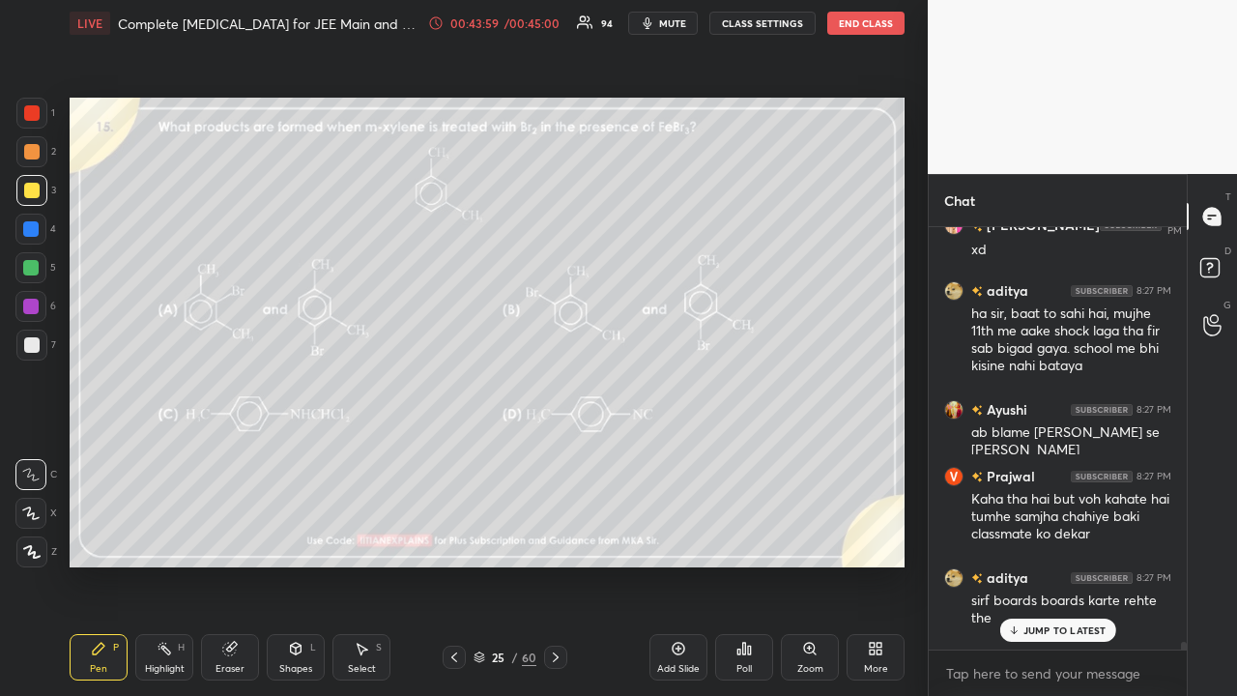
click at [1058, 564] on p "JUMP TO LATEST" at bounding box center [1064, 630] width 83 height 12
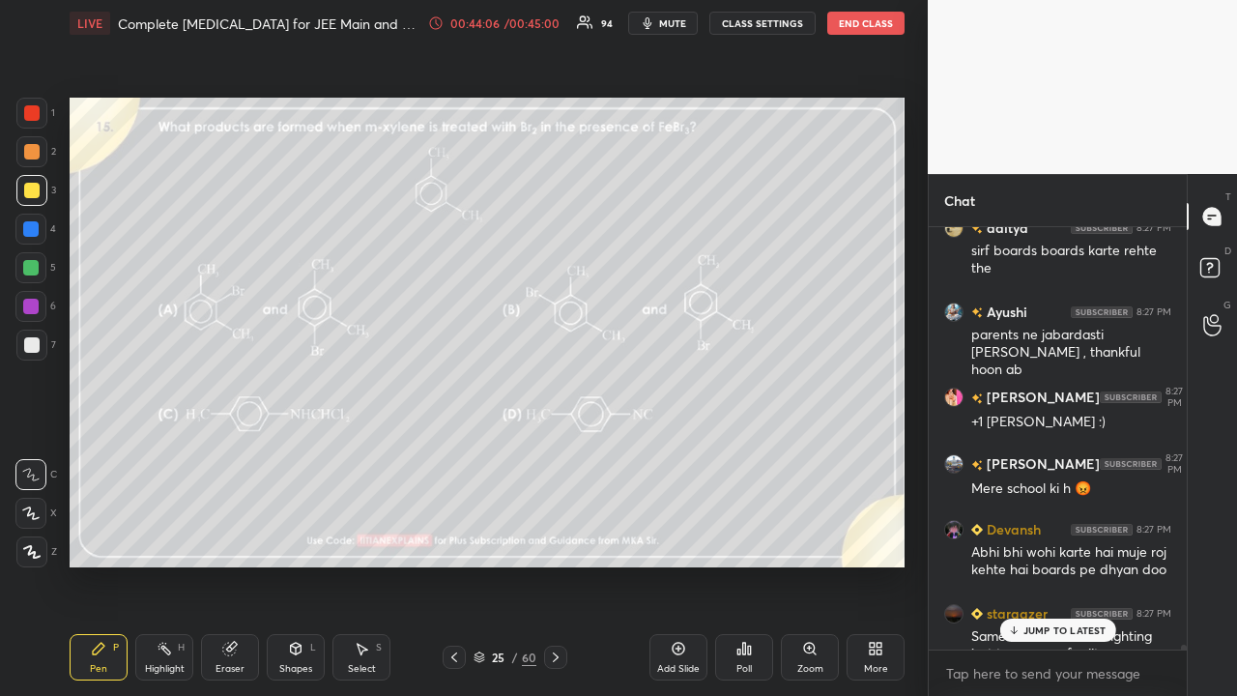
scroll to position [41156, 0]
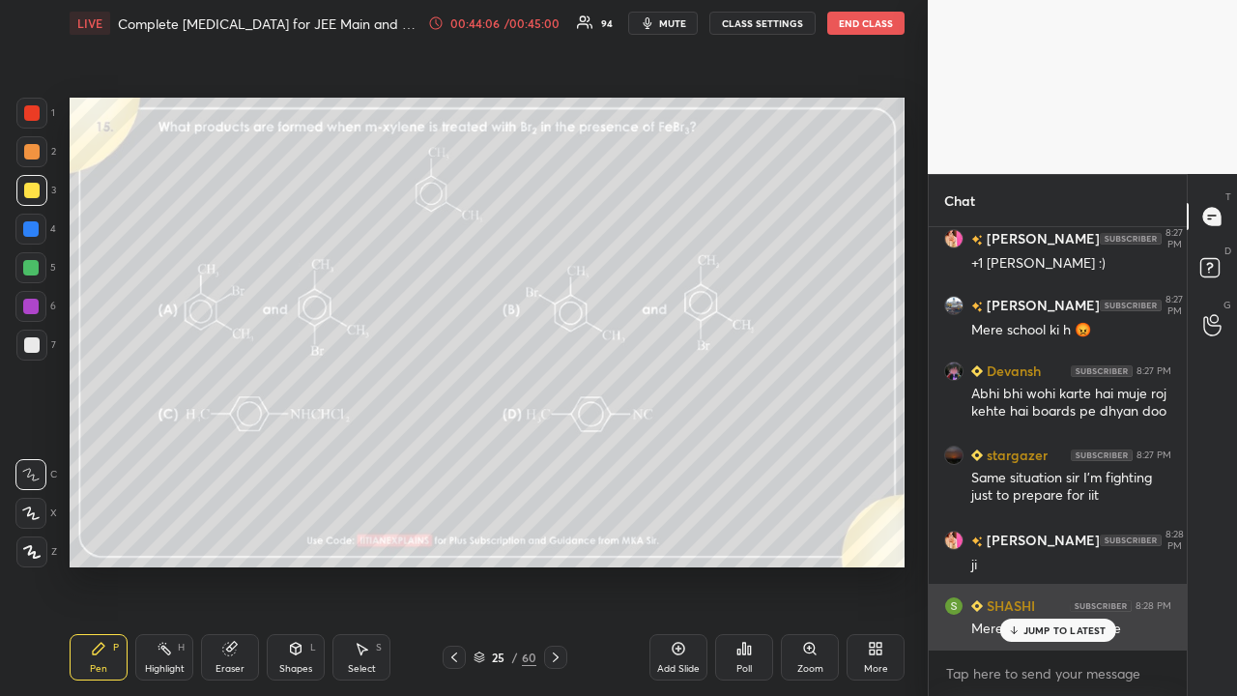
click at [1048, 564] on p "JUMP TO LATEST" at bounding box center [1064, 630] width 83 height 12
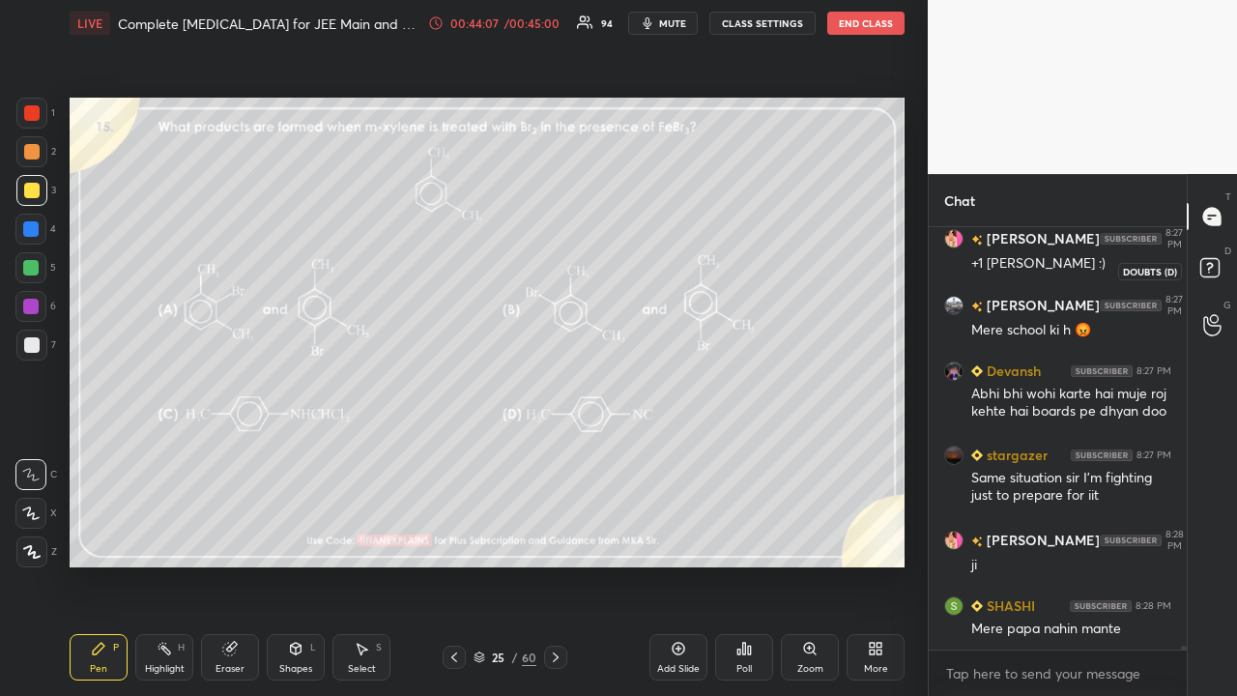
scroll to position [41203, 0]
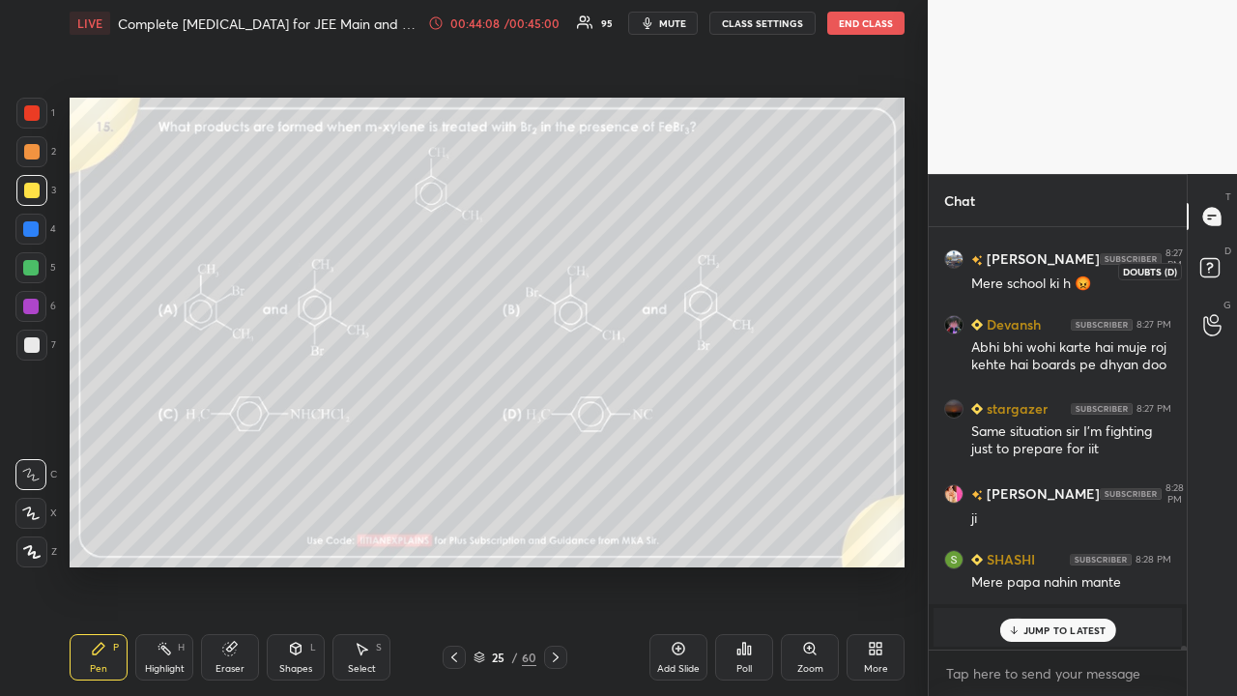
click at [1220, 273] on icon at bounding box center [1212, 270] width 35 height 35
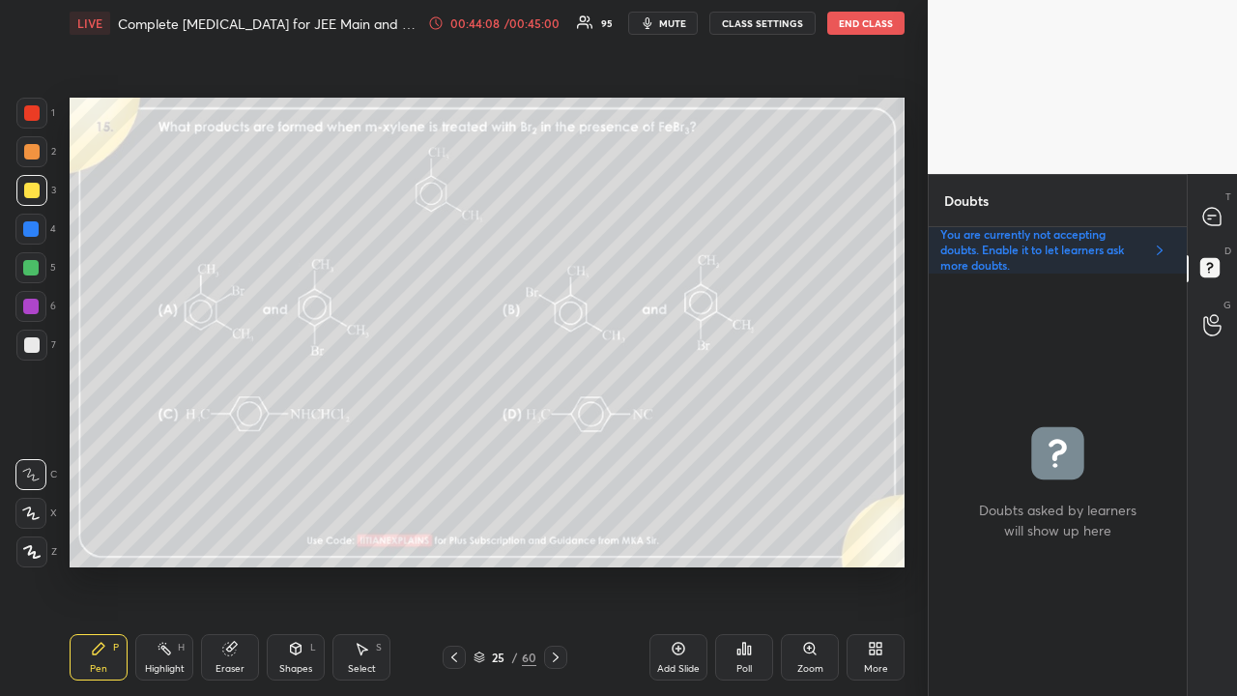
scroll to position [416, 252]
click at [1216, 216] on icon at bounding box center [1211, 216] width 17 height 17
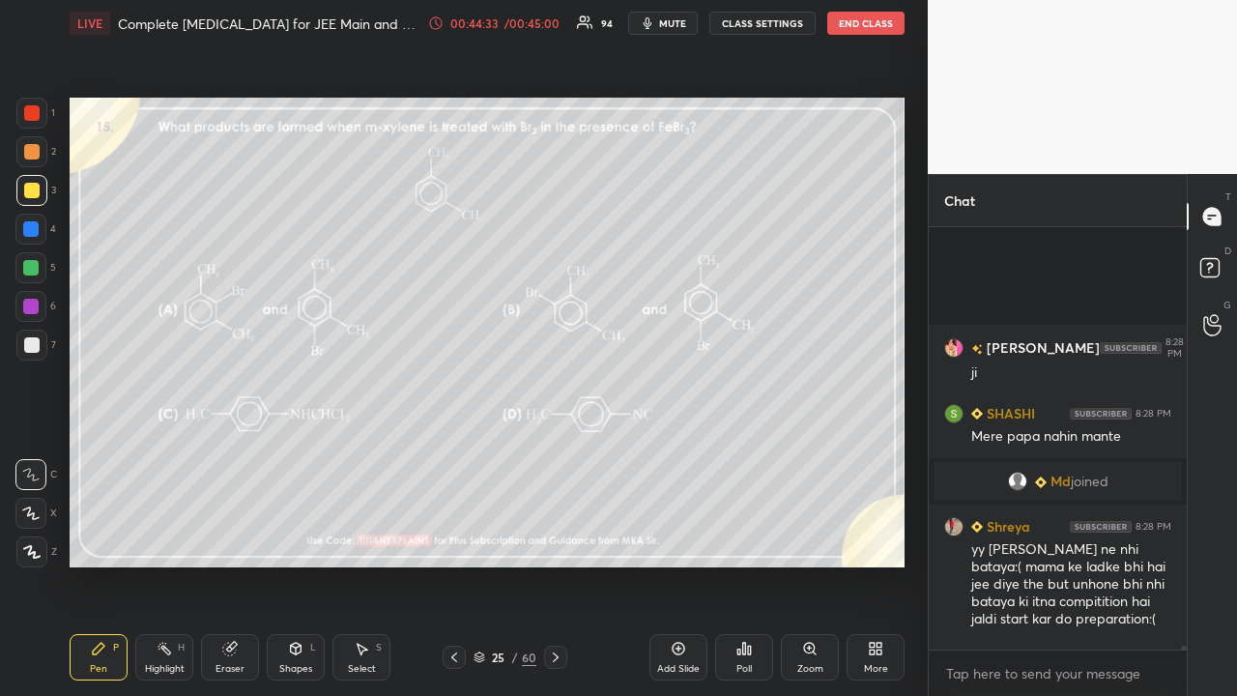
scroll to position [40594, 0]
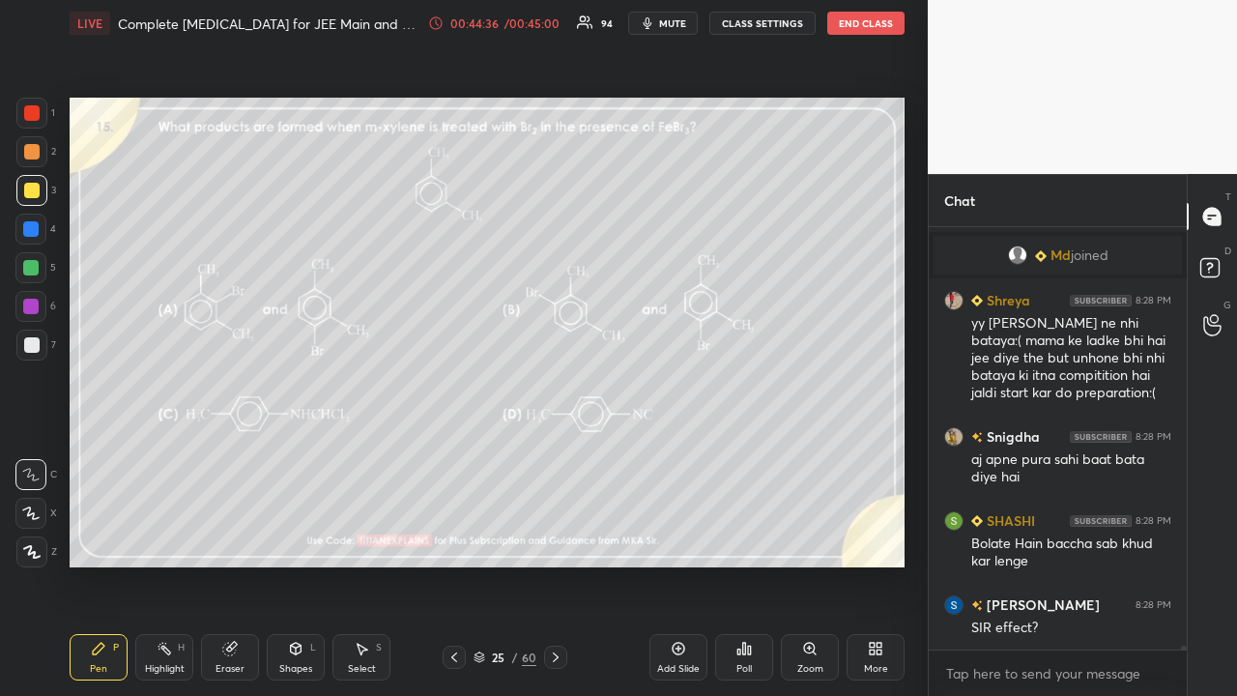
click at [559, 564] on icon at bounding box center [555, 656] width 15 height 15
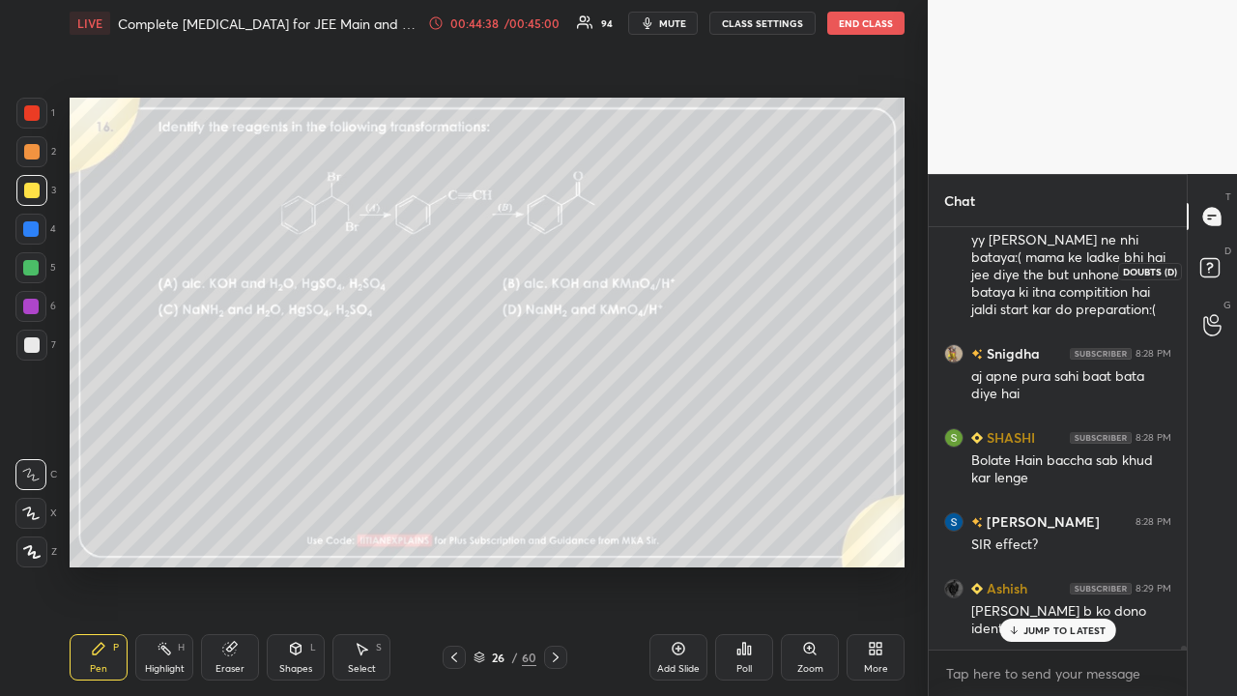
drag, startPoint x: 1216, startPoint y: 272, endPoint x: 1229, endPoint y: 273, distance: 13.7
click at [1216, 274] on rect at bounding box center [1209, 268] width 18 height 18
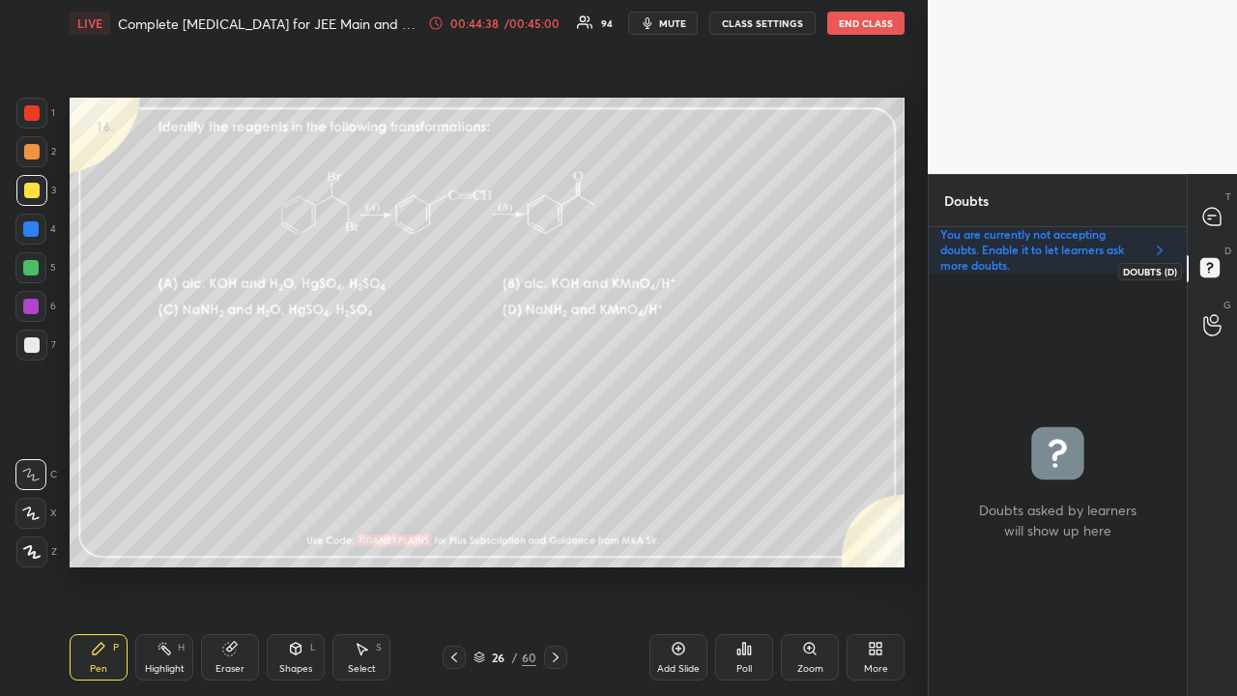
scroll to position [416, 252]
click at [456, 564] on icon at bounding box center [453, 656] width 15 height 15
click at [1219, 197] on div "T Messages (T)" at bounding box center [1212, 216] width 49 height 54
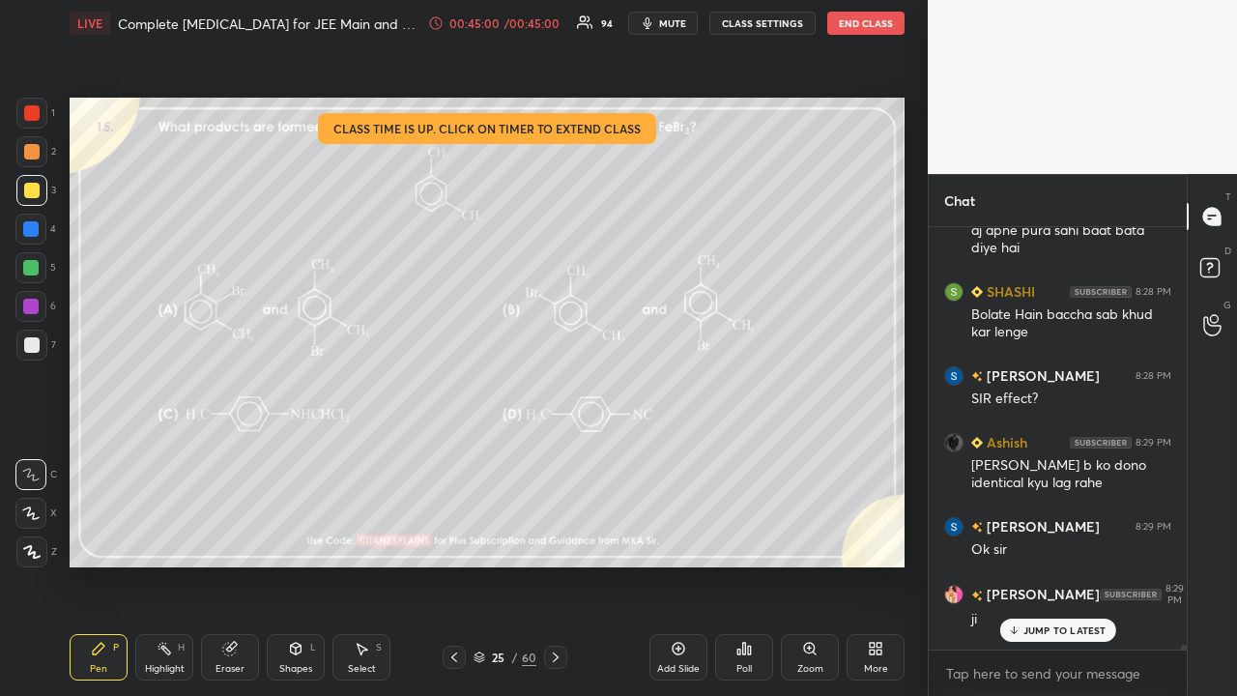
click at [1060, 564] on p "JUMP TO LATEST" at bounding box center [1064, 630] width 83 height 12
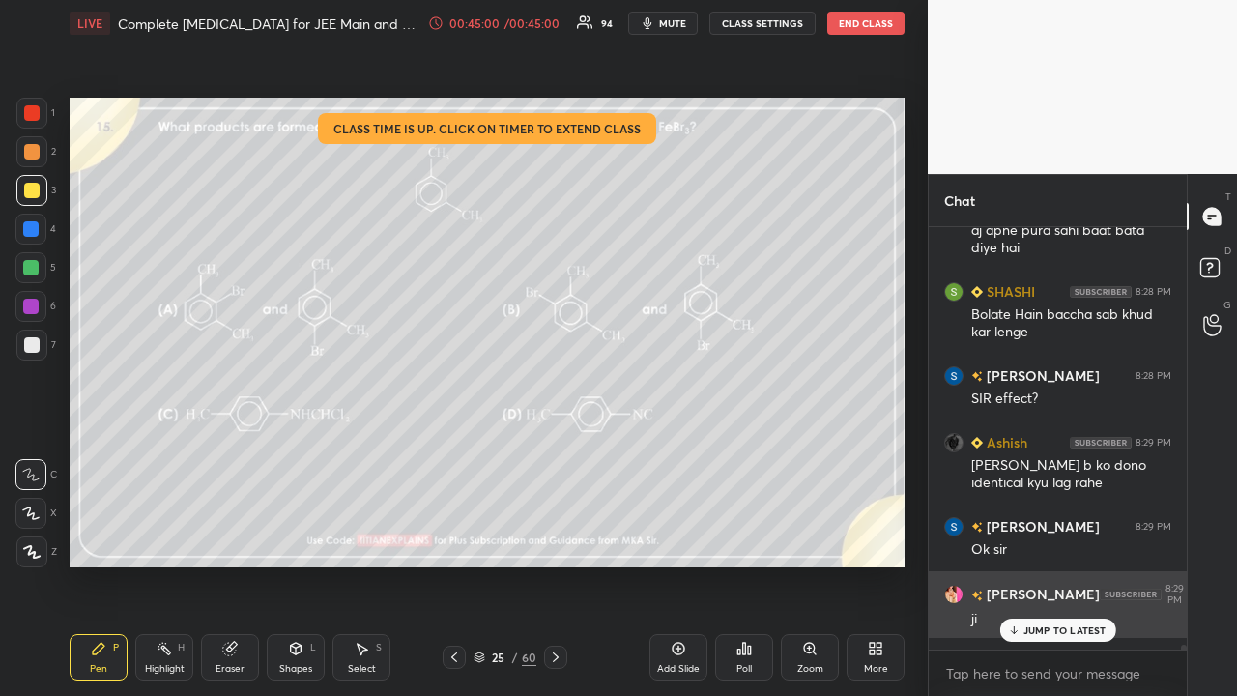
scroll to position [40878, 0]
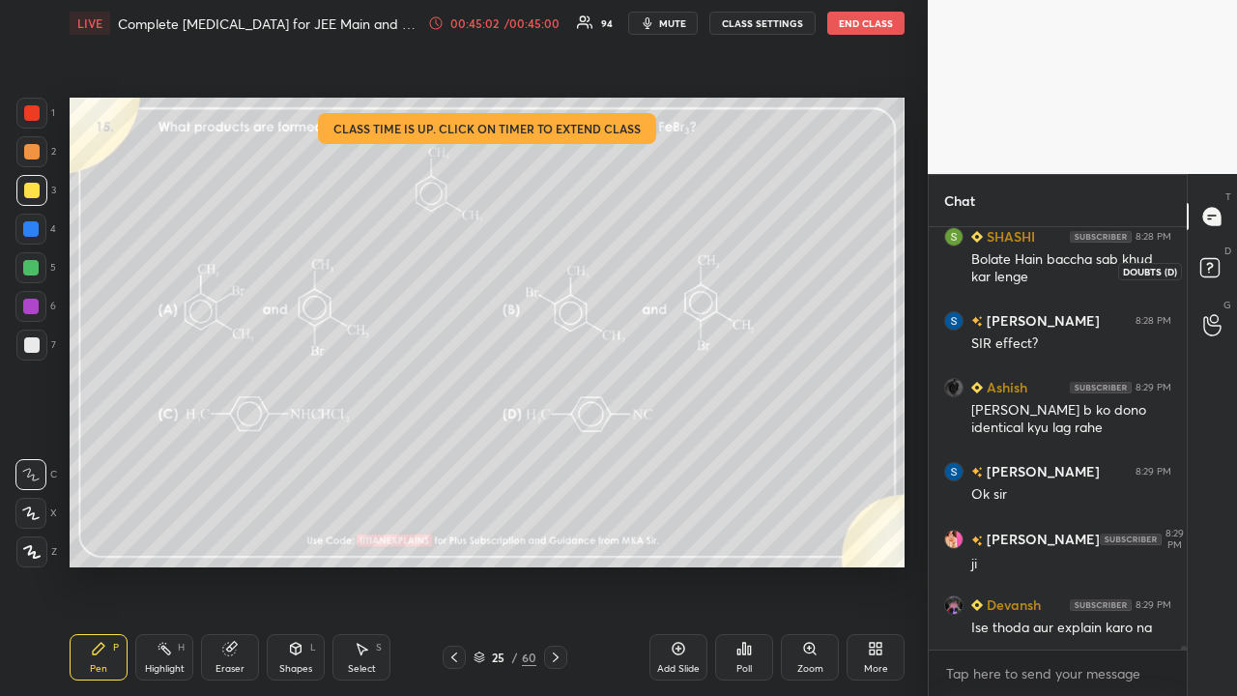
drag, startPoint x: 1219, startPoint y: 259, endPoint x: 1229, endPoint y: 248, distance: 15.0
click at [1220, 259] on icon at bounding box center [1212, 270] width 35 height 35
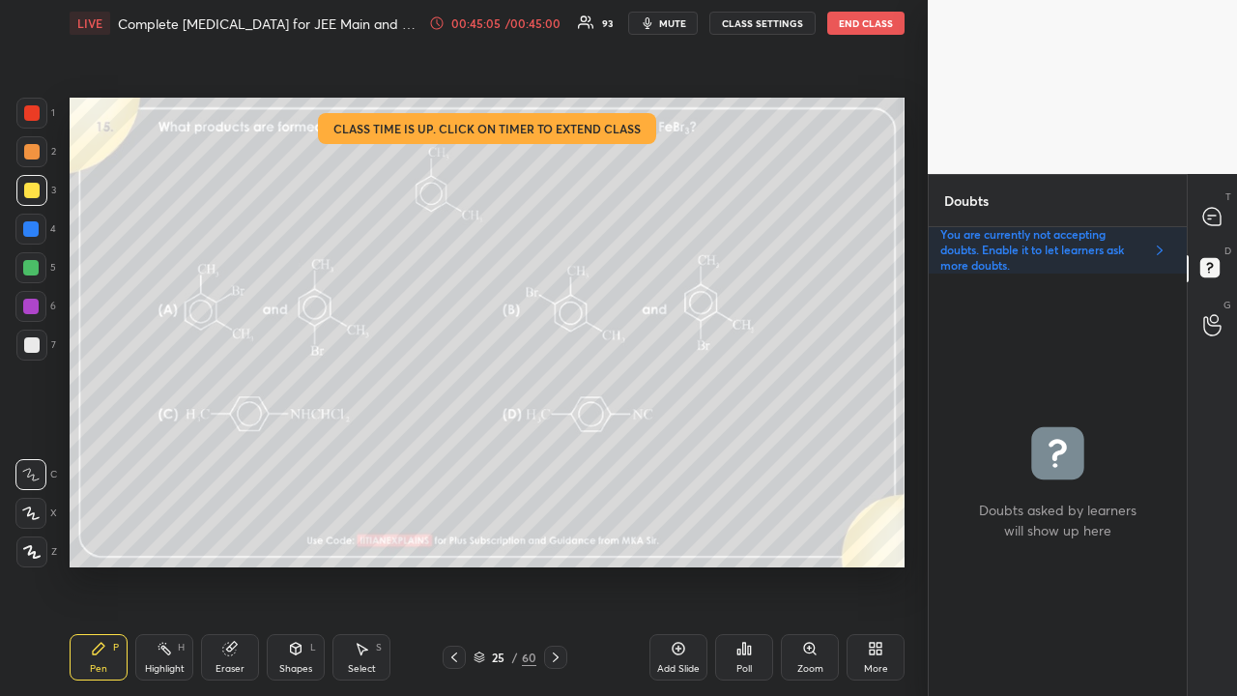
click at [740, 564] on icon at bounding box center [743, 648] width 15 height 15
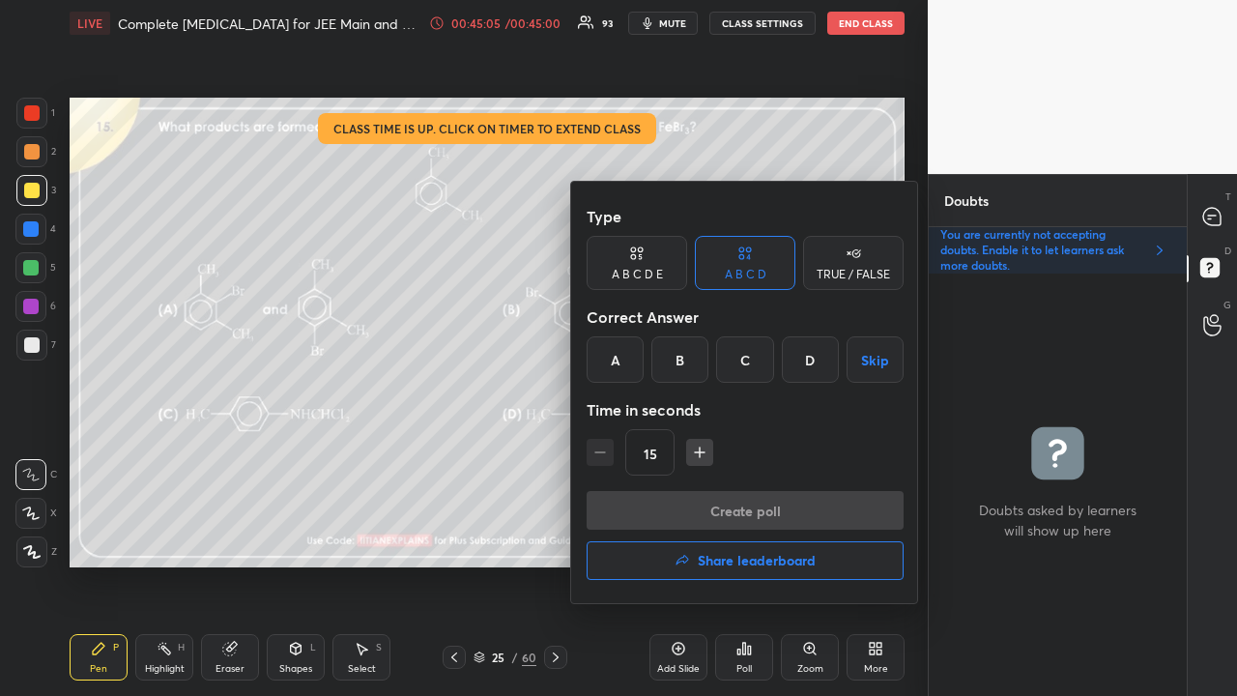
click at [722, 547] on button "Share leaderboard" at bounding box center [745, 560] width 317 height 39
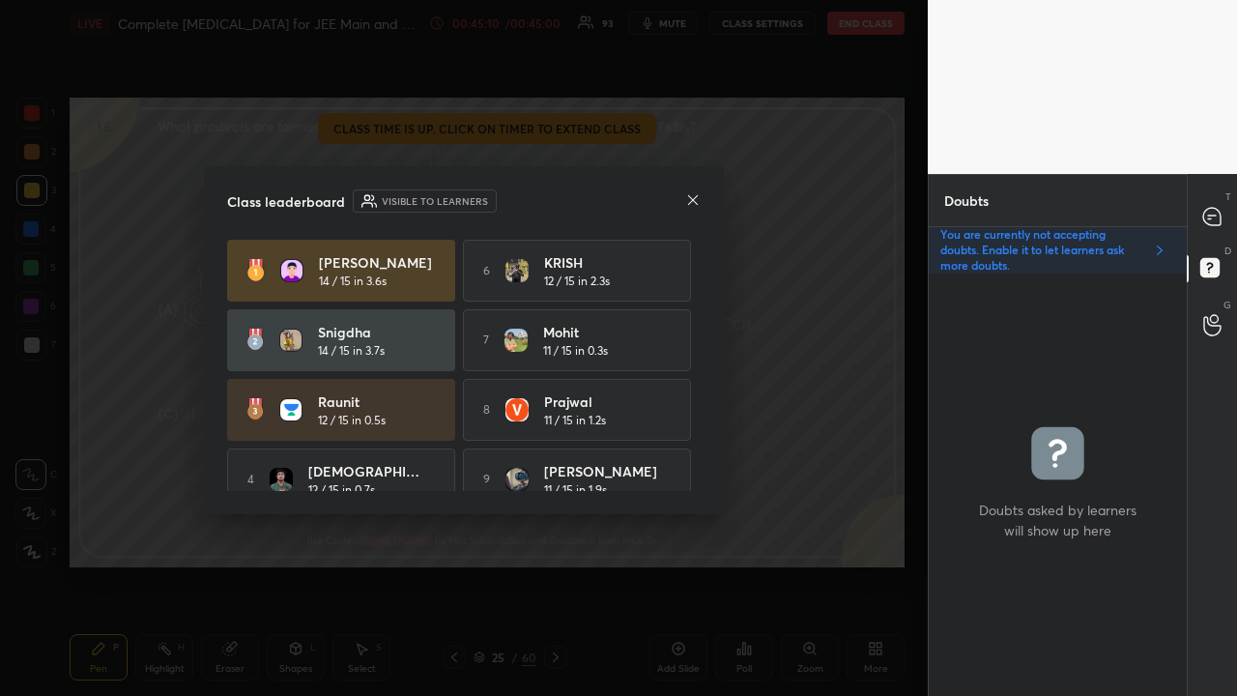
drag, startPoint x: 700, startPoint y: 350, endPoint x: 702, endPoint y: 383, distance: 32.9
click at [702, 385] on div "Class leaderboard Visible to learners Anamika 14 / 15 in 3.6s 6 KRISH 12 / 15 i…" at bounding box center [464, 340] width 520 height 348
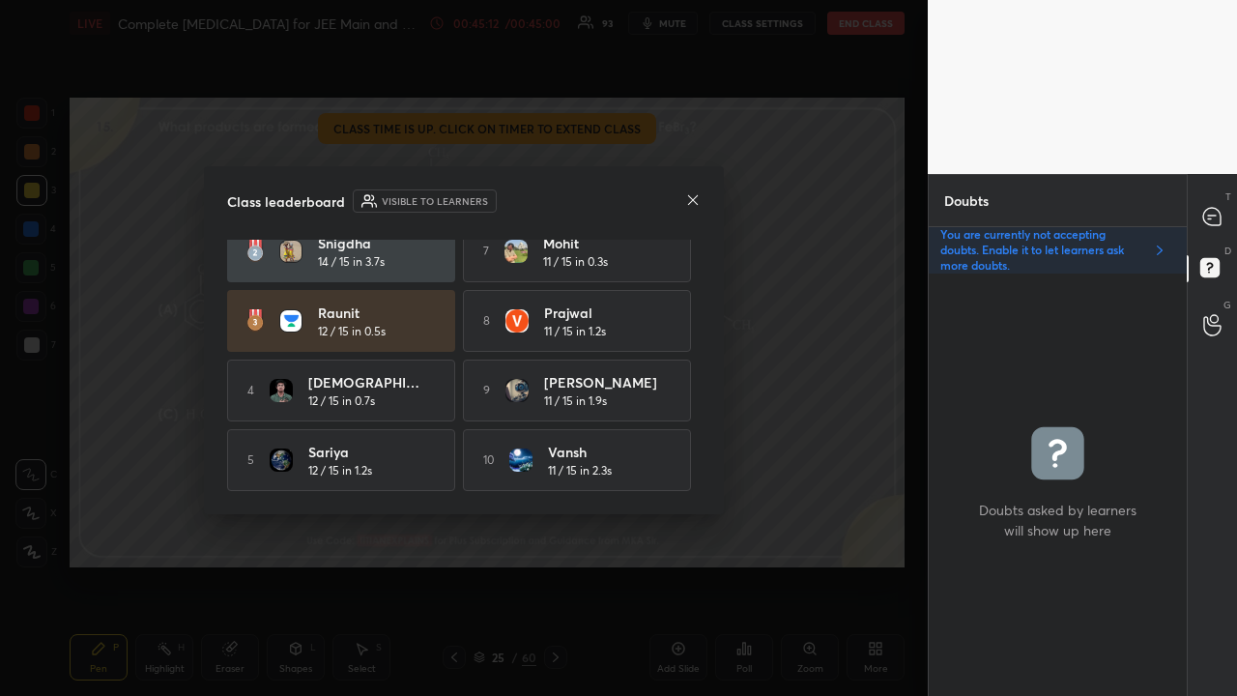
scroll to position [0, 0]
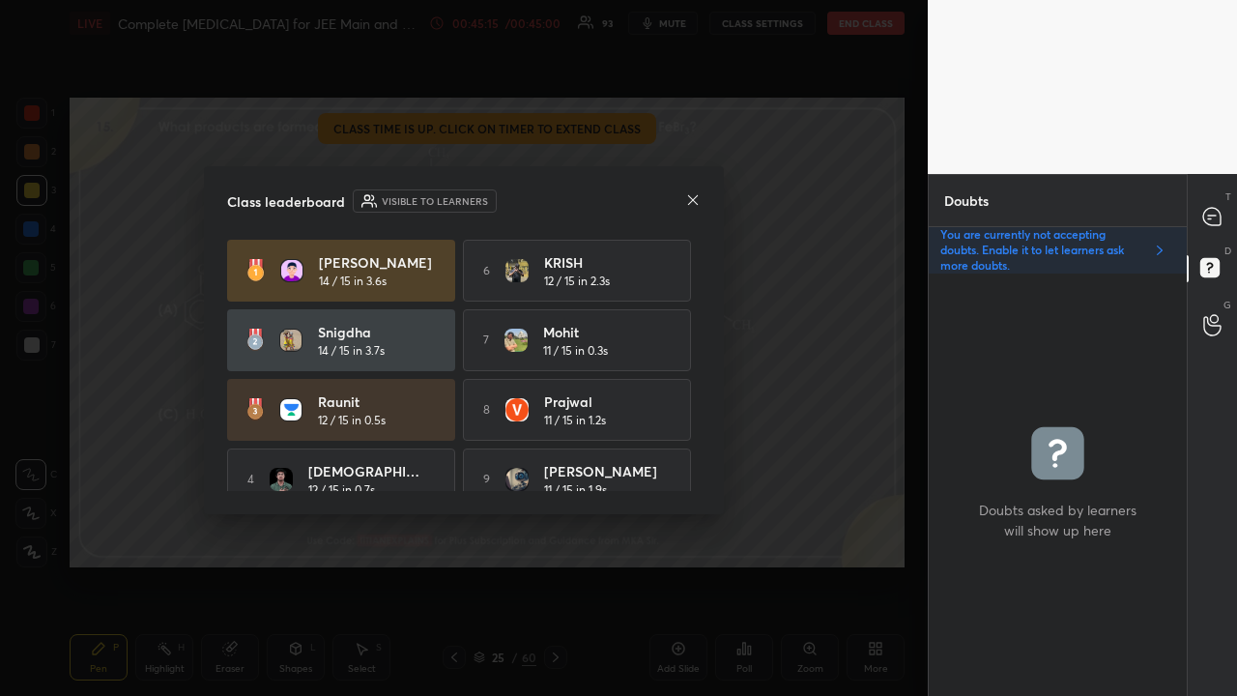
drag, startPoint x: 701, startPoint y: 313, endPoint x: 702, endPoint y: 327, distance: 13.6
click at [702, 327] on div "Class leaderboard Visible to learners Anamika 14 / 15 in 3.6s 6 KRISH 12 / 15 i…" at bounding box center [464, 340] width 520 height 348
drag, startPoint x: 700, startPoint y: 327, endPoint x: 697, endPoint y: 441, distance: 114.1
click at [697, 441] on div "Anamika 14 / 15 in 3.6s 6 KRISH 12 / 15 in 2.3s Snigdha 14 / 15 in 3.7s 7 Mohit…" at bounding box center [464, 365] width 474 height 251
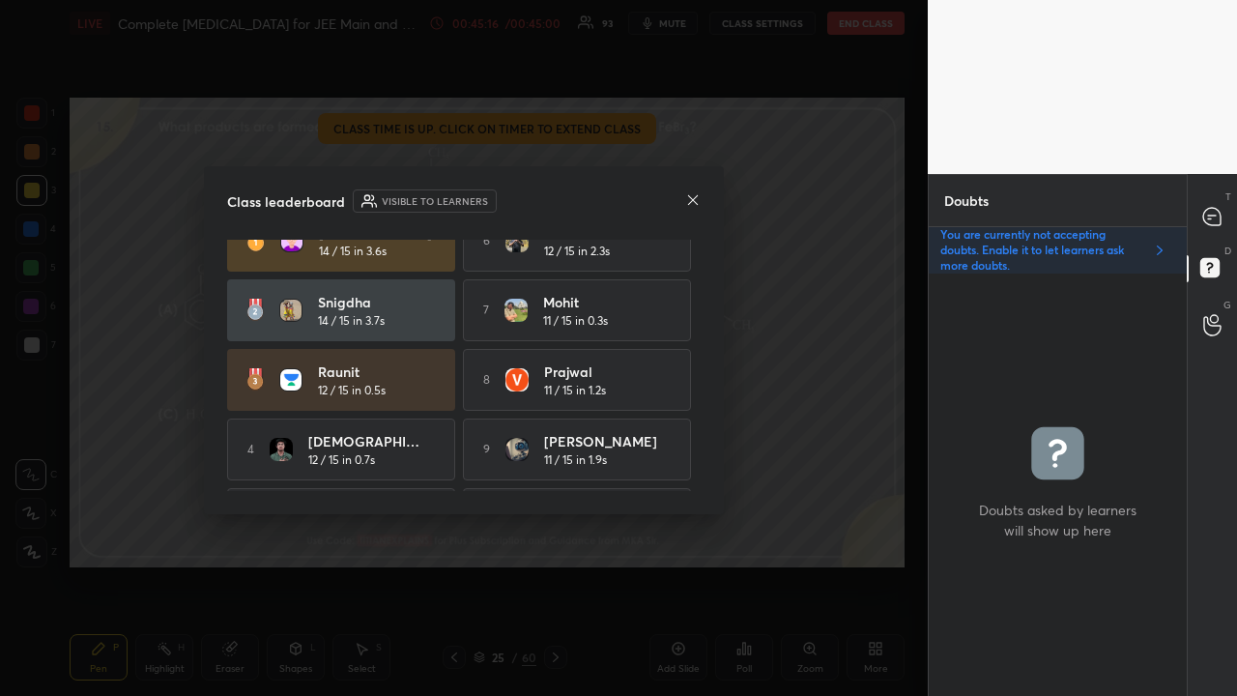
scroll to position [95, 0]
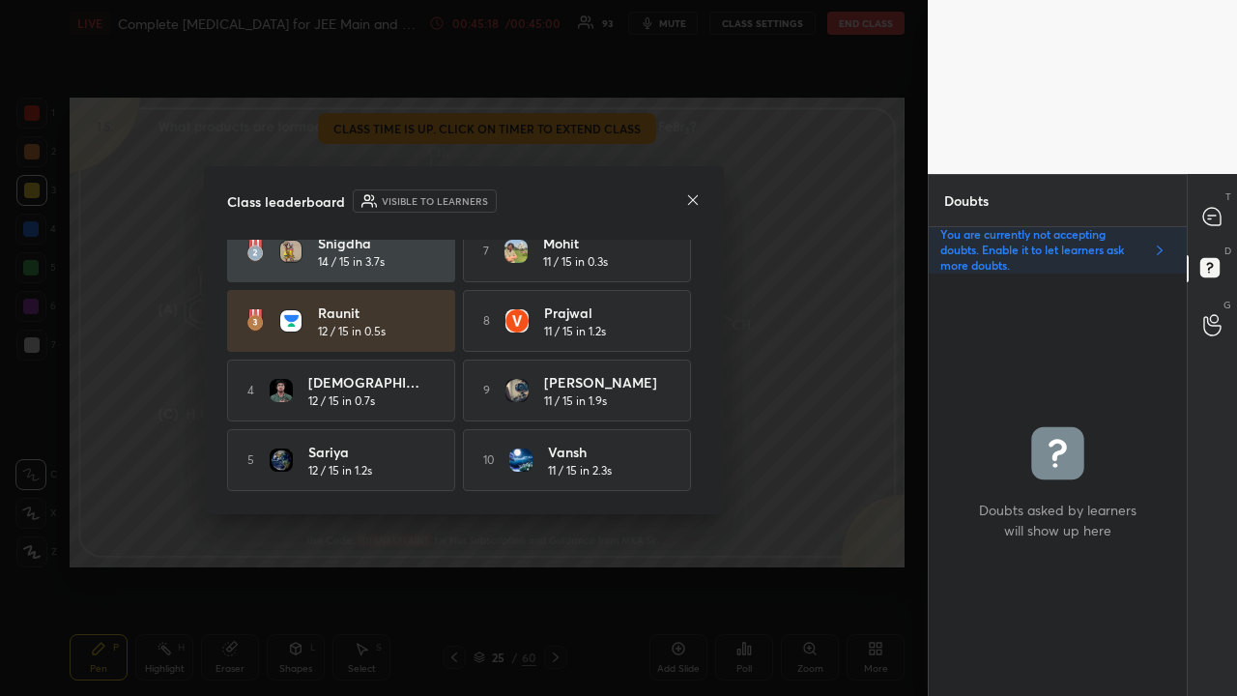
click at [689, 199] on icon at bounding box center [692, 199] width 15 height 15
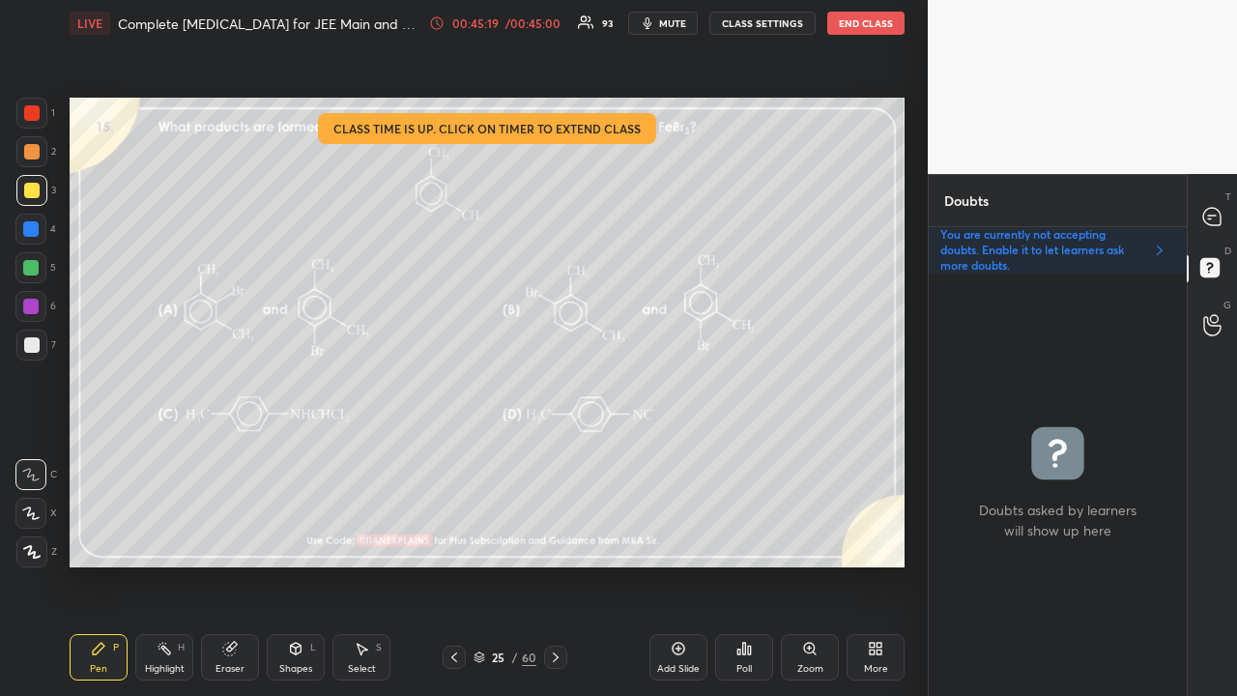
click at [483, 564] on icon at bounding box center [480, 657] width 12 height 12
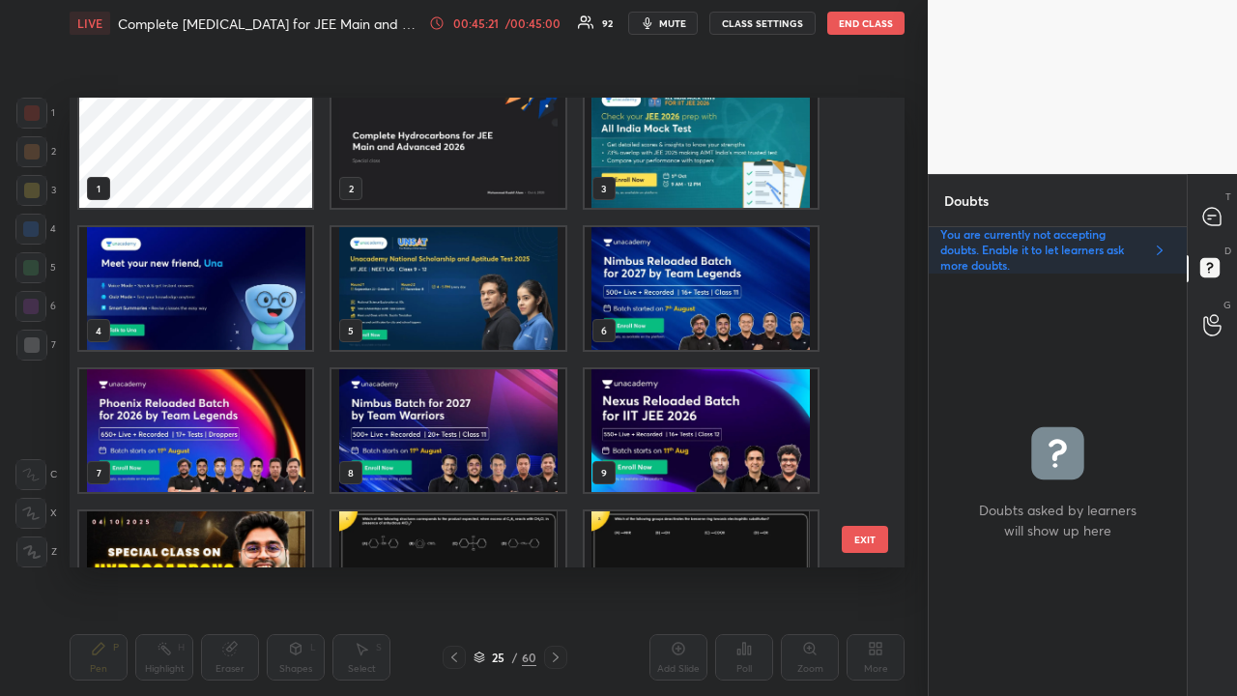
scroll to position [0, 0]
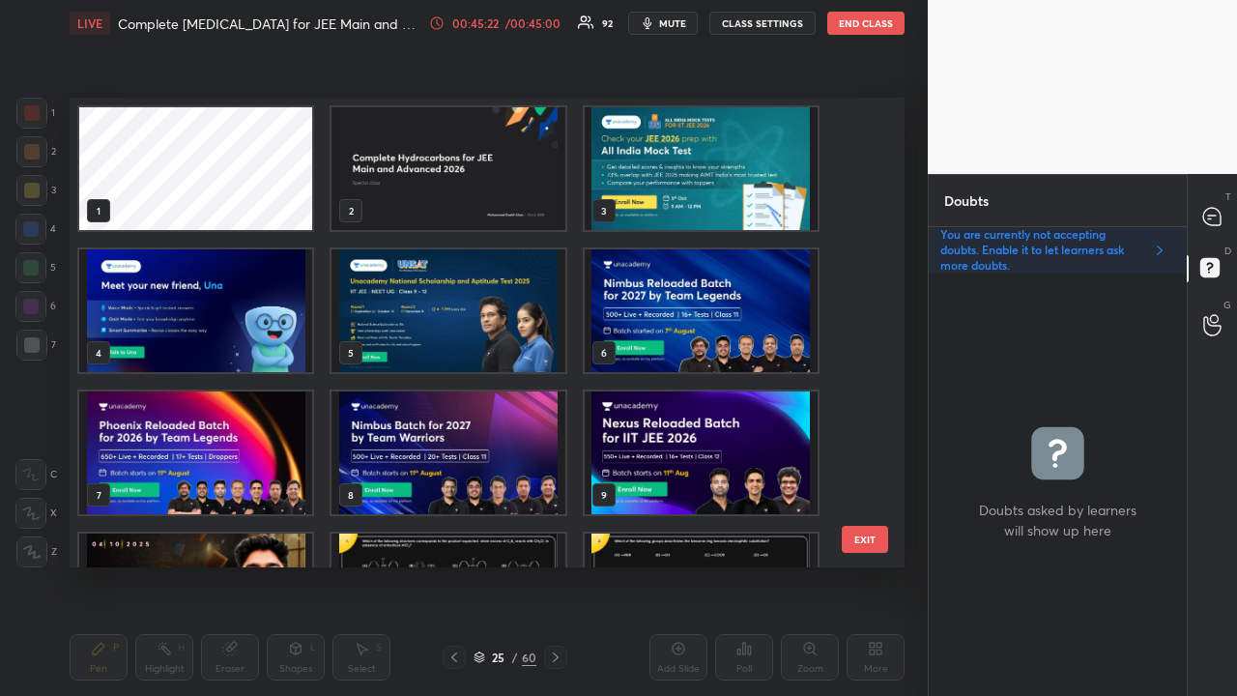
click at [692, 166] on img "grid" at bounding box center [701, 168] width 233 height 123
click at [690, 169] on img "grid" at bounding box center [701, 168] width 233 height 123
click at [688, 171] on img "grid" at bounding box center [701, 168] width 233 height 123
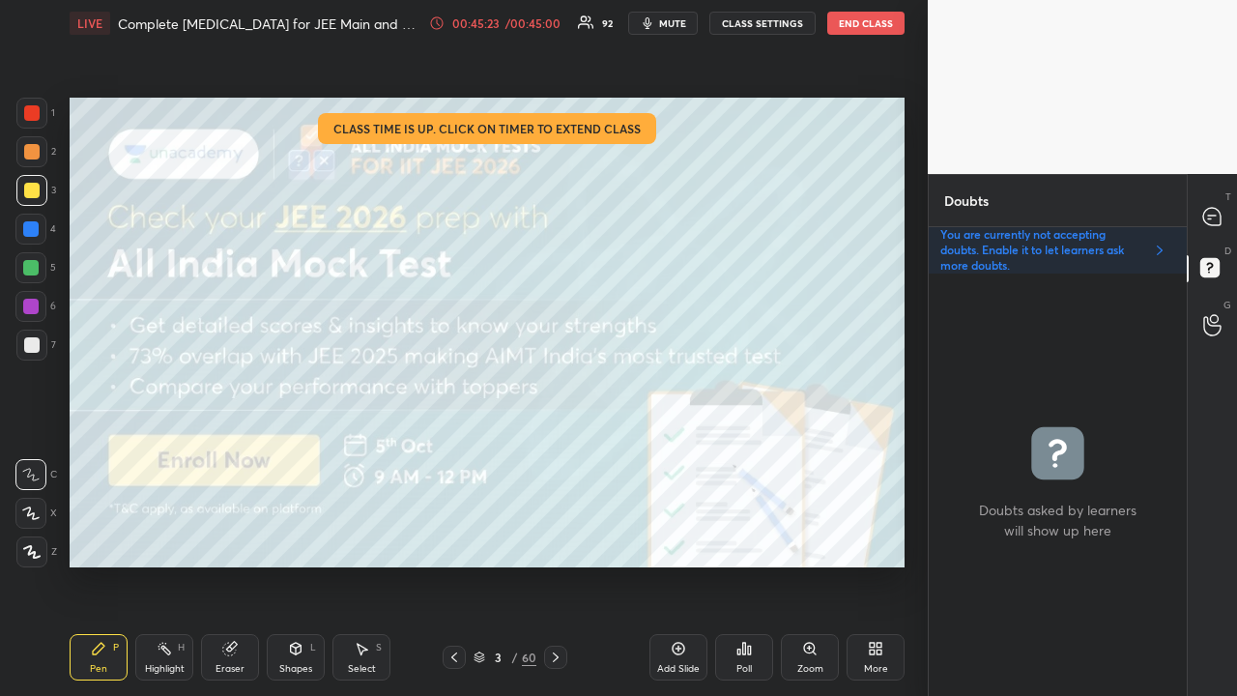
click at [688, 171] on img "grid" at bounding box center [701, 168] width 233 height 123
click at [34, 107] on div at bounding box center [31, 112] width 15 height 15
click at [29, 186] on div at bounding box center [31, 190] width 15 height 15
click at [1214, 215] on icon at bounding box center [1211, 216] width 17 height 17
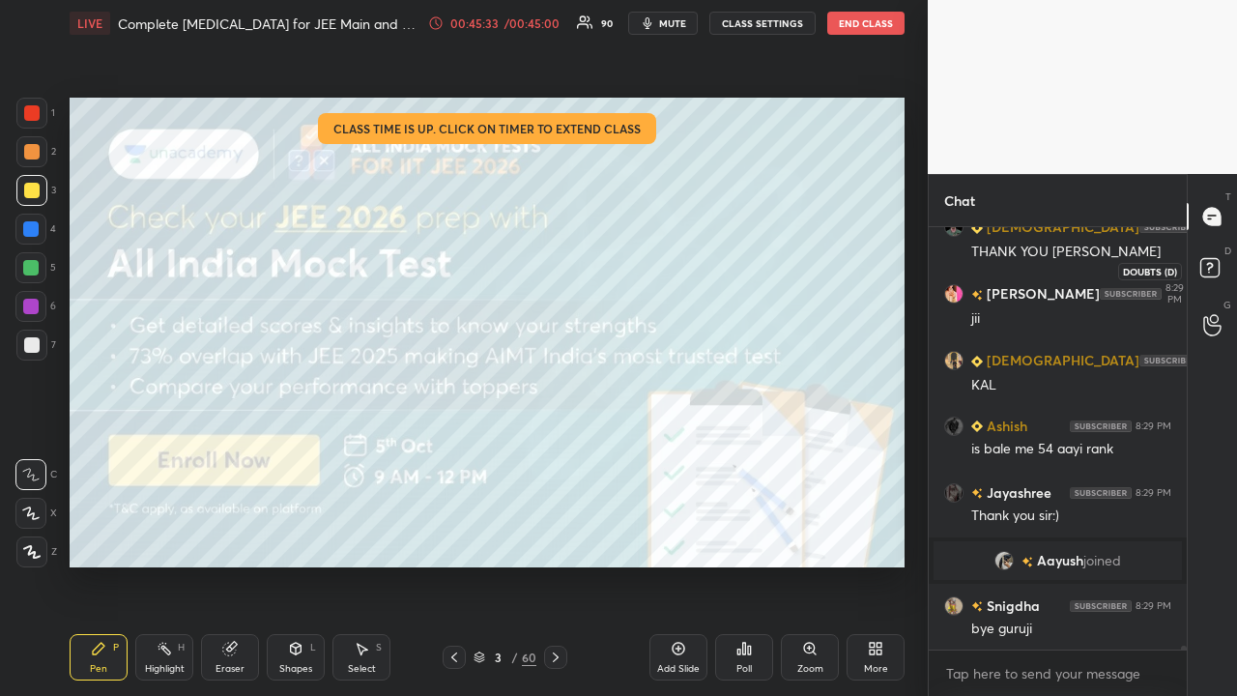
scroll to position [40891, 0]
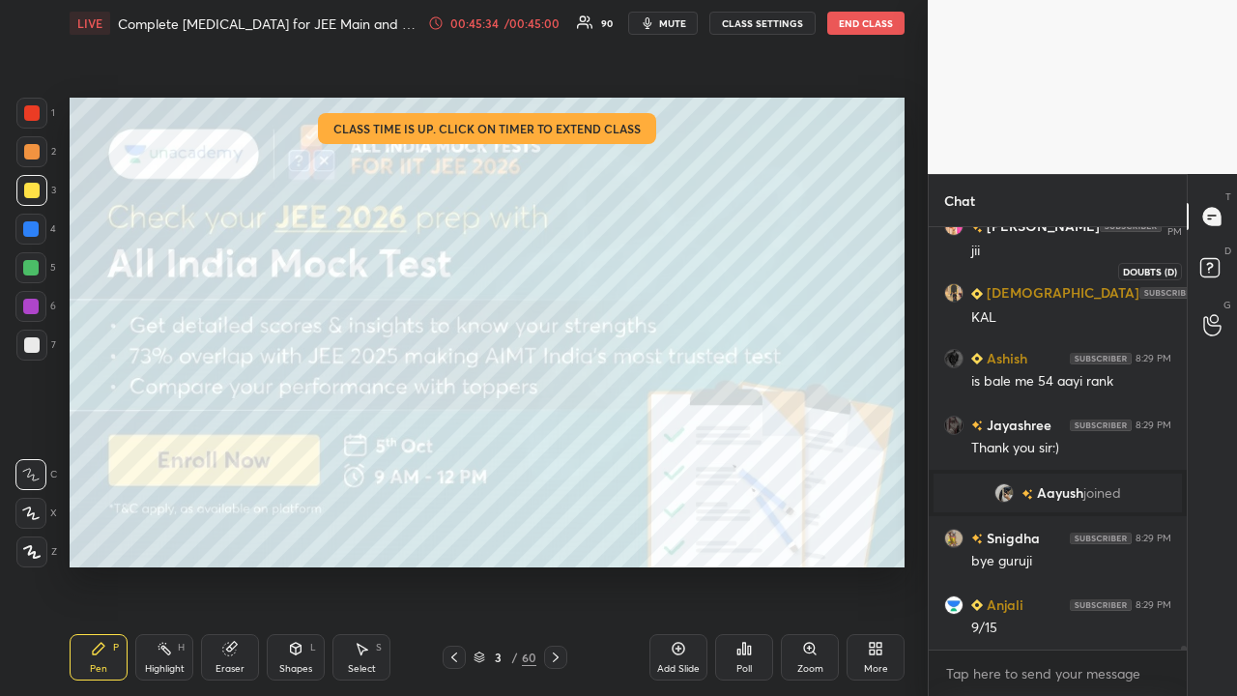
click at [1220, 259] on icon at bounding box center [1212, 270] width 35 height 35
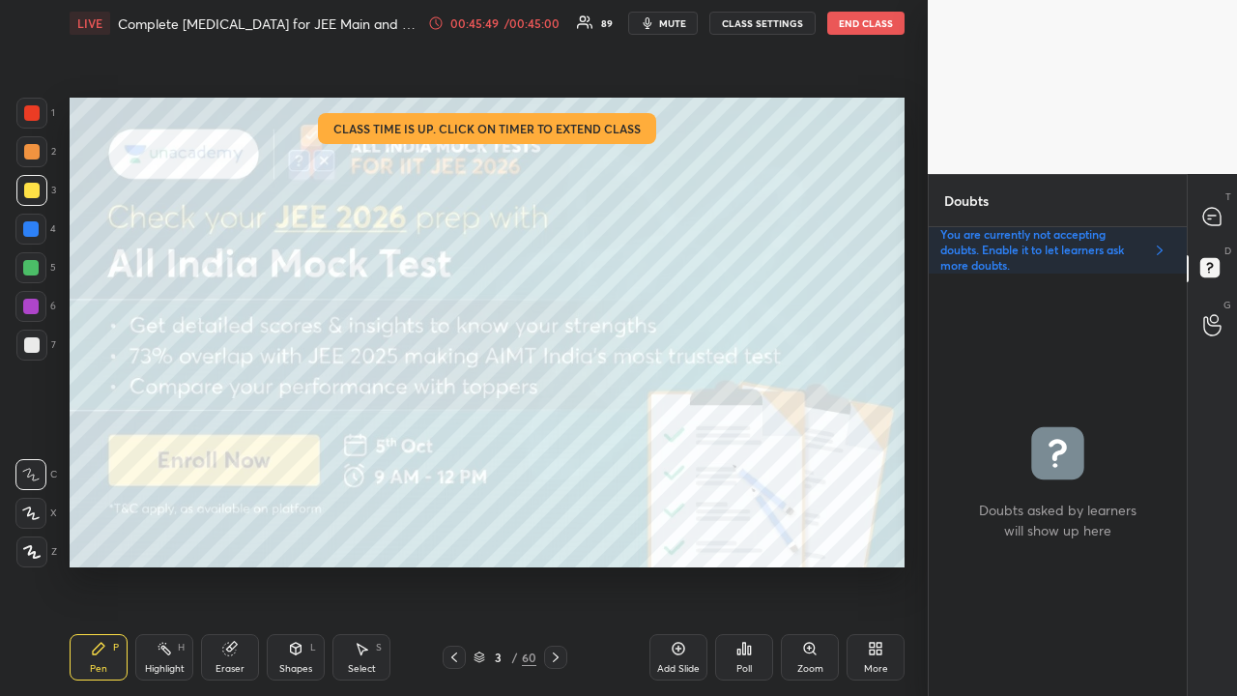
click at [1220, 220] on icon at bounding box center [1212, 217] width 20 height 20
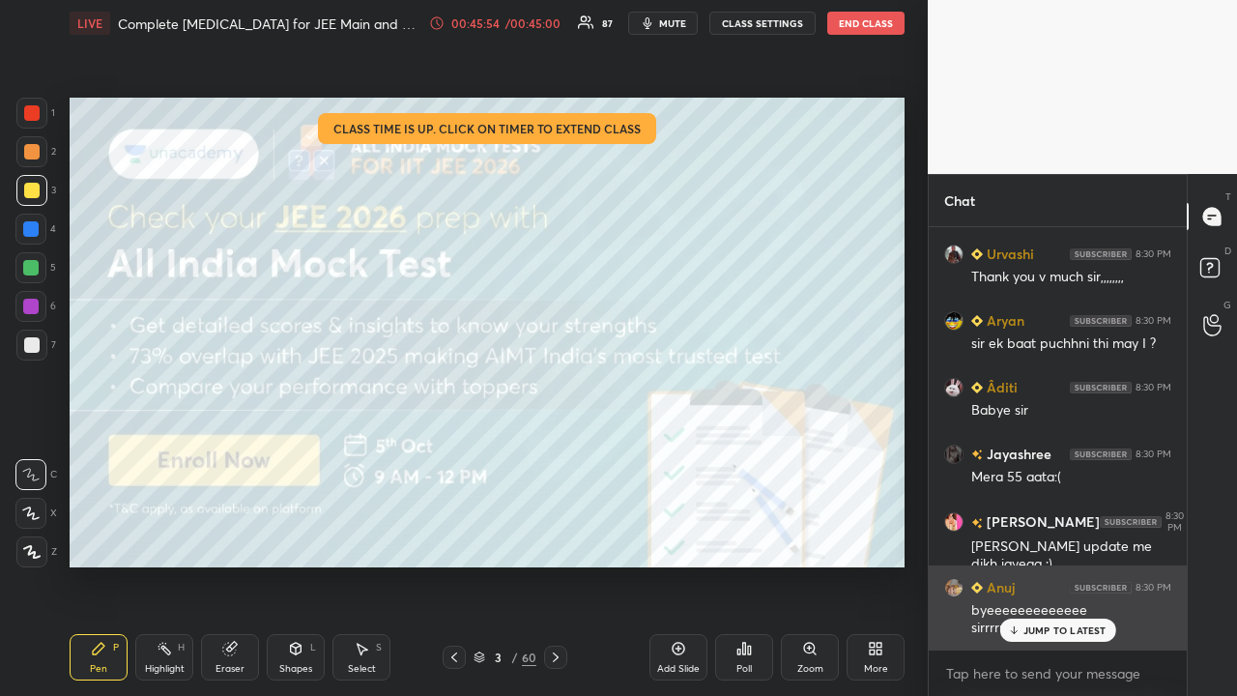
scroll to position [42695, 0]
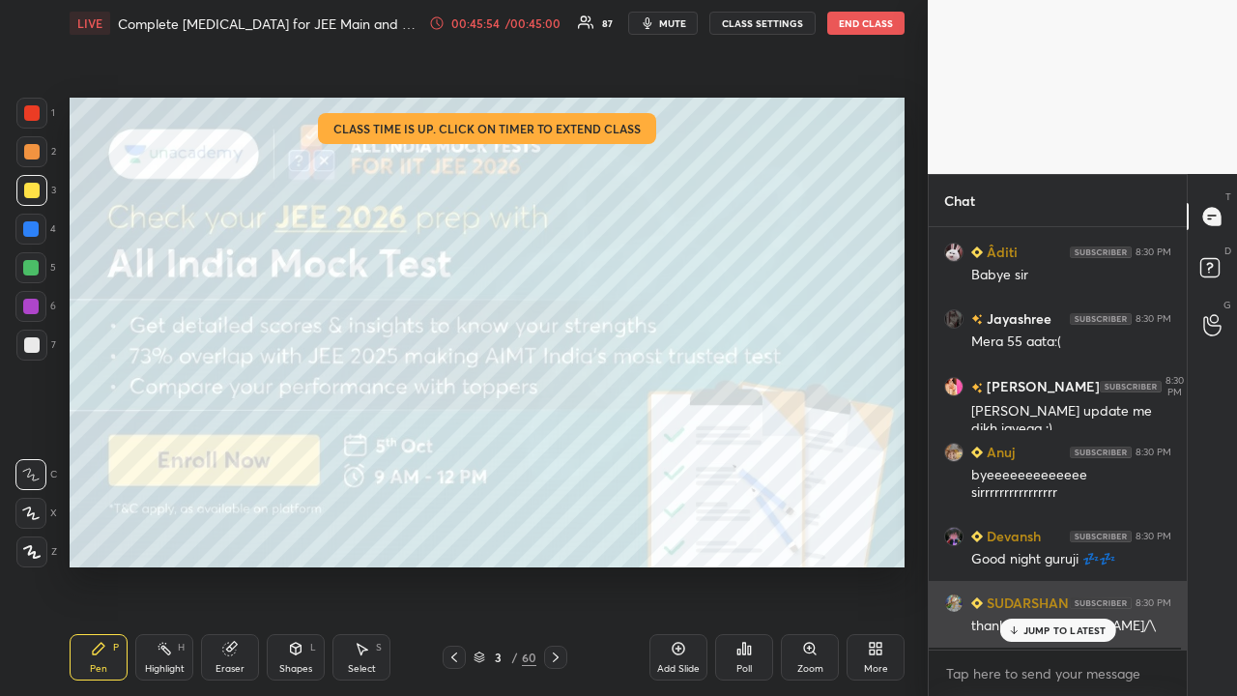
click at [1046, 564] on p "JUMP TO LATEST" at bounding box center [1064, 630] width 83 height 12
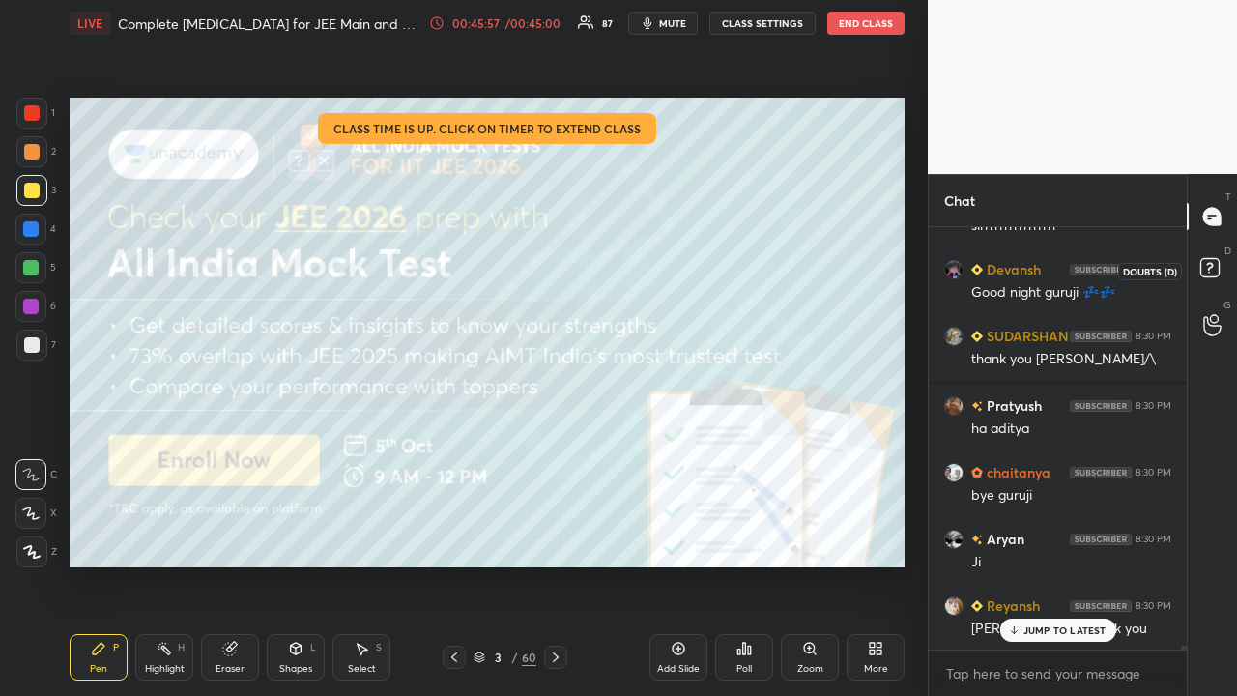
click at [1225, 263] on icon at bounding box center [1212, 270] width 35 height 35
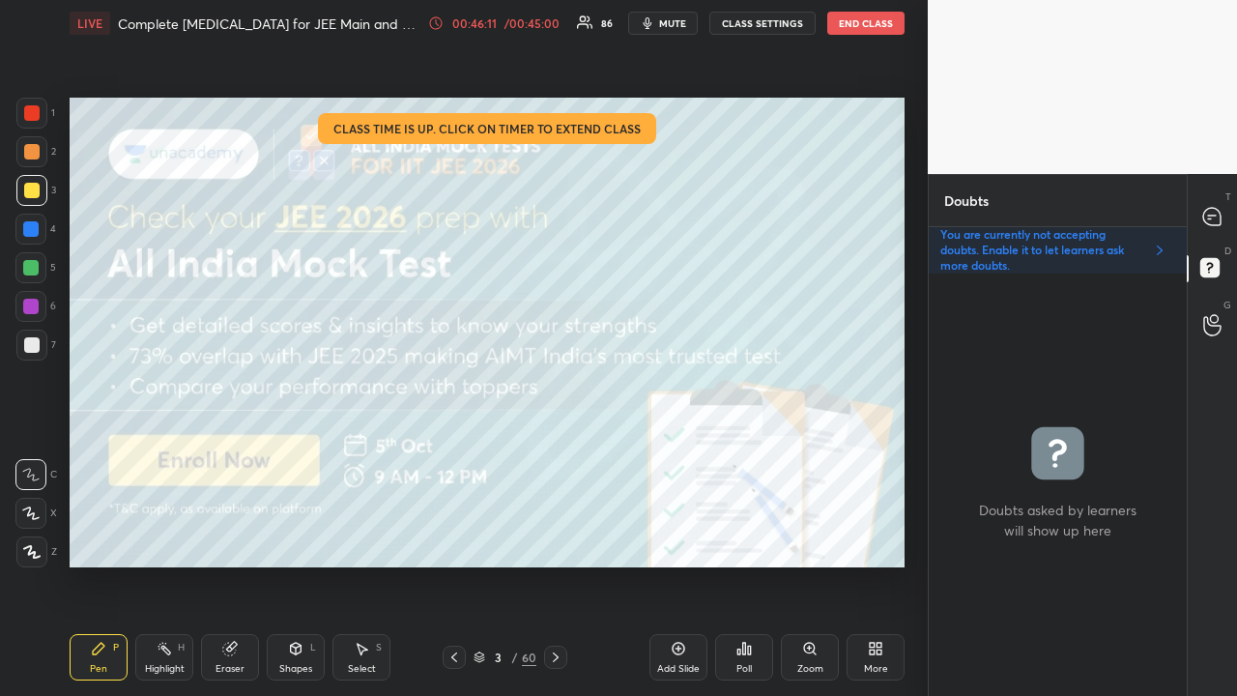
click at [883, 564] on div "More" at bounding box center [876, 657] width 58 height 46
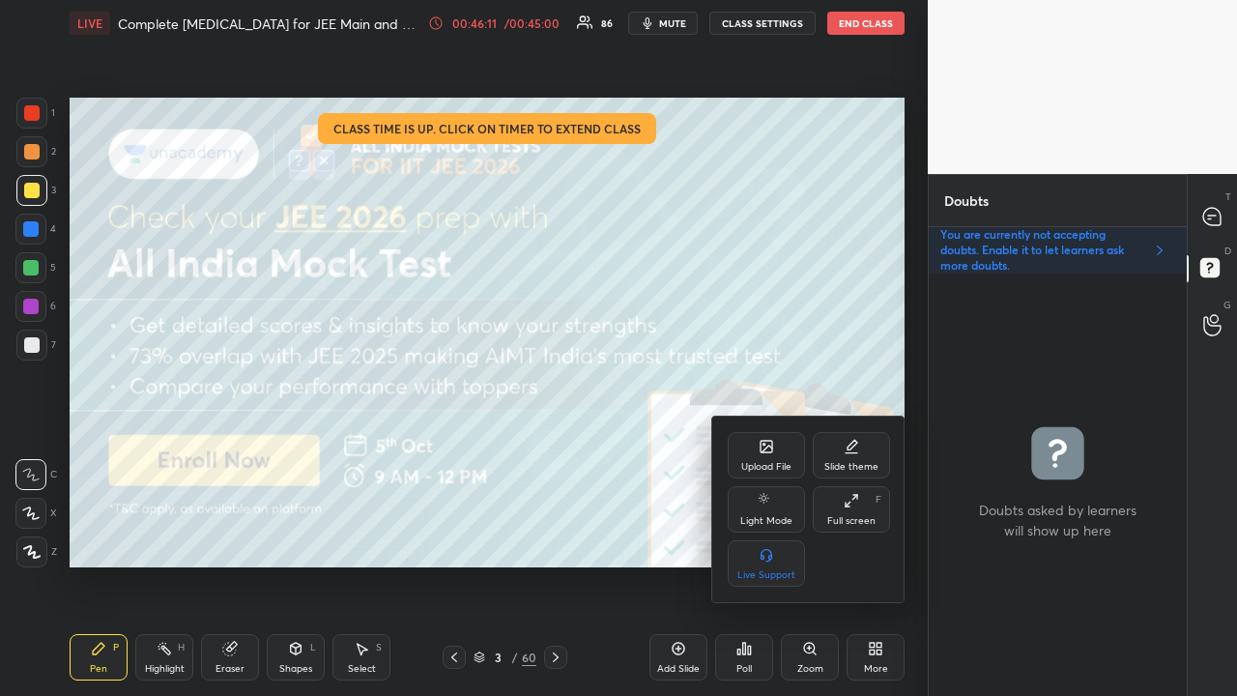
click at [768, 485] on div "Upload File Slide theme Light Mode Full screen F Live Support" at bounding box center [809, 509] width 162 height 155
click at [766, 454] on div "Upload File" at bounding box center [766, 455] width 77 height 46
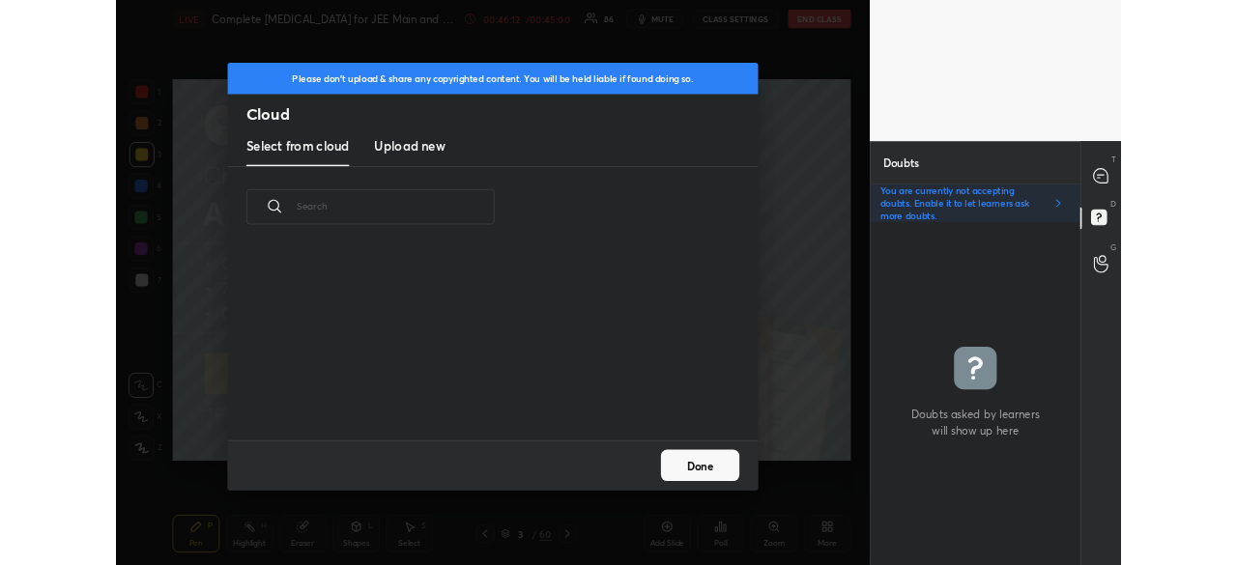
scroll to position [145, 620]
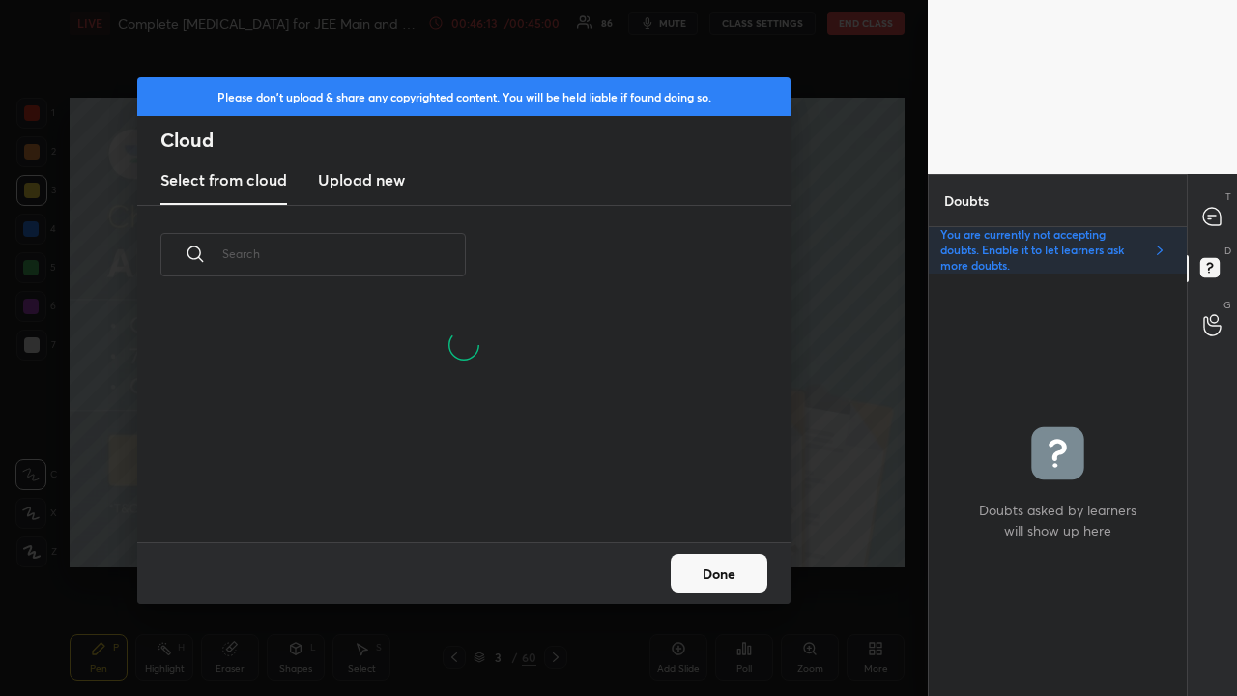
click at [359, 181] on h3 "Upload new" at bounding box center [361, 179] width 87 height 23
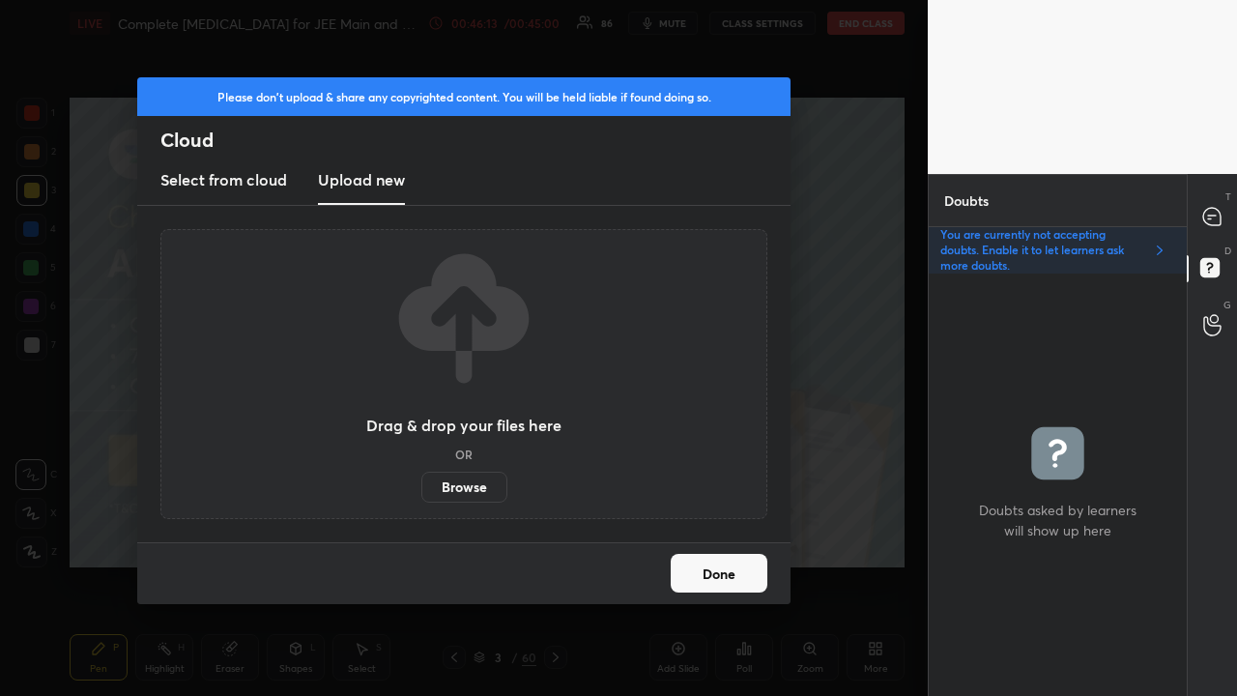
click at [445, 483] on label "Browse" at bounding box center [464, 487] width 86 height 31
click at [421, 483] on input "Browse" at bounding box center [421, 487] width 0 height 31
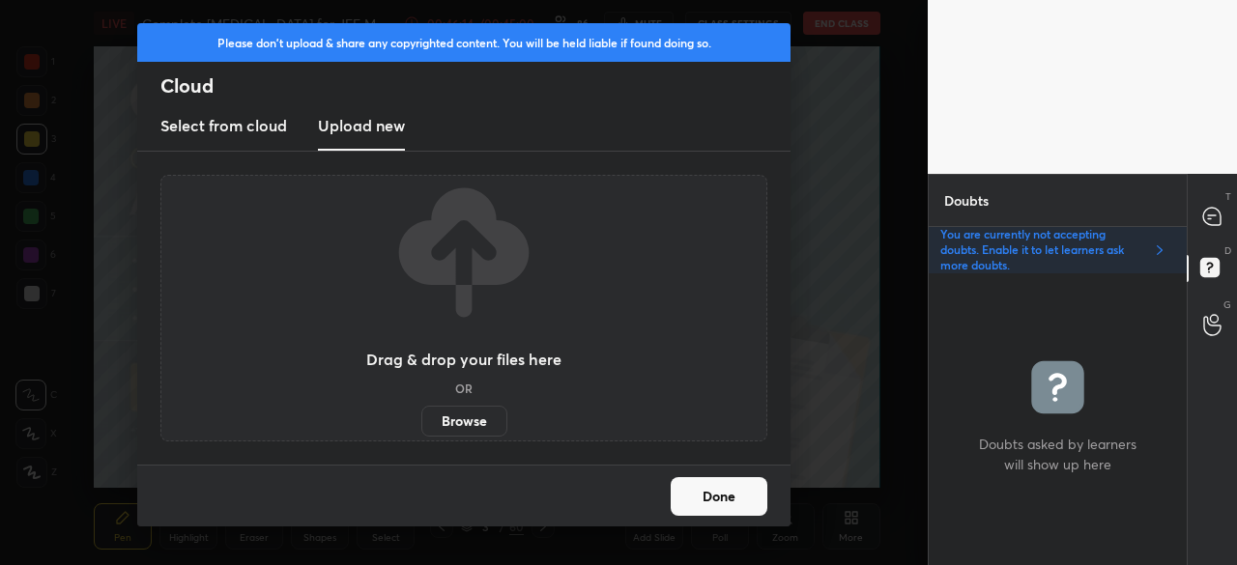
scroll to position [96191, 95783]
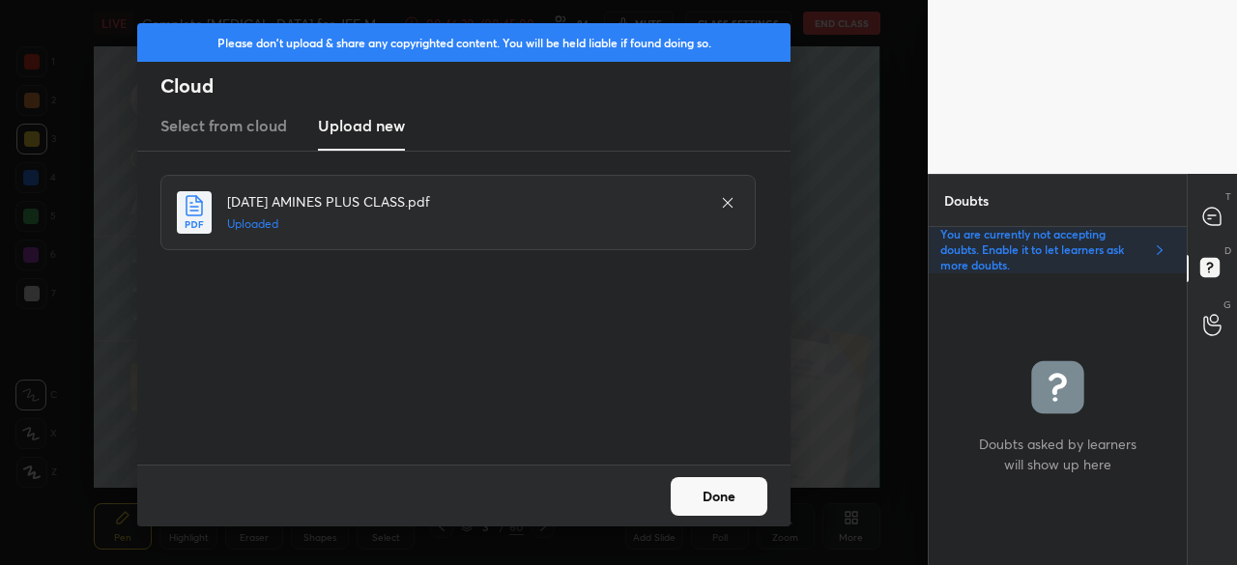
click at [732, 502] on button "Done" at bounding box center [719, 496] width 97 height 39
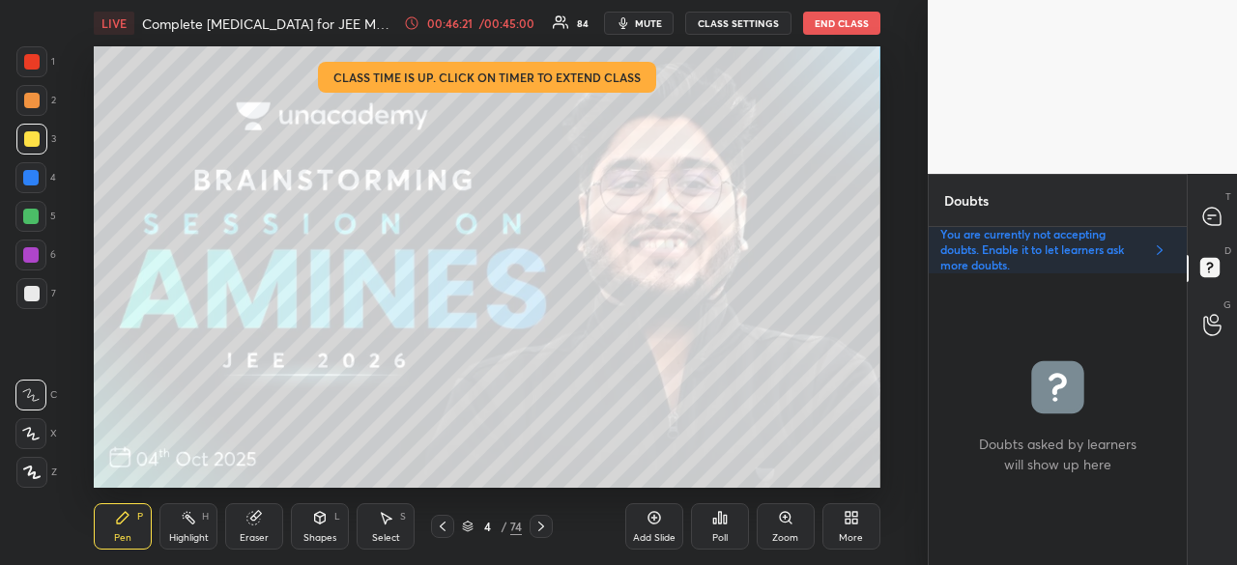
click at [536, 520] on icon at bounding box center [540, 526] width 15 height 15
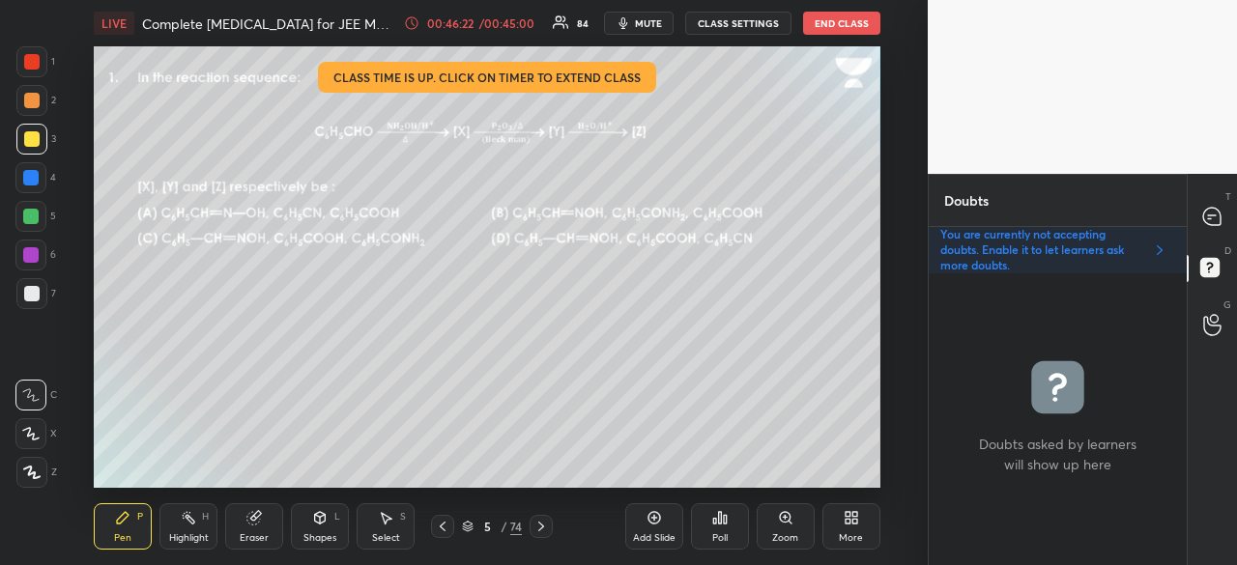
click at [537, 520] on icon at bounding box center [540, 526] width 15 height 15
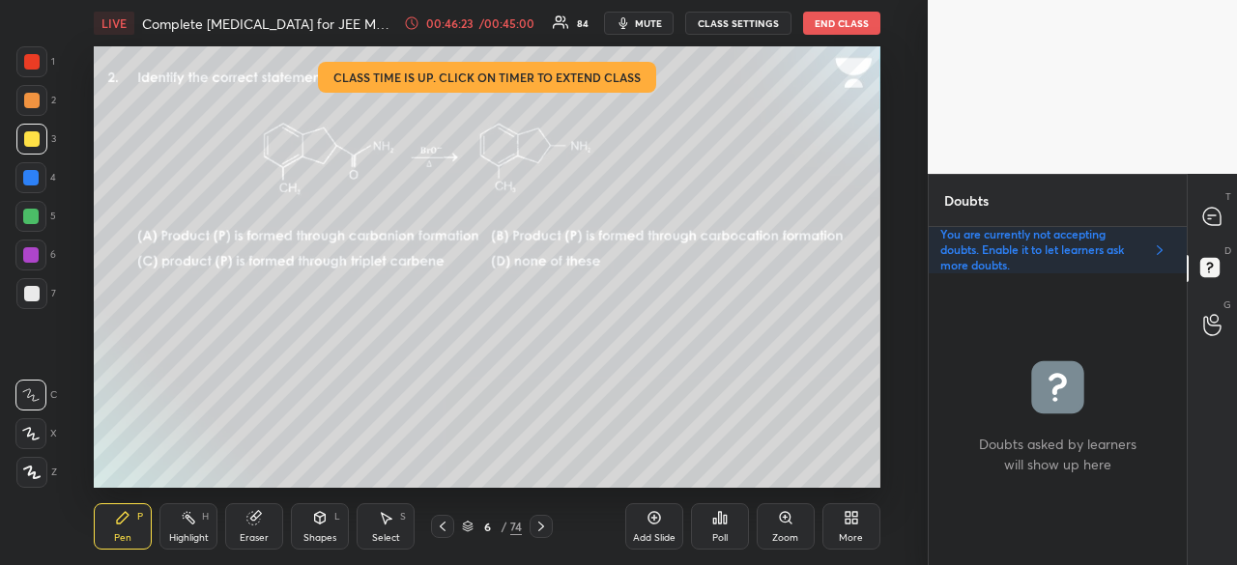
click at [537, 521] on icon at bounding box center [540, 526] width 15 height 15
click at [539, 521] on icon at bounding box center [540, 526] width 15 height 15
click at [537, 521] on icon at bounding box center [540, 526] width 15 height 15
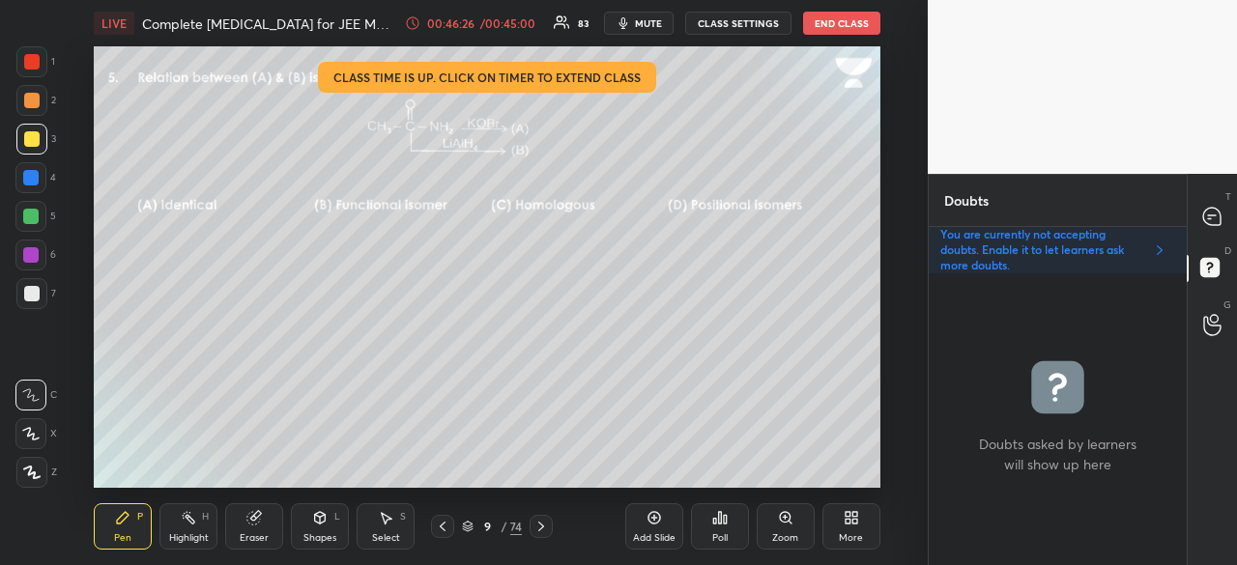
click at [537, 521] on icon at bounding box center [540, 526] width 15 height 15
click at [537, 520] on icon at bounding box center [540, 526] width 15 height 15
click at [537, 518] on div at bounding box center [541, 526] width 23 height 23
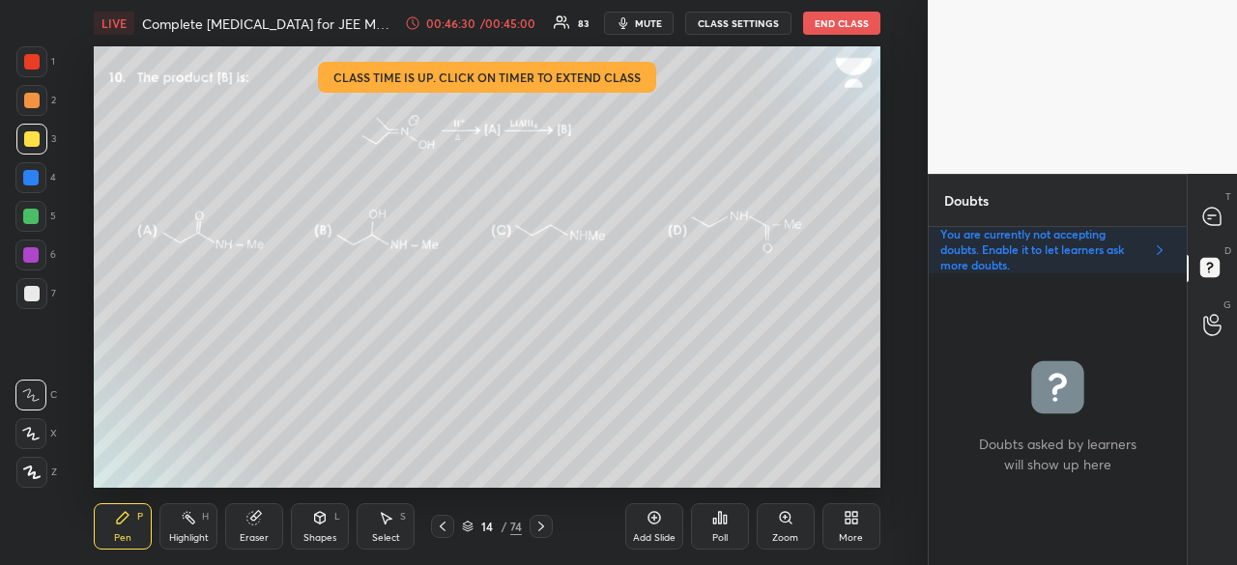
click at [441, 527] on icon at bounding box center [442, 526] width 15 height 15
click at [441, 526] on icon at bounding box center [442, 526] width 15 height 15
click at [443, 525] on icon at bounding box center [442, 526] width 15 height 15
click at [443, 526] on icon at bounding box center [442, 526] width 15 height 15
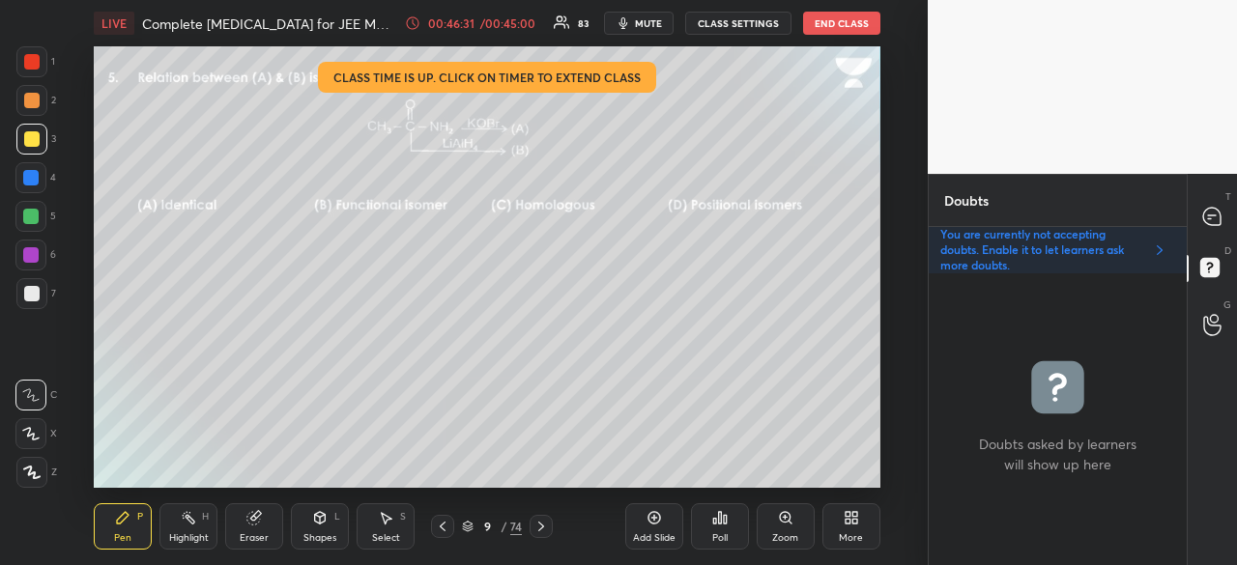
click at [443, 527] on icon at bounding box center [442, 526] width 15 height 15
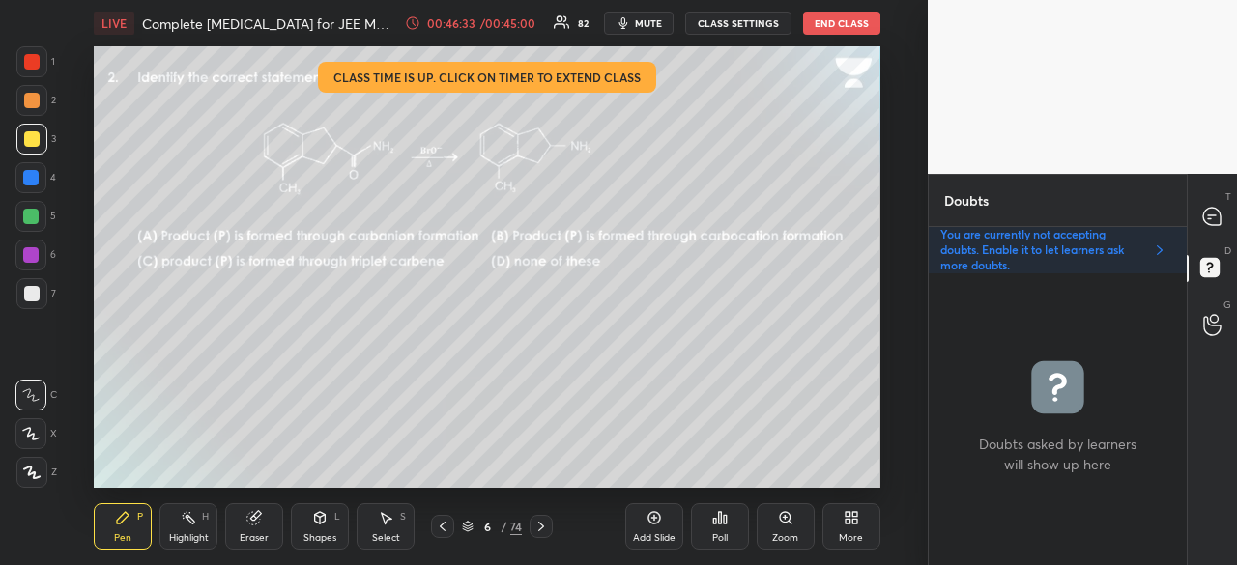
click at [444, 526] on icon at bounding box center [442, 526] width 15 height 15
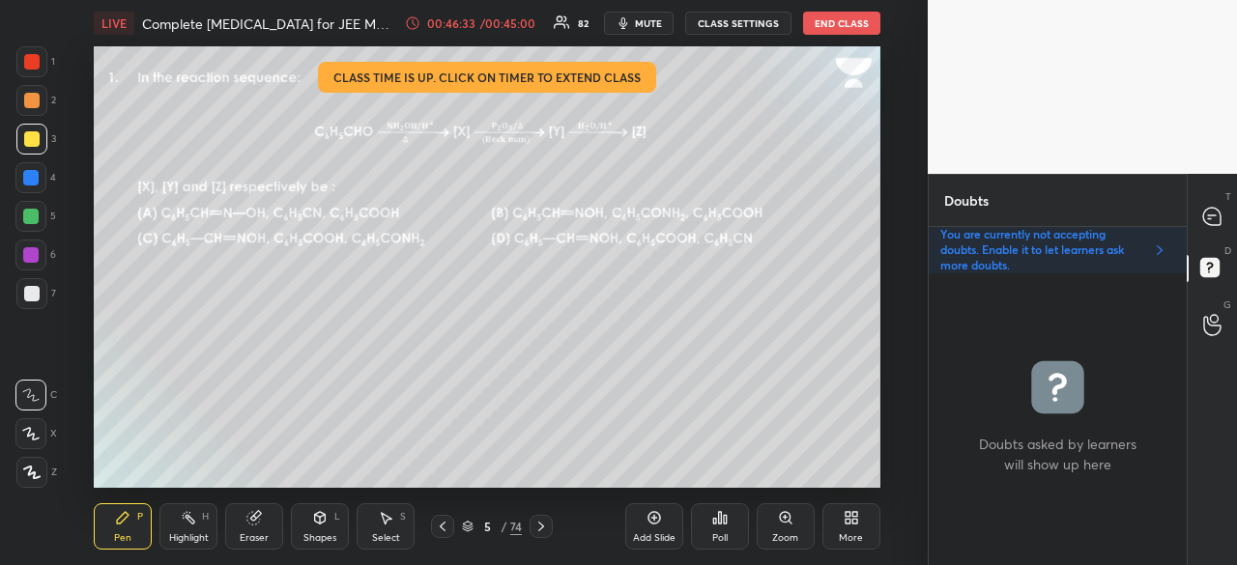
click at [445, 526] on icon at bounding box center [442, 526] width 15 height 15
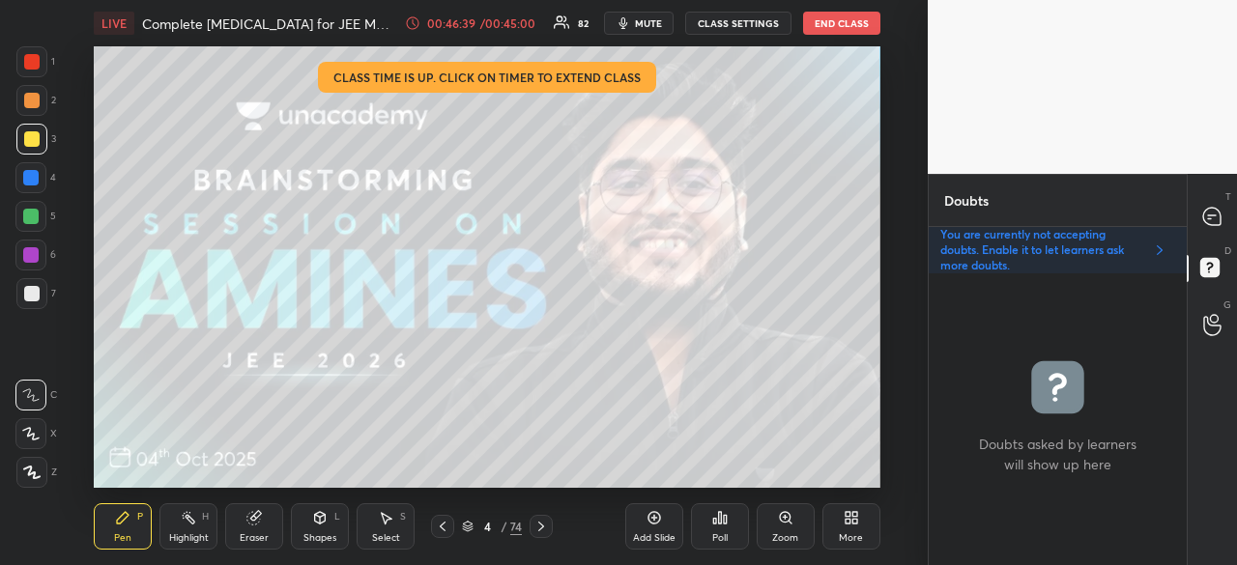
click at [439, 518] on div at bounding box center [442, 526] width 23 height 23
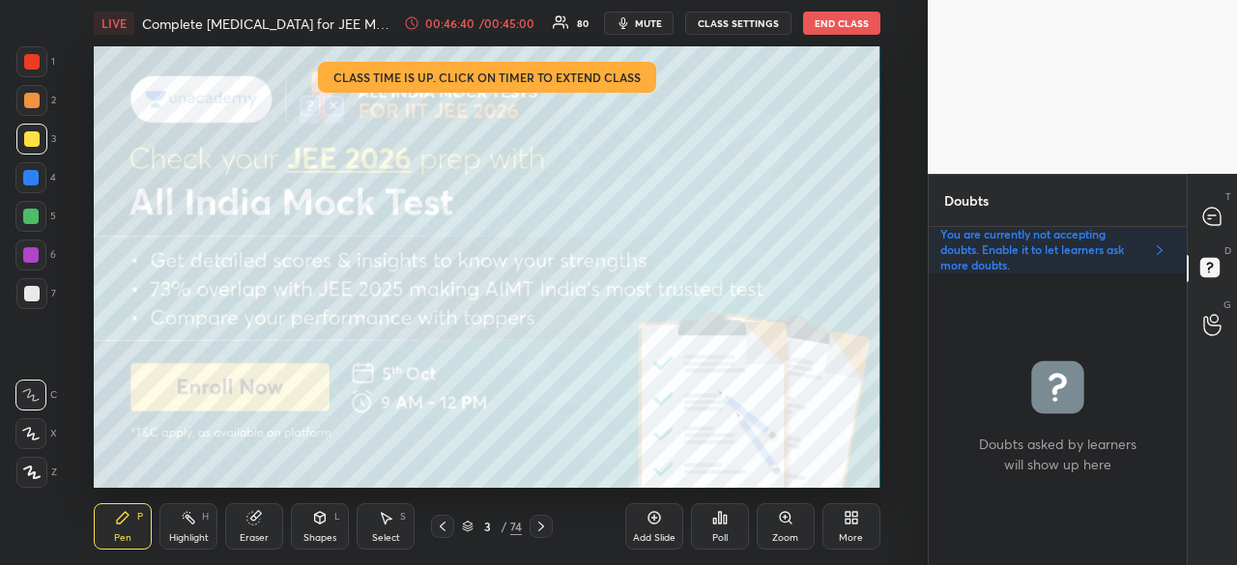
click at [1224, 211] on div at bounding box center [1212, 216] width 39 height 35
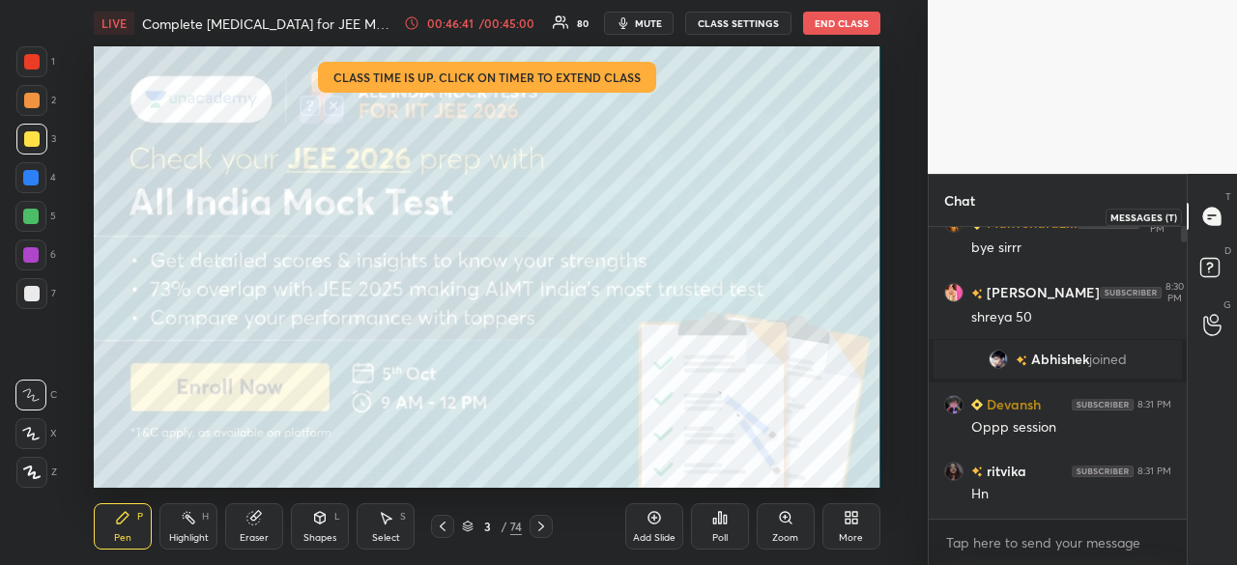
scroll to position [286, 252]
click at [1061, 503] on p "JUMP TO LATEST" at bounding box center [1064, 500] width 83 height 12
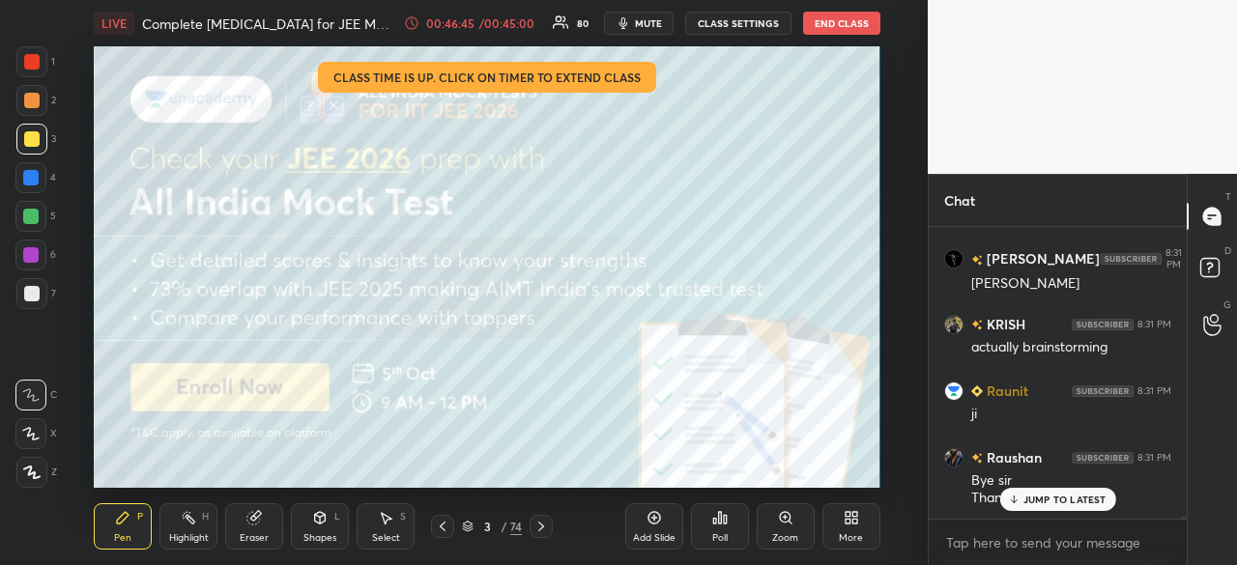
scroll to position [44985, 0]
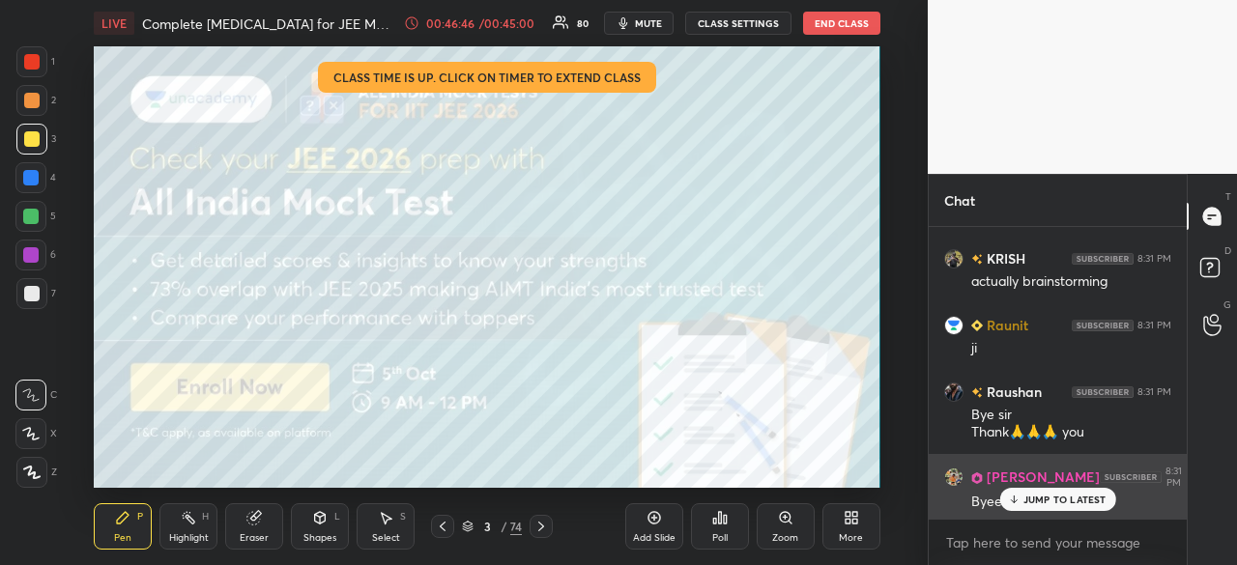
drag, startPoint x: 1028, startPoint y: 507, endPoint x: 1019, endPoint y: 505, distance: 9.9
click at [1028, 507] on div "JUMP TO LATEST" at bounding box center [1057, 499] width 116 height 23
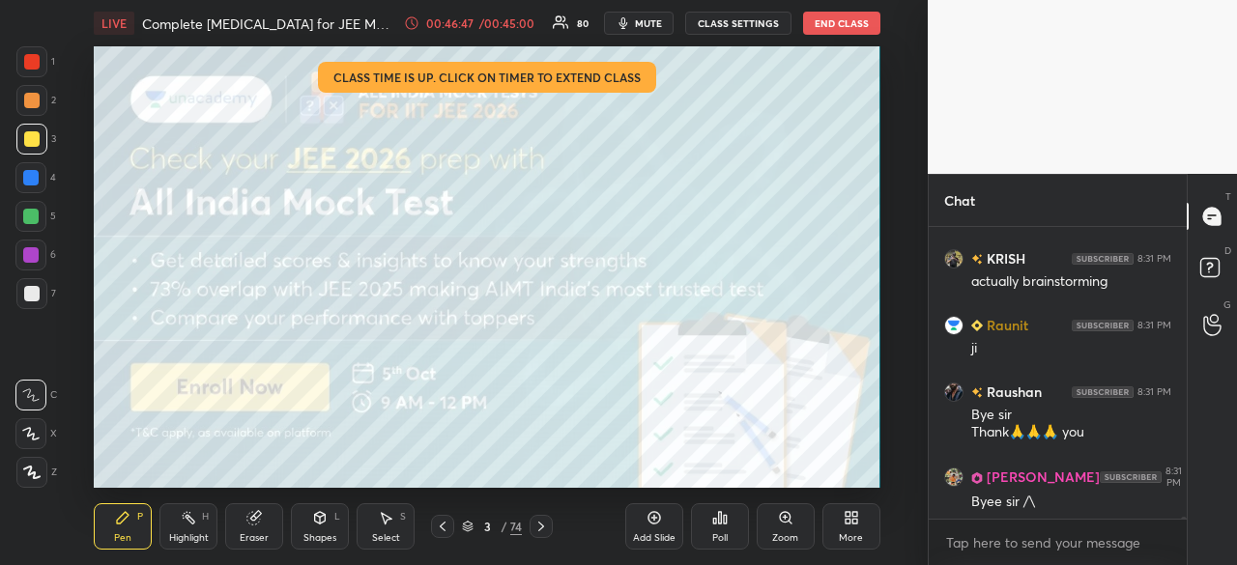
click at [854, 521] on icon at bounding box center [854, 521] width 5 height 5
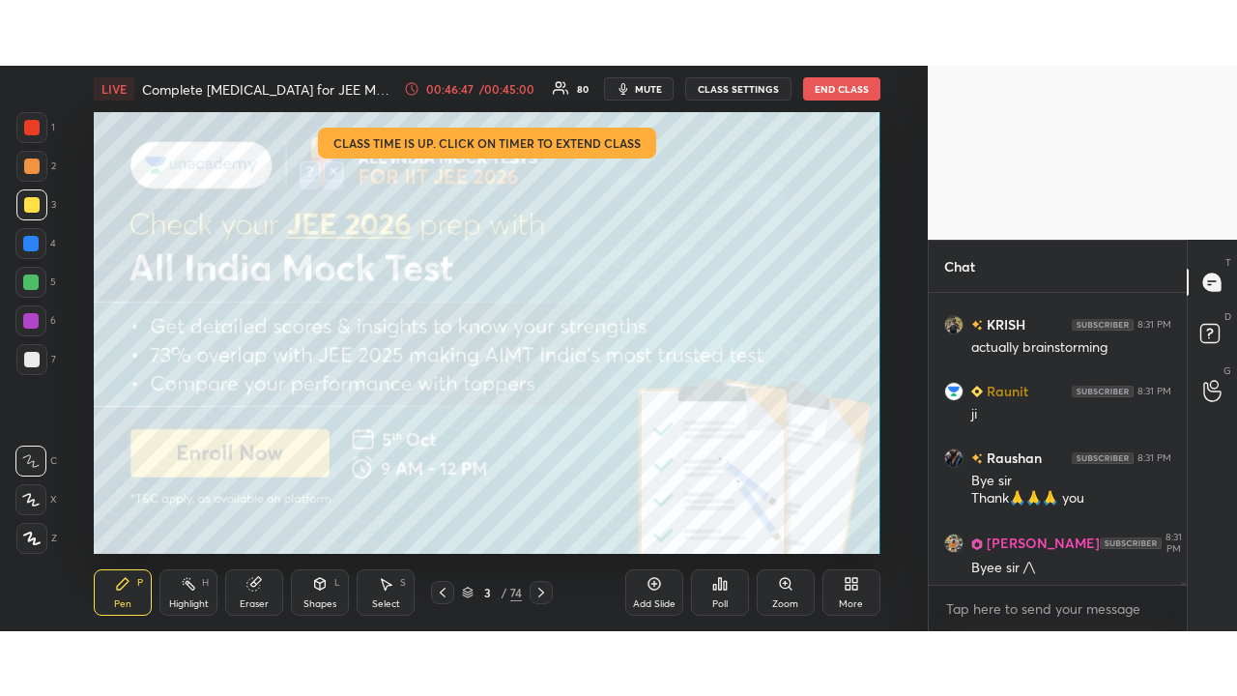
scroll to position [45053, 0]
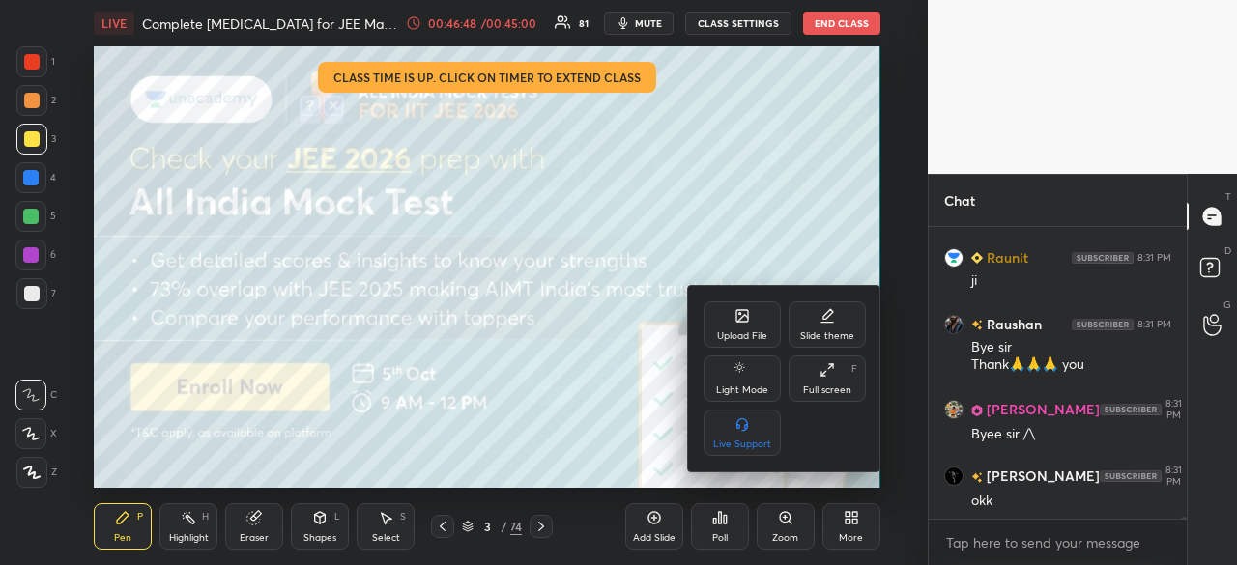
click at [824, 389] on div "Full screen" at bounding box center [827, 391] width 48 height 10
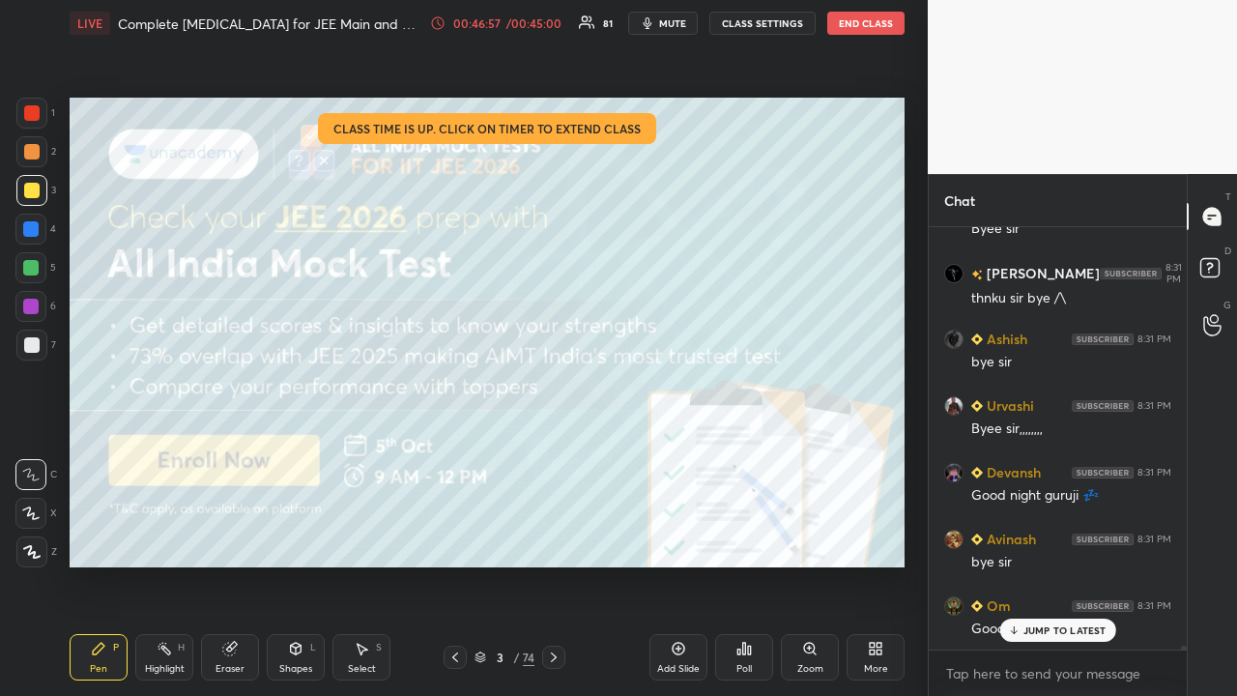
scroll to position [46322, 0]
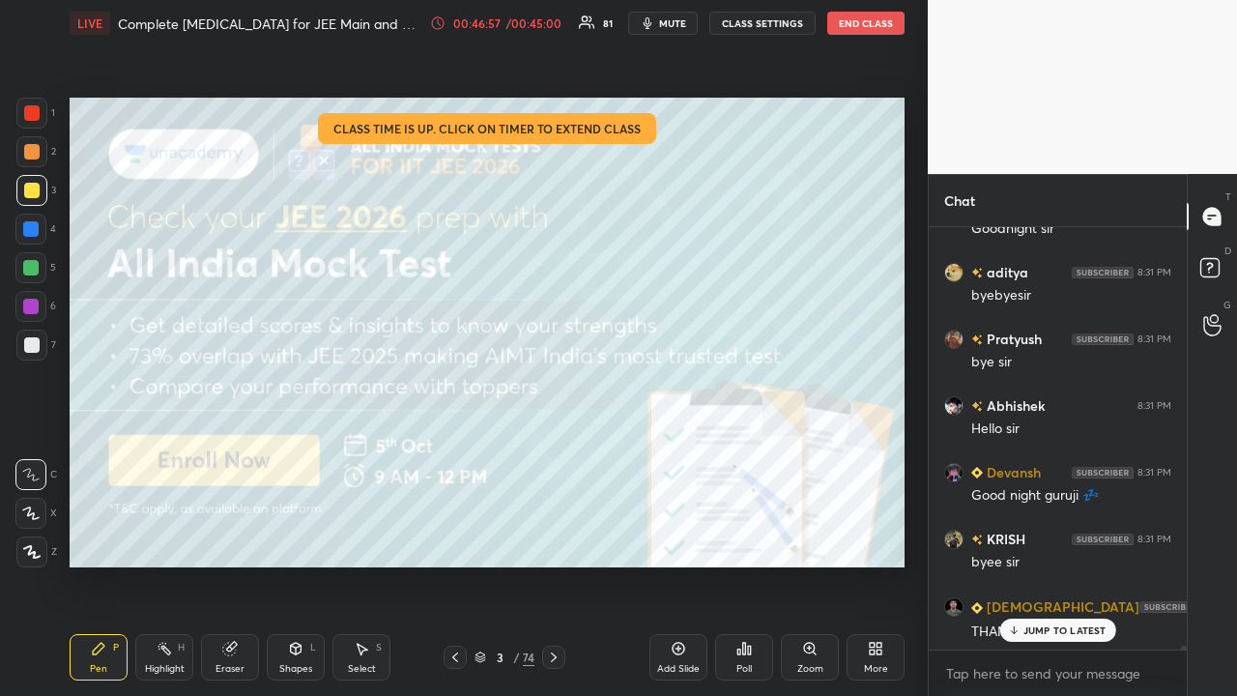
drag, startPoint x: 1061, startPoint y: 635, endPoint x: 1034, endPoint y: 650, distance: 31.2
click at [1061, 564] on div "JUMP TO LATEST" at bounding box center [1057, 629] width 116 height 23
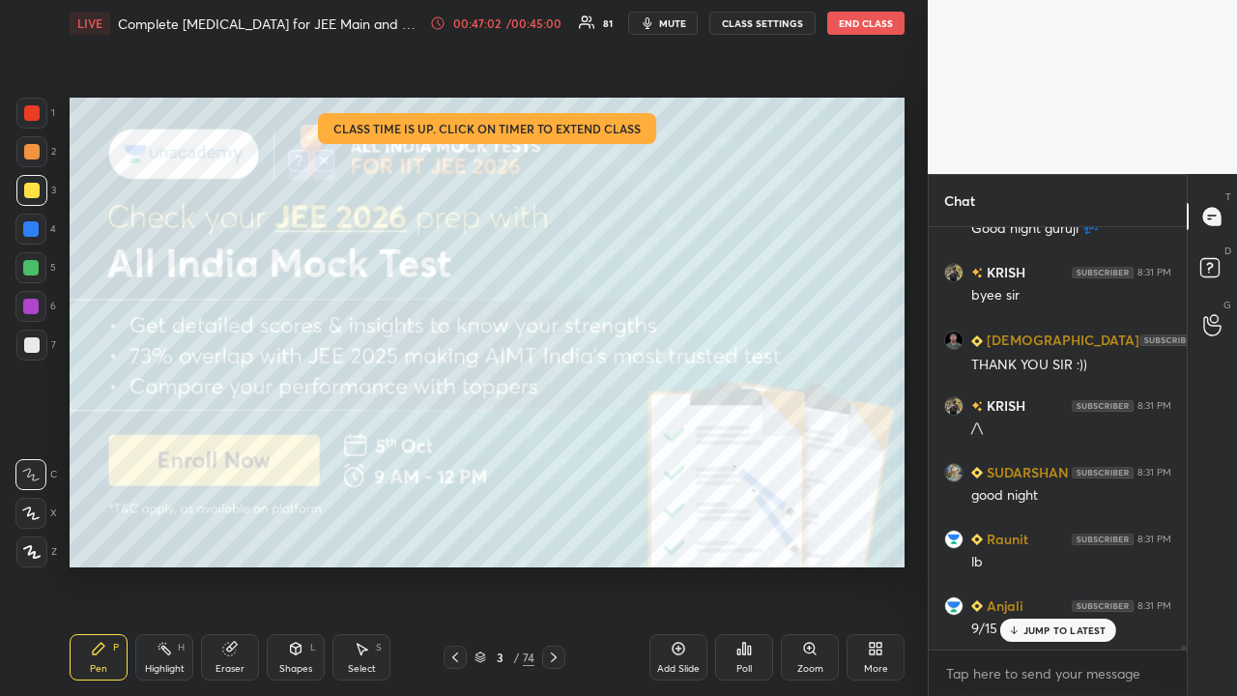
click at [1059, 564] on p "JUMP TO LATEST" at bounding box center [1064, 630] width 83 height 12
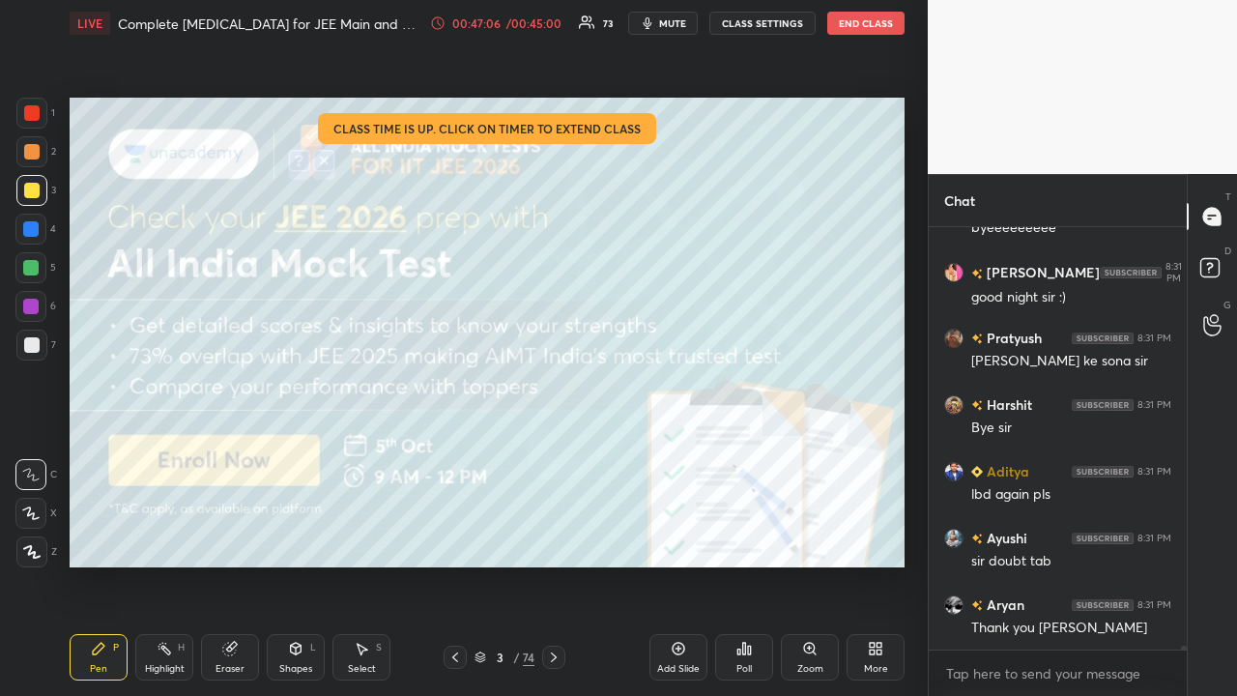
click at [750, 564] on div "Poll" at bounding box center [744, 657] width 58 height 46
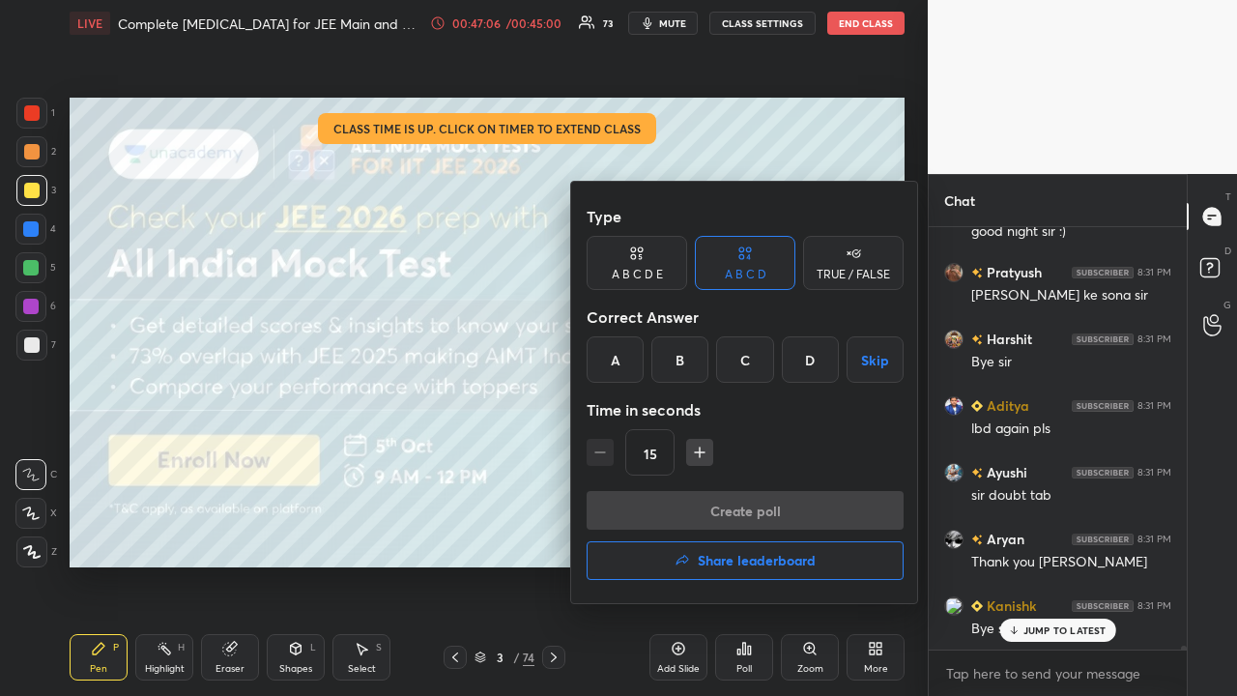
click at [729, 564] on button "Share leaderboard" at bounding box center [745, 560] width 317 height 39
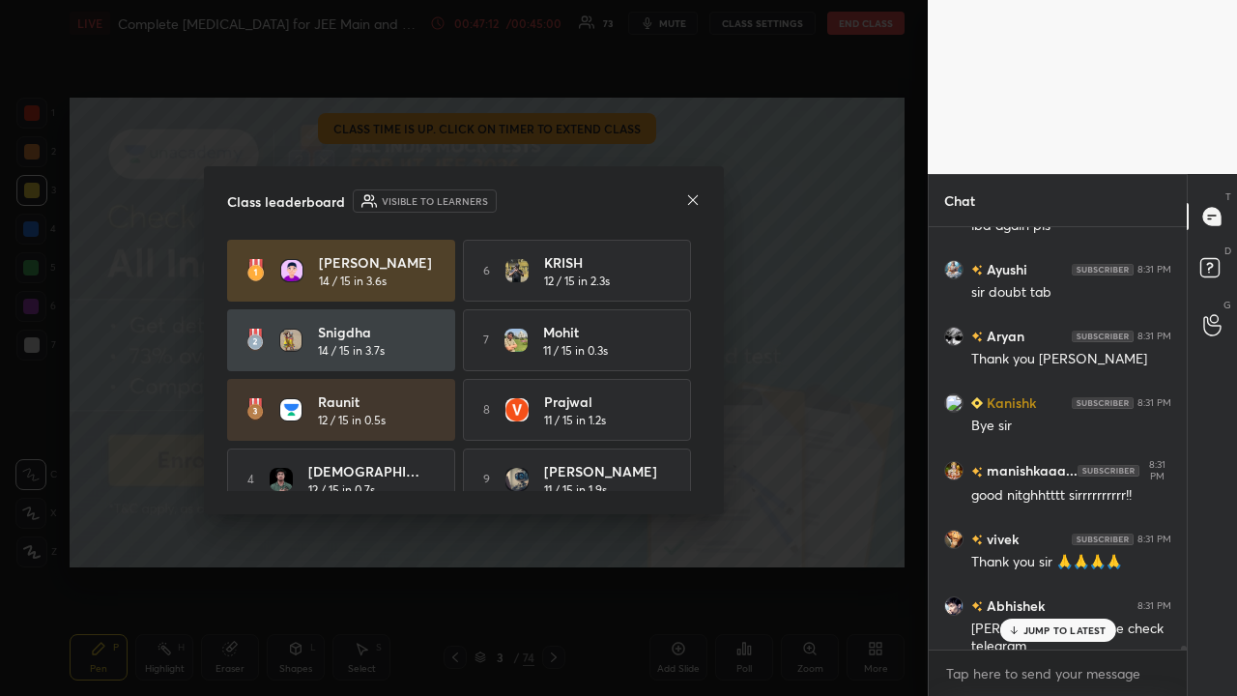
click at [692, 192] on icon at bounding box center [692, 199] width 15 height 15
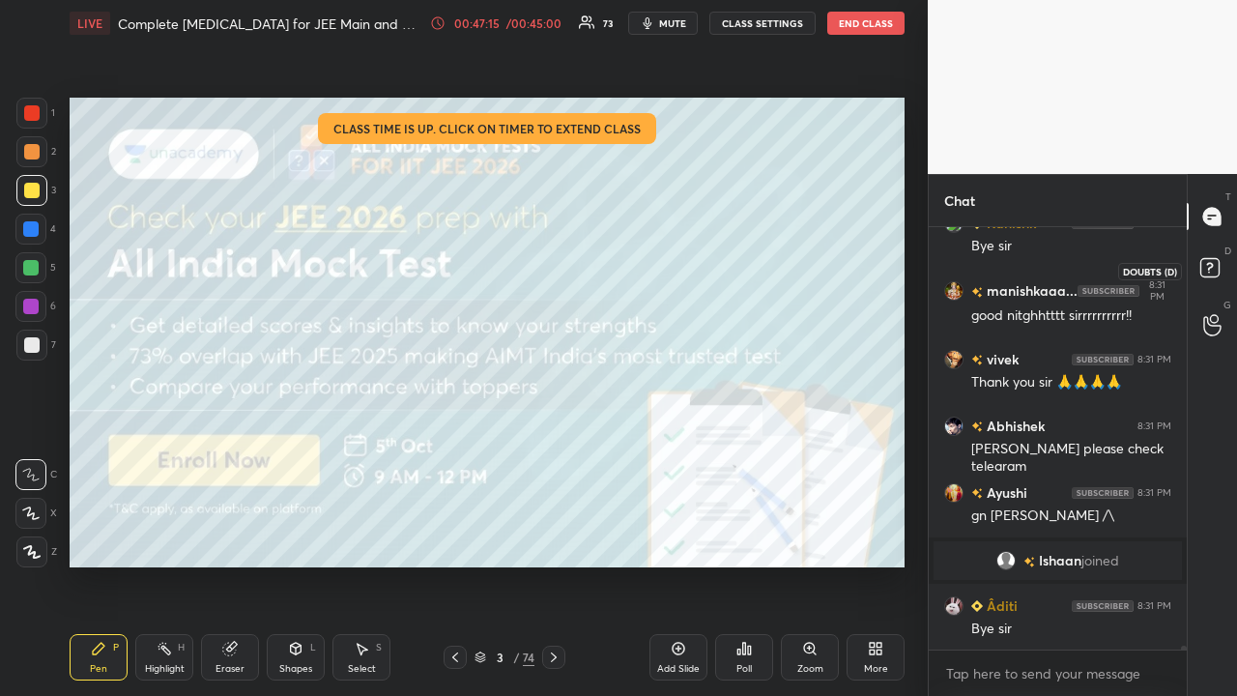
click at [1210, 269] on icon at bounding box center [1212, 270] width 35 height 35
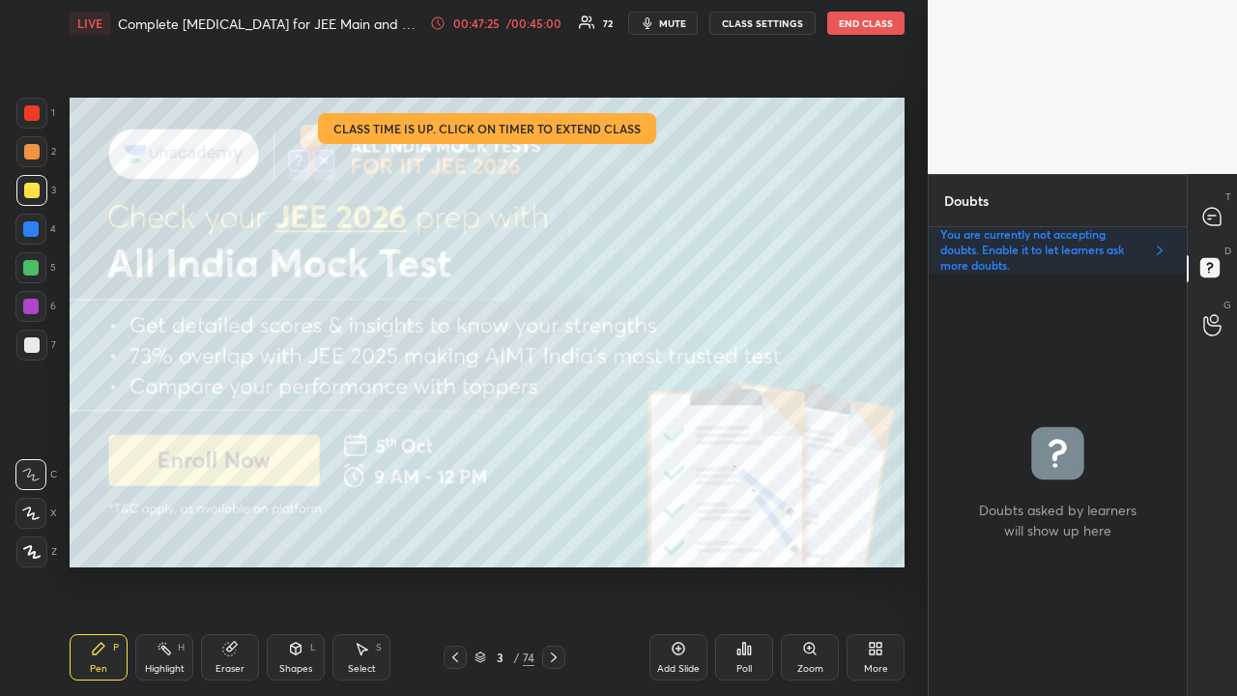
click at [1216, 231] on div at bounding box center [1212, 216] width 39 height 35
type textarea "x"
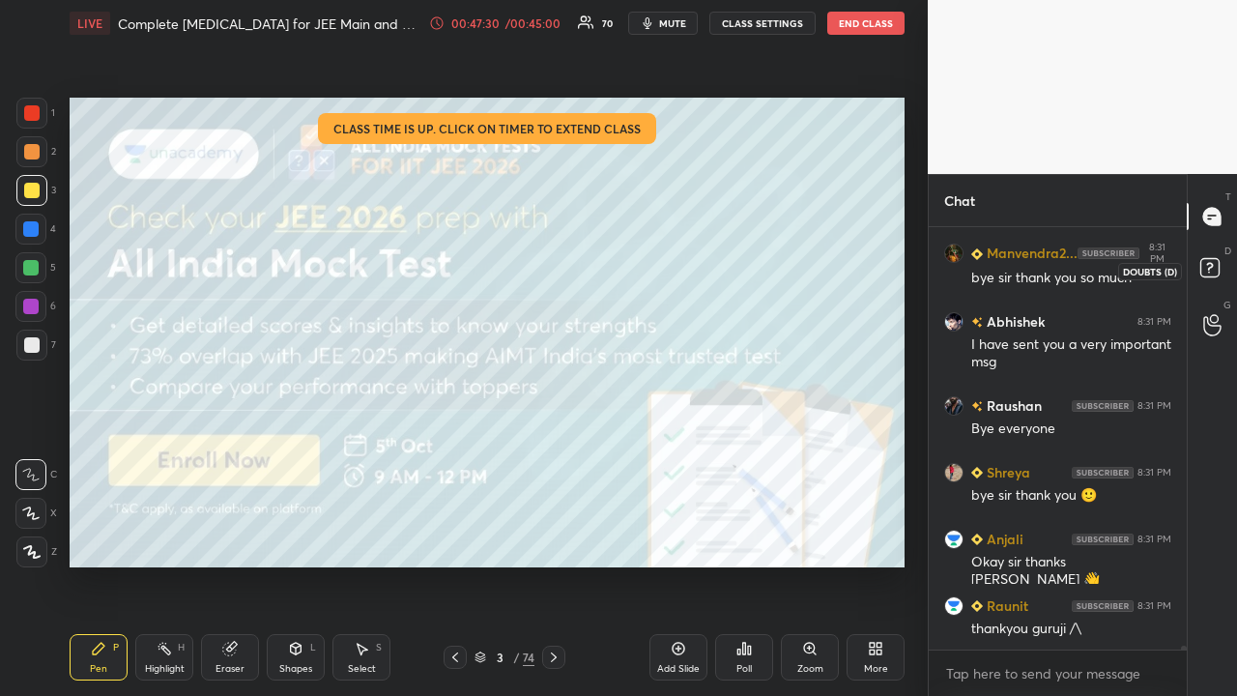
click at [1217, 266] on rect at bounding box center [1209, 268] width 18 height 18
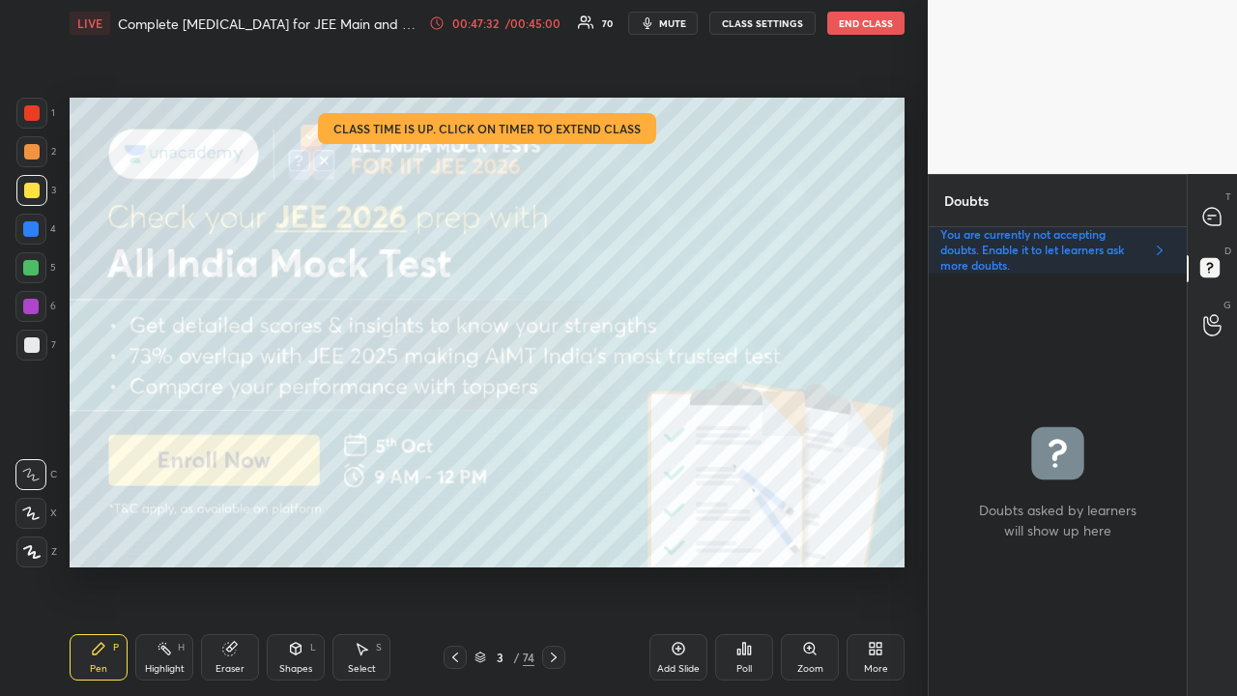
click at [860, 24] on button "End Class" at bounding box center [865, 23] width 77 height 23
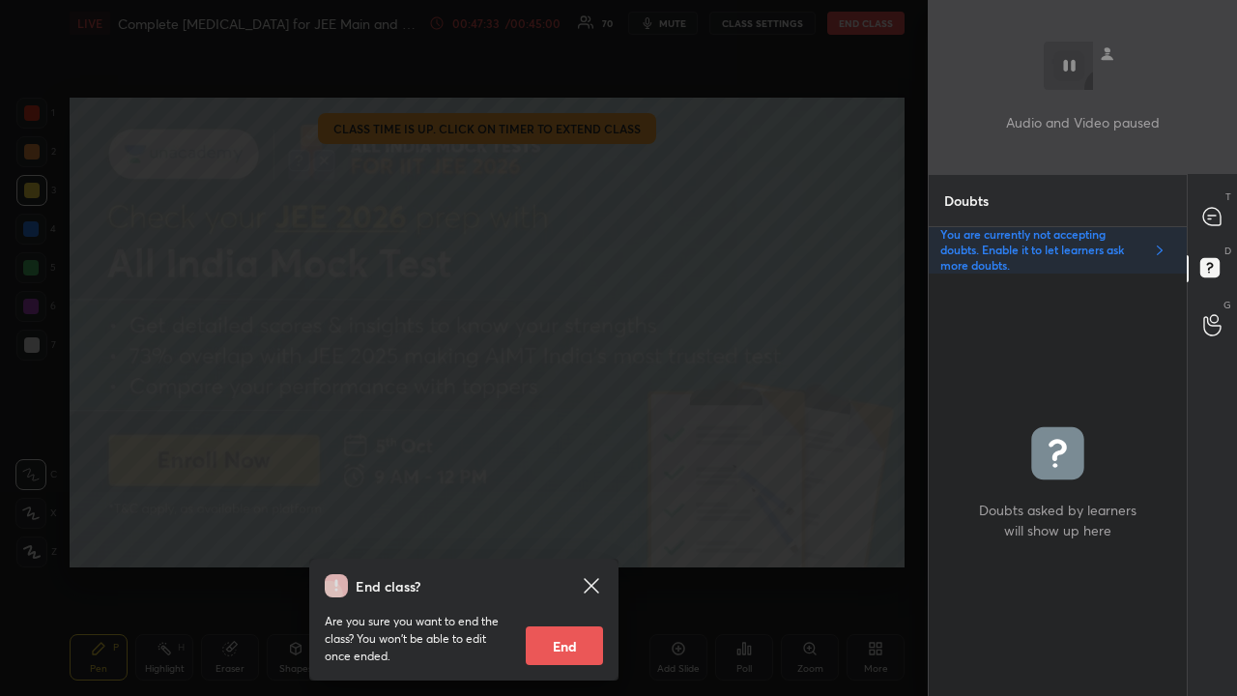
click at [570, 564] on button "End" at bounding box center [564, 645] width 77 height 39
